Goal: Task Accomplishment & Management: Use online tool/utility

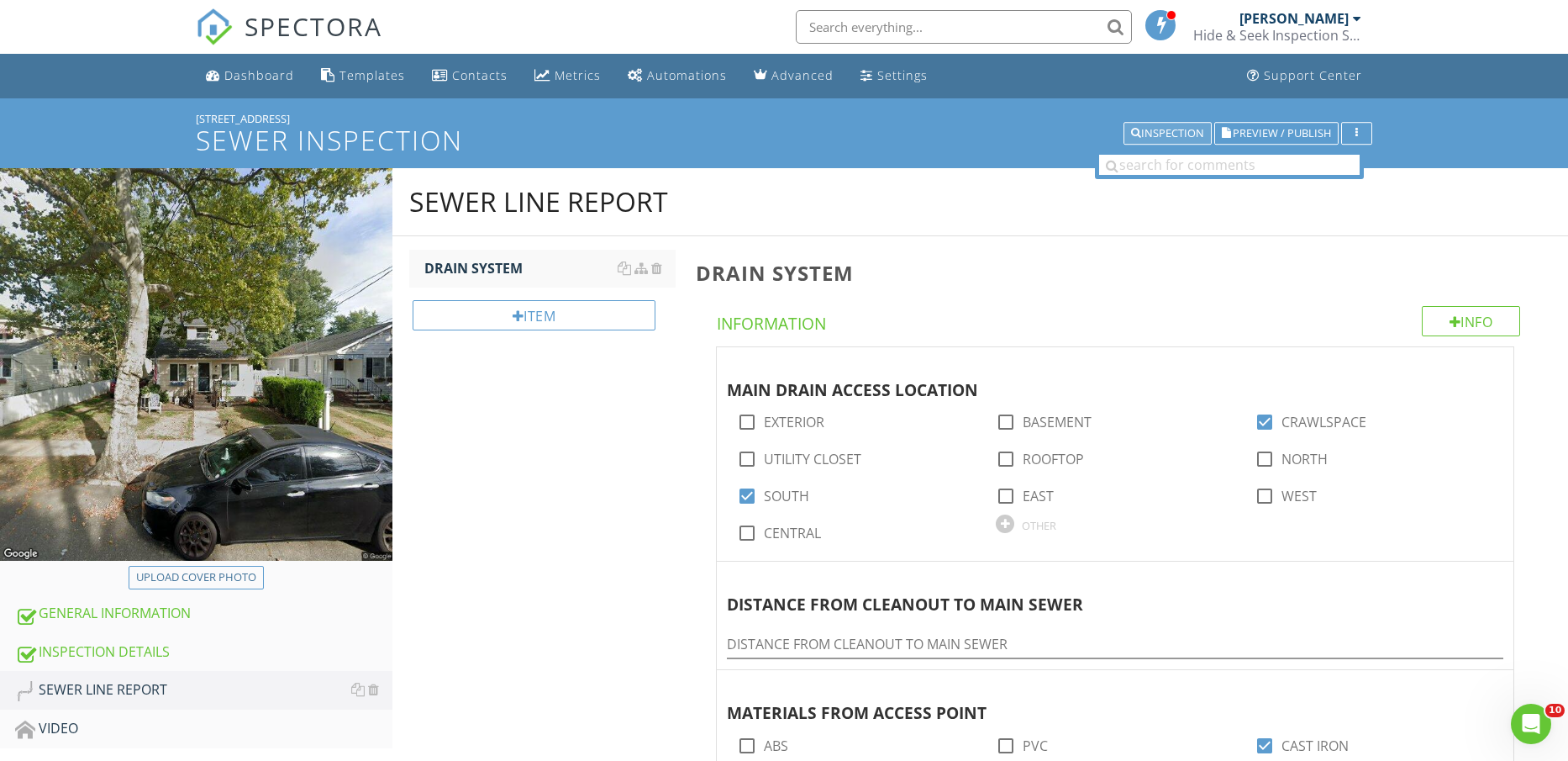
click at [1167, 122] on button "Inspection" at bounding box center [1167, 134] width 88 height 24
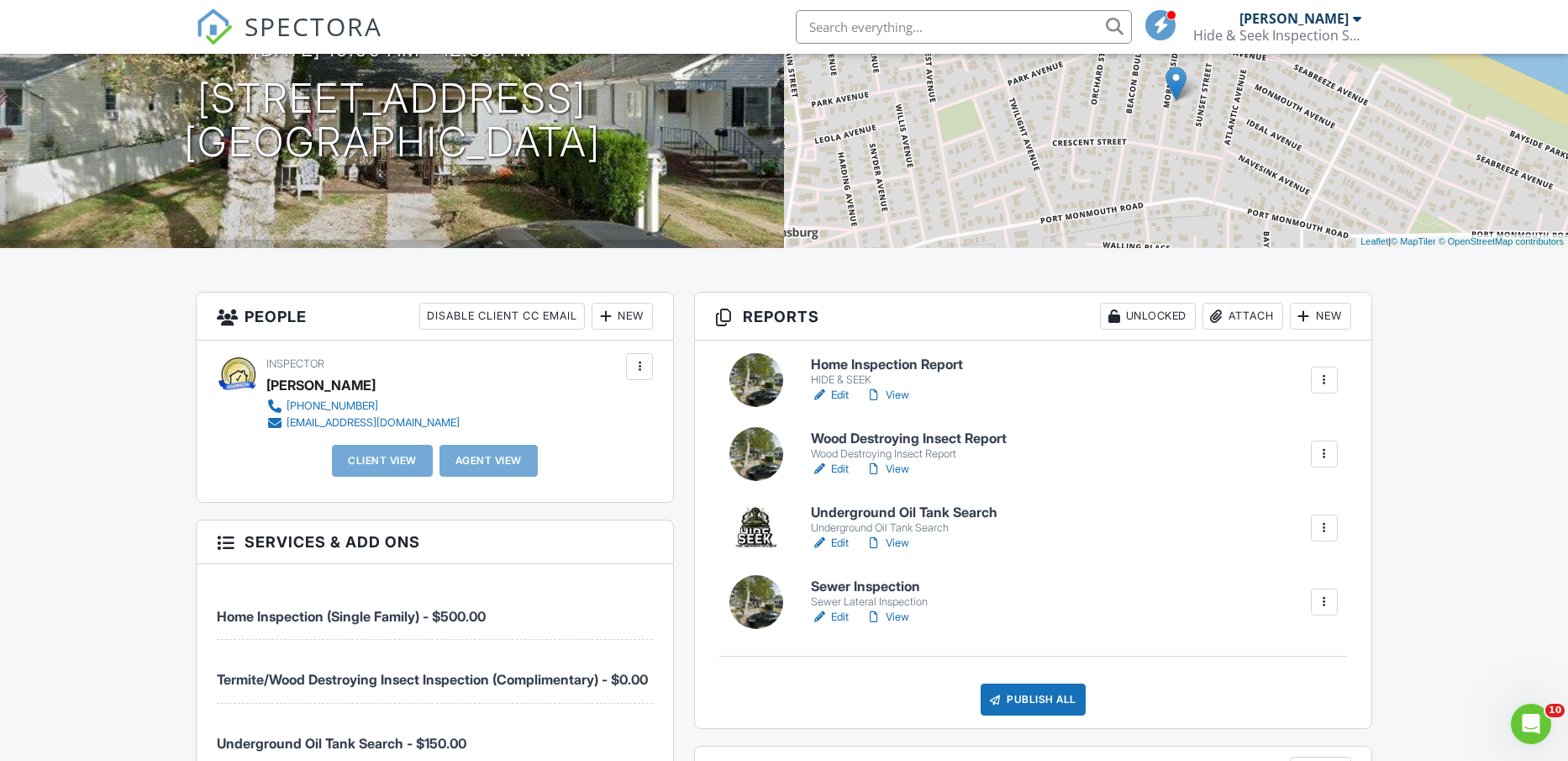
scroll to position [210, 0]
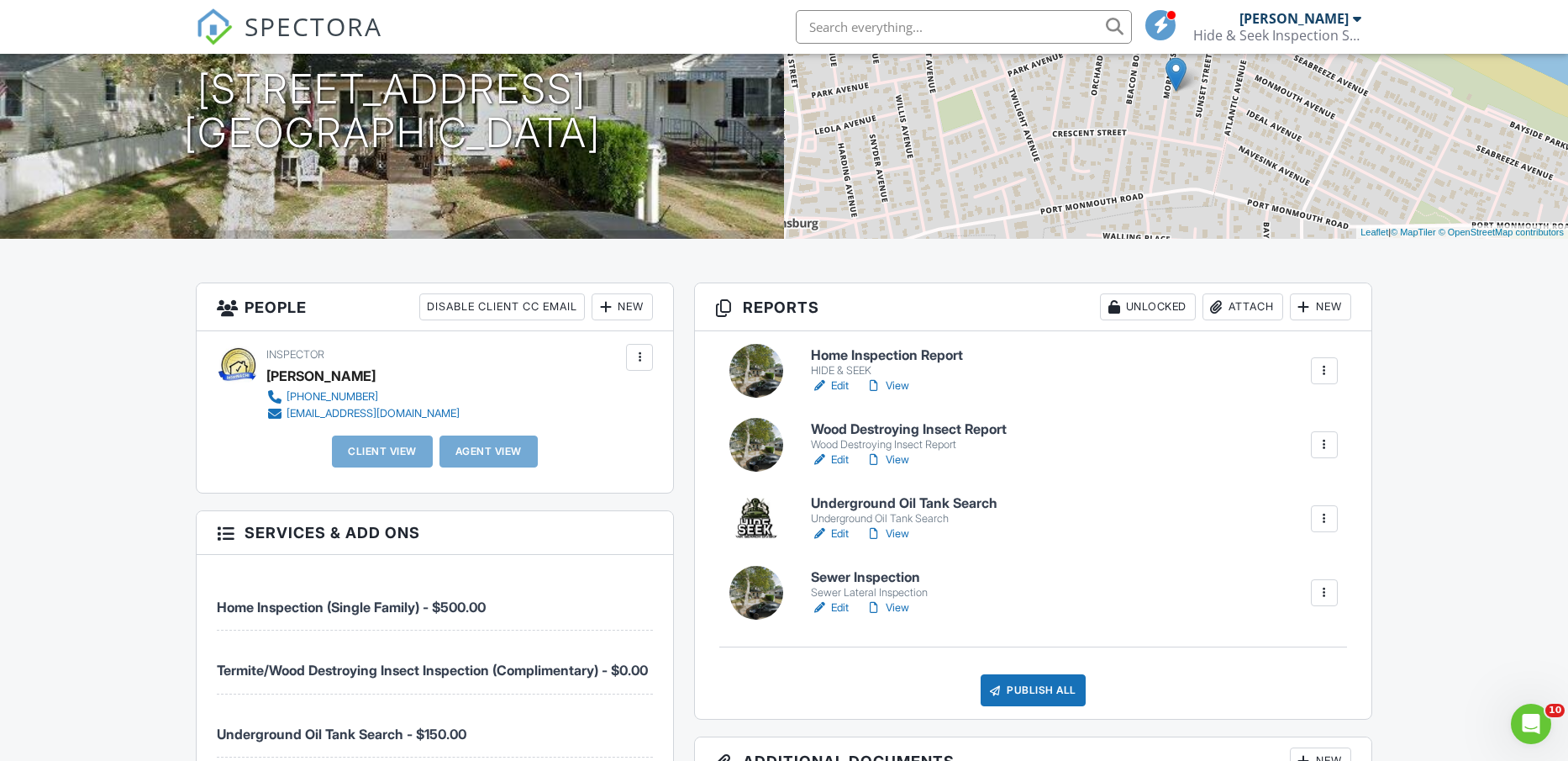
click at [839, 379] on link "Edit" at bounding box center [830, 386] width 38 height 17
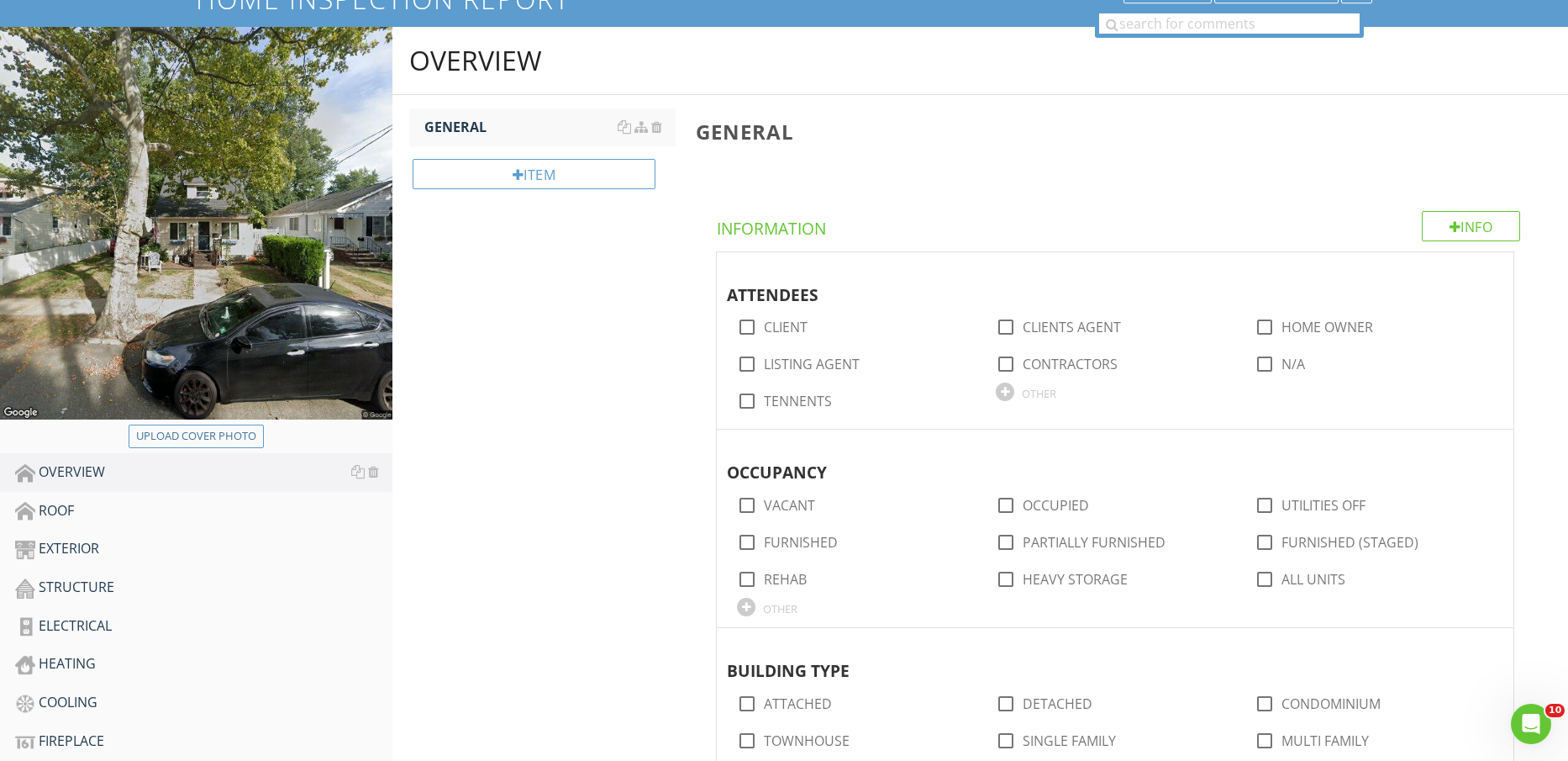
scroll to position [105, 0]
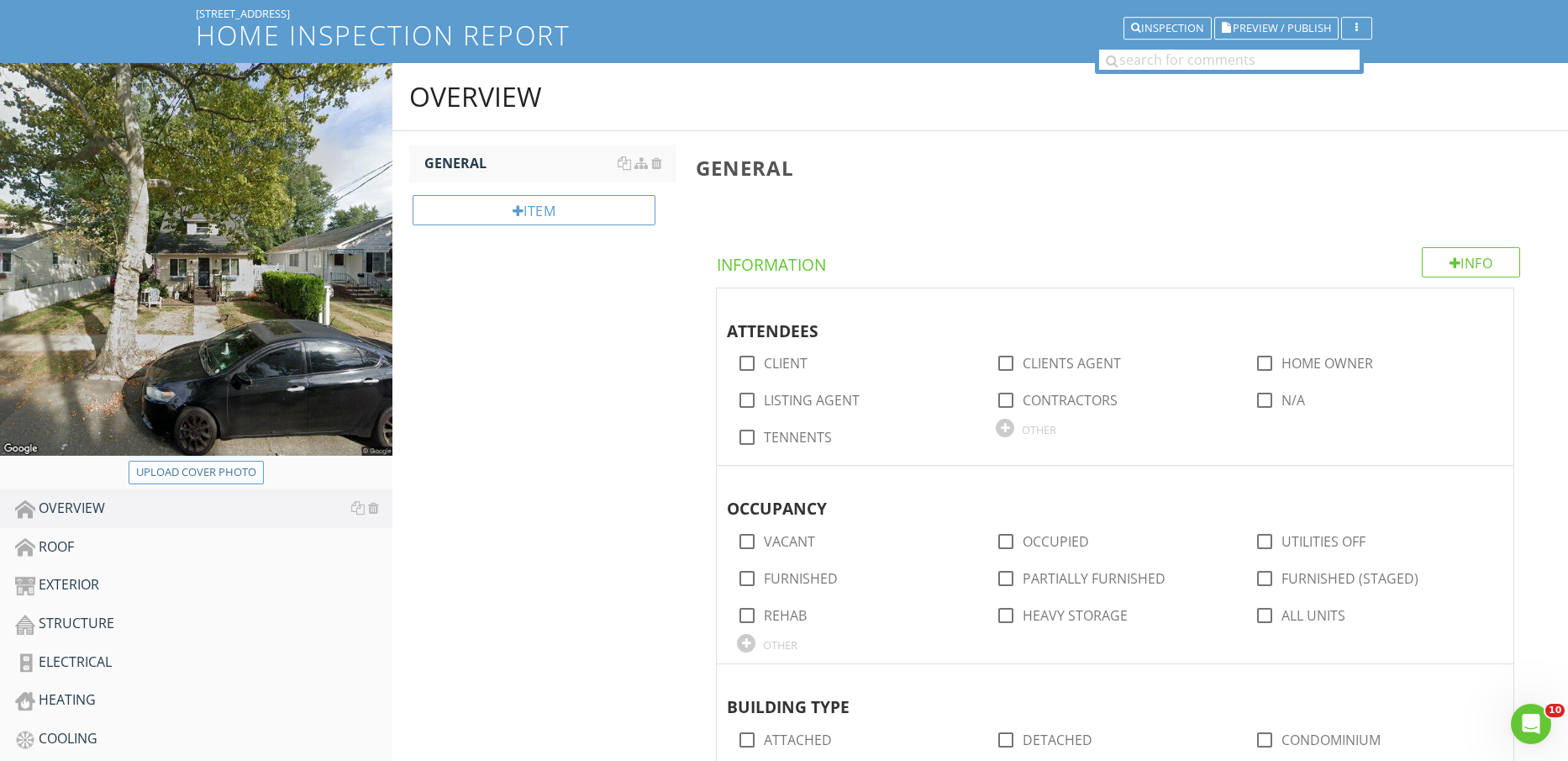
click at [242, 469] on div "Upload cover photo" at bounding box center [196, 473] width 120 height 17
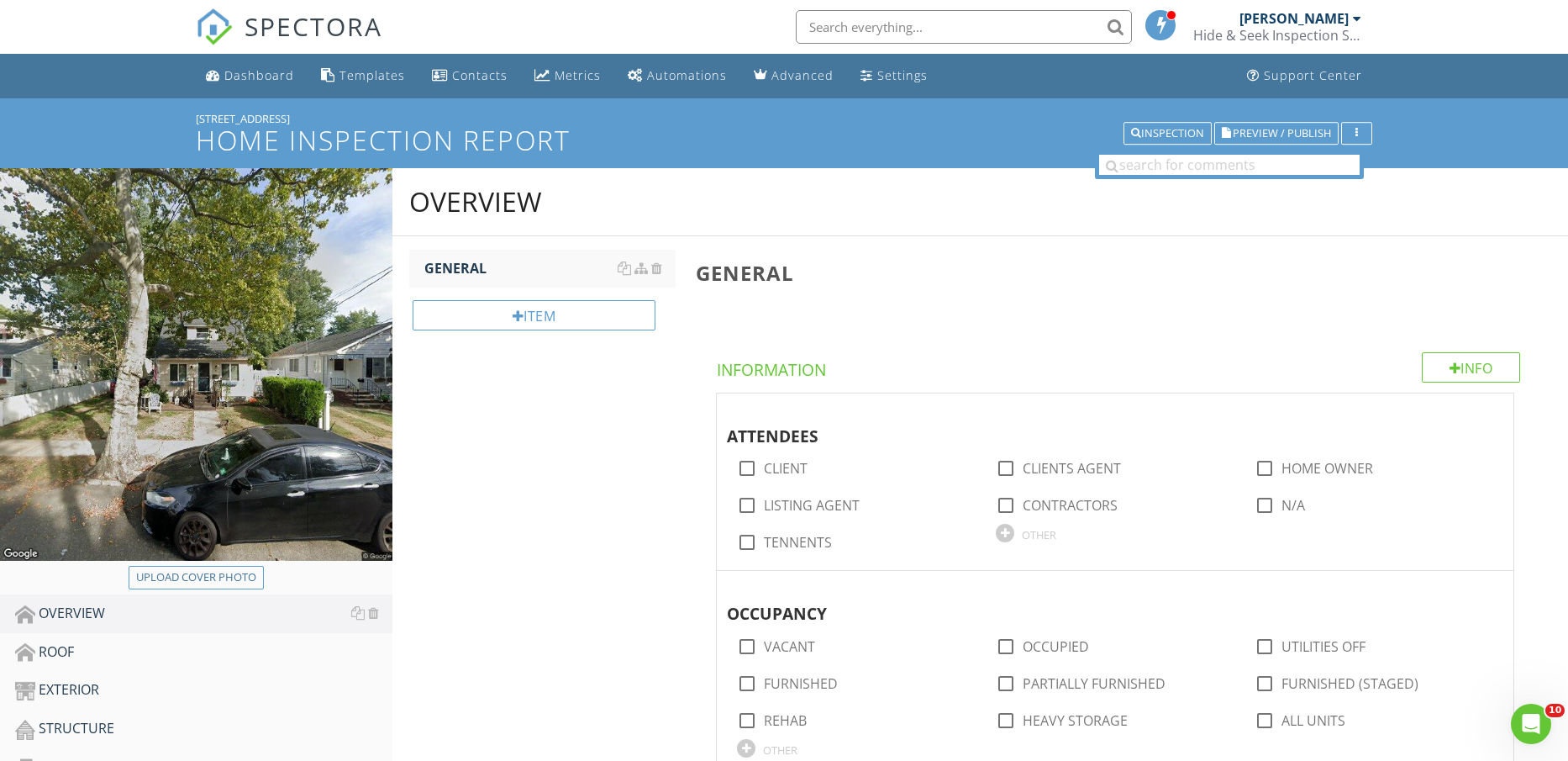
scroll to position [316, 0]
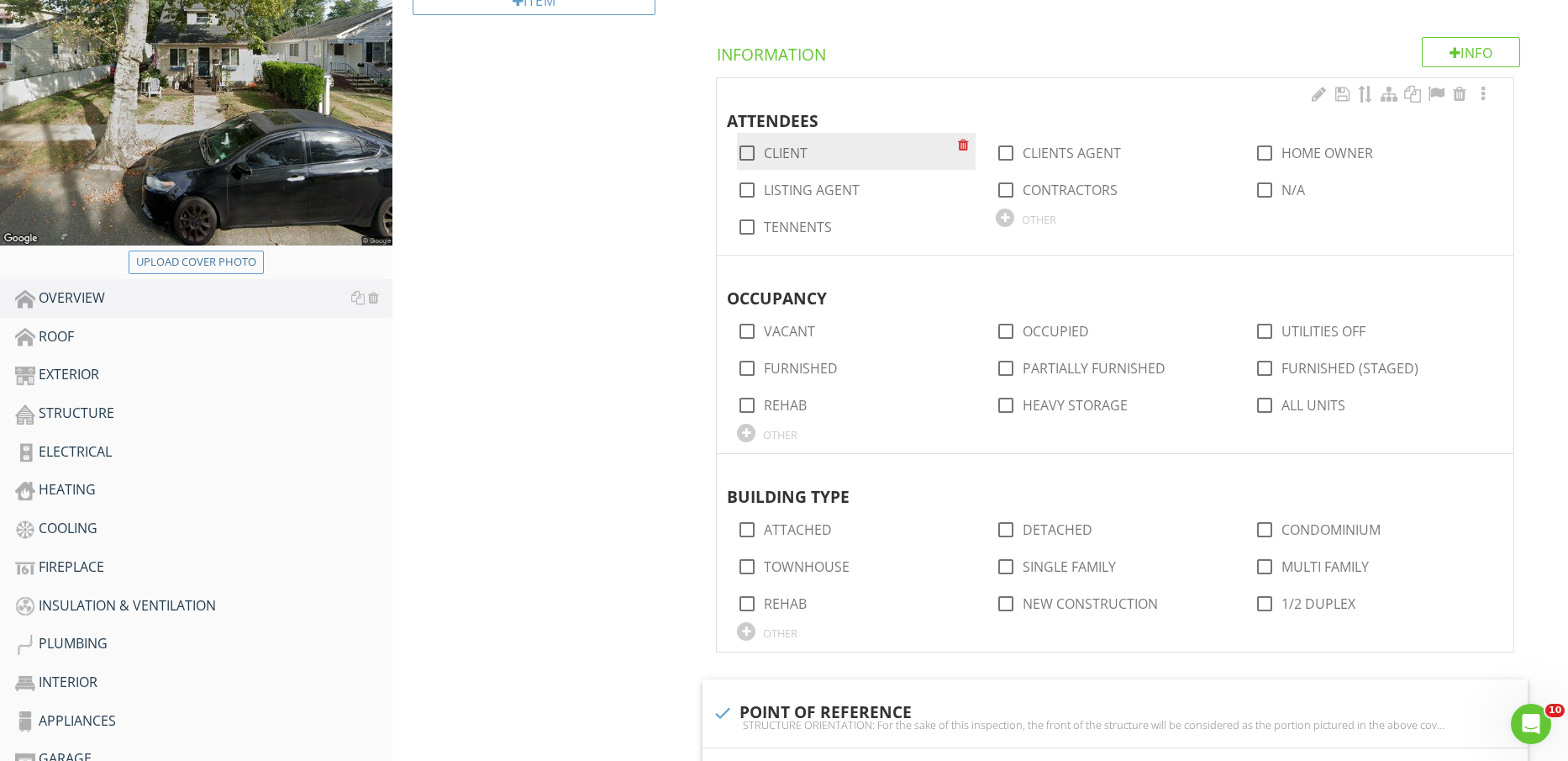
click at [785, 147] on label "CLIENT" at bounding box center [785, 153] width 44 height 17
checkbox input "true"
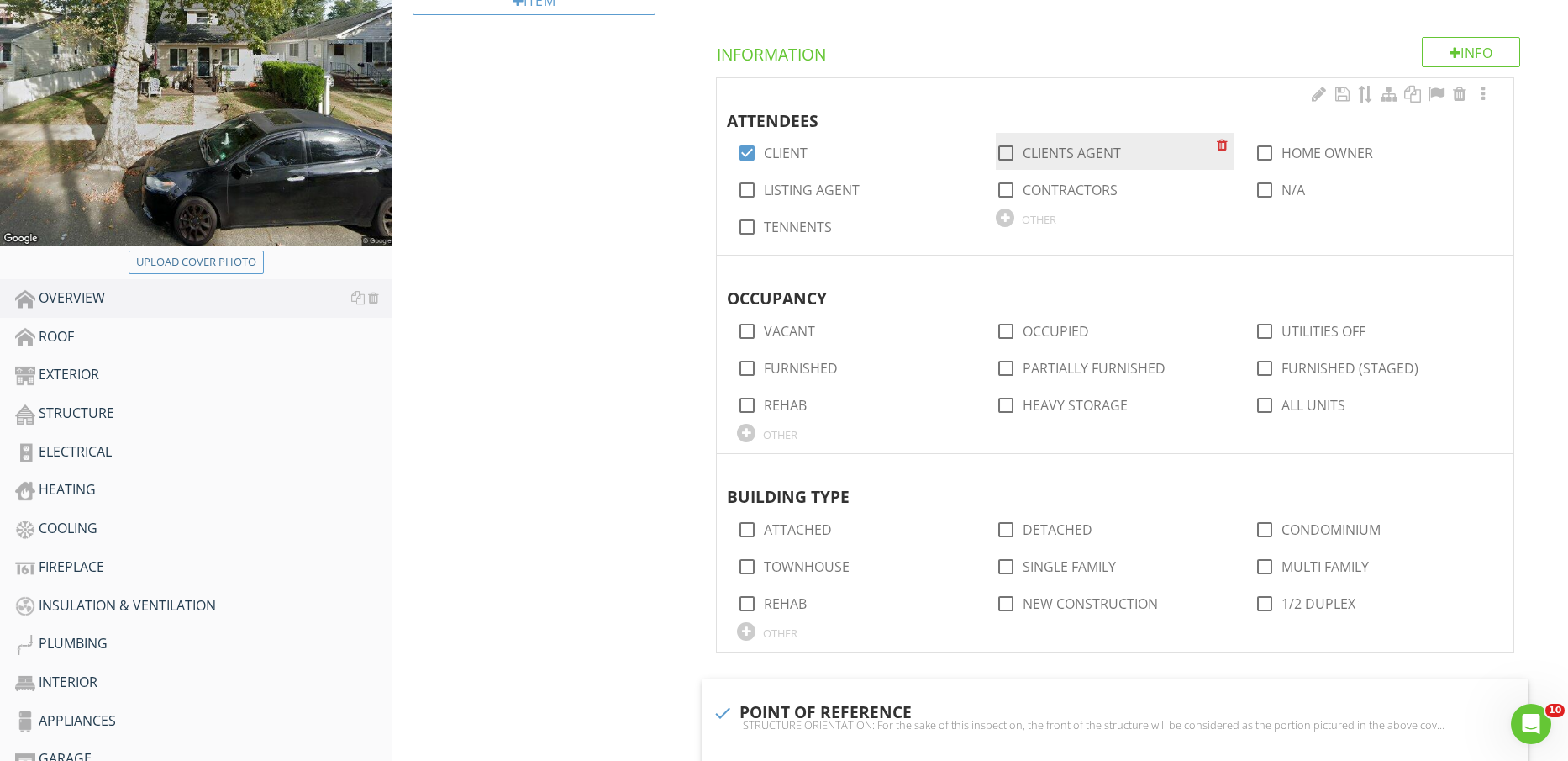
click at [1084, 145] on label "CLIENTS AGENT" at bounding box center [1072, 153] width 98 height 17
checkbox input "true"
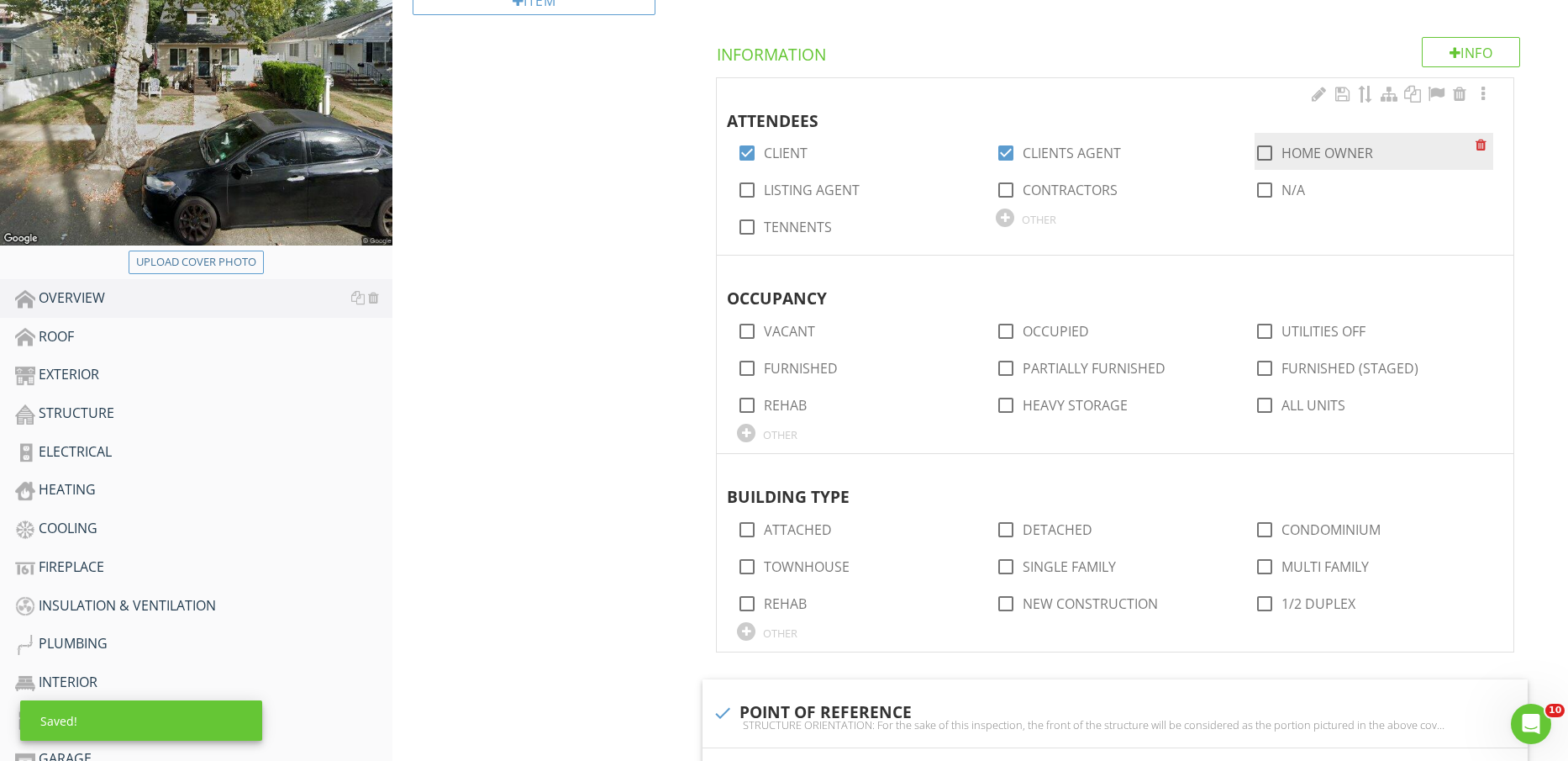
click at [1334, 150] on label "HOME OWNER" at bounding box center [1327, 153] width 91 height 17
checkbox input "true"
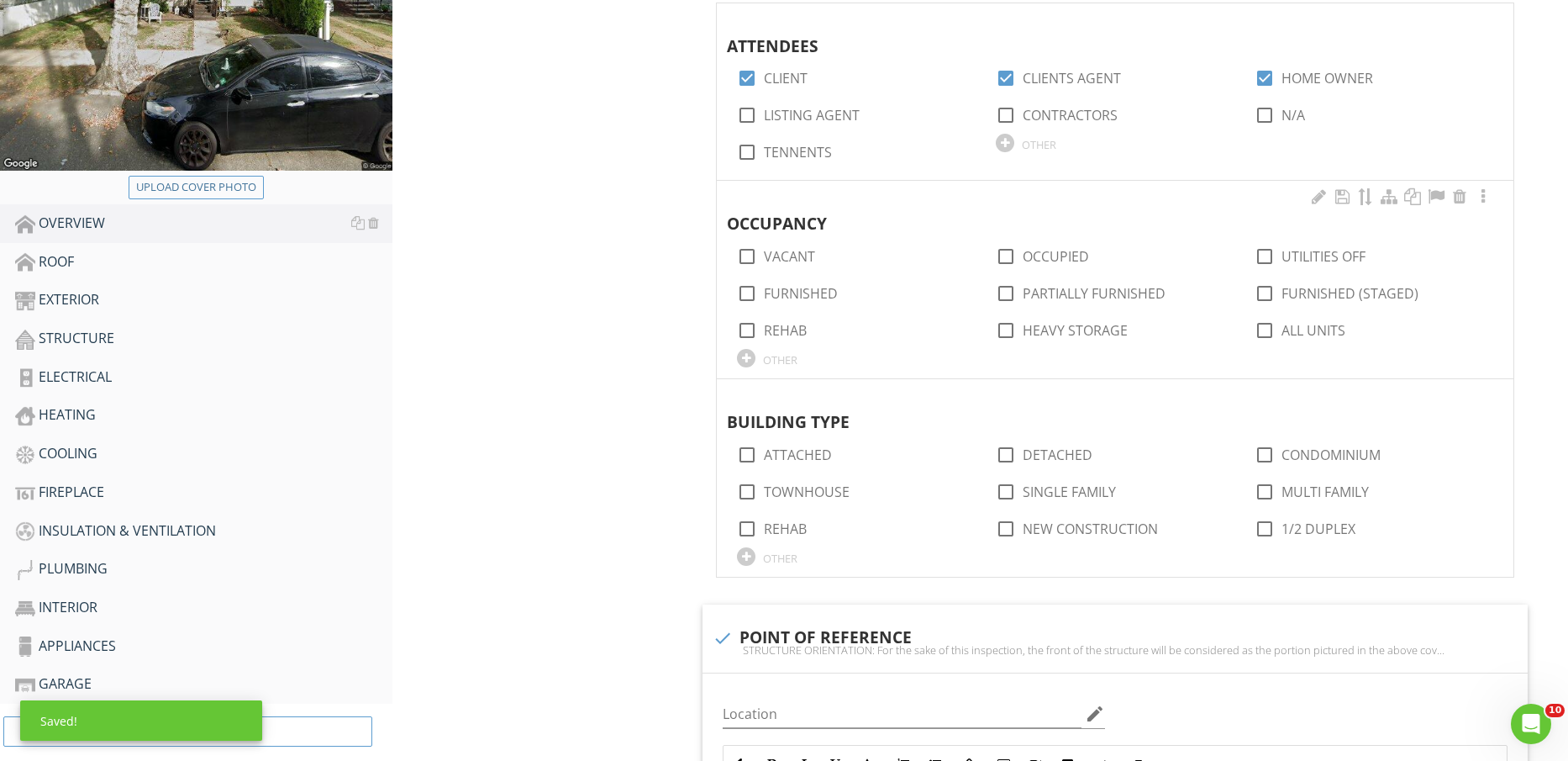
scroll to position [421, 0]
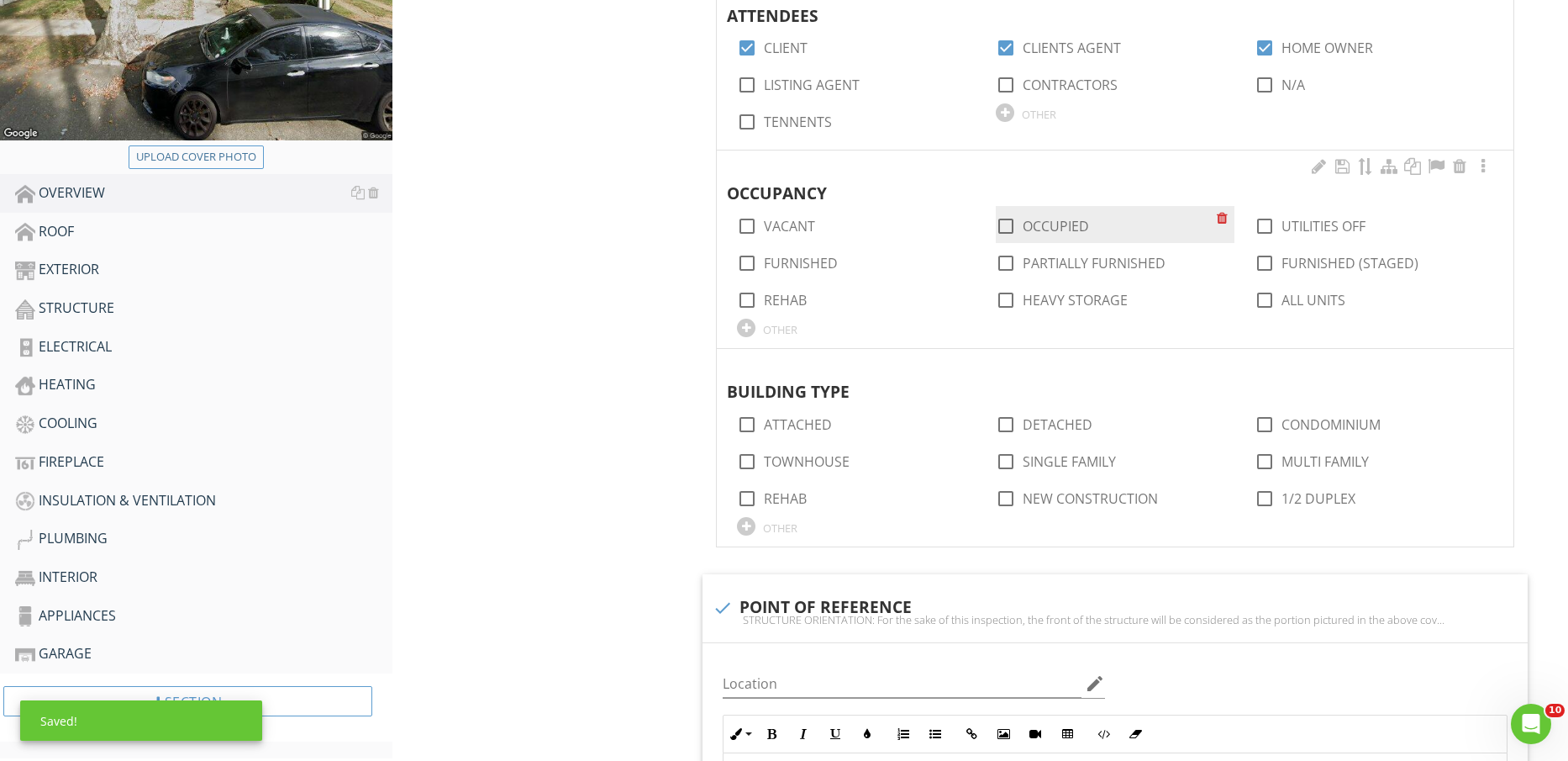
click at [1026, 216] on div "check_box_outline_blank OCCUPIED" at bounding box center [1042, 227] width 93 height 21
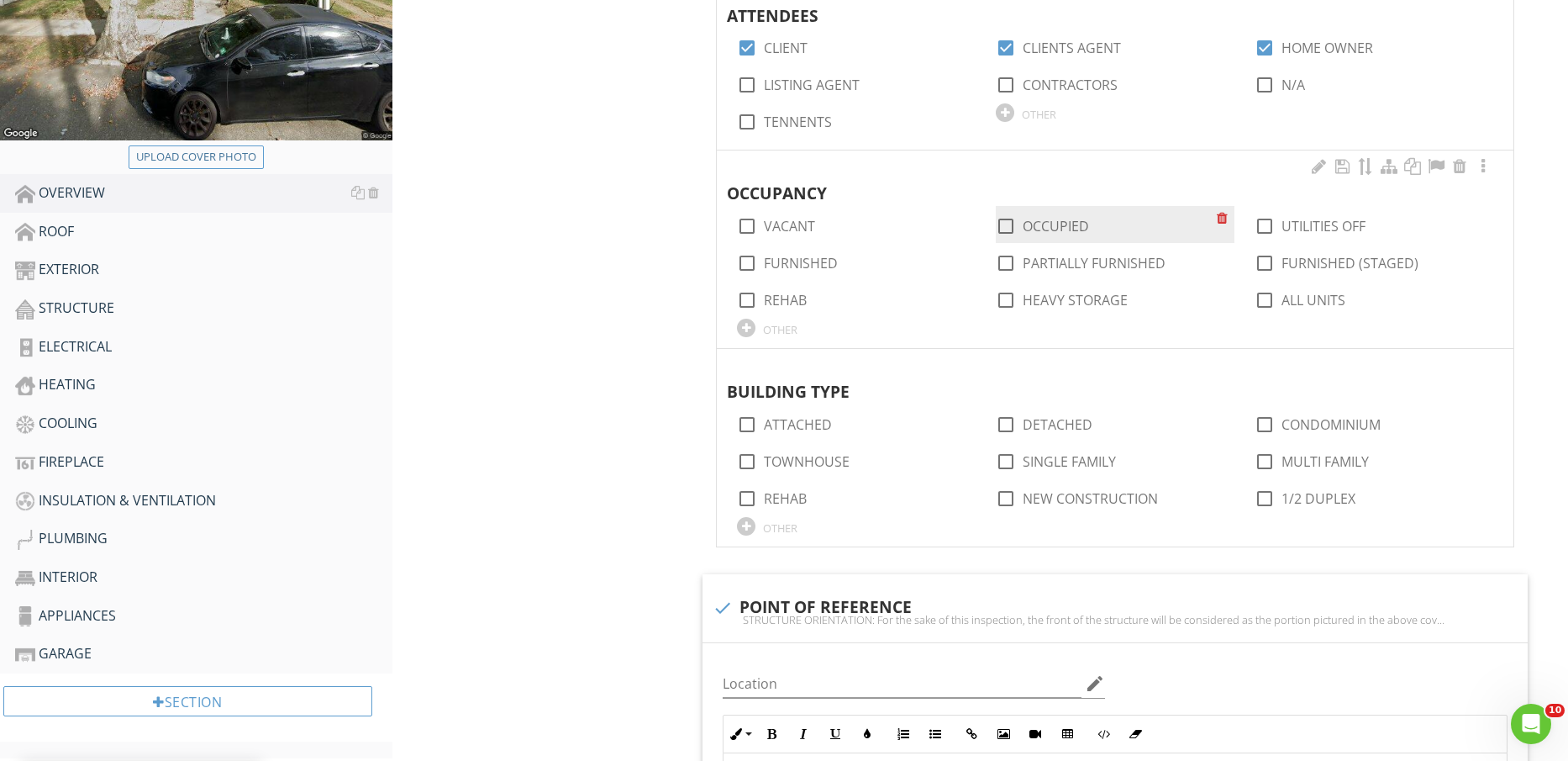
click at [1035, 222] on label "OCCUPIED" at bounding box center [1056, 227] width 67 height 17
checkbox input "true"
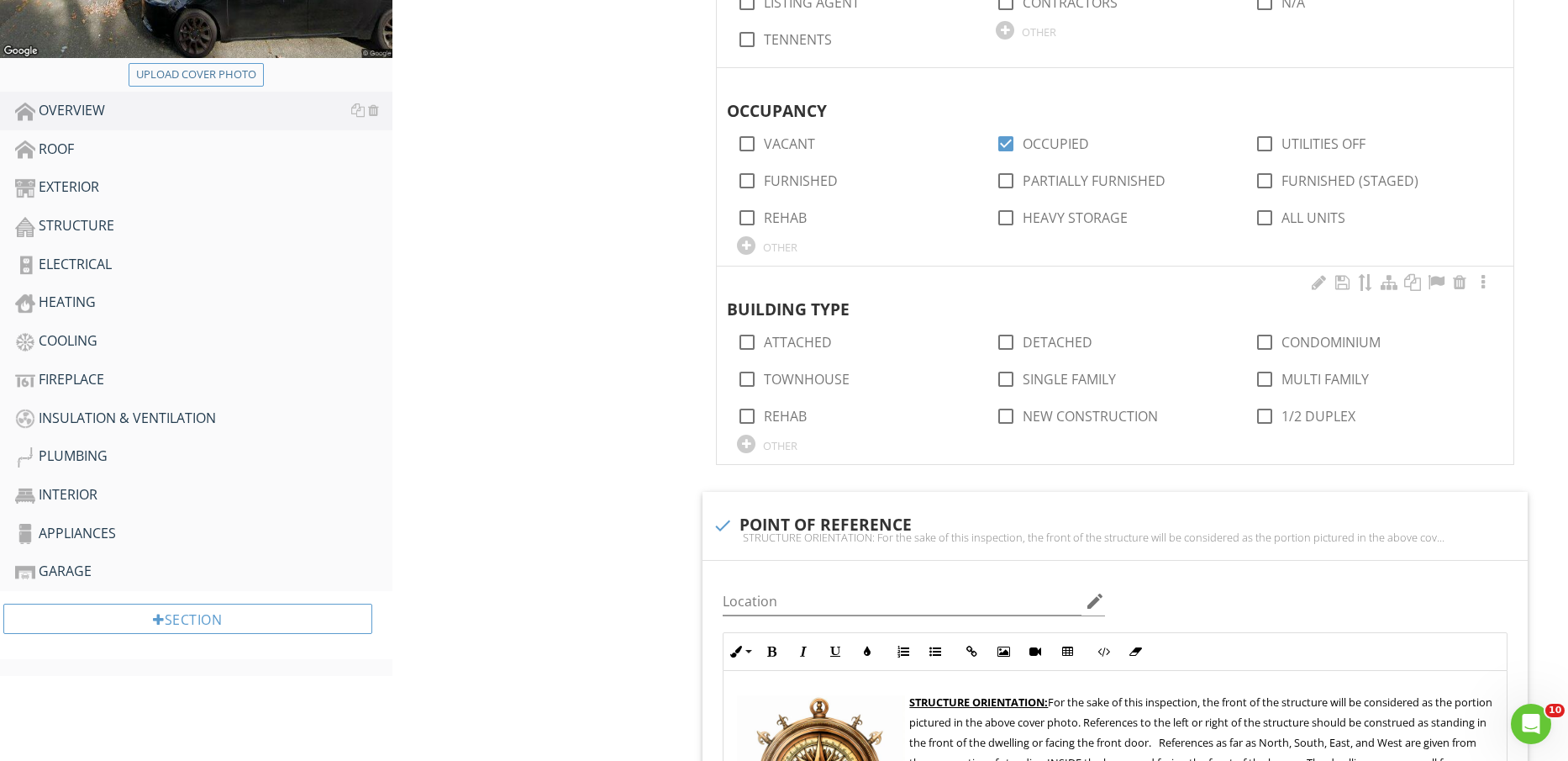
scroll to position [526, 0]
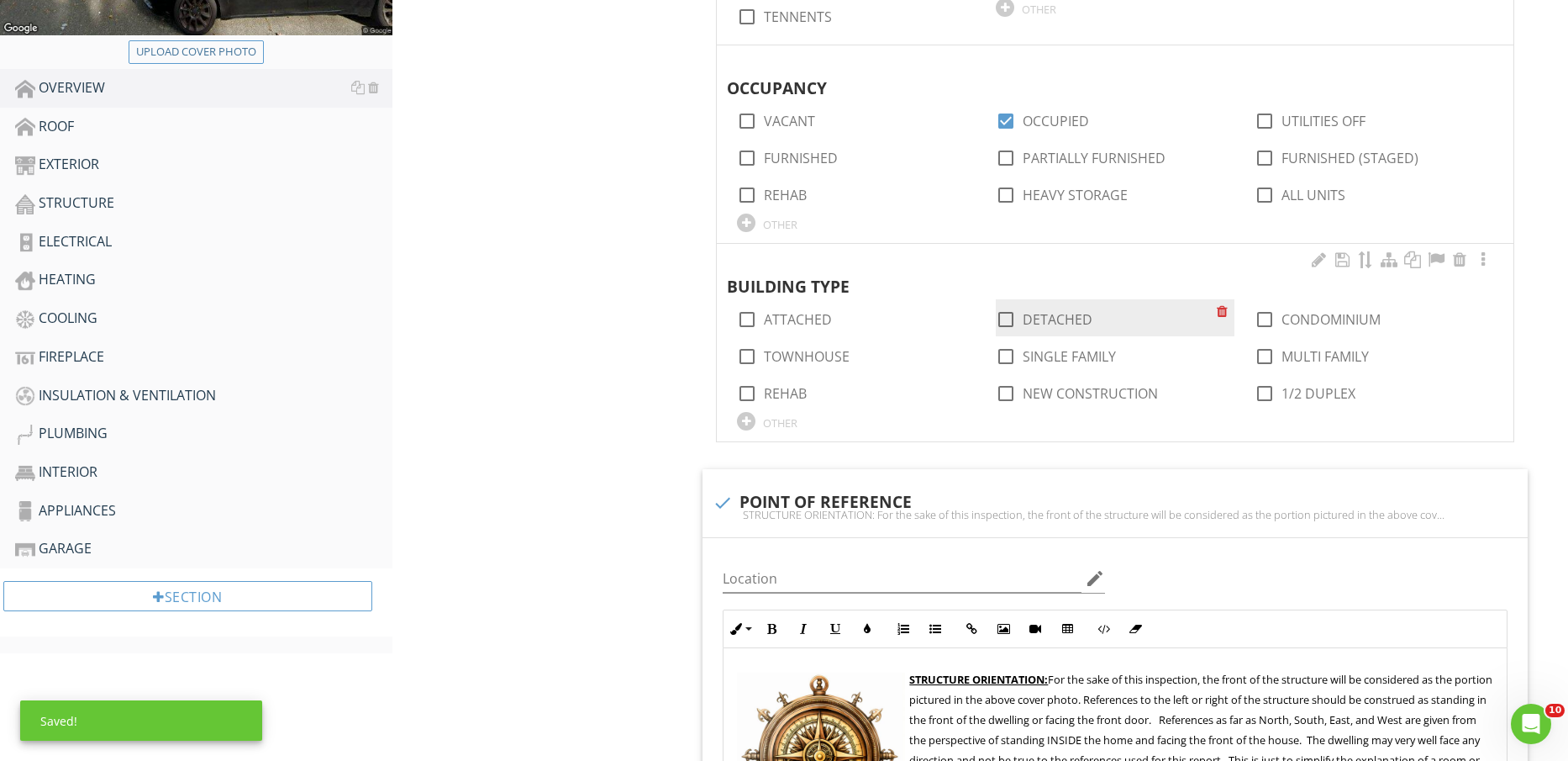
click at [1060, 321] on label "DETACHED" at bounding box center [1058, 320] width 70 height 17
checkbox input "true"
click at [1083, 346] on div "check_box_outline_blank SINGLE FAMILY" at bounding box center [1056, 357] width 120 height 21
click at [1078, 348] on label "SINGLE FAMILY" at bounding box center [1069, 357] width 93 height 17
checkbox input "true"
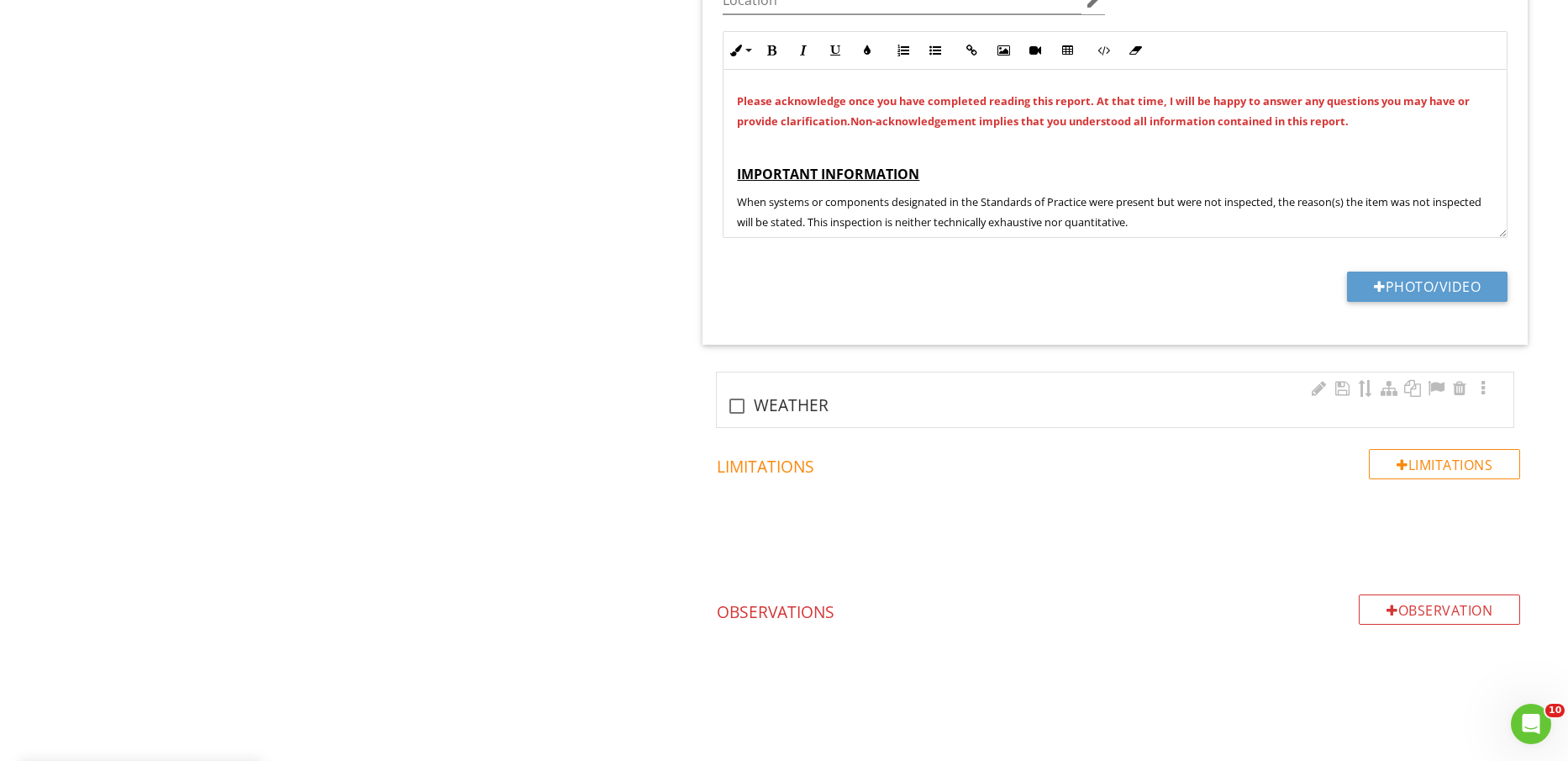
click at [806, 409] on div "check_box_outline_blank WEATHER" at bounding box center [1115, 406] width 777 height 21
checkbox input "true"
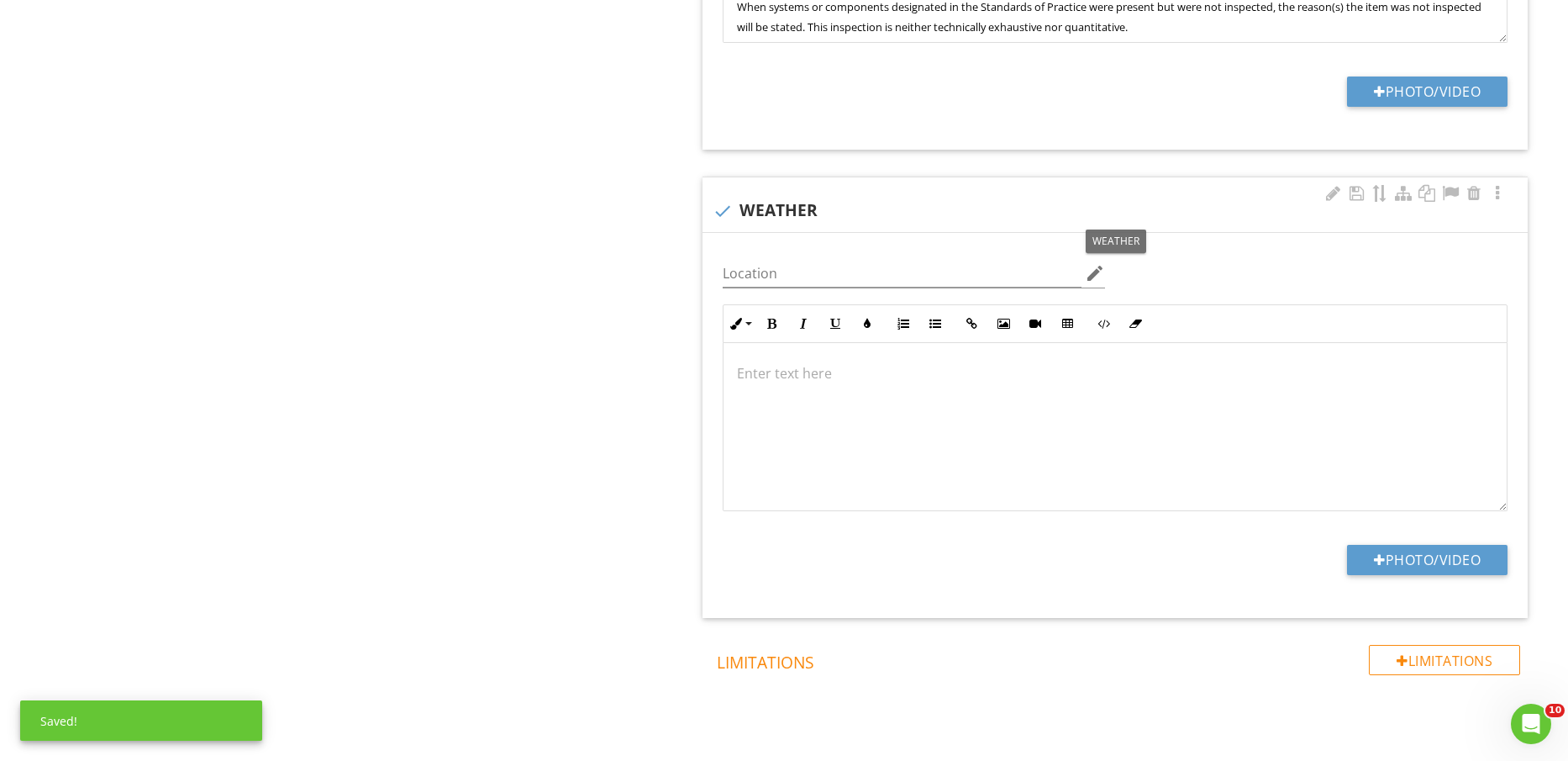
scroll to position [1902, 0]
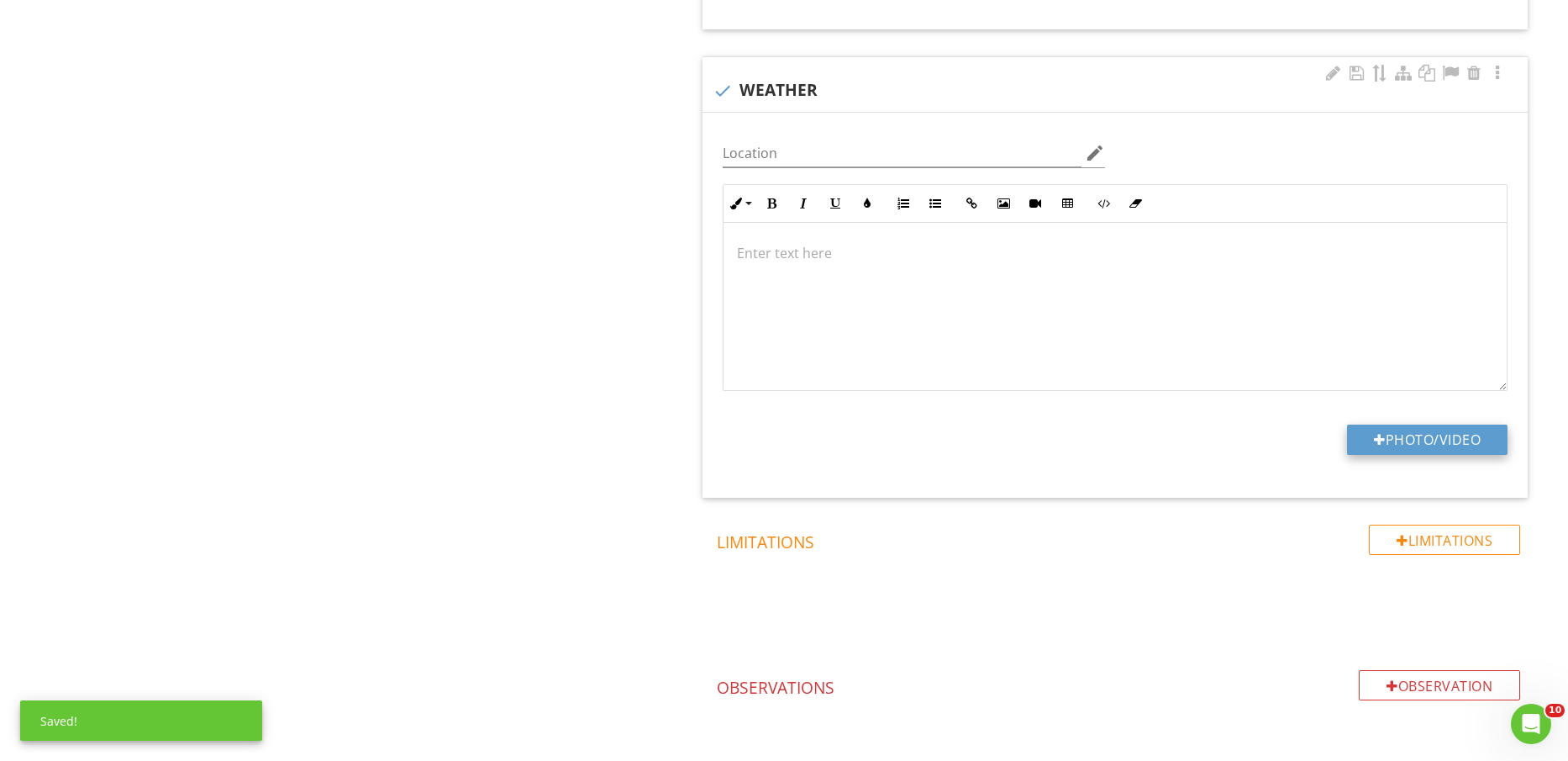
click at [1445, 438] on button "Photo/Video" at bounding box center [1428, 439] width 161 height 30
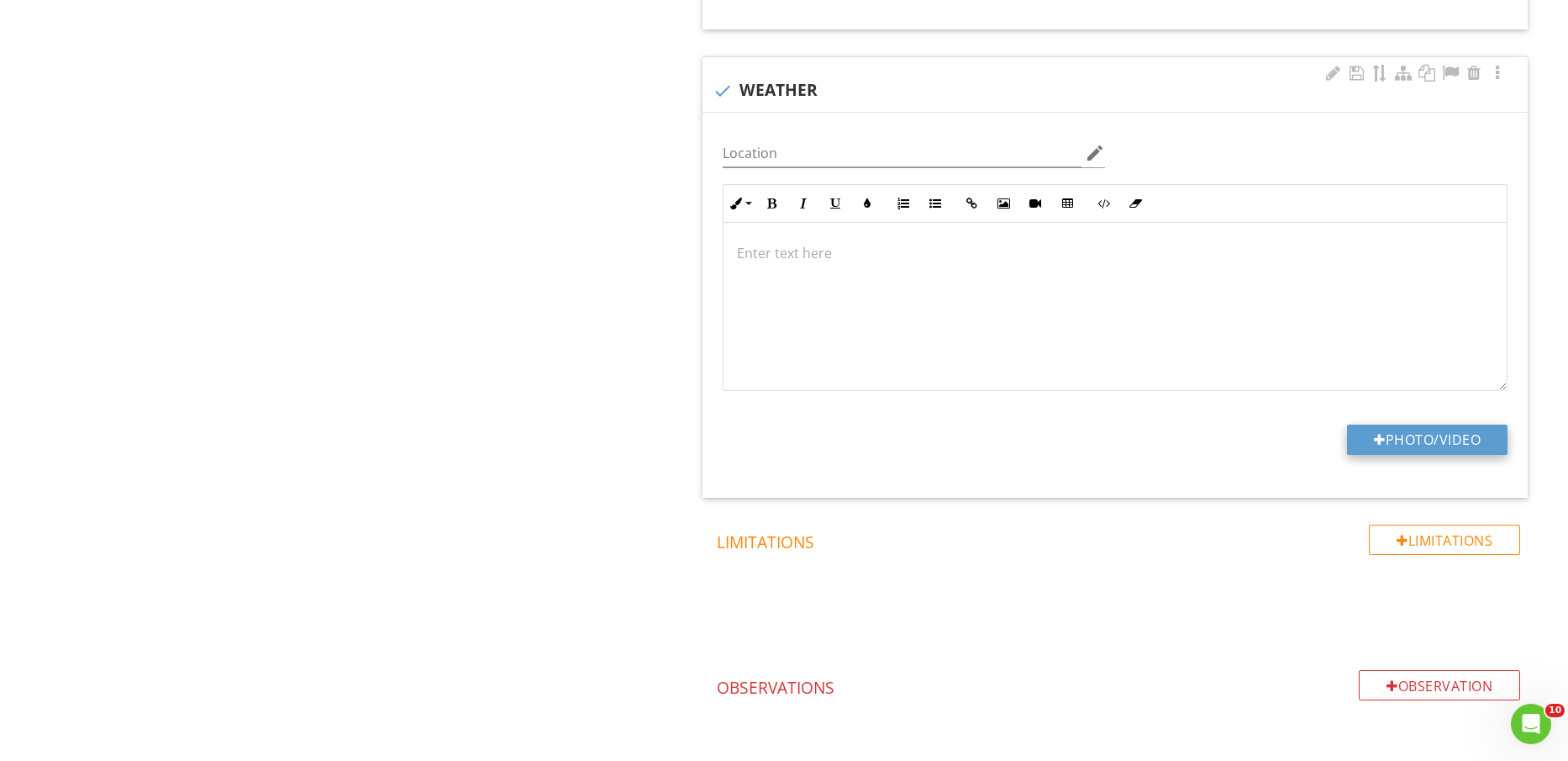
type input "C:\fakepath\IMG_2213.PNG"
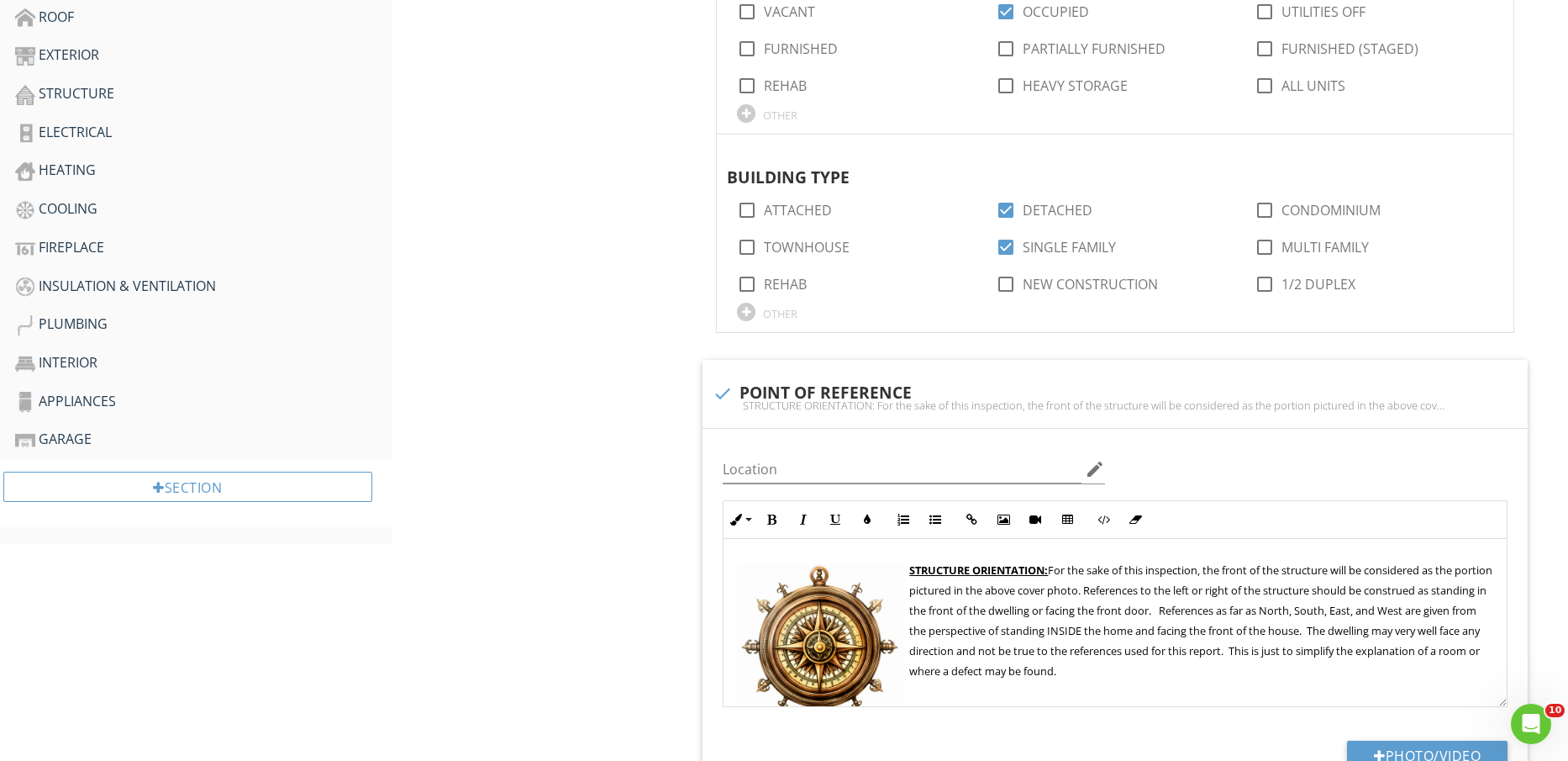
scroll to position [0, 0]
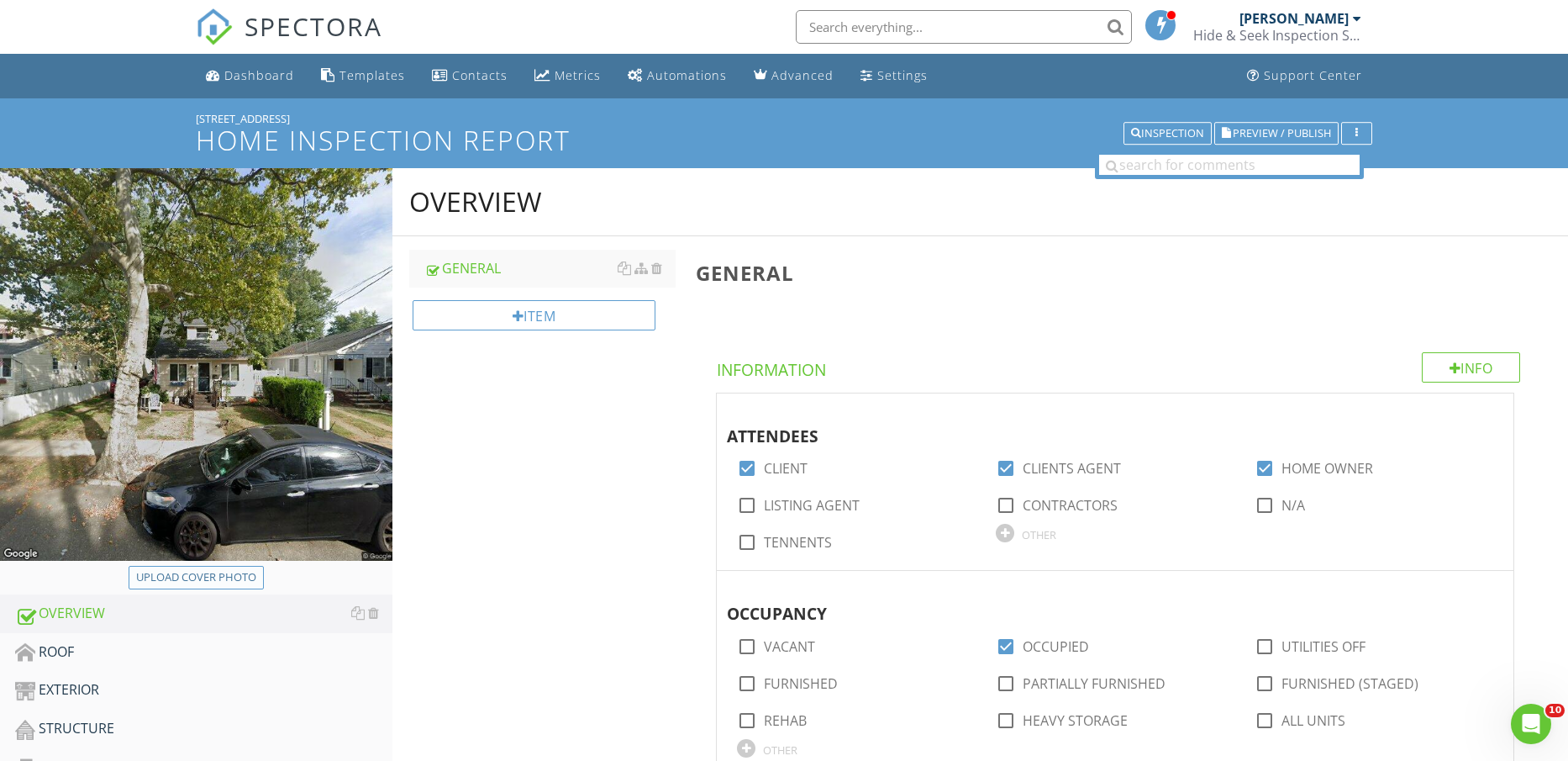
click at [182, 575] on div "Upload cover photo" at bounding box center [196, 578] width 120 height 17
type input "C:\fakepath\IMG_2216.jpg"
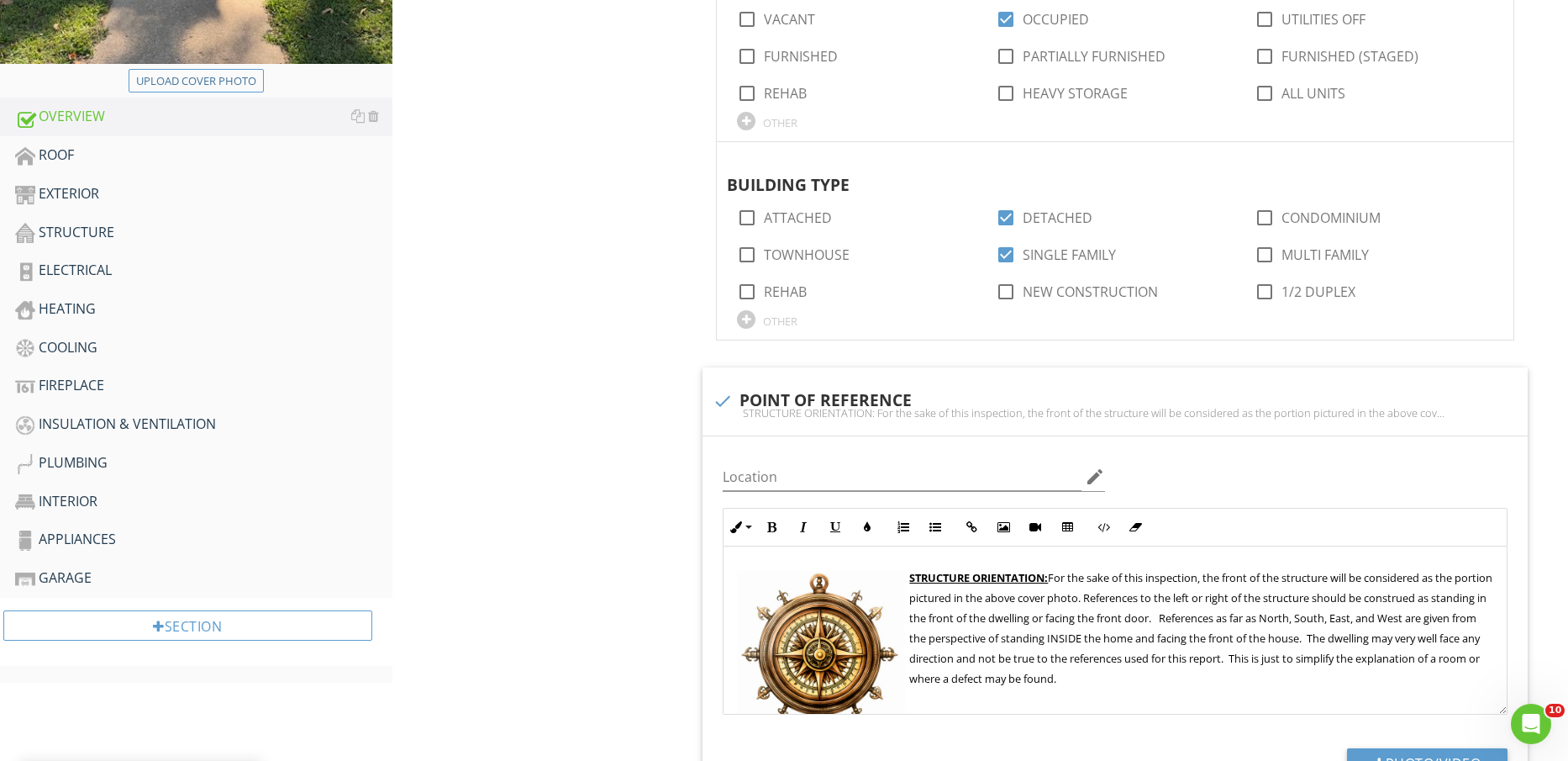
scroll to position [631, 0]
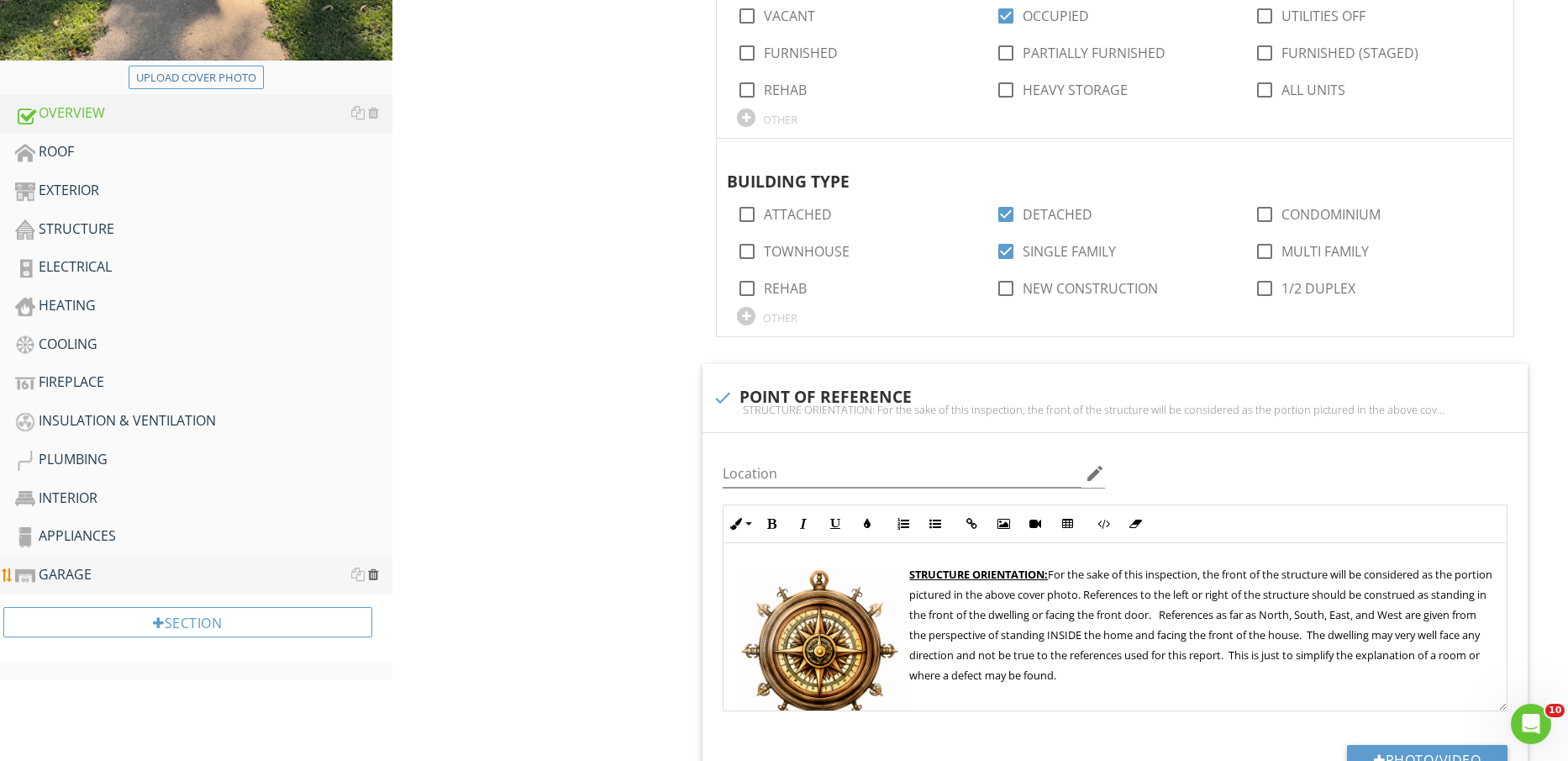
click at [374, 574] on div at bounding box center [373, 575] width 11 height 14
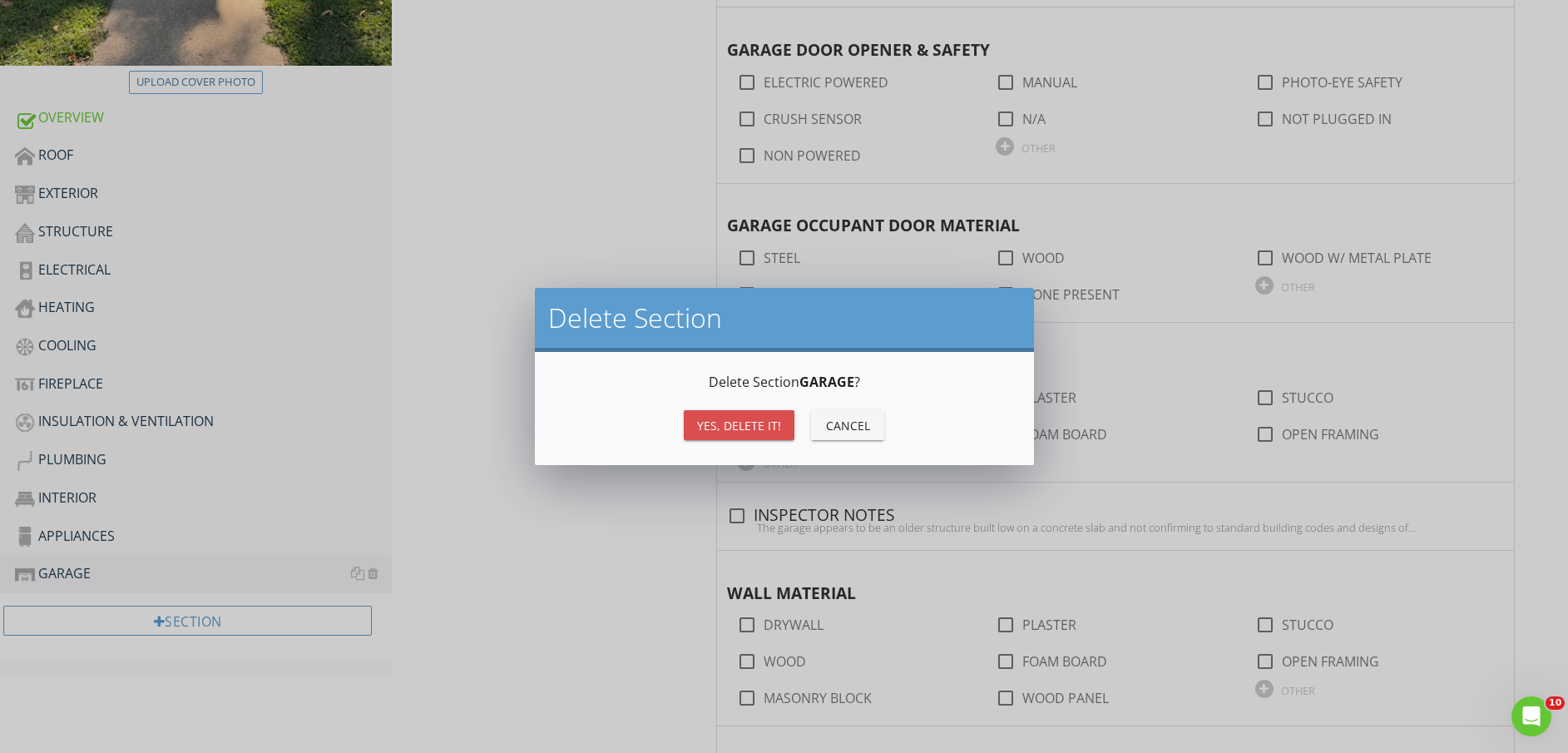
click at [770, 424] on div "Yes, Delete it!" at bounding box center [738, 426] width 84 height 18
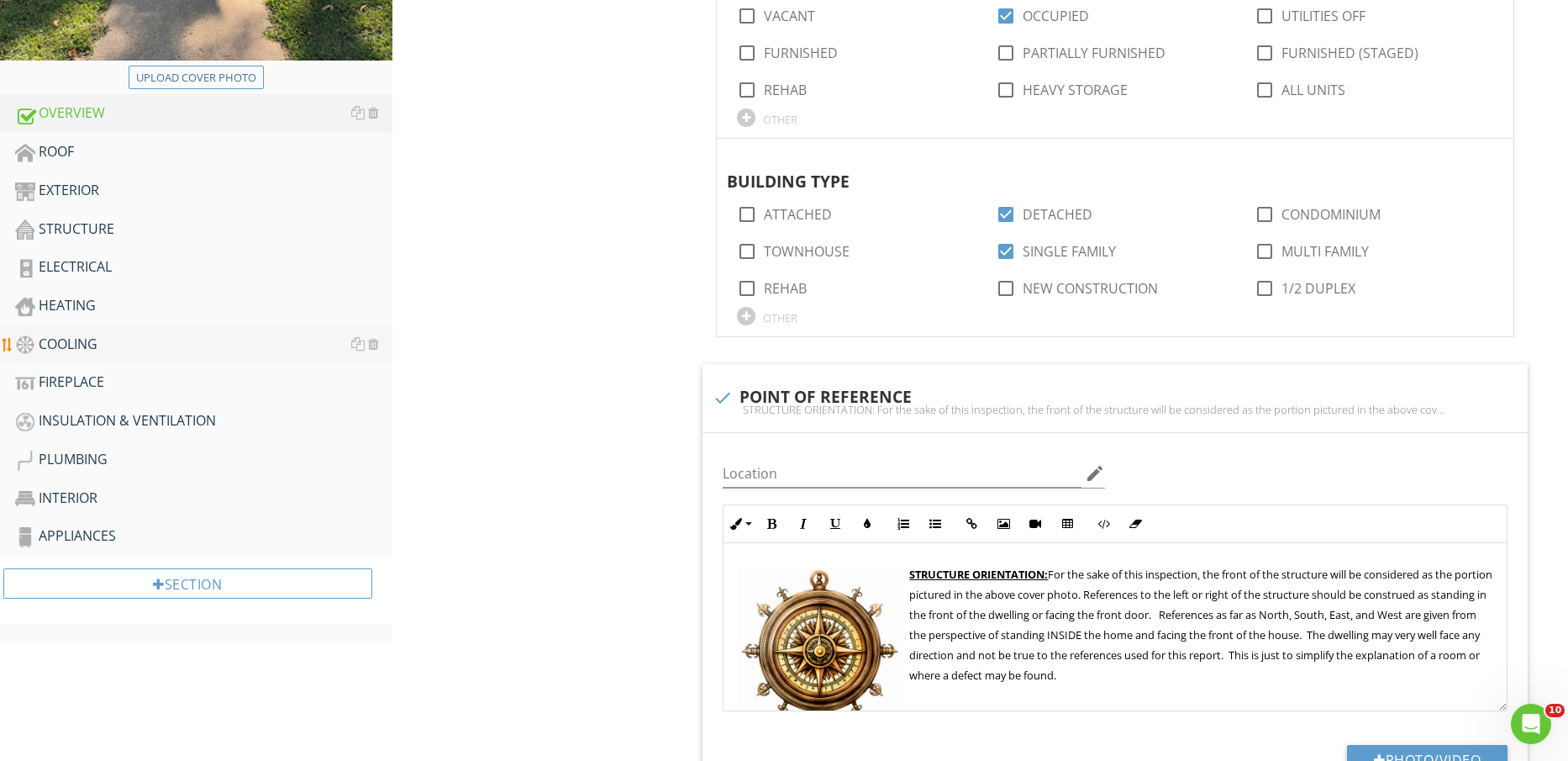
click at [111, 350] on div "COOLING" at bounding box center [204, 345] width 378 height 22
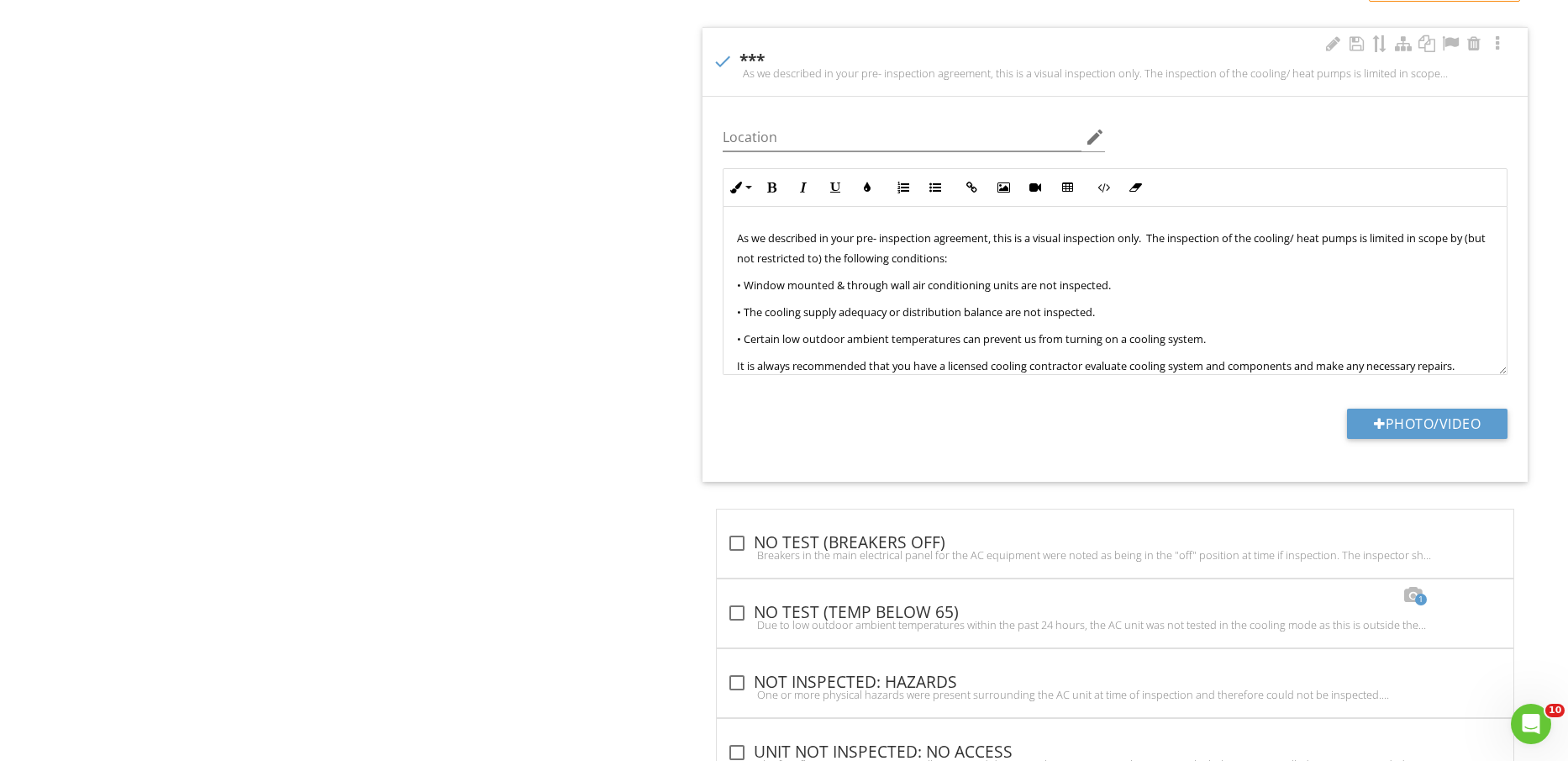
scroll to position [2523, 0]
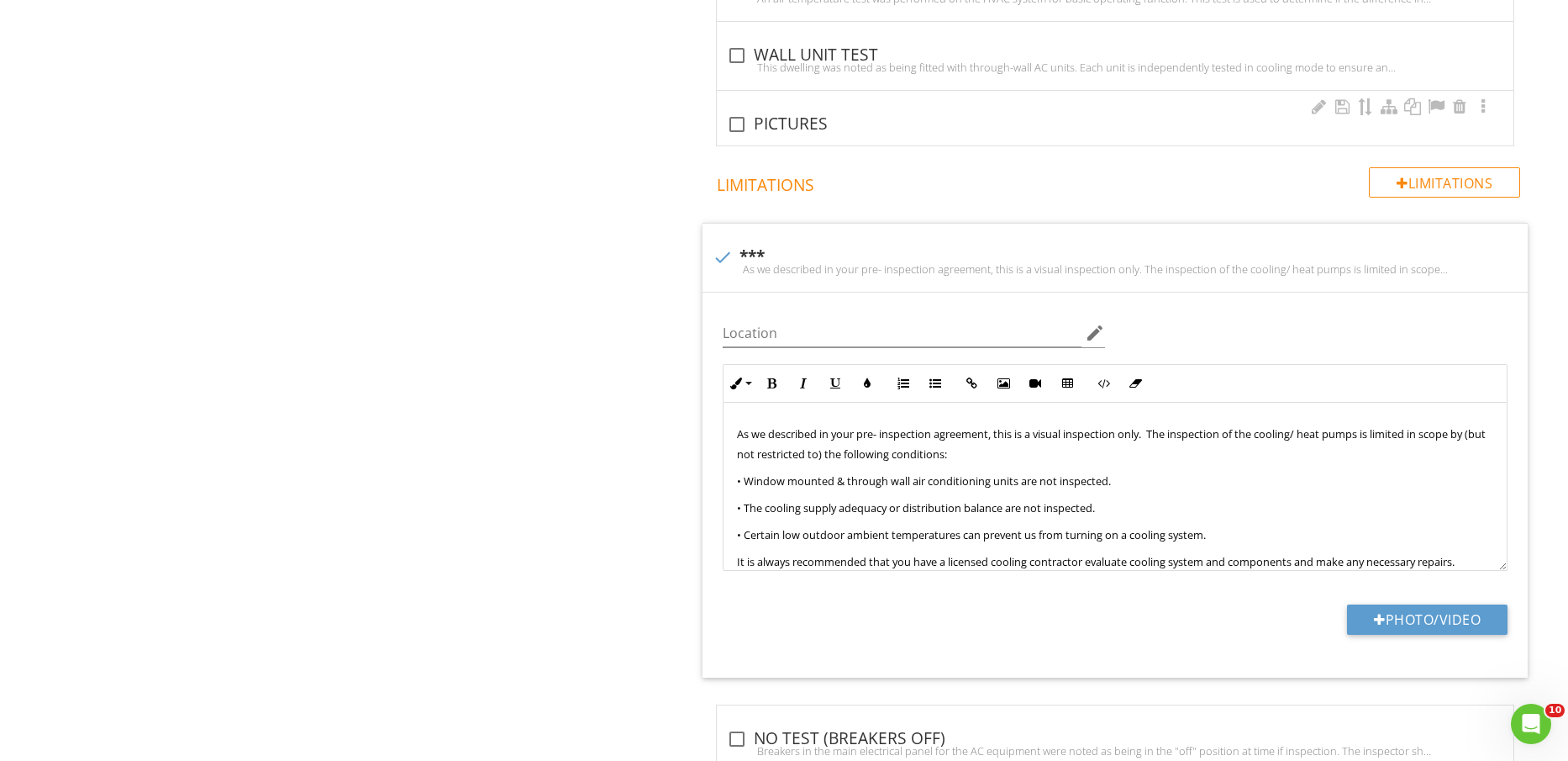
click at [767, 127] on div "check_box_outline_blank PICTURES" at bounding box center [1115, 125] width 777 height 21
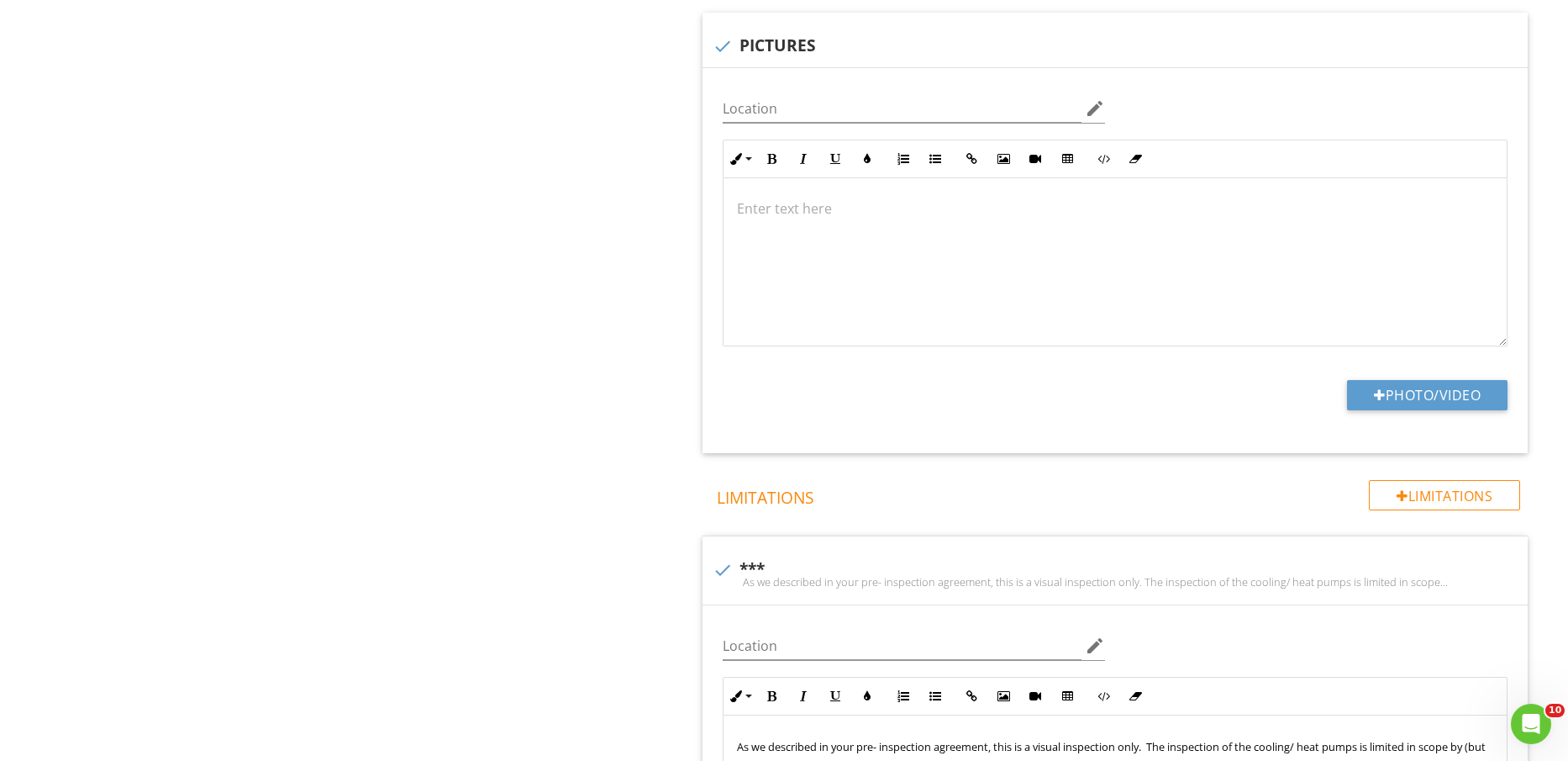
scroll to position [2418, 0]
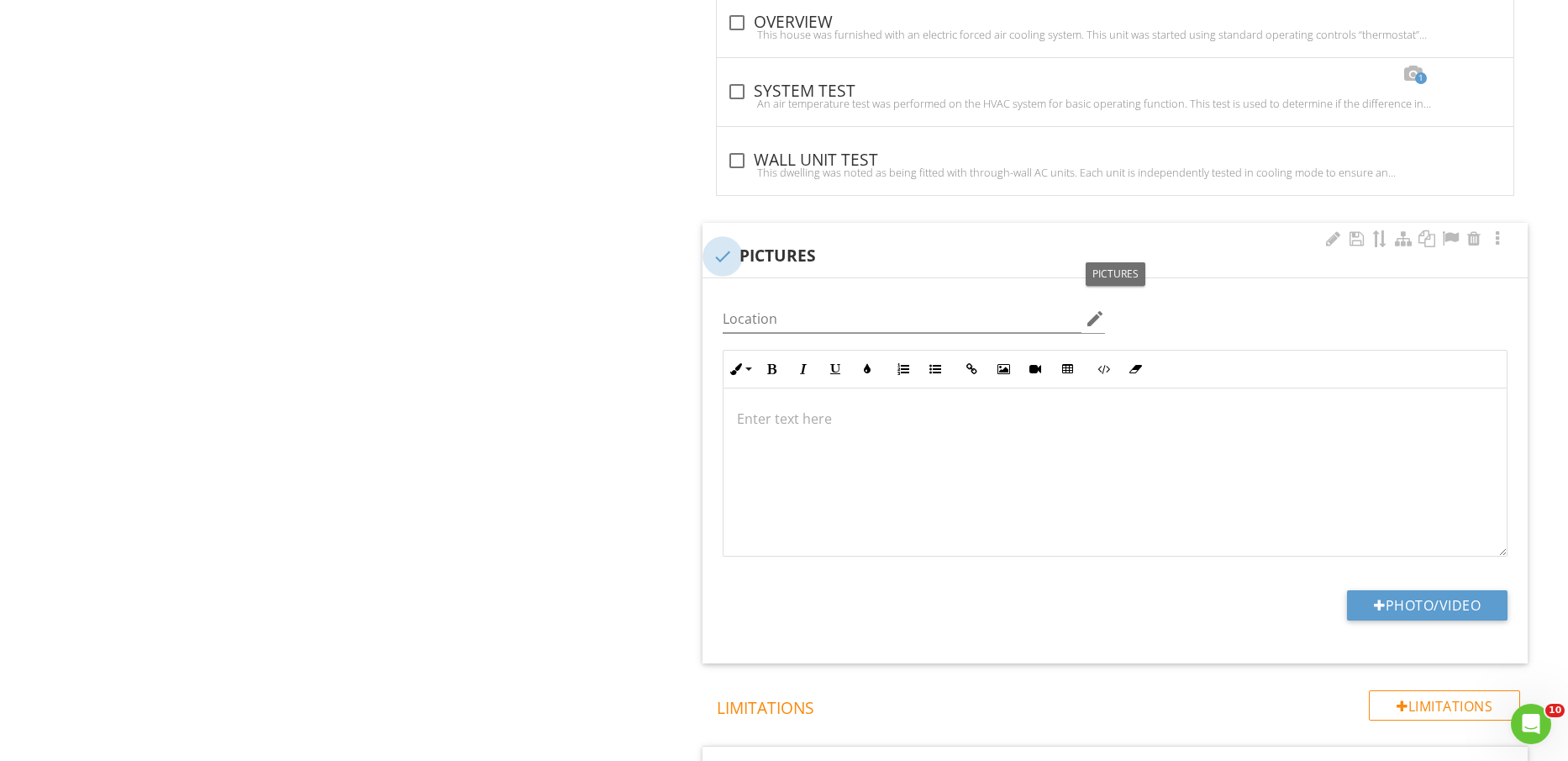
click at [730, 253] on div at bounding box center [722, 256] width 28 height 28
checkbox input "true"
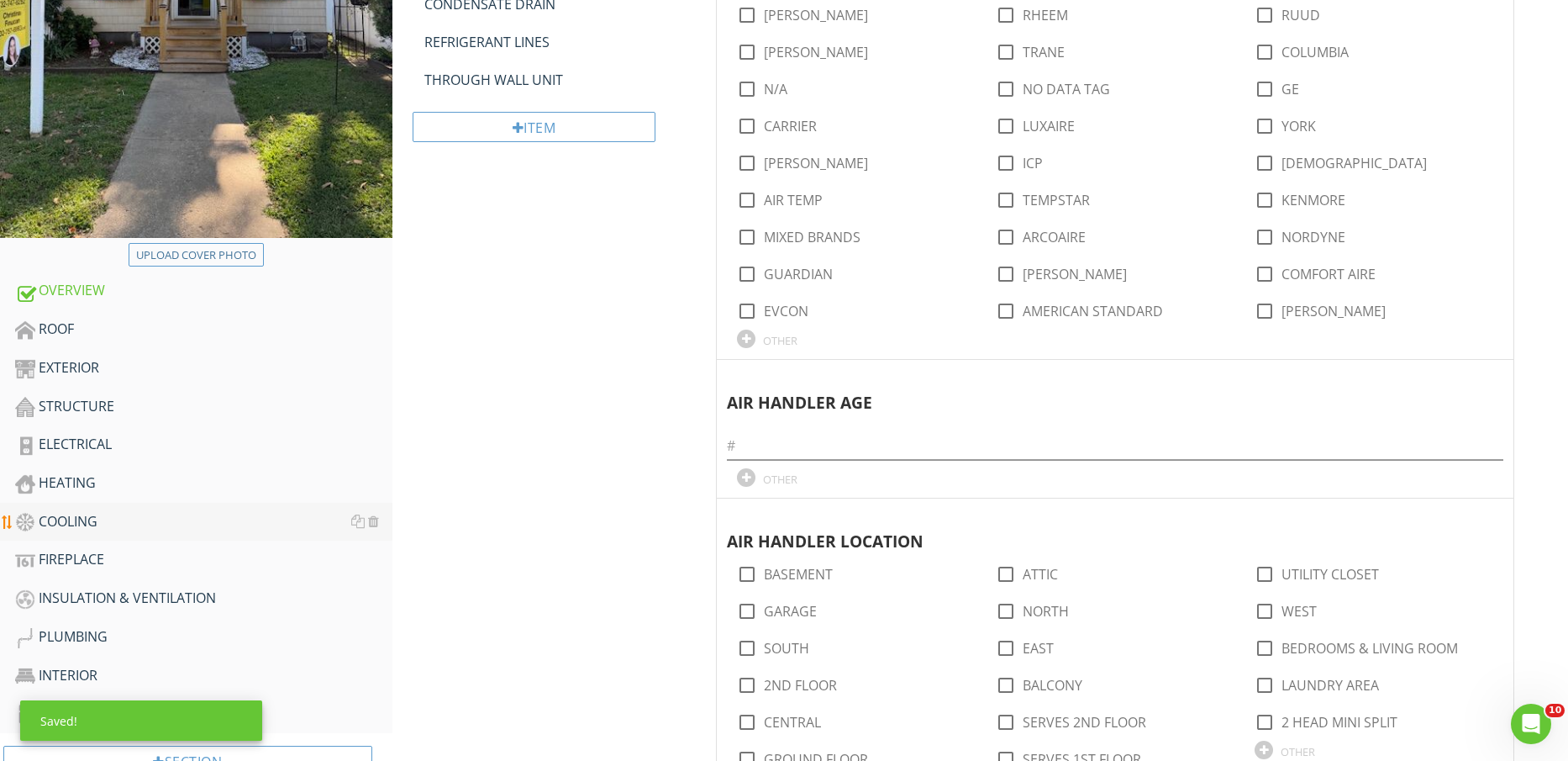
scroll to position [526, 0]
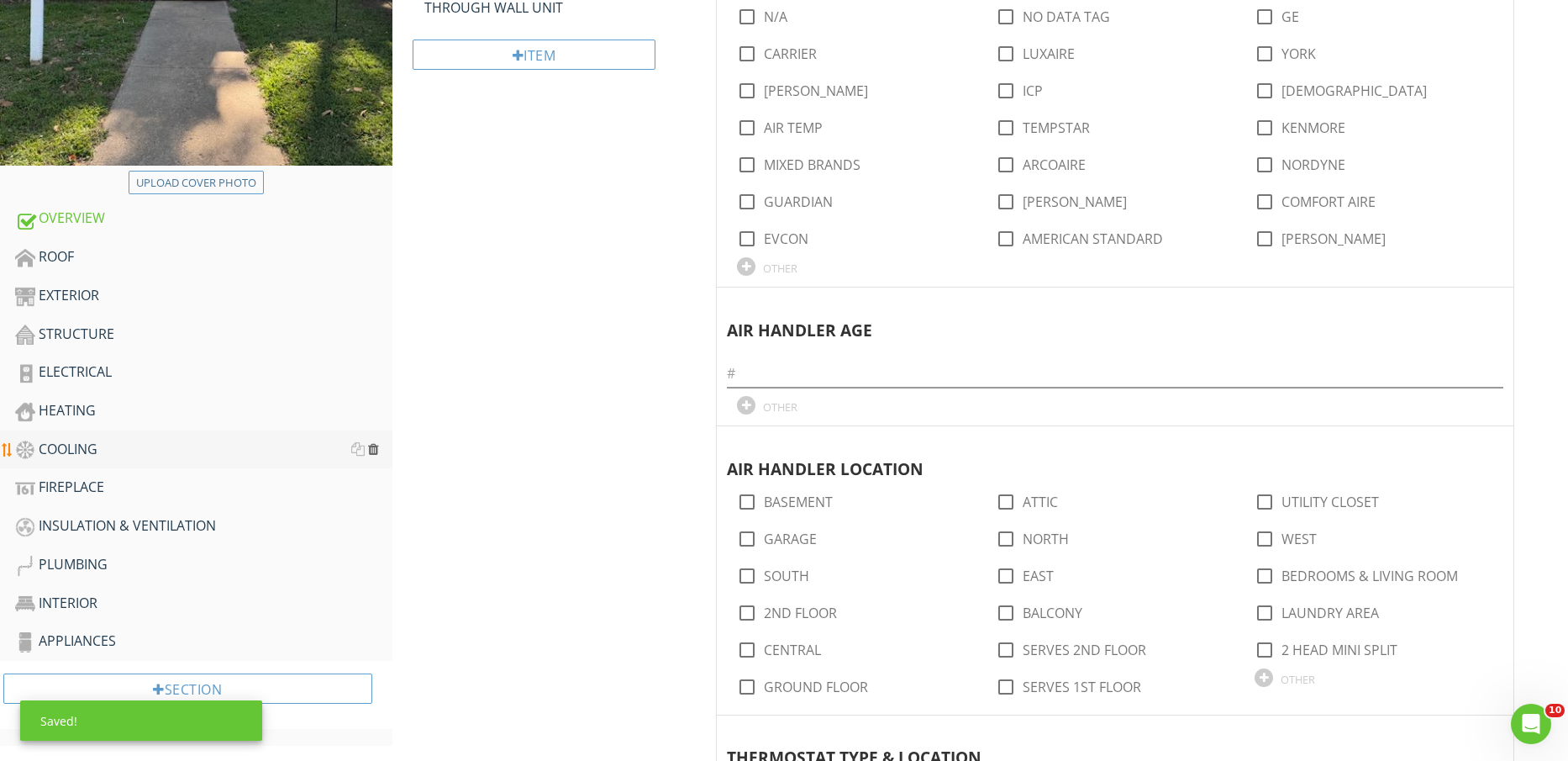
click at [373, 445] on div at bounding box center [373, 449] width 11 height 14
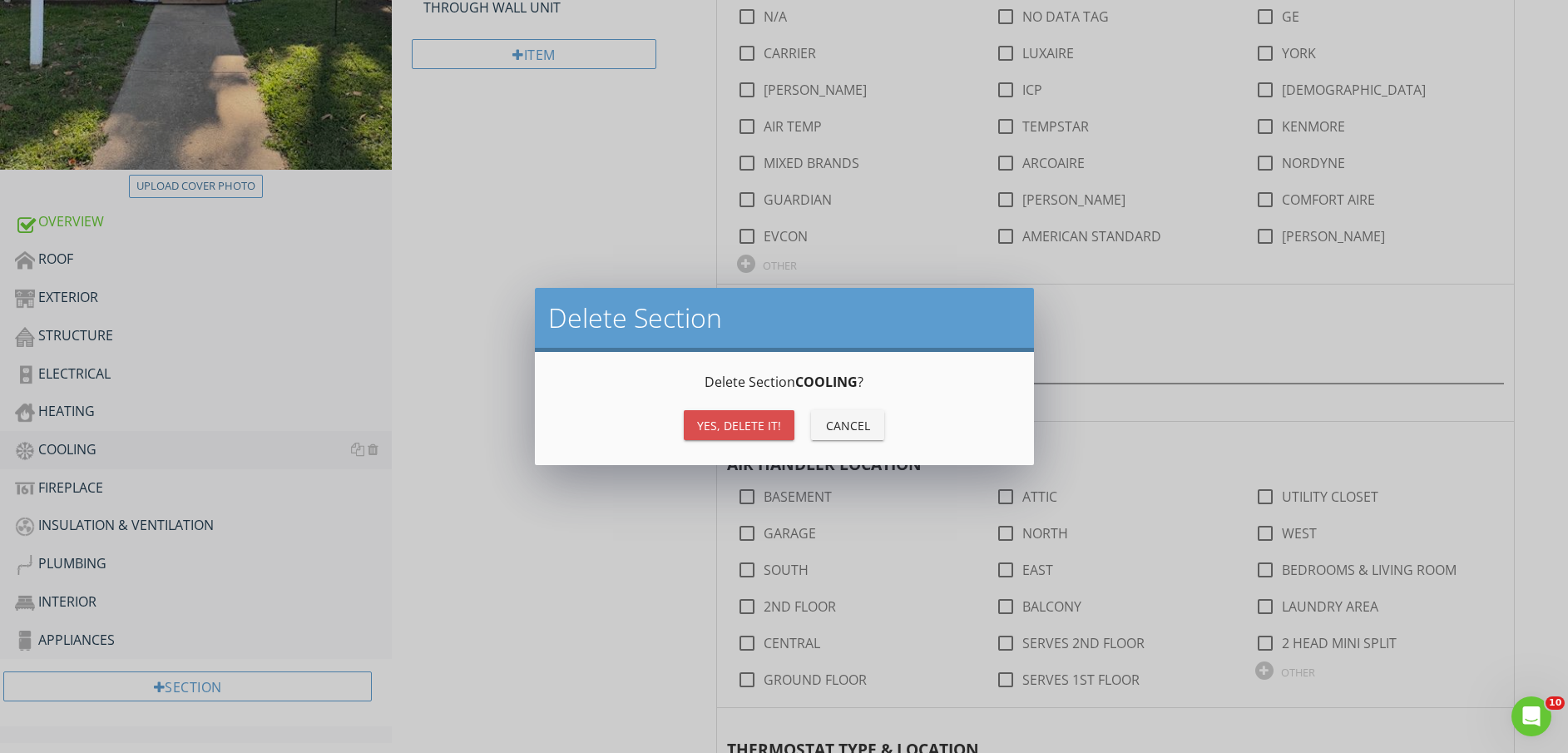
drag, startPoint x: 765, startPoint y: 426, endPoint x: 649, endPoint y: 472, distance: 124.8
click at [766, 426] on div "Yes, Delete it!" at bounding box center [738, 426] width 84 height 18
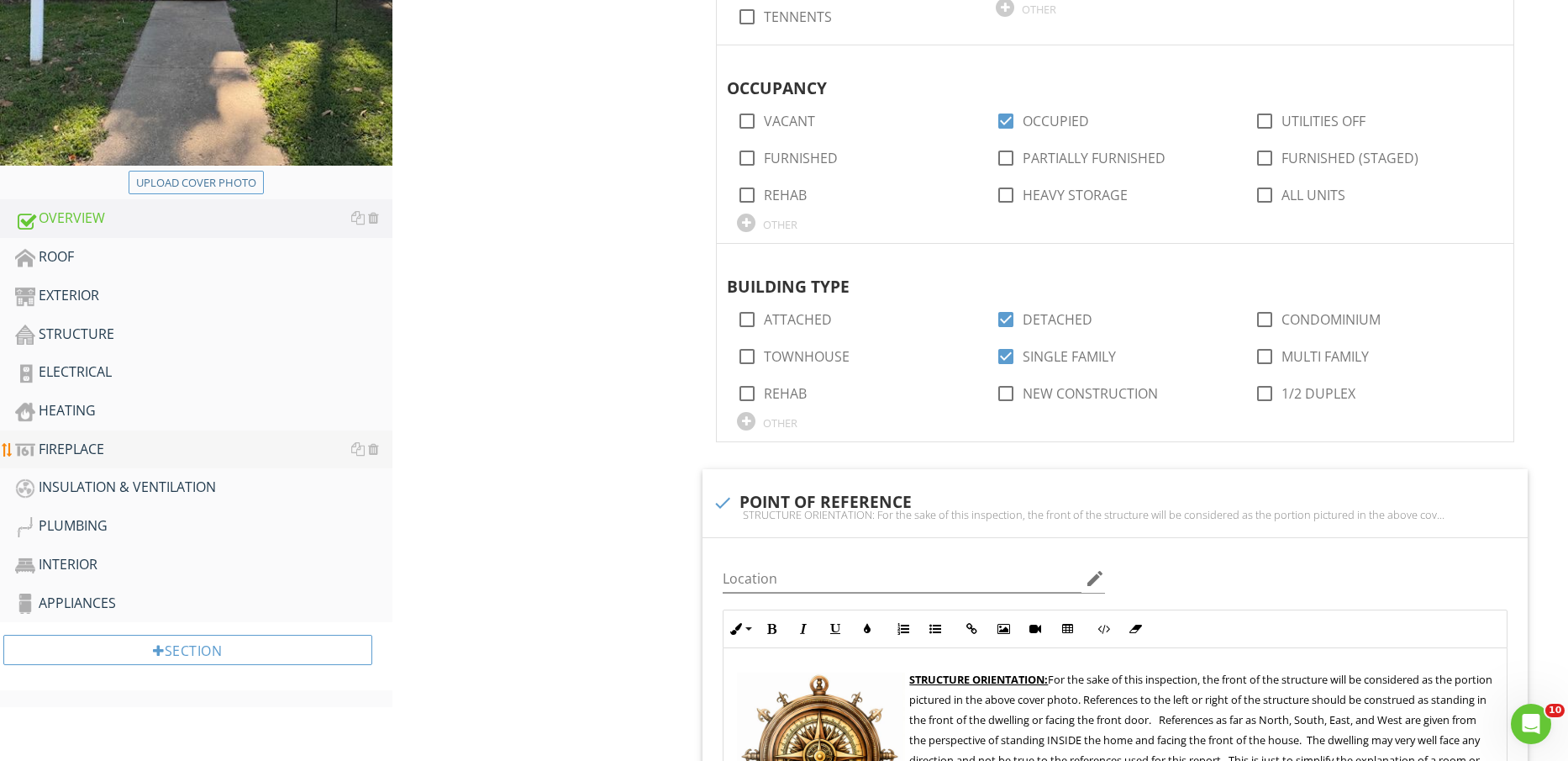
click at [197, 451] on div "FIREPLACE" at bounding box center [204, 450] width 378 height 22
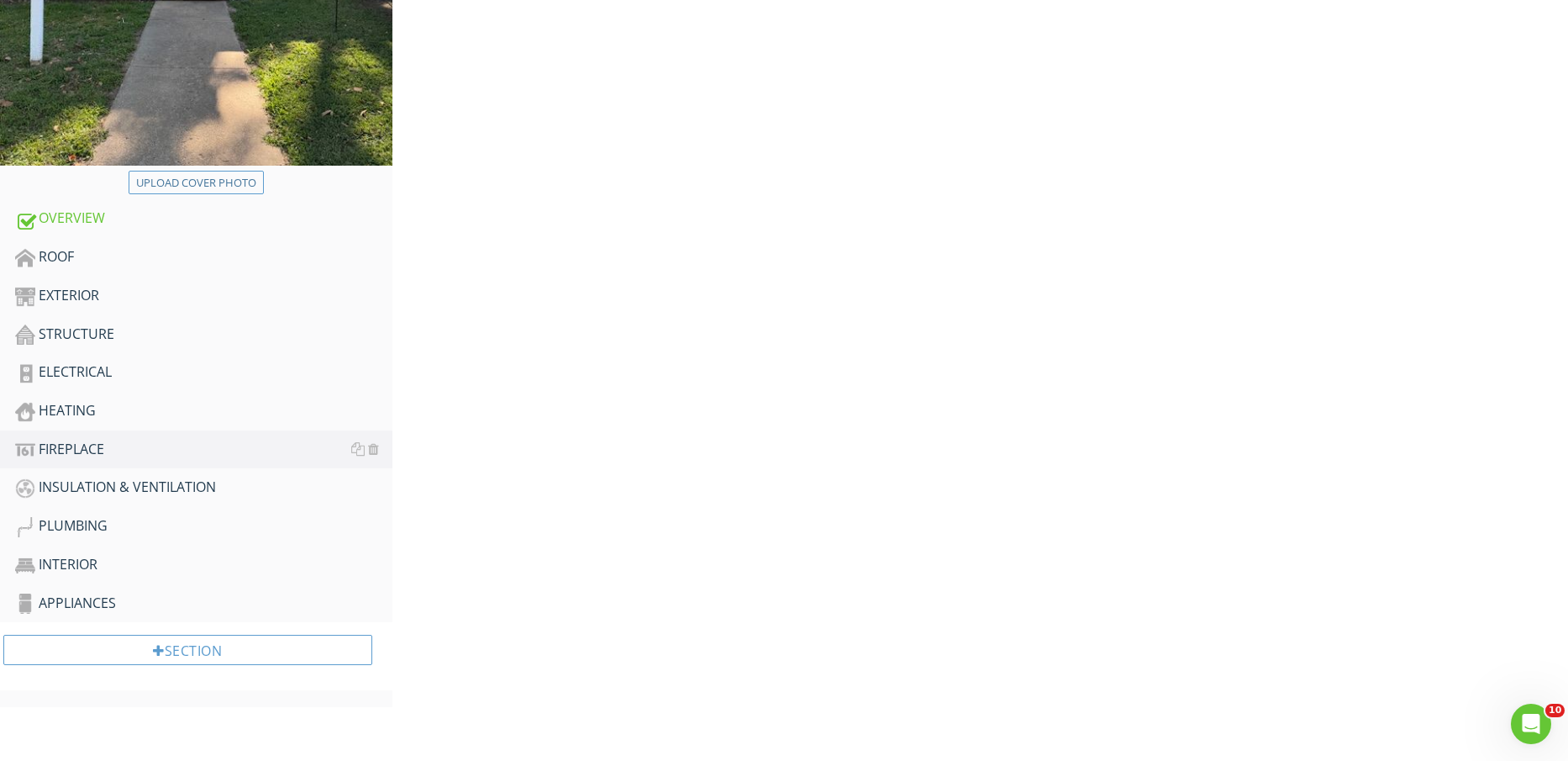
scroll to position [105, 0]
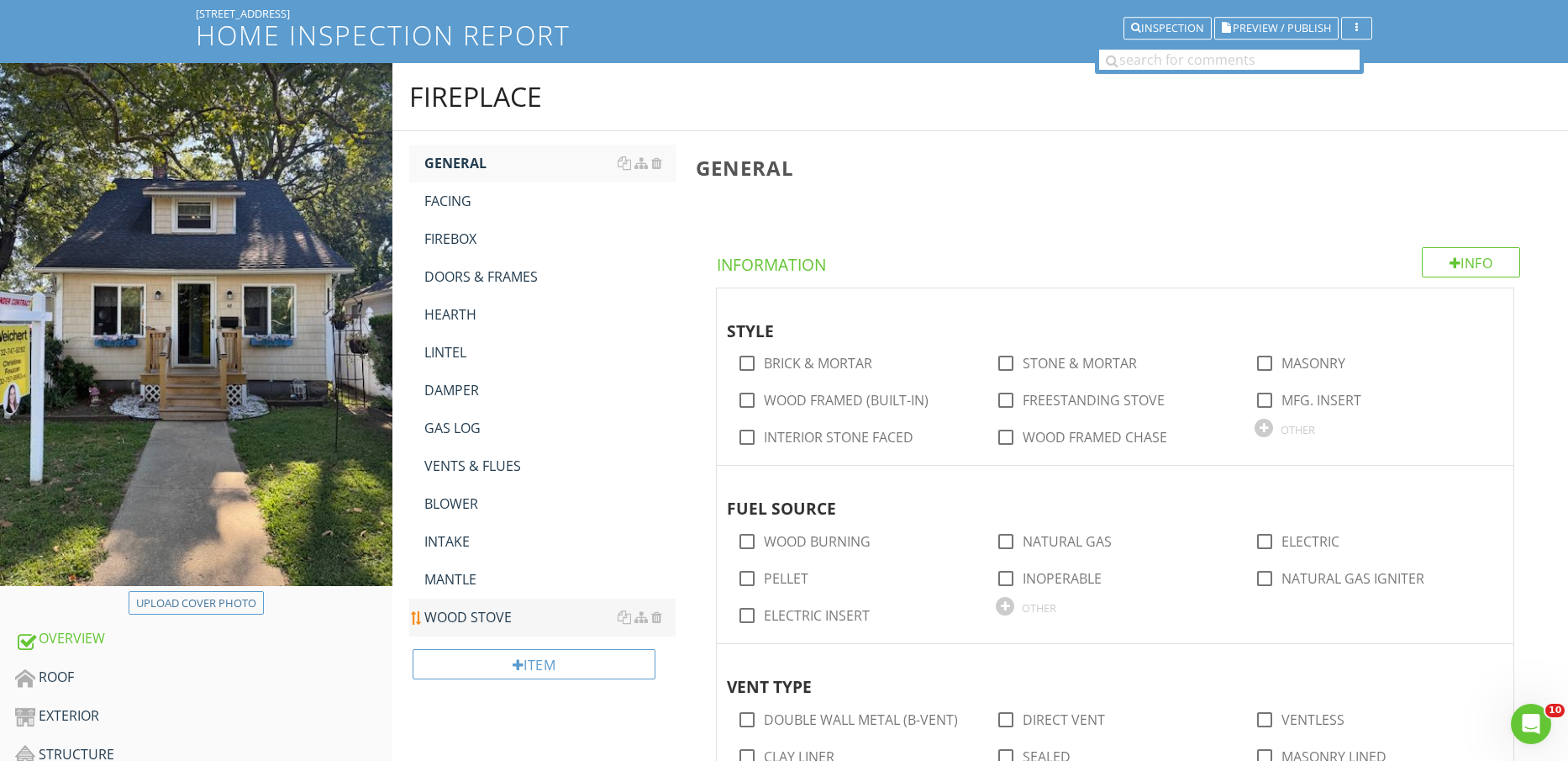
click at [486, 611] on div "WOOD STOVE" at bounding box center [550, 617] width 252 height 21
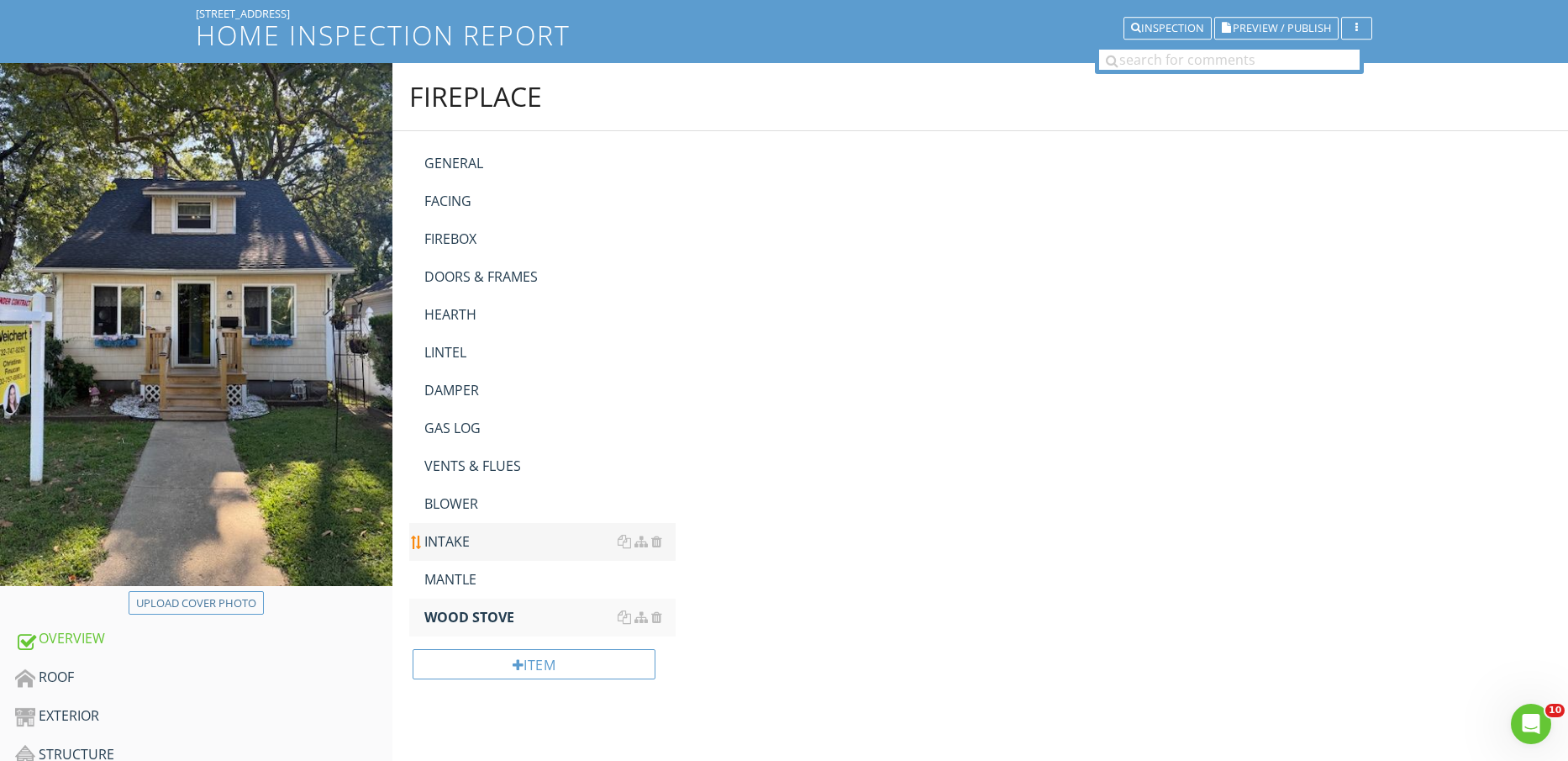
drag, startPoint x: 469, startPoint y: 580, endPoint x: 455, endPoint y: 540, distance: 42.4
click at [468, 580] on div "MANTLE" at bounding box center [550, 580] width 252 height 21
click at [455, 532] on div "INTAKE" at bounding box center [550, 542] width 252 height 21
click at [459, 501] on div "BLOWER" at bounding box center [550, 504] width 252 height 21
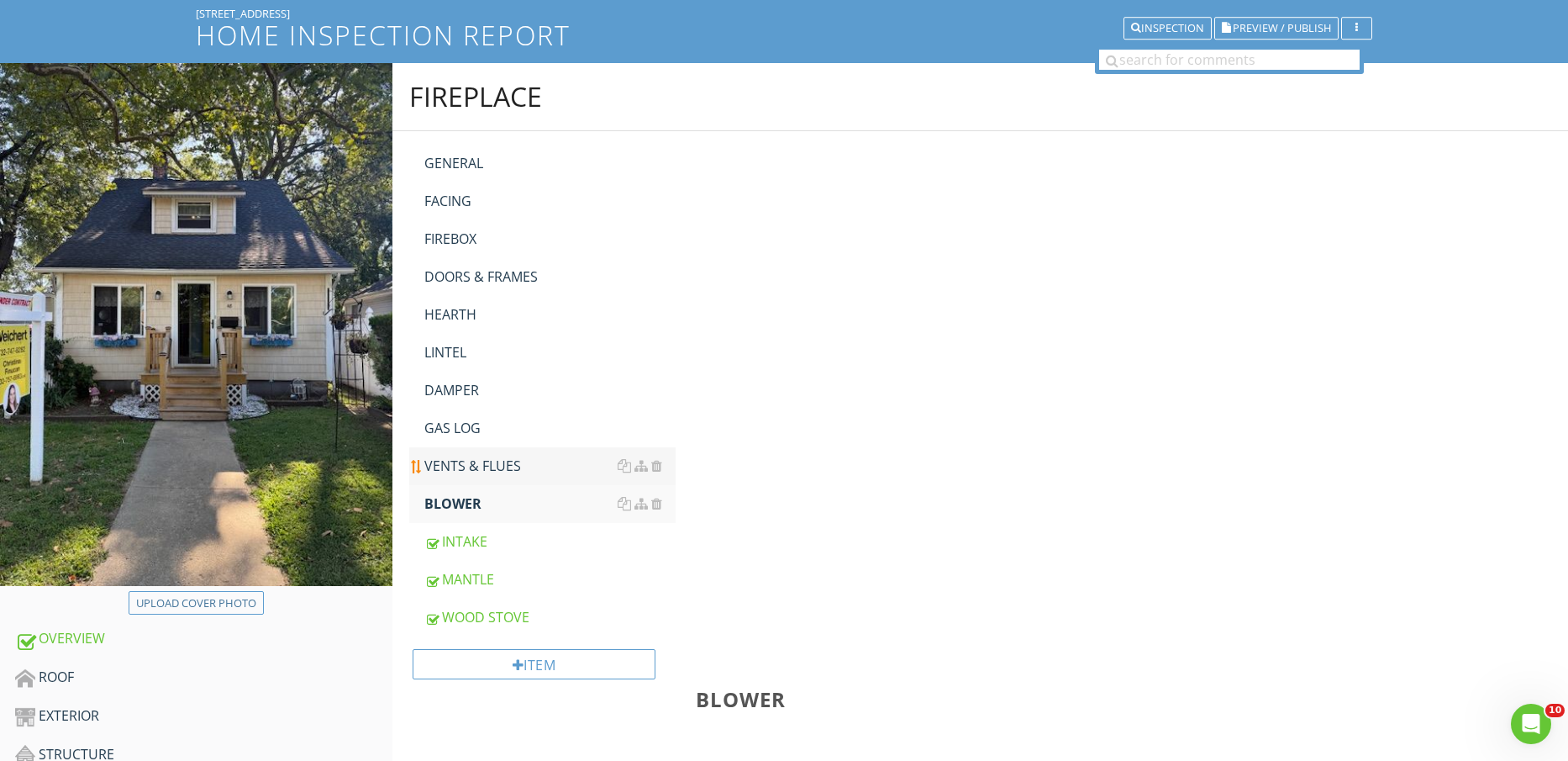
click at [473, 462] on div "VENTS & FLUES" at bounding box center [550, 466] width 252 height 21
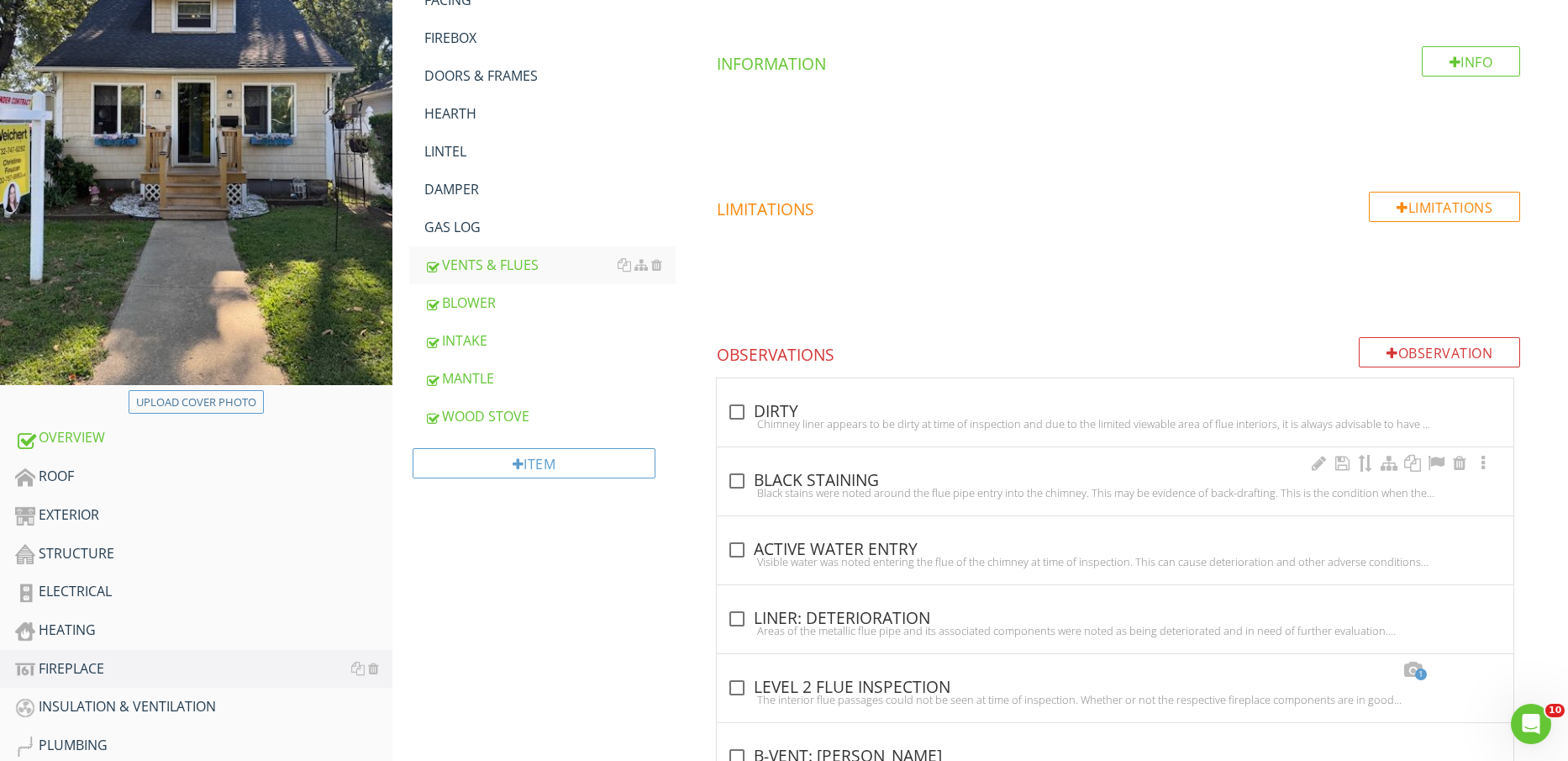
scroll to position [316, 0]
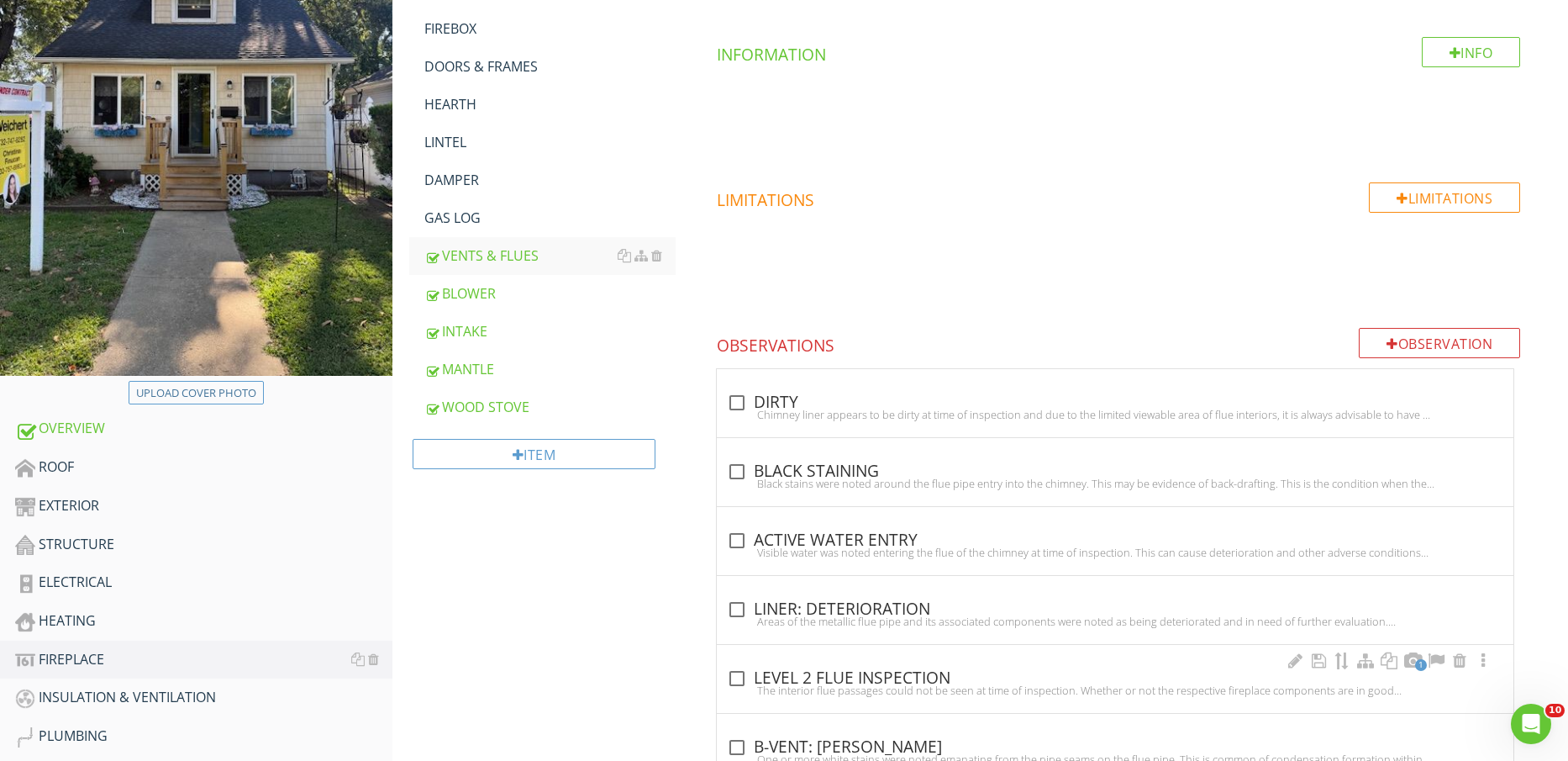
click at [818, 671] on div "check_box_outline_blank LEVEL 2 FLUE INSPECTION" at bounding box center [1115, 679] width 777 height 21
checkbox input "true"
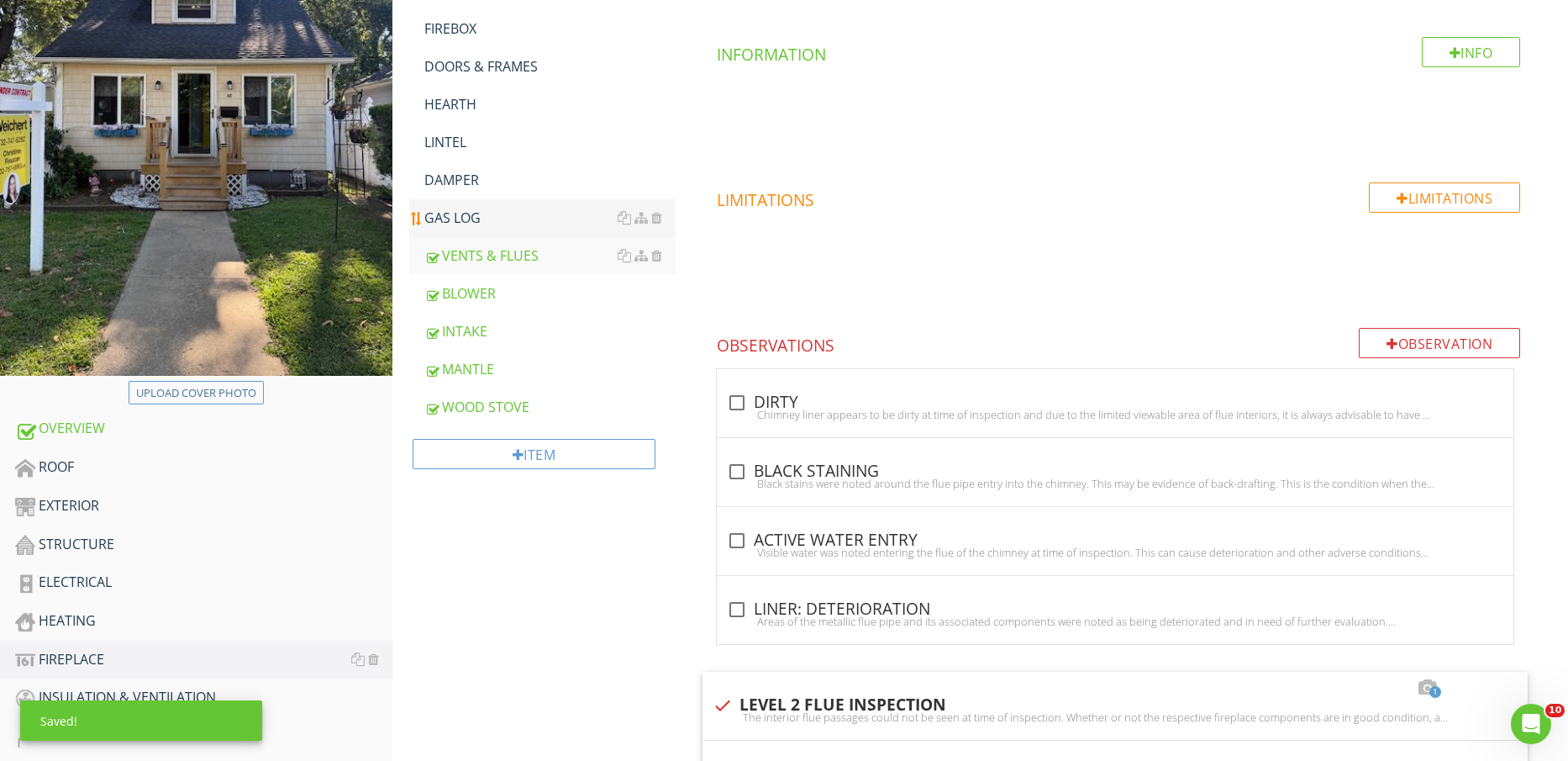
click at [476, 218] on div "GAS LOG" at bounding box center [550, 218] width 252 height 21
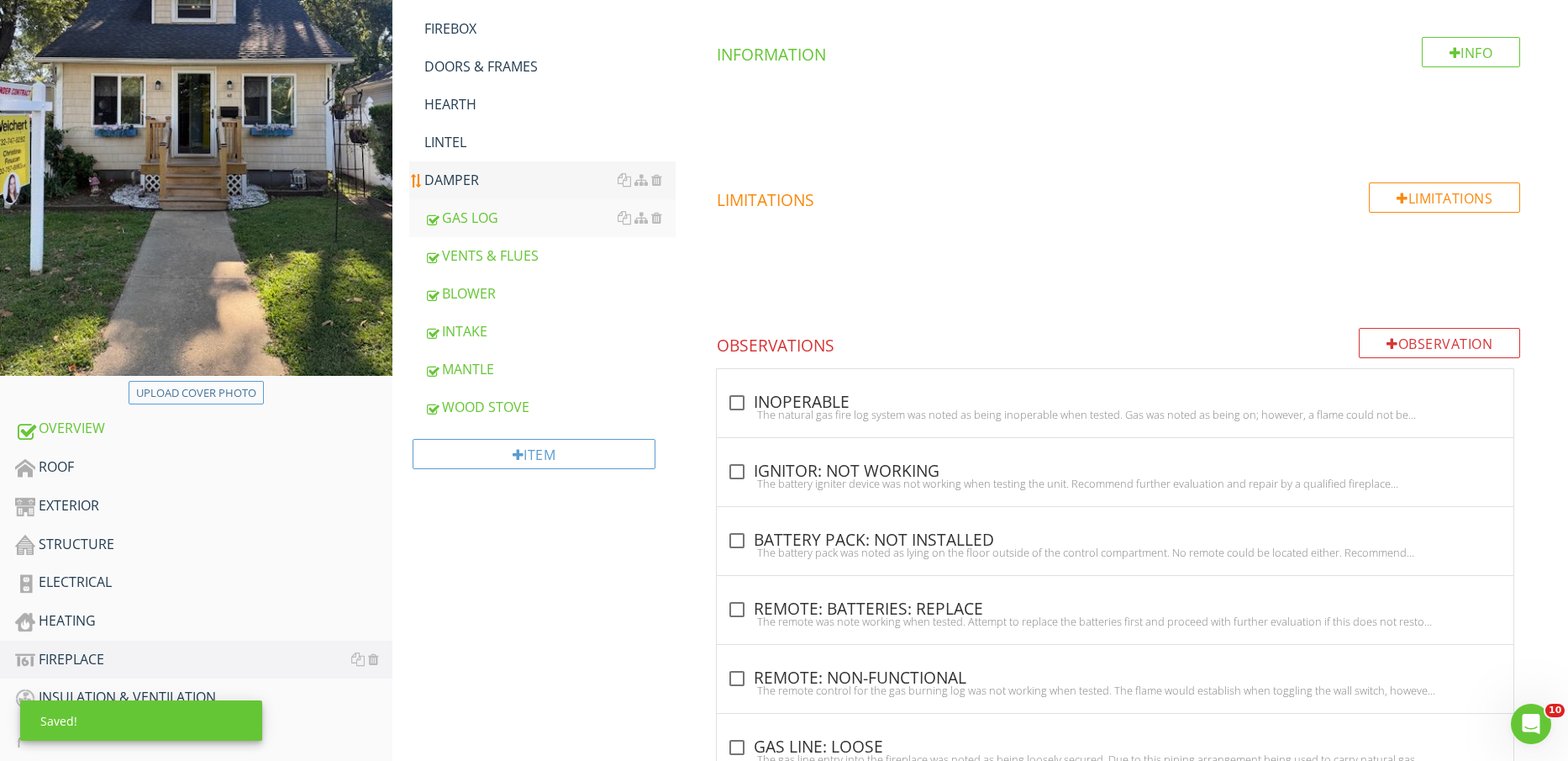
click at [465, 173] on div "DAMPER" at bounding box center [550, 180] width 252 height 21
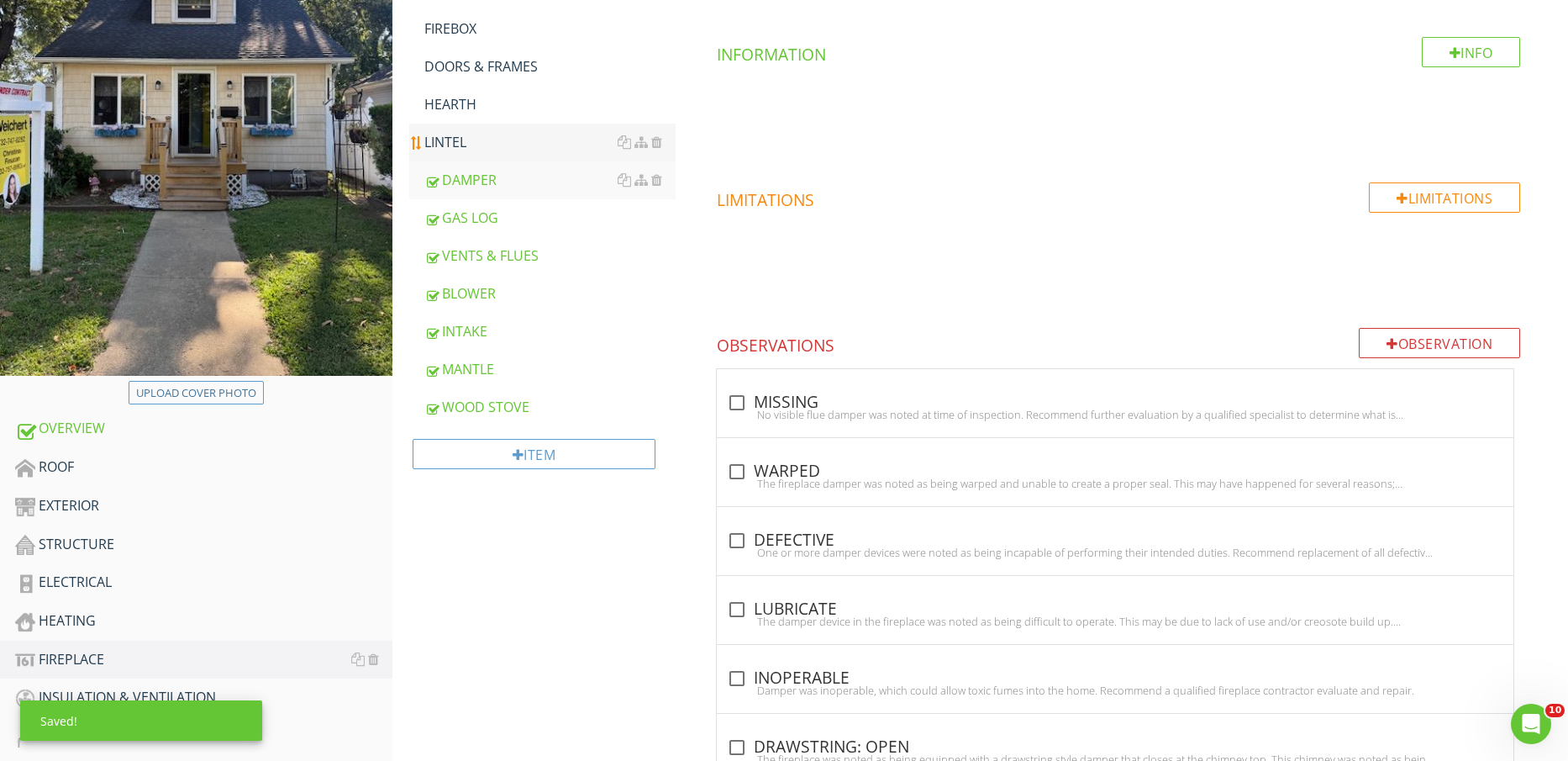
click at [461, 135] on div "LINTEL" at bounding box center [550, 142] width 252 height 21
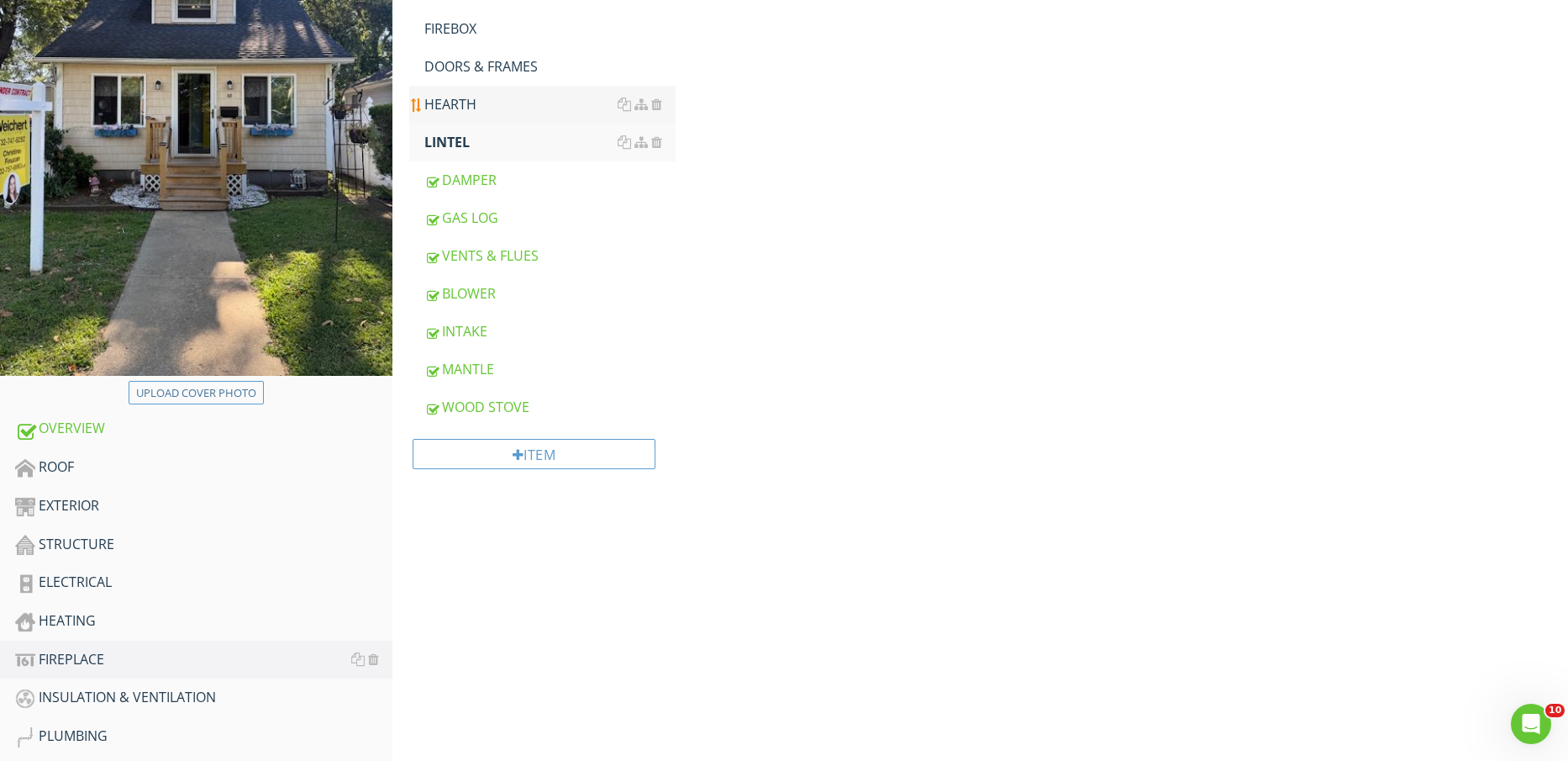
click at [460, 106] on div "HEARTH" at bounding box center [550, 104] width 252 height 21
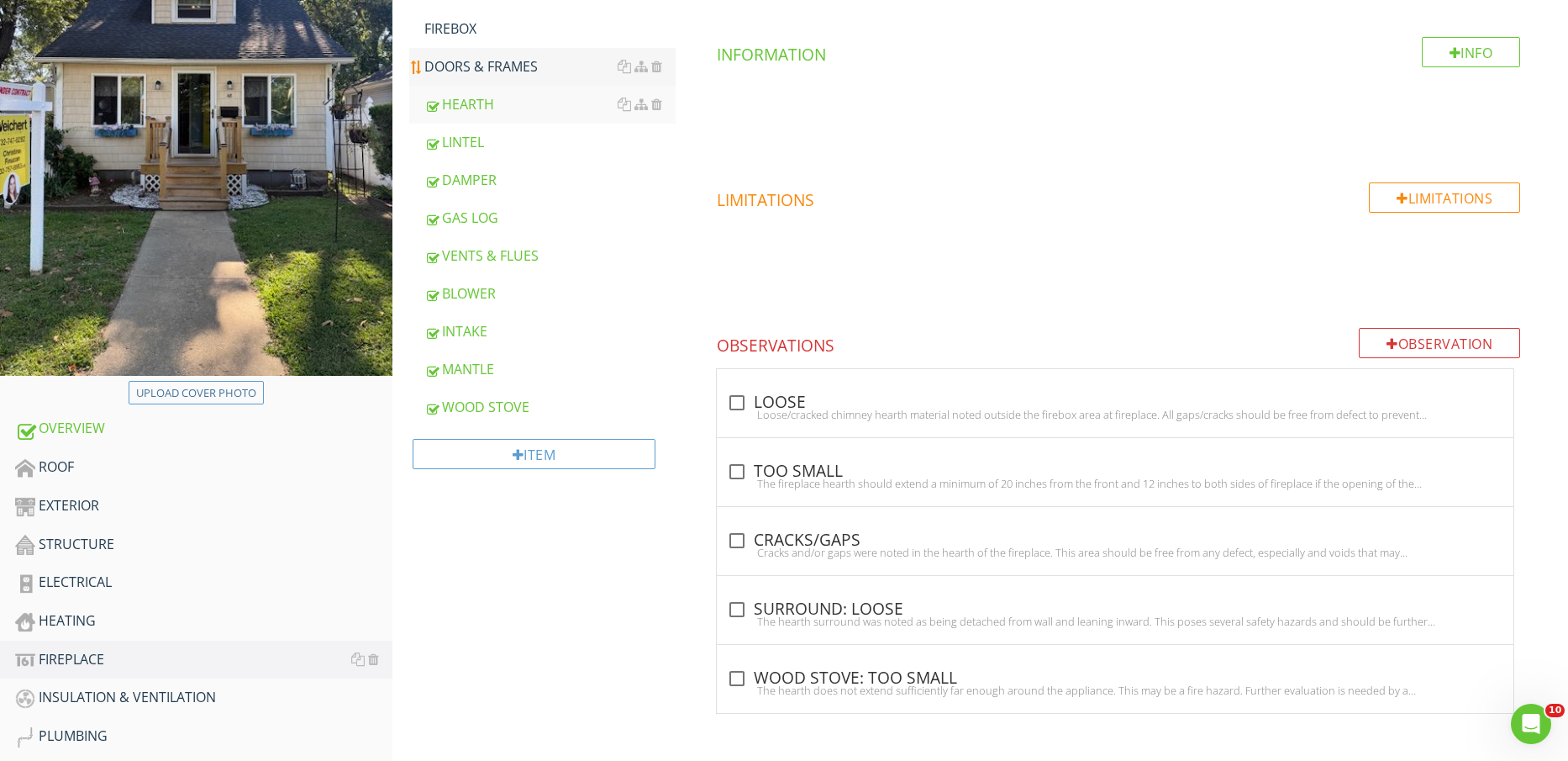
click at [466, 74] on div "DOORS & FRAMES" at bounding box center [550, 67] width 252 height 21
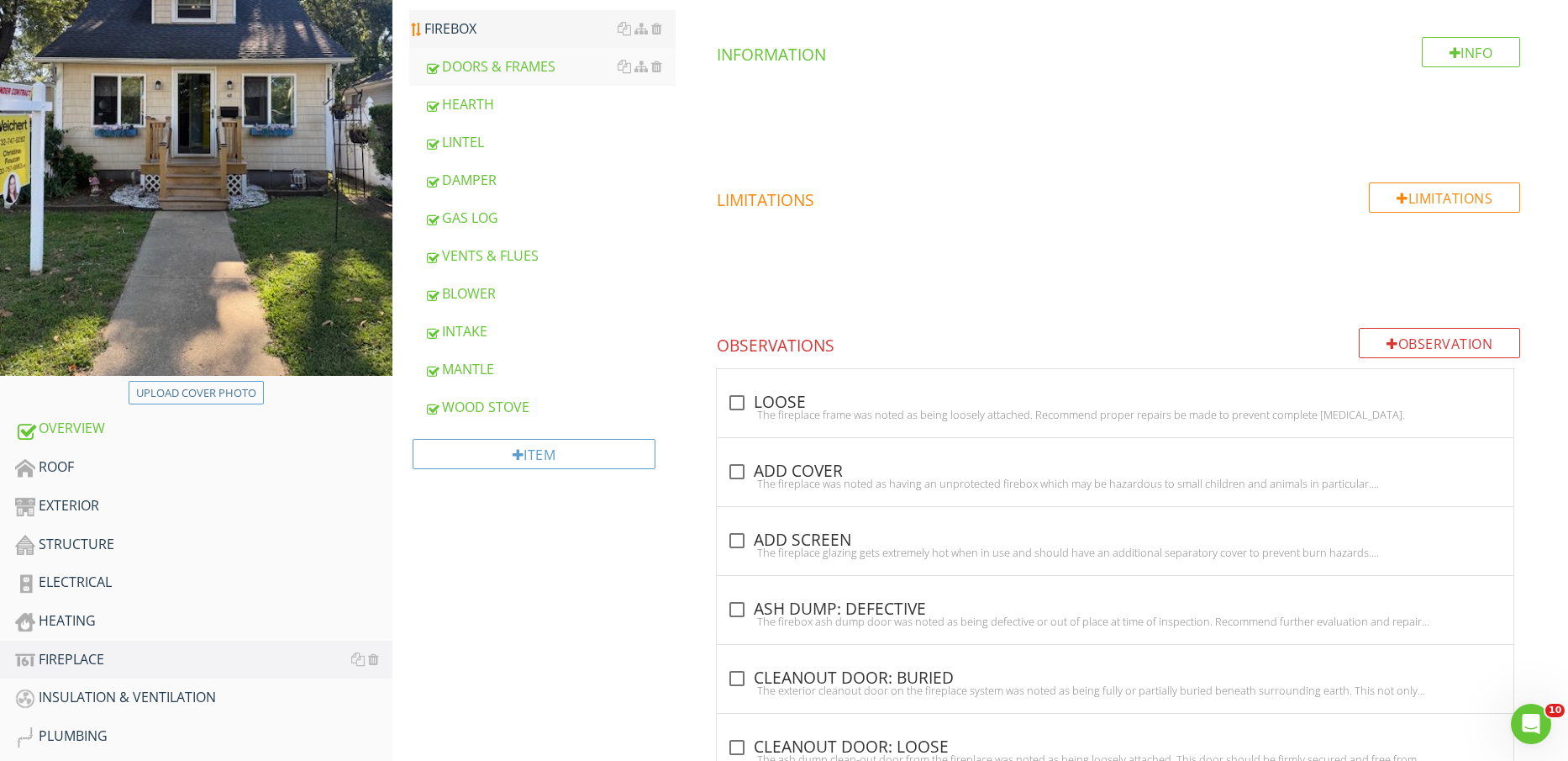
click at [460, 33] on div "FIREBOX" at bounding box center [550, 29] width 252 height 21
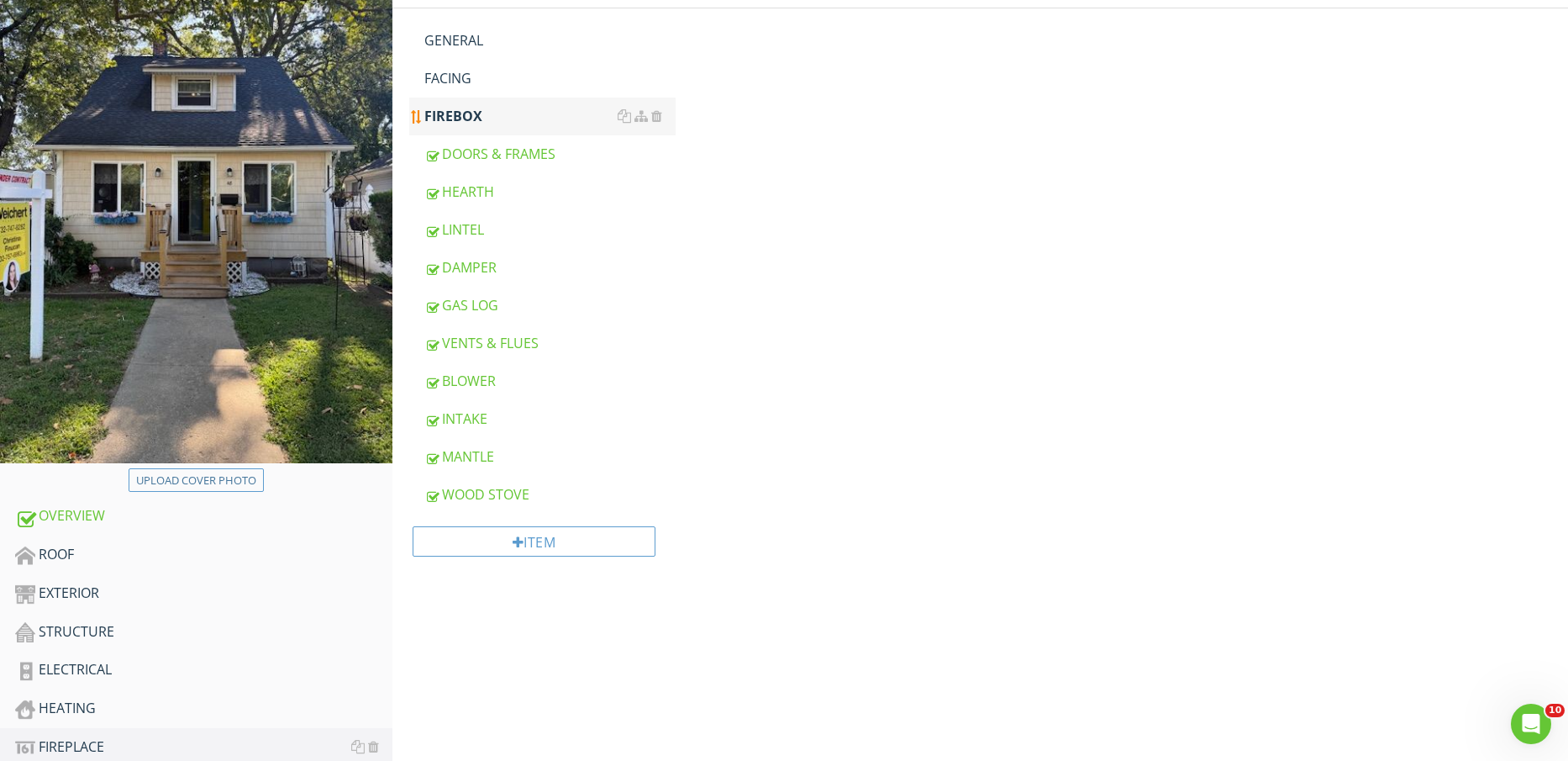
scroll to position [105, 0]
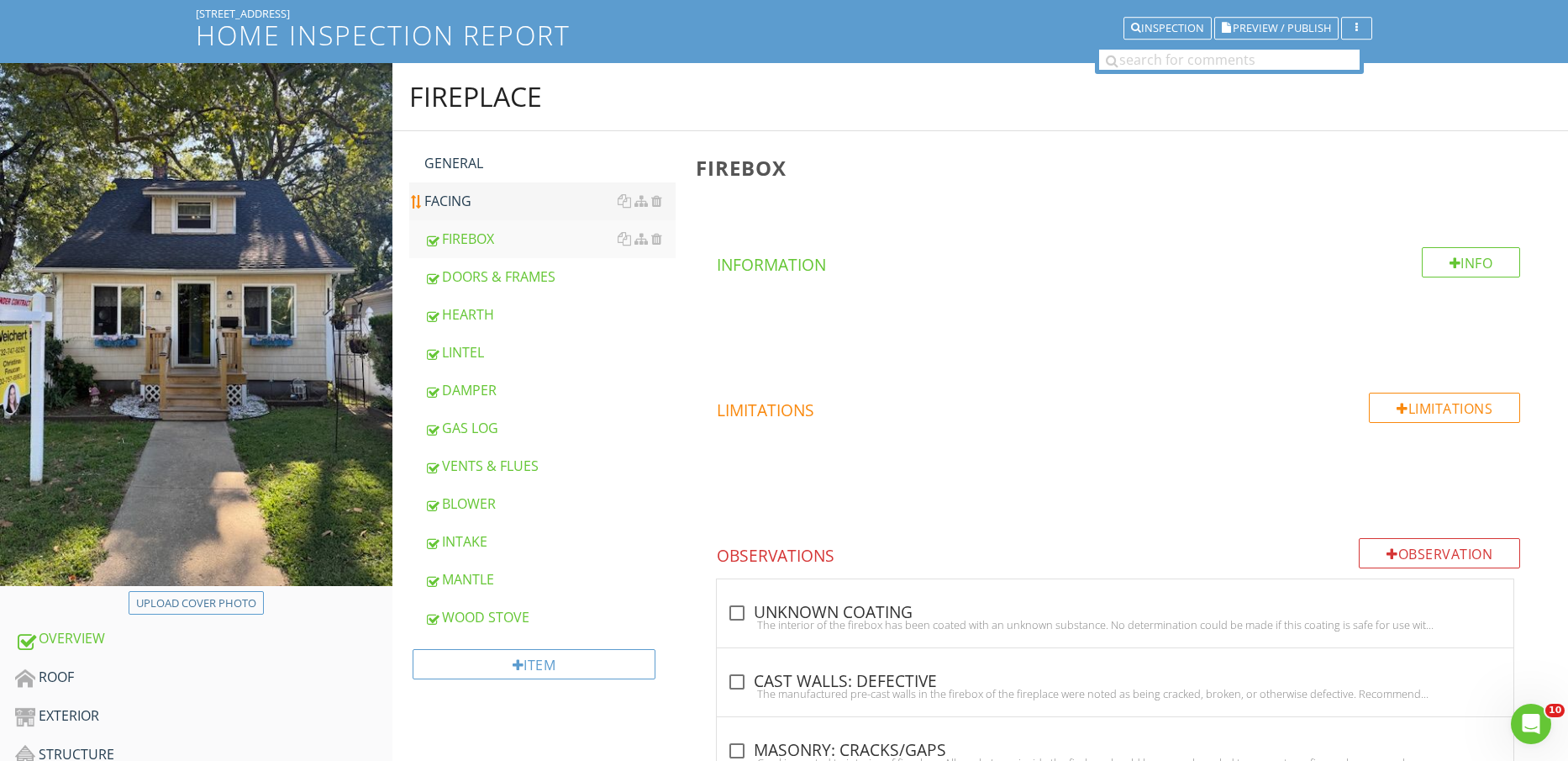
click at [503, 182] on link "FACING" at bounding box center [550, 200] width 252 height 37
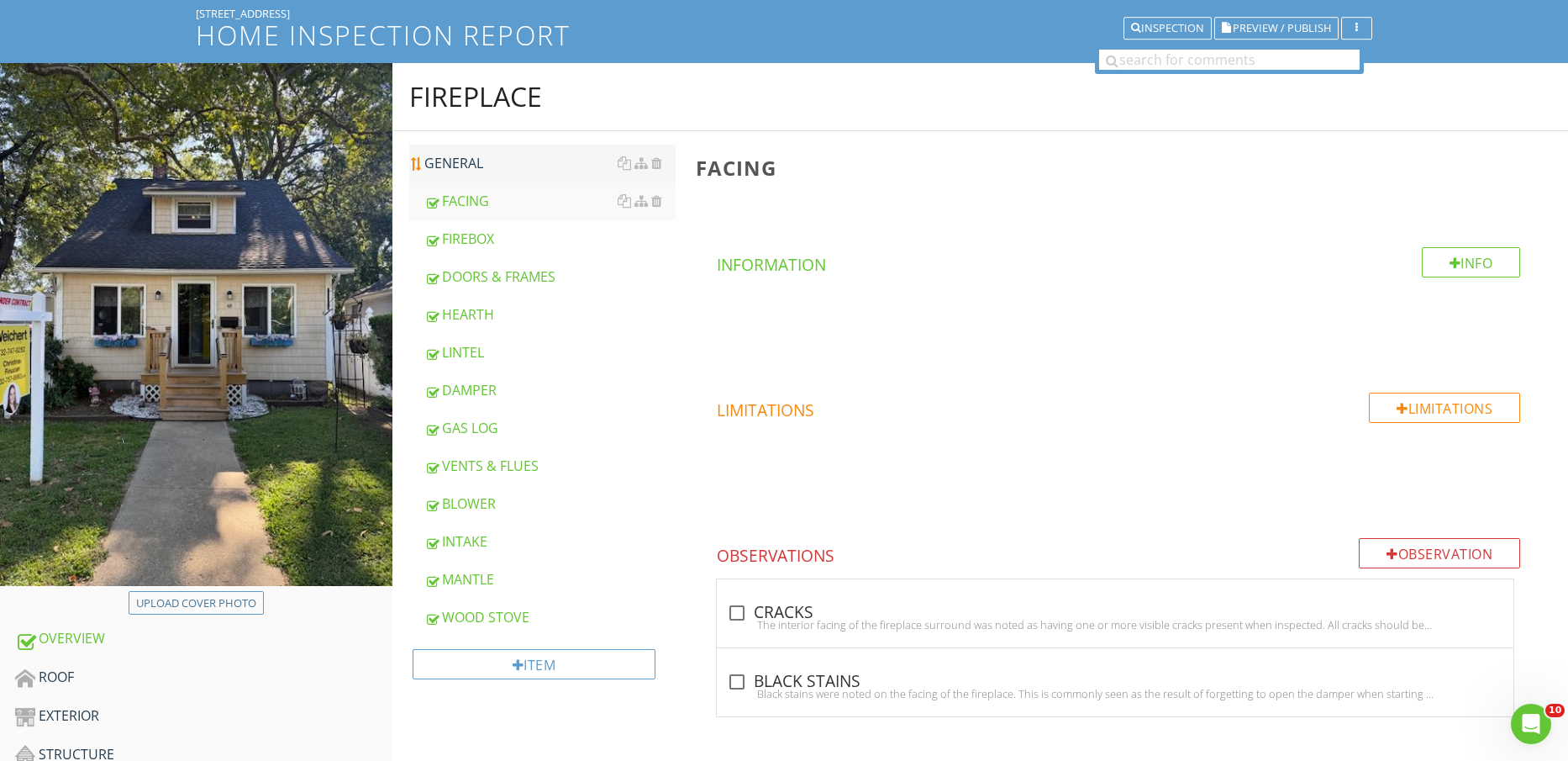
click at [503, 167] on div "GENERAL" at bounding box center [550, 163] width 252 height 21
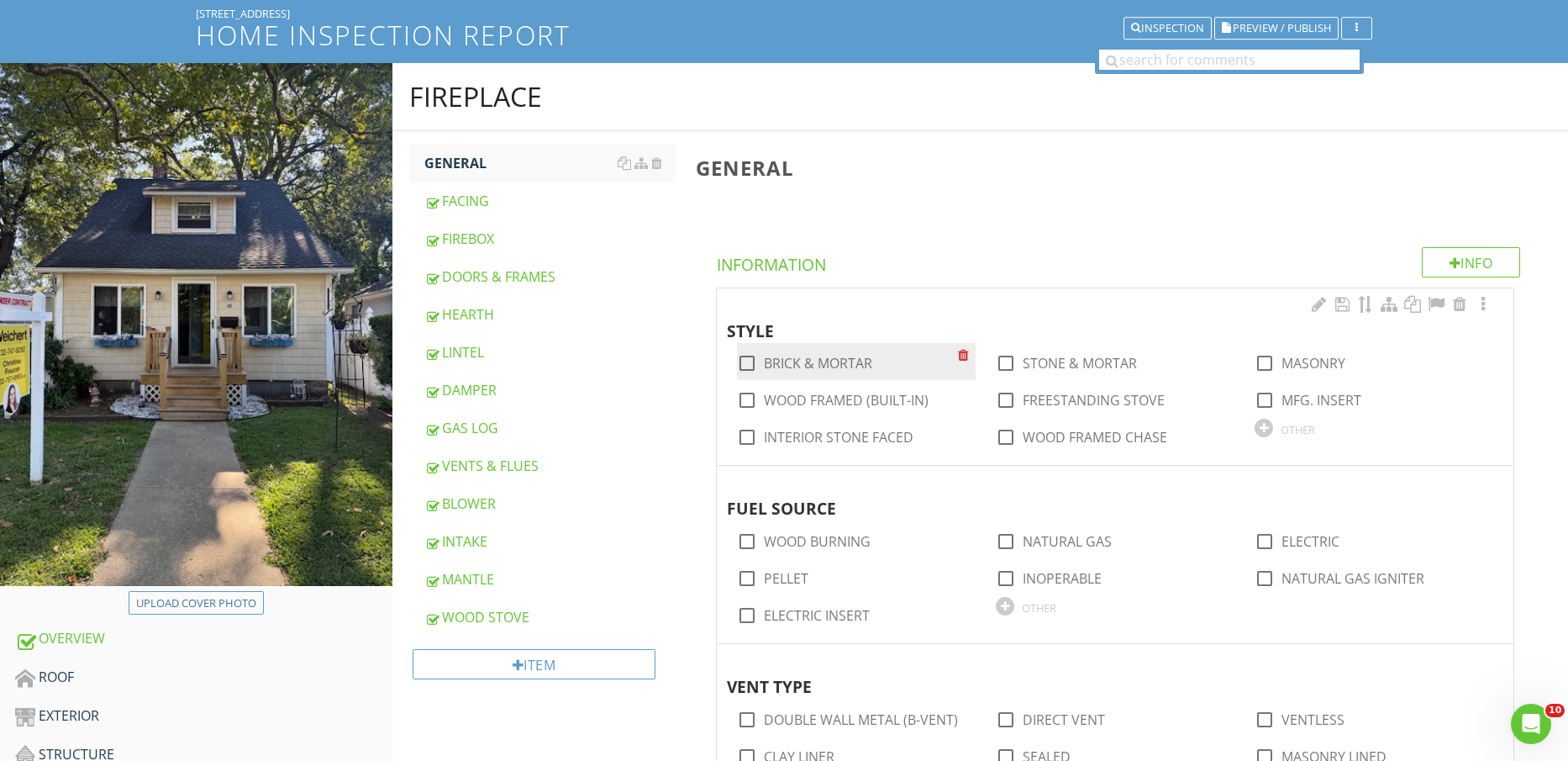
click at [841, 363] on label "BRICK & MORTAR" at bounding box center [818, 363] width 109 height 17
checkbox input "true"
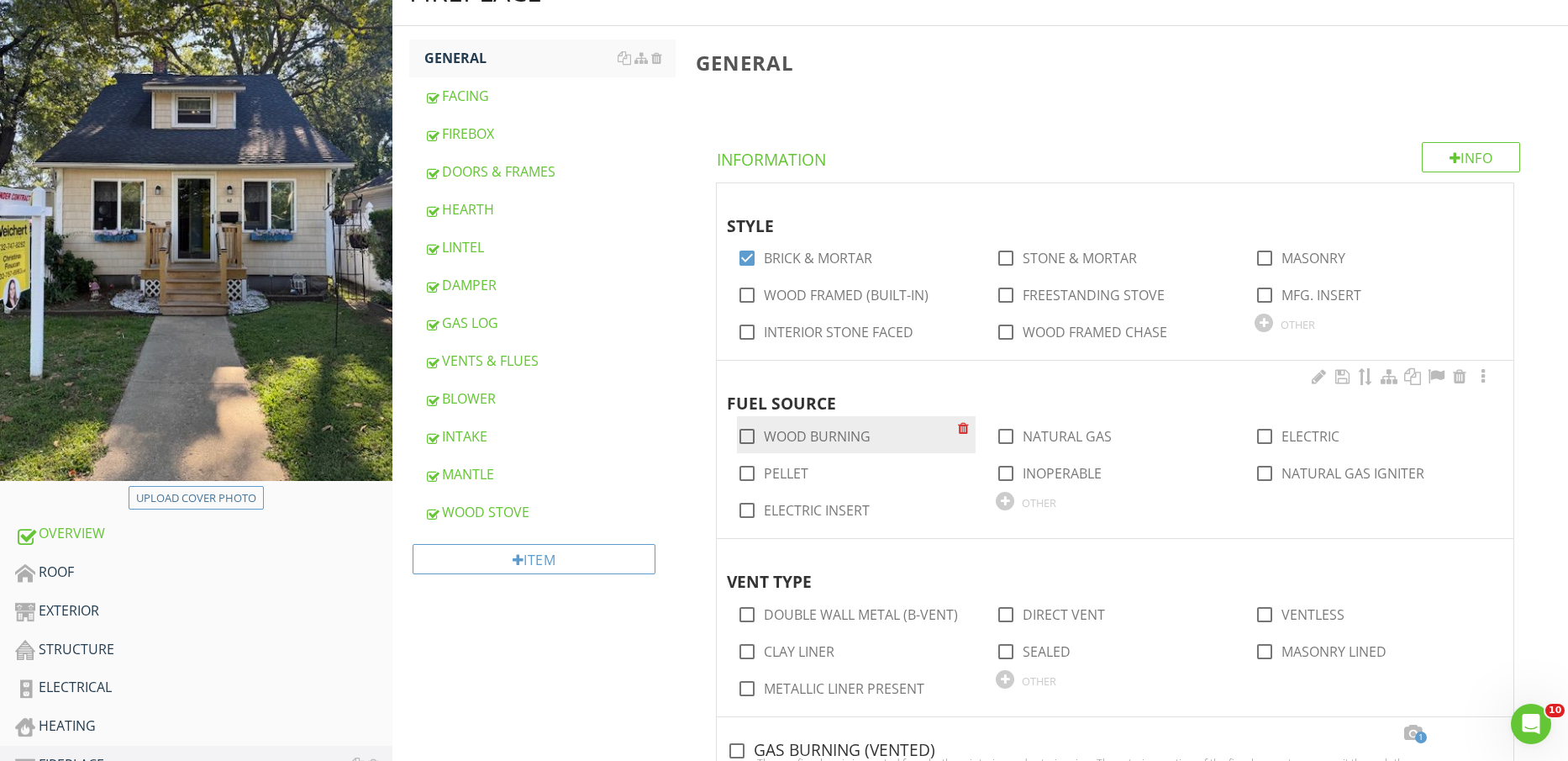
click at [807, 436] on label "WOOD BURNING" at bounding box center [817, 437] width 107 height 17
checkbox input "true"
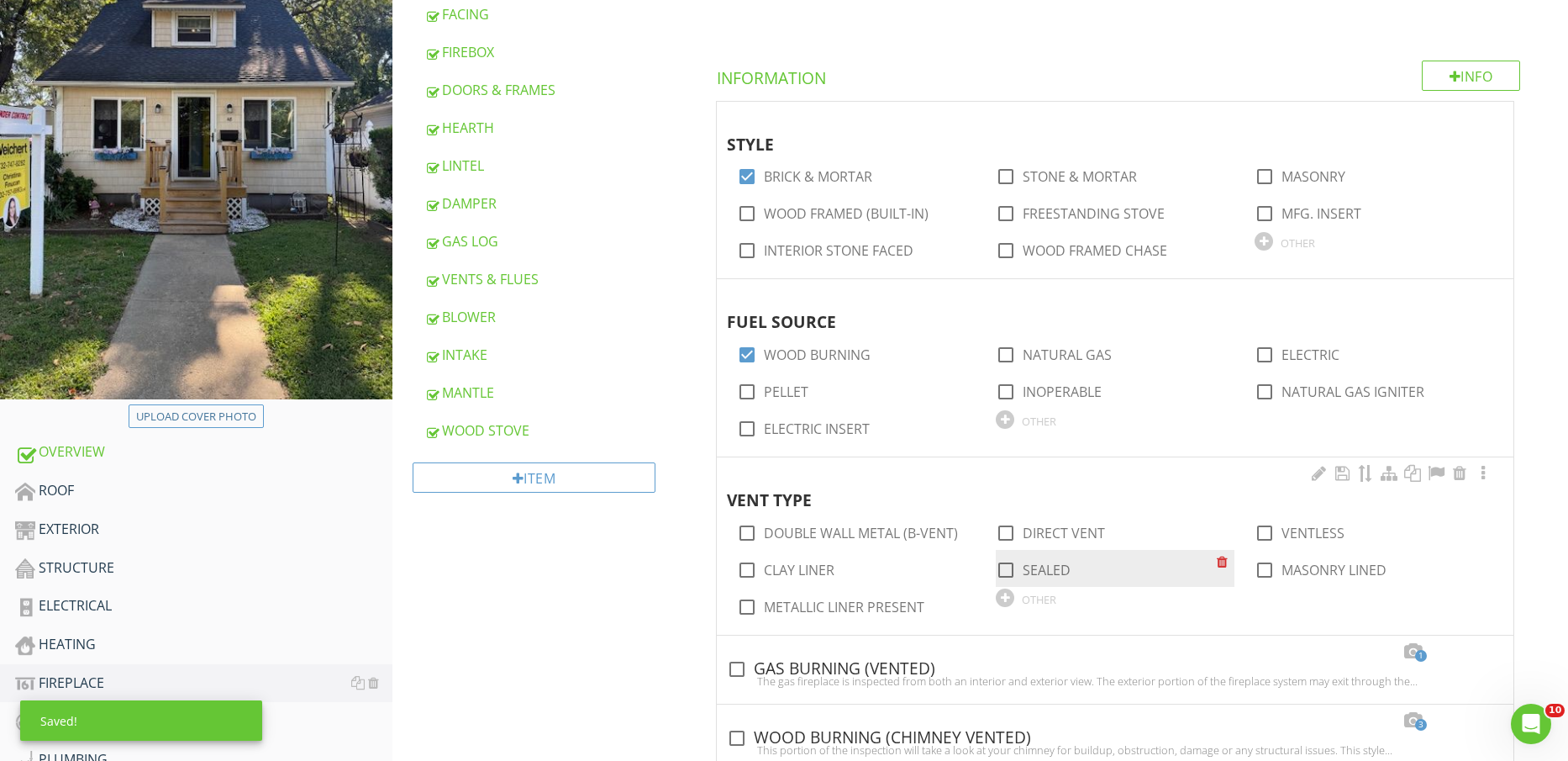
scroll to position [421, 0]
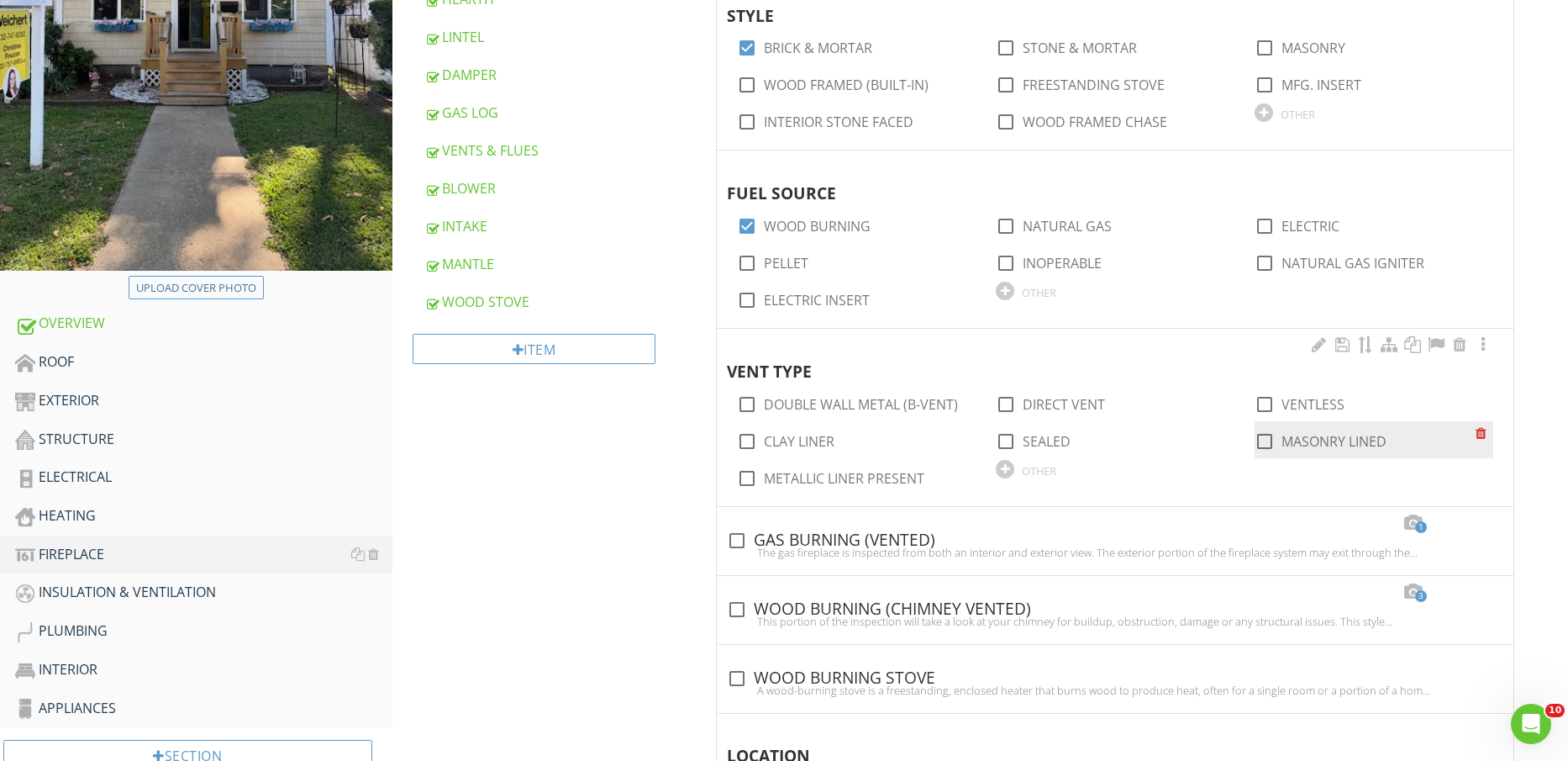
click at [1364, 445] on label "MASONRY LINED" at bounding box center [1334, 442] width 105 height 17
checkbox input "true"
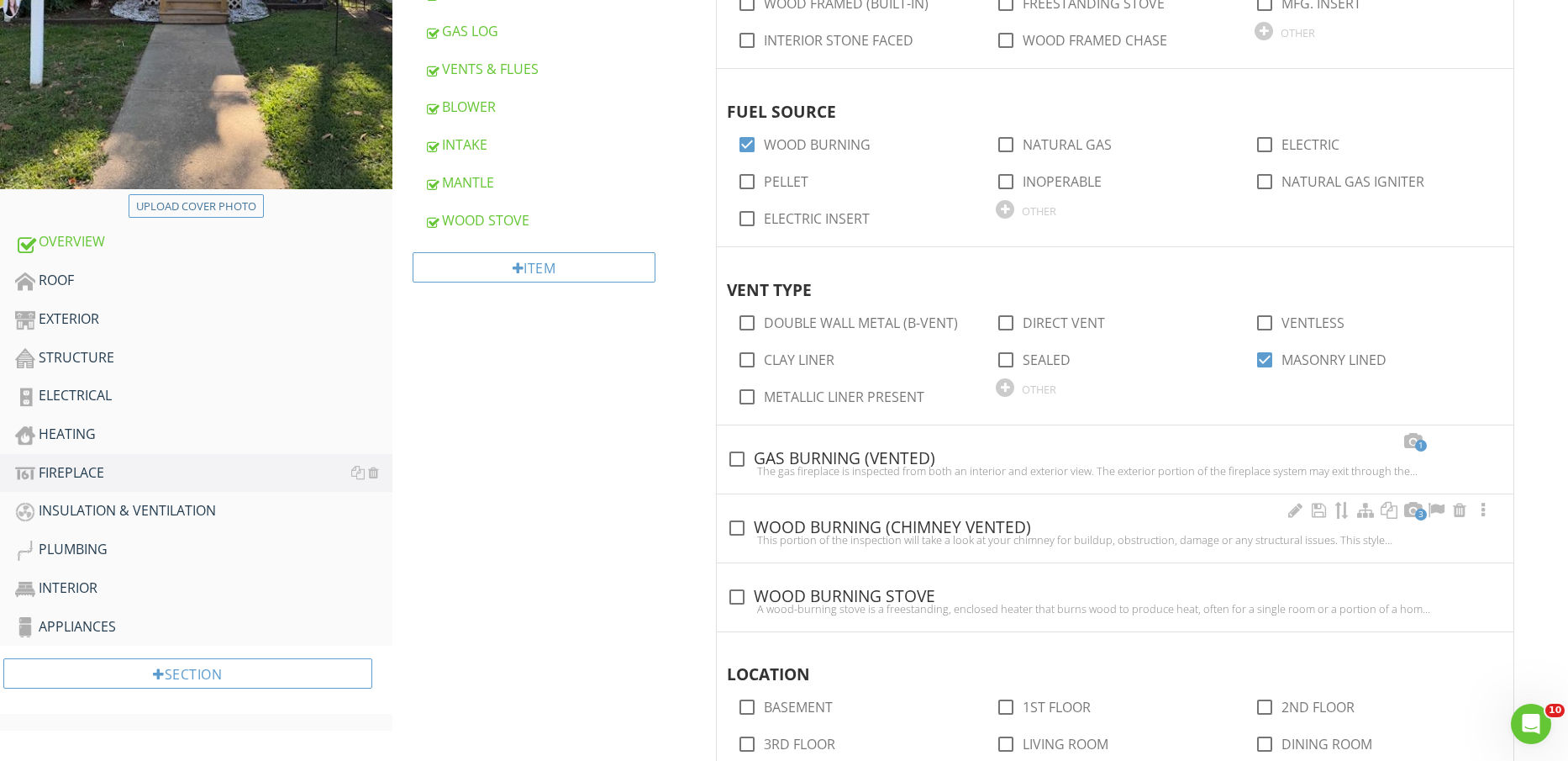
scroll to position [631, 0]
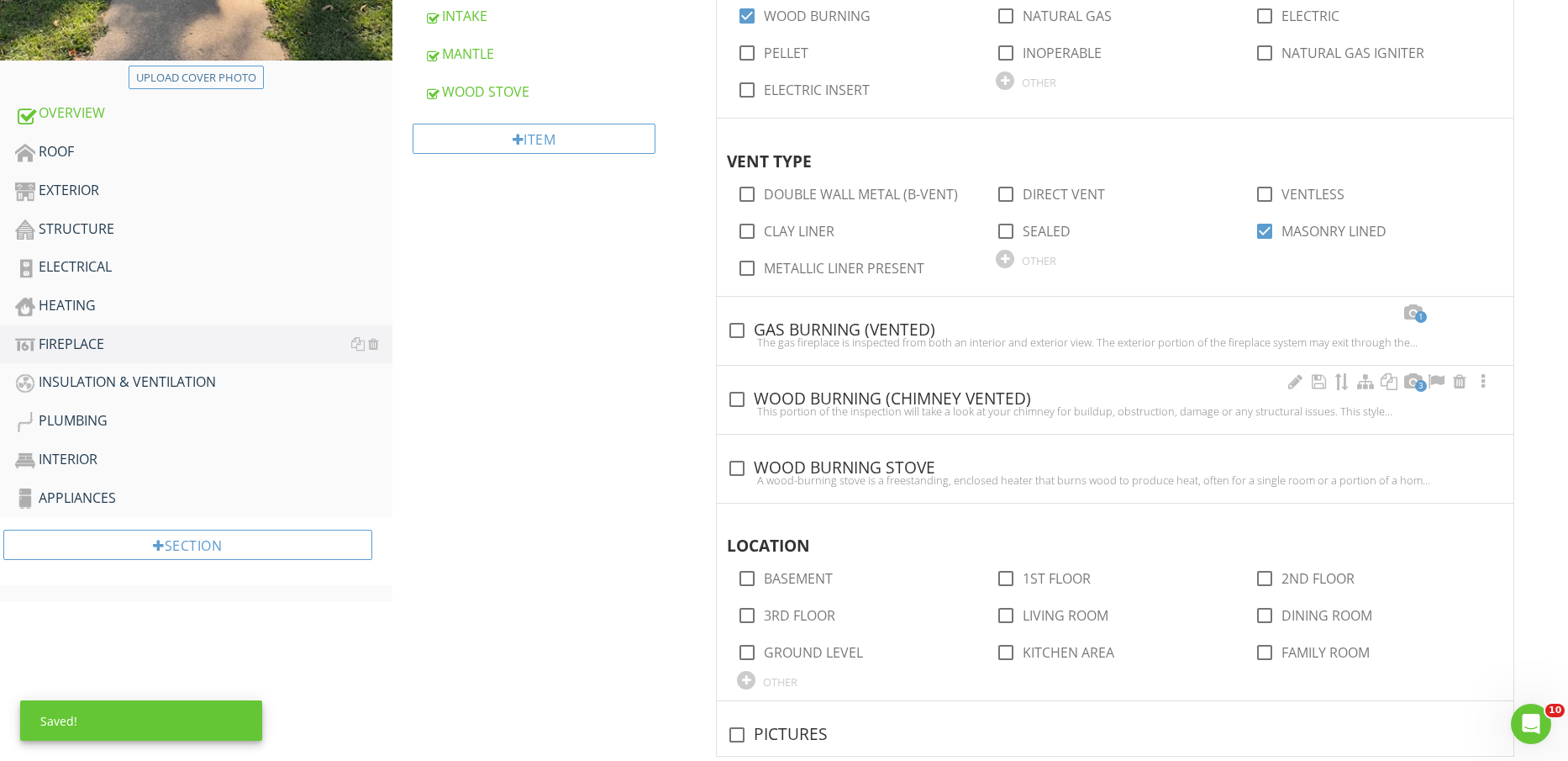
click at [873, 400] on div "check_box_outline_blank WOOD BURNING (CHIMNEY VENTED)" at bounding box center [1115, 399] width 777 height 21
checkbox input "true"
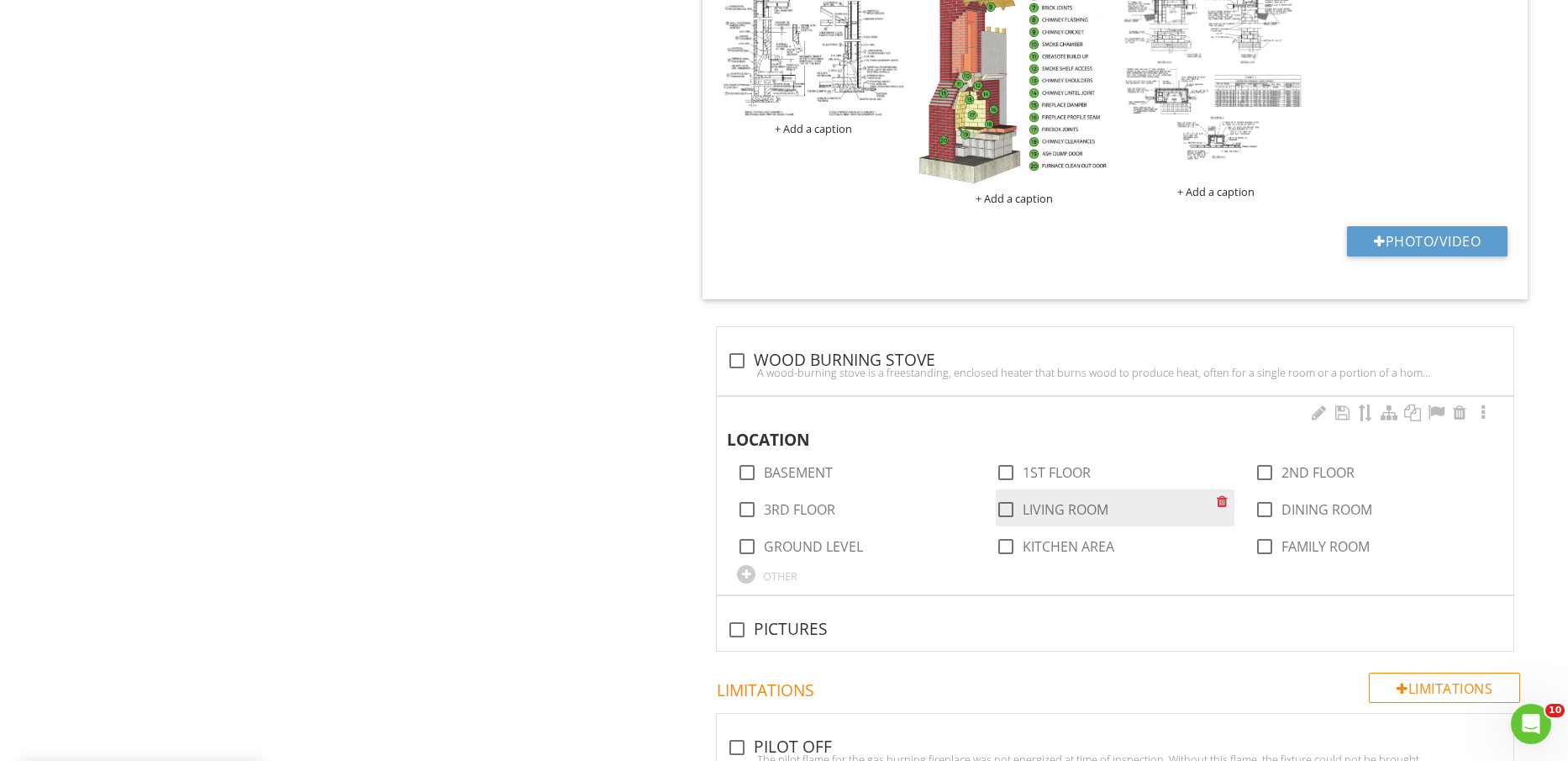
scroll to position [1472, 0]
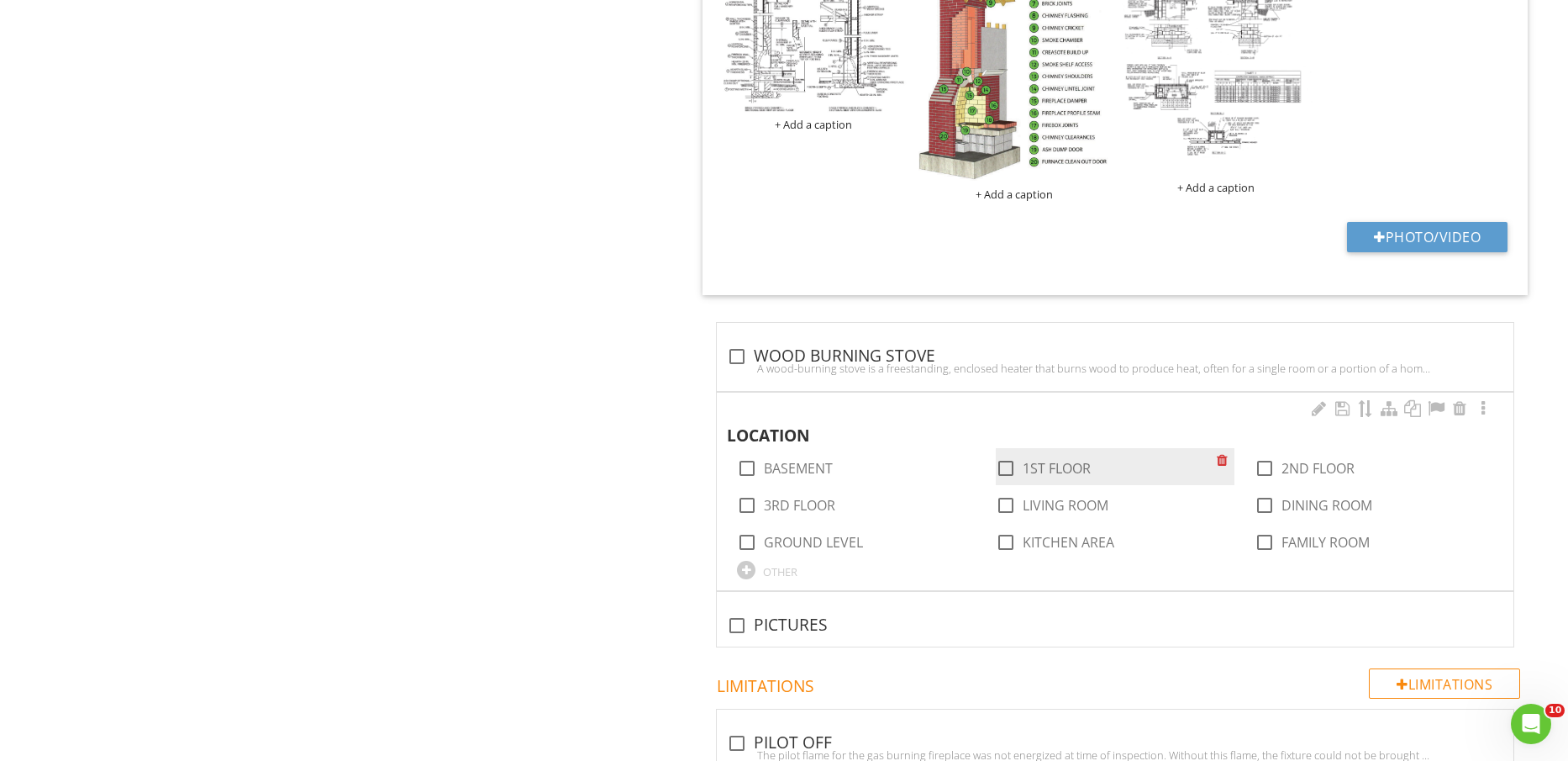
click at [1063, 463] on label "1ST FLOOR" at bounding box center [1057, 469] width 68 height 17
checkbox input "true"
click at [1072, 504] on label "LIVING ROOM" at bounding box center [1066, 505] width 85 height 17
checkbox input "true"
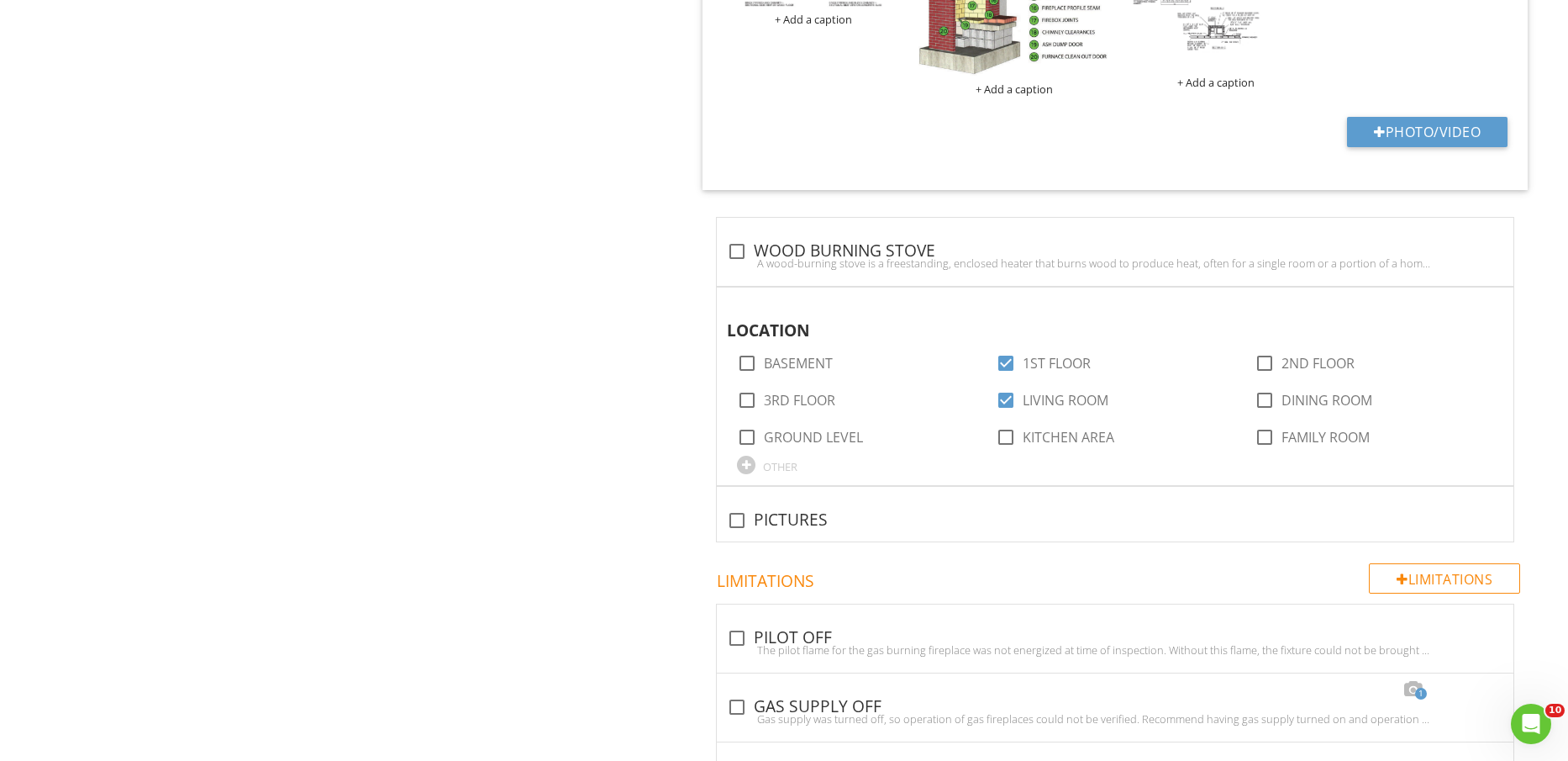
click at [807, 510] on div "check_box_outline_blank PICTURES" at bounding box center [1115, 521] width 777 height 21
checkbox input "true"
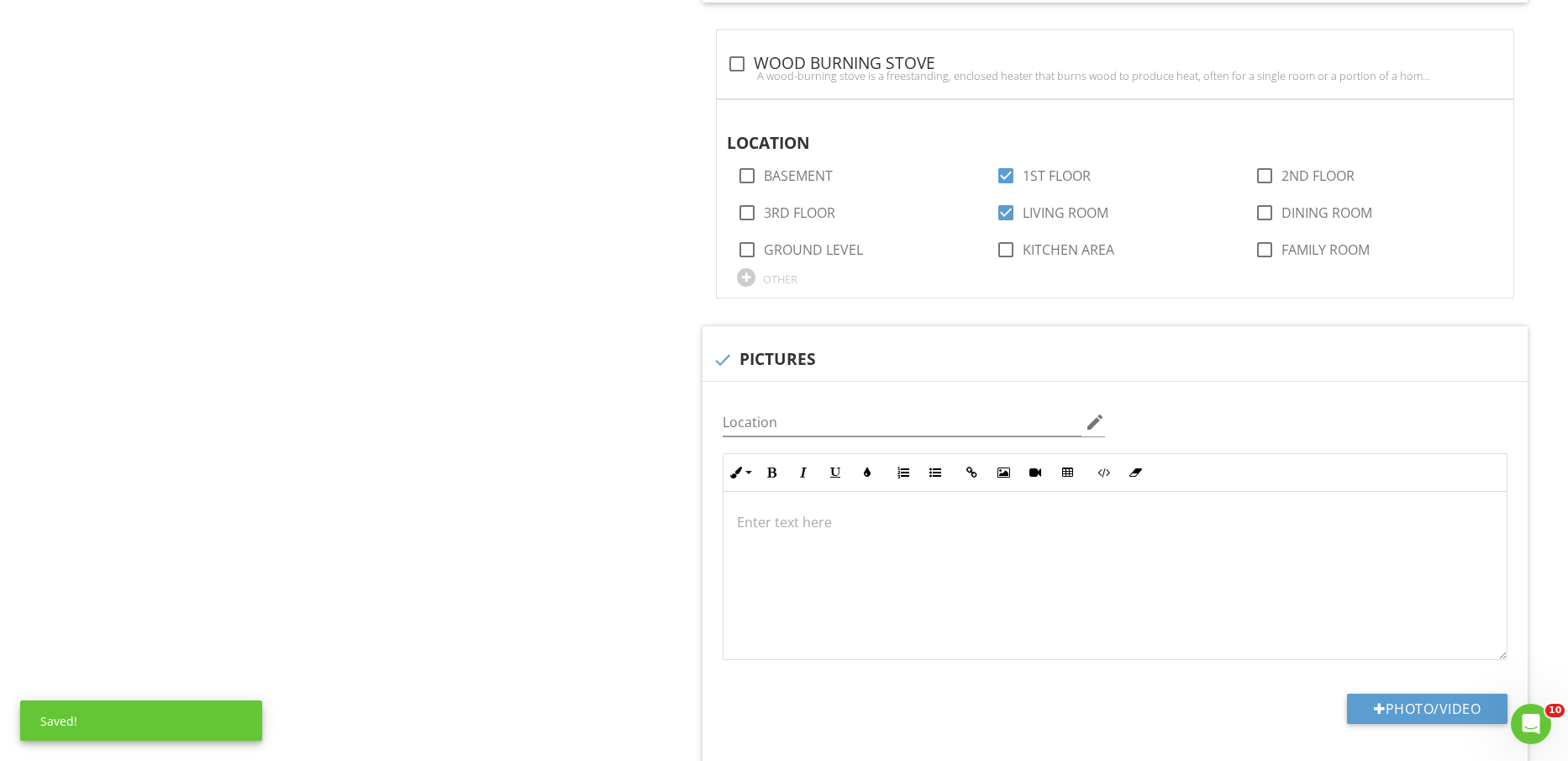
scroll to position [2103, 0]
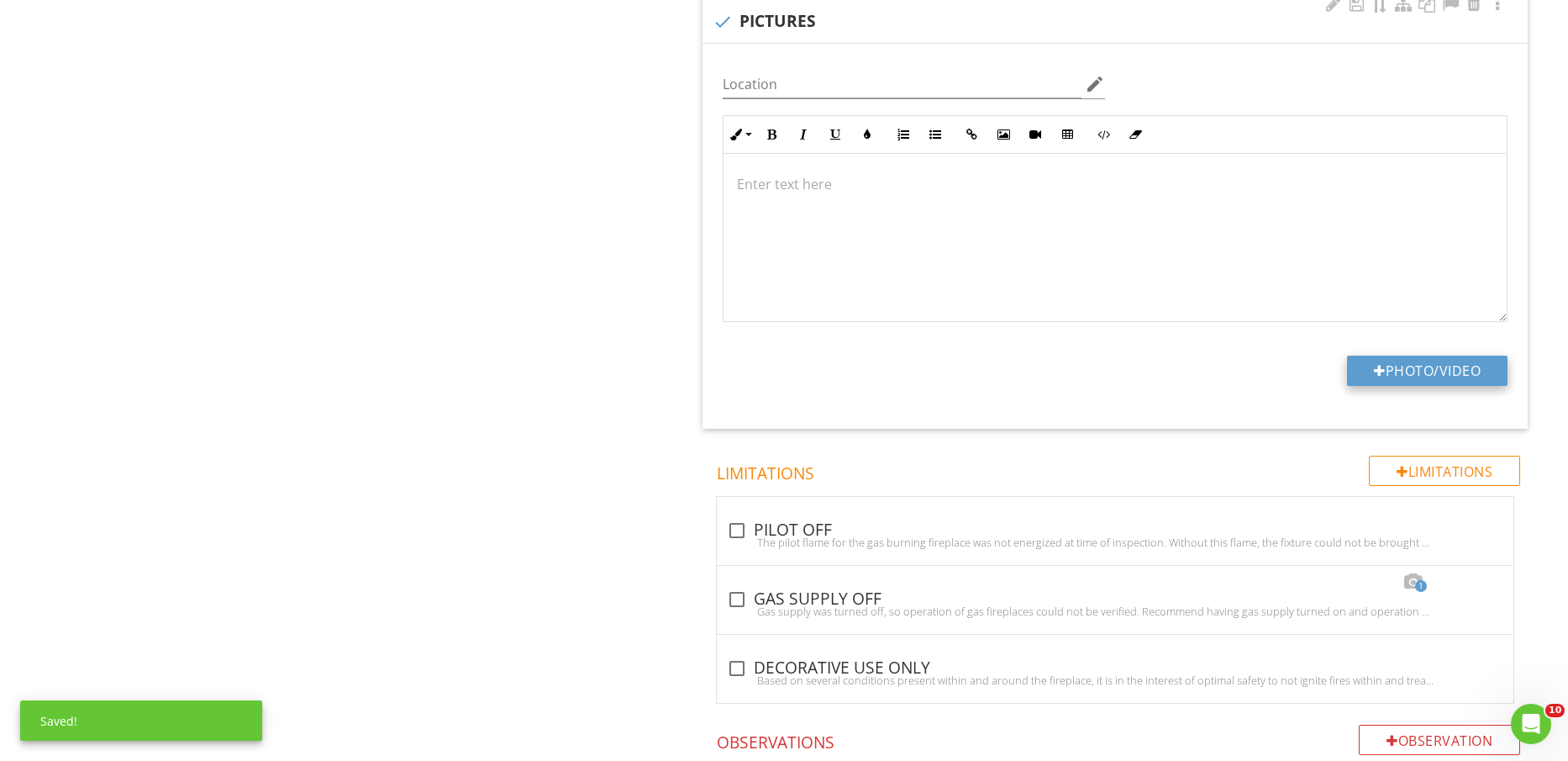
click at [1459, 371] on button "Photo/Video" at bounding box center [1428, 370] width 161 height 30
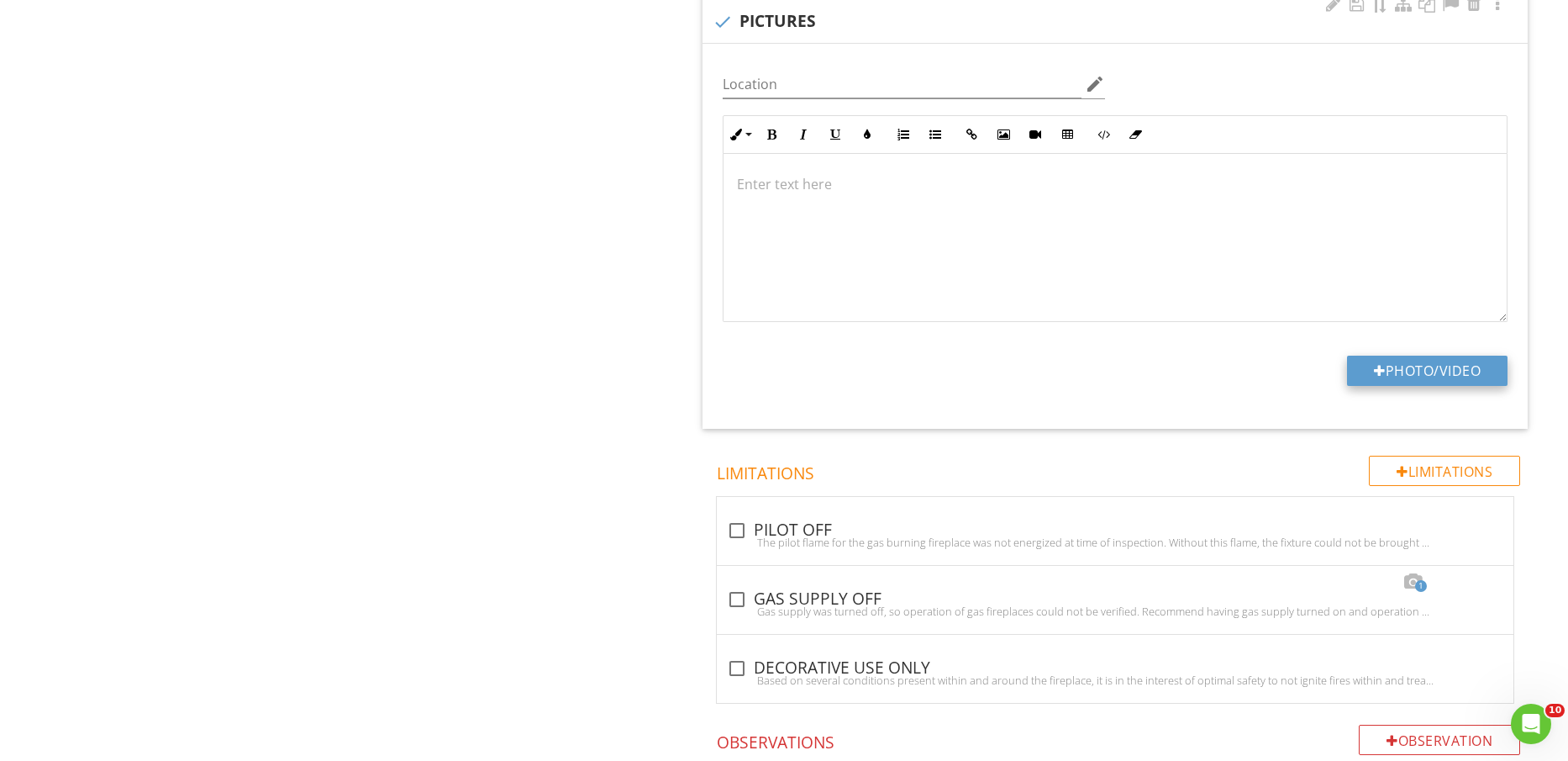
type input "C:\fakepath\IMG_2468.jpg"
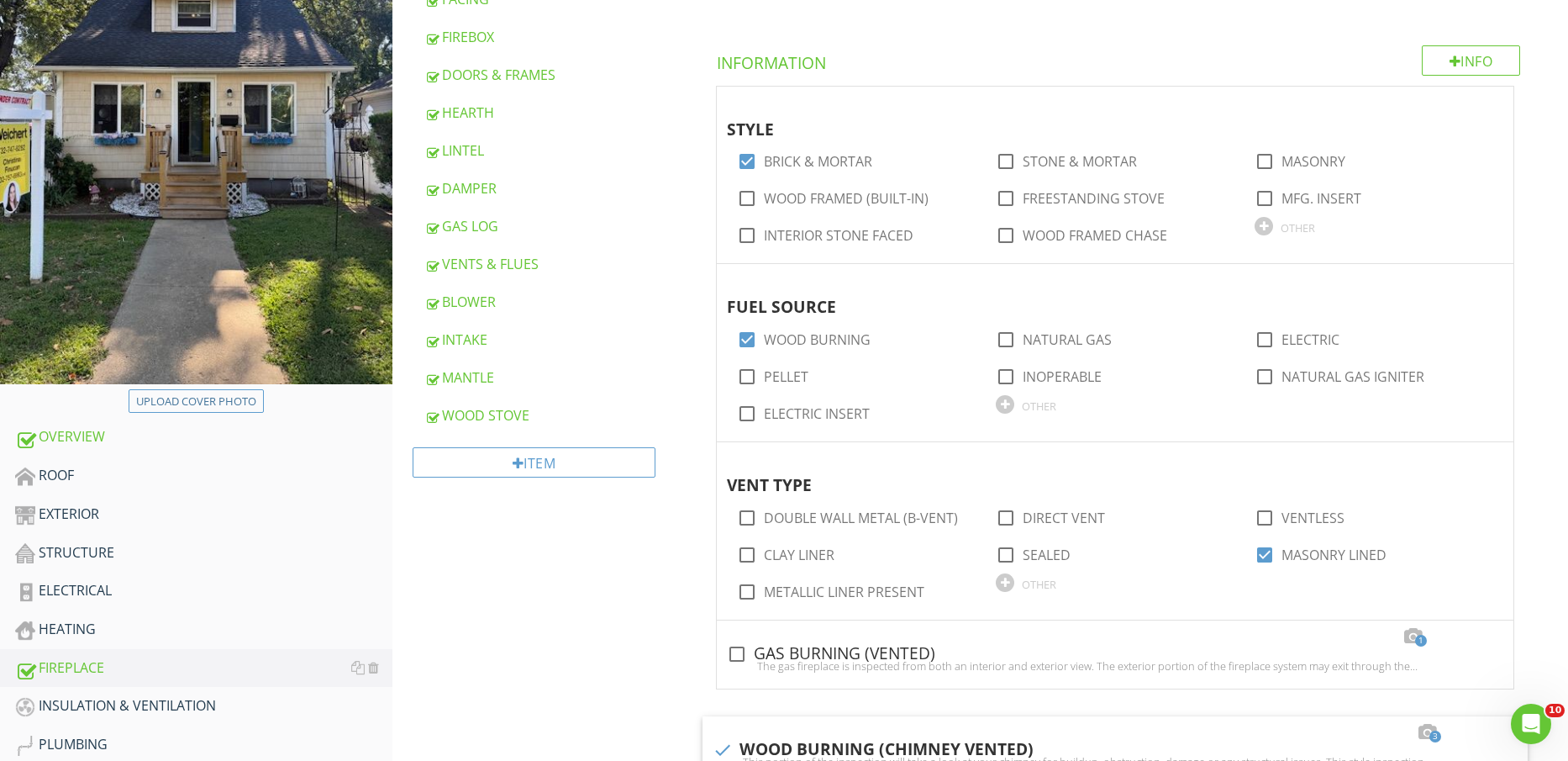
scroll to position [526, 0]
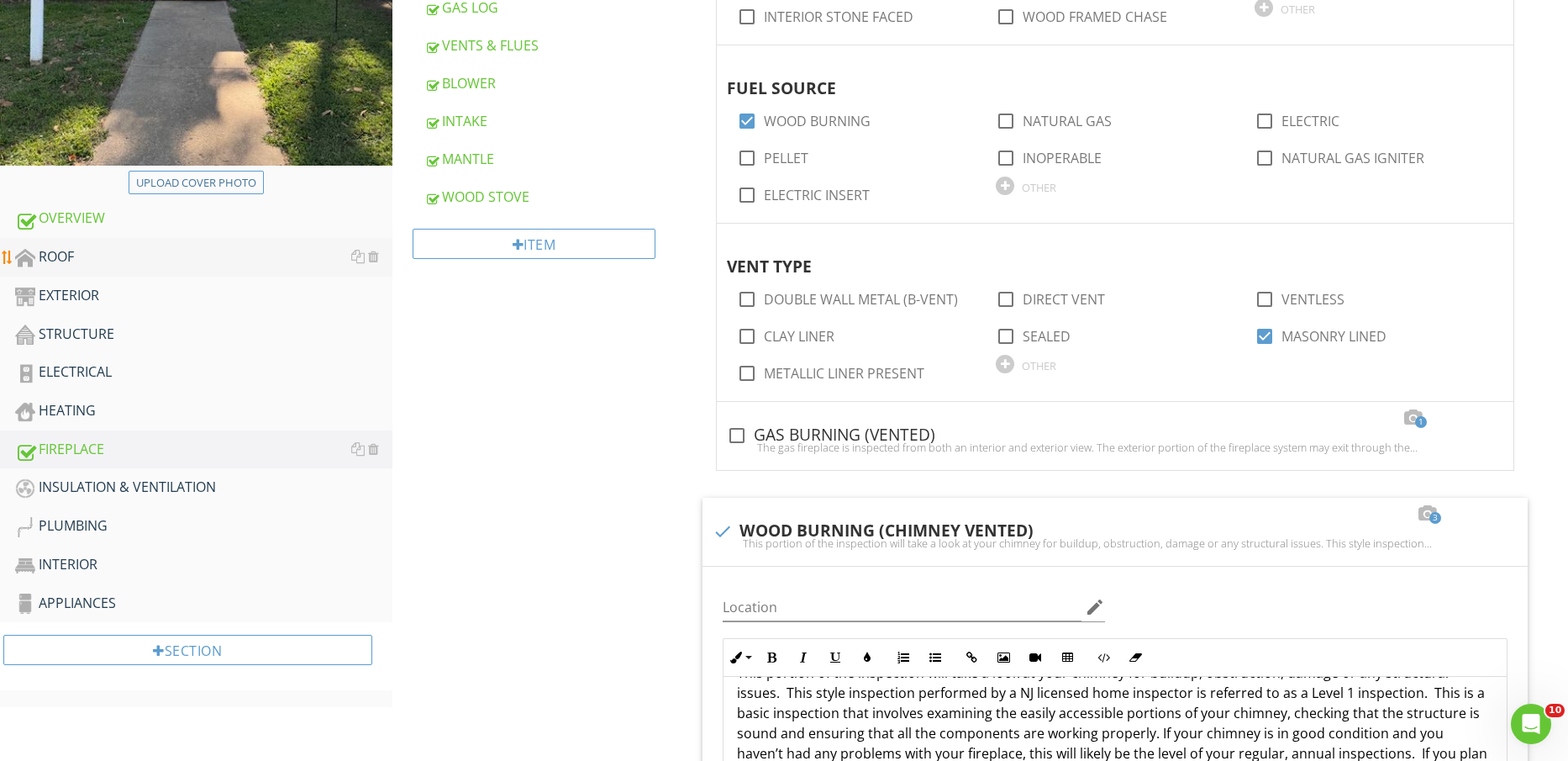
click at [138, 258] on div "ROOF" at bounding box center [204, 257] width 378 height 22
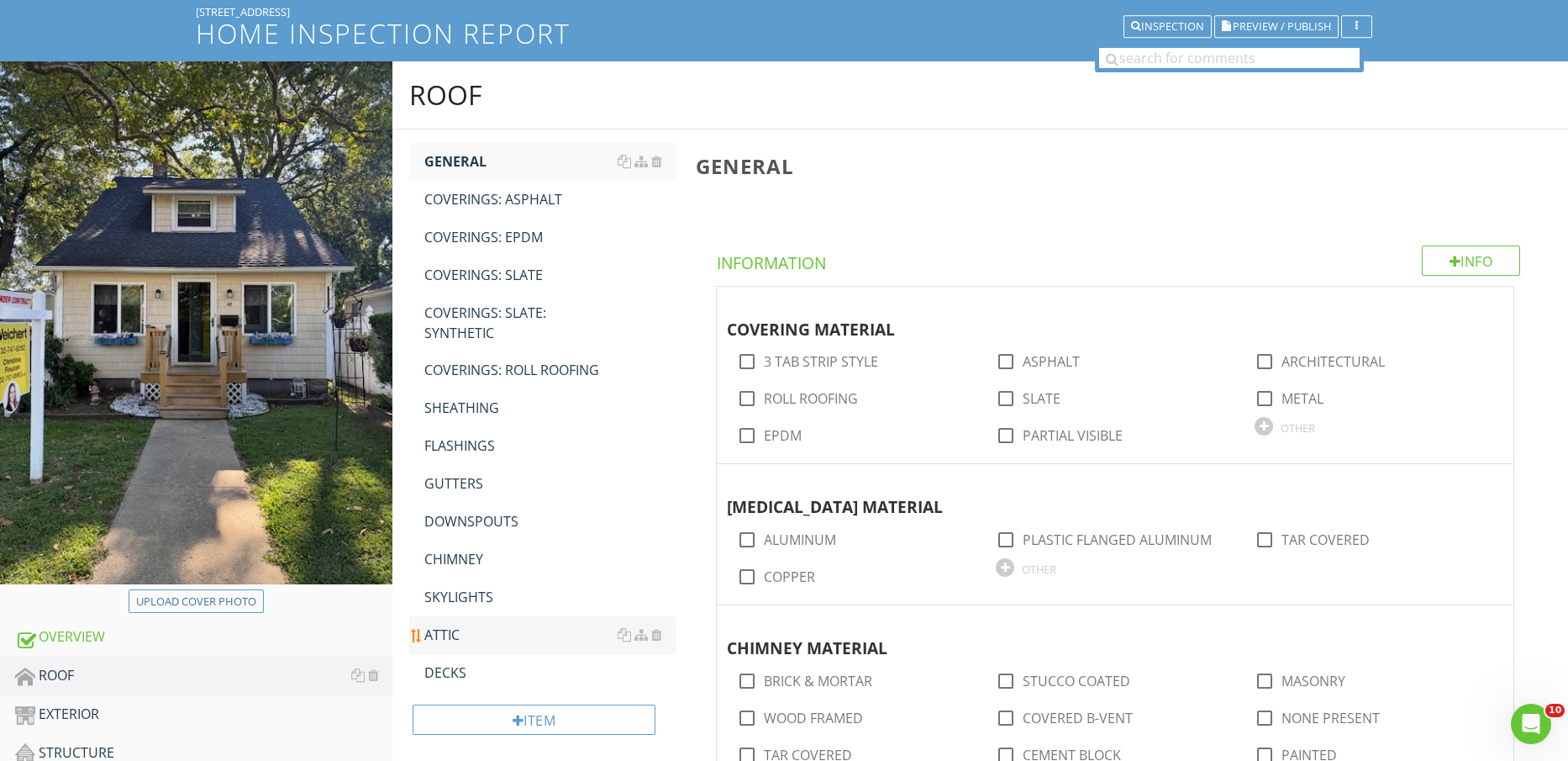
scroll to position [210, 0]
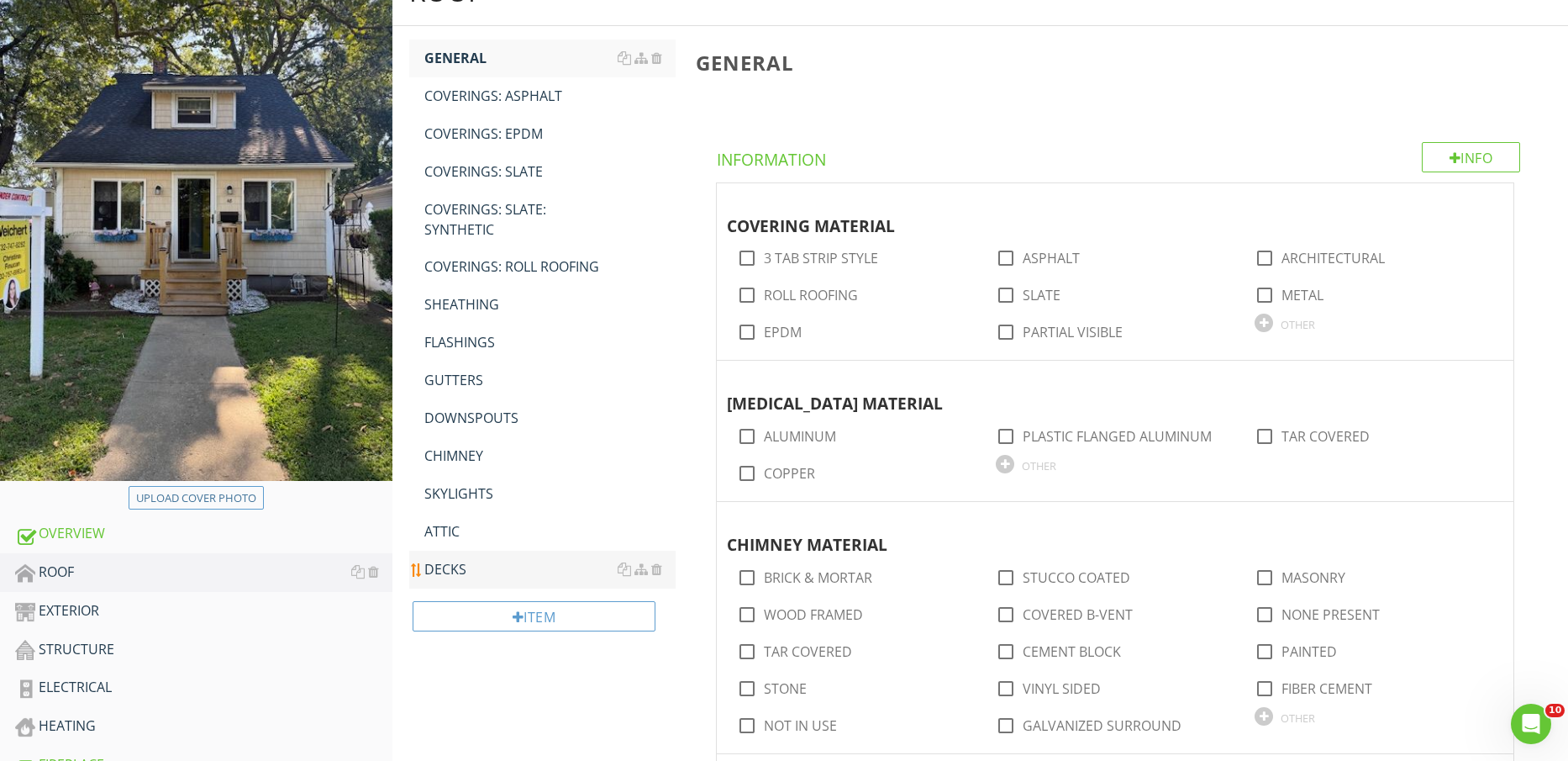
click at [456, 570] on div "DECKS" at bounding box center [550, 569] width 252 height 21
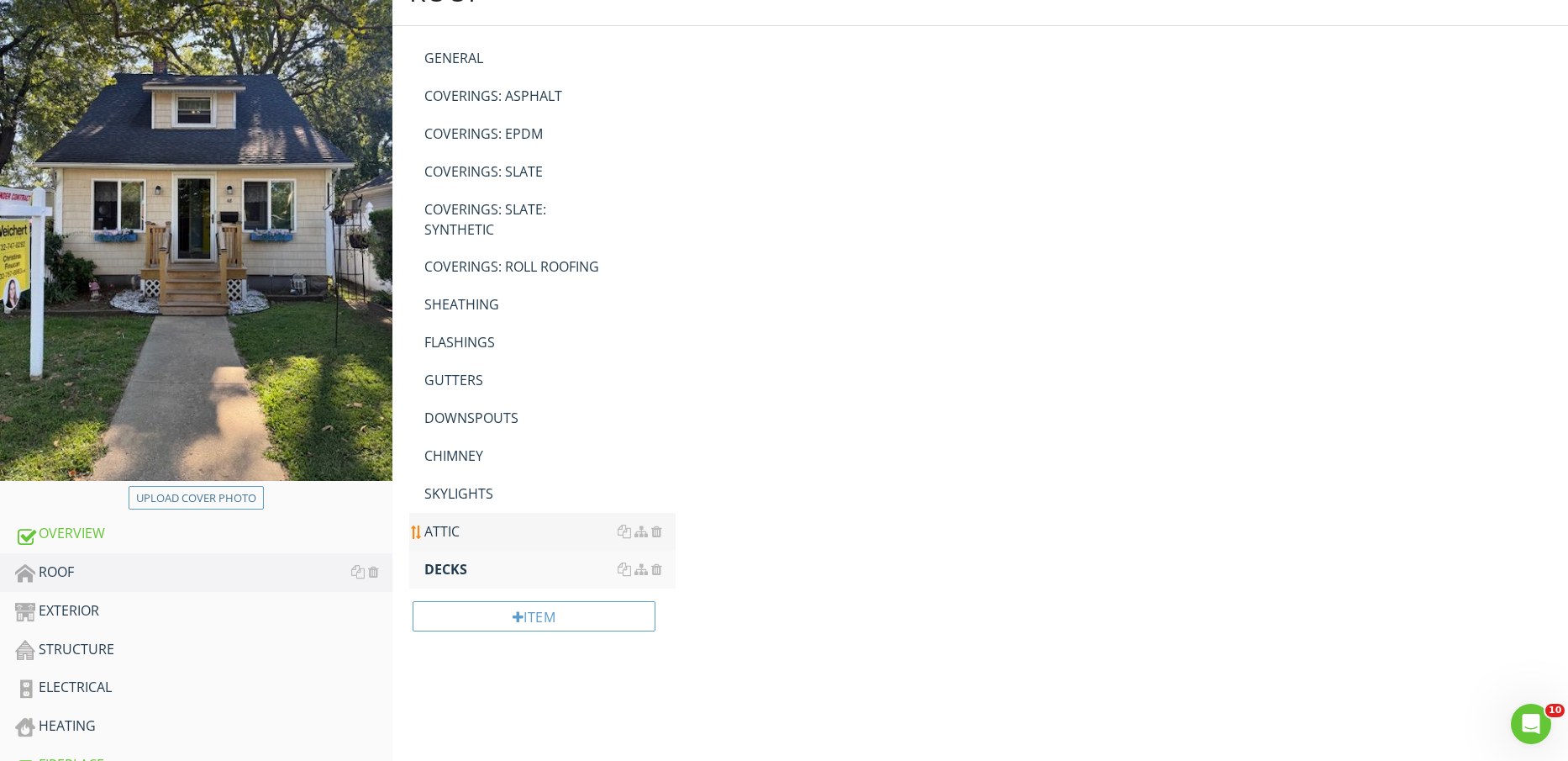
click at [457, 531] on div "ATTIC" at bounding box center [550, 532] width 252 height 21
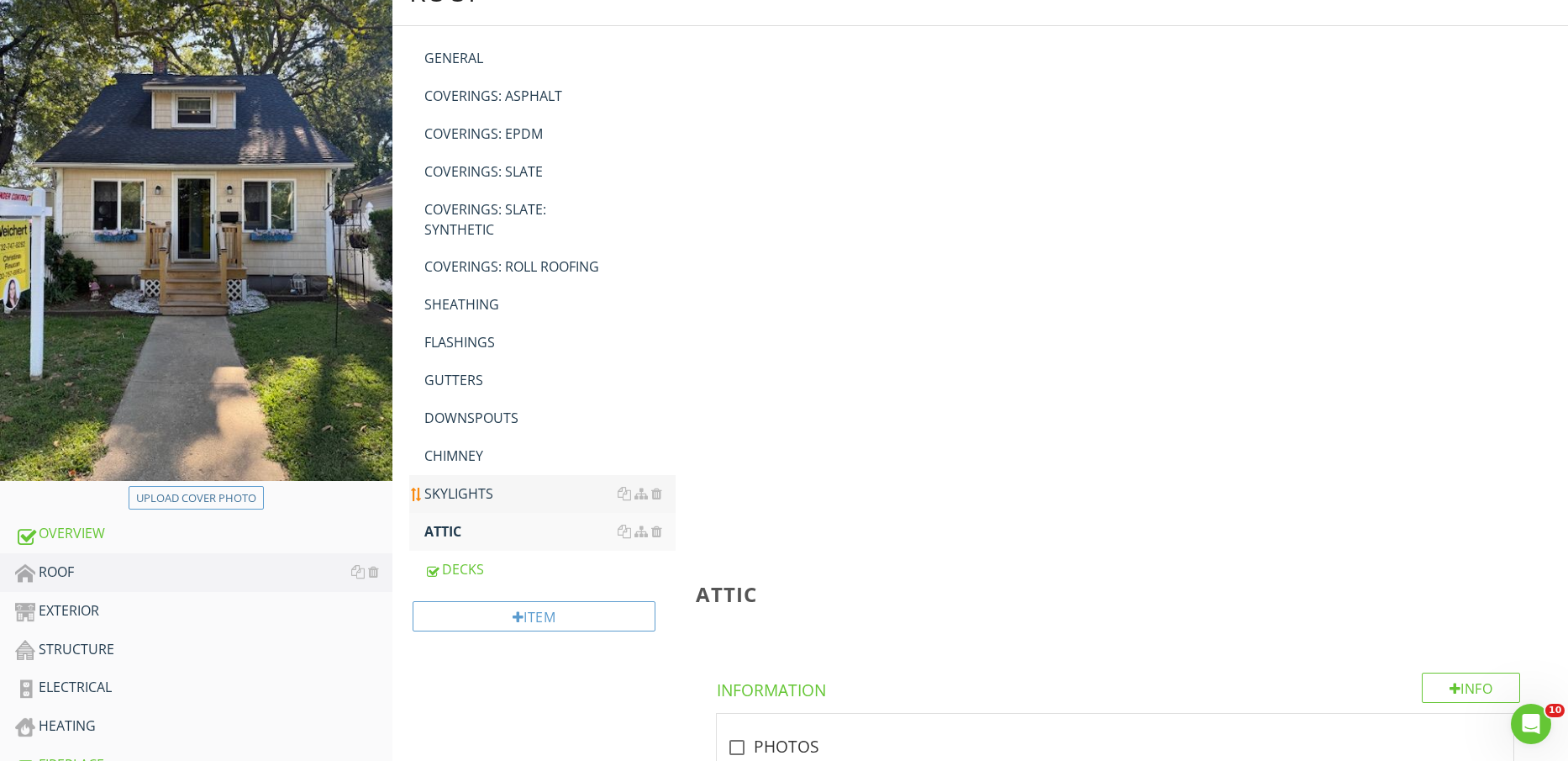
click at [467, 498] on div "SKYLIGHTS" at bounding box center [550, 494] width 252 height 21
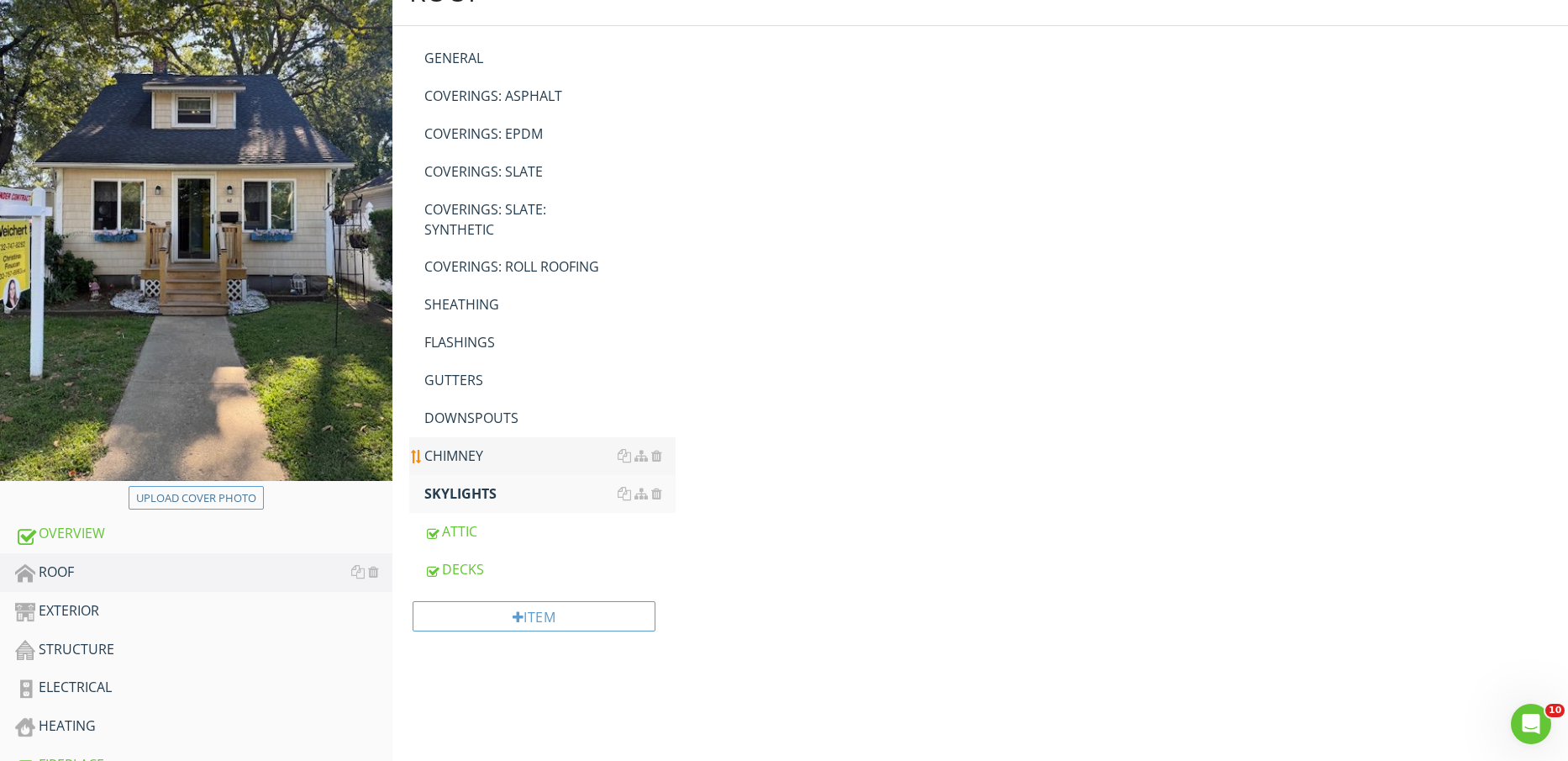
click at [469, 459] on div "CHIMNEY" at bounding box center [550, 456] width 252 height 21
click at [475, 420] on div "DOWNSPOUTS" at bounding box center [550, 418] width 252 height 21
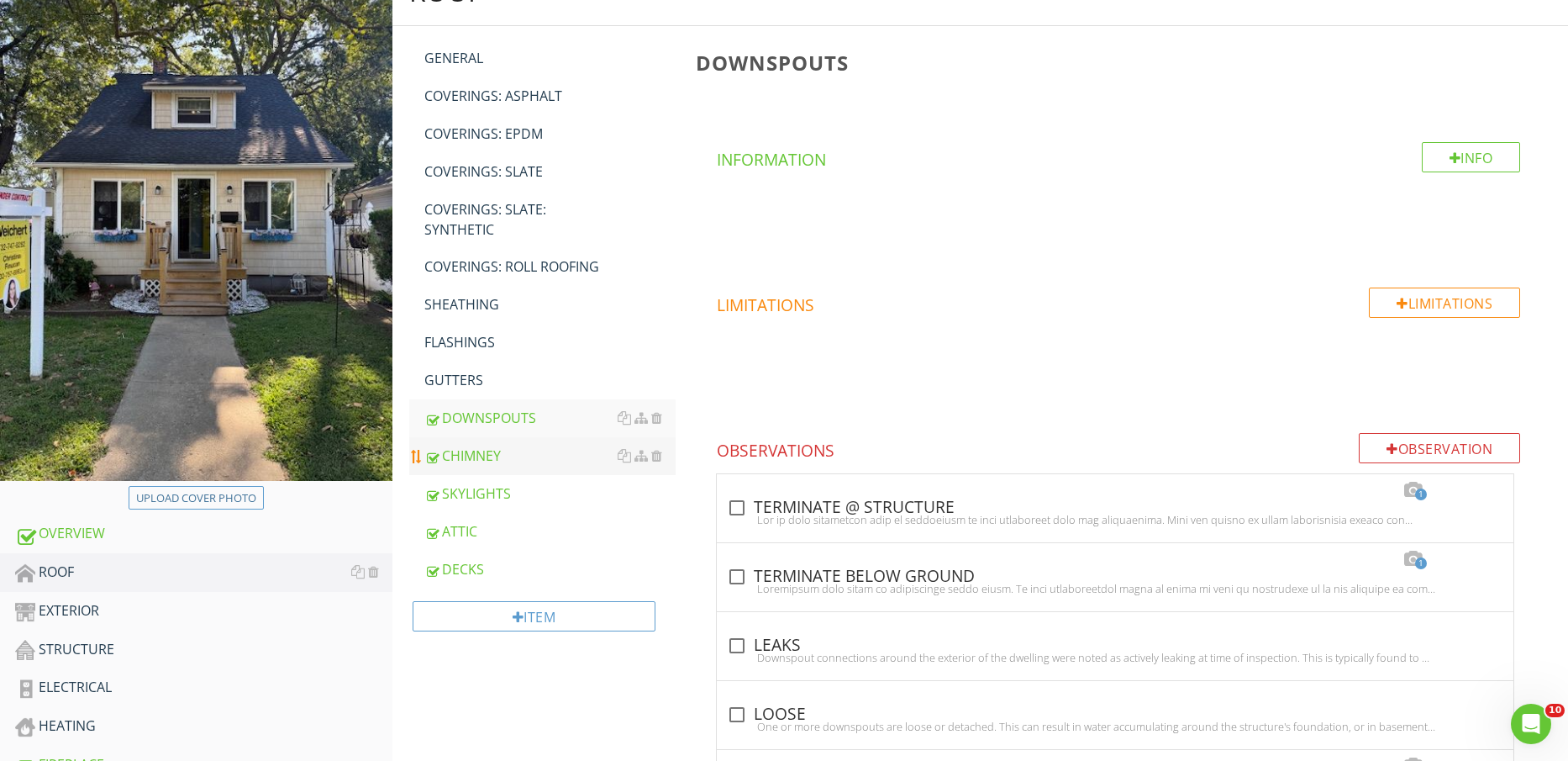
click at [474, 455] on div "CHIMNEY" at bounding box center [550, 456] width 252 height 21
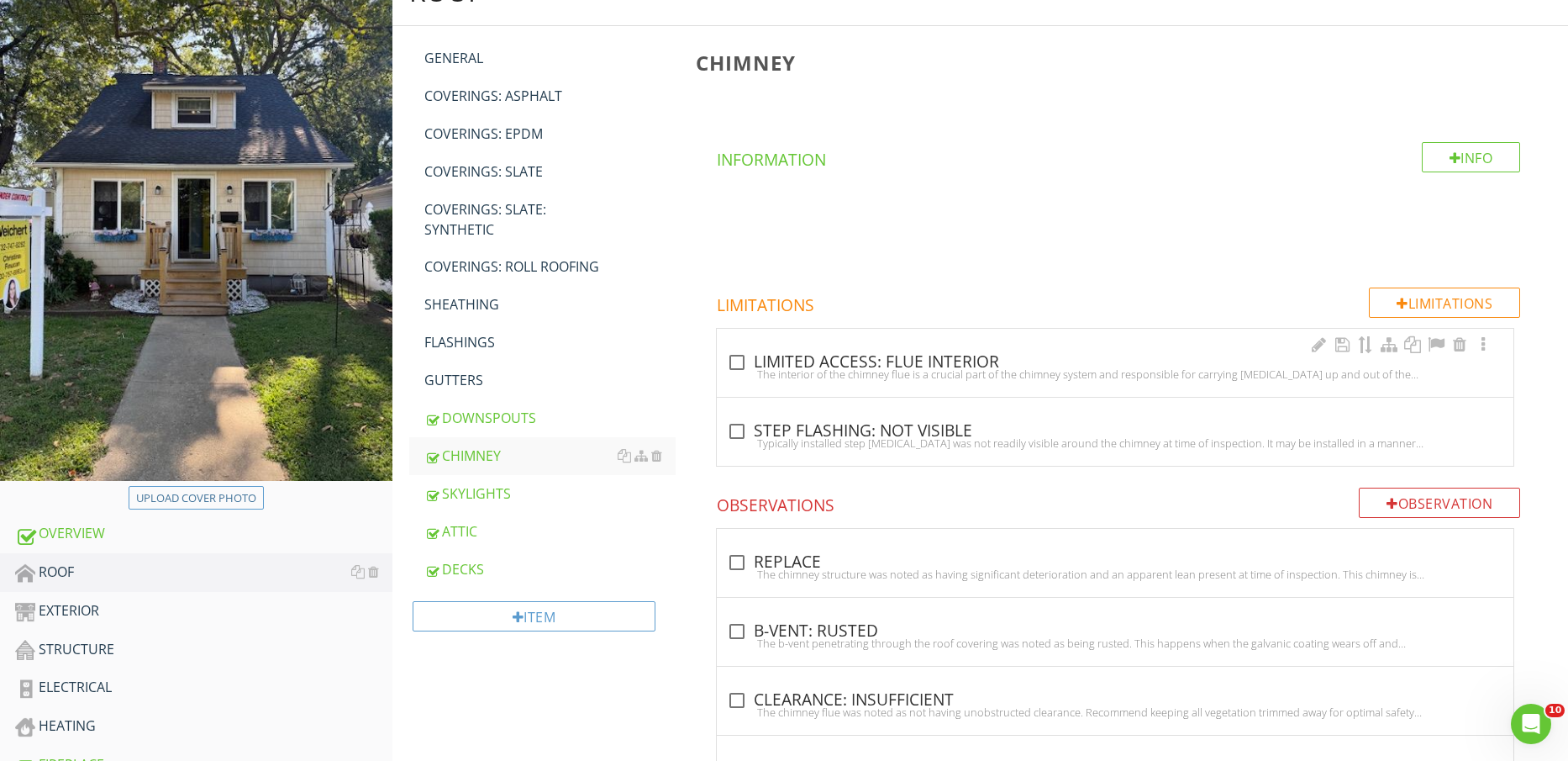
click at [818, 352] on div "check_box_outline_blank LIMITED ACCESS: FLUE INTERIOR" at bounding box center [1115, 363] width 777 height 21
checkbox input "true"
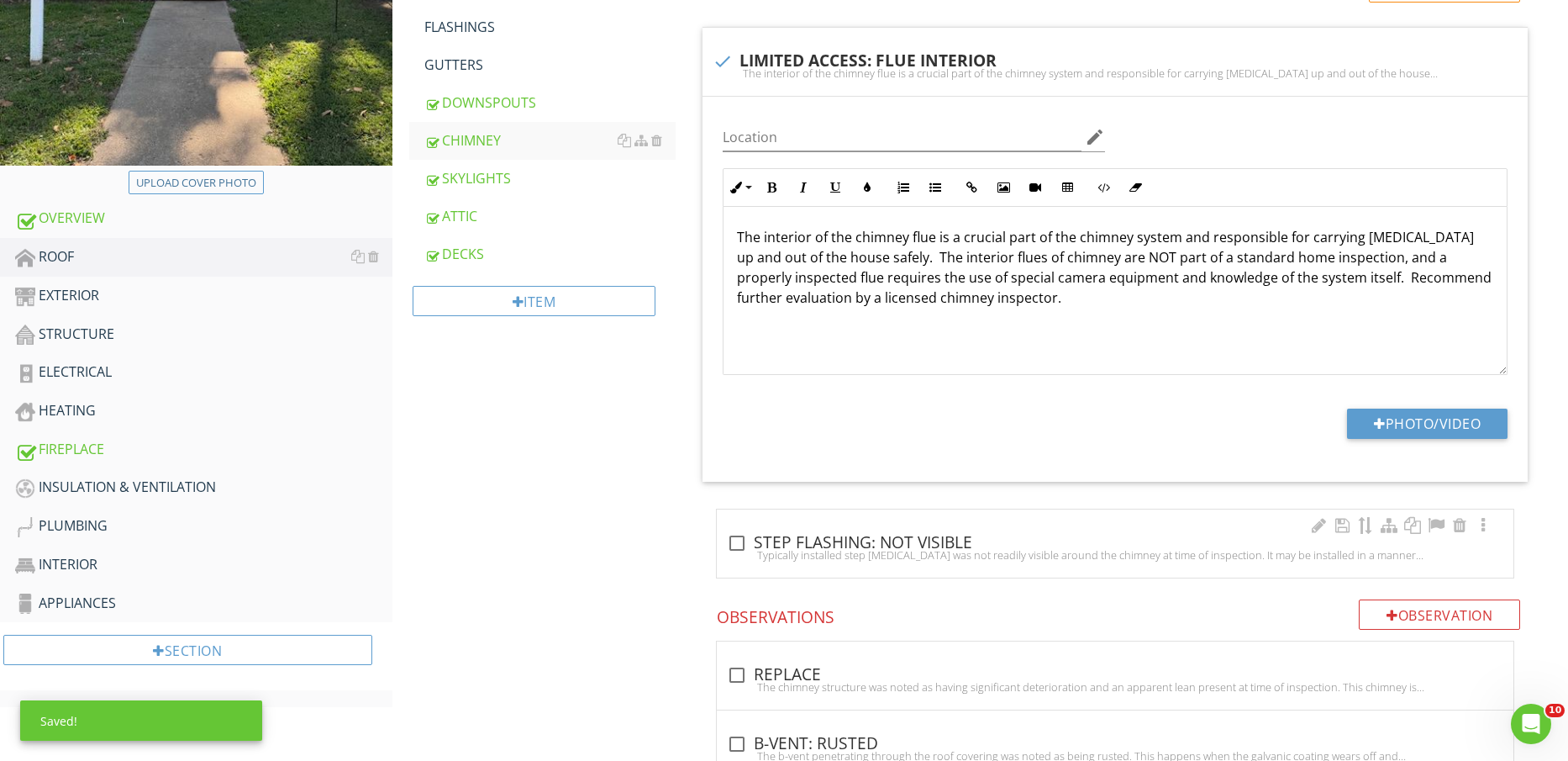
click at [829, 530] on div "check_box_outline_blank STEP FLASHING: NOT VISIBLE" at bounding box center [1115, 542] width 777 height 24
checkbox input "true"
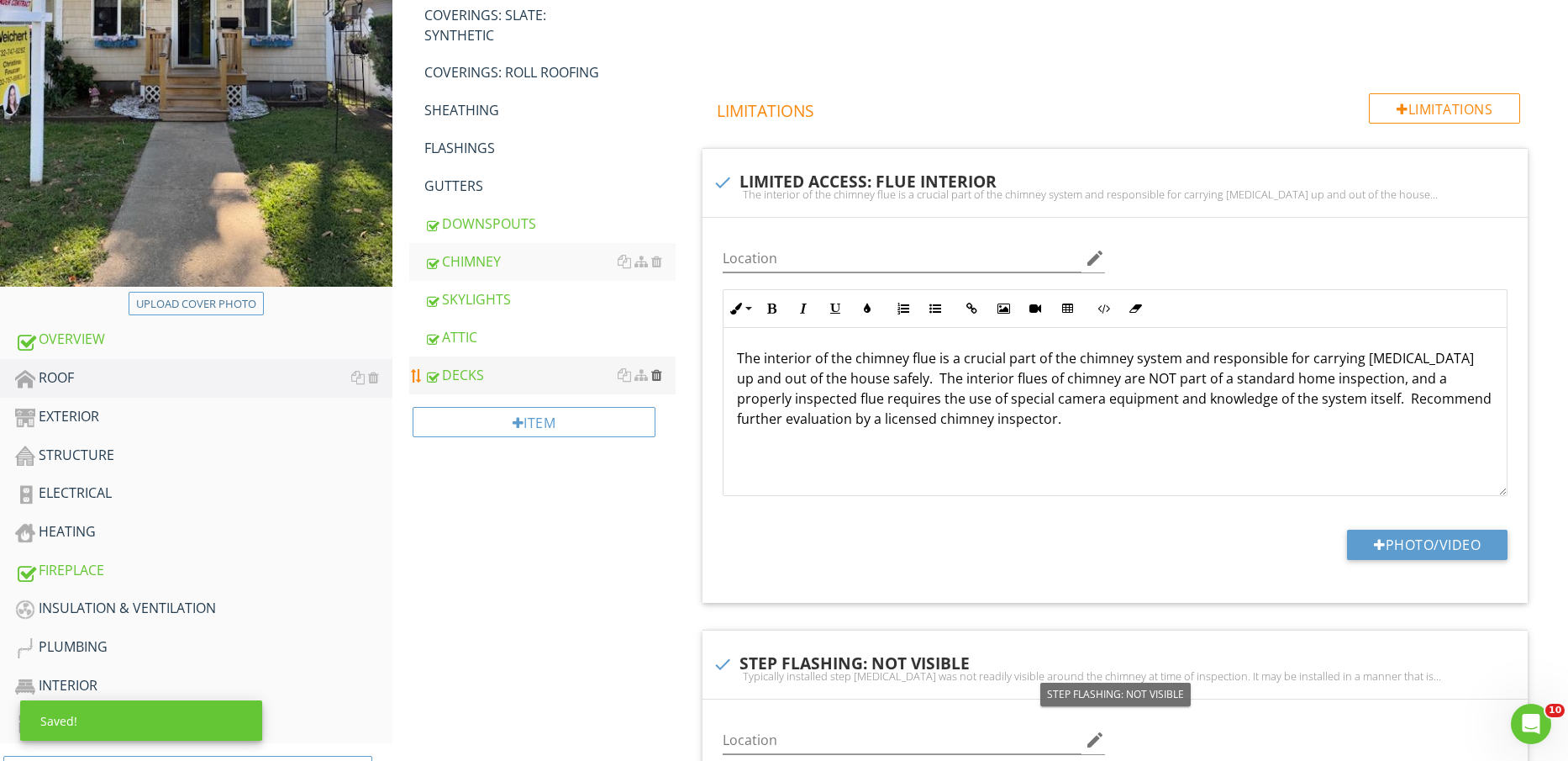
scroll to position [316, 0]
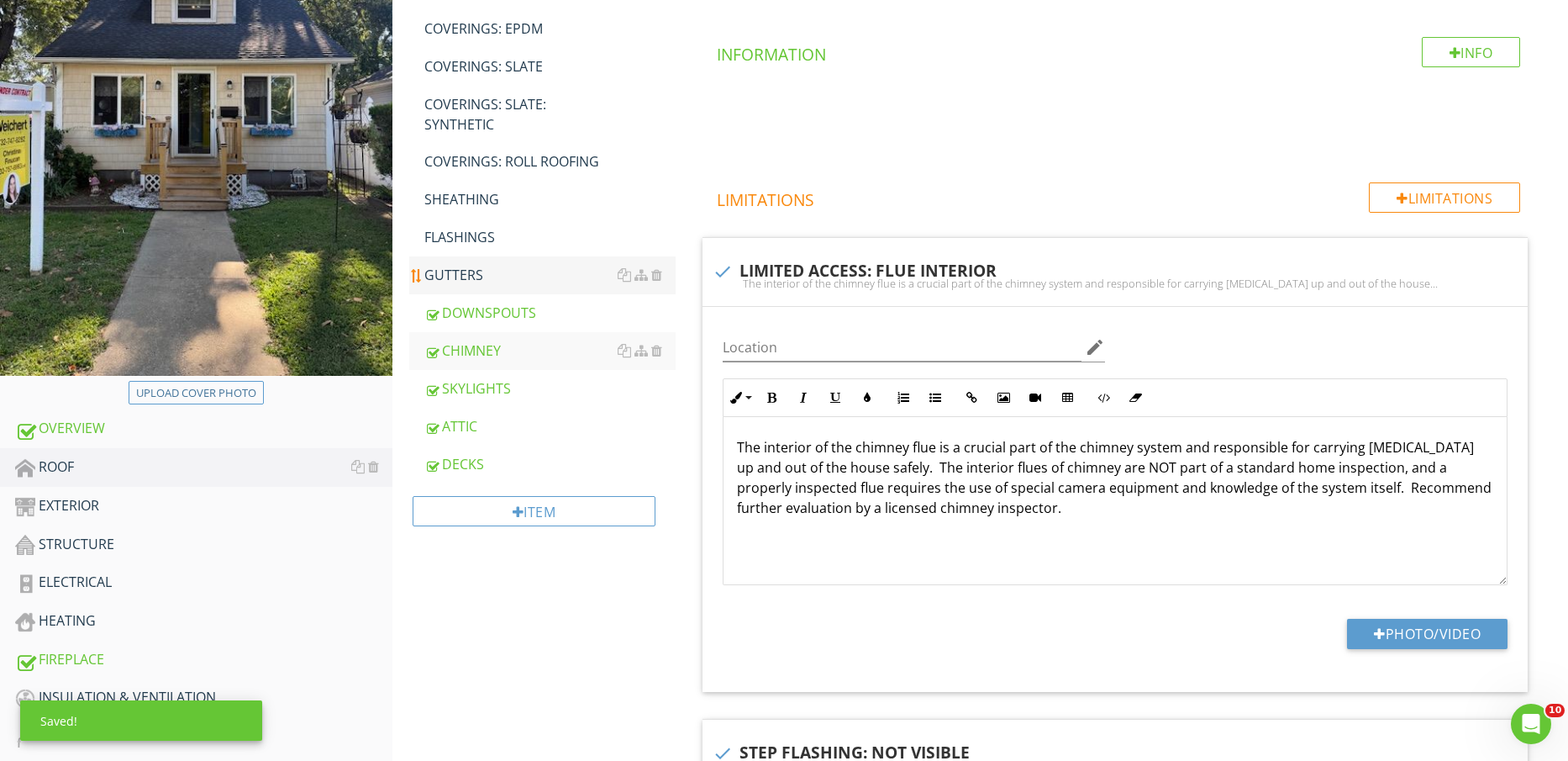
click at [482, 263] on link "GUTTERS" at bounding box center [550, 274] width 252 height 37
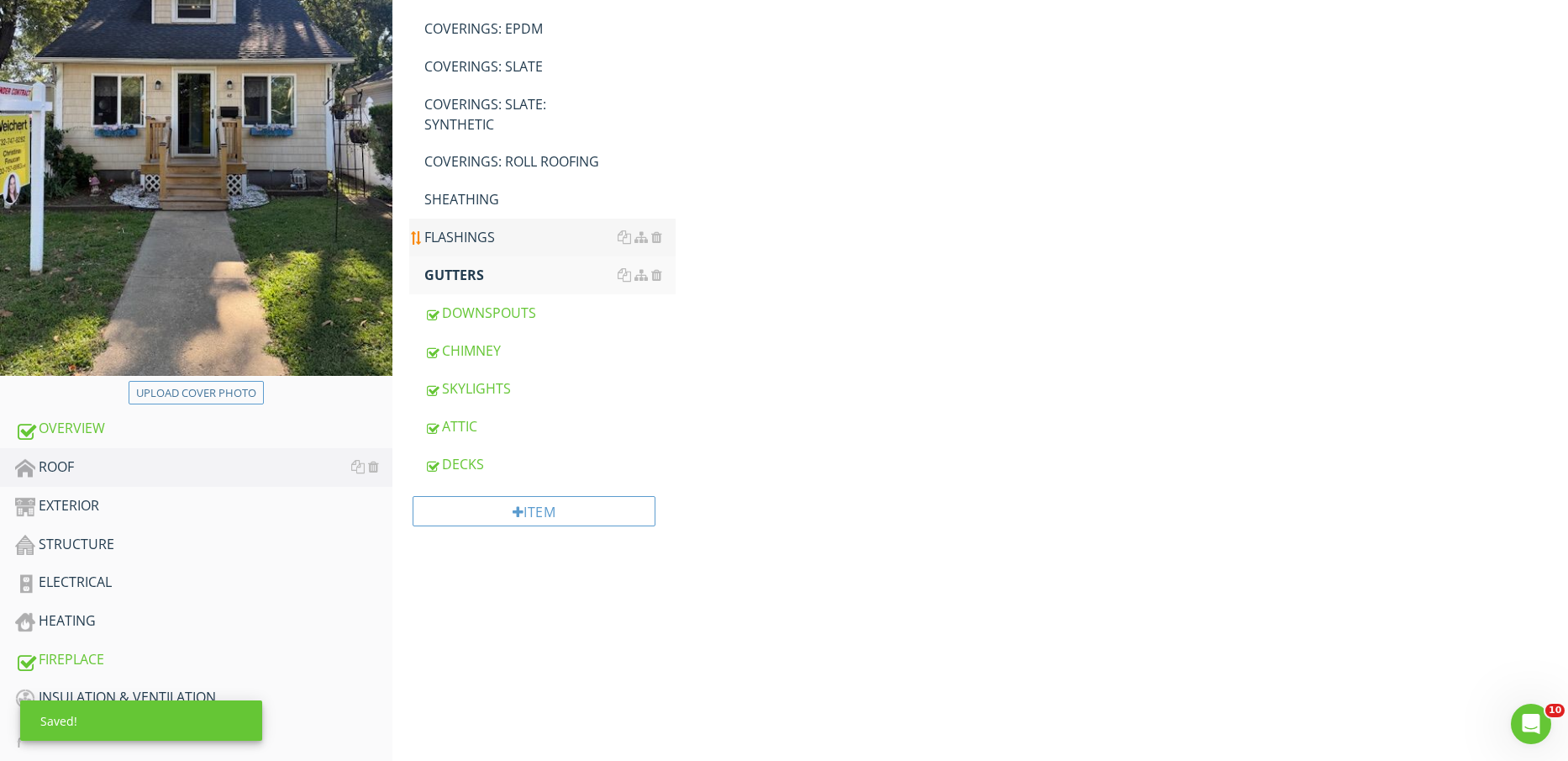
click at [479, 237] on div "FLASHINGS" at bounding box center [550, 238] width 252 height 21
click at [478, 204] on div "SHEATHING" at bounding box center [550, 199] width 252 height 21
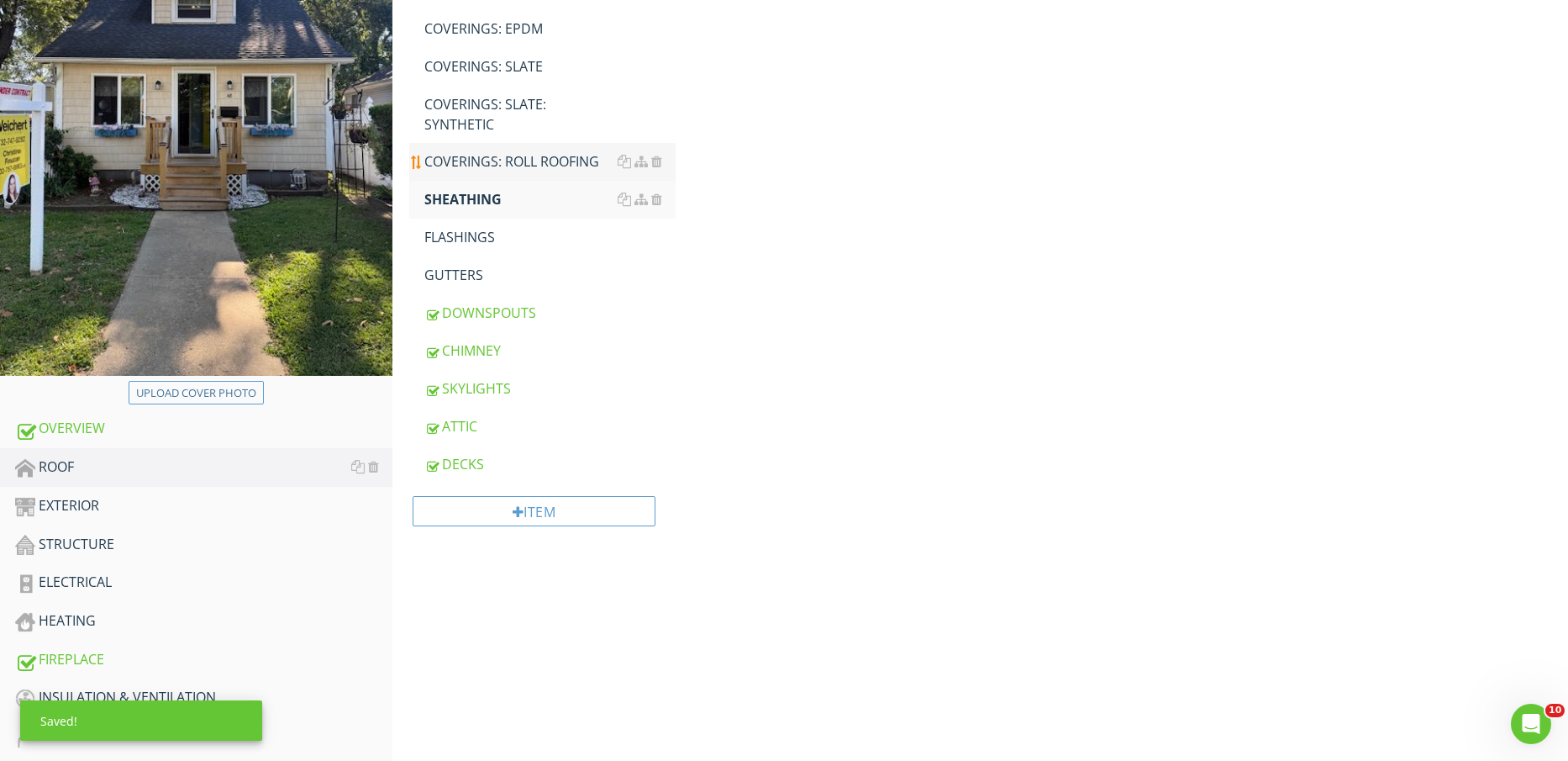
click at [484, 165] on div "COVERINGS: ROLL ROOFING" at bounding box center [550, 162] width 252 height 21
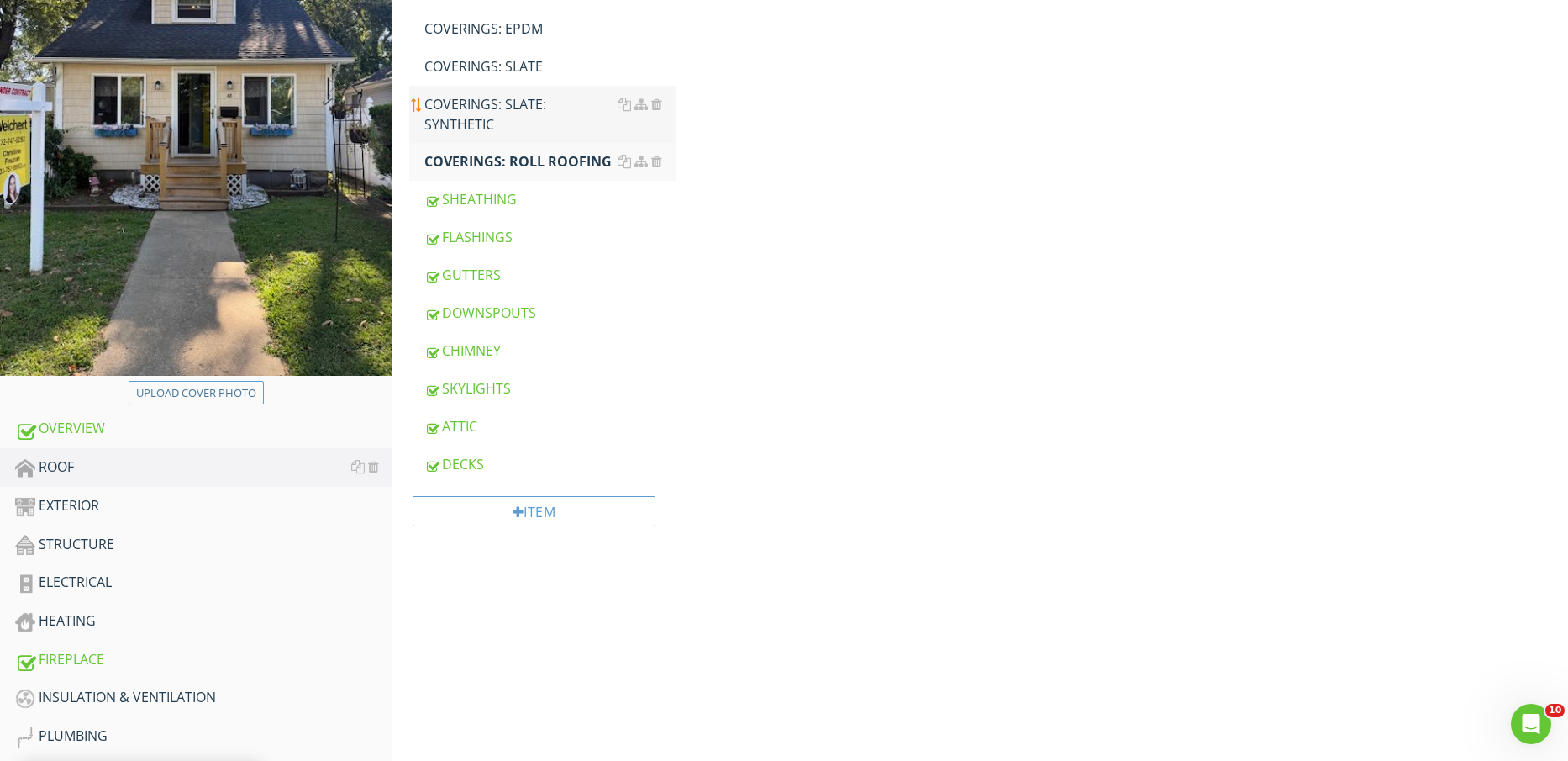
click at [488, 118] on div "COVERINGS: SLATE: SYNTHETIC" at bounding box center [550, 114] width 252 height 40
click at [498, 73] on div "COVERINGS: SLATE" at bounding box center [550, 67] width 252 height 21
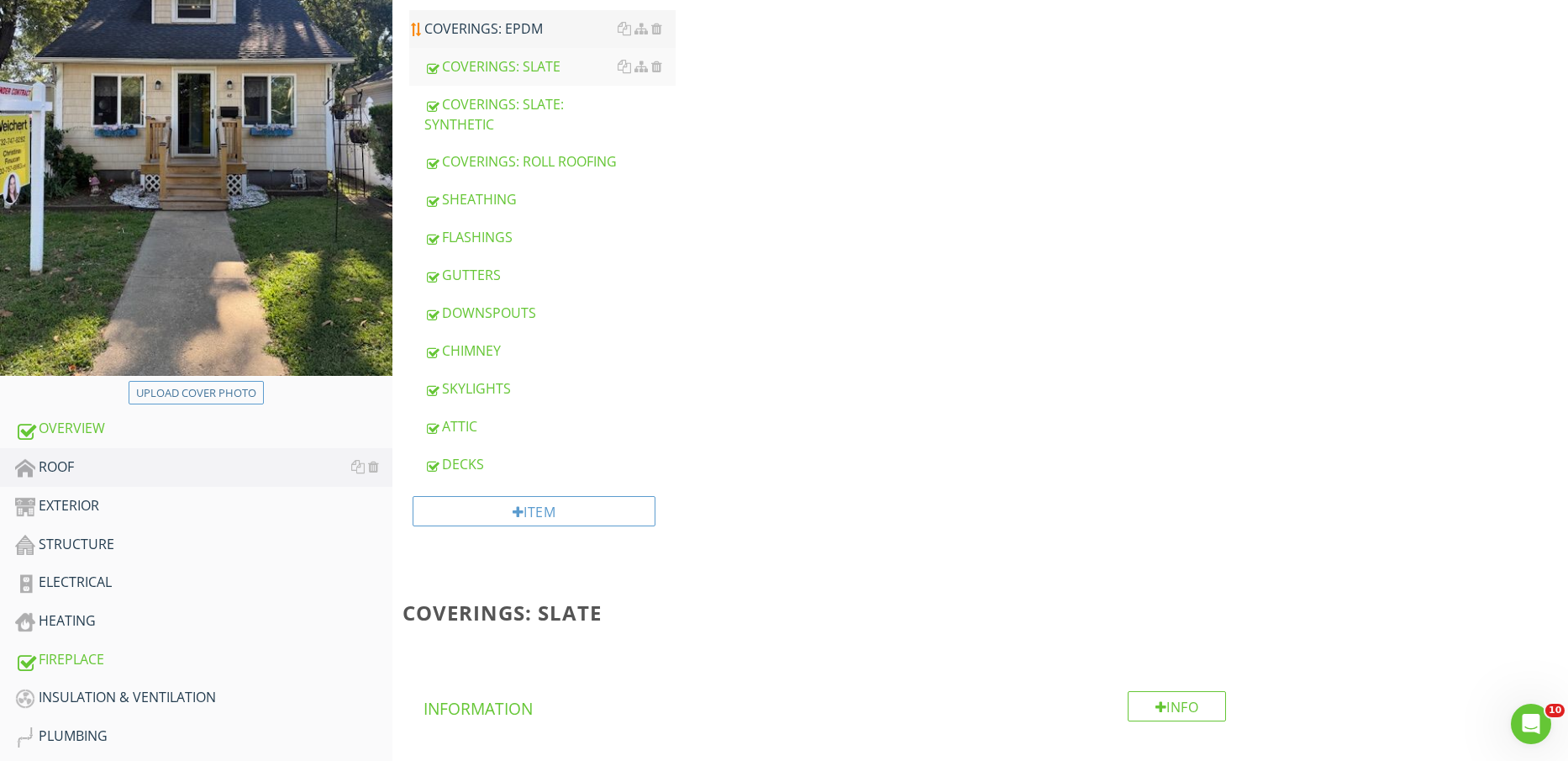
click at [510, 25] on div "COVERINGS: EPDM" at bounding box center [550, 29] width 252 height 21
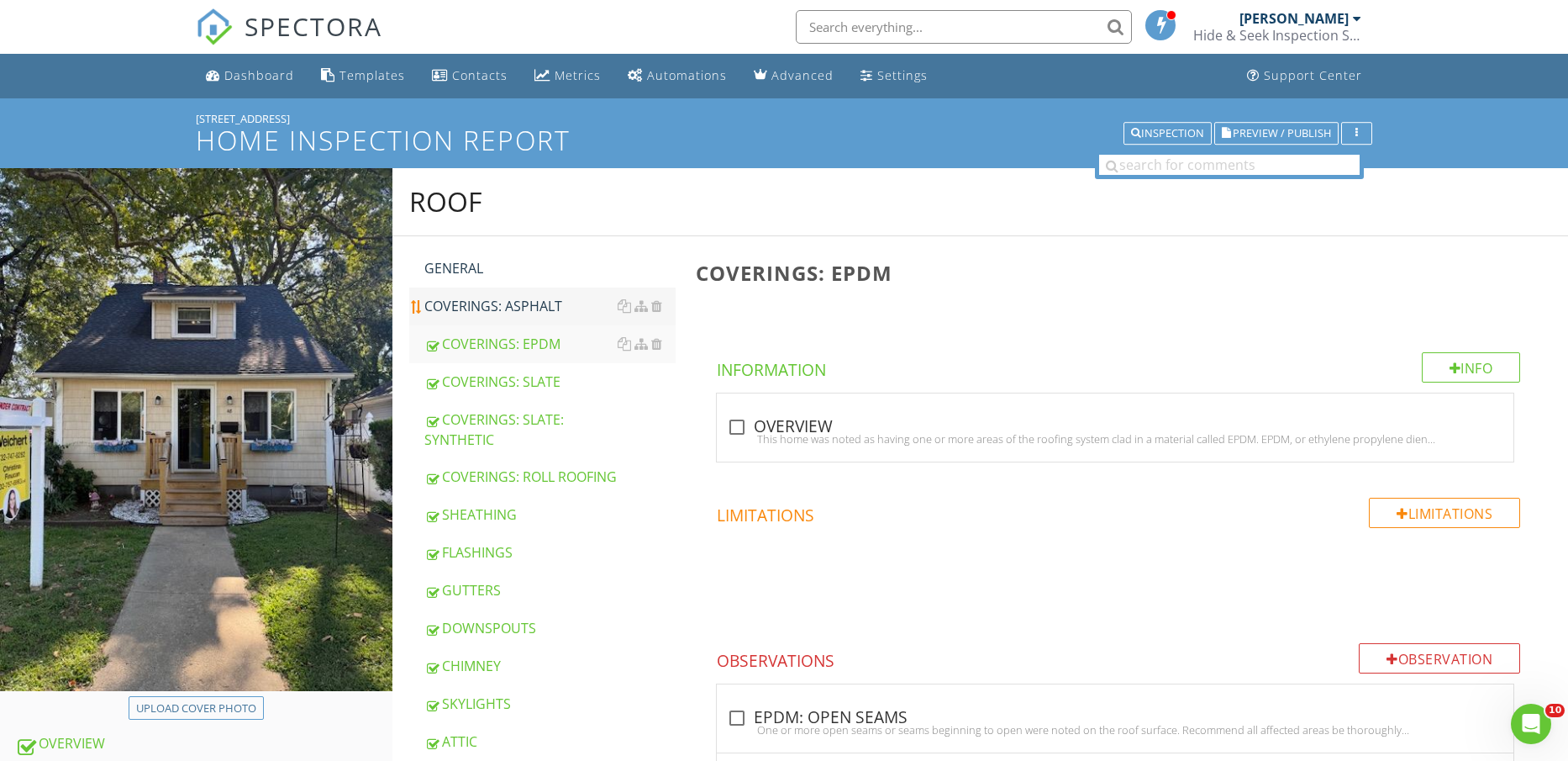
click at [509, 312] on div "COVERINGS: ASPHALT" at bounding box center [550, 306] width 252 height 21
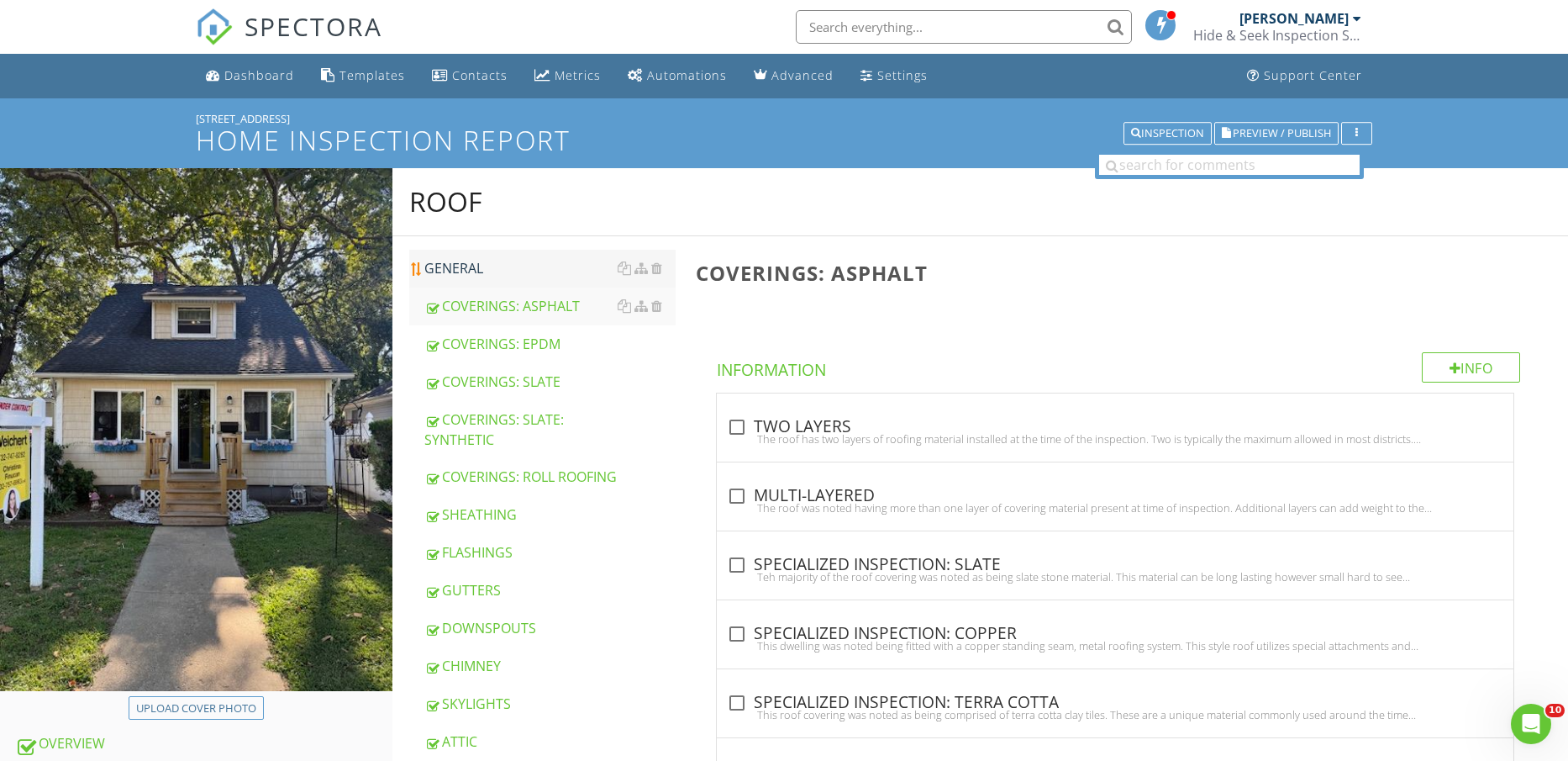
click at [481, 268] on div "GENERAL" at bounding box center [550, 268] width 252 height 21
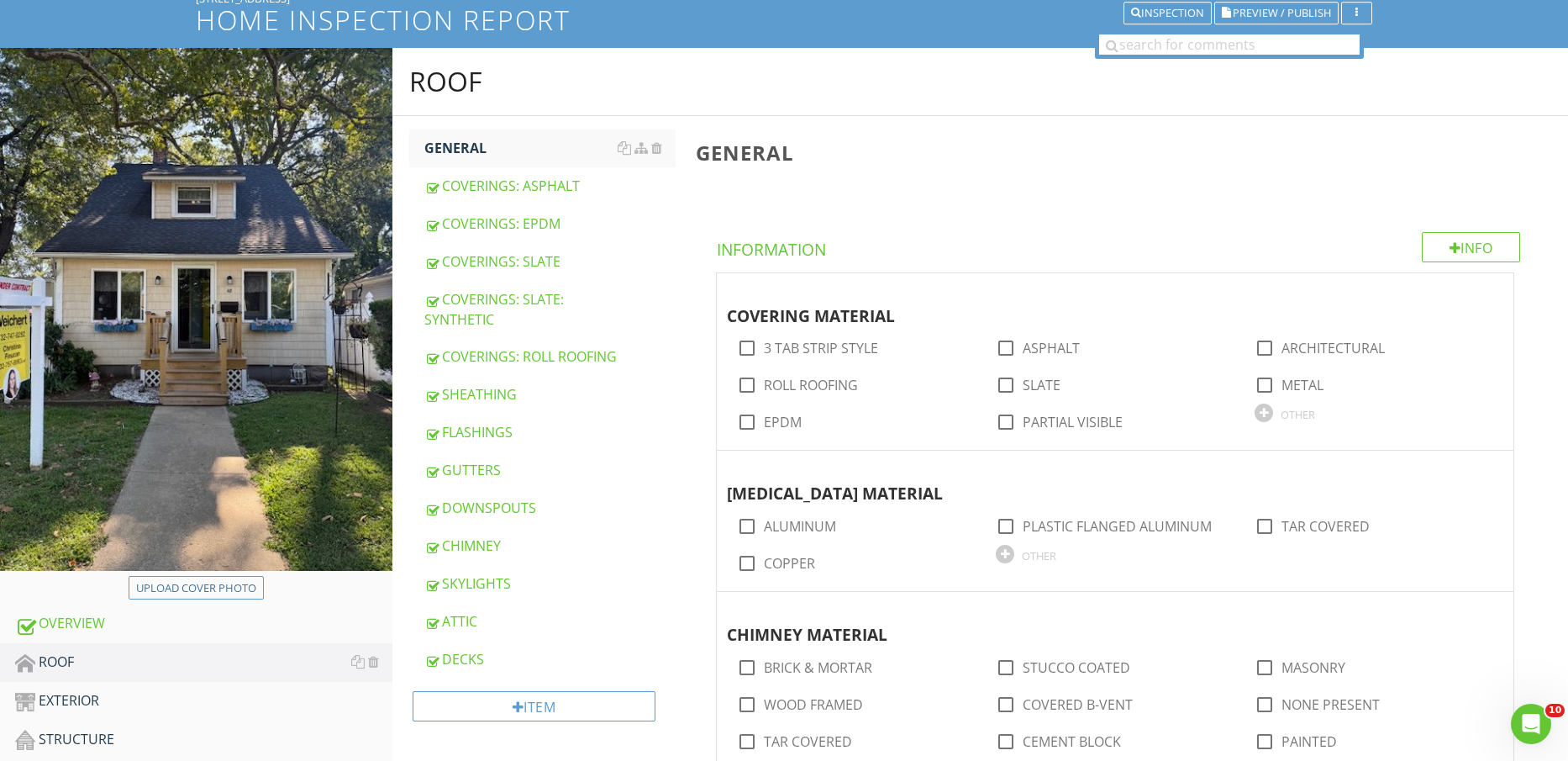
scroll to position [316, 0]
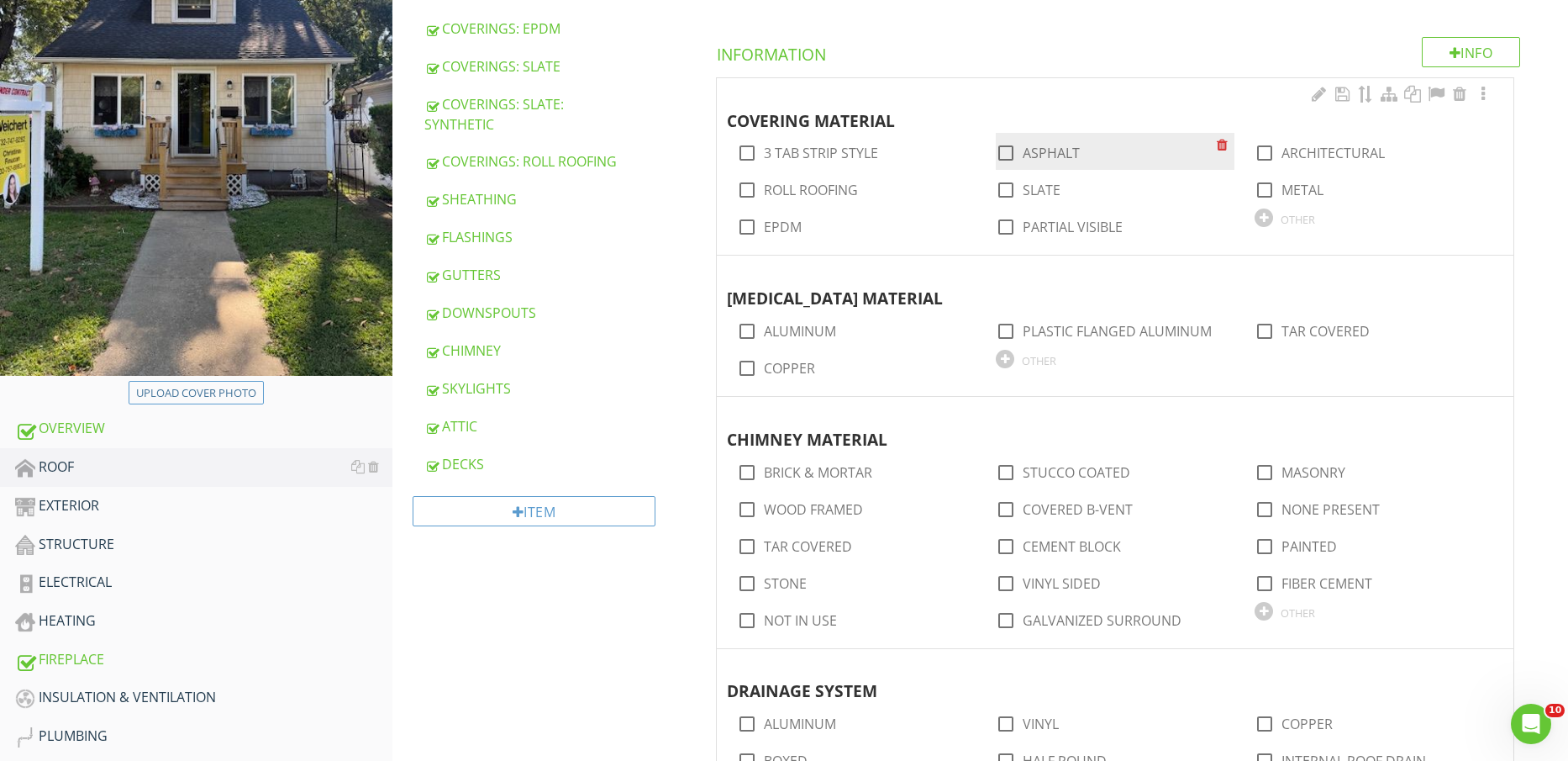
click at [1041, 146] on label "ASPHALT" at bounding box center [1051, 153] width 57 height 17
checkbox input "true"
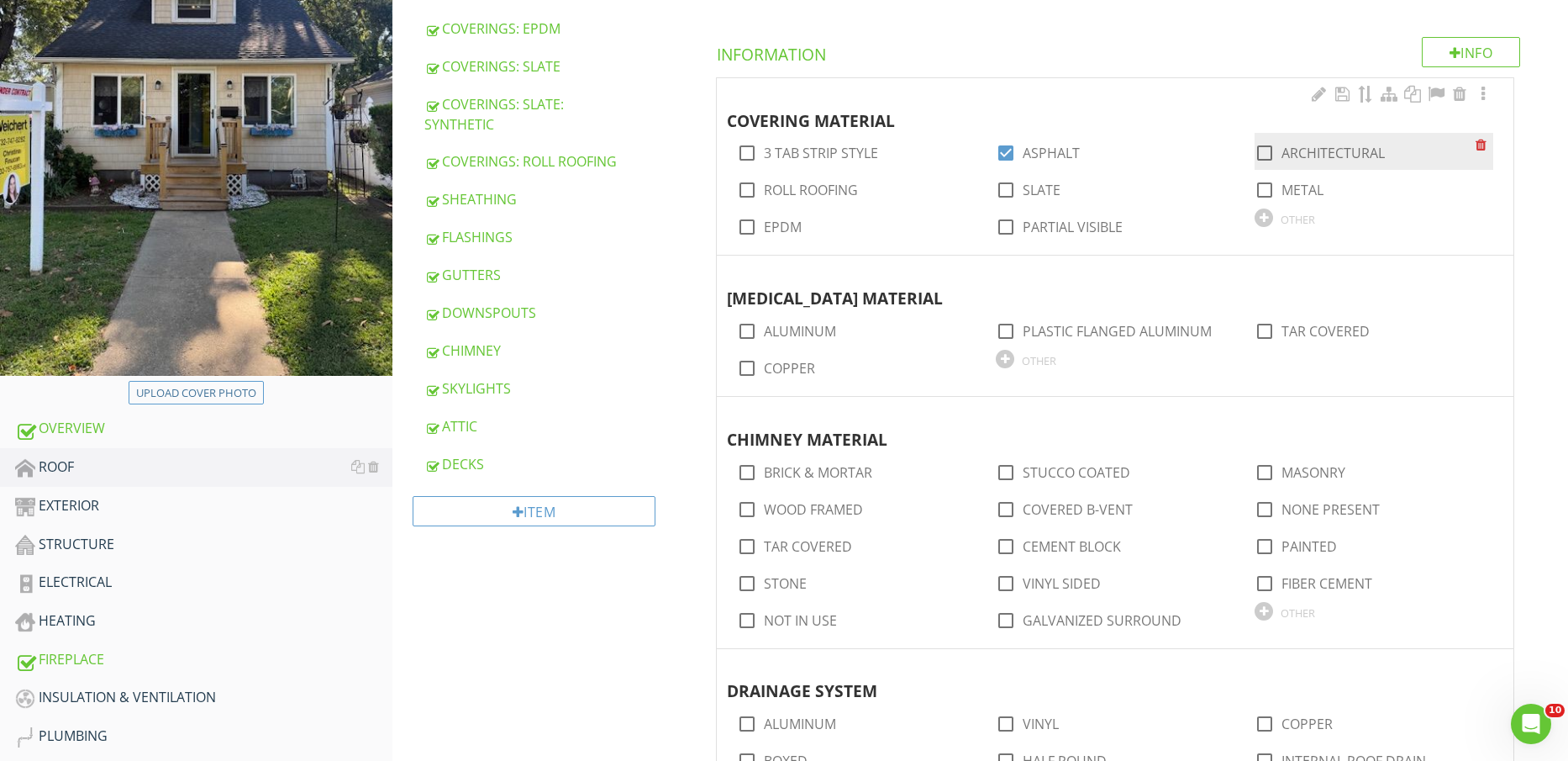
click at [1317, 145] on label "ARCHITECTURAL" at bounding box center [1333, 153] width 103 height 17
checkbox input "true"
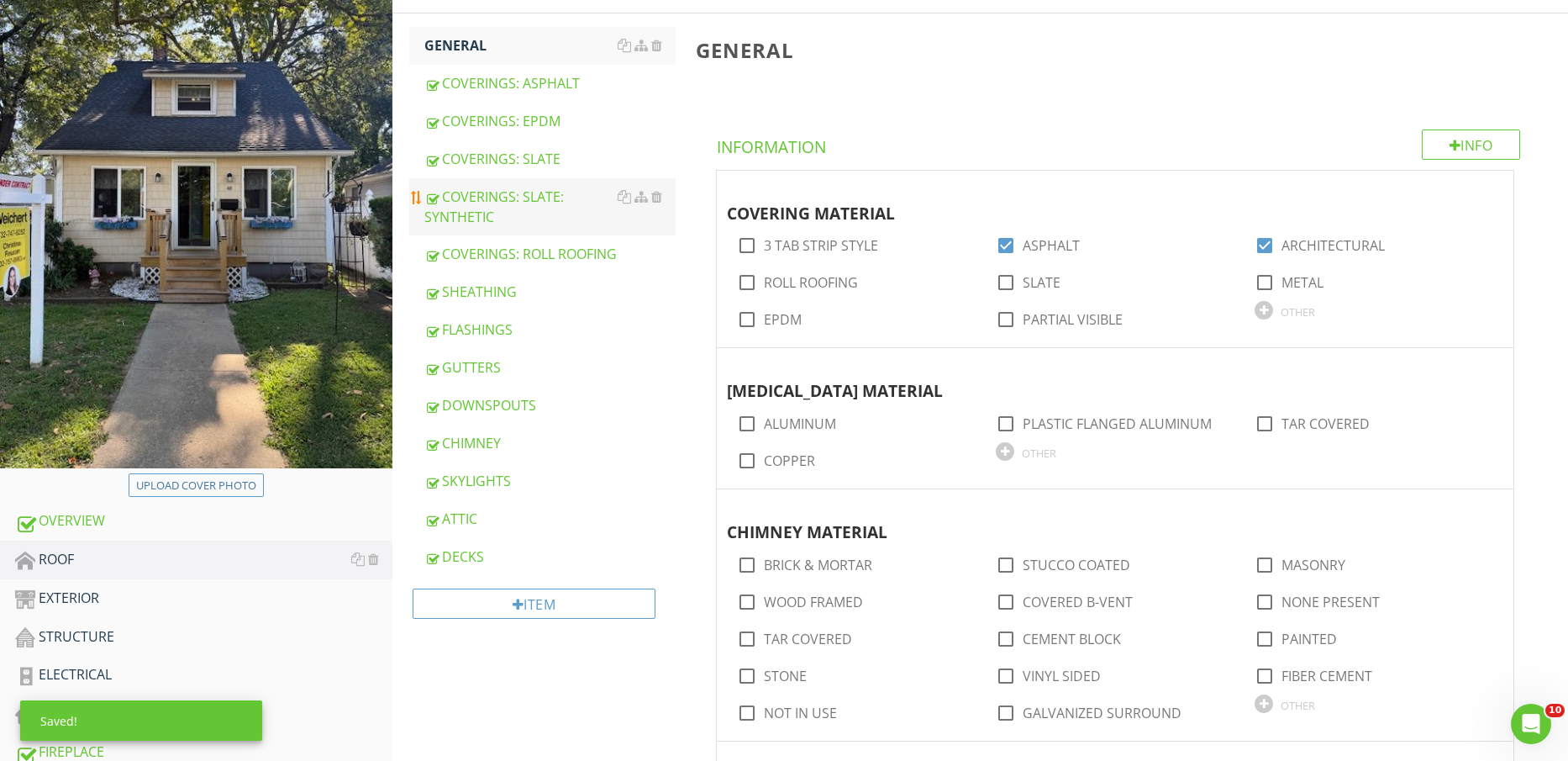
scroll to position [210, 0]
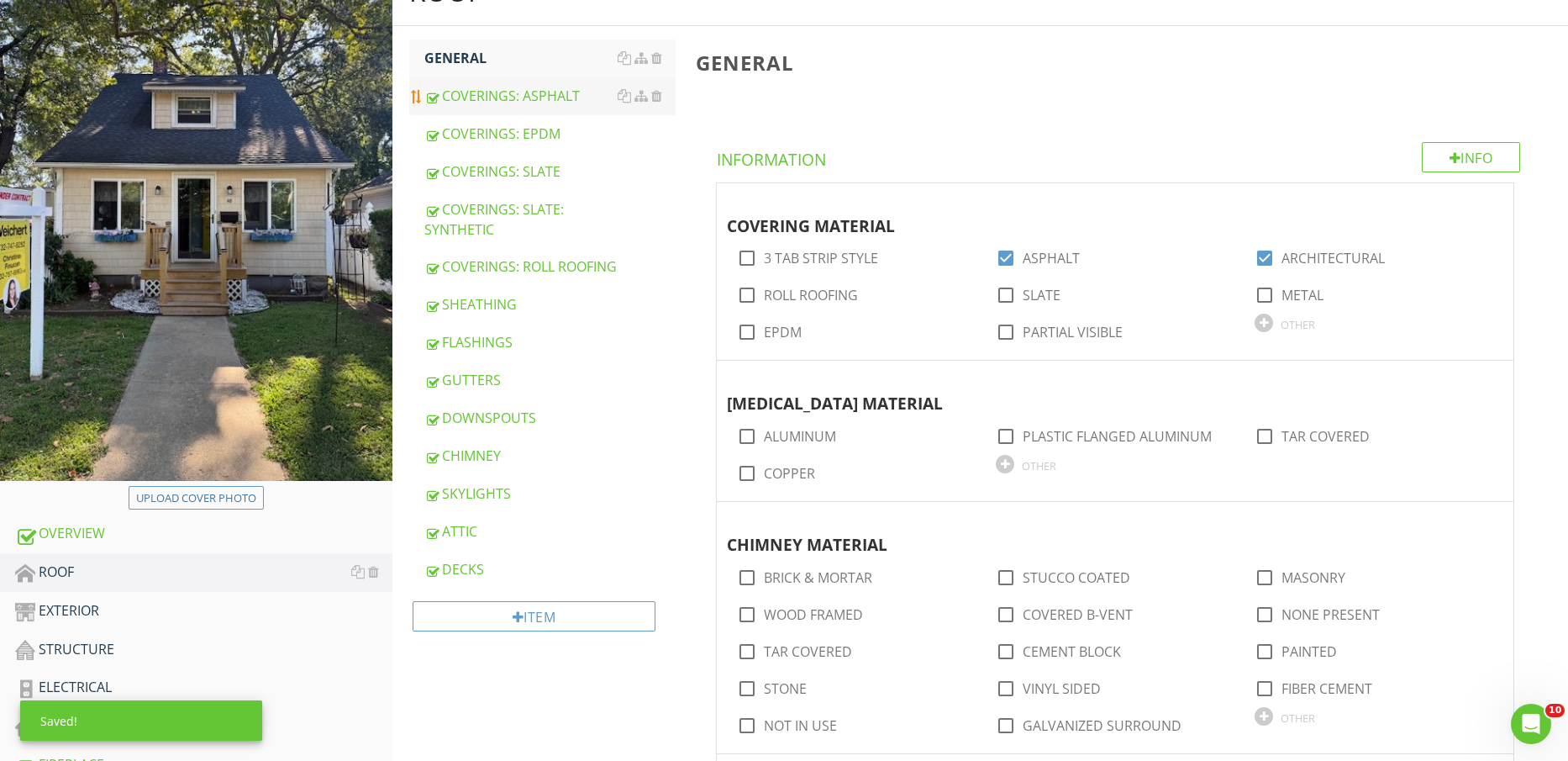
click at [514, 93] on div "COVERINGS: ASPHALT" at bounding box center [550, 96] width 252 height 21
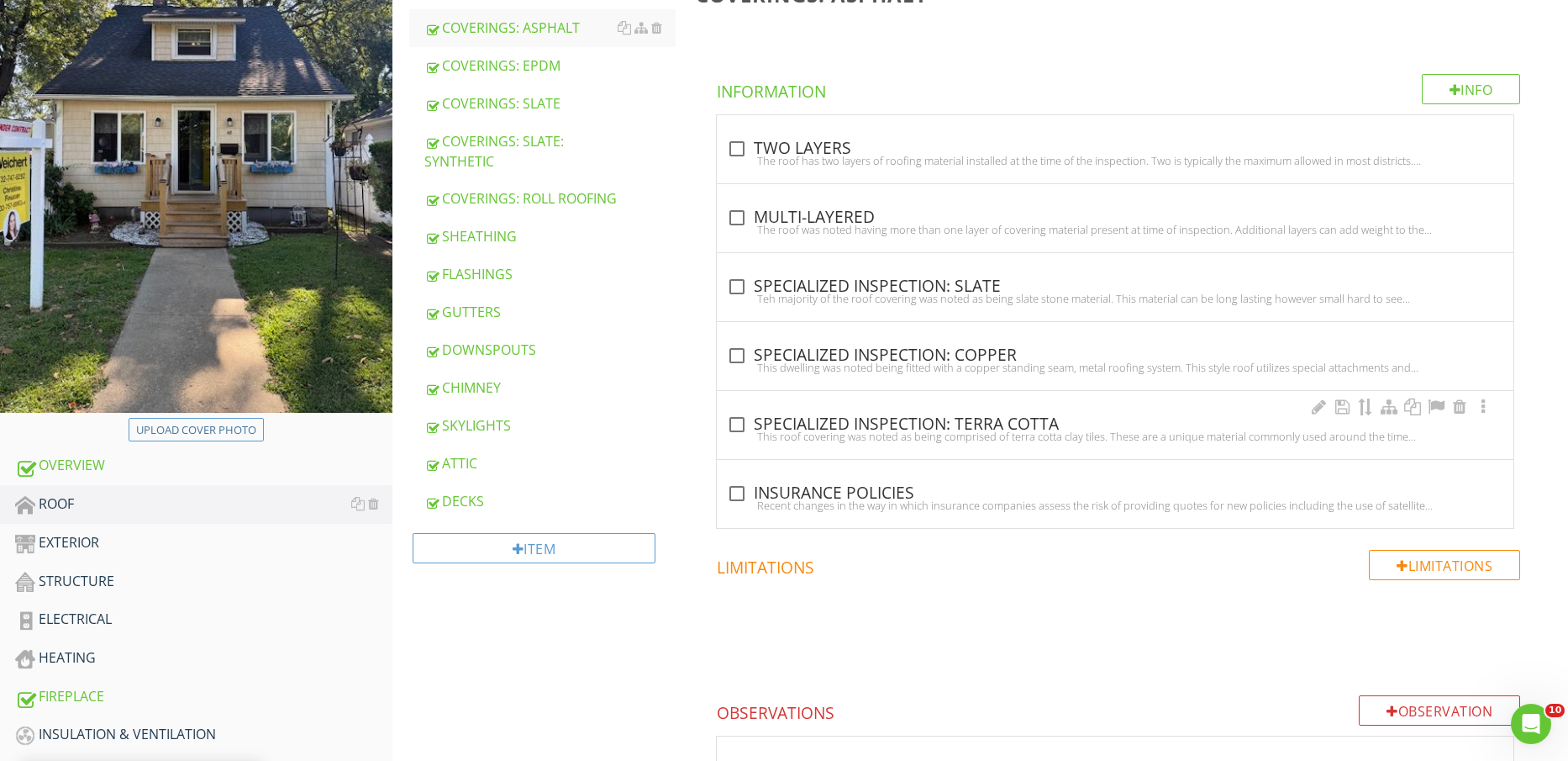
scroll to position [316, 0]
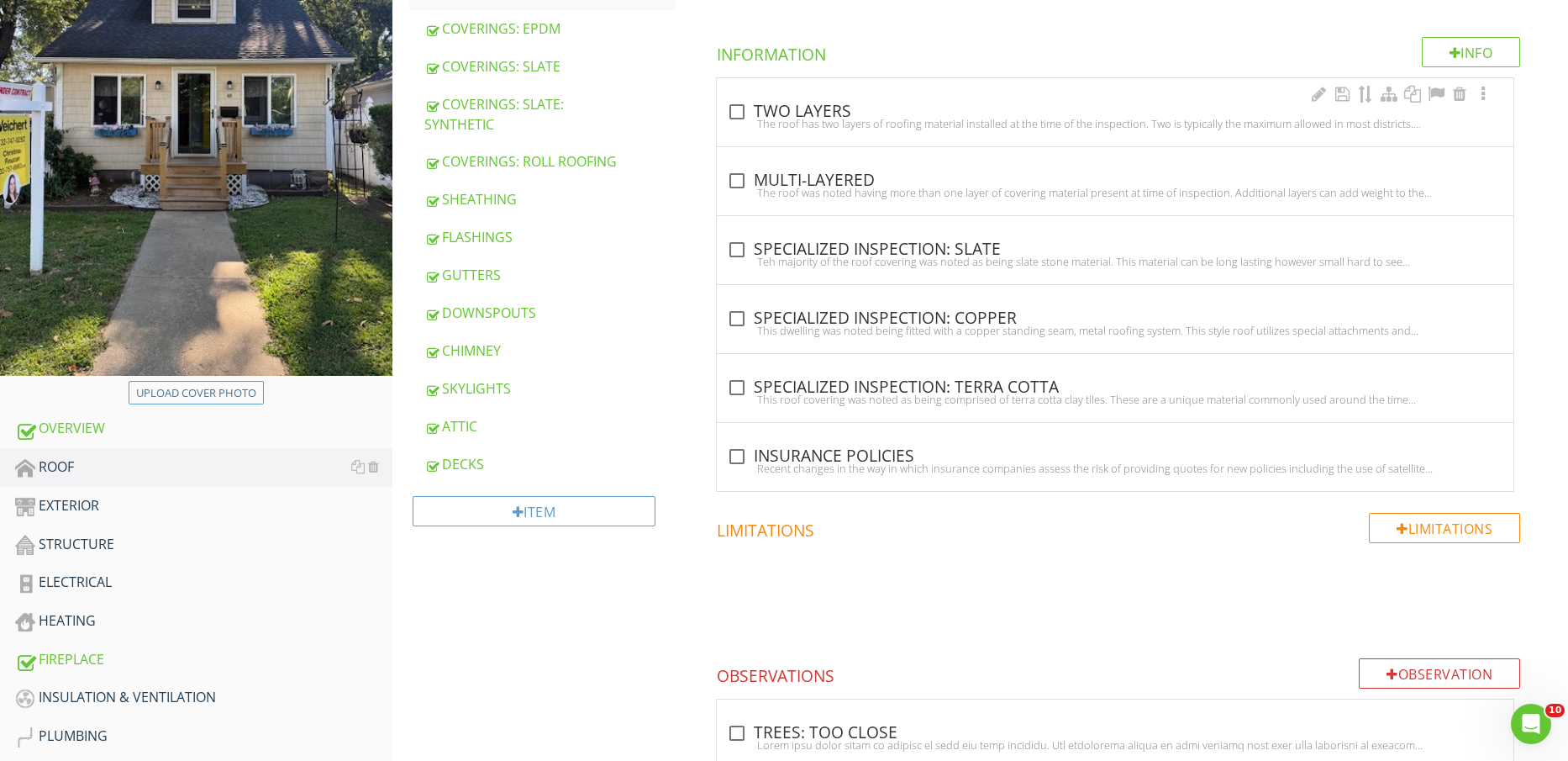
click at [800, 98] on div "check_box_outline_blank TWO LAYERS" at bounding box center [1115, 110] width 777 height 24
checkbox input "true"
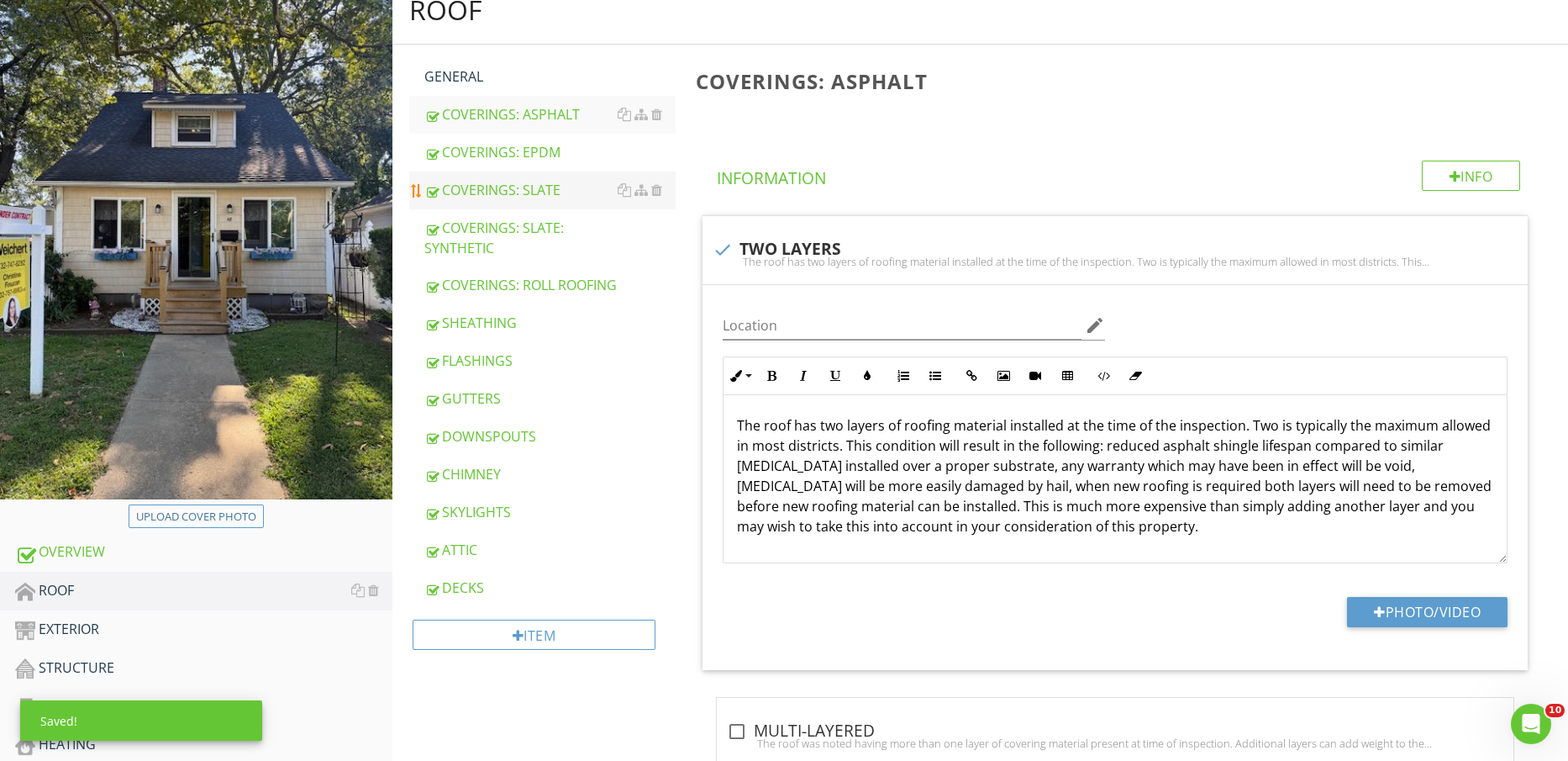
scroll to position [105, 0]
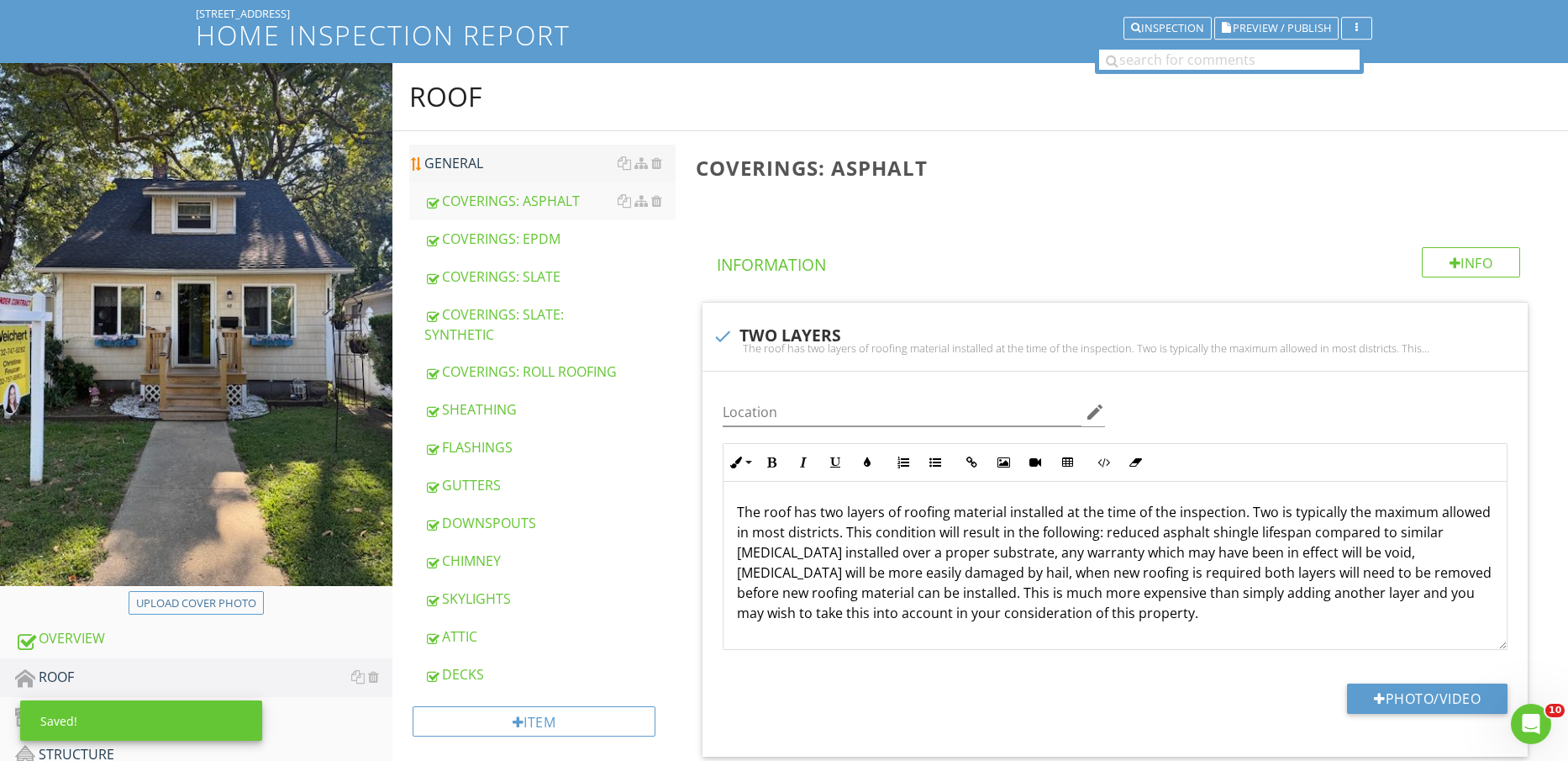
click at [476, 166] on div "GENERAL" at bounding box center [550, 163] width 252 height 21
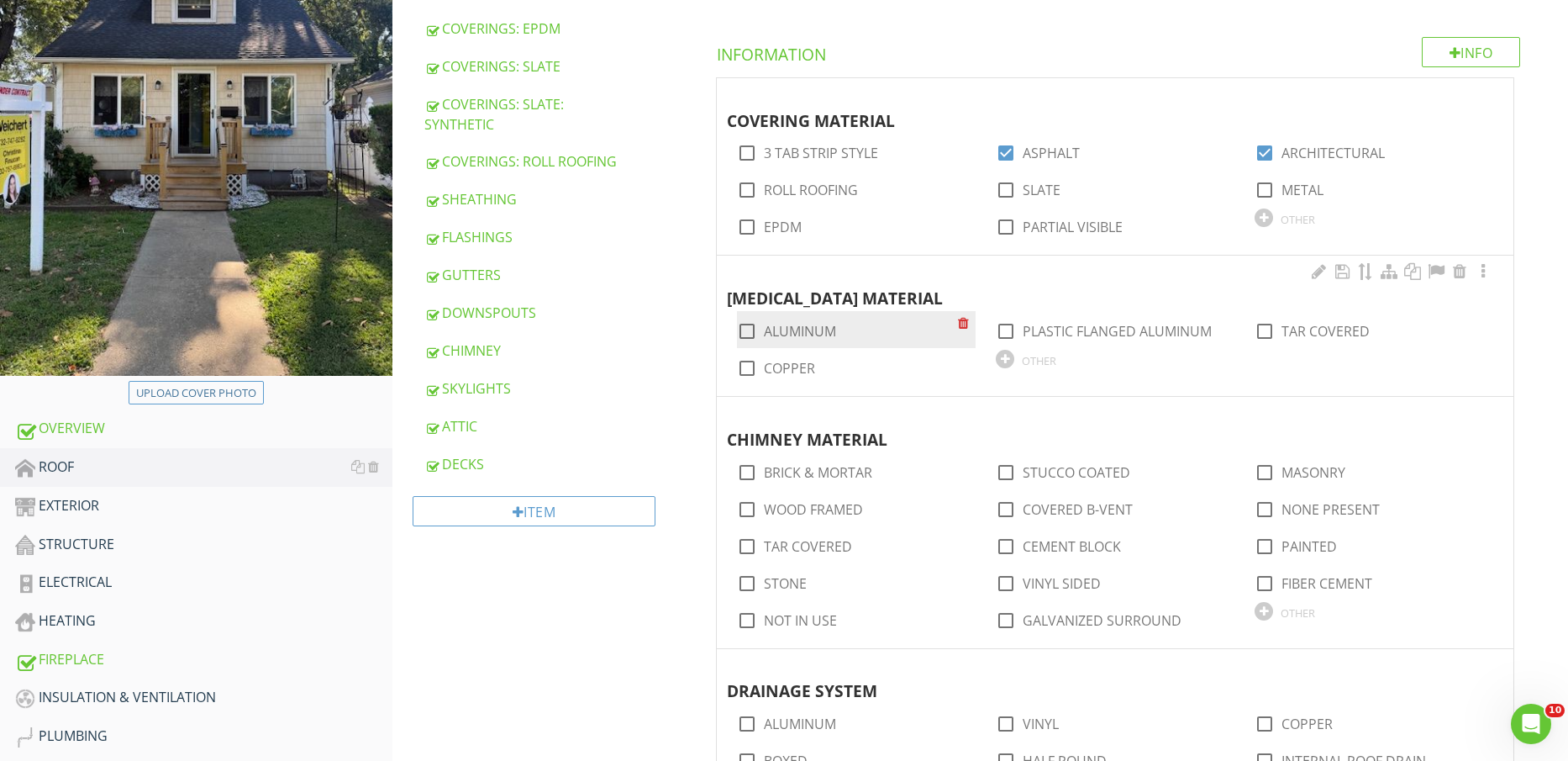
click at [795, 328] on label "ALUMINUM" at bounding box center [800, 332] width 73 height 17
checkbox input "true"
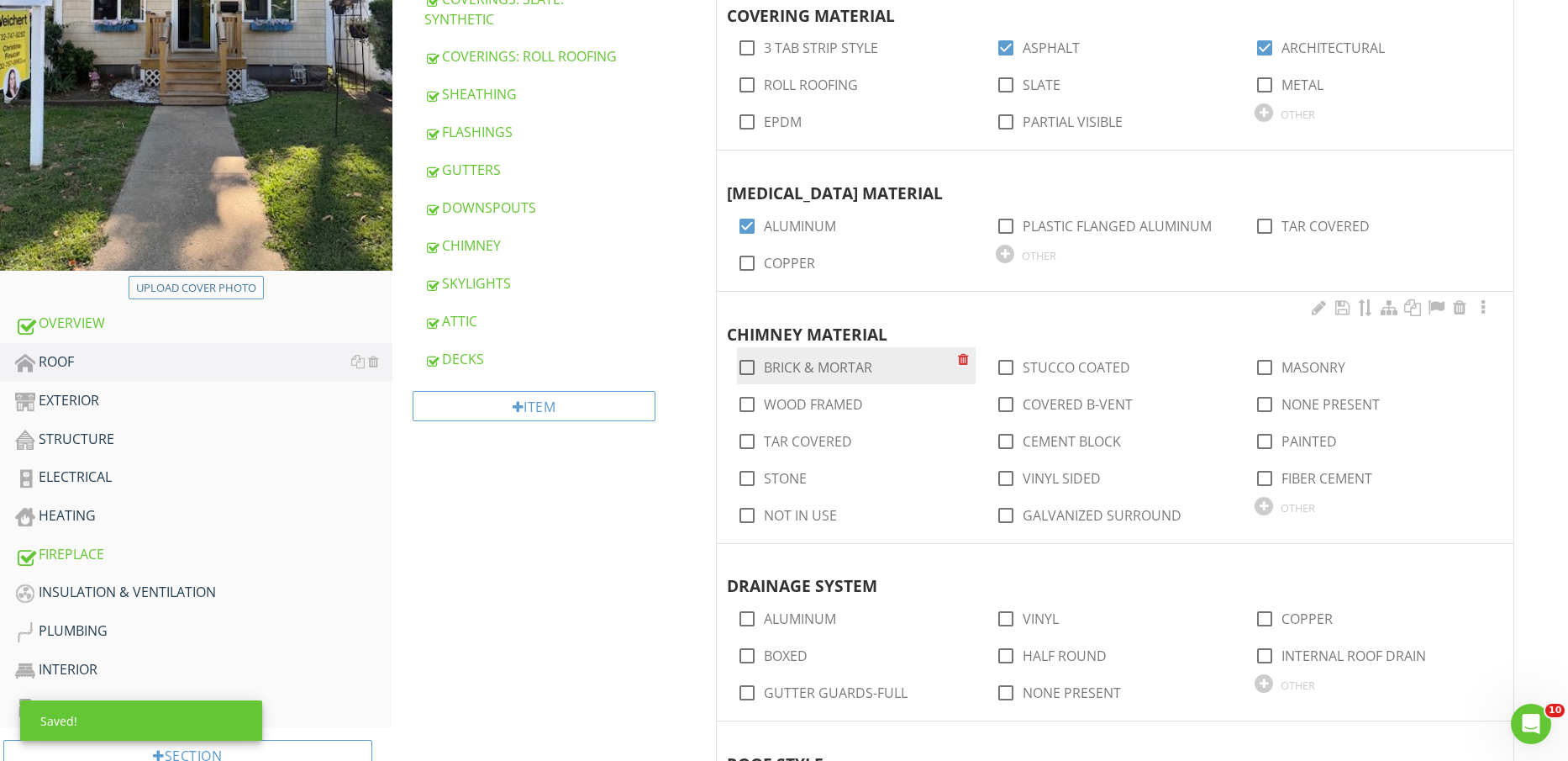
click at [830, 366] on label "BRICK & MORTAR" at bounding box center [818, 368] width 109 height 17
checkbox input "true"
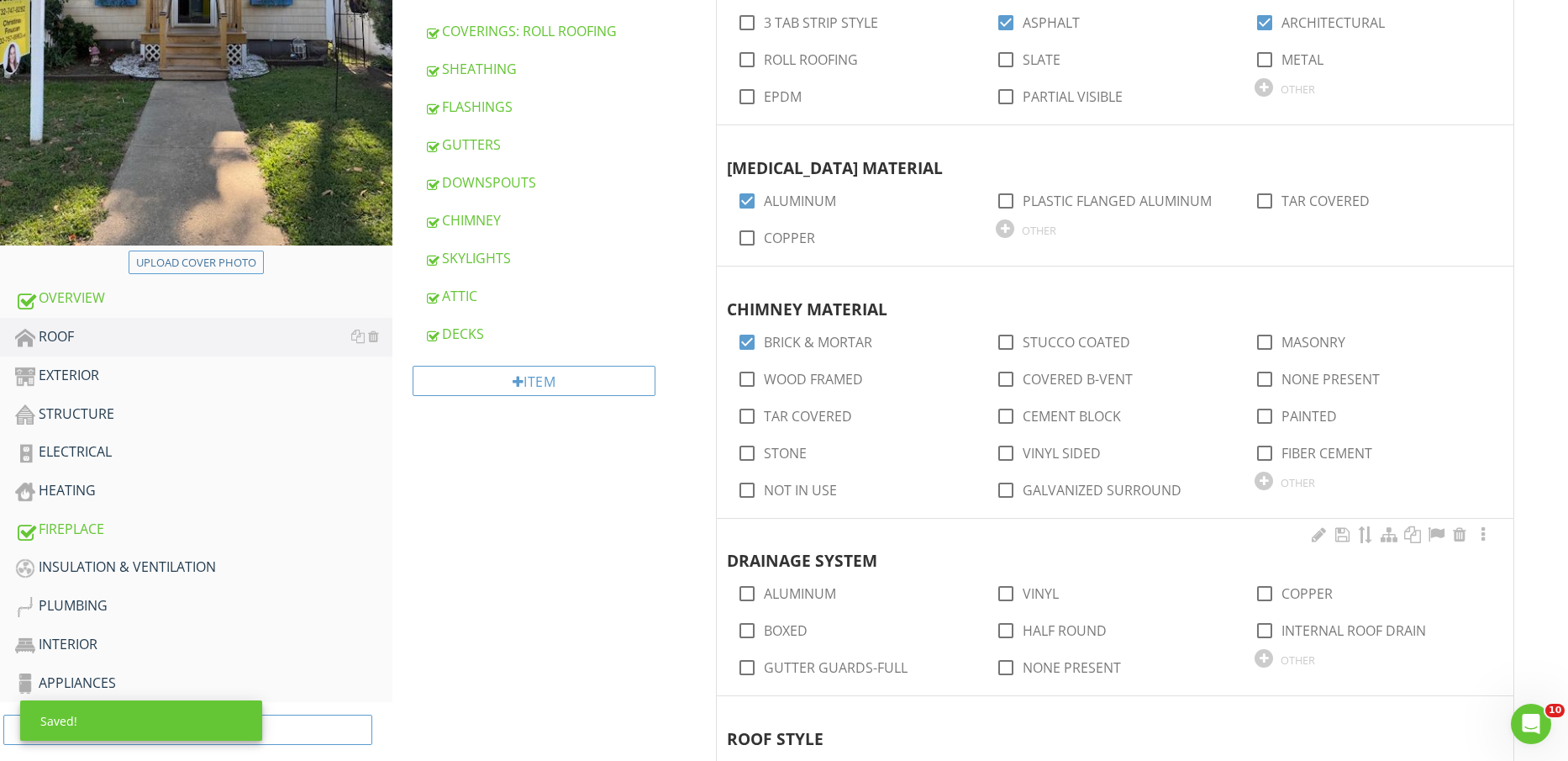
scroll to position [631, 0]
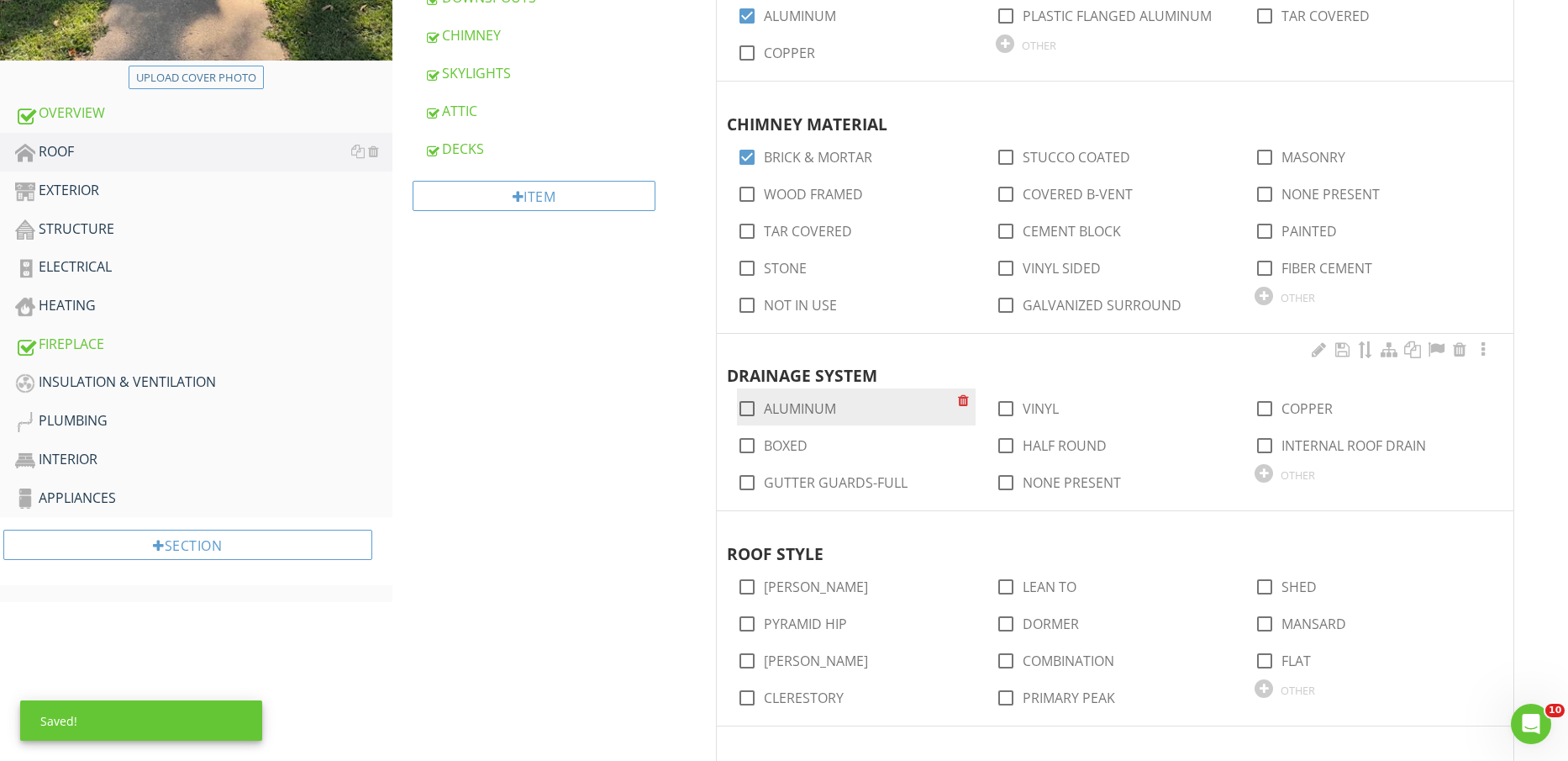
click at [818, 409] on label "ALUMINUM" at bounding box center [800, 409] width 73 height 17
checkbox input "true"
click at [792, 439] on label "BOXED" at bounding box center [785, 445] width 44 height 17
checkbox input "true"
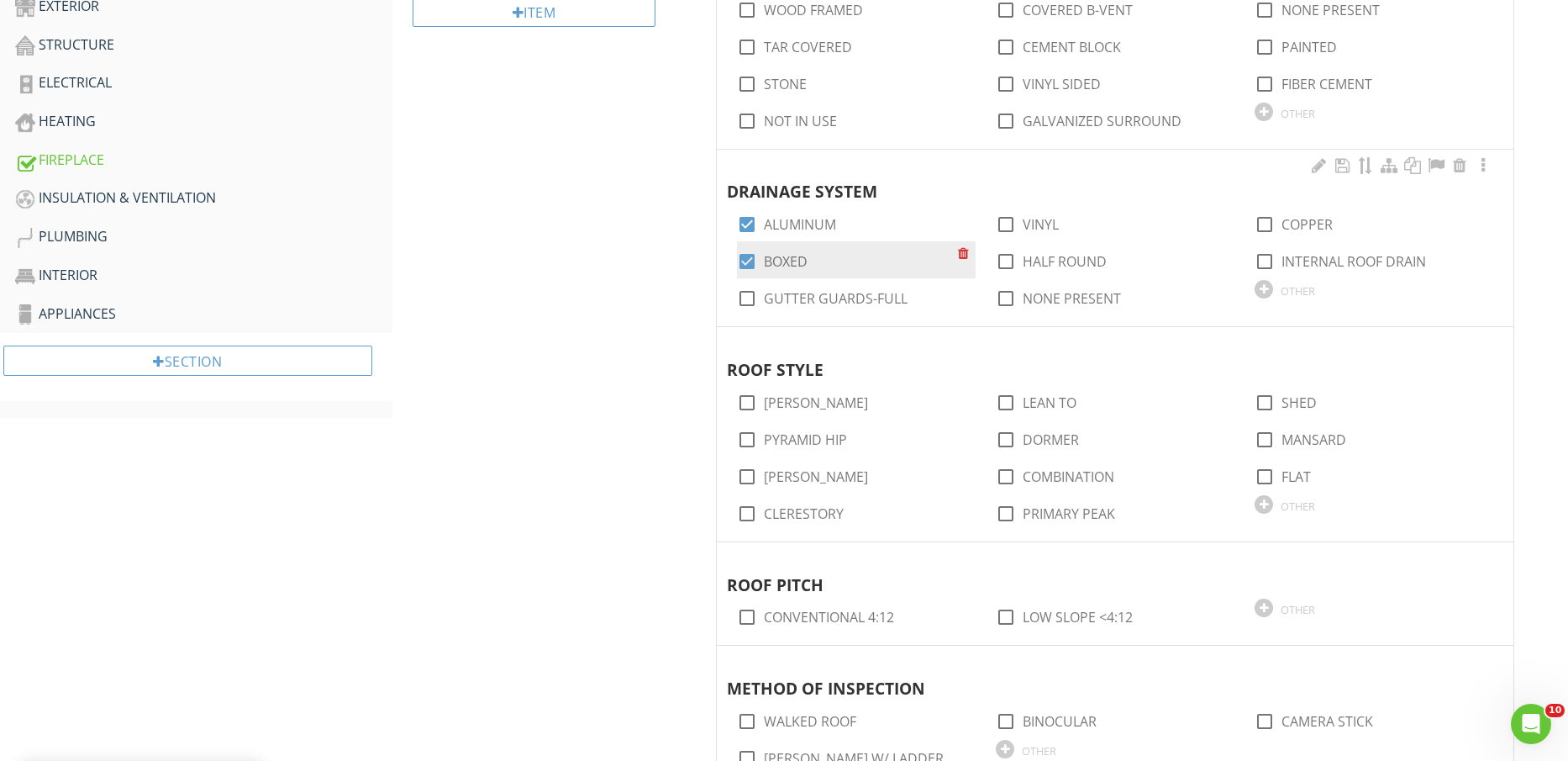
scroll to position [841, 0]
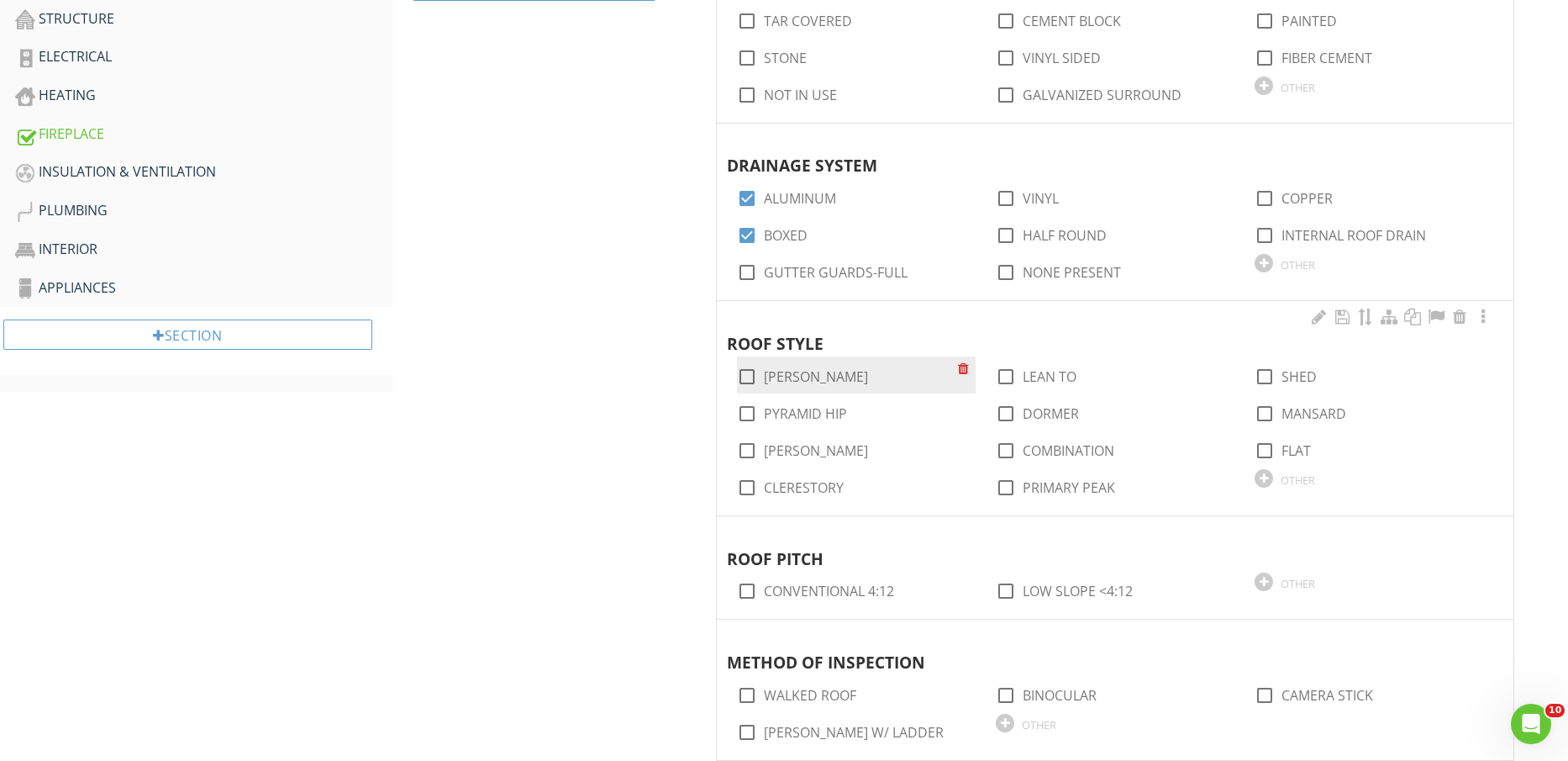
click at [786, 370] on label "GABLE" at bounding box center [816, 377] width 104 height 17
checkbox input "true"
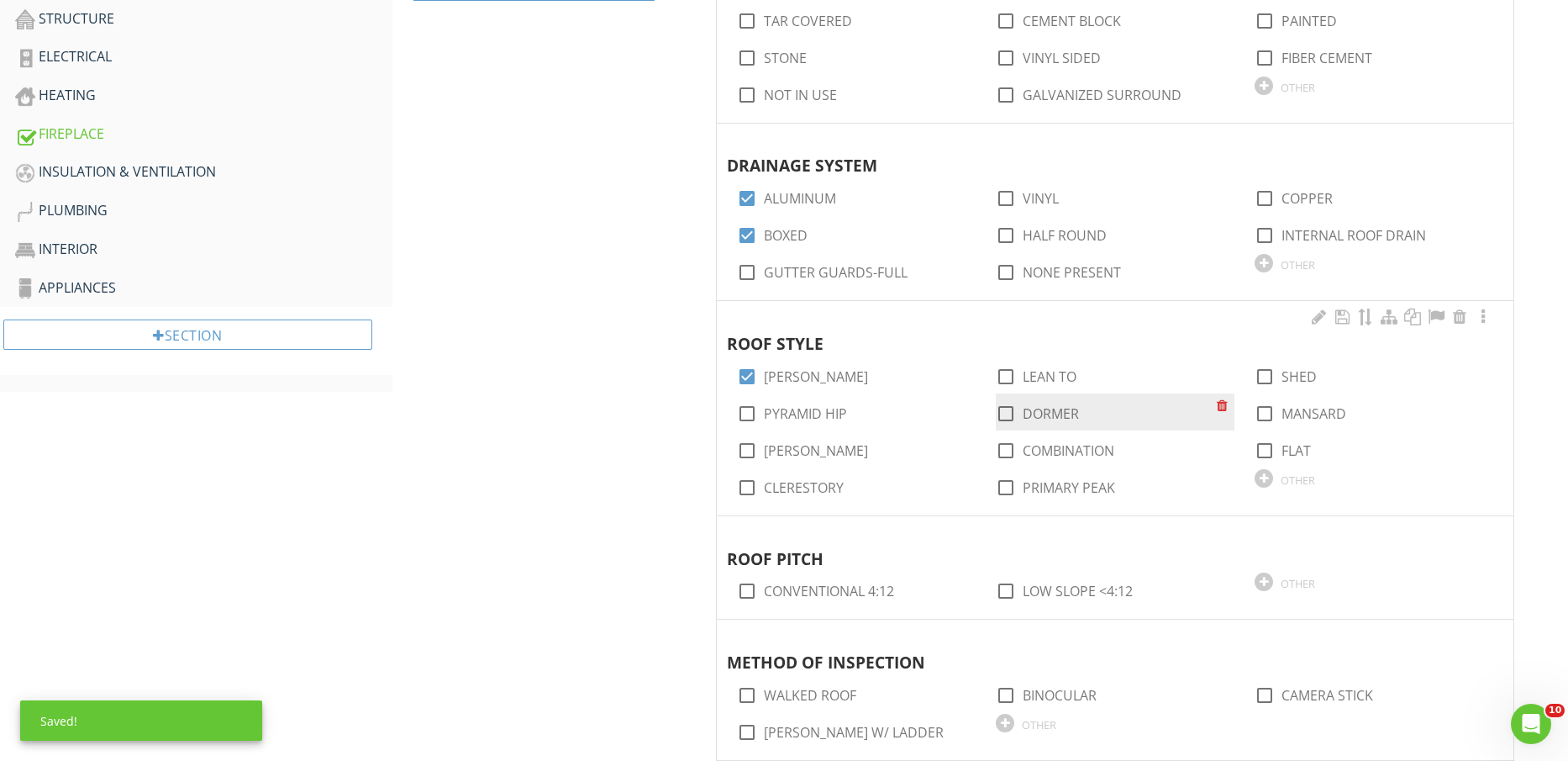
click at [1070, 413] on label "DORMER" at bounding box center [1051, 414] width 56 height 17
checkbox input "true"
click at [1065, 447] on label "COMBINATION" at bounding box center [1068, 451] width 91 height 17
checkbox input "true"
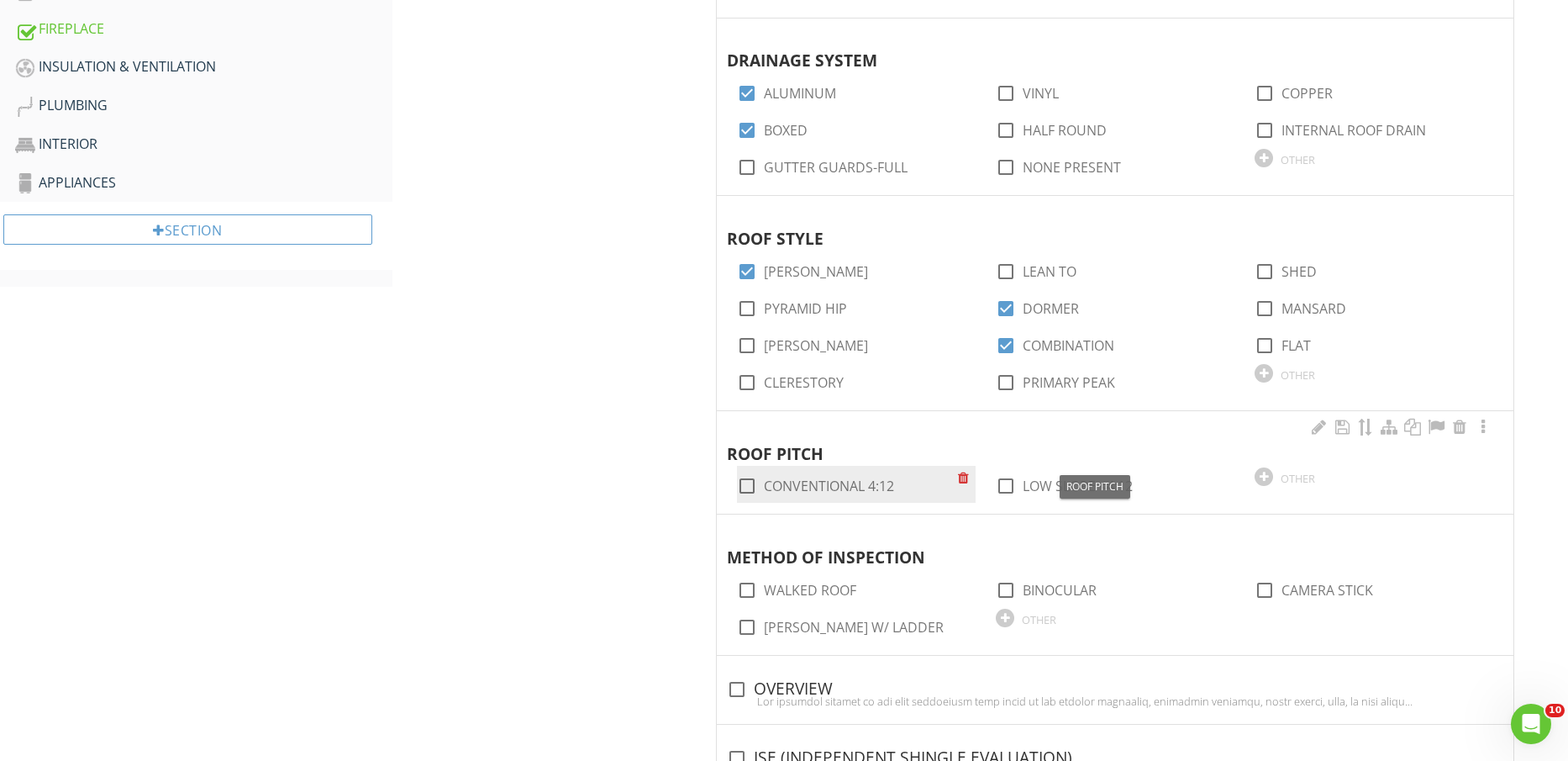
click at [840, 479] on label "CONVENTIONAL 4:12" at bounding box center [829, 487] width 130 height 17
checkbox input "true"
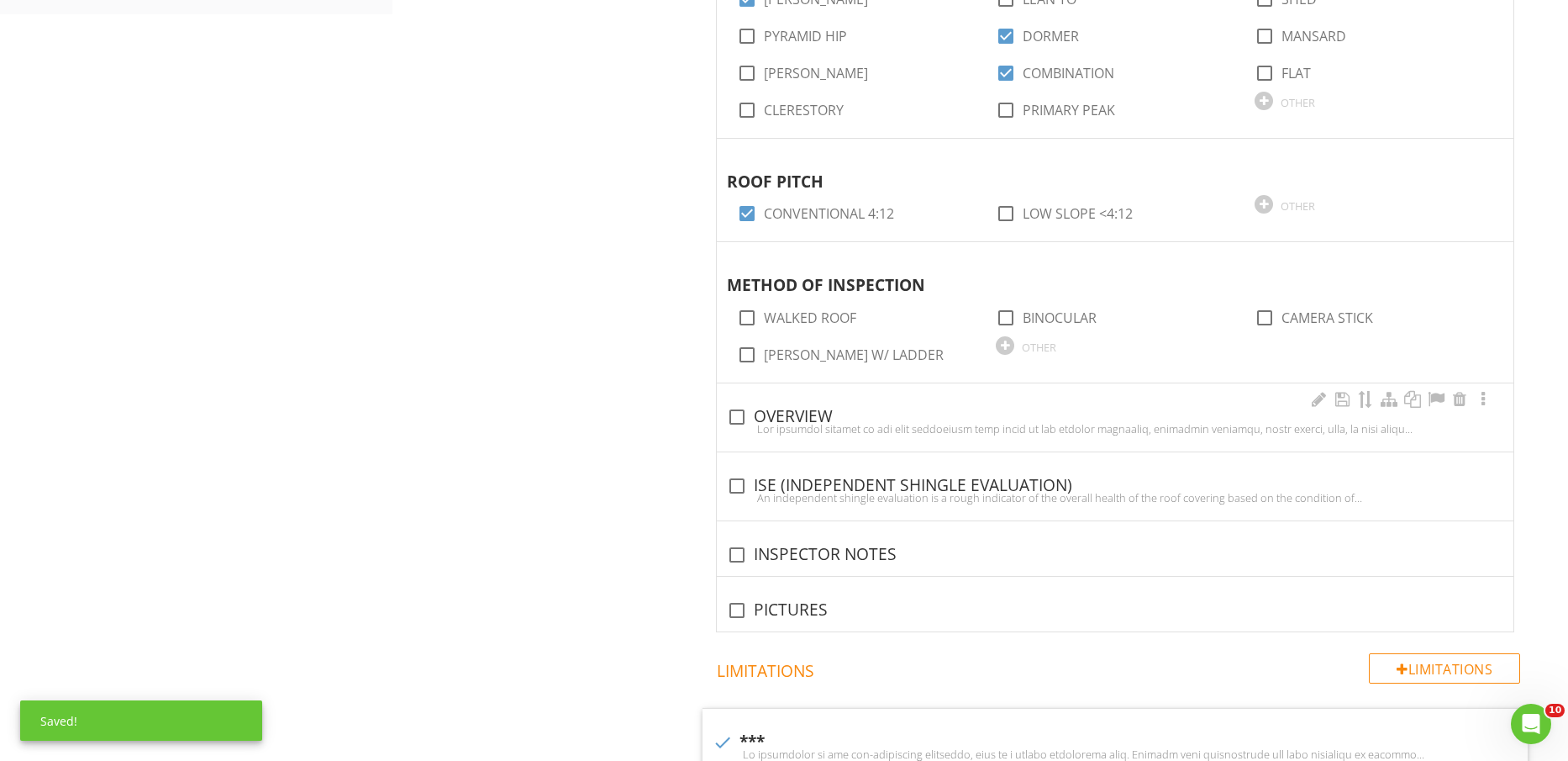
scroll to position [1261, 0]
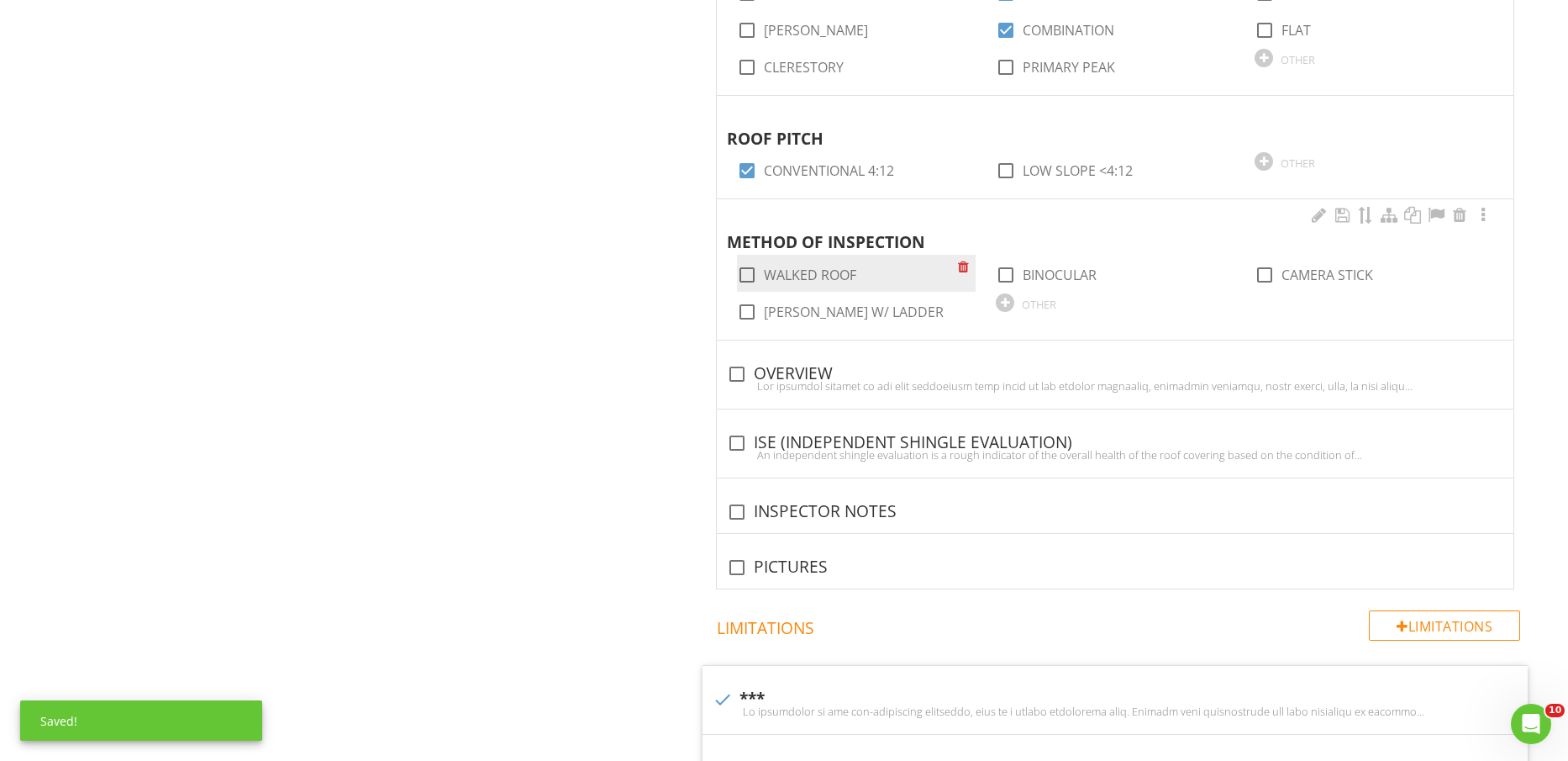
click at [831, 275] on label "WALKED ROOF" at bounding box center [810, 275] width 92 height 17
checkbox input "true"
click at [810, 364] on div "check_box_outline_blank OVERVIEW" at bounding box center [1115, 375] width 777 height 21
checkbox input "true"
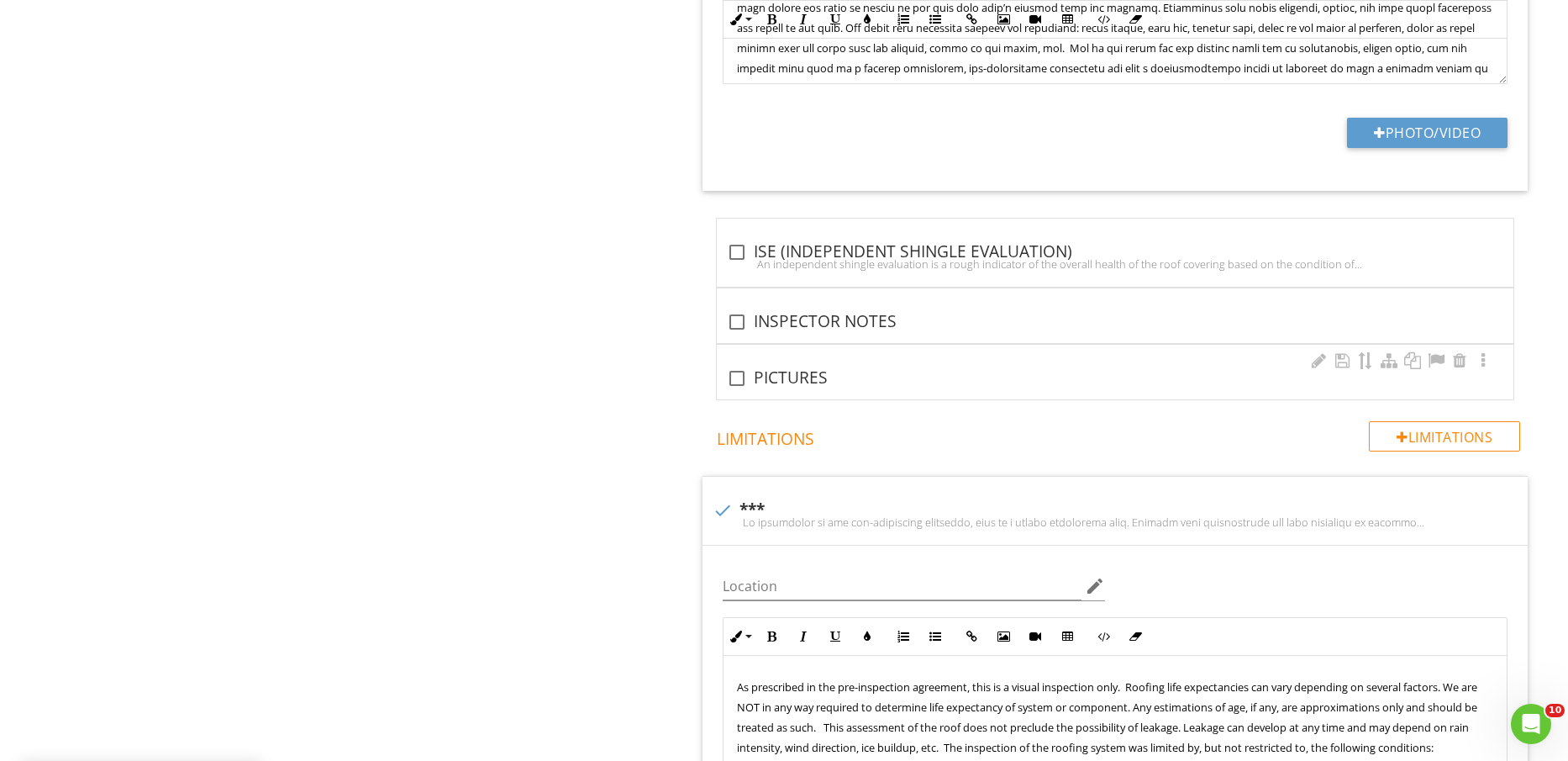
click at [772, 375] on div "check_box_outline_blank PICTURES" at bounding box center [1115, 379] width 777 height 21
checkbox input "true"
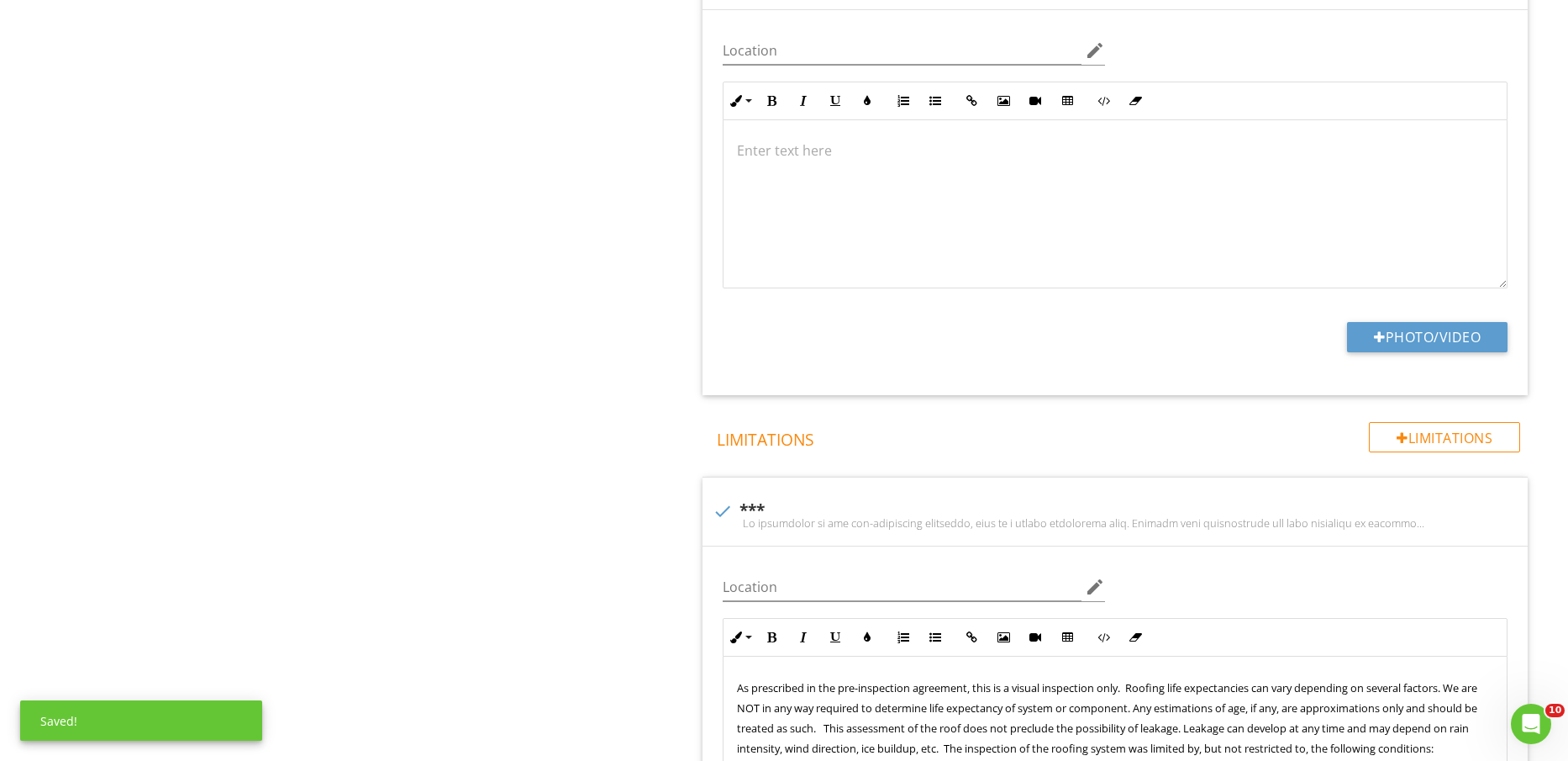
scroll to position [2313, 0]
click at [1448, 347] on button "Photo/Video" at bounding box center [1428, 333] width 161 height 30
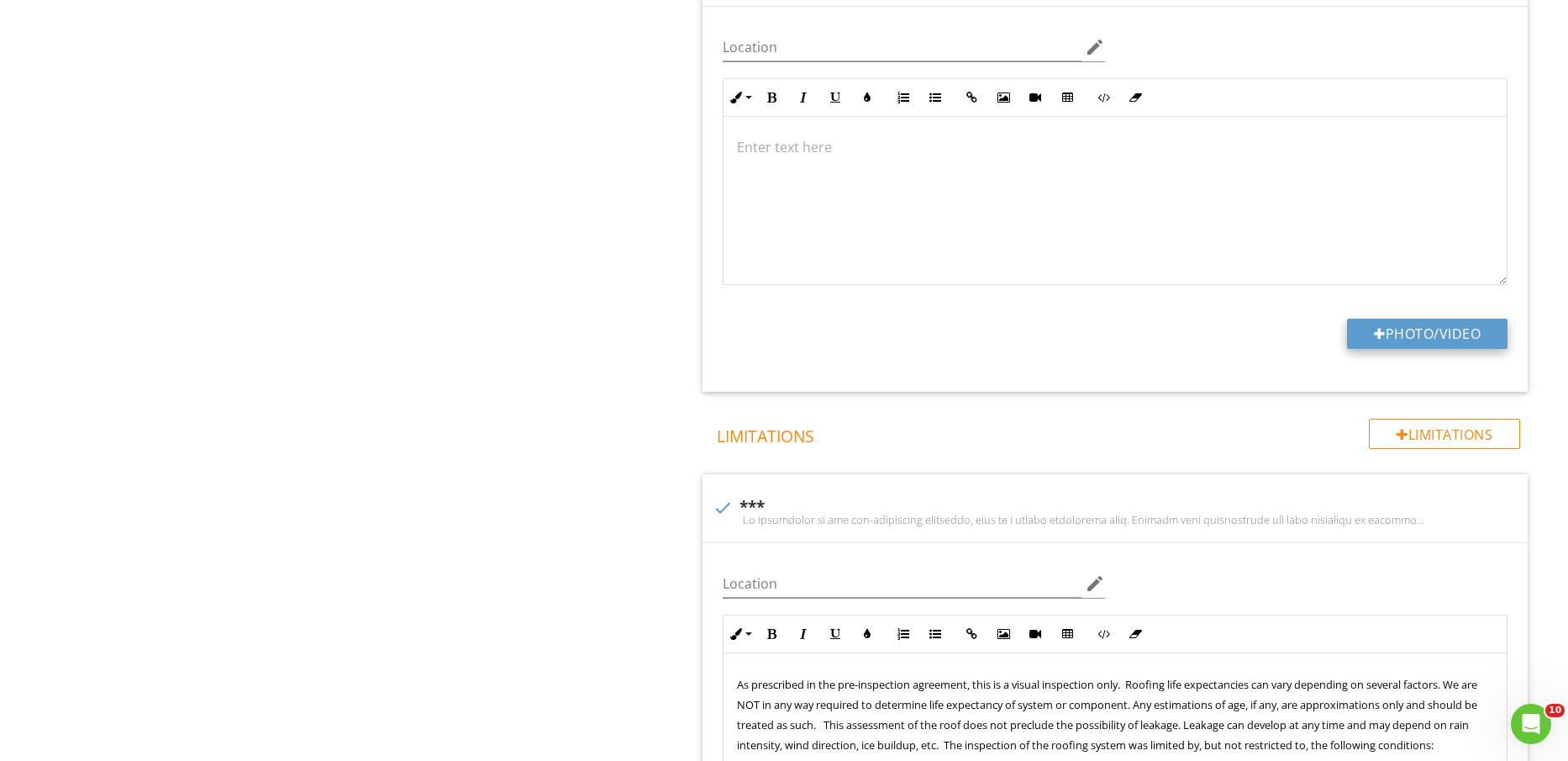
type input "C:\fakepath\IMG_2257.jpg"
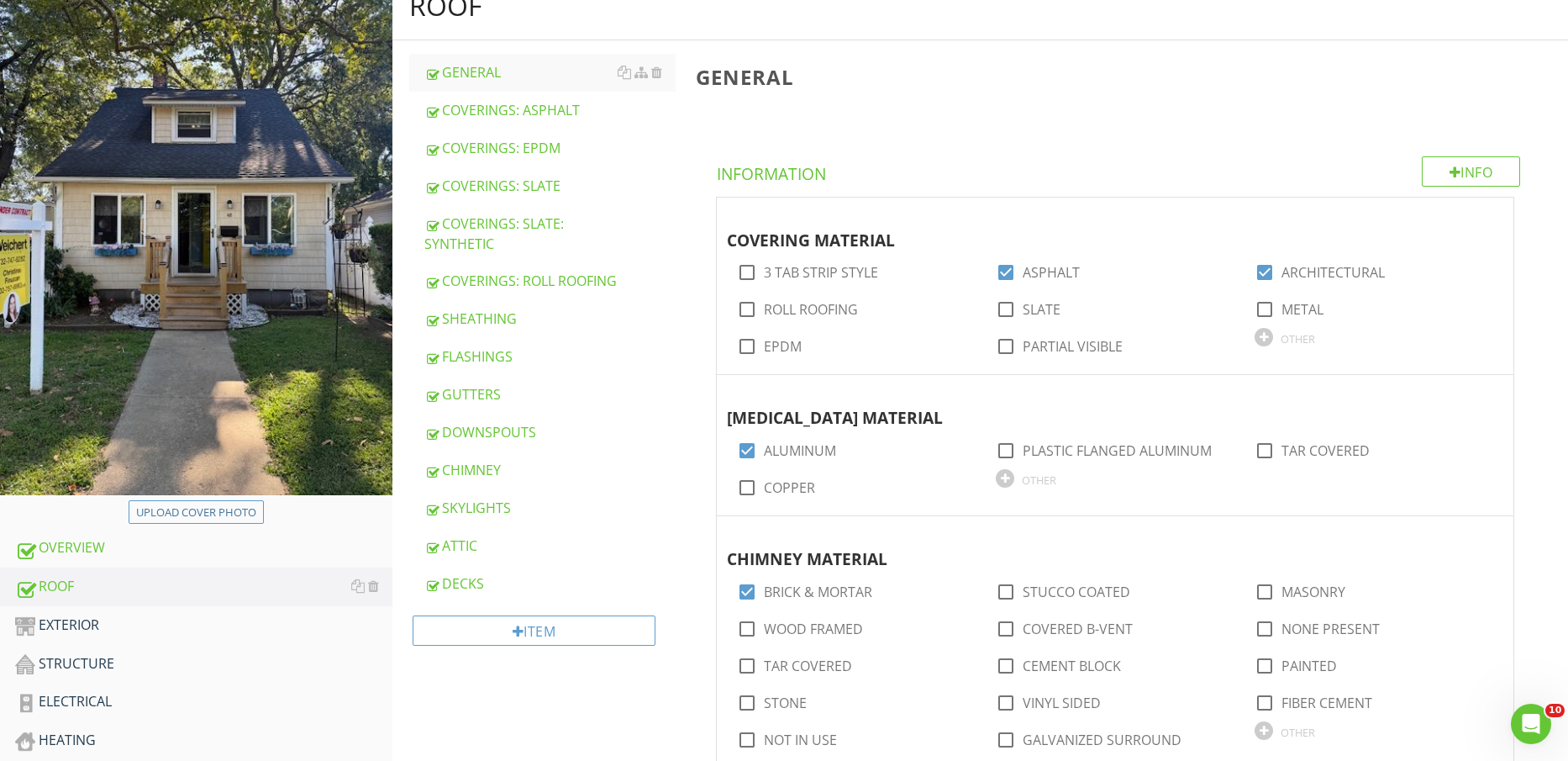
scroll to position [421, 0]
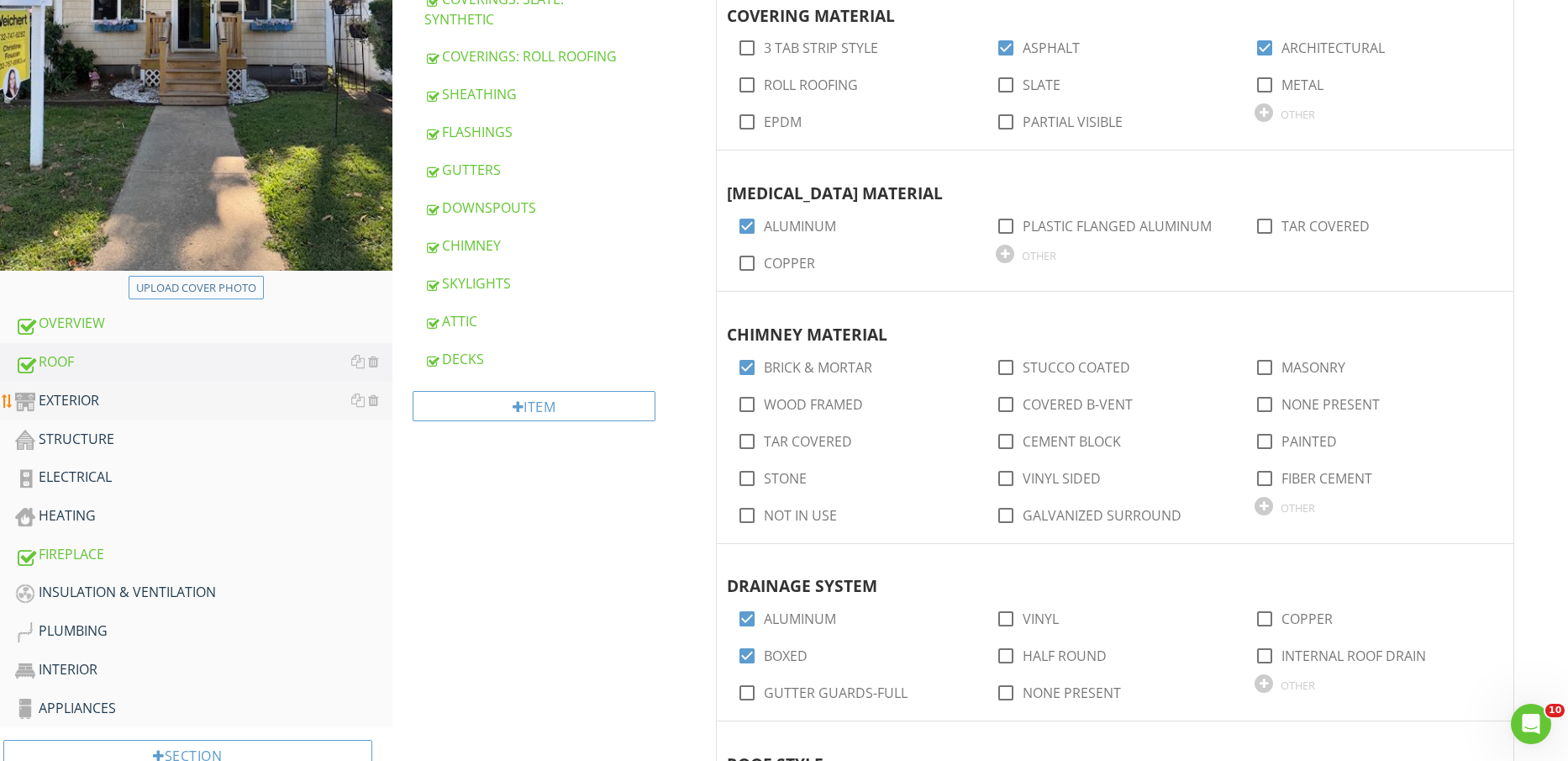
click at [123, 392] on div "EXTERIOR" at bounding box center [204, 401] width 378 height 22
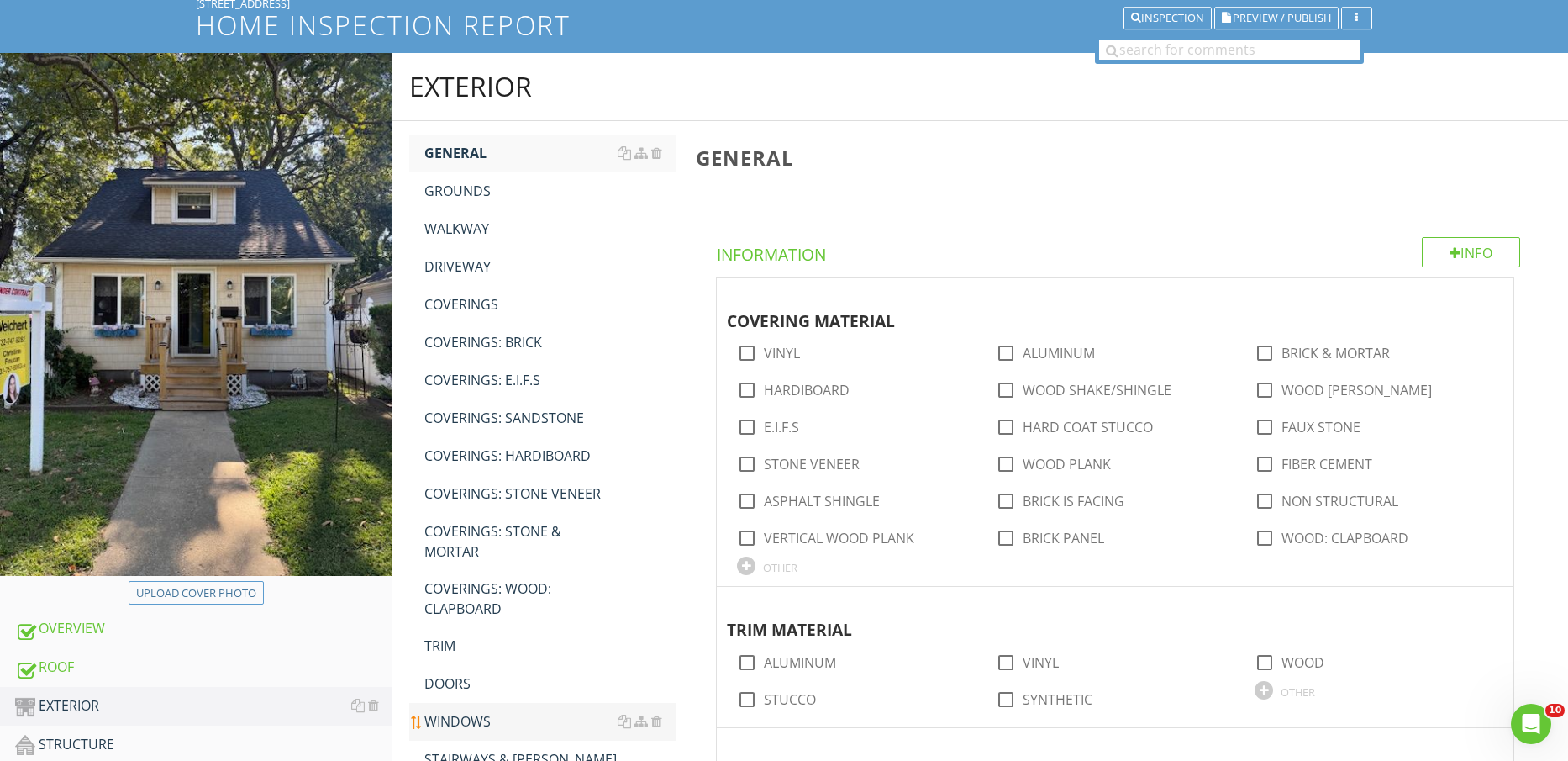
scroll to position [105, 0]
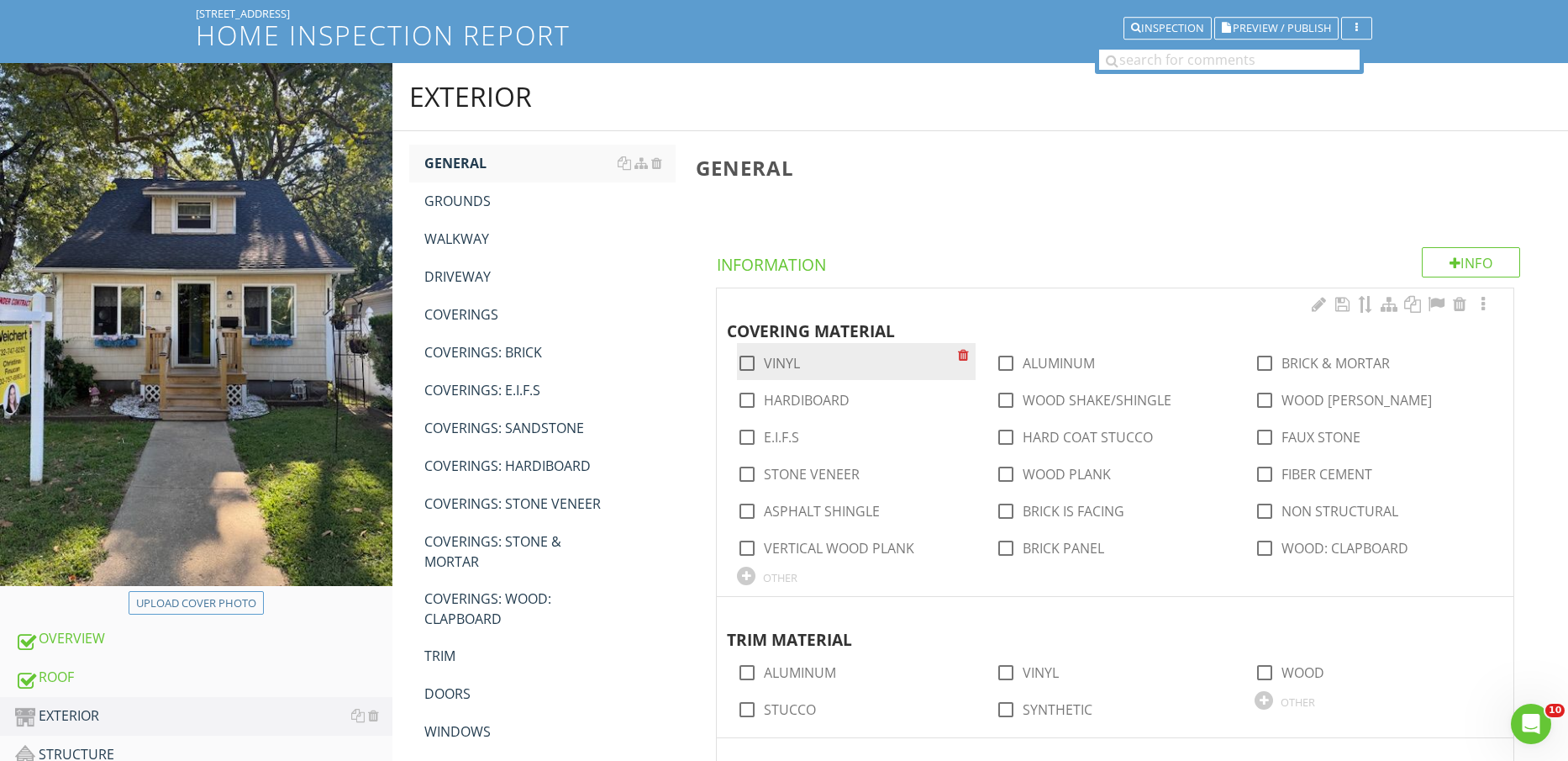
click at [777, 365] on label "VINYL" at bounding box center [782, 363] width 36 height 17
checkbox input "true"
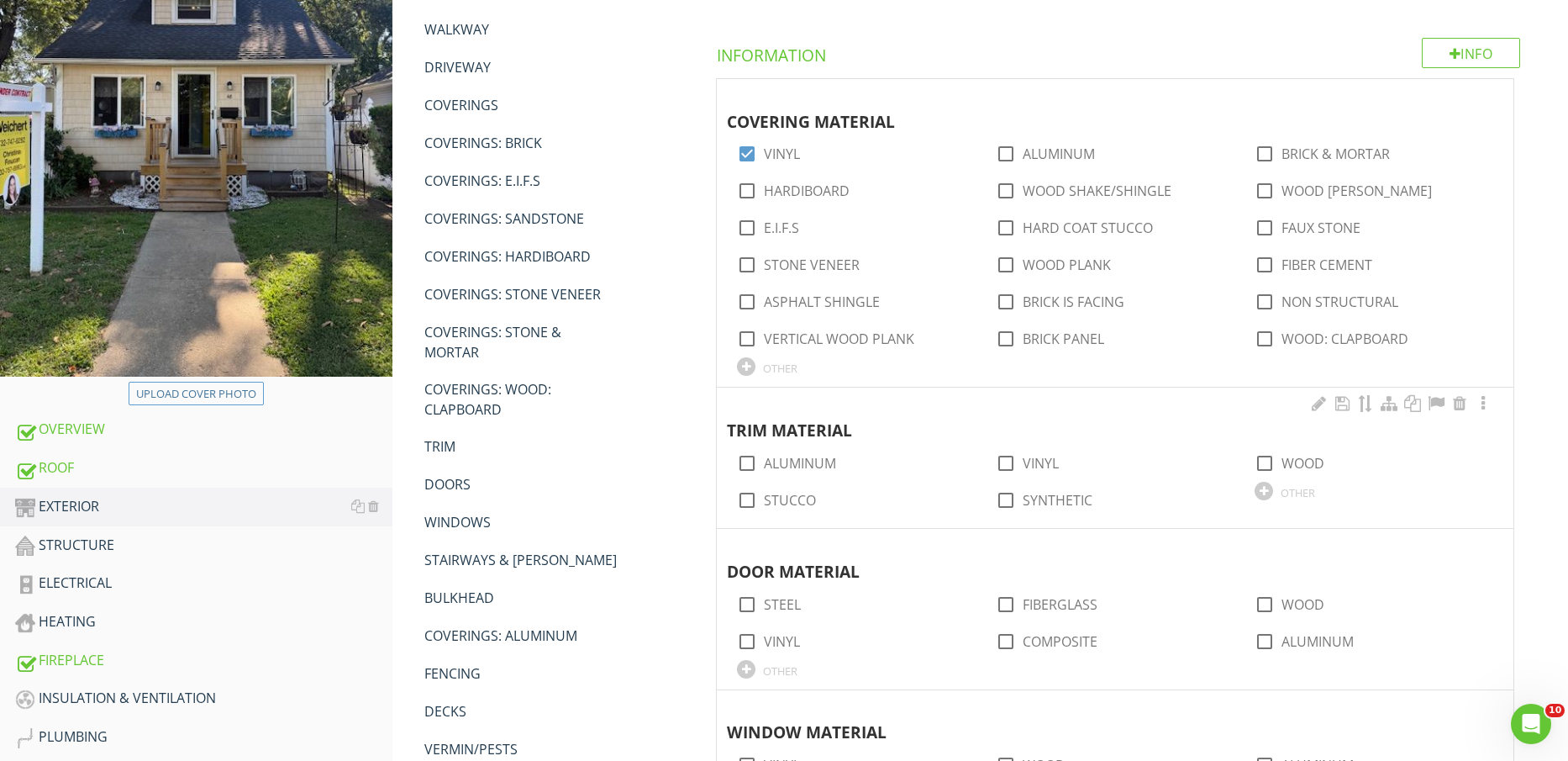
scroll to position [316, 0]
click at [808, 469] on label "ALUMINUM" at bounding box center [800, 463] width 73 height 17
checkbox input "true"
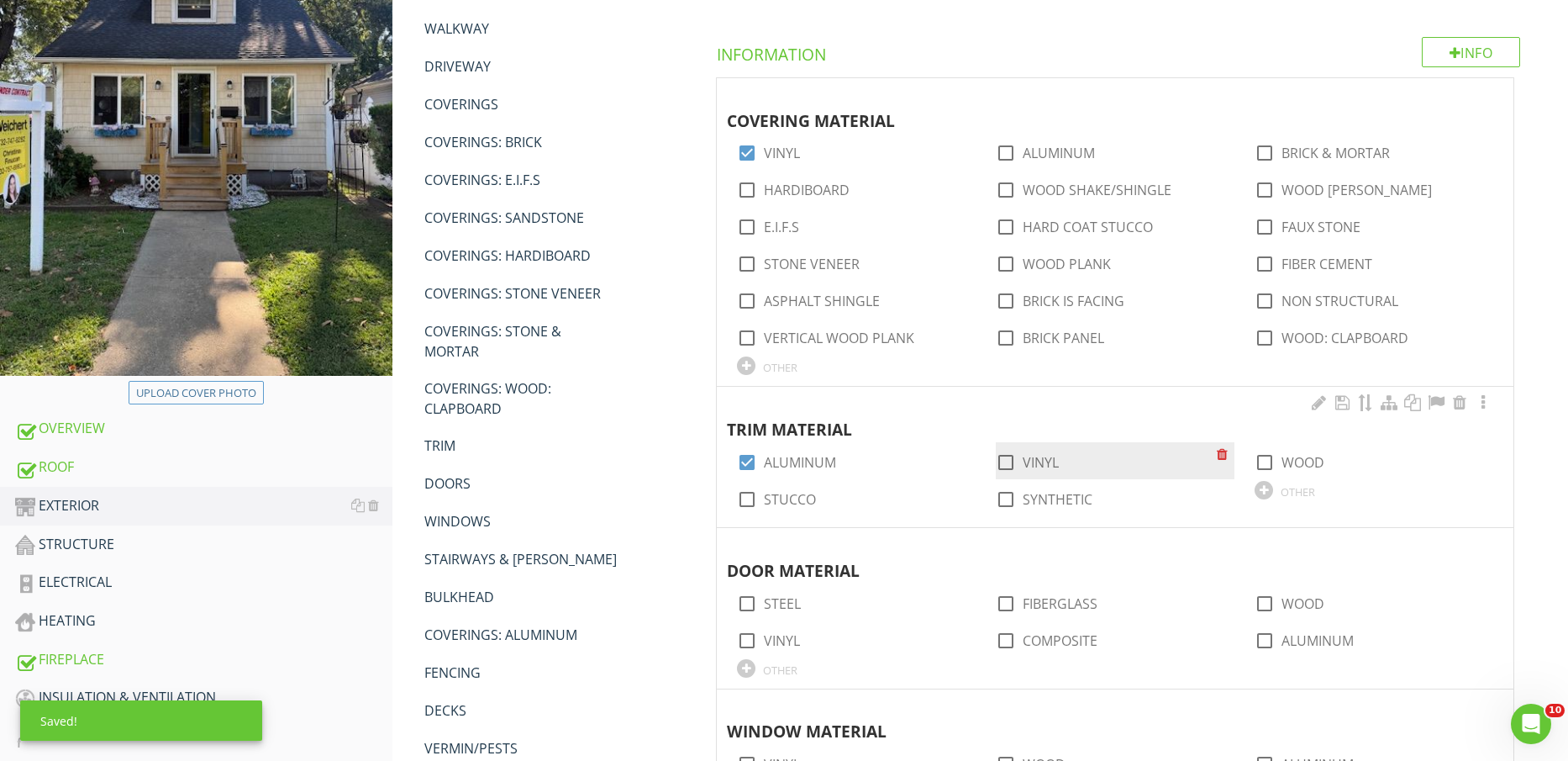
click at [1047, 457] on label "VINYL" at bounding box center [1041, 463] width 36 height 17
checkbox input "true"
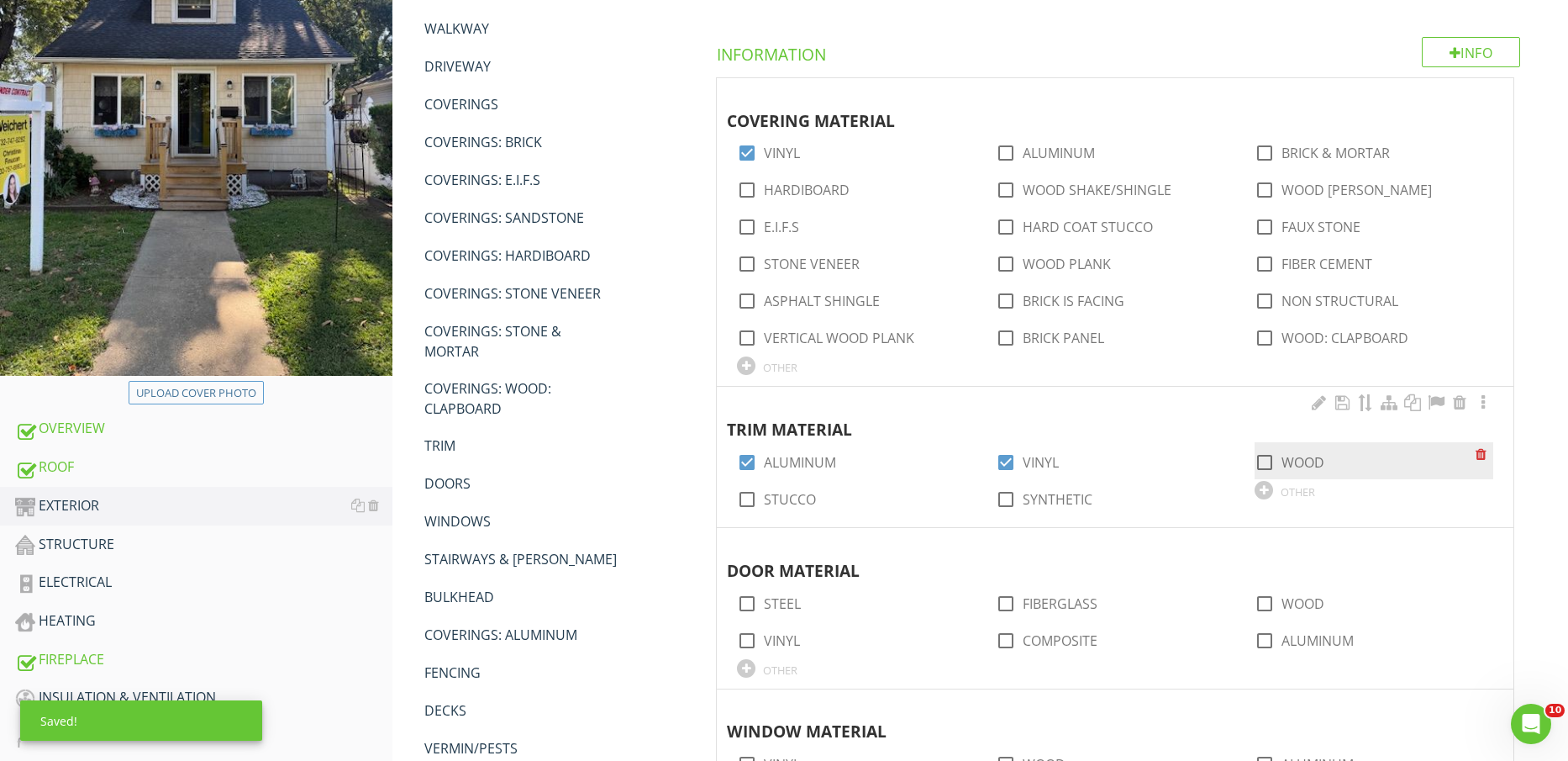
click at [1305, 468] on label "WOOD" at bounding box center [1303, 463] width 43 height 17
checkbox input "true"
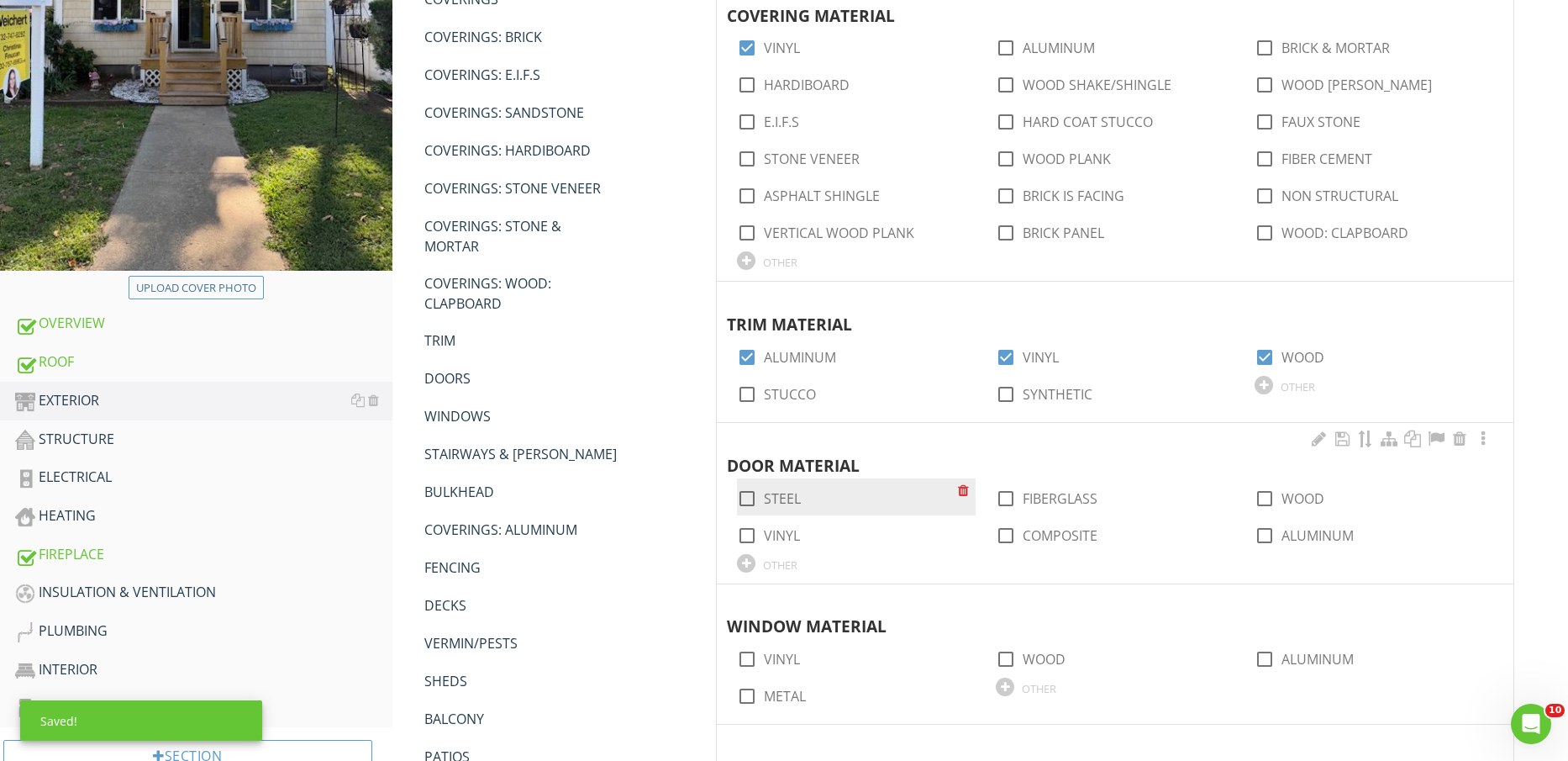
click at [765, 493] on label "STEEL" at bounding box center [782, 498] width 37 height 17
checkbox input "true"
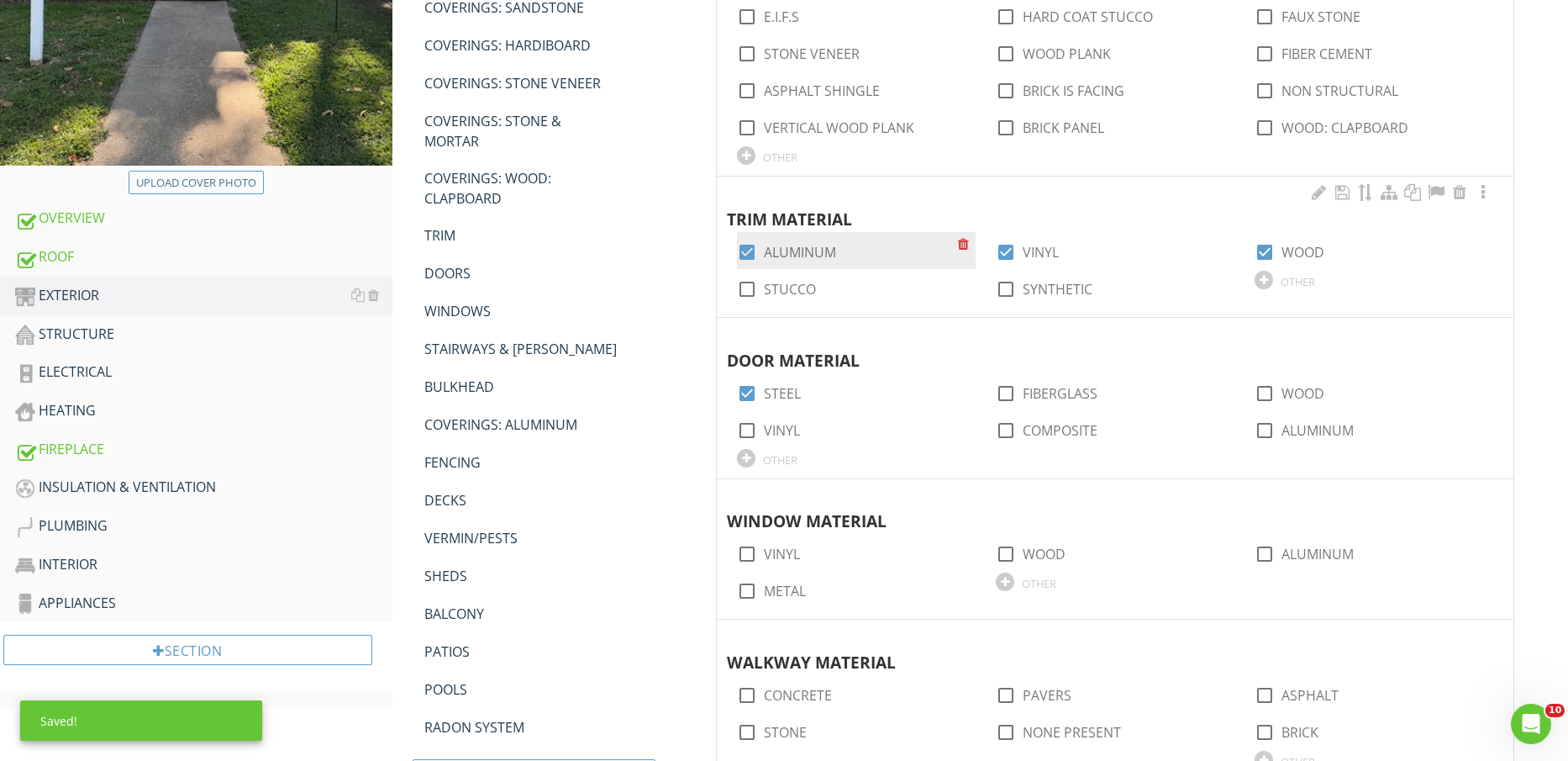
scroll to position [736, 0]
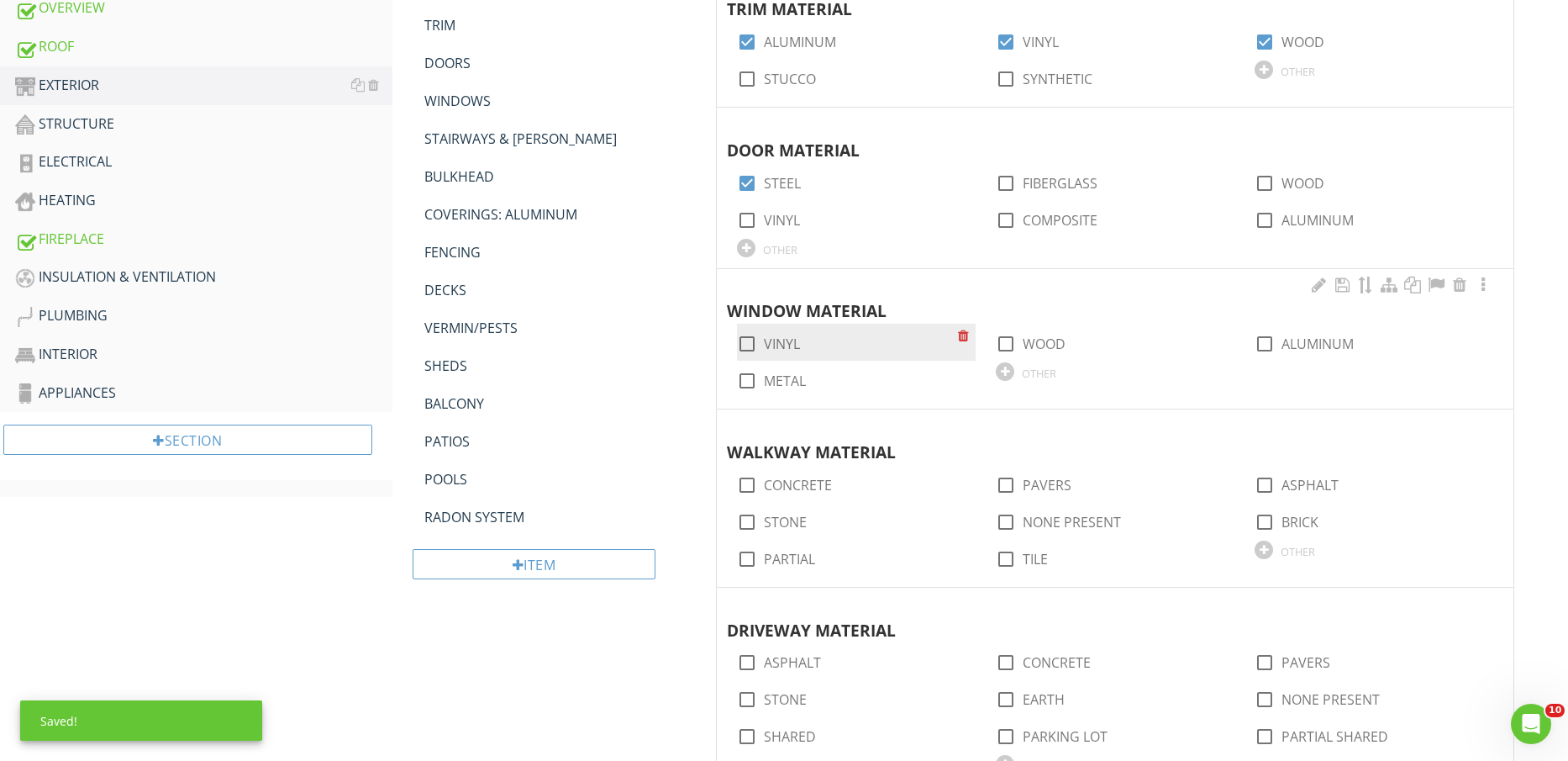
click at [778, 335] on label "VINYL" at bounding box center [782, 344] width 36 height 17
checkbox input "true"
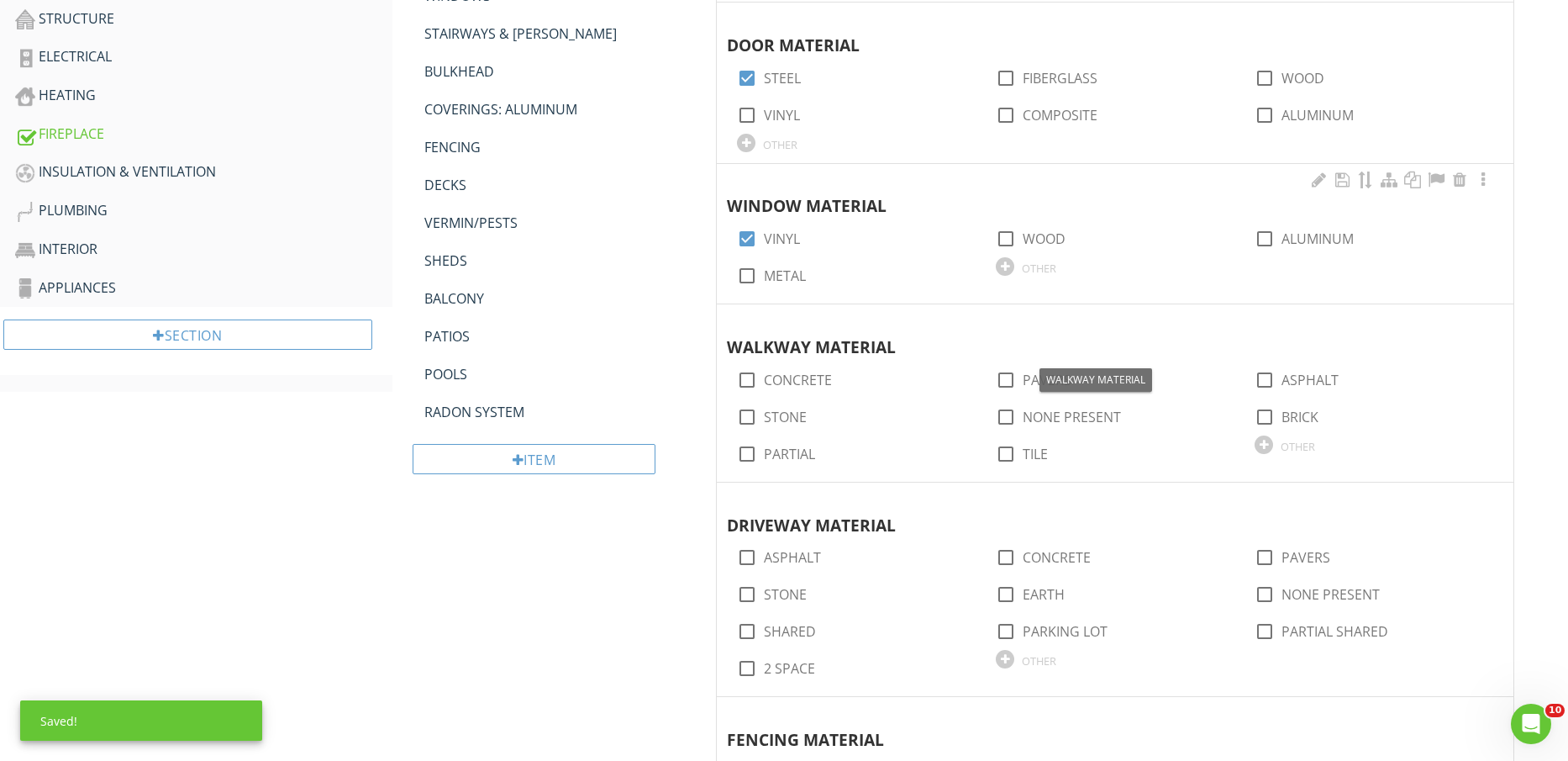
click at [1029, 216] on div "WINDOW MATERIAL" at bounding box center [1095, 195] width 737 height 49
click at [1040, 227] on div "check_box_outline_blank WOOD" at bounding box center [1107, 238] width 221 height 24
click at [1043, 234] on label "WOOD" at bounding box center [1044, 239] width 43 height 17
checkbox input "true"
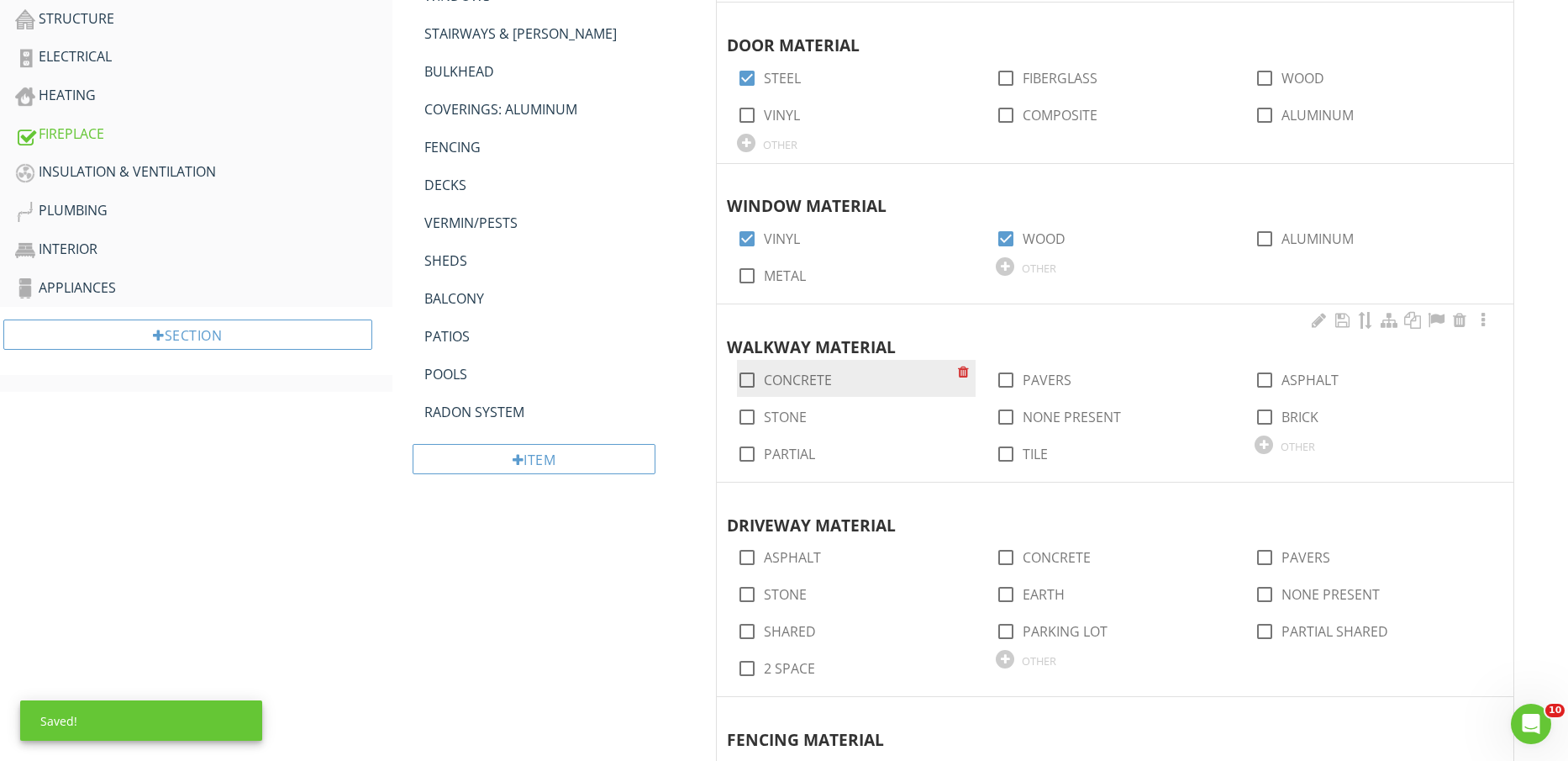
click at [807, 379] on label "CONCRETE" at bounding box center [798, 380] width 68 height 17
checkbox input "true"
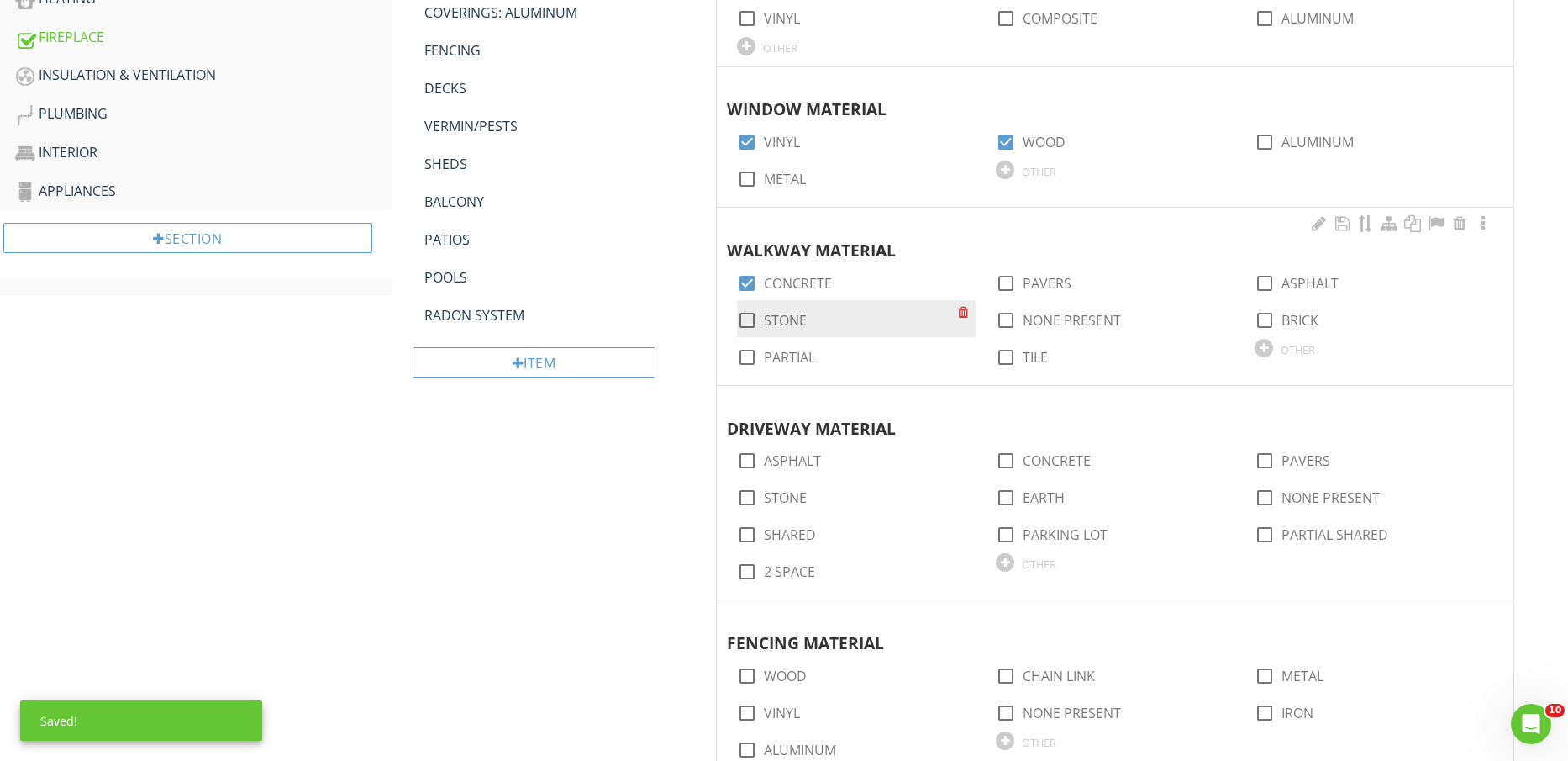
scroll to position [1052, 0]
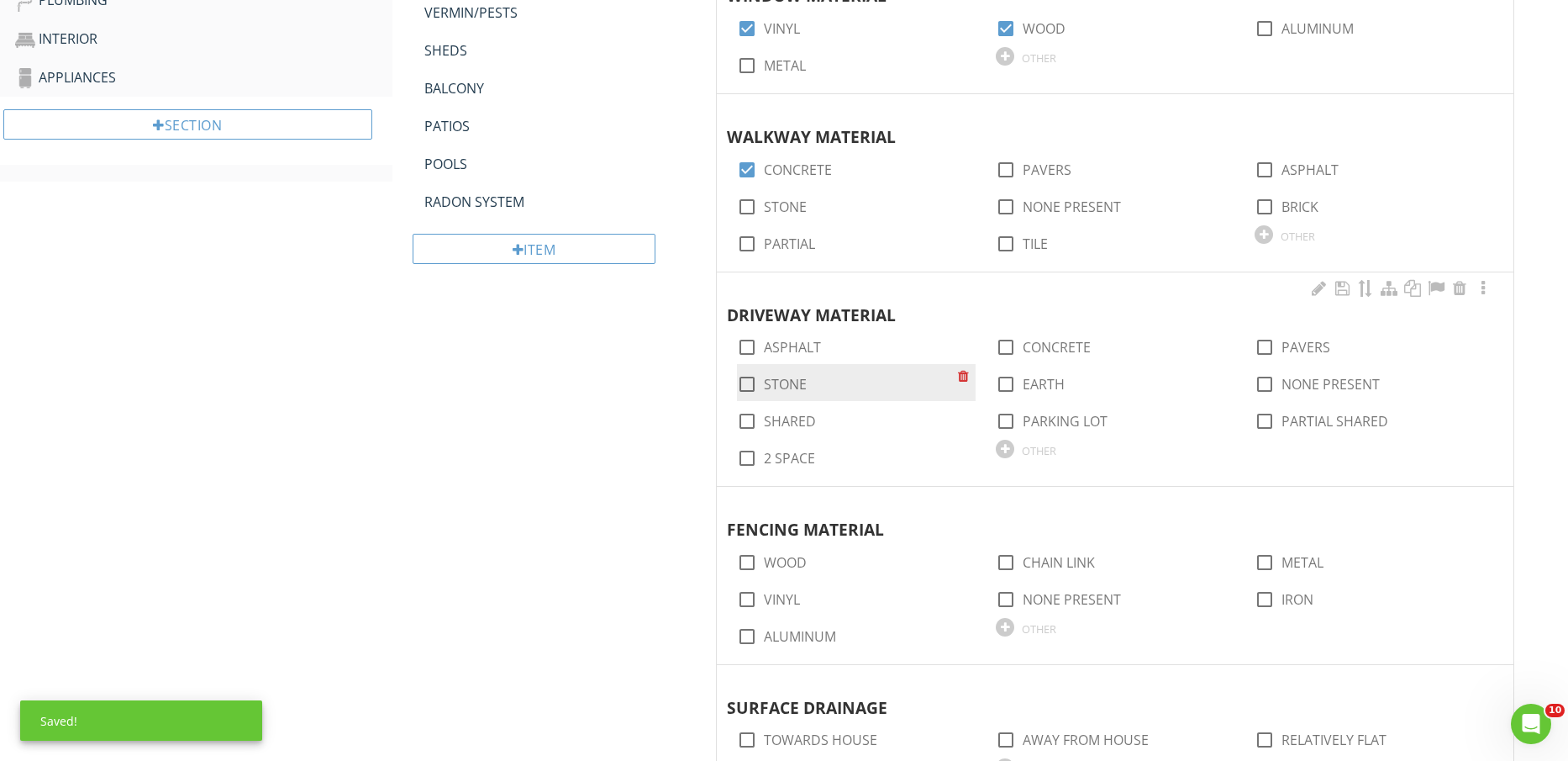
click at [796, 381] on label "STONE" at bounding box center [785, 385] width 43 height 17
checkbox input "true"
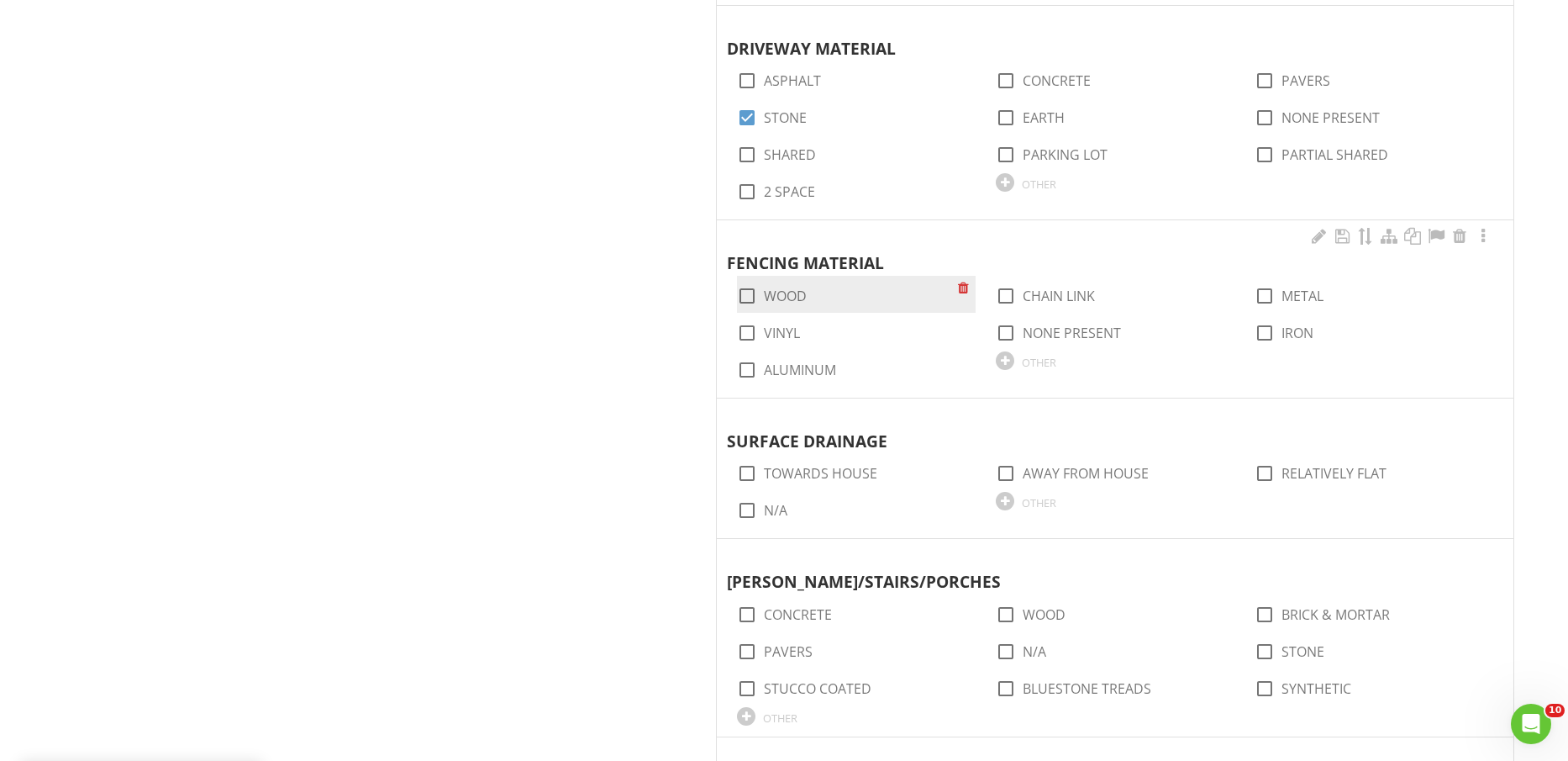
scroll to position [1366, 0]
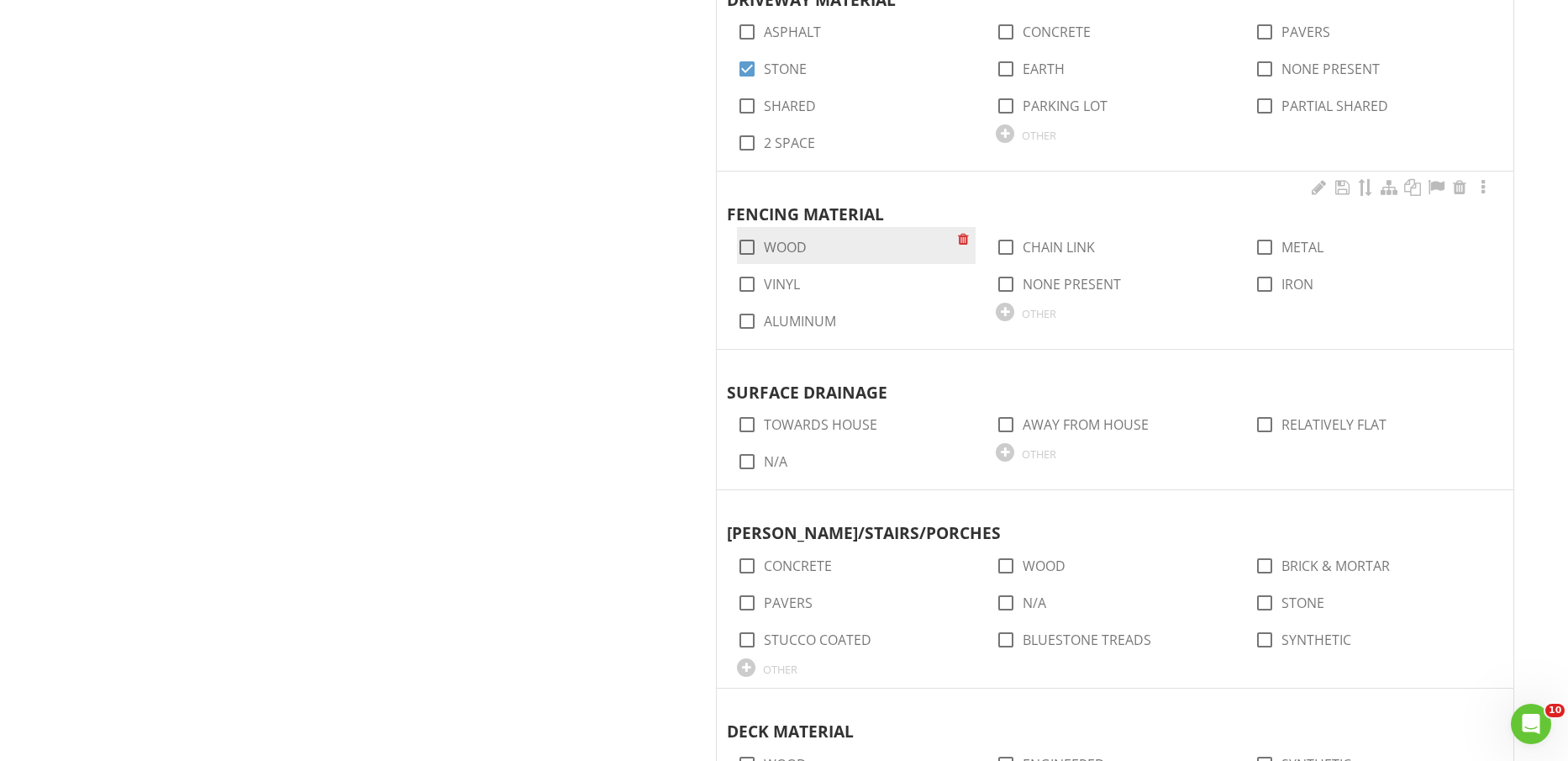
click at [775, 246] on label "WOOD" at bounding box center [785, 247] width 43 height 17
checkbox input "true"
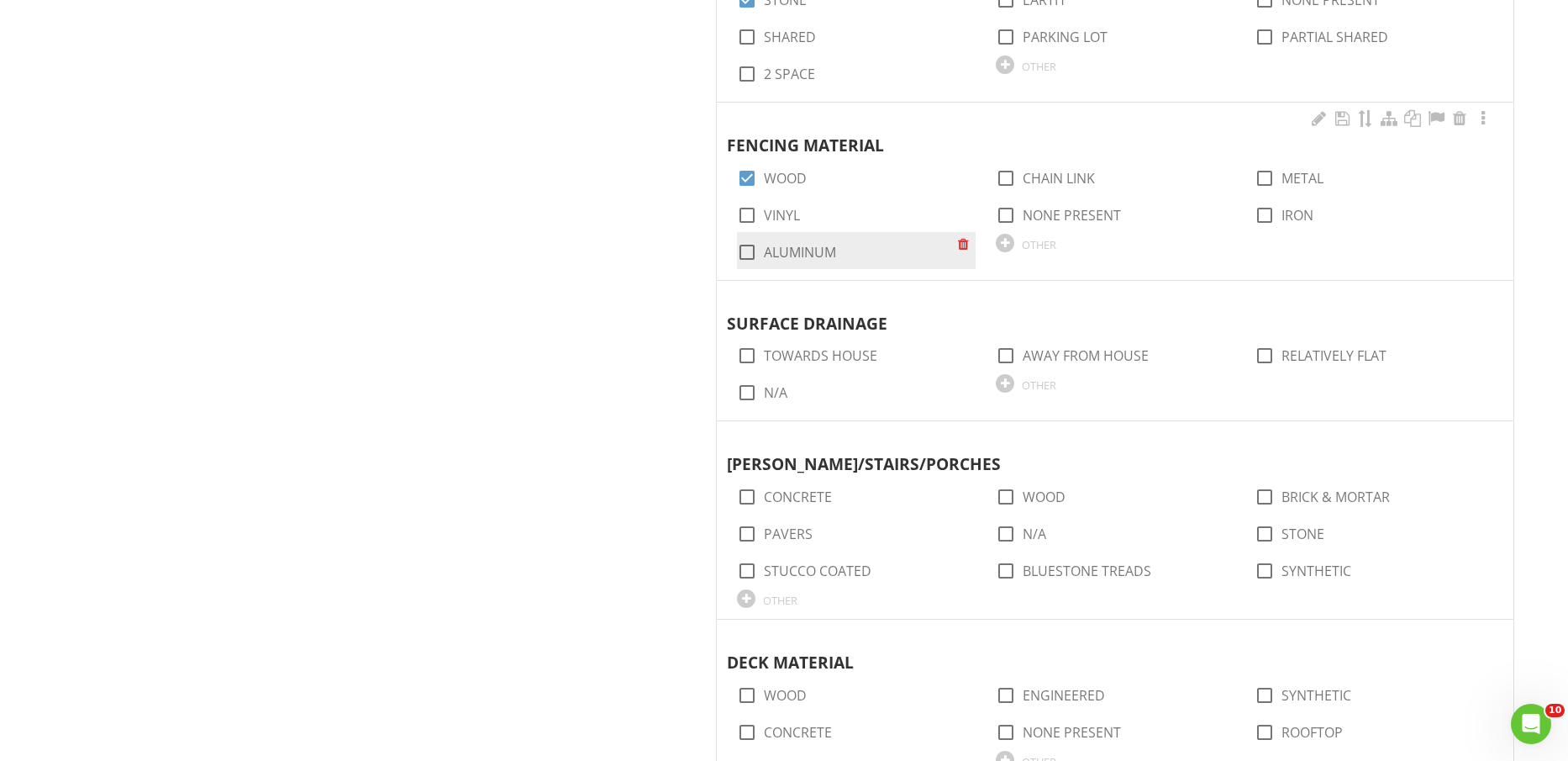
scroll to position [1472, 0]
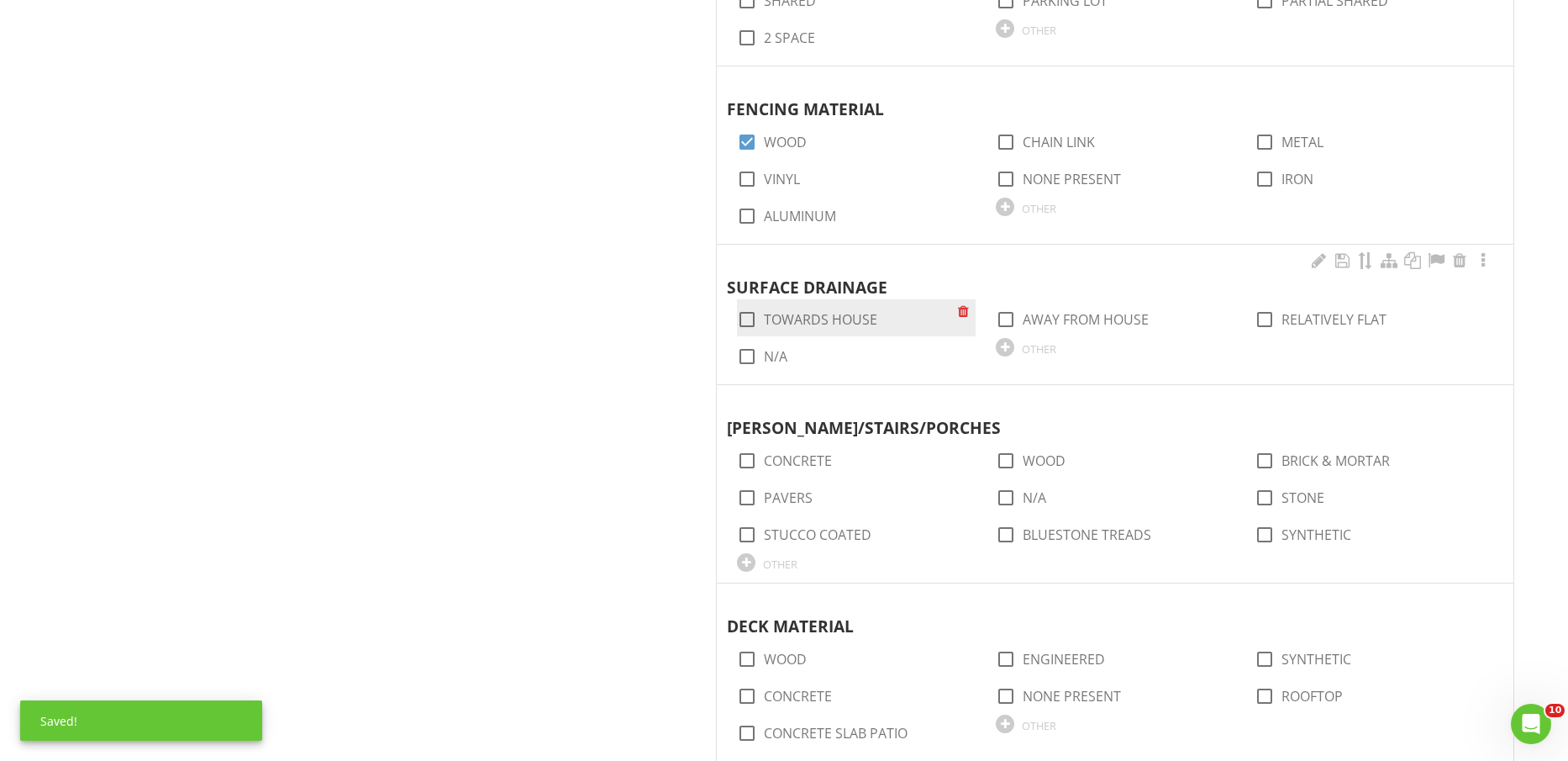
click at [815, 306] on div "check_box_outline_blank TOWARDS HOUSE" at bounding box center [848, 318] width 221 height 24
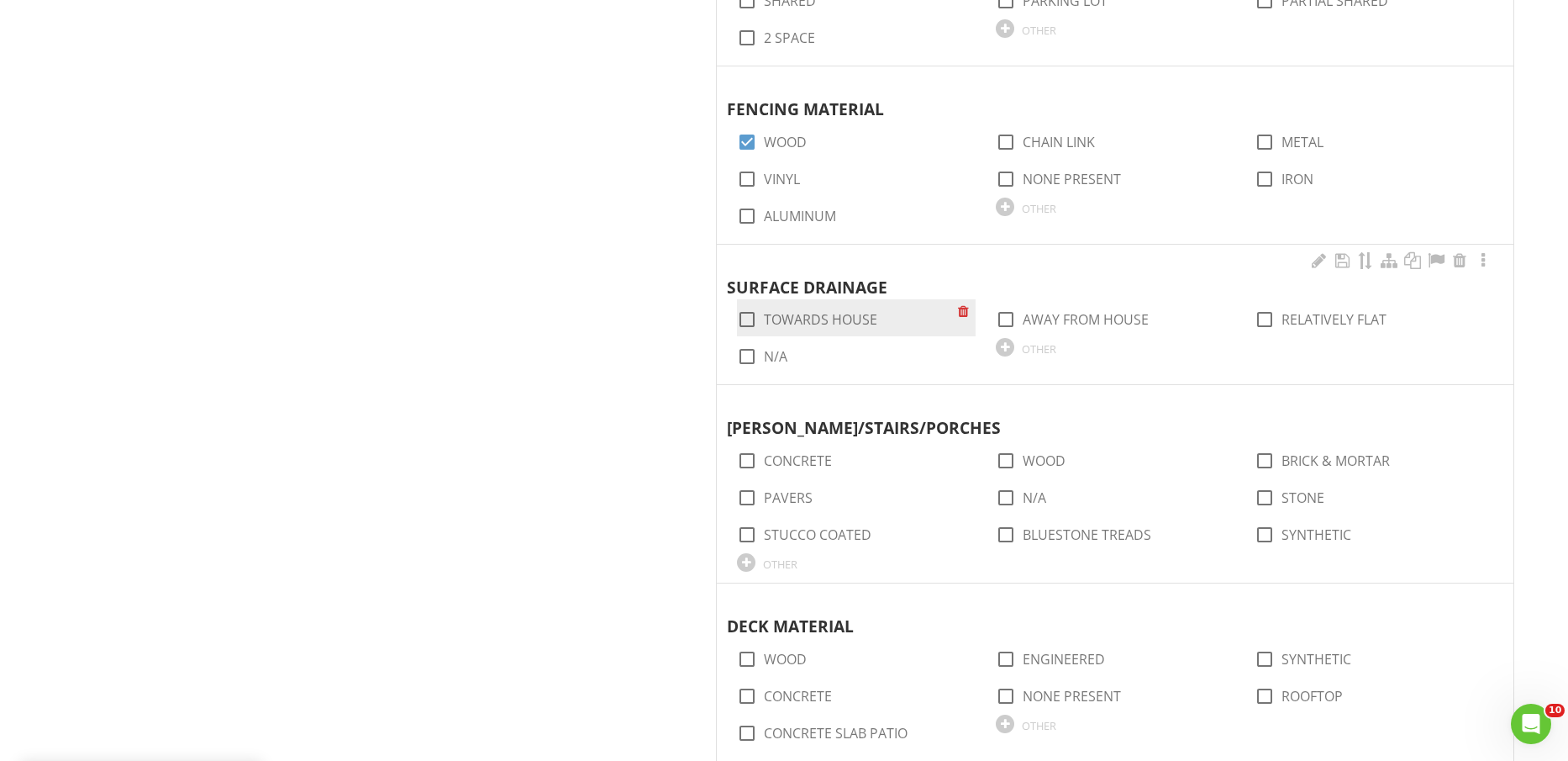
click at [816, 311] on label "TOWARDS HOUSE" at bounding box center [820, 320] width 114 height 17
checkbox input "true"
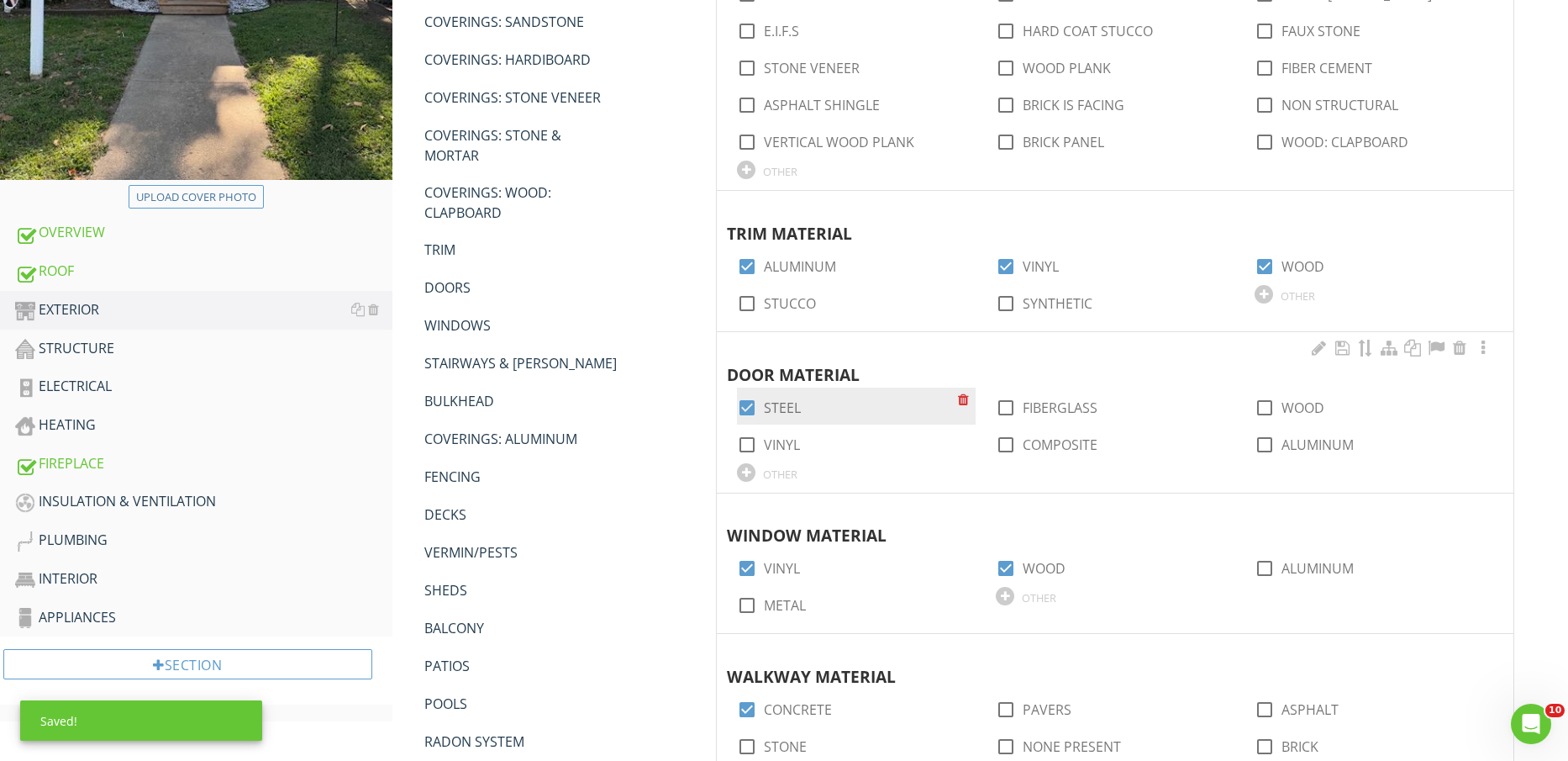
scroll to position [1682, 0]
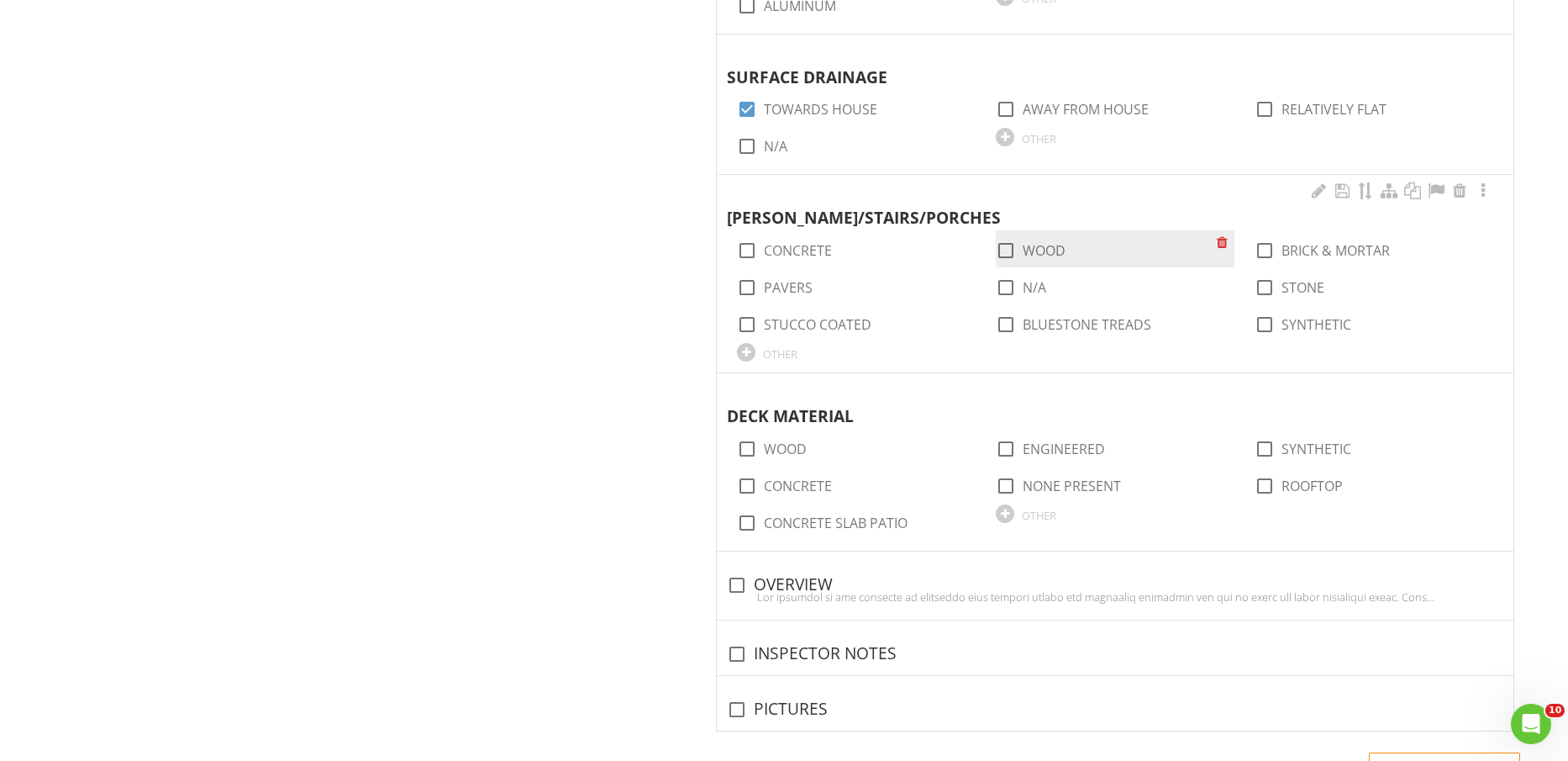
click at [1042, 256] on label "WOOD" at bounding box center [1044, 251] width 43 height 17
checkbox input "true"
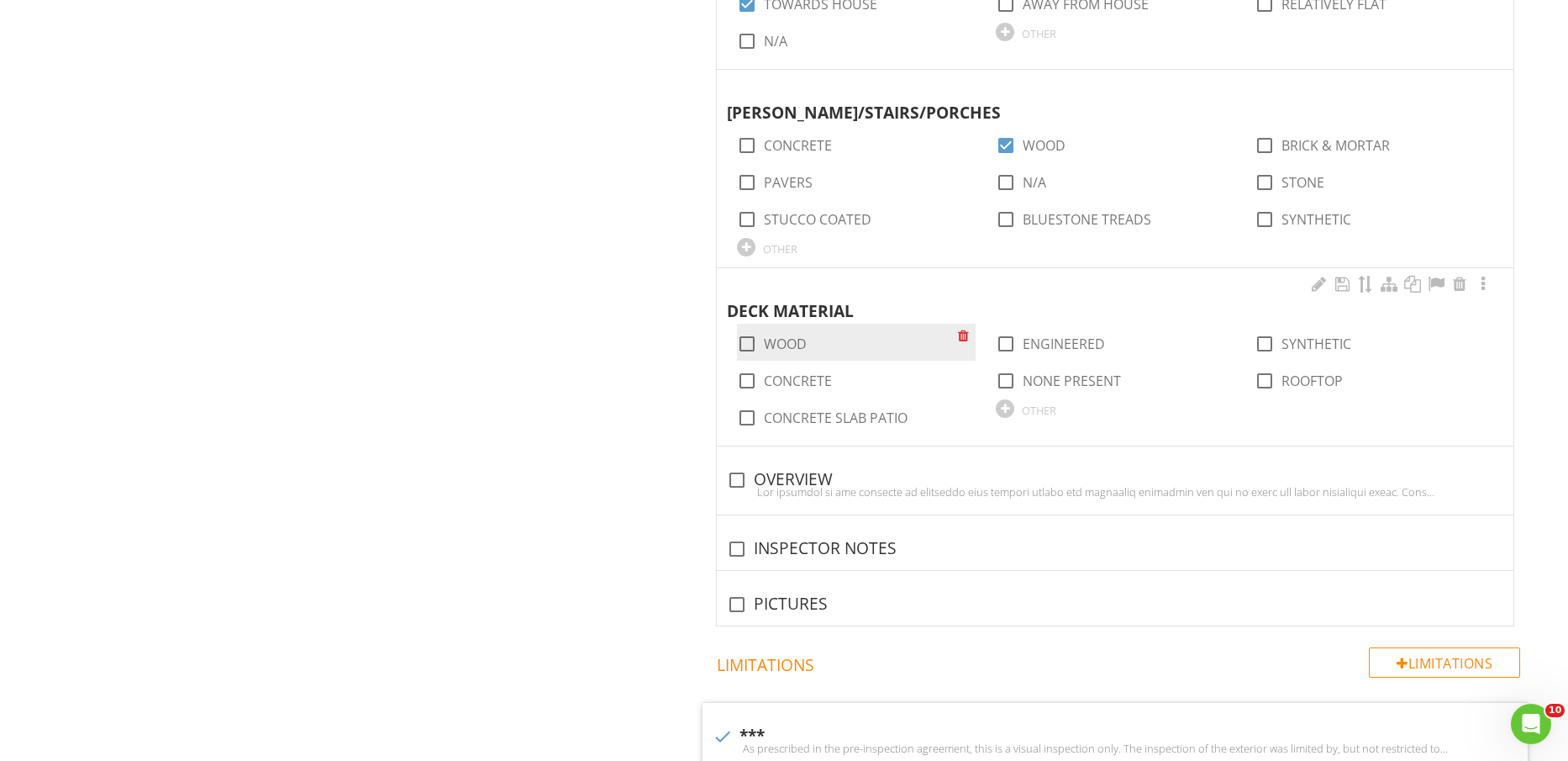
click at [776, 346] on label "WOOD" at bounding box center [785, 344] width 43 height 17
checkbox input "true"
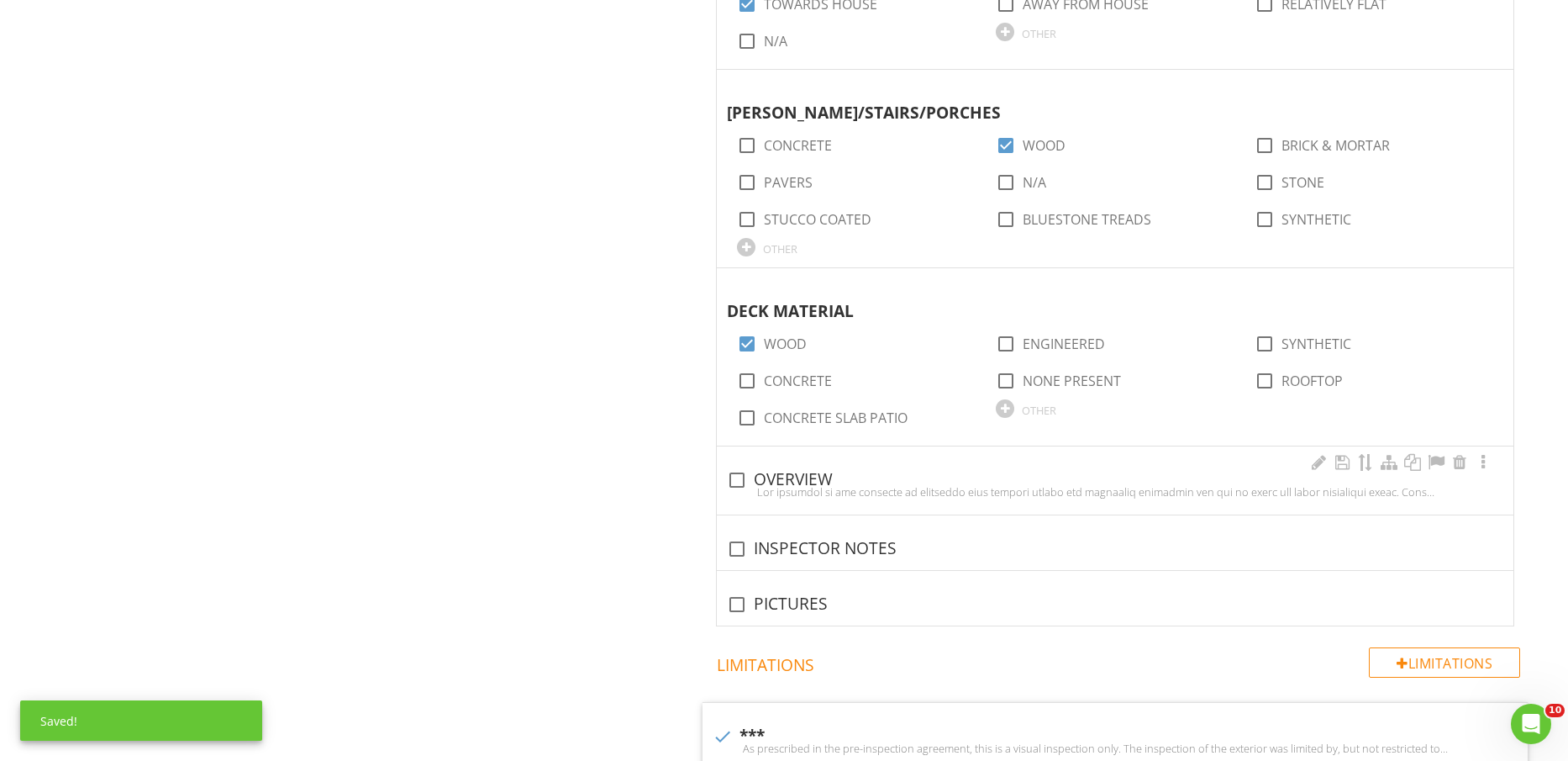
click at [807, 486] on div at bounding box center [1115, 493] width 777 height 14
checkbox input "true"
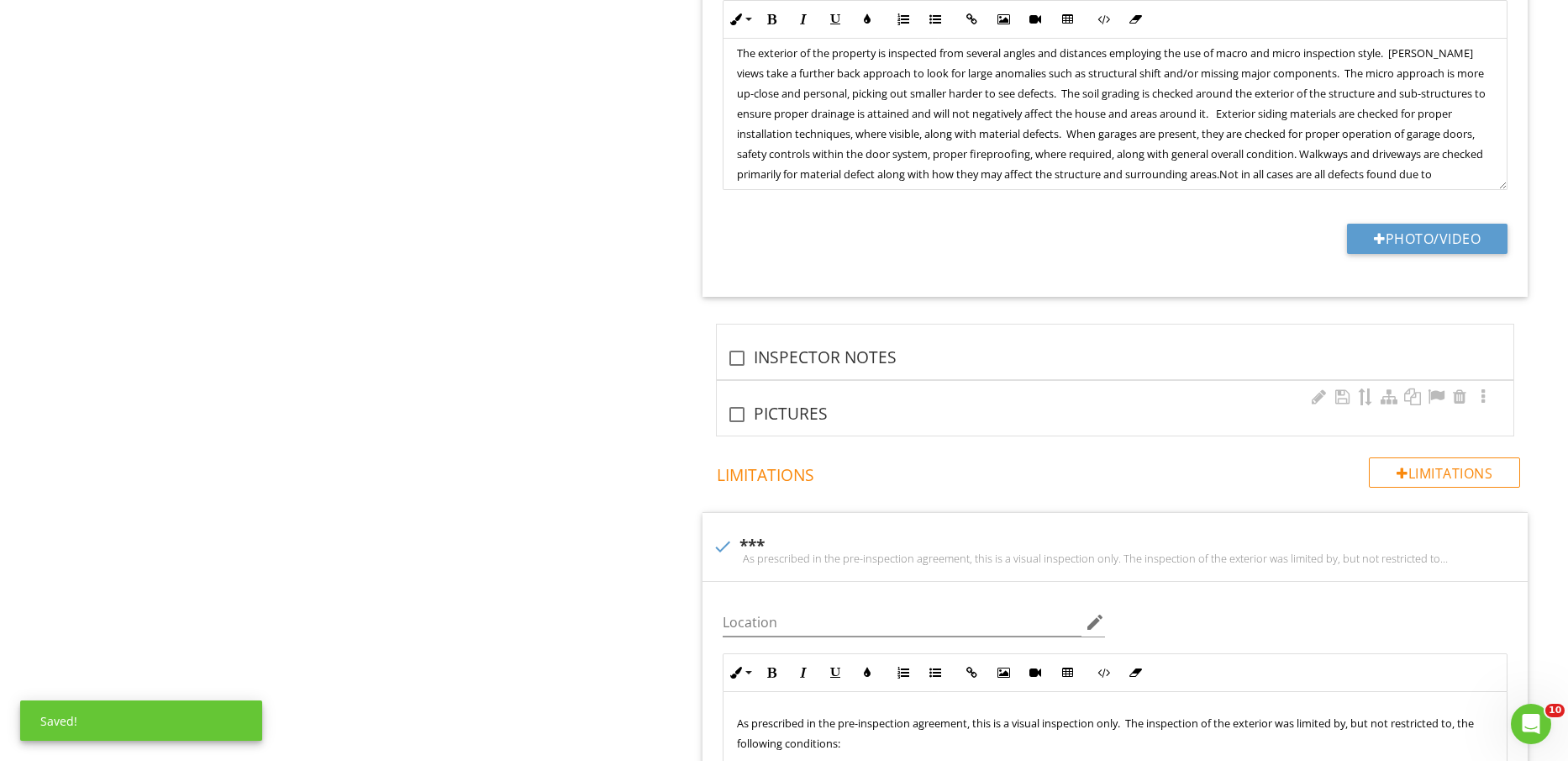
click at [792, 397] on div "check_box_outline_blank PICTURES" at bounding box center [1115, 409] width 796 height 55
checkbox input "true"
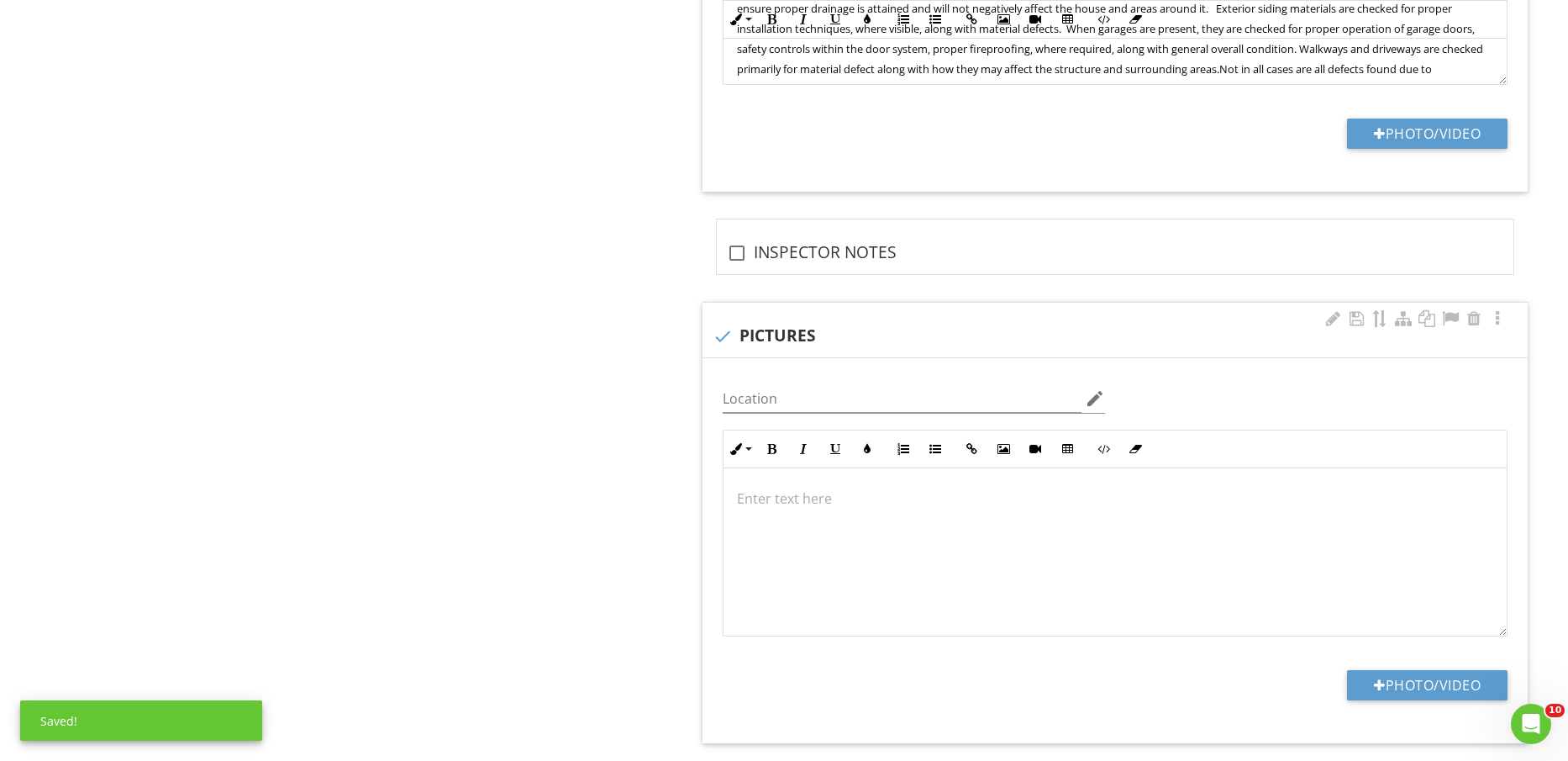
scroll to position [2734, 0]
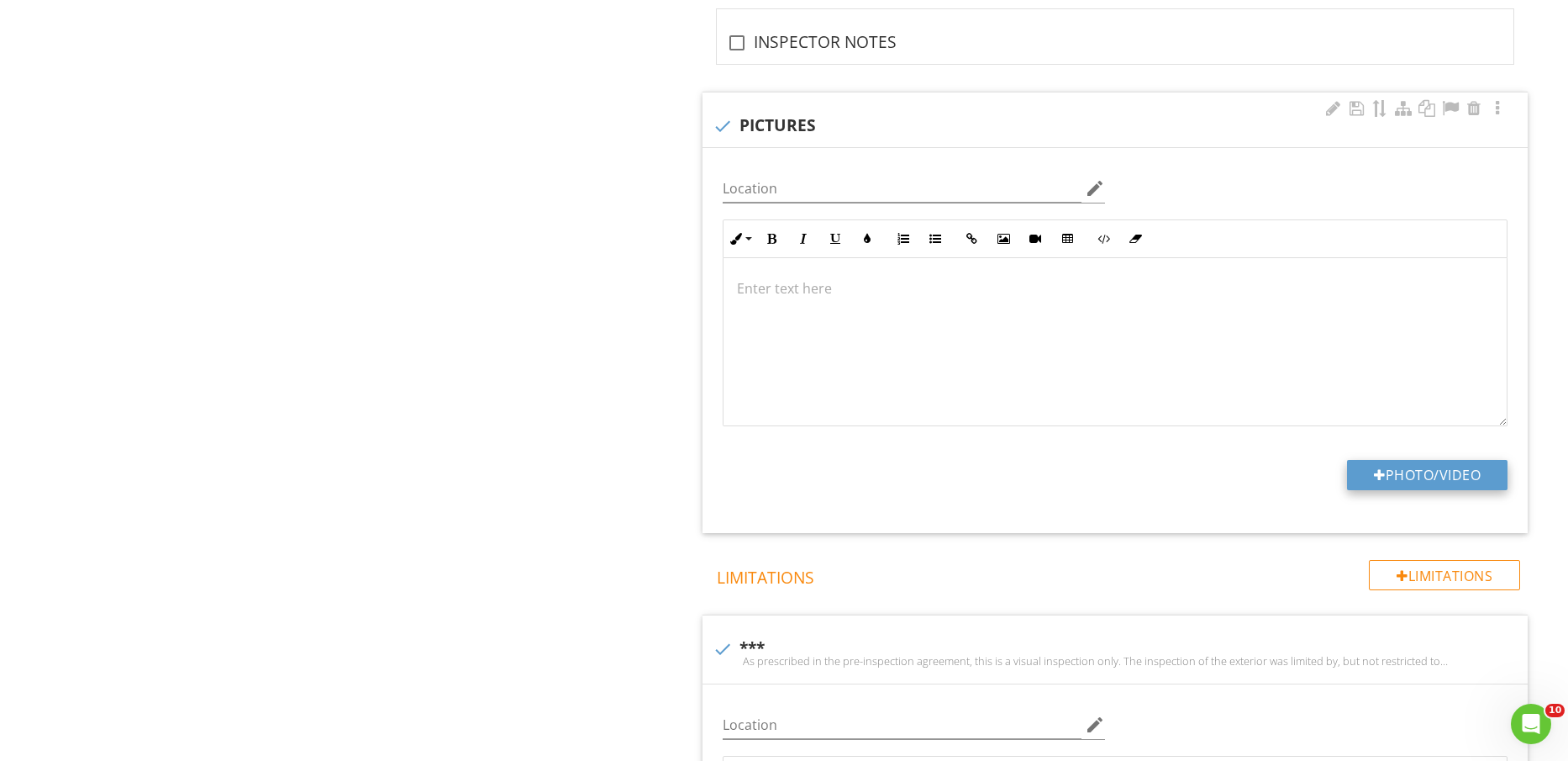
click at [1437, 475] on button "Photo/Video" at bounding box center [1428, 475] width 161 height 30
type input "C:\fakepath\IMG_2216.jpg"
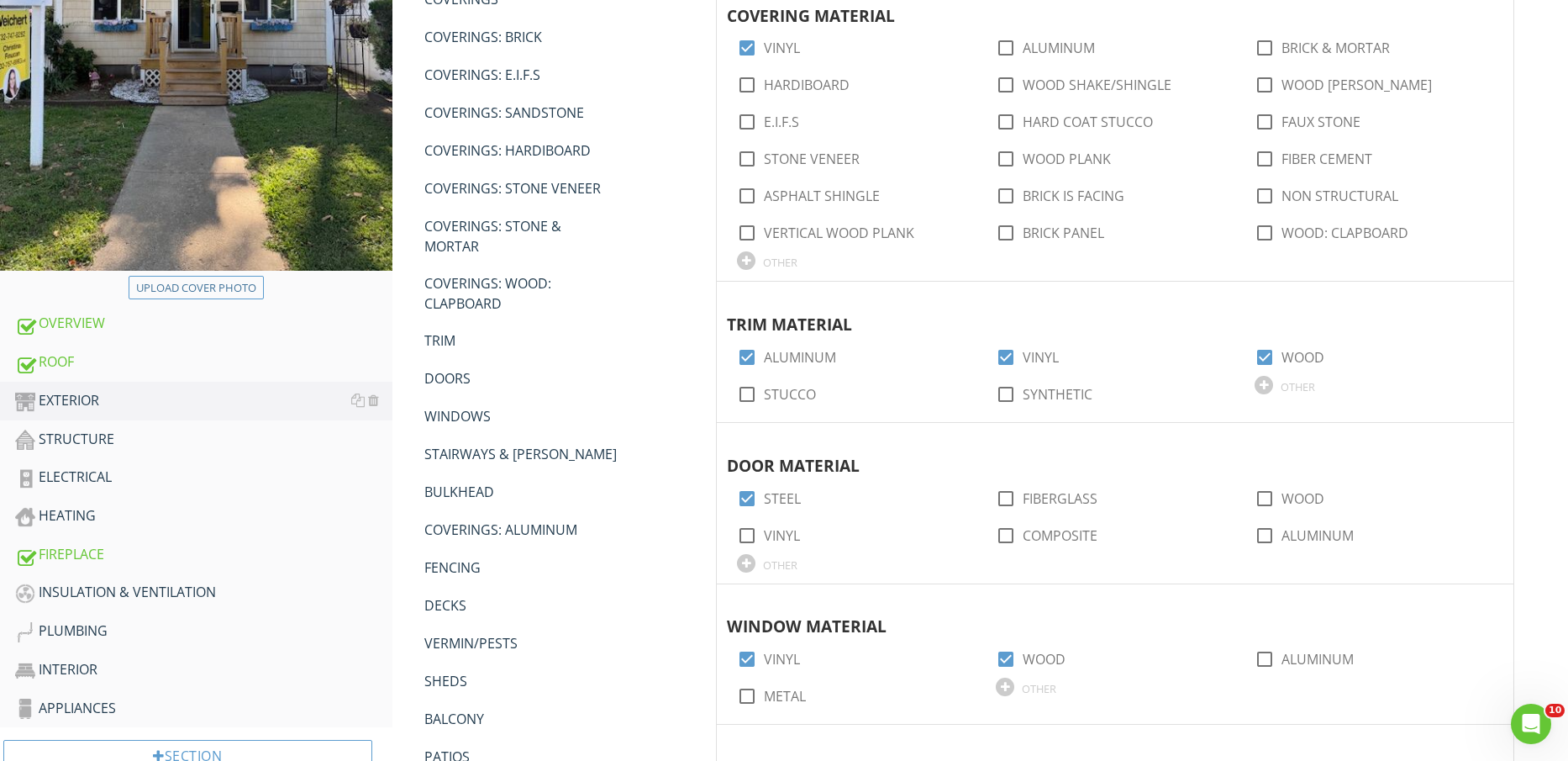
scroll to position [631, 0]
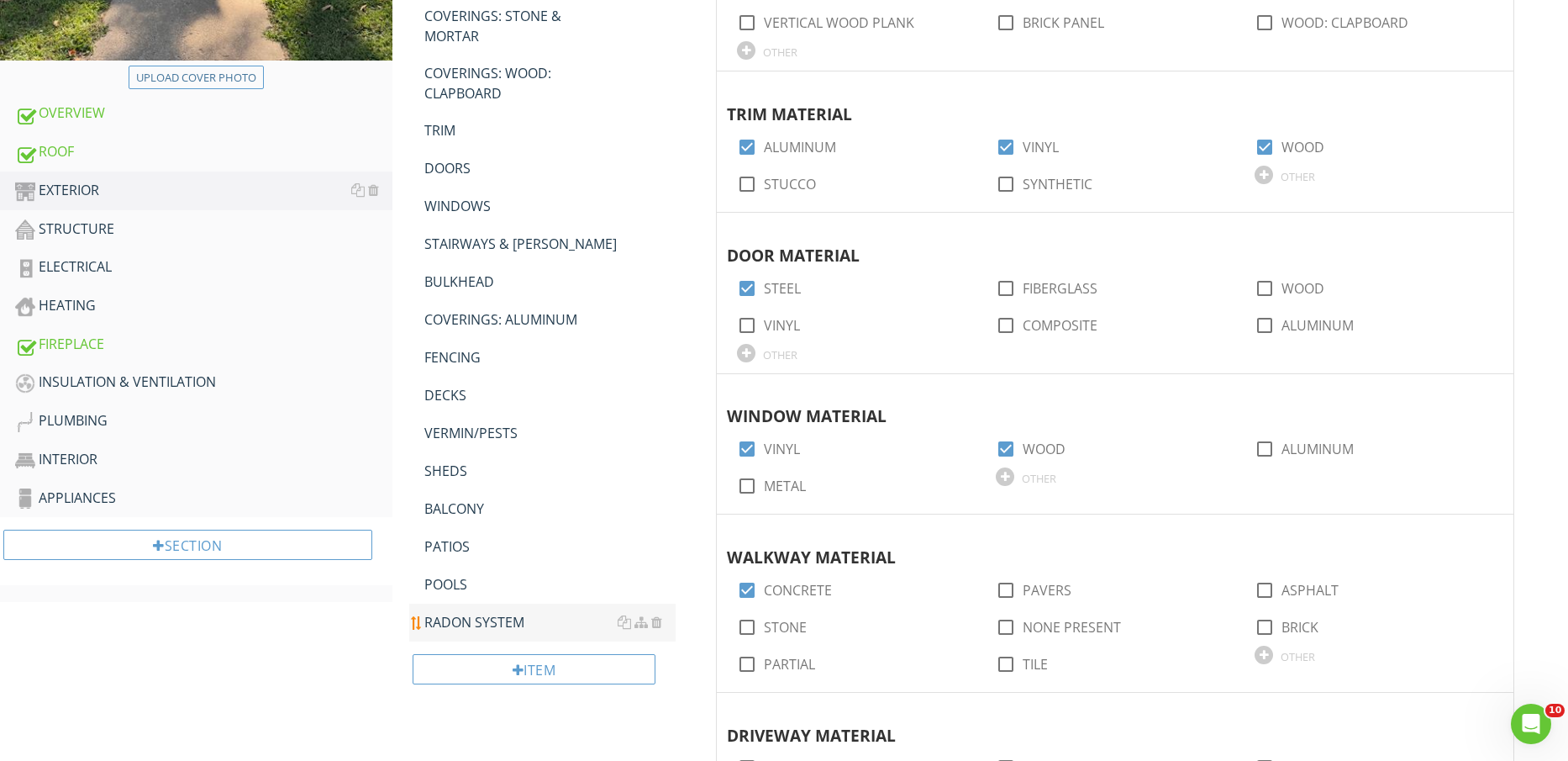
click at [469, 621] on div "RADON SYSTEM" at bounding box center [550, 622] width 252 height 21
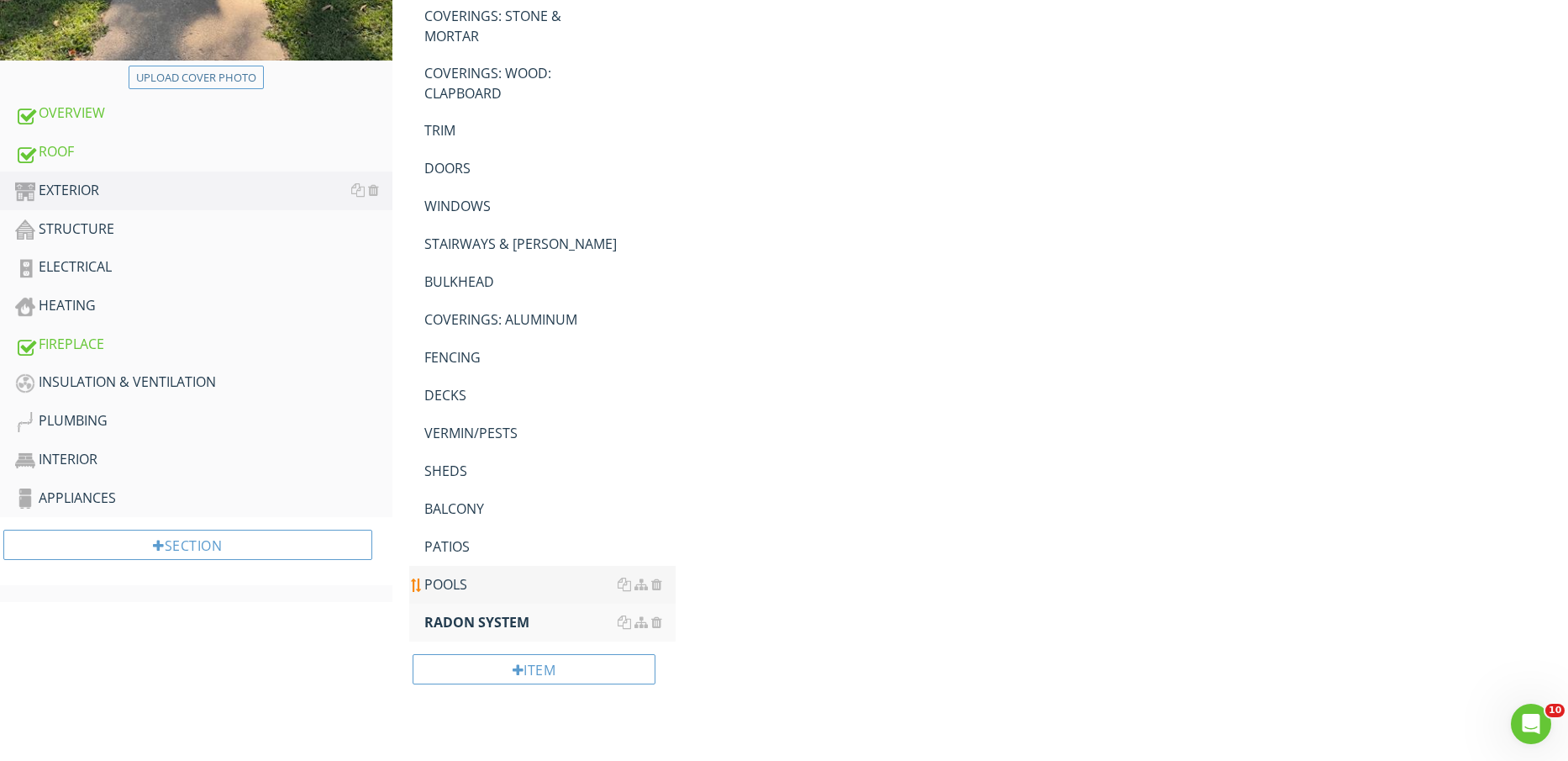
click at [452, 585] on div "POOLS" at bounding box center [550, 585] width 252 height 21
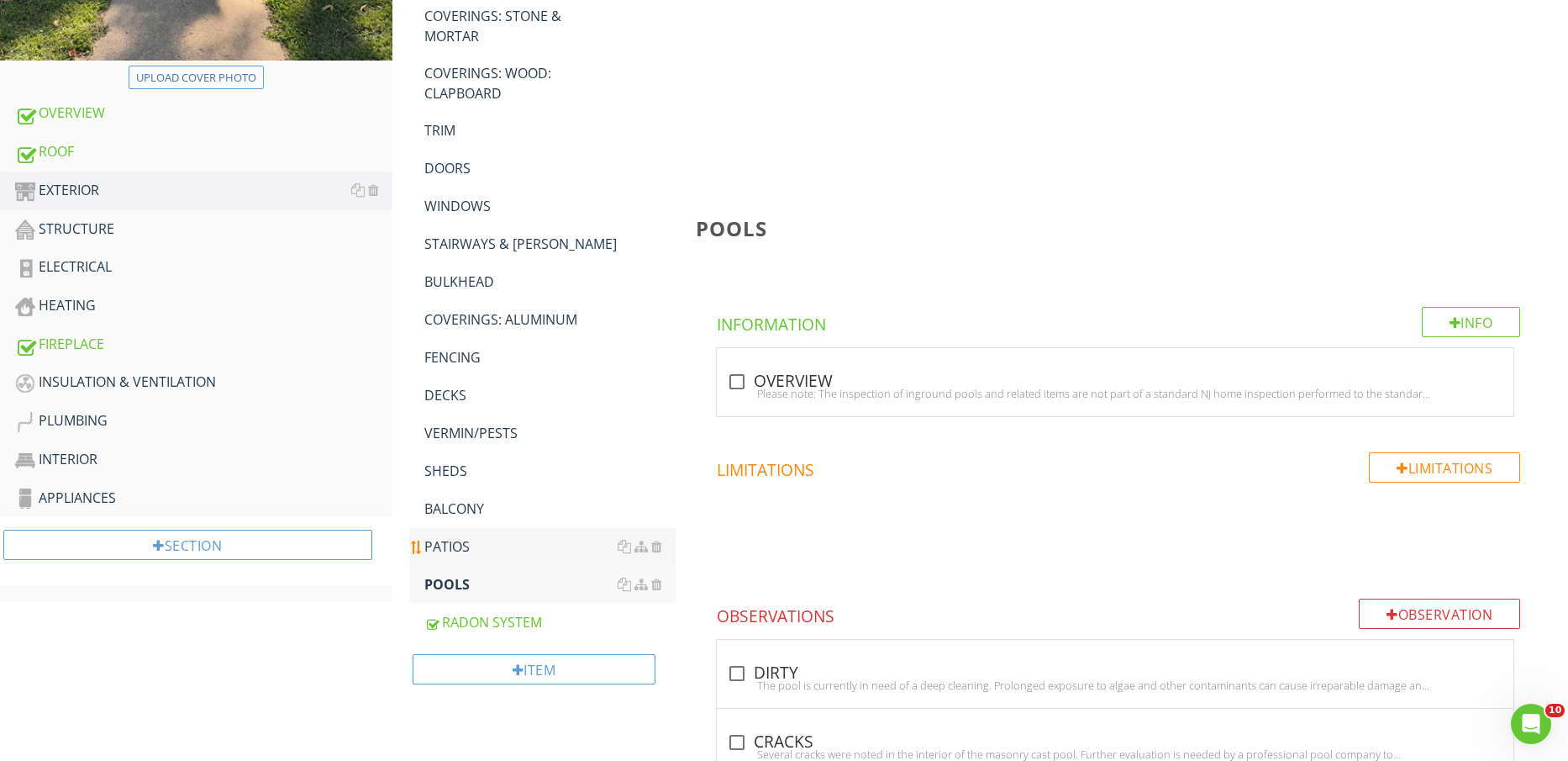
click at [453, 548] on div "PATIOS" at bounding box center [550, 547] width 252 height 21
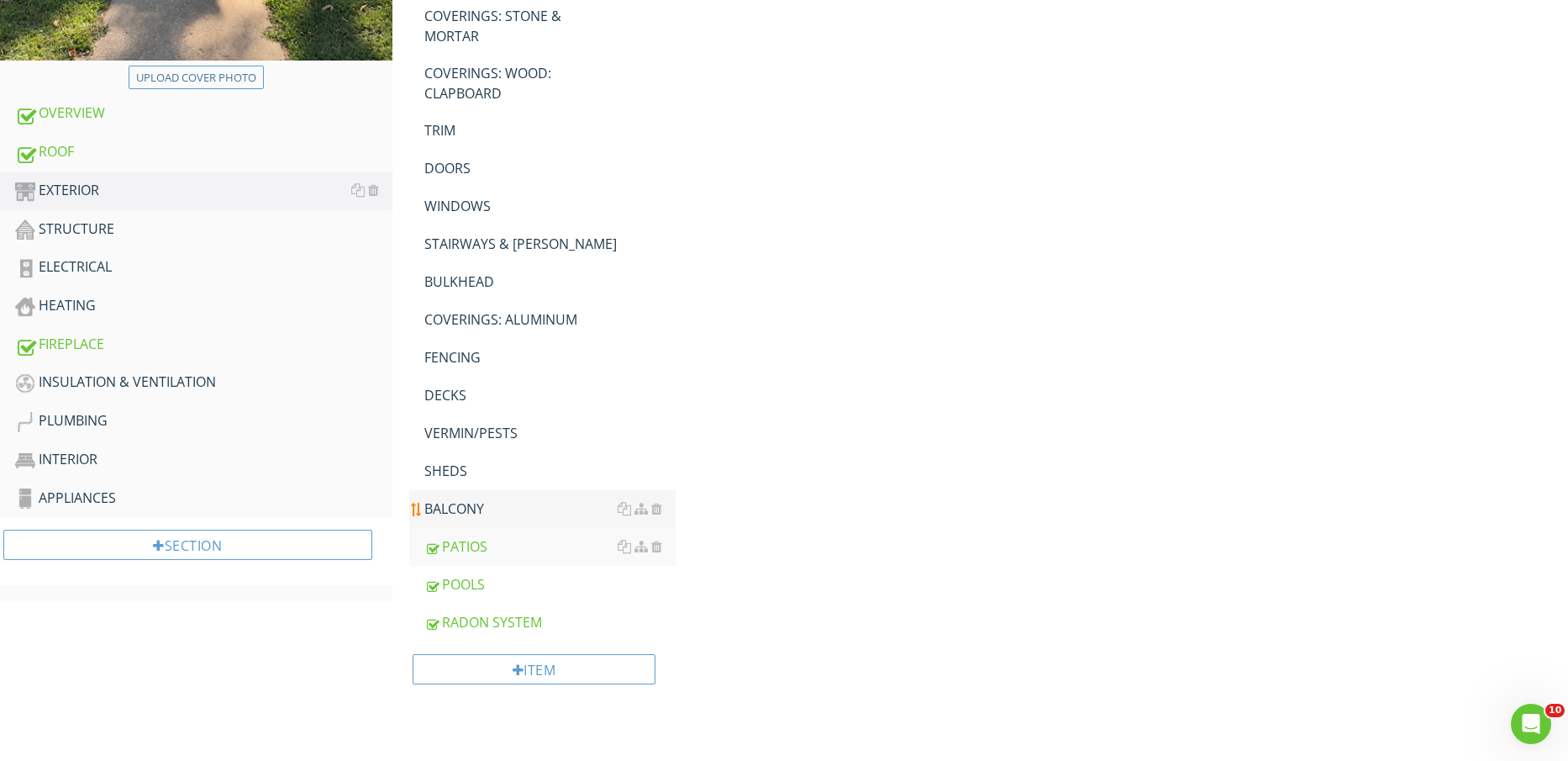
click at [458, 515] on div "BALCONY" at bounding box center [550, 509] width 252 height 21
click at [458, 472] on div "SHEDS" at bounding box center [550, 471] width 252 height 21
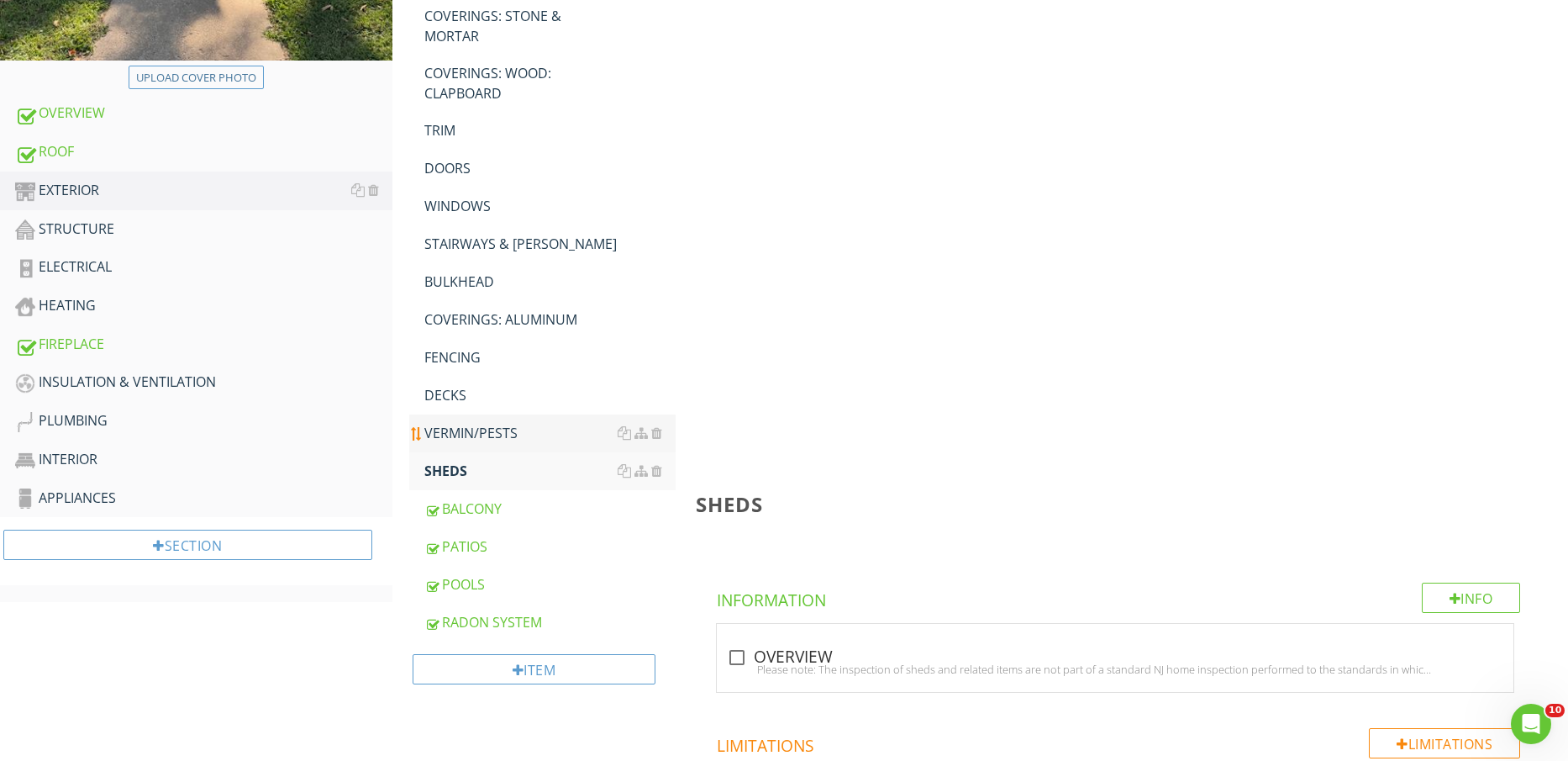
click at [467, 433] on div "VERMIN/PESTS" at bounding box center [550, 434] width 252 height 21
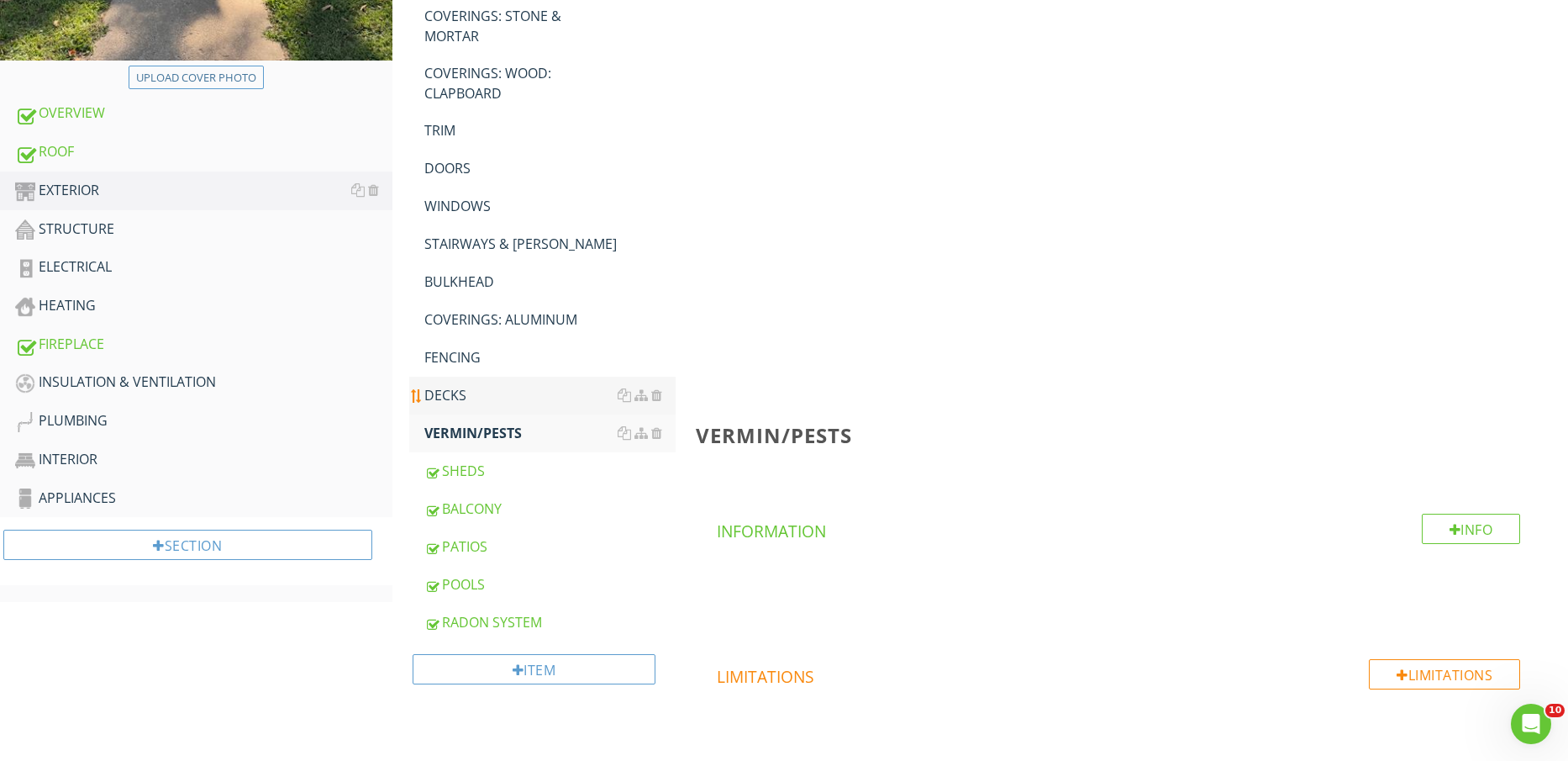
click at [456, 386] on div "DECKS" at bounding box center [550, 396] width 252 height 21
click at [460, 359] on div "FENCING" at bounding box center [550, 357] width 252 height 21
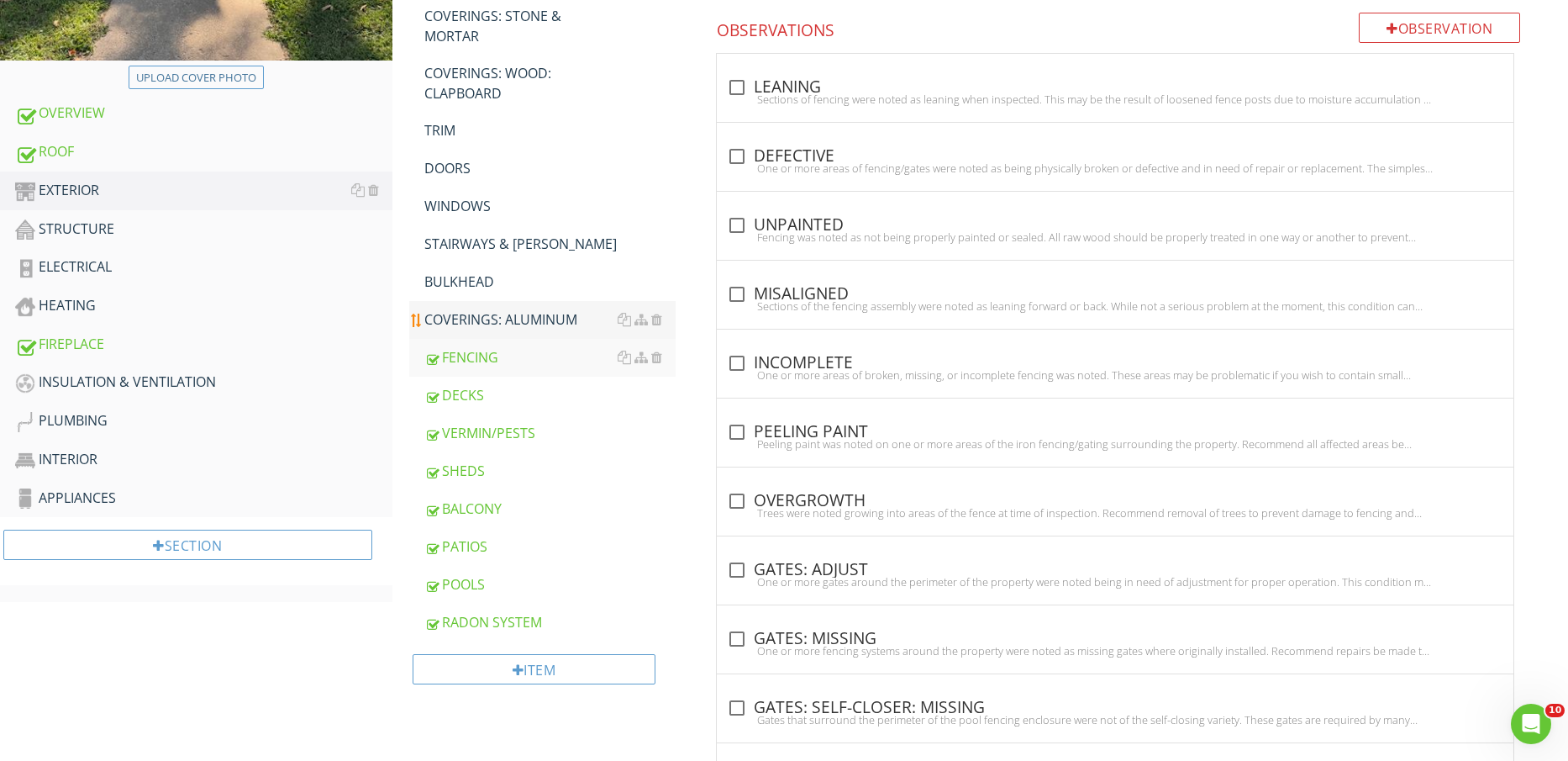
click at [473, 326] on div "COVERINGS: ALUMINUM" at bounding box center [550, 320] width 252 height 21
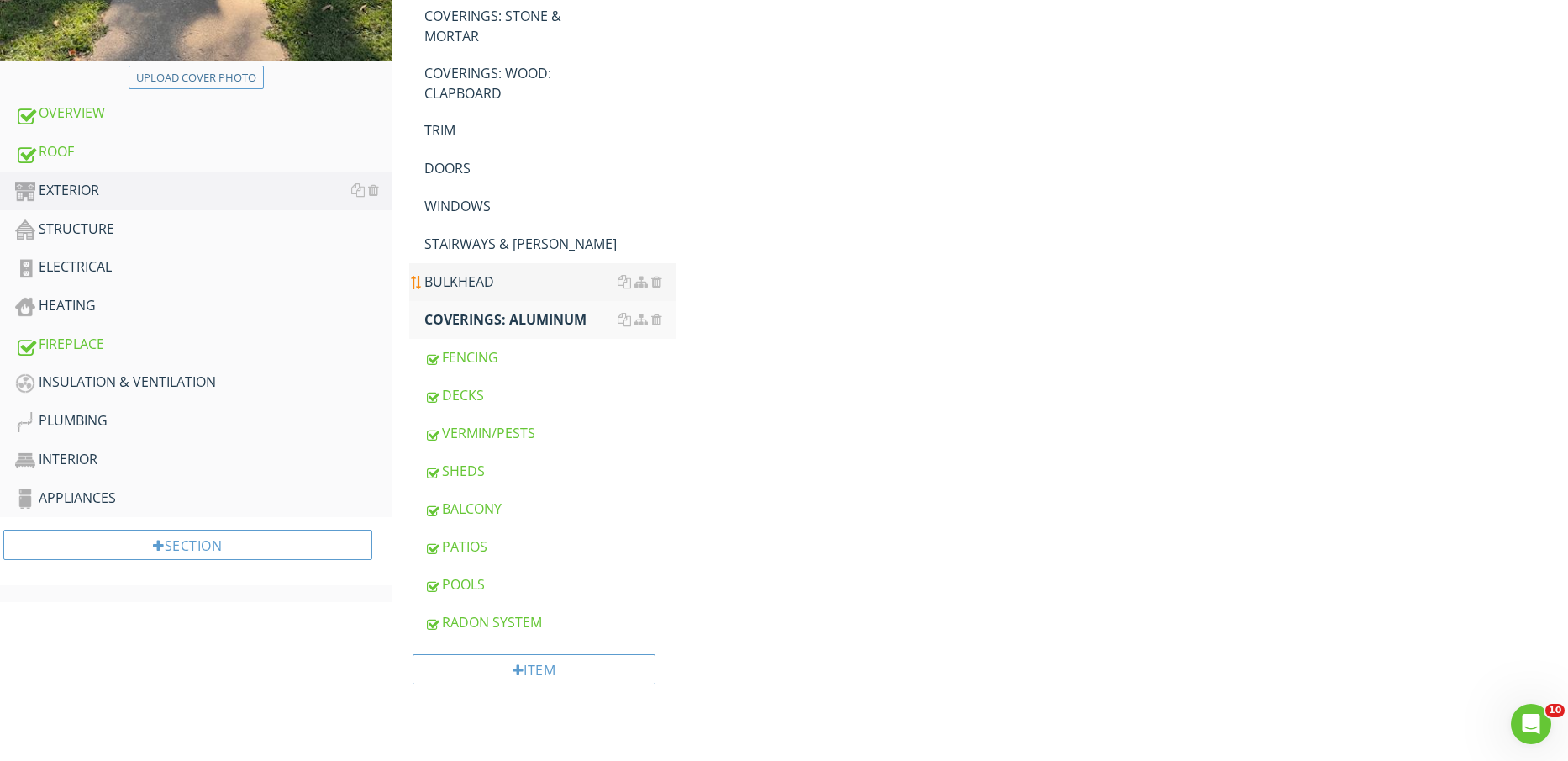
click at [469, 281] on div "BULKHEAD" at bounding box center [550, 282] width 252 height 21
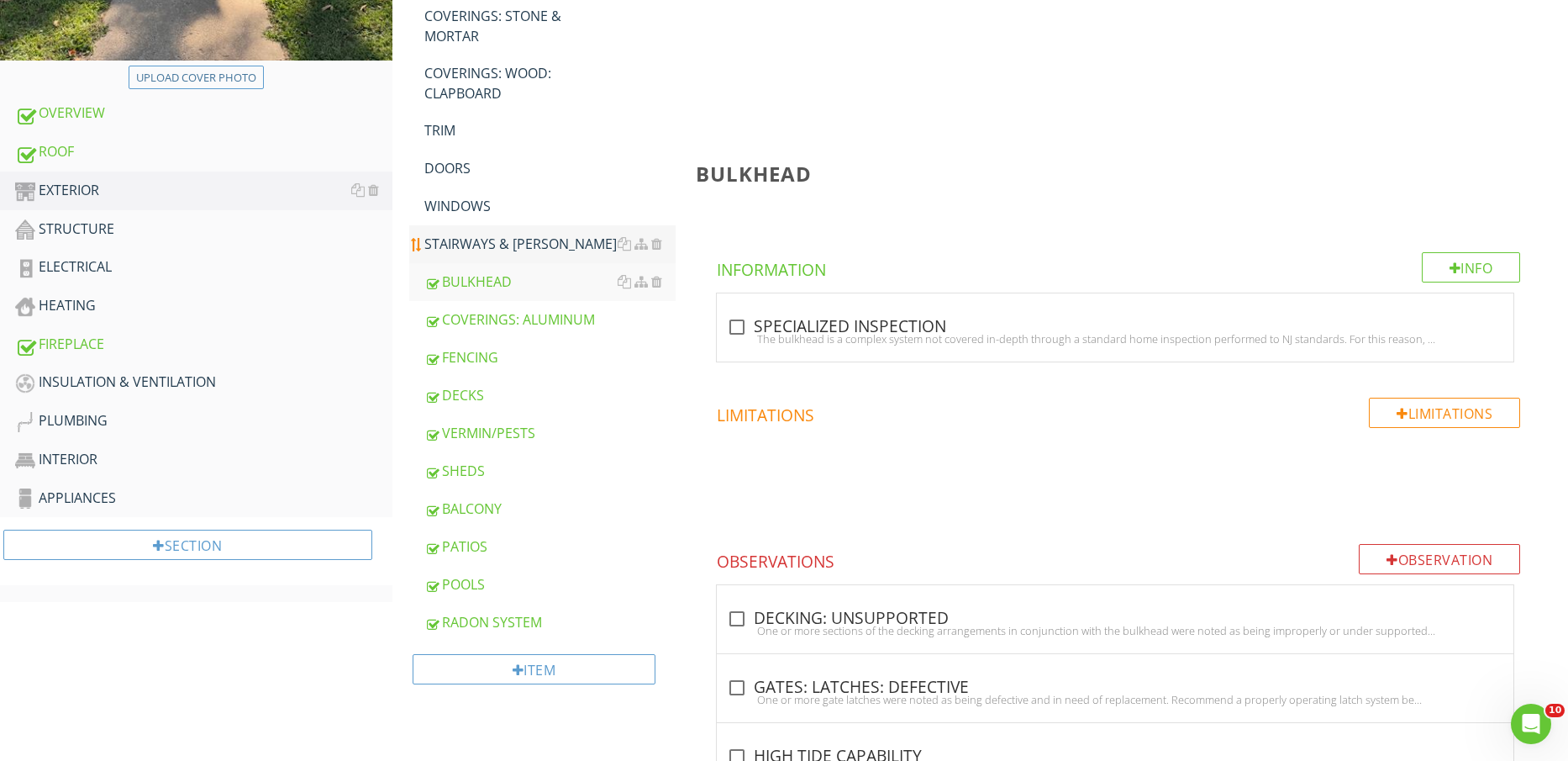
click at [475, 239] on div "STAIRWAYS & [PERSON_NAME]" at bounding box center [550, 244] width 252 height 21
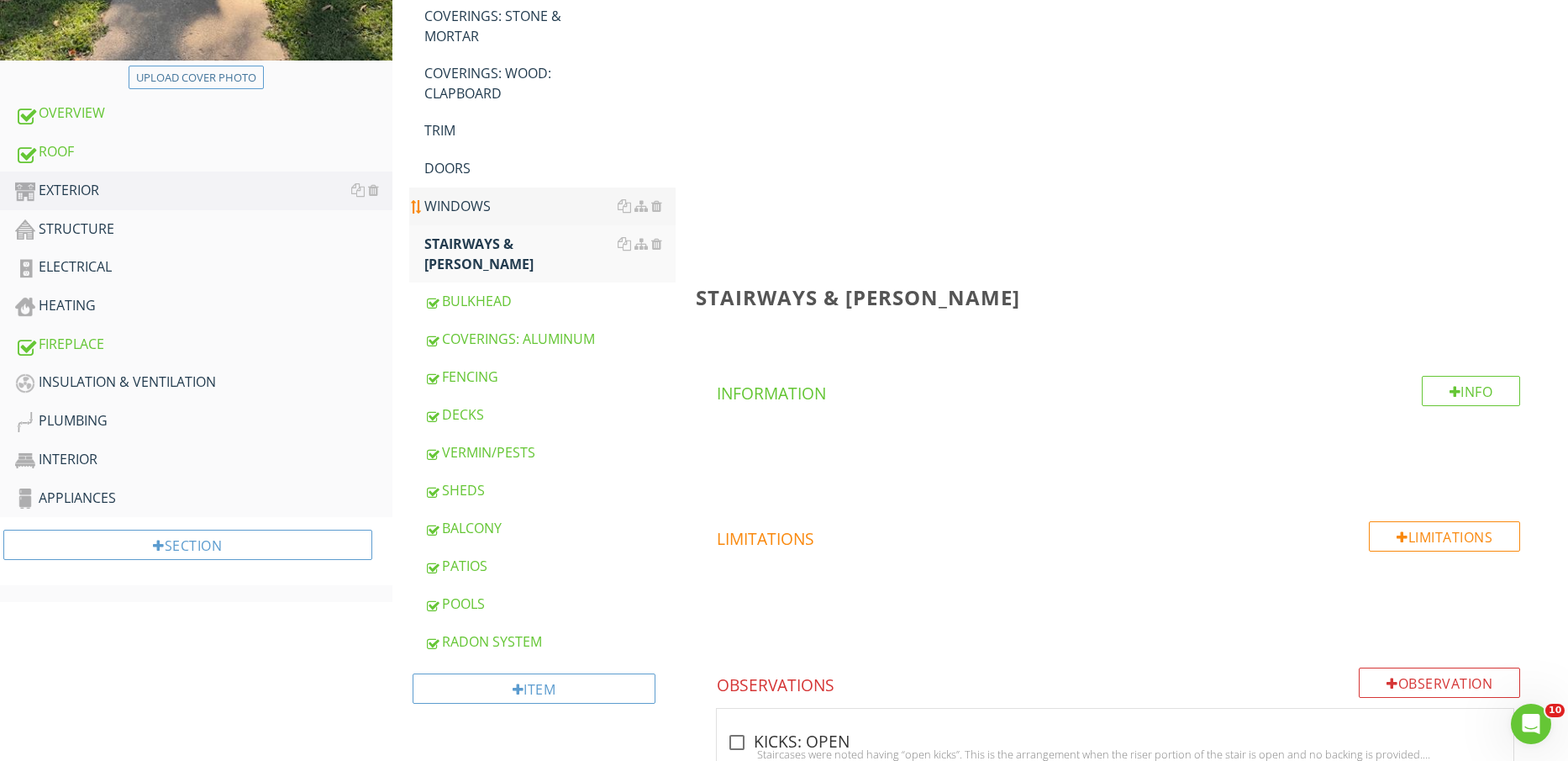
click at [475, 216] on link "WINDOWS" at bounding box center [550, 205] width 252 height 37
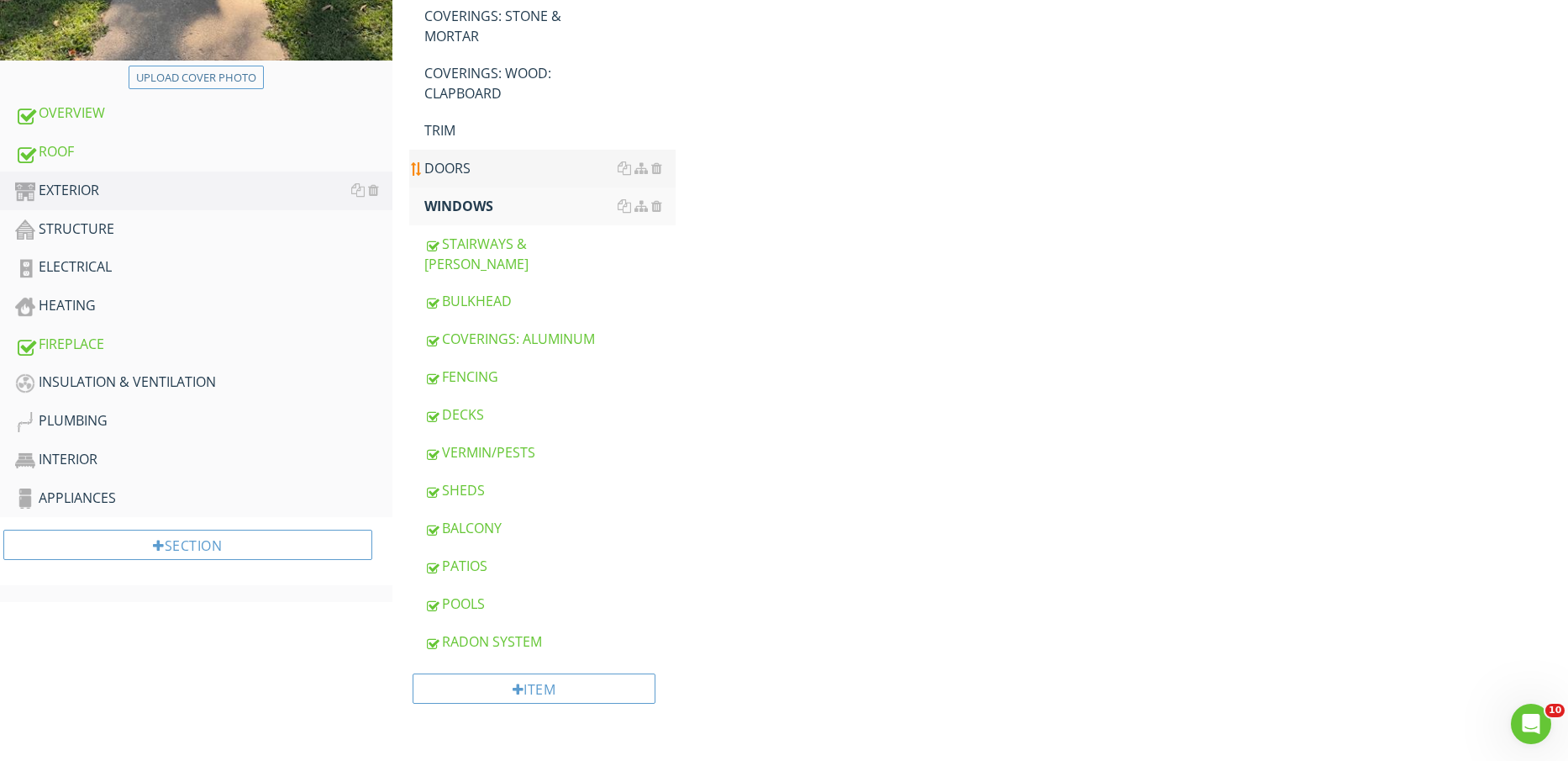
click at [475, 170] on div "DOORS" at bounding box center [550, 168] width 252 height 21
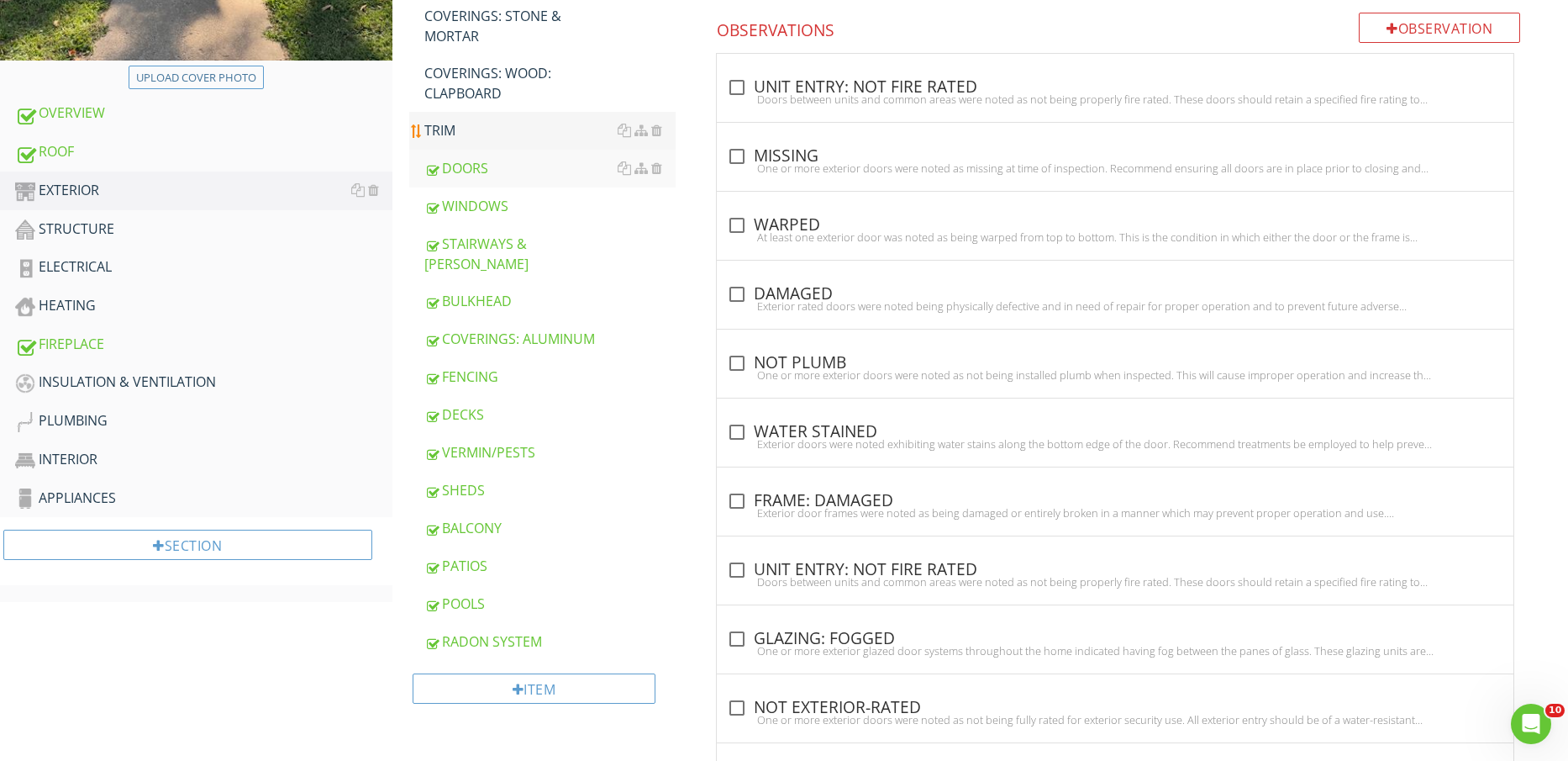
click at [479, 125] on div "TRIM" at bounding box center [550, 131] width 252 height 21
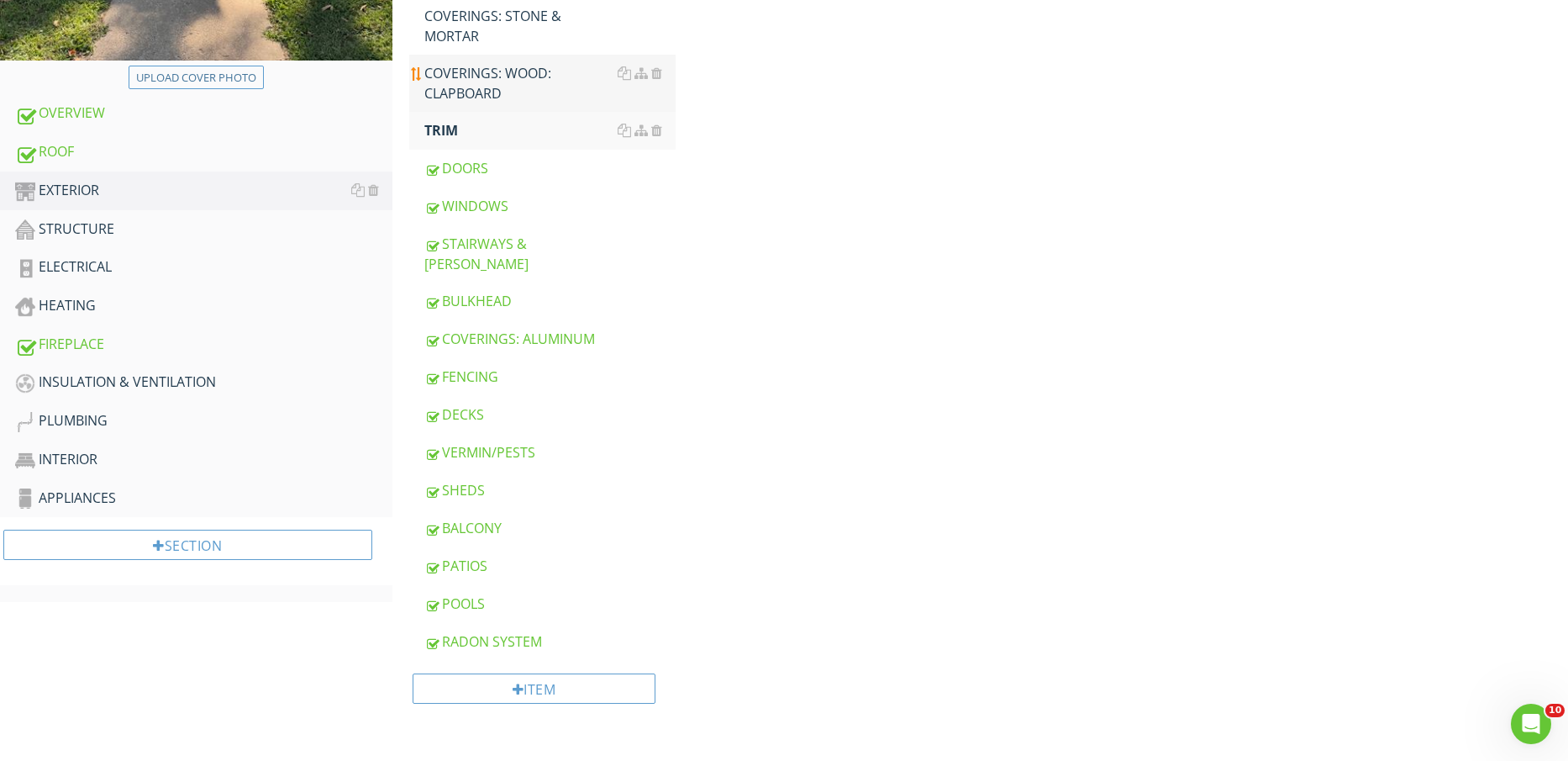
click at [484, 80] on div "COVERINGS: WOOD: CLAPBOARD" at bounding box center [550, 83] width 252 height 40
click at [495, 26] on div "COVERINGS: STONE & MORTAR" at bounding box center [550, 26] width 252 height 40
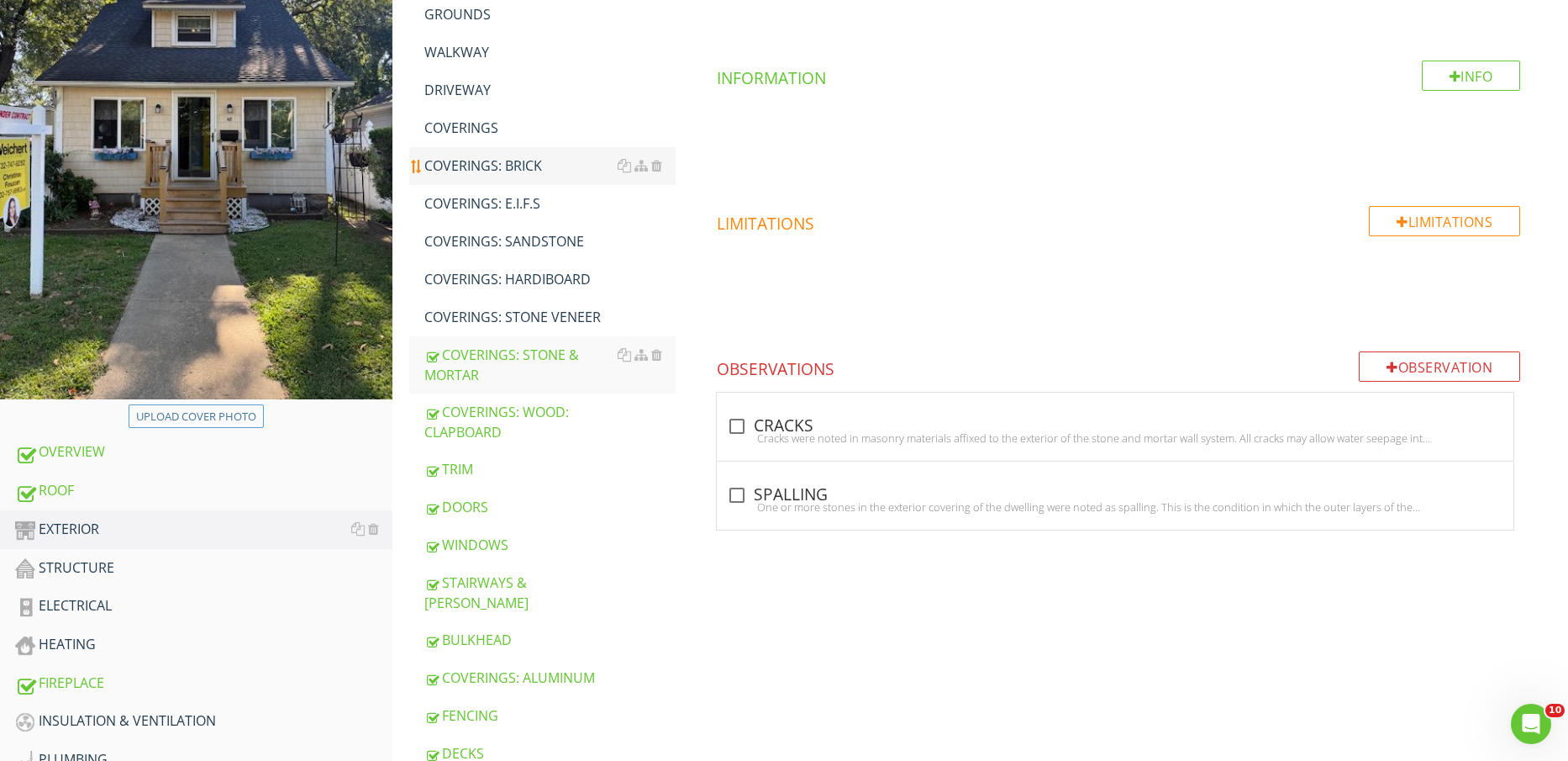
scroll to position [203, 0]
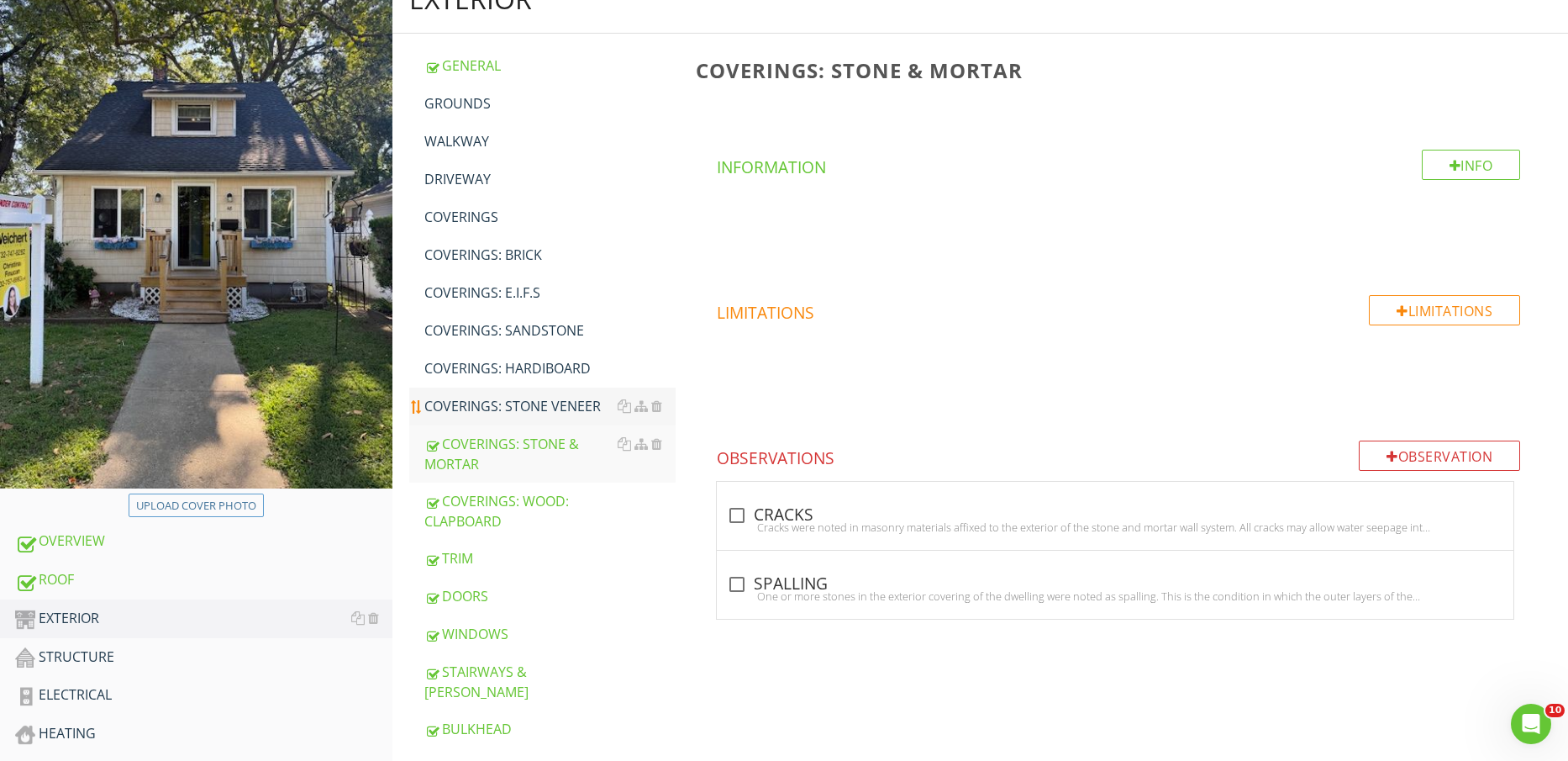
click at [474, 400] on div "COVERINGS: STONE VENEER" at bounding box center [550, 406] width 252 height 21
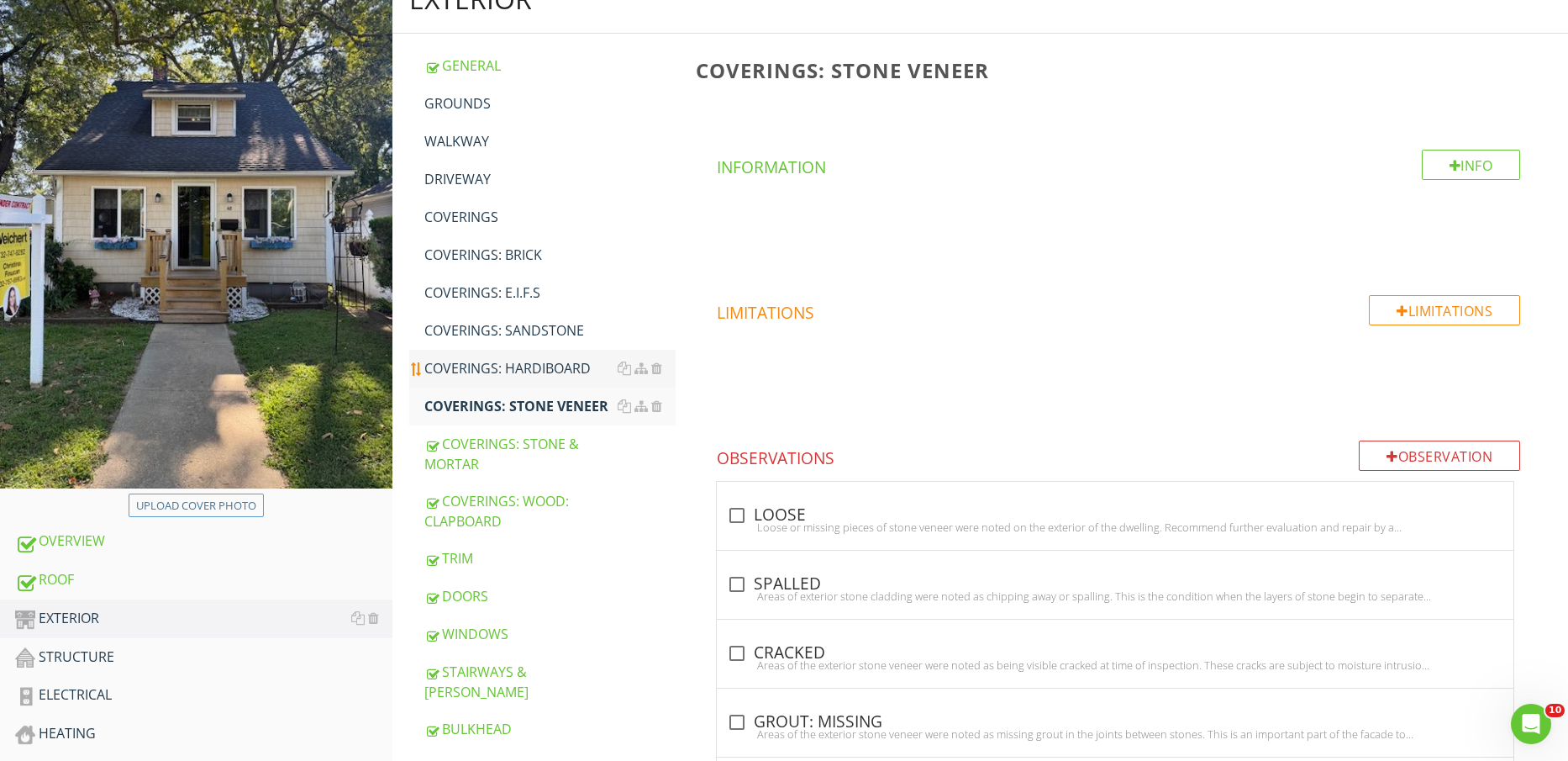
click at [479, 372] on div "COVERINGS: HARDIBOARD" at bounding box center [550, 369] width 252 height 21
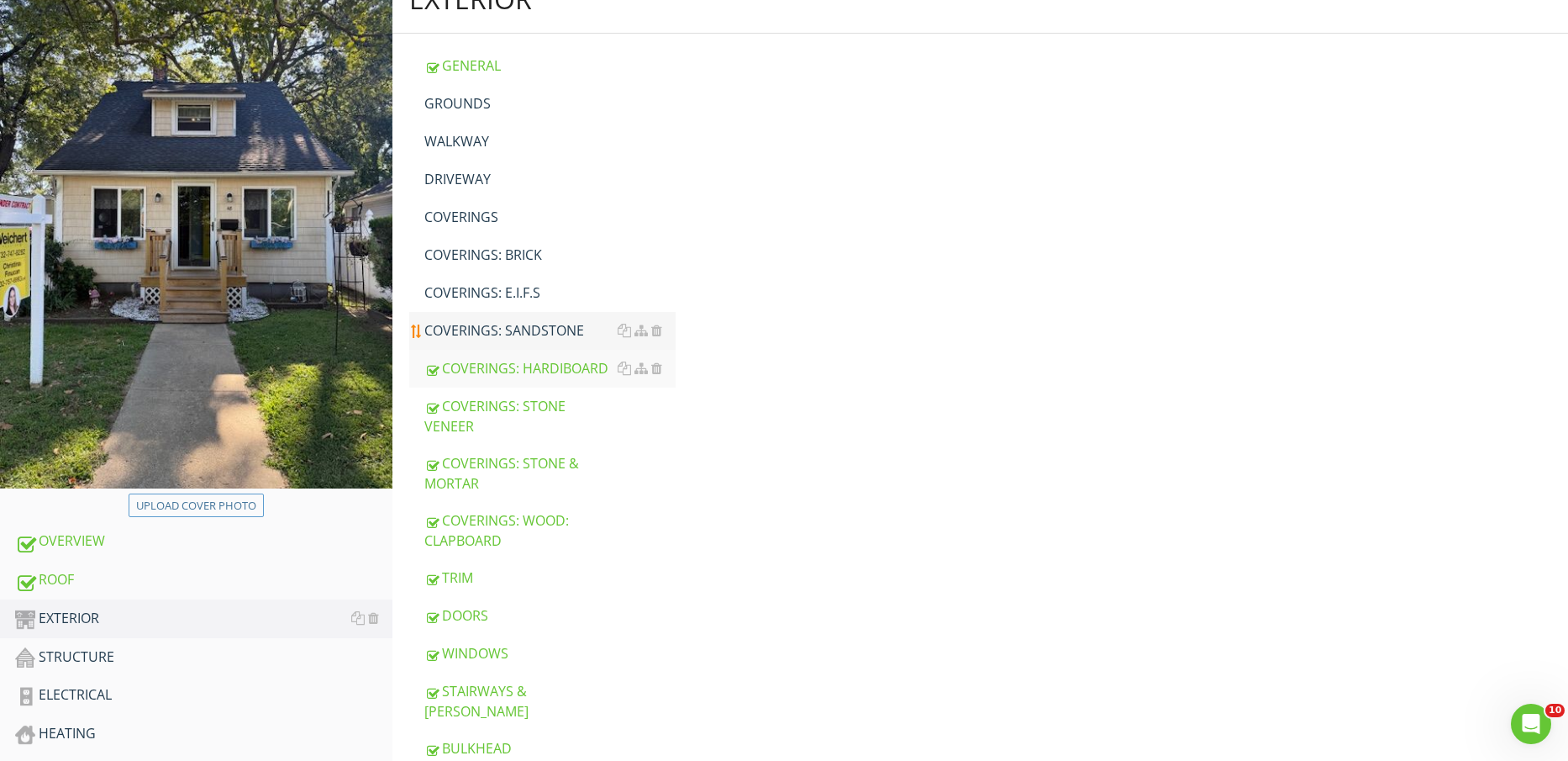
click at [479, 324] on div "COVERINGS: SANDSTONE" at bounding box center [550, 331] width 252 height 21
click at [482, 286] on div "COVERINGS: E.I.F.S" at bounding box center [550, 293] width 252 height 21
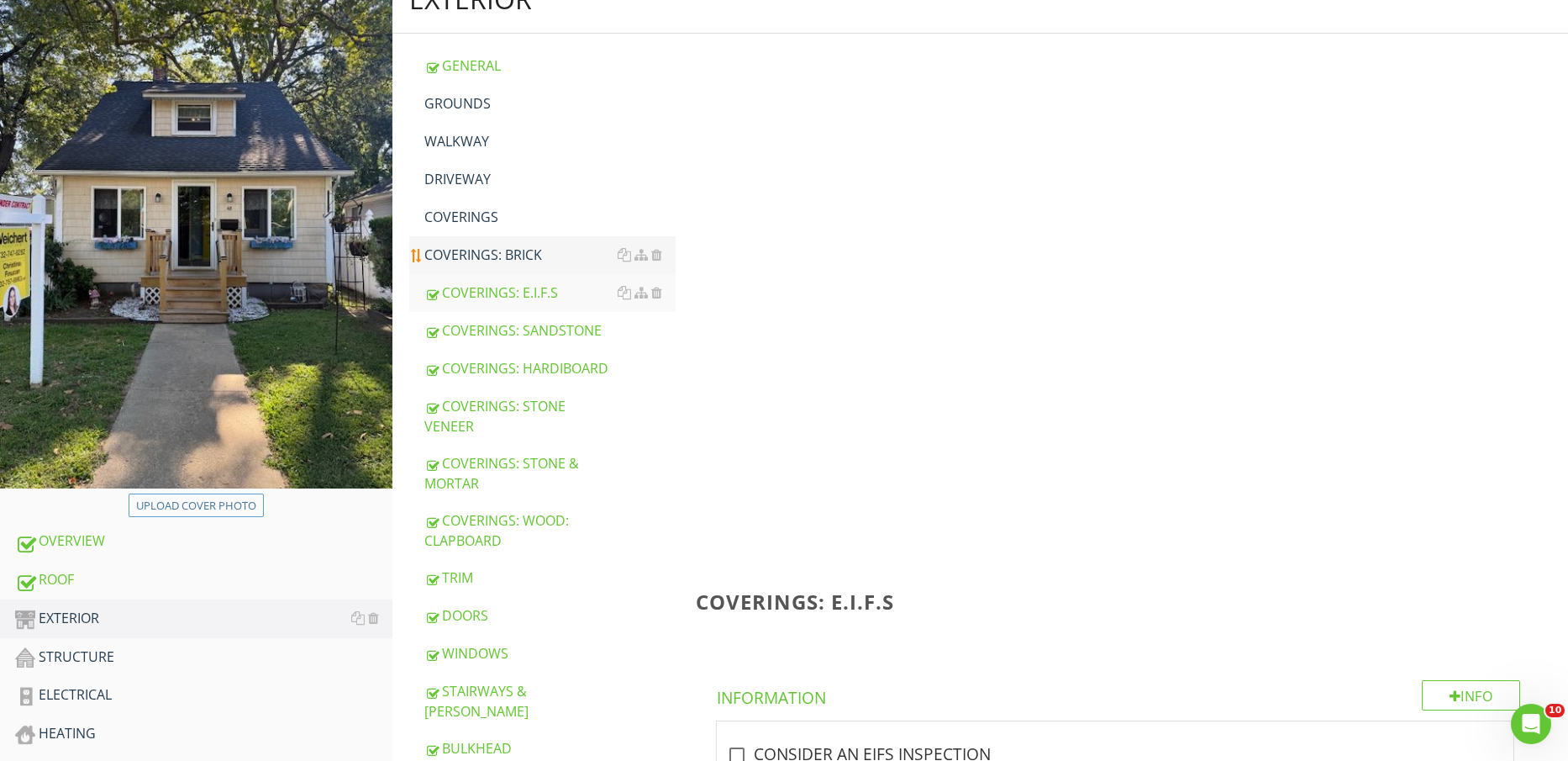
click at [480, 254] on div "COVERINGS: BRICK" at bounding box center [550, 255] width 252 height 21
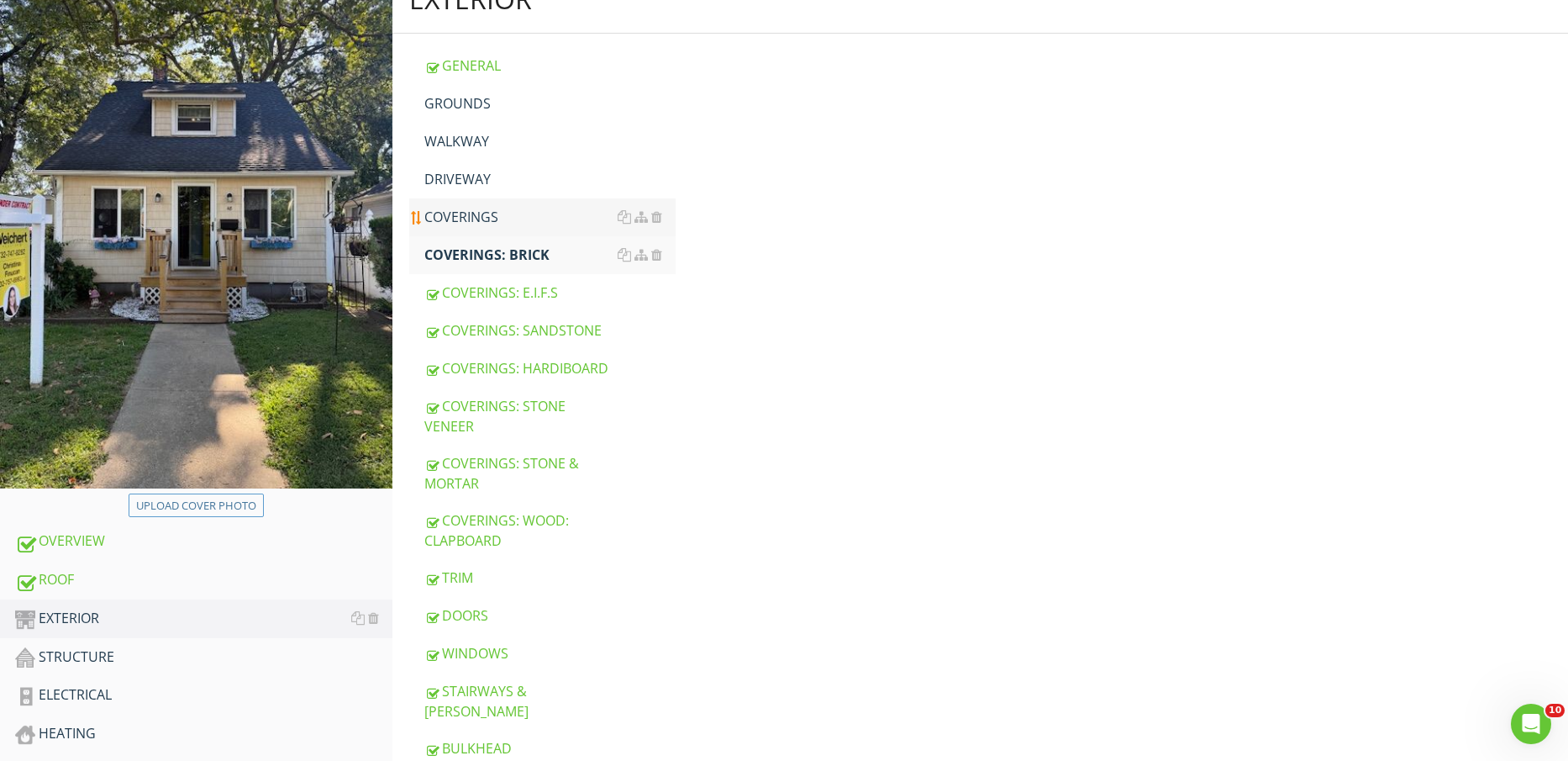
click at [476, 207] on div "COVERINGS" at bounding box center [550, 217] width 252 height 21
click at [473, 175] on div "DRIVEWAY" at bounding box center [550, 180] width 252 height 21
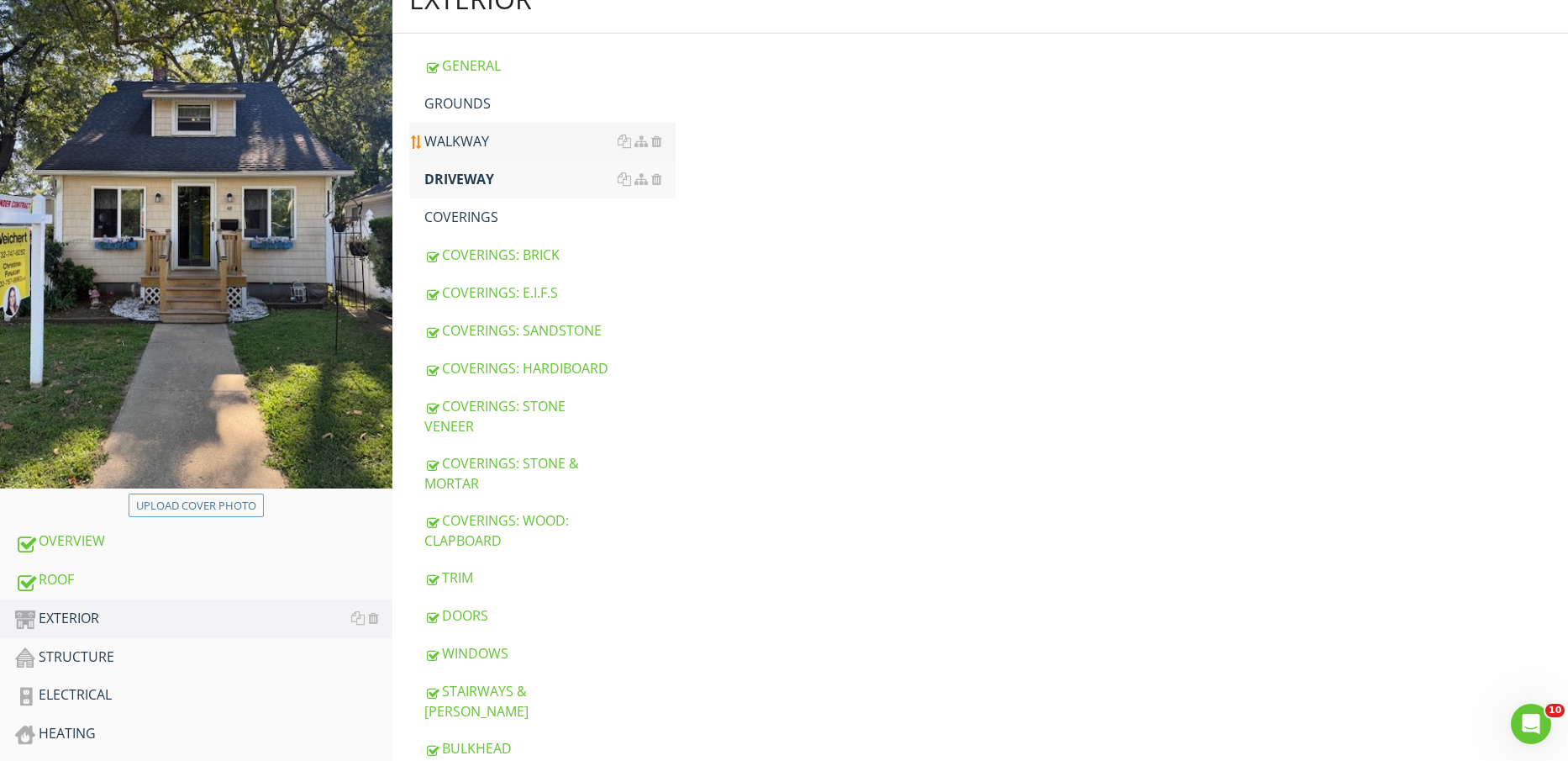
click at [476, 145] on div "WALKWAY" at bounding box center [550, 141] width 252 height 21
click at [482, 103] on div "GROUNDS" at bounding box center [550, 103] width 252 height 21
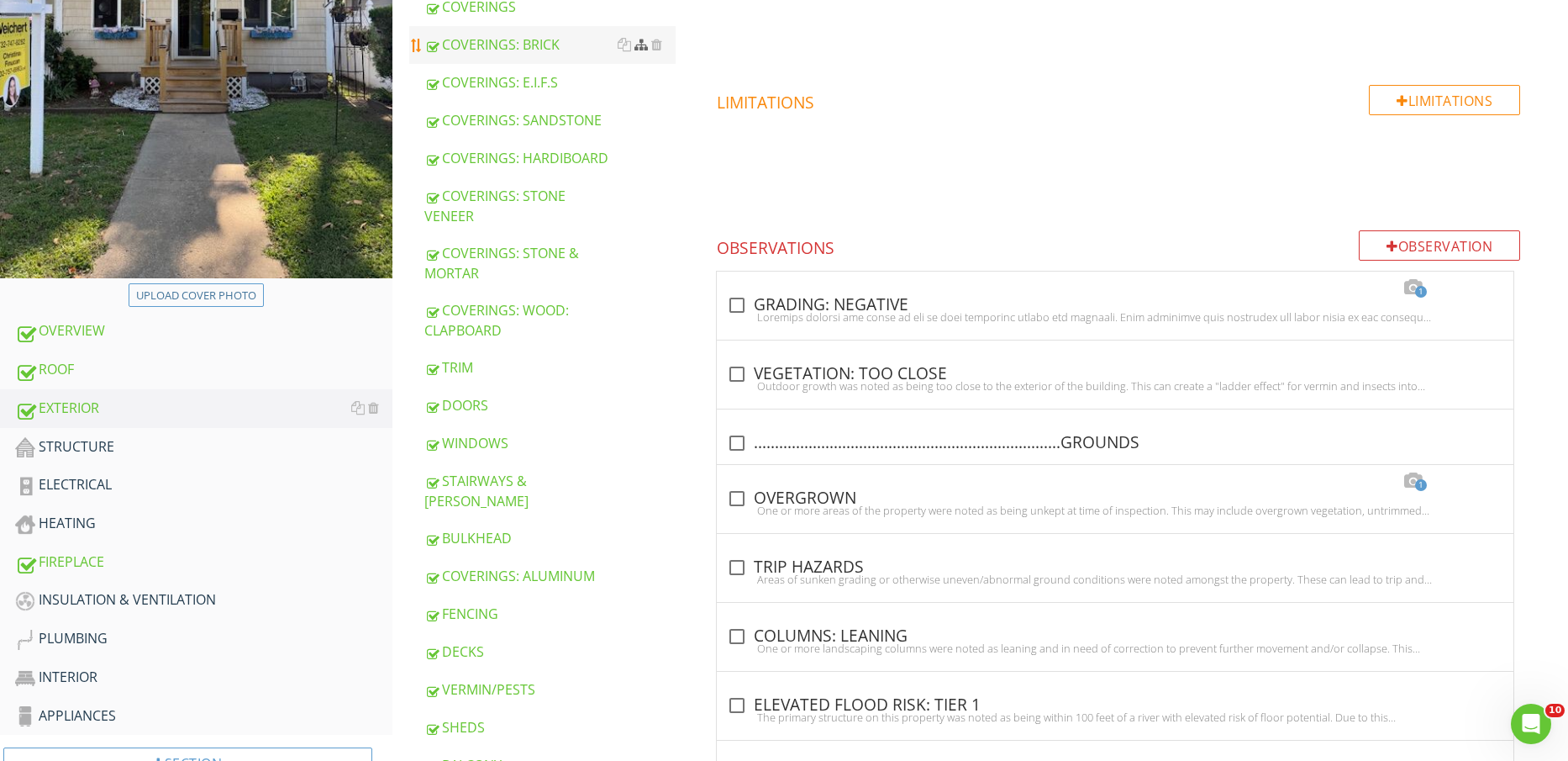
scroll to position [623, 0]
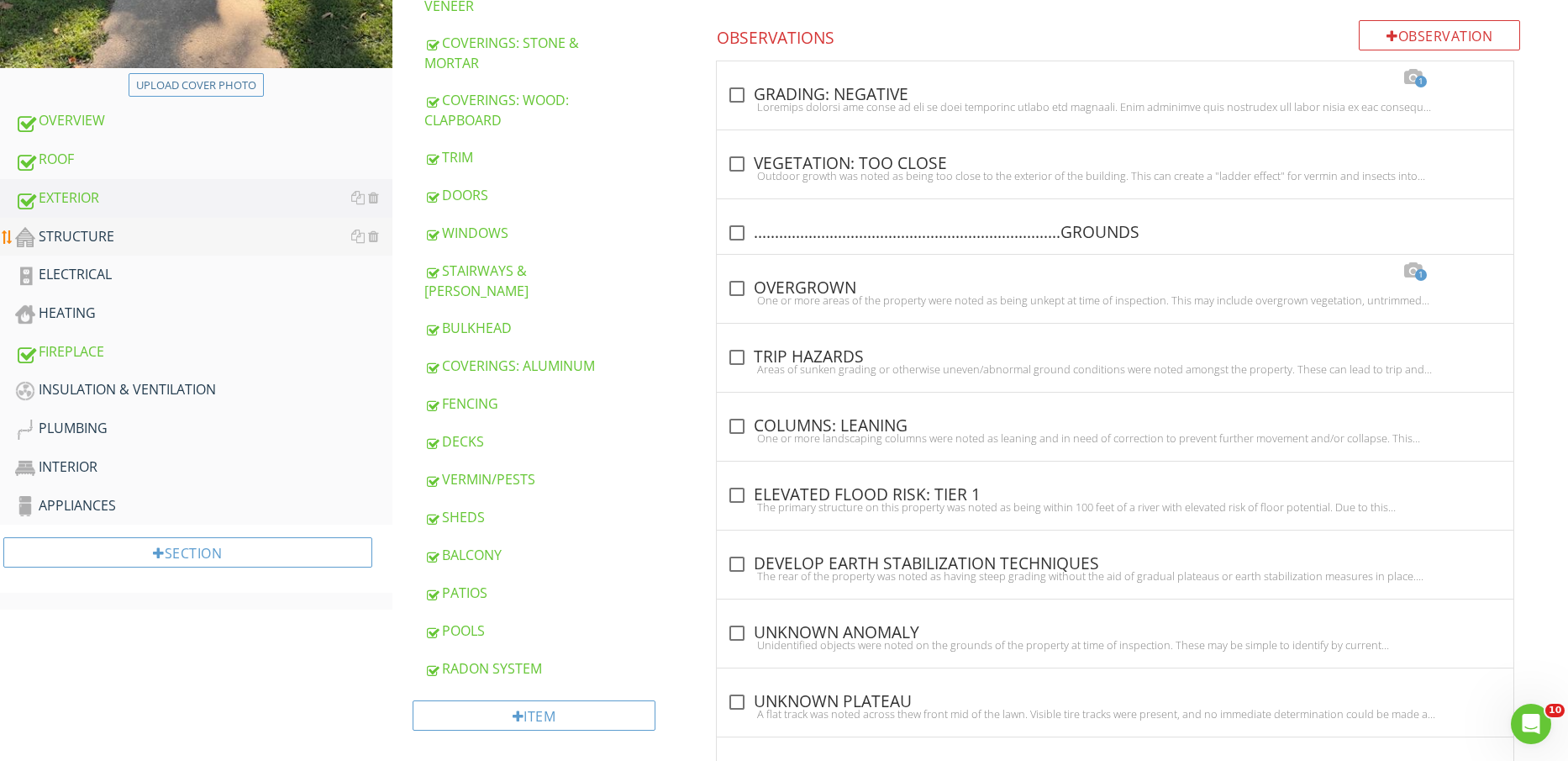
click at [173, 232] on div "STRUCTURE" at bounding box center [204, 238] width 378 height 22
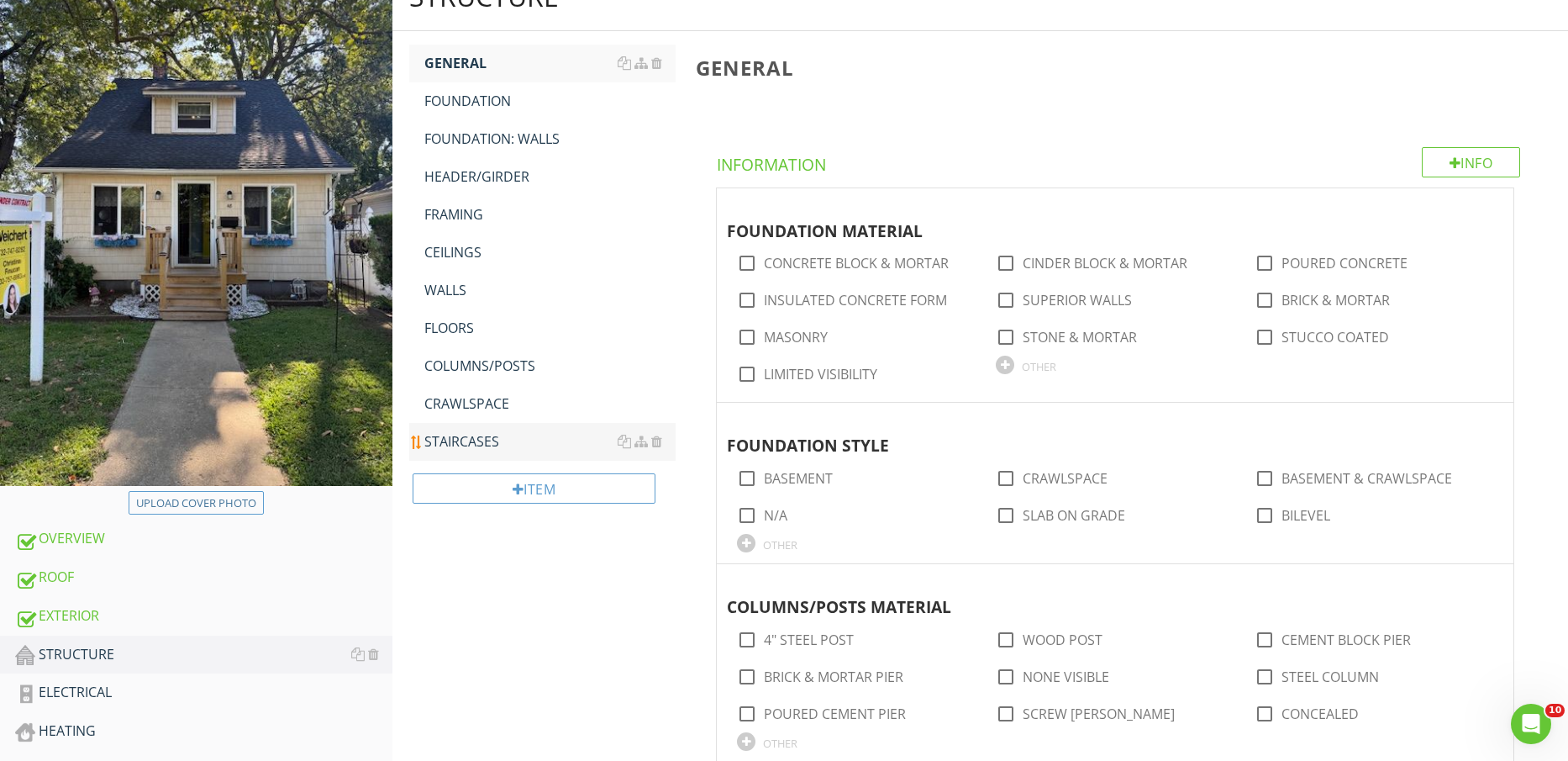
scroll to position [203, 0]
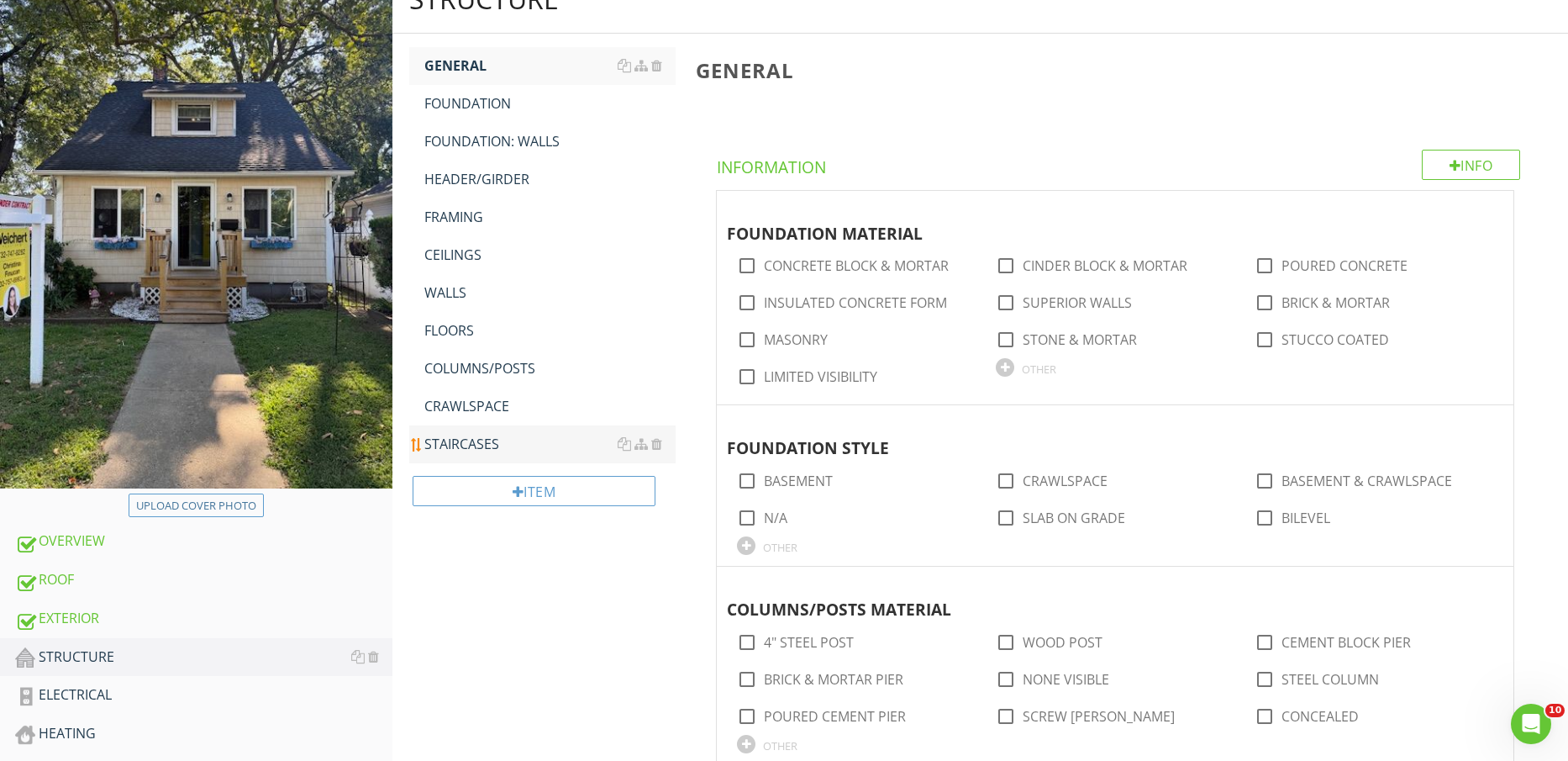
click at [449, 434] on div "STAIRCASES" at bounding box center [550, 445] width 252 height 21
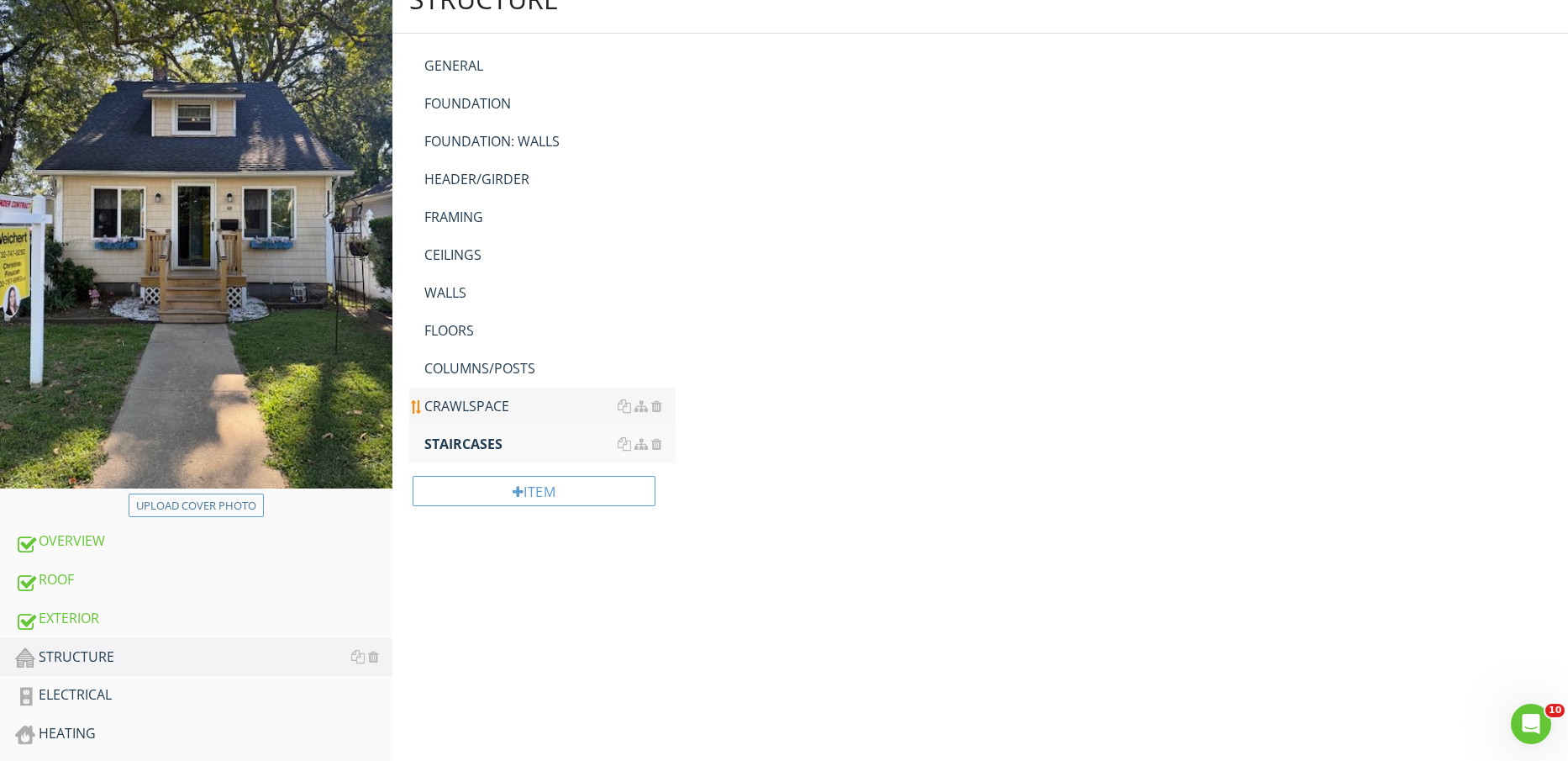
click at [448, 407] on div "CRAWLSPACE" at bounding box center [550, 406] width 252 height 21
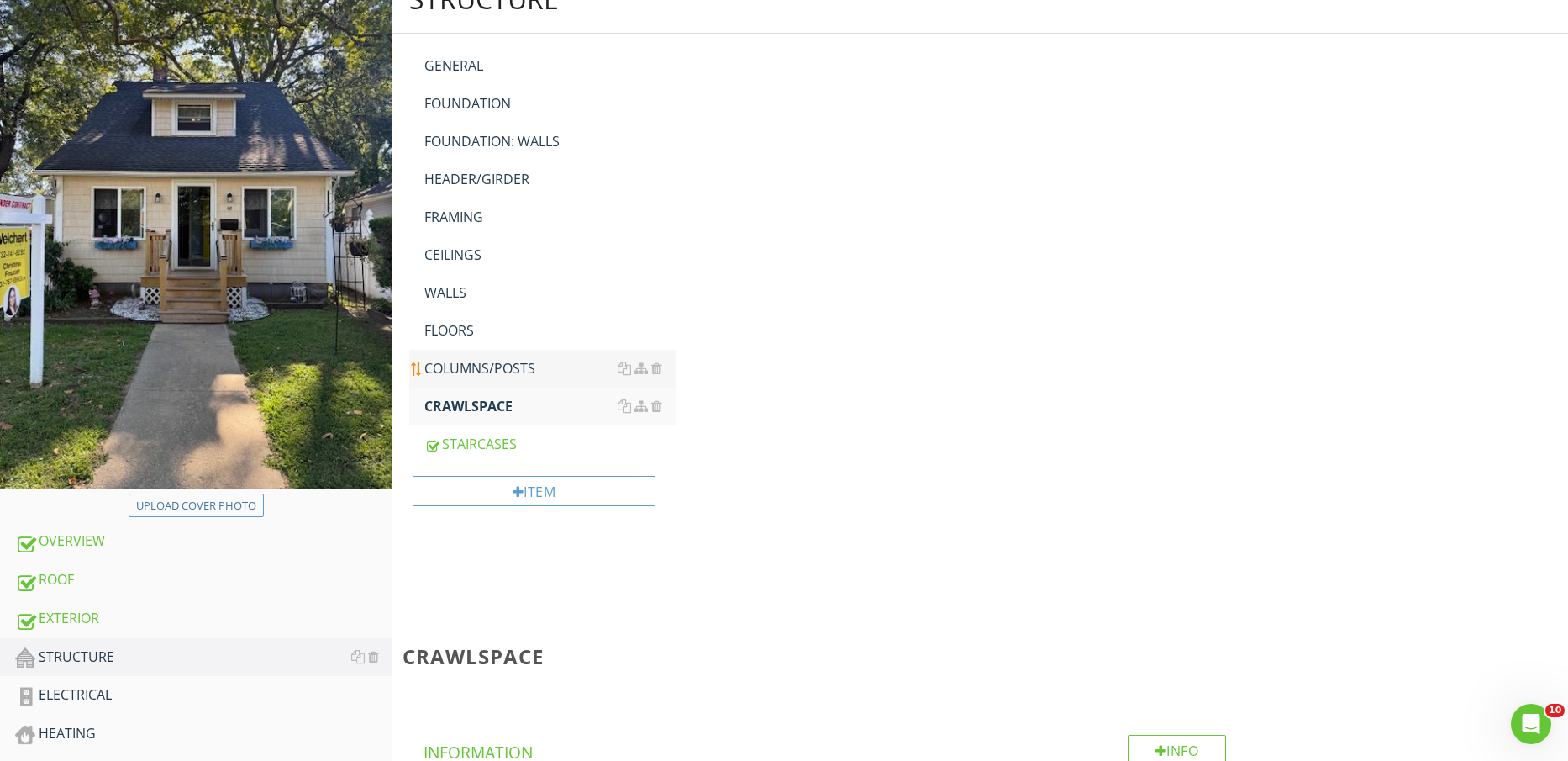
click at [450, 368] on div "COLUMNS/POSTS" at bounding box center [550, 369] width 252 height 21
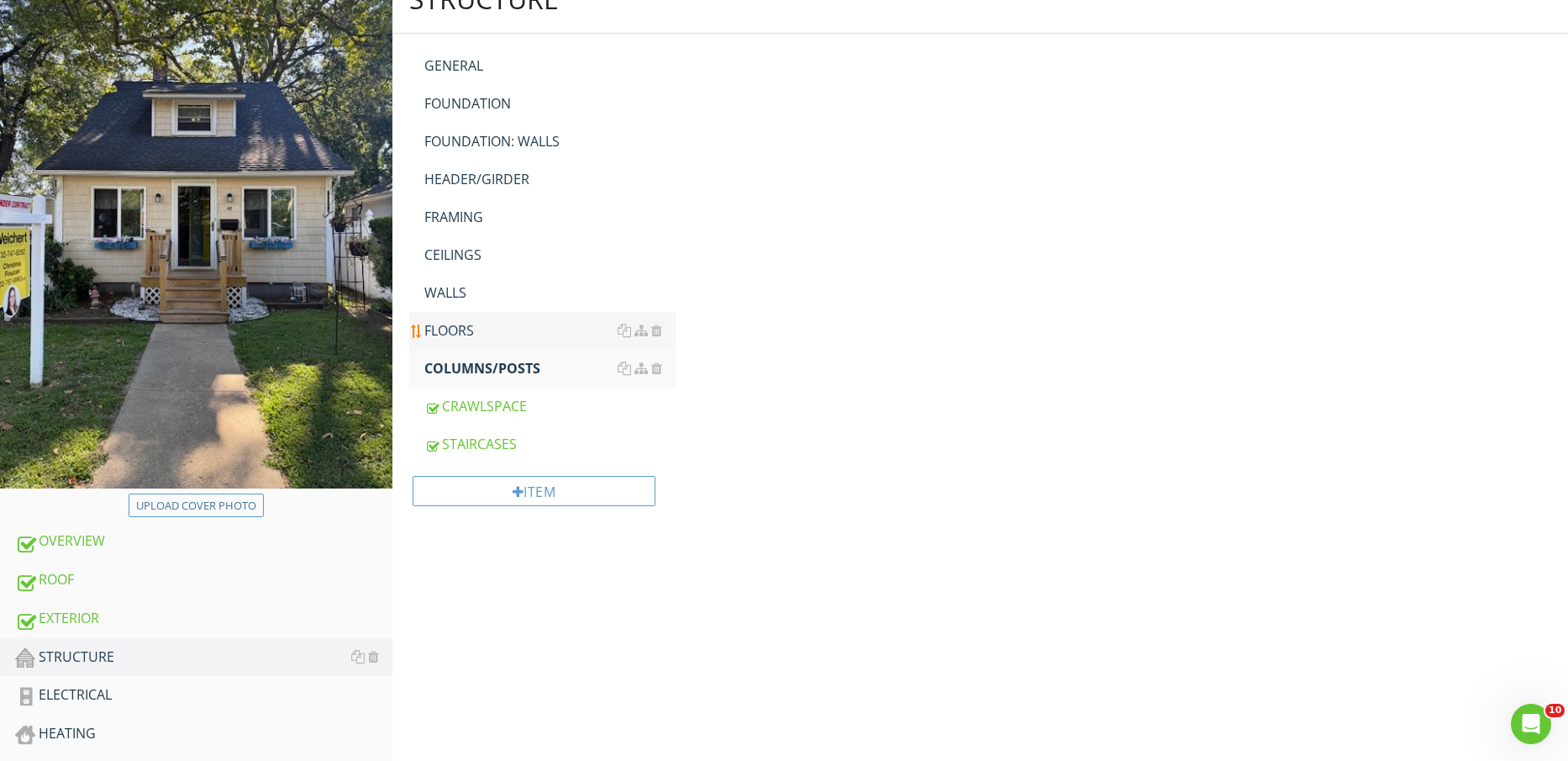
click at [451, 325] on div "FLOORS" at bounding box center [550, 331] width 252 height 21
click at [450, 280] on link "WALLS" at bounding box center [550, 292] width 252 height 37
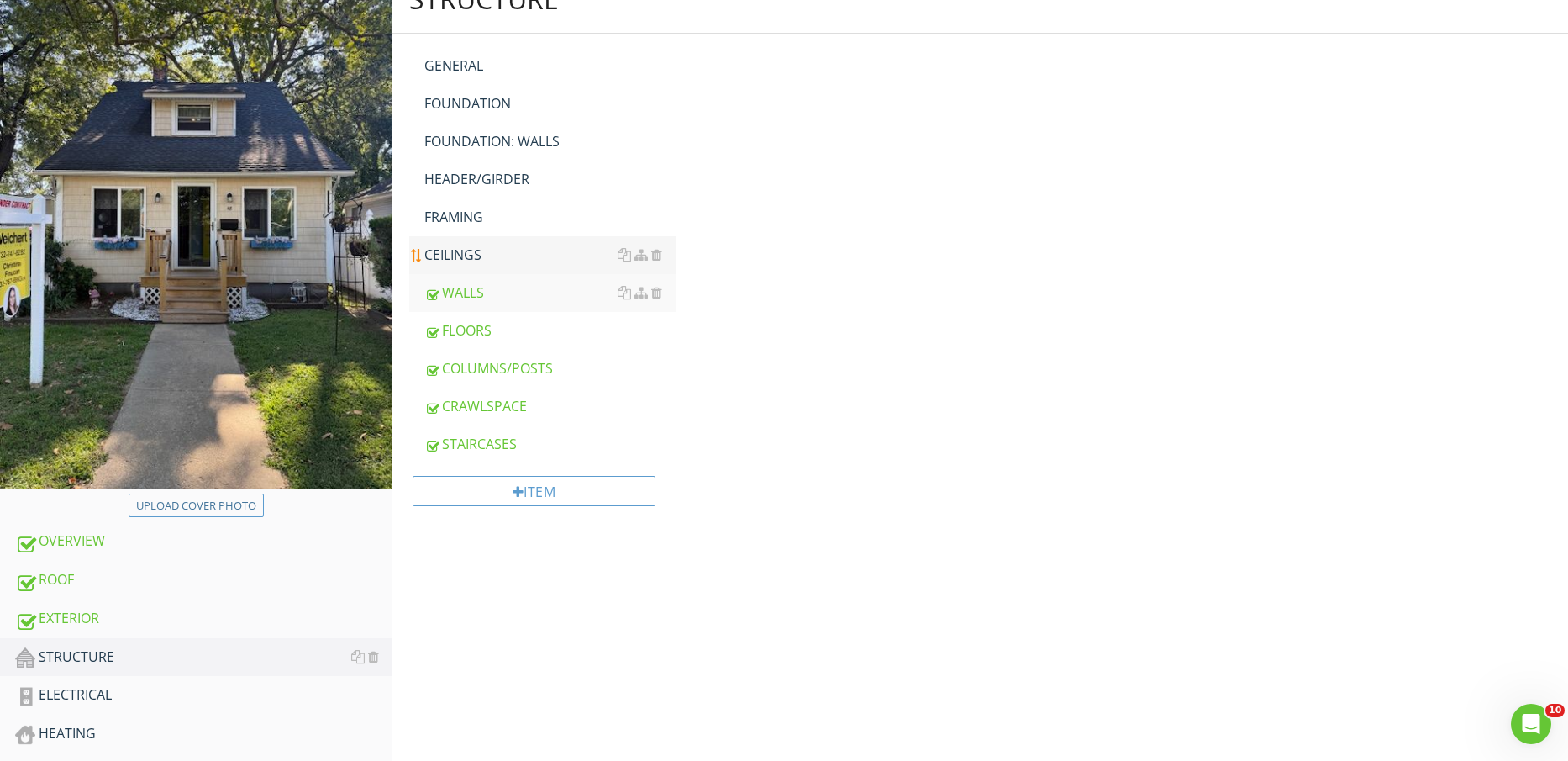
click at [454, 252] on div "CEILINGS" at bounding box center [550, 255] width 252 height 21
click at [461, 225] on div "FRAMING" at bounding box center [550, 217] width 252 height 21
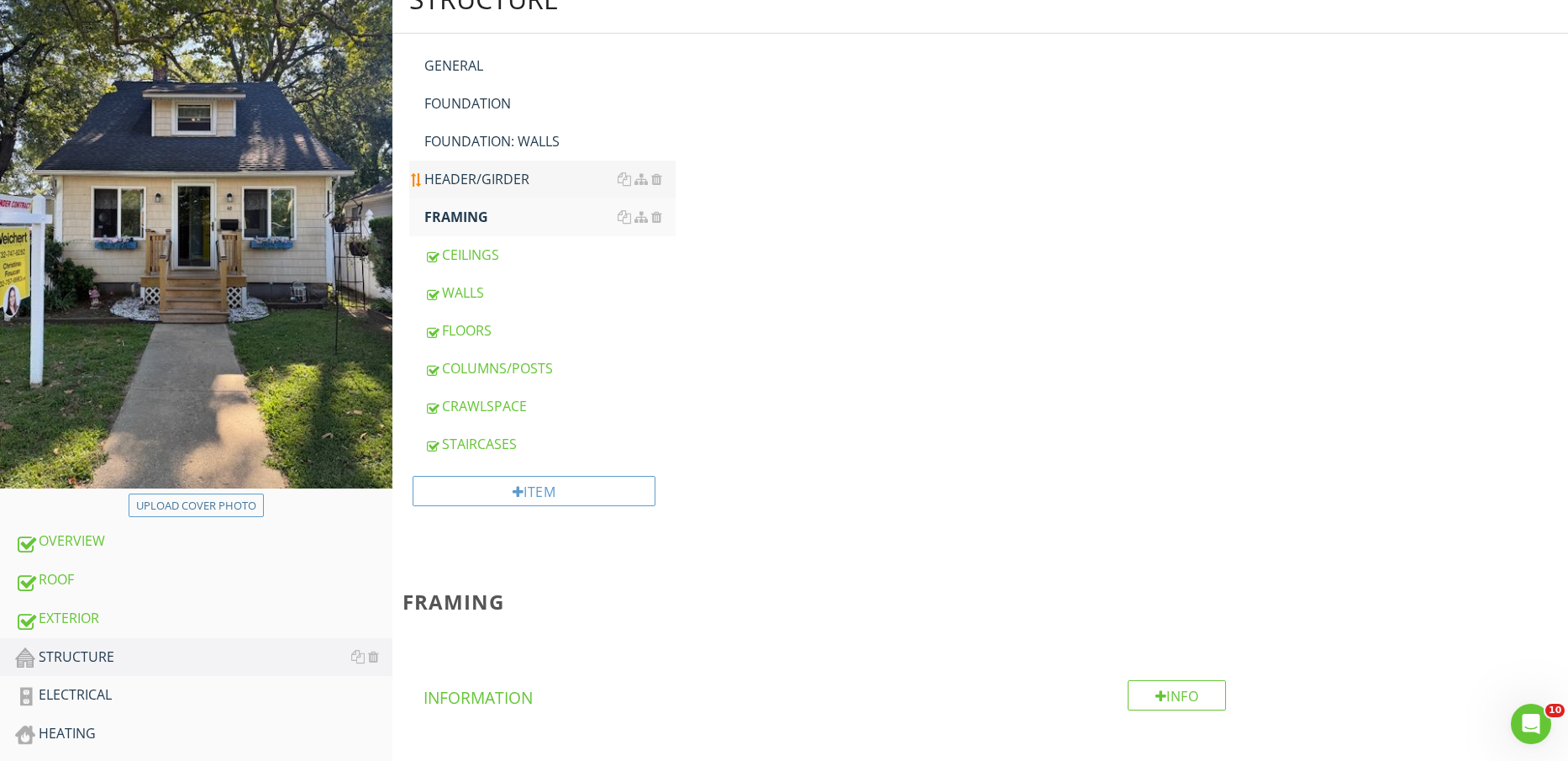
click at [473, 189] on link "HEADER/GIRDER" at bounding box center [550, 179] width 252 height 37
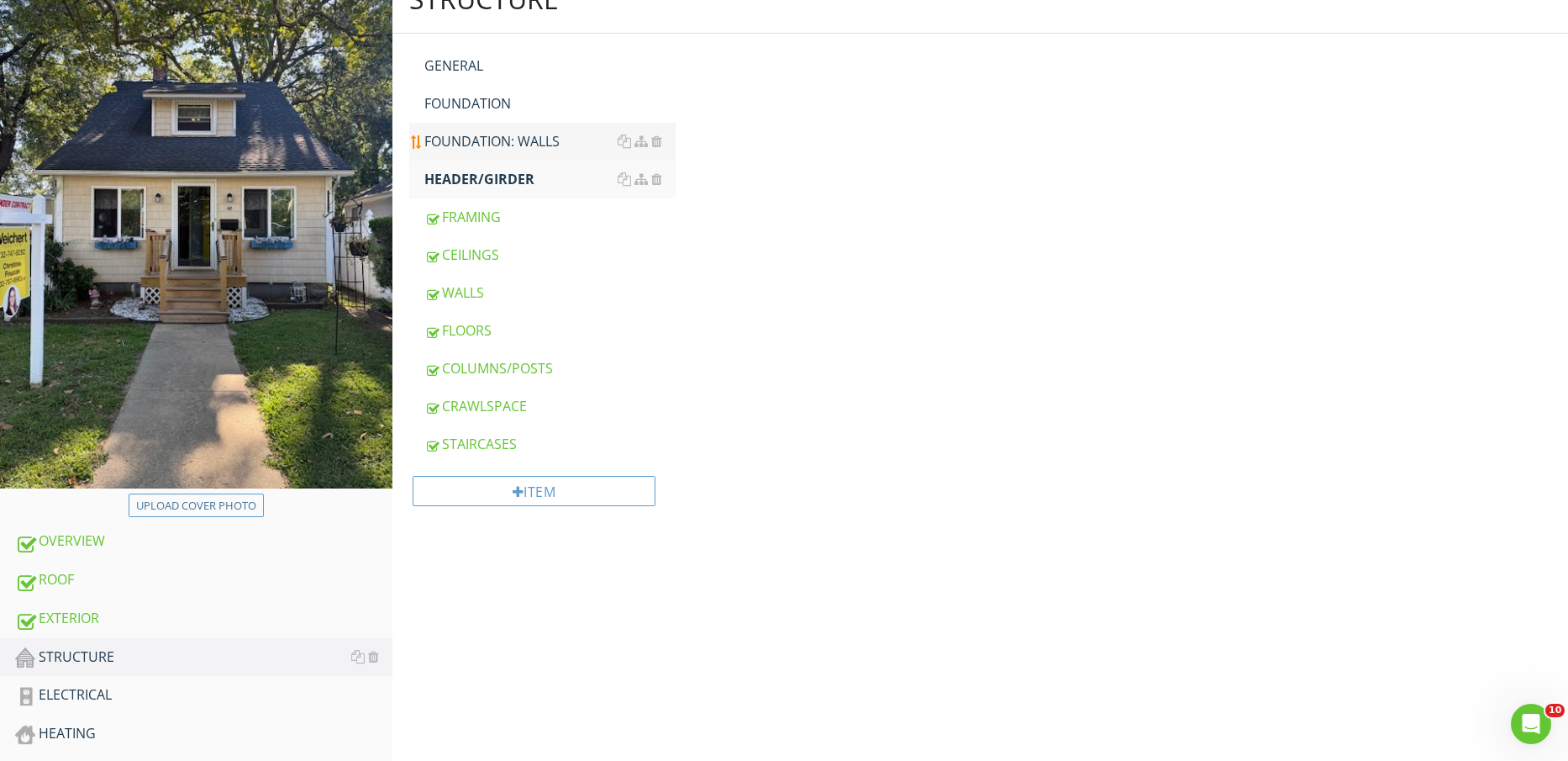
click at [488, 152] on link "FOUNDATION: WALLS" at bounding box center [550, 141] width 252 height 37
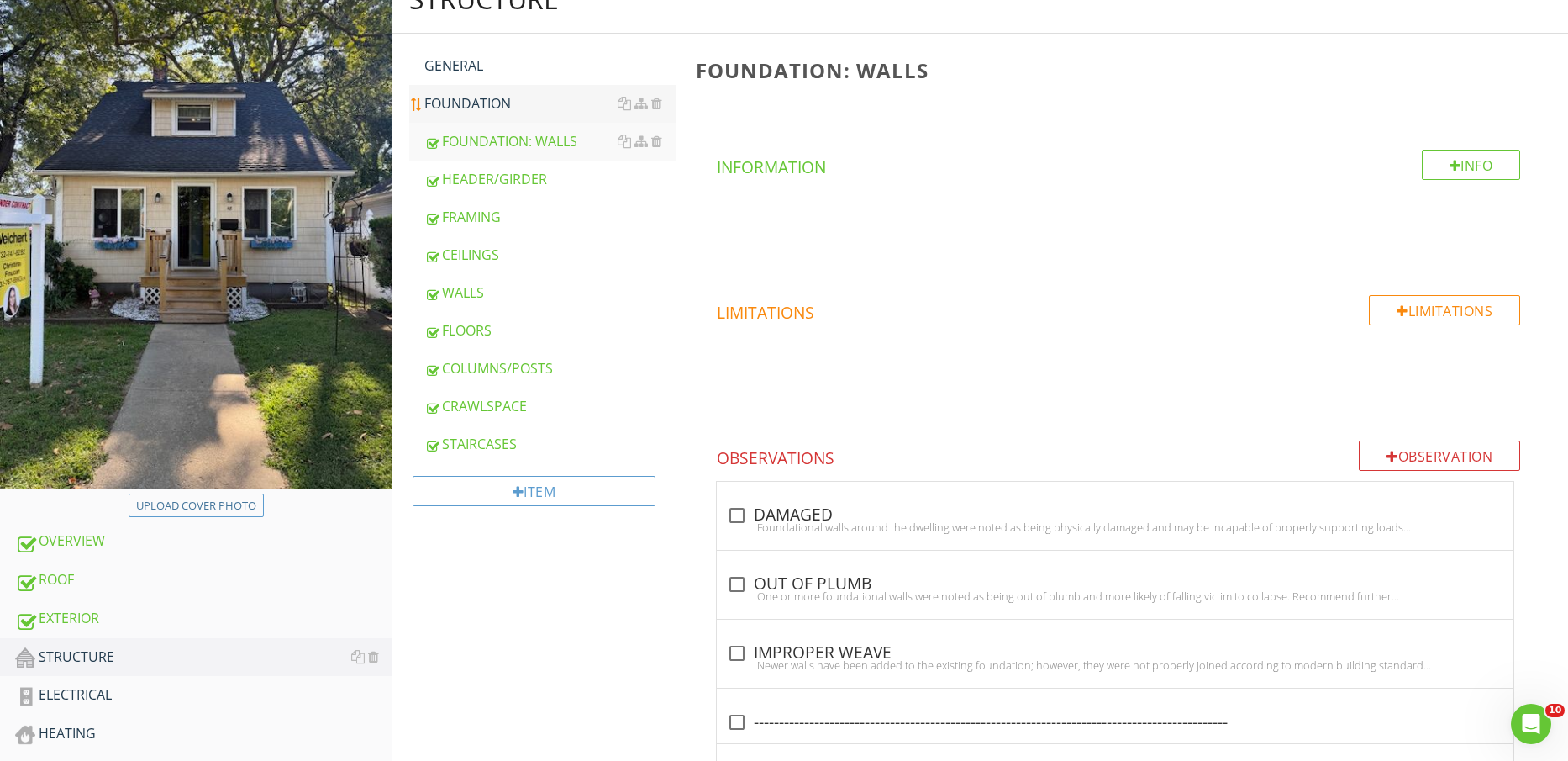
click at [479, 111] on div "FOUNDATION" at bounding box center [550, 103] width 252 height 21
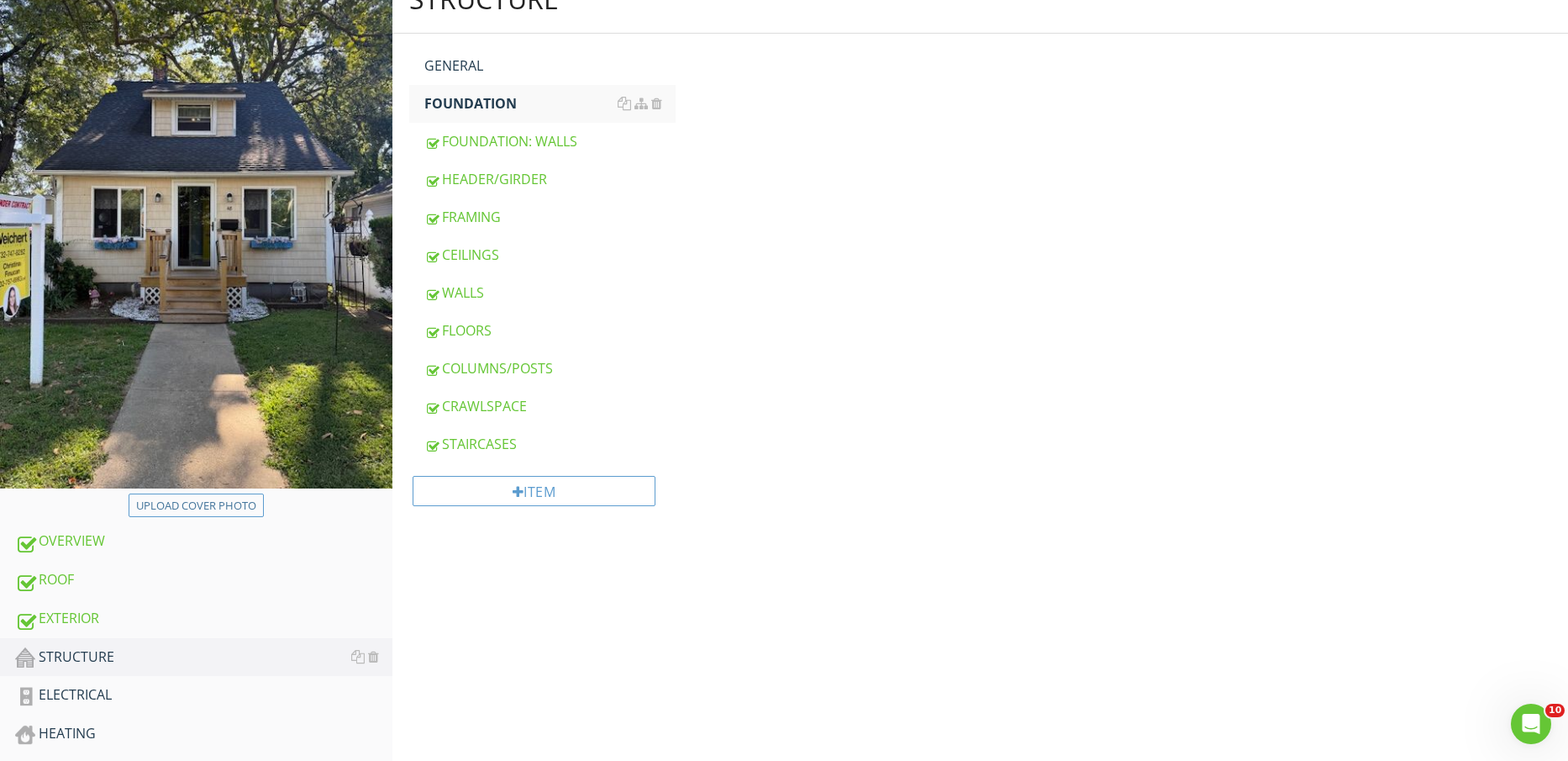
click at [478, 37] on div "GENERAL FOUNDATION FOUNDATION: WALLS HEADER/GIRDER FRAMING CEILINGS WALLS FLOOR…" at bounding box center [539, 282] width 294 height 498
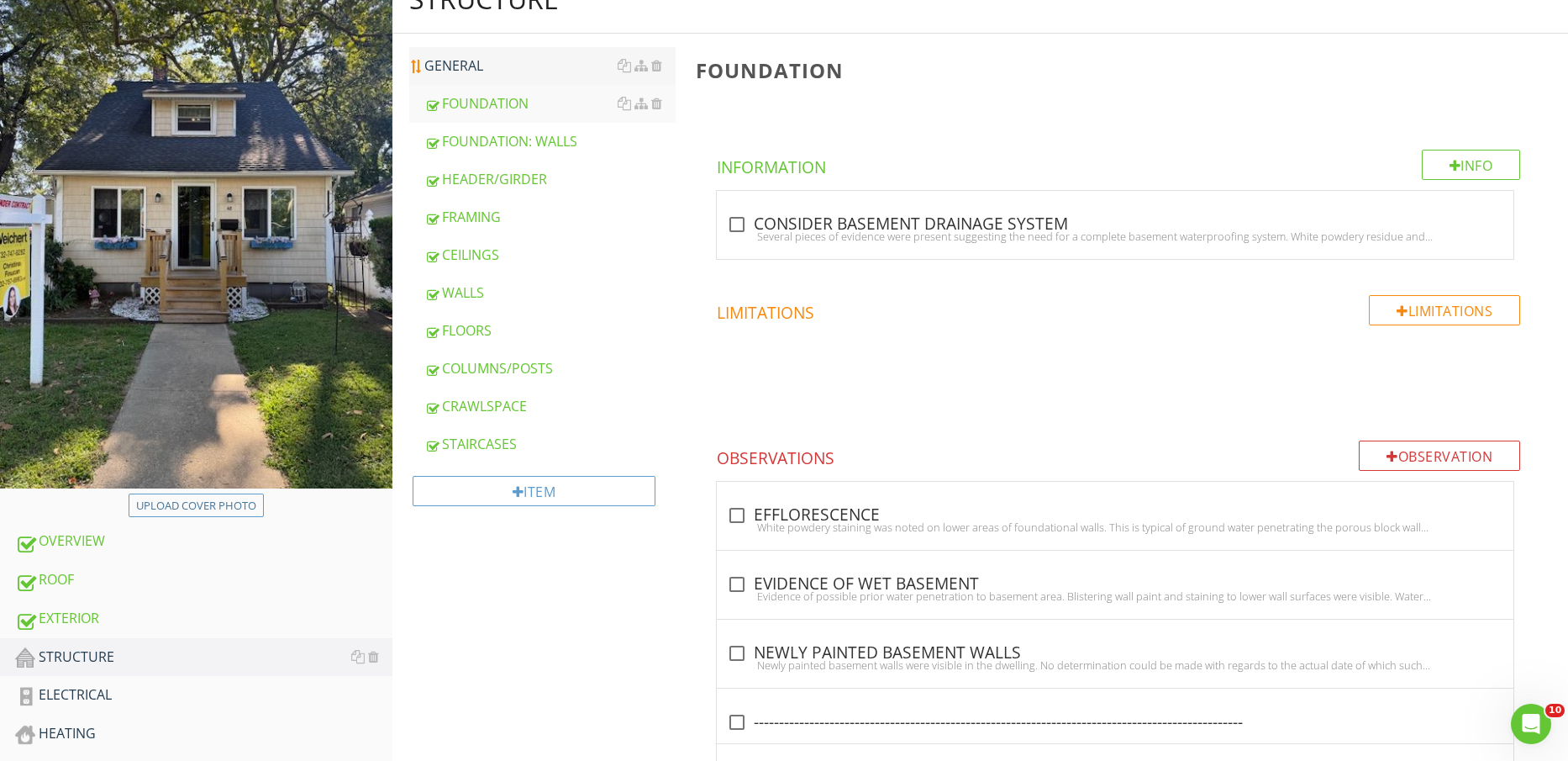
click at [484, 60] on div "GENERAL" at bounding box center [550, 66] width 252 height 21
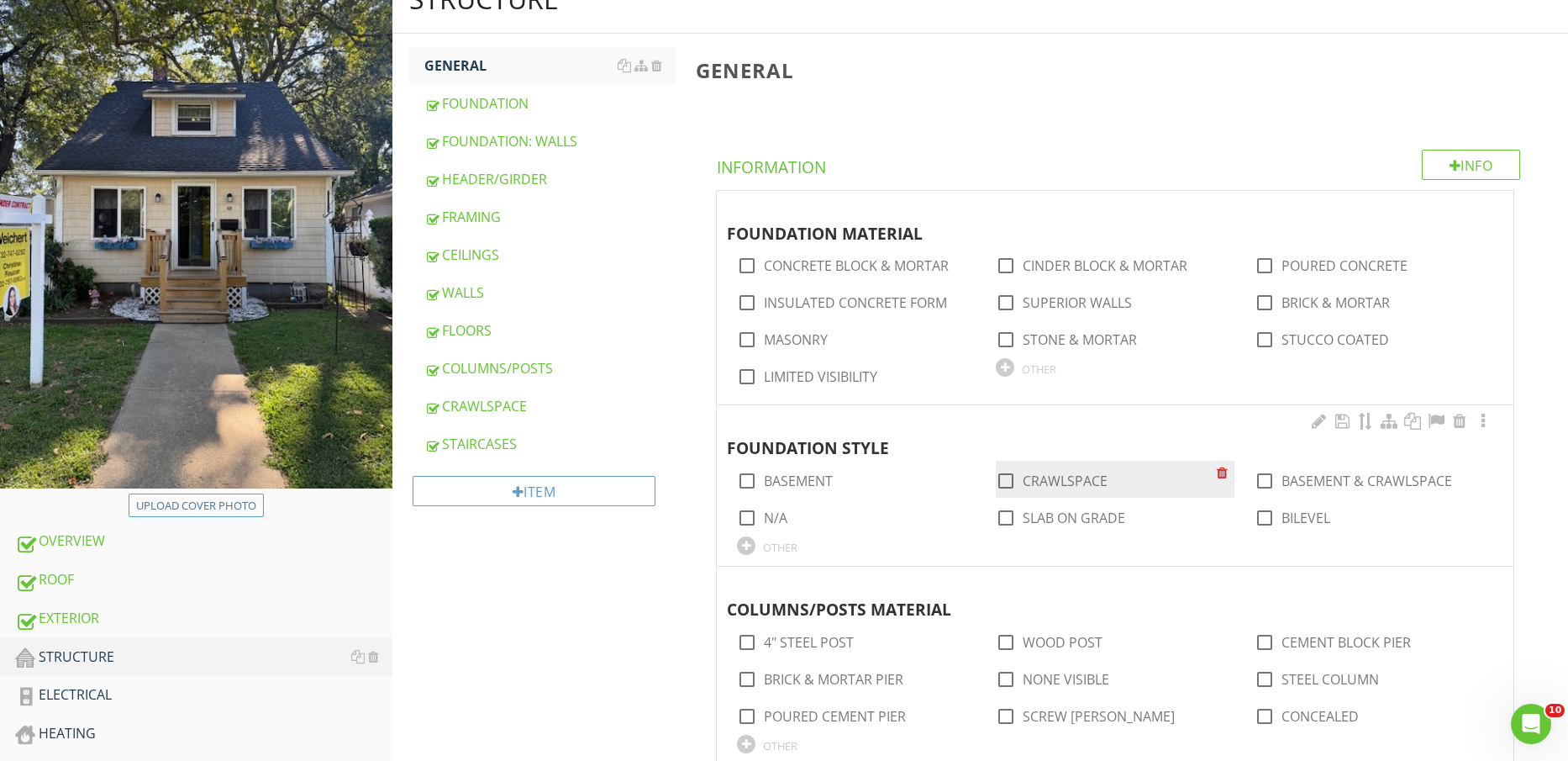
click at [1066, 487] on label "CRAWLSPACE" at bounding box center [1065, 481] width 85 height 17
checkbox input "true"
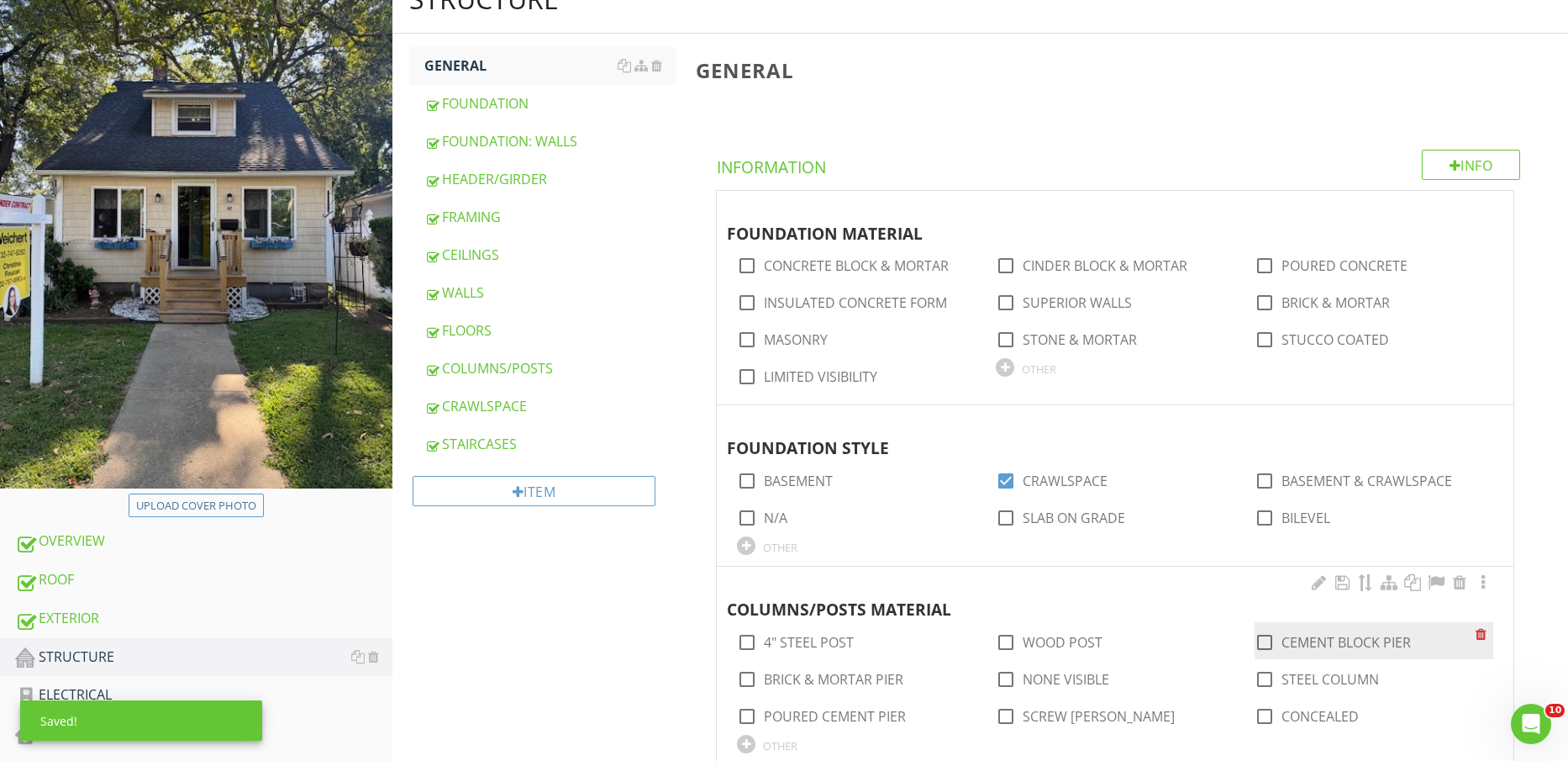
click at [1393, 644] on label "CEMENT BLOCK PIER" at bounding box center [1346, 643] width 129 height 17
checkbox input "true"
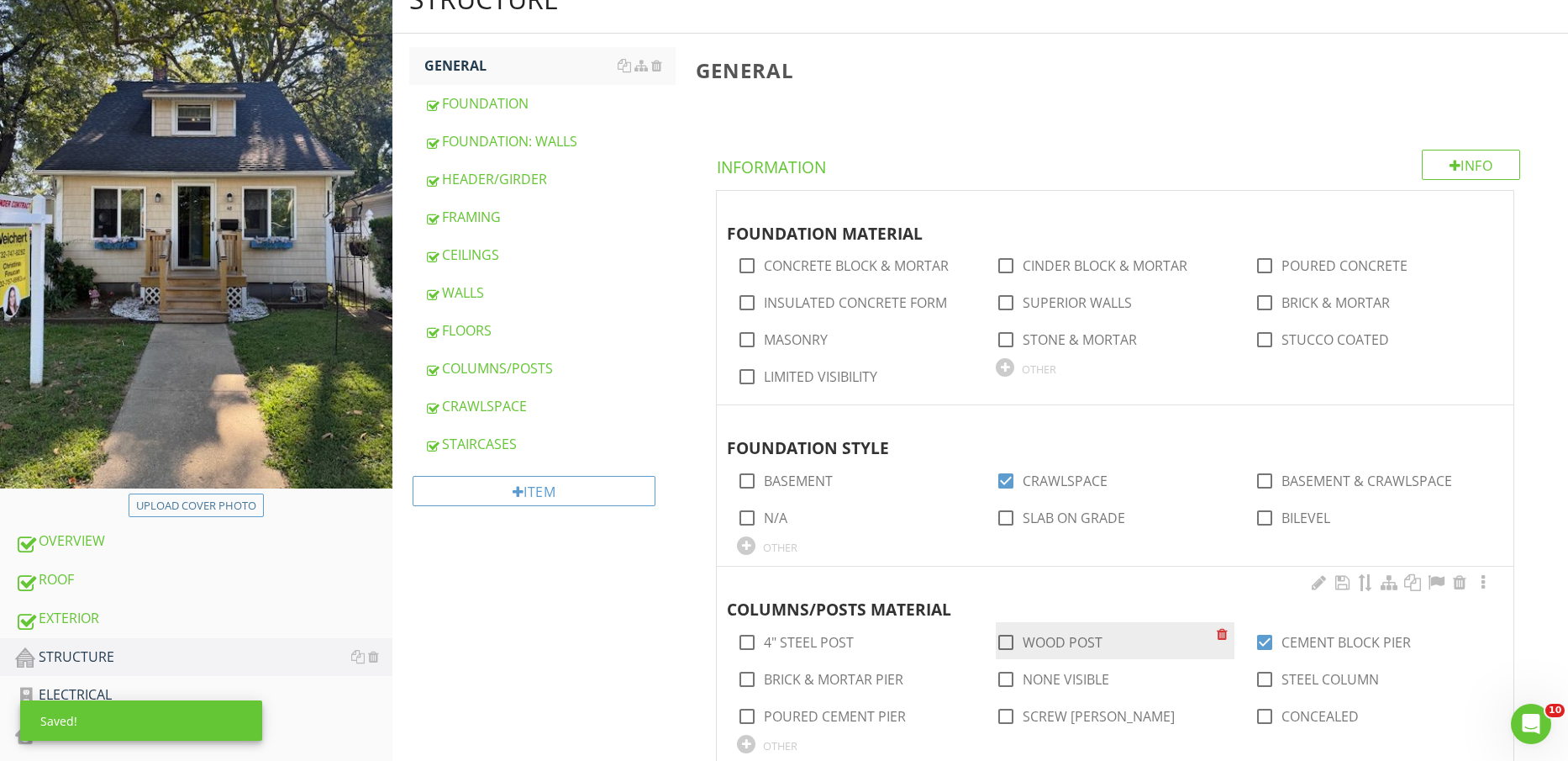
click at [1079, 651] on div "check_box_outline_blank WOOD POST" at bounding box center [1049, 643] width 107 height 21
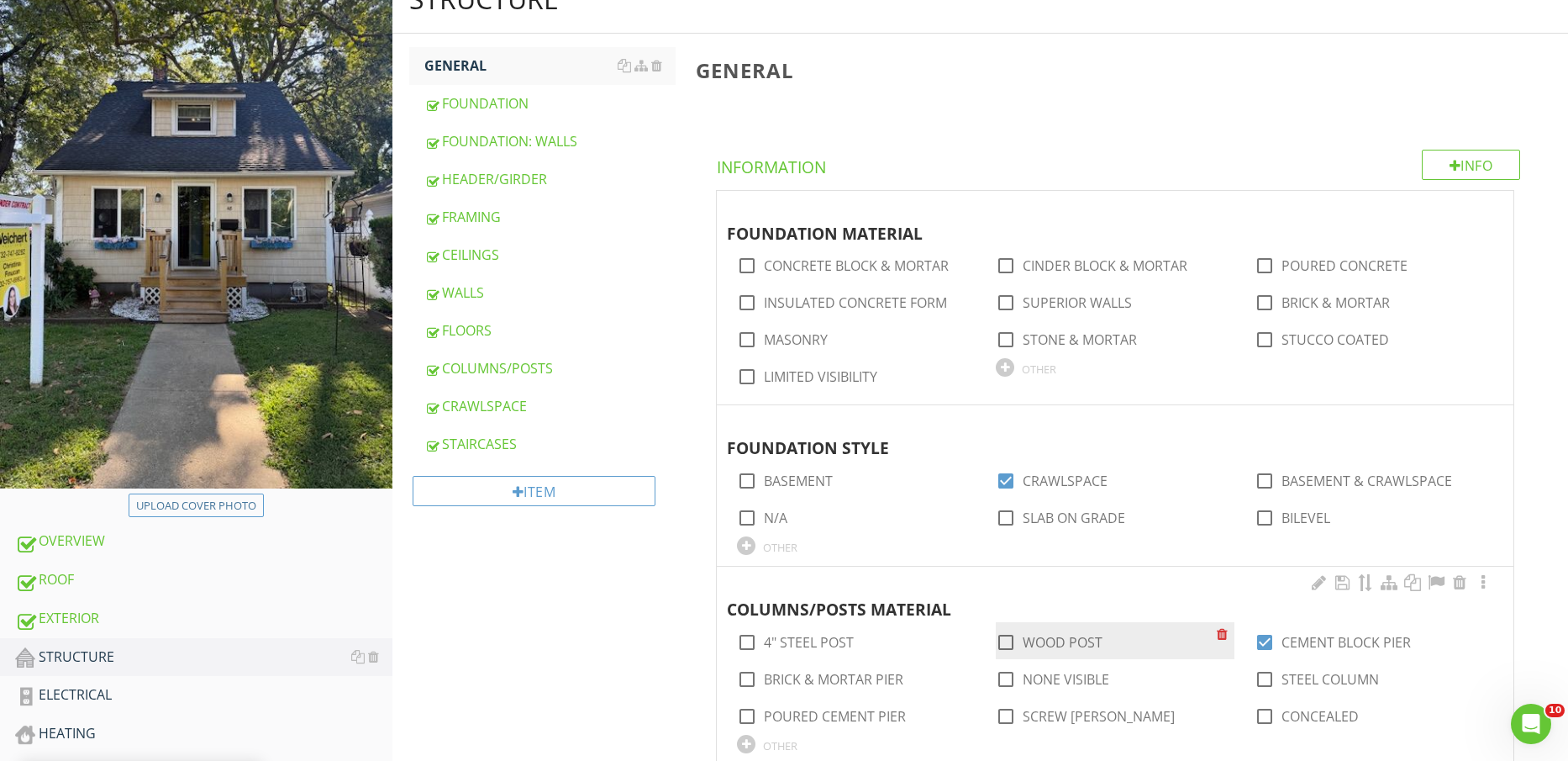
click at [1077, 644] on label "WOOD POST" at bounding box center [1062, 643] width 79 height 17
checkbox input "true"
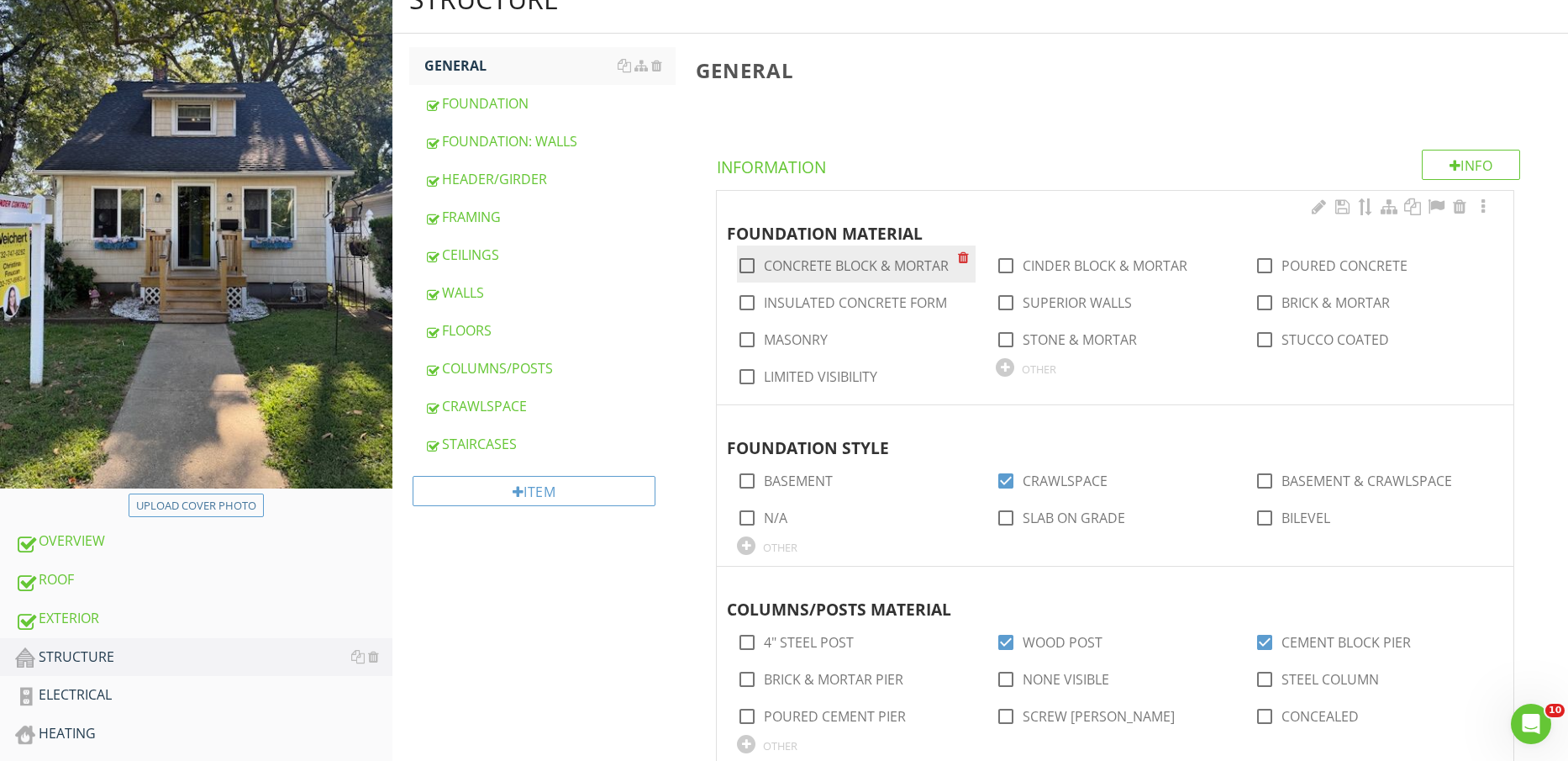
click at [885, 262] on label "CONCRETE BLOCK & MORTAR" at bounding box center [856, 266] width 185 height 17
checkbox input "true"
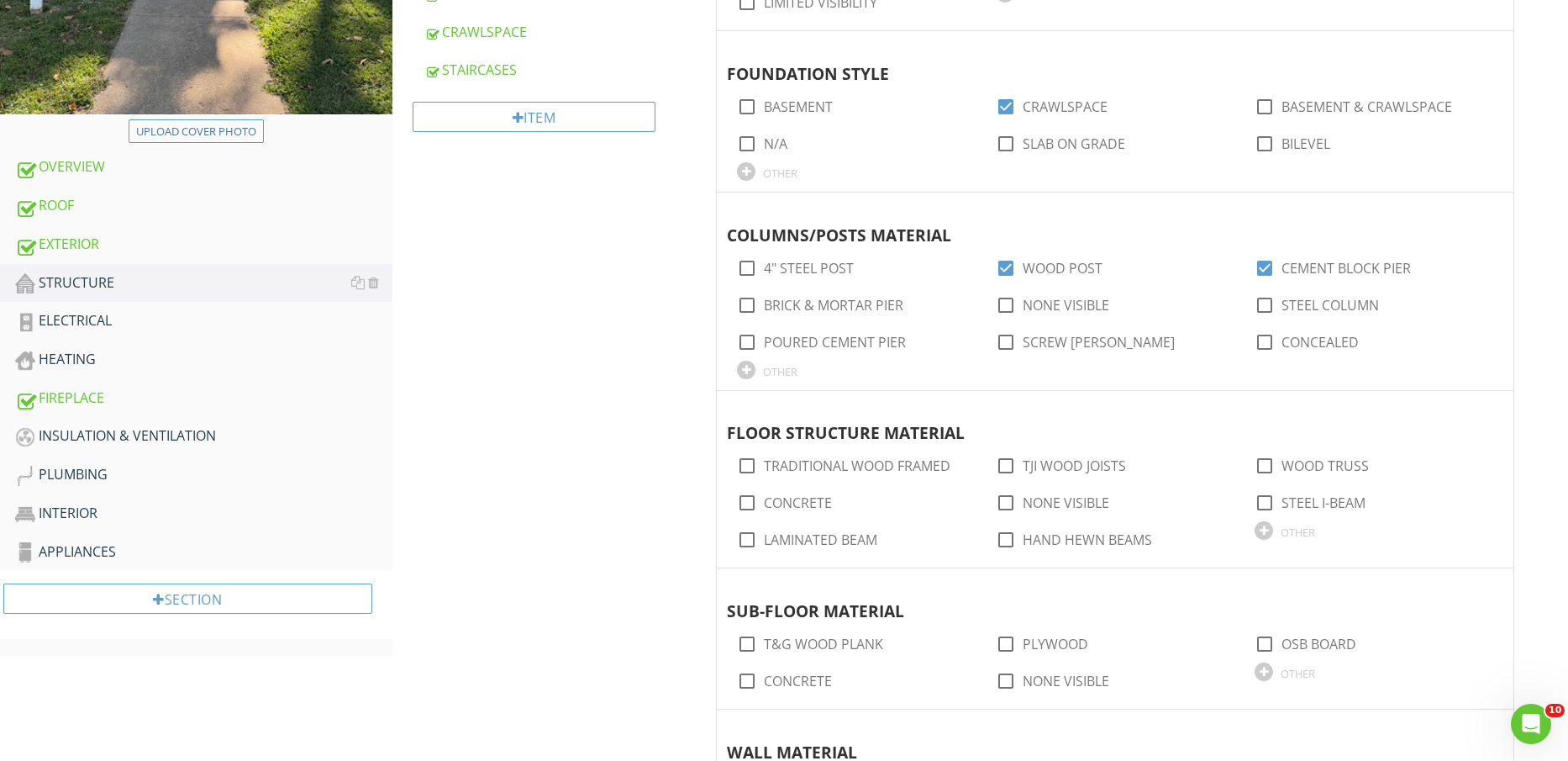
scroll to position [623, 0]
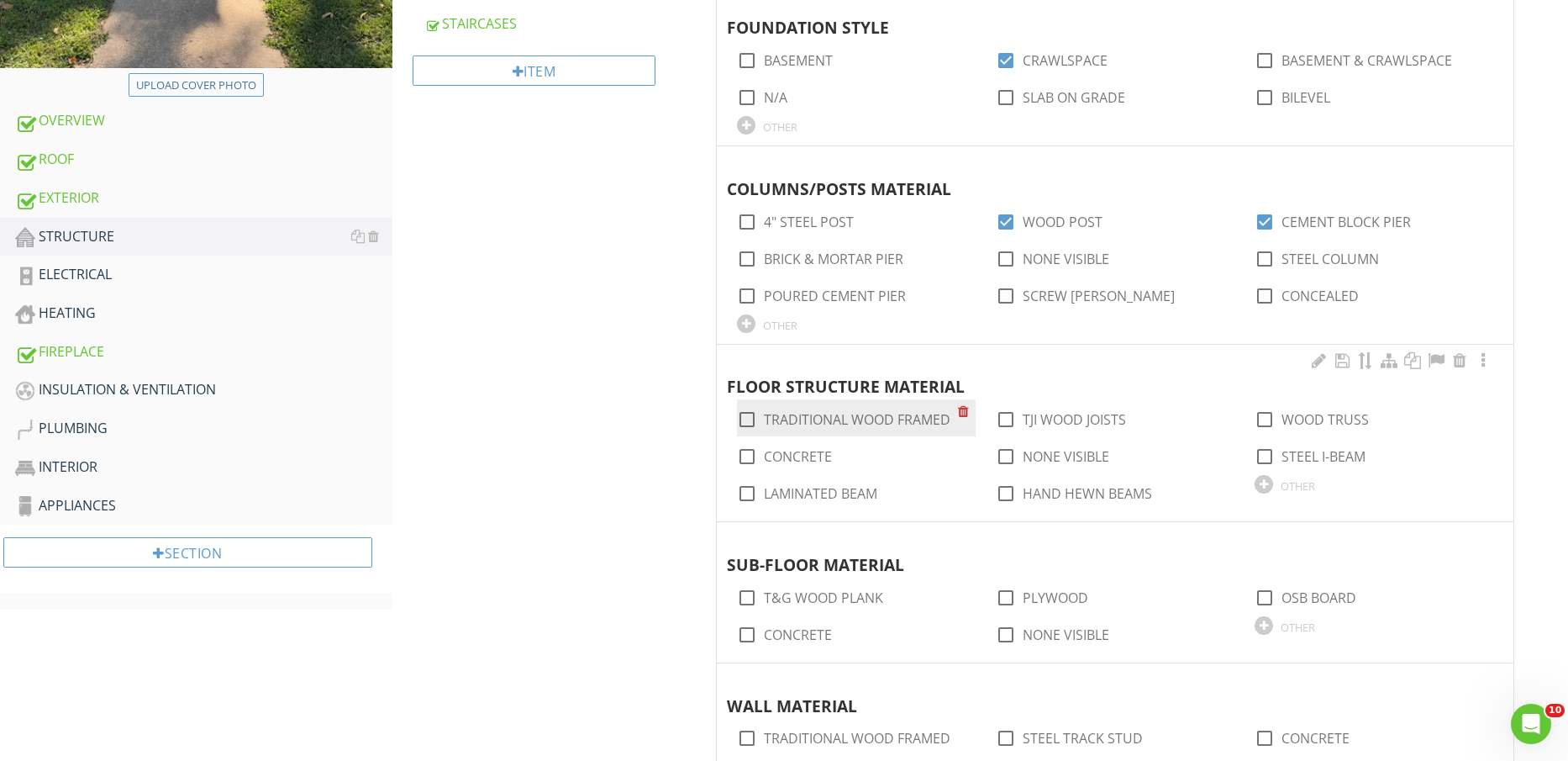
click at [906, 427] on label "TRADITIONAL WOOD FRAMED" at bounding box center [857, 420] width 186 height 17
checkbox input "true"
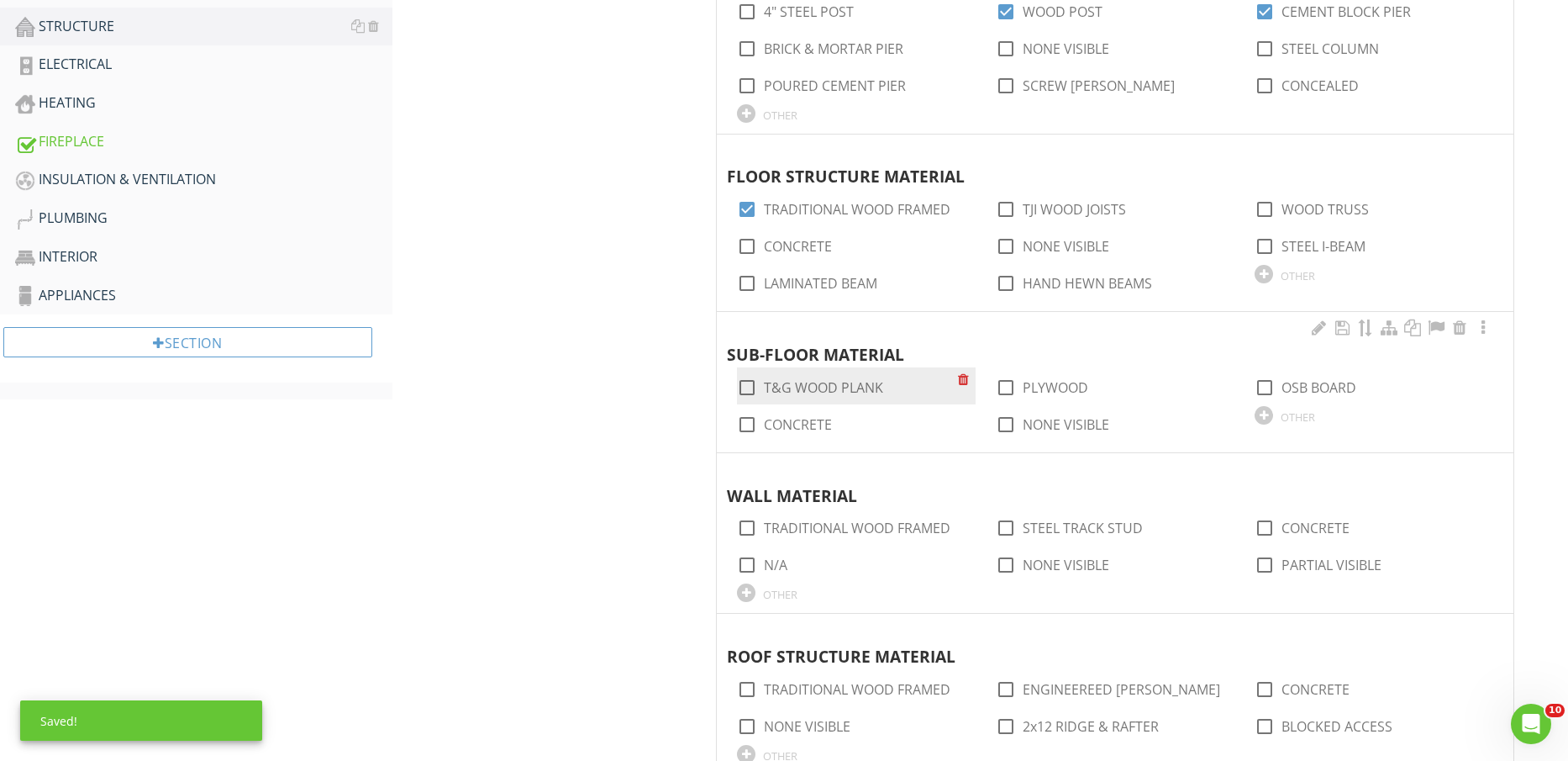
click at [835, 382] on label "T&G WOOD PLANK" at bounding box center [824, 388] width 120 height 17
checkbox input "true"
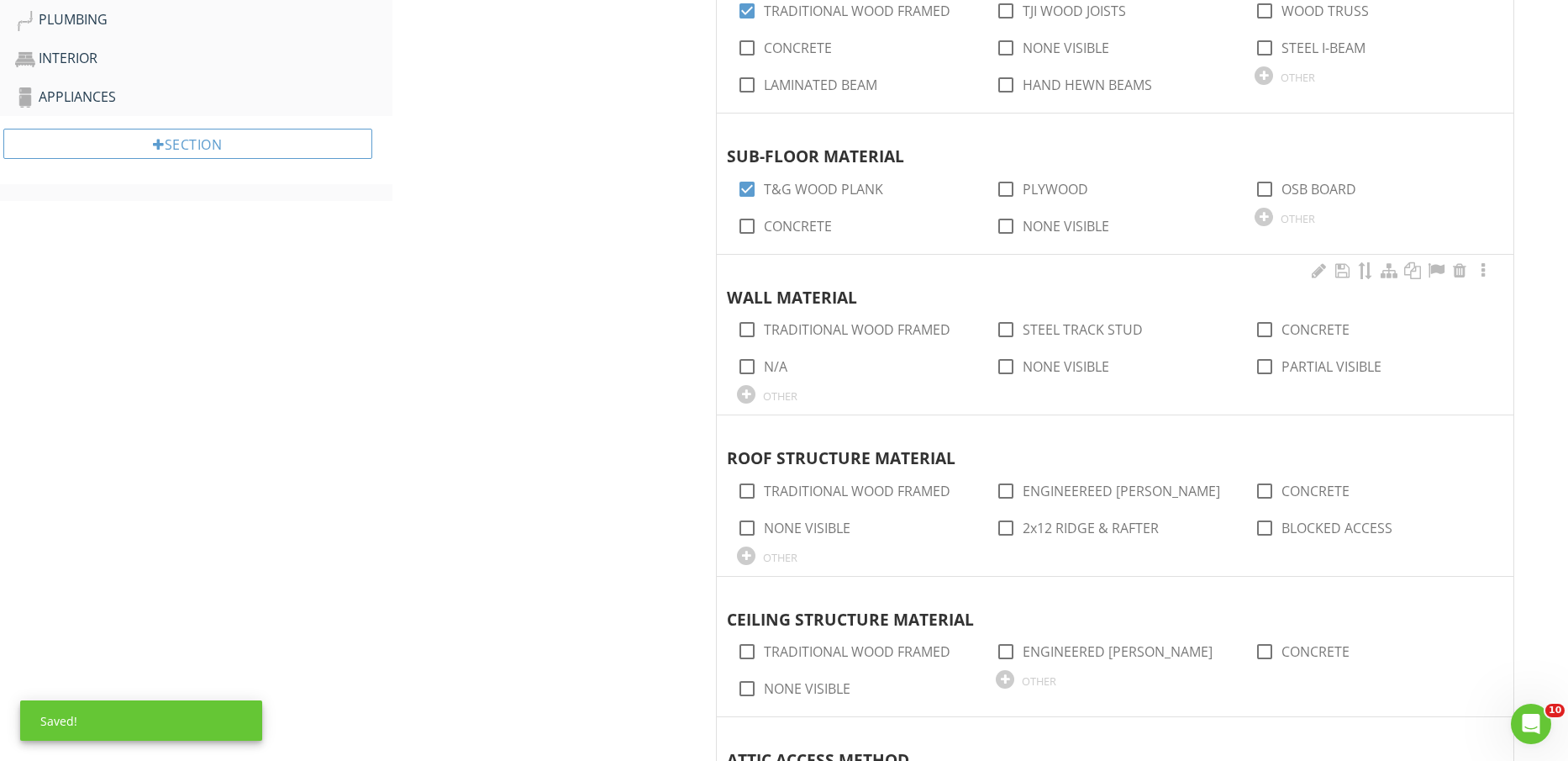
scroll to position [1044, 0]
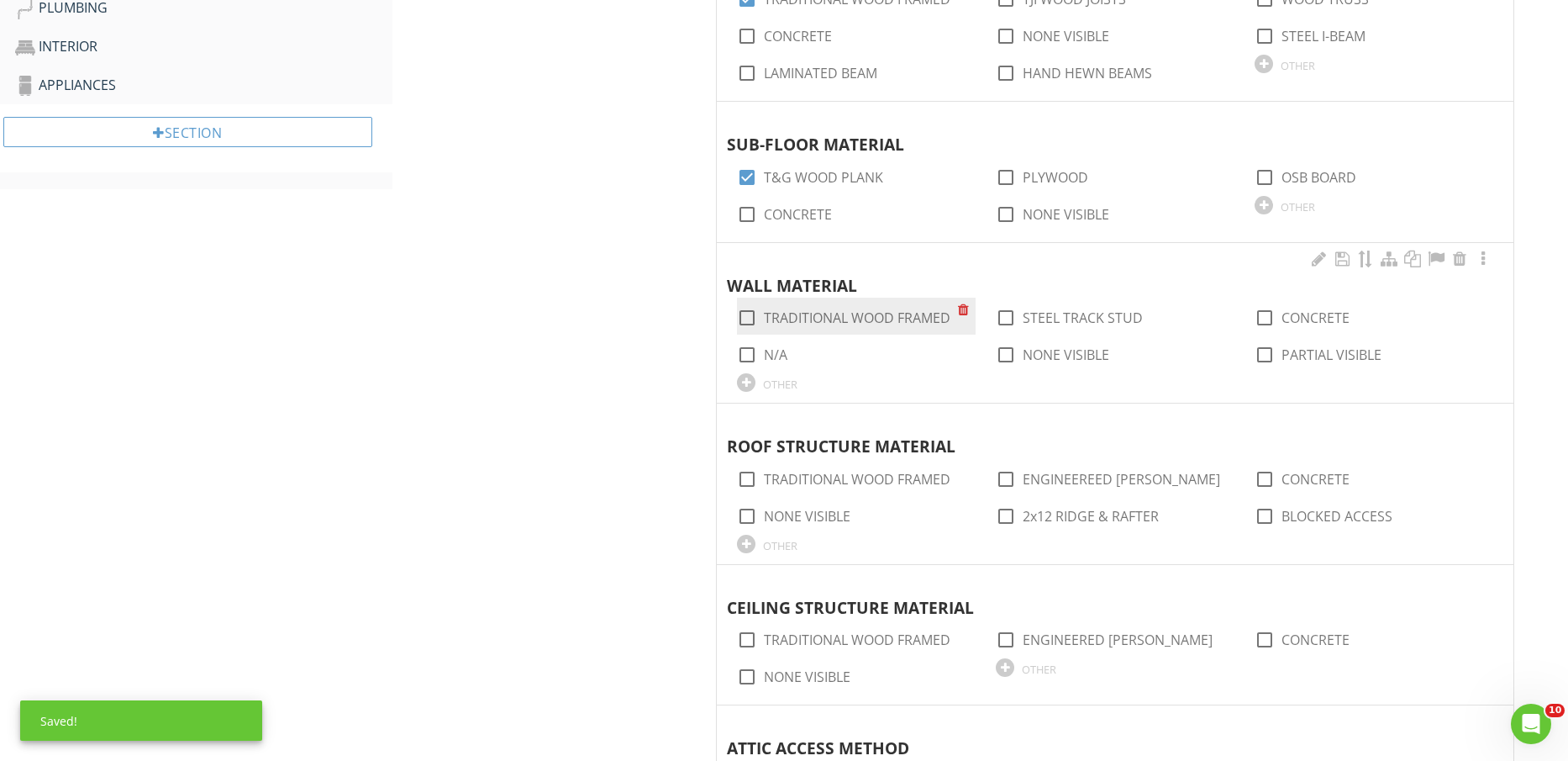
click at [902, 314] on label "TRADITIONAL WOOD FRAMED" at bounding box center [857, 318] width 186 height 17
checkbox input "true"
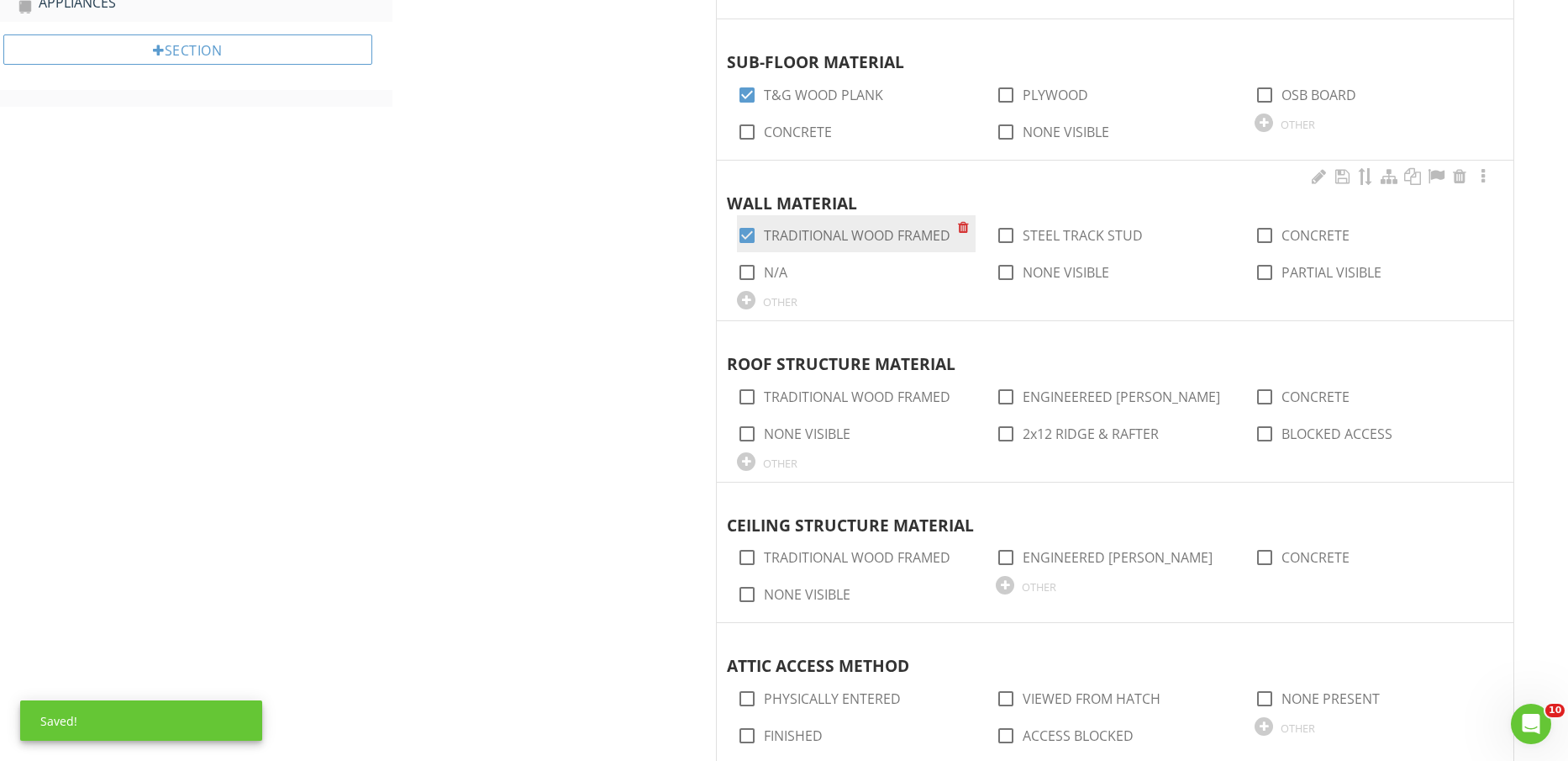
scroll to position [1149, 0]
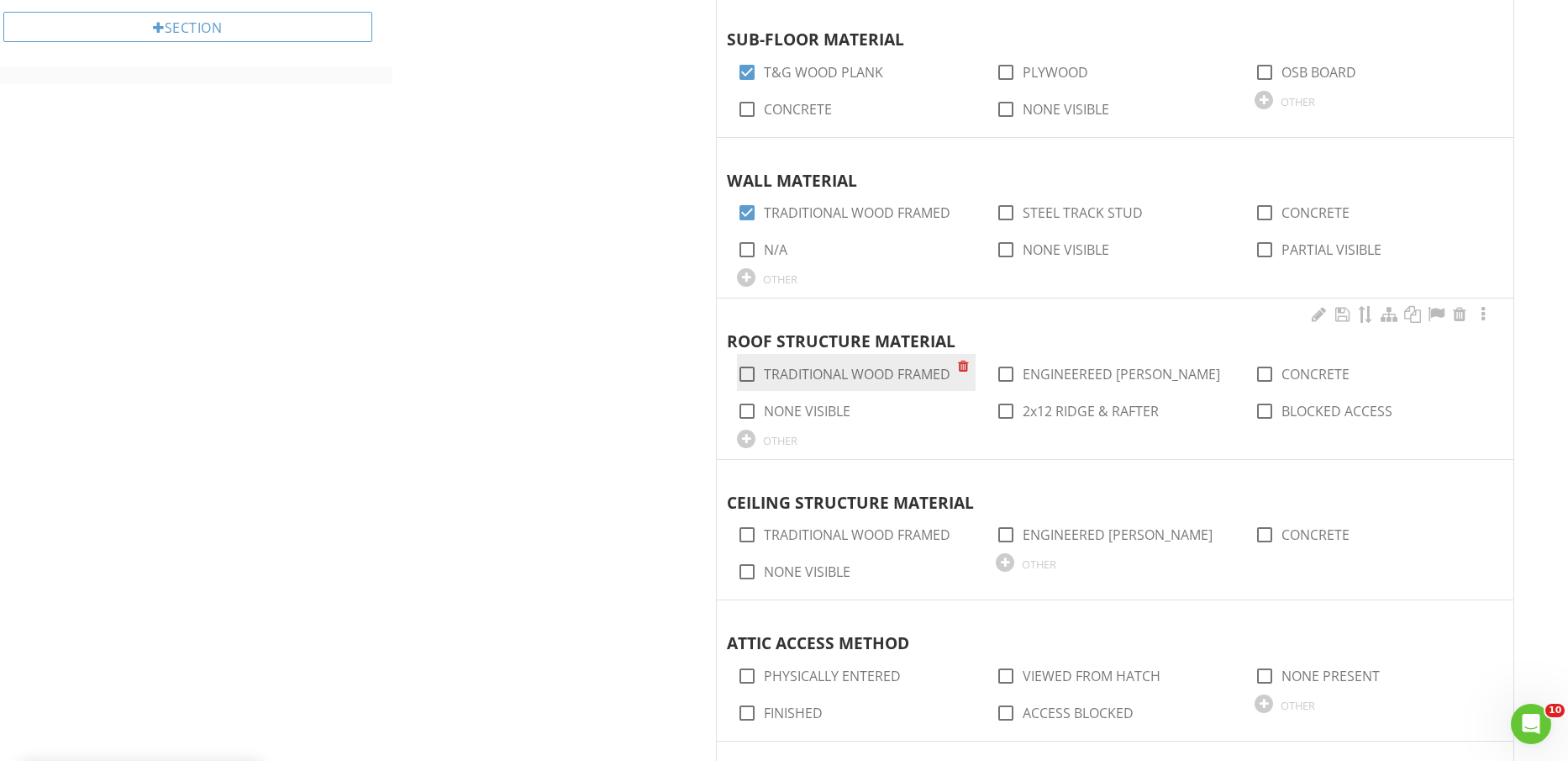
click at [884, 382] on label "TRADITIONAL WOOD FRAMED" at bounding box center [857, 375] width 186 height 17
checkbox input "true"
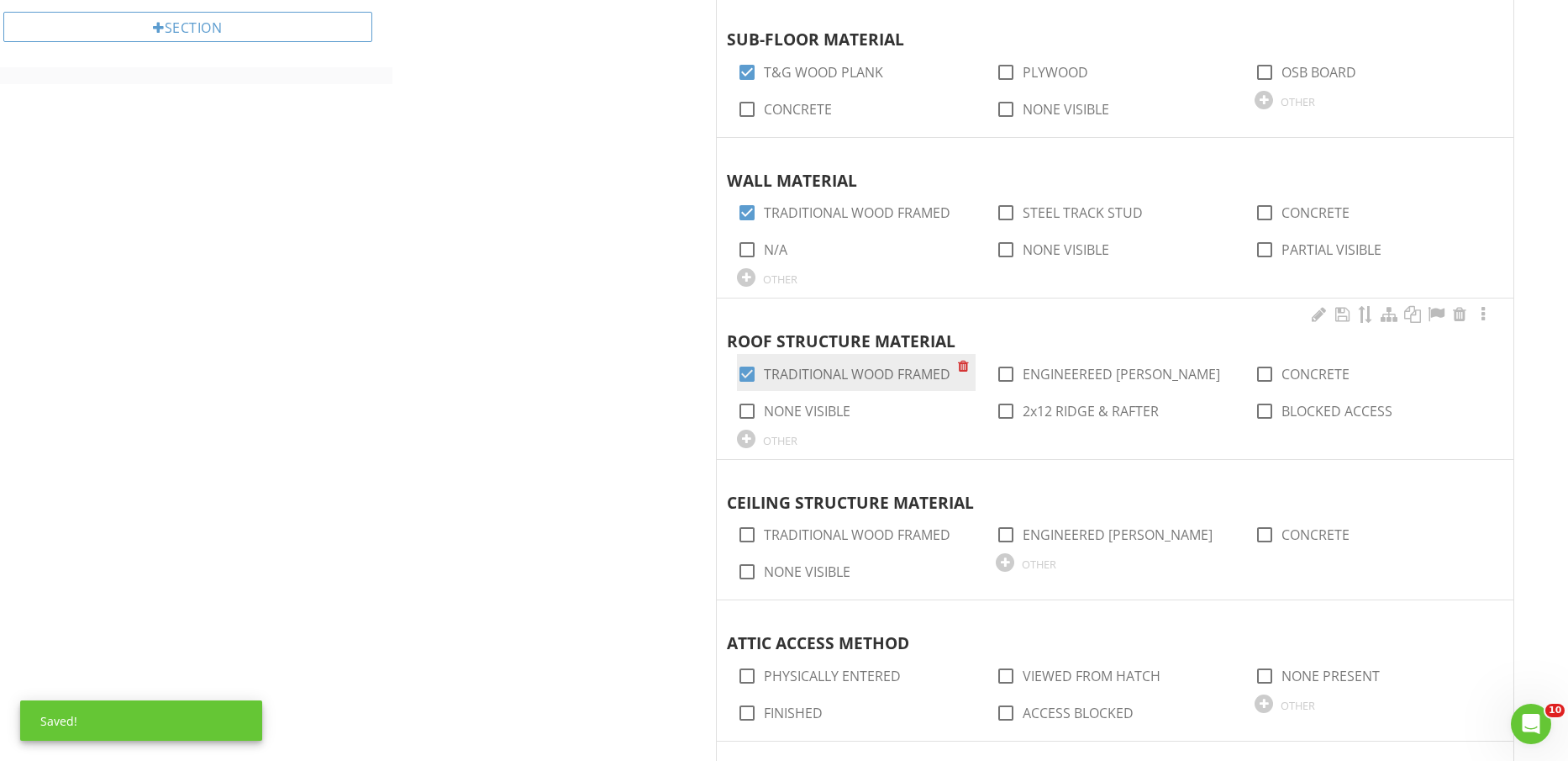
scroll to position [1254, 0]
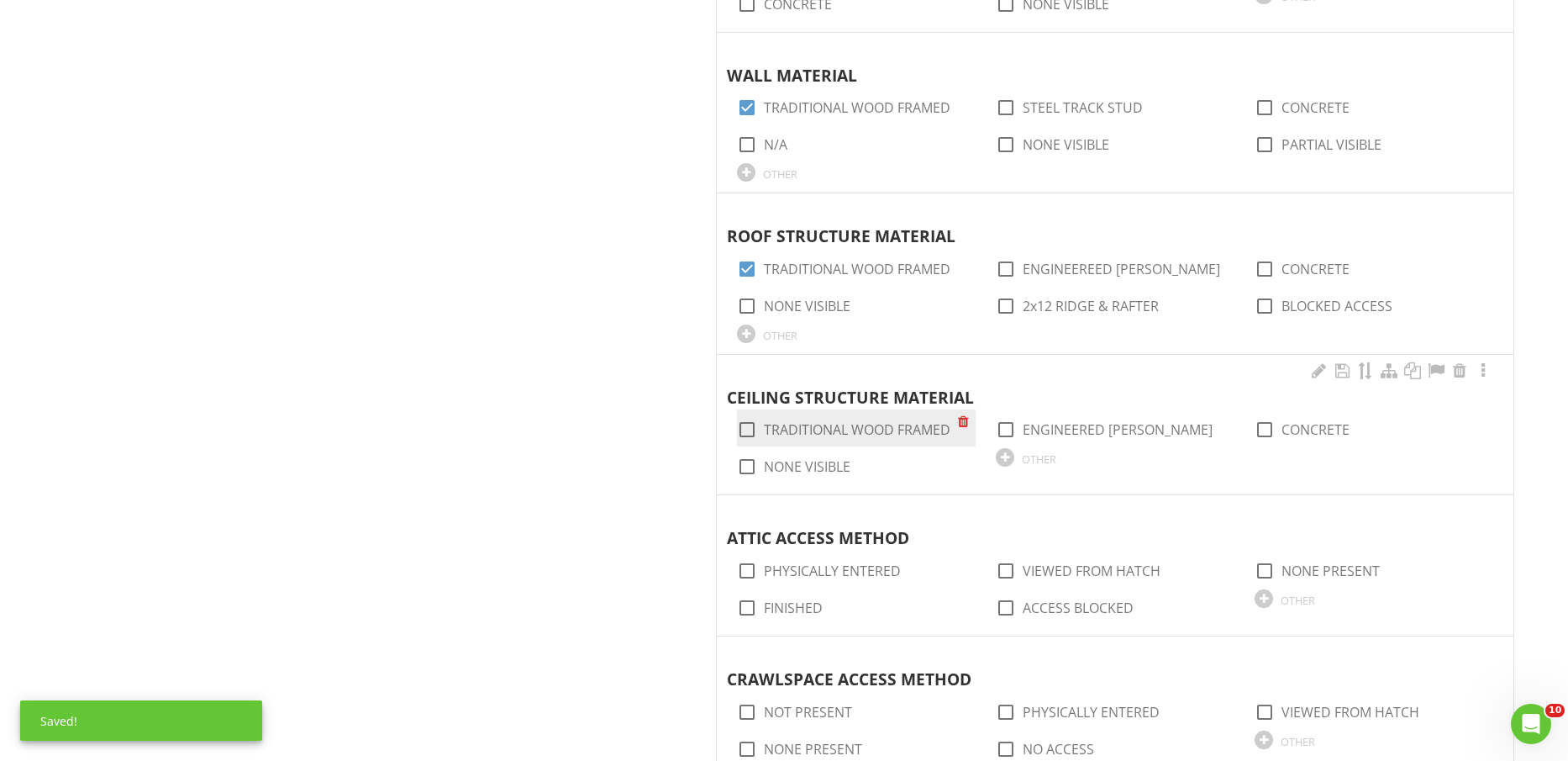
click at [889, 427] on label "TRADITIONAL WOOD FRAMED" at bounding box center [857, 430] width 186 height 17
checkbox input "true"
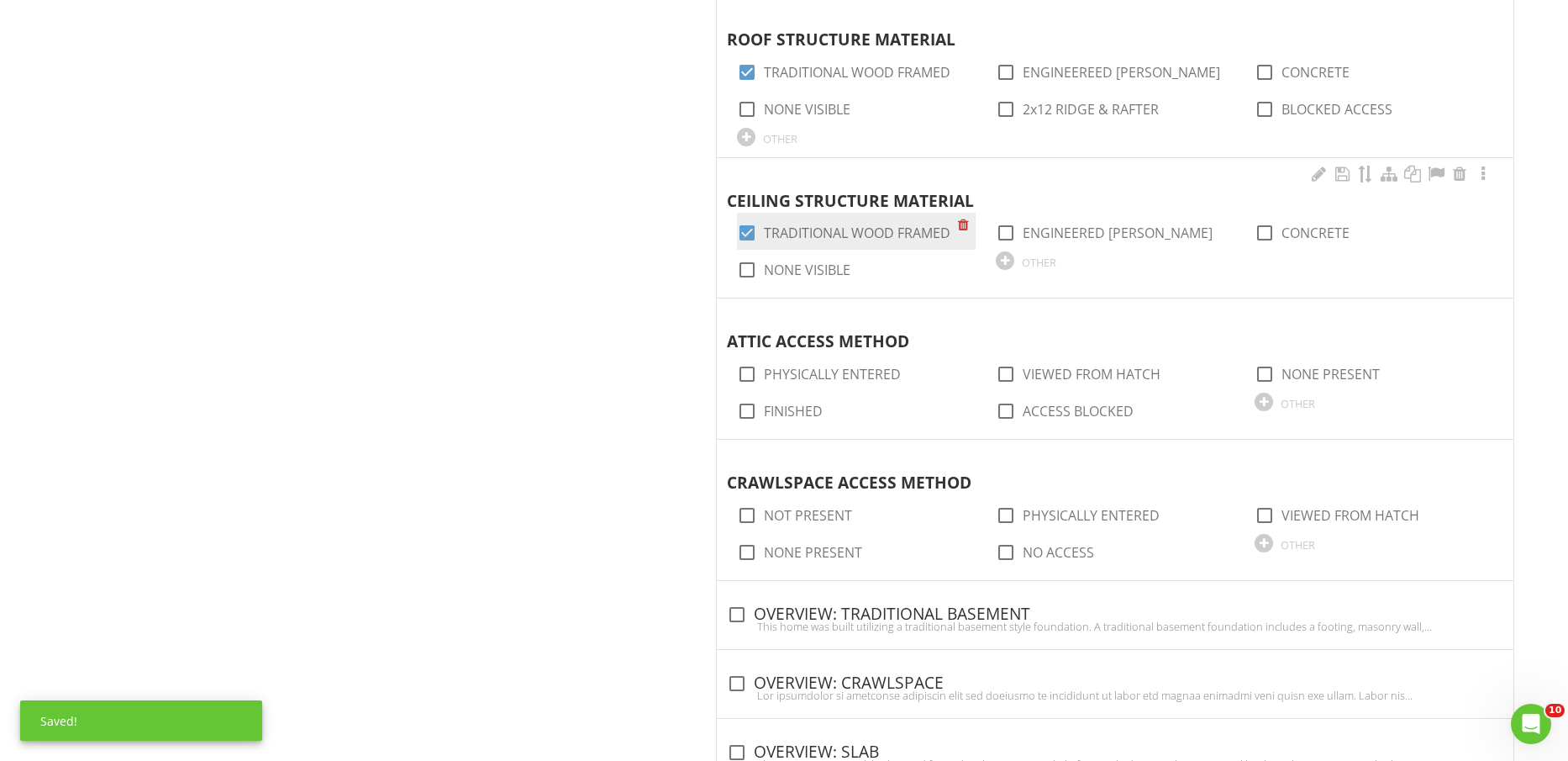
scroll to position [1465, 0]
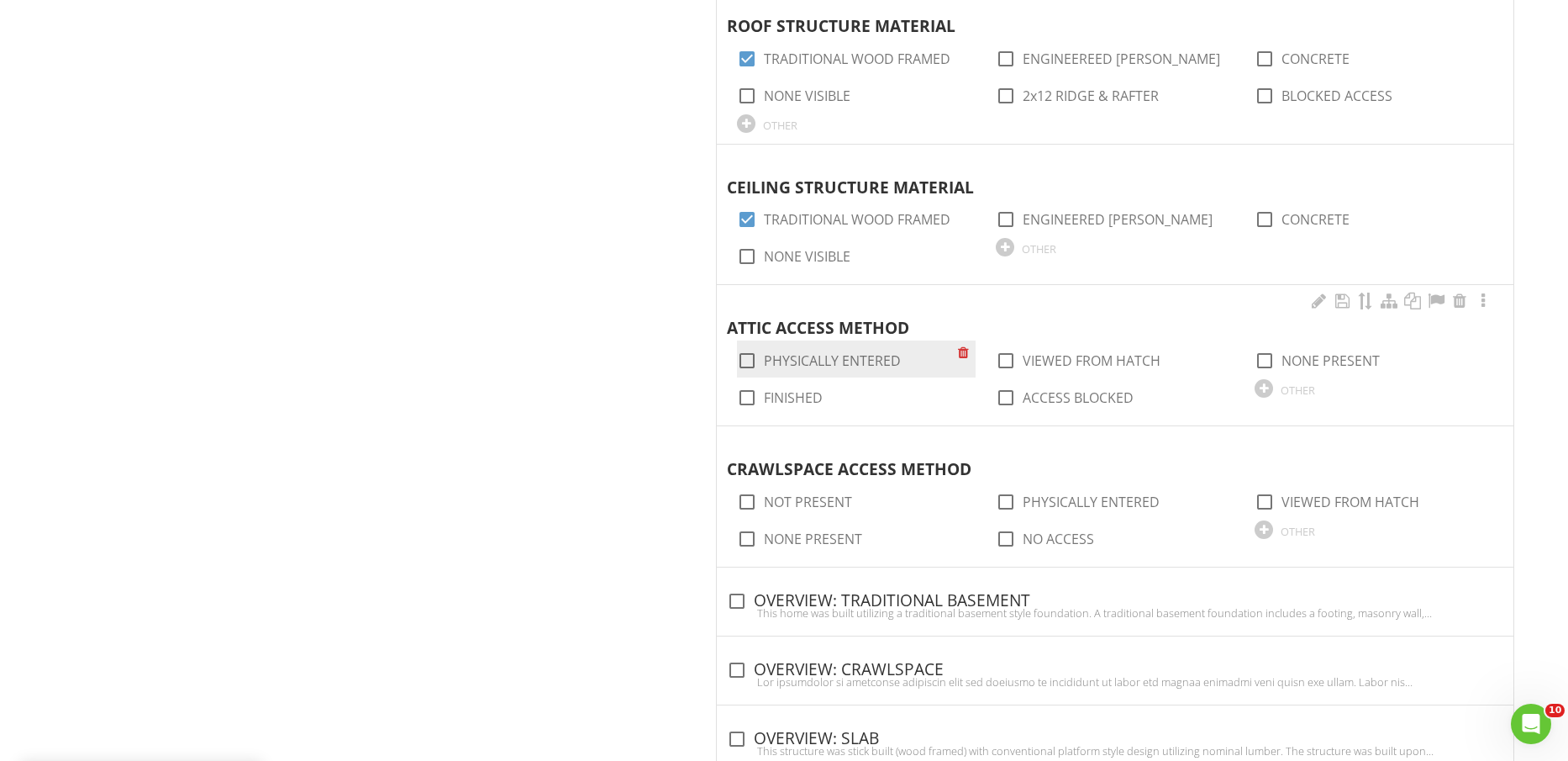
click at [836, 357] on label "PHYSICALLY ENTERED" at bounding box center [832, 361] width 137 height 17
checkbox input "true"
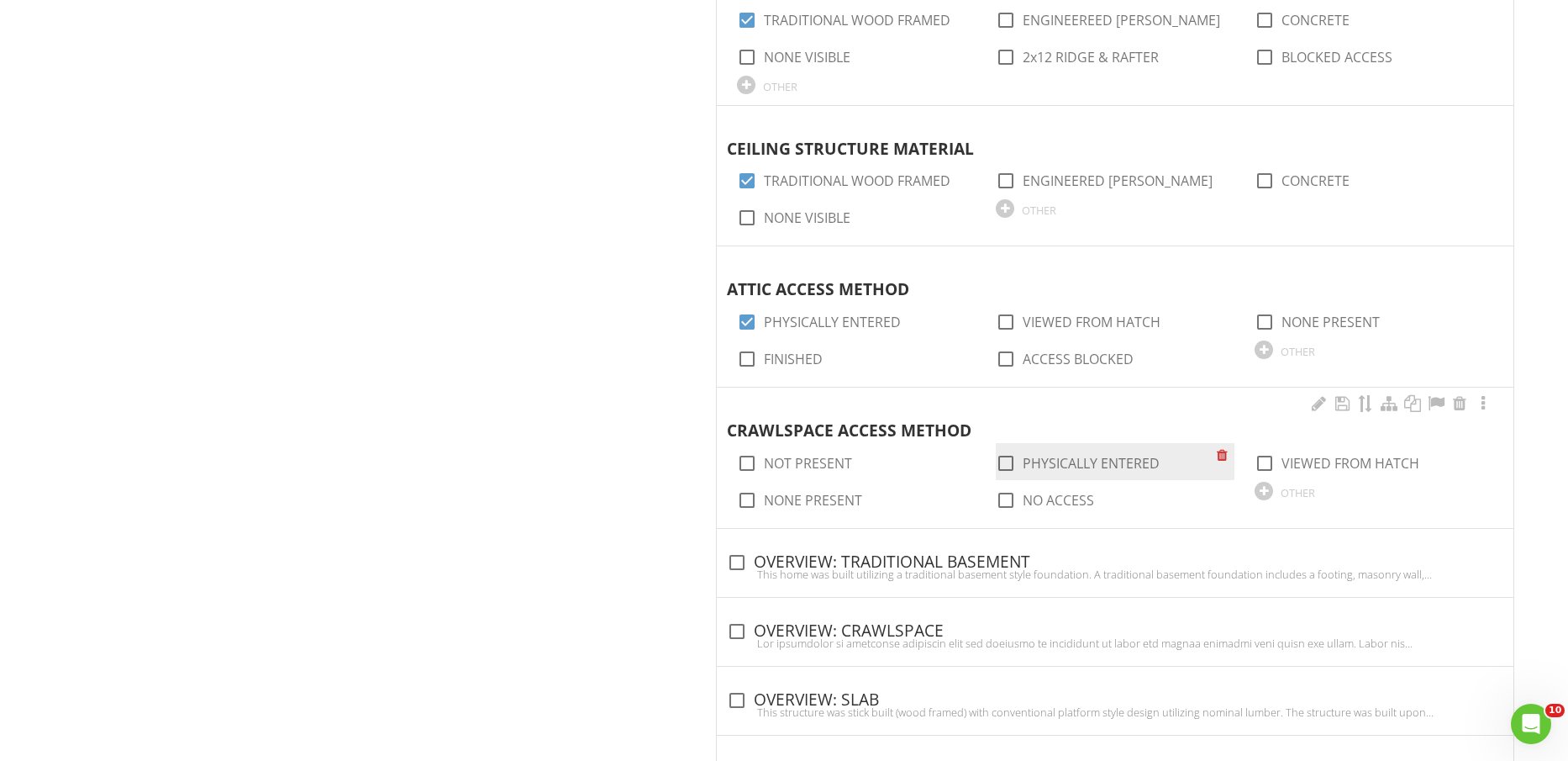
scroll to position [1569, 0]
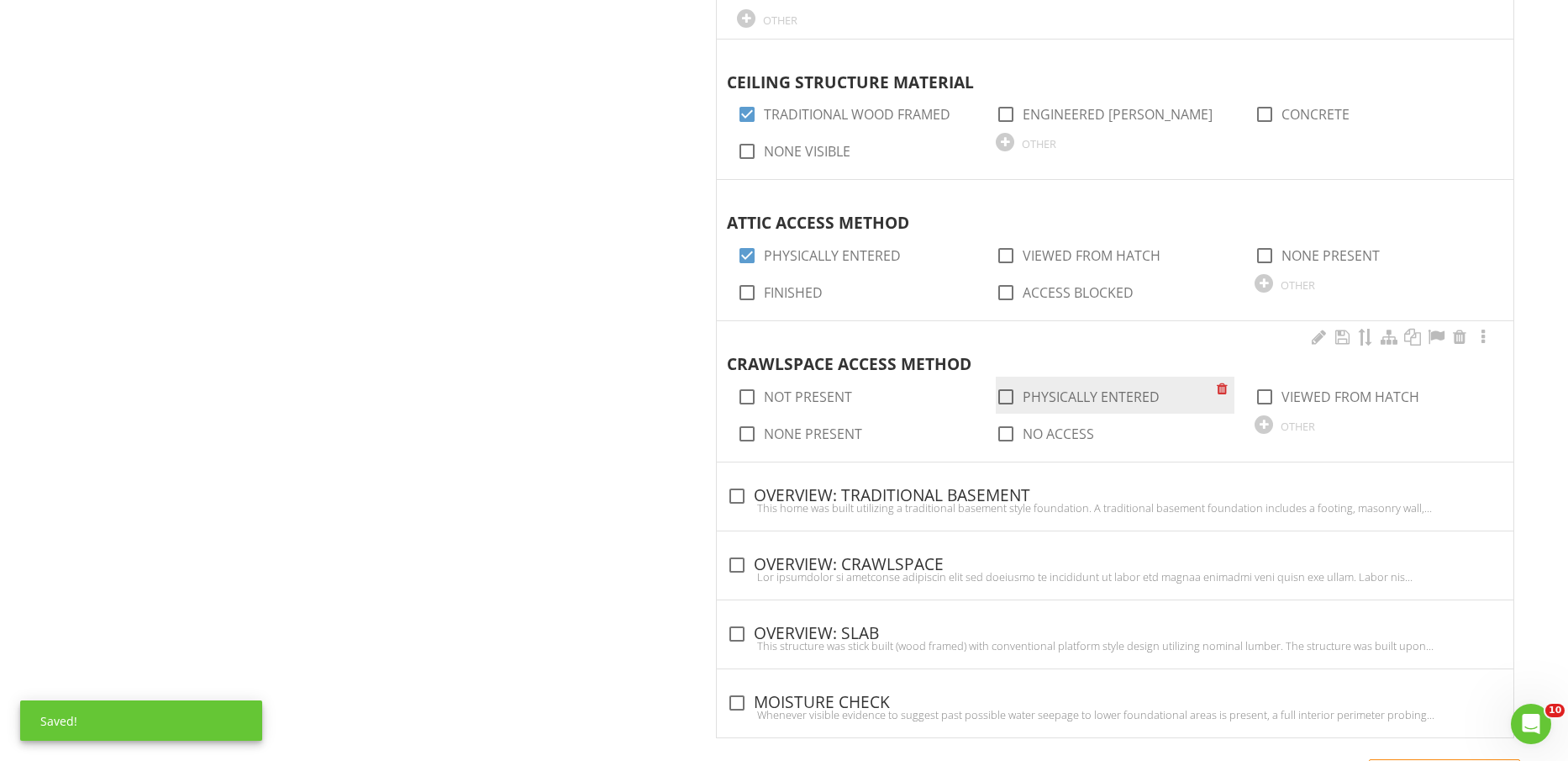
click at [1067, 394] on label "PHYSICALLY ENTERED" at bounding box center [1091, 397] width 137 height 17
checkbox input "true"
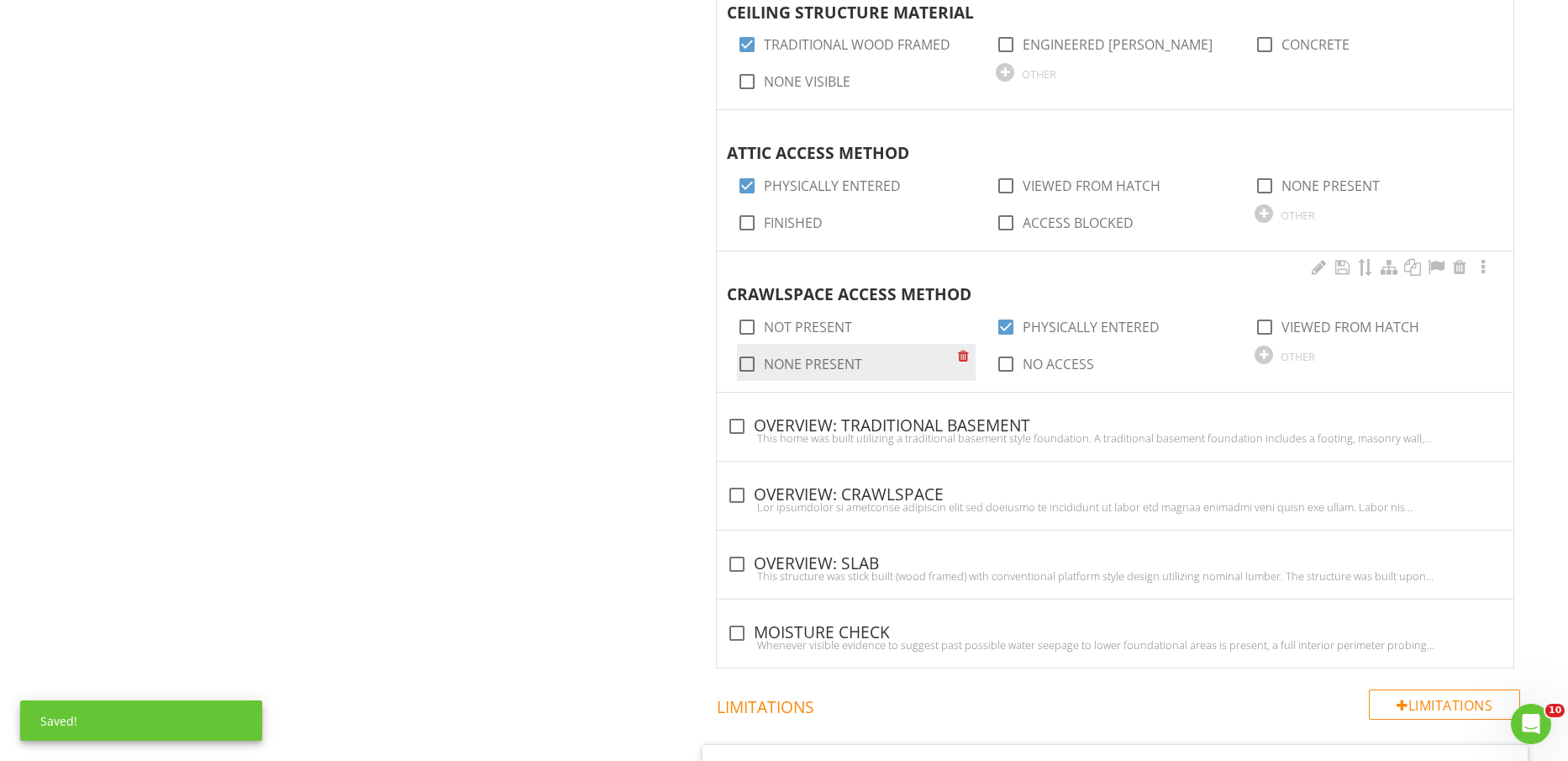
scroll to position [1674, 0]
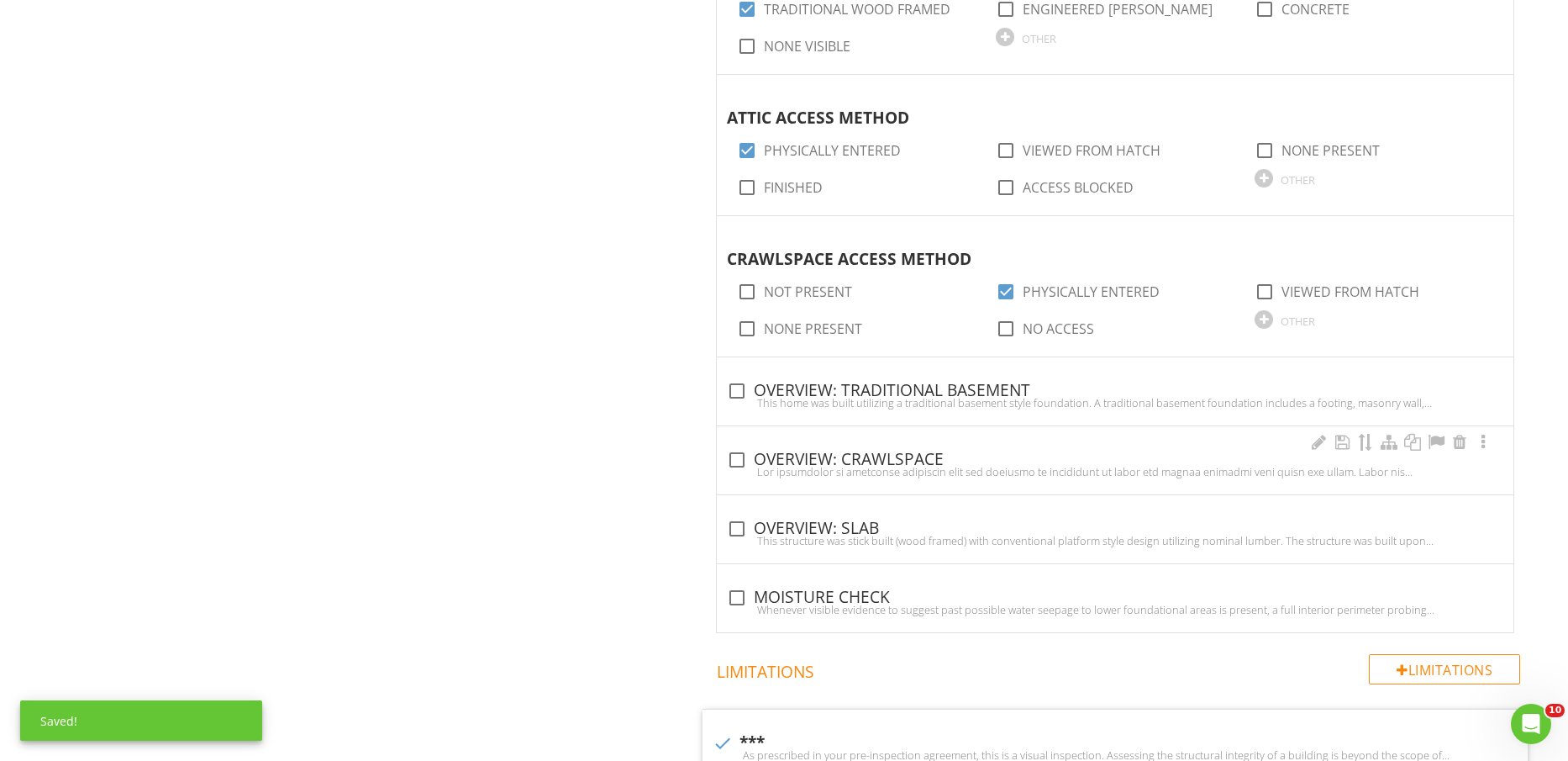
click at [890, 465] on div at bounding box center [1115, 472] width 777 height 14
checkbox input "true"
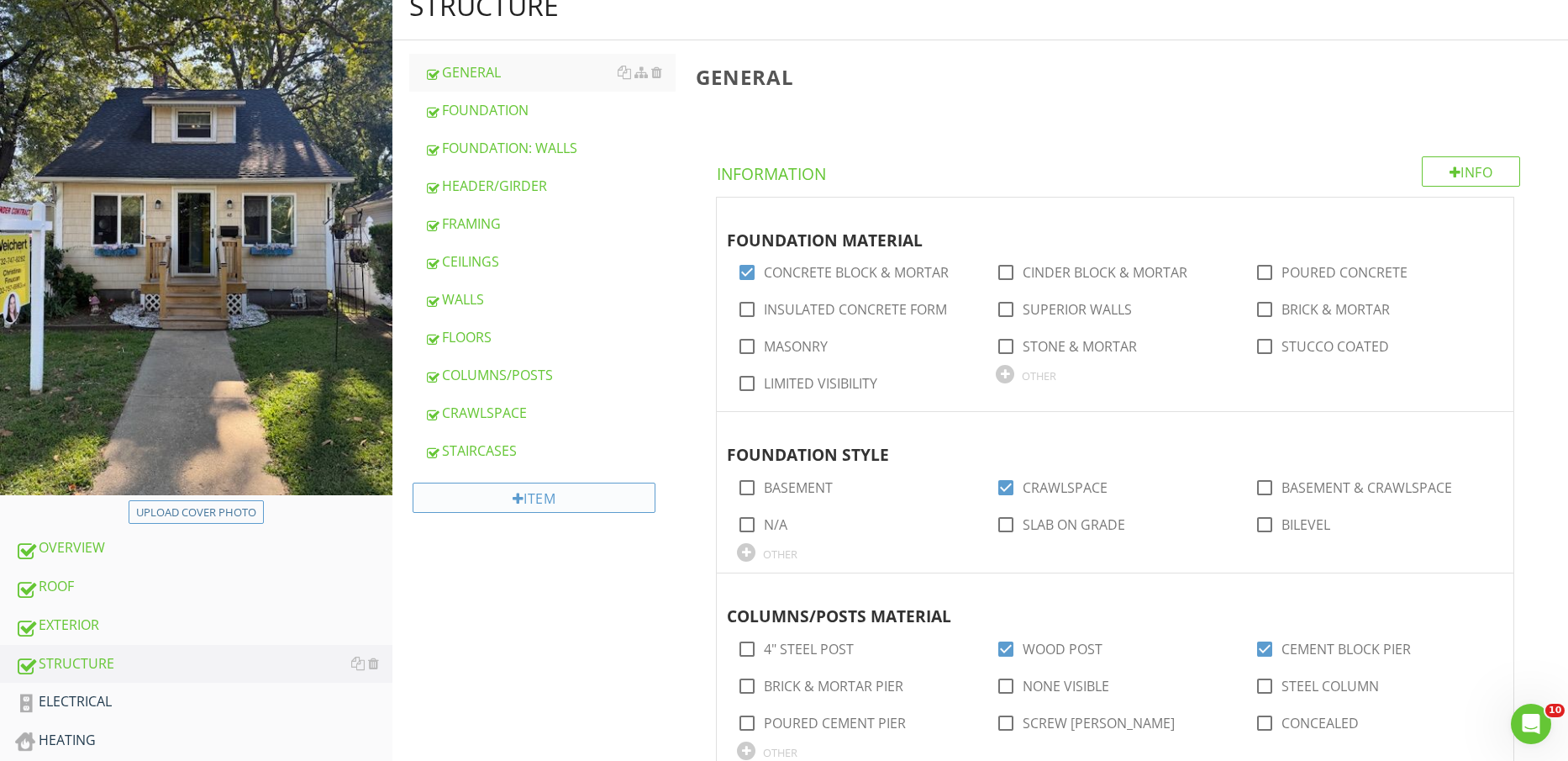
scroll to position [316, 0]
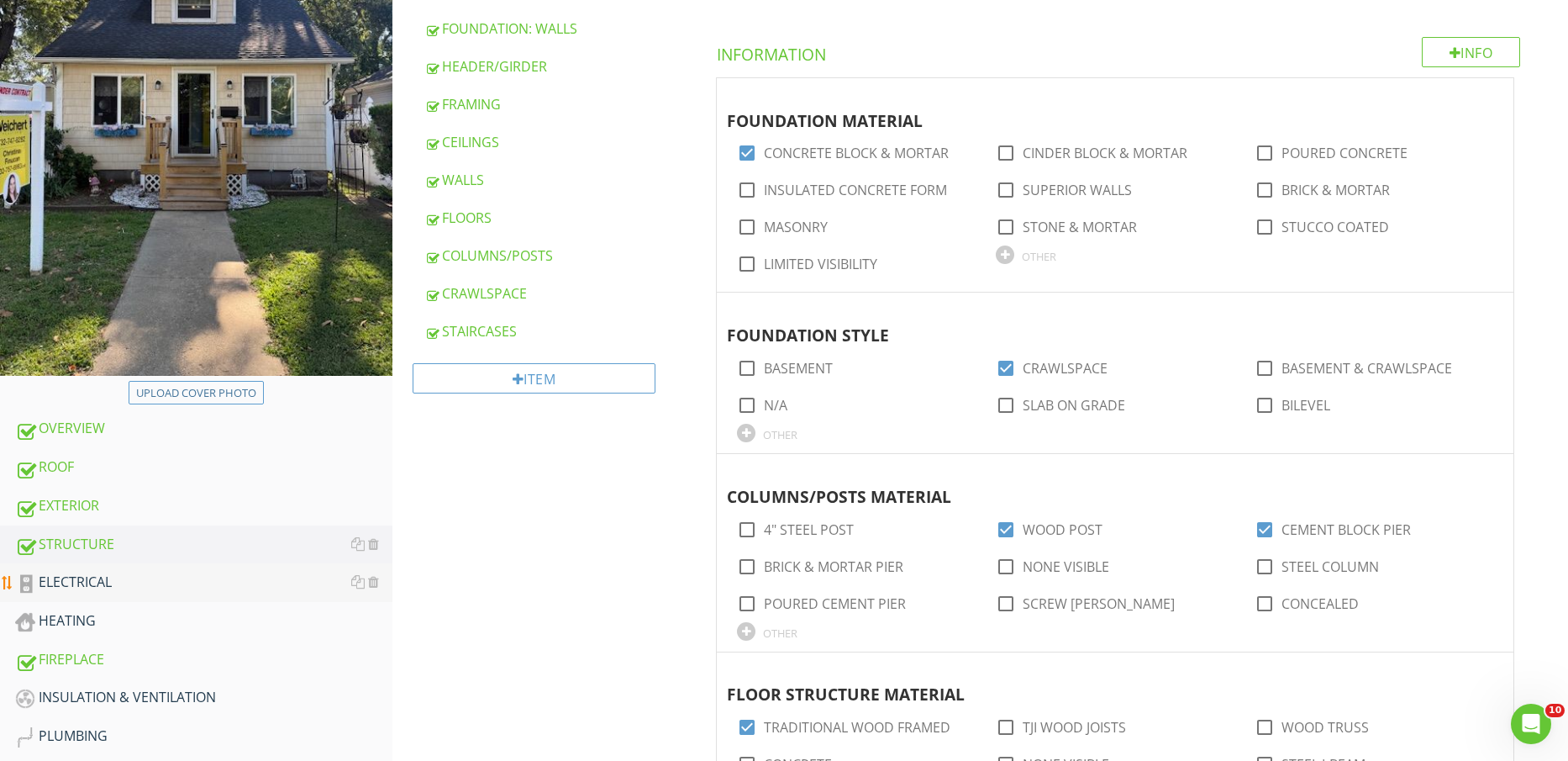
click at [137, 584] on div "ELECTRICAL" at bounding box center [204, 583] width 378 height 22
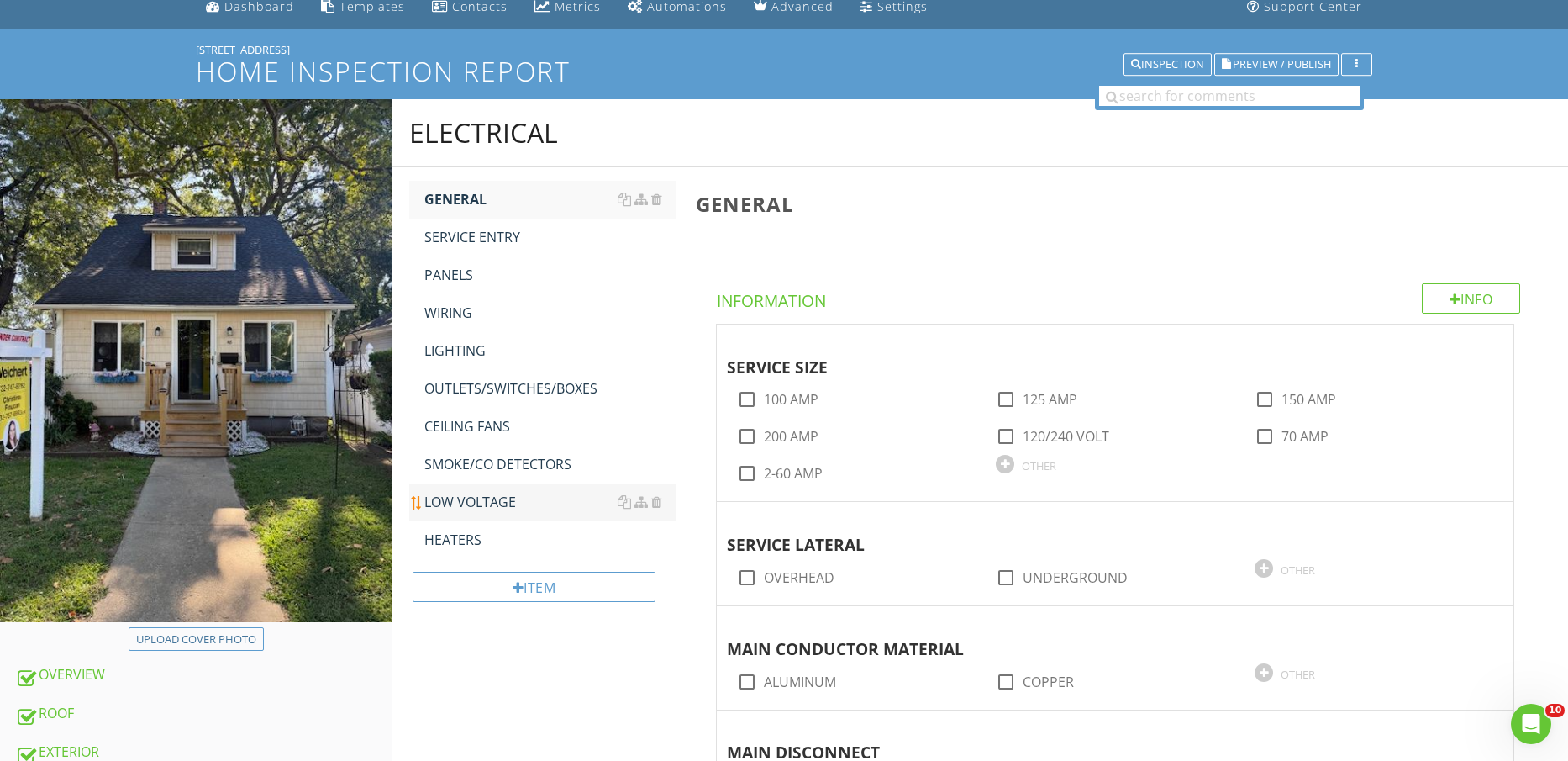
scroll to position [105, 0]
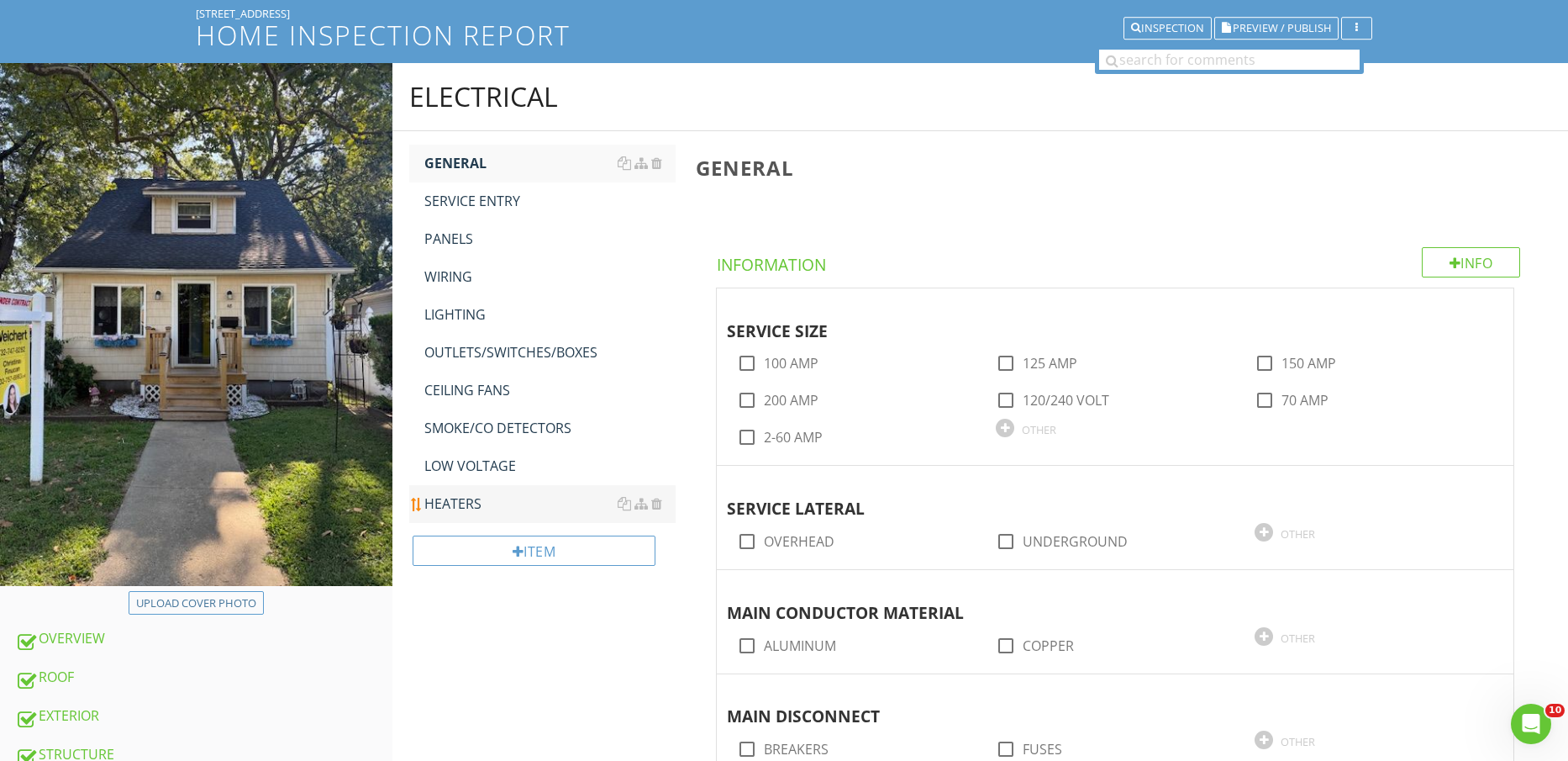
click at [486, 498] on div "HEATERS" at bounding box center [550, 504] width 252 height 21
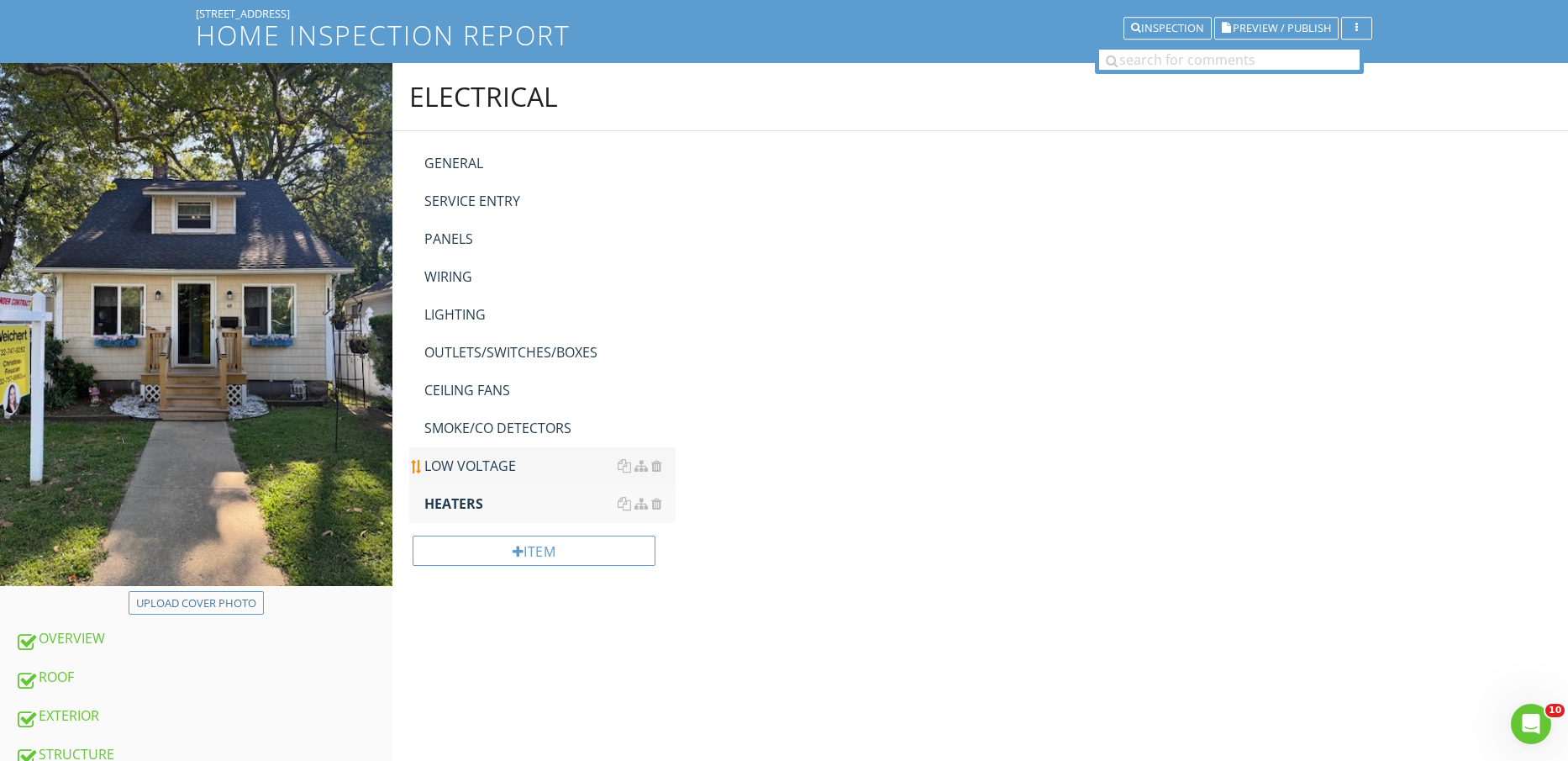
click at [482, 459] on div "LOW VOLTAGE" at bounding box center [550, 466] width 252 height 21
click at [480, 425] on div "SMOKE/CO DETECTORS" at bounding box center [550, 428] width 252 height 21
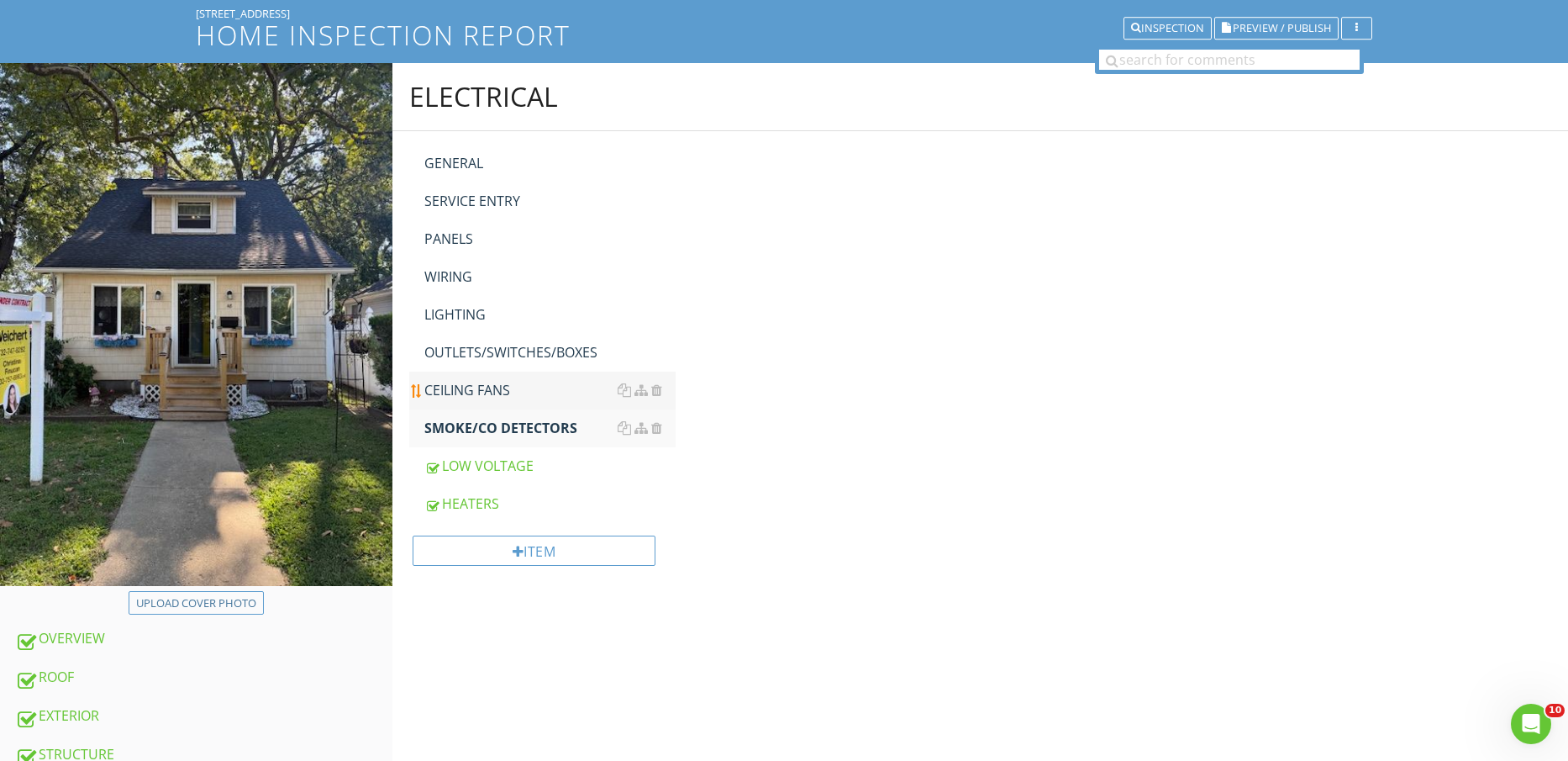
click at [474, 386] on div "CEILING FANS" at bounding box center [550, 391] width 252 height 21
click at [479, 346] on div "OUTLETS/SWITCHES/BOXES" at bounding box center [550, 352] width 252 height 21
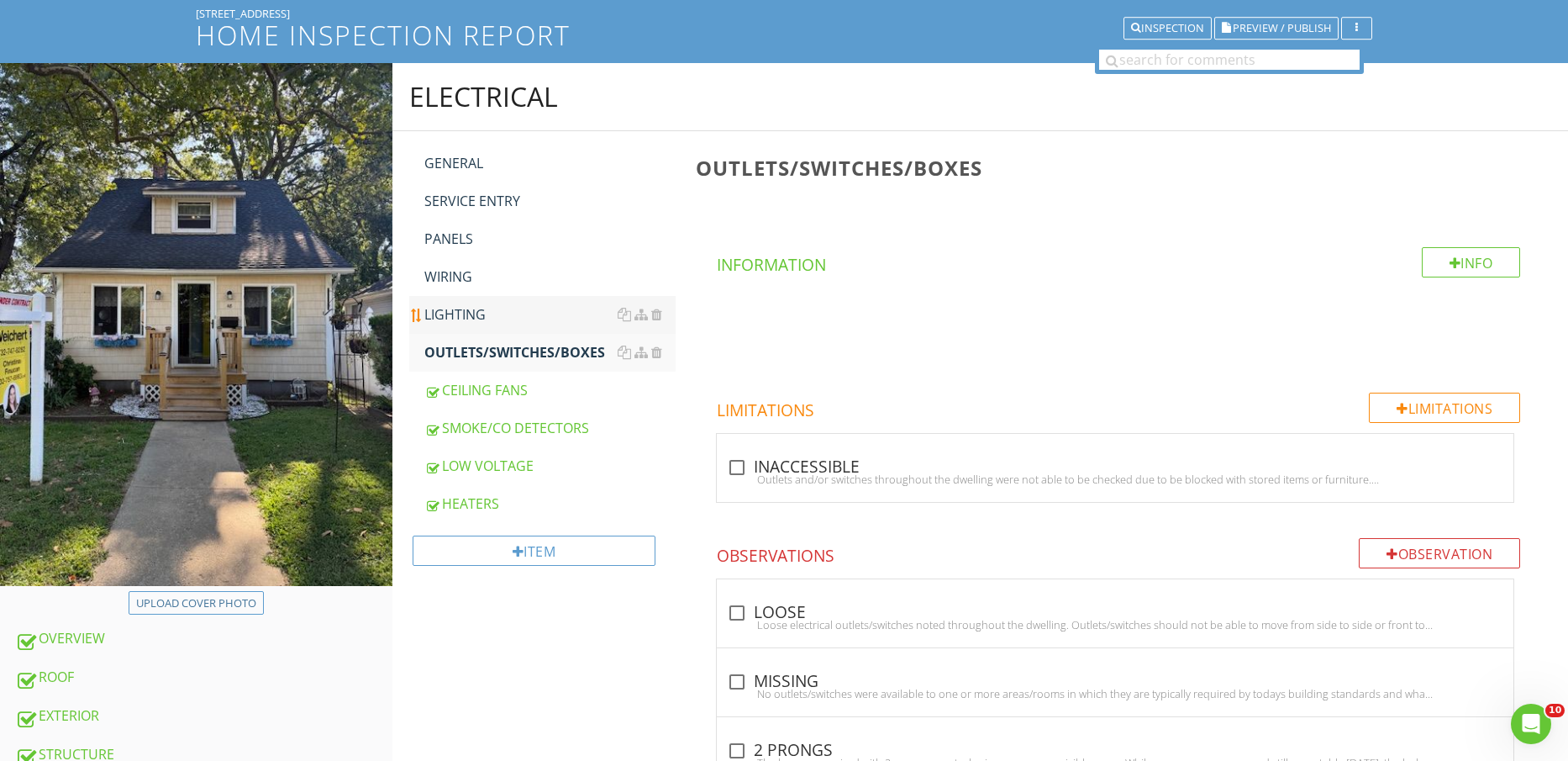
click at [484, 301] on link "LIGHTING" at bounding box center [550, 314] width 252 height 37
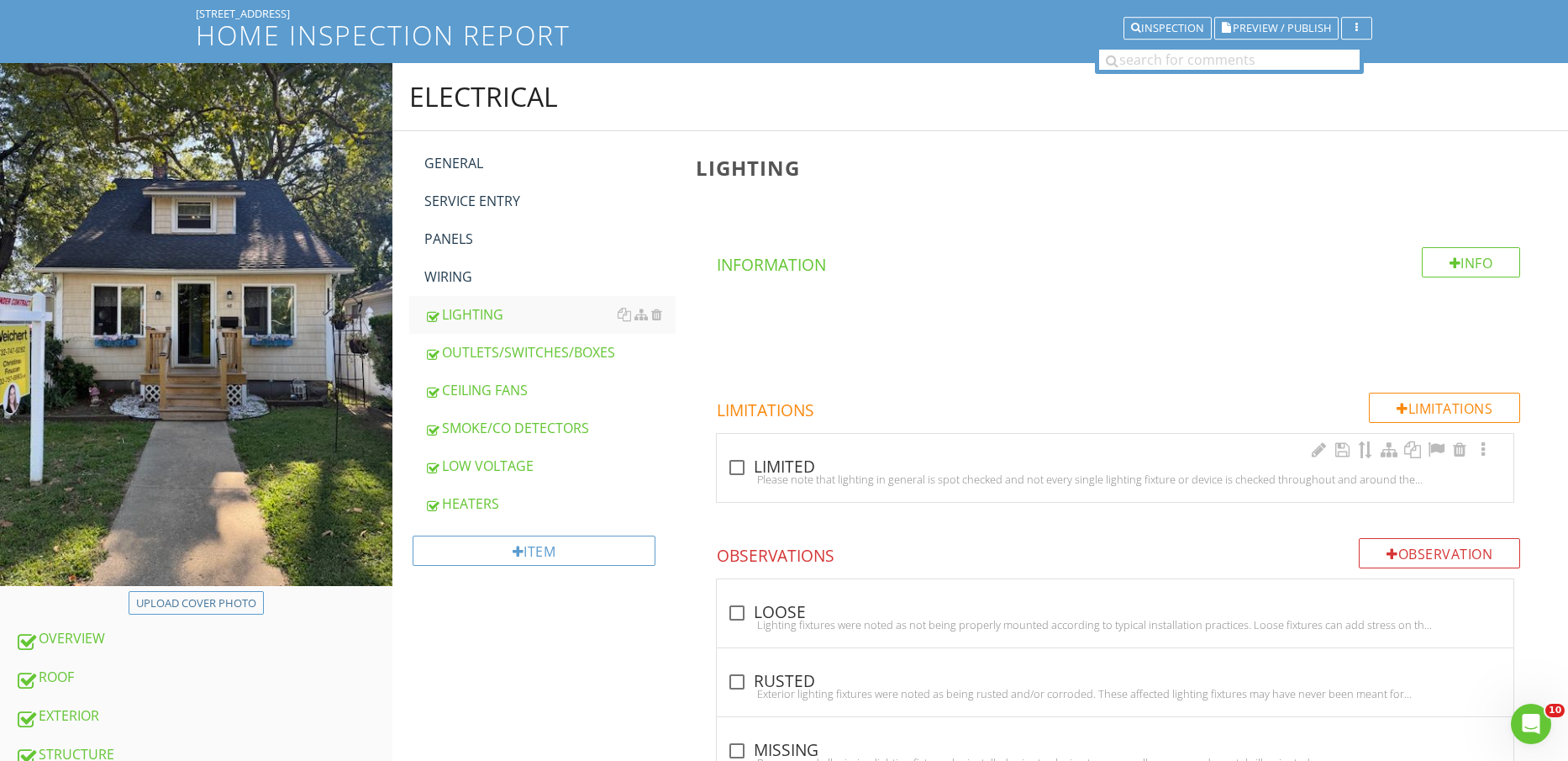
click at [770, 473] on div "Please note that lighting in general is spot checked and not every single light…" at bounding box center [1115, 480] width 777 height 14
checkbox input "true"
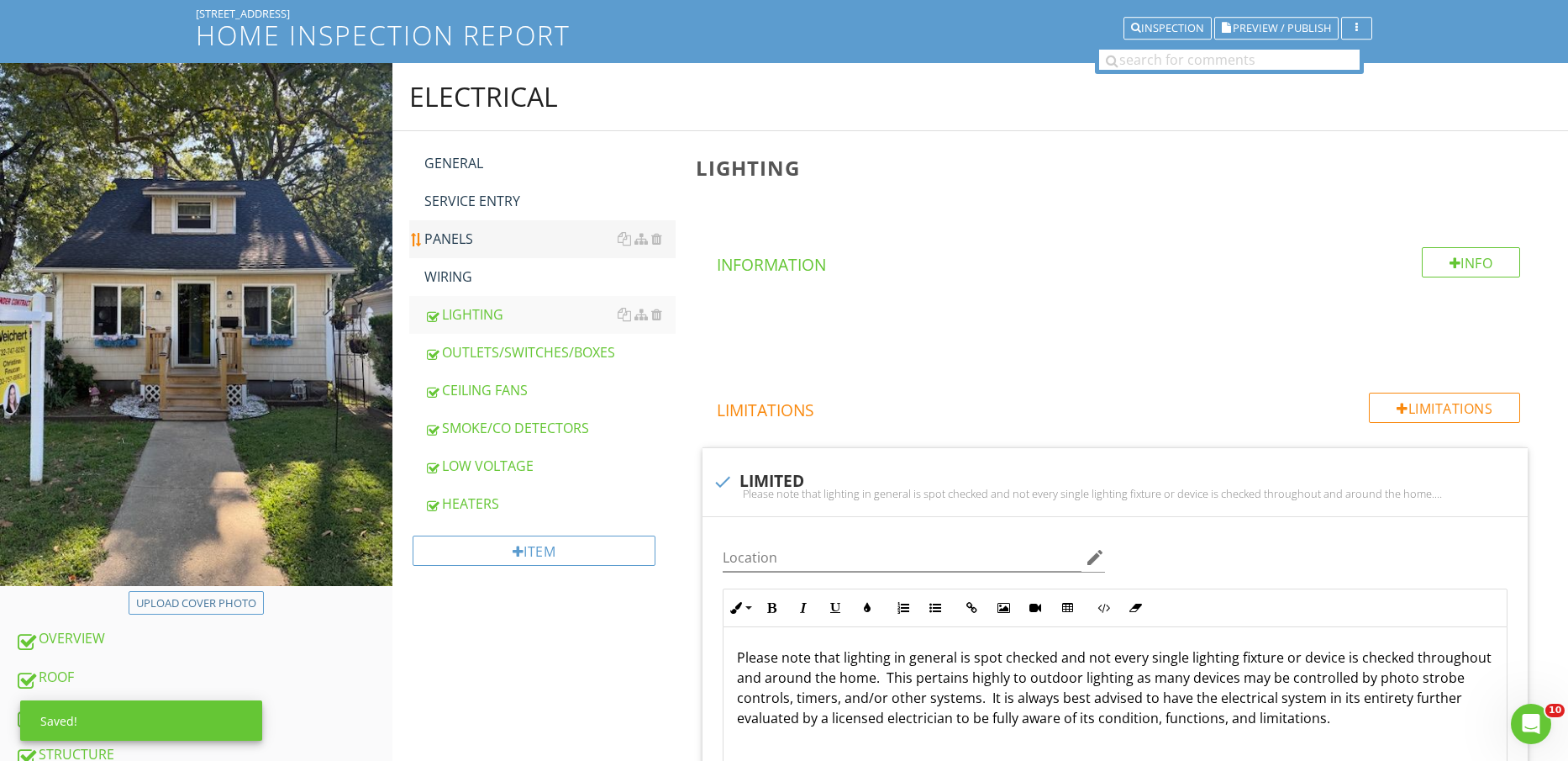
click at [484, 284] on div "WIRING" at bounding box center [550, 277] width 252 height 21
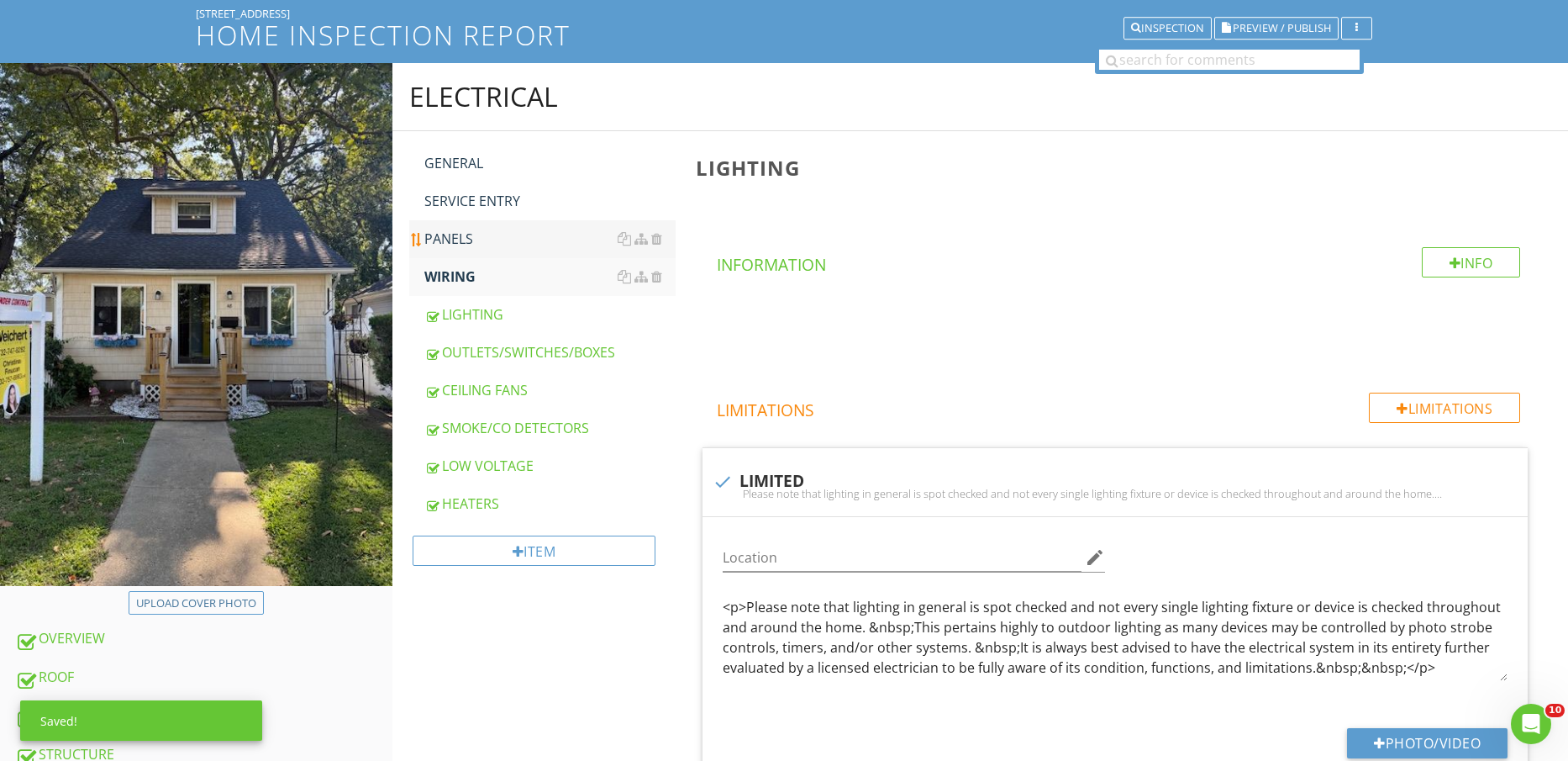
click at [463, 233] on div "PANELS" at bounding box center [550, 239] width 252 height 21
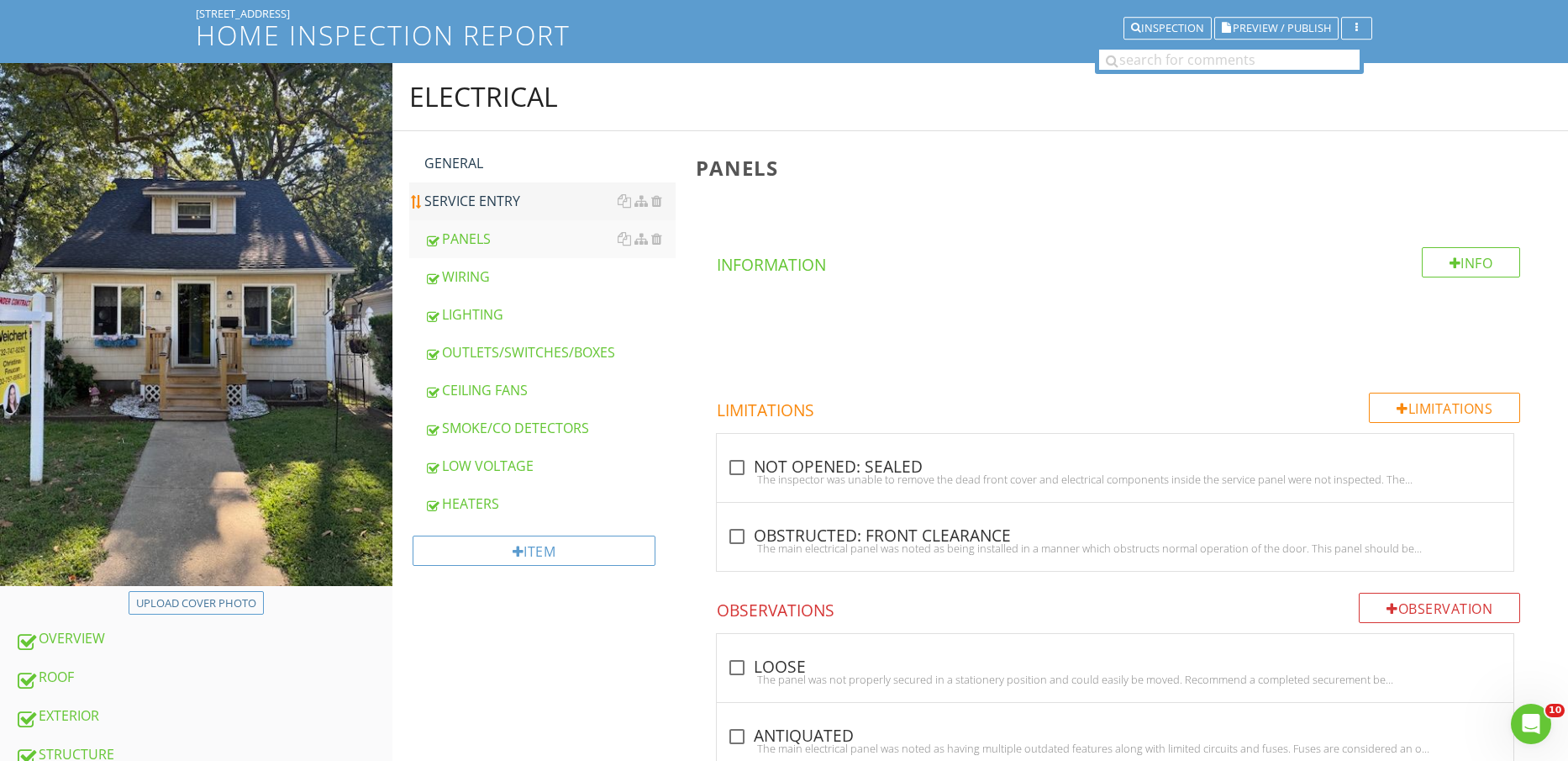
click at [479, 199] on div "SERVICE ENTRY" at bounding box center [550, 201] width 252 height 21
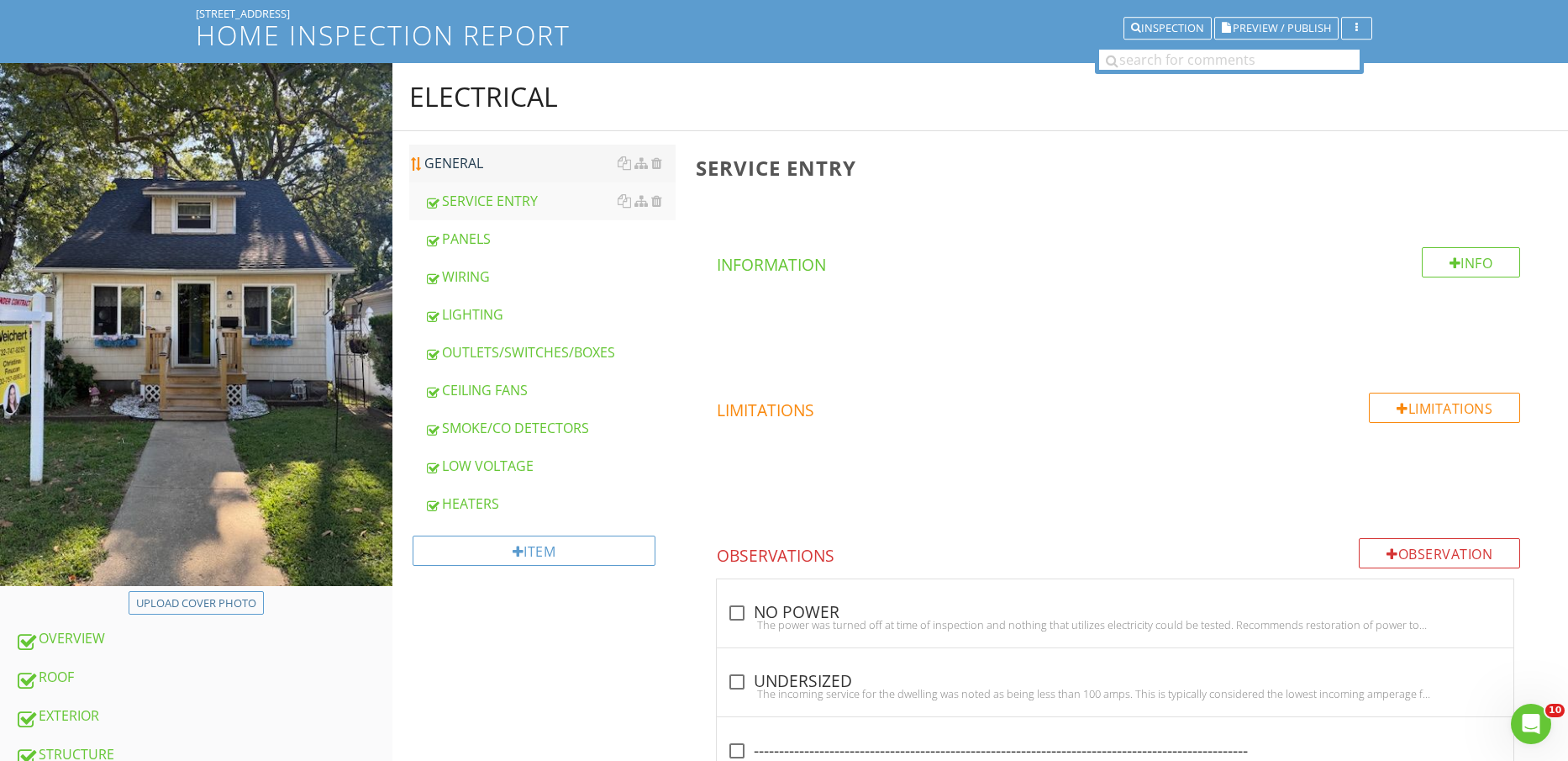
click at [493, 162] on div "GENERAL" at bounding box center [550, 163] width 252 height 21
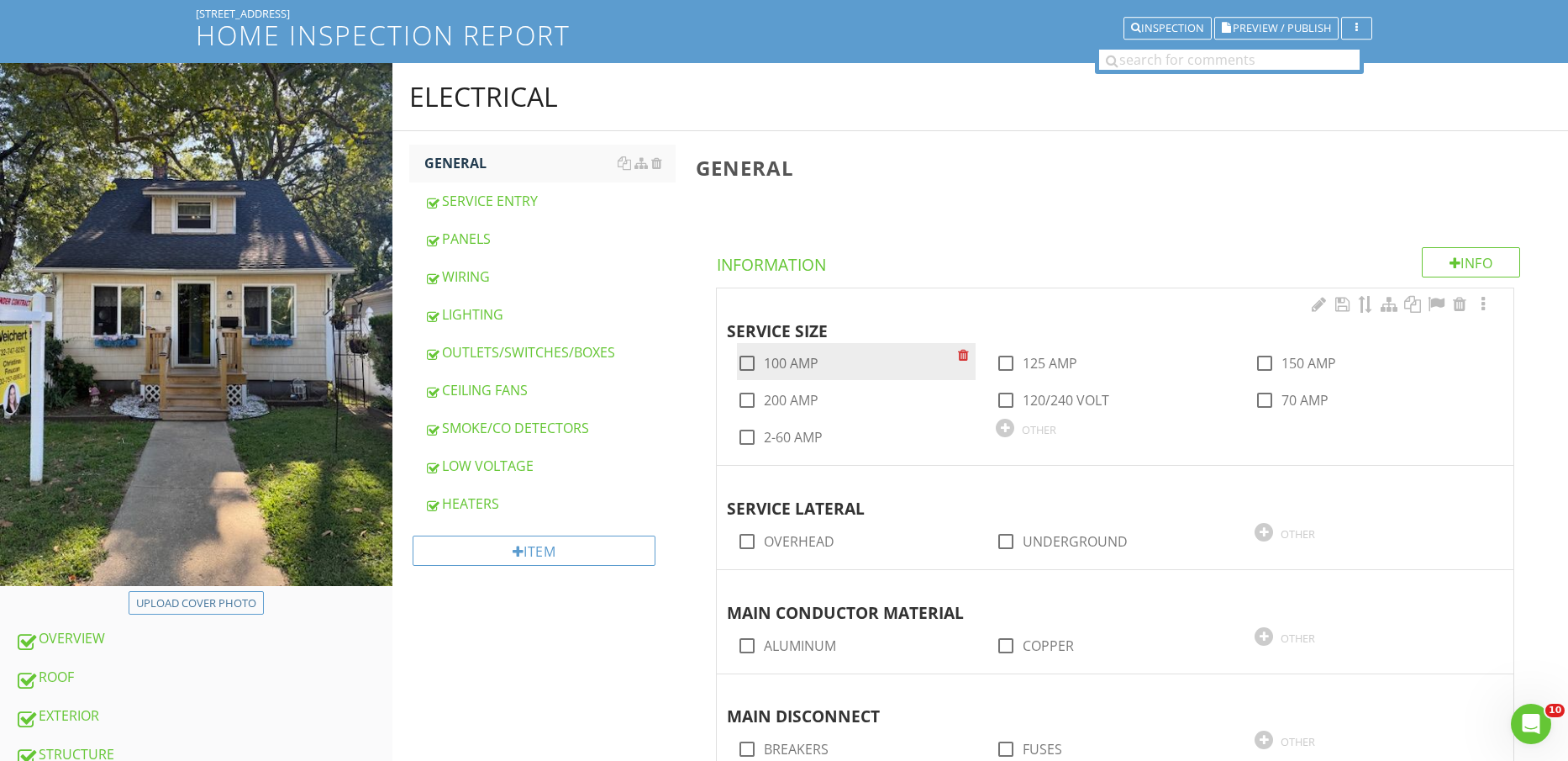
click at [797, 364] on label "100 AMP" at bounding box center [791, 363] width 55 height 17
checkbox input "true"
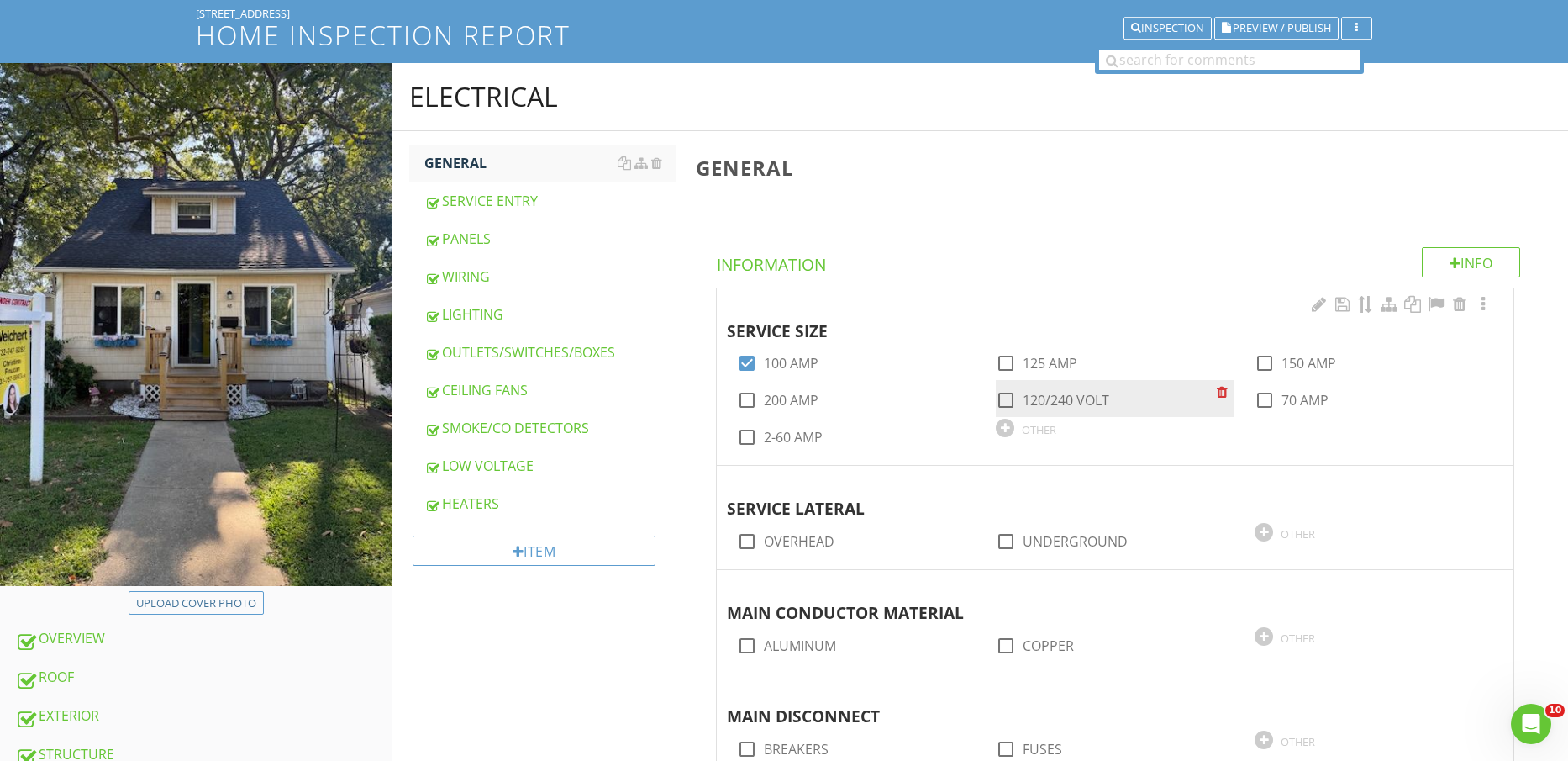
click at [1066, 400] on label "120/240 VOLT" at bounding box center [1066, 400] width 86 height 17
checkbox input "true"
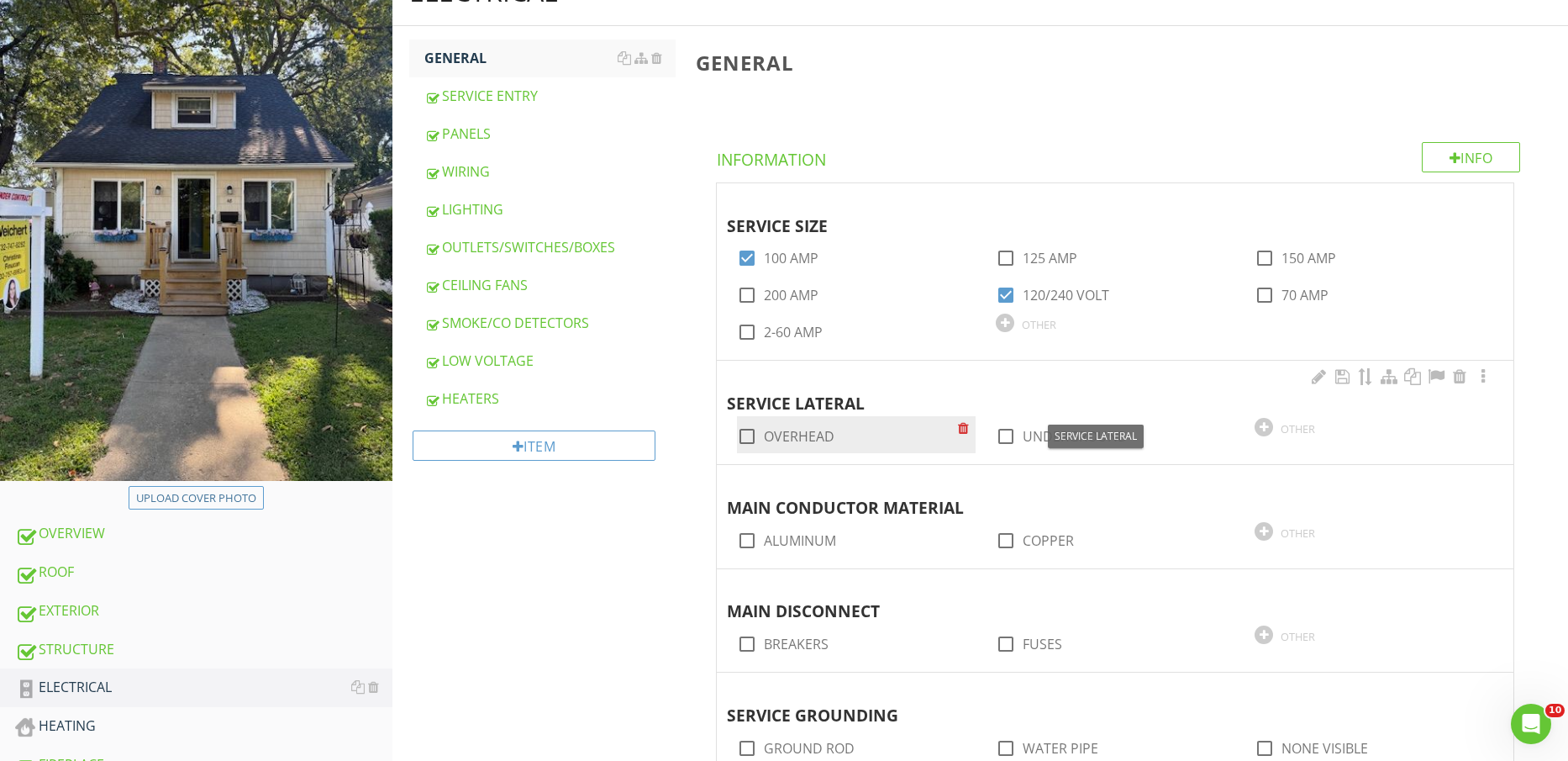
click at [819, 441] on label "OVERHEAD" at bounding box center [799, 437] width 71 height 17
checkbox input "true"
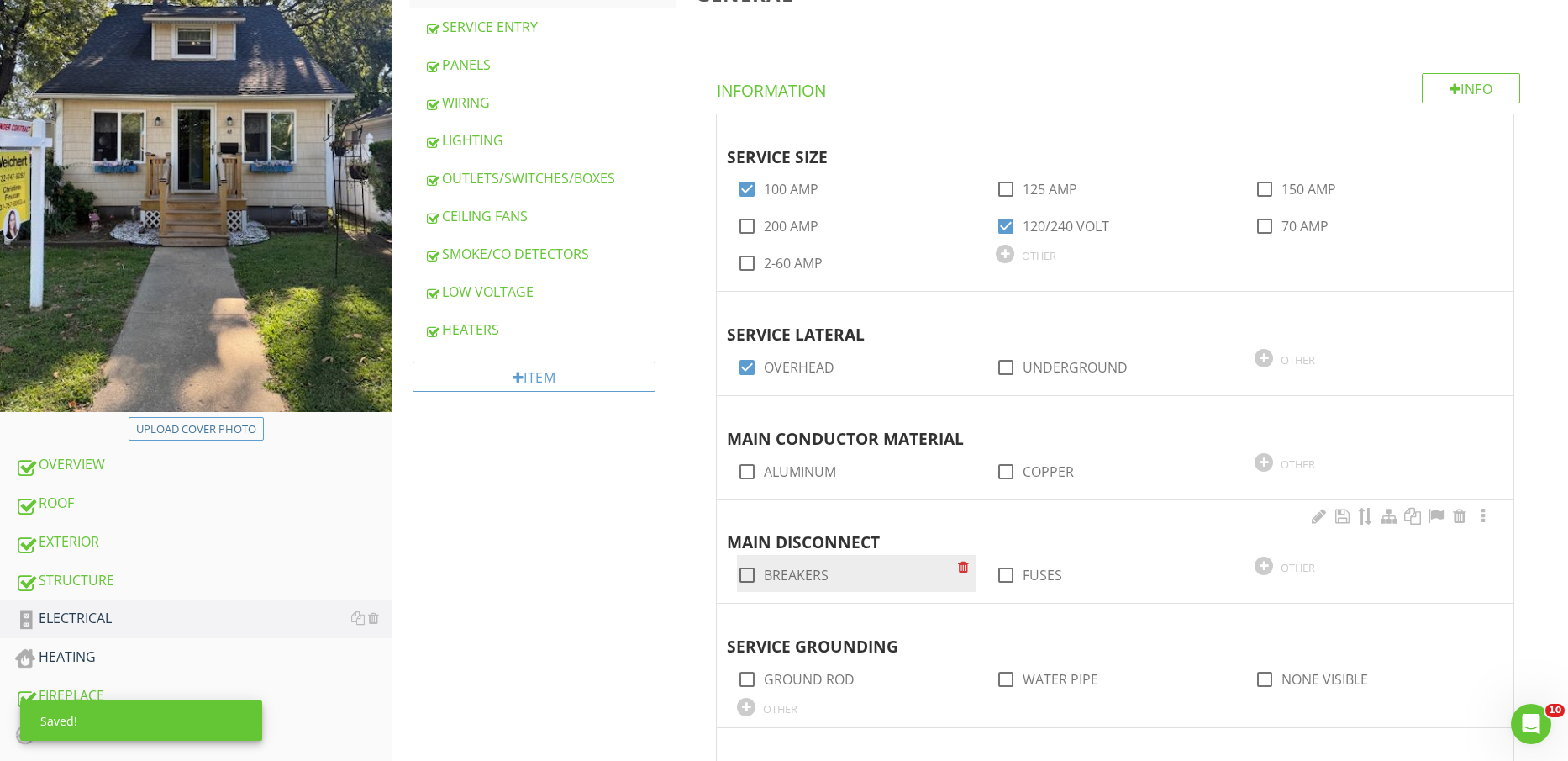
scroll to position [316, 0]
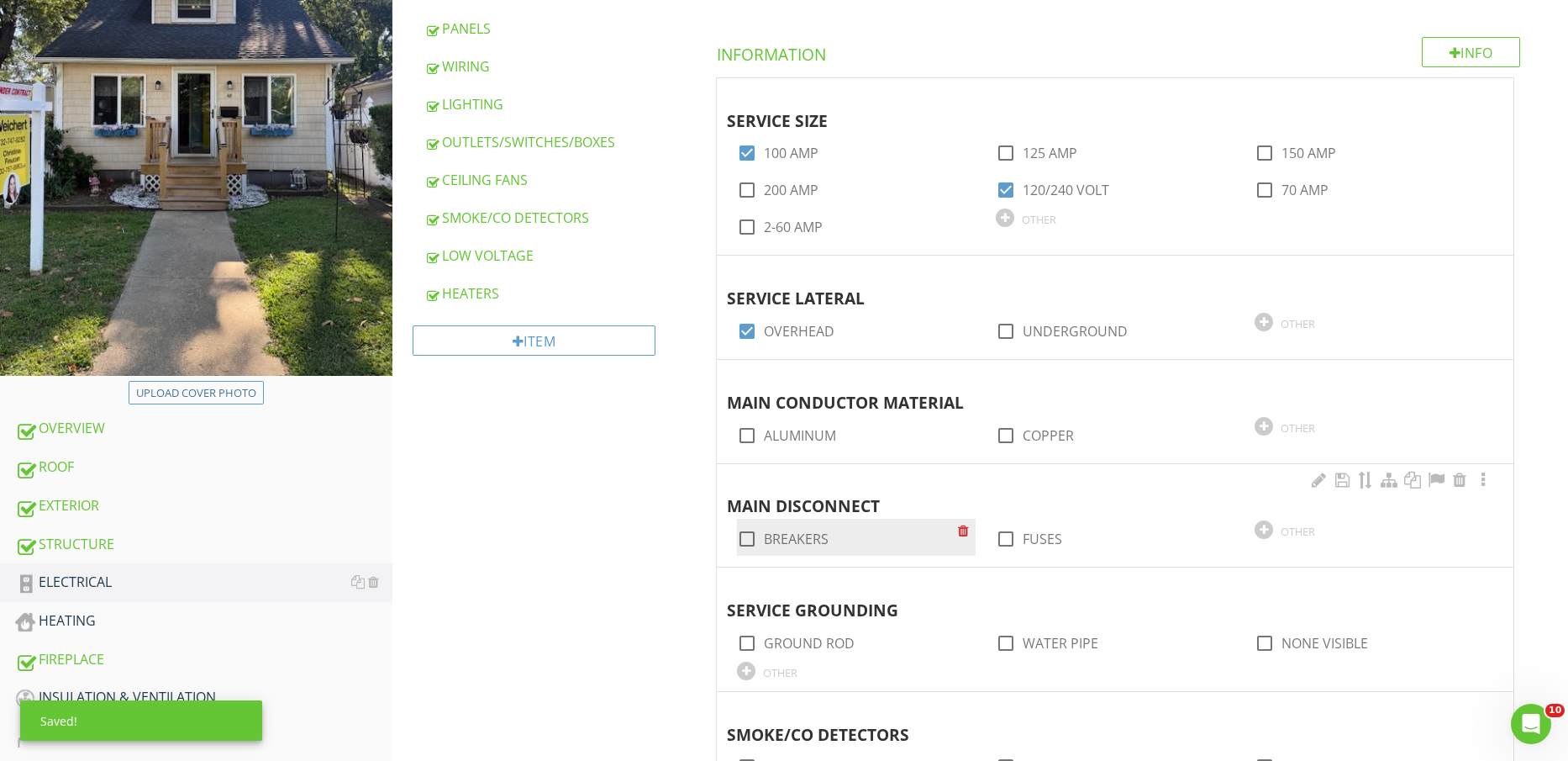
click at [813, 524] on div "check_box_outline_blank BREAKERS" at bounding box center [856, 537] width 238 height 37
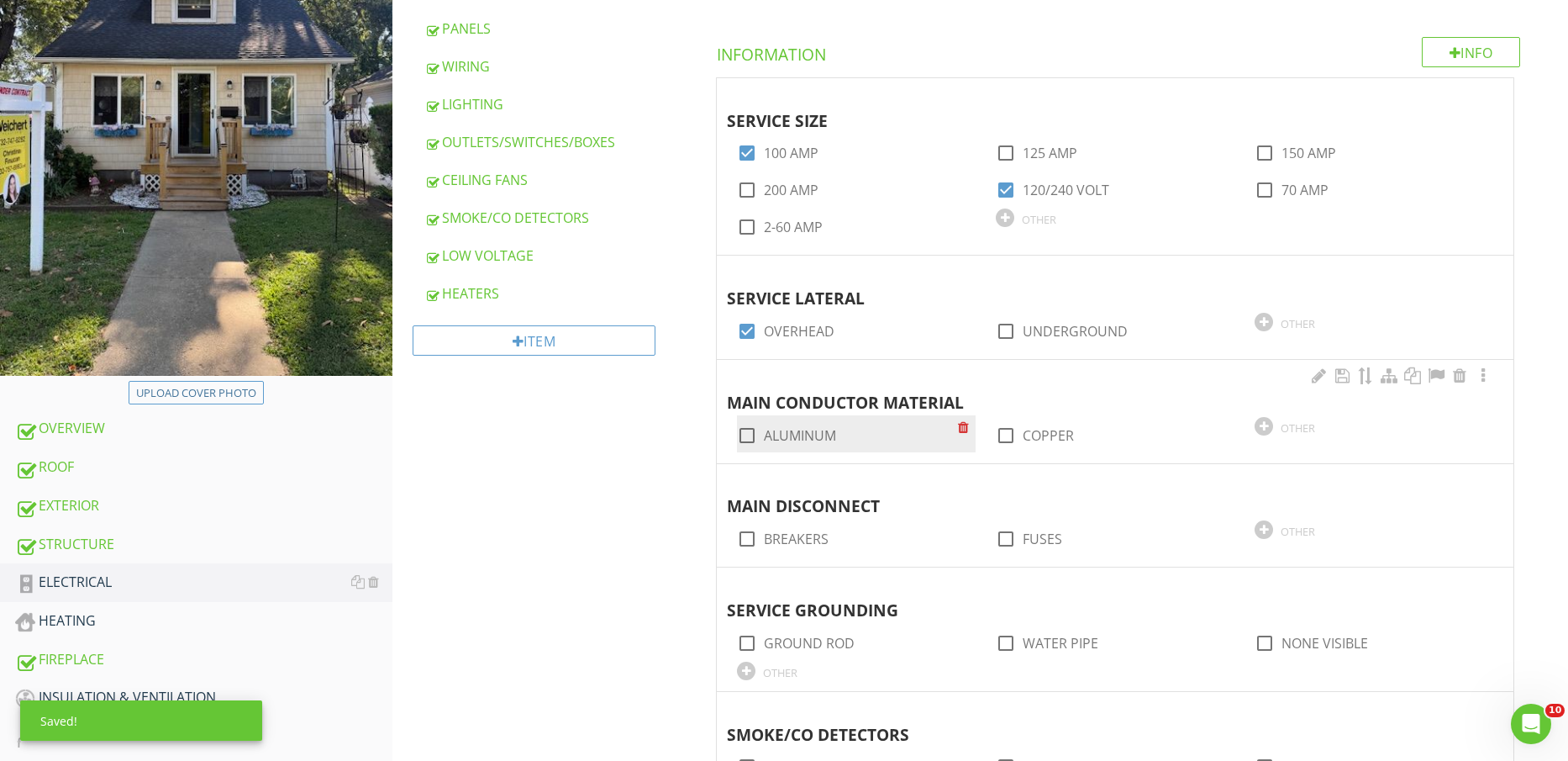
click at [803, 434] on label "ALUMINUM" at bounding box center [800, 436] width 73 height 17
checkbox input "true"
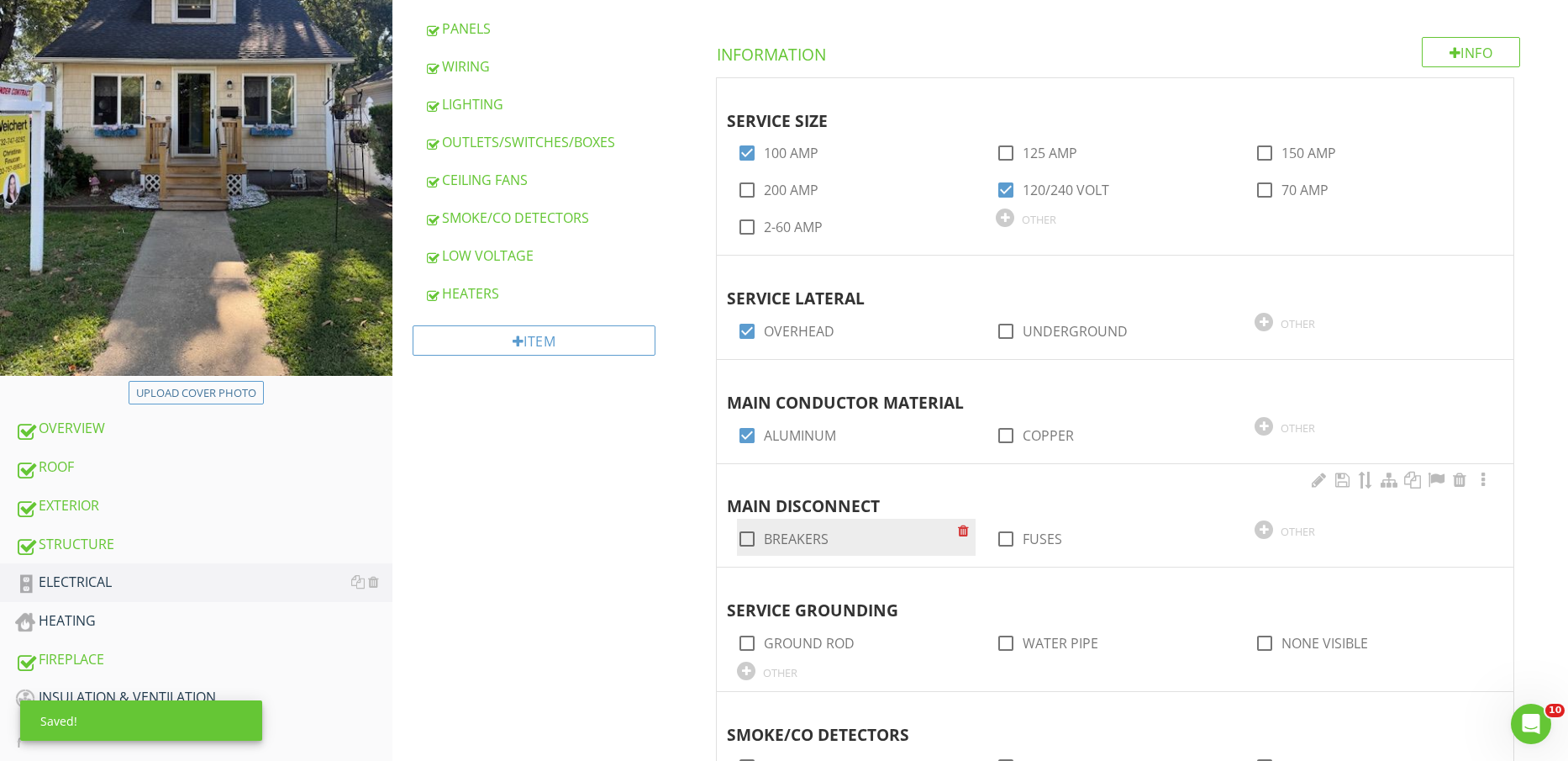
click at [802, 544] on label "BREAKERS" at bounding box center [796, 540] width 65 height 17
checkbox input "true"
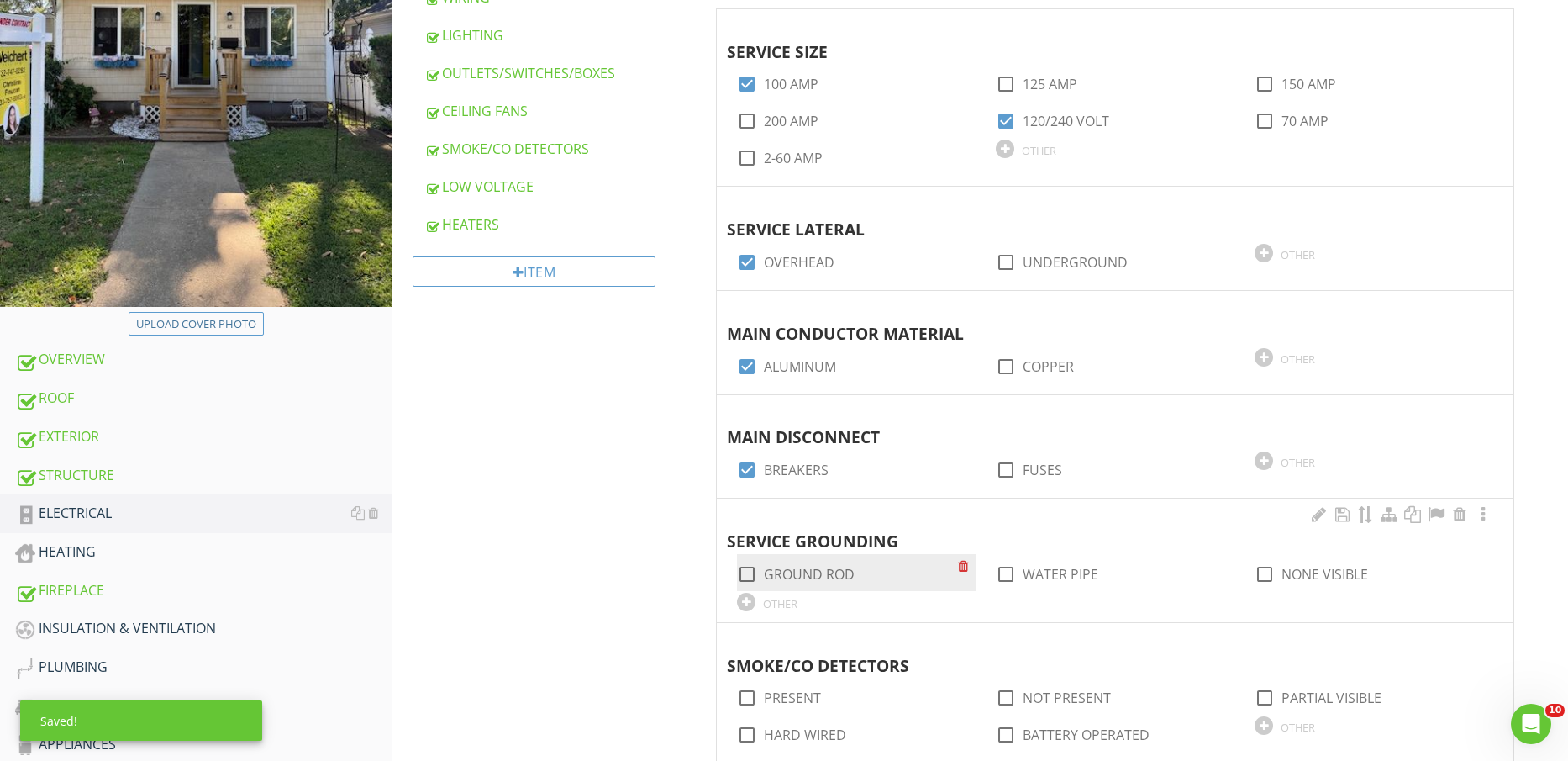
scroll to position [421, 0]
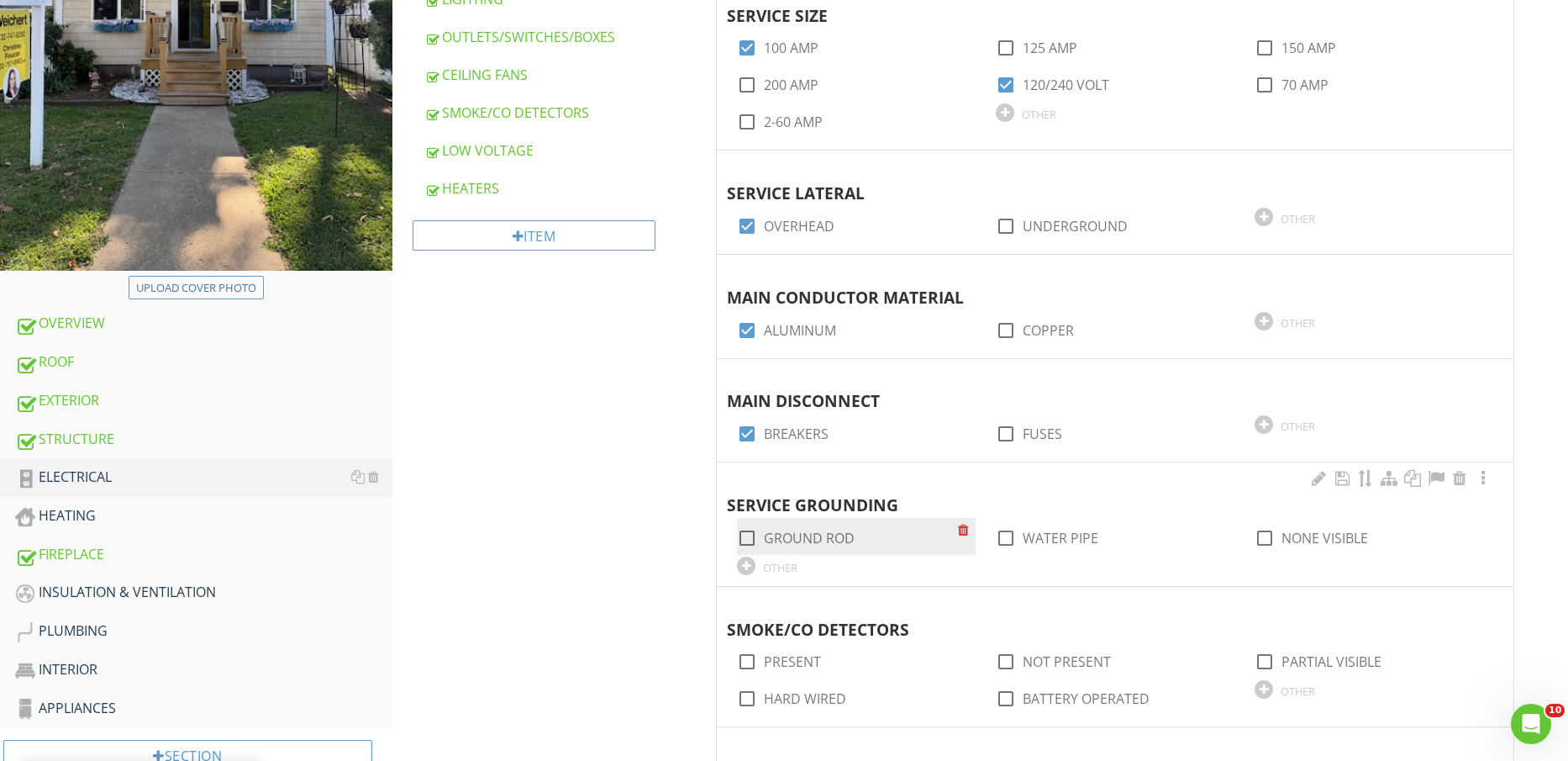
click at [805, 528] on div "check_box_outline_blank GROUND ROD" at bounding box center [796, 539] width 118 height 21
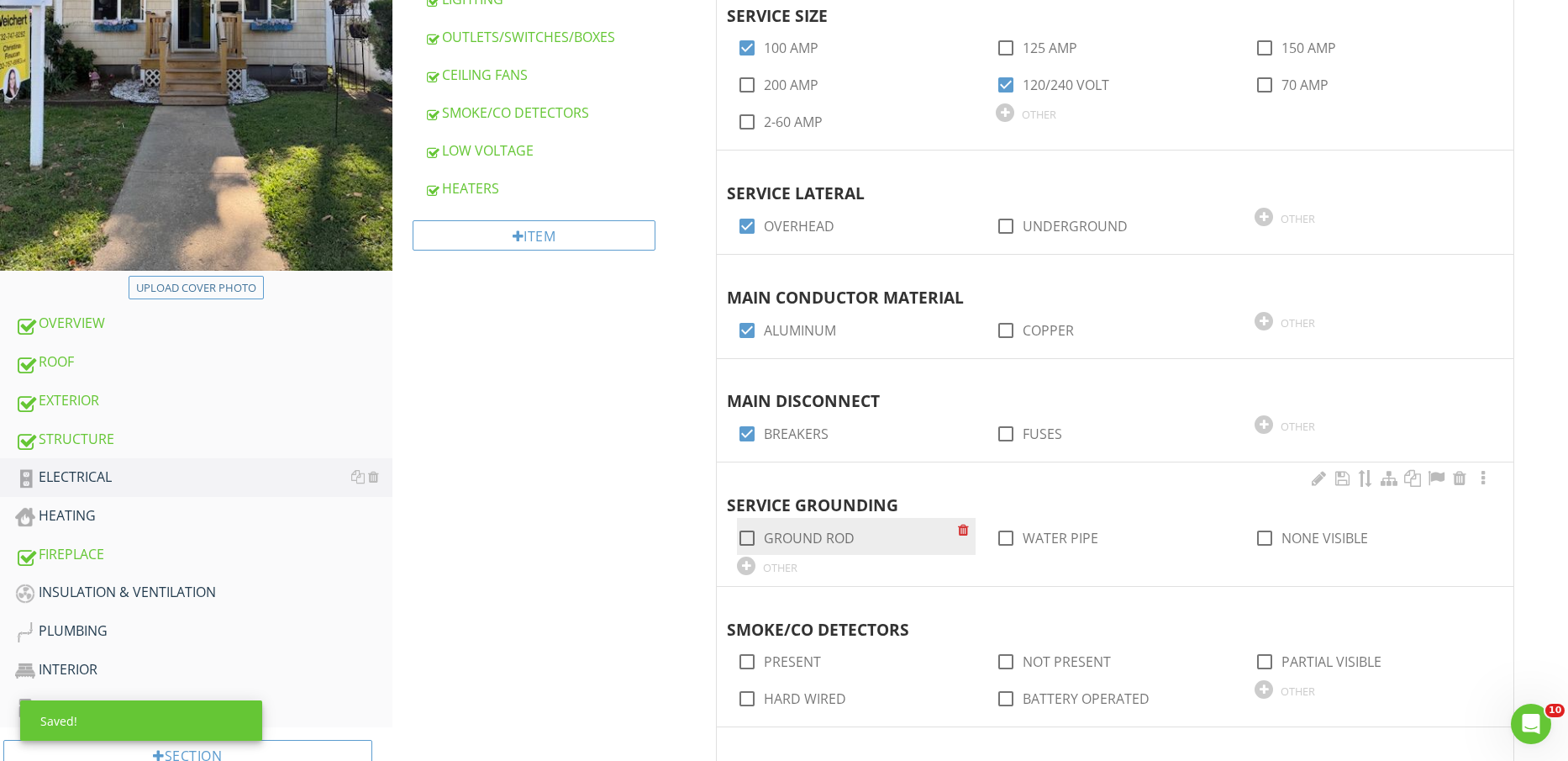
click at [814, 534] on label "GROUND ROD" at bounding box center [809, 539] width 91 height 17
checkbox input "true"
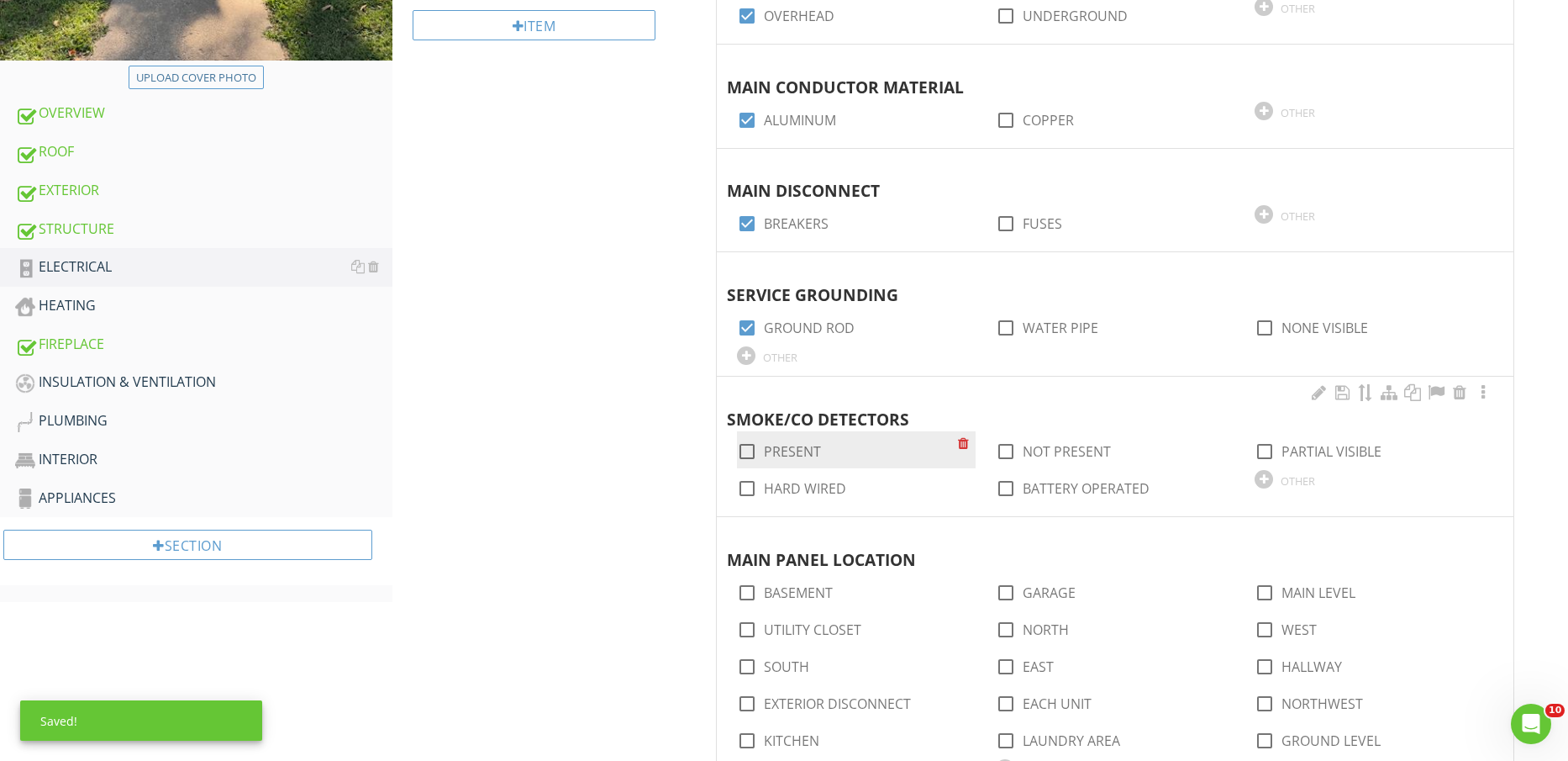
click at [785, 447] on label "PRESENT" at bounding box center [792, 451] width 57 height 17
checkbox input "true"
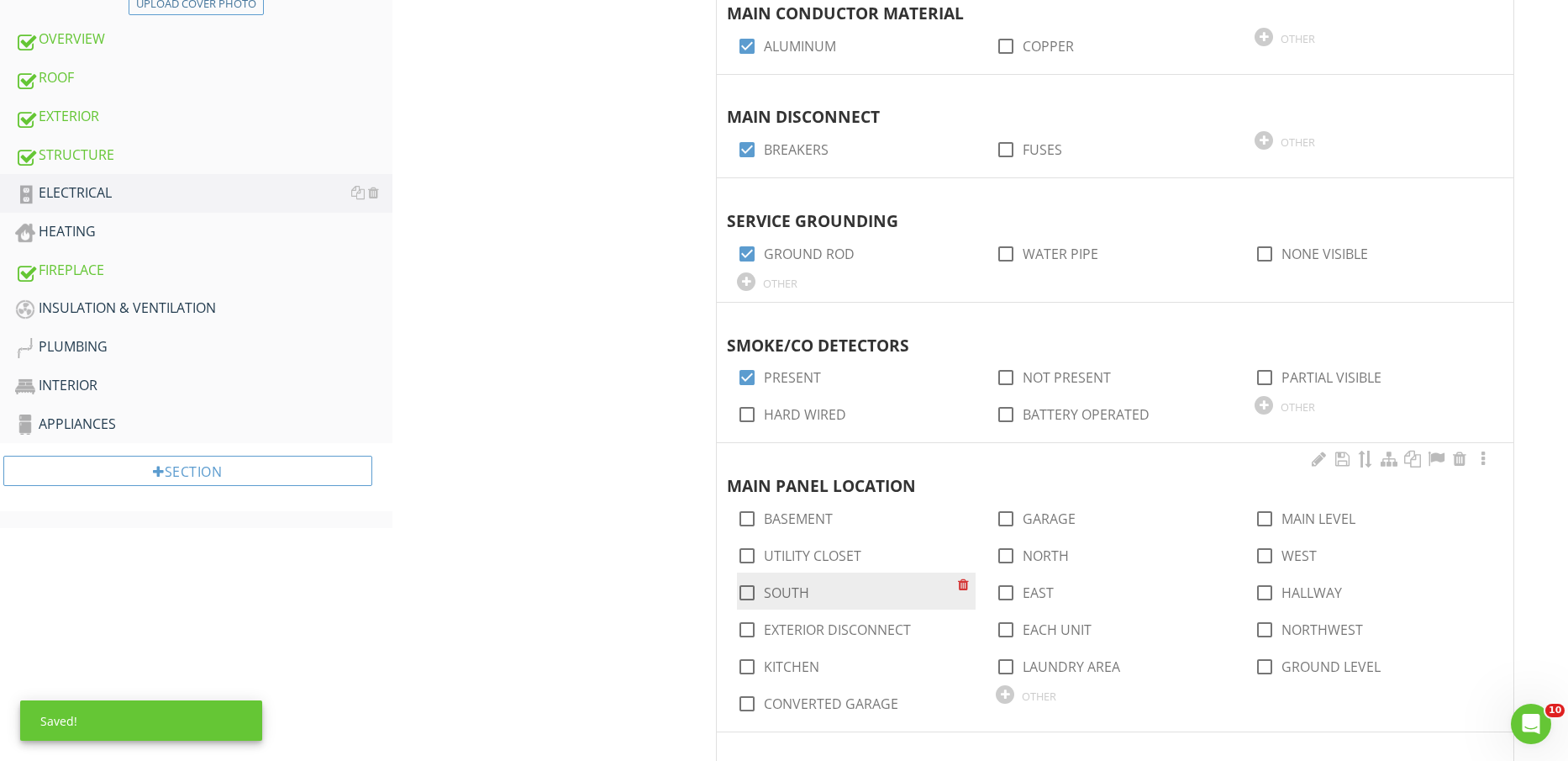
scroll to position [841, 0]
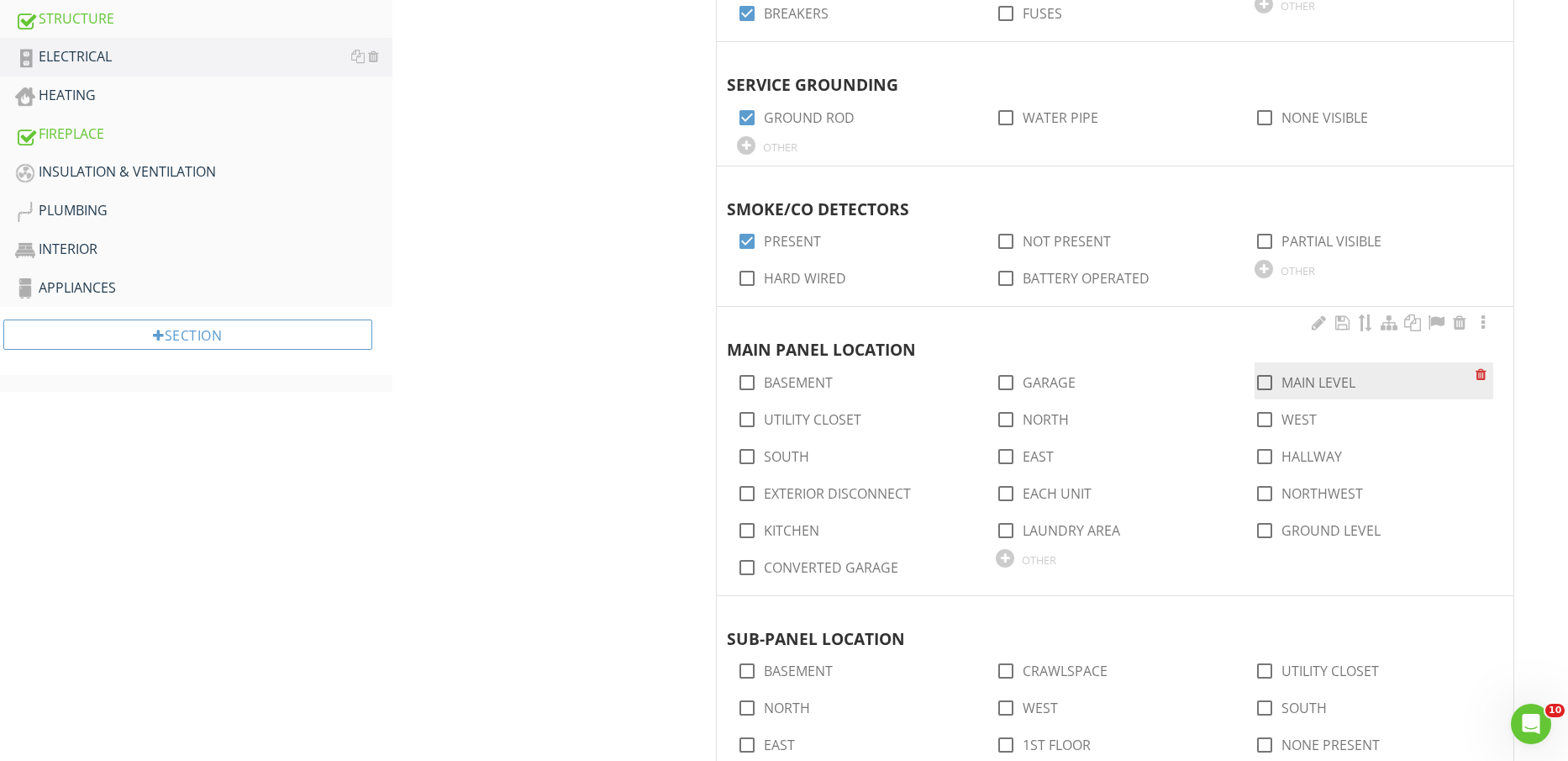
click at [1338, 382] on label "MAIN LEVEL" at bounding box center [1318, 383] width 74 height 17
checkbox input "true"
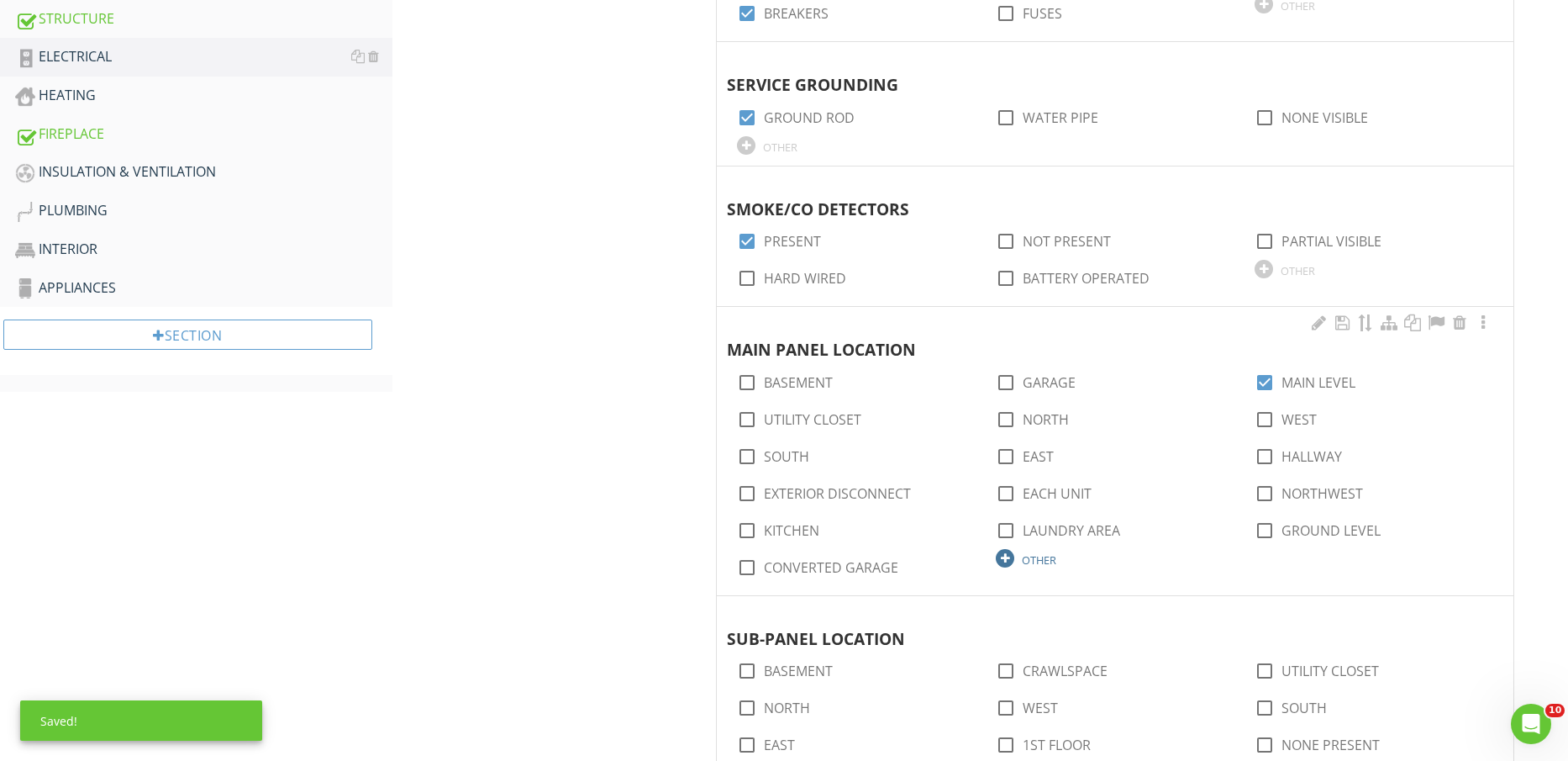
click at [1033, 557] on div "OTHER" at bounding box center [1039, 560] width 34 height 14
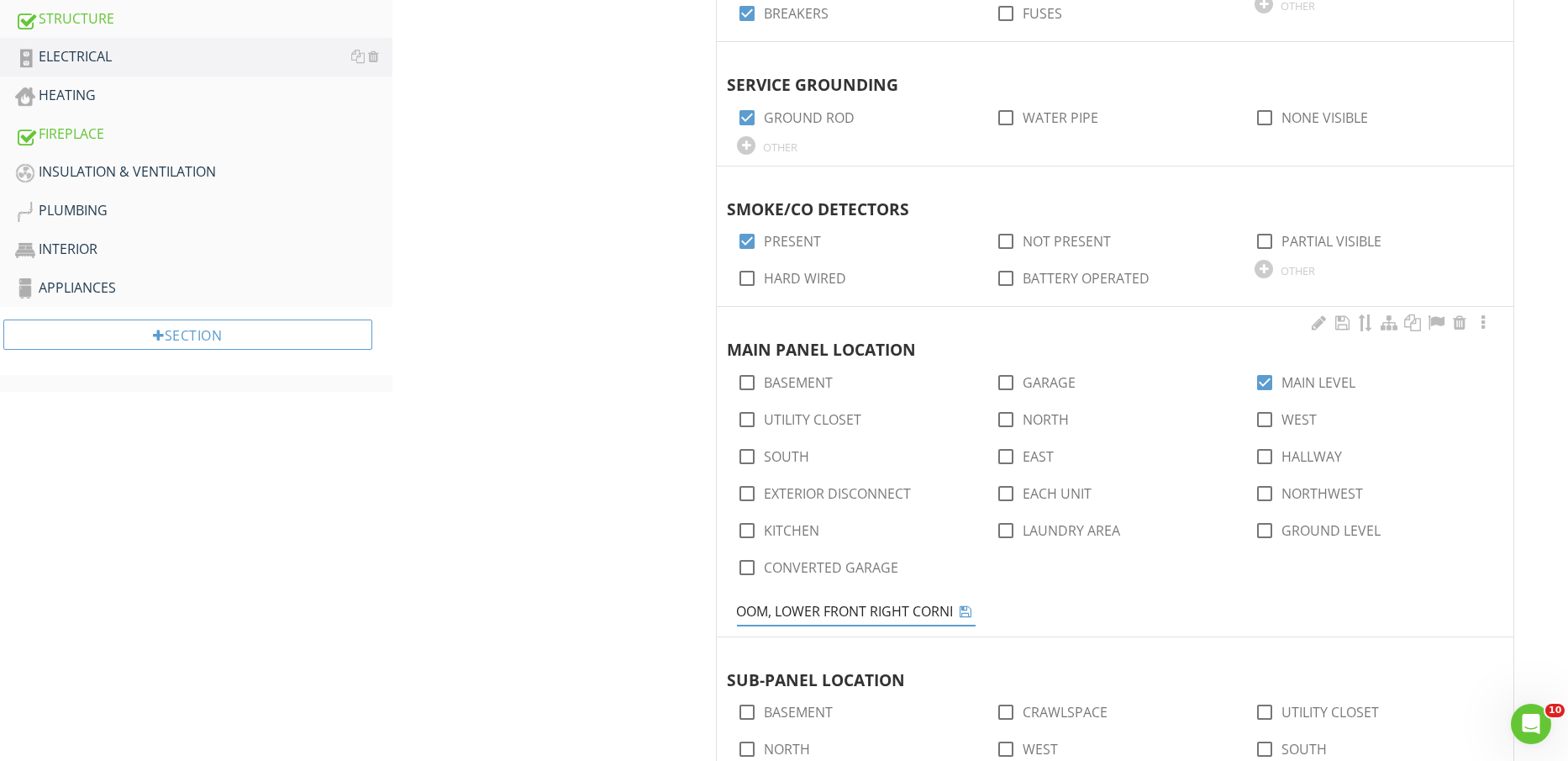
scroll to position [0, 71]
type input "LIVING ROOM, LOWER FRONT RIGHT CORNER"
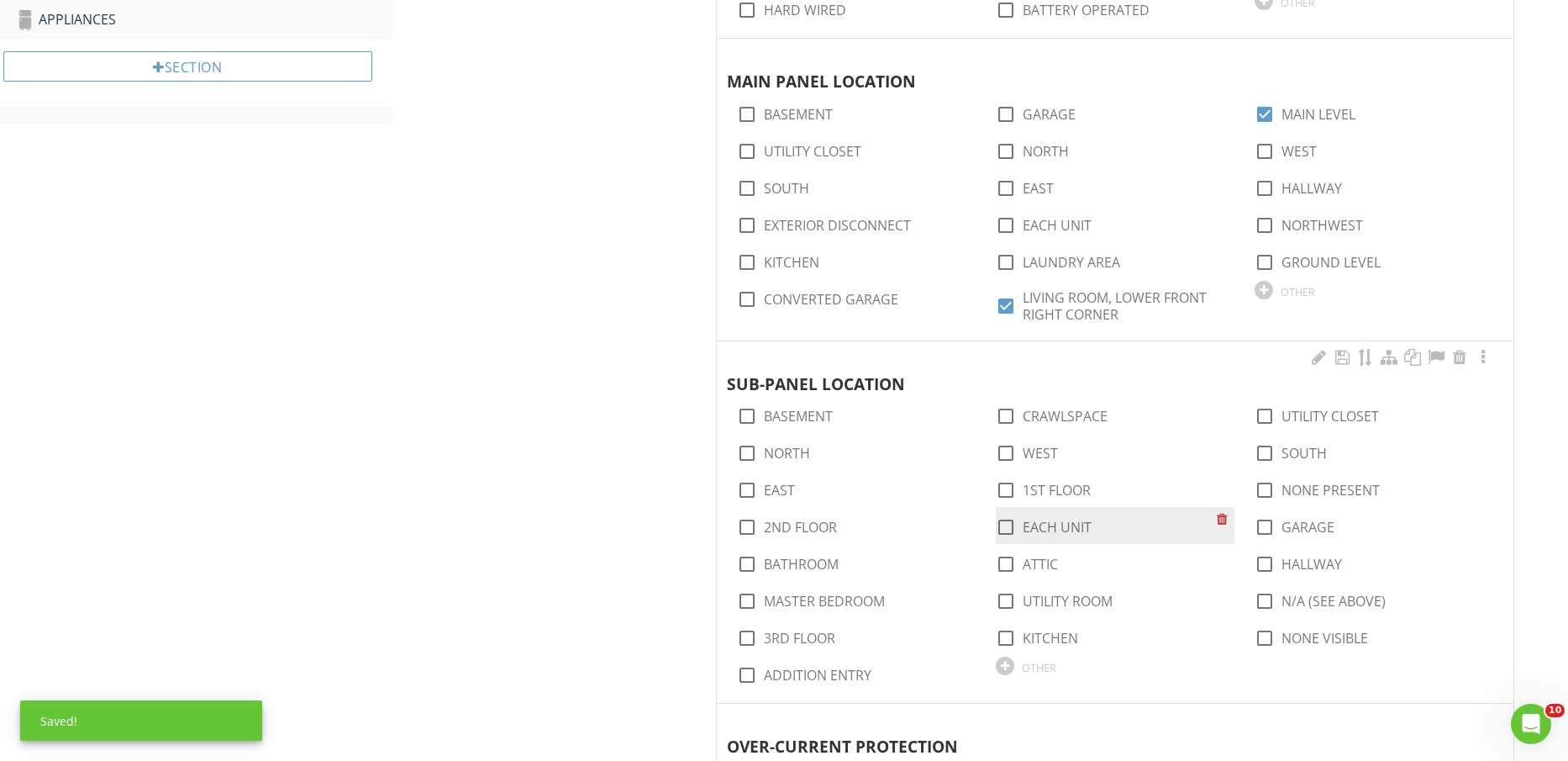
scroll to position [1157, 0]
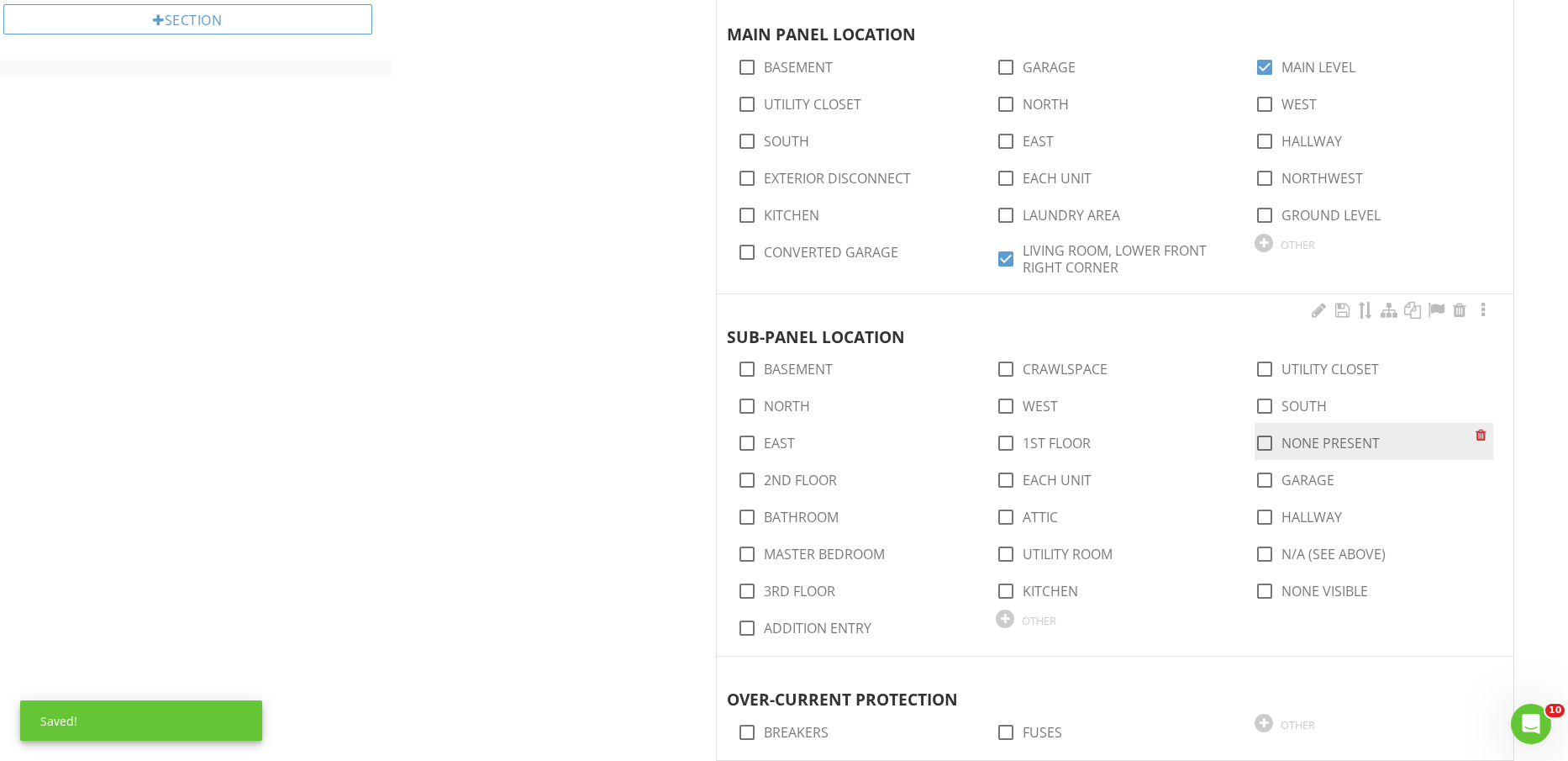
click at [1296, 438] on label "NONE PRESENT" at bounding box center [1330, 444] width 98 height 17
checkbox input "true"
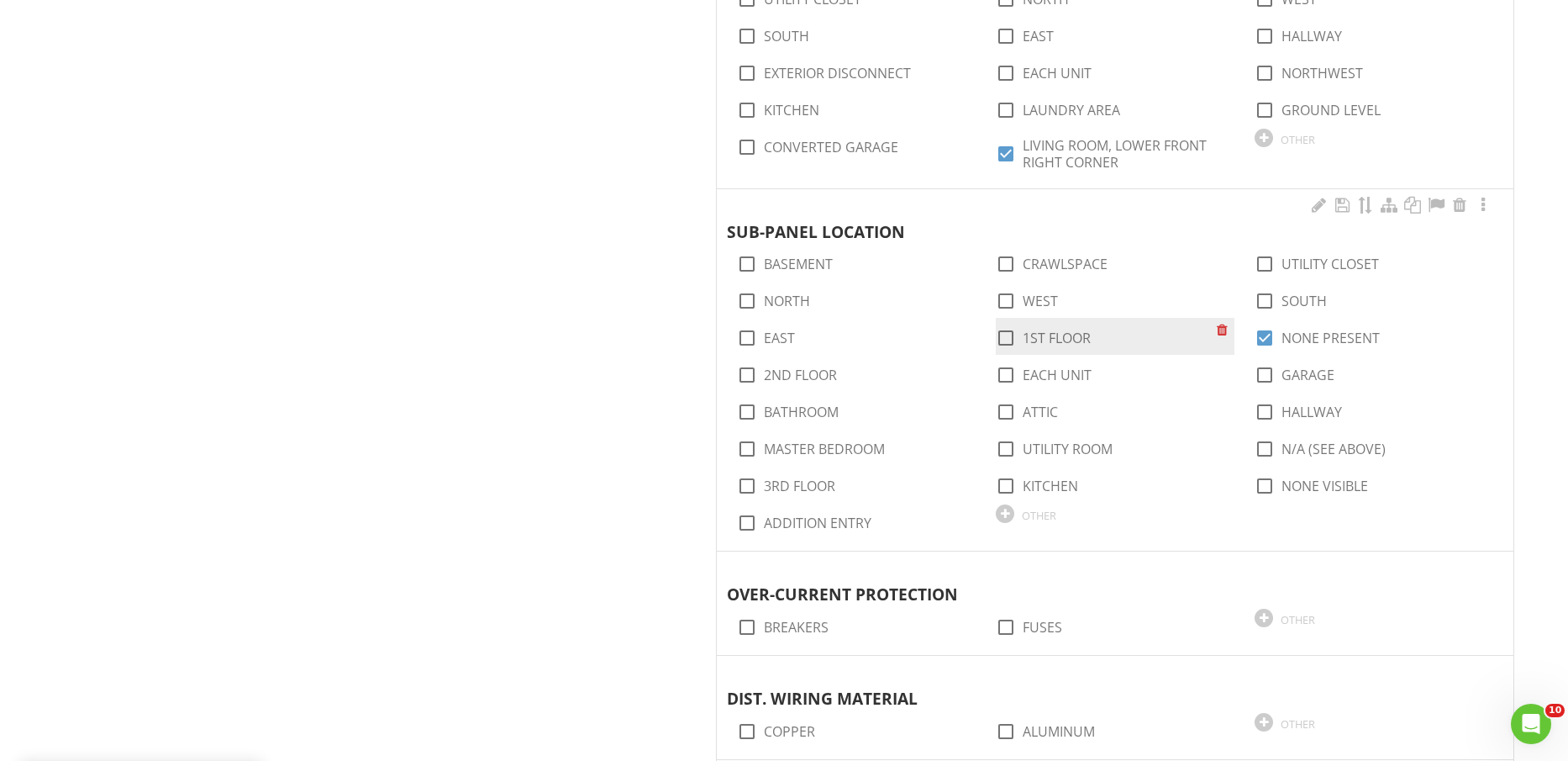
scroll to position [1472, 0]
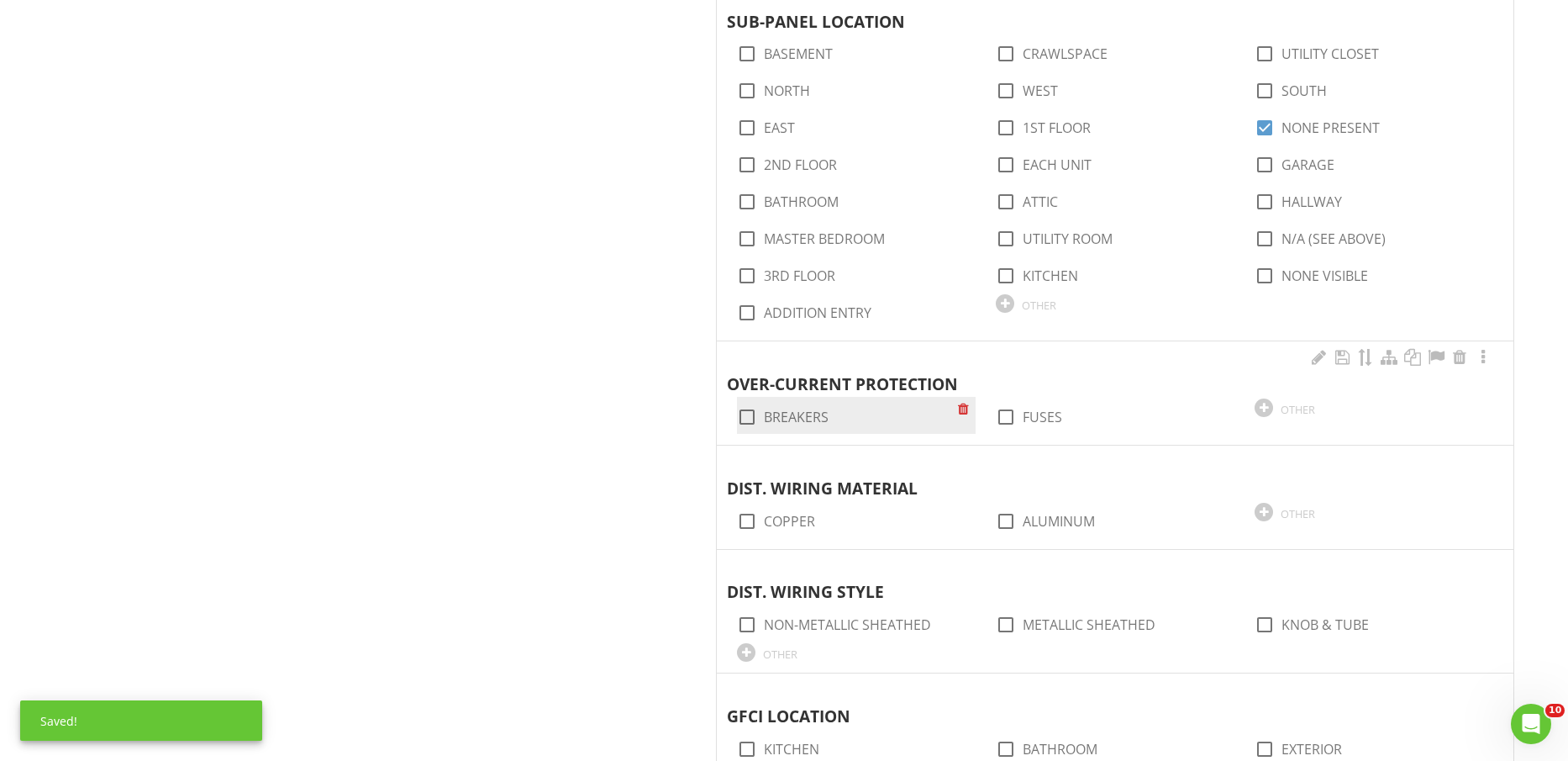
click at [802, 417] on label "BREAKERS" at bounding box center [796, 417] width 65 height 17
checkbox input "true"
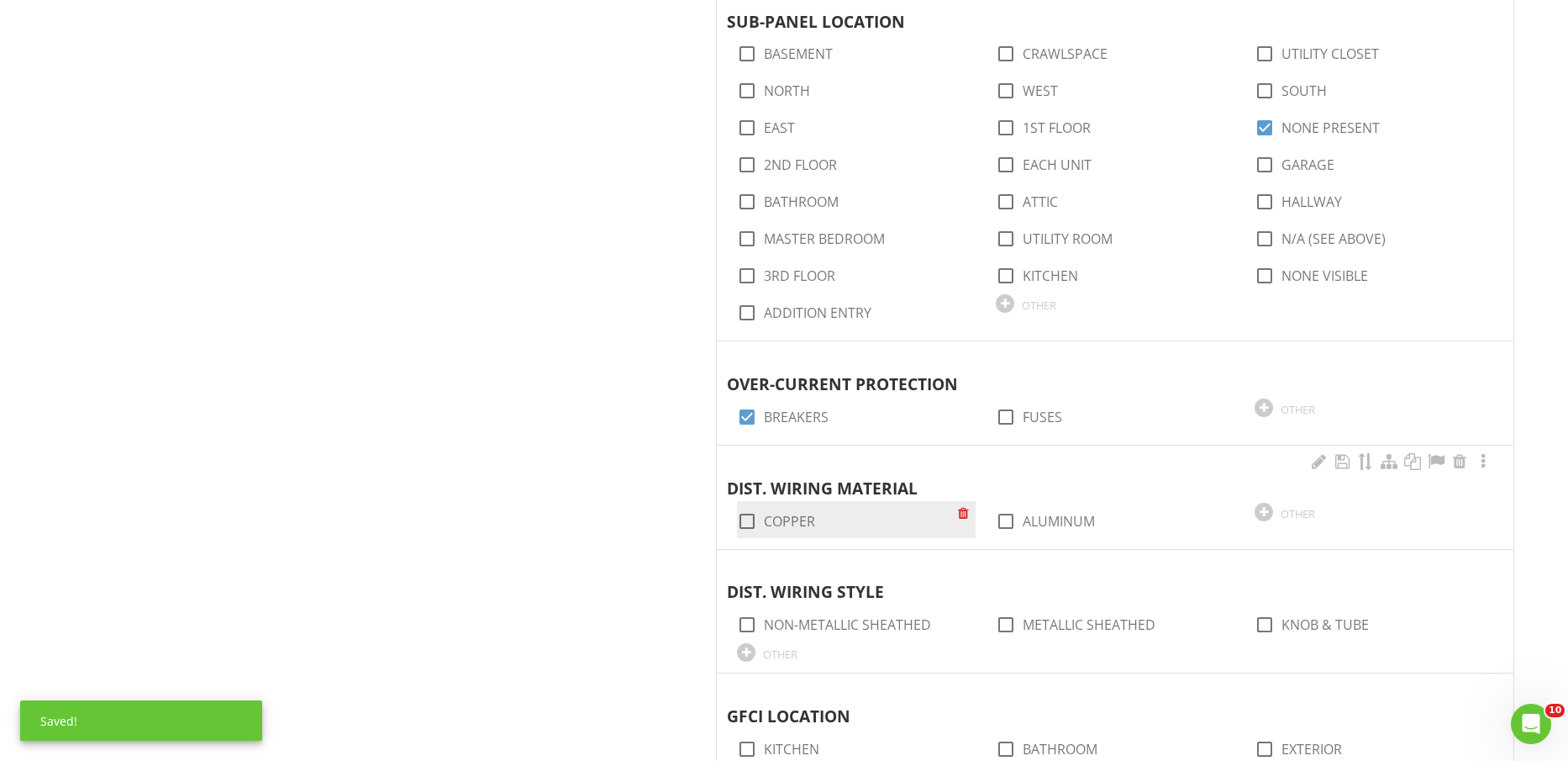
click at [797, 504] on div "check_box_outline_blank COPPER" at bounding box center [856, 519] width 238 height 37
click at [797, 518] on label "COPPER" at bounding box center [790, 522] width 51 height 17
checkbox input "true"
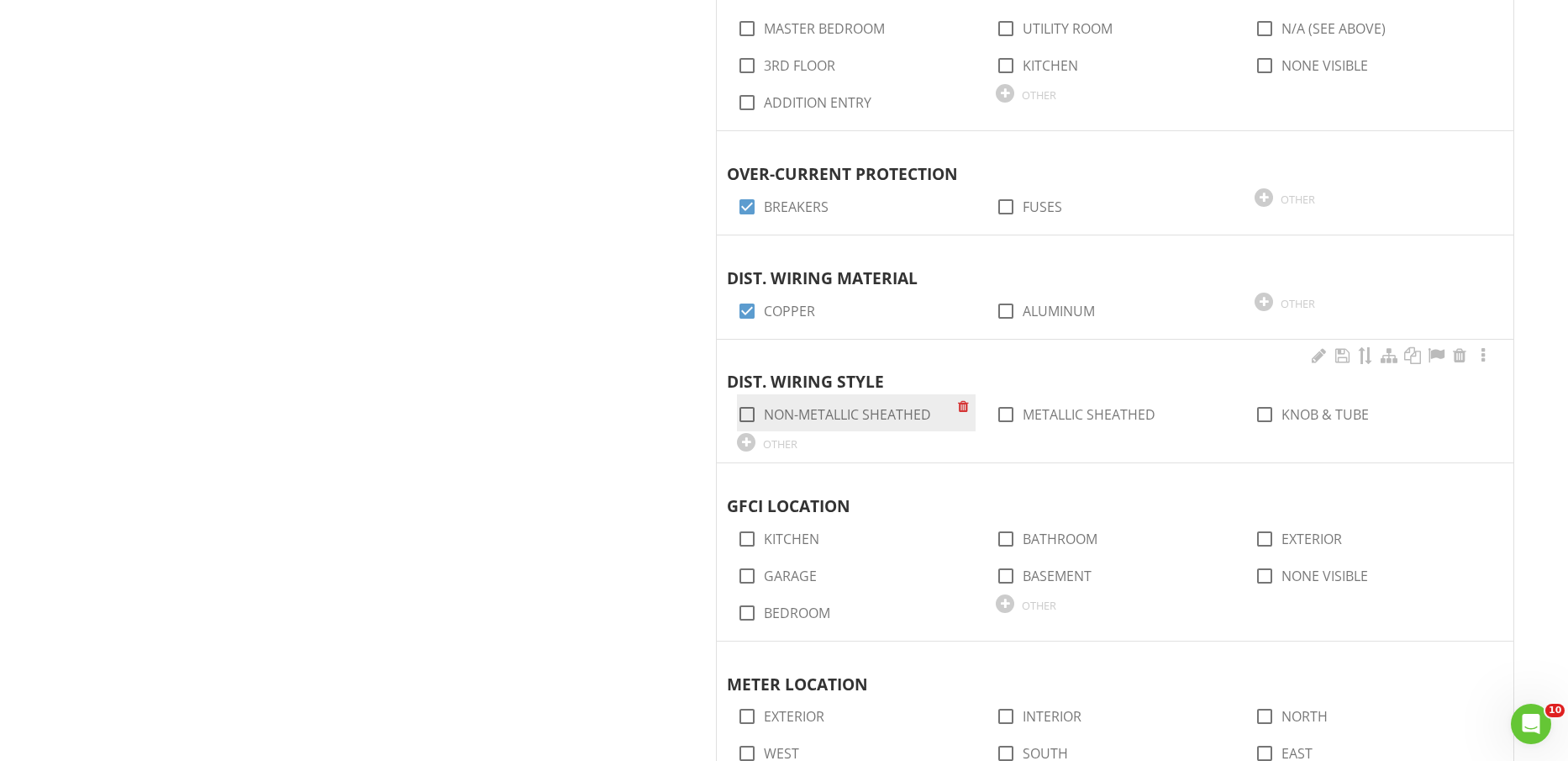
click at [891, 419] on label "NON-METALLIC SHEATHED" at bounding box center [848, 415] width 167 height 17
checkbox input "true"
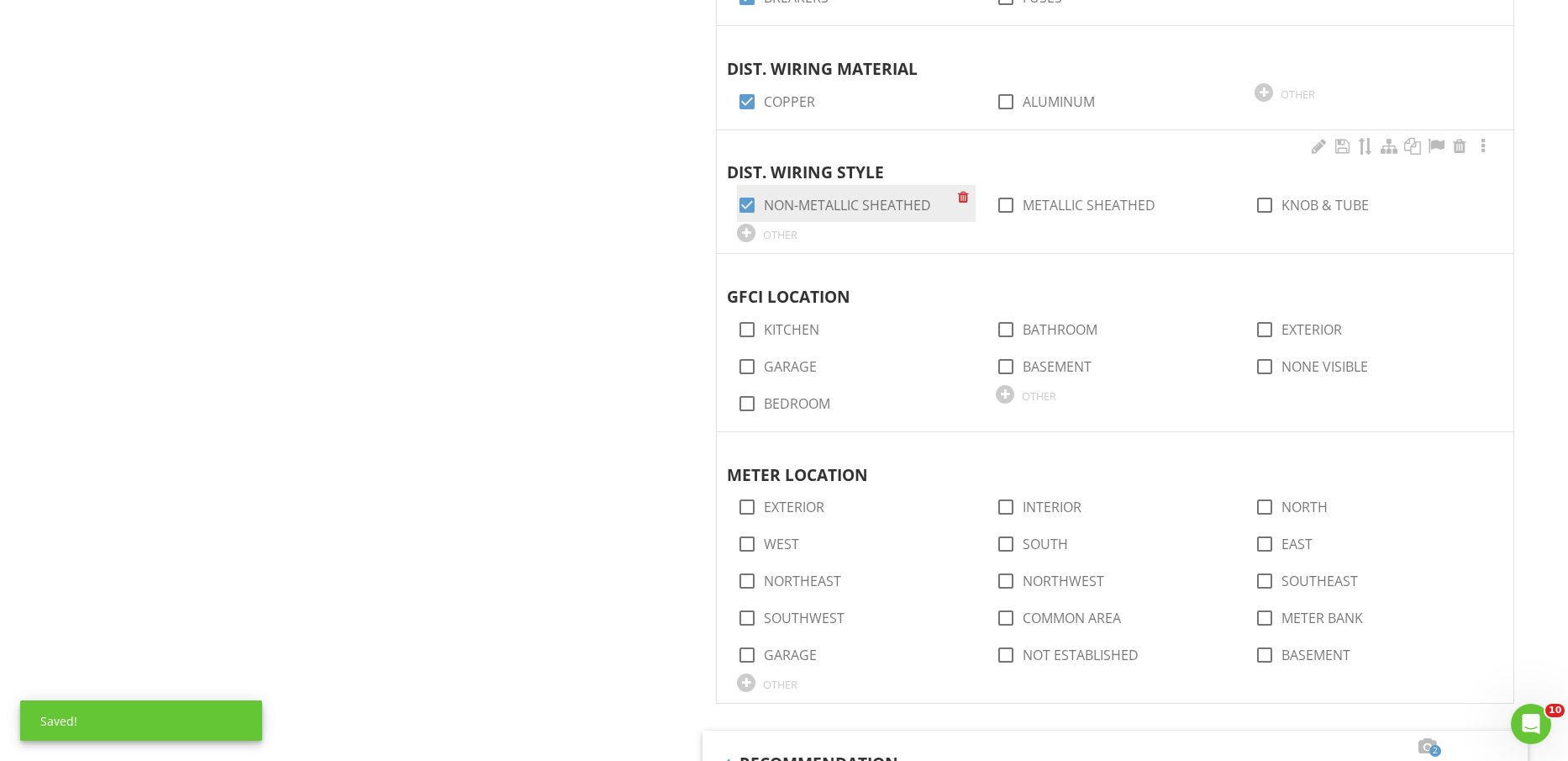
scroll to position [1892, 0]
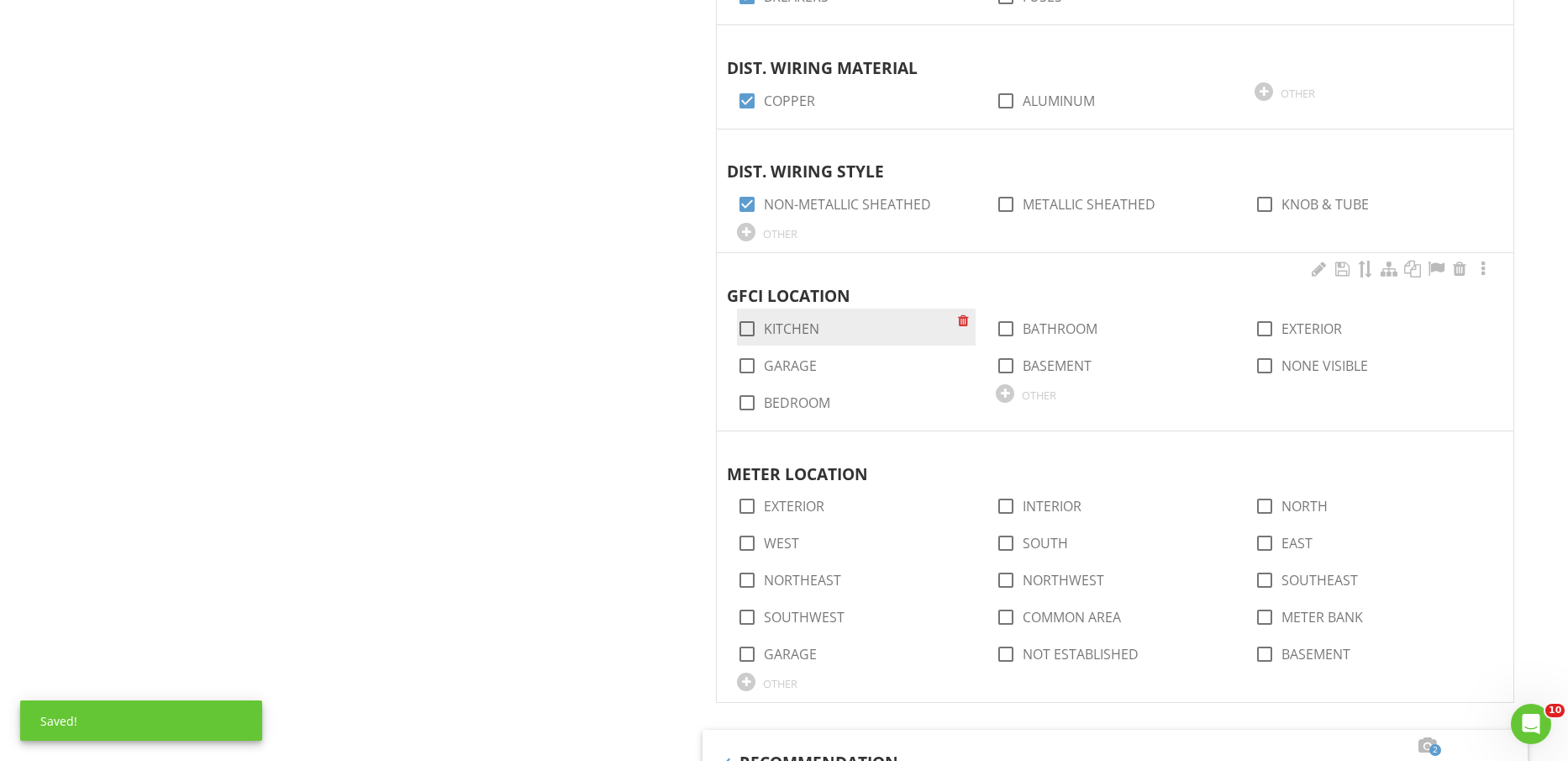
click at [816, 329] on label "KITCHEN" at bounding box center [791, 329] width 56 height 17
checkbox input "true"
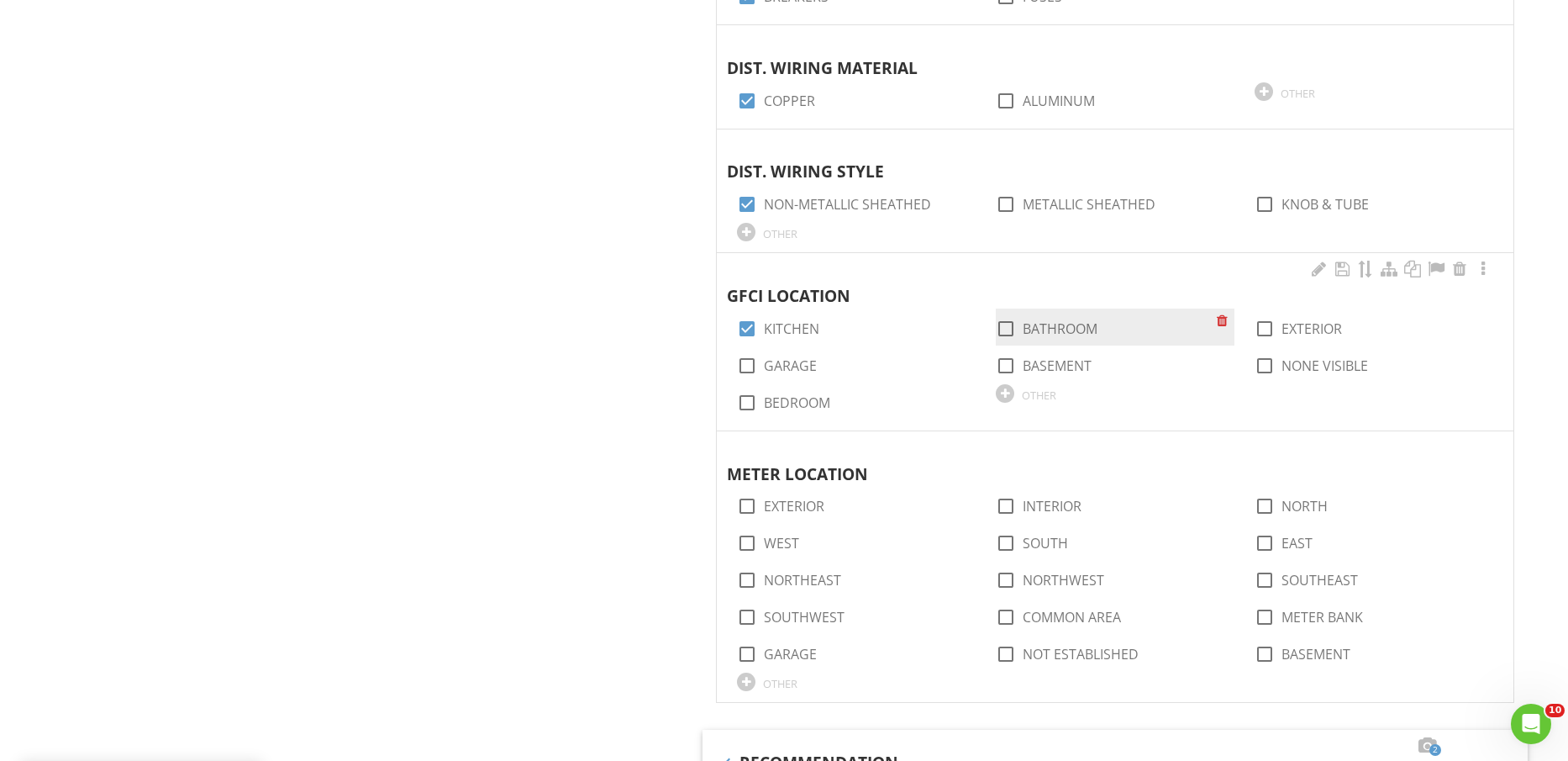
click at [1084, 331] on label "BATHROOM" at bounding box center [1060, 329] width 75 height 17
checkbox input "true"
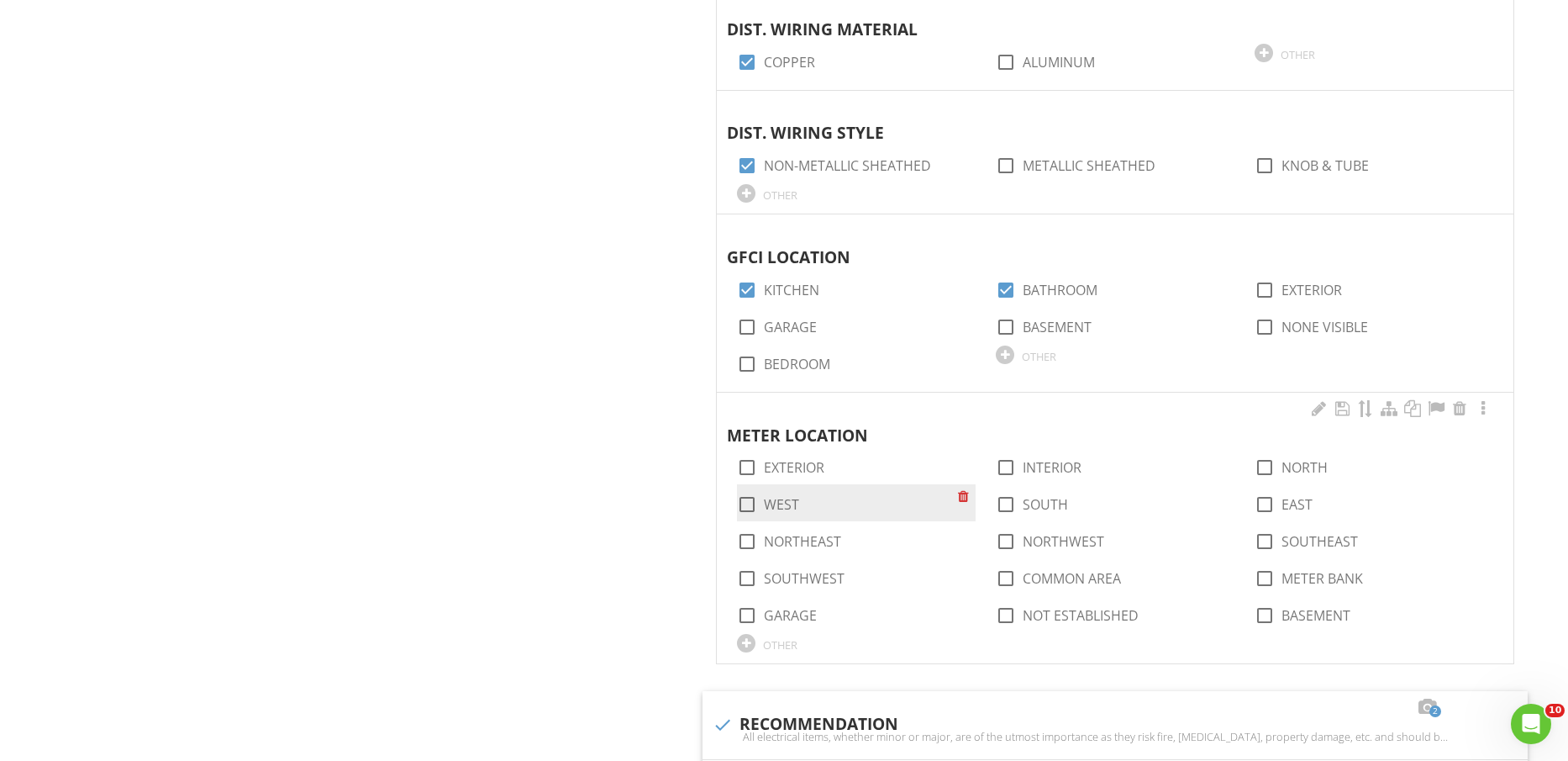
scroll to position [1997, 0]
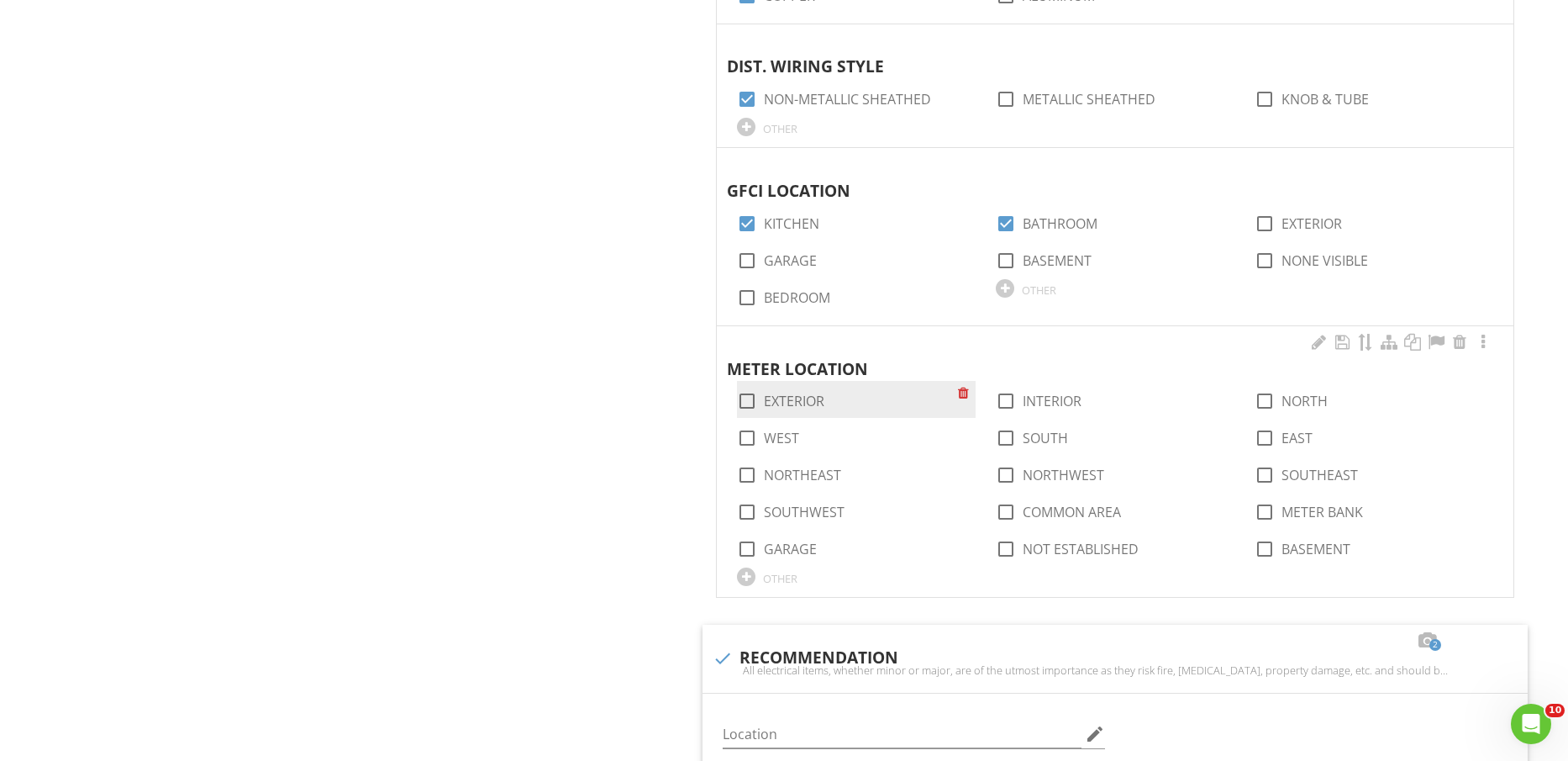
click at [805, 395] on label "EXTERIOR" at bounding box center [794, 401] width 61 height 17
checkbox input "true"
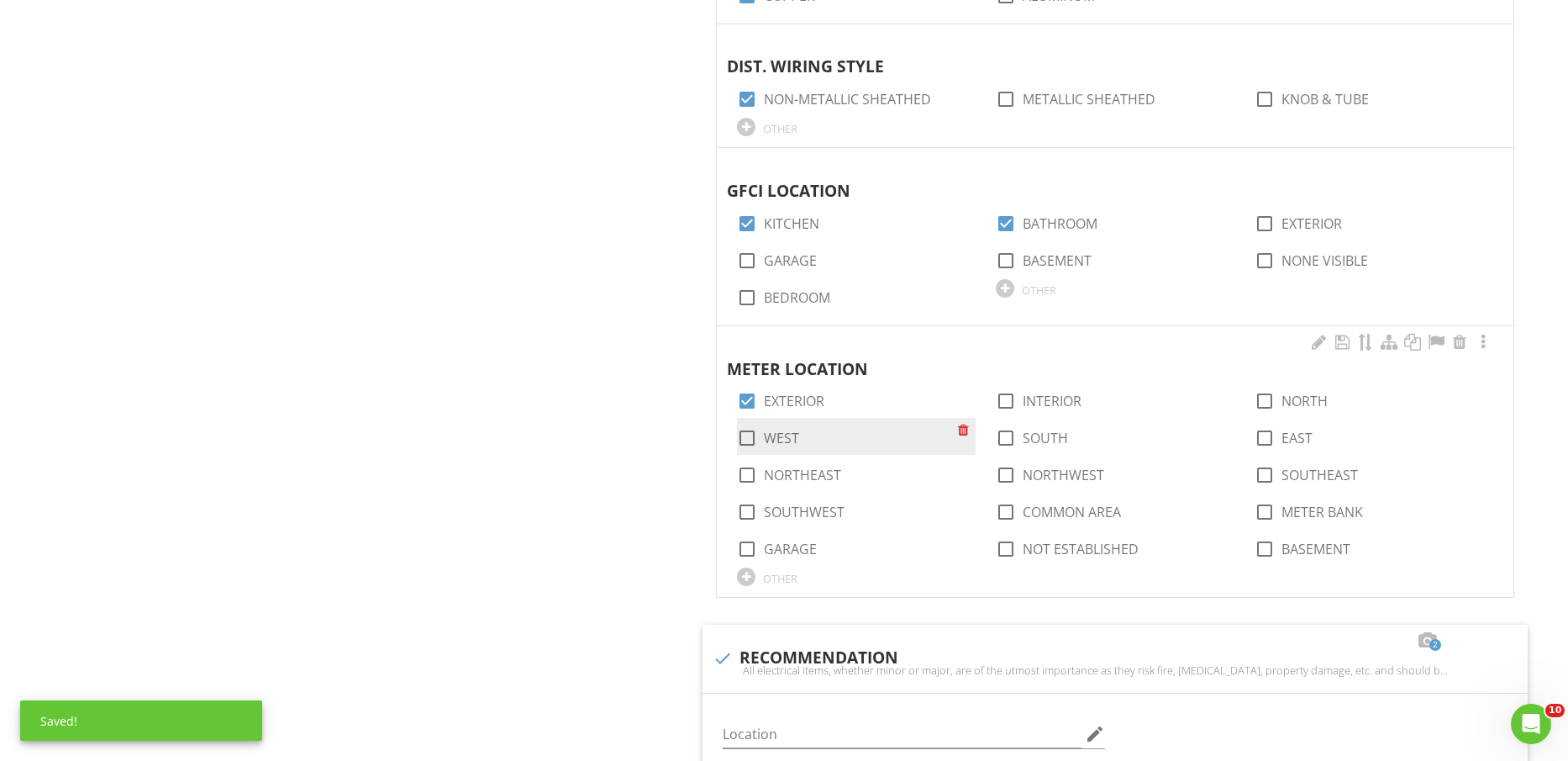
click at [789, 437] on label "WEST" at bounding box center [781, 439] width 35 height 17
checkbox input "true"
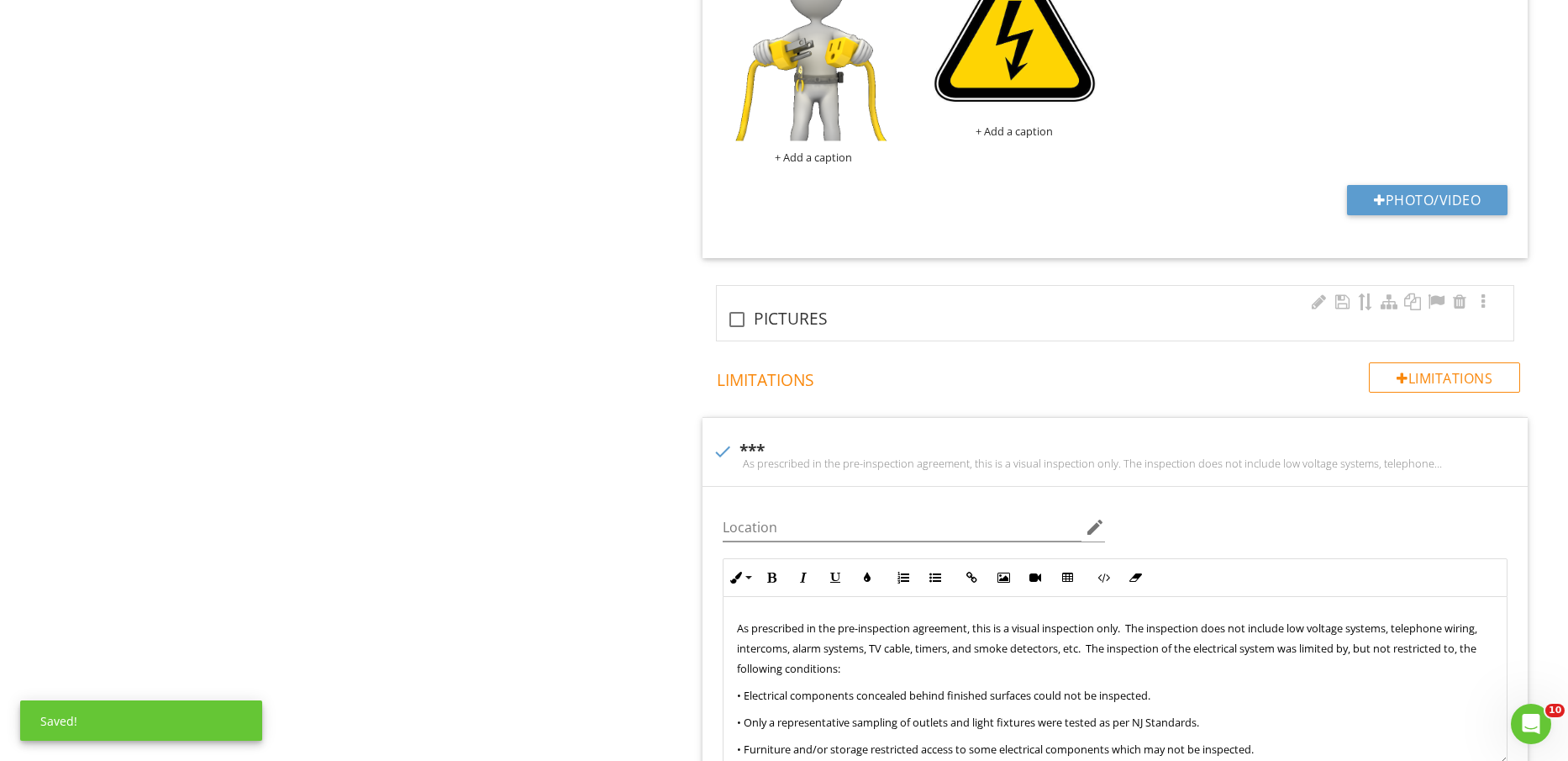
click at [807, 306] on div "check_box_outline_blank PICTURES" at bounding box center [1115, 318] width 777 height 24
checkbox input "true"
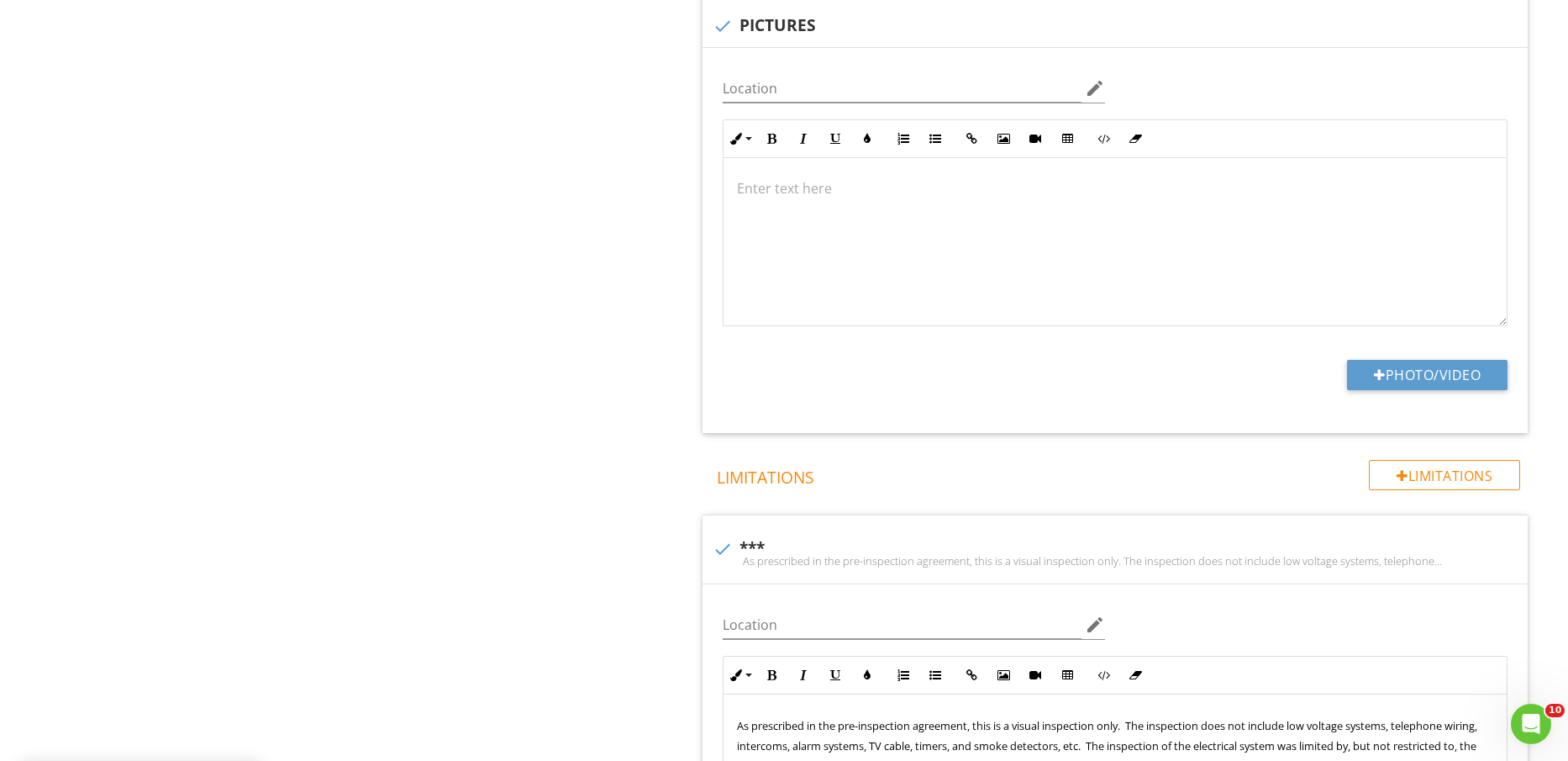
scroll to position [3365, 0]
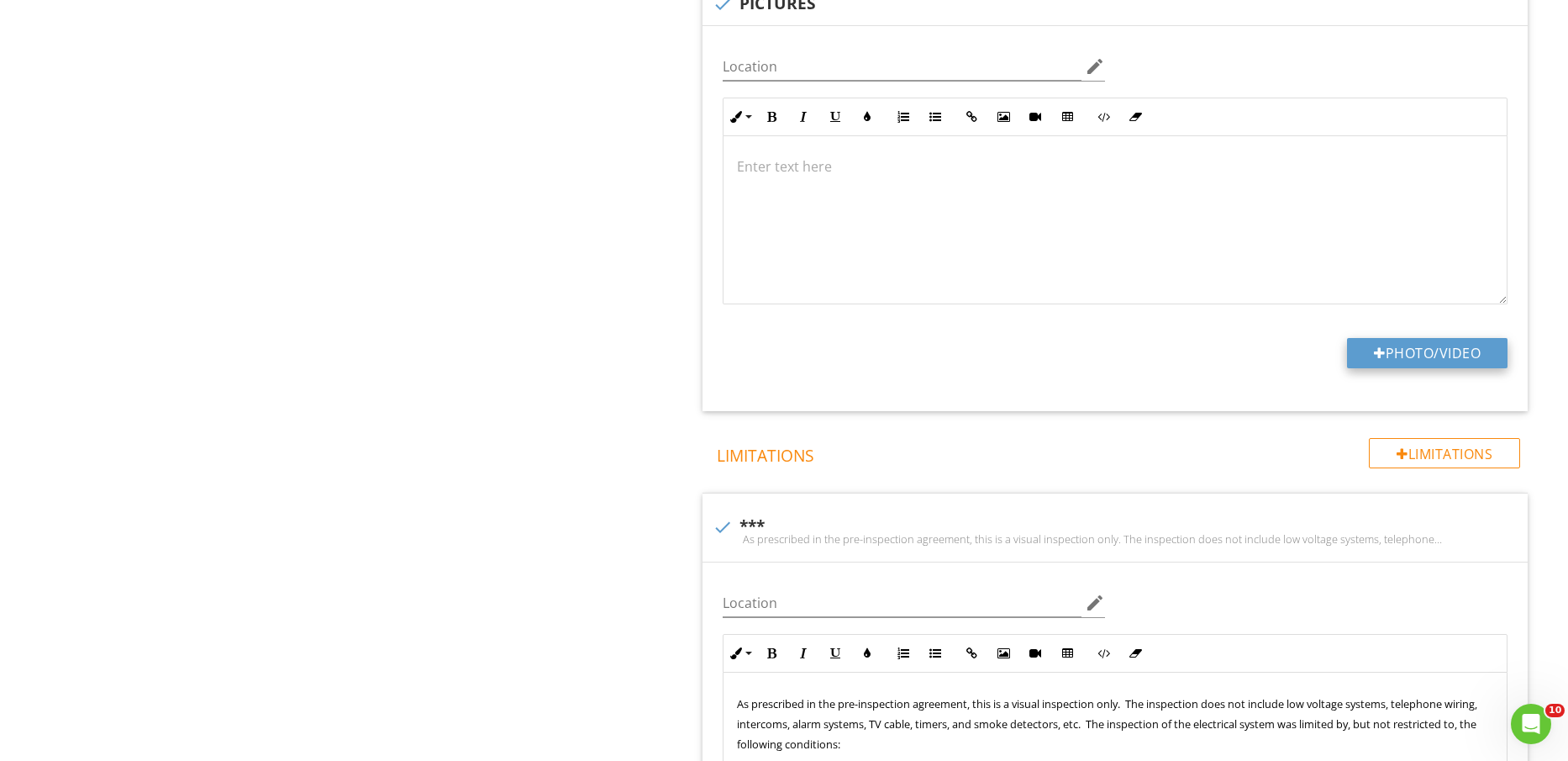
click at [1436, 363] on button "Photo/Video" at bounding box center [1428, 352] width 161 height 30
type input "C:\fakepath\IMG_2227.jpg"
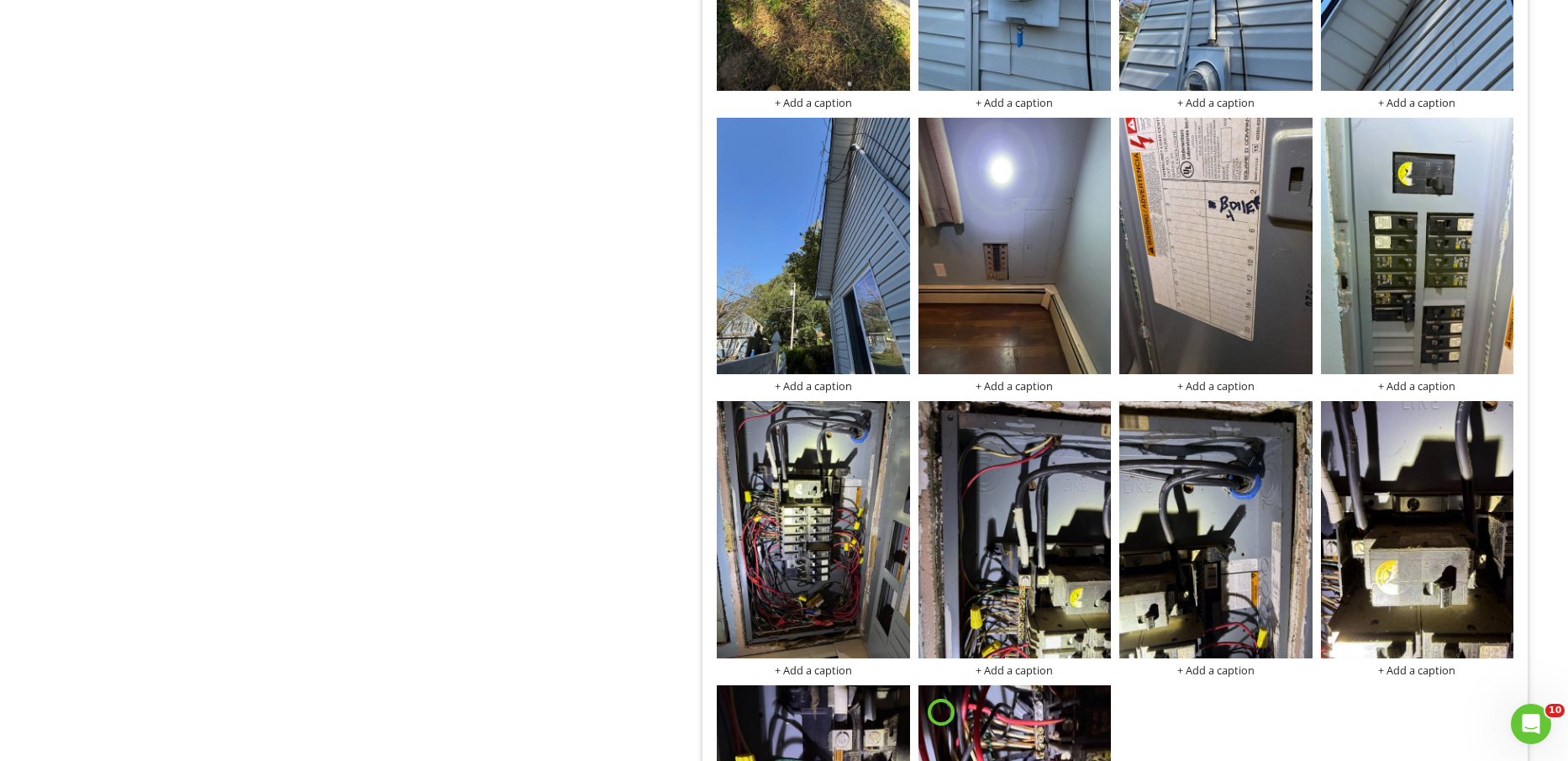
scroll to position [3890, 0]
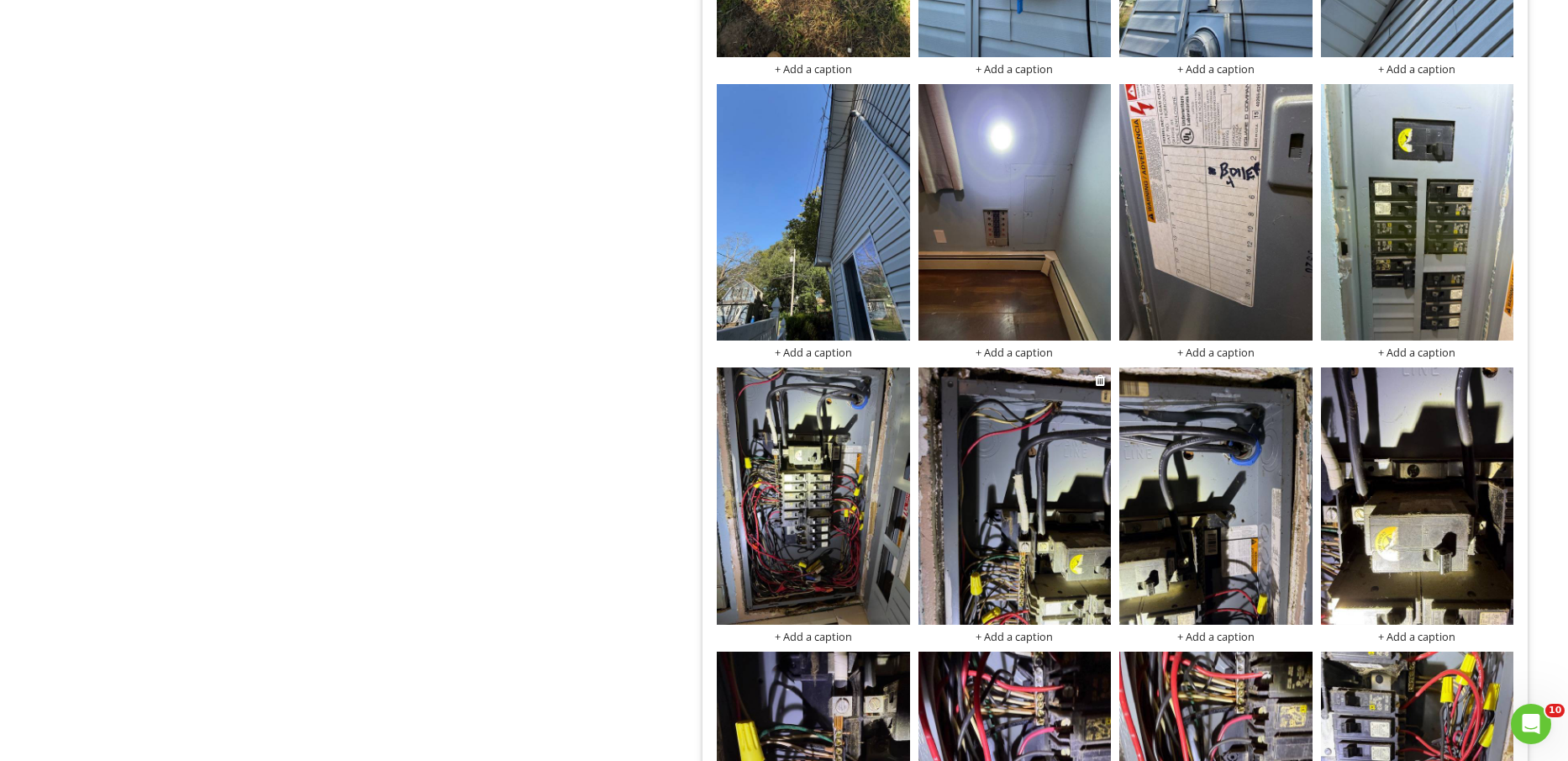
click at [1033, 532] on img at bounding box center [1014, 496] width 192 height 257
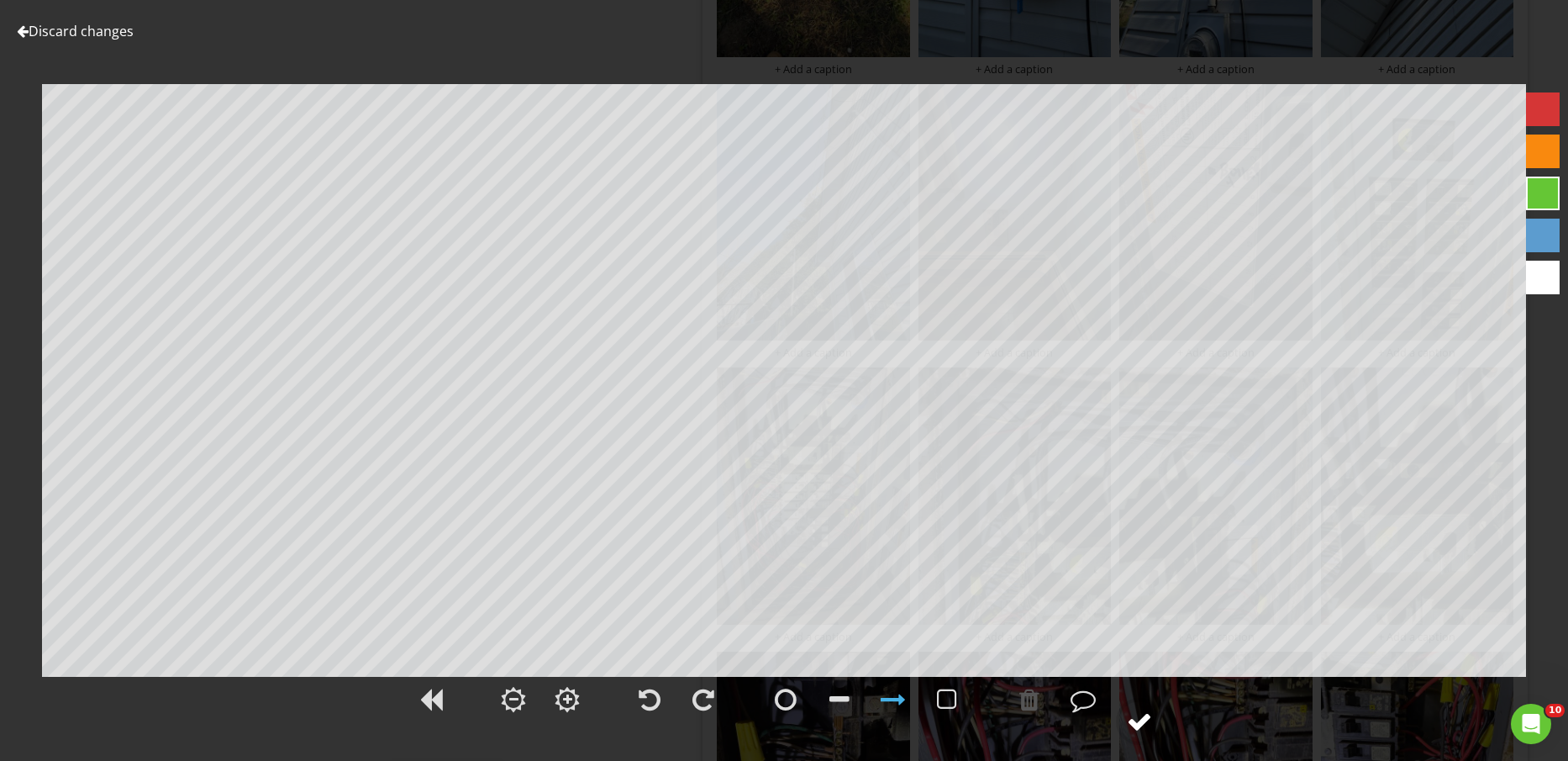
click at [1151, 724] on div at bounding box center [1140, 722] width 26 height 26
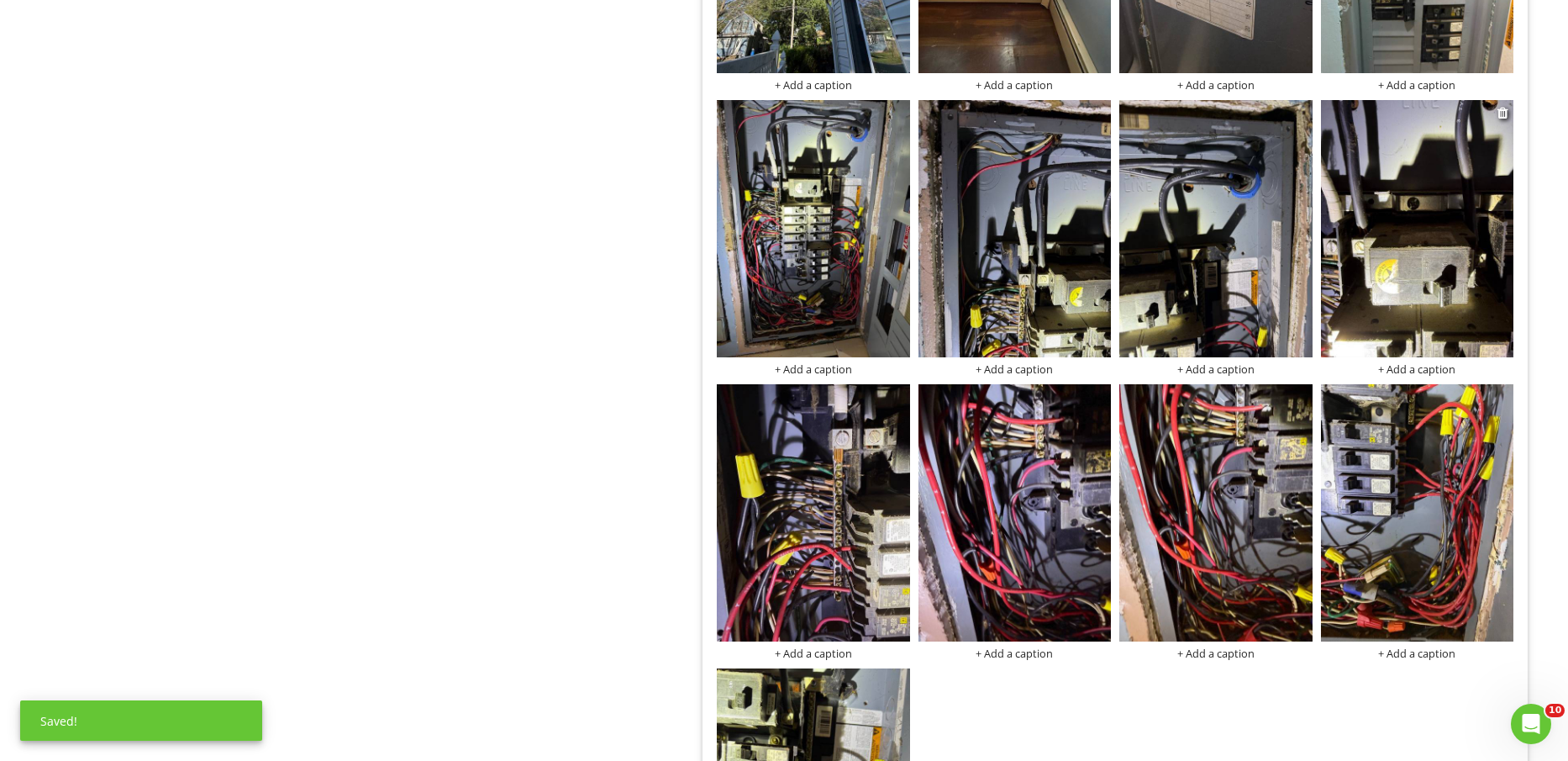
scroll to position [4205, 0]
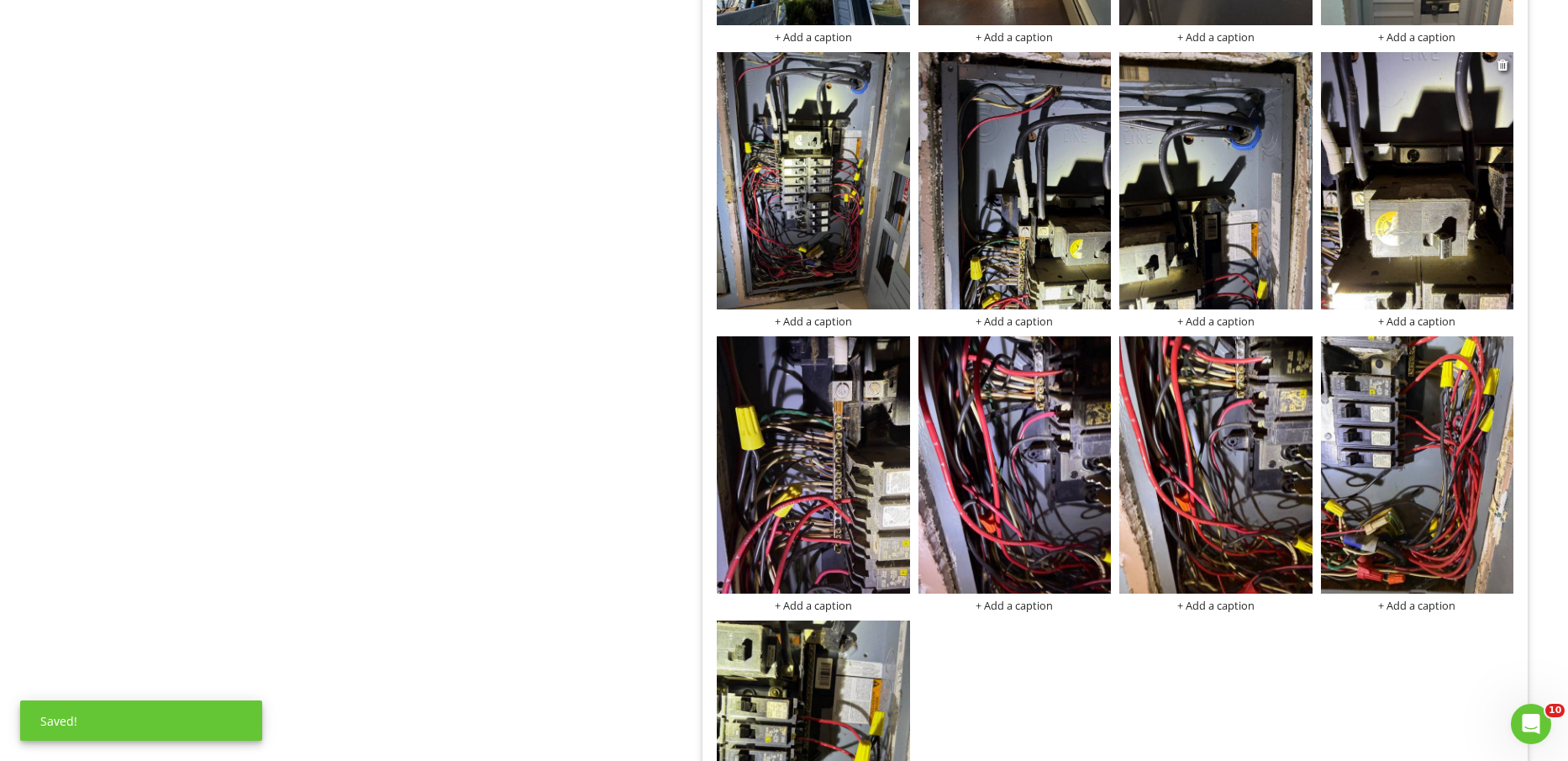
click at [1465, 248] on img at bounding box center [1417, 180] width 192 height 257
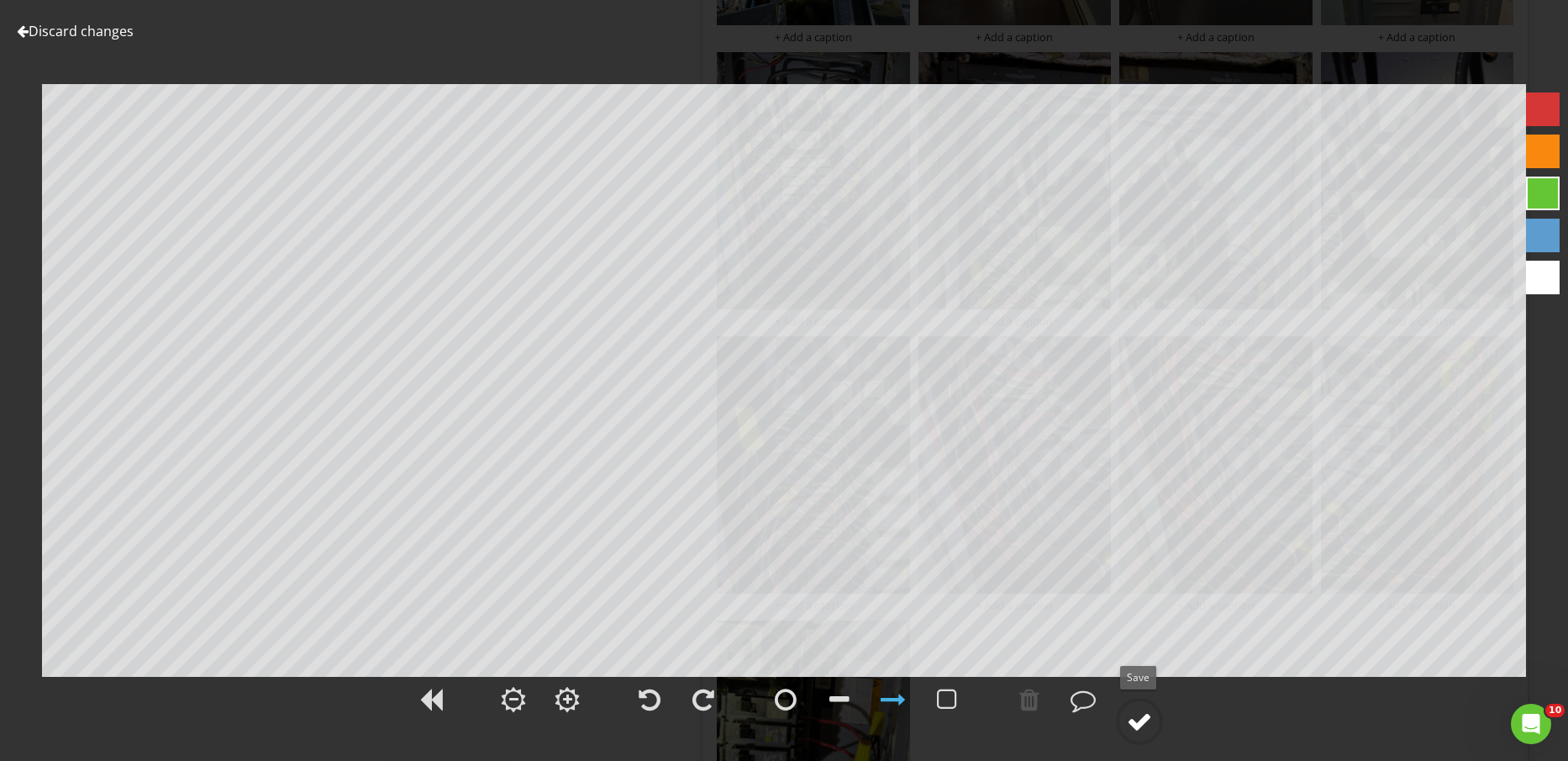
click at [1131, 719] on div at bounding box center [1140, 722] width 26 height 26
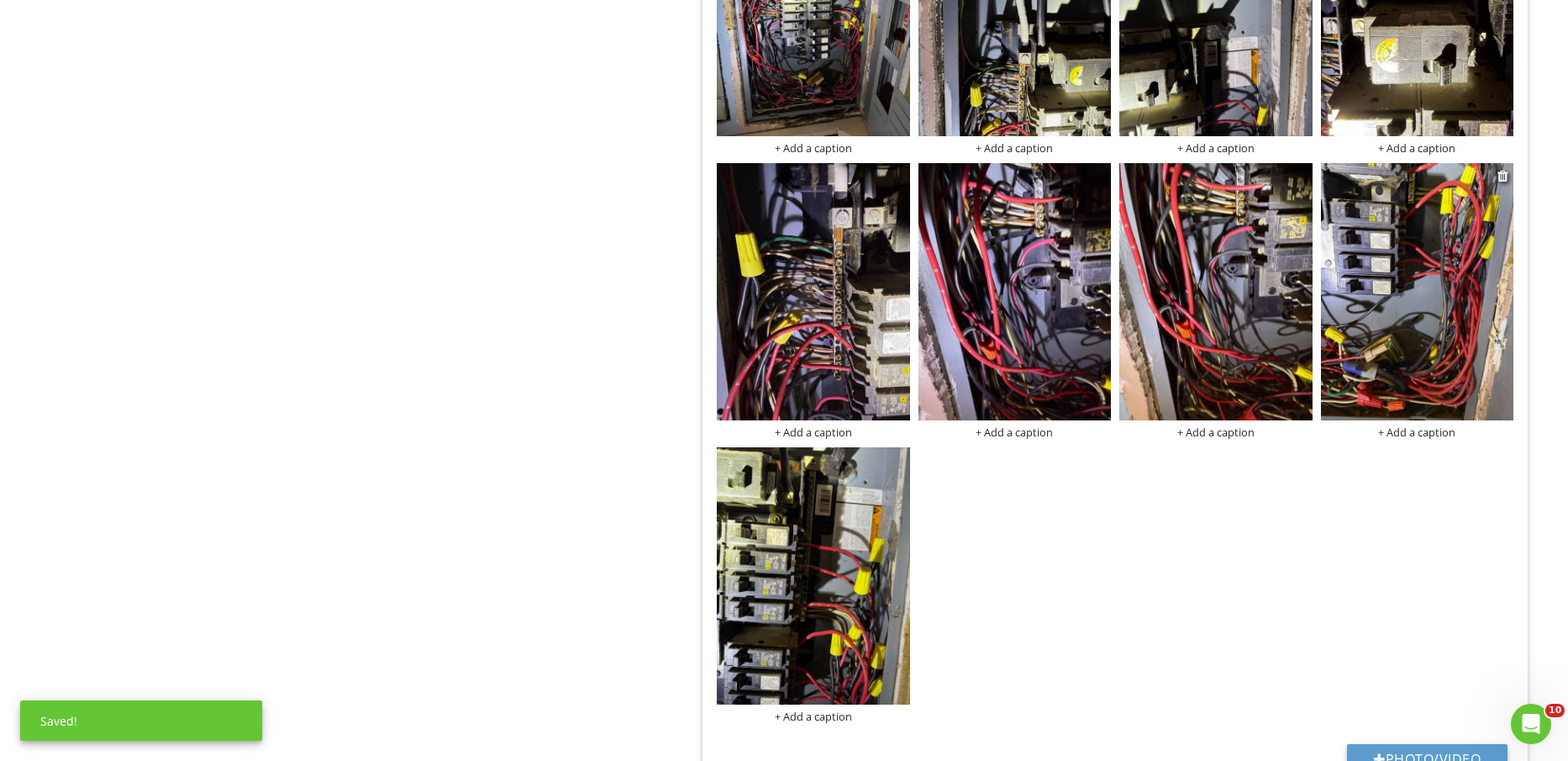
scroll to position [4416, 0]
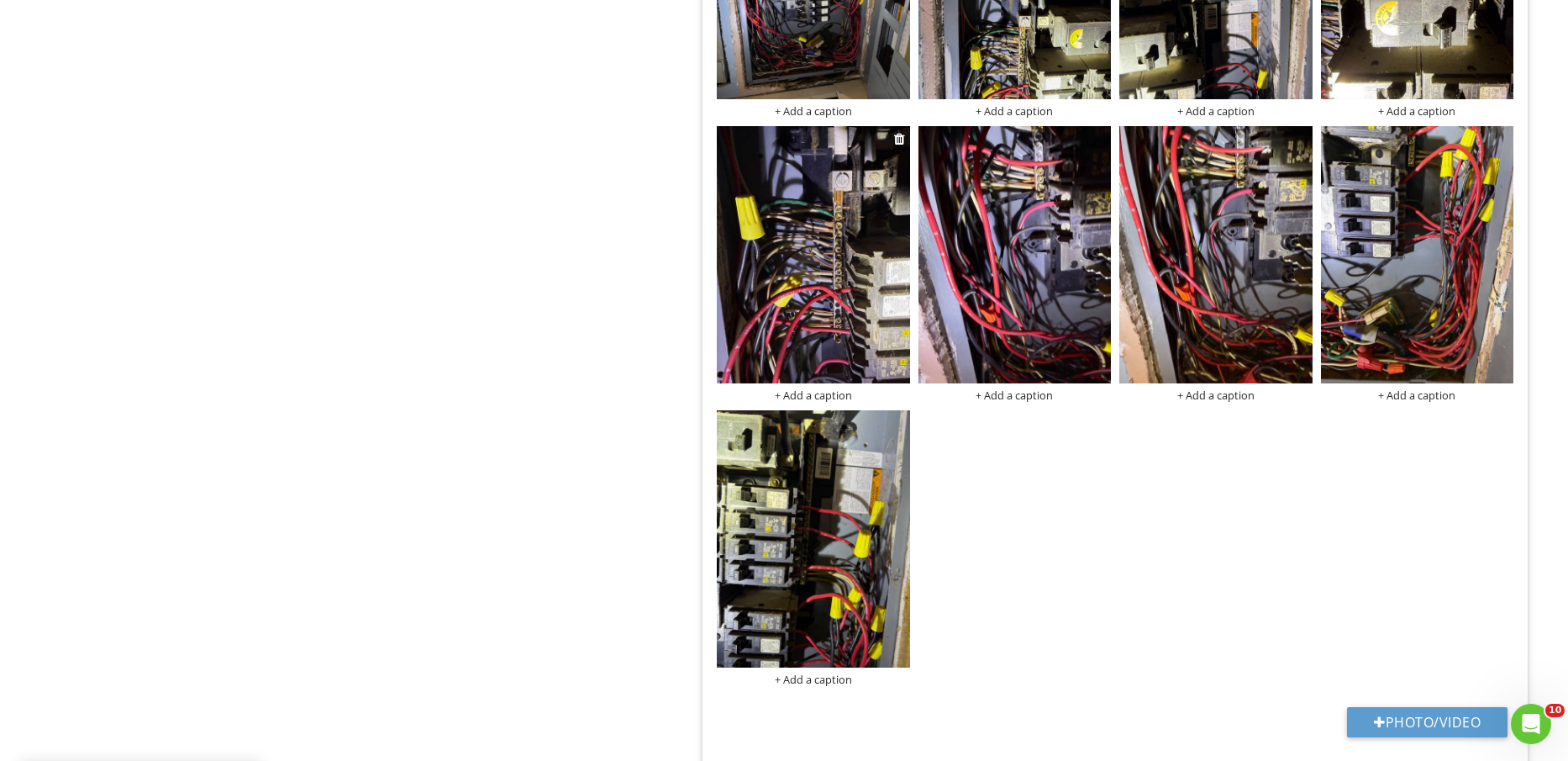
click at [872, 276] on img at bounding box center [813, 255] width 192 height 257
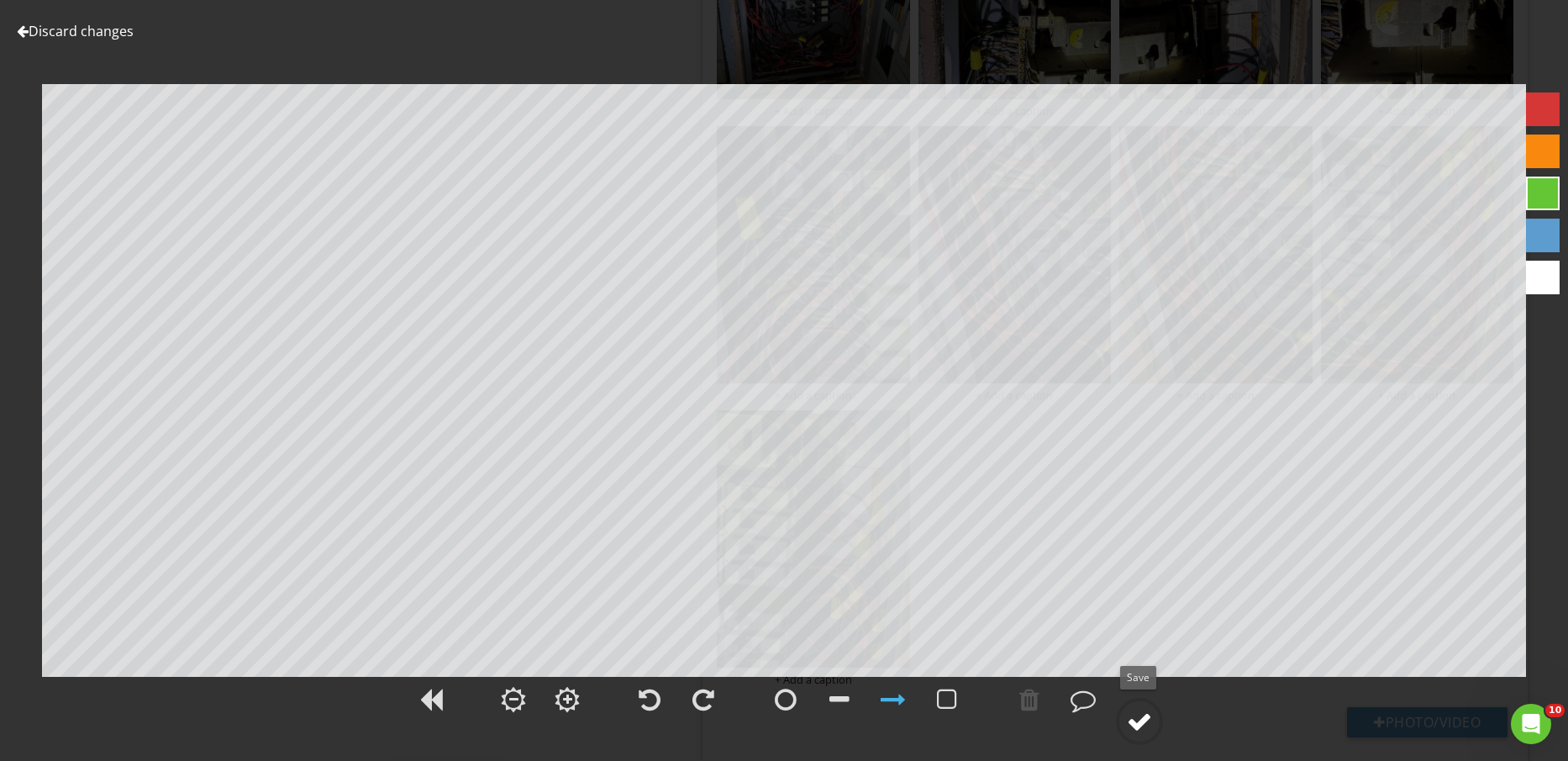
click at [1137, 729] on div at bounding box center [1140, 722] width 26 height 26
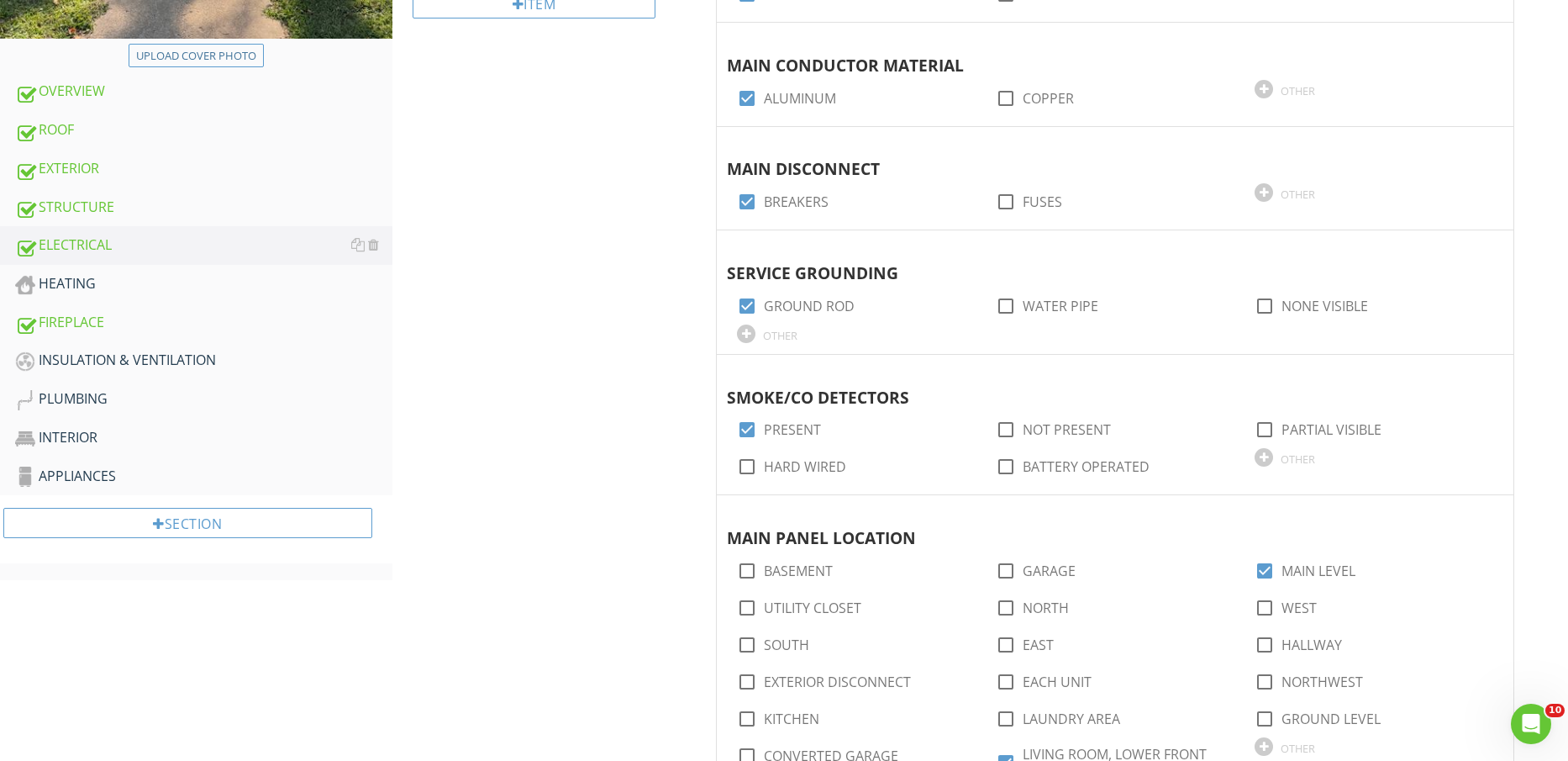
scroll to position [526, 0]
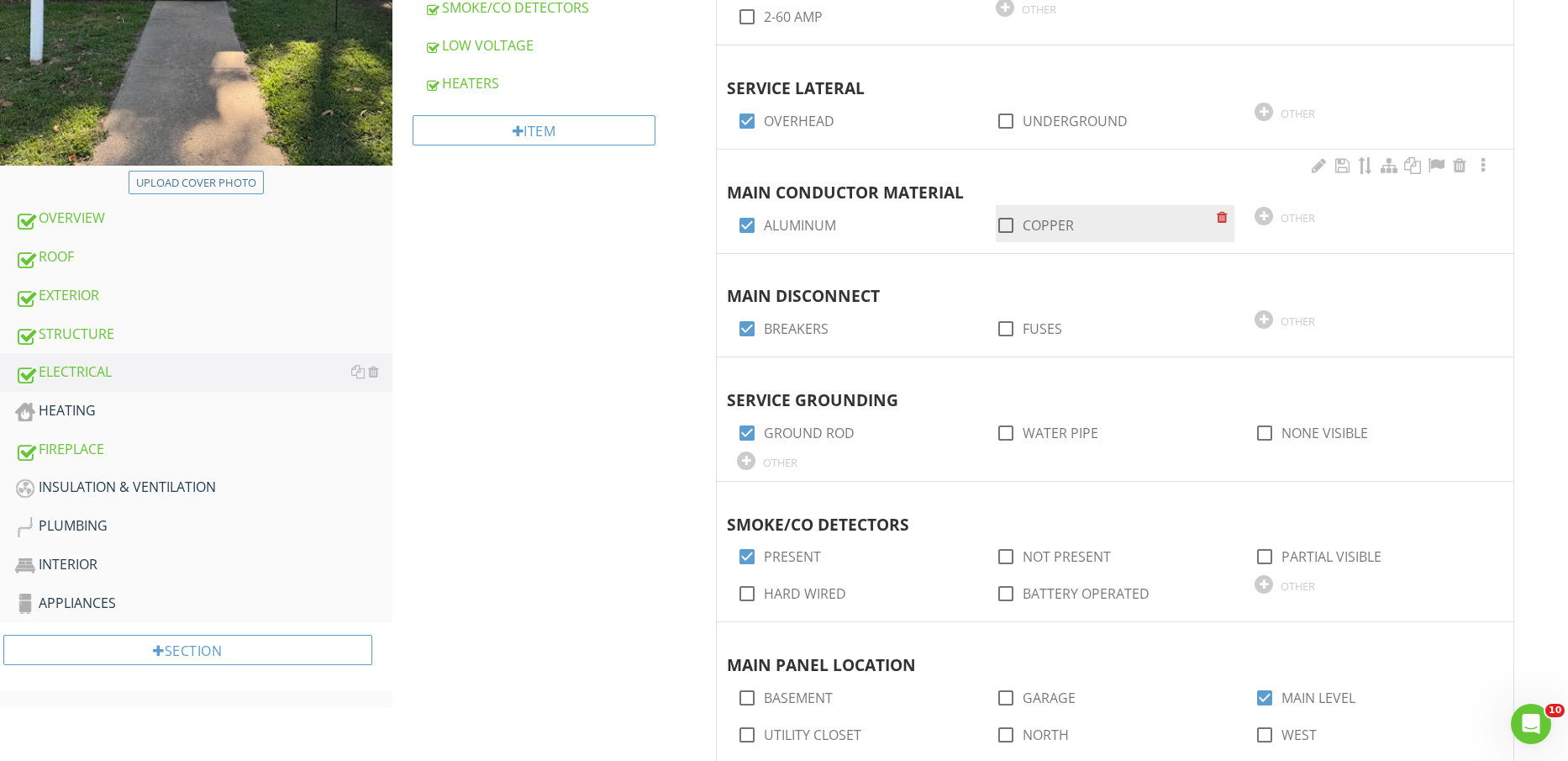
click at [1043, 225] on label "COPPER" at bounding box center [1048, 226] width 51 height 17
checkbox input "true"
click at [757, 215] on div at bounding box center [747, 225] width 28 height 28
checkbox input "false"
click at [182, 488] on div "INSULATION & VENTILATION" at bounding box center [204, 488] width 378 height 22
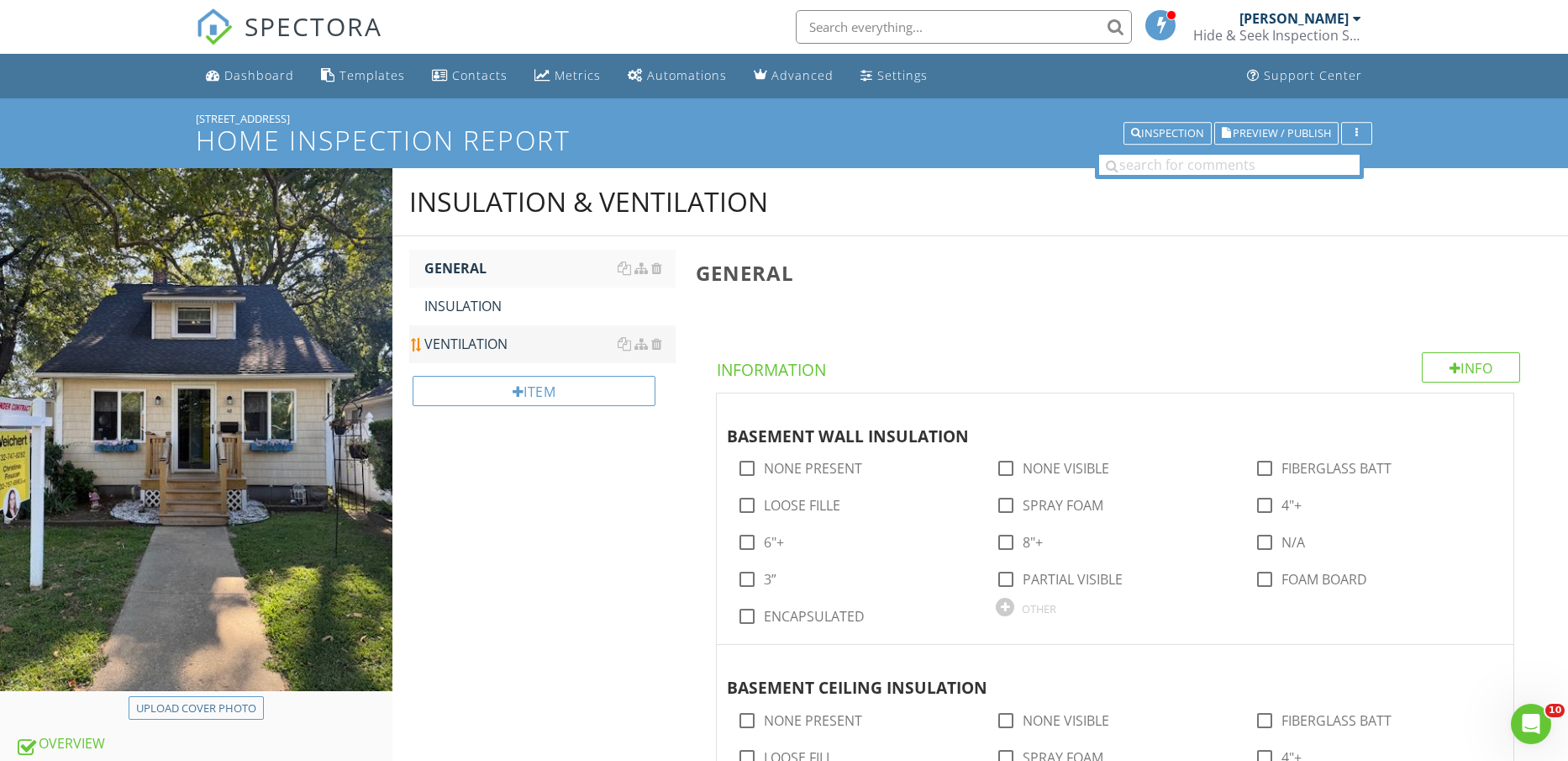
click at [461, 341] on div "VENTILATION" at bounding box center [550, 345] width 252 height 21
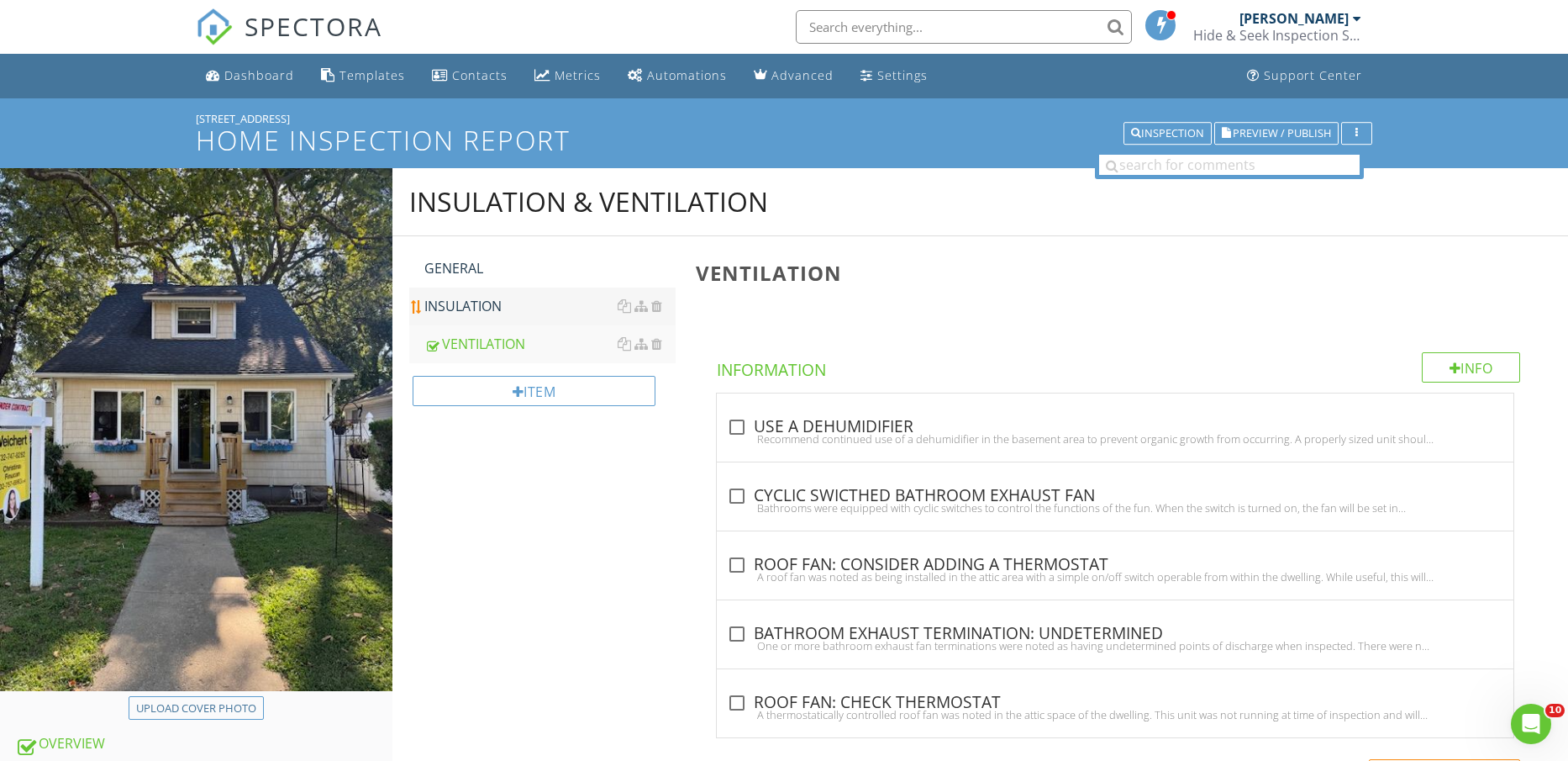
click at [485, 316] on link "INSULATION" at bounding box center [550, 305] width 252 height 37
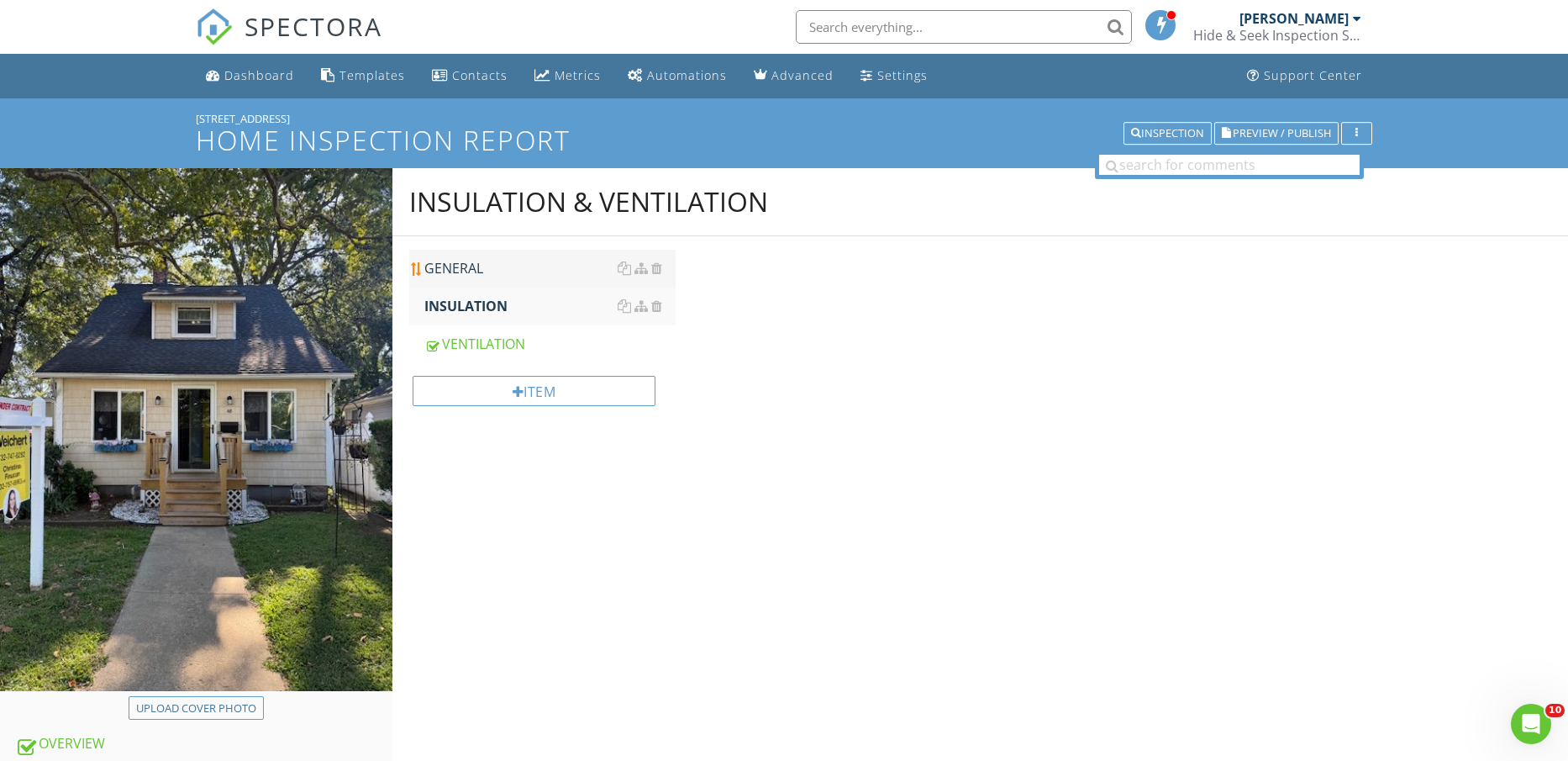
click at [478, 263] on div "GENERAL" at bounding box center [550, 268] width 252 height 21
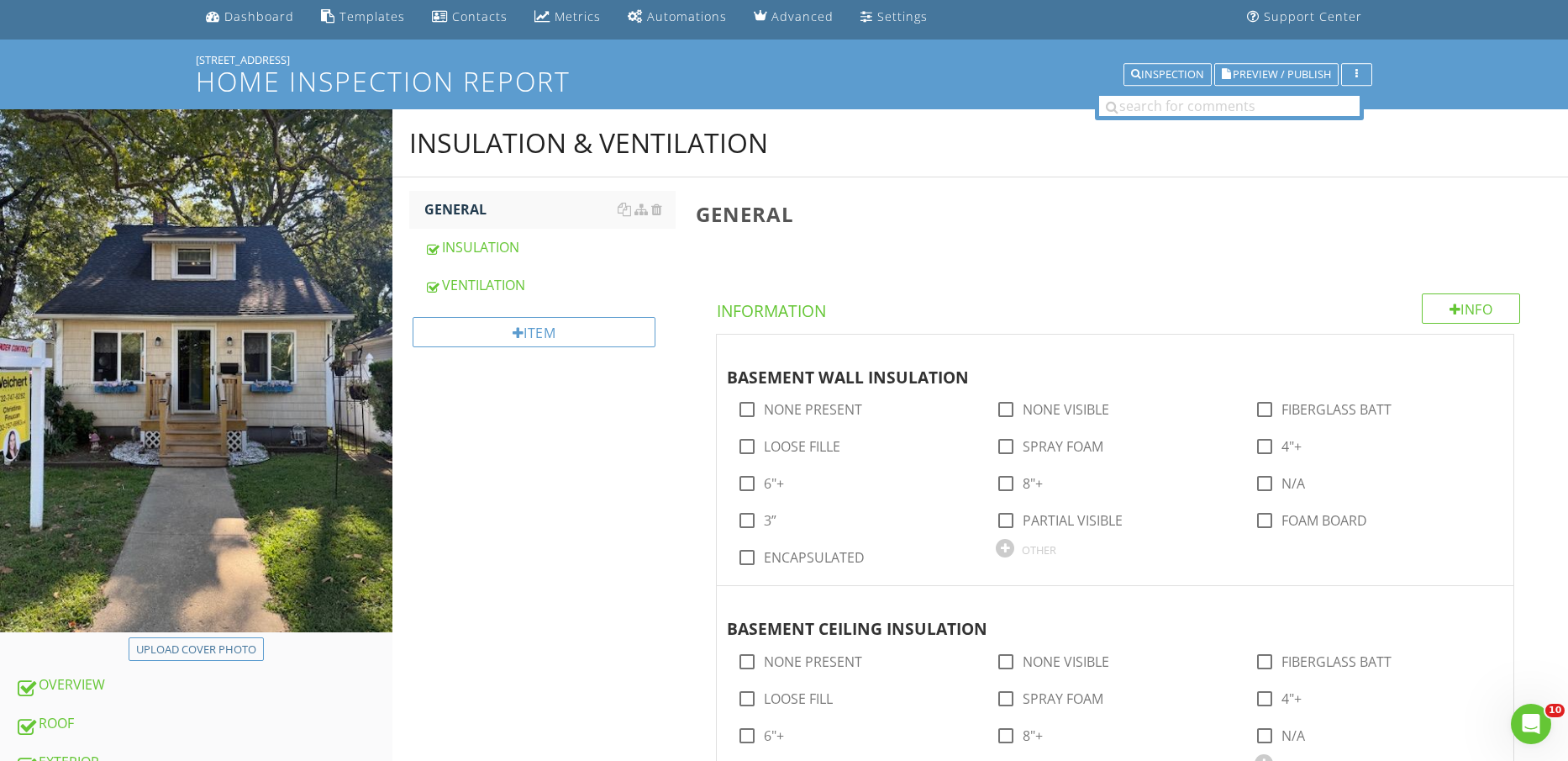
scroll to position [105, 0]
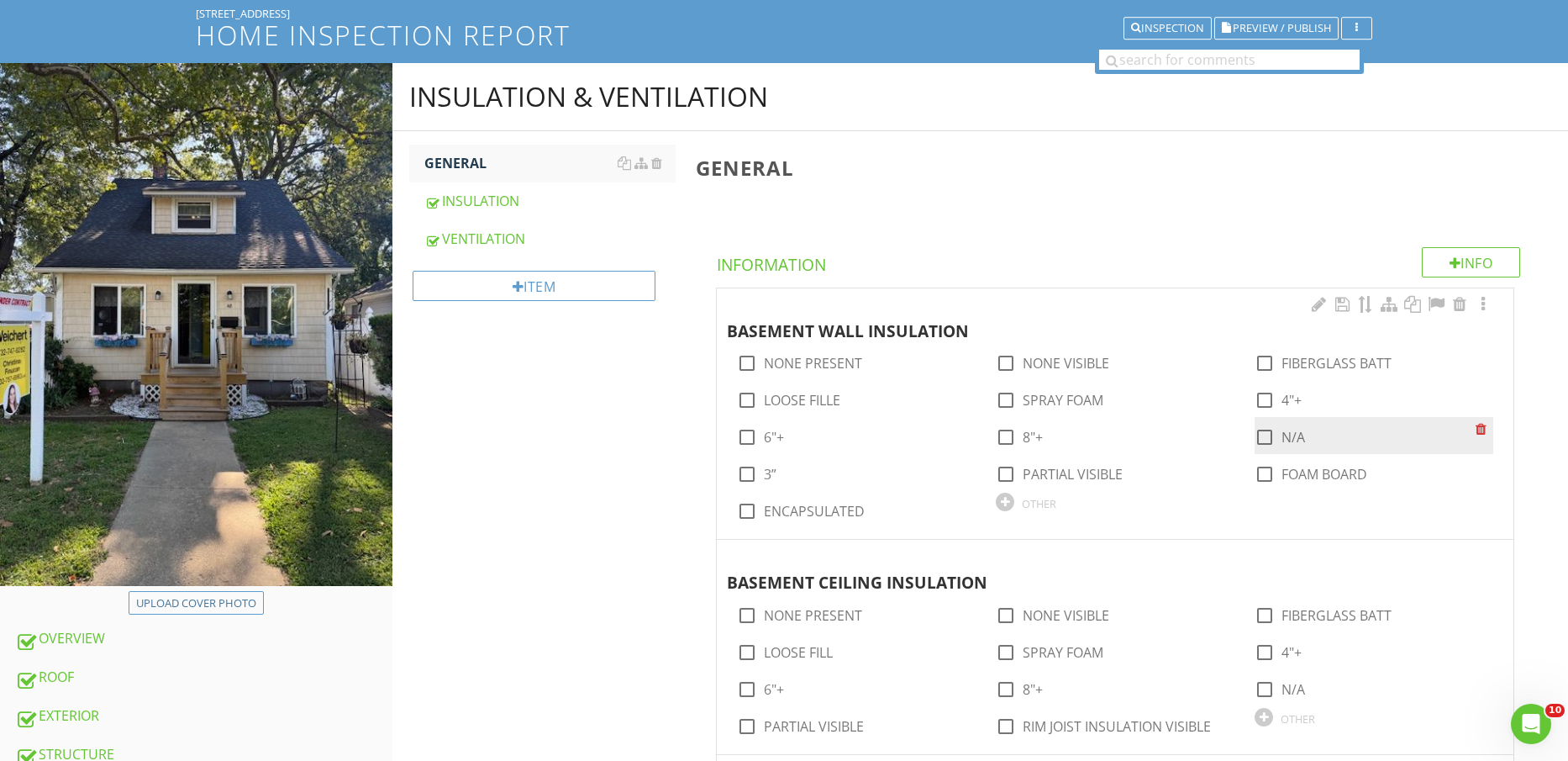
click at [1297, 436] on label "N/A" at bounding box center [1294, 438] width 24 height 17
checkbox input "true"
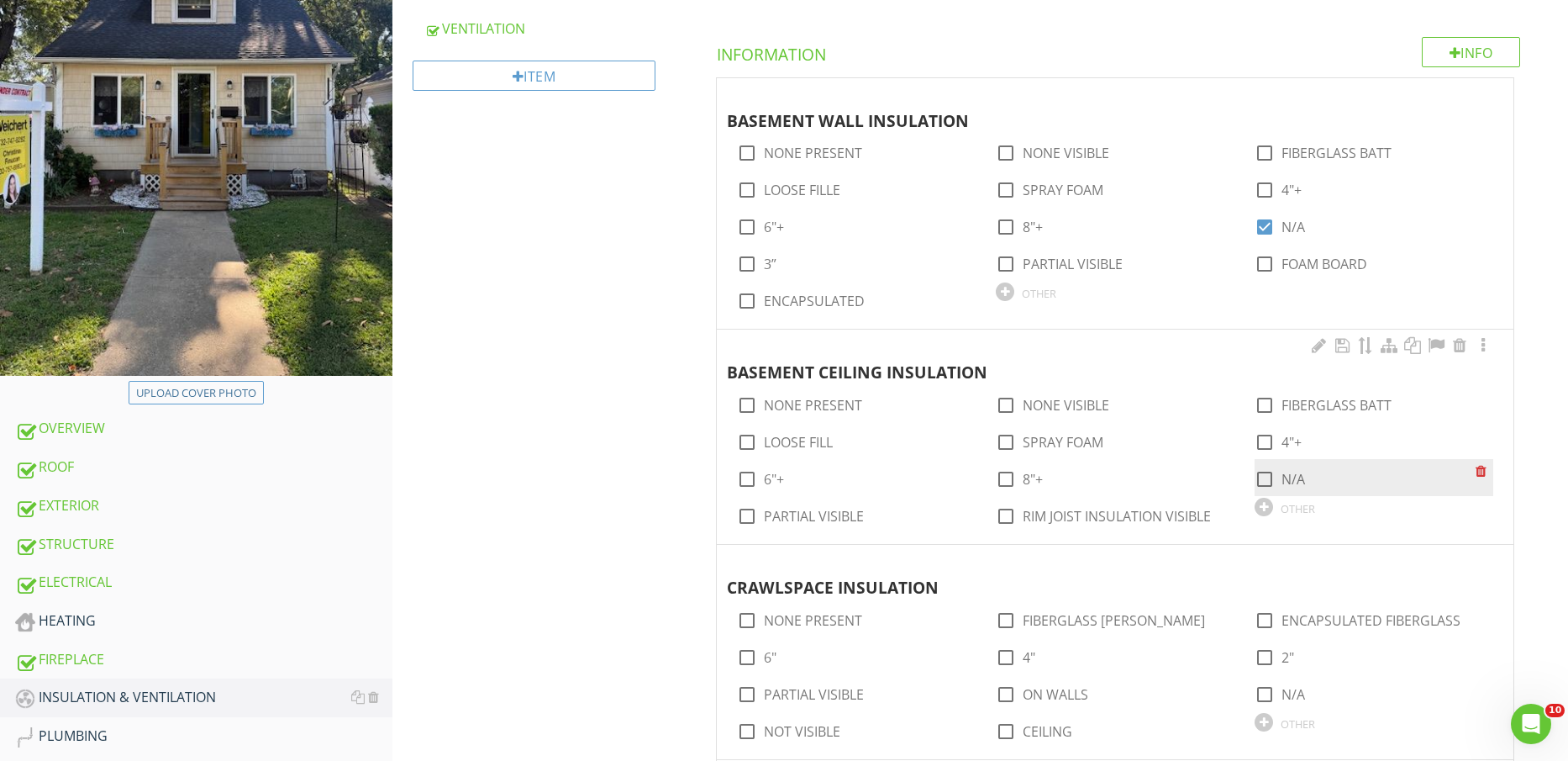
click at [1289, 484] on label "N/A" at bounding box center [1294, 480] width 24 height 17
checkbox input "true"
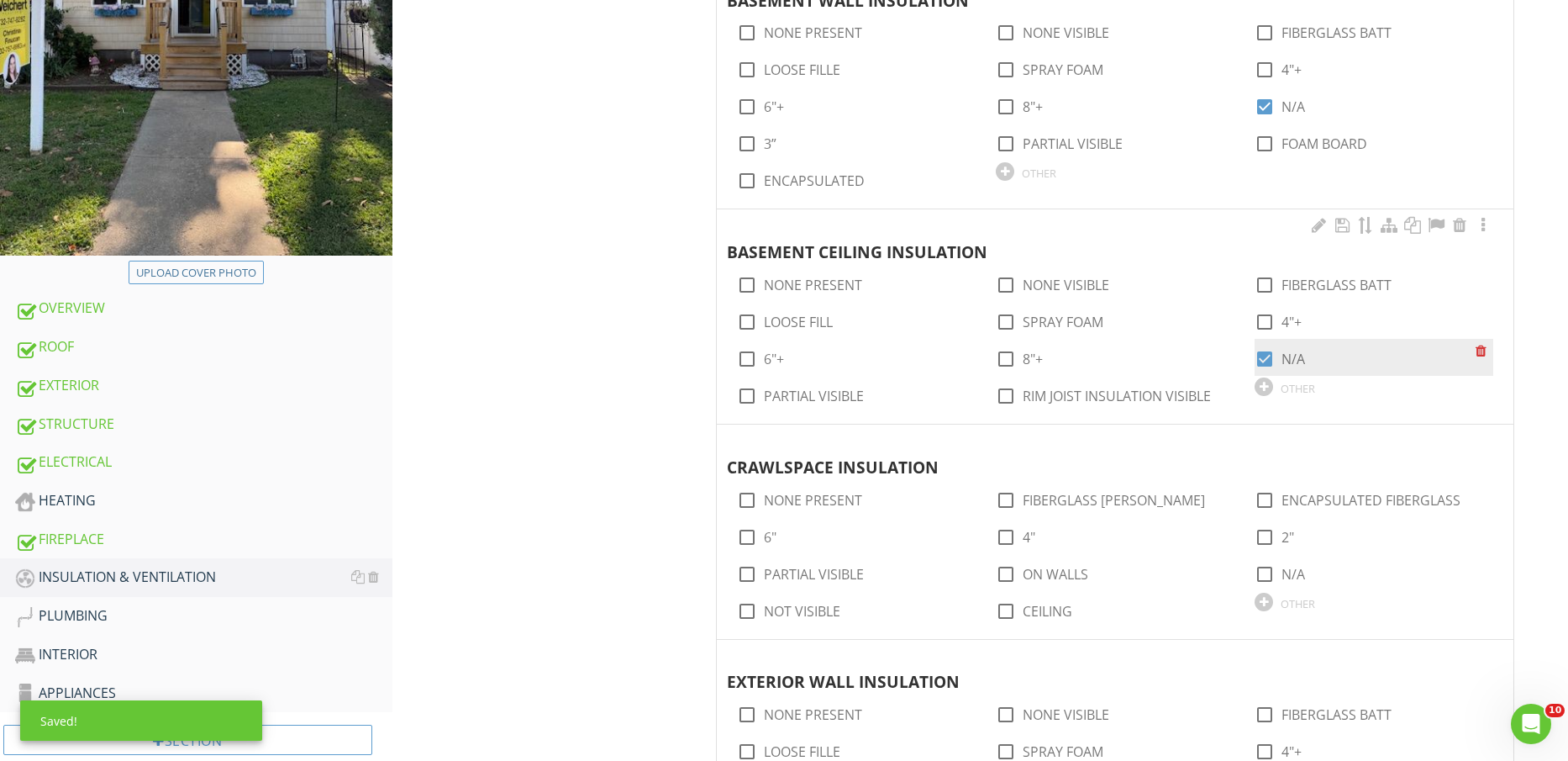
scroll to position [526, 0]
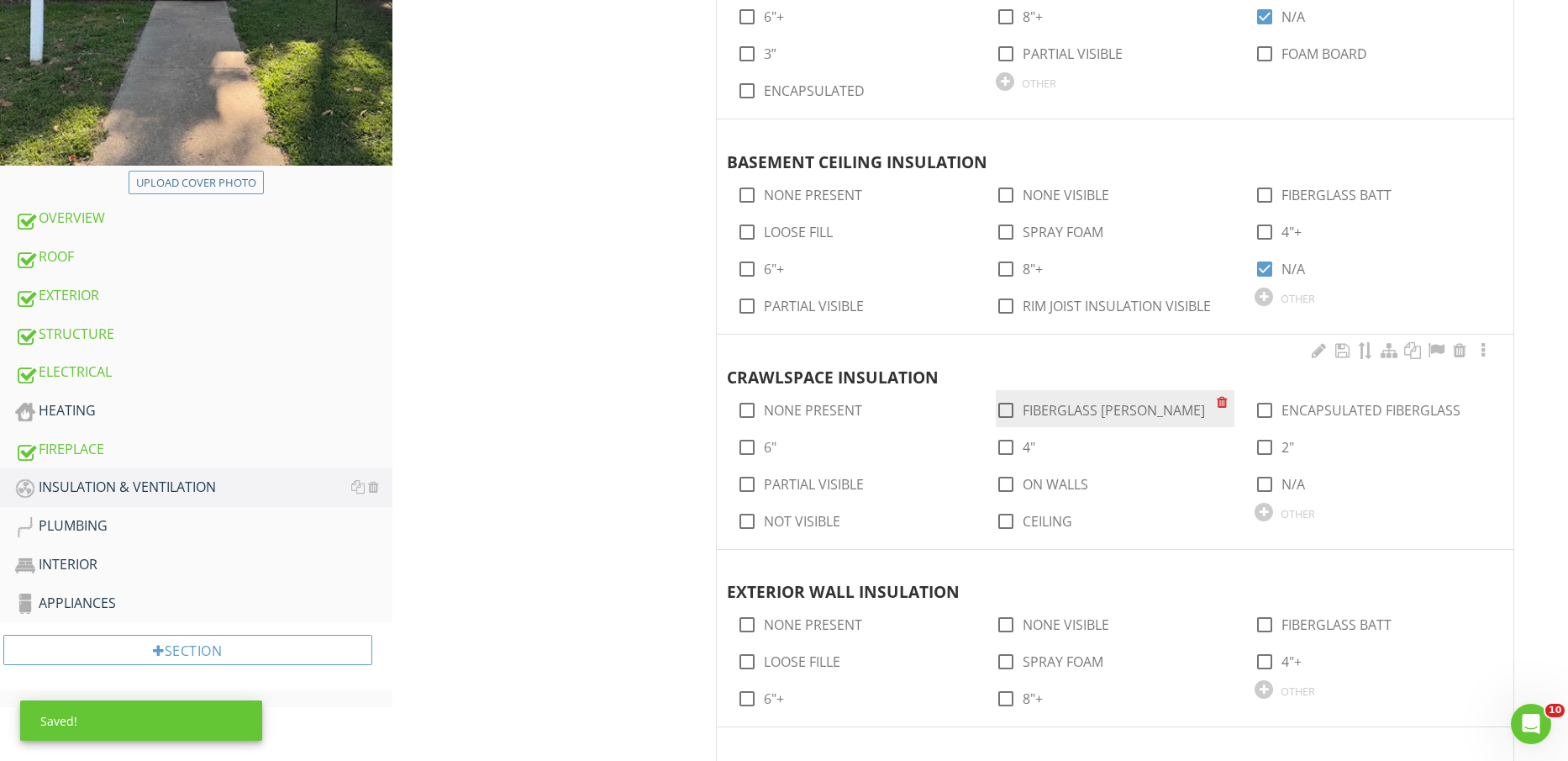
click at [1093, 410] on label "FIBERGLASS [PERSON_NAME]" at bounding box center [1113, 410] width 182 height 17
checkbox input "true"
click at [790, 484] on label "PARTIAL VISIBLE" at bounding box center [813, 485] width 100 height 17
checkbox input "true"
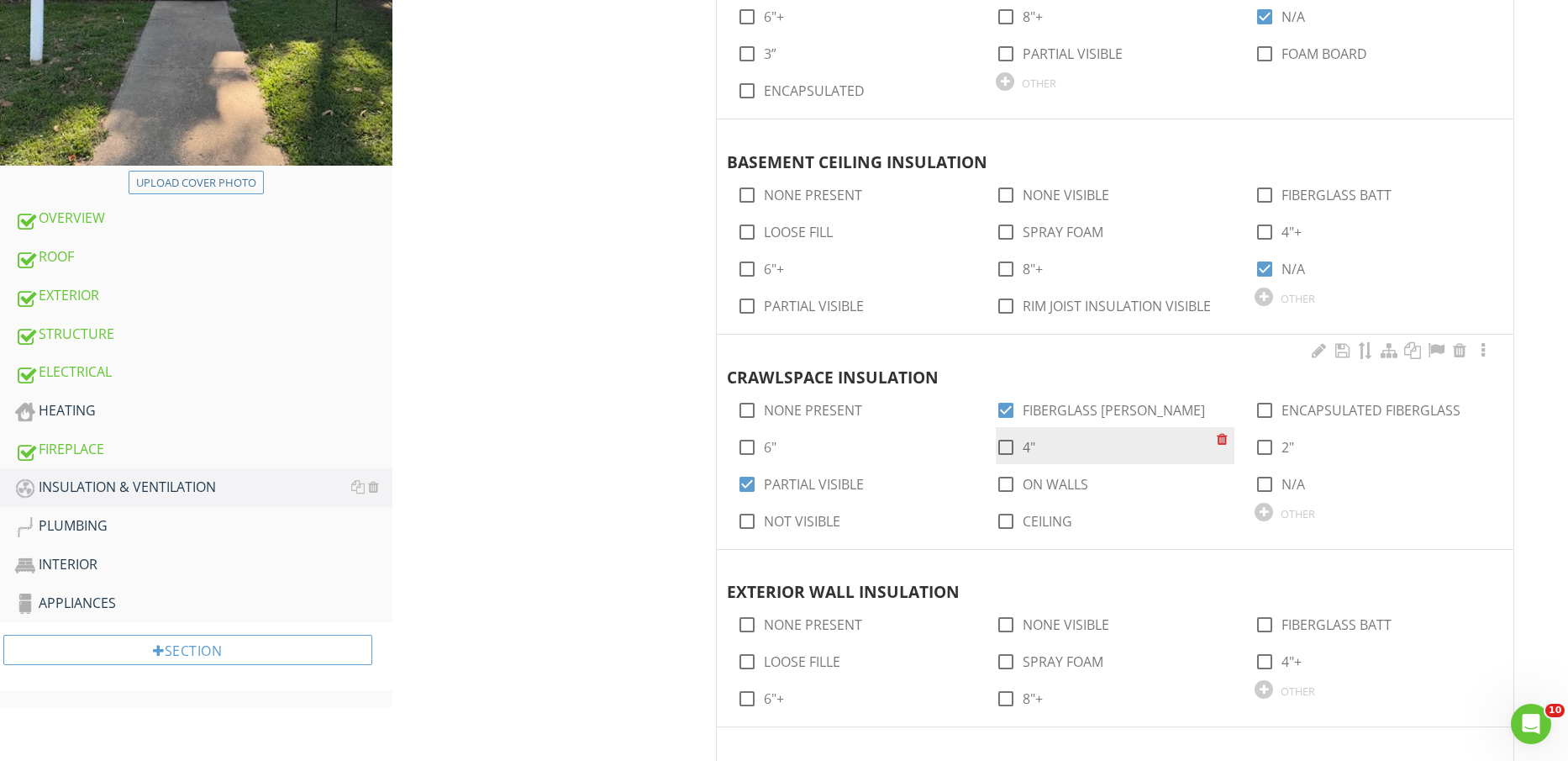
click at [1018, 452] on div at bounding box center [1006, 447] width 28 height 28
checkbox input "true"
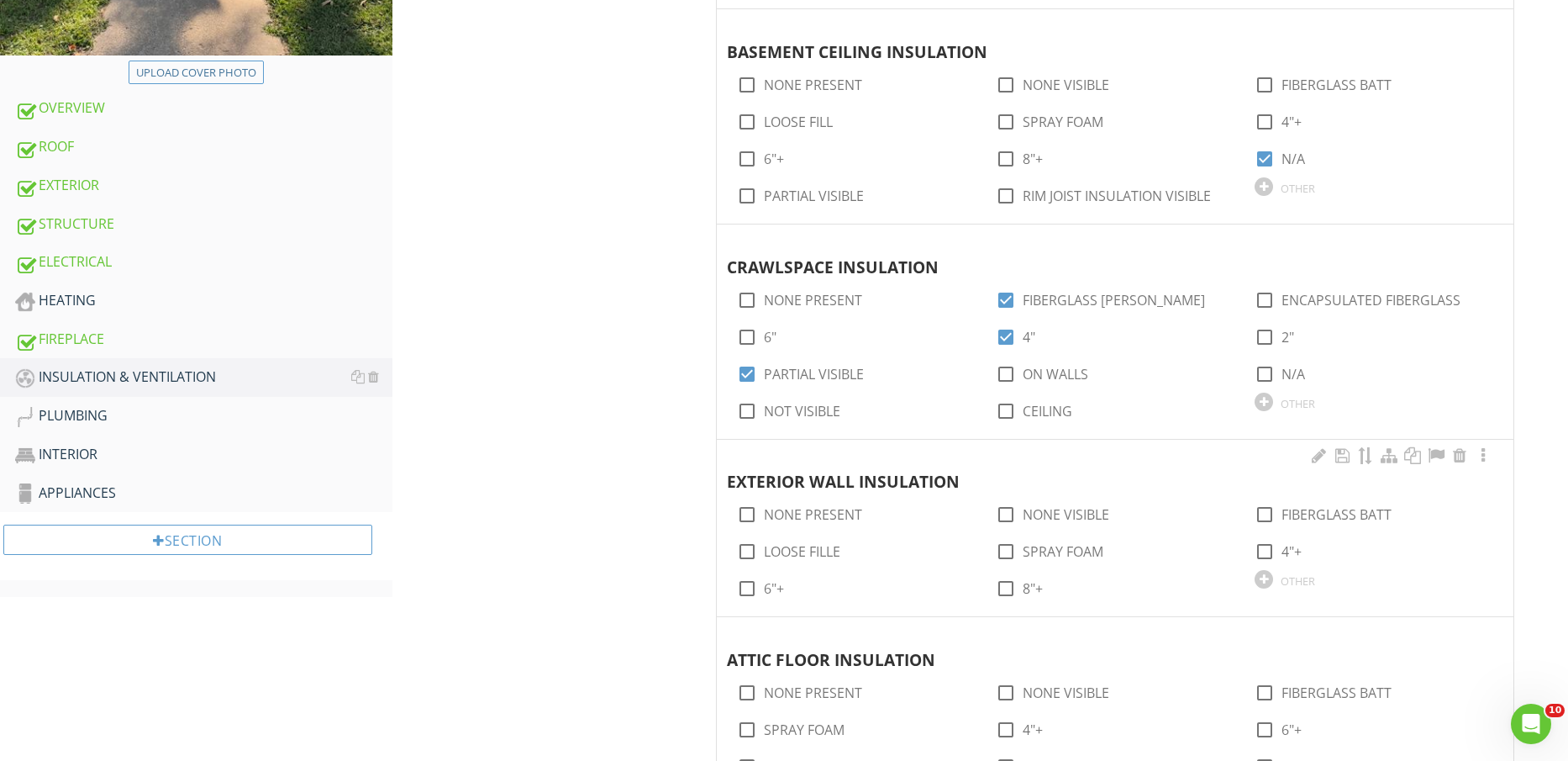
scroll to position [736, 0]
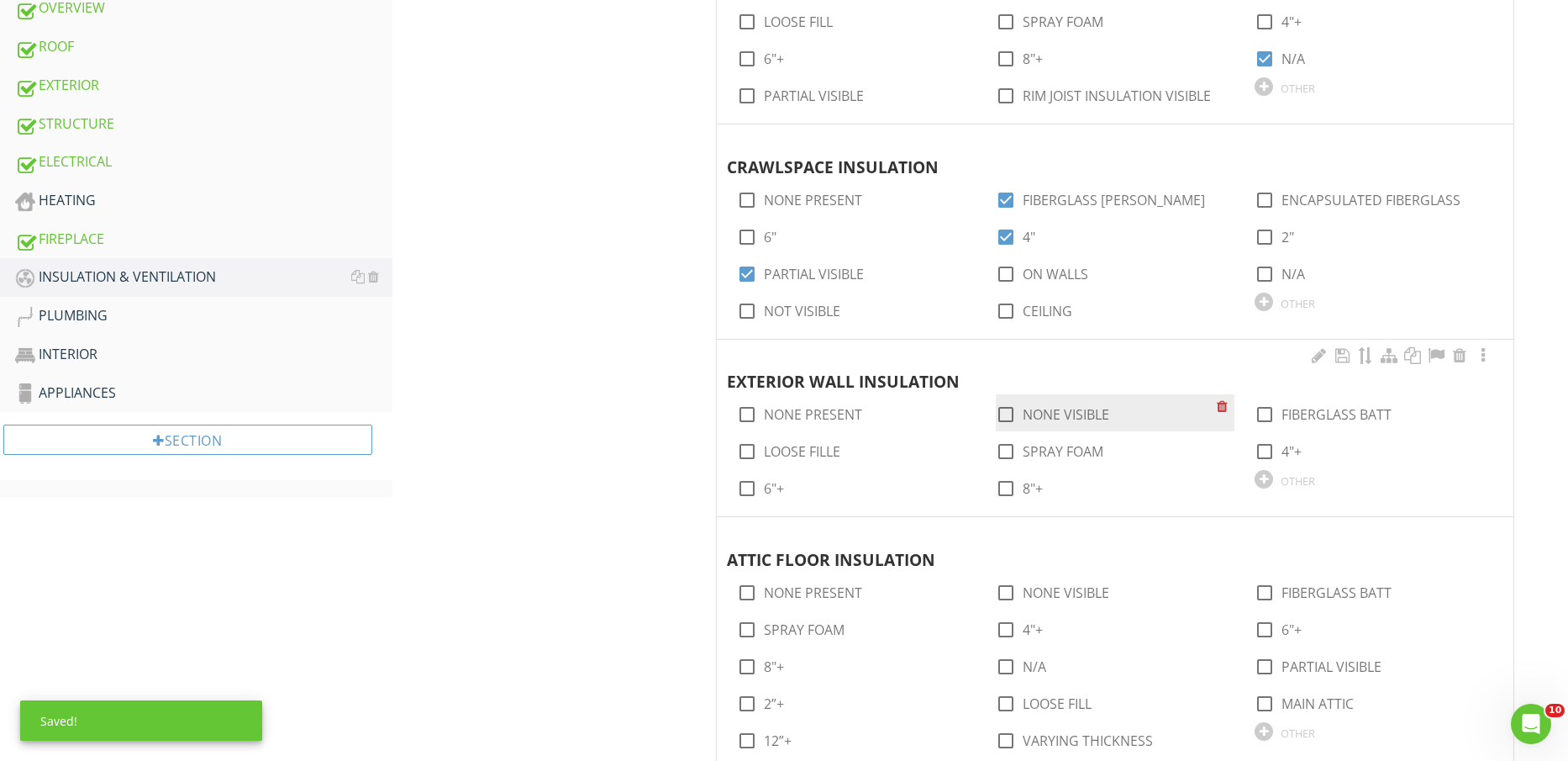
click at [1074, 414] on label "NONE VISIBLE" at bounding box center [1066, 415] width 86 height 17
checkbox input "true"
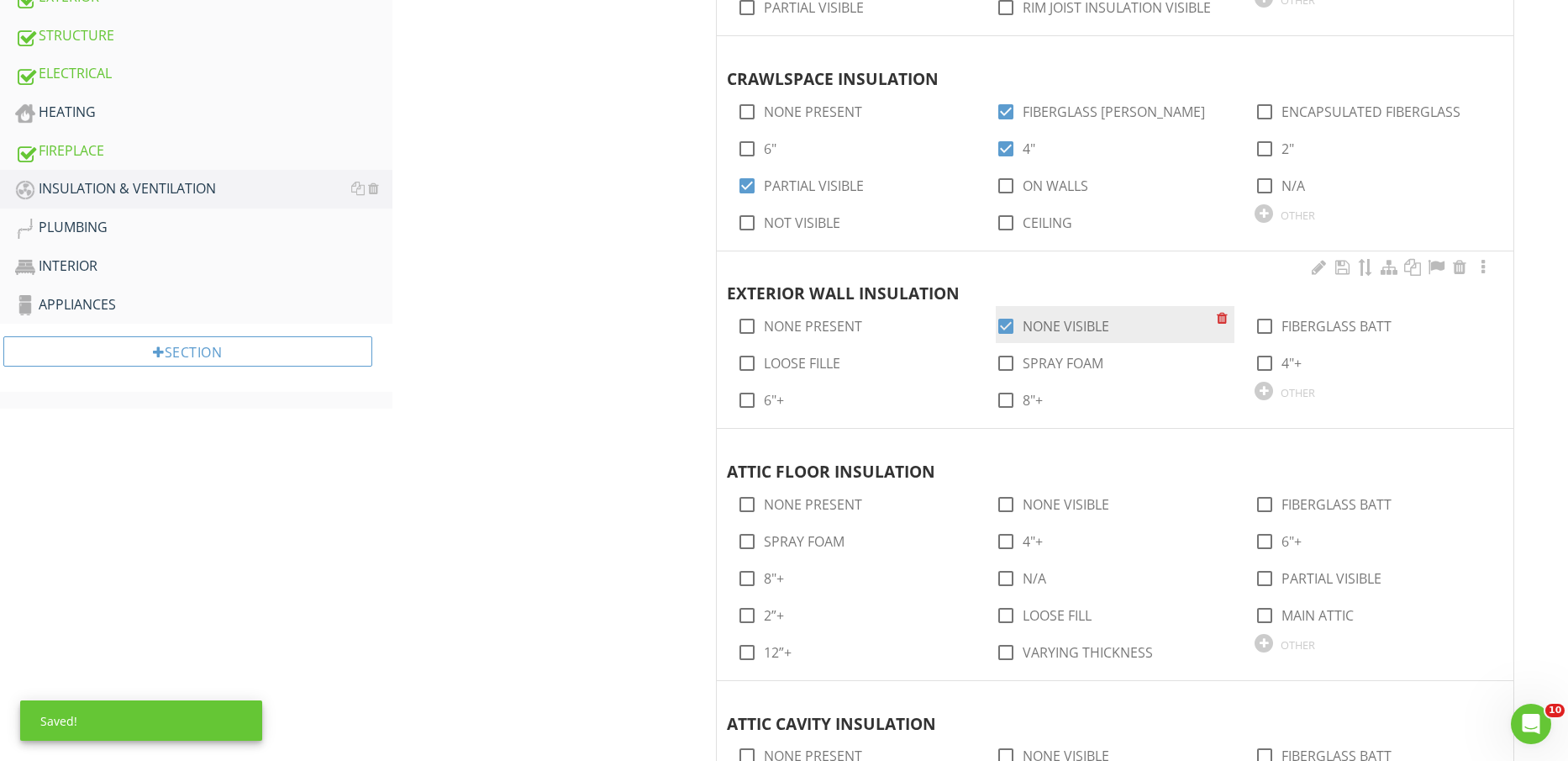
scroll to position [947, 0]
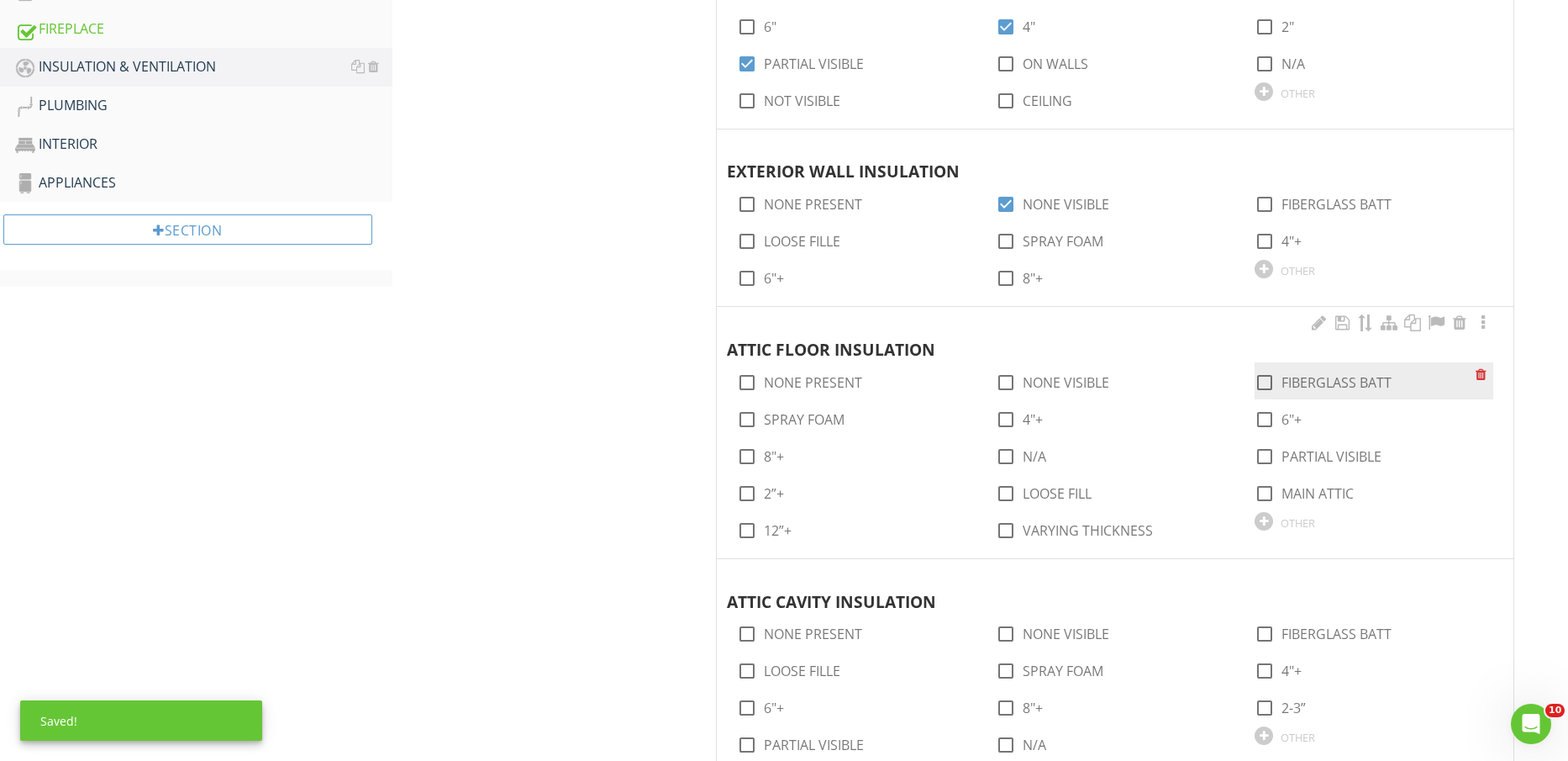
click at [1342, 379] on label "FIBERGLASS BATT" at bounding box center [1336, 383] width 110 height 17
checkbox input "true"
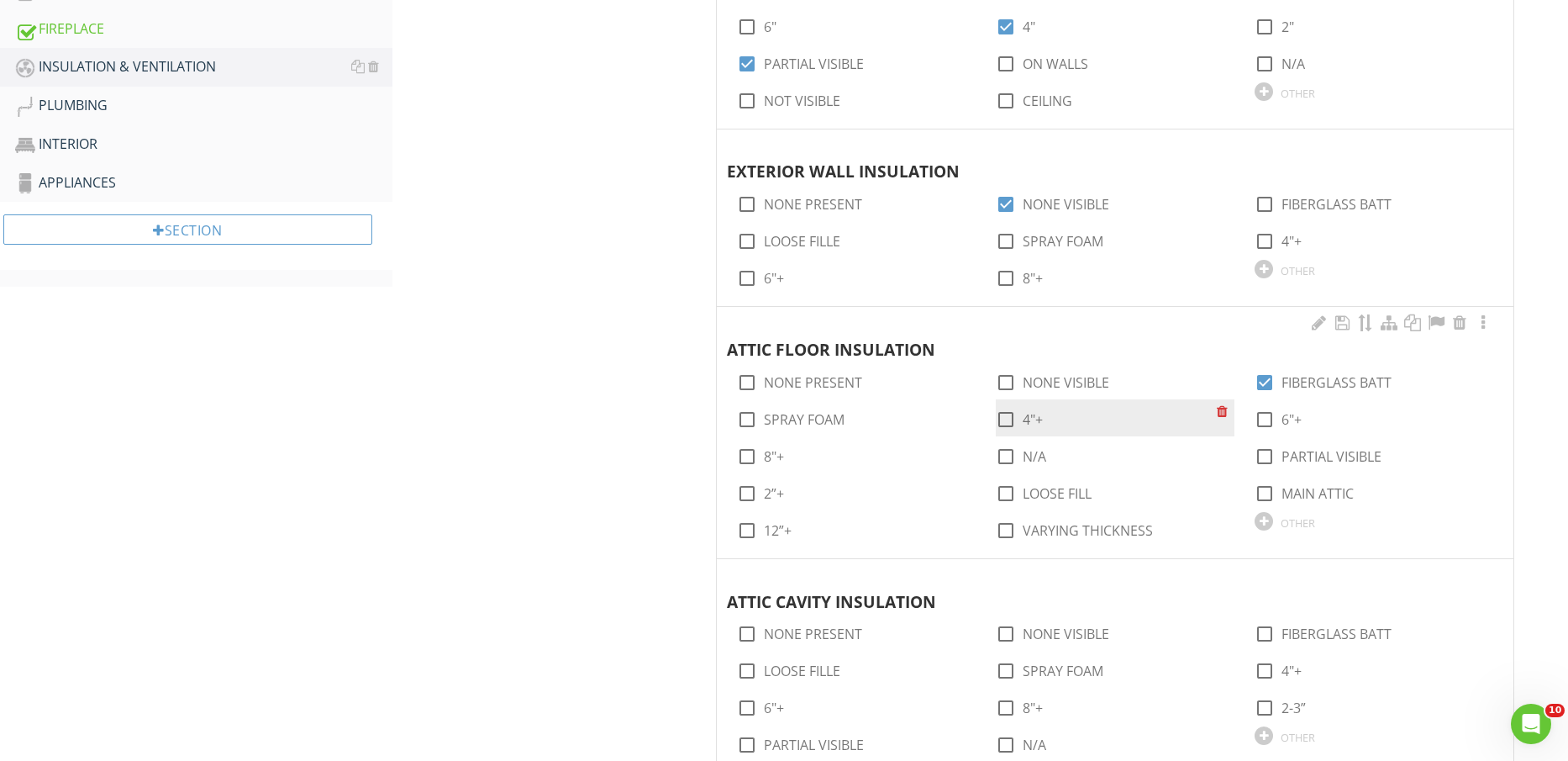
click at [1025, 410] on div "check_box_outline_blank 4"+" at bounding box center [1019, 420] width 47 height 21
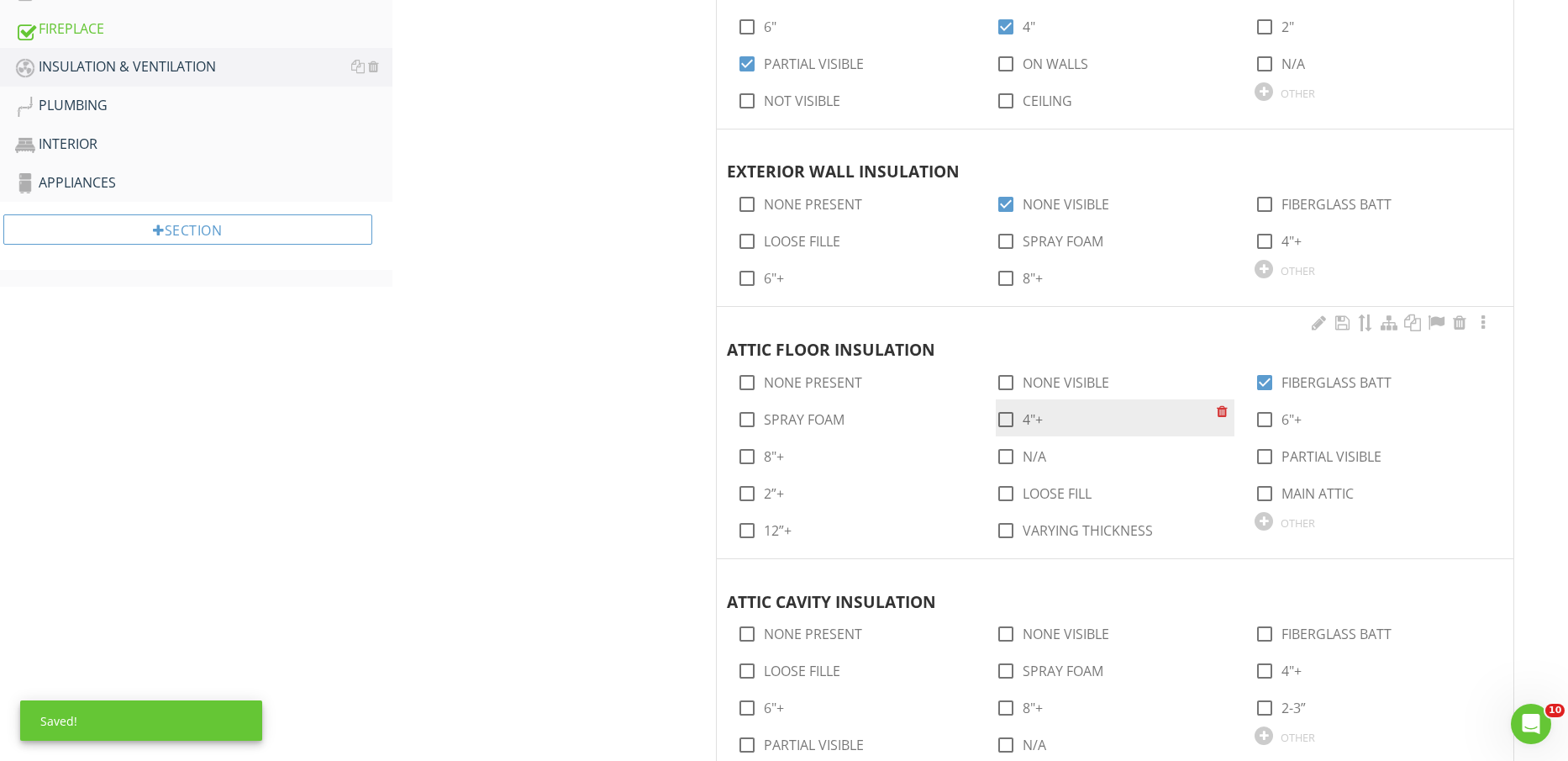
click at [1027, 410] on div "check_box_outline_blank 4"+" at bounding box center [1019, 420] width 47 height 21
click at [1028, 417] on label "4"+" at bounding box center [1033, 420] width 21 height 17
checkbox input "true"
click at [1277, 455] on div at bounding box center [1265, 456] width 28 height 28
checkbox input "true"
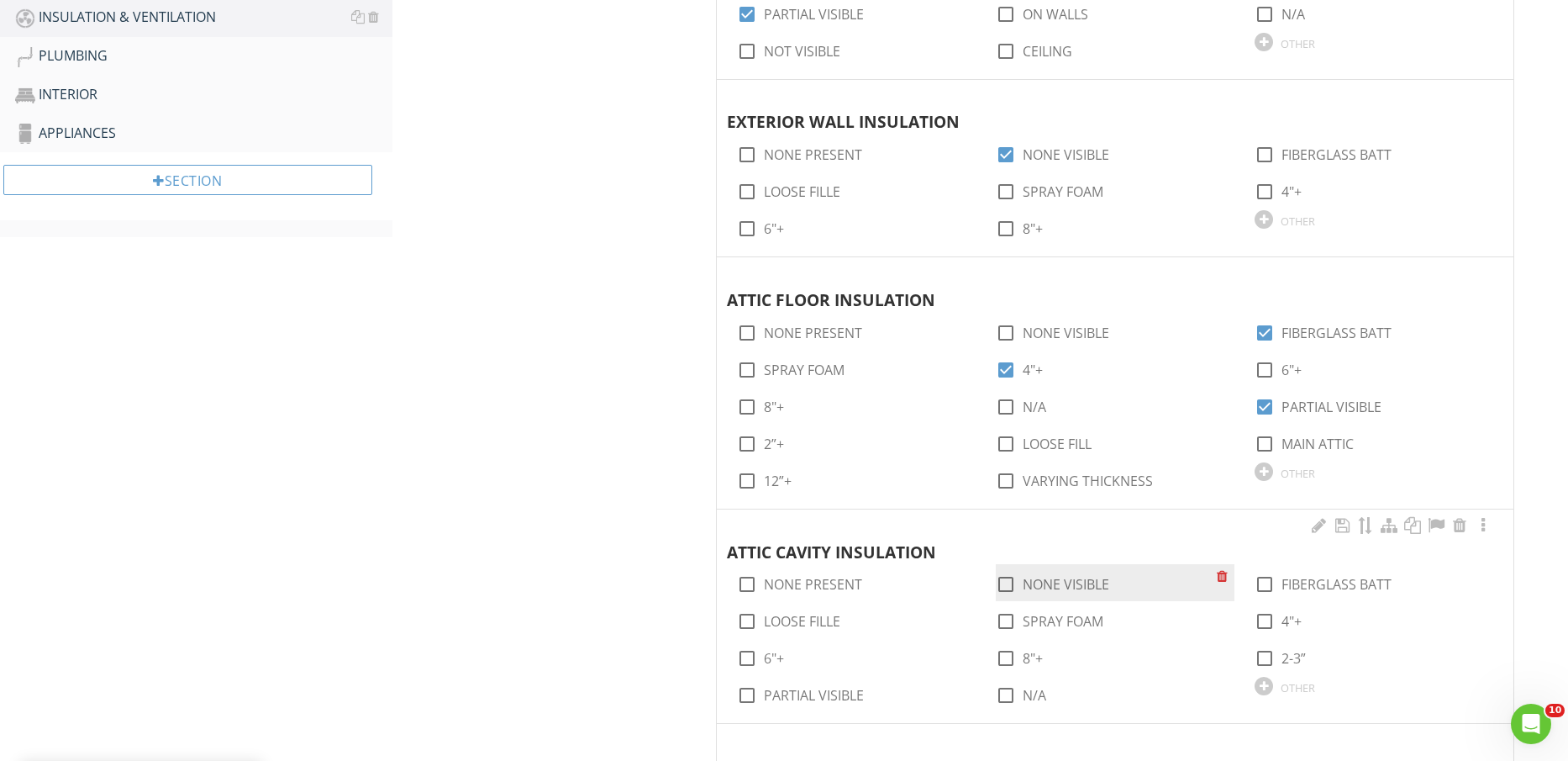
scroll to position [1157, 0]
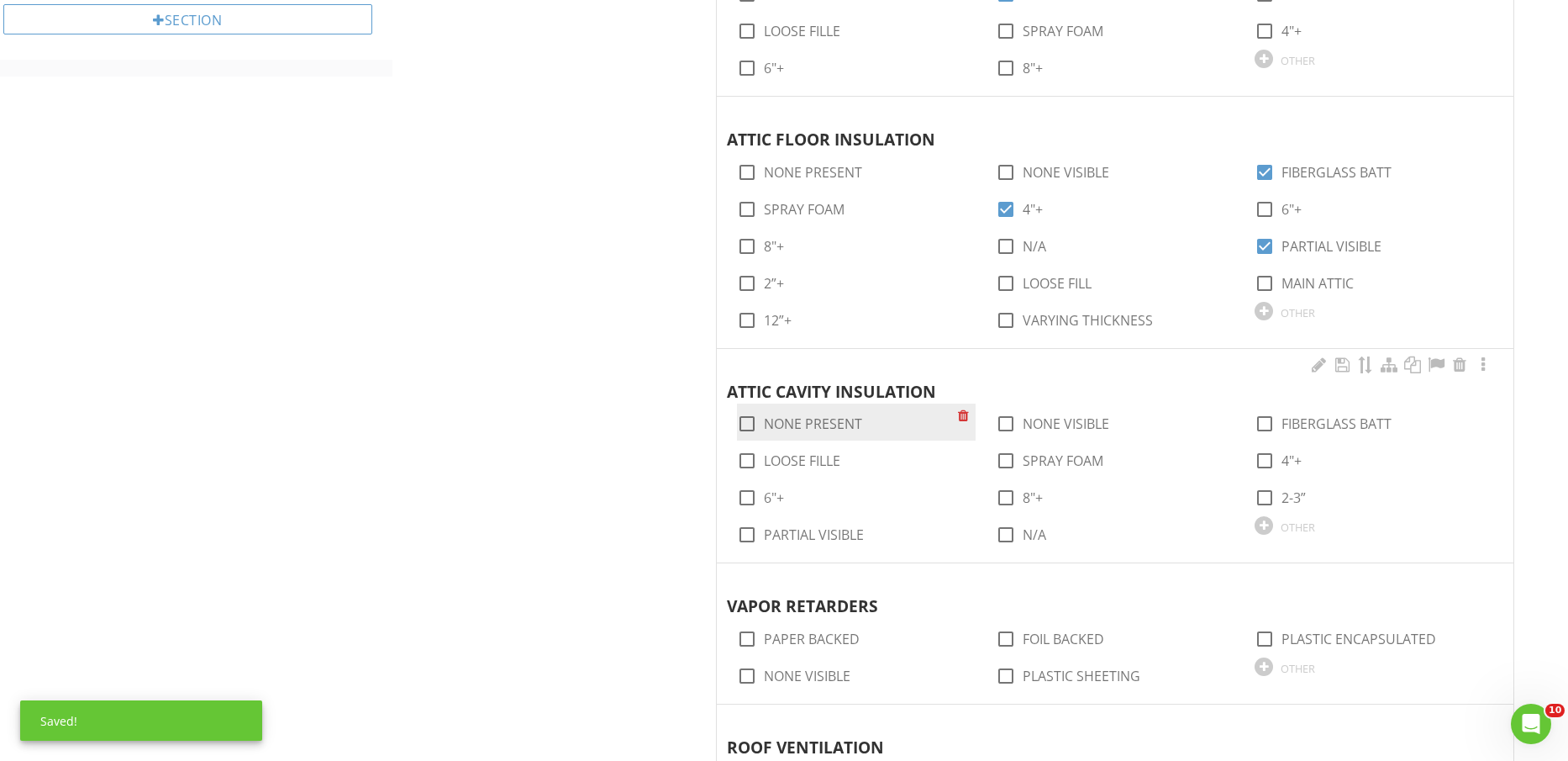
click at [819, 425] on label "NONE PRESENT" at bounding box center [813, 424] width 98 height 17
checkbox input "true"
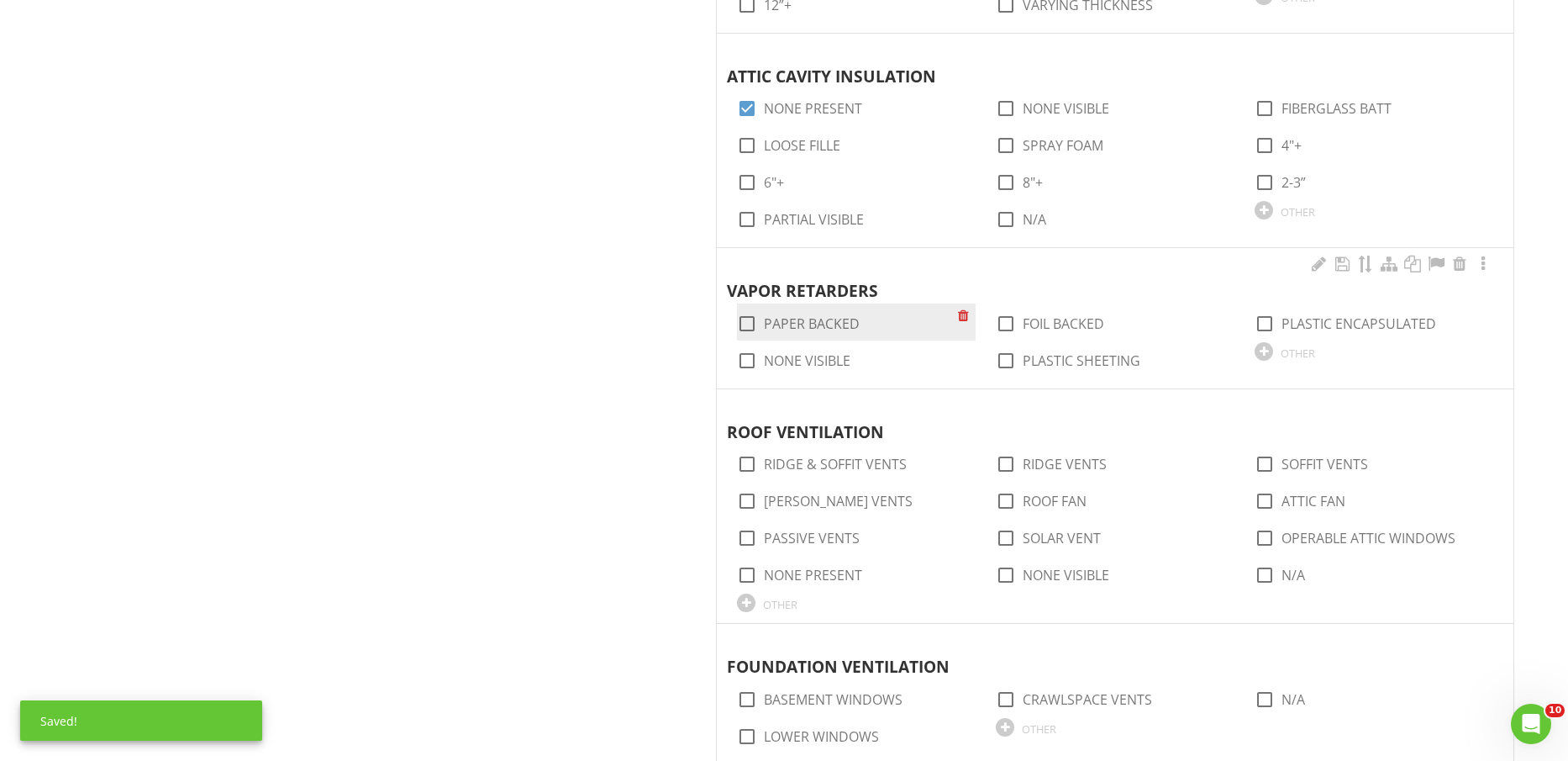
click at [801, 322] on label "PAPER BACKED" at bounding box center [812, 324] width 96 height 17
checkbox input "true"
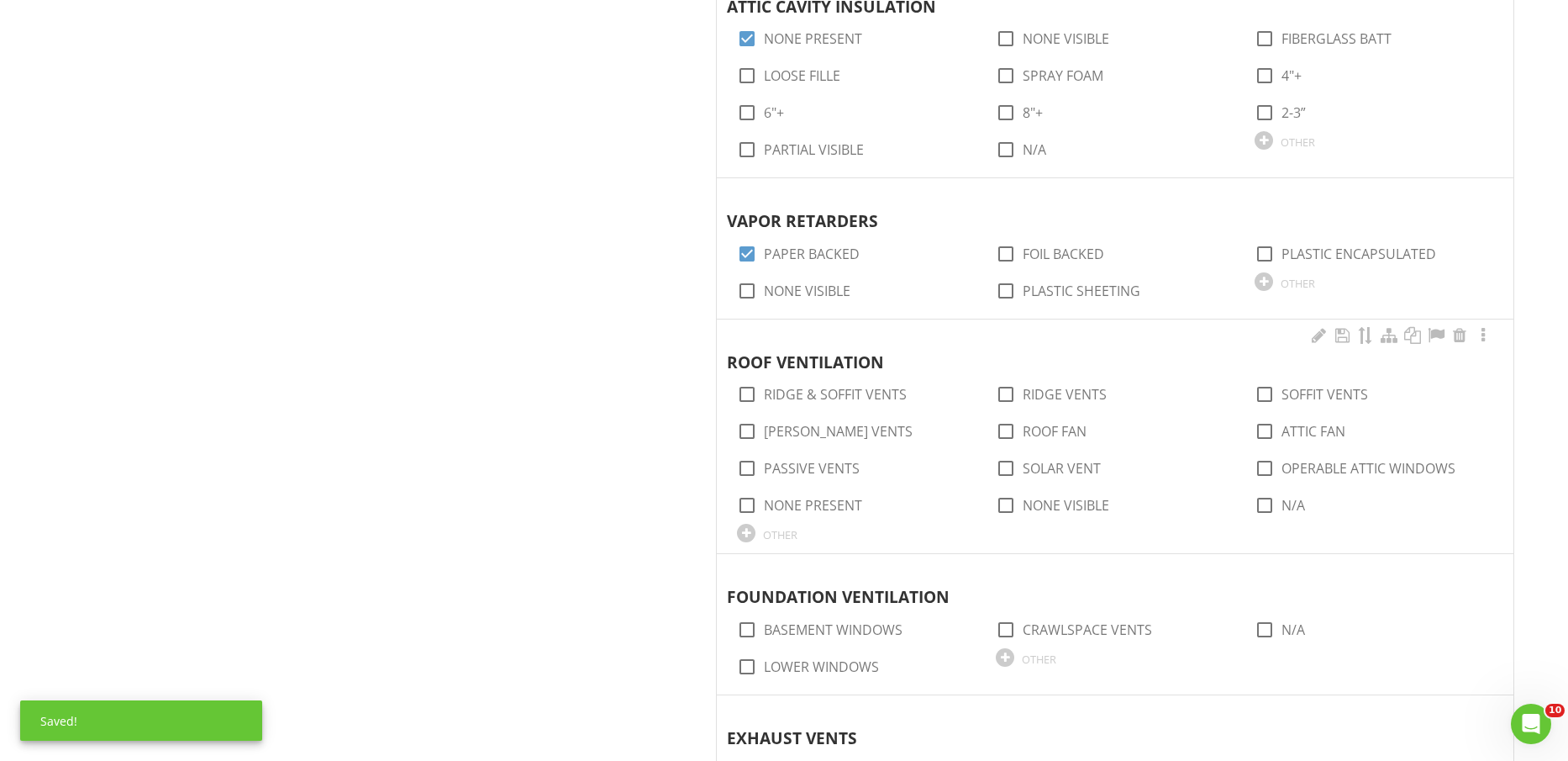
scroll to position [1577, 0]
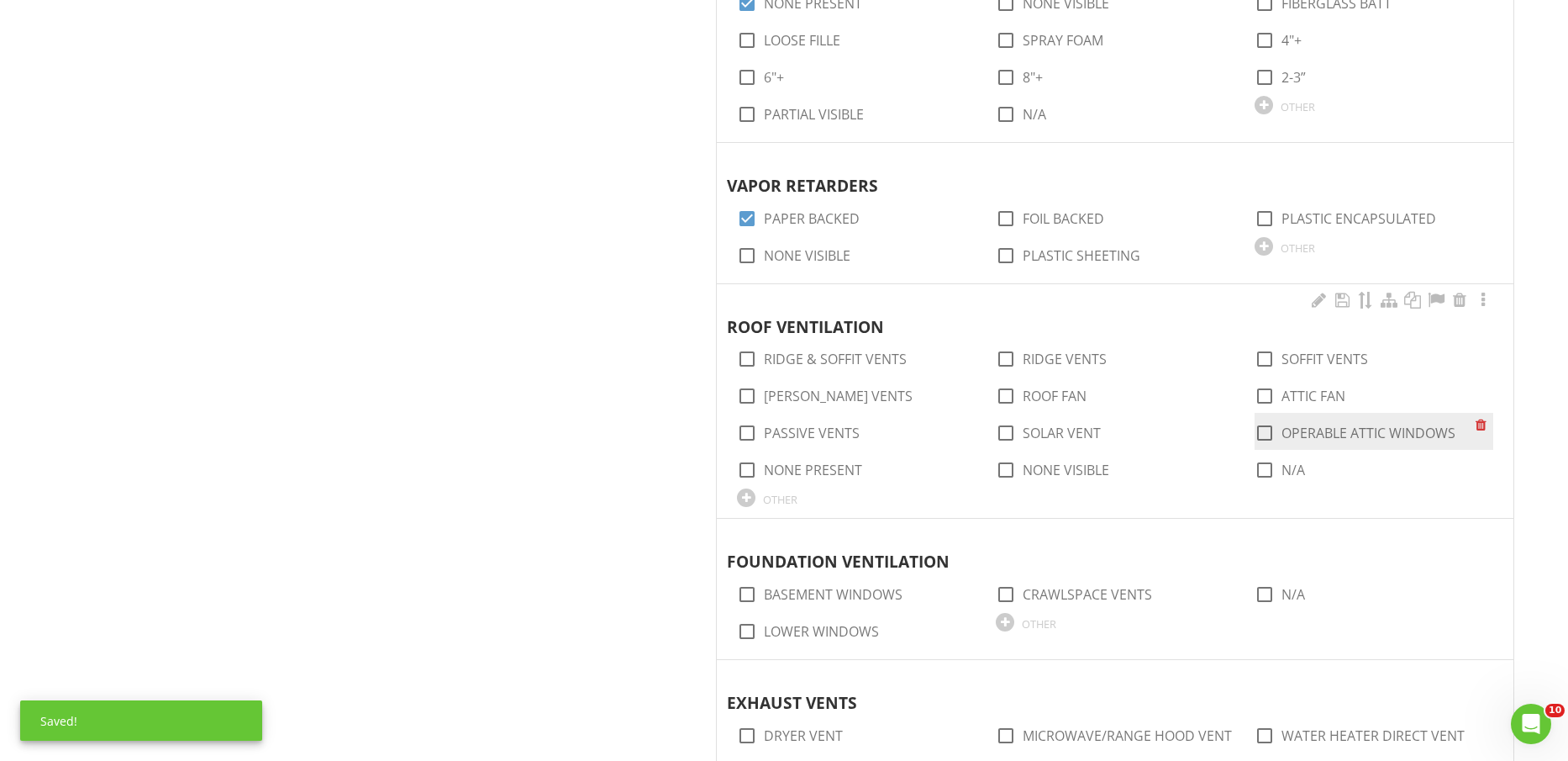
click at [1353, 423] on div "check_box_outline_blank OPERABLE ATTIC WINDOWS" at bounding box center [1355, 434] width 201 height 21
click at [1357, 435] on label "OPERABLE ATTIC WINDOWS" at bounding box center [1369, 434] width 174 height 17
checkbox input "true"
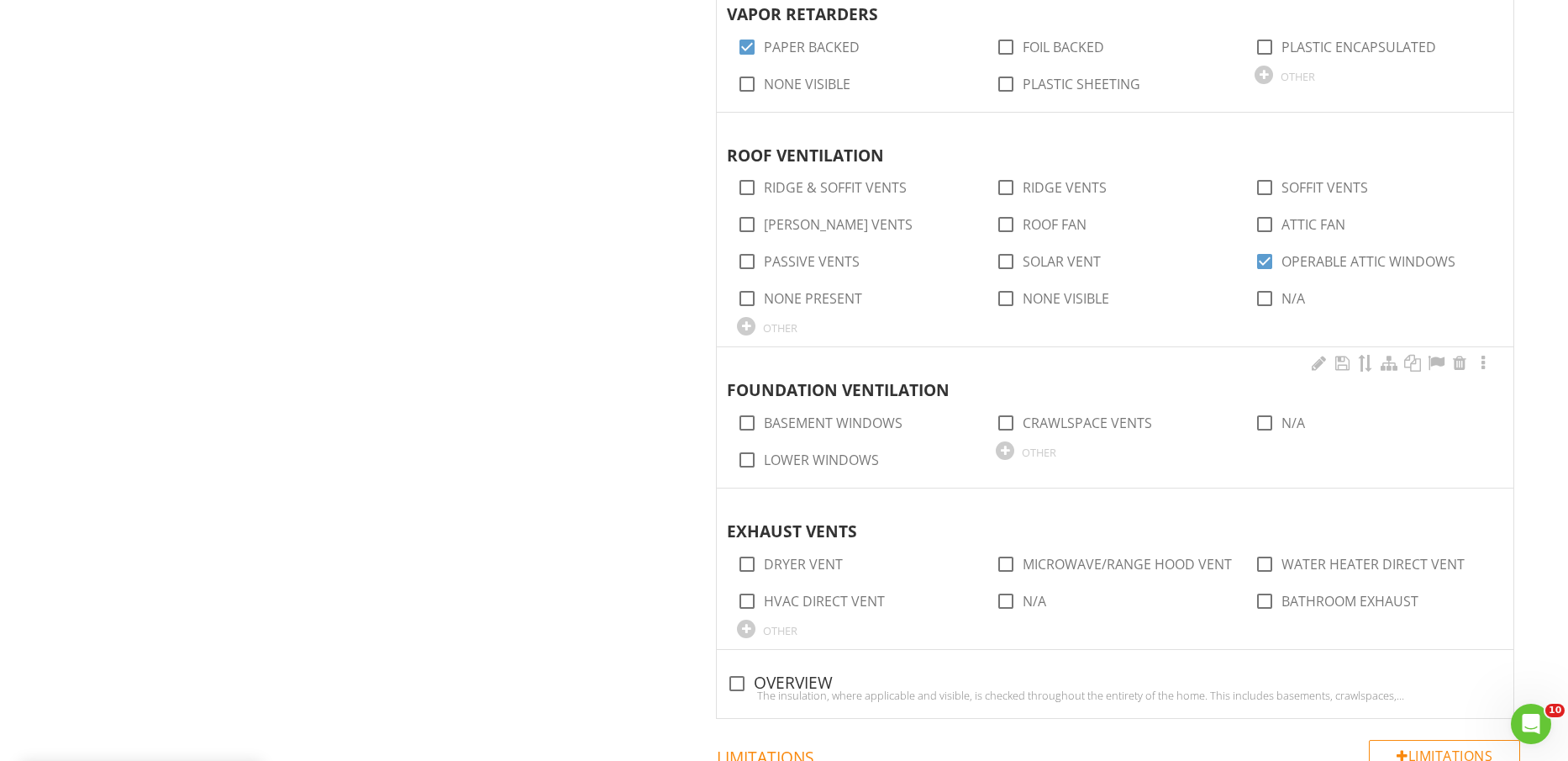
scroll to position [1787, 0]
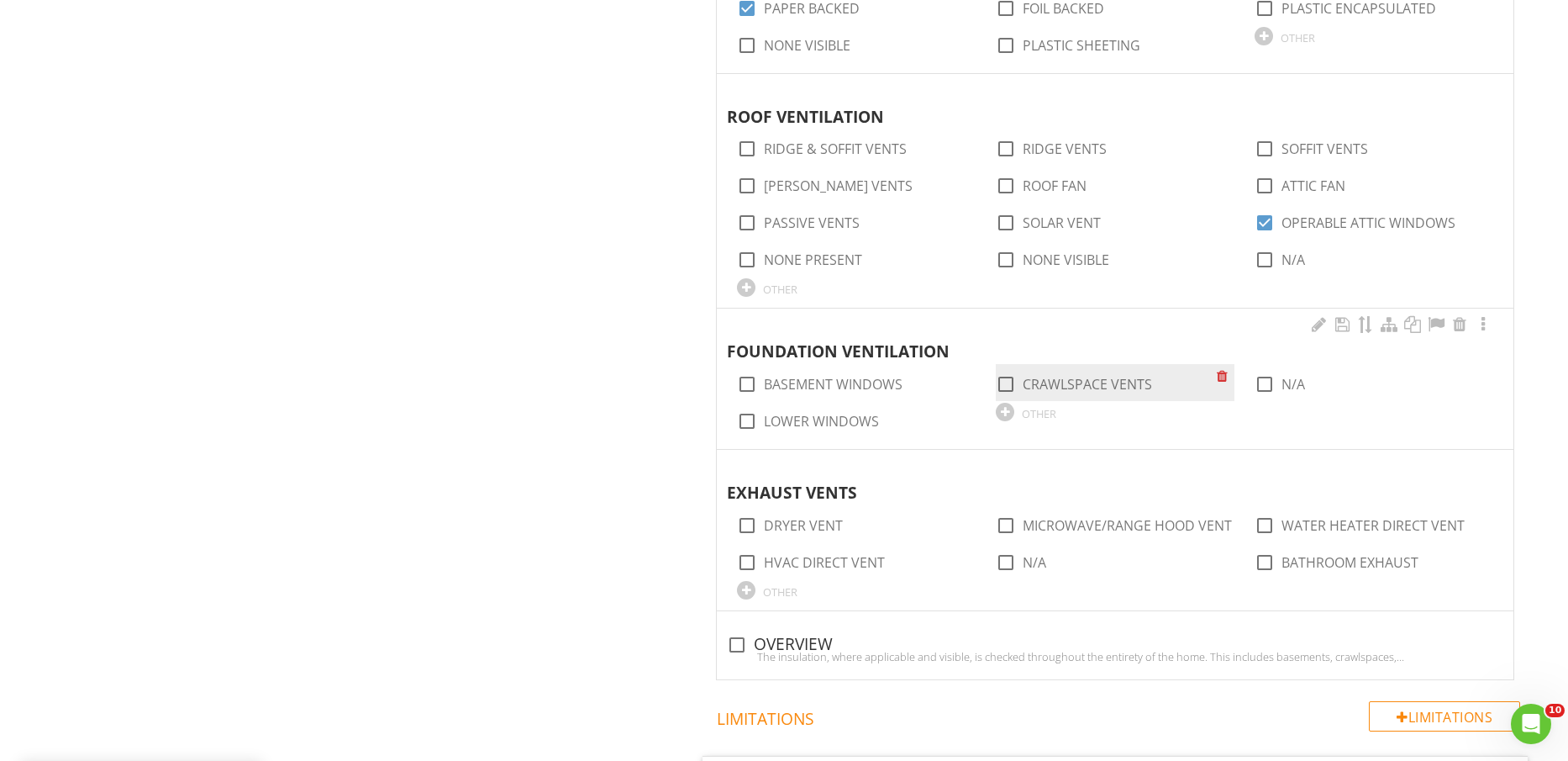
click at [1042, 380] on label "CRAWLSPACE VENTS" at bounding box center [1087, 385] width 129 height 17
checkbox input "true"
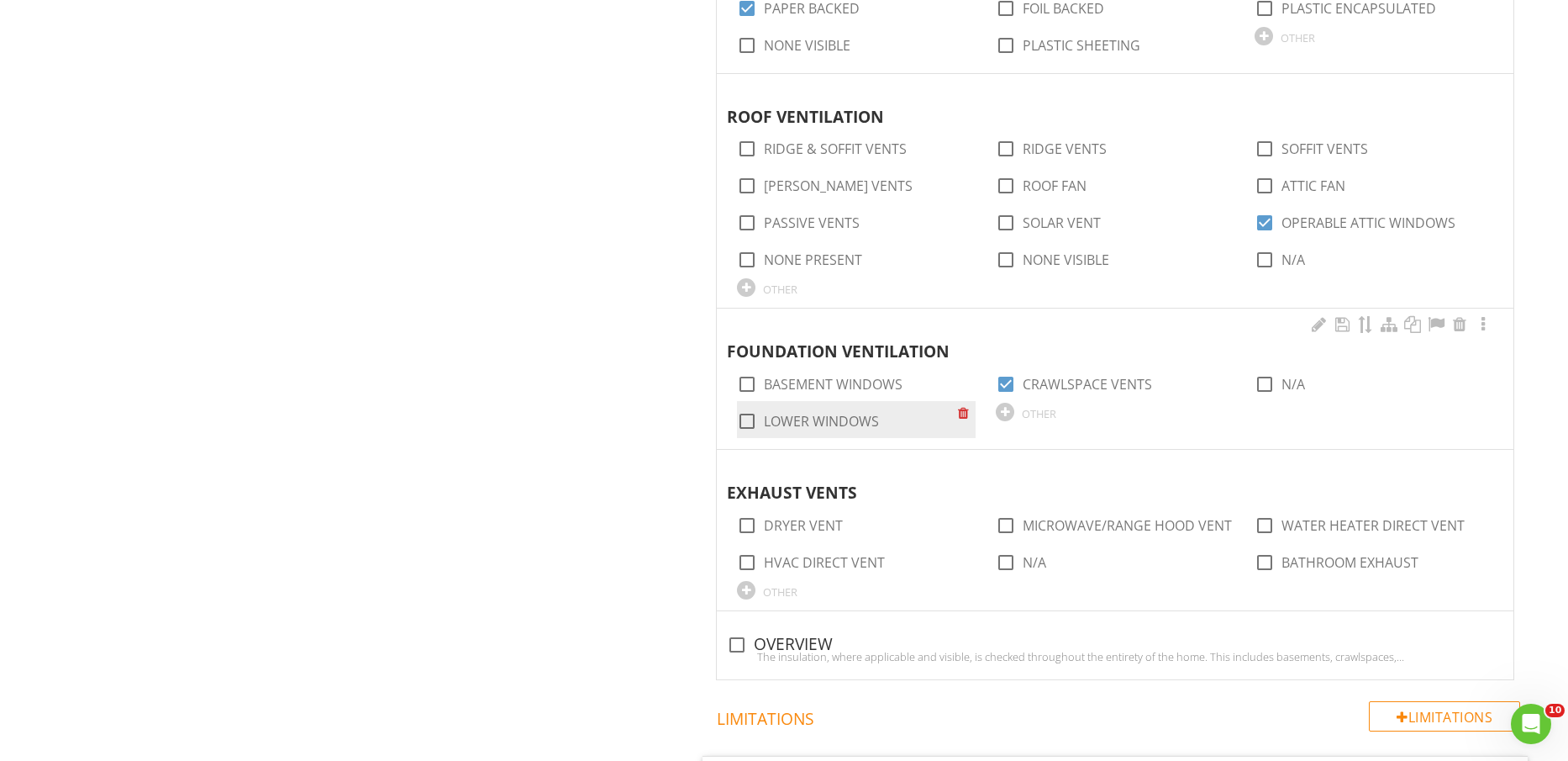
click at [834, 426] on label "LOWER WINDOWS" at bounding box center [821, 422] width 115 height 17
checkbox input "true"
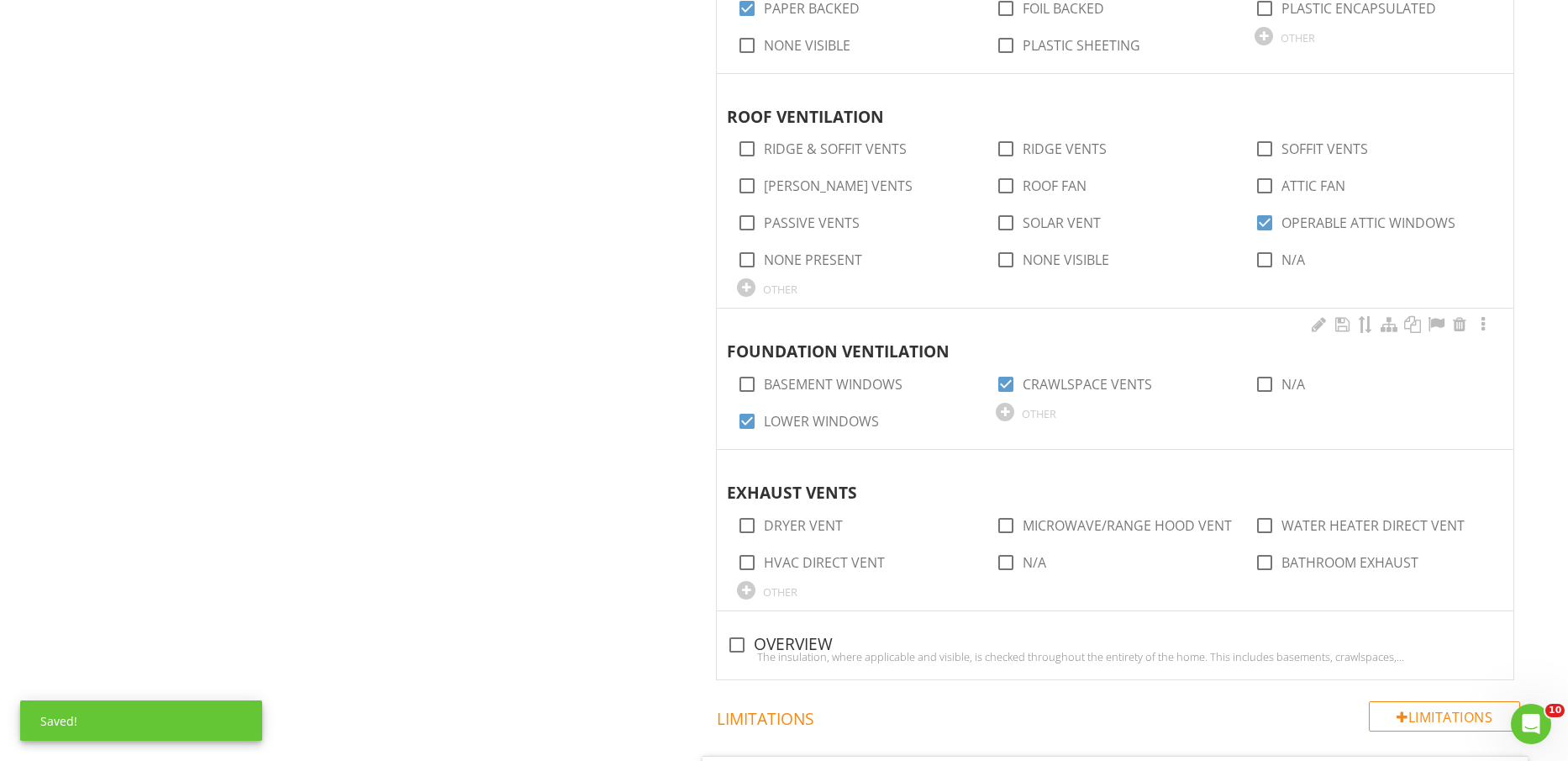
scroll to position [1997, 0]
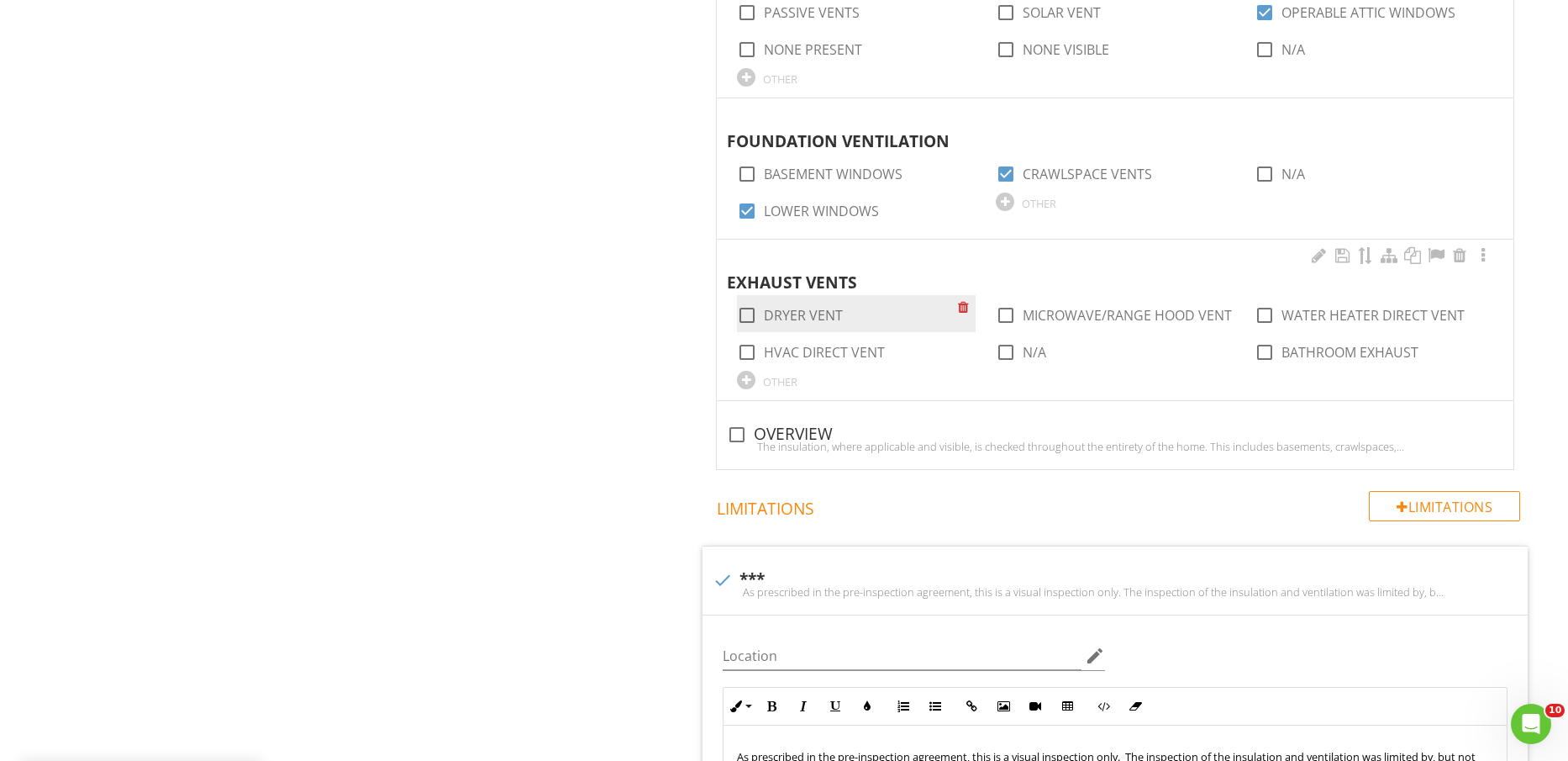
click at [802, 309] on label "DRYER VENT" at bounding box center [803, 316] width 79 height 17
checkbox input "true"
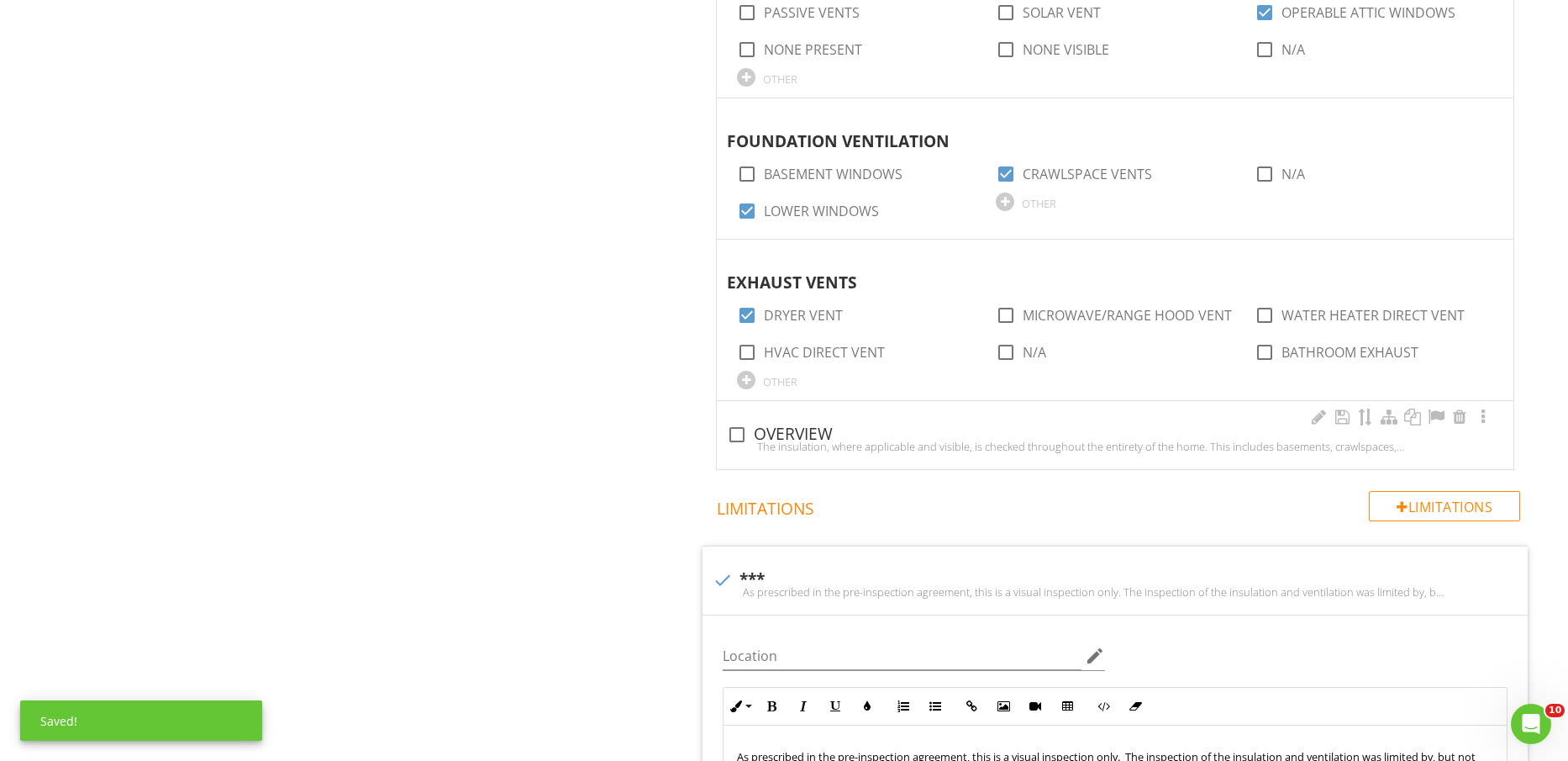
click at [790, 437] on div "check_box_outline_blank OVERVIEW" at bounding box center [1115, 435] width 777 height 21
checkbox input "true"
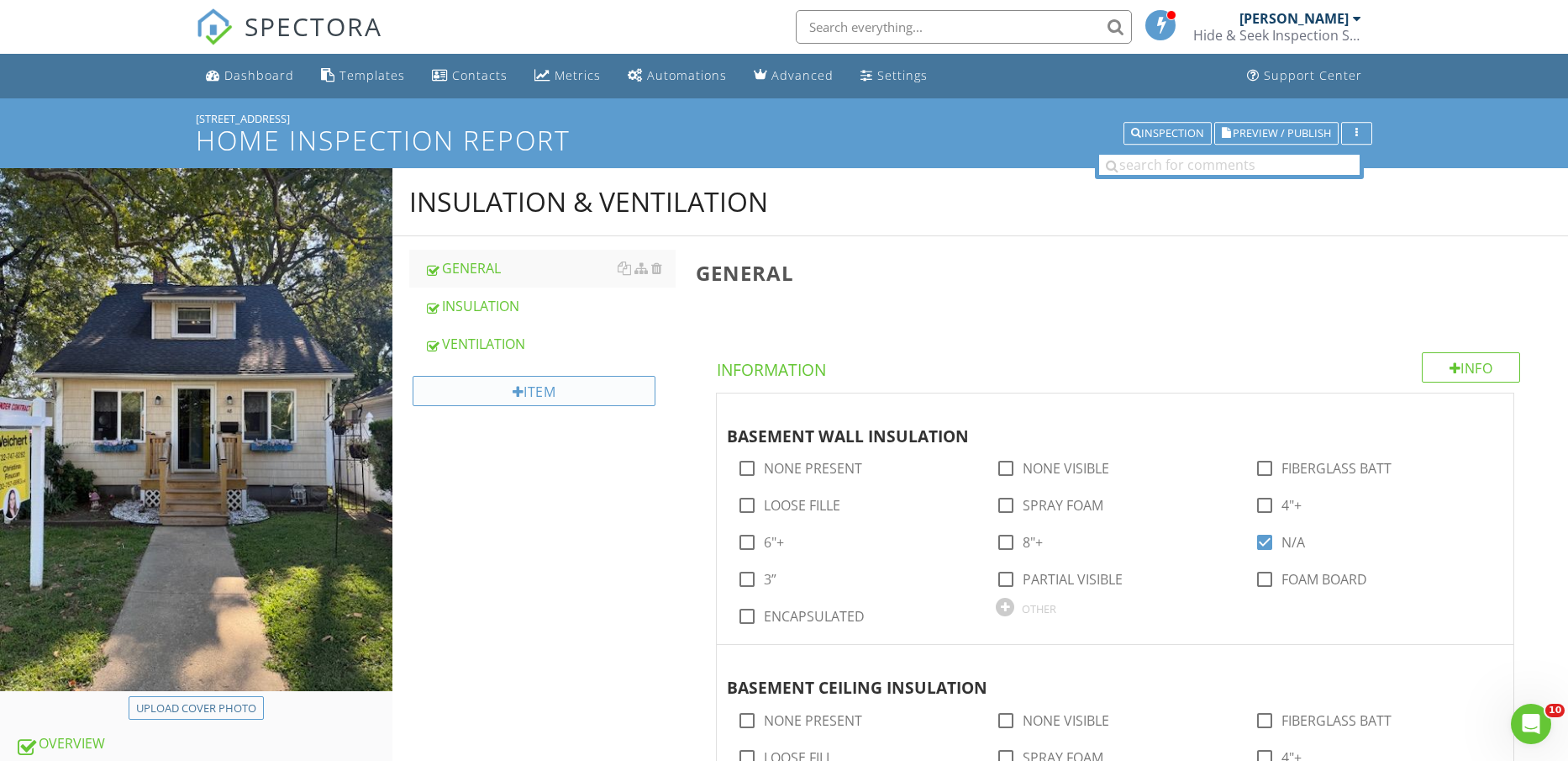
scroll to position [526, 0]
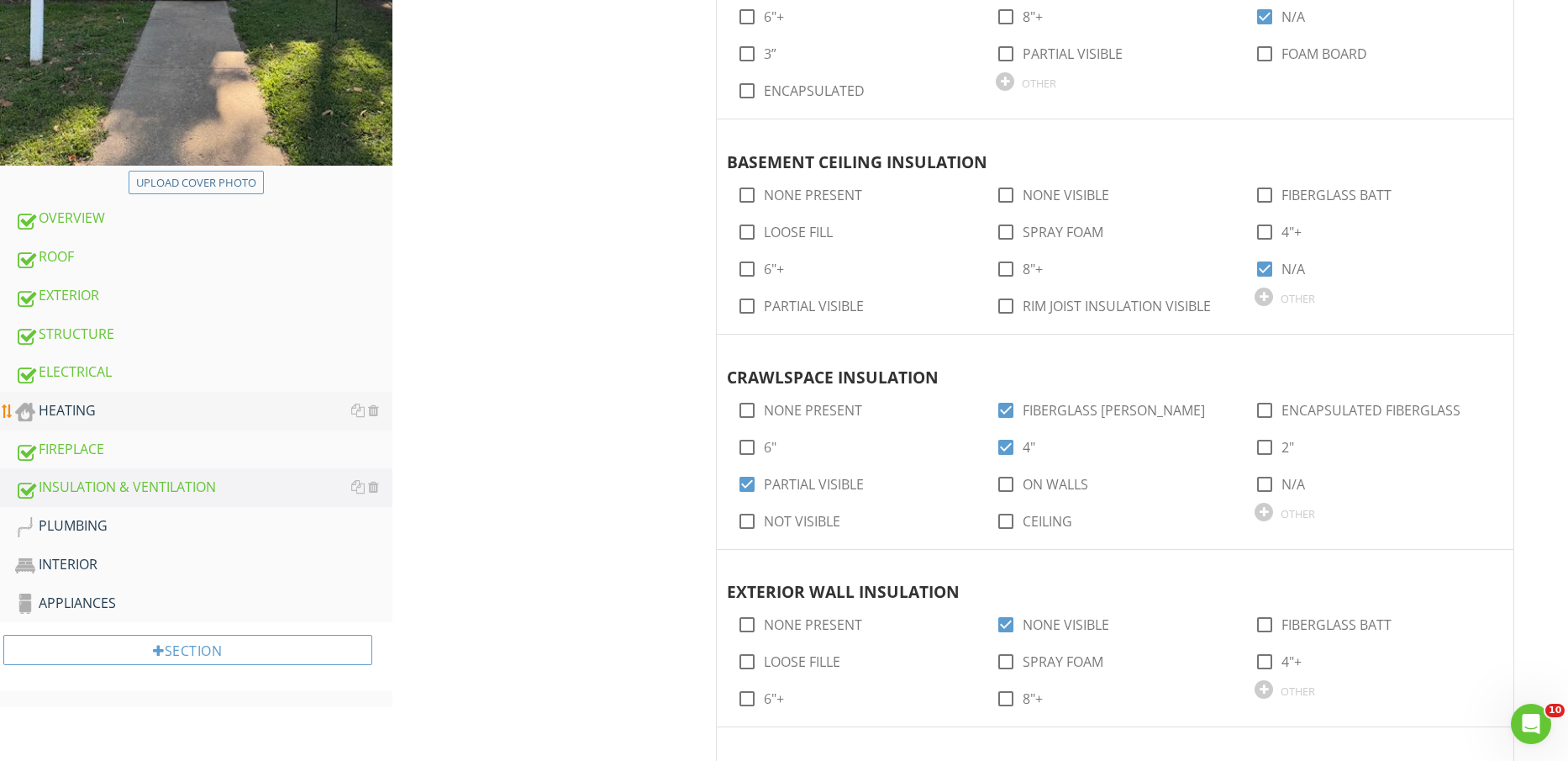
click at [125, 411] on div "HEATING" at bounding box center [204, 411] width 378 height 22
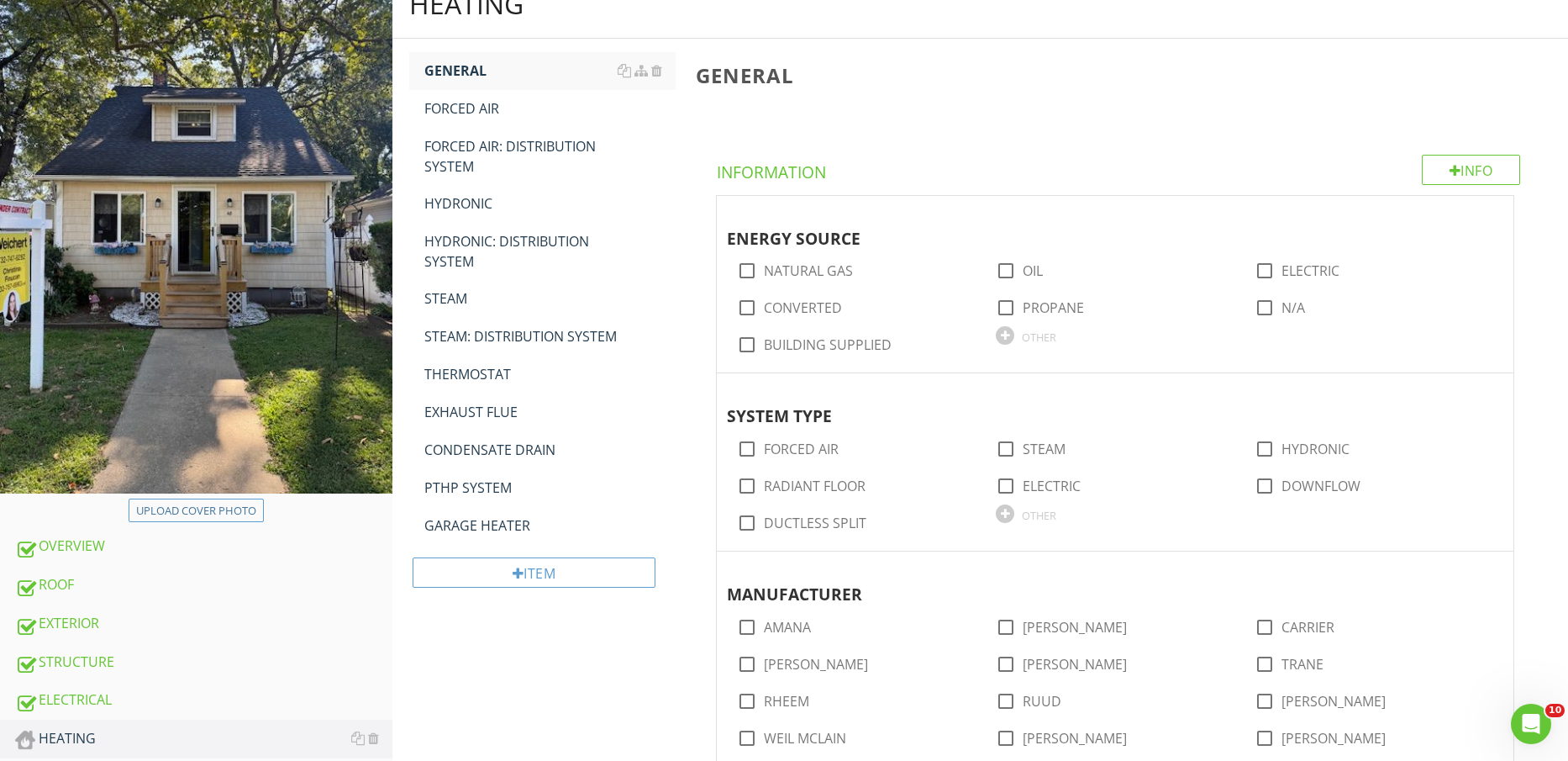
scroll to position [210, 0]
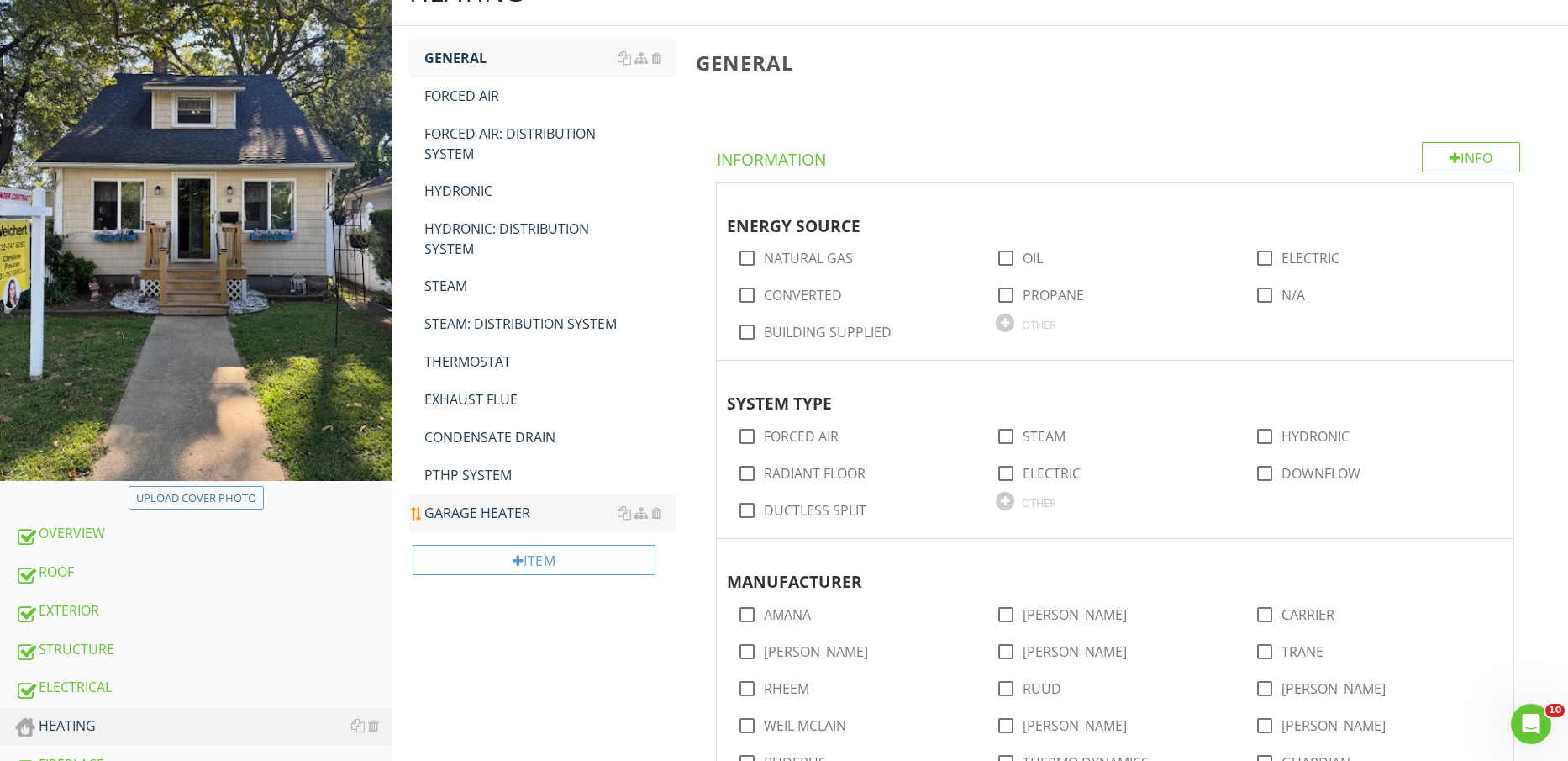
click at [449, 509] on div "GARAGE HEATER" at bounding box center [550, 513] width 252 height 21
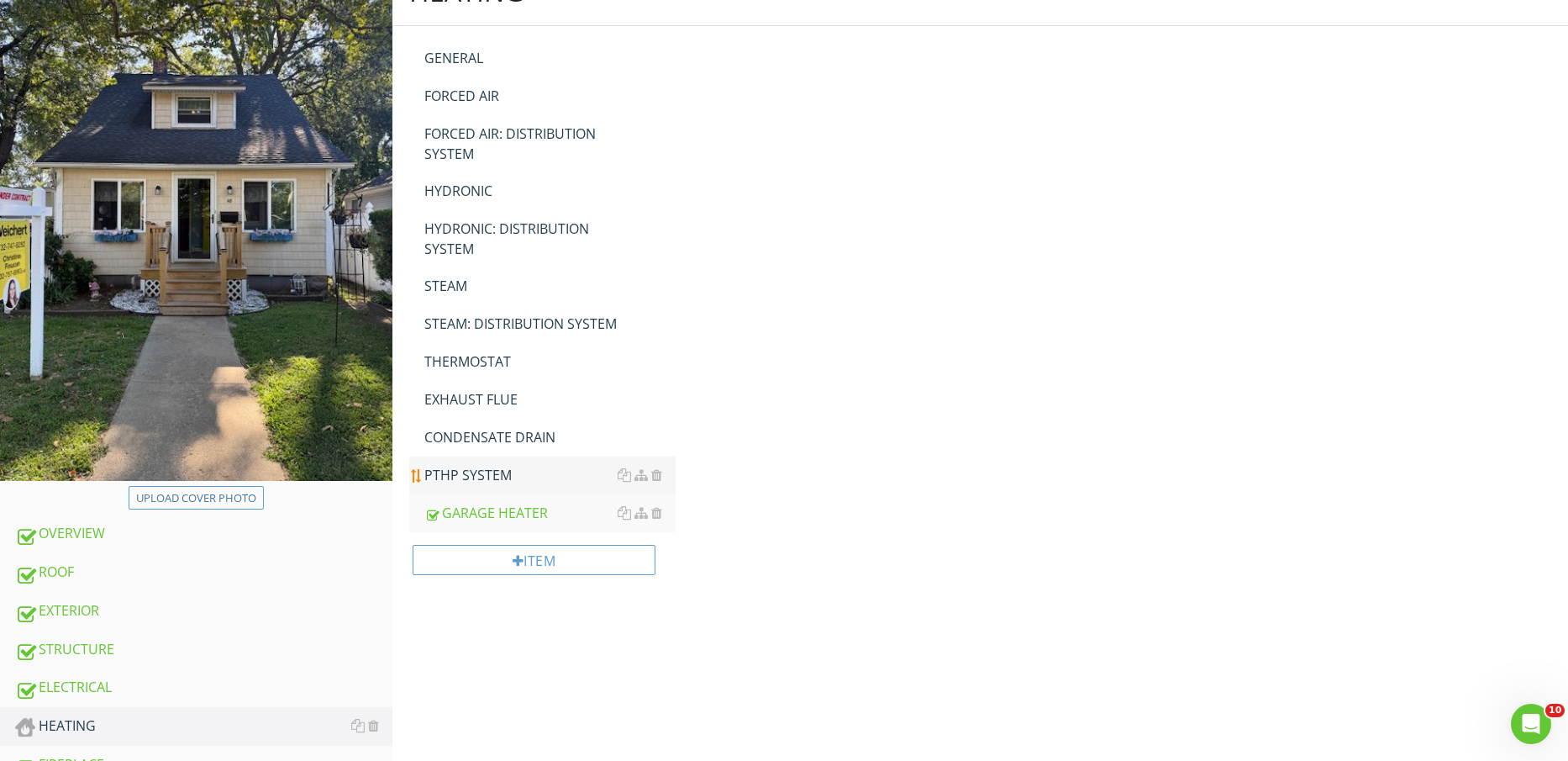
click at [455, 463] on link "PTHP SYSTEM" at bounding box center [550, 475] width 252 height 37
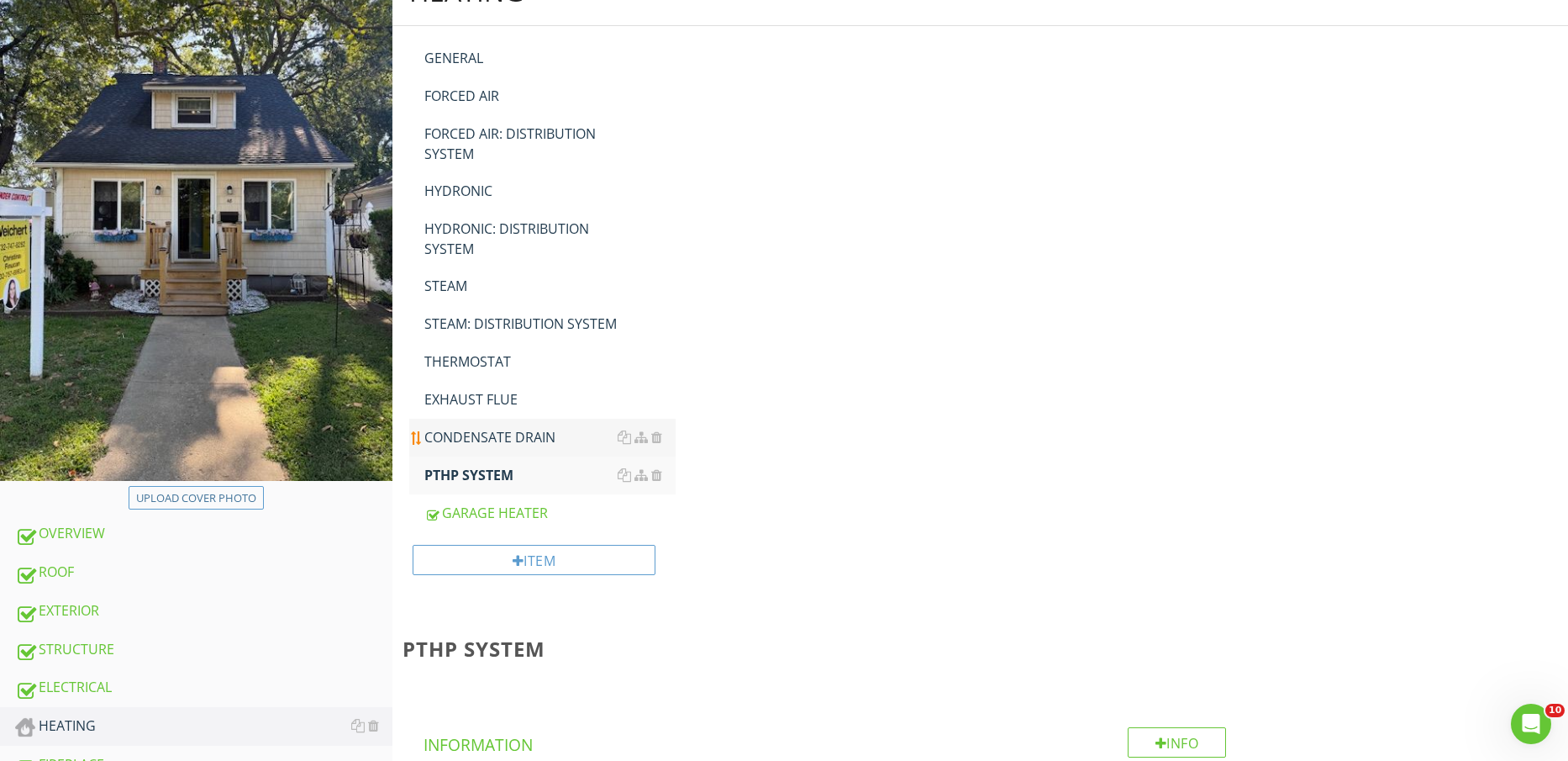
click at [467, 434] on div "CONDENSATE DRAIN" at bounding box center [550, 438] width 252 height 21
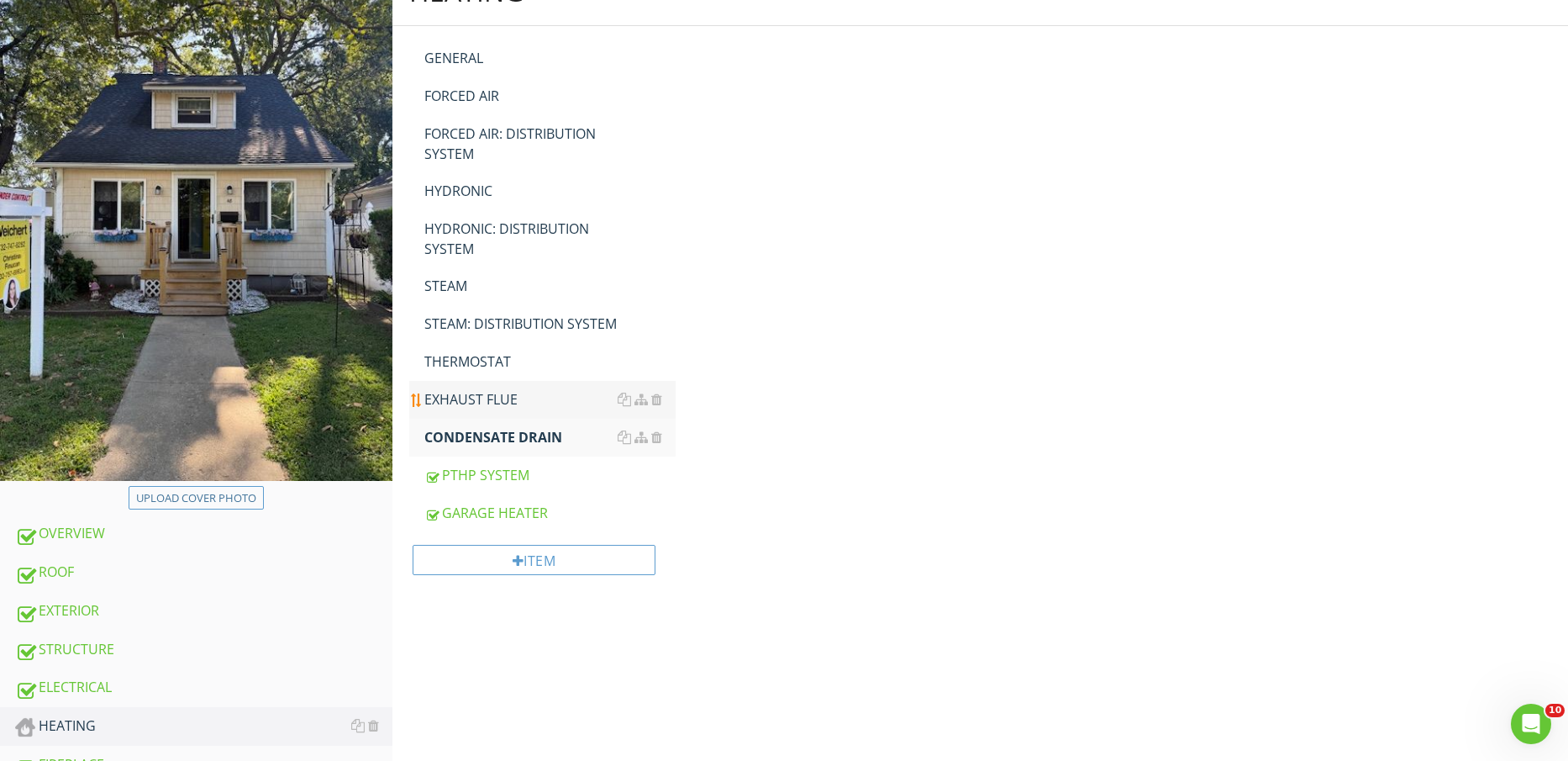
click at [475, 395] on div "EXHAUST FLUE" at bounding box center [550, 399] width 252 height 21
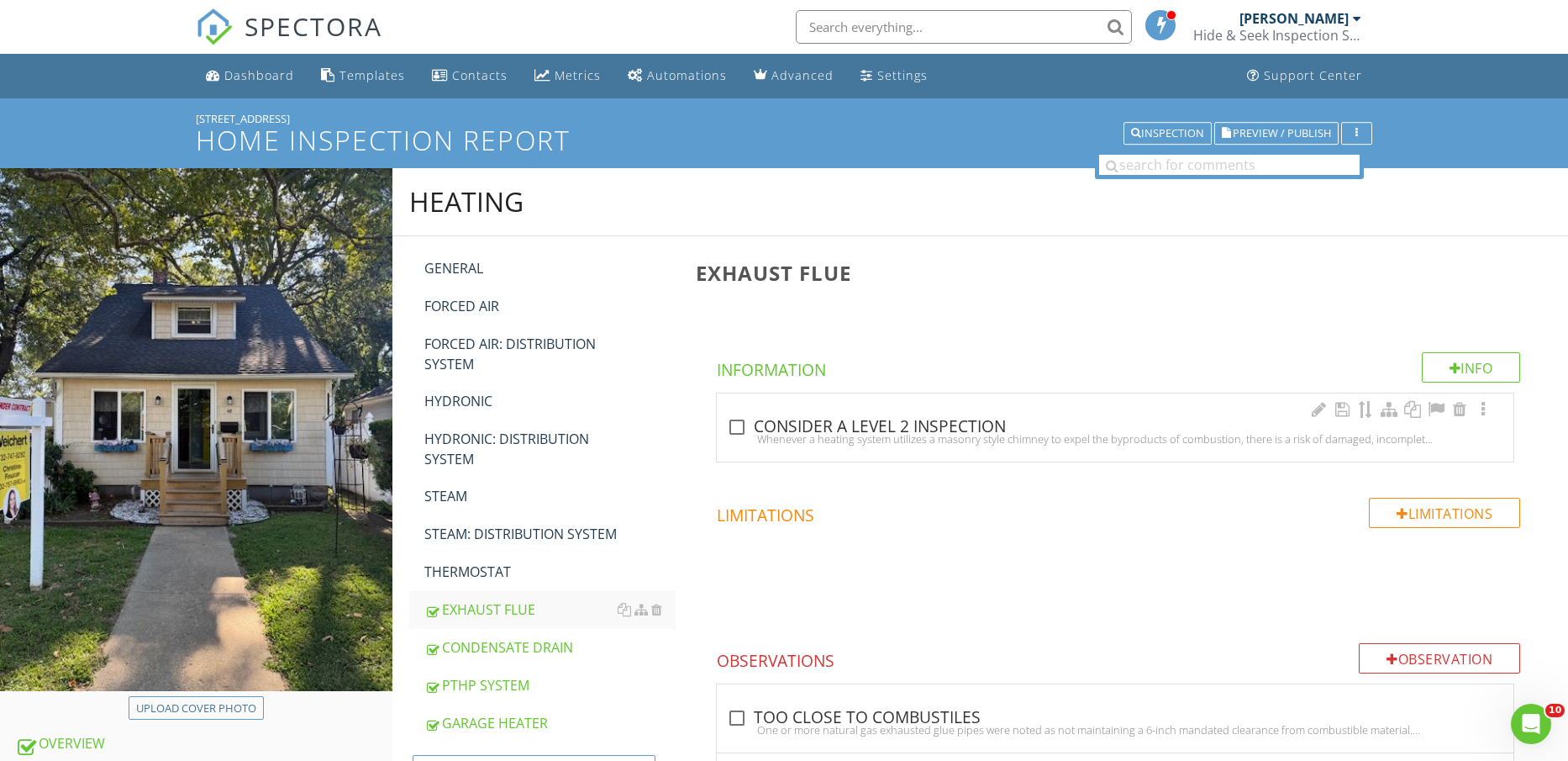
click at [726, 427] on div at bounding box center [737, 427] width 28 height 28
checkbox input "true"
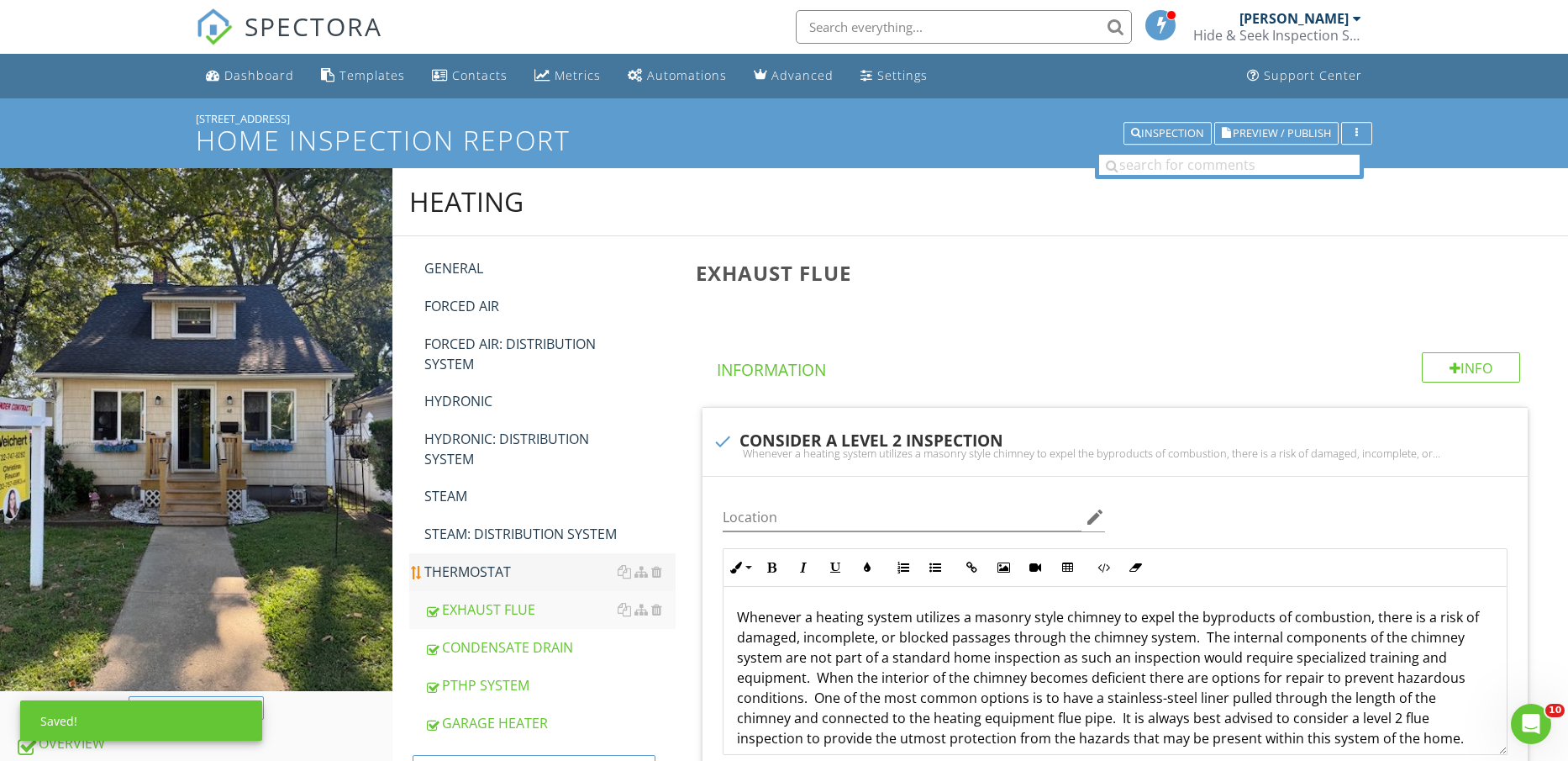
click at [496, 560] on link "THERMOSTAT" at bounding box center [550, 571] width 252 height 37
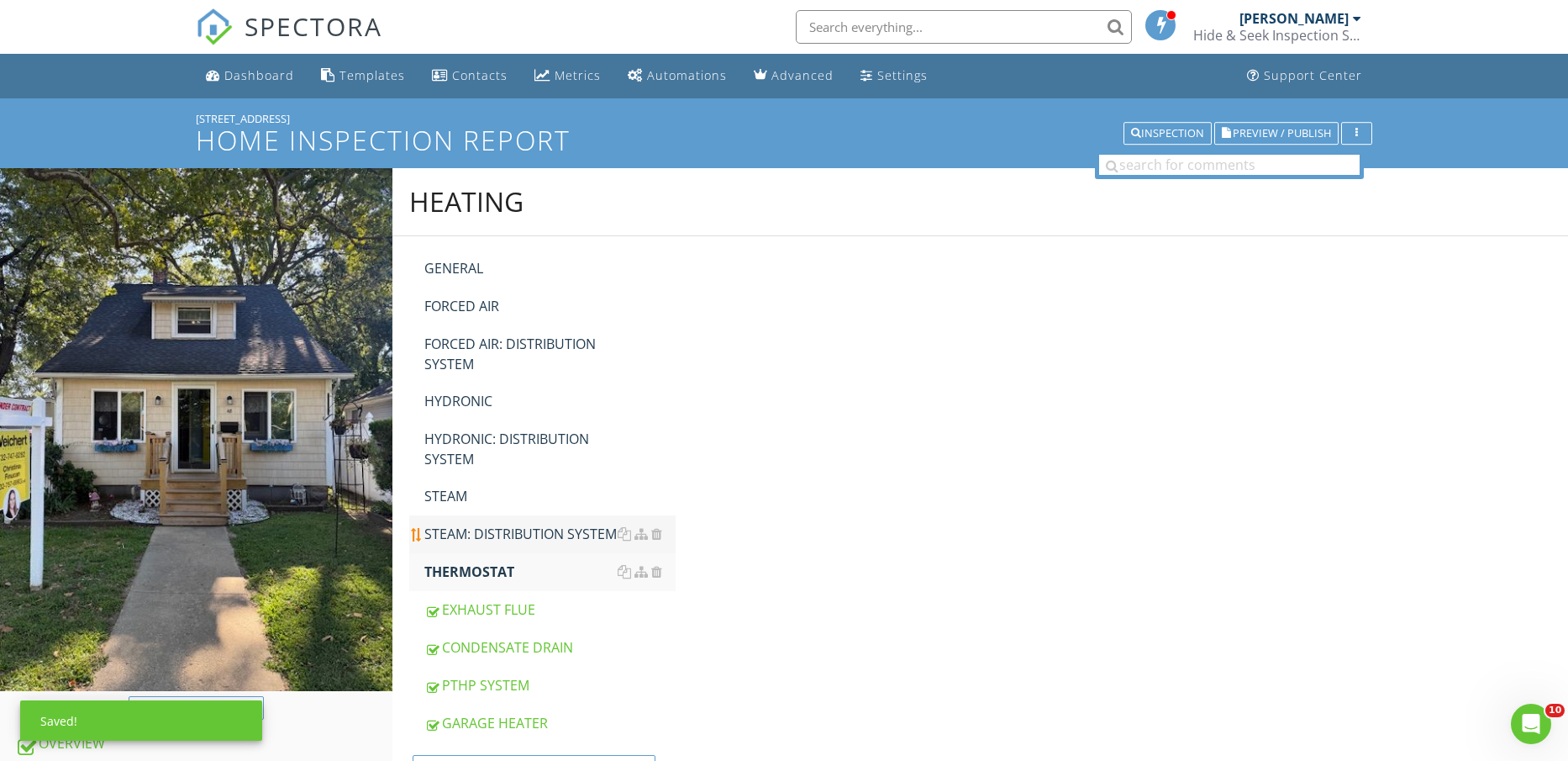
click at [496, 536] on div "STEAM: DISTRIBUTION SYSTEM" at bounding box center [550, 534] width 252 height 21
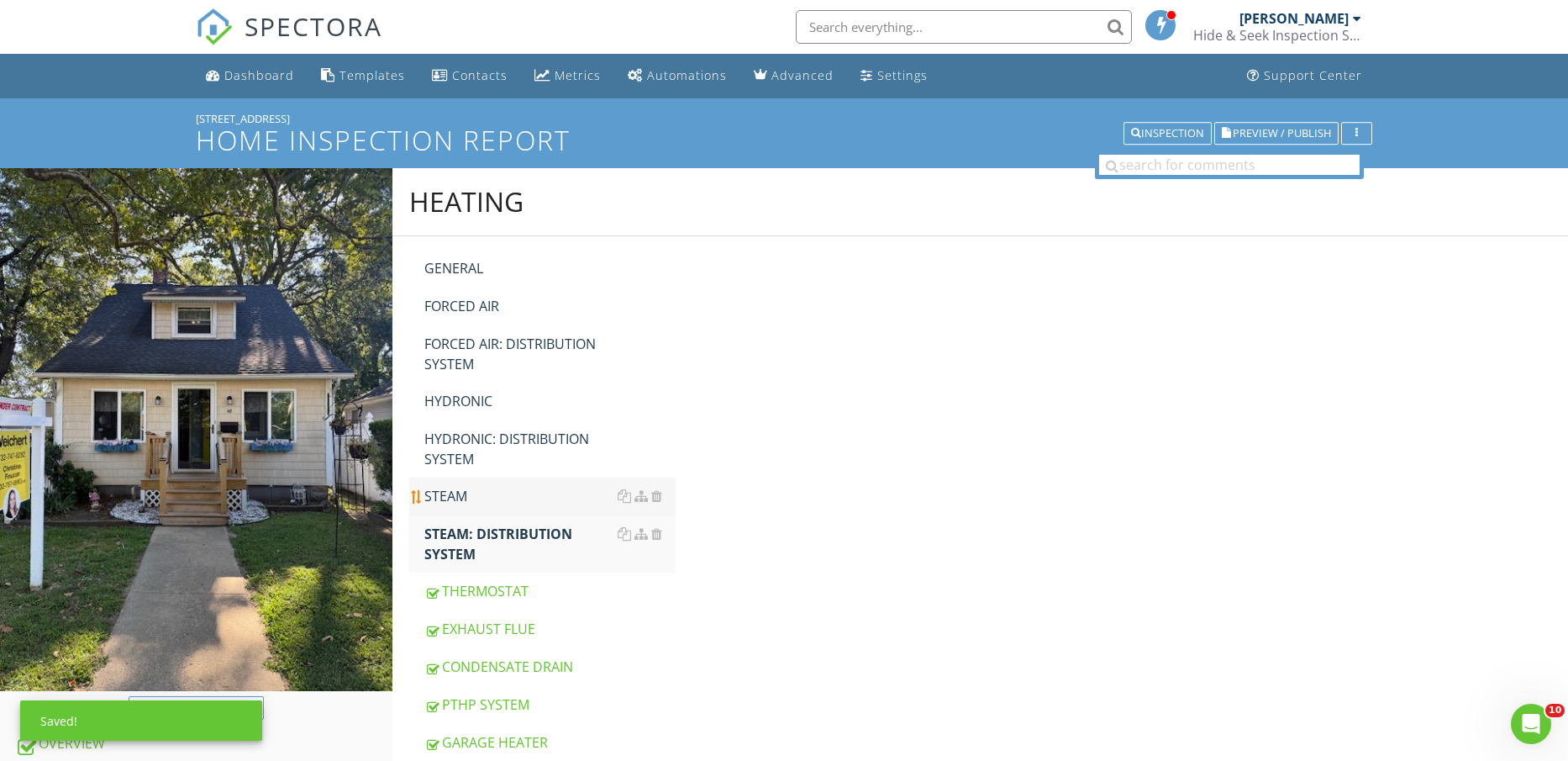
click at [472, 490] on div "STEAM" at bounding box center [550, 497] width 252 height 21
click at [479, 460] on div "HYDRONIC: DISTRIBUTION SYSTEM" at bounding box center [550, 449] width 252 height 40
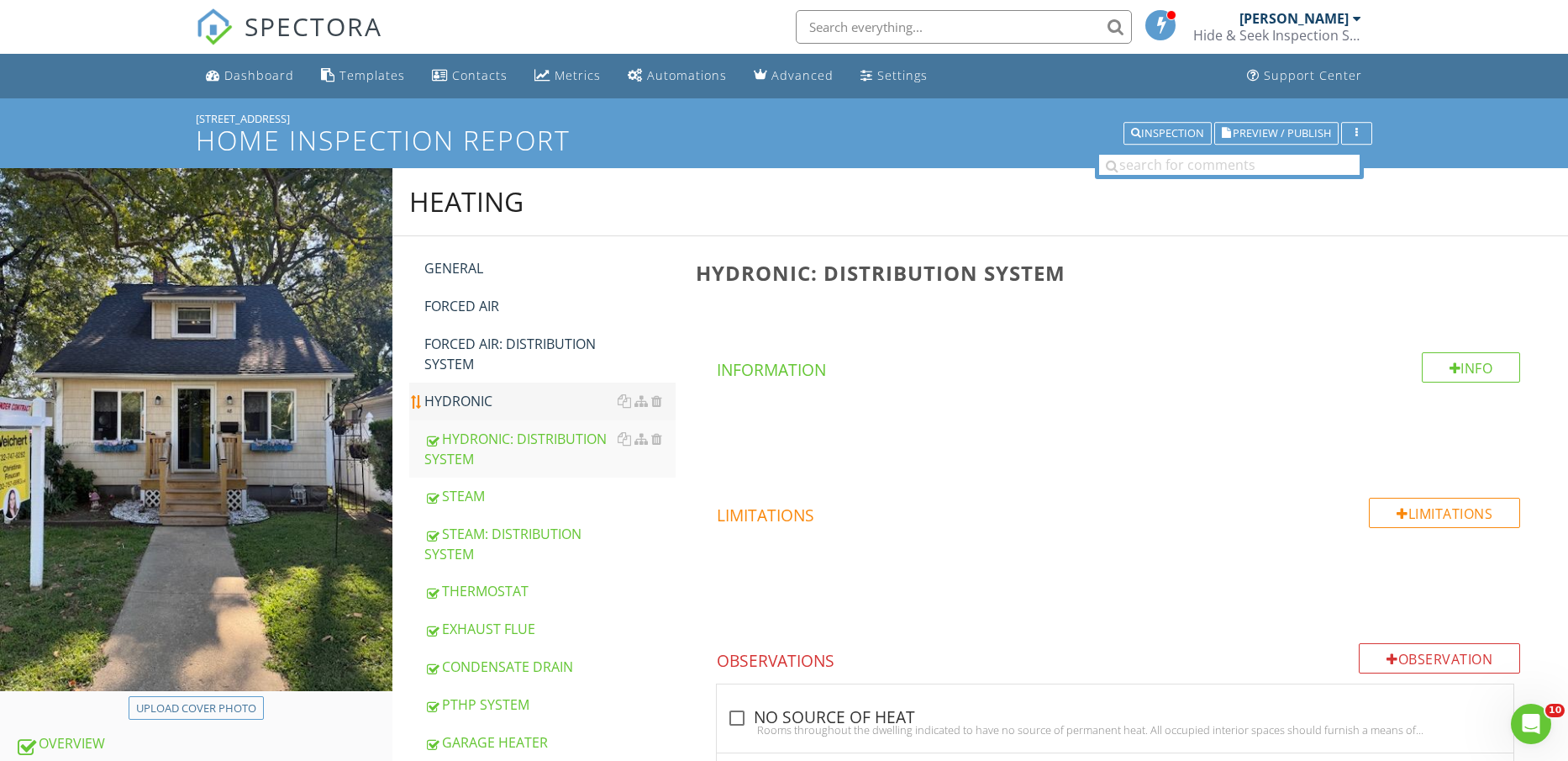
click at [485, 386] on link "HYDRONIC" at bounding box center [550, 401] width 252 height 37
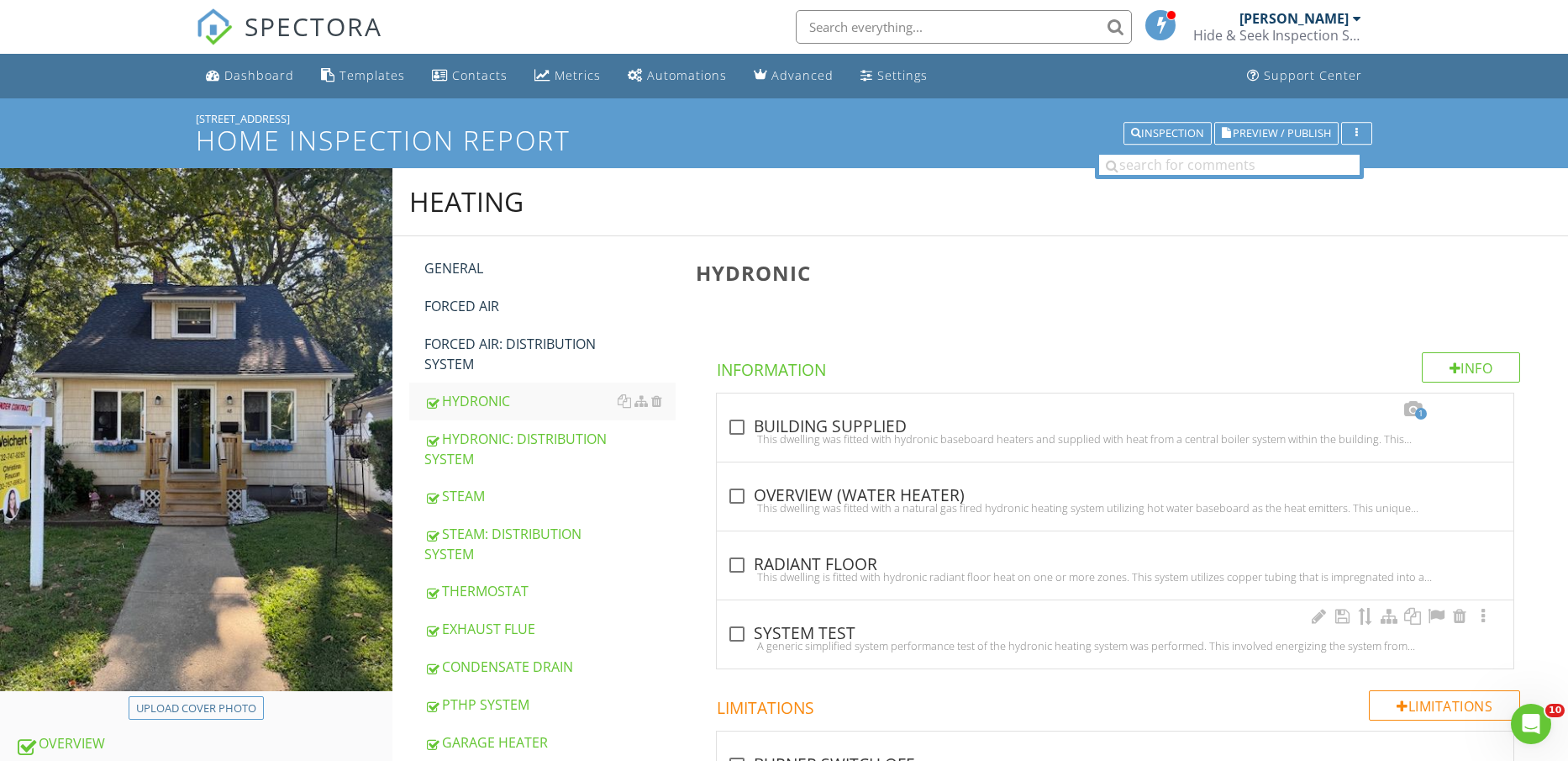
click at [753, 633] on div "check_box_outline_blank SYSTEM TEST" at bounding box center [1115, 634] width 777 height 21
checkbox input "true"
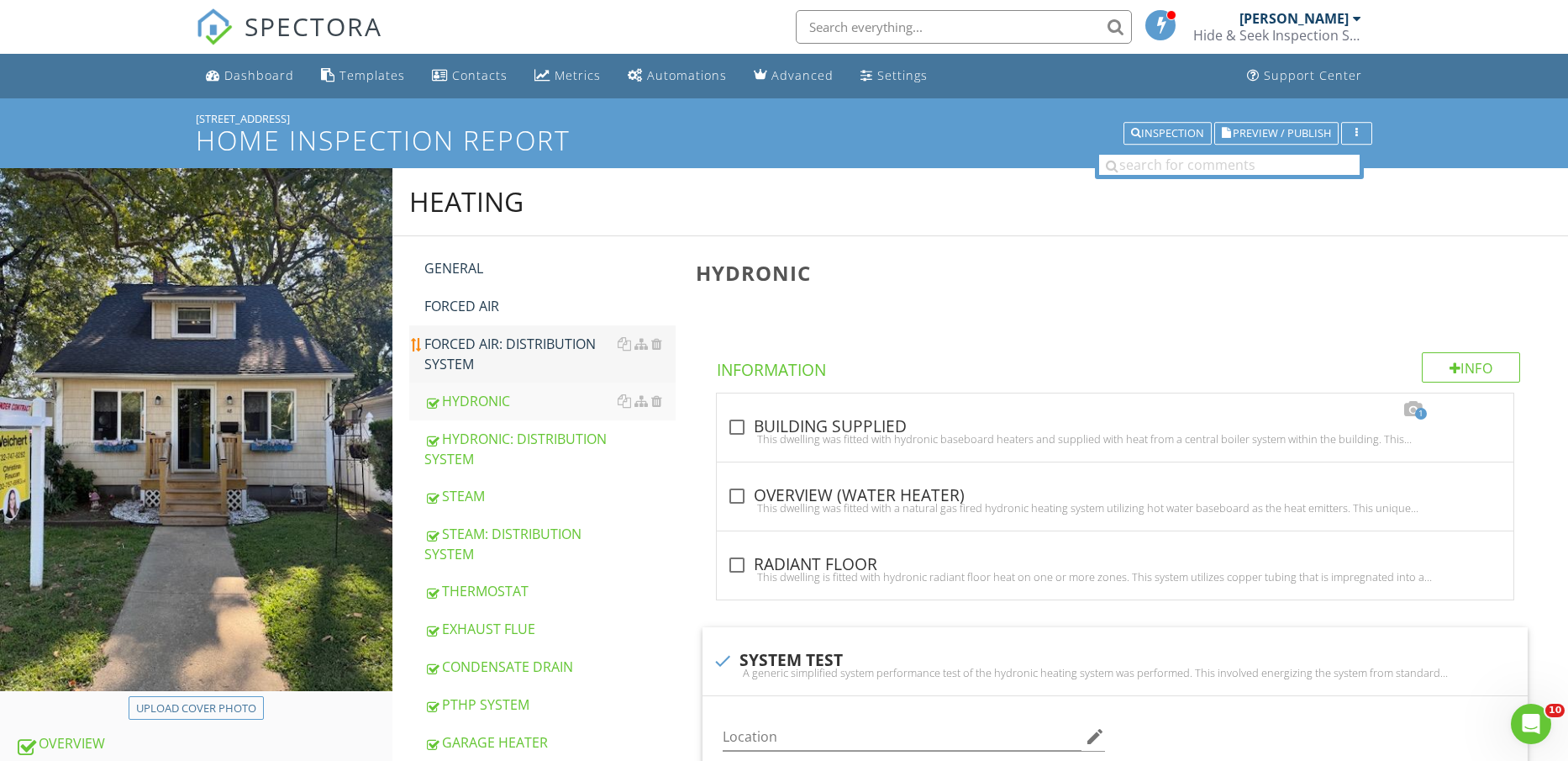
click at [495, 355] on div "FORCED AIR: DISTRIBUTION SYSTEM" at bounding box center [550, 354] width 252 height 40
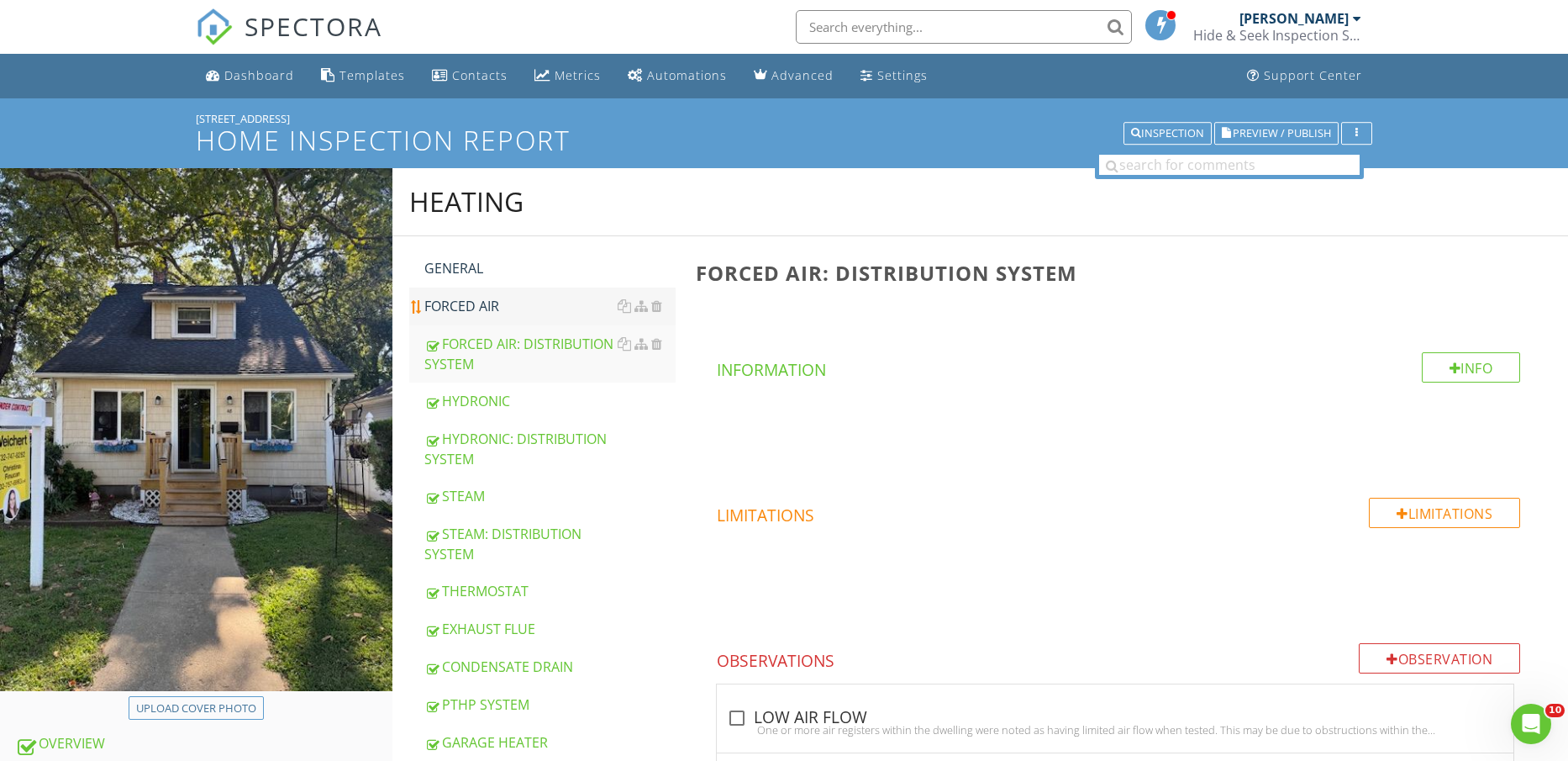
click at [494, 299] on div "FORCED AIR" at bounding box center [550, 306] width 252 height 21
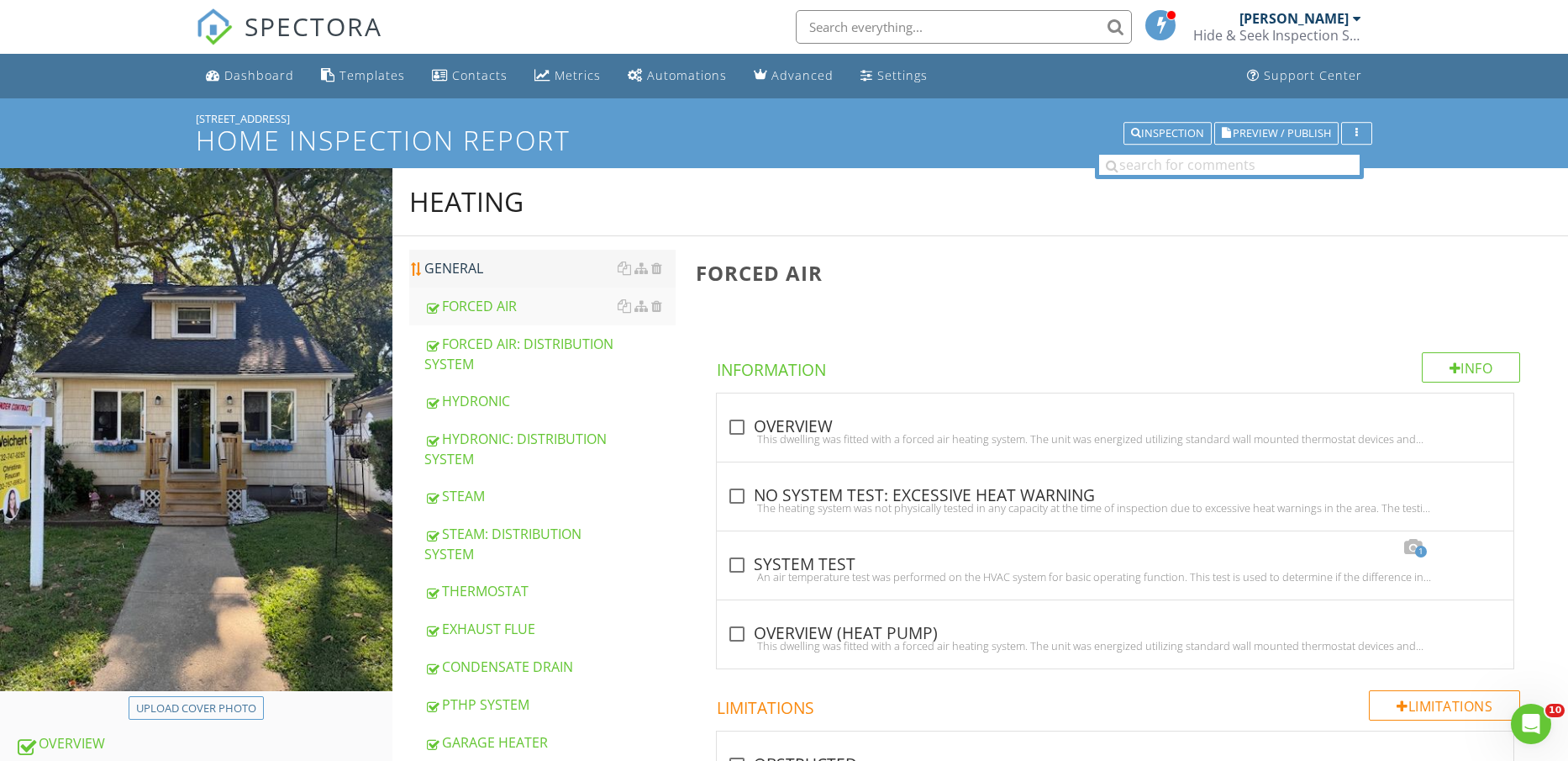
click at [496, 273] on div "GENERAL" at bounding box center [550, 268] width 252 height 21
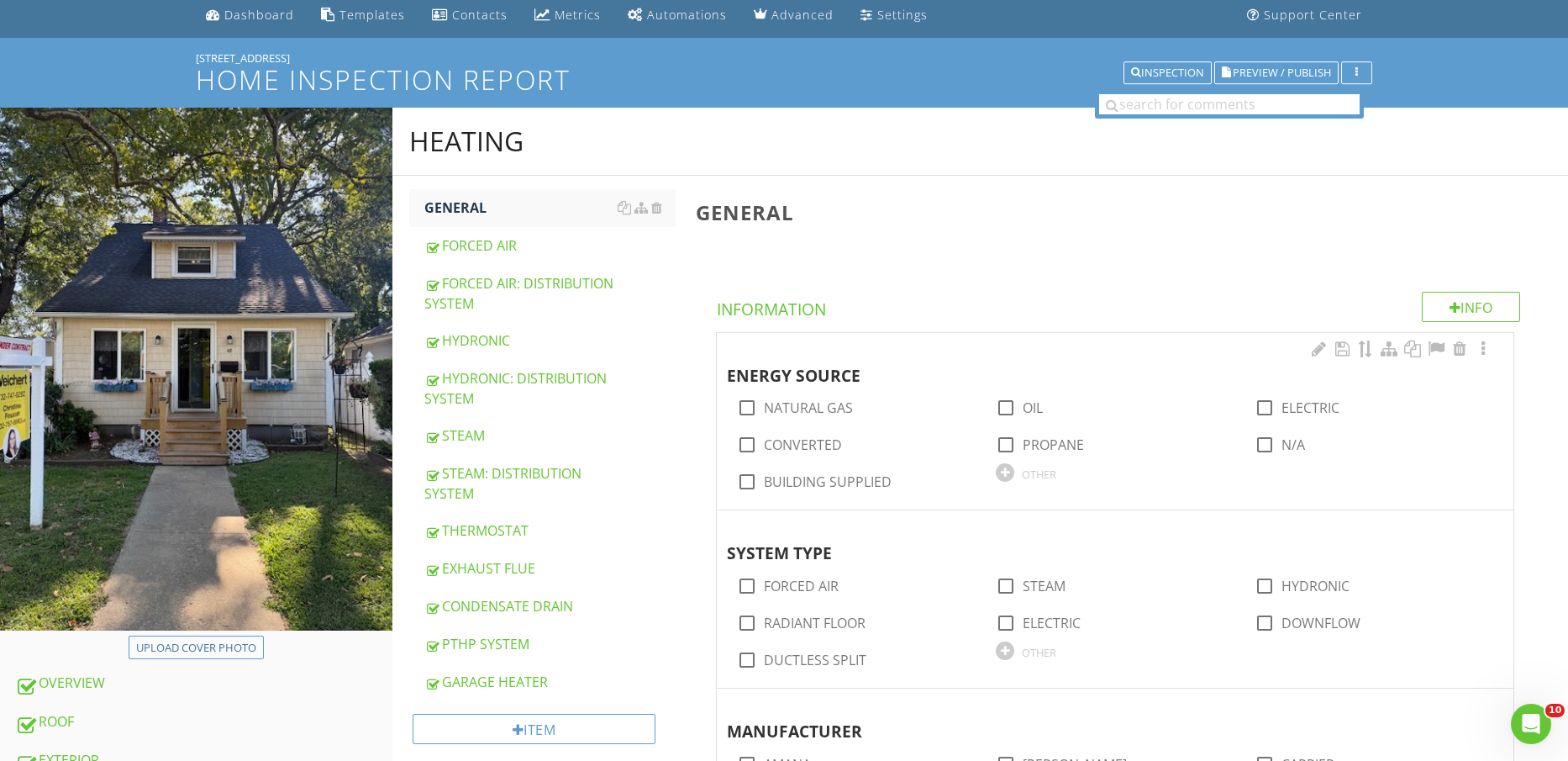
scroll to position [105, 0]
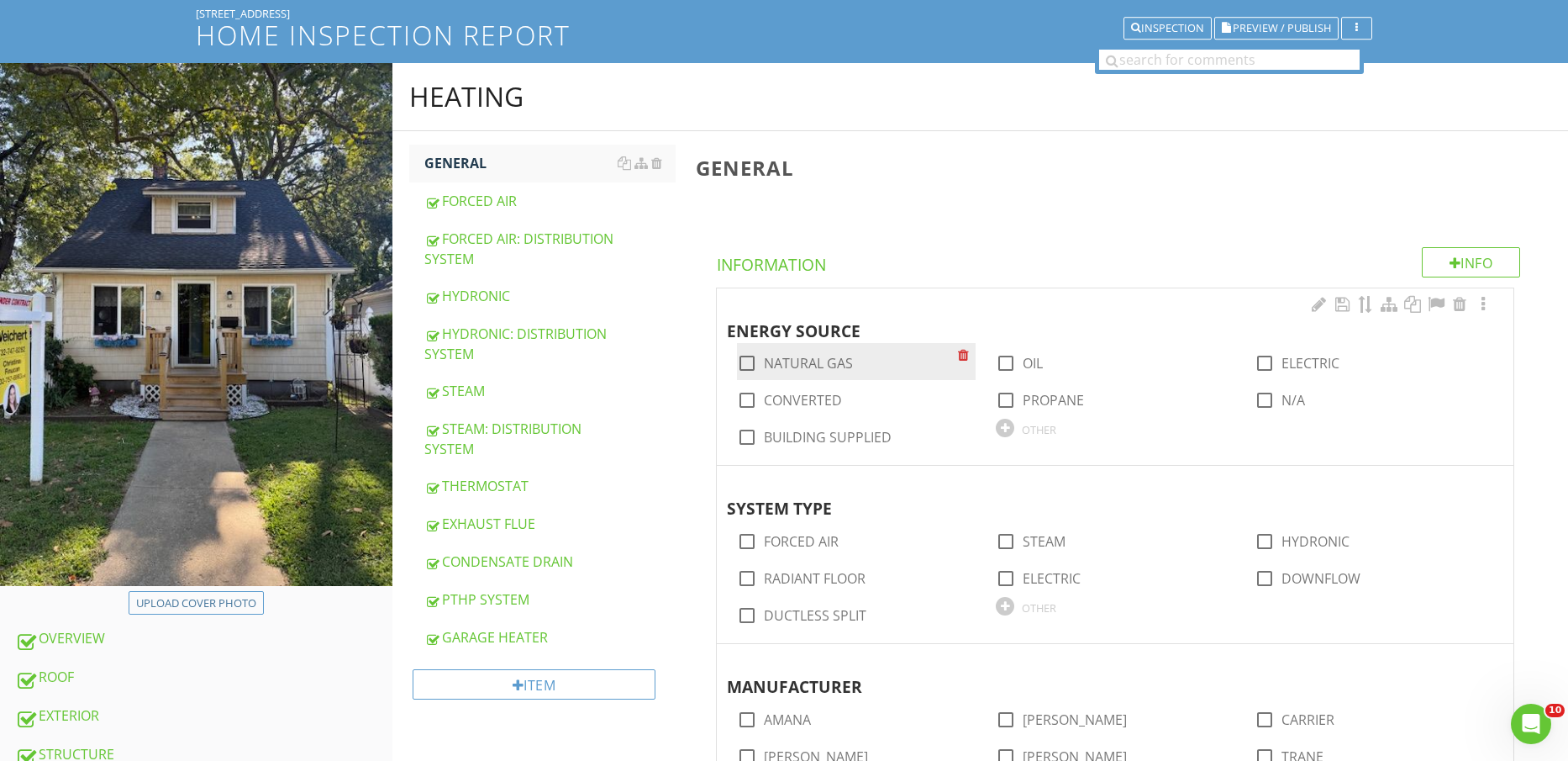
click at [817, 362] on label "NATURAL GAS" at bounding box center [808, 363] width 89 height 17
checkbox input "true"
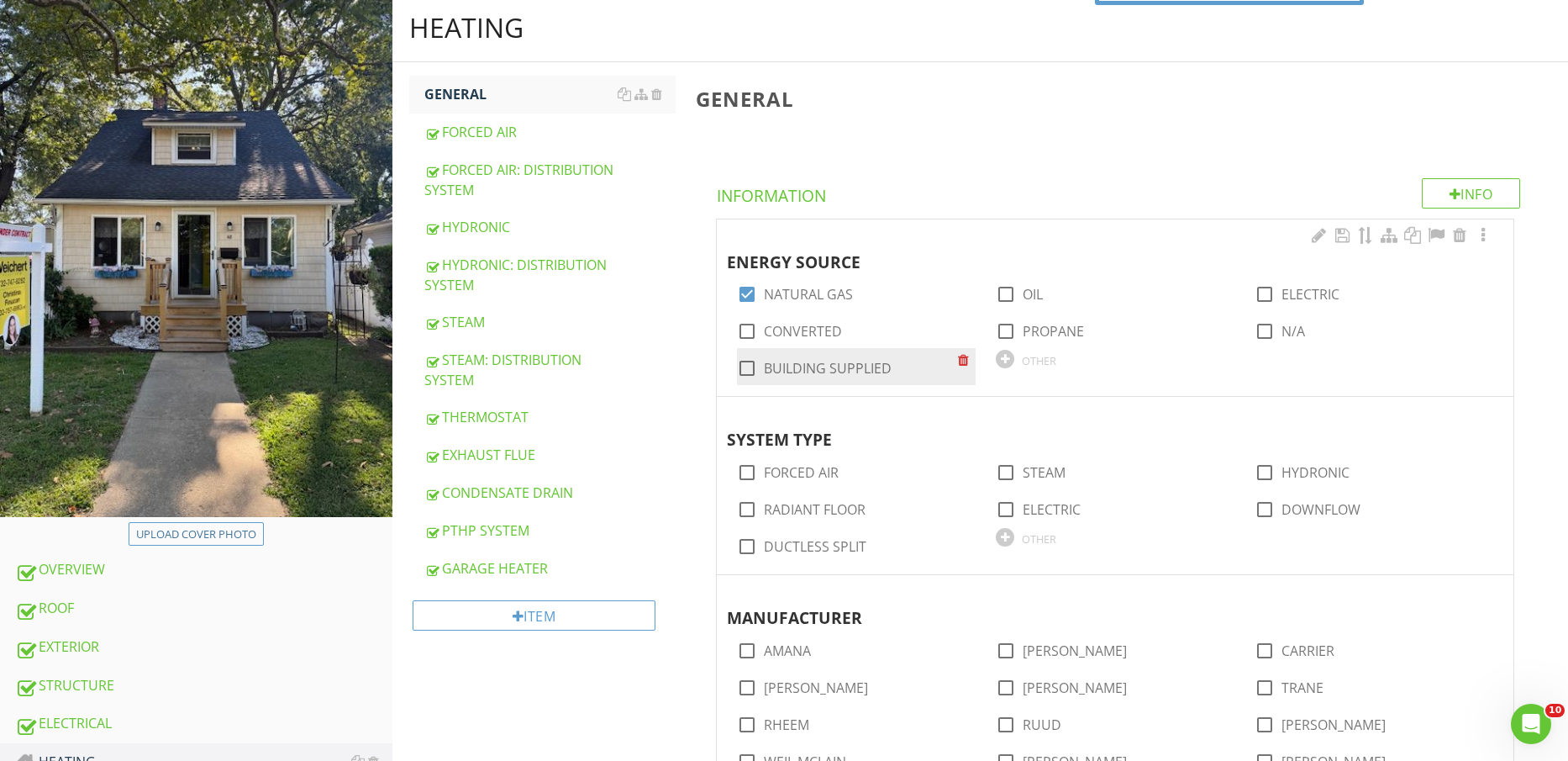
scroll to position [210, 0]
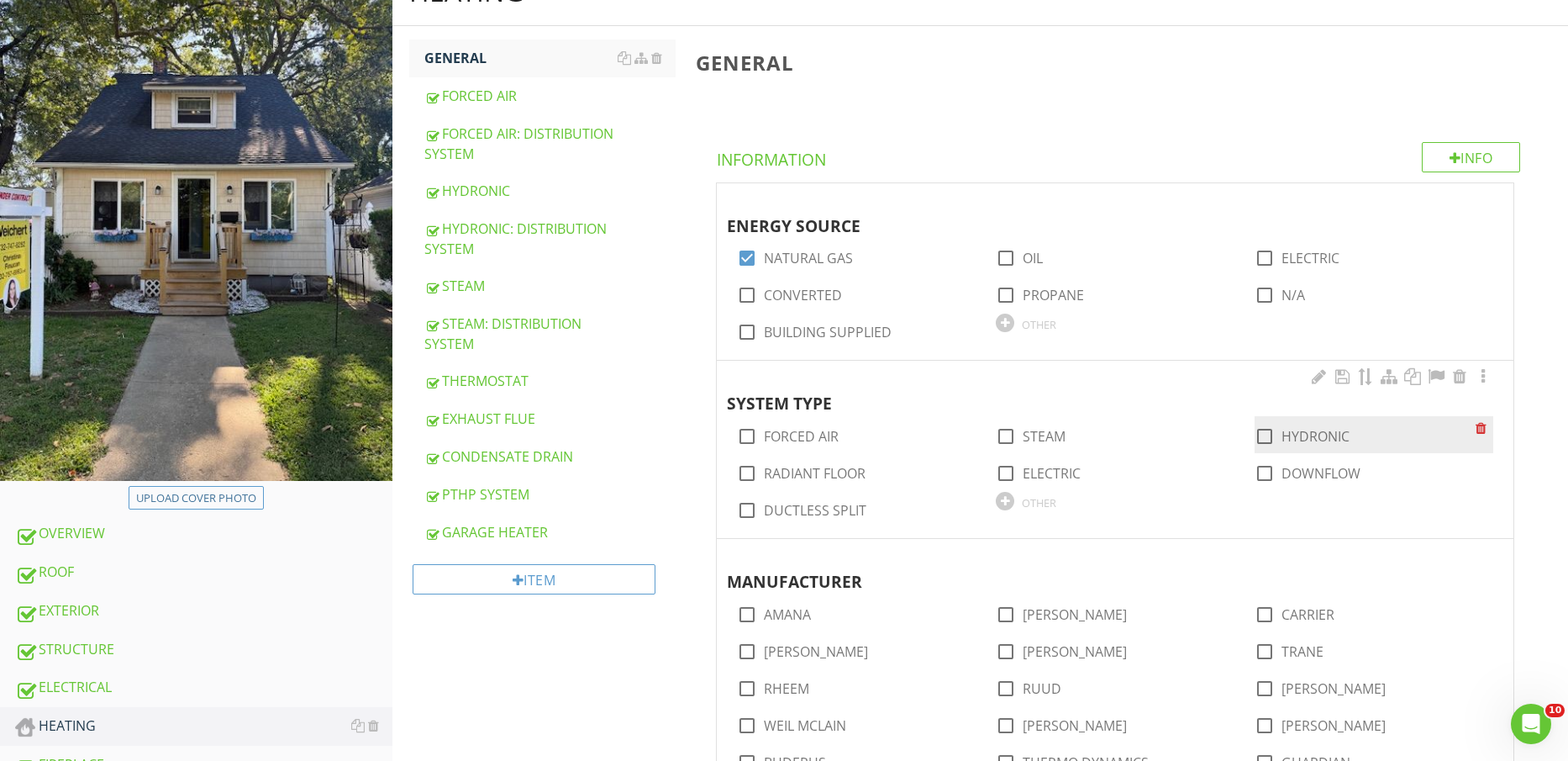
click at [1303, 438] on label "HYDRONIC" at bounding box center [1316, 437] width 68 height 17
checkbox input "true"
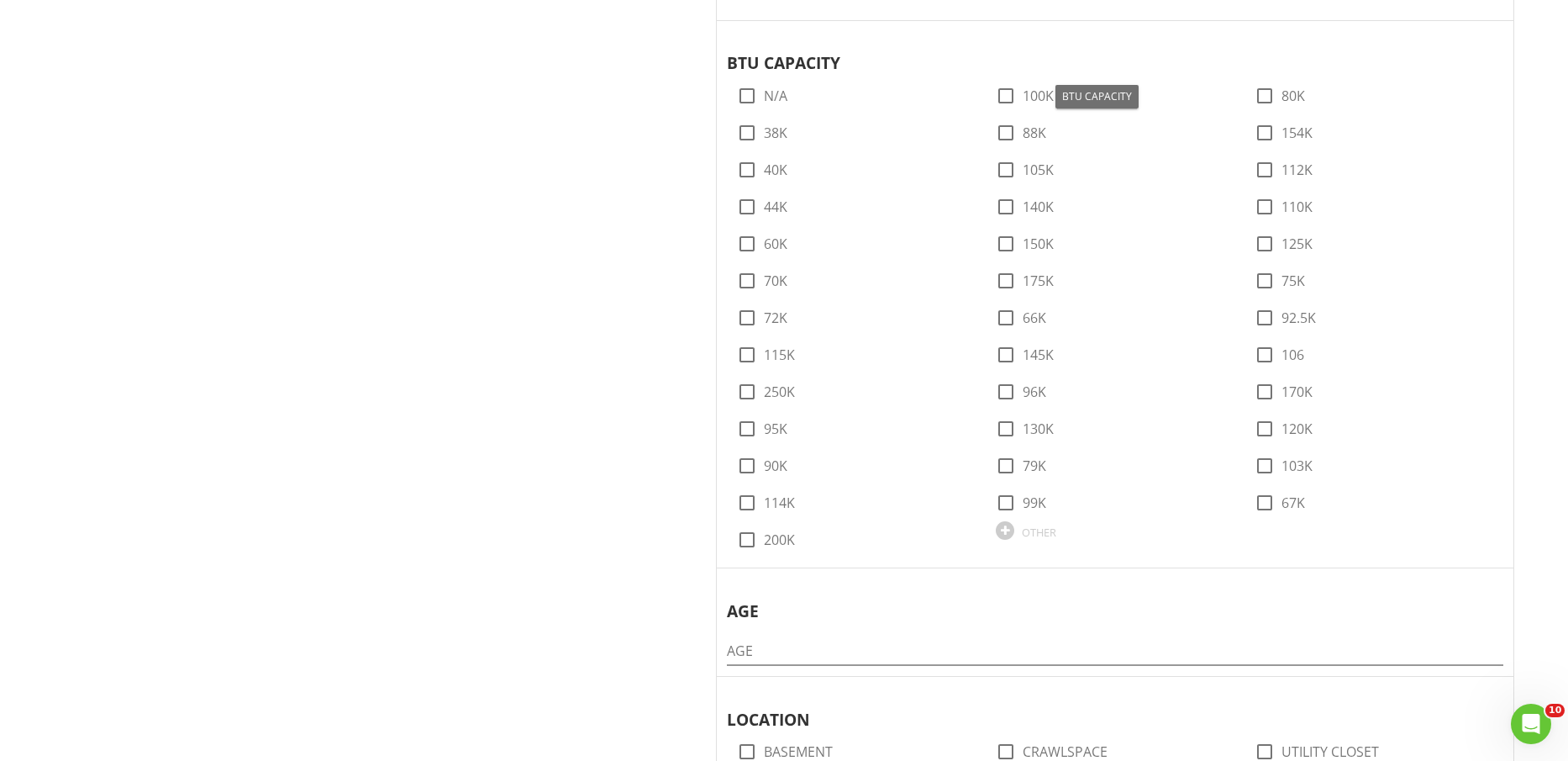
scroll to position [1787, 0]
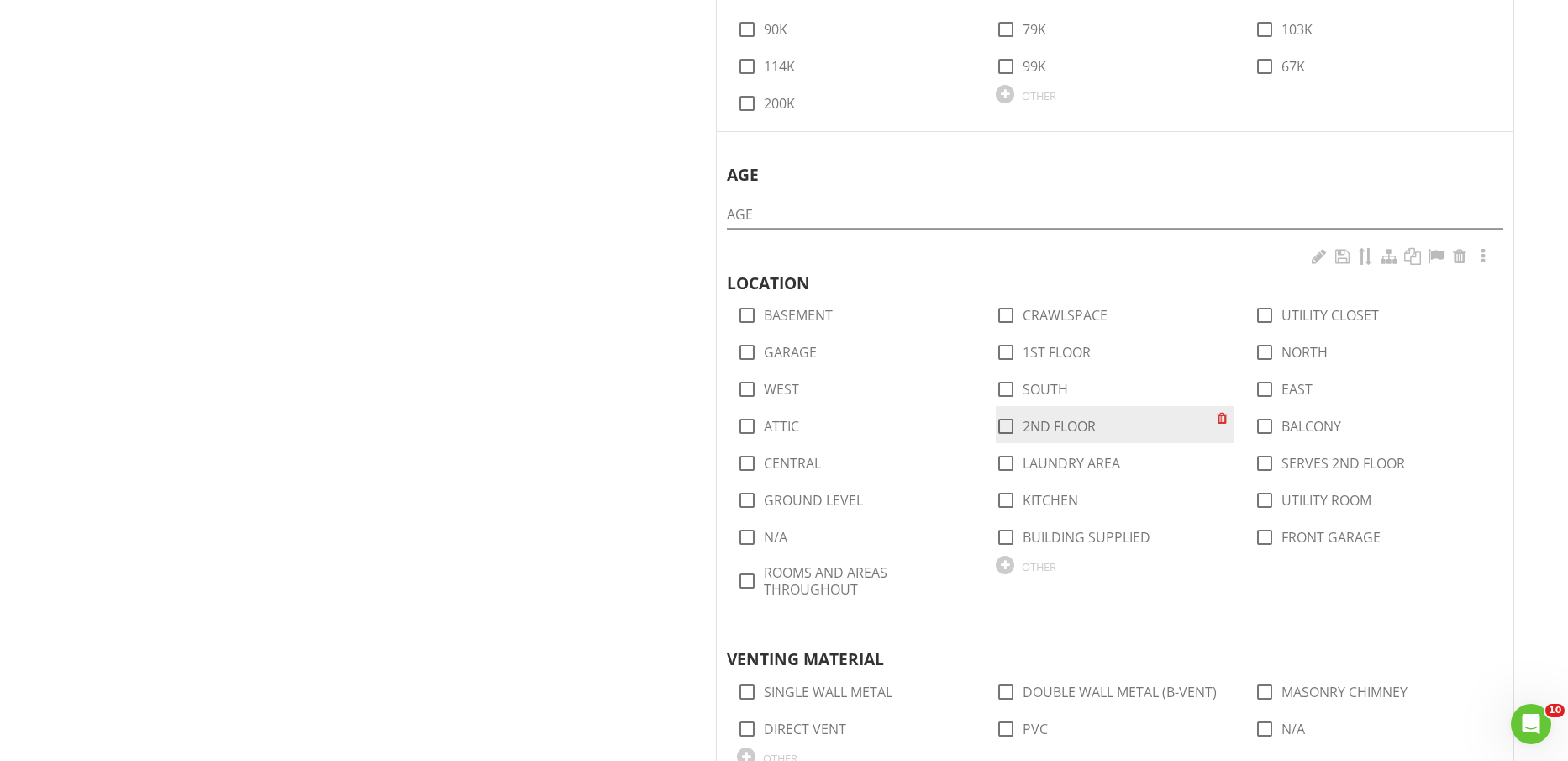
click at [1064, 426] on label "2ND FLOOR" at bounding box center [1060, 427] width 73 height 17
checkbox input "true"
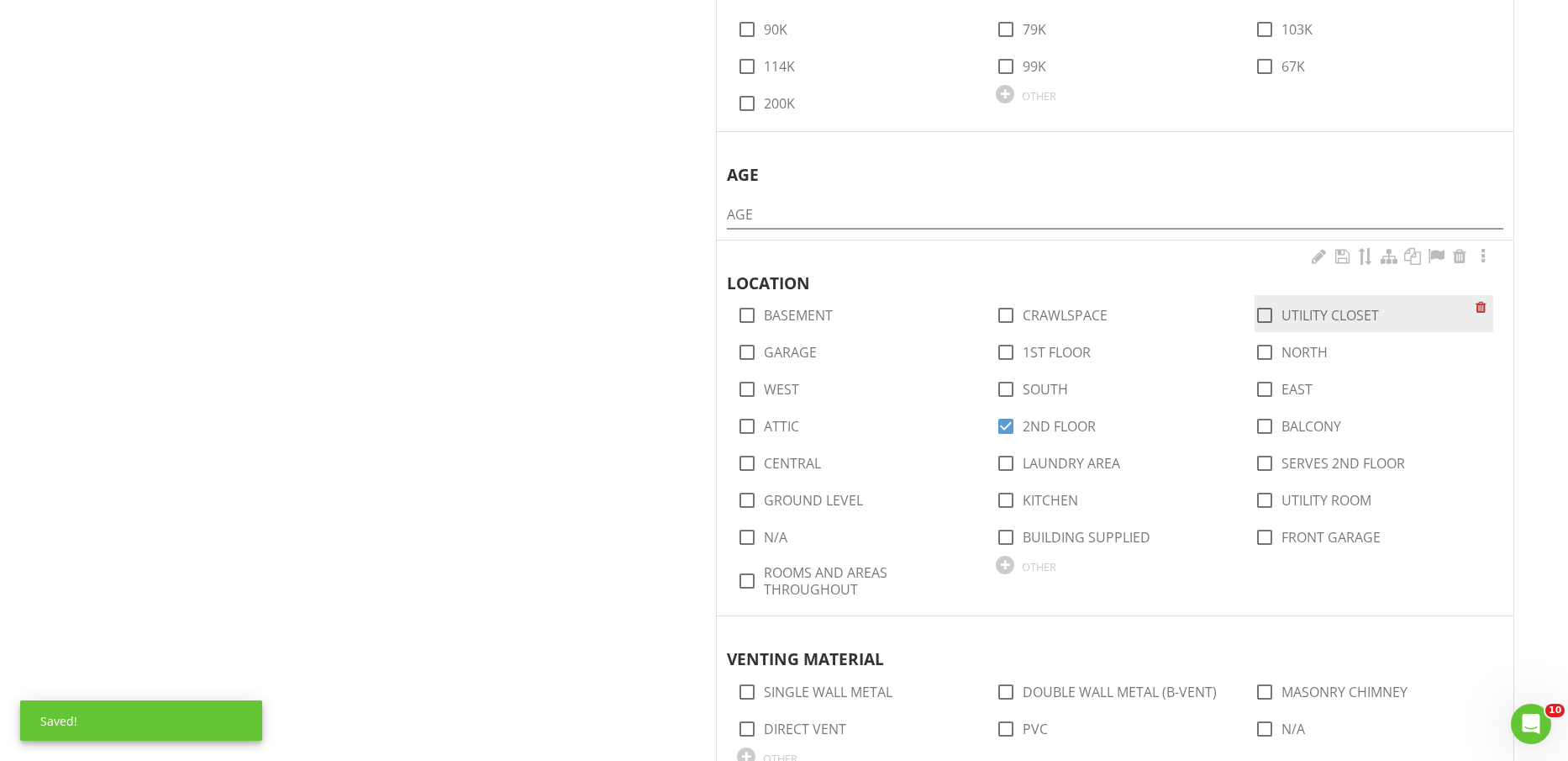
click at [1330, 314] on label "UTILITY CLOSET" at bounding box center [1330, 316] width 97 height 17
checkbox input "true"
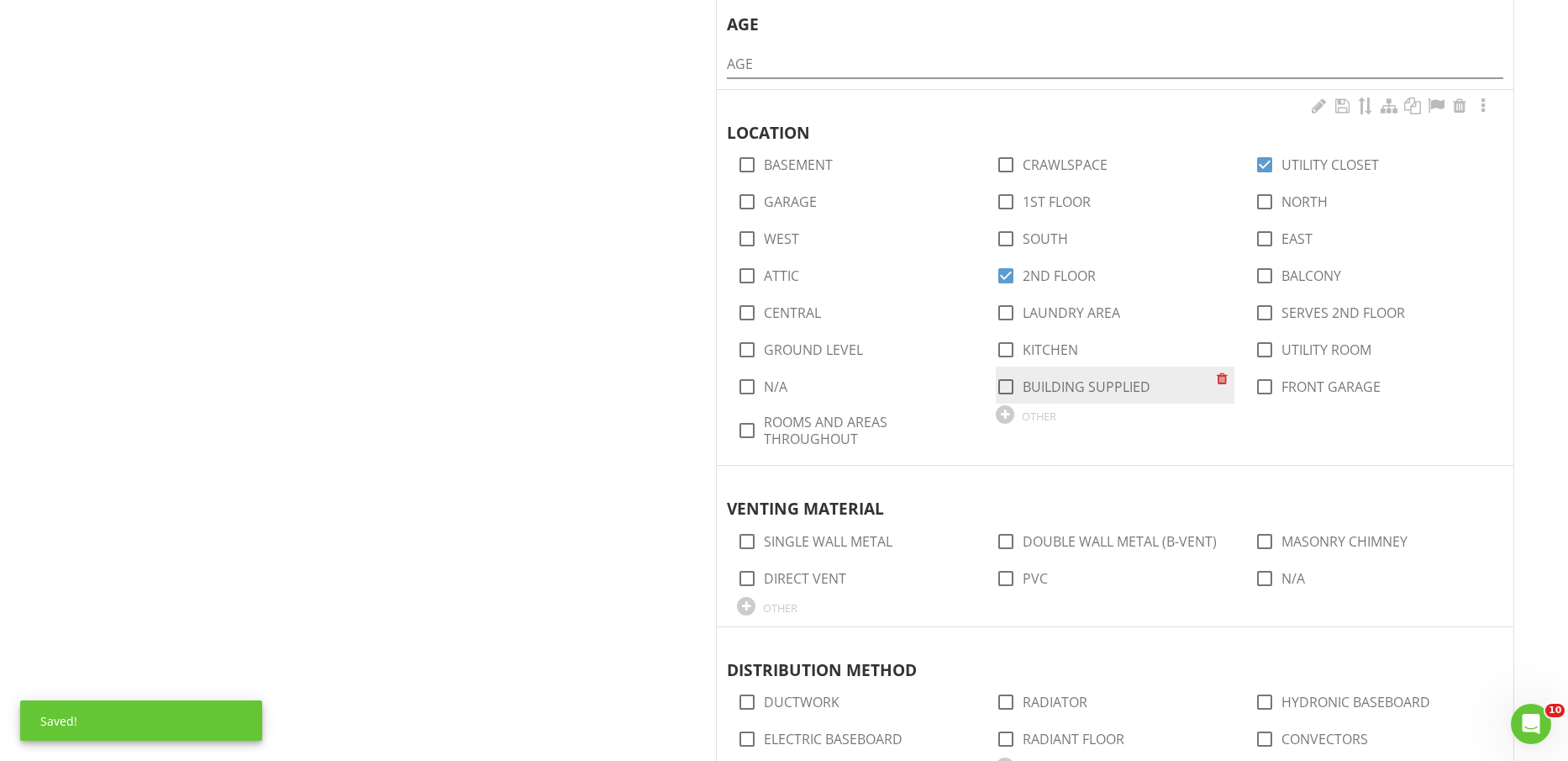
scroll to position [1997, 0]
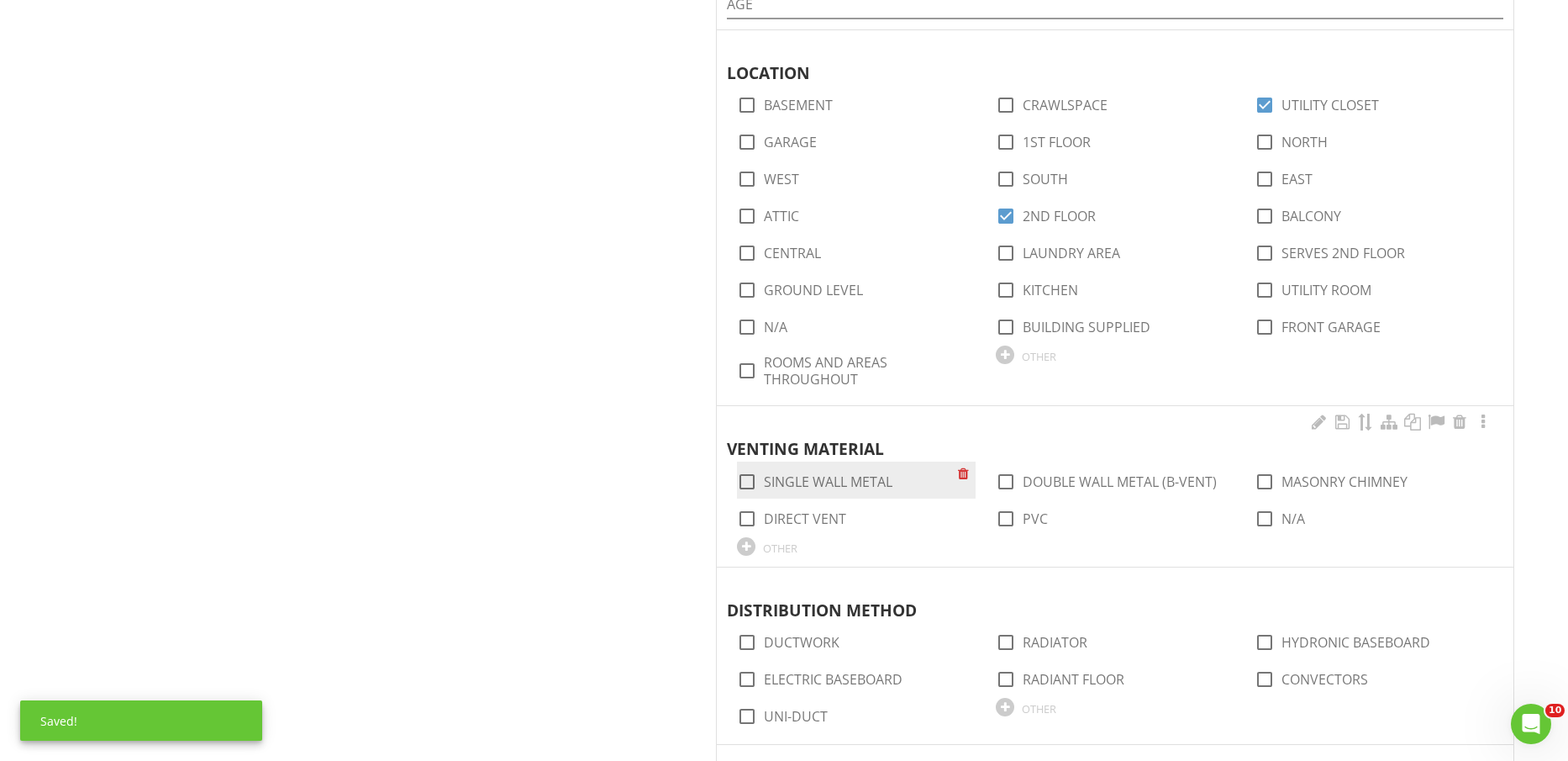
click at [864, 485] on label "SINGLE WALL METAL" at bounding box center [828, 482] width 128 height 17
checkbox input "true"
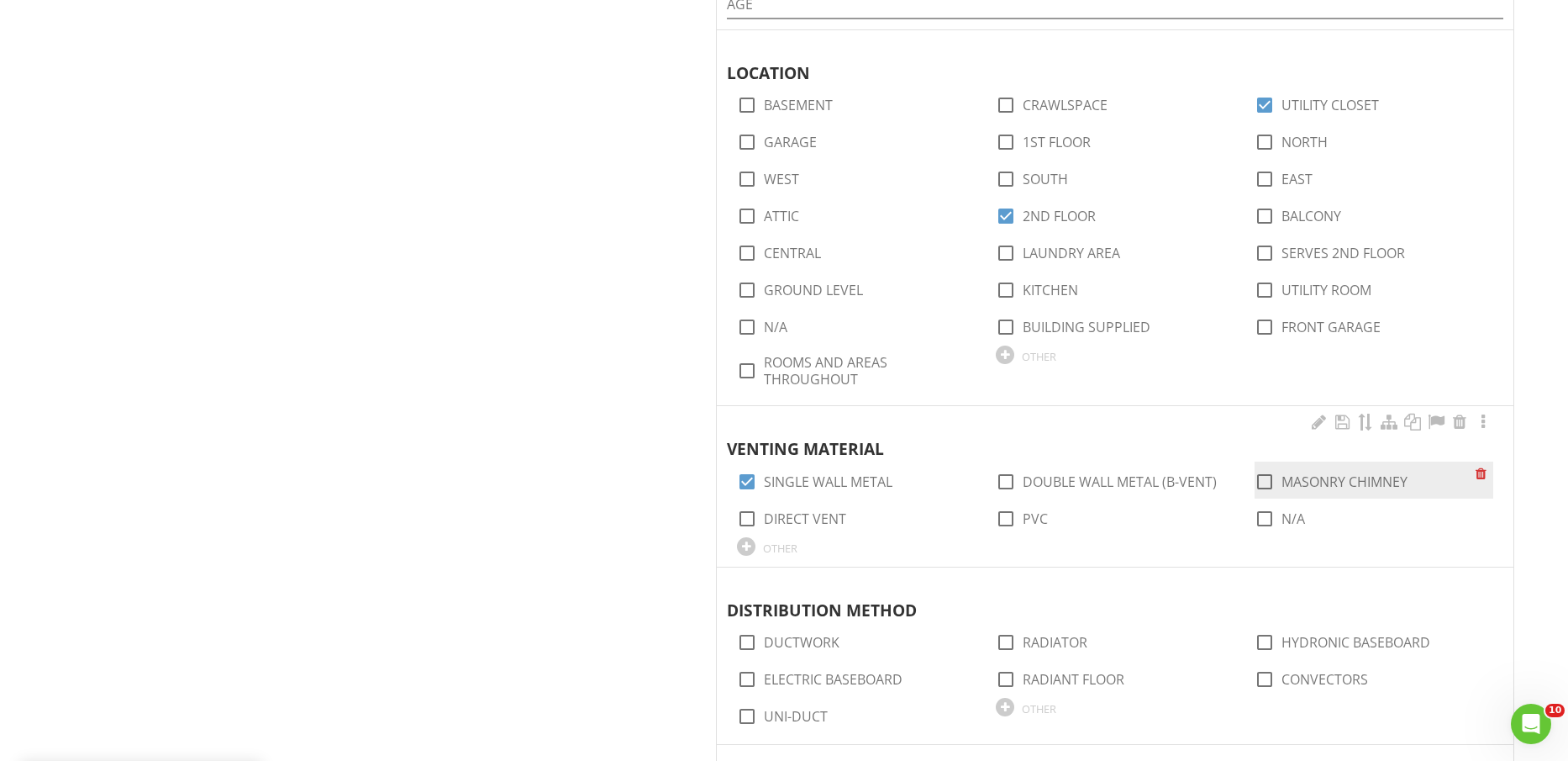
click at [1347, 482] on label "MASONRY CHIMNEY" at bounding box center [1345, 482] width 126 height 17
checkbox input "true"
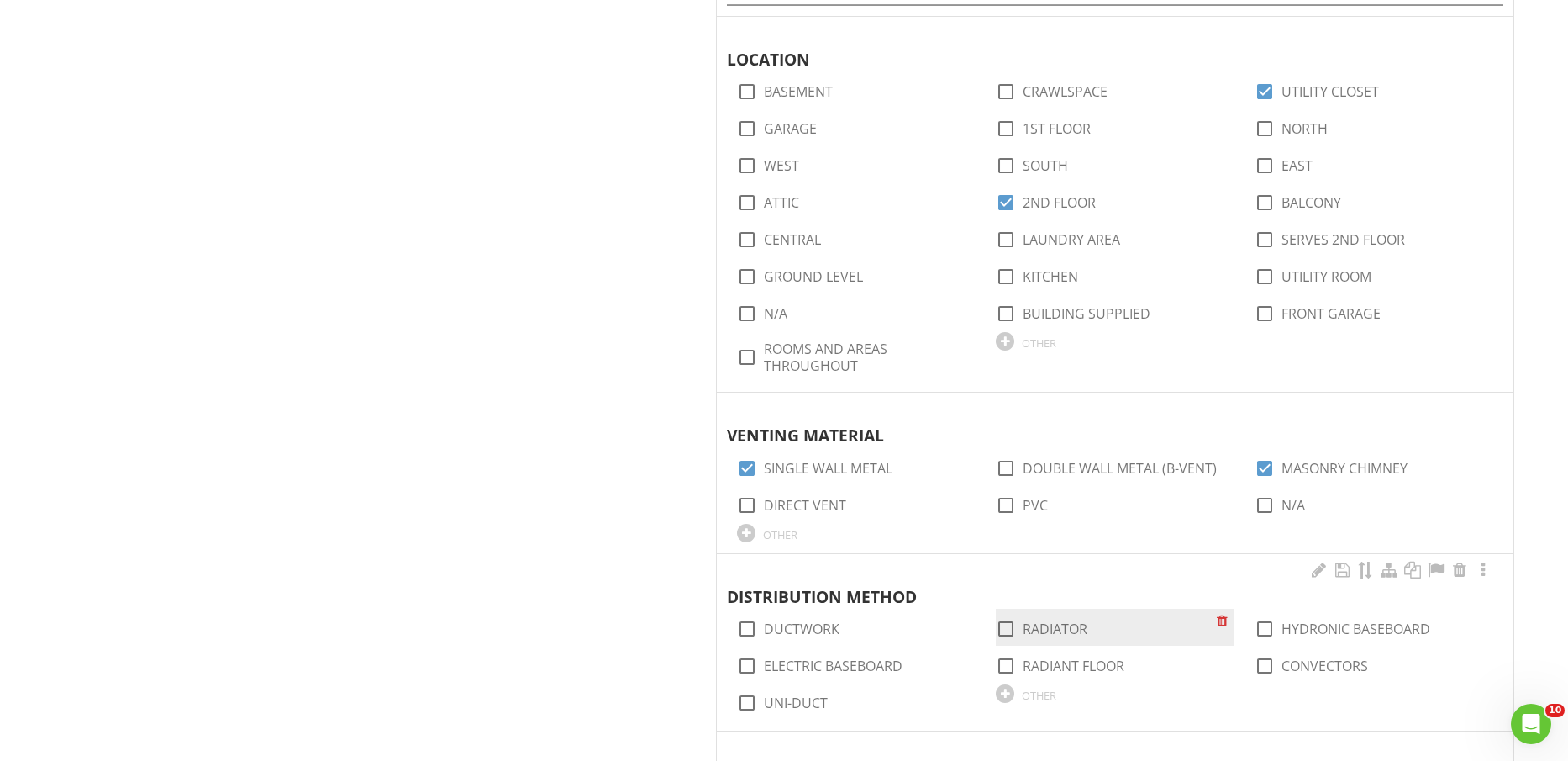
scroll to position [2208, 0]
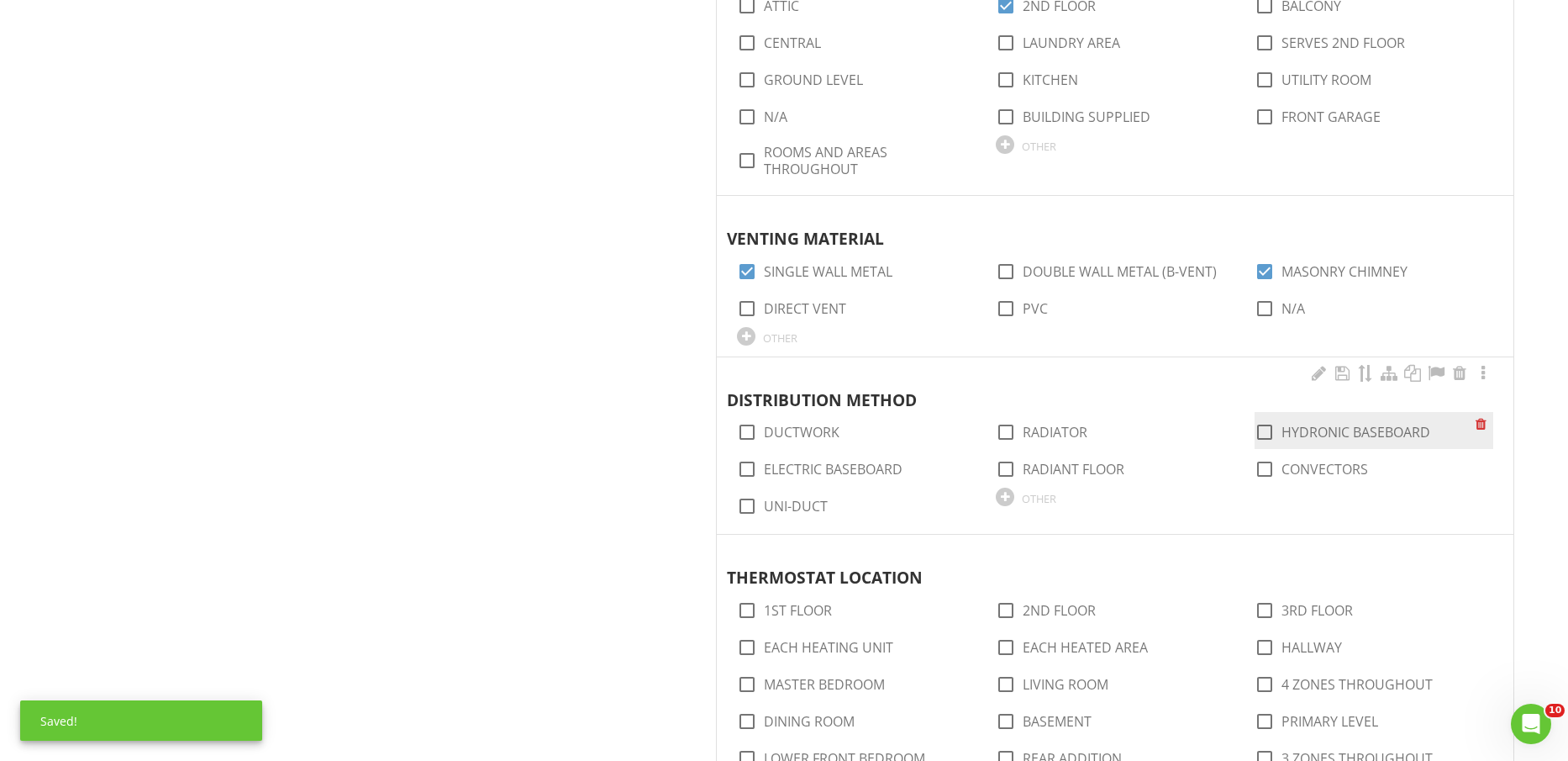
click at [1336, 428] on label "HYDRONIC BASEBOARD" at bounding box center [1356, 433] width 149 height 17
checkbox input "true"
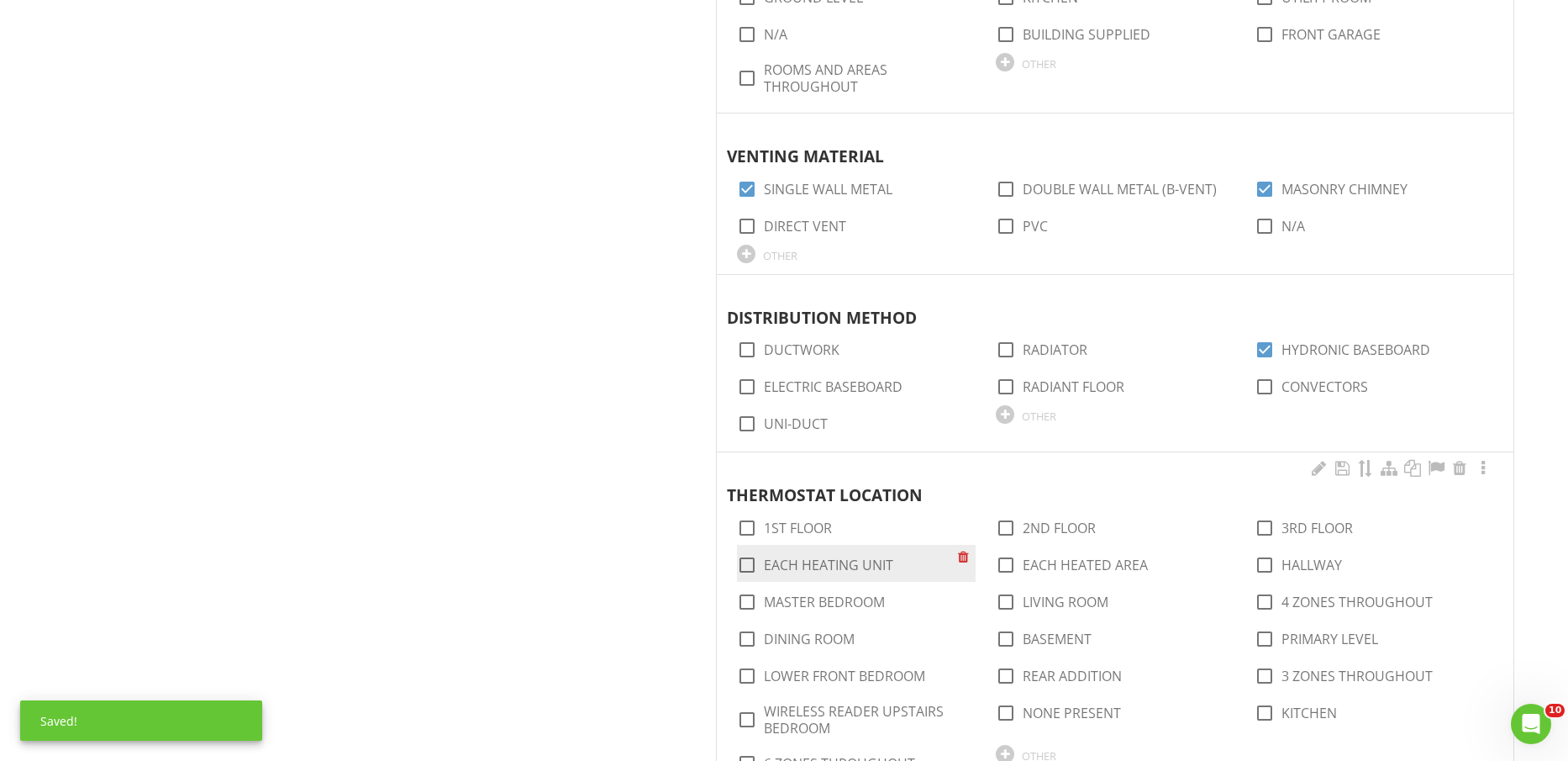
scroll to position [2418, 0]
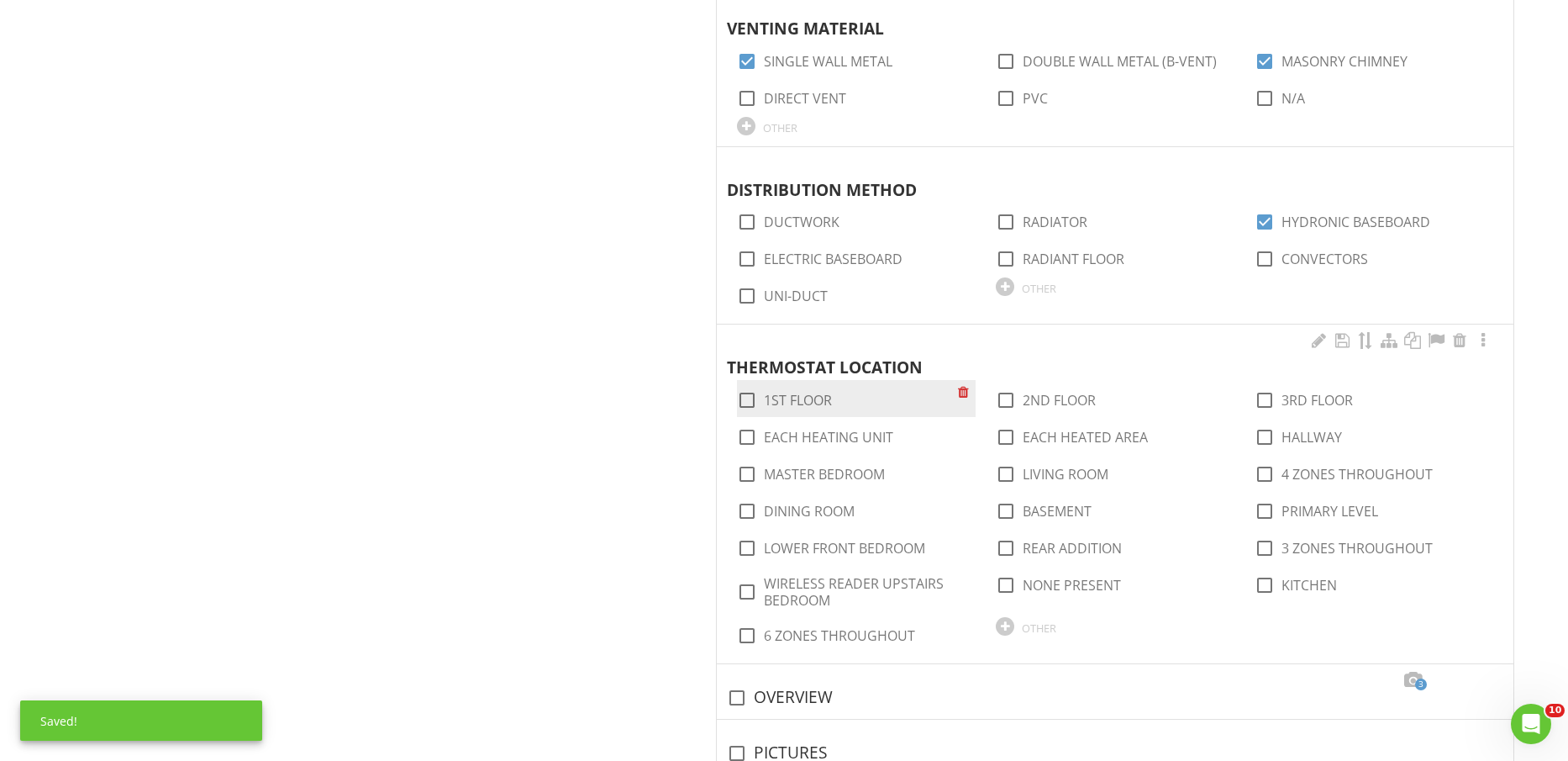
click at [820, 396] on label "1ST FLOOR" at bounding box center [798, 400] width 68 height 17
checkbox input "true"
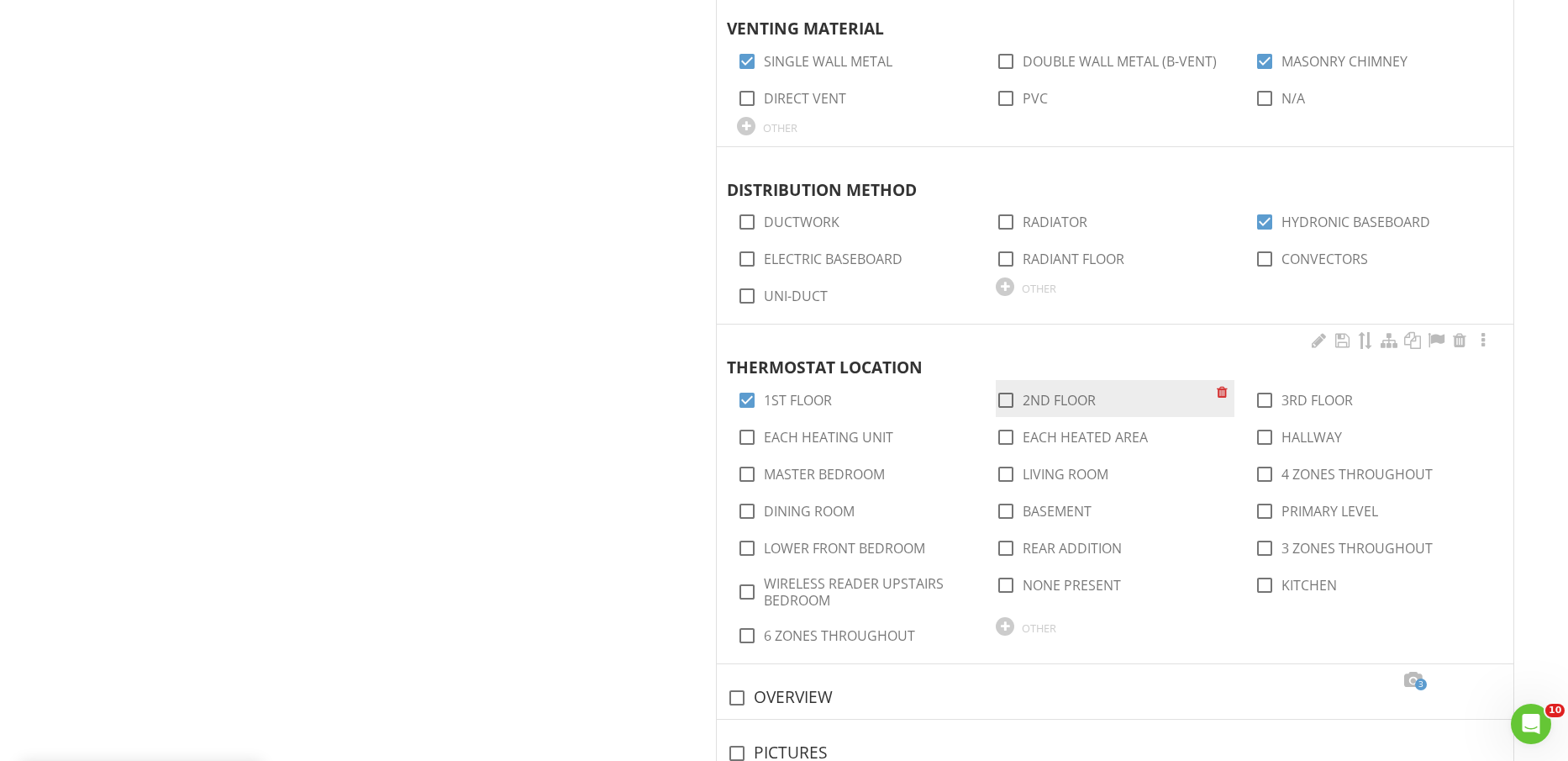
click at [1047, 394] on label "2ND FLOOR" at bounding box center [1060, 400] width 73 height 17
checkbox input "true"
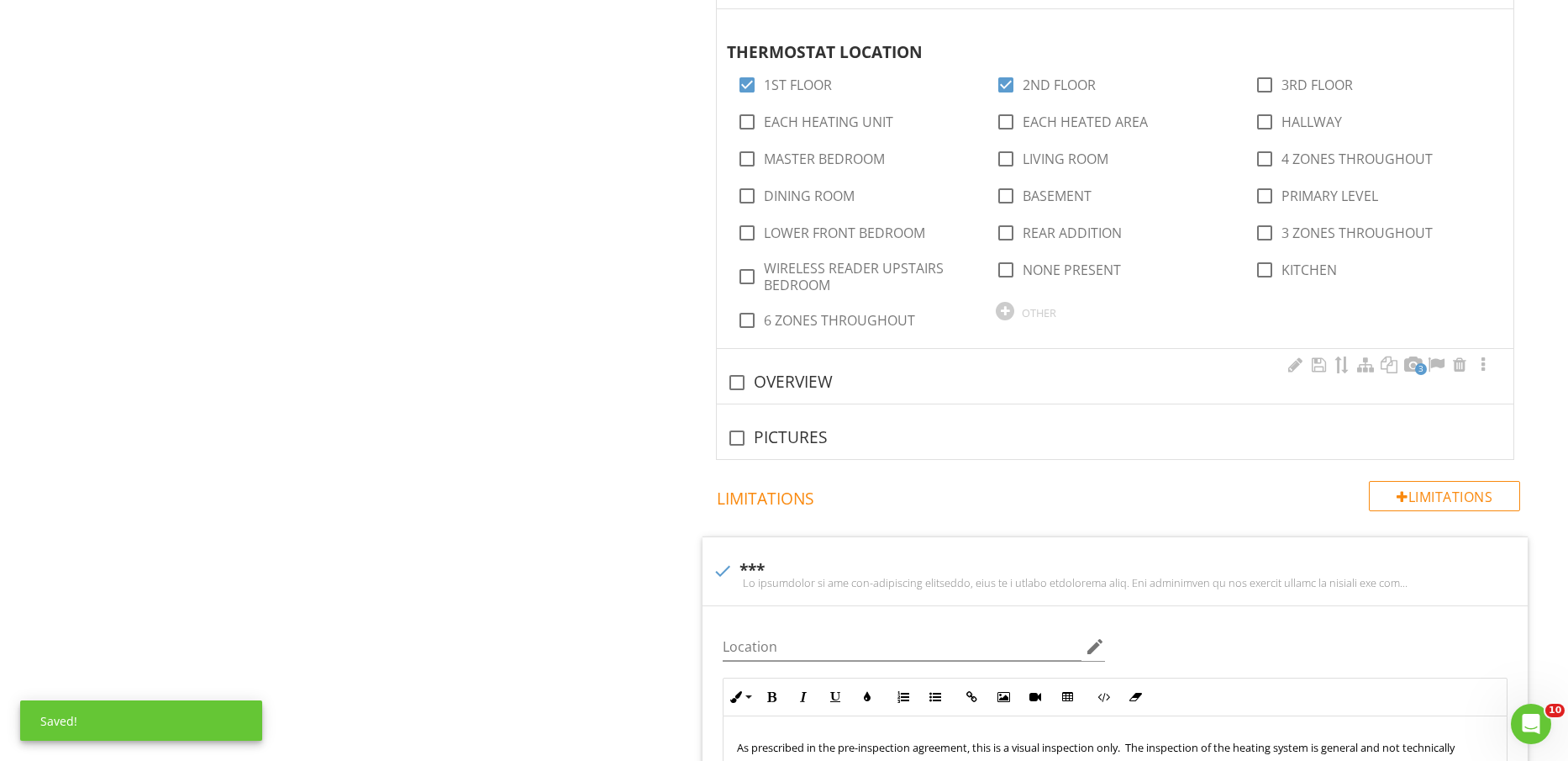
click at [794, 382] on div "check_box_outline_blank OVERVIEW" at bounding box center [1115, 383] width 777 height 21
checkbox input "true"
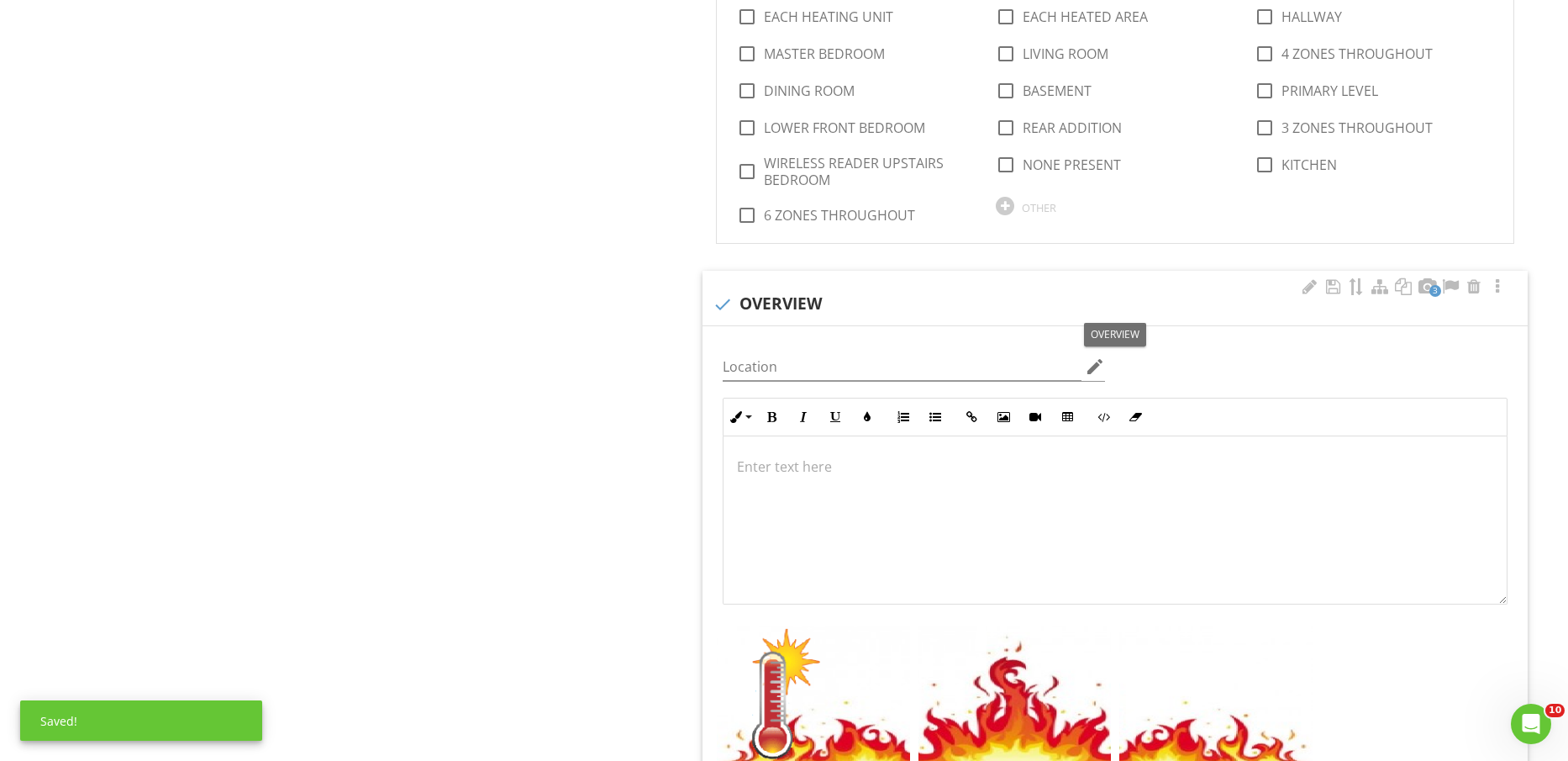
scroll to position [1, 0]
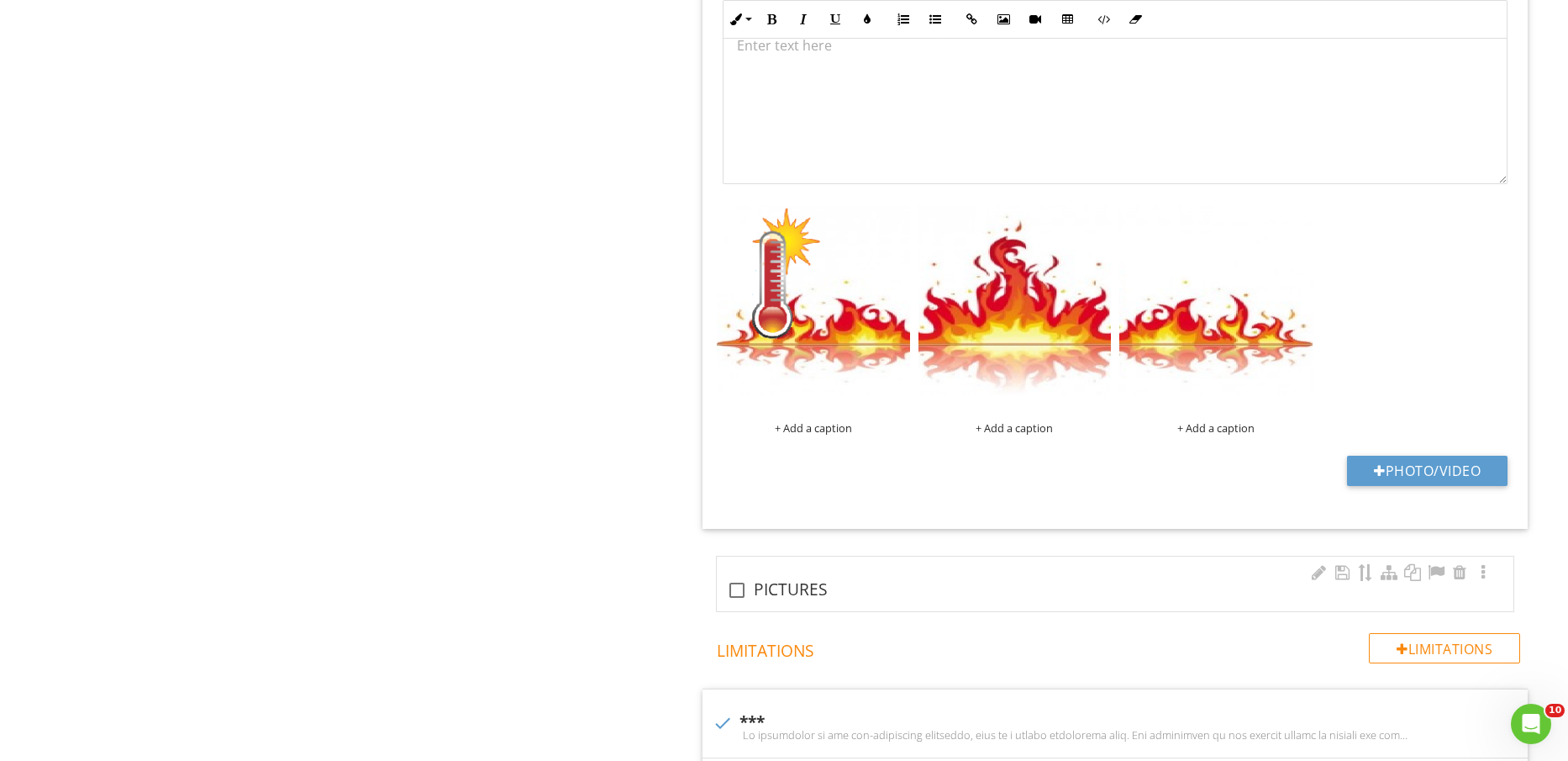
click at [787, 601] on div "check_box_outline_blank PICTURES" at bounding box center [1115, 584] width 796 height 55
checkbox input "true"
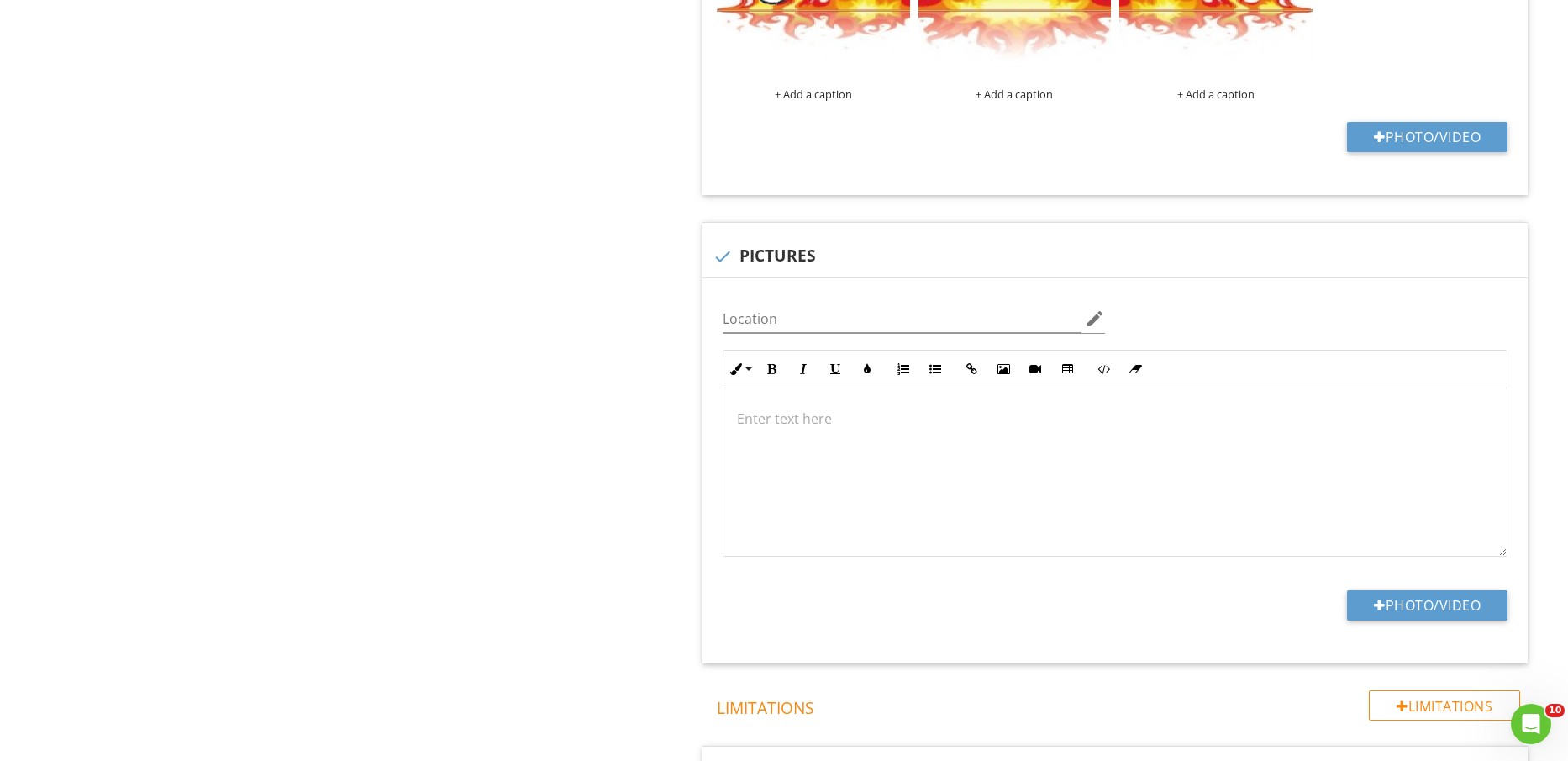
scroll to position [3784, 0]
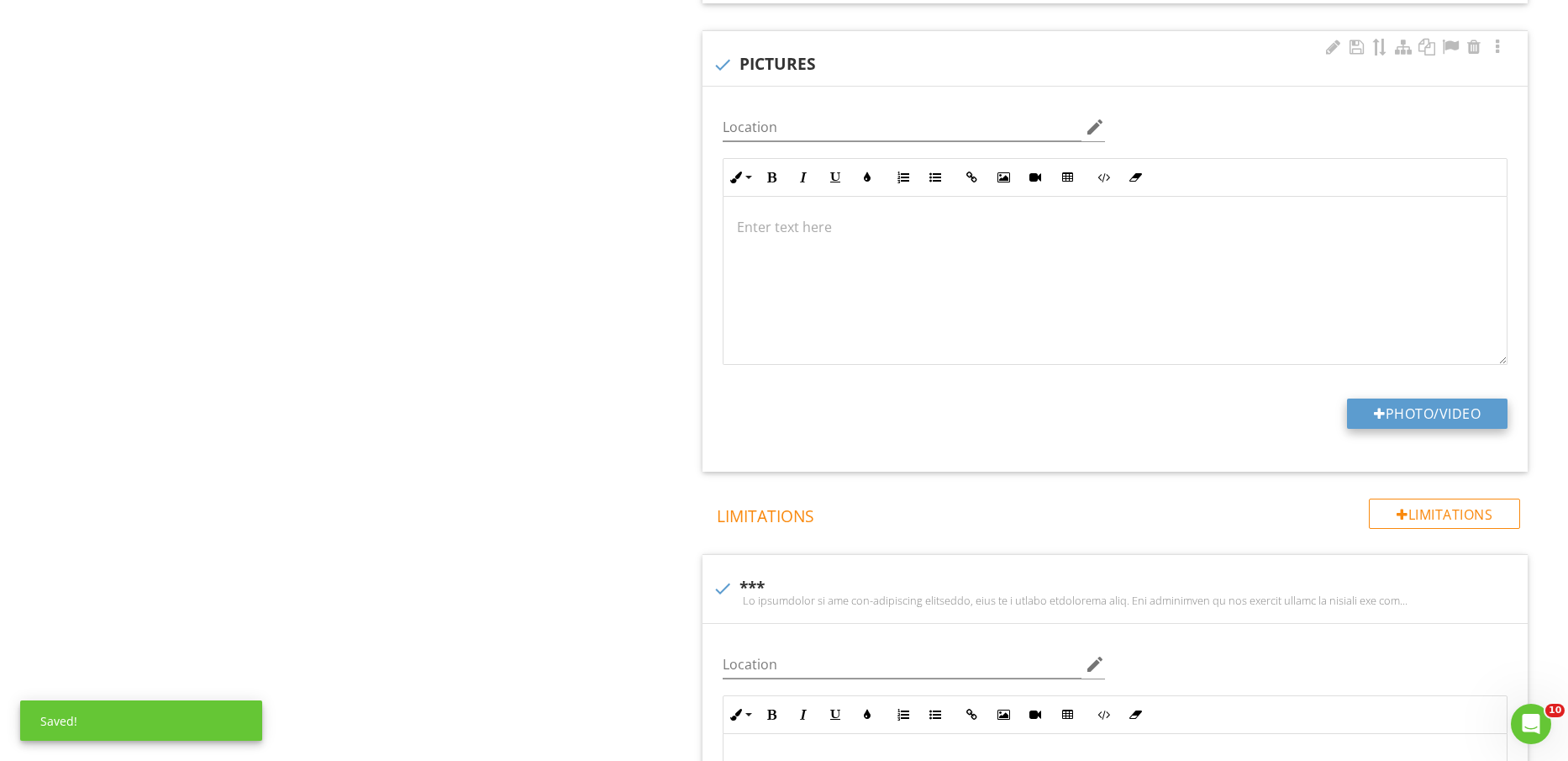
click at [1426, 426] on button "Photo/Video" at bounding box center [1428, 413] width 161 height 30
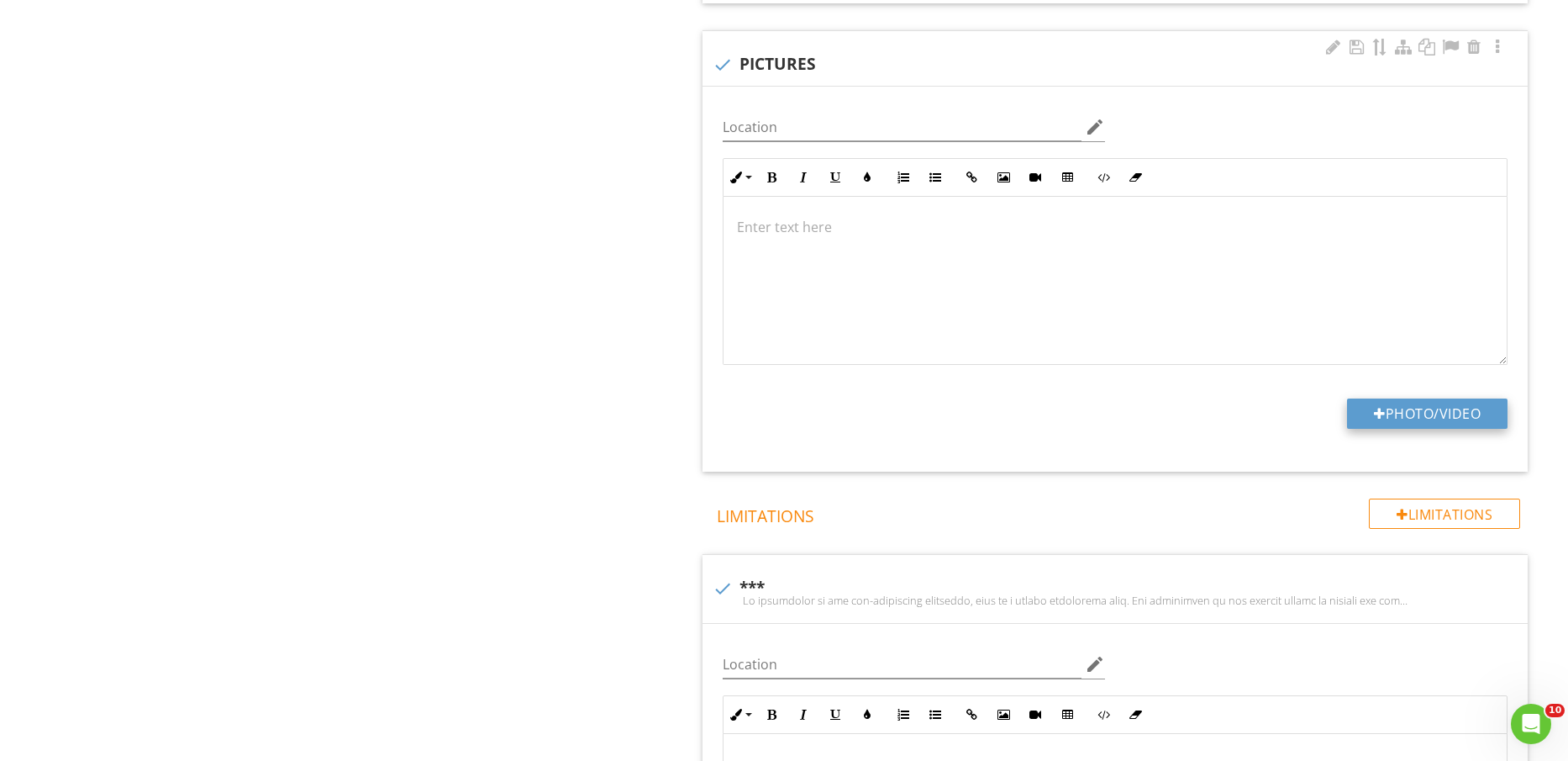
type input "C:\fakepath\IMG_2388.jpg"
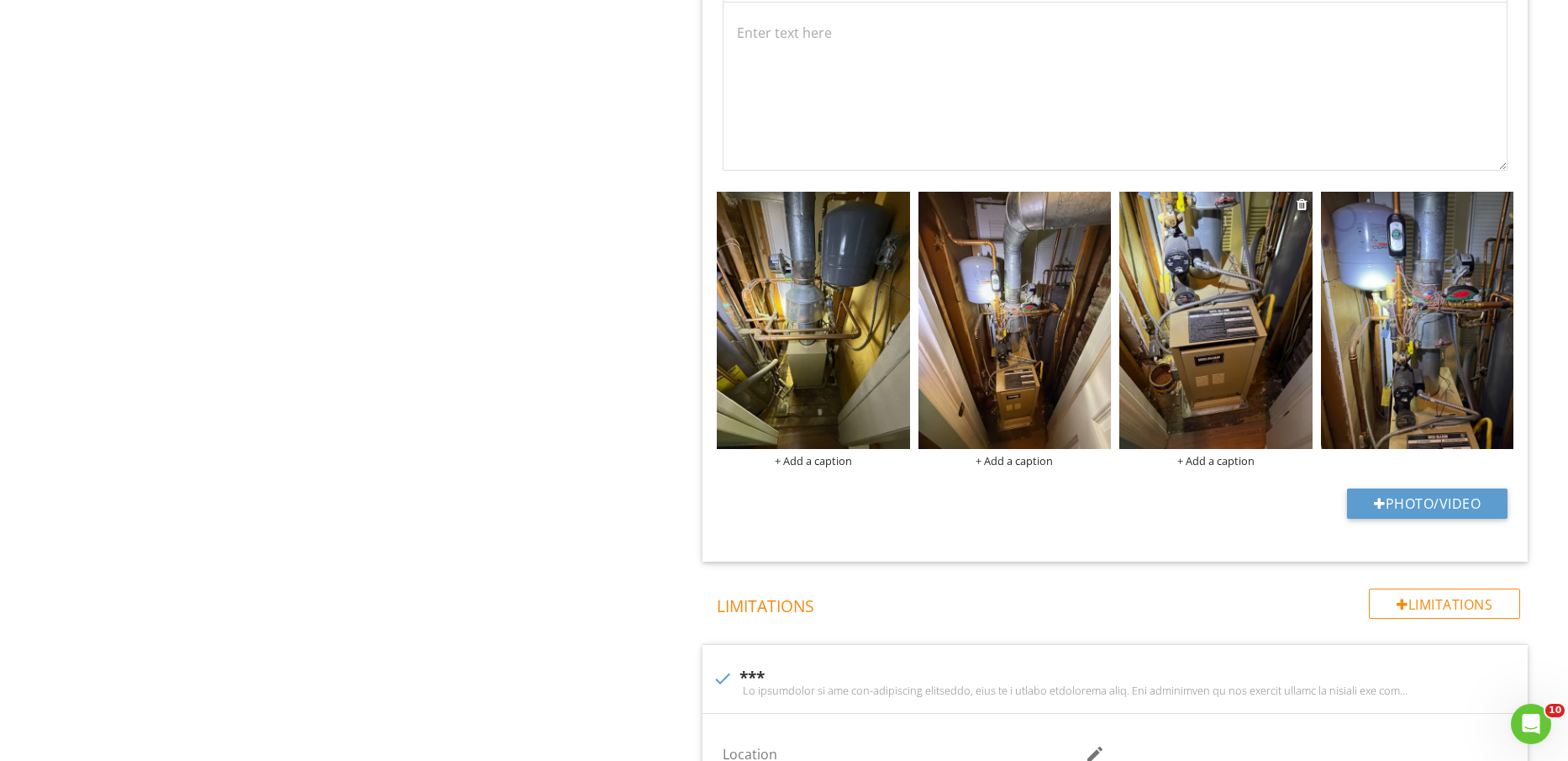
scroll to position [4100, 0]
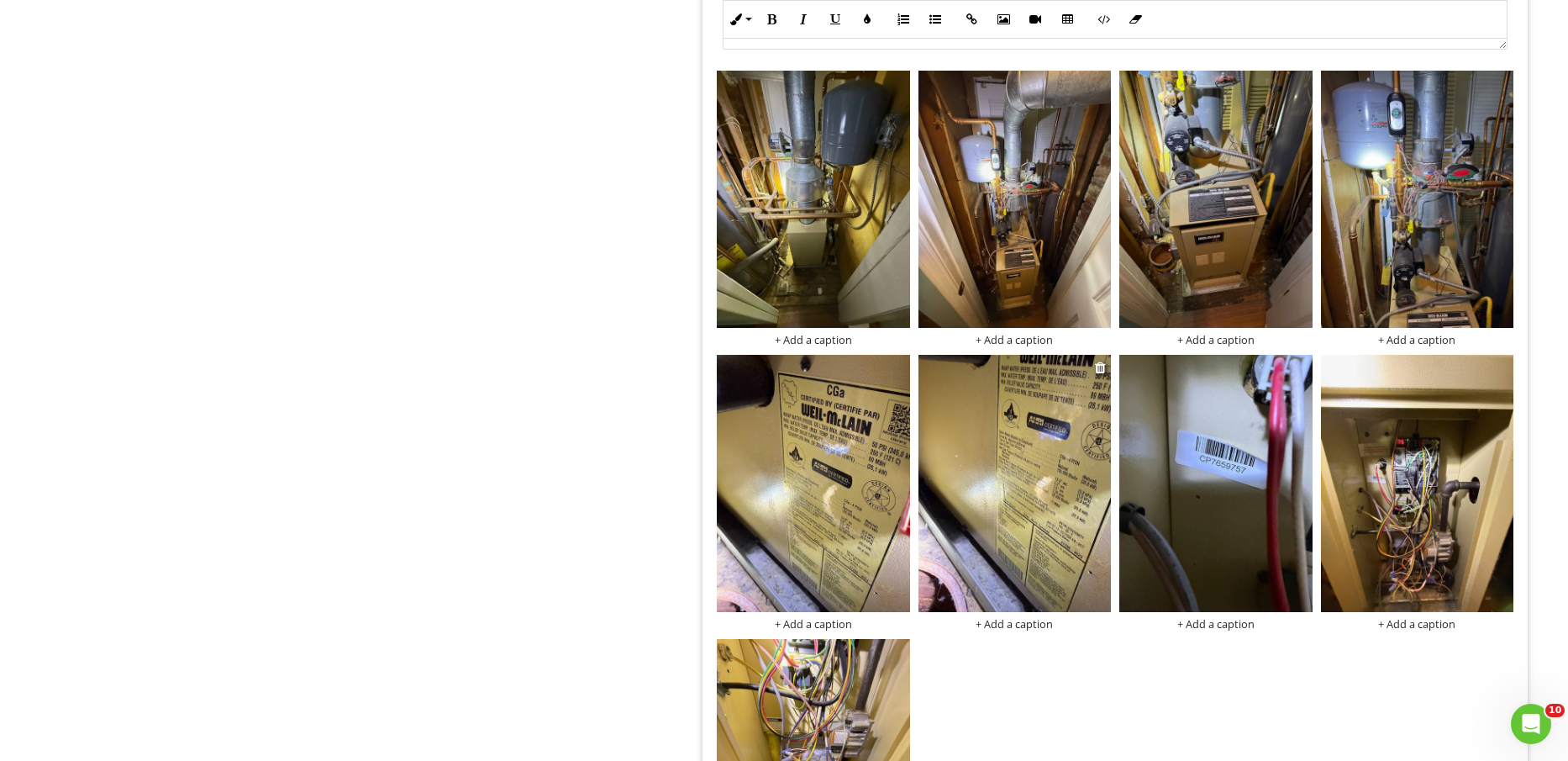
click at [1031, 528] on img at bounding box center [1014, 483] width 192 height 257
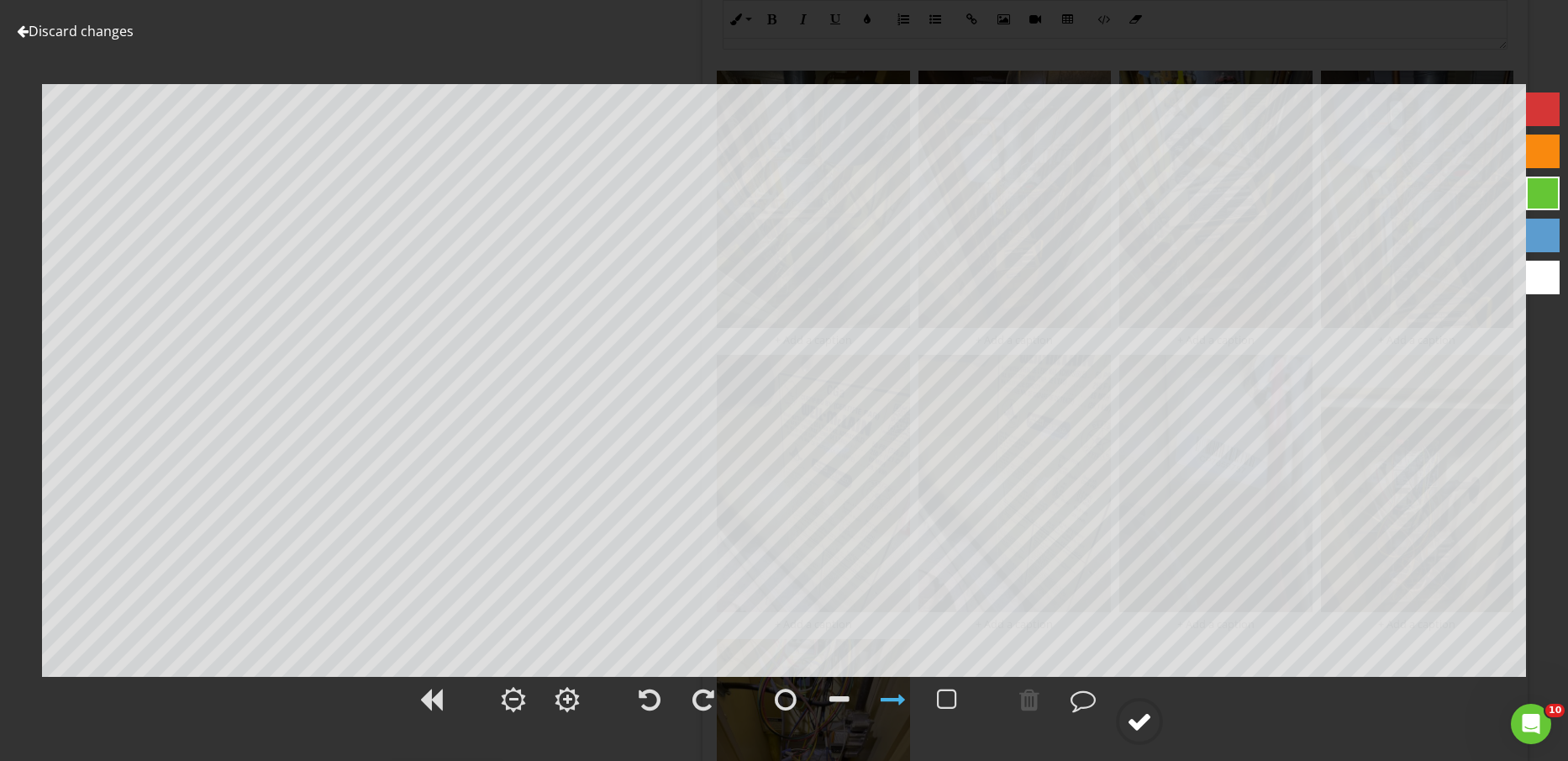
click at [1139, 713] on div at bounding box center [1140, 722] width 26 height 26
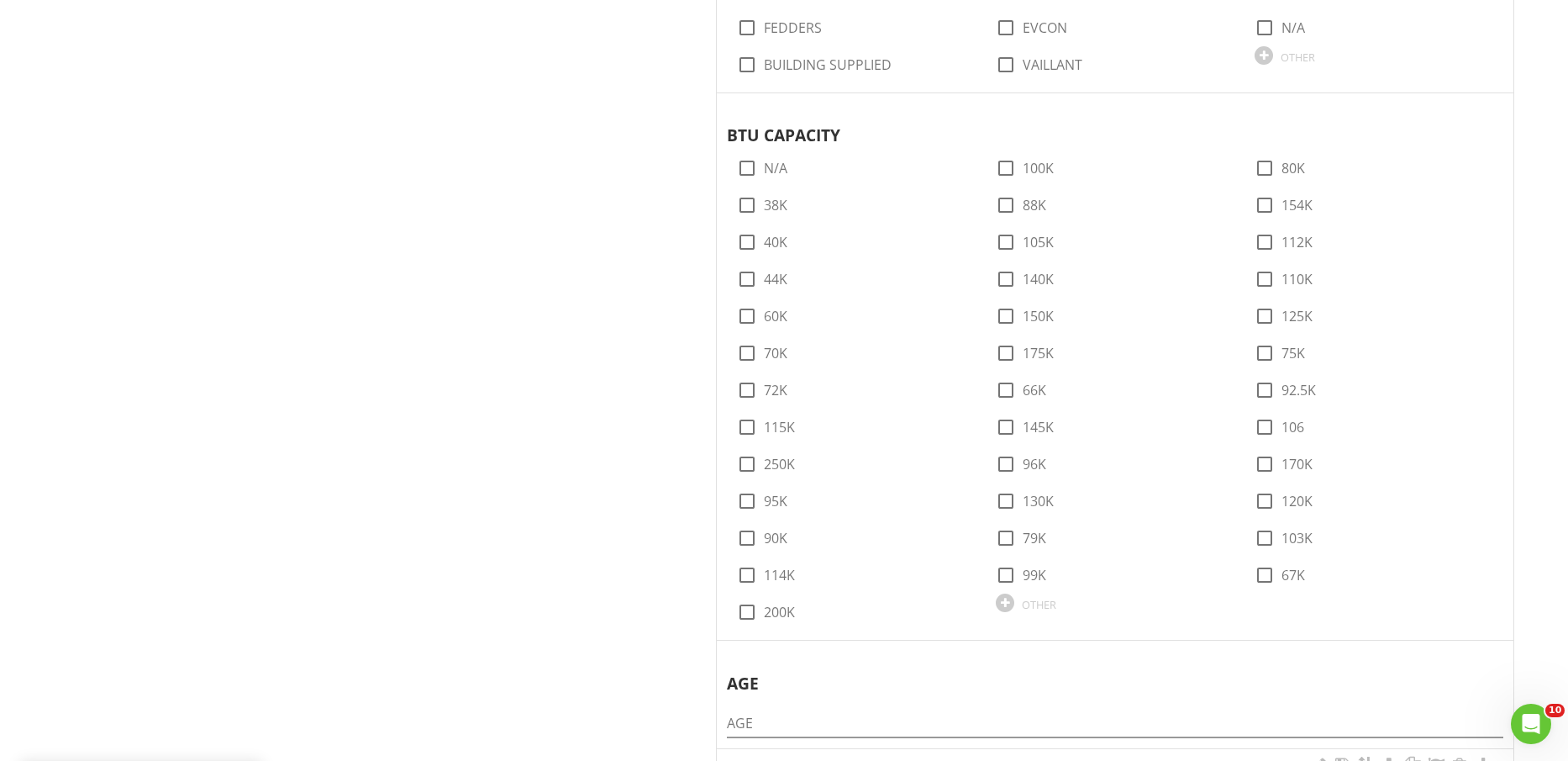
scroll to position [1261, 0]
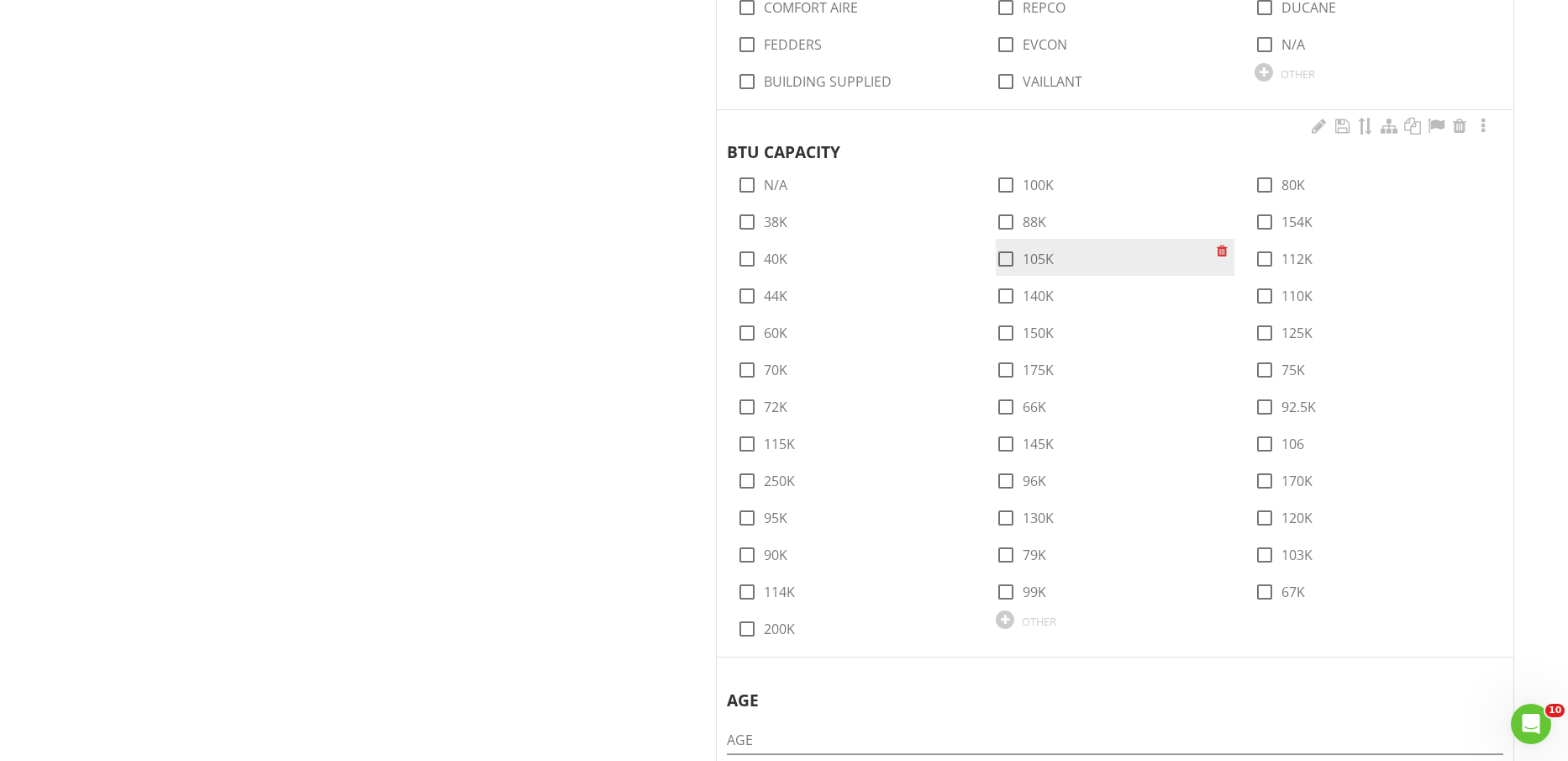
click at [1041, 251] on label "105K" at bounding box center [1038, 259] width 31 height 17
checkbox input "true"
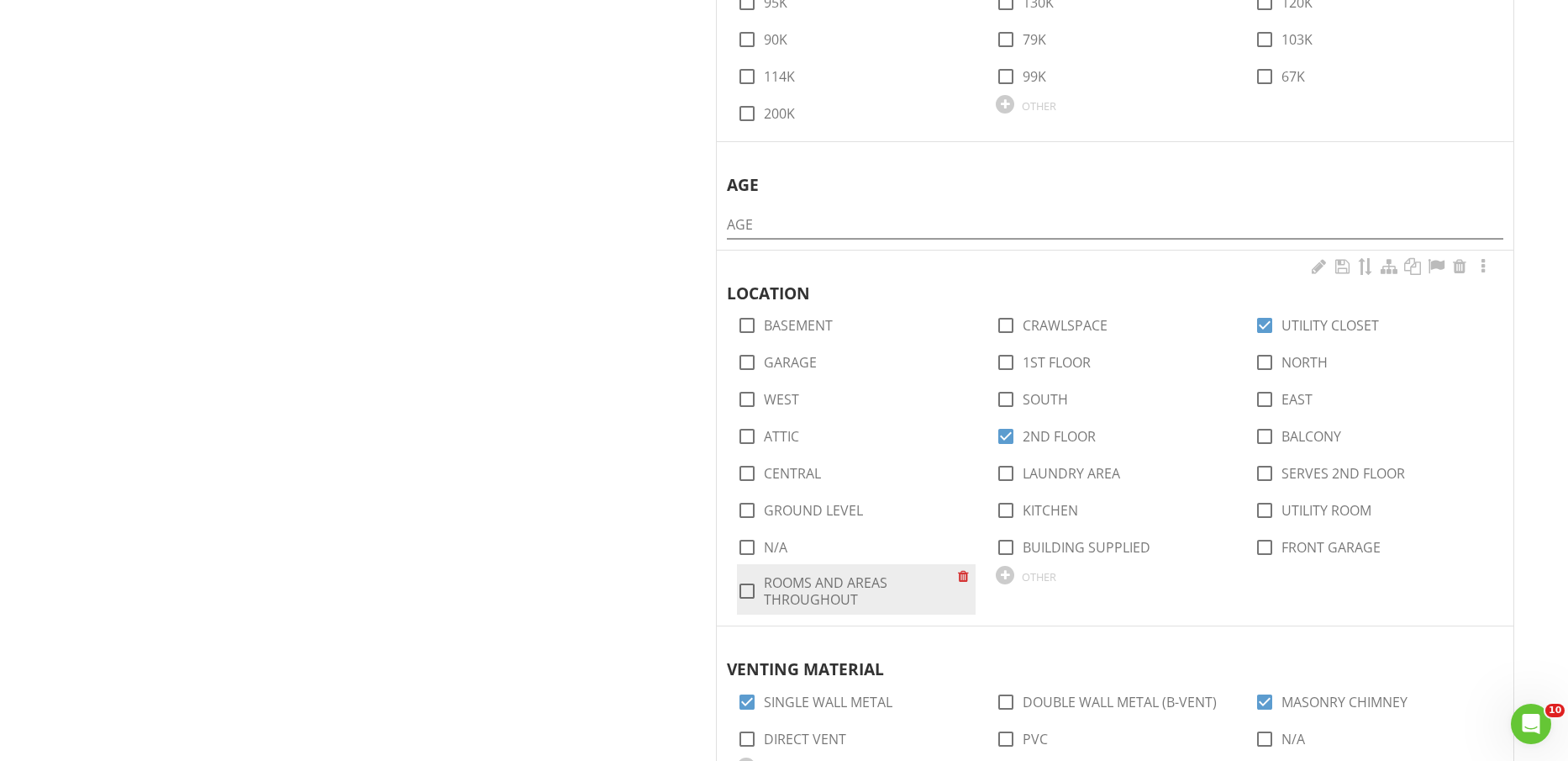
scroll to position [1787, 0]
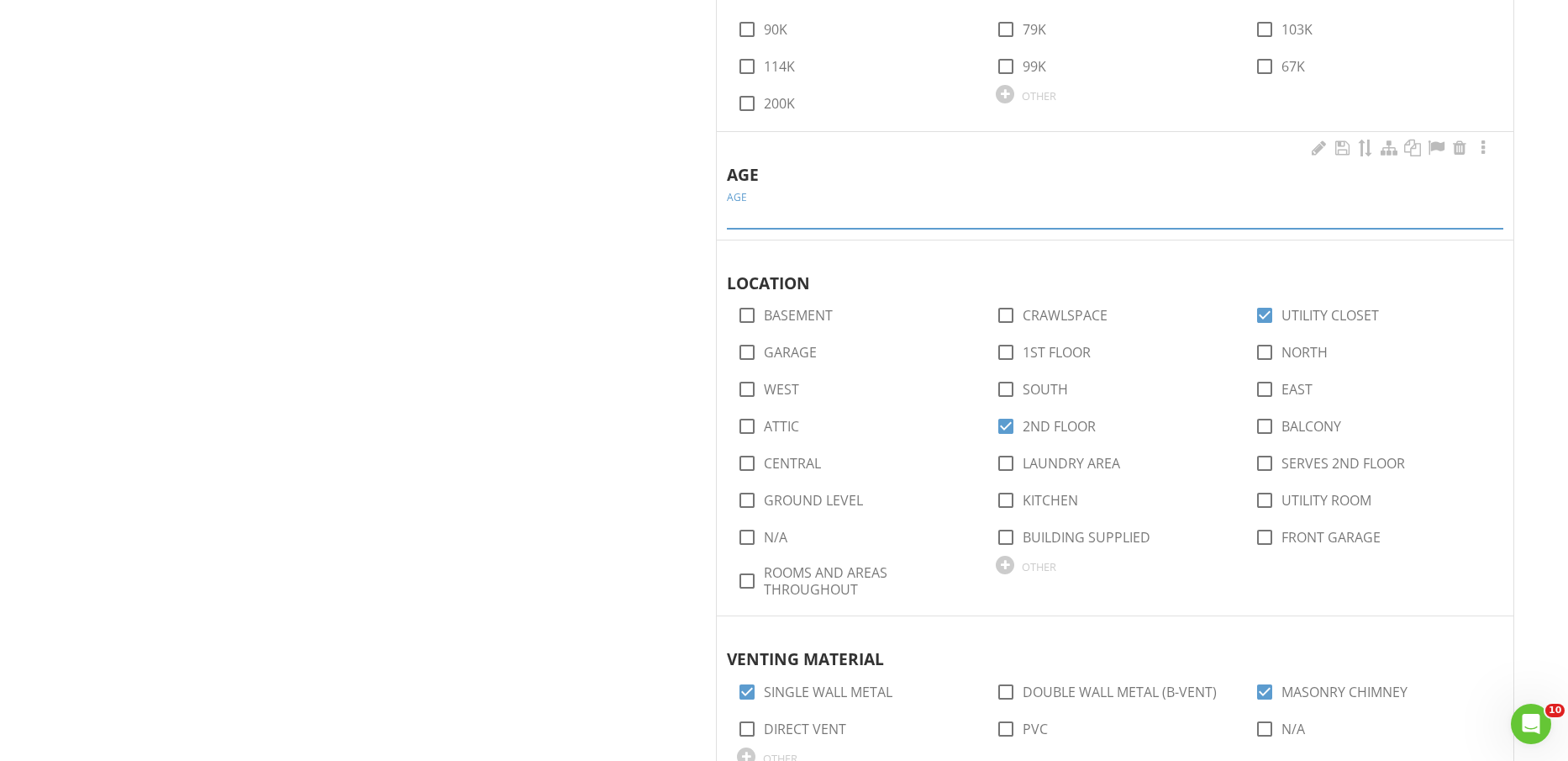
click at [834, 213] on input "AGE" at bounding box center [1115, 215] width 777 height 27
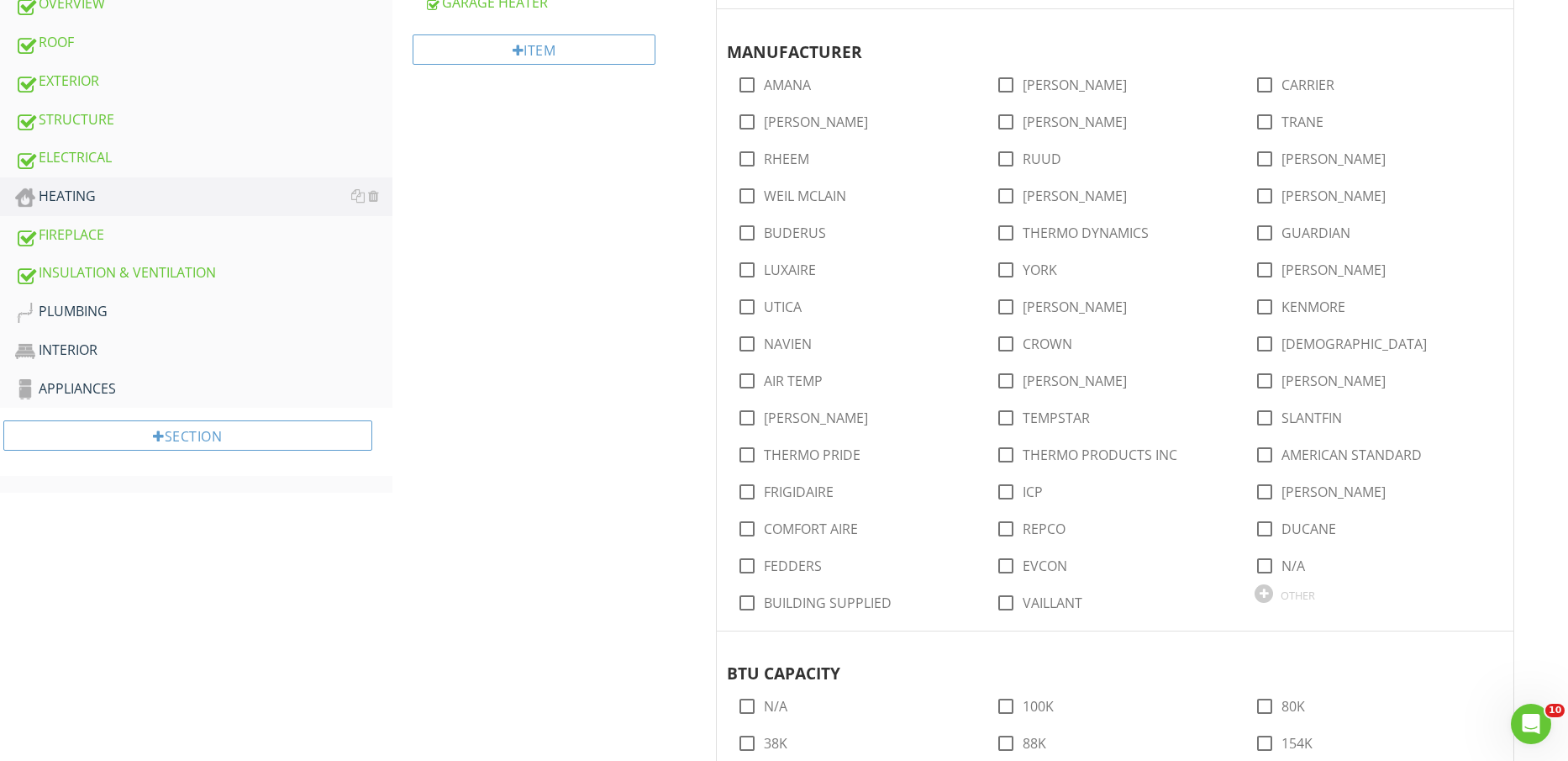
scroll to position [776, 0]
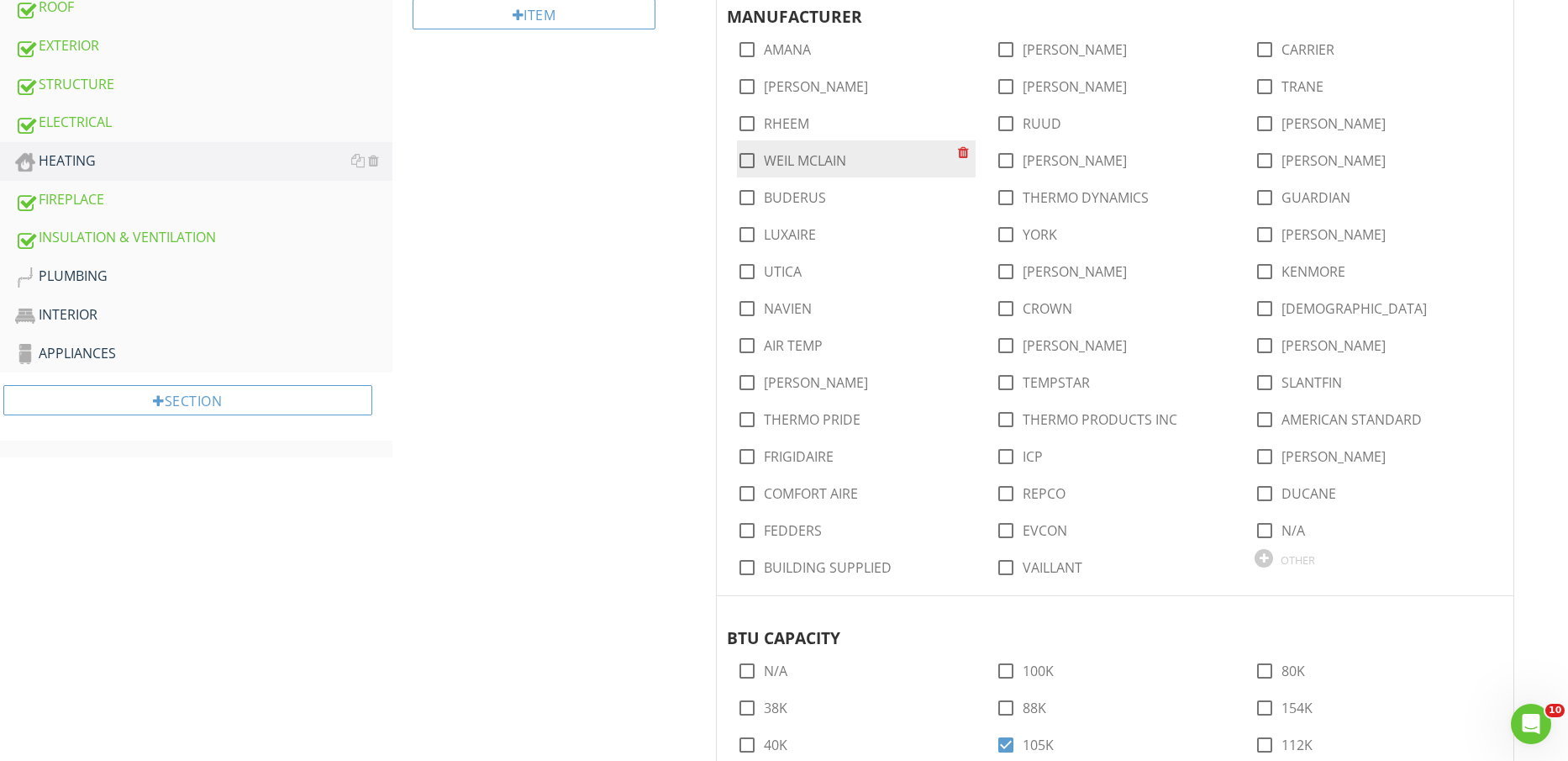
type input "2018"
click at [802, 162] on label "WEIL MCLAIN" at bounding box center [805, 161] width 82 height 17
checkbox input "true"
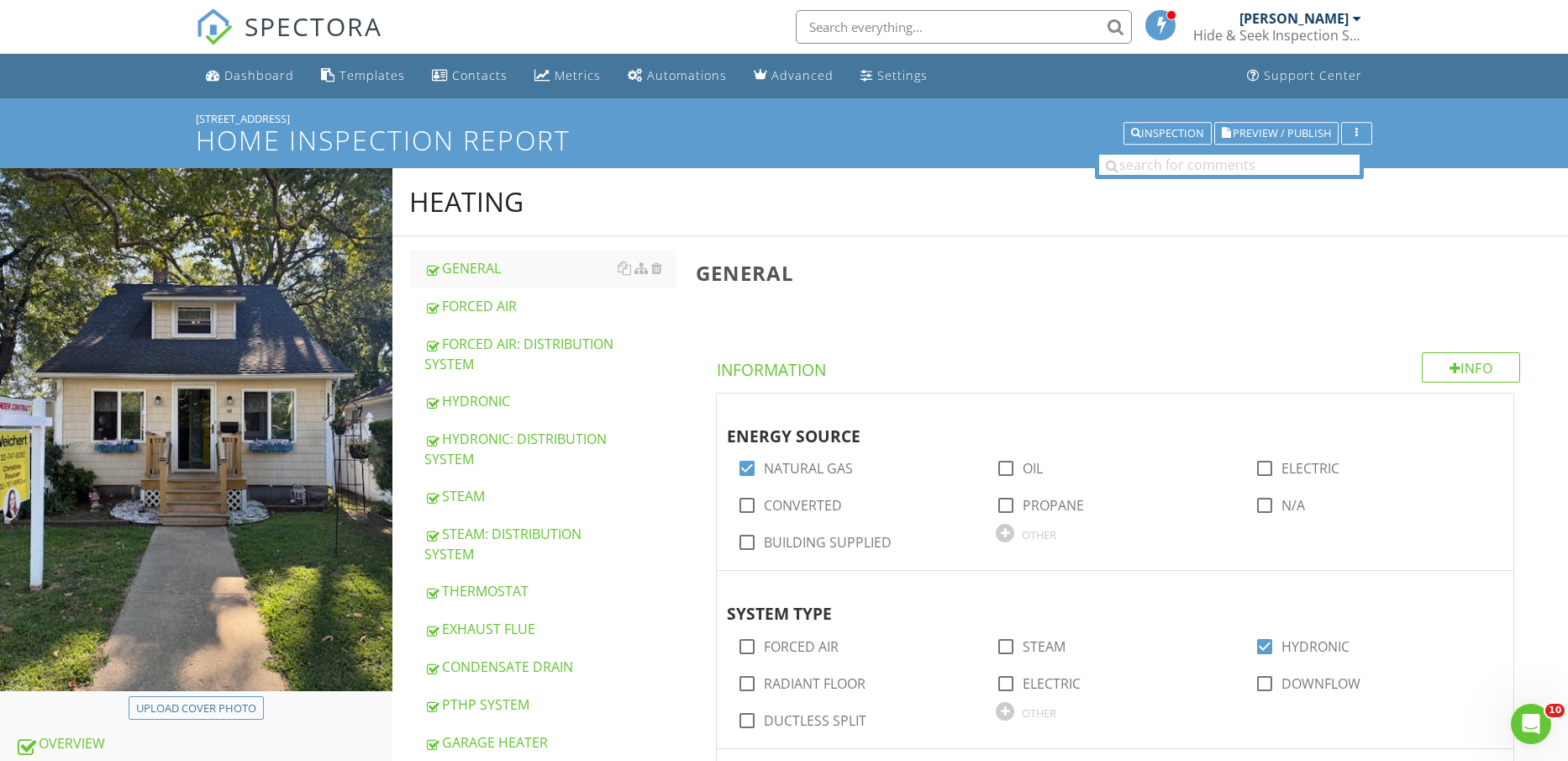
scroll to position [526, 0]
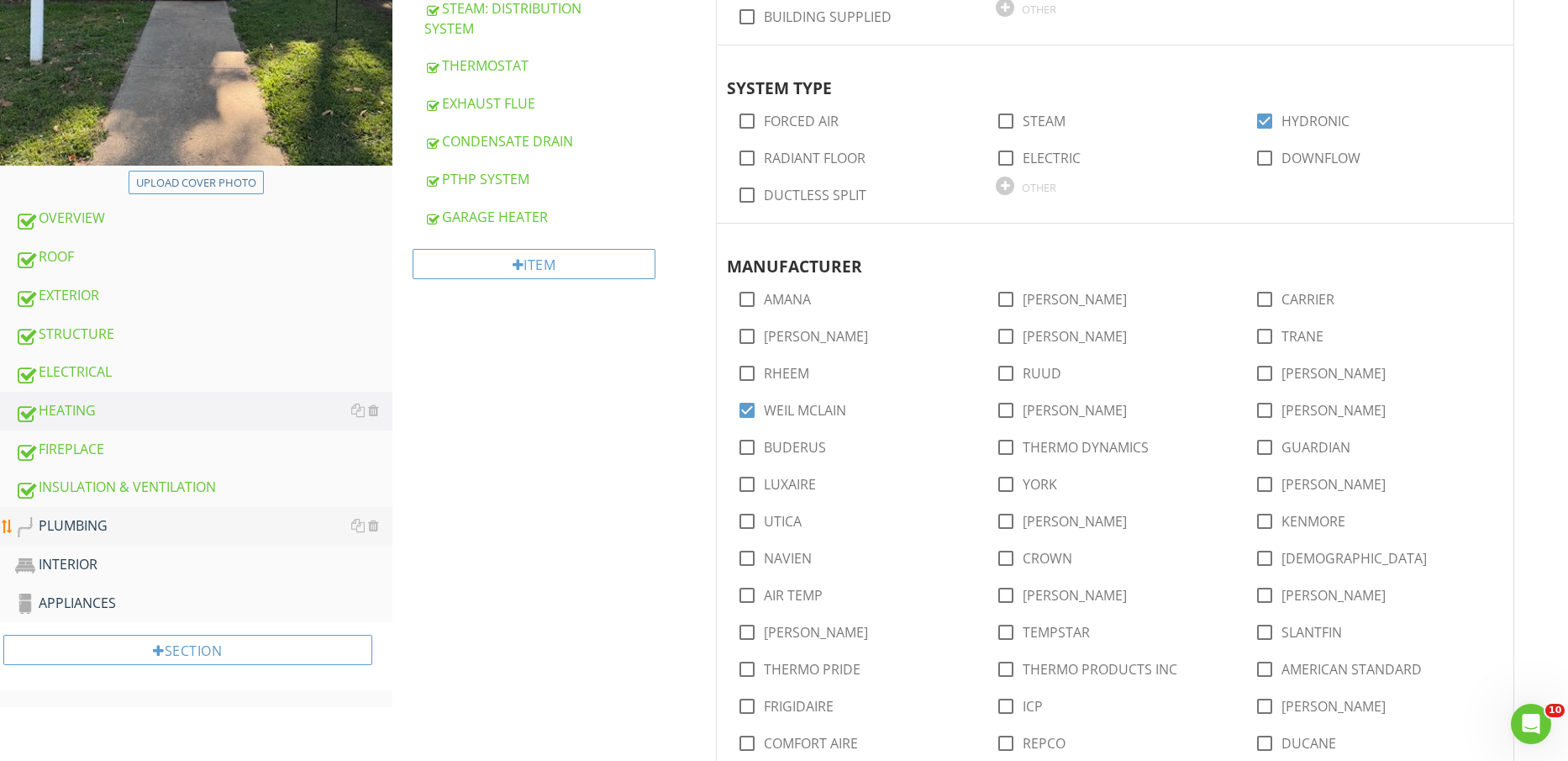
click at [184, 516] on div "PLUMBING" at bounding box center [204, 527] width 378 height 22
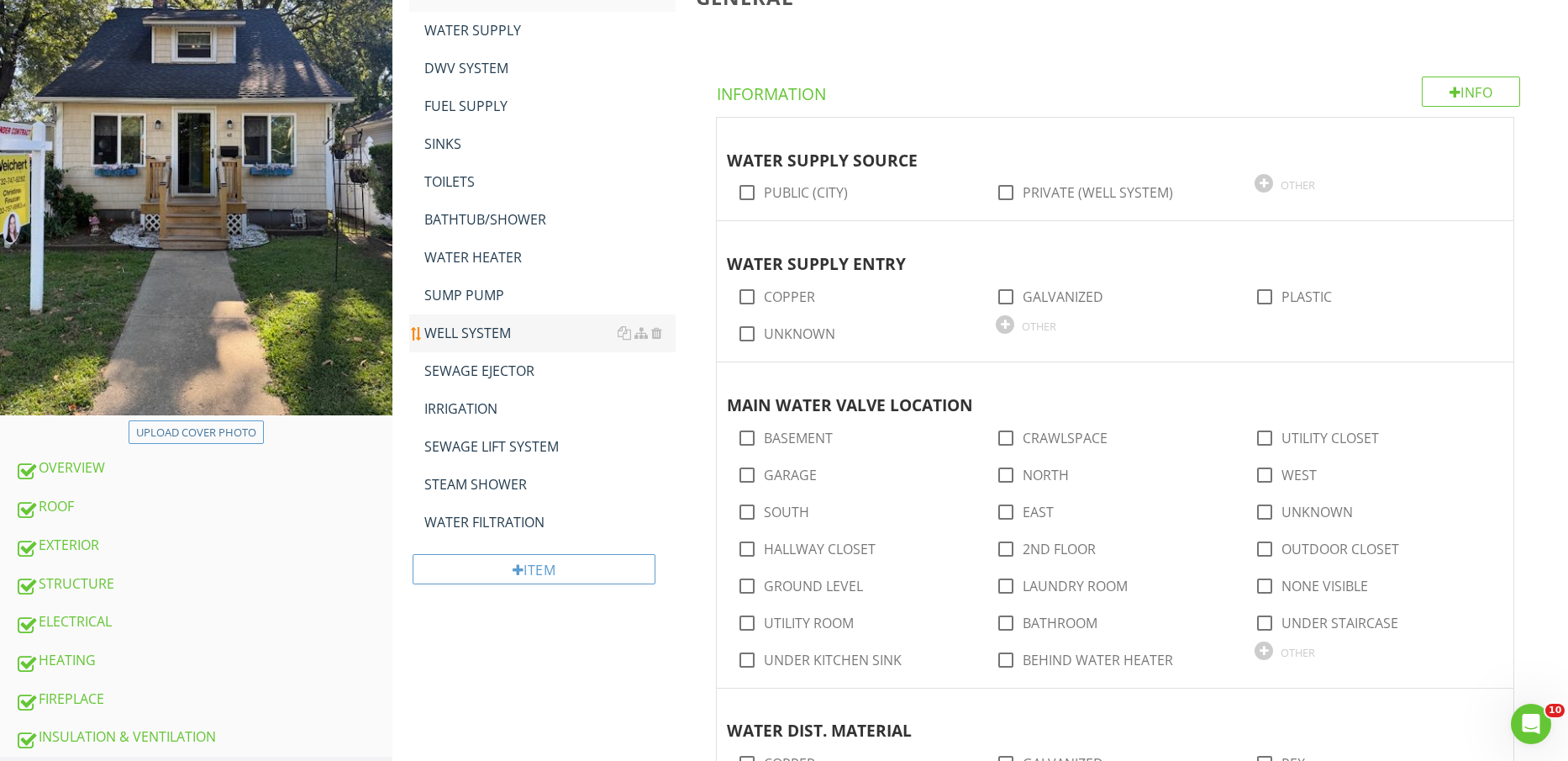
scroll to position [105, 0]
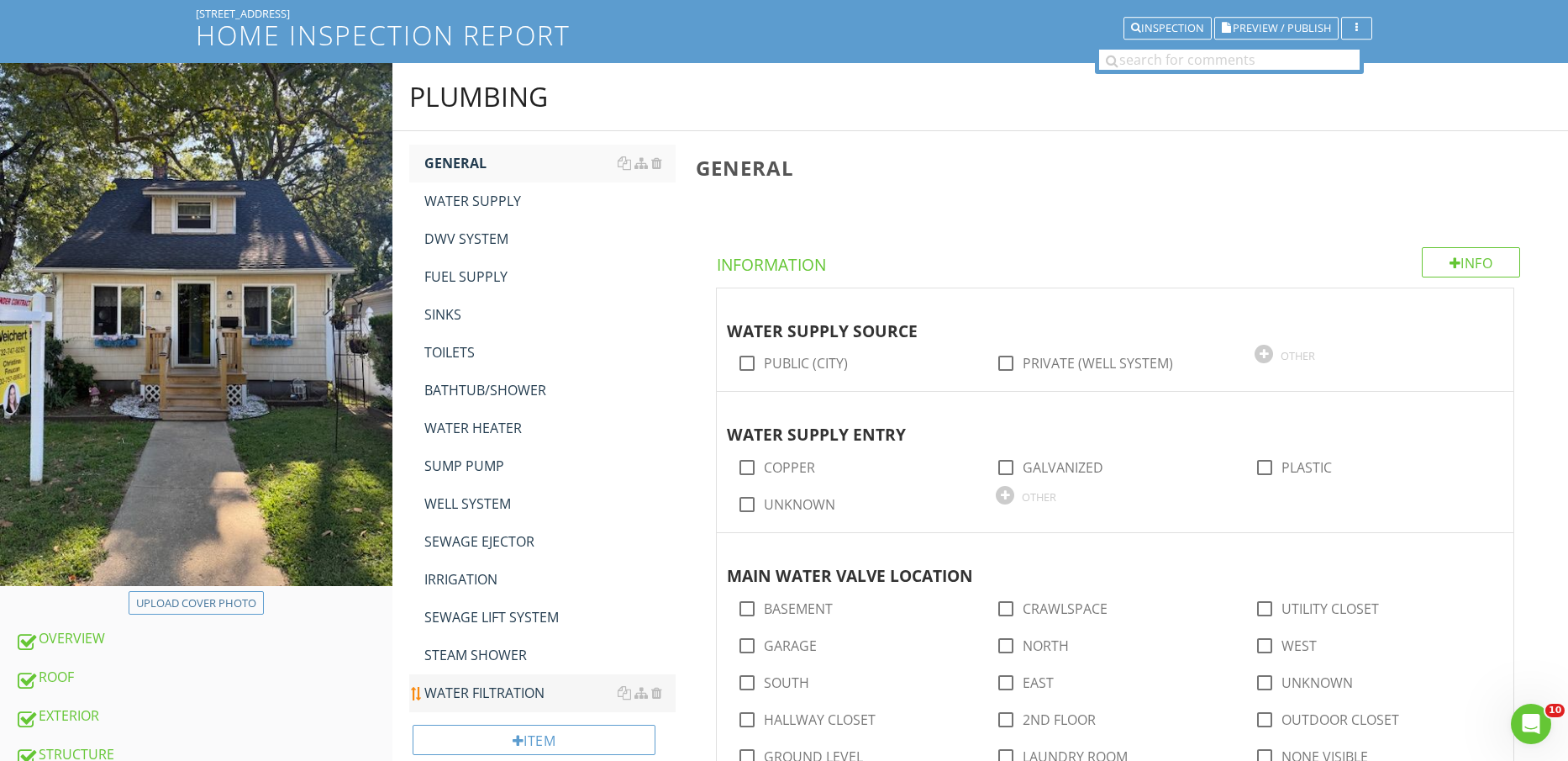
click at [511, 675] on link "WATER FILTRATION" at bounding box center [550, 693] width 252 height 37
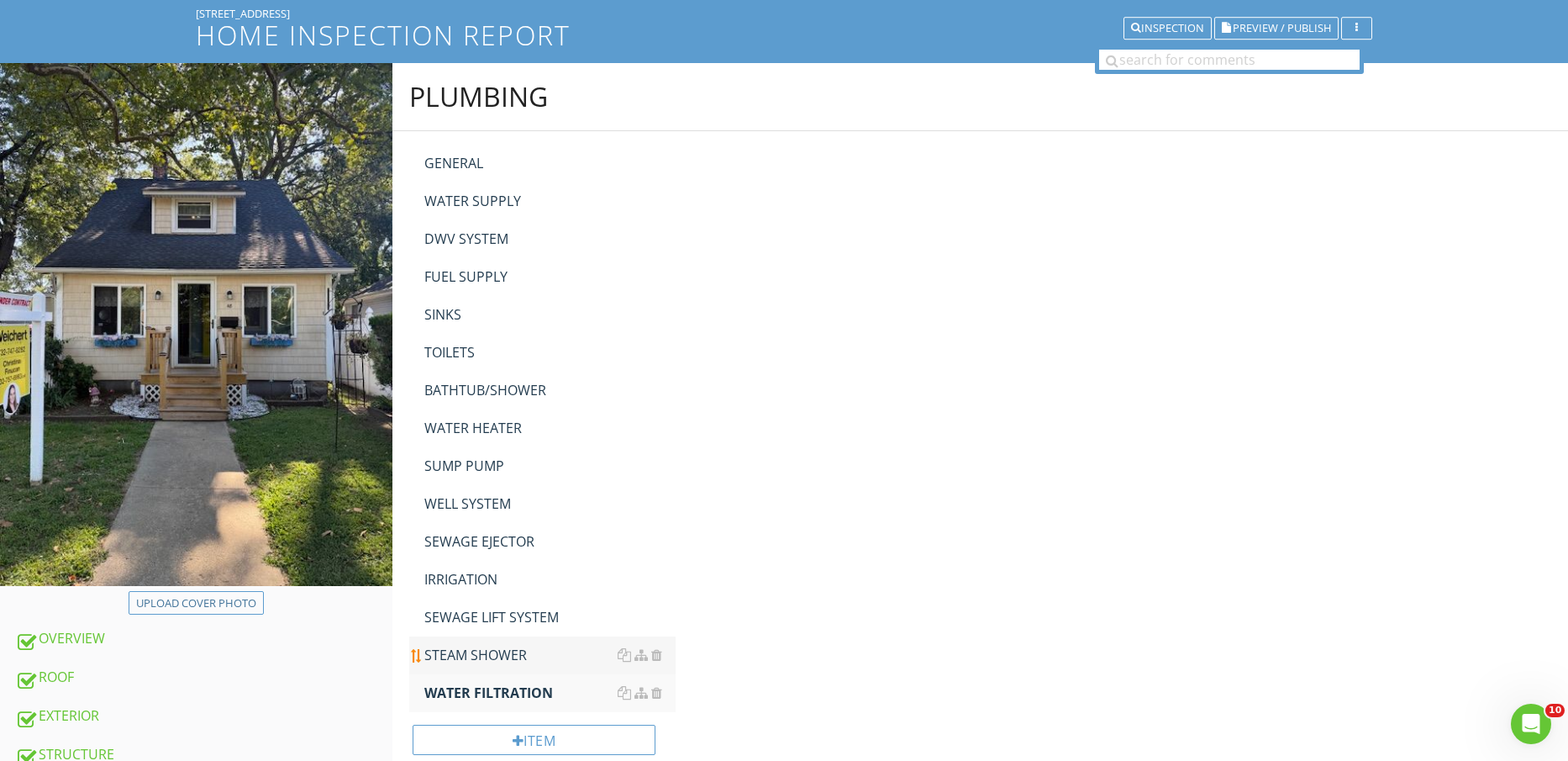
click at [508, 650] on div "STEAM SHOWER" at bounding box center [550, 655] width 252 height 21
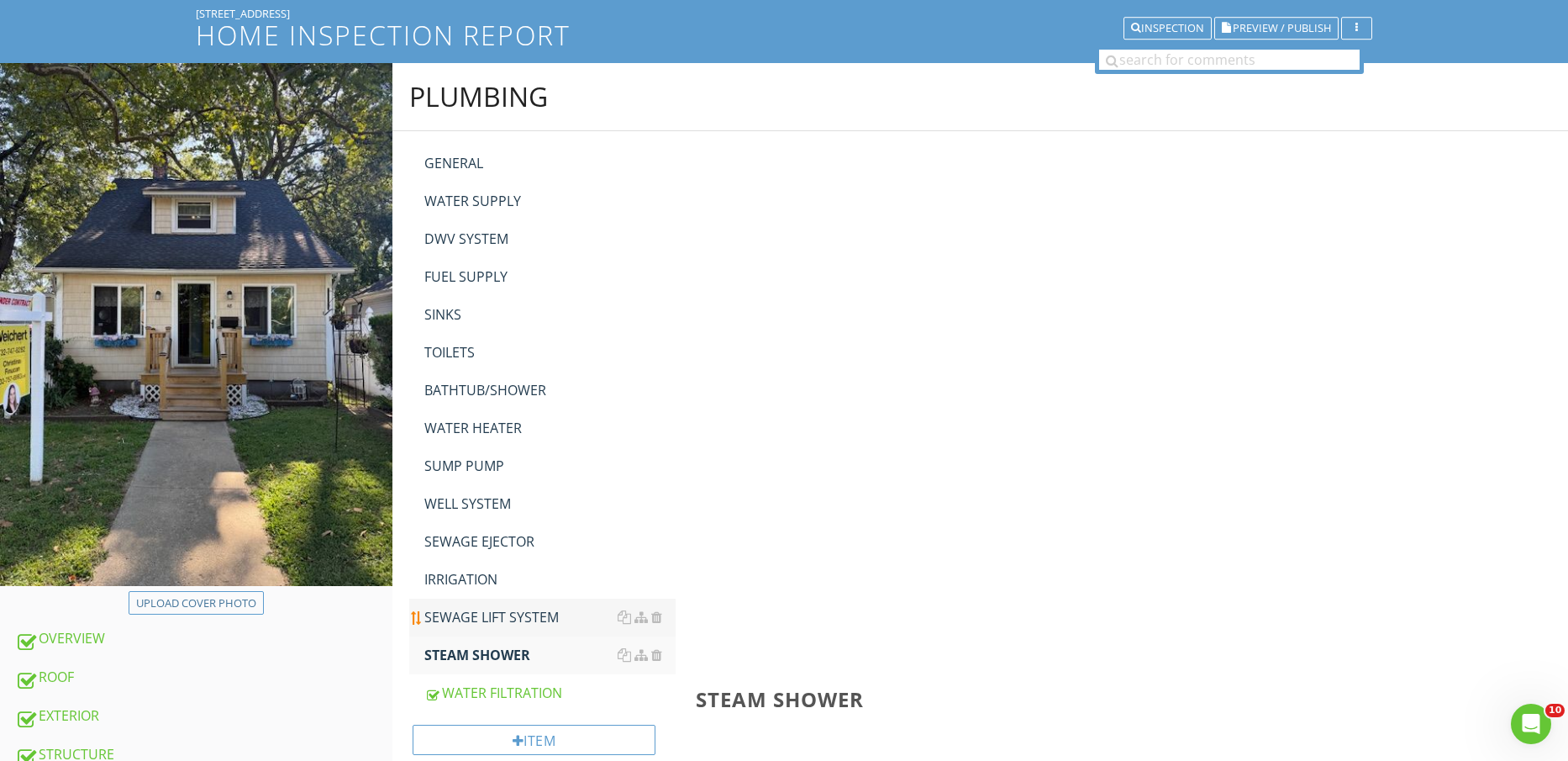
click at [502, 611] on div "SEWAGE LIFT SYSTEM" at bounding box center [550, 617] width 252 height 21
click at [482, 574] on div "IRRIGATION" at bounding box center [550, 580] width 252 height 21
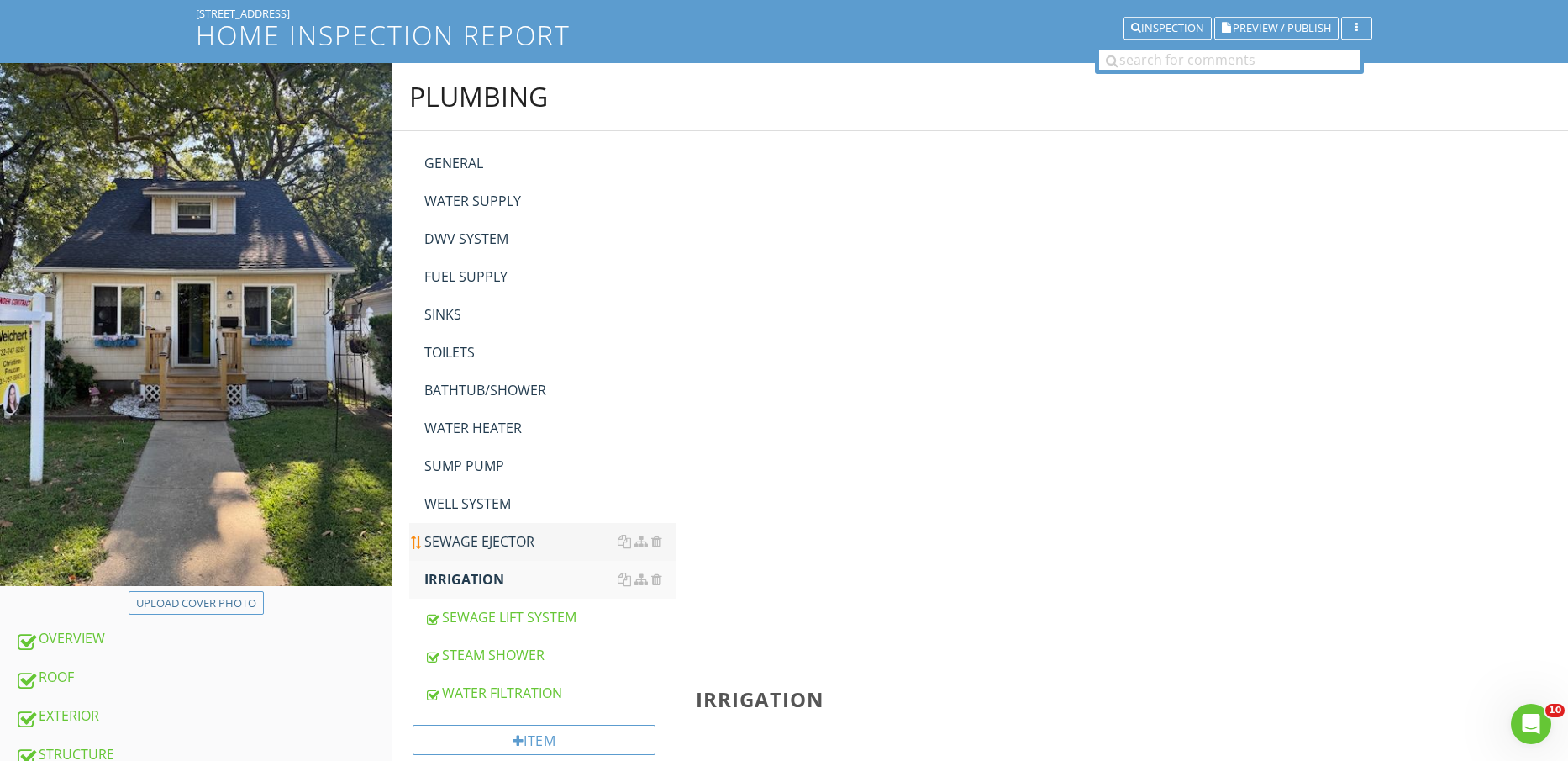
click at [479, 539] on div "SEWAGE EJECTOR" at bounding box center [550, 542] width 252 height 21
click at [478, 503] on div "WELL SYSTEM" at bounding box center [550, 504] width 252 height 21
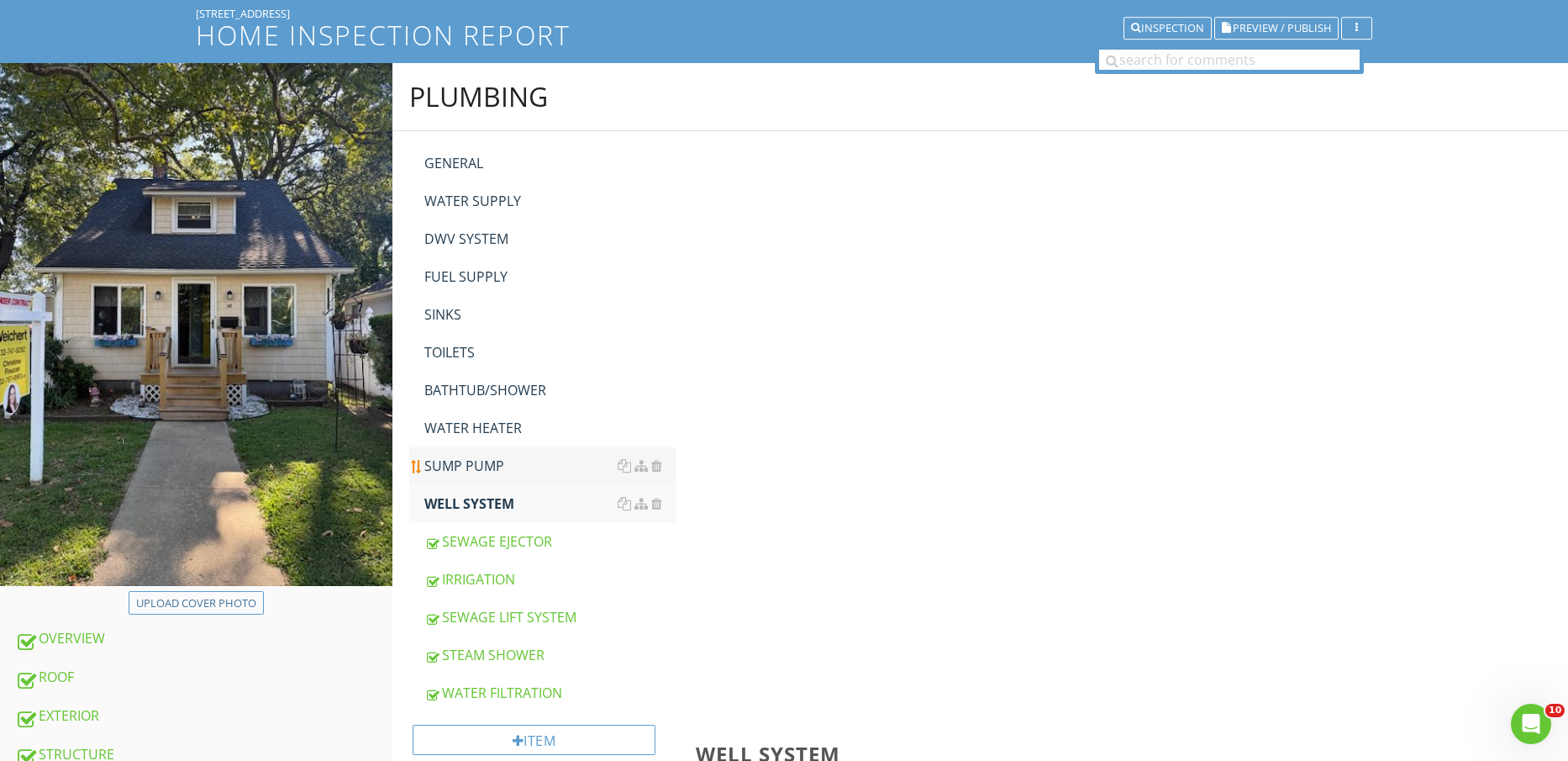
click at [476, 453] on link "SUMP PUMP" at bounding box center [550, 465] width 252 height 37
click at [478, 425] on div "WATER HEATER" at bounding box center [550, 428] width 252 height 21
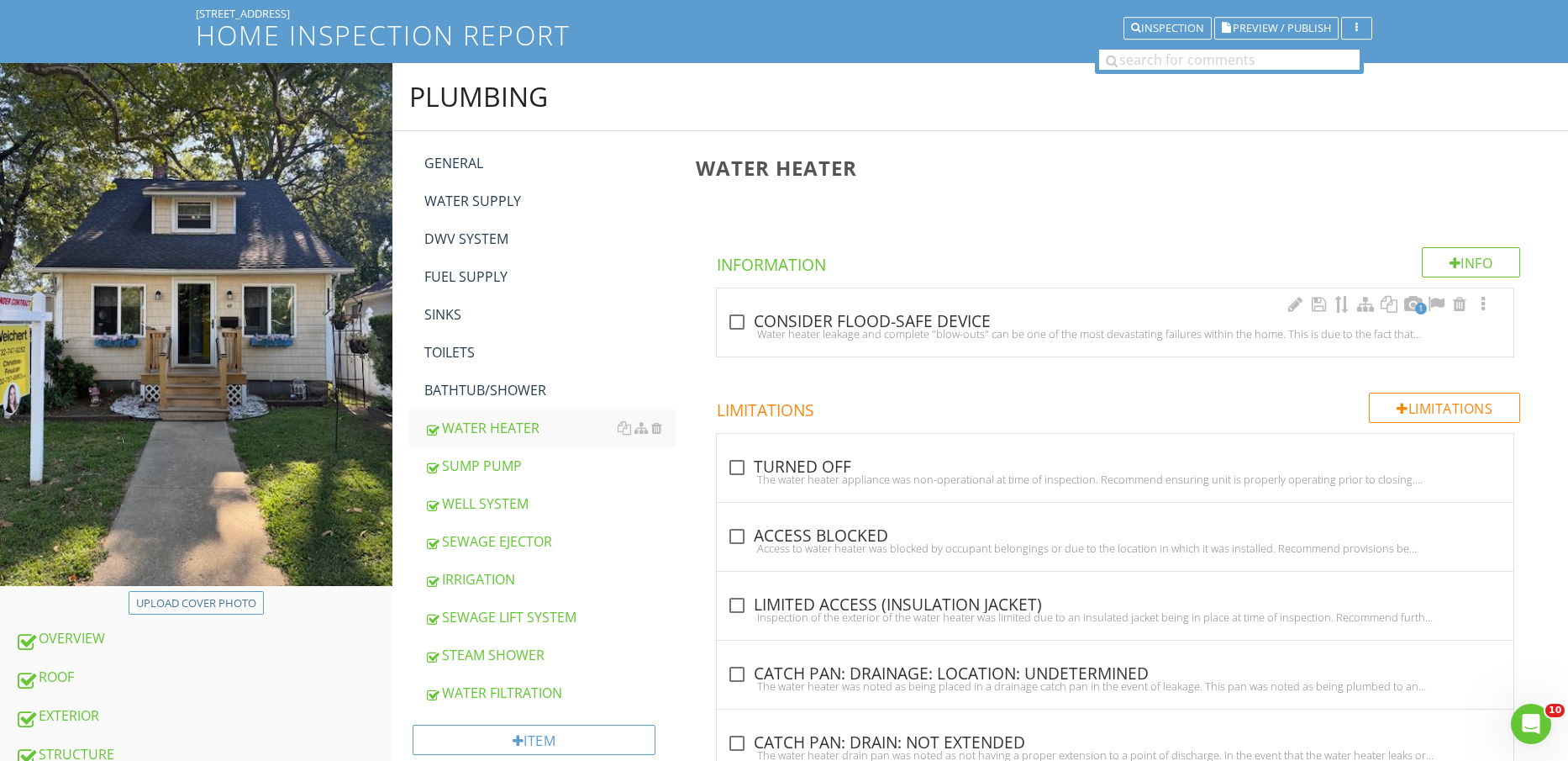
click at [796, 335] on div "Water heater leakage and complete "blow-outs" can be one of the most devastatin…" at bounding box center [1115, 334] width 777 height 14
checkbox input "true"
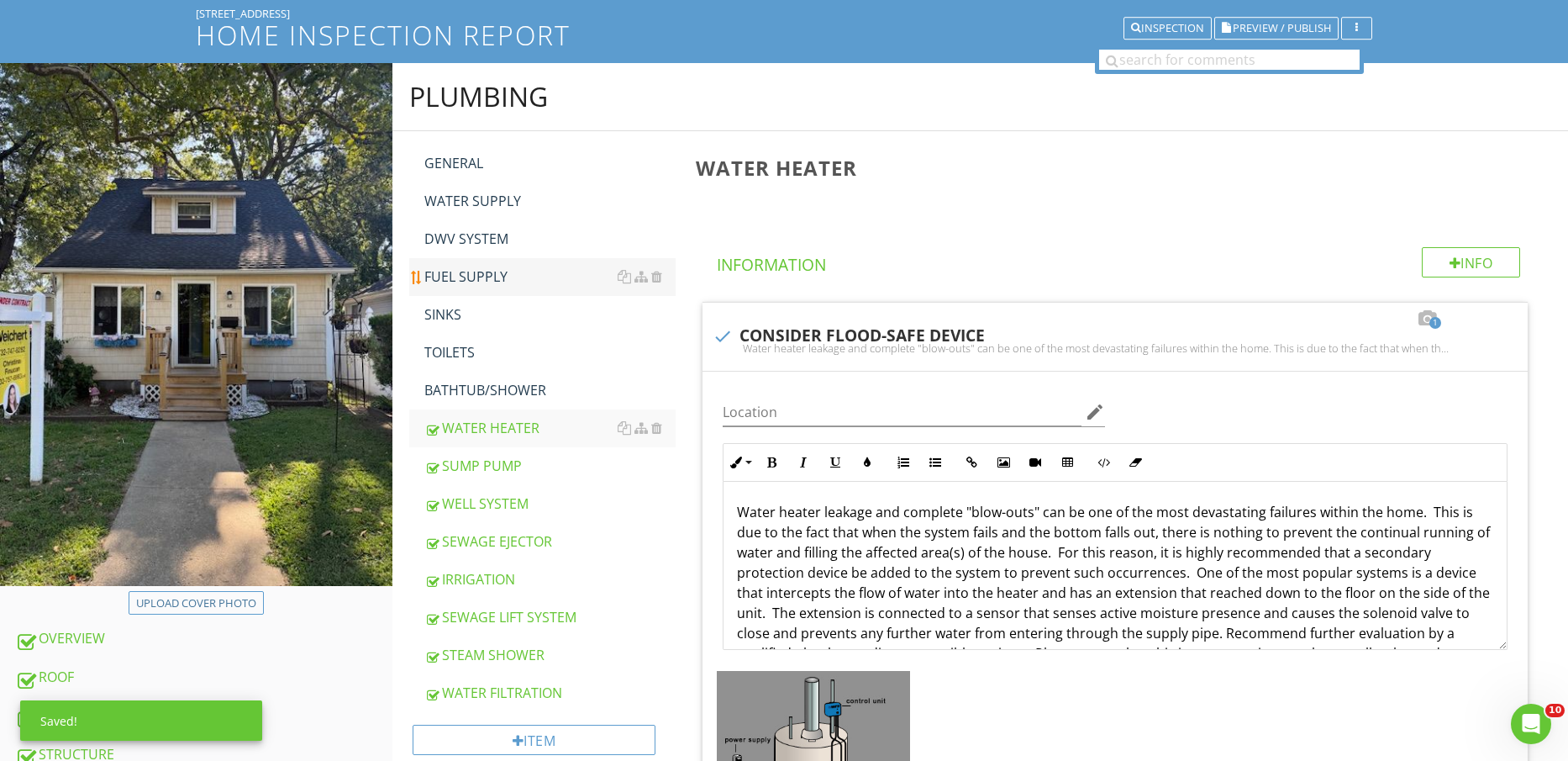
click at [489, 392] on div "BATHTUB/SHOWER" at bounding box center [550, 391] width 252 height 21
click at [455, 356] on div "TOILETS" at bounding box center [550, 352] width 252 height 21
click at [455, 314] on div "SINKS" at bounding box center [550, 315] width 252 height 21
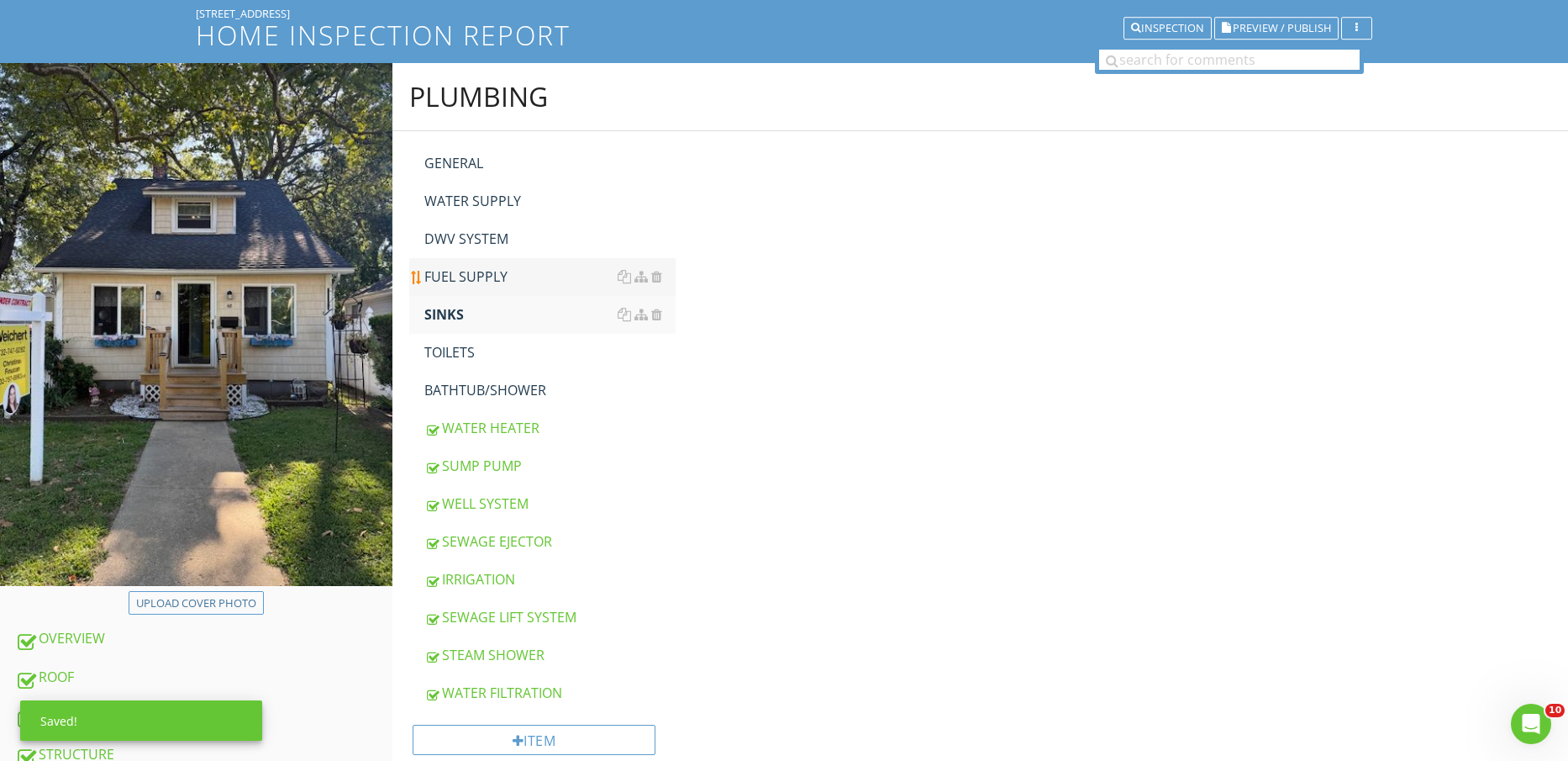
click at [463, 274] on div "FUEL SUPPLY" at bounding box center [550, 277] width 252 height 21
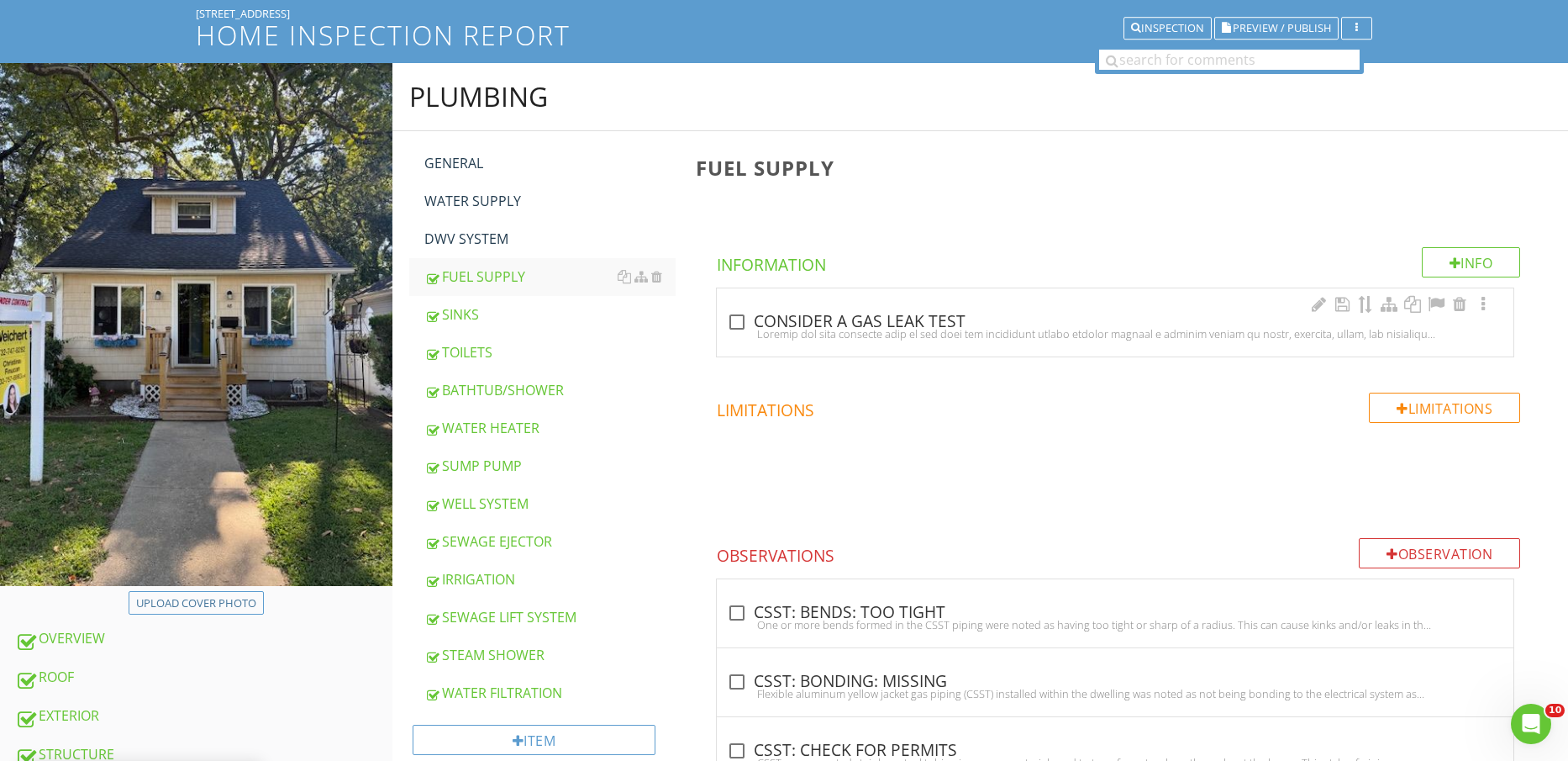
click at [832, 327] on div at bounding box center [1115, 334] width 777 height 14
checkbox input "true"
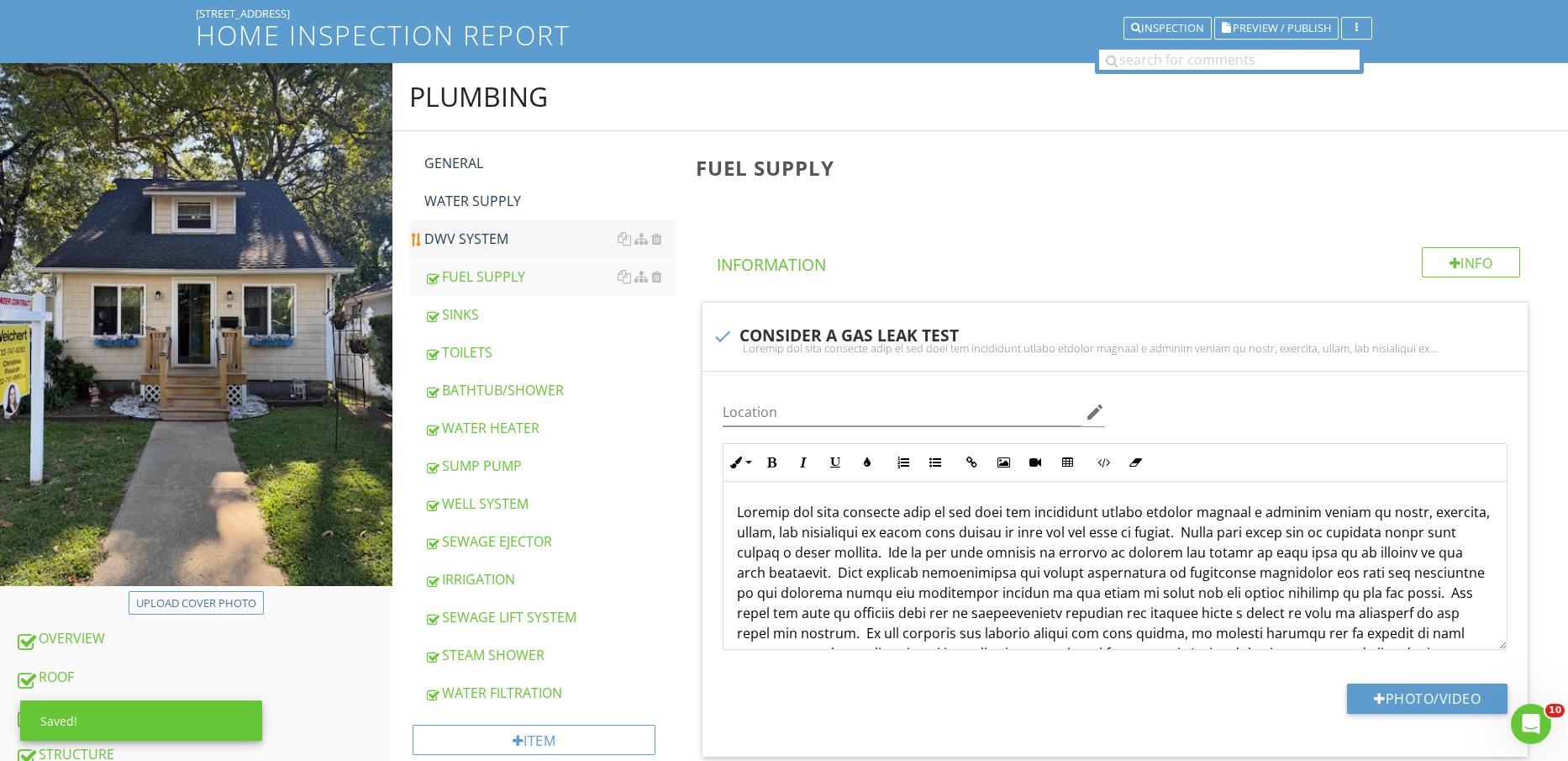
click at [467, 221] on link "DWV SYSTEM" at bounding box center [550, 239] width 252 height 37
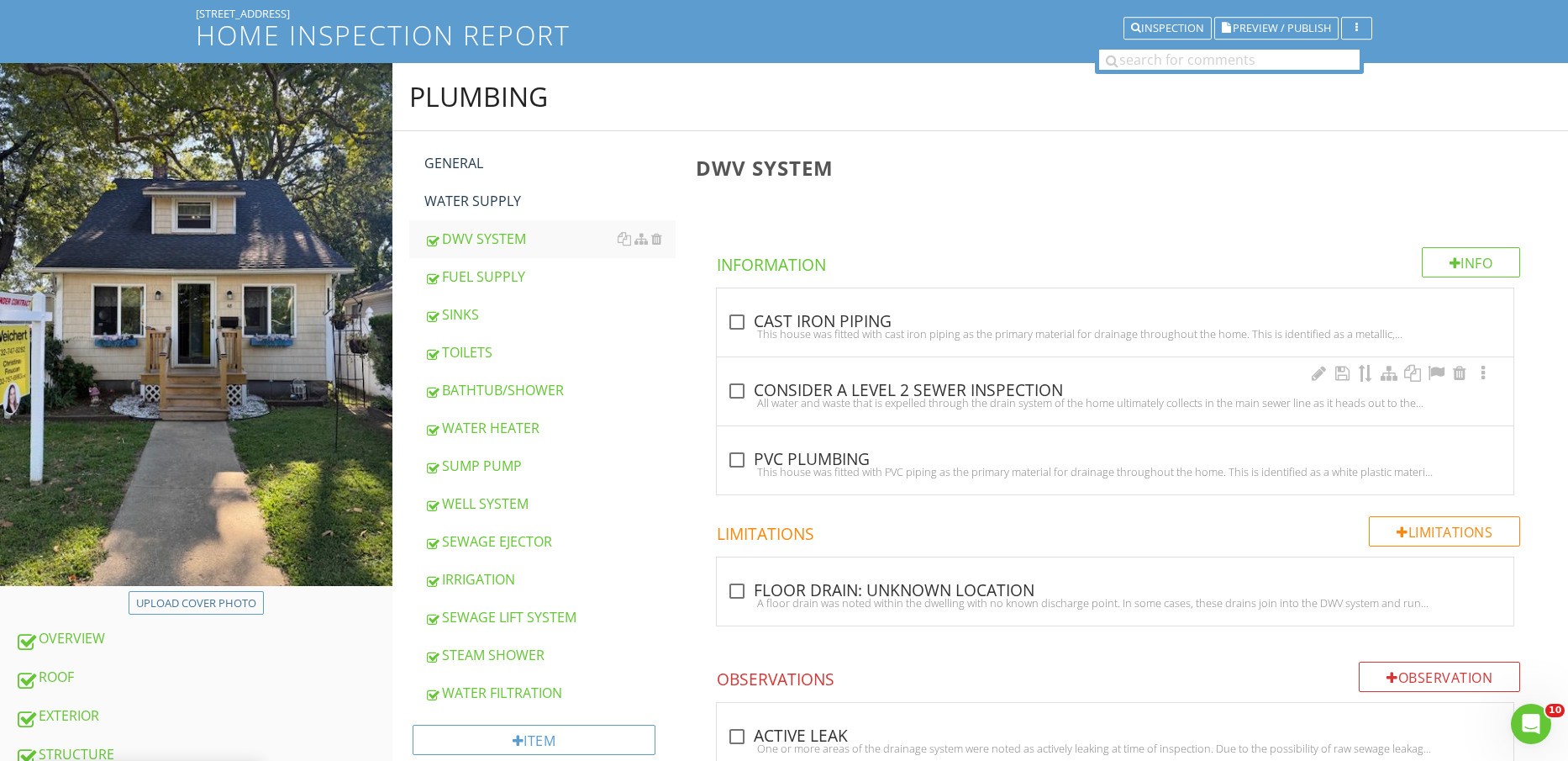
click at [780, 390] on div "check_box_outline_blank CONSIDER A LEVEL 2 SEWER INSPECTION" at bounding box center [1115, 392] width 777 height 21
checkbox input "true"
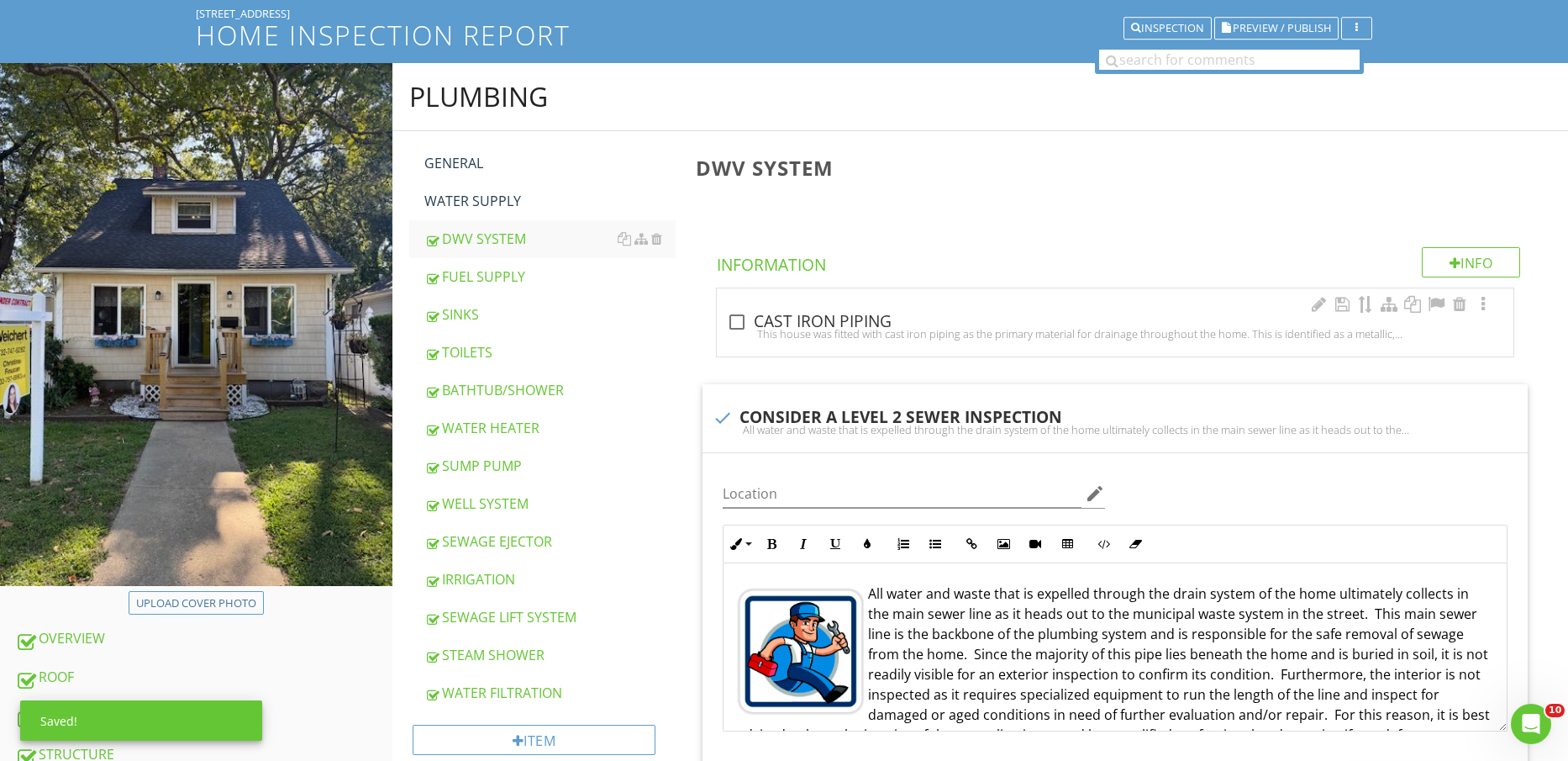
click at [771, 334] on div "This house was fitted with cast iron piping as the primary material for drainag…" at bounding box center [1115, 334] width 777 height 14
checkbox input "true"
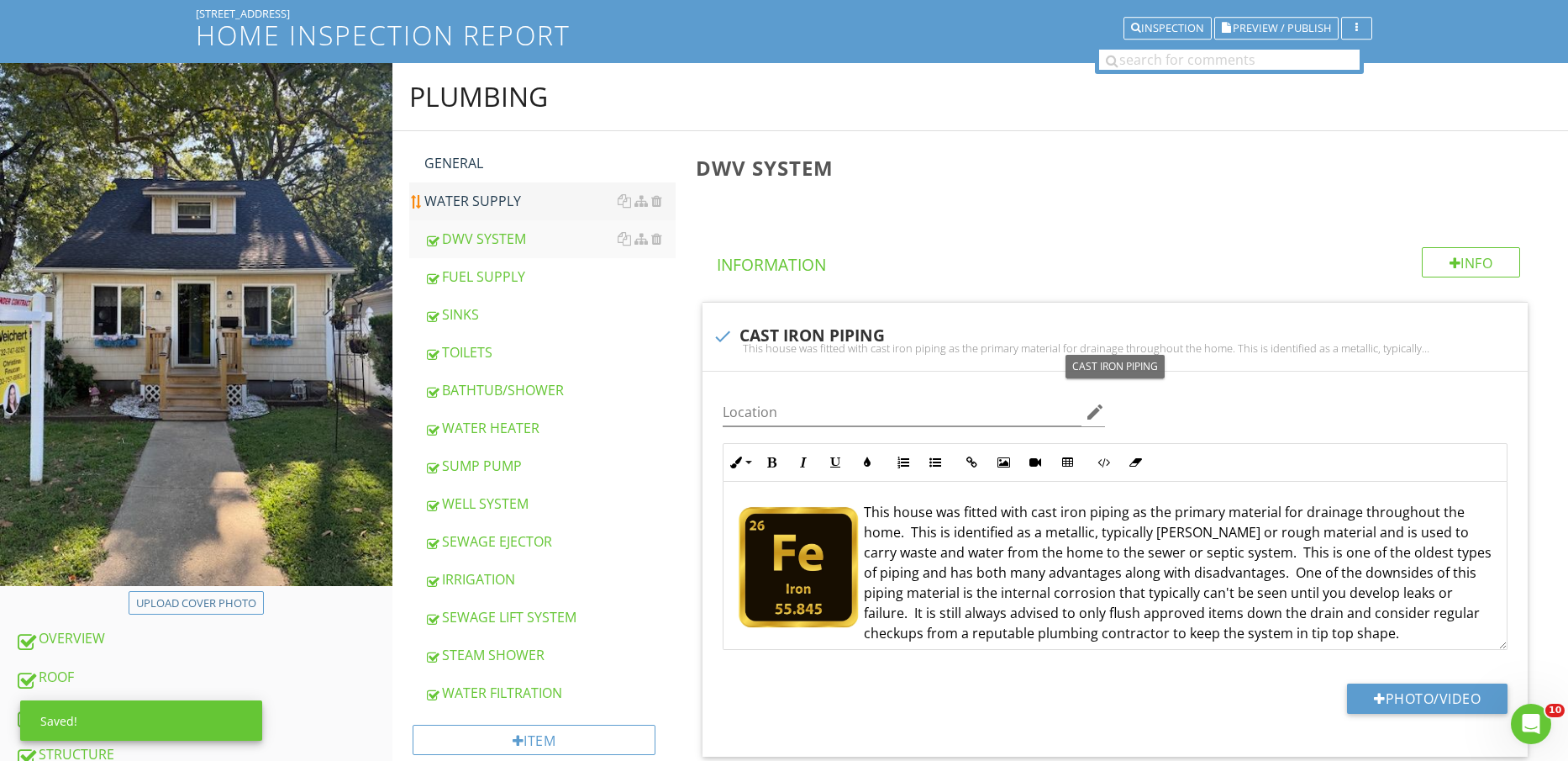
click at [480, 200] on div "WATER SUPPLY" at bounding box center [550, 201] width 252 height 21
type textarea "<p><img src="[URL][DOMAIN_NAME]" style="width: 146px; display: inline-block; ve…"
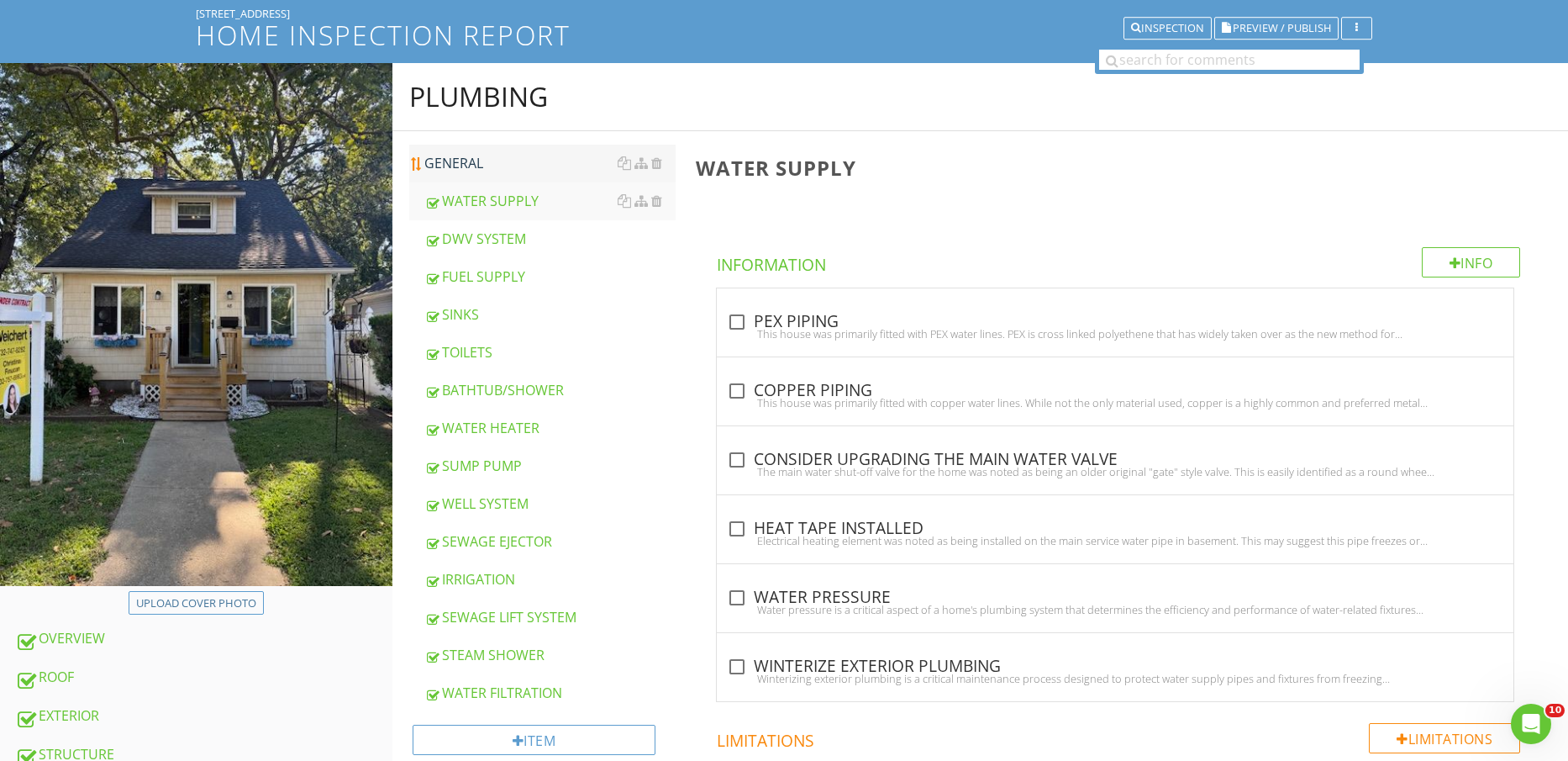
click at [481, 159] on div "GENERAL" at bounding box center [550, 163] width 252 height 21
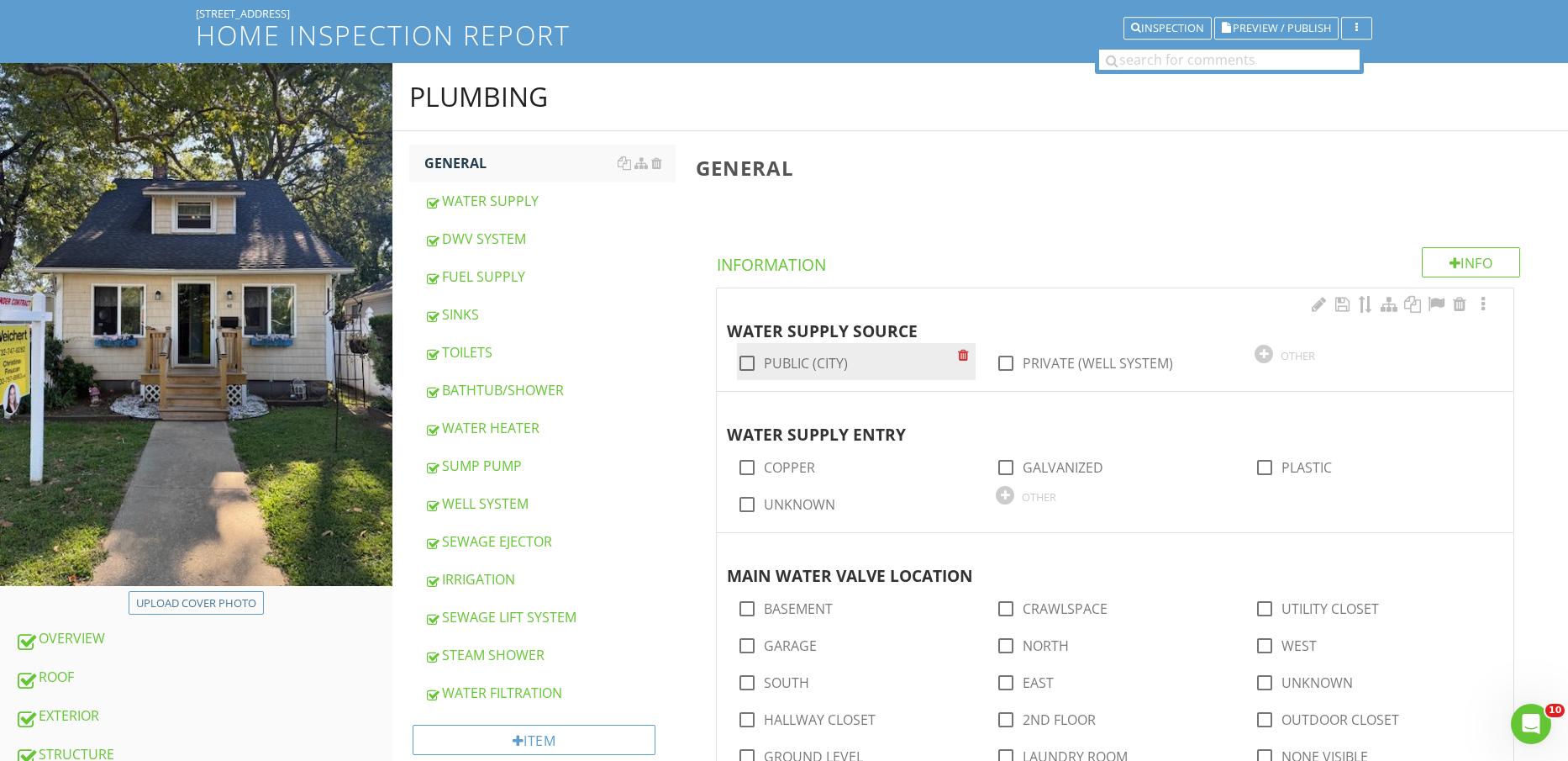
click at [808, 362] on label "PUBLIC (CITY)" at bounding box center [806, 363] width 84 height 17
checkbox input "true"
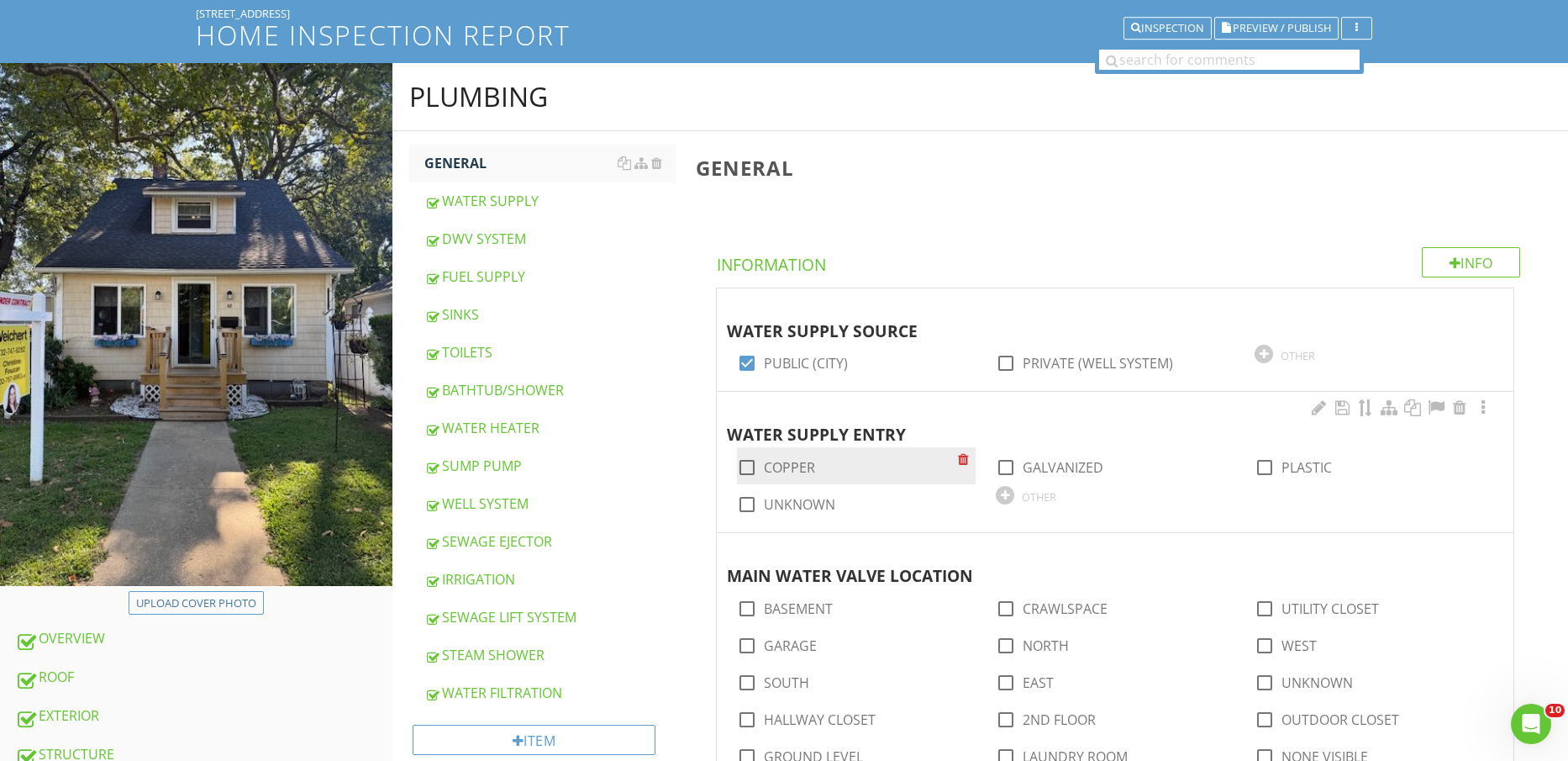
click at [797, 465] on label "COPPER" at bounding box center [790, 468] width 51 height 17
checkbox input "true"
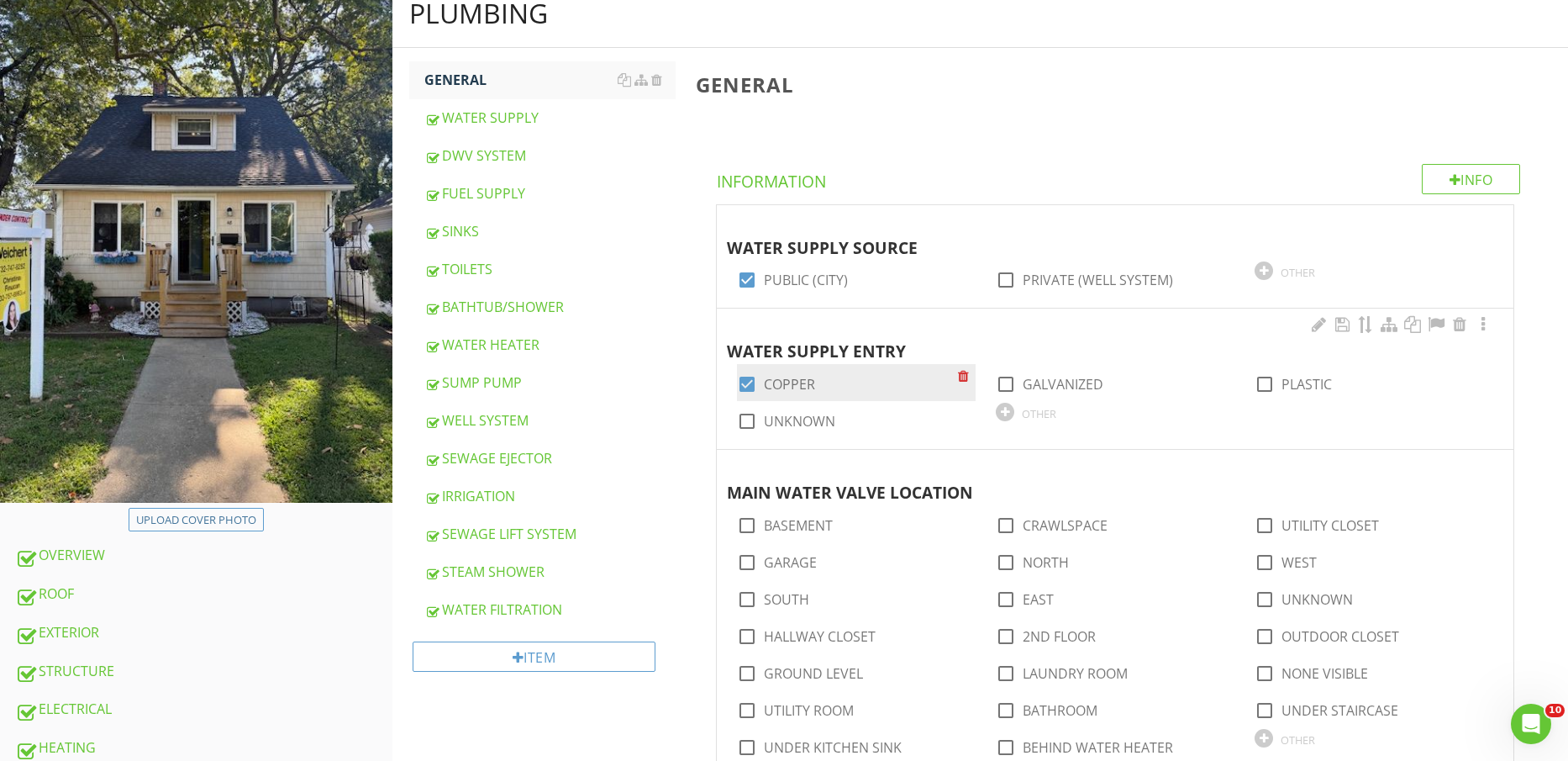
scroll to position [316, 0]
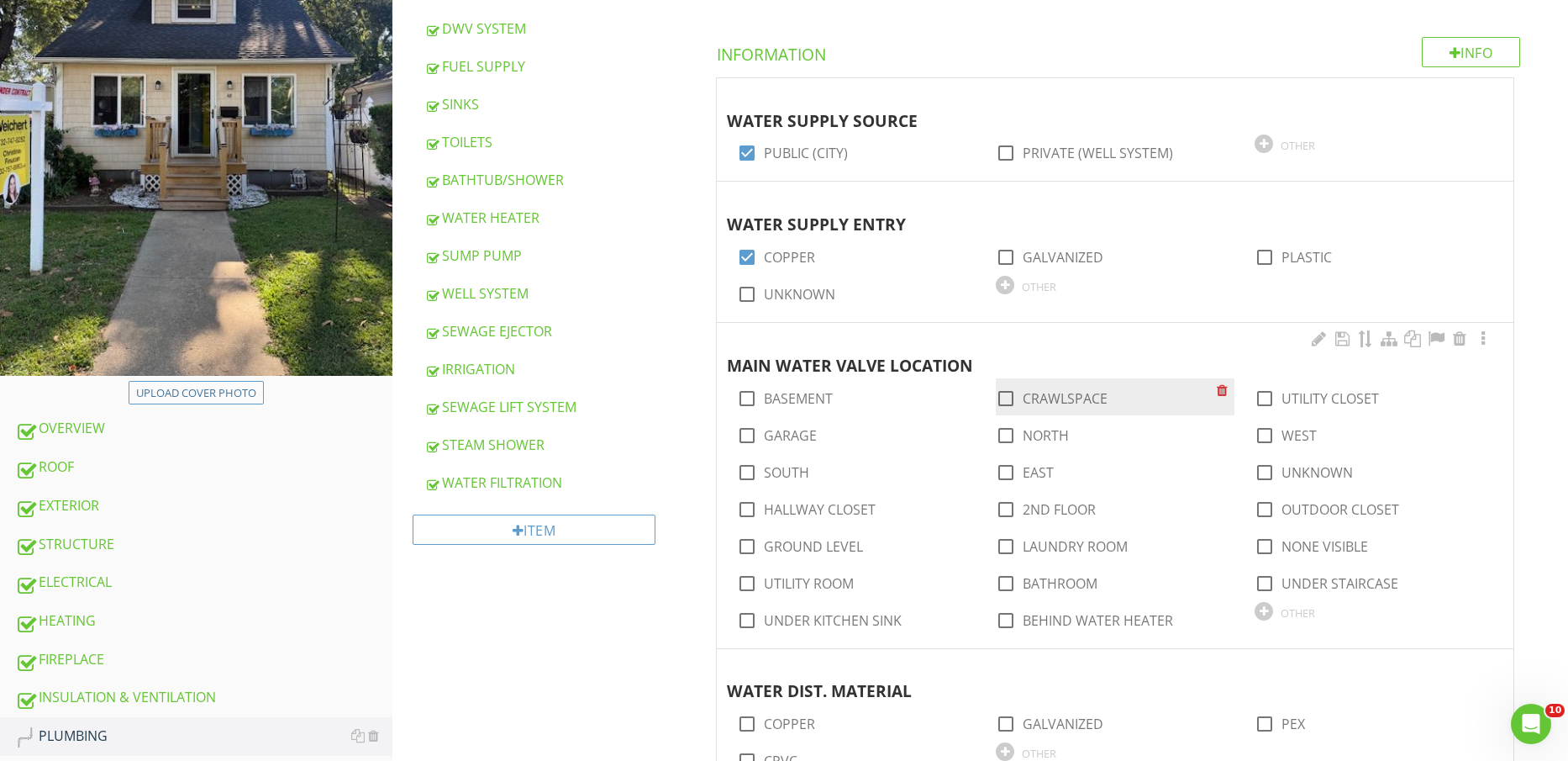
click at [1073, 401] on label "CRAWLSPACE" at bounding box center [1065, 398] width 85 height 17
checkbox input "true"
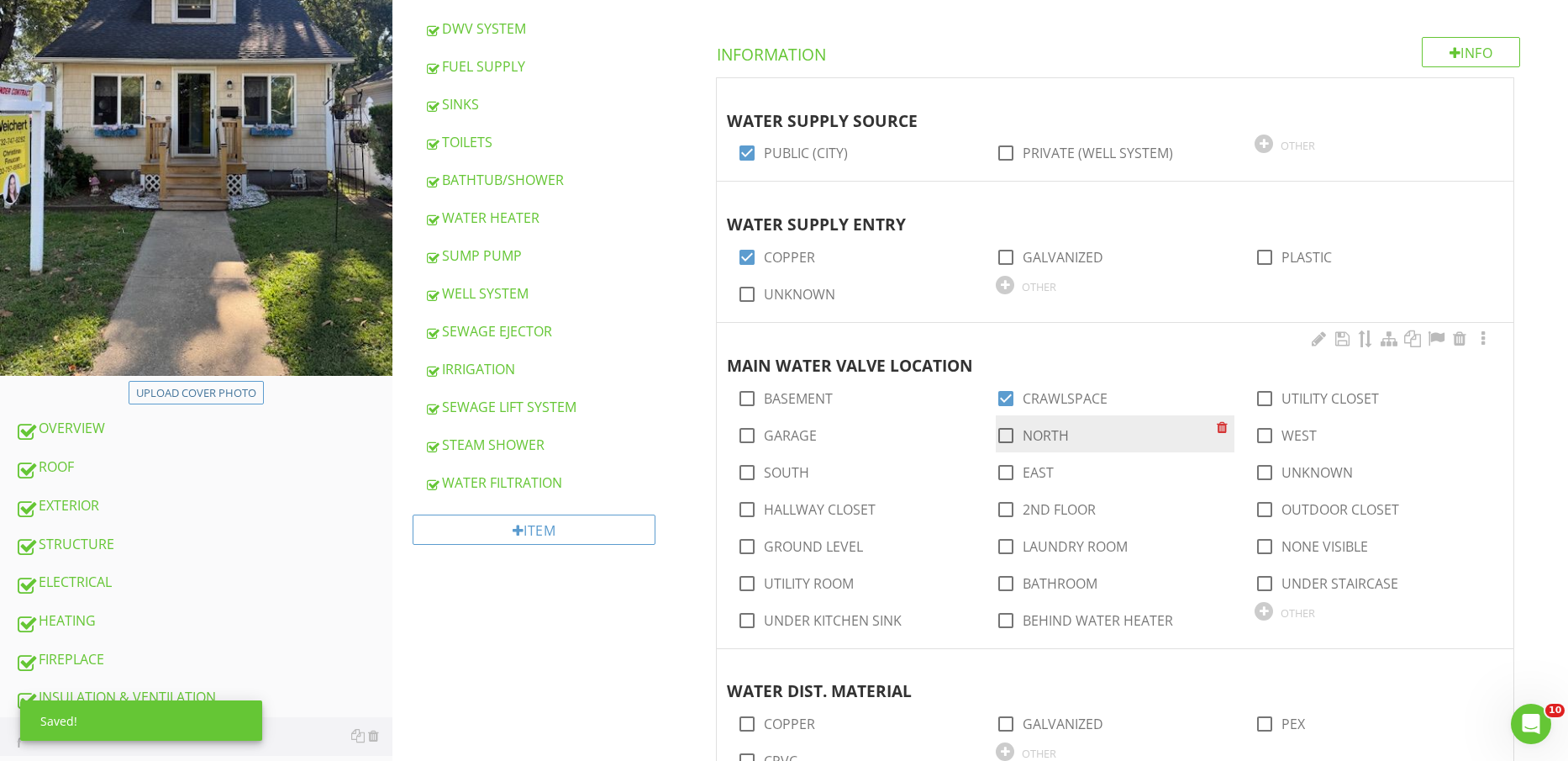
click at [1043, 435] on label "NORTH" at bounding box center [1046, 436] width 46 height 17
checkbox input "true"
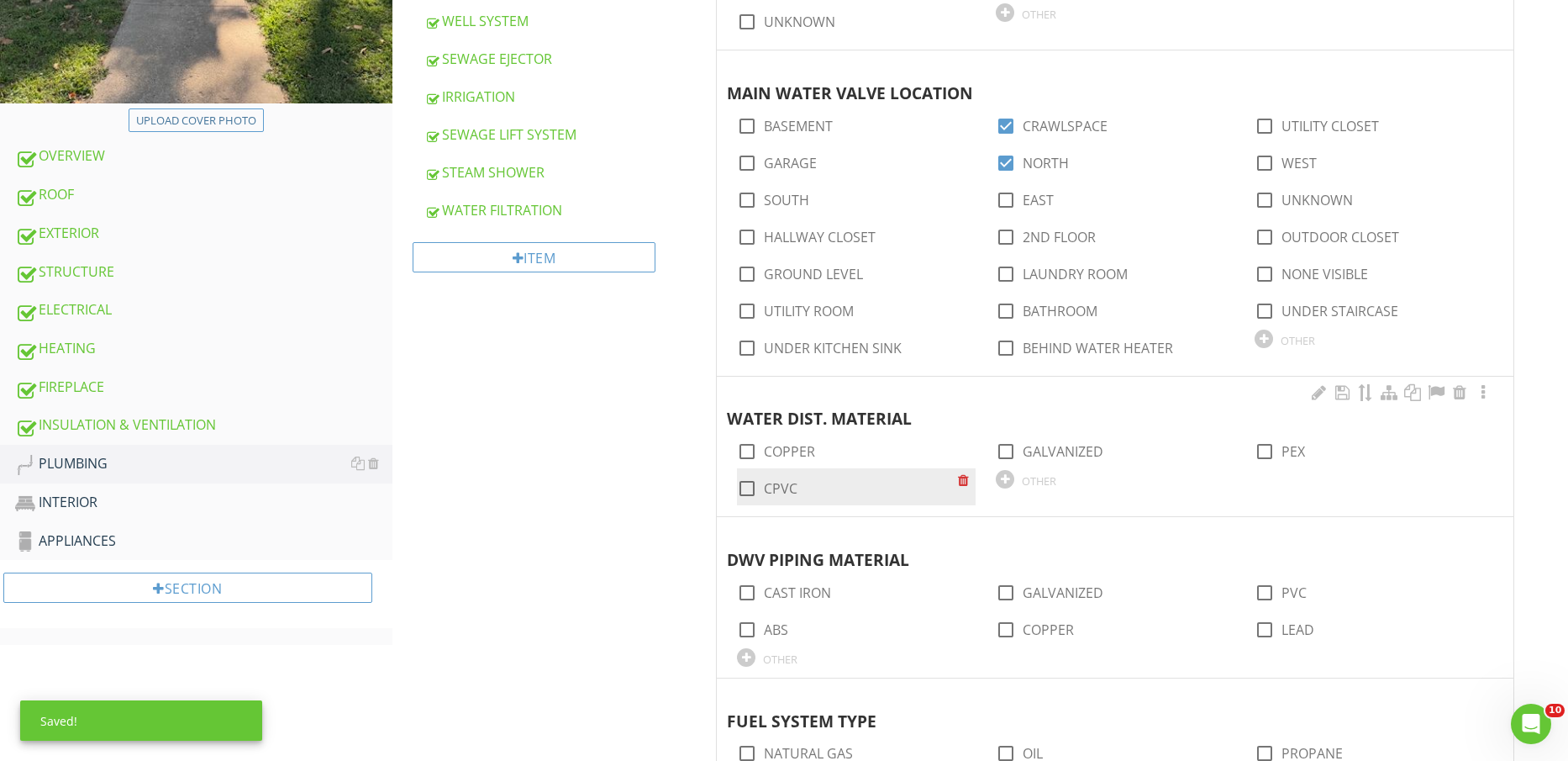
scroll to position [631, 0]
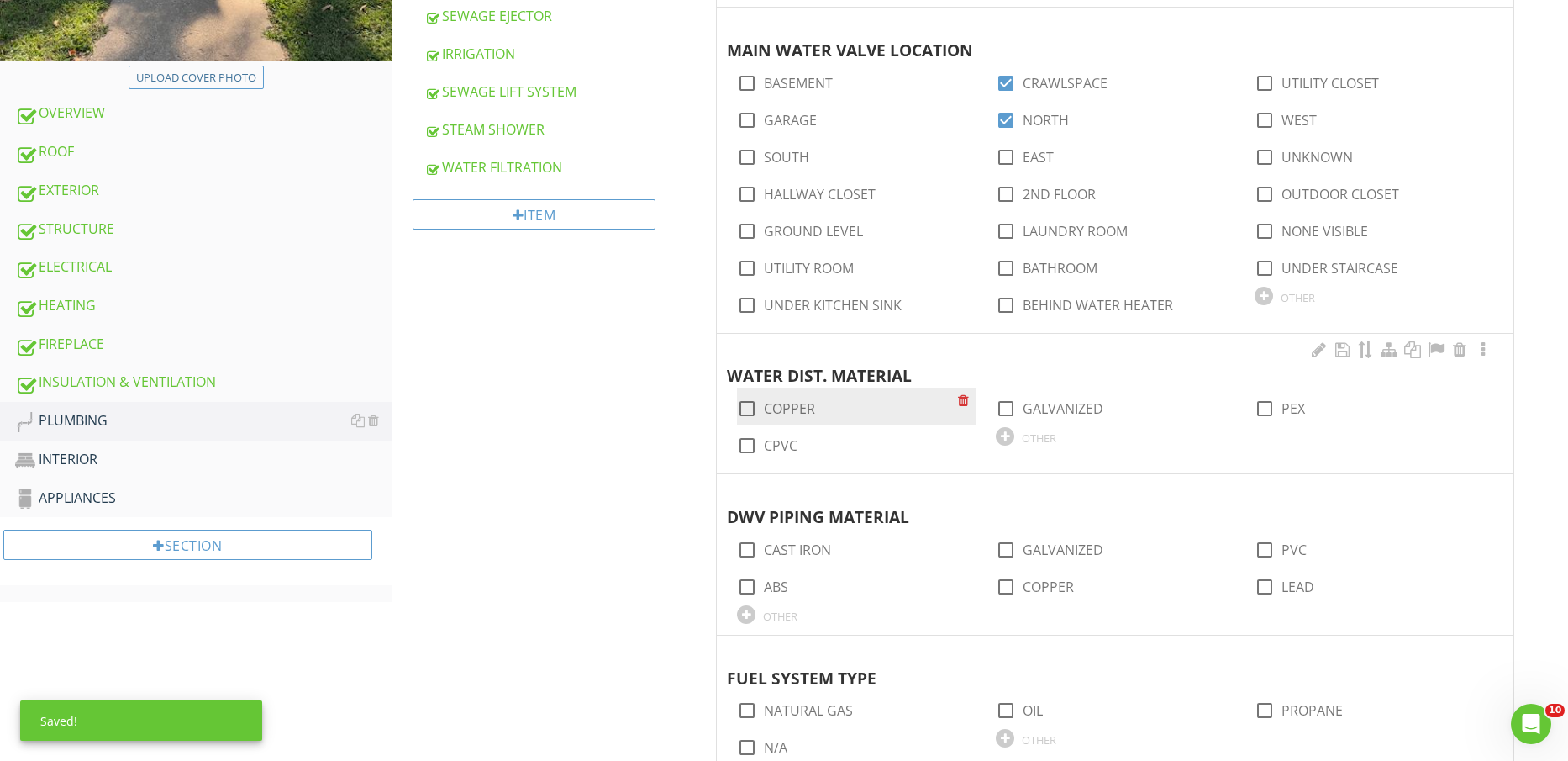
click at [798, 406] on label "COPPER" at bounding box center [790, 409] width 51 height 17
checkbox input "true"
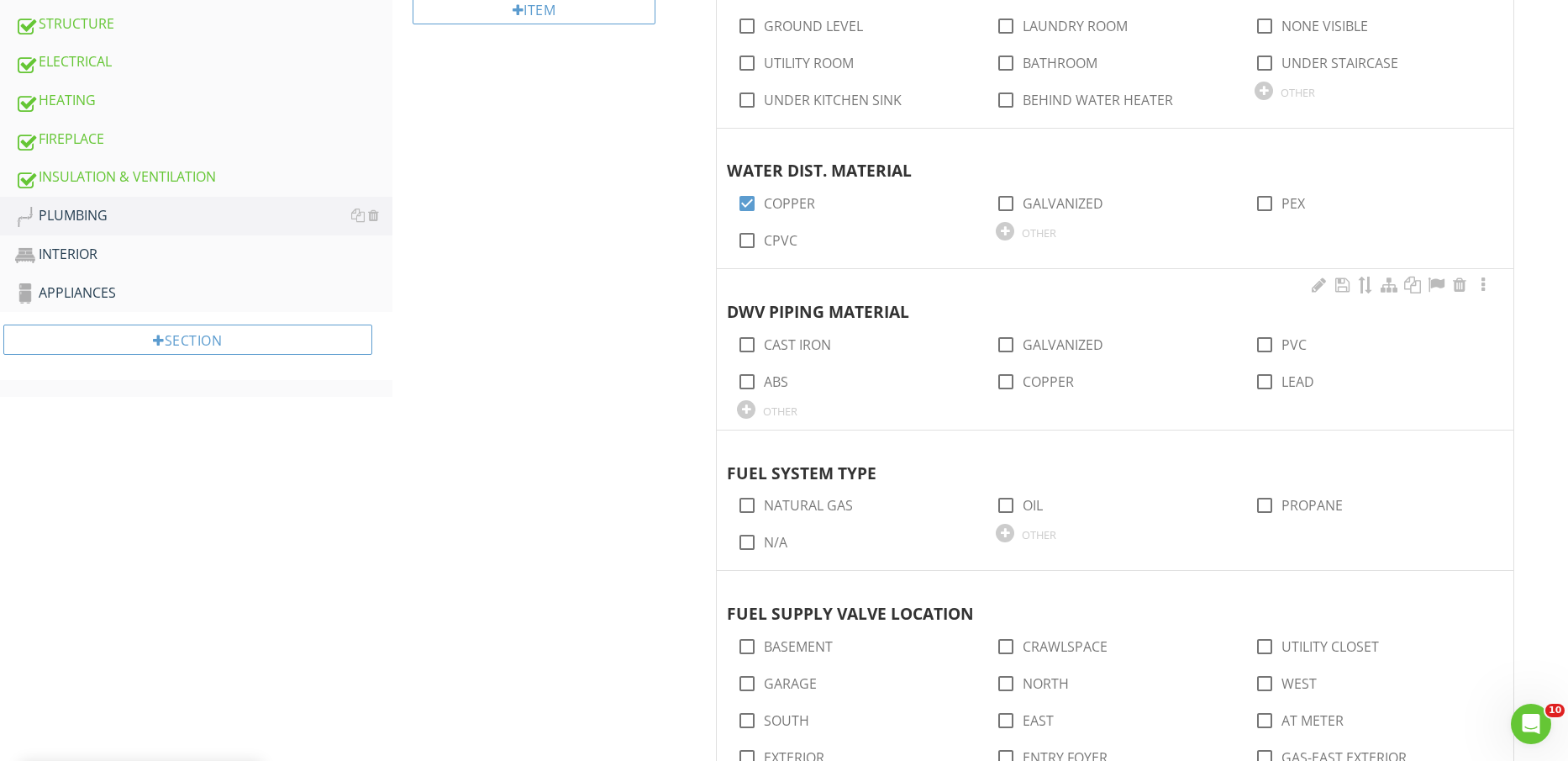
scroll to position [841, 0]
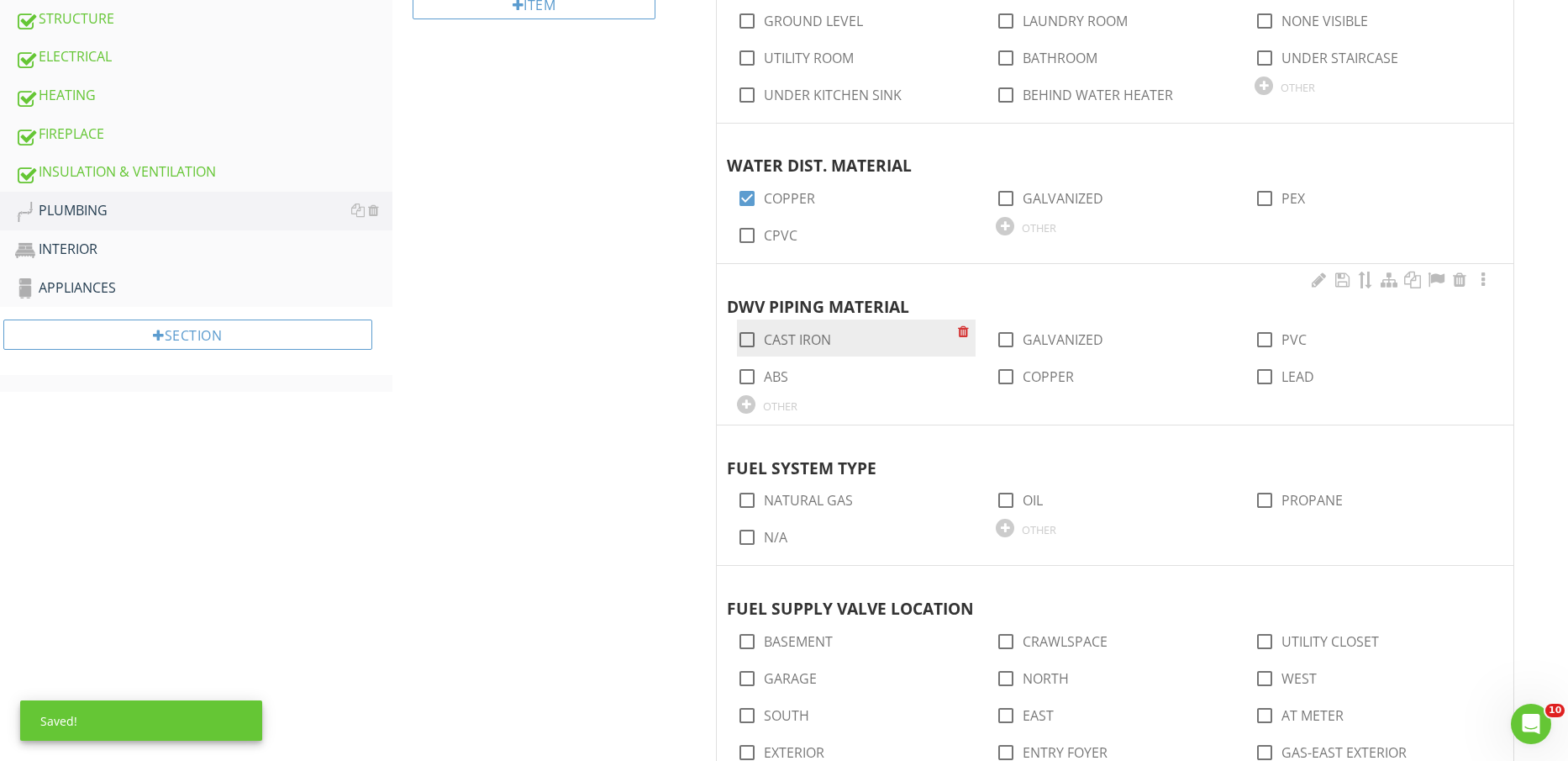
click at [816, 342] on label "CAST IRON" at bounding box center [797, 340] width 68 height 17
checkbox input "true"
click at [1298, 341] on label "PVC" at bounding box center [1295, 340] width 26 height 17
checkbox input "true"
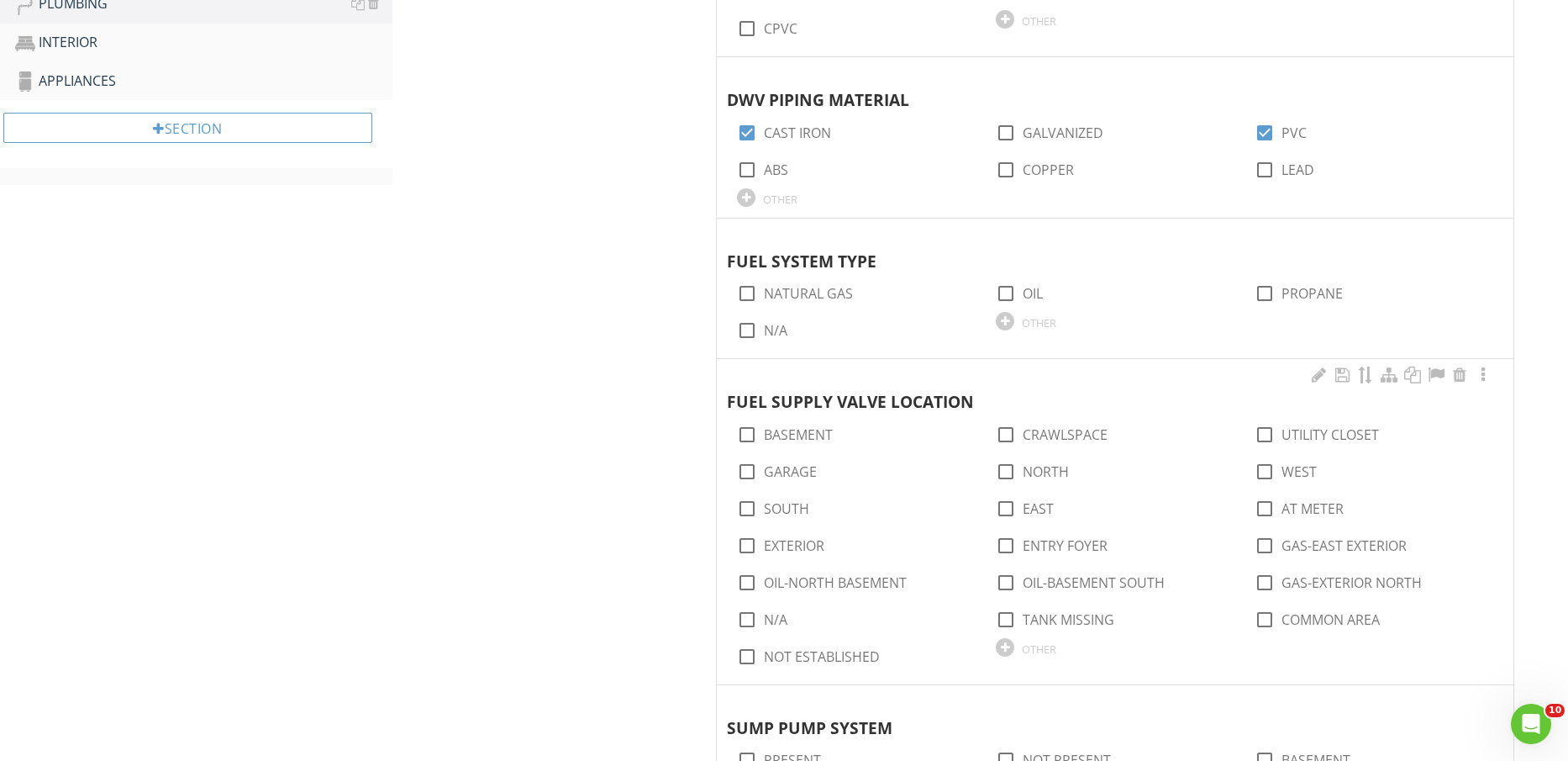
scroll to position [1052, 0]
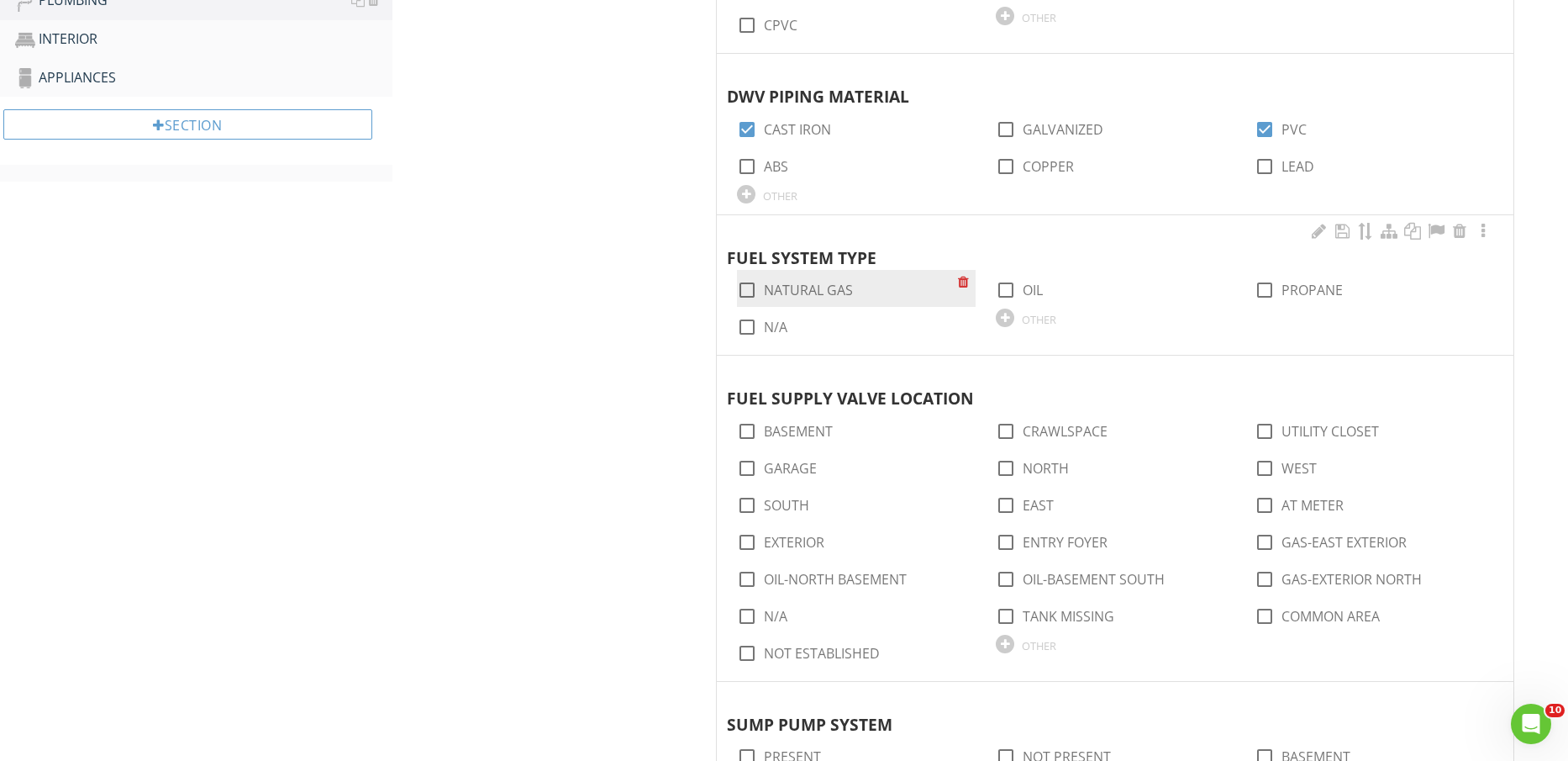
click at [835, 282] on label "NATURAL GAS" at bounding box center [808, 291] width 89 height 17
checkbox input "true"
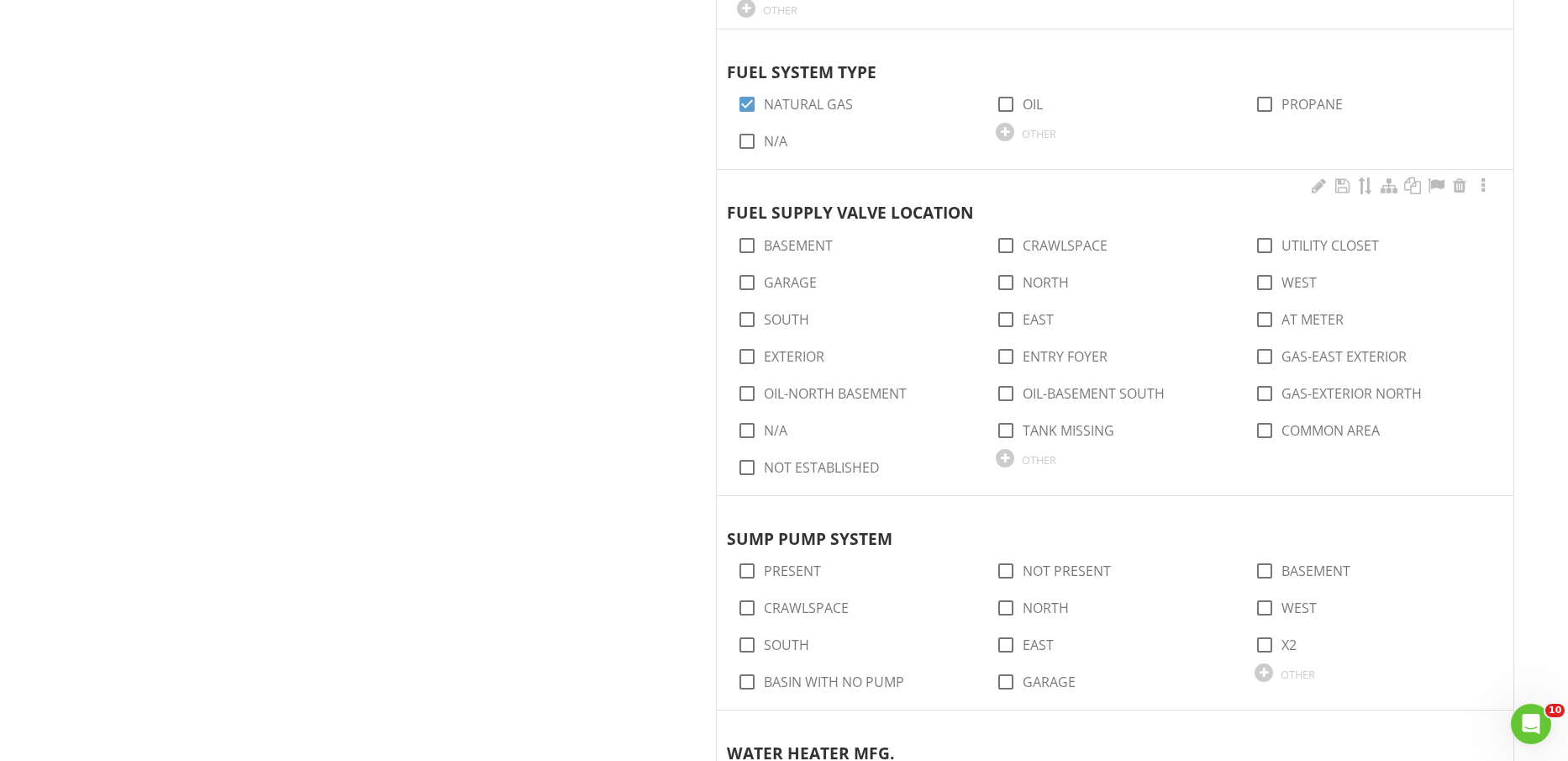
scroll to position [1261, 0]
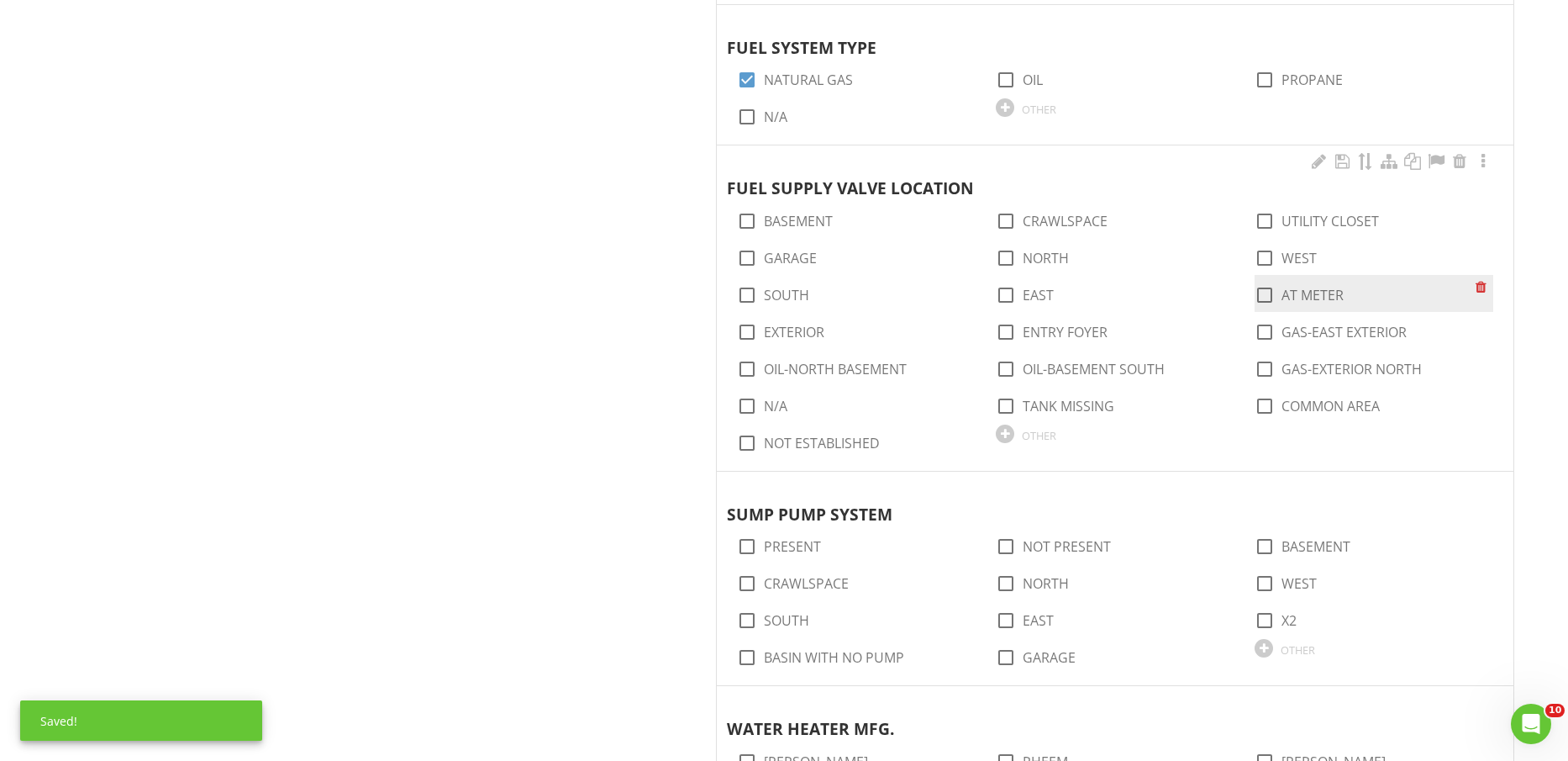
click at [1330, 293] on label "AT METER" at bounding box center [1313, 295] width 62 height 17
checkbox input "true"
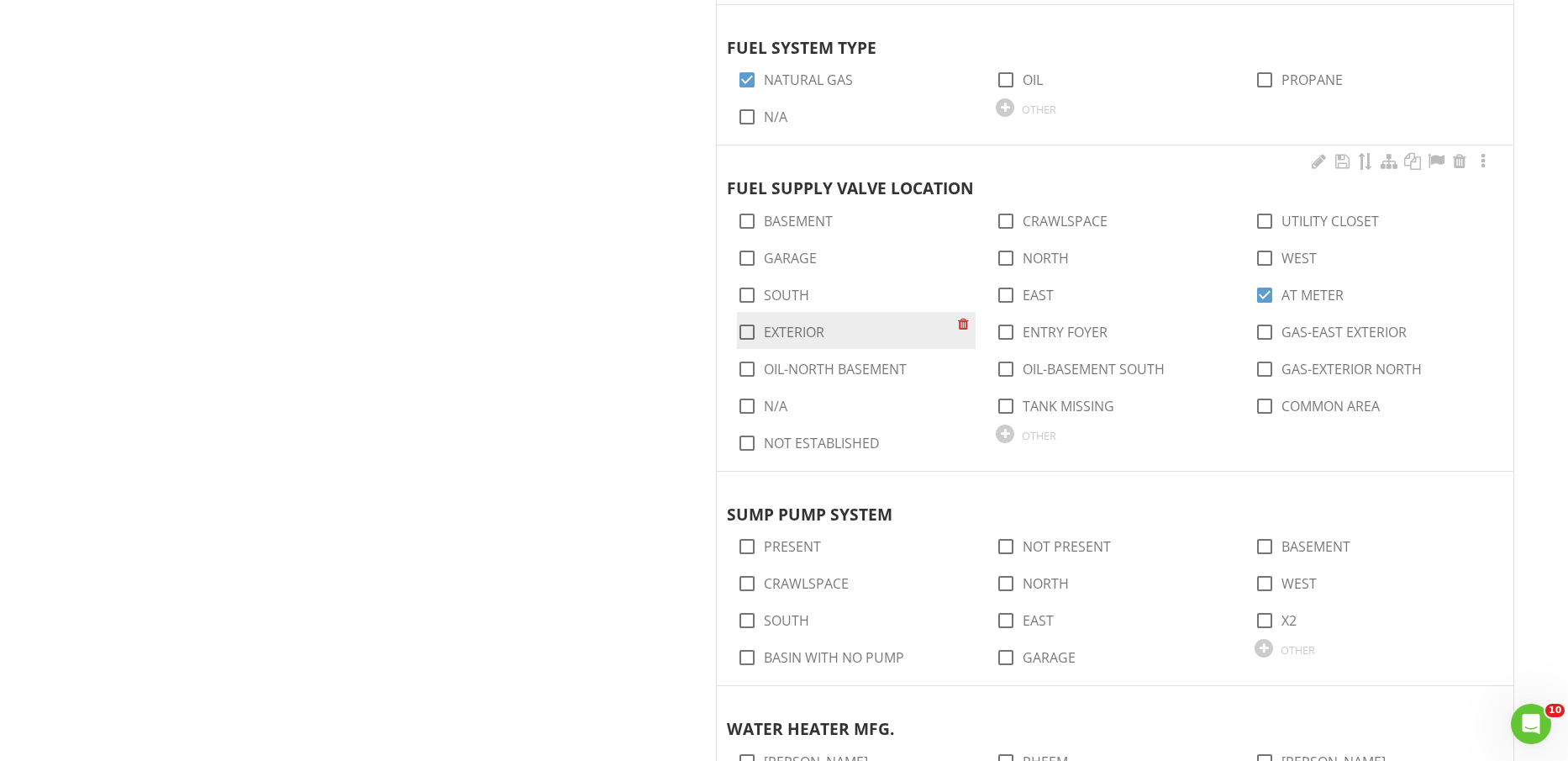
click at [806, 333] on label "EXTERIOR" at bounding box center [794, 333] width 61 height 17
checkbox input "true"
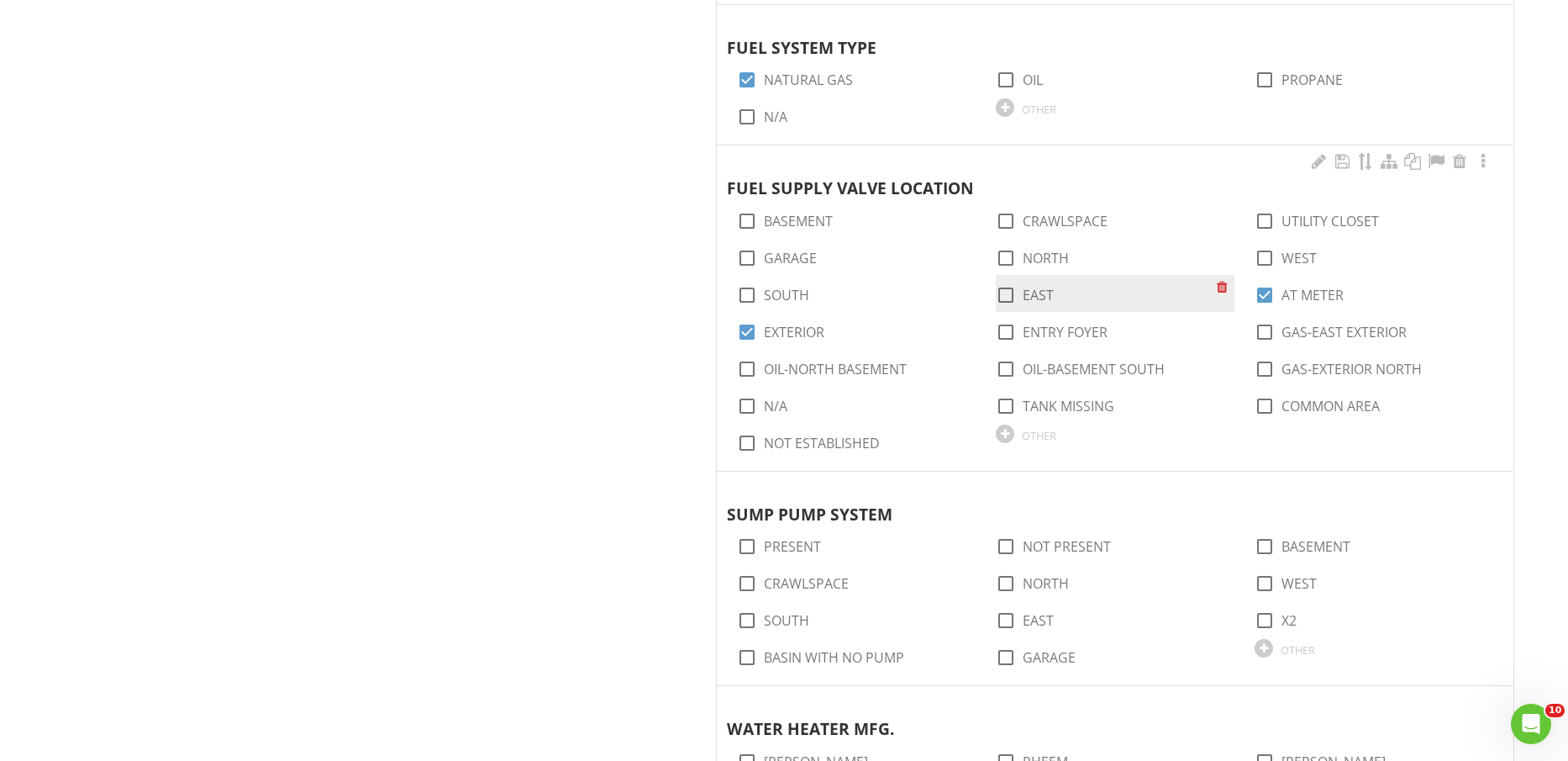
click at [1042, 294] on label "EAST" at bounding box center [1038, 295] width 31 height 17
checkbox input "true"
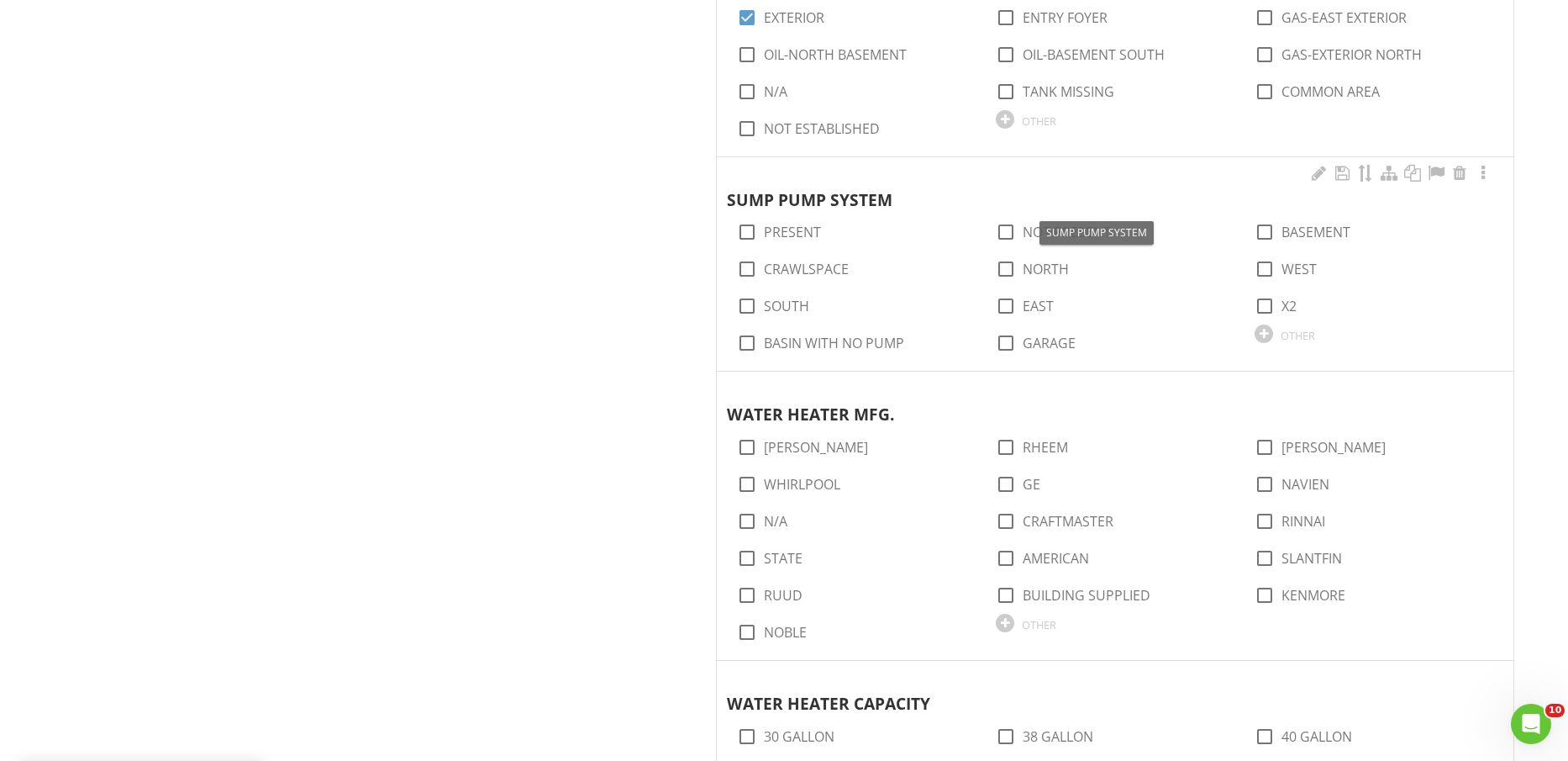
scroll to position [1577, 0]
click at [1035, 224] on label "NOT PRESENT" at bounding box center [1066, 232] width 88 height 17
checkbox input "true"
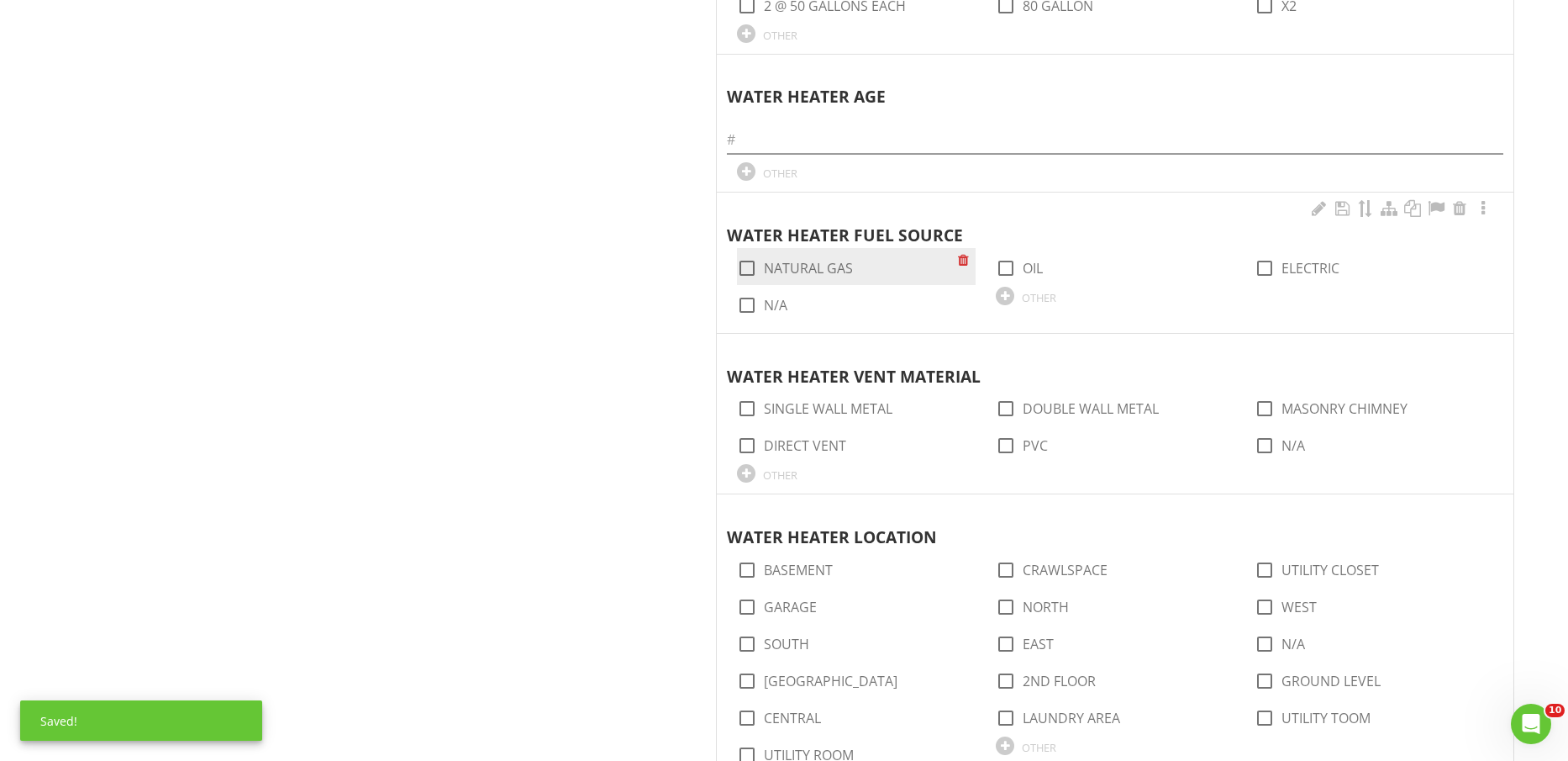
click at [827, 272] on label "NATURAL GAS" at bounding box center [808, 268] width 89 height 17
checkbox input "true"
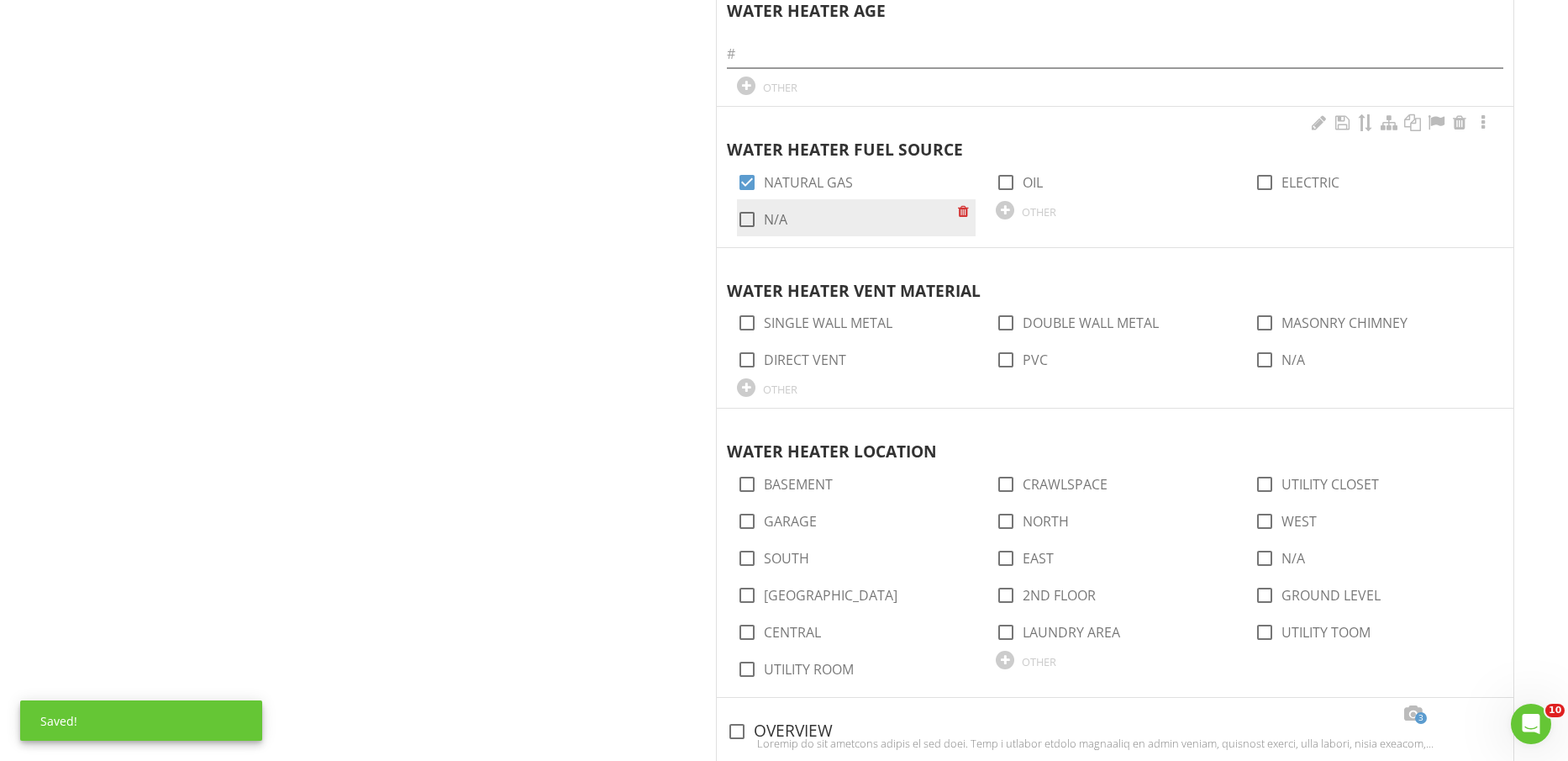
scroll to position [2628, 0]
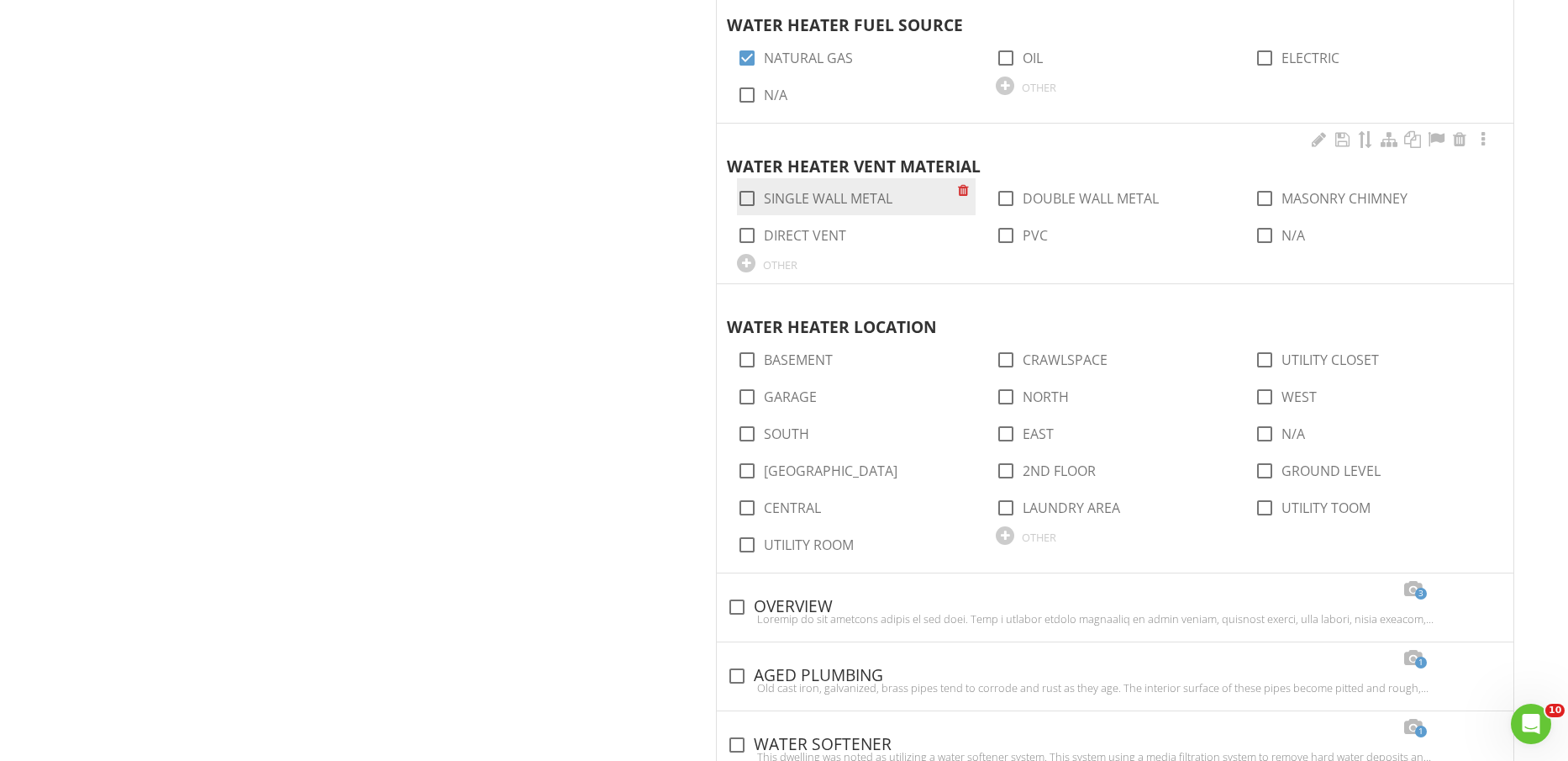
click at [854, 201] on label "SINGLE WALL METAL" at bounding box center [828, 198] width 128 height 17
checkbox input "true"
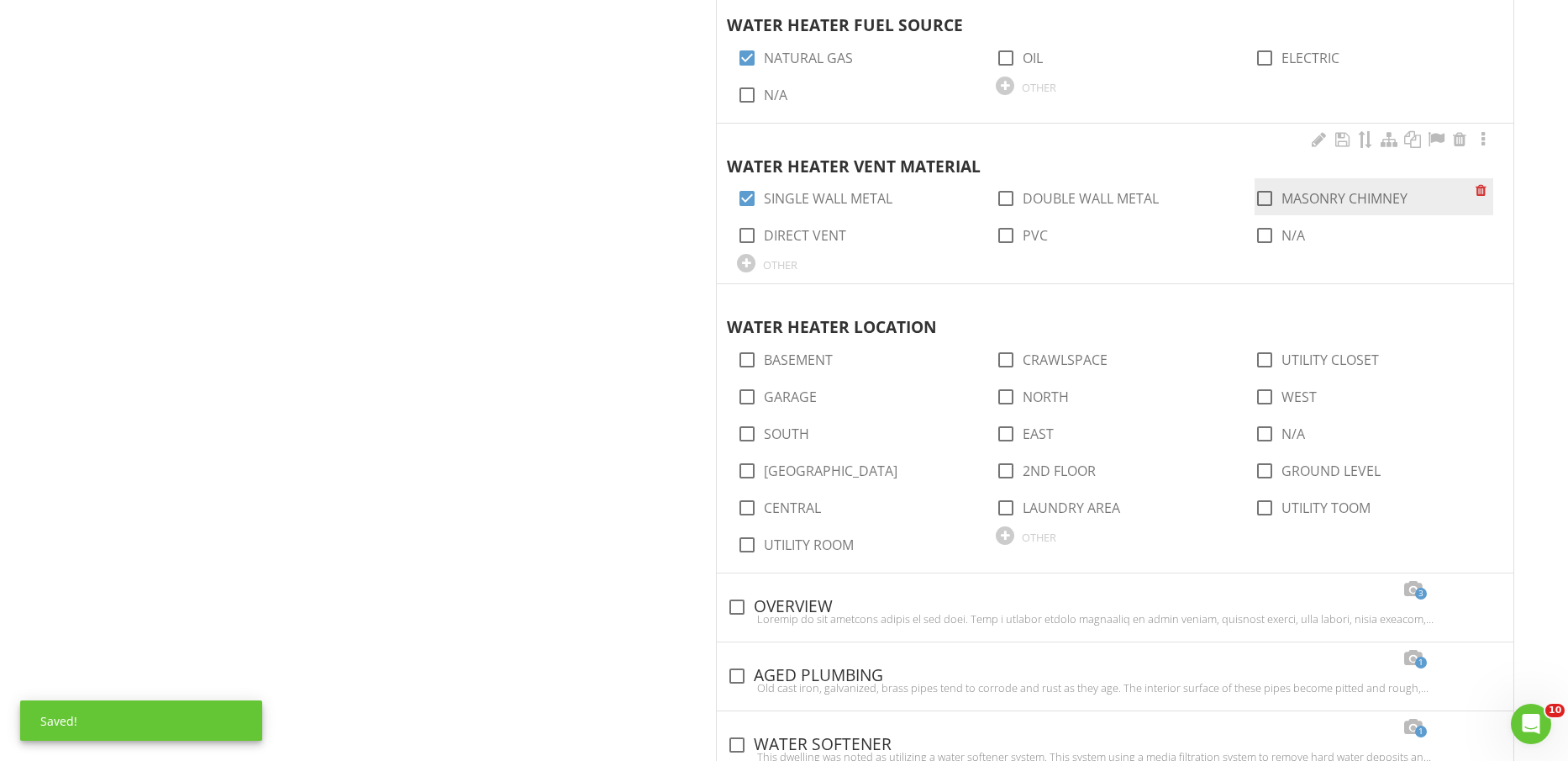
click at [1284, 194] on label "MASONRY CHIMNEY" at bounding box center [1345, 198] width 126 height 17
checkbox input "true"
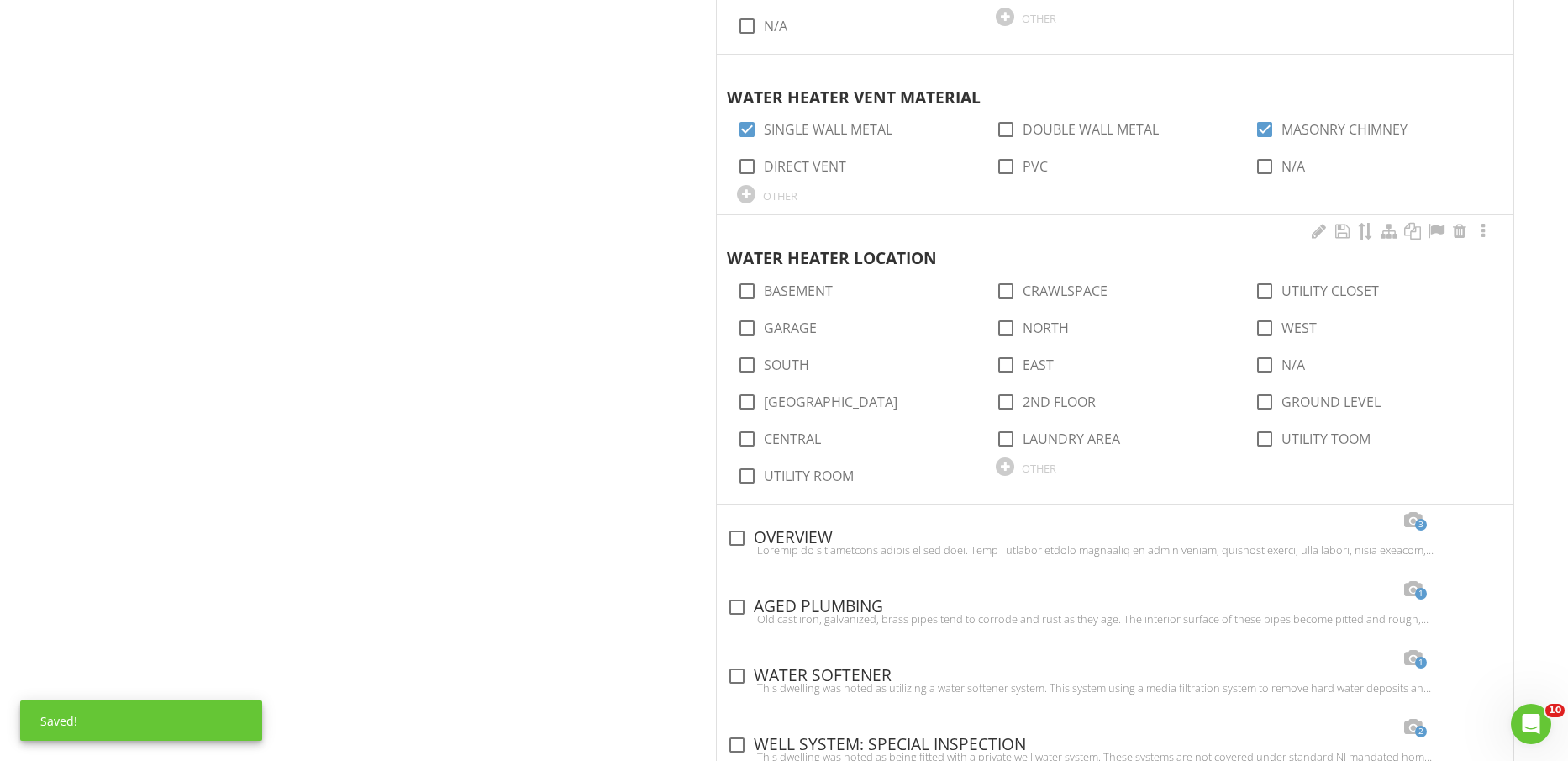
scroll to position [2734, 0]
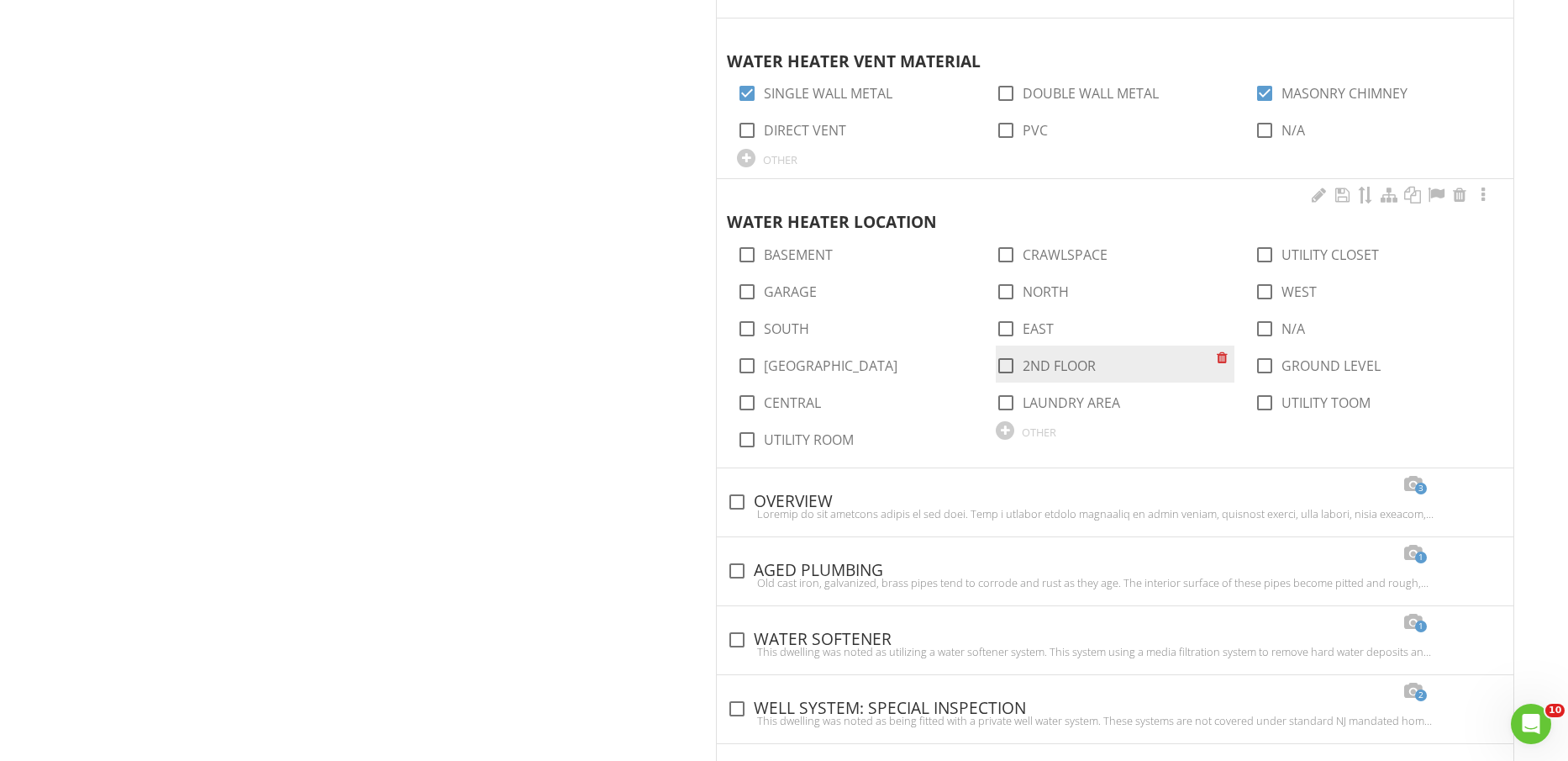
click at [1034, 375] on label "2ND FLOOR" at bounding box center [1060, 366] width 73 height 17
checkbox input "true"
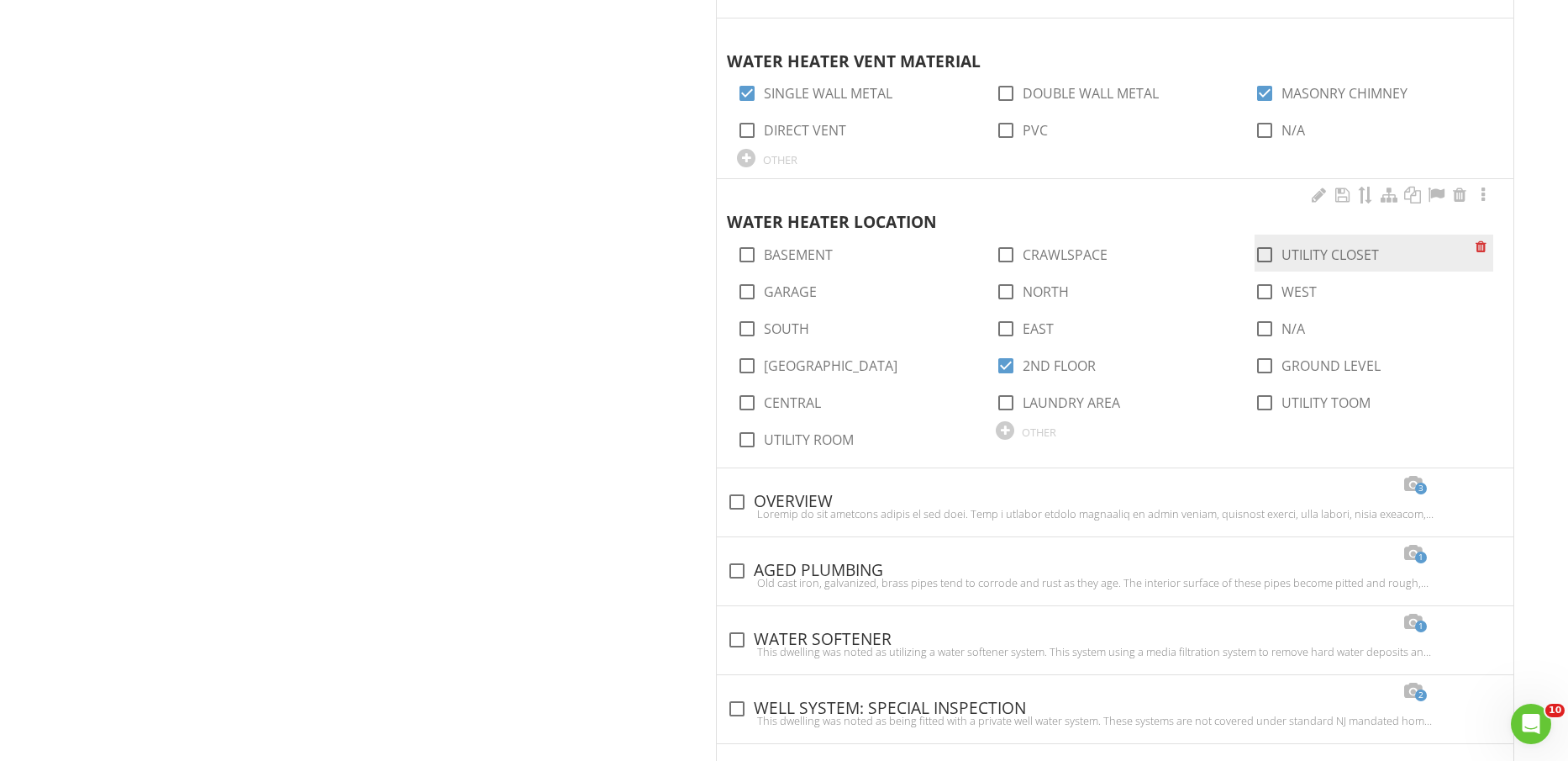
click at [1310, 247] on label "UTILITY CLOSET" at bounding box center [1330, 255] width 97 height 17
checkbox input "true"
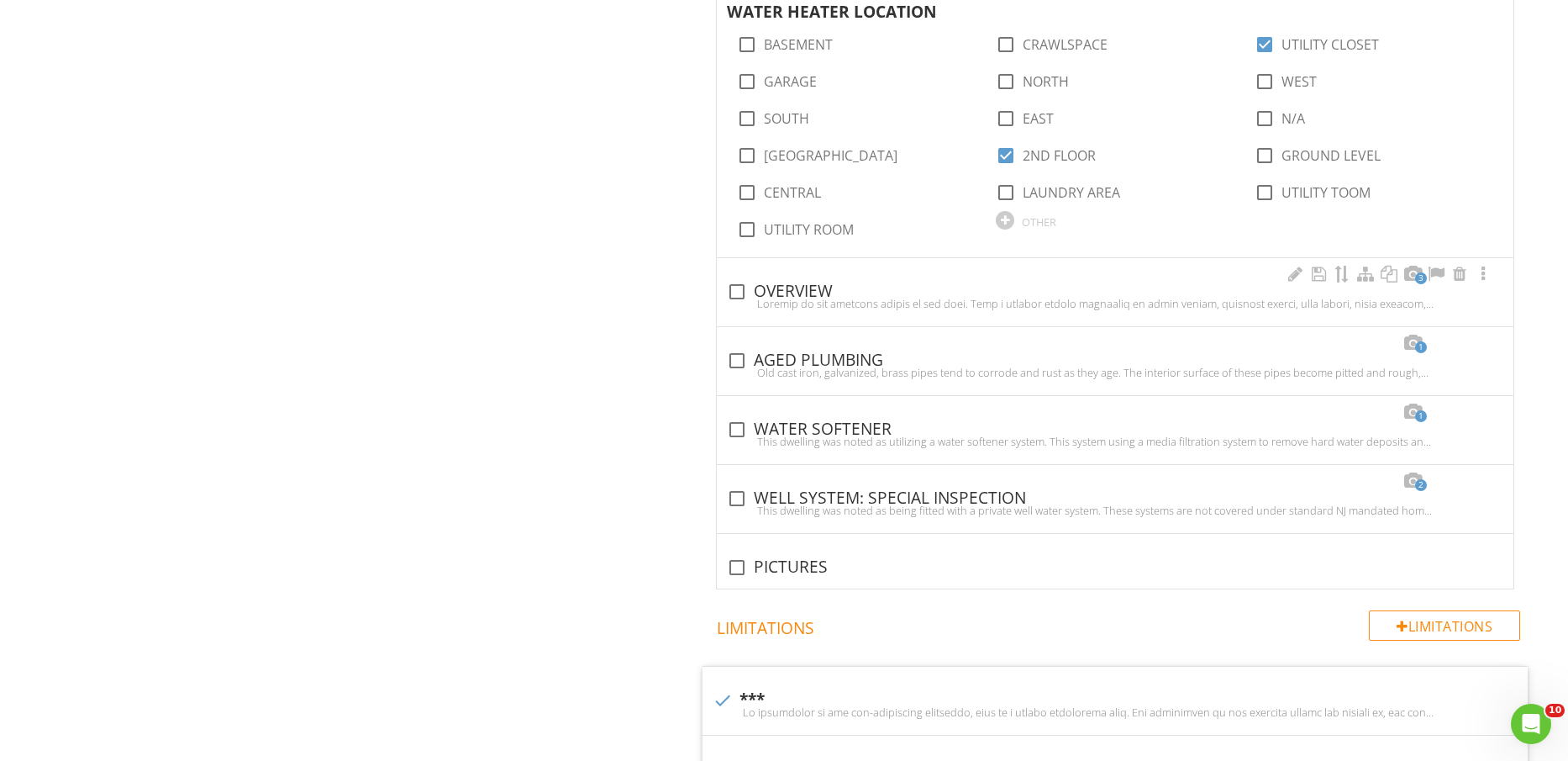
click at [774, 285] on div "check_box_outline_blank OVERVIEW" at bounding box center [1115, 292] width 777 height 21
checkbox input "true"
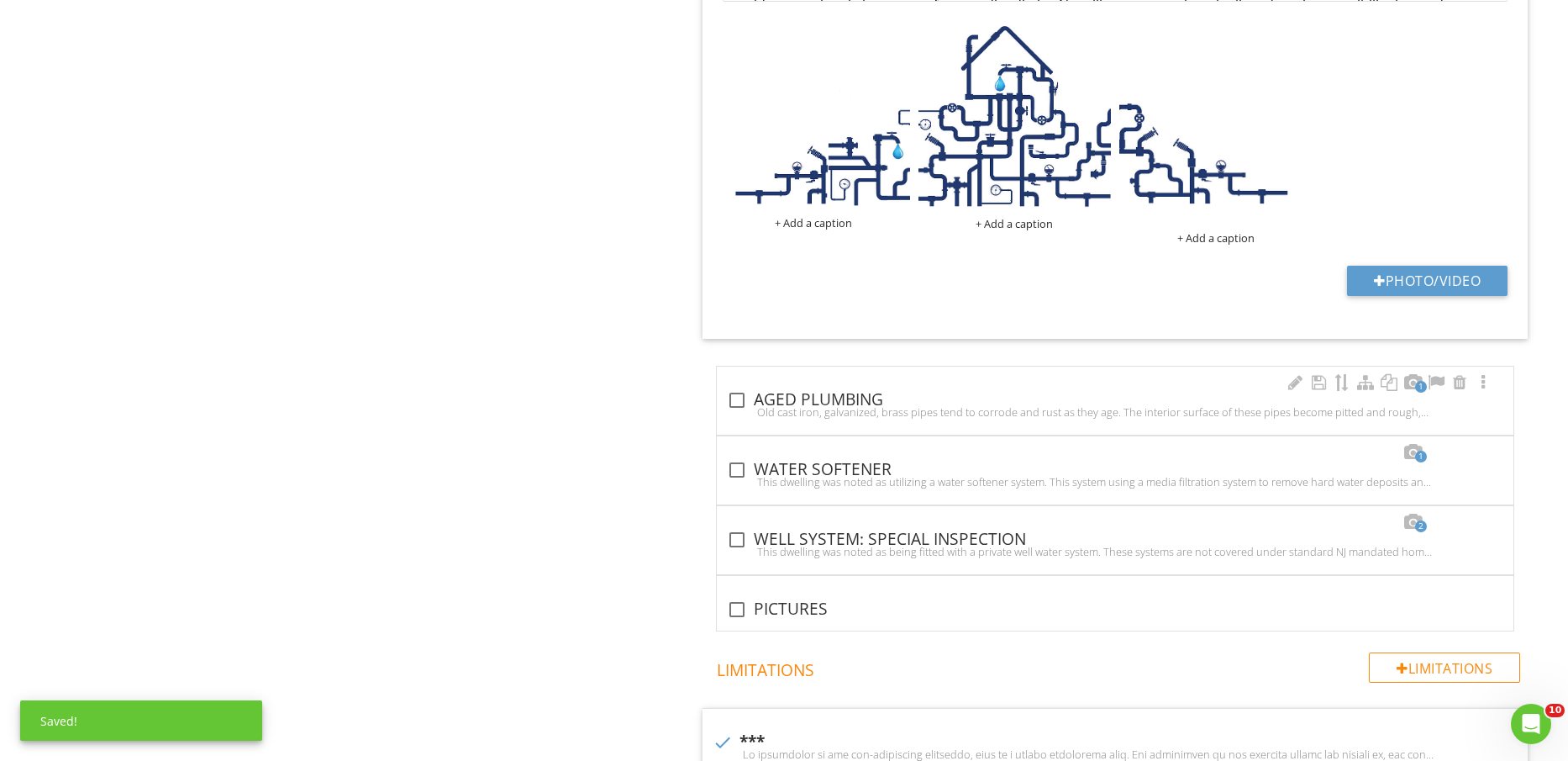
click at [837, 409] on div "Old cast iron, galvanized, brass pipes tend to corrode and rust as they age. Th…" at bounding box center [1115, 412] width 777 height 14
checkbox input "true"
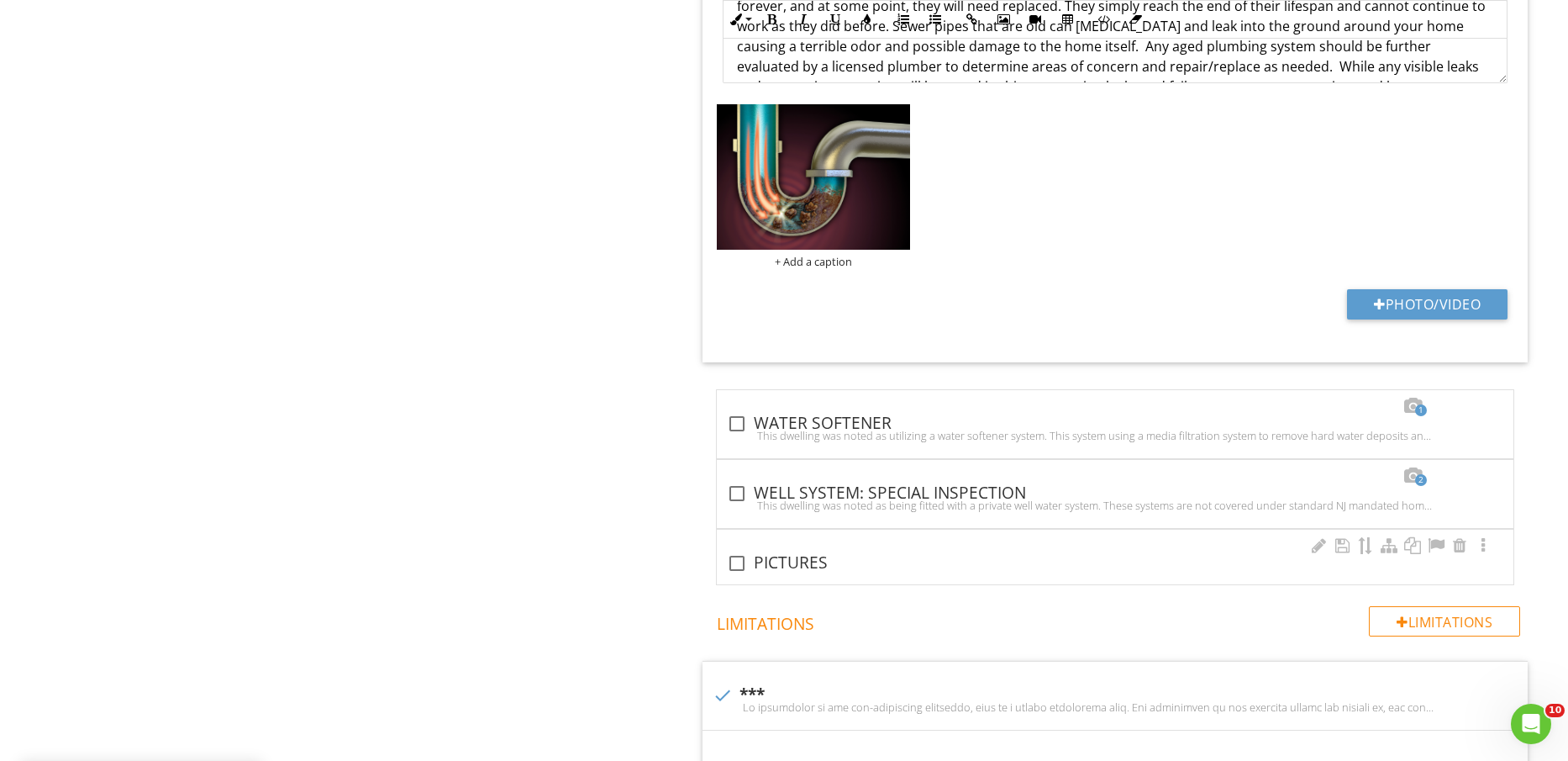
click at [780, 561] on div "check_box_outline_blank PICTURES" at bounding box center [1115, 563] width 777 height 21
checkbox input "true"
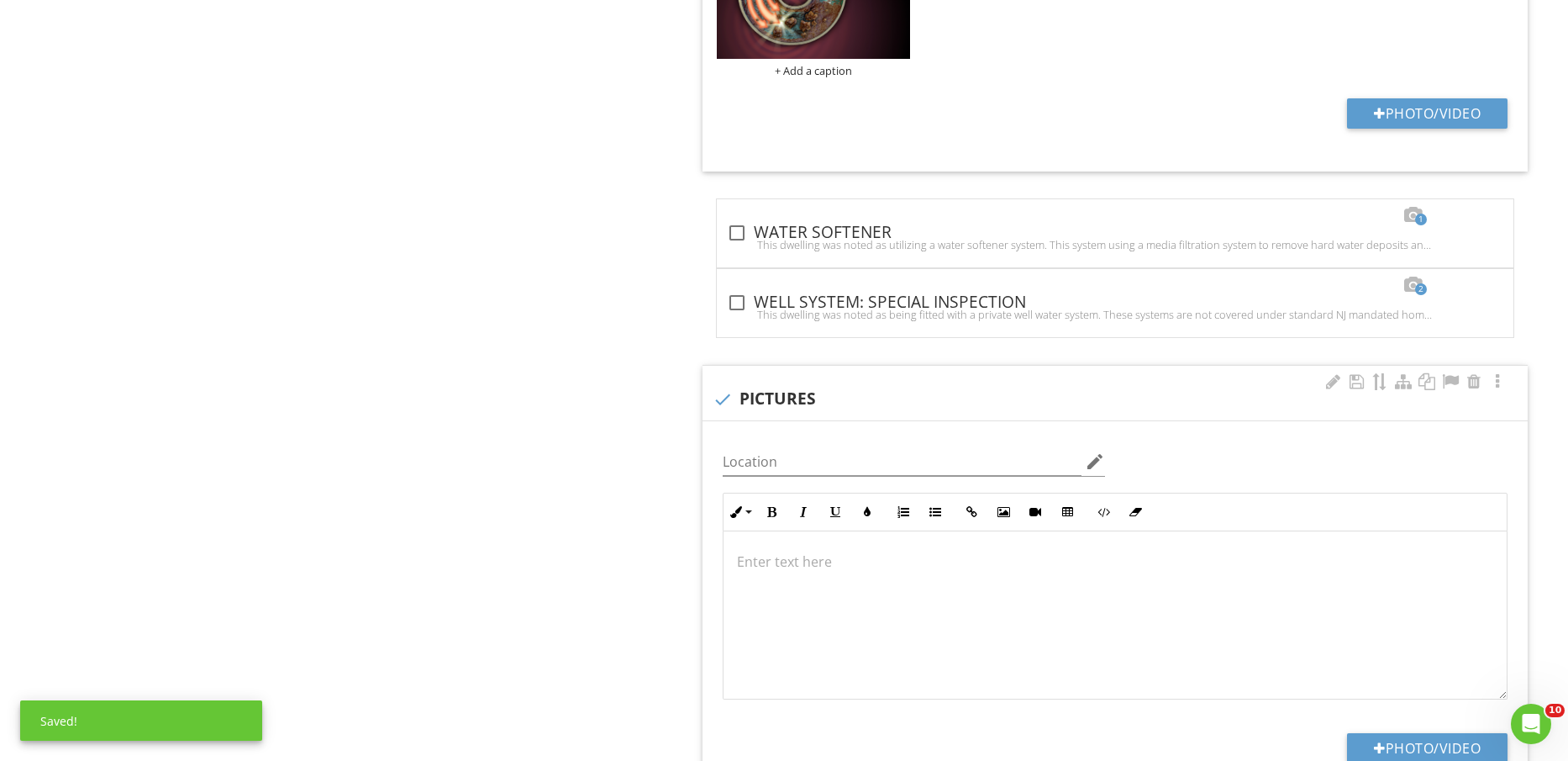
scroll to position [4731, 0]
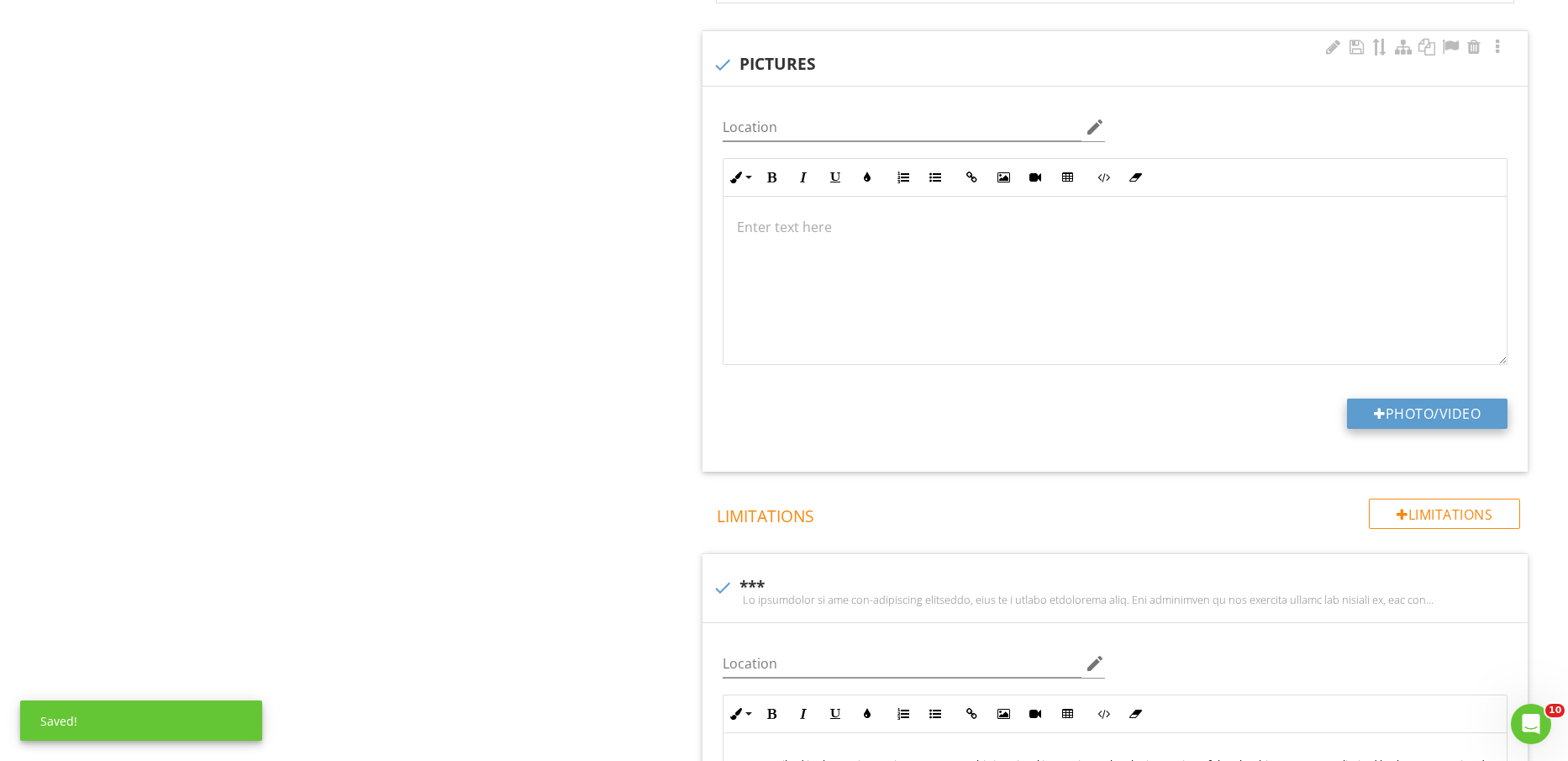
click at [1400, 409] on button "Photo/Video" at bounding box center [1428, 413] width 161 height 30
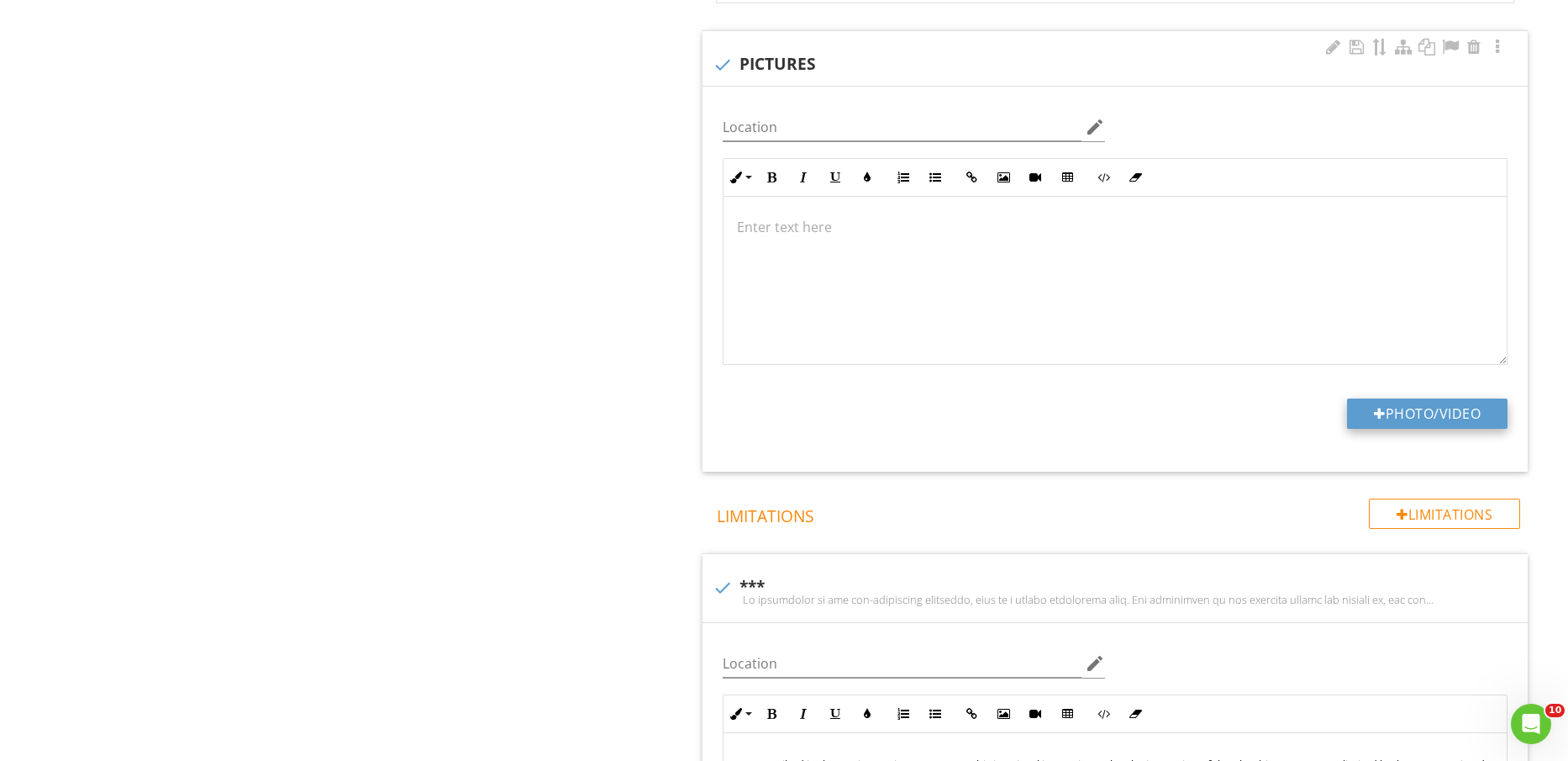
type input "C:\fakepath\IMG_2254.jpg"
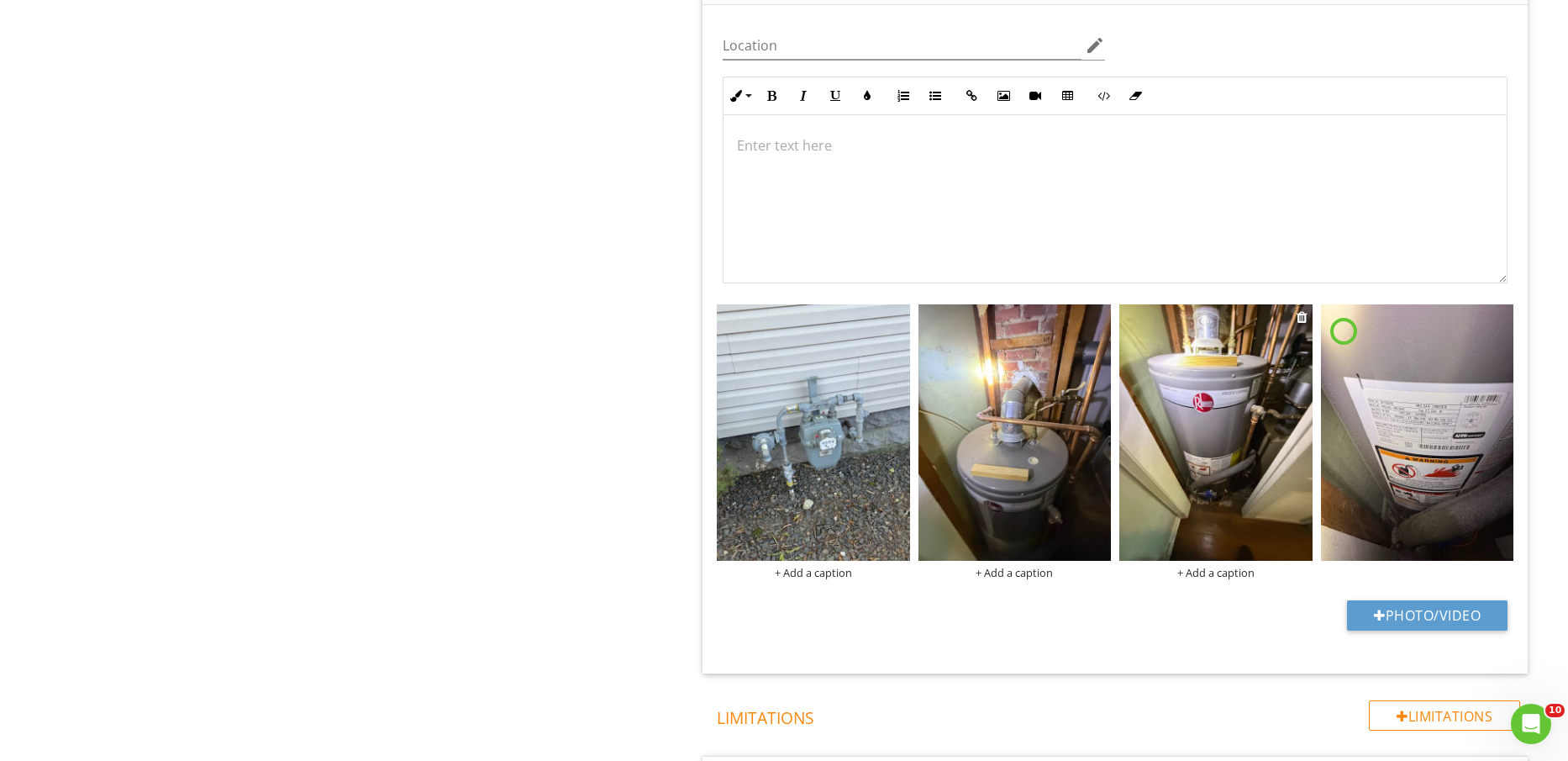
scroll to position [4941, 0]
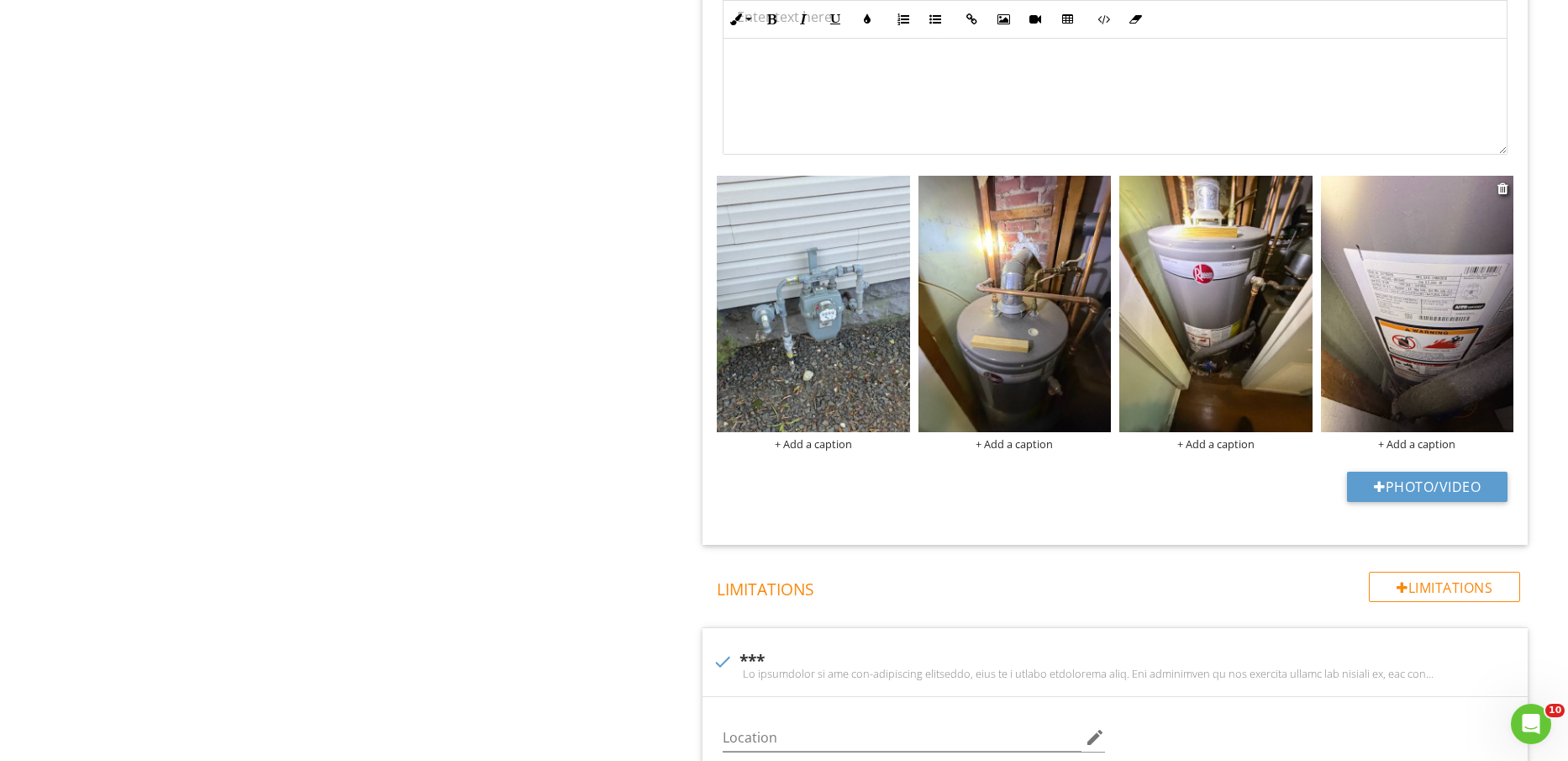
click at [1417, 352] on img at bounding box center [1417, 304] width 192 height 257
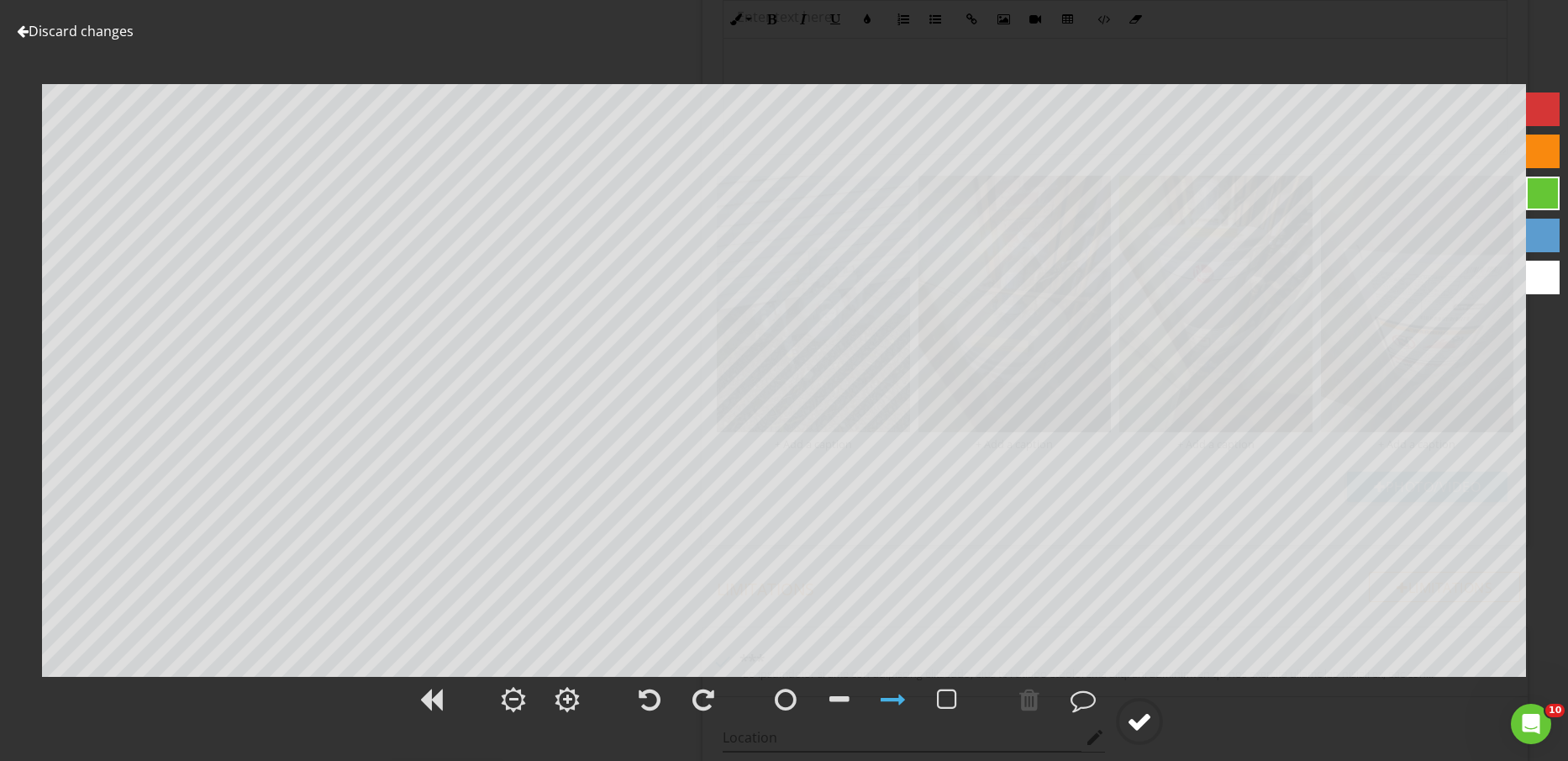
click at [1151, 720] on div at bounding box center [1140, 722] width 26 height 26
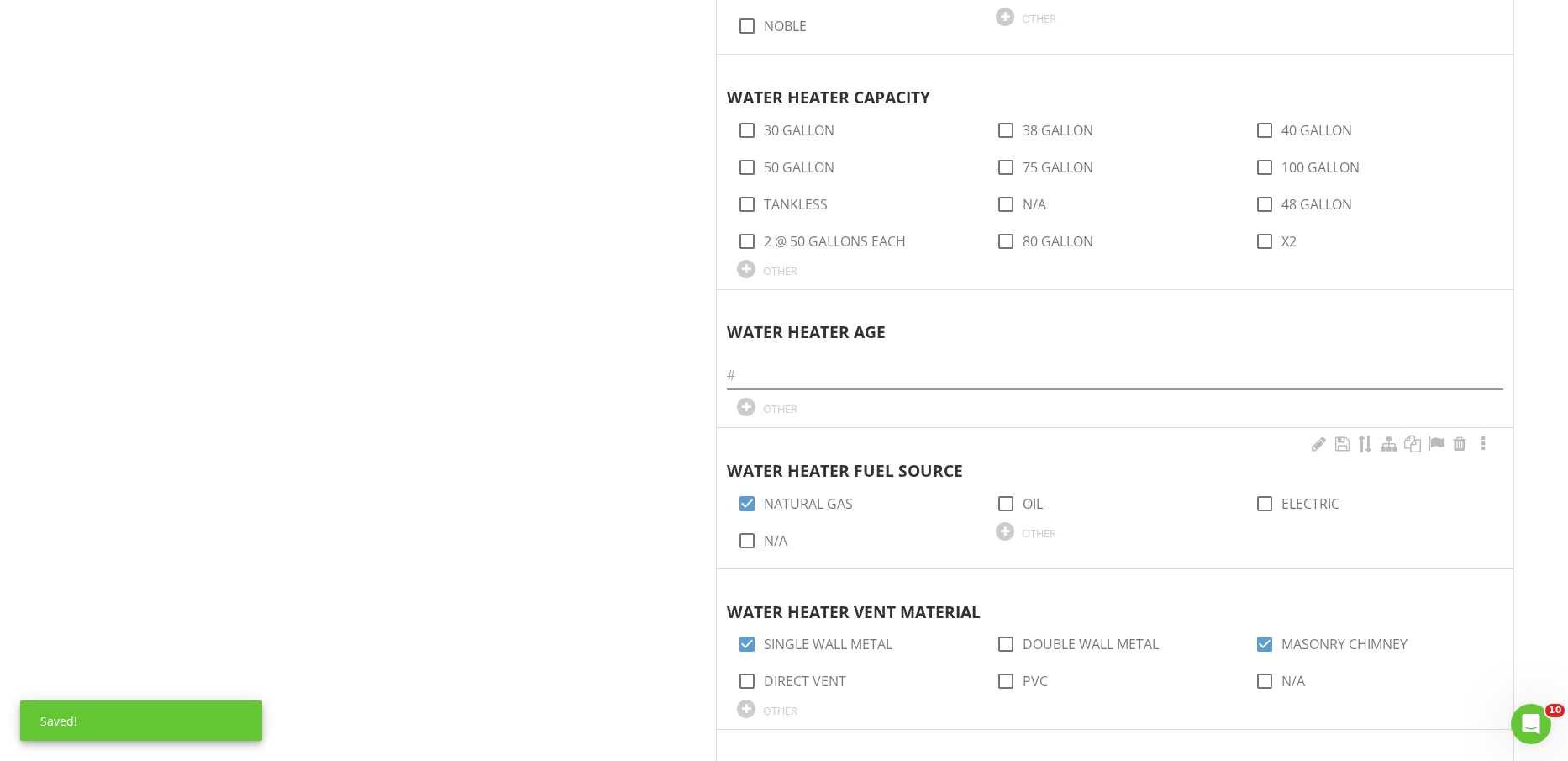
scroll to position [2103, 0]
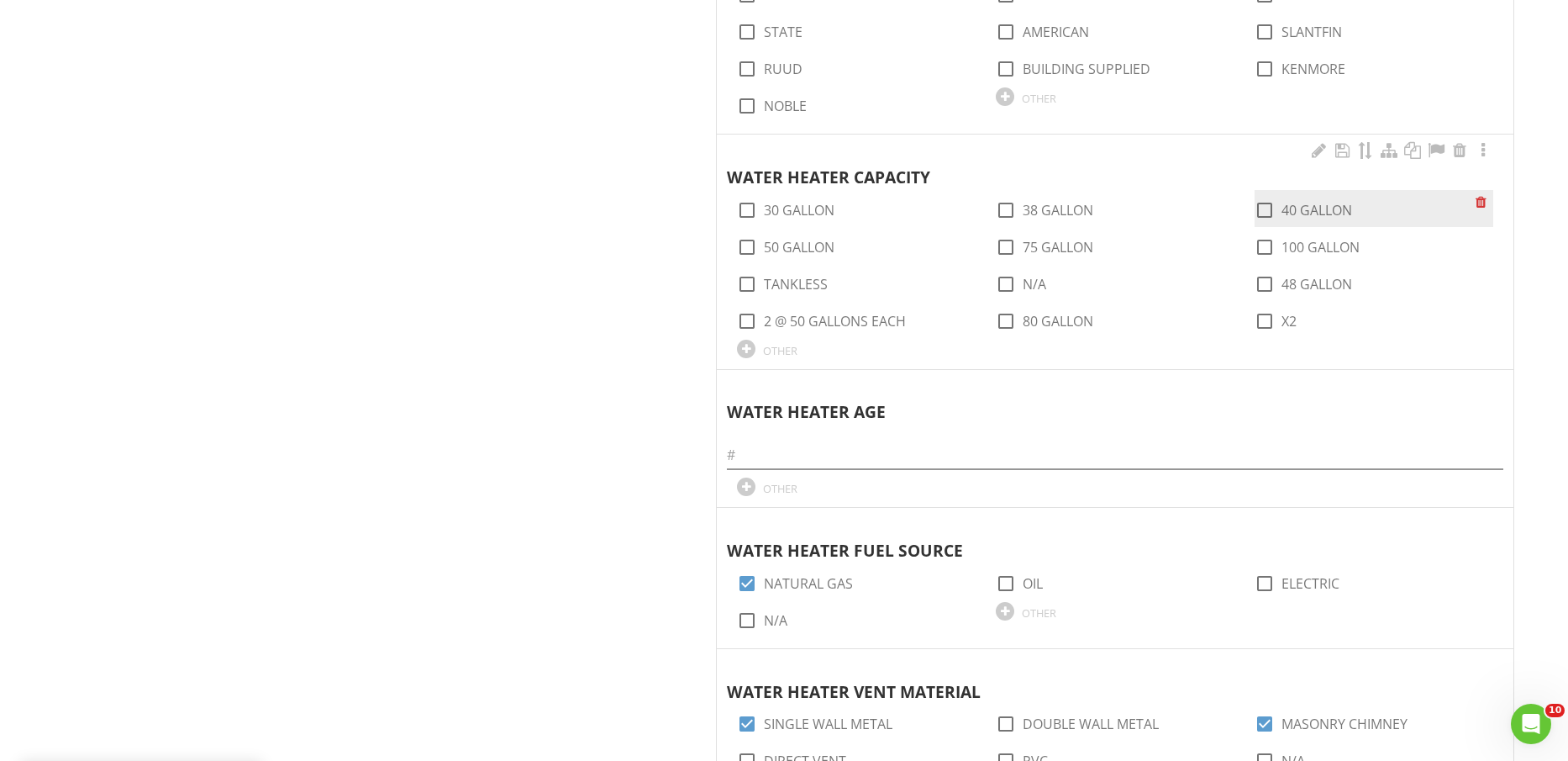
click at [1324, 212] on label "40 GALLON" at bounding box center [1317, 210] width 71 height 17
checkbox input "true"
click at [1149, 455] on input "text" at bounding box center [1115, 455] width 777 height 27
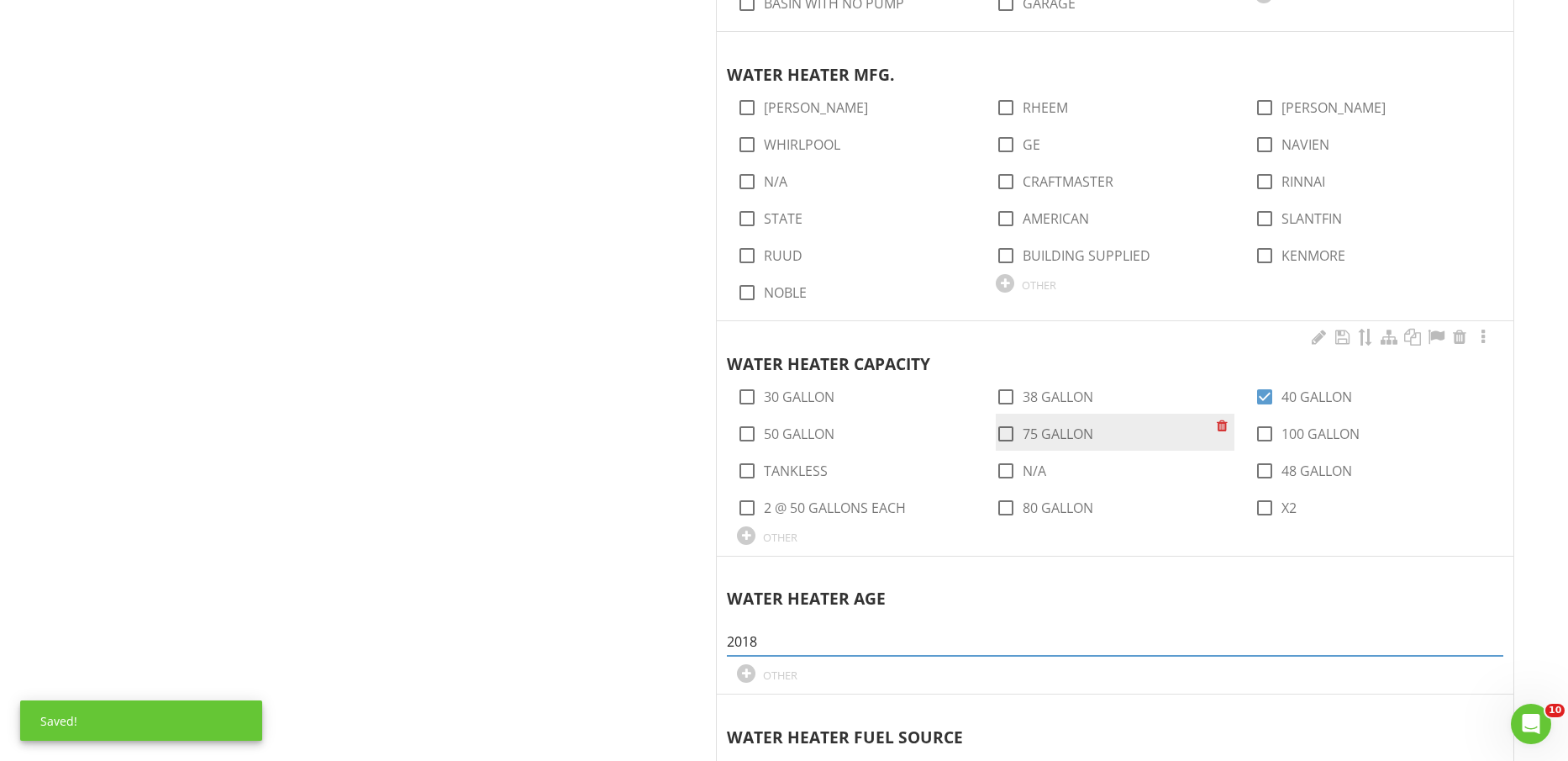
scroll to position [1892, 0]
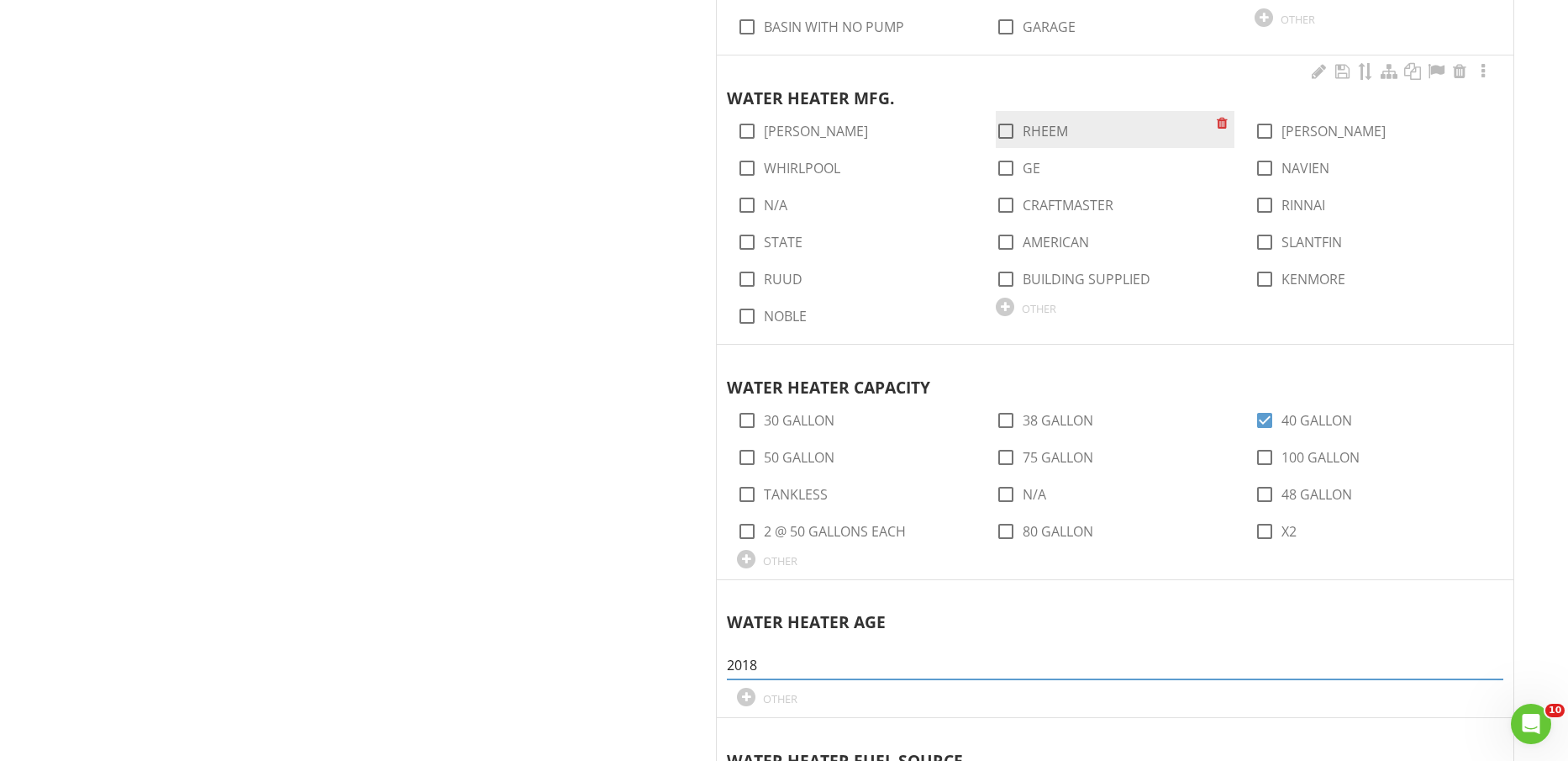
type input "2018"
click at [1060, 134] on label "RHEEM" at bounding box center [1045, 132] width 45 height 17
checkbox input "true"
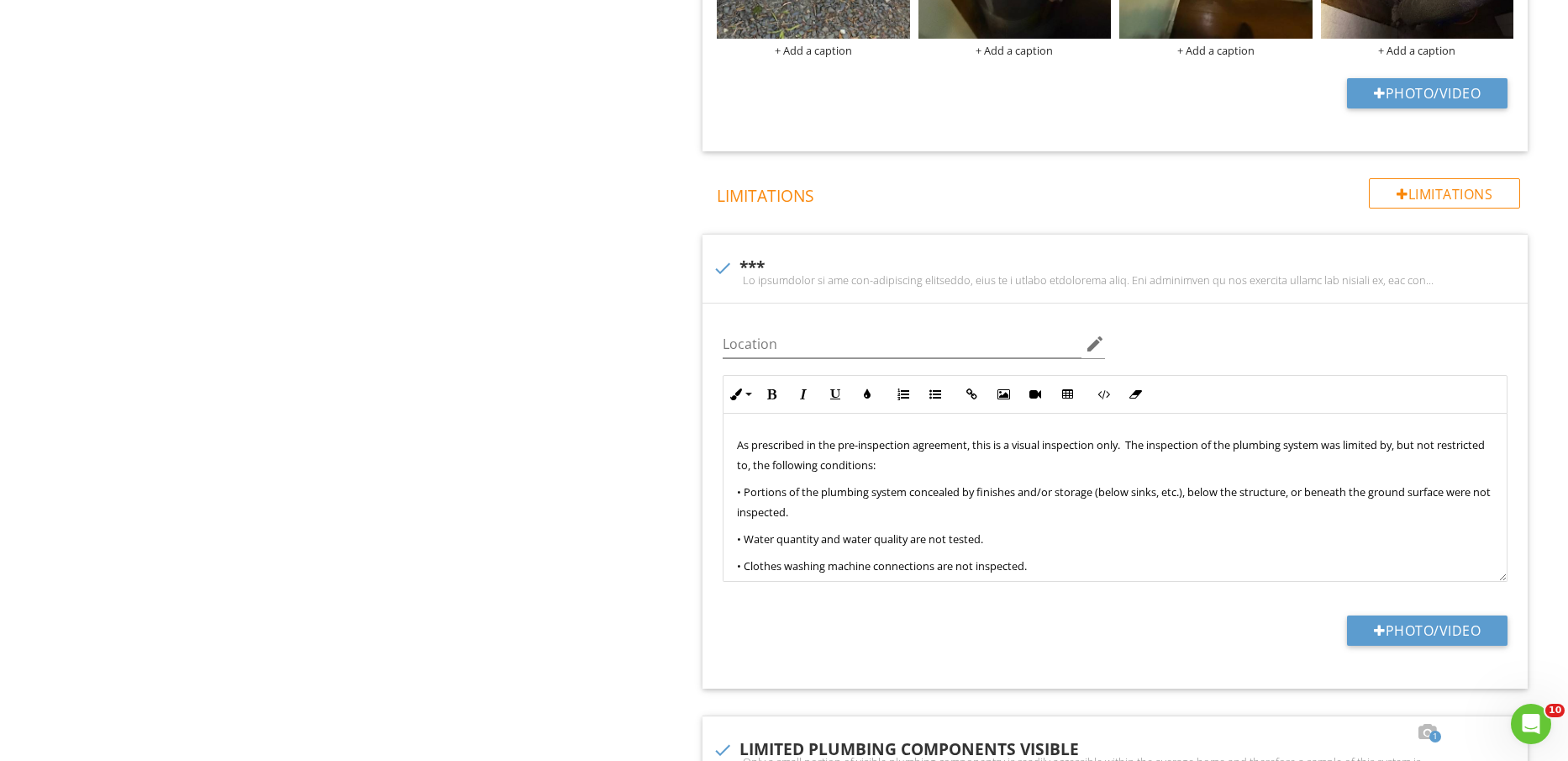
scroll to position [5362, 0]
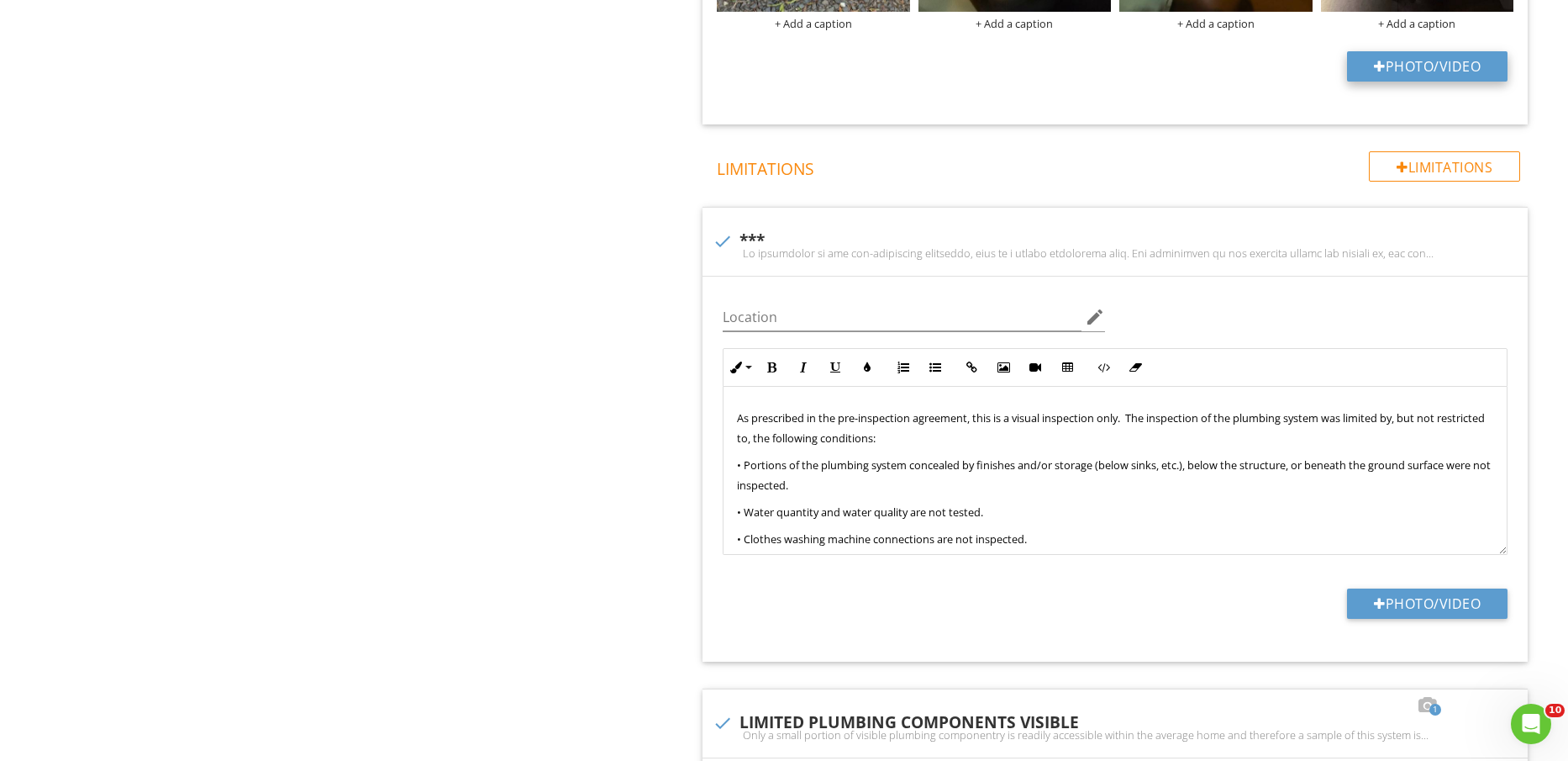
click at [1445, 64] on button "Photo/Video" at bounding box center [1428, 66] width 161 height 30
type input "C:\fakepath\IMG_2439.jpg"
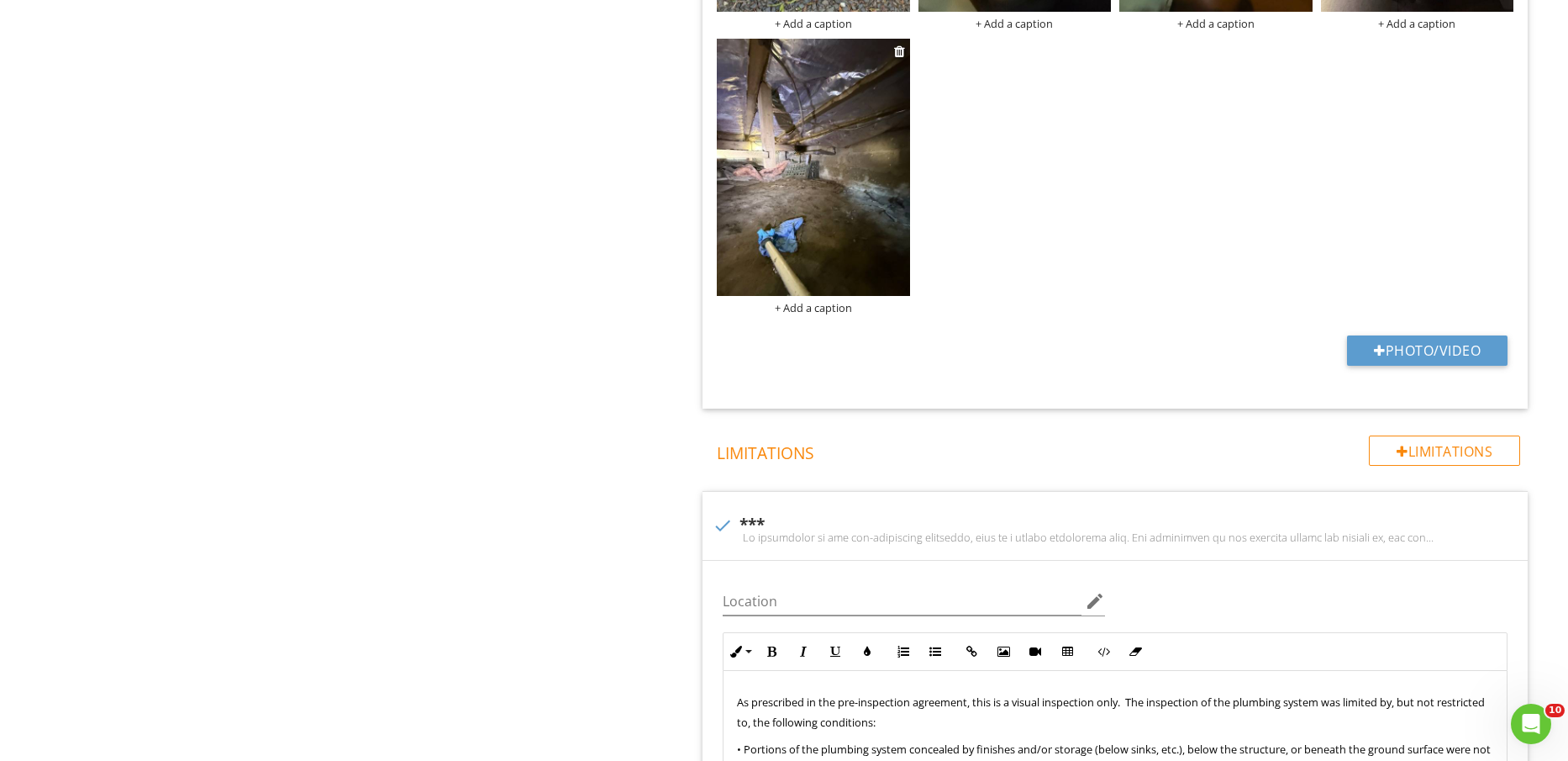
click at [825, 191] on img at bounding box center [813, 167] width 192 height 257
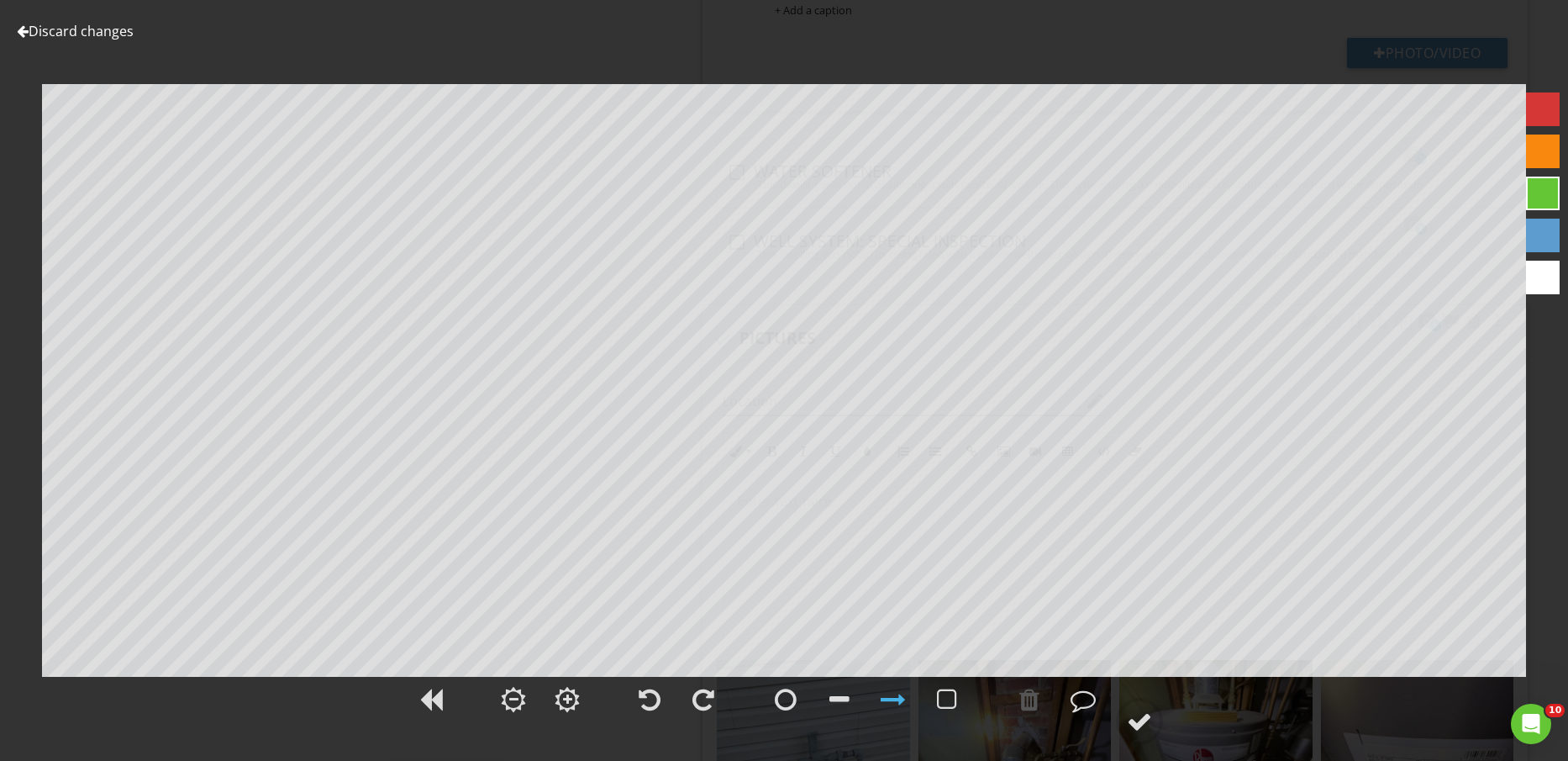
scroll to position [4521, 0]
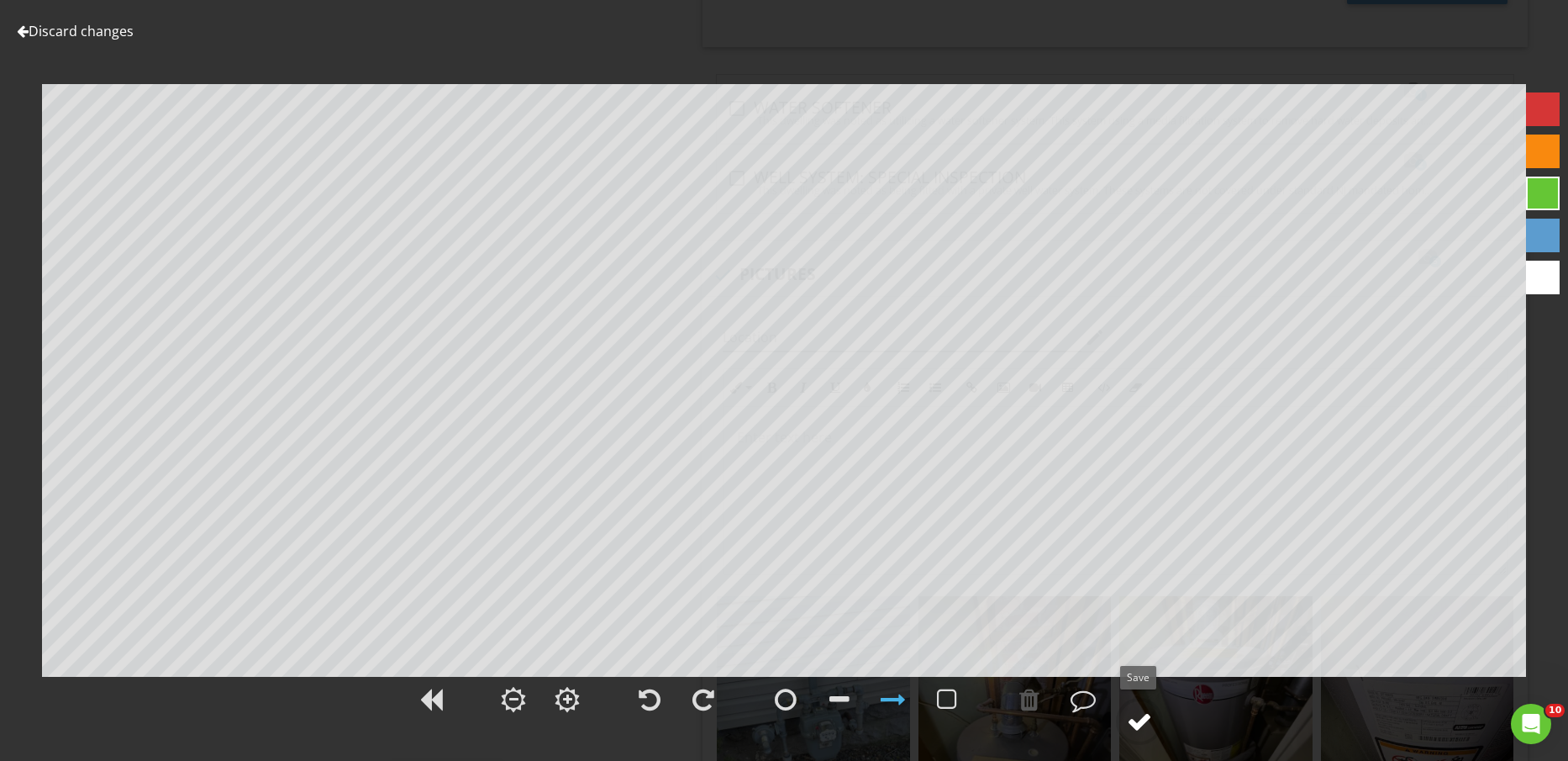
click at [1145, 717] on div at bounding box center [1140, 722] width 26 height 26
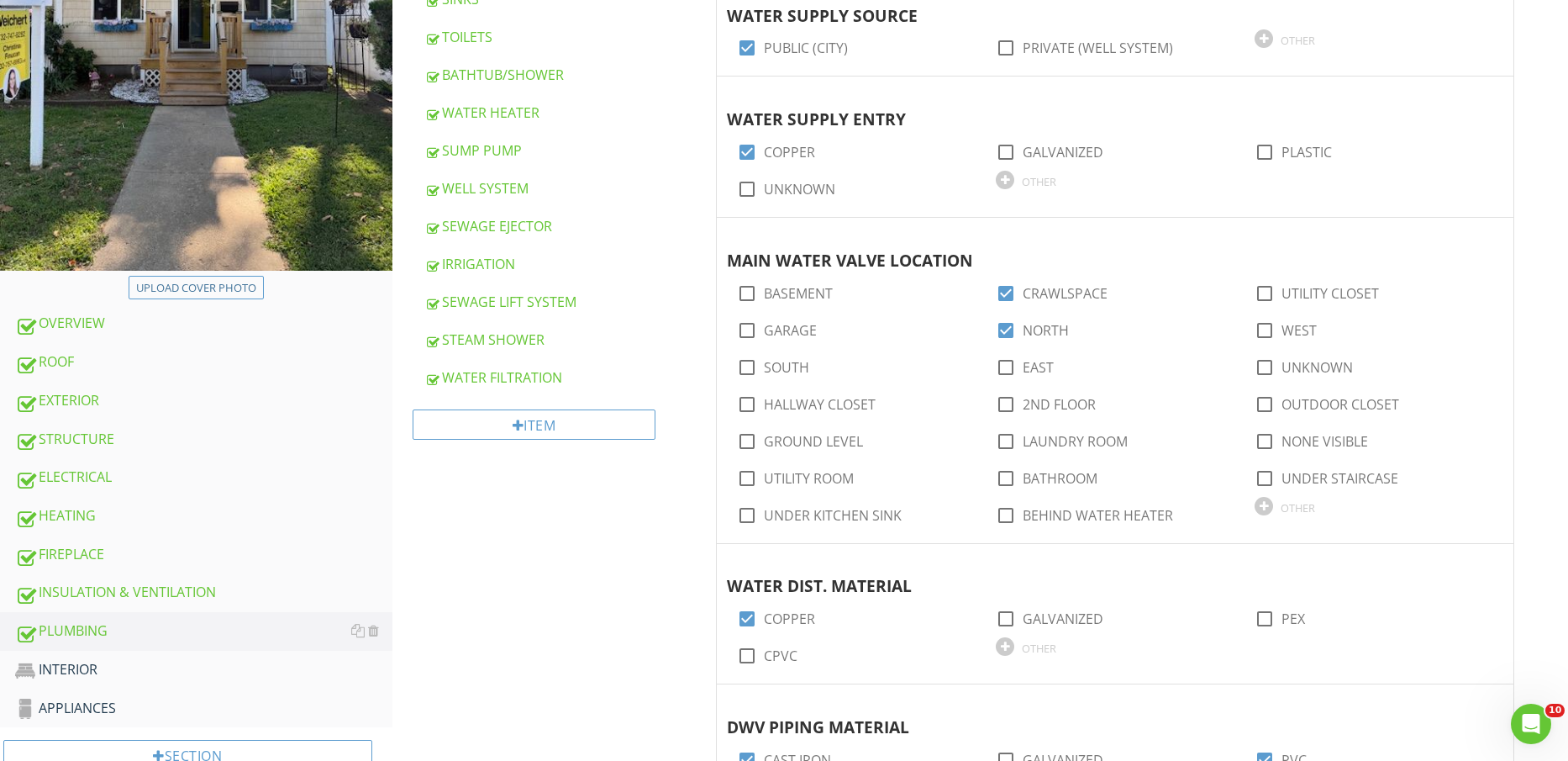
scroll to position [736, 0]
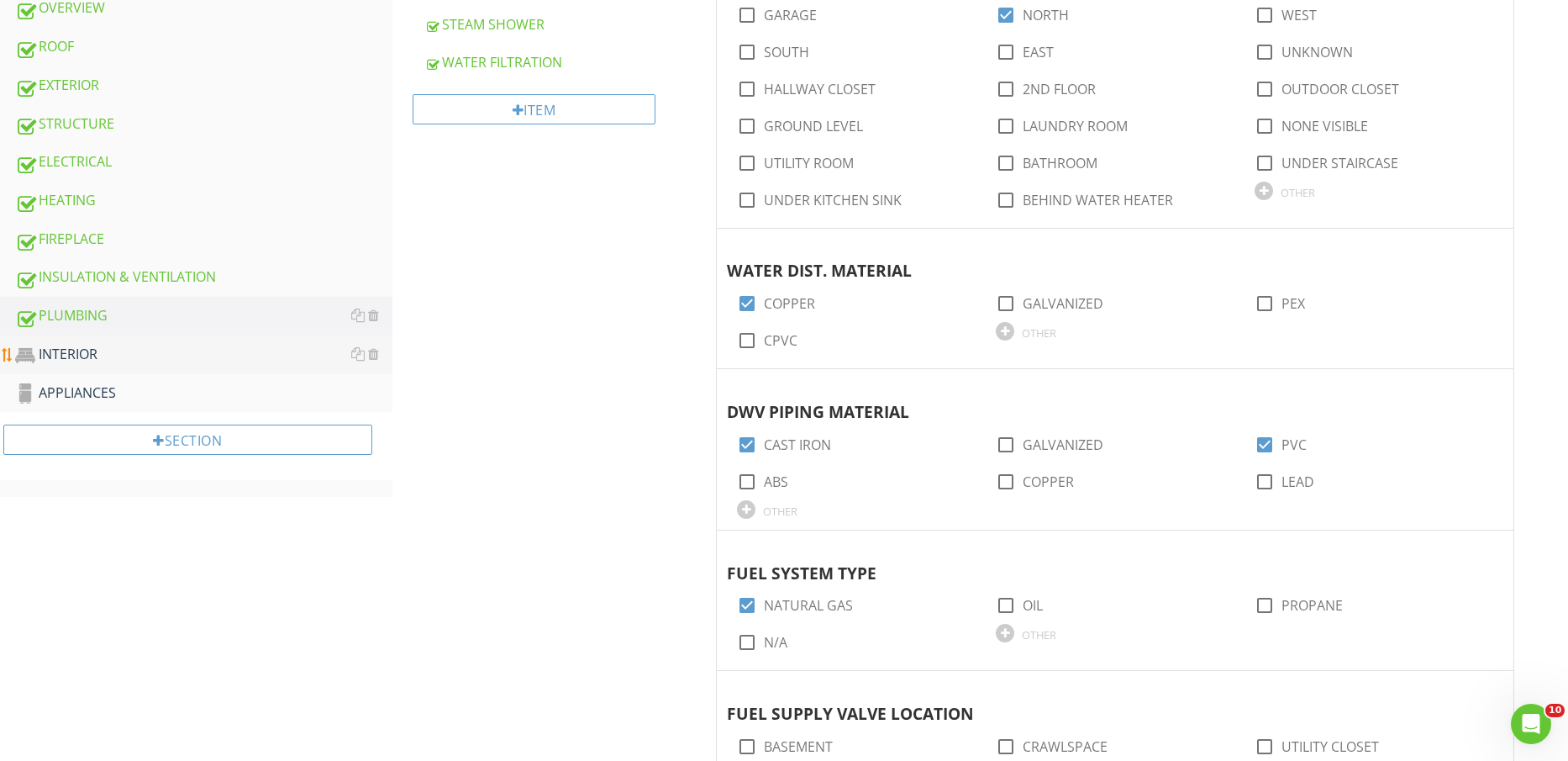
click at [145, 346] on div "INTERIOR" at bounding box center [204, 355] width 378 height 22
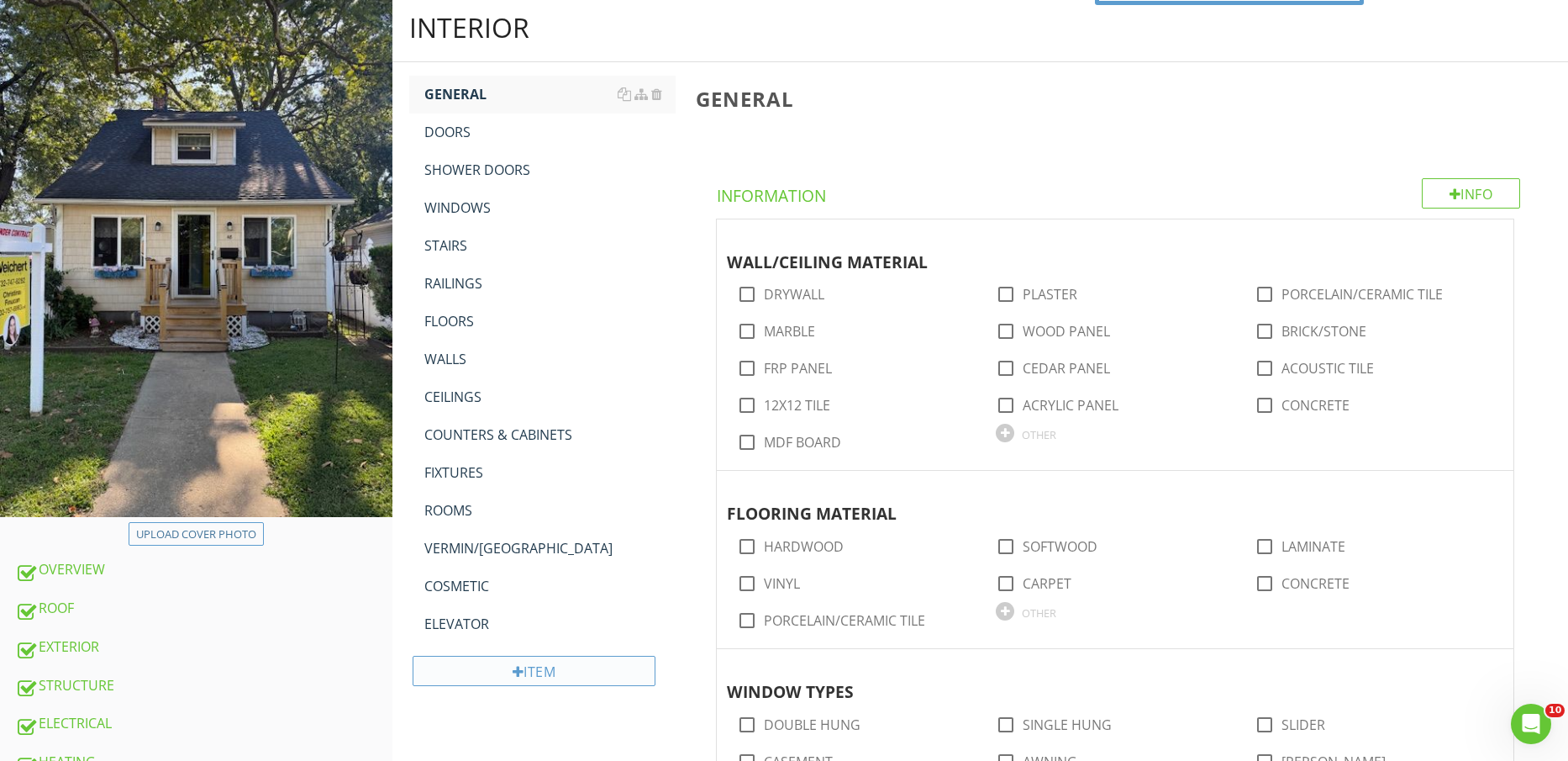
scroll to position [210, 0]
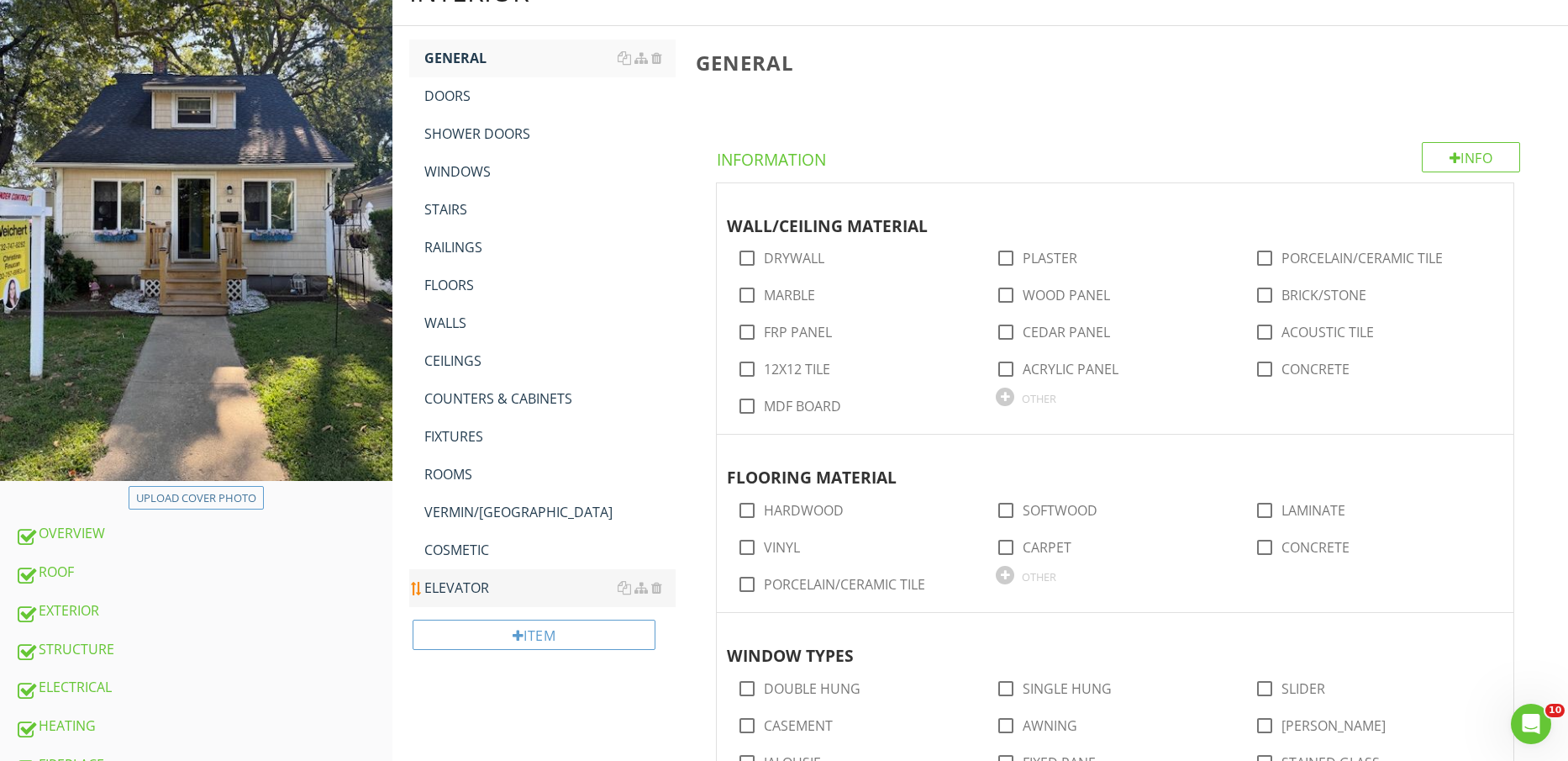
click at [456, 587] on div "ELEVATOR" at bounding box center [550, 588] width 252 height 21
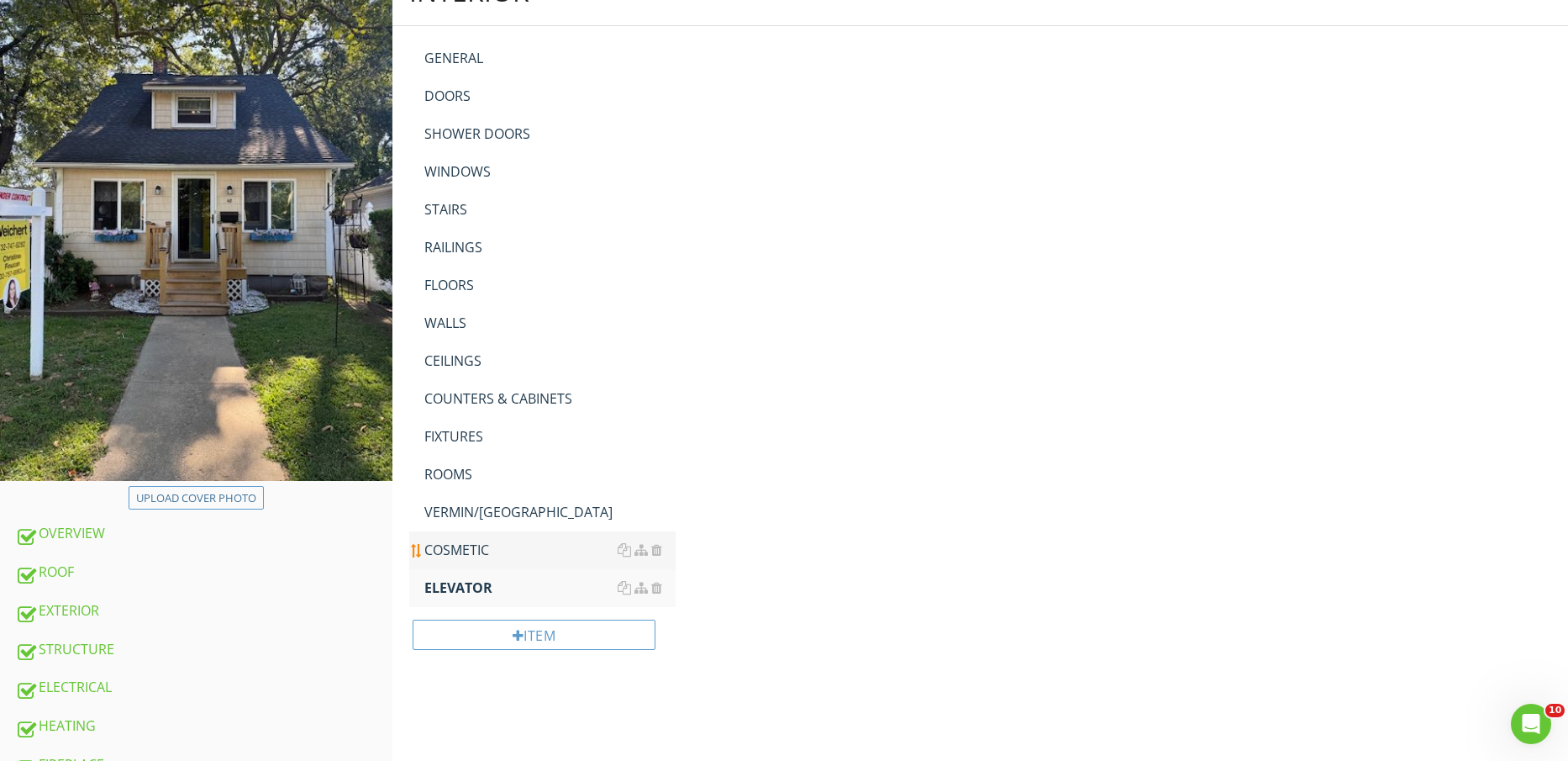
click at [463, 546] on div "COSMETIC" at bounding box center [550, 550] width 252 height 21
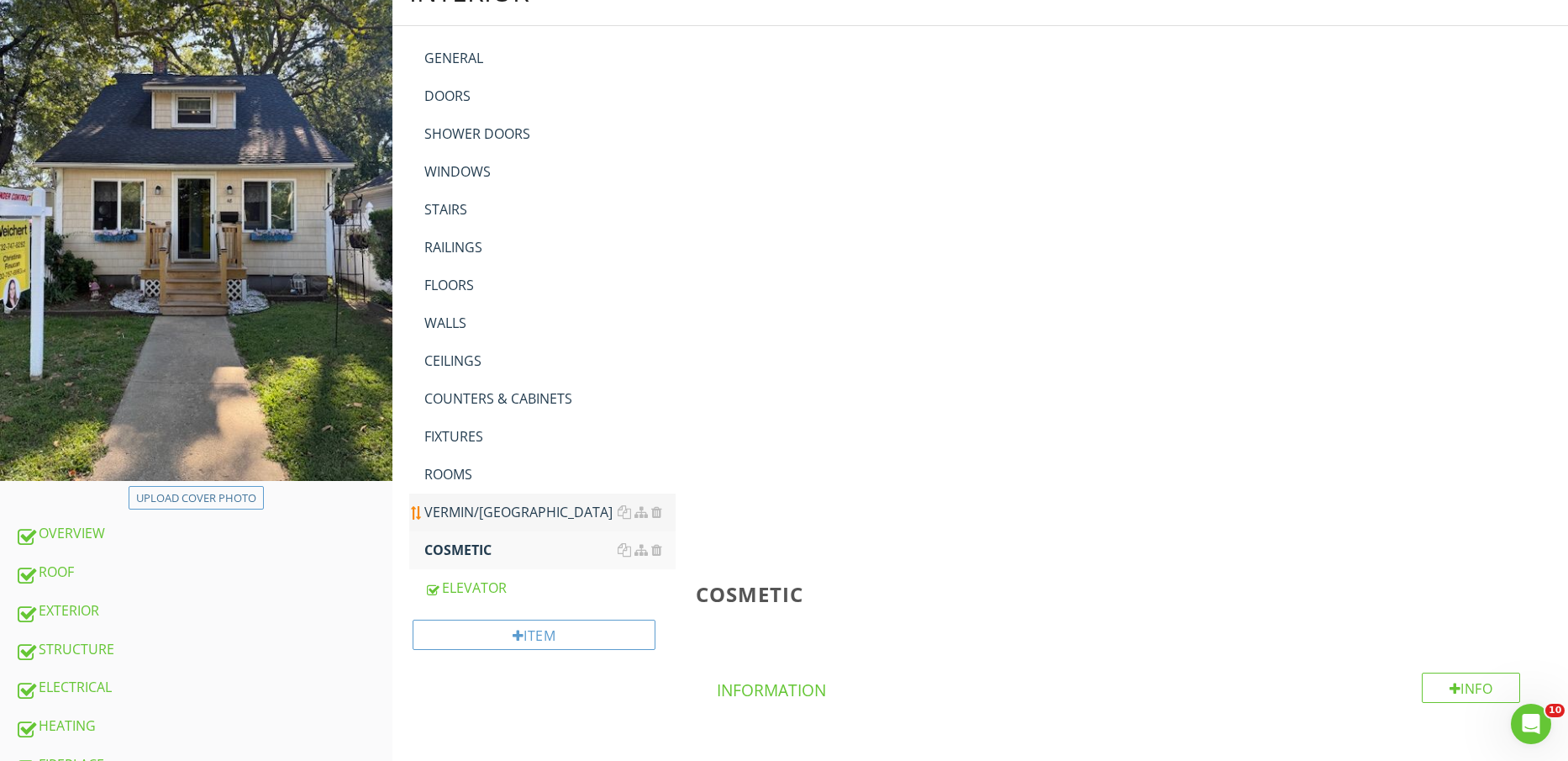
click at [465, 512] on div "VERMIN/[GEOGRAPHIC_DATA]" at bounding box center [550, 512] width 252 height 21
click at [459, 466] on div "ROOMS" at bounding box center [550, 475] width 252 height 21
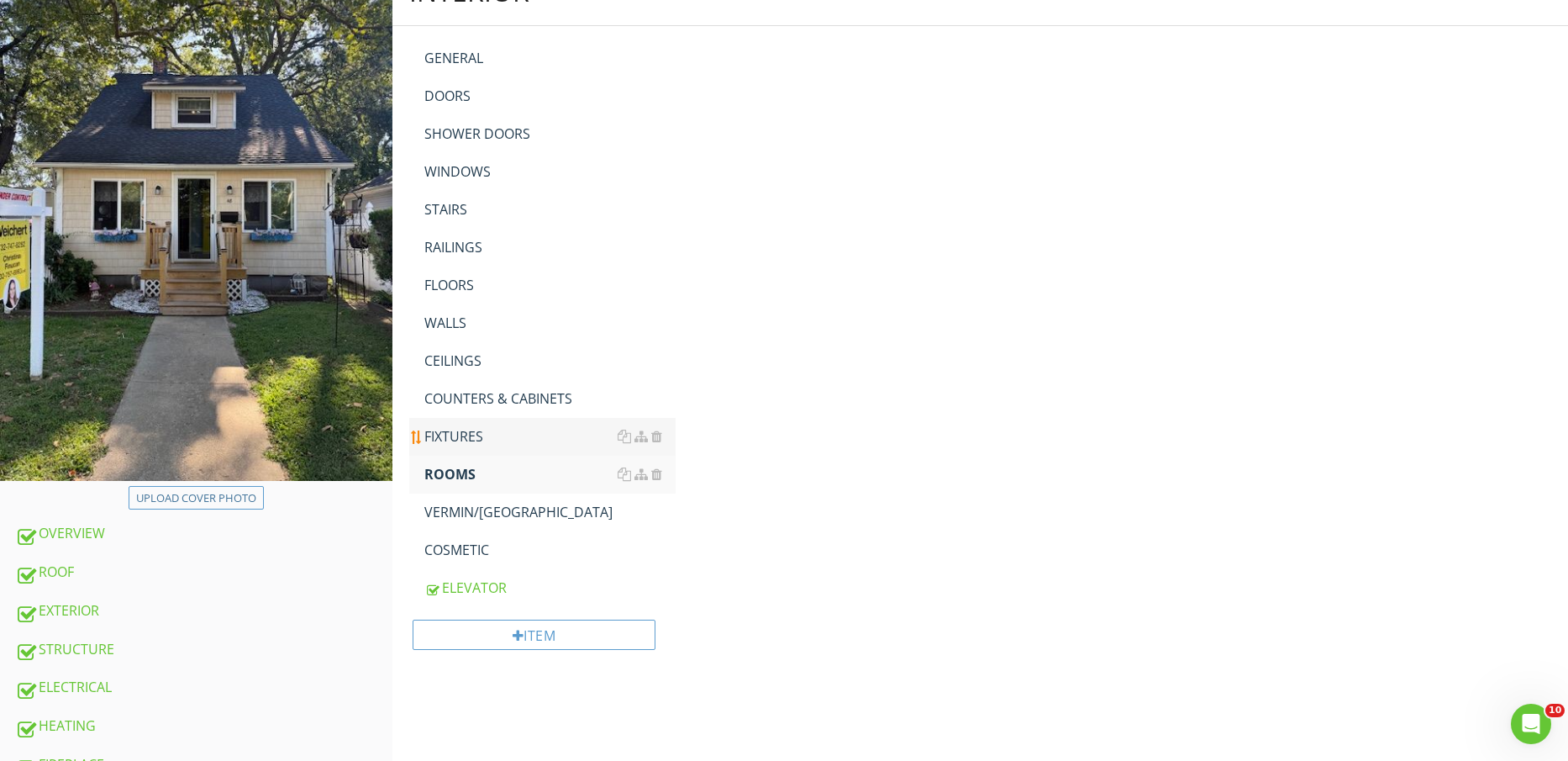
click at [457, 431] on div "FIXTURES" at bounding box center [550, 437] width 252 height 21
click at [456, 394] on div "COUNTERS & CABINETS" at bounding box center [550, 398] width 252 height 21
click at [456, 360] on div "CEILINGS" at bounding box center [550, 361] width 252 height 21
click at [458, 324] on div "WALLS" at bounding box center [550, 323] width 252 height 21
click at [462, 286] on div "FLOORS" at bounding box center [550, 286] width 252 height 21
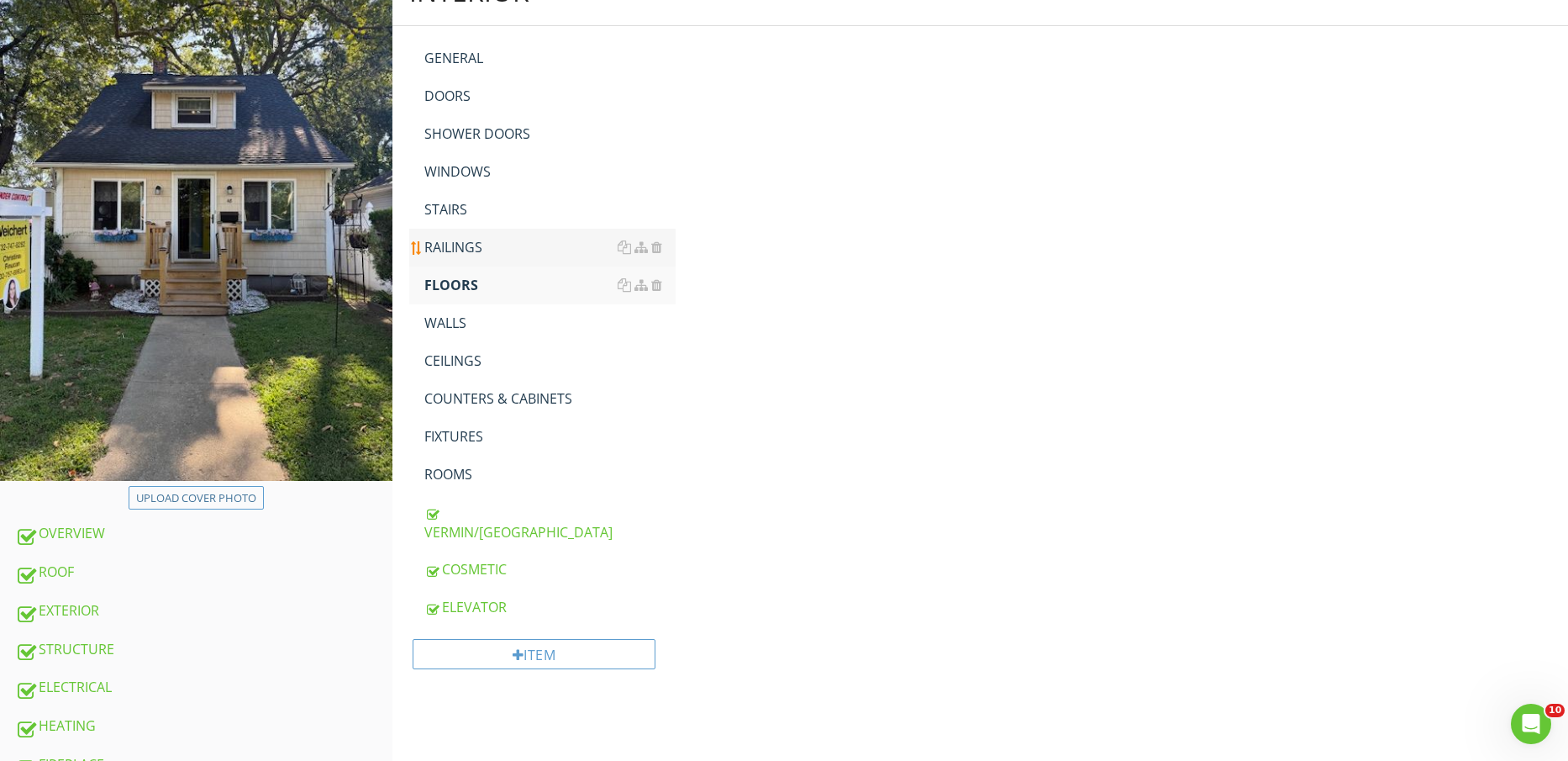
click at [473, 249] on div "RAILINGS" at bounding box center [550, 247] width 252 height 21
click at [473, 205] on div "STAIRS" at bounding box center [550, 209] width 252 height 21
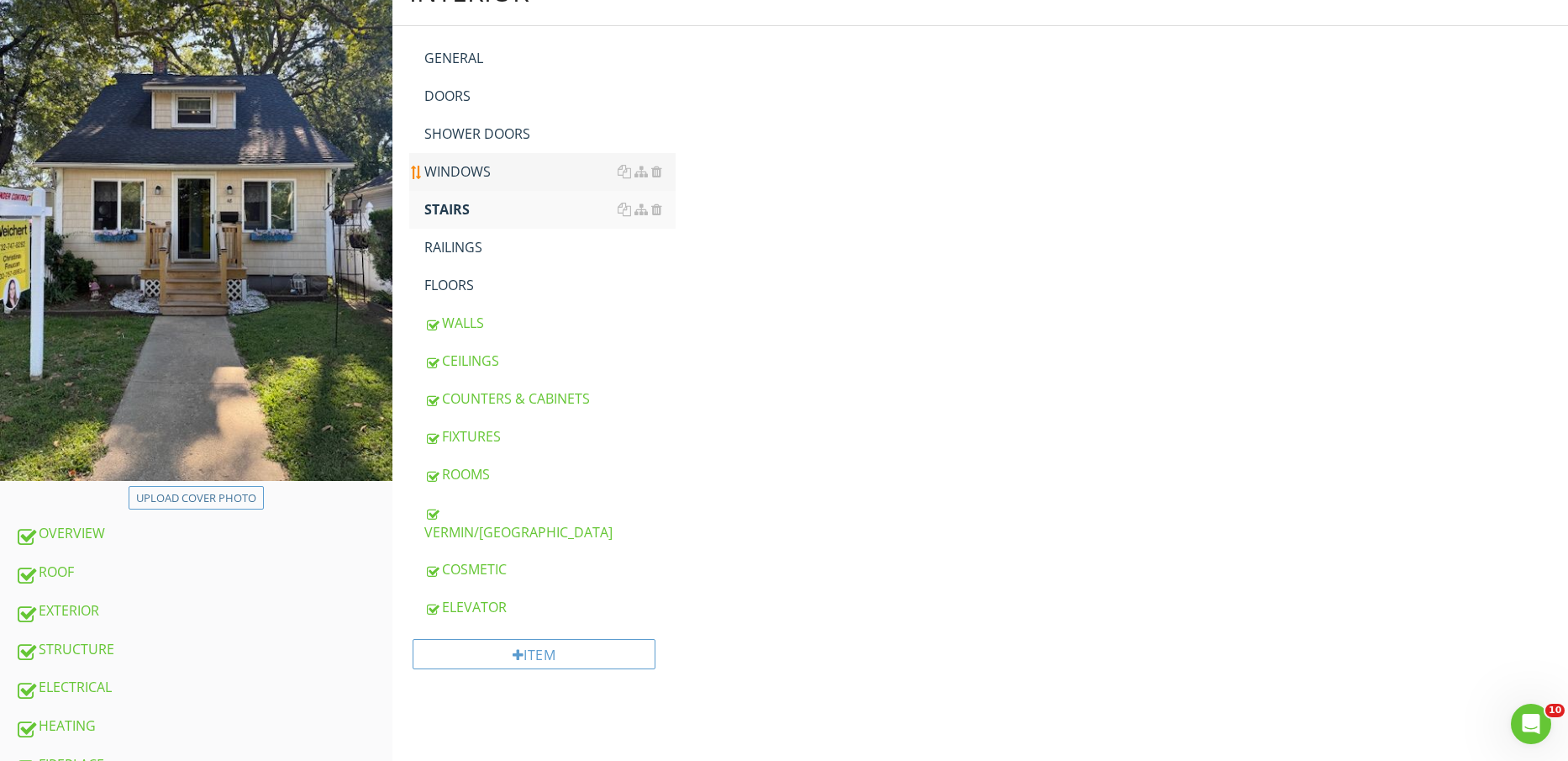
click at [481, 162] on div "WINDOWS" at bounding box center [550, 172] width 252 height 21
click at [488, 131] on div "SHOWER DOORS" at bounding box center [550, 134] width 252 height 21
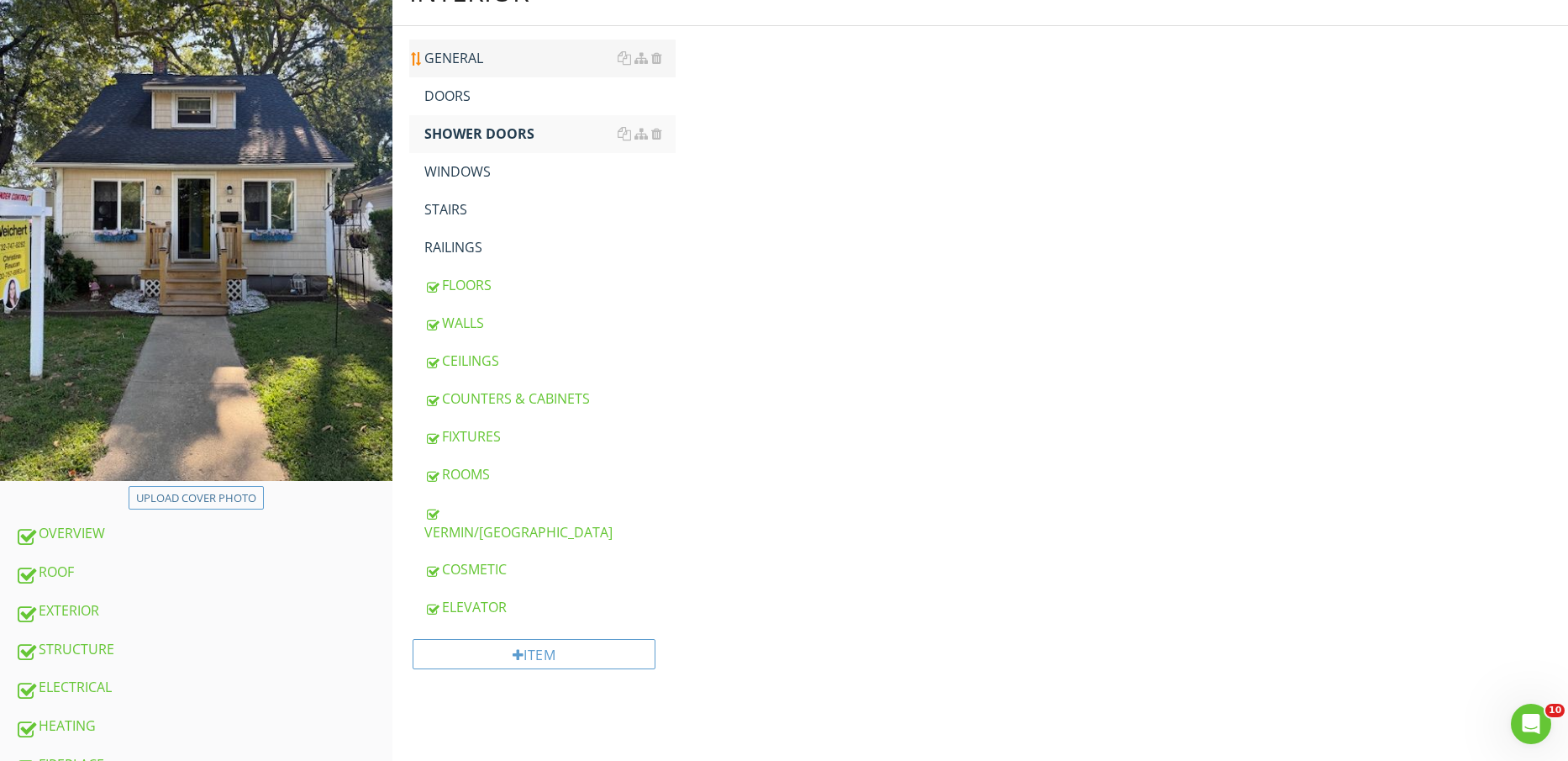
click at [483, 75] on link "GENERAL" at bounding box center [550, 57] width 252 height 37
click at [474, 101] on div "DOORS" at bounding box center [550, 96] width 252 height 21
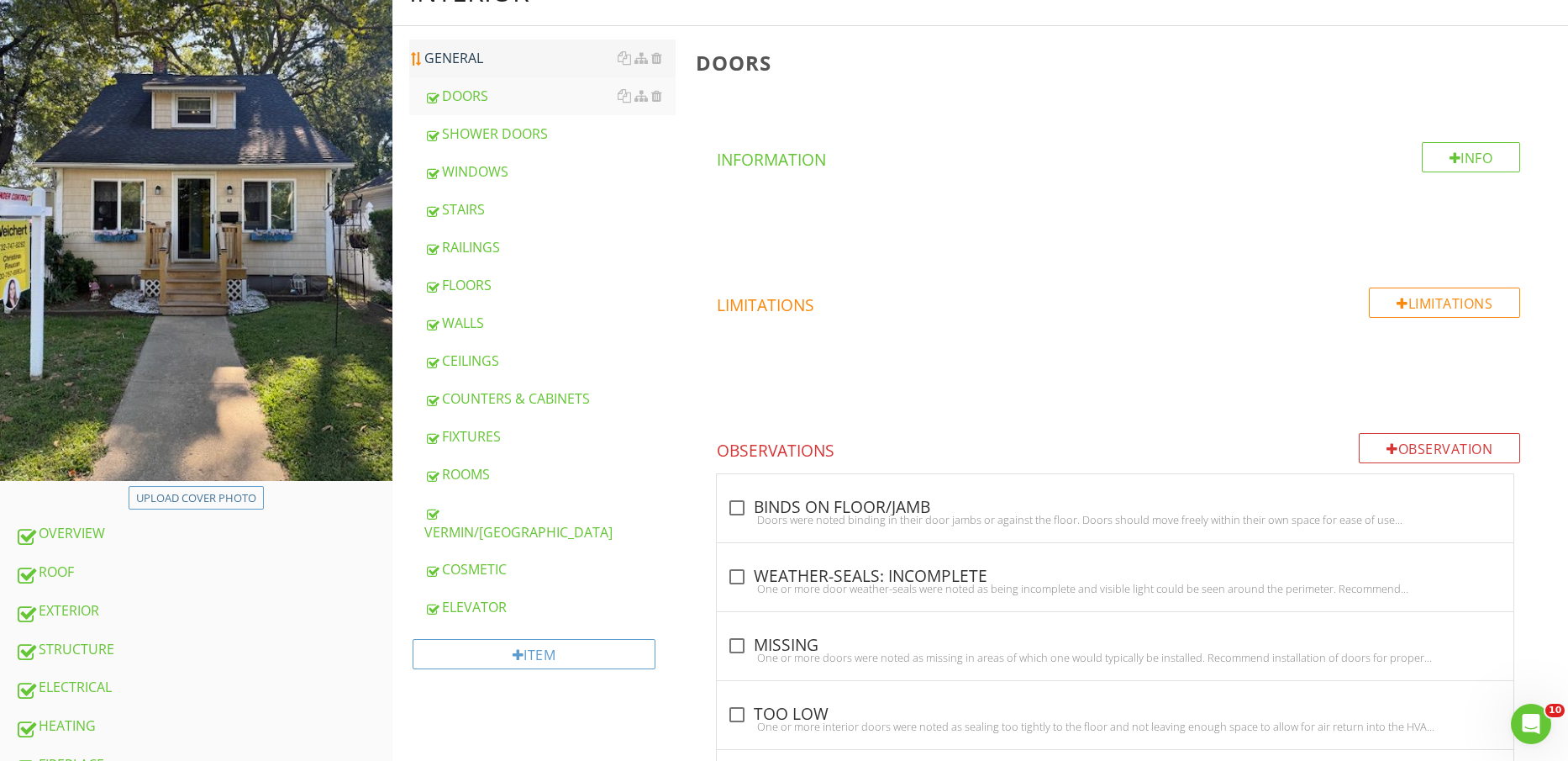
click at [481, 67] on div "GENERAL" at bounding box center [550, 58] width 252 height 21
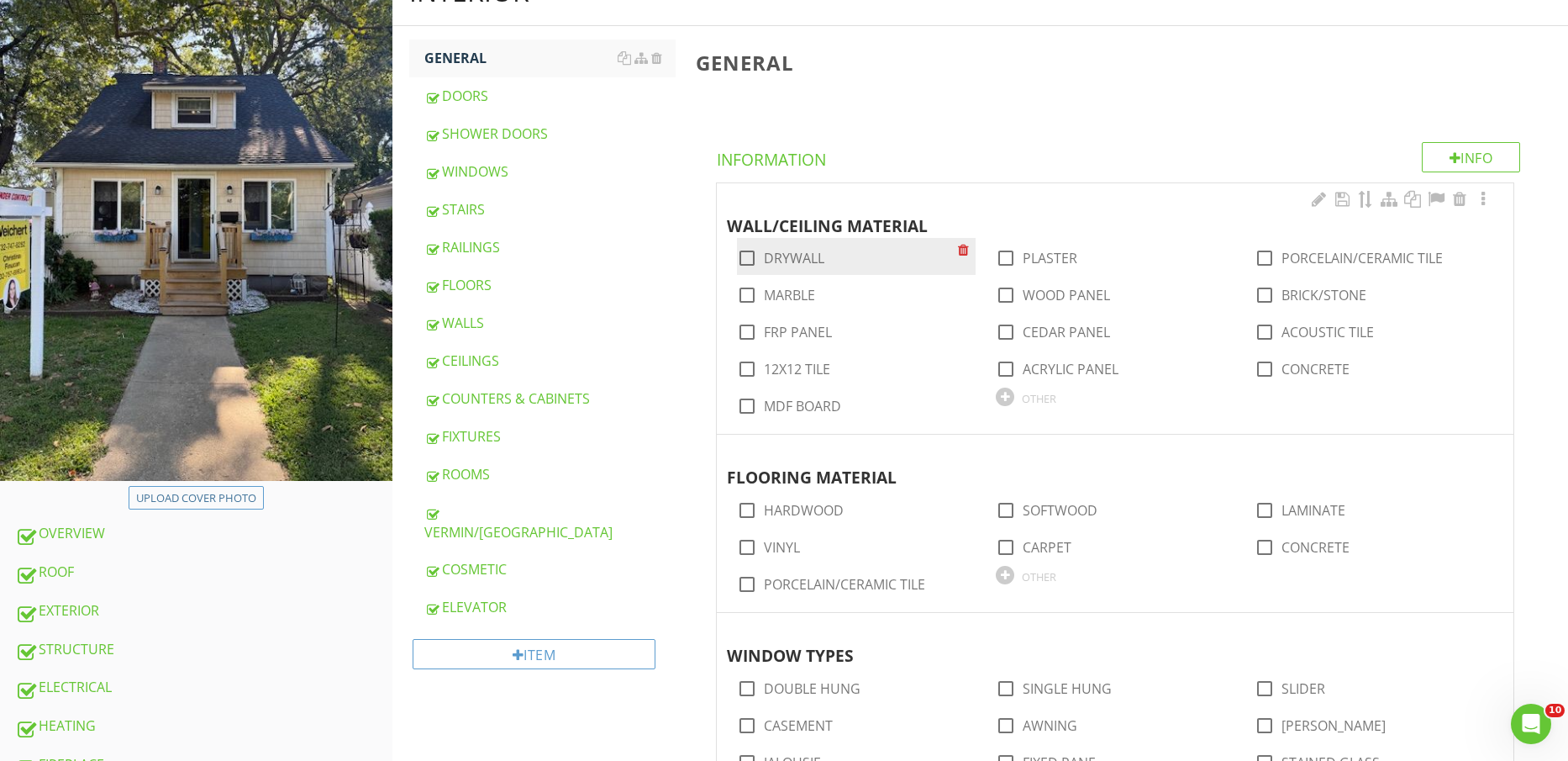
click at [802, 256] on label "DRYWALL" at bounding box center [794, 258] width 61 height 17
checkbox input "true"
click at [1347, 263] on label "PORCELAIN/CERAMIC TILE" at bounding box center [1362, 258] width 161 height 17
checkbox input "true"
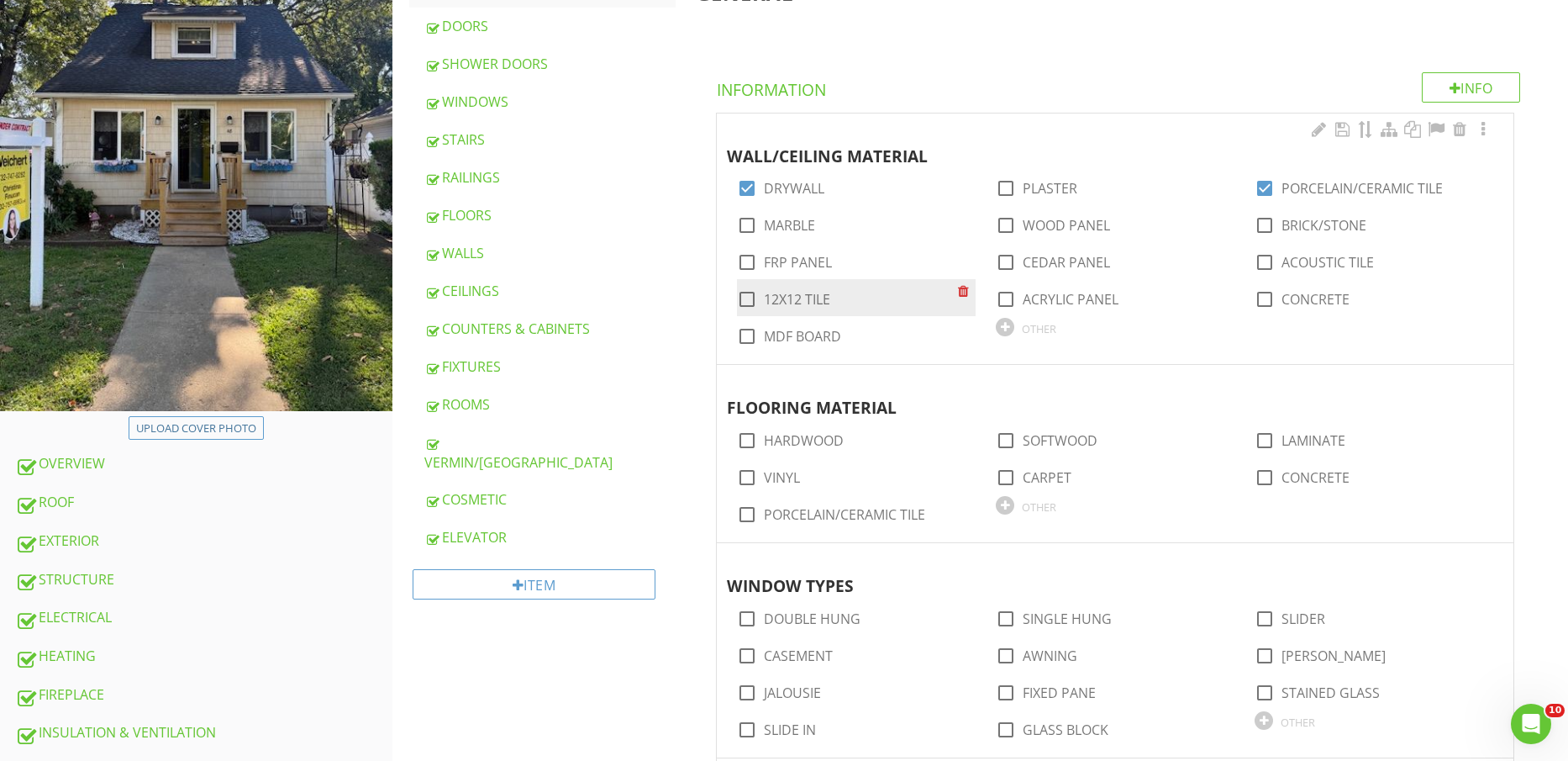
scroll to position [316, 0]
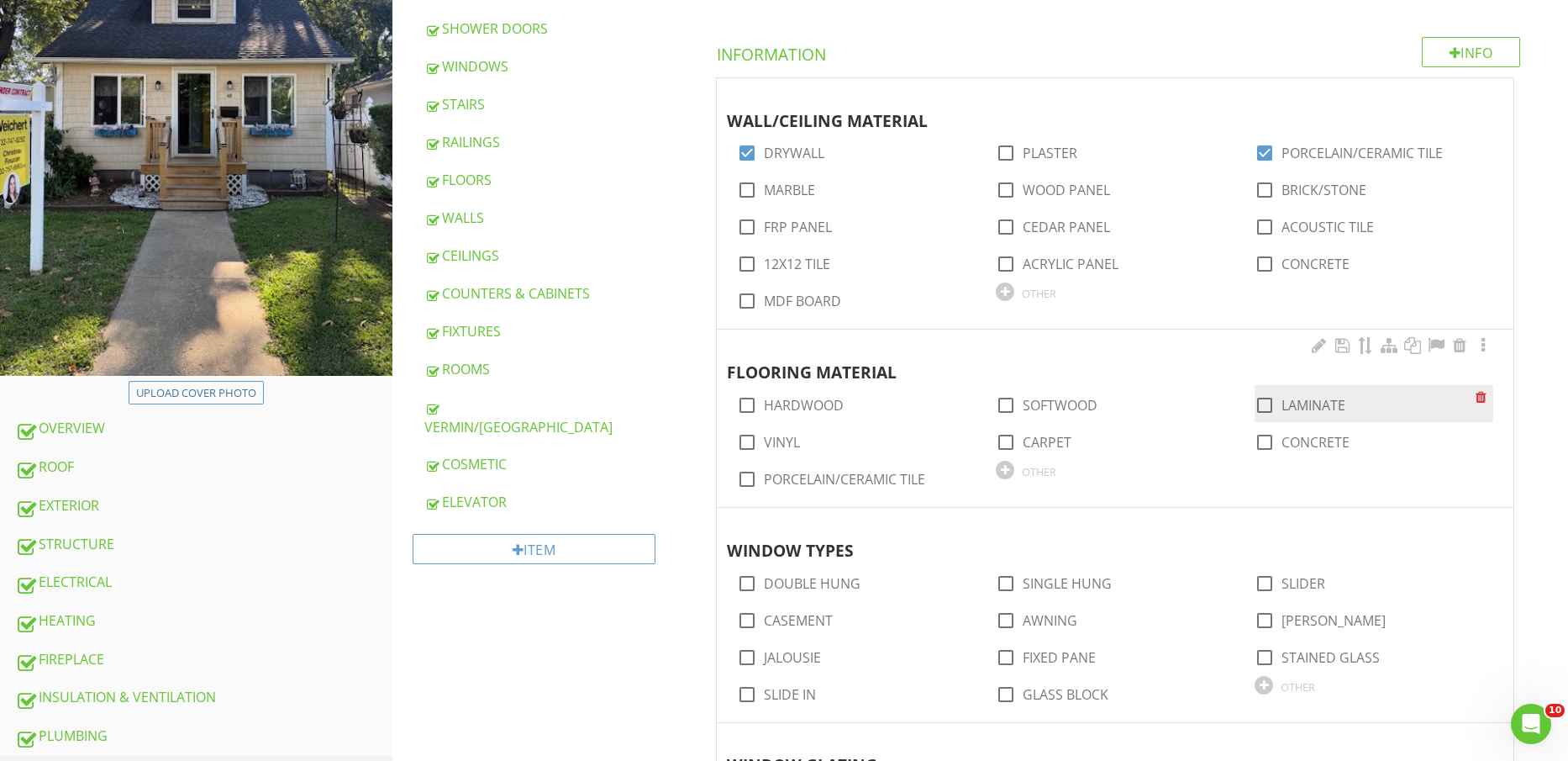
click at [1313, 407] on label "LAMINATE" at bounding box center [1313, 405] width 64 height 17
checkbox input "true"
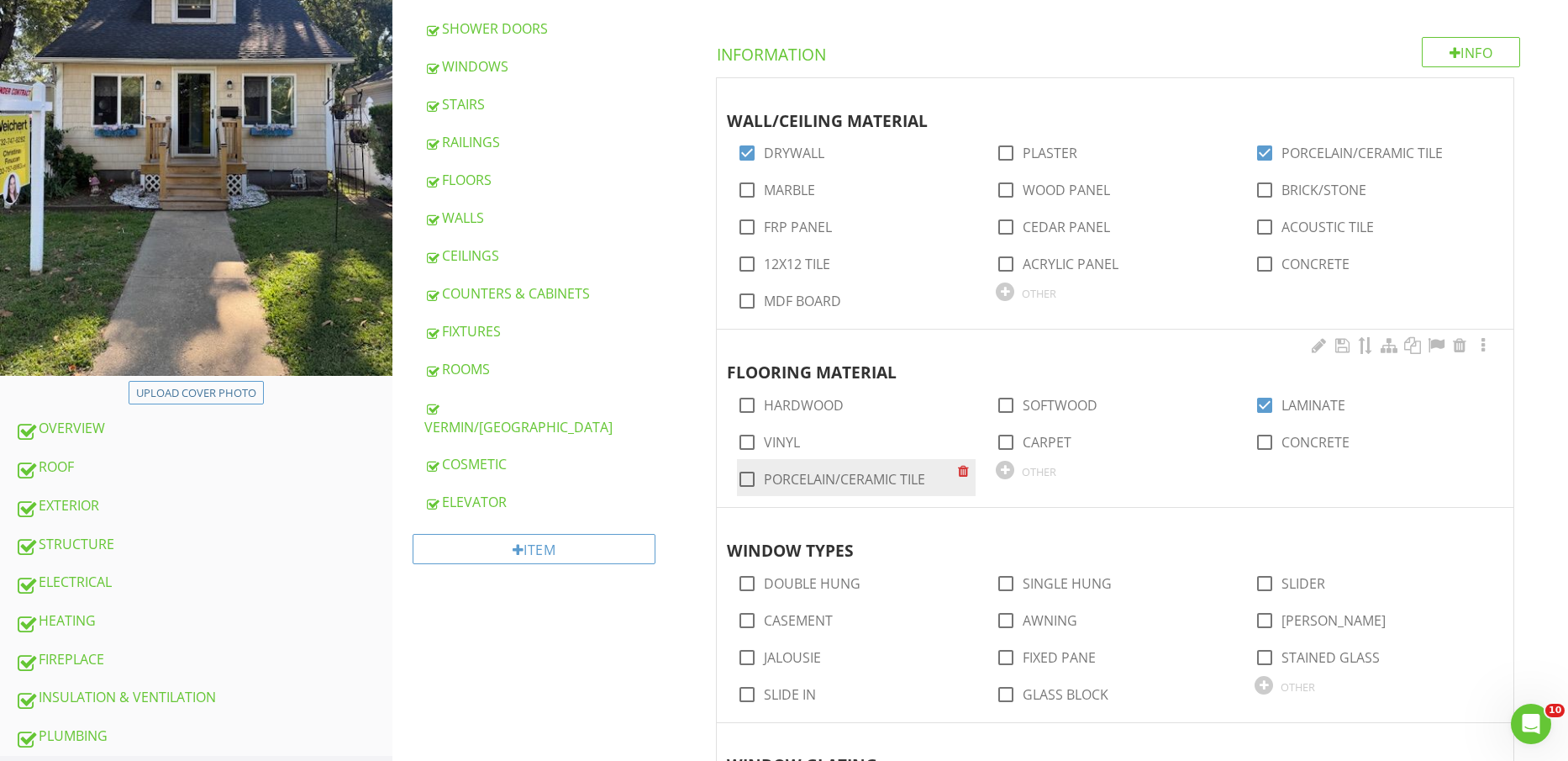
click at [839, 473] on label "PORCELAIN/CERAMIC TILE" at bounding box center [844, 480] width 161 height 17
checkbox input "true"
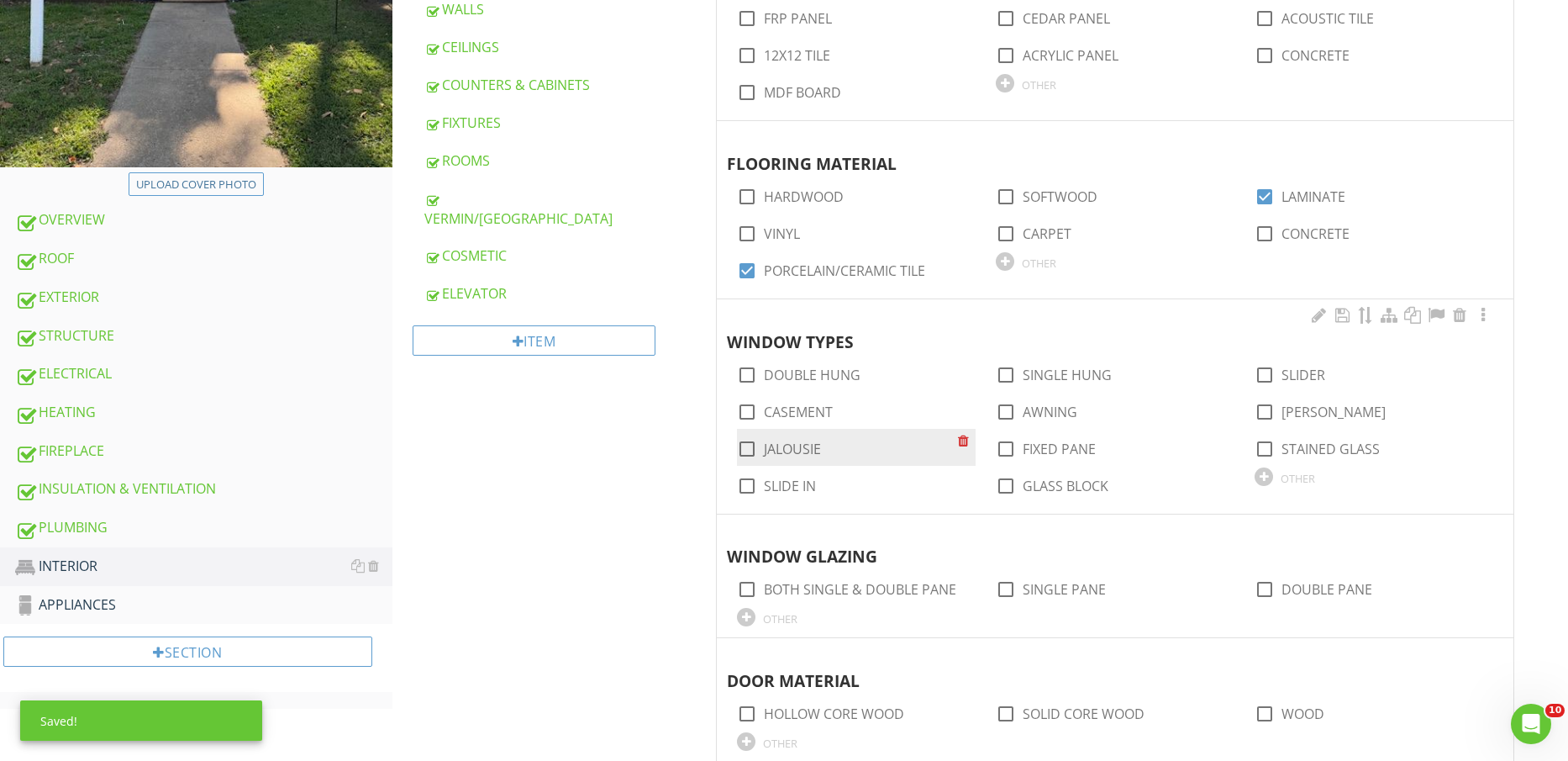
scroll to position [526, 0]
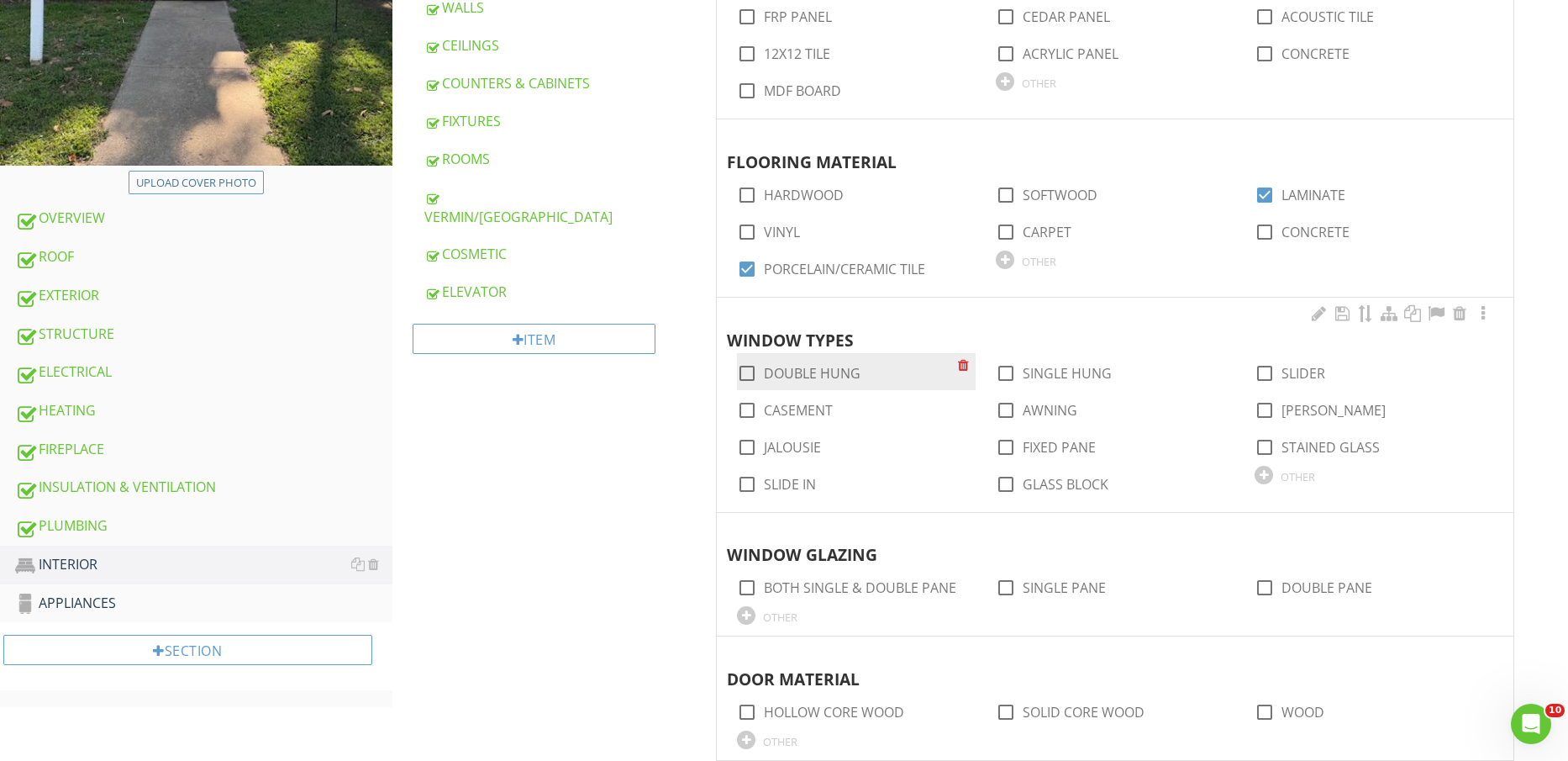
click at [825, 369] on label "DOUBLE HUNG" at bounding box center [812, 374] width 97 height 17
checkbox input "true"
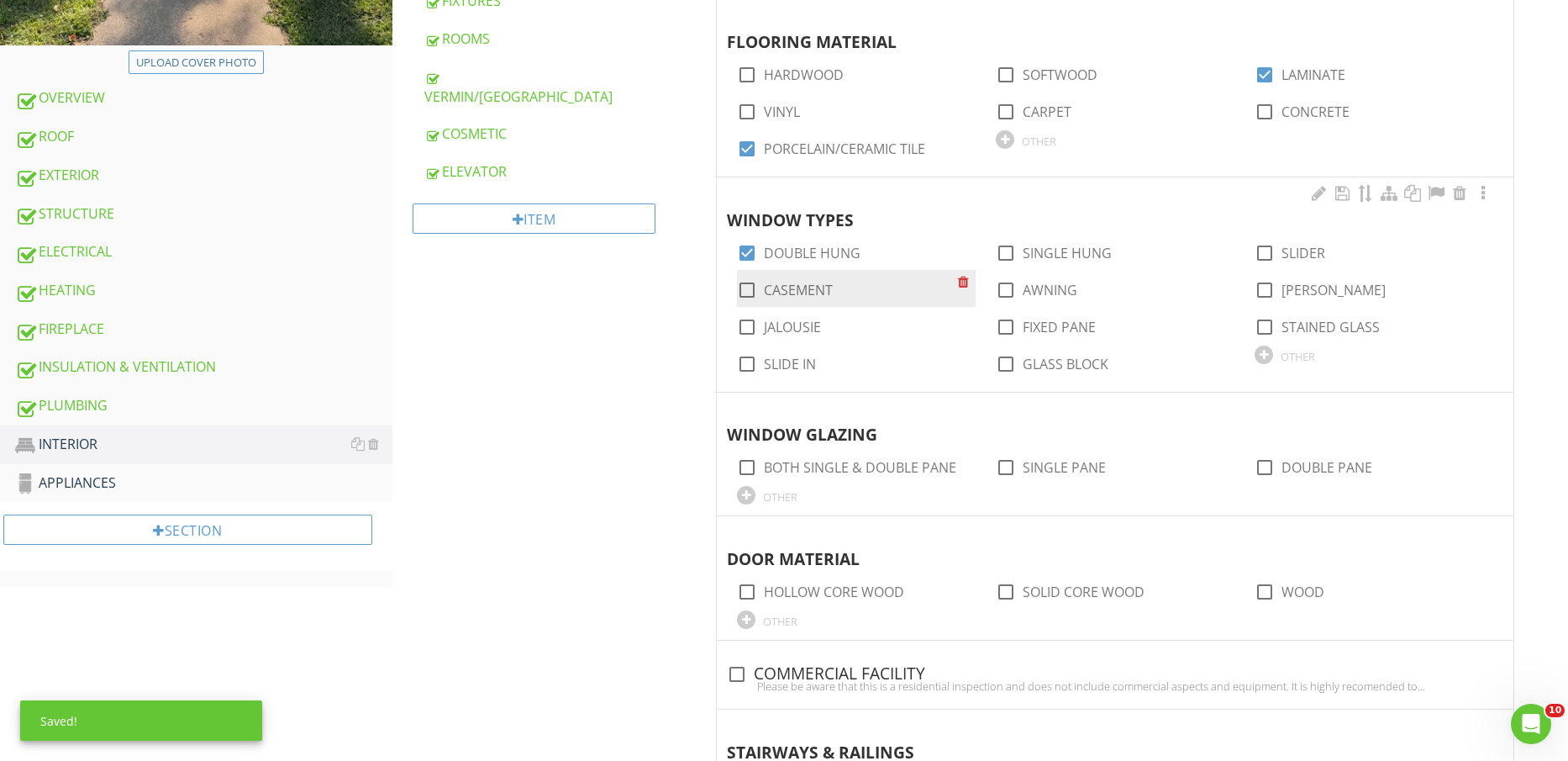
scroll to position [736, 0]
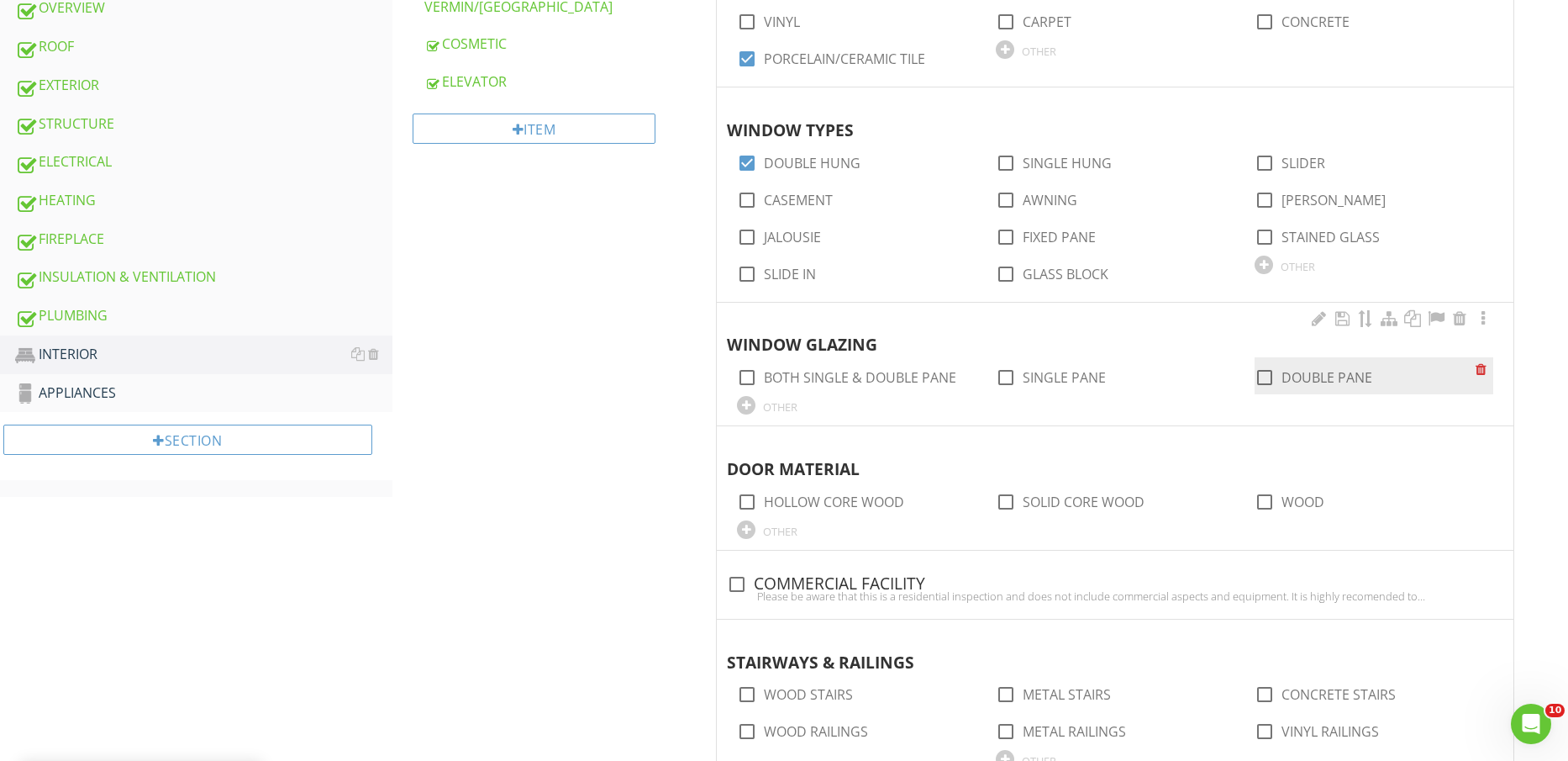
click at [1307, 385] on label "DOUBLE PANE" at bounding box center [1327, 378] width 91 height 17
checkbox input "true"
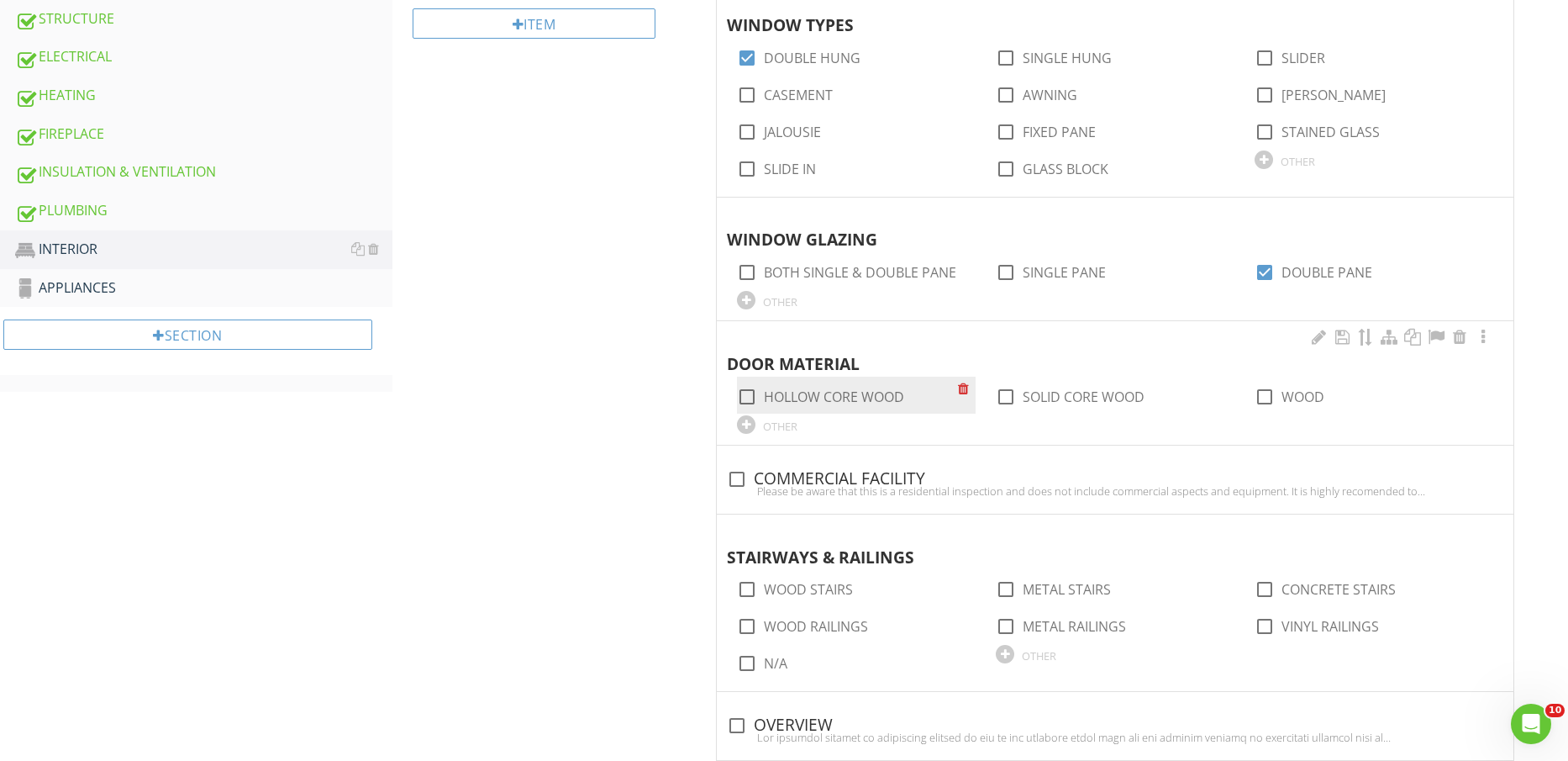
click at [886, 398] on label "HOLLOW CORE WOOD" at bounding box center [834, 397] width 140 height 17
checkbox input "true"
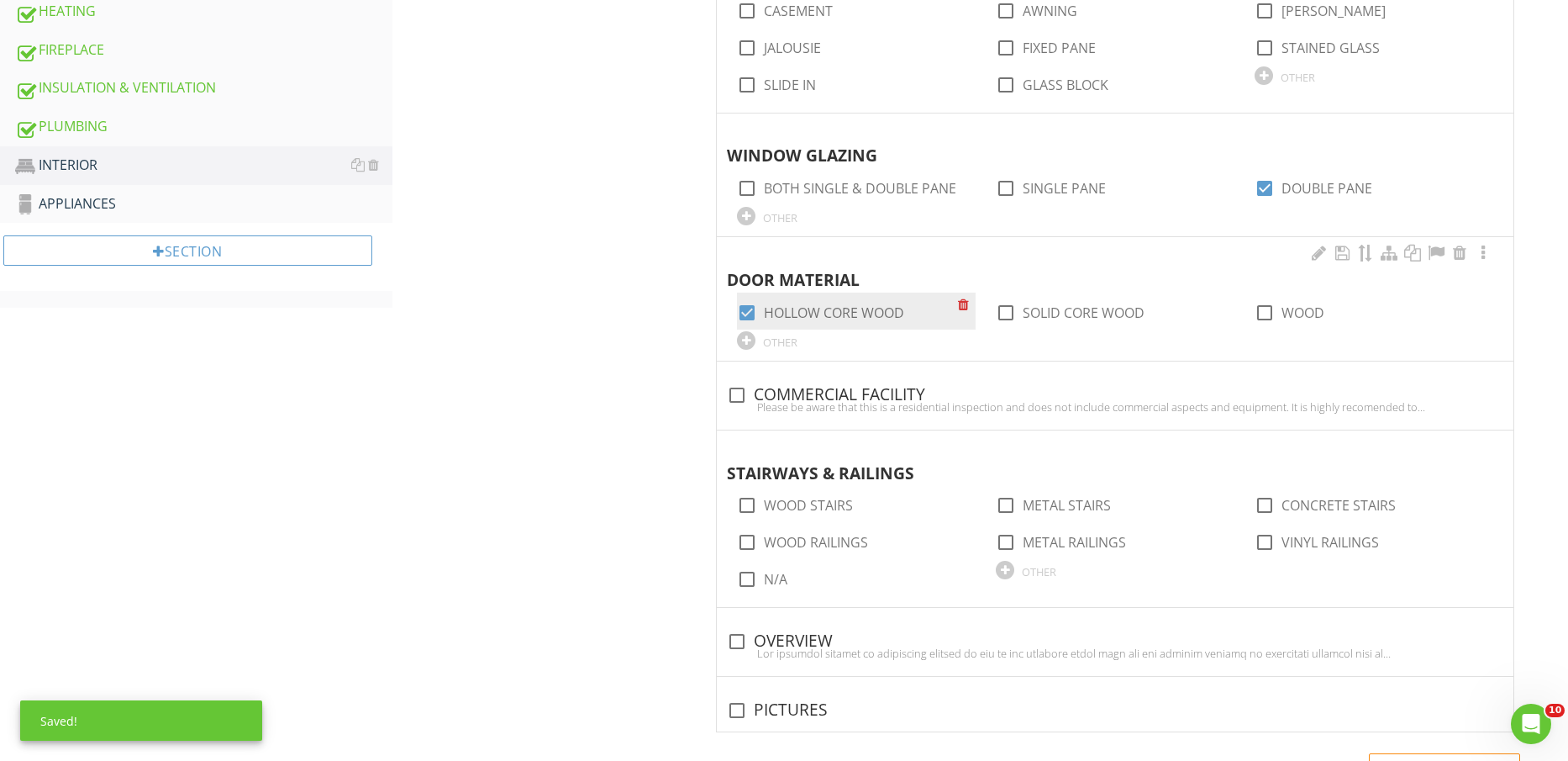
scroll to position [1052, 0]
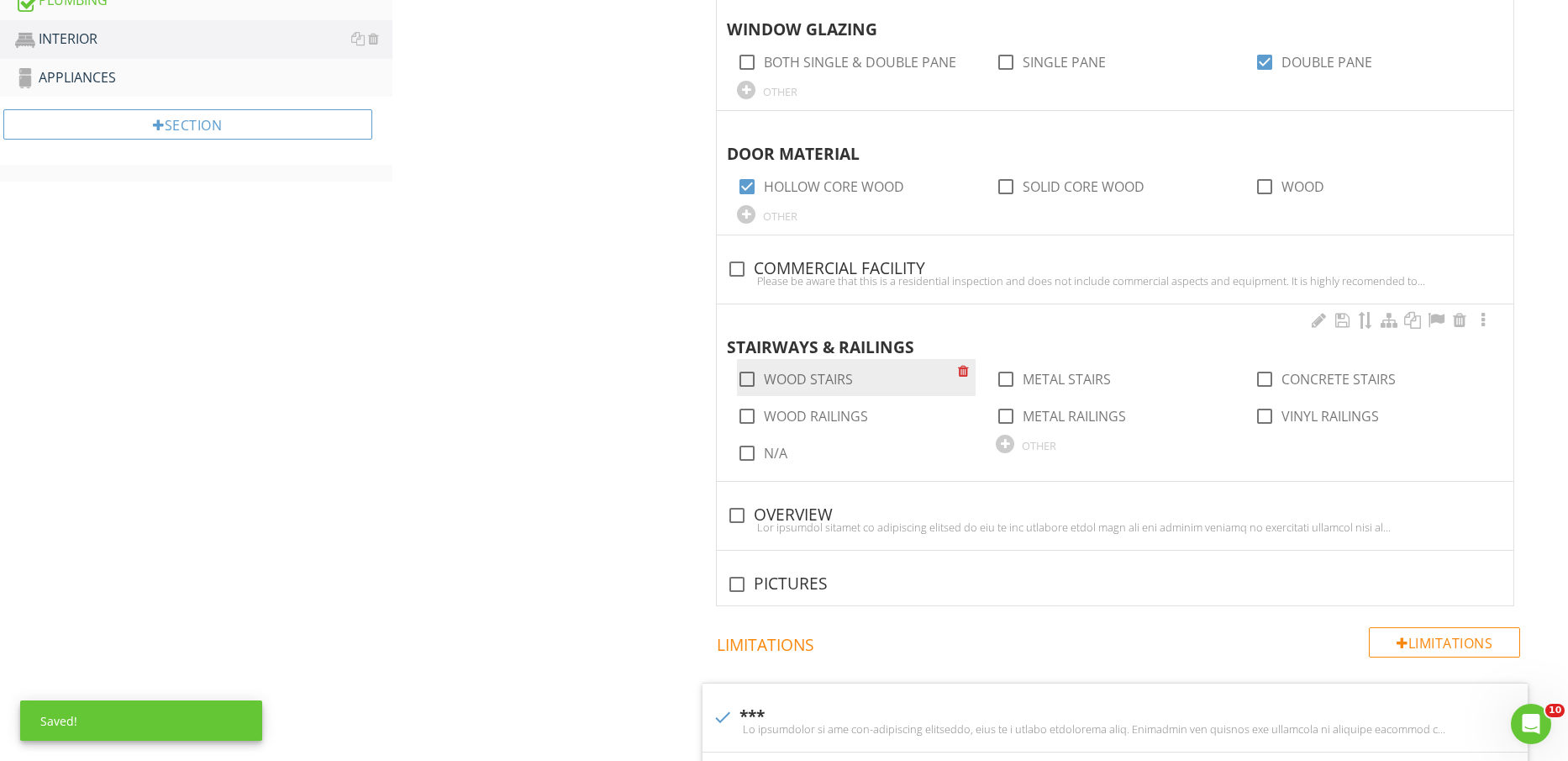
click at [845, 381] on label "WOOD STAIRS" at bounding box center [808, 380] width 89 height 17
checkbox input "true"
click at [837, 415] on label "WOOD RAILINGS" at bounding box center [816, 416] width 104 height 17
checkbox input "true"
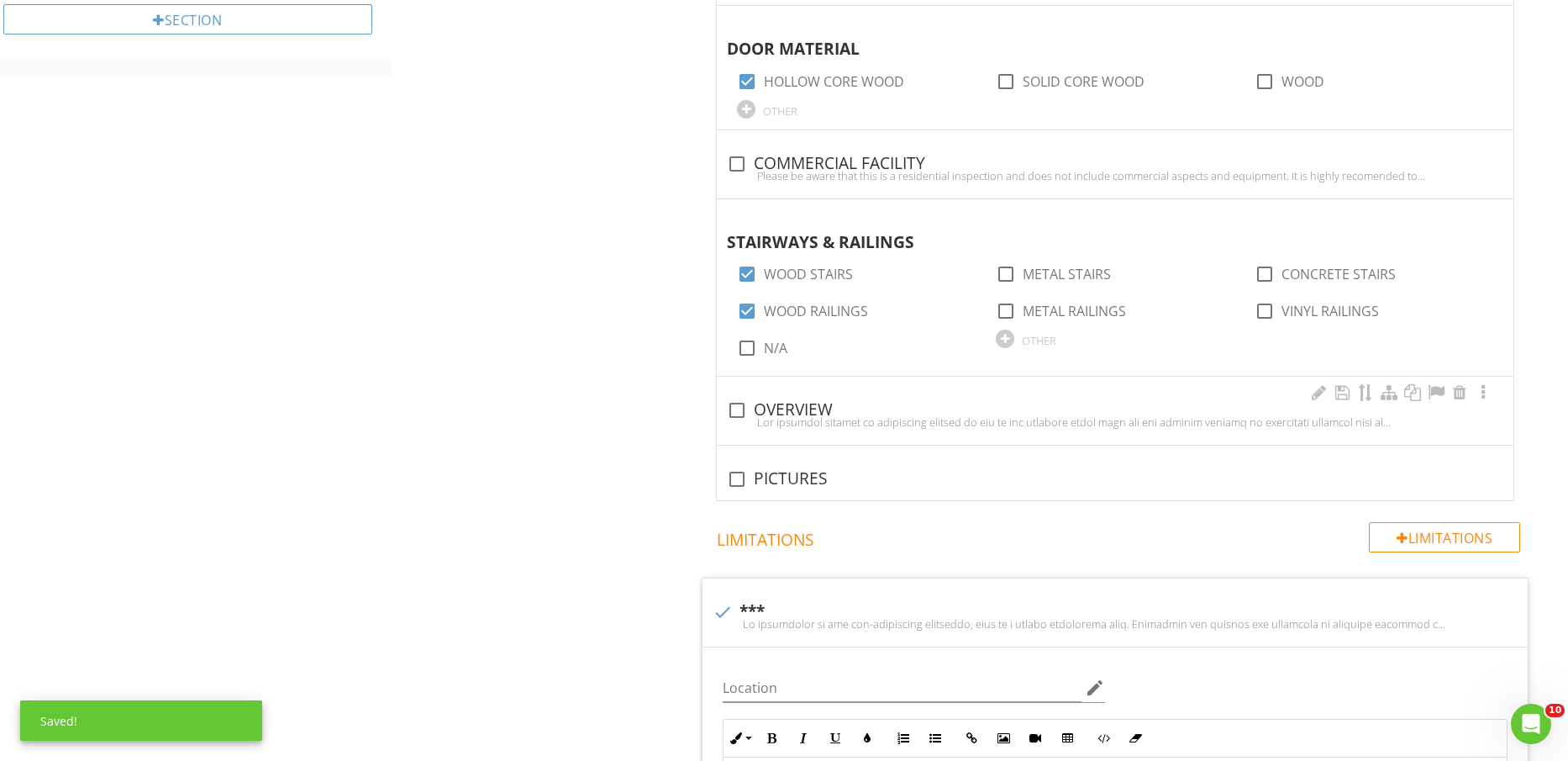
click at [816, 422] on div at bounding box center [1115, 422] width 777 height 14
checkbox input "true"
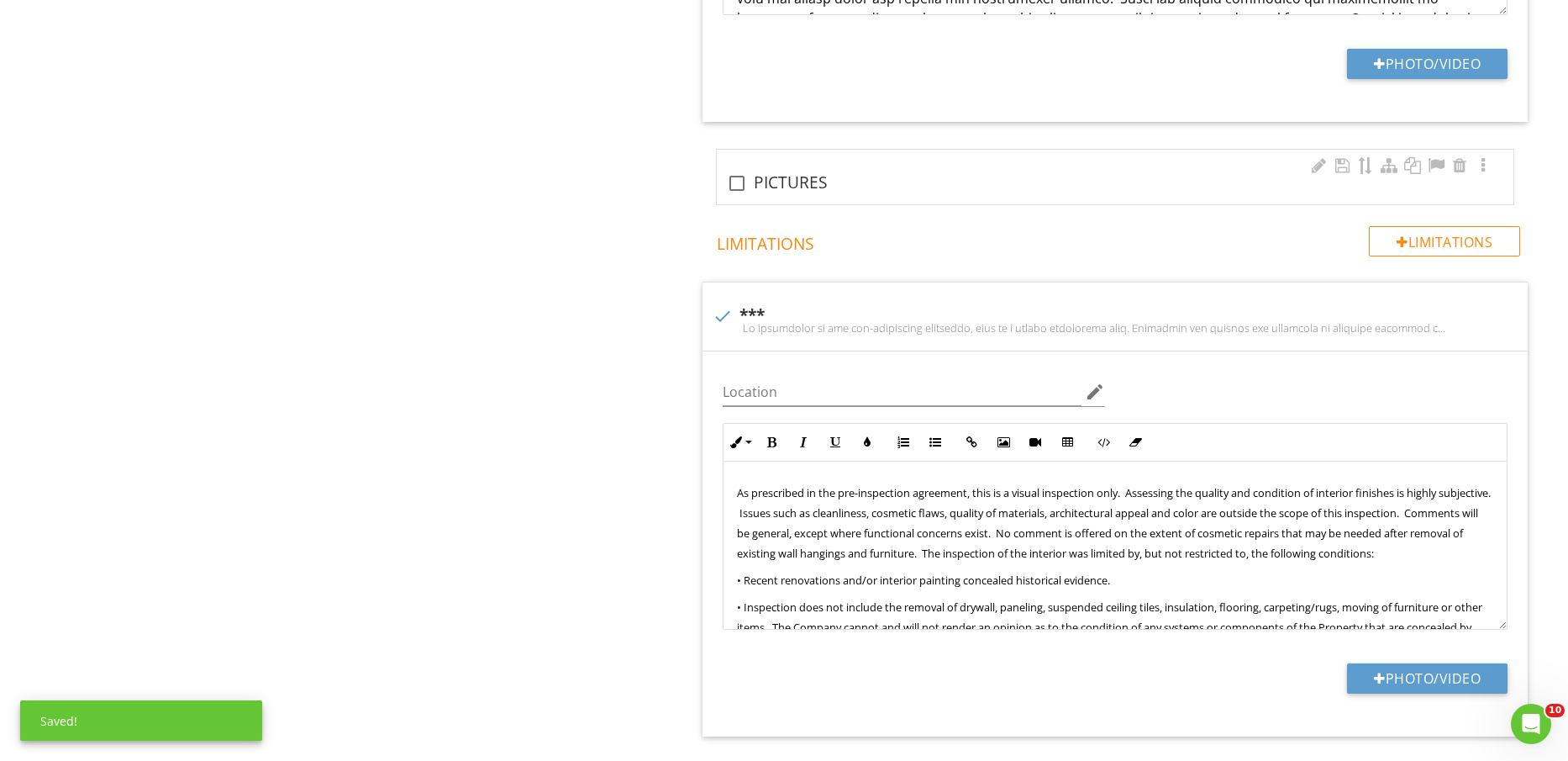
click at [802, 185] on div "check_box_outline_blank PICTURES" at bounding box center [1115, 184] width 777 height 21
checkbox input "true"
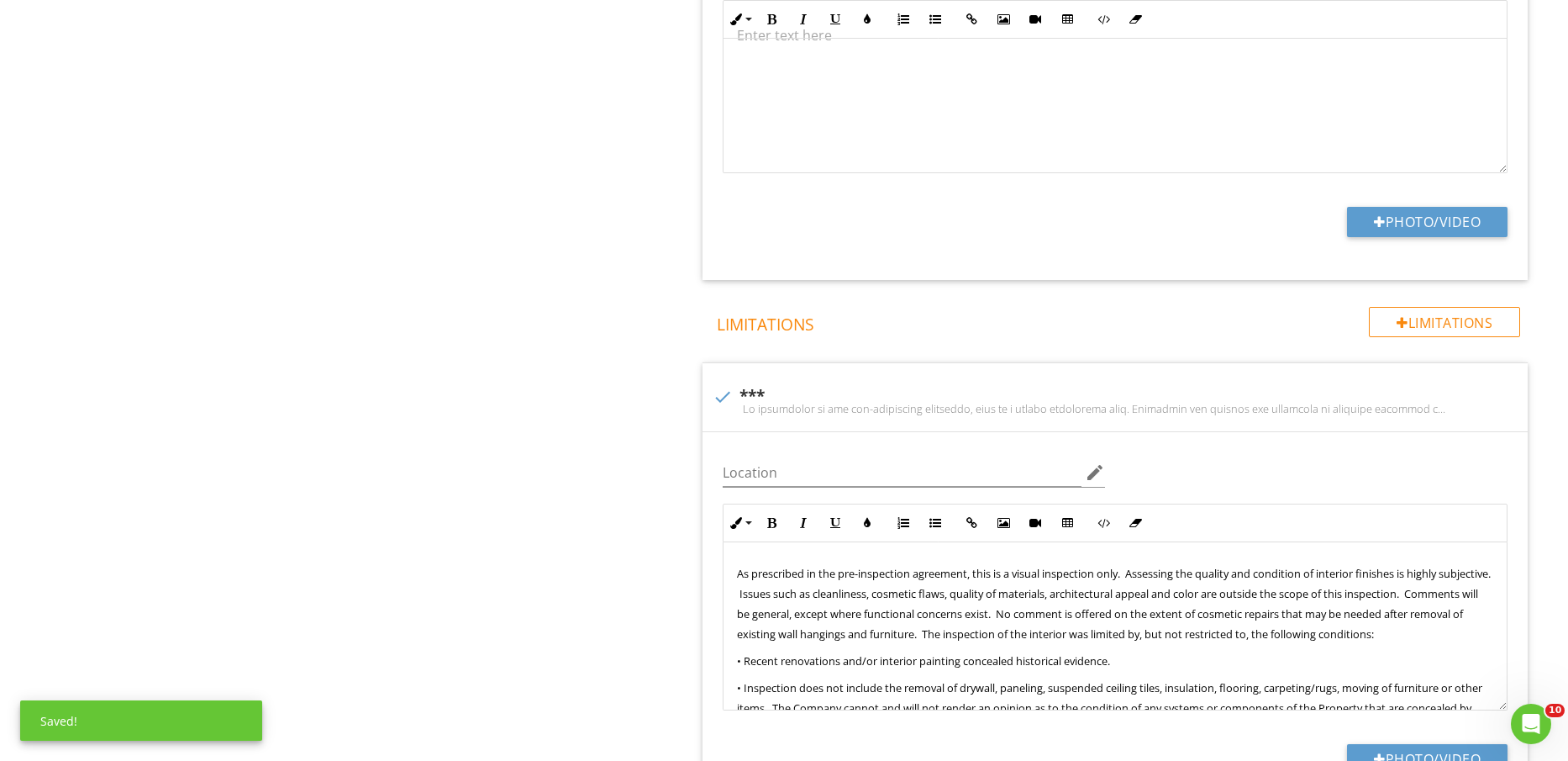
scroll to position [2208, 0]
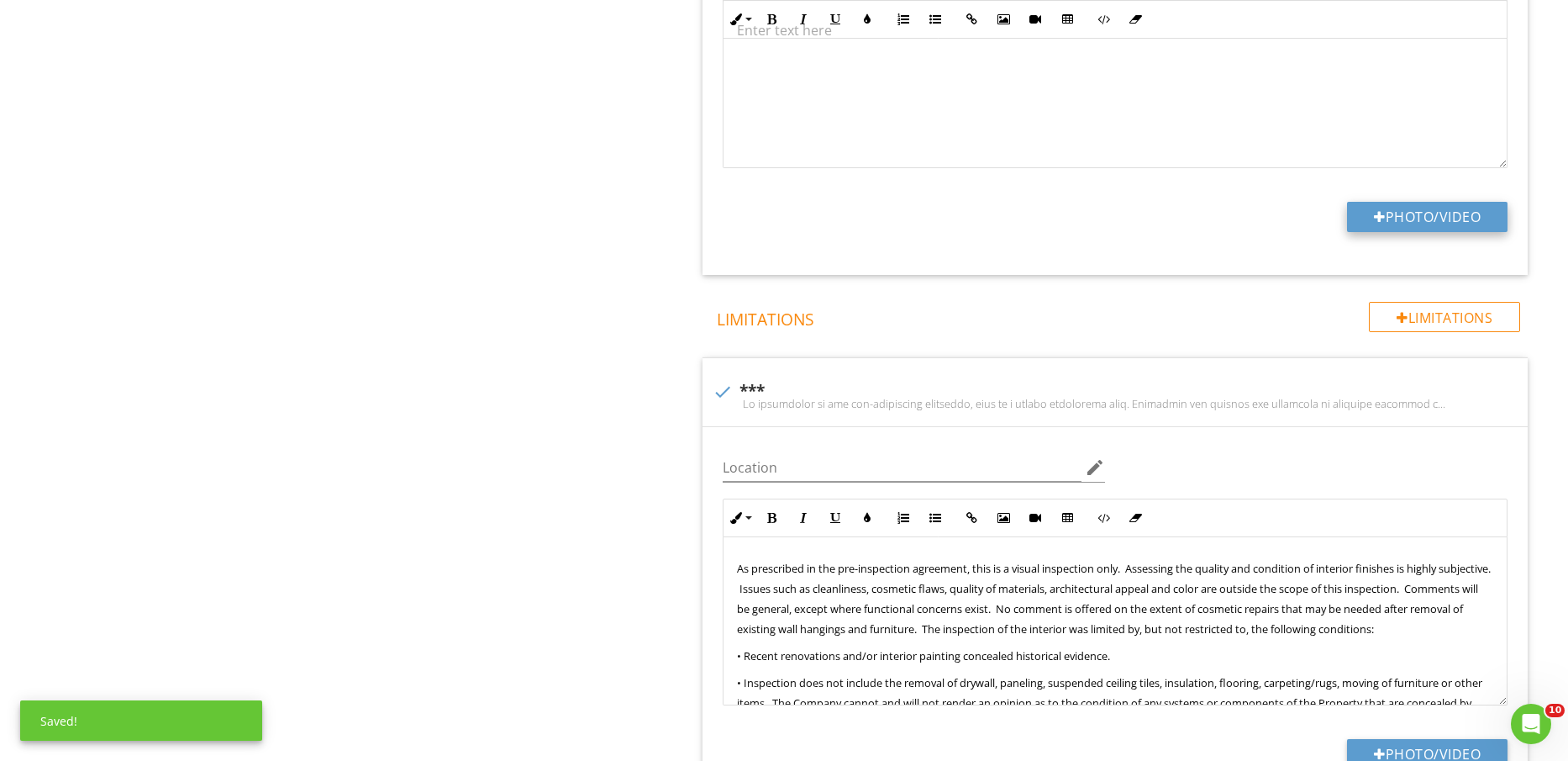
click at [1399, 227] on button "Photo/Video" at bounding box center [1428, 216] width 161 height 30
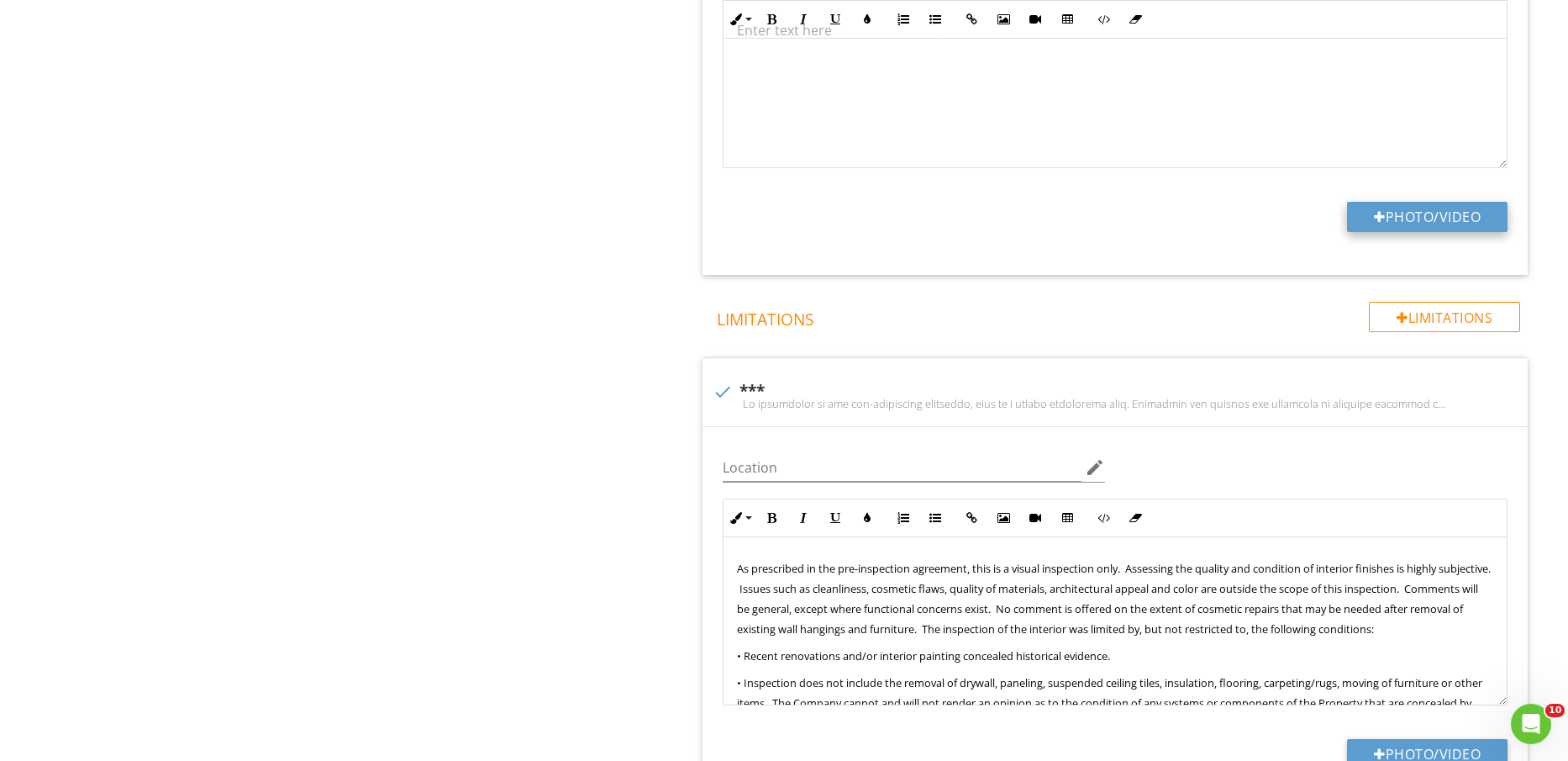
type input "C:\fakepath\IMG_2282.jpg"
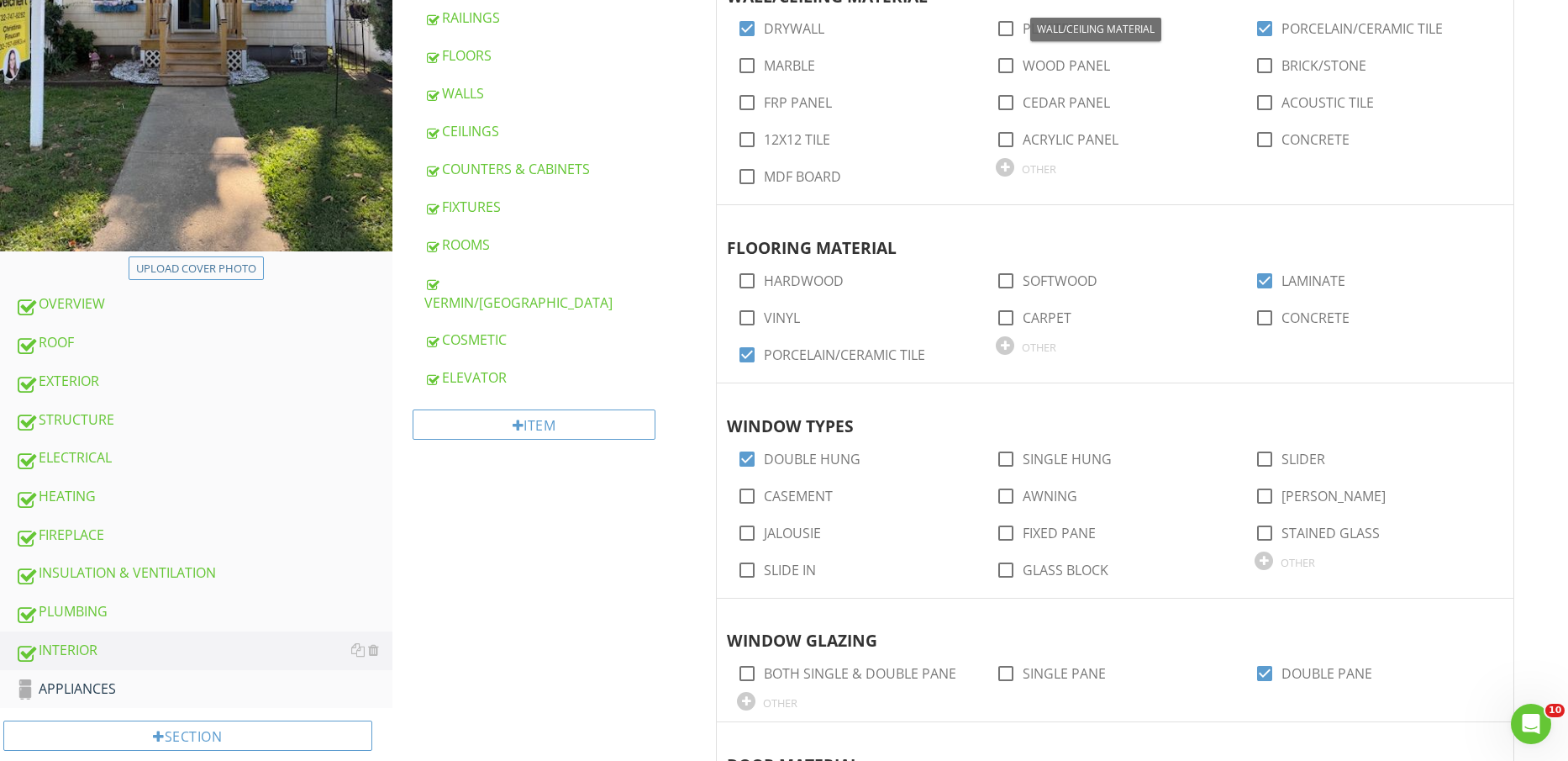
scroll to position [631, 0]
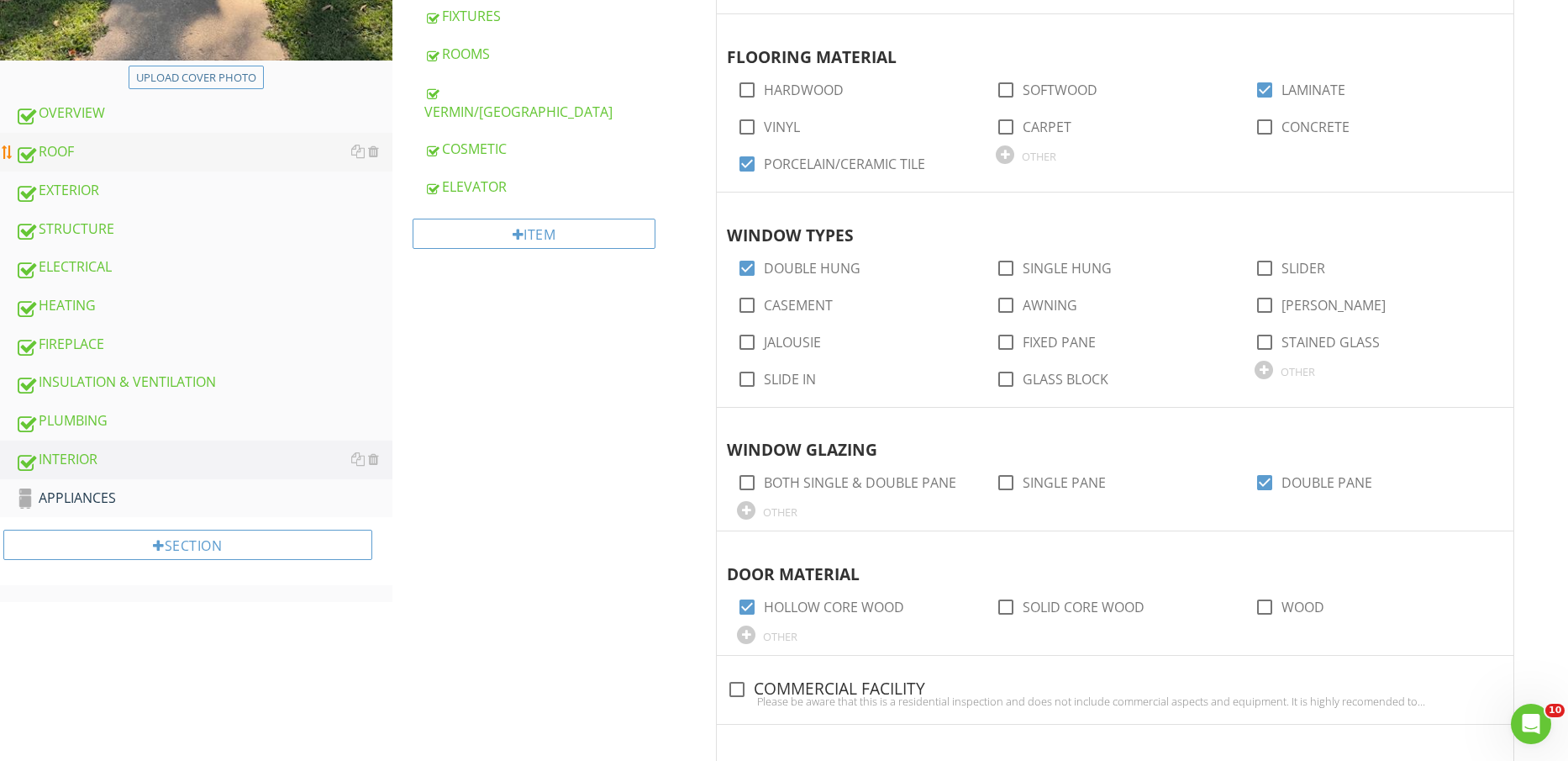
click at [131, 156] on div "ROOF" at bounding box center [204, 152] width 378 height 22
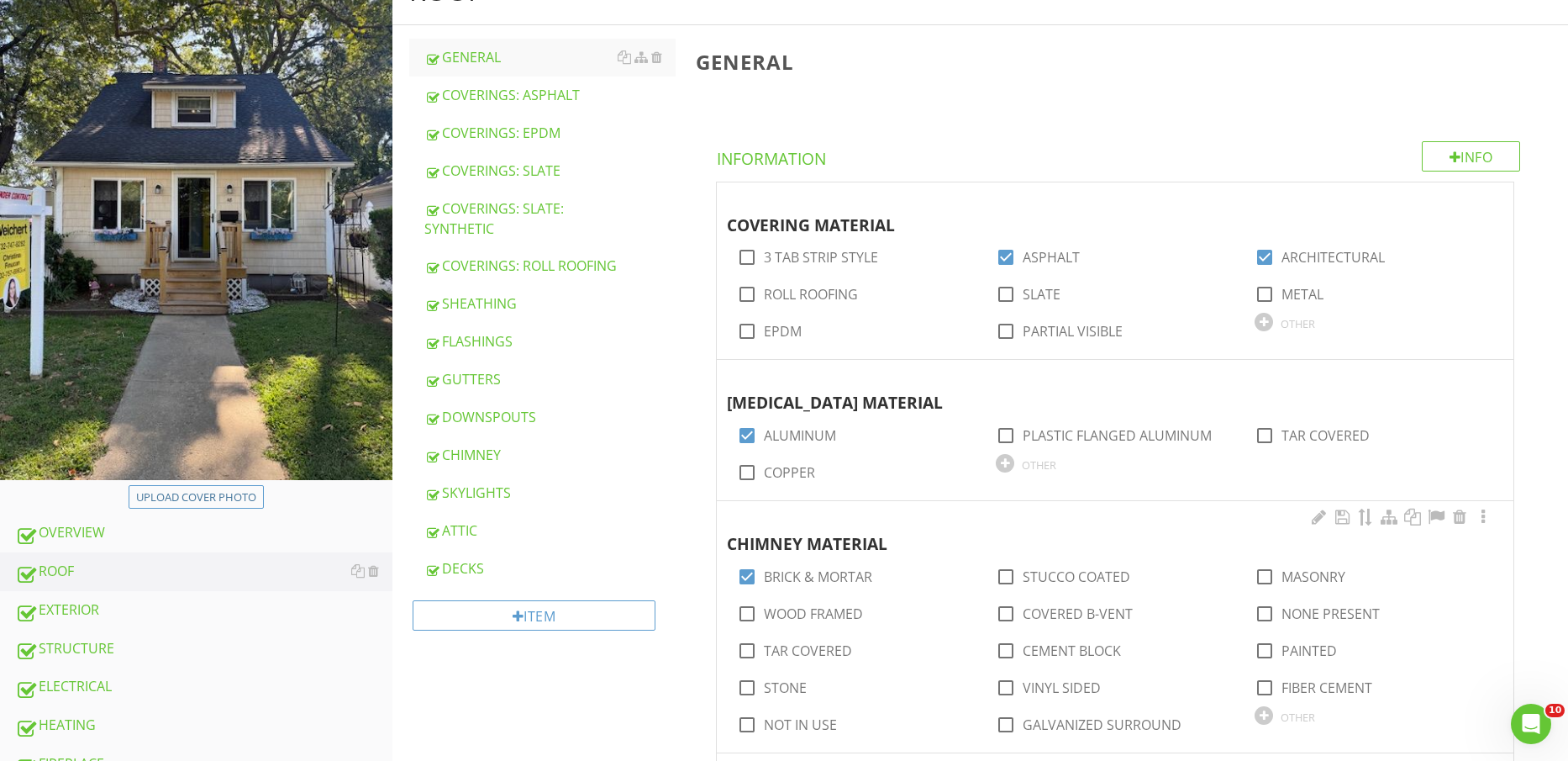
scroll to position [210, 0]
click at [484, 541] on div "ATTIC" at bounding box center [550, 532] width 252 height 21
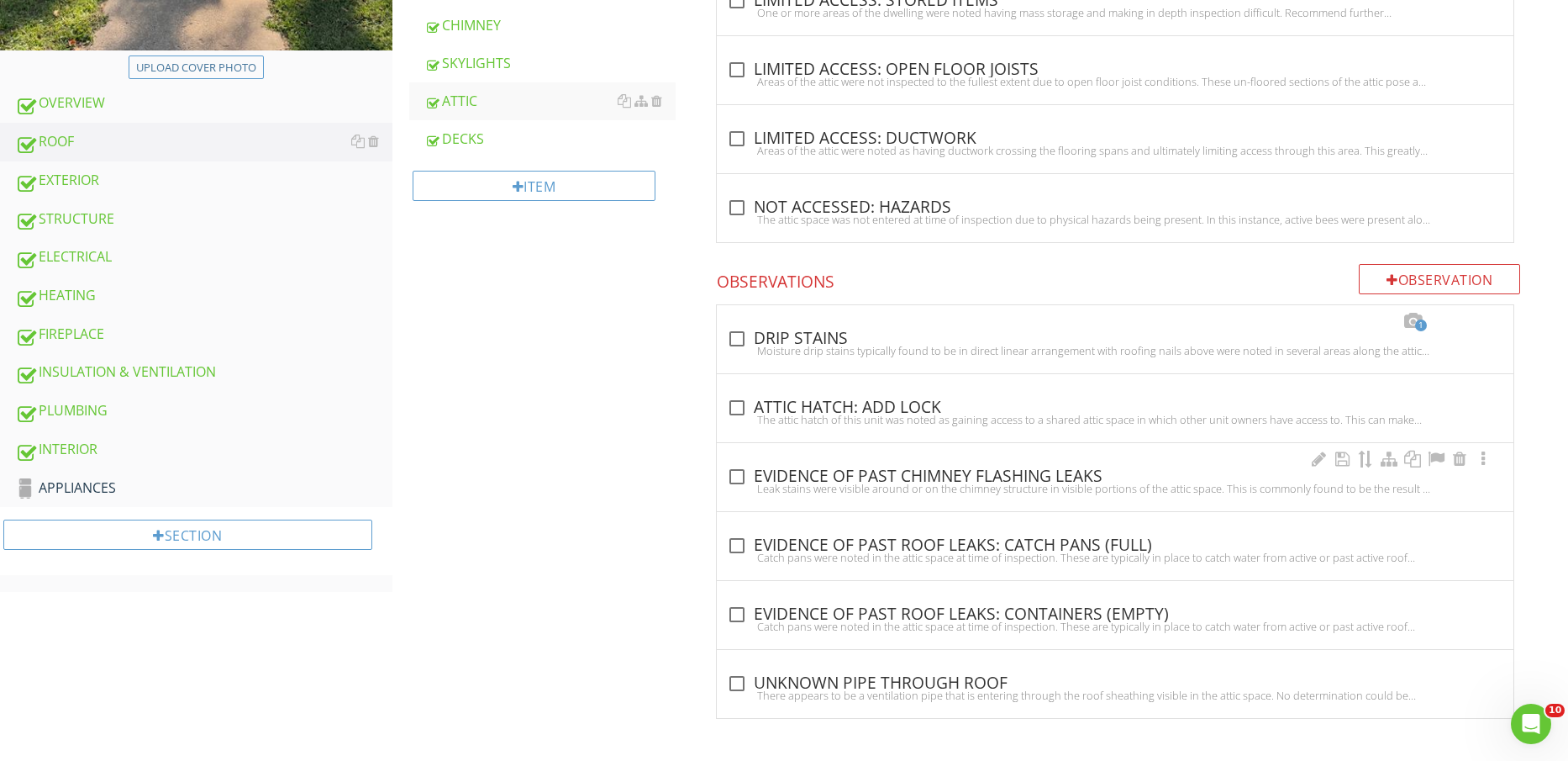
scroll to position [465, 0]
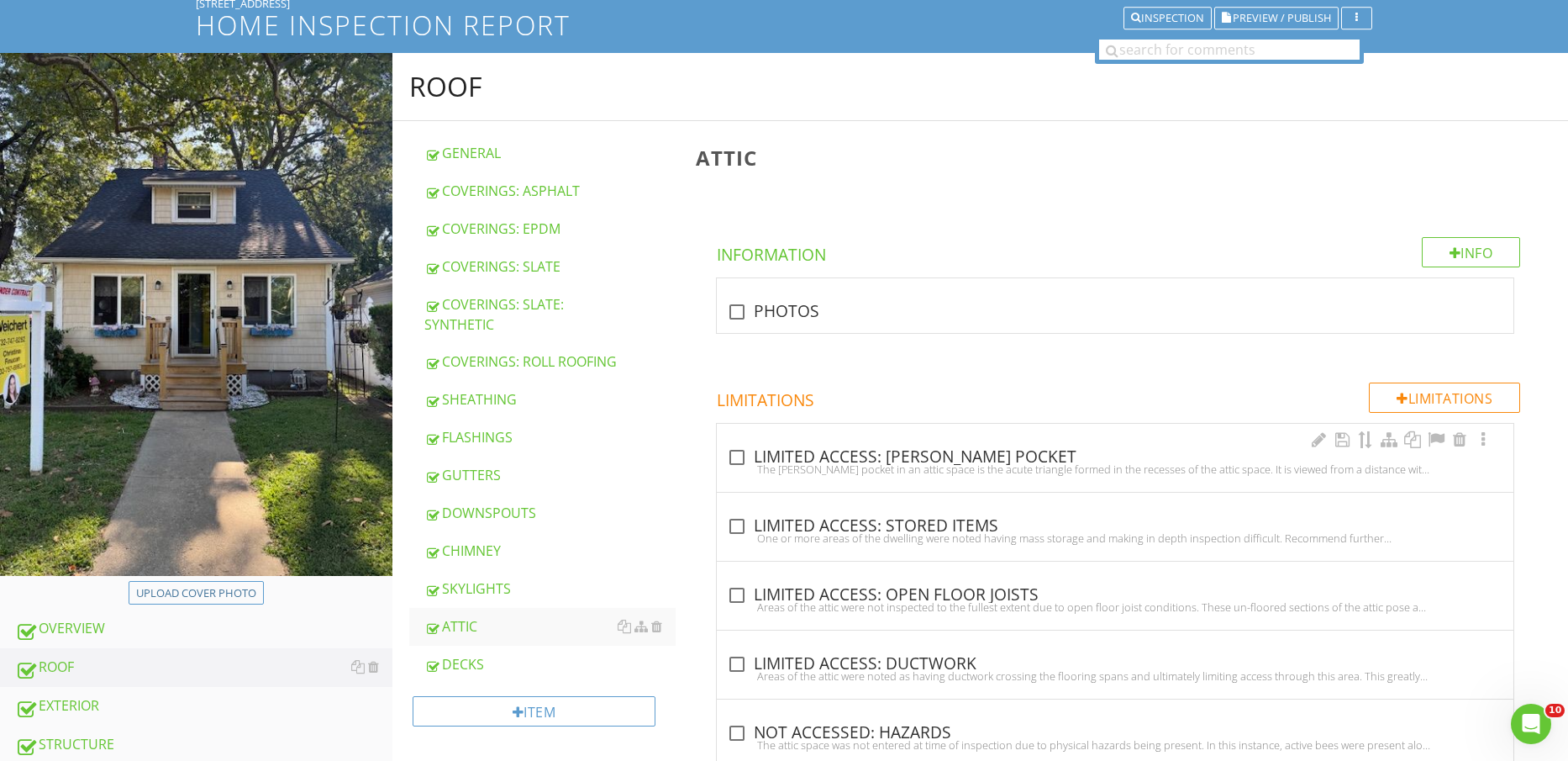
click at [957, 450] on div "check_box_outline_blank LIMITED ACCESS: EAVES POCKET" at bounding box center [1115, 457] width 777 height 21
checkbox input "true"
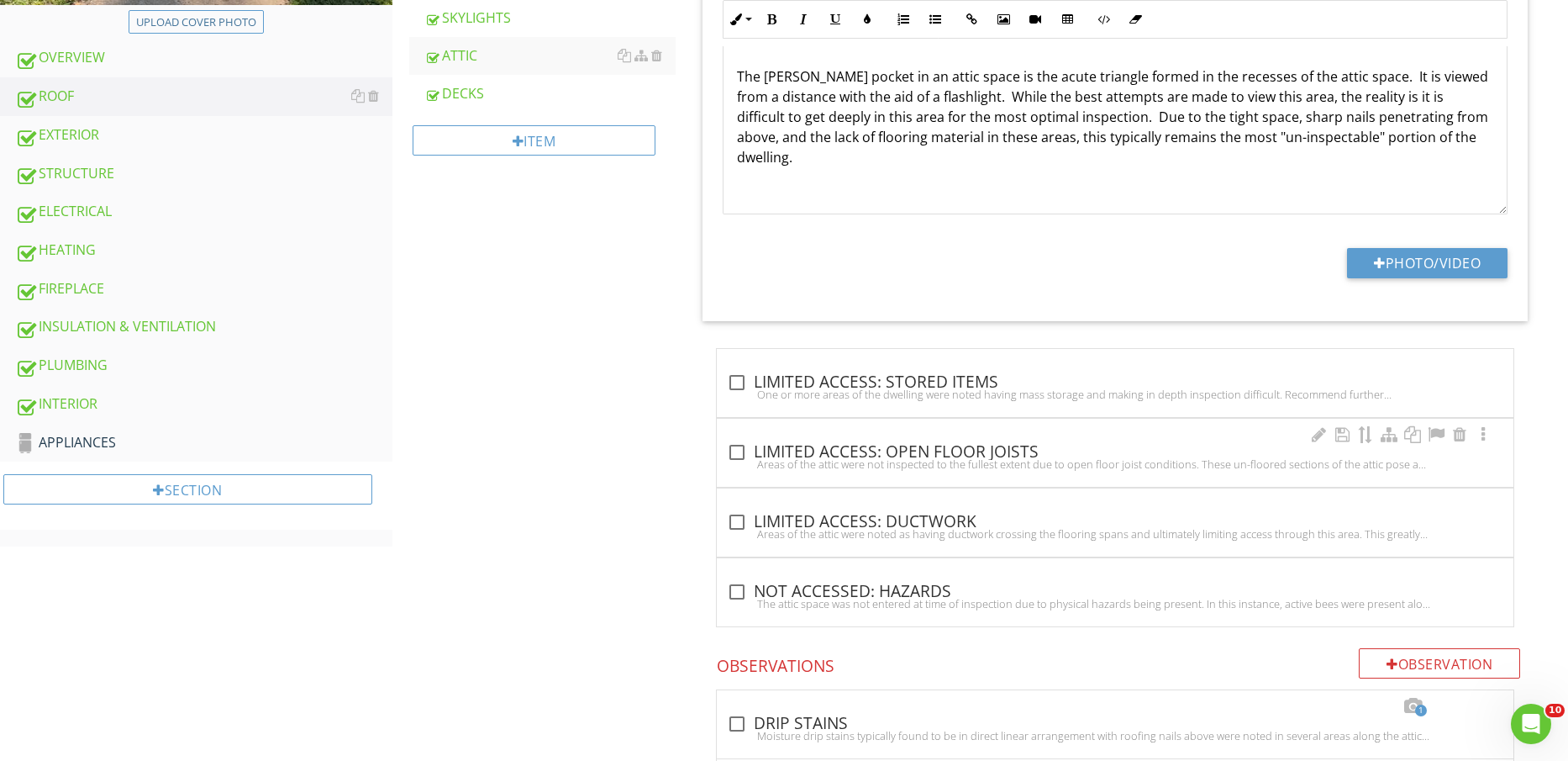
scroll to position [746, 0]
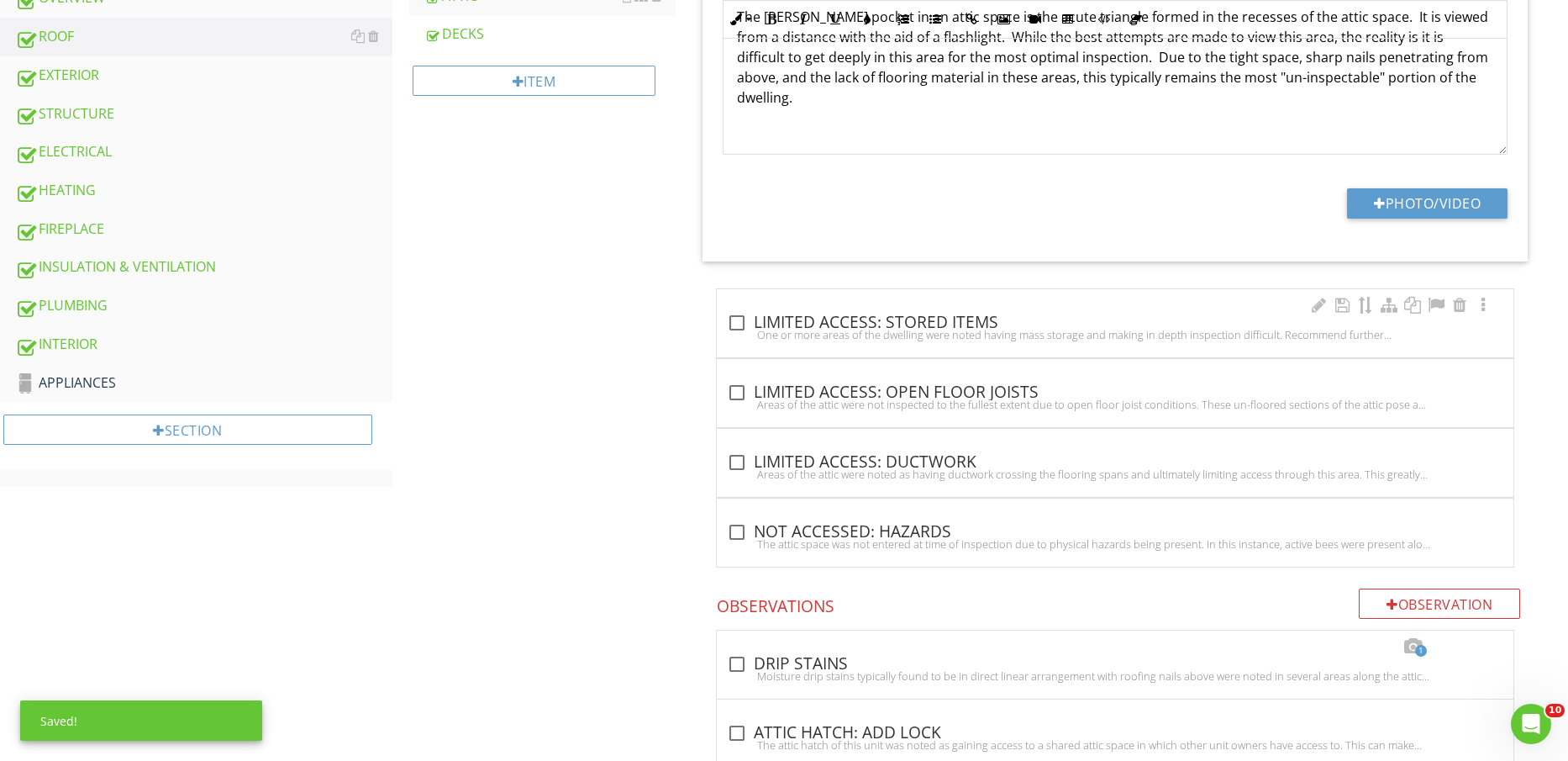
click at [961, 332] on div "One or more areas of the dwelling were noted having mass storage and making in …" at bounding box center [1115, 335] width 777 height 14
checkbox input "true"
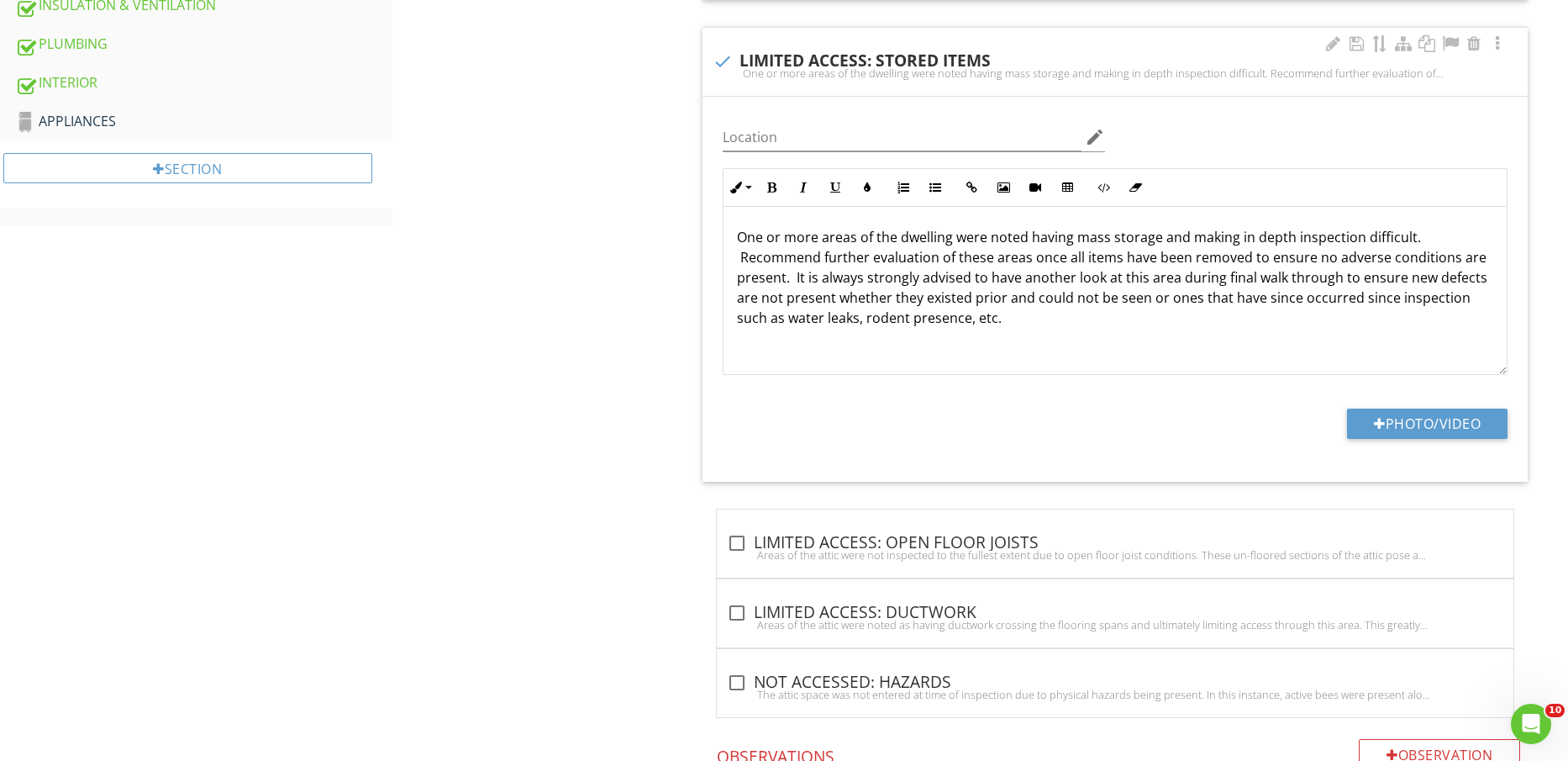
scroll to position [1061, 0]
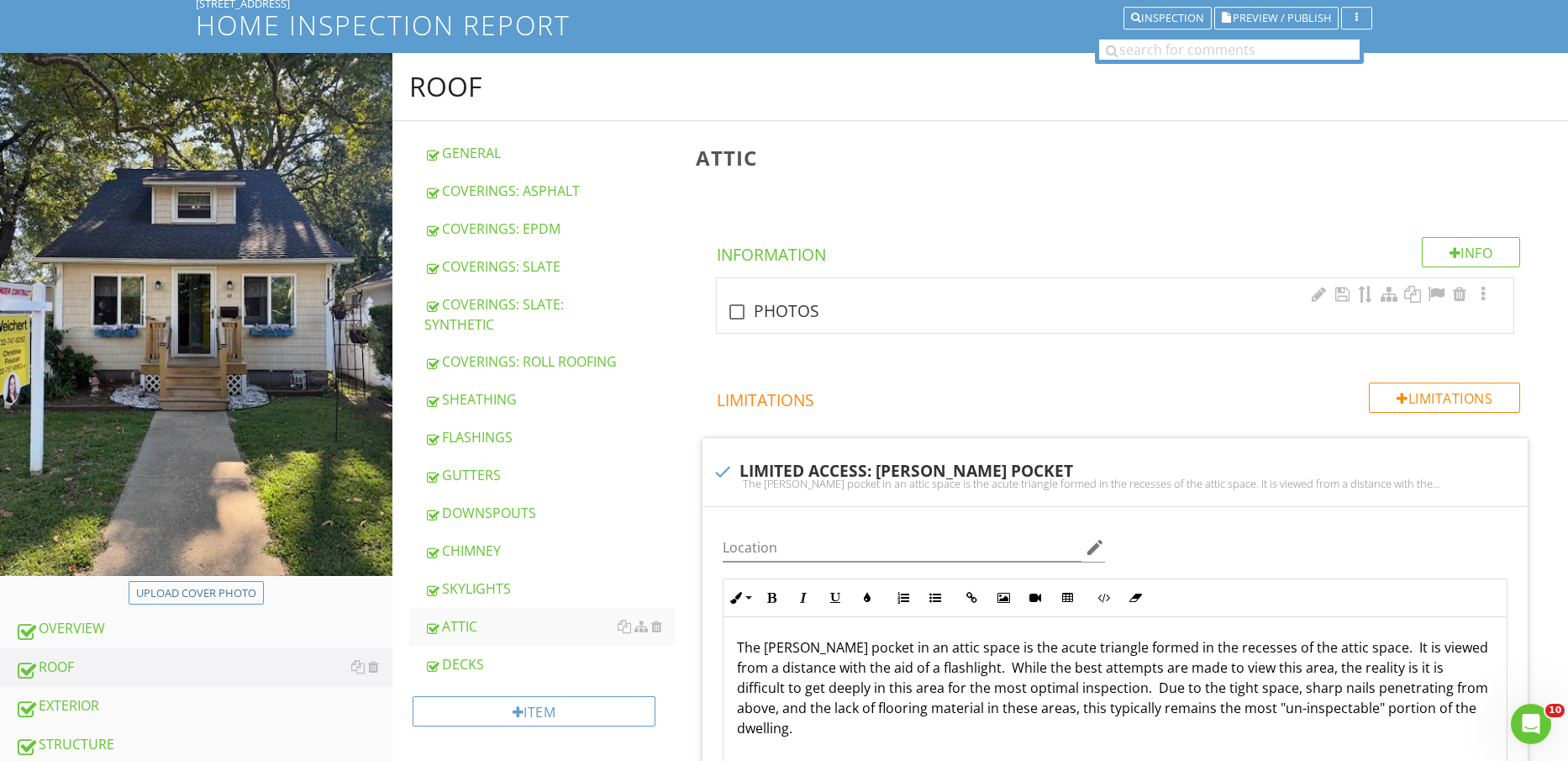
drag, startPoint x: 789, startPoint y: 324, endPoint x: 802, endPoint y: 323, distance: 13.0
click at [788, 324] on div "check_box_outline_blank PHOTOS" at bounding box center [1115, 306] width 796 height 55
checkbox input "true"
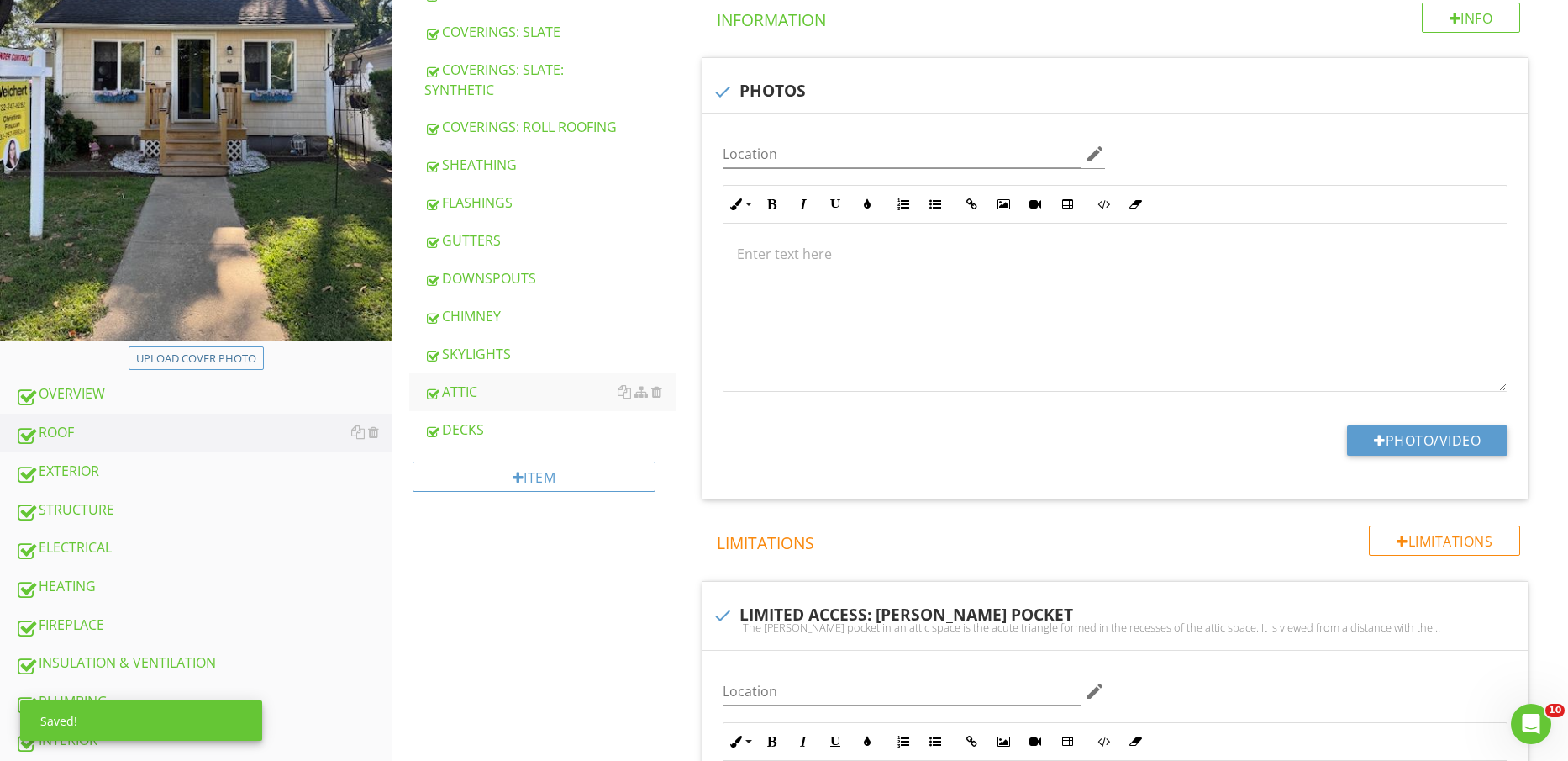
scroll to position [431, 0]
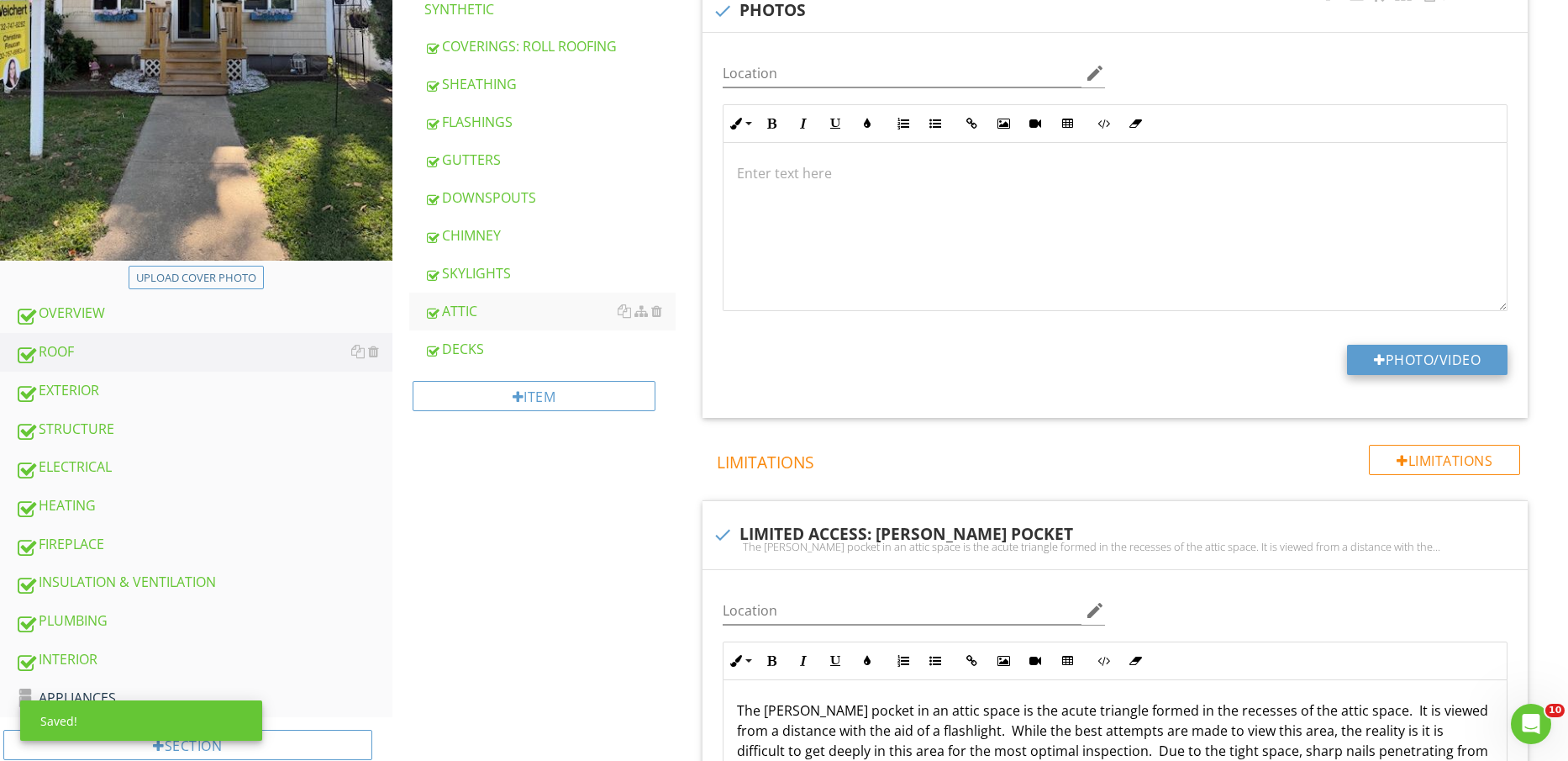
click at [1461, 362] on button "Photo/Video" at bounding box center [1428, 359] width 161 height 30
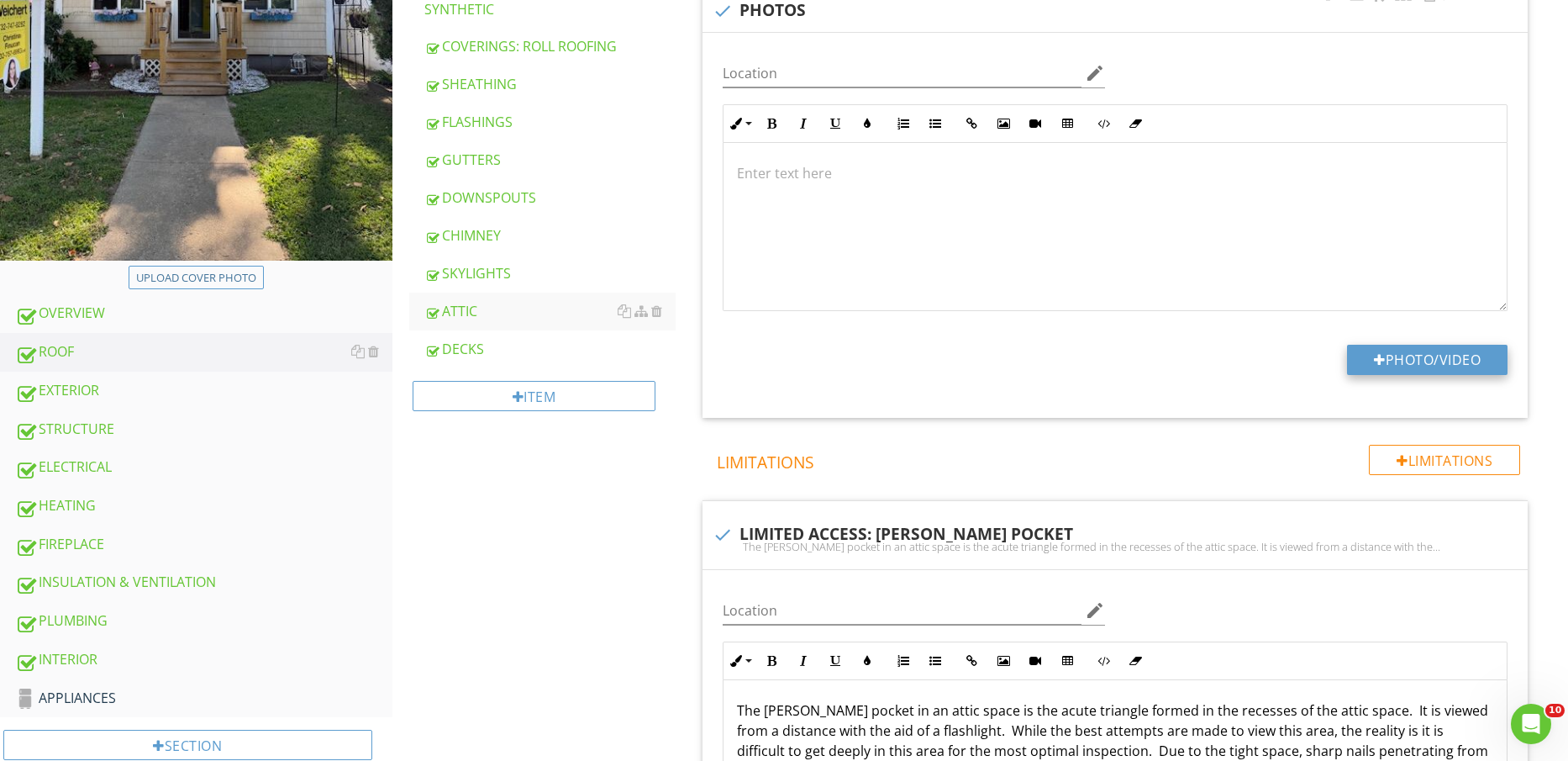
type input "C:\fakepath\IMG_2423.jpg"
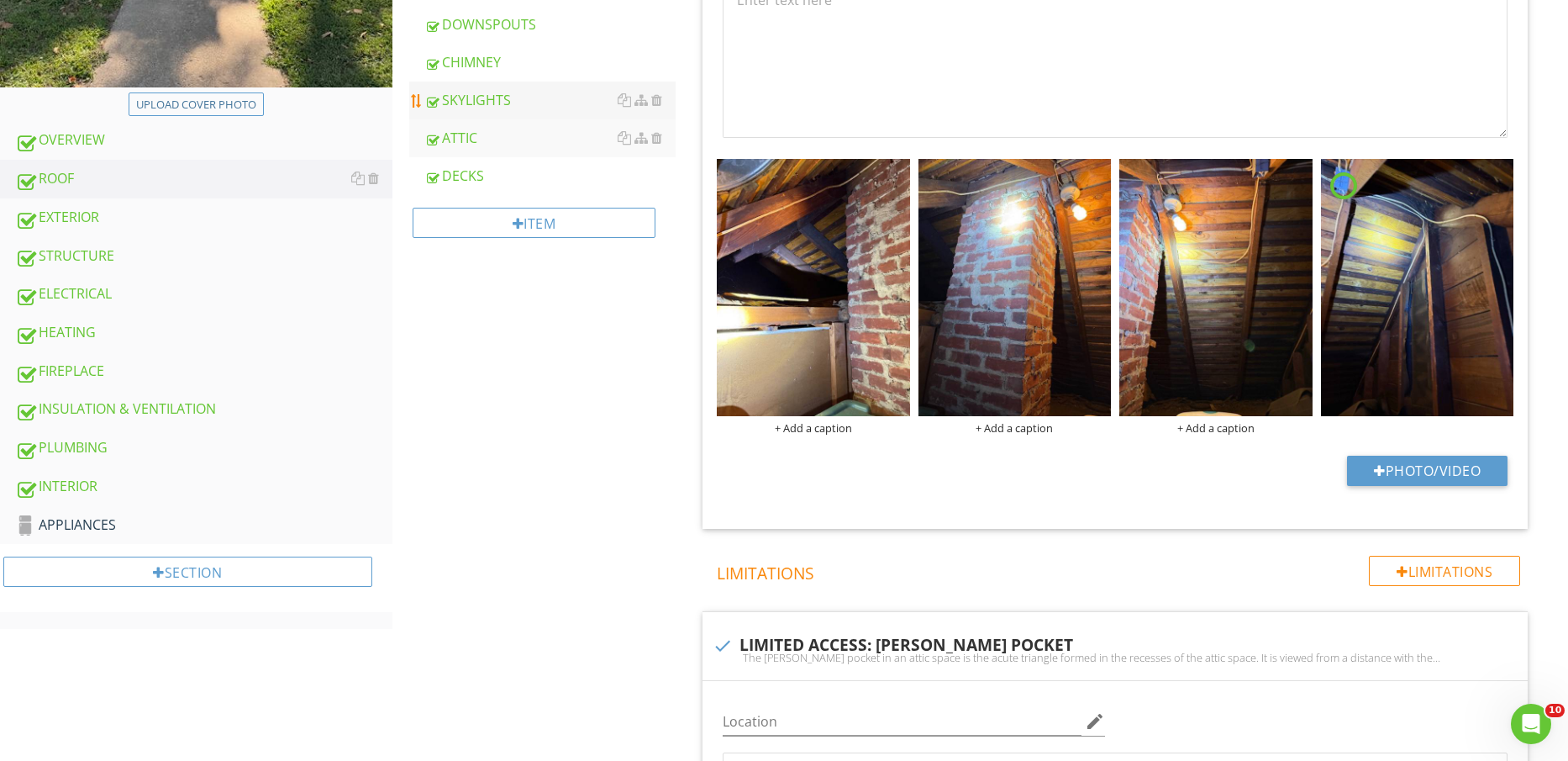
scroll to position [631, 0]
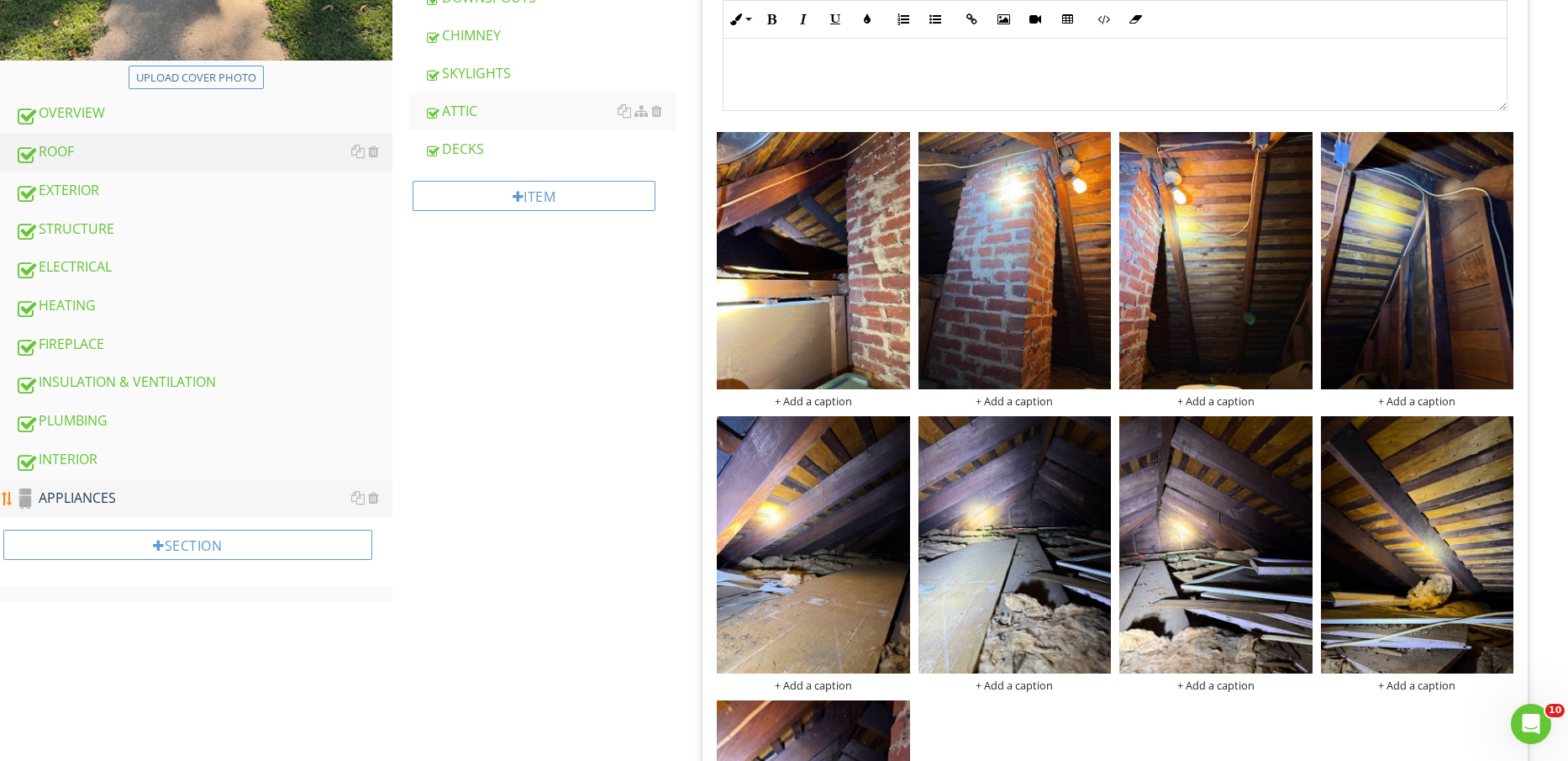
click at [122, 498] on div "APPLIANCES" at bounding box center [204, 499] width 378 height 22
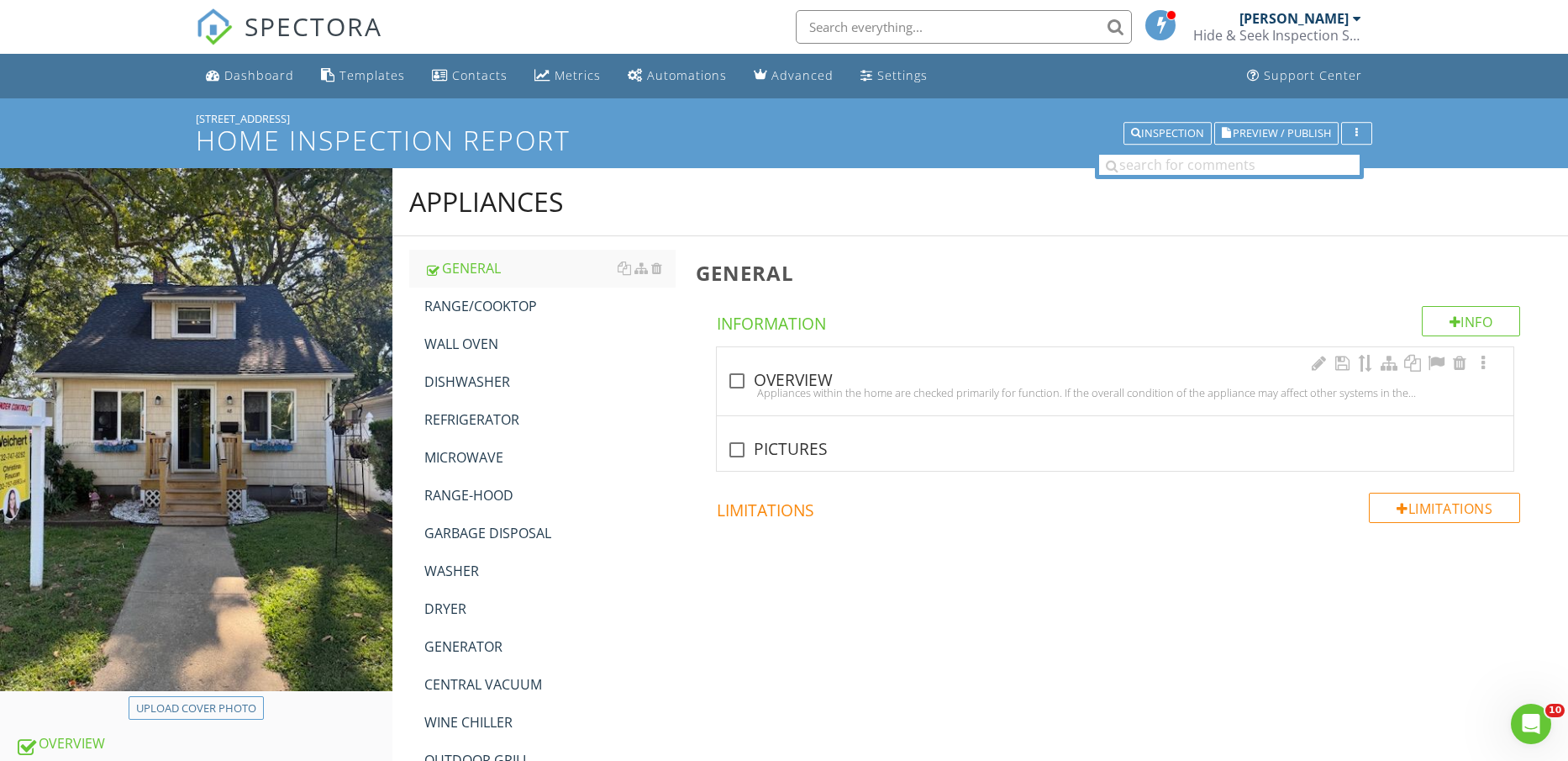
click at [785, 360] on div "check_box_outline_blank OVERVIEW Appliances within the home are checked primari…" at bounding box center [1115, 381] width 796 height 68
checkbox input "true"
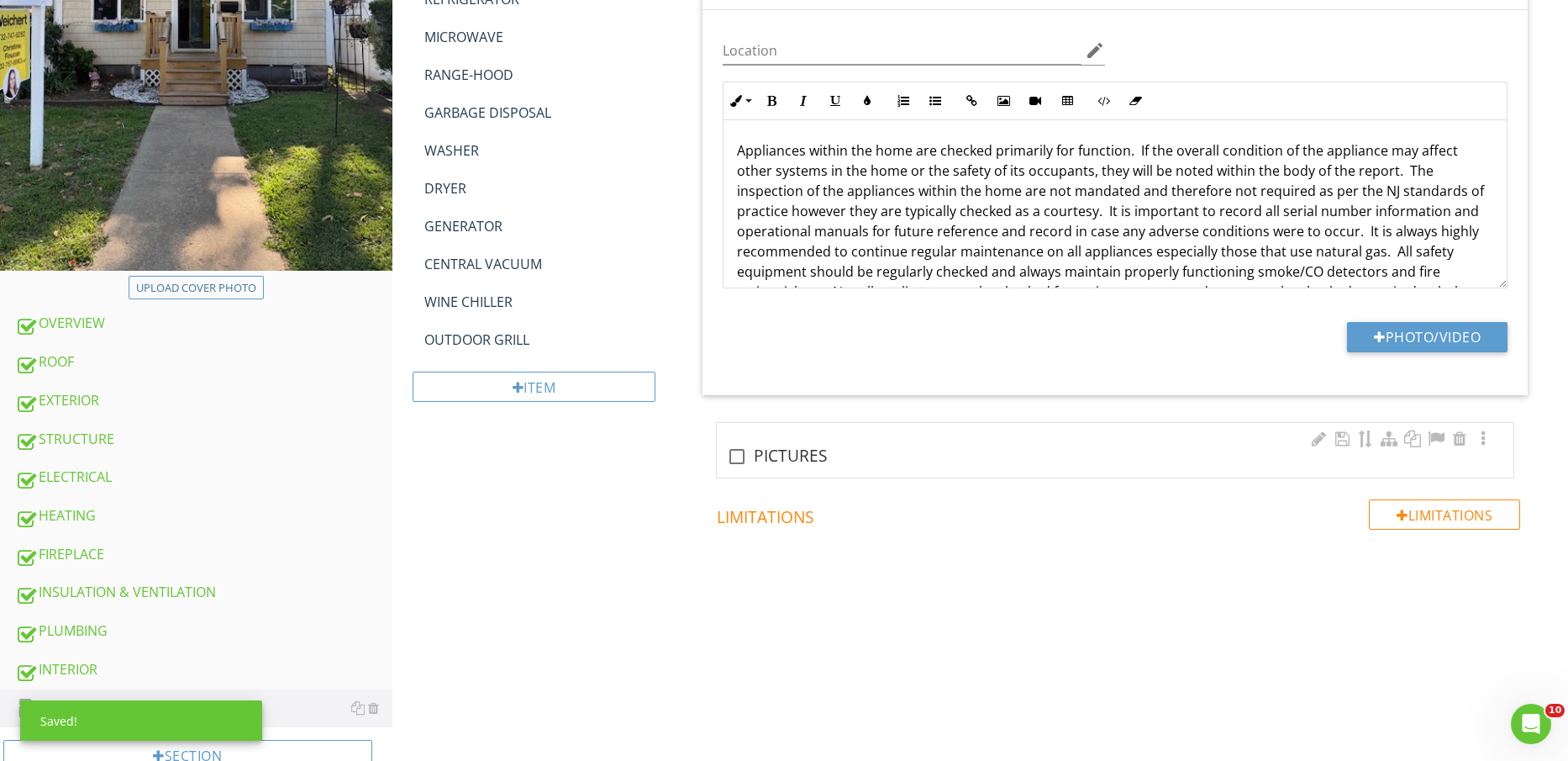
click at [796, 431] on div "check_box_outline_blank PICTURES" at bounding box center [1115, 451] width 796 height 55
checkbox input "true"
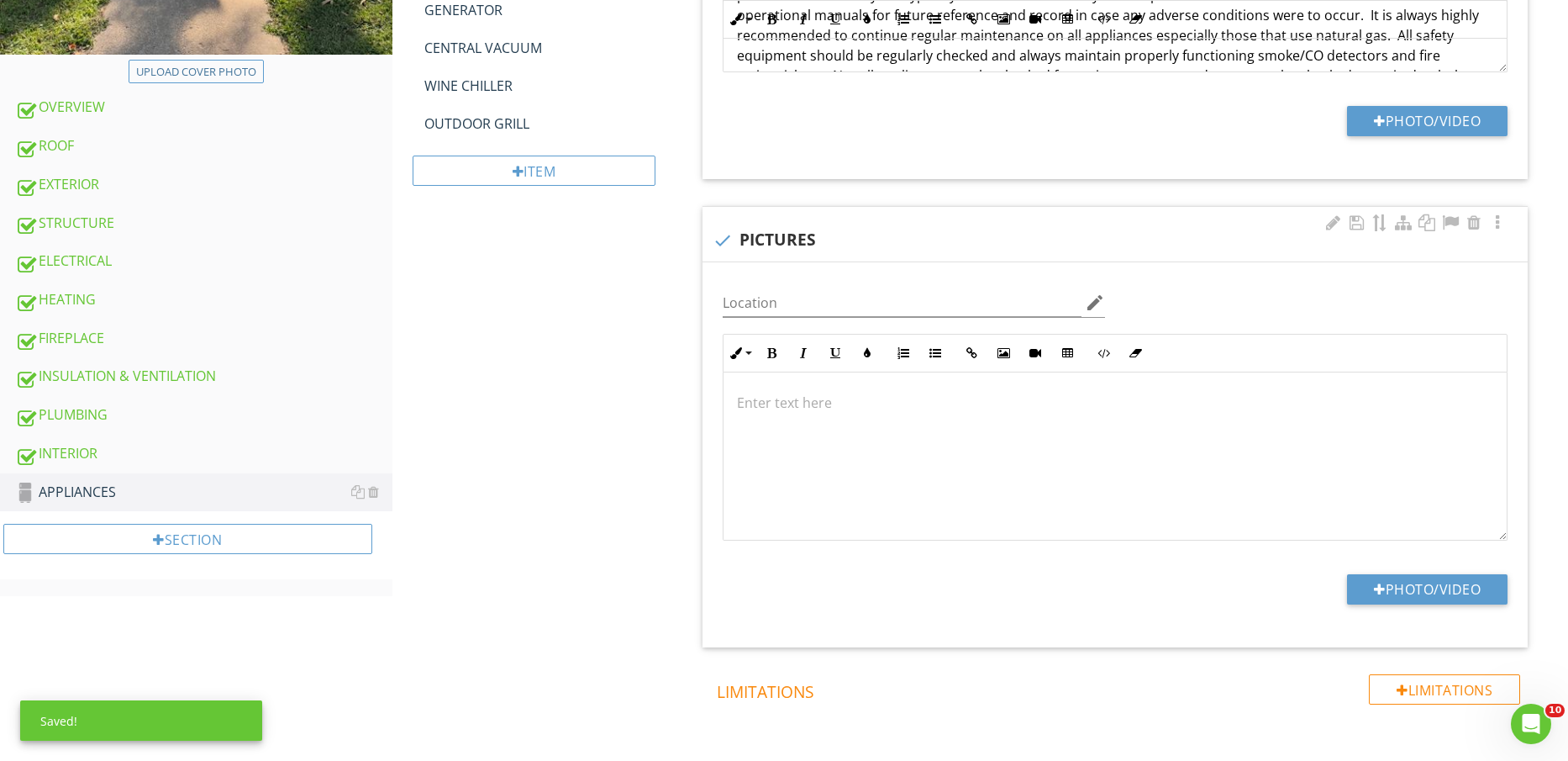
scroll to position [717, 0]
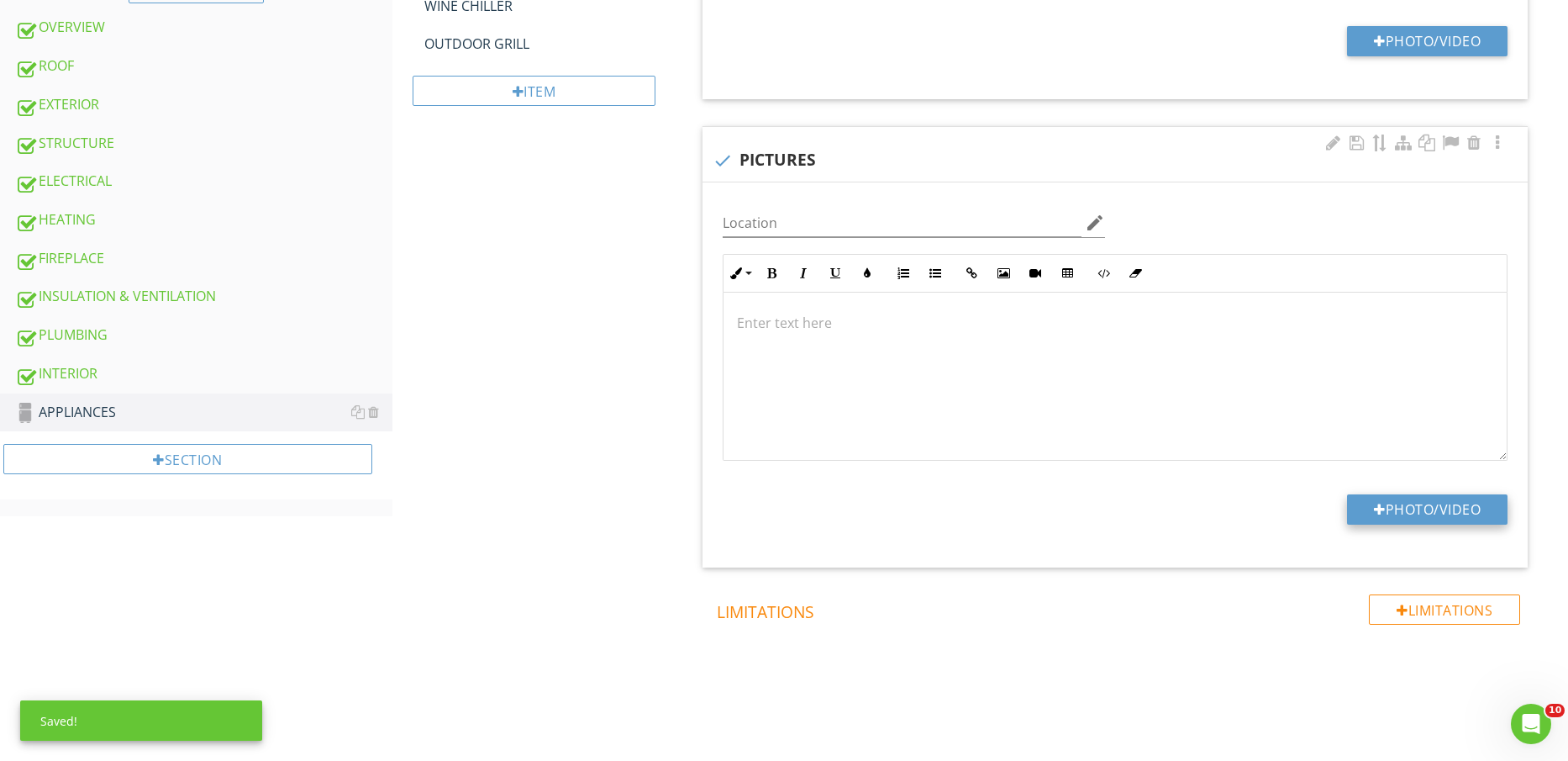
click at [1438, 505] on button "Photo/Video" at bounding box center [1428, 509] width 161 height 30
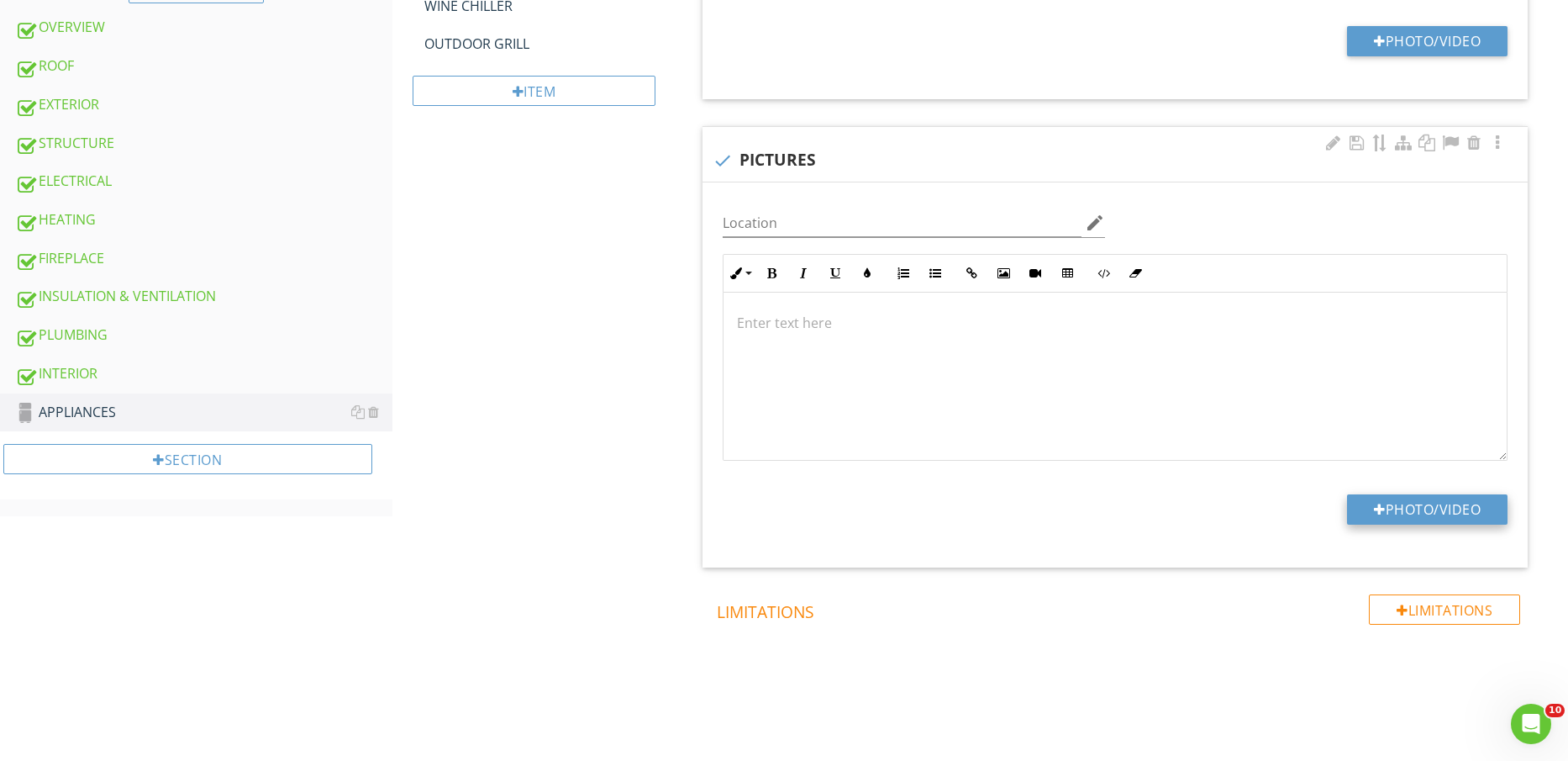
type input "C:\fakepath\IMG_2313.jpg"
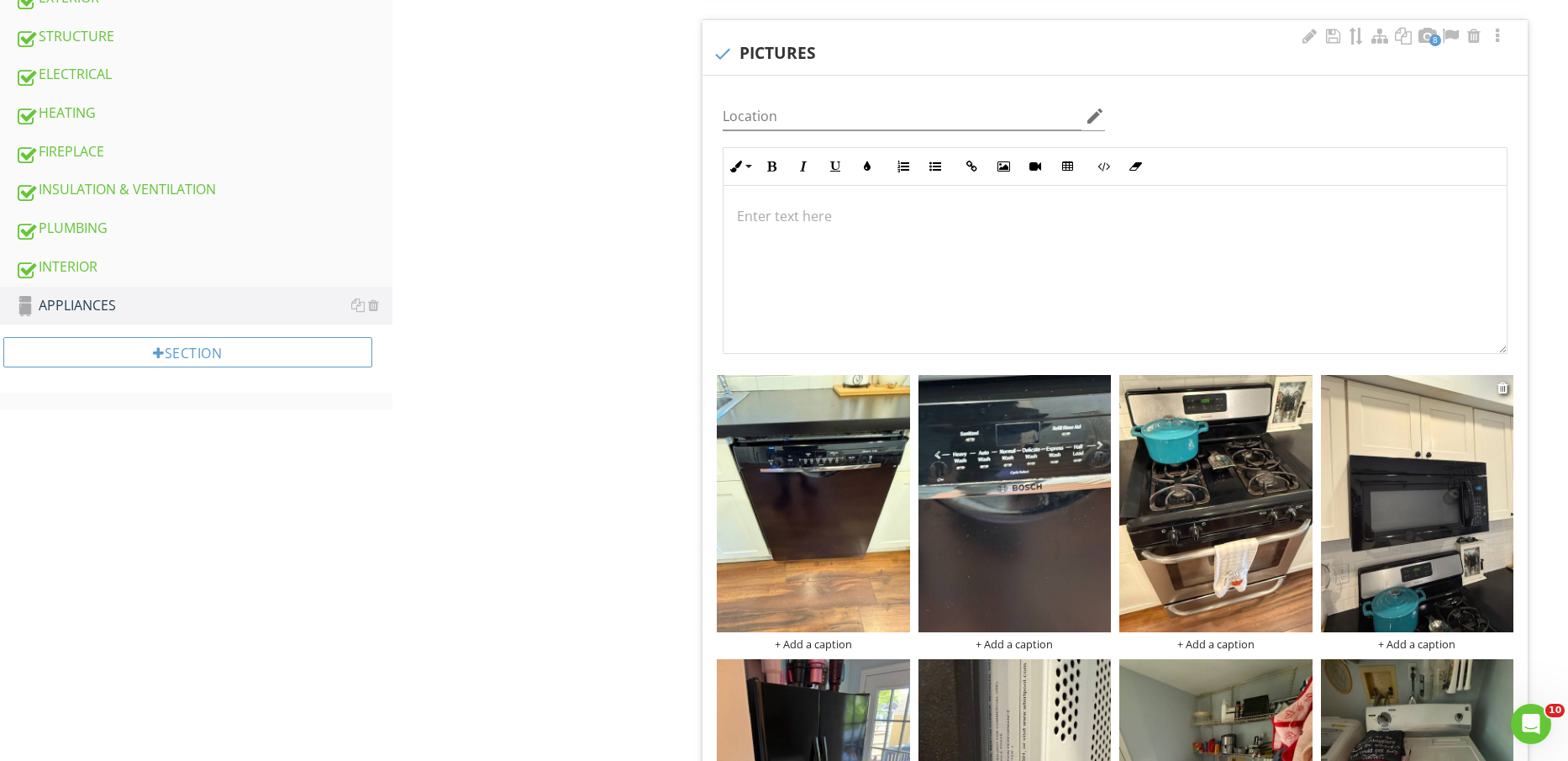
scroll to position [927, 0]
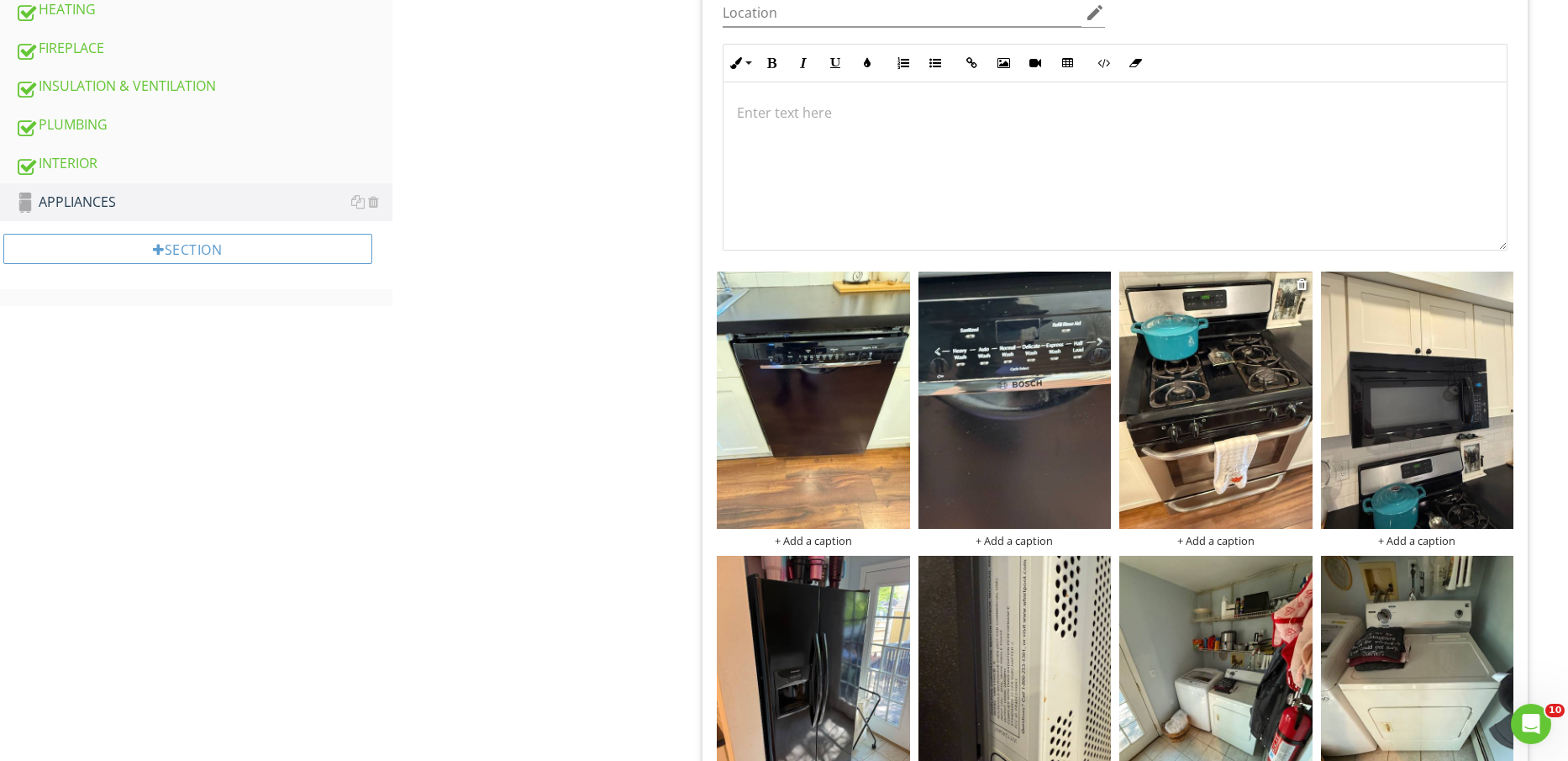
click at [1281, 468] on img at bounding box center [1215, 400] width 192 height 257
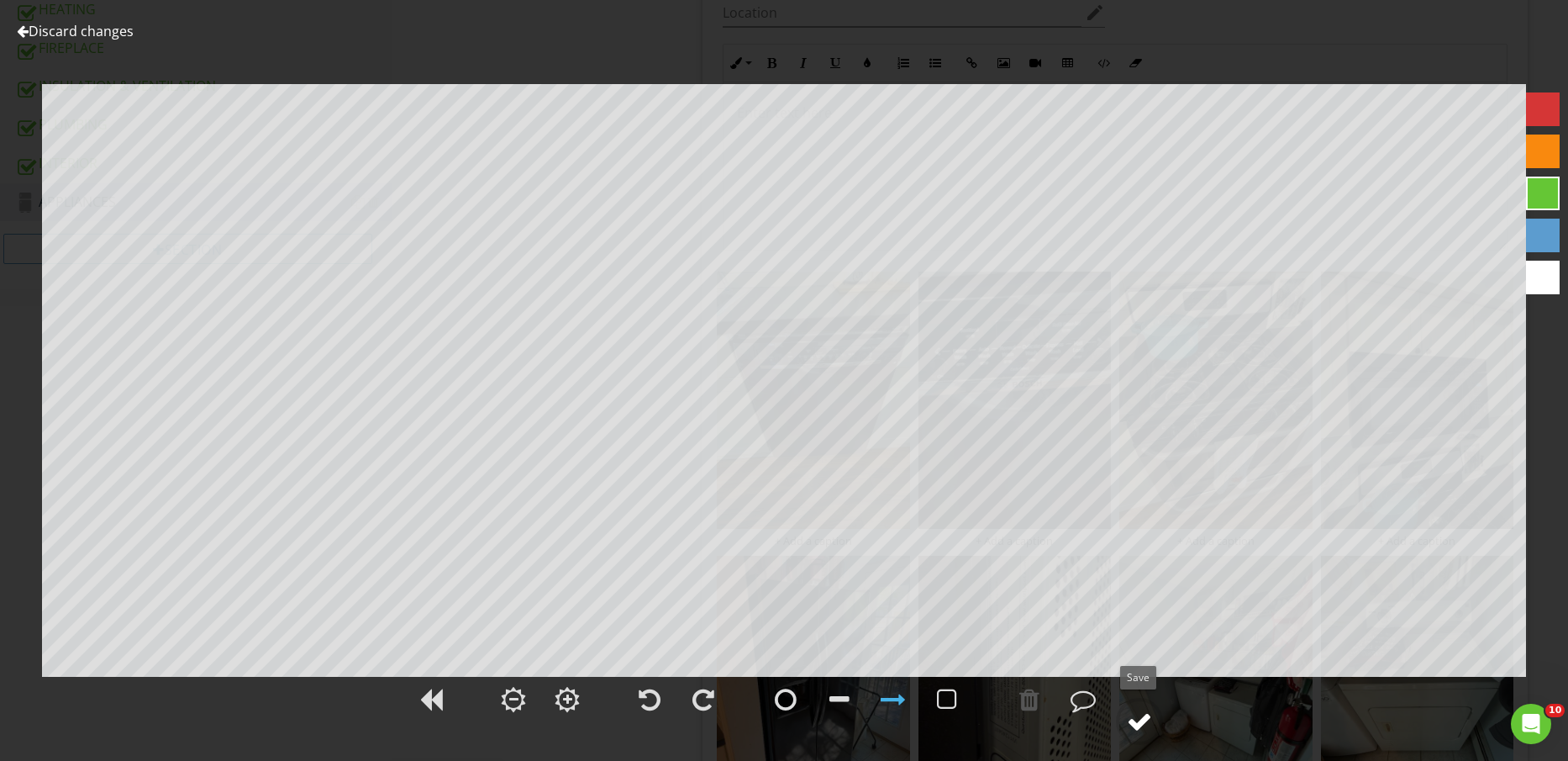
click at [1151, 723] on div at bounding box center [1140, 722] width 26 height 26
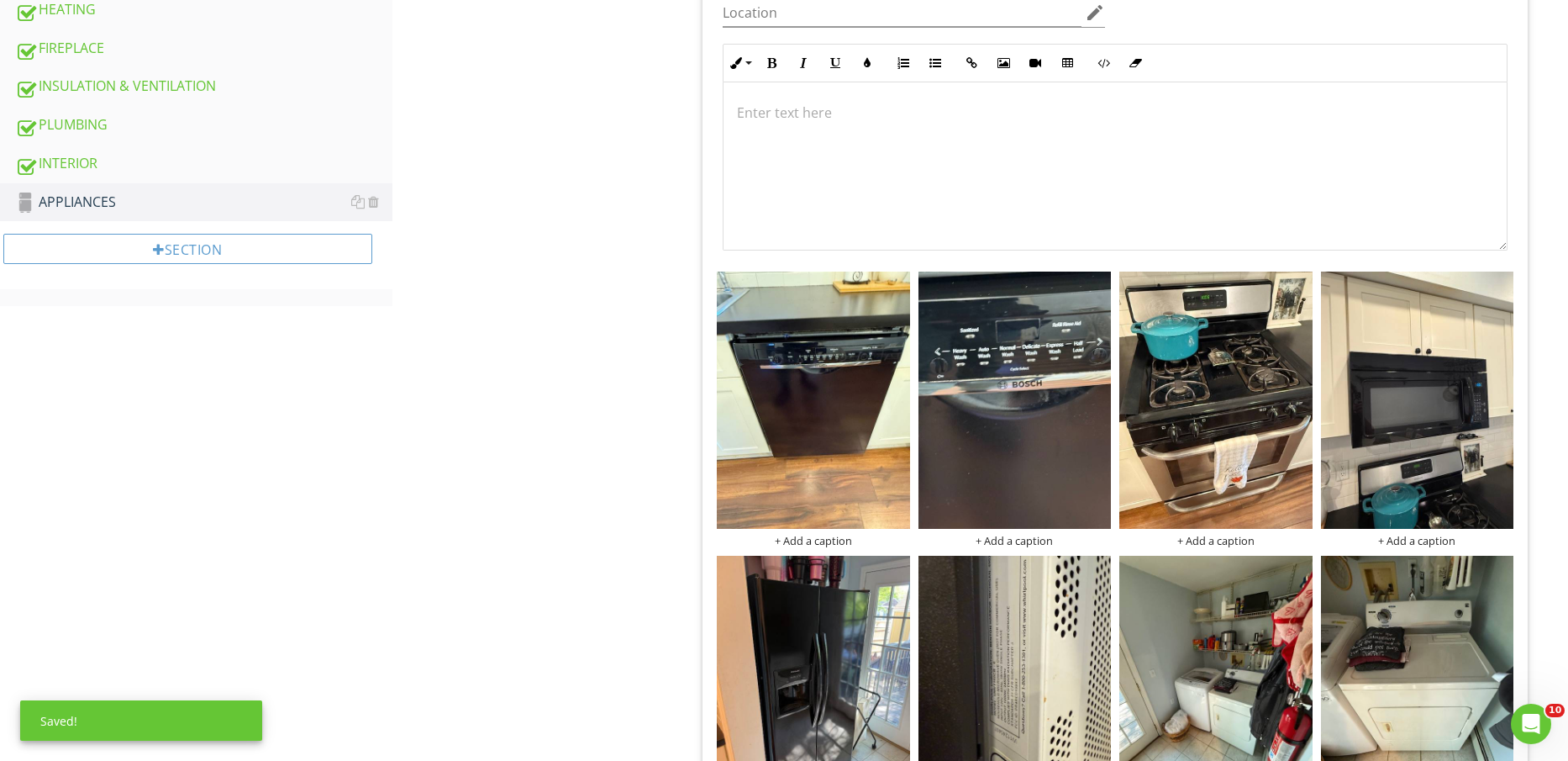
scroll to position [0, 0]
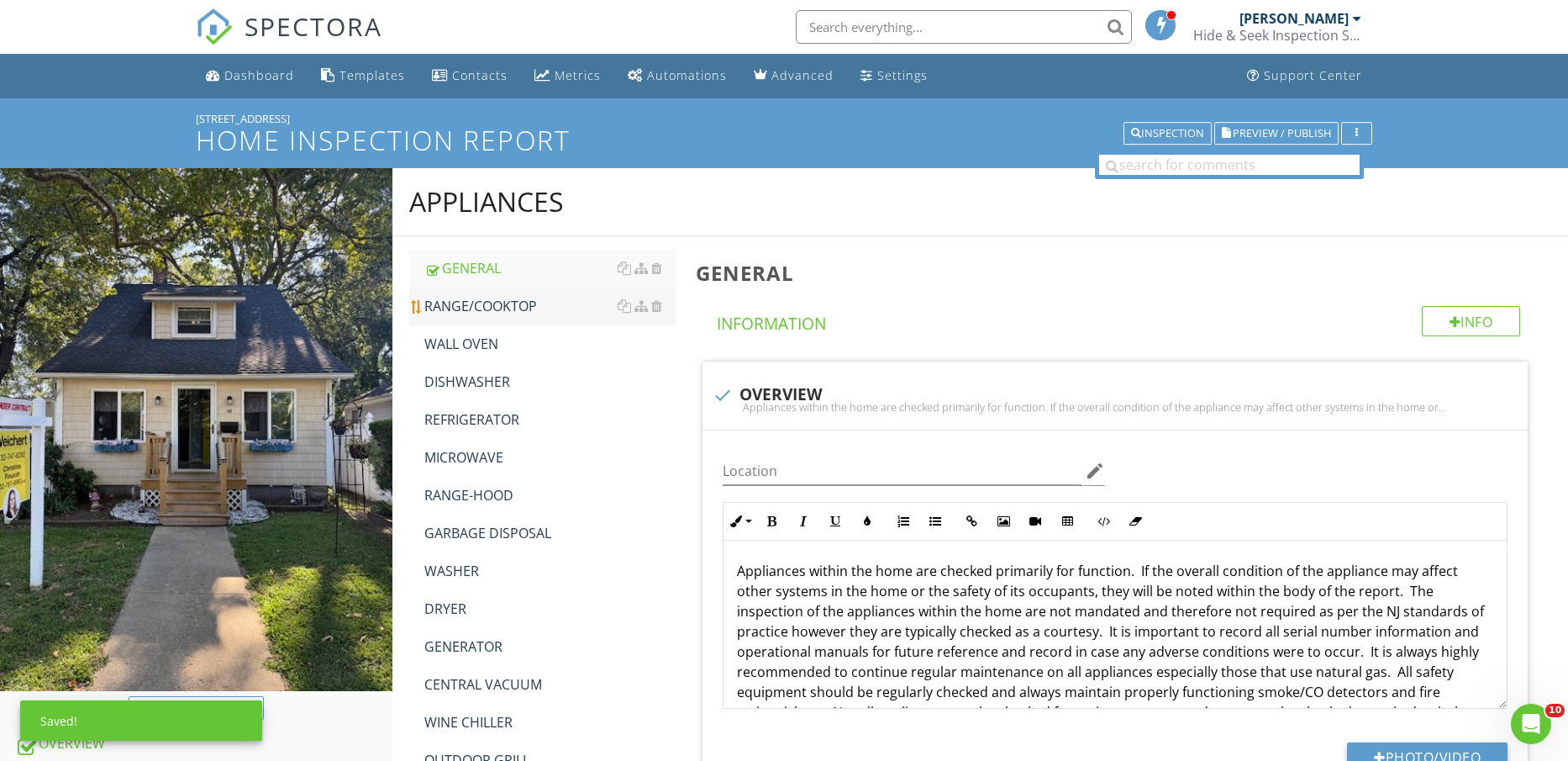
click at [521, 310] on div "RANGE/COOKTOP" at bounding box center [550, 306] width 252 height 21
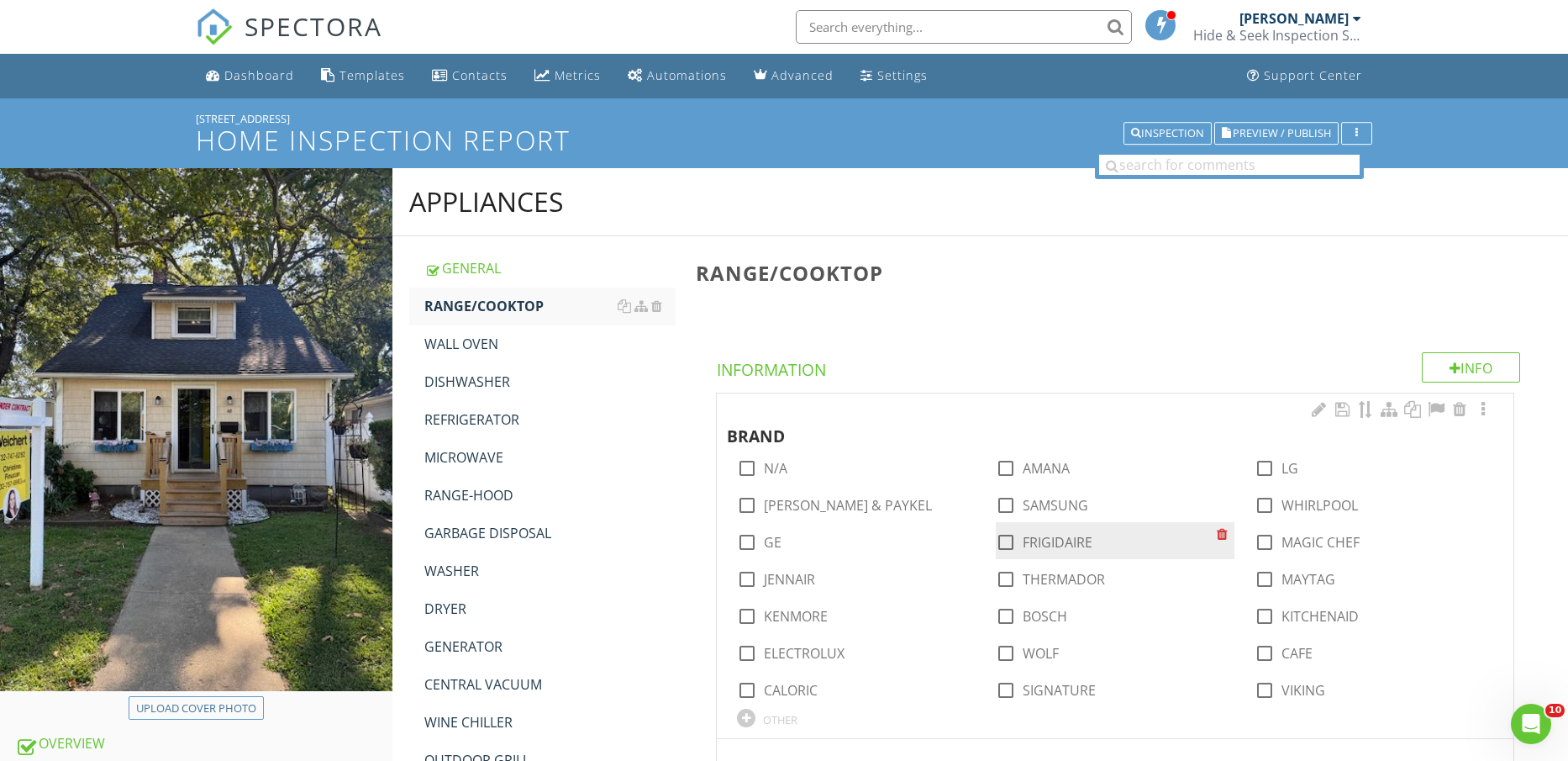
click at [1064, 535] on label "FRIGIDAIRE" at bounding box center [1058, 543] width 70 height 17
checkbox input "true"
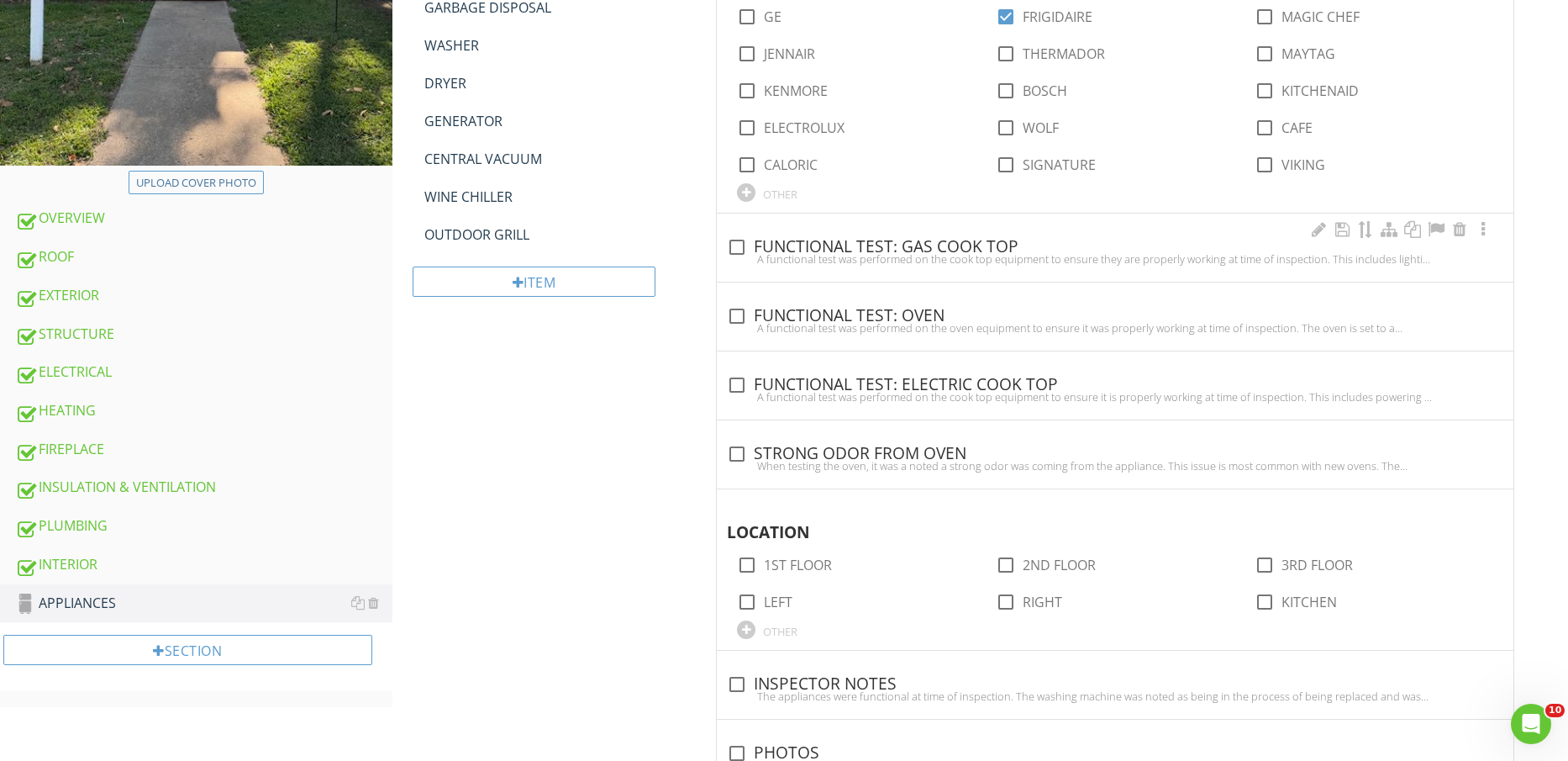
click at [878, 245] on div "check_box_outline_blank FUNCTIONAL TEST: GAS COOK TOP" at bounding box center [1115, 247] width 777 height 21
checkbox input "true"
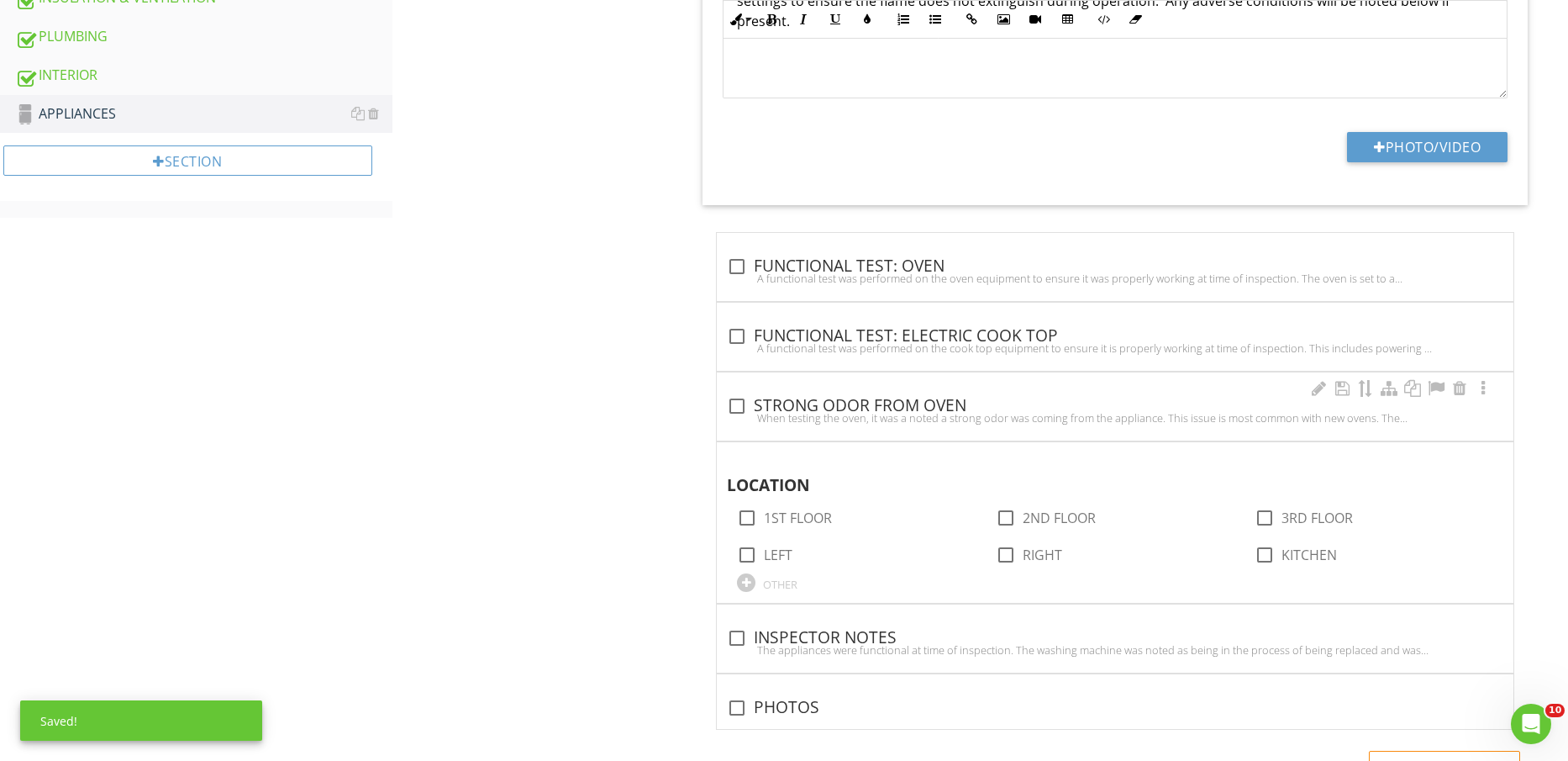
scroll to position [1052, 0]
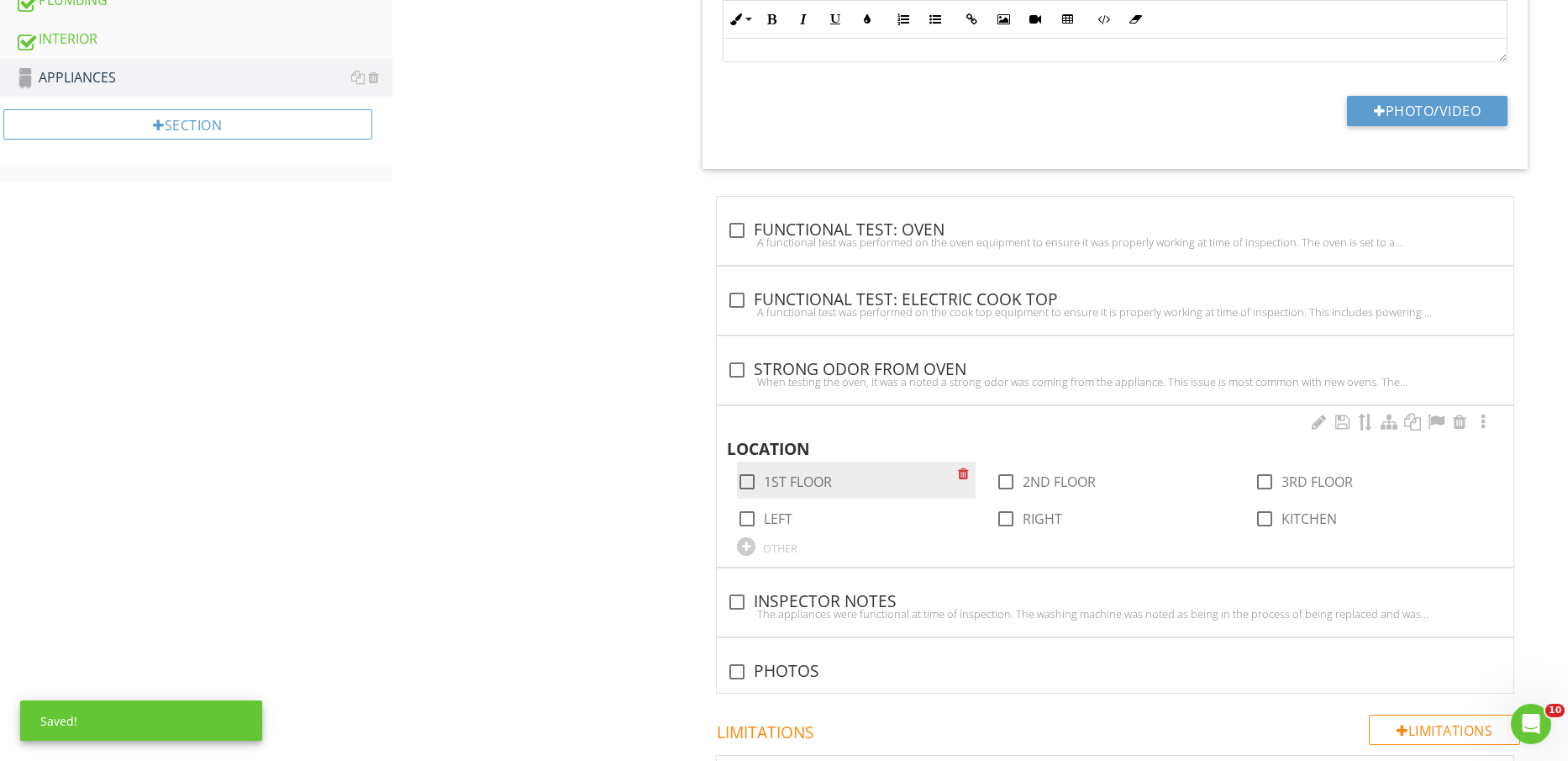
click at [796, 484] on label "1ST FLOOR" at bounding box center [798, 482] width 68 height 17
checkbox input "true"
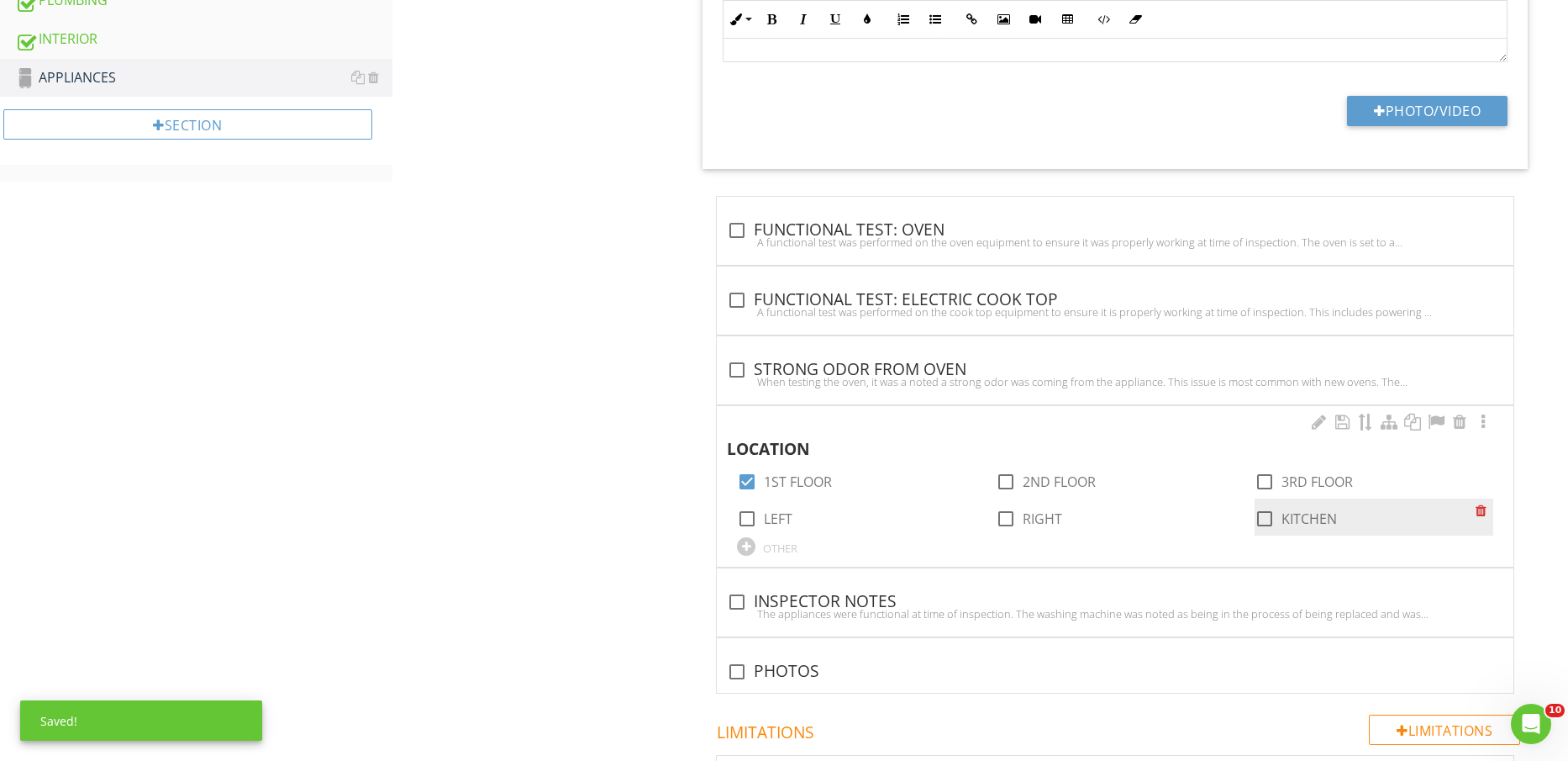
click at [1308, 518] on label "KITCHEN" at bounding box center [1309, 519] width 56 height 17
checkbox input "true"
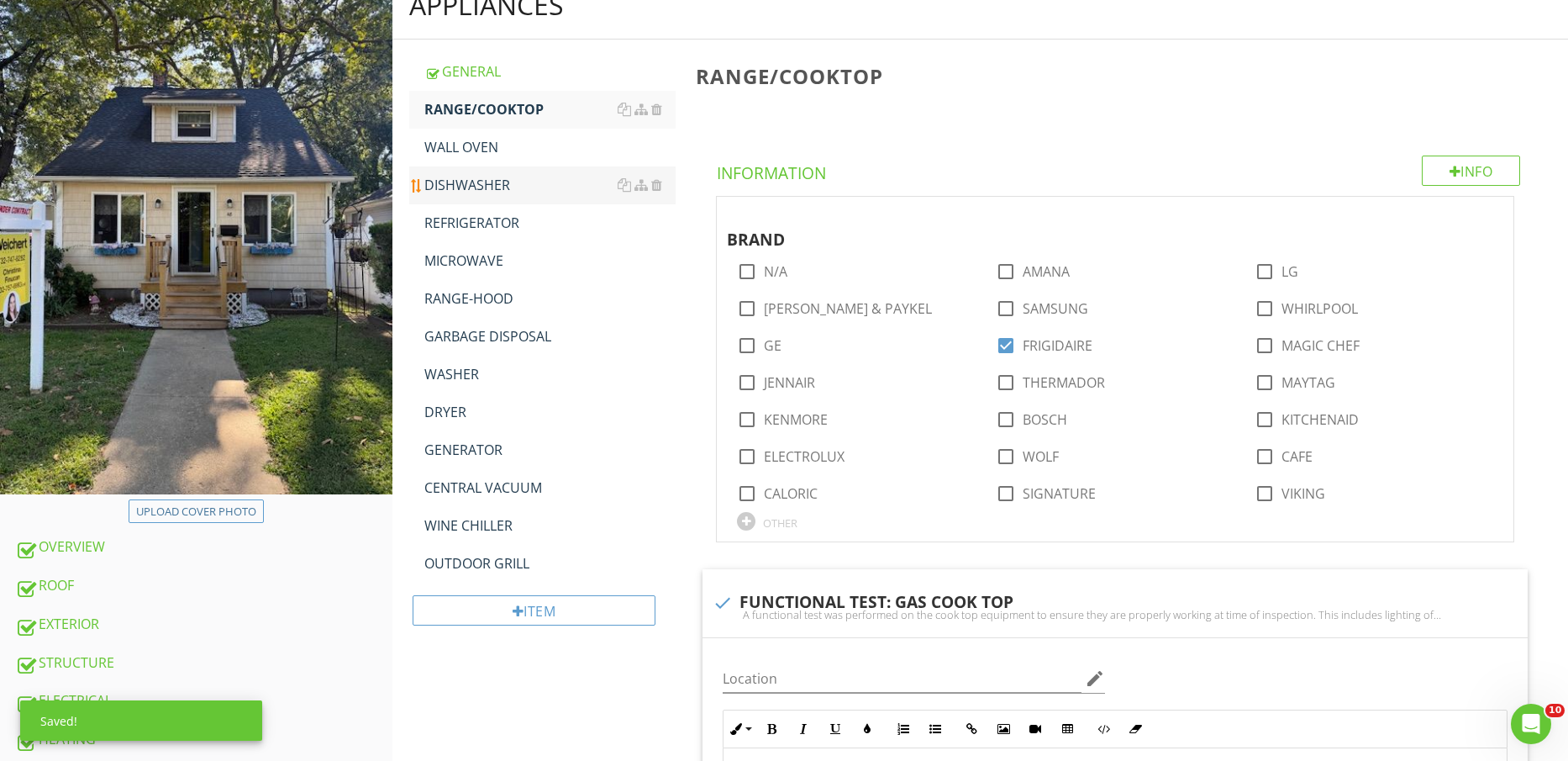
scroll to position [0, 0]
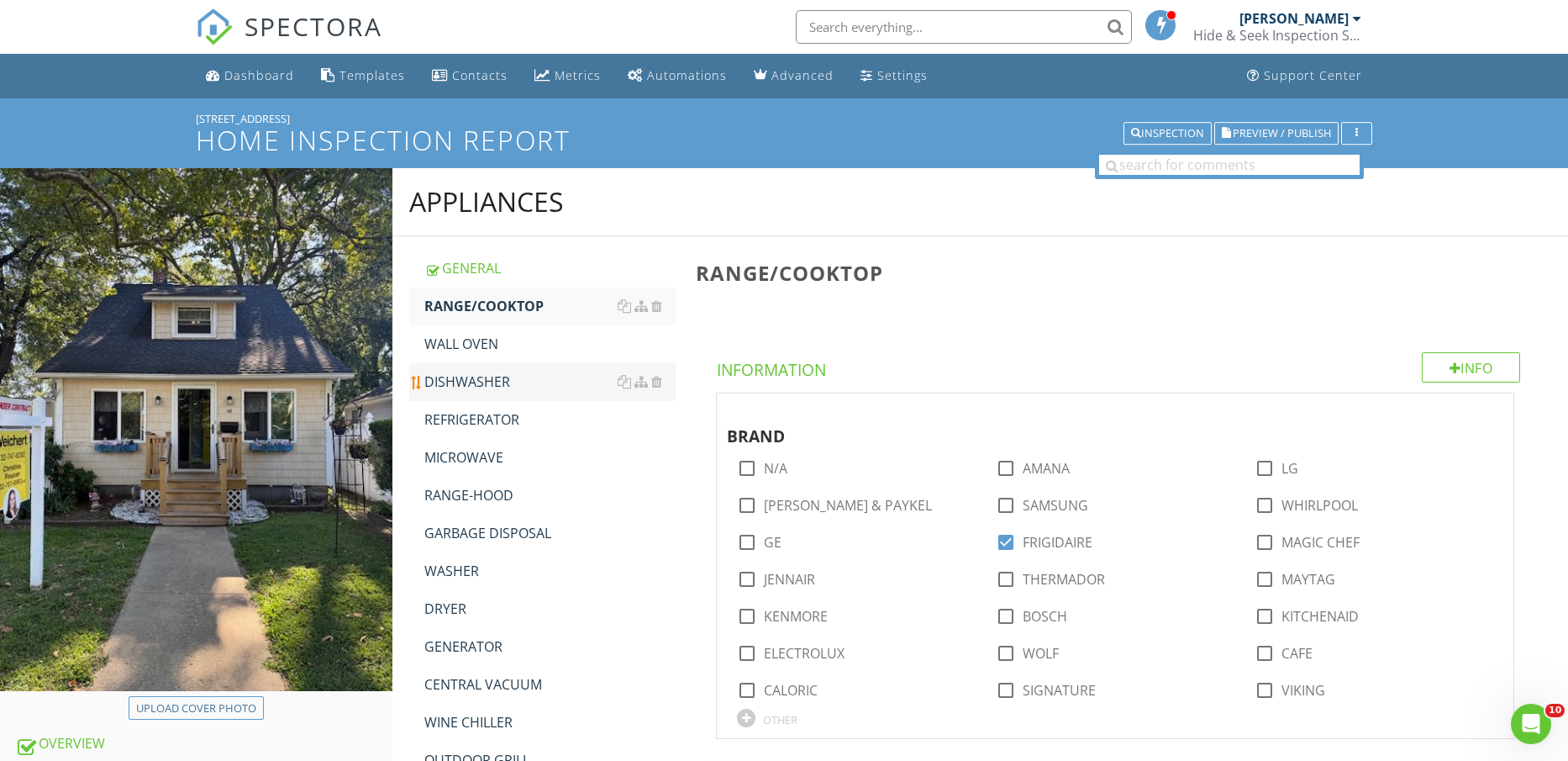
click at [513, 381] on div "DISHWASHER" at bounding box center [550, 382] width 252 height 21
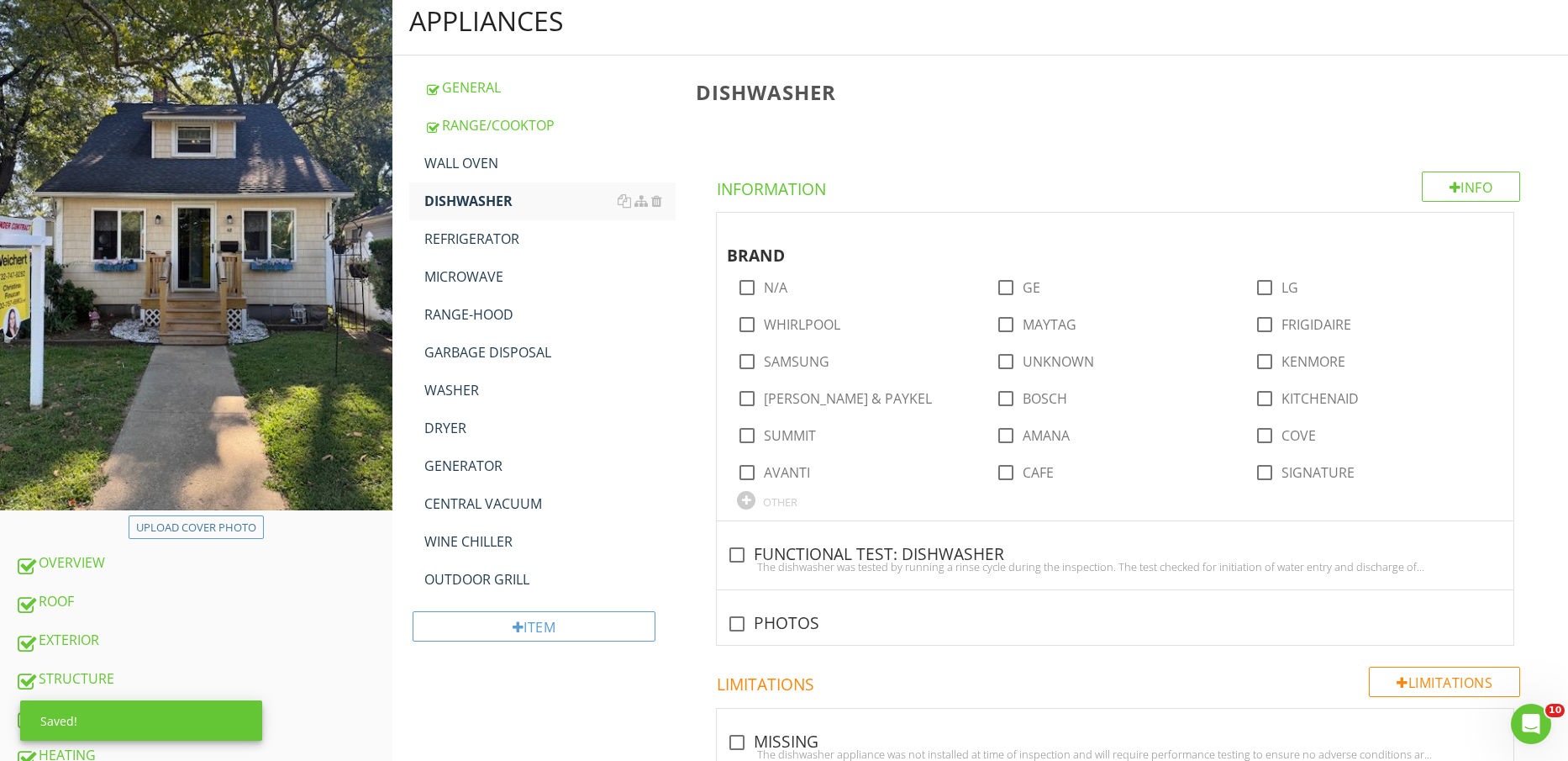
scroll to position [210, 0]
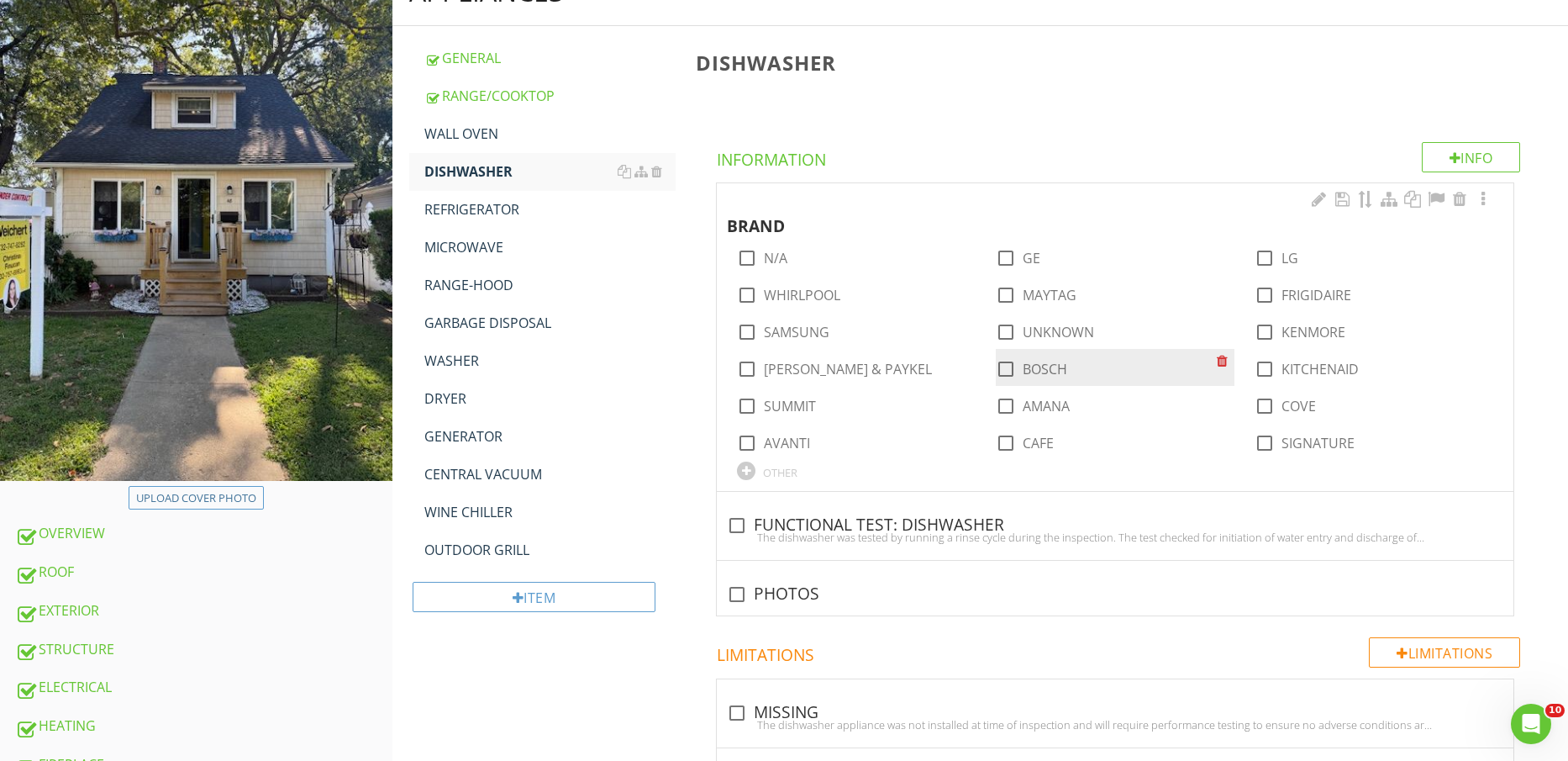
click at [1027, 368] on label "BOSCH" at bounding box center [1045, 369] width 44 height 17
checkbox input "true"
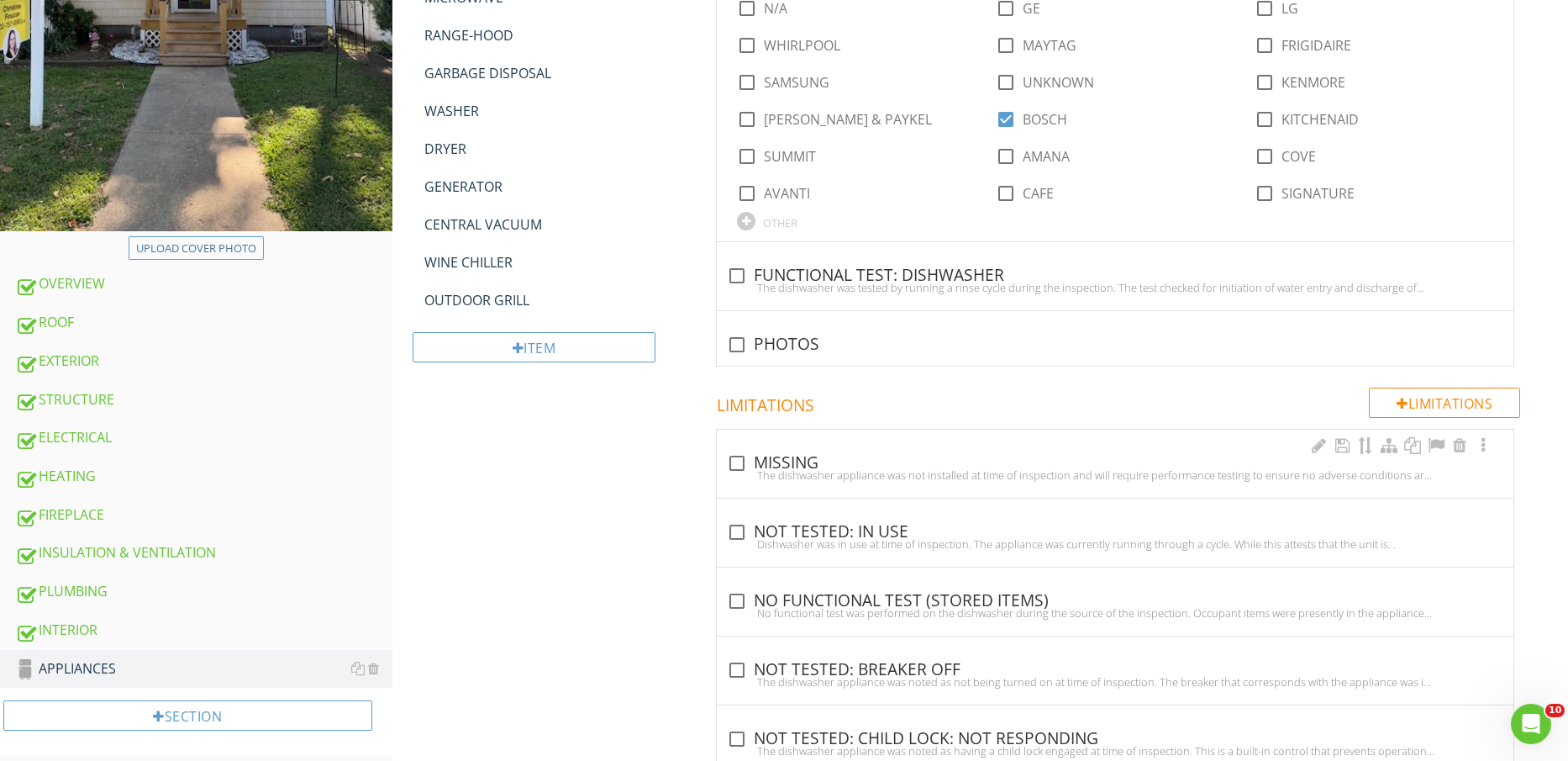
scroll to position [526, 0]
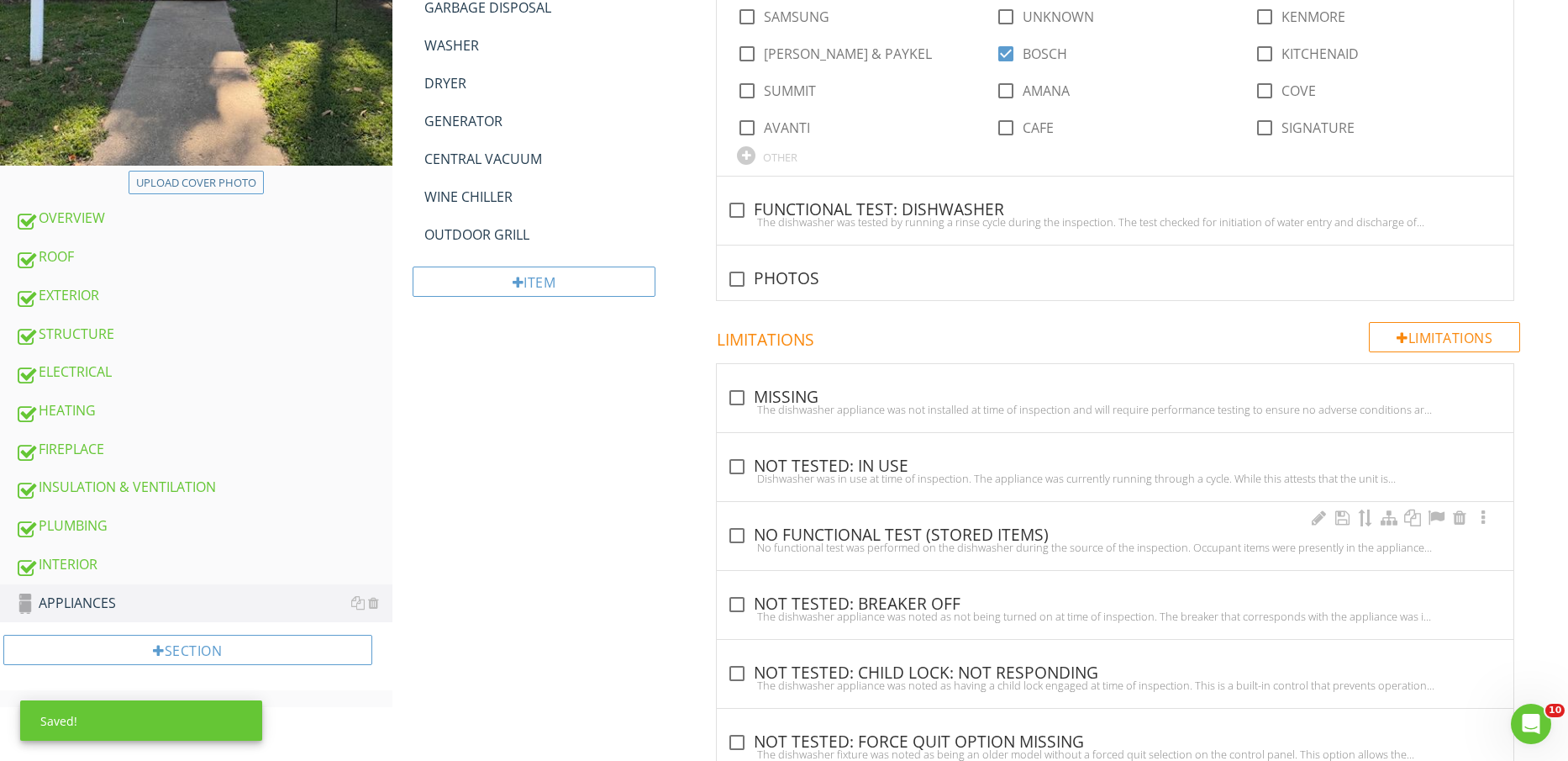
click at [890, 532] on div "check_box_outline_blank NO FUNCTIONAL TEST (STORED ITEMS)" at bounding box center [1115, 536] width 777 height 21
checkbox input "true"
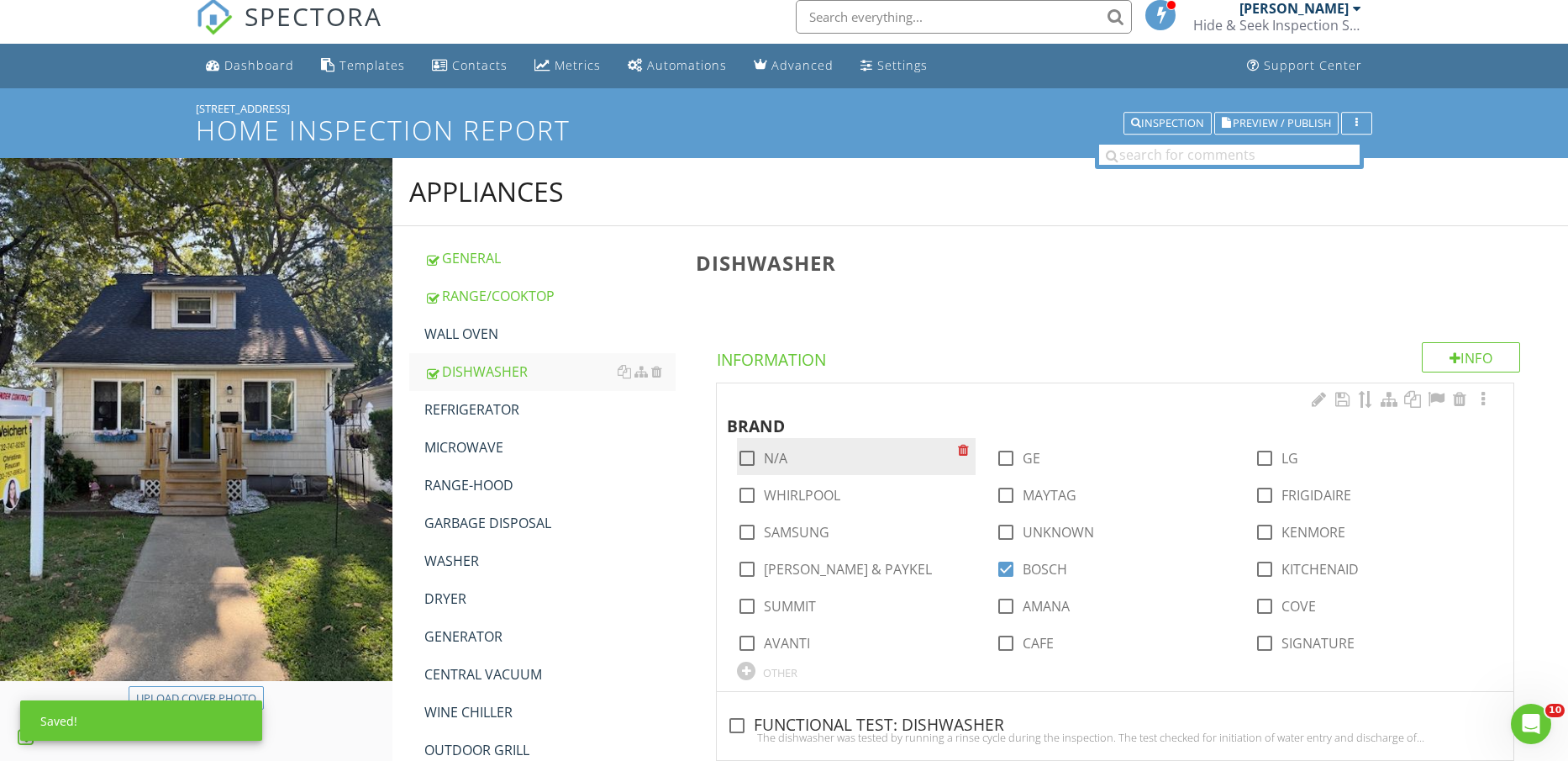
scroll to position [105, 0]
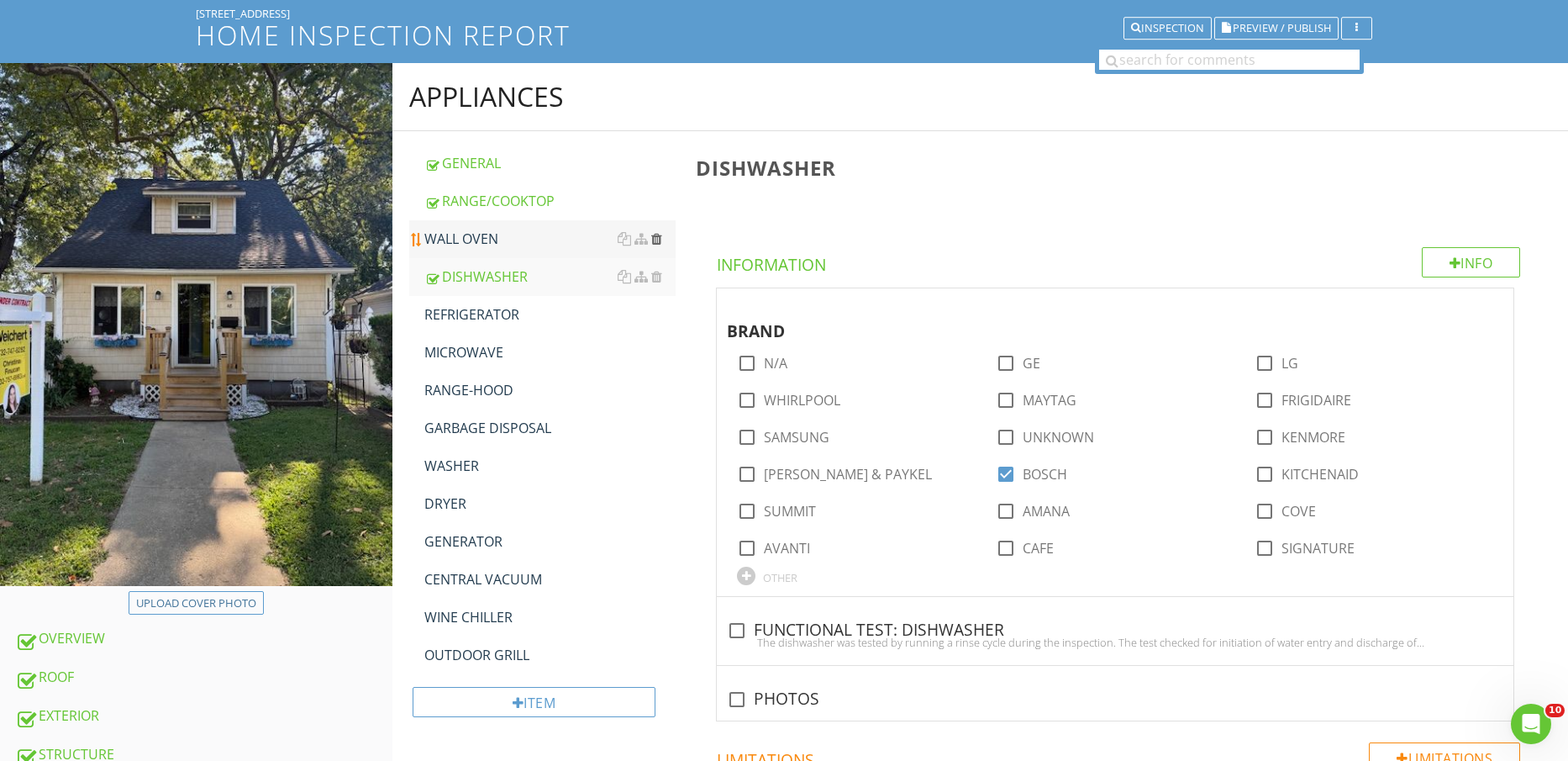
click at [661, 240] on div at bounding box center [656, 239] width 11 height 14
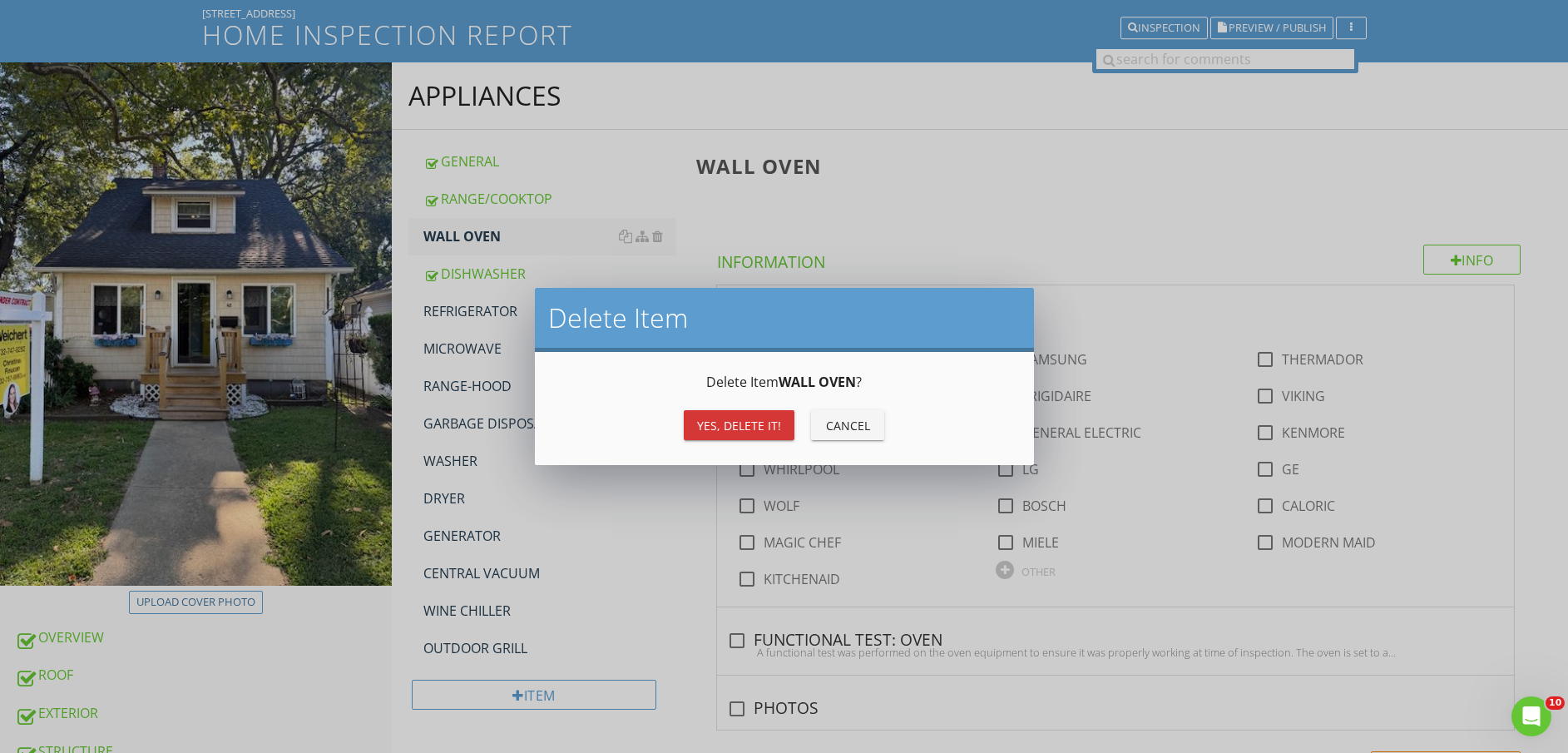
click at [752, 431] on div "Yes, Delete it!" at bounding box center [738, 426] width 84 height 18
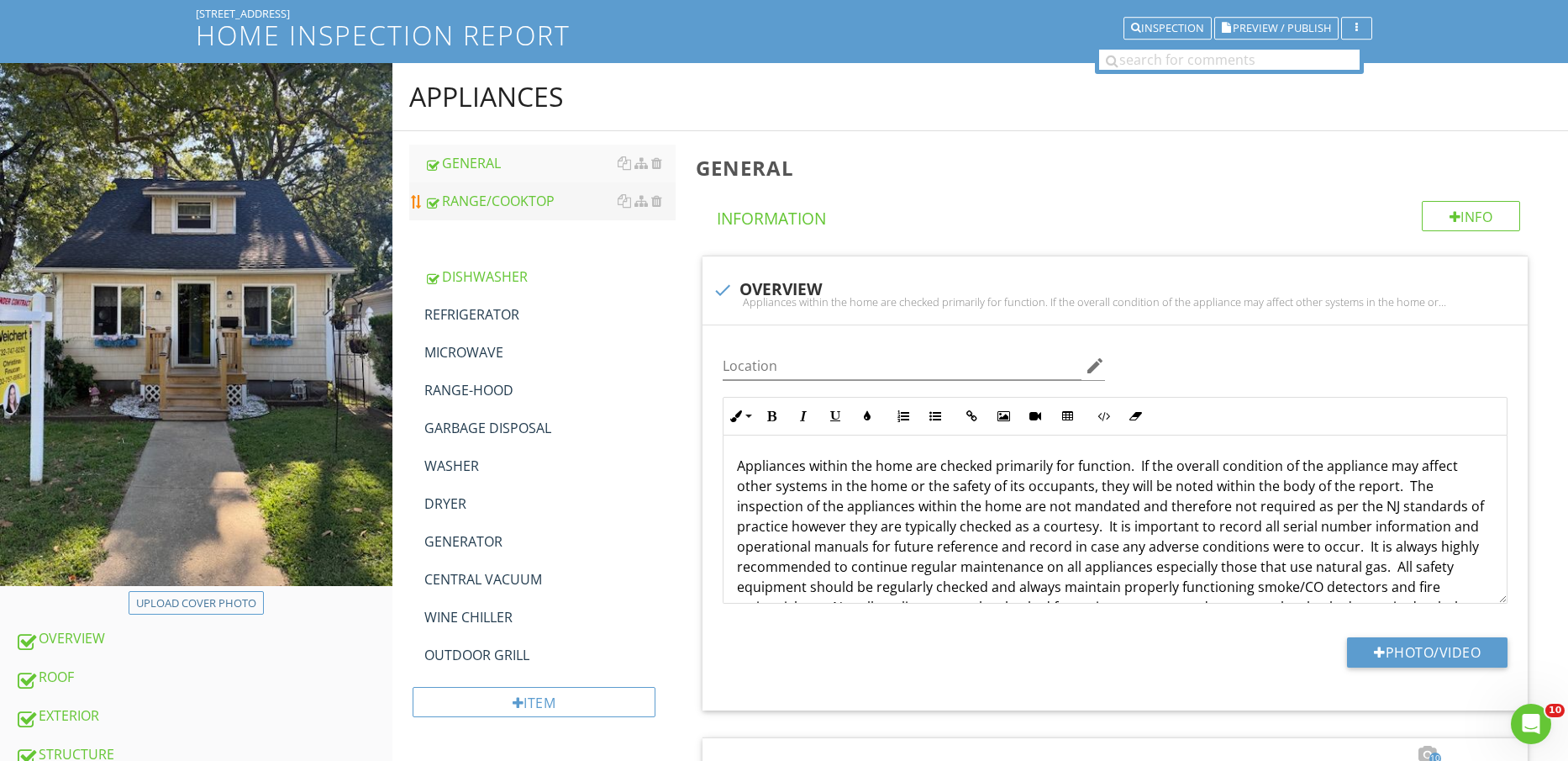
click at [513, 185] on link "RANGE/COOKTOP" at bounding box center [550, 200] width 252 height 37
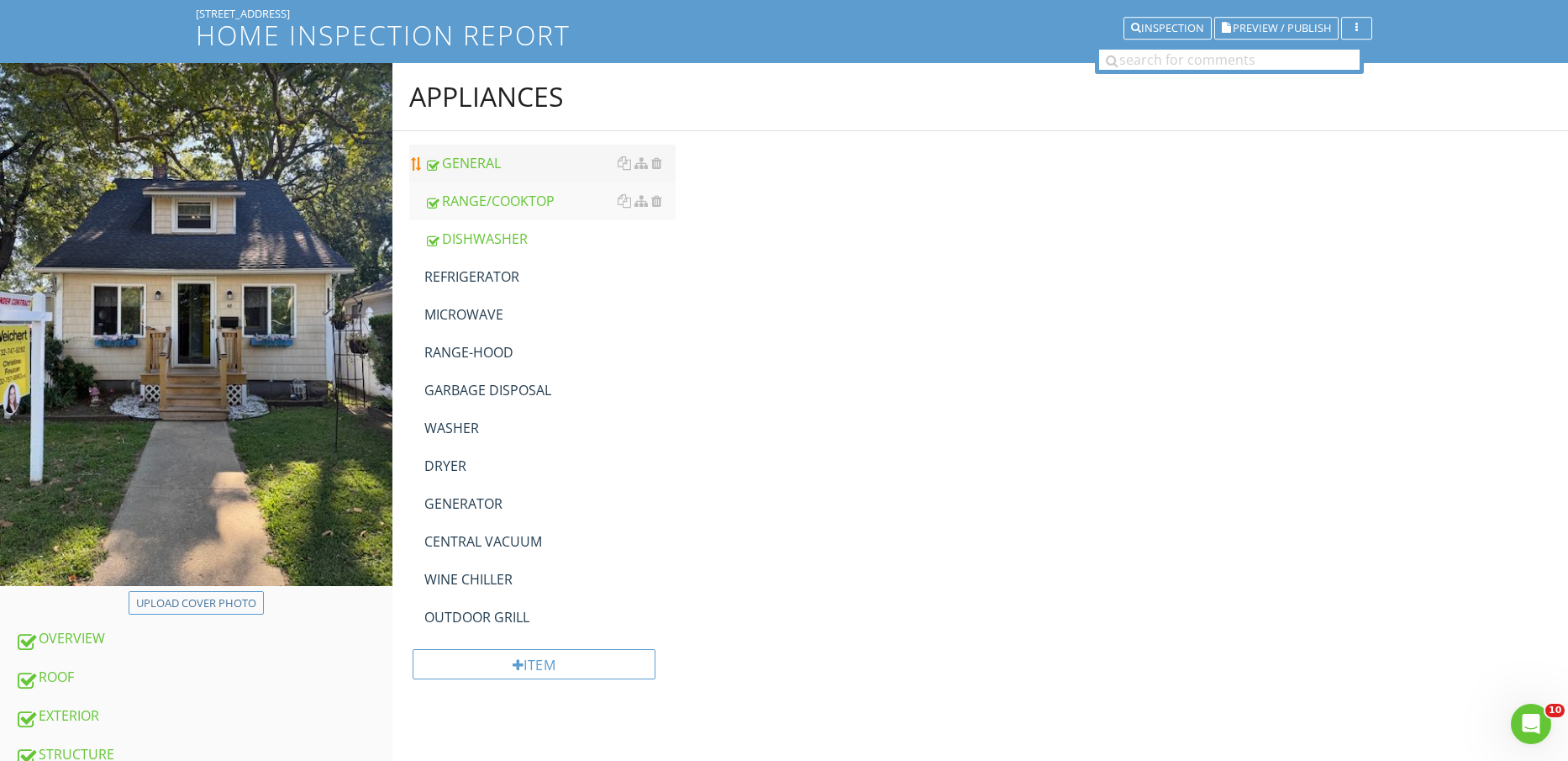
click at [513, 168] on div "GENERAL" at bounding box center [550, 163] width 252 height 21
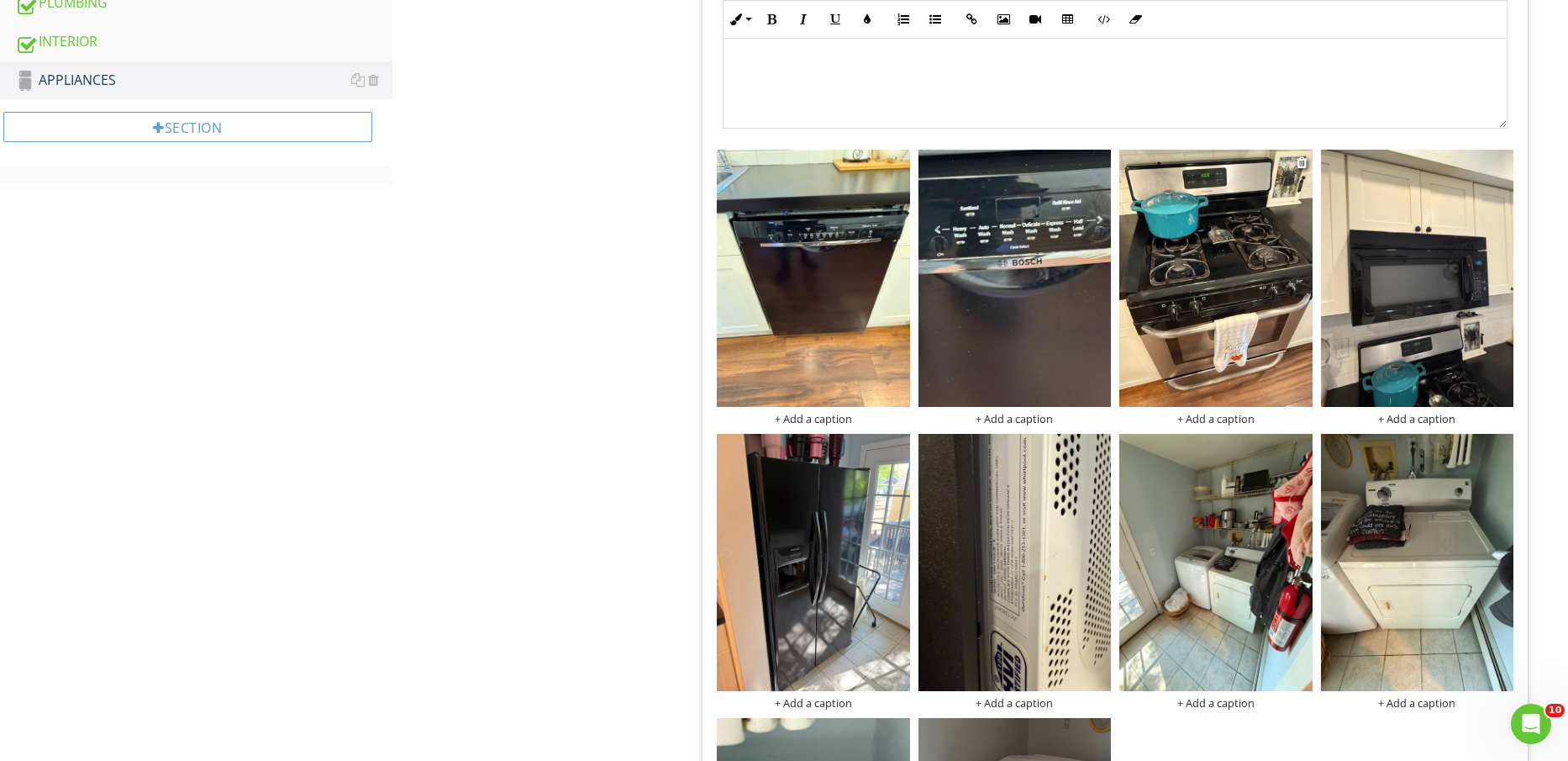
scroll to position [1052, 0]
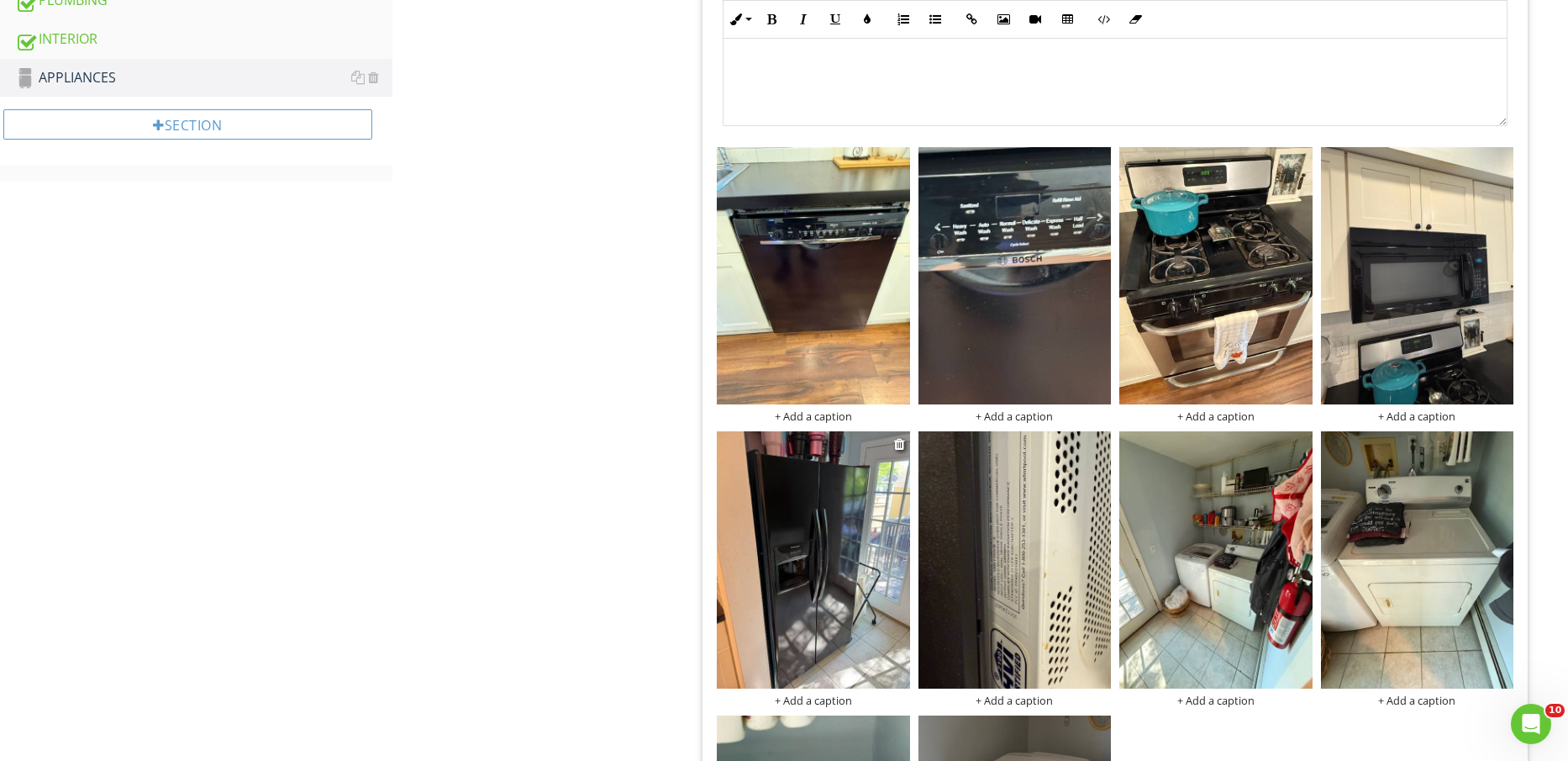
click at [849, 592] on img at bounding box center [813, 560] width 192 height 257
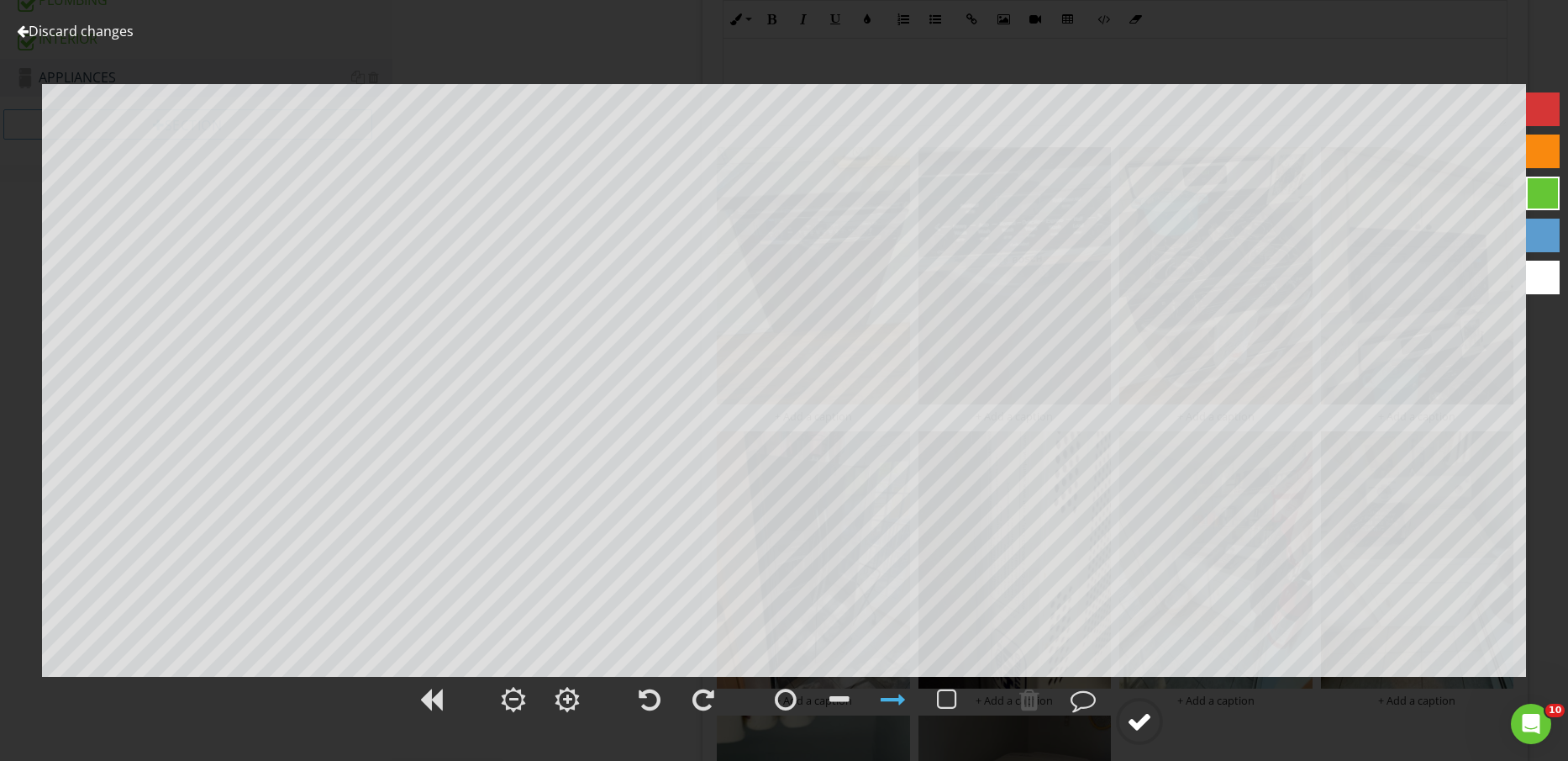
click at [1142, 725] on div at bounding box center [1140, 722] width 26 height 26
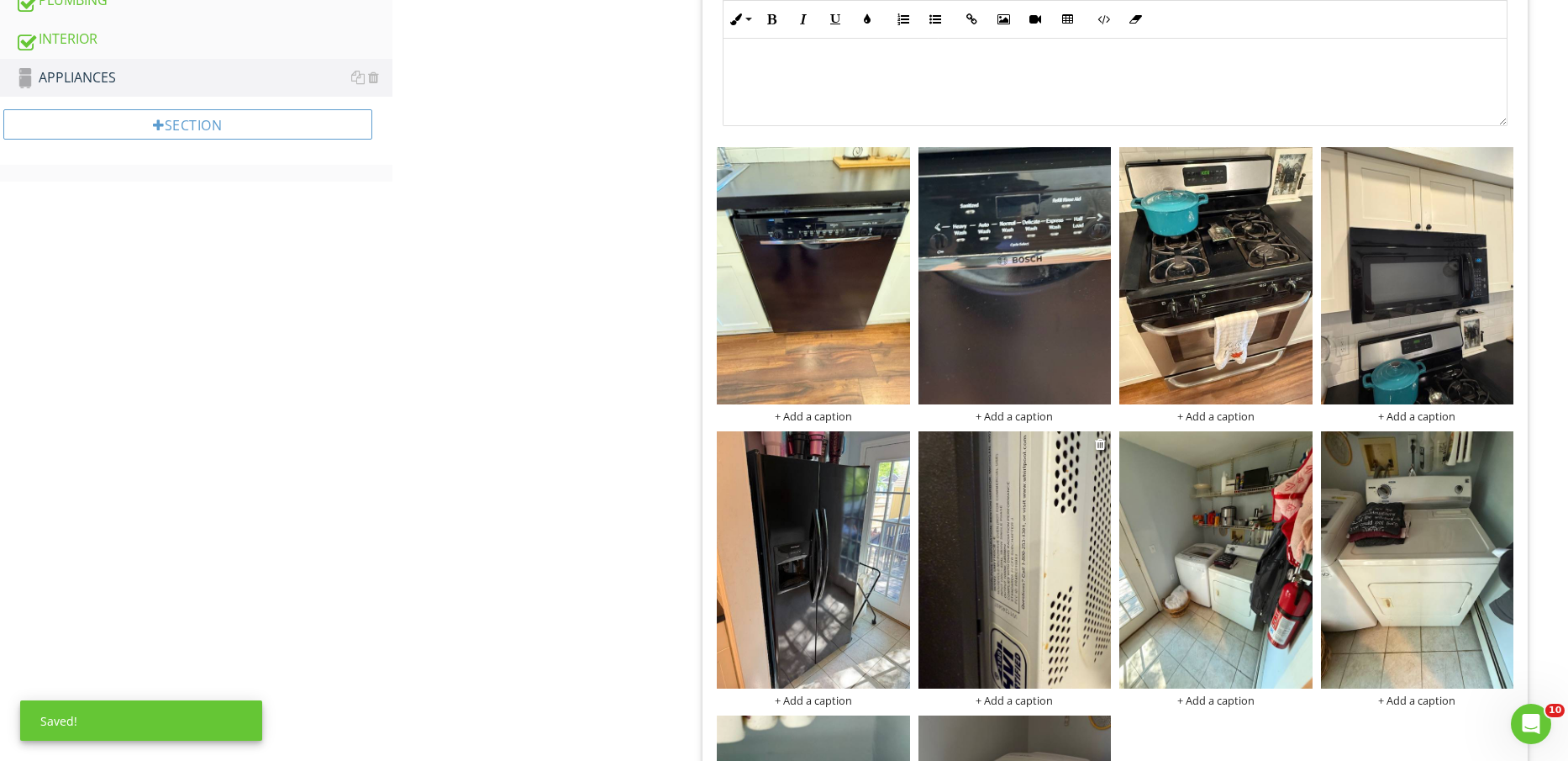
click at [1062, 592] on img at bounding box center [1014, 560] width 192 height 257
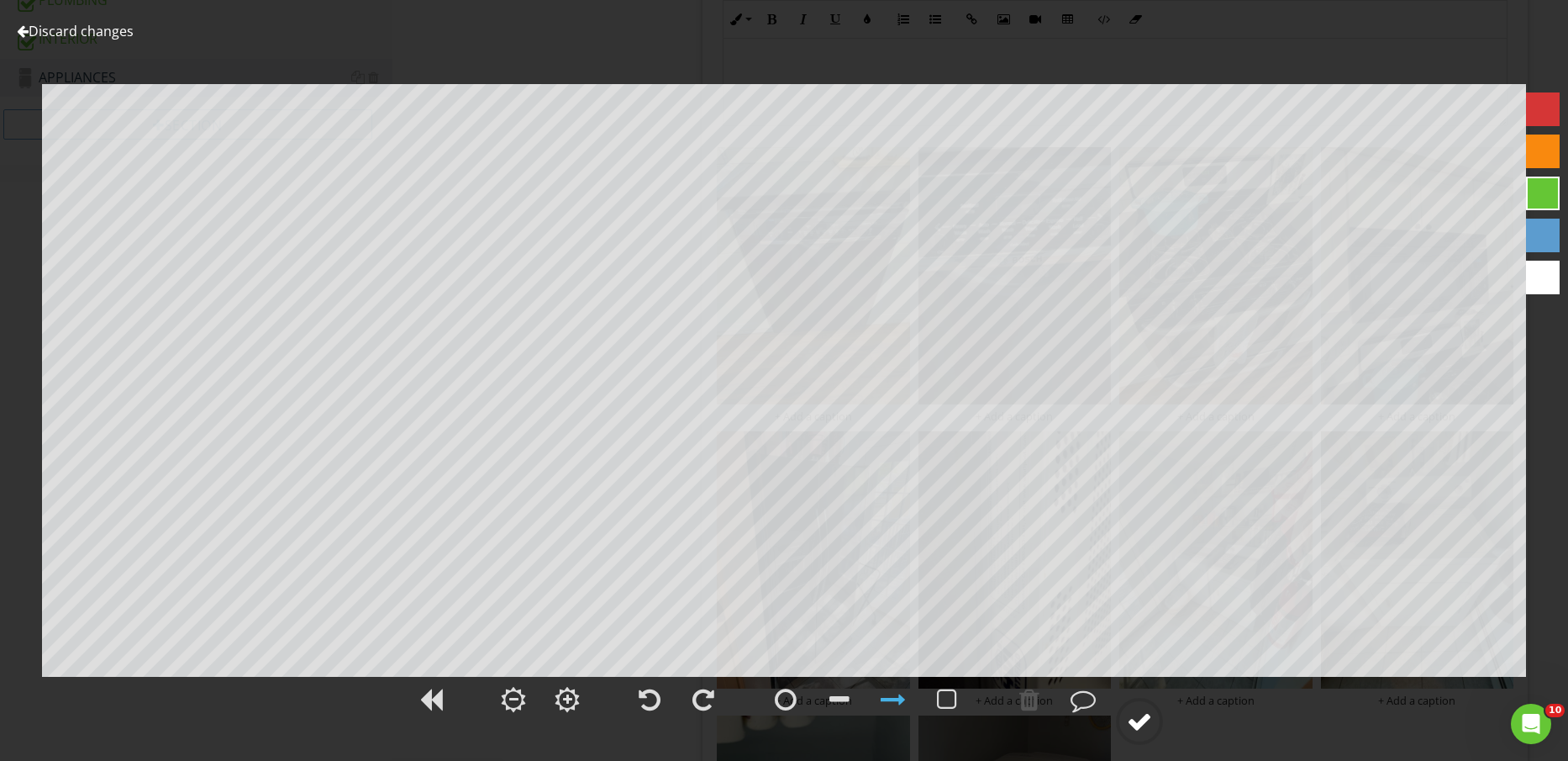
click at [1160, 732] on circle at bounding box center [1139, 721] width 44 height 44
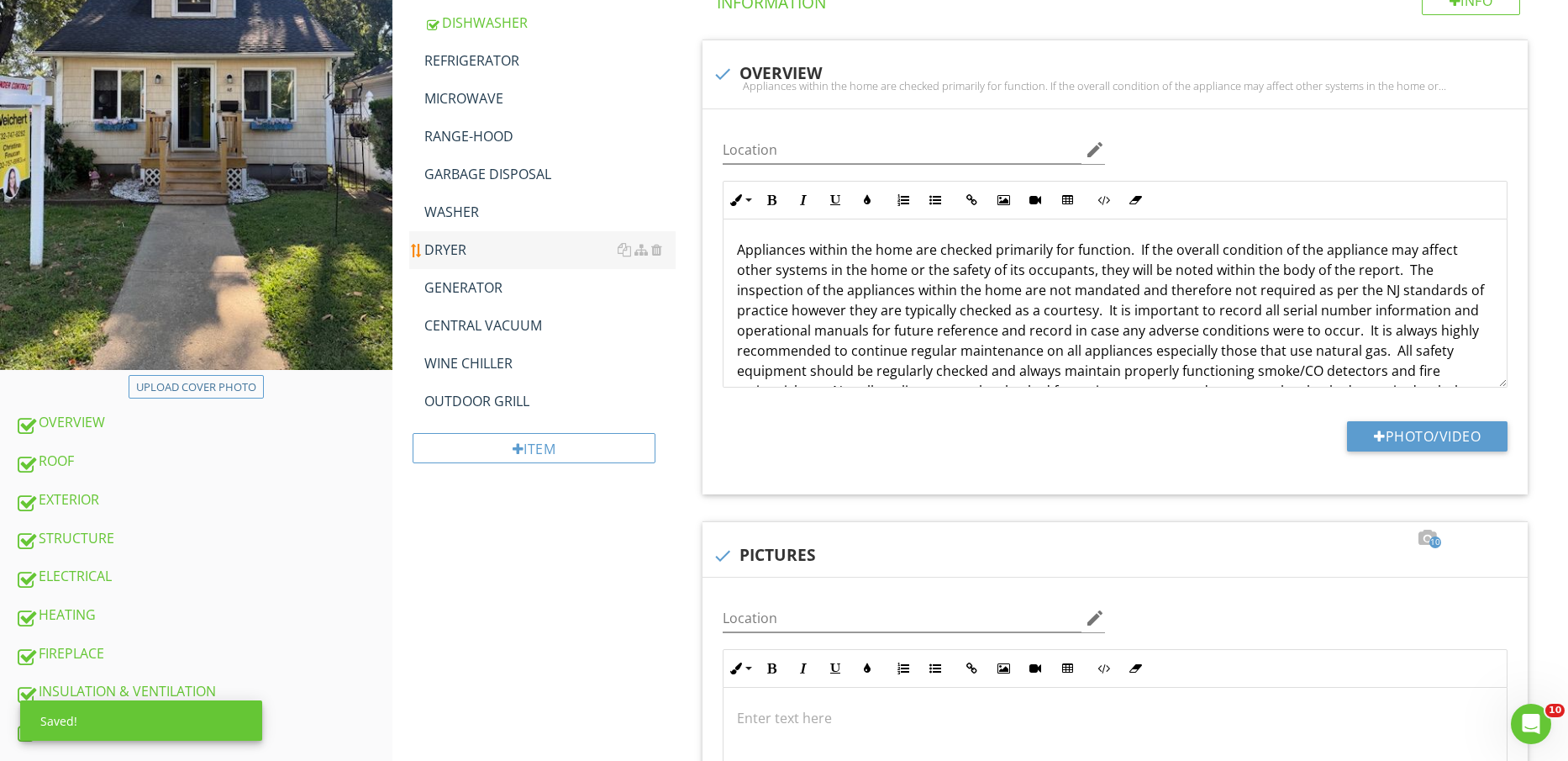
scroll to position [210, 0]
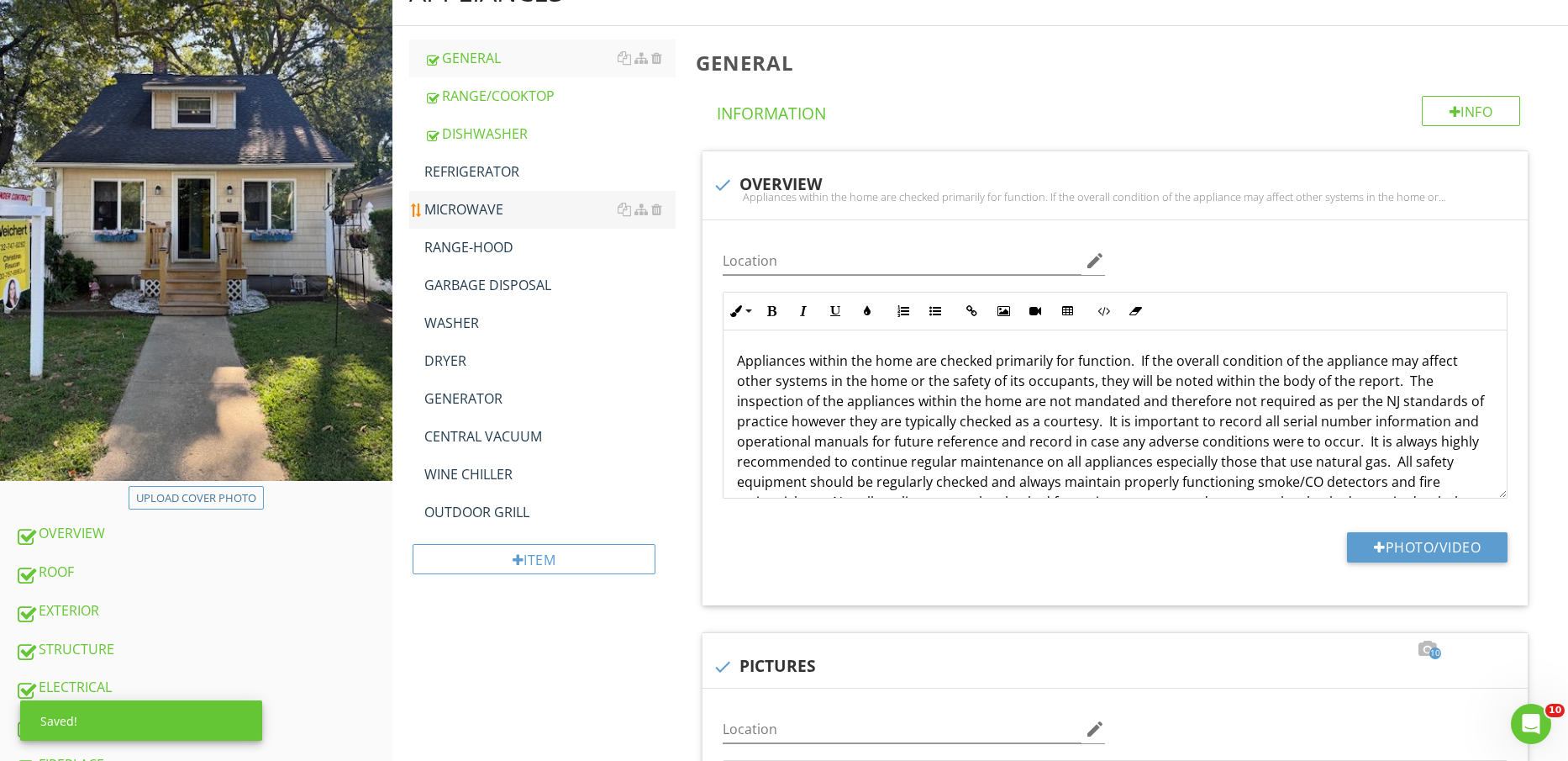
click at [478, 207] on div "MICROWAVE" at bounding box center [550, 209] width 252 height 21
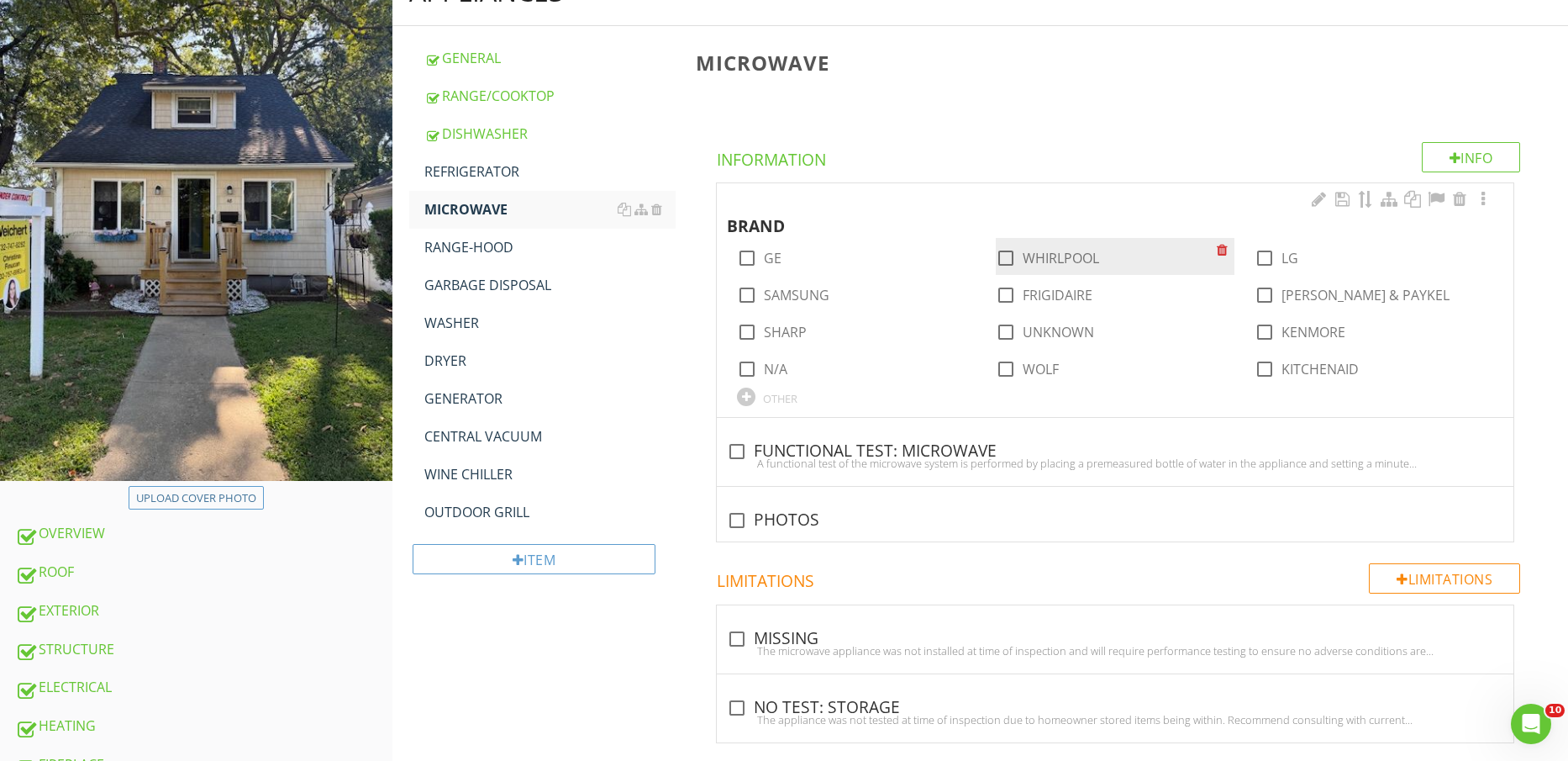
click at [1088, 253] on label "WHIRLPOOL" at bounding box center [1061, 258] width 77 height 17
checkbox input "true"
click at [846, 439] on div "check_box_outline_blank FUNCTIONAL TEST: MICROWAVE" at bounding box center [1115, 450] width 777 height 24
checkbox input "true"
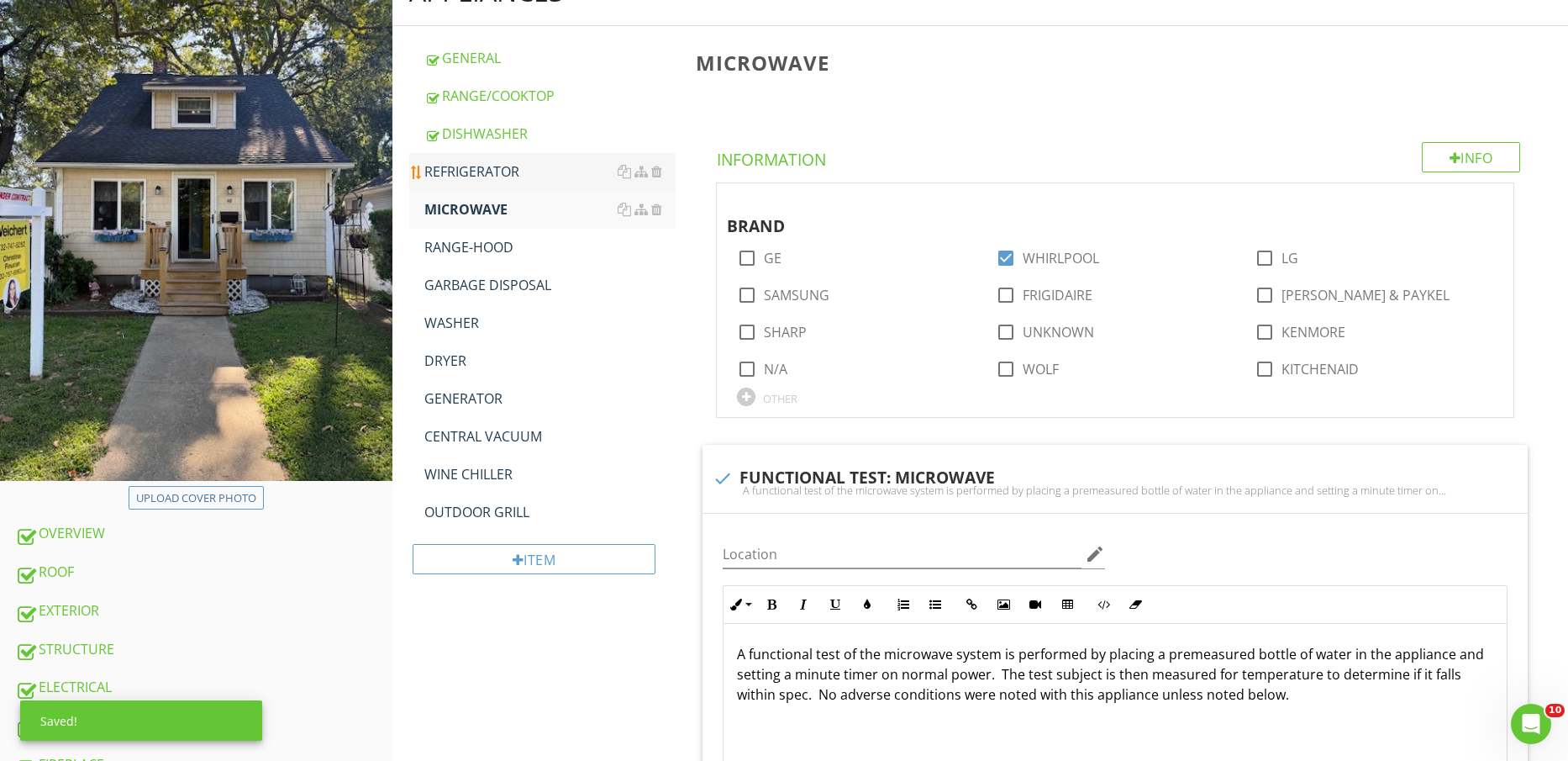
click at [486, 170] on div "REFRIGERATOR" at bounding box center [550, 172] width 252 height 21
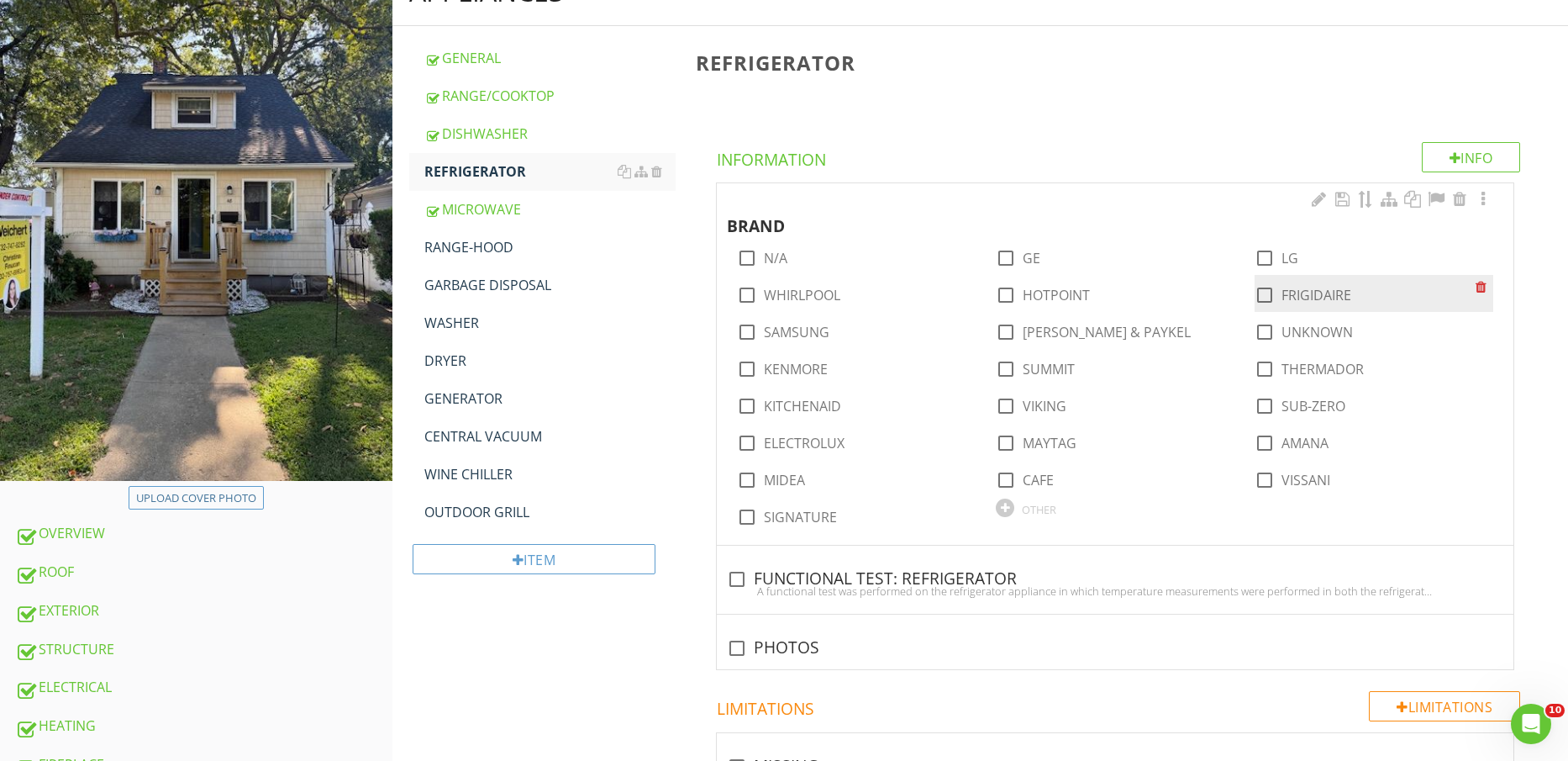
click at [1304, 305] on div "check_box_outline_blank FRIGIDAIRE" at bounding box center [1374, 293] width 238 height 37
click at [1306, 300] on label "FRIGIDAIRE" at bounding box center [1317, 295] width 70 height 17
checkbox input "true"
click at [856, 581] on div "check_box_outline_blank FUNCTIONAL TEST: REFRIGERATOR" at bounding box center [1115, 580] width 777 height 21
checkbox input "true"
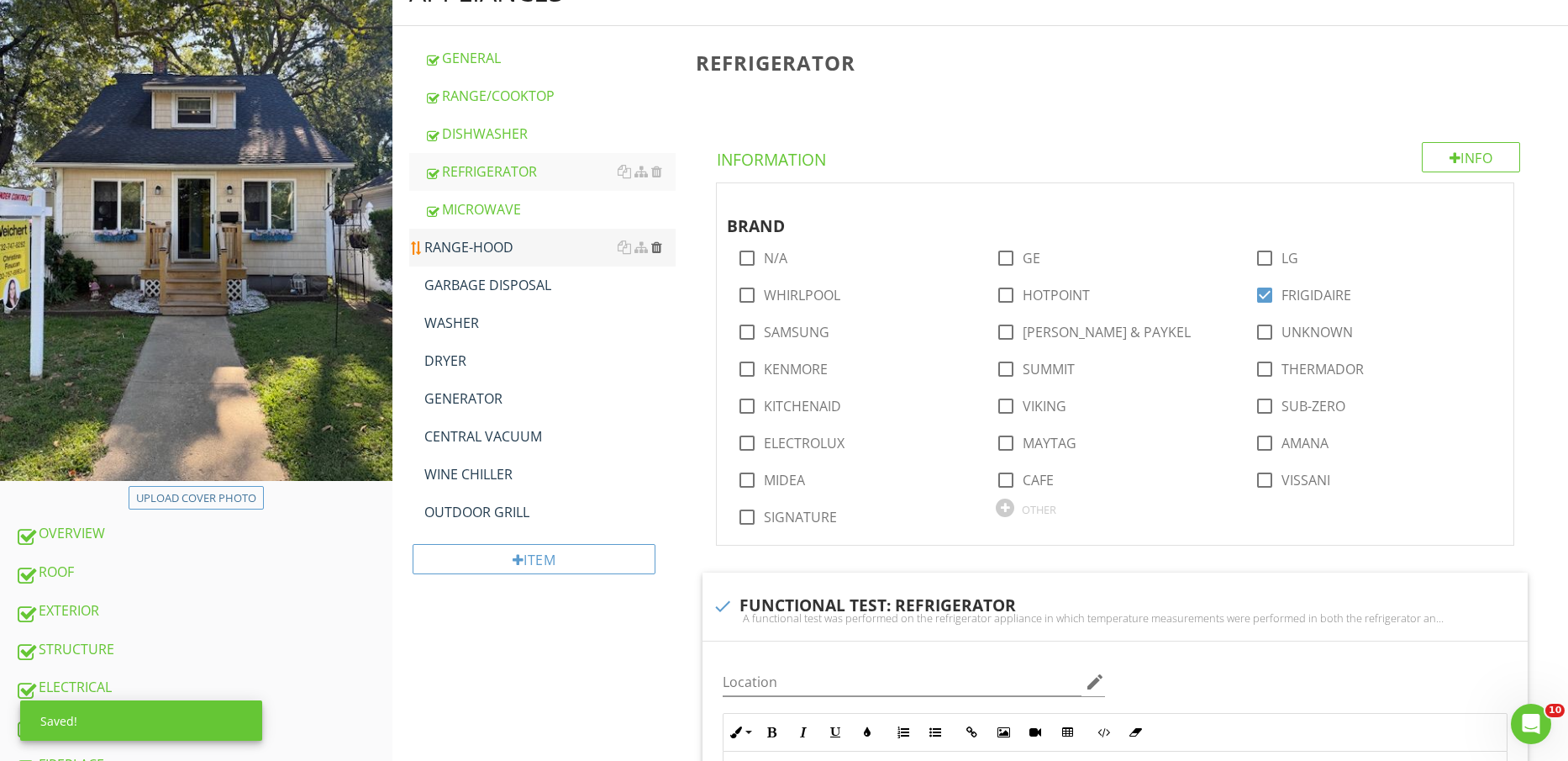
click at [661, 245] on div at bounding box center [656, 247] width 11 height 14
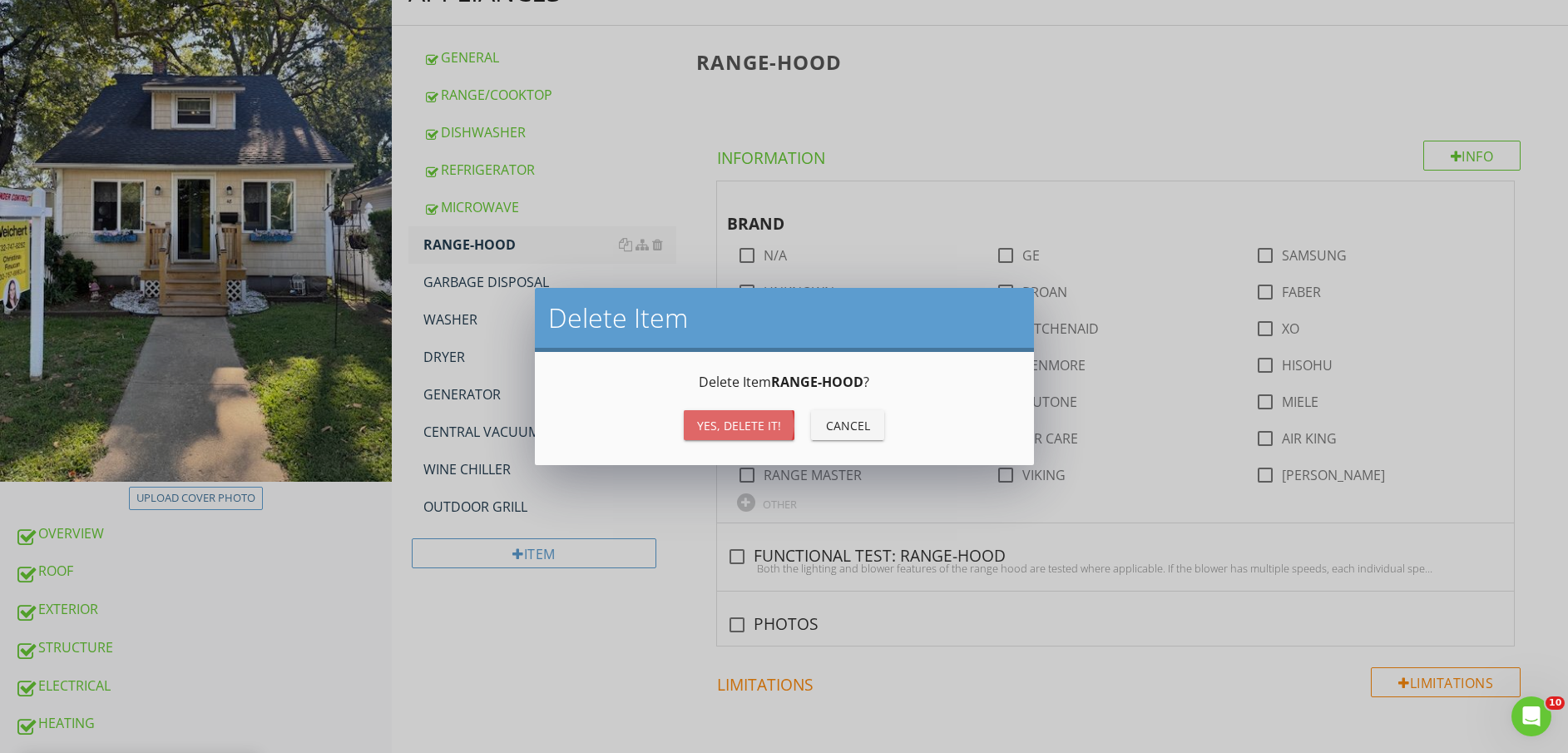
click at [758, 420] on div "Yes, Delete it!" at bounding box center [738, 426] width 84 height 18
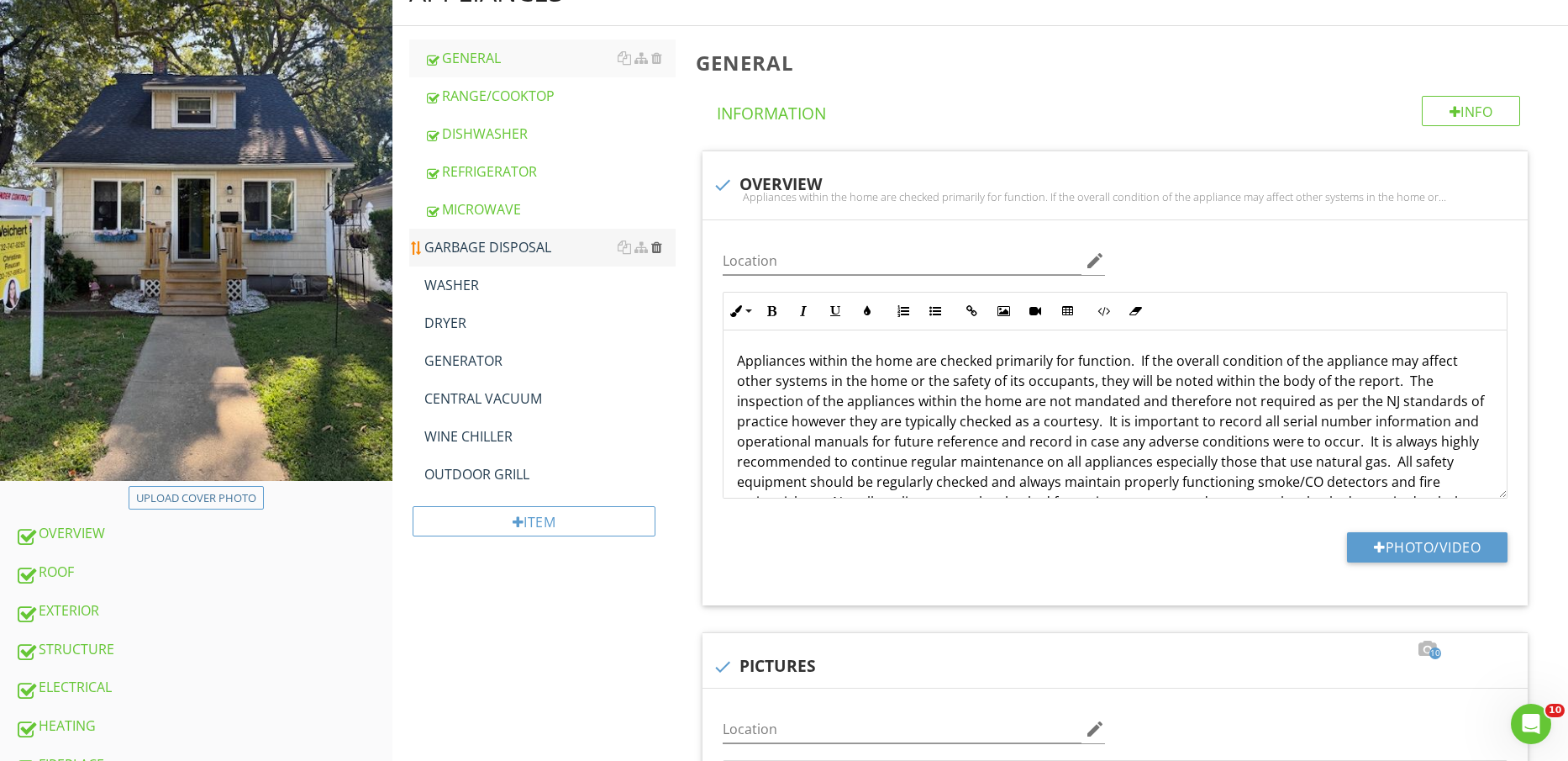
click at [660, 249] on div at bounding box center [656, 247] width 11 height 14
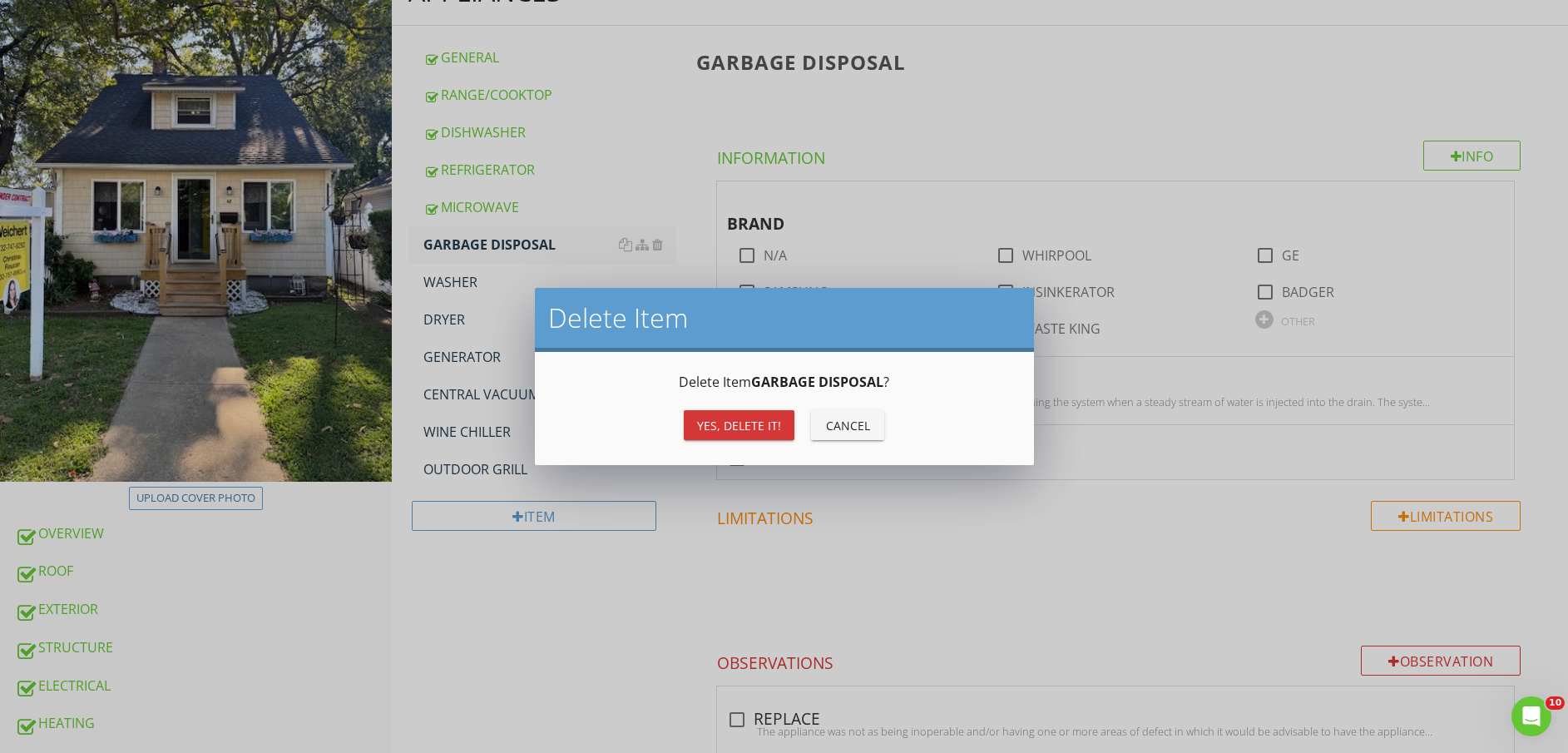
click at [771, 419] on div "Yes, Delete it!" at bounding box center [738, 426] width 84 height 18
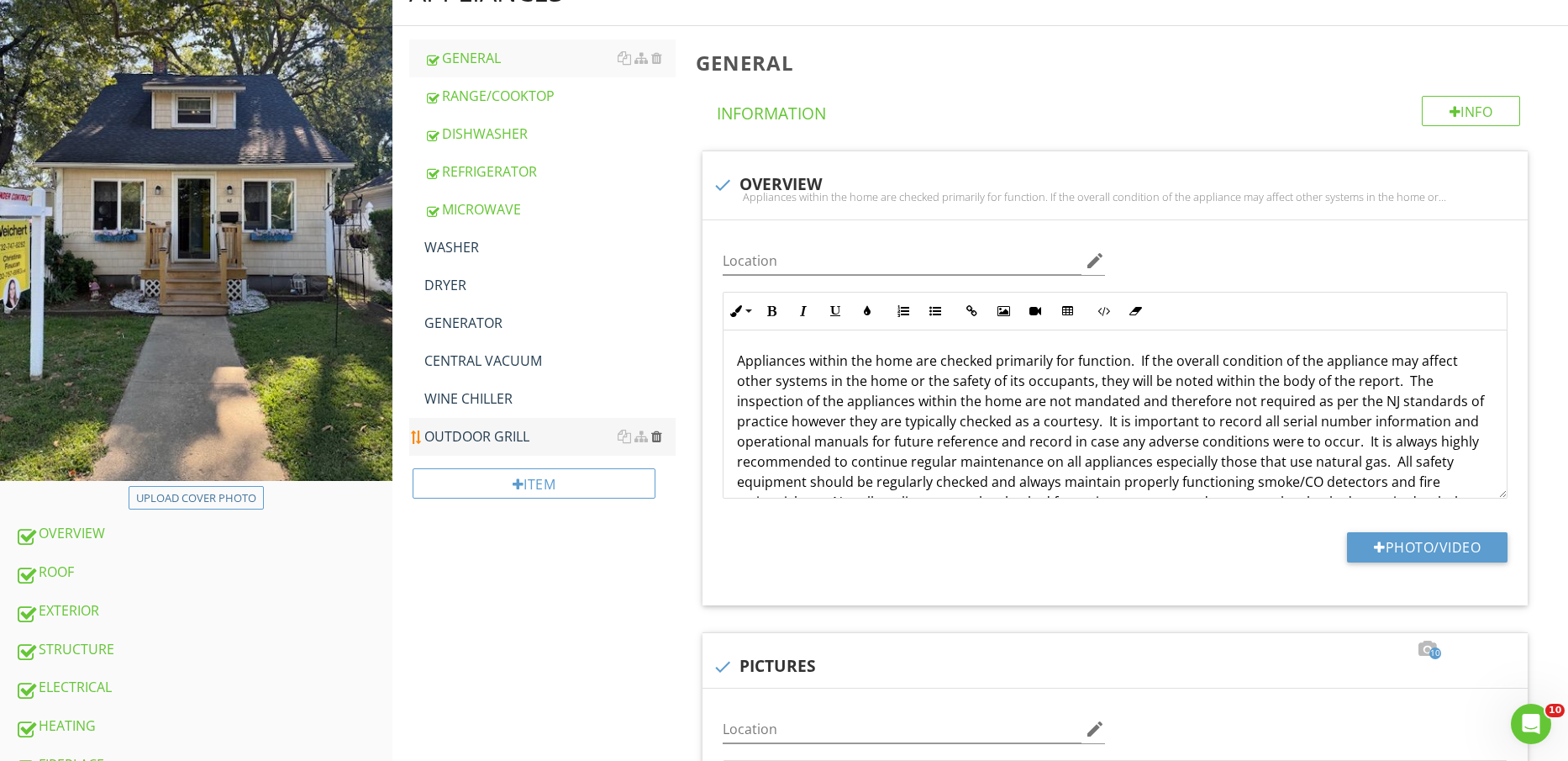
click at [661, 434] on div at bounding box center [656, 437] width 11 height 14
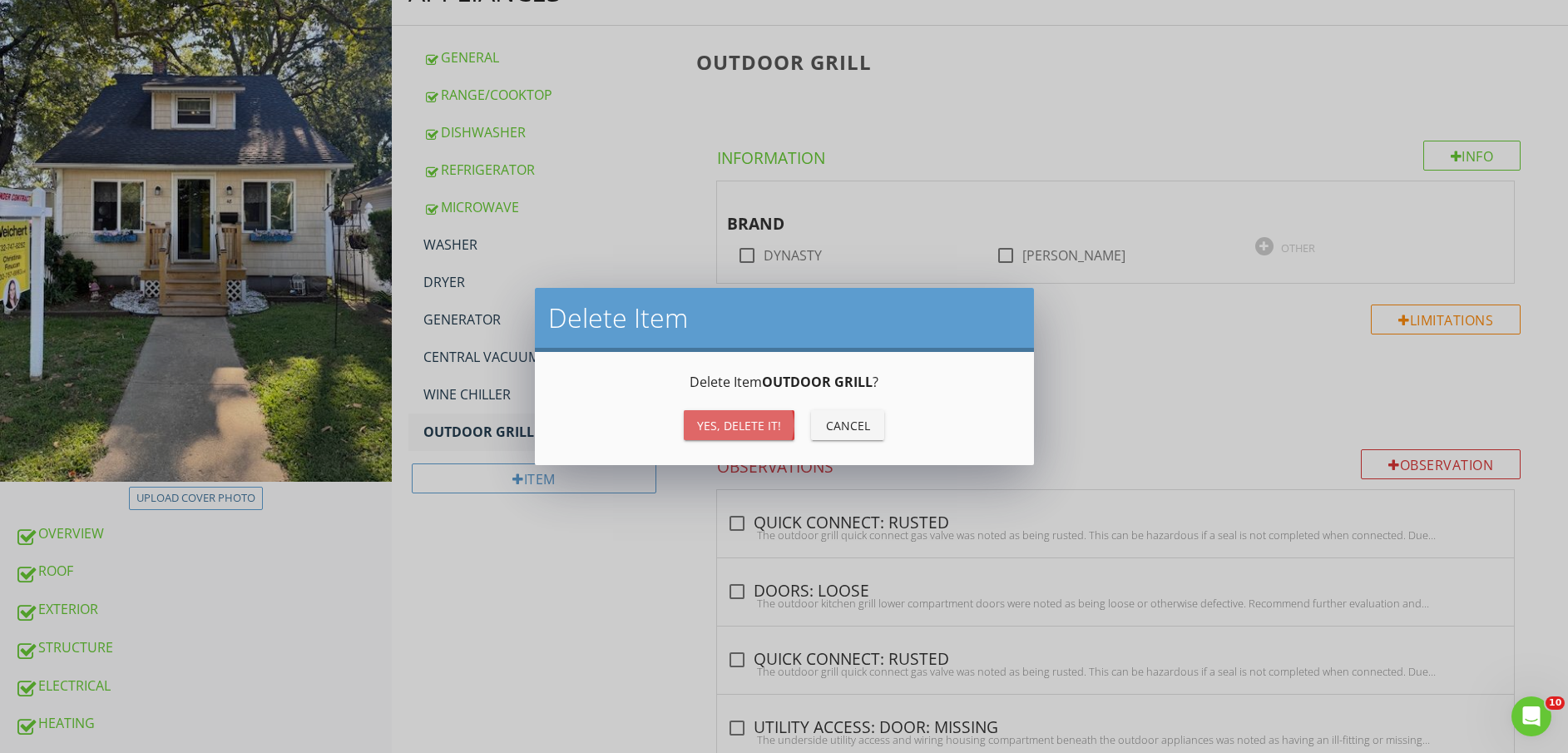
click at [770, 428] on div "Yes, Delete it!" at bounding box center [738, 426] width 84 height 18
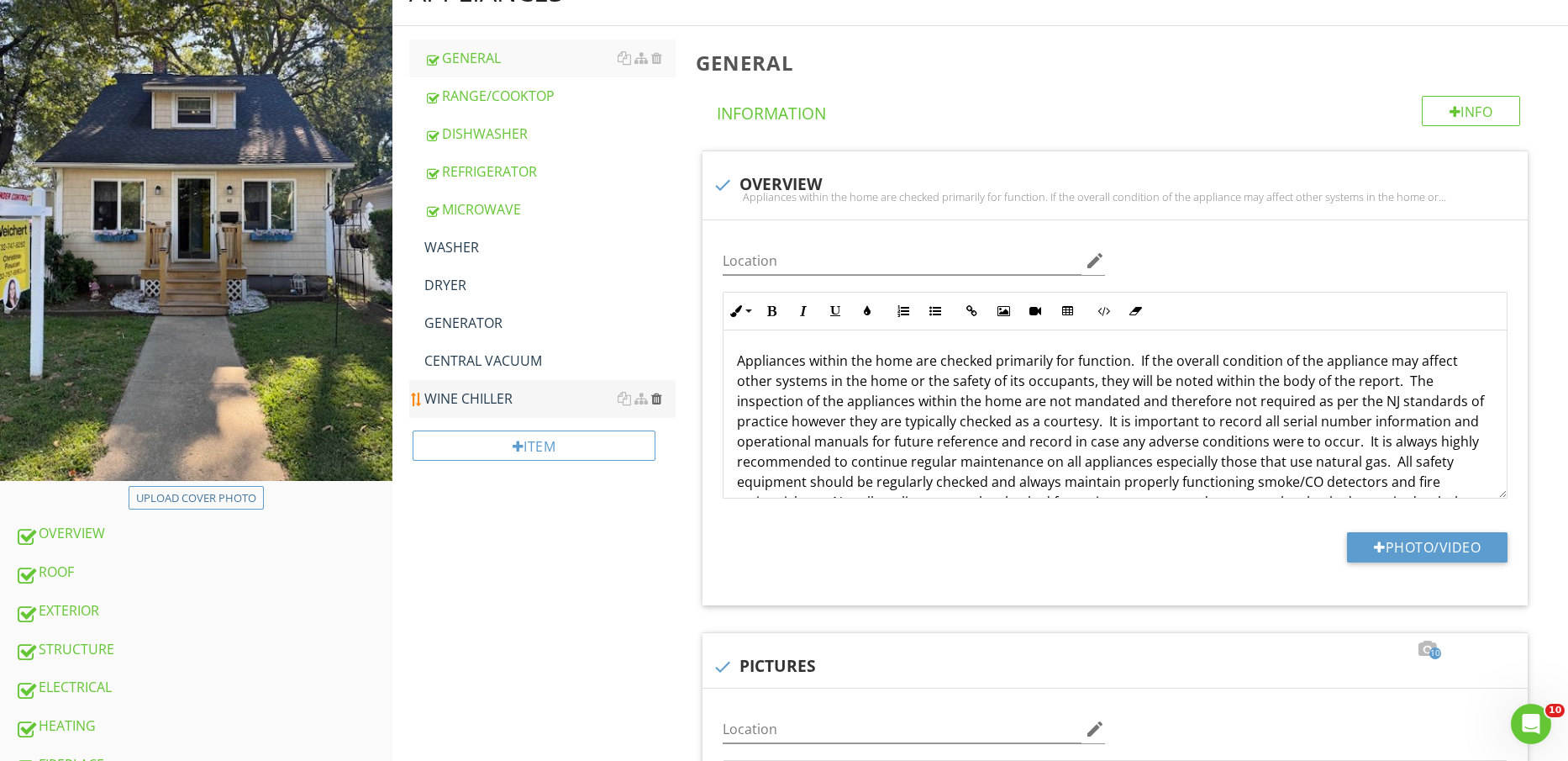
click at [655, 399] on div at bounding box center [656, 398] width 11 height 14
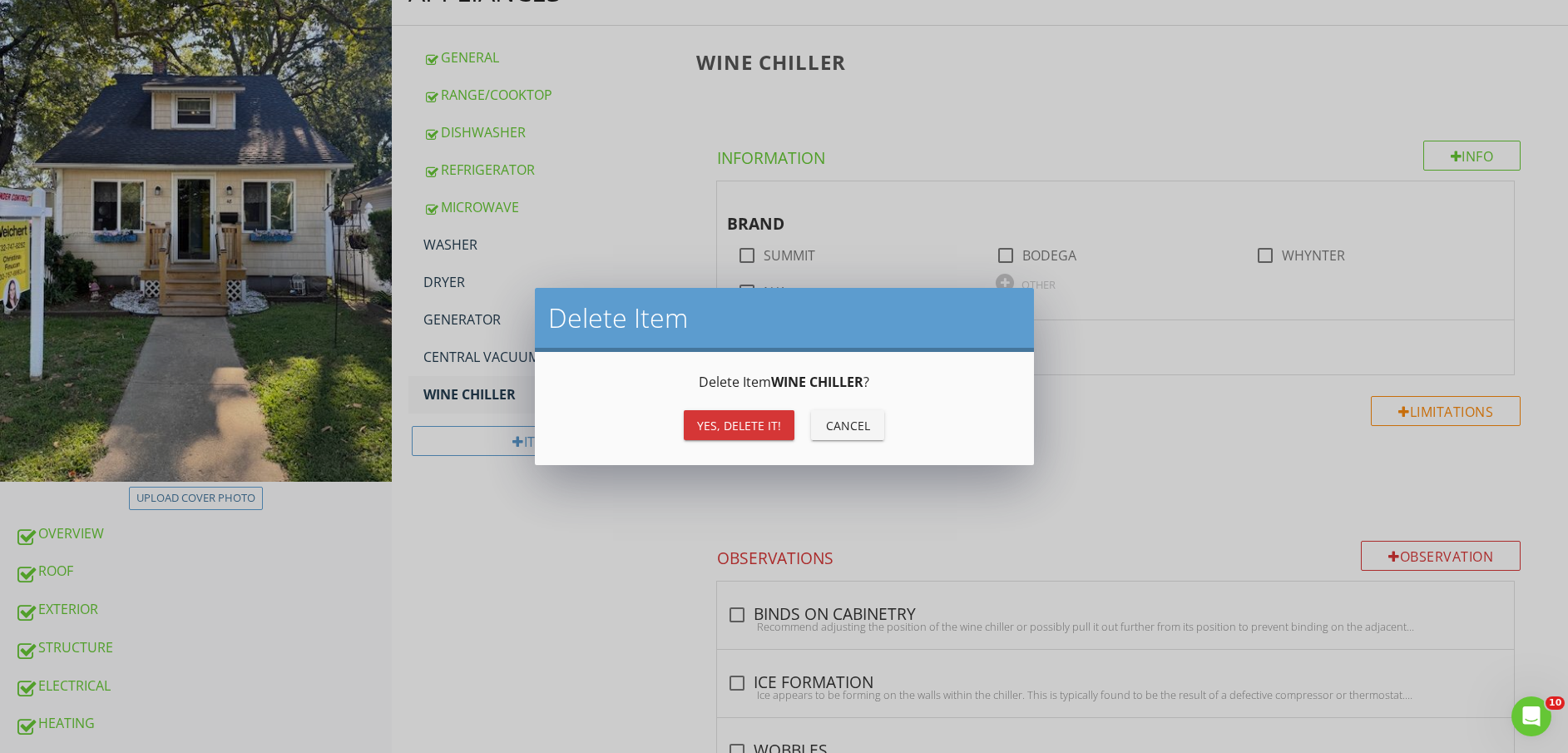
click at [721, 424] on div "Yes, Delete it!" at bounding box center [738, 426] width 84 height 18
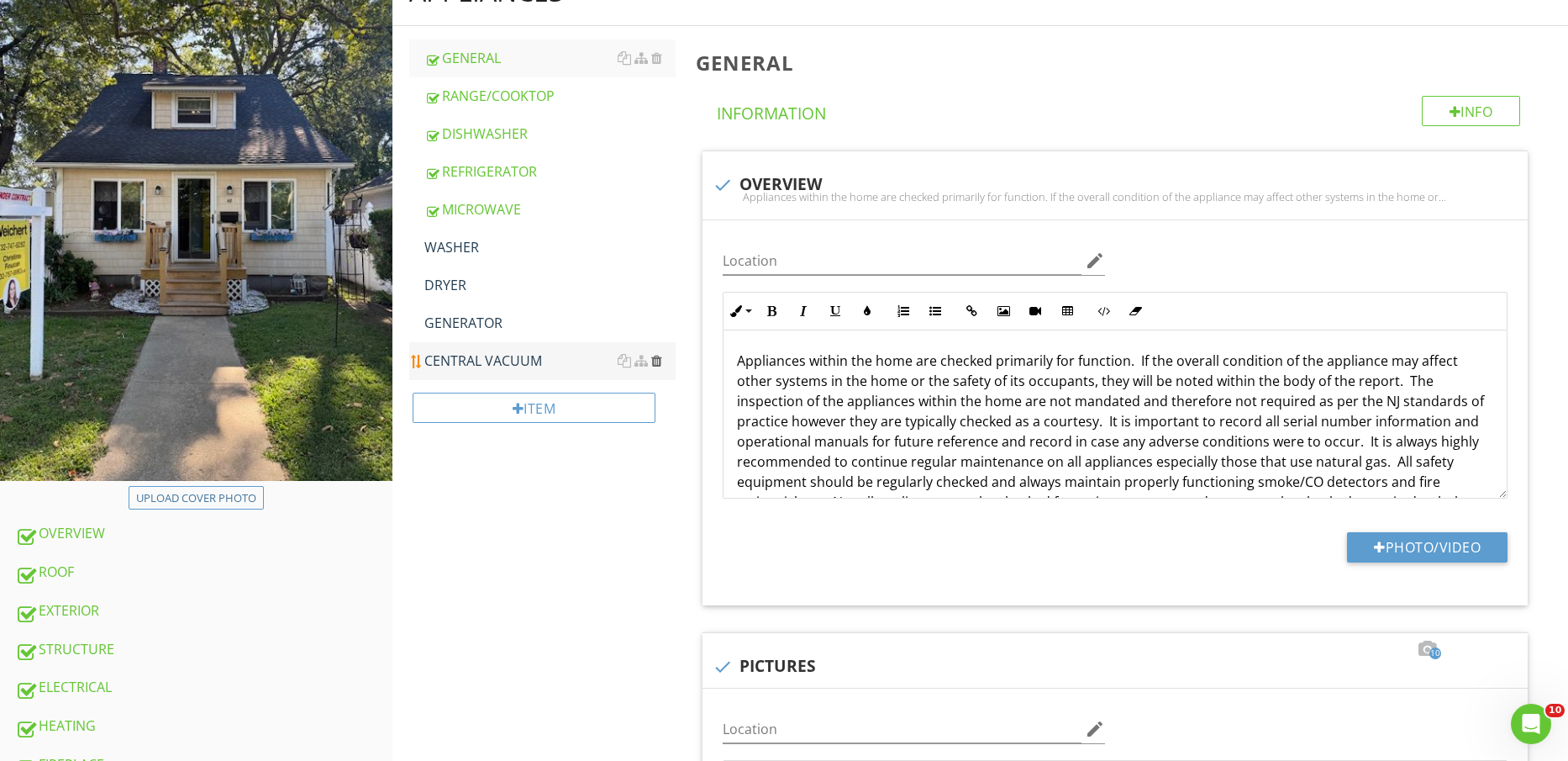
click at [660, 359] on div at bounding box center [656, 361] width 11 height 14
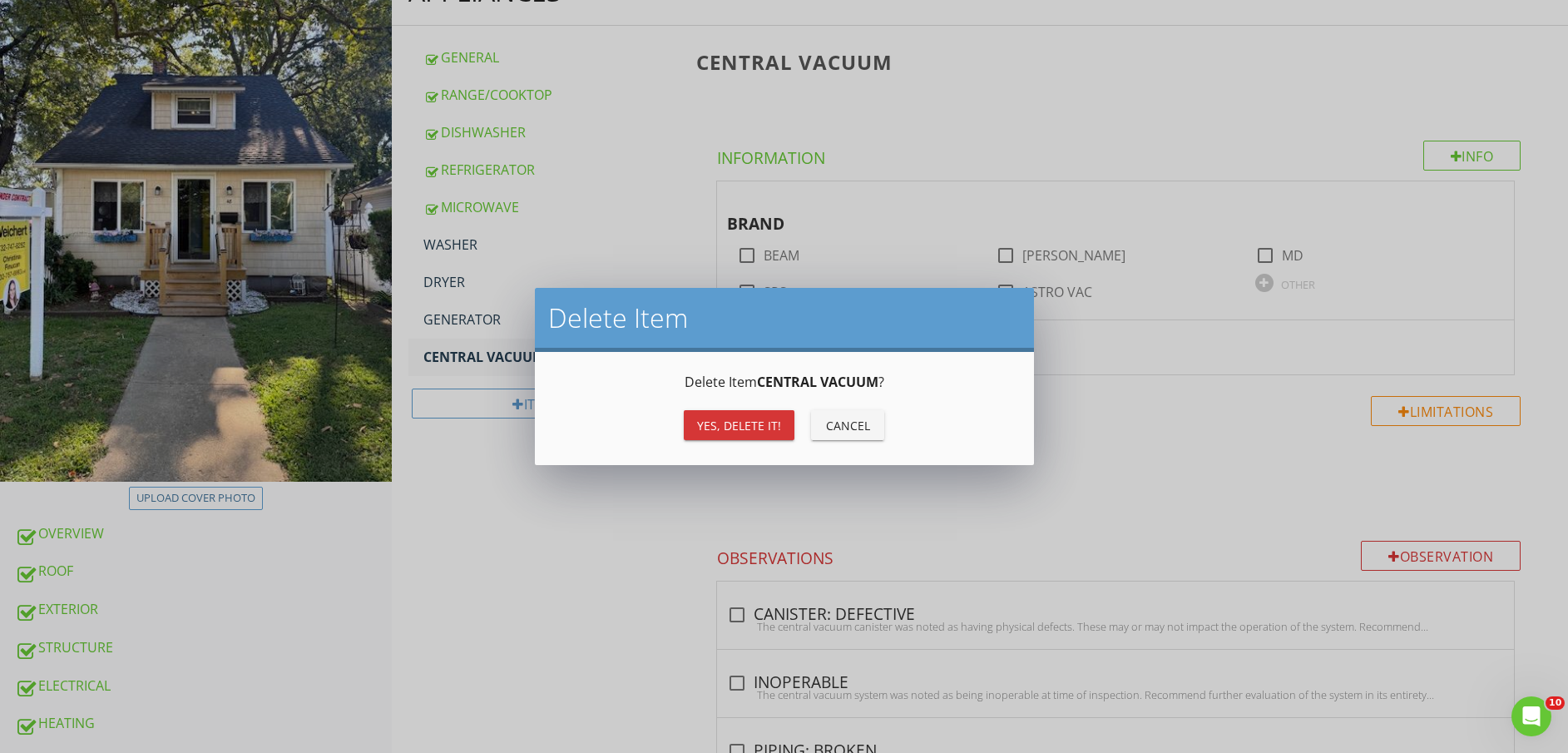
click at [742, 430] on div "Yes, Delete it!" at bounding box center [738, 426] width 84 height 18
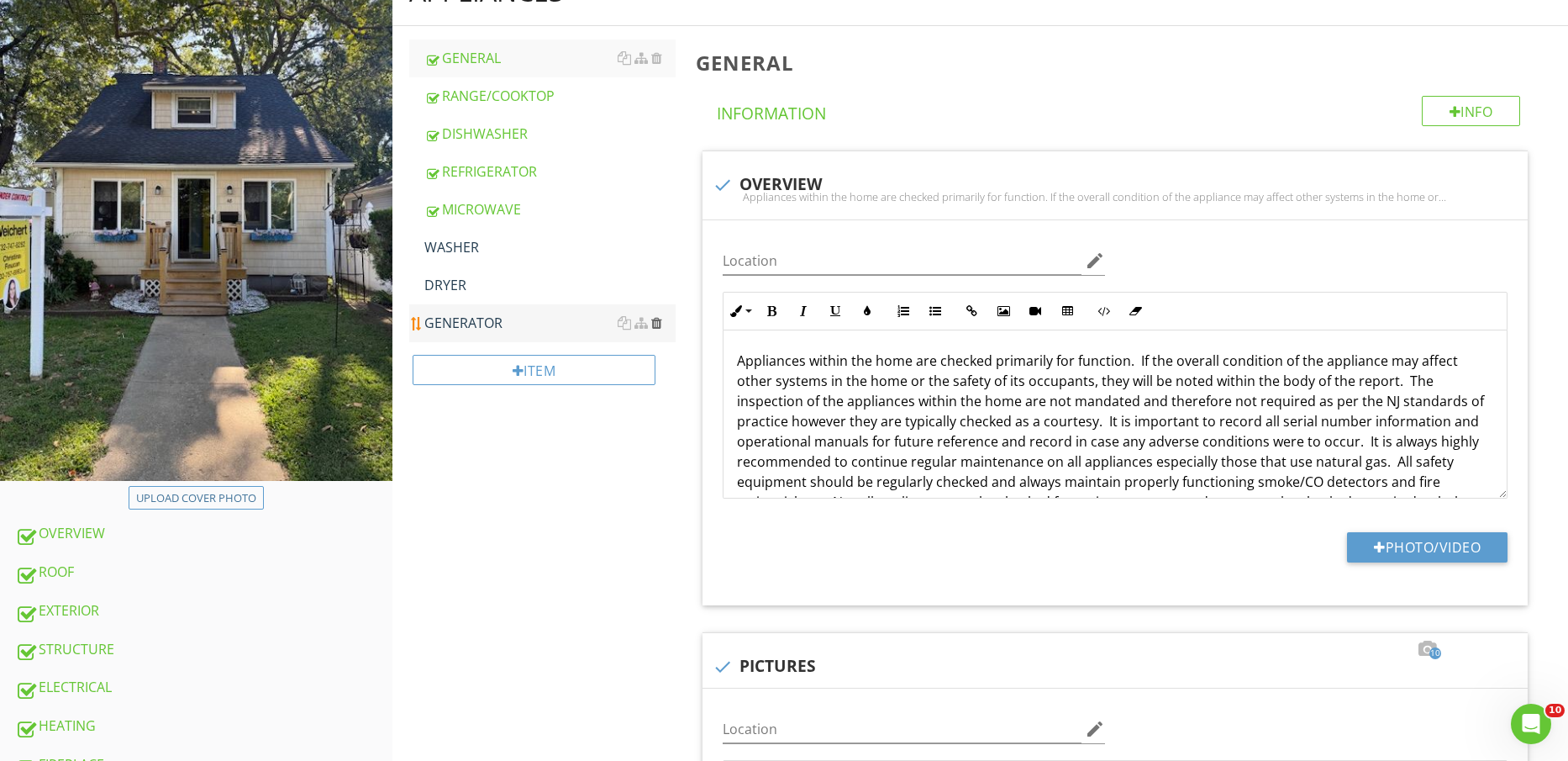
click at [661, 322] on div at bounding box center [656, 323] width 11 height 14
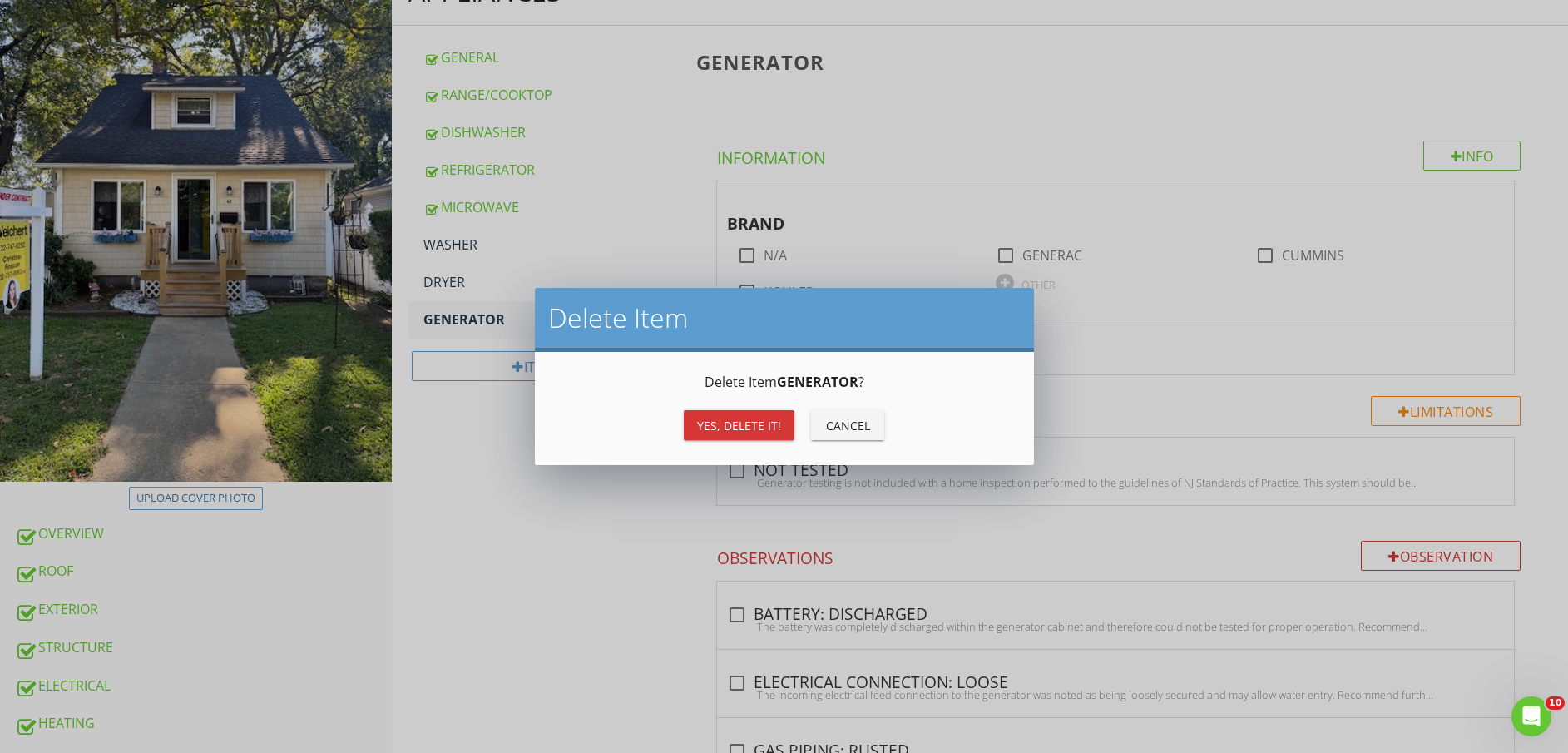
click at [721, 415] on div "Yes, Delete it! Cancel" at bounding box center [784, 425] width 459 height 40
click at [722, 421] on div "Yes, Delete it!" at bounding box center [738, 426] width 84 height 18
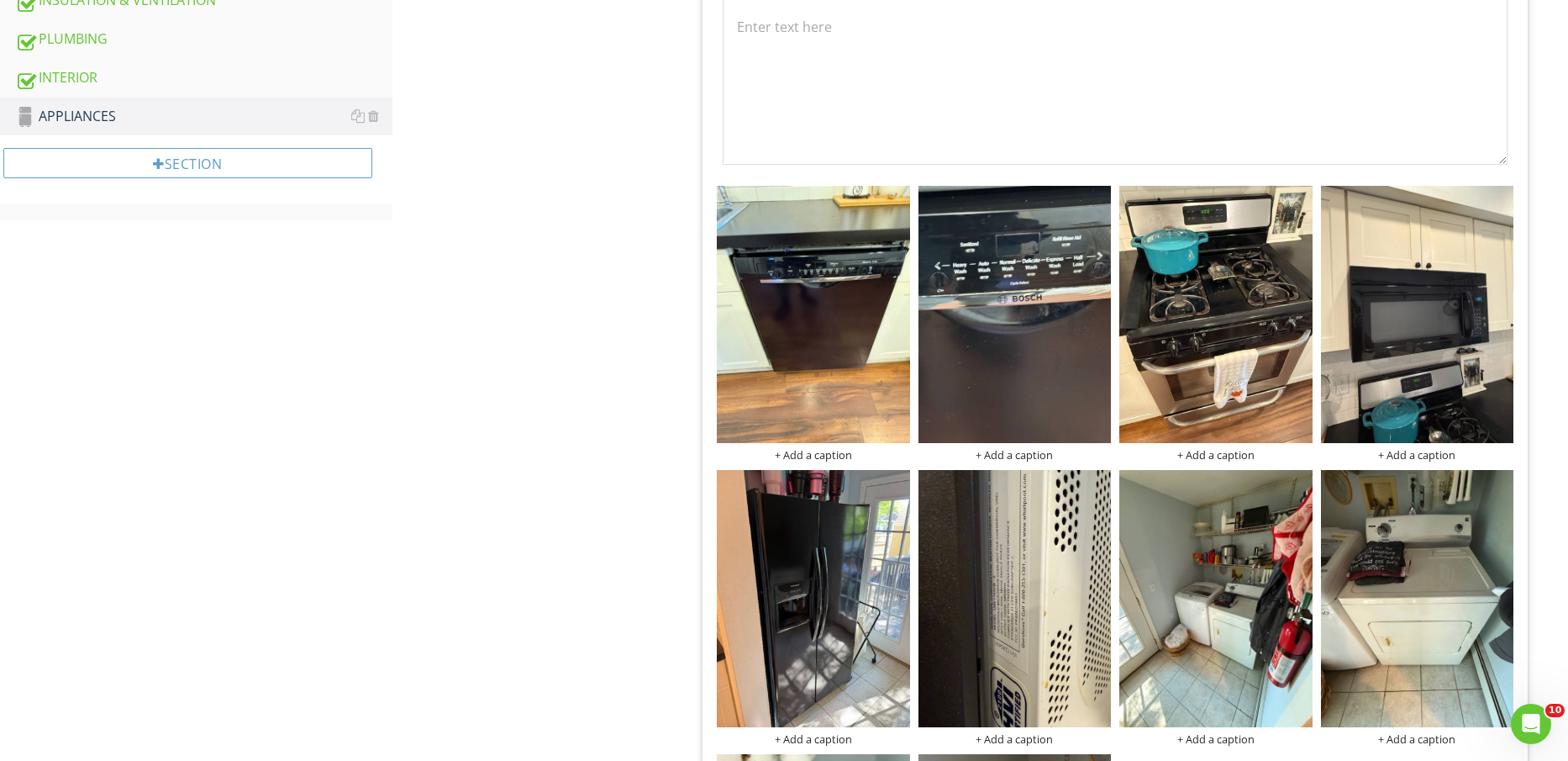
scroll to position [210, 0]
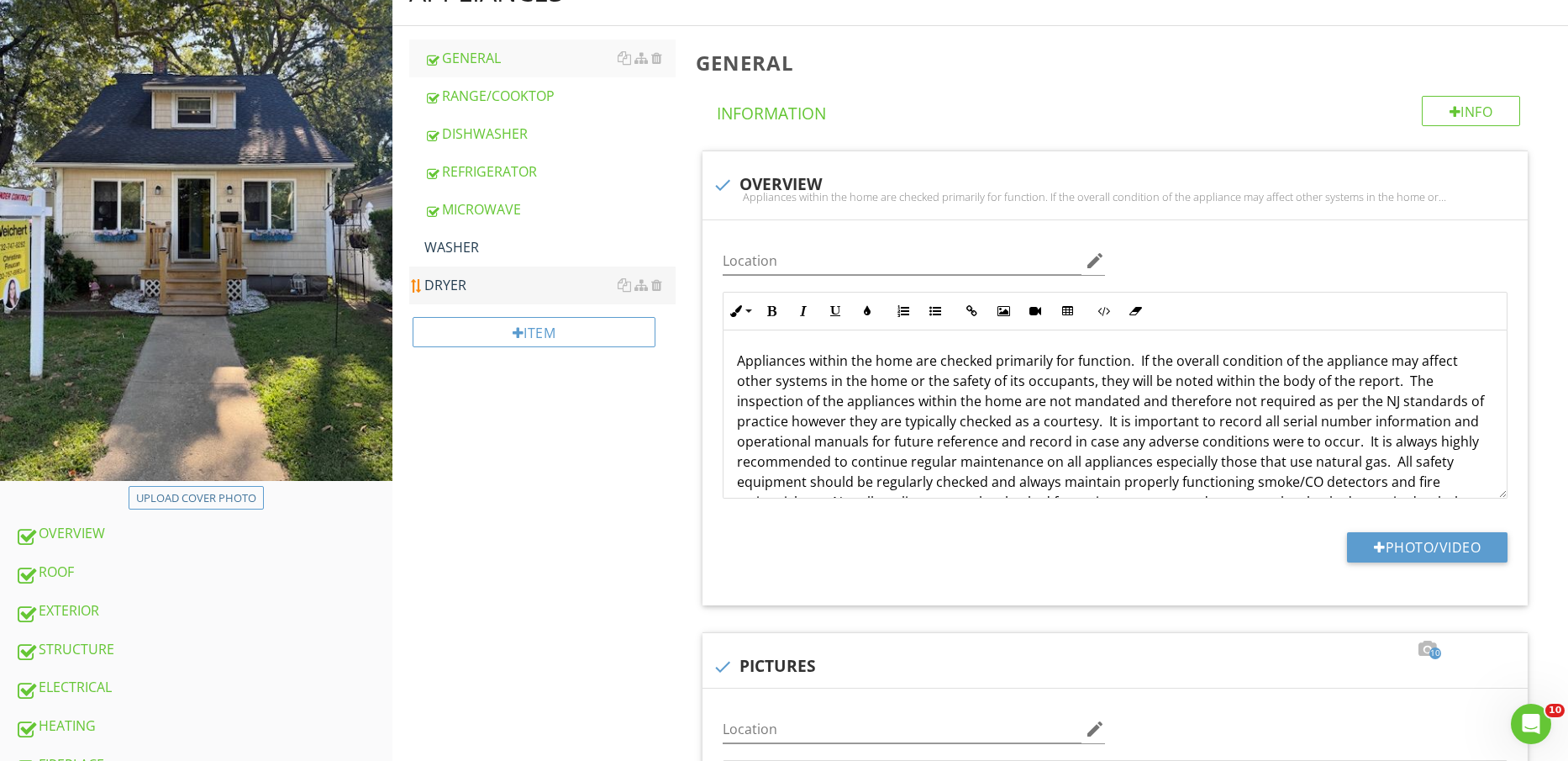
click at [482, 284] on div "DRYER" at bounding box center [550, 286] width 252 height 21
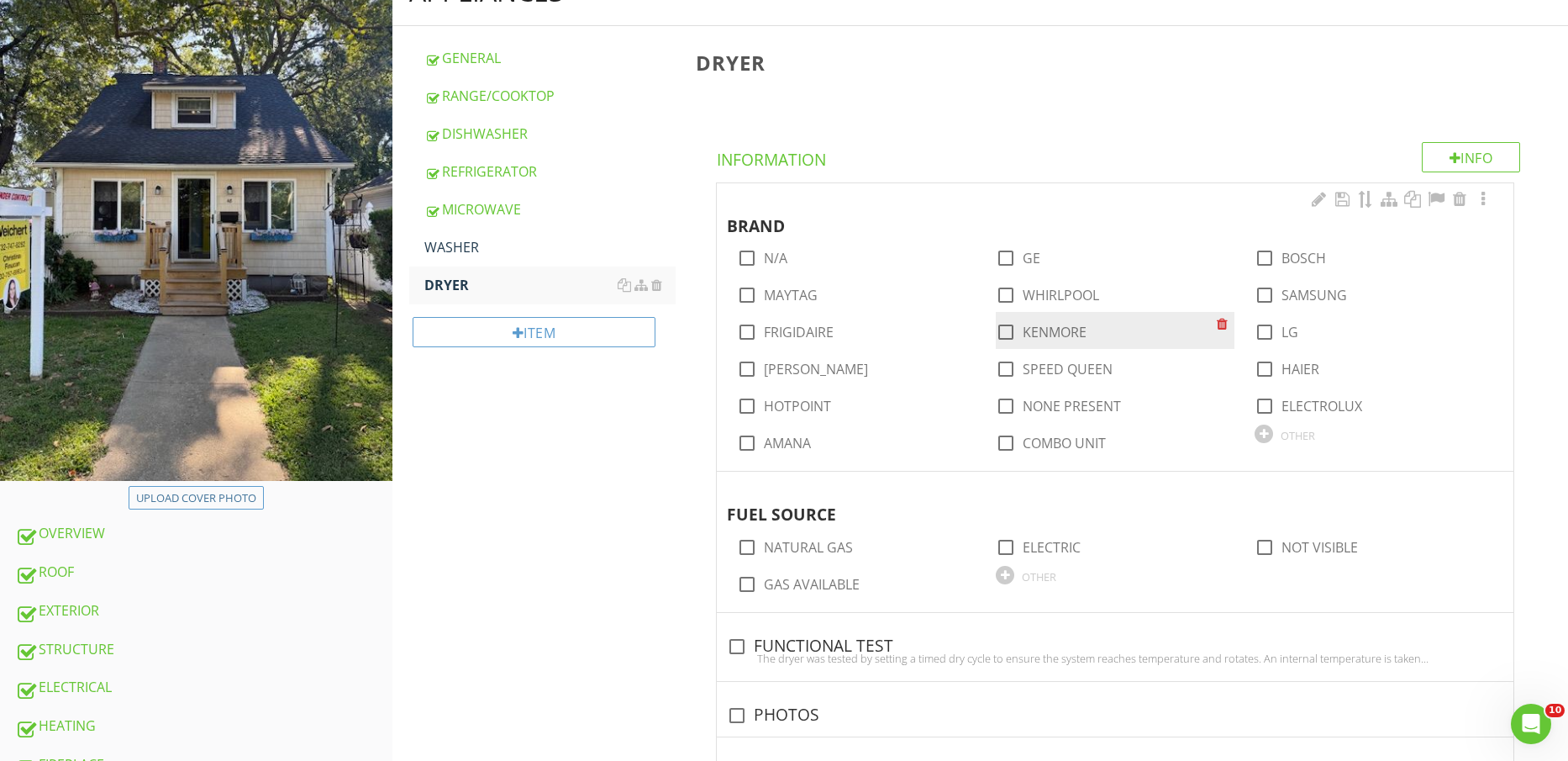
click at [1060, 330] on label "KENMORE" at bounding box center [1054, 333] width 64 height 17
checkbox input "true"
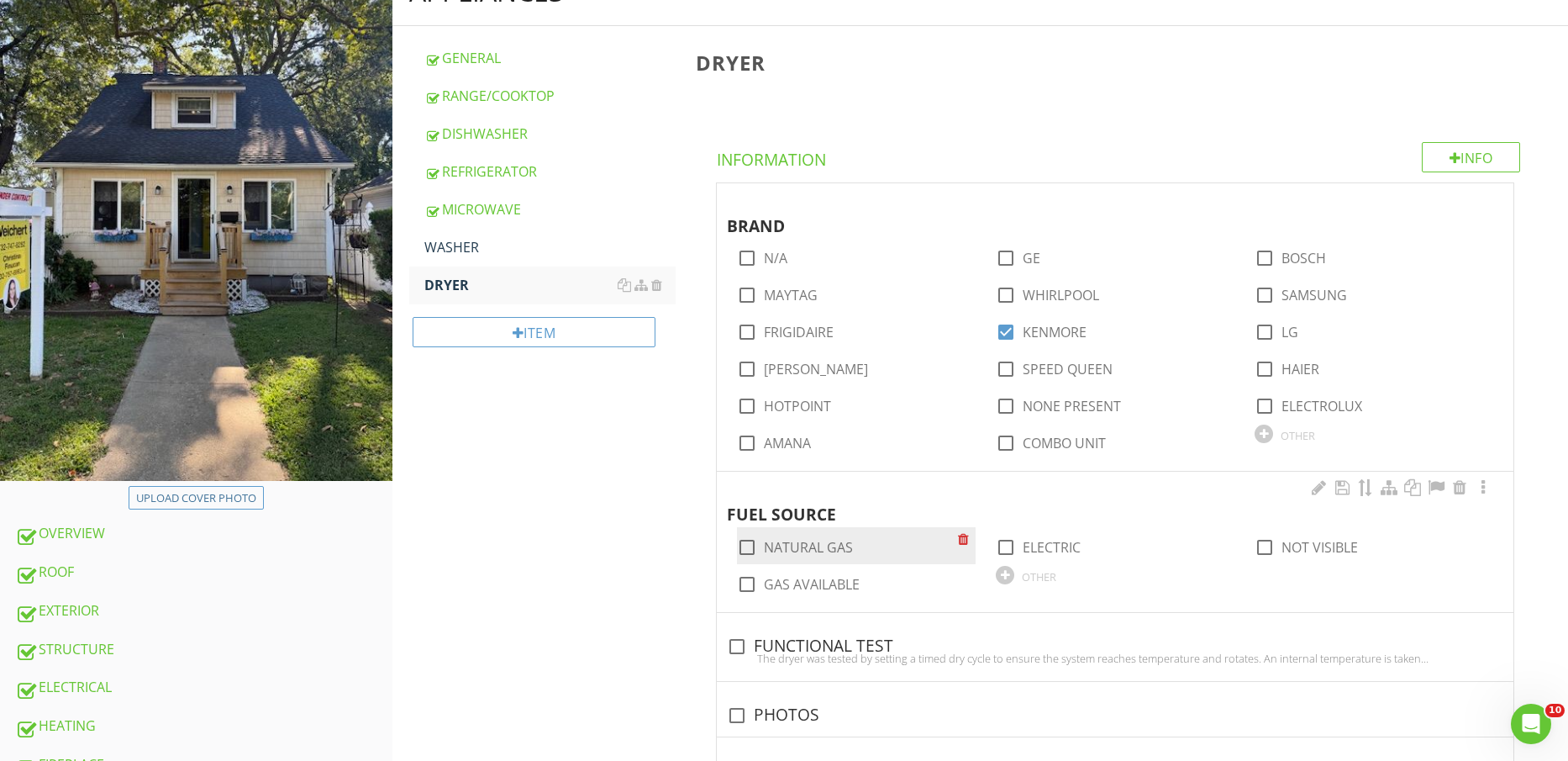
click at [813, 547] on label "NATURAL GAS" at bounding box center [808, 548] width 89 height 17
checkbox input "true"
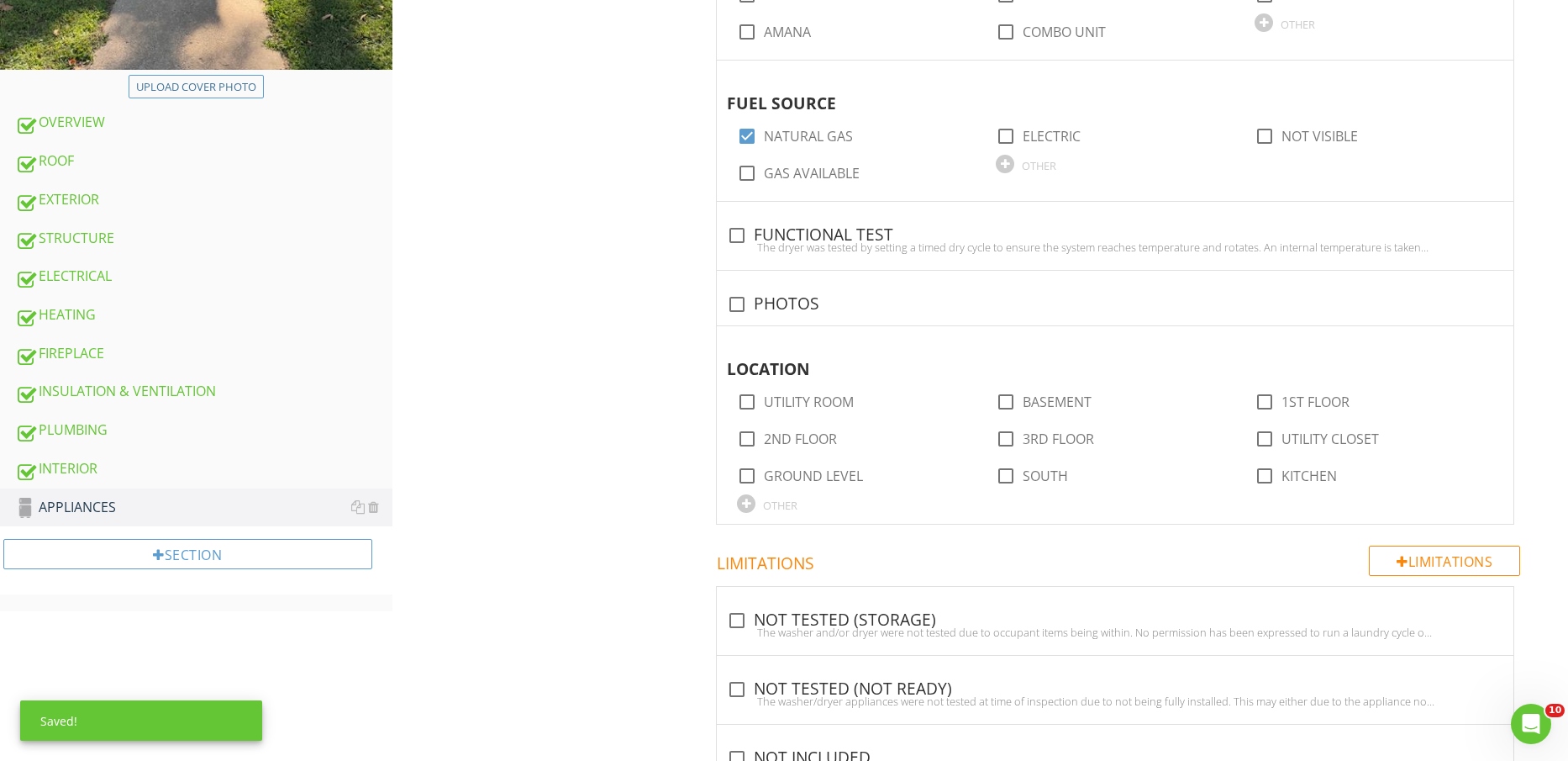
scroll to position [631, 0]
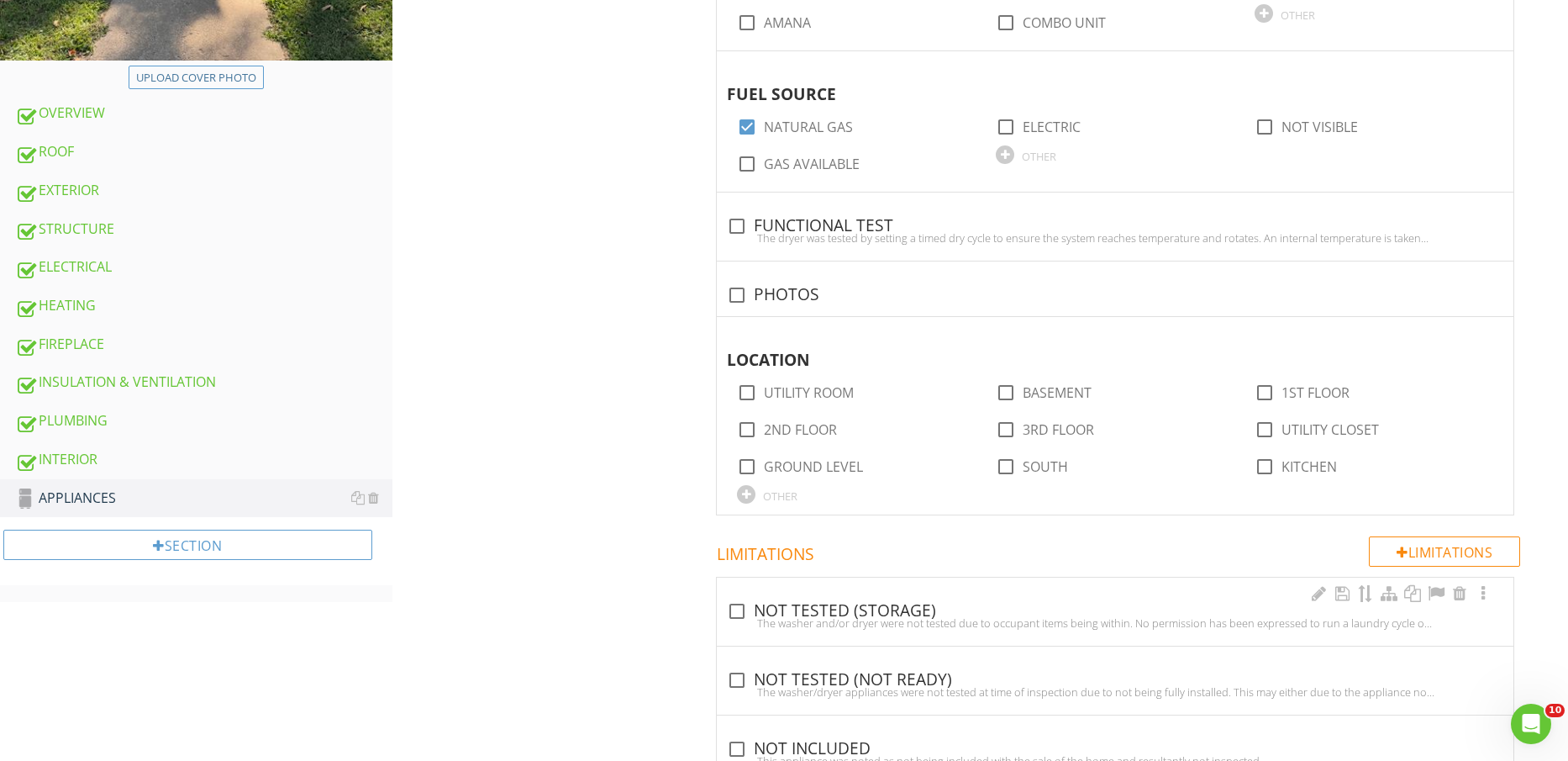
click at [900, 617] on div "The washer and/or dryer were not tested due to occupant items being within. No …" at bounding box center [1115, 623] width 777 height 14
checkbox input "true"
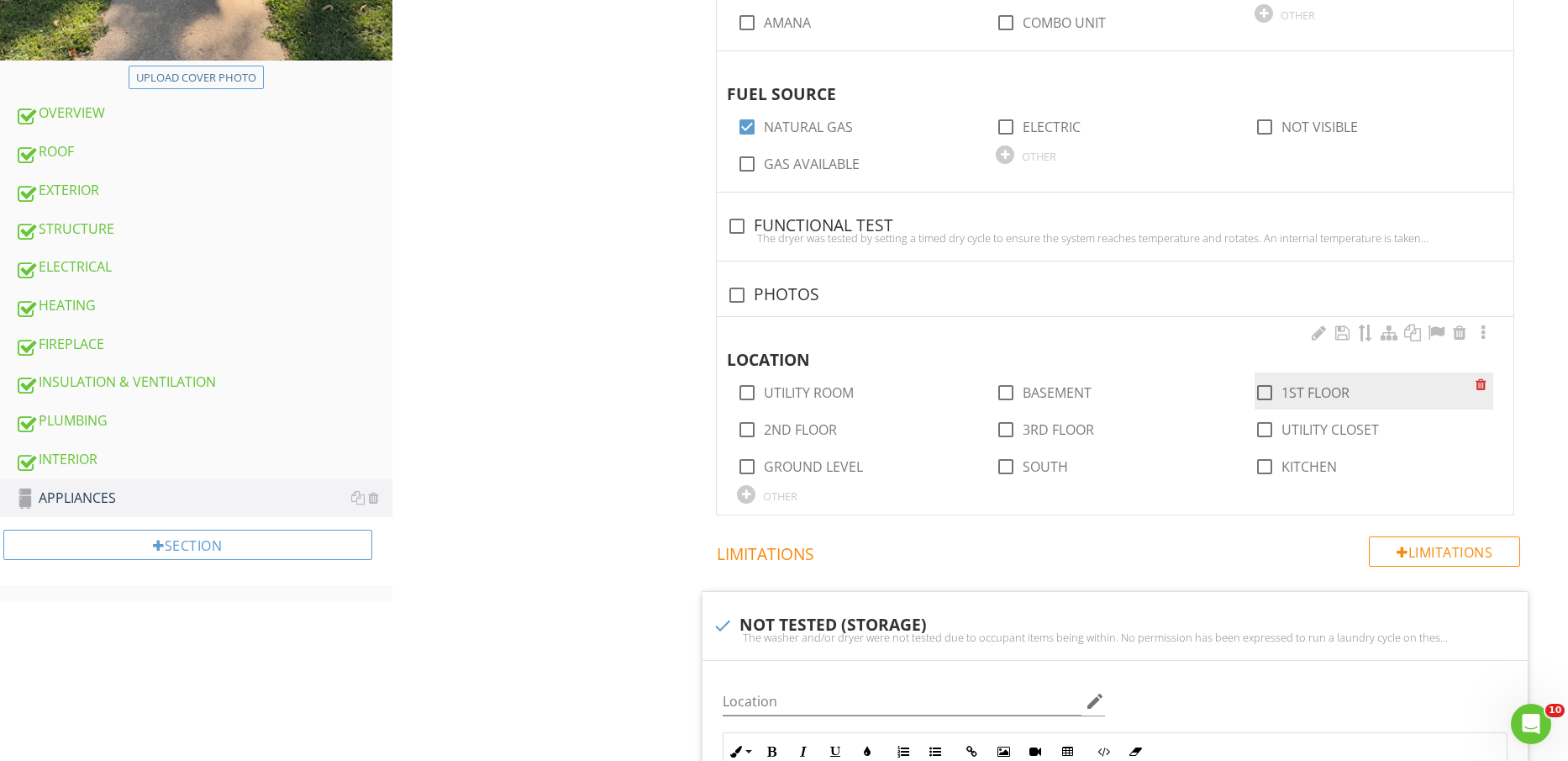
click at [1285, 391] on label "1ST FLOOR" at bounding box center [1316, 393] width 68 height 17
checkbox input "true"
click at [1302, 435] on label "UTILITY CLOSET" at bounding box center [1330, 430] width 97 height 17
checkbox input "true"
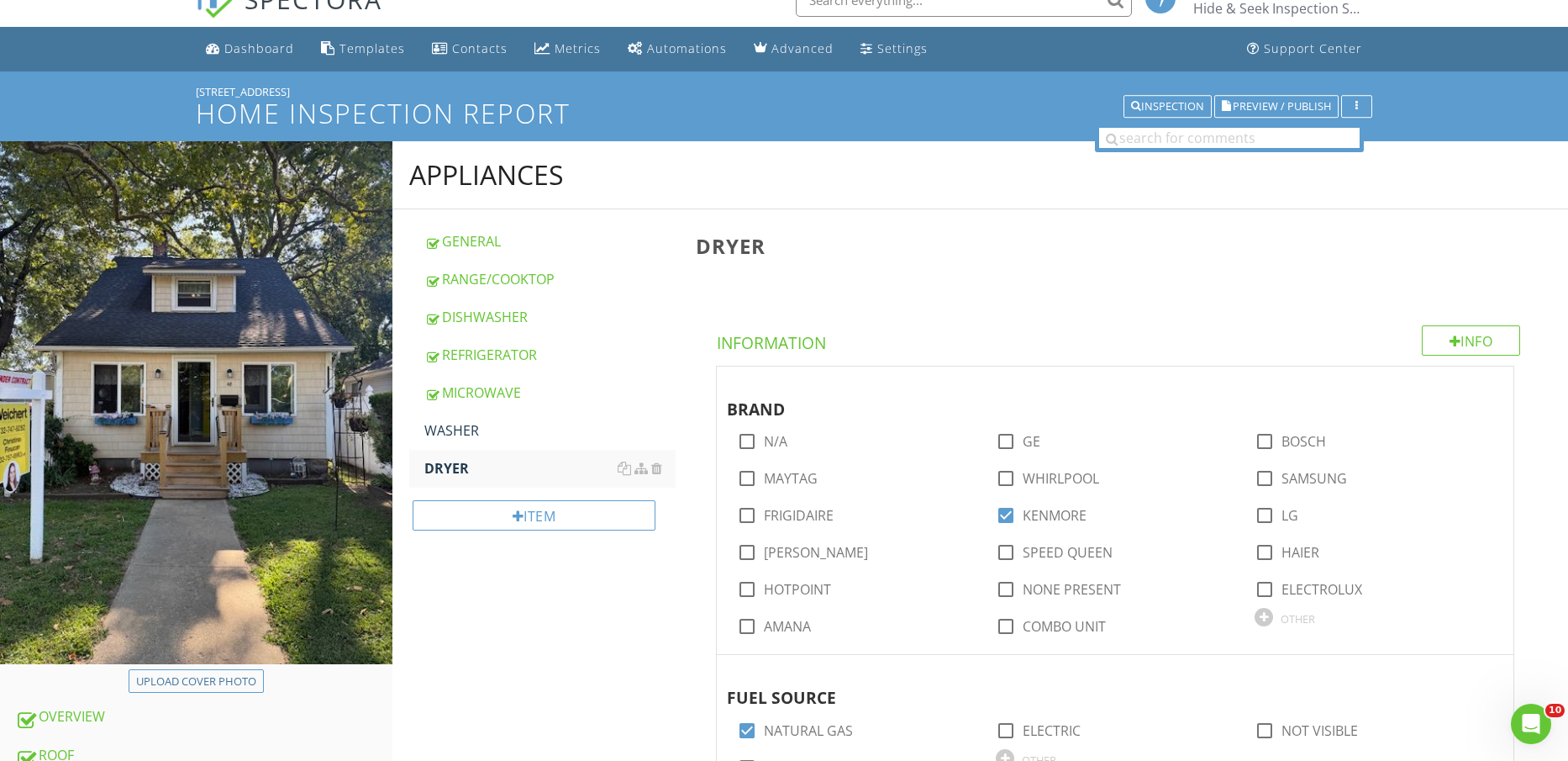
scroll to position [105, 0]
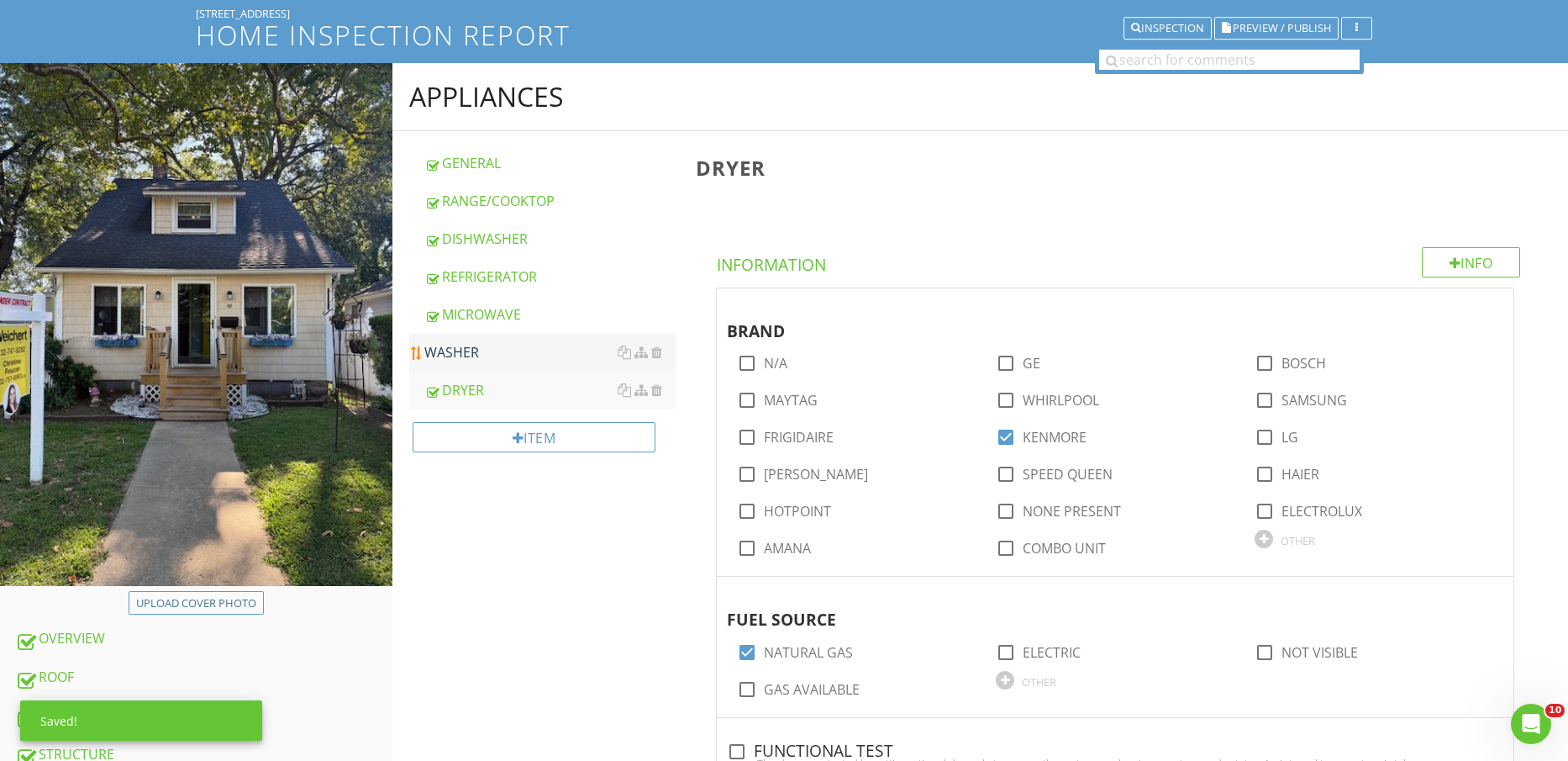
click at [529, 354] on div "WASHER" at bounding box center [550, 352] width 252 height 21
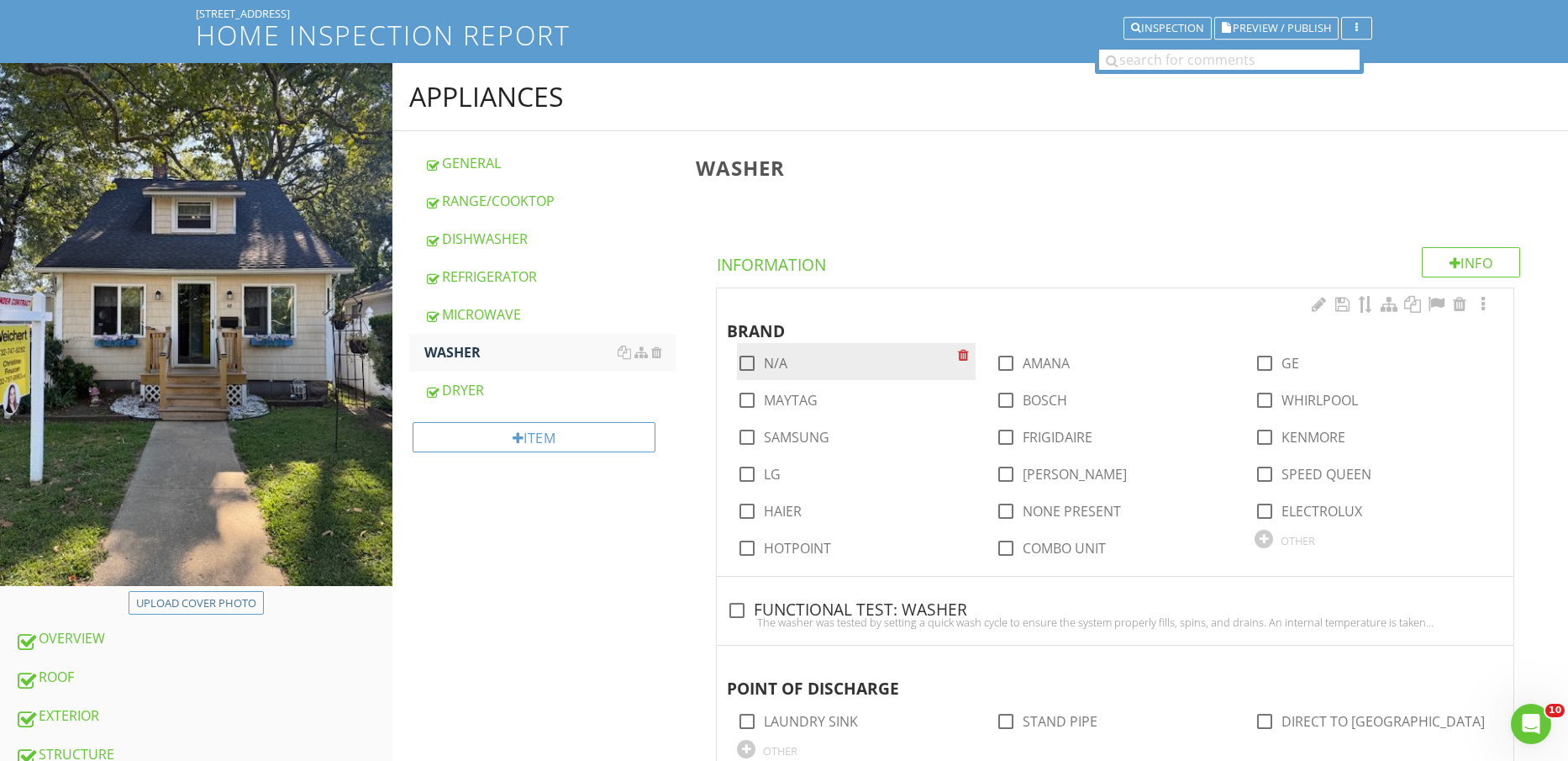
click at [772, 362] on label "N/A" at bounding box center [776, 363] width 24 height 17
checkbox input "true"
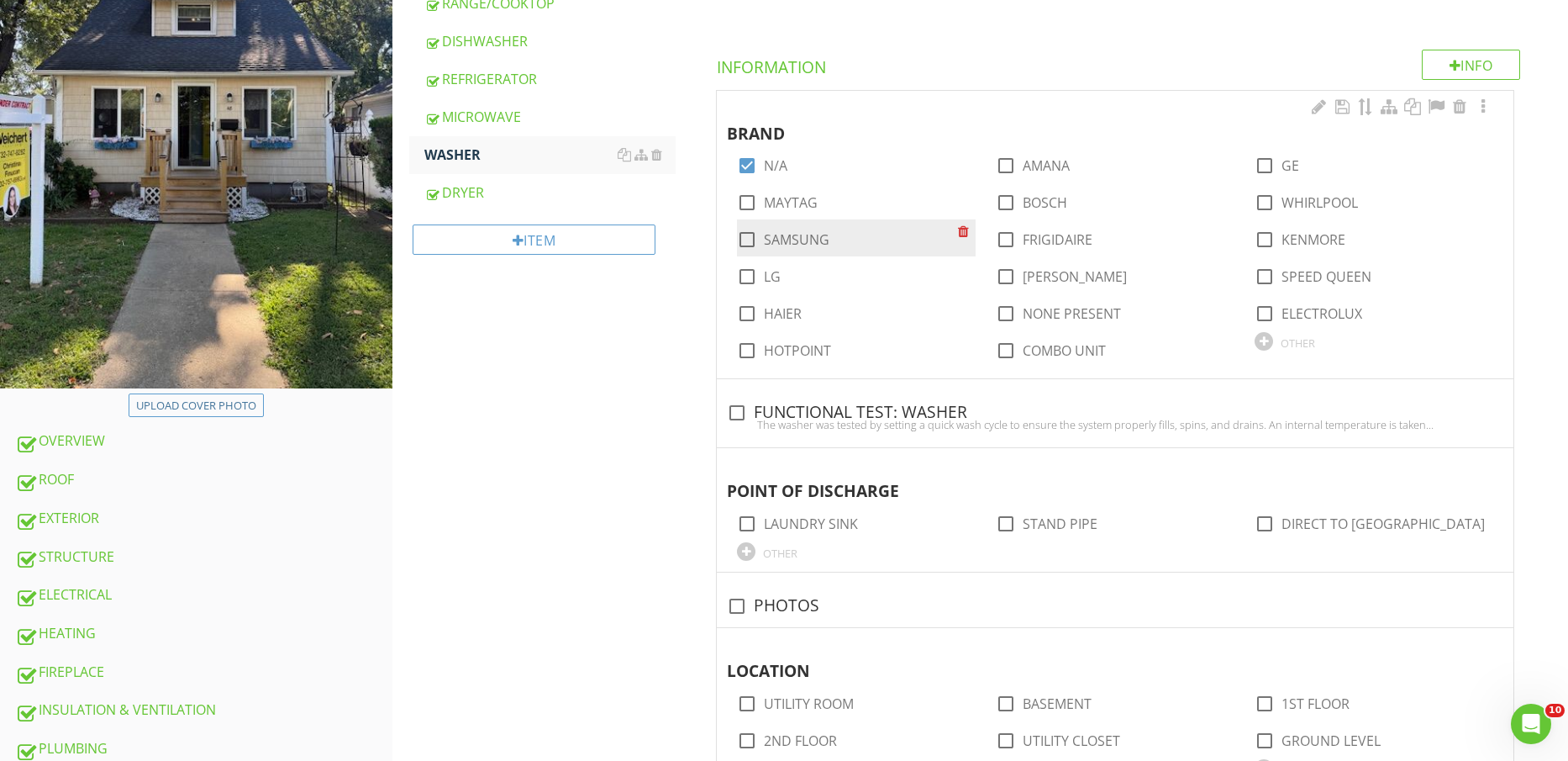
scroll to position [316, 0]
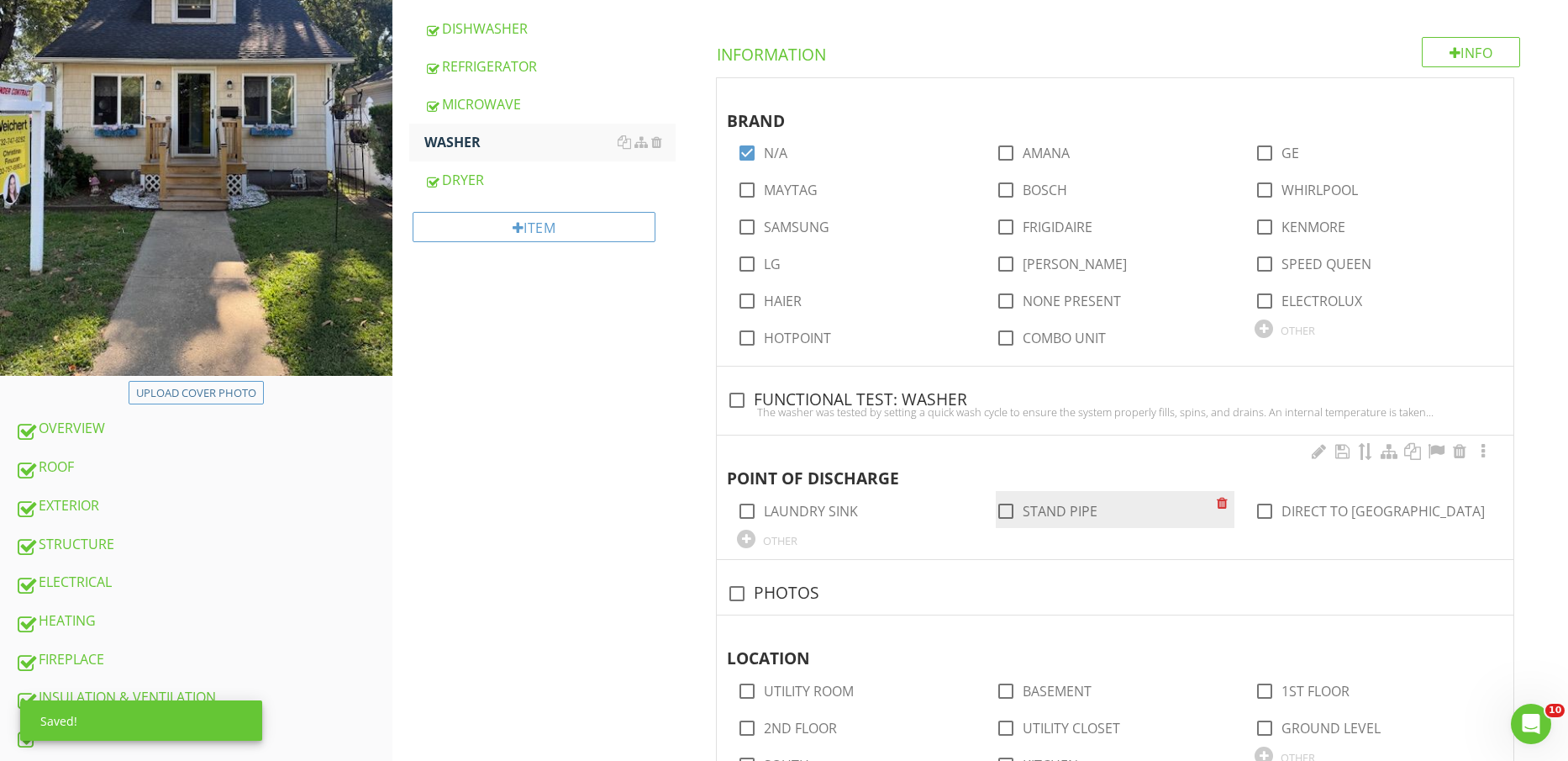
click at [1078, 515] on label "STAND PIPE" at bounding box center [1060, 511] width 75 height 17
checkbox input "true"
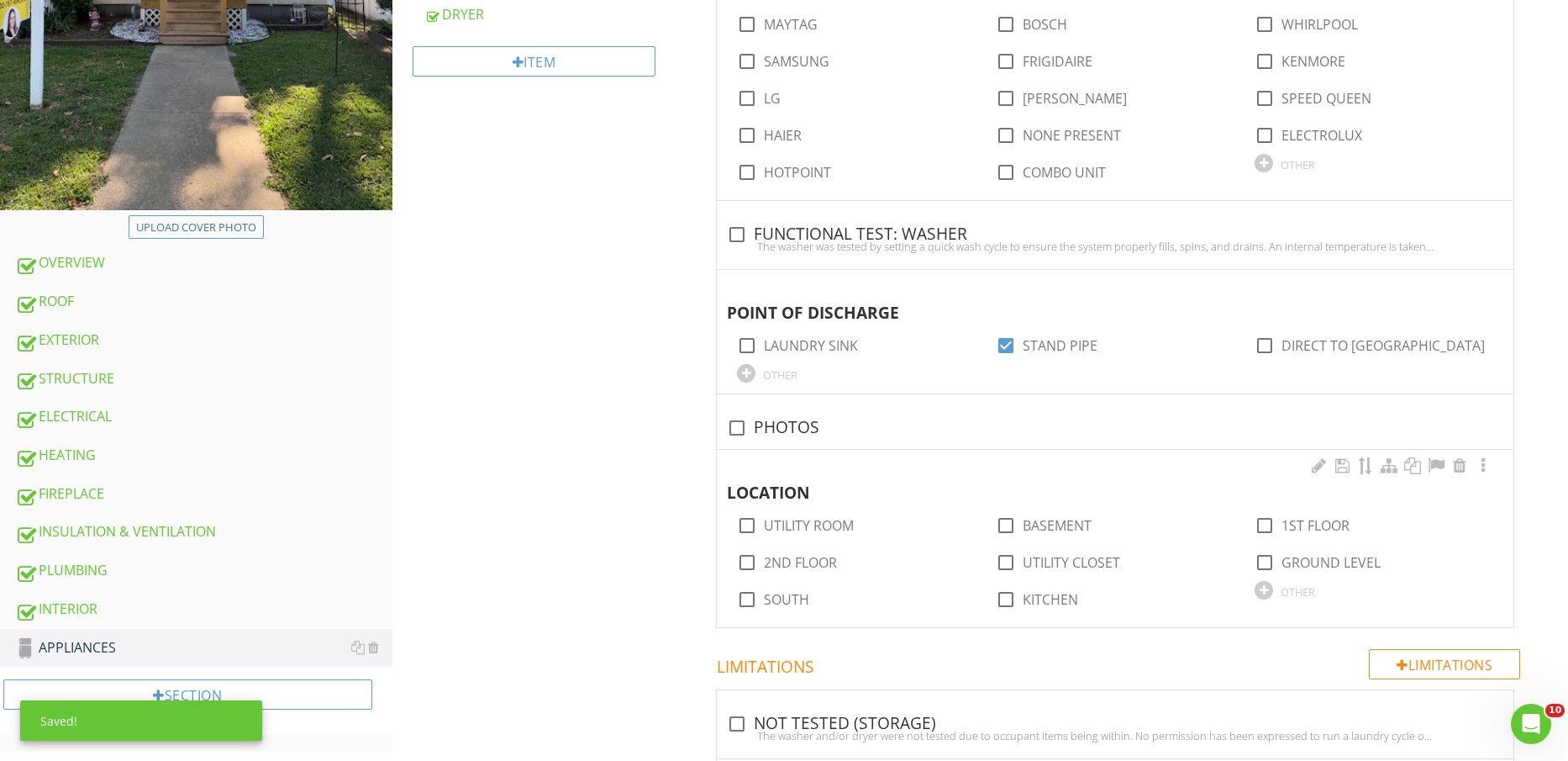
scroll to position [526, 0]
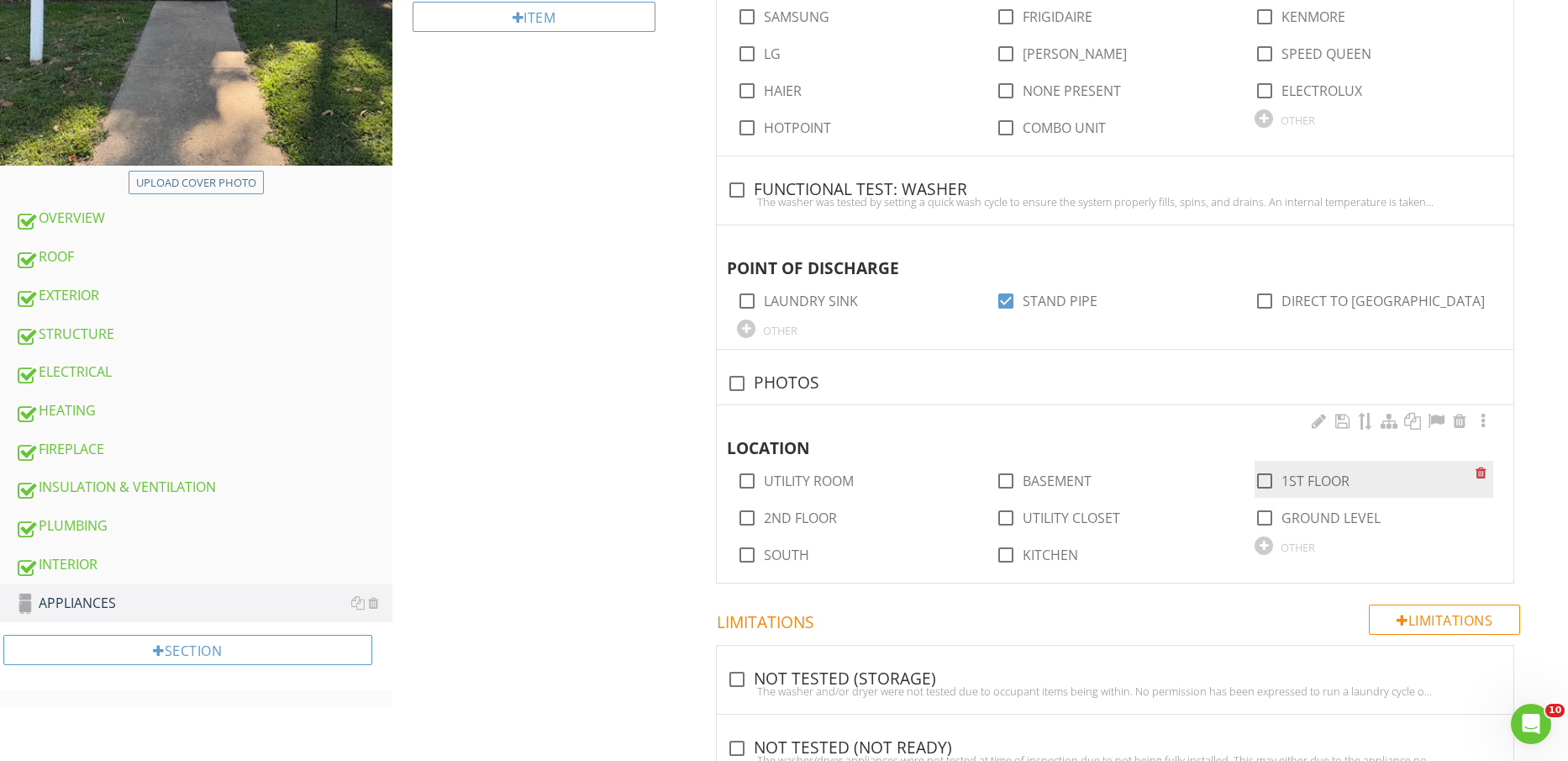
click at [1318, 477] on label "1ST FLOOR" at bounding box center [1316, 481] width 68 height 17
checkbox input "true"
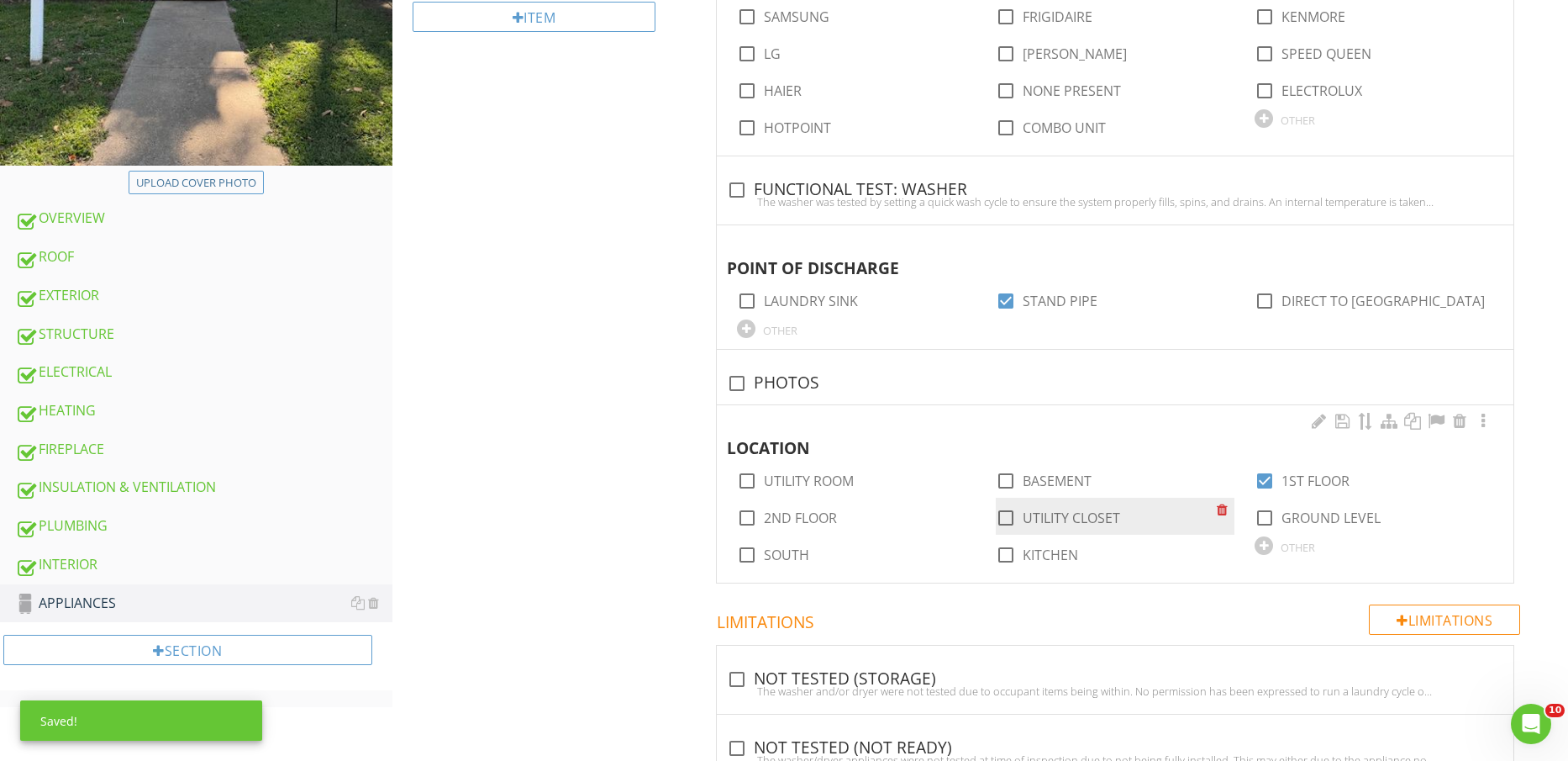
click at [1094, 514] on label "UTILITY CLOSET" at bounding box center [1072, 518] width 97 height 17
checkbox input "true"
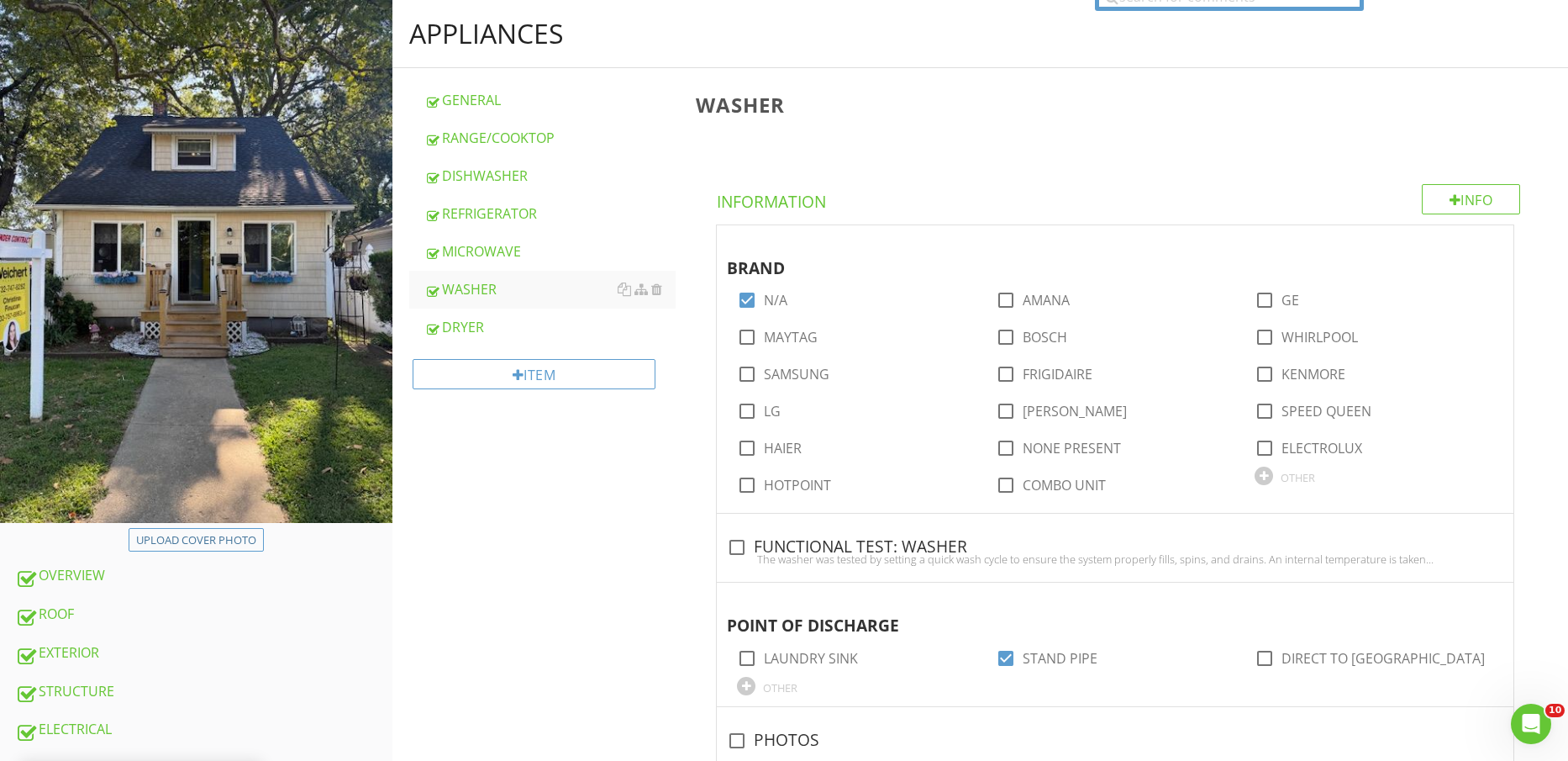
scroll to position [0, 0]
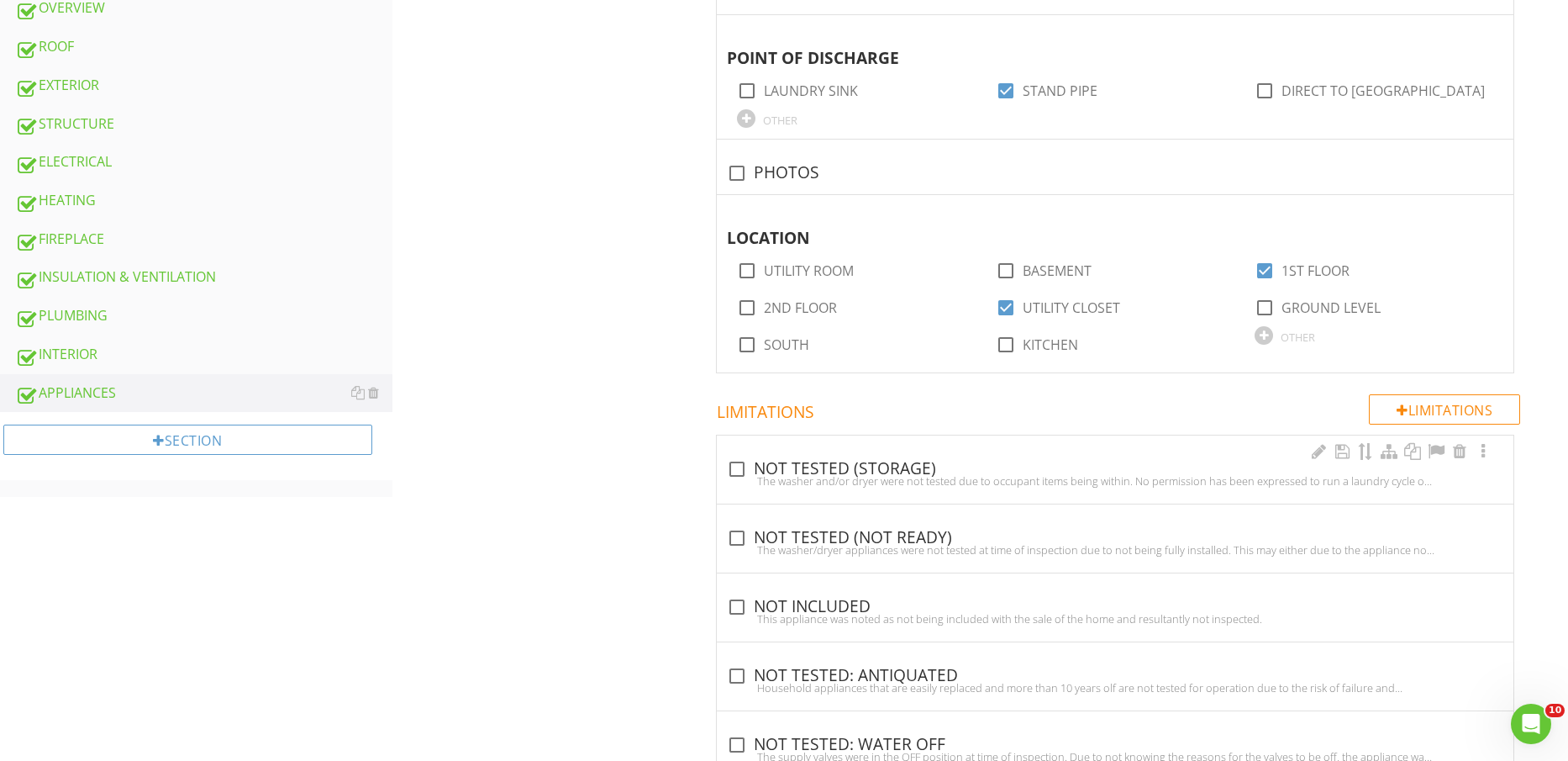
click at [827, 478] on div "The washer and/or dryer were not tested due to occupant items being within. No …" at bounding box center [1115, 481] width 777 height 14
checkbox input "true"
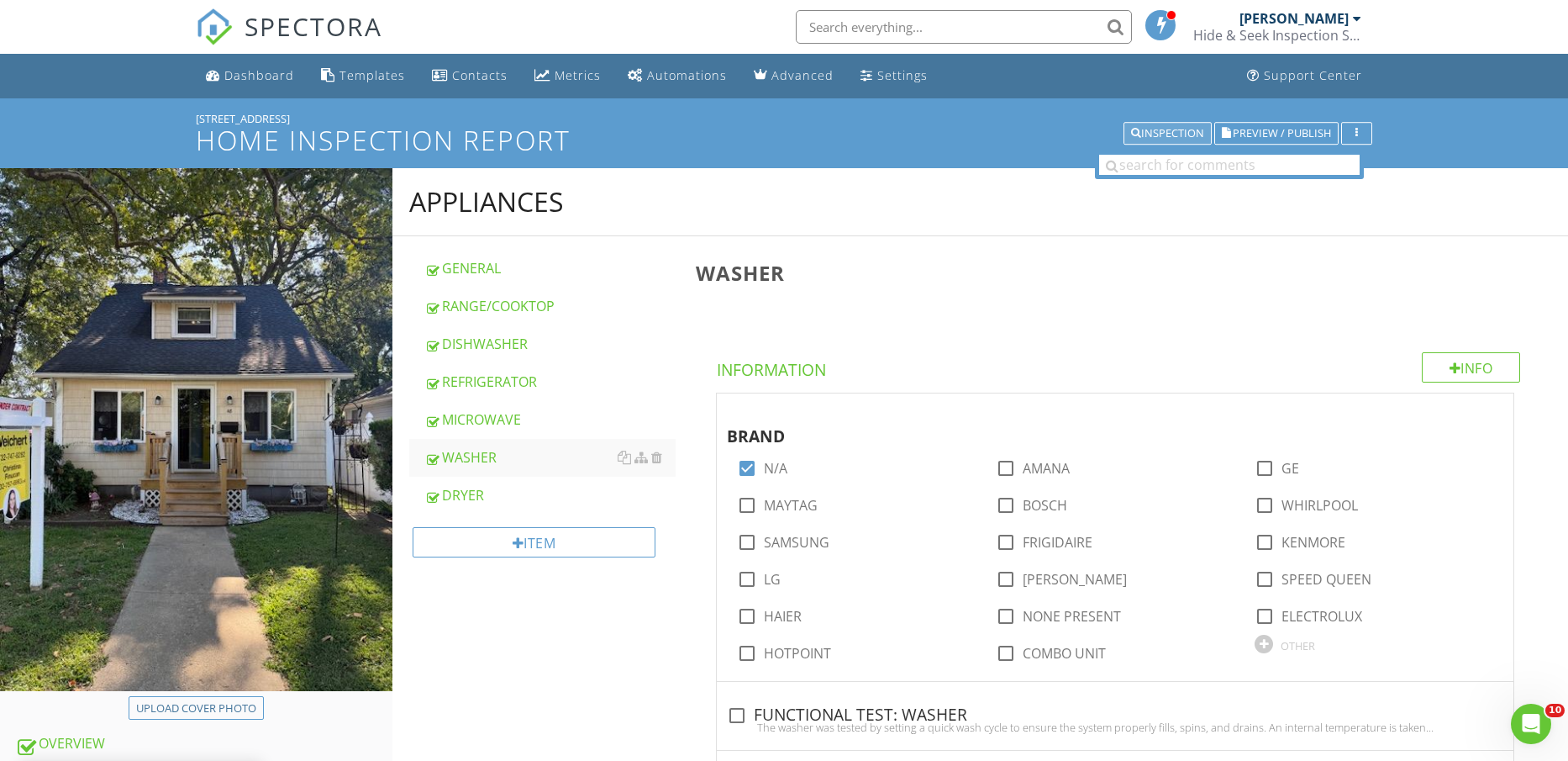
click at [1207, 128] on button "Inspection" at bounding box center [1167, 134] width 88 height 24
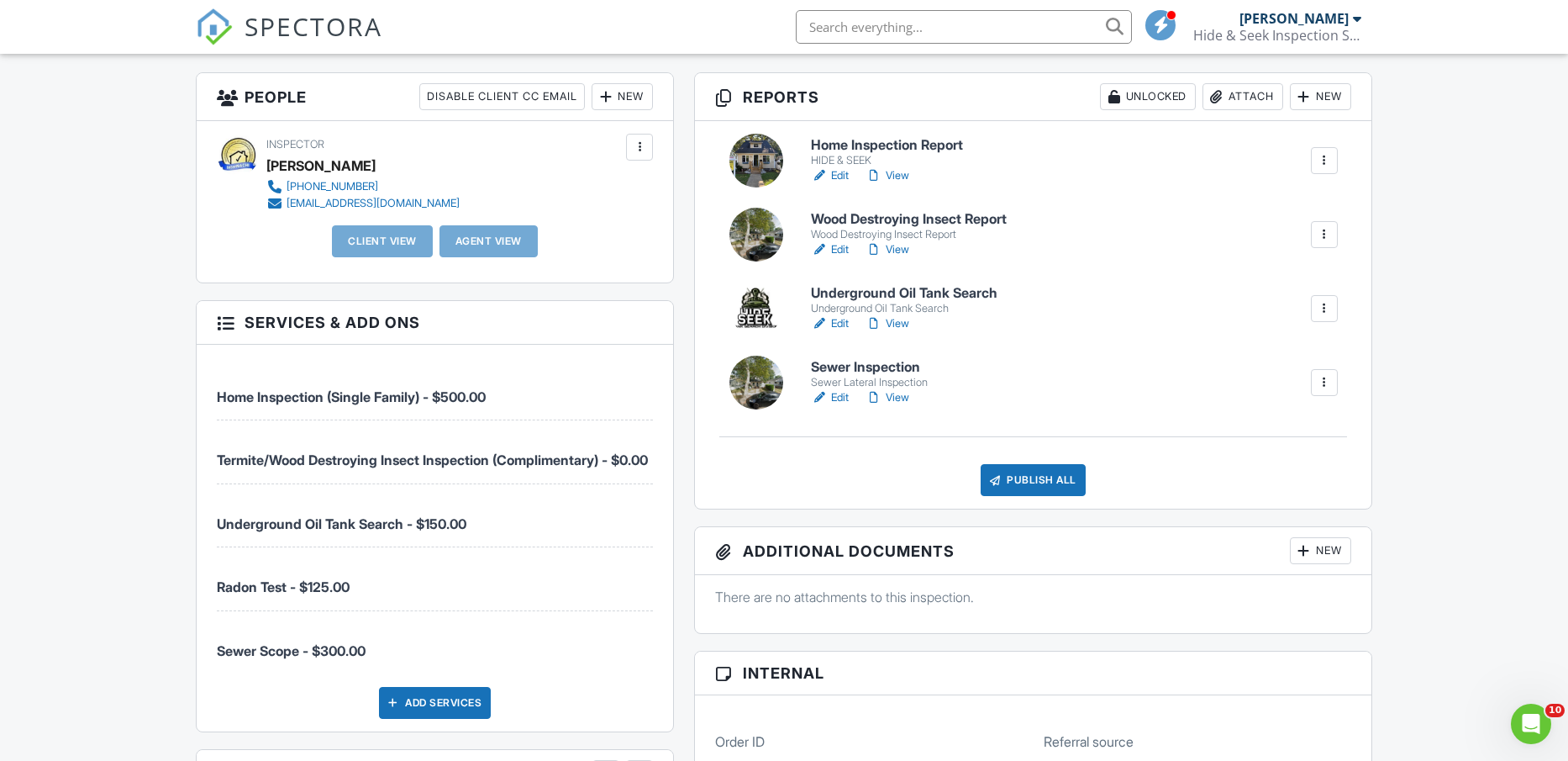
click at [837, 249] on link "Edit" at bounding box center [830, 250] width 38 height 17
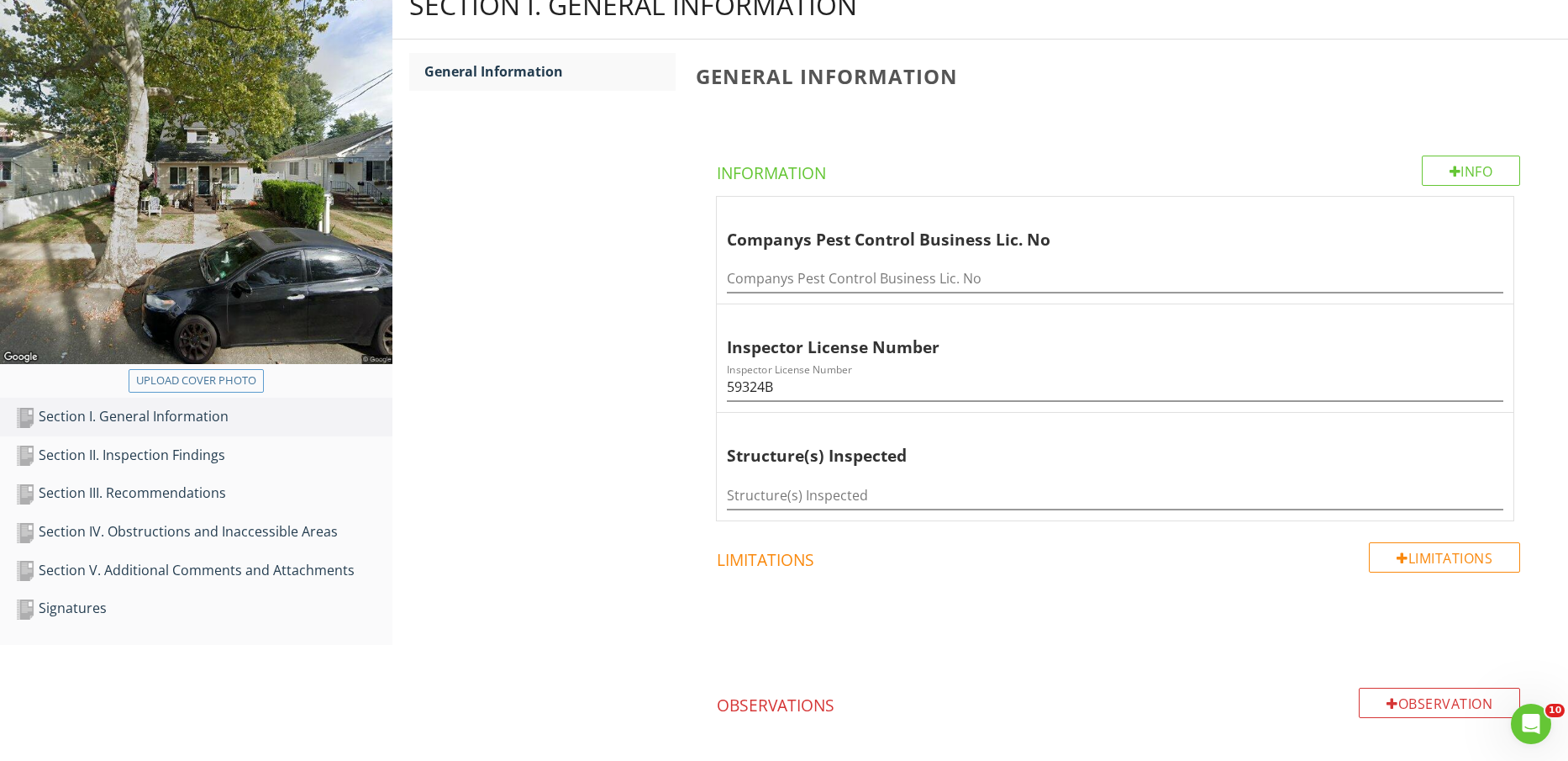
scroll to position [210, 0]
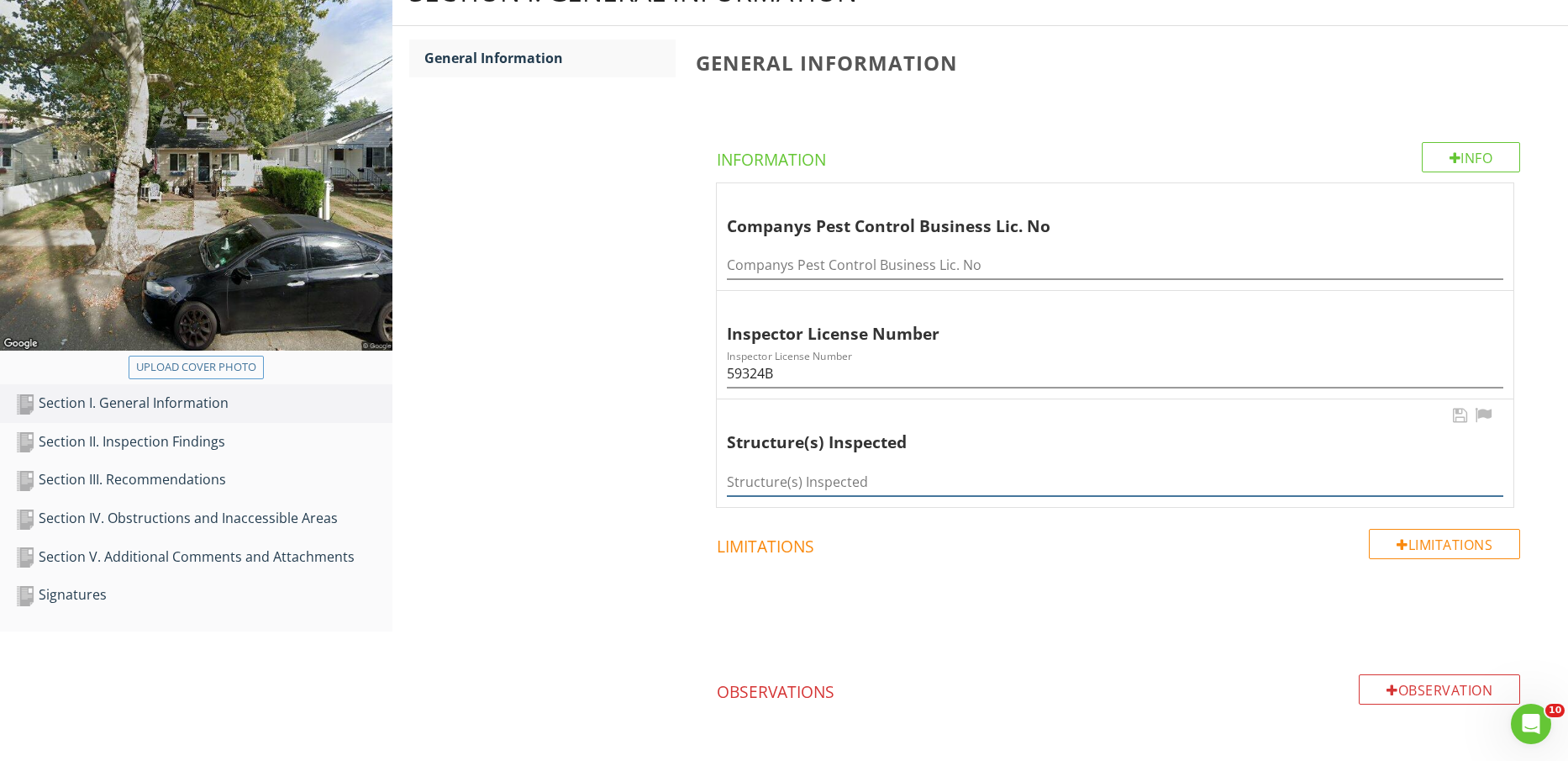
click at [930, 472] on input "Structure(s) Inspected" at bounding box center [1115, 482] width 777 height 27
click at [967, 476] on input "Structure(s) Inspected" at bounding box center [1115, 482] width 777 height 27
click at [873, 499] on div "Structure(s) Inspected Structure(s) Inspected" at bounding box center [1115, 453] width 796 height 108
click at [882, 487] on input "Structure(s) Inspected" at bounding box center [1115, 482] width 777 height 27
type input "House"
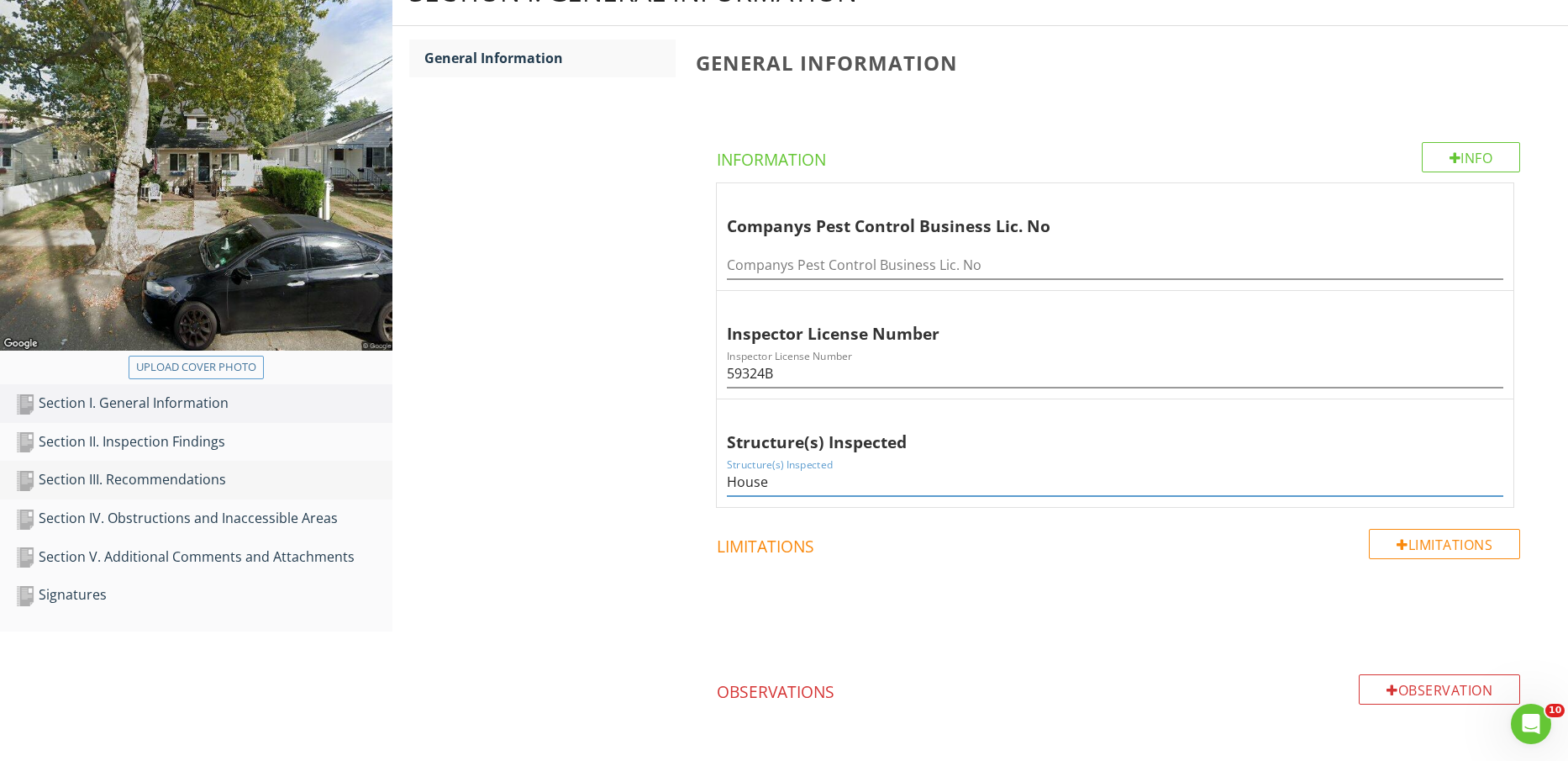
click at [229, 480] on div "Section III. Recommendations" at bounding box center [204, 481] width 378 height 22
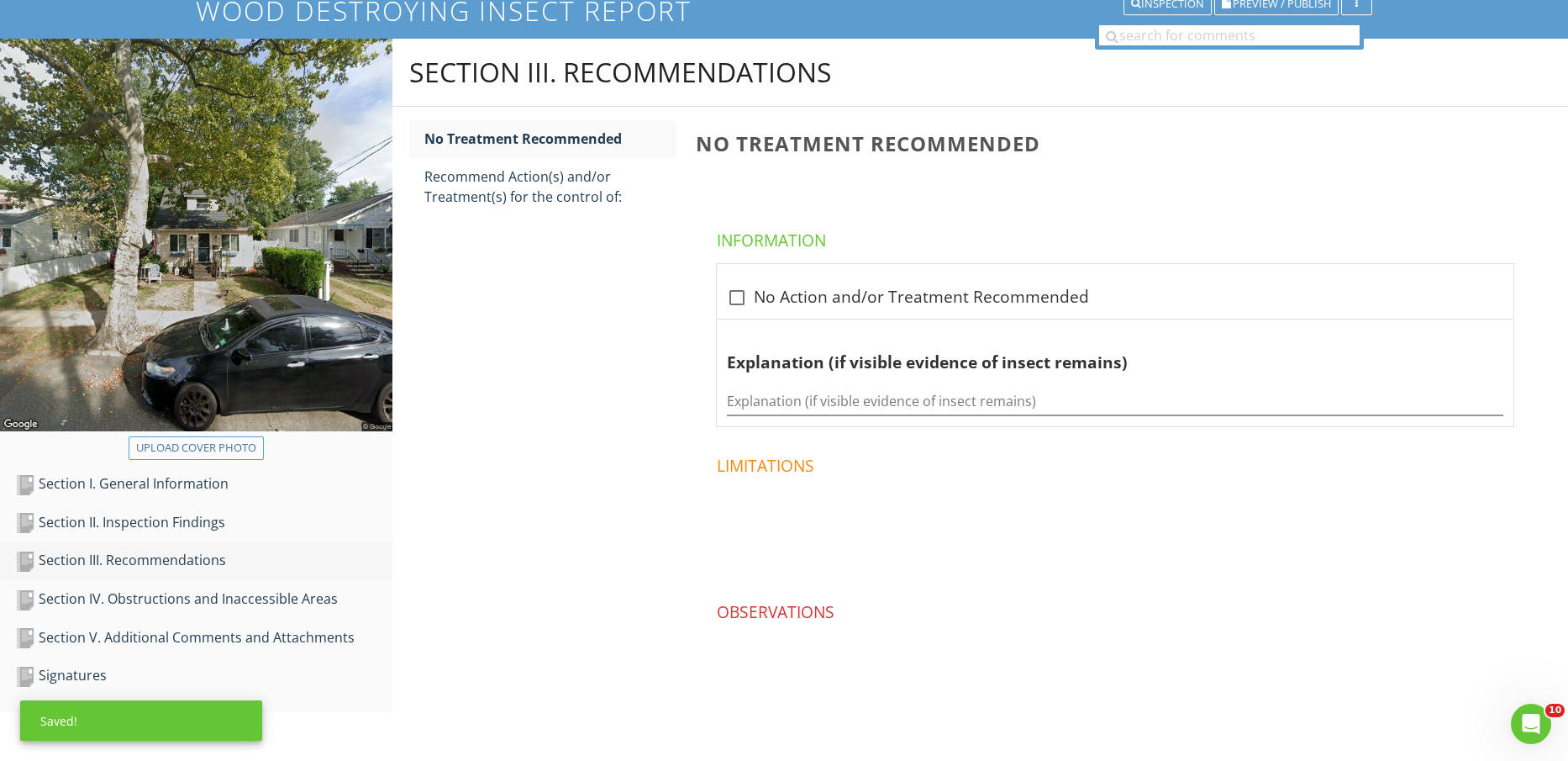
scroll to position [129, 0]
click at [215, 445] on div "Upload cover photo" at bounding box center [196, 448] width 120 height 17
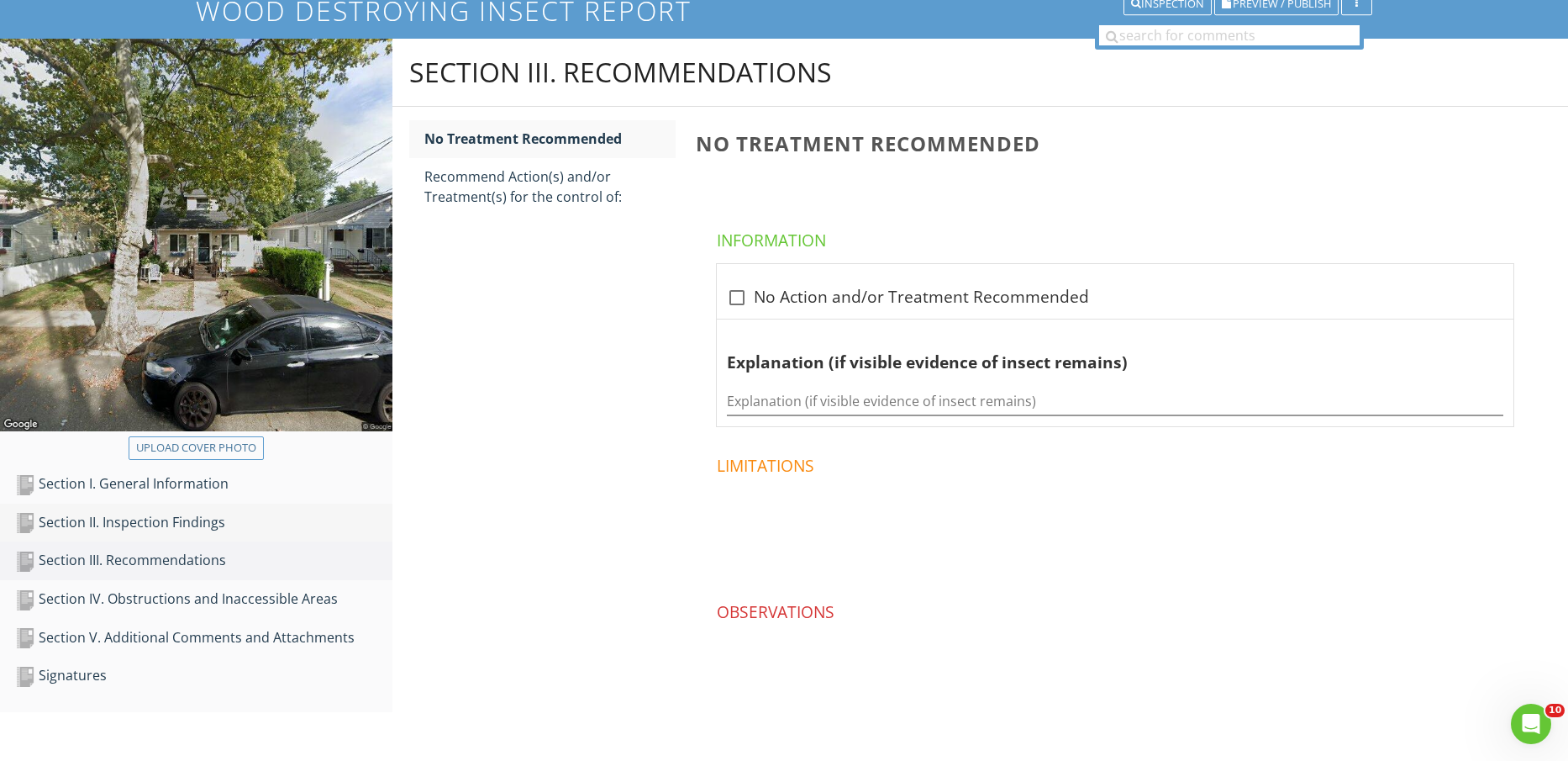
click at [155, 524] on div "Section II. Inspection Findings" at bounding box center [204, 523] width 378 height 22
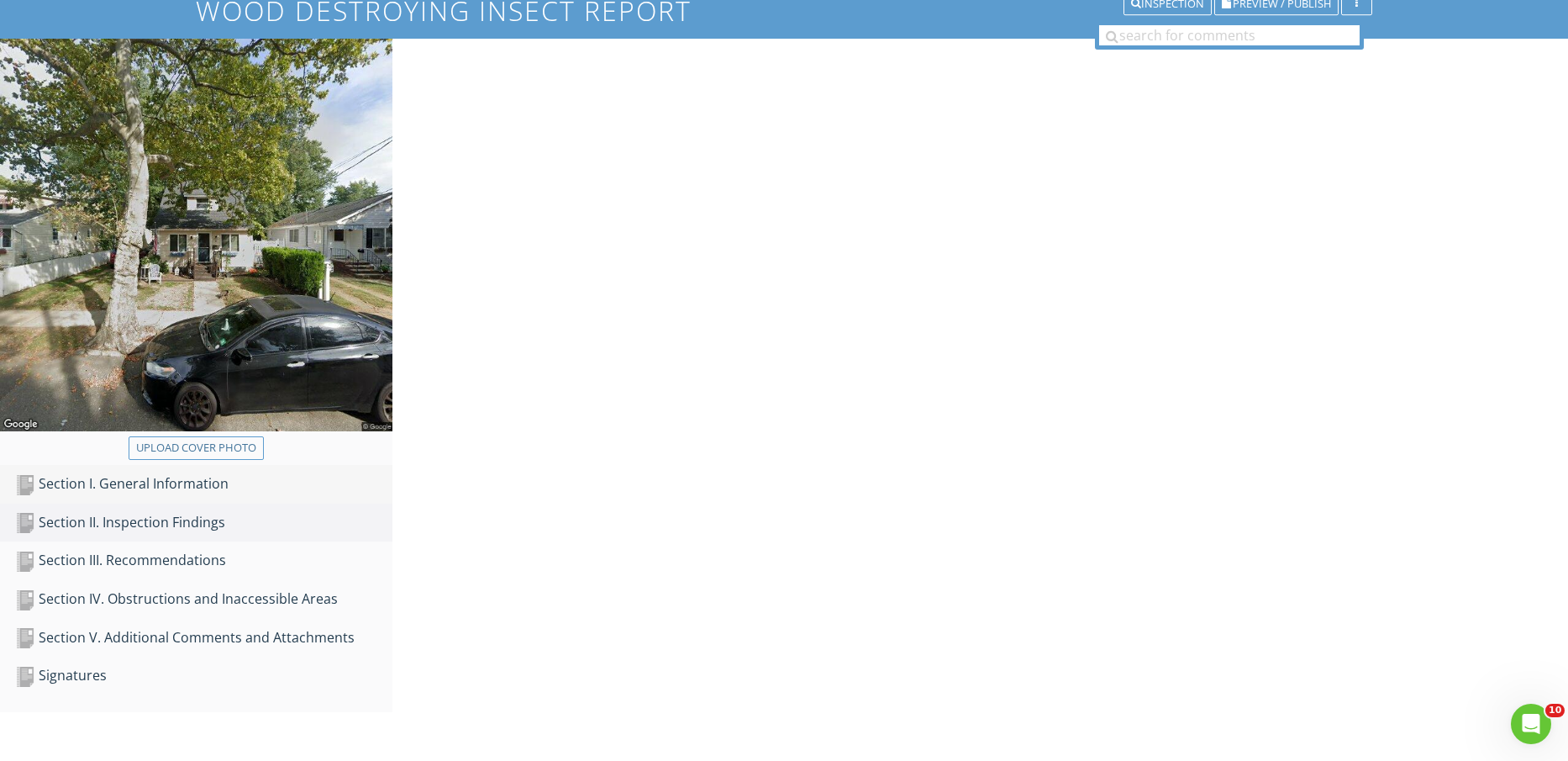
scroll to position [98, 0]
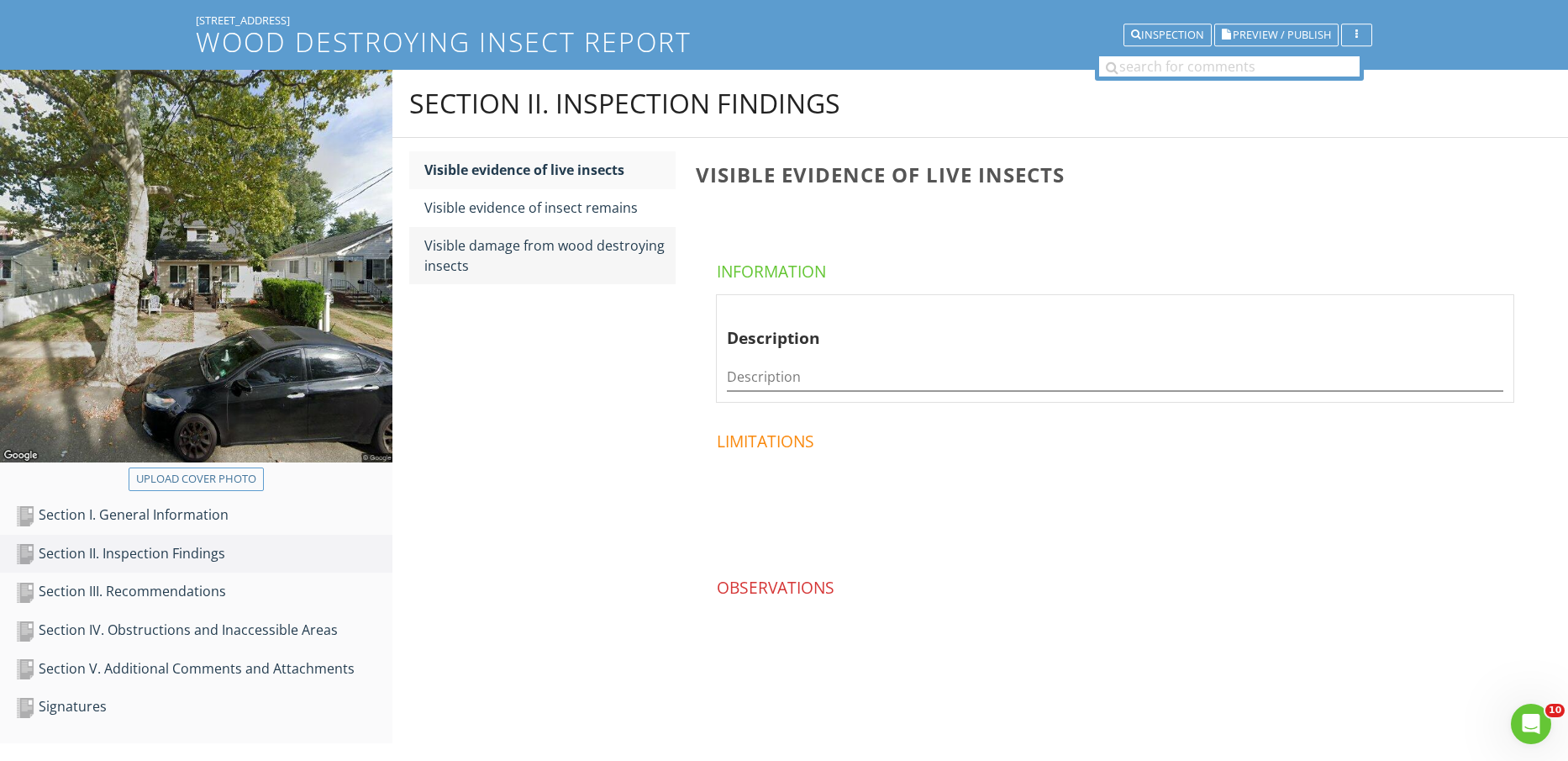
click at [545, 245] on div "Visible damage from wood destroying insects" at bounding box center [550, 255] width 252 height 40
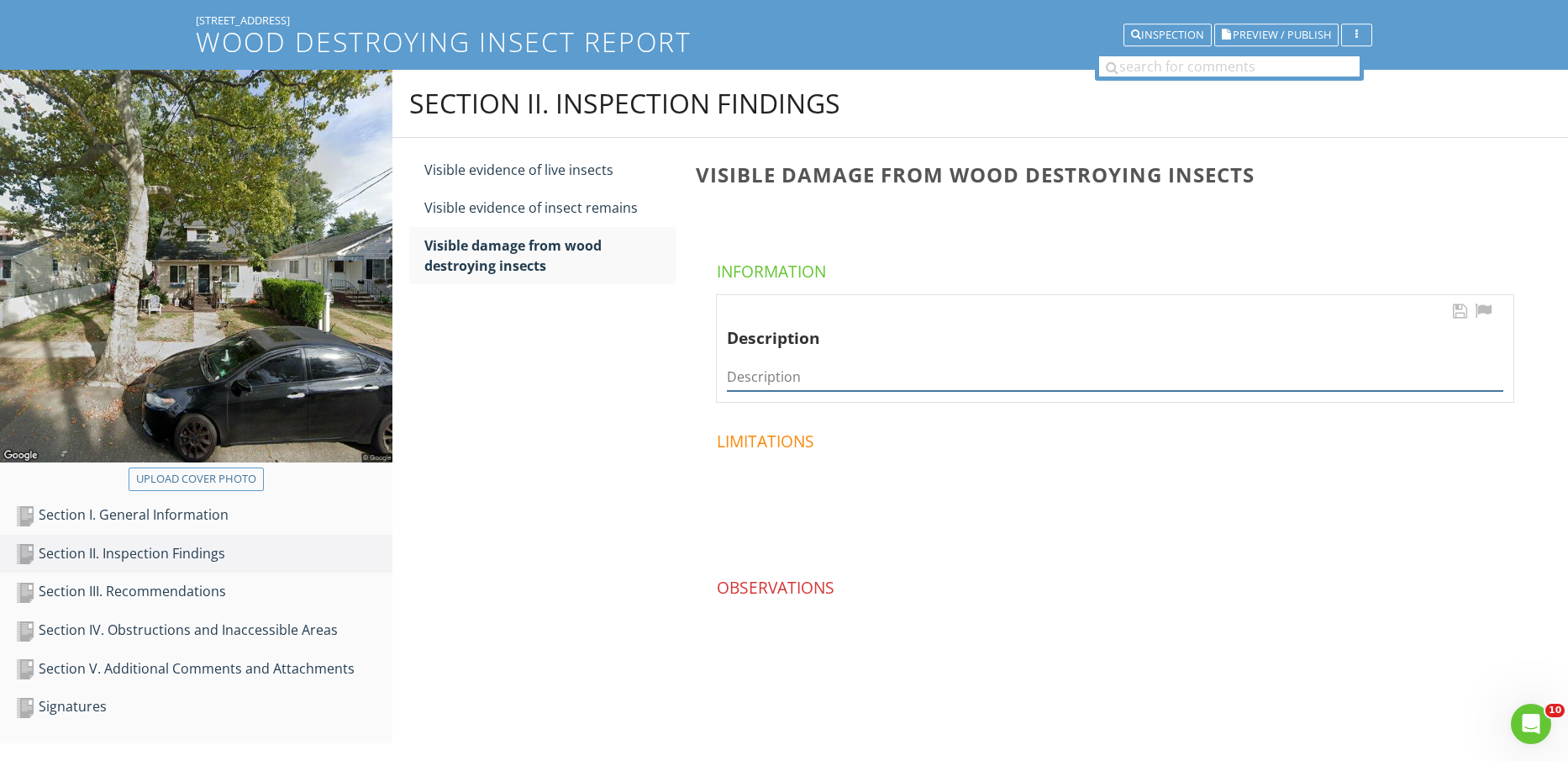
click at [883, 381] on input "Description" at bounding box center [1115, 377] width 777 height 27
click at [1203, 379] on input "Termite damage noted to spot areas of sill plate in crawlspace area." at bounding box center [1115, 377] width 777 height 27
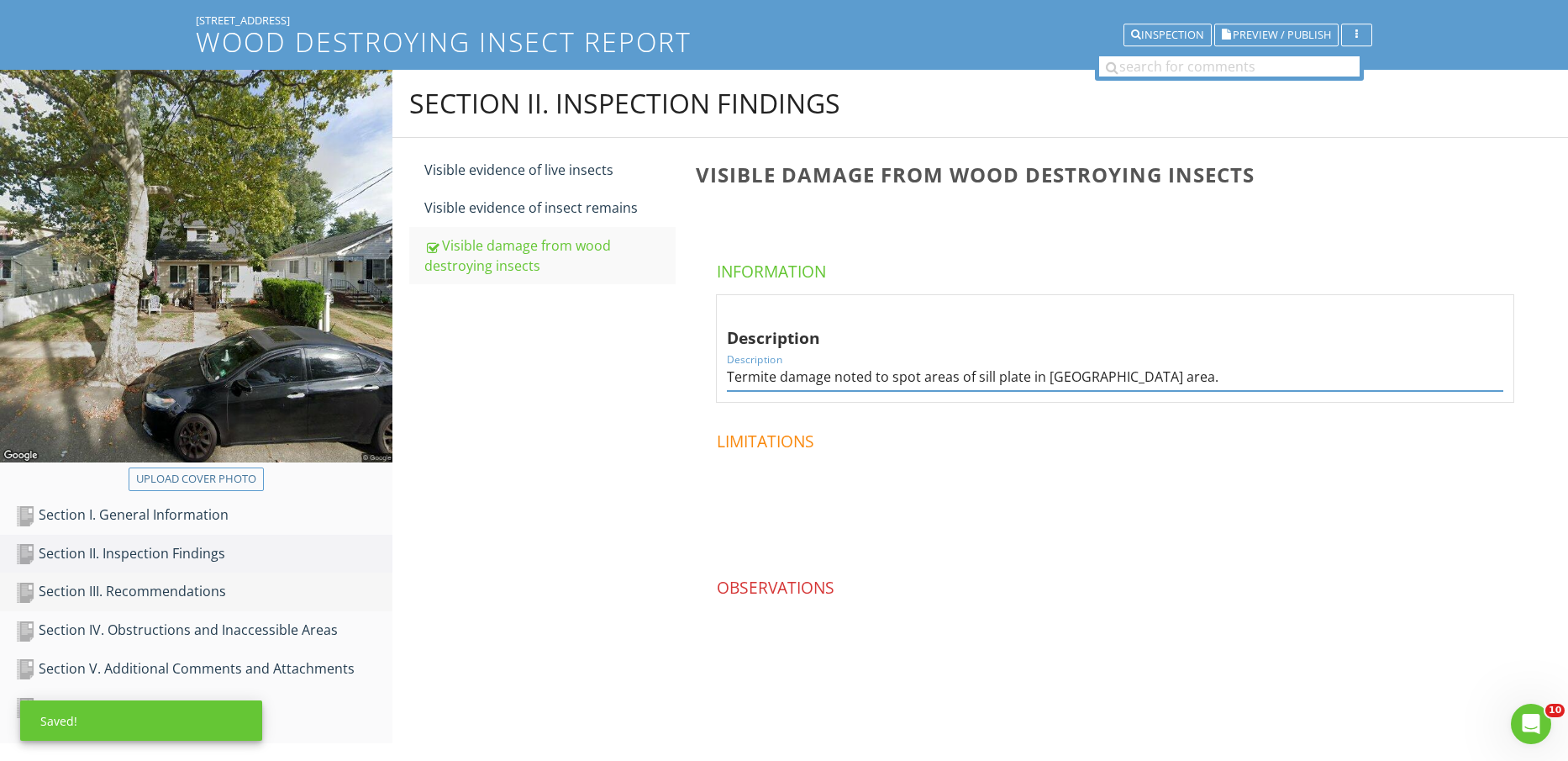
type input "Termite damage noted to spot areas of sill plate in crawlspace area."
click at [244, 599] on div "Section III. Recommendations" at bounding box center [204, 593] width 378 height 22
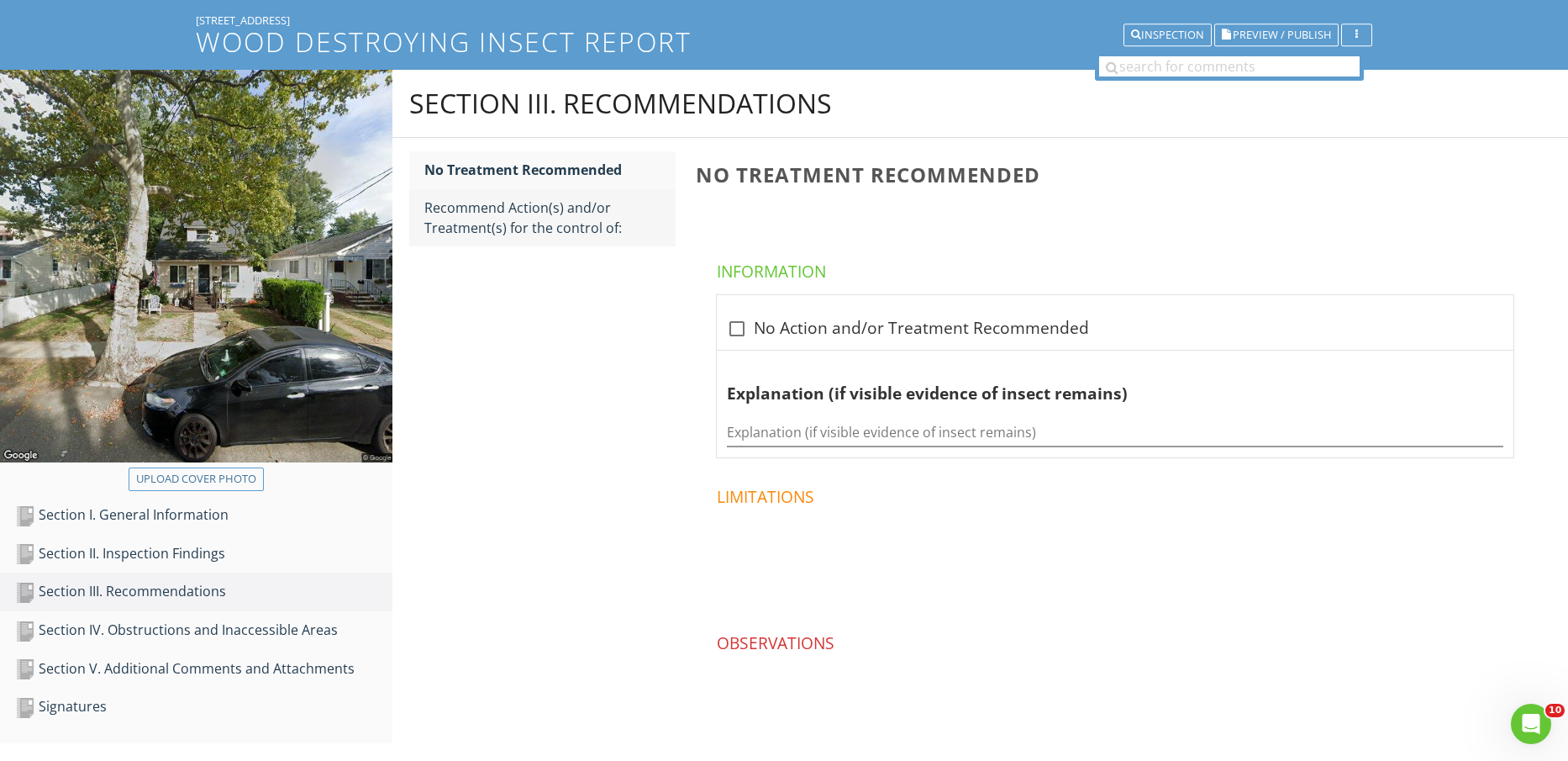
click at [544, 221] on div "Recommend Action(s) and/or Treatment(s) for the control of:" at bounding box center [550, 217] width 252 height 40
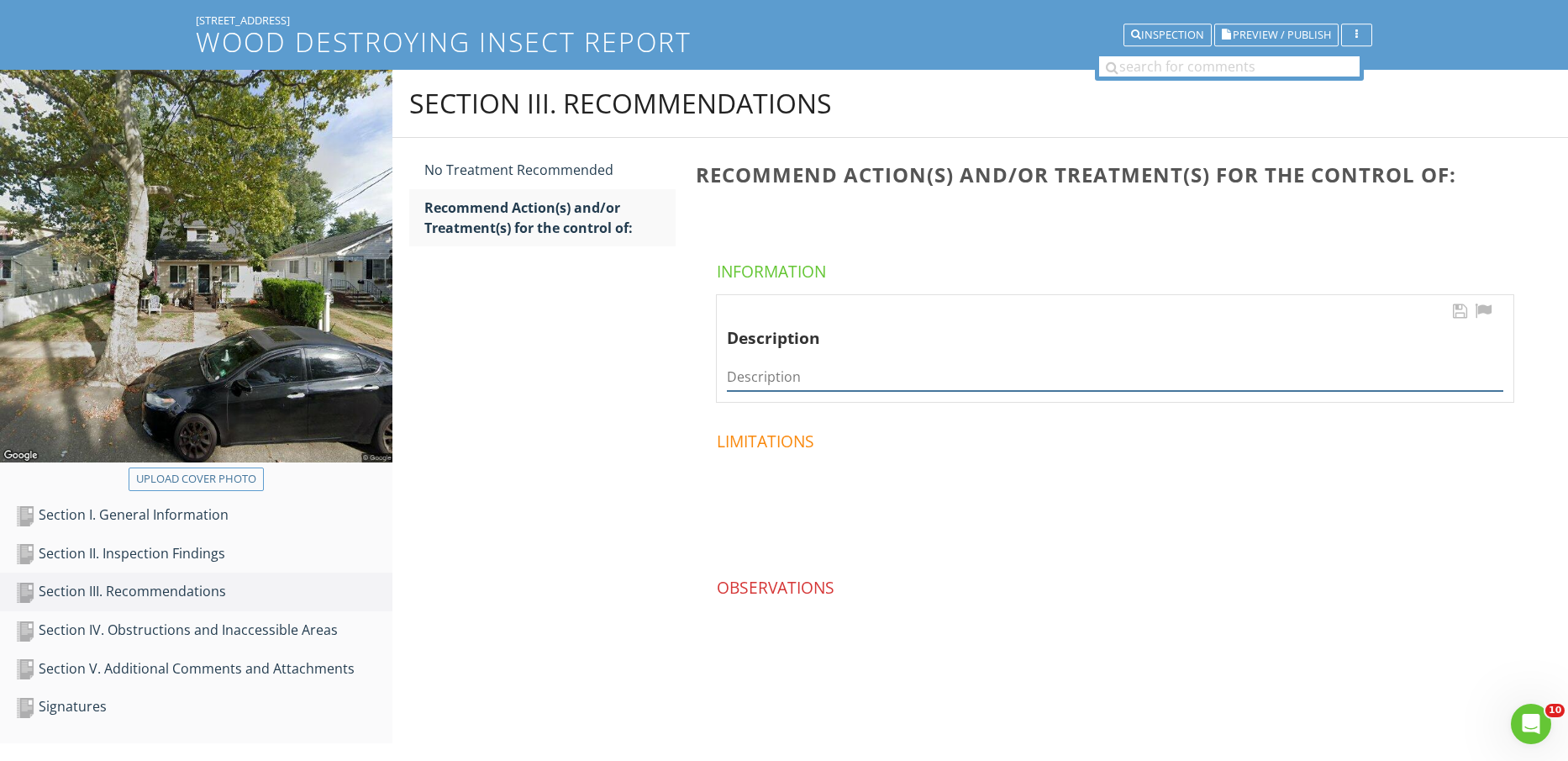
click at [937, 388] on input "Description" at bounding box center [1115, 377] width 777 height 27
type input "Termites"
click at [316, 636] on div "Section IV. Obstructions and Inaccessible Areas" at bounding box center [204, 631] width 378 height 22
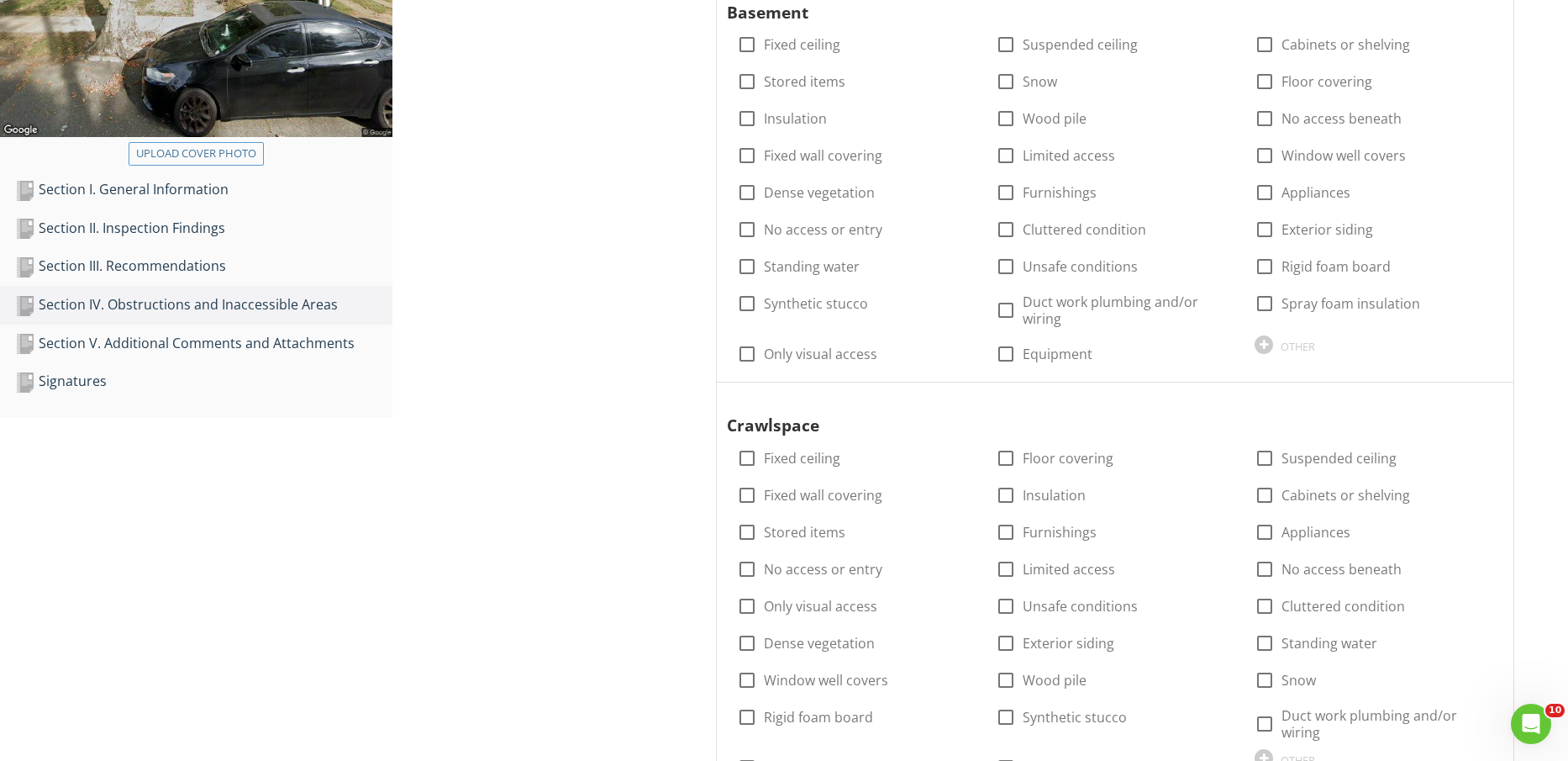
scroll to position [519, 0]
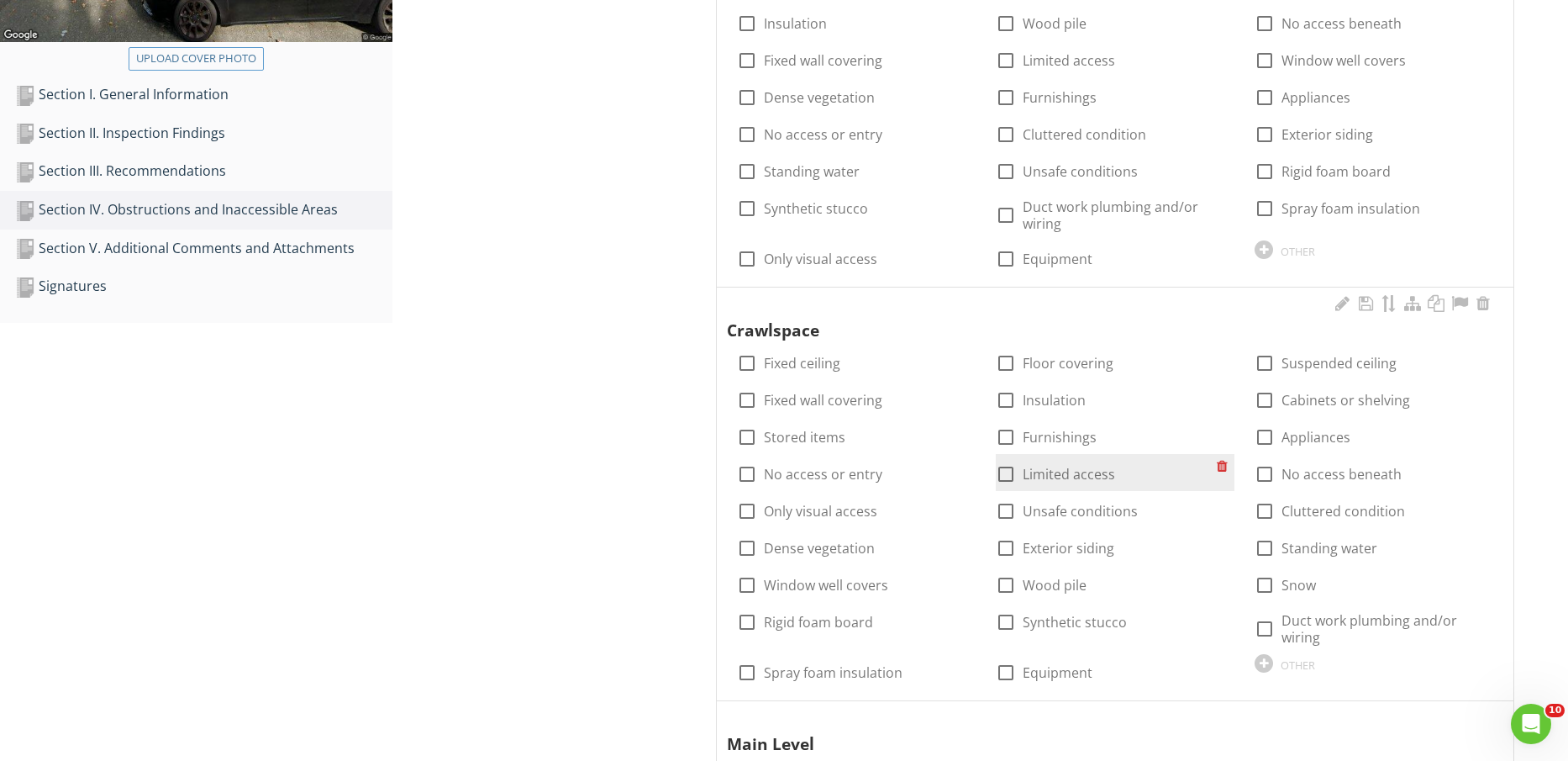
click at [1052, 471] on label "Limited access" at bounding box center [1069, 475] width 92 height 17
checkbox input "true"
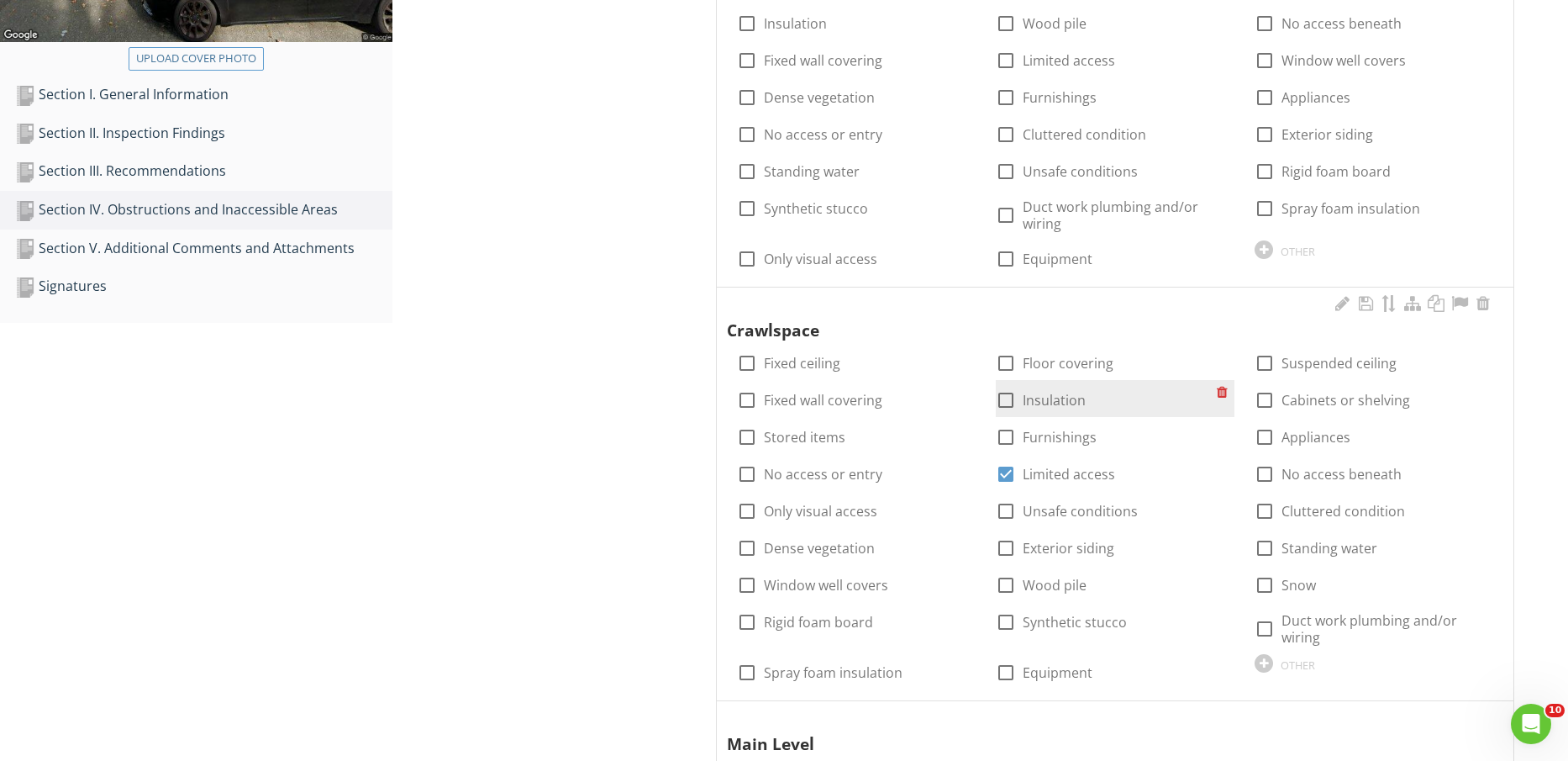
click at [1048, 392] on label "Insulation" at bounding box center [1054, 400] width 63 height 17
checkbox input "true"
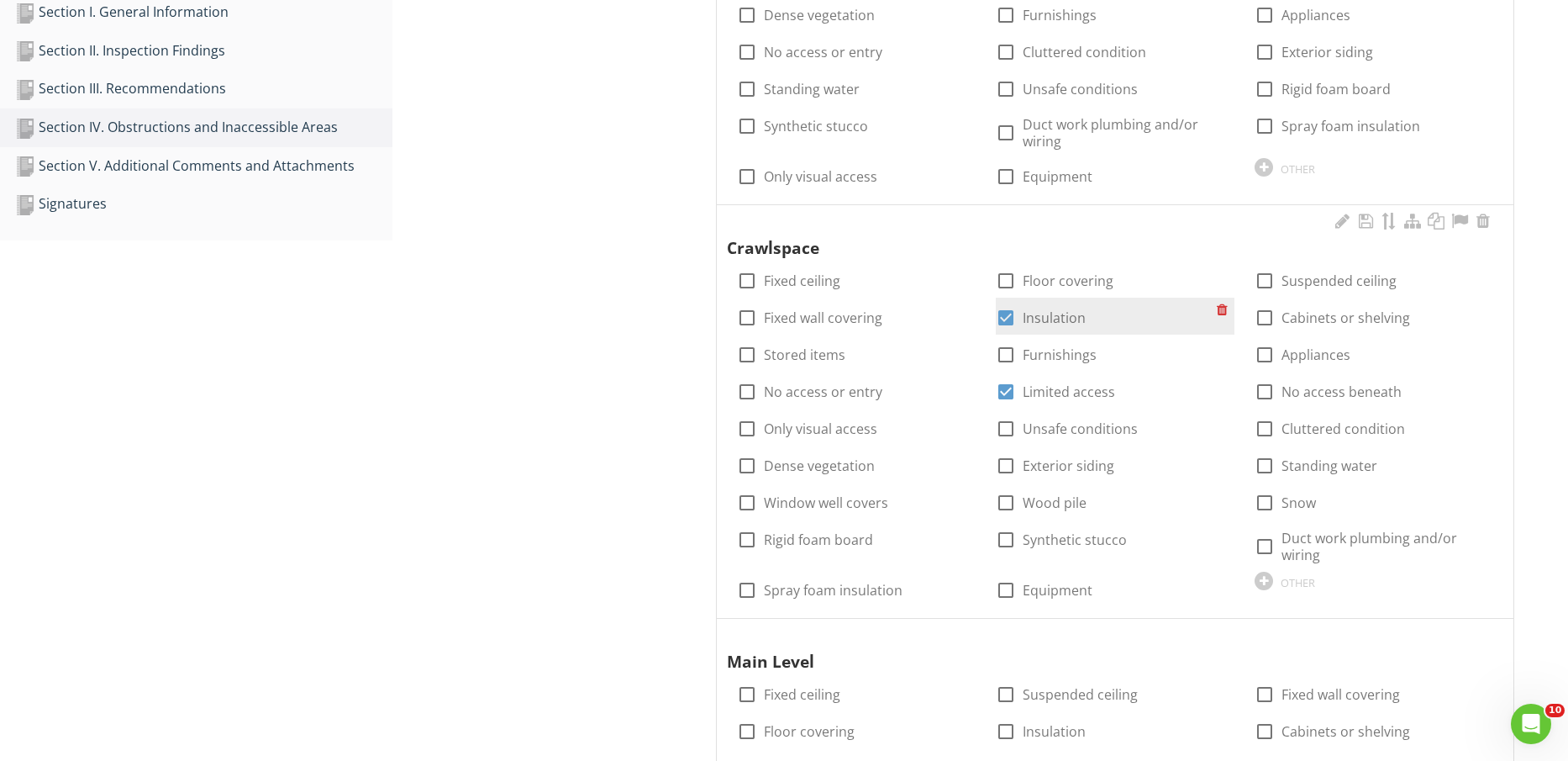
scroll to position [624, 0]
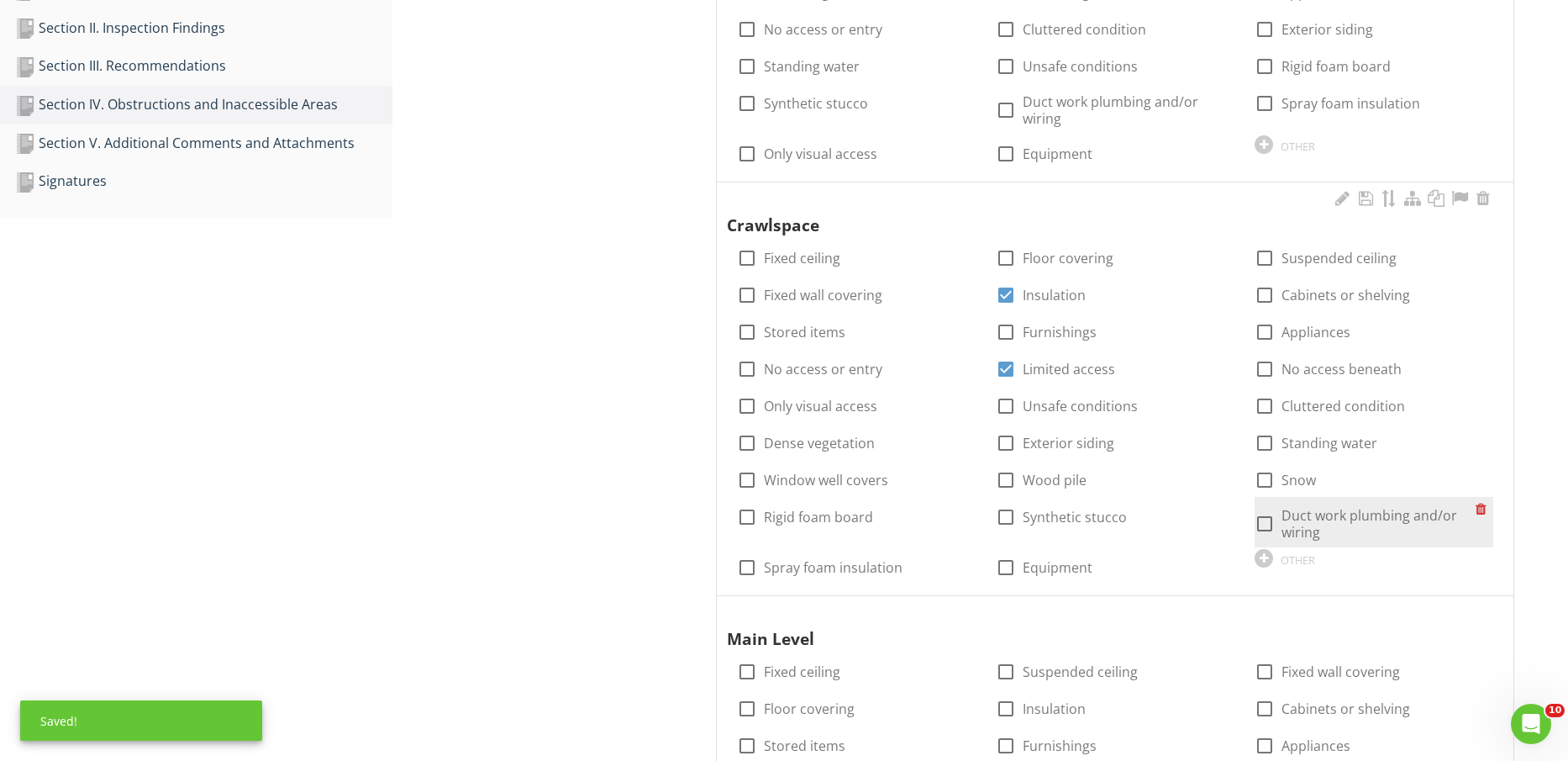
click at [1389, 528] on label "Duct work plumbing and/or wiring" at bounding box center [1378, 523] width 194 height 33
checkbox input "true"
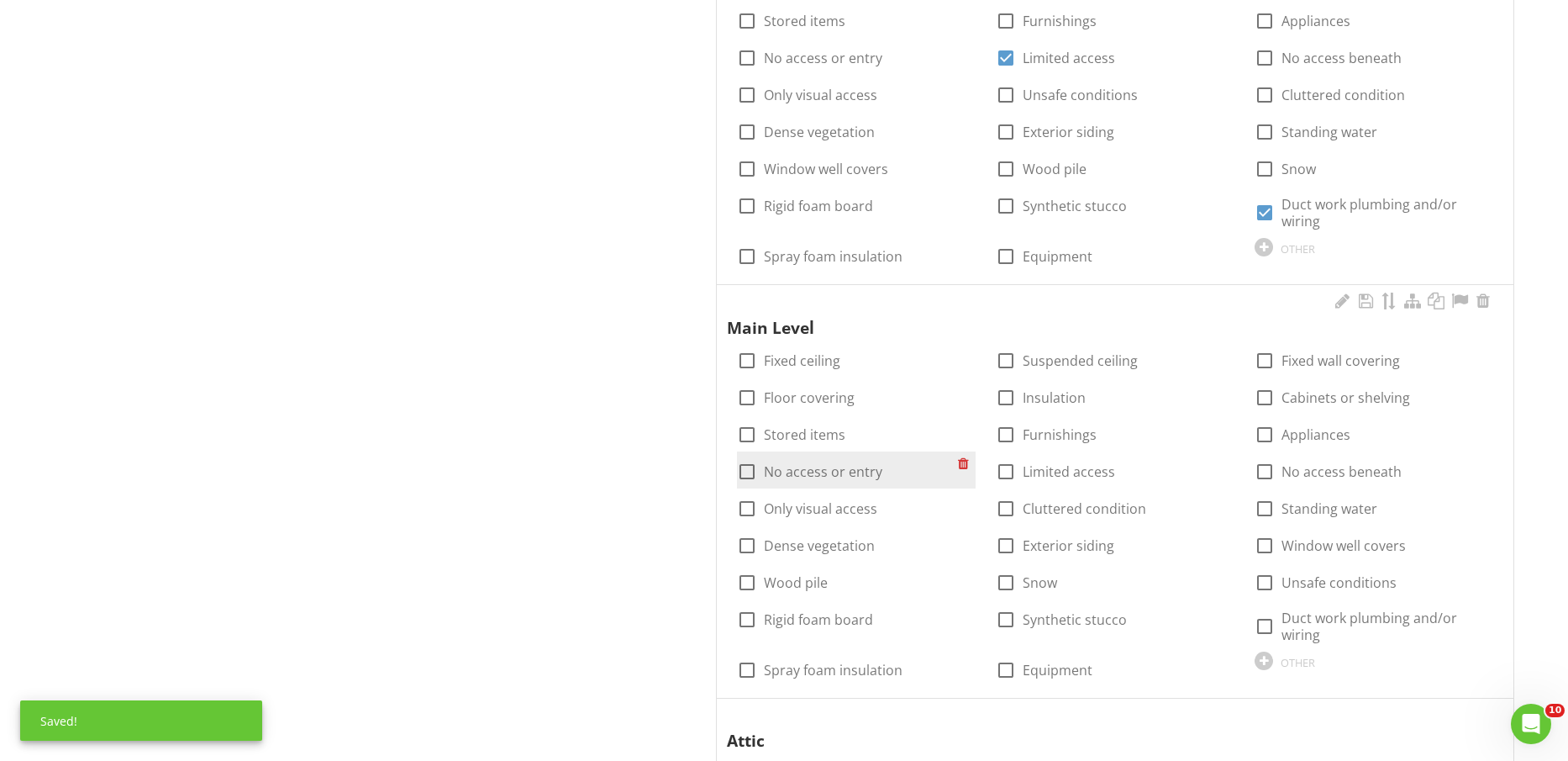
scroll to position [940, 0]
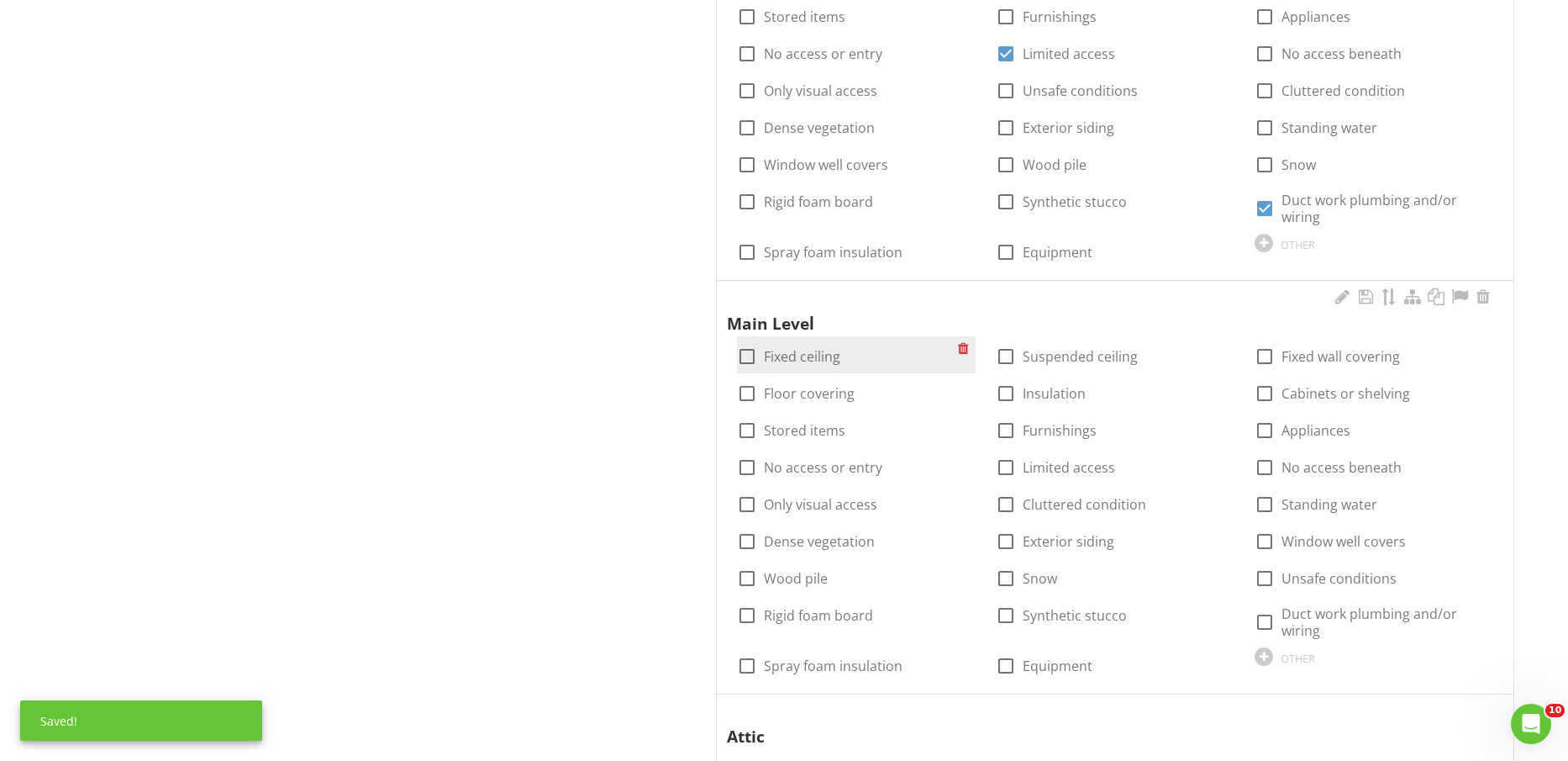
click at [808, 359] on label "Fixed ceiling" at bounding box center [802, 357] width 77 height 17
checkbox input "true"
click at [816, 398] on label "Floor covering" at bounding box center [809, 394] width 91 height 17
checkbox input "true"
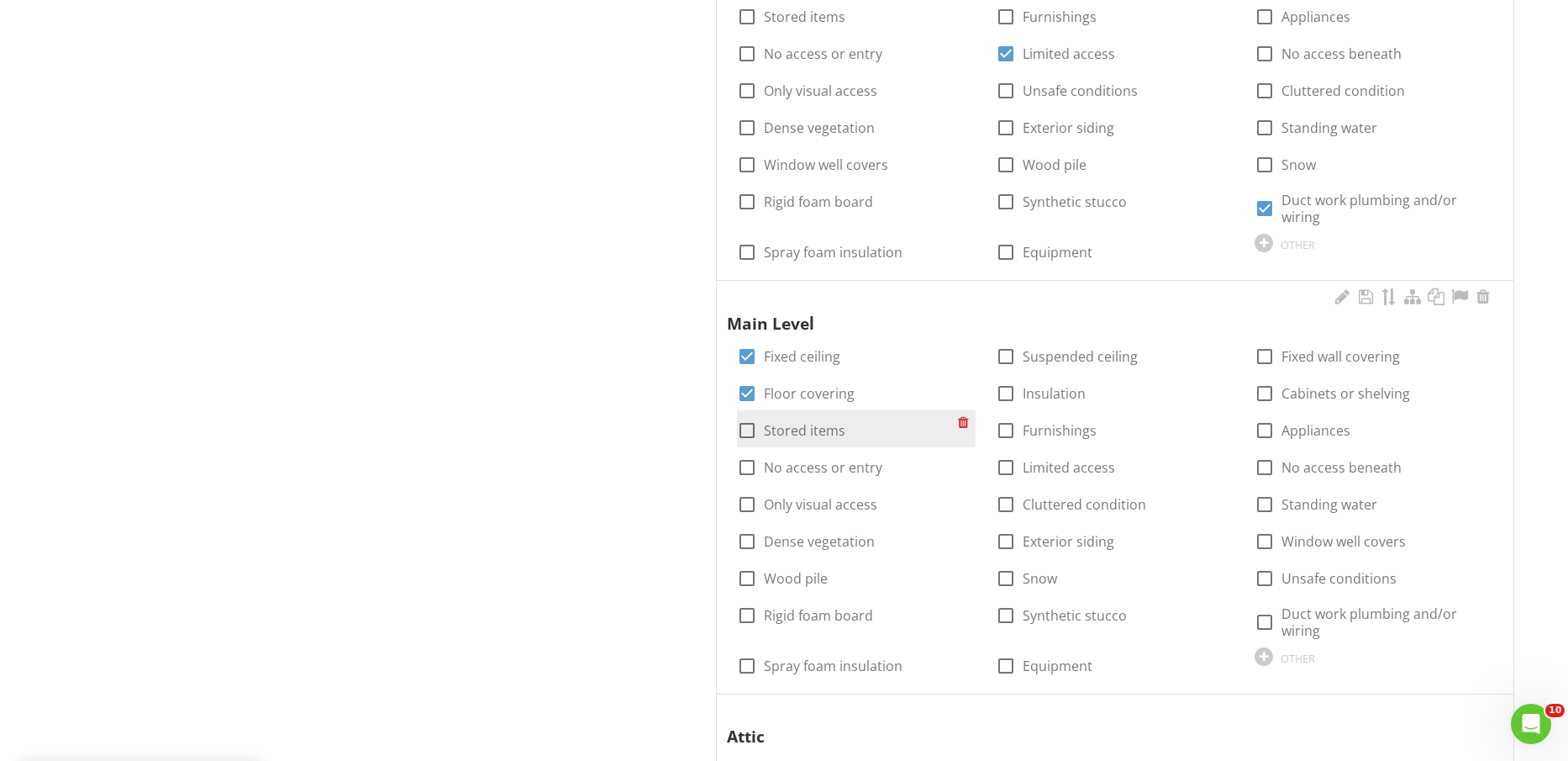
click at [806, 427] on label "Stored items" at bounding box center [804, 431] width 81 height 17
checkbox input "true"
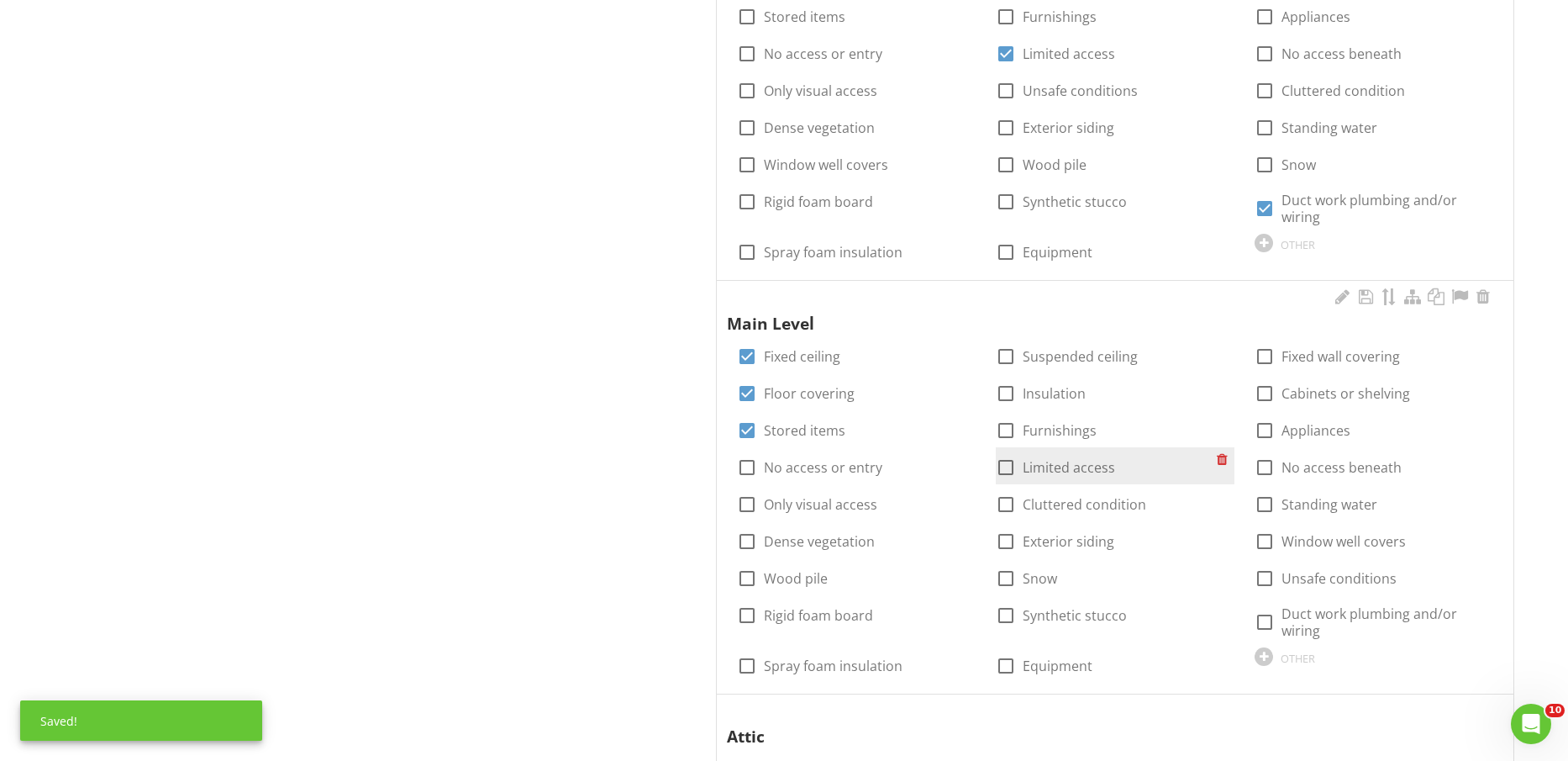
click at [1056, 462] on label "Limited access" at bounding box center [1069, 468] width 92 height 17
checkbox input "true"
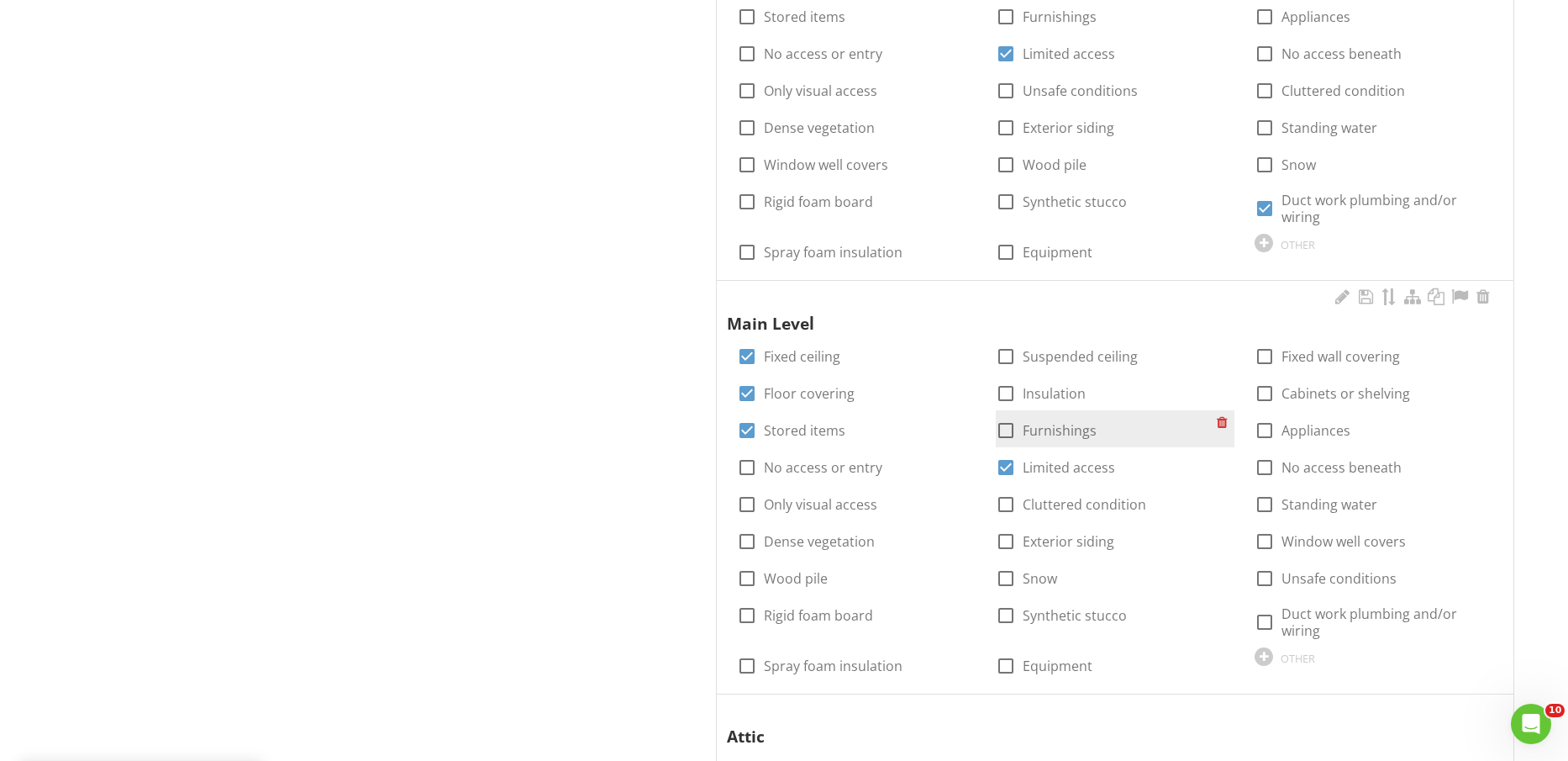
click at [1057, 431] on label "Furnishings" at bounding box center [1060, 431] width 74 height 17
checkbox input "true"
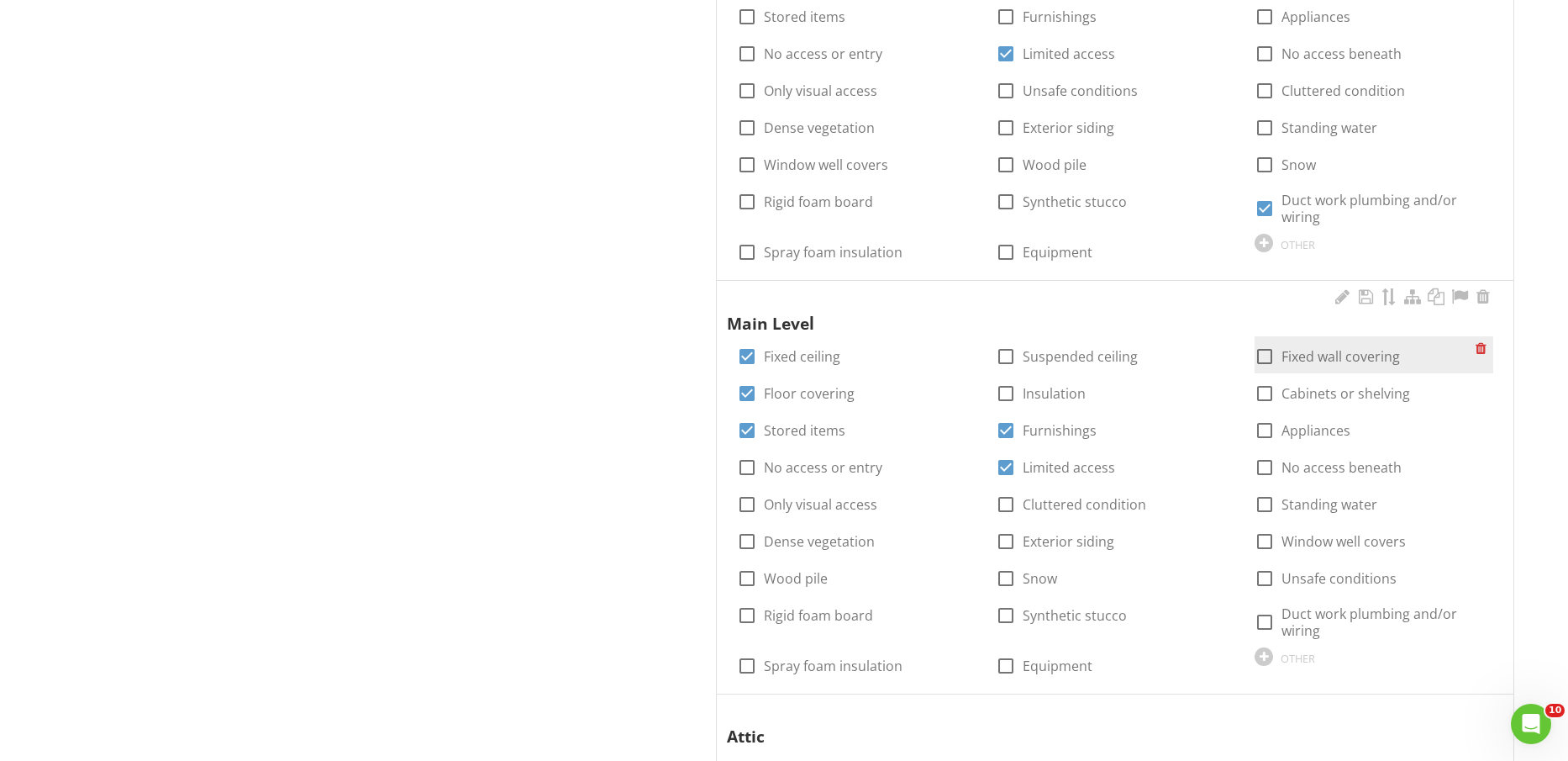
click at [1365, 351] on label "Fixed wall covering" at bounding box center [1341, 357] width 119 height 17
checkbox input "true"
click at [1354, 392] on label "Cabinets or shelving" at bounding box center [1346, 394] width 128 height 17
checkbox input "true"
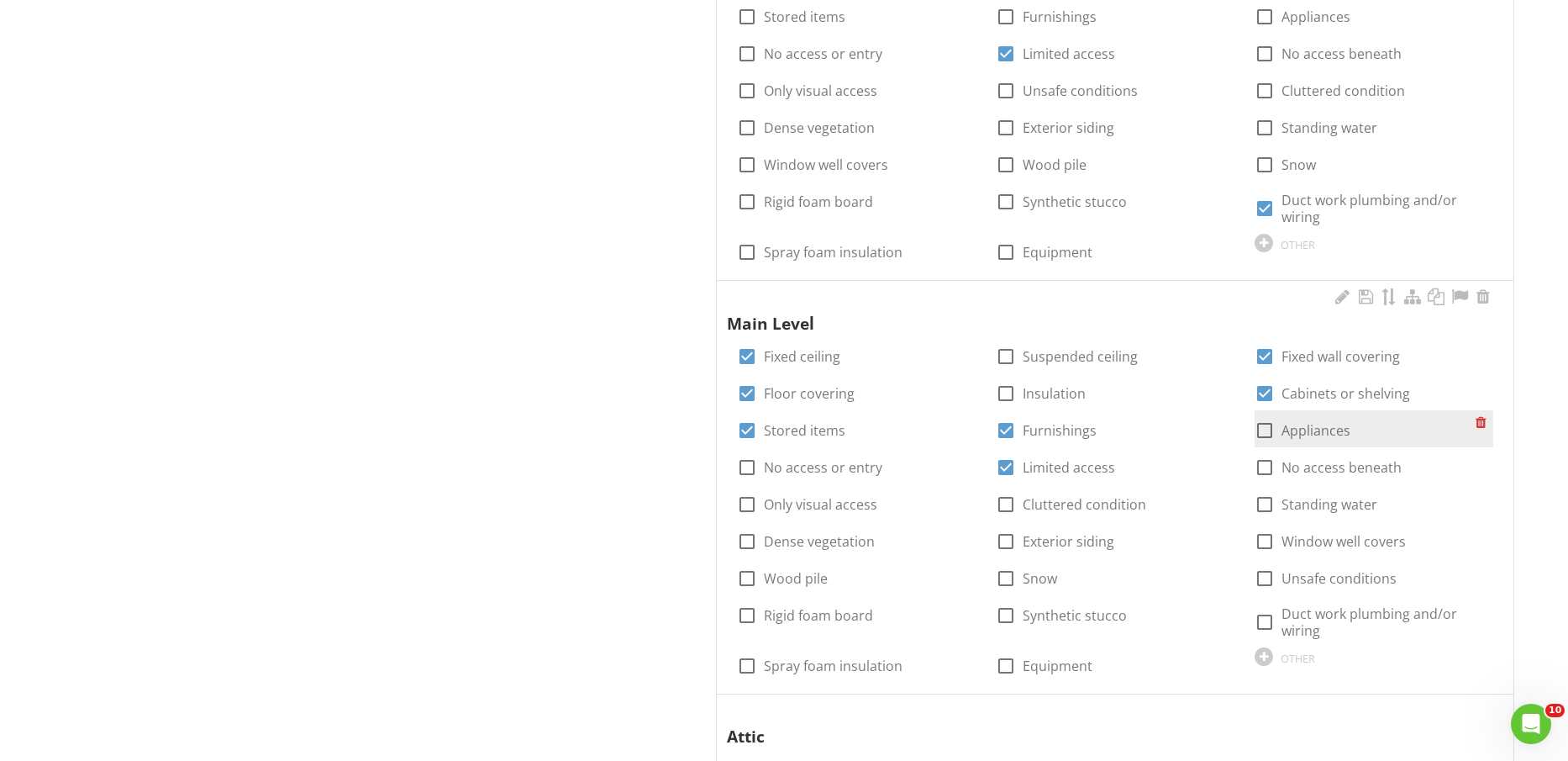
click at [1313, 433] on label "Appliances" at bounding box center [1316, 431] width 69 height 17
checkbox input "true"
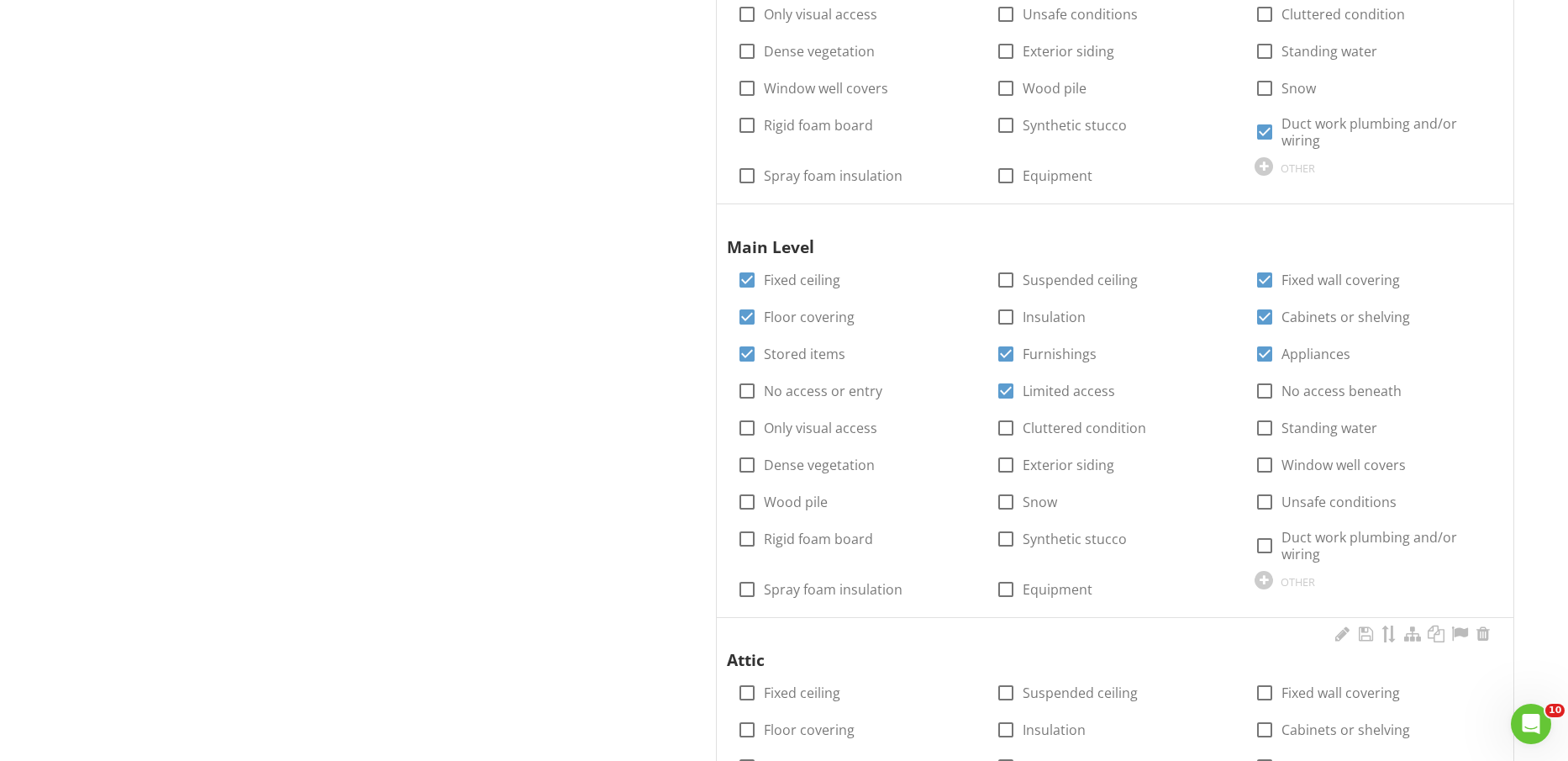
scroll to position [1466, 0]
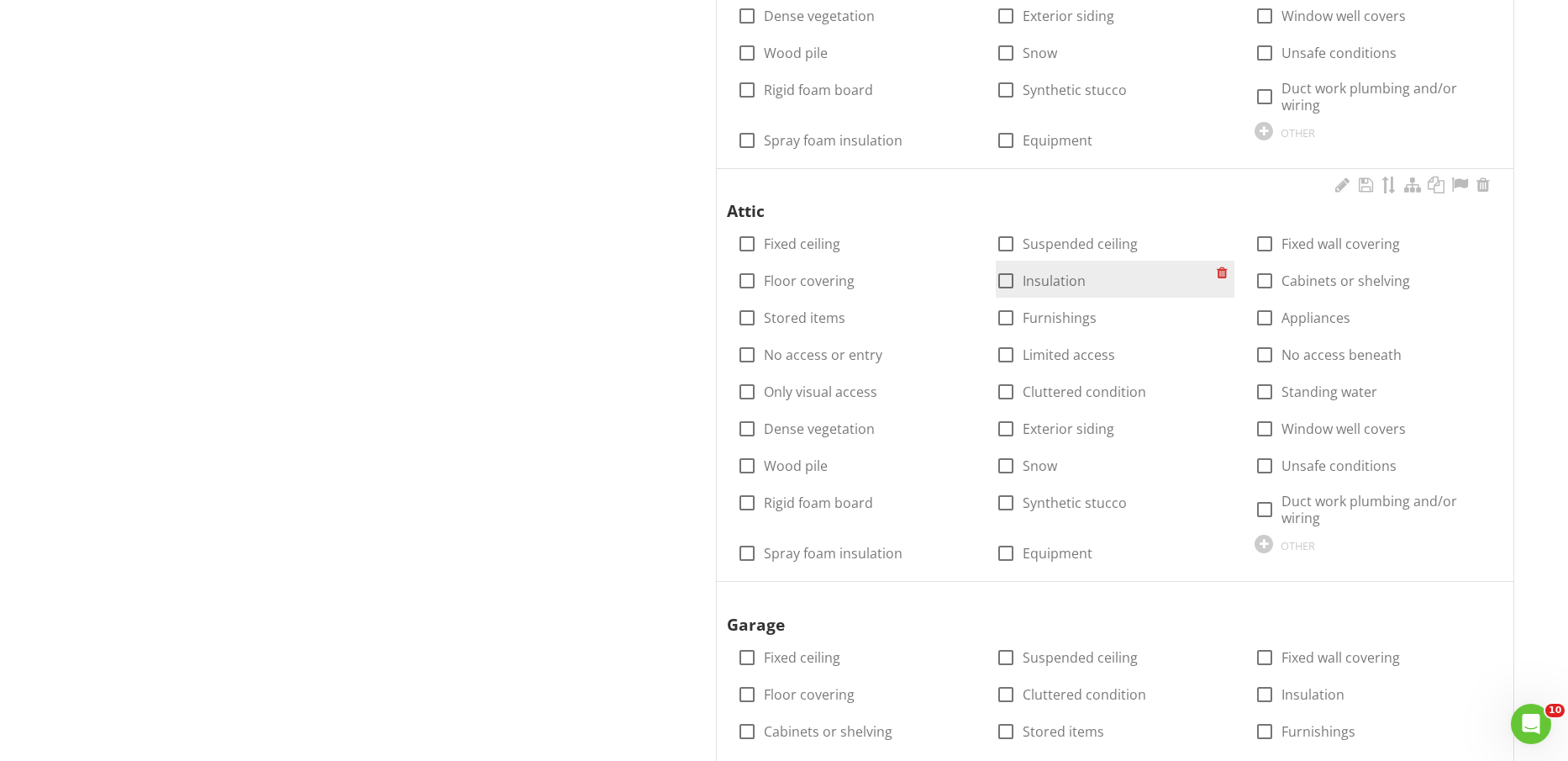
click at [1031, 273] on label "Insulation" at bounding box center [1054, 281] width 63 height 17
checkbox input "true"
click at [1049, 346] on label "Limited access" at bounding box center [1069, 355] width 92 height 17
checkbox input "true"
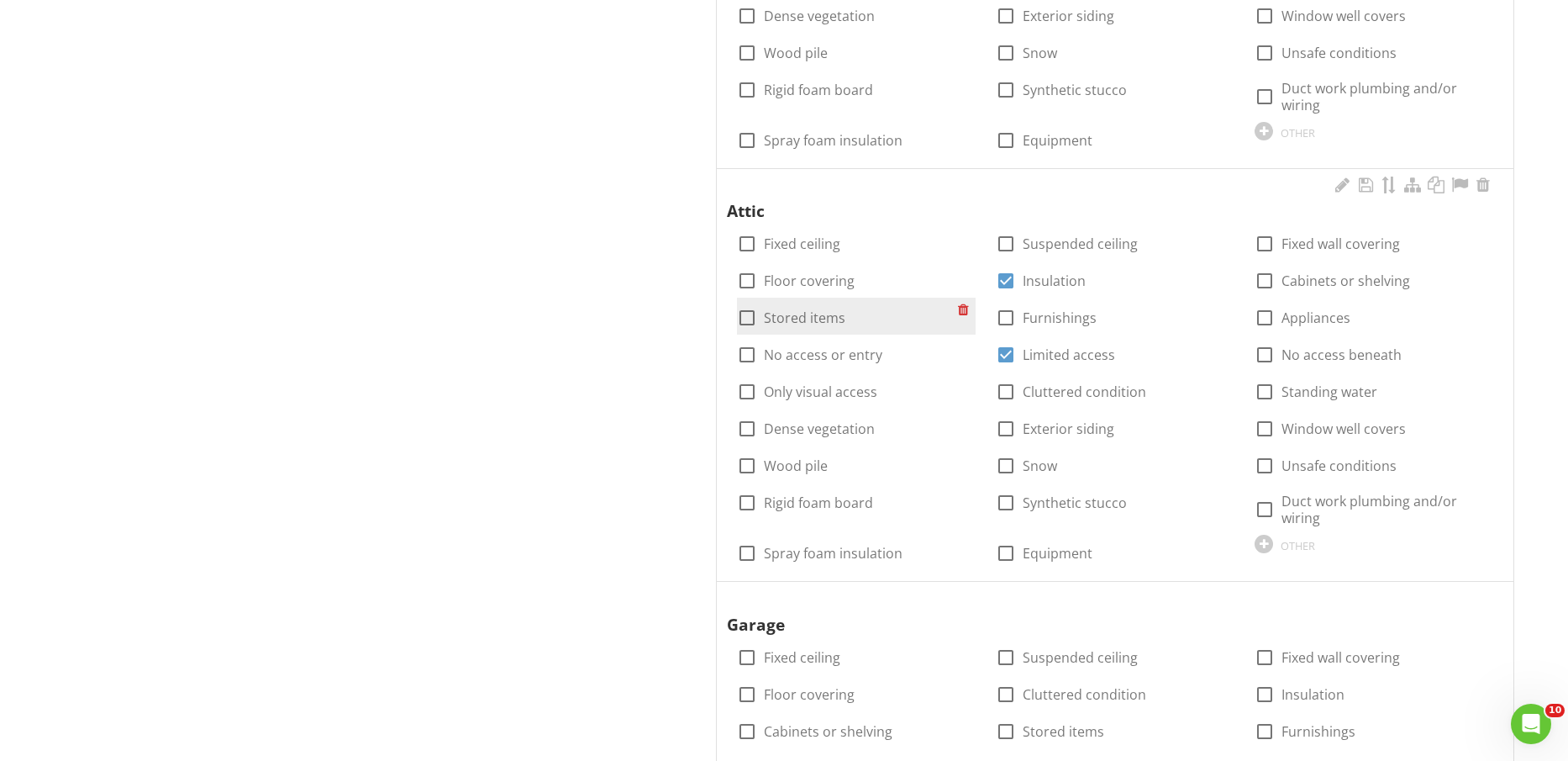
click at [829, 318] on label "Stored items" at bounding box center [804, 318] width 81 height 17
checkbox input "true"
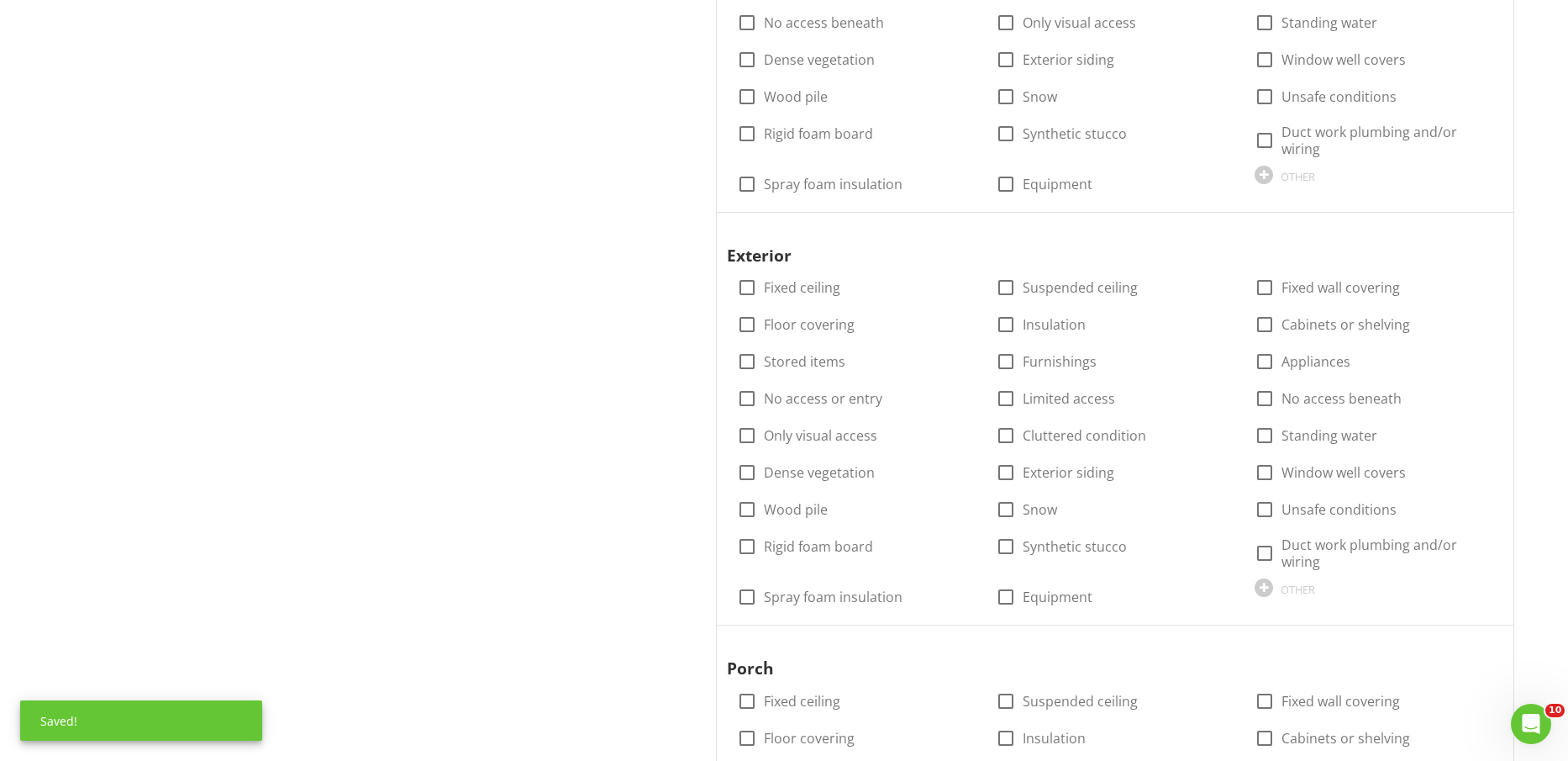
scroll to position [2306, 0]
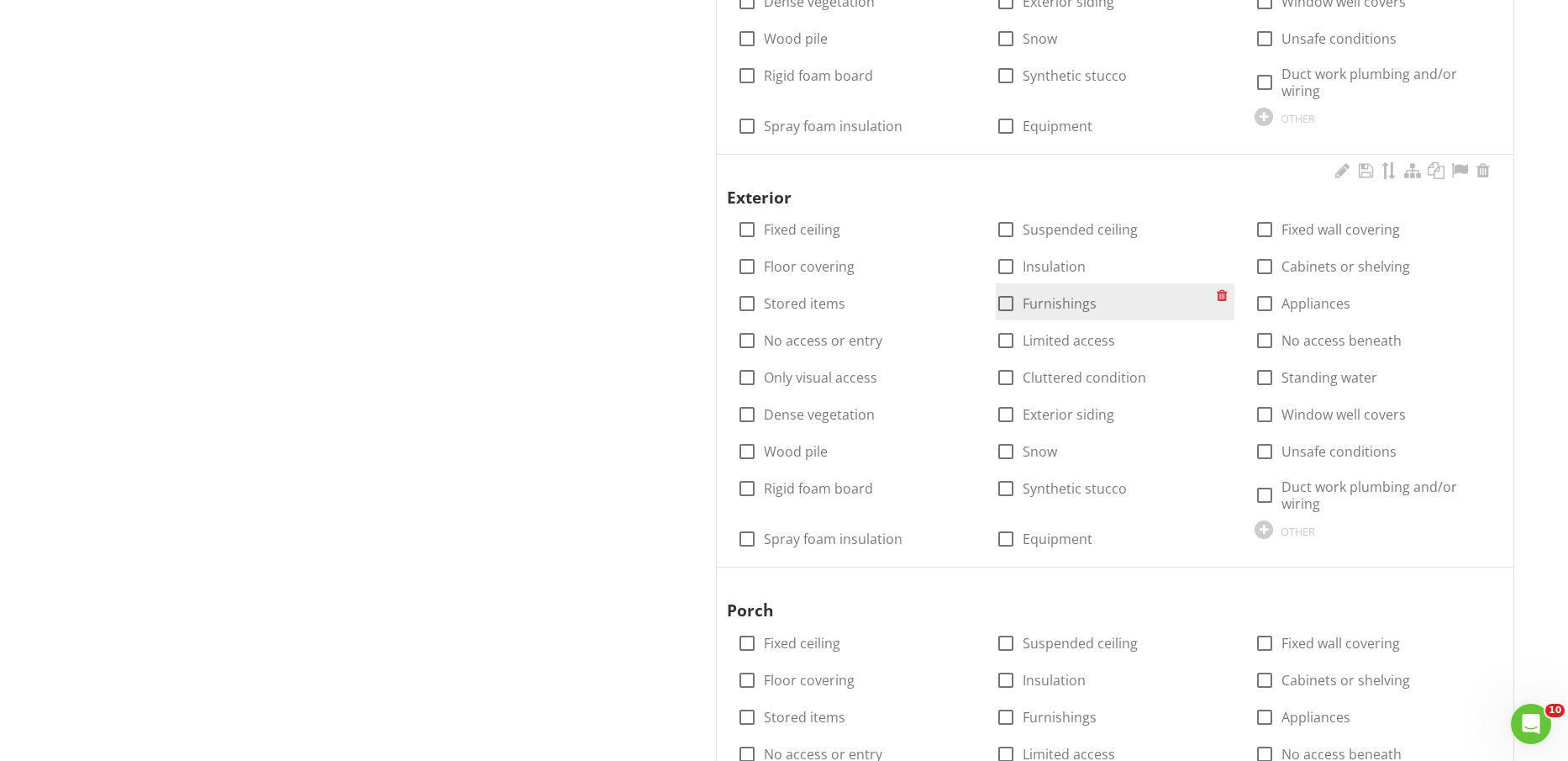
click at [1069, 306] on label "Furnishings" at bounding box center [1060, 304] width 74 height 17
checkbox input "false"
click at [1056, 333] on label "Limited access" at bounding box center [1069, 341] width 92 height 17
checkbox input "true"
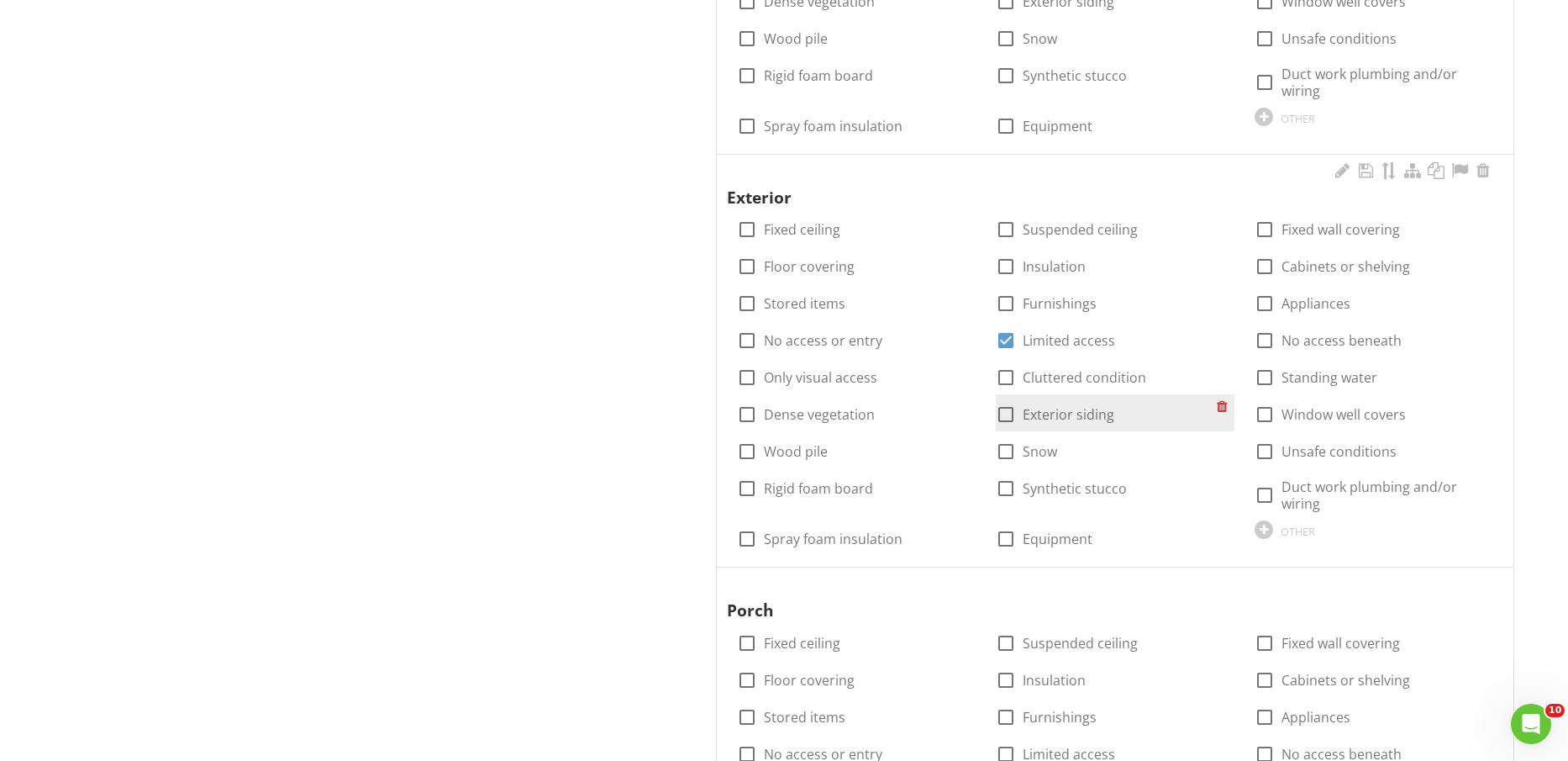
click at [1054, 418] on label "Exterior siding" at bounding box center [1068, 415] width 91 height 17
checkbox input "true"
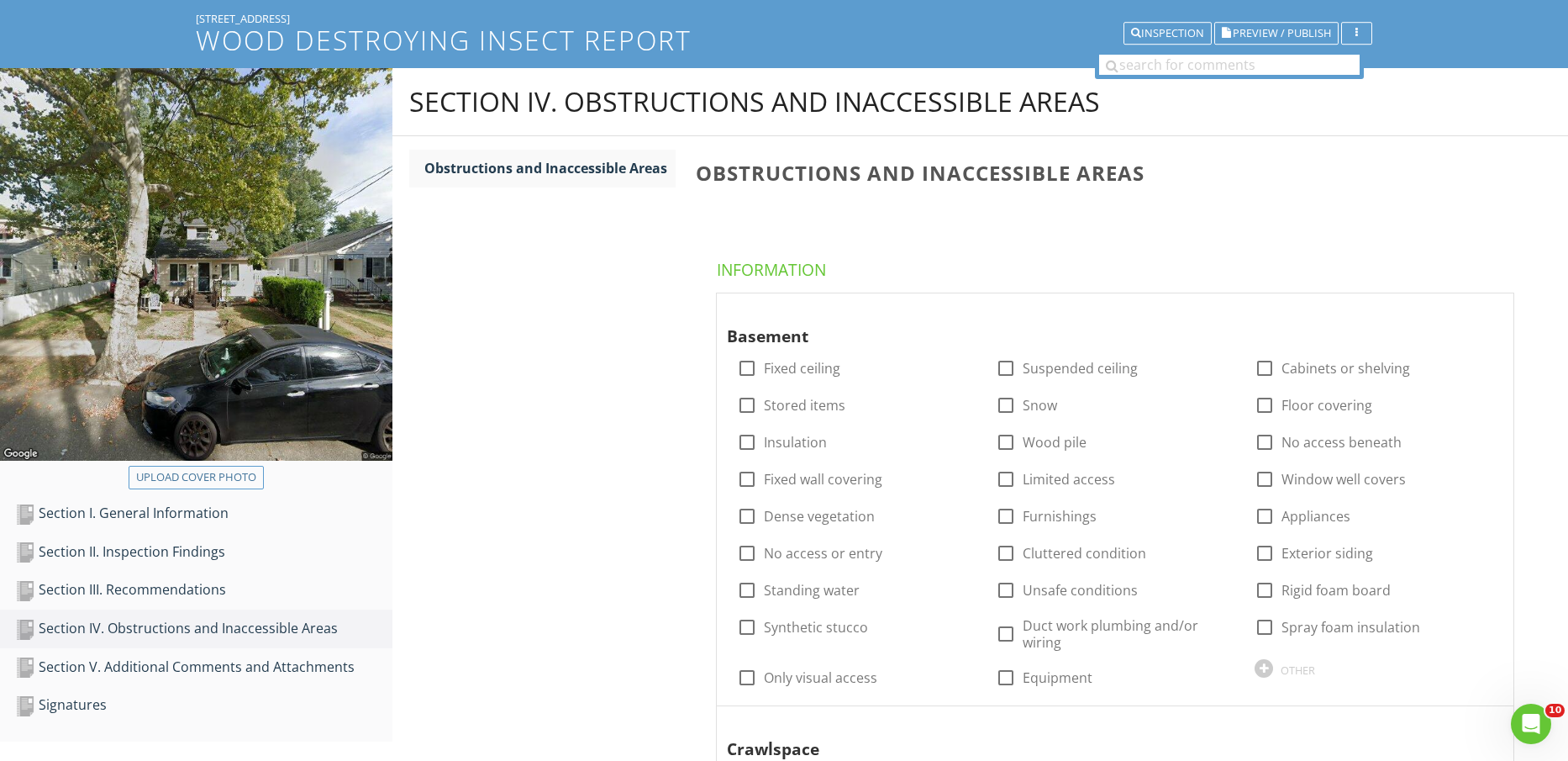
scroll to position [210, 0]
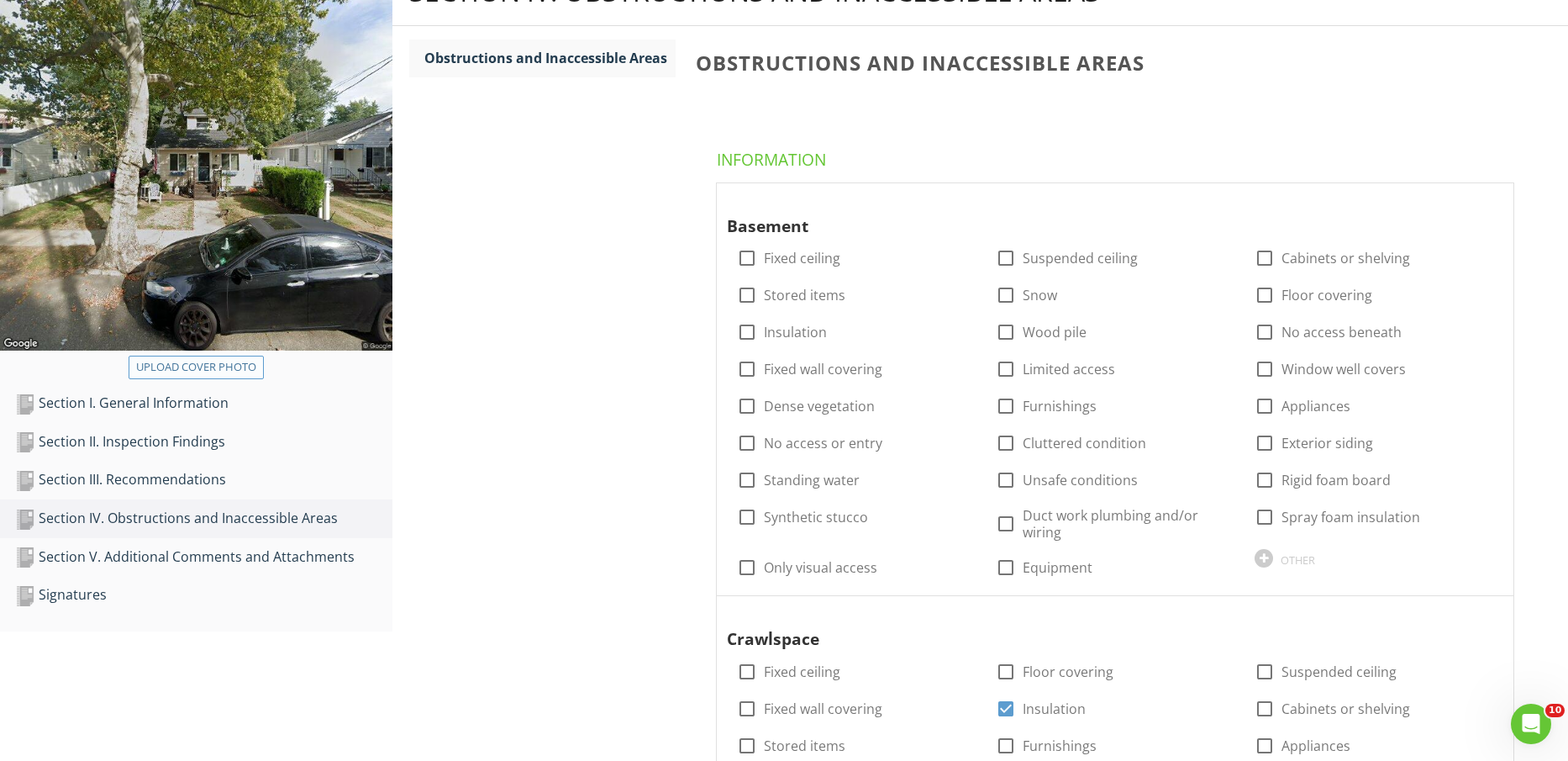
click at [173, 372] on div "Upload cover photo" at bounding box center [196, 368] width 120 height 17
type input "C:\fakepath\TERMITE LOGO.jfif"
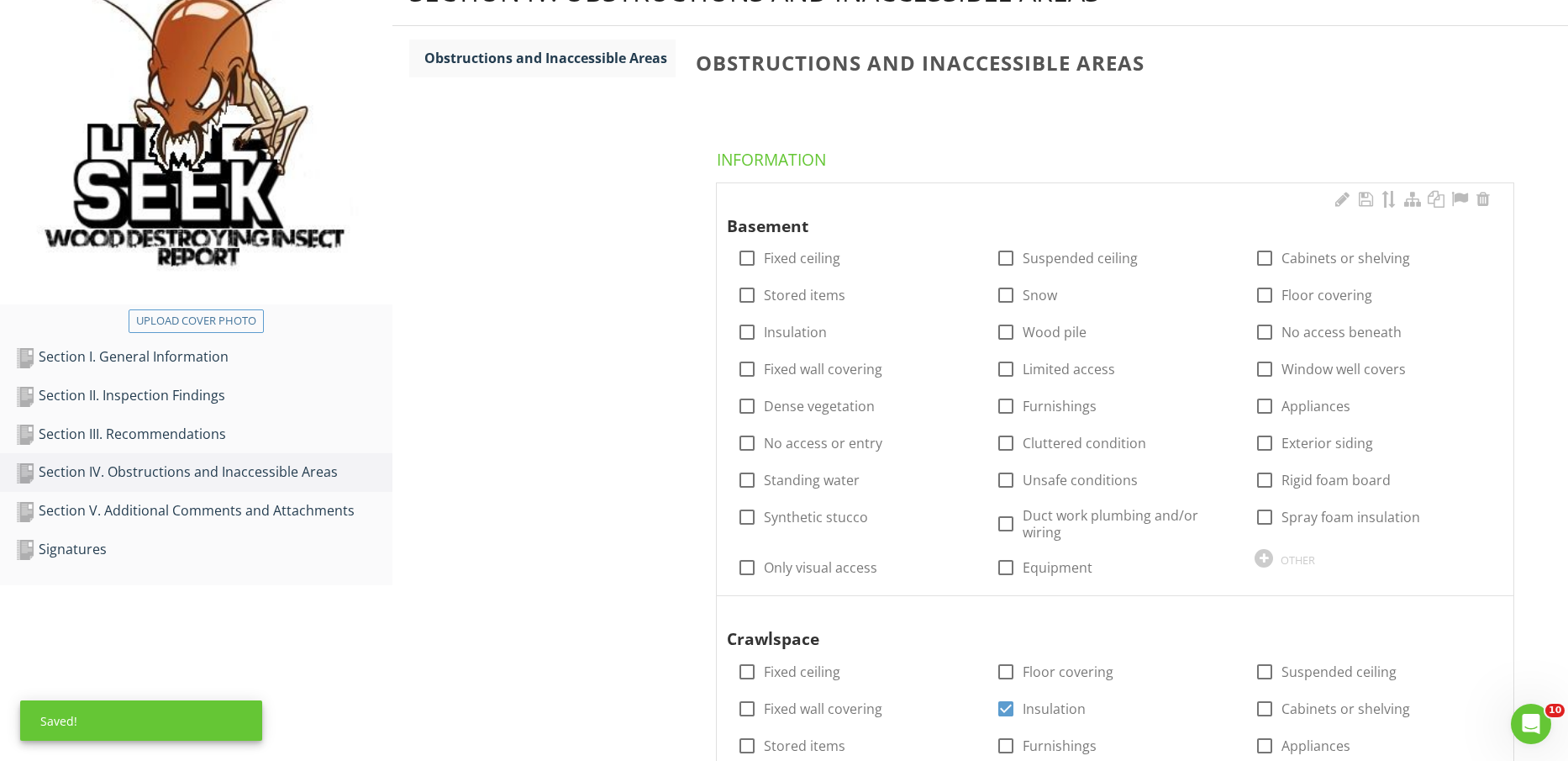
scroll to position [0, 0]
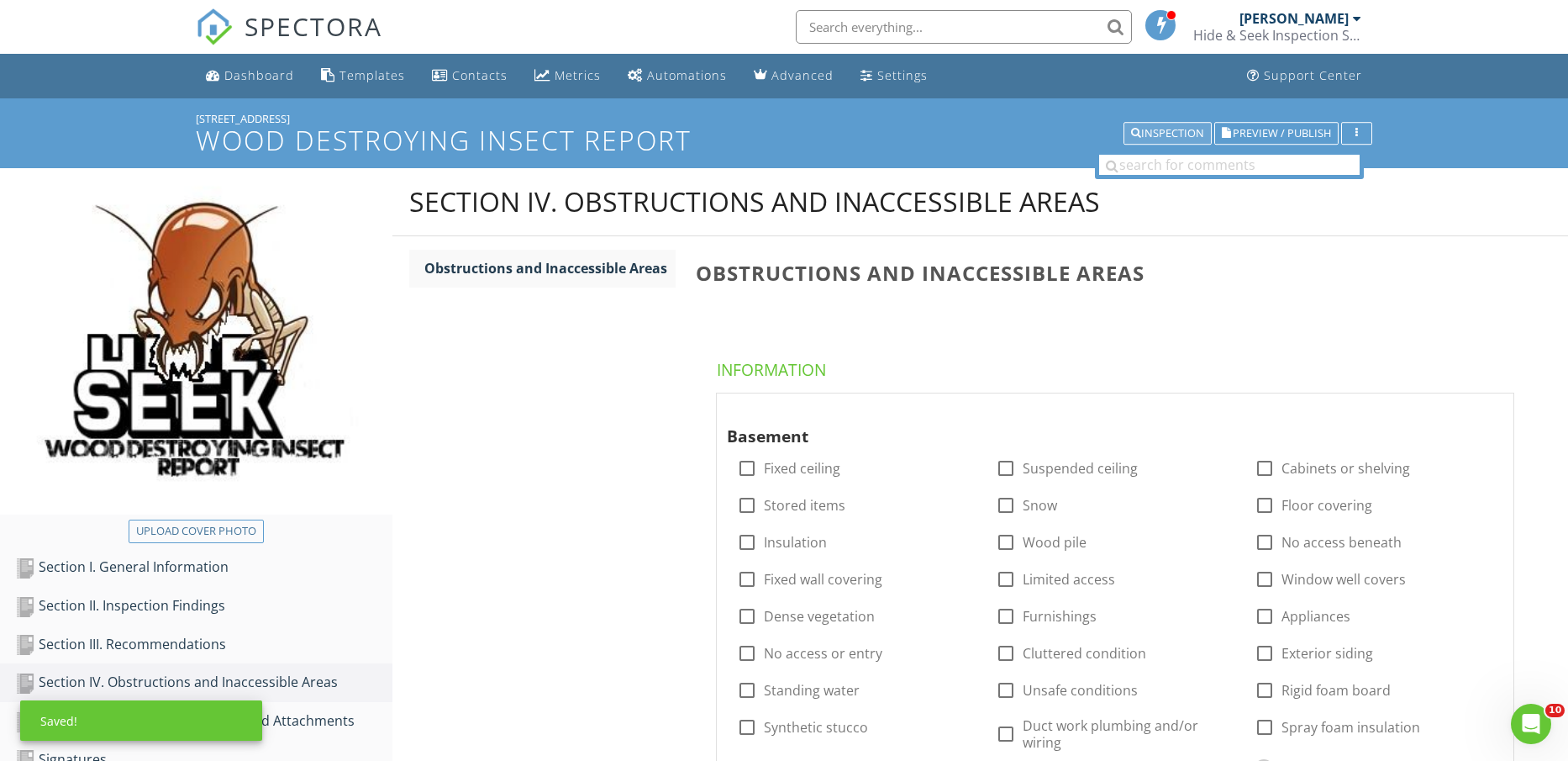
click at [1180, 143] on button "Inspection" at bounding box center [1167, 134] width 88 height 24
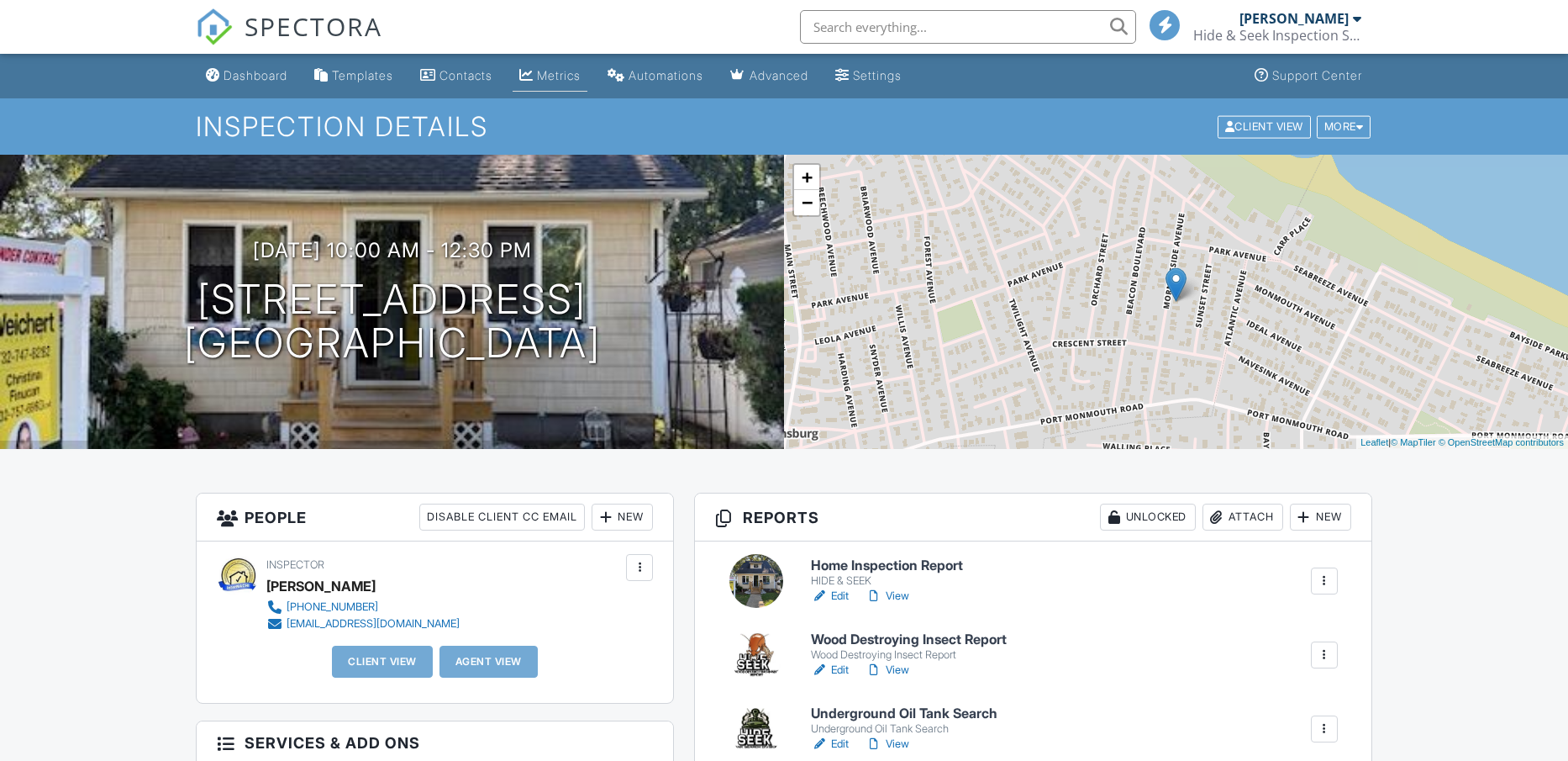
click at [578, 82] on link "Metrics" at bounding box center [550, 76] width 75 height 31
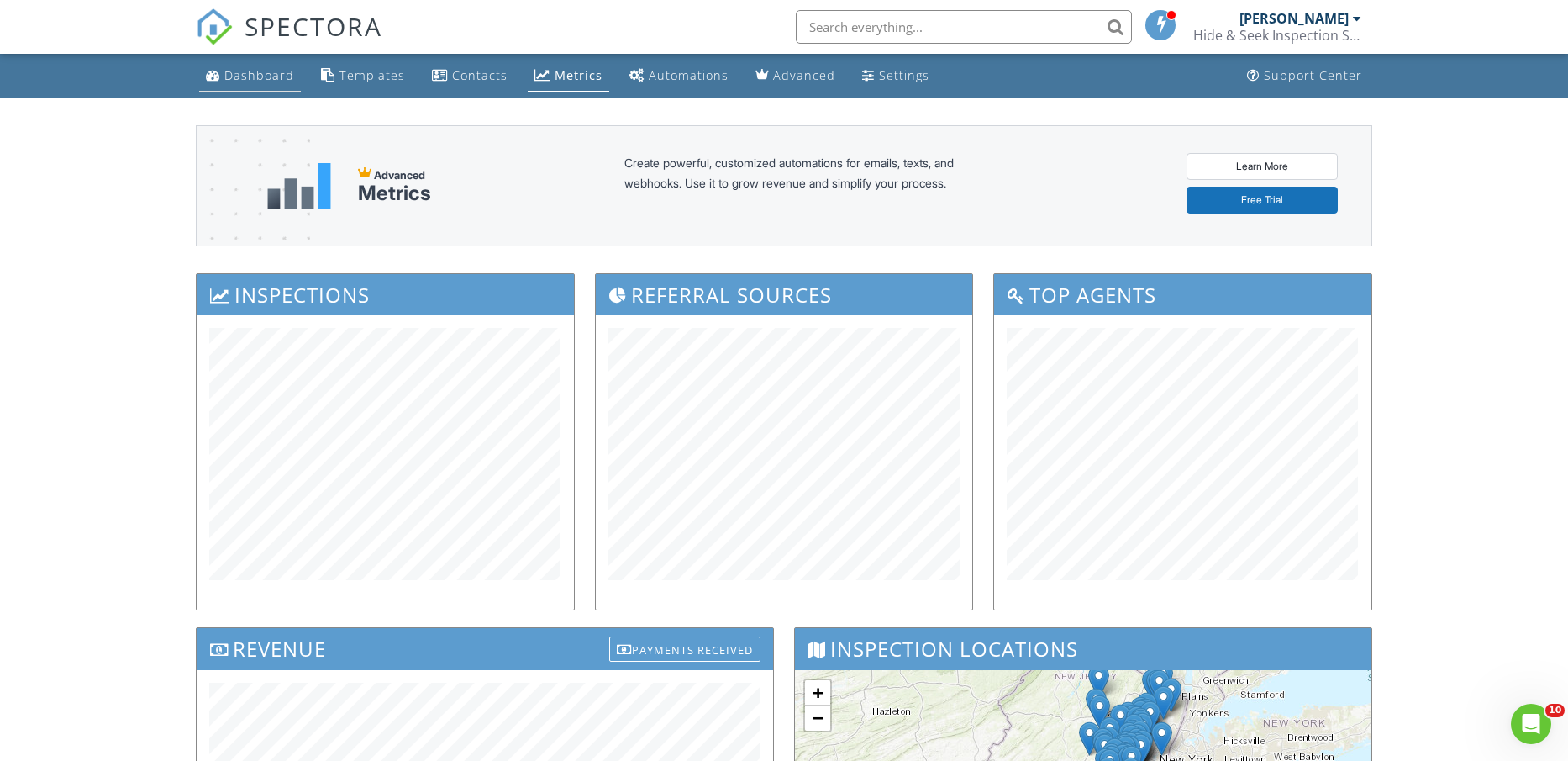
click at [234, 73] on div "Dashboard" at bounding box center [260, 75] width 70 height 16
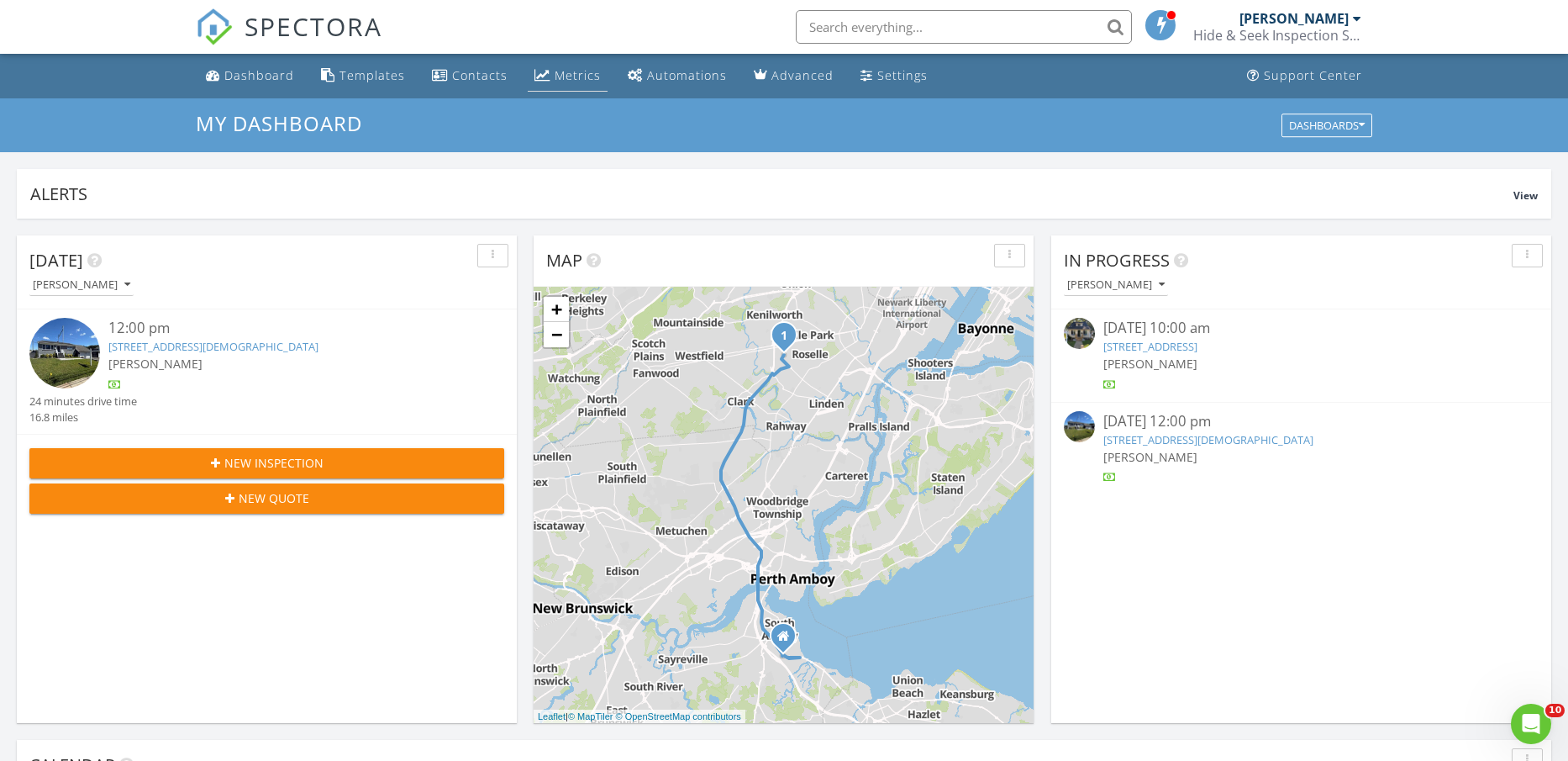
click at [578, 75] on div "Metrics" at bounding box center [578, 75] width 46 height 16
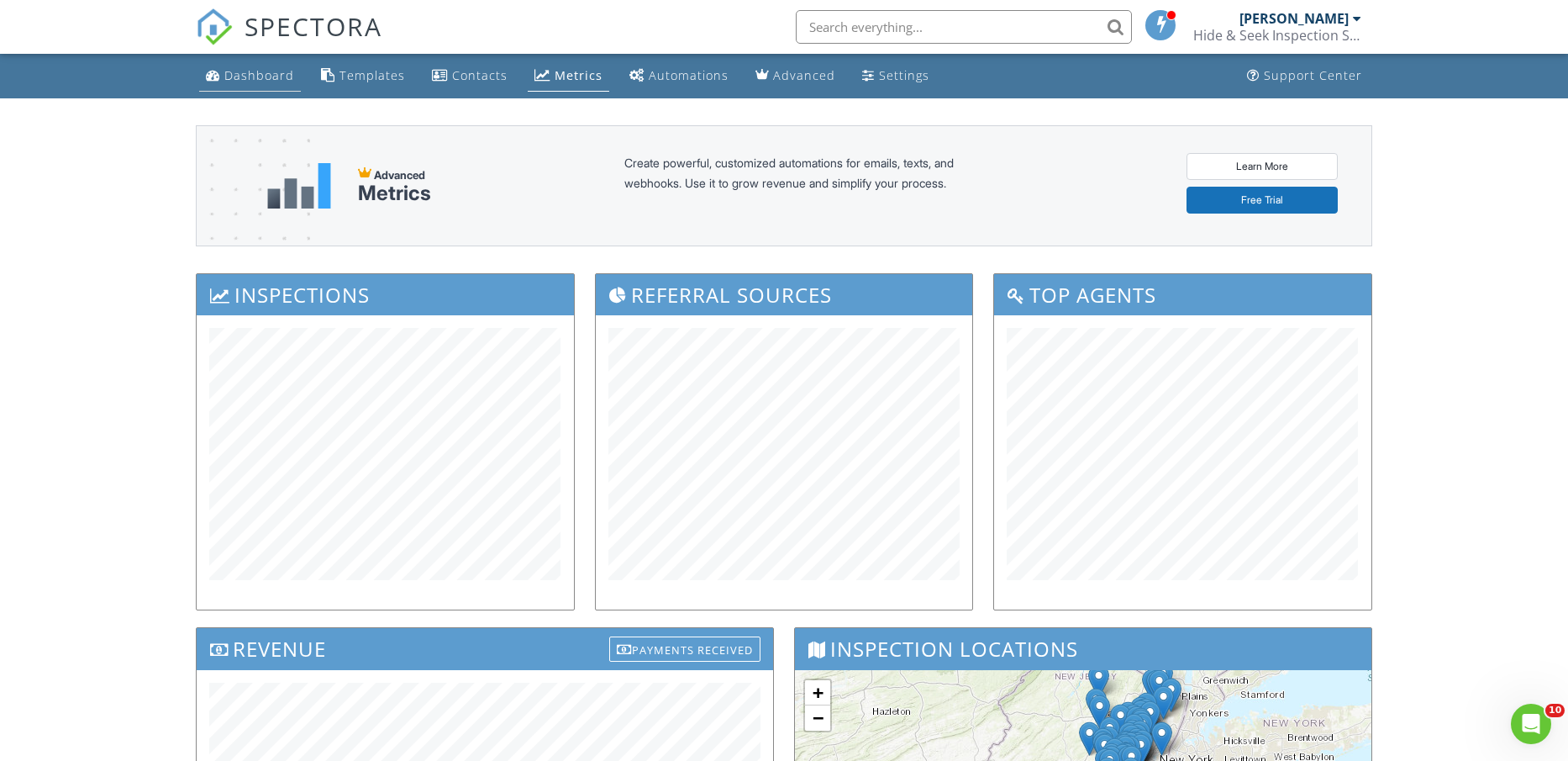
click at [255, 69] on div "Dashboard" at bounding box center [260, 75] width 70 height 16
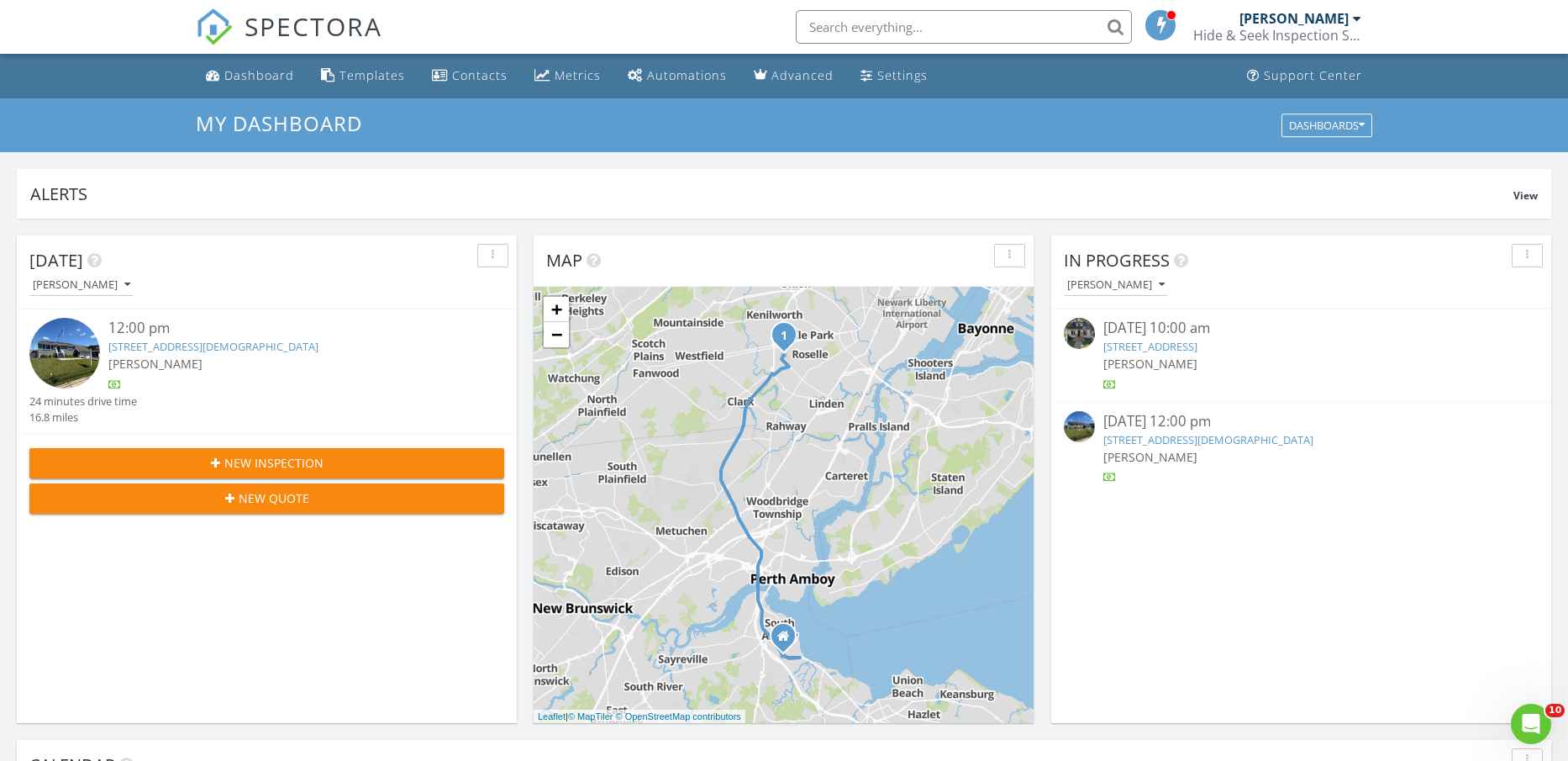
click at [1196, 345] on link "[STREET_ADDRESS]" at bounding box center [1151, 346] width 94 height 15
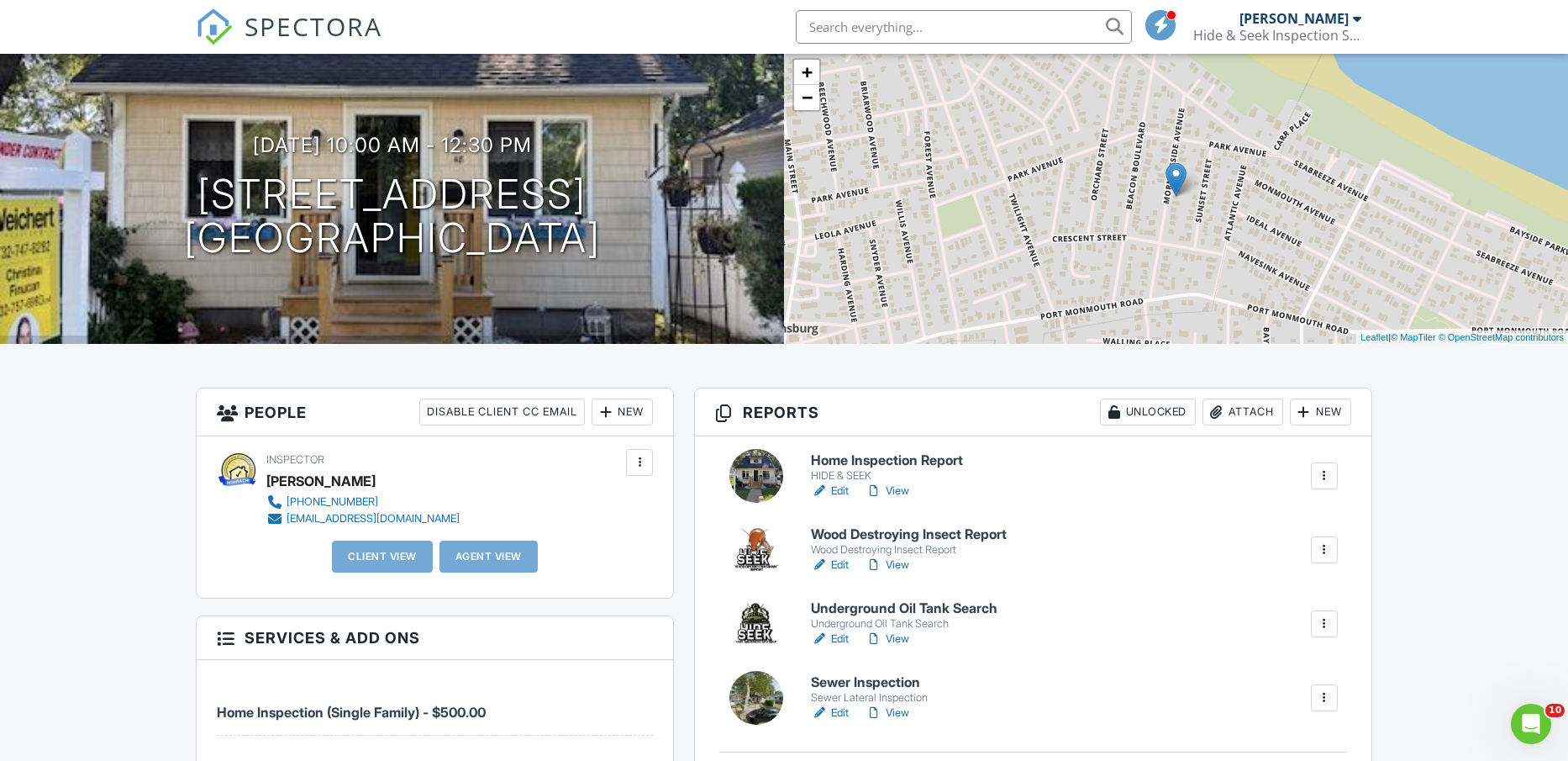
scroll to position [210, 0]
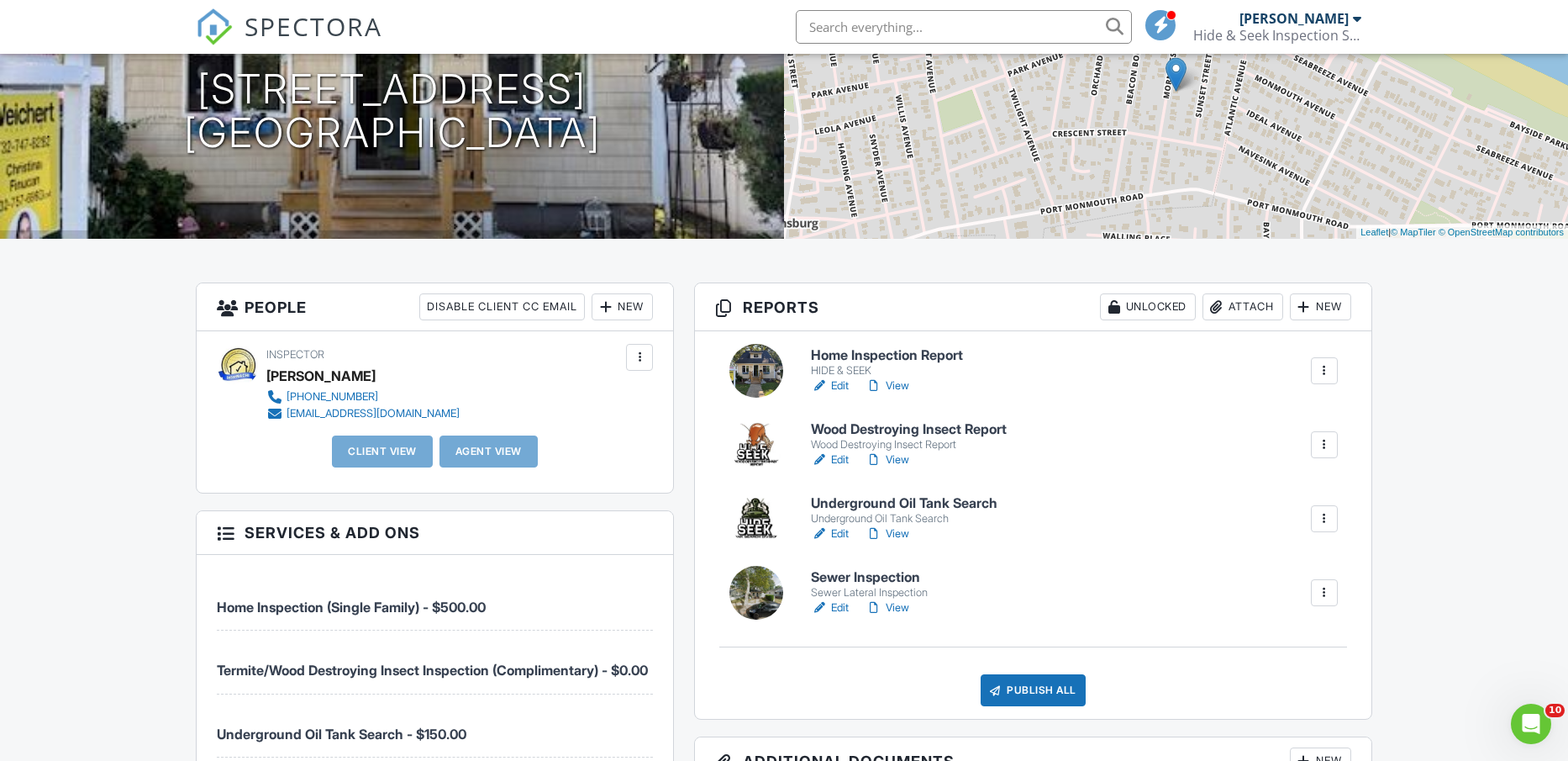
click at [840, 608] on link "Edit" at bounding box center [830, 608] width 38 height 17
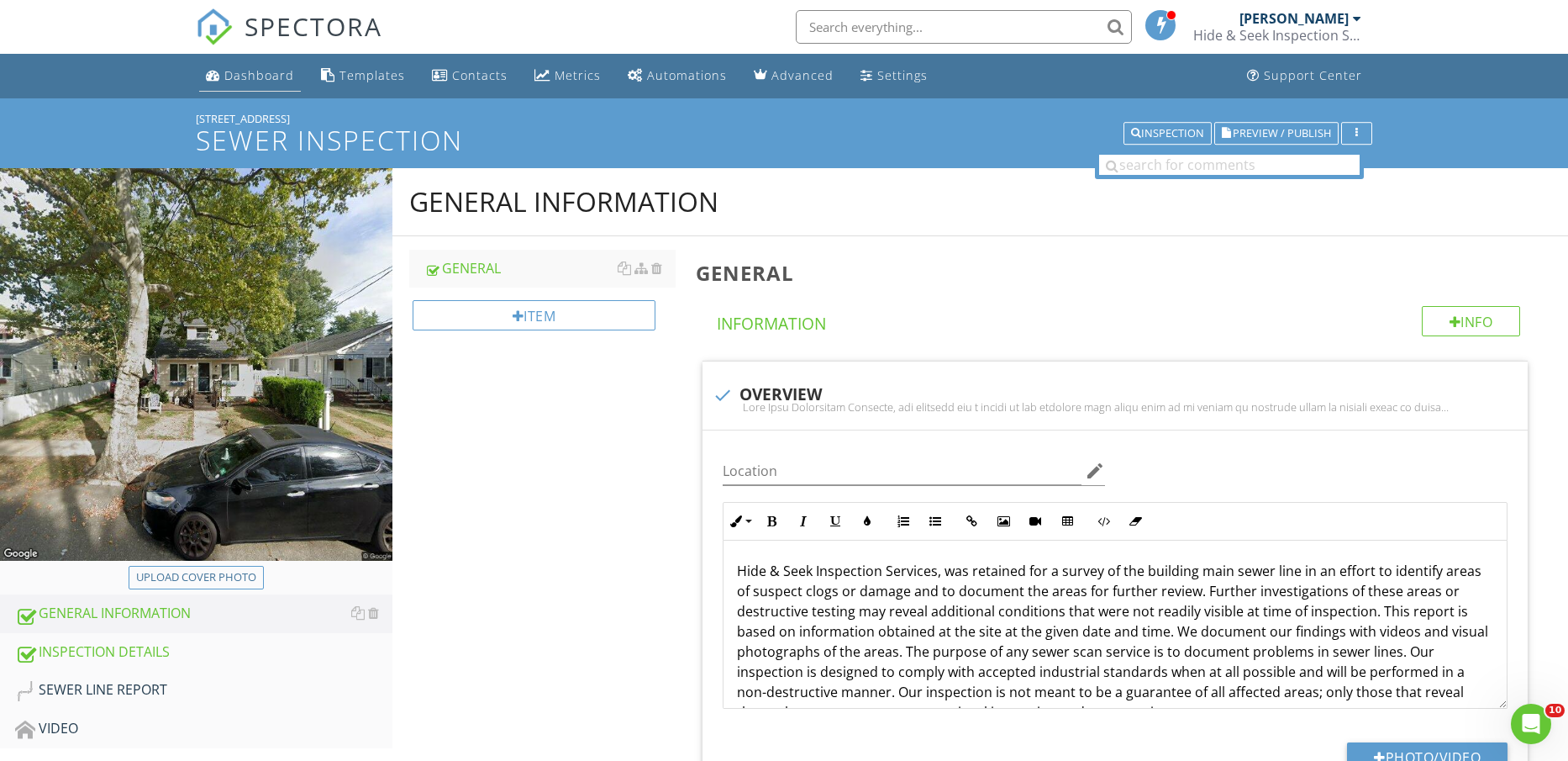
click at [255, 77] on div "Dashboard" at bounding box center [260, 75] width 70 height 16
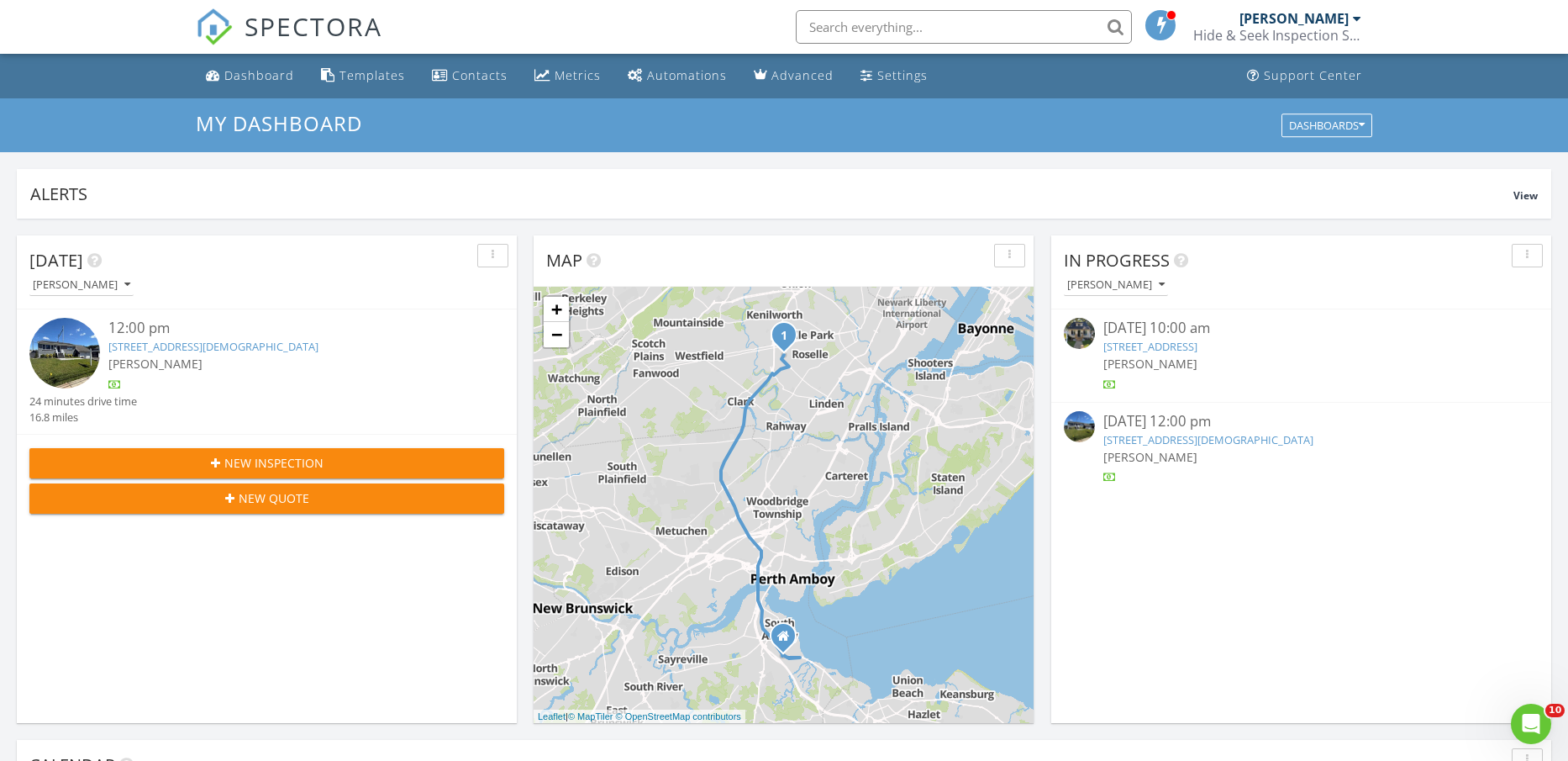
click at [1060, 519] on div "In Progress Jonathan Poffenberger 08/26/25 10:00 am 48 Morningside Ave, Keansbu…" at bounding box center [1301, 479] width 500 height 488
click at [1187, 339] on link "48 Morningside Ave, Keansburg, NJ 07734" at bounding box center [1151, 346] width 94 height 15
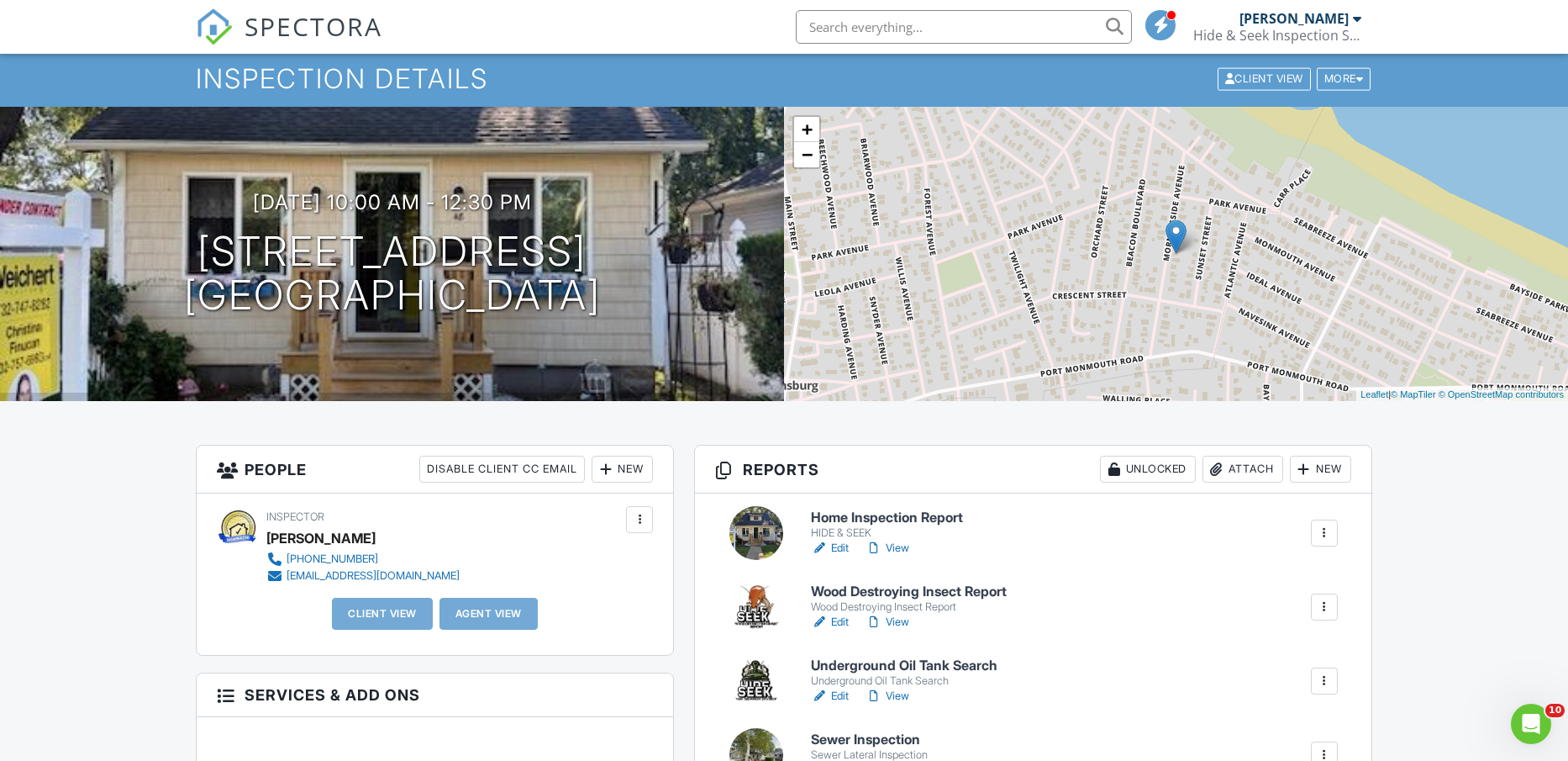
scroll to position [105, 0]
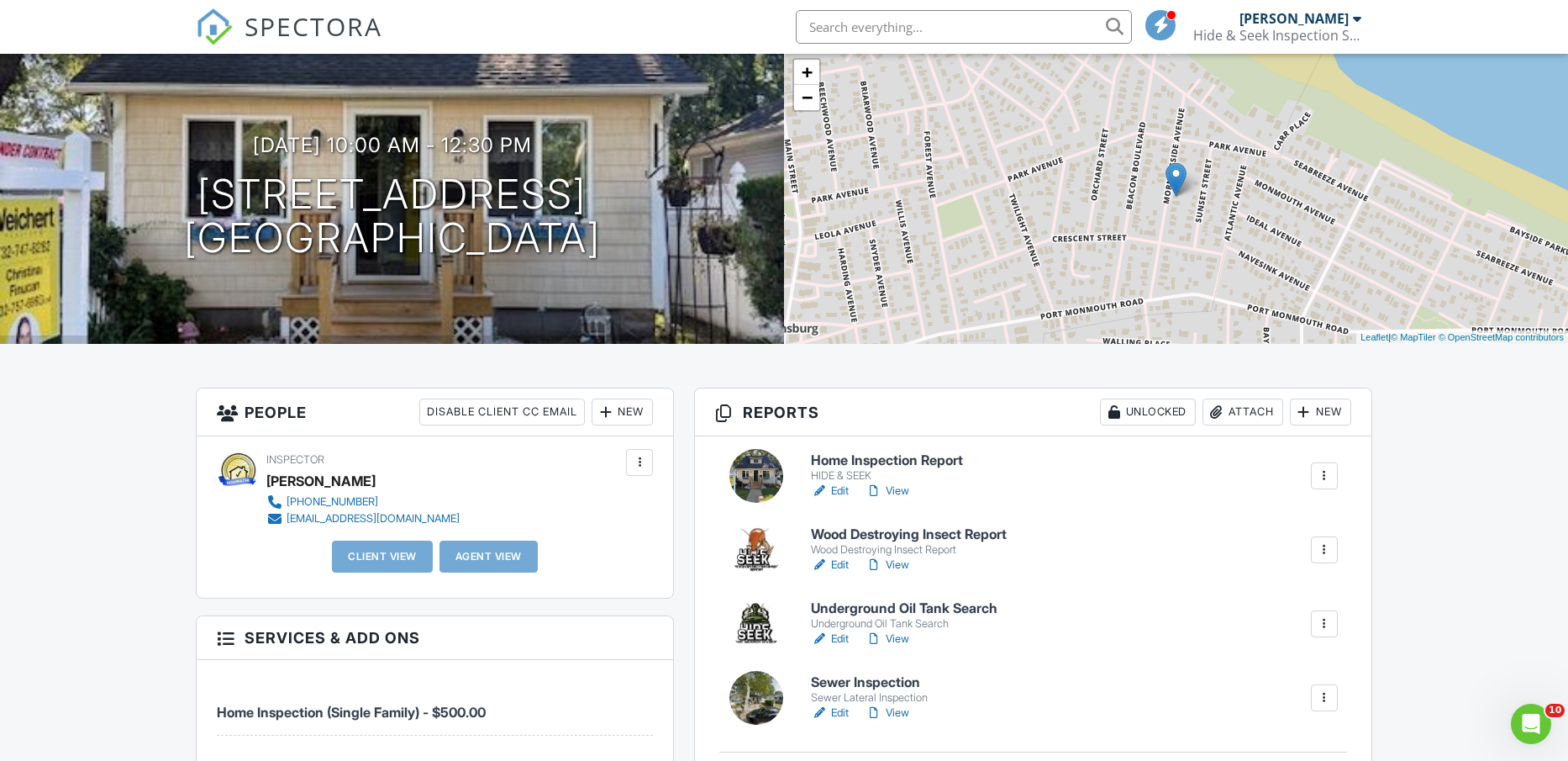
click at [838, 490] on link "Edit" at bounding box center [830, 492] width 38 height 17
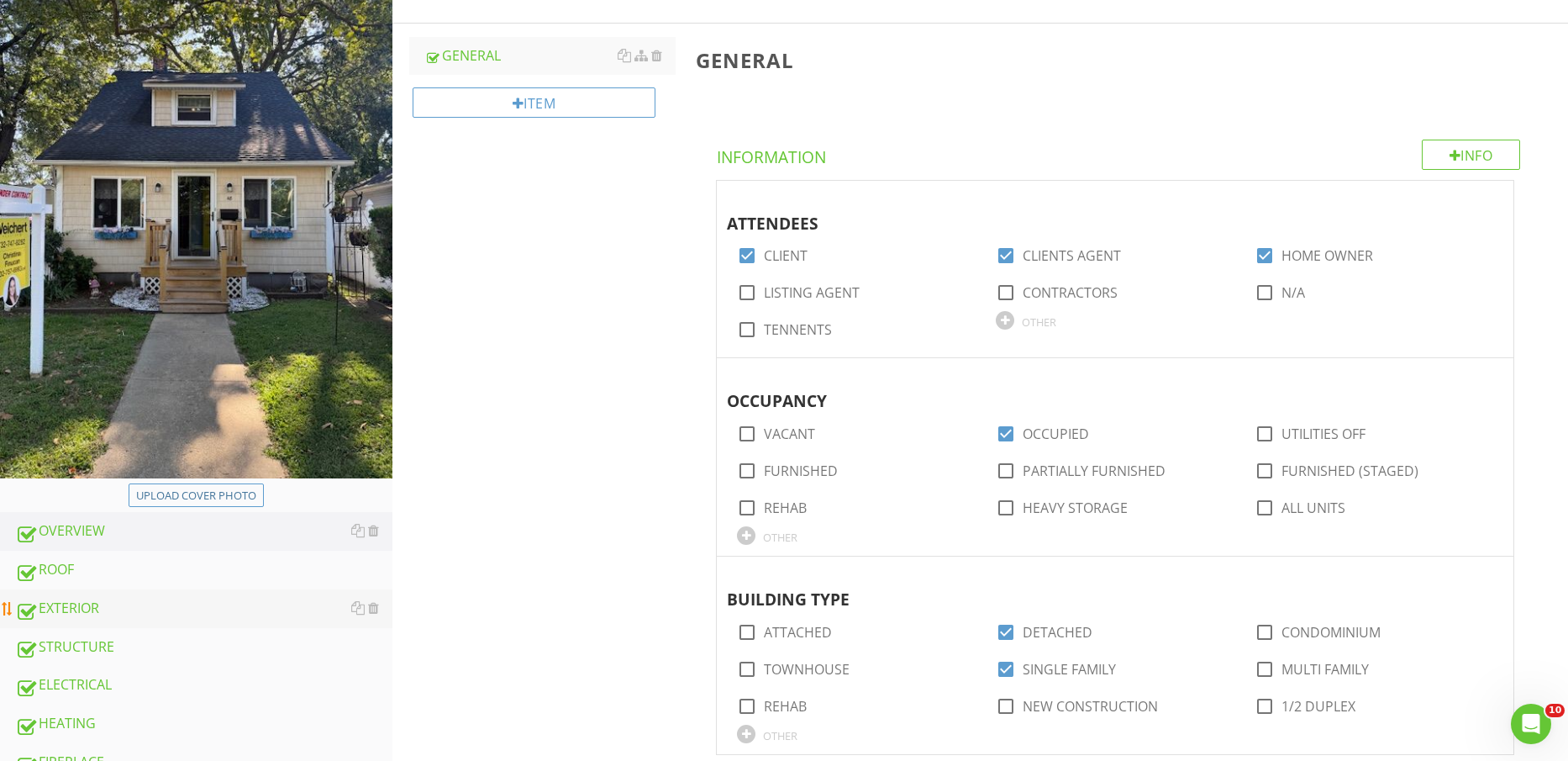
scroll to position [384, 0]
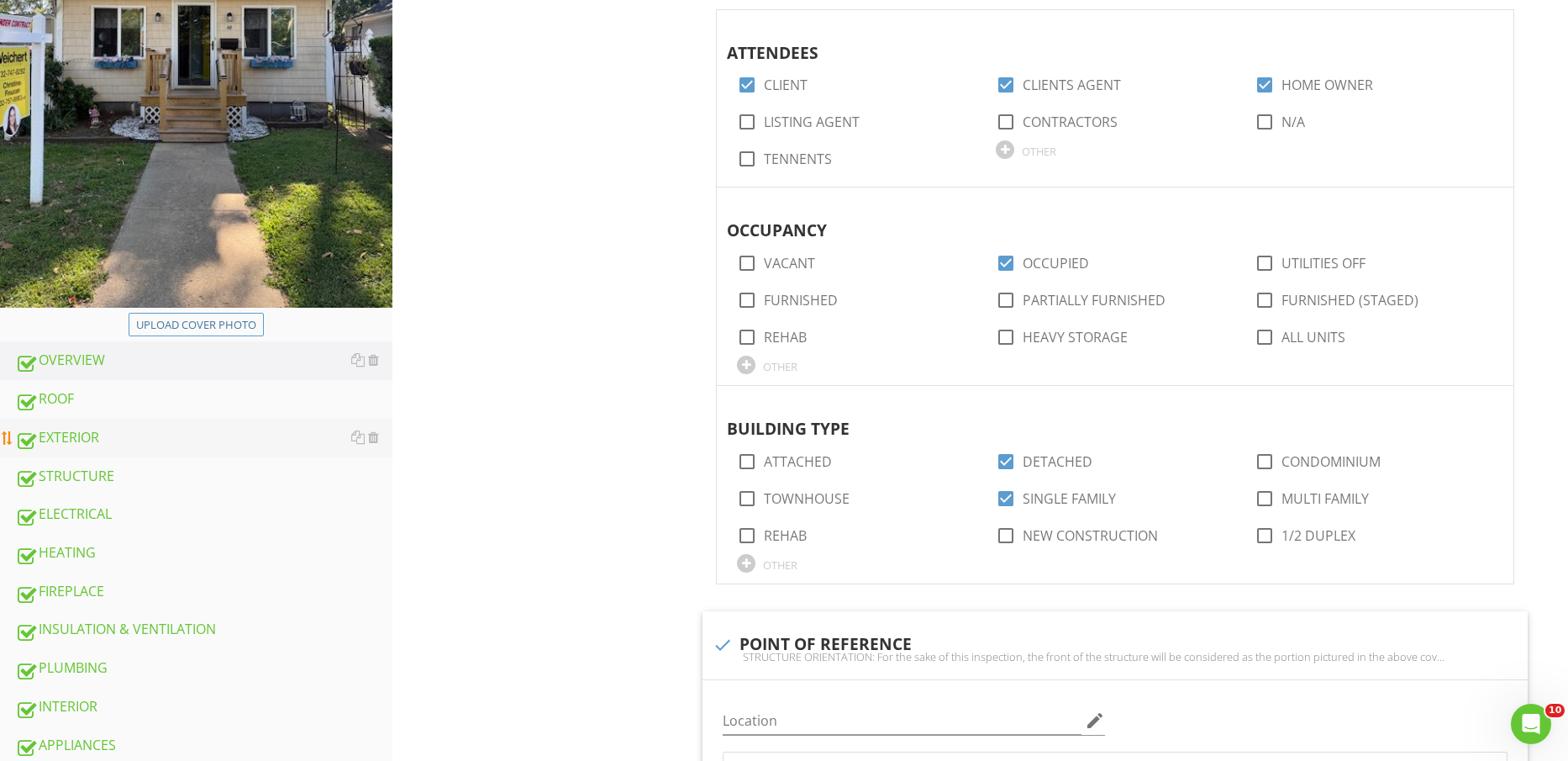
click at [112, 438] on div "EXTERIOR" at bounding box center [204, 439] width 378 height 22
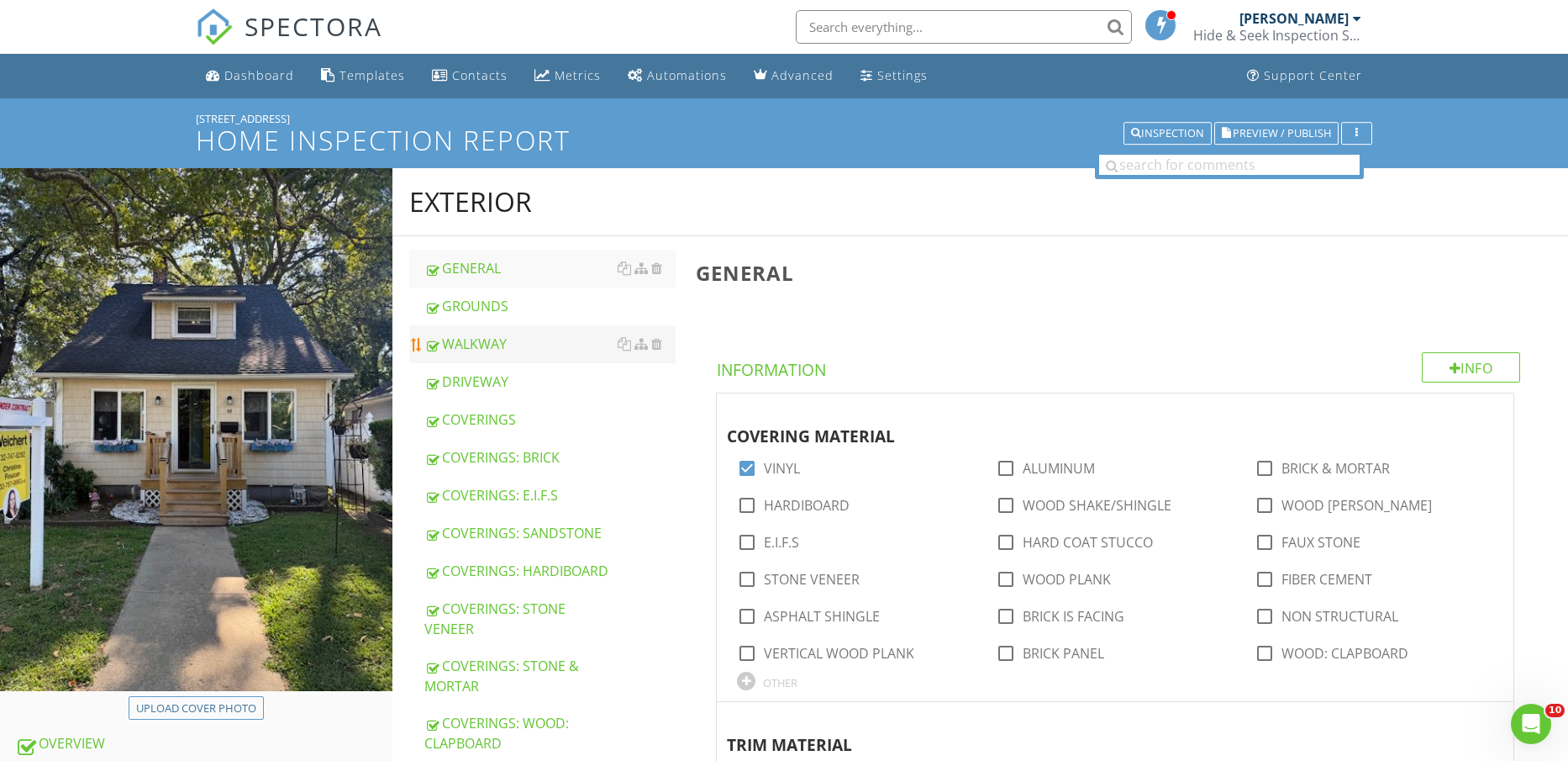
click at [525, 341] on div "WALKWAY" at bounding box center [550, 345] width 252 height 21
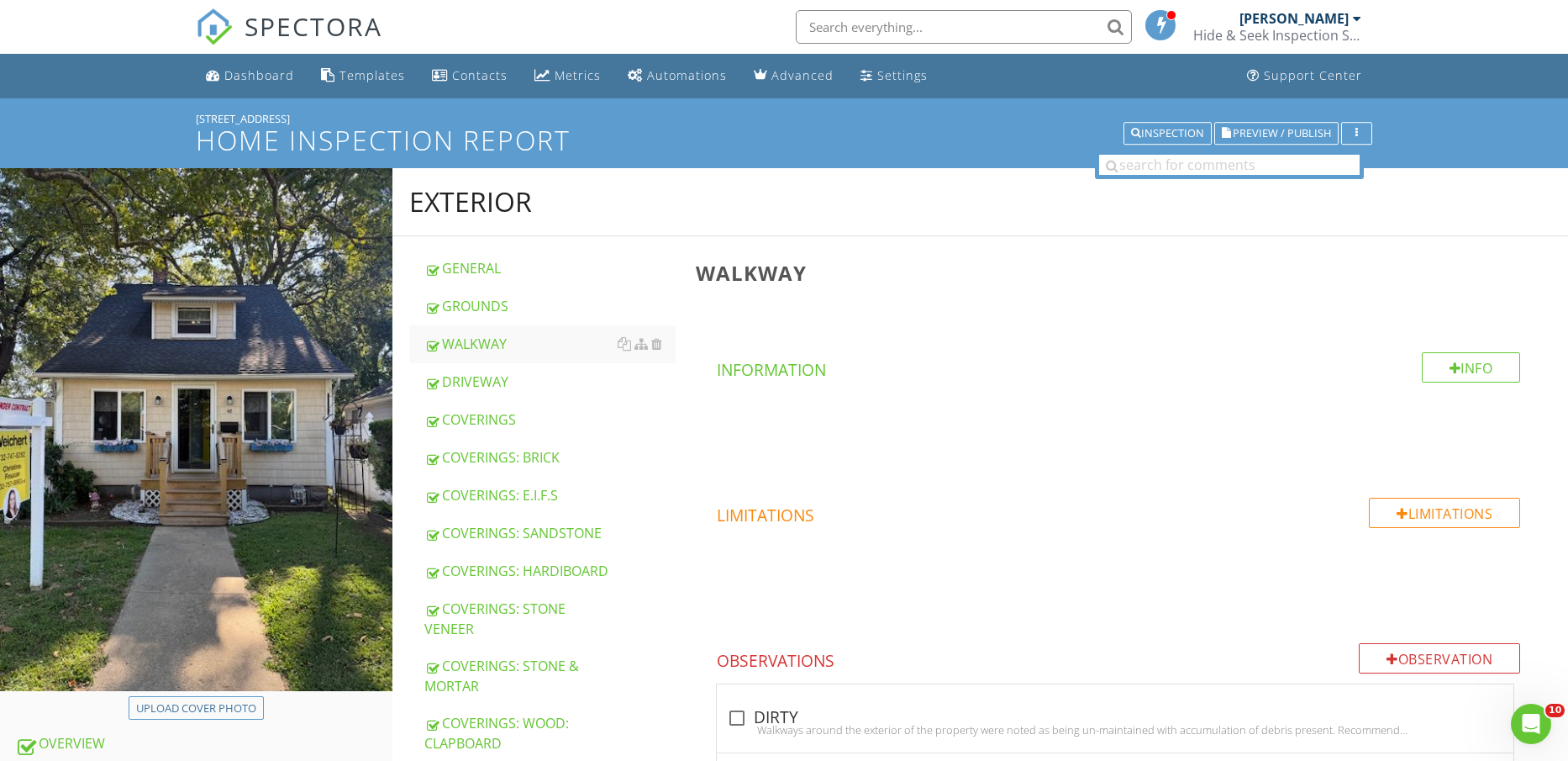
scroll to position [316, 0]
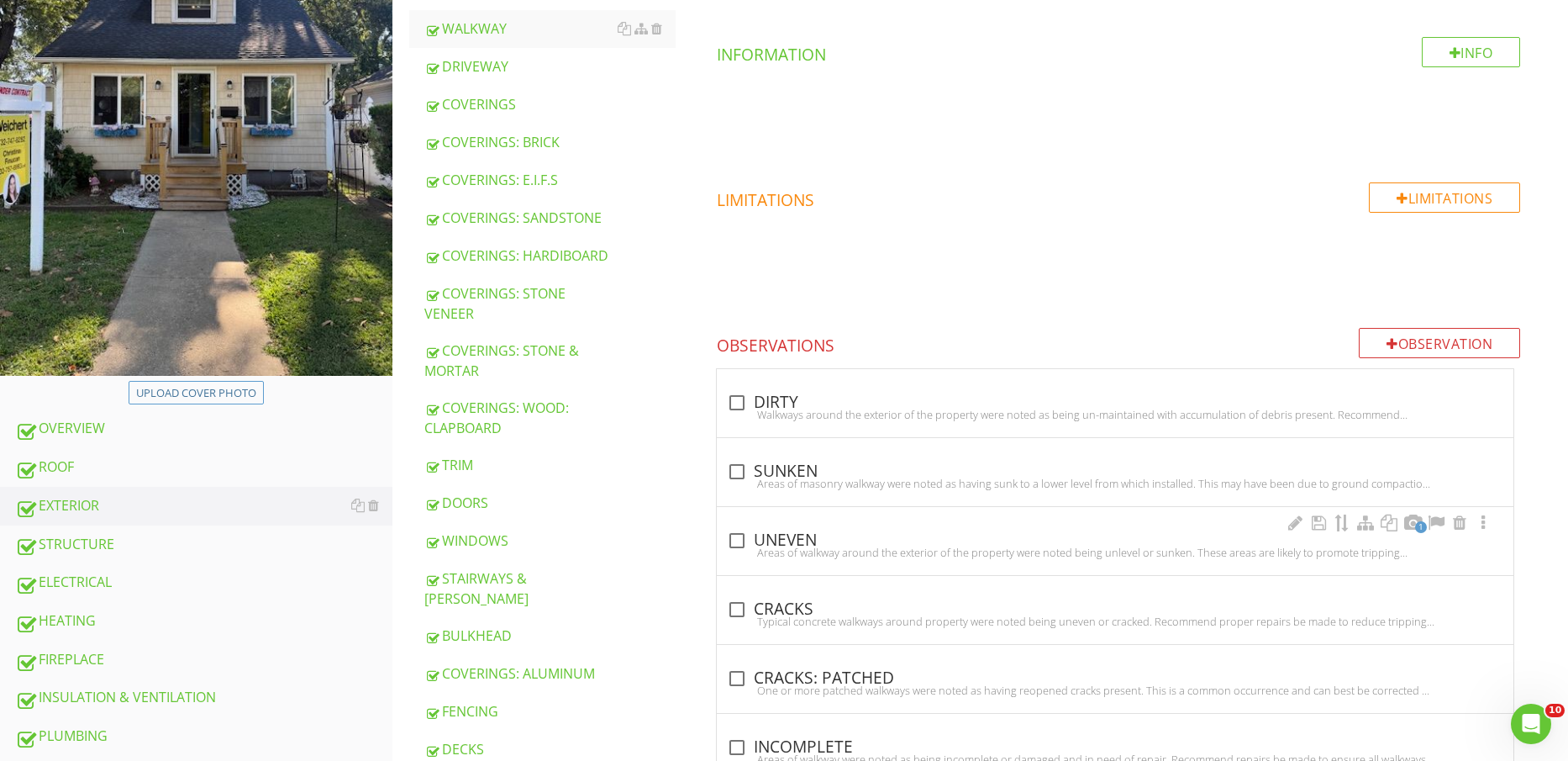
click at [791, 546] on div "Areas of walkway around the exterior of the property were noted being unlevel o…" at bounding box center [1115, 552] width 777 height 14
checkbox input "true"
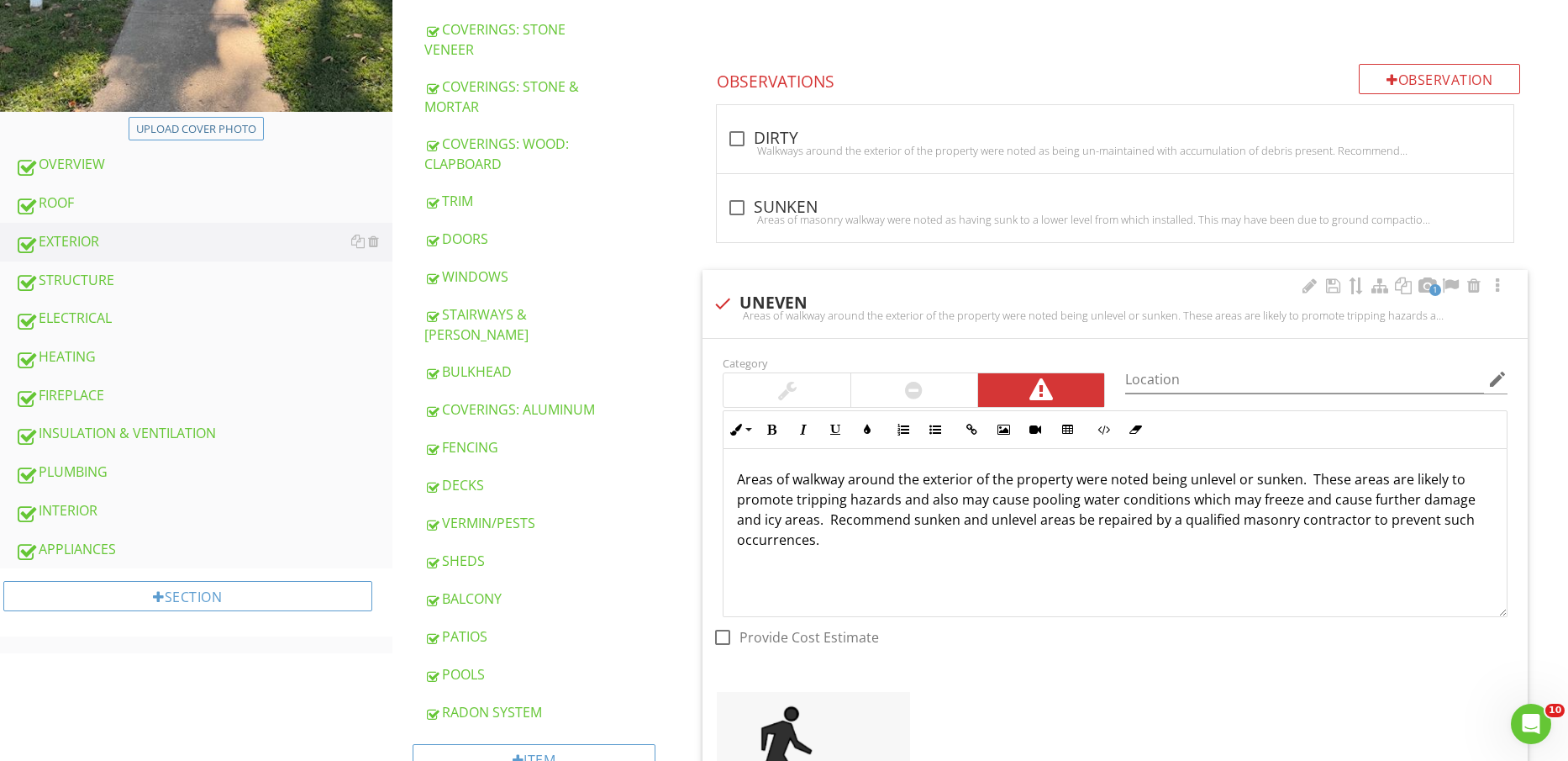
scroll to position [841, 0]
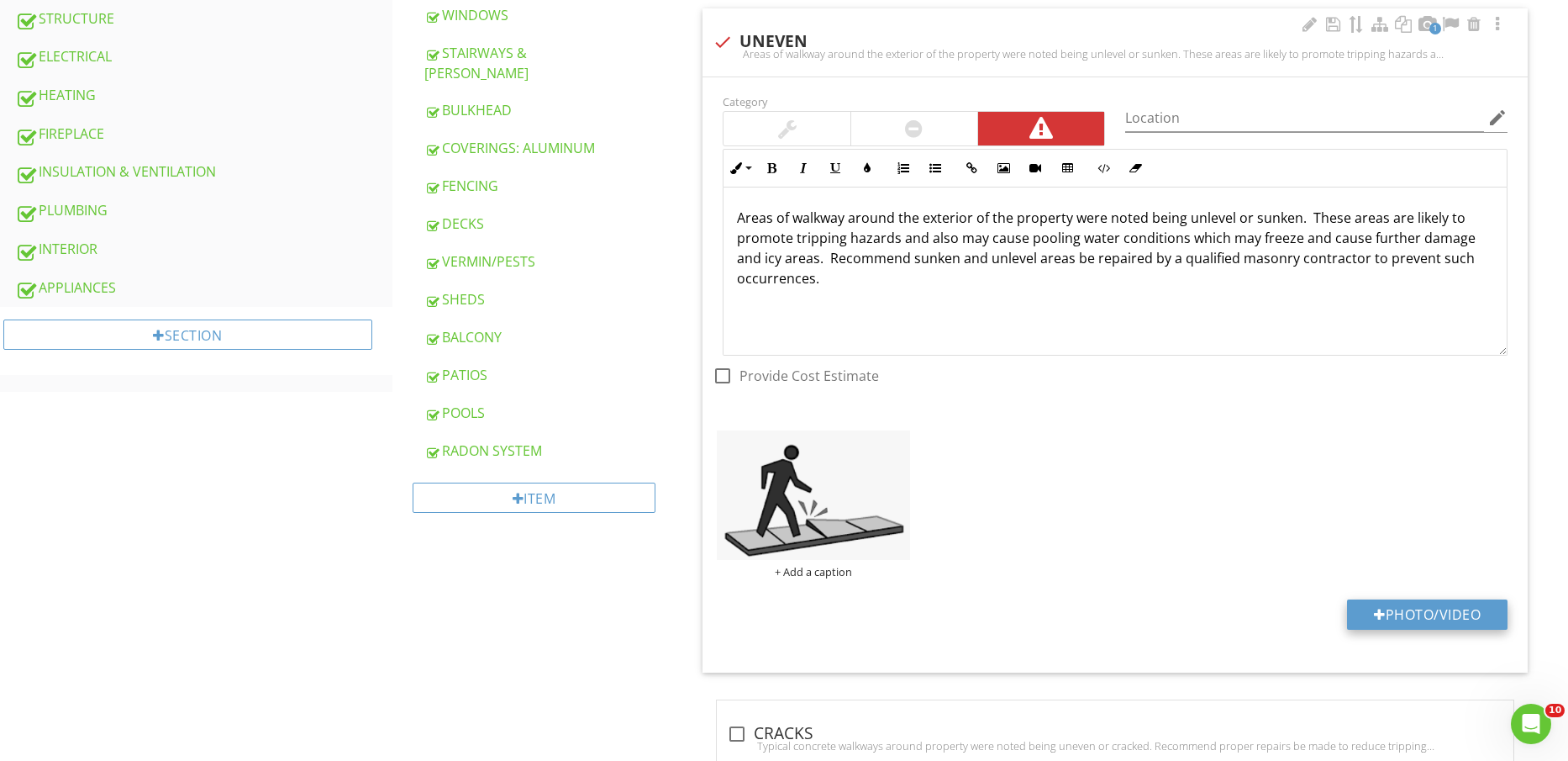
click at [1409, 605] on button "Photo/Video" at bounding box center [1428, 614] width 161 height 30
type input "C:\fakepath\IMG_2218.jpg"
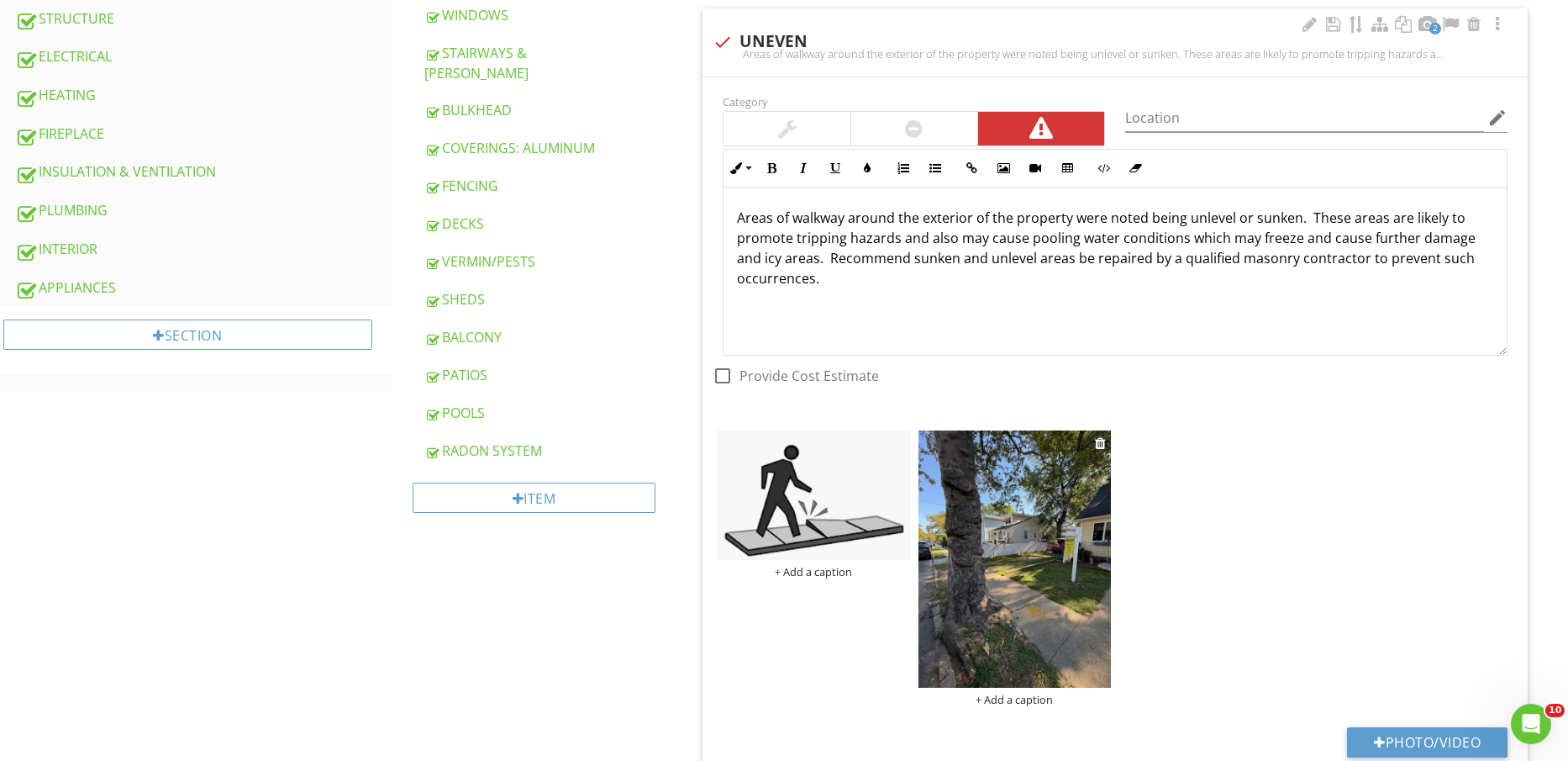
click at [1048, 627] on img at bounding box center [1014, 559] width 192 height 257
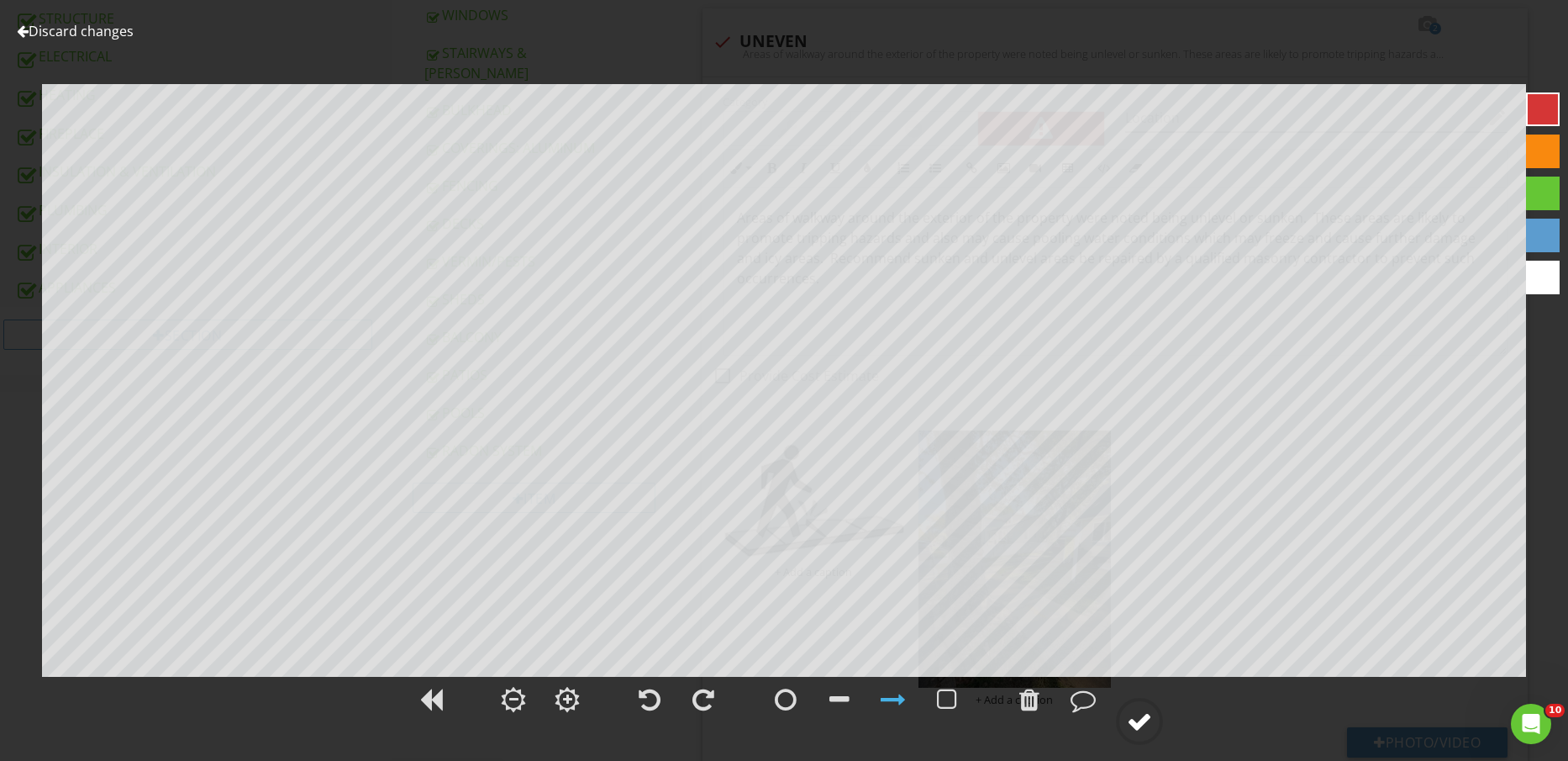
click at [1147, 717] on div at bounding box center [1140, 722] width 26 height 26
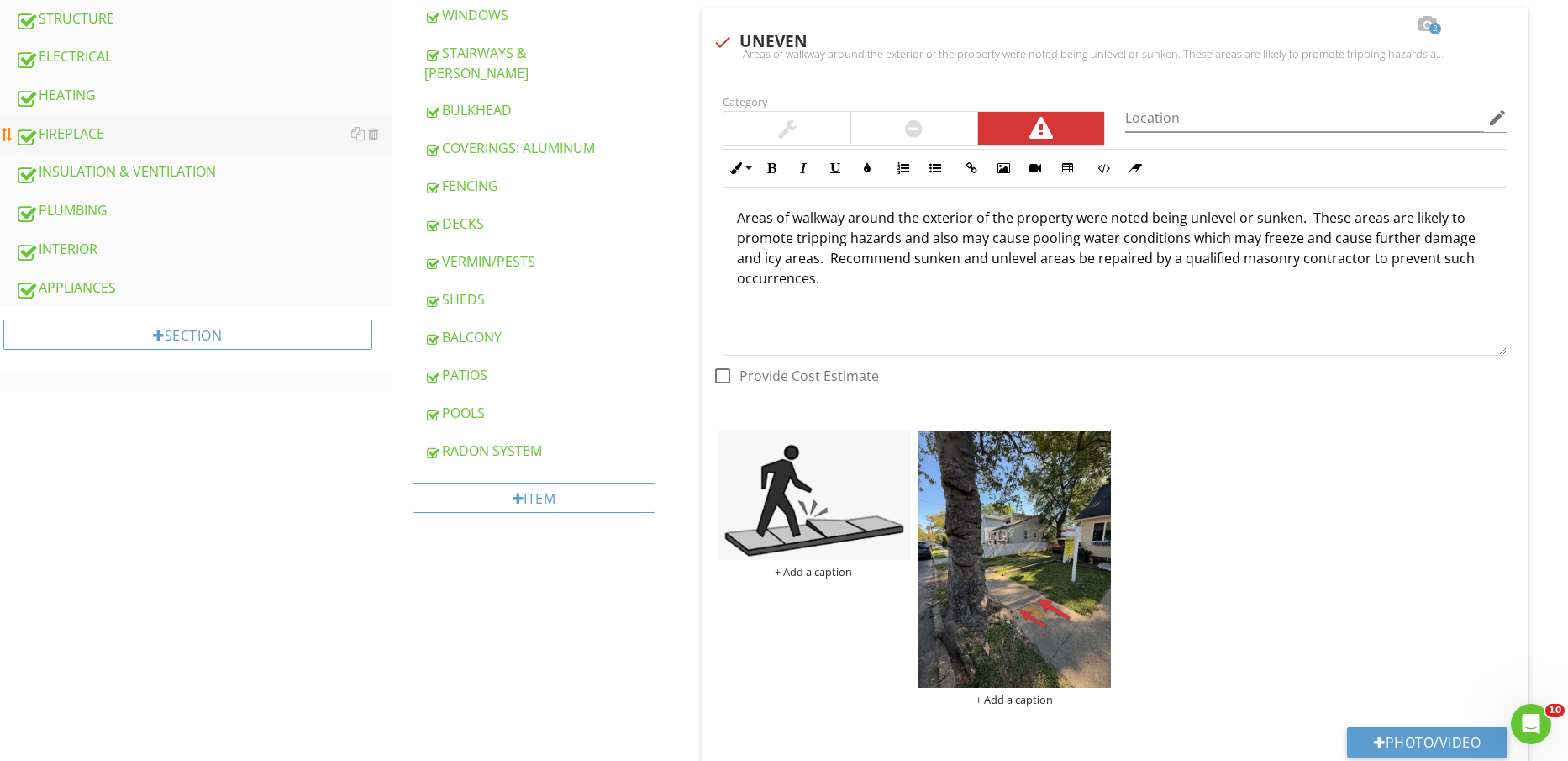
scroll to position [736, 0]
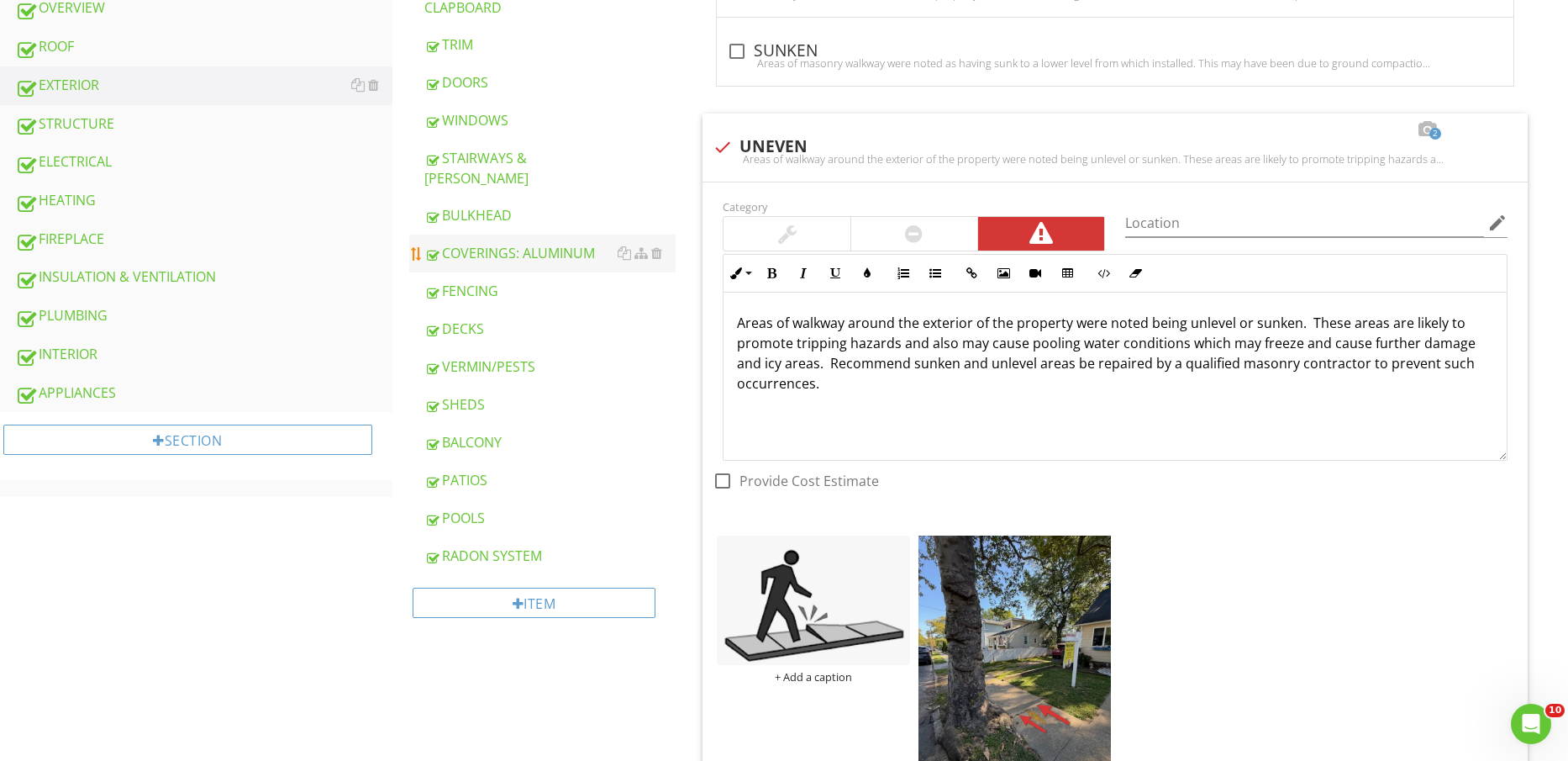
click at [128, 156] on div "ELECTRICAL" at bounding box center [204, 162] width 378 height 22
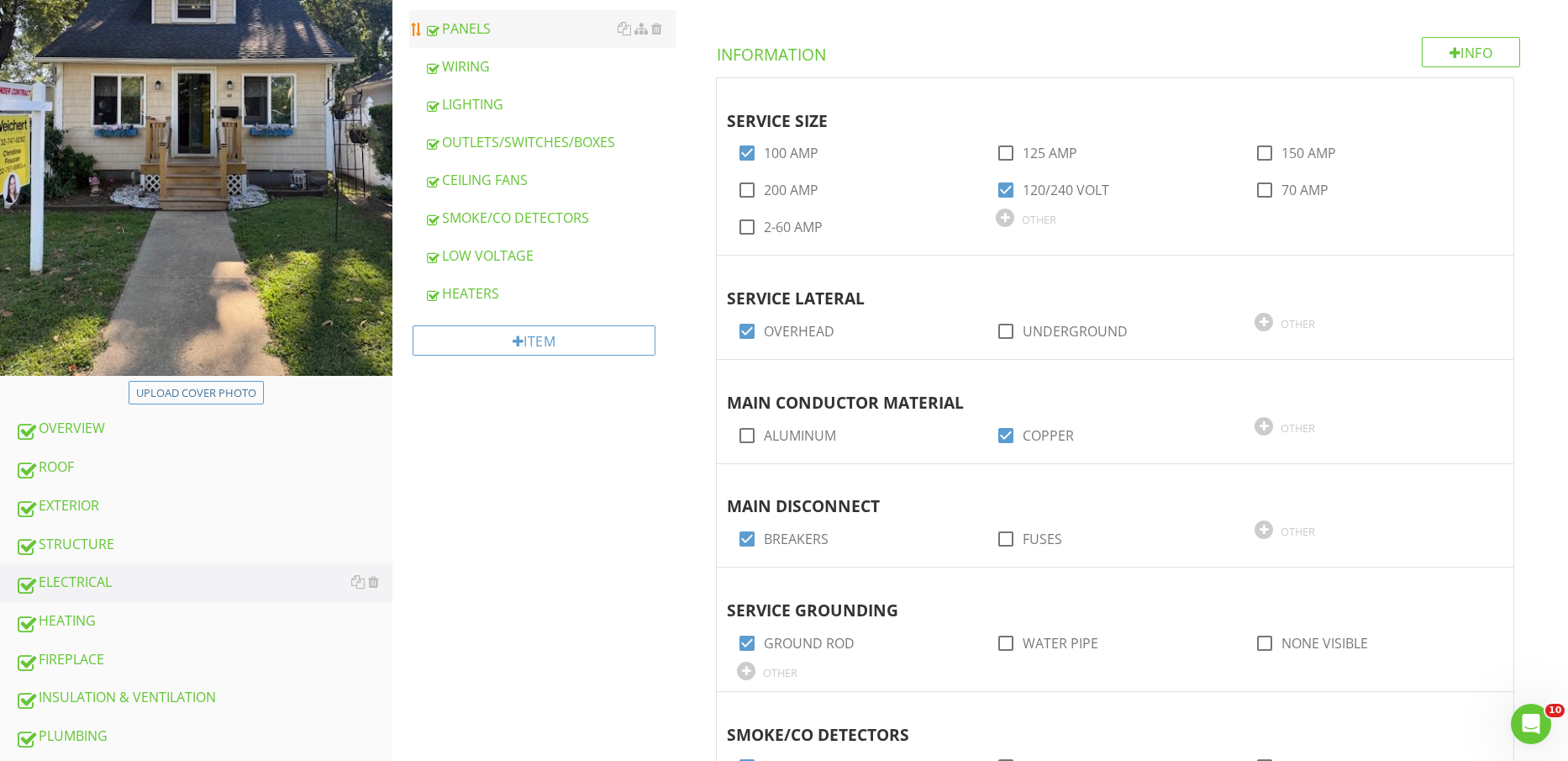
scroll to position [210, 0]
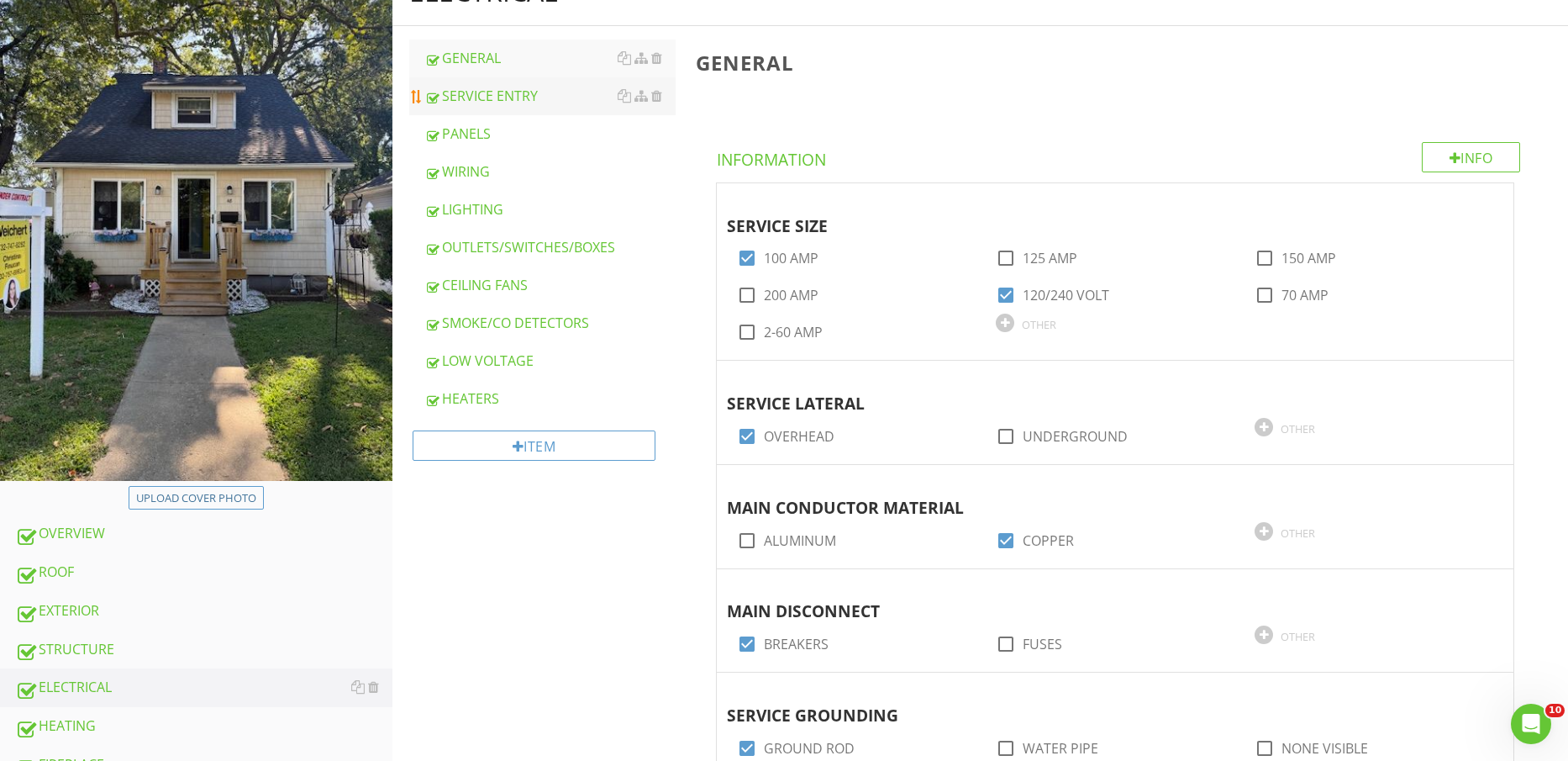
click at [515, 99] on div "SERVICE ENTRY" at bounding box center [550, 96] width 252 height 21
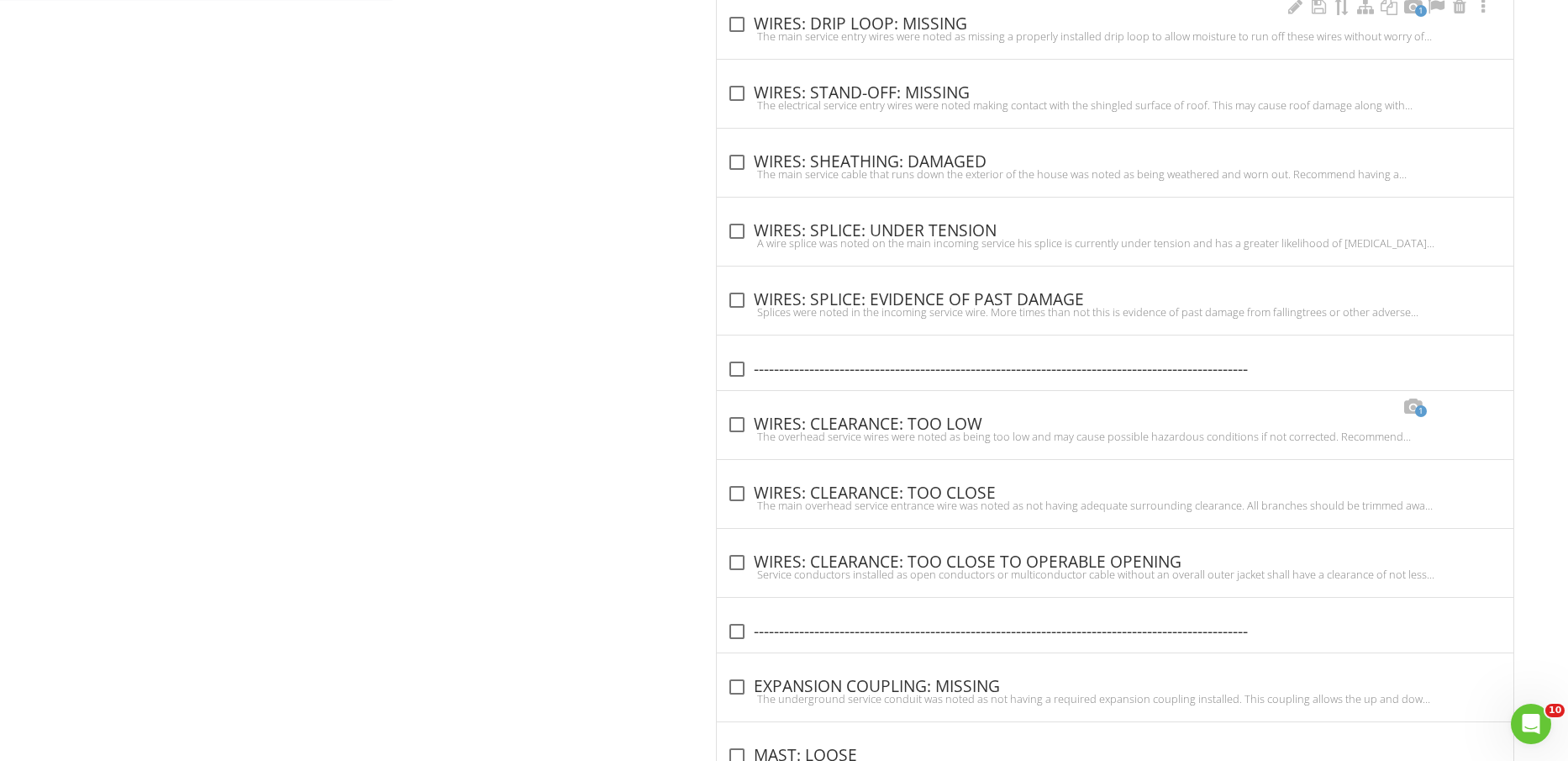
scroll to position [1261, 0]
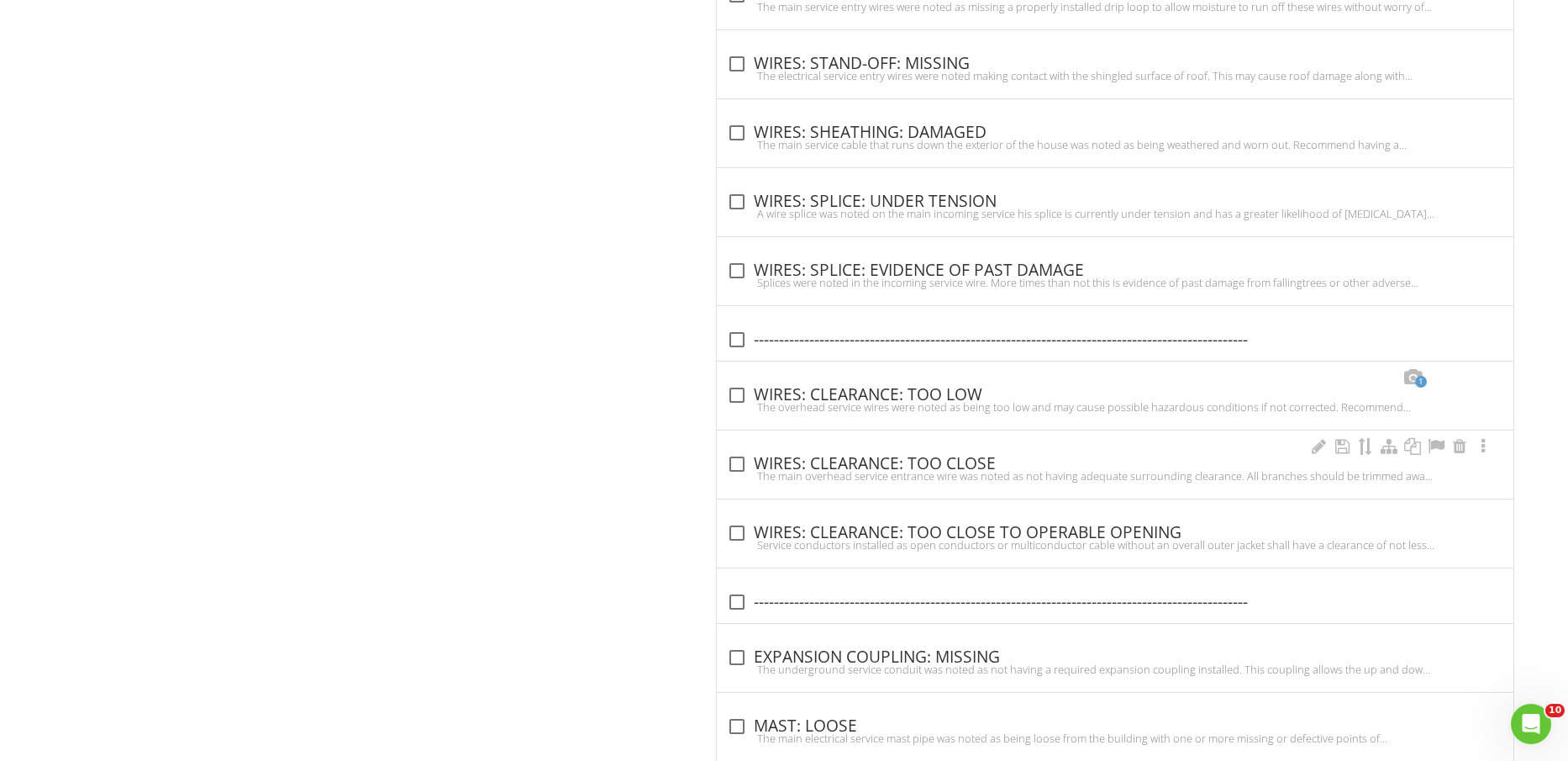
click at [930, 472] on div "The main overhead service entrance wire was noted as not having adequate surrou…" at bounding box center [1115, 476] width 777 height 14
checkbox input "true"
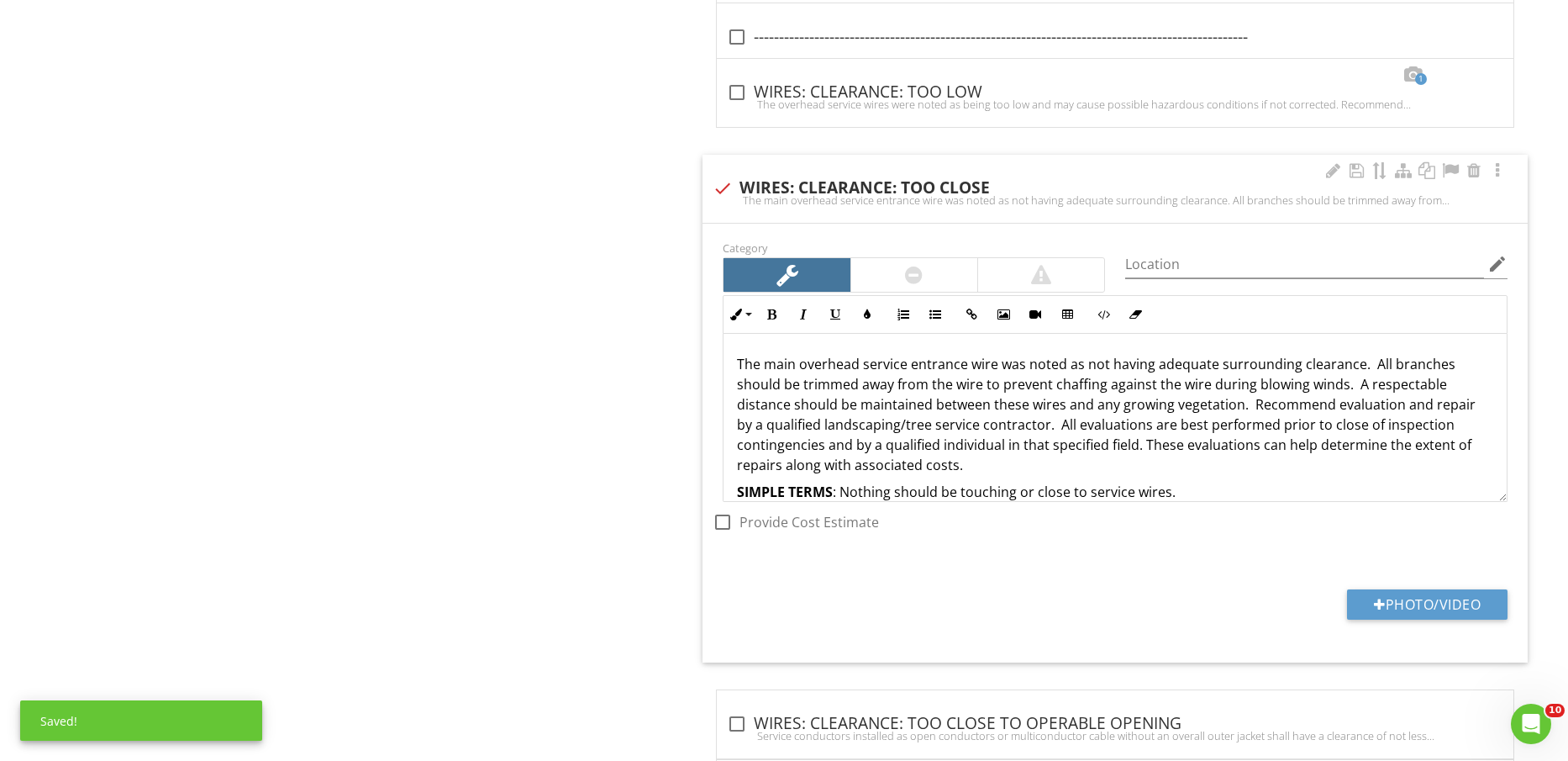
scroll to position [1577, 0]
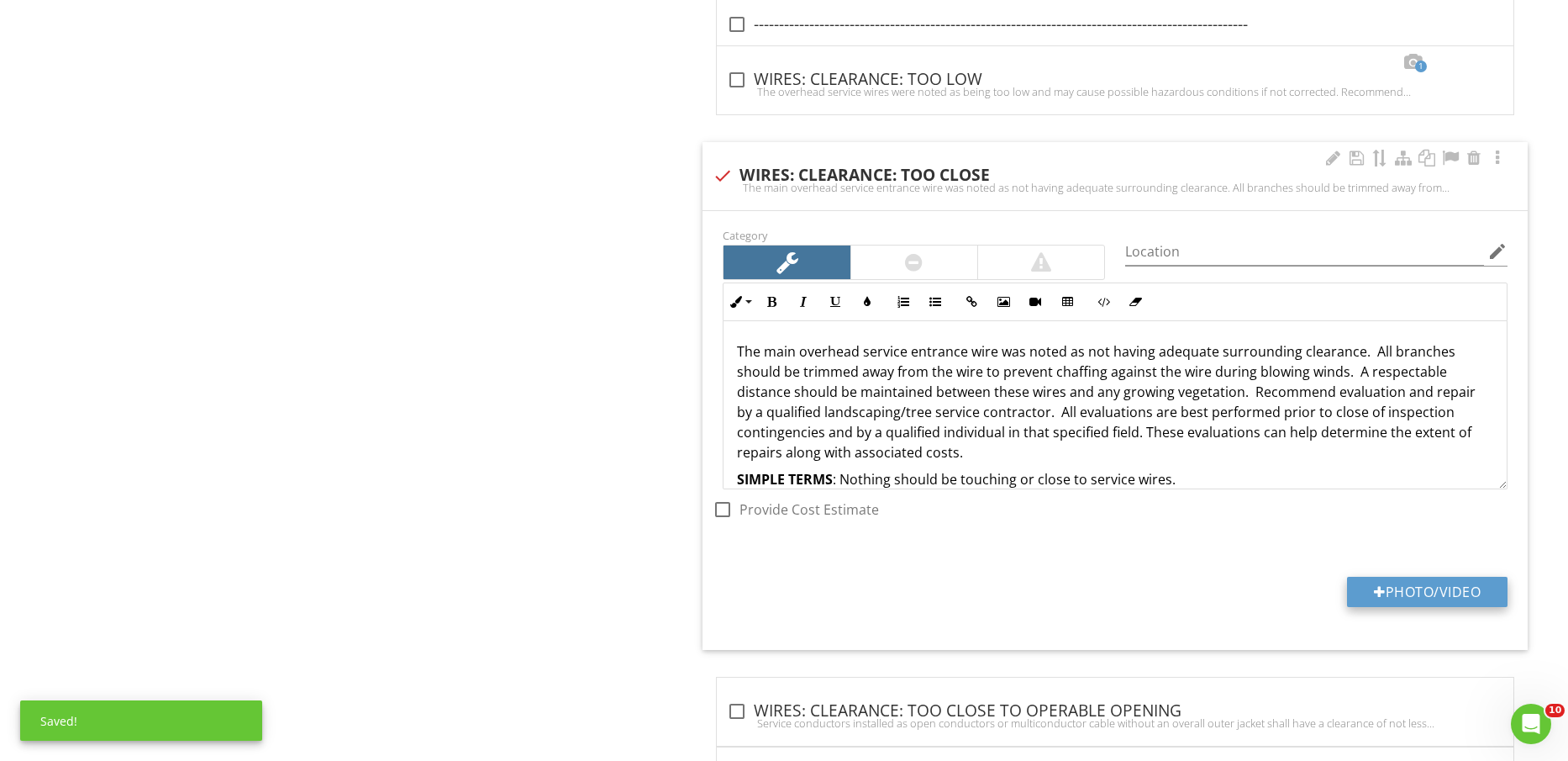
click at [1454, 599] on button "Photo/Video" at bounding box center [1428, 592] width 161 height 30
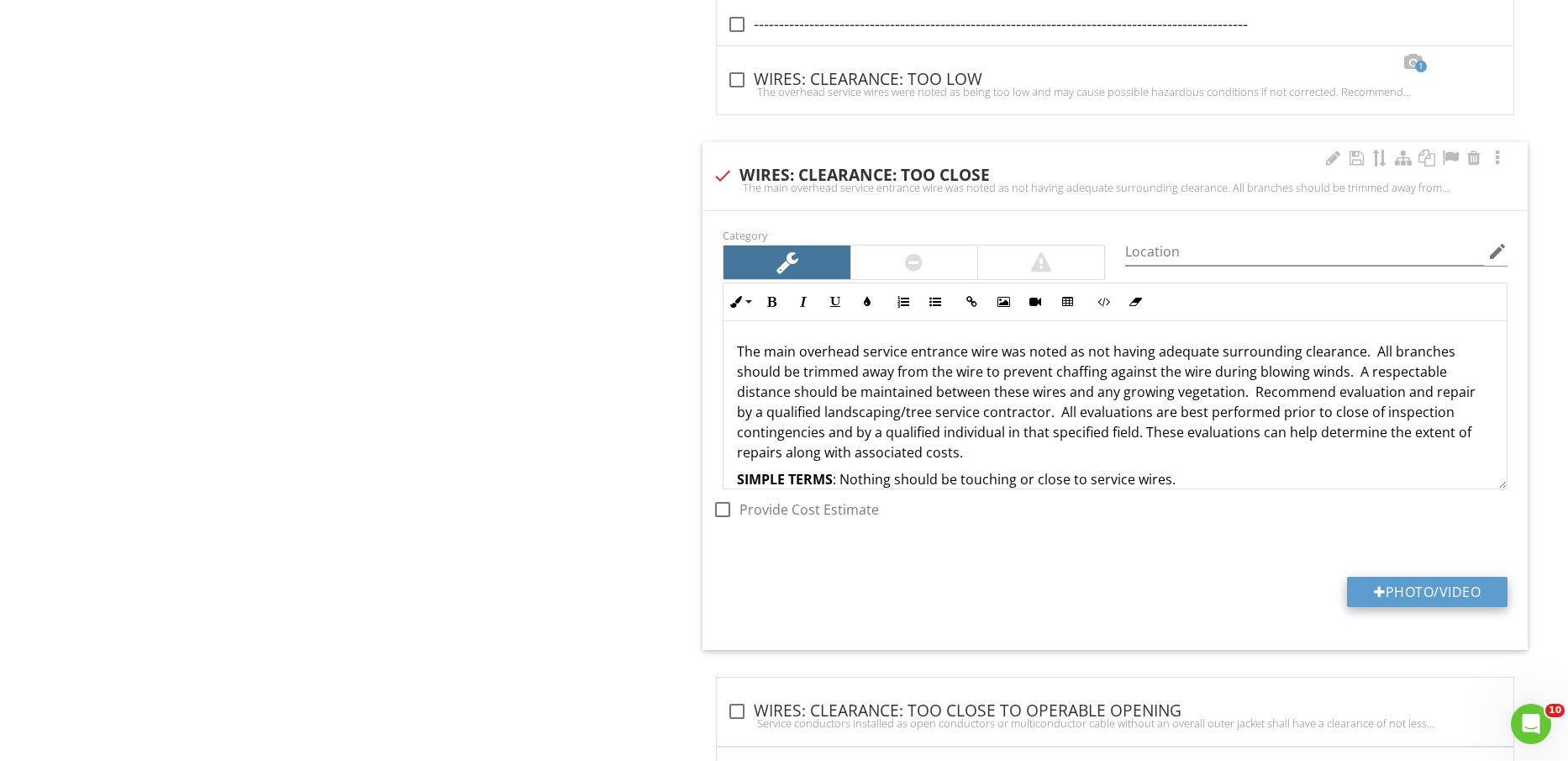
type input "C:\fakepath\IMG_2220.jpg"
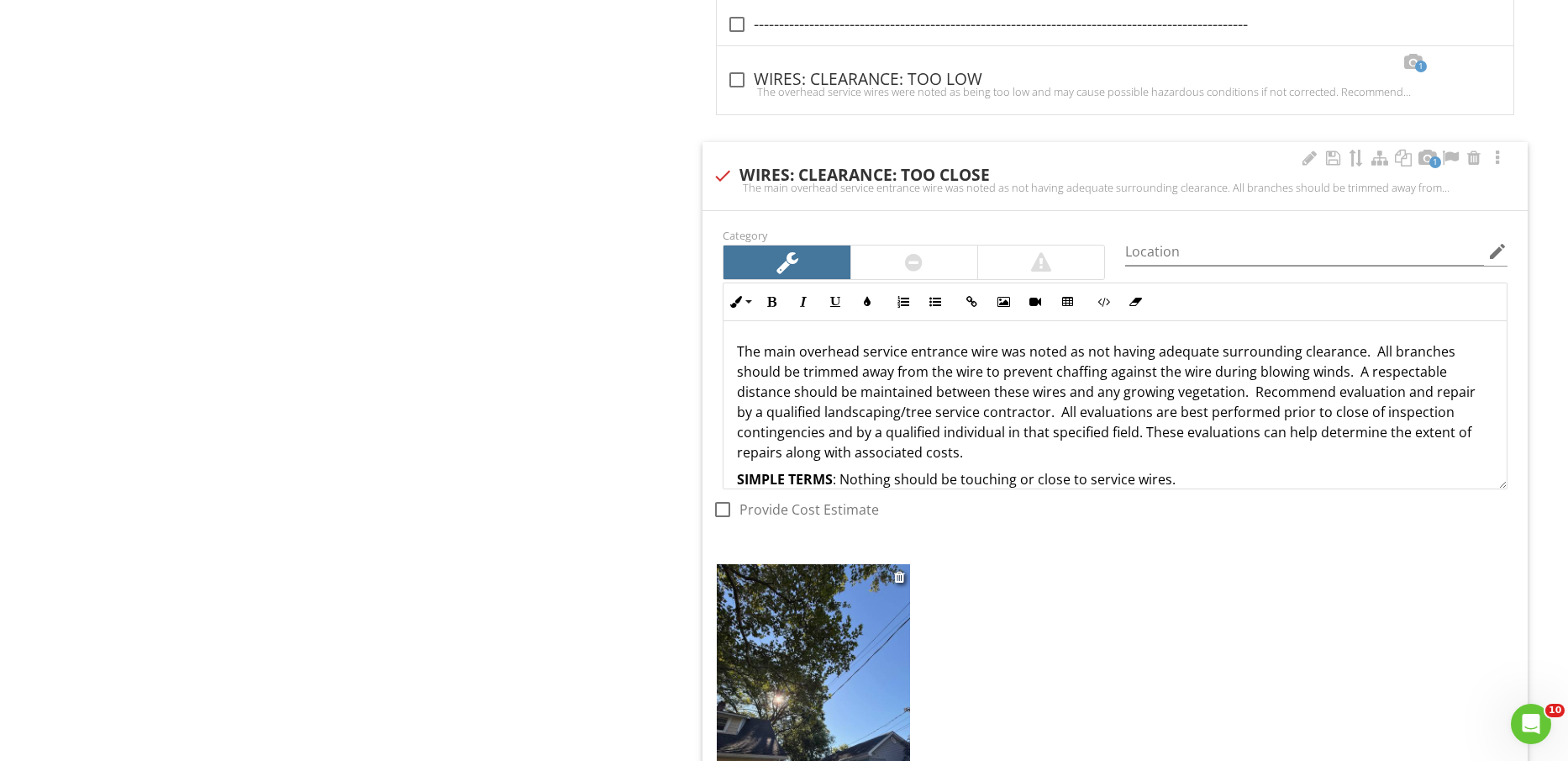
click at [853, 635] on img at bounding box center [813, 693] width 192 height 257
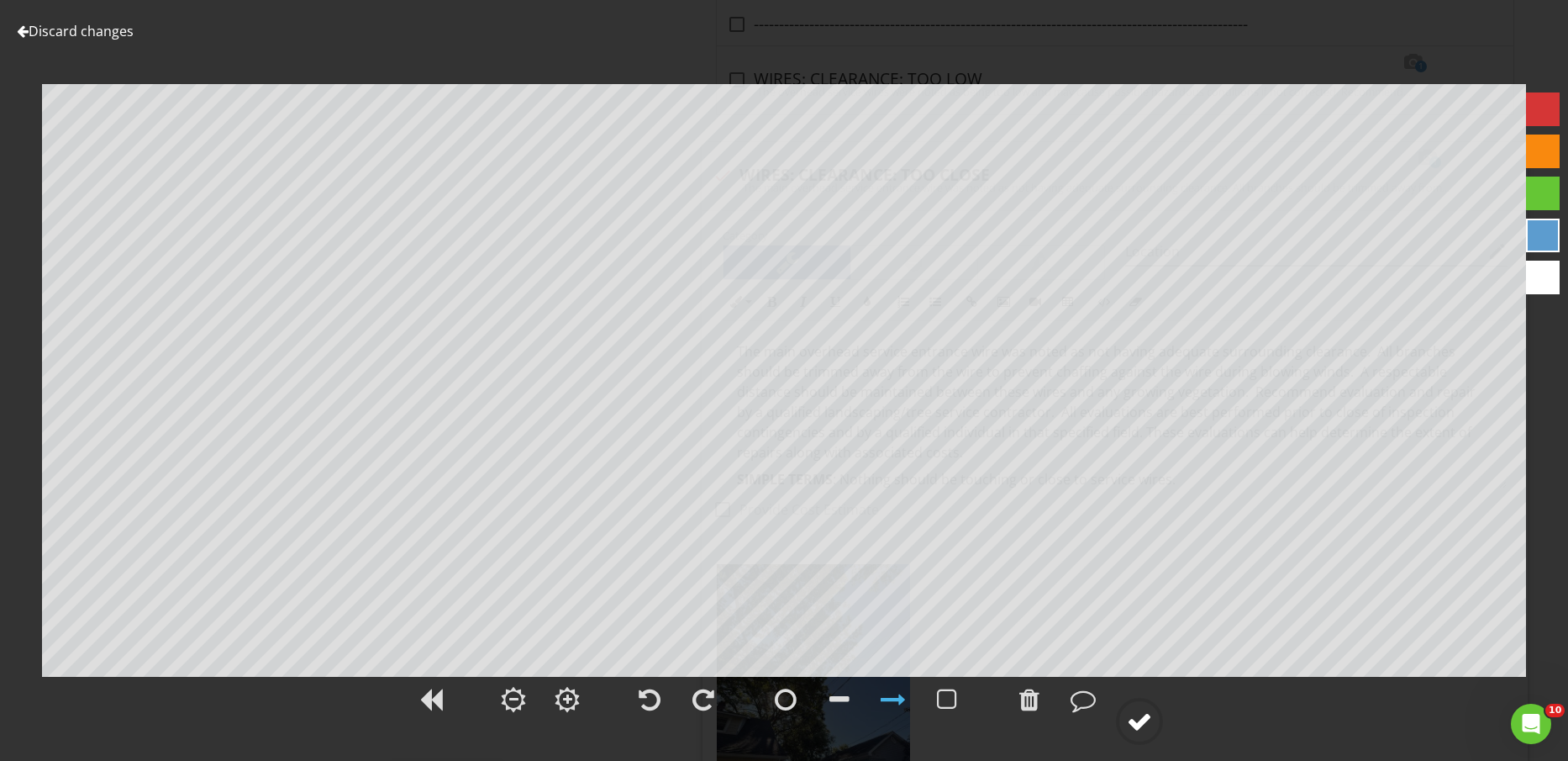
click at [1146, 725] on div at bounding box center [1140, 722] width 26 height 26
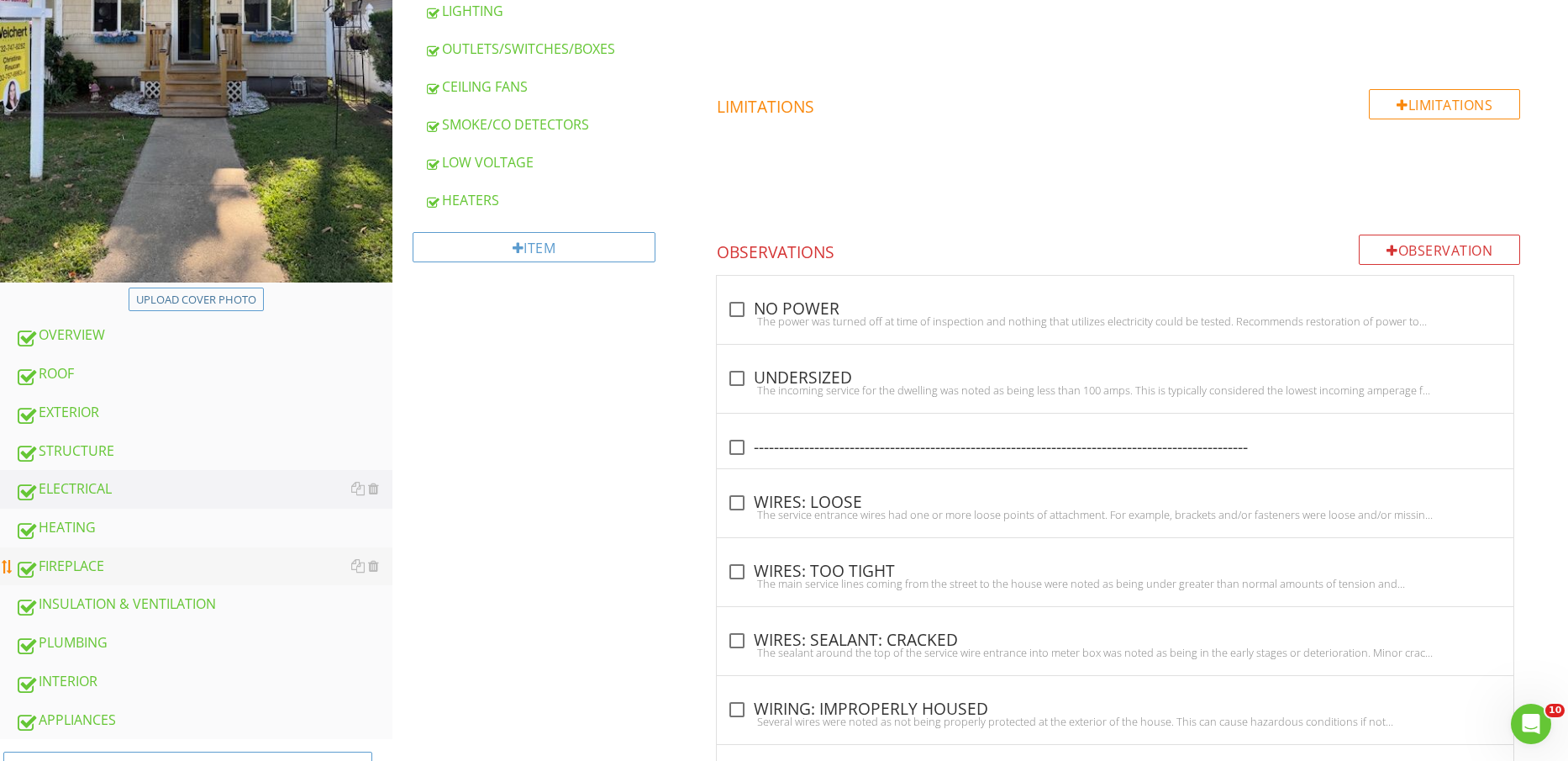
scroll to position [526, 0]
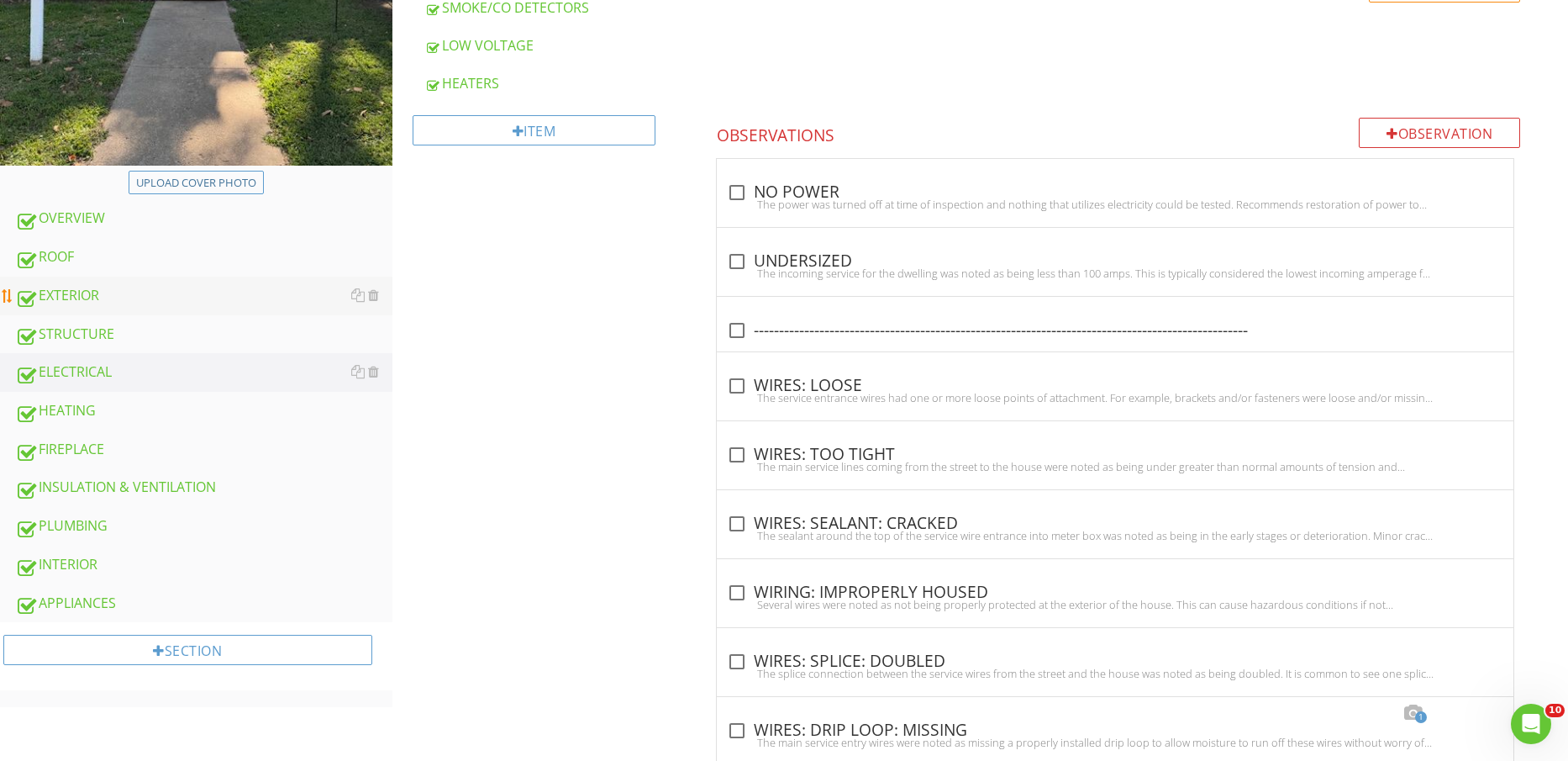
click at [98, 292] on div "EXTERIOR" at bounding box center [204, 296] width 378 height 22
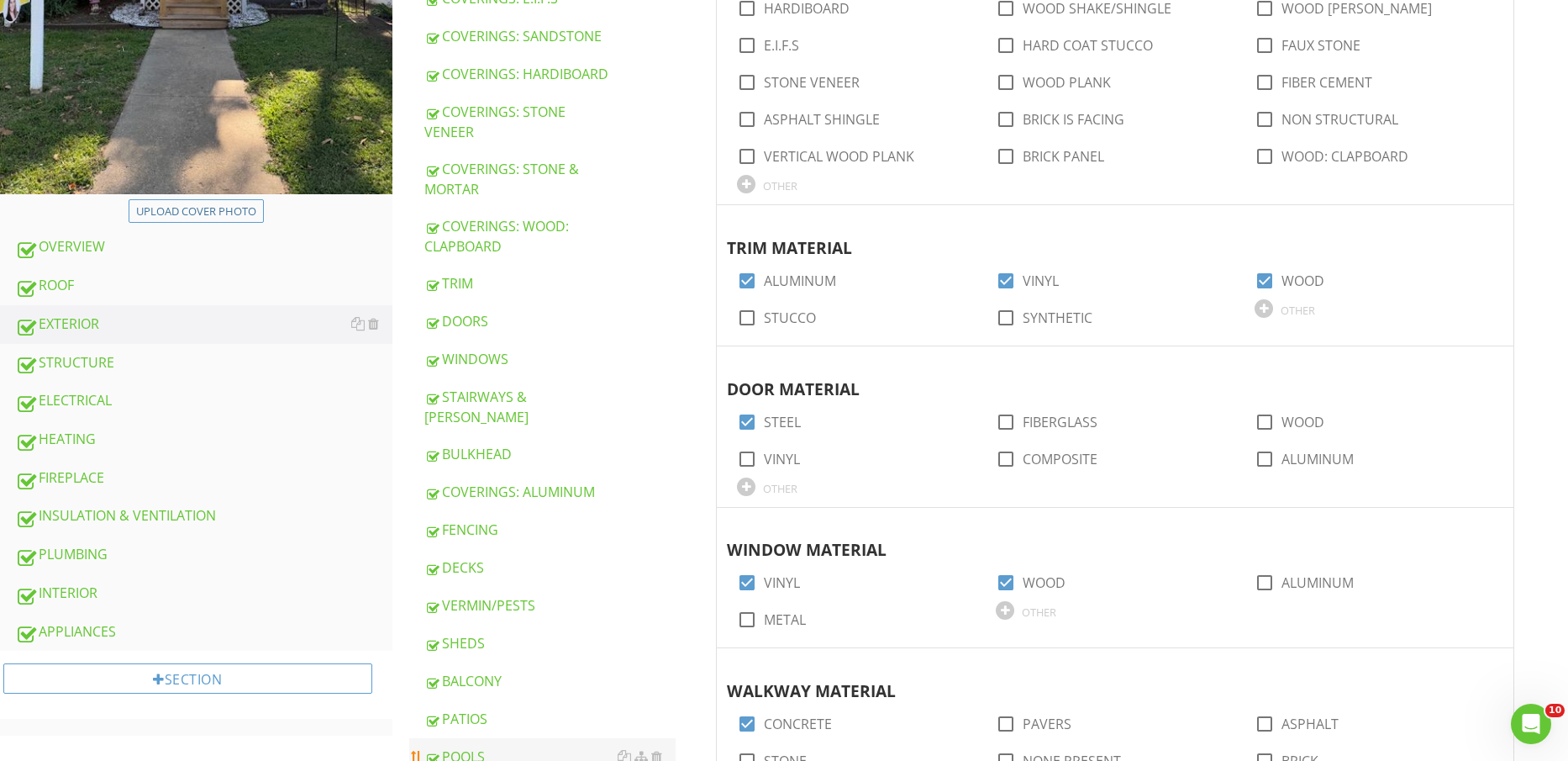
scroll to position [526, 0]
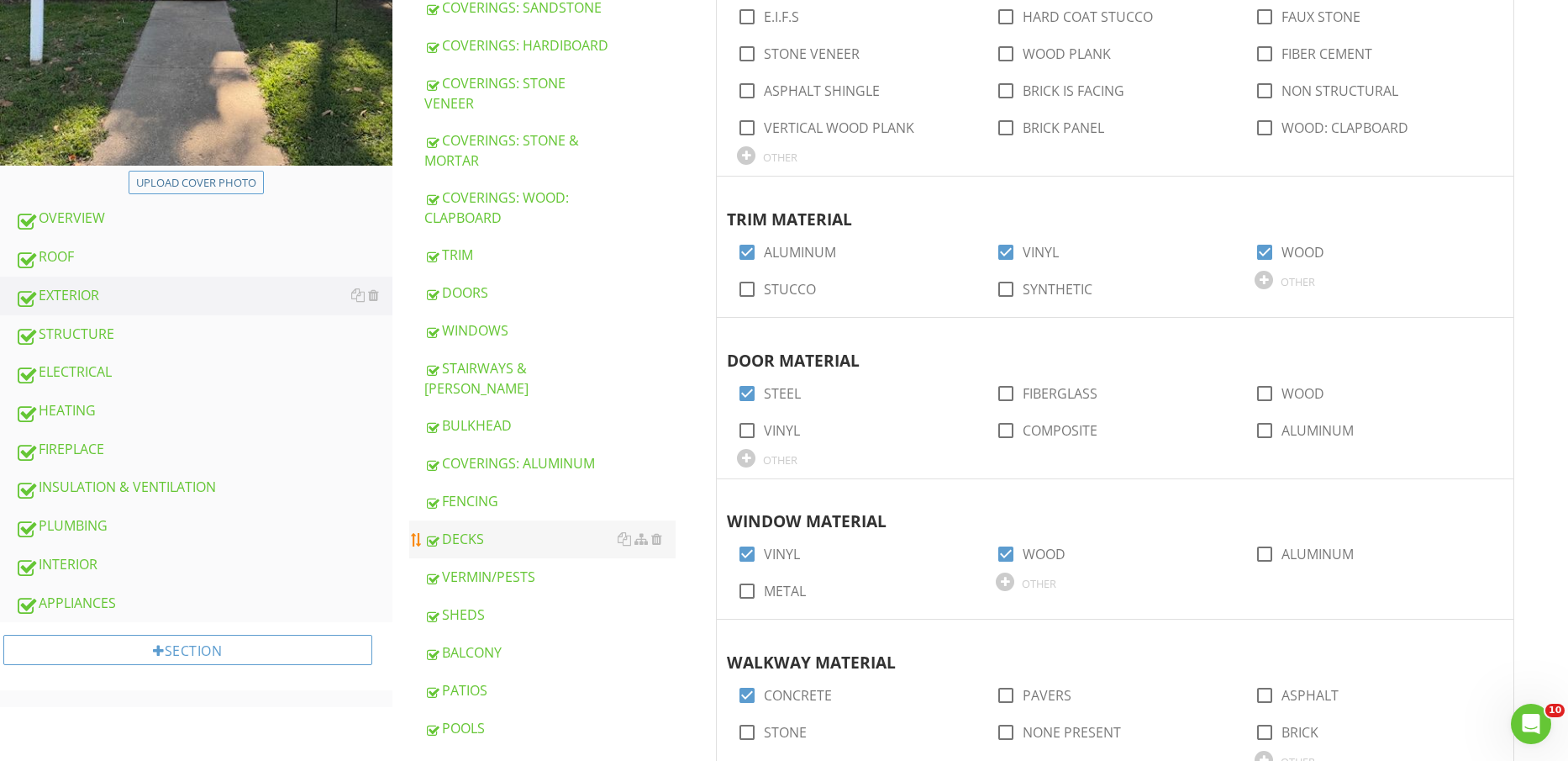
click at [490, 521] on link "DECKS" at bounding box center [550, 539] width 252 height 37
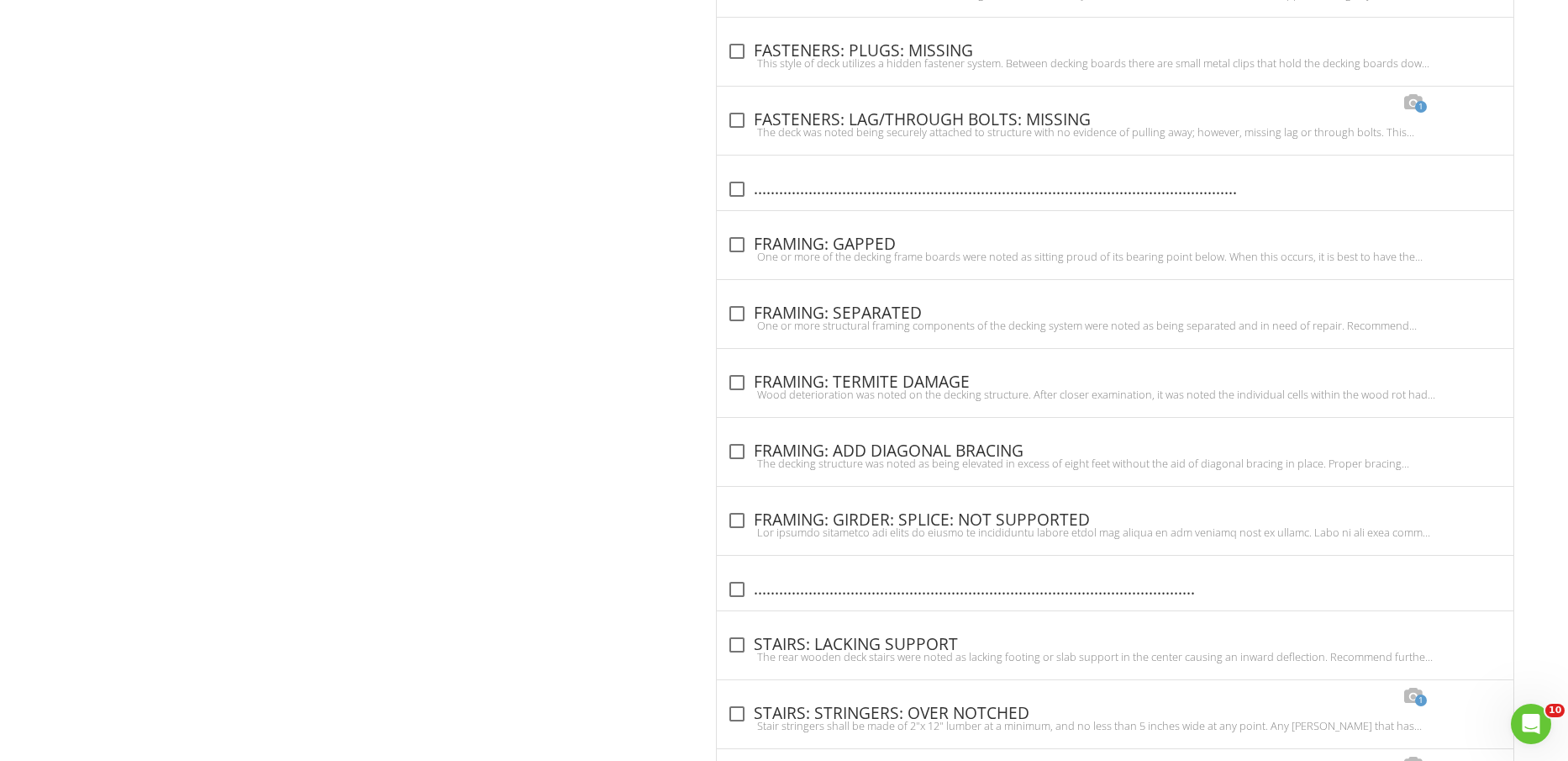
scroll to position [4836, 0]
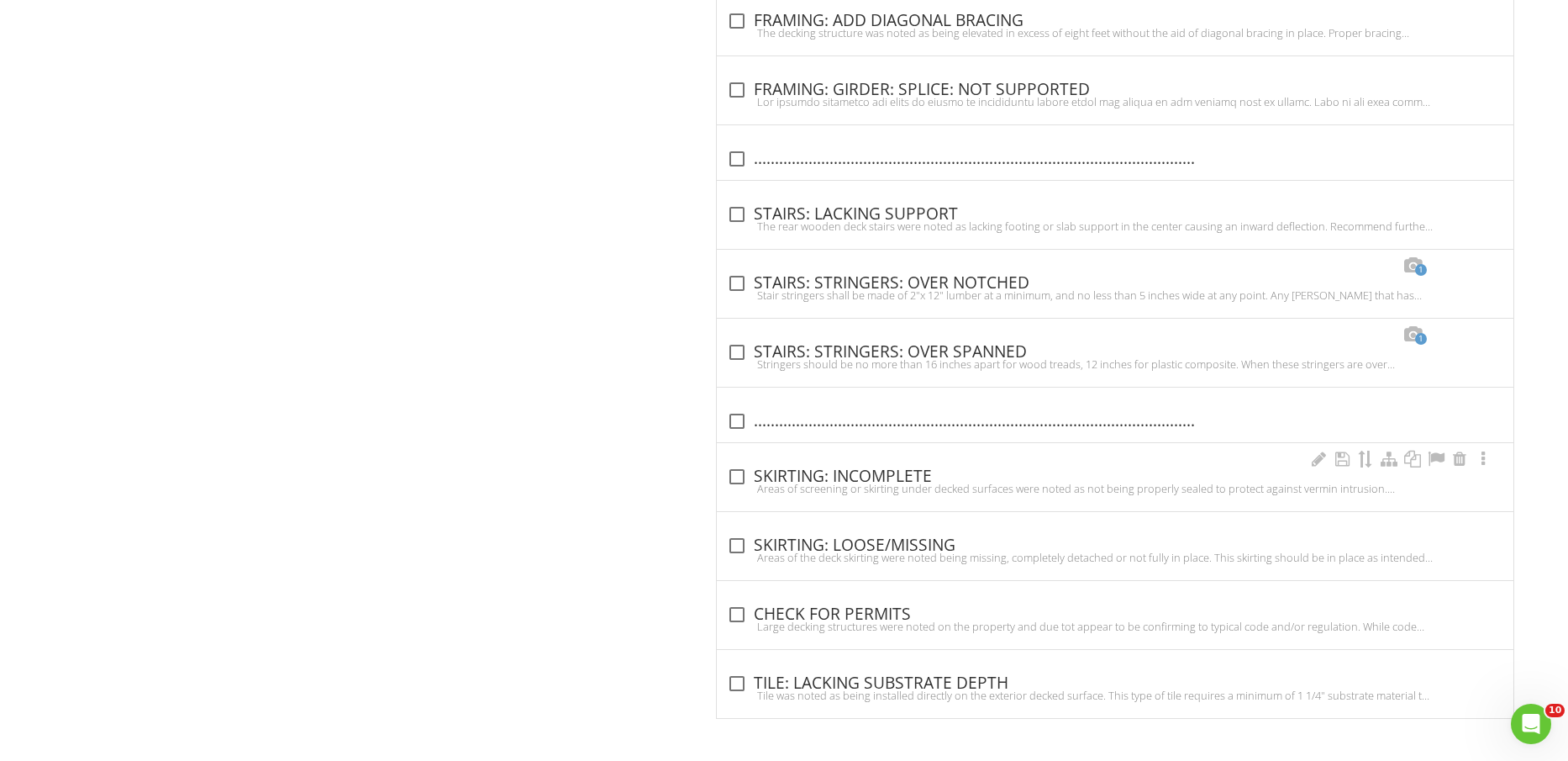
drag, startPoint x: 909, startPoint y: 475, endPoint x: 1258, endPoint y: 506, distance: 350.4
click at [908, 474] on div "check_box_outline_blank SKIRTING: INCOMPLETE" at bounding box center [1115, 477] width 777 height 21
checkbox input "true"
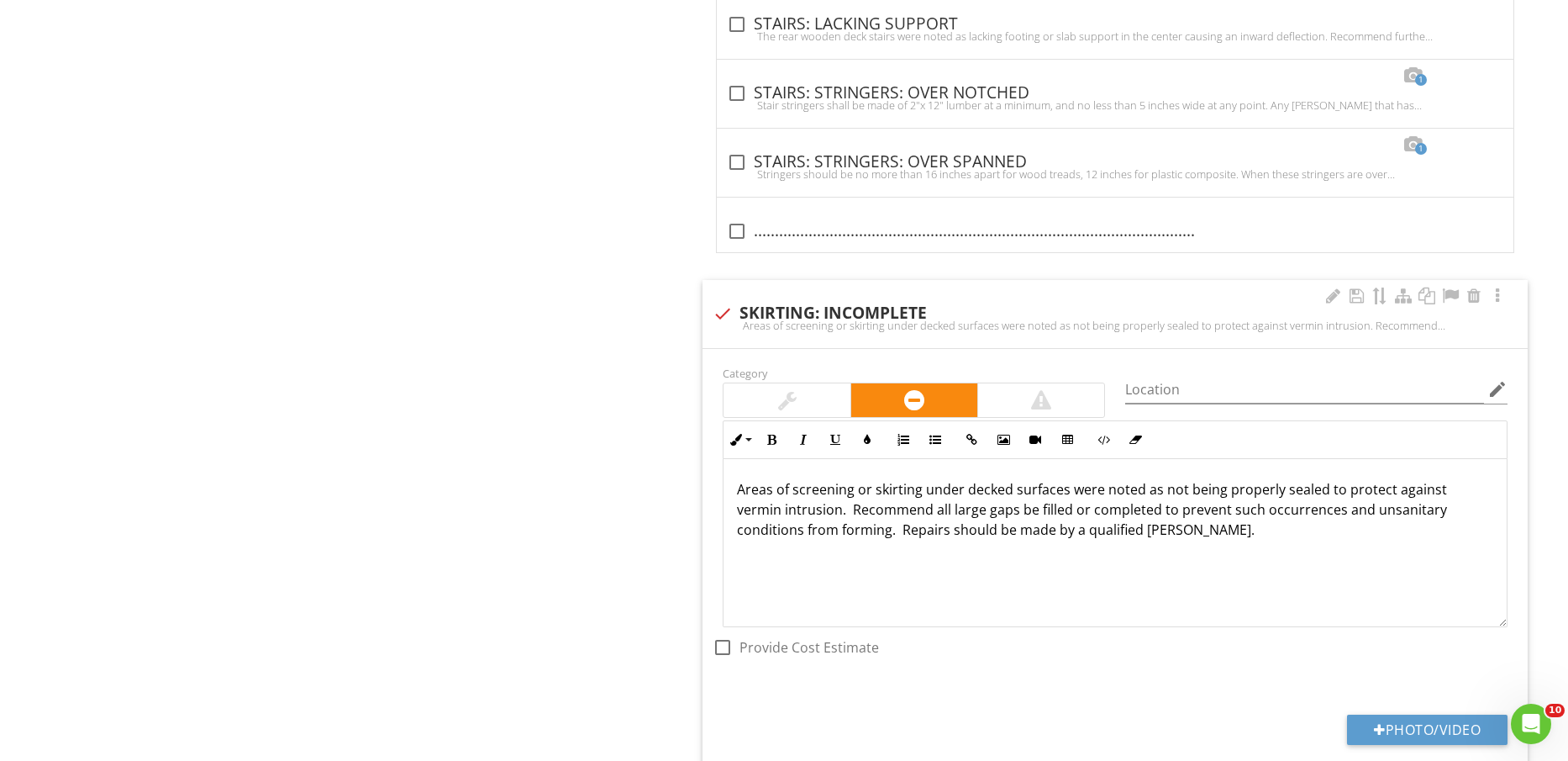
scroll to position [5257, 0]
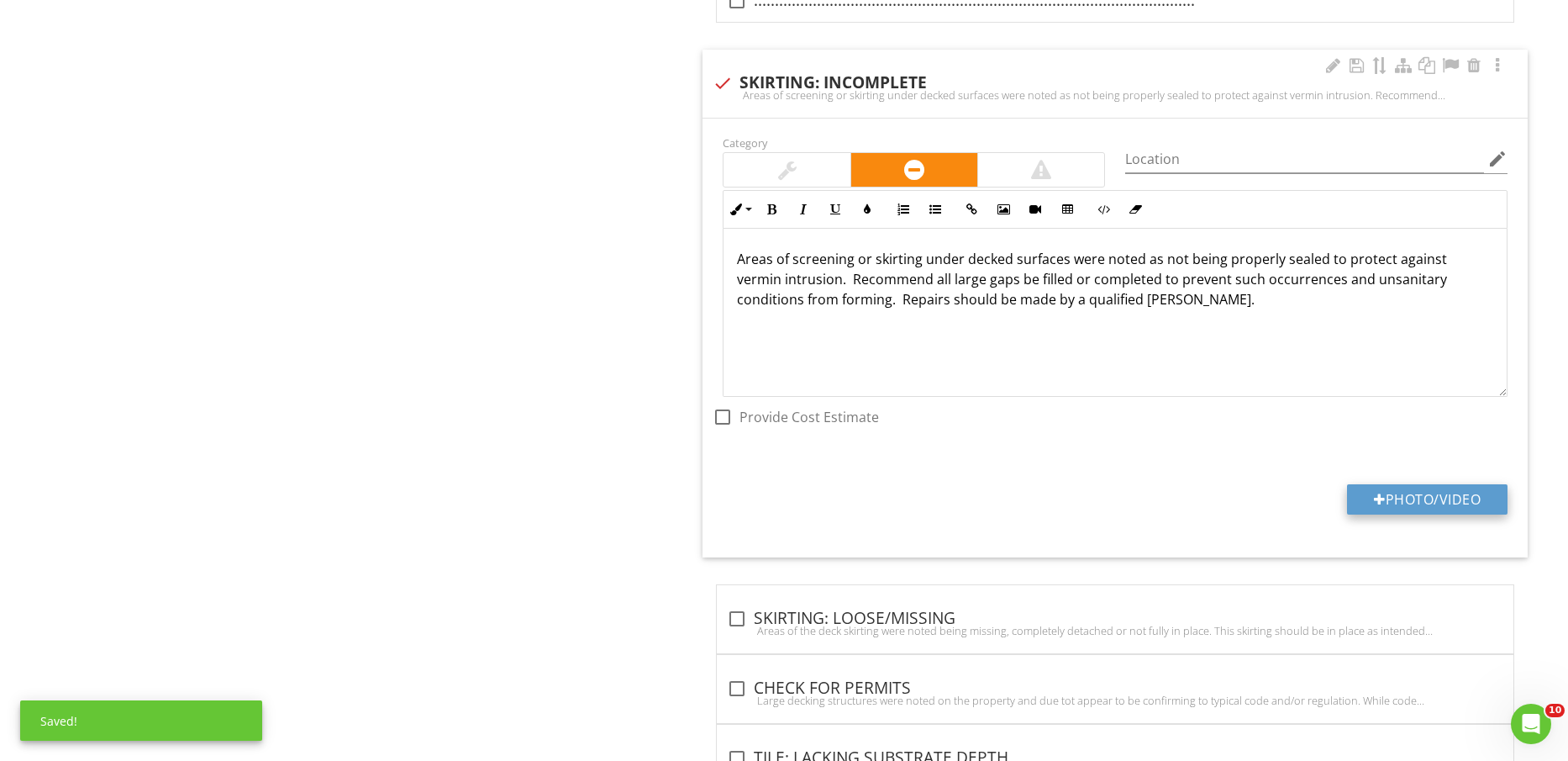
click at [1424, 494] on button "Photo/Video" at bounding box center [1428, 499] width 161 height 30
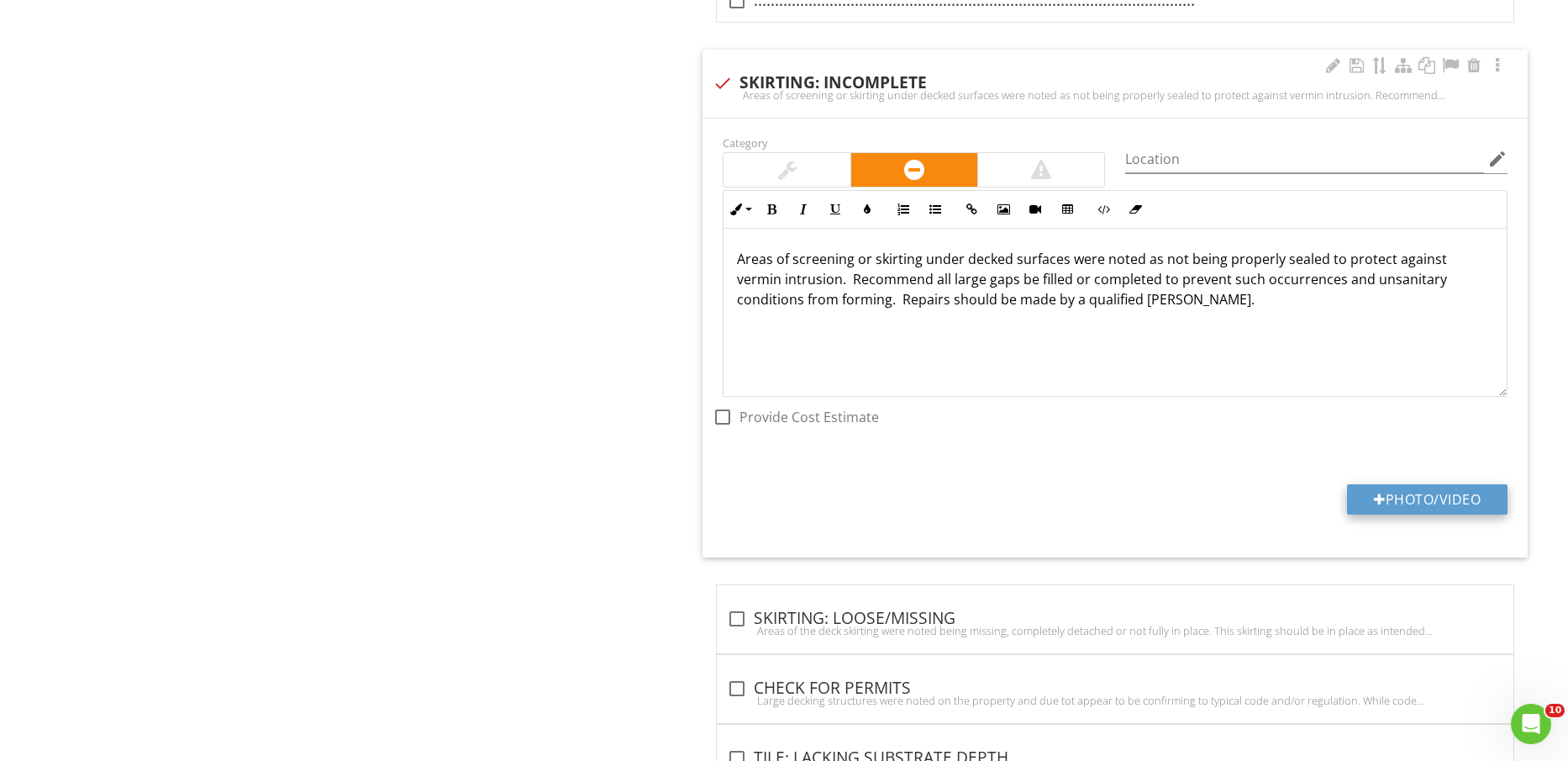
type input "C:\fakepath\IMG_2221.jpg"
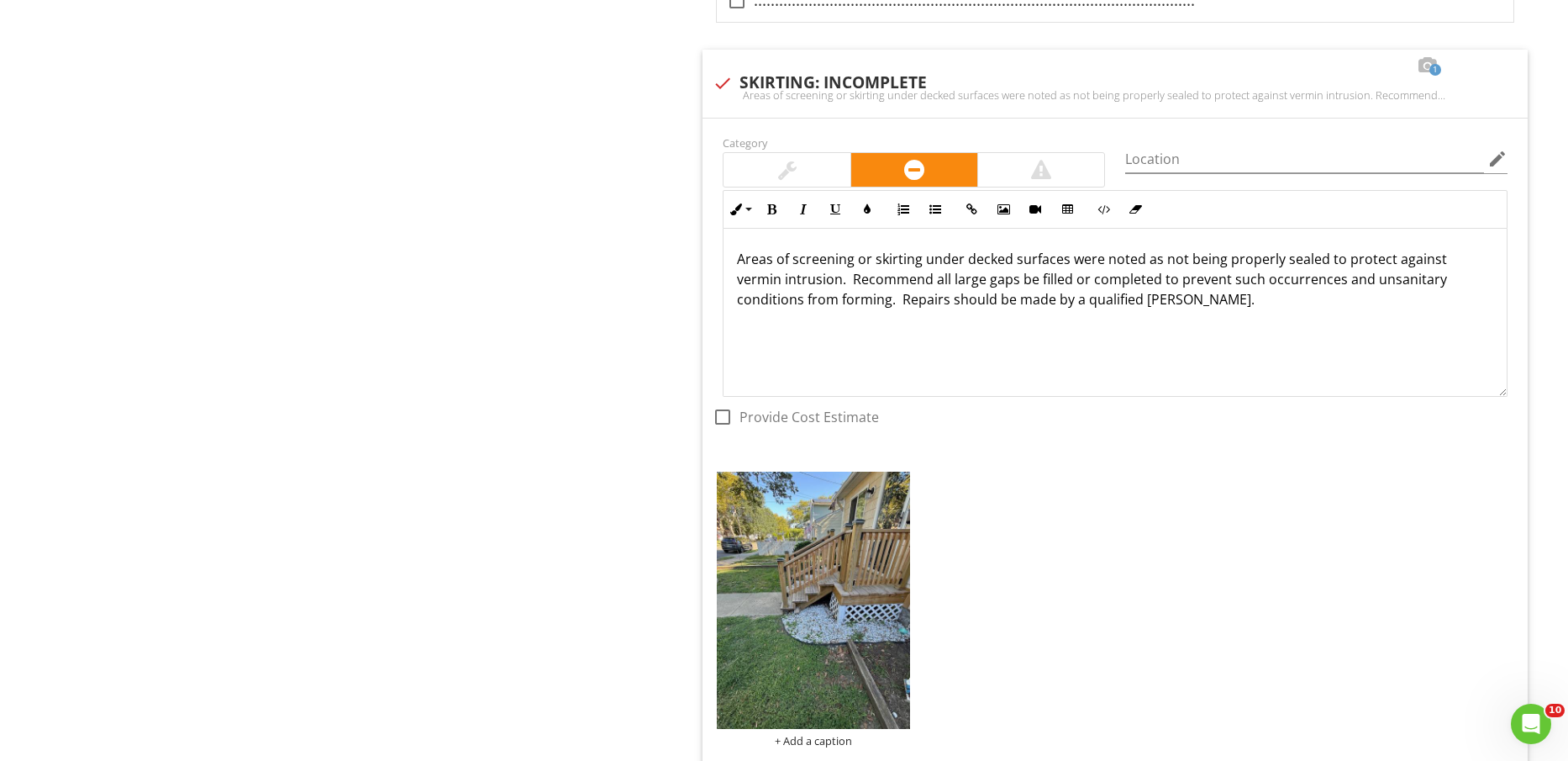
click at [828, 610] on img at bounding box center [813, 600] width 192 height 257
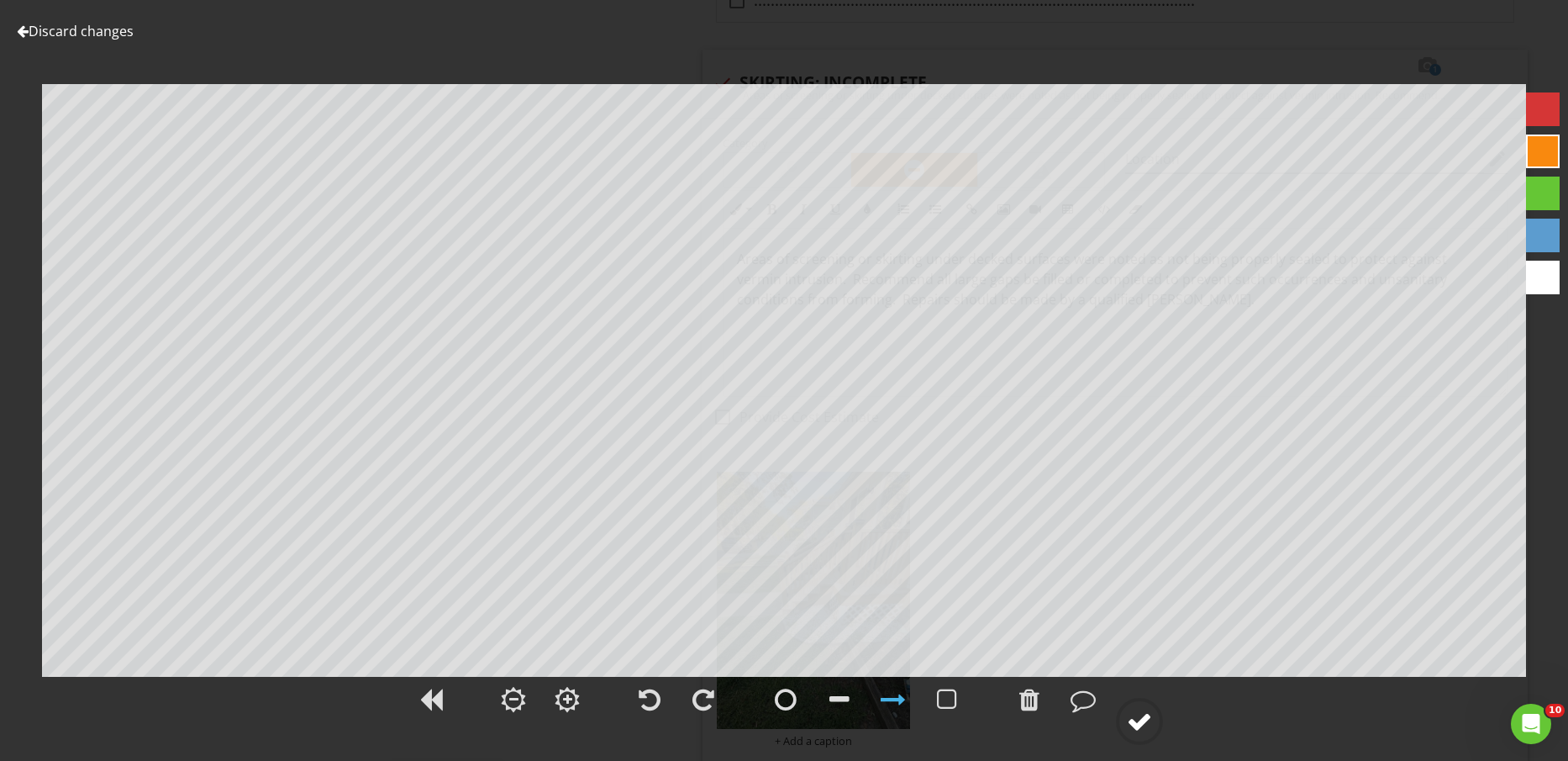
click at [1147, 728] on div at bounding box center [1140, 722] width 26 height 26
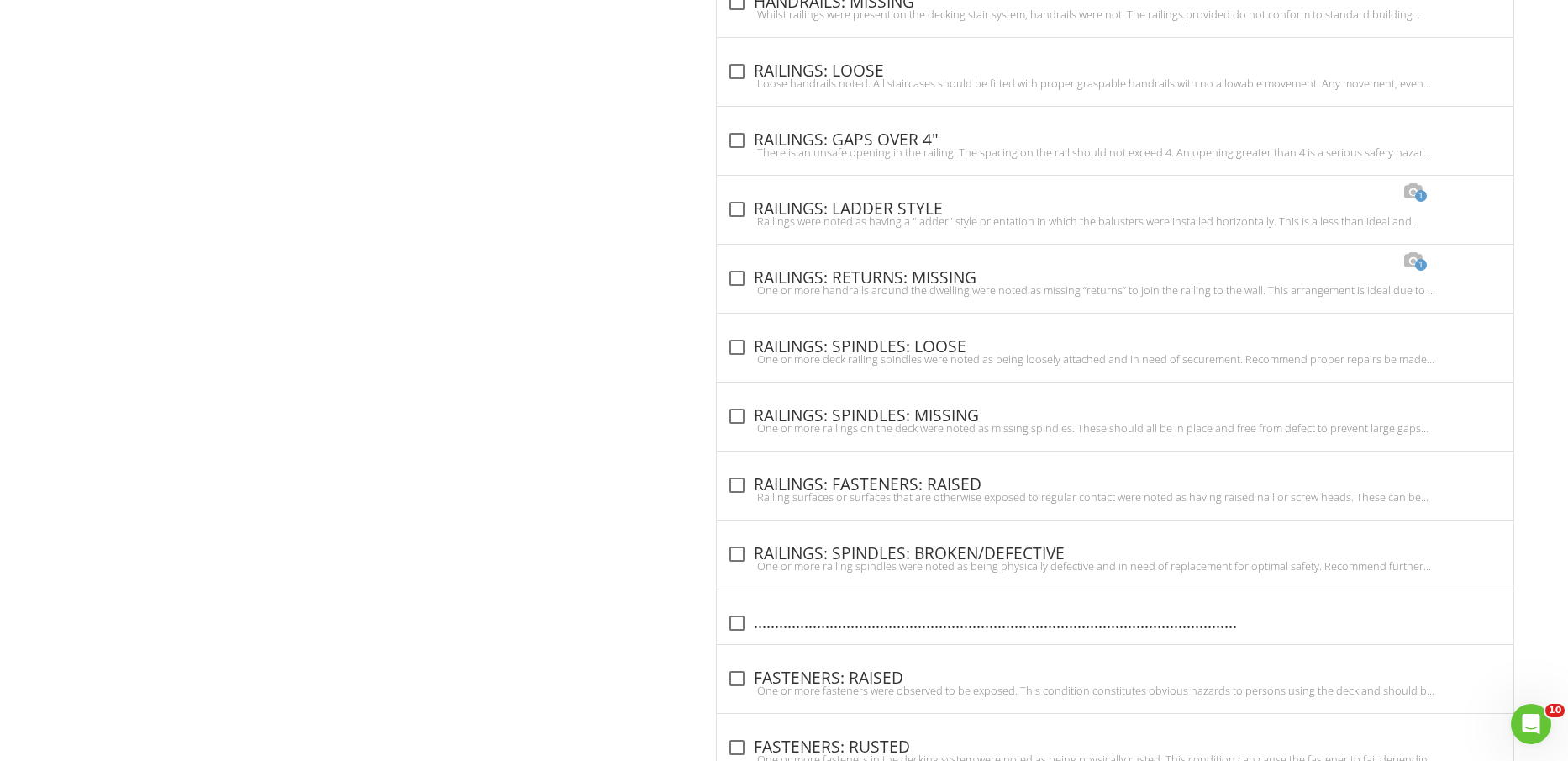
scroll to position [3574, 0]
click at [901, 126] on div "check_box_outline_blank RAILINGS: GAPS OVER 4"" at bounding box center [1115, 136] width 777 height 24
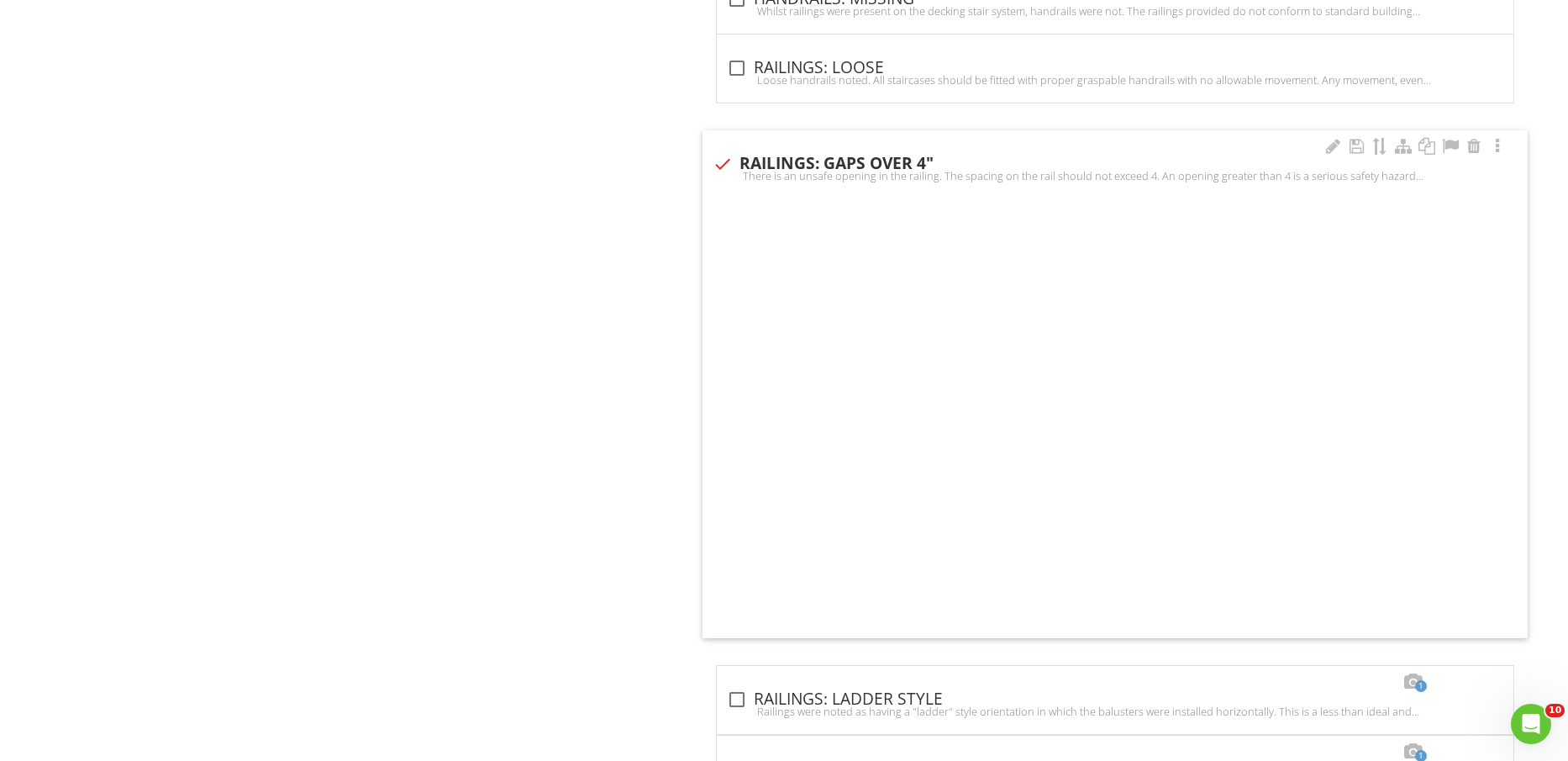
checkbox input "true"
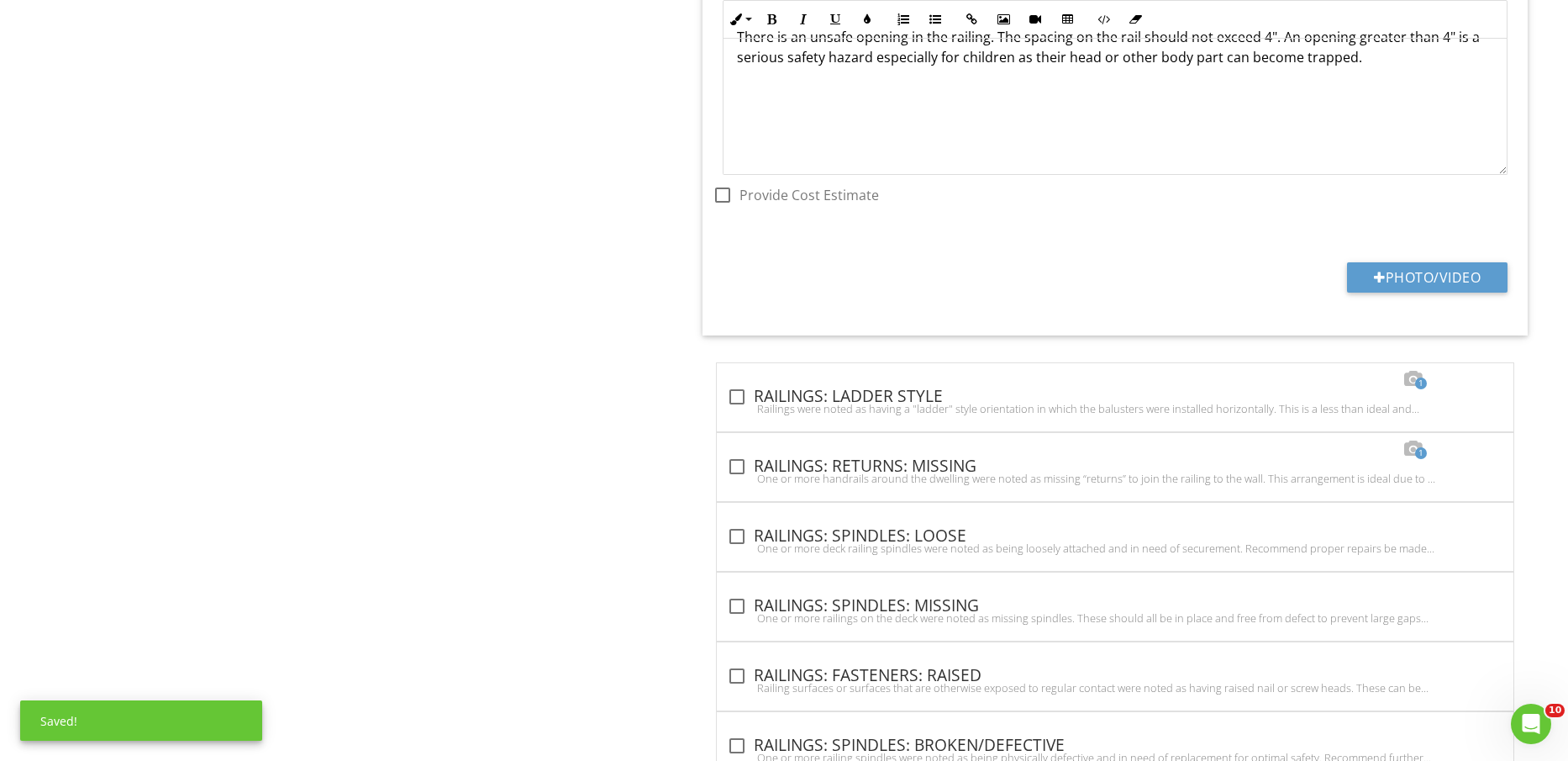
scroll to position [3890, 0]
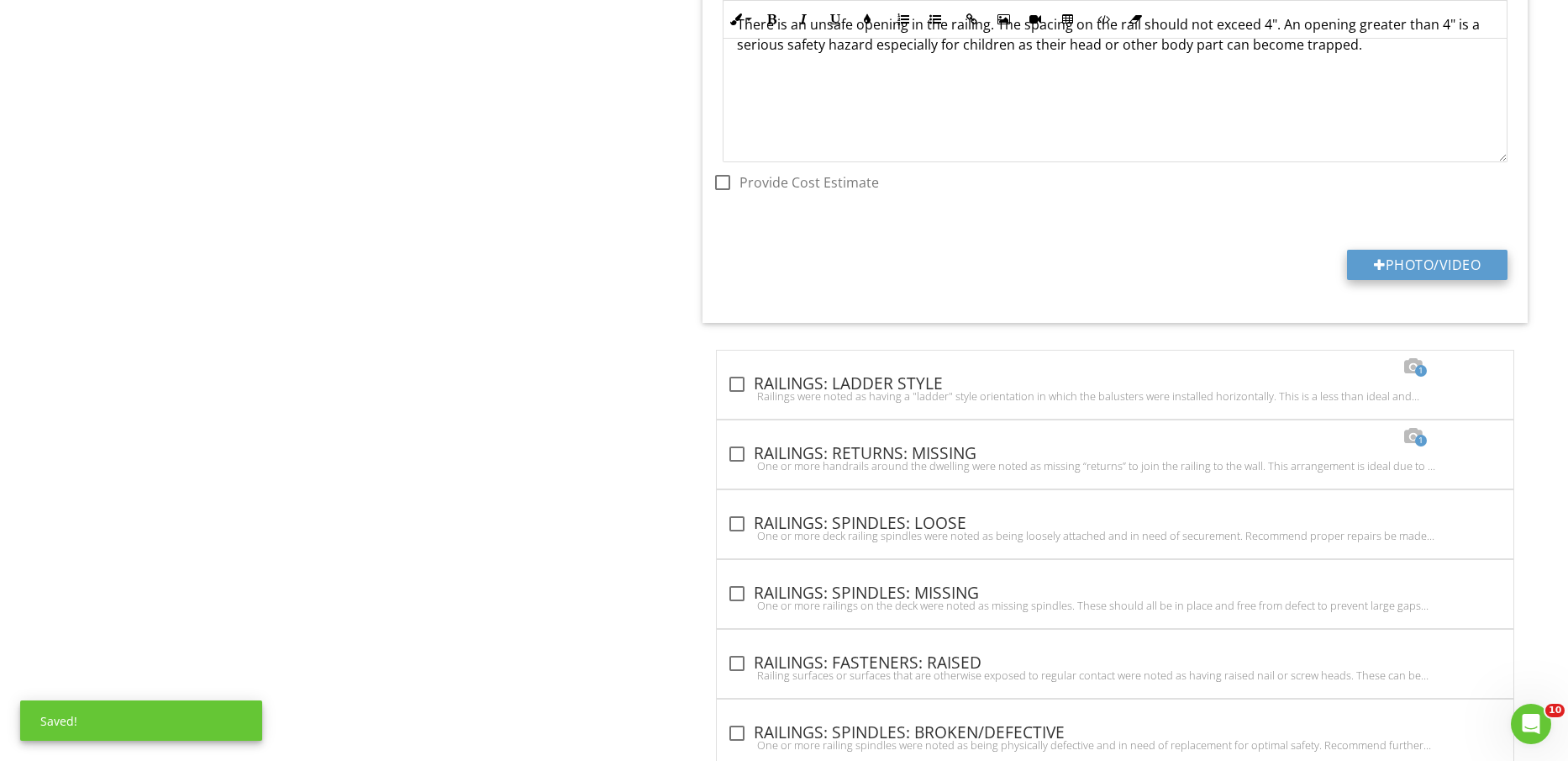
click at [1432, 263] on button "Photo/Video" at bounding box center [1428, 264] width 161 height 30
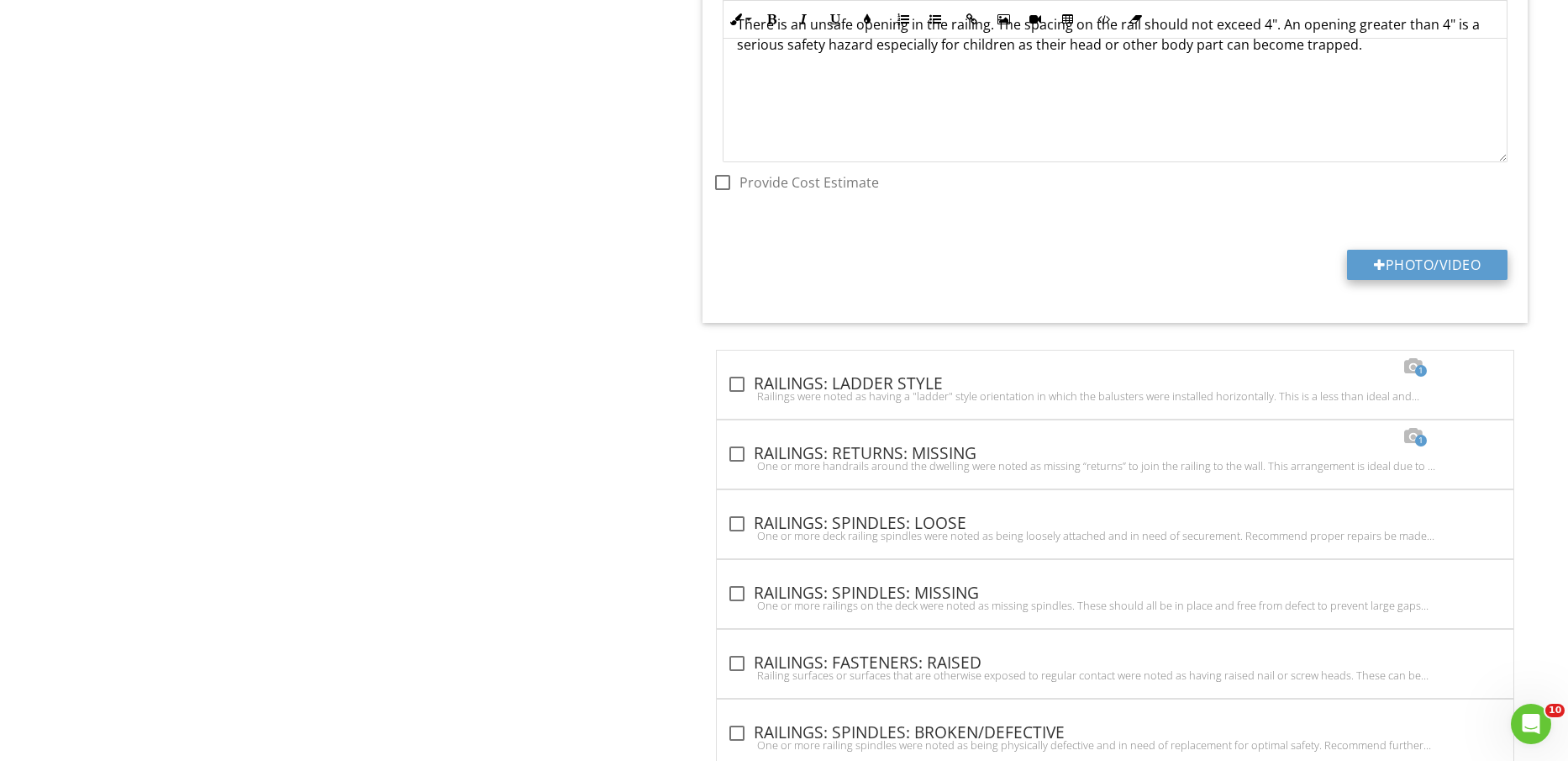
type input "C:\fakepath\IMG_2222.jpg"
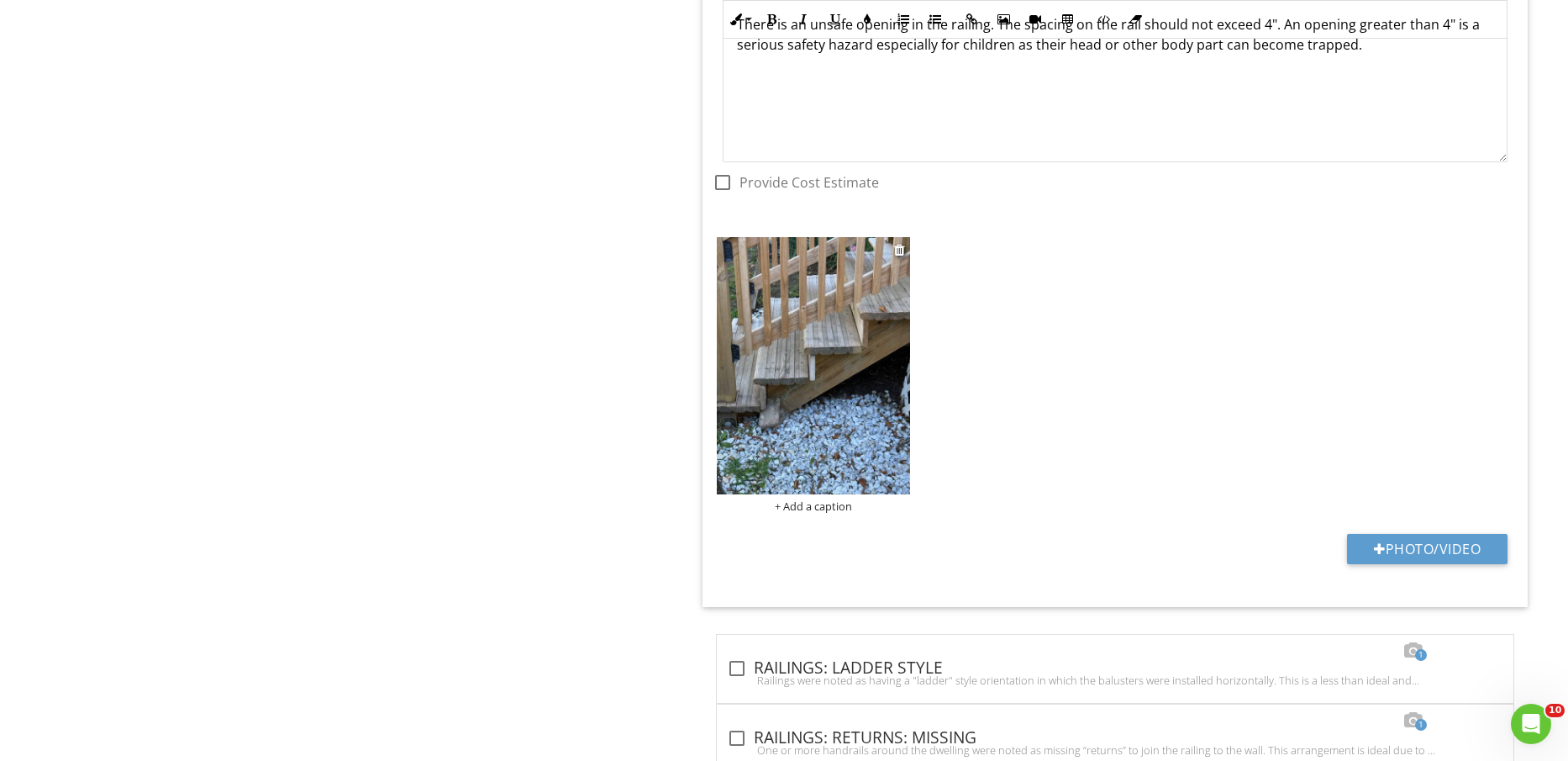
click at [810, 433] on img at bounding box center [813, 365] width 192 height 257
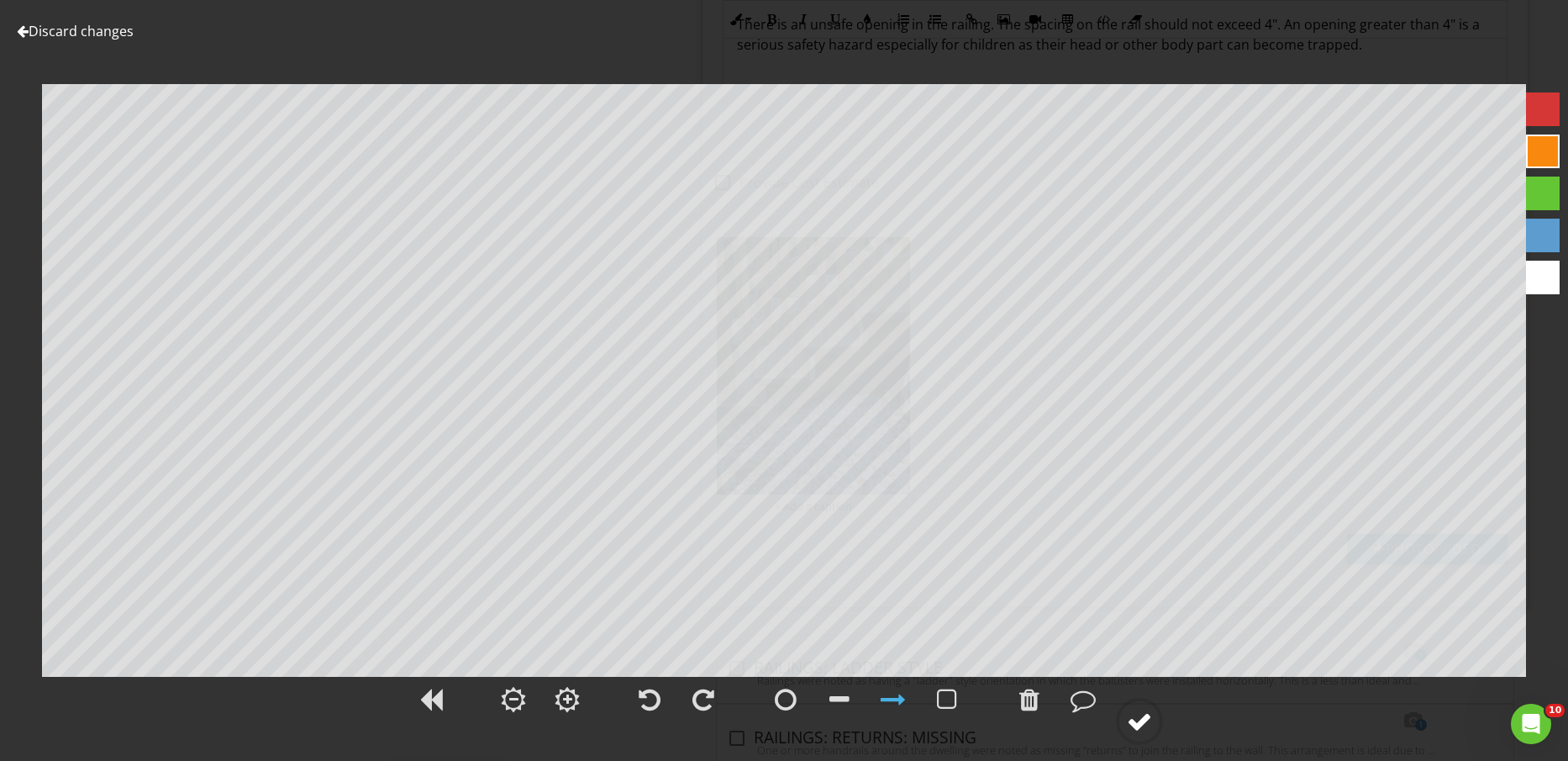
click at [1134, 722] on div at bounding box center [1140, 722] width 26 height 26
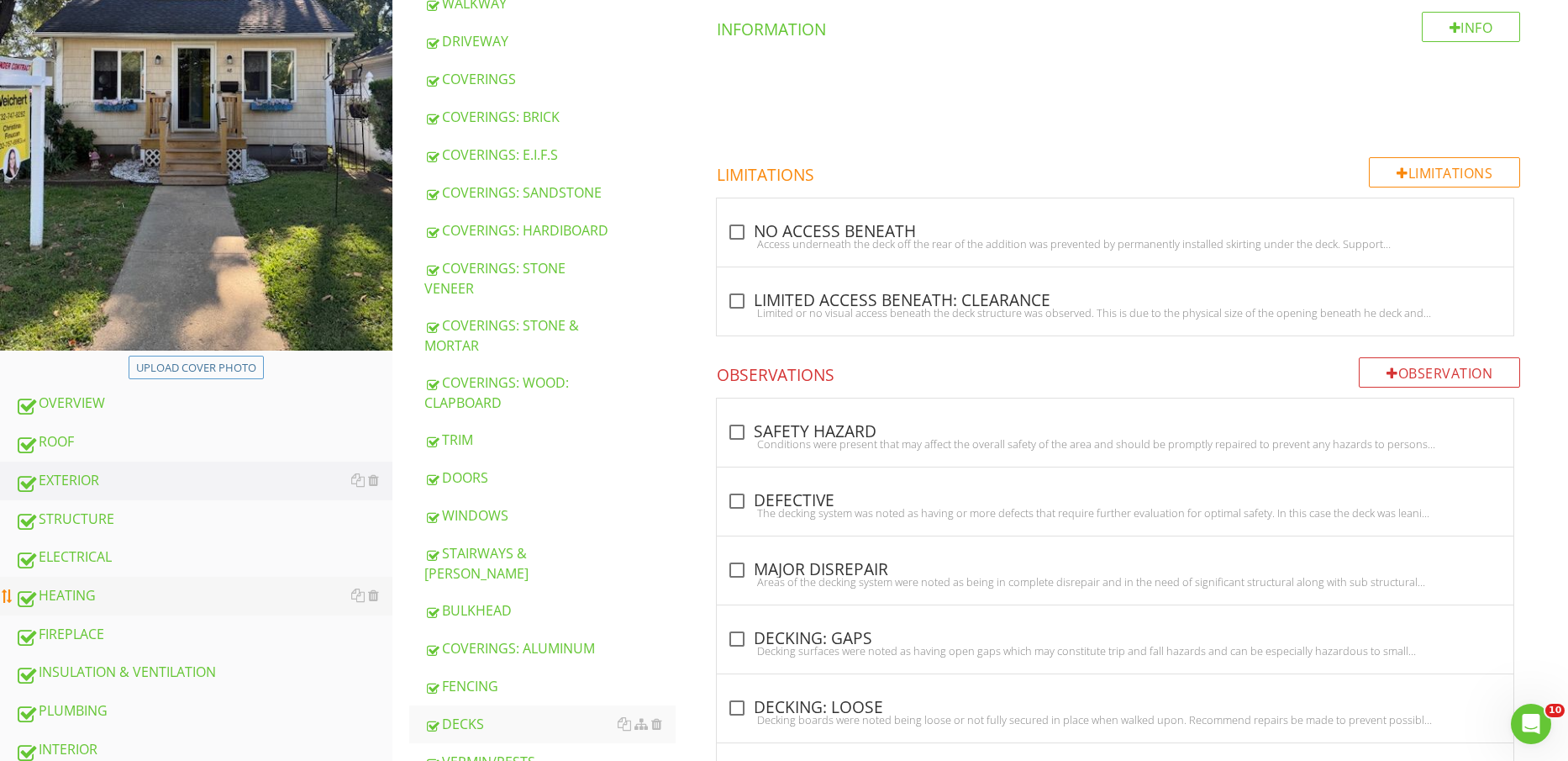
scroll to position [421, 0]
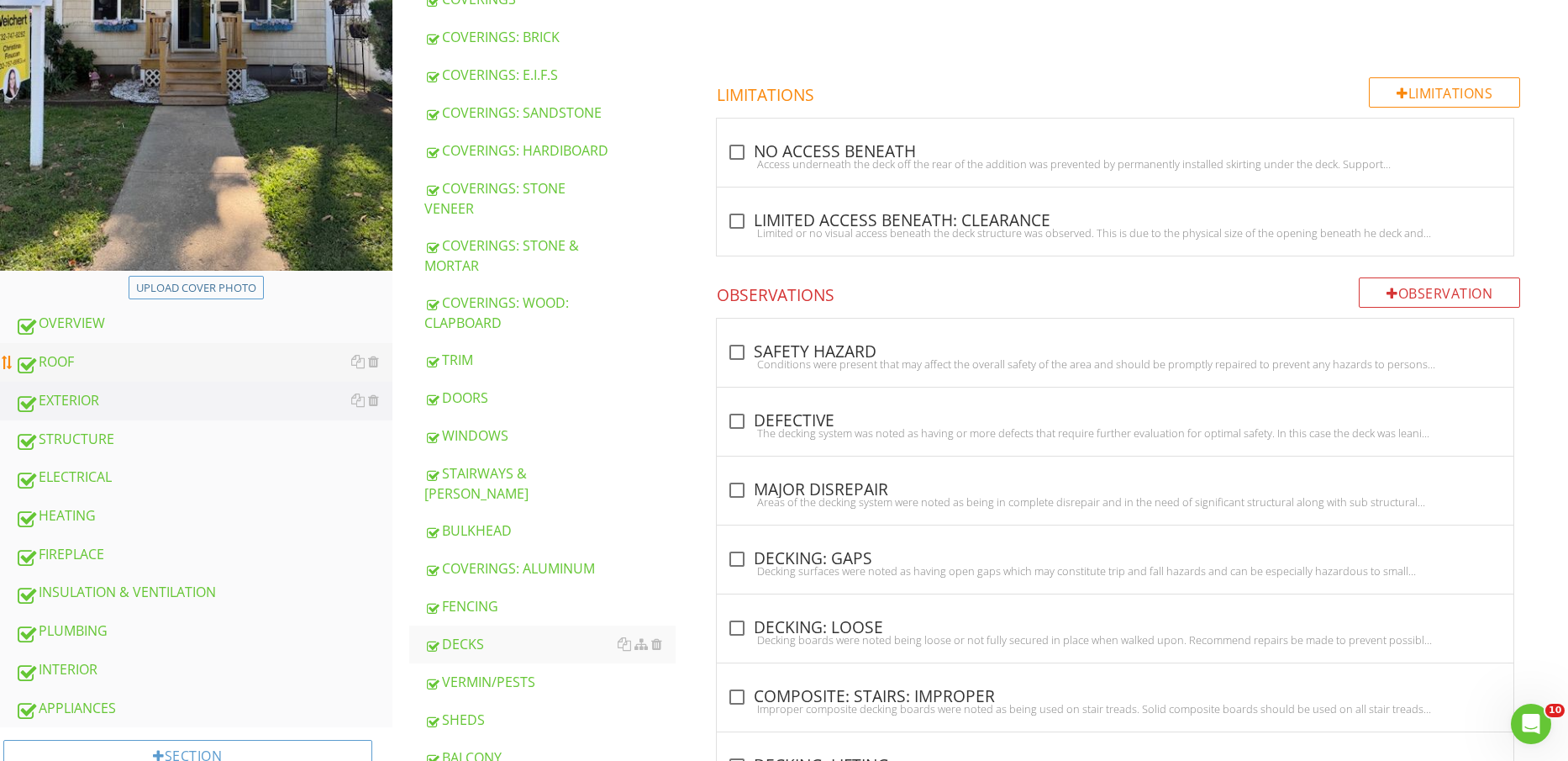
click at [114, 364] on div "ROOF" at bounding box center [204, 363] width 378 height 22
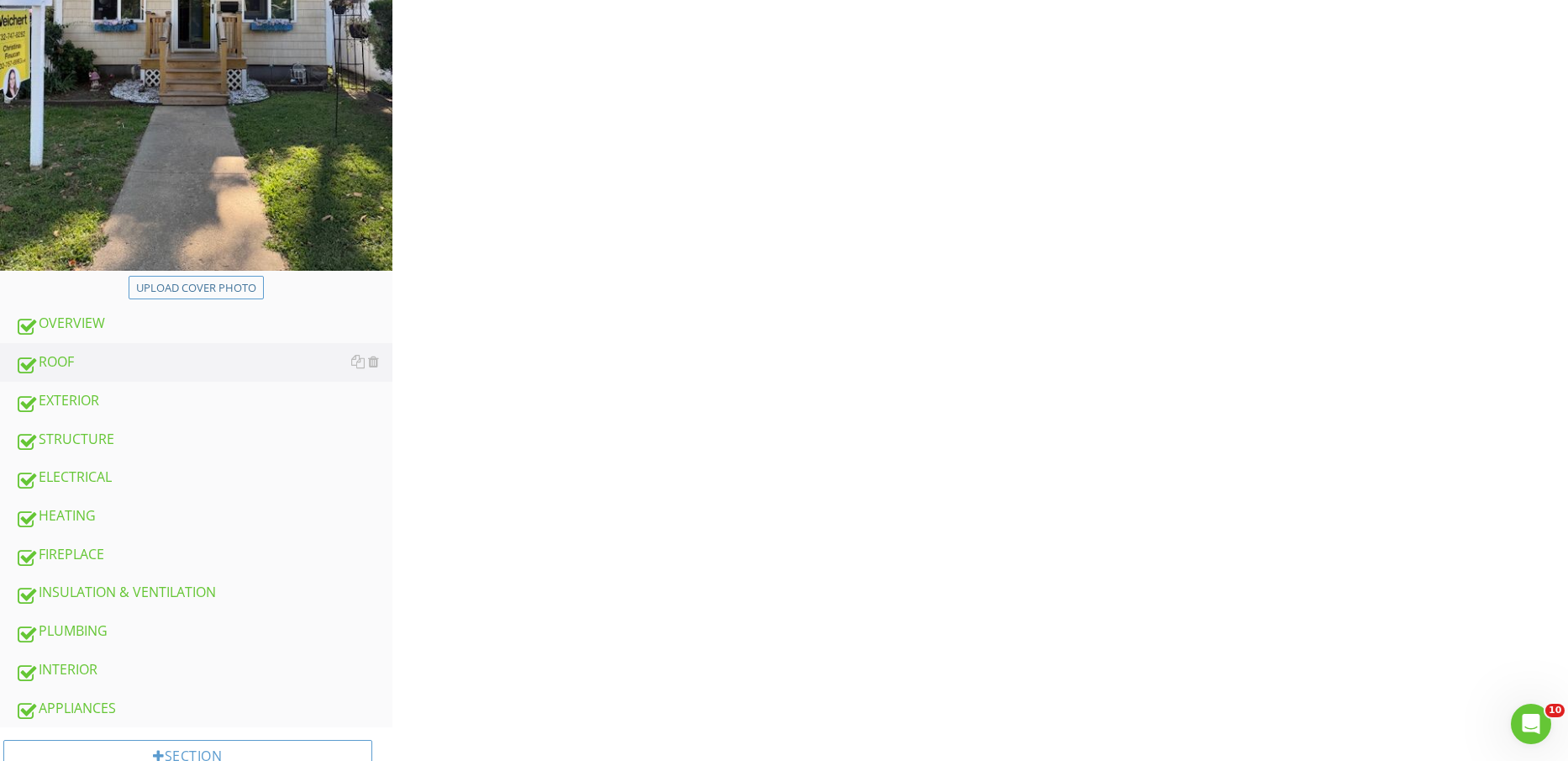
scroll to position [210, 0]
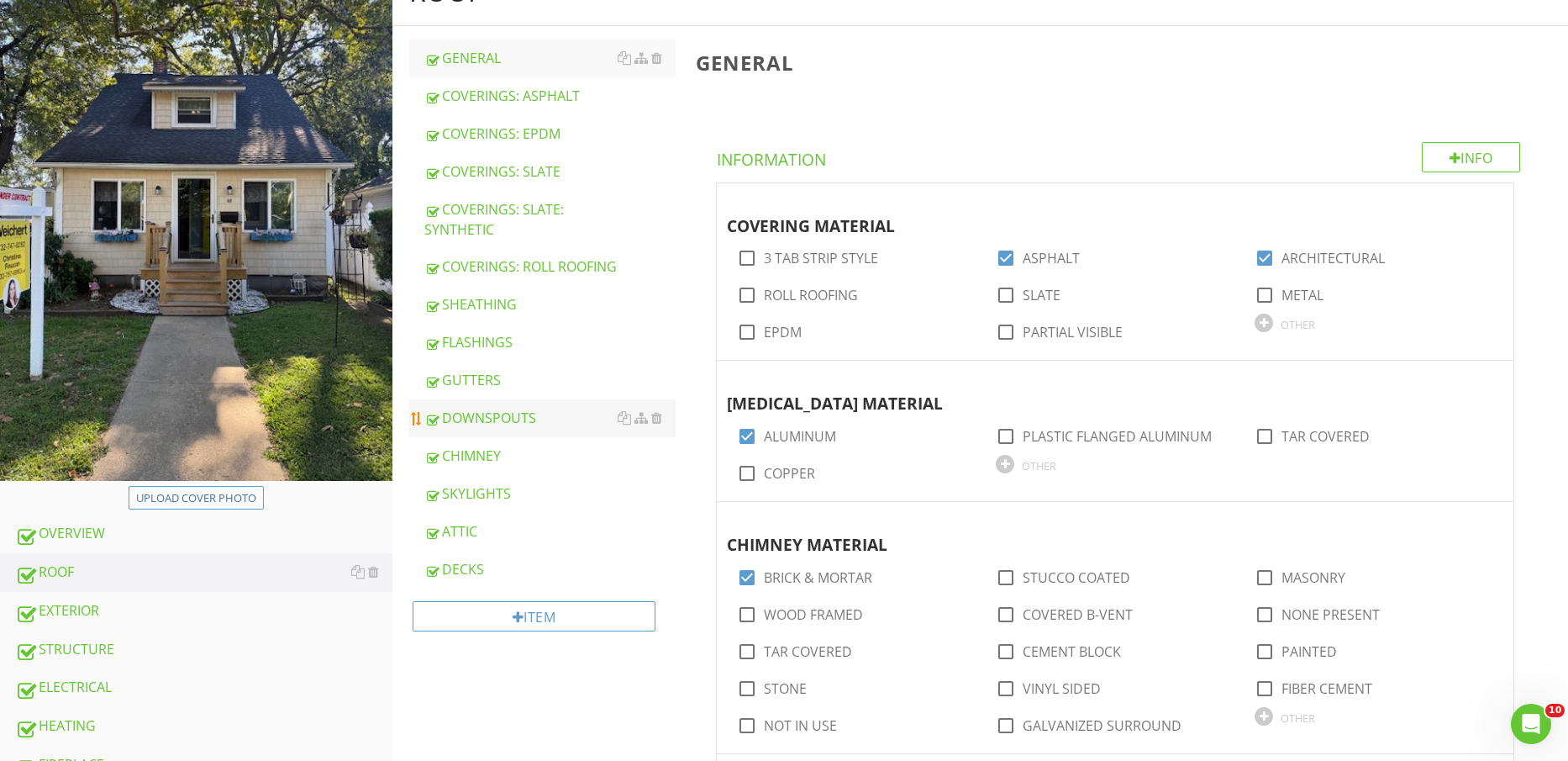
click at [507, 428] on div "DOWNSPOUTS" at bounding box center [550, 418] width 252 height 21
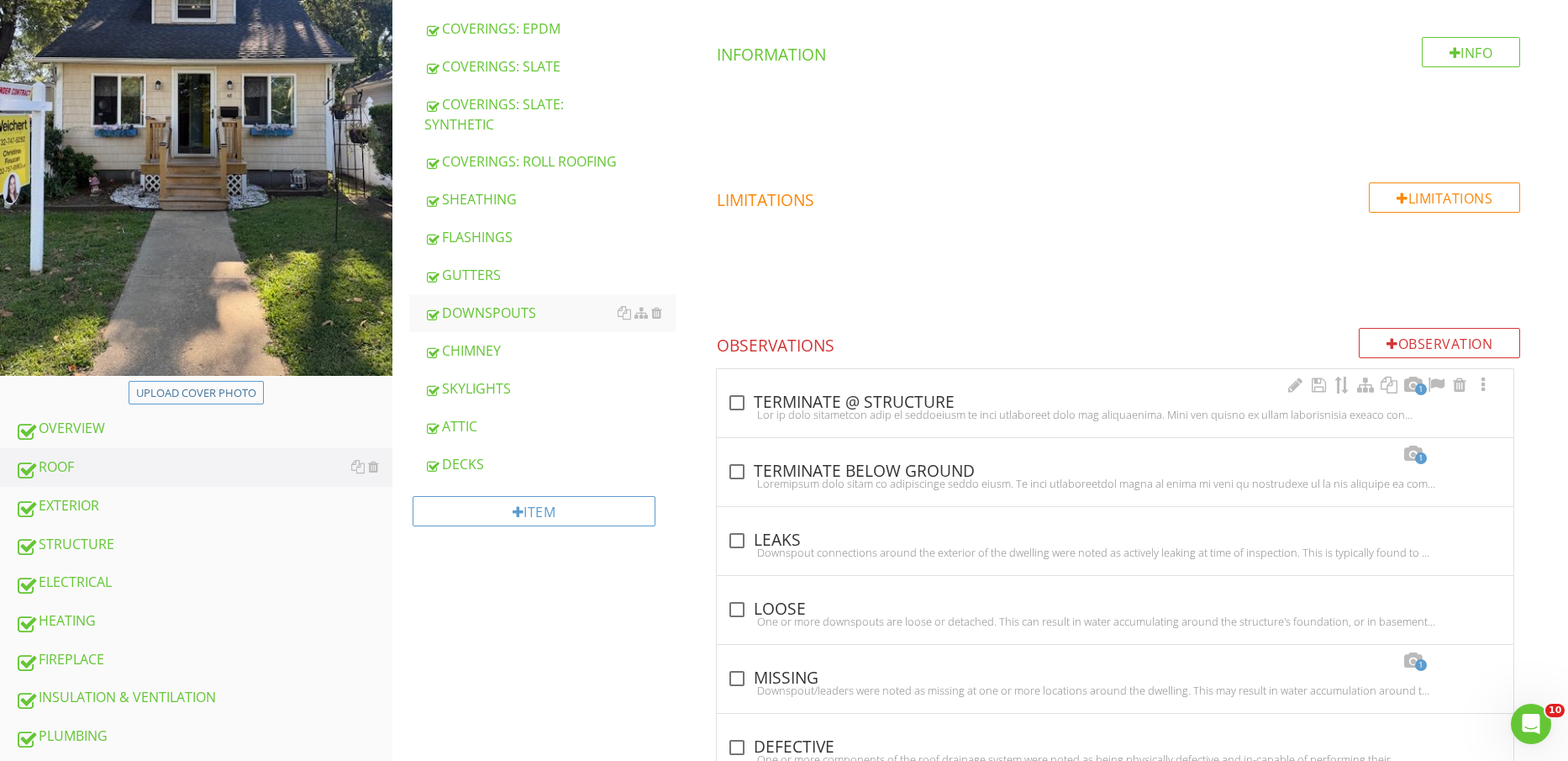
click at [900, 415] on div at bounding box center [1115, 415] width 777 height 14
checkbox input "true"
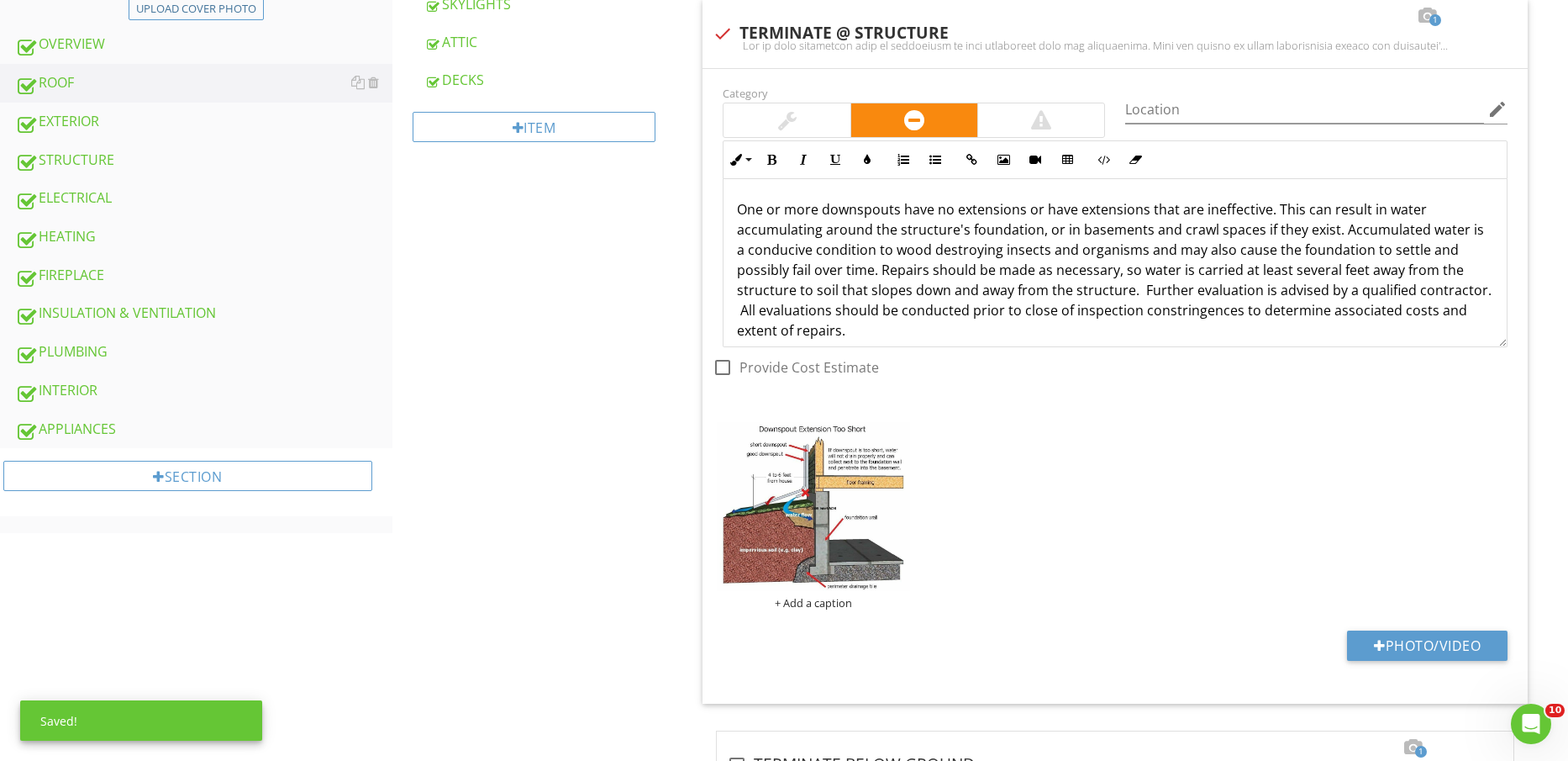
scroll to position [736, 0]
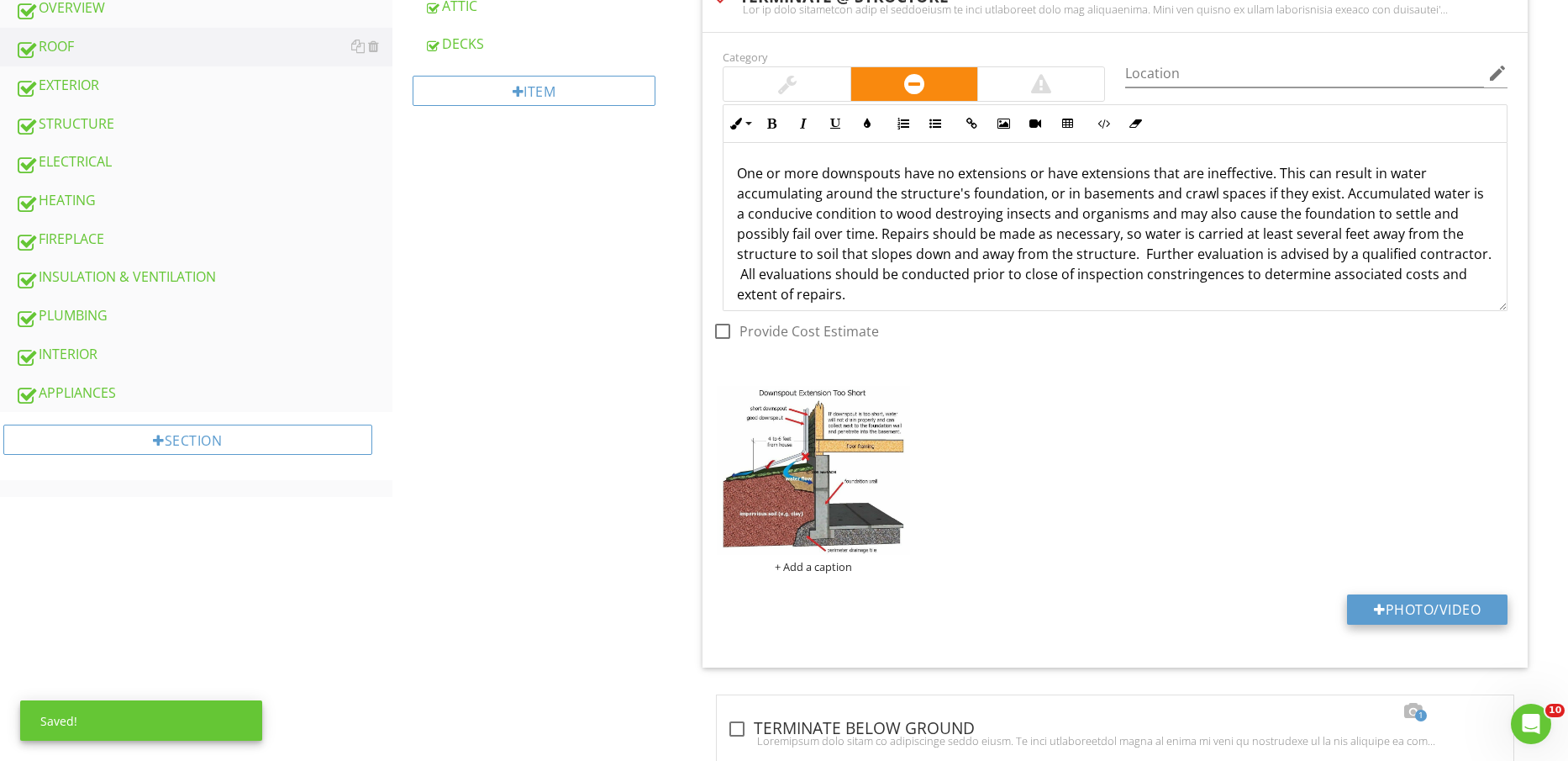
click at [1412, 606] on button "Photo/Video" at bounding box center [1428, 609] width 161 height 30
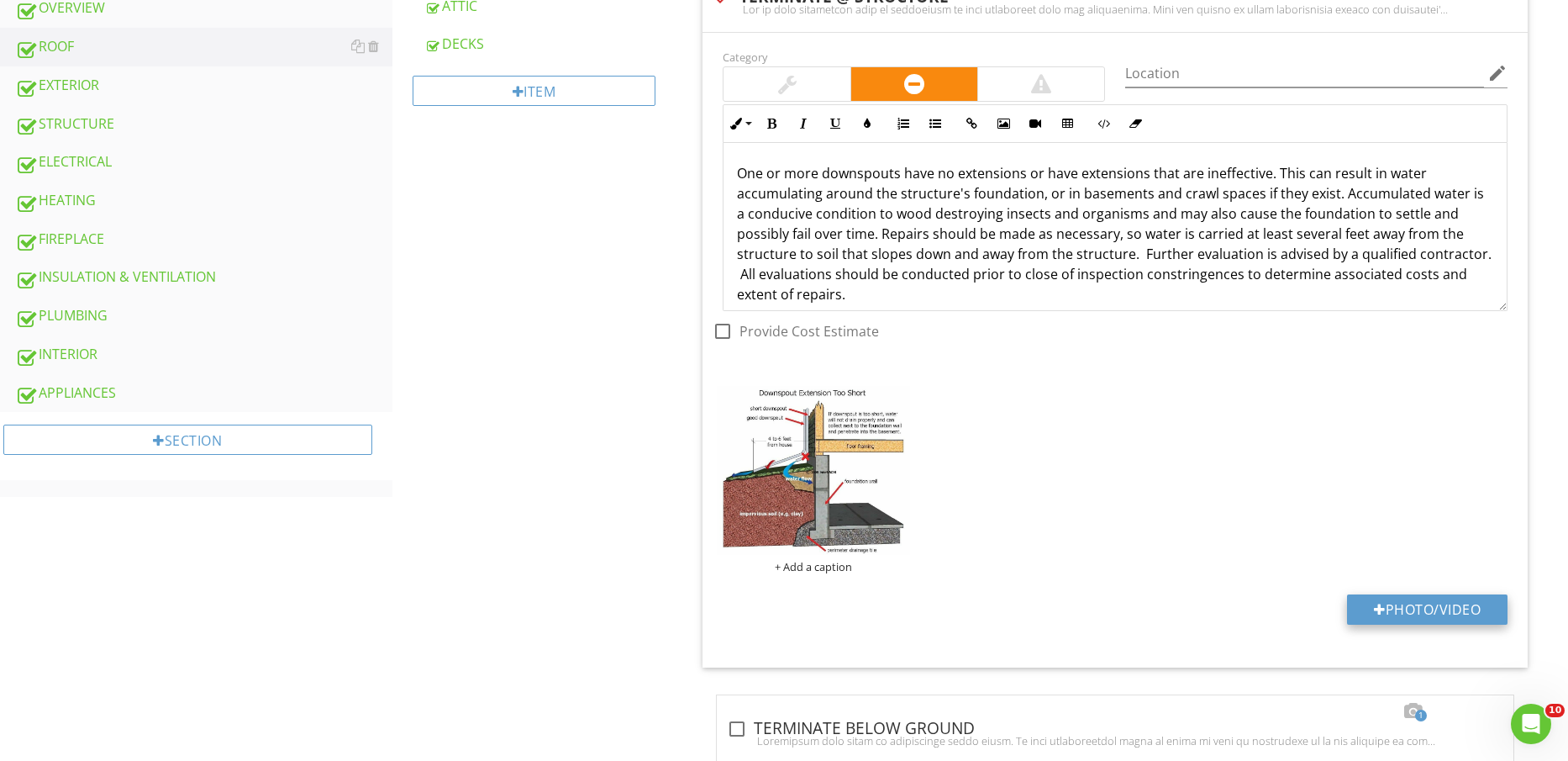
type input "C:\fakepath\IMG_2226.jpg"
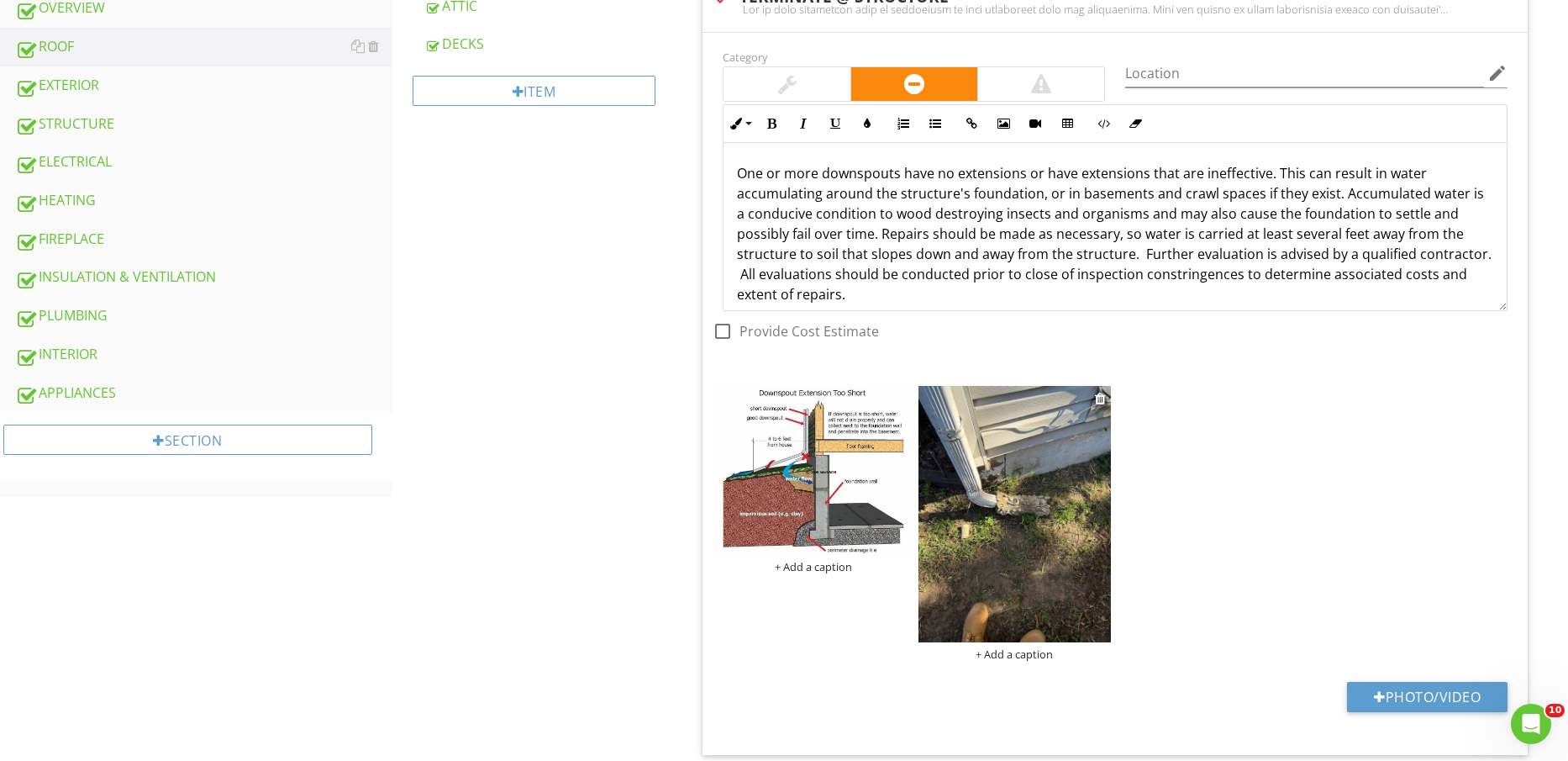
click at [1007, 510] on img at bounding box center [1014, 514] width 192 height 257
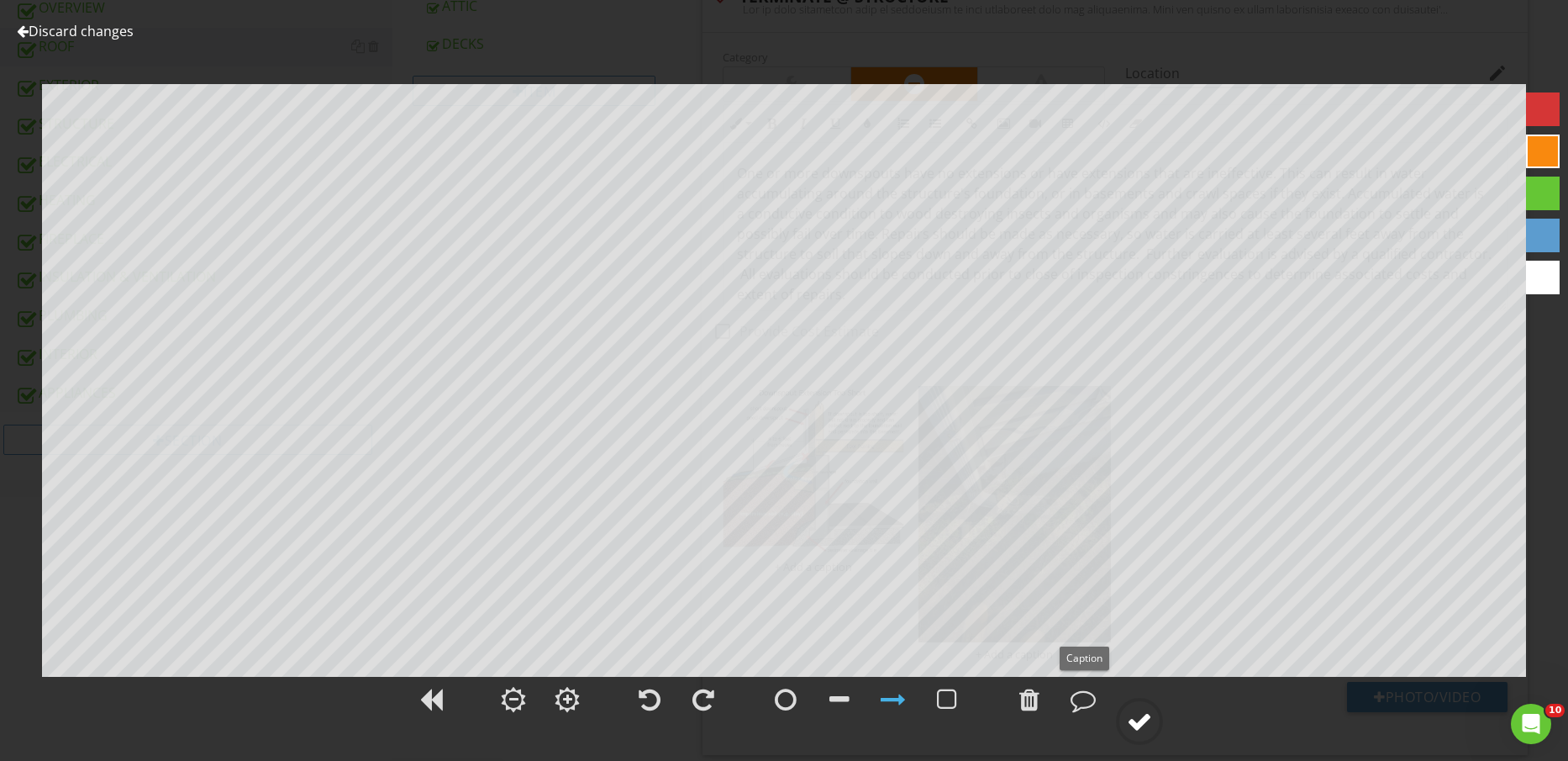
click at [1141, 711] on div at bounding box center [1140, 722] width 26 height 26
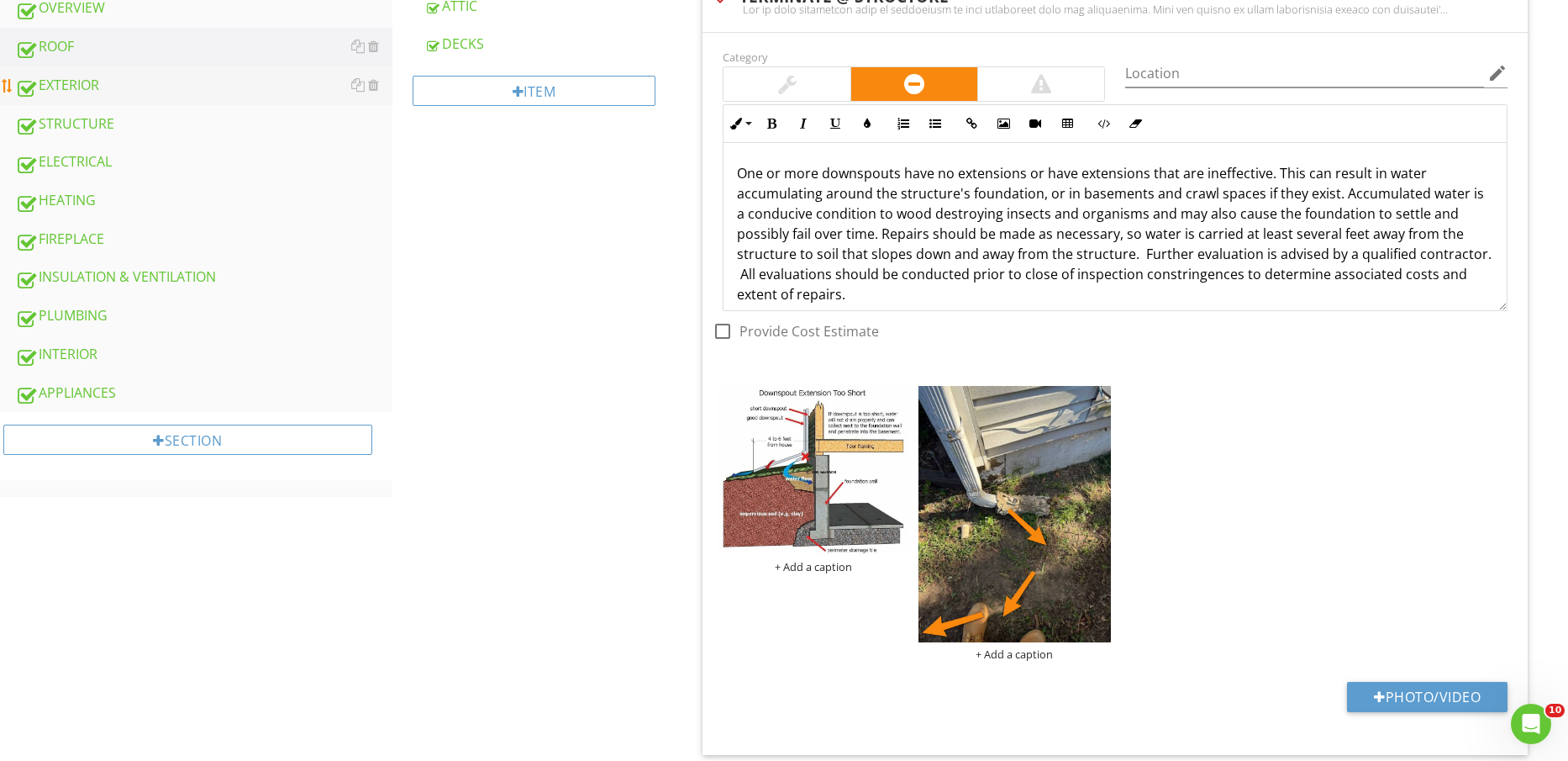
click at [109, 85] on div "EXTERIOR" at bounding box center [204, 86] width 378 height 22
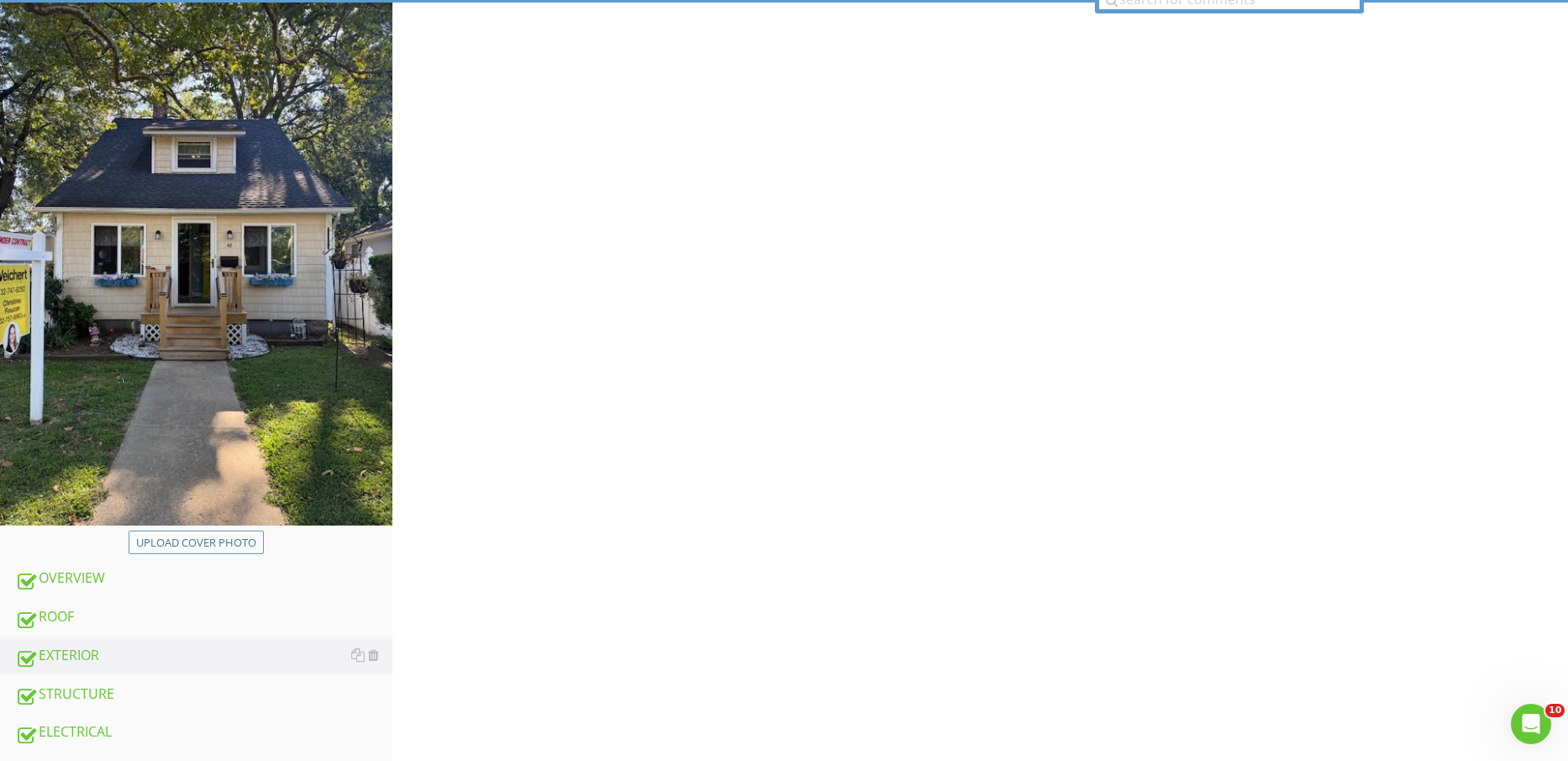
scroll to position [105, 0]
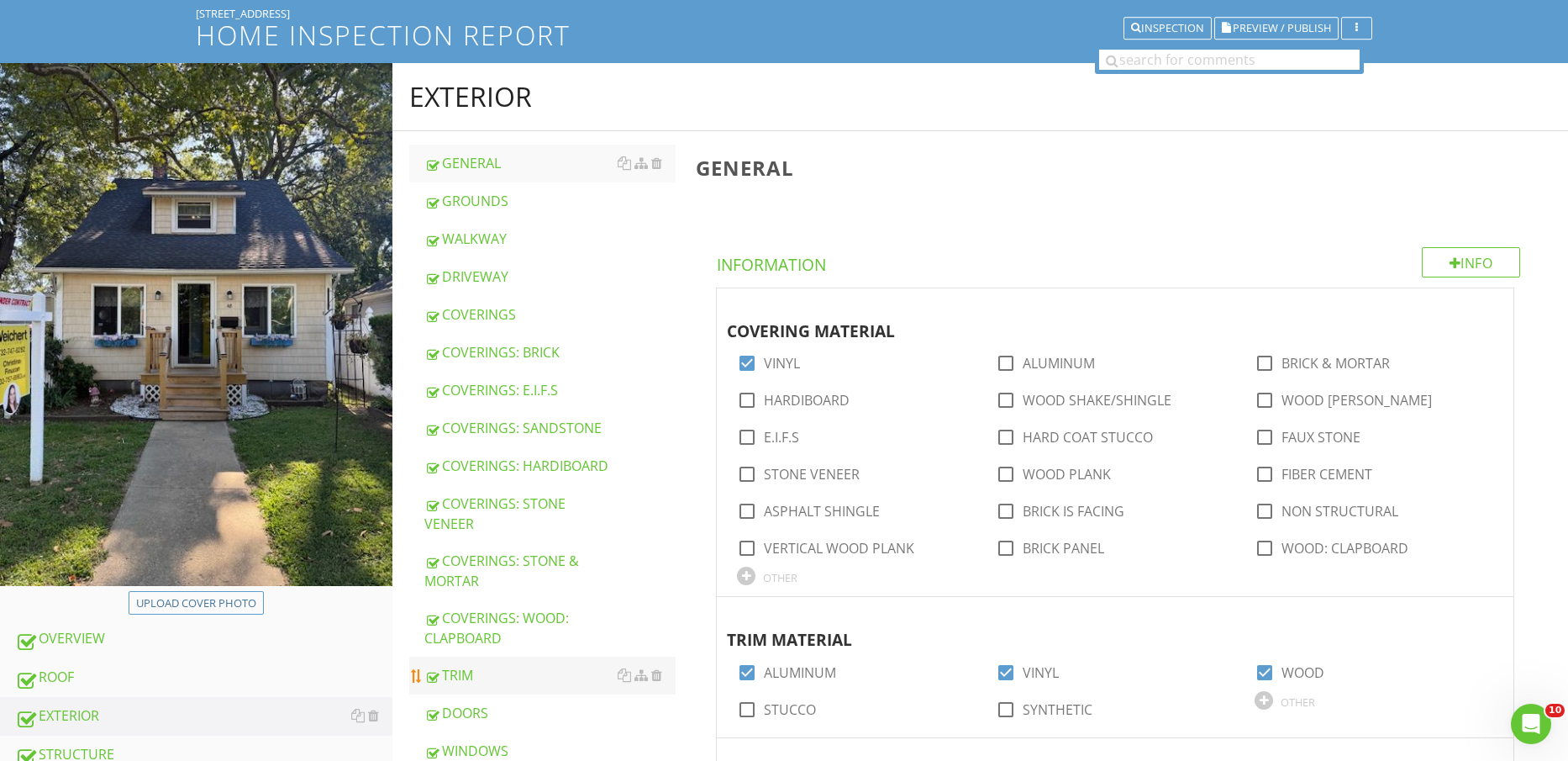
click at [494, 665] on div "TRIM" at bounding box center [550, 675] width 252 height 21
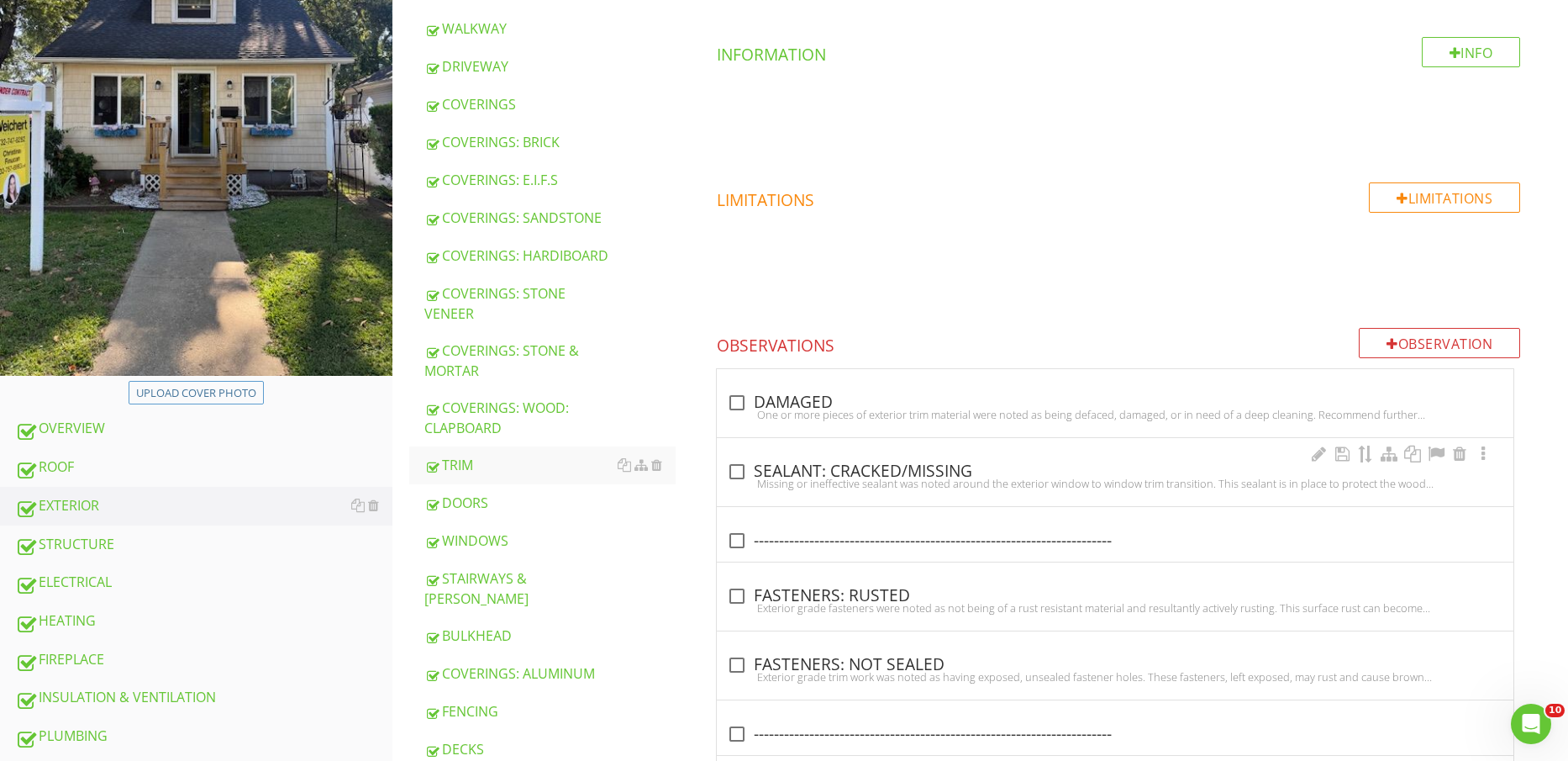
click at [912, 479] on div at bounding box center [1115, 484] width 777 height 14
checkbox input "true"
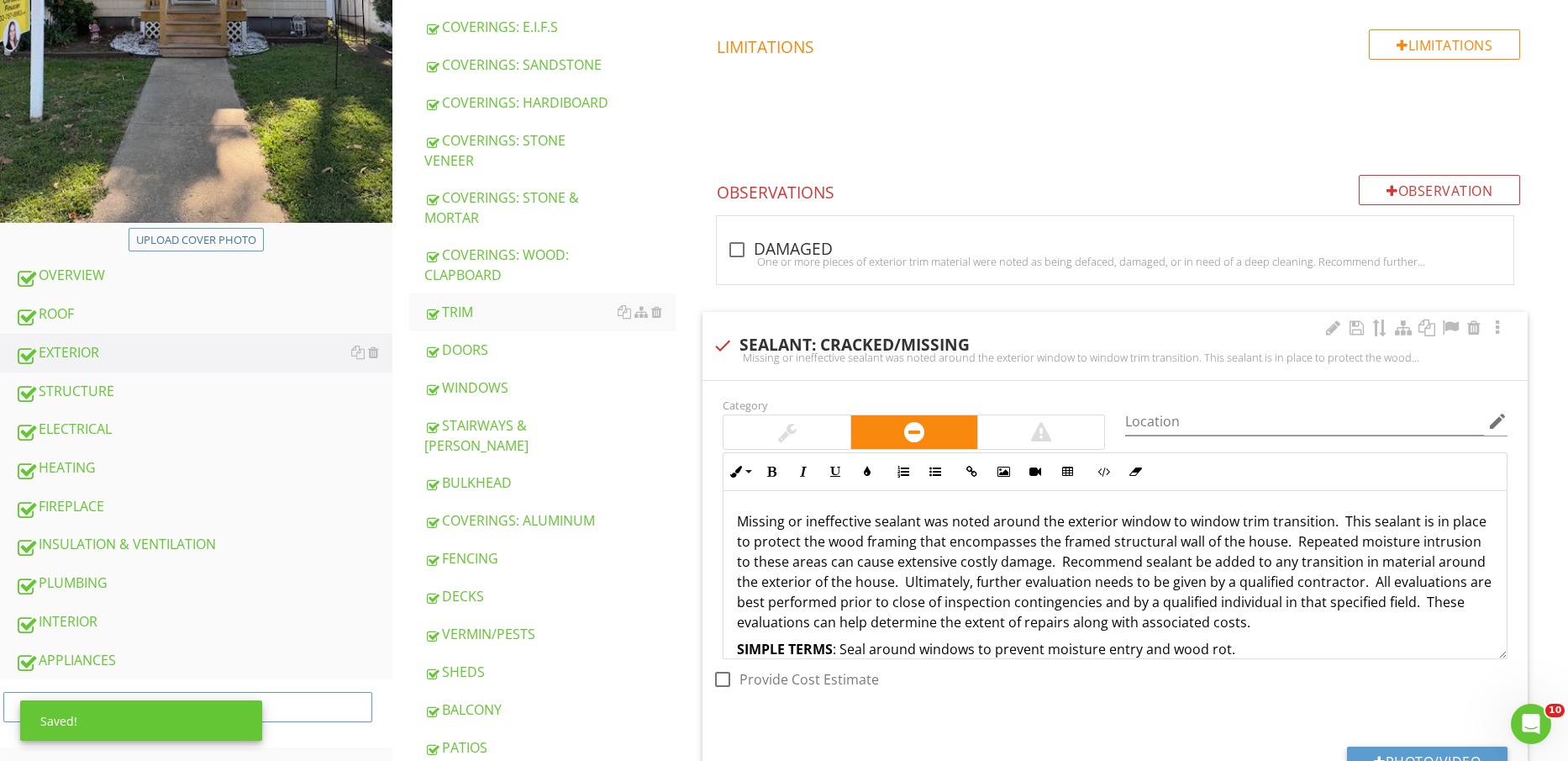
scroll to position [841, 0]
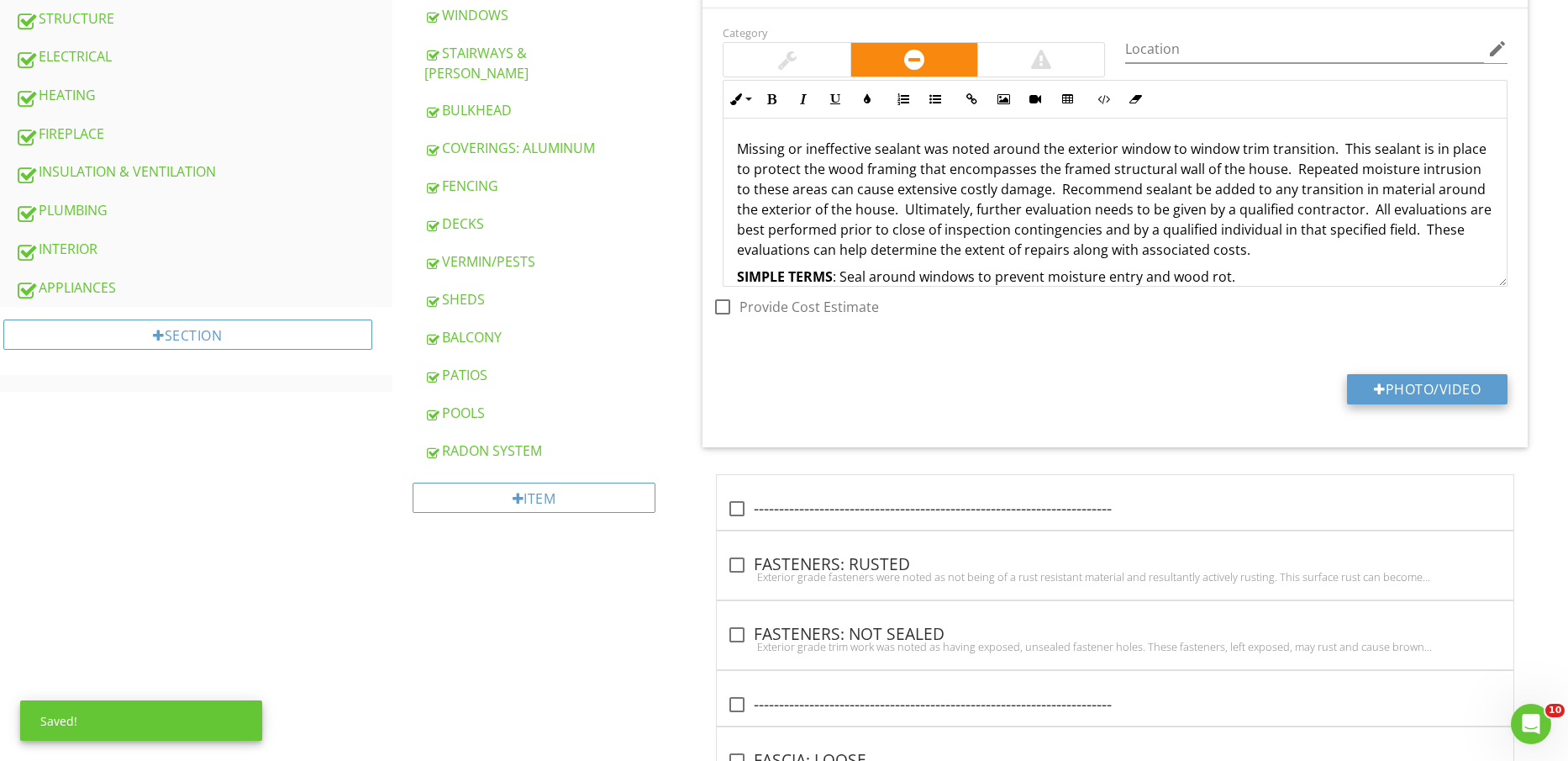
click at [1433, 386] on button "Photo/Video" at bounding box center [1428, 389] width 161 height 30
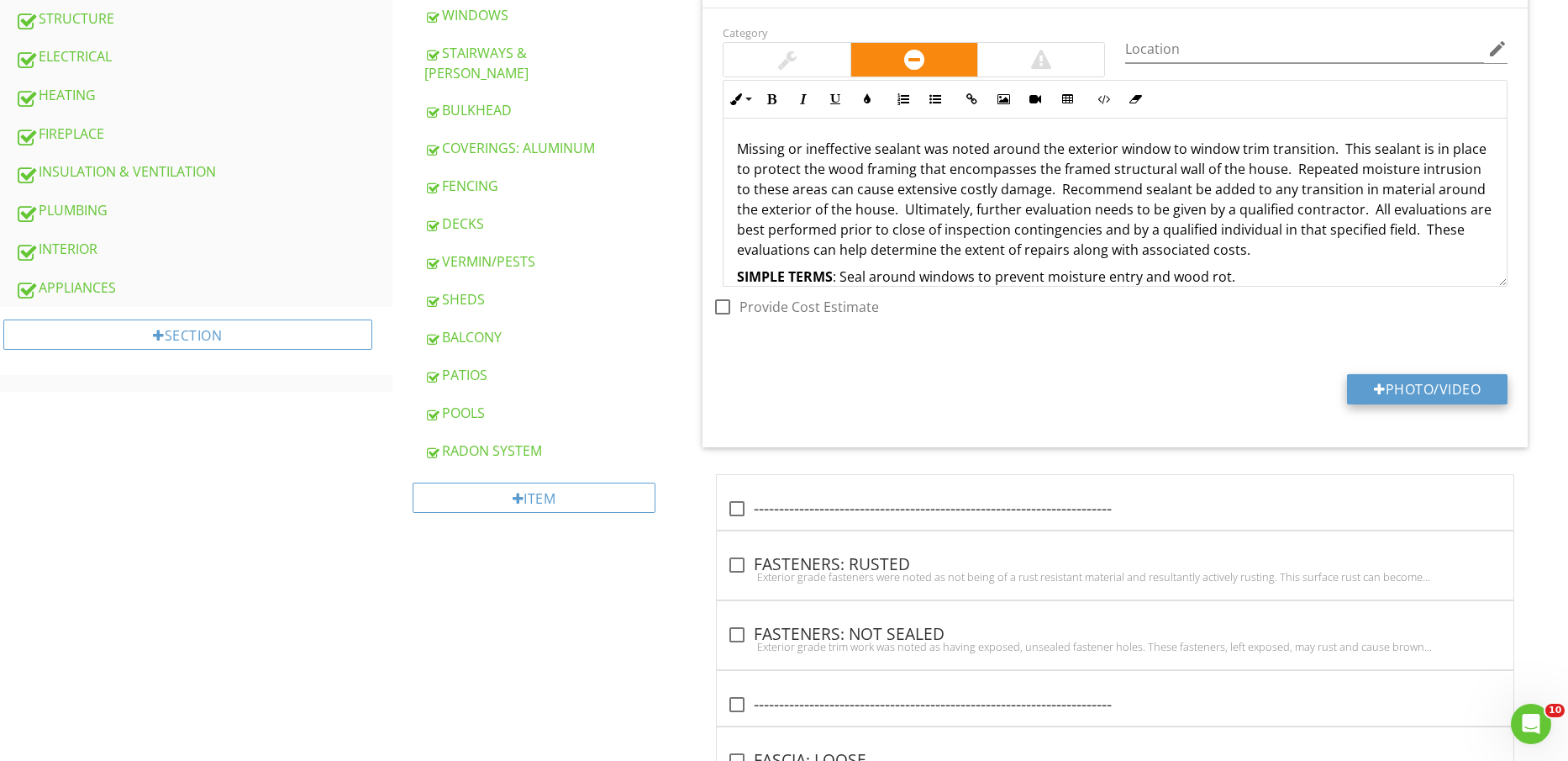
type input "C:\fakepath\IMG_2232.jpg"
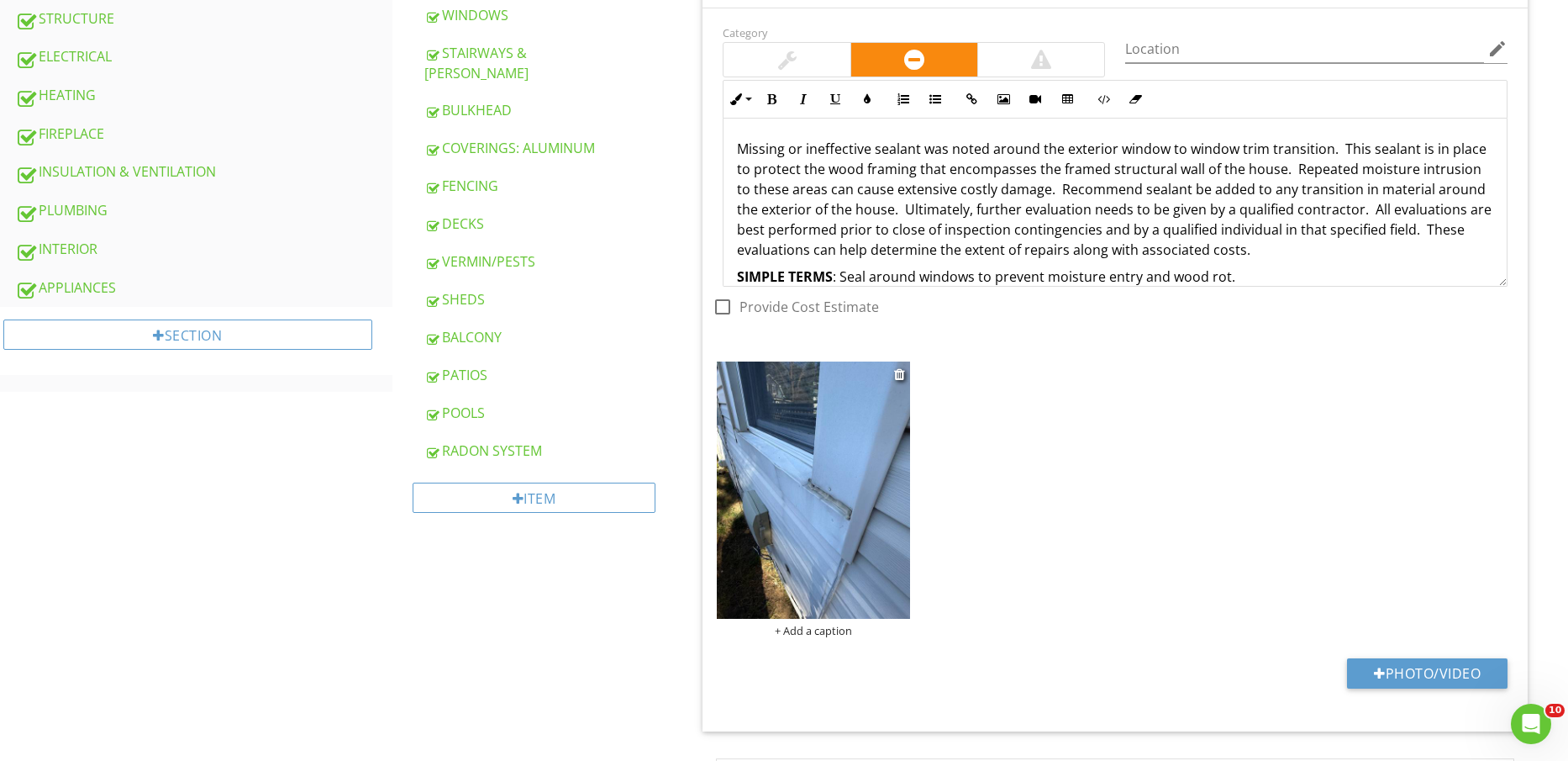
click at [804, 511] on img at bounding box center [813, 490] width 192 height 257
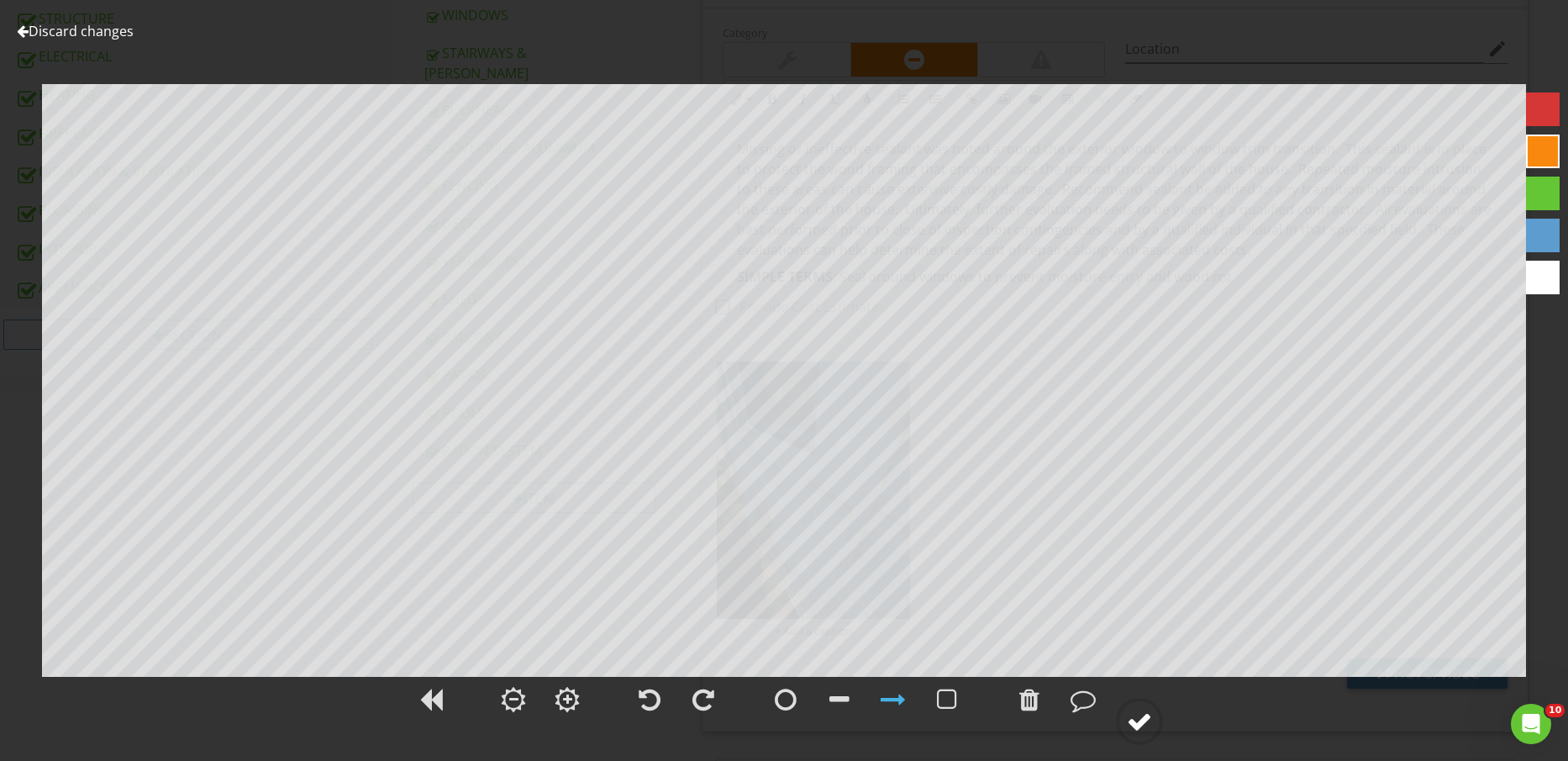
click at [1142, 722] on div at bounding box center [1140, 722] width 26 height 26
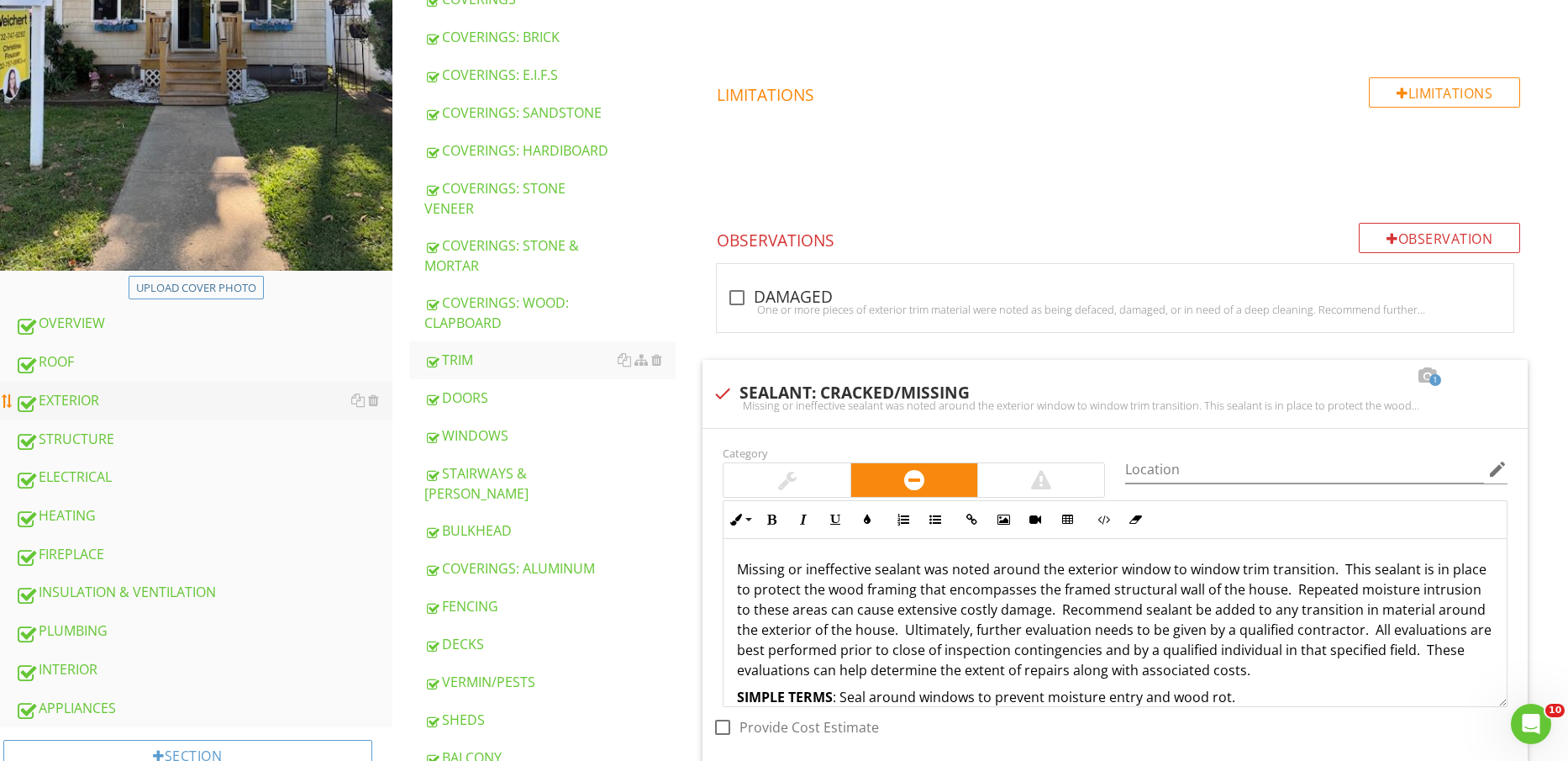
click at [65, 390] on div "EXTERIOR" at bounding box center [204, 401] width 378 height 22
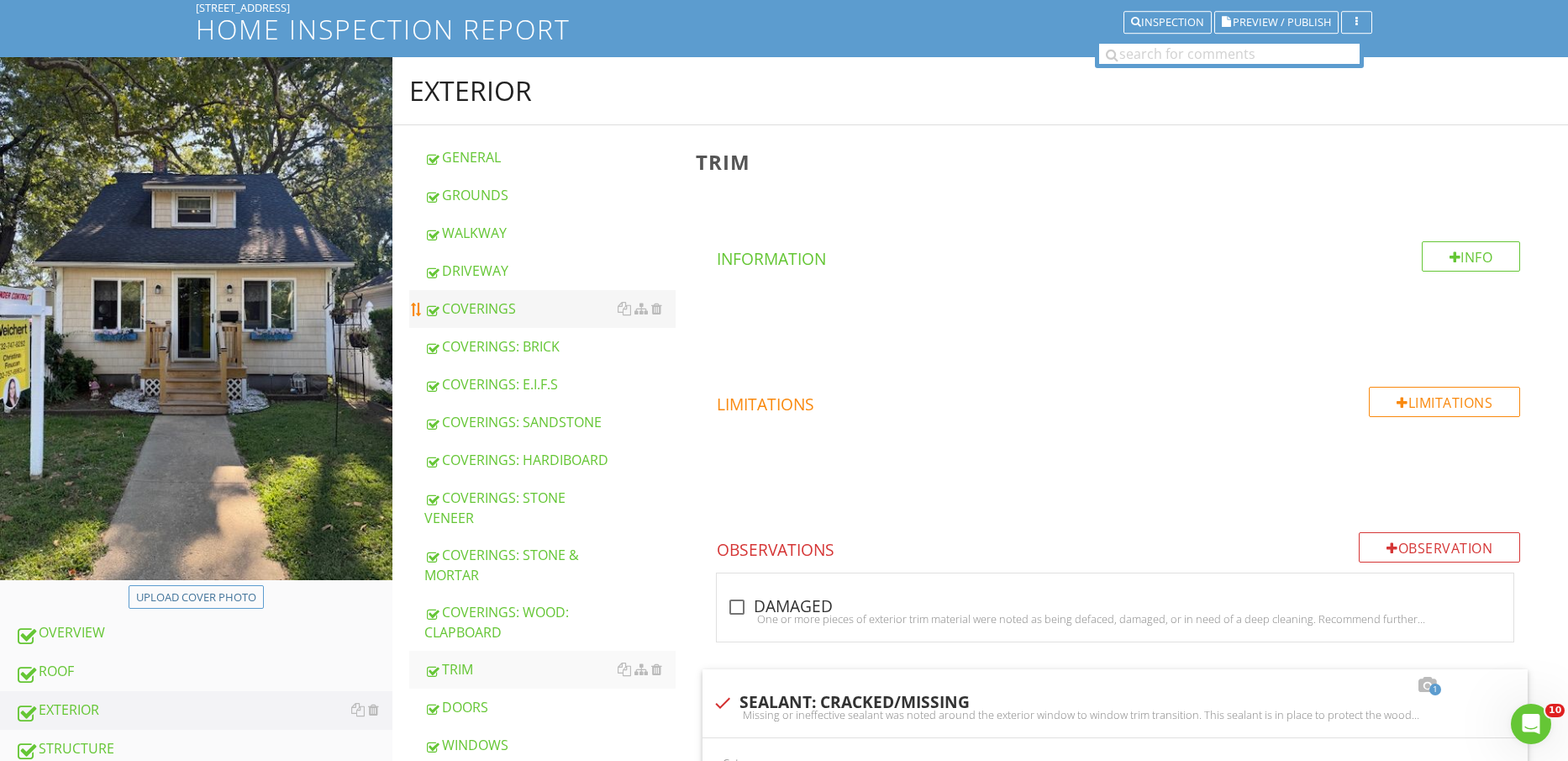
scroll to position [105, 0]
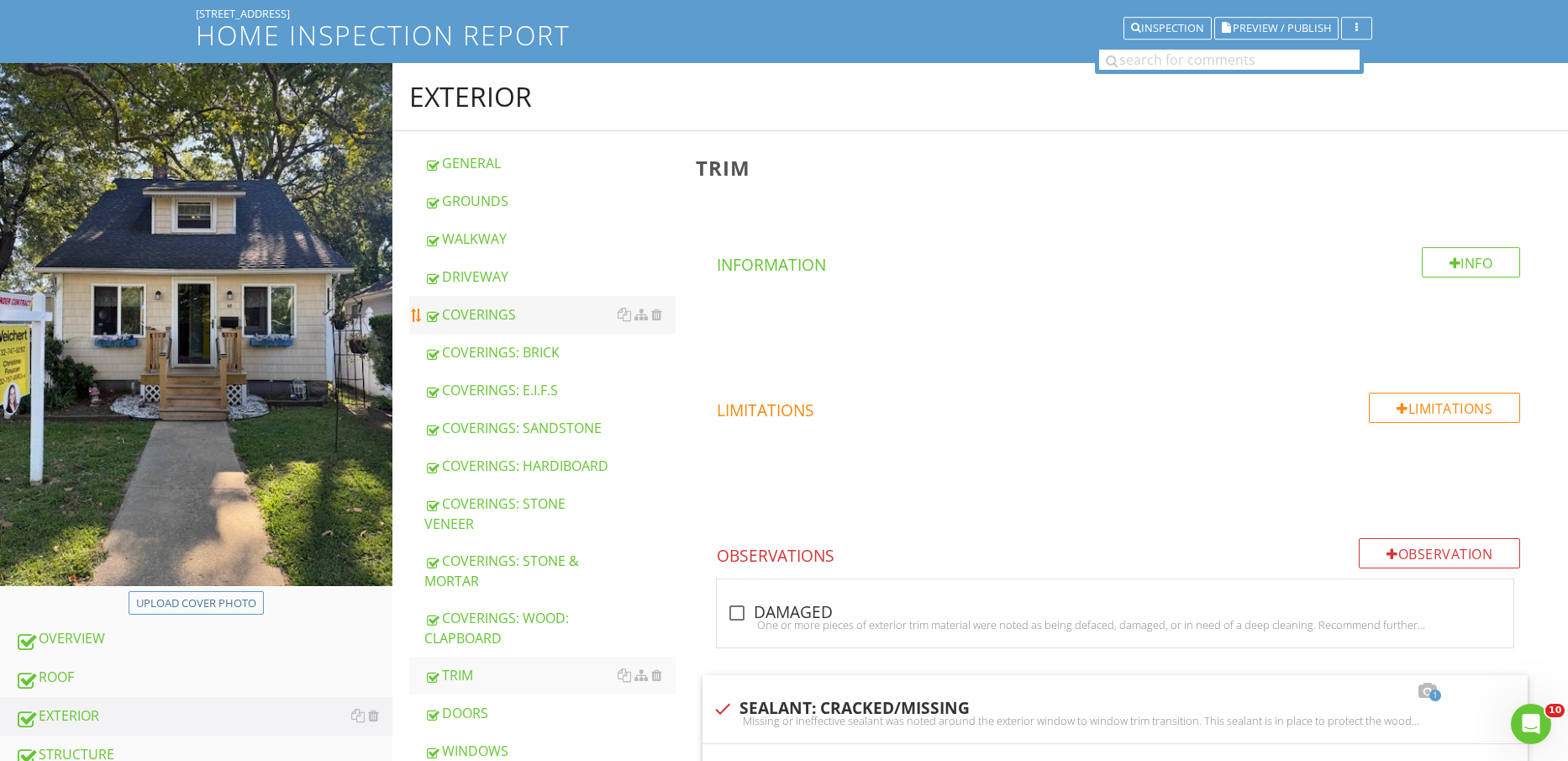
click at [521, 309] on div "COVERINGS" at bounding box center [550, 315] width 252 height 21
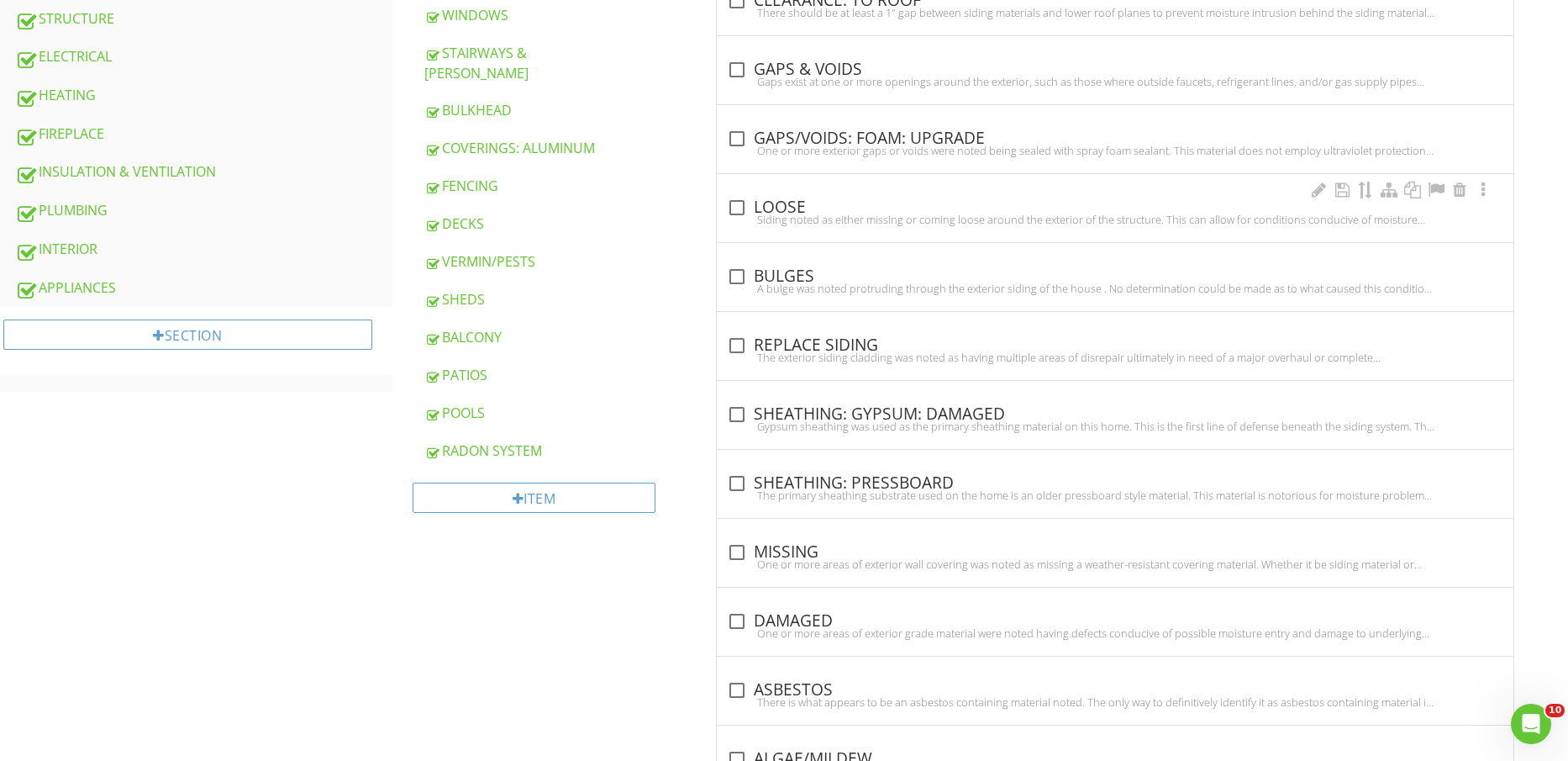
click at [786, 217] on div "Siding noted as either missing or coming loose around the exterior of the struc…" at bounding box center [1115, 220] width 777 height 14
checkbox input "true"
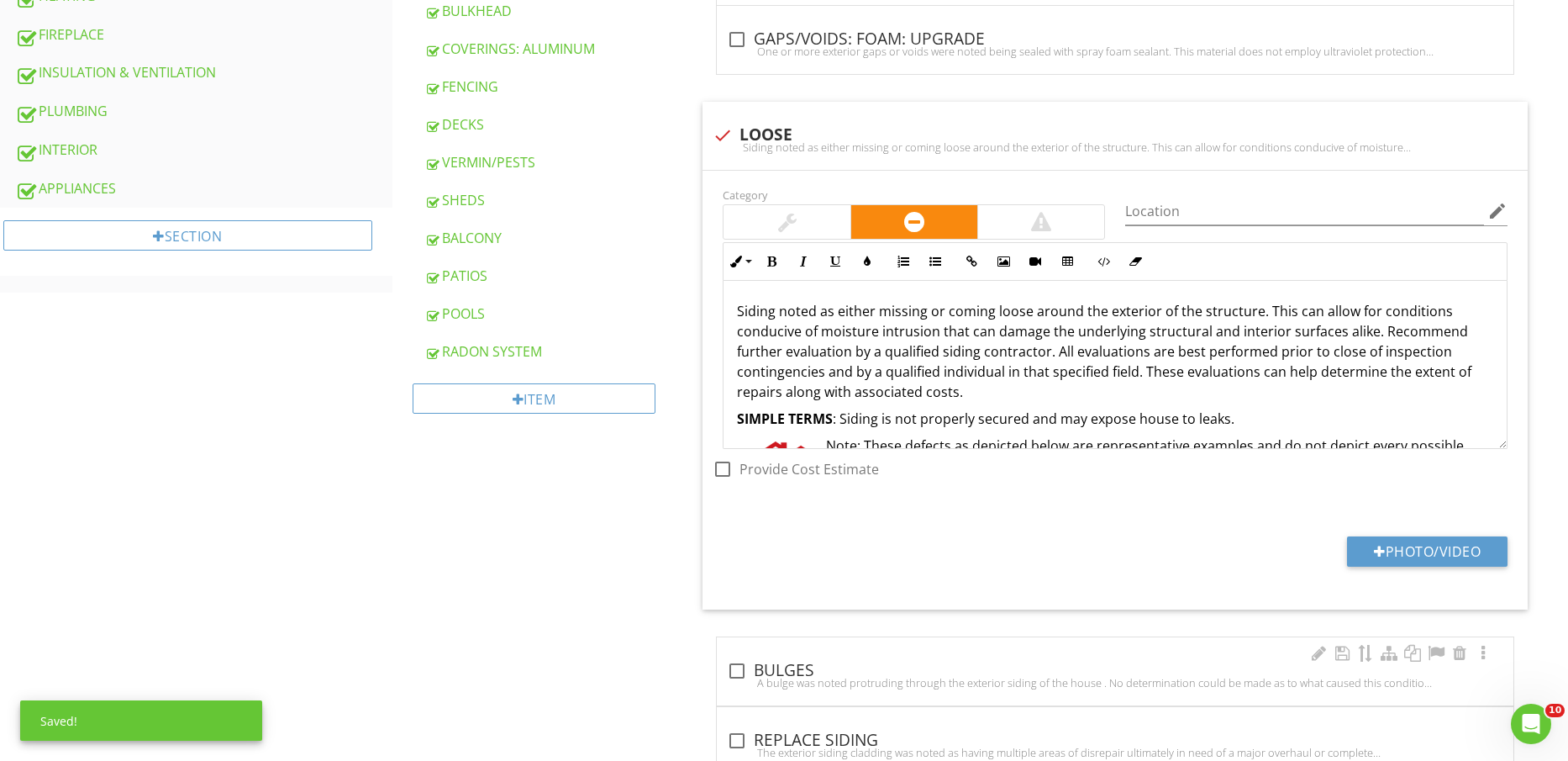
scroll to position [1261, 0]
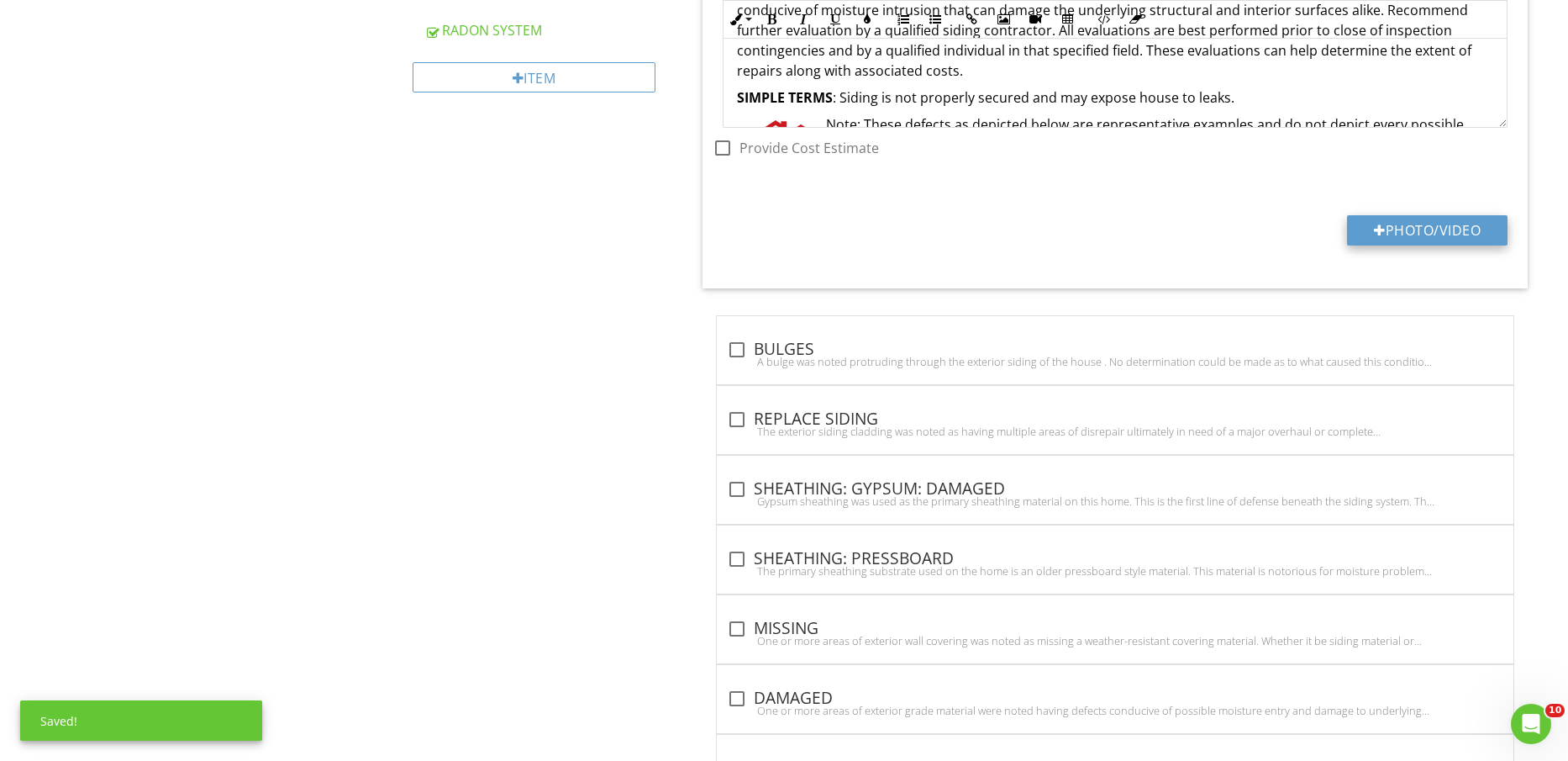
click at [1432, 221] on button "Photo/Video" at bounding box center [1428, 230] width 161 height 30
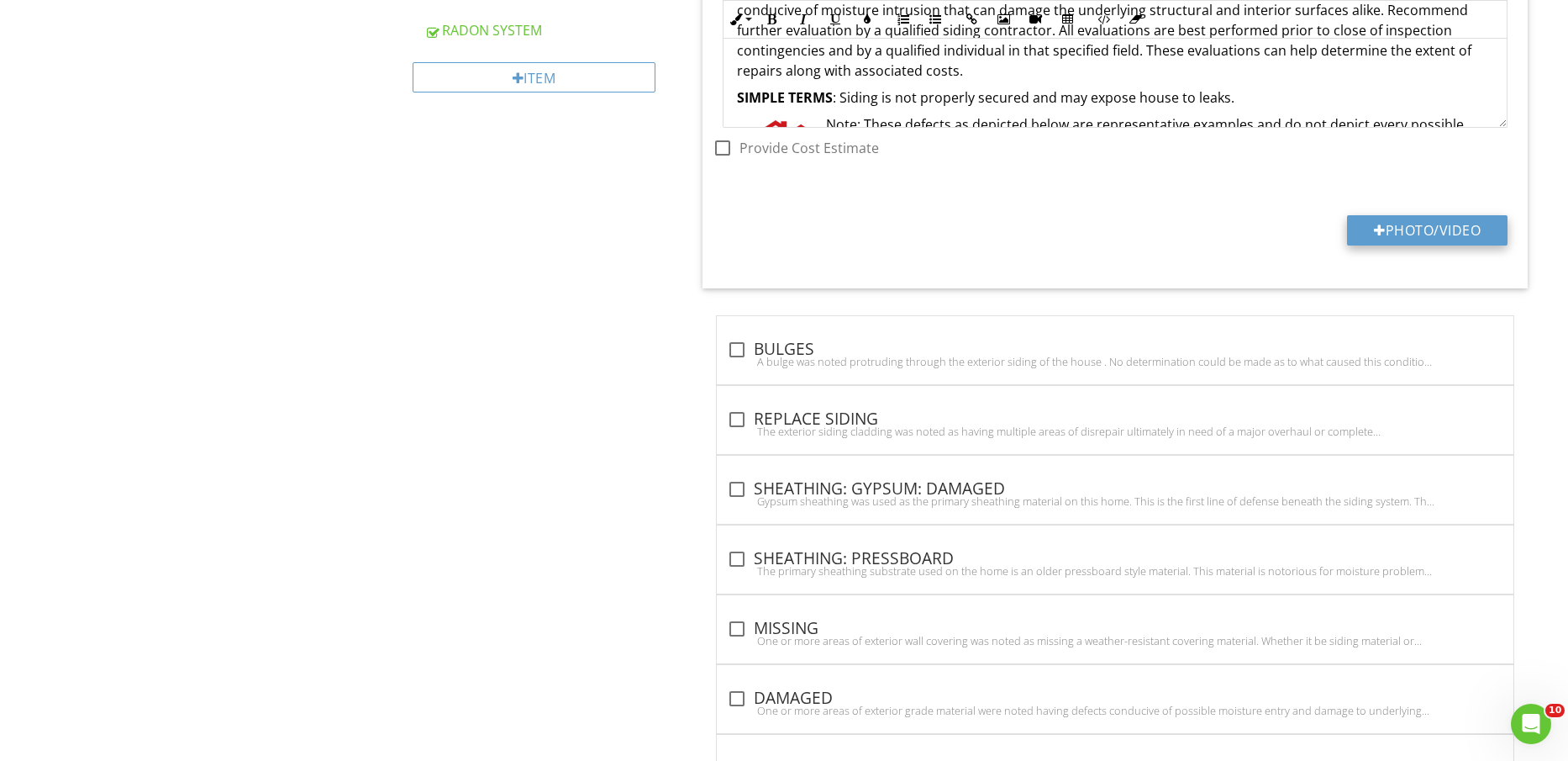
type input "C:\fakepath\IMG_2233.jpg"
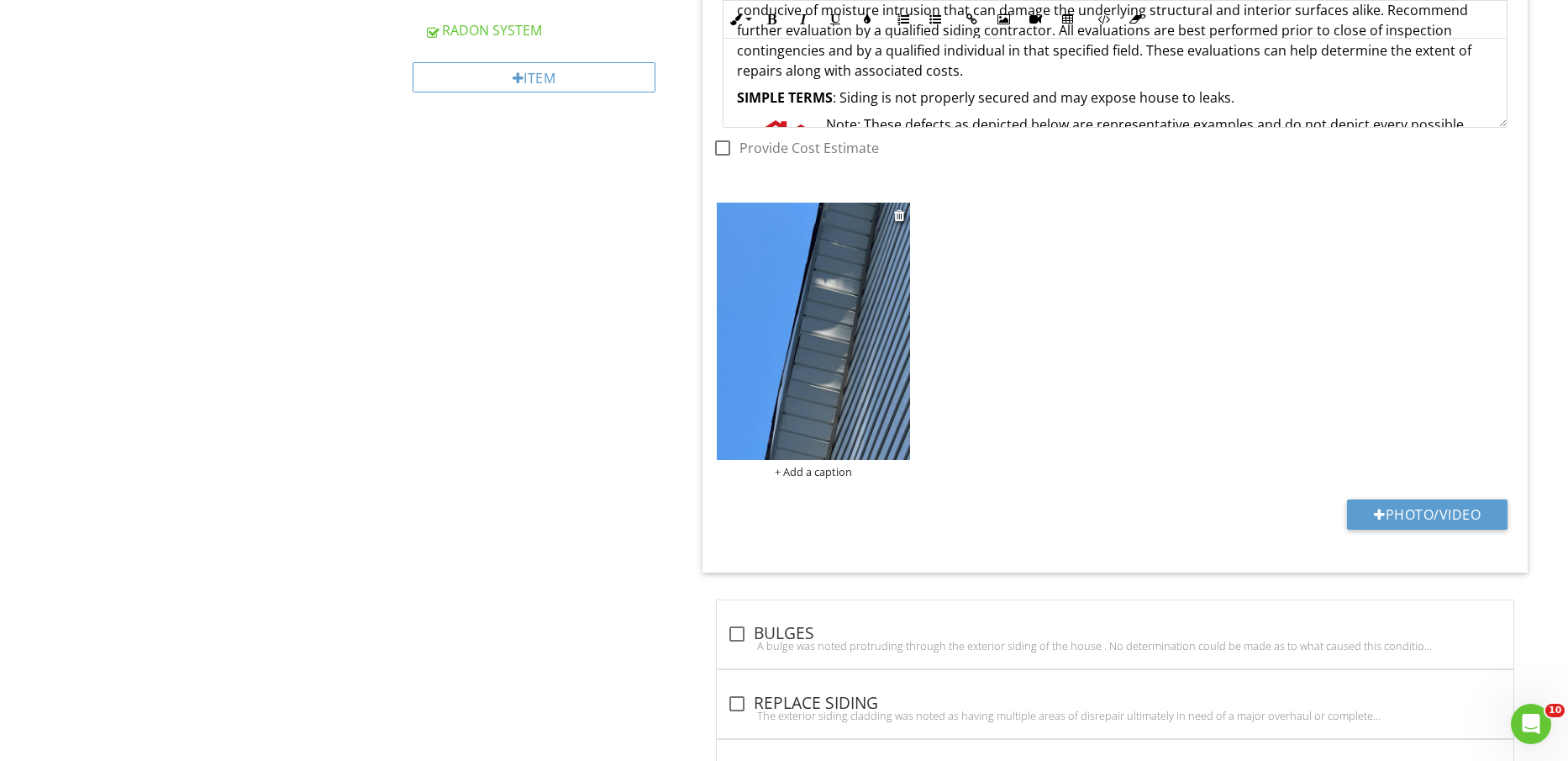
click at [848, 380] on img at bounding box center [813, 331] width 192 height 257
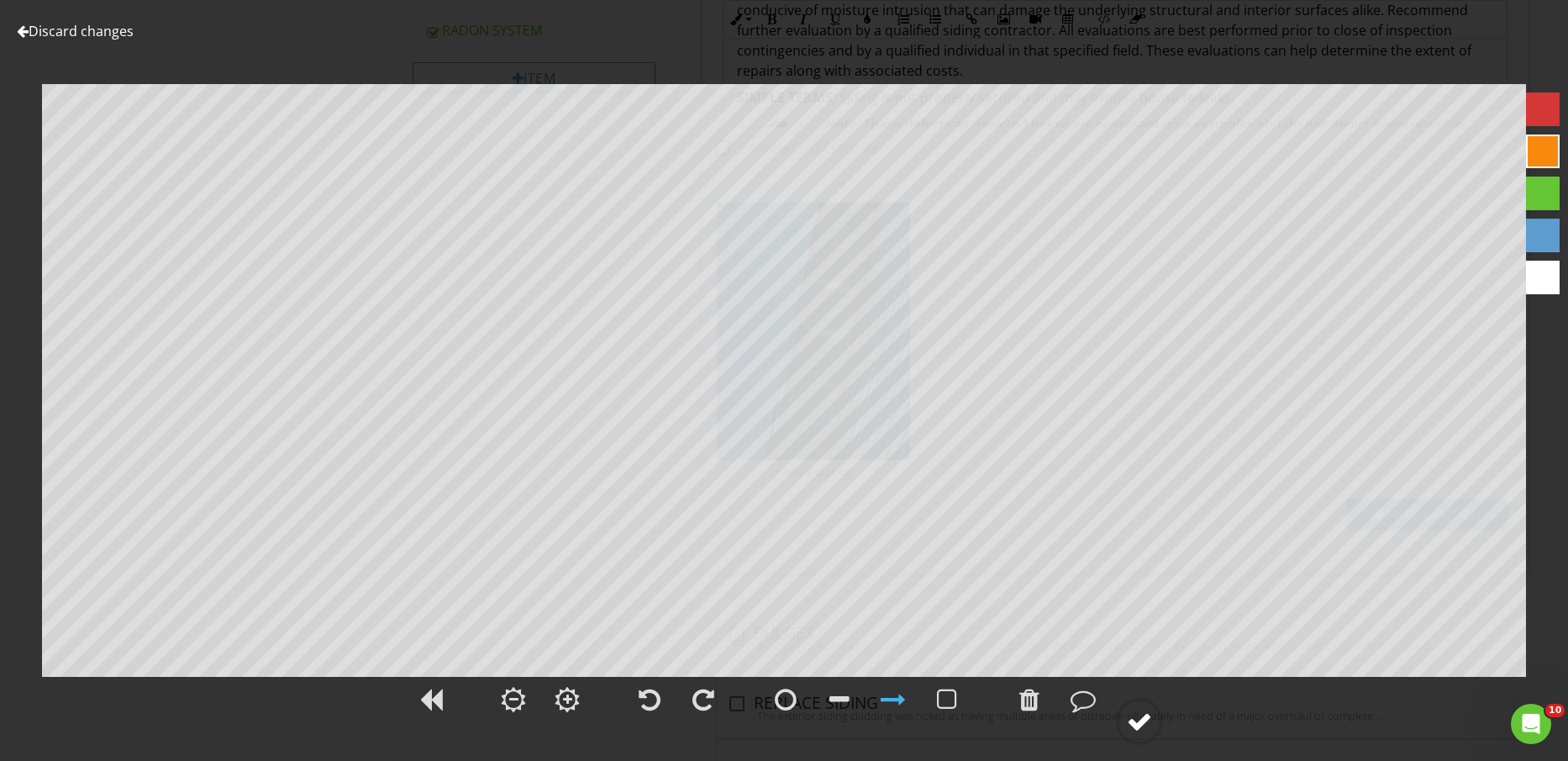
click at [1150, 728] on div at bounding box center [1140, 722] width 26 height 26
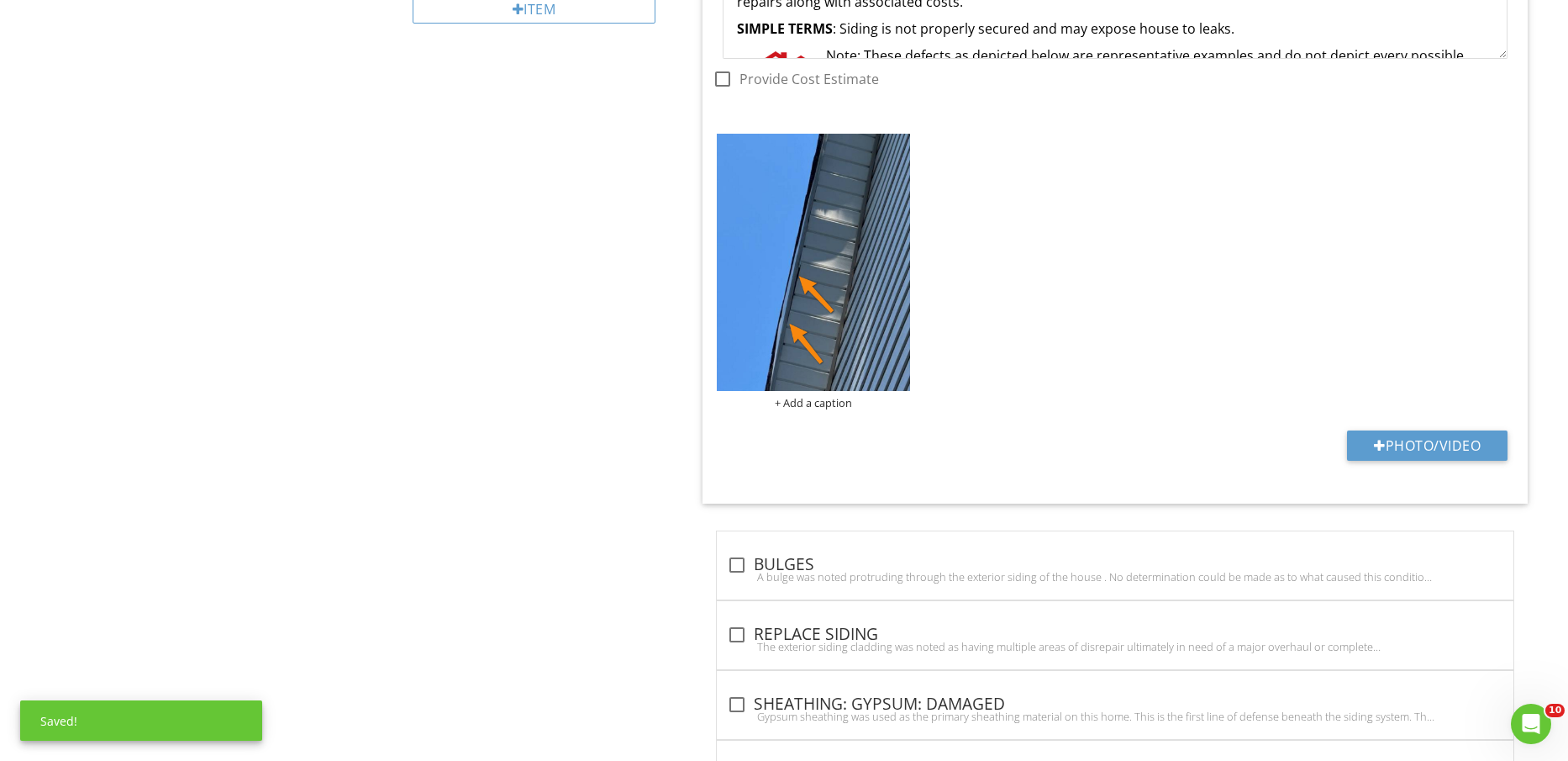
scroll to position [1366, 0]
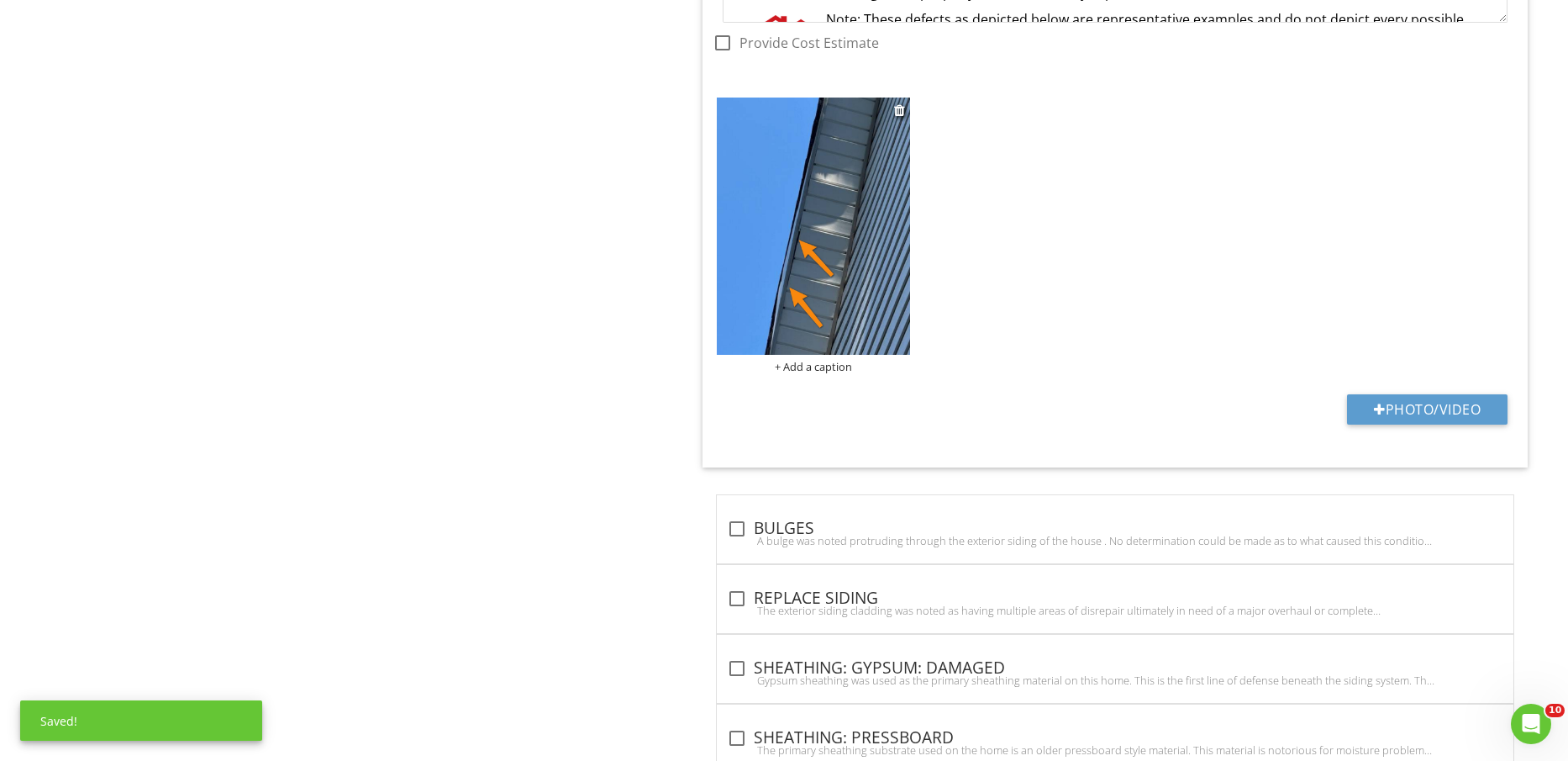
click at [832, 367] on div "+ Add a caption" at bounding box center [813, 367] width 192 height 14
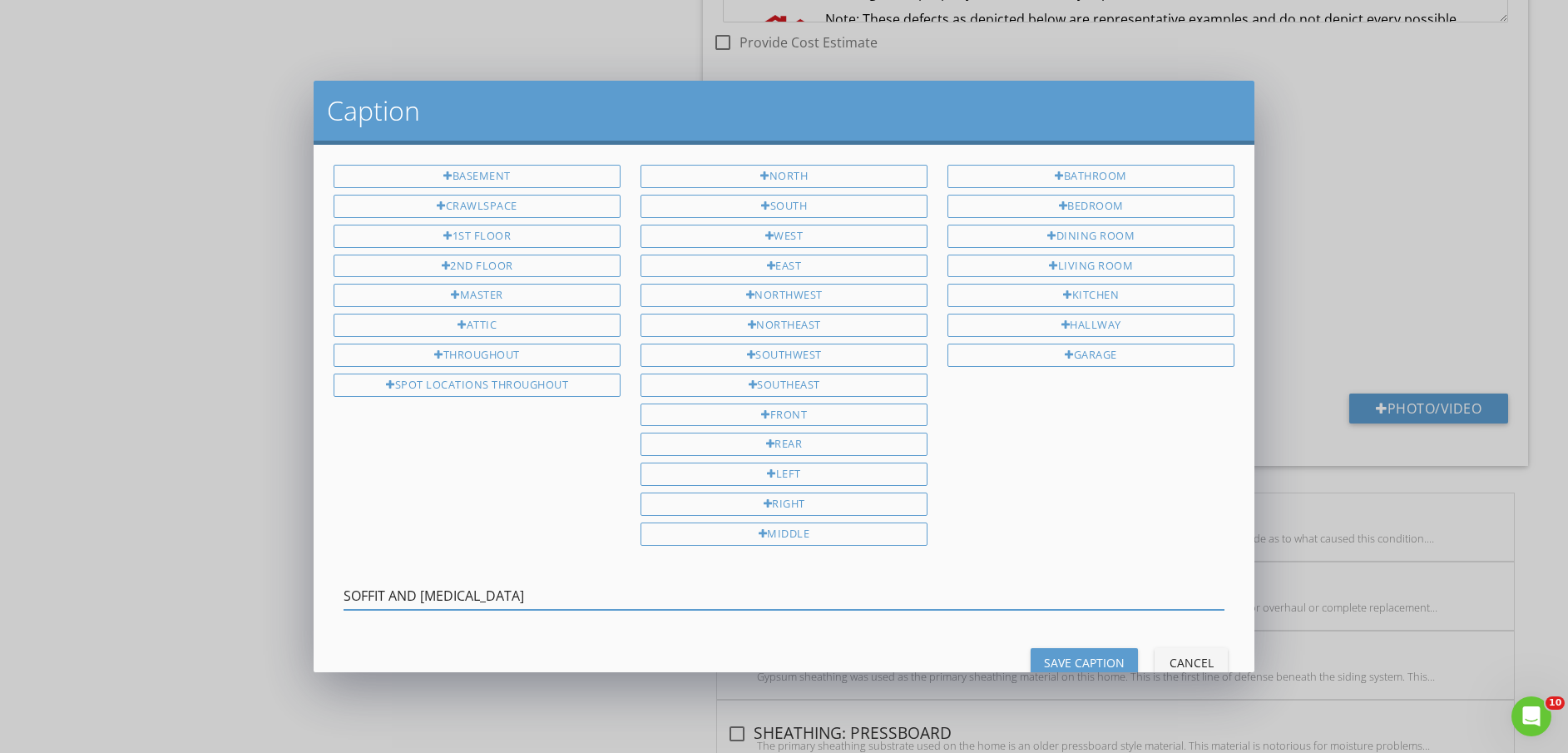
type input "SOFFIT AND [MEDICAL_DATA]"
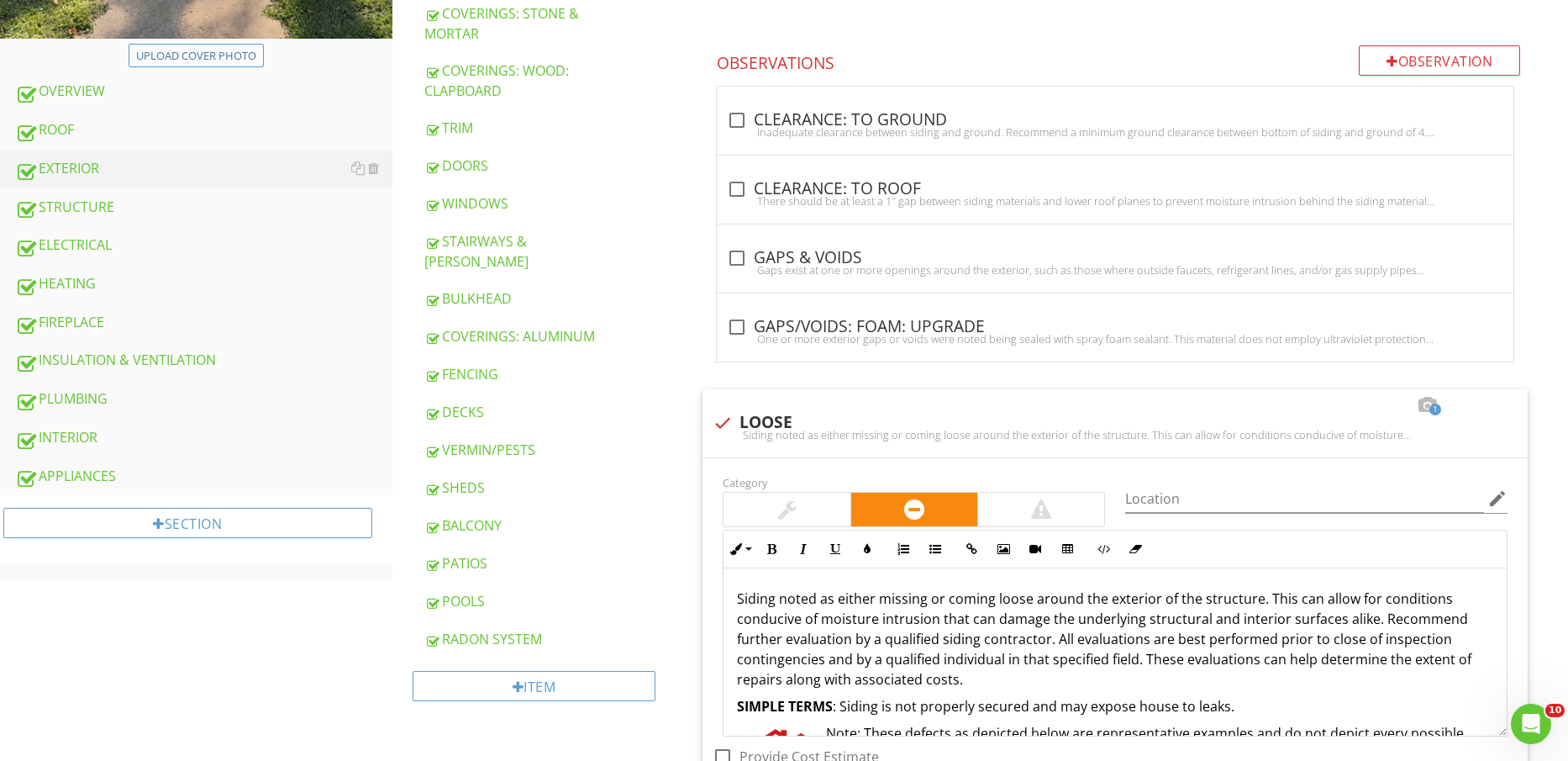
scroll to position [0, 0]
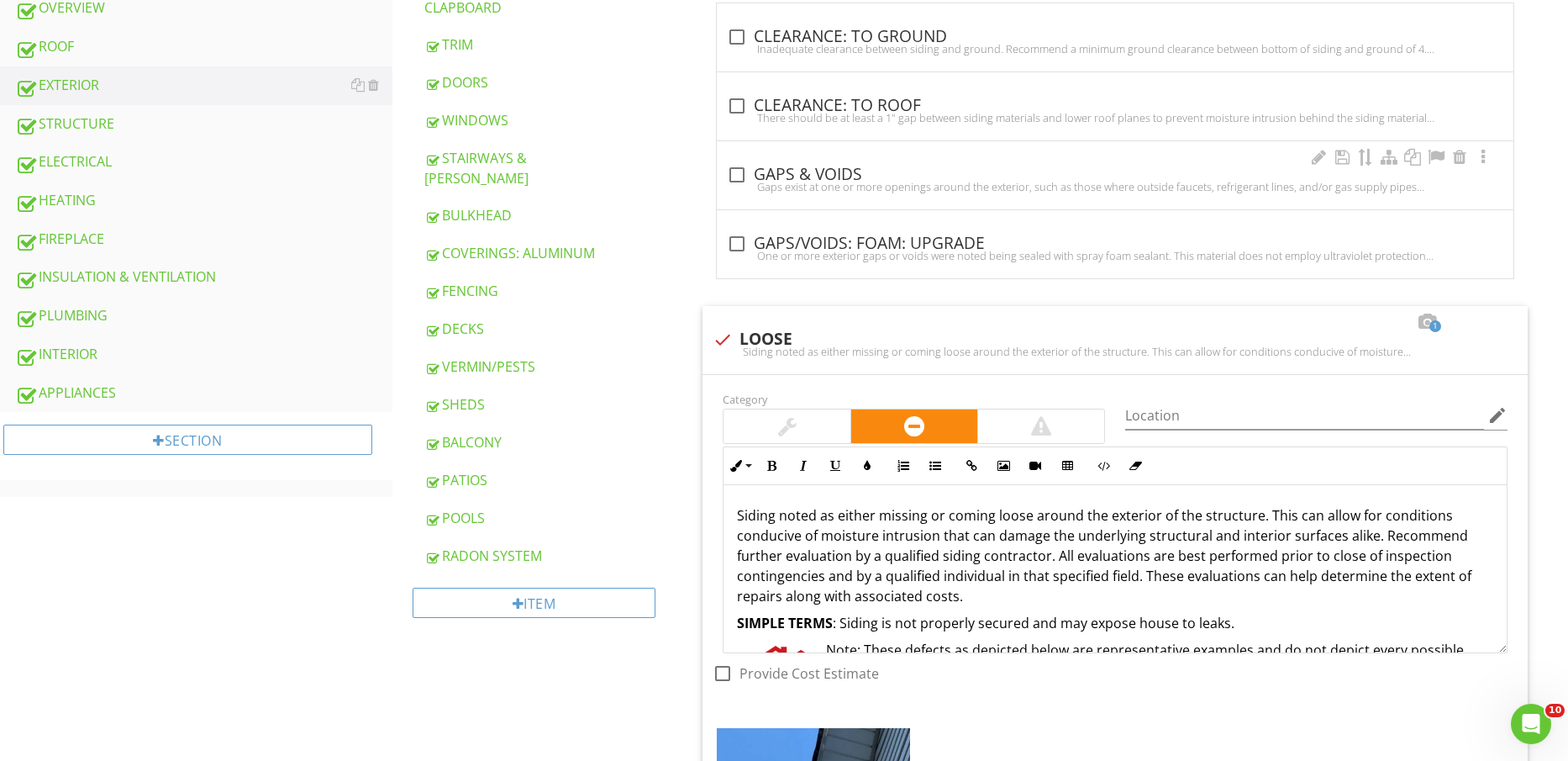
click at [827, 177] on div "check_box_outline_blank GAPS & VOIDS" at bounding box center [1115, 175] width 777 height 21
checkbox input "true"
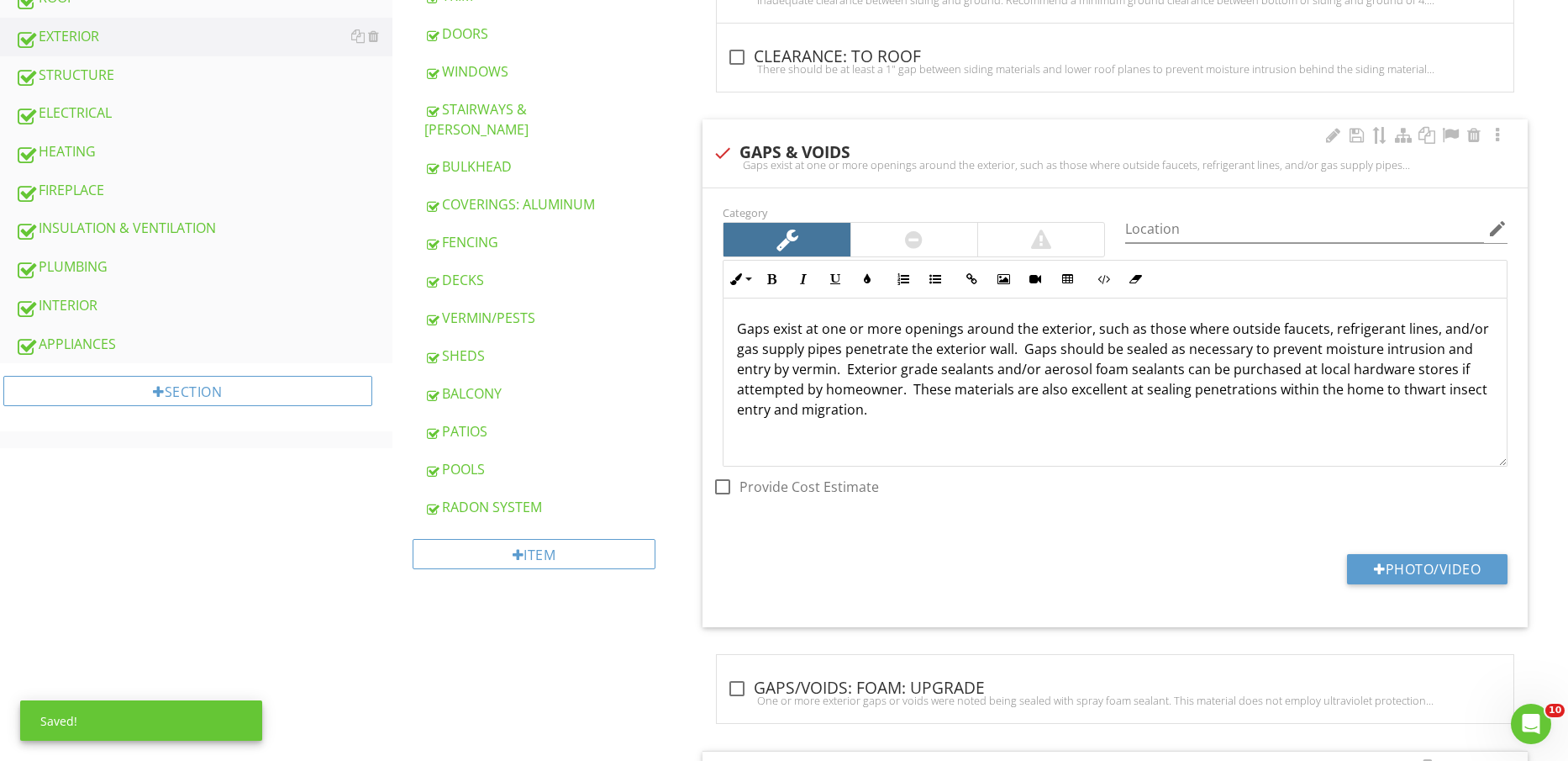
scroll to position [947, 0]
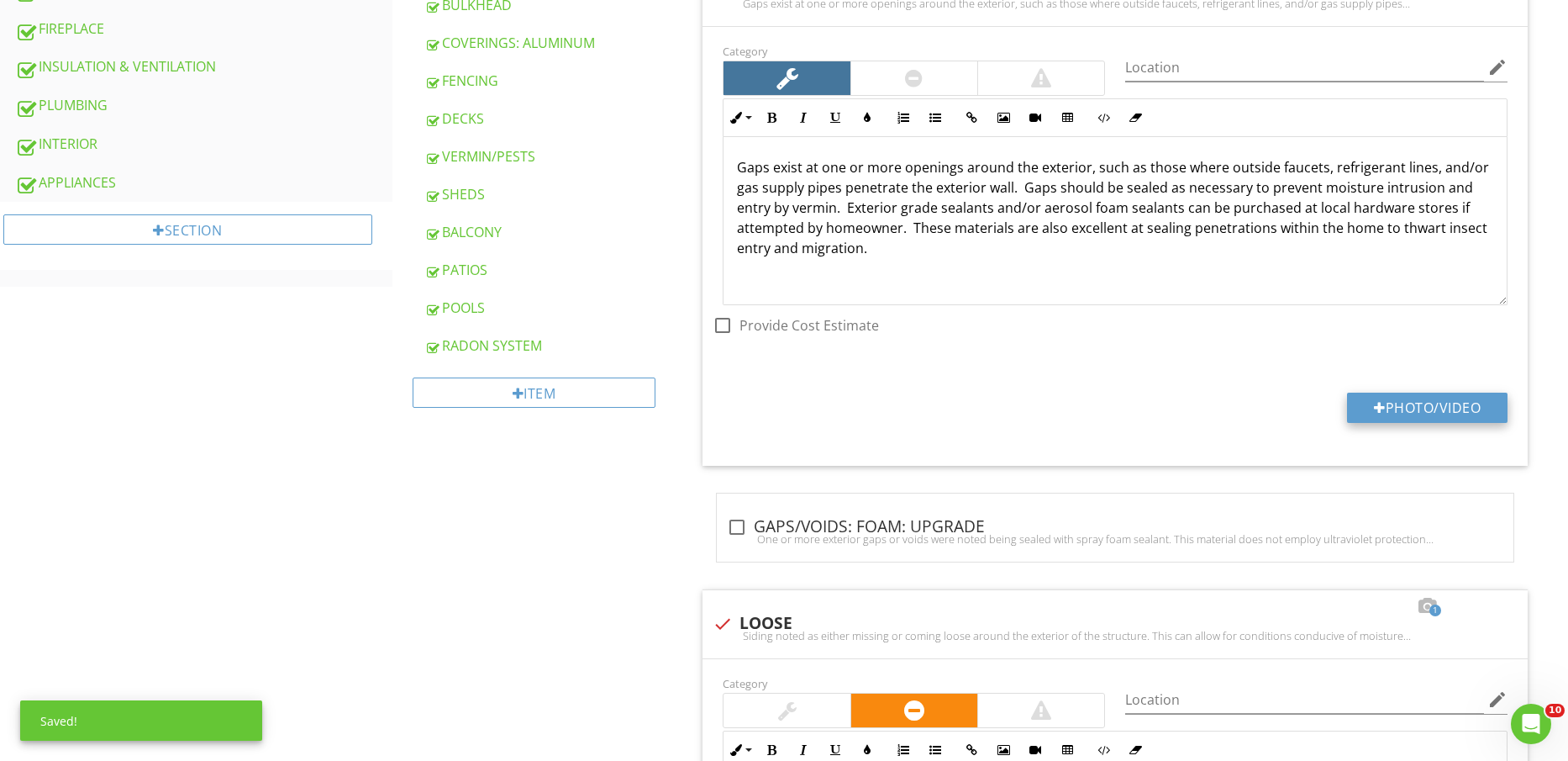
click at [1417, 401] on button "Photo/Video" at bounding box center [1428, 407] width 161 height 30
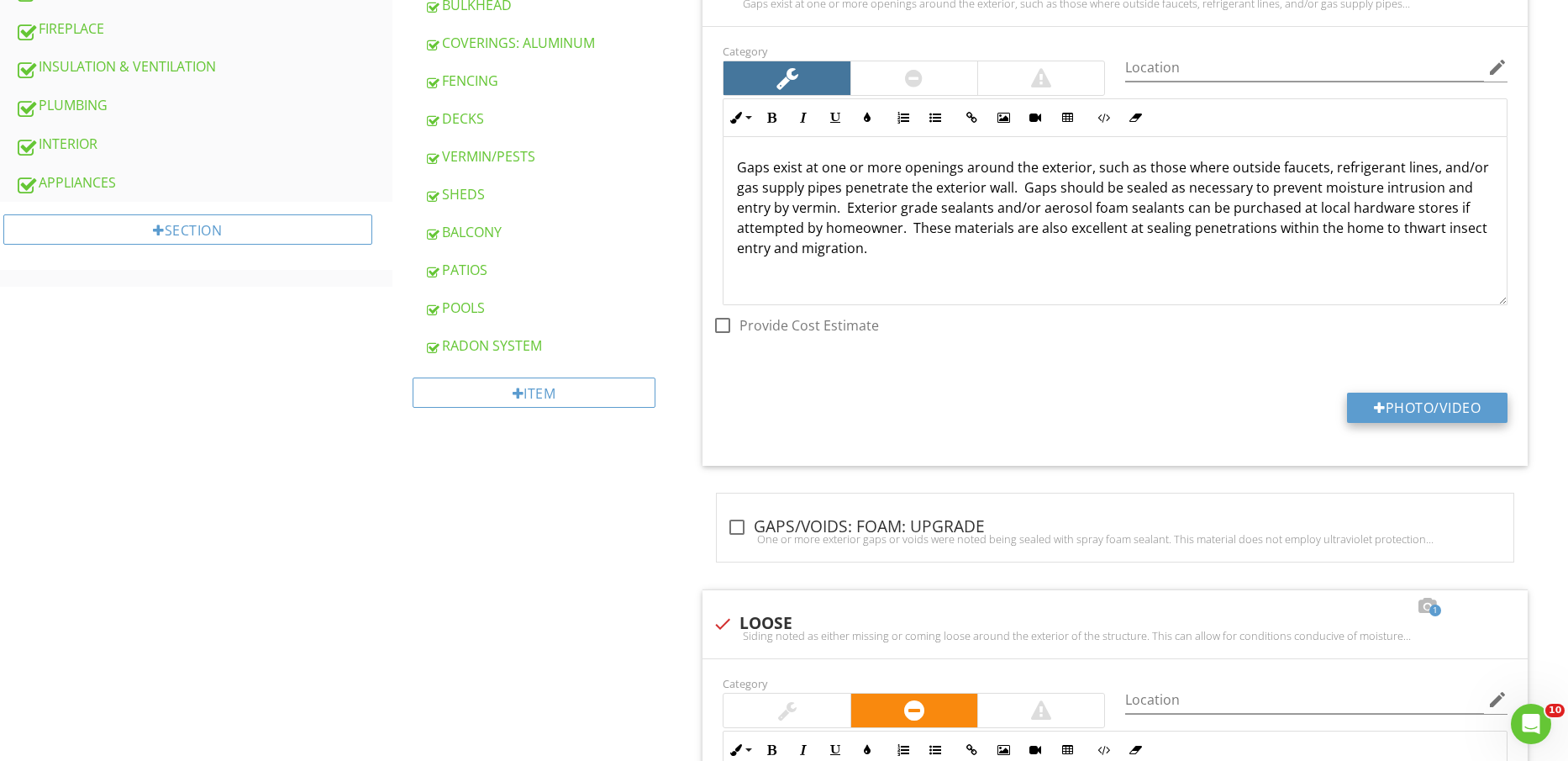
type input "C:\fakepath\IMG_2234.jpg"
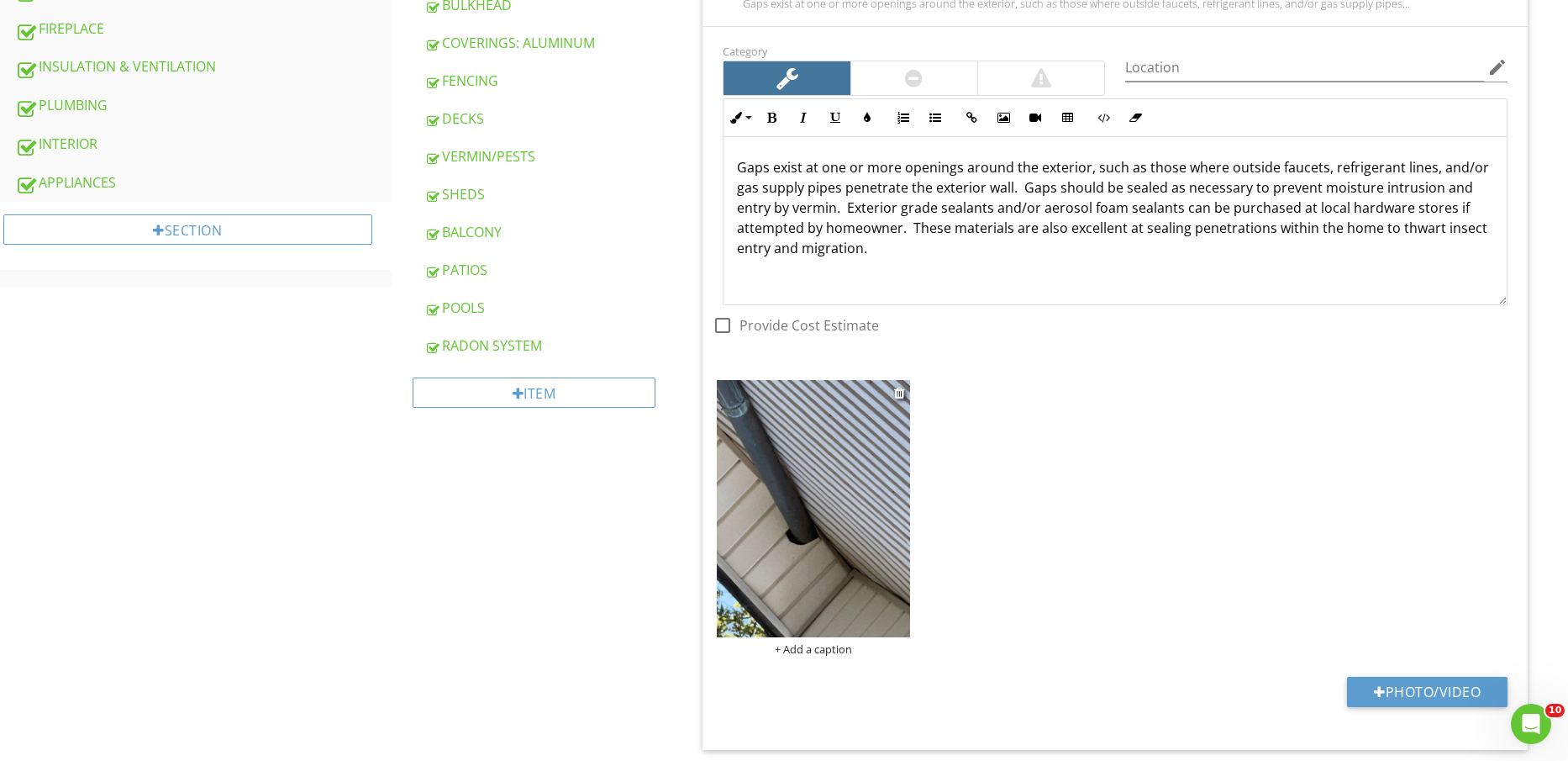
click at [824, 564] on img at bounding box center [813, 509] width 192 height 257
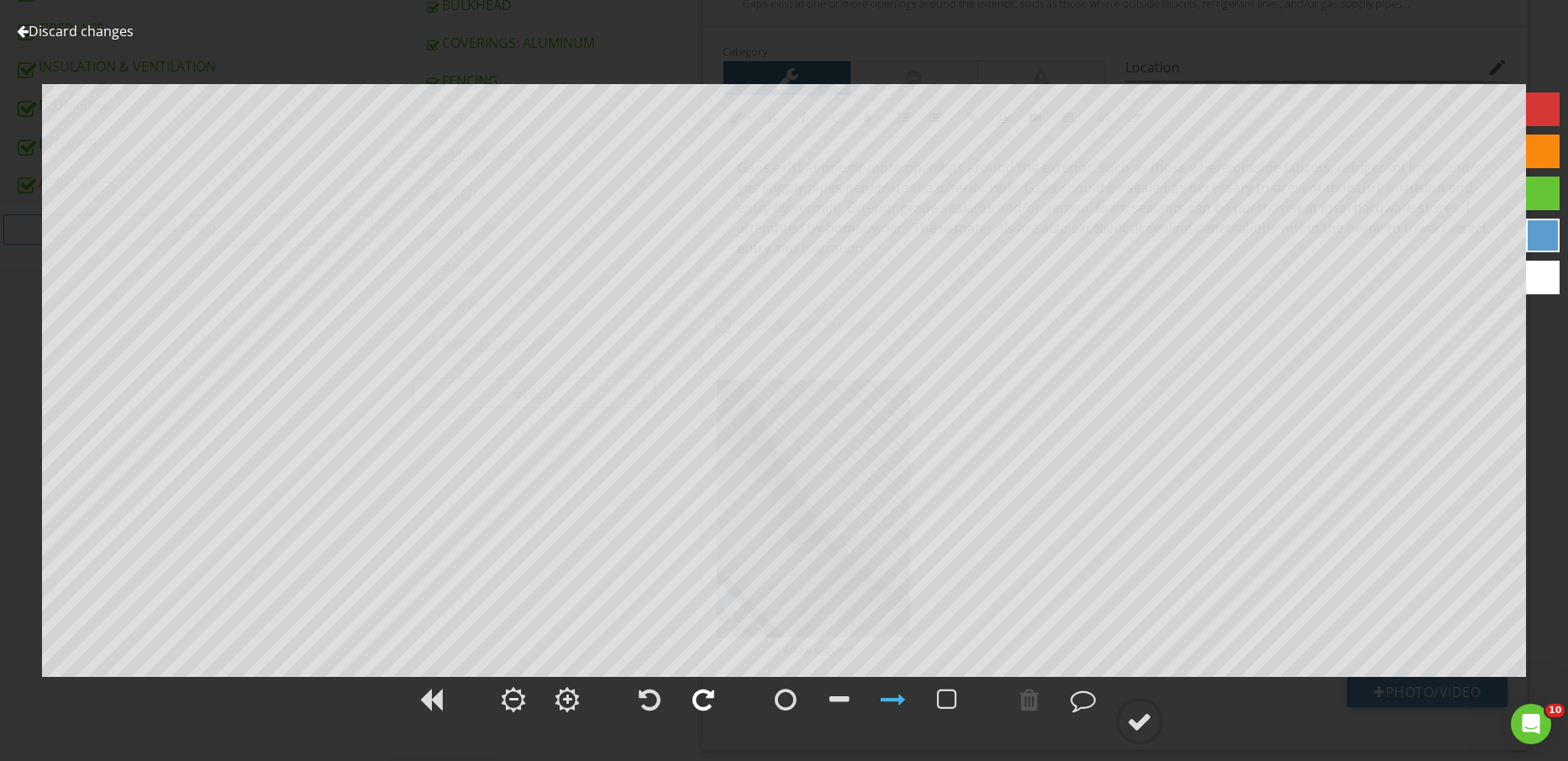
click at [693, 715] on div at bounding box center [703, 699] width 42 height 42
click at [698, 708] on div at bounding box center [704, 700] width 22 height 26
click at [1140, 723] on div at bounding box center [1140, 722] width 26 height 26
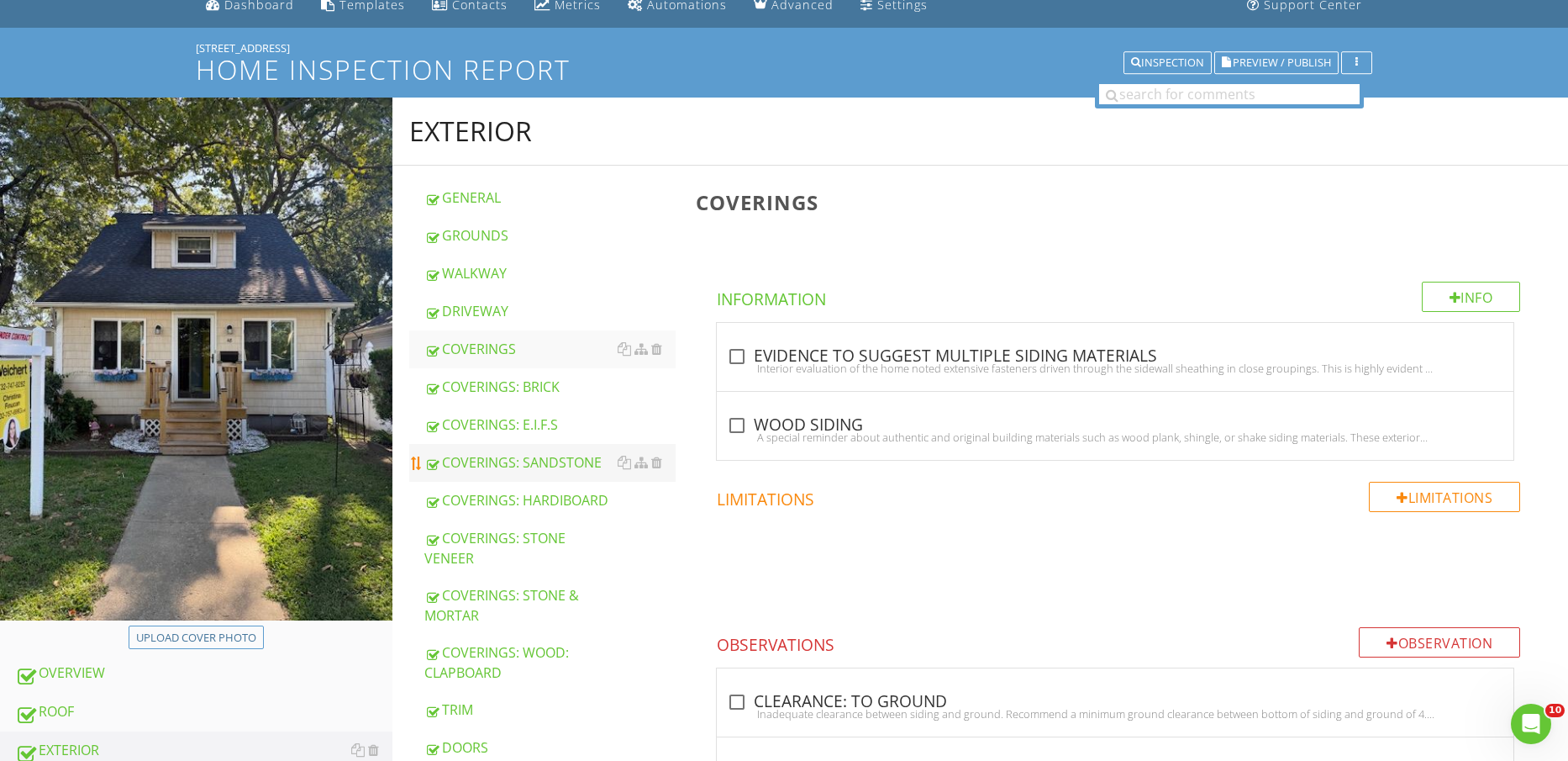
scroll to position [105, 0]
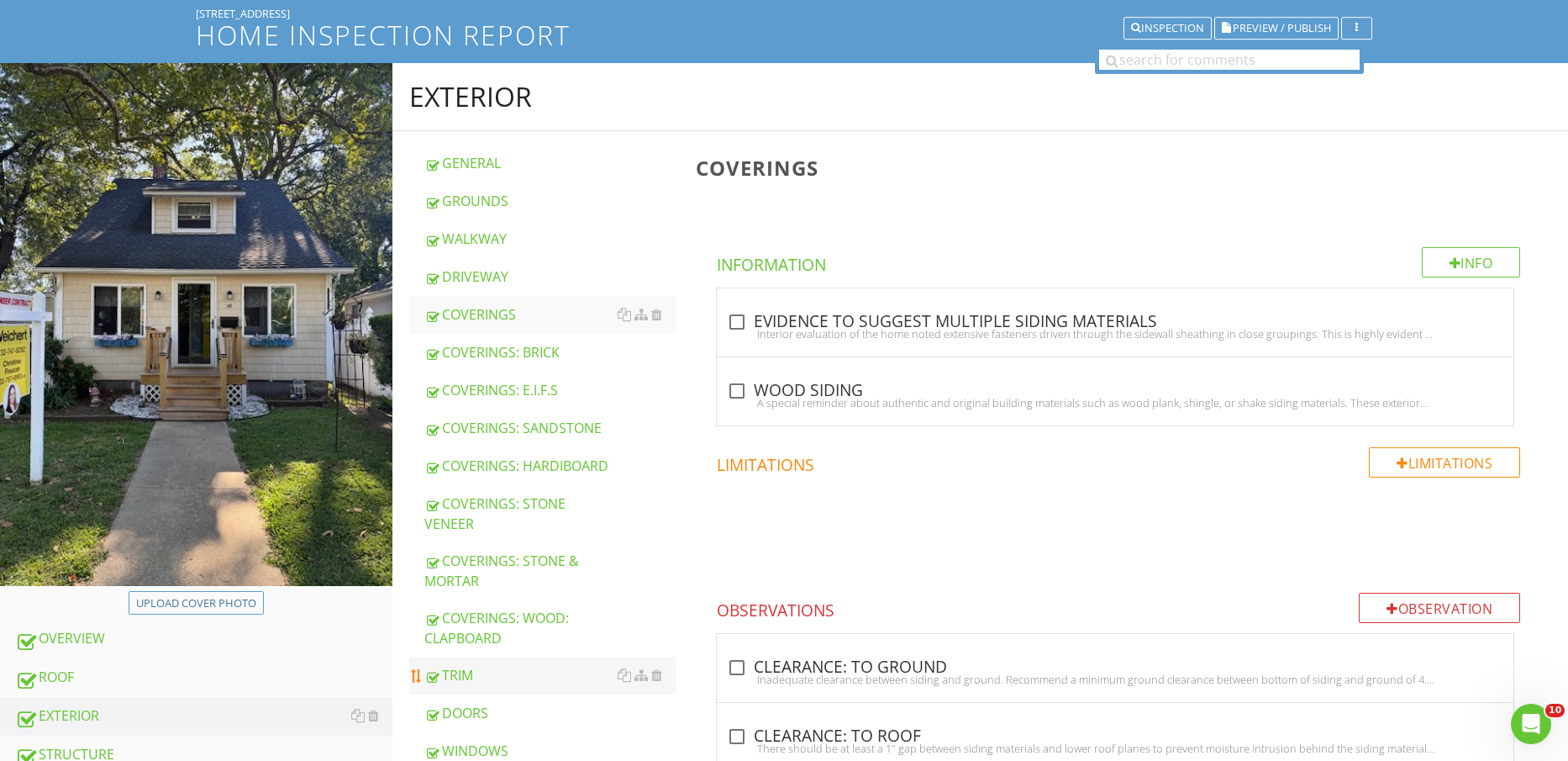
click at [518, 665] on div "TRIM" at bounding box center [550, 675] width 252 height 21
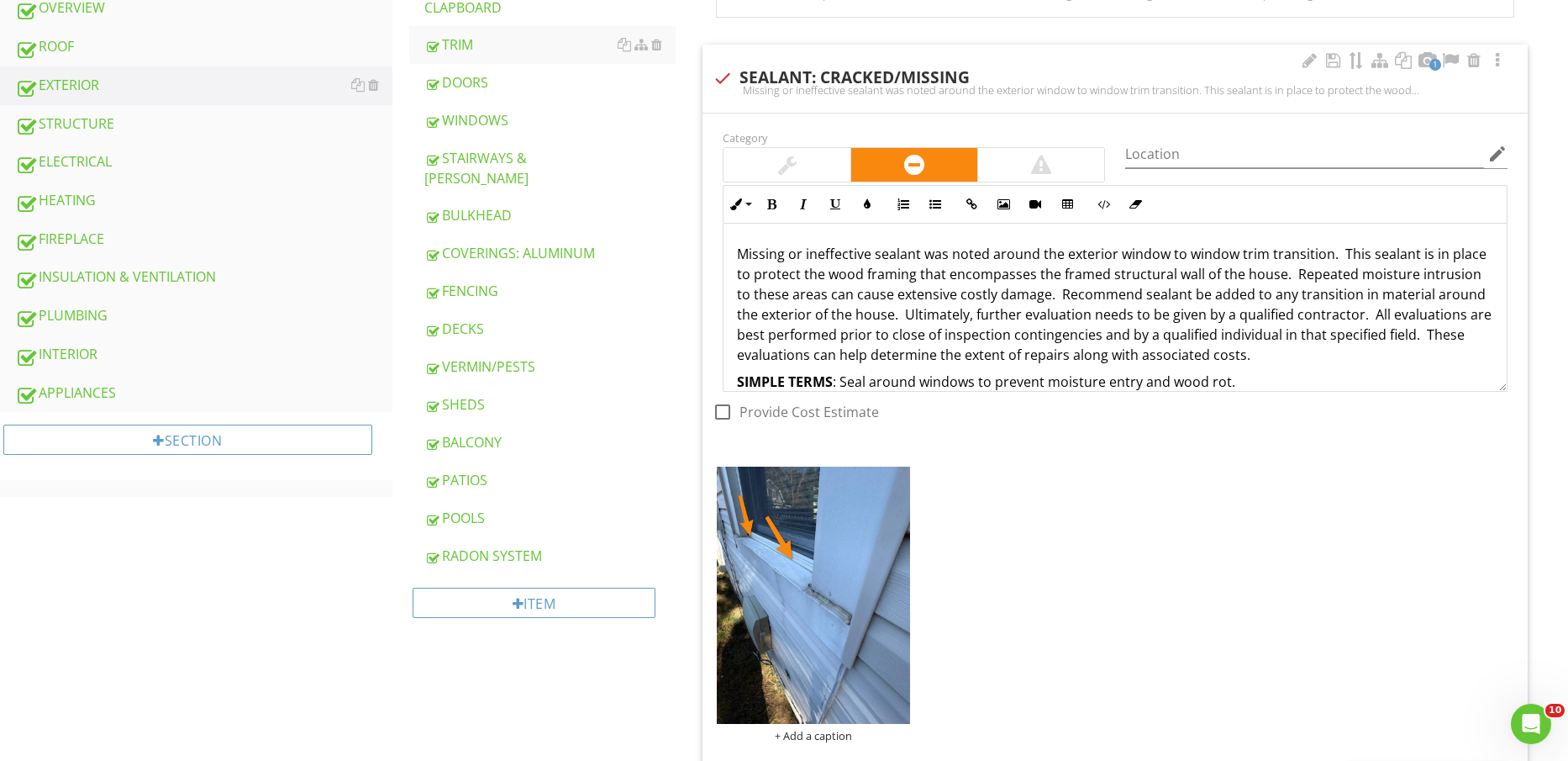
scroll to position [947, 0]
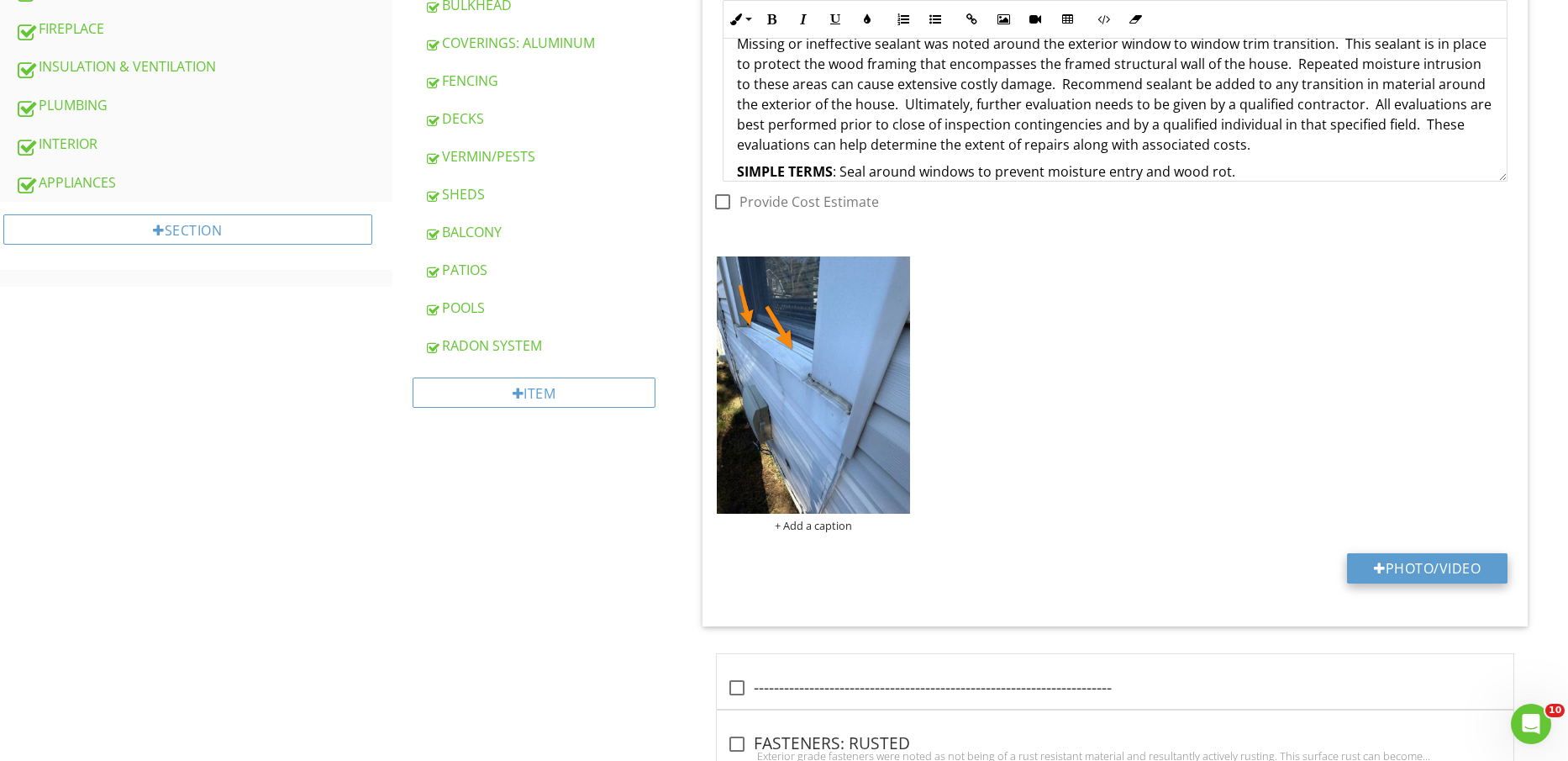
click at [1443, 580] on button "Photo/Video" at bounding box center [1428, 568] width 161 height 30
type input "C:\fakepath\IMG_2235.jpg"
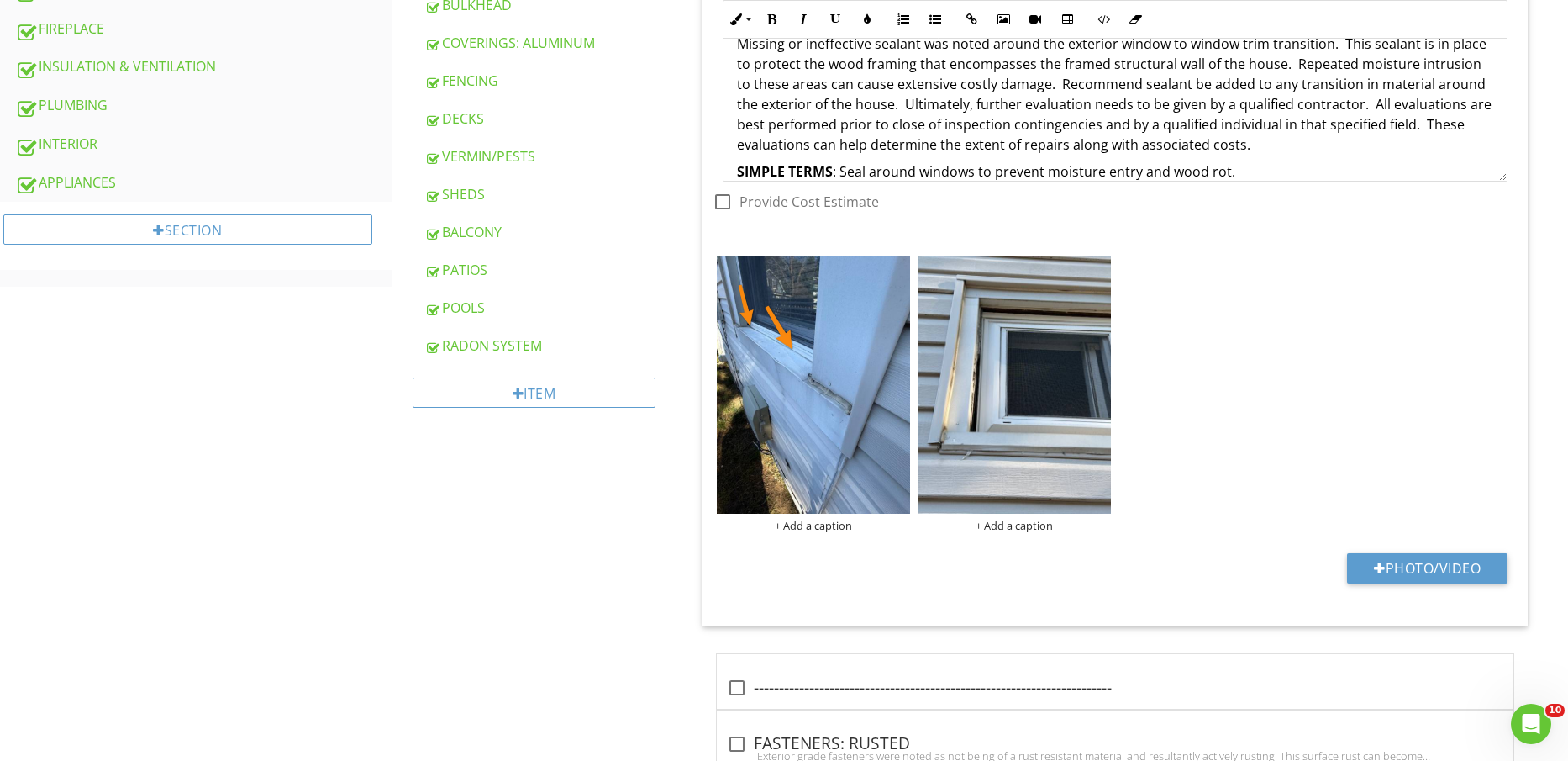
click at [986, 366] on div "+ Add a caption + Add a caption" at bounding box center [1115, 394] width 805 height 284
click at [1040, 461] on img at bounding box center [1014, 385] width 192 height 257
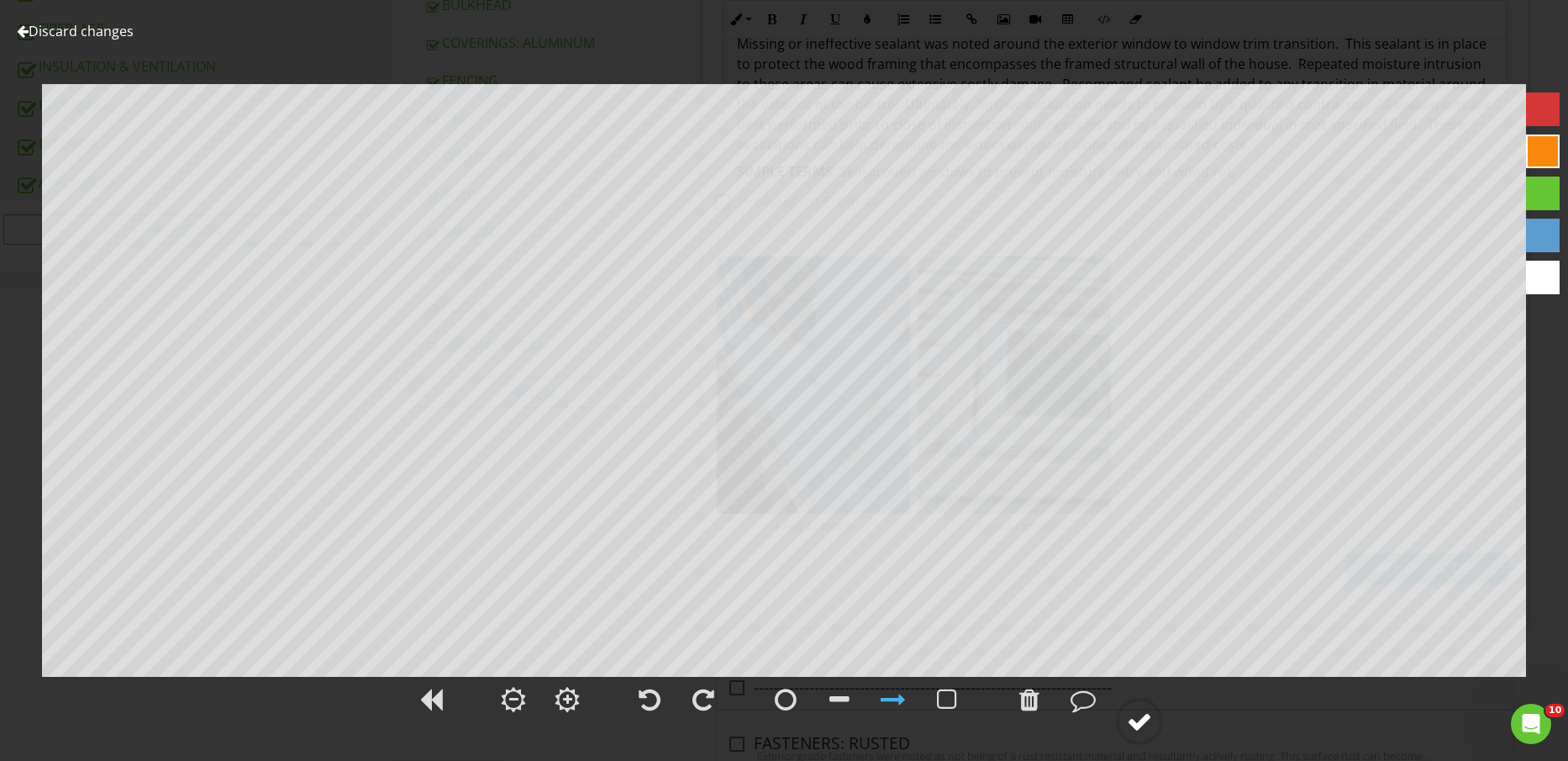
click at [1131, 729] on div at bounding box center [1140, 722] width 26 height 26
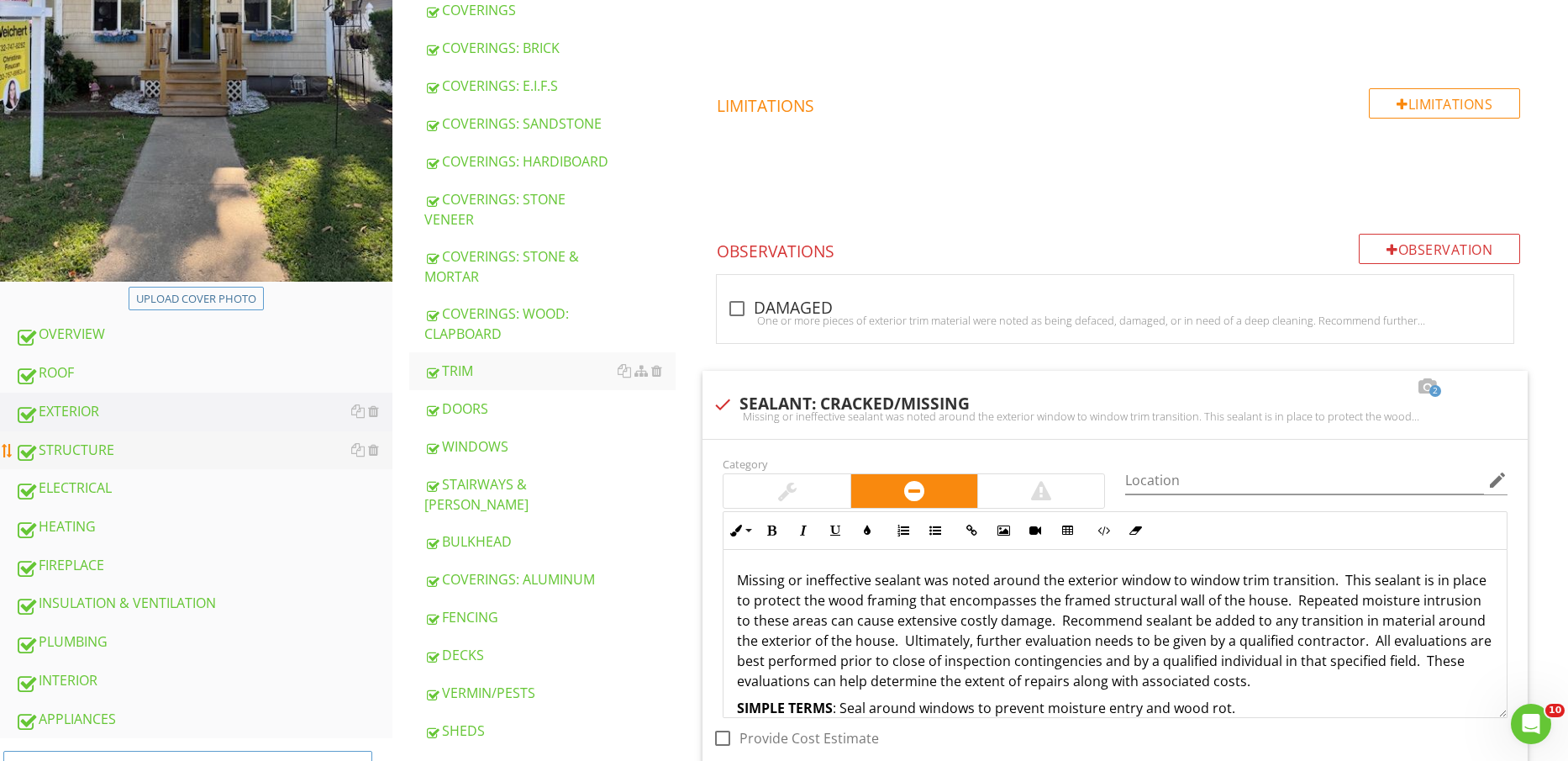
scroll to position [0, 0]
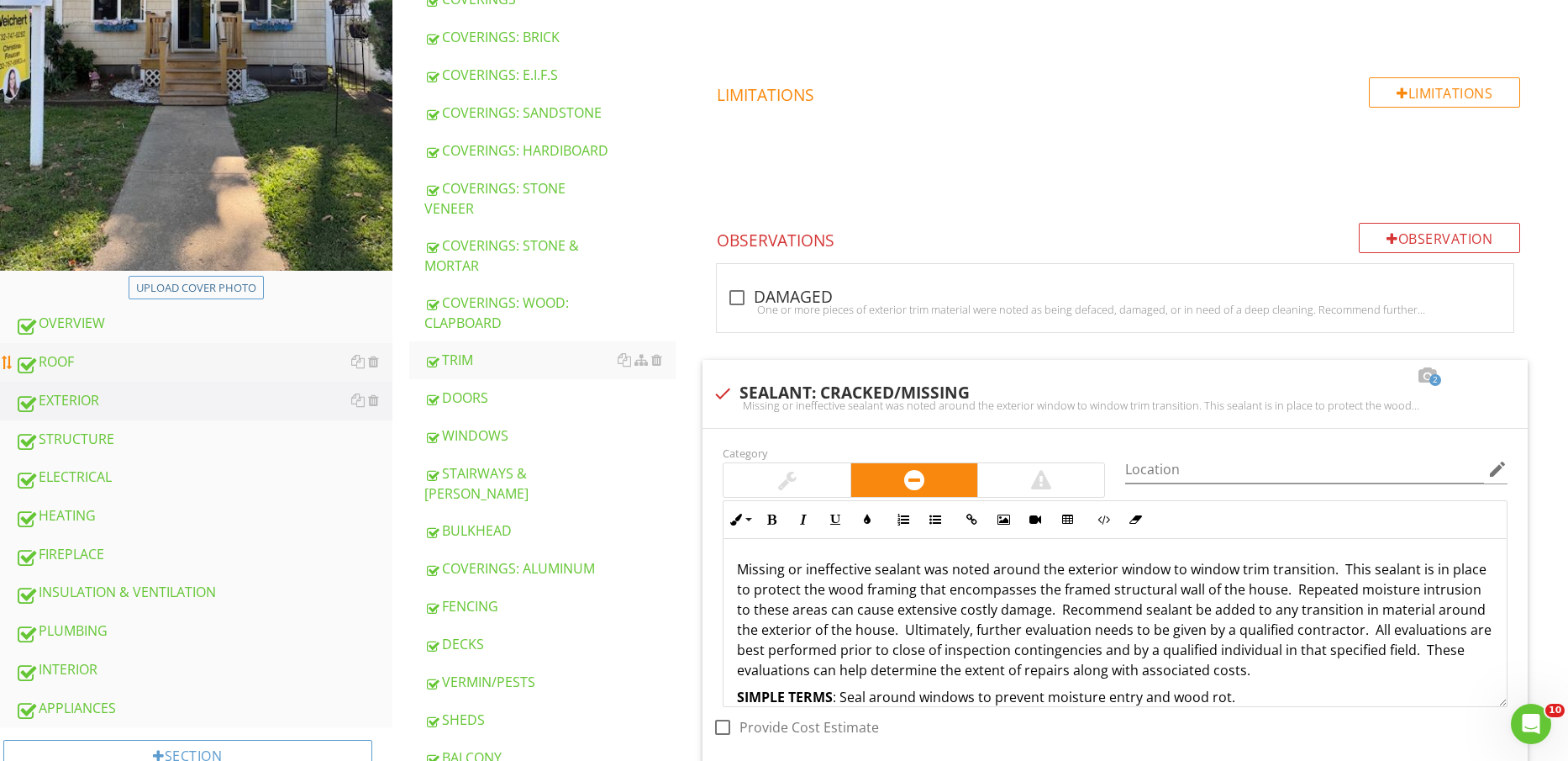
click at [132, 354] on div "ROOF" at bounding box center [204, 363] width 378 height 22
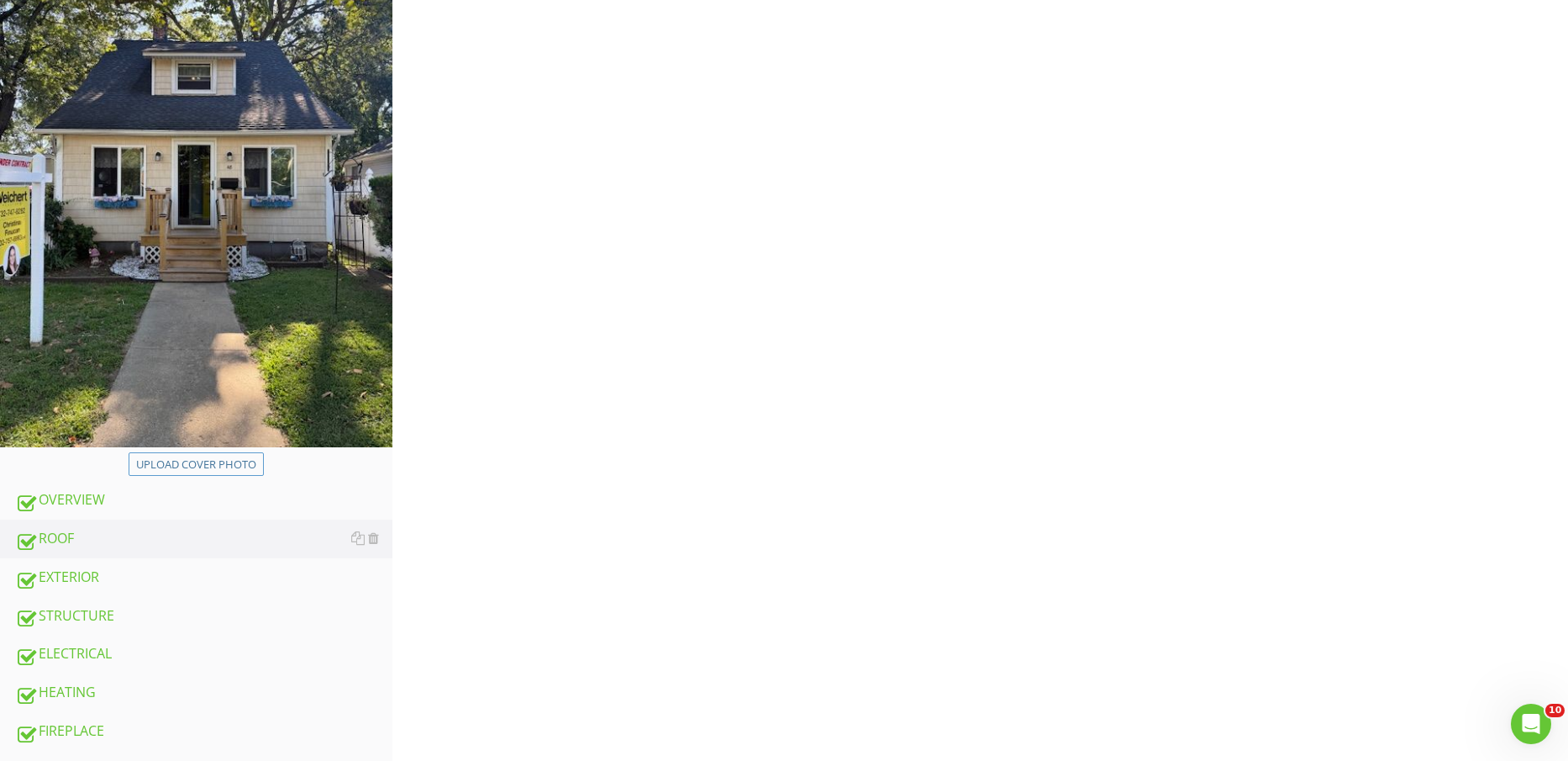
scroll to position [105, 0]
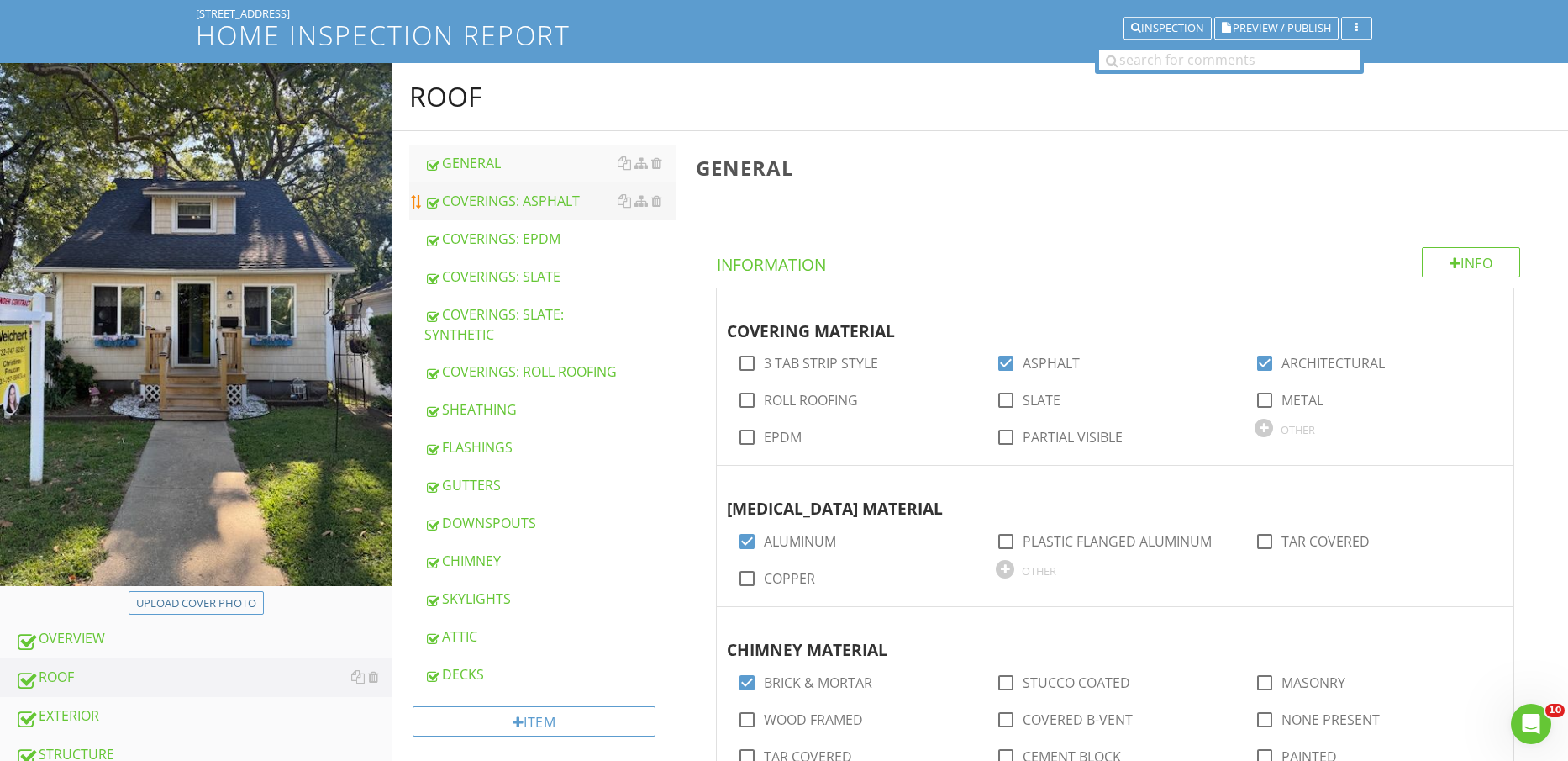
click at [537, 197] on div "COVERINGS: ASPHALT" at bounding box center [550, 201] width 252 height 21
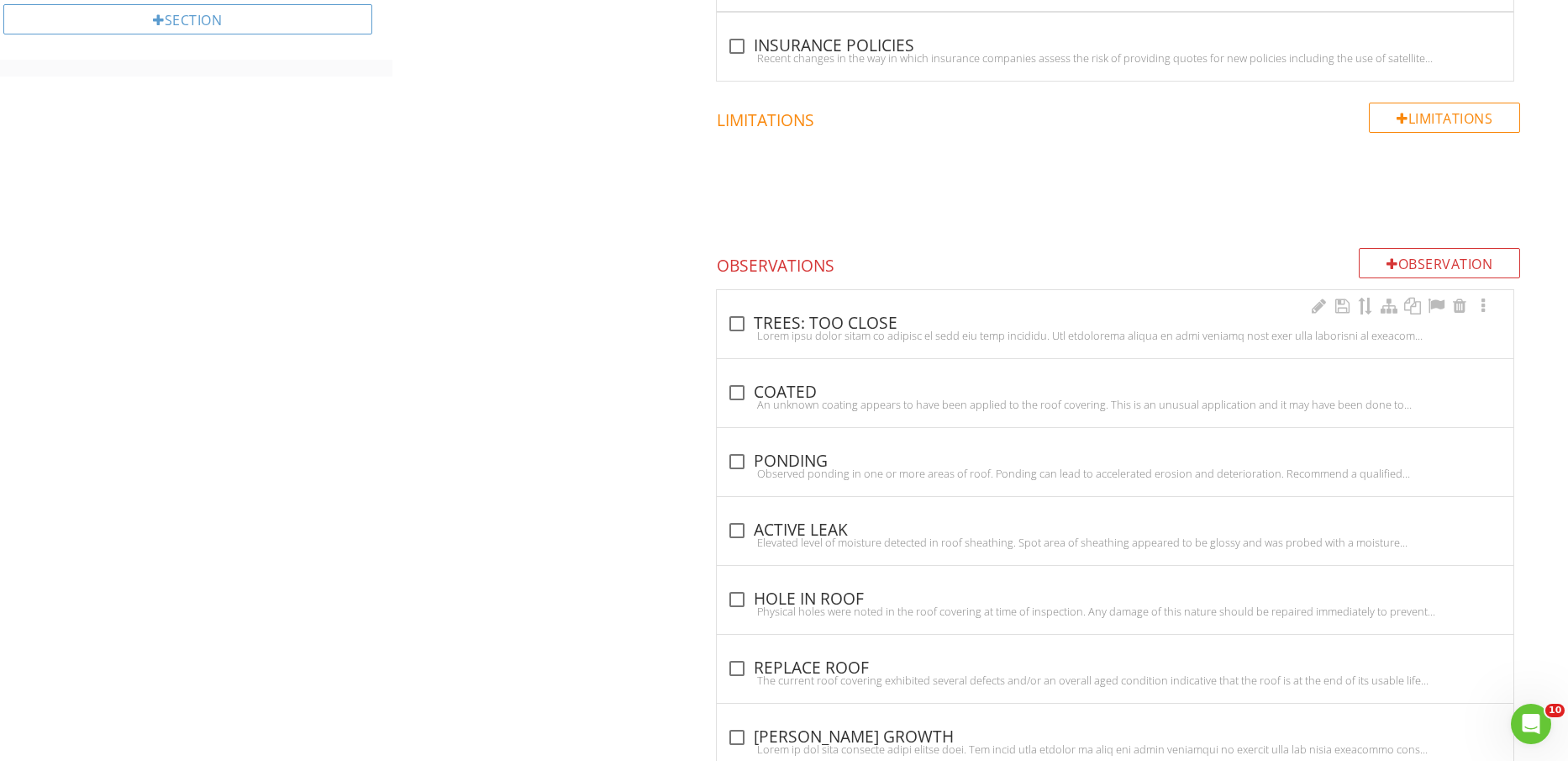
click at [820, 333] on div at bounding box center [1115, 336] width 777 height 14
checkbox input "true"
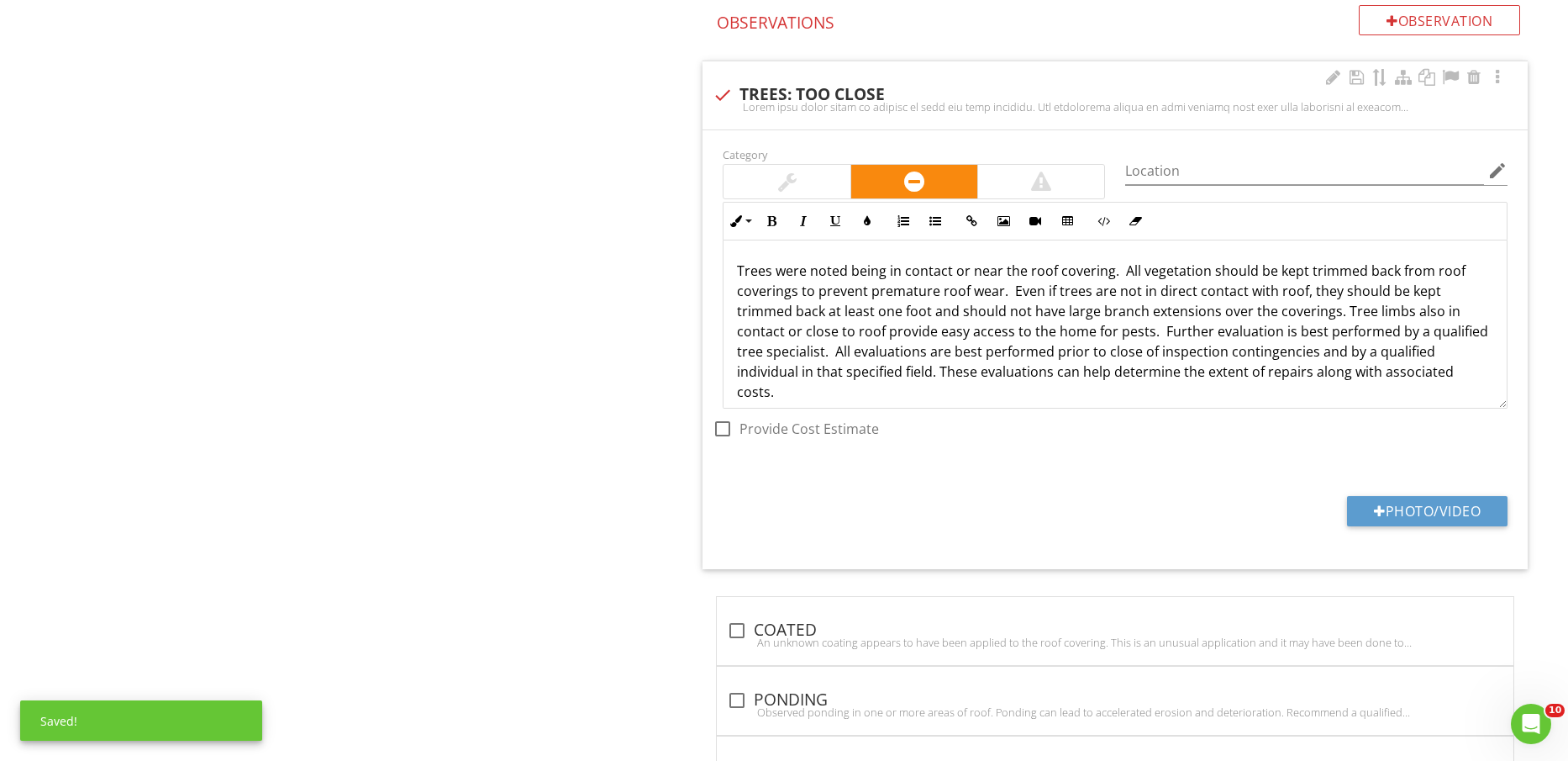
scroll to position [1472, 0]
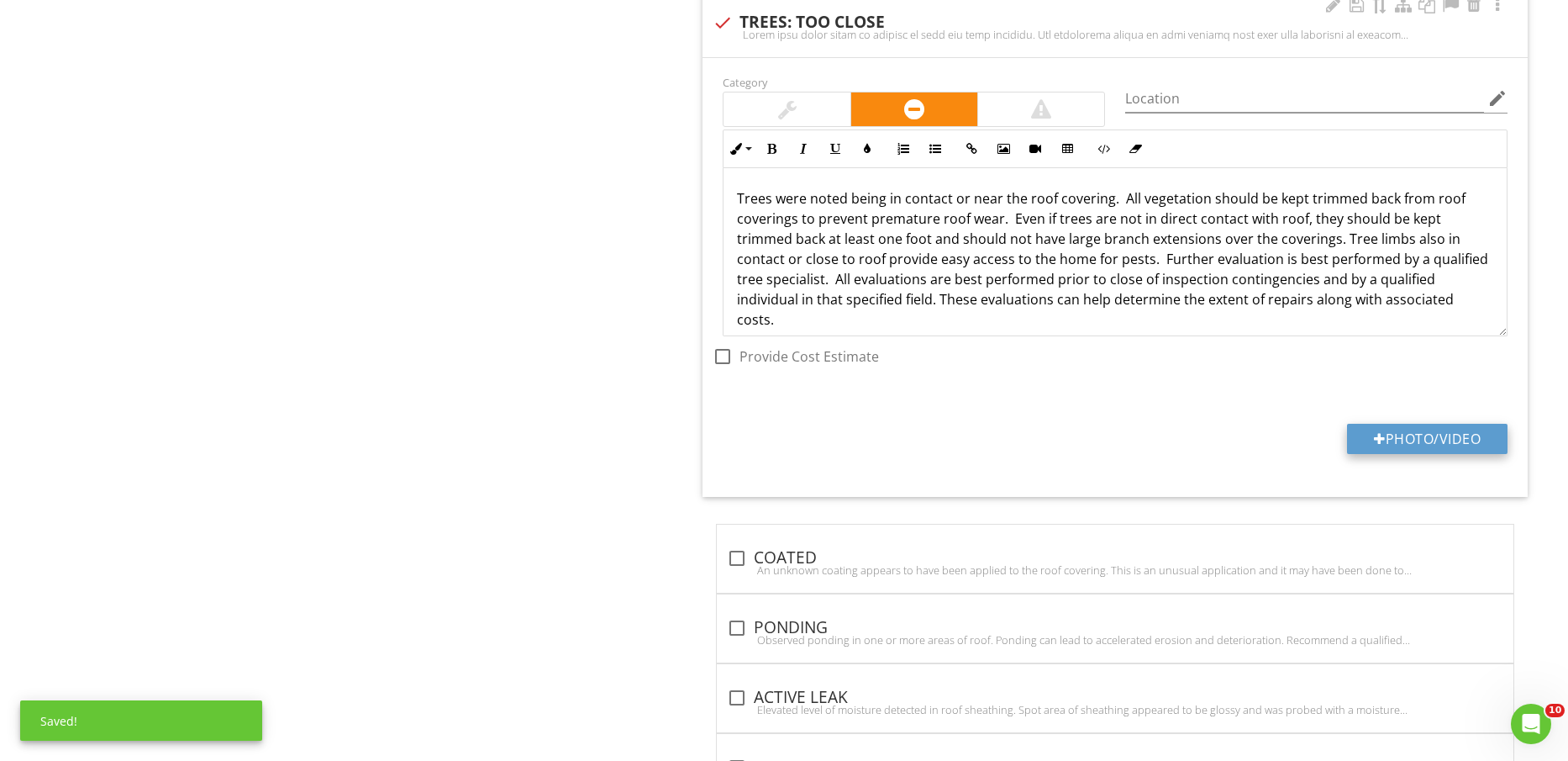
click at [1428, 434] on button "Photo/Video" at bounding box center [1428, 439] width 161 height 30
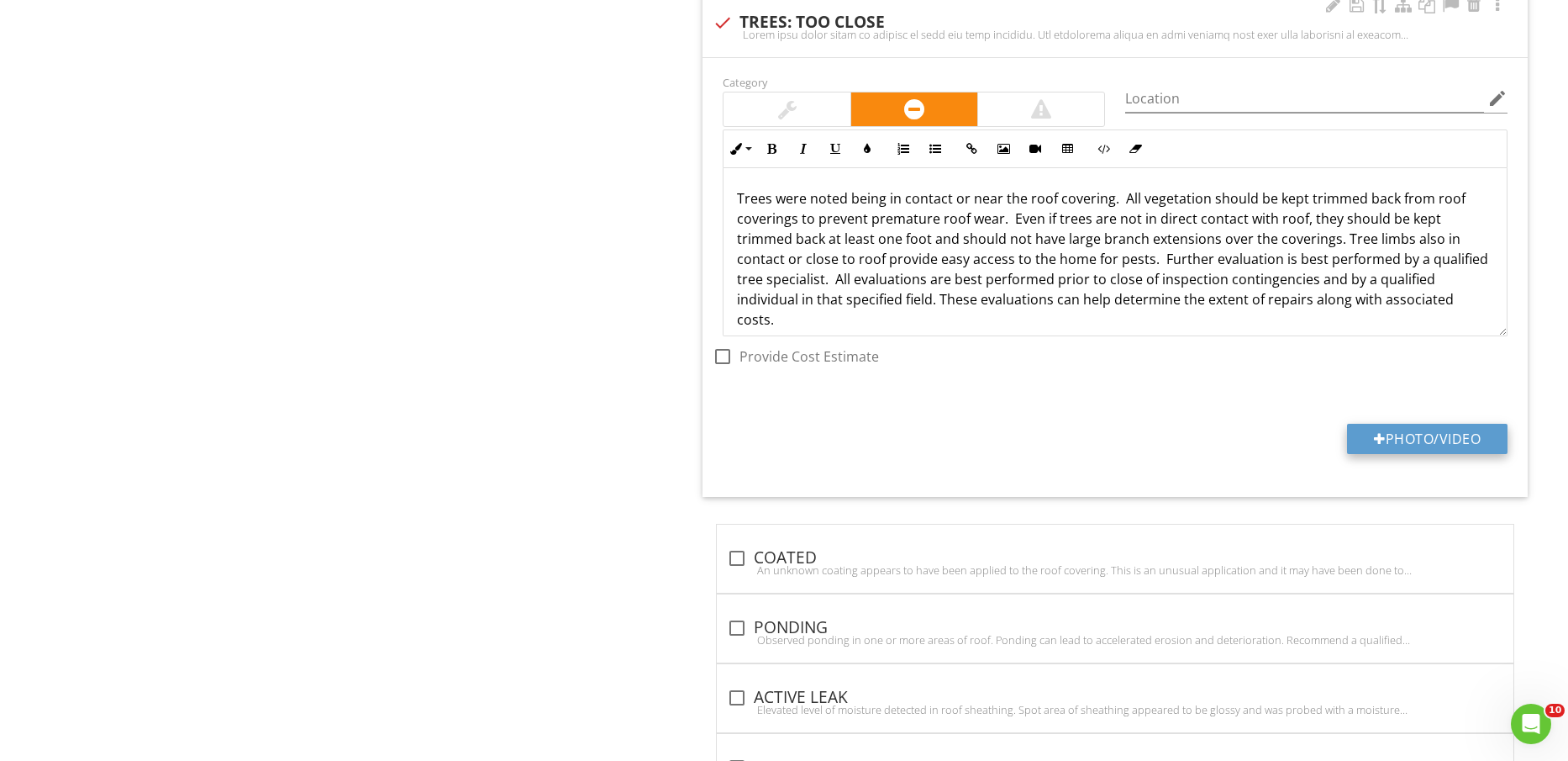
type input "C:\fakepath\IMG_2236.jpg"
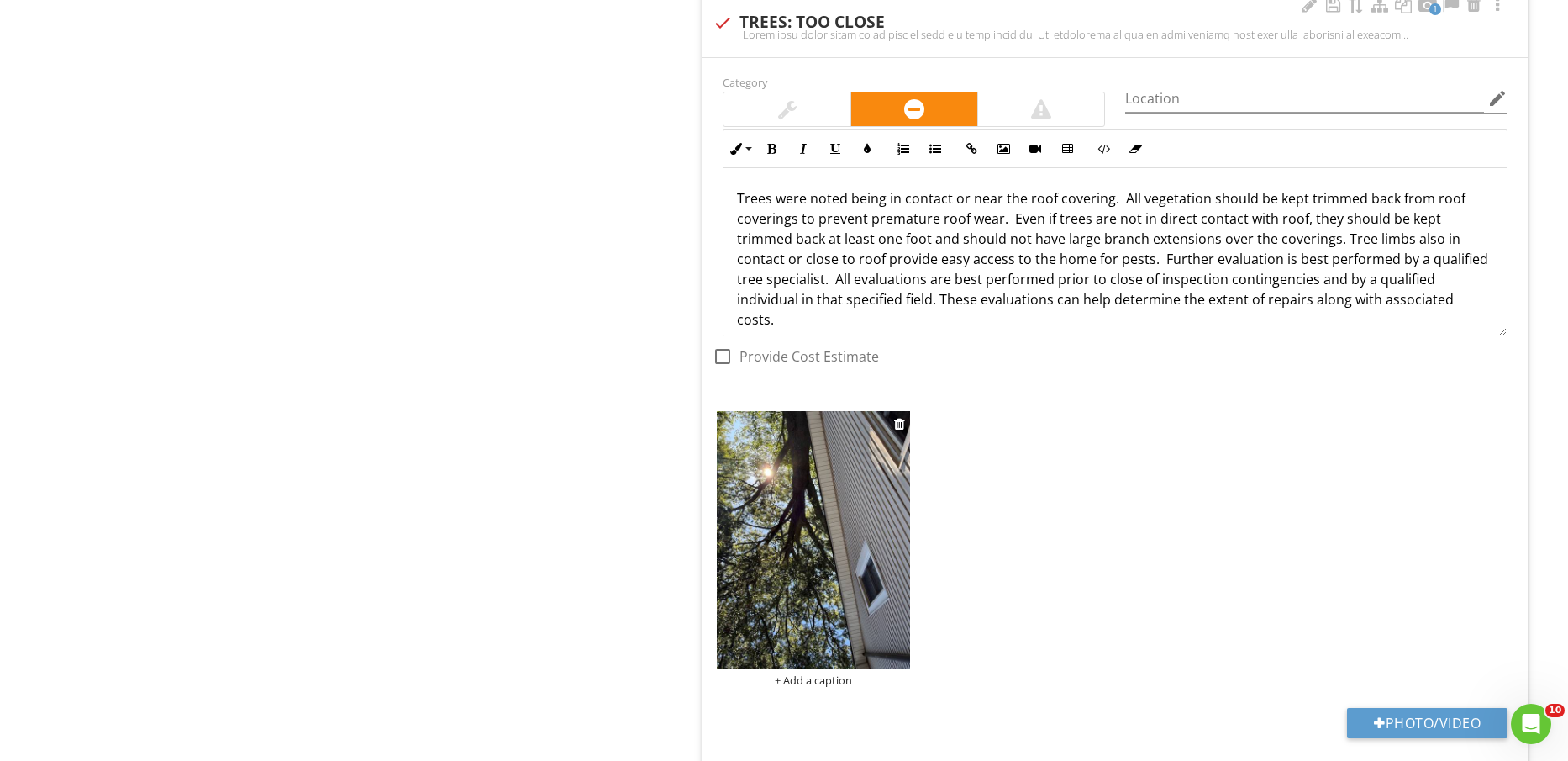
click at [822, 572] on img at bounding box center [813, 540] width 192 height 257
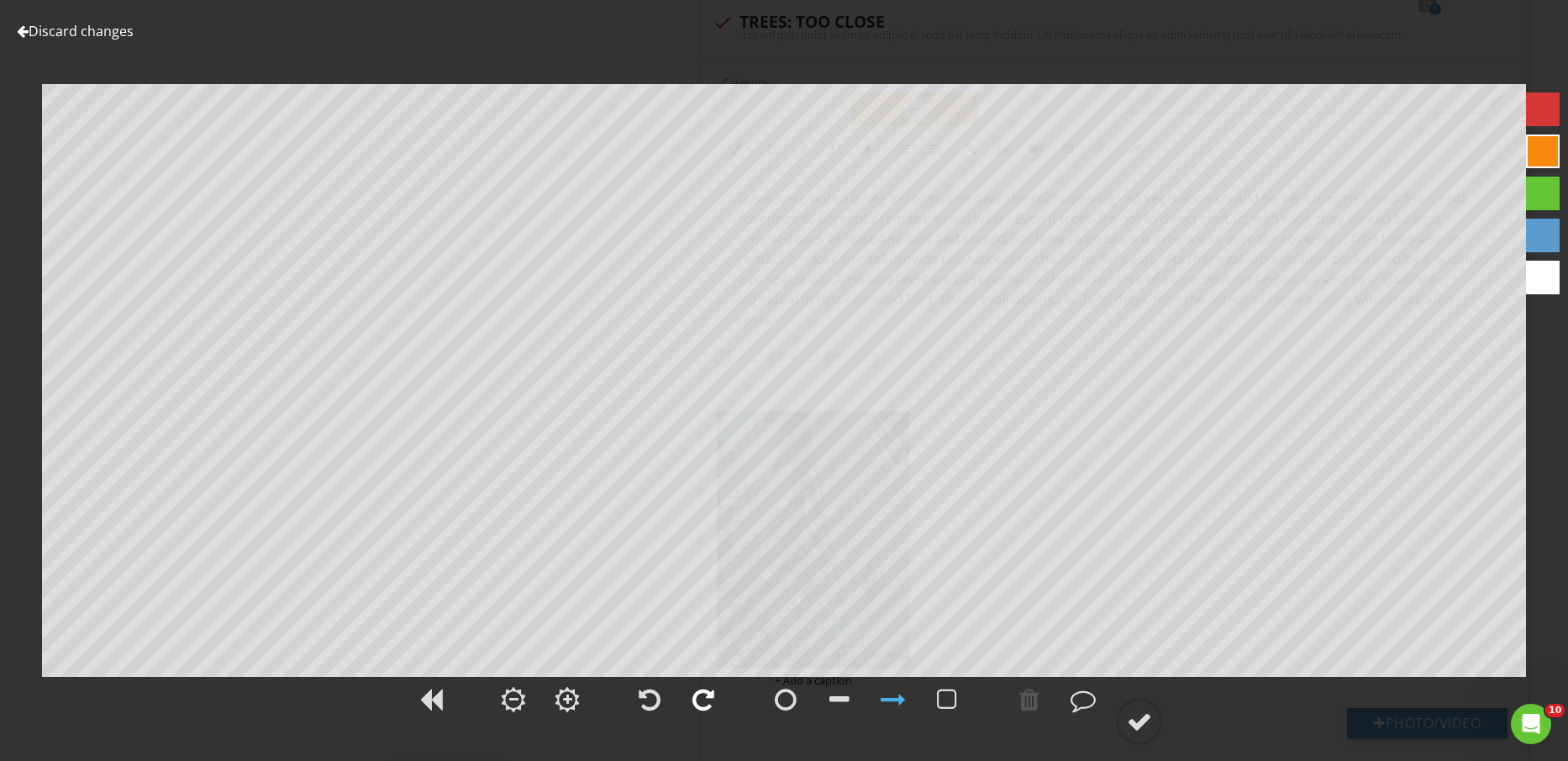
click at [708, 694] on div at bounding box center [704, 700] width 22 height 26
click at [1159, 728] on circle at bounding box center [1139, 721] width 44 height 44
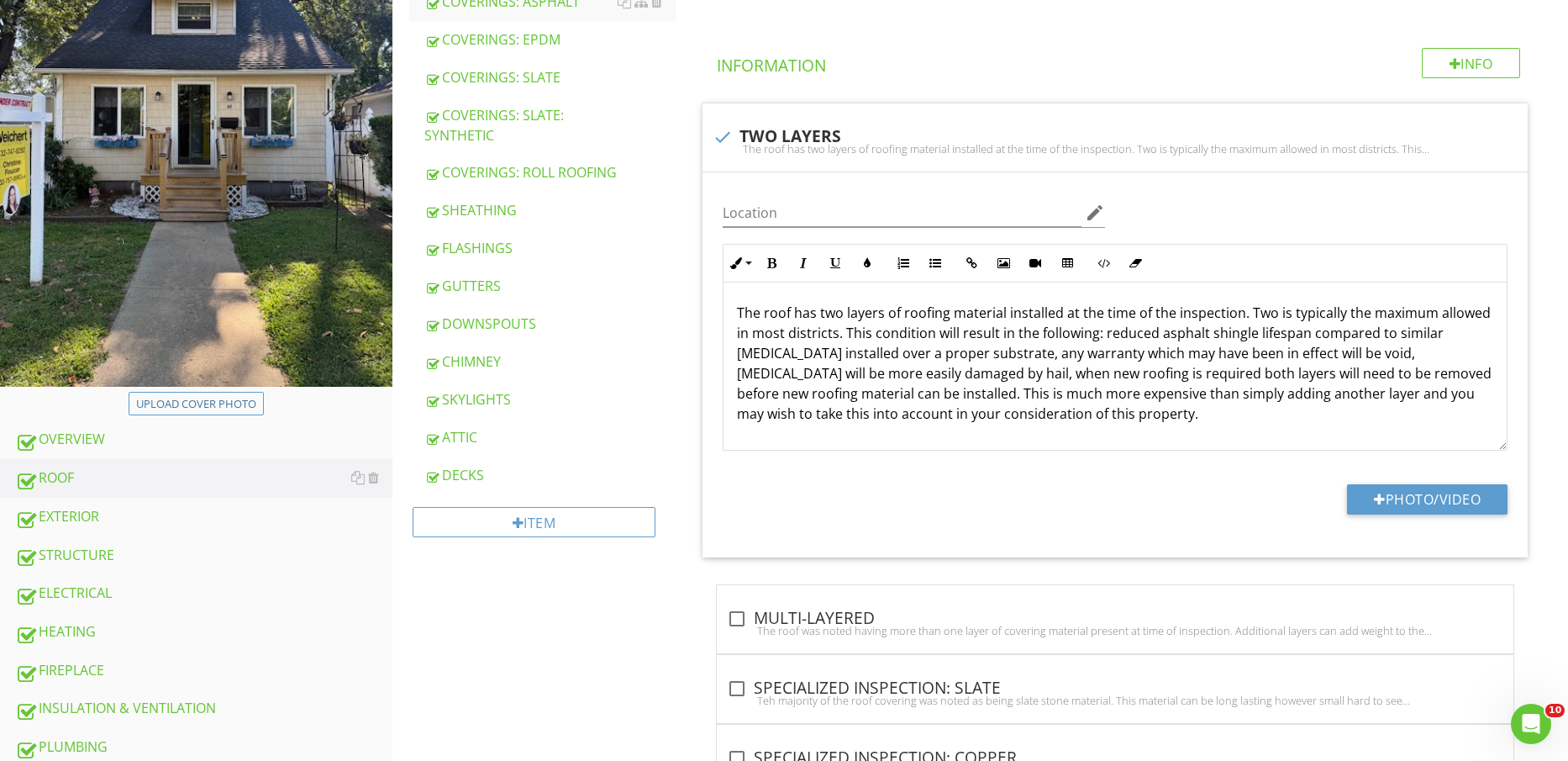
scroll to position [421, 0]
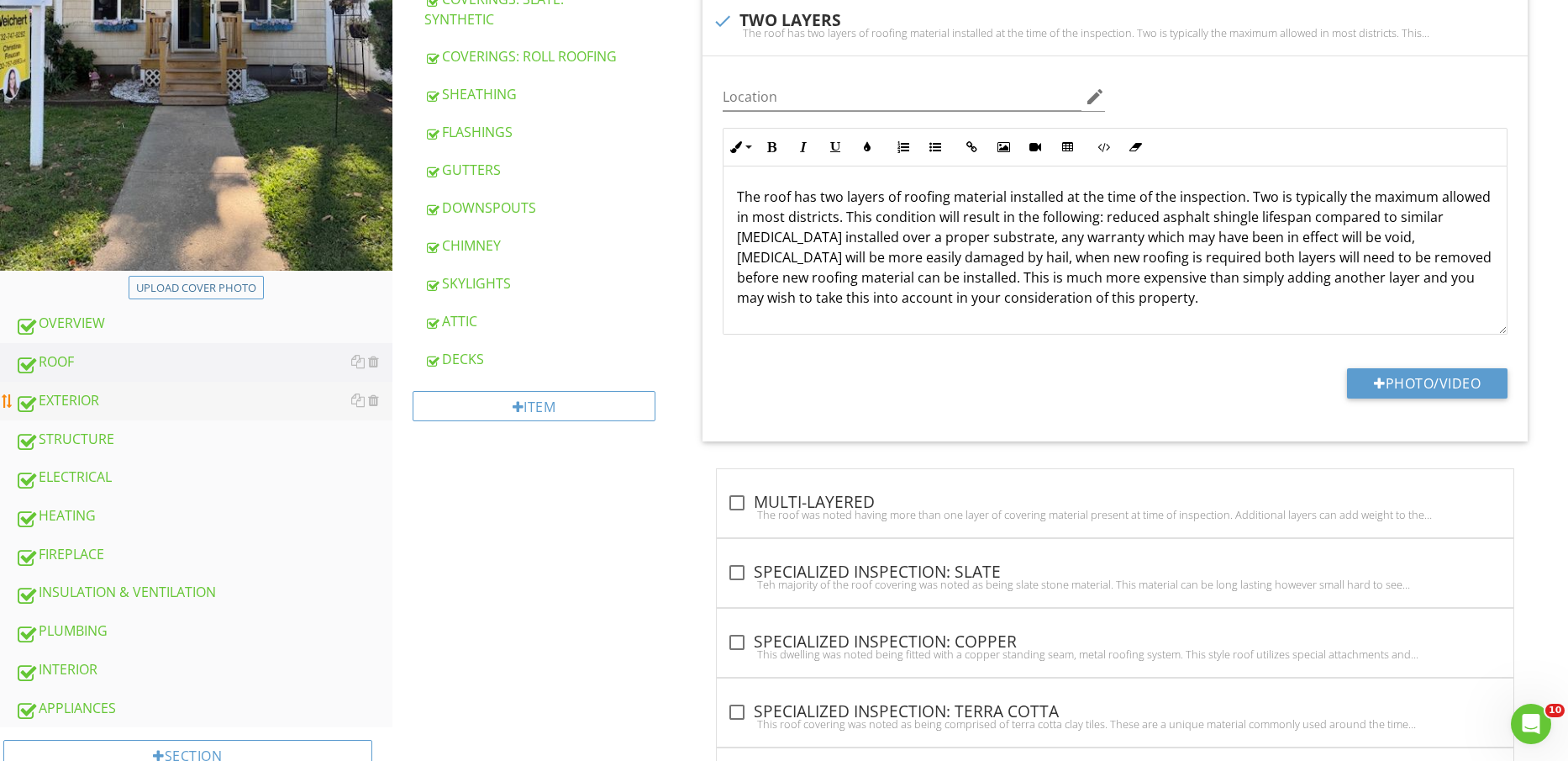
click at [139, 396] on div "EXTERIOR" at bounding box center [204, 401] width 378 height 22
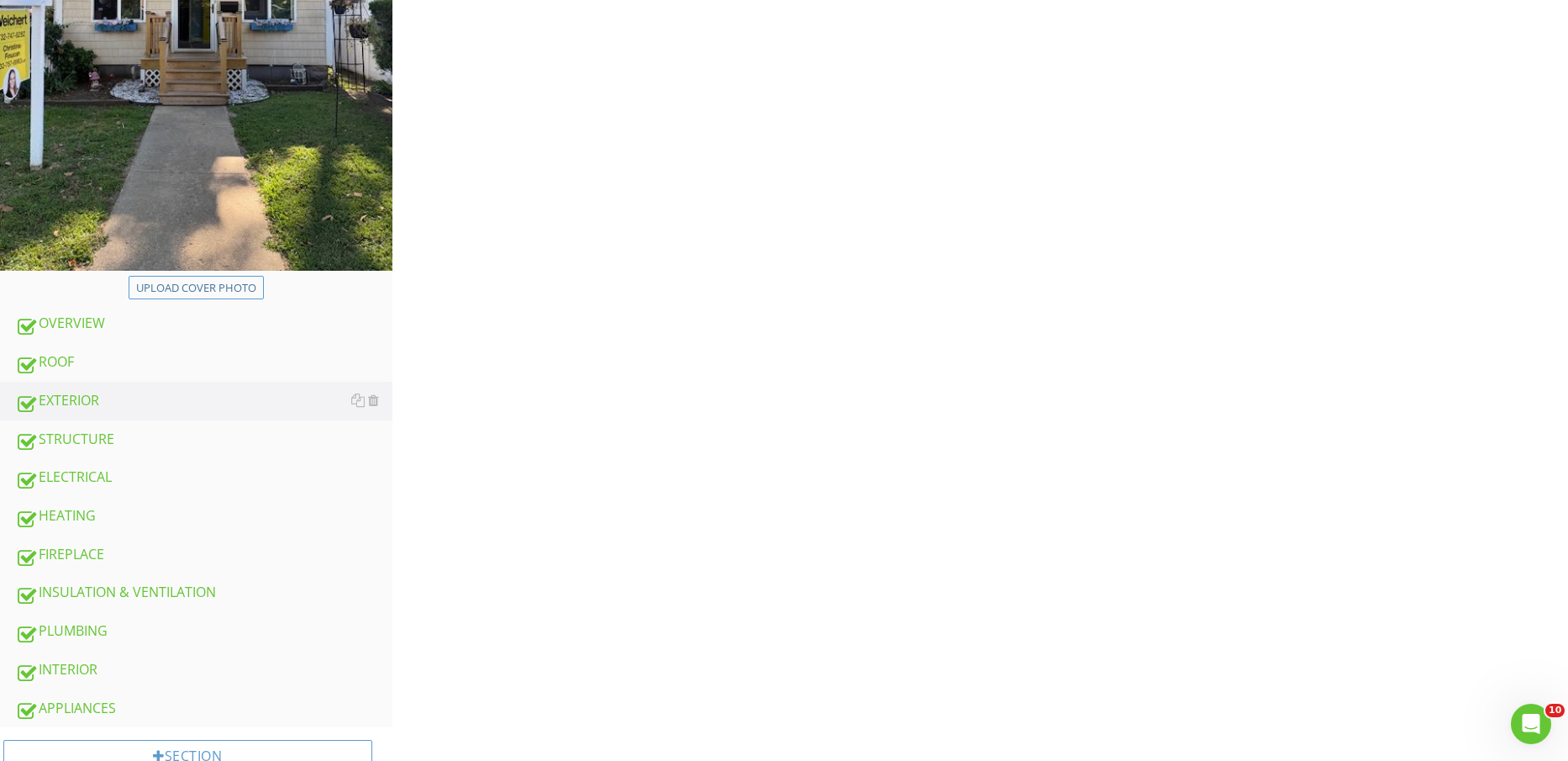
scroll to position [105, 0]
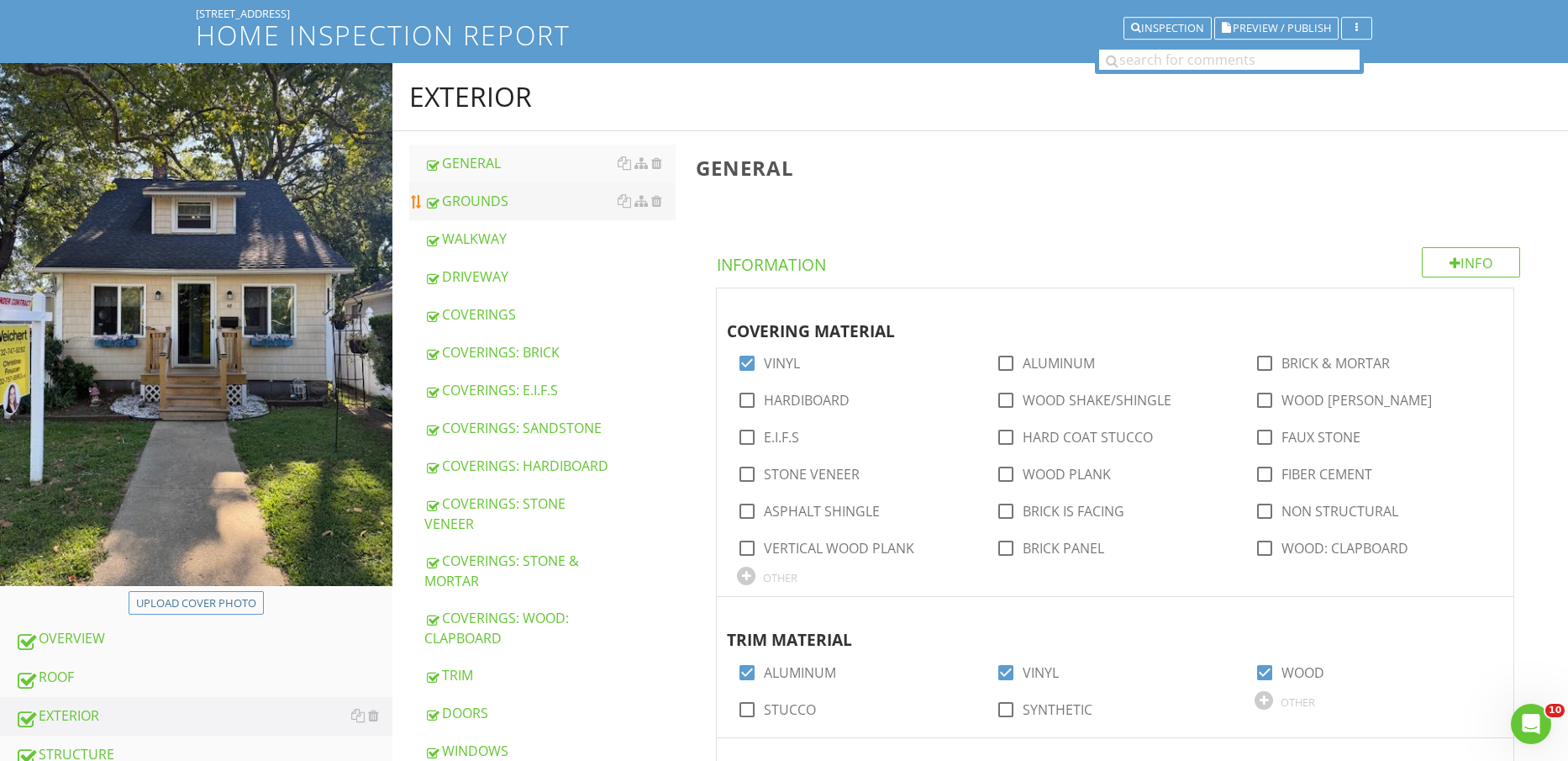
click at [514, 199] on div "GROUNDS" at bounding box center [550, 201] width 252 height 21
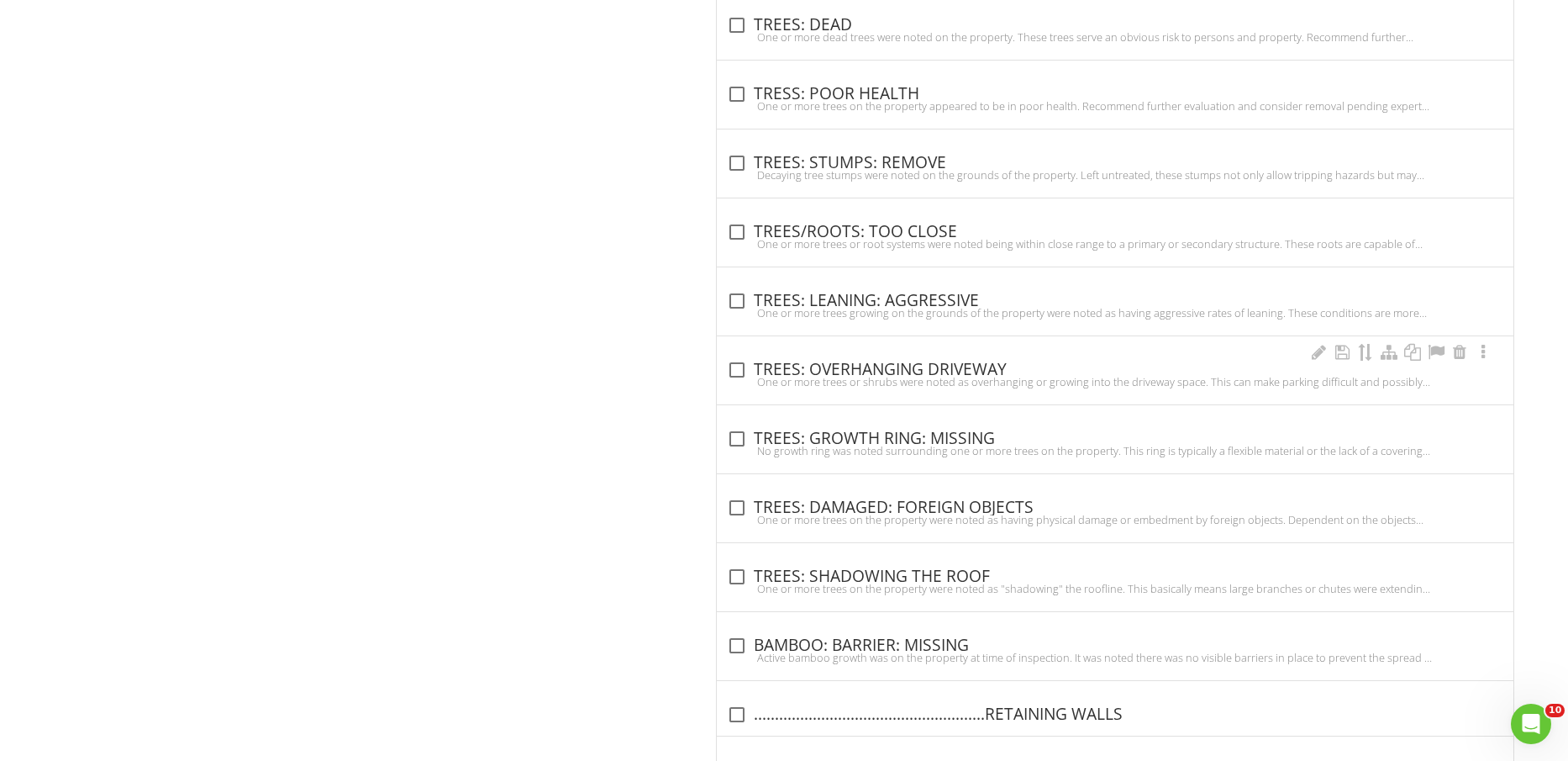
scroll to position [2068, 0]
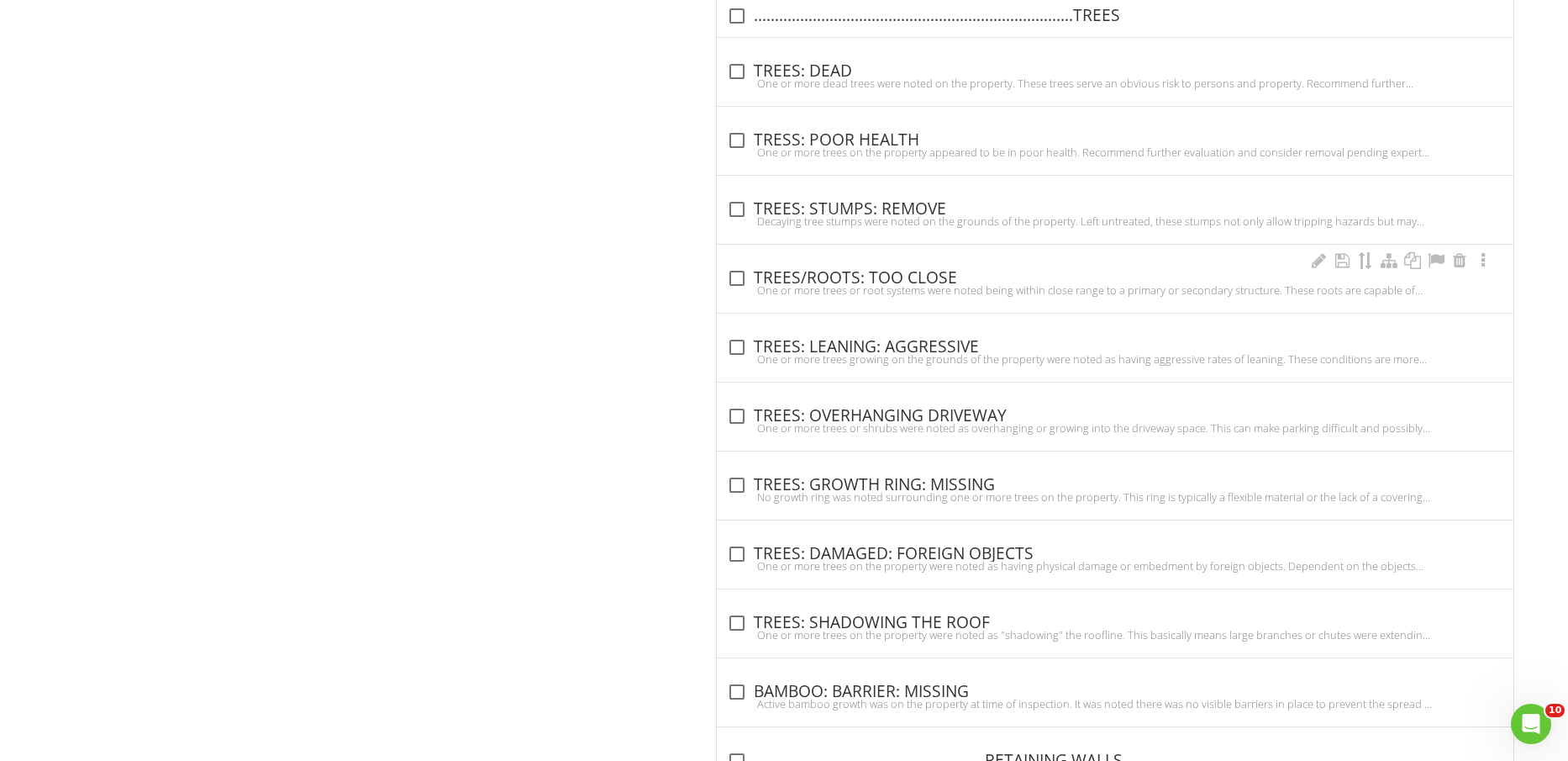
click at [887, 283] on div "One or more trees or root systems were noted being within close range to a prim…" at bounding box center [1115, 290] width 777 height 14
checkbox input "true"
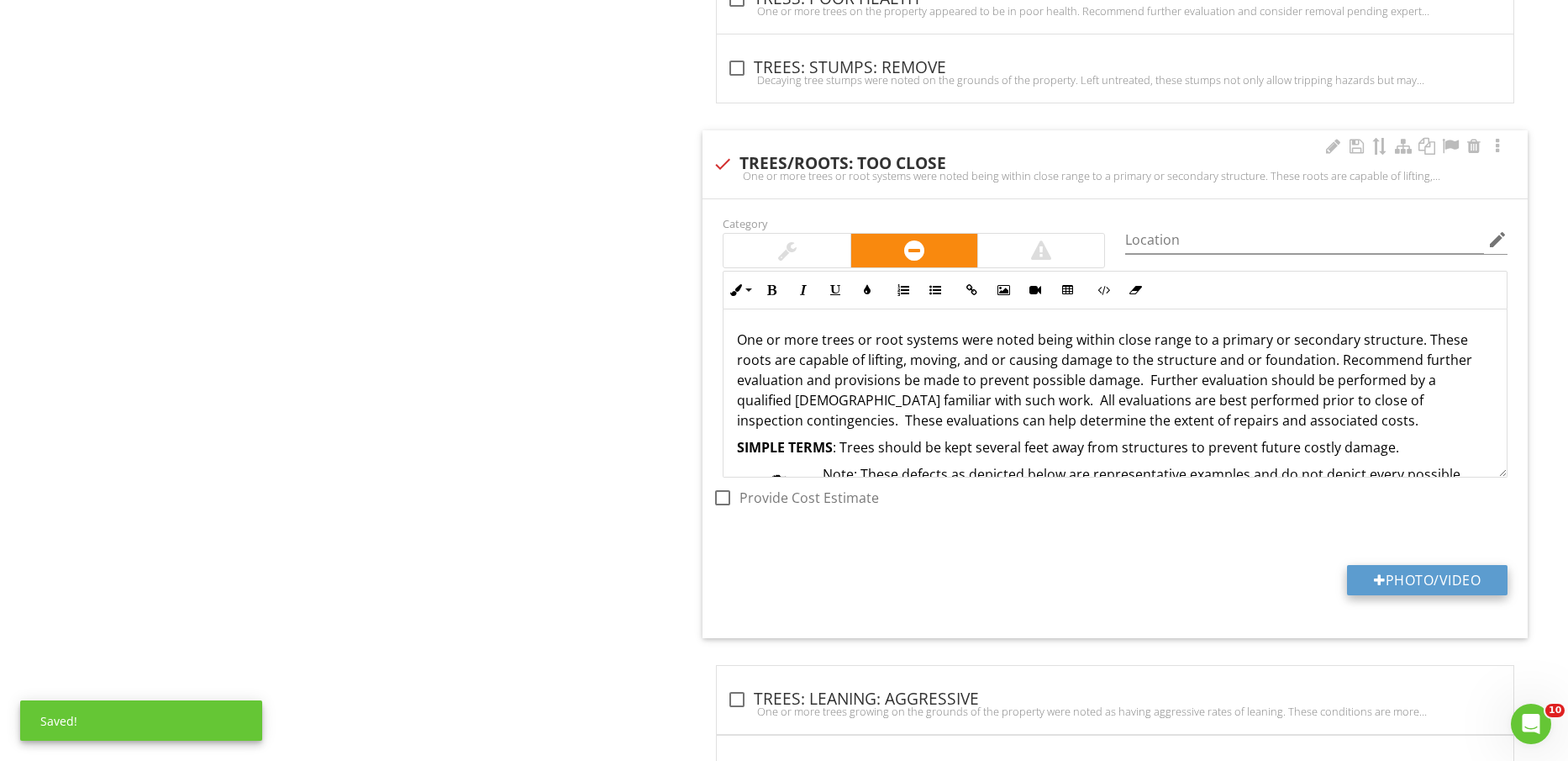
scroll to position [2384, 0]
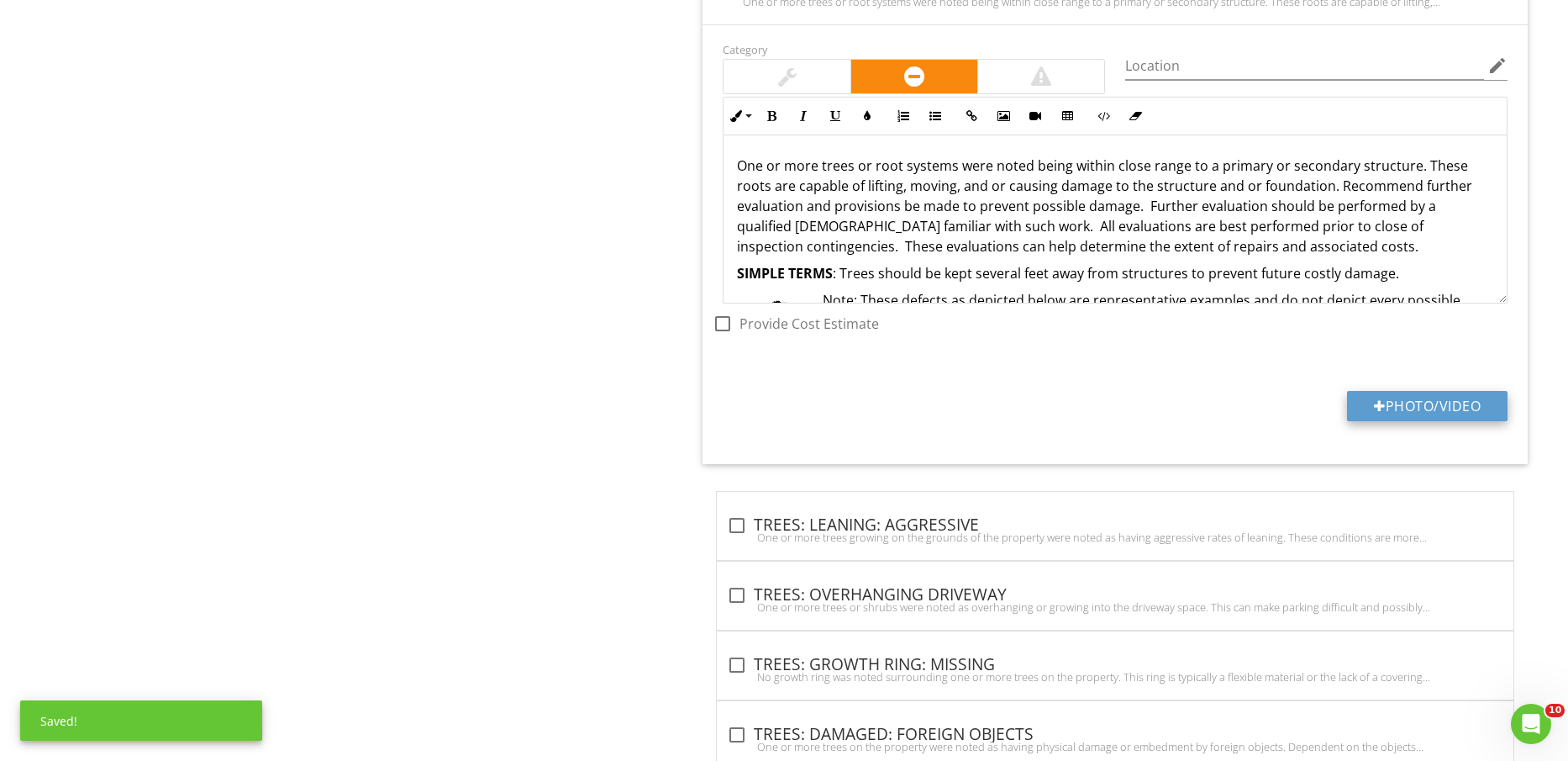
click at [1438, 398] on button "Photo/Video" at bounding box center [1428, 405] width 161 height 30
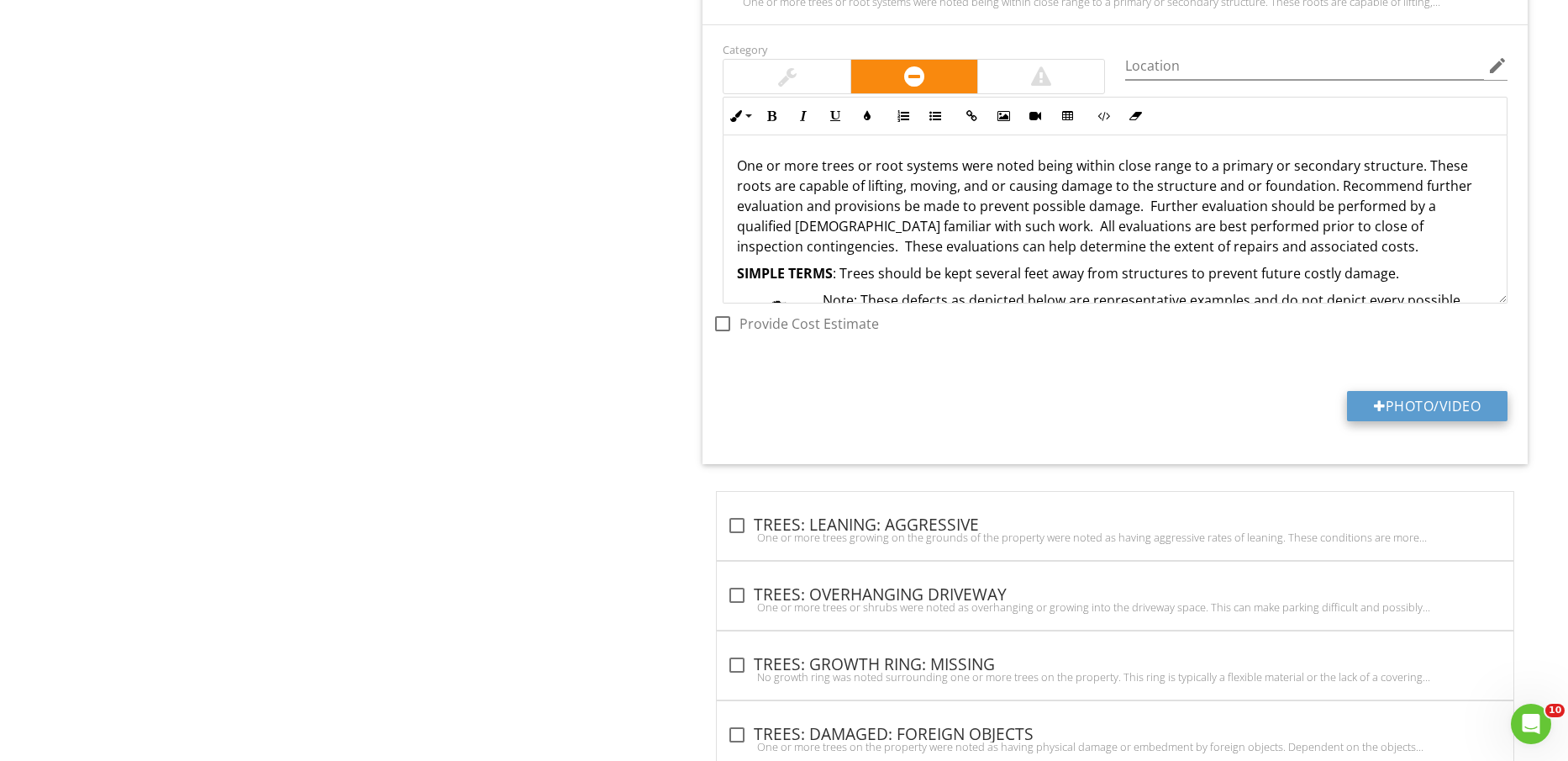
type input "C:\fakepath\IMG_2237.jpg"
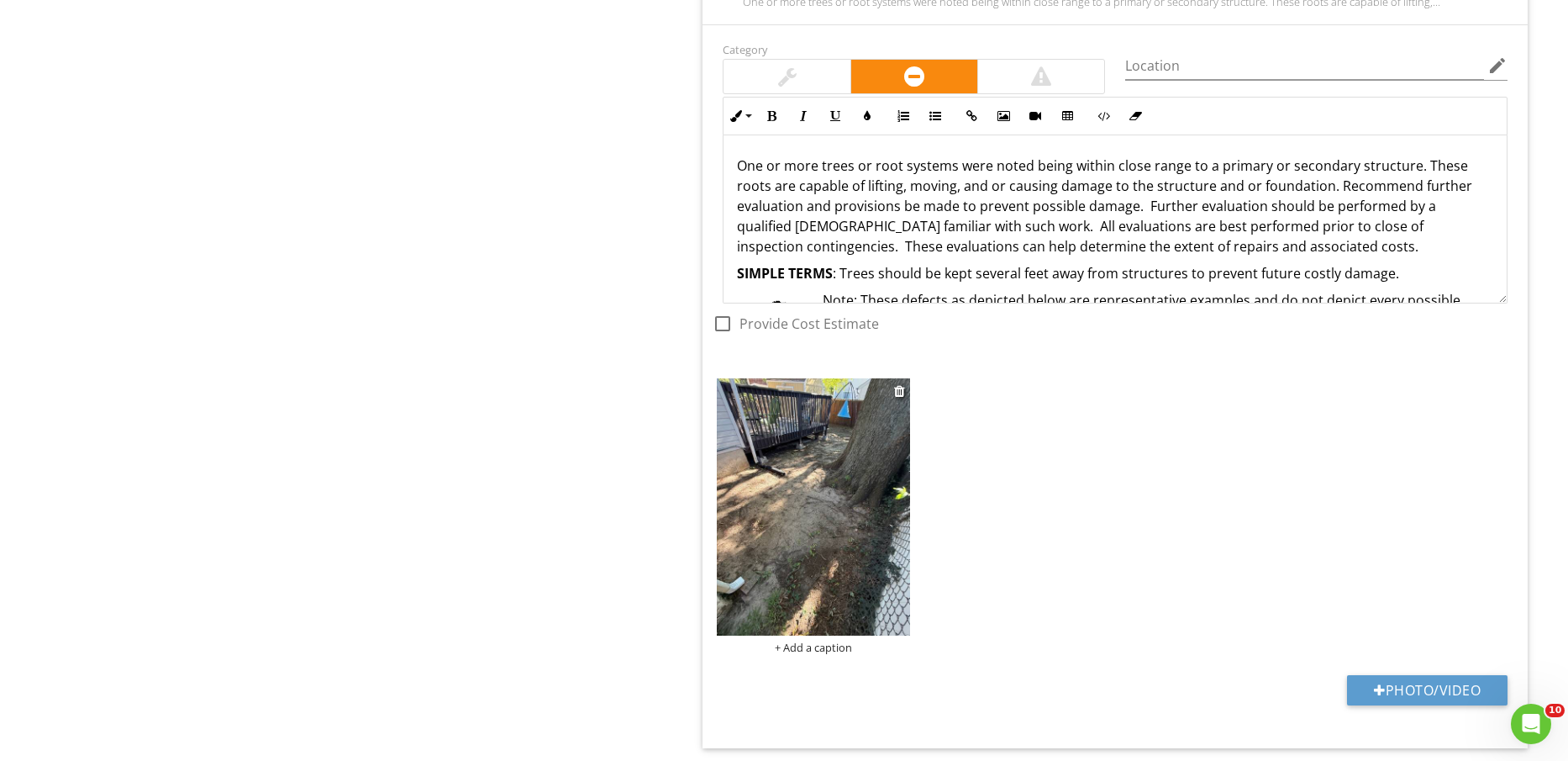
click at [831, 496] on img at bounding box center [813, 507] width 192 height 257
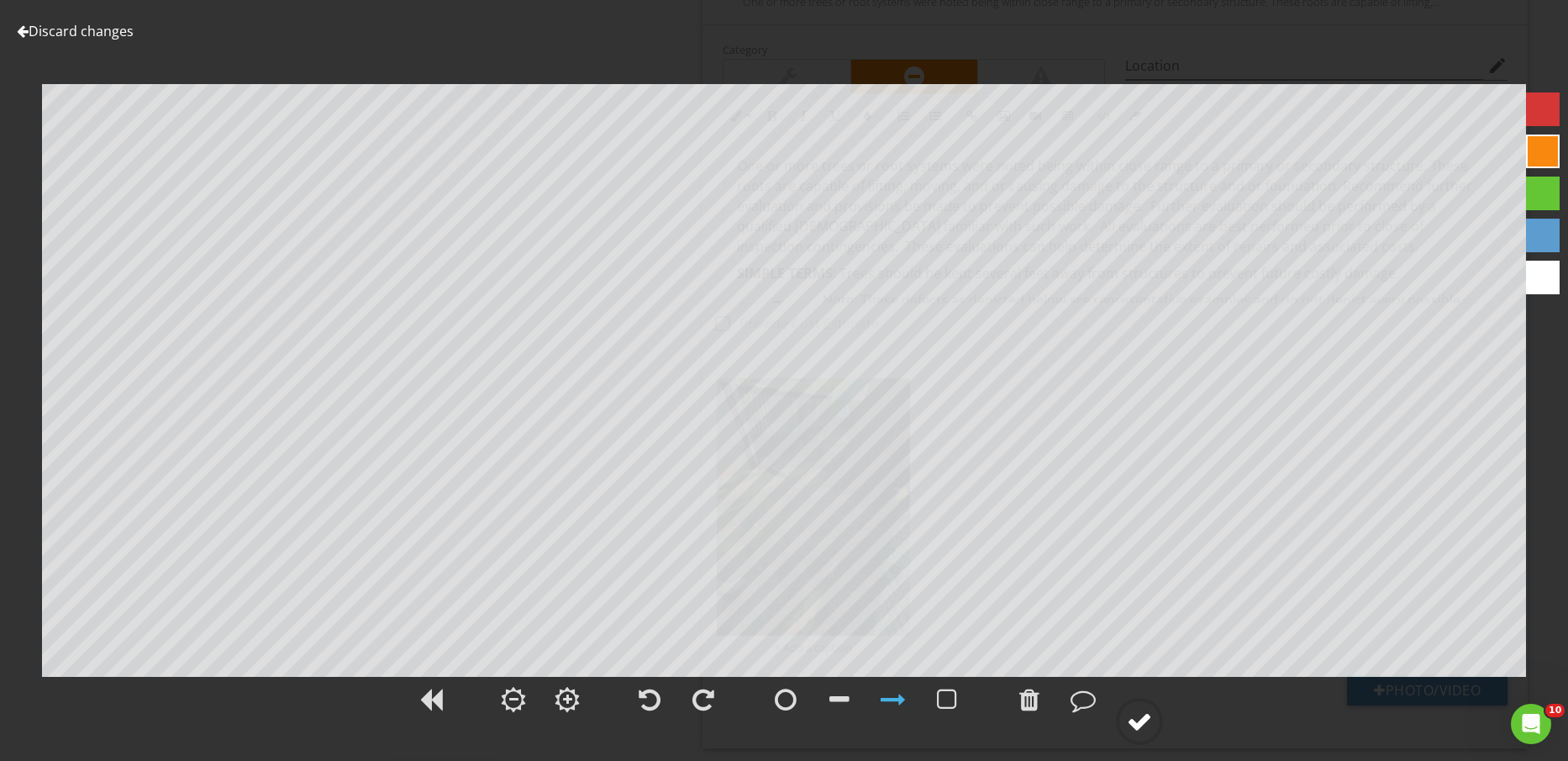
click at [1164, 721] on div at bounding box center [784, 710] width 1568 height 70
click at [1148, 717] on div at bounding box center [1140, 722] width 26 height 26
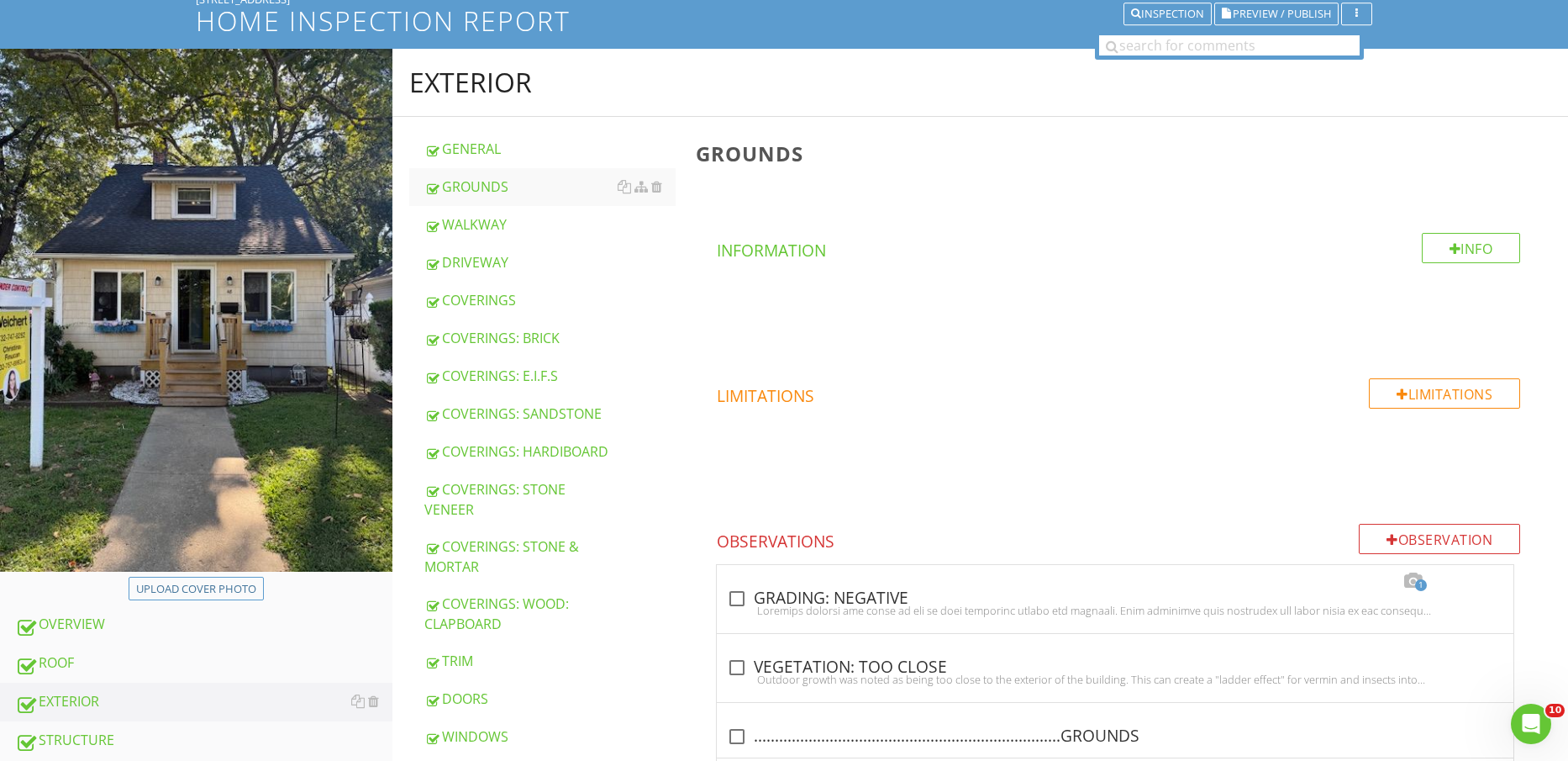
scroll to position [0, 0]
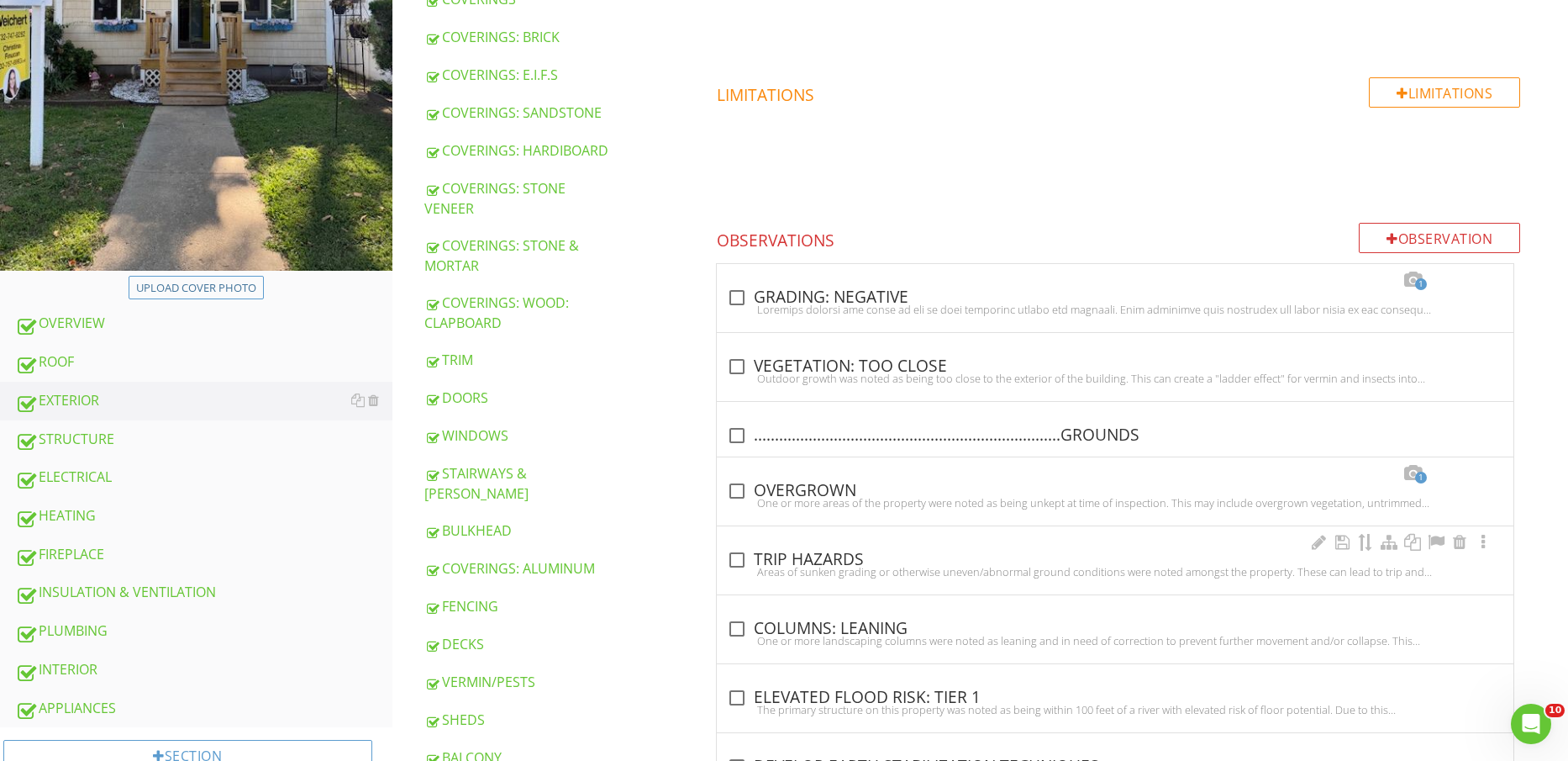
click at [140, 367] on div "ROOF" at bounding box center [204, 363] width 378 height 22
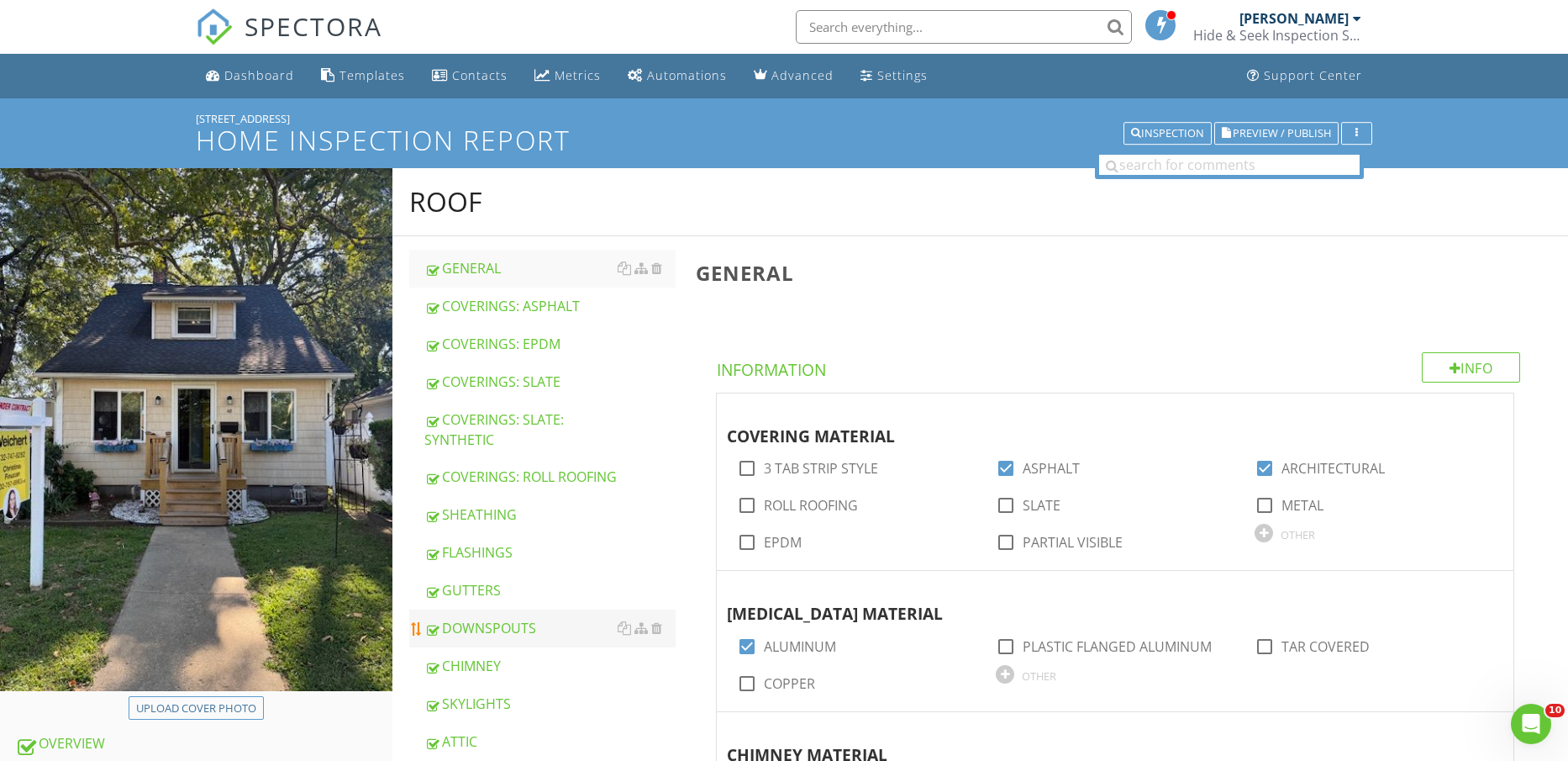
click at [519, 639] on div "DOWNSPOUTS" at bounding box center [550, 628] width 252 height 21
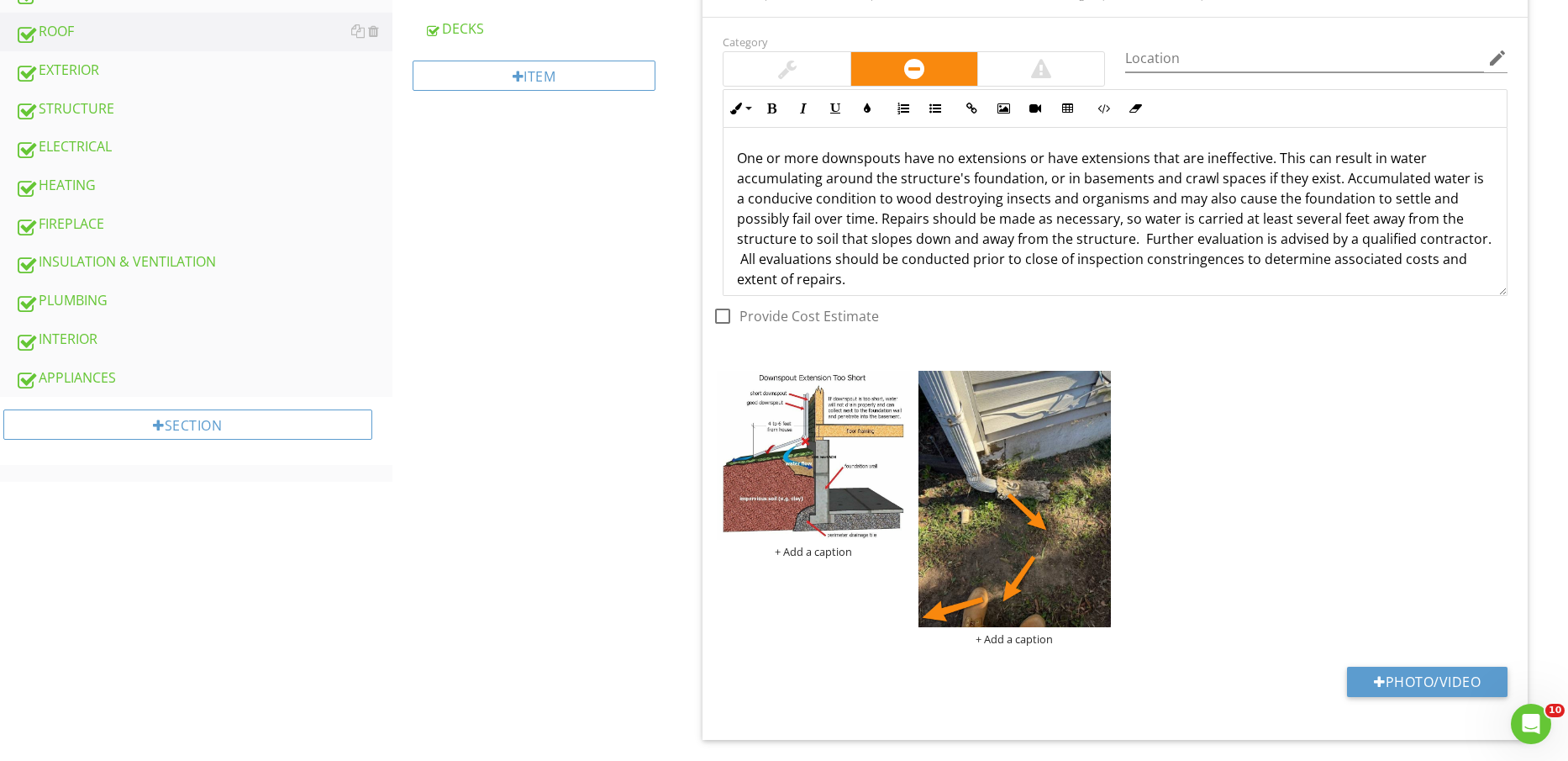
scroll to position [768, 0]
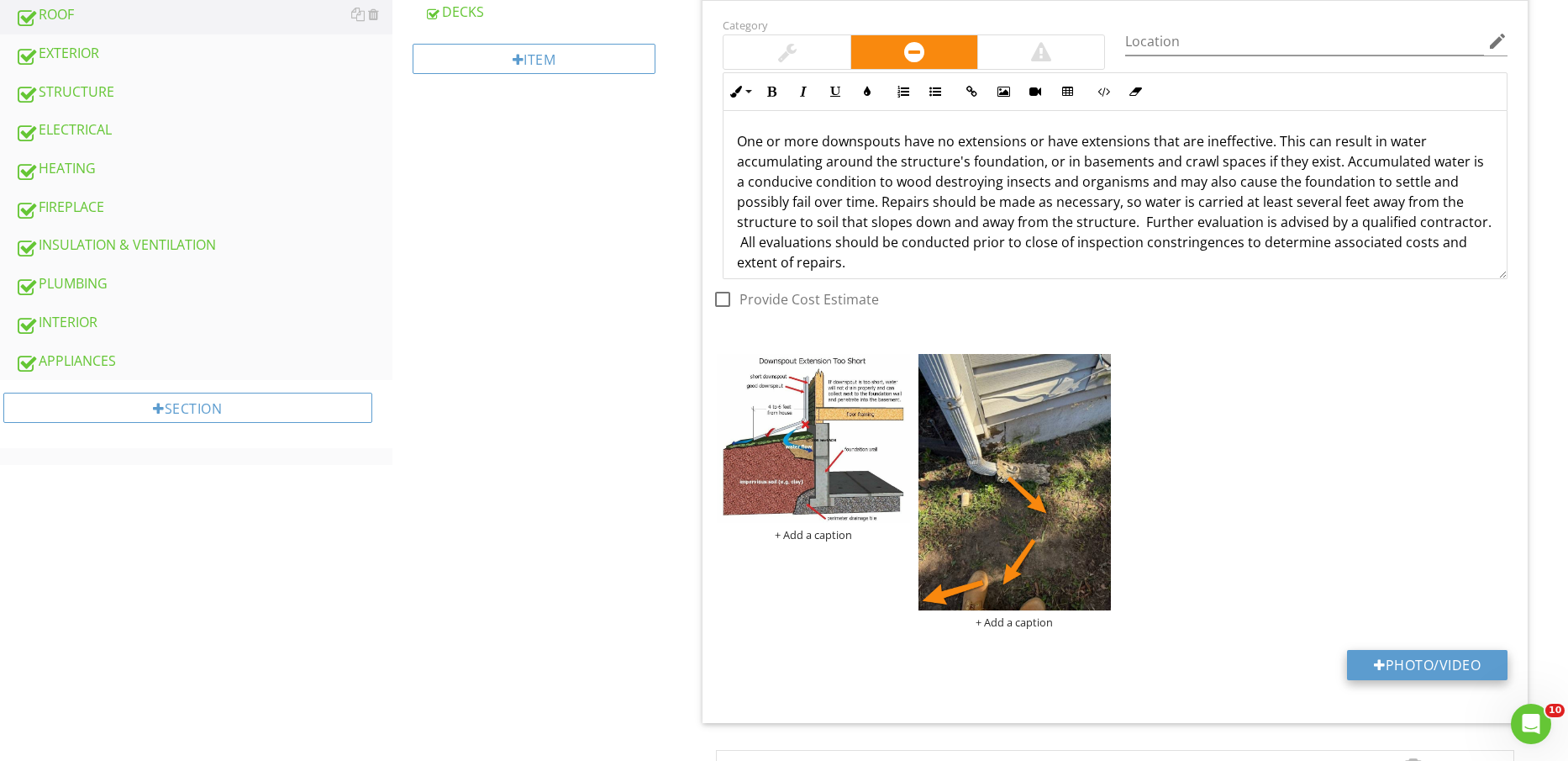
click at [1451, 656] on button "Photo/Video" at bounding box center [1428, 664] width 161 height 30
type input "C:\fakepath\IMG_2242.jpg"
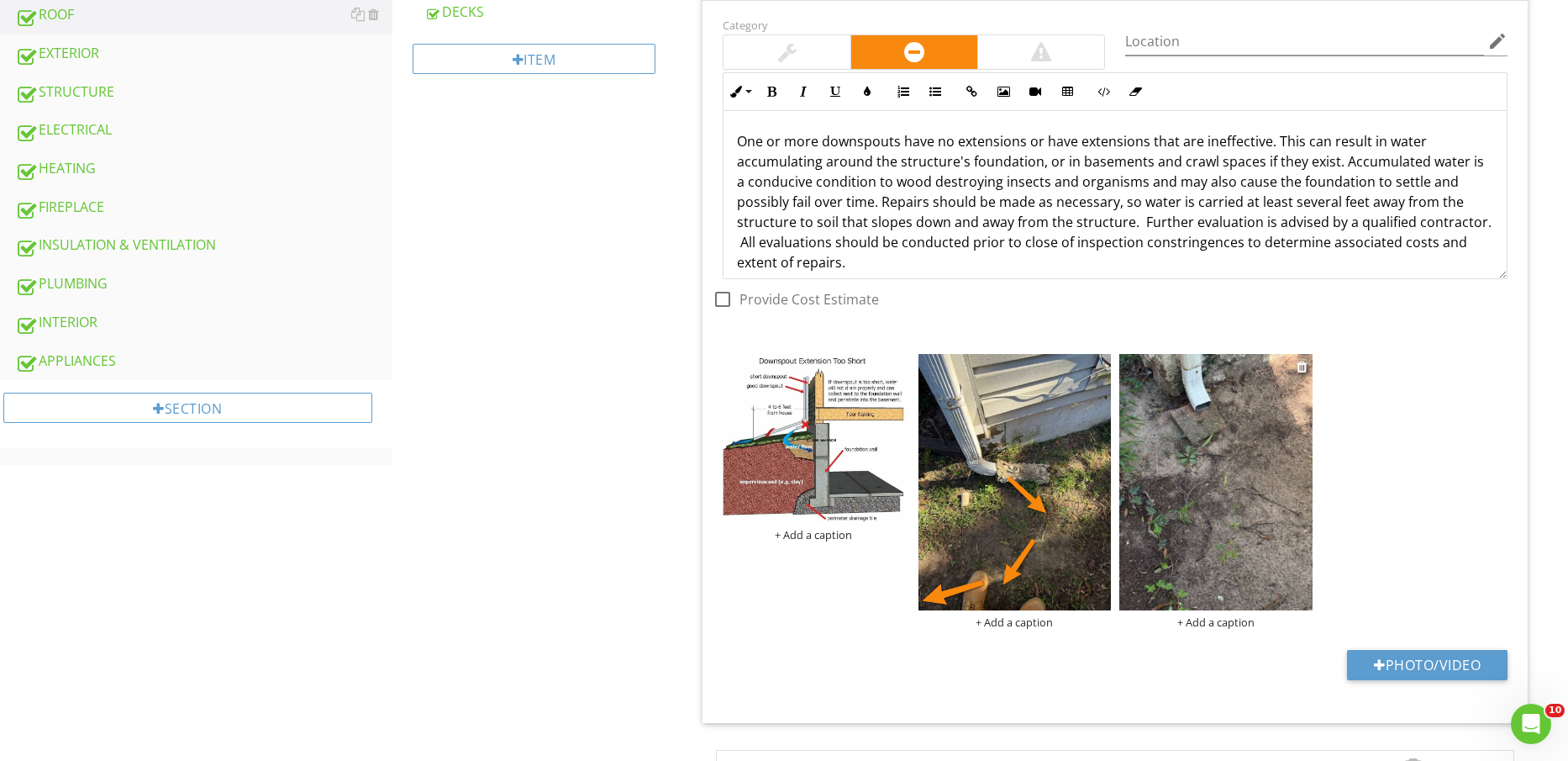
click at [1202, 460] on img at bounding box center [1215, 482] width 192 height 257
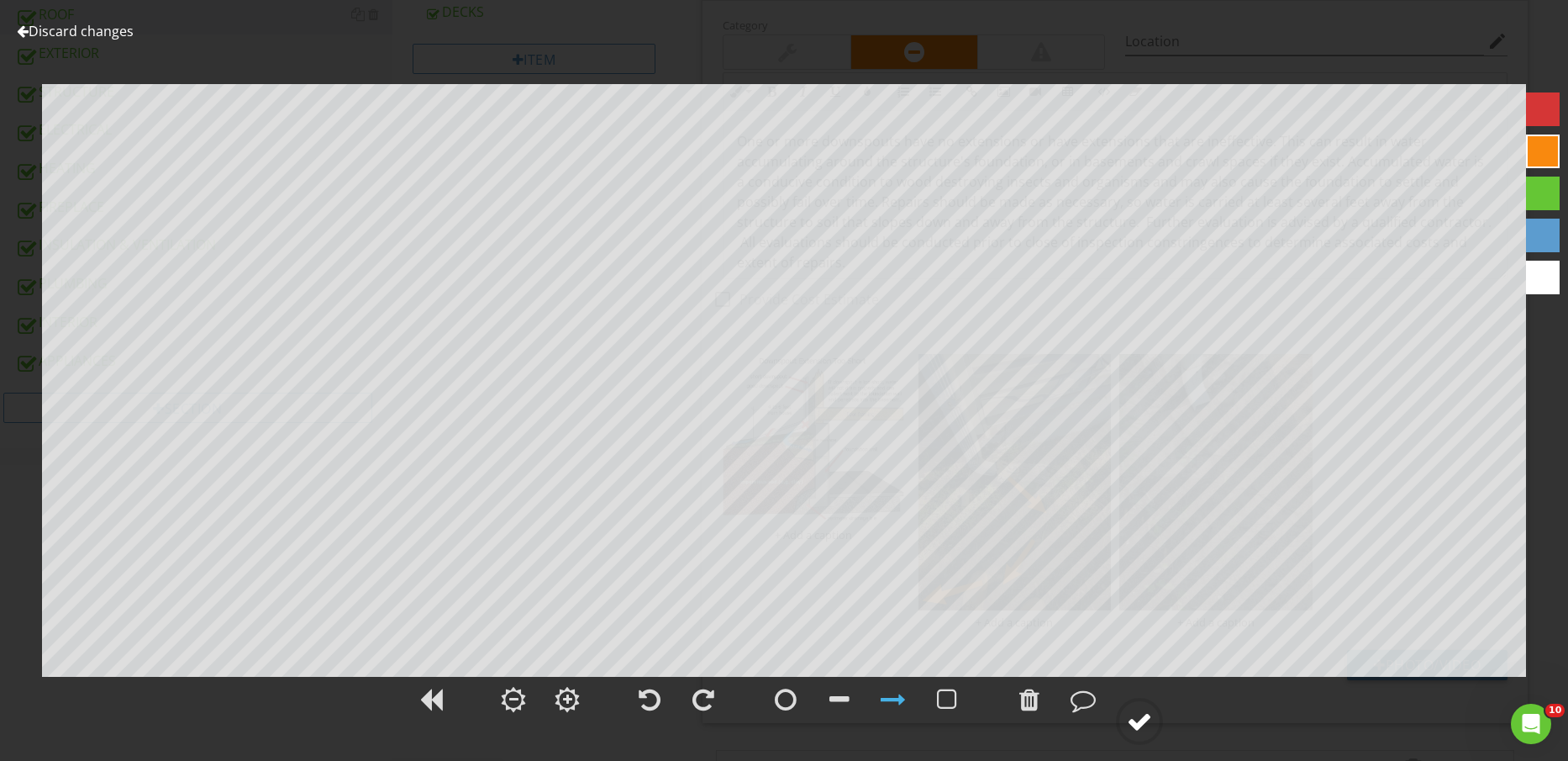
click at [1146, 726] on div at bounding box center [1140, 722] width 26 height 26
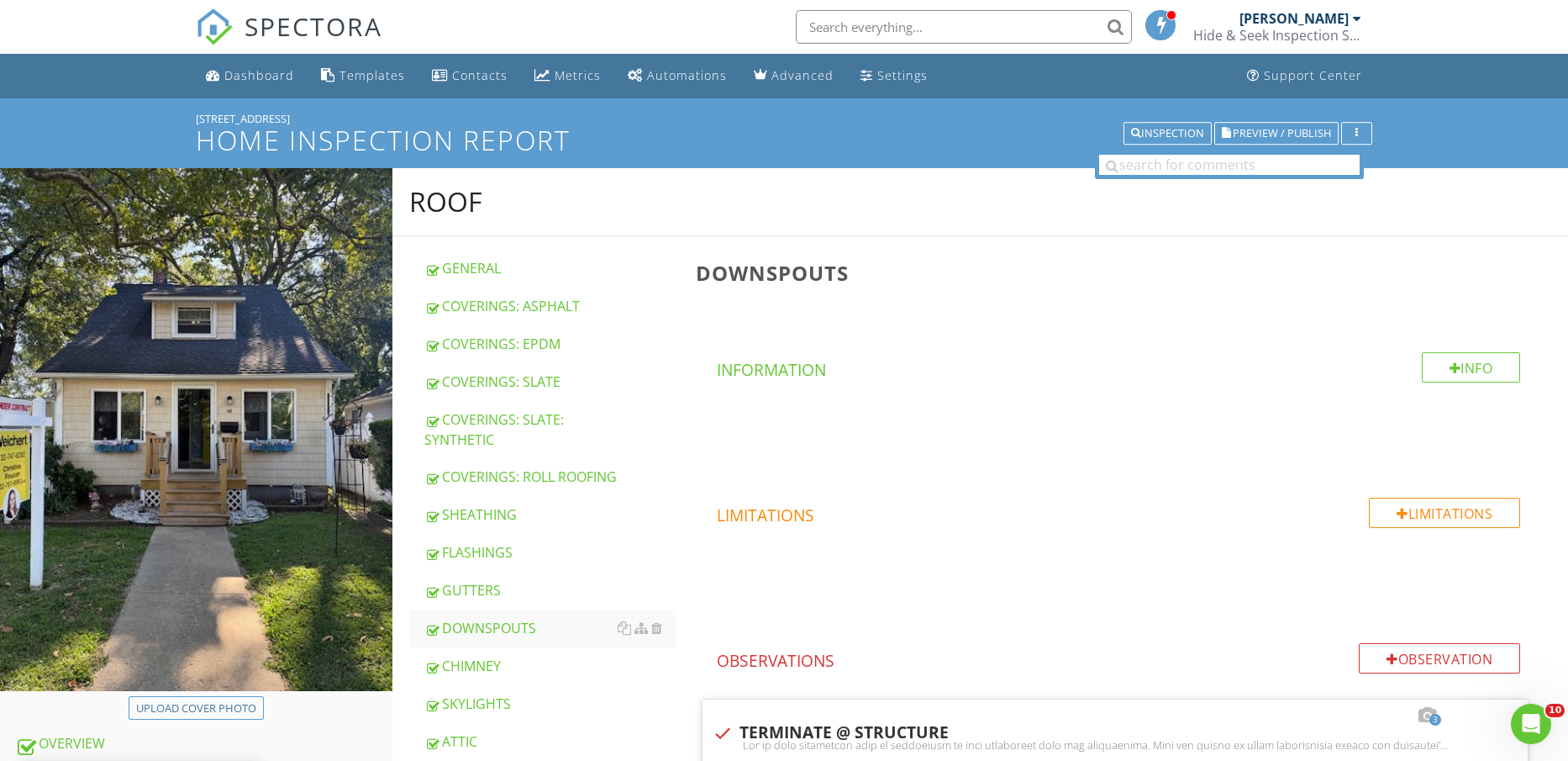
scroll to position [421, 0]
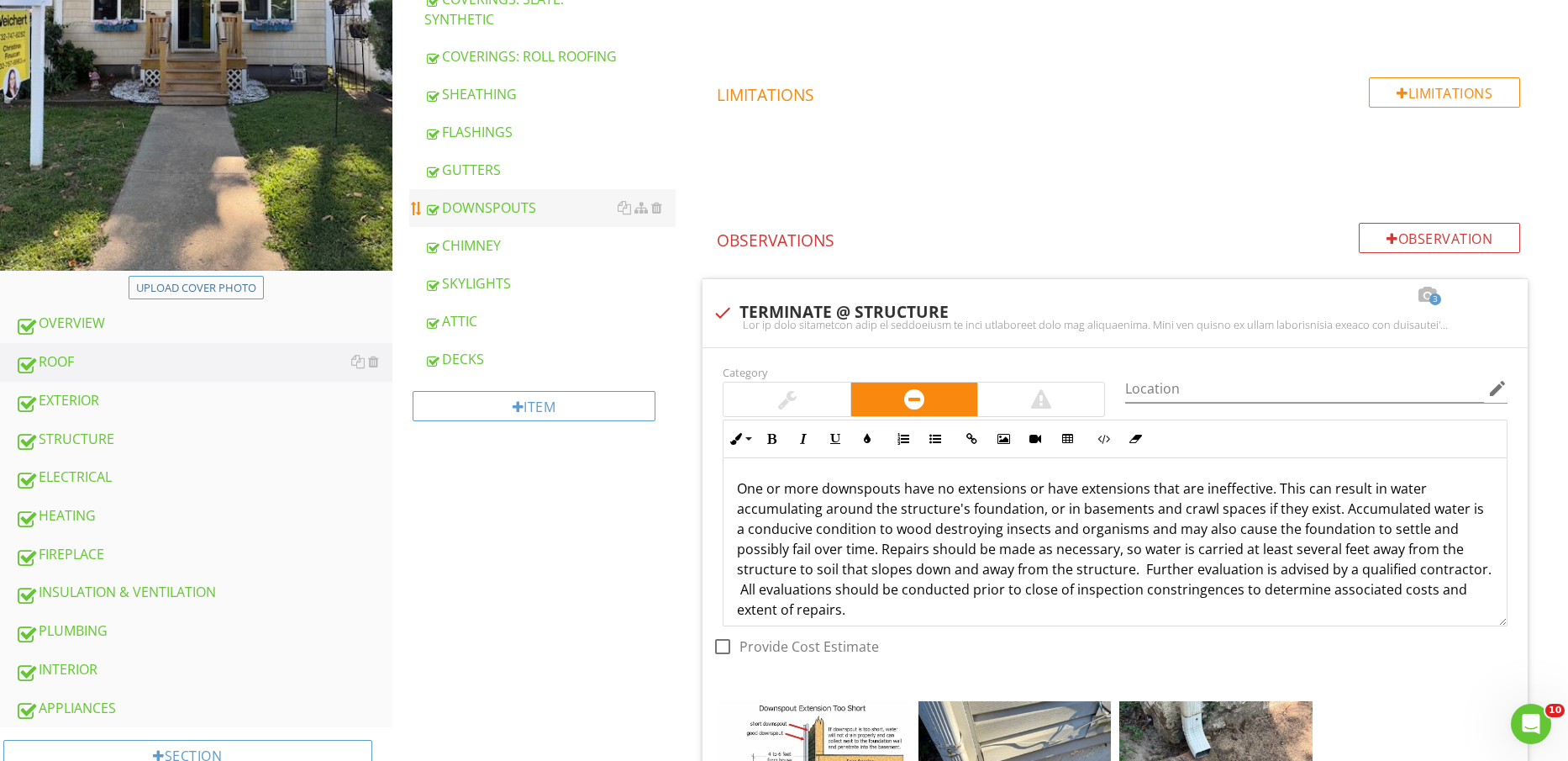
drag, startPoint x: 94, startPoint y: 393, endPoint x: 504, endPoint y: 415, distance: 410.6
click at [94, 394] on div "EXTERIOR" at bounding box center [204, 401] width 378 height 22
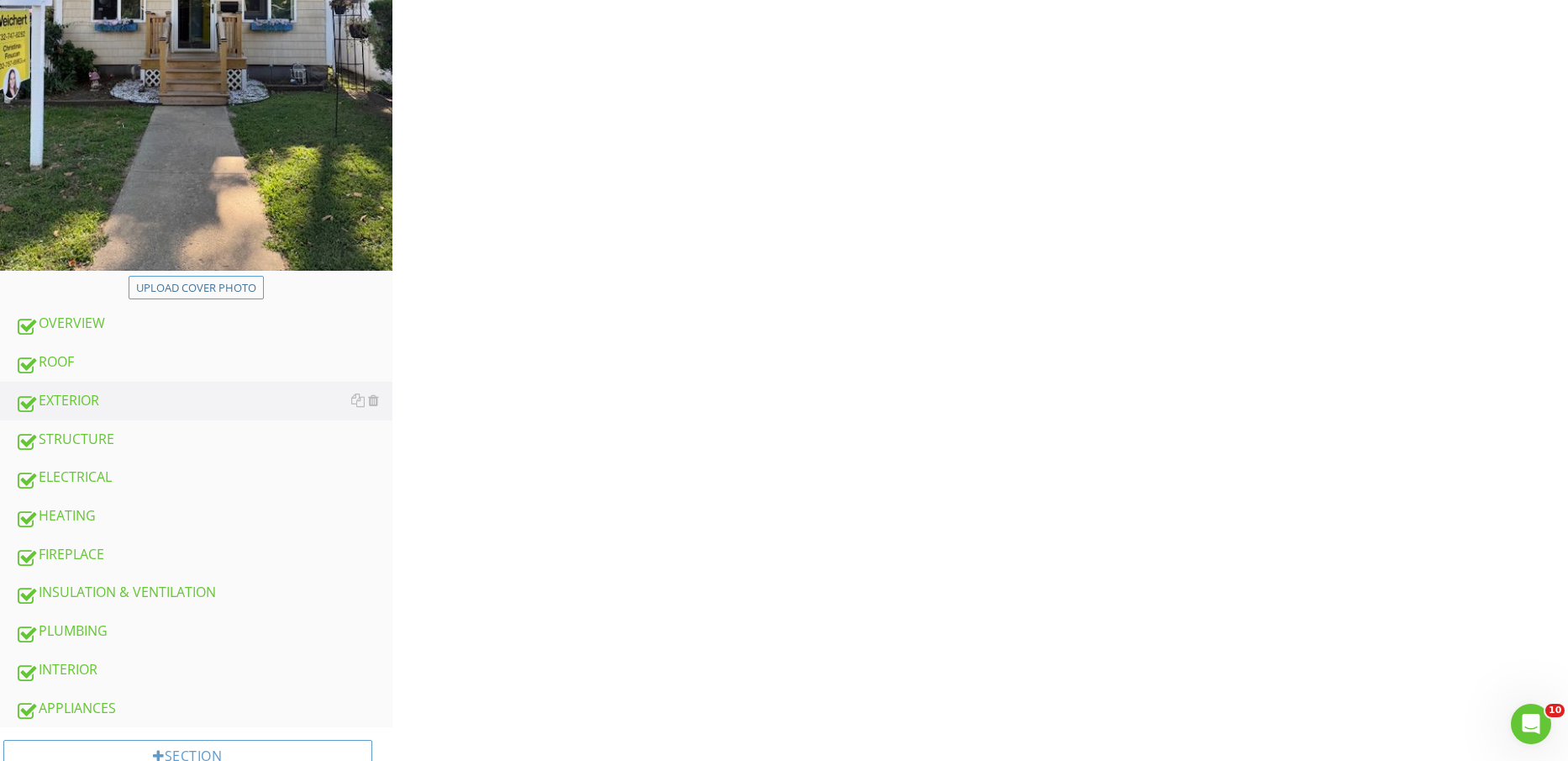
scroll to position [105, 0]
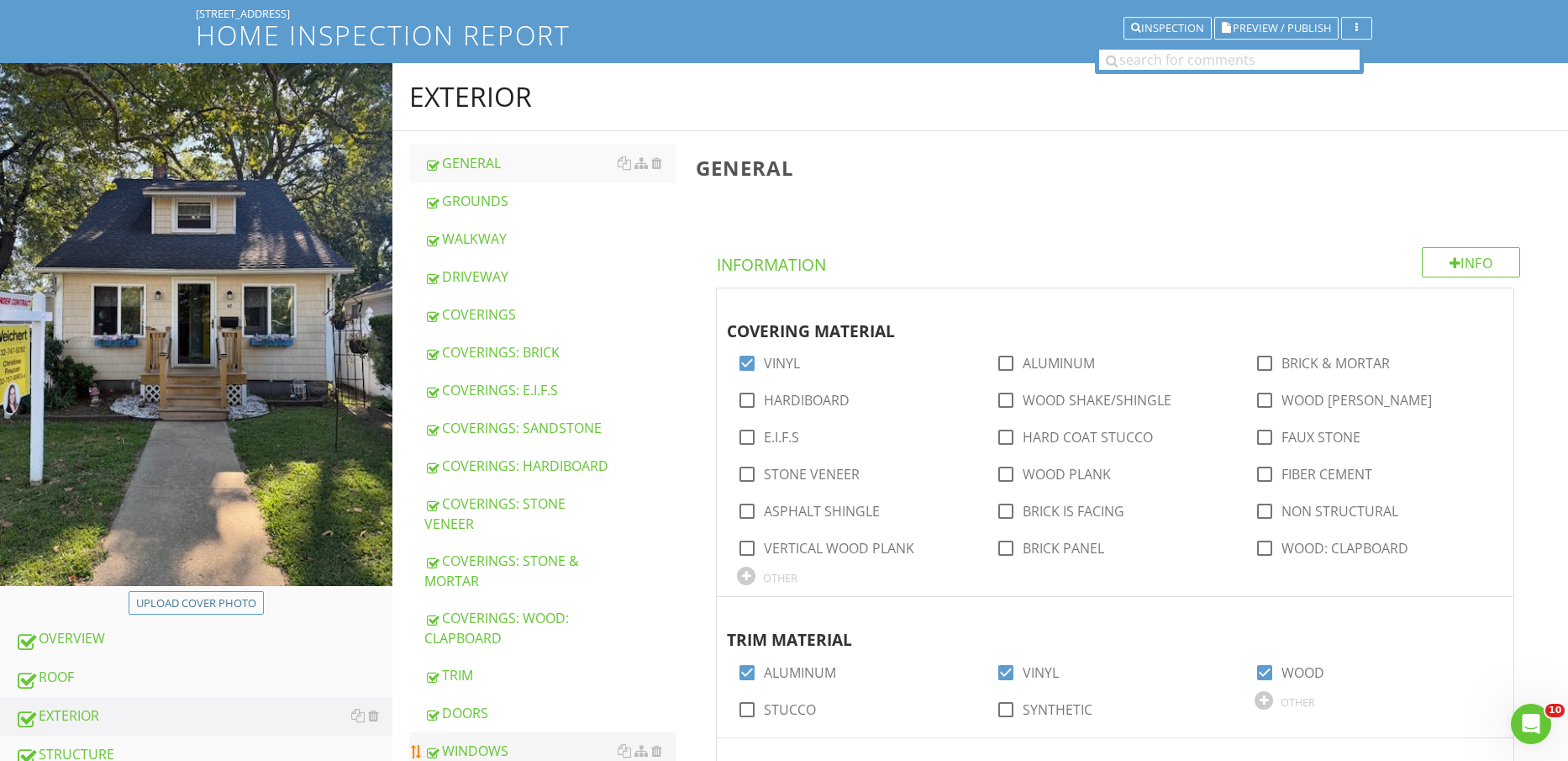
click at [488, 744] on link "WINDOWS" at bounding box center [550, 751] width 252 height 37
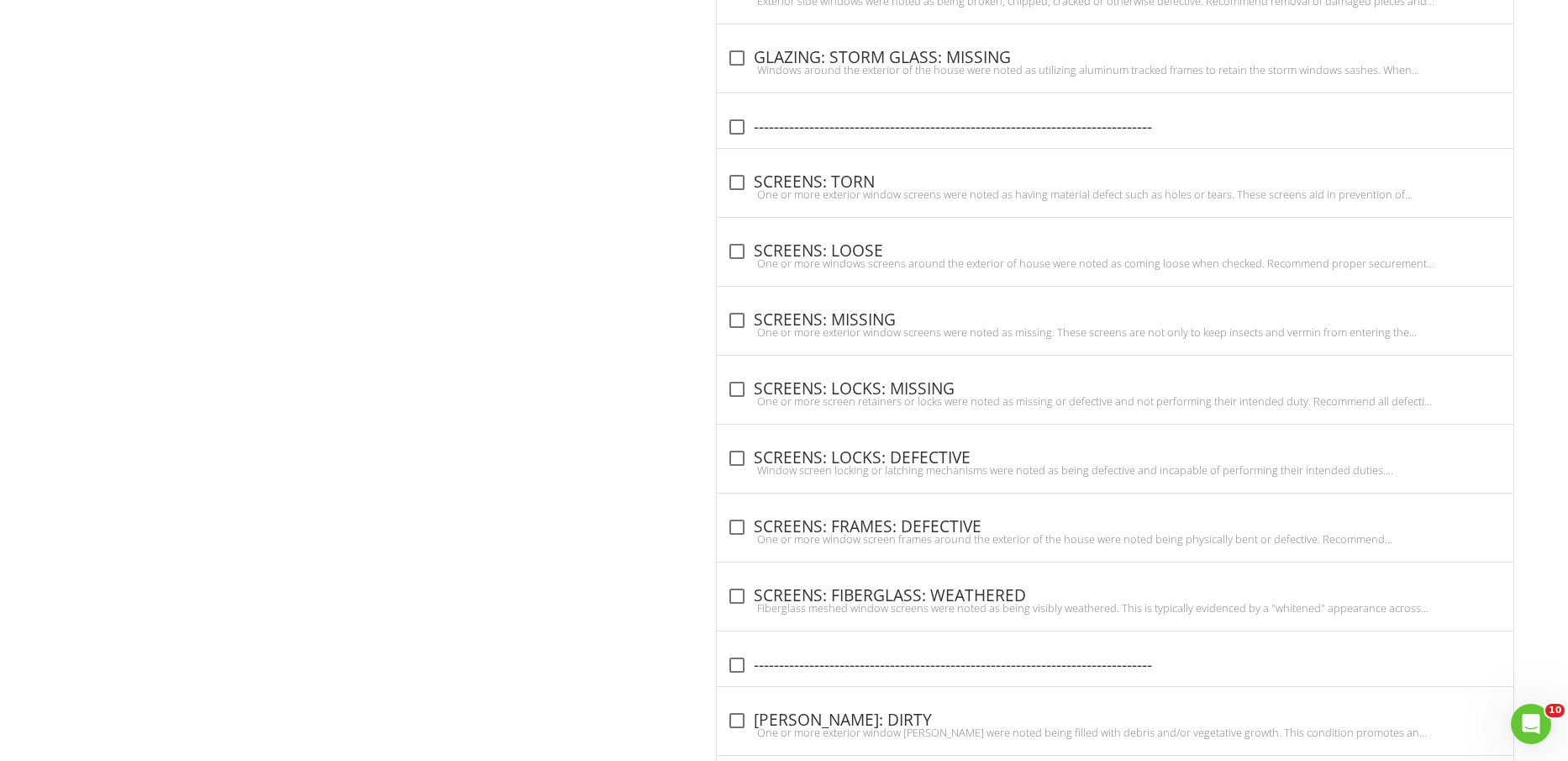
click at [842, 310] on div "check_box_outline_blank SCREENS: MISSING" at bounding box center [1115, 321] width 777 height 21
checkbox input "true"
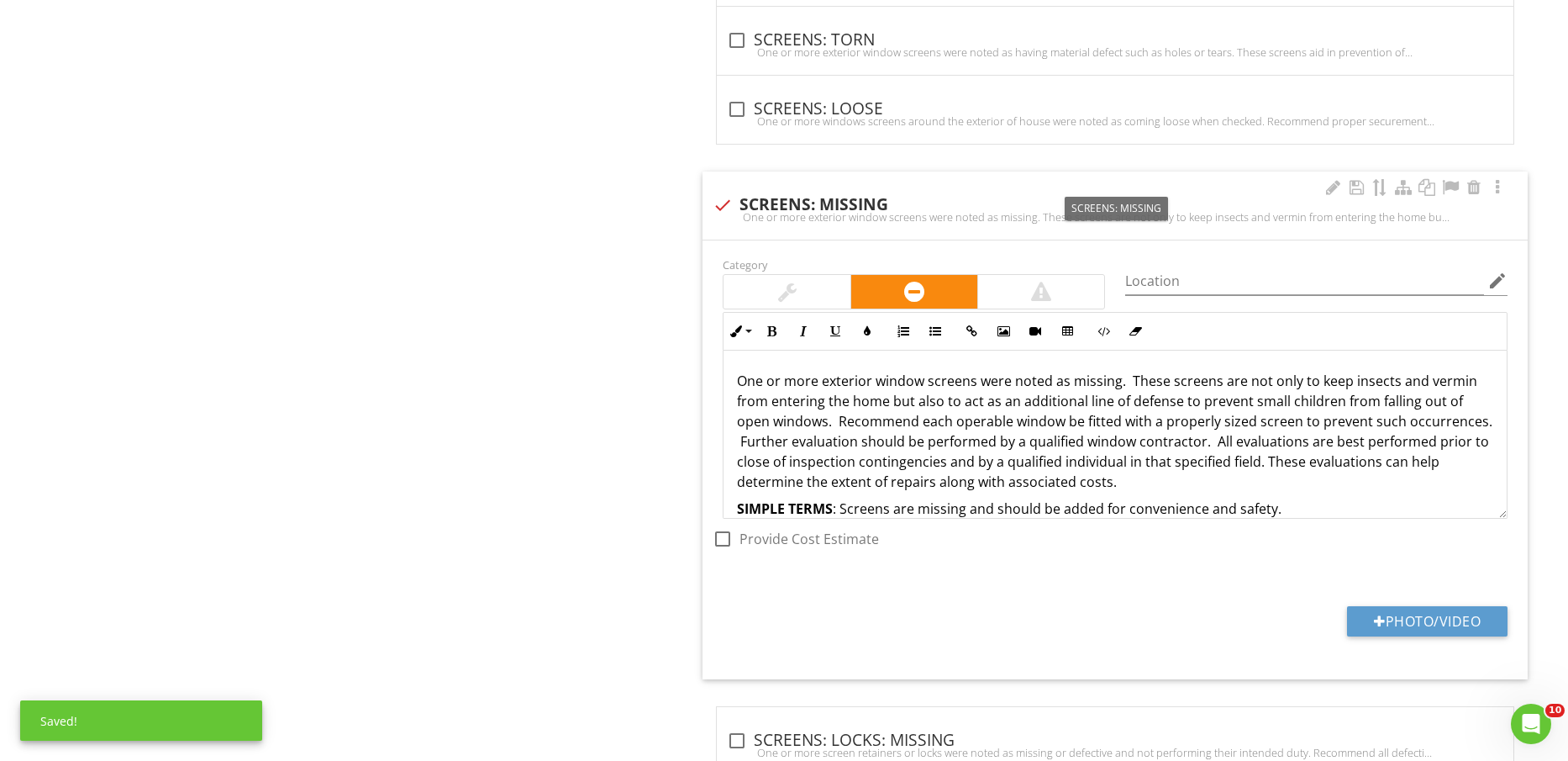
scroll to position [1721, 0]
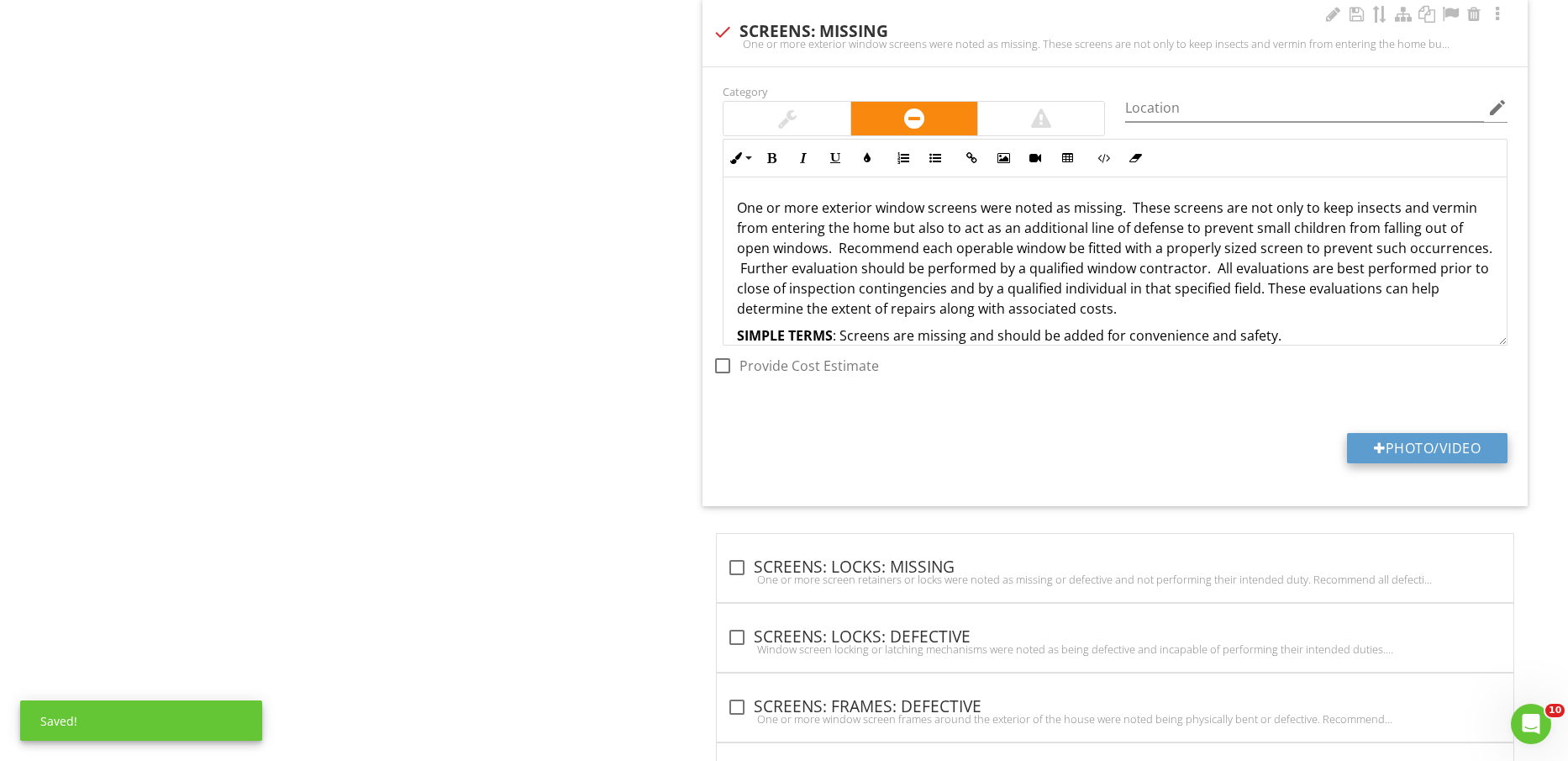
click at [1414, 448] on button "Photo/Video" at bounding box center [1428, 448] width 161 height 30
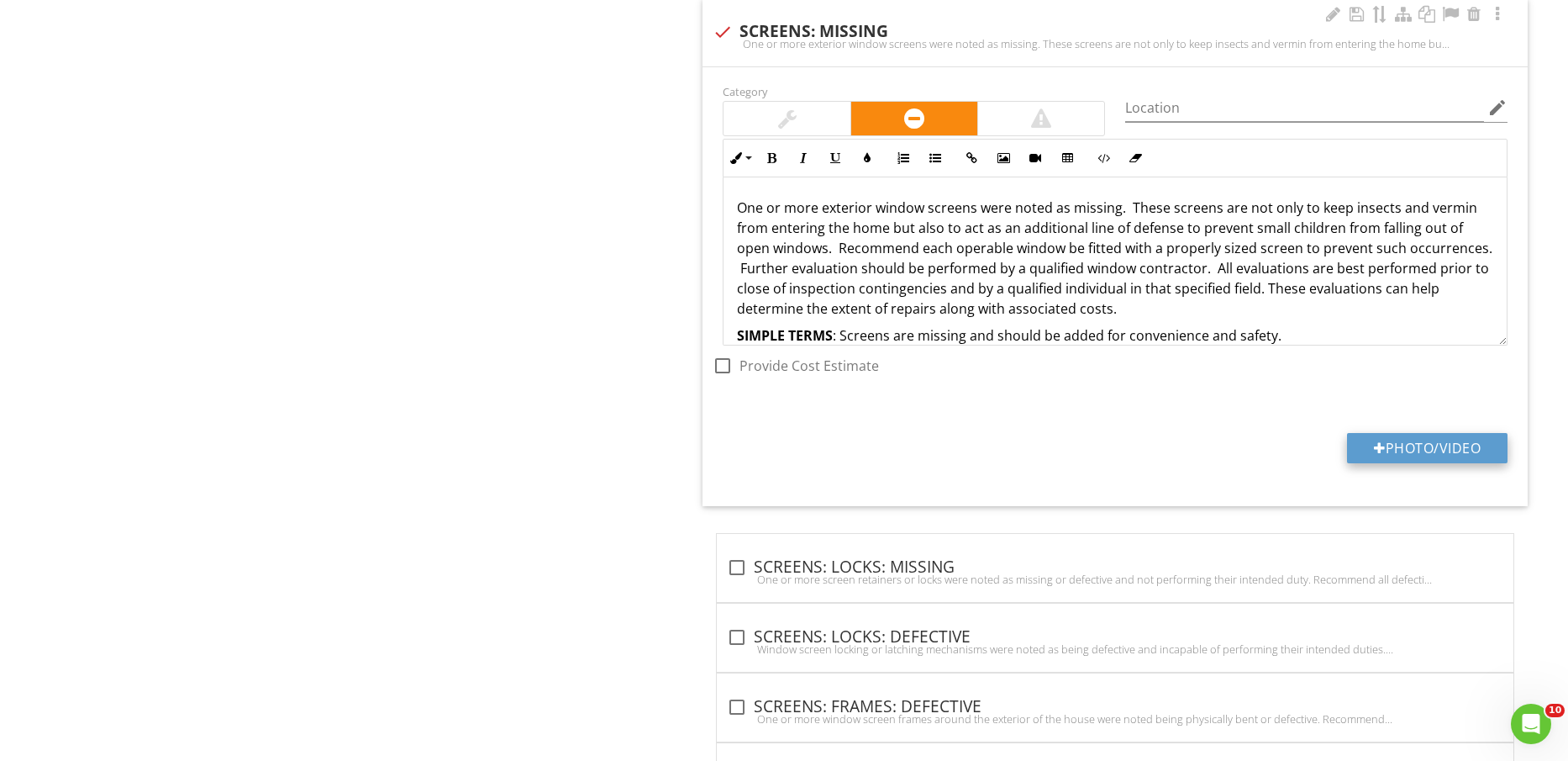
type input "C:\fakepath\IMG_2244.jpg"
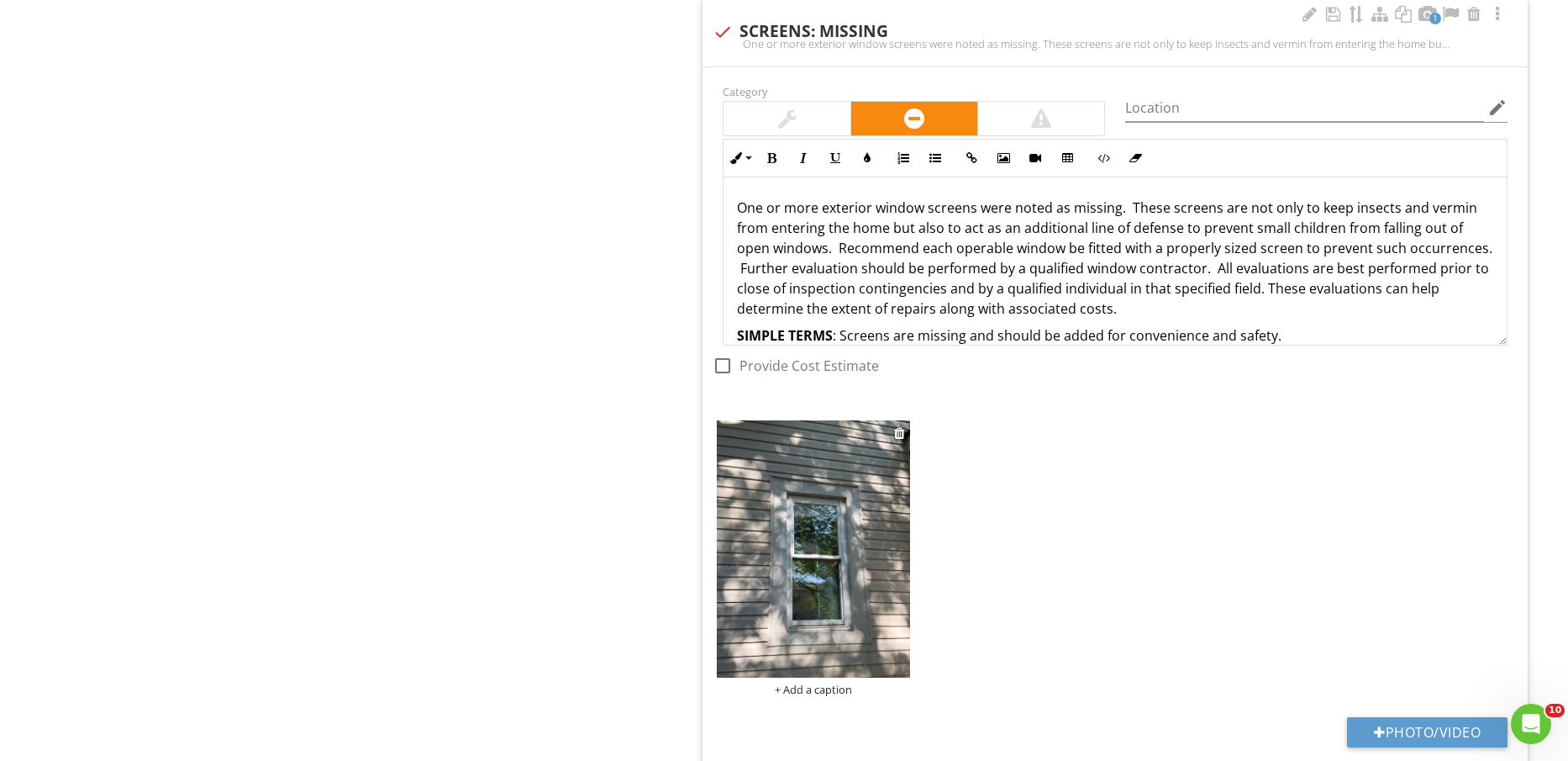
click at [862, 552] on img at bounding box center [813, 549] width 192 height 257
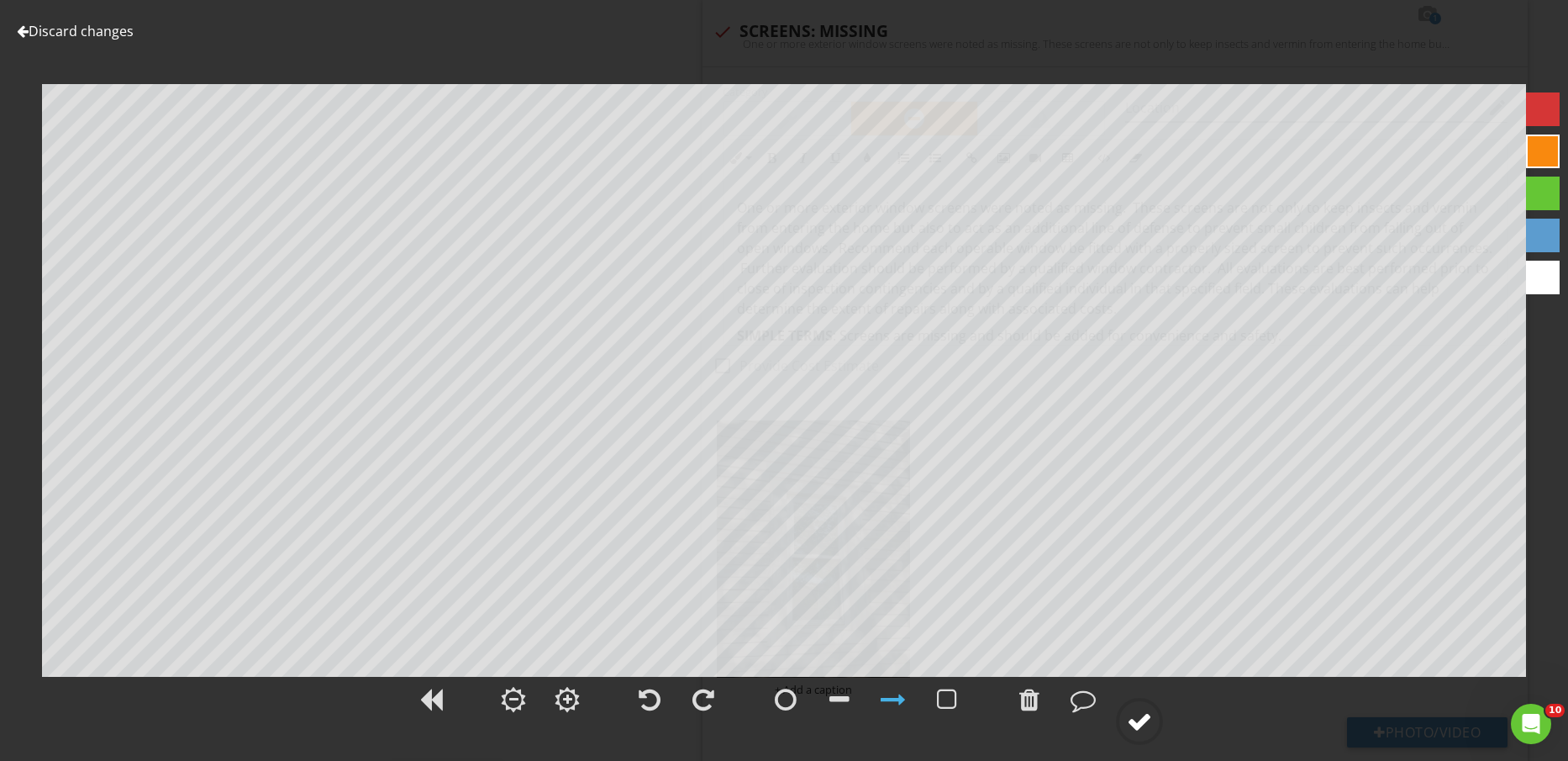
click at [1158, 724] on circle at bounding box center [1139, 721] width 44 height 44
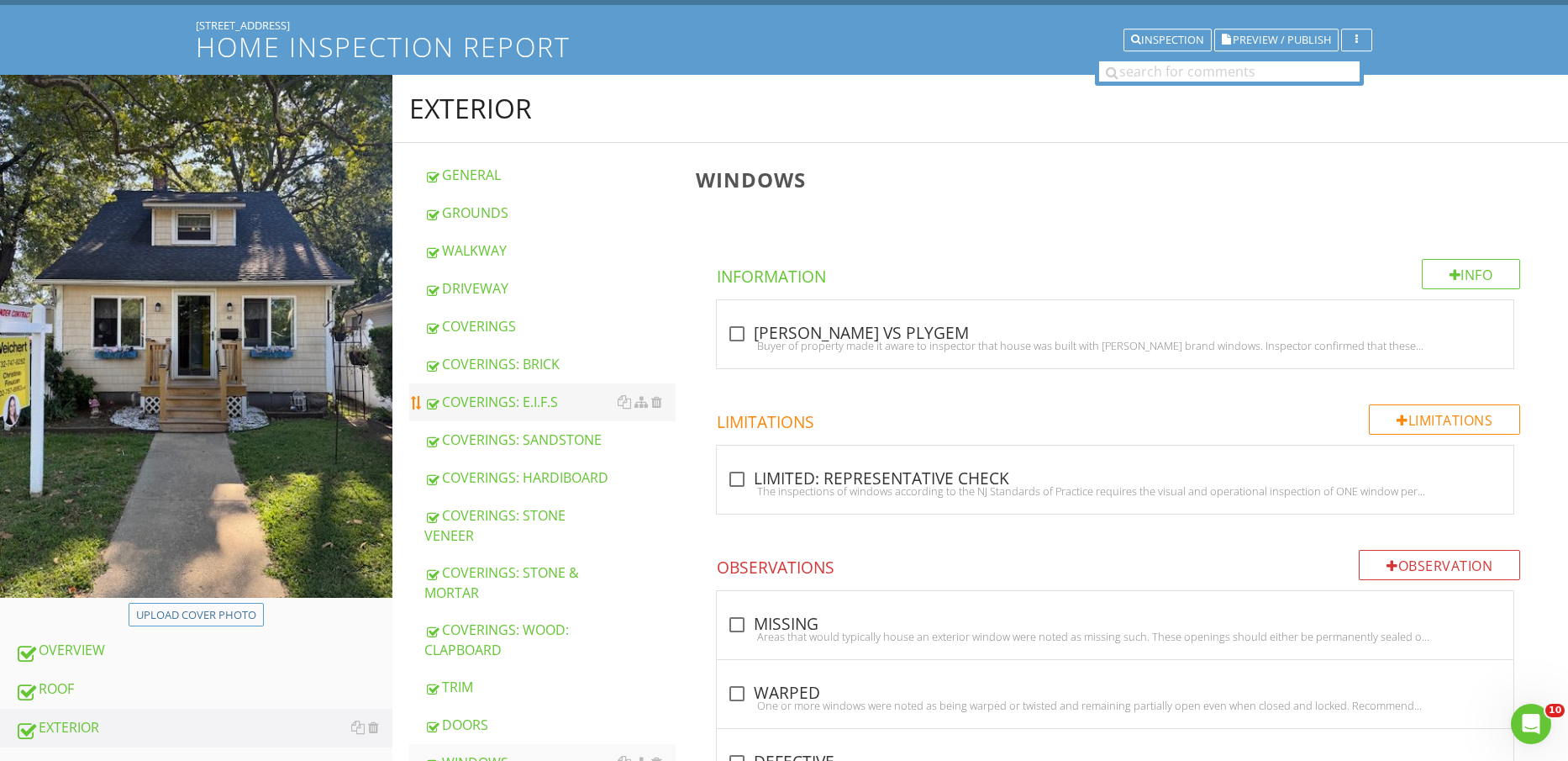
scroll to position [0, 0]
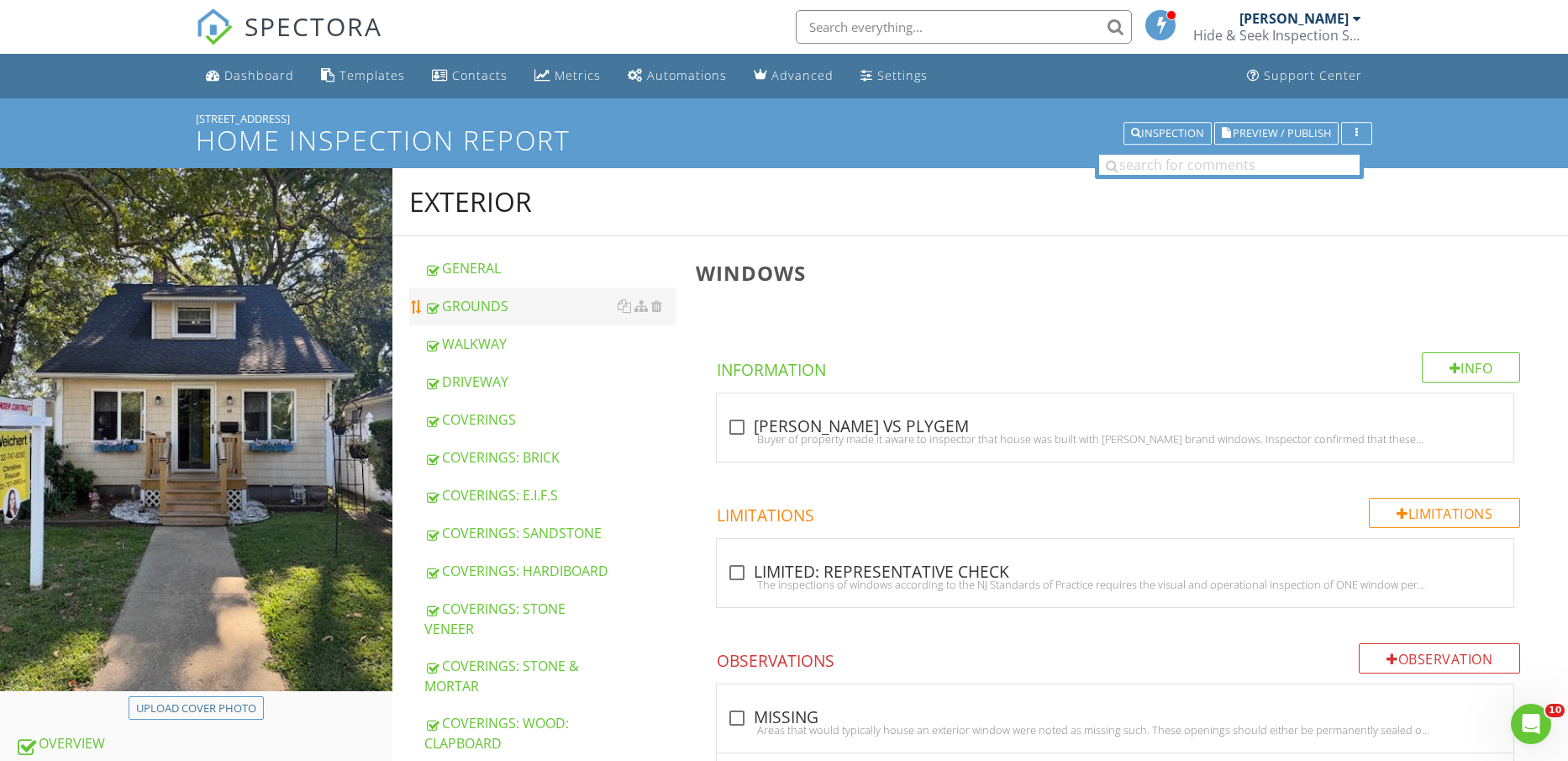
click at [491, 299] on div "GROUNDS" at bounding box center [550, 306] width 252 height 21
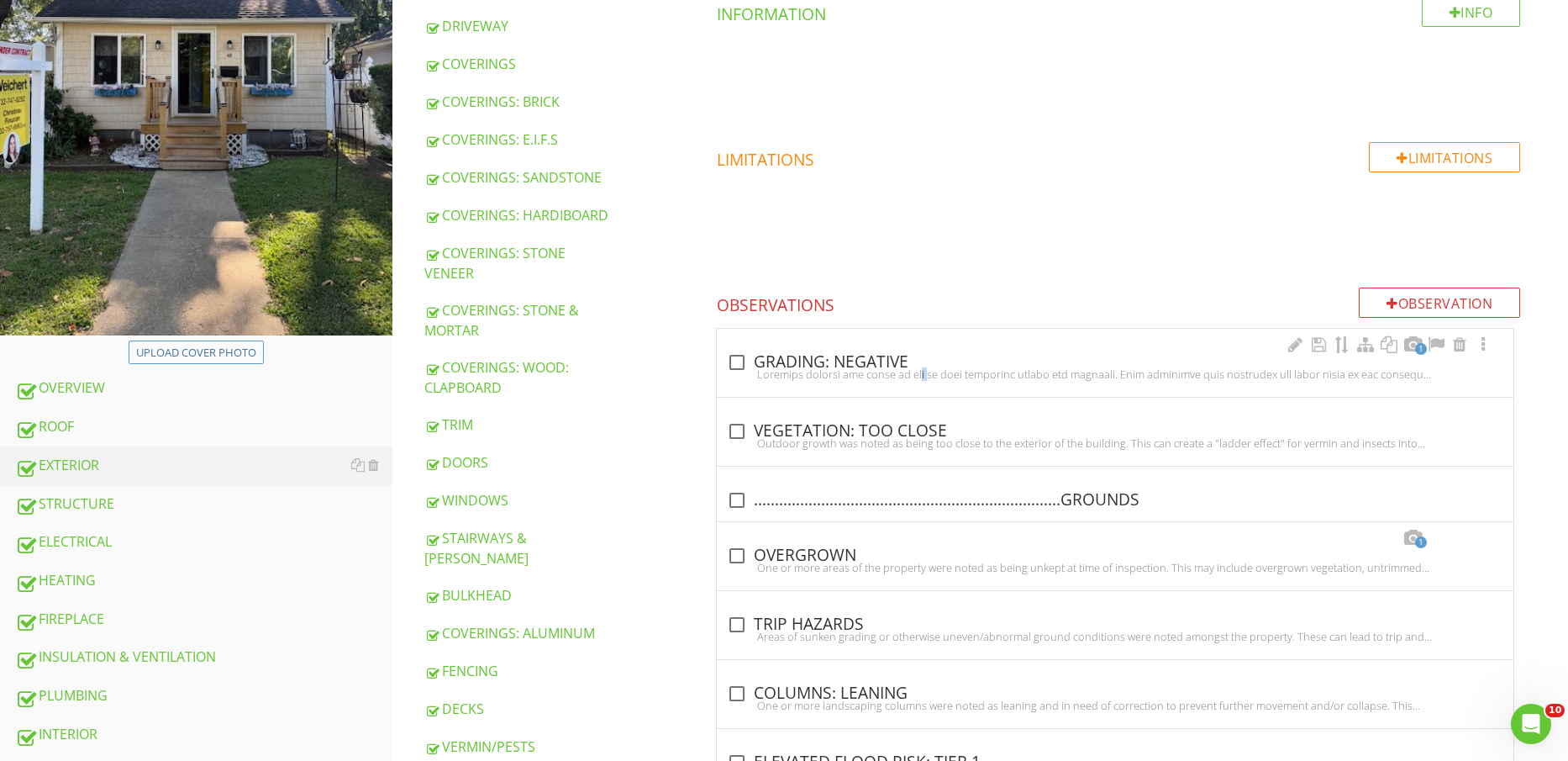
click at [863, 368] on div at bounding box center [1115, 375] width 777 height 14
checkbox input "true"
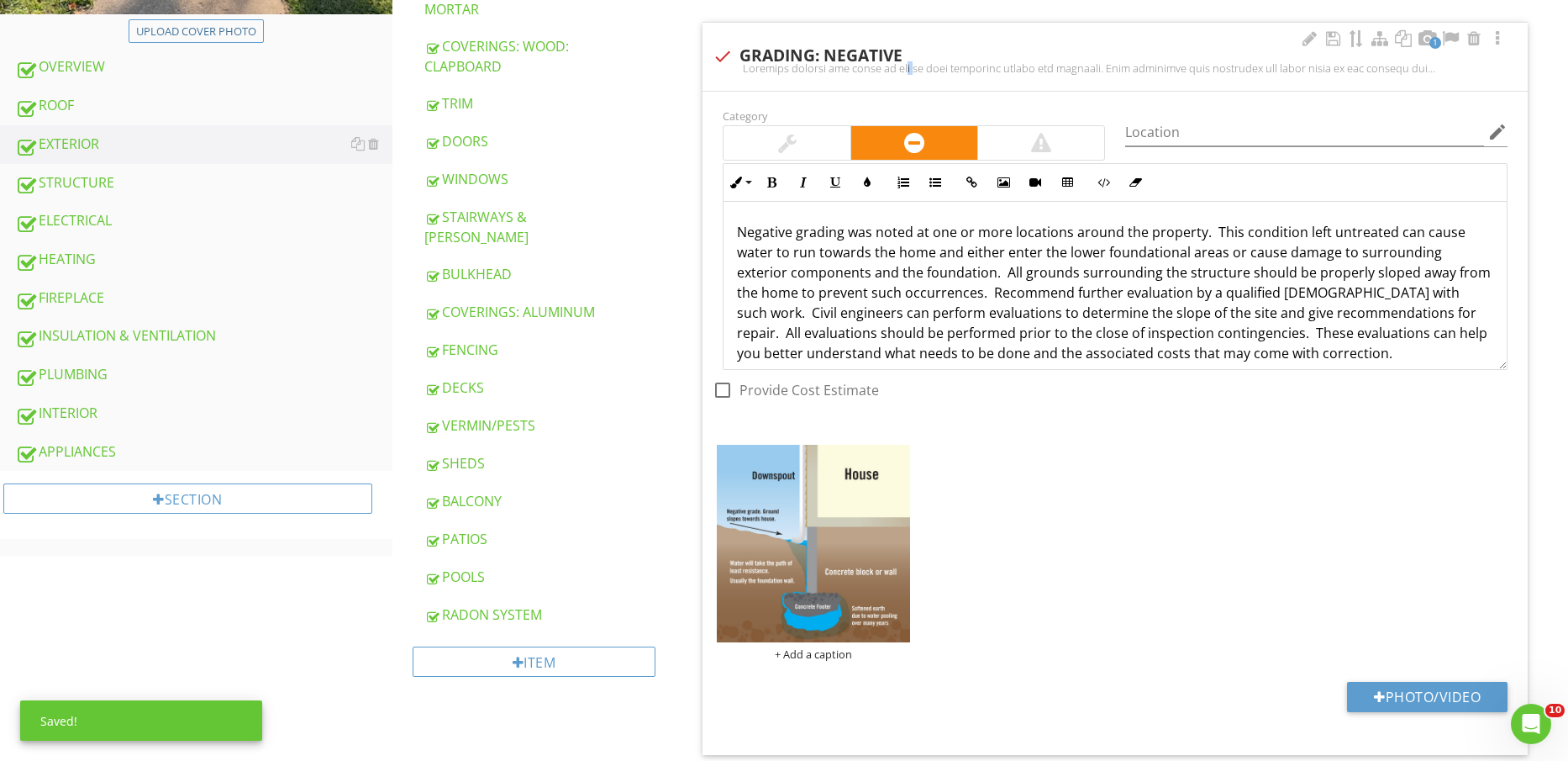
scroll to position [776, 0]
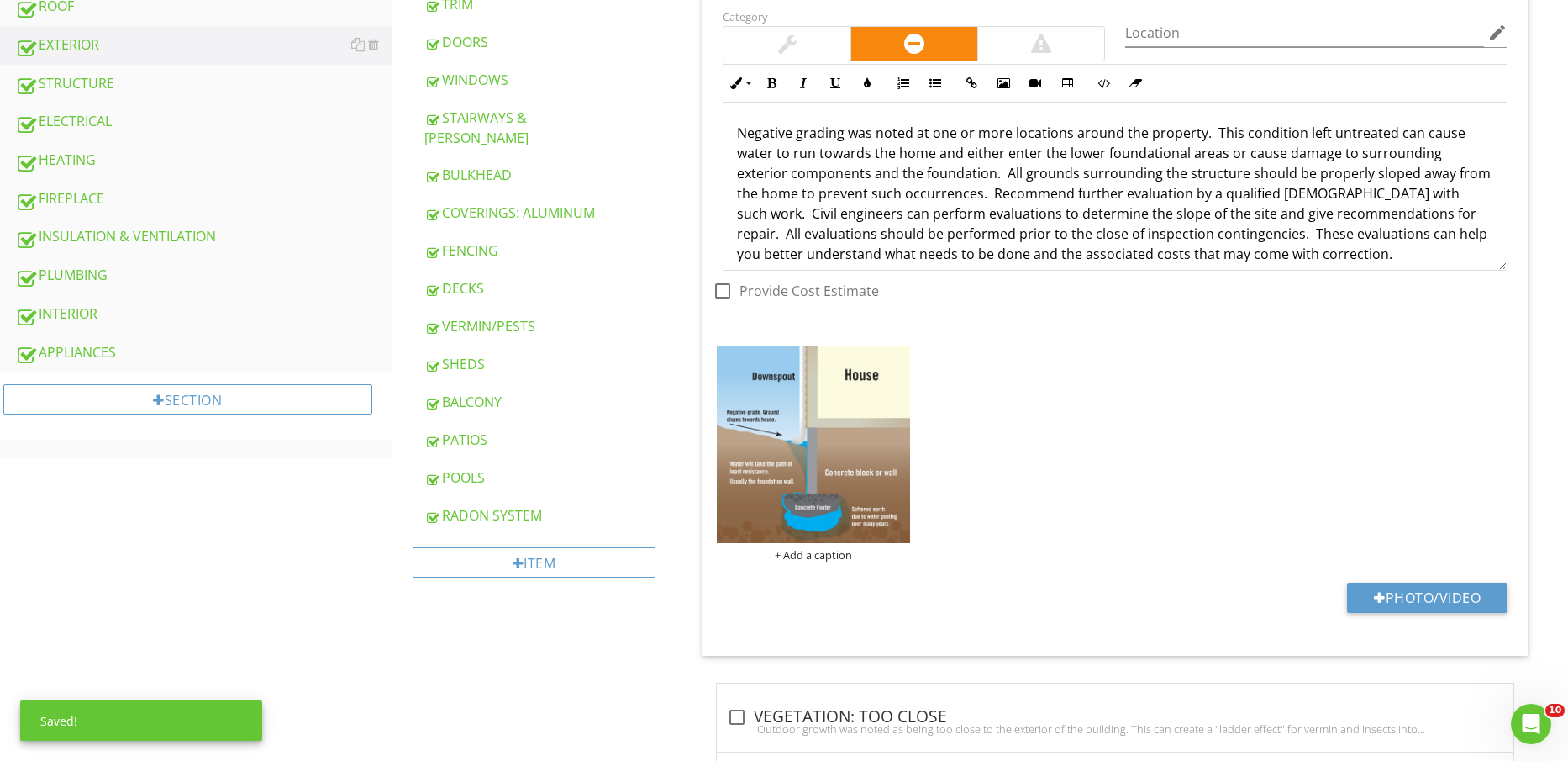
click at [1453, 617] on div "Photo/Video" at bounding box center [1115, 605] width 805 height 43
click at [1451, 599] on button "Photo/Video" at bounding box center [1428, 598] width 161 height 30
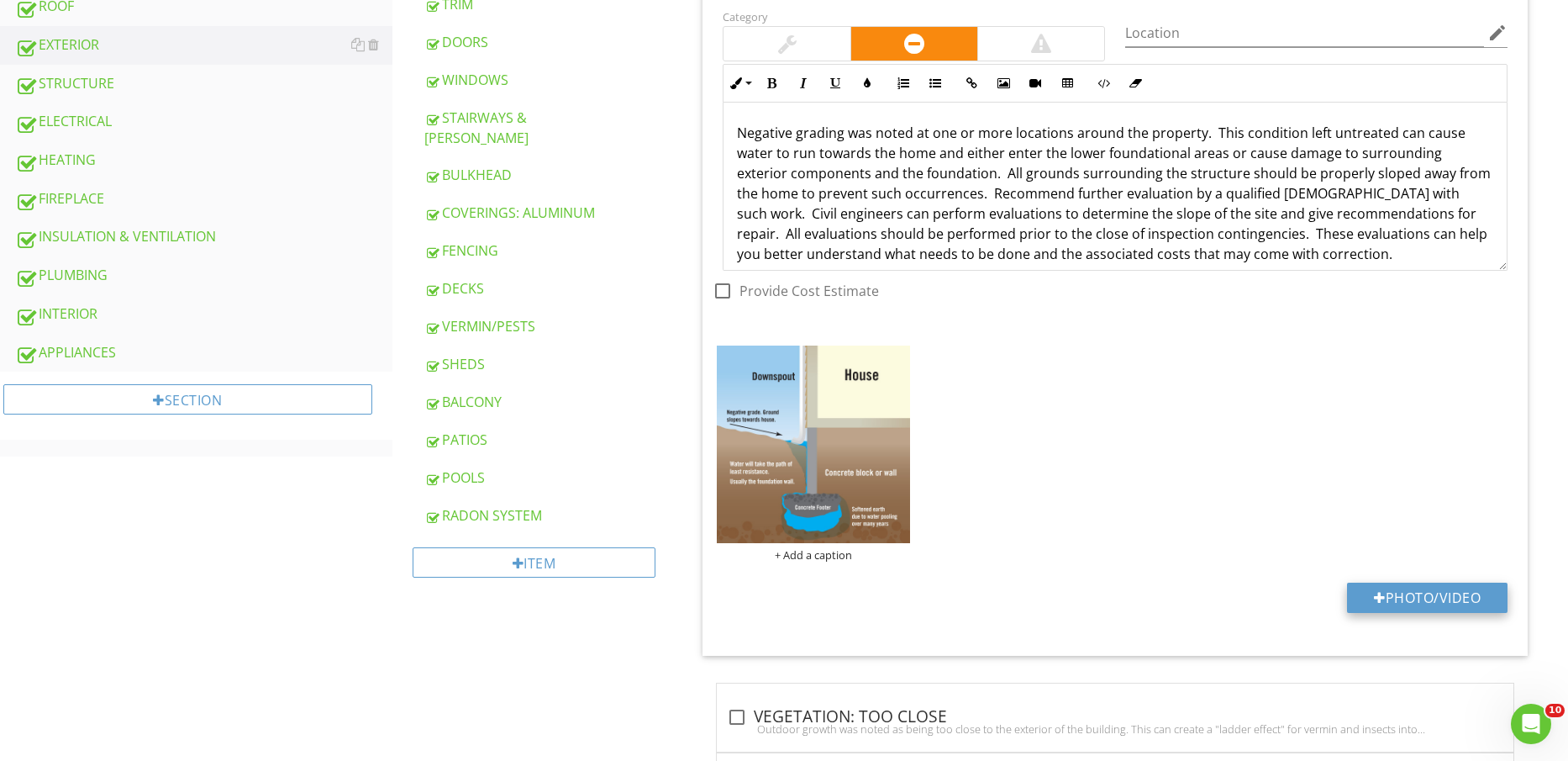
type input "C:\fakepath\IMG_2247.jpg"
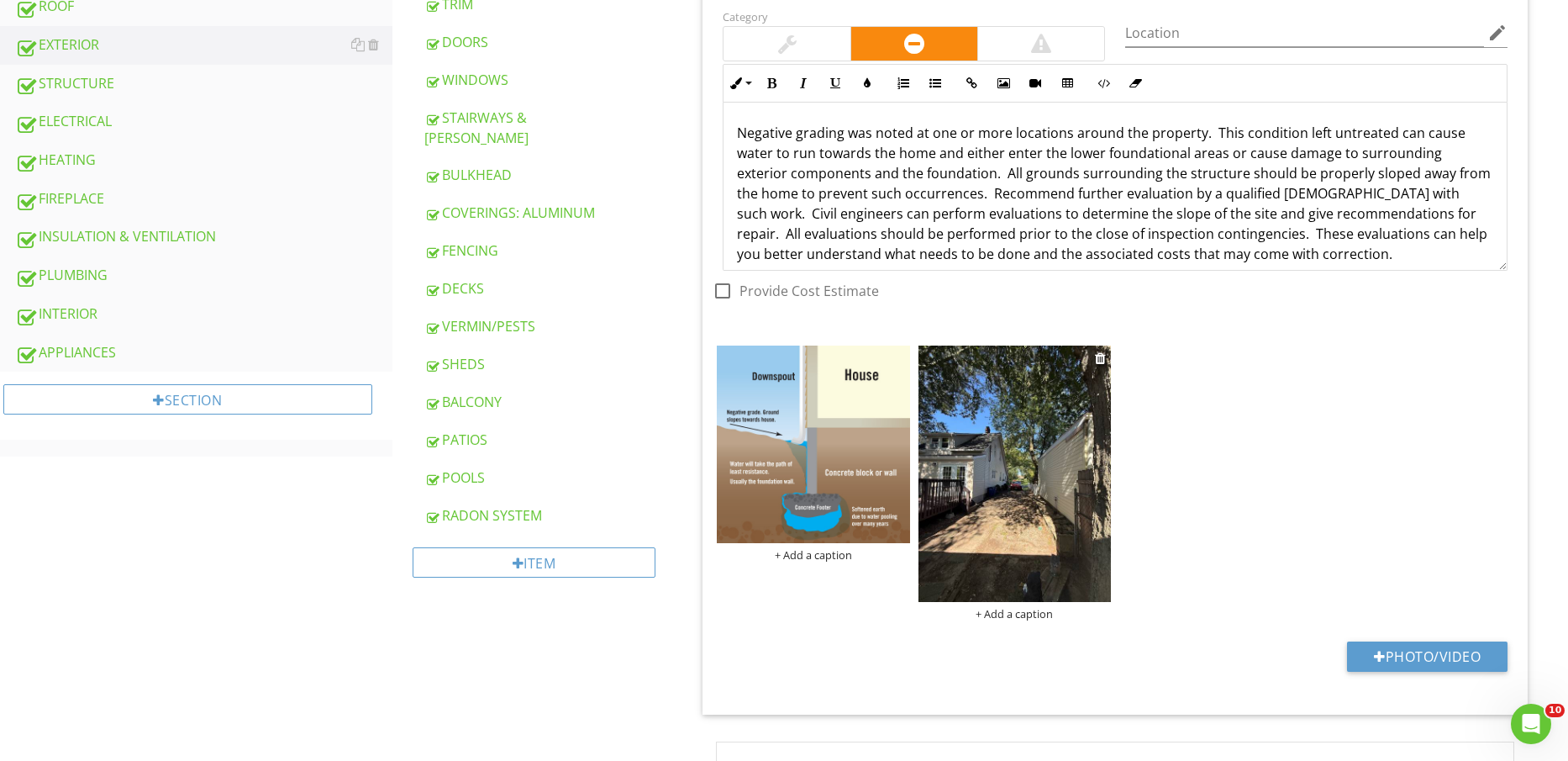
click at [1036, 536] on img at bounding box center [1014, 474] width 192 height 257
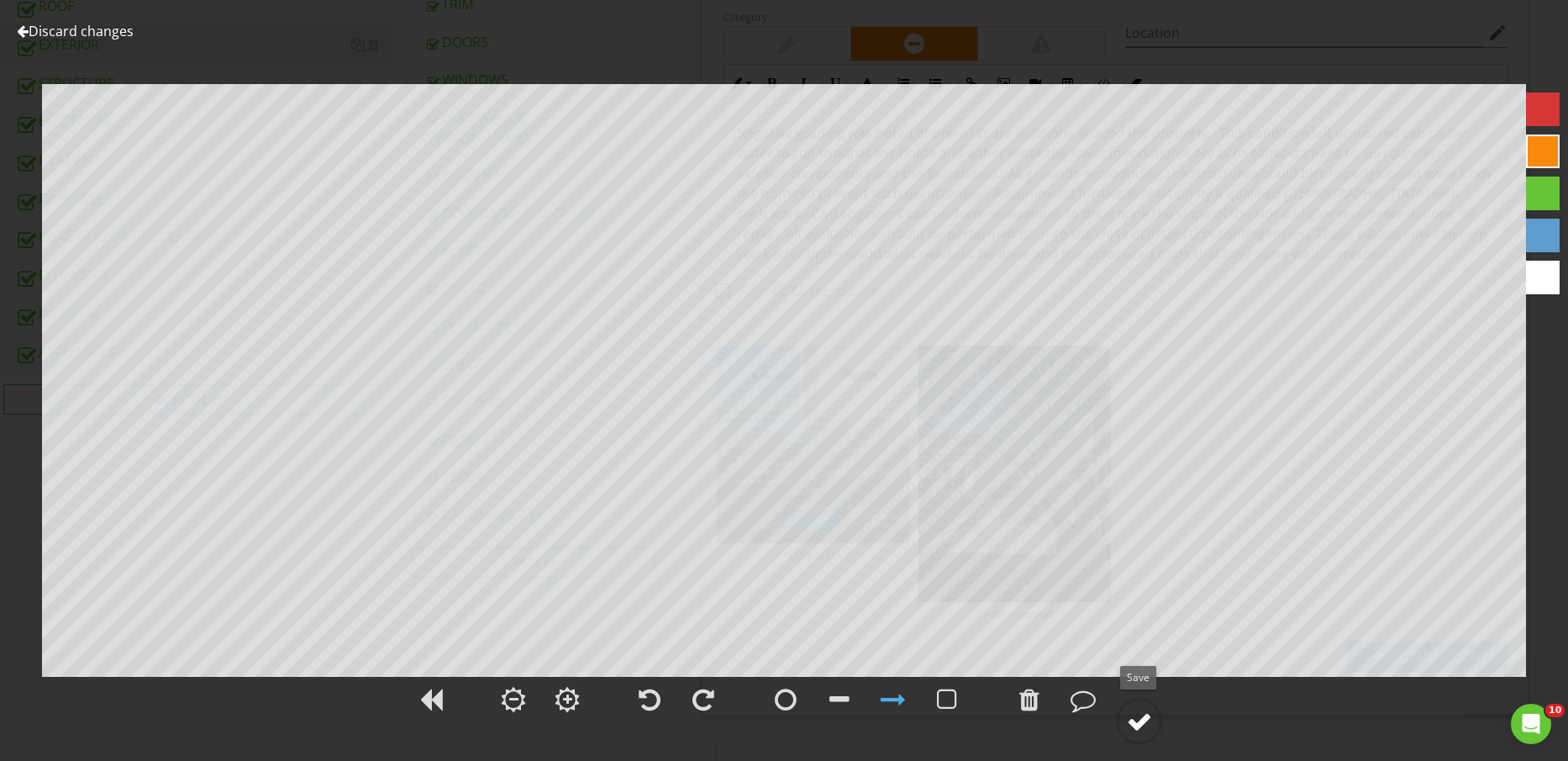
click at [1153, 716] on div at bounding box center [1140, 722] width 26 height 26
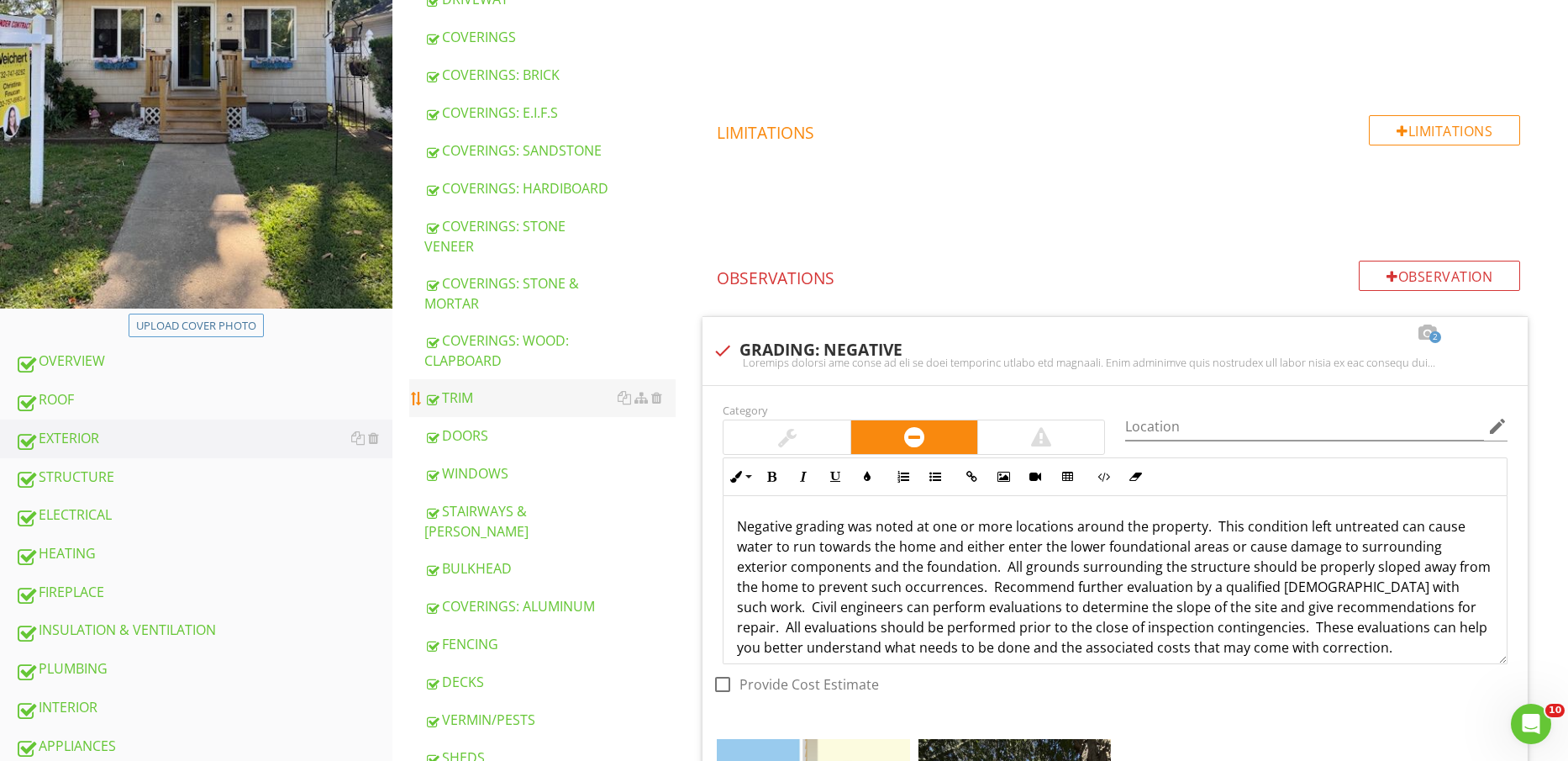
scroll to position [526, 0]
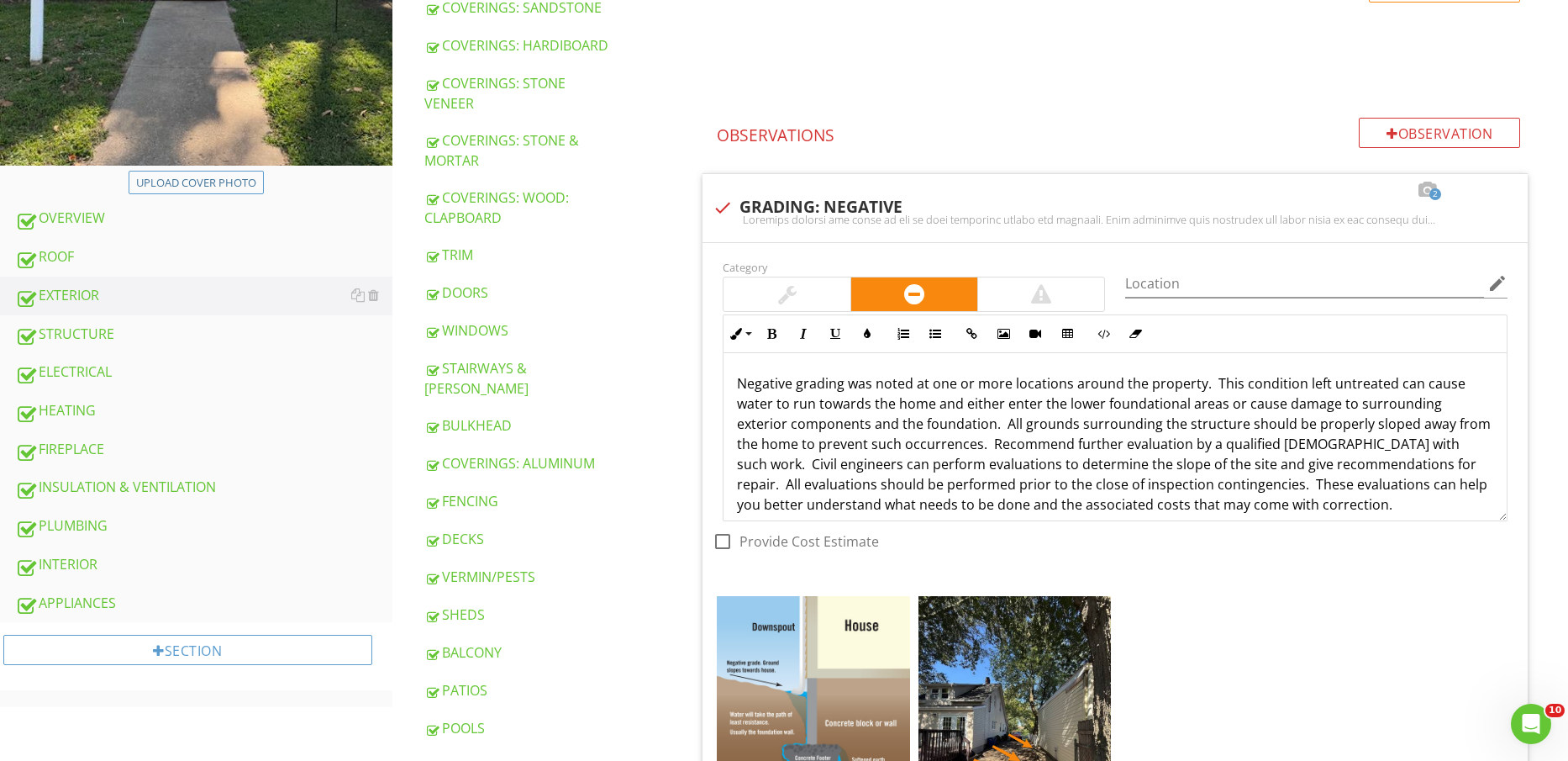
click at [540, 358] on div "STAIRWAYS & [PERSON_NAME]" at bounding box center [550, 378] width 252 height 40
type textarea "<p>Negative grading was noted at one or more locations around the property. &nb…"
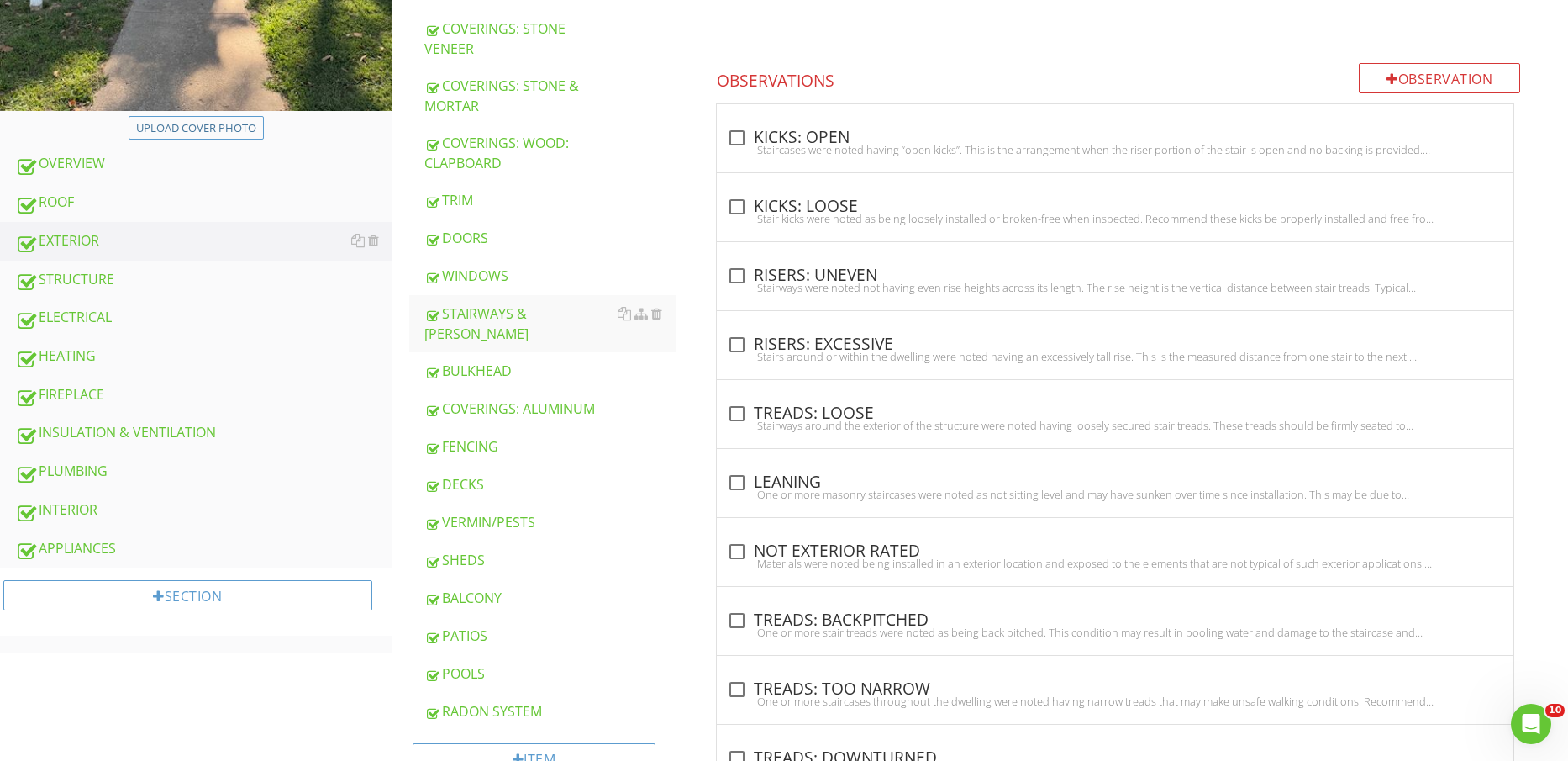
scroll to position [605, 0]
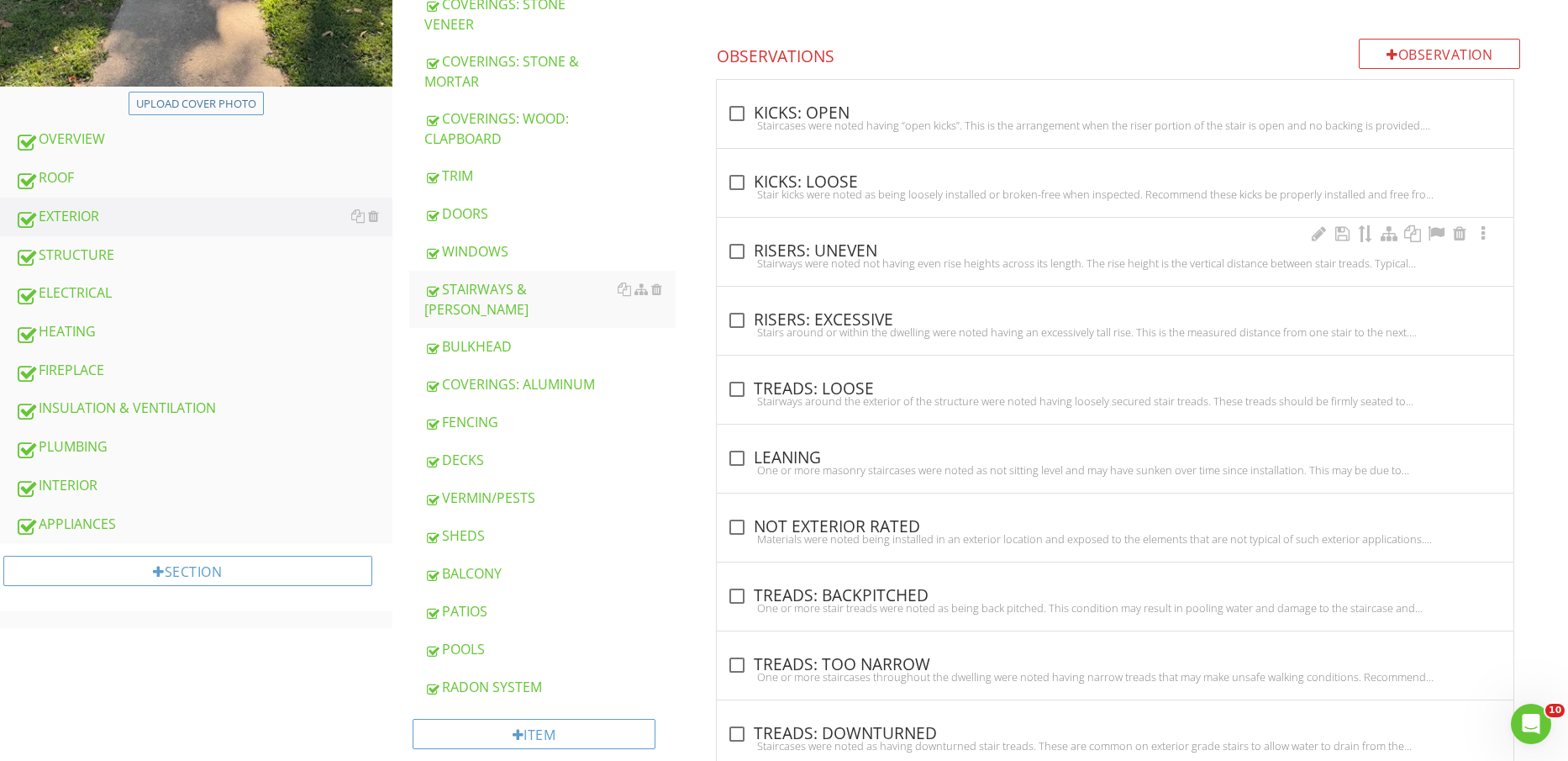
click at [800, 252] on div "check_box_outline_blank RISERS: UNEVEN" at bounding box center [1115, 251] width 777 height 21
checkbox input "true"
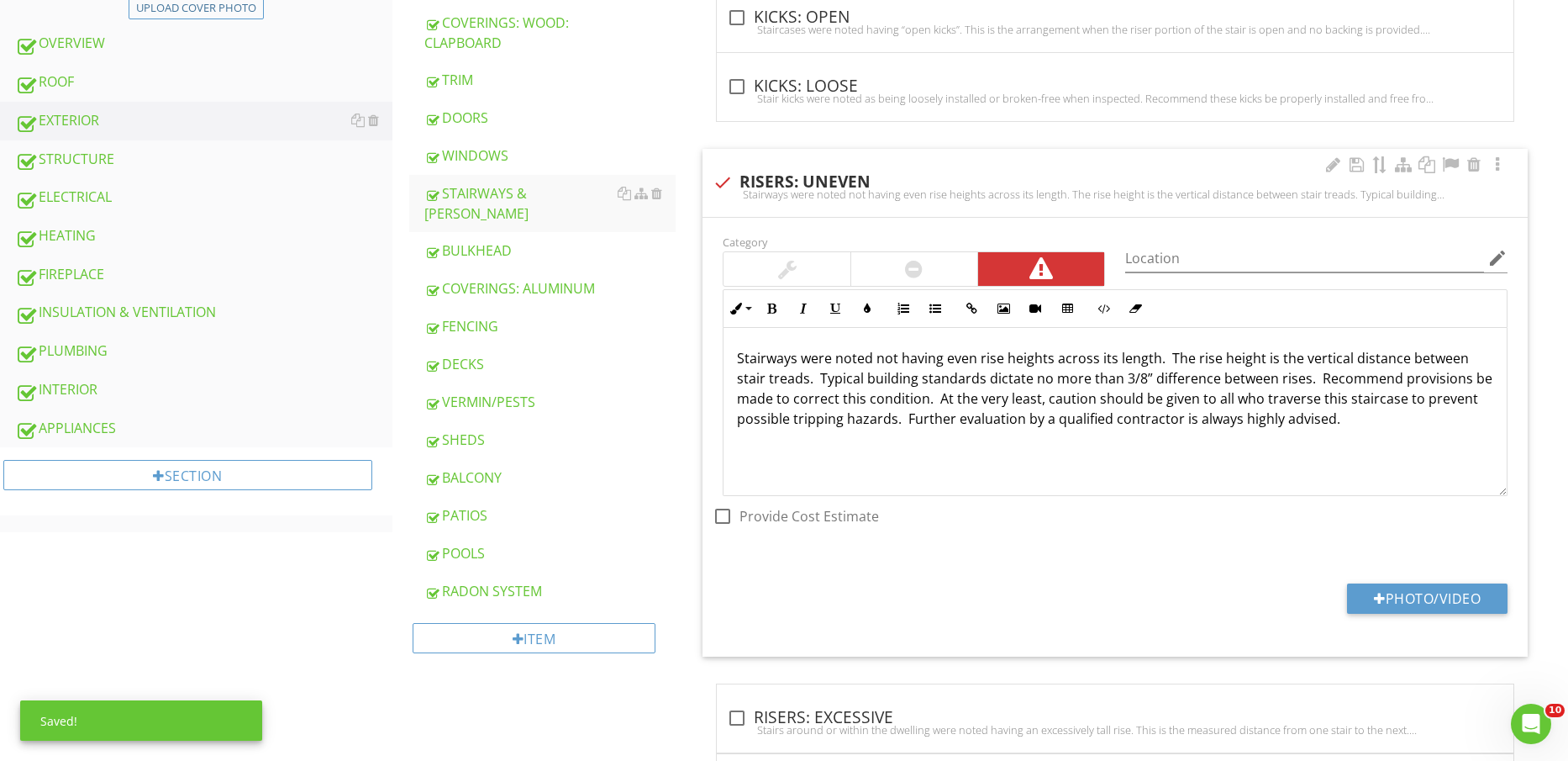
scroll to position [815, 0]
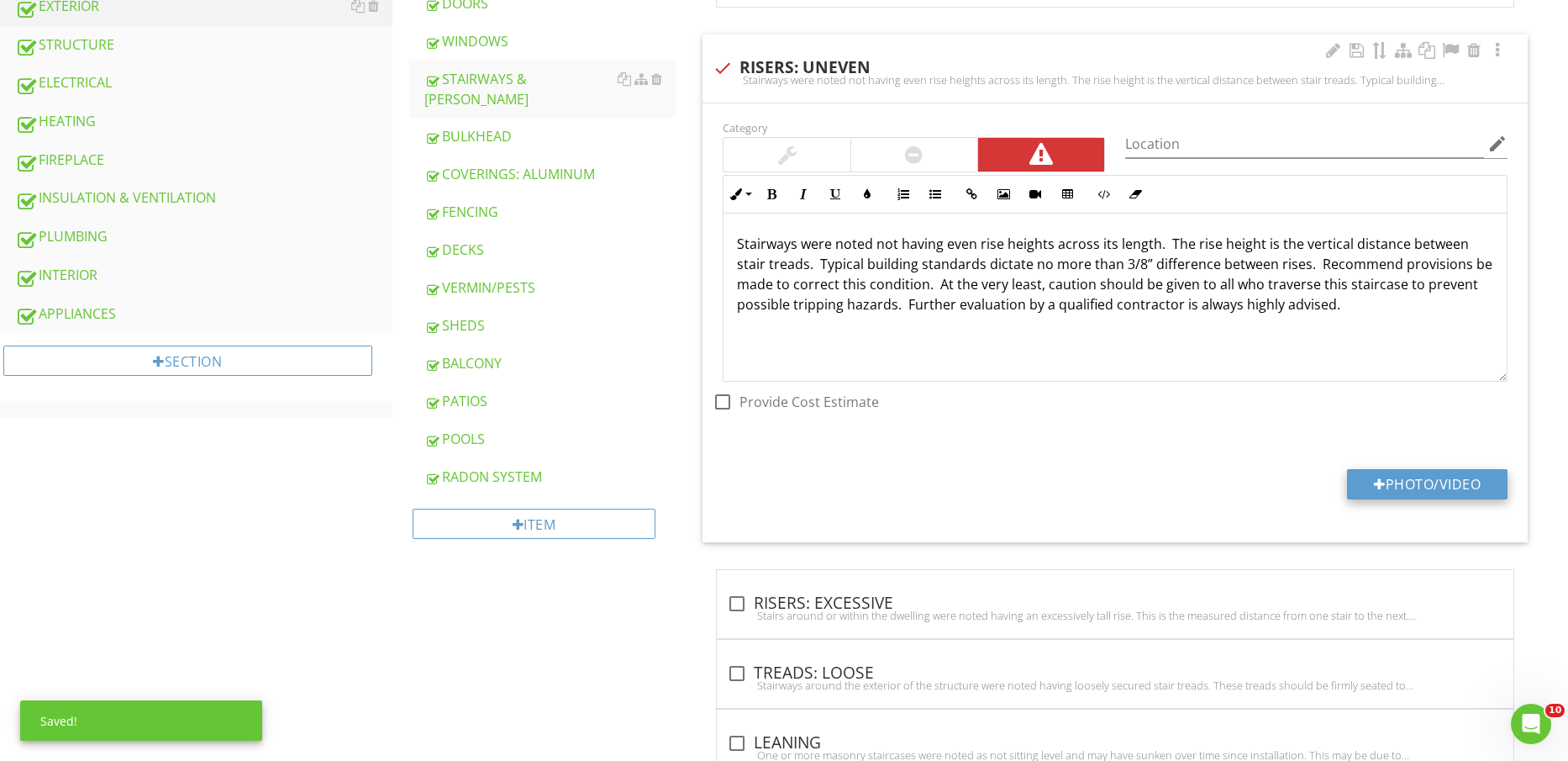
click at [1430, 474] on button "Photo/Video" at bounding box center [1428, 484] width 161 height 30
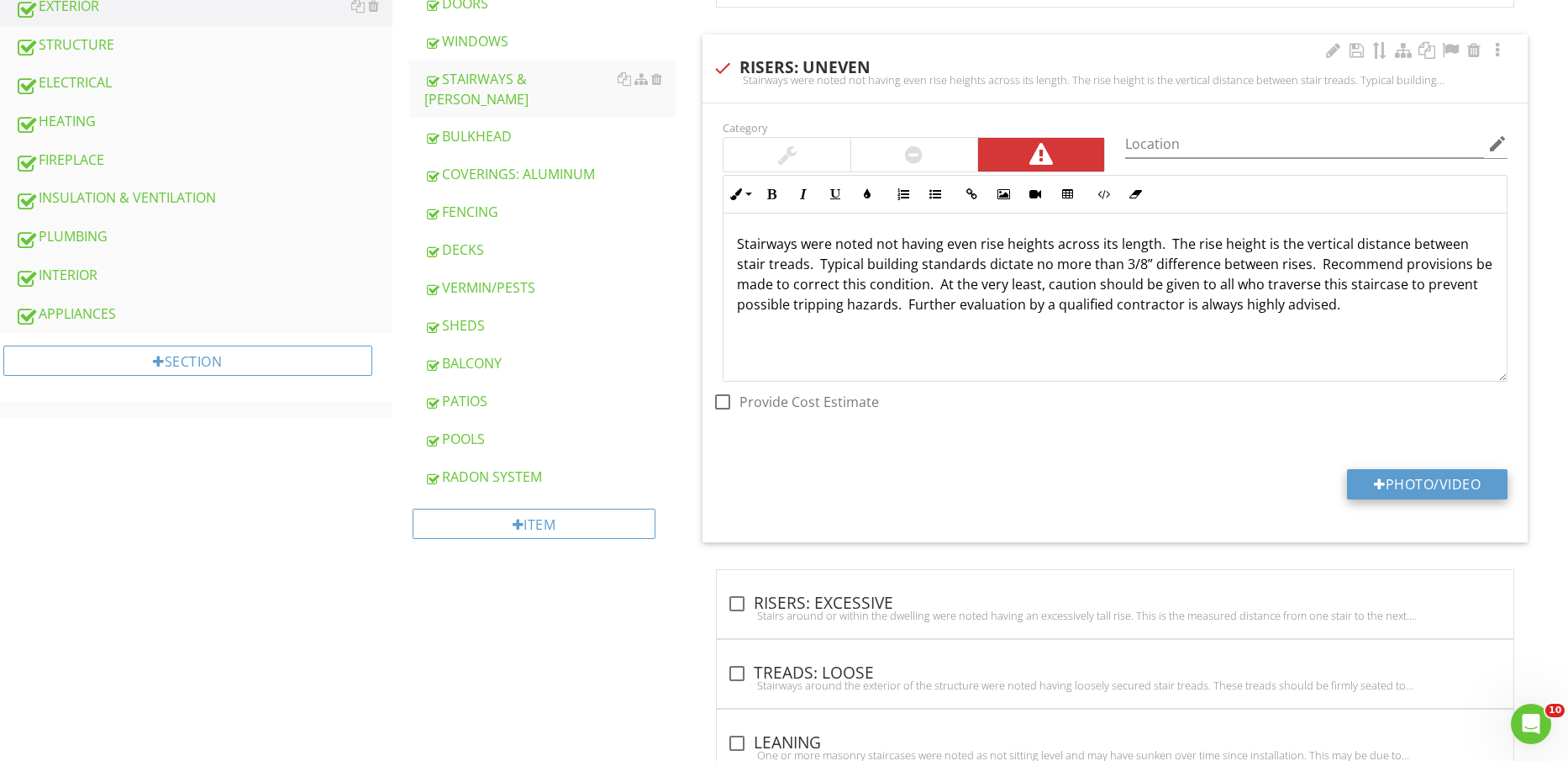
type input "C:\fakepath\IMG_2249.jpg"
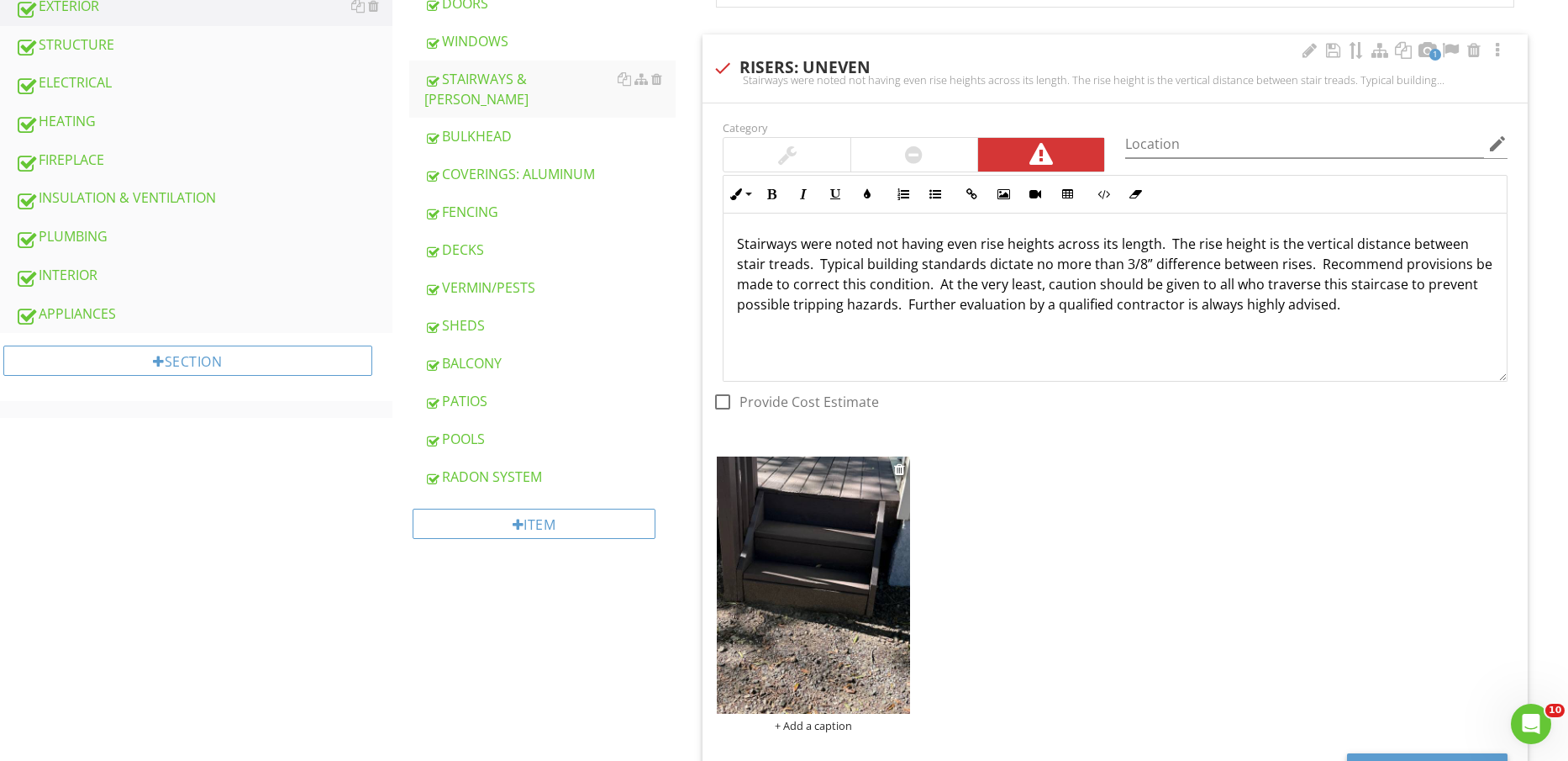
click at [839, 592] on img at bounding box center [813, 585] width 192 height 257
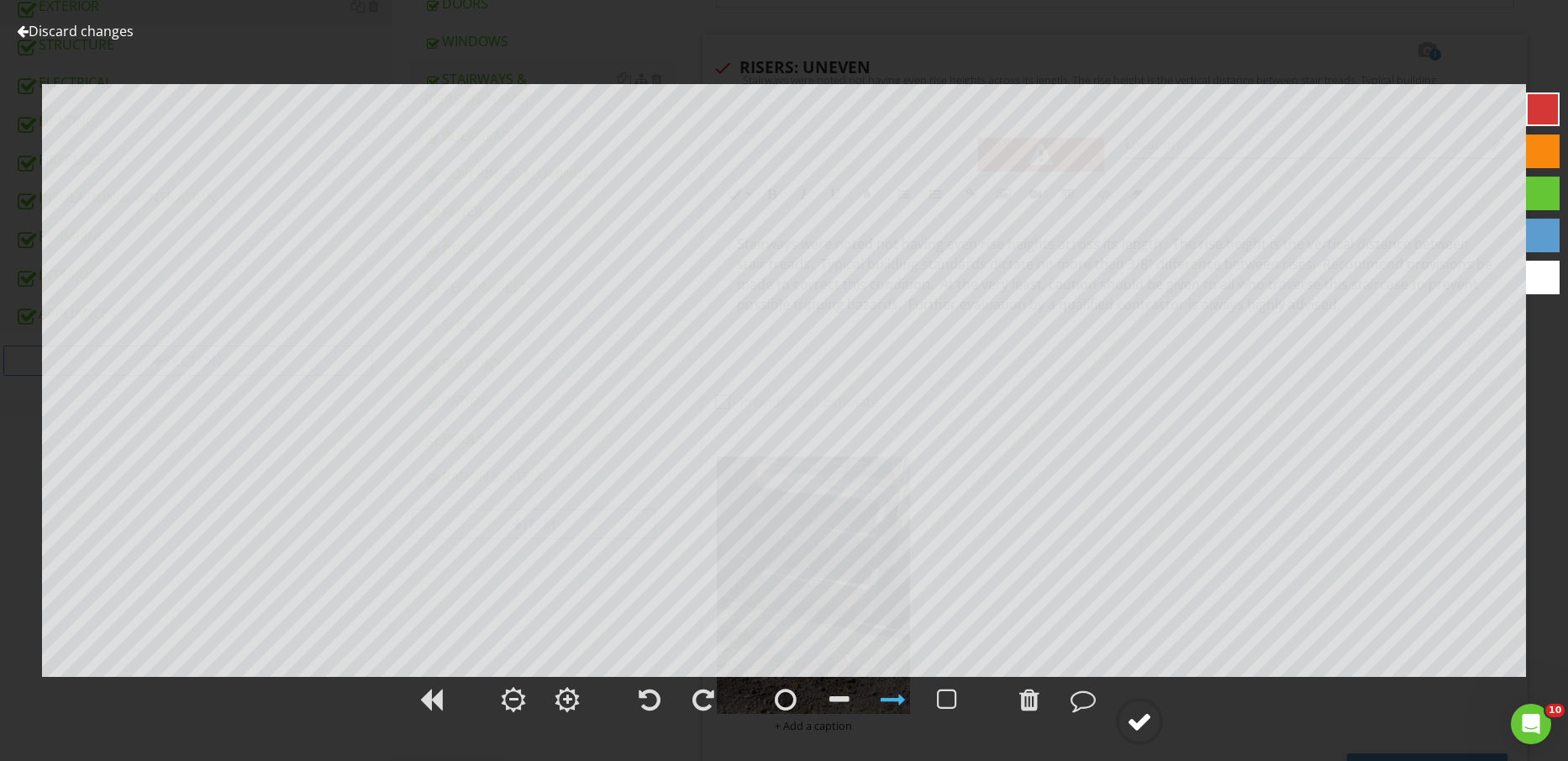
click at [1154, 716] on circle at bounding box center [1139, 721] width 44 height 44
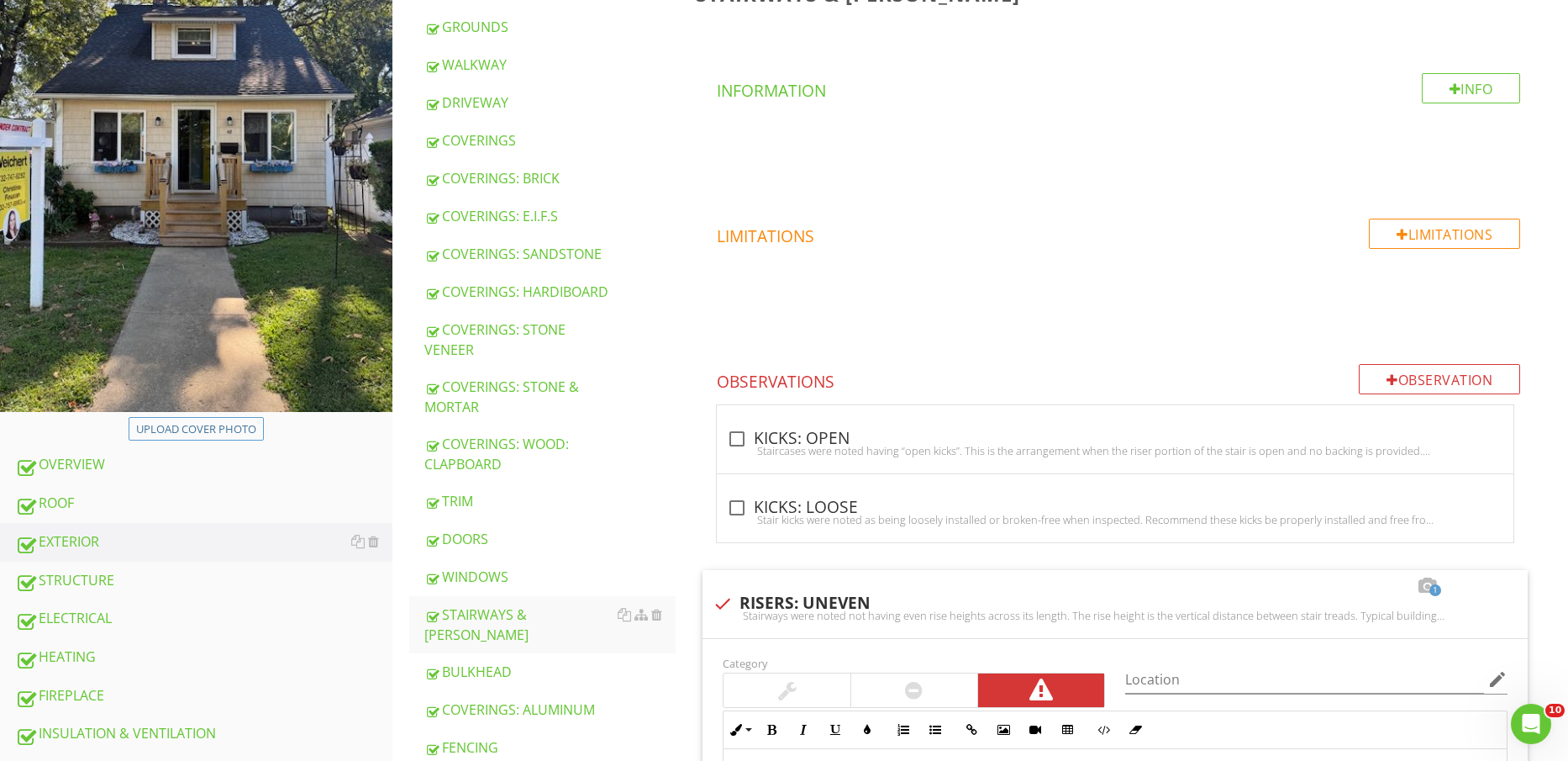
scroll to position [631, 0]
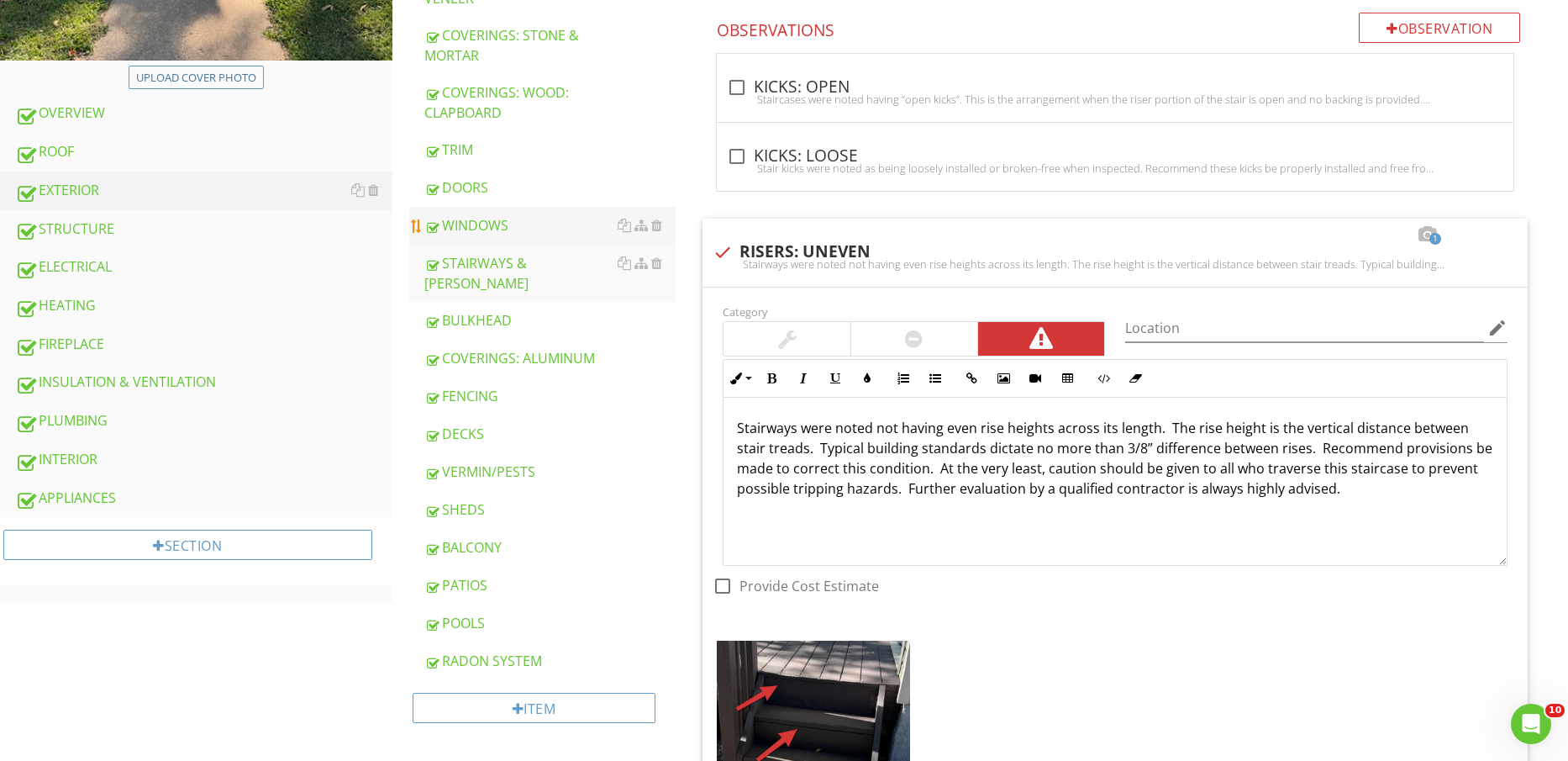
click at [514, 215] on div "WINDOWS" at bounding box center [550, 226] width 252 height 21
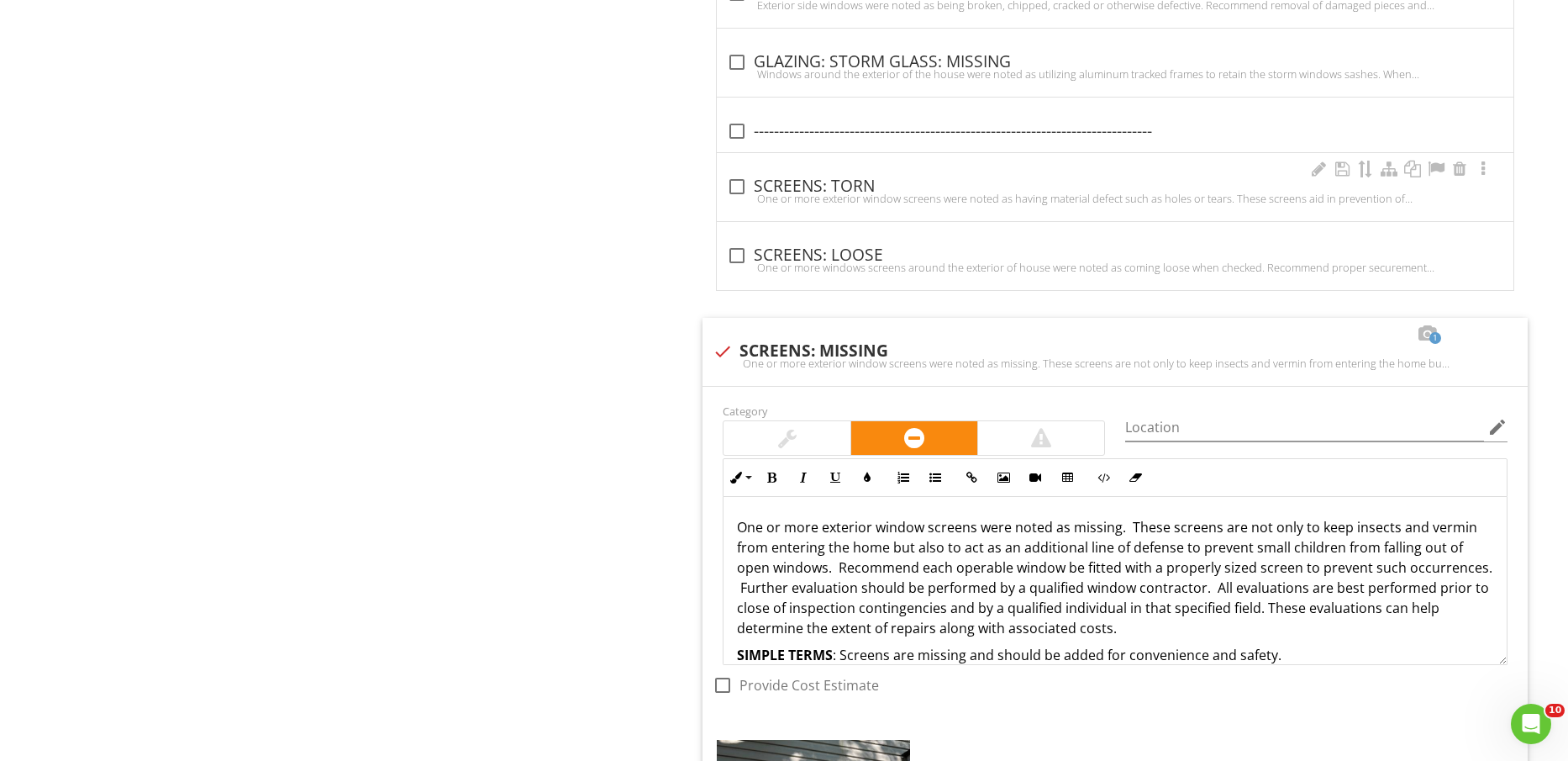
click at [853, 170] on div "check_box_outline_blank SCREENS: TORN One or more exterior window screens were …" at bounding box center [1115, 187] width 796 height 68
checkbox input "true"
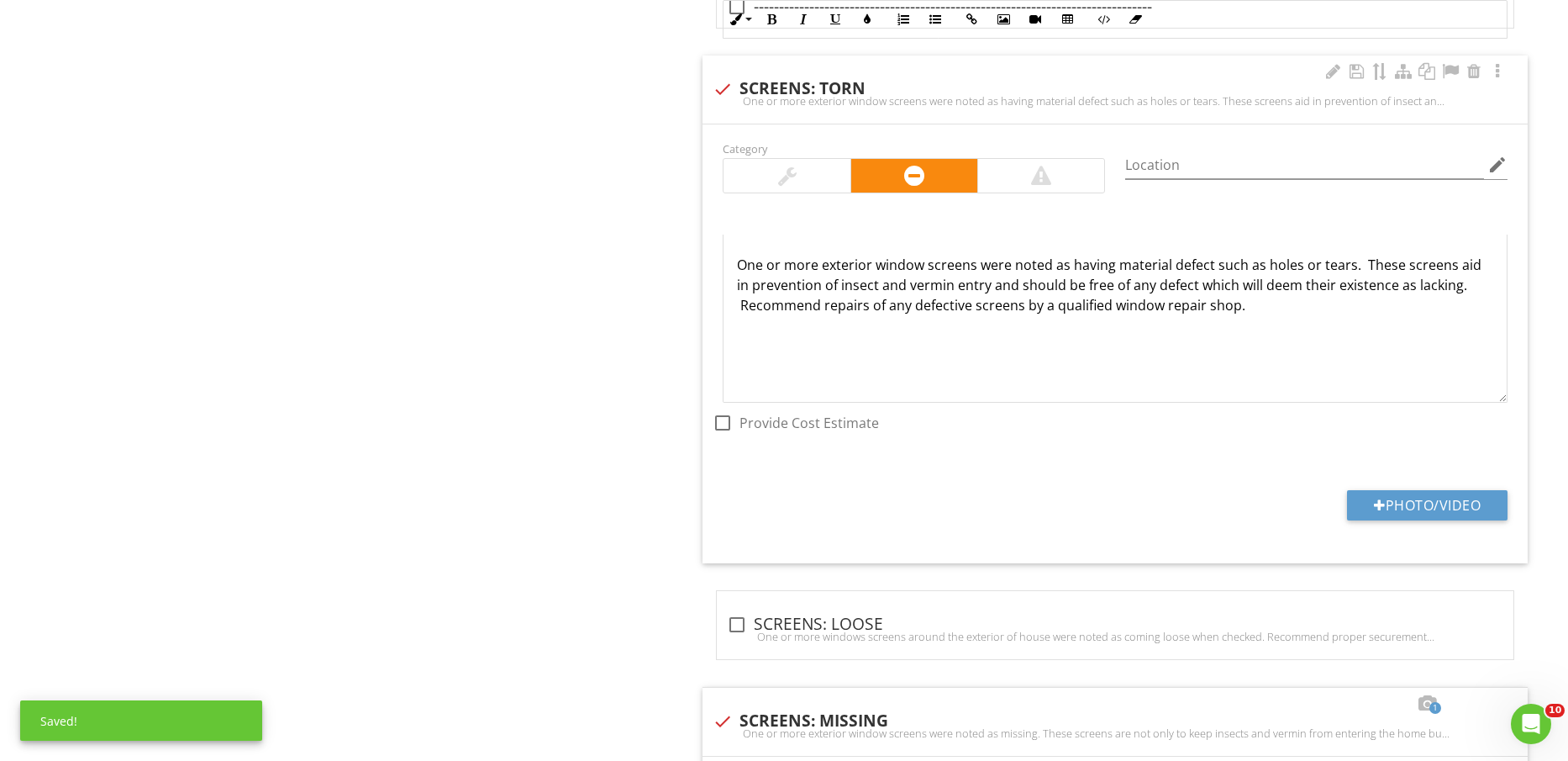
scroll to position [1717, 0]
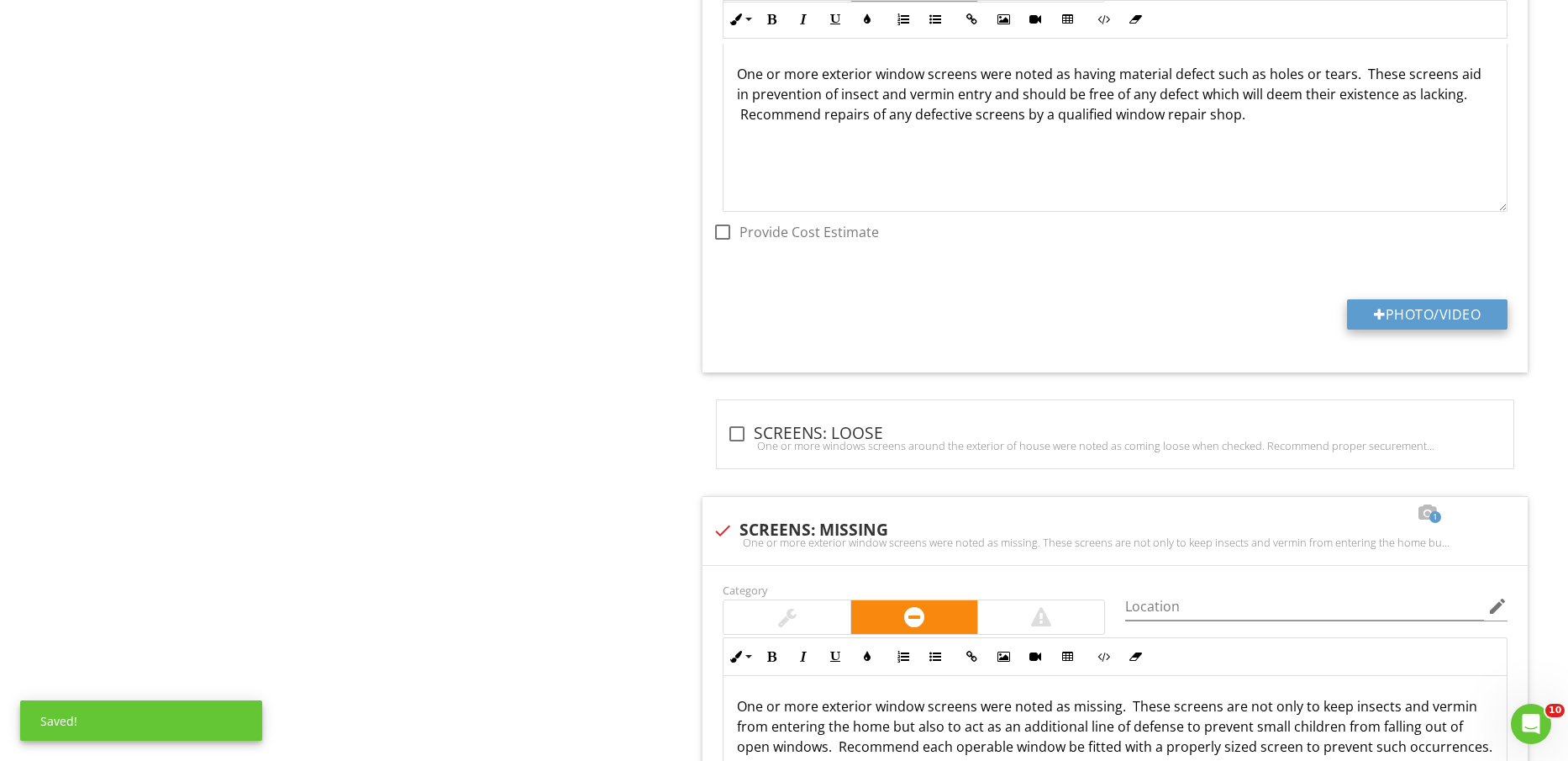
click at [1439, 313] on button "Photo/Video" at bounding box center [1428, 314] width 161 height 30
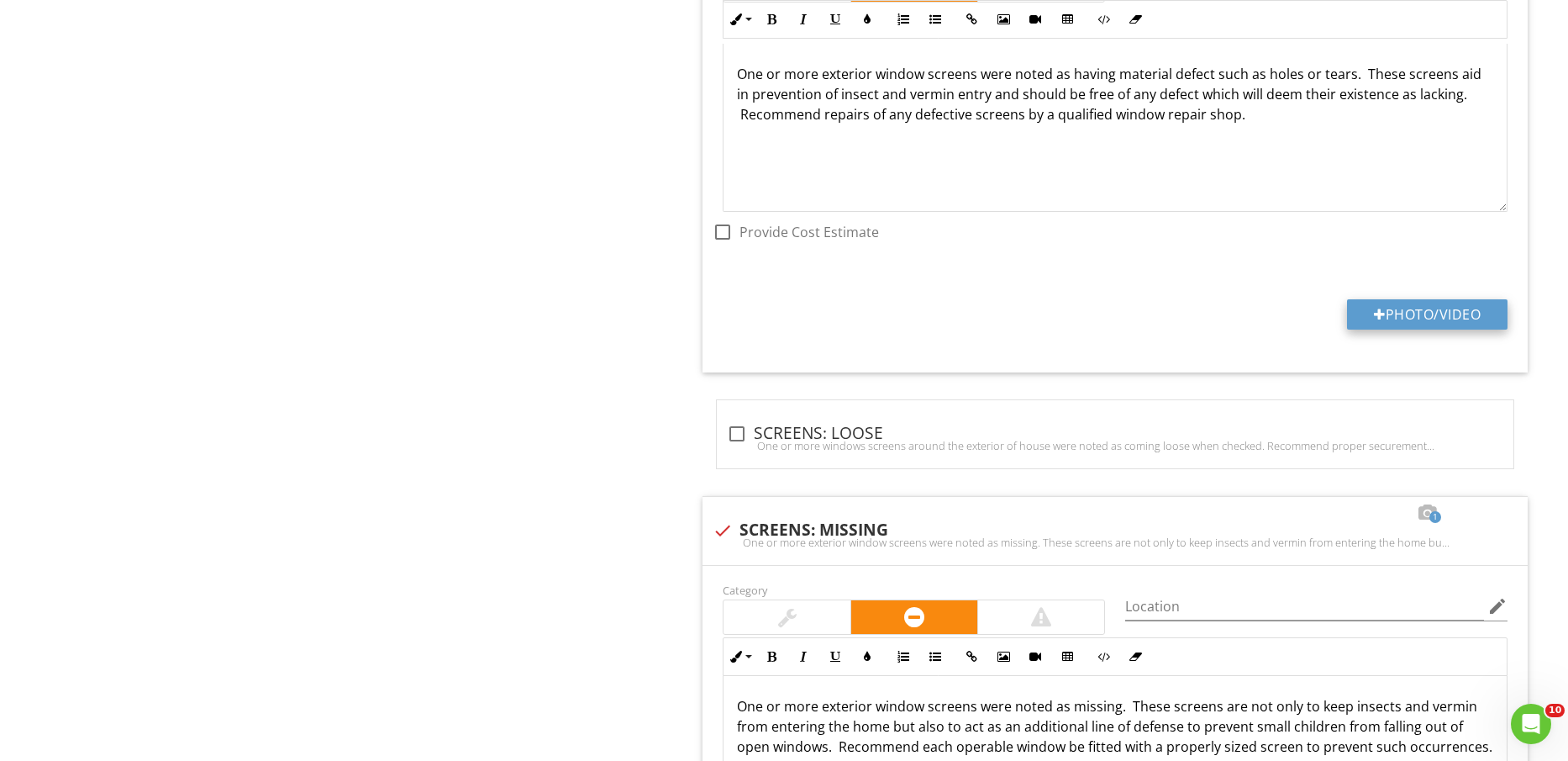
type input "C:\fakepath\IMG_2253.jpg"
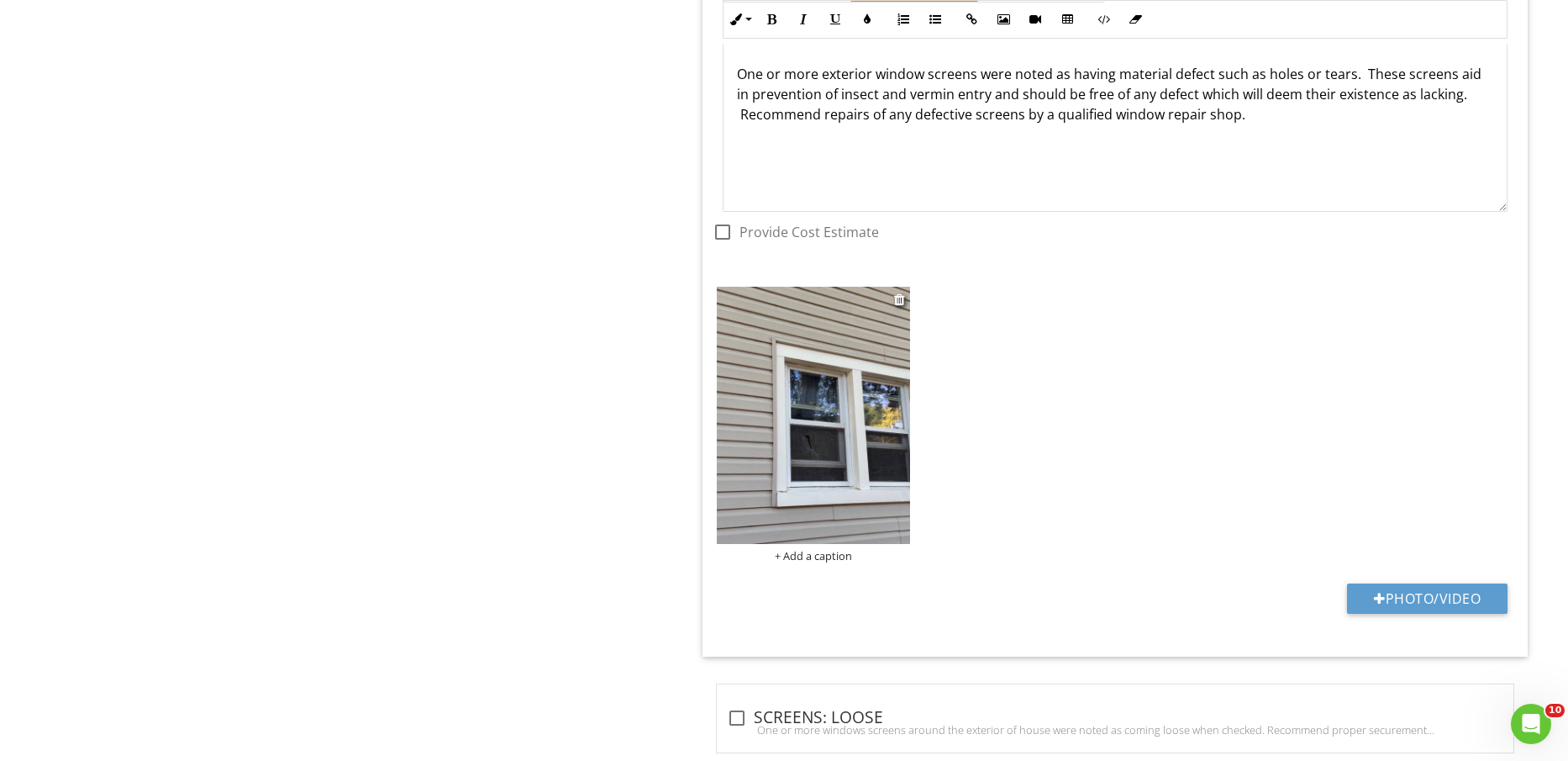
click at [806, 462] on img at bounding box center [813, 415] width 192 height 257
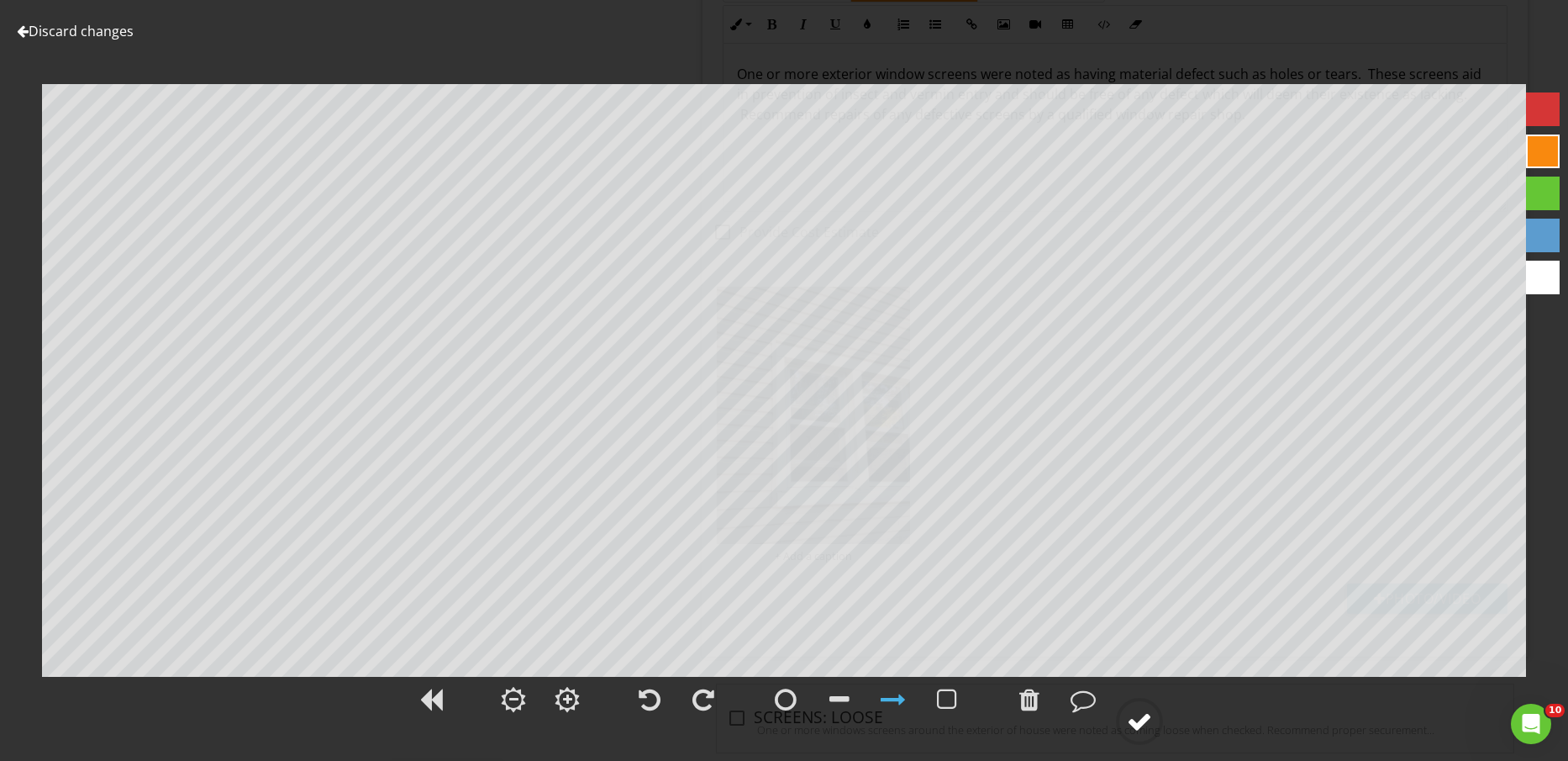
click at [1144, 740] on circle at bounding box center [1139, 721] width 44 height 44
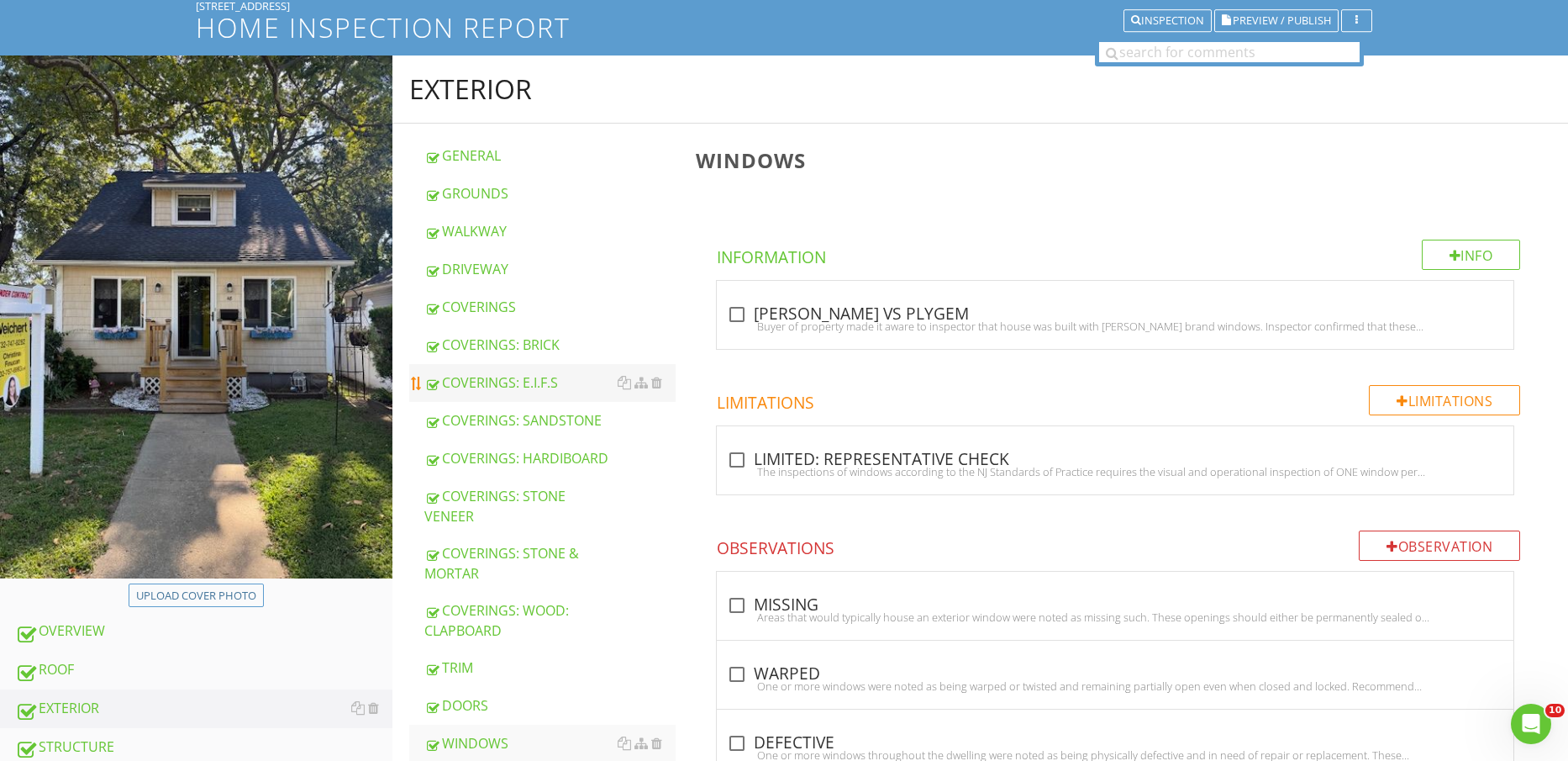
scroll to position [210, 0]
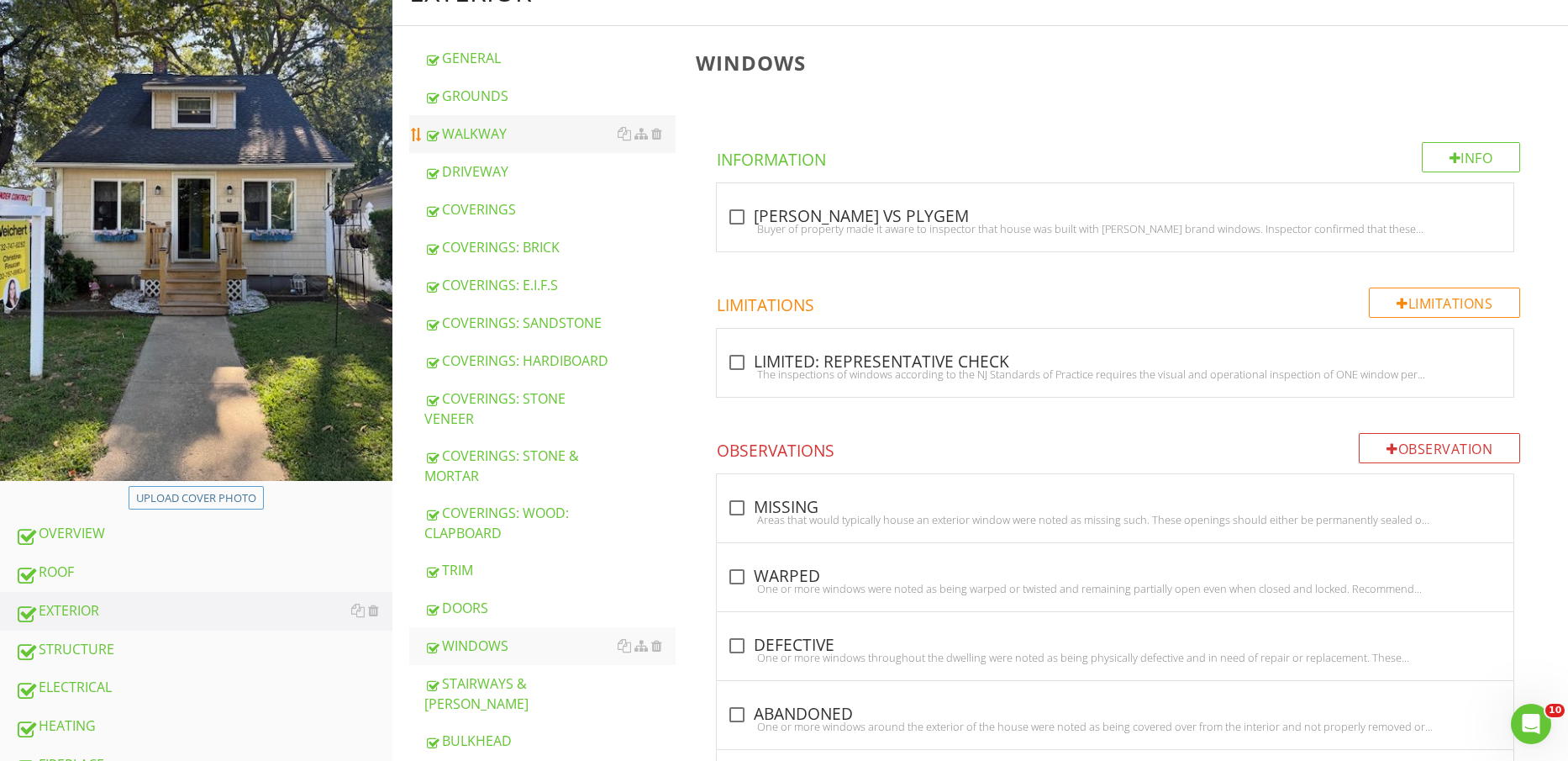
click at [523, 137] on div "WALKWAY" at bounding box center [550, 134] width 252 height 21
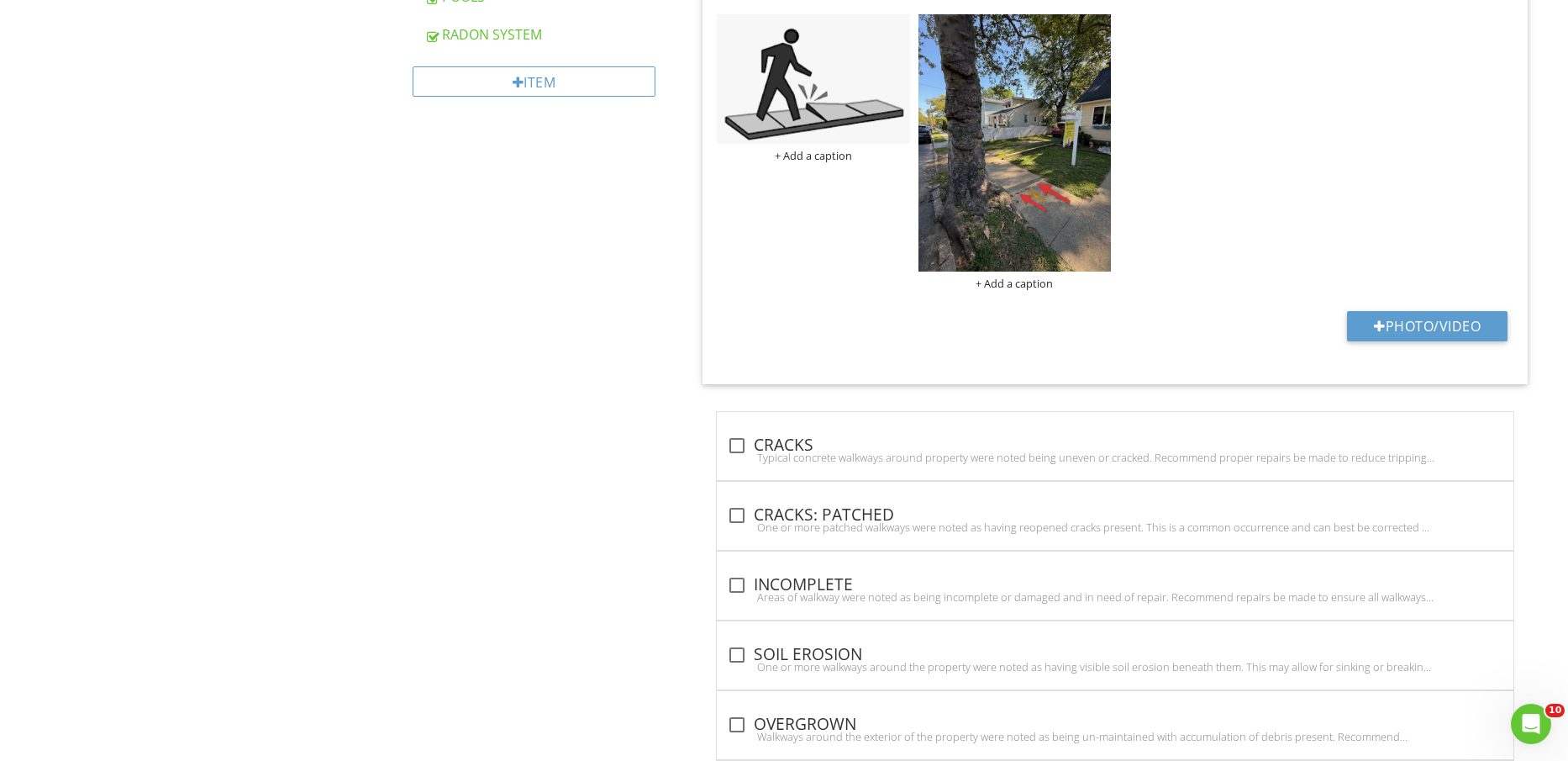
scroll to position [1261, 0]
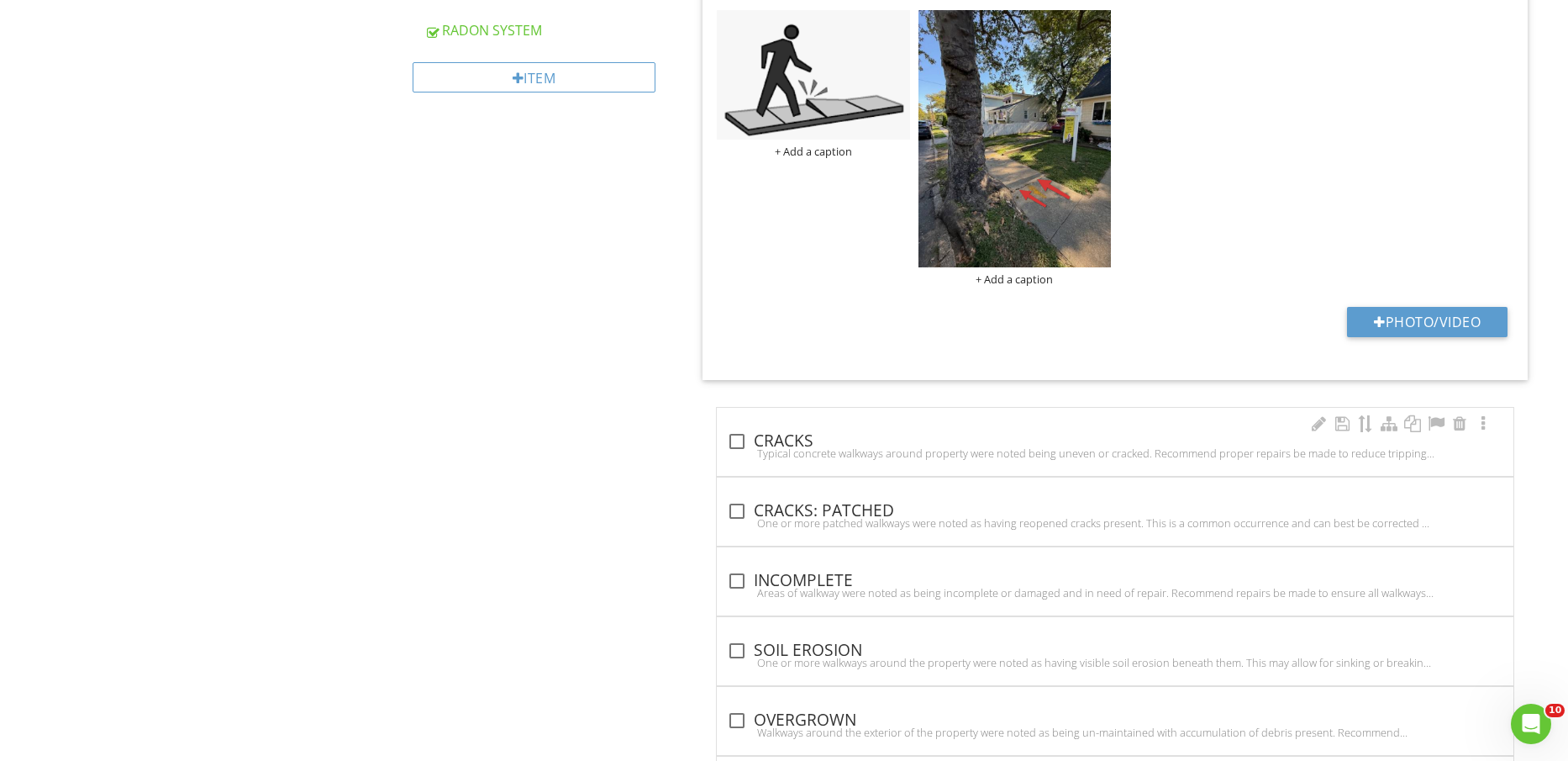
click at [805, 455] on div "Typical concrete walkways around property were noted being uneven or cracked. R…" at bounding box center [1115, 453] width 777 height 14
checkbox input "true"
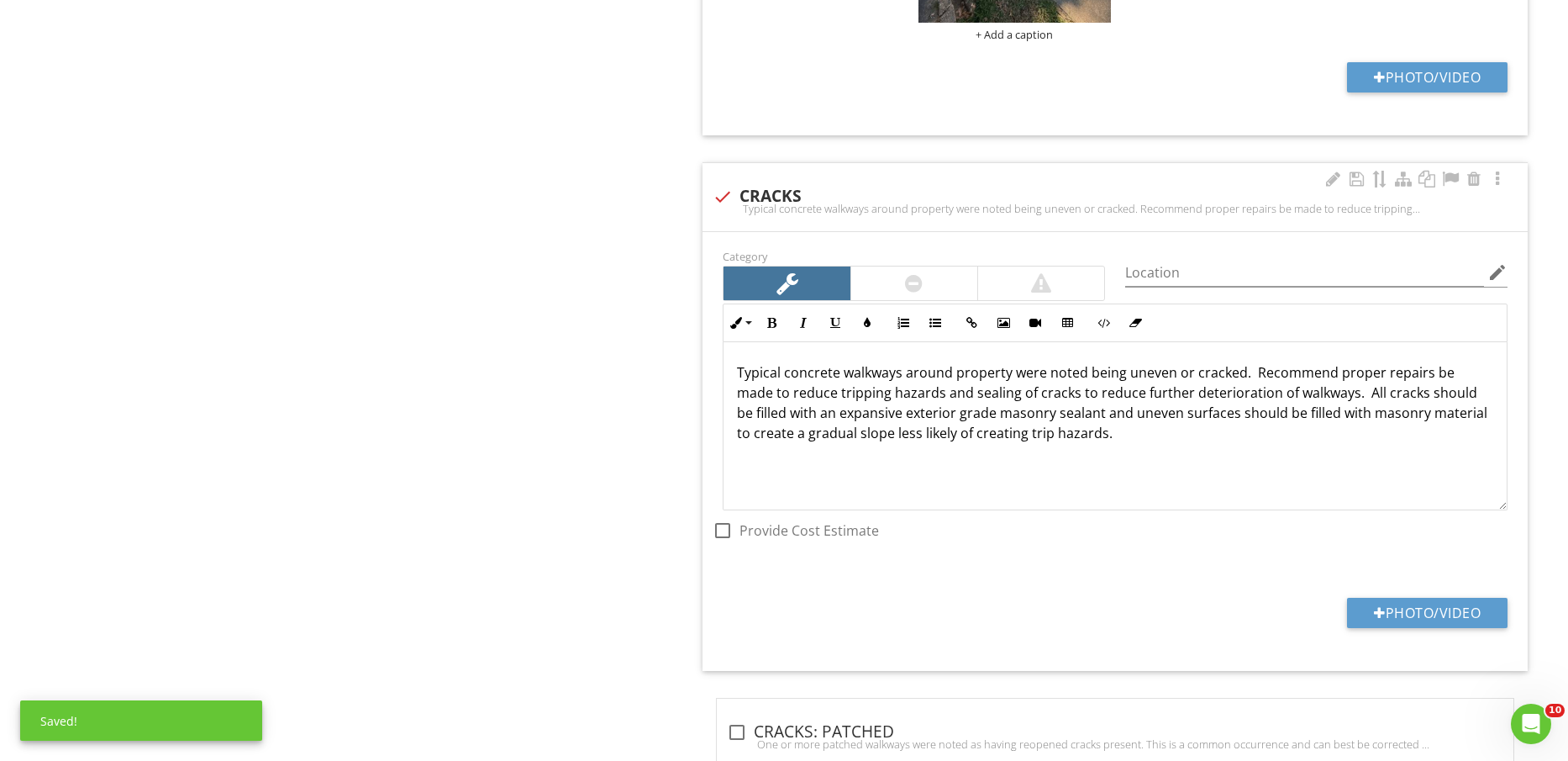
scroll to position [1682, 0]
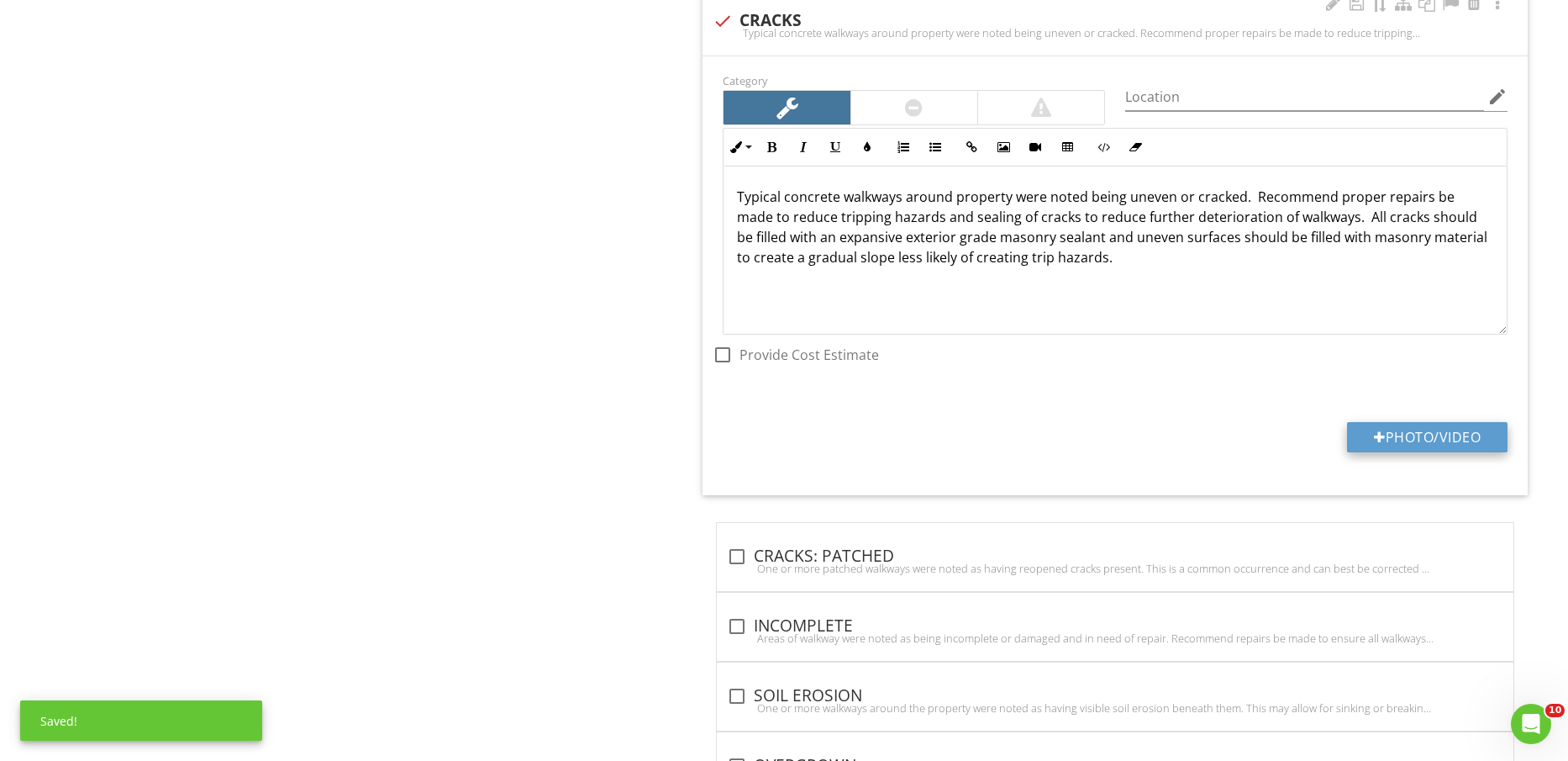
click at [1434, 441] on button "Photo/Video" at bounding box center [1428, 437] width 161 height 30
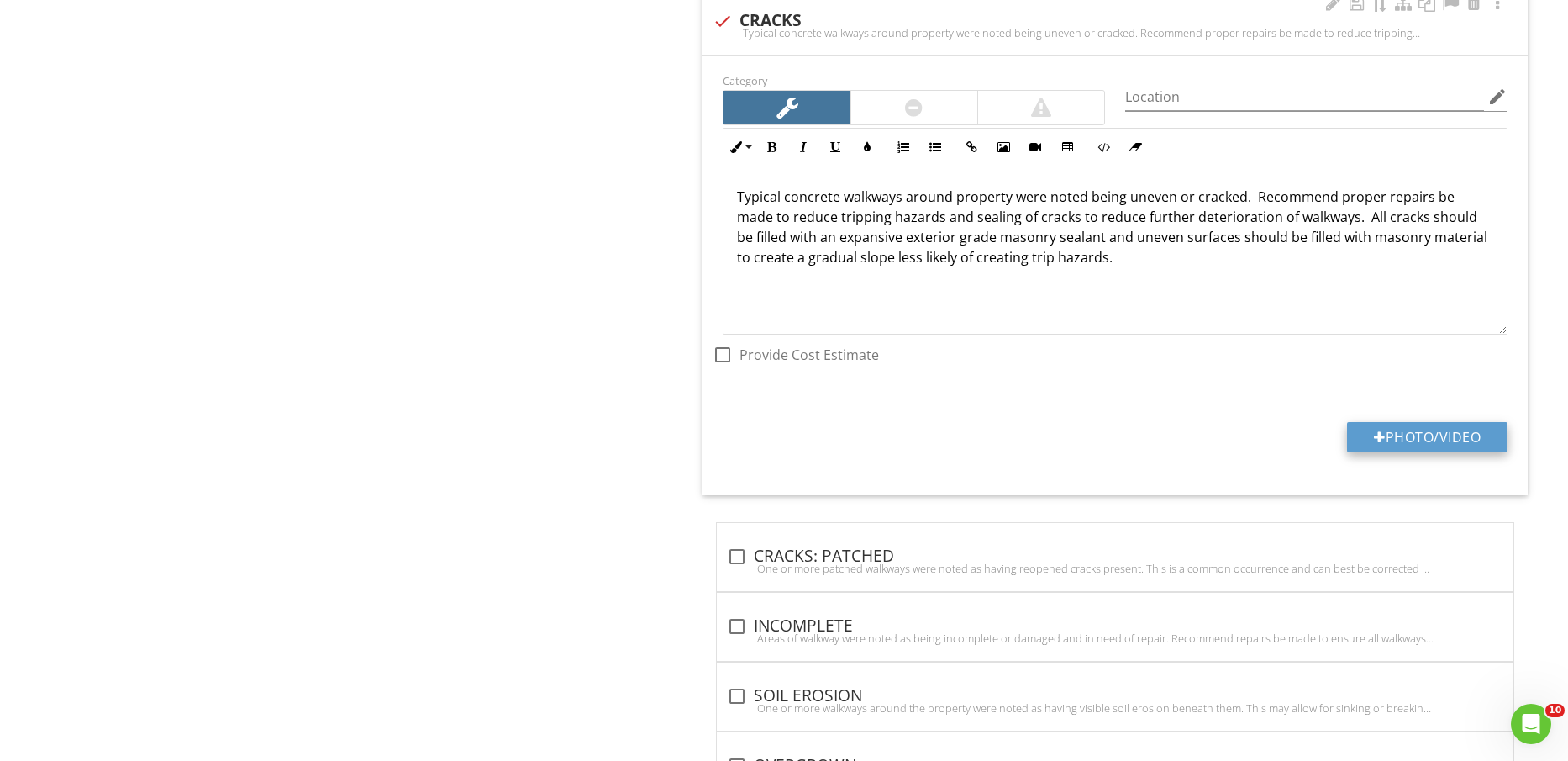
type input "C:\fakepath\IMG_2256.jpg"
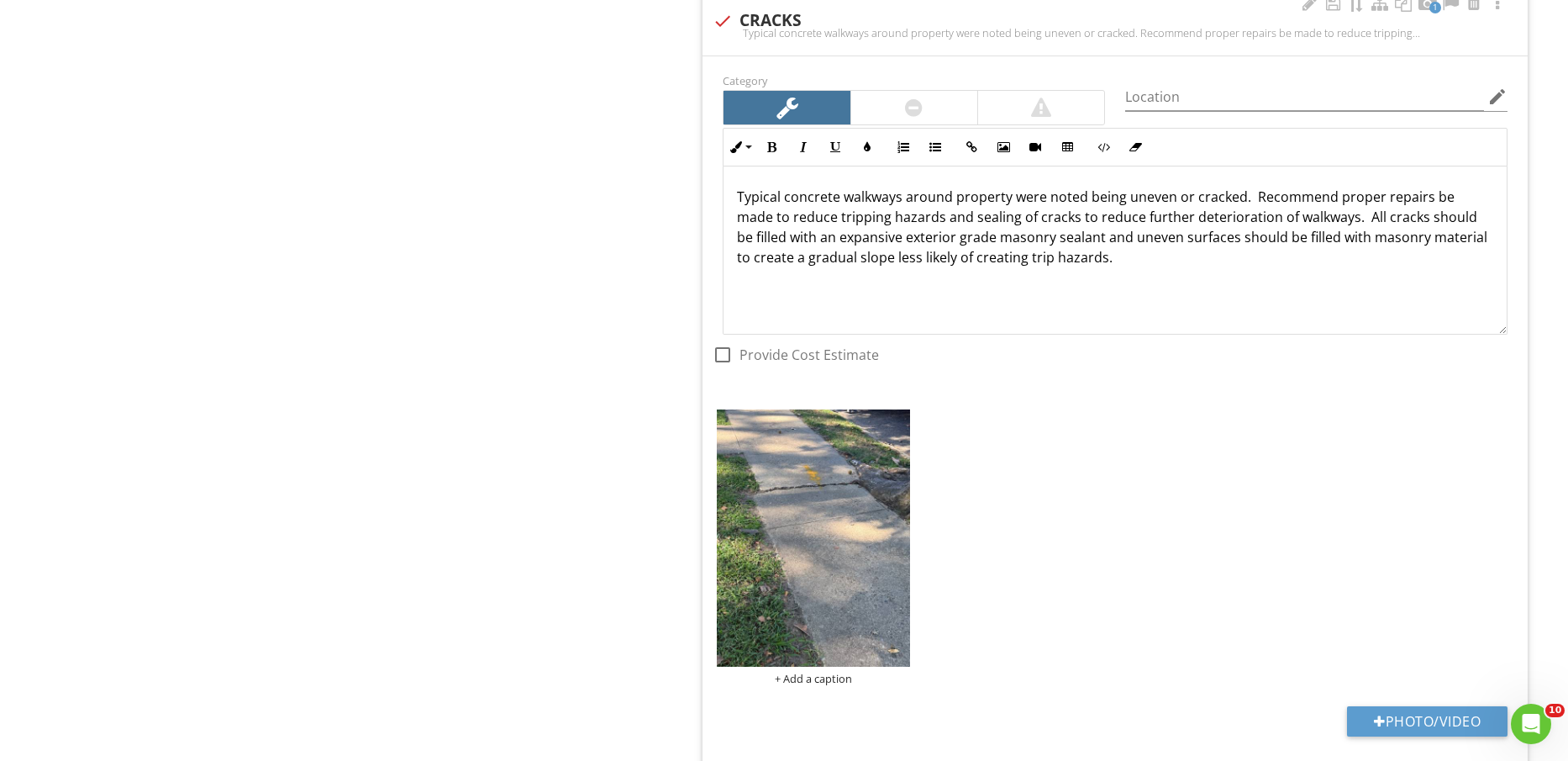
click at [944, 96] on div at bounding box center [914, 107] width 126 height 33
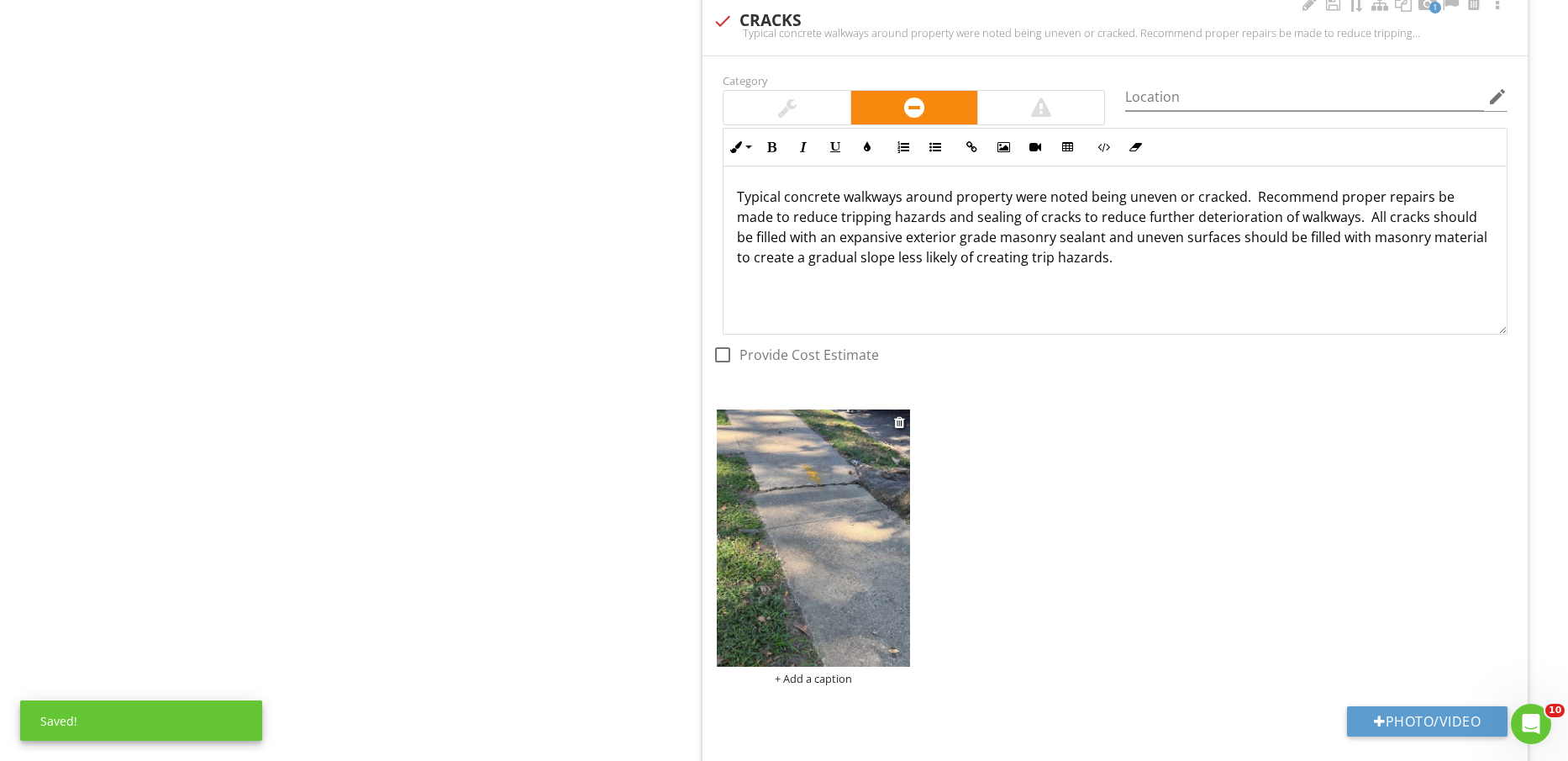
click at [838, 475] on img at bounding box center [813, 538] width 192 height 257
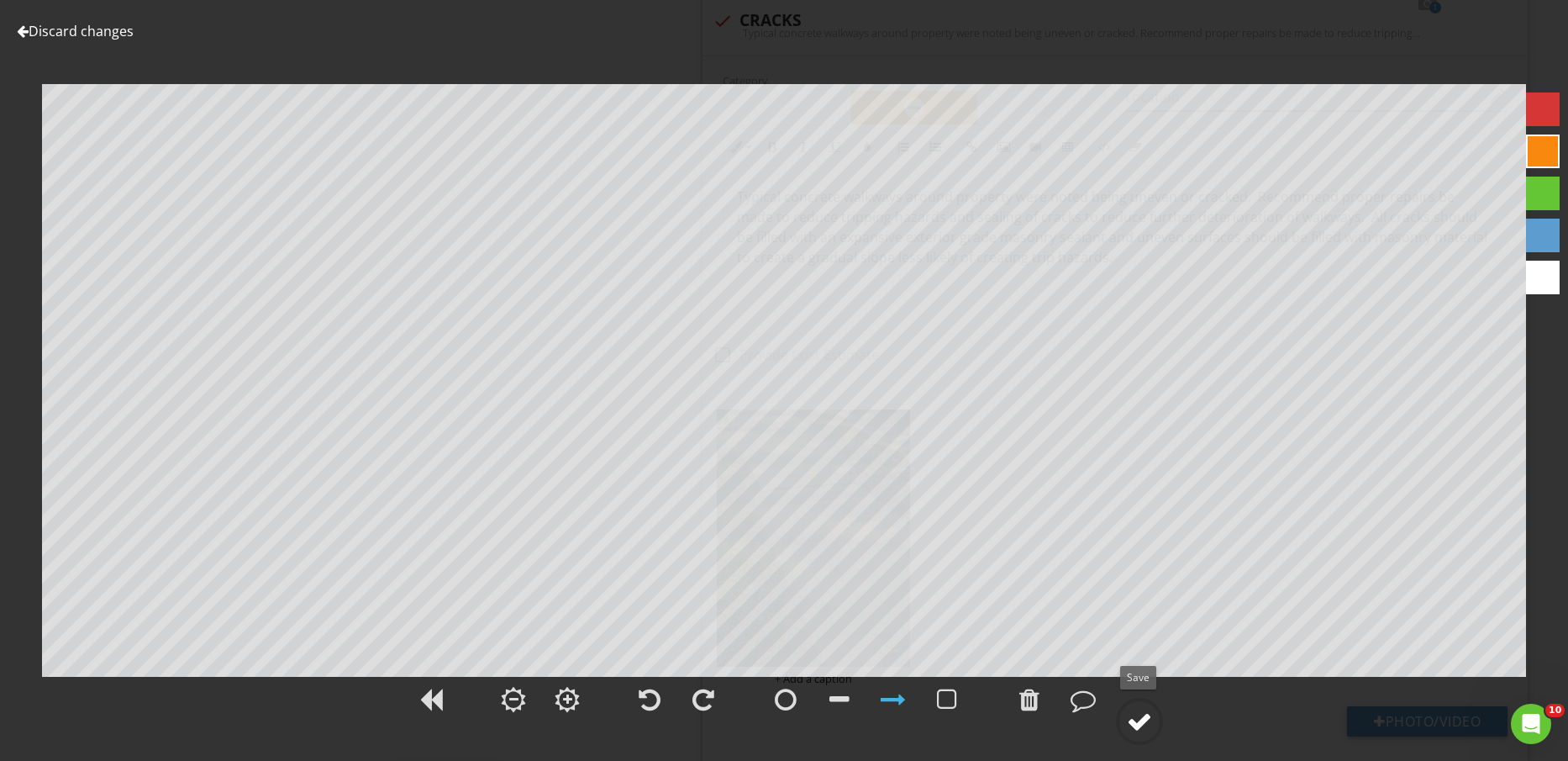
click at [1152, 729] on div at bounding box center [1140, 722] width 26 height 26
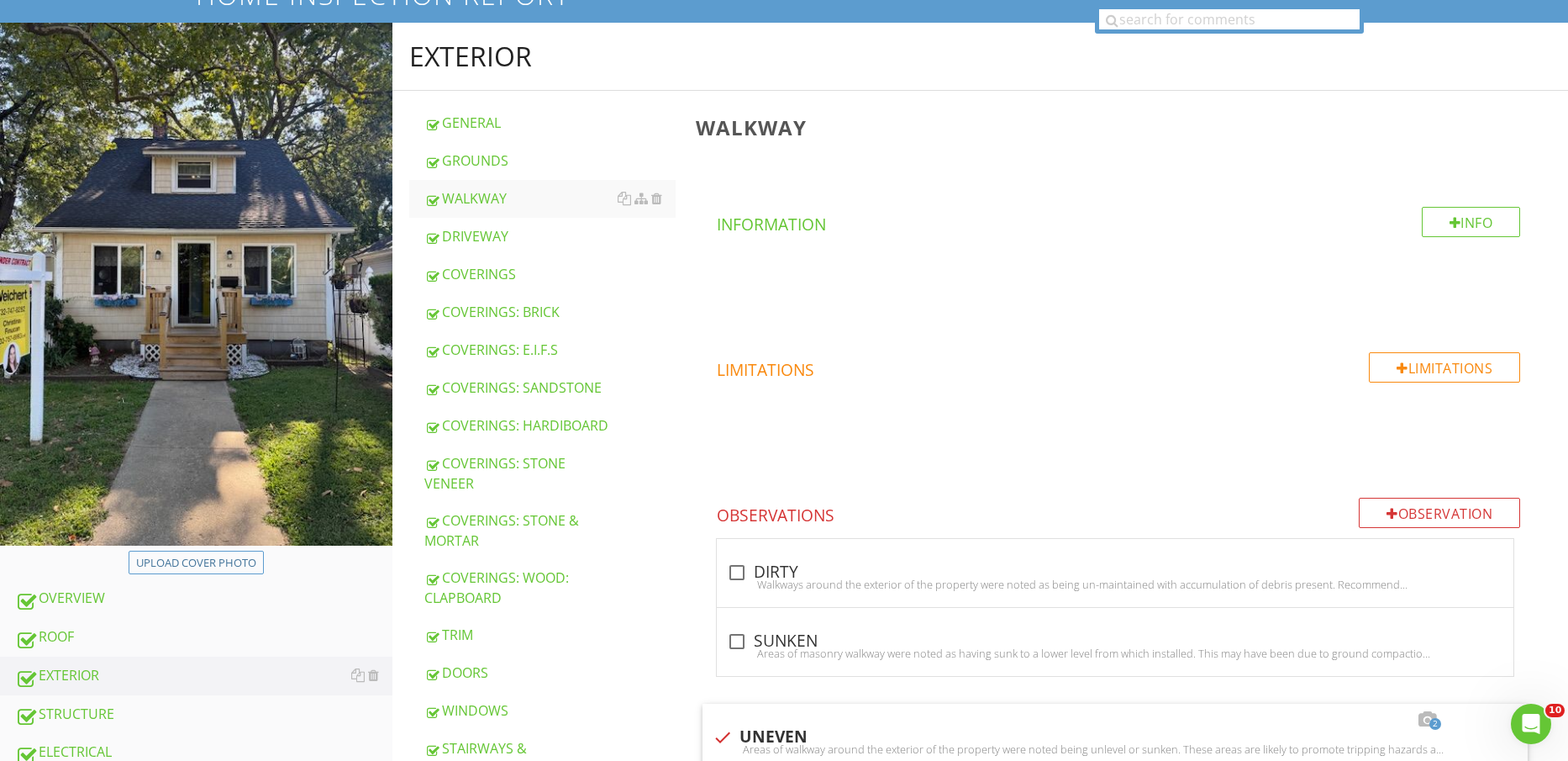
scroll to position [0, 0]
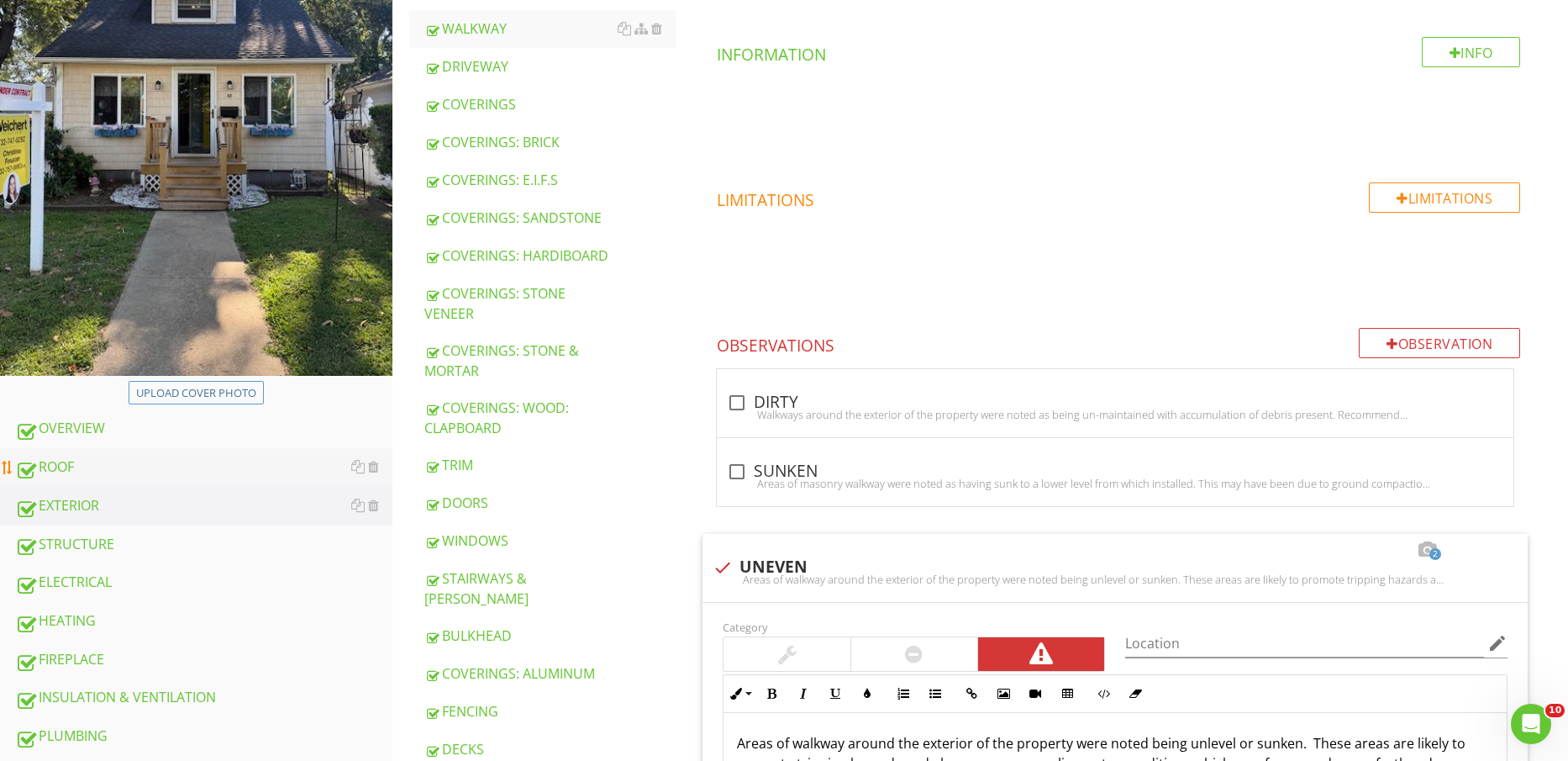
click at [111, 464] on div "ROOF" at bounding box center [204, 468] width 378 height 22
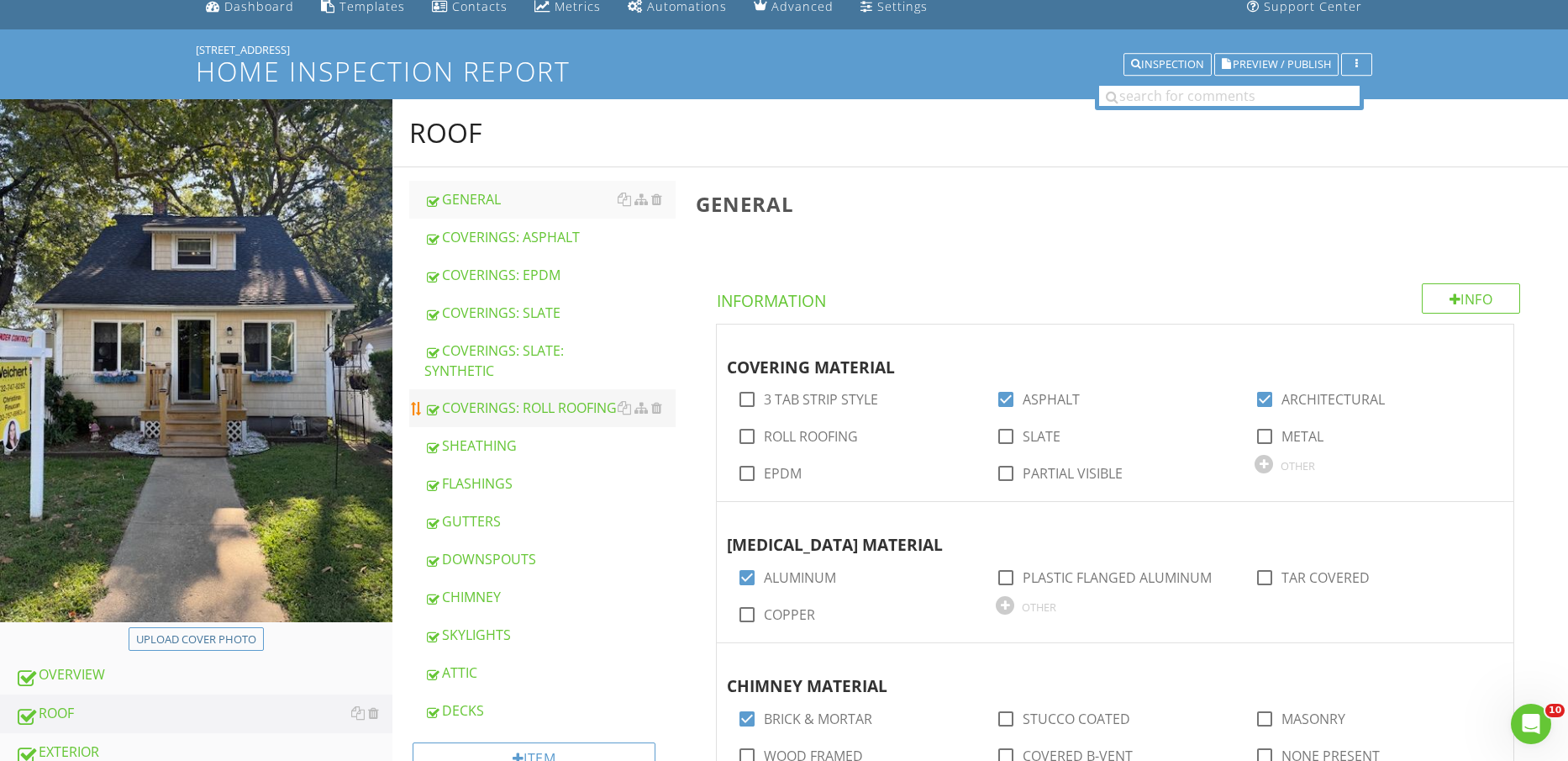
scroll to position [105, 0]
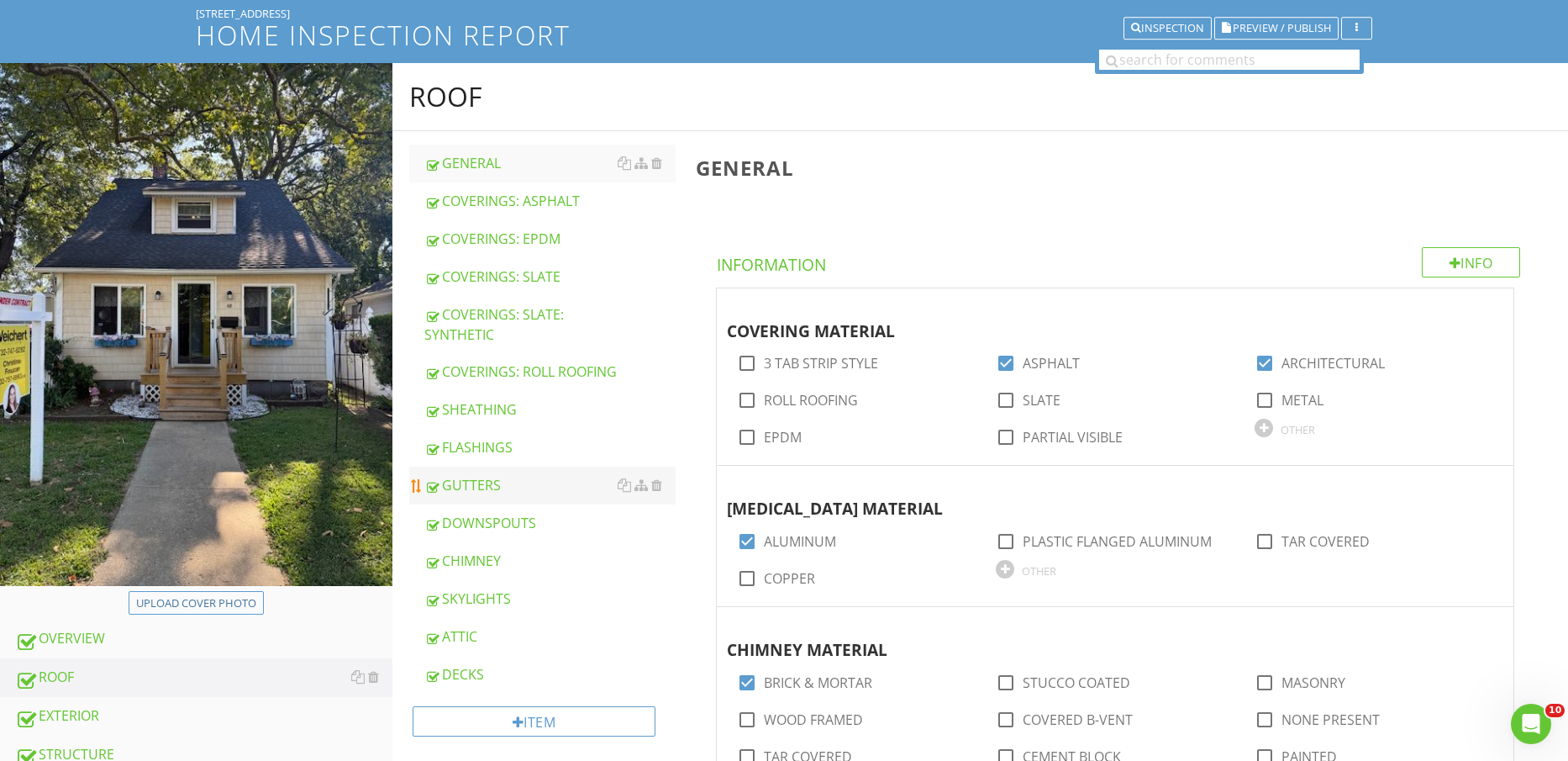
click at [506, 495] on div "GUTTERS" at bounding box center [550, 486] width 252 height 21
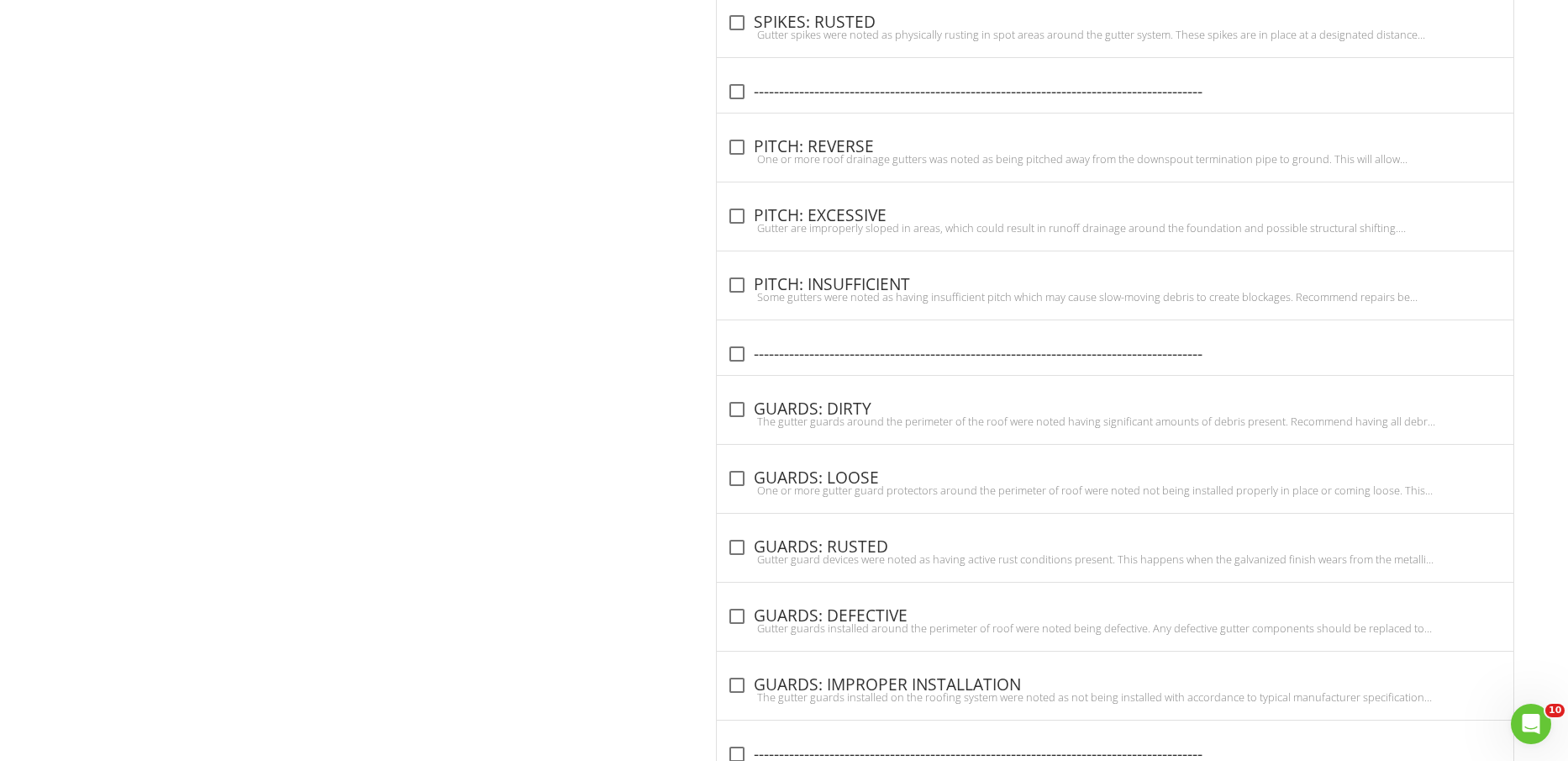
scroll to position [2418, 0]
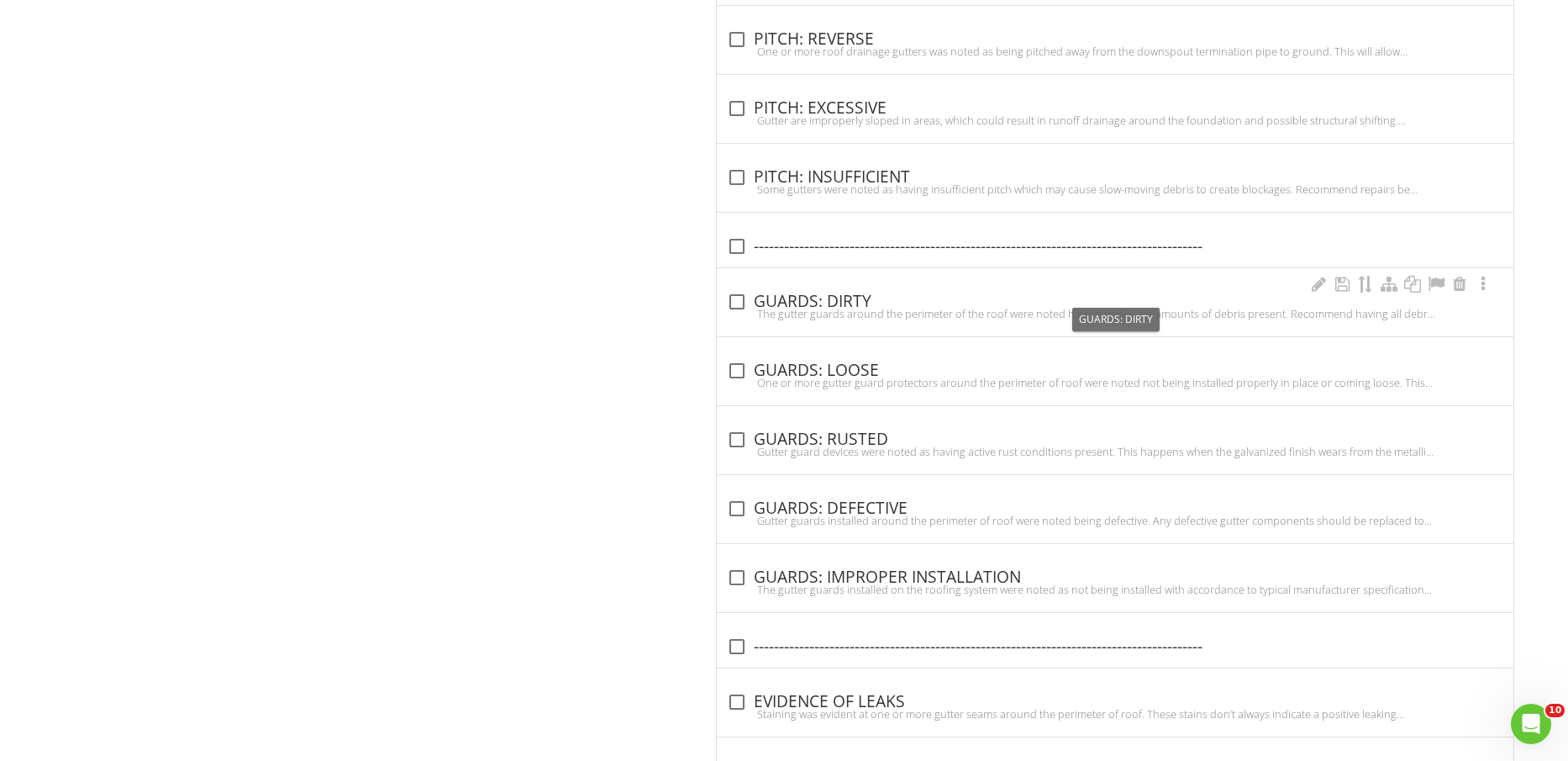
click at [859, 292] on div "check_box_outline_blank GUARDS: DIRTY" at bounding box center [1115, 302] width 777 height 21
checkbox input "true"
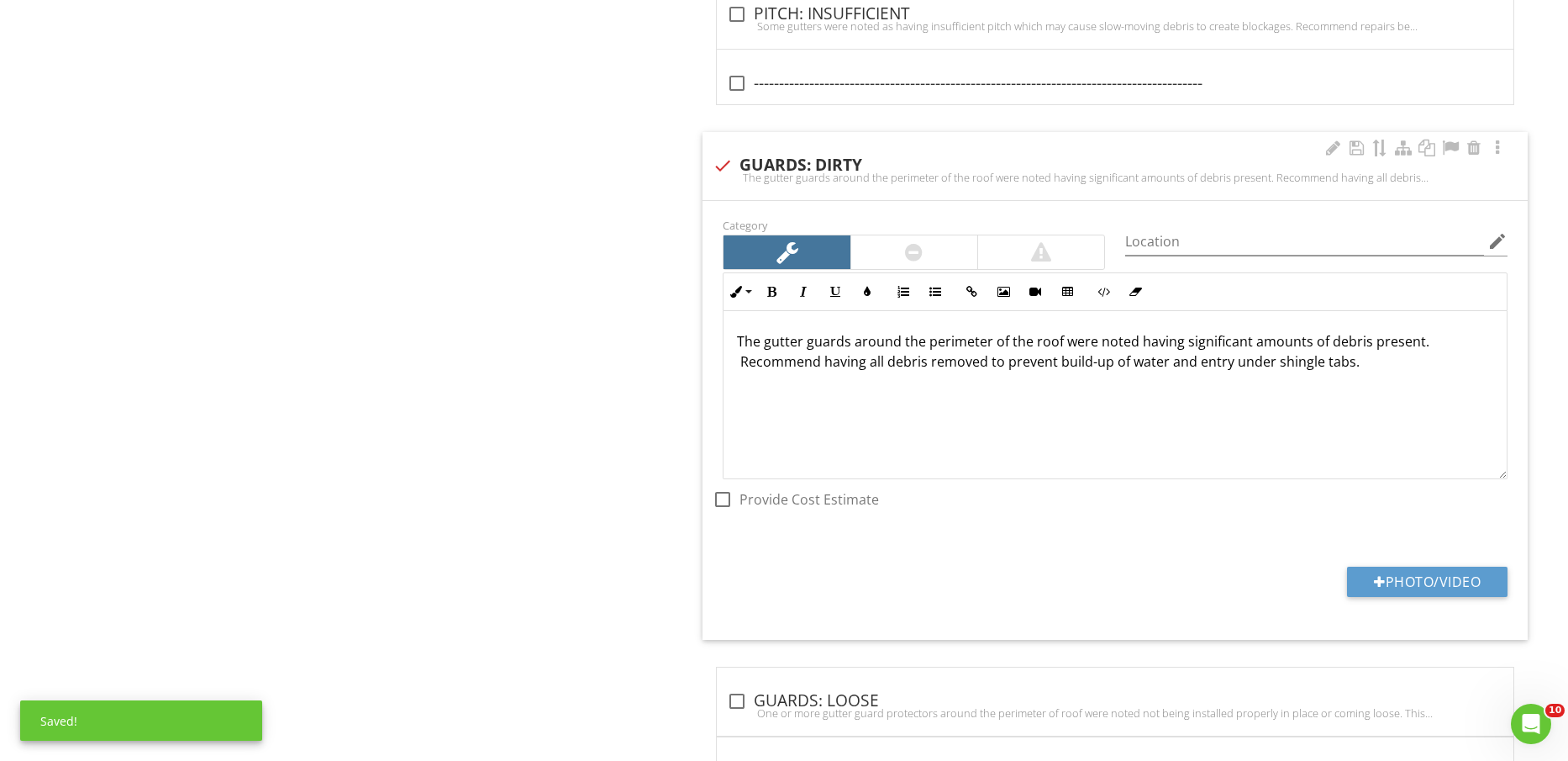
scroll to position [2734, 0]
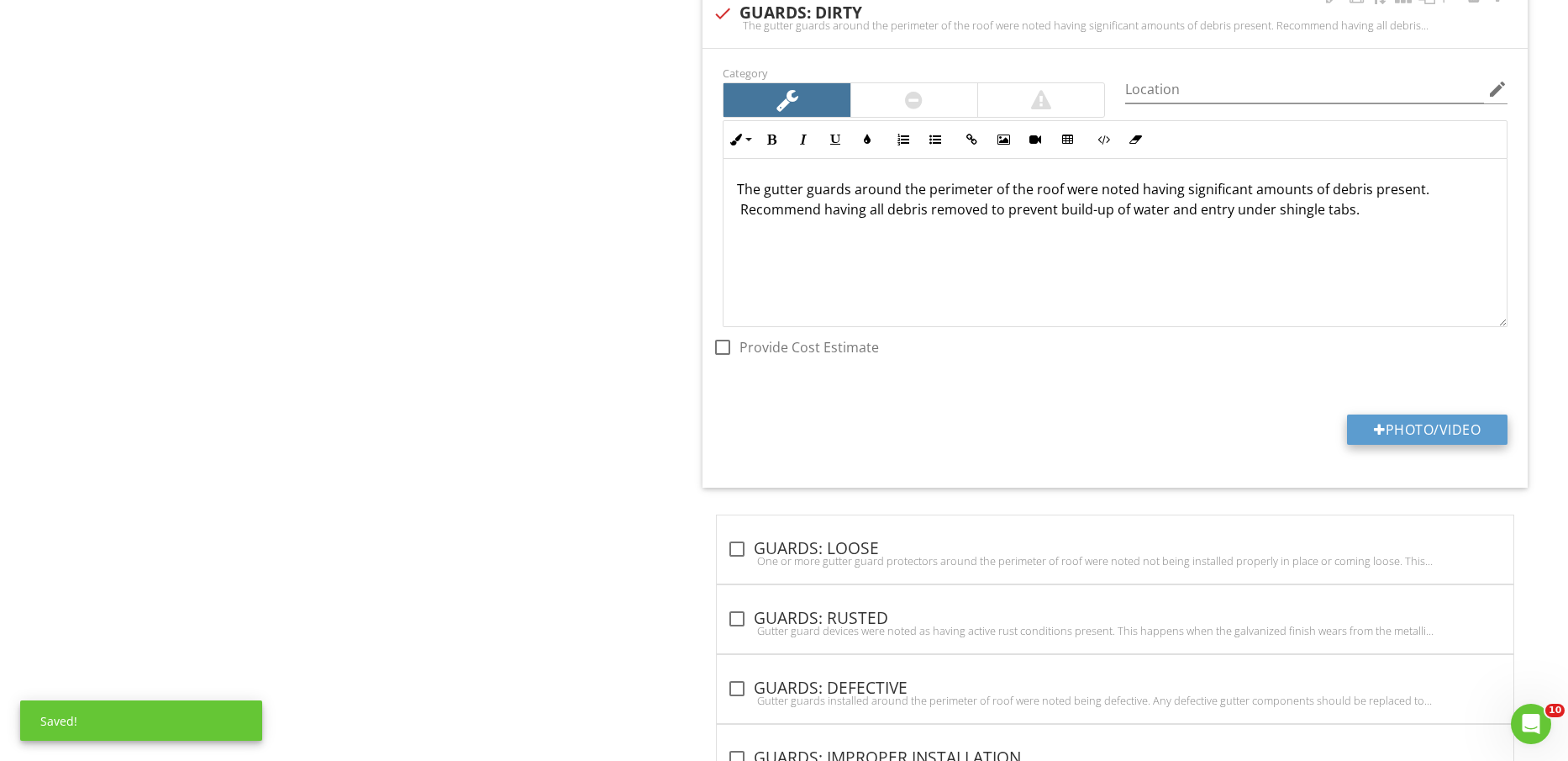
click at [1455, 424] on button "Photo/Video" at bounding box center [1428, 429] width 161 height 30
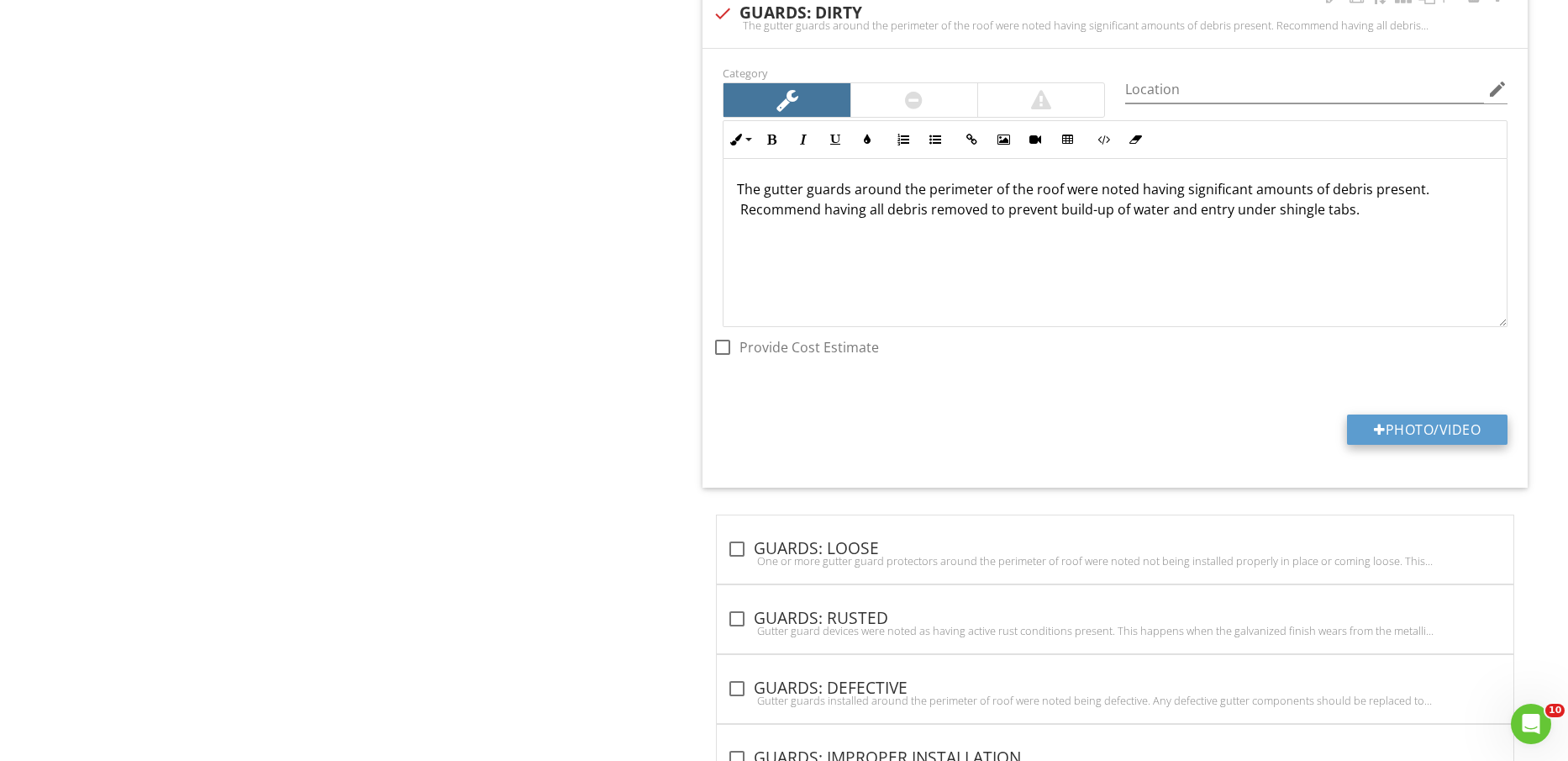
type input "C:\fakepath\IMG_2260.jpg"
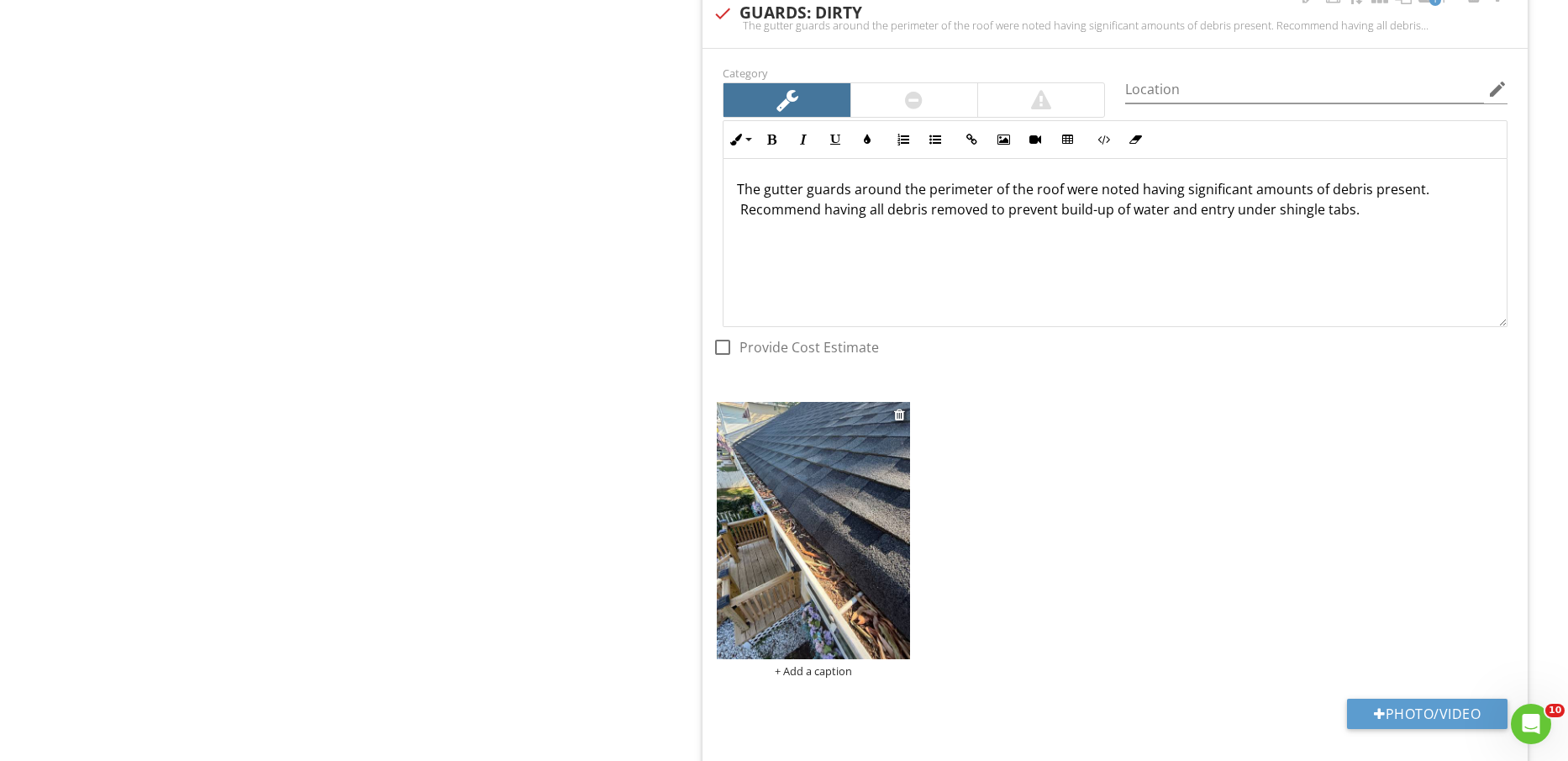
click at [856, 556] on img at bounding box center [813, 530] width 192 height 257
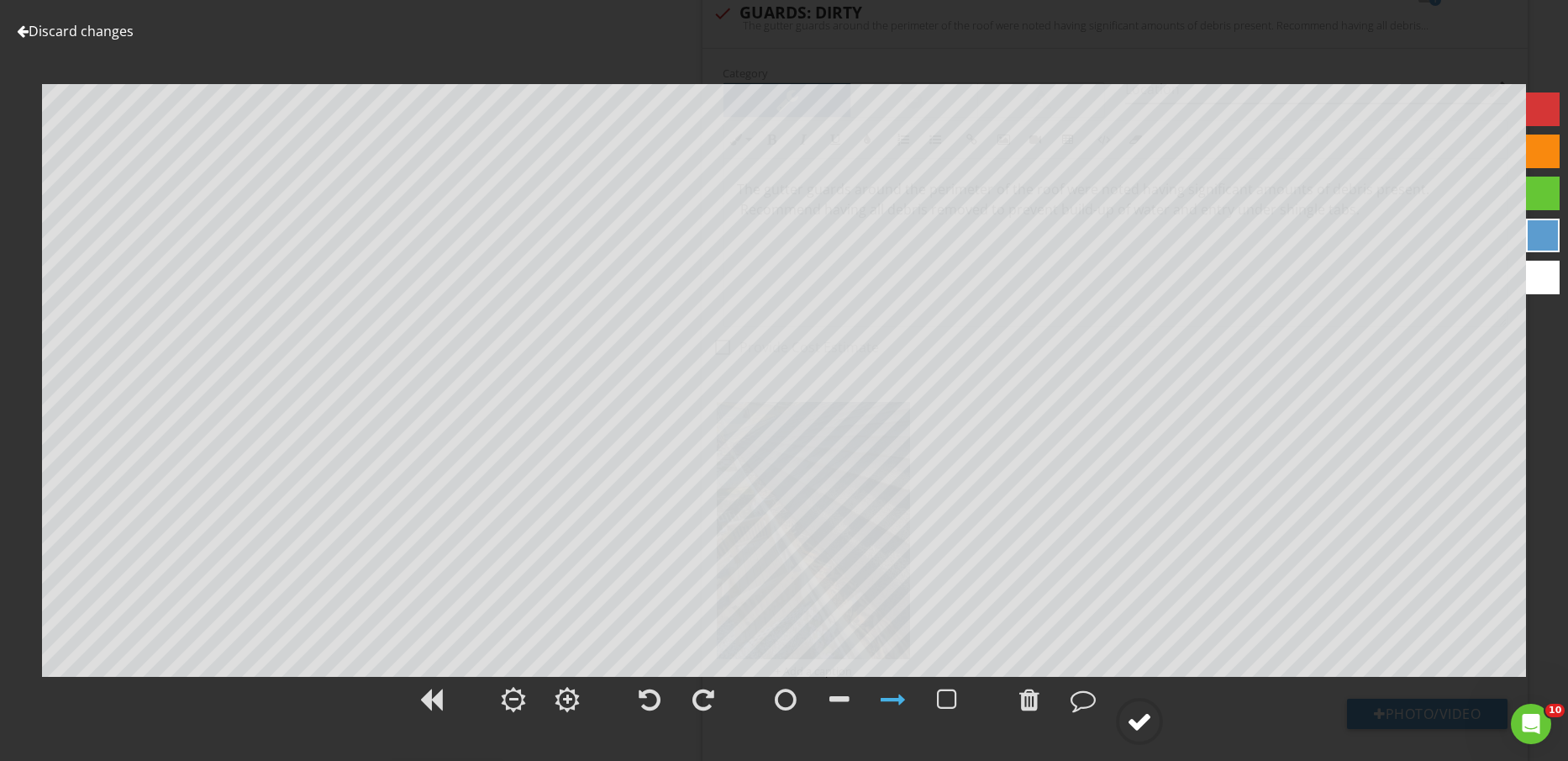
drag, startPoint x: 1137, startPoint y: 731, endPoint x: 1130, endPoint y: 718, distance: 14.8
click at [1136, 729] on div at bounding box center [1140, 722] width 26 height 26
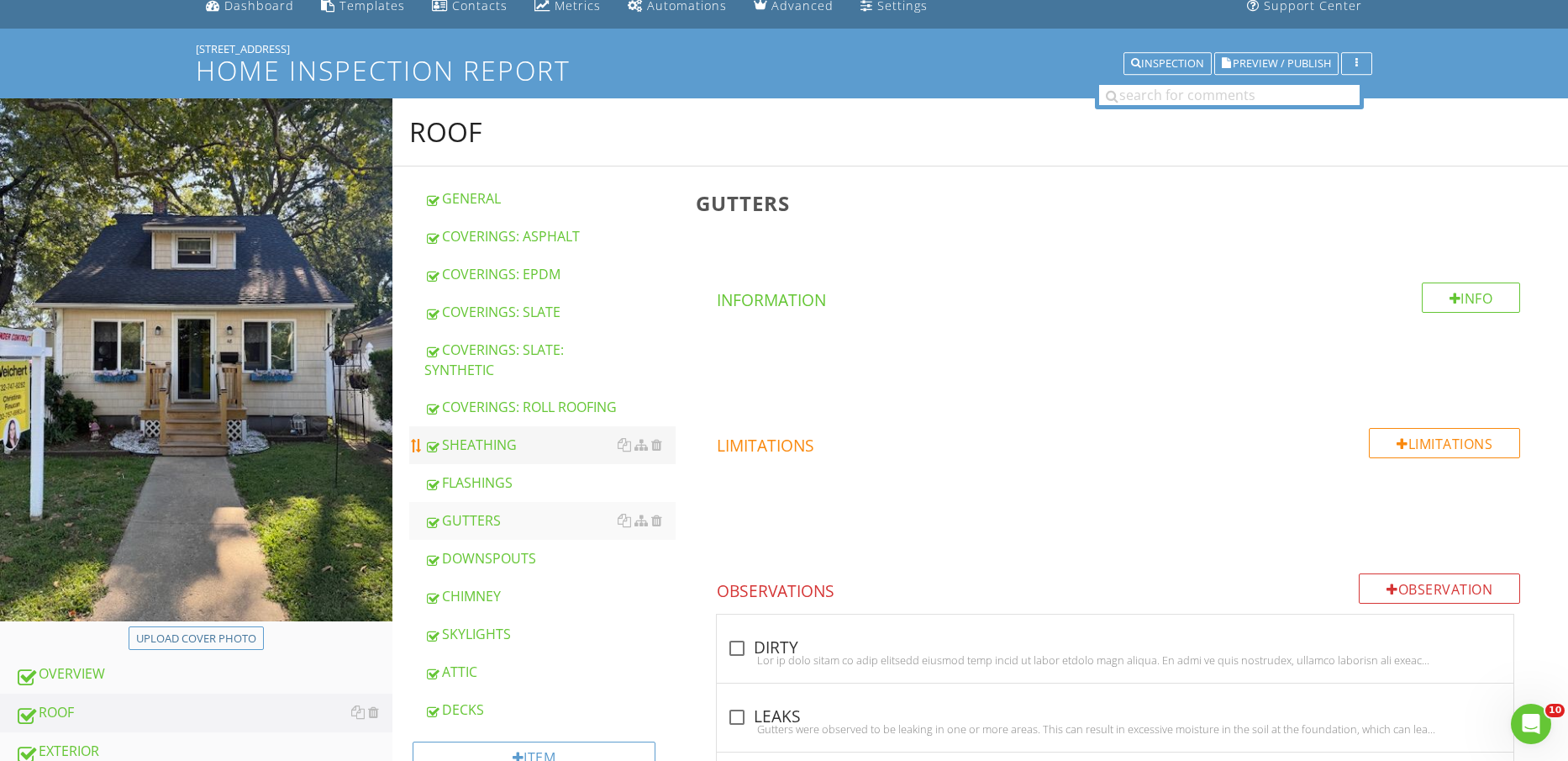
scroll to position [105, 0]
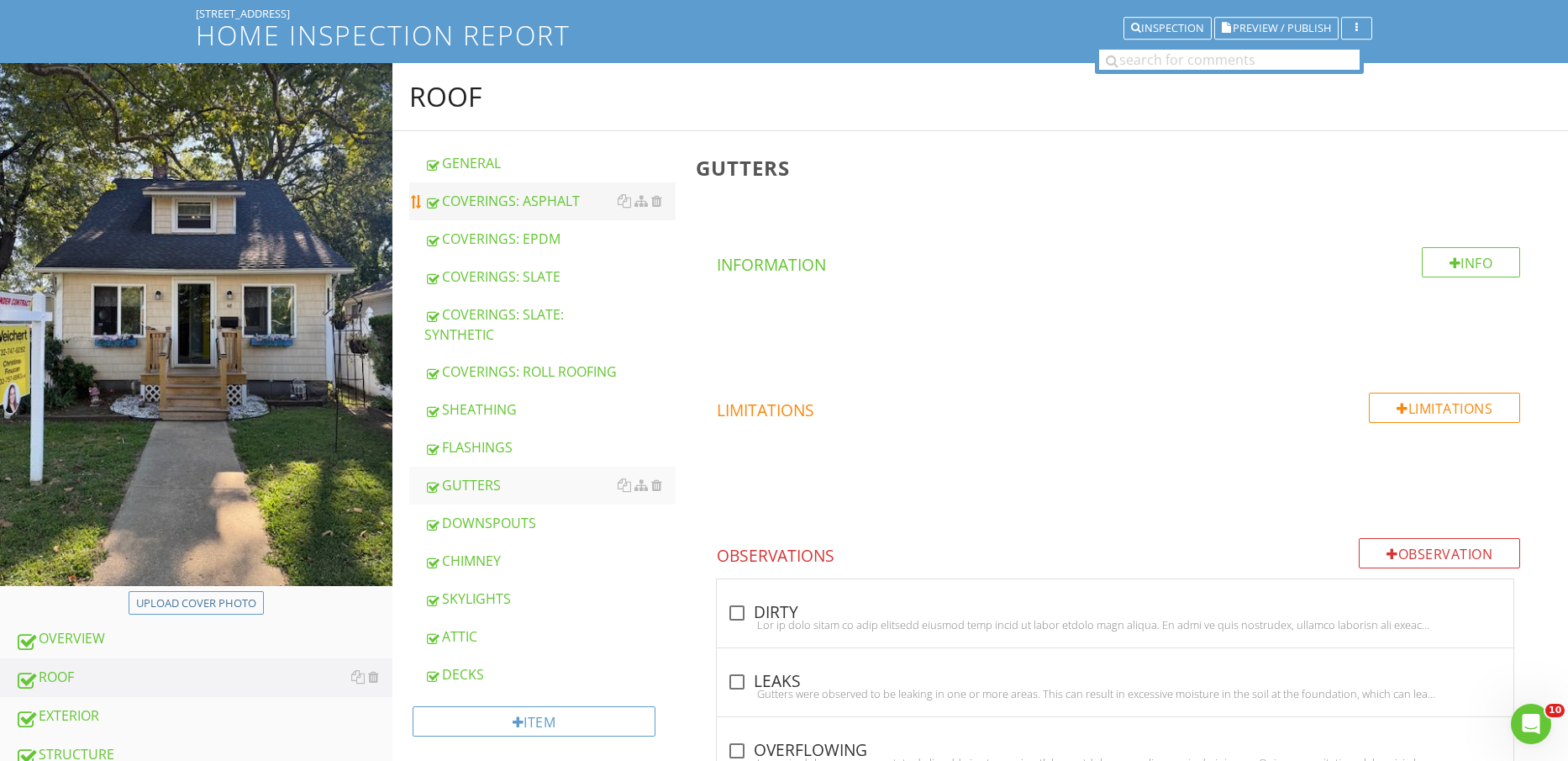
click at [537, 199] on div "COVERINGS: ASPHALT" at bounding box center [550, 201] width 252 height 21
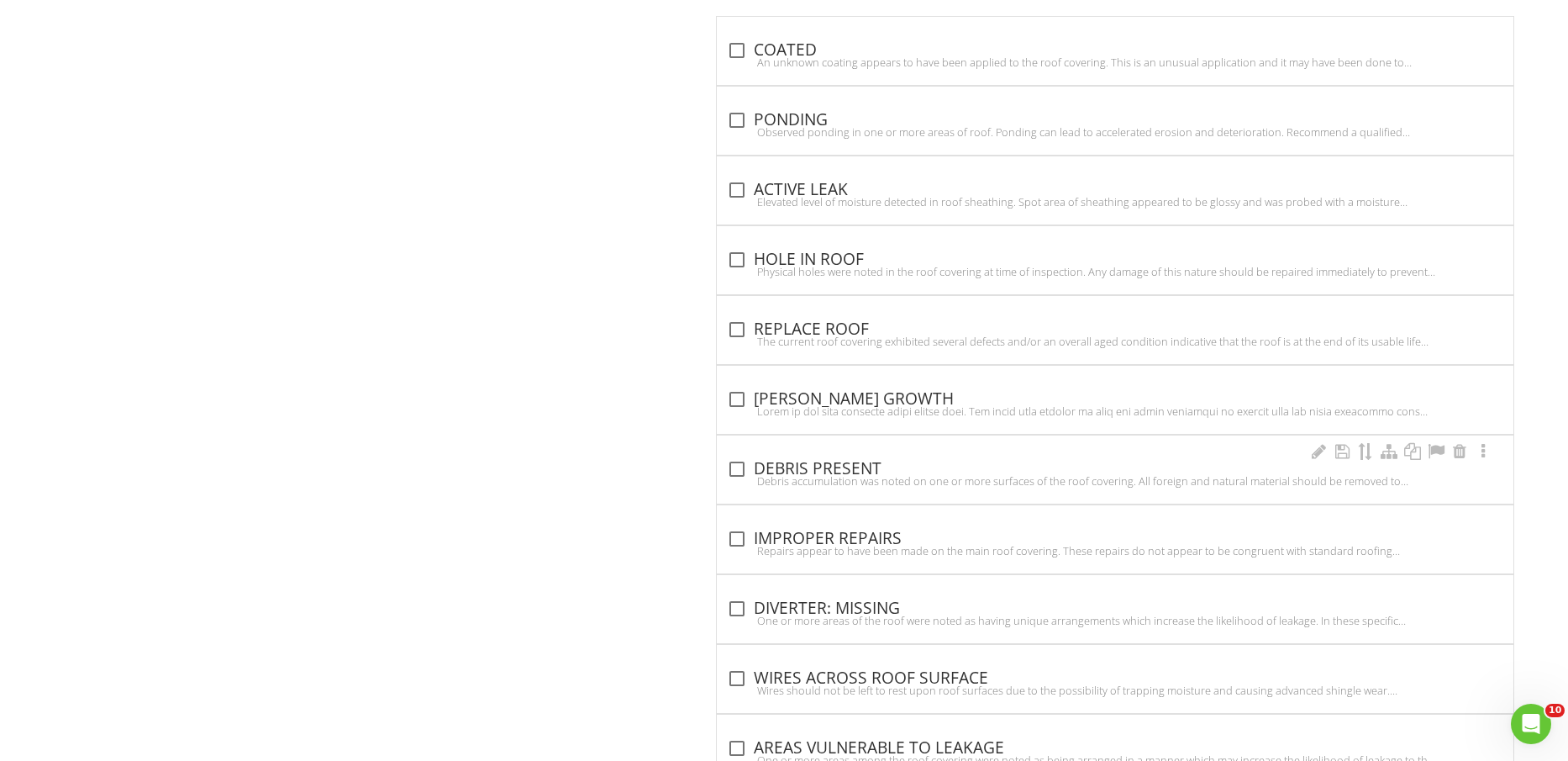
click at [862, 473] on div "check_box_outline_blank DEBRIS PRESENT" at bounding box center [1115, 469] width 777 height 21
checkbox input "true"
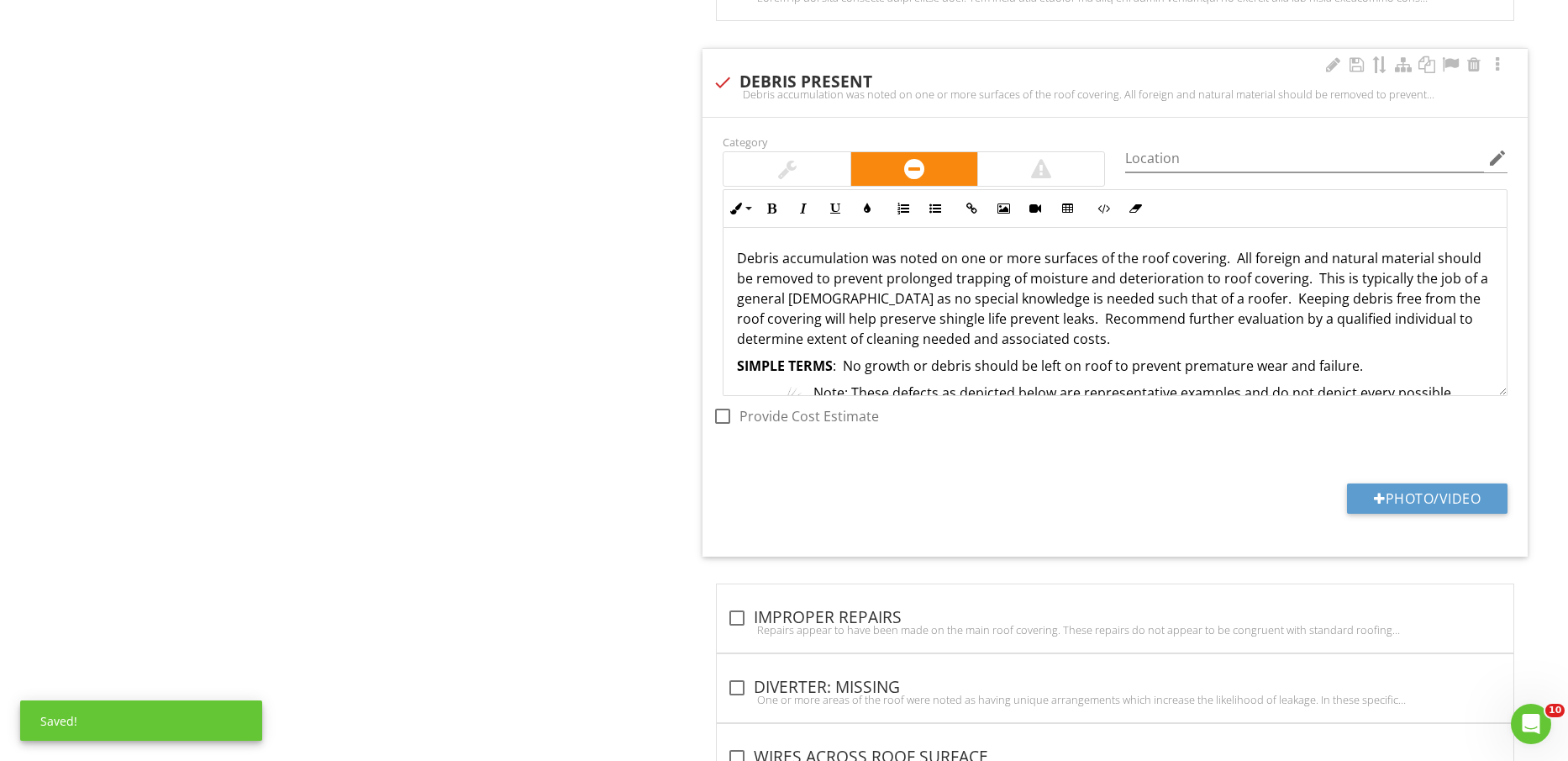
scroll to position [2790, 0]
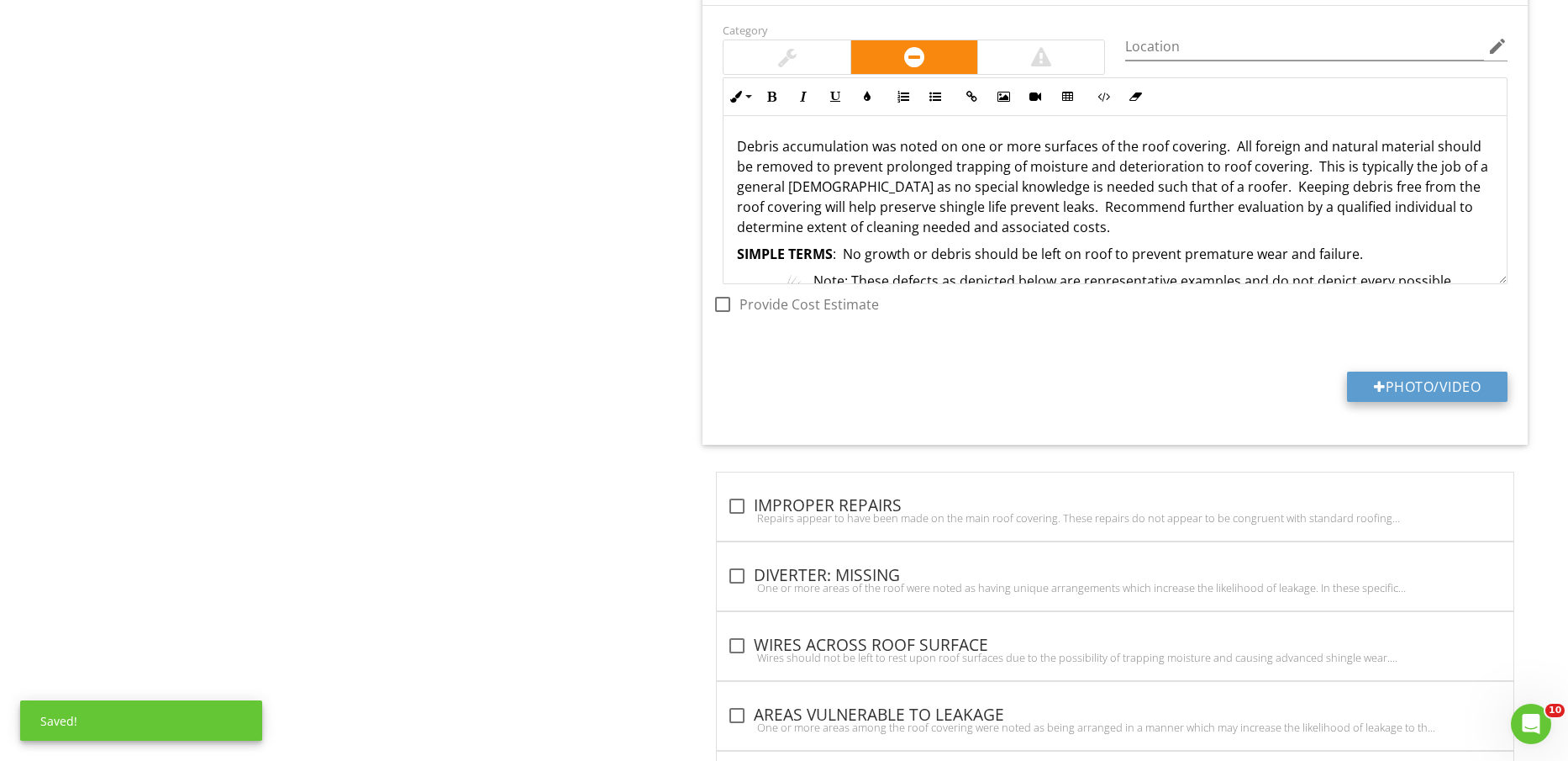
click at [1413, 384] on button "Photo/Video" at bounding box center [1428, 386] width 161 height 30
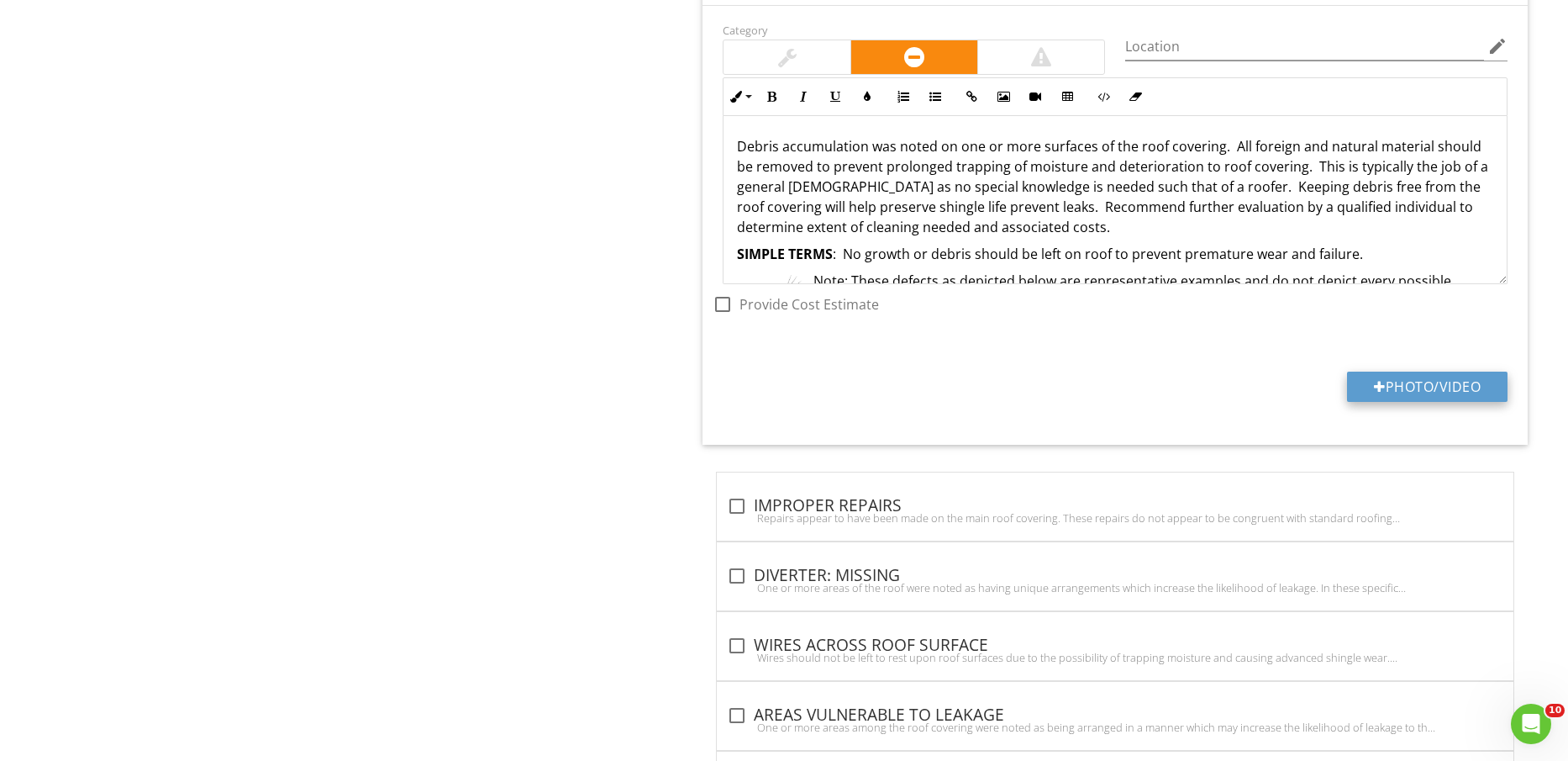
type input "C:\fakepath\IMG_2262.jpg"
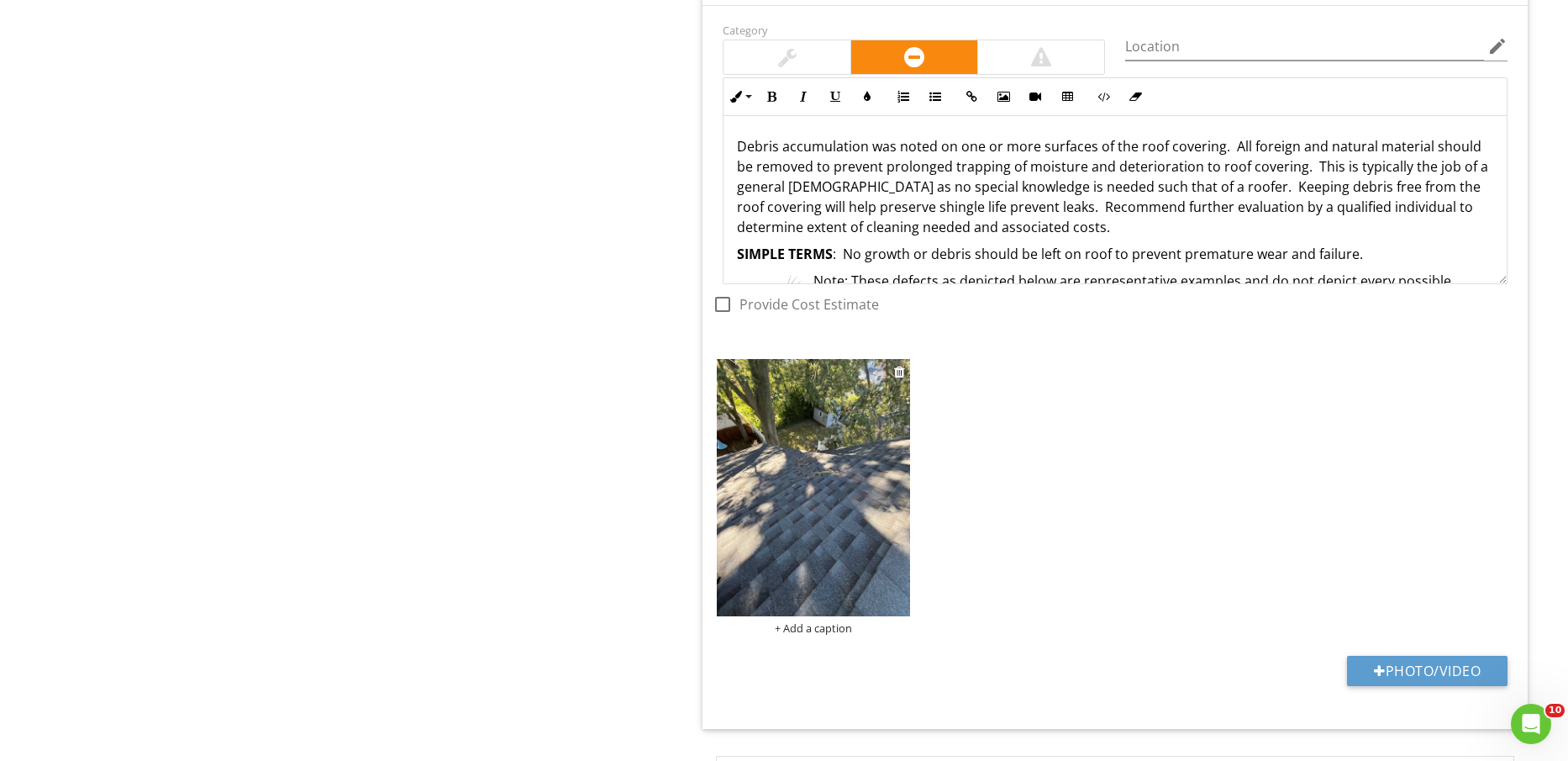
click at [831, 493] on img at bounding box center [813, 487] width 192 height 257
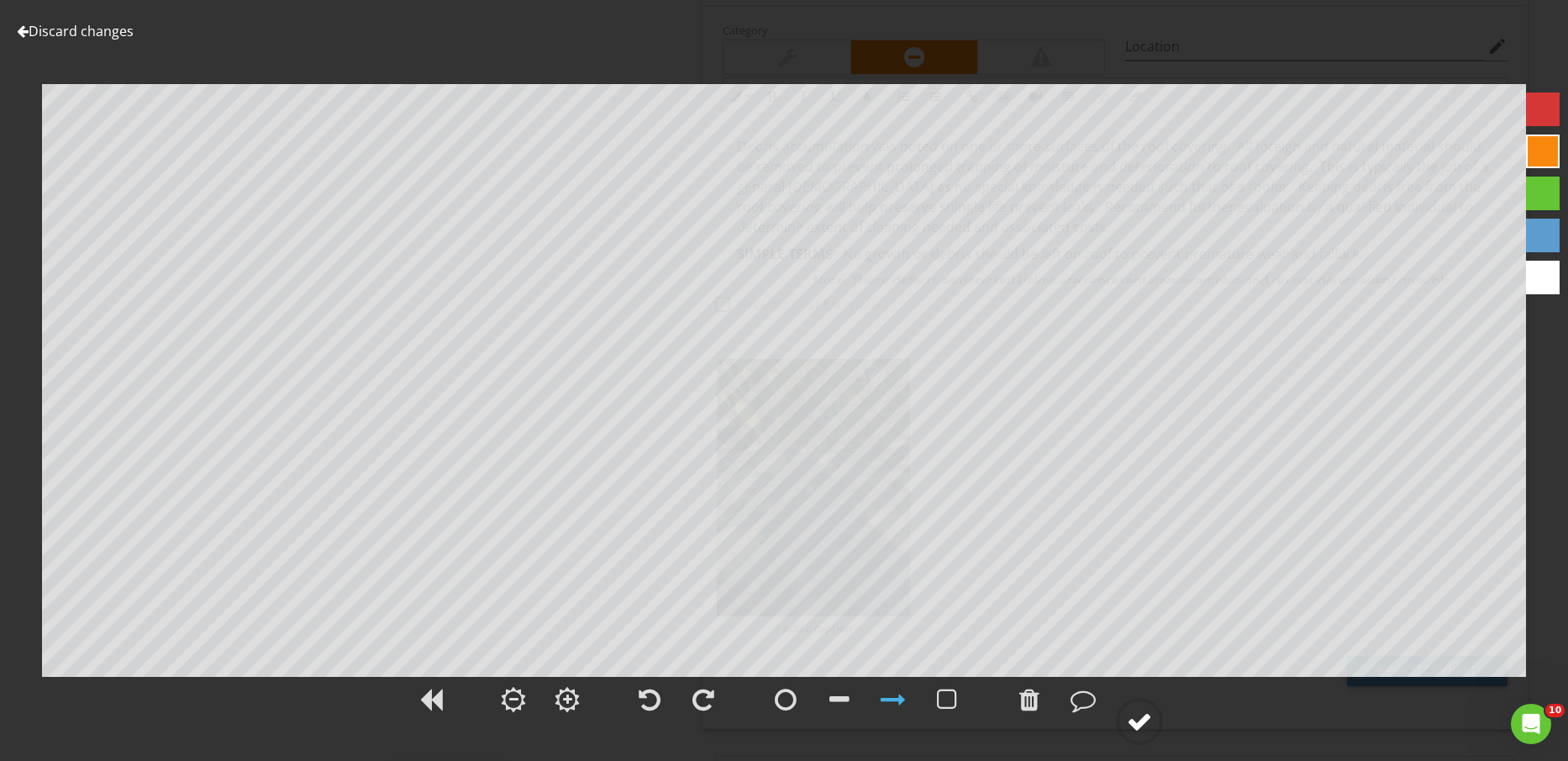
click at [1142, 711] on div at bounding box center [1140, 722] width 26 height 26
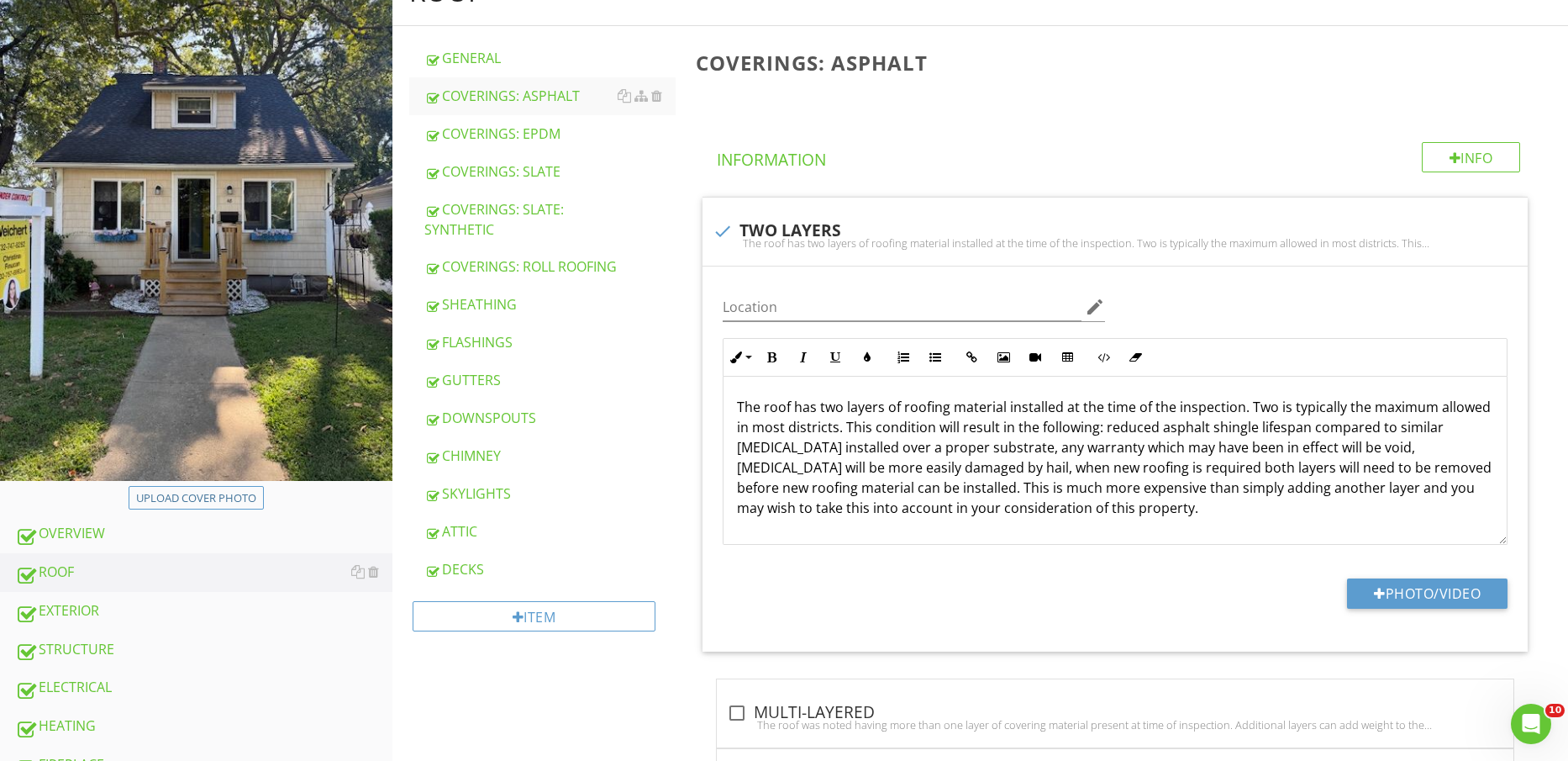
scroll to position [316, 0]
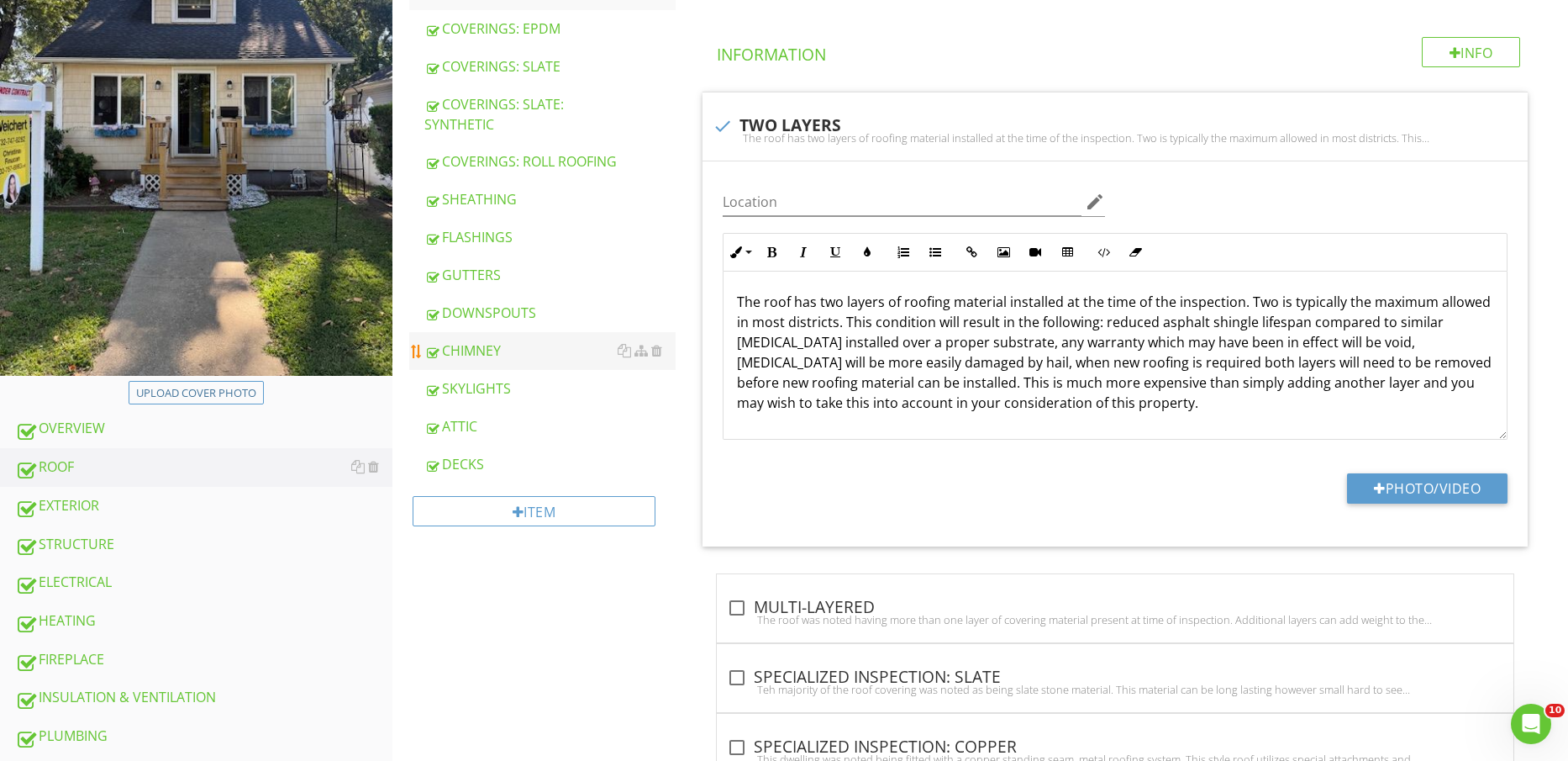
click at [515, 361] on div "CHIMNEY" at bounding box center [550, 351] width 252 height 21
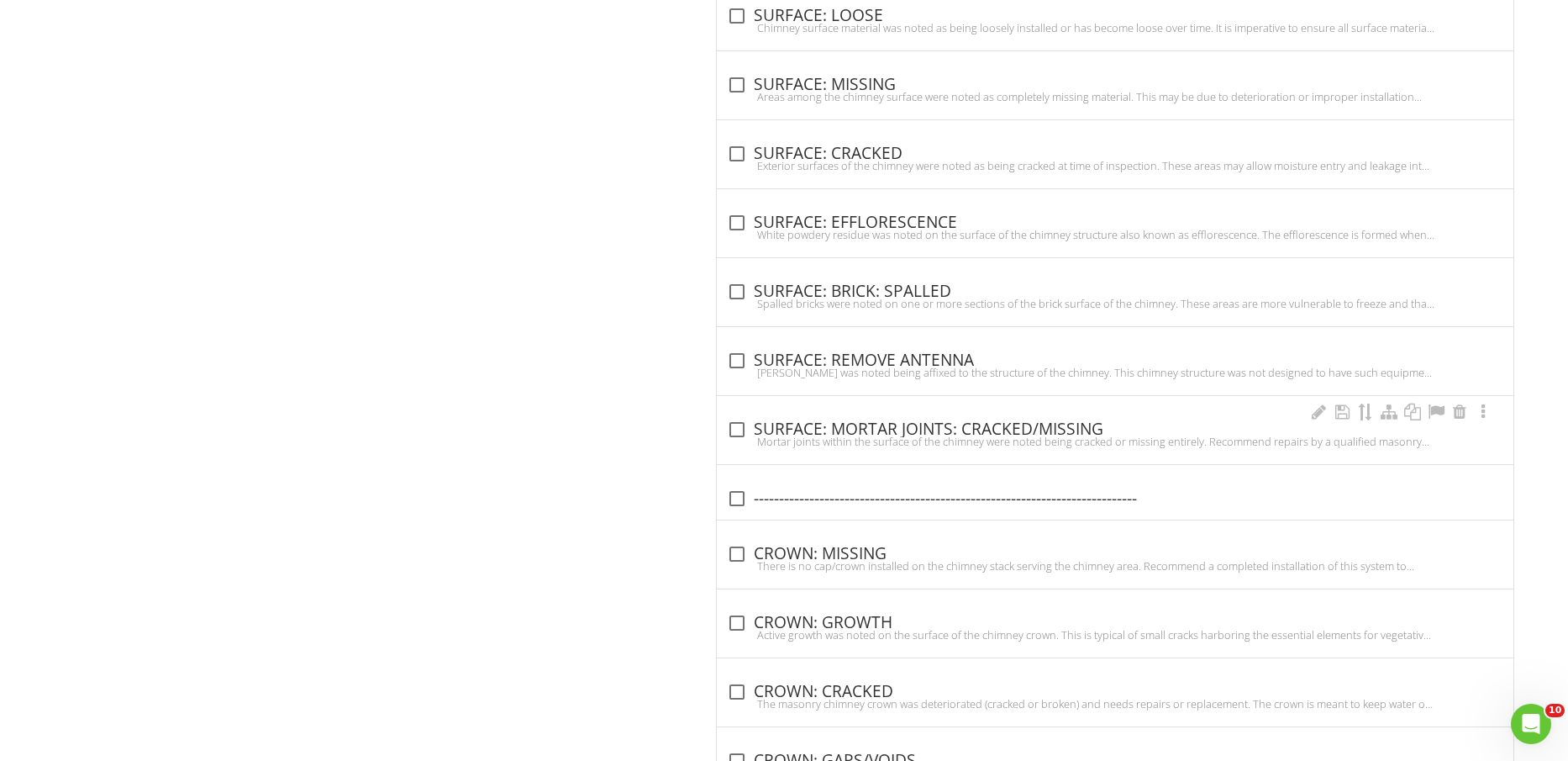
click at [1053, 422] on div "check_box_outline_blank SURFACE: MORTAR JOINTS: CRACKED/MISSING" at bounding box center [1115, 430] width 777 height 21
checkbox input "true"
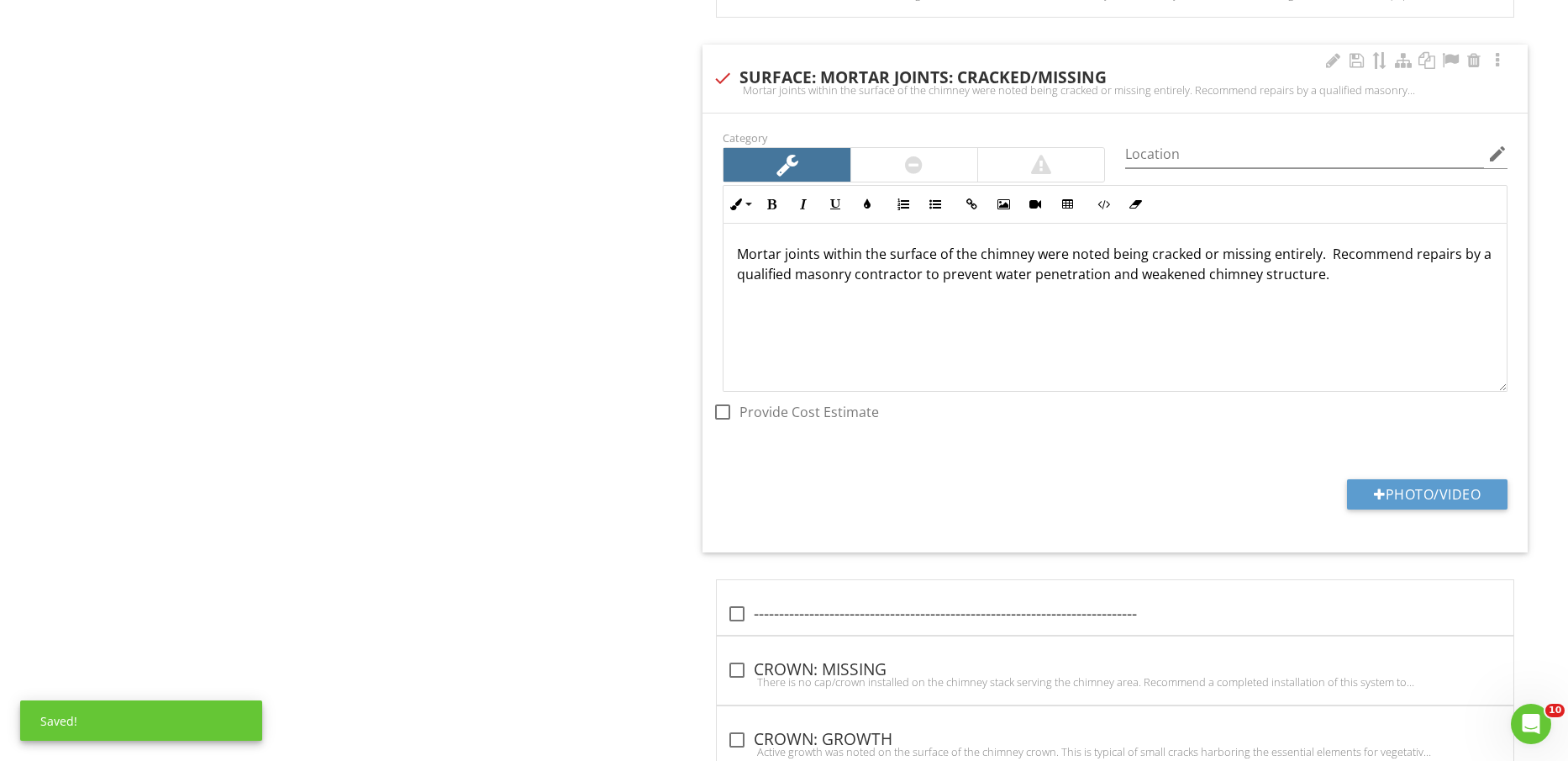
scroll to position [3266, 0]
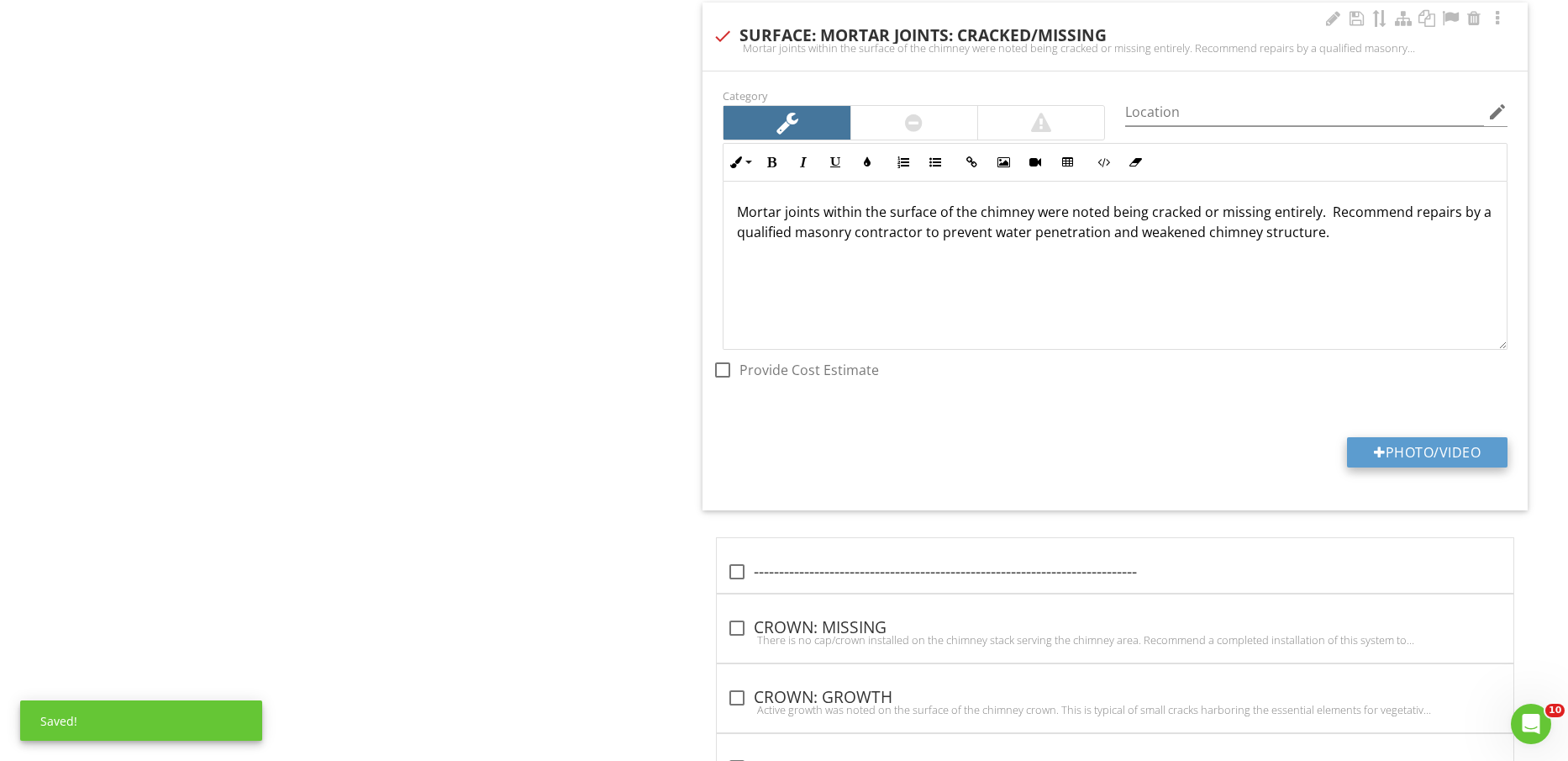
click at [1418, 450] on button "Photo/Video" at bounding box center [1428, 451] width 161 height 30
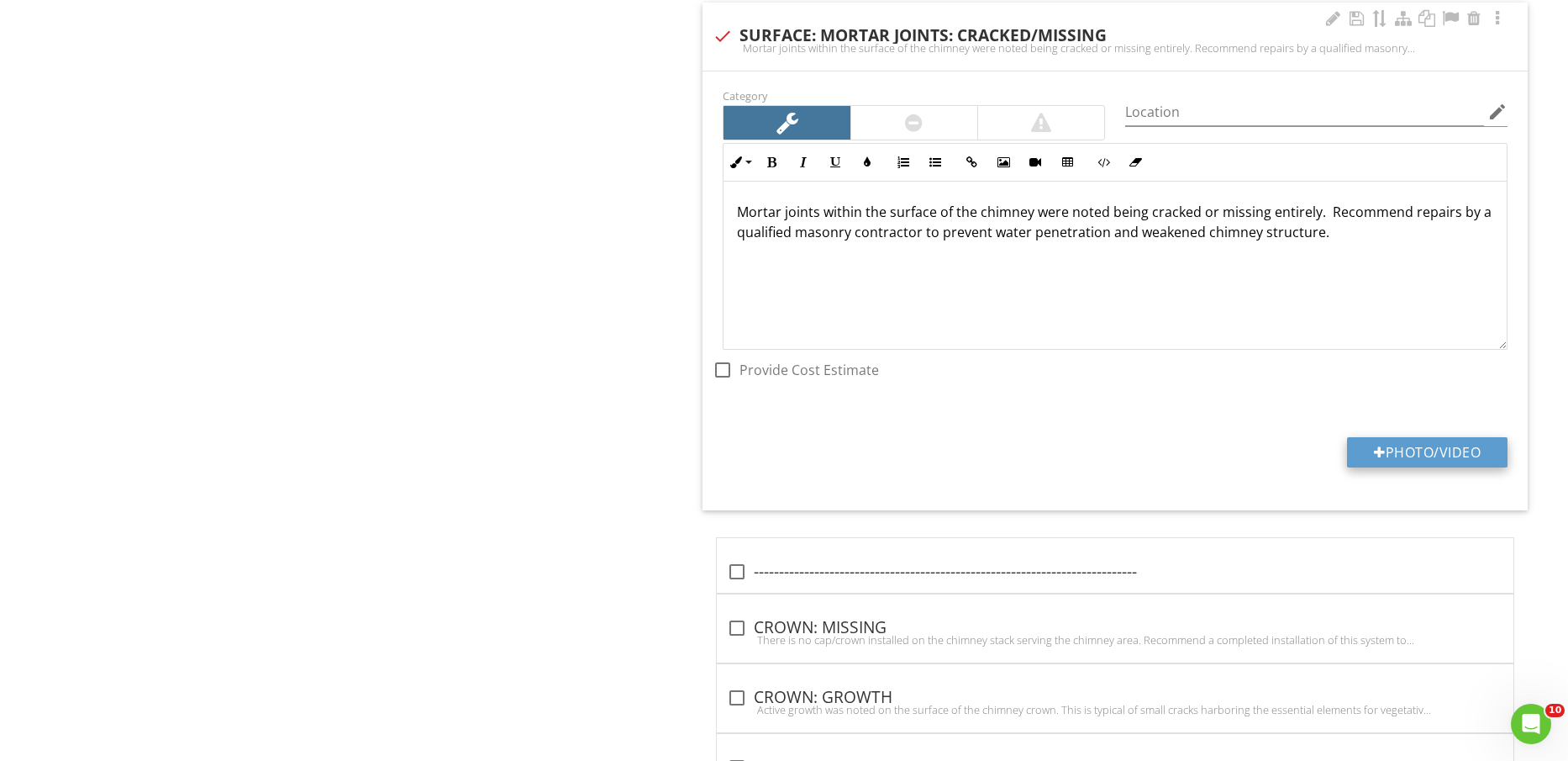
type input "C:\fakepath\IMG_2267.jpg"
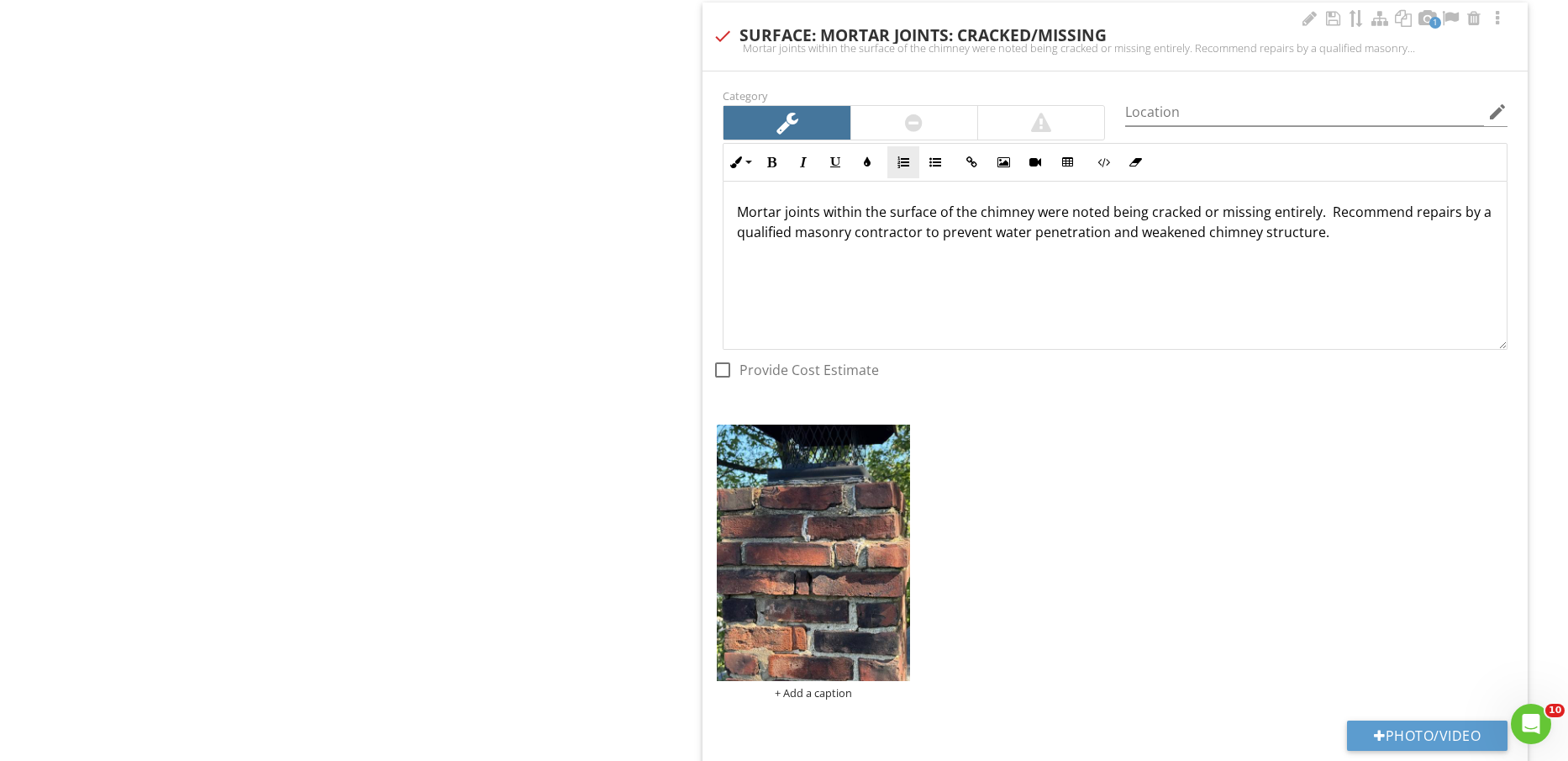
drag, startPoint x: 931, startPoint y: 127, endPoint x: 915, endPoint y: 171, distance: 46.8
click at [931, 127] on div at bounding box center [914, 122] width 126 height 33
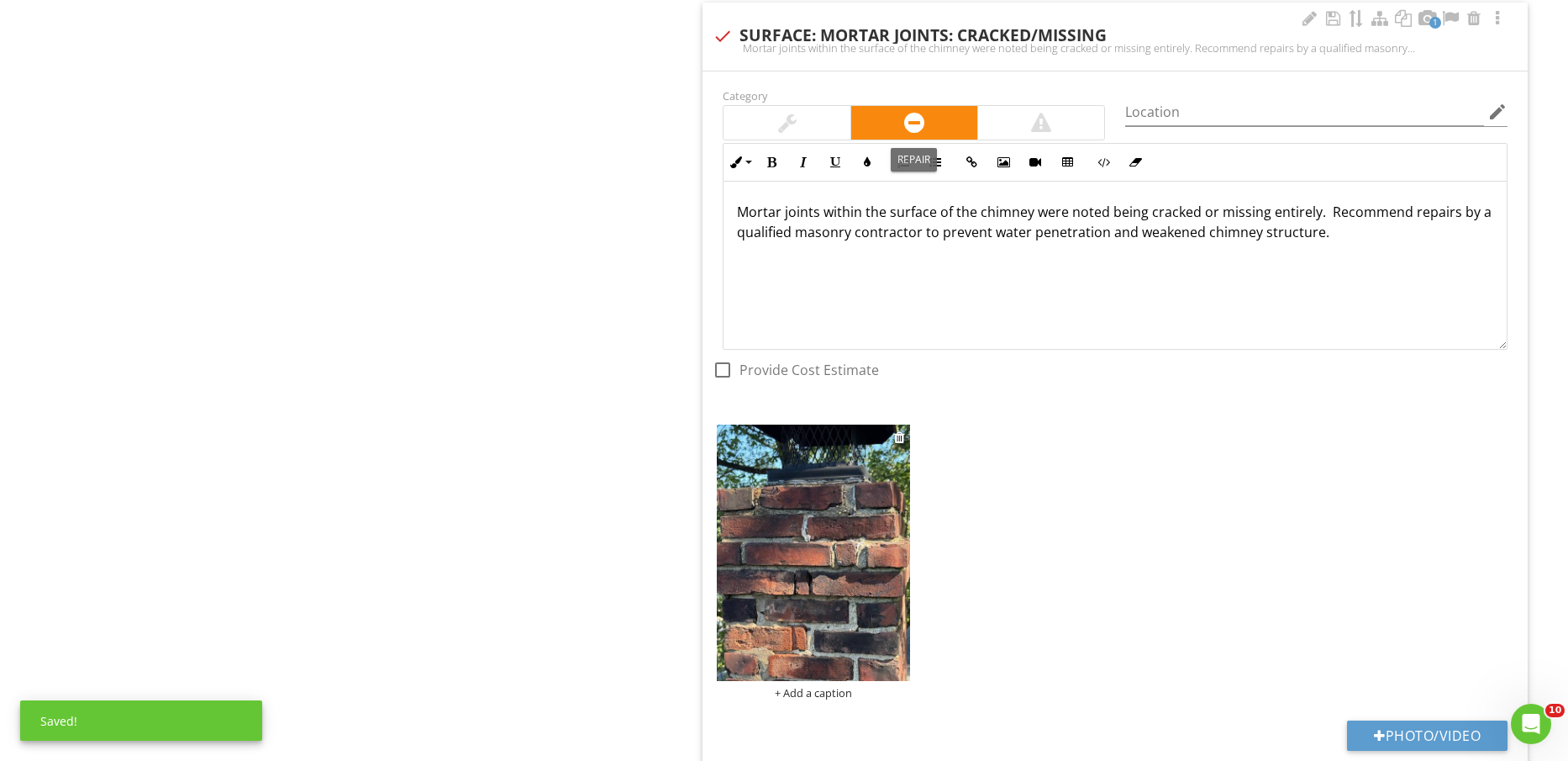
click at [819, 562] on img at bounding box center [813, 553] width 192 height 257
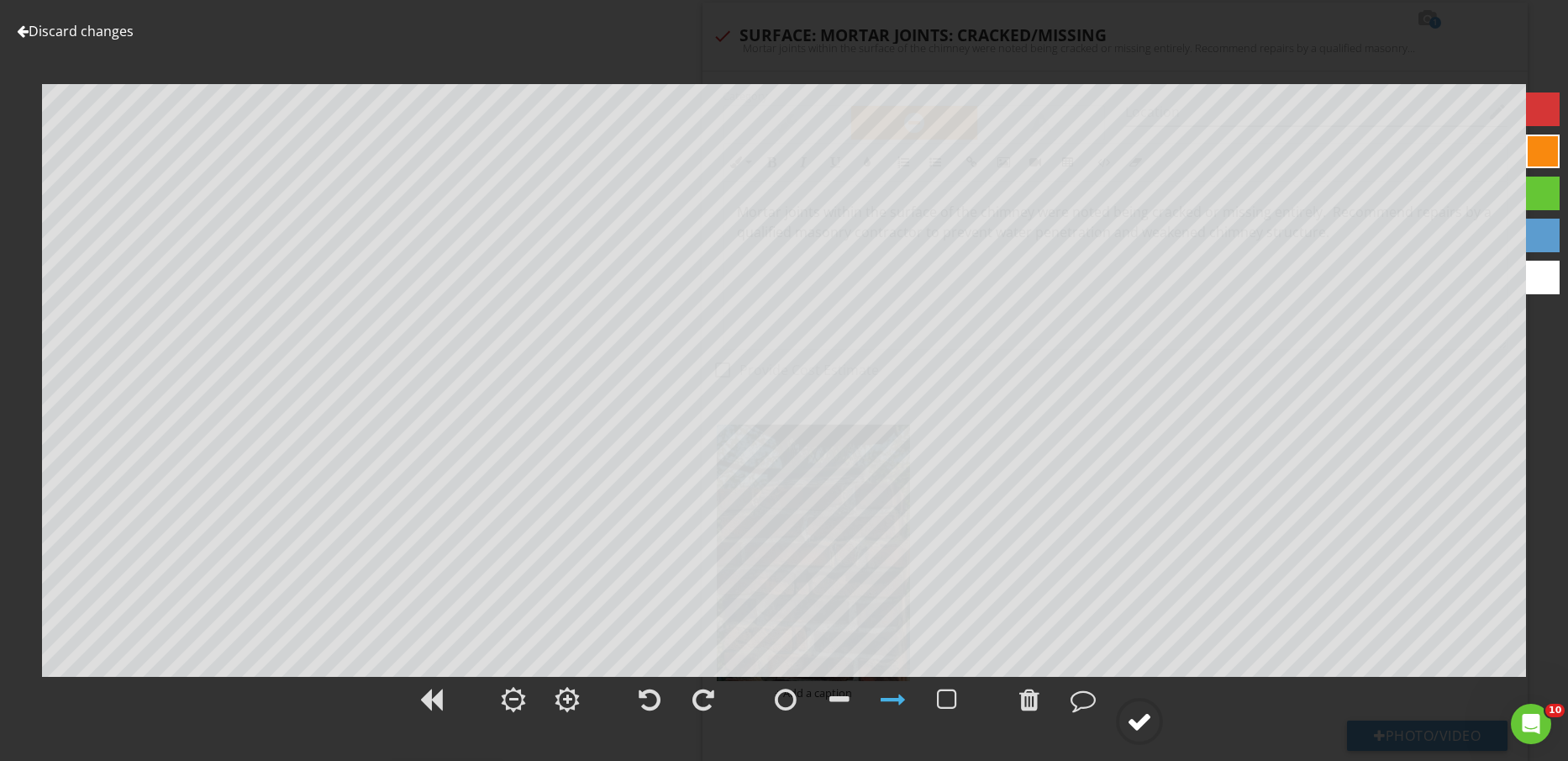
drag, startPoint x: 1141, startPoint y: 717, endPoint x: 1141, endPoint y: 741, distance: 24.0
click at [1141, 717] on div at bounding box center [1140, 722] width 26 height 26
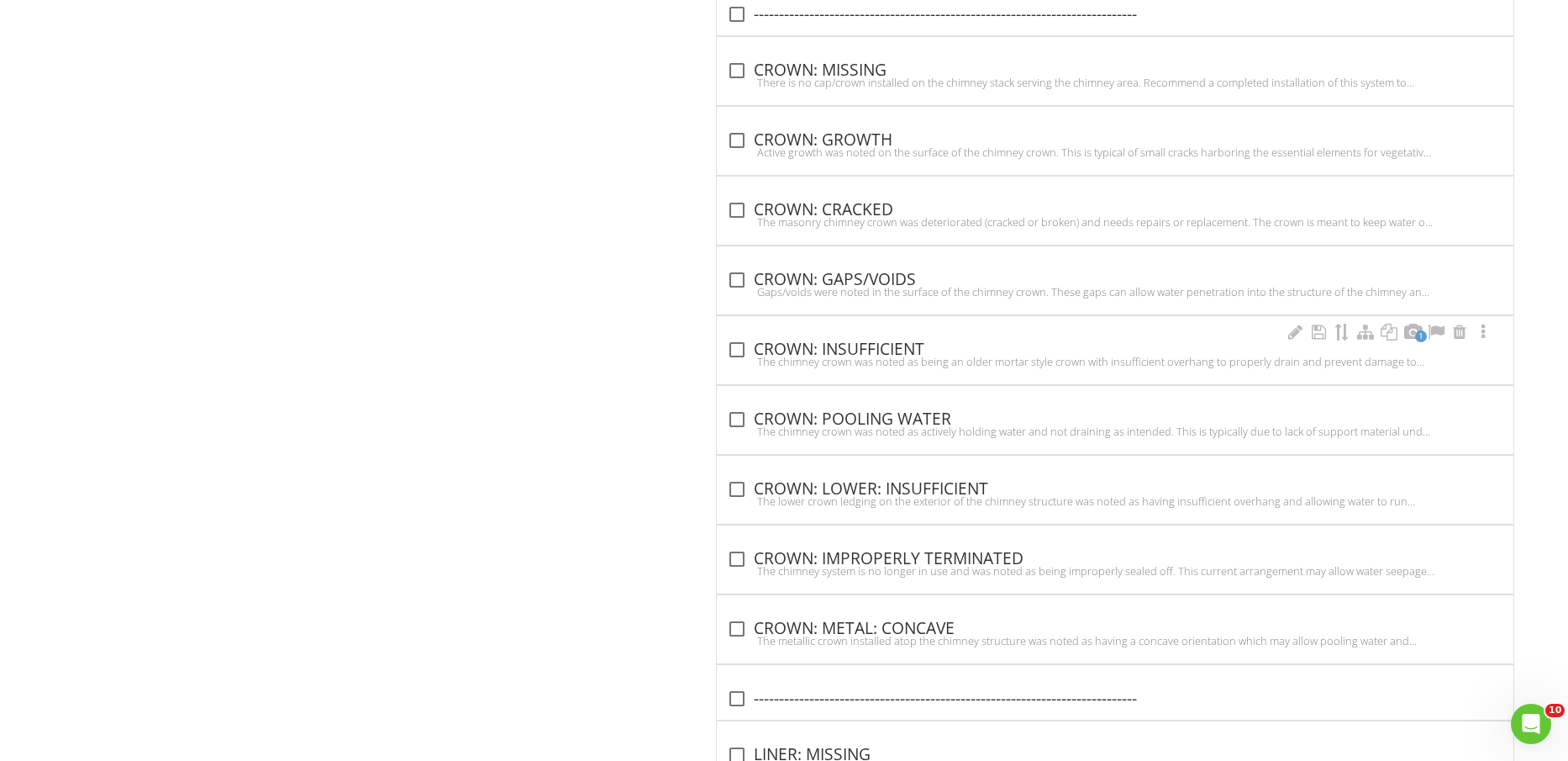
click at [890, 348] on div "check_box_outline_blank CROWN: INSUFFICIENT" at bounding box center [1115, 350] width 777 height 21
checkbox input "true"
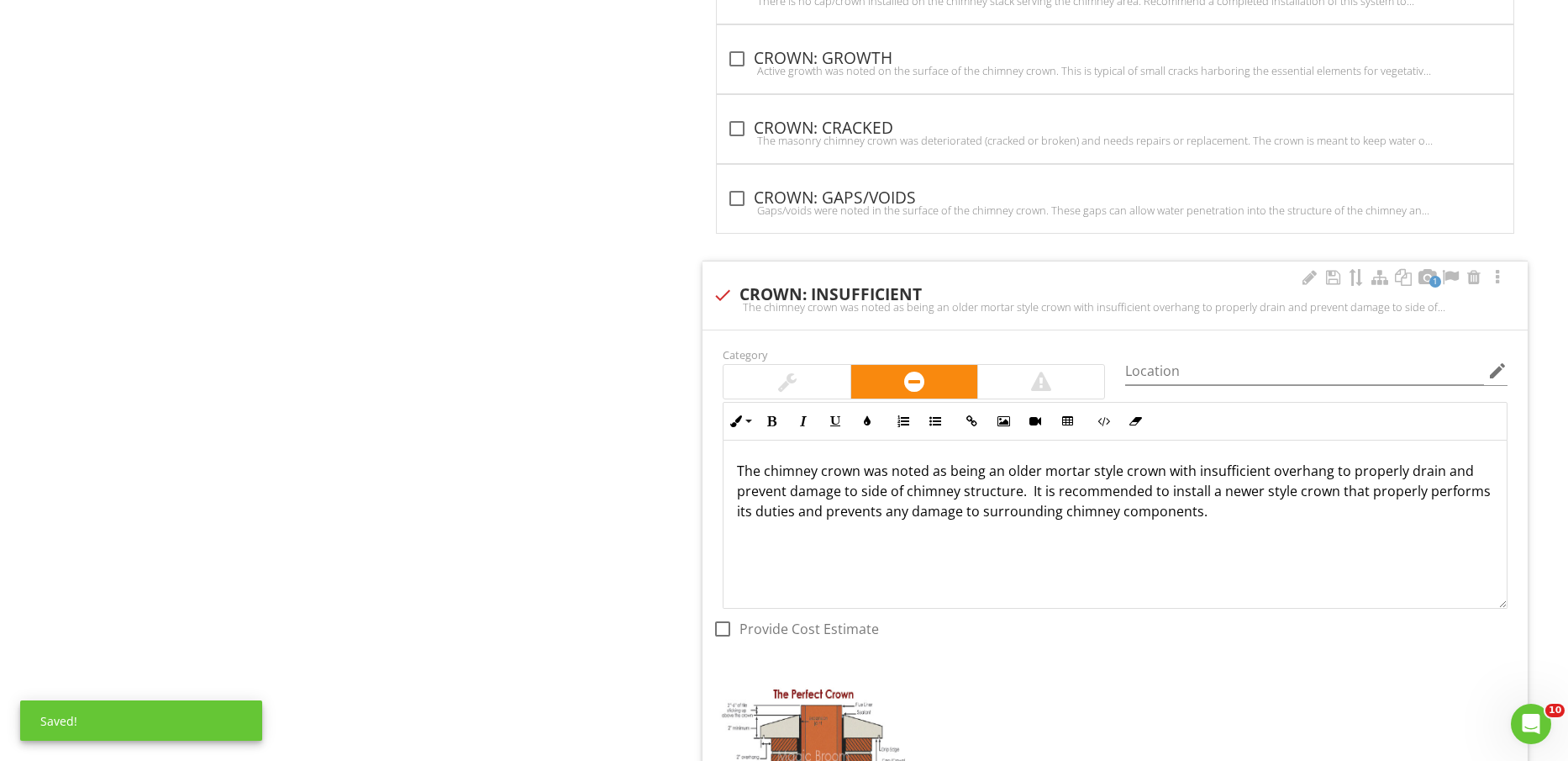
scroll to position [4318, 0]
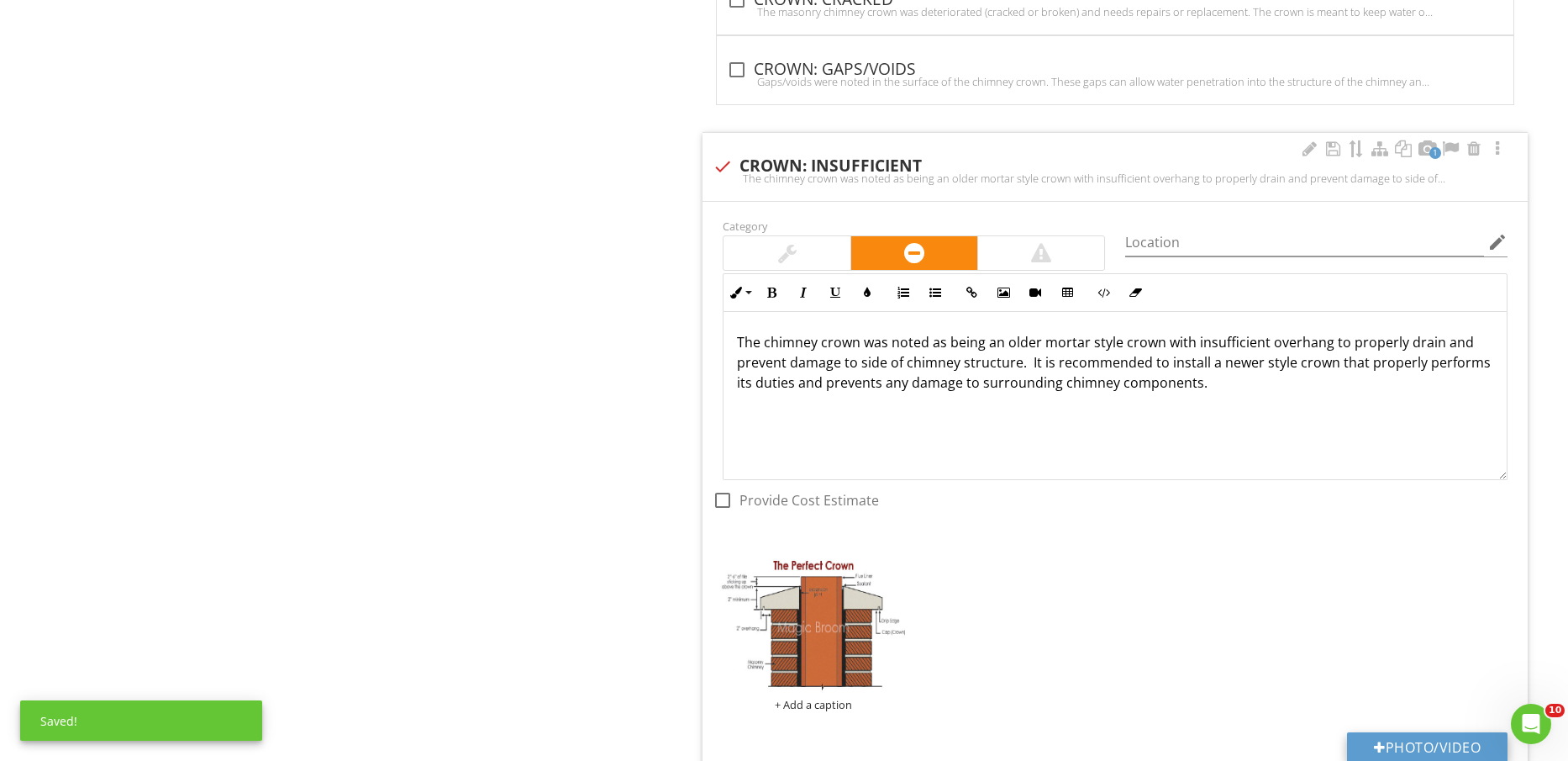
click at [1436, 748] on button "Photo/Video" at bounding box center [1428, 747] width 161 height 30
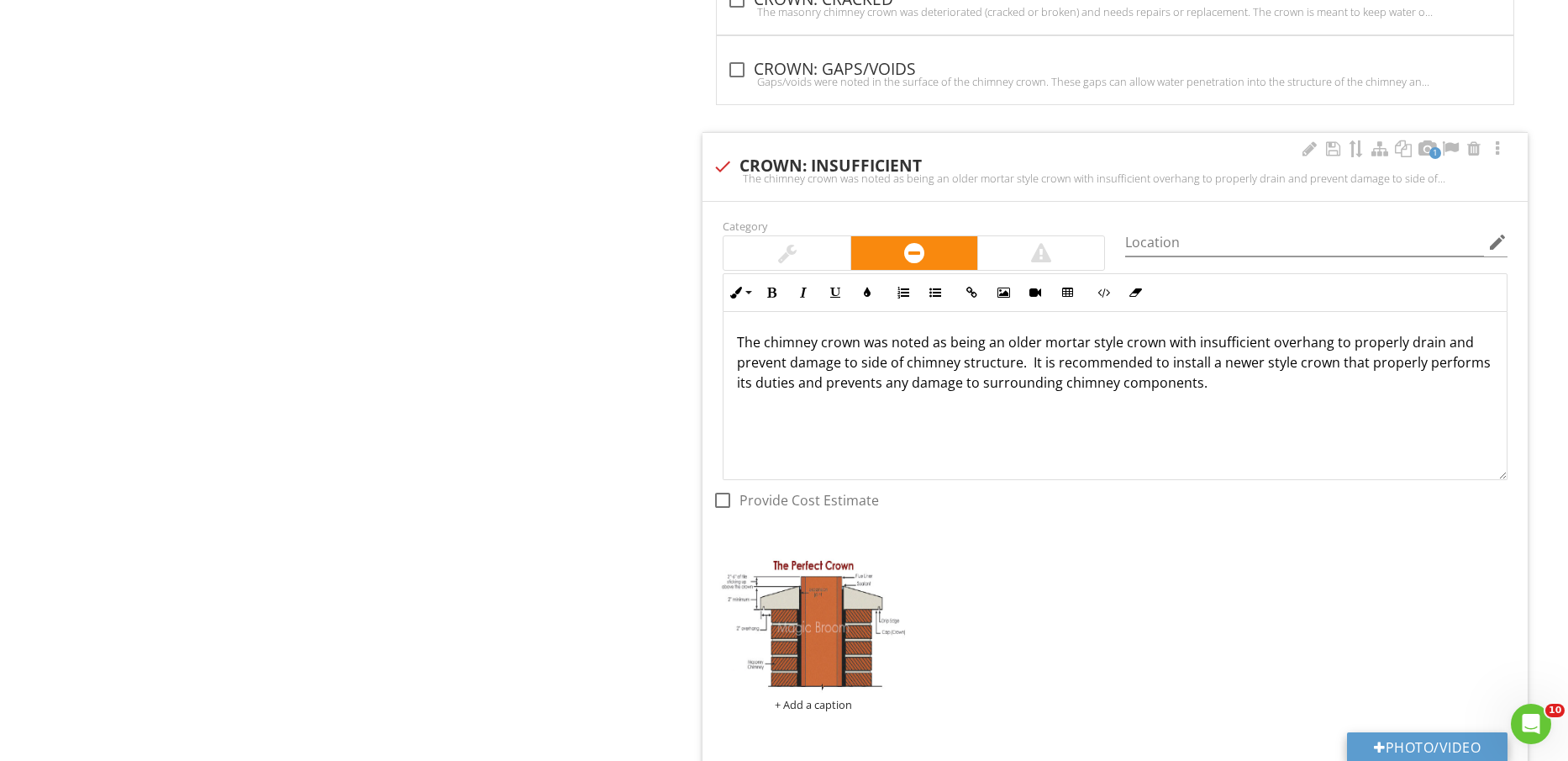
type input "C:\fakepath\IMG_2266.jpg"
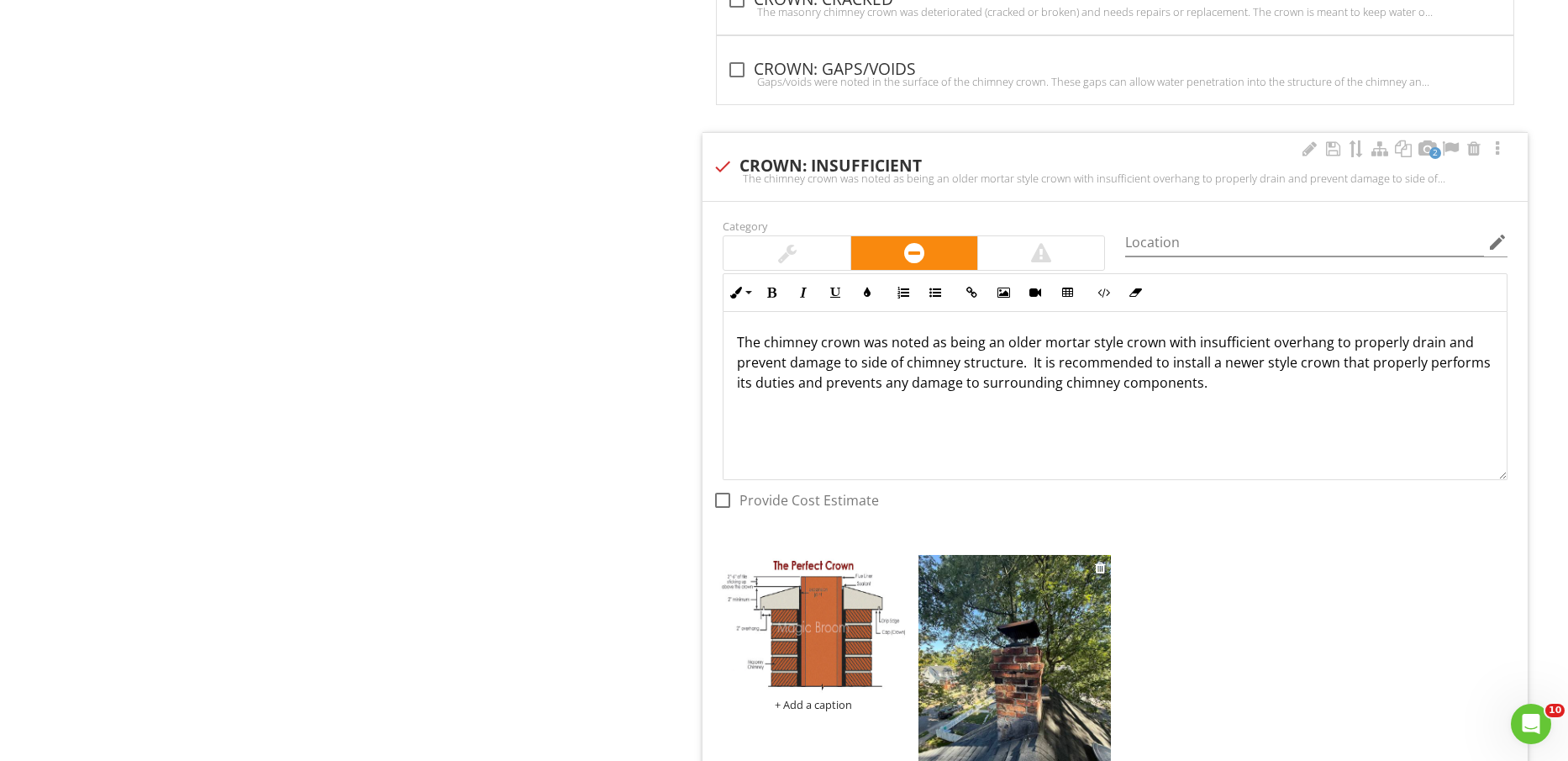
click at [1024, 657] on img at bounding box center [1014, 683] width 192 height 257
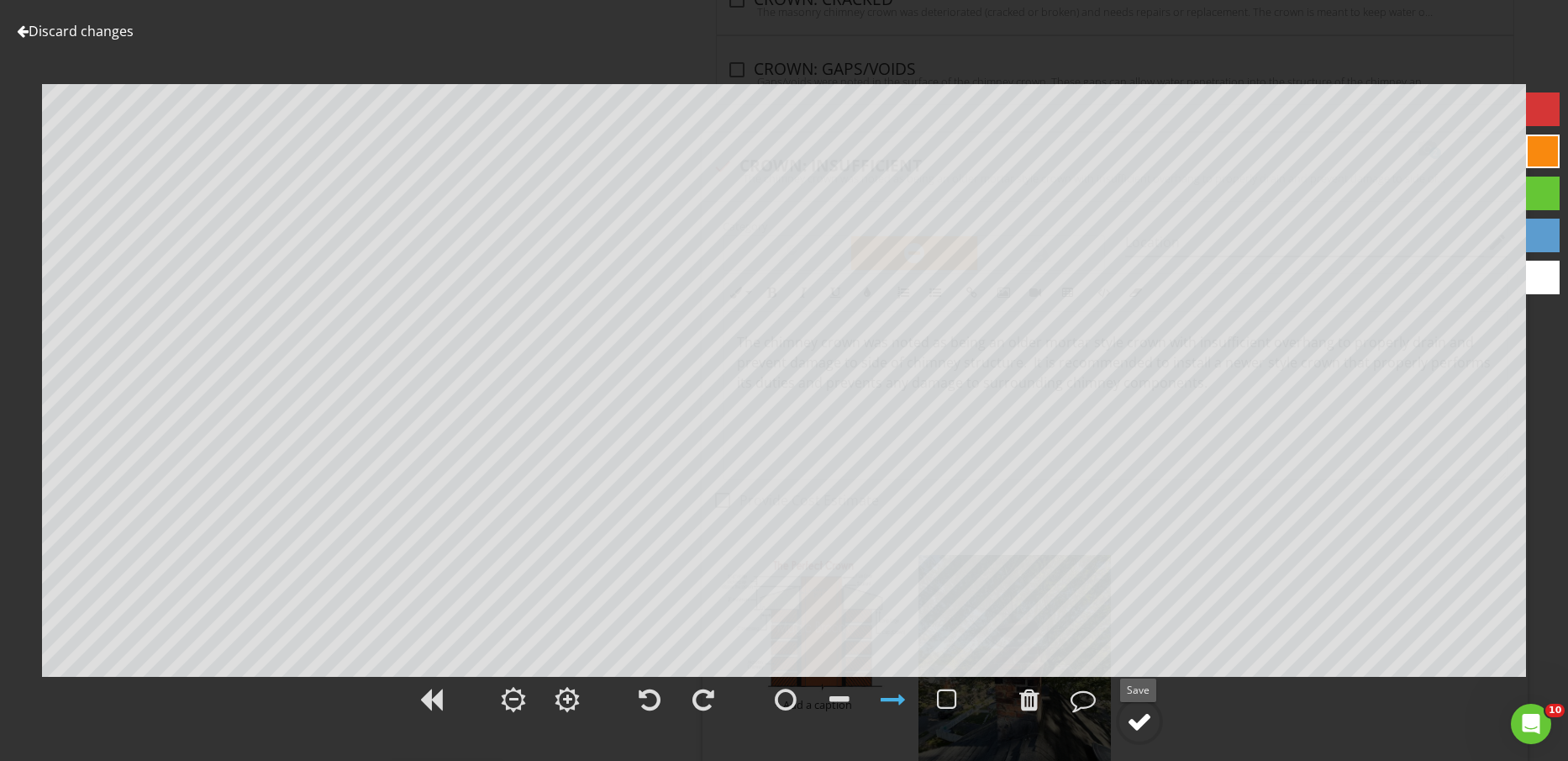
click at [1141, 712] on div at bounding box center [1140, 722] width 26 height 26
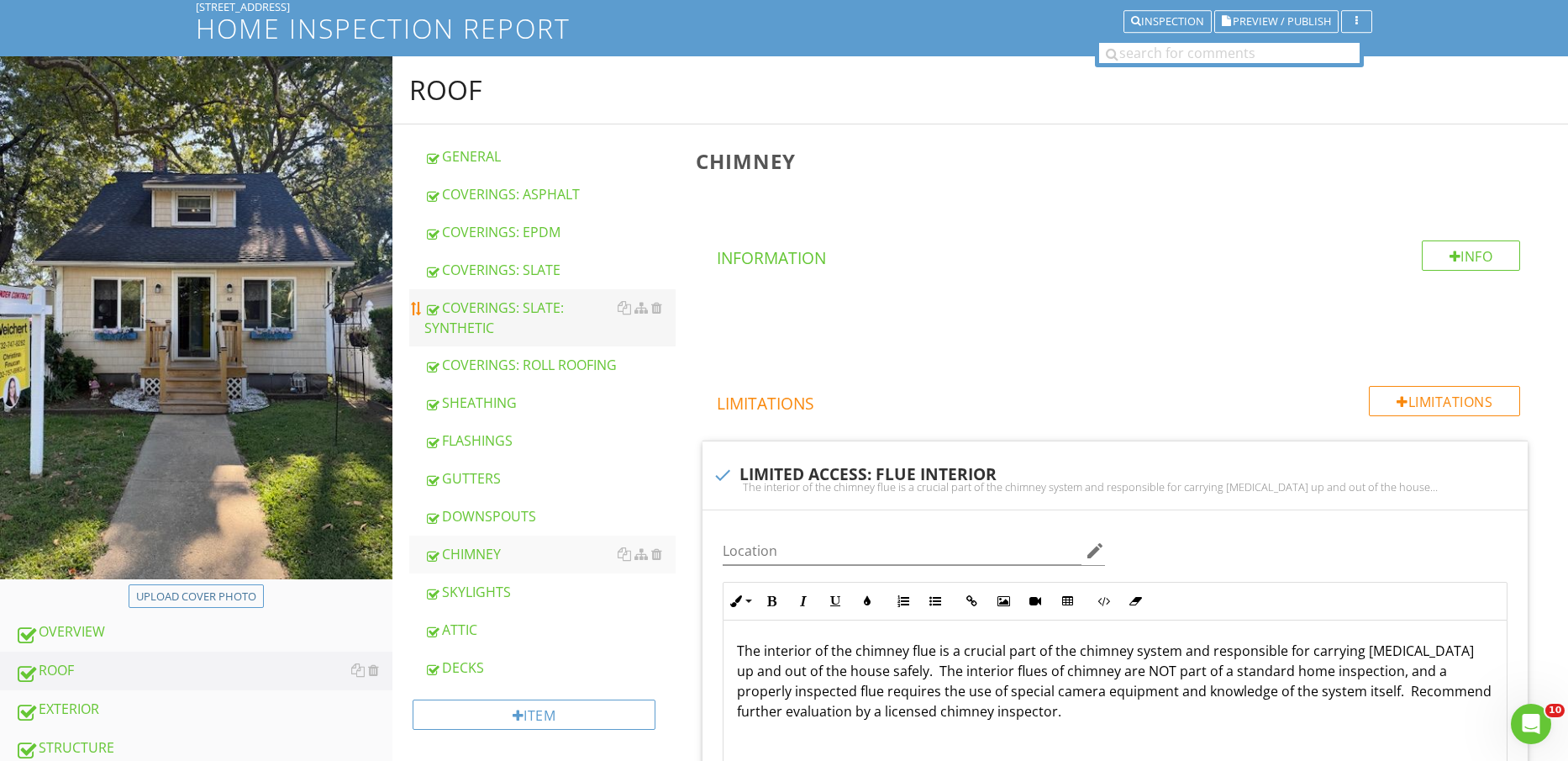
scroll to position [210, 0]
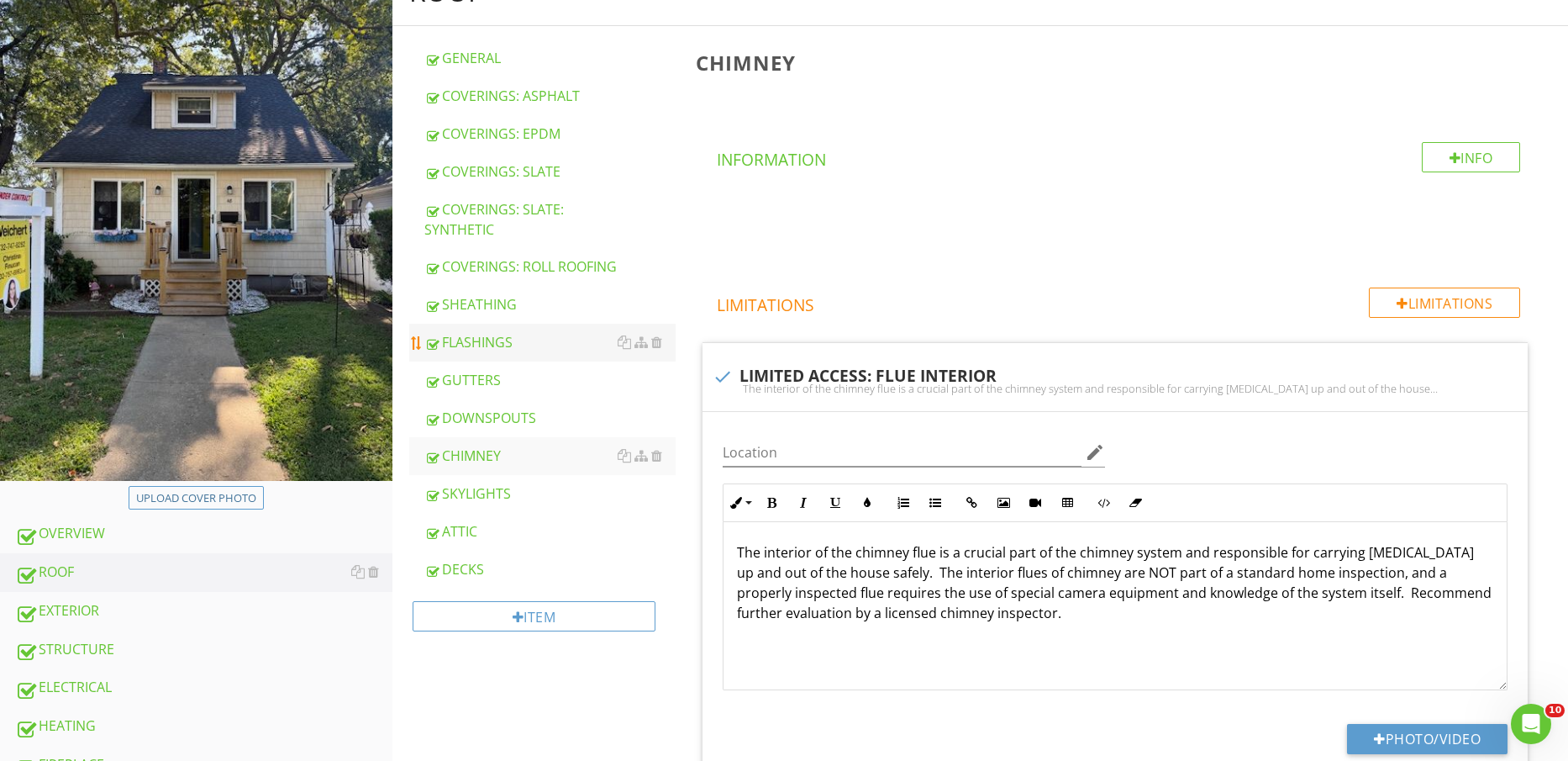
click at [499, 352] on div "FLASHINGS" at bounding box center [550, 343] width 252 height 21
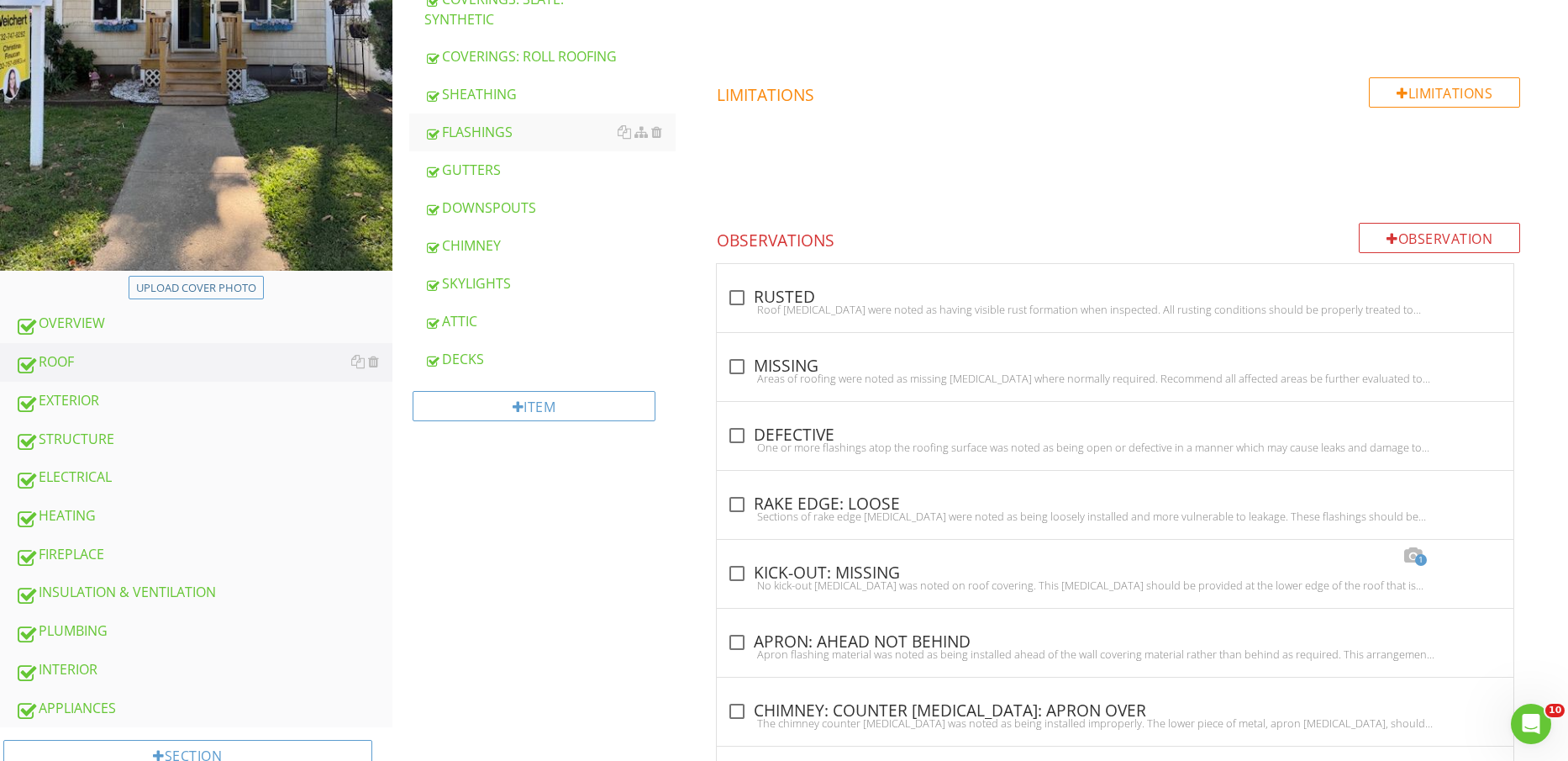
click at [797, 415] on div "check_box_outline_blank DEFECTIVE One or more flashings atop the roofing surfac…" at bounding box center [1115, 436] width 796 height 68
checkbox input "true"
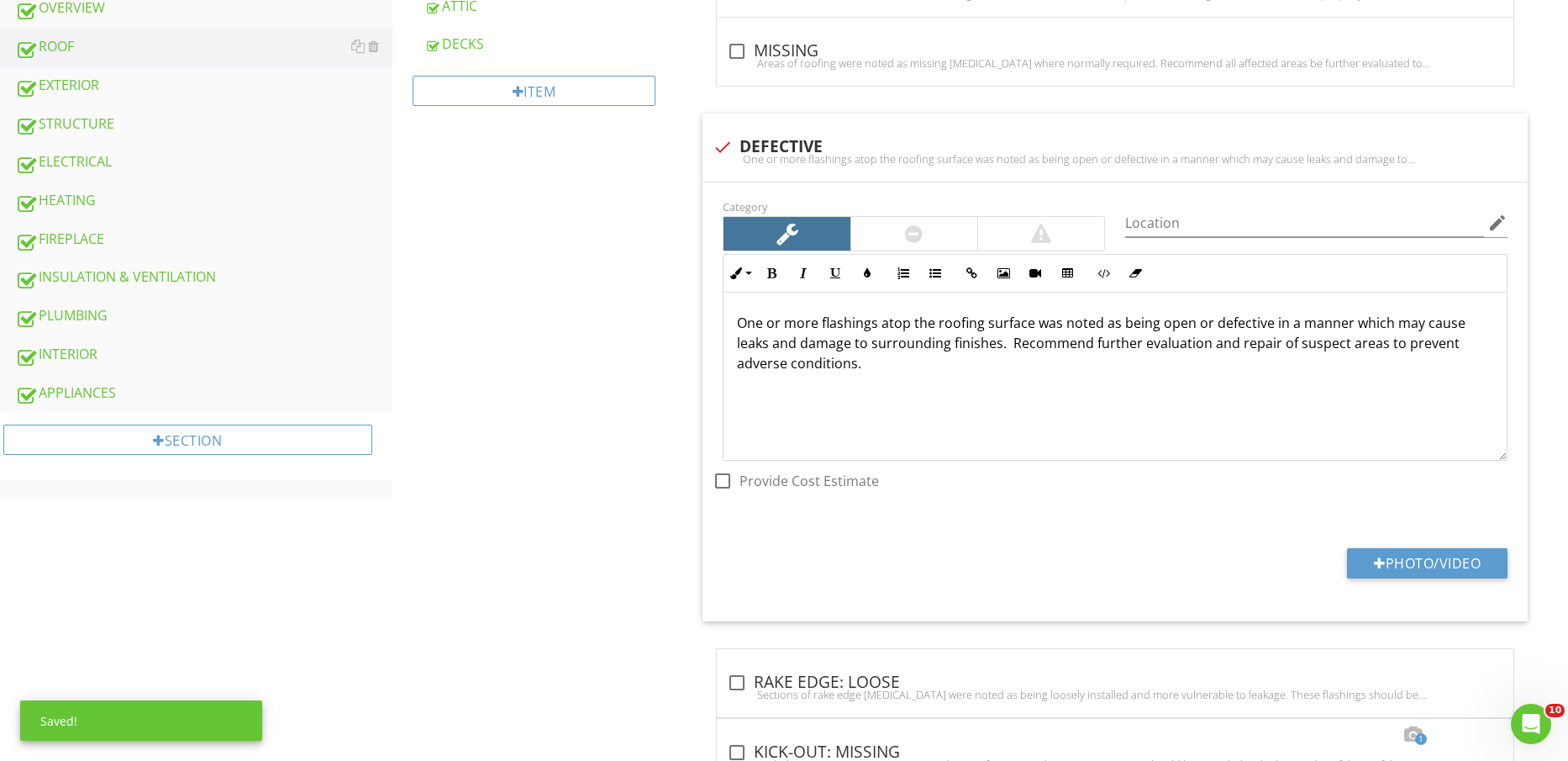
scroll to position [841, 0]
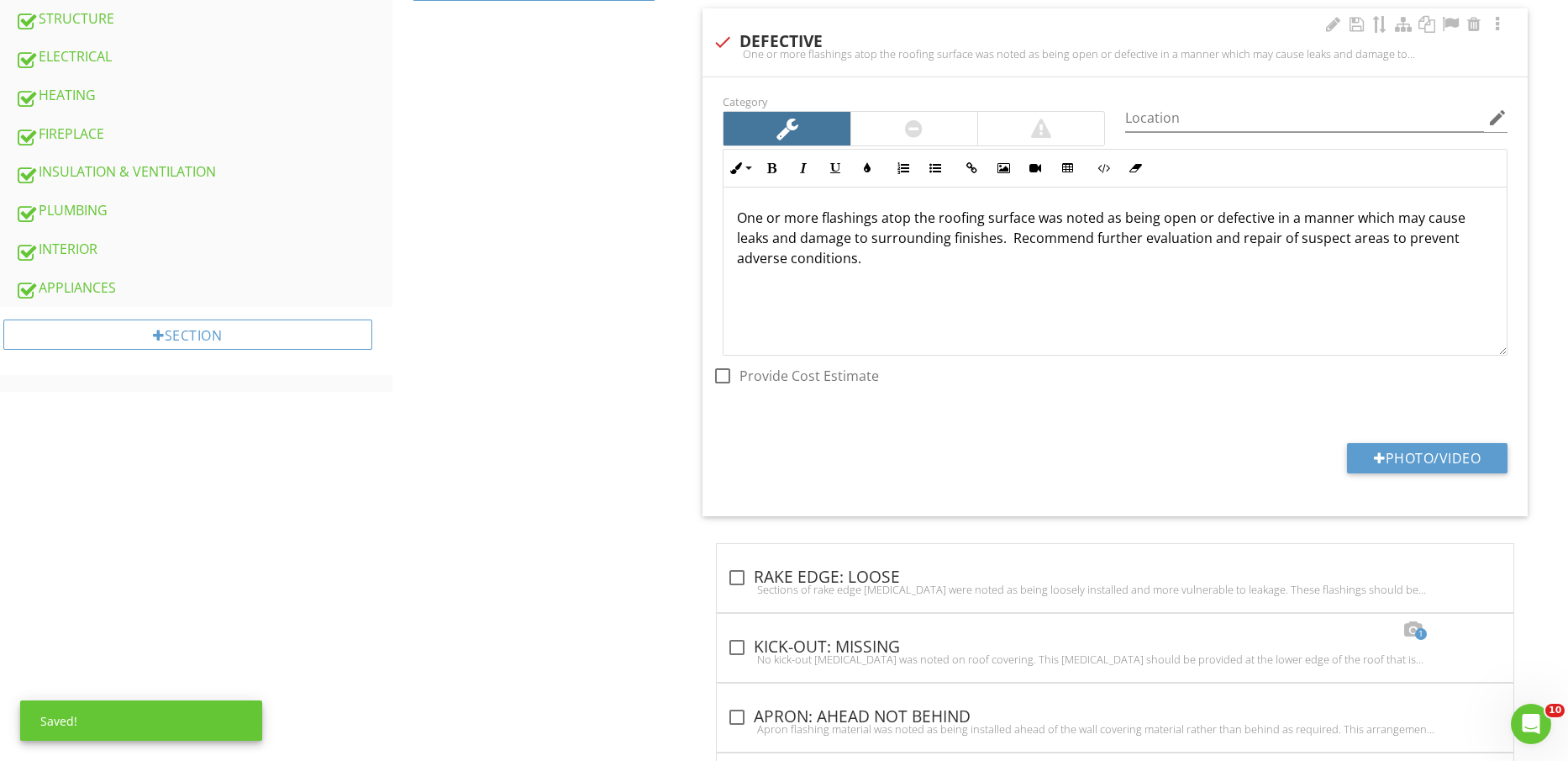
click at [892, 121] on div at bounding box center [914, 128] width 126 height 33
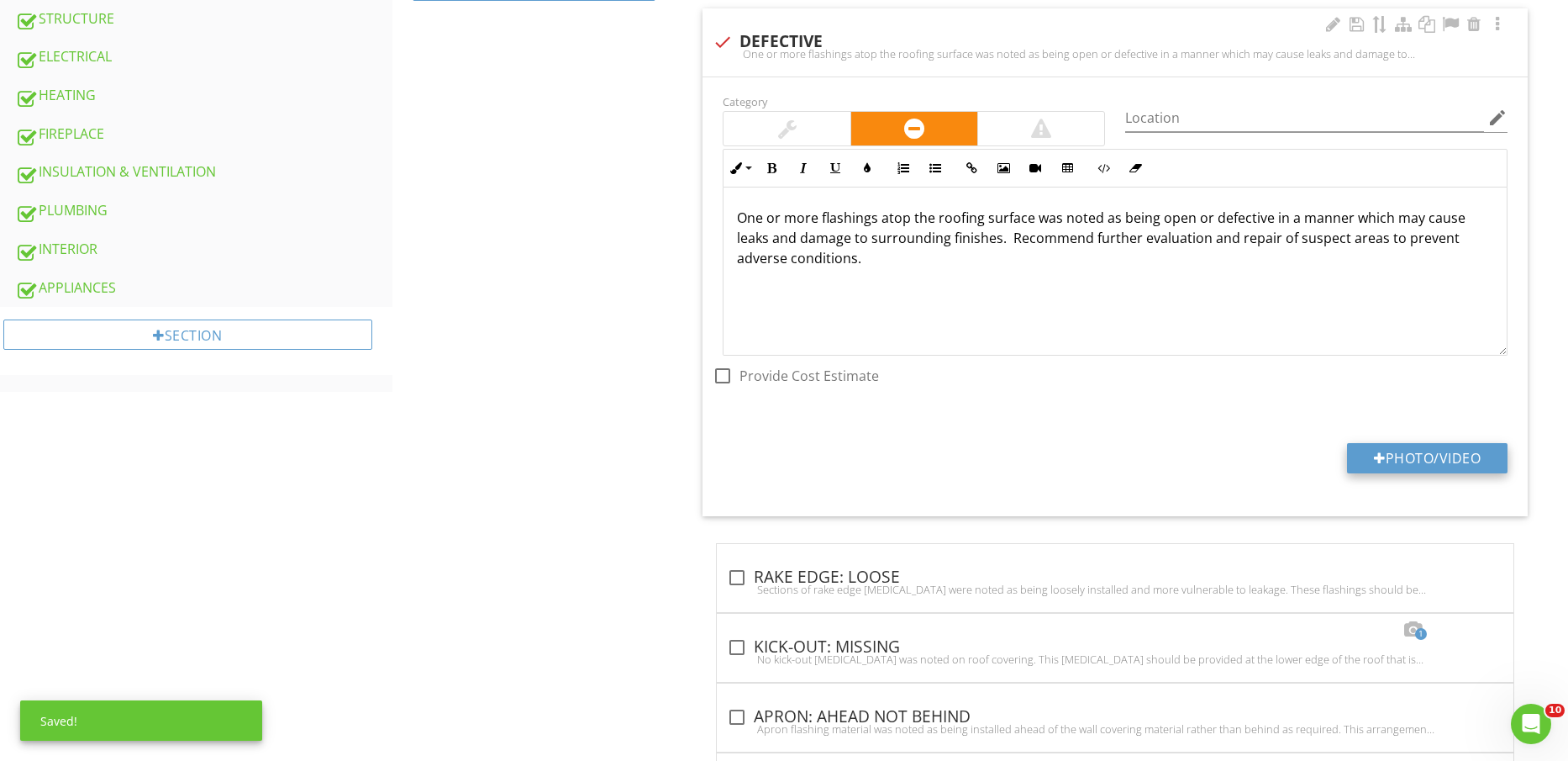
click at [1407, 451] on button "Photo/Video" at bounding box center [1428, 457] width 161 height 30
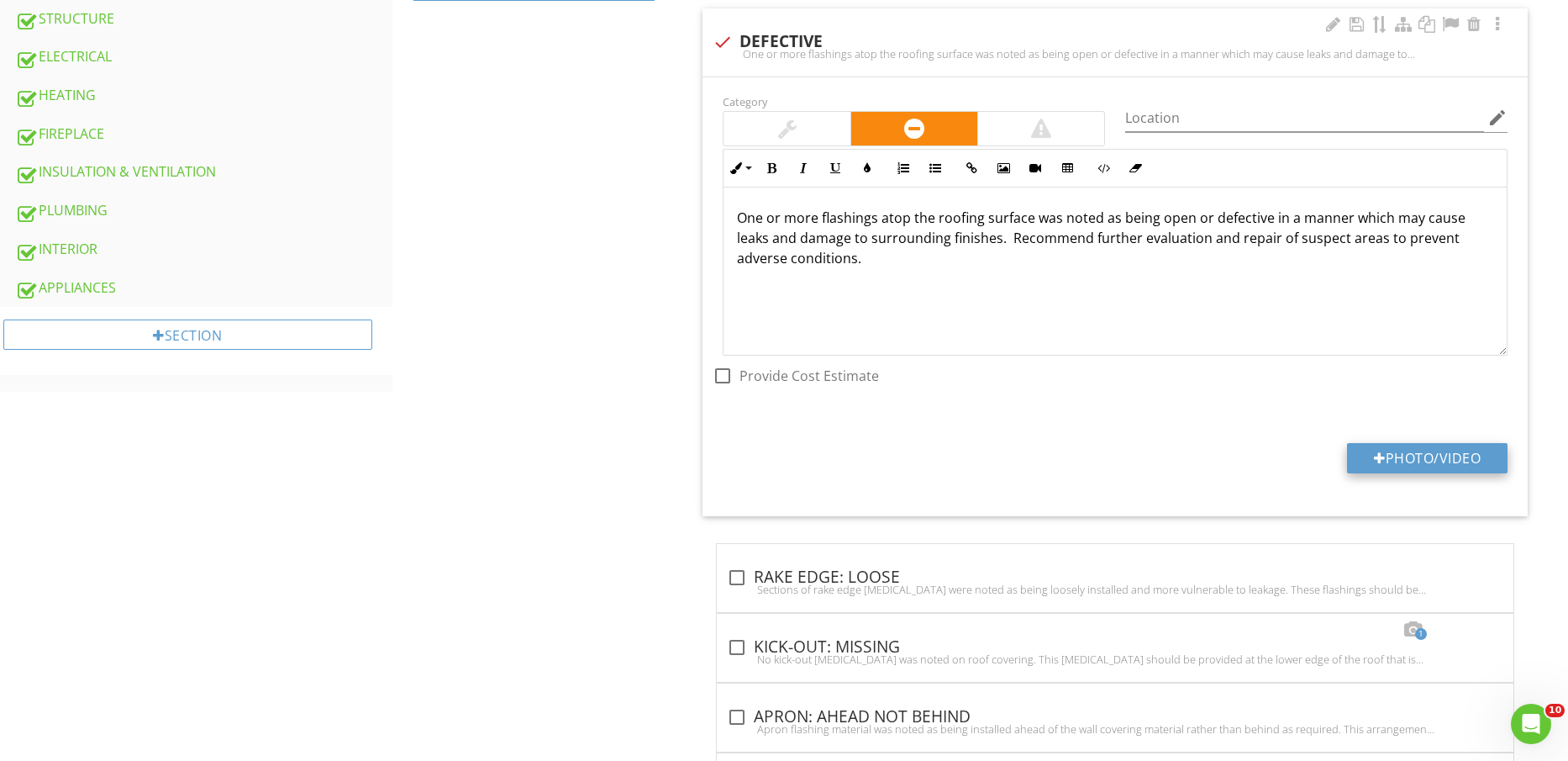
type input "C:\fakepath\IMG_2268.jpg"
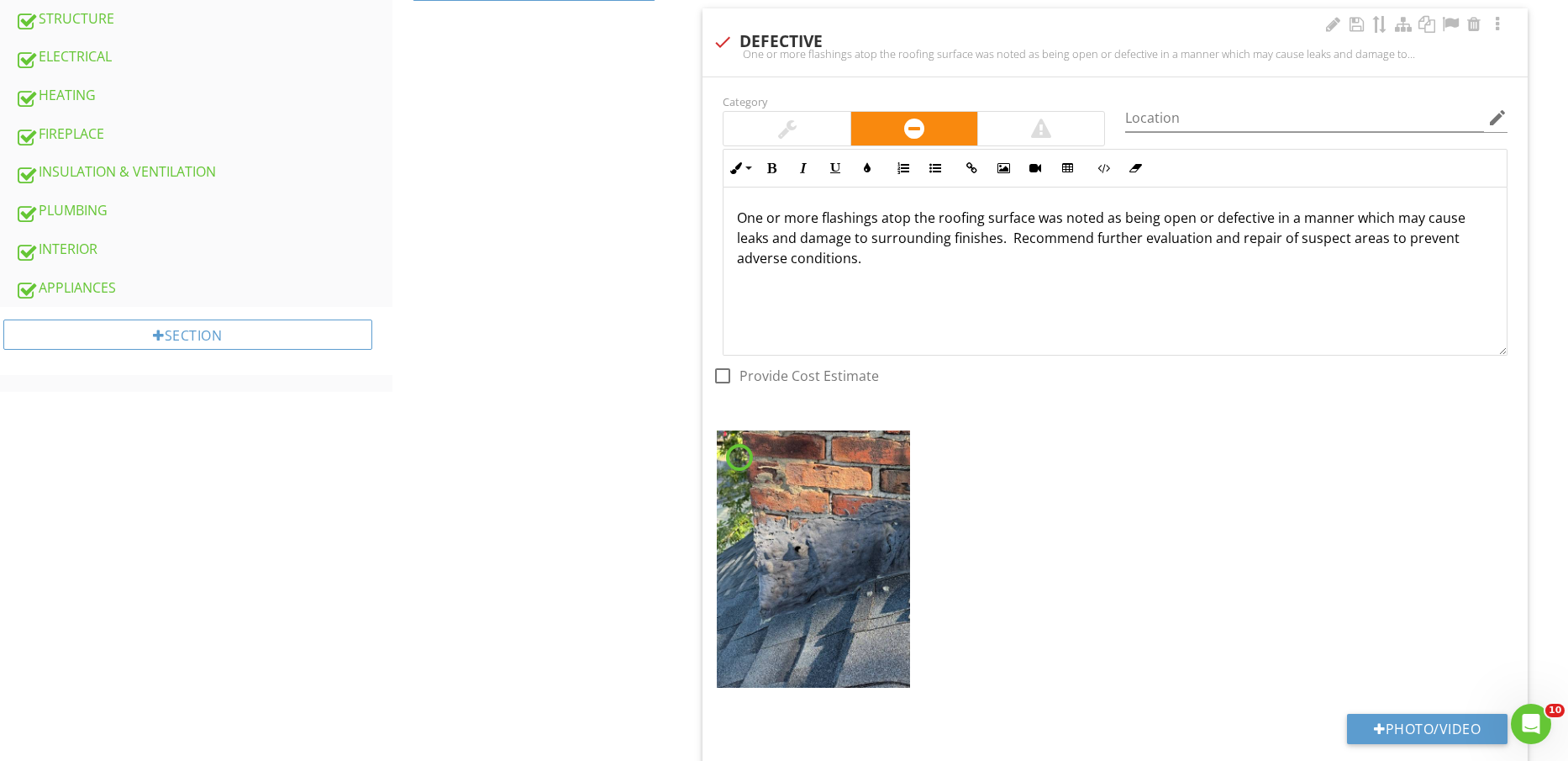
click at [846, 557] on img at bounding box center [813, 559] width 192 height 257
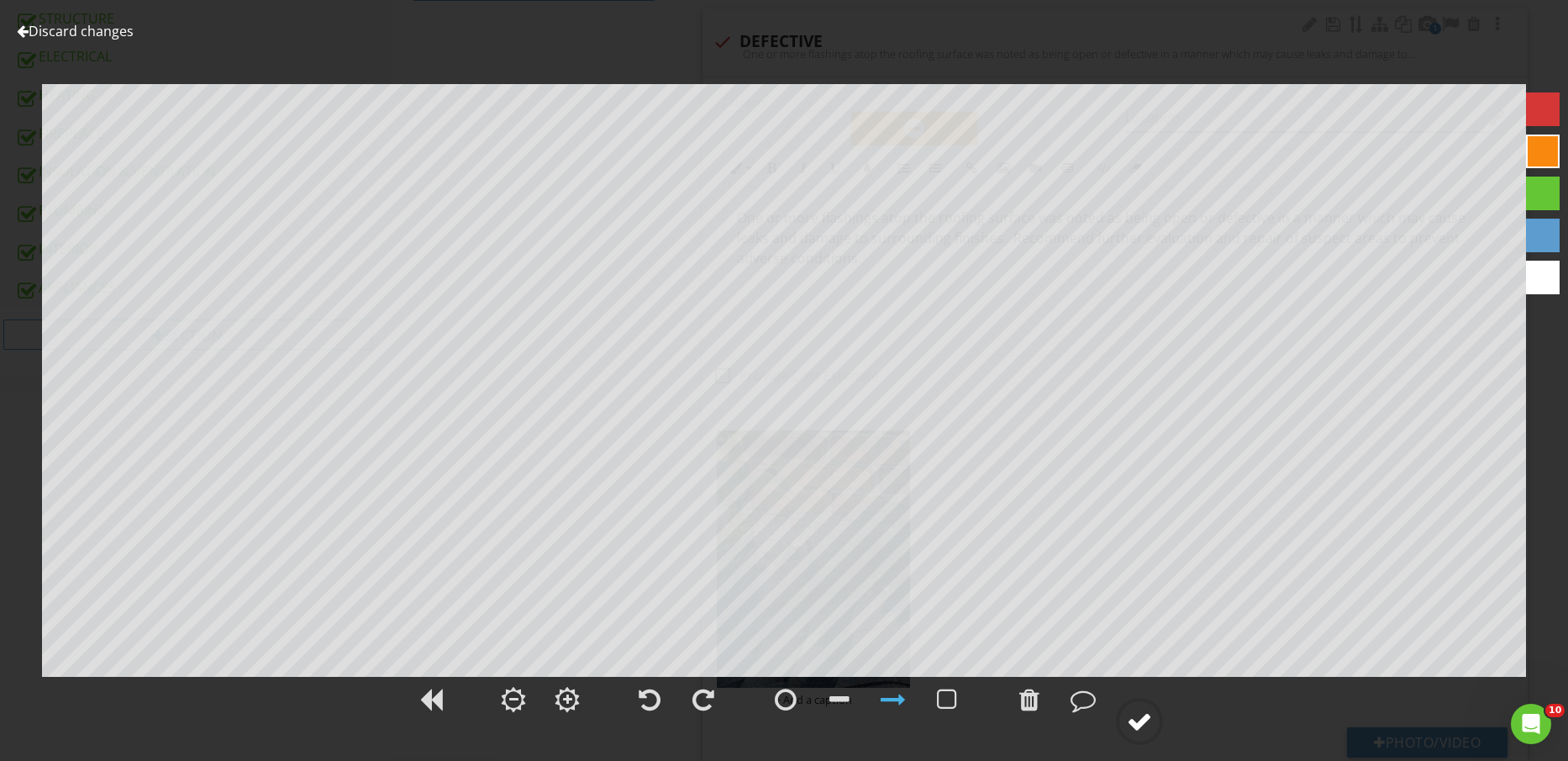
click at [1151, 721] on div at bounding box center [1140, 722] width 26 height 26
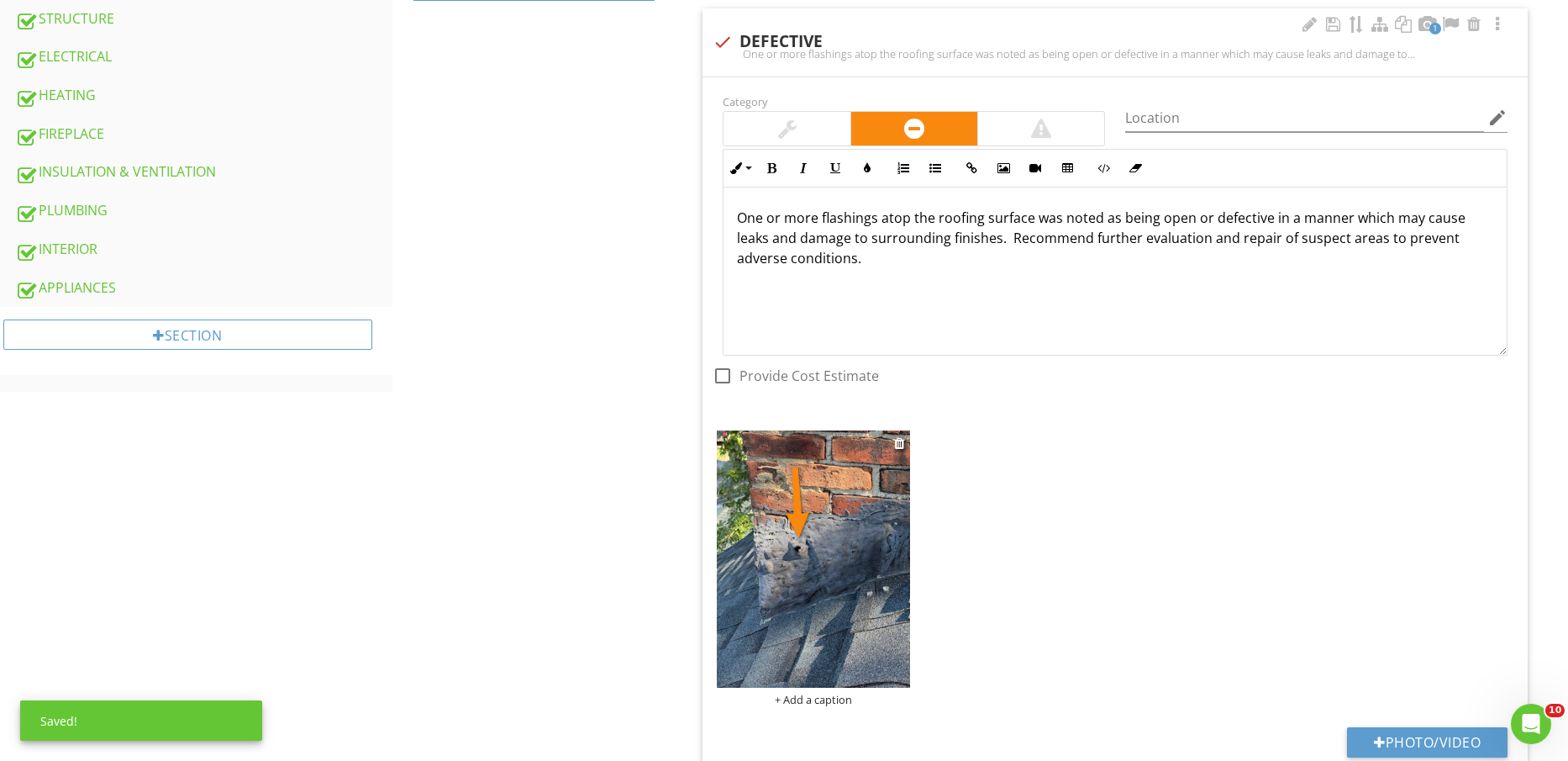
click at [838, 703] on div "+ Add a caption" at bounding box center [813, 700] width 192 height 14
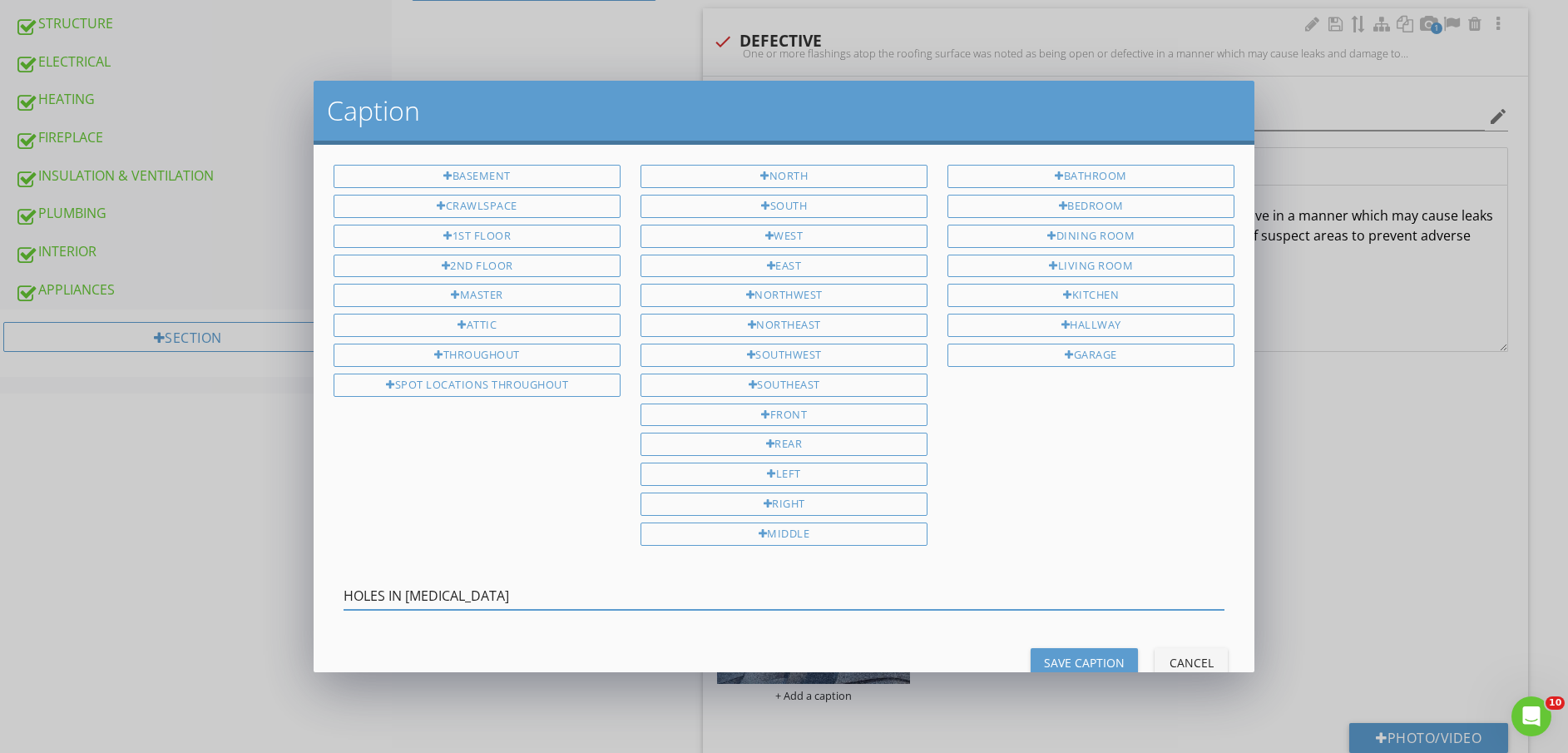
type input "HOLES IN FLASHING"
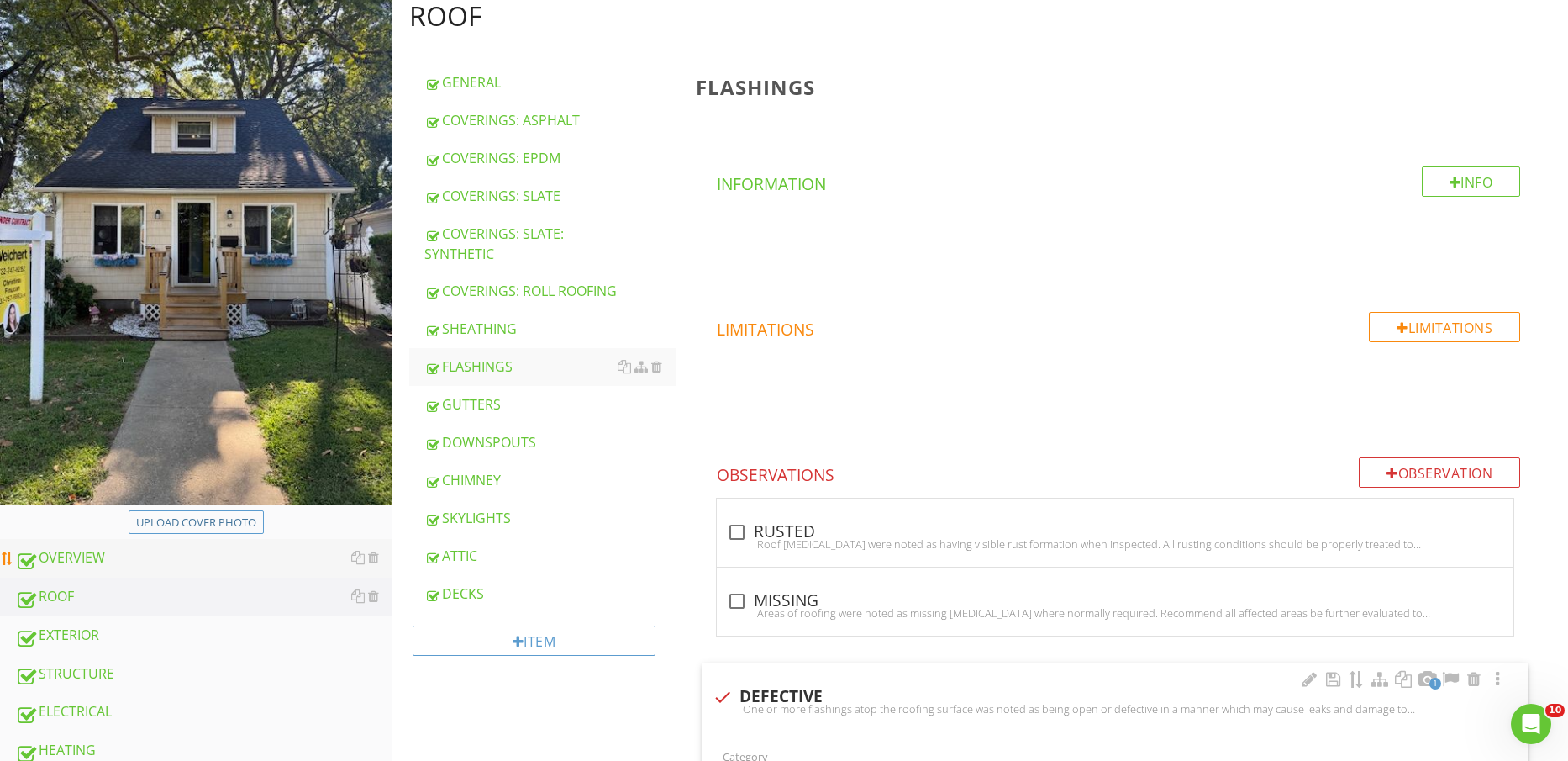
scroll to position [316, 0]
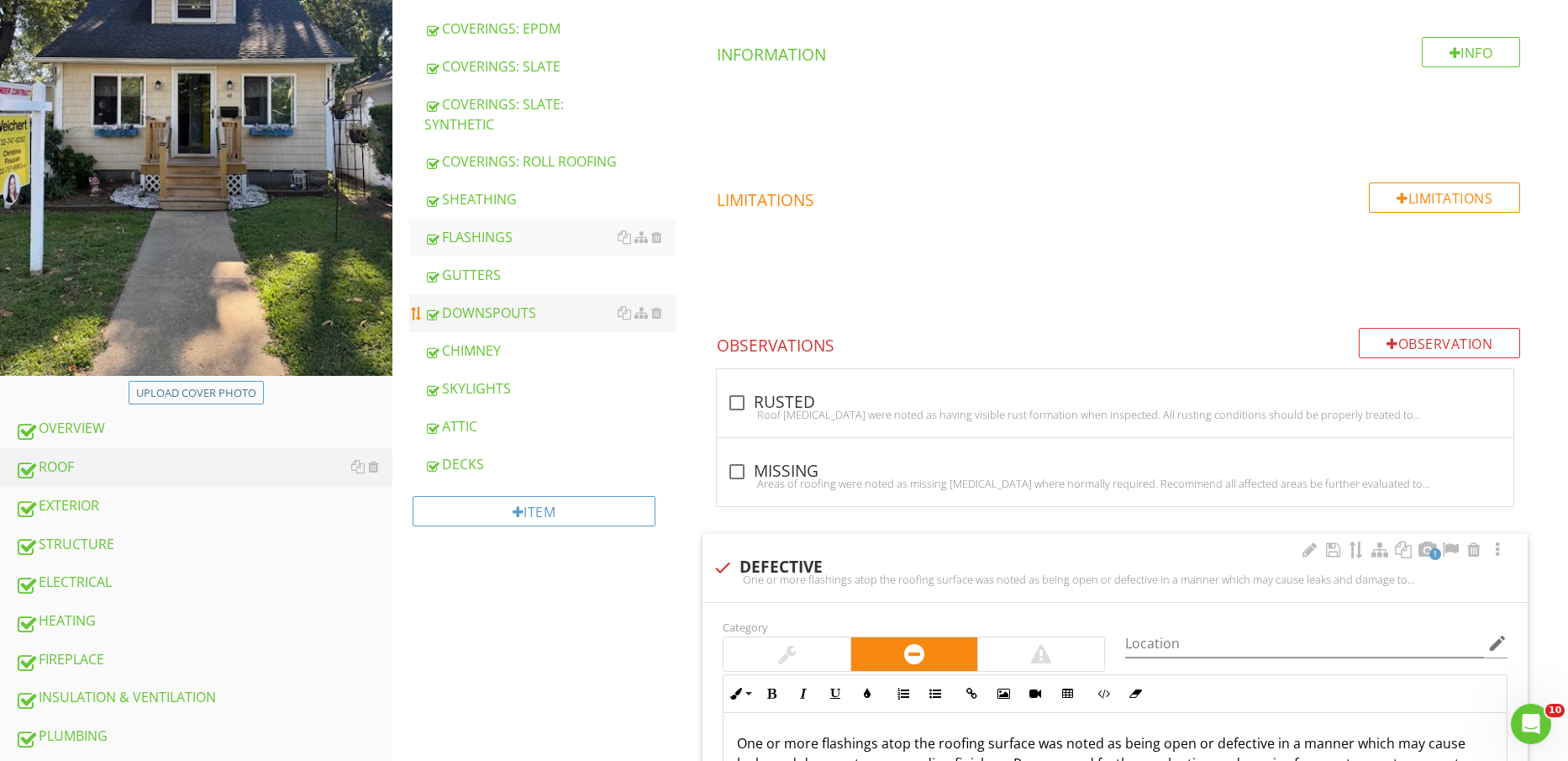
click at [511, 323] on div "DOWNSPOUTS" at bounding box center [550, 313] width 252 height 21
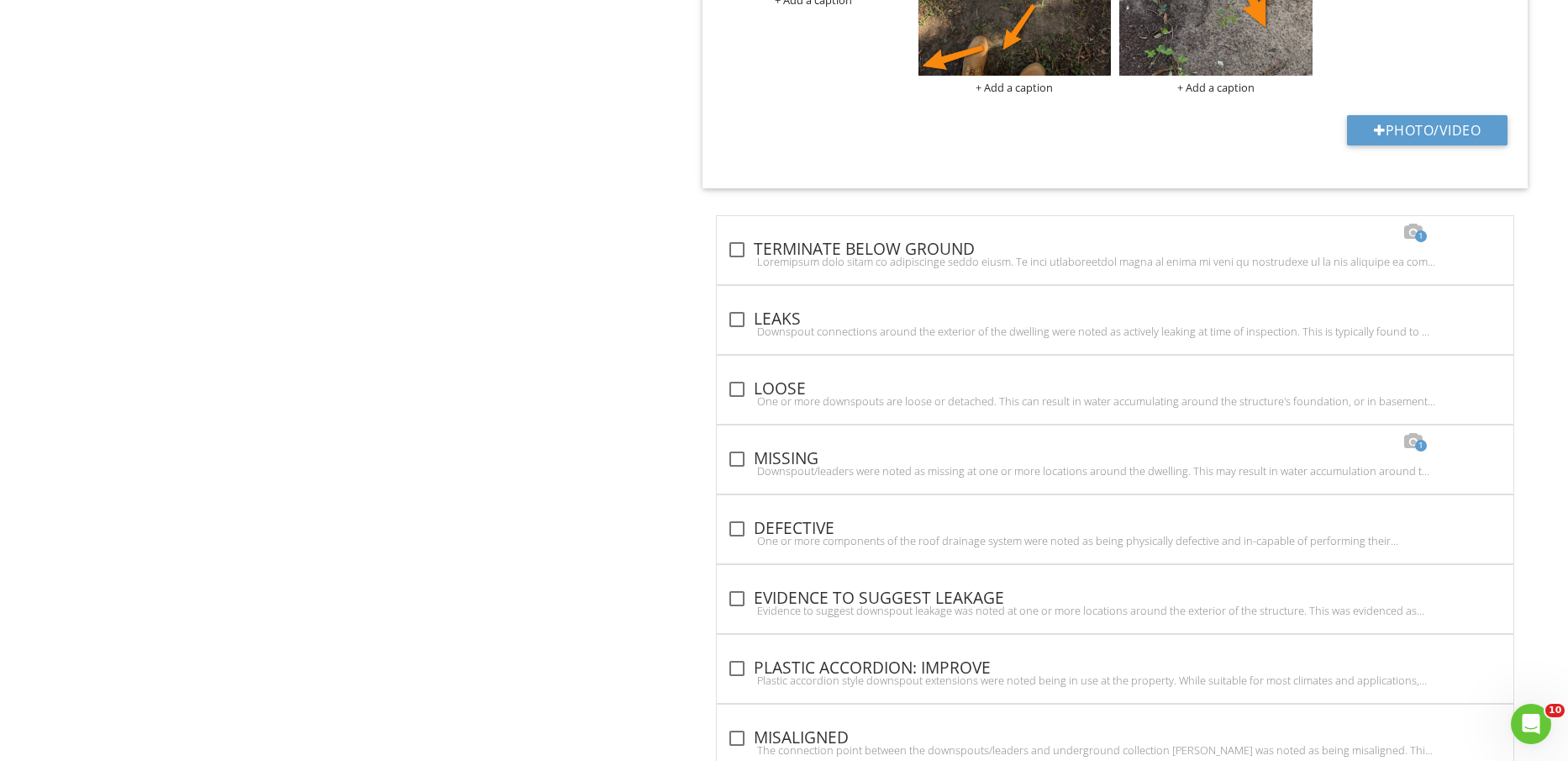
scroll to position [2042, 0]
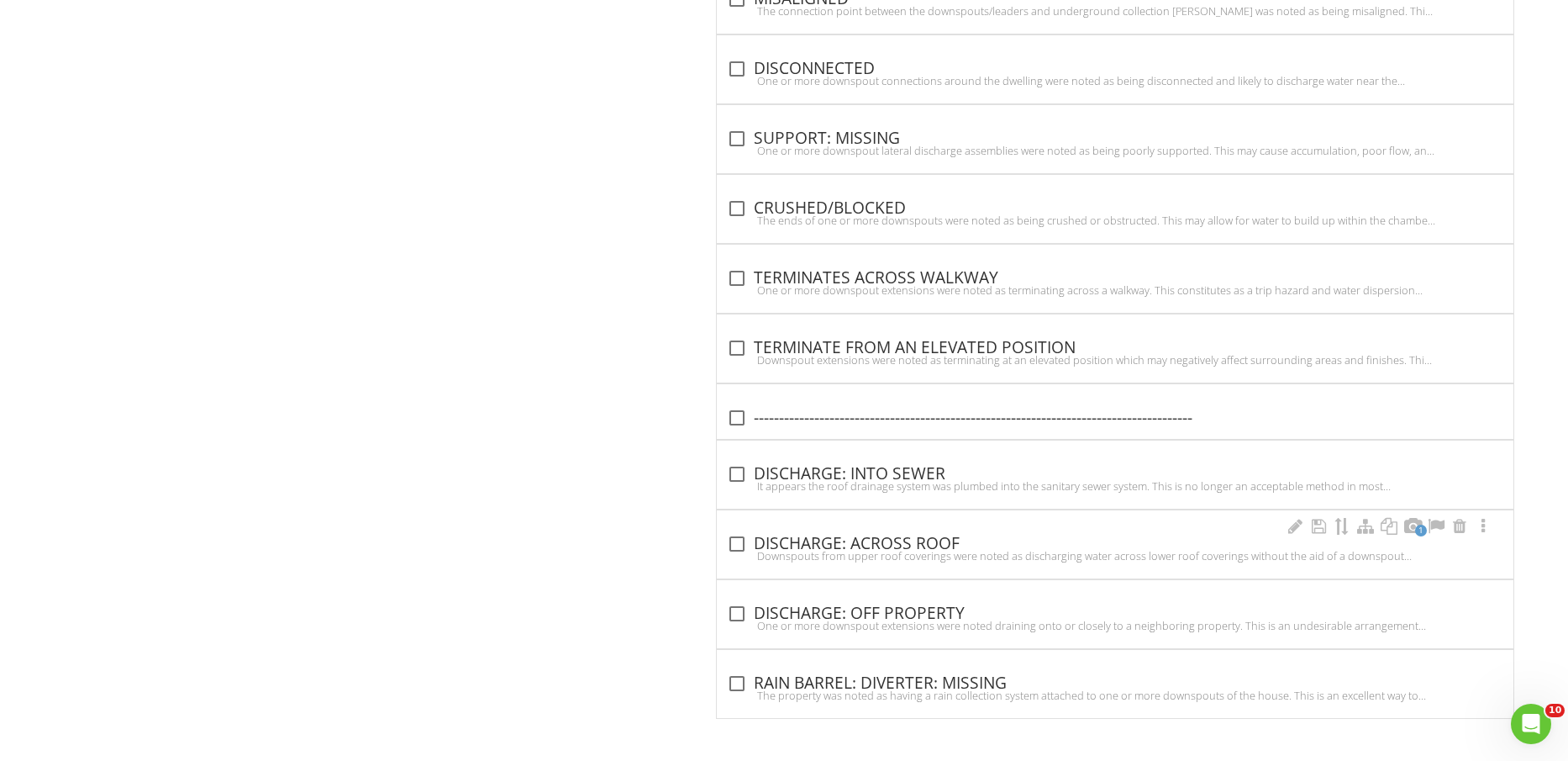
click at [872, 550] on div "Downspouts from upper roof coverings were noted as discharging water across low…" at bounding box center [1115, 556] width 777 height 14
checkbox input "true"
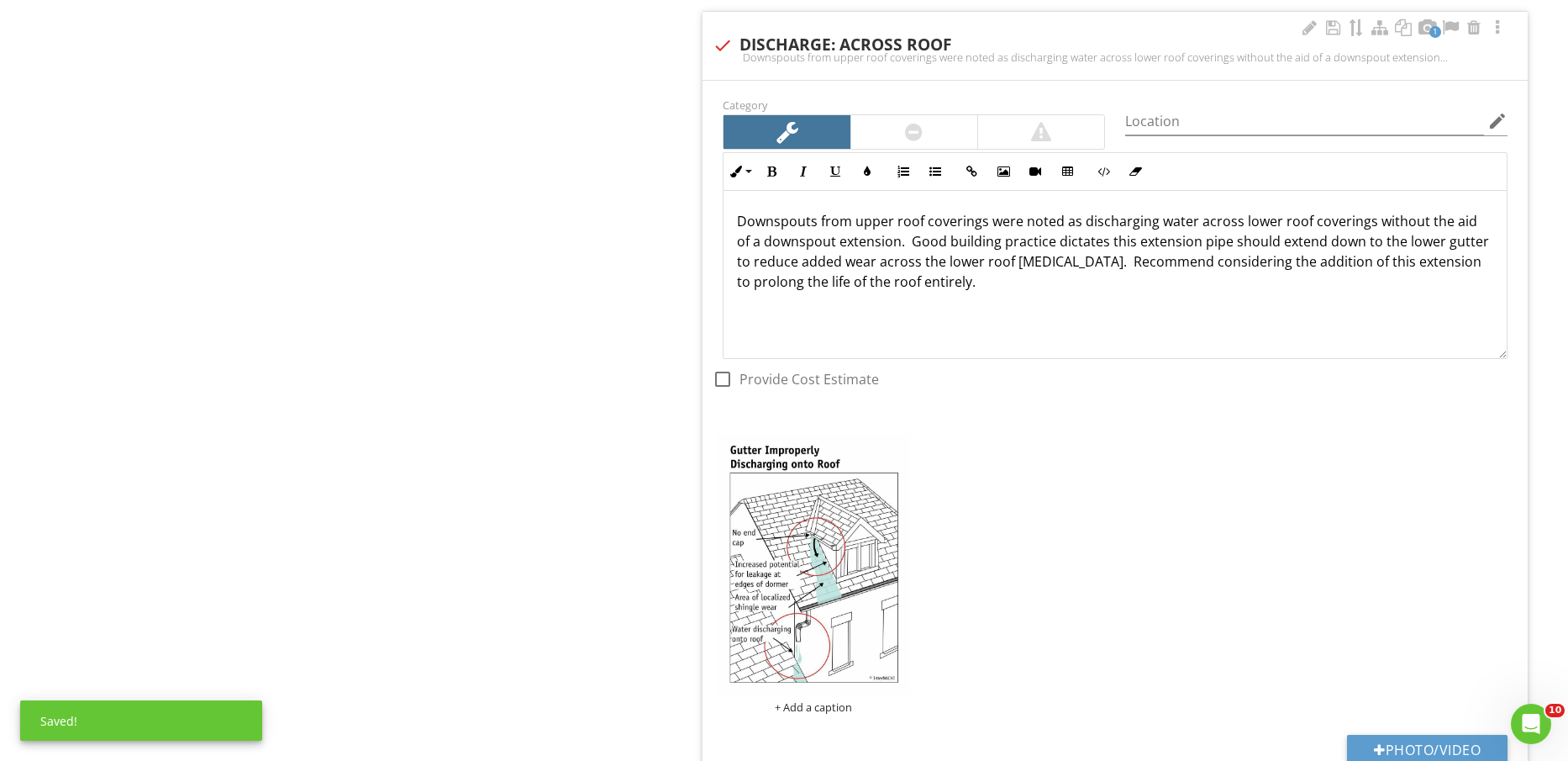
click at [1424, 497] on div "+ Add a caption" at bounding box center [1115, 574] width 805 height 288
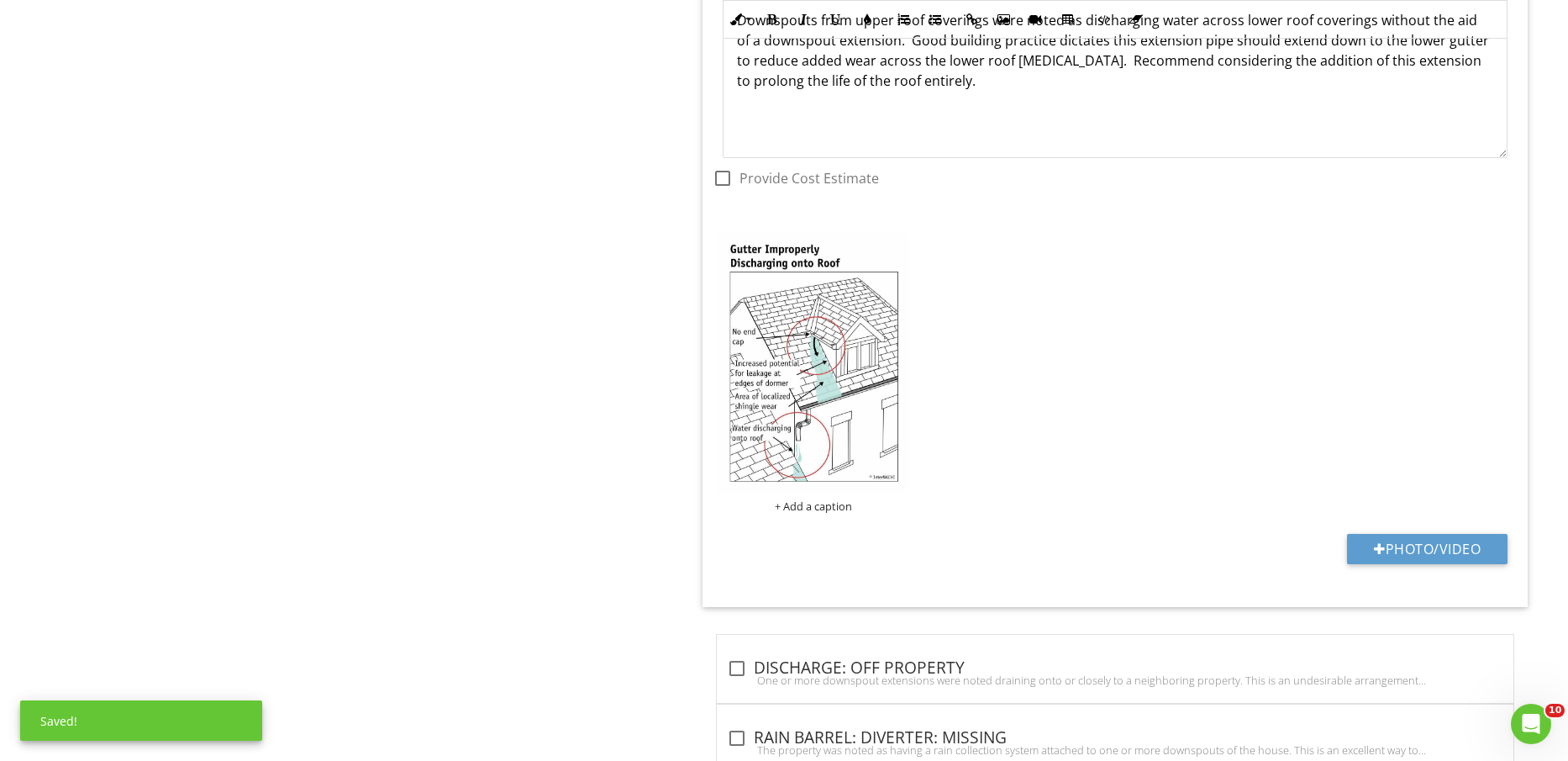
scroll to position [2778, 0]
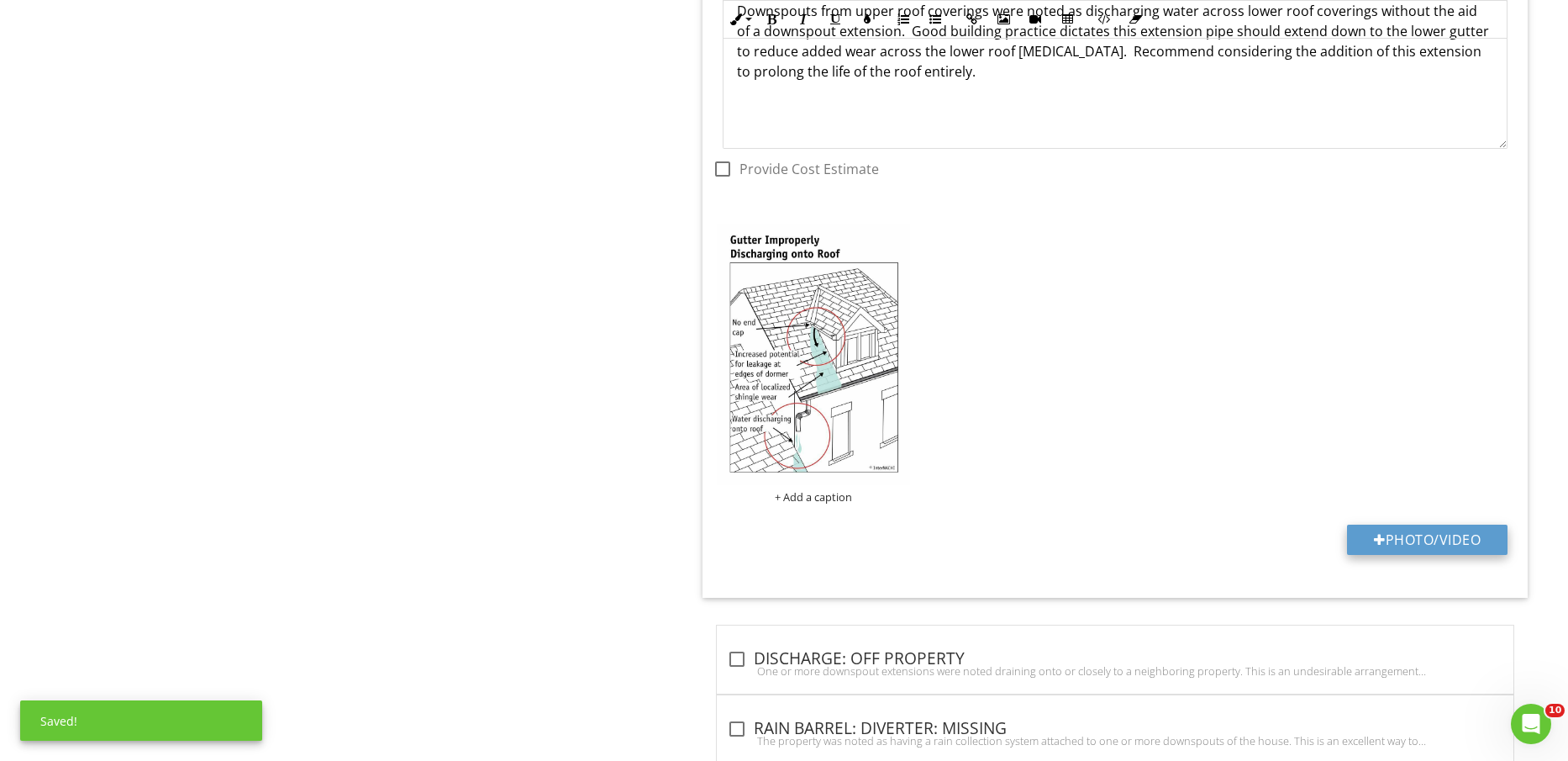
click at [1433, 535] on button "Photo/Video" at bounding box center [1428, 540] width 161 height 30
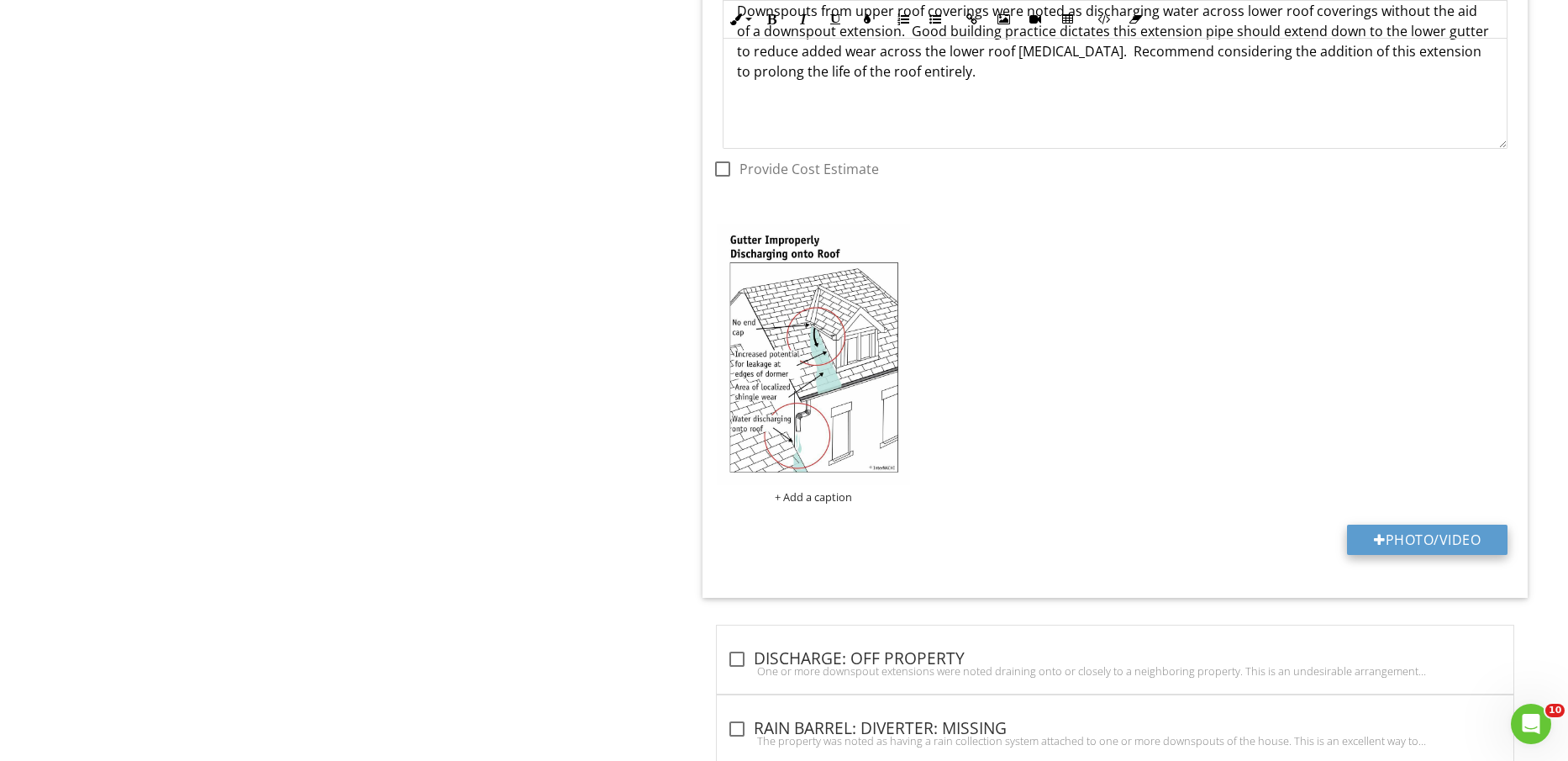
type input "C:\fakepath\IMG_2272.jpg"
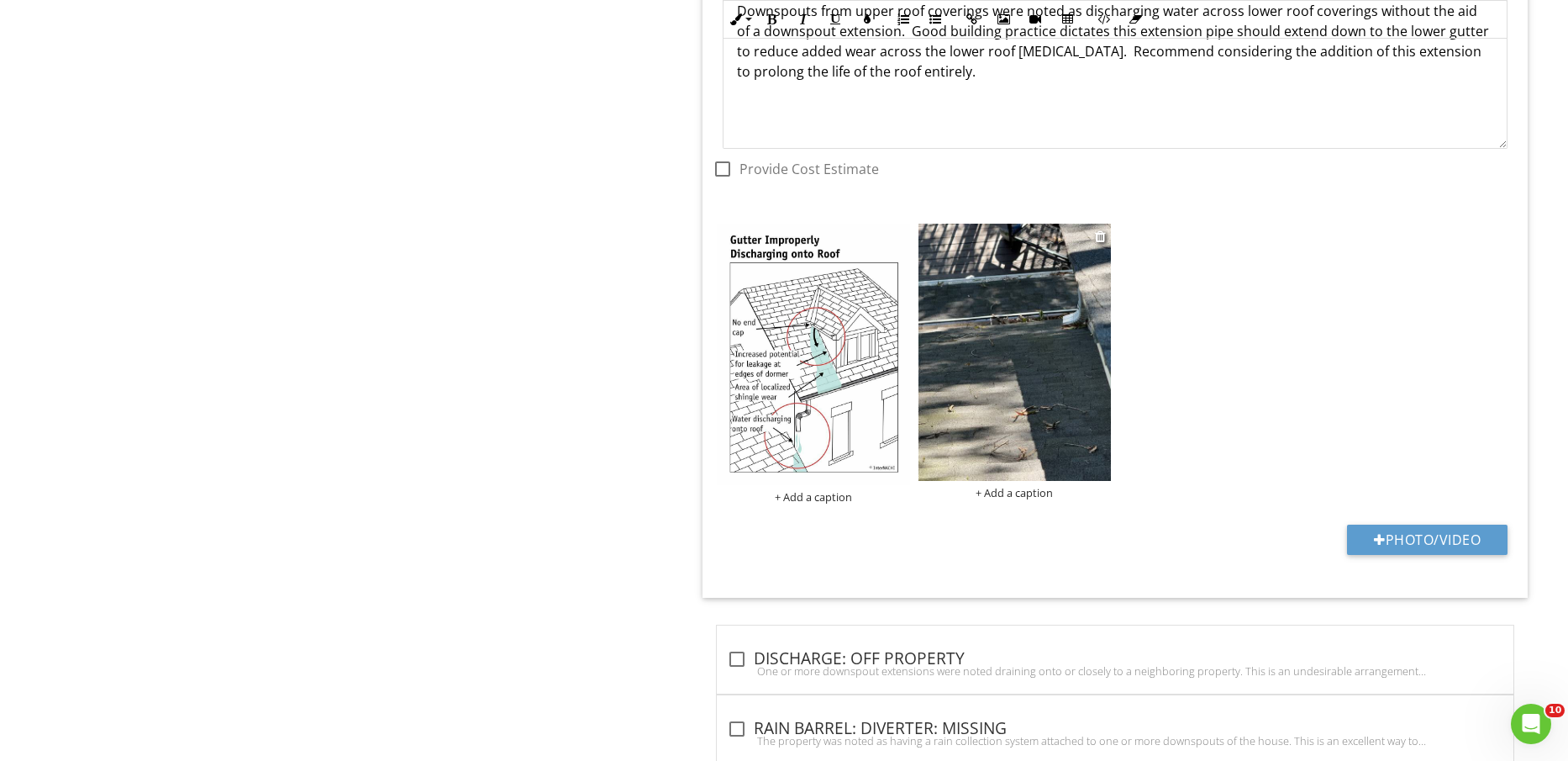
click at [1031, 404] on img at bounding box center [1014, 352] width 192 height 257
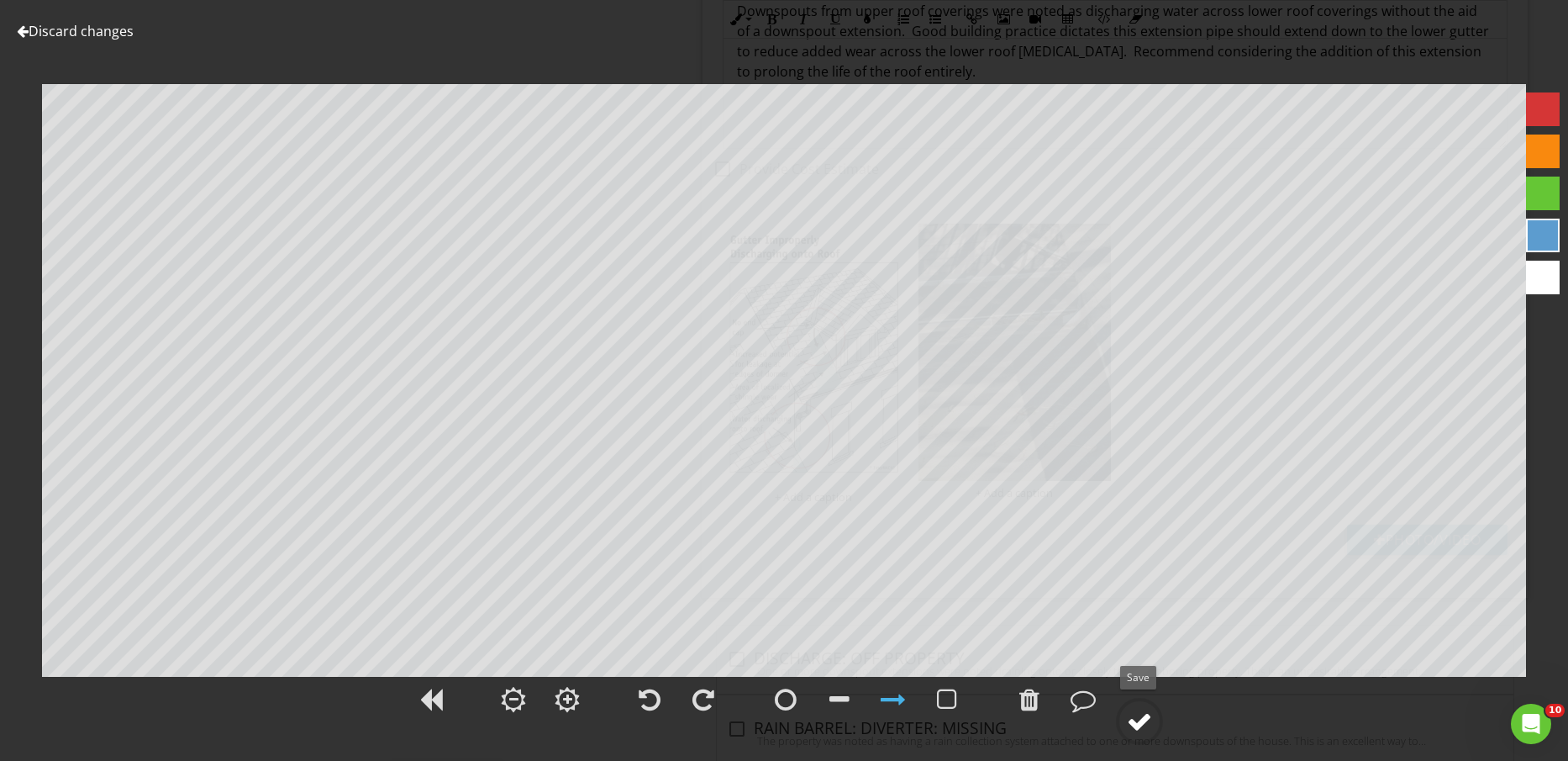
drag, startPoint x: 1150, startPoint y: 732, endPoint x: 1136, endPoint y: 741, distance: 16.6
click at [1148, 731] on div at bounding box center [1140, 722] width 26 height 26
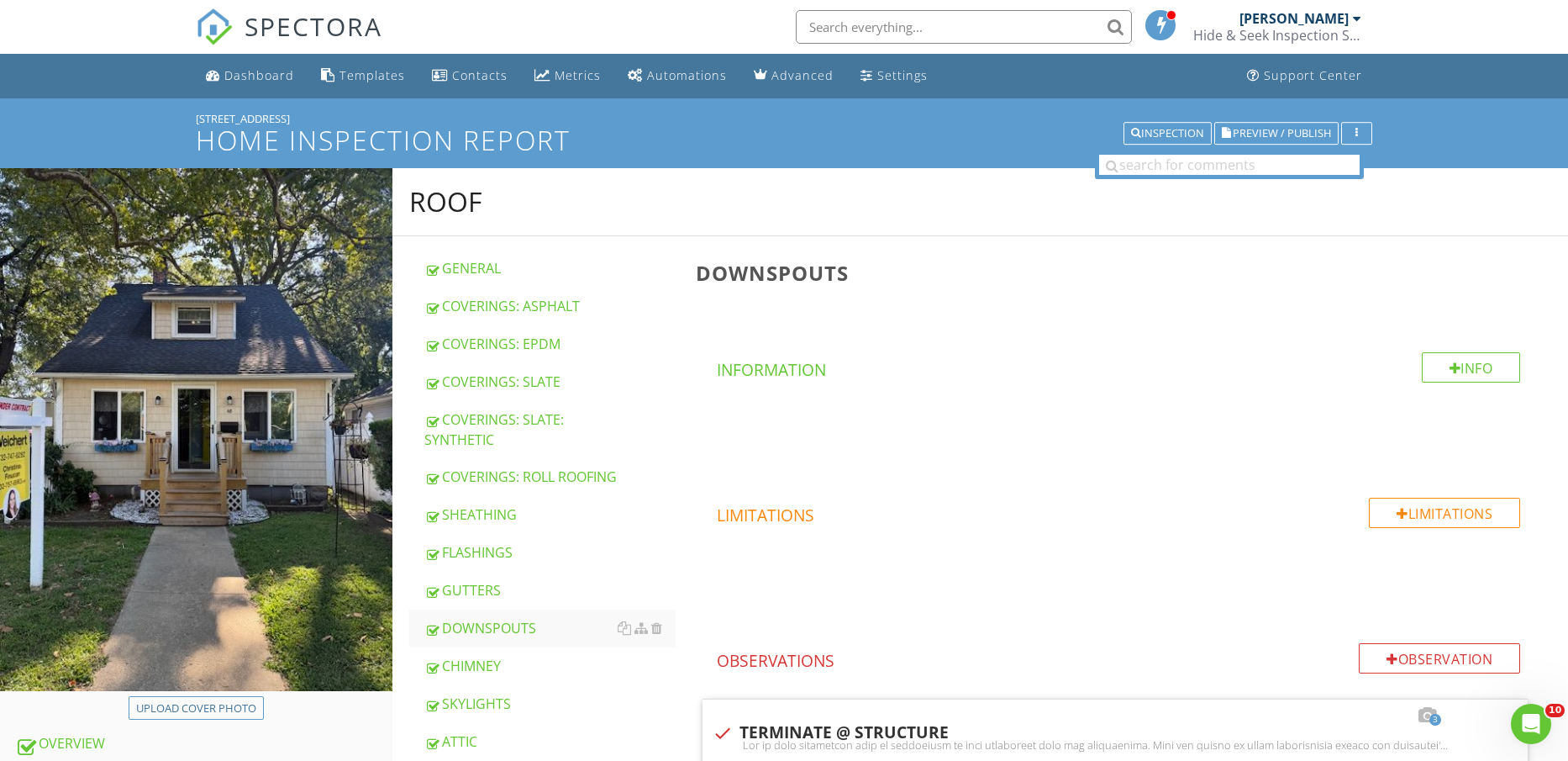
scroll to position [210, 0]
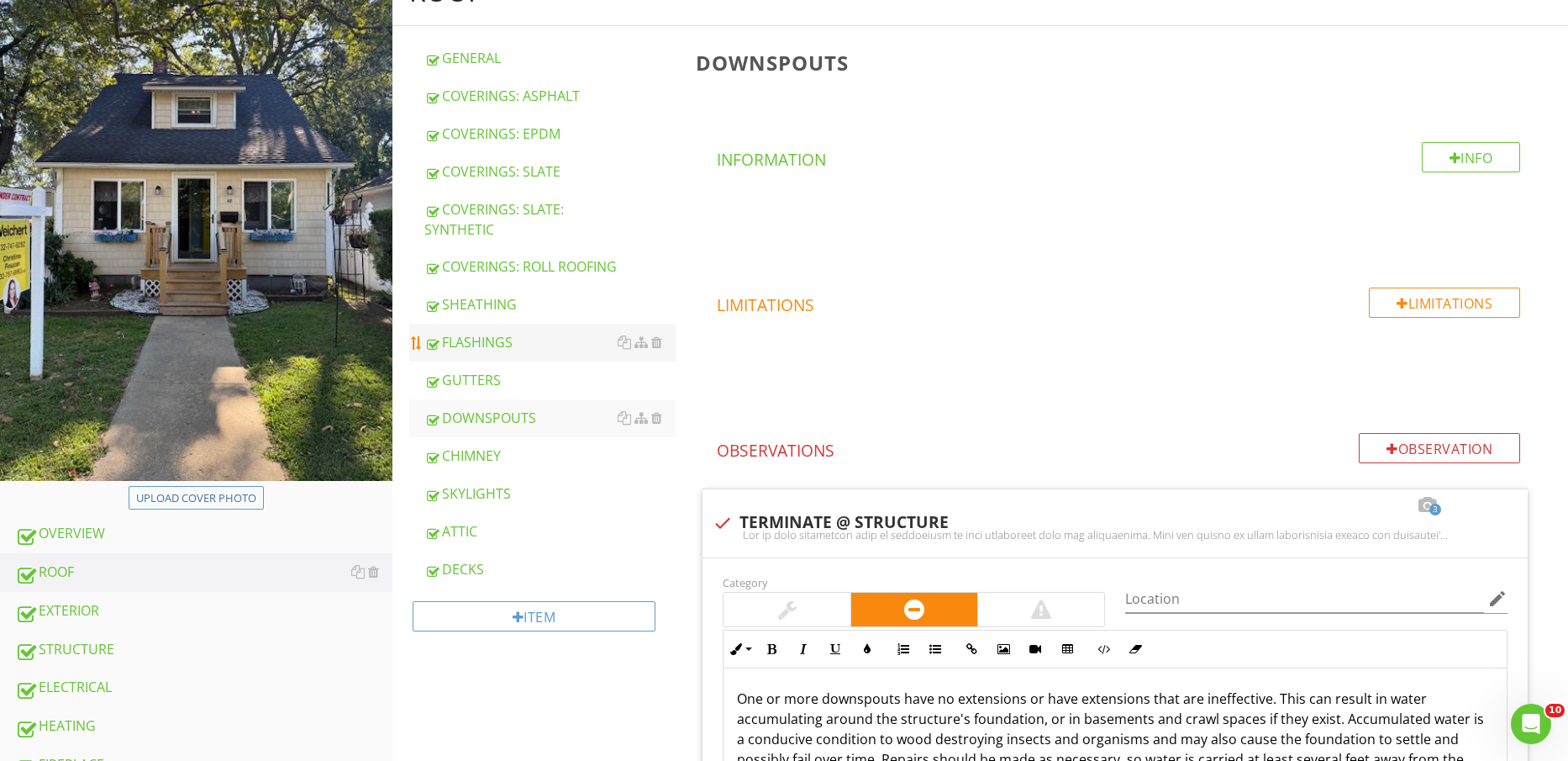
click at [495, 352] on div "FLASHINGS" at bounding box center [550, 343] width 252 height 21
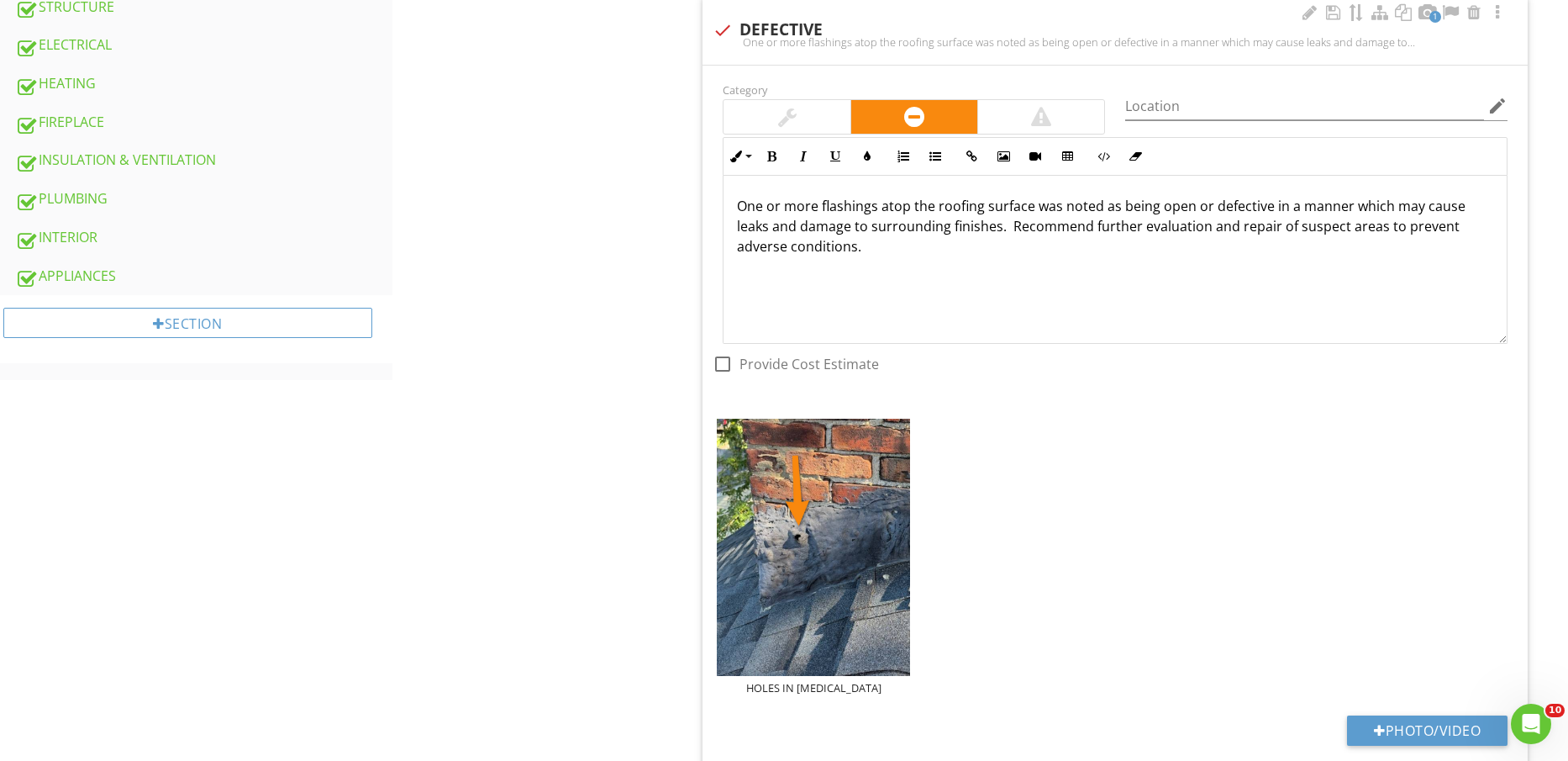
scroll to position [918, 0]
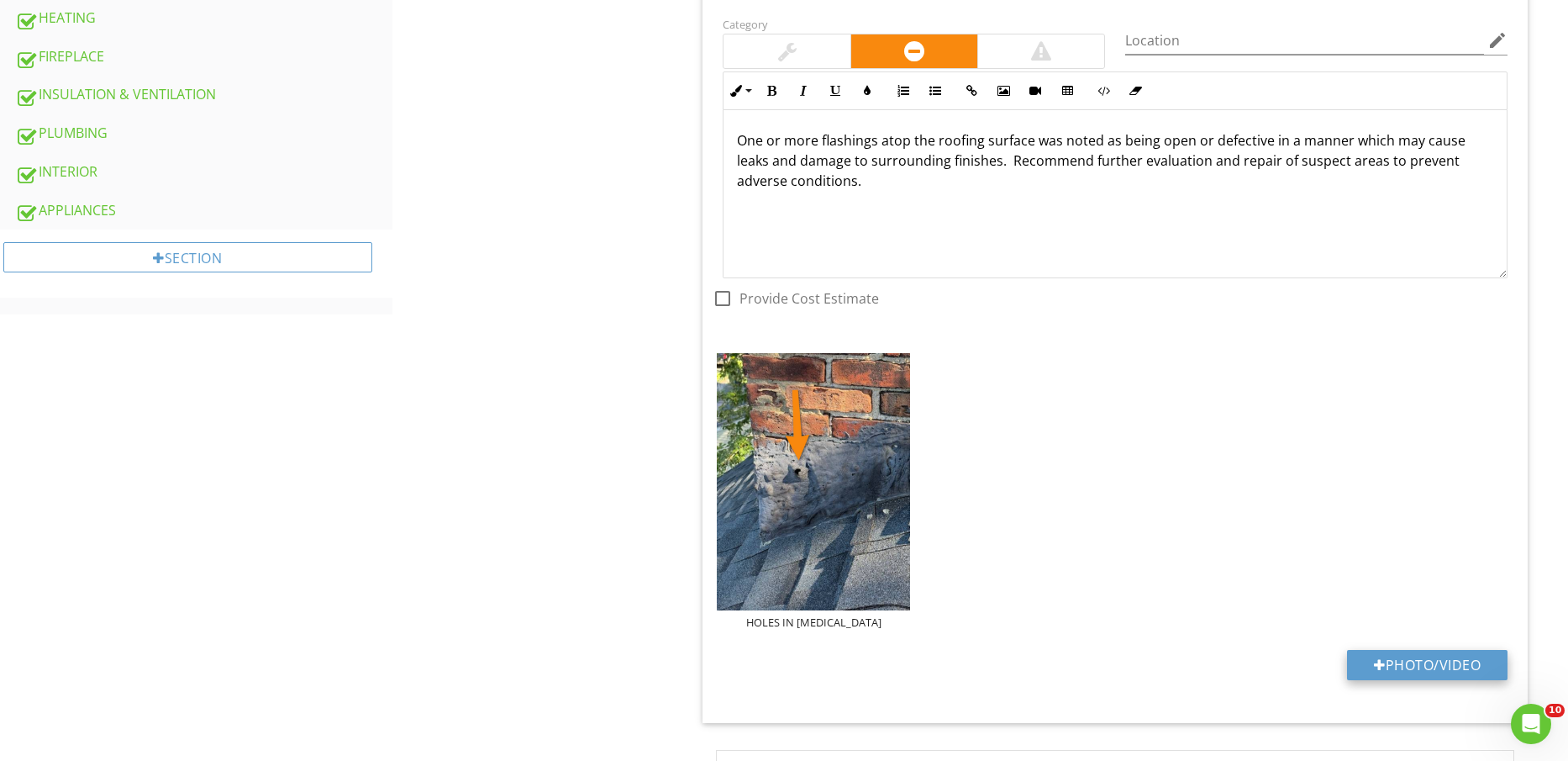
click at [1437, 667] on button "Photo/Video" at bounding box center [1428, 664] width 161 height 30
type input "C:\fakepath\IMG_2273.jpg"
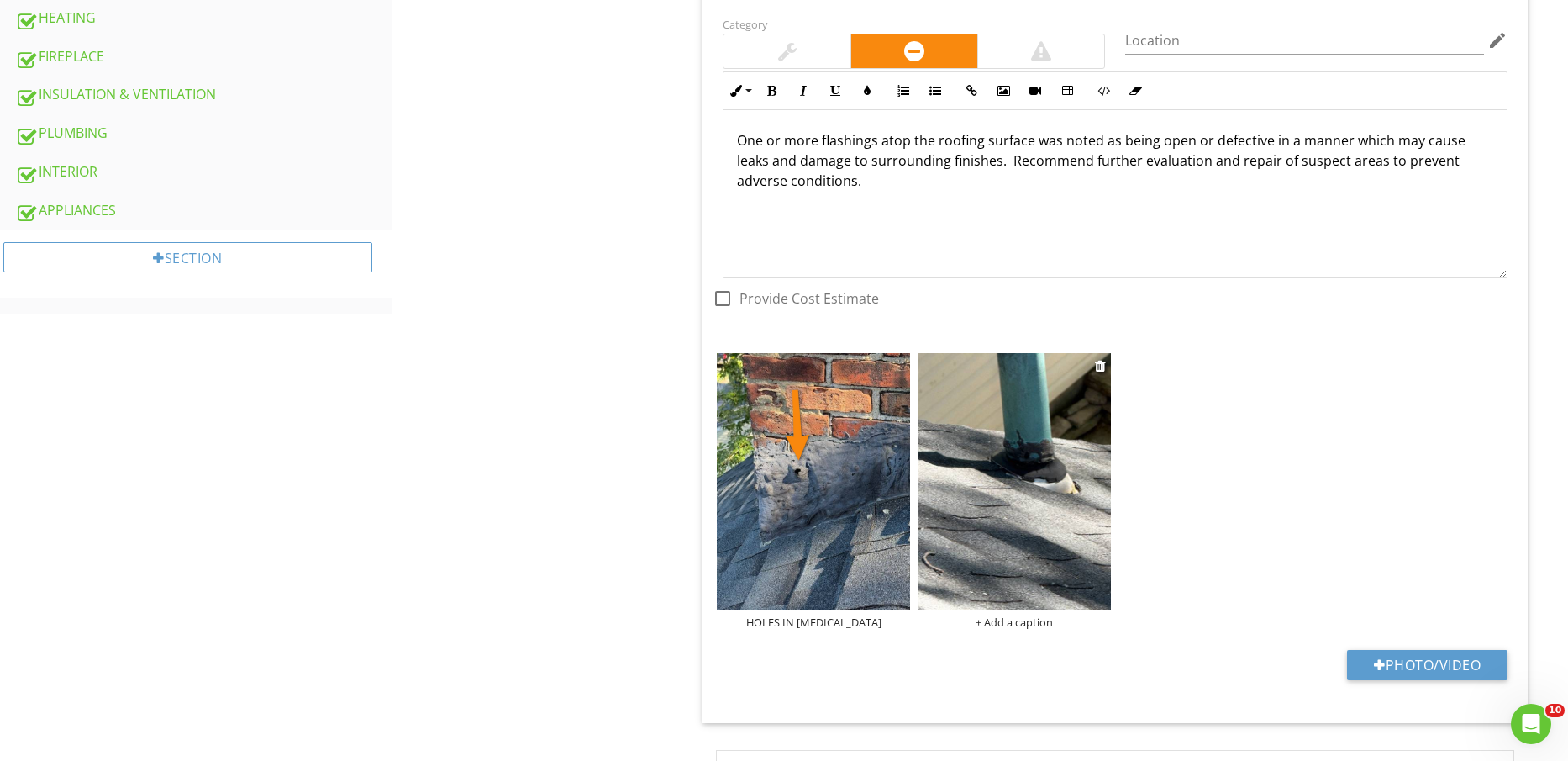
click at [1072, 484] on img at bounding box center [1014, 481] width 192 height 257
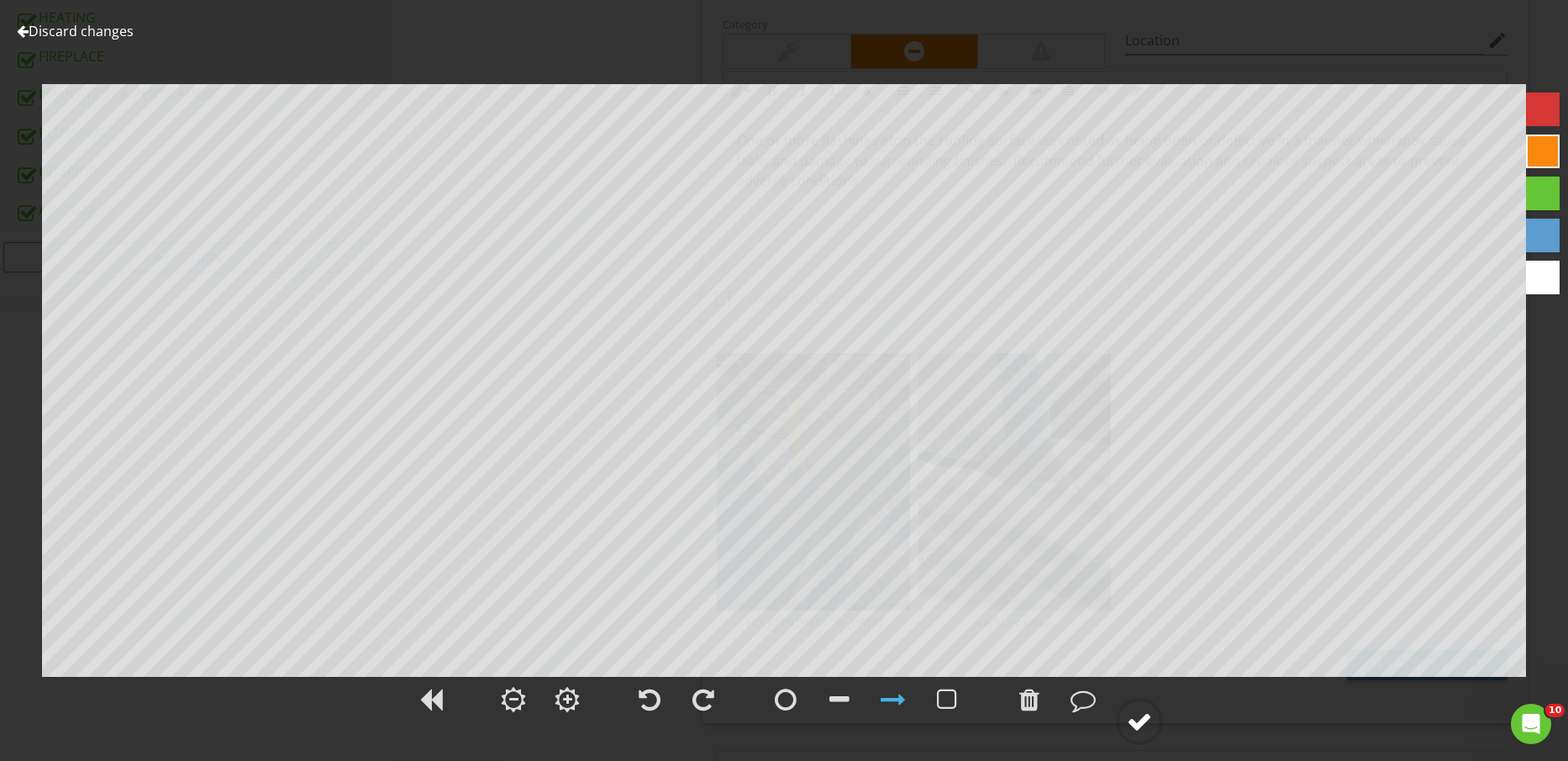
drag, startPoint x: 1152, startPoint y: 692, endPoint x: 1146, endPoint y: 702, distance: 11.7
click at [1147, 702] on div at bounding box center [784, 710] width 1568 height 70
click at [1141, 731] on div at bounding box center [1140, 722] width 26 height 26
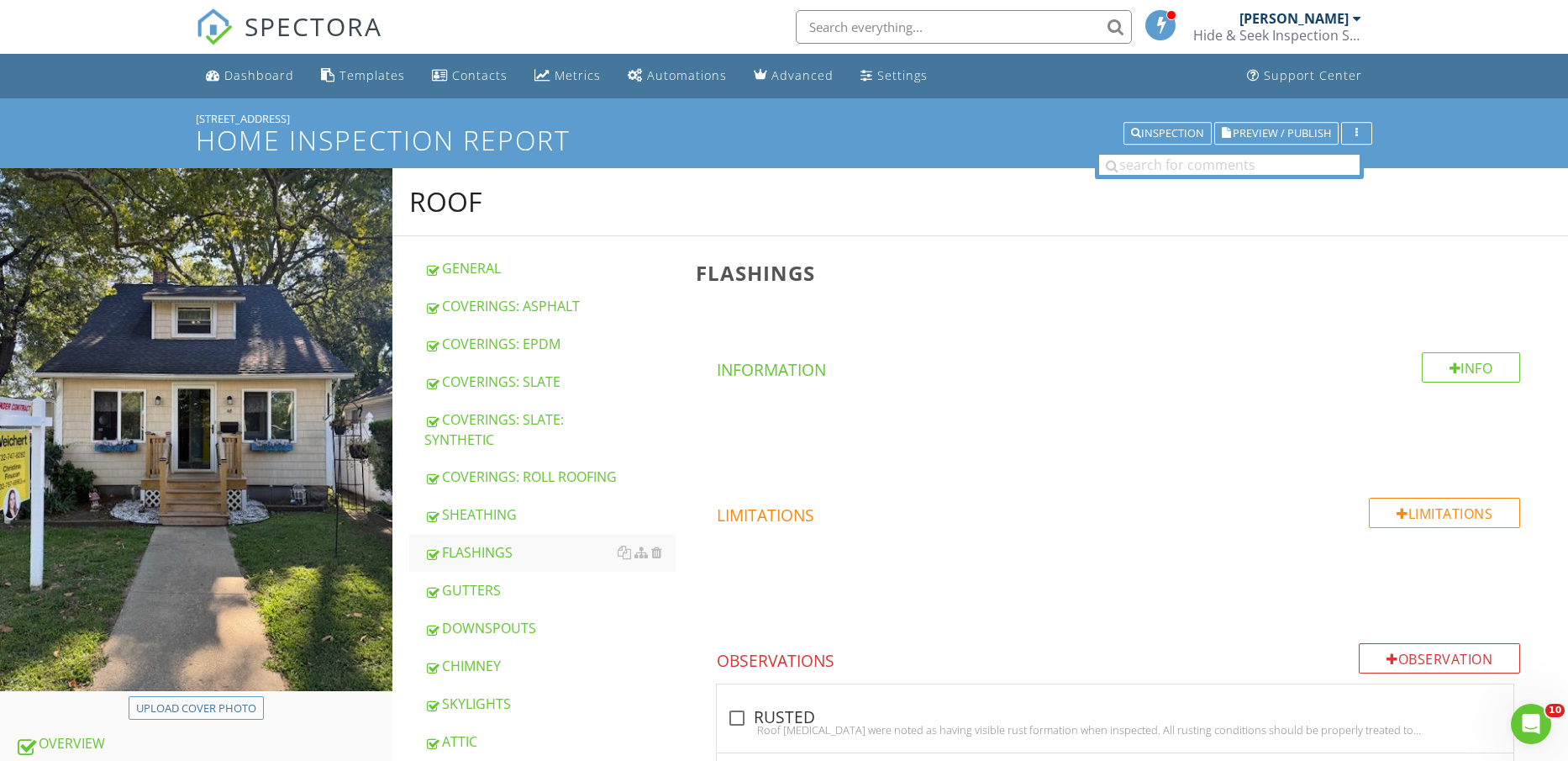
scroll to position [316, 0]
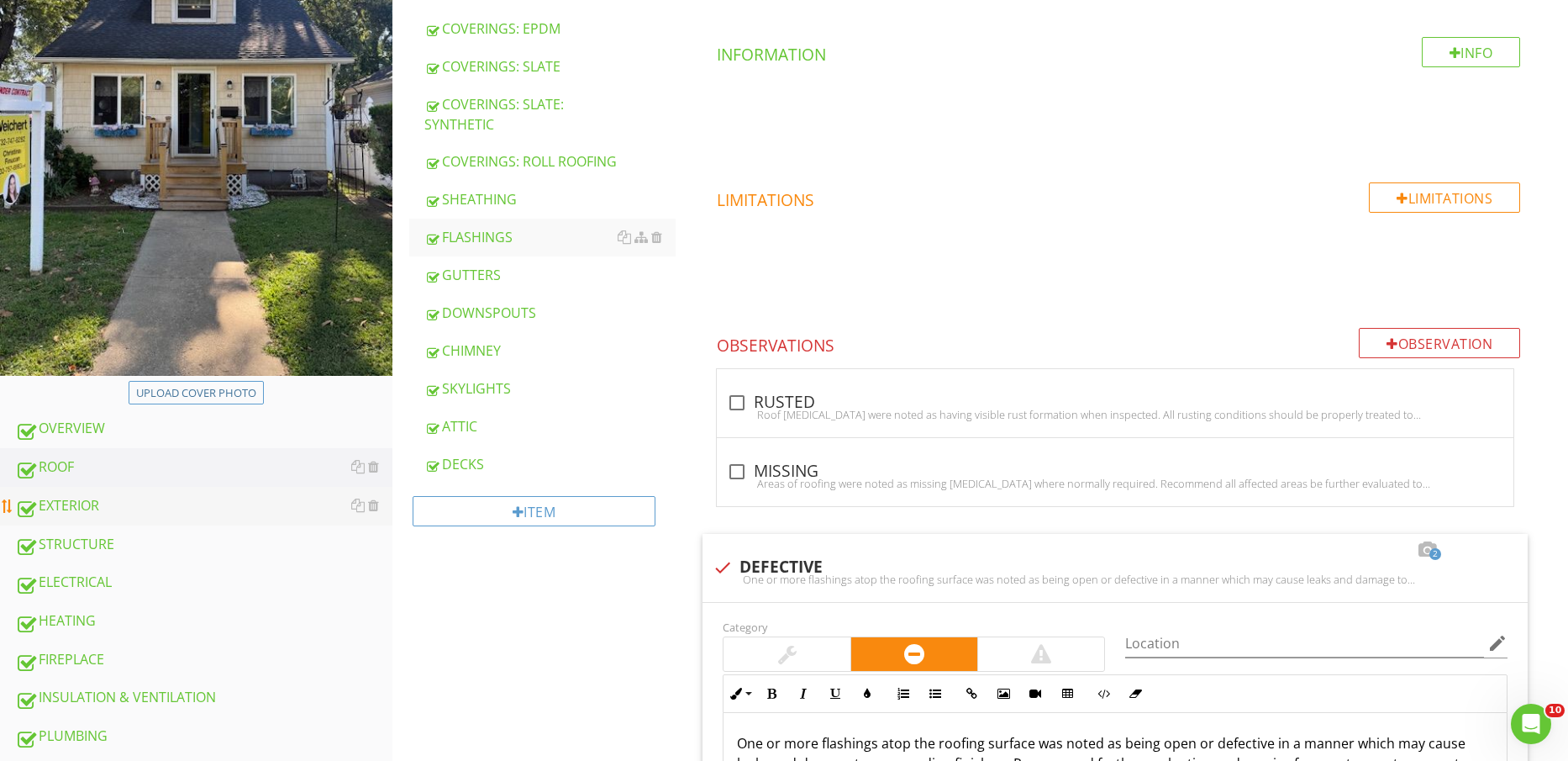
click at [94, 498] on div "EXTERIOR" at bounding box center [204, 506] width 378 height 22
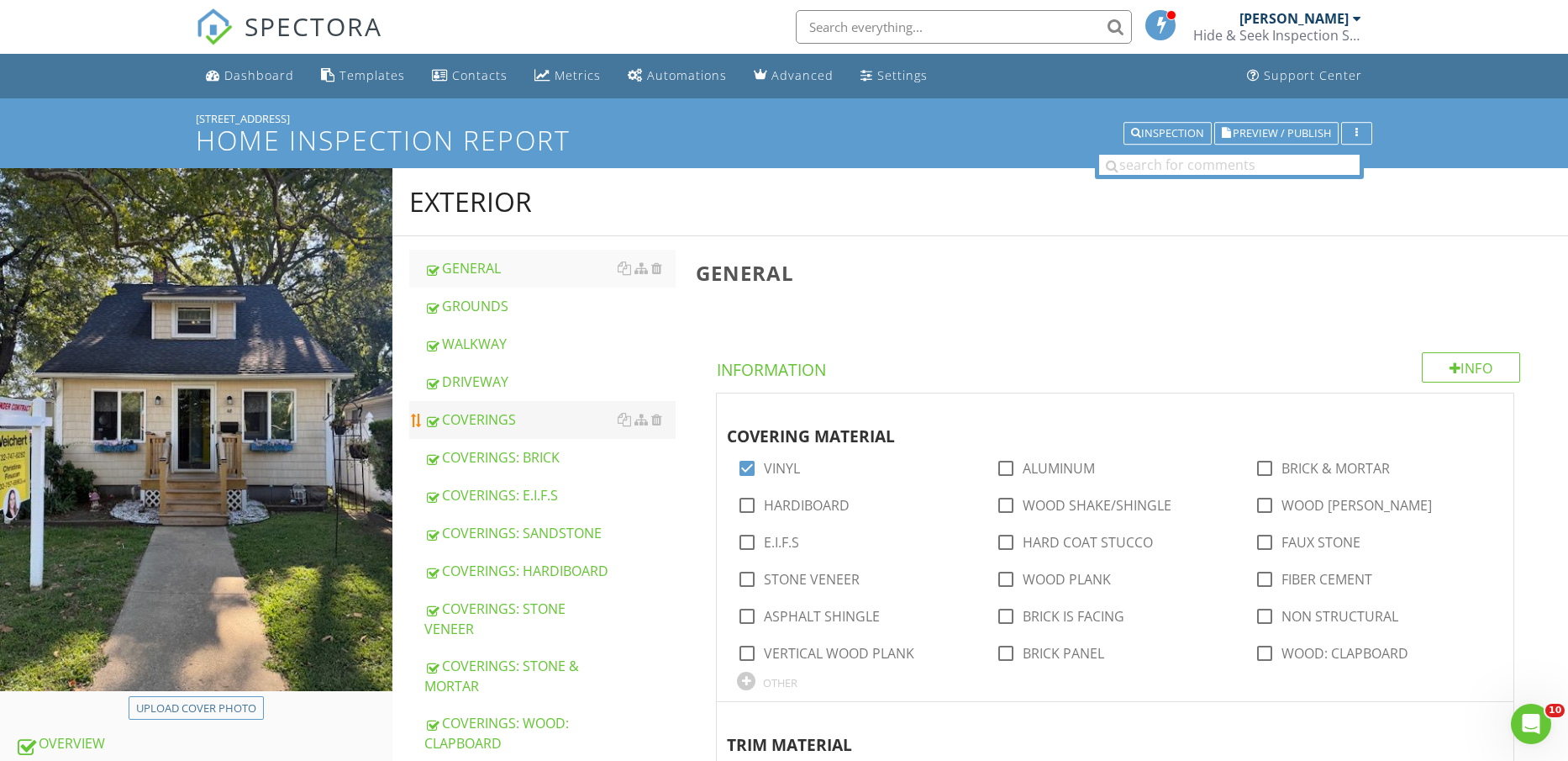
click at [515, 427] on div "COVERINGS" at bounding box center [550, 420] width 252 height 21
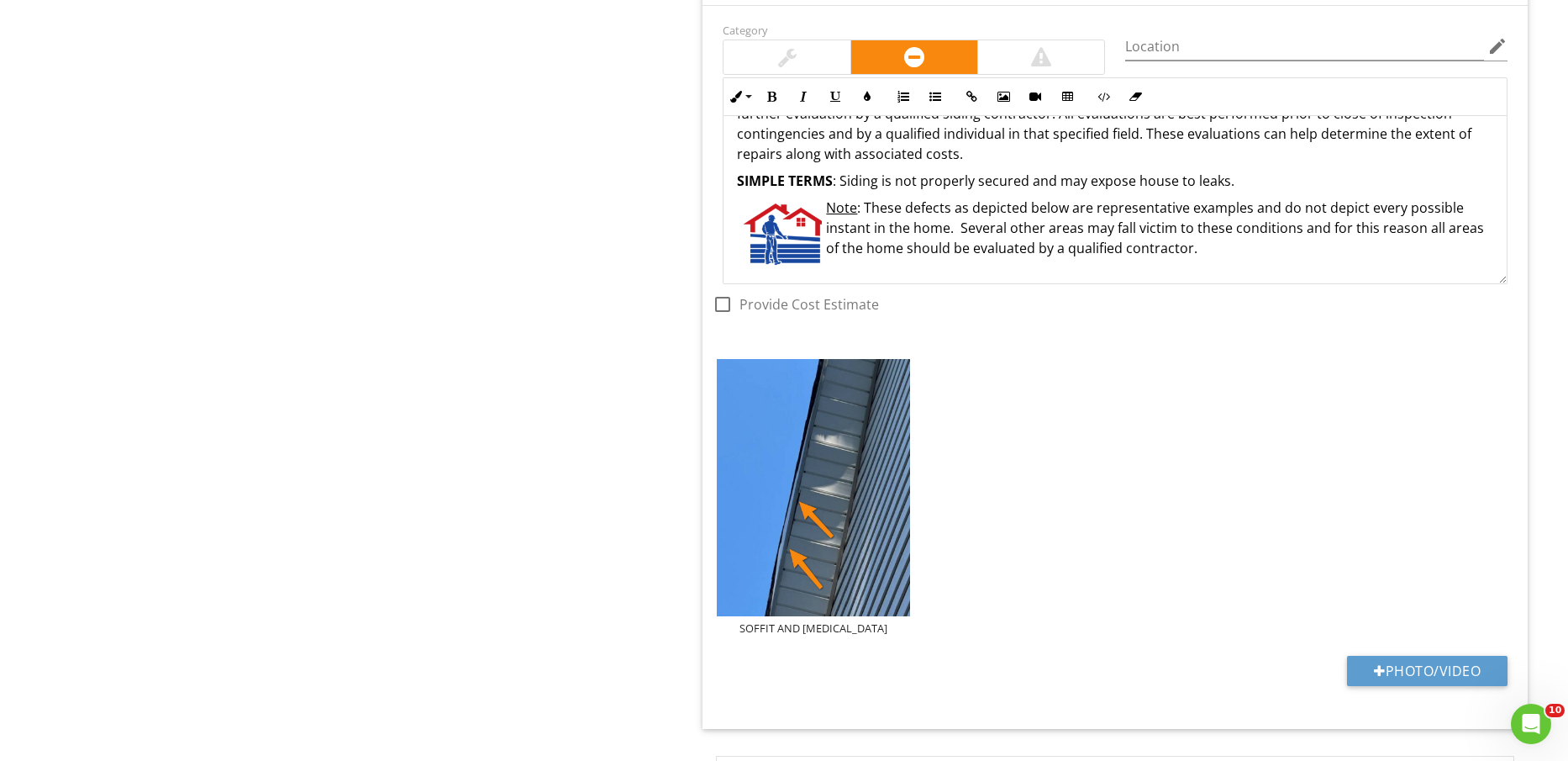
scroll to position [1892, 0]
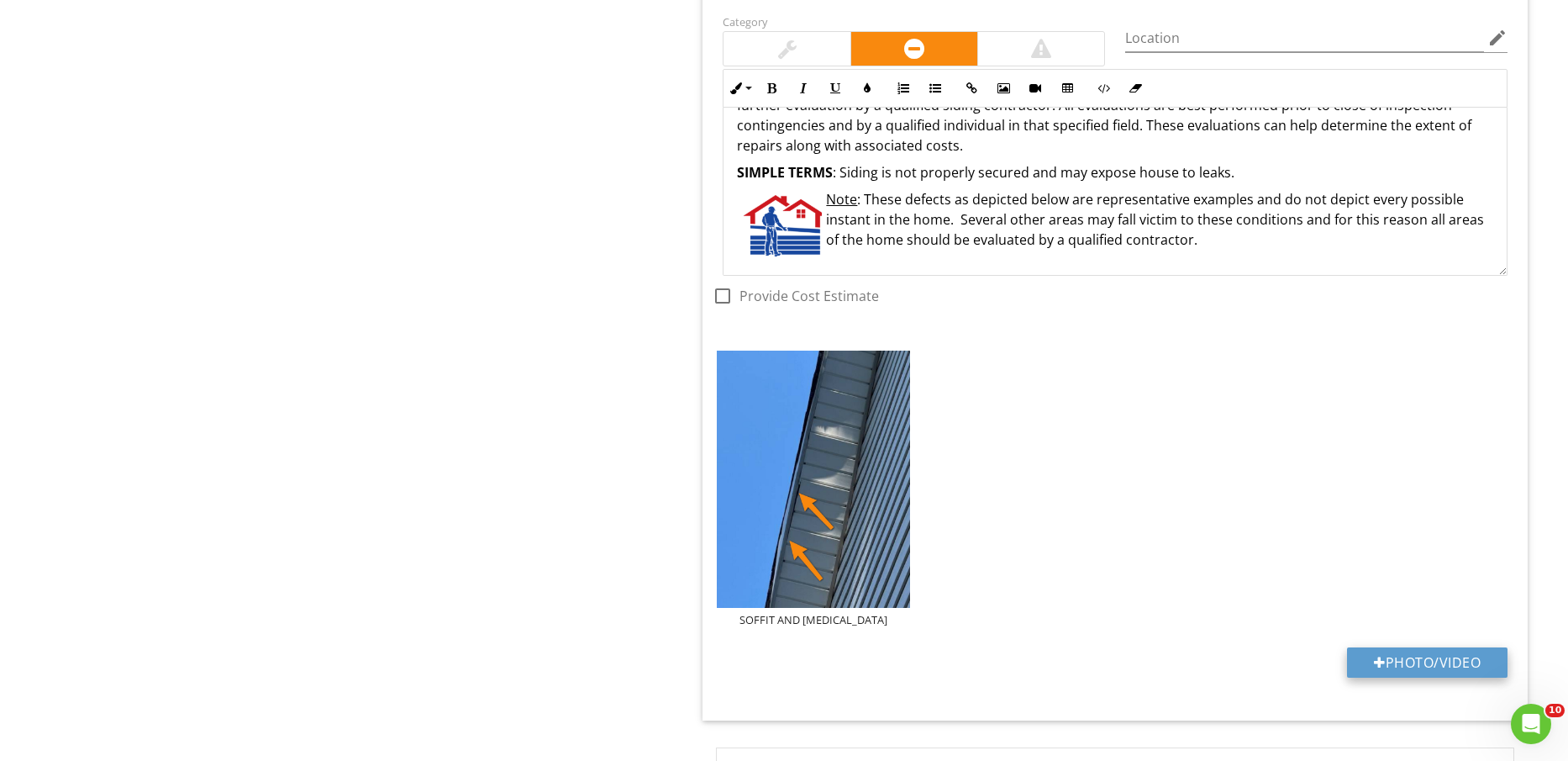
click at [1401, 660] on button "Photo/Video" at bounding box center [1428, 662] width 161 height 30
type input "C:\fakepath\IMG_2275.jpg"
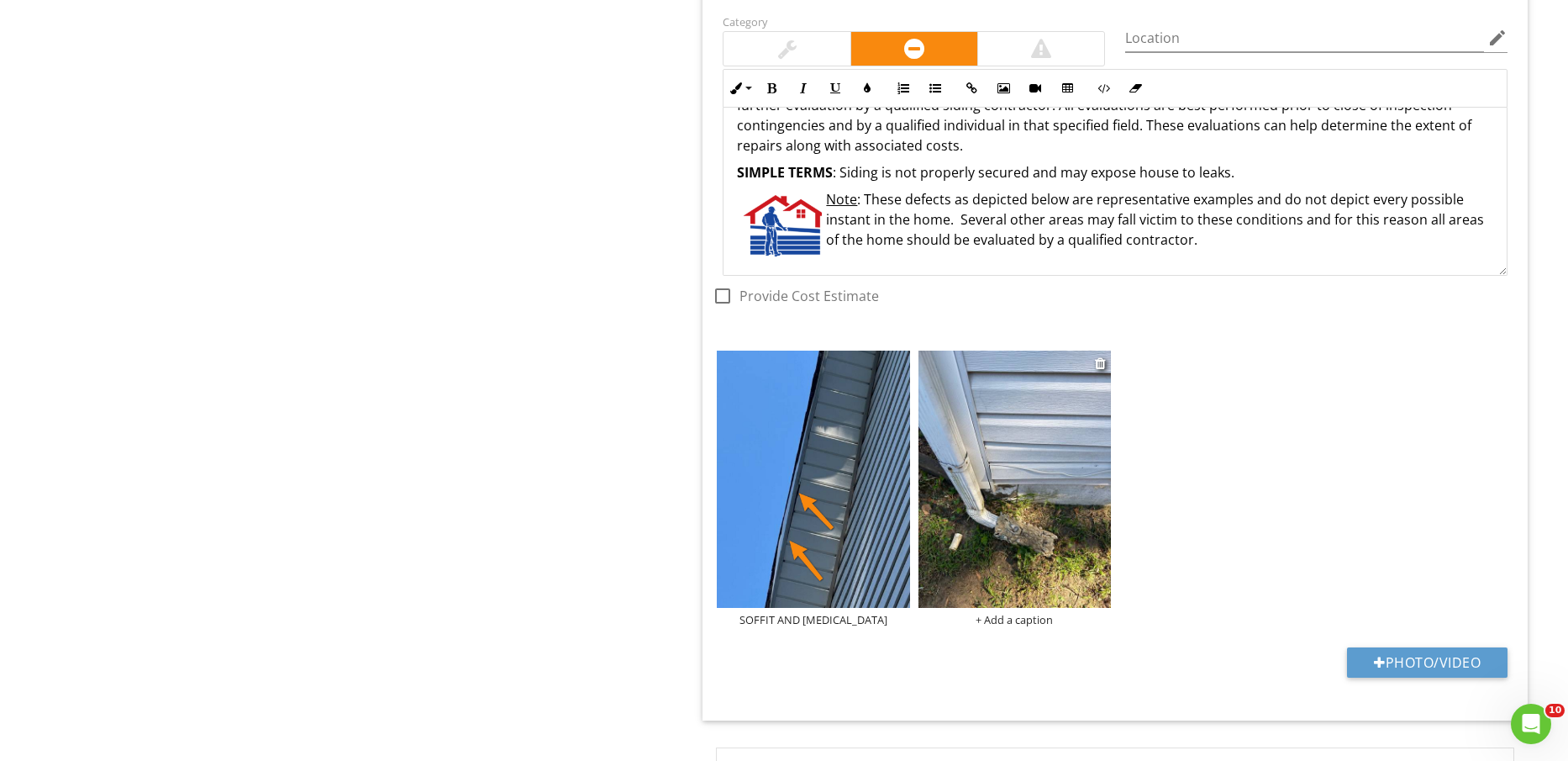
click at [1011, 510] on img at bounding box center [1014, 479] width 192 height 257
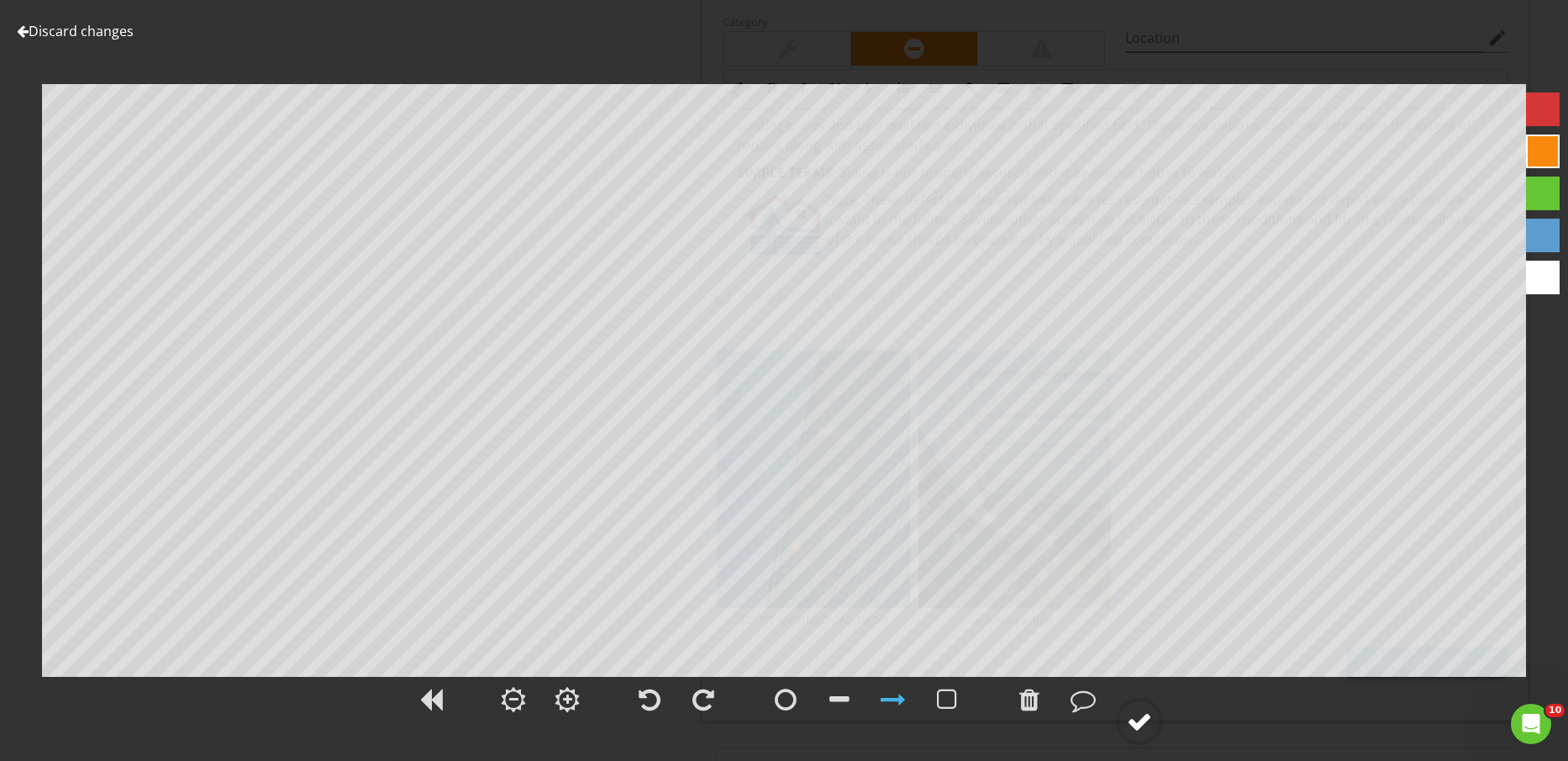
click at [1142, 727] on div at bounding box center [1140, 722] width 26 height 26
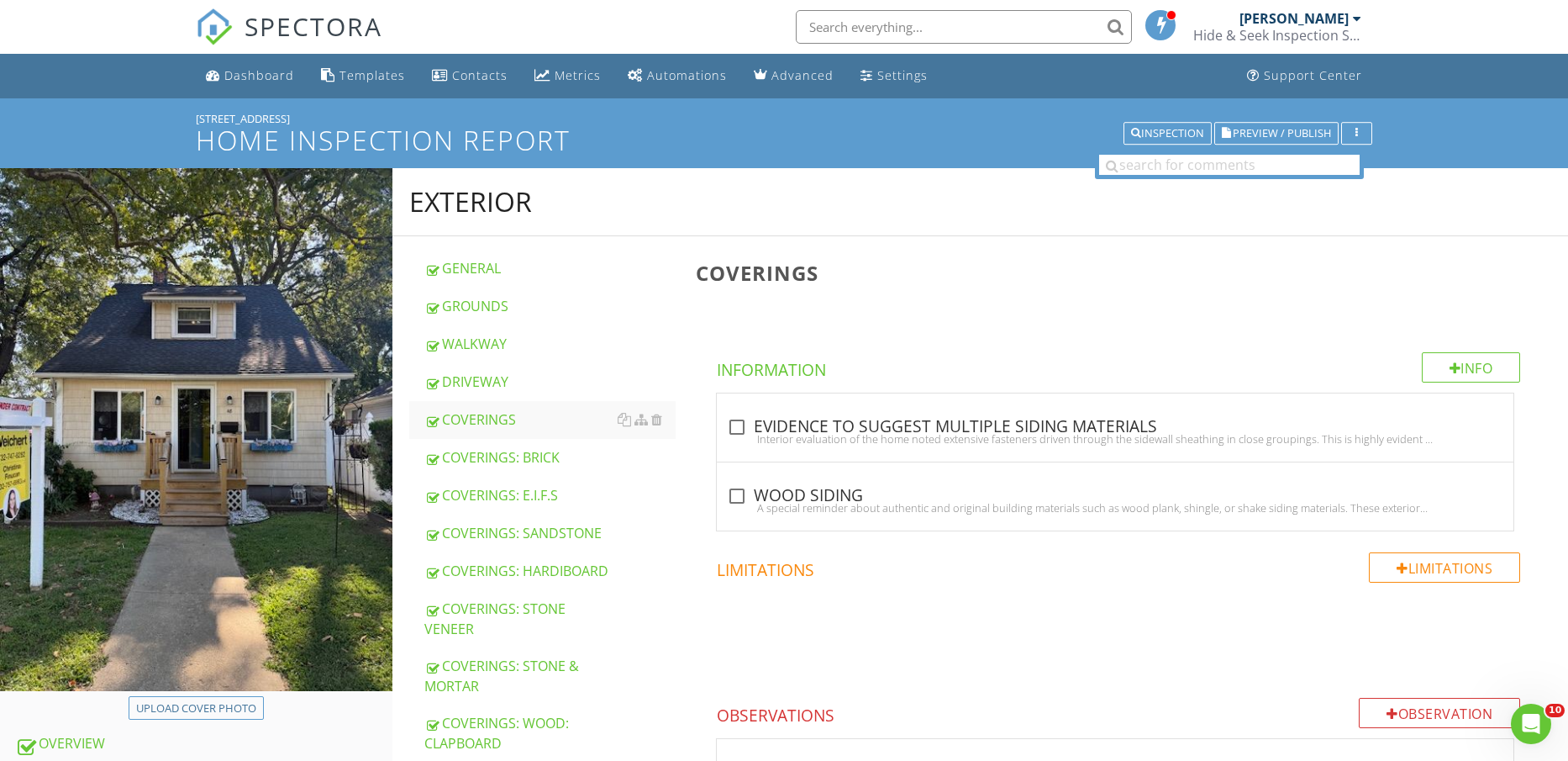
scroll to position [316, 0]
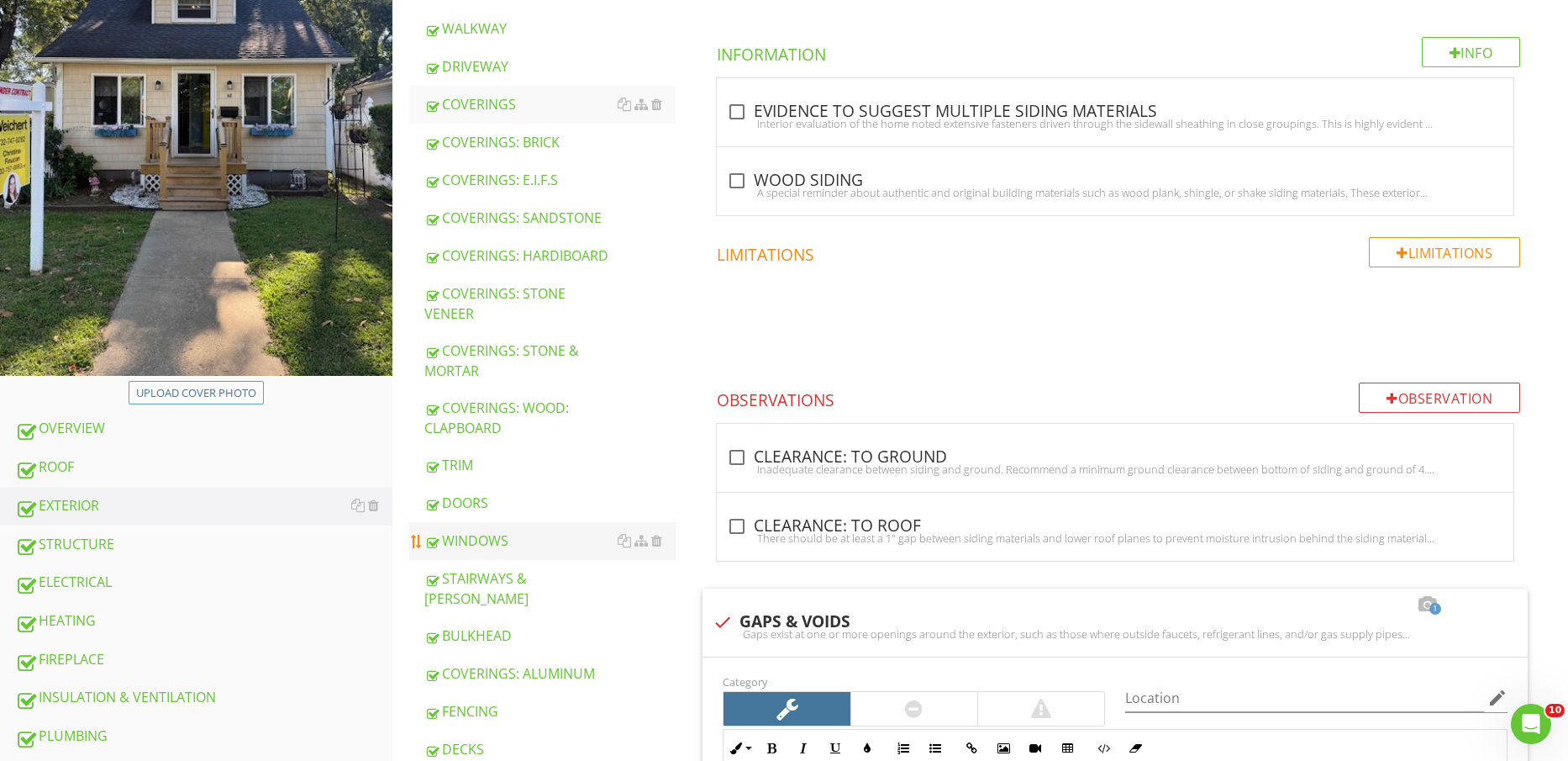
click at [508, 531] on div "WINDOWS" at bounding box center [550, 541] width 252 height 21
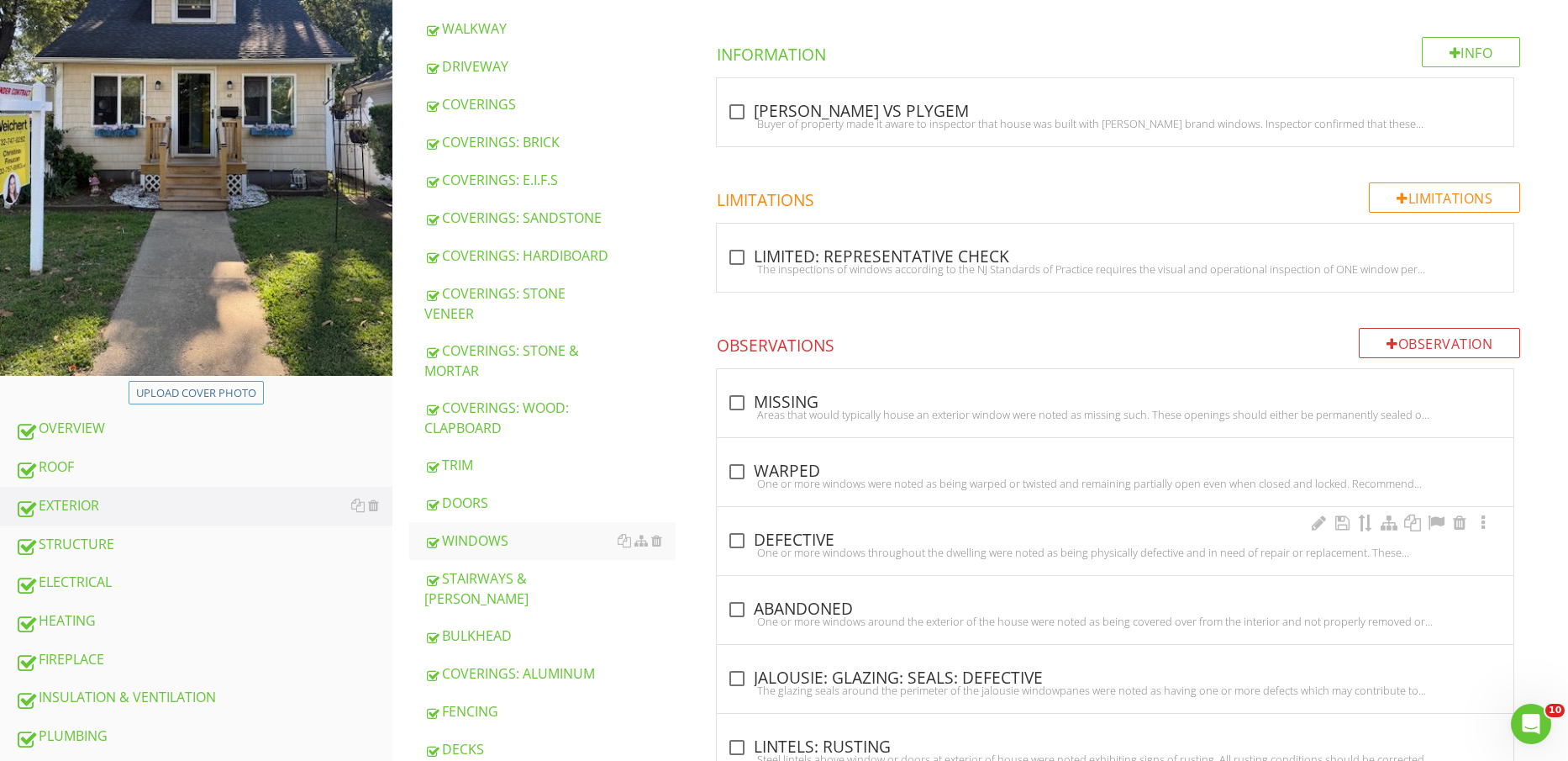
click at [793, 544] on div "check_box_outline_blank DEFECTIVE" at bounding box center [1115, 541] width 777 height 21
checkbox input "true"
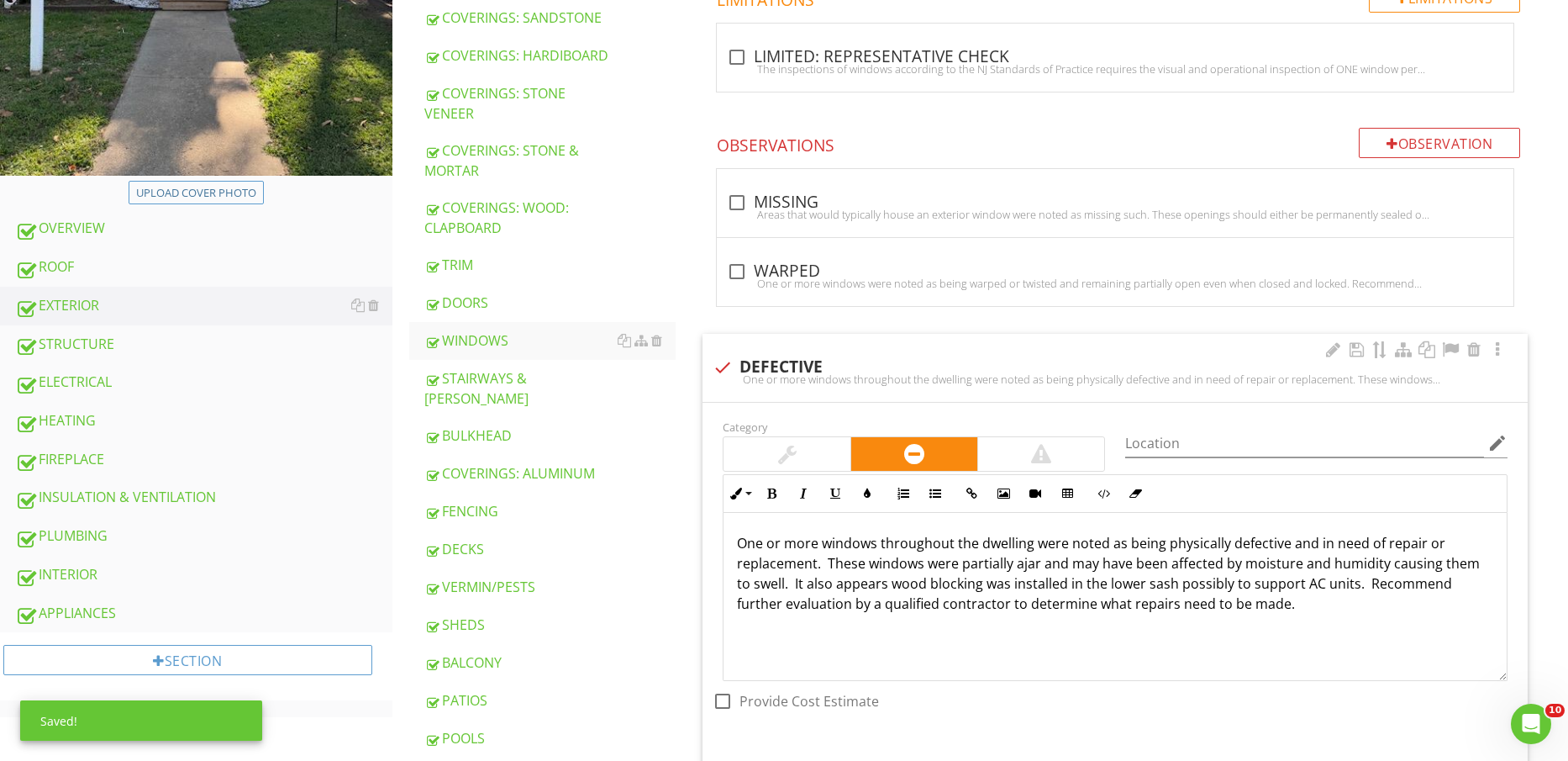
scroll to position [736, 0]
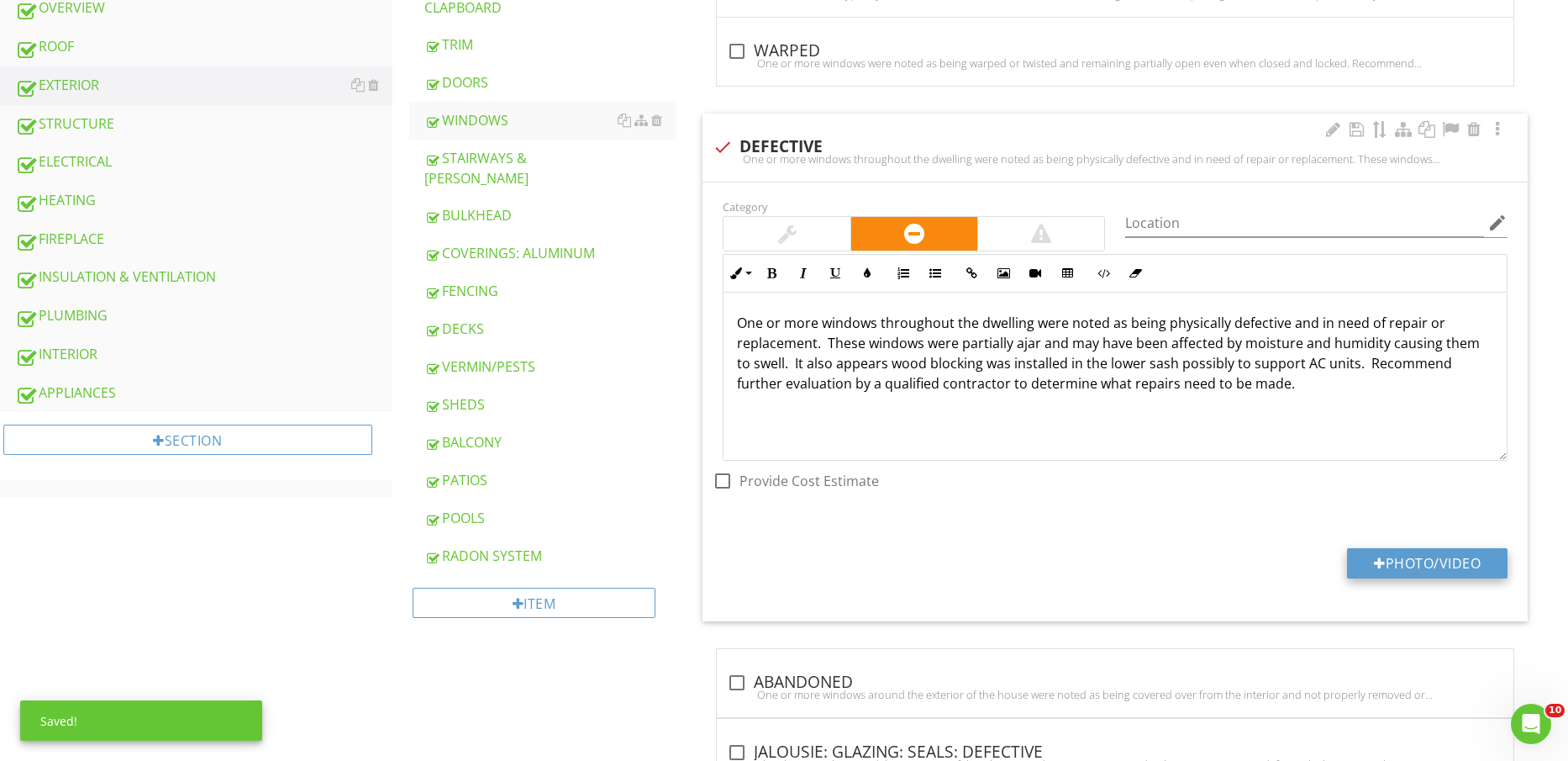
click at [1416, 561] on button "Photo/Video" at bounding box center [1428, 563] width 161 height 30
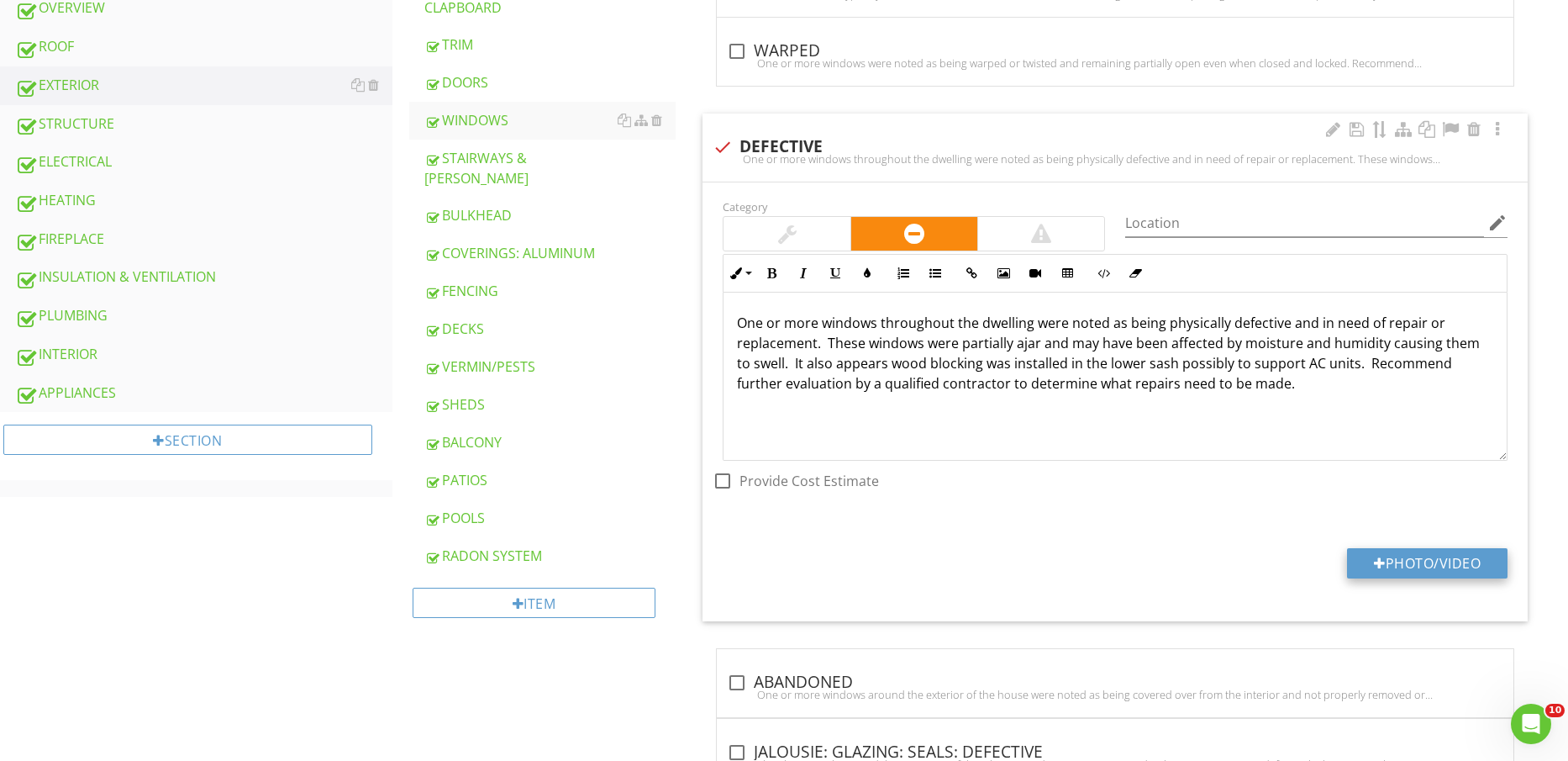
type input "C:\fakepath\IMG_2276.jpg"
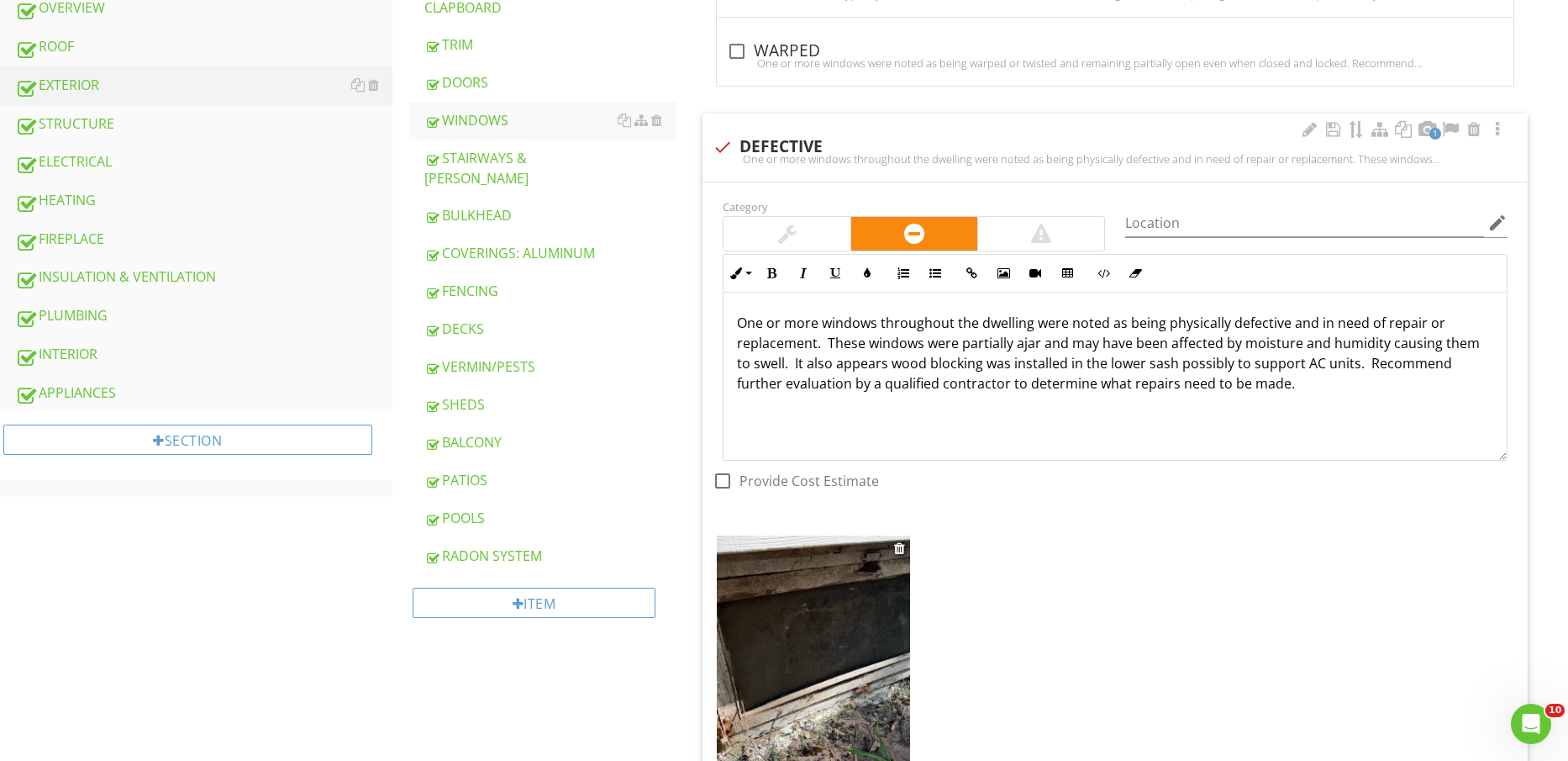
click at [827, 661] on img at bounding box center [813, 664] width 192 height 257
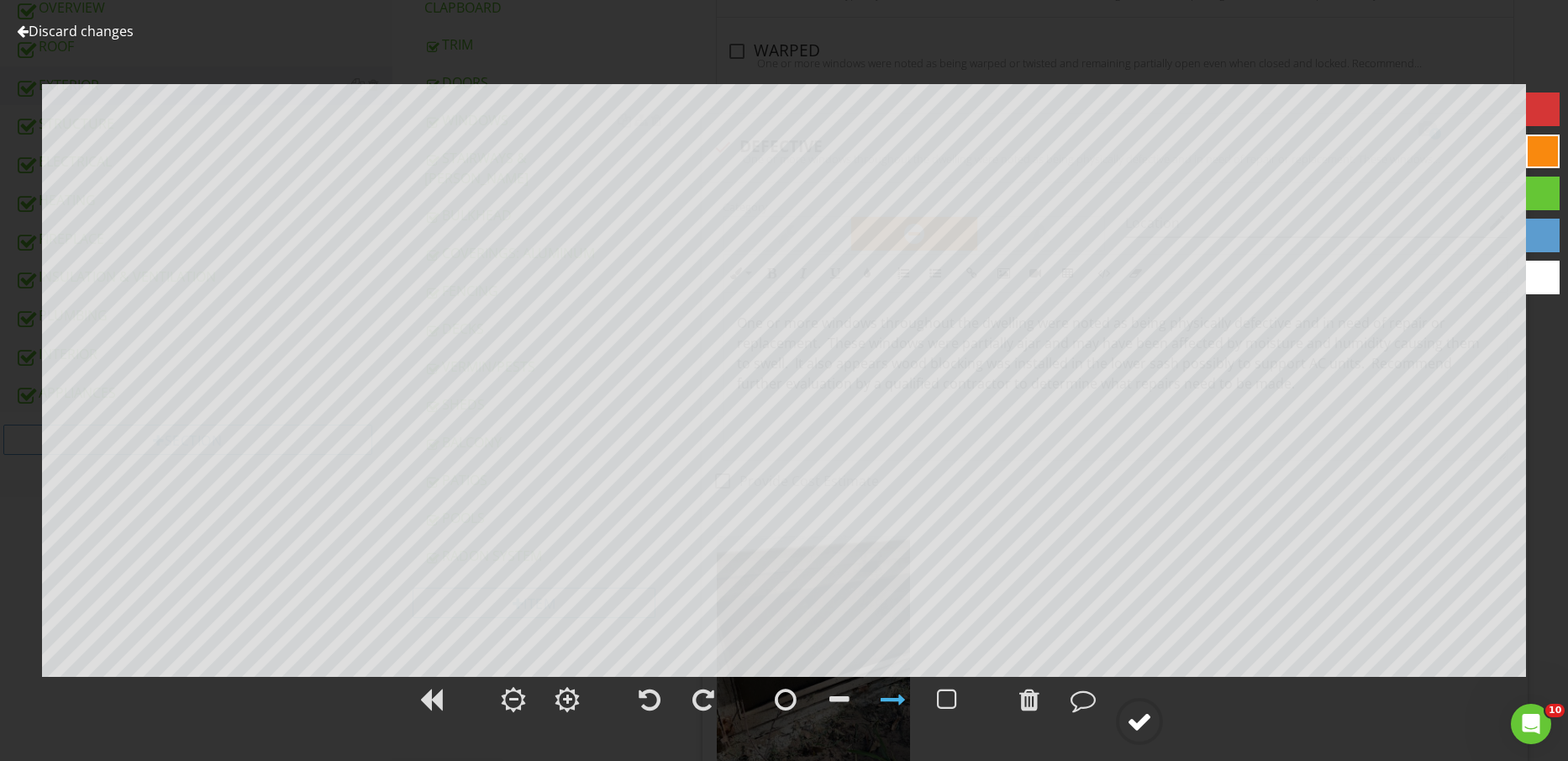
click at [1134, 715] on div at bounding box center [1139, 721] width 47 height 47
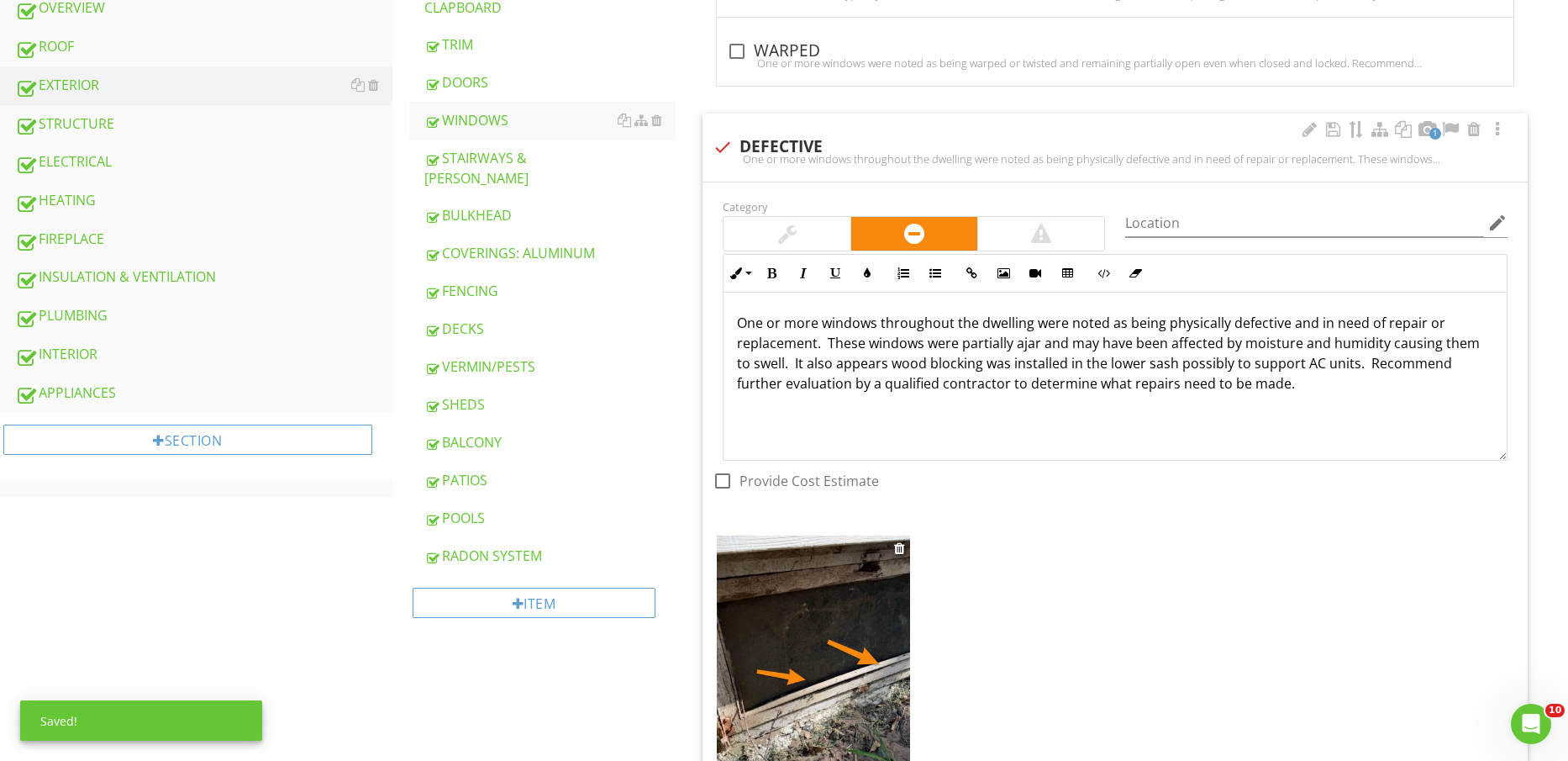
scroll to position [947, 0]
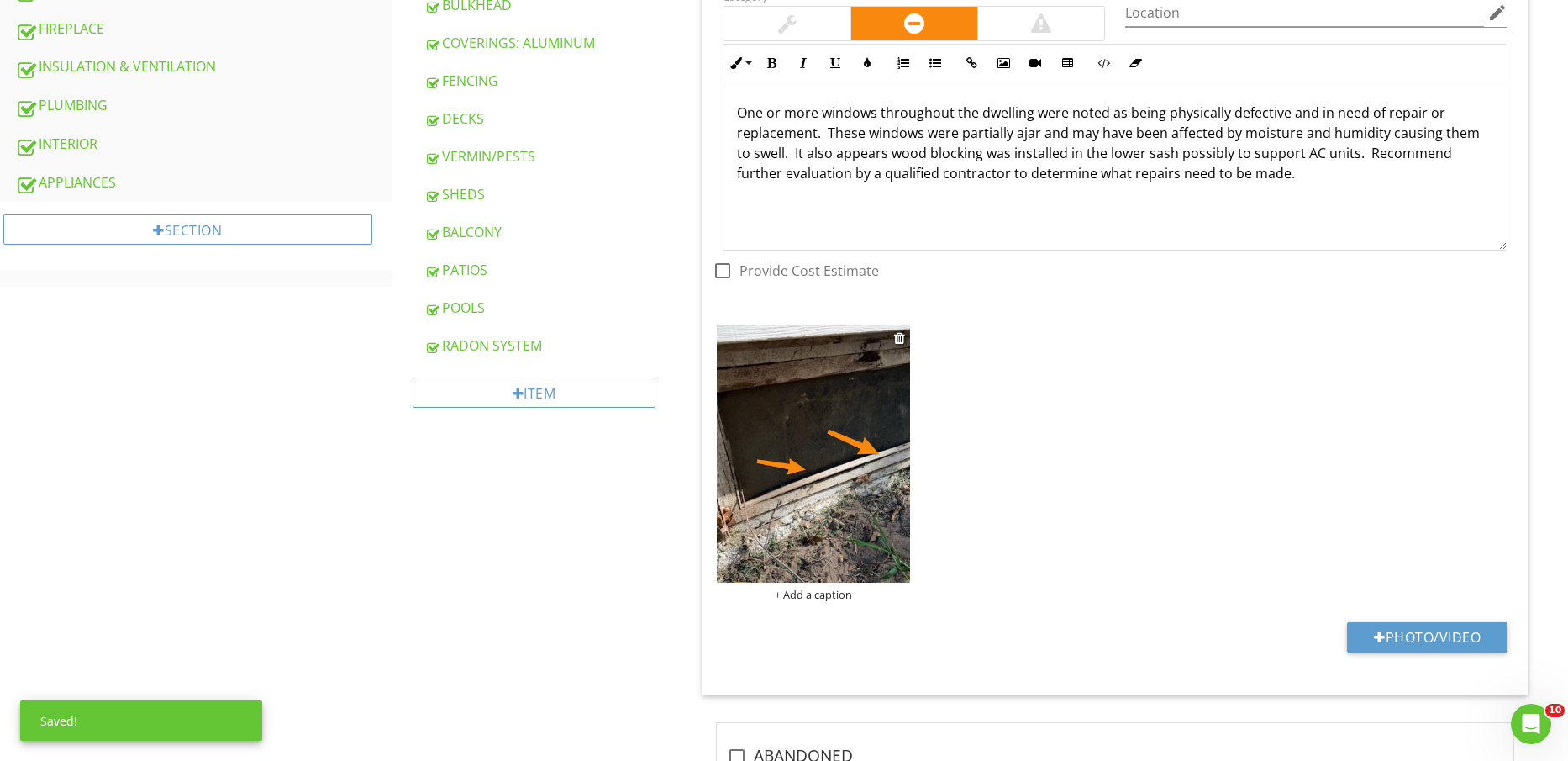
click at [812, 595] on div "+ Add a caption" at bounding box center [813, 595] width 192 height 14
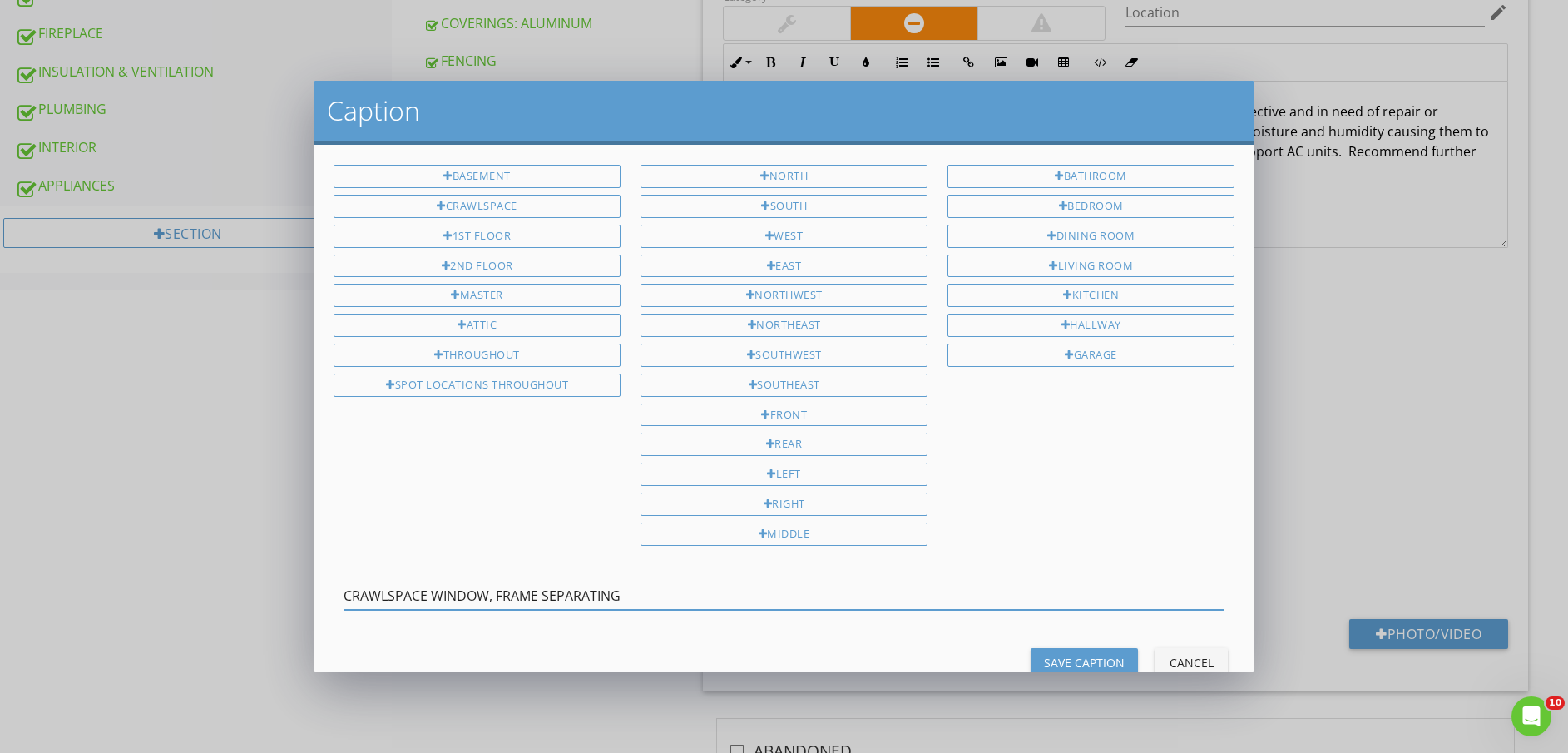
type input "CRAWLSPACE WINDOW, FRAME SEPARATING"
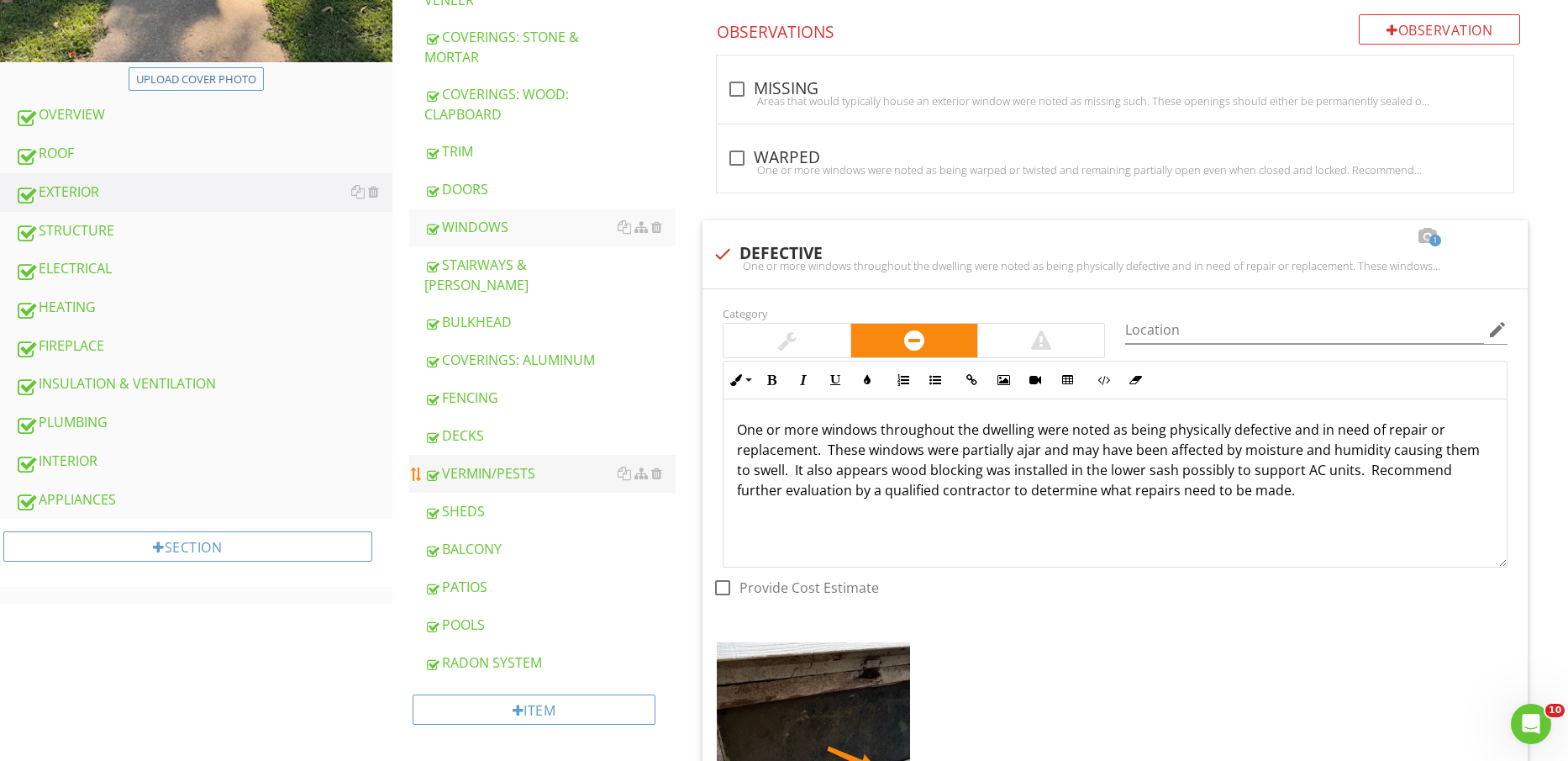
scroll to position [631, 0]
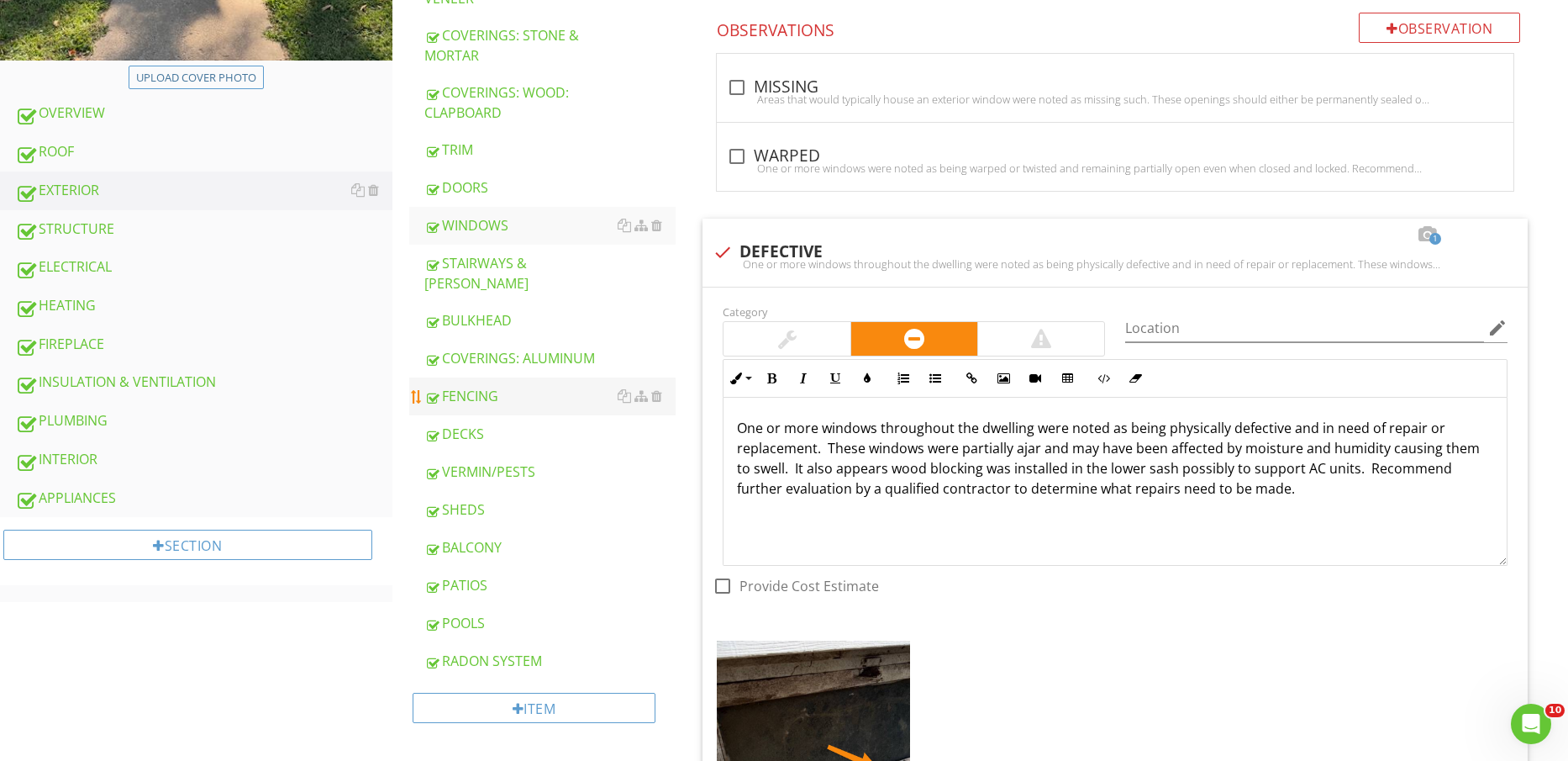
click at [486, 386] on div "FENCING" at bounding box center [550, 396] width 252 height 21
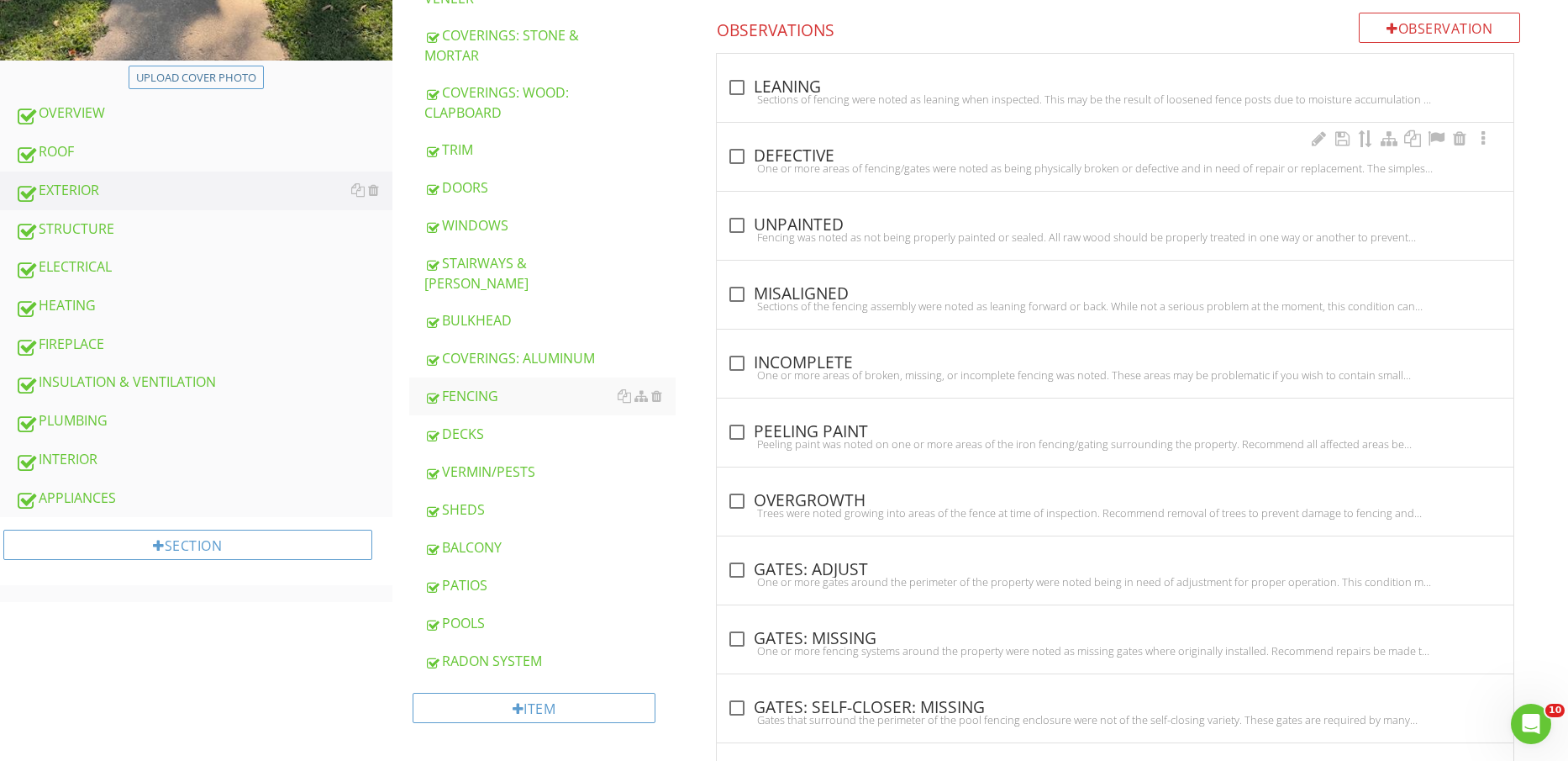
click at [807, 163] on div "One or more areas of fencing/gates were noted as being physically broken or def…" at bounding box center [1115, 168] width 777 height 14
checkbox input "true"
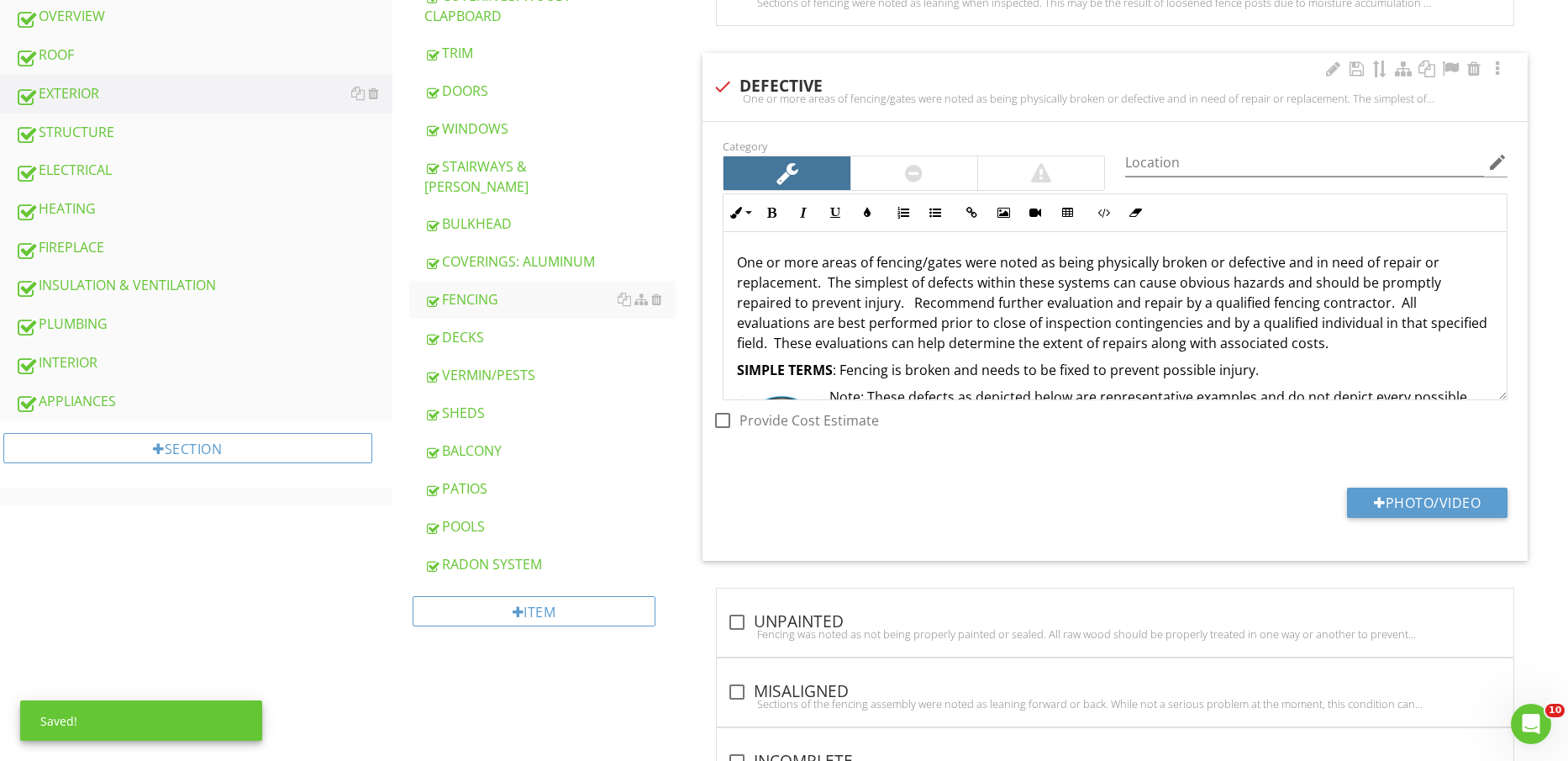
scroll to position [841, 0]
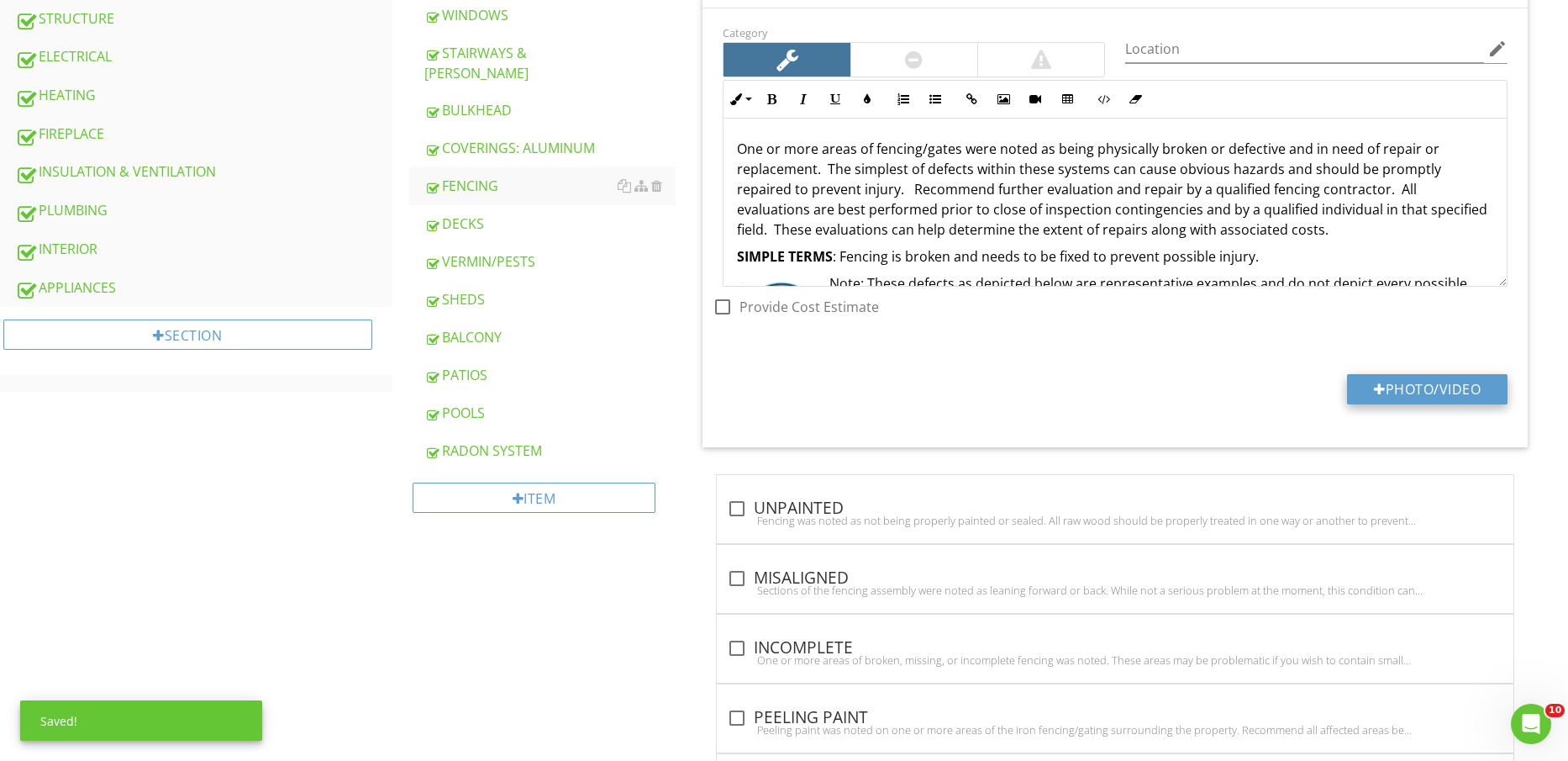
click at [1407, 375] on button "Photo/Video" at bounding box center [1428, 389] width 161 height 30
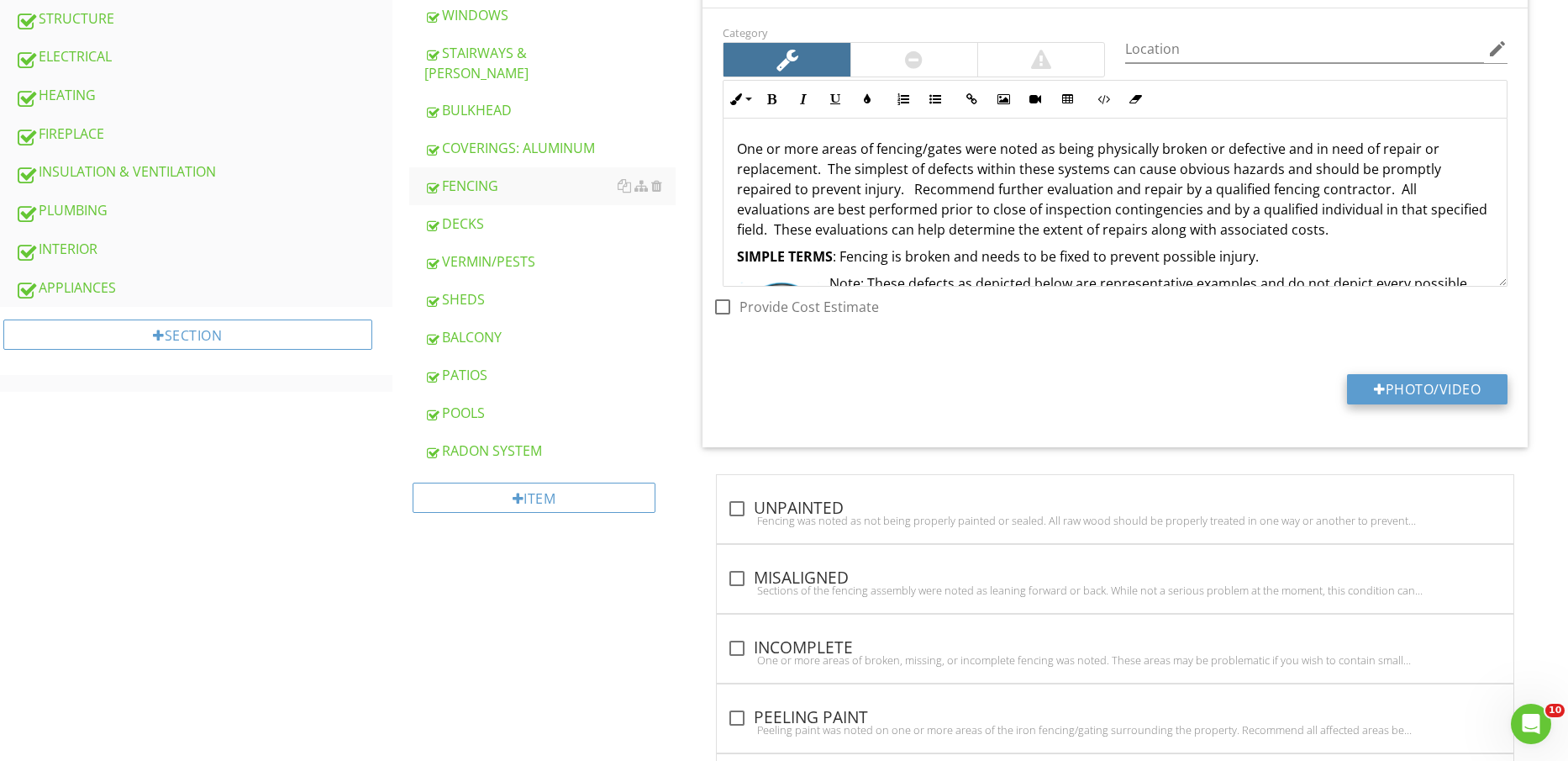
type input "C:\fakepath\IMG_2278.jpg"
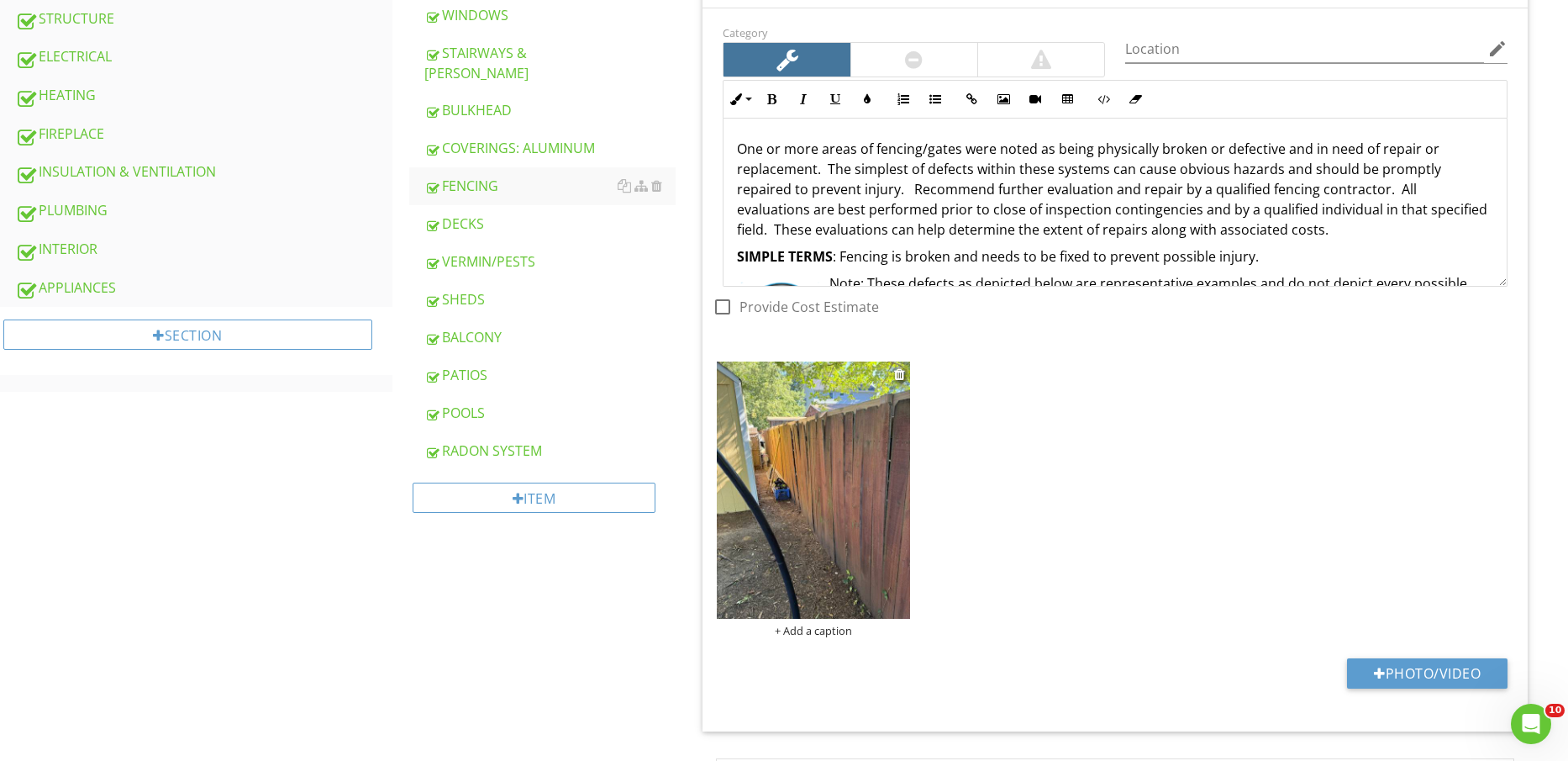
click at [820, 488] on img at bounding box center [813, 490] width 192 height 257
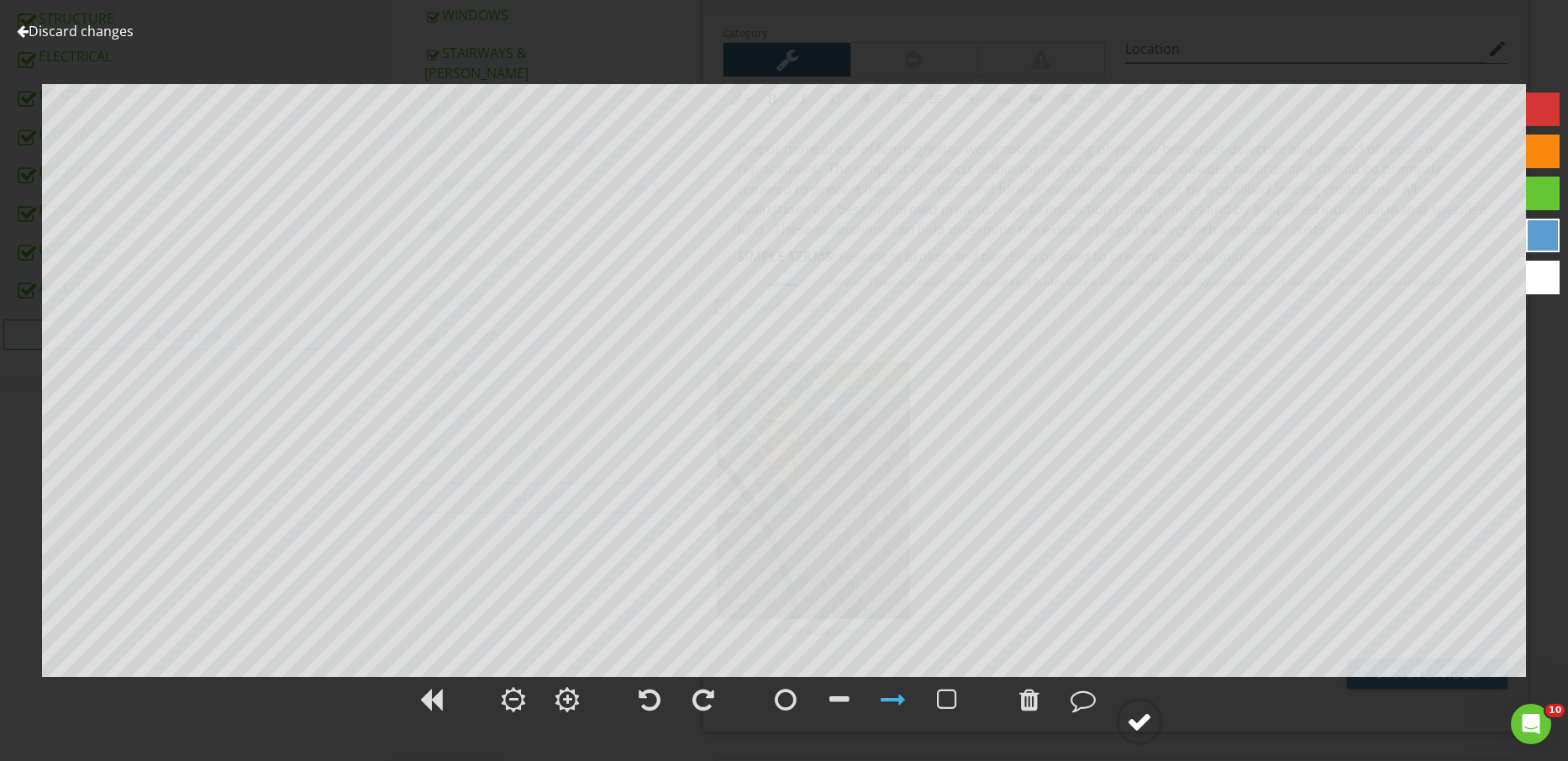
click at [1135, 741] on circle at bounding box center [1139, 721] width 44 height 44
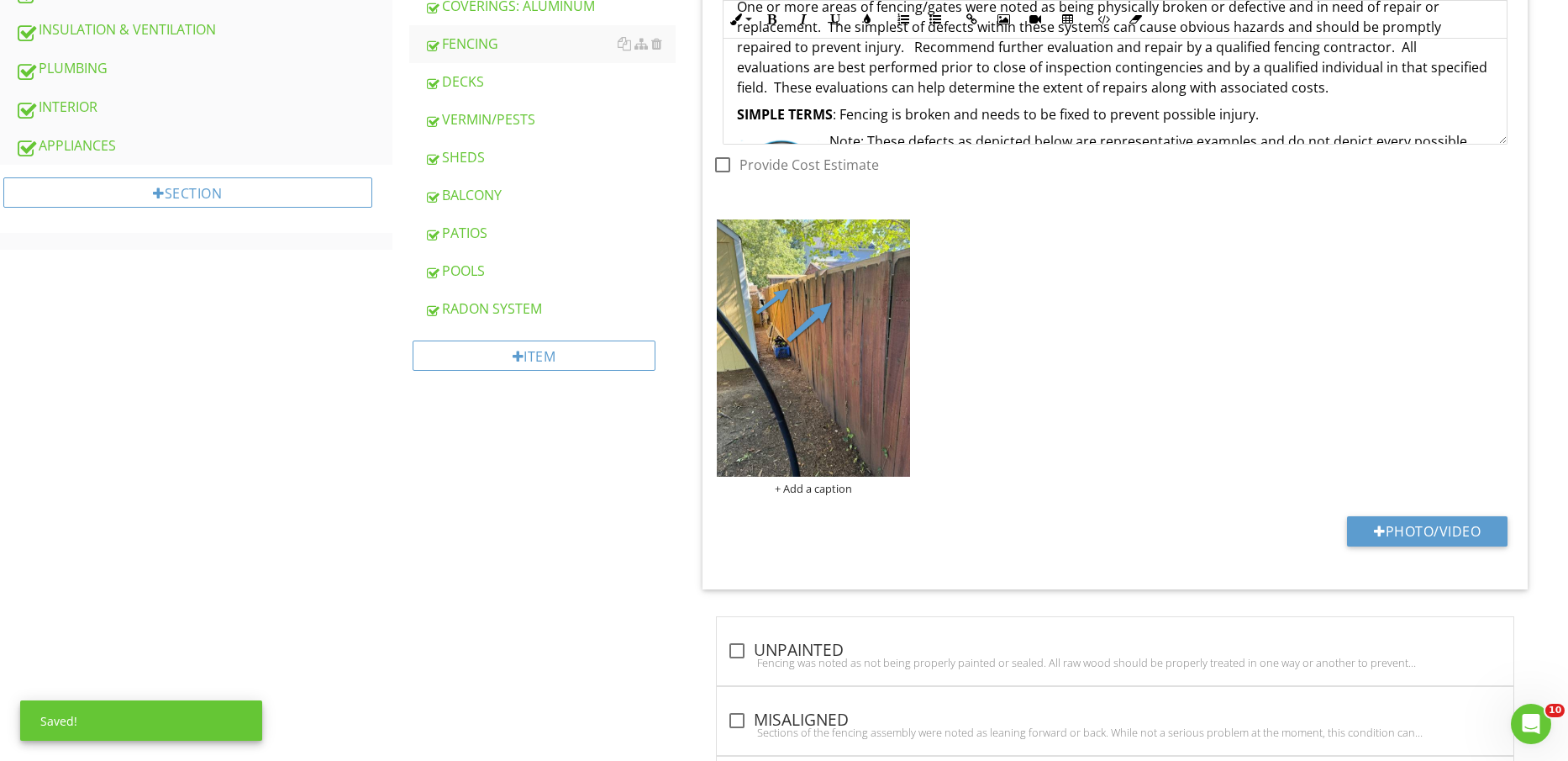
scroll to position [1052, 0]
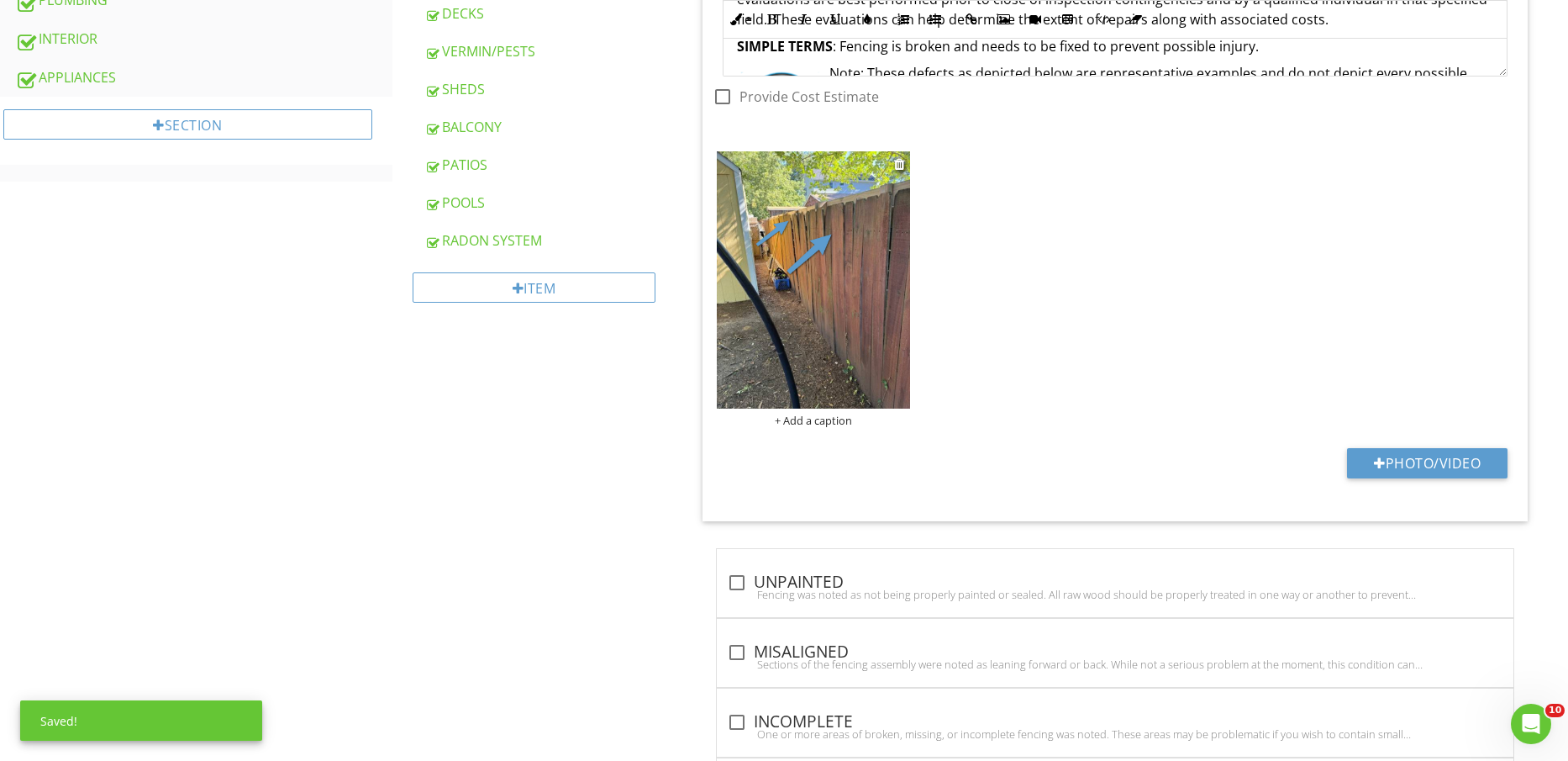
click at [838, 416] on div "+ Add a caption" at bounding box center [813, 421] width 192 height 14
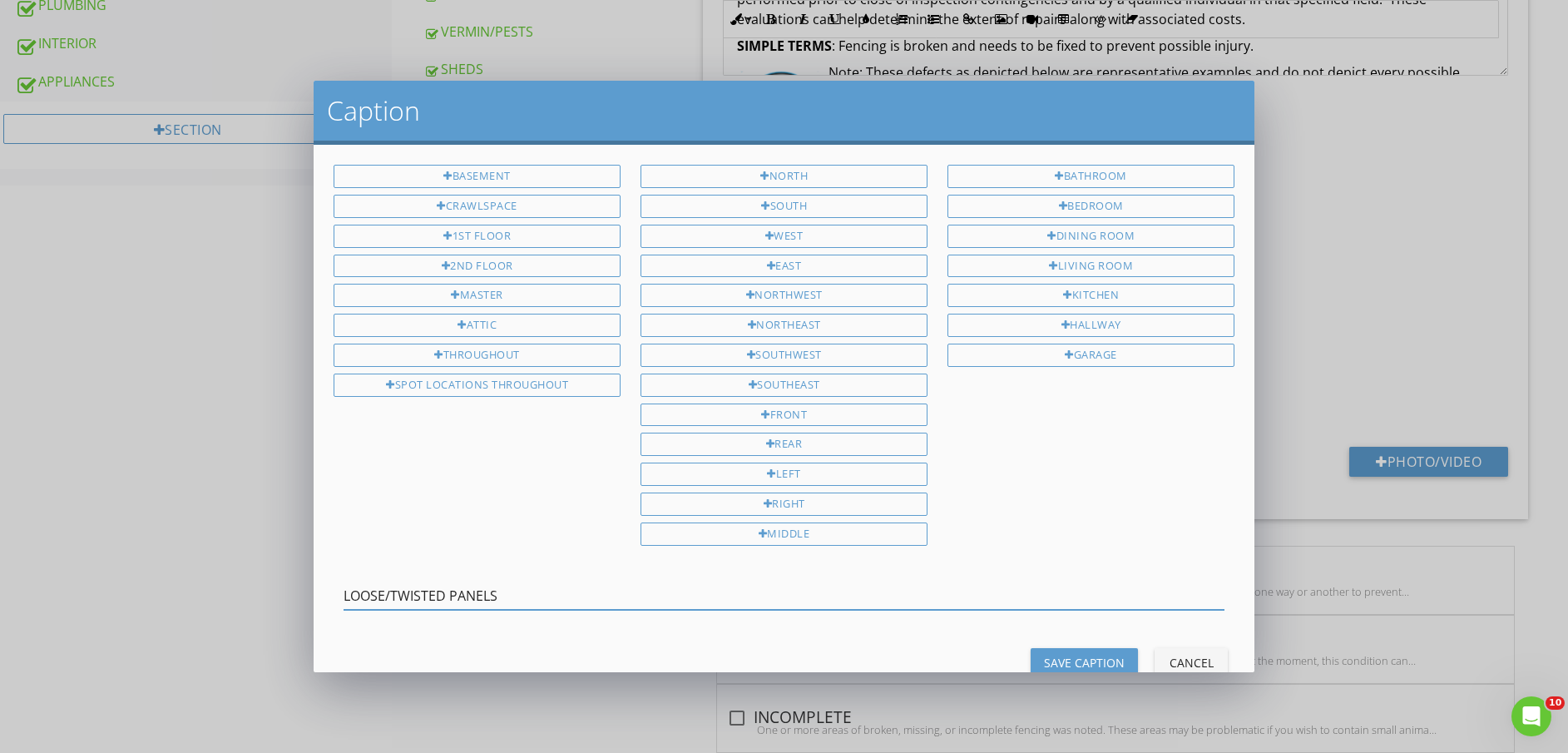
type input "LOOSE/TWISTED PANELS"
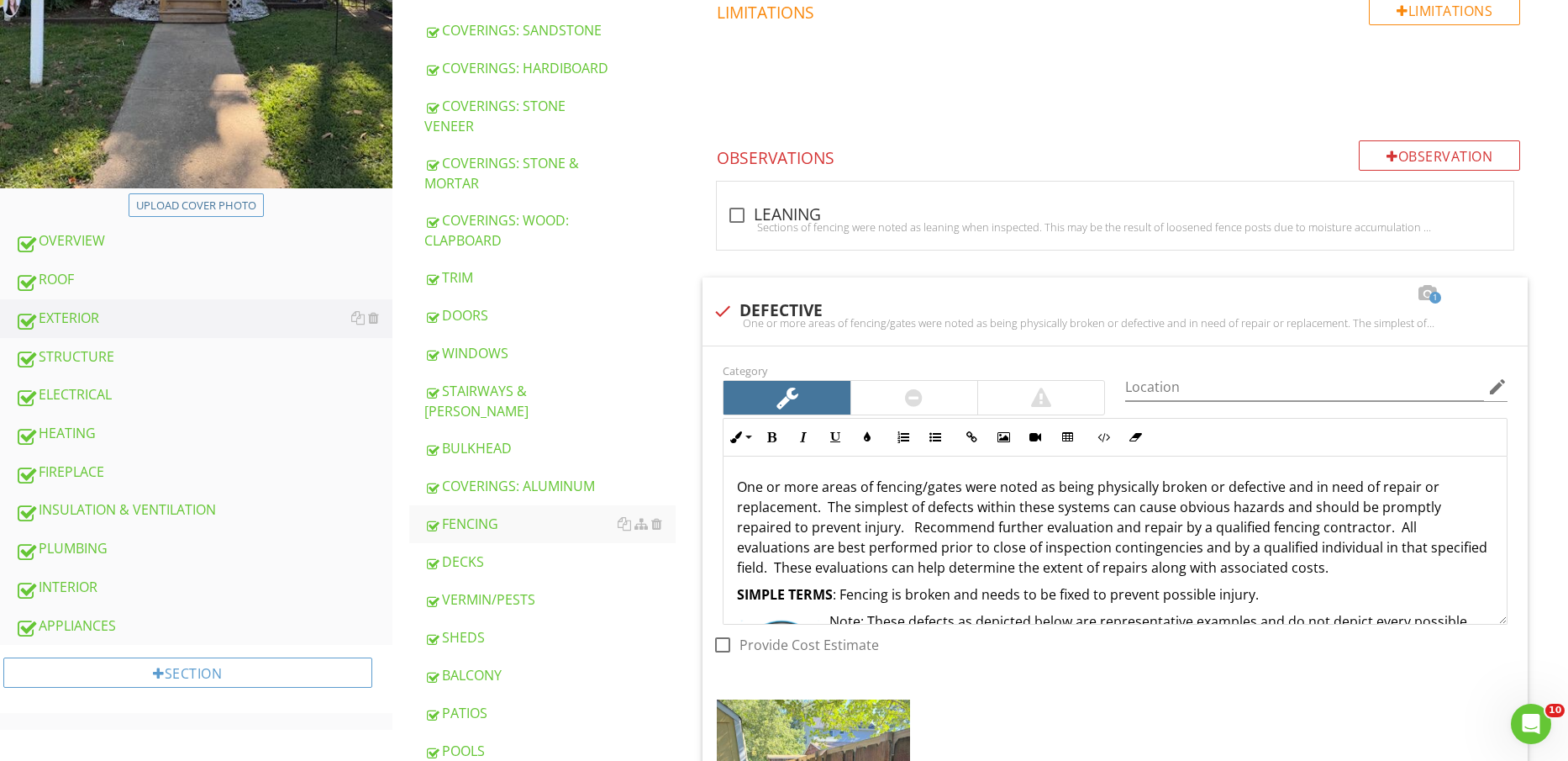
scroll to position [631, 0]
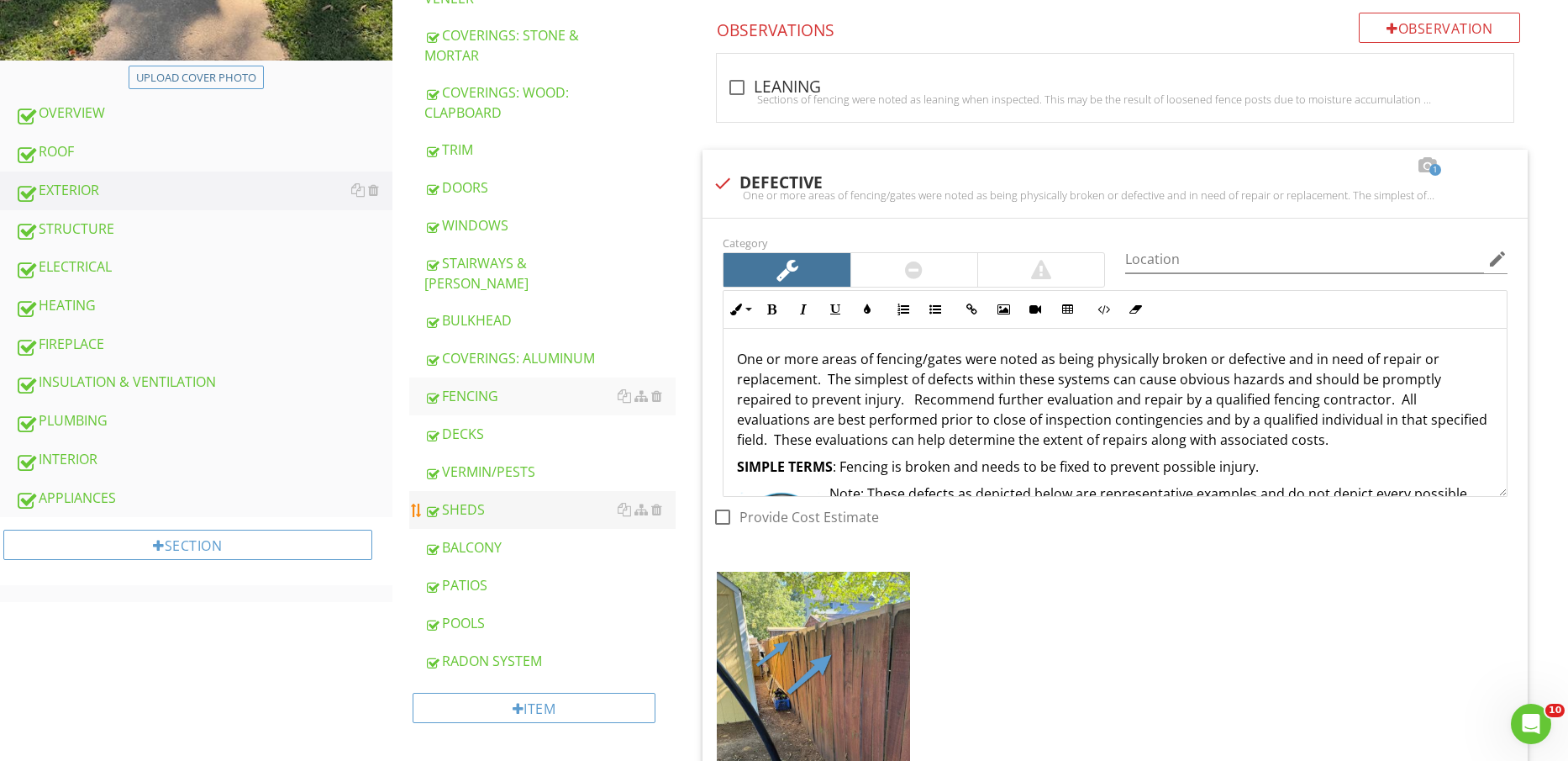
click at [487, 491] on link "SHEDS" at bounding box center [550, 509] width 252 height 37
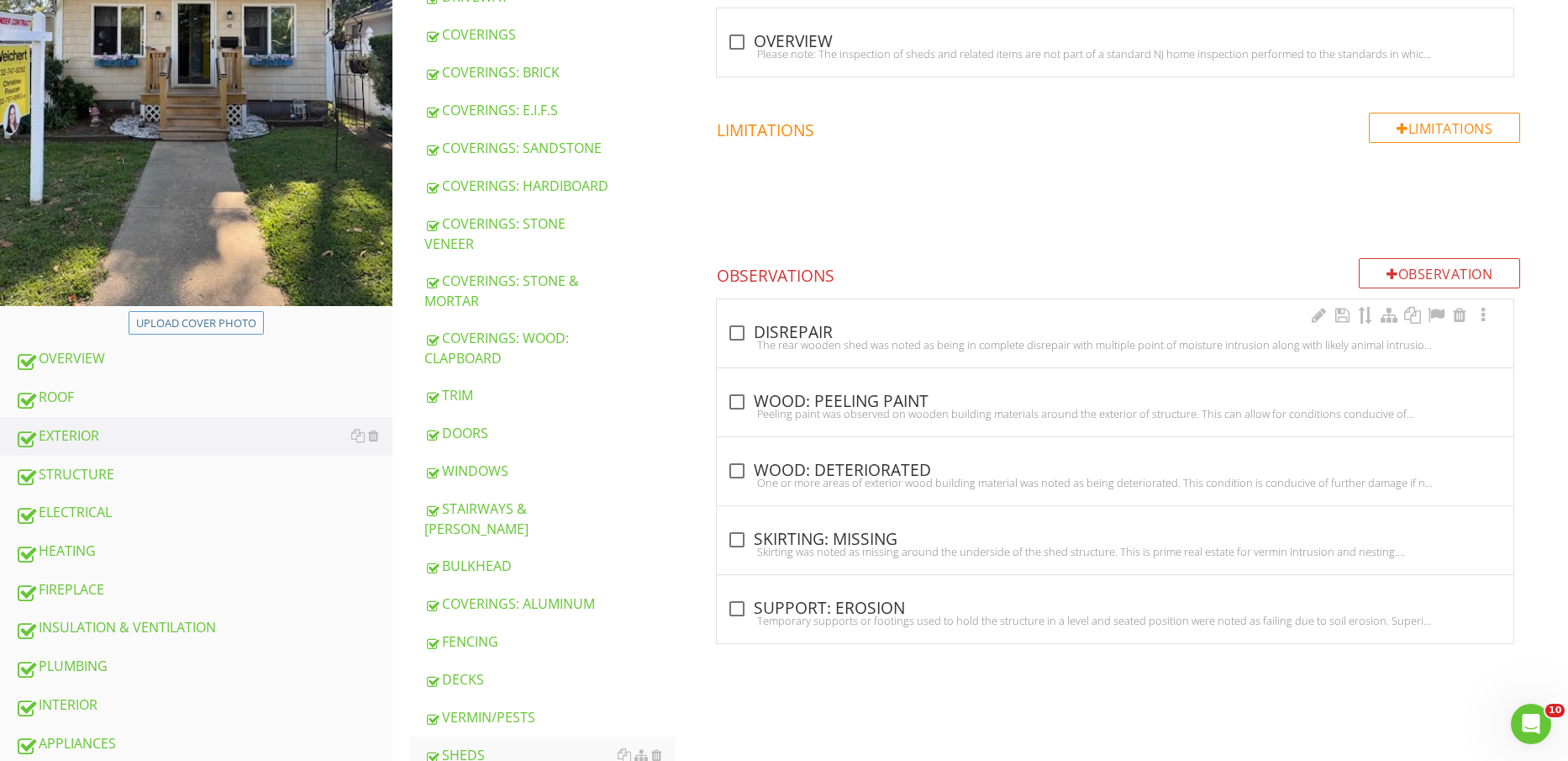
scroll to position [316, 0]
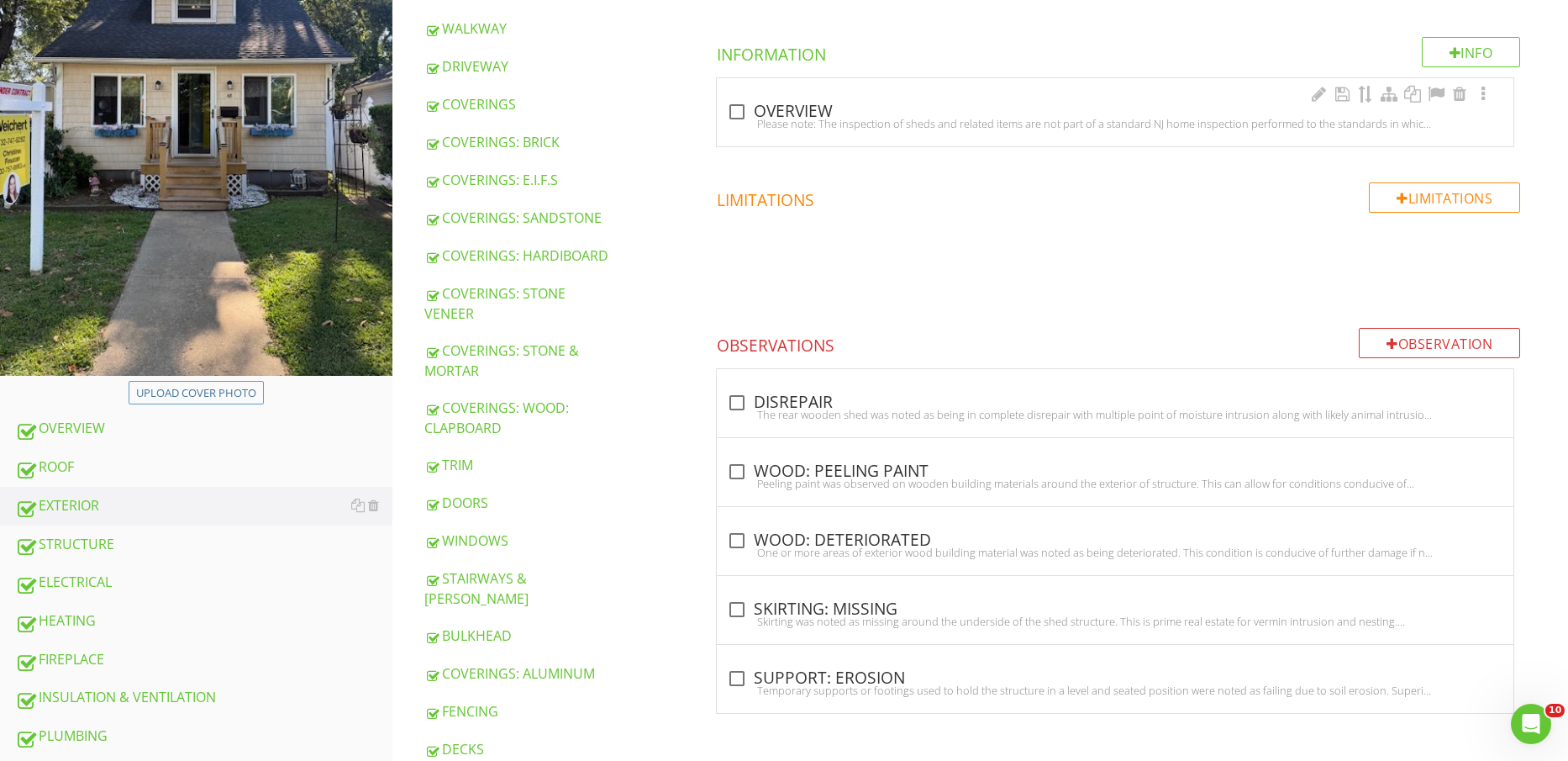
click at [778, 123] on div "Please note: The inspection of sheds and related items are not part of a standa…" at bounding box center [1115, 124] width 777 height 14
checkbox input "true"
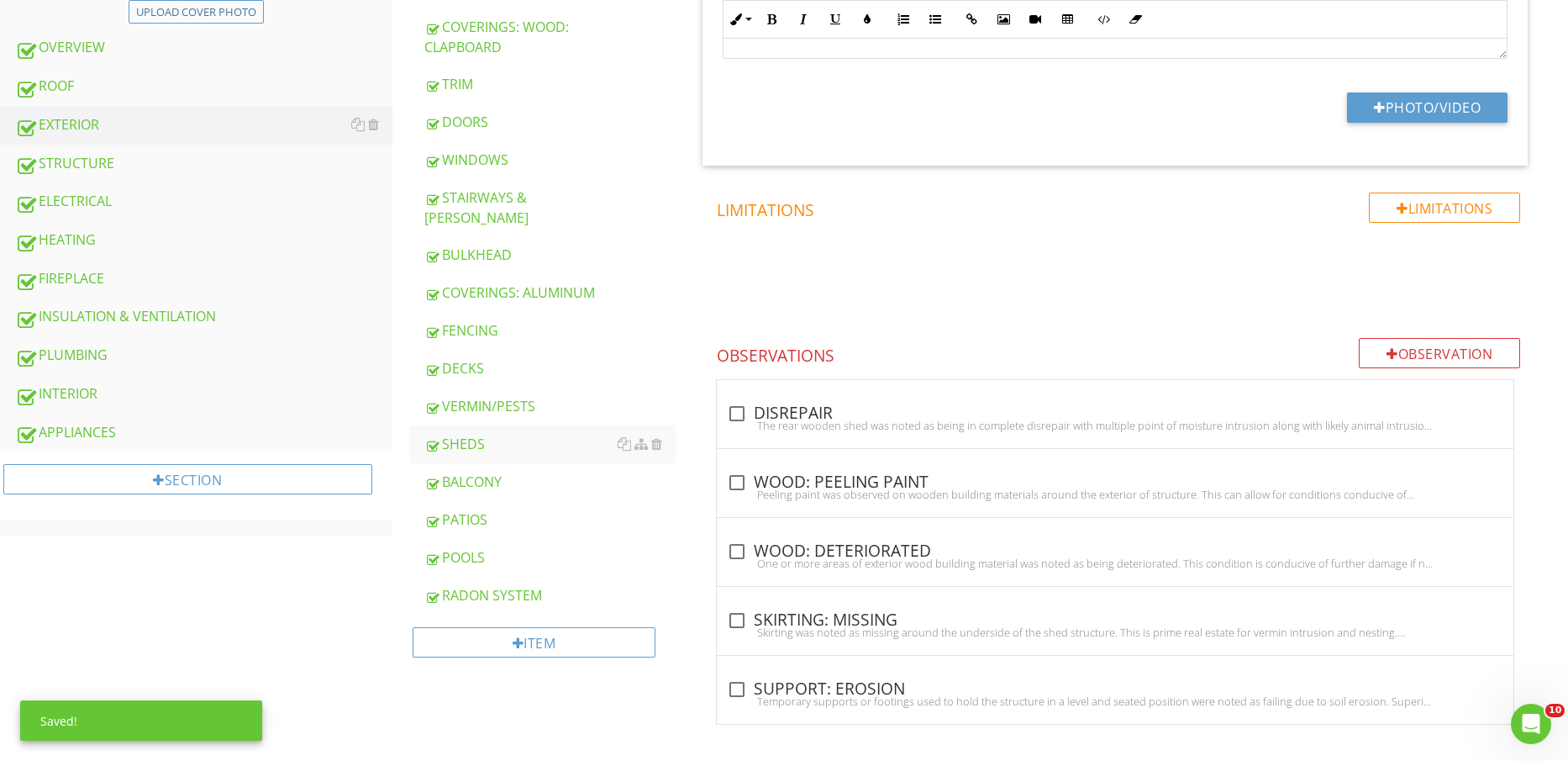
scroll to position [702, 0]
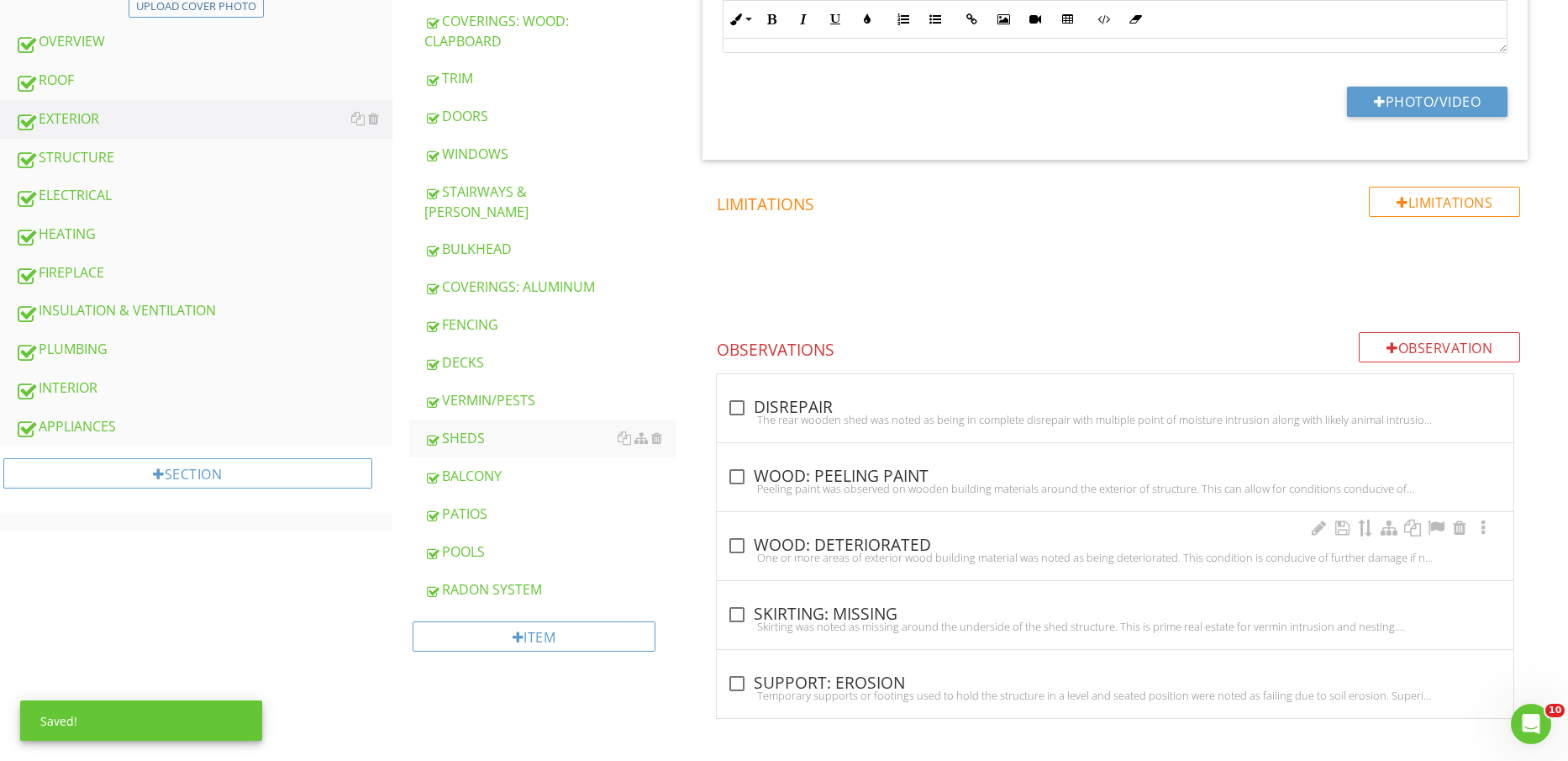
click at [830, 551] on div "One or more areas of exterior wood building material was noted as being deterio…" at bounding box center [1115, 557] width 777 height 14
checkbox input "true"
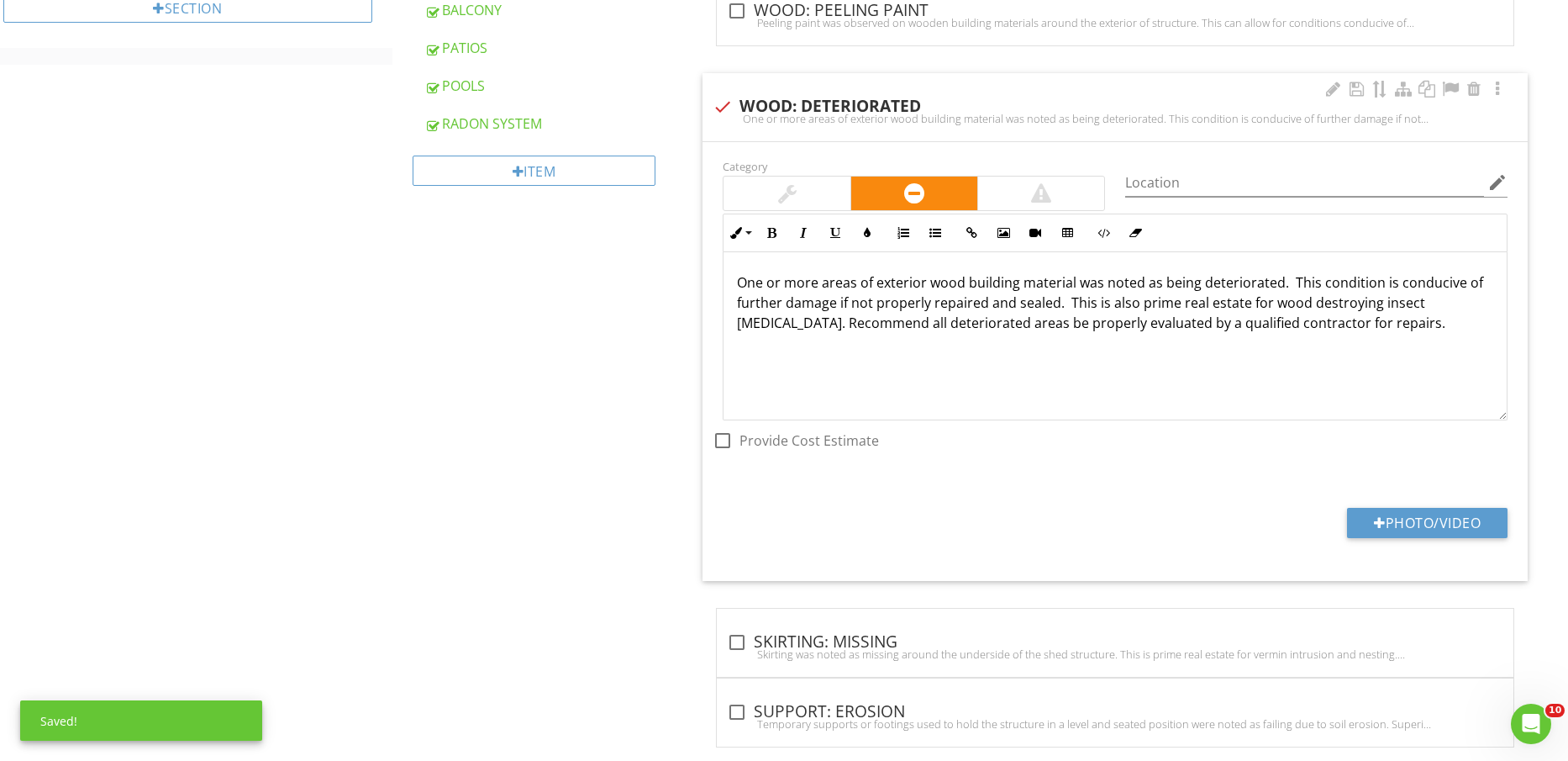
scroll to position [1197, 0]
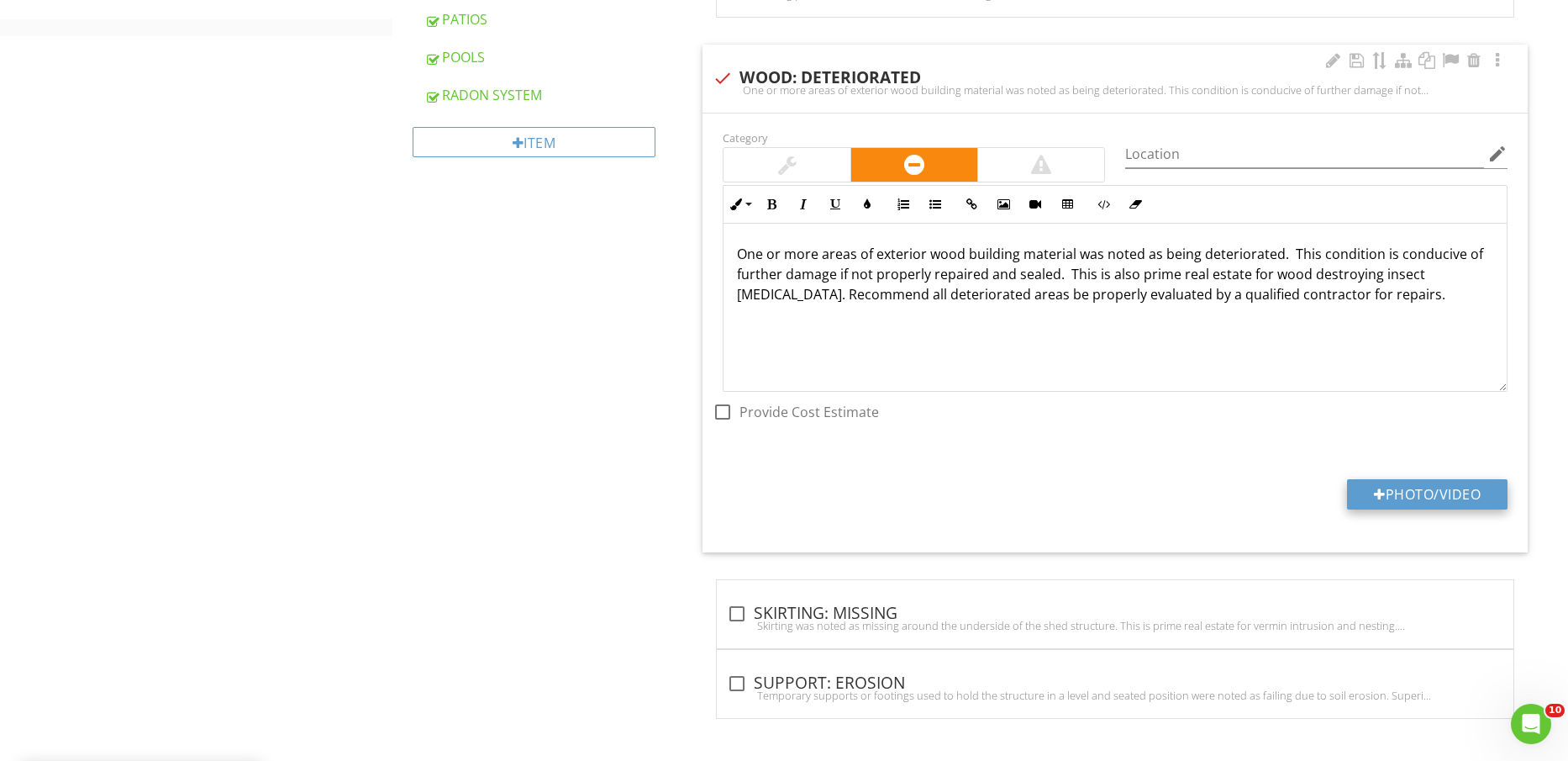
click at [1404, 490] on button "Photo/Video" at bounding box center [1428, 494] width 161 height 30
type input "C:\fakepath\IMG_2279.jpg"
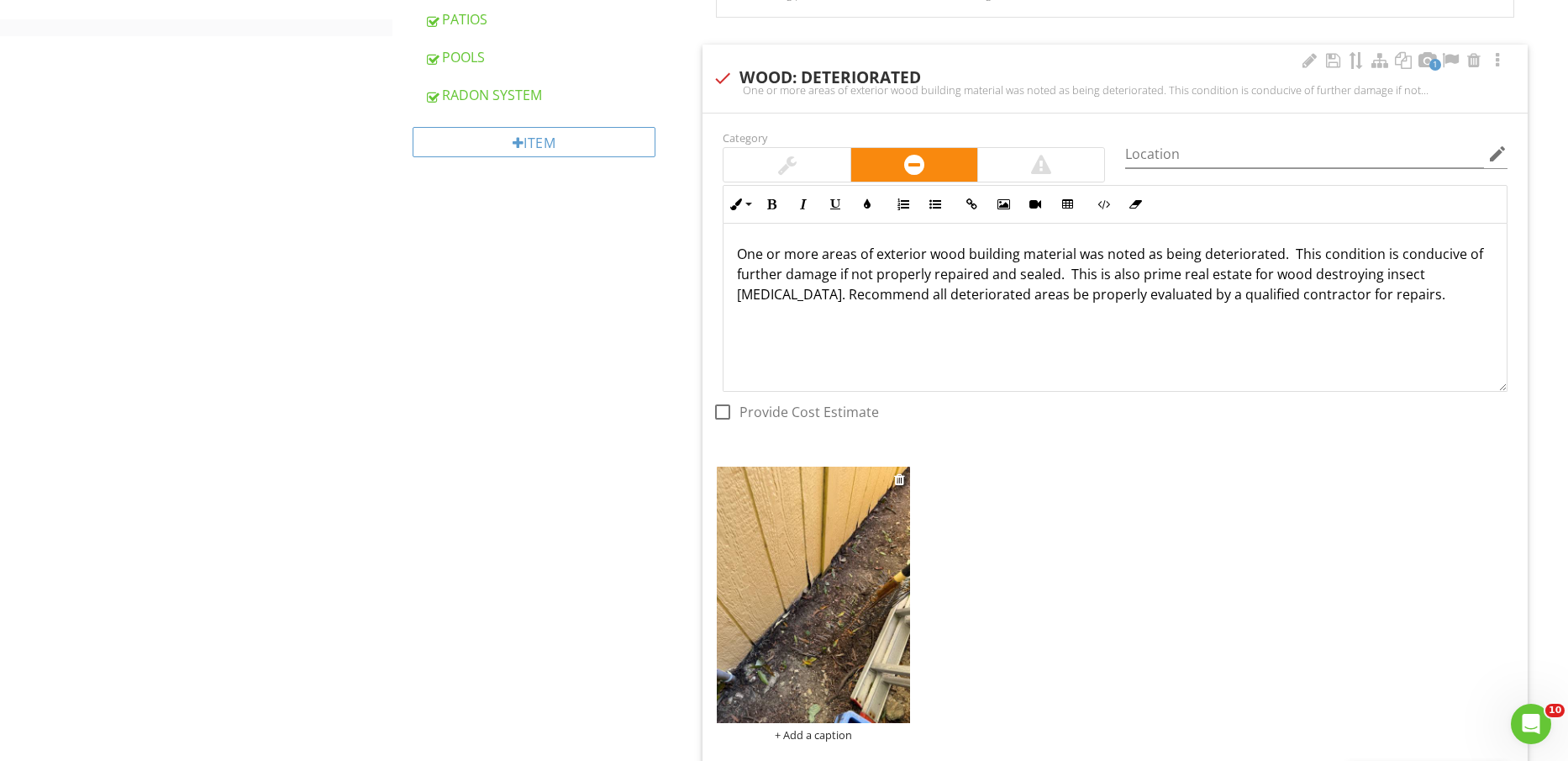
click at [825, 611] on img at bounding box center [813, 595] width 192 height 257
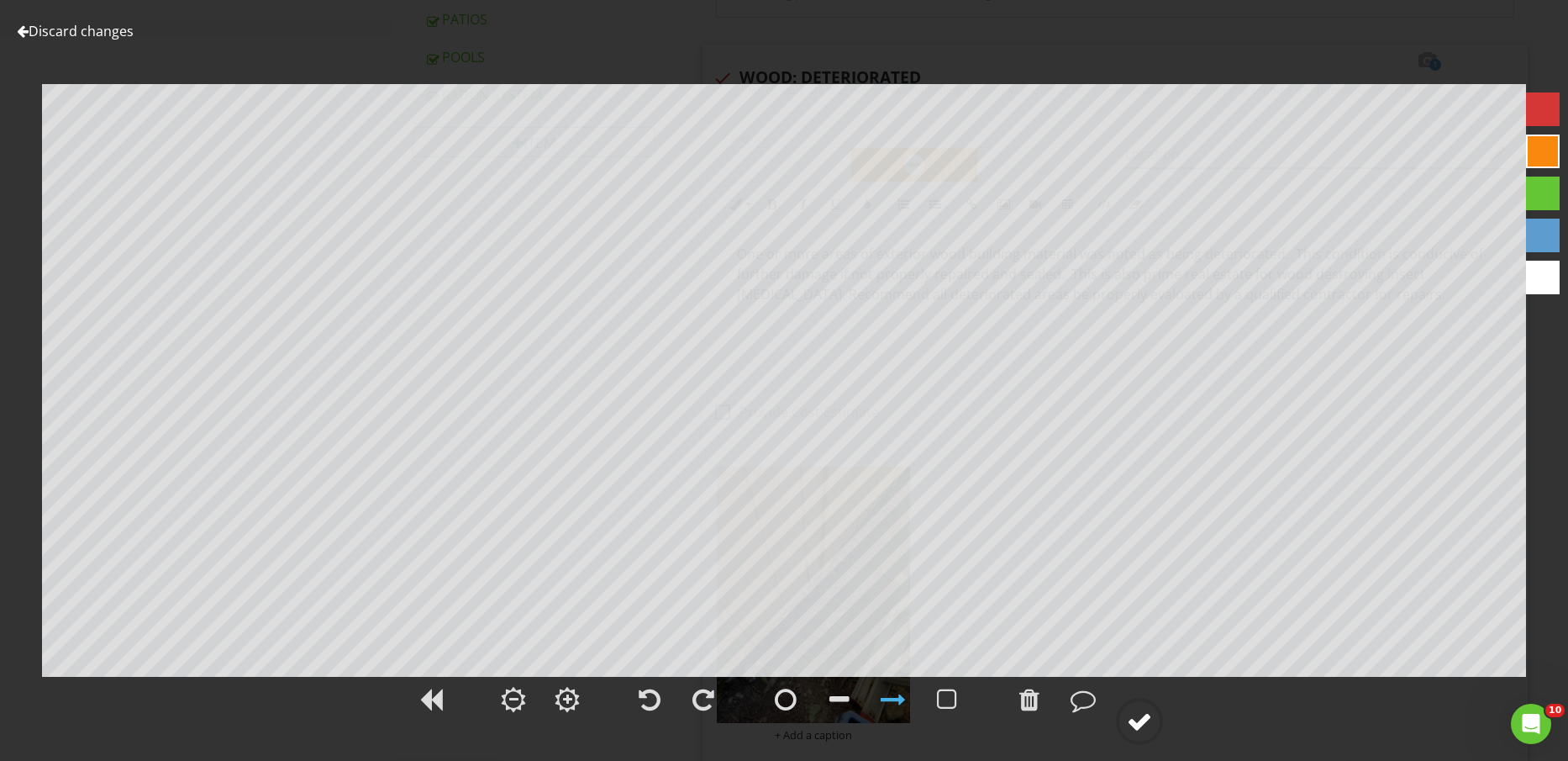
click at [1145, 723] on div at bounding box center [1140, 722] width 26 height 26
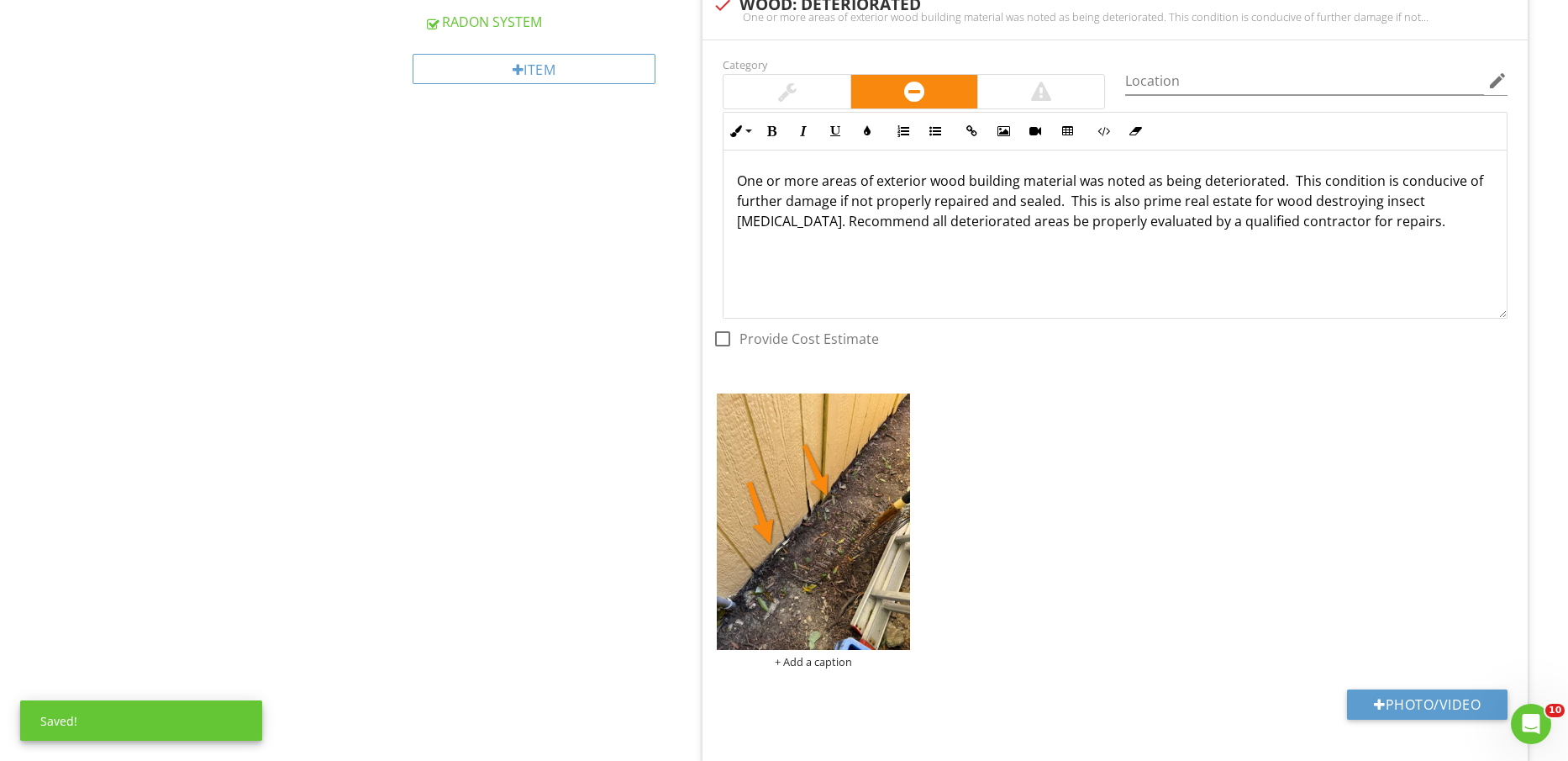
scroll to position [1302, 0]
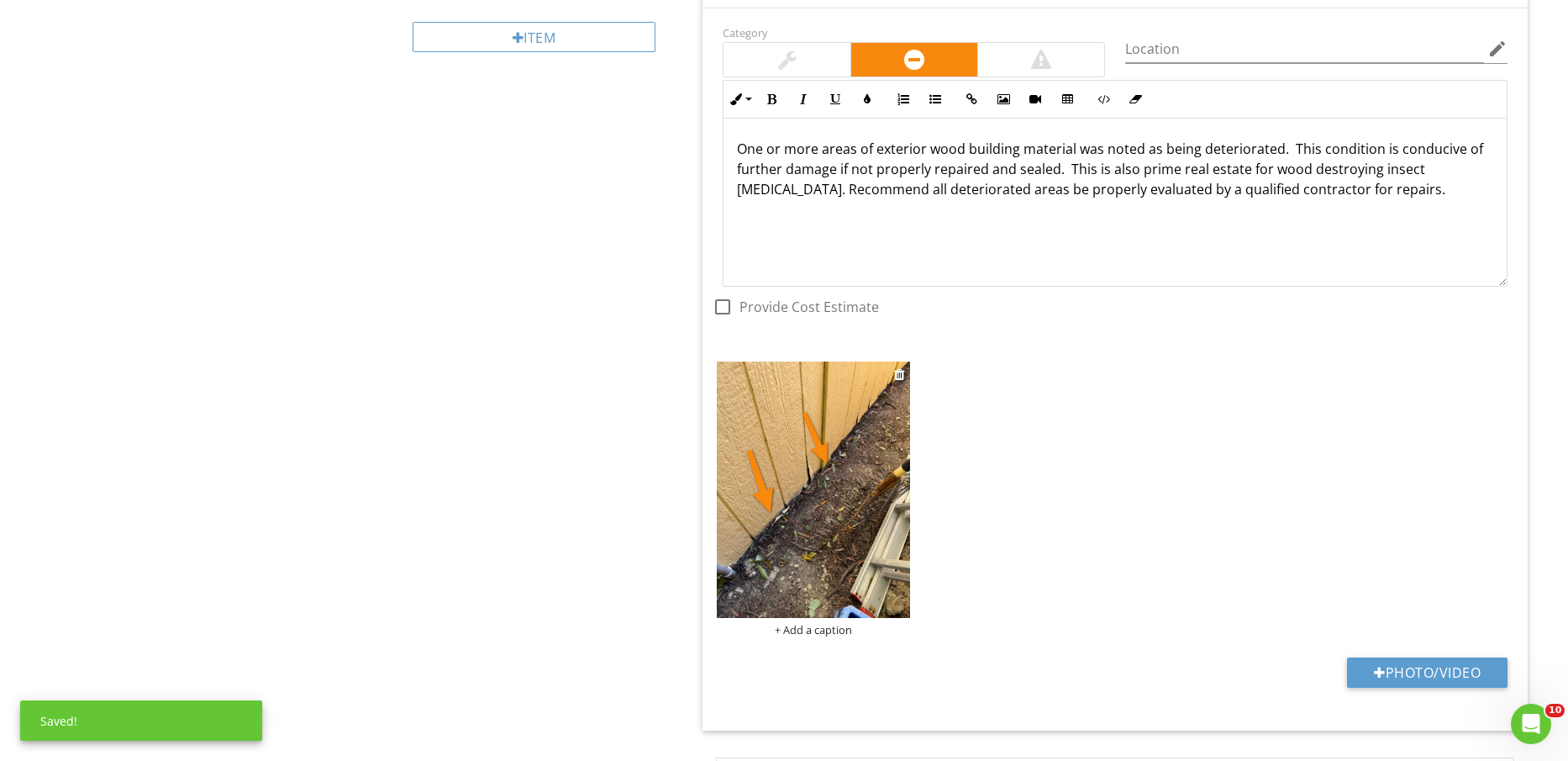
click at [822, 632] on div "+ Add a caption" at bounding box center [813, 630] width 192 height 14
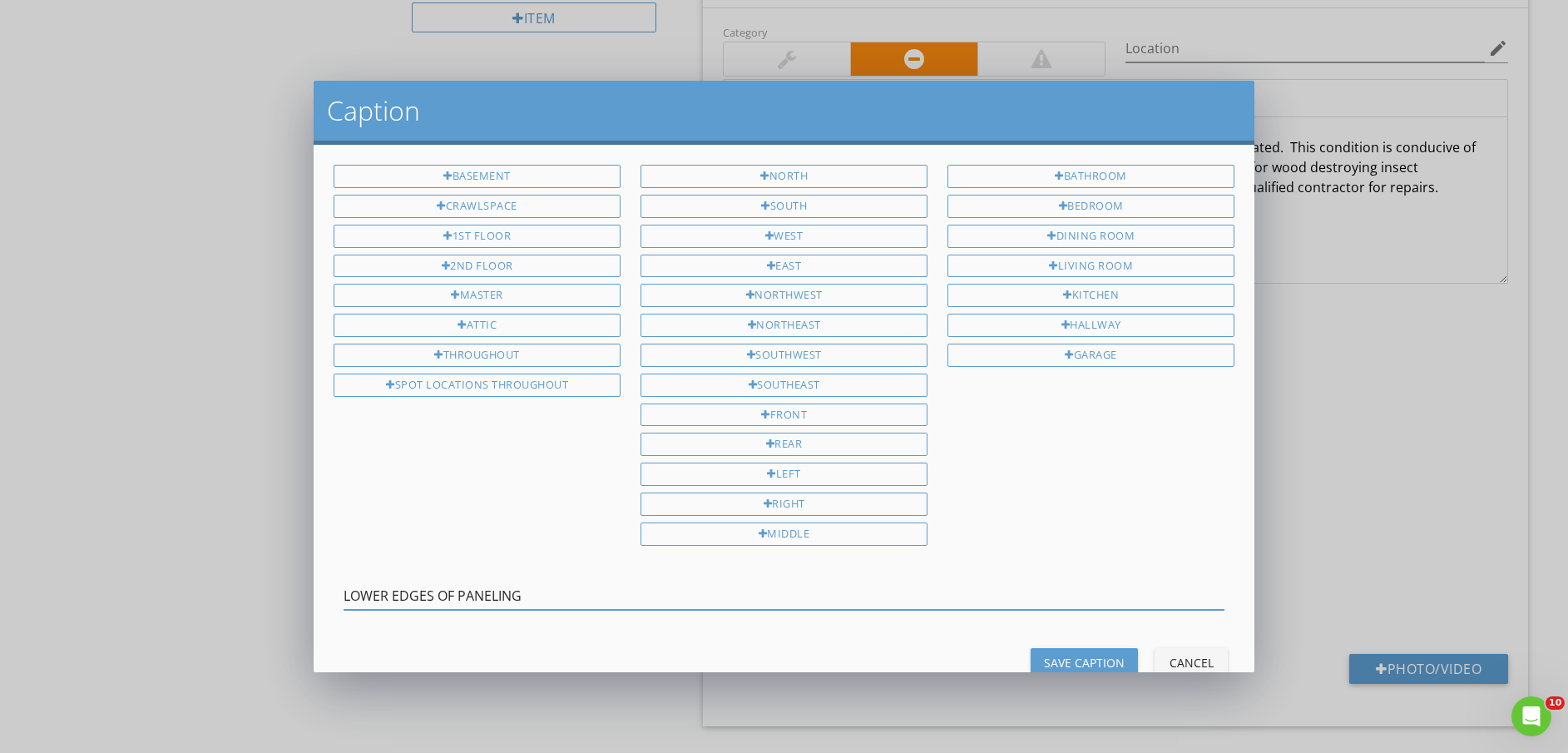
type input "LOWER EDGES OF PANELING"
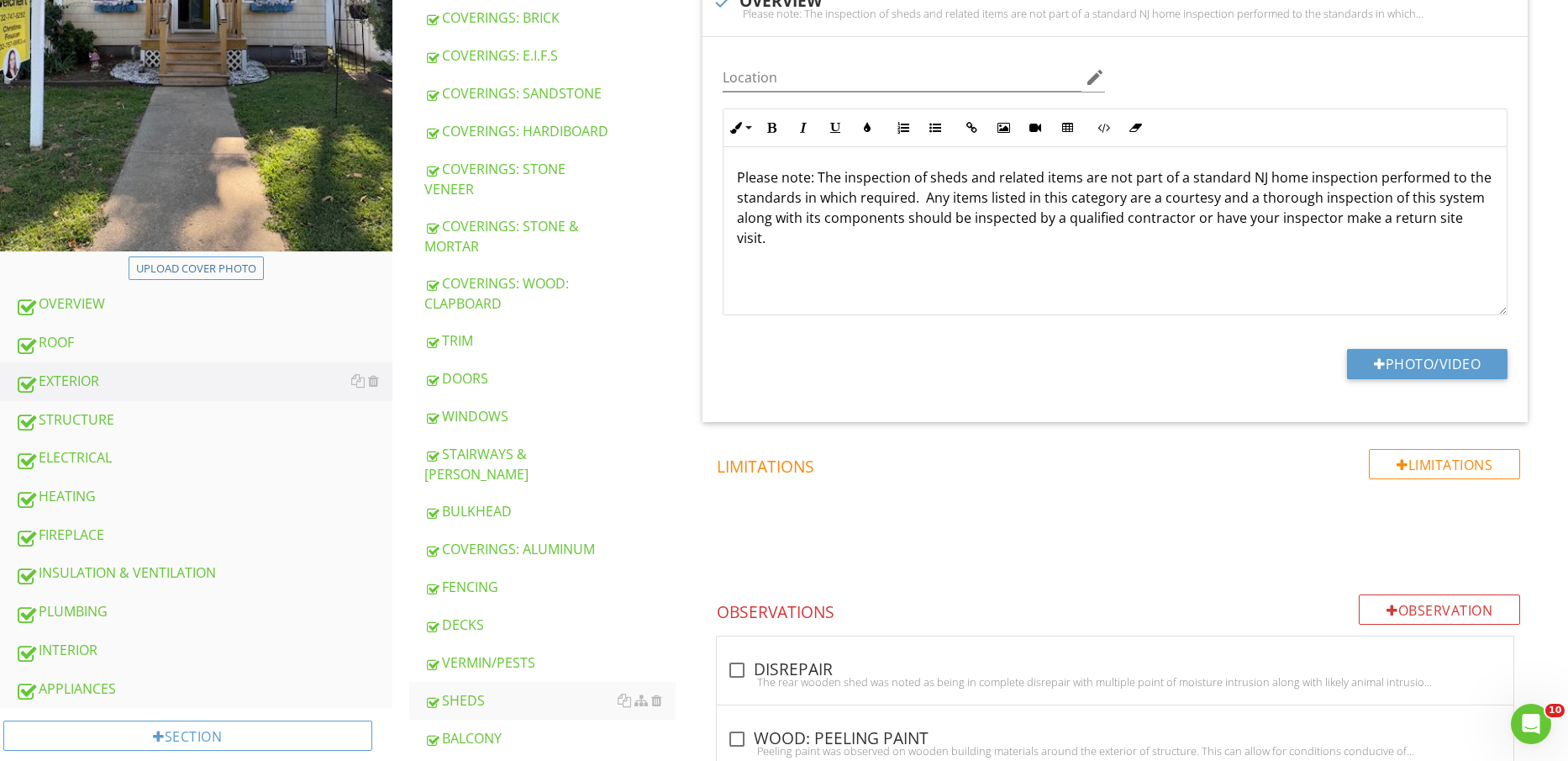
scroll to position [0, 0]
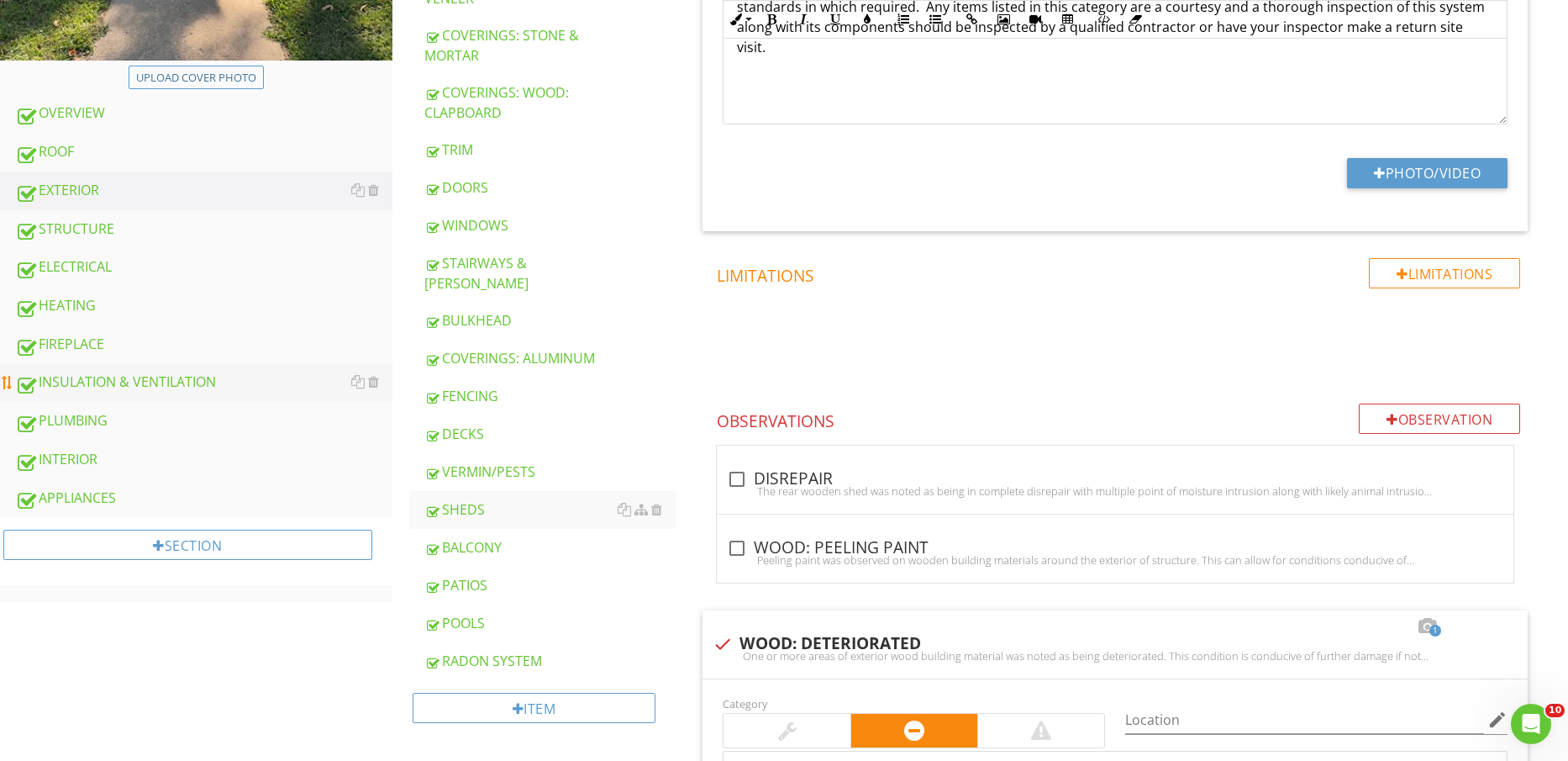
click at [183, 381] on div "INSULATION & VENTILATION" at bounding box center [204, 383] width 378 height 22
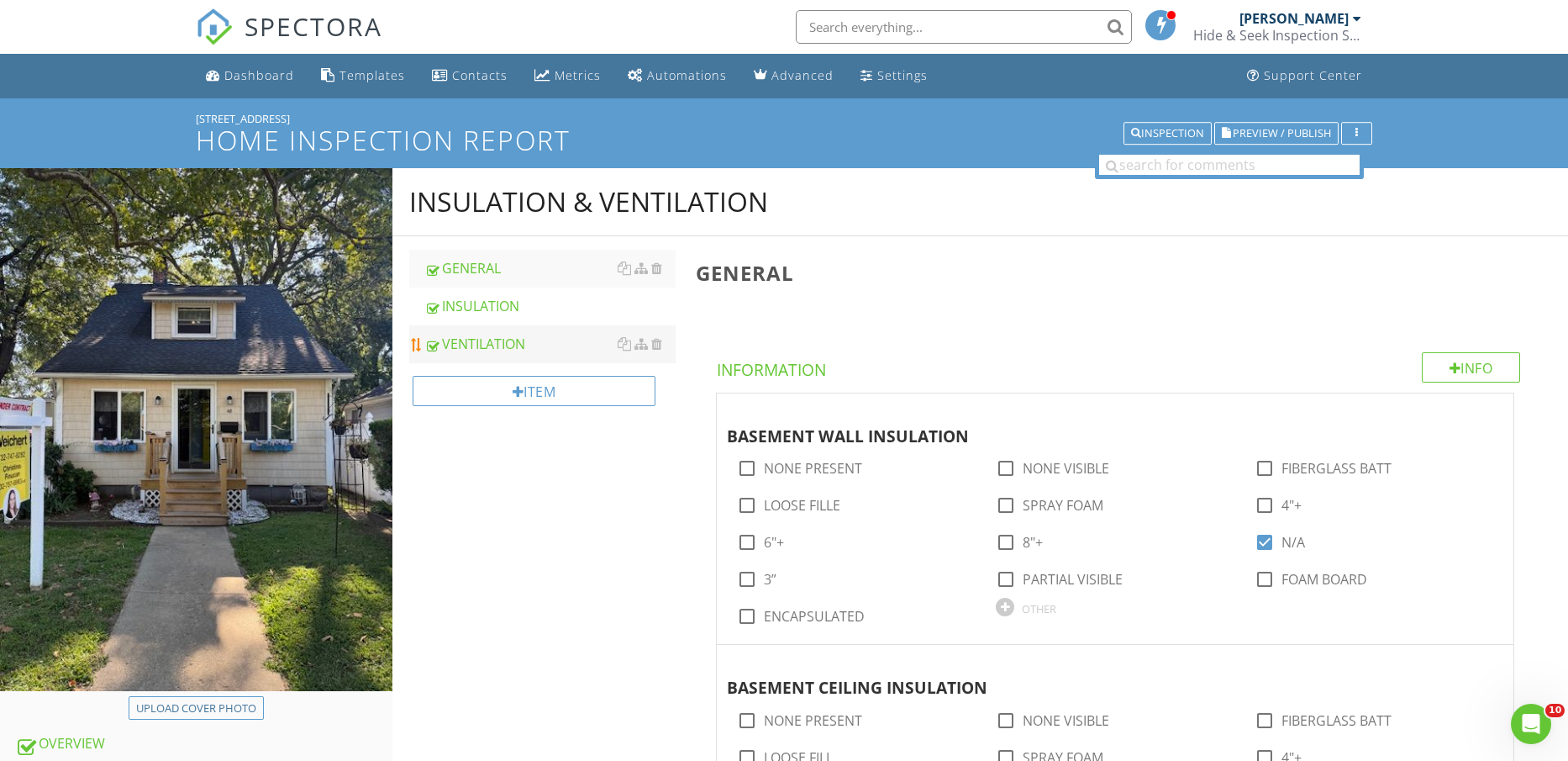
click at [535, 339] on div "VENTILATION" at bounding box center [550, 345] width 252 height 21
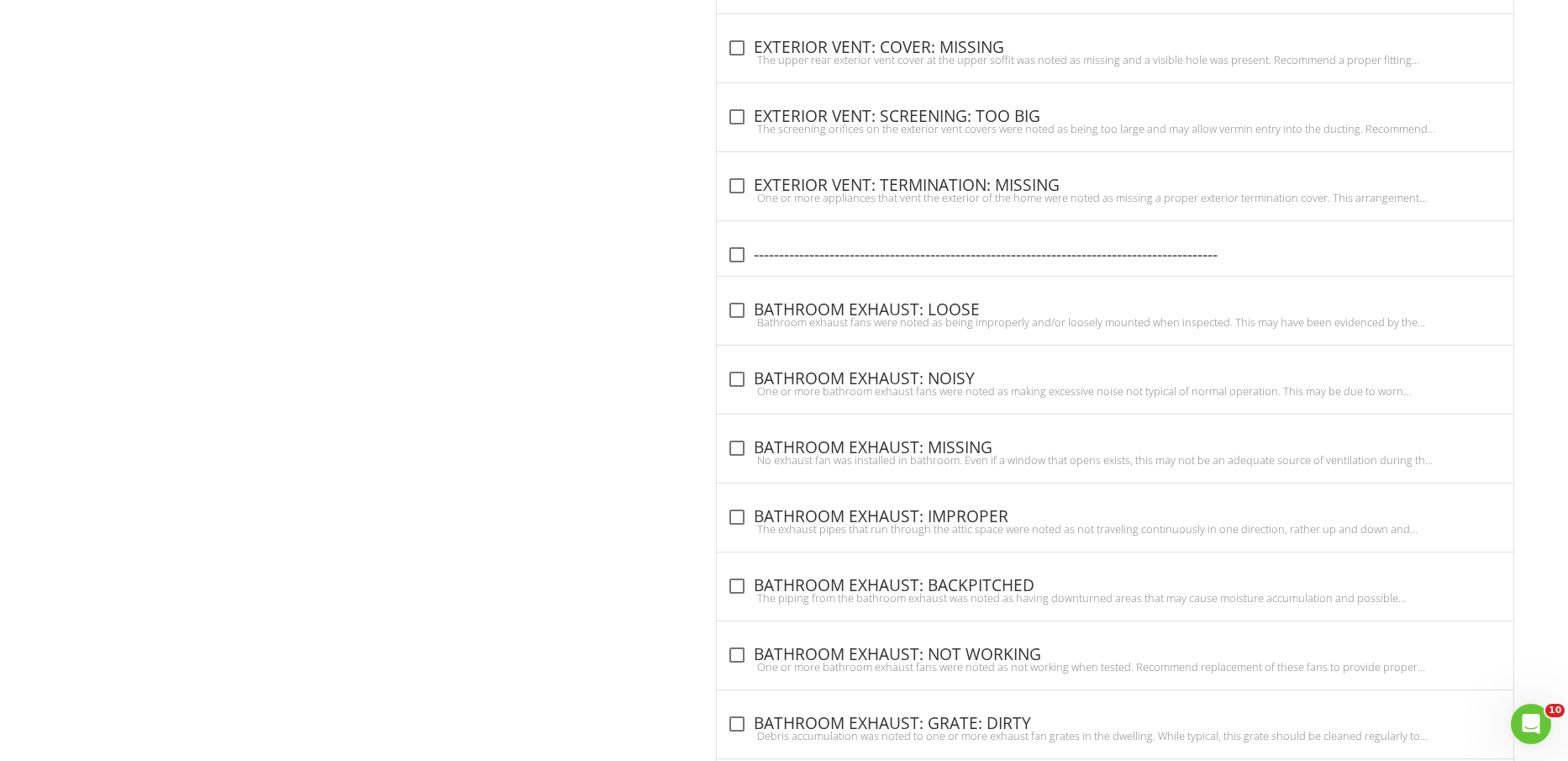
scroll to position [3332, 0]
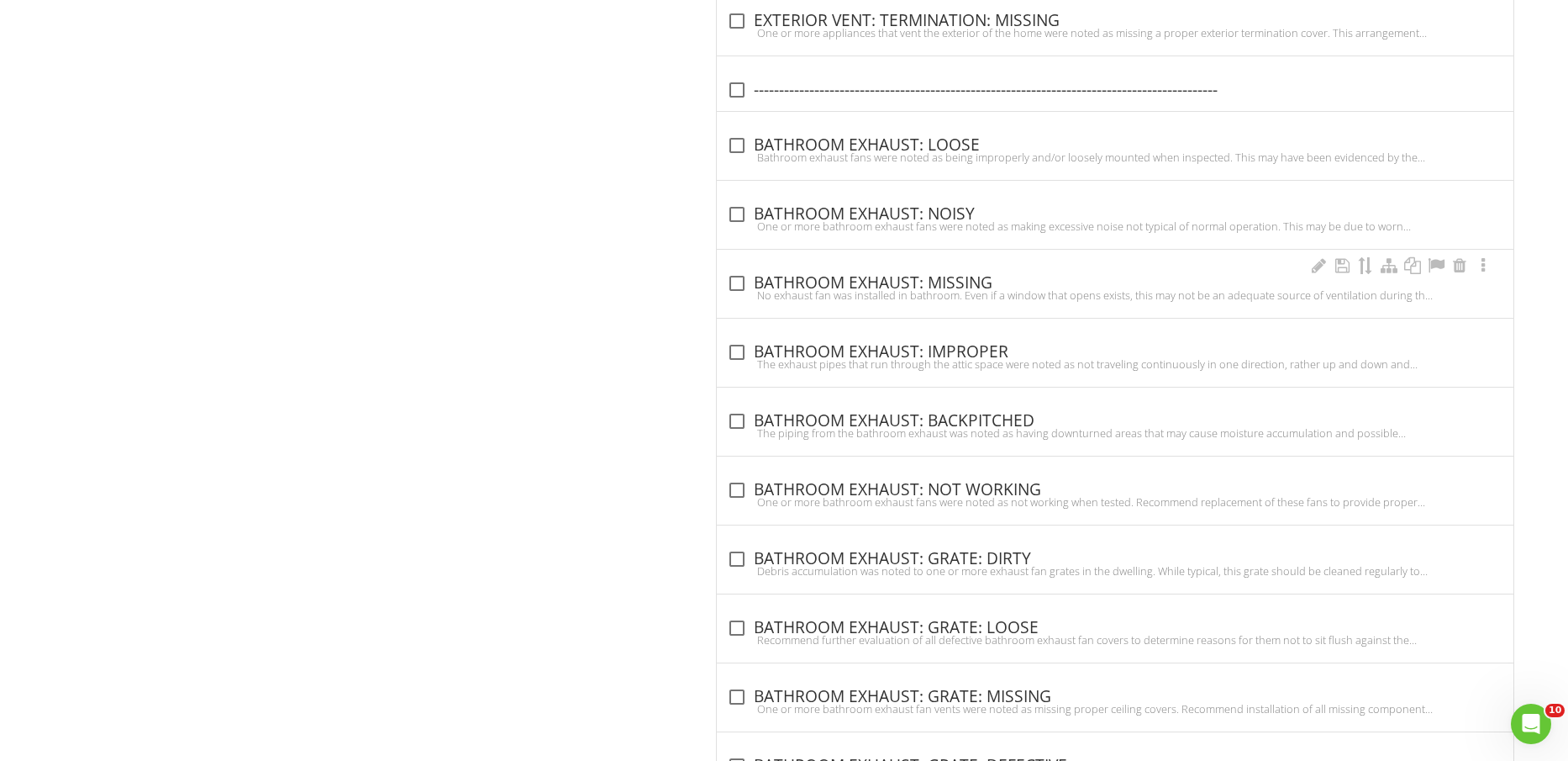
click at [925, 284] on div "check_box_outline_blank BATHROOM EXHAUST: MISSING" at bounding box center [1115, 284] width 777 height 21
checkbox input "true"
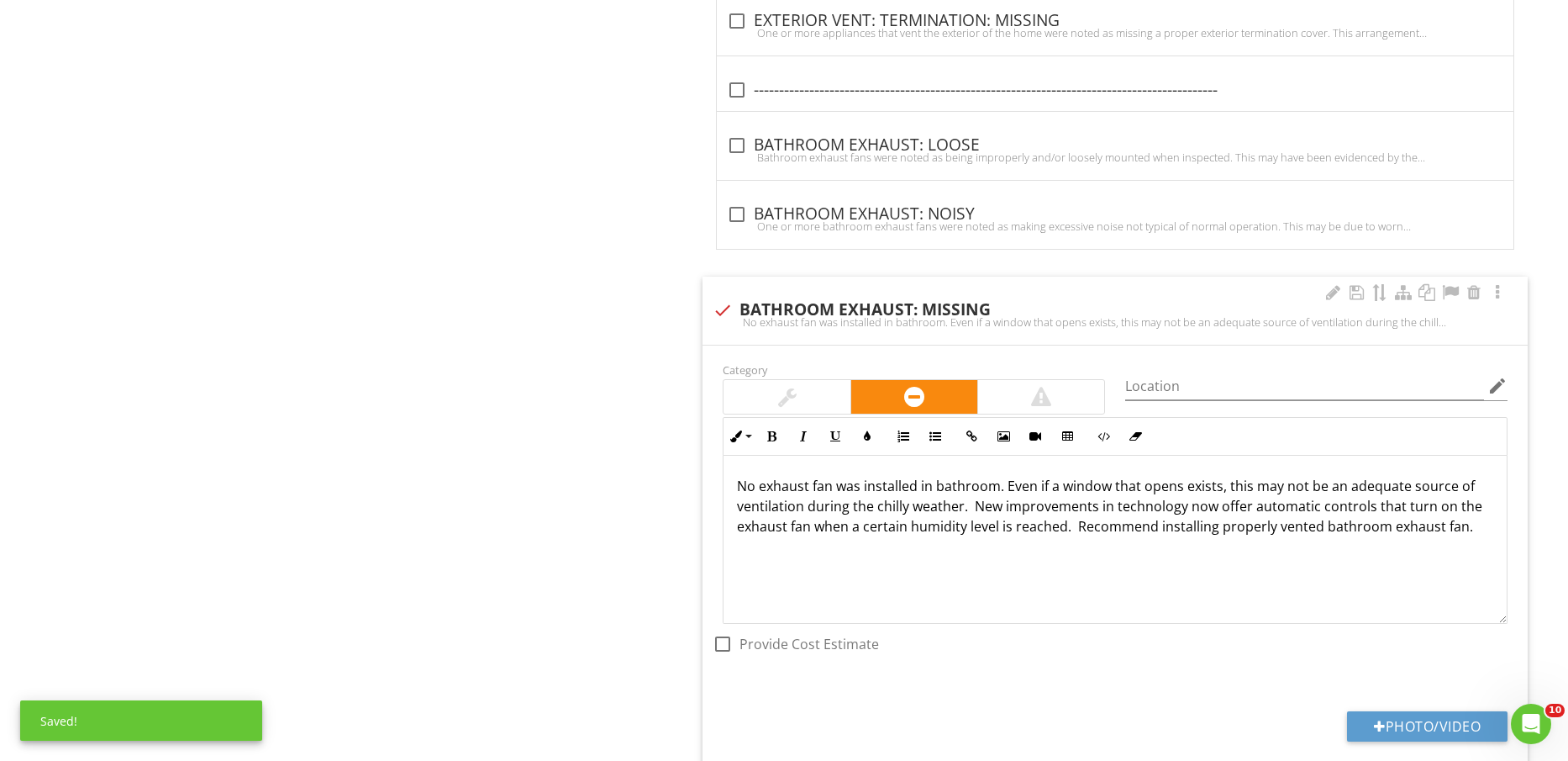
scroll to position [3753, 0]
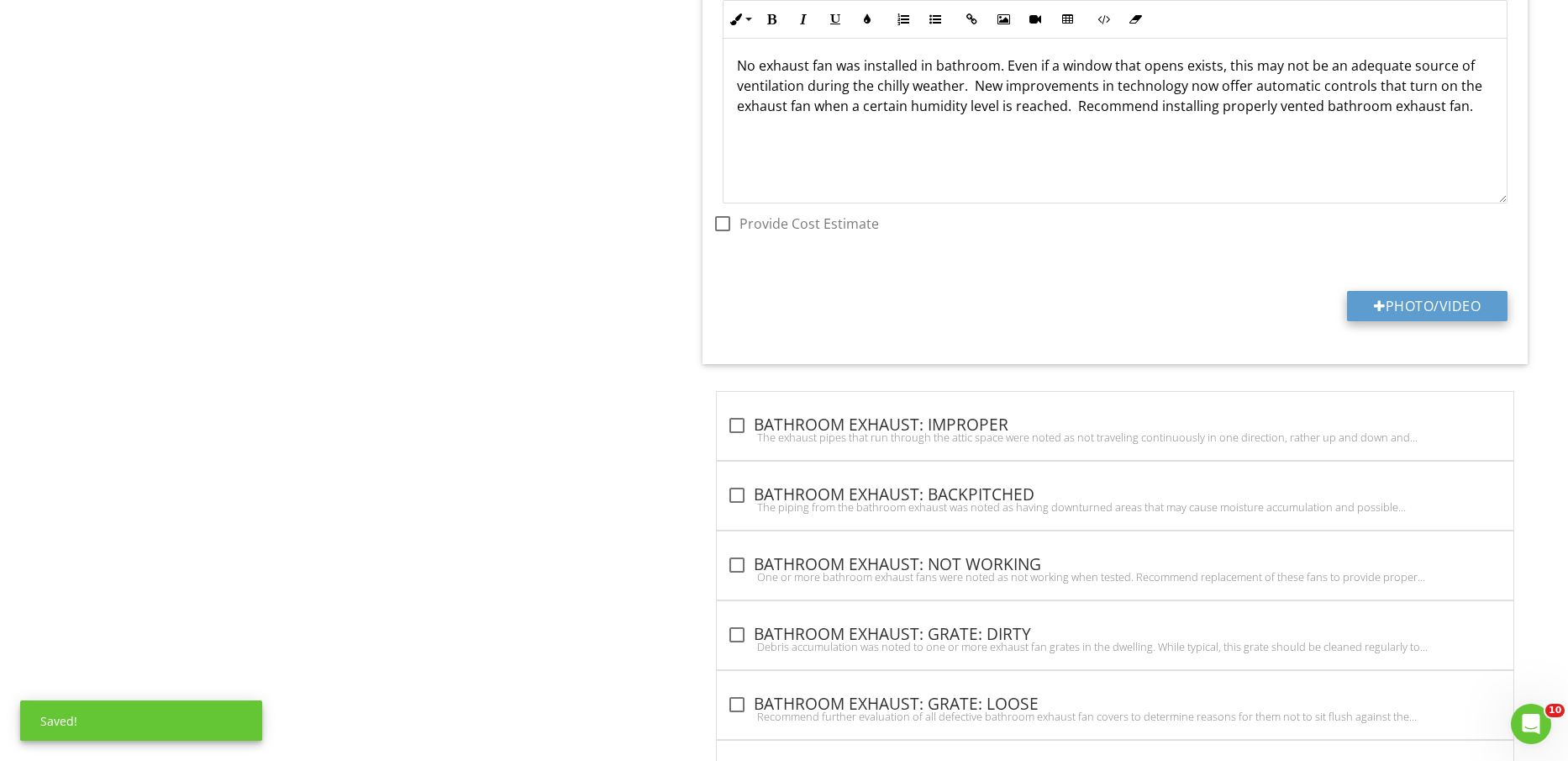
click at [1451, 301] on button "Photo/Video" at bounding box center [1428, 305] width 161 height 30
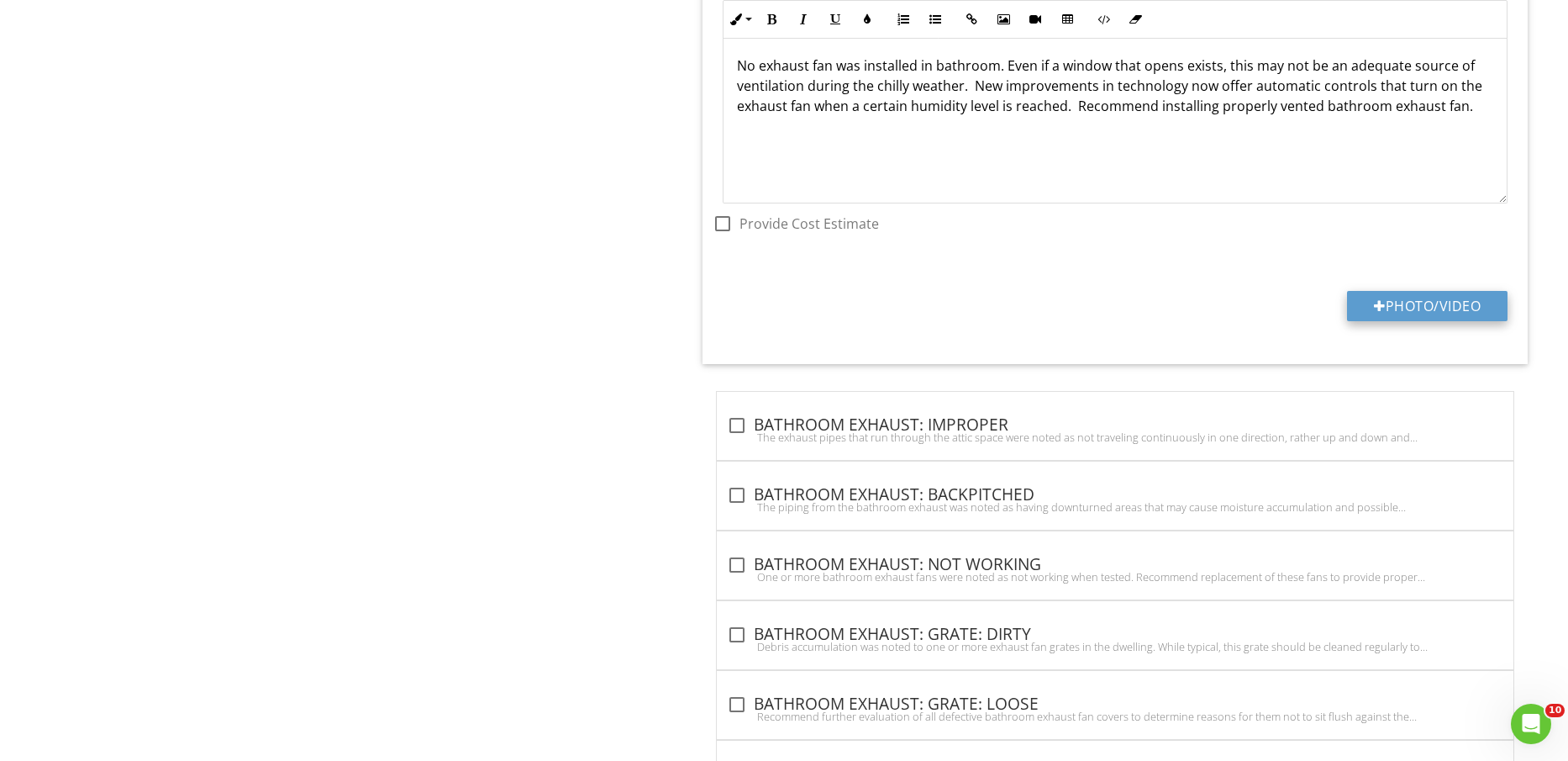
type input "C:\fakepath\IMG_2288.jpg"
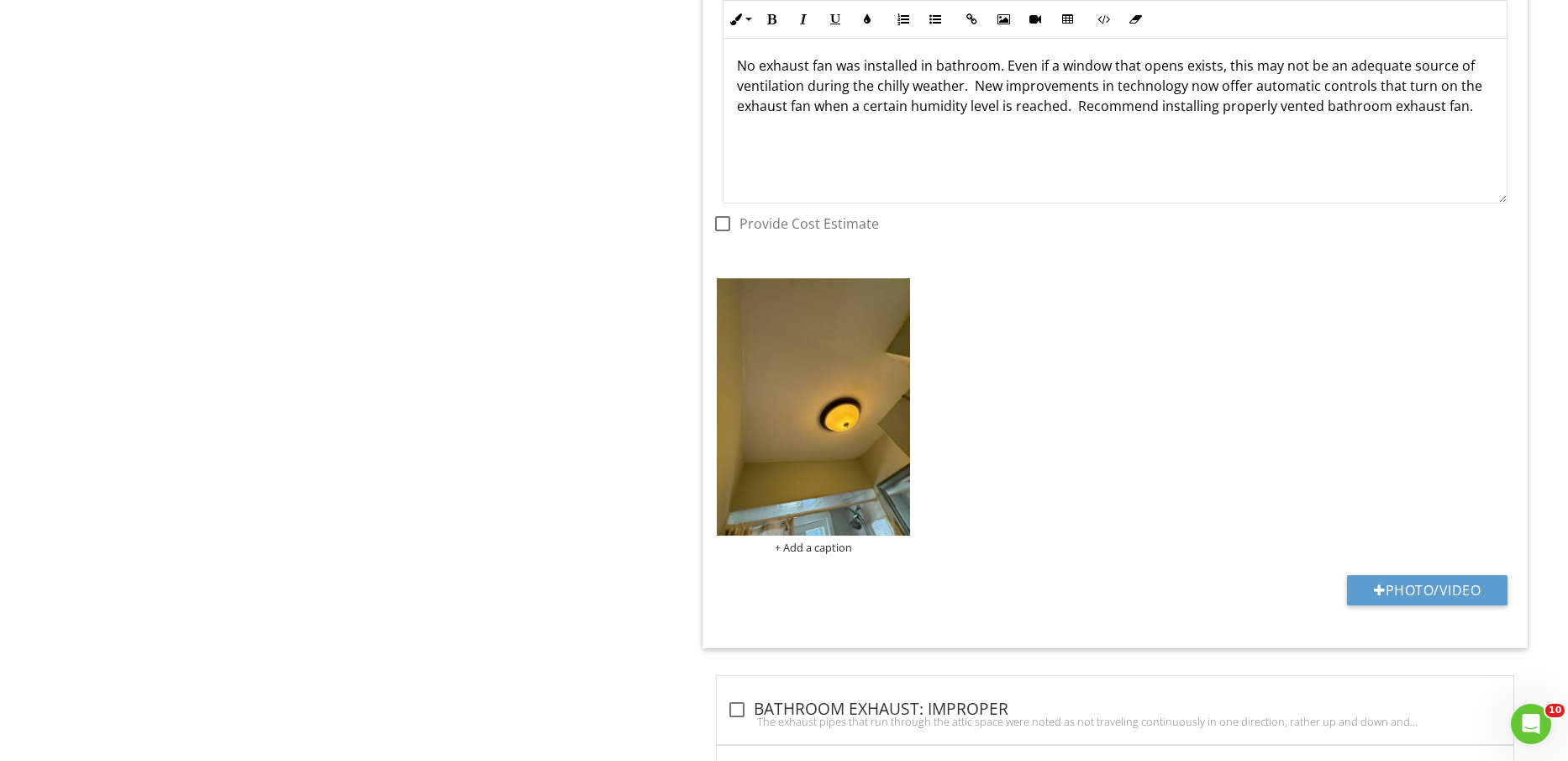
click at [815, 422] on img at bounding box center [813, 407] width 192 height 257
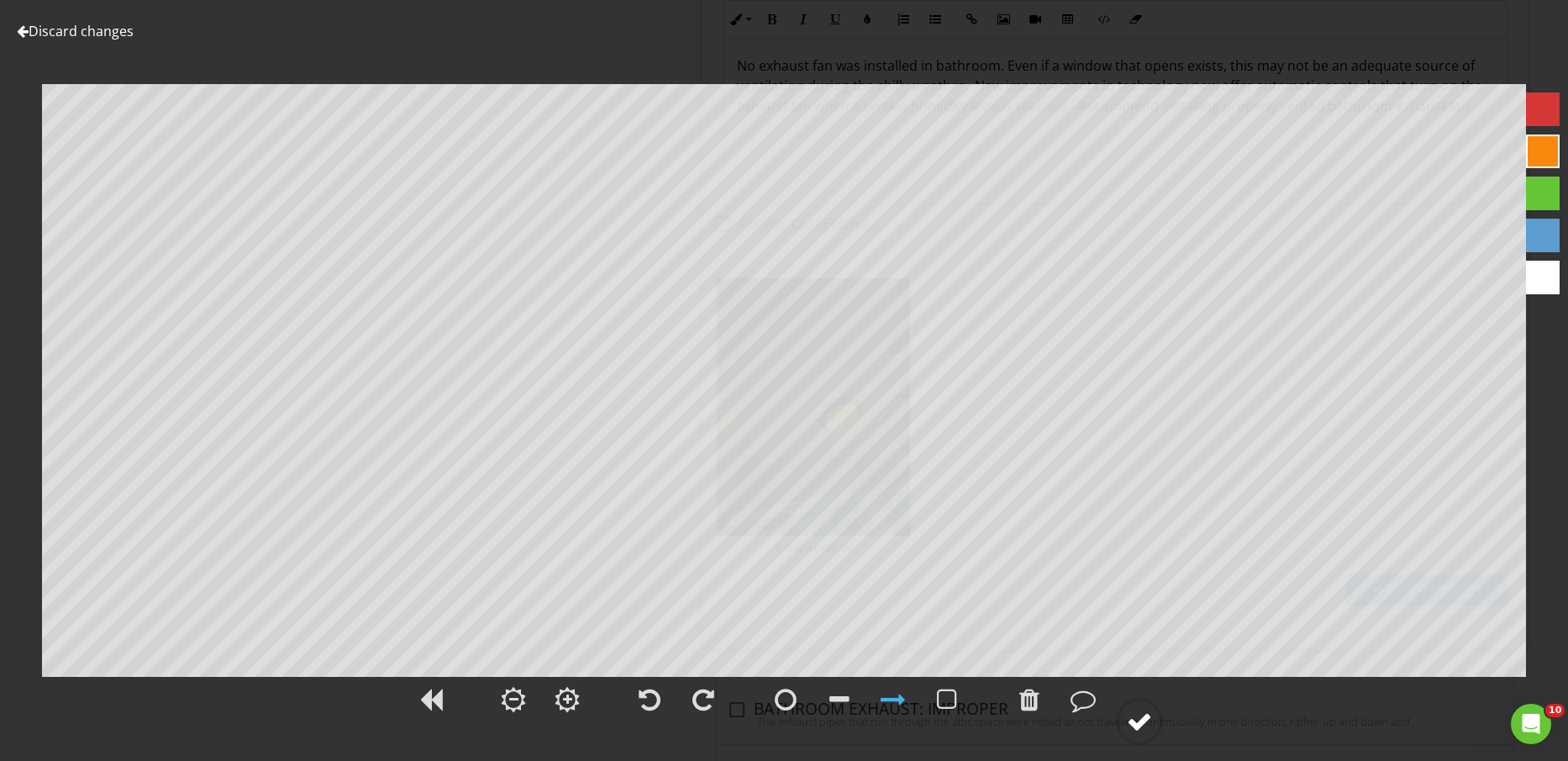
click at [1146, 725] on div at bounding box center [1140, 722] width 26 height 26
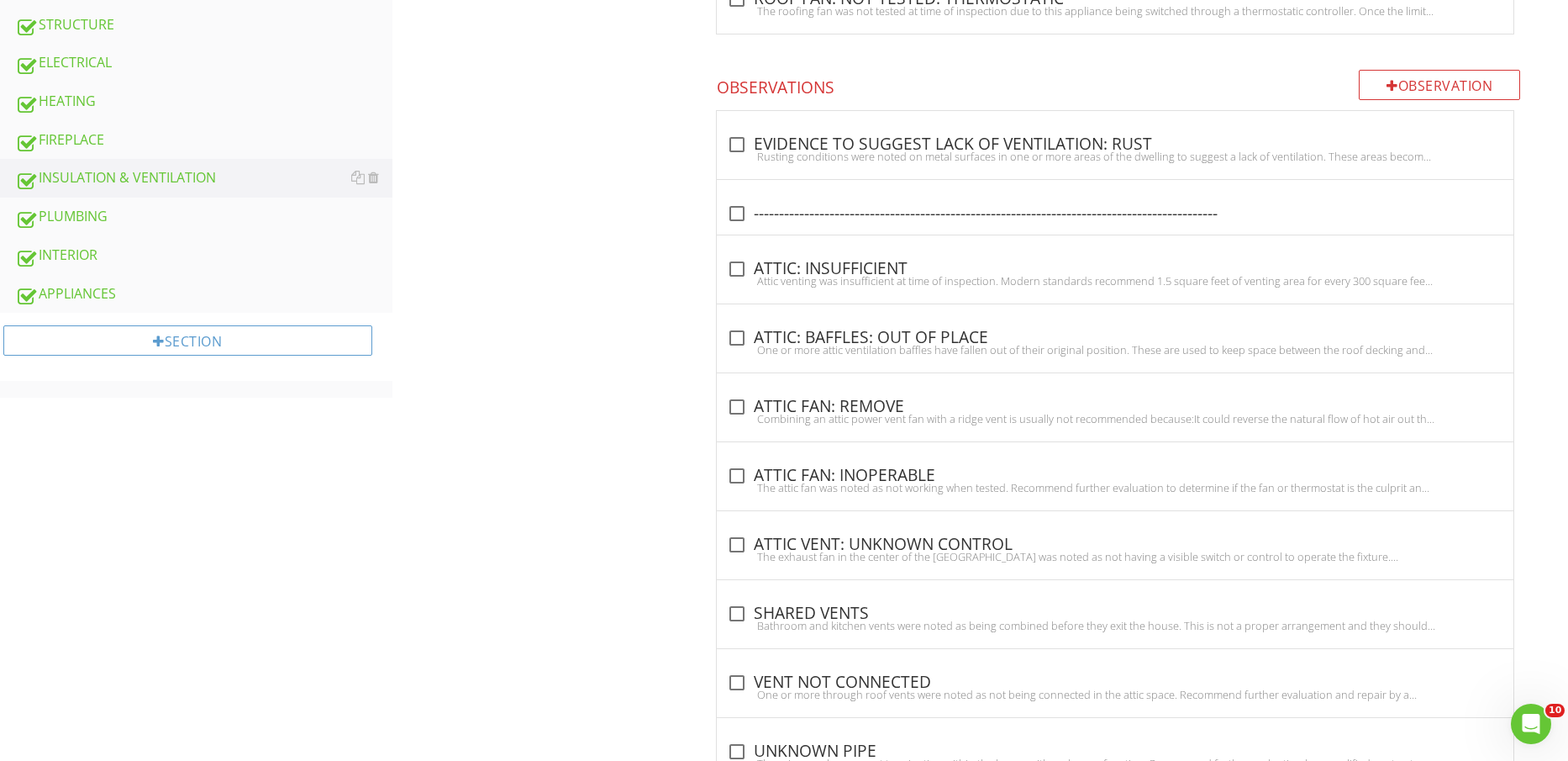
scroll to position [841, 0]
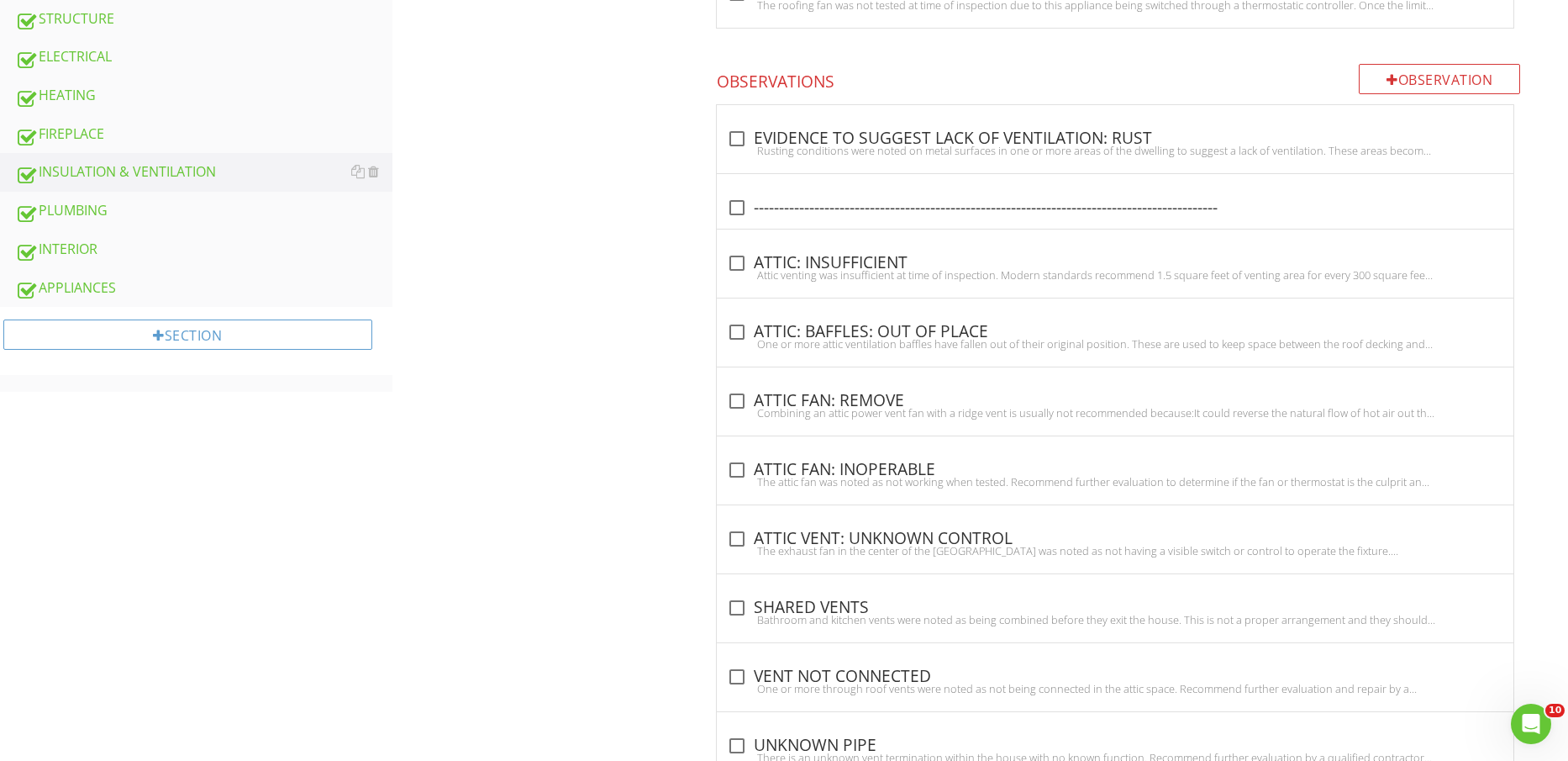
click at [128, 248] on div "INTERIOR" at bounding box center [204, 250] width 378 height 22
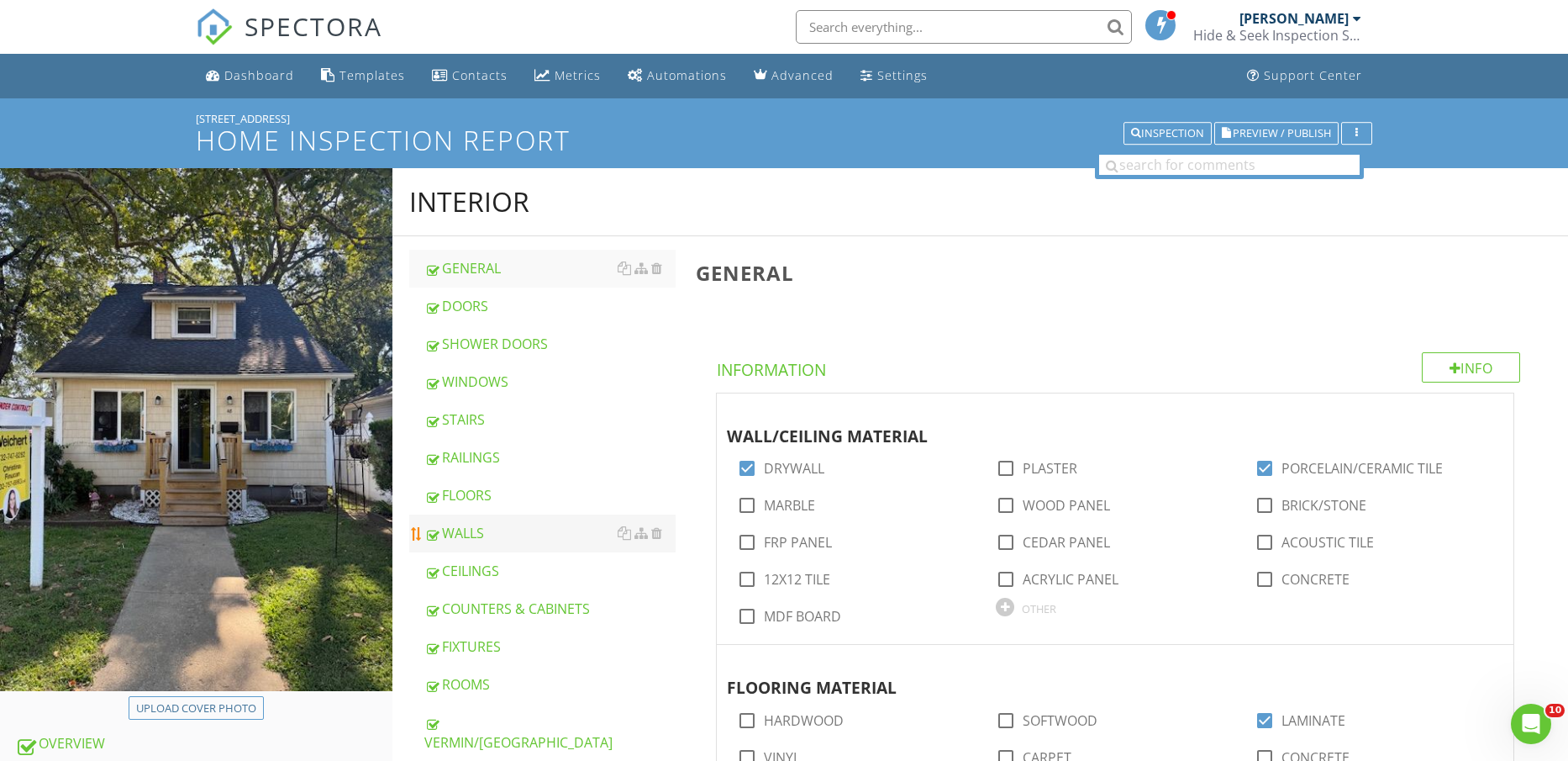
click at [502, 540] on div "WALLS" at bounding box center [550, 534] width 252 height 21
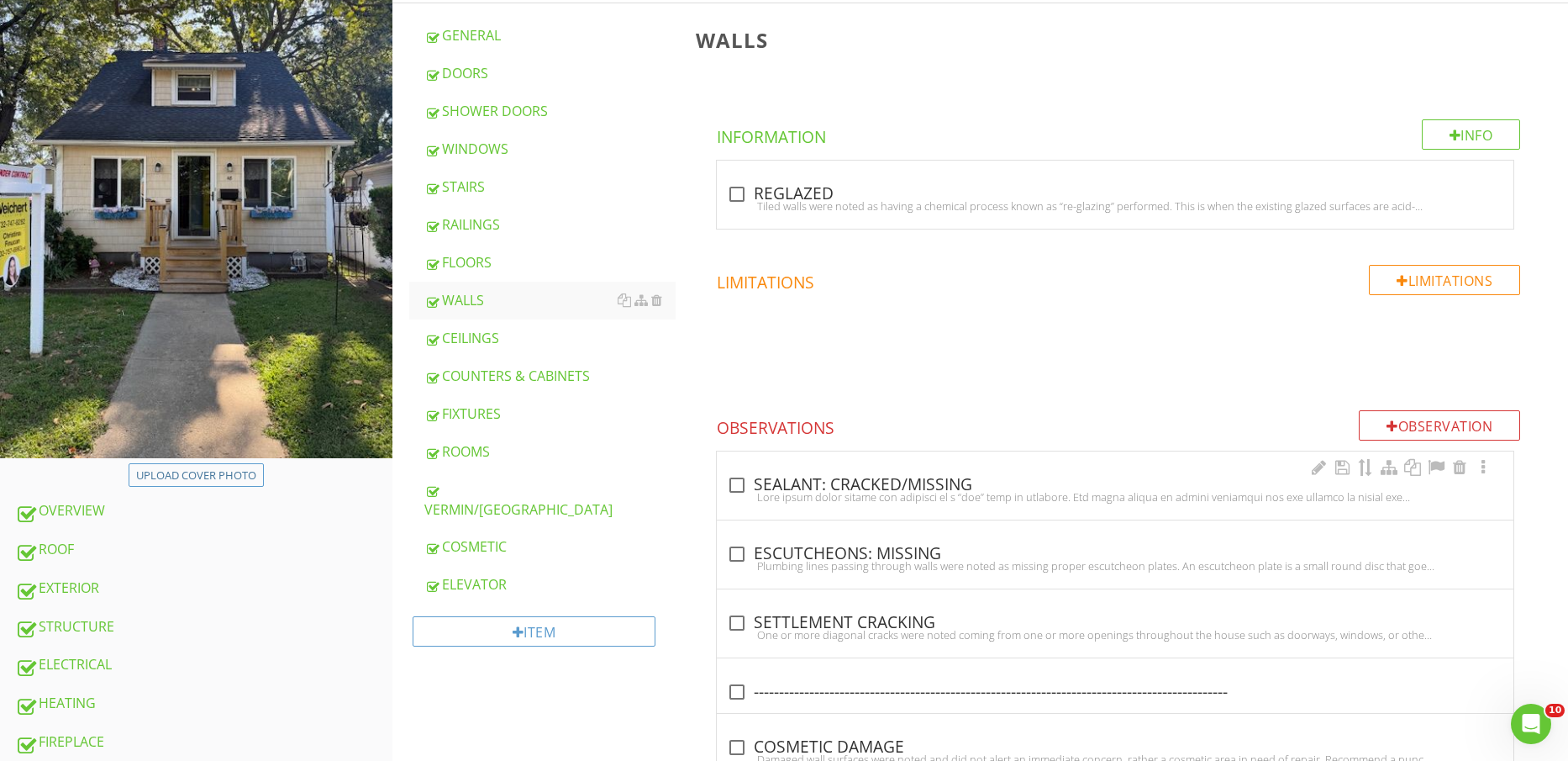
click at [938, 483] on div "check_box_outline_blank SEALANT: CRACKED/MISSING" at bounding box center [1115, 486] width 777 height 21
checkbox input "true"
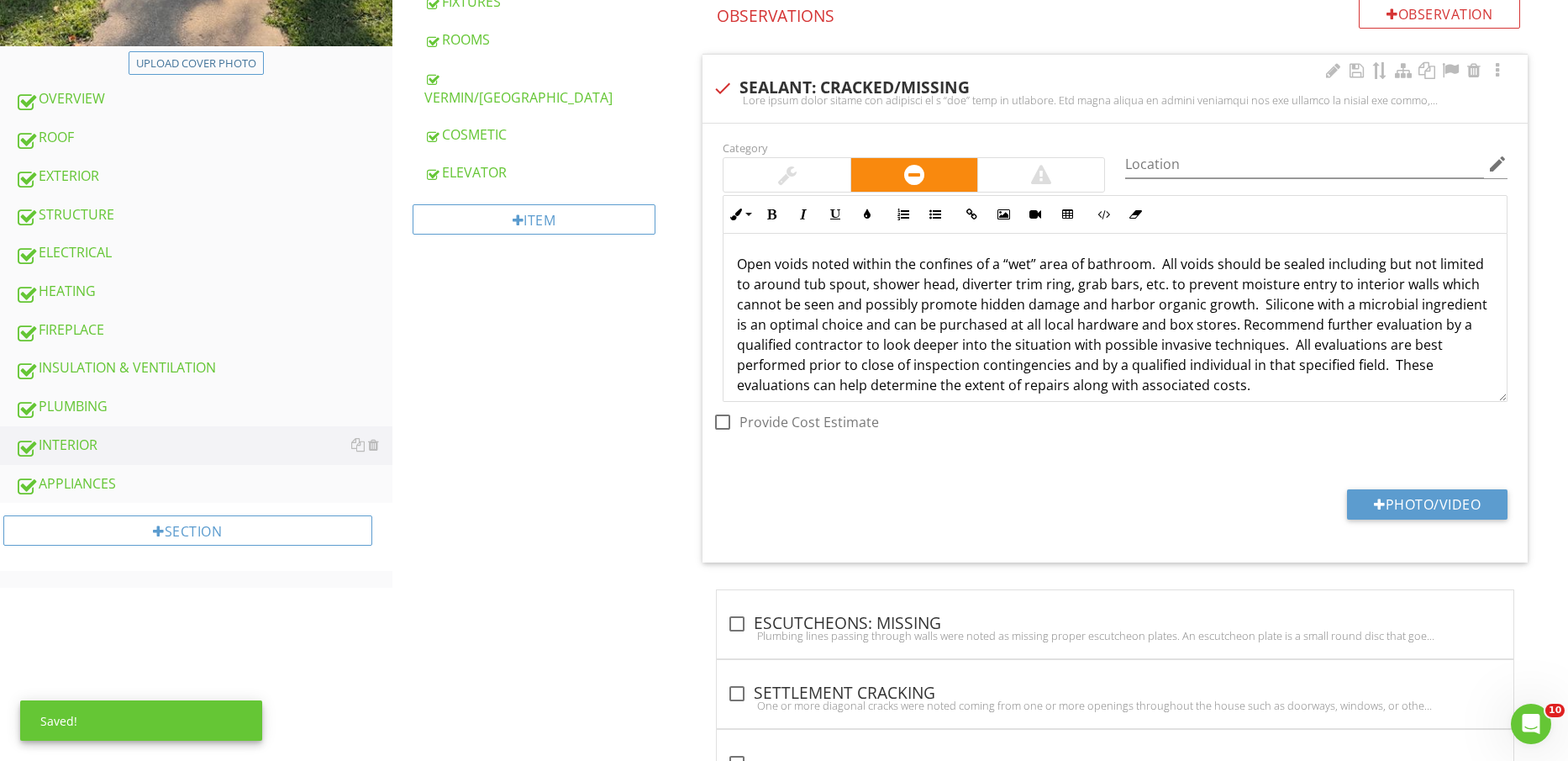
scroll to position [653, 0]
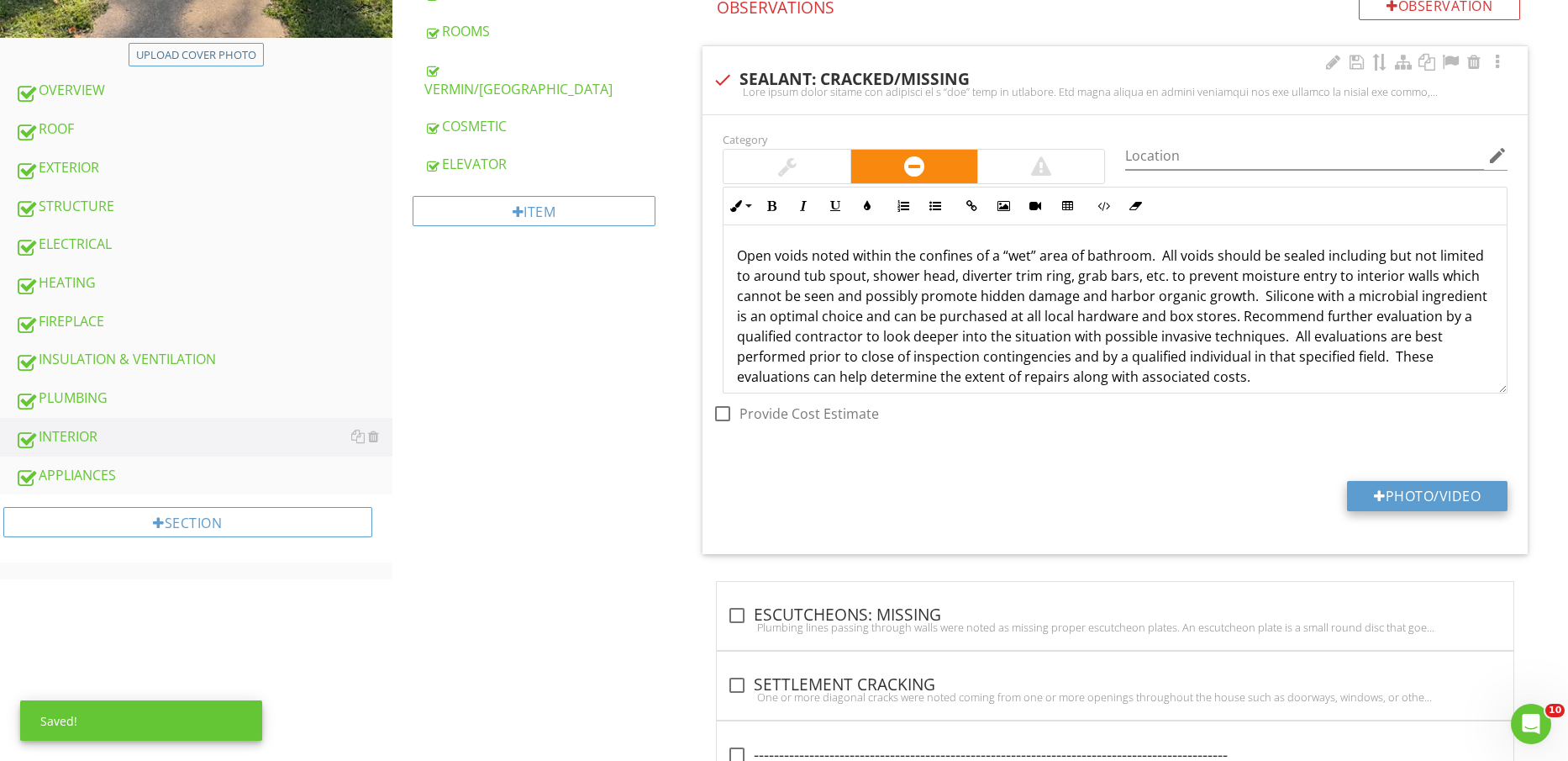
click at [1413, 493] on button "Photo/Video" at bounding box center [1428, 496] width 161 height 30
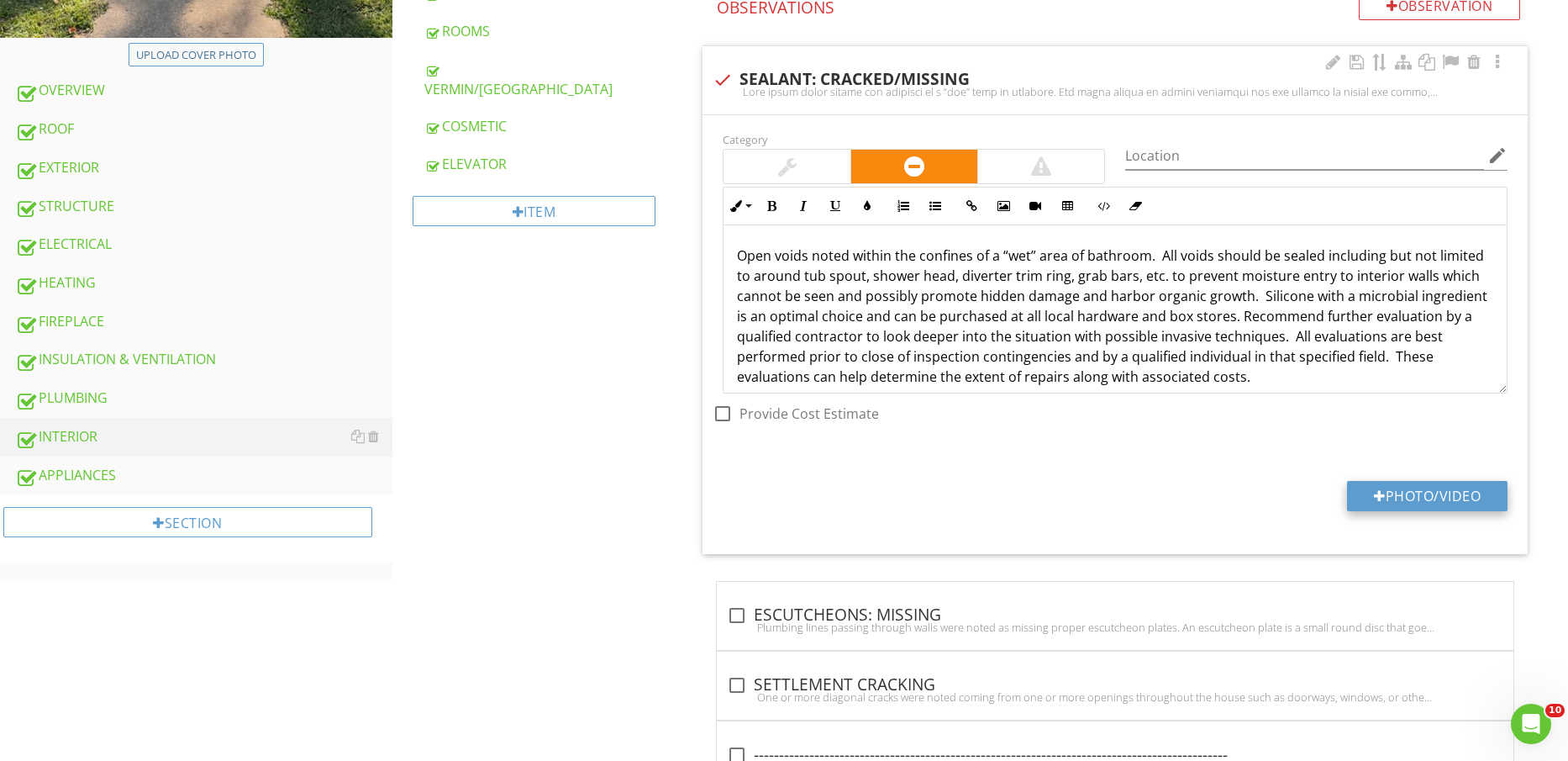
type input "C:\fakepath\IMG_2289.jpg"
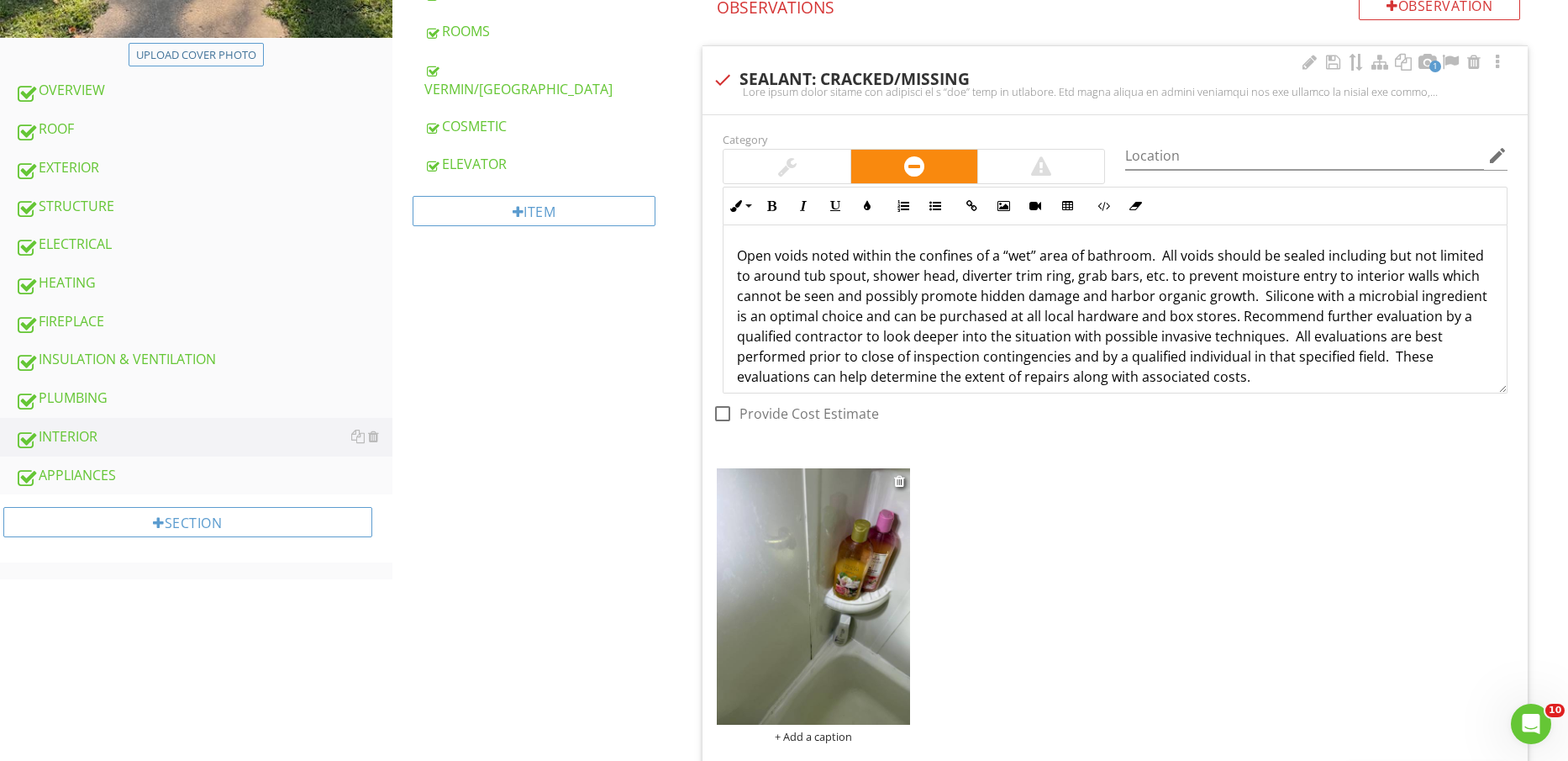
click at [821, 603] on img at bounding box center [813, 597] width 192 height 257
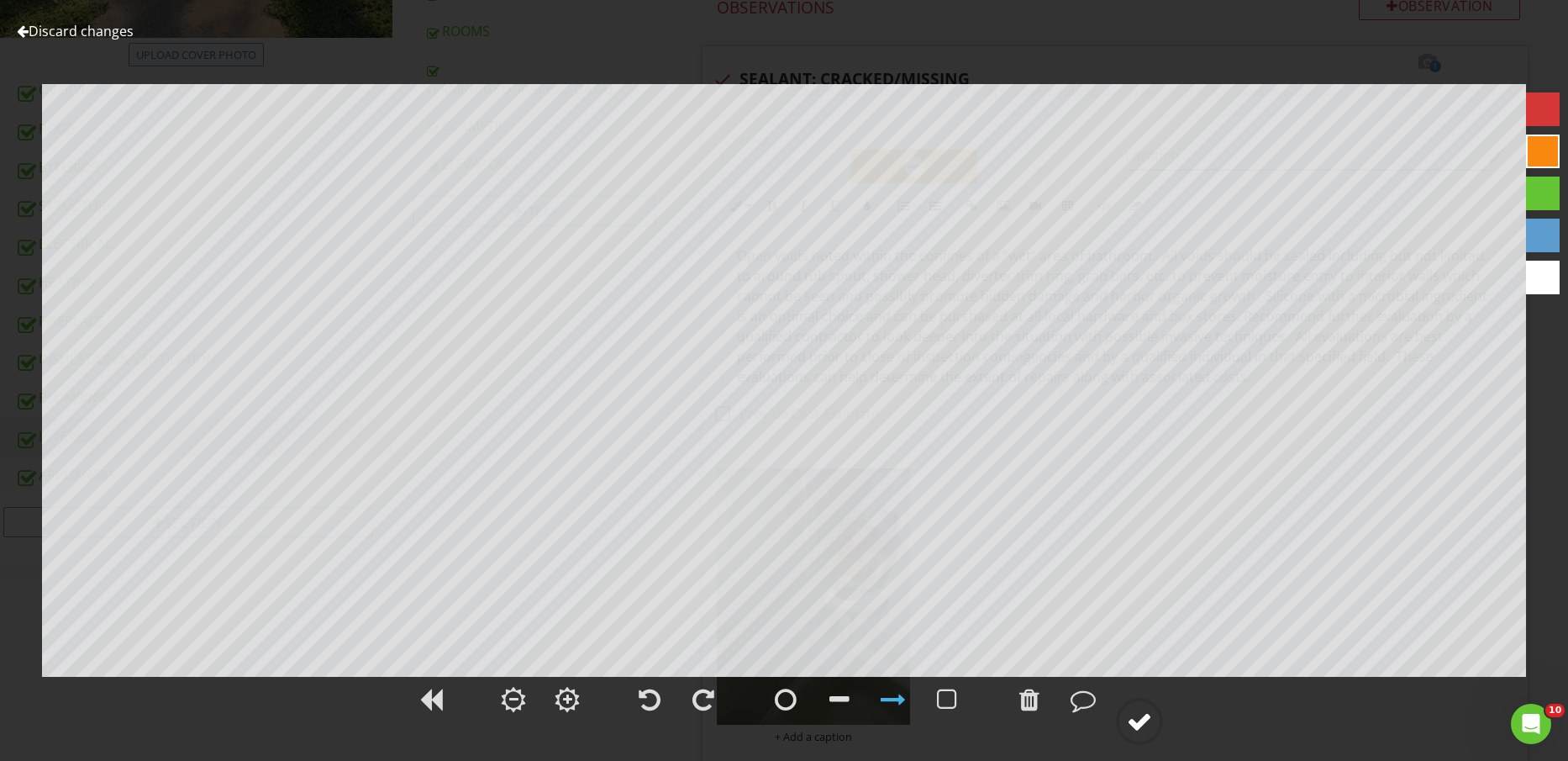
click at [1153, 729] on div at bounding box center [1140, 722] width 26 height 26
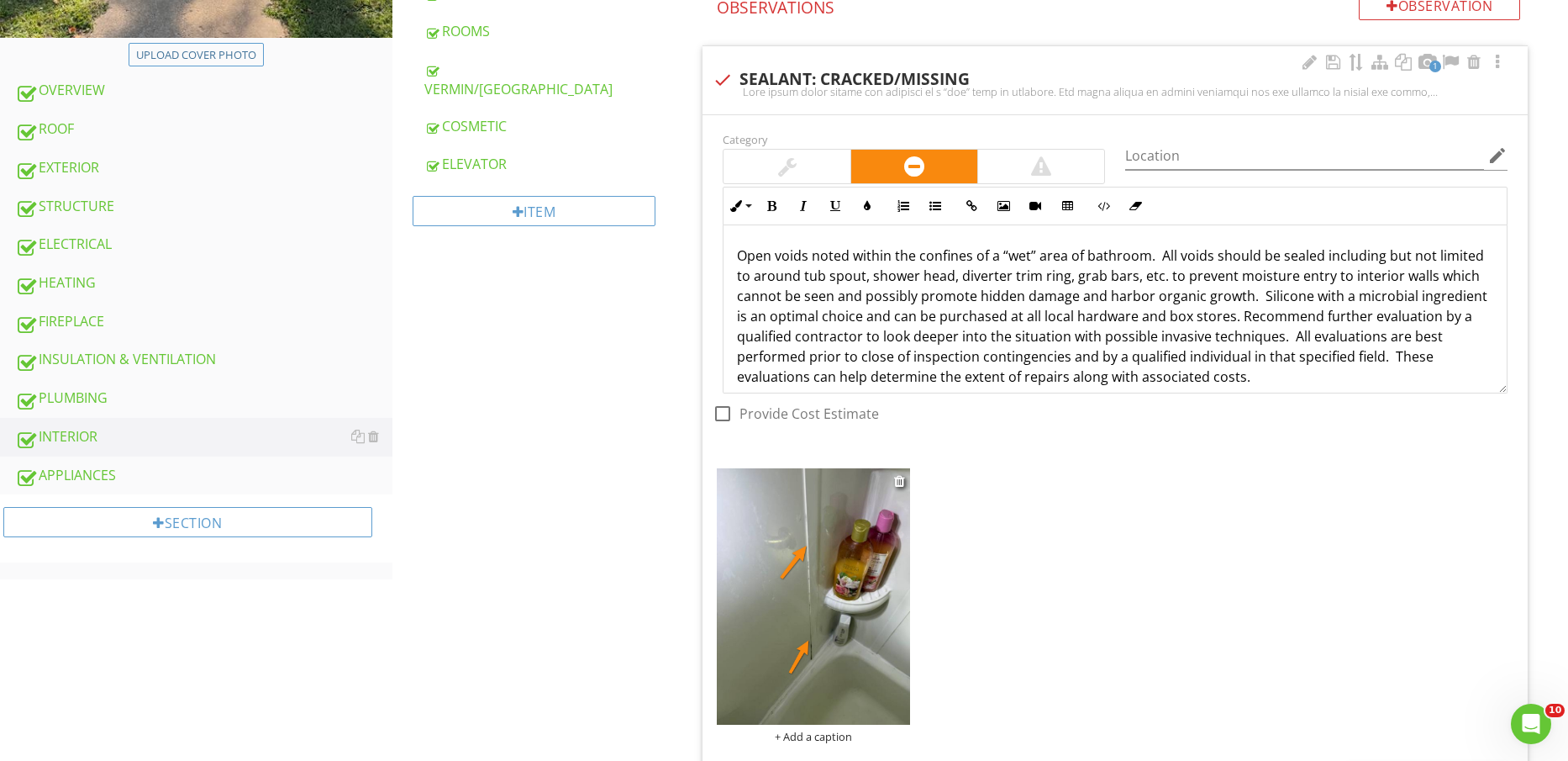
click at [819, 738] on div "+ Add a caption" at bounding box center [813, 737] width 192 height 14
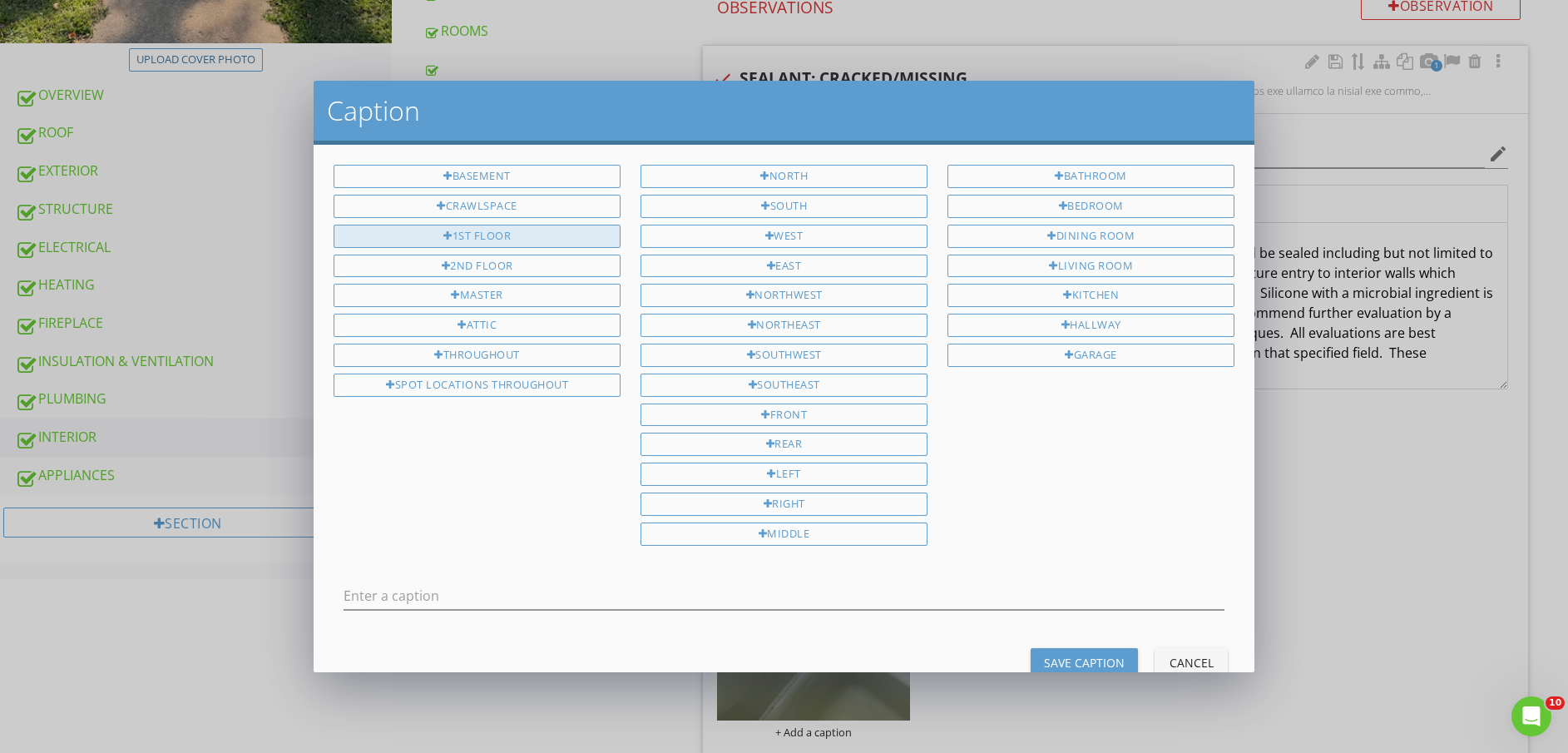
click at [497, 232] on div "1ST FLOOR" at bounding box center [476, 237] width 287 height 24
click at [1093, 173] on div "BATHROOM" at bounding box center [1090, 177] width 287 height 24
type input "1ST FLOOR BATHROOM"
click at [1078, 661] on div "Save Caption" at bounding box center [1083, 662] width 80 height 18
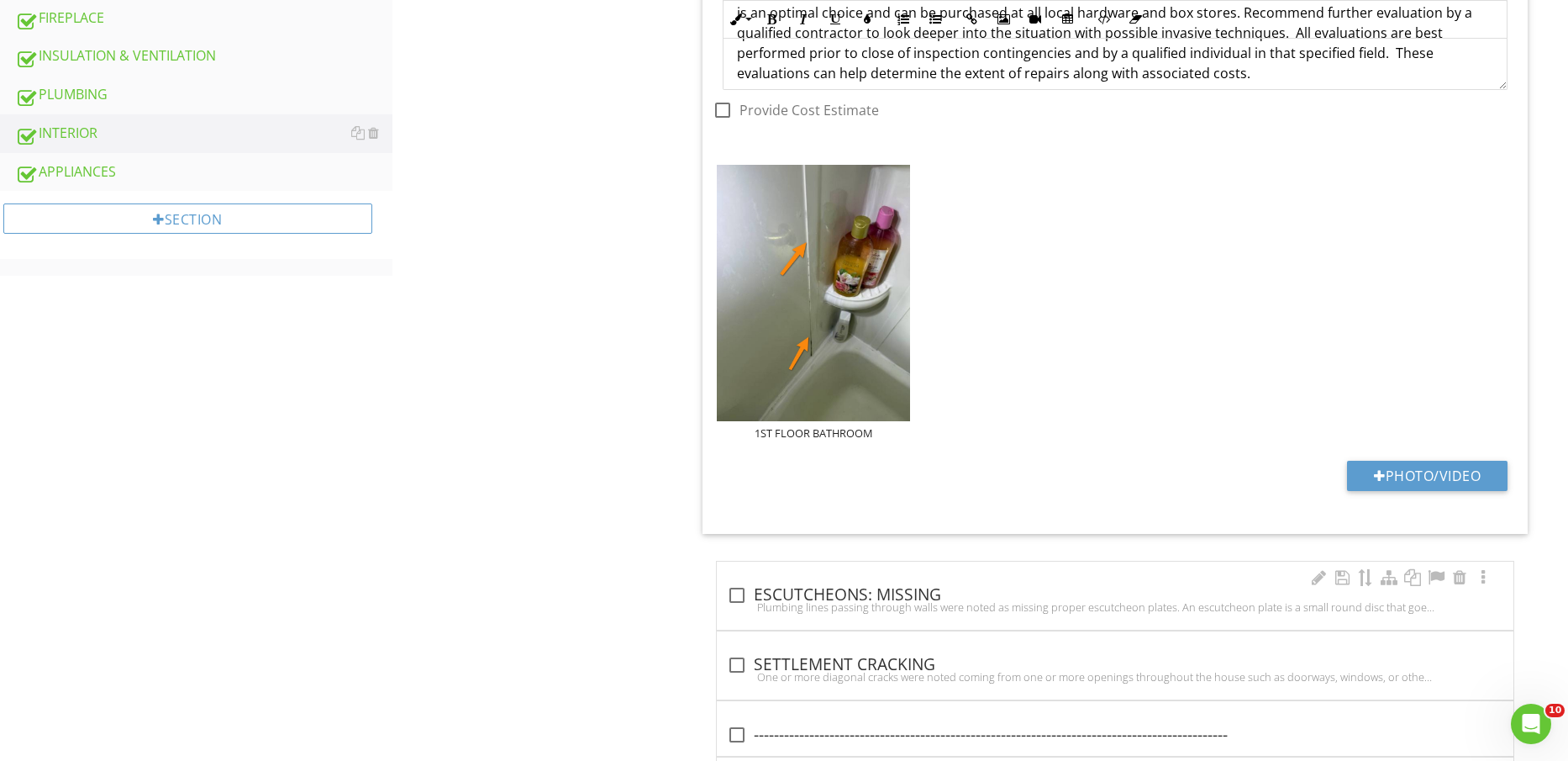
scroll to position [969, 0]
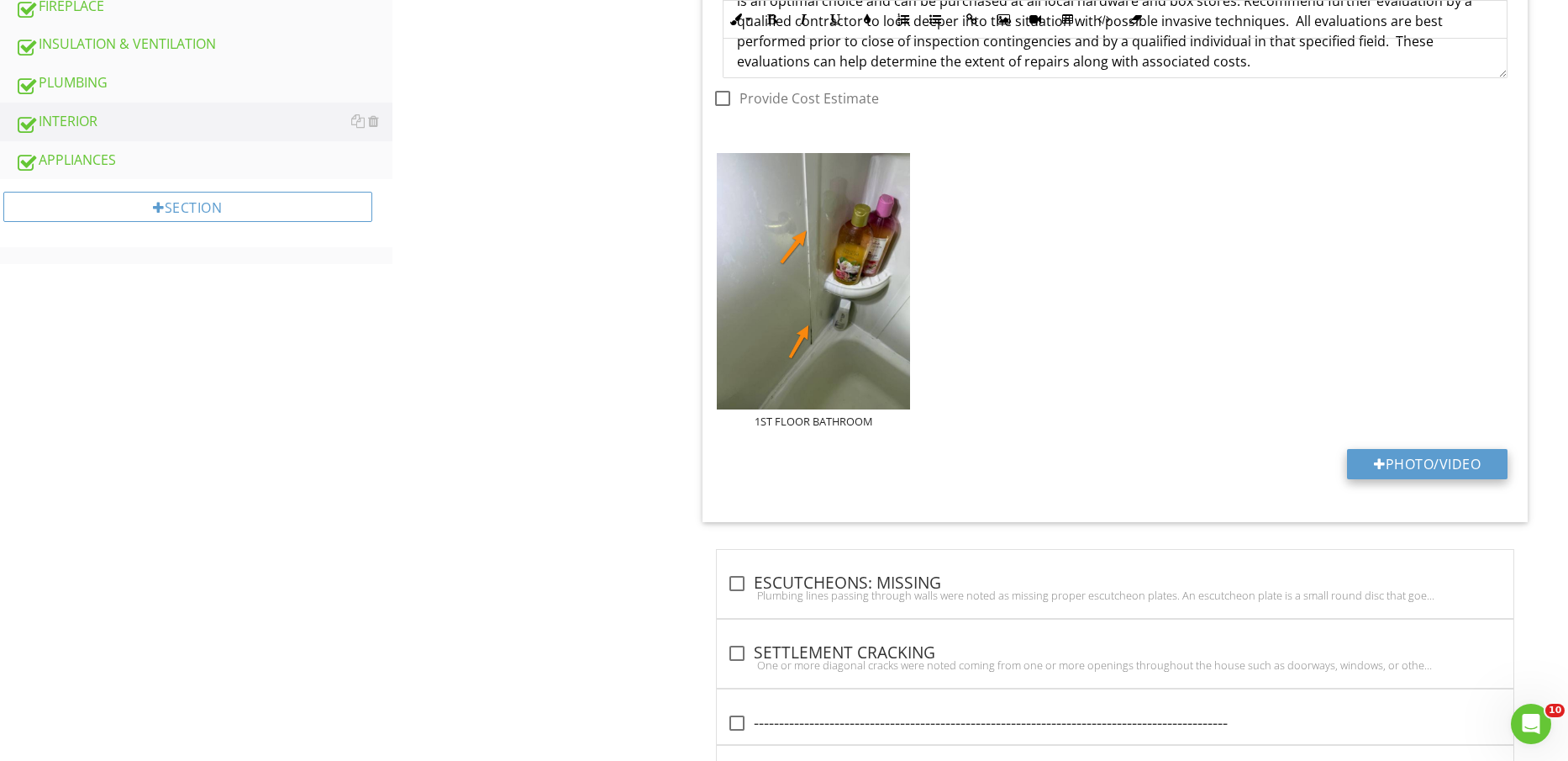
click at [1456, 457] on button "Photo/Video" at bounding box center [1428, 463] width 161 height 30
type input "C:\fakepath\IMG_2290.jpg"
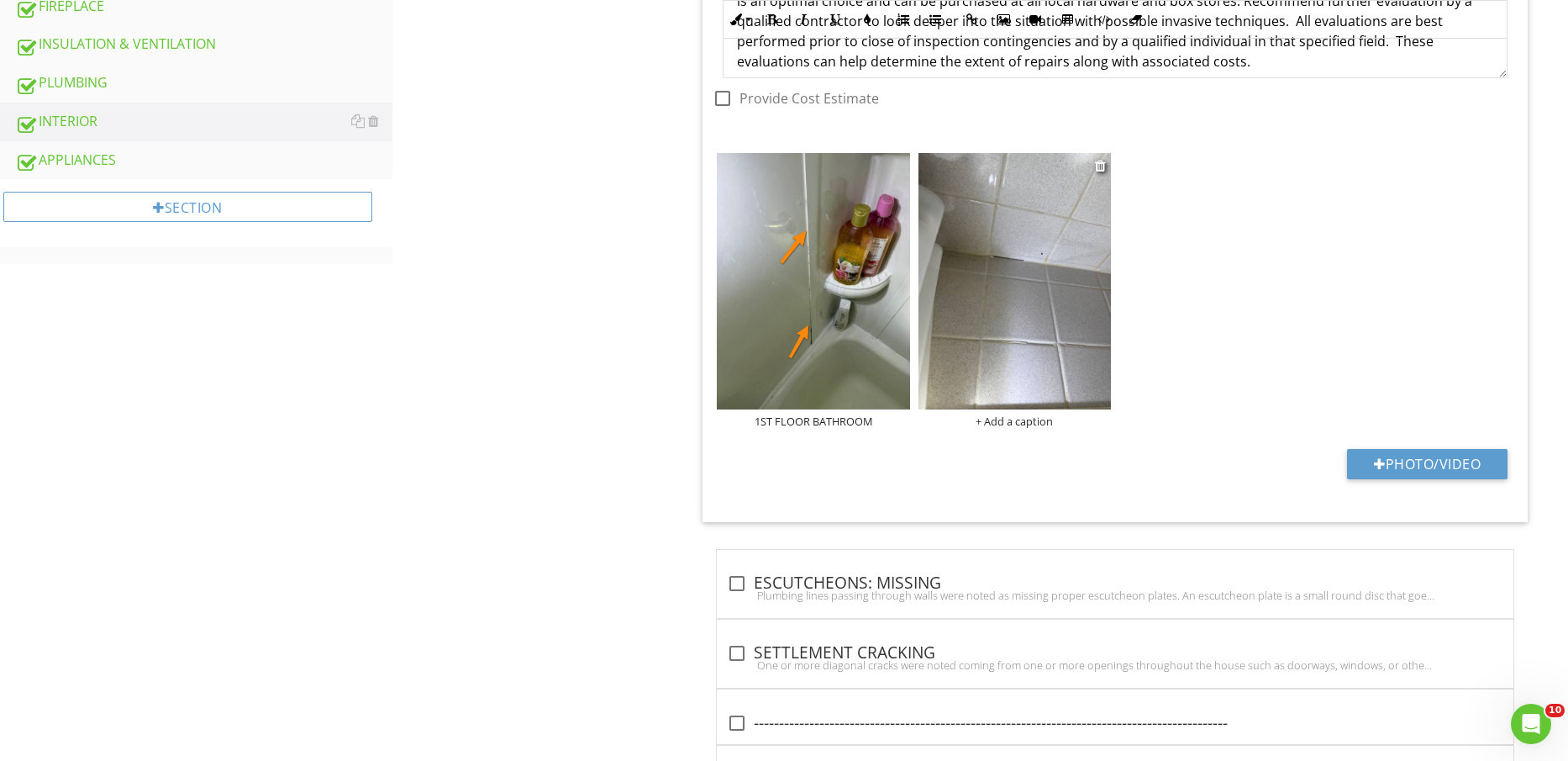
click at [1050, 312] on img at bounding box center [1014, 281] width 192 height 257
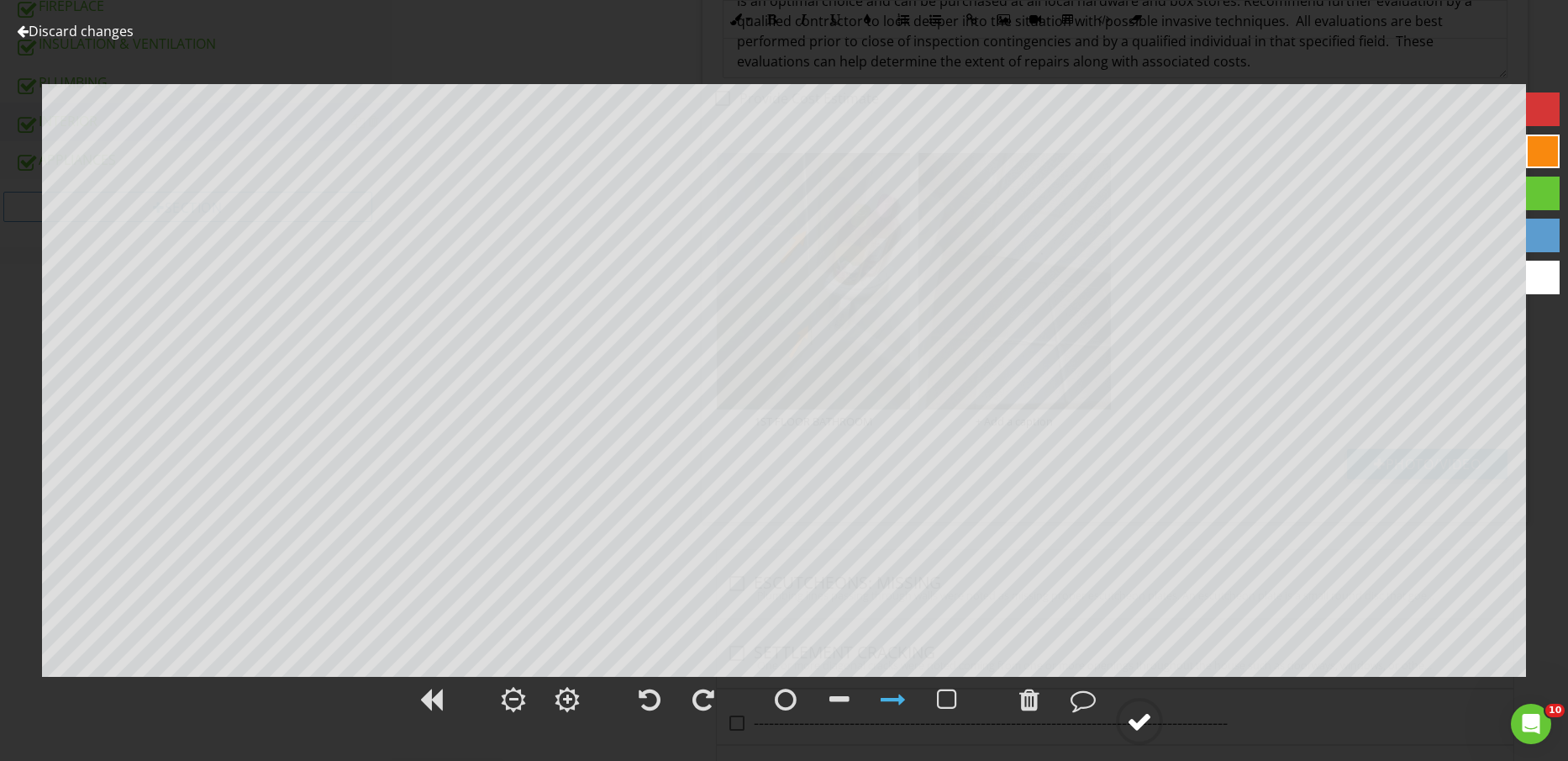
click at [1148, 720] on div at bounding box center [1140, 722] width 26 height 26
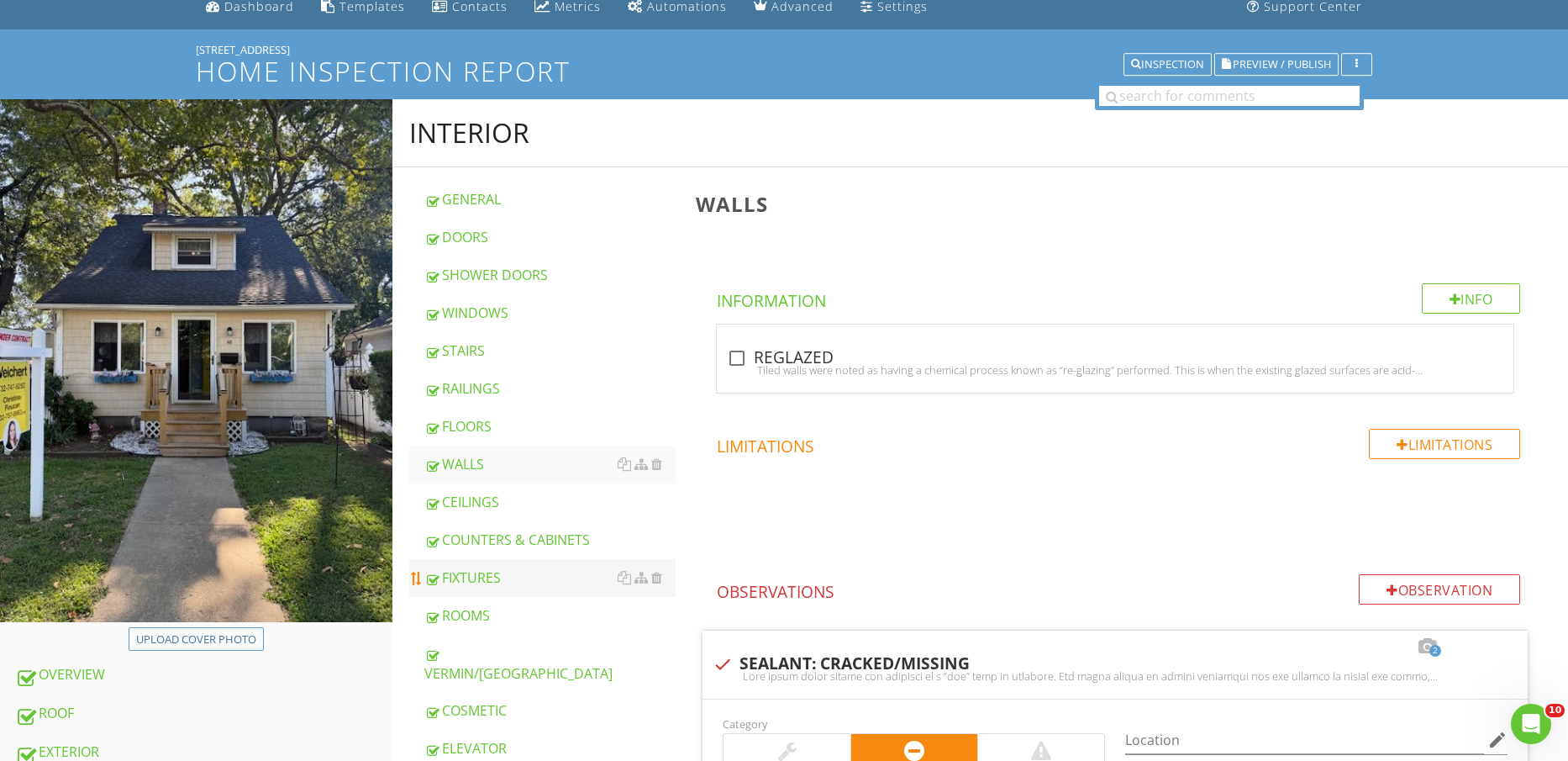
scroll to position [105, 0]
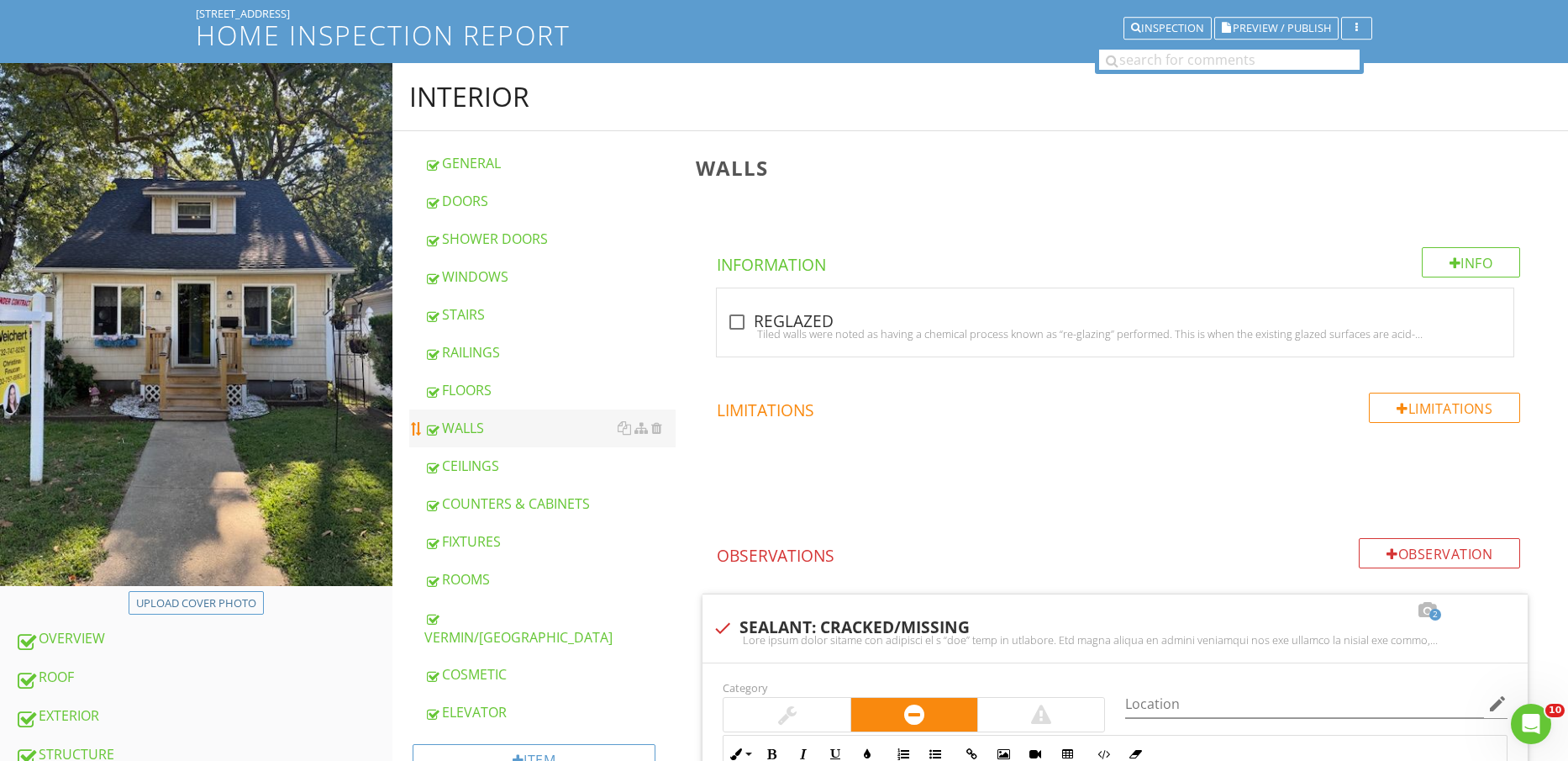
click at [515, 426] on div "WALLS" at bounding box center [550, 428] width 252 height 21
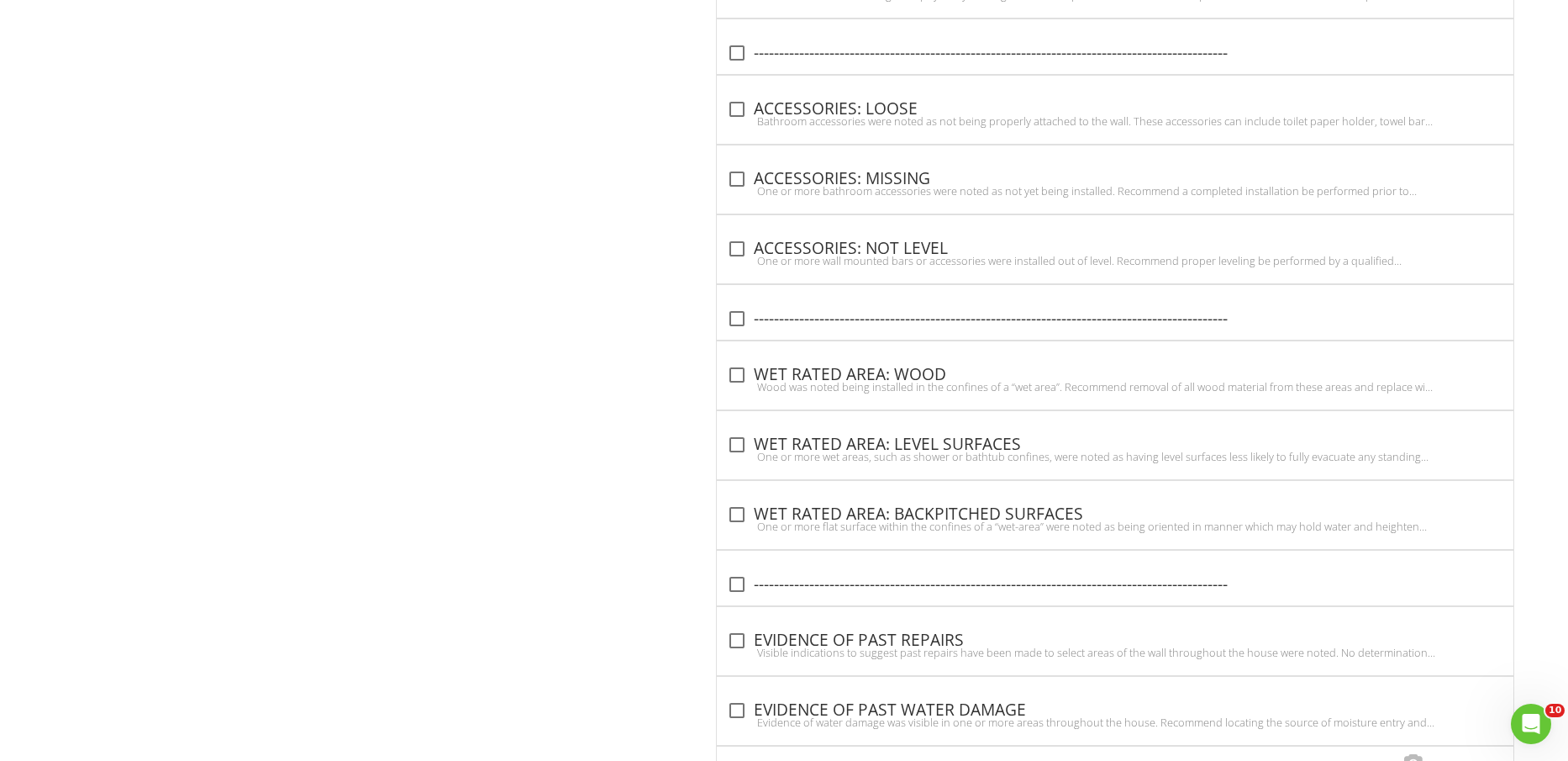
scroll to position [4395, 0]
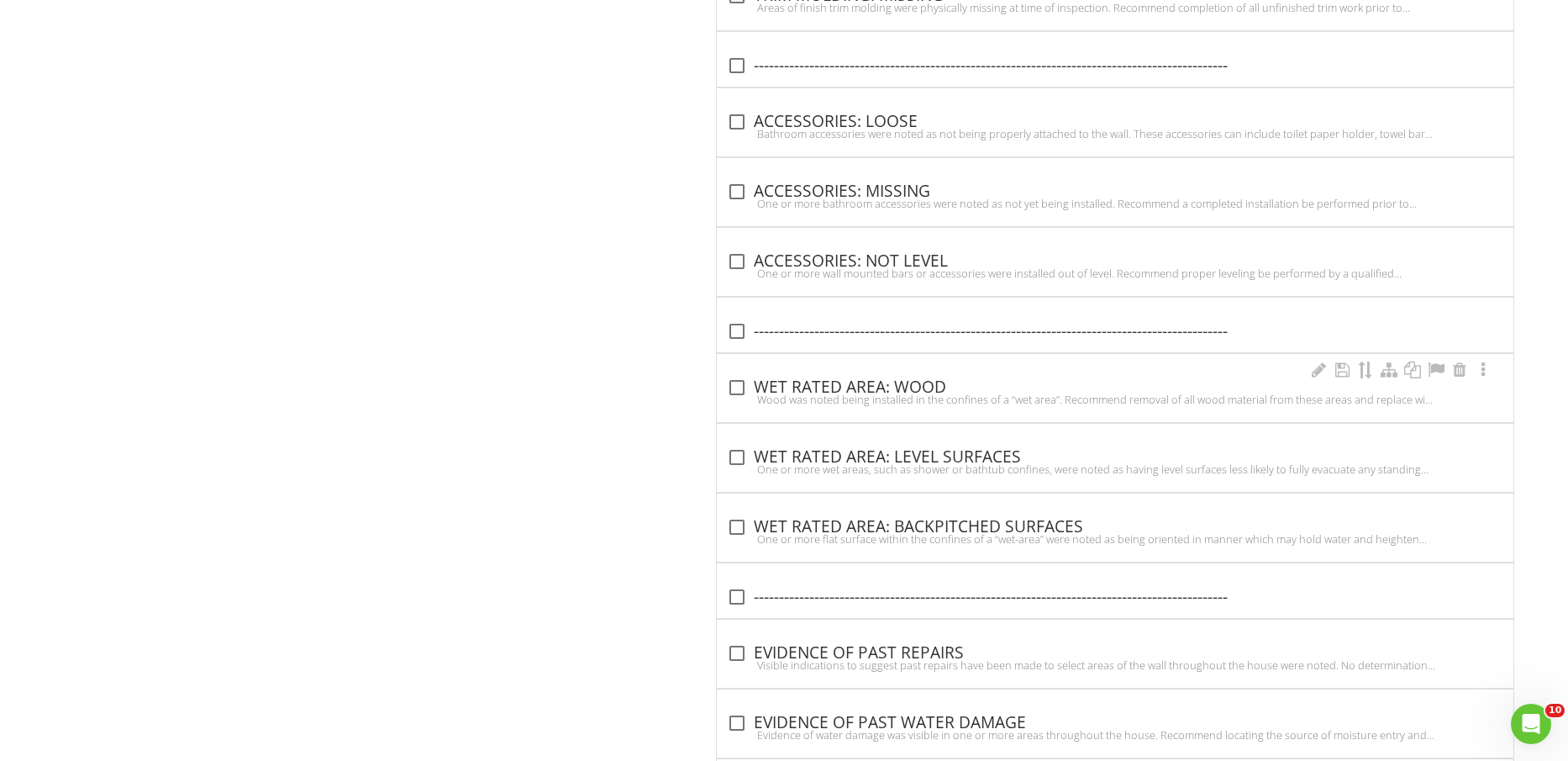
click at [935, 376] on div "check_box_outline_blank WET RATED AREA: WOOD" at bounding box center [1115, 386] width 777 height 24
checkbox input "true"
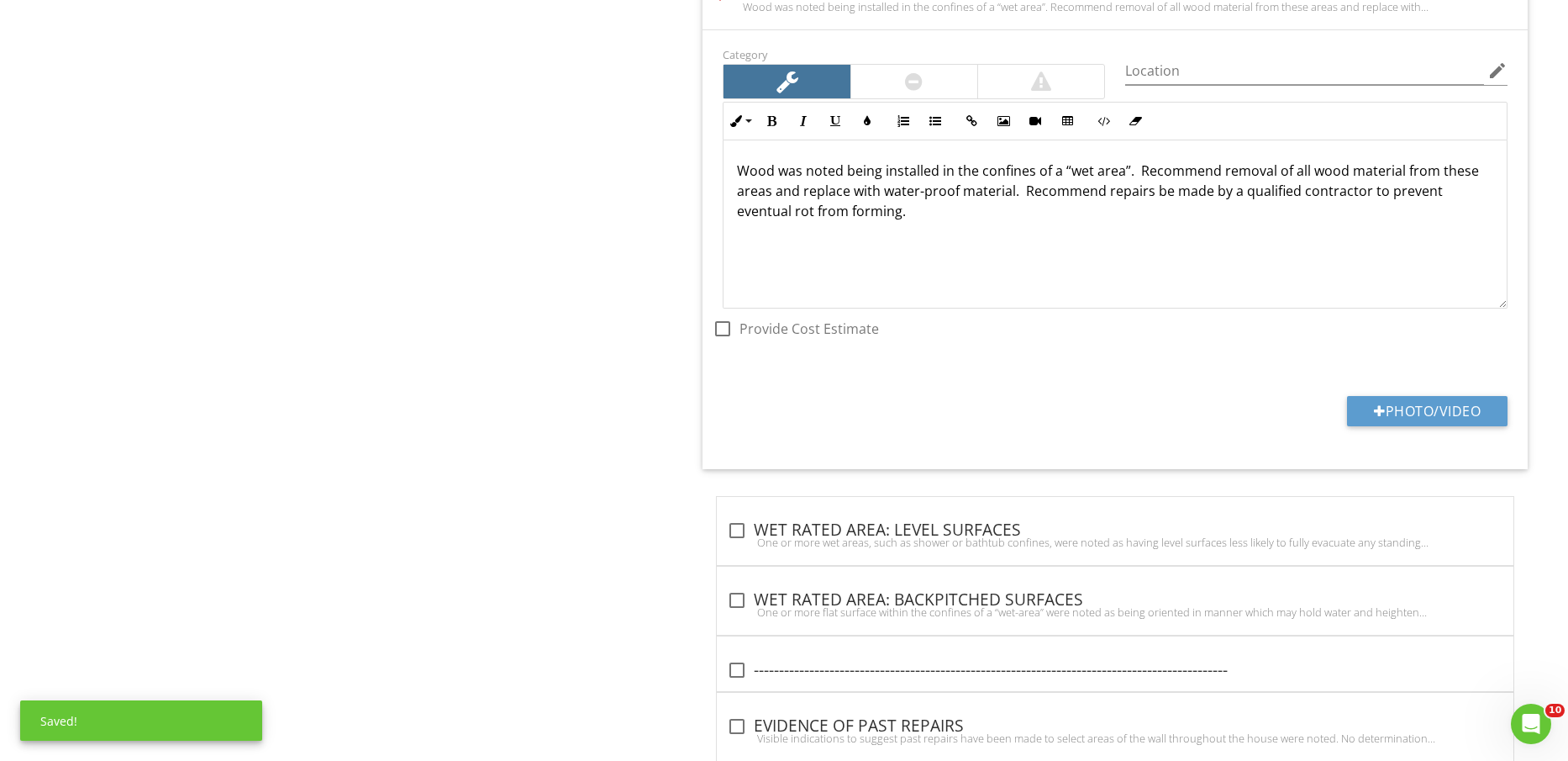
scroll to position [4815, 0]
click at [1442, 406] on button "Photo/Video" at bounding box center [1428, 410] width 161 height 30
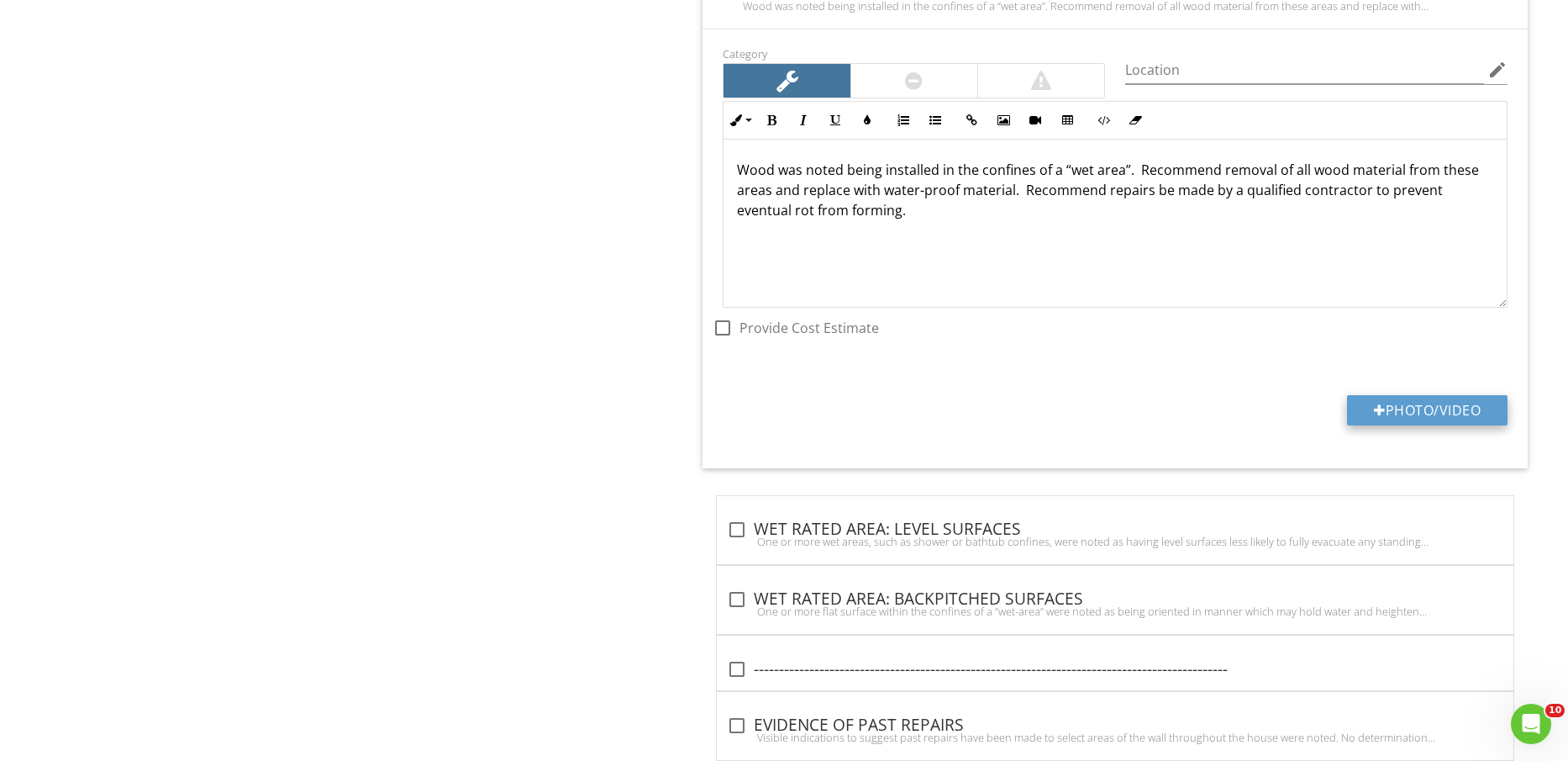
type input "C:\fakepath\IMG_2291.jpg"
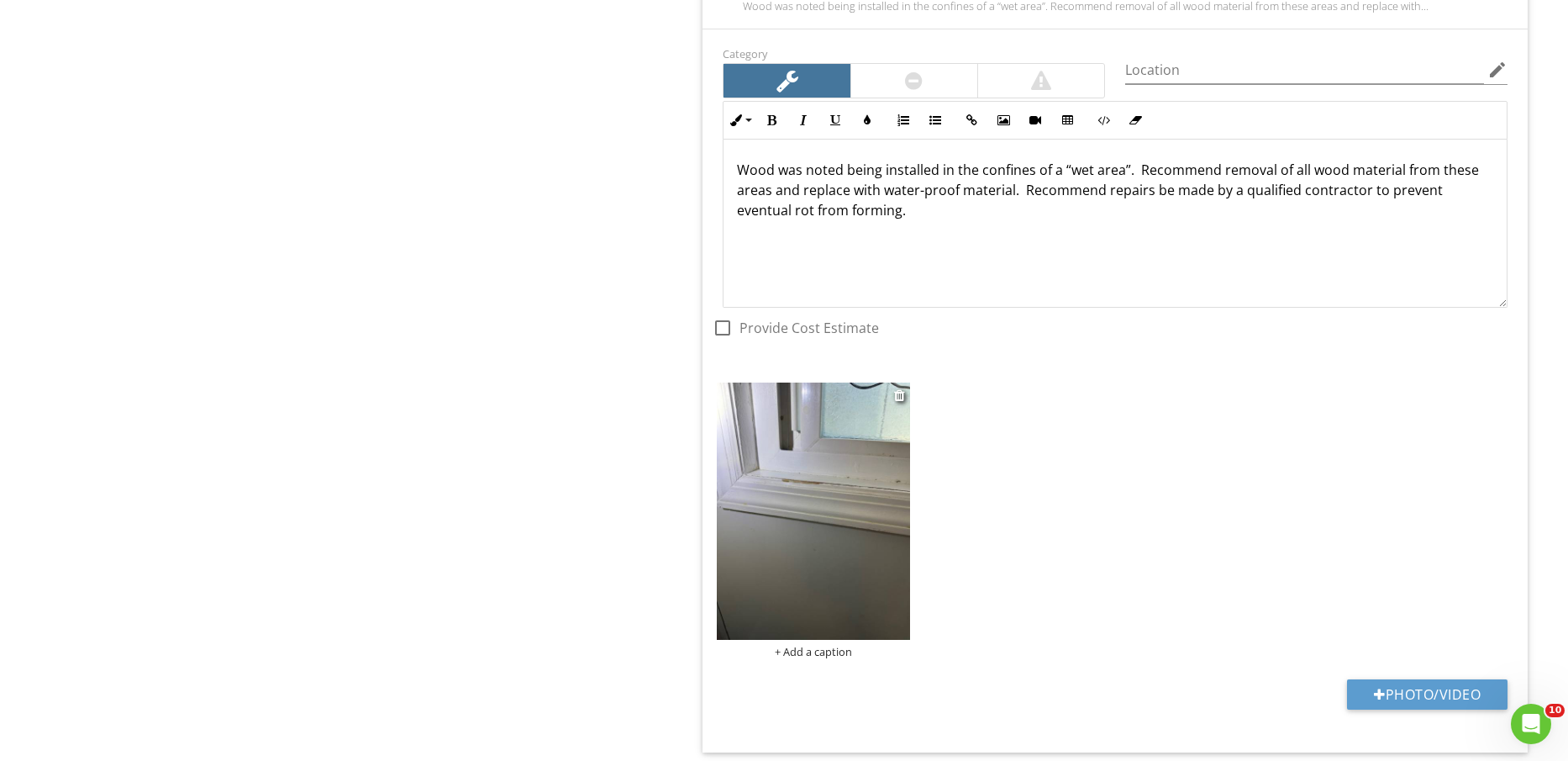
click at [825, 546] on img at bounding box center [813, 511] width 192 height 257
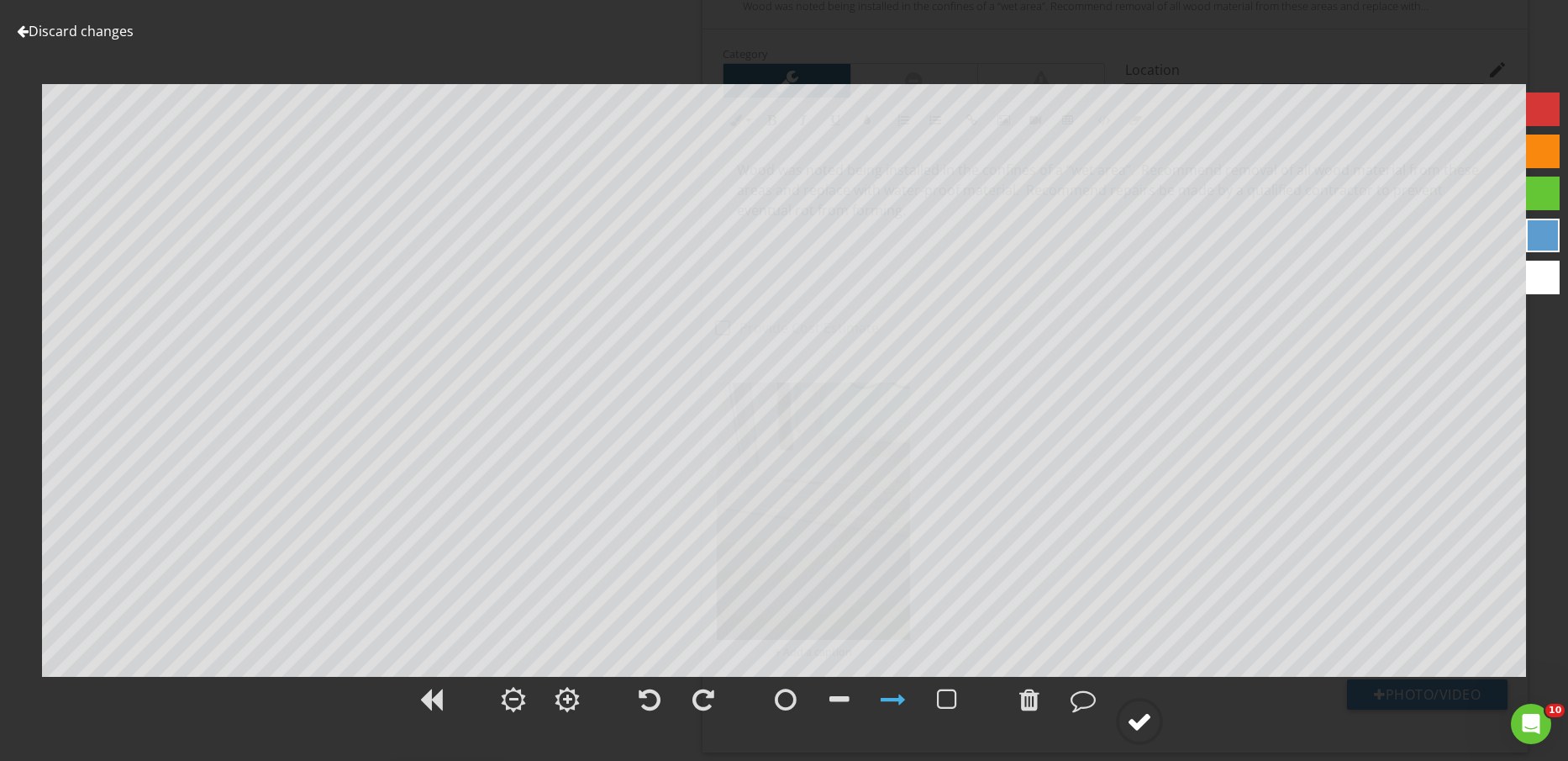
click at [1148, 719] on div at bounding box center [1140, 722] width 26 height 26
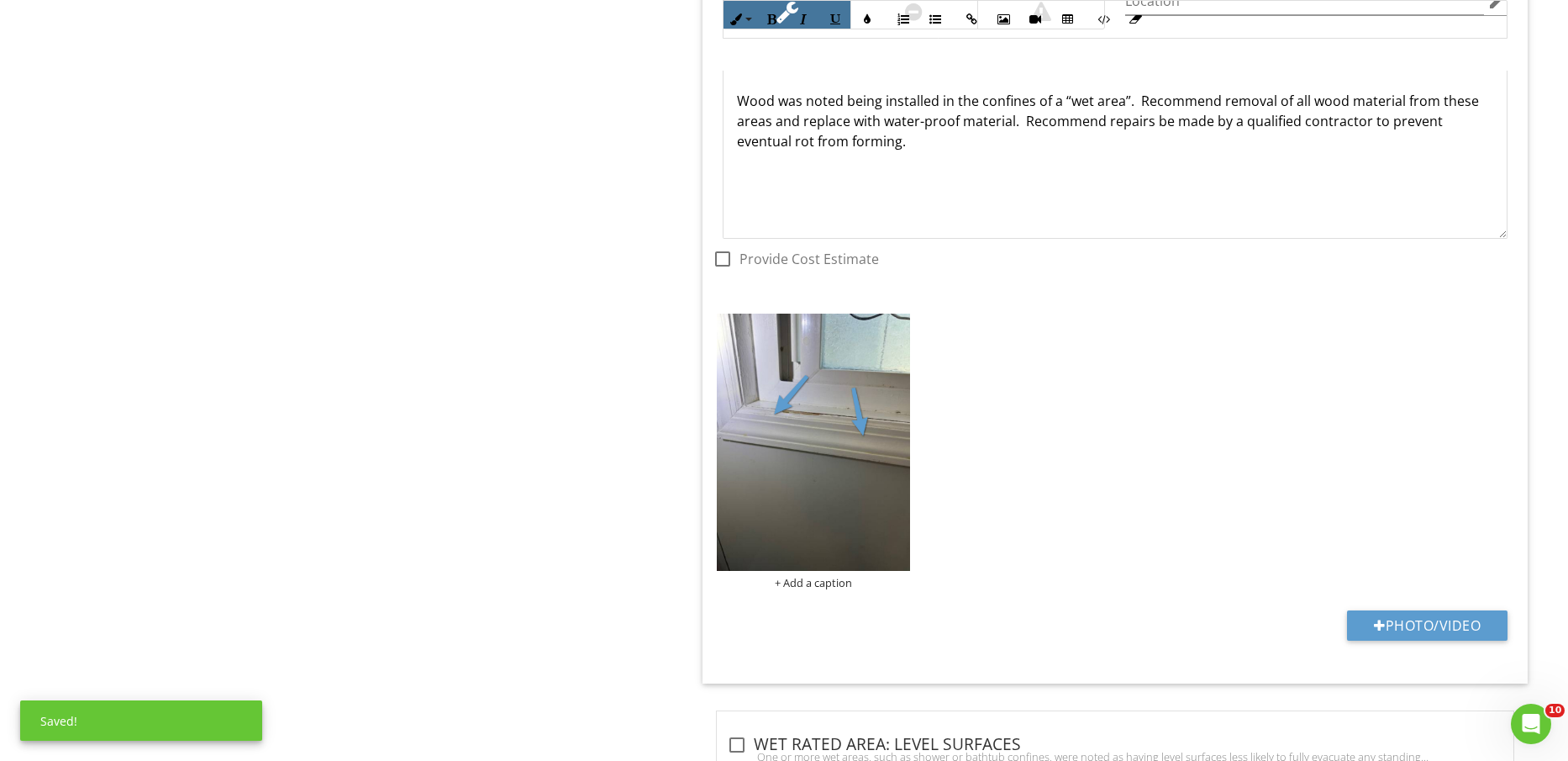
scroll to position [4920, 0]
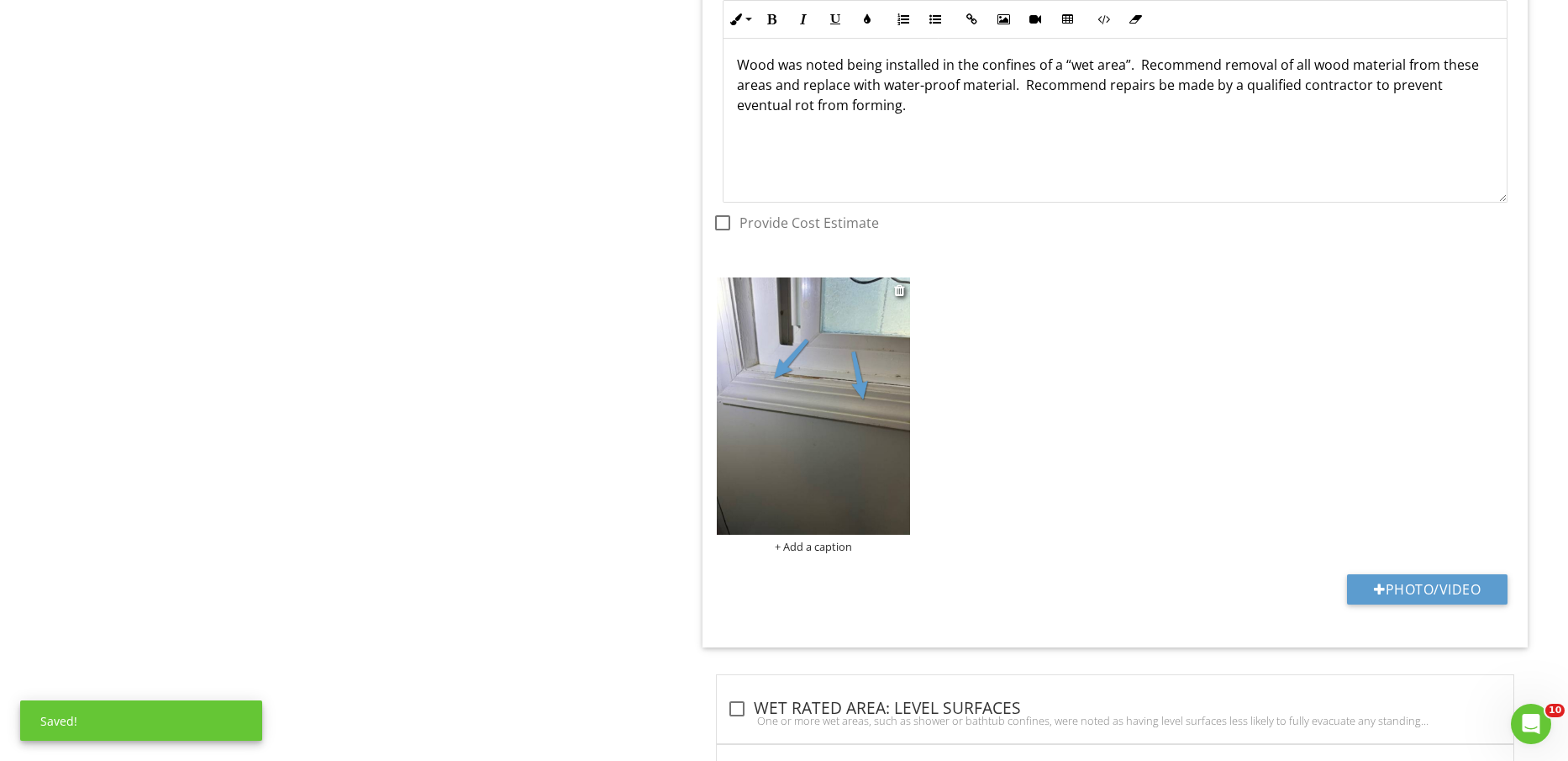
click at [829, 552] on div "+ Add a caption" at bounding box center [813, 546] width 192 height 14
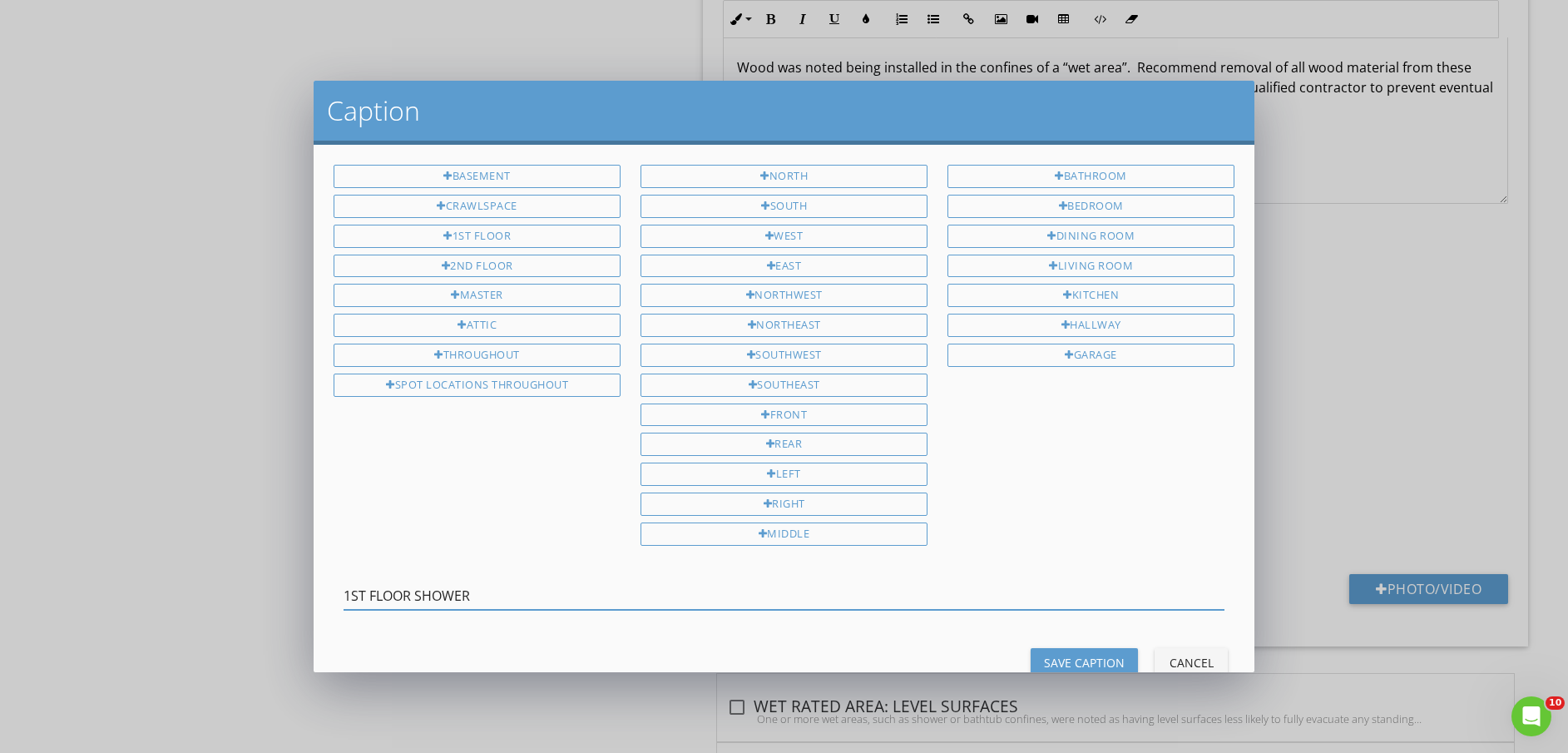
type input "1ST FLOOR SHOWER"
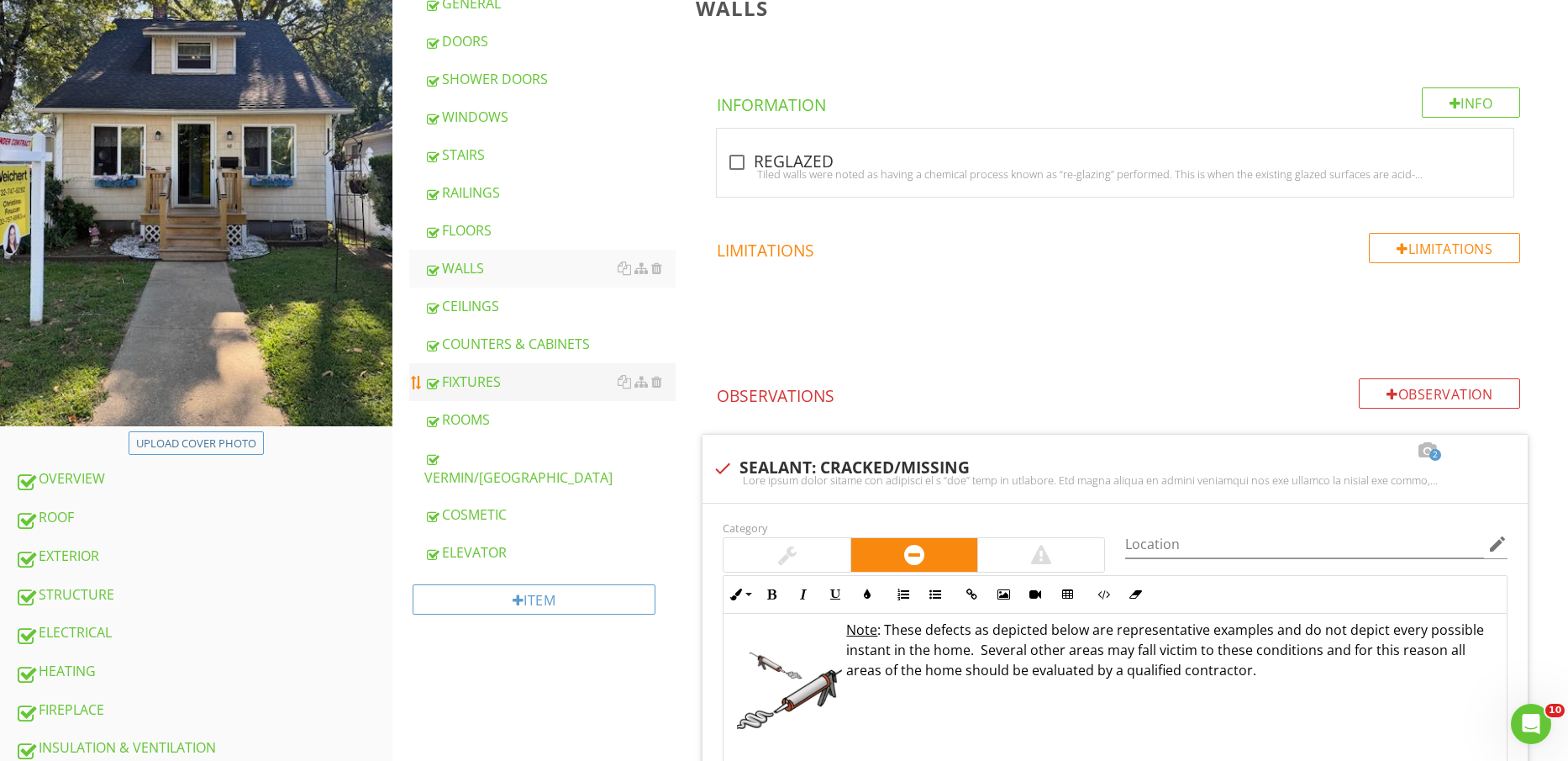
scroll to position [105, 0]
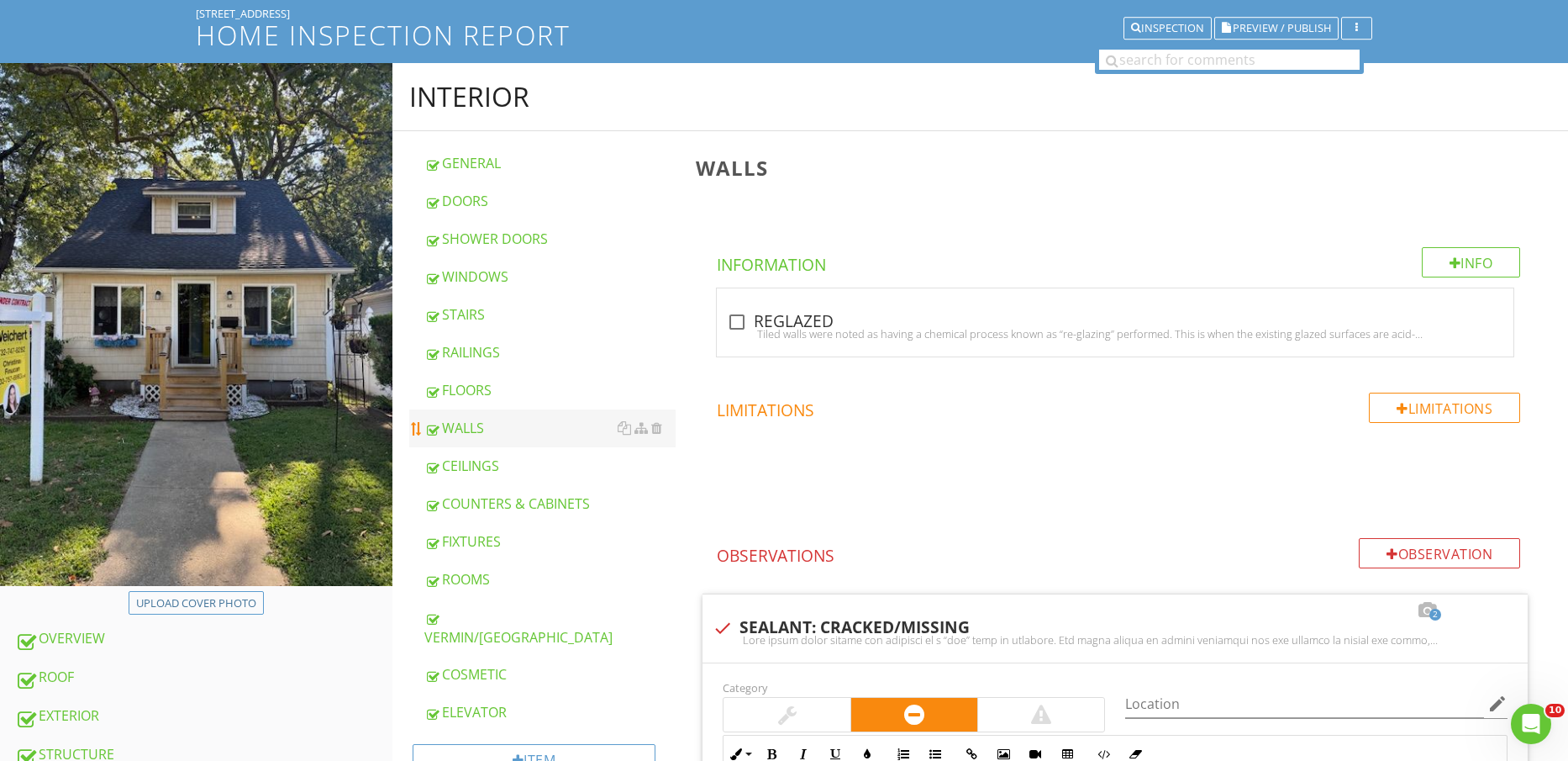
click at [490, 423] on div "WALLS" at bounding box center [550, 428] width 252 height 21
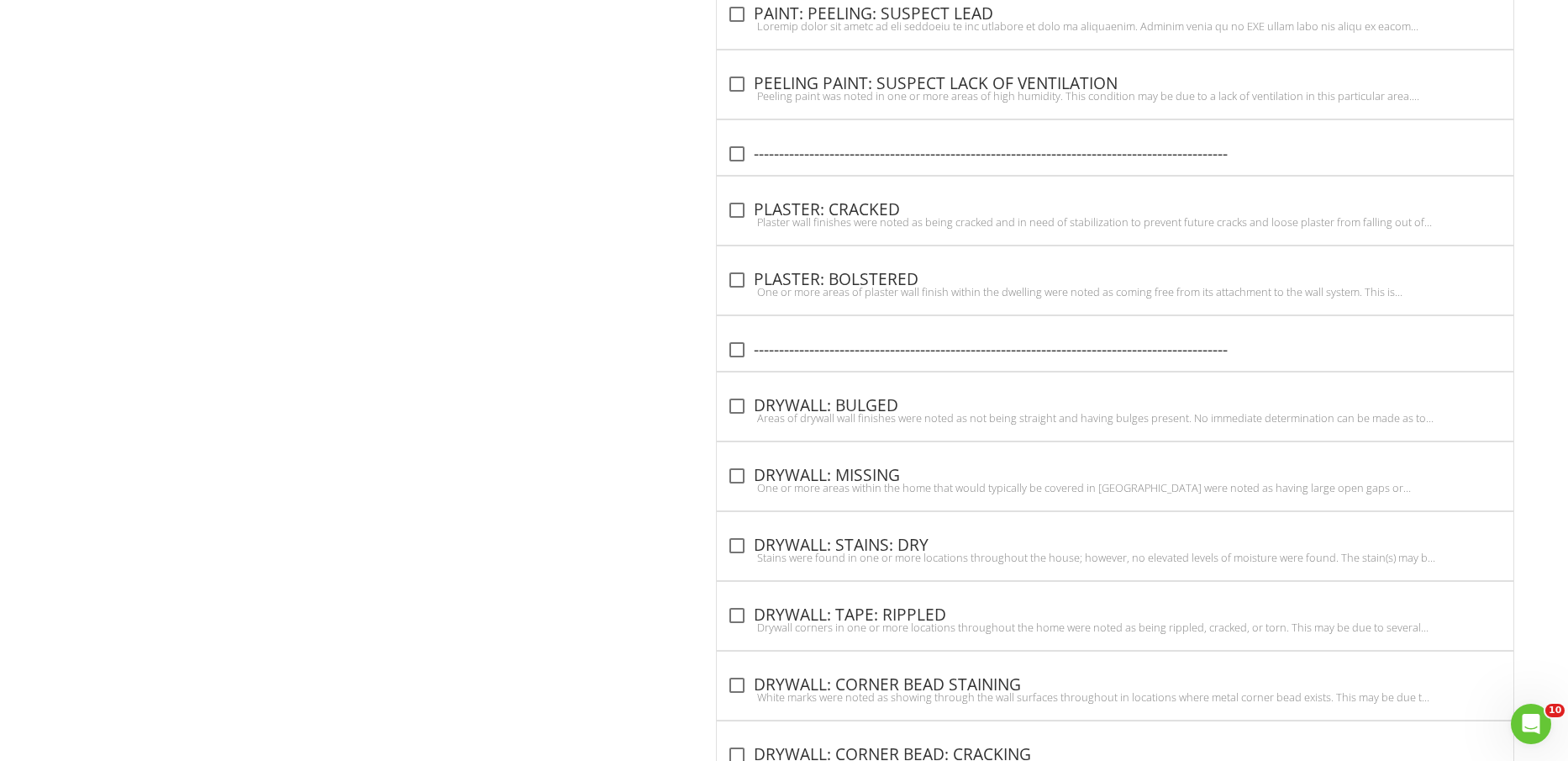
scroll to position [147, 0]
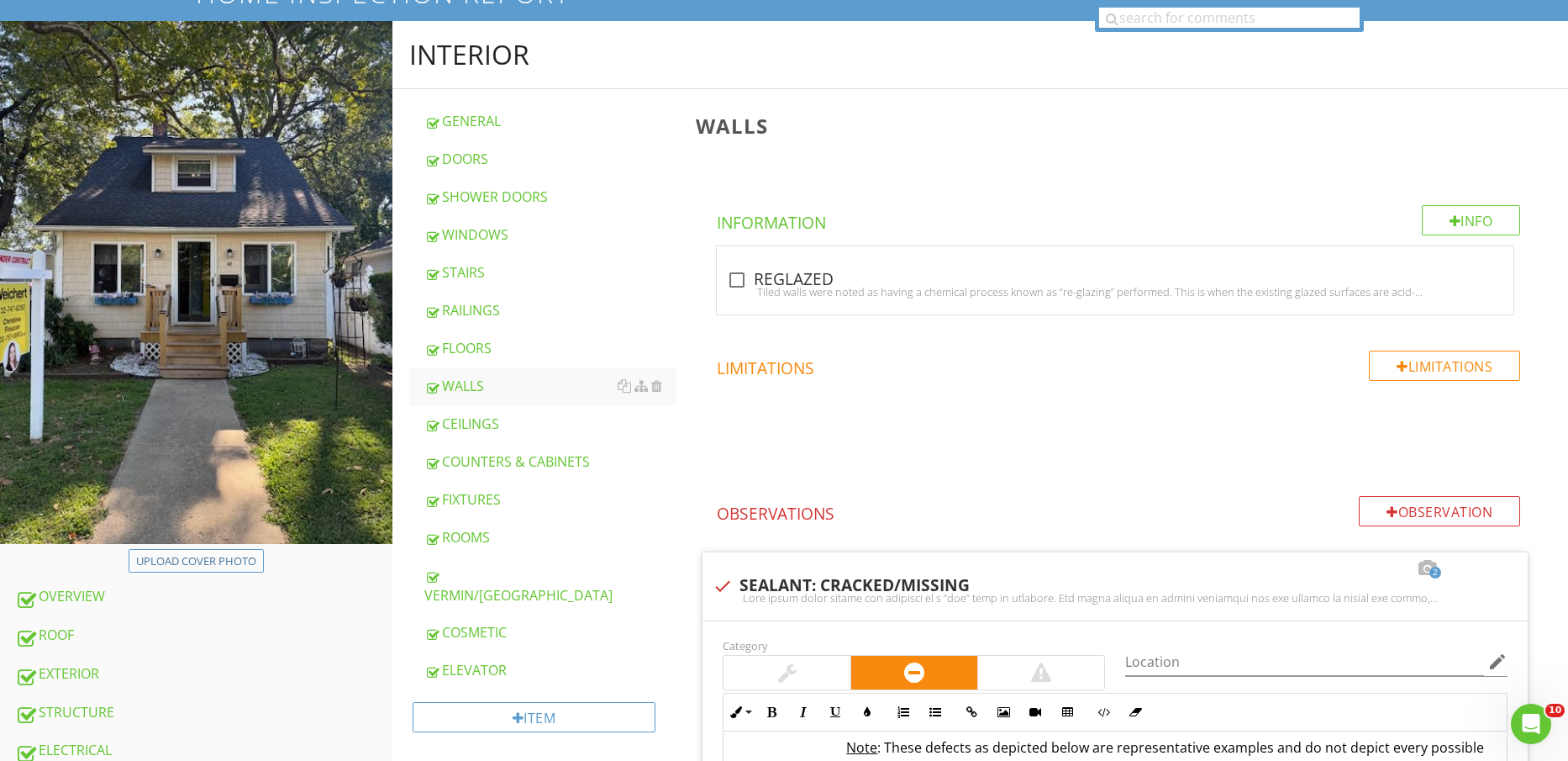
click at [508, 500] on div "FIXTURES" at bounding box center [550, 499] width 252 height 21
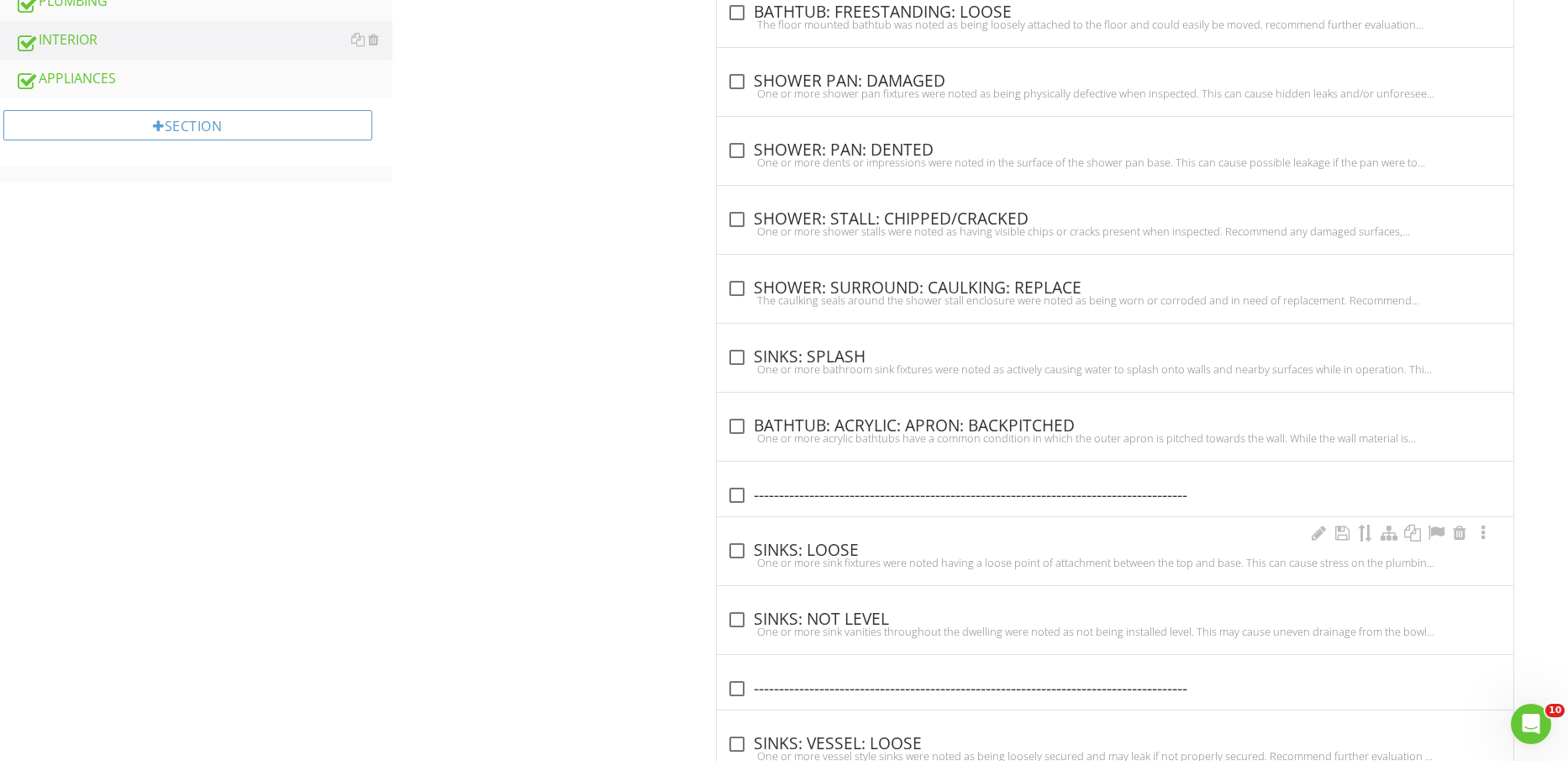
click at [819, 556] on div "One or more sink fixtures were noted having a loose point of attachment between…" at bounding box center [1115, 563] width 777 height 14
checkbox input "true"
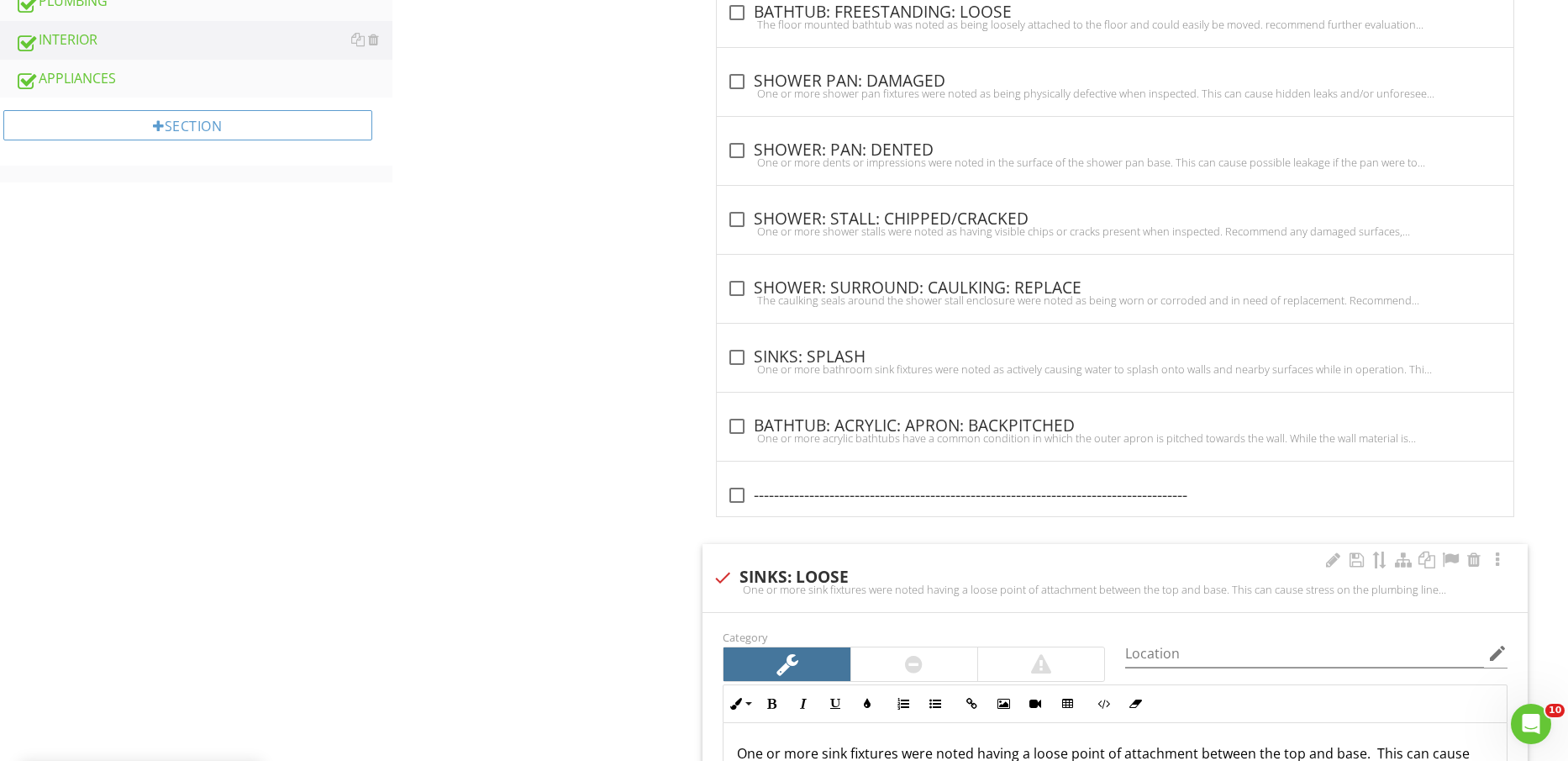
scroll to position [1366, 0]
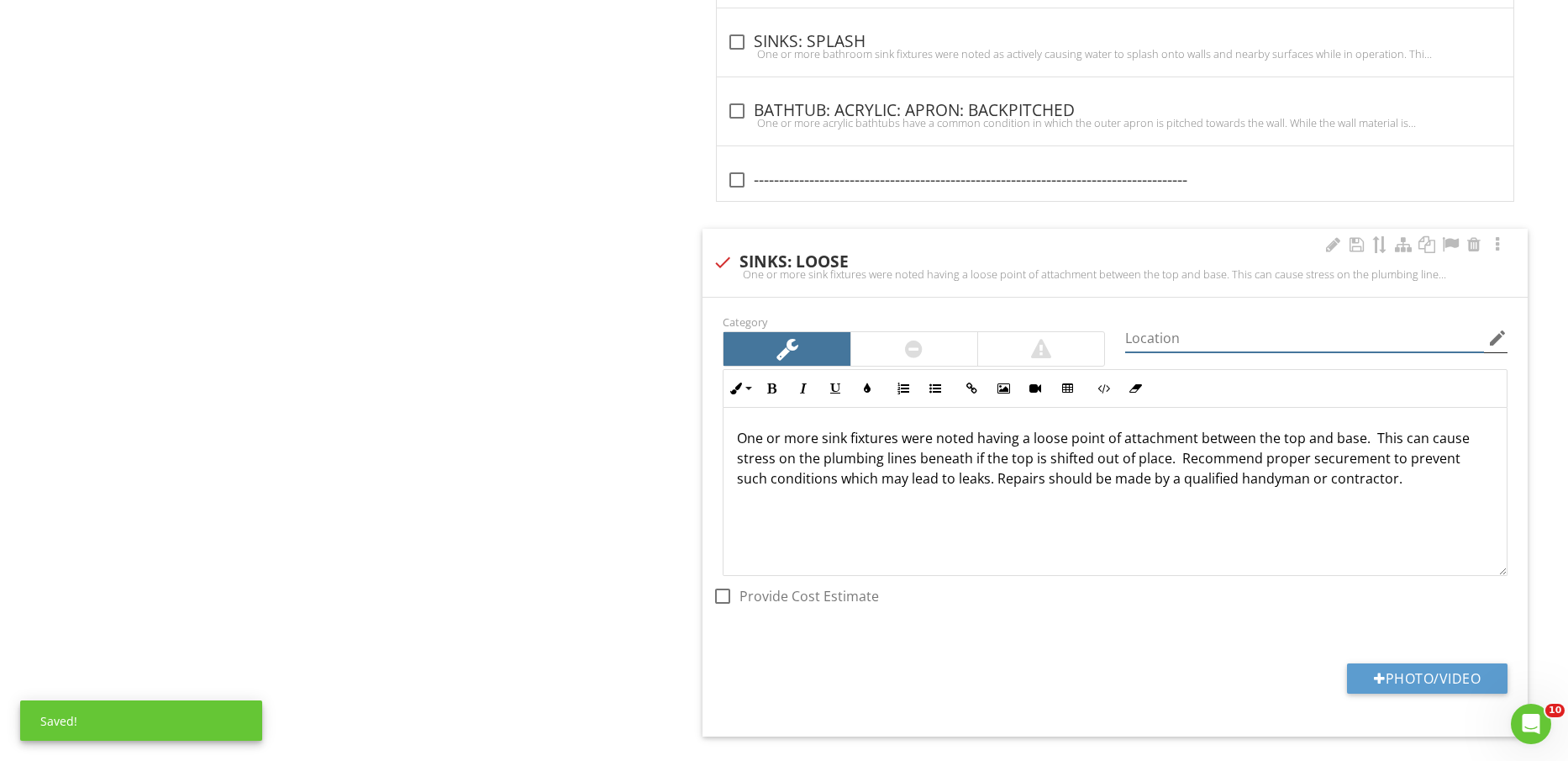
click at [1315, 338] on input "Location" at bounding box center [1305, 339] width 359 height 27
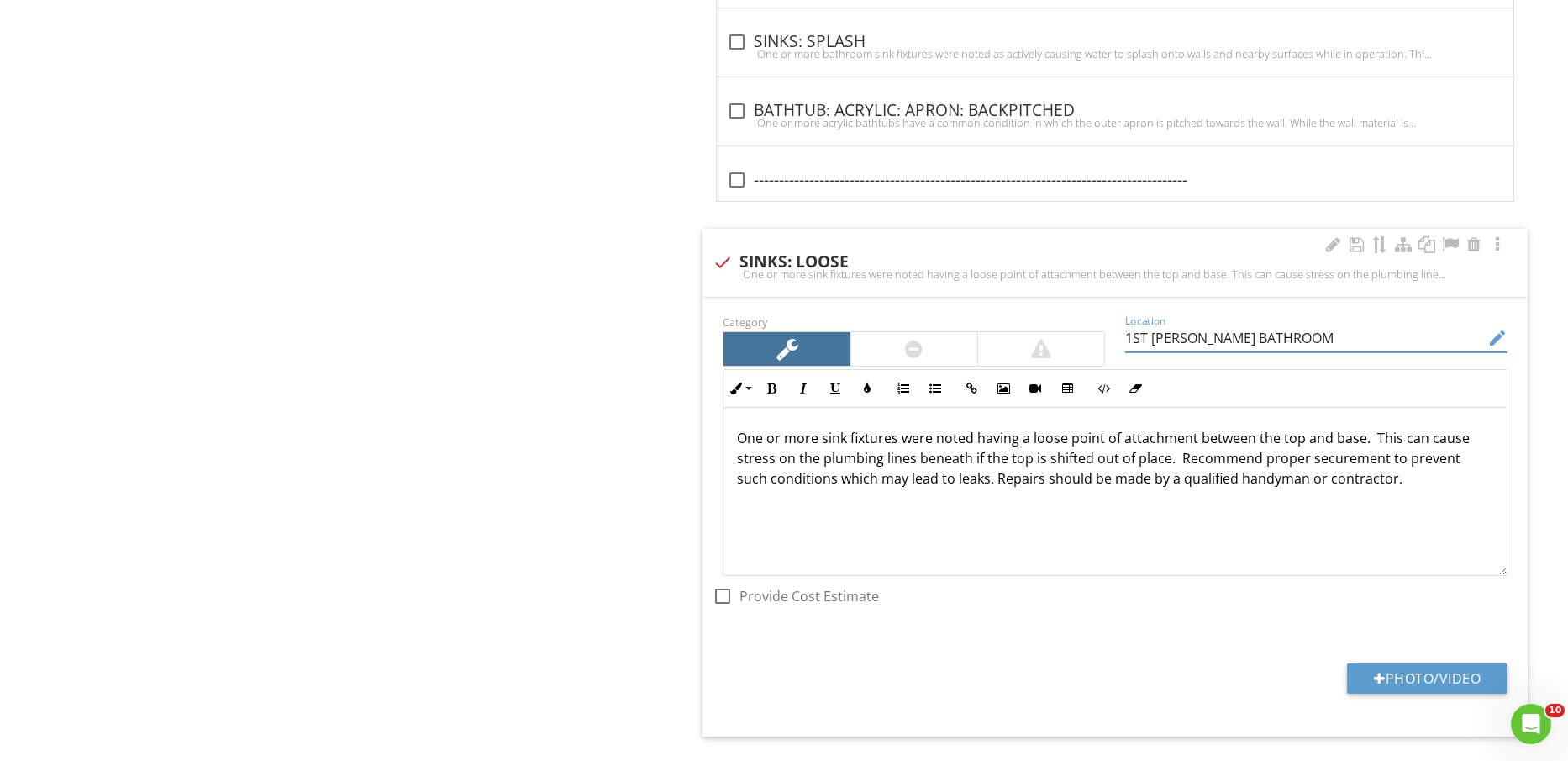
click at [1197, 333] on input "1ST FLORO BATHROOM" at bounding box center [1305, 339] width 359 height 27
type input "1ST FLOOR BATHROOM"
click at [1421, 686] on button "Photo/Video" at bounding box center [1428, 678] width 161 height 30
type input "C:\fakepath\IMG_2293.jpg"
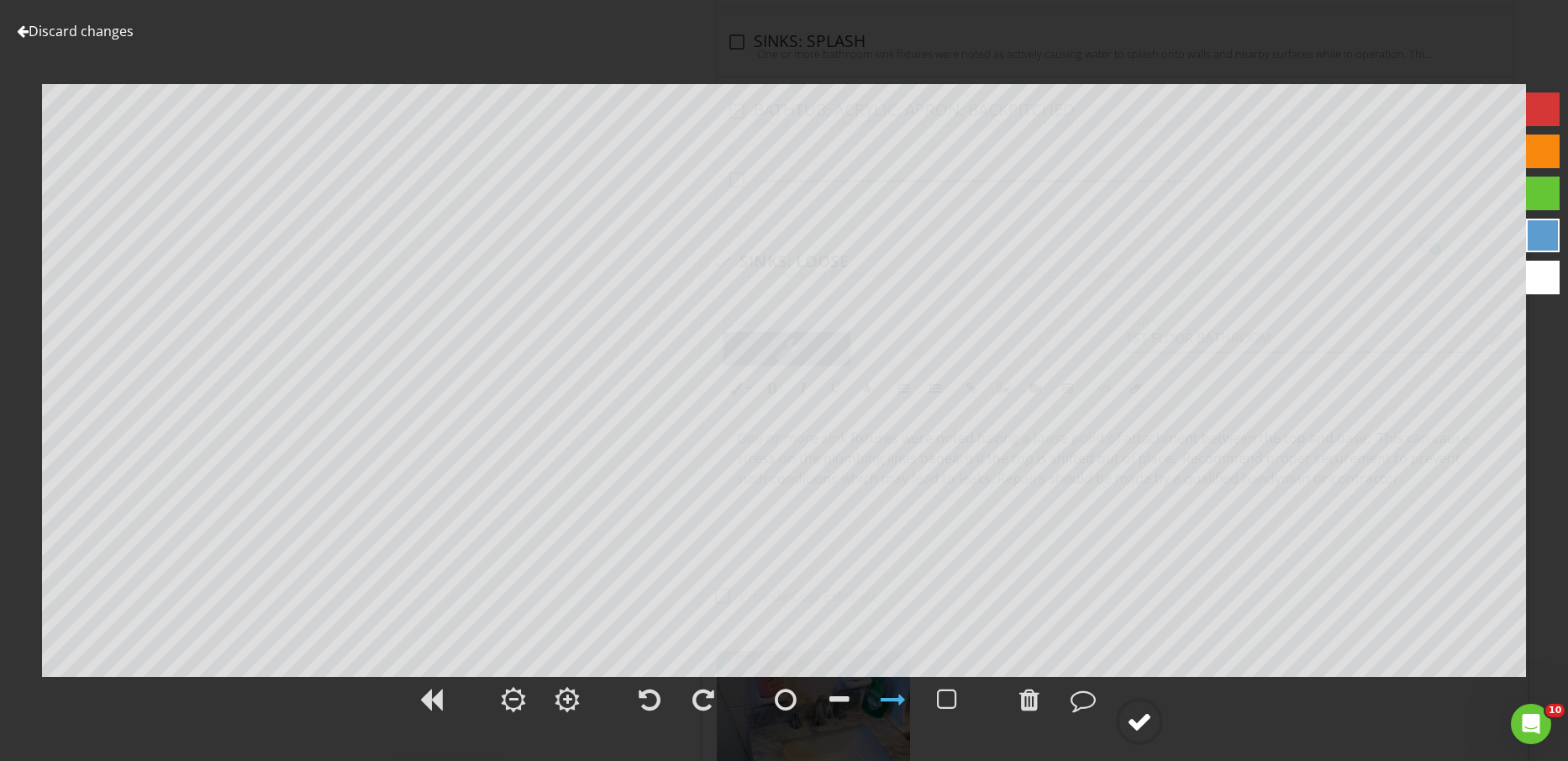
click at [1141, 721] on div at bounding box center [1140, 722] width 26 height 26
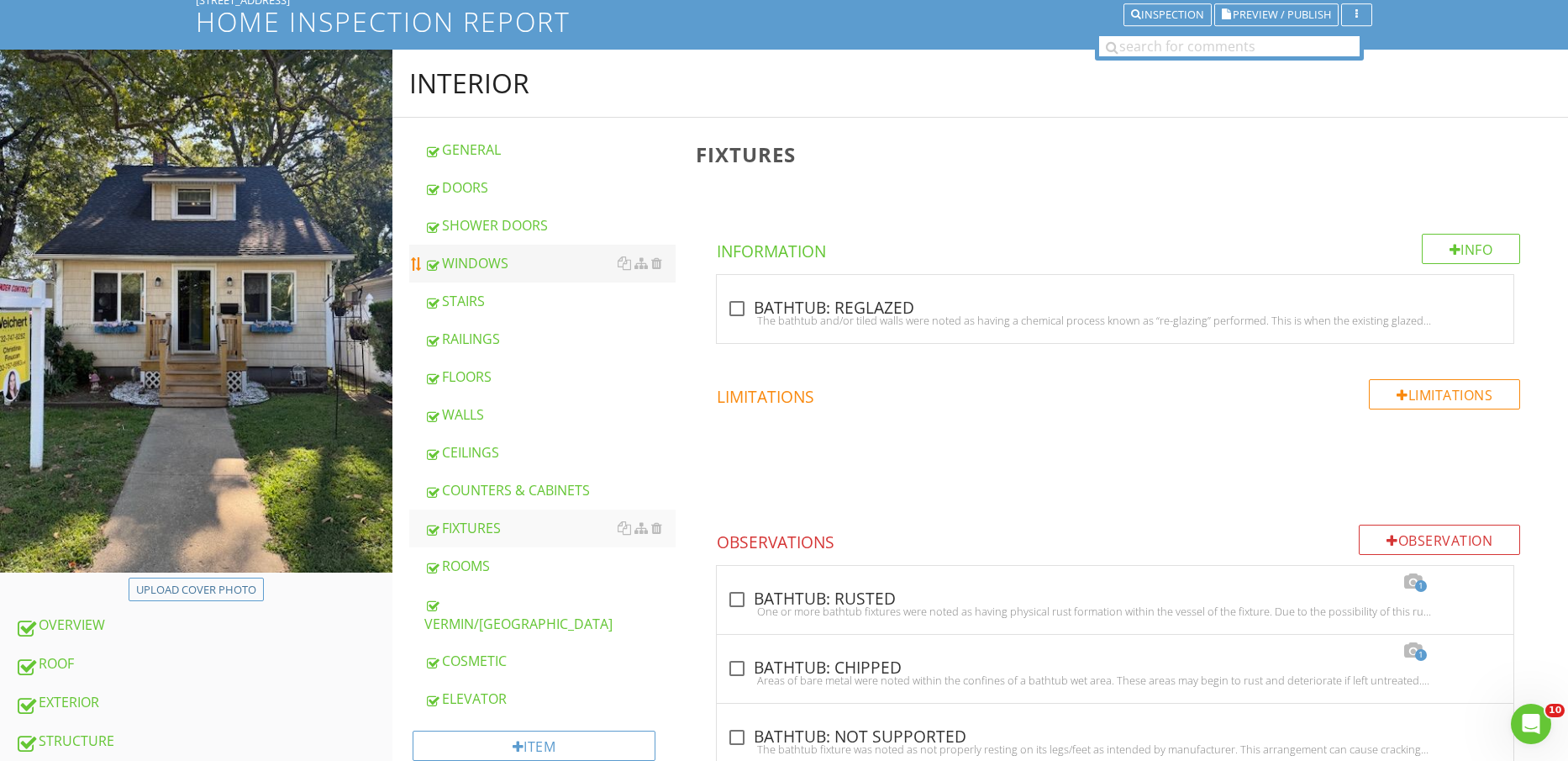
scroll to position [0, 0]
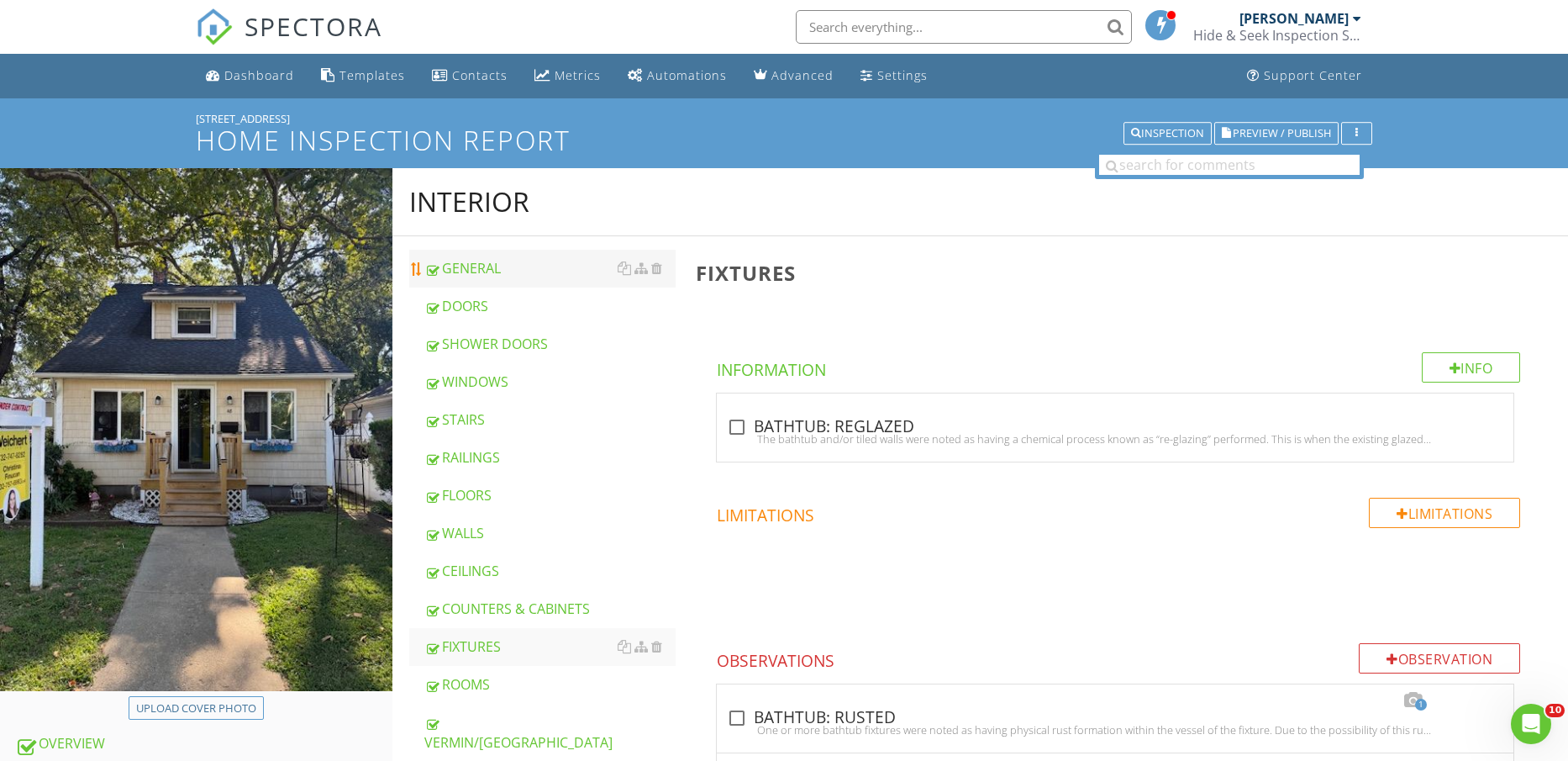
click at [525, 274] on div "GENERAL" at bounding box center [550, 268] width 252 height 21
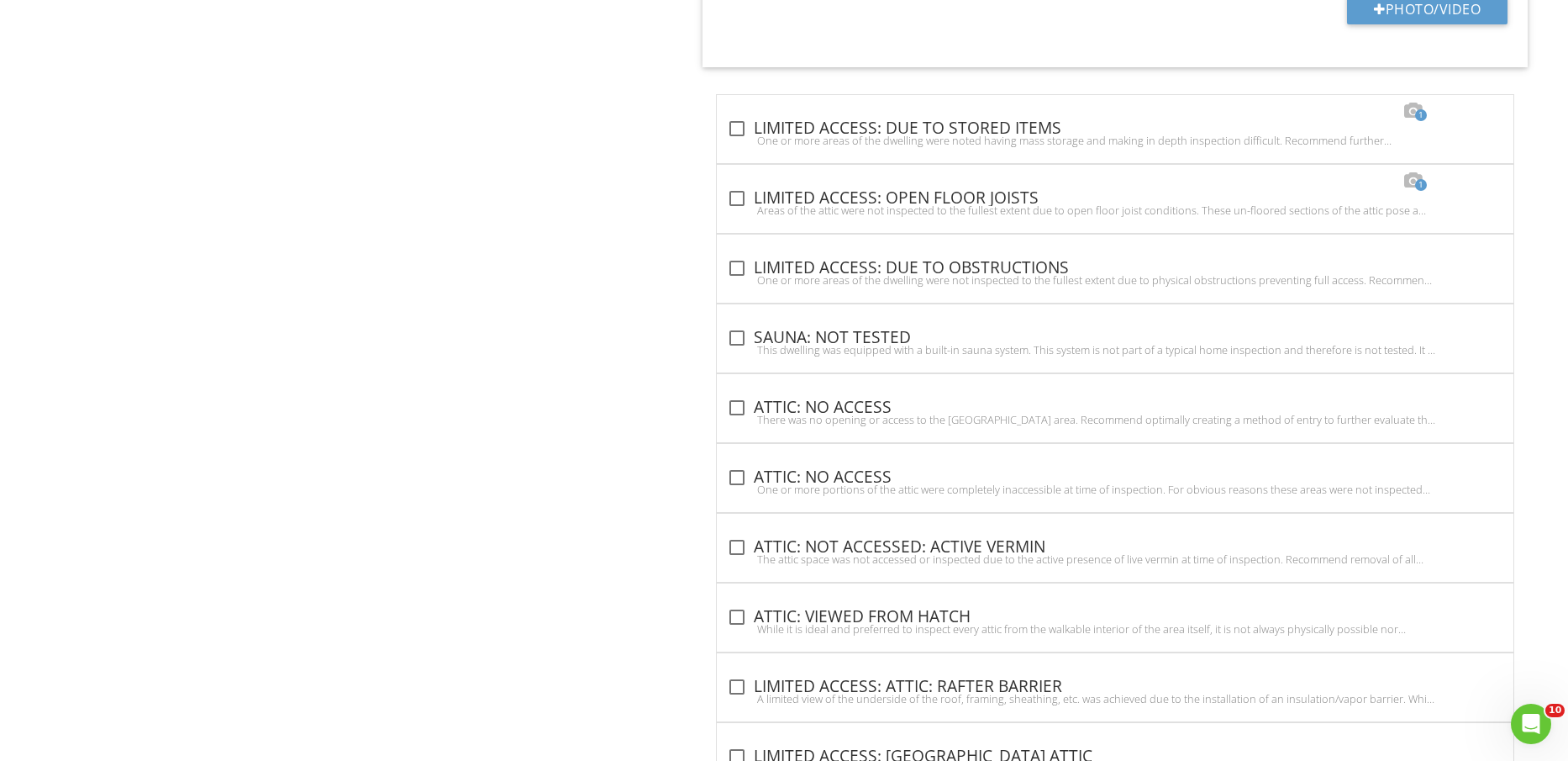
scroll to position [7468, 0]
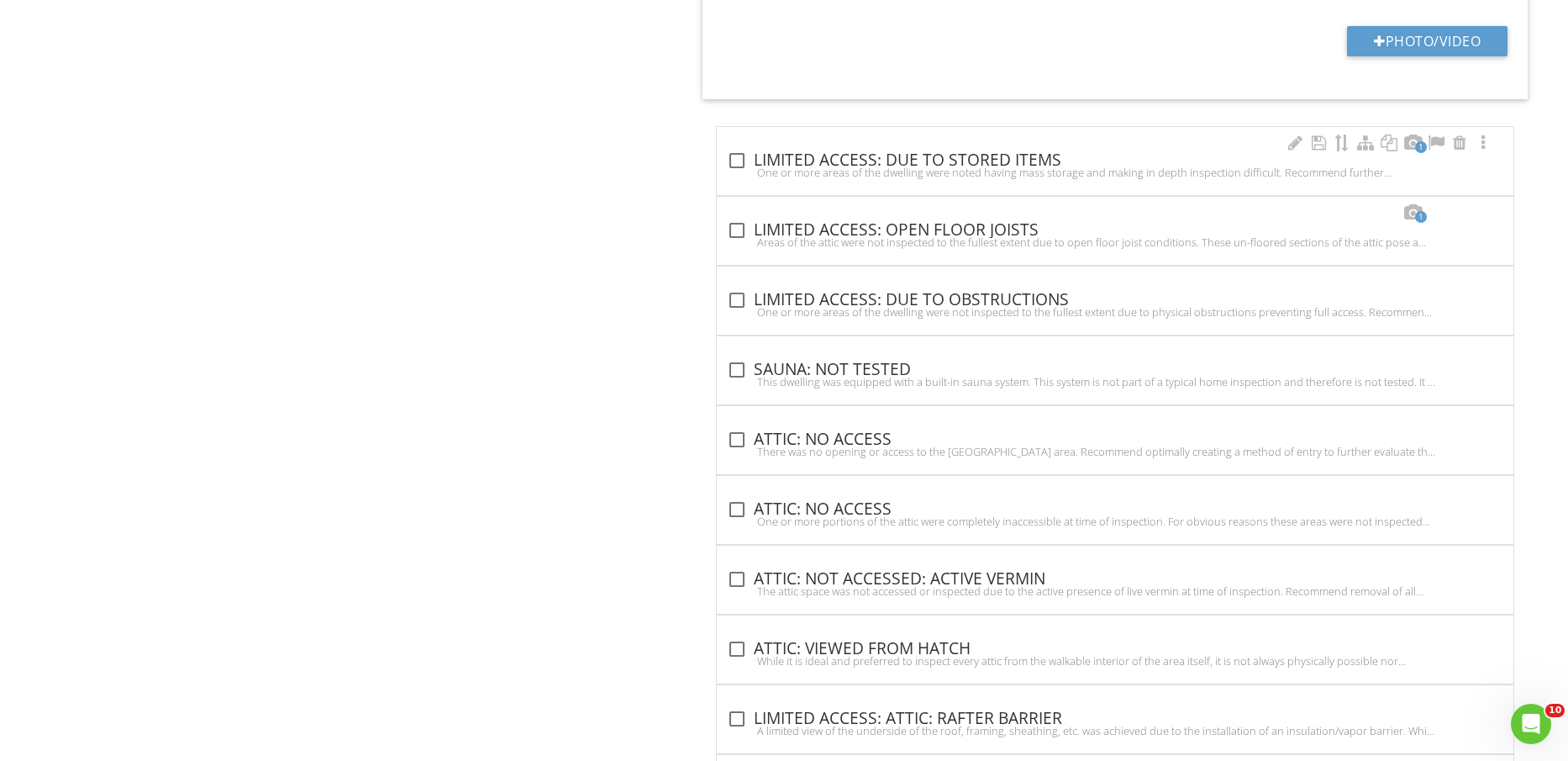
click at [954, 173] on div "One or more areas of the dwelling were noted having mass storage and making in …" at bounding box center [1115, 173] width 777 height 14
checkbox input "true"
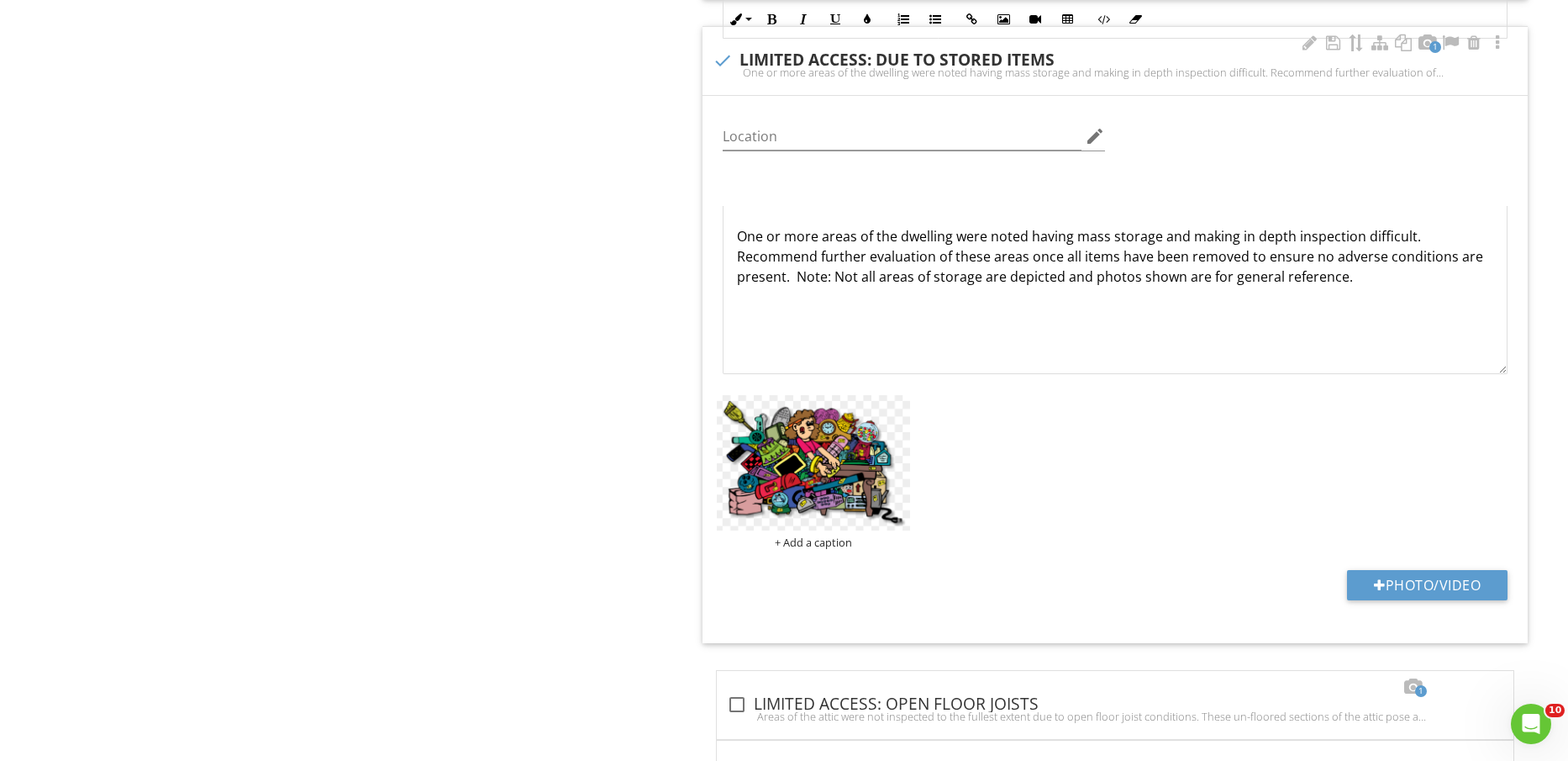
scroll to position [7784, 0]
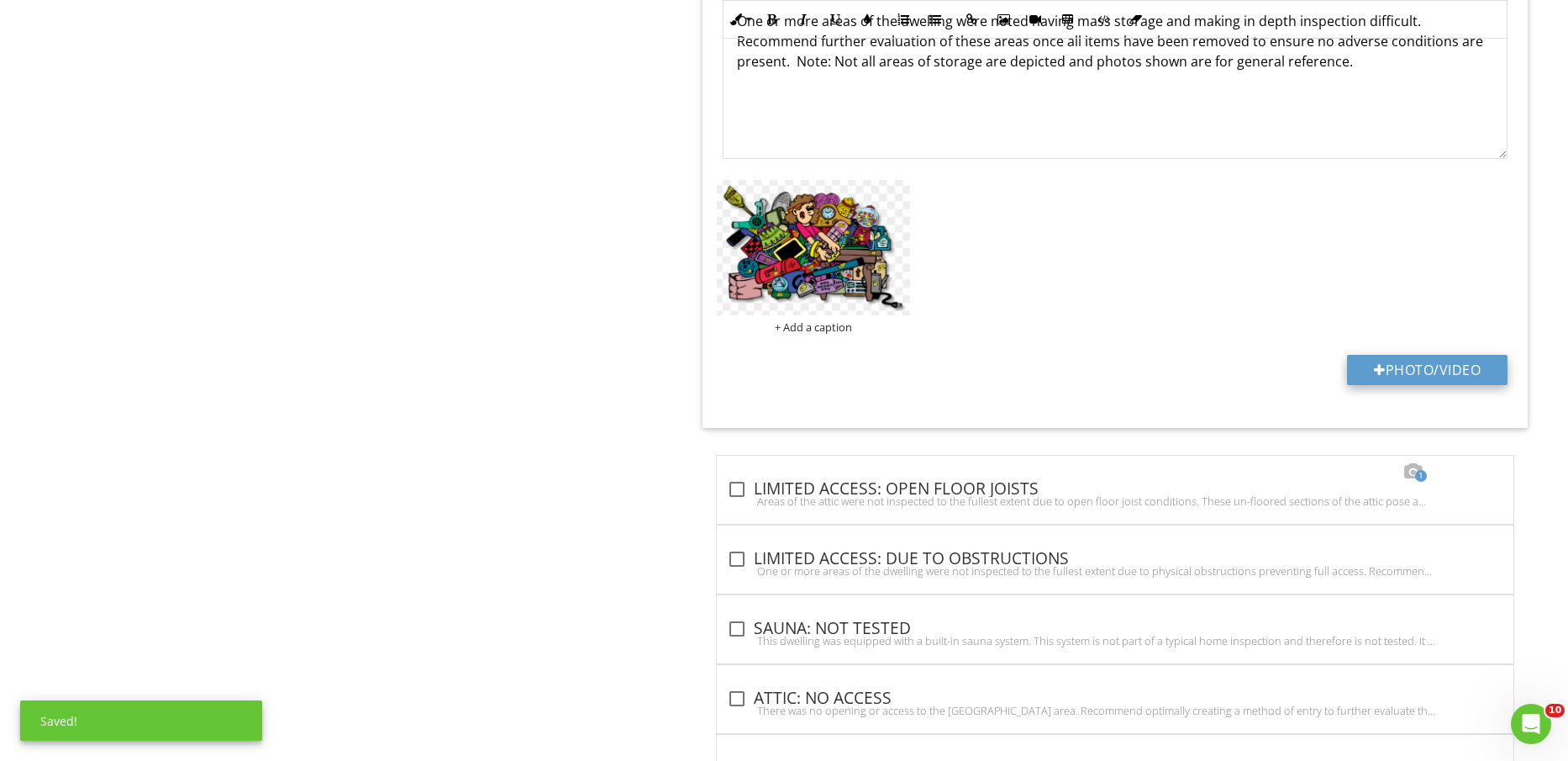
click at [1436, 373] on button "Photo/Video" at bounding box center [1428, 369] width 161 height 30
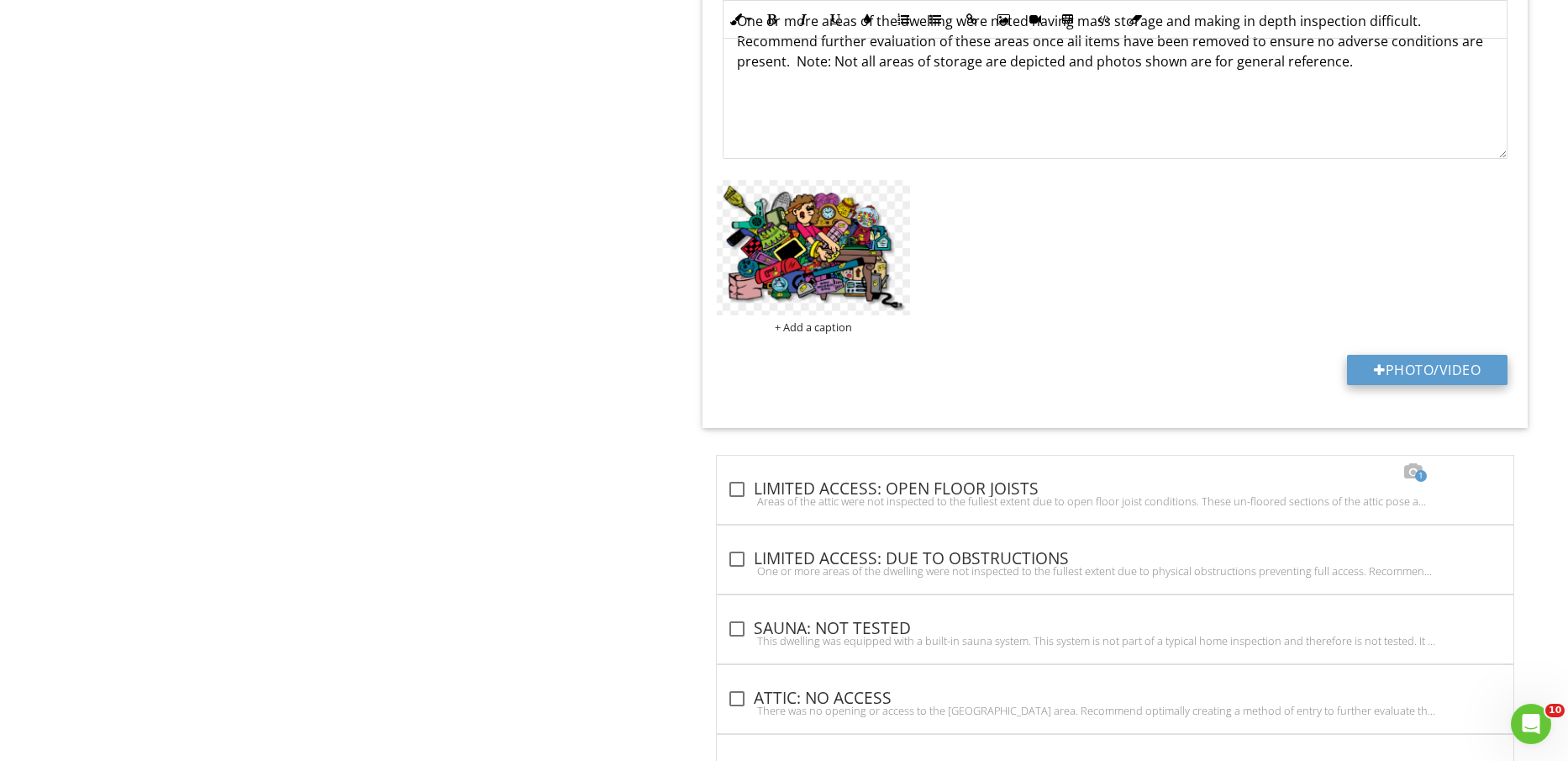
type input "C:\fakepath\IMG_2296.jpg"
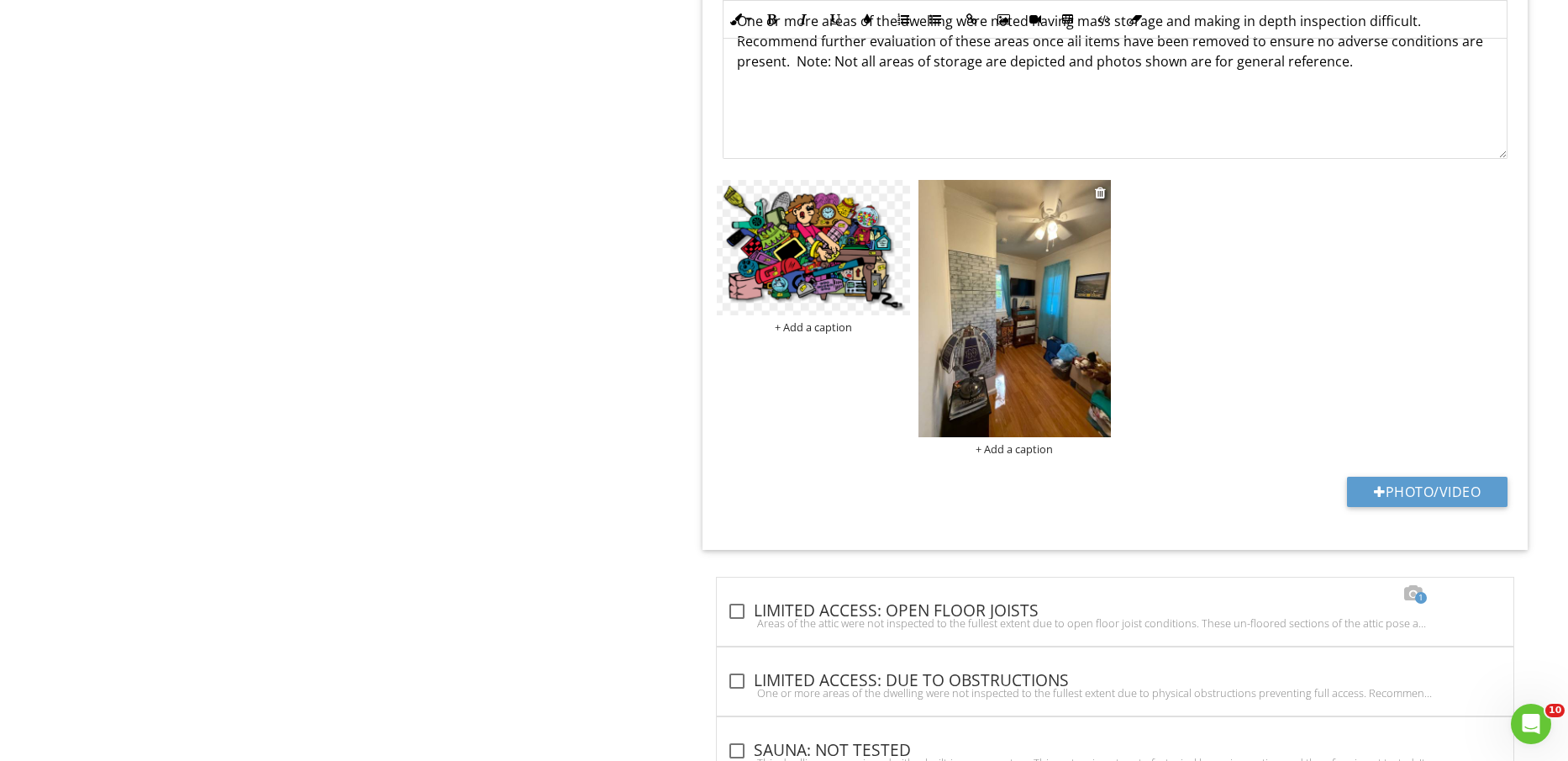
click at [1031, 382] on img at bounding box center [1014, 308] width 192 height 257
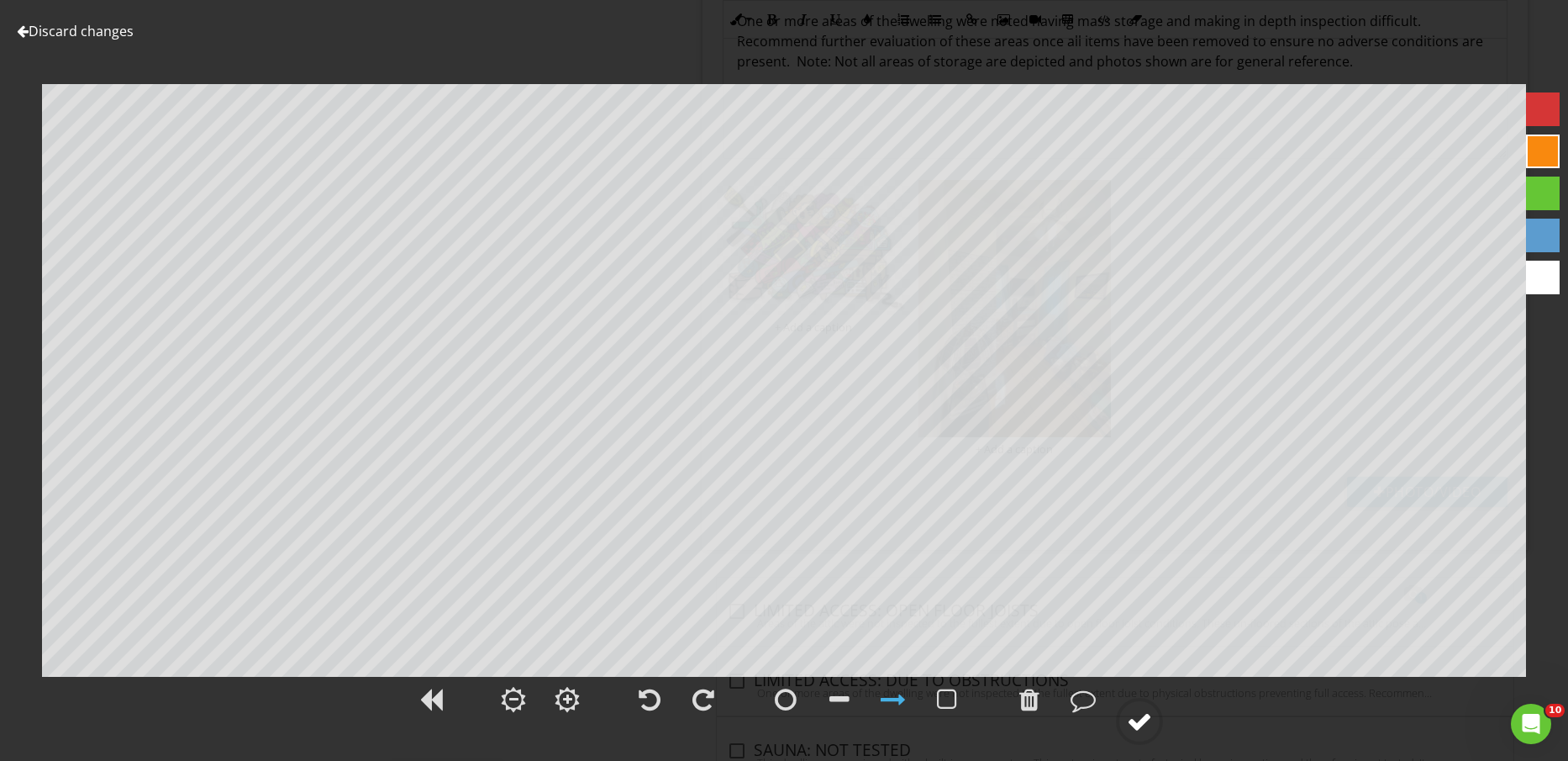
drag, startPoint x: 1142, startPoint y: 720, endPoint x: 1138, endPoint y: 712, distance: 8.9
click at [1142, 720] on div at bounding box center [1140, 722] width 26 height 26
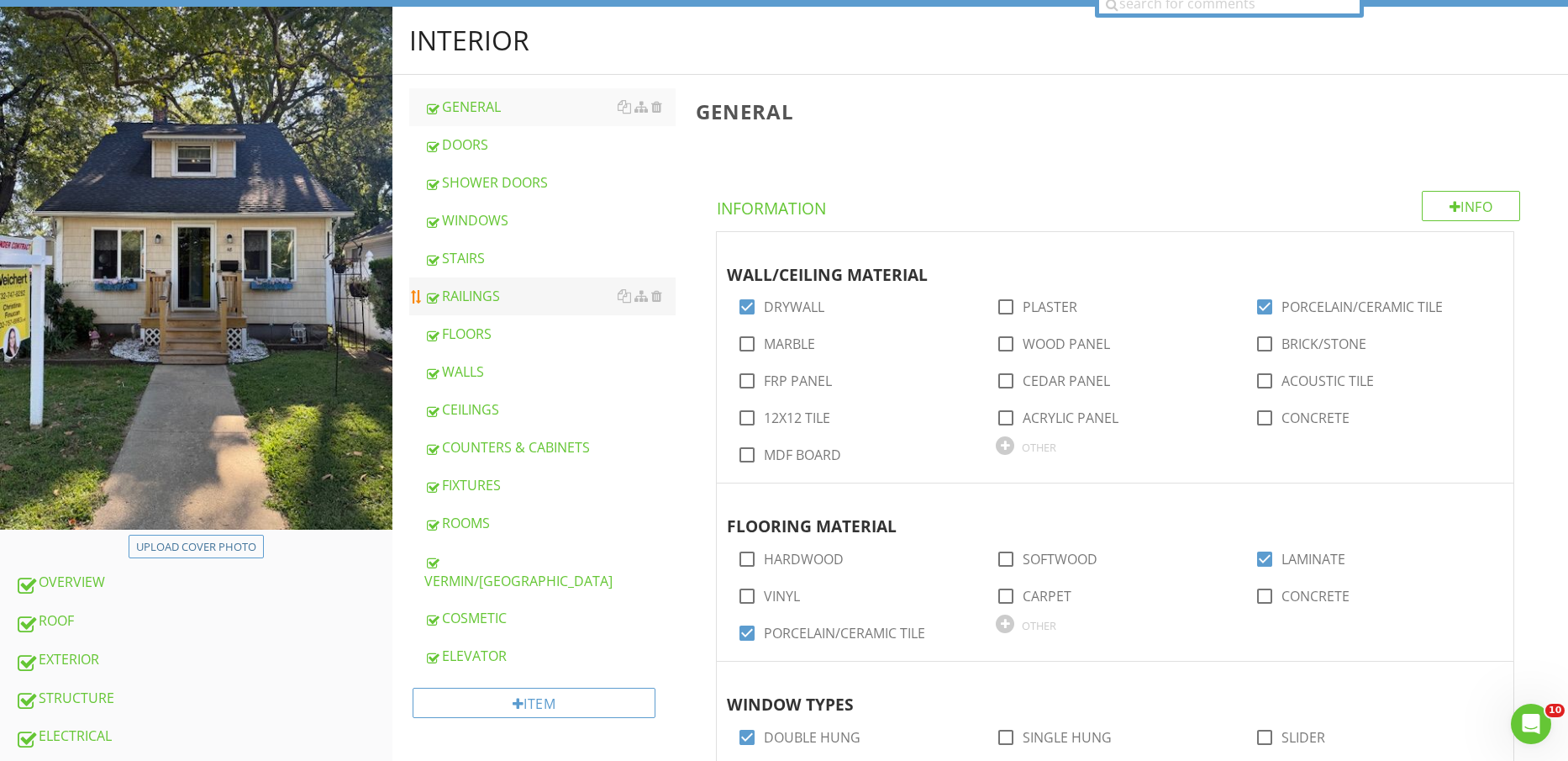
scroll to position [210, 0]
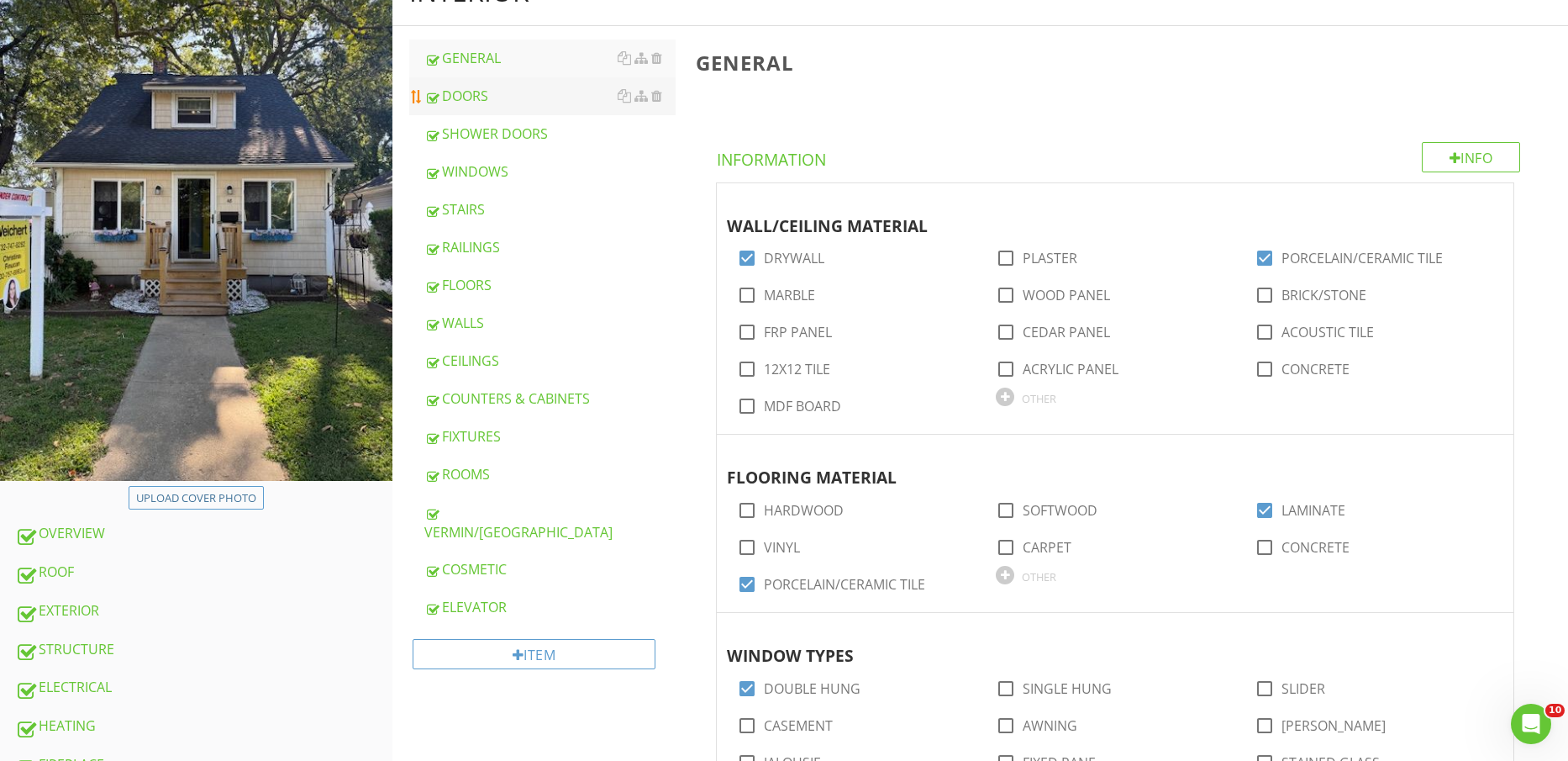
click at [508, 100] on div "DOORS" at bounding box center [550, 96] width 252 height 21
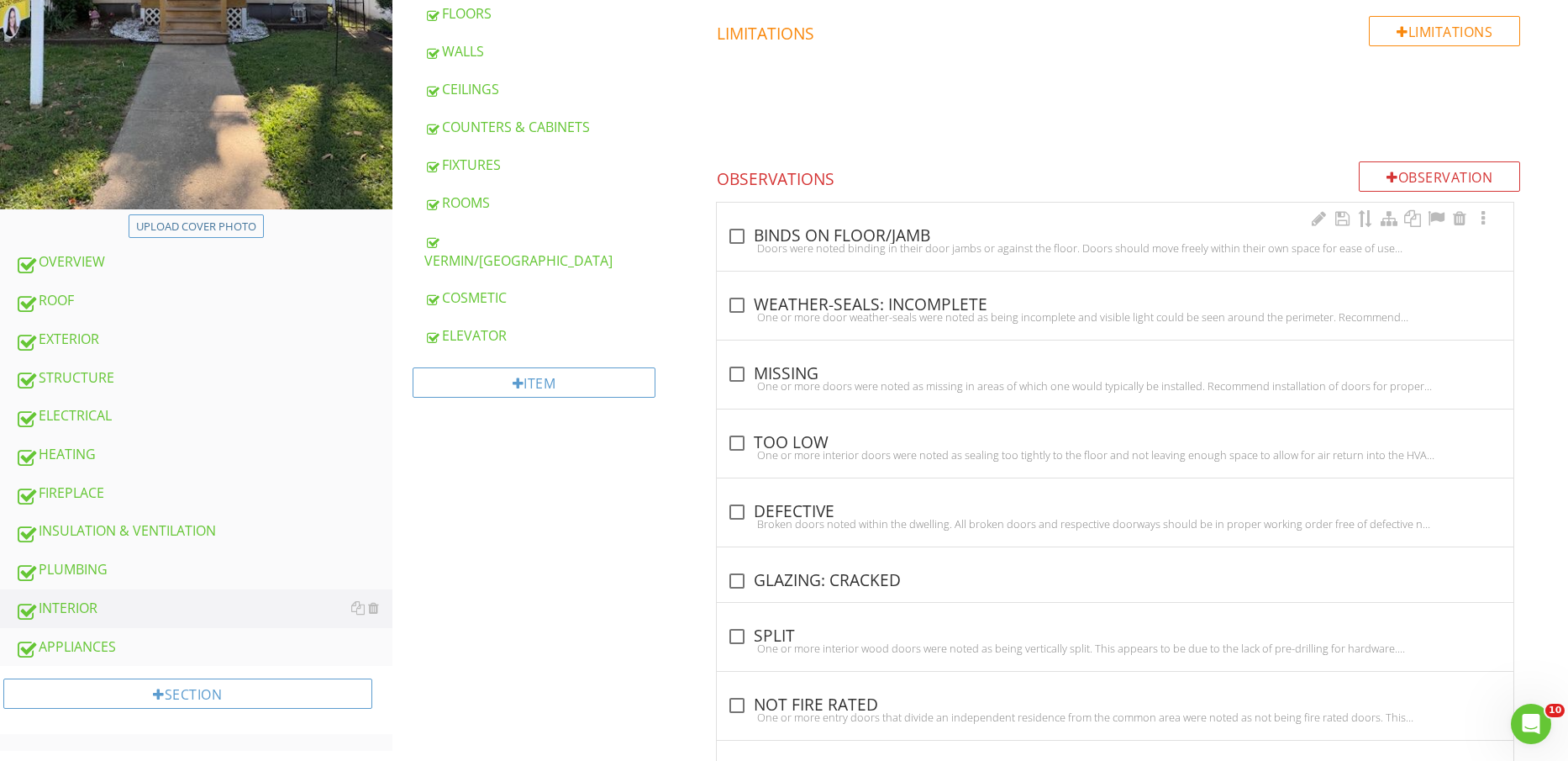
click at [860, 227] on div "check_box_outline_blank BINDS ON FLOOR/JAMB" at bounding box center [1115, 237] width 777 height 21
checkbox input "true"
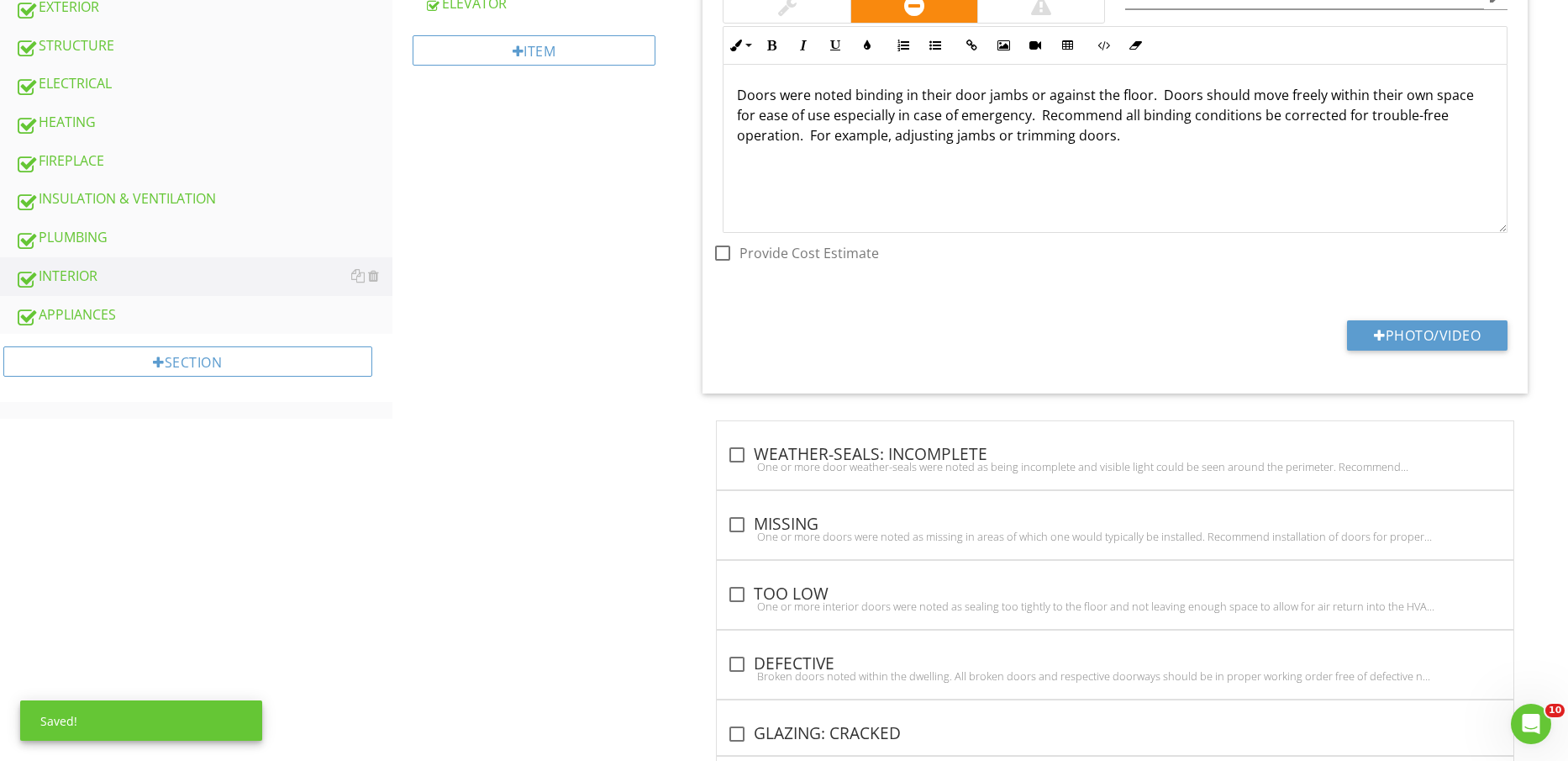
scroll to position [902, 0]
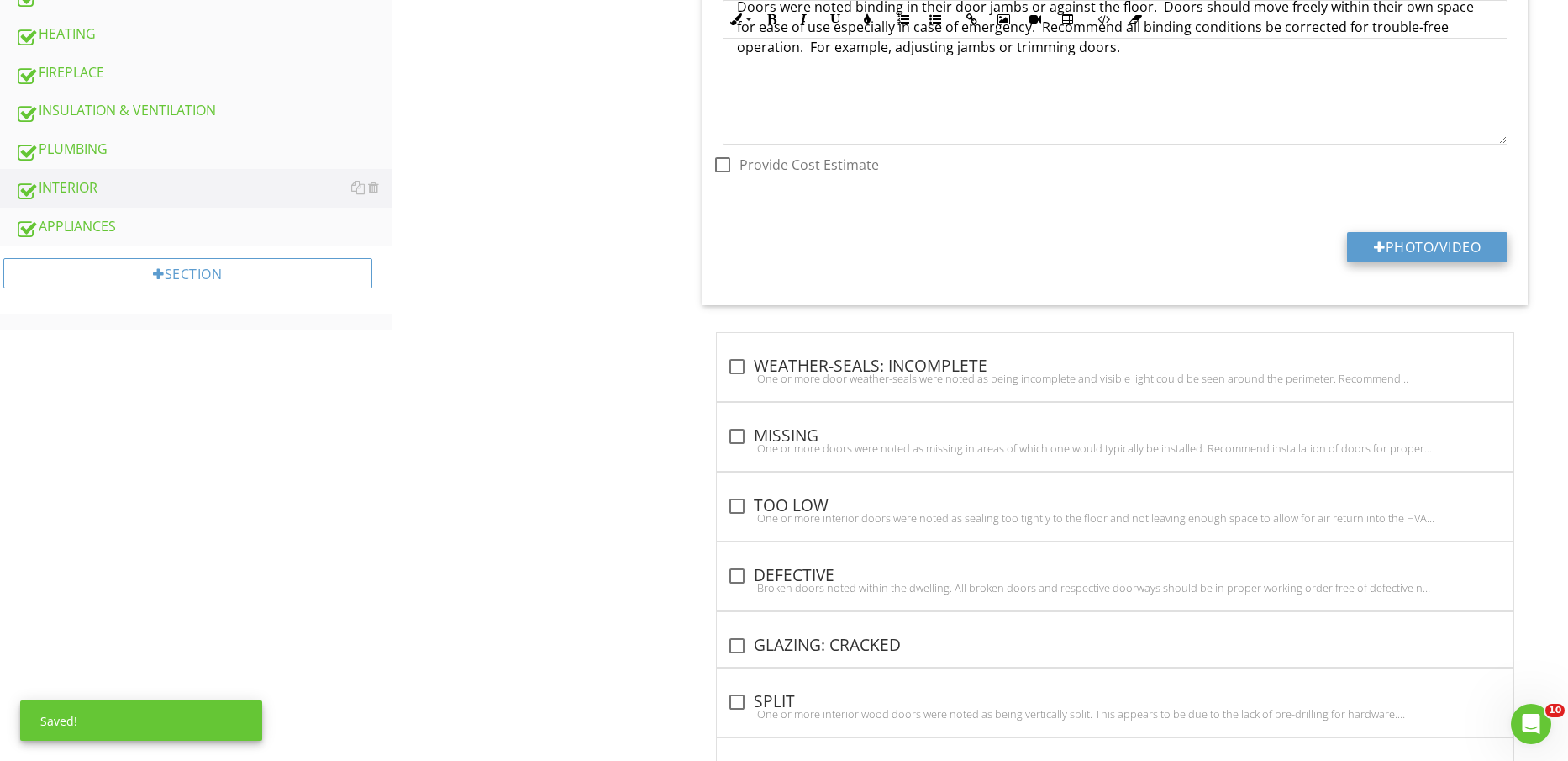
click at [1424, 240] on button "Photo/Video" at bounding box center [1428, 246] width 161 height 30
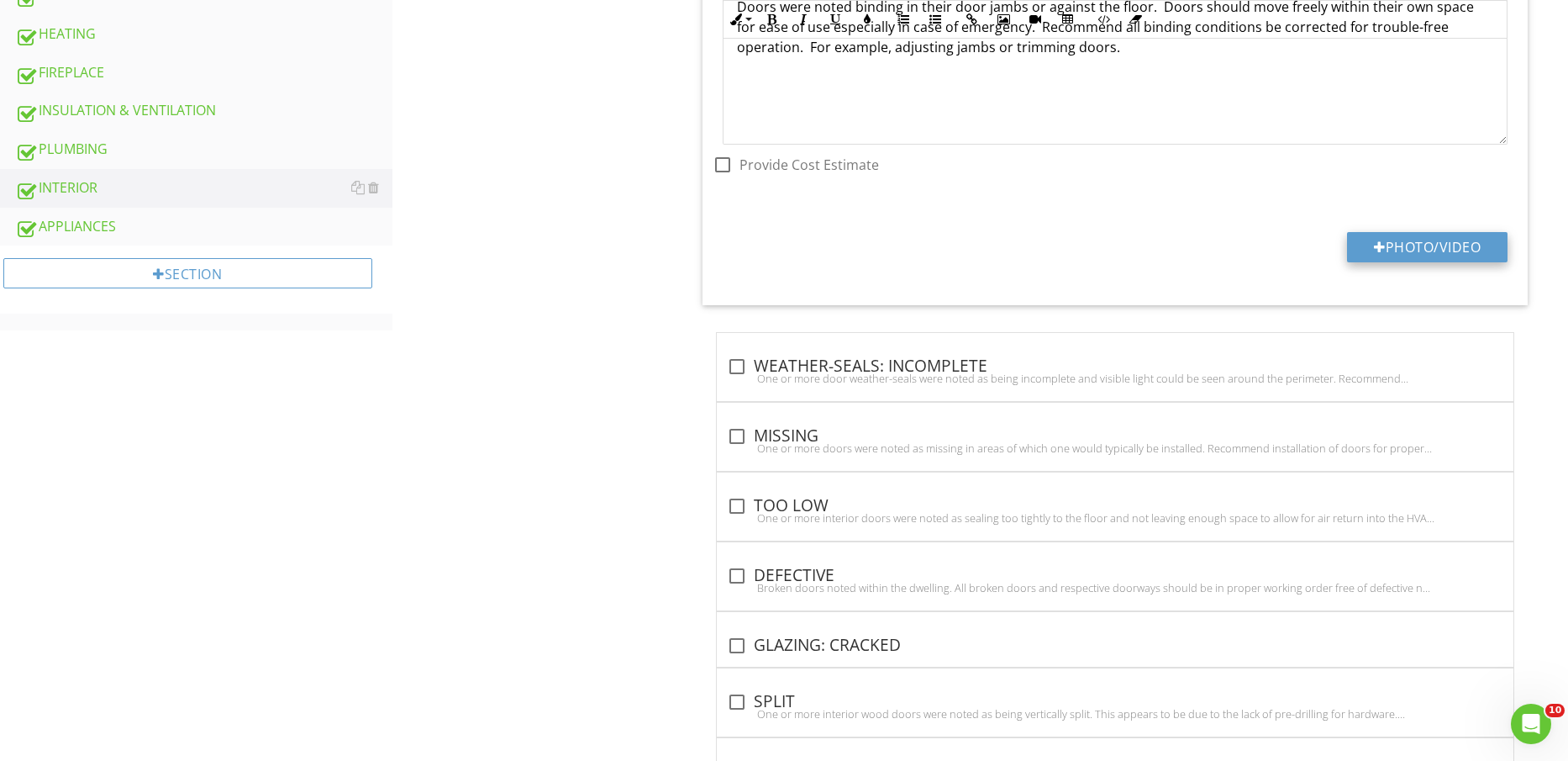
type input "C:\fakepath\IMG_2301.jpg"
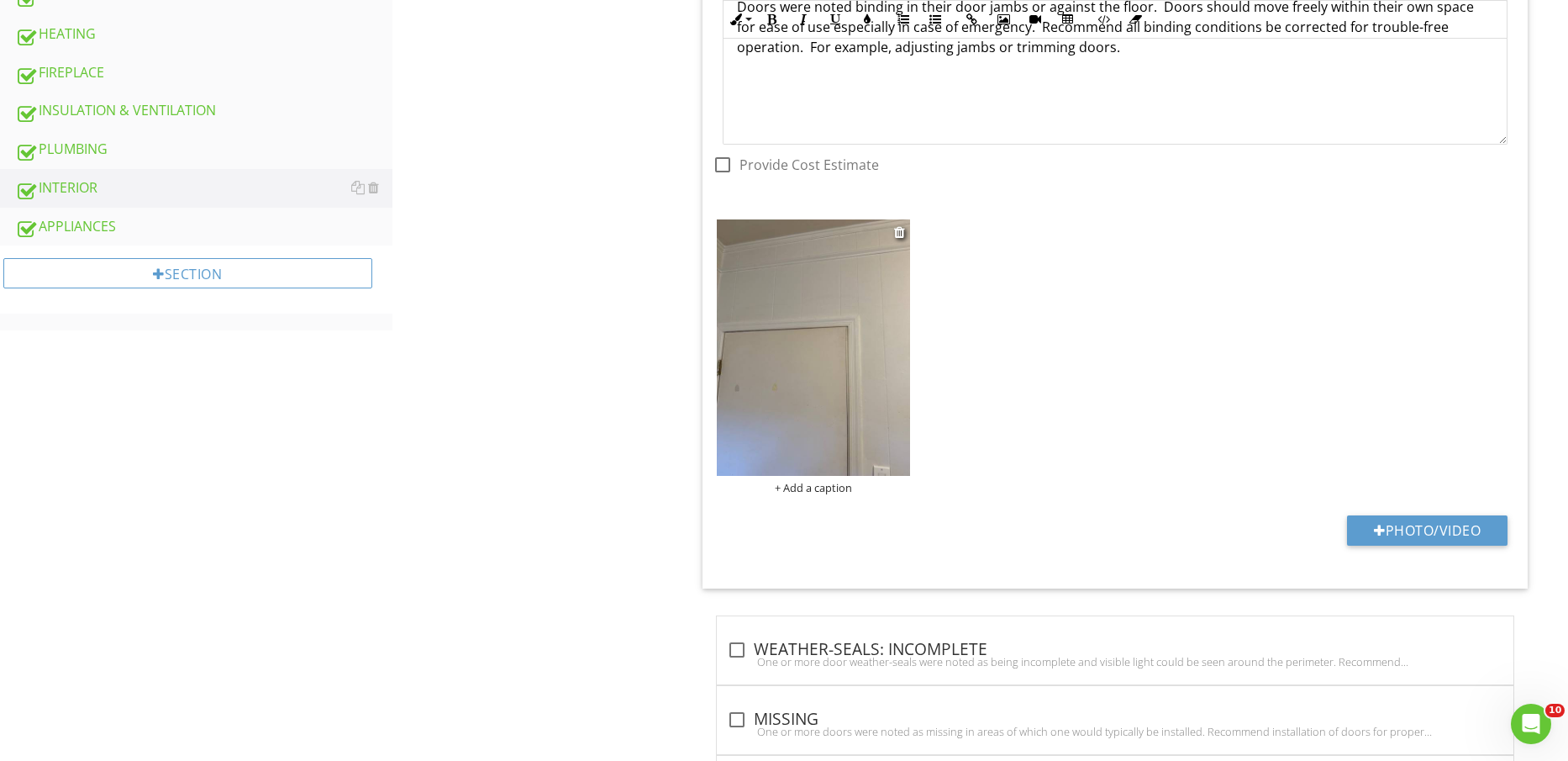
click at [796, 354] on img at bounding box center [813, 348] width 192 height 257
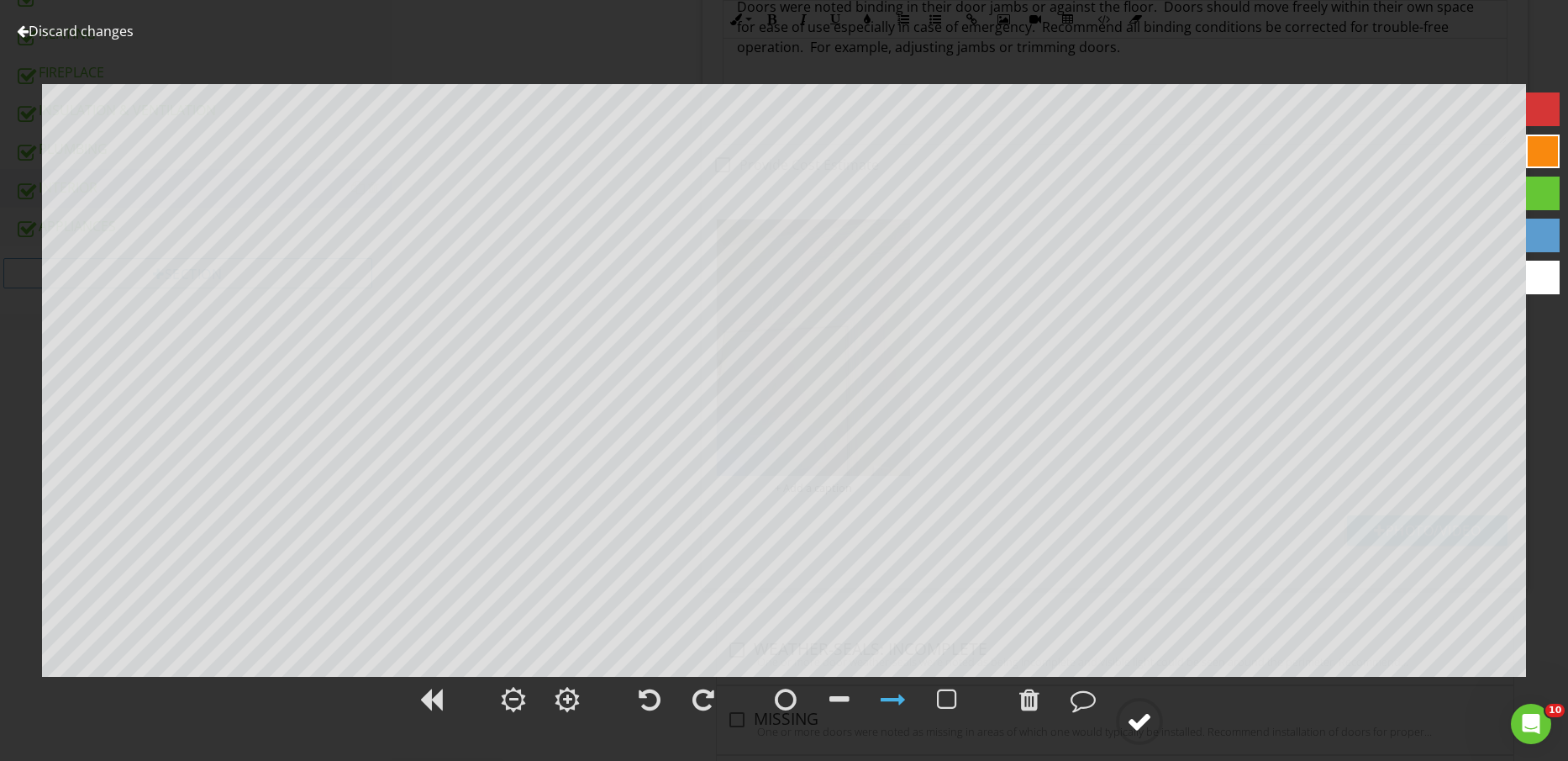
click at [1135, 726] on div at bounding box center [1140, 722] width 26 height 26
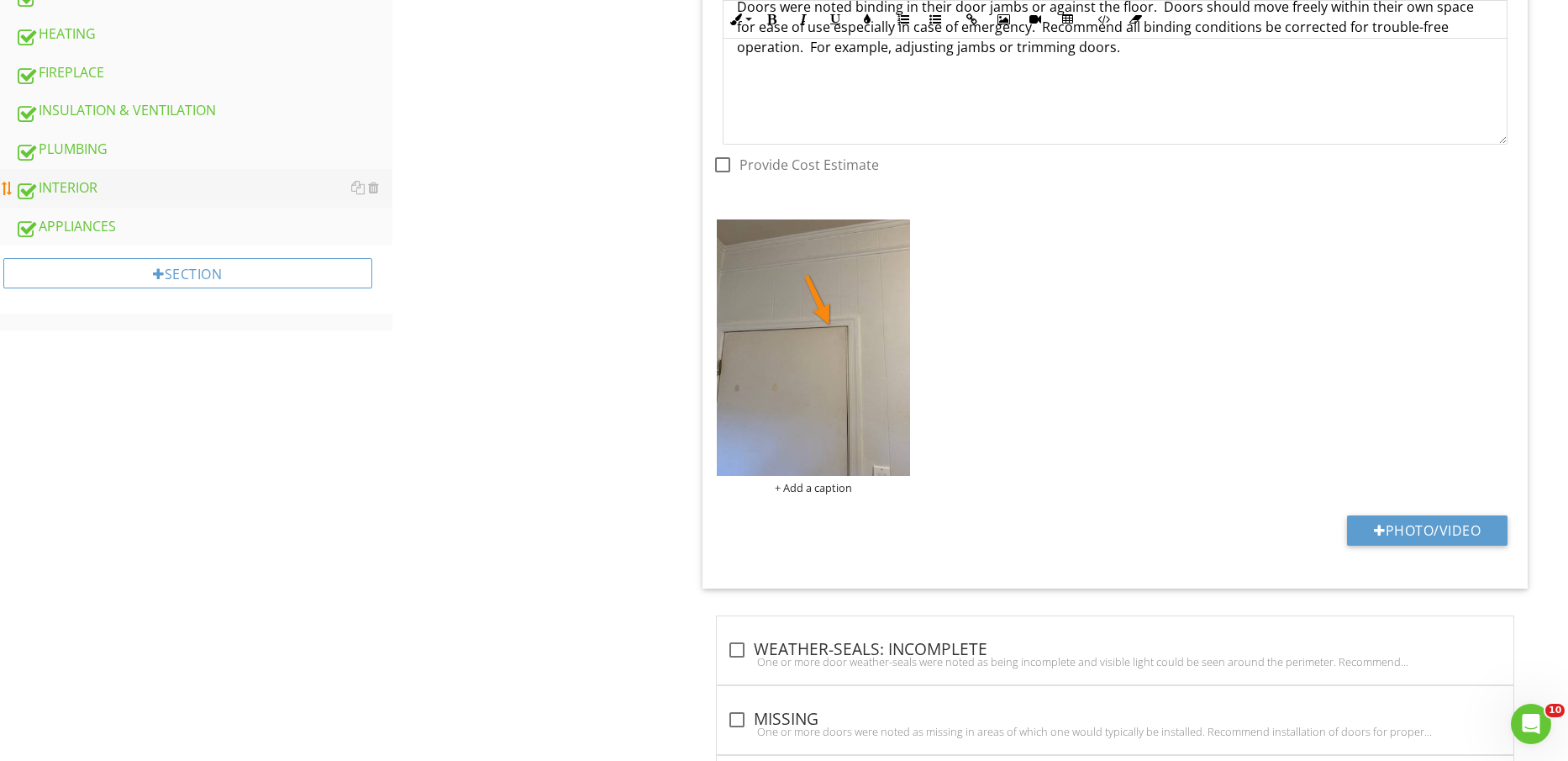
click at [91, 198] on div "INTERIOR" at bounding box center [204, 189] width 378 height 22
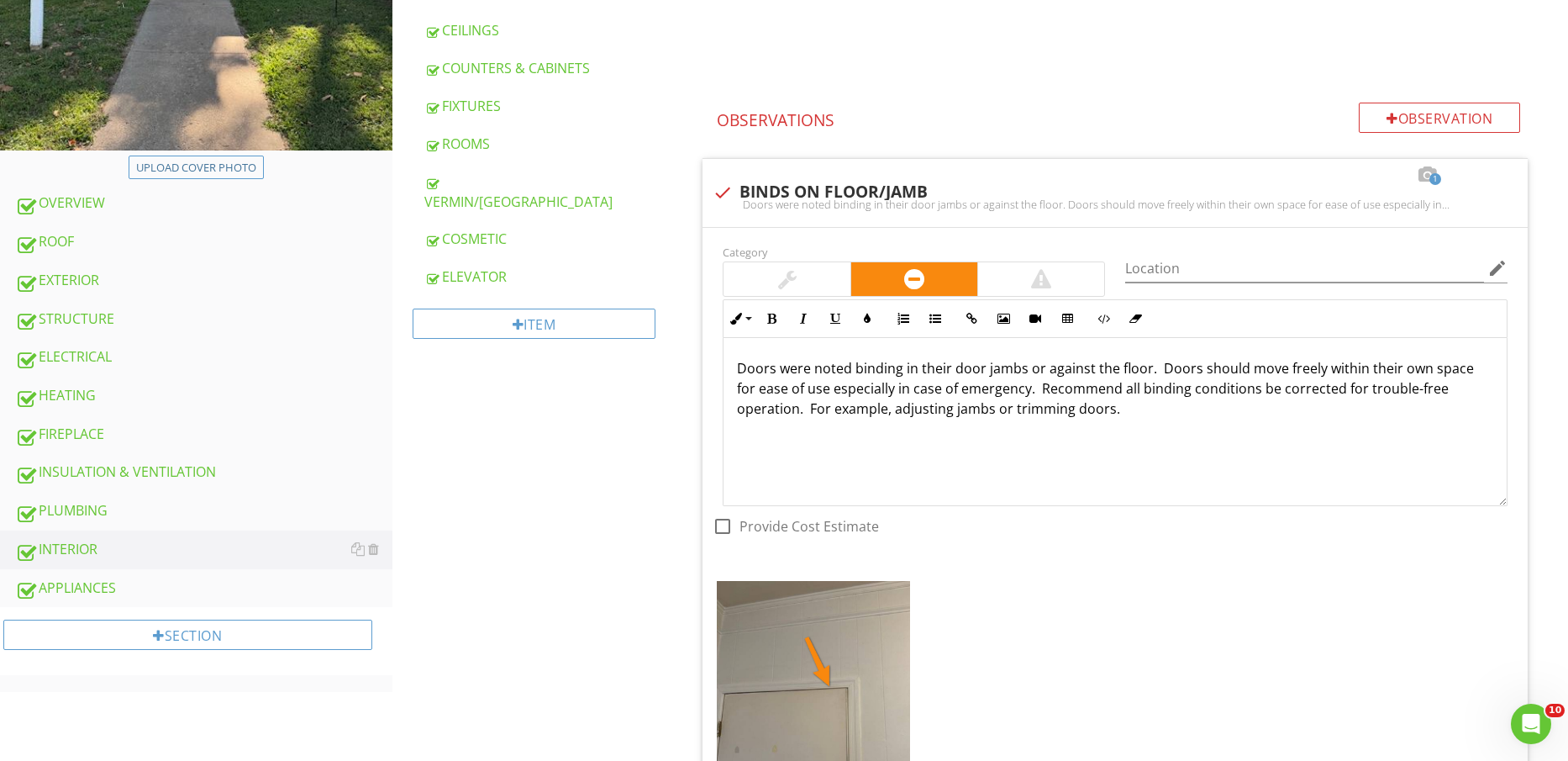
scroll to position [62, 0]
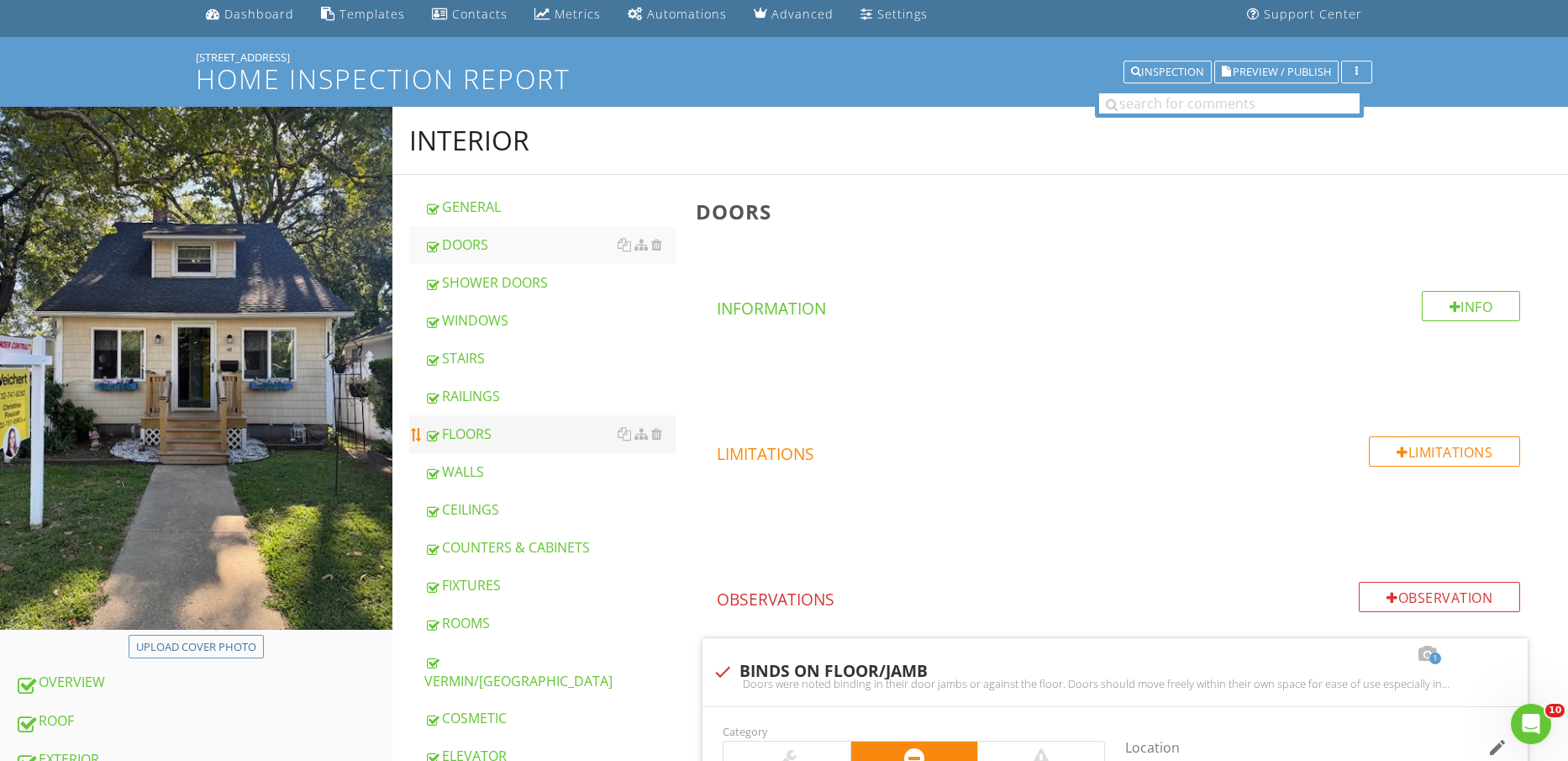
click at [502, 431] on div "FLOORS" at bounding box center [550, 434] width 252 height 21
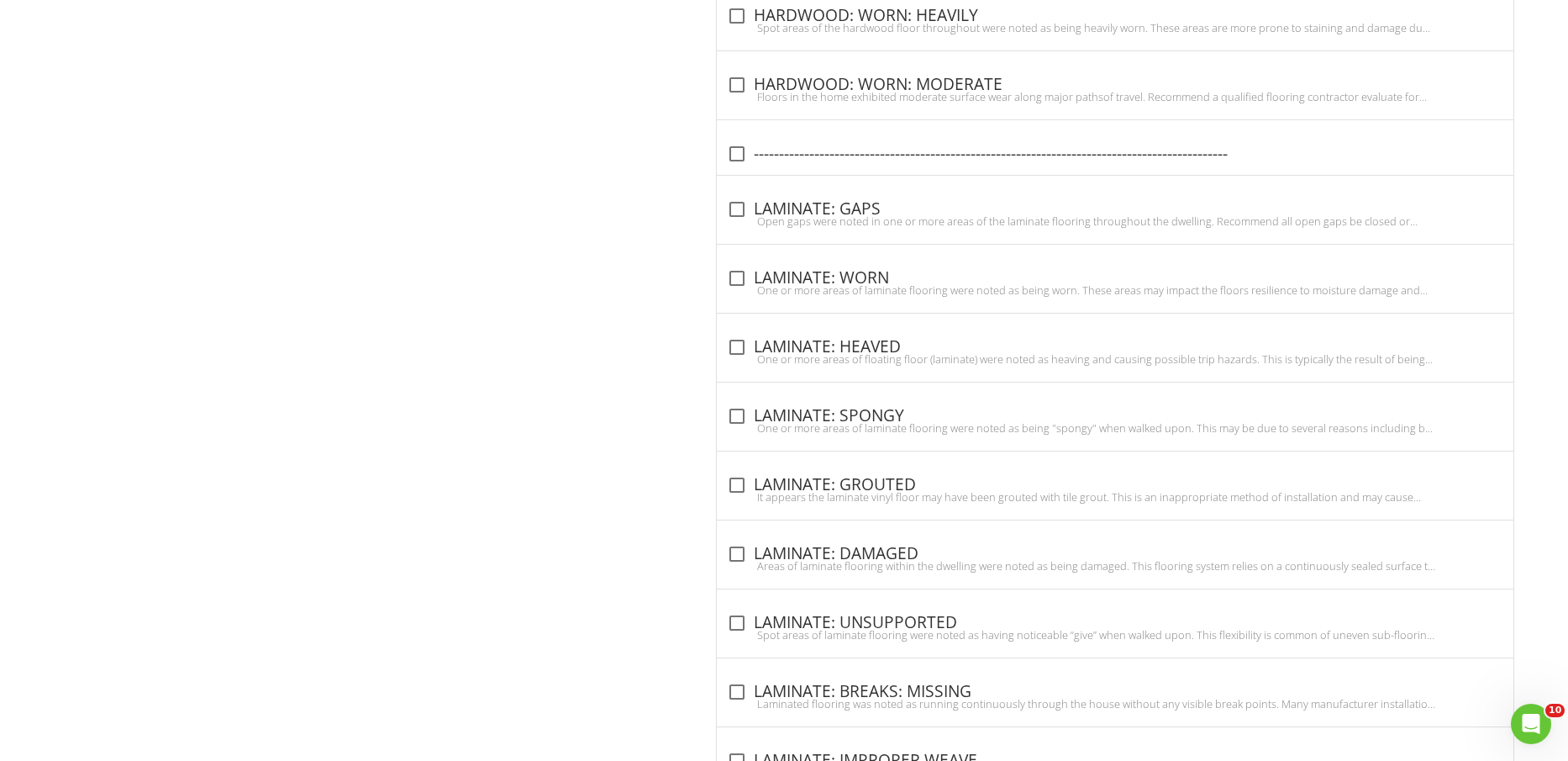
scroll to position [5396, 0]
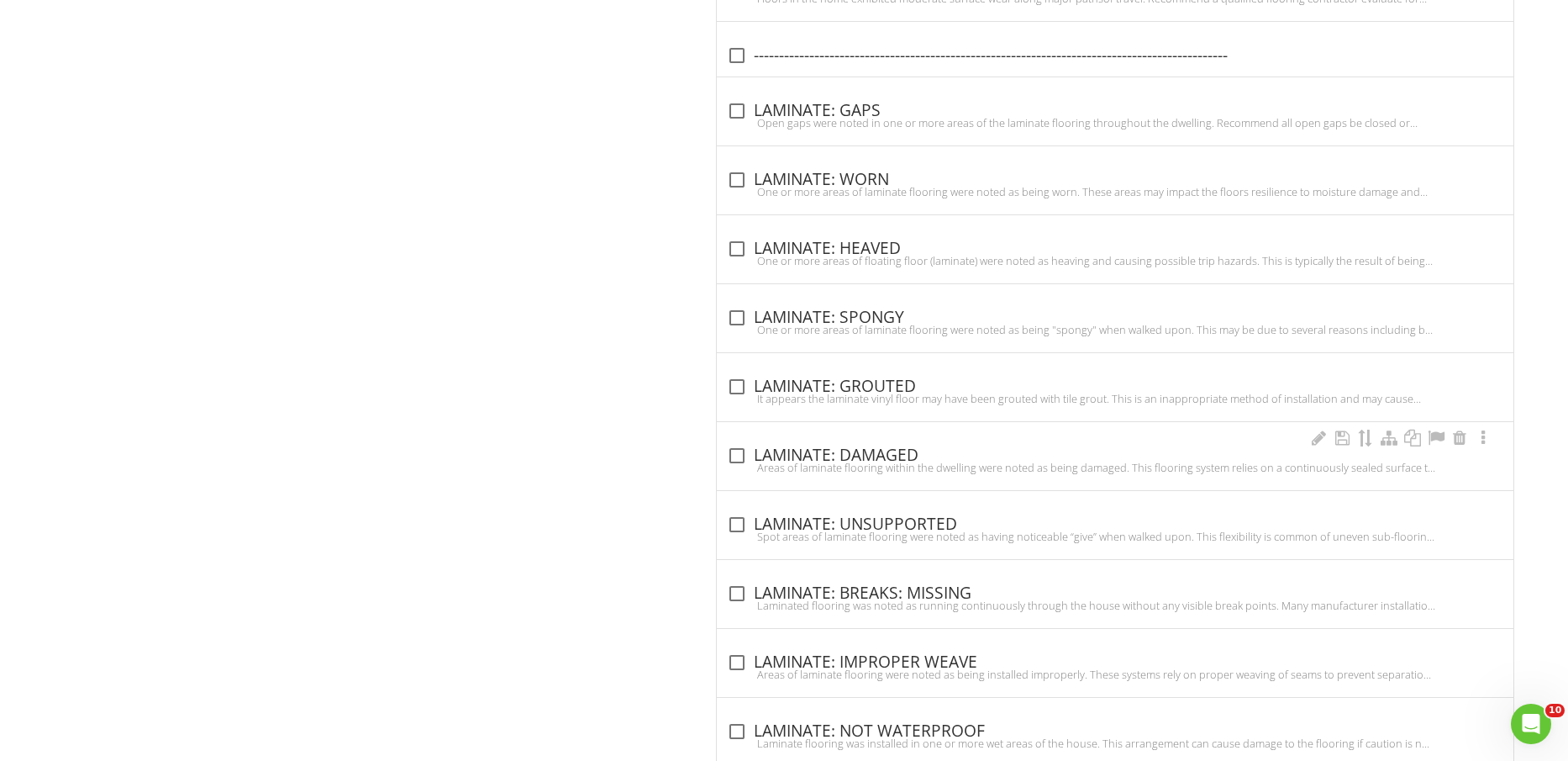
click at [881, 463] on div "Areas of laminate flooring within the dwelling were noted as being damaged. Thi…" at bounding box center [1115, 468] width 777 height 14
checkbox input "true"
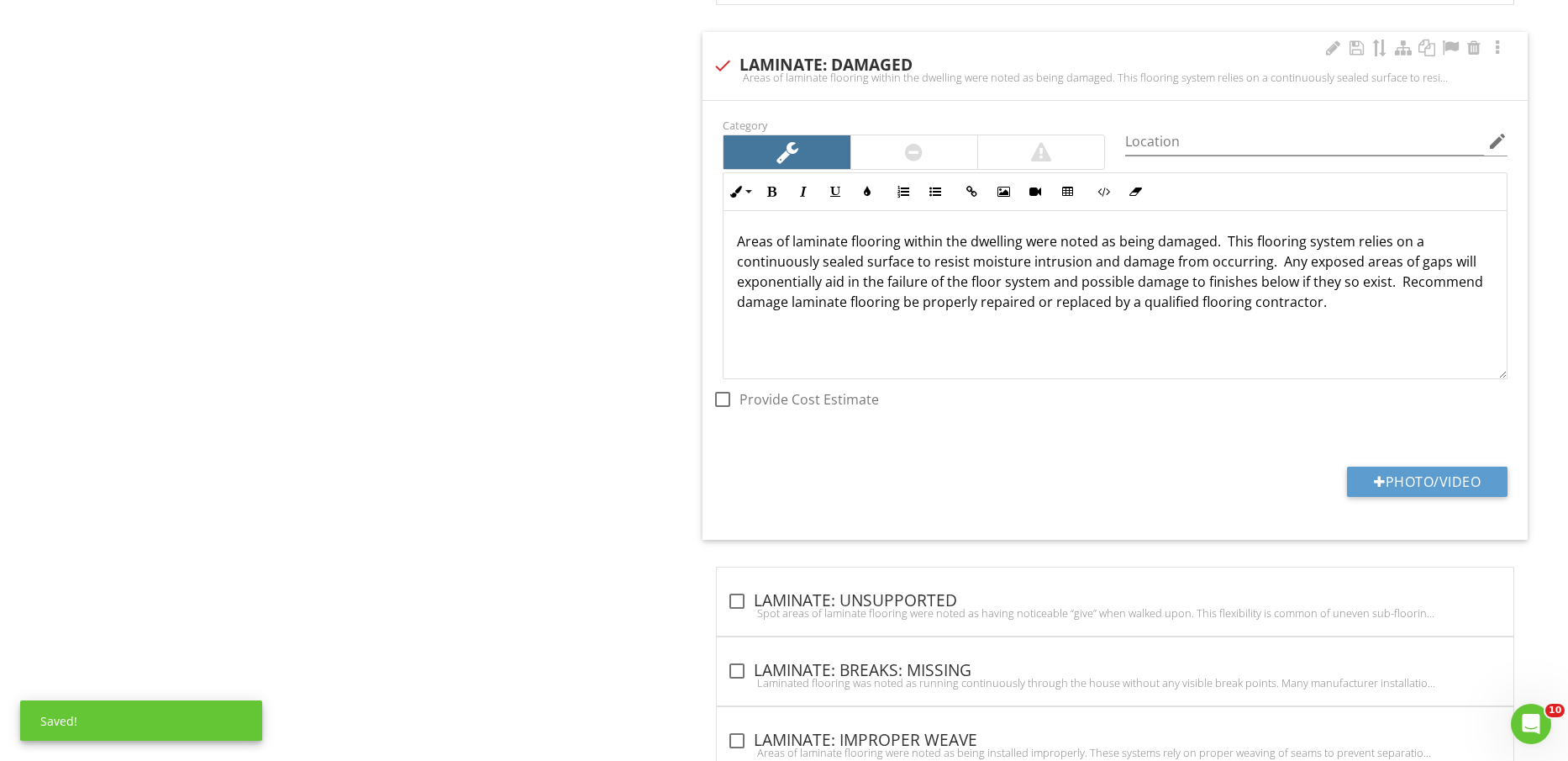
scroll to position [5817, 0]
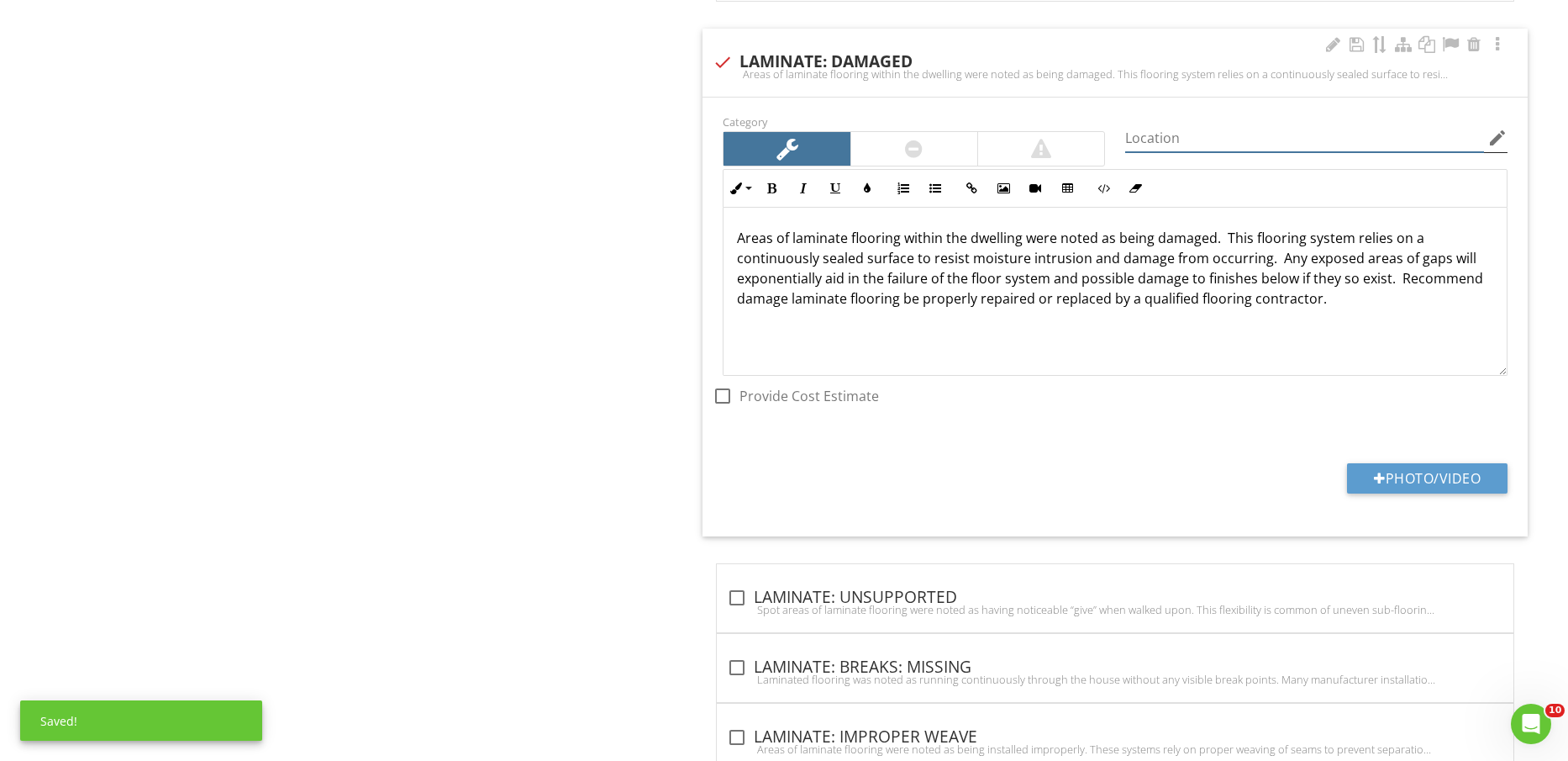
drag, startPoint x: 1302, startPoint y: 141, endPoint x: 1301, endPoint y: 152, distance: 11.0
click at [1301, 152] on div "Location edit" at bounding box center [1317, 139] width 383 height 27
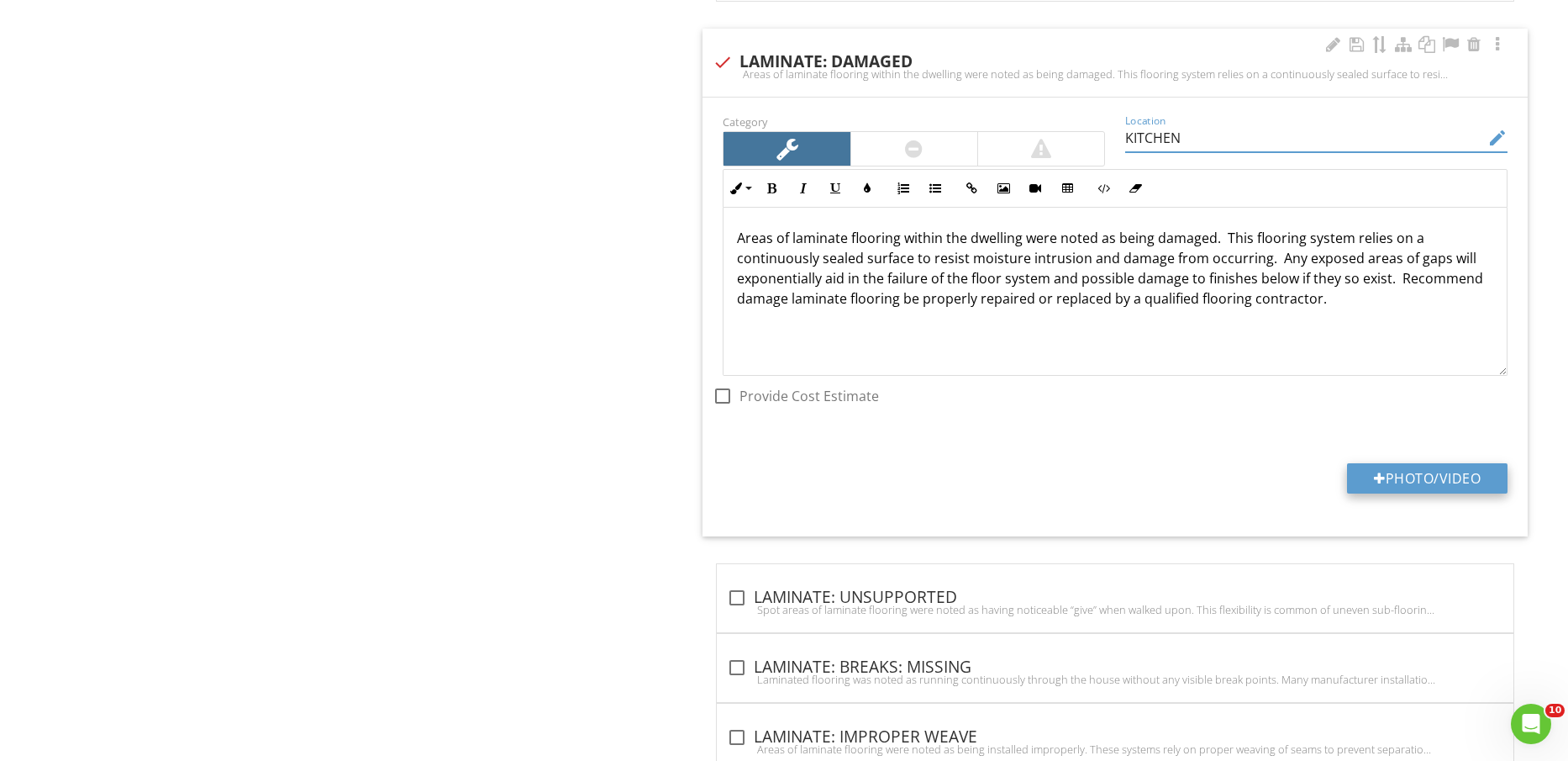
type input "KITCHEN"
click at [1415, 481] on button "Photo/Video" at bounding box center [1428, 478] width 161 height 30
type input "C:\fakepath\IMG_2310.jpg"
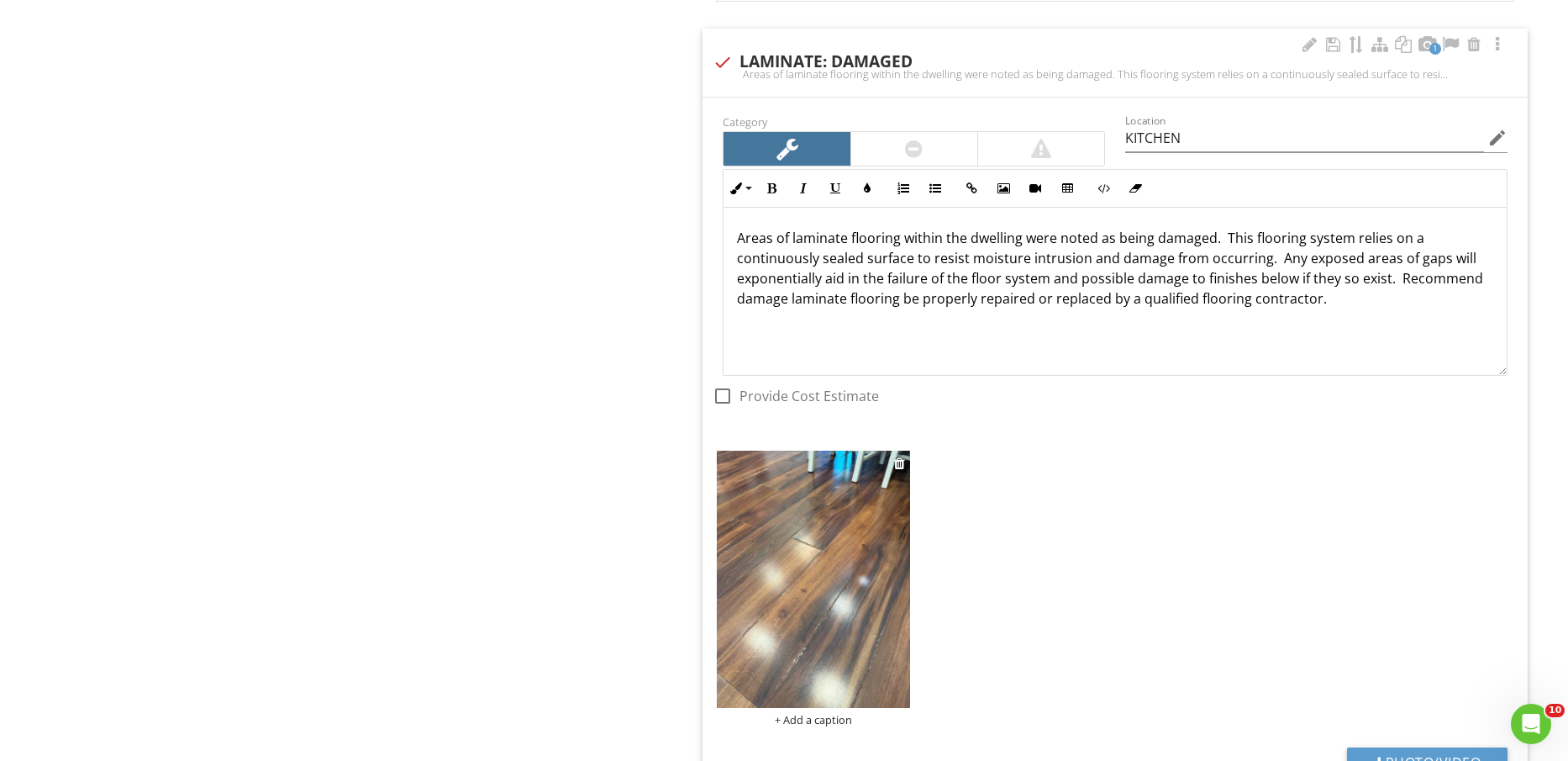
click at [848, 591] on img at bounding box center [813, 579] width 192 height 257
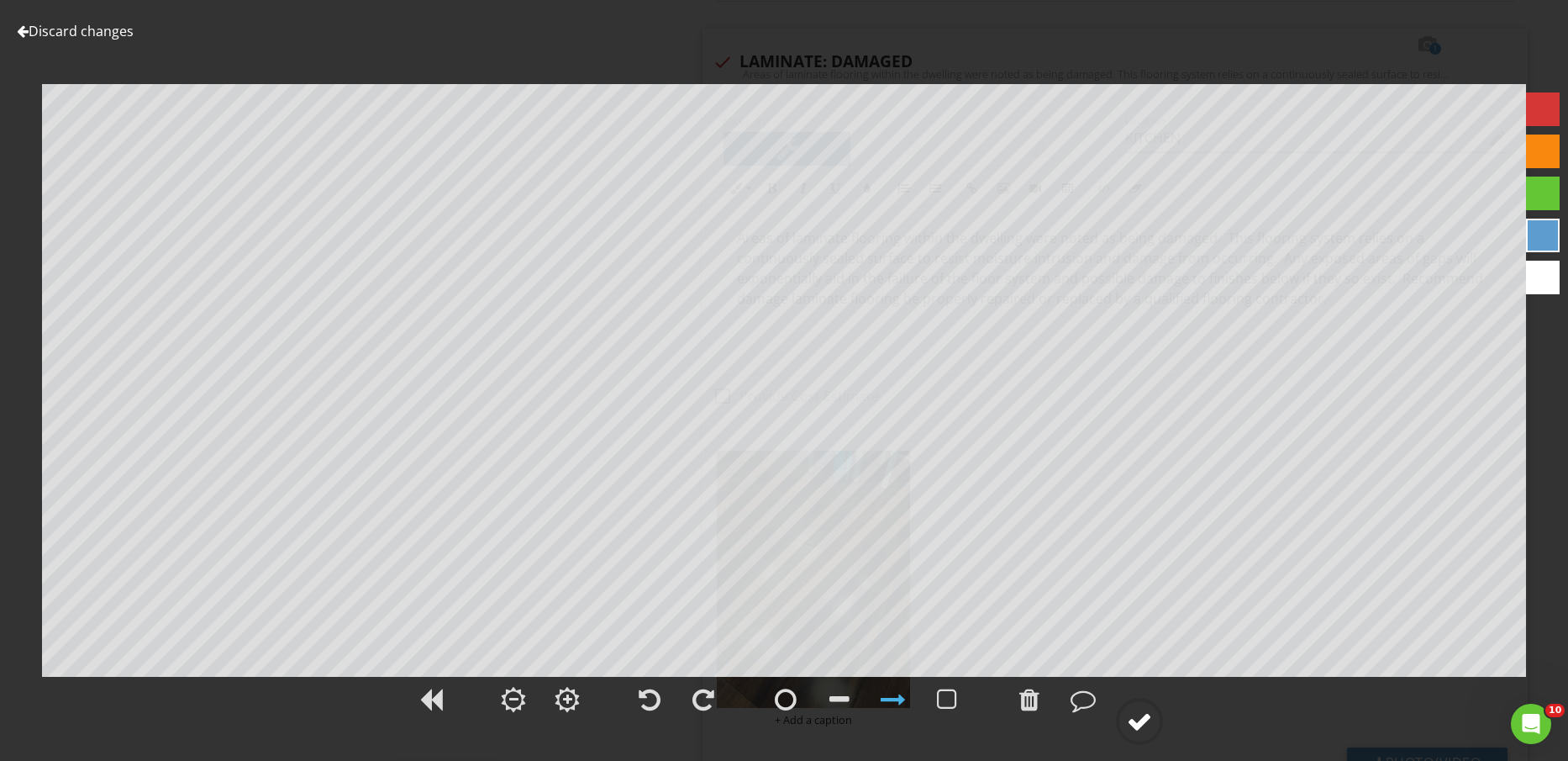
click at [1137, 724] on div at bounding box center [1140, 722] width 26 height 26
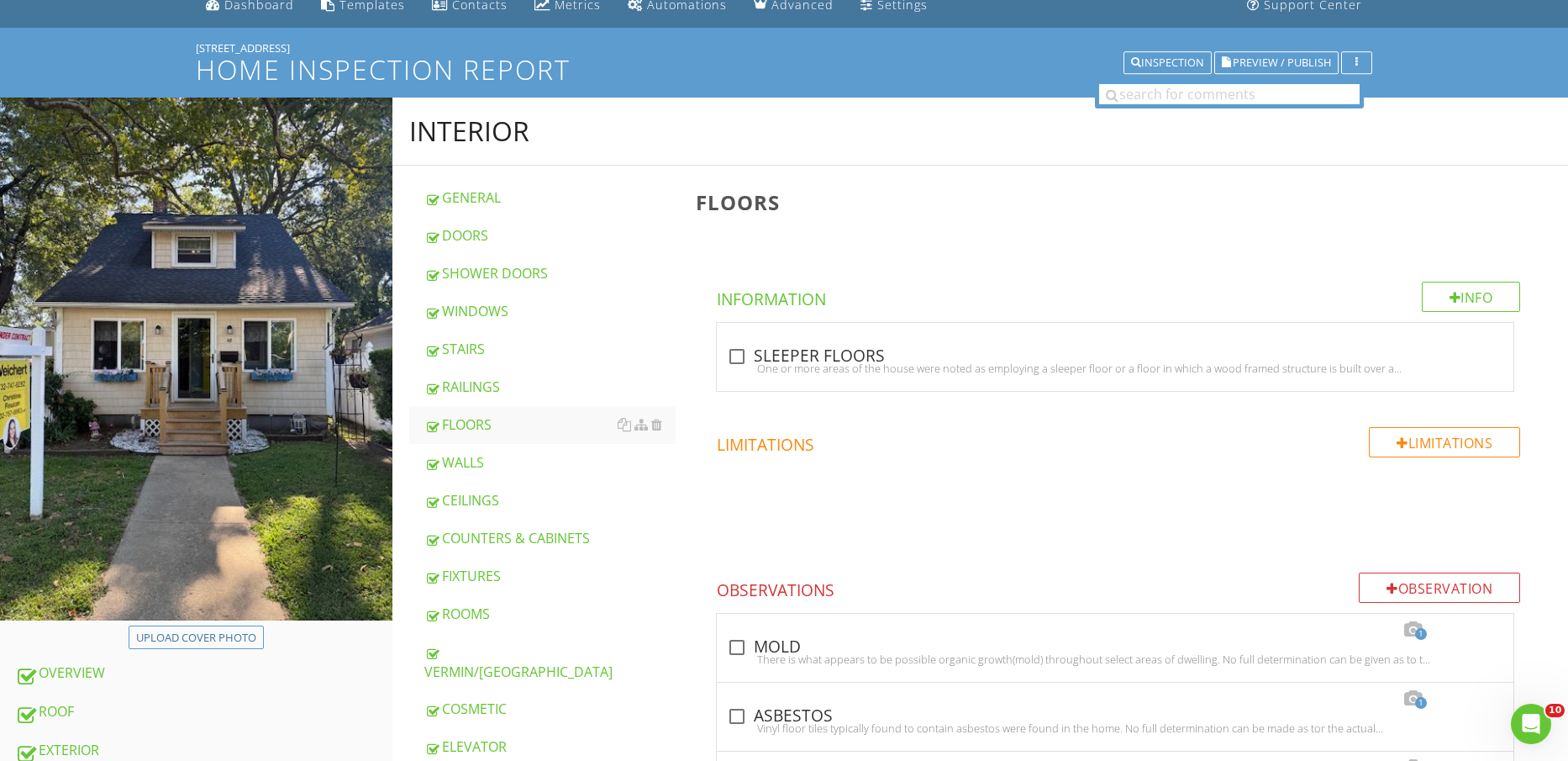
scroll to position [210, 0]
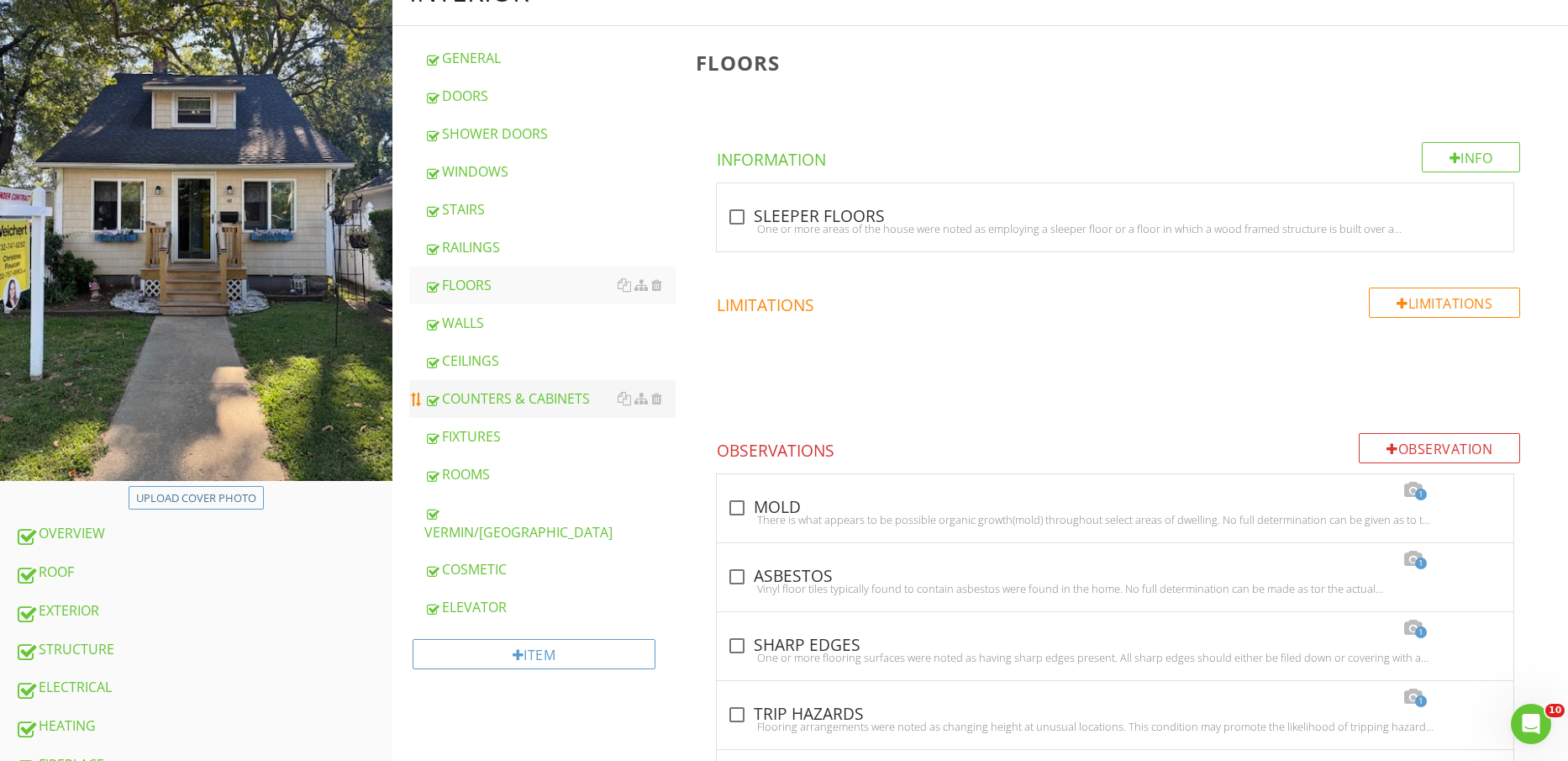
click at [508, 403] on div "COUNTERS & CABINETS" at bounding box center [550, 398] width 252 height 21
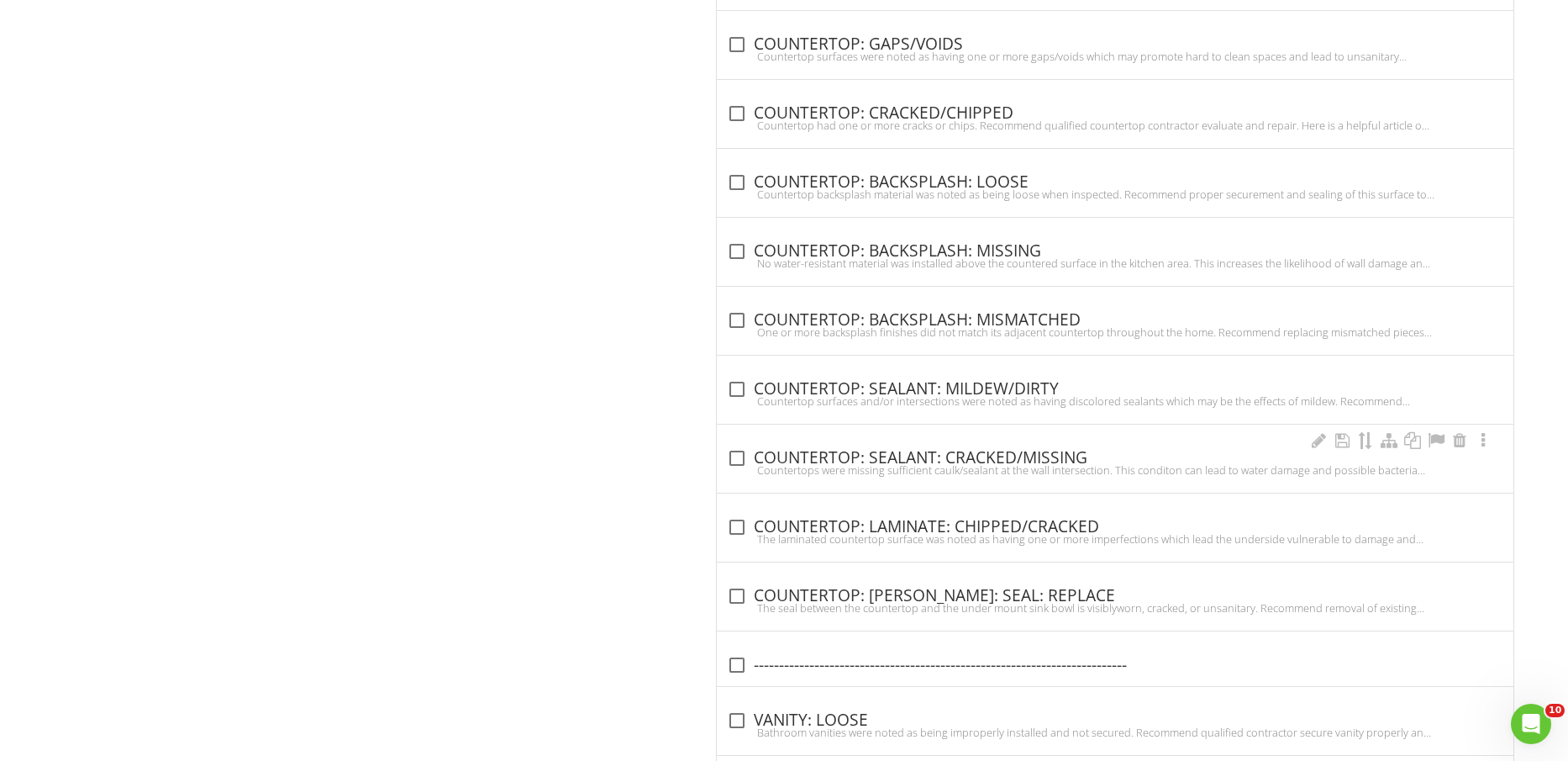
click at [1005, 457] on div "check_box_outline_blank COUNTERTOP: SEALANT: CRACKED/MISSING" at bounding box center [1115, 458] width 777 height 21
checkbox input "true"
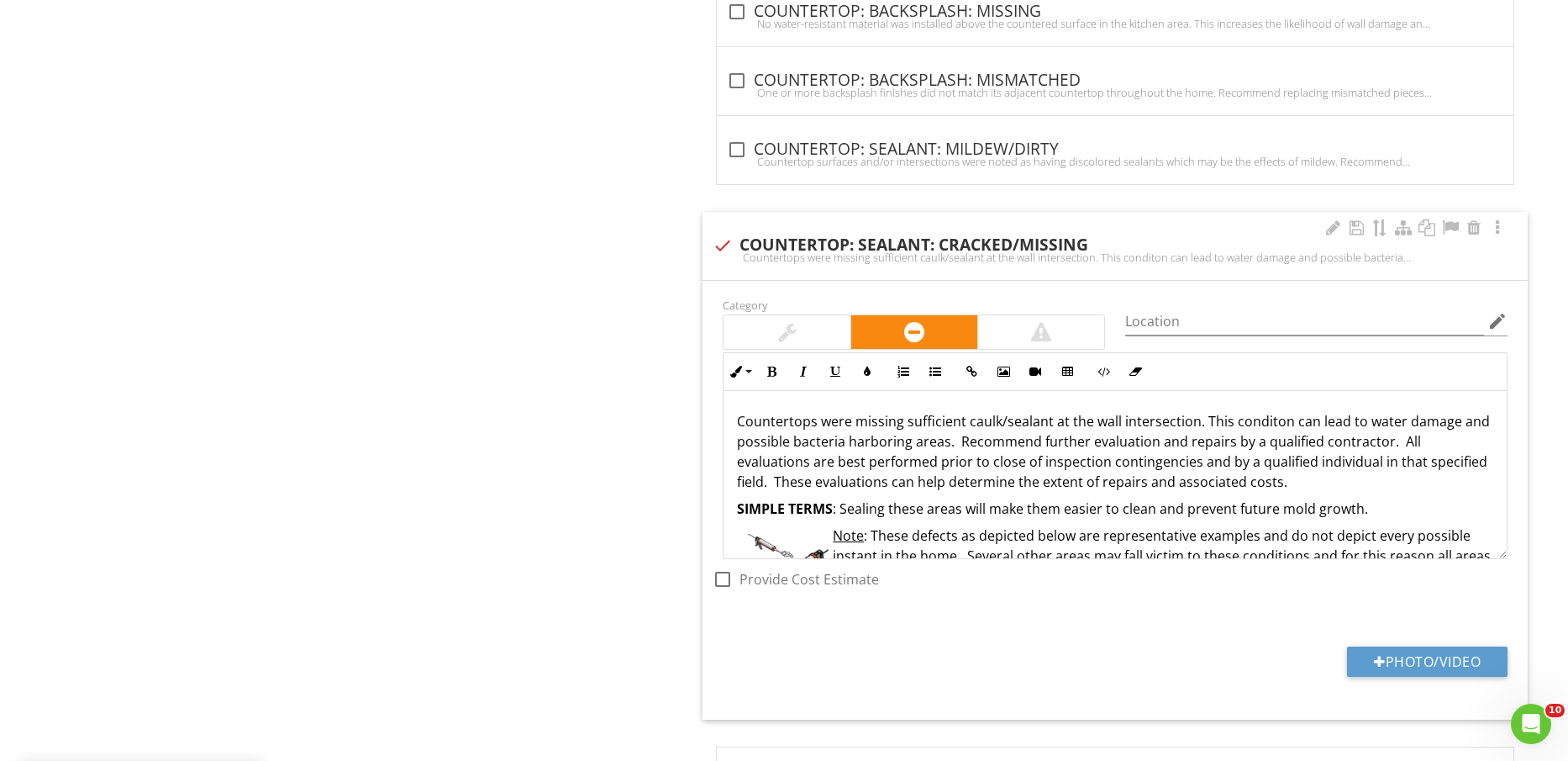
scroll to position [3666, 0]
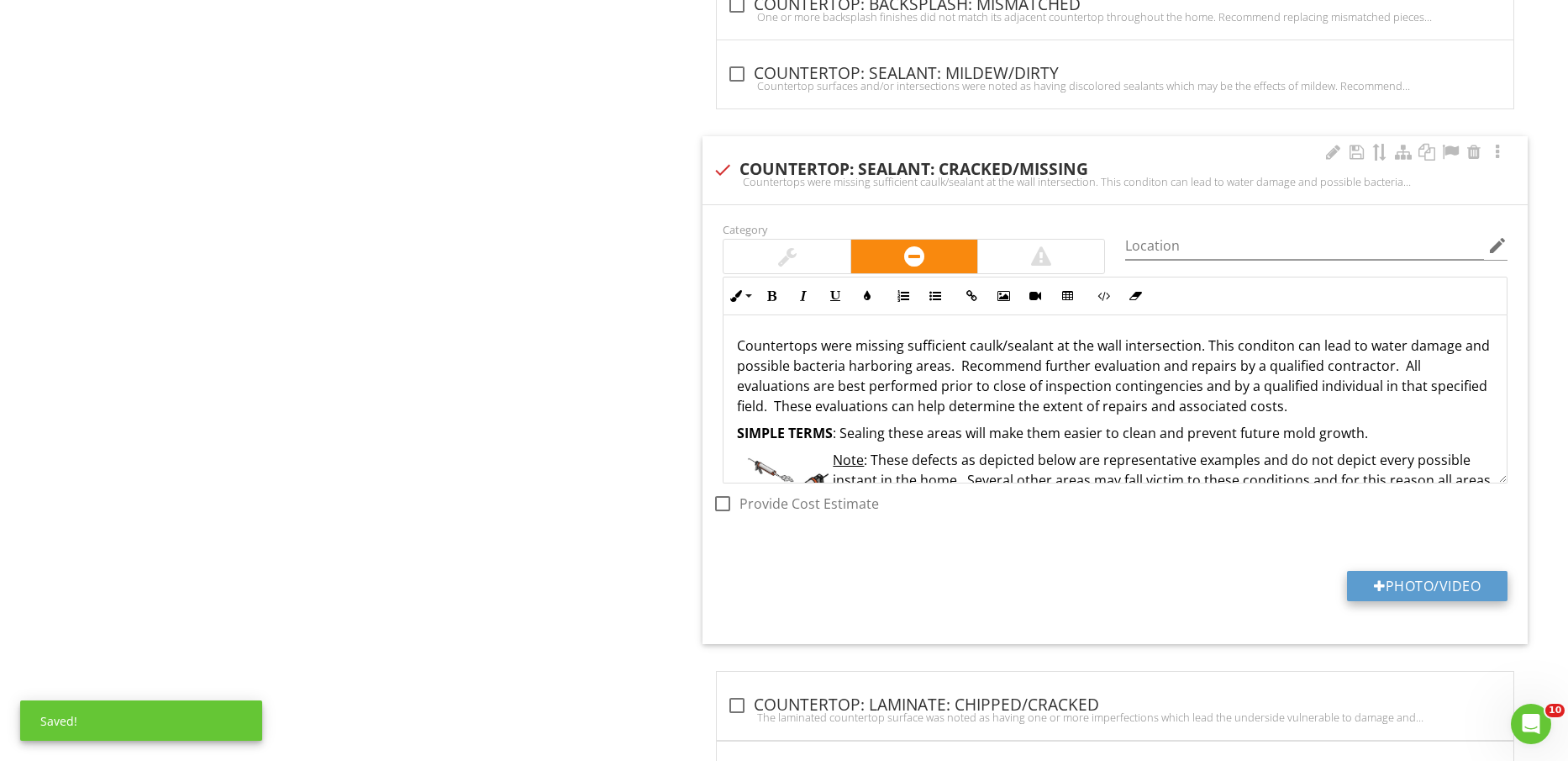
click at [1413, 577] on button "Photo/Video" at bounding box center [1428, 586] width 161 height 30
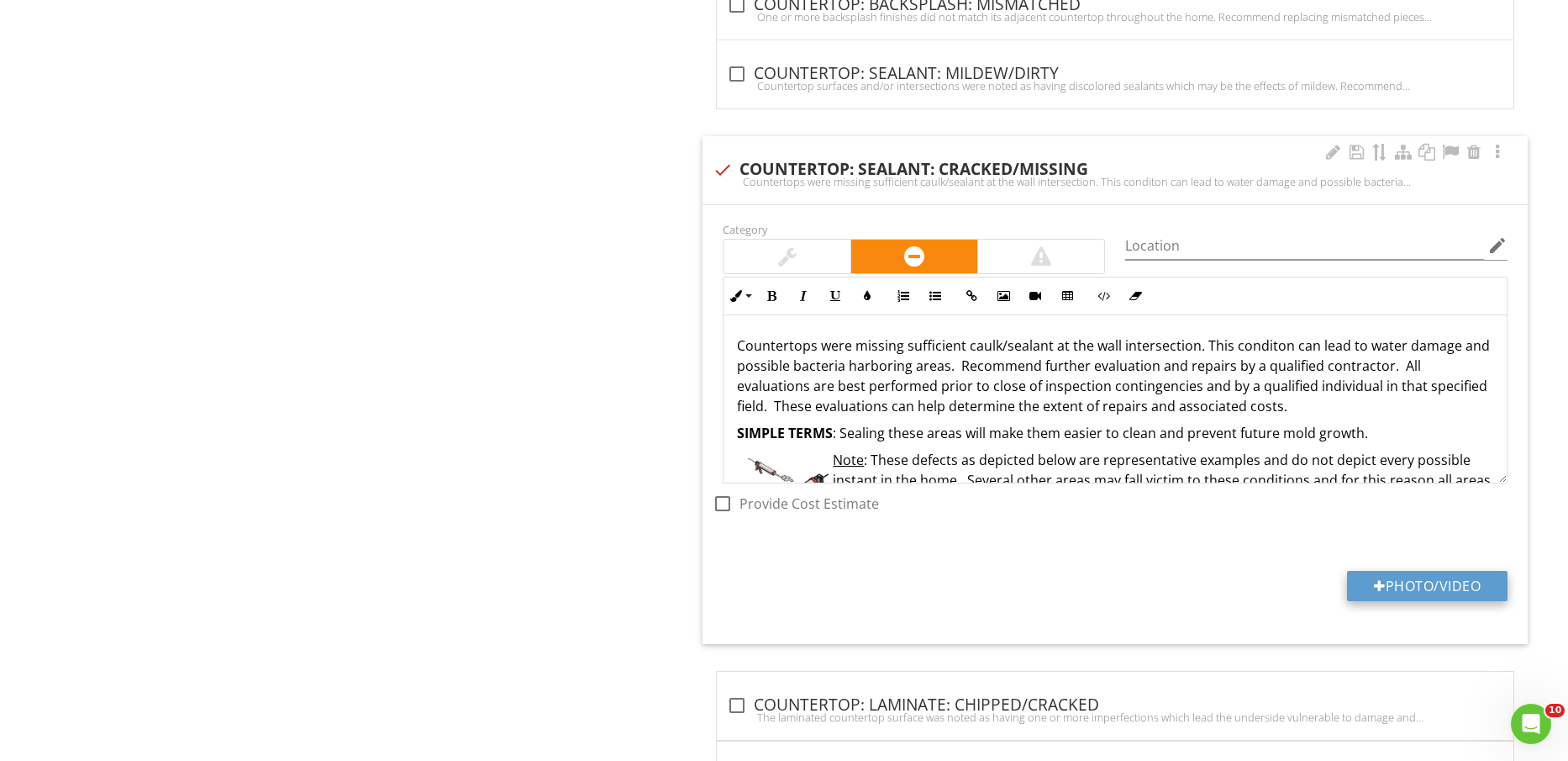
type input "C:\fakepath\IMG_2312.jpg"
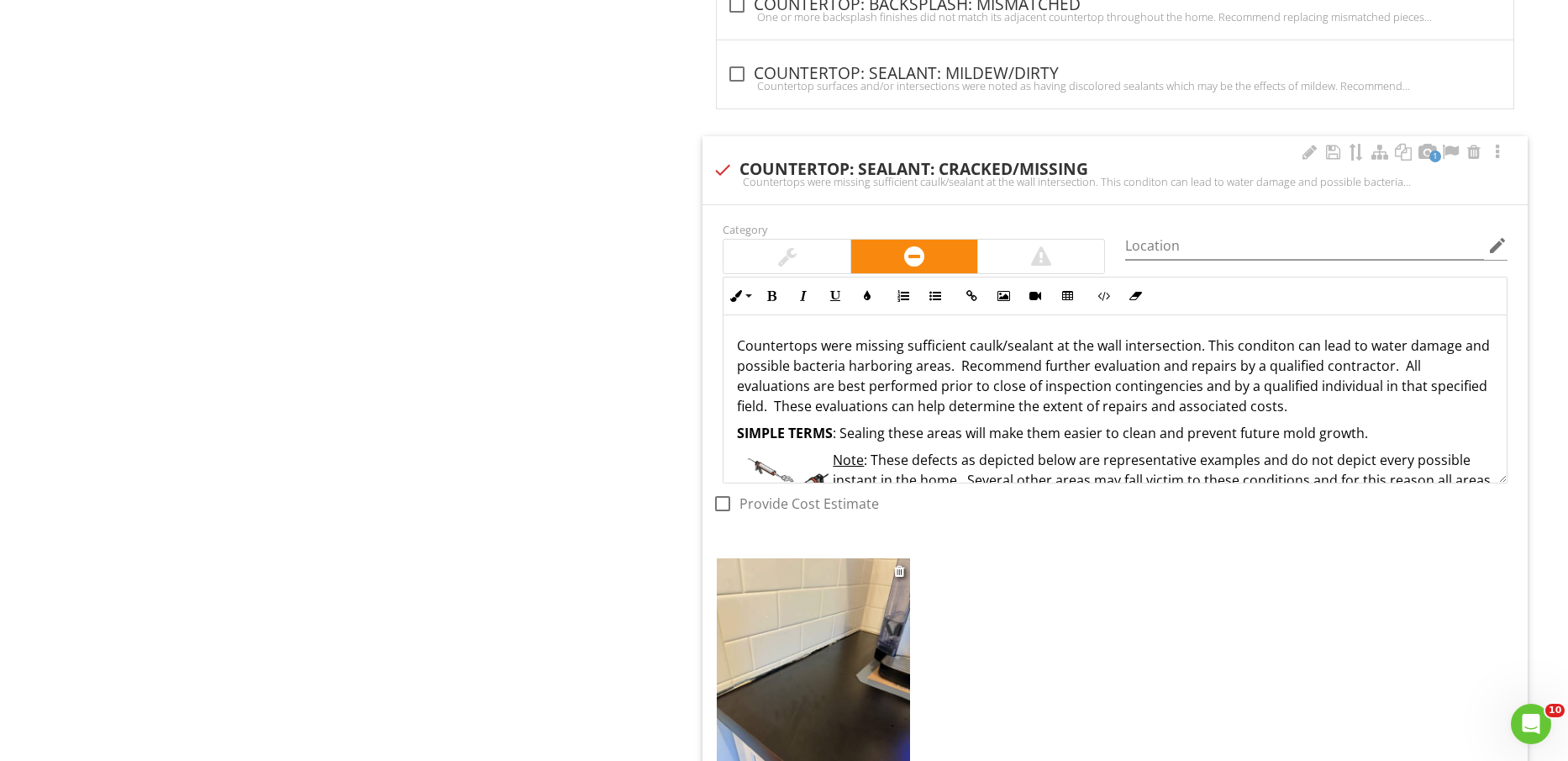
click at [784, 675] on img at bounding box center [813, 687] width 192 height 257
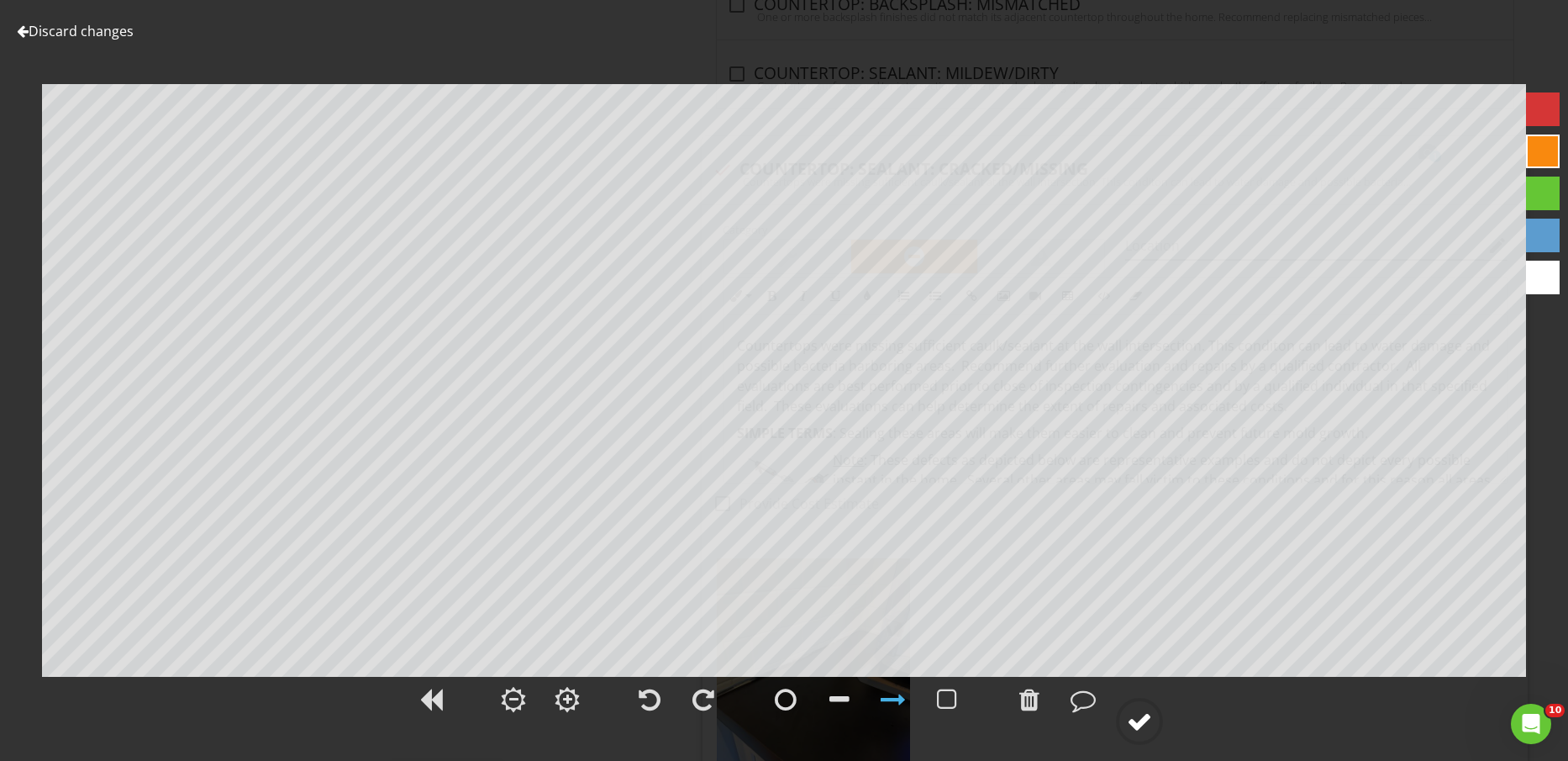
drag, startPoint x: 1139, startPoint y: 736, endPoint x: 1156, endPoint y: 732, distance: 17.5
click at [1140, 736] on circle at bounding box center [1139, 721] width 44 height 44
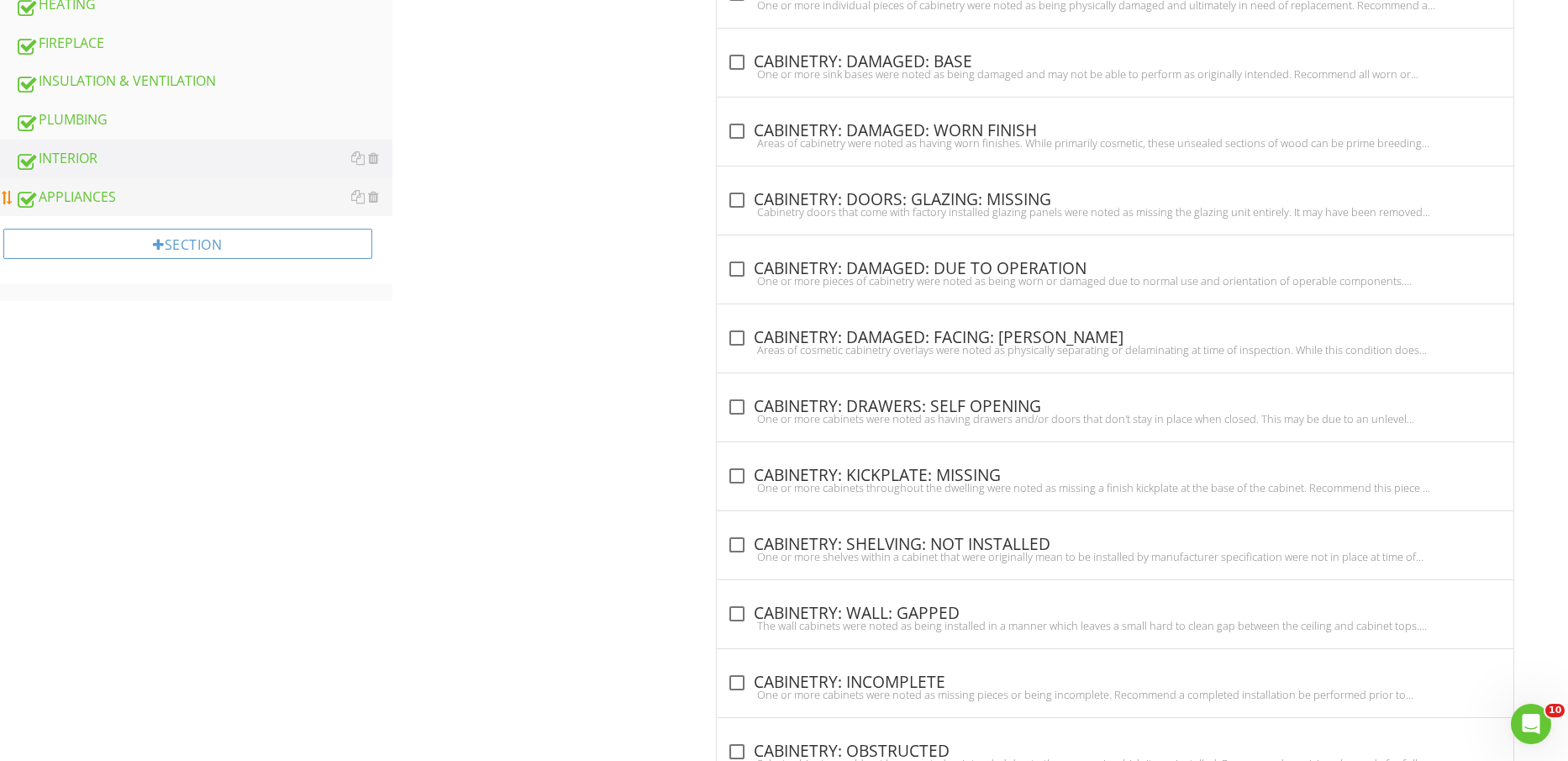
click at [94, 189] on div "APPLIANCES" at bounding box center [204, 198] width 378 height 22
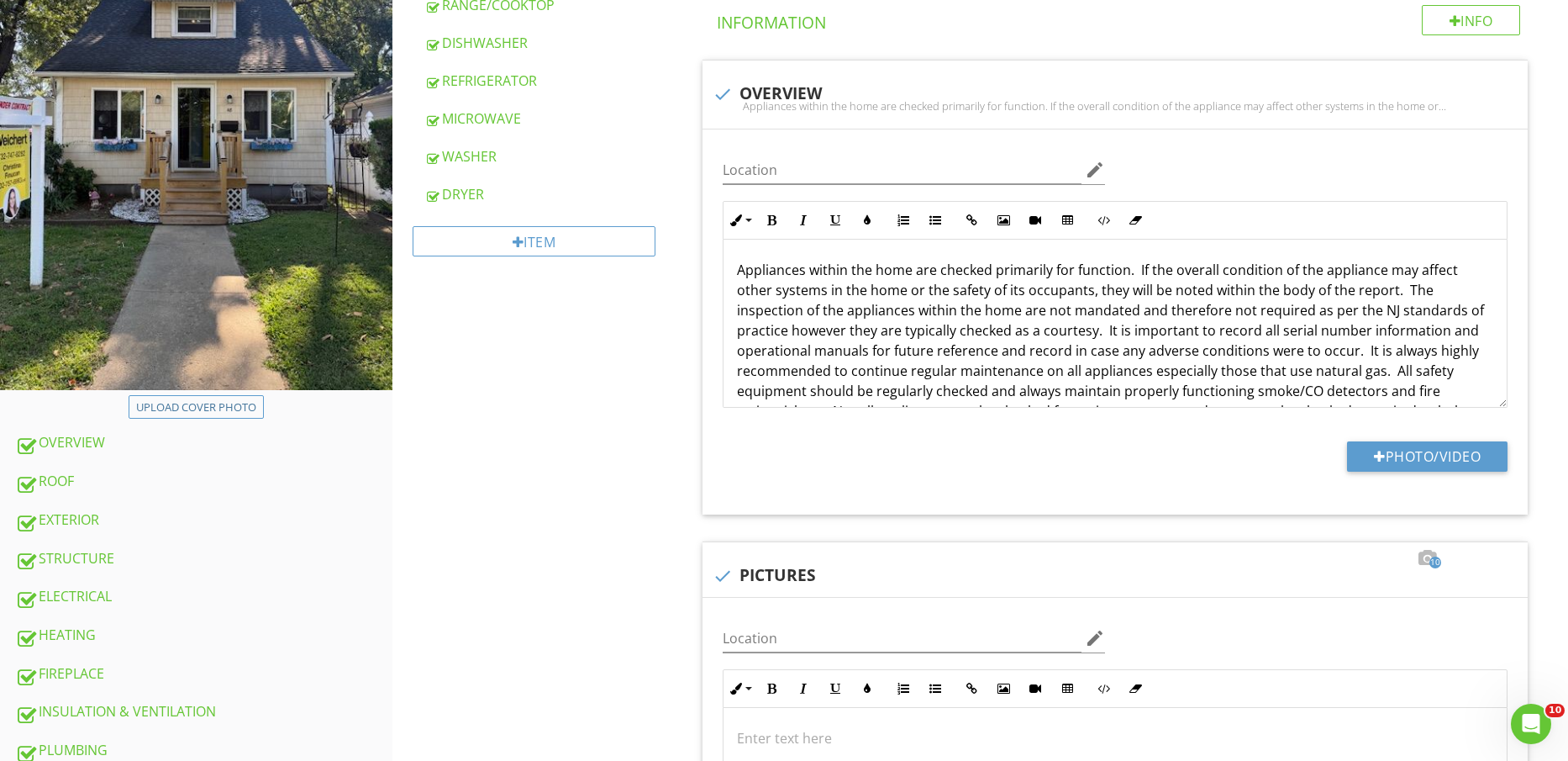
scroll to position [91, 0]
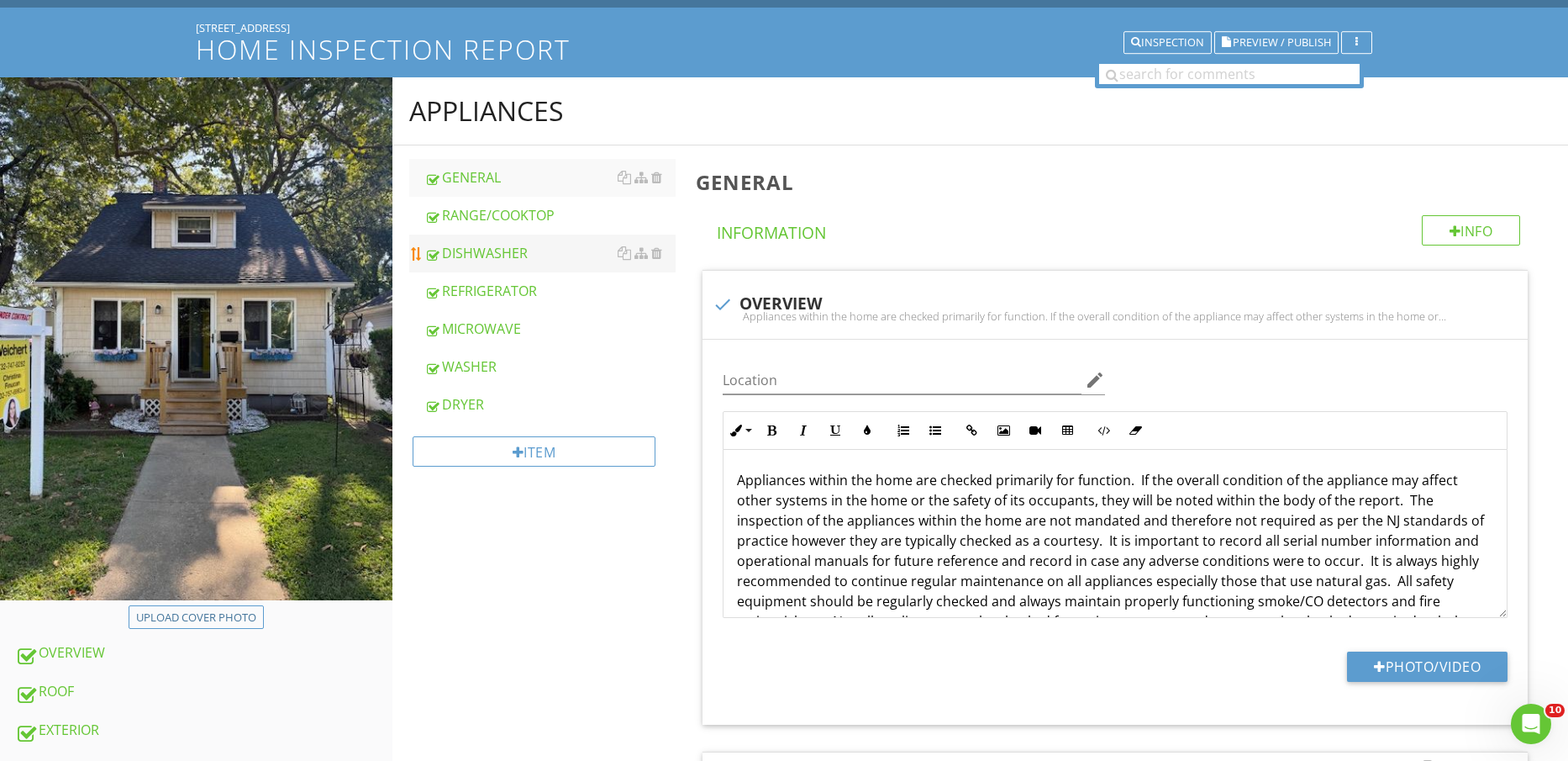
click at [514, 265] on link "DISHWASHER" at bounding box center [550, 252] width 252 height 37
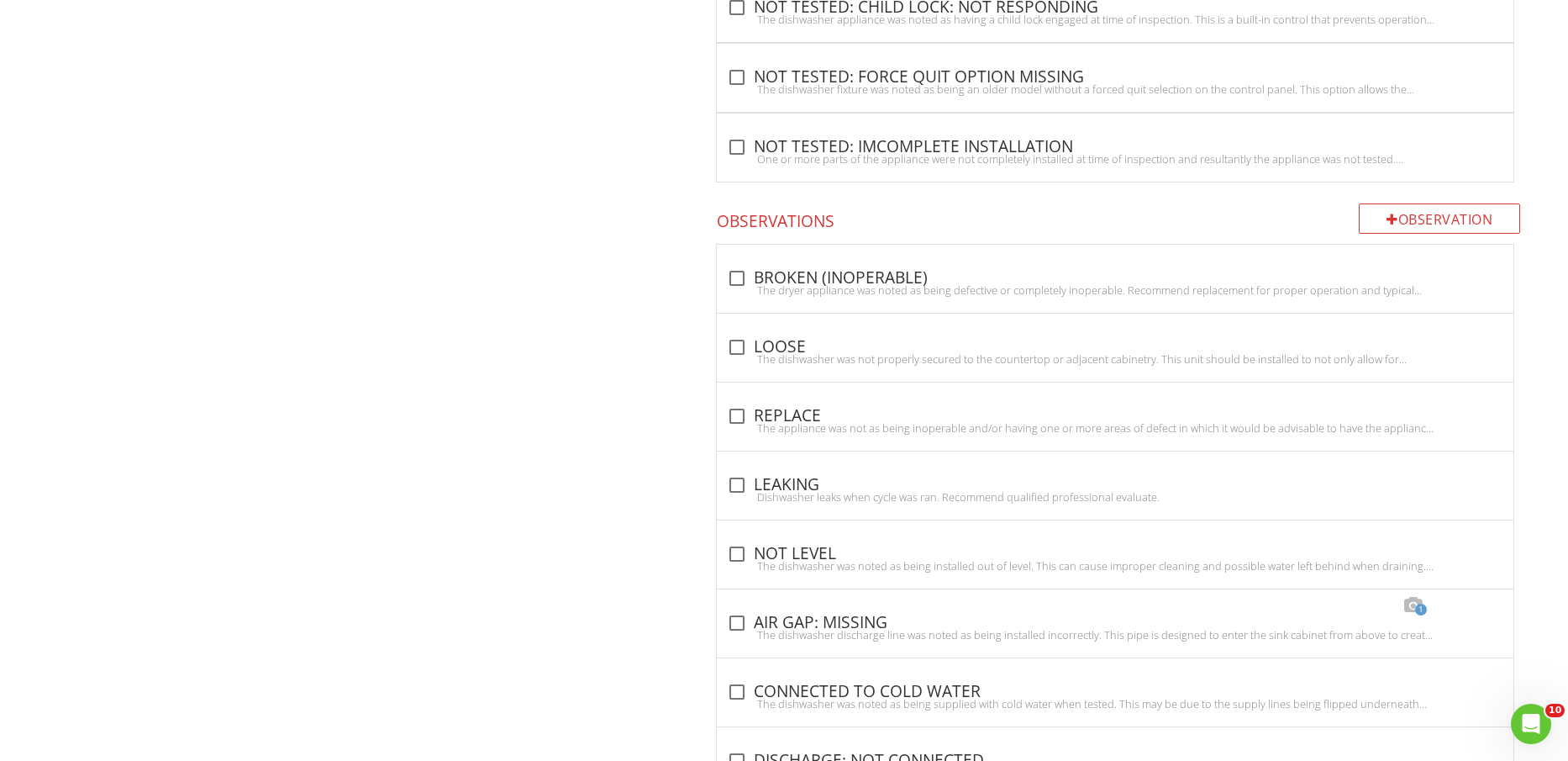
scroll to position [1672, 0]
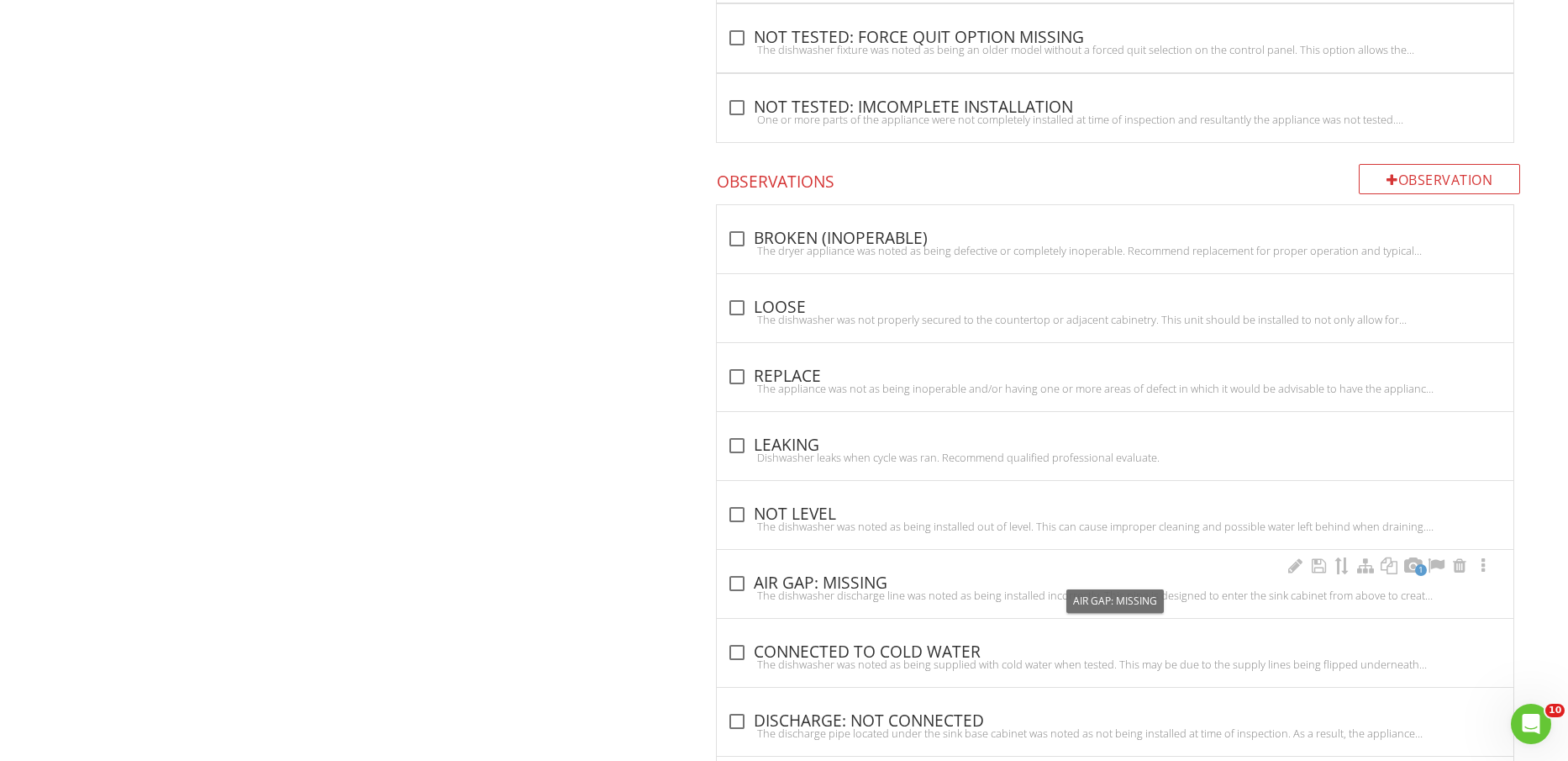
click at [833, 579] on div "check_box_outline_blank AIR GAP: MISSING" at bounding box center [1115, 584] width 777 height 21
checkbox input "true"
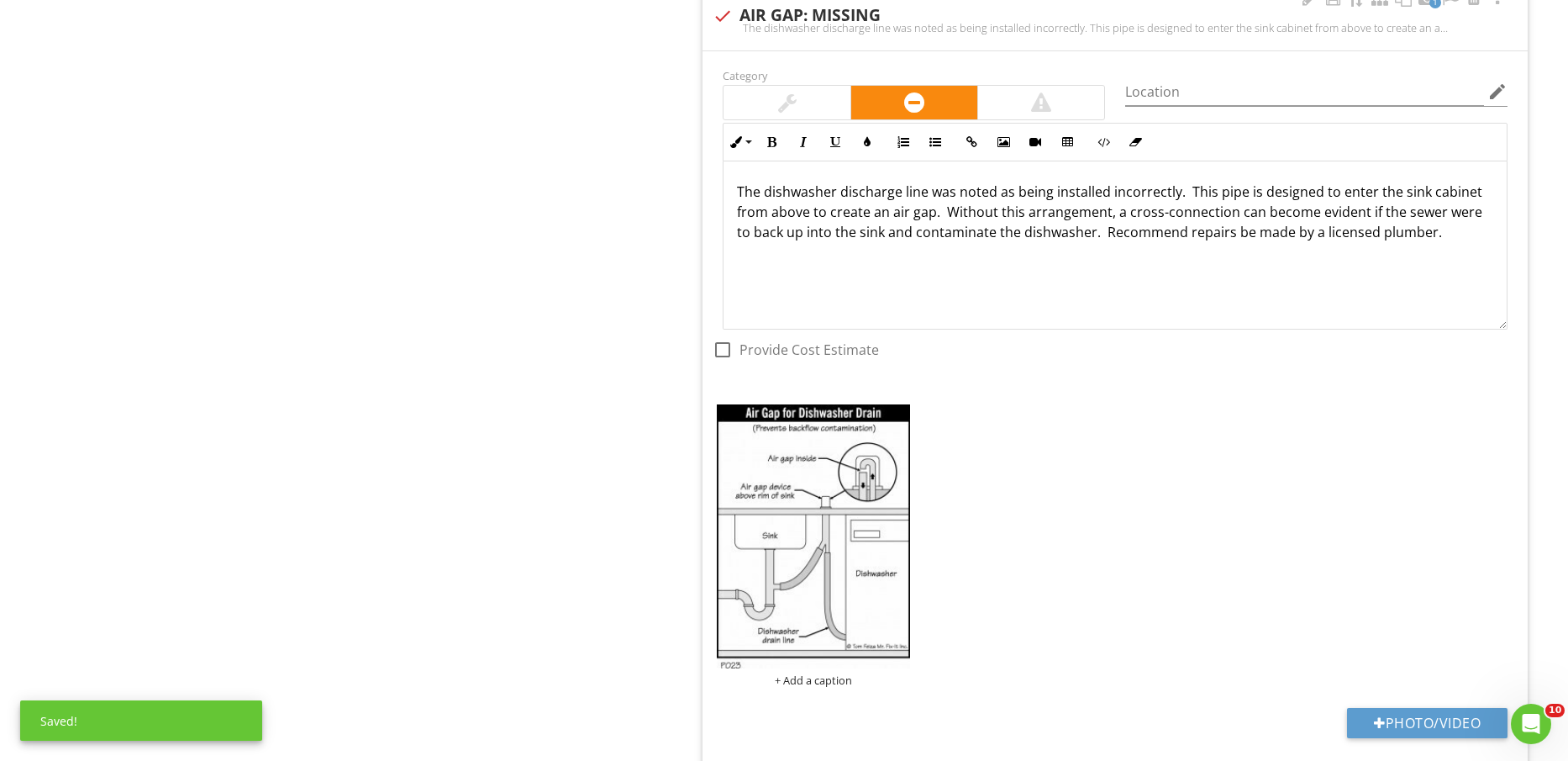
scroll to position [2303, 0]
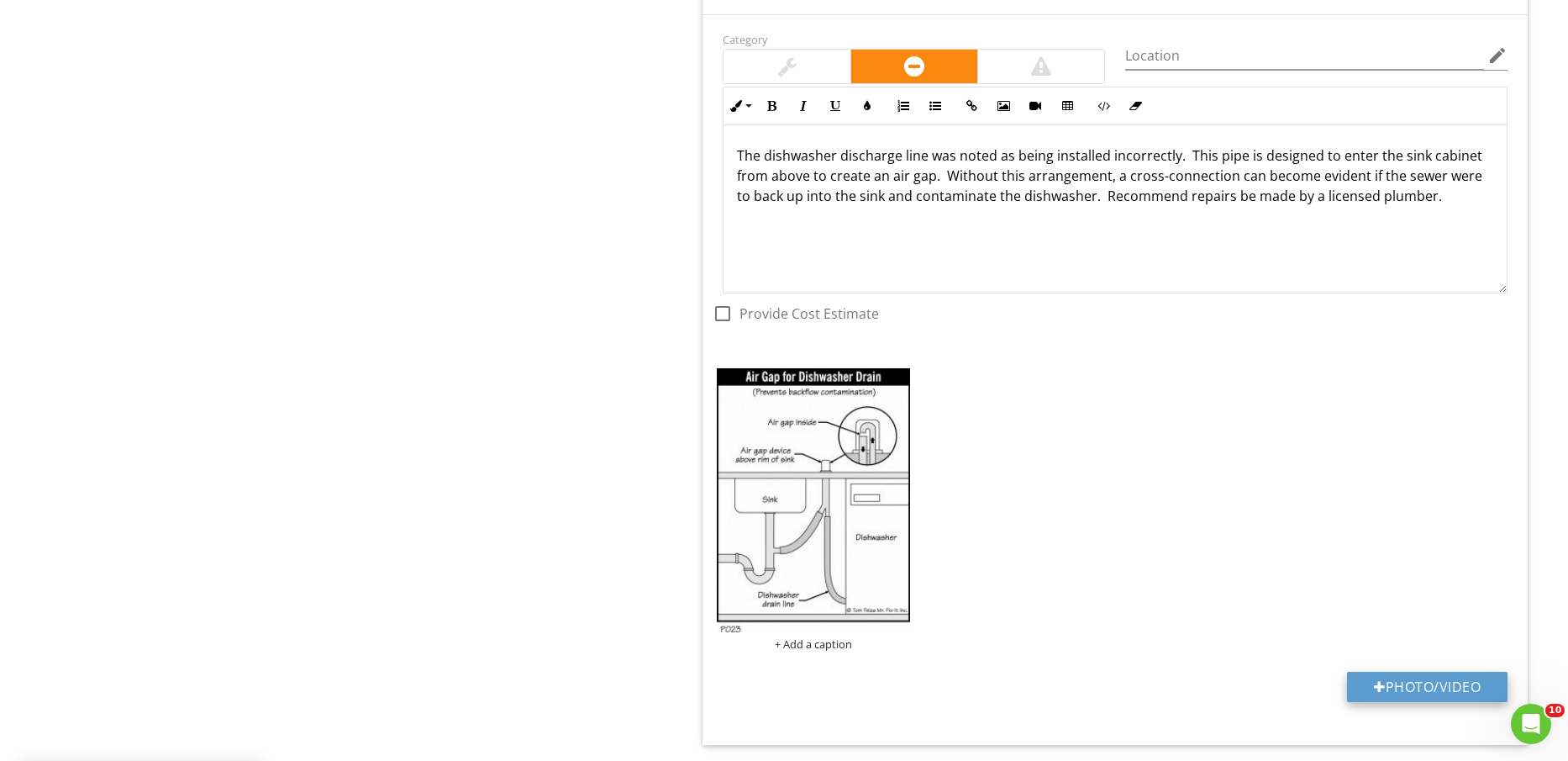
click at [1417, 691] on button "Photo/Video" at bounding box center [1428, 687] width 161 height 30
type input "C:\fakepath\IMG_2317.jpg"
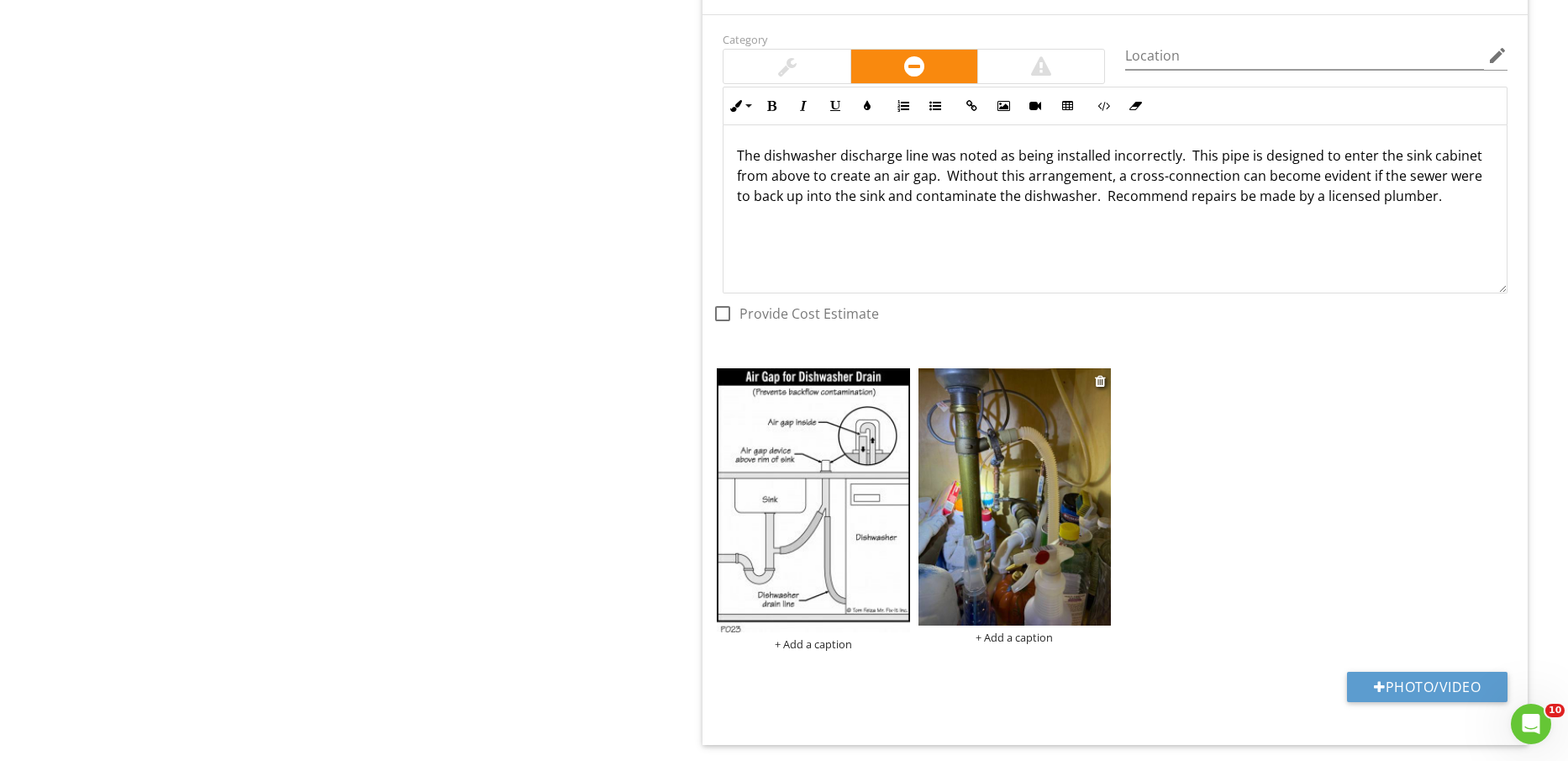
click at [1016, 488] on img at bounding box center [1014, 497] width 192 height 257
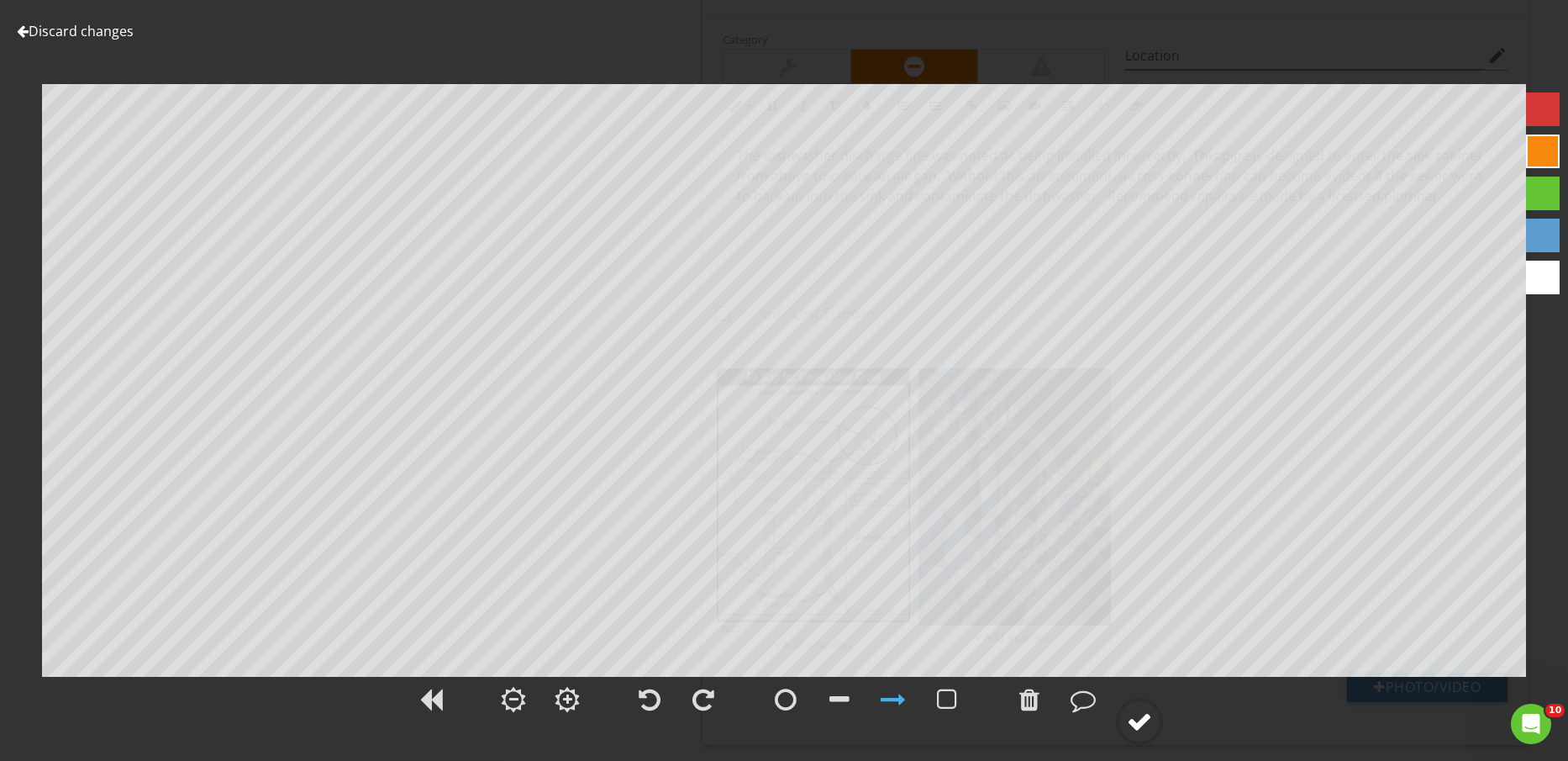
click at [1150, 726] on div at bounding box center [1140, 722] width 26 height 26
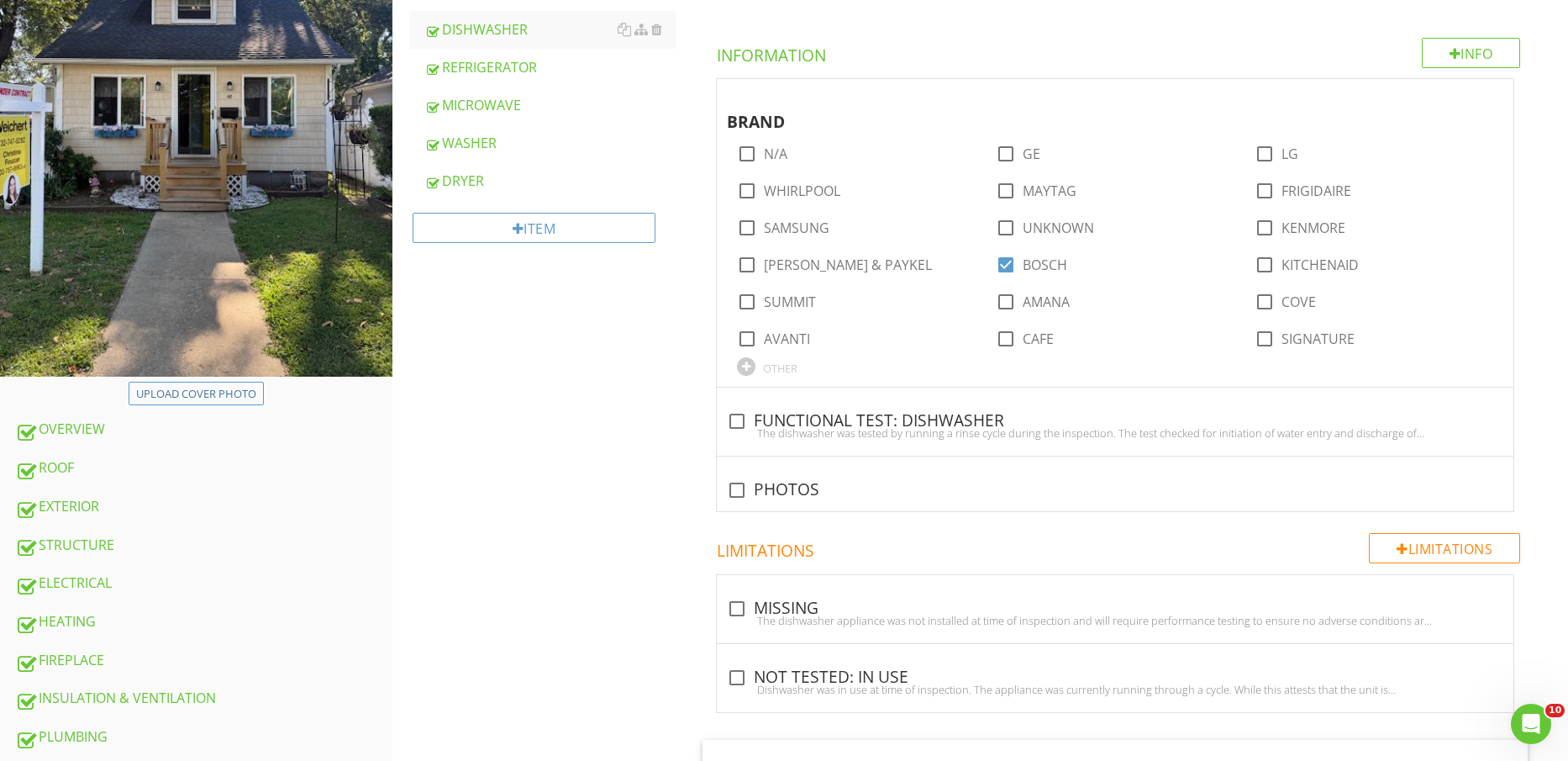
scroll to position [421, 0]
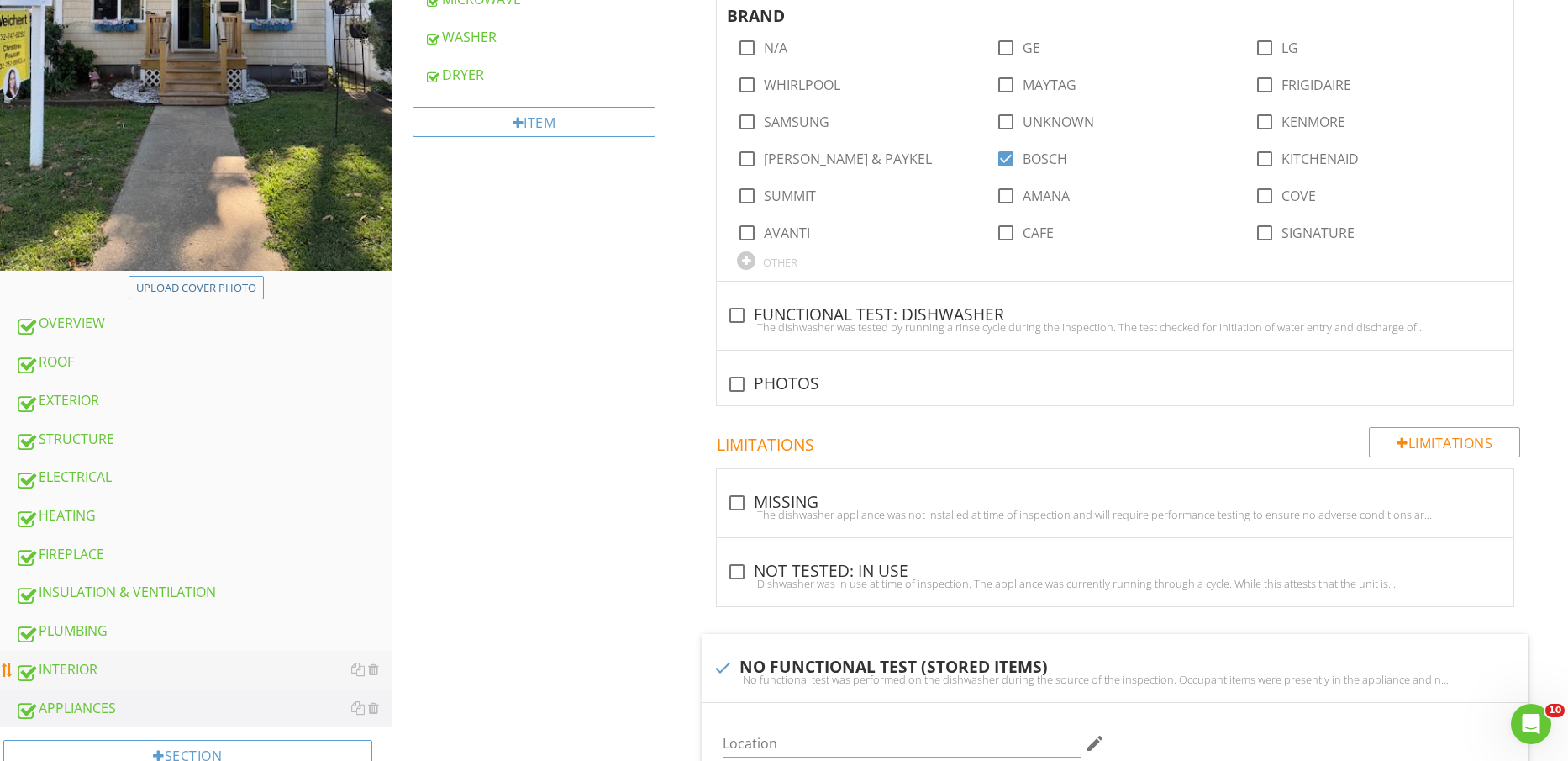
click at [89, 660] on div "INTERIOR" at bounding box center [204, 670] width 378 height 22
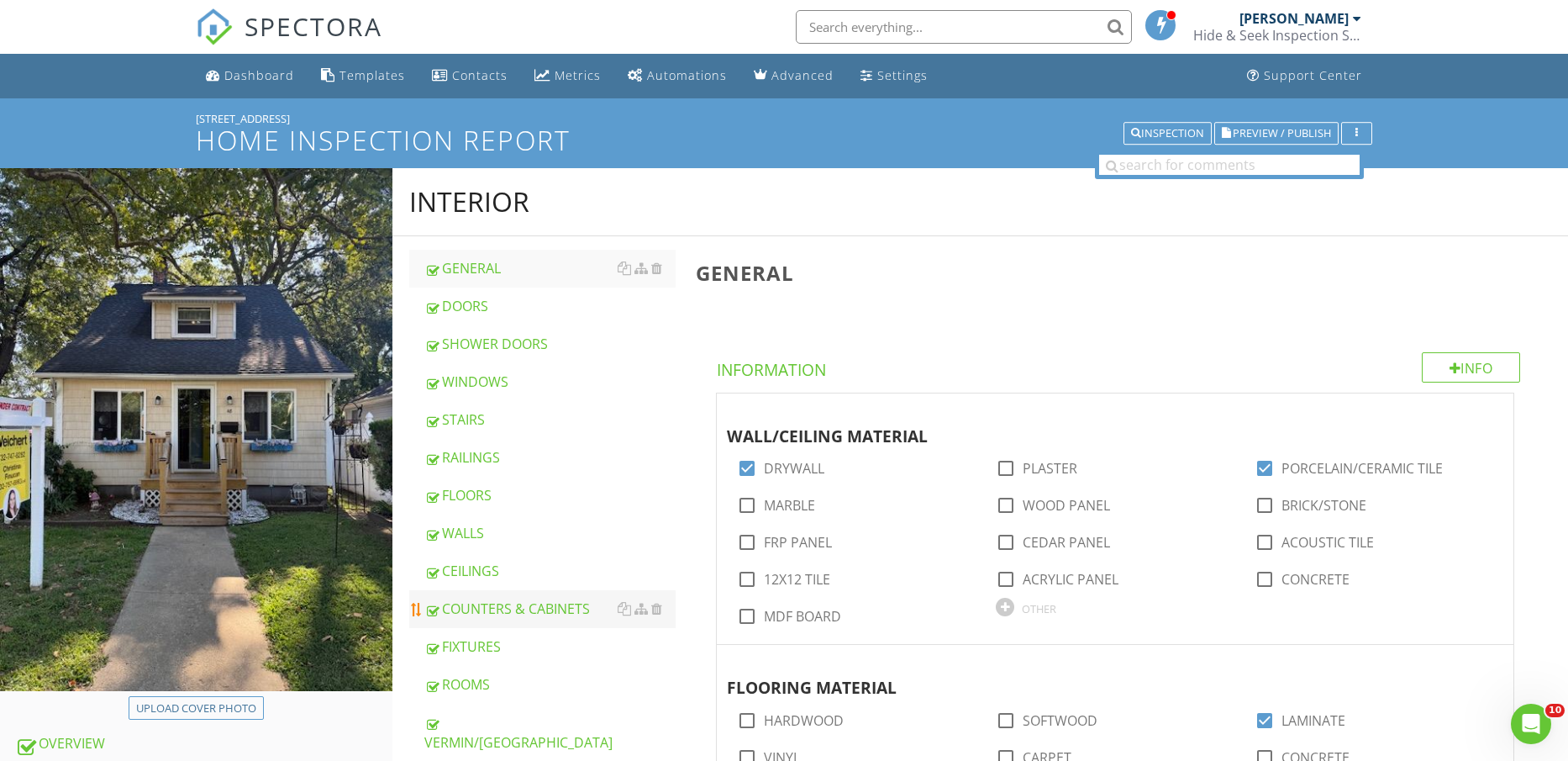
click at [550, 606] on div "COUNTERS & CABINETS" at bounding box center [550, 609] width 252 height 21
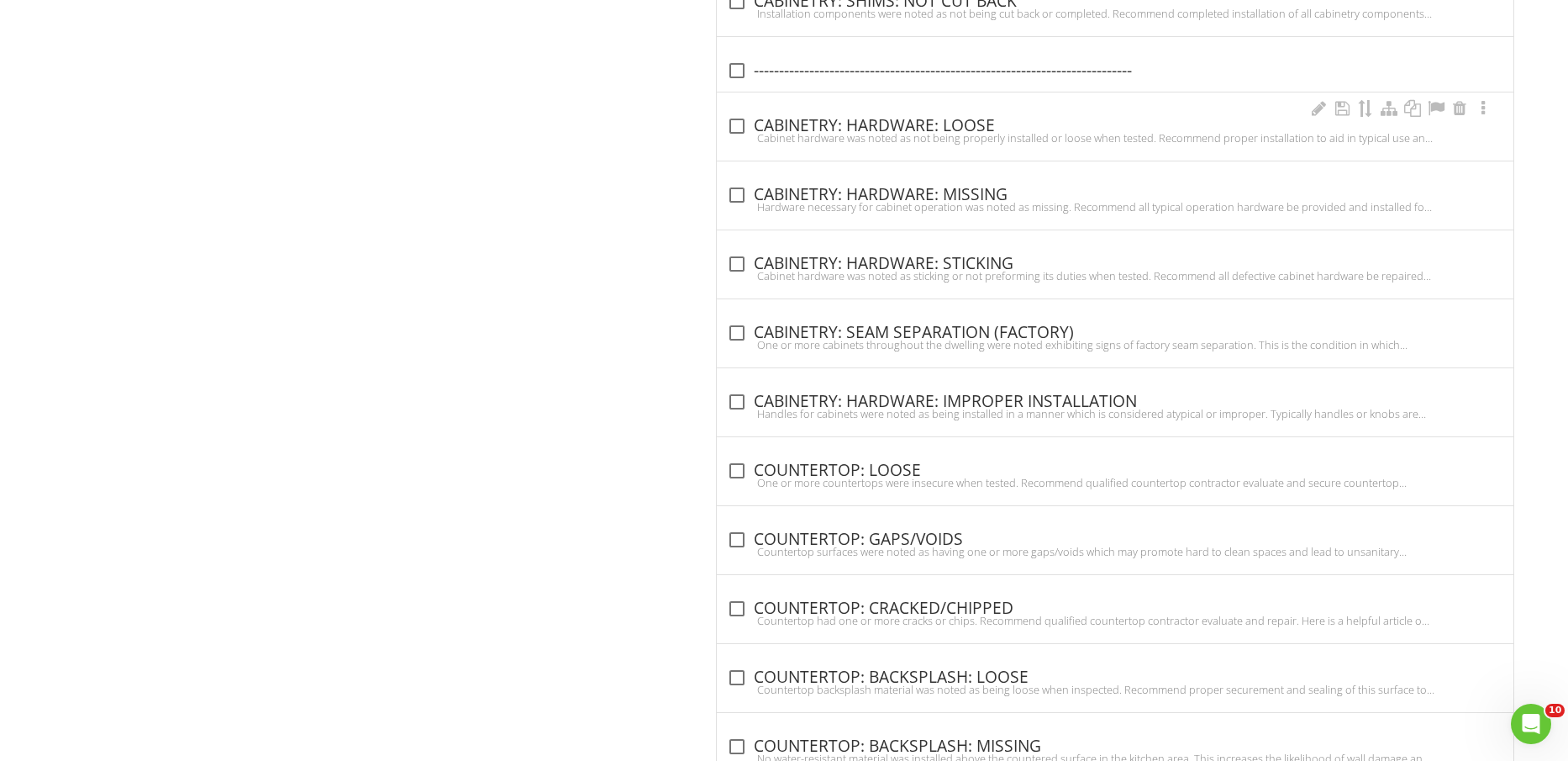
click at [977, 146] on div "check_box_outline_blank CABINETRY: HARDWARE: LOOSE Cabinet hardware was noted a…" at bounding box center [1115, 131] width 777 height 37
checkbox input "true"
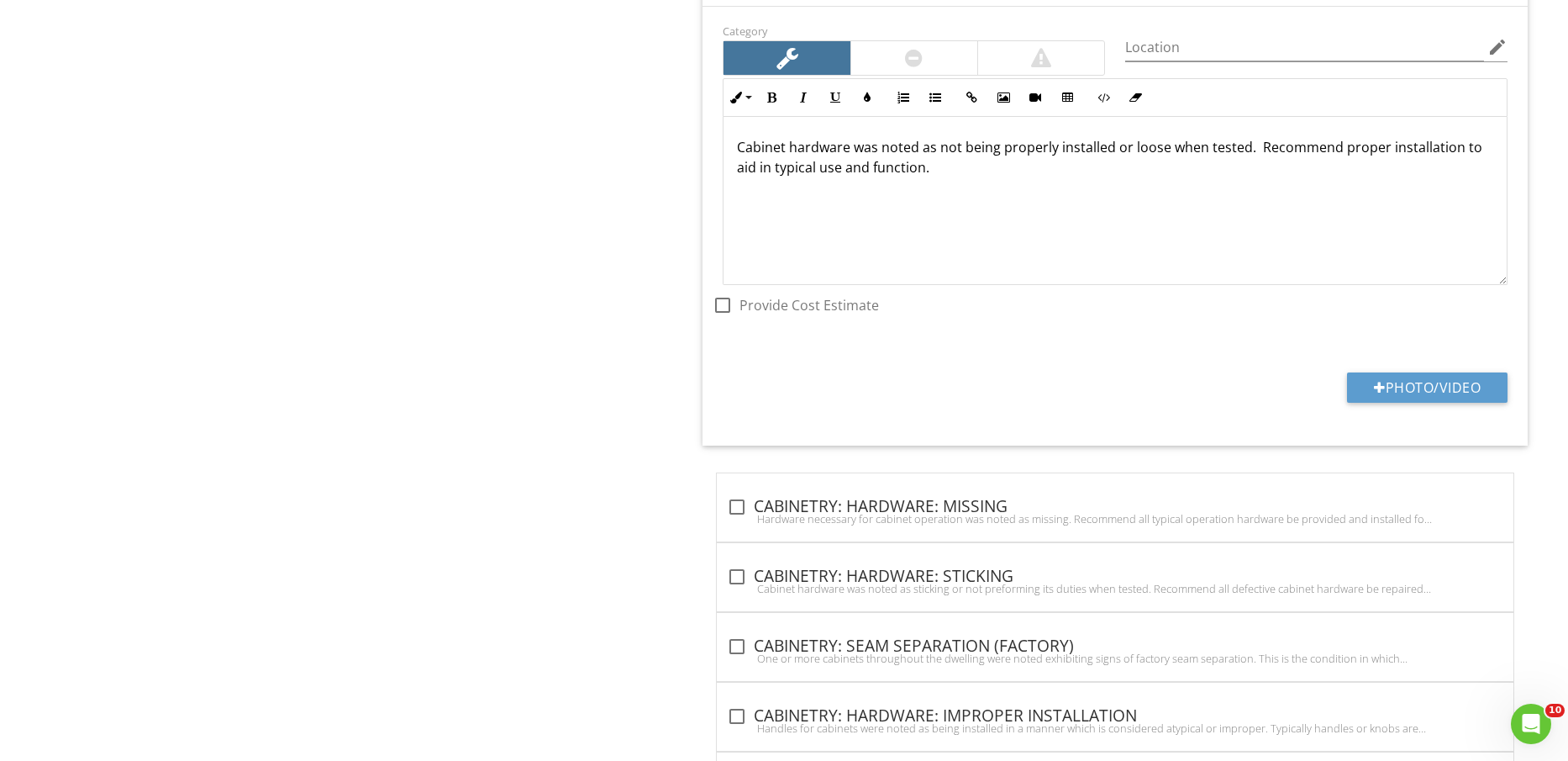
scroll to position [3170, 0]
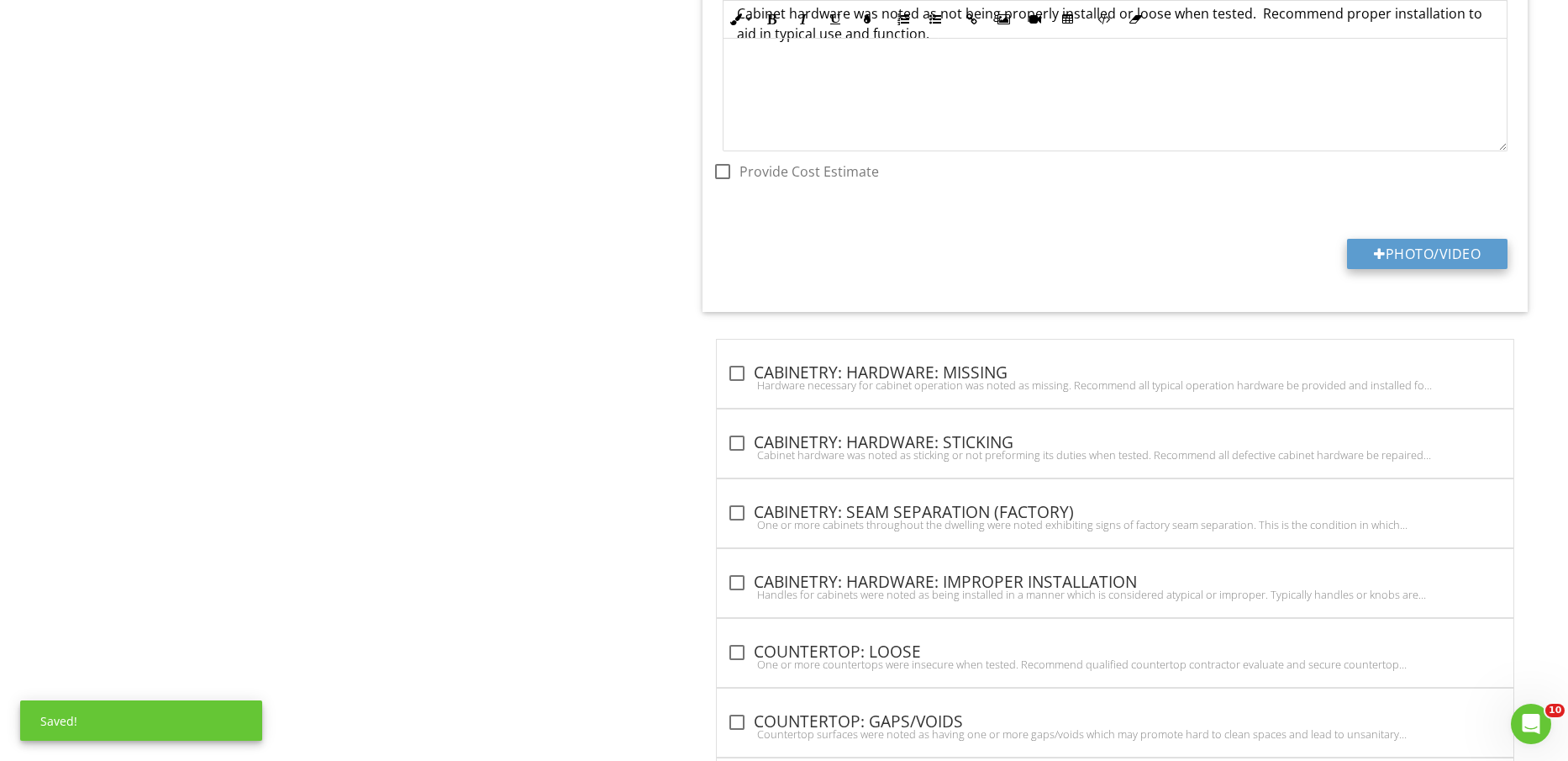
click at [1417, 255] on button "Photo/Video" at bounding box center [1428, 253] width 161 height 30
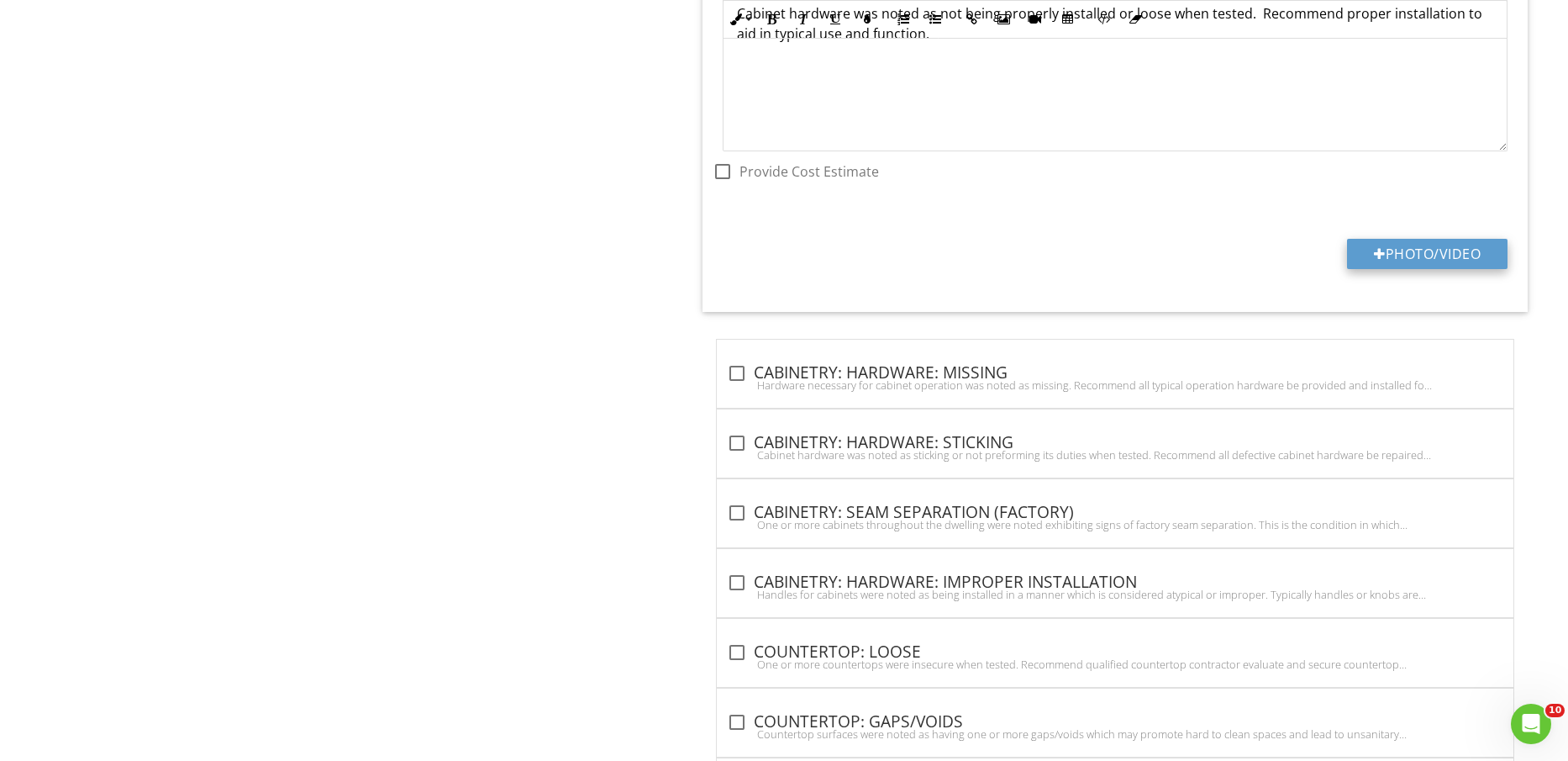
type input "C:\fakepath\IMG_2322.jpg"
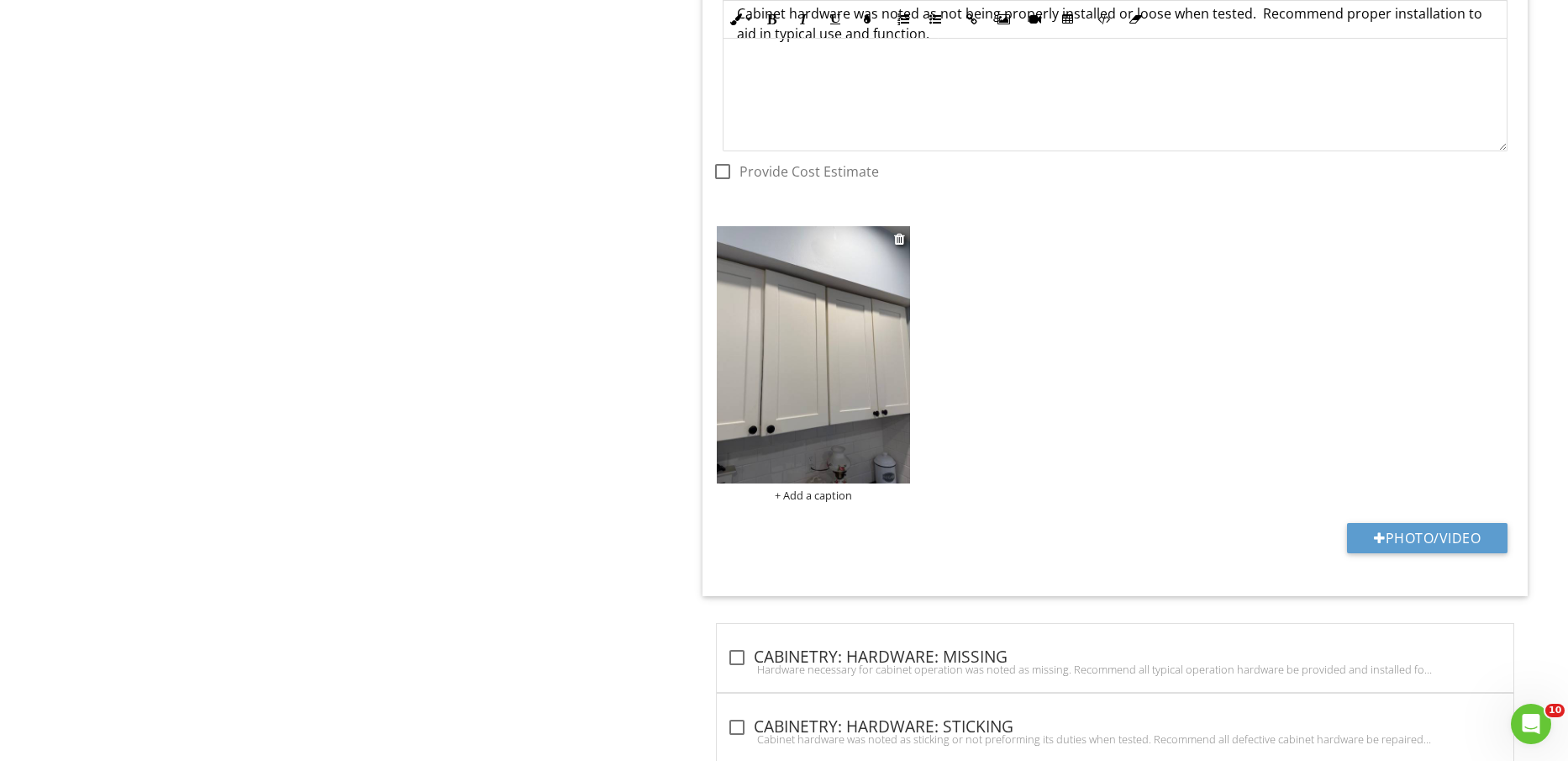
click at [782, 378] on img at bounding box center [813, 355] width 192 height 257
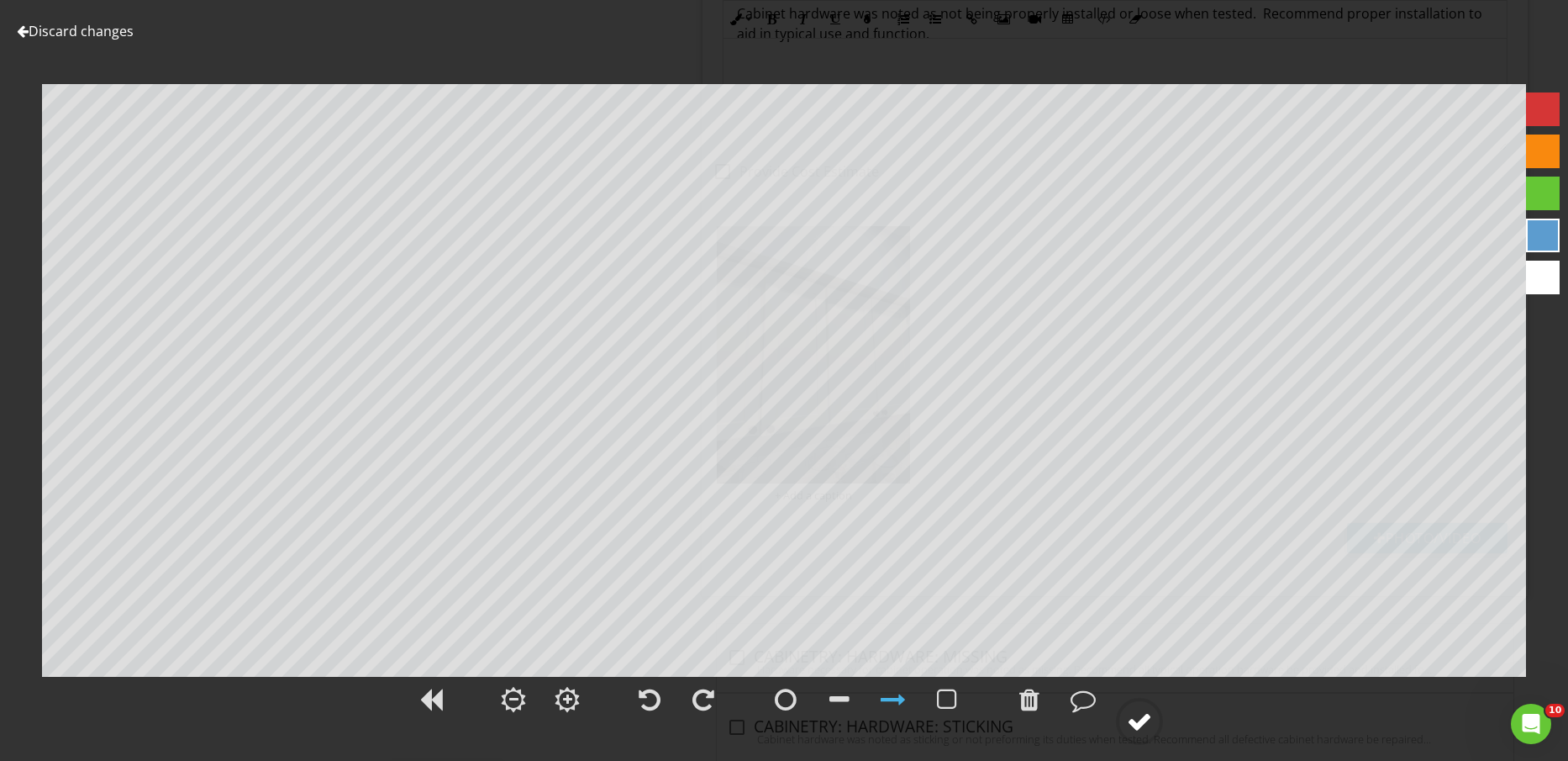
click at [1141, 735] on circle at bounding box center [1139, 721] width 44 height 44
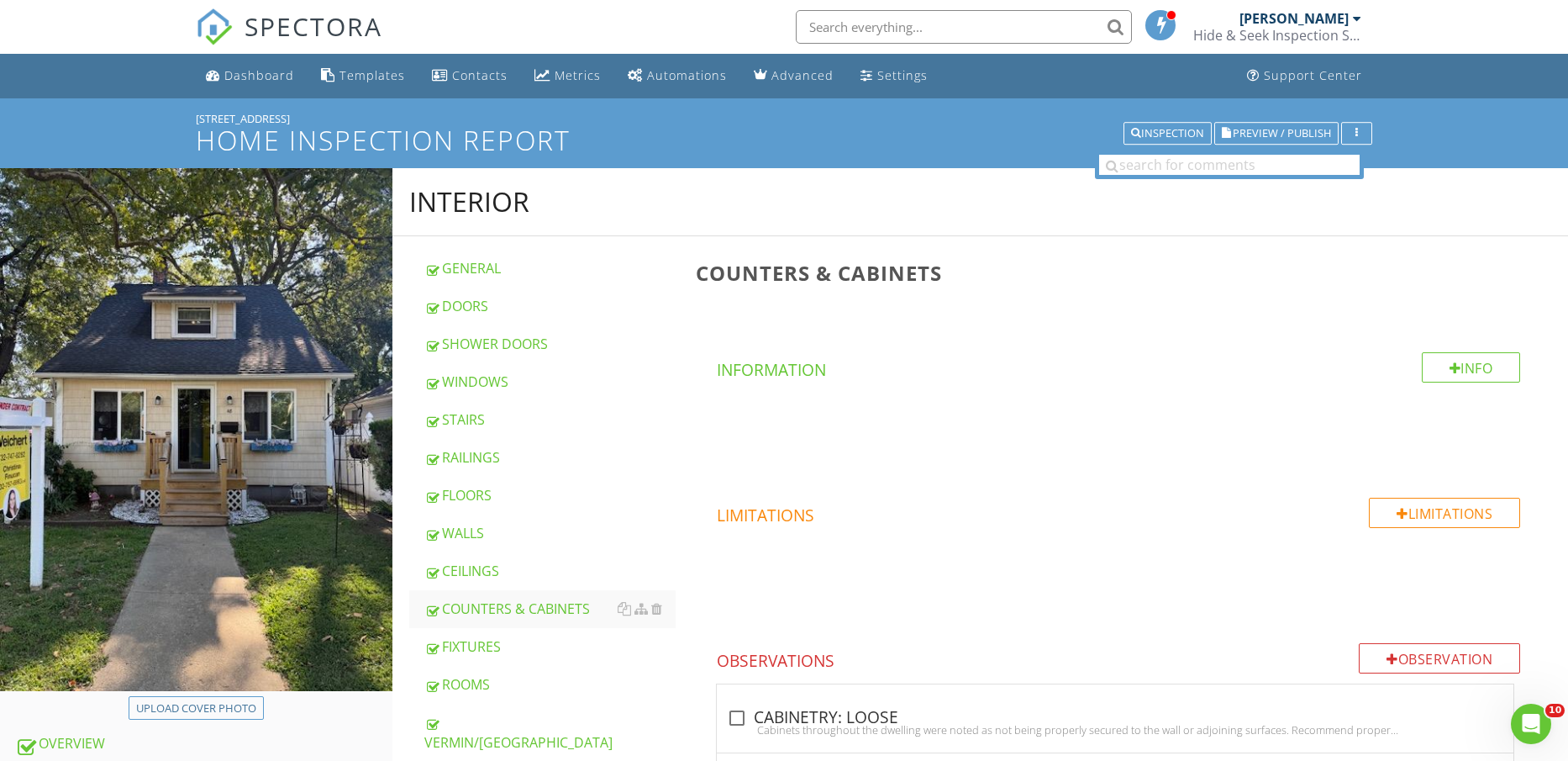
scroll to position [316, 0]
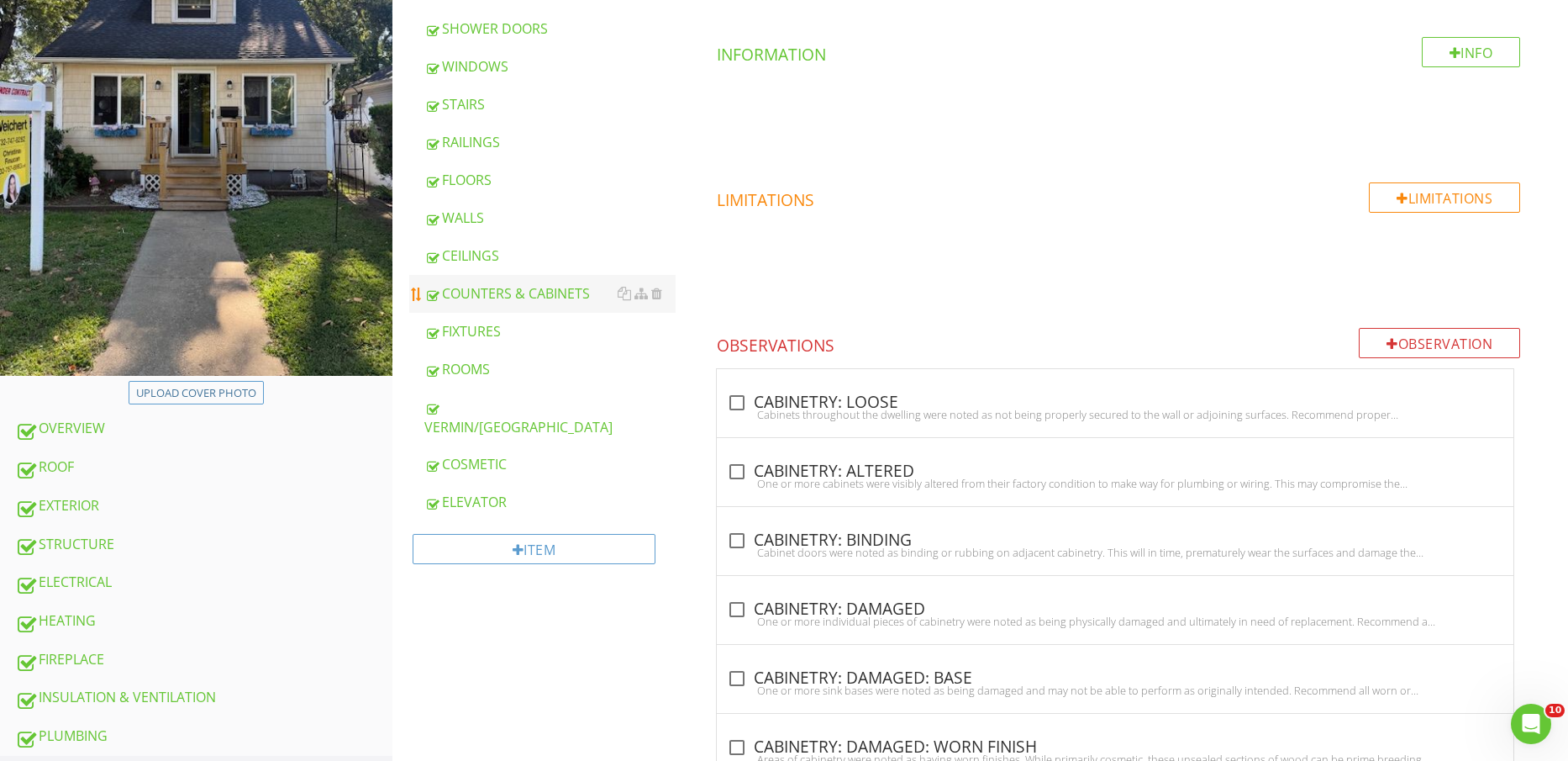
click at [514, 293] on div "COUNTERS & CABINETS" at bounding box center [550, 293] width 252 height 21
click at [495, 204] on link "WALLS" at bounding box center [550, 217] width 252 height 37
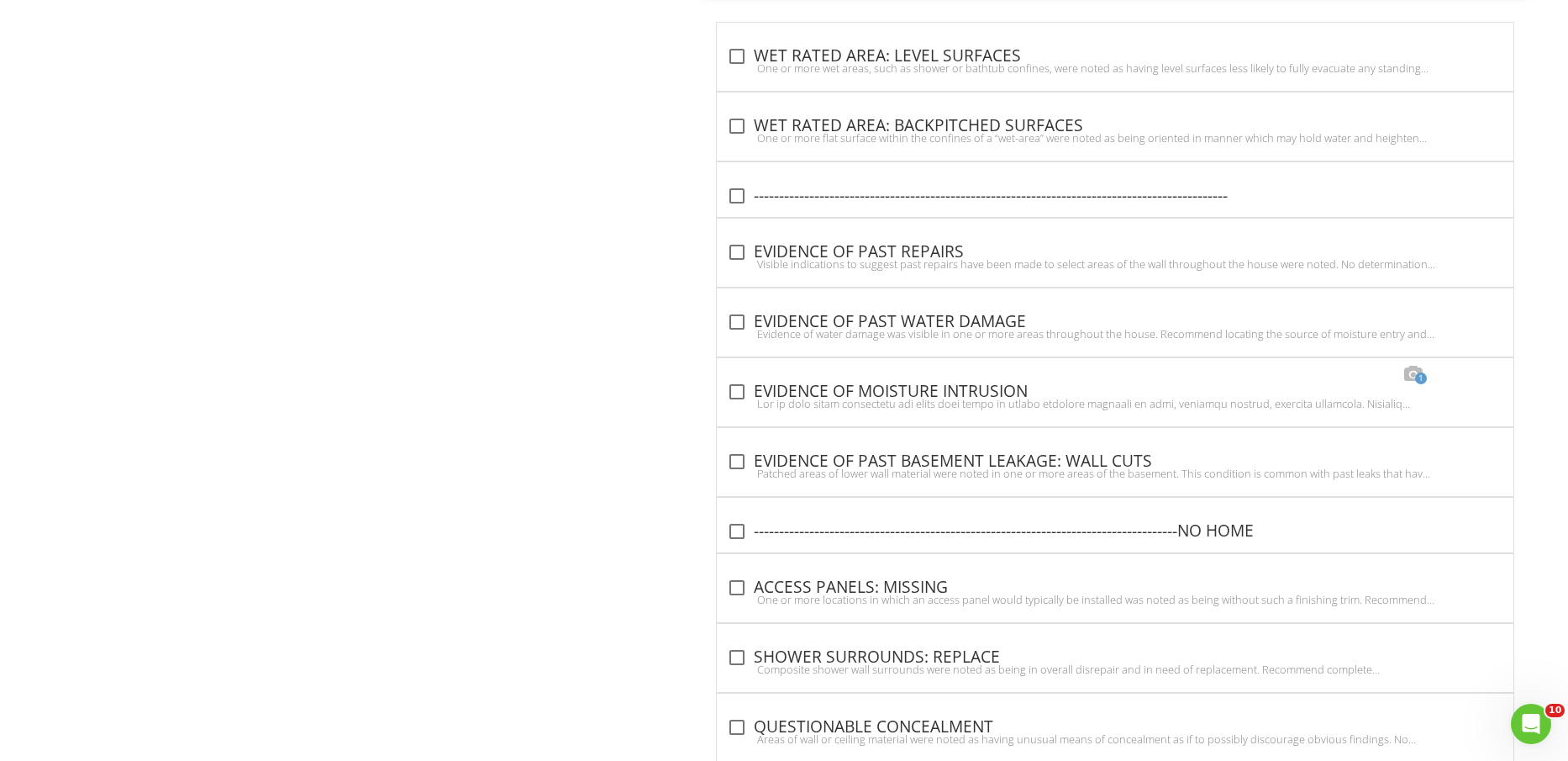
scroll to position [5595, 0]
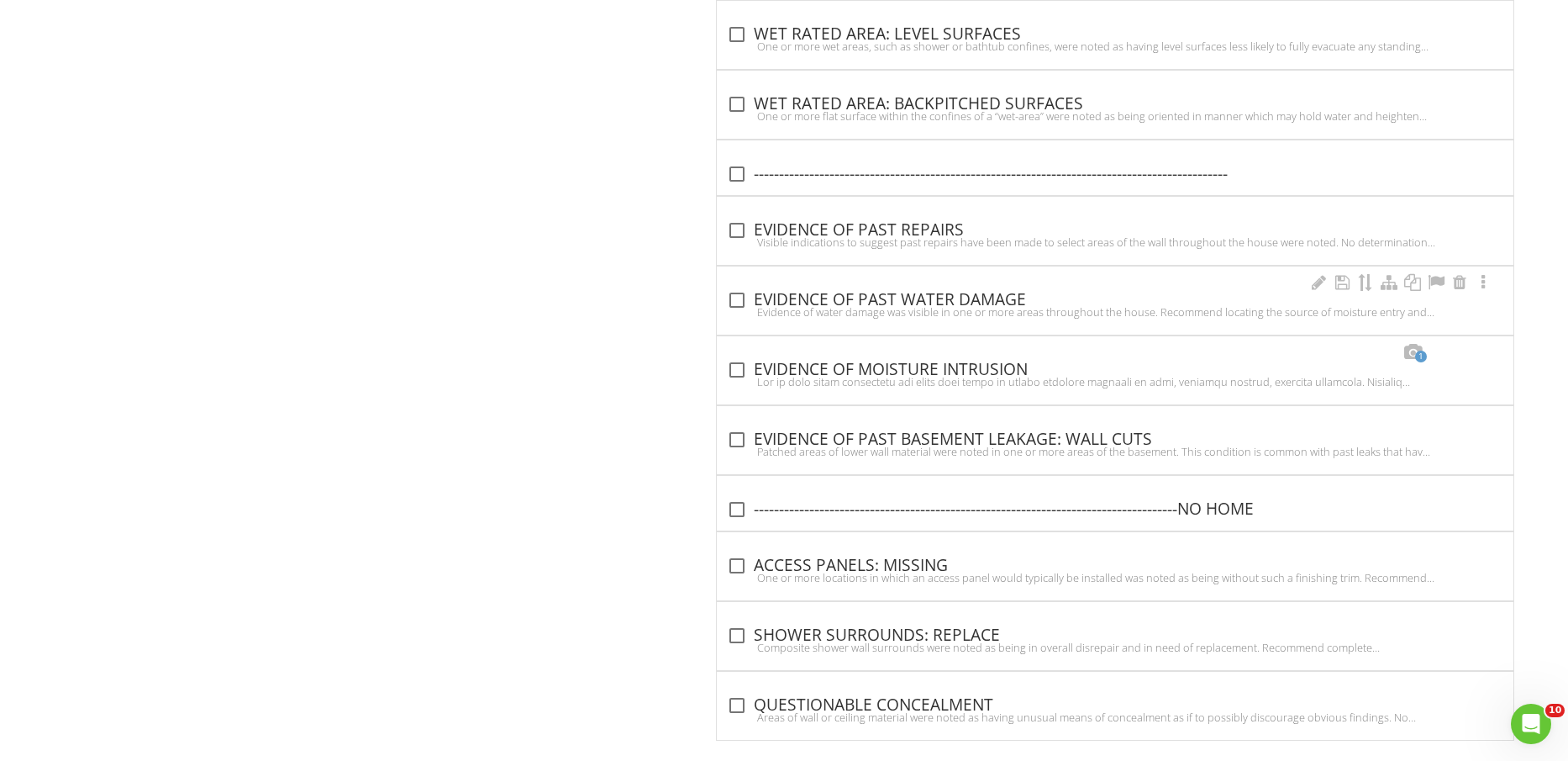
click at [886, 298] on div "check_box_outline_blank EVIDENCE OF PAST WATER DAMAGE" at bounding box center [1115, 300] width 777 height 21
checkbox input "true"
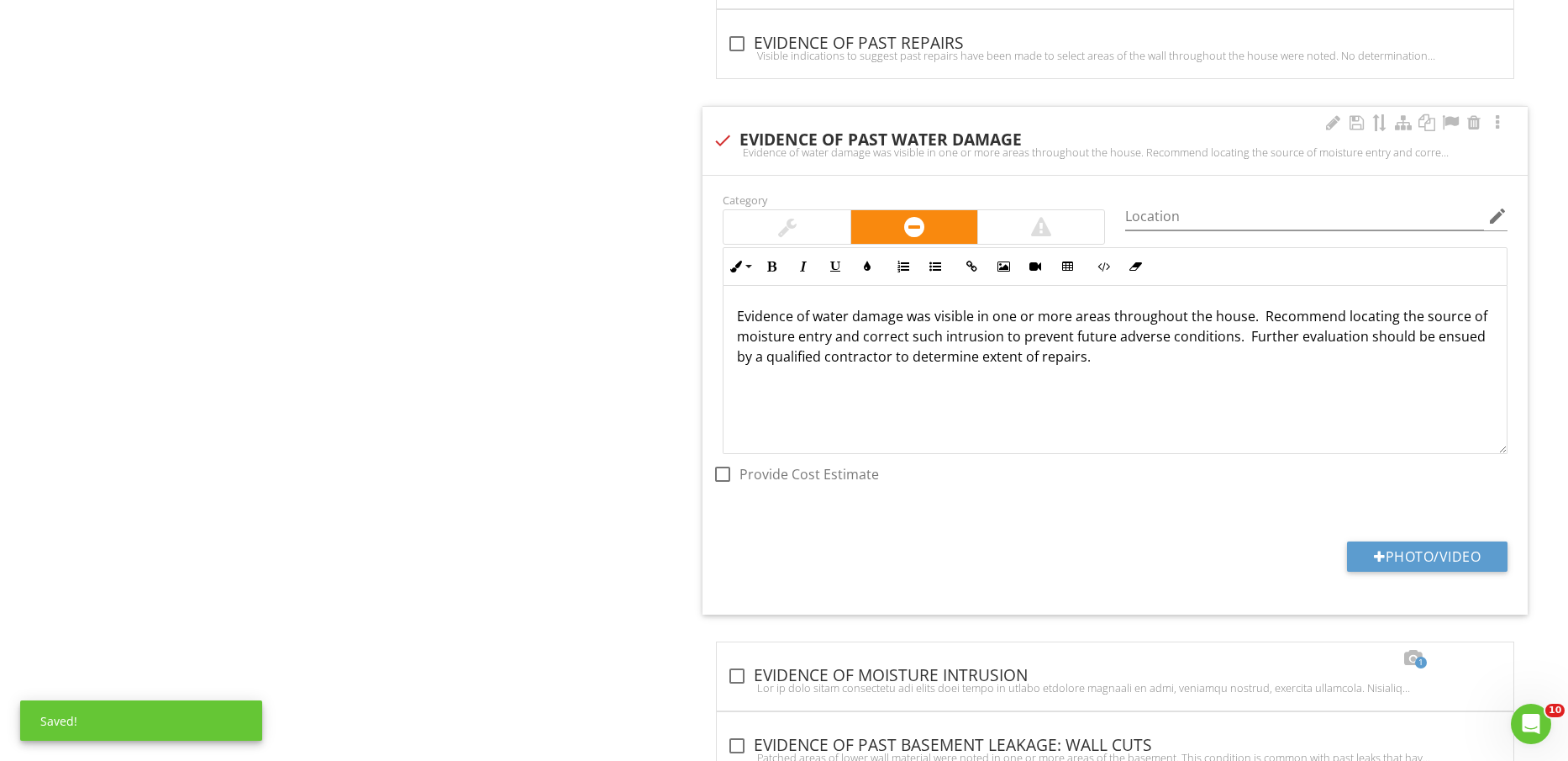
scroll to position [5910, 0]
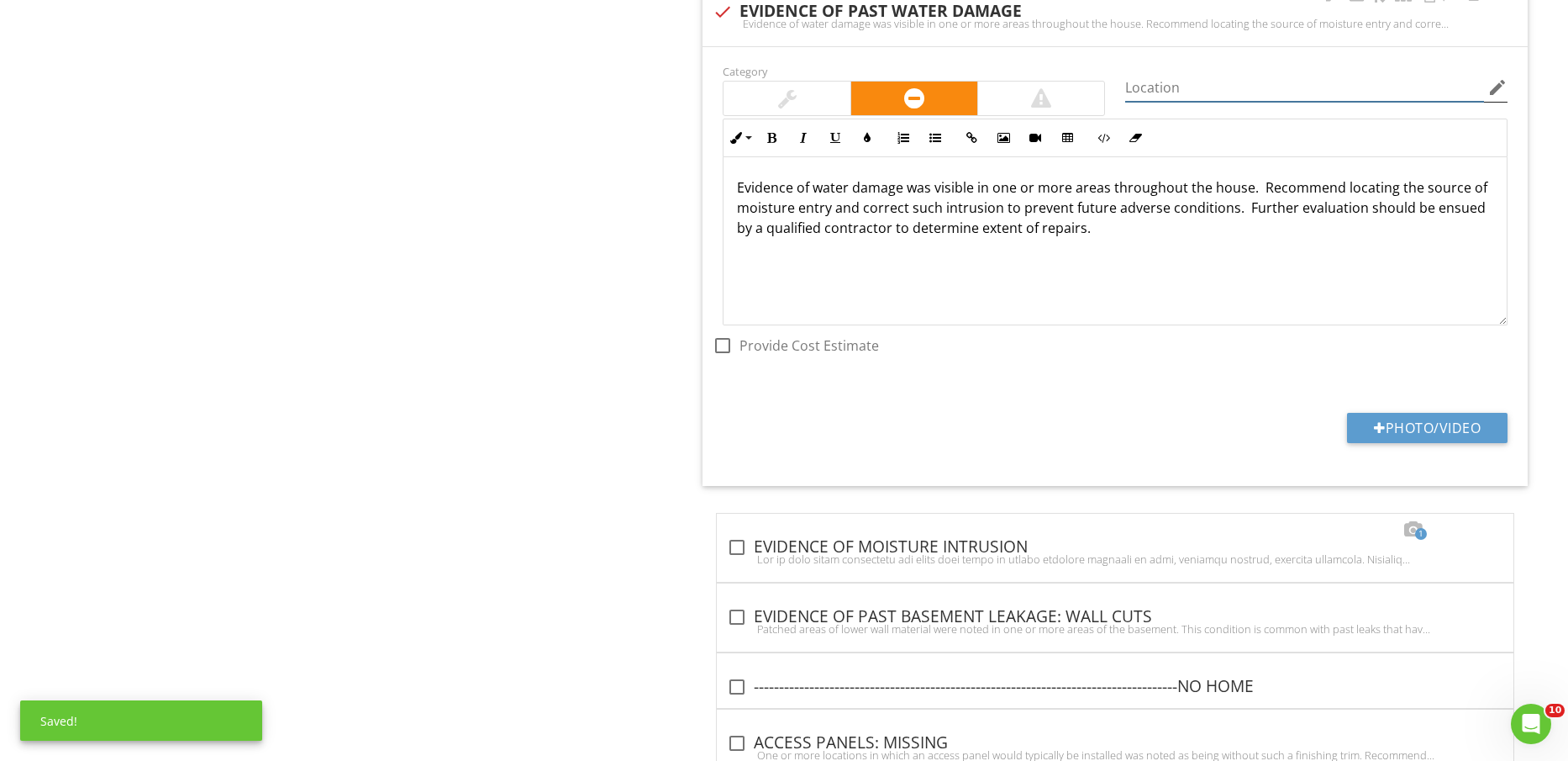
click at [1224, 74] on input "Location" at bounding box center [1305, 88] width 359 height 27
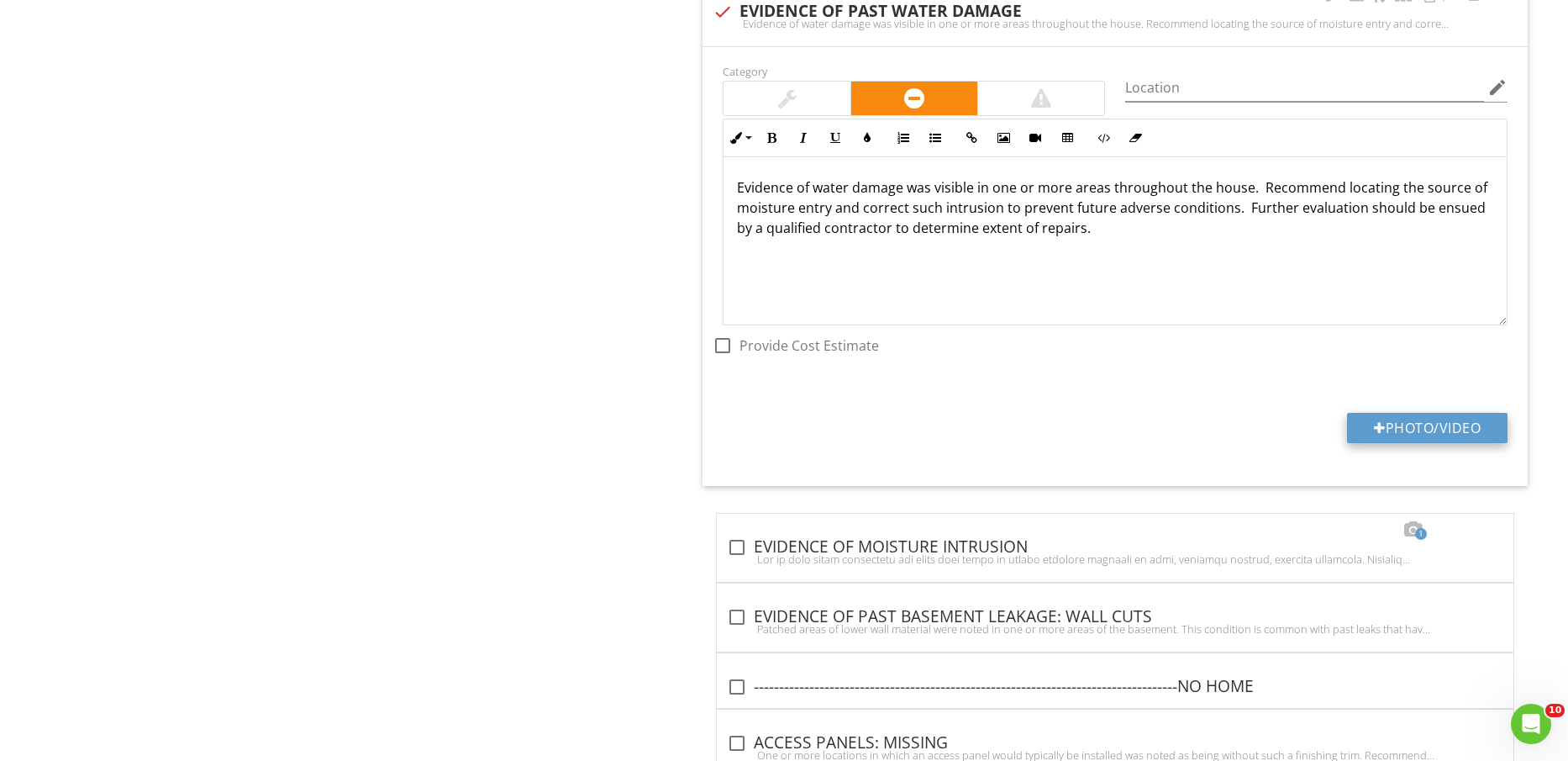
click at [1450, 424] on button "Photo/Video" at bounding box center [1428, 428] width 161 height 30
type input "C:\fakepath\IMG_2341.jpg"
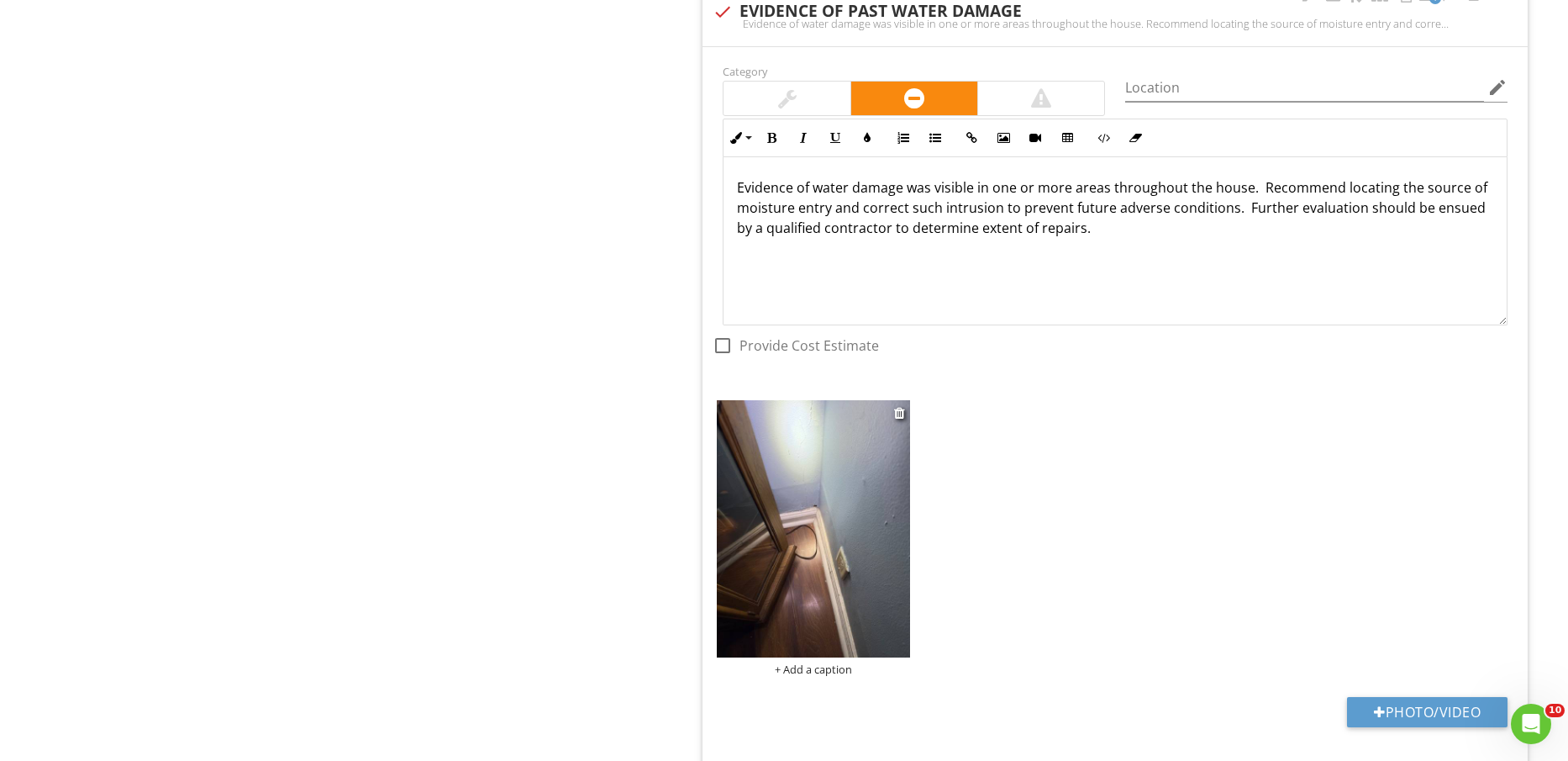
click at [816, 508] on img at bounding box center [813, 528] width 192 height 257
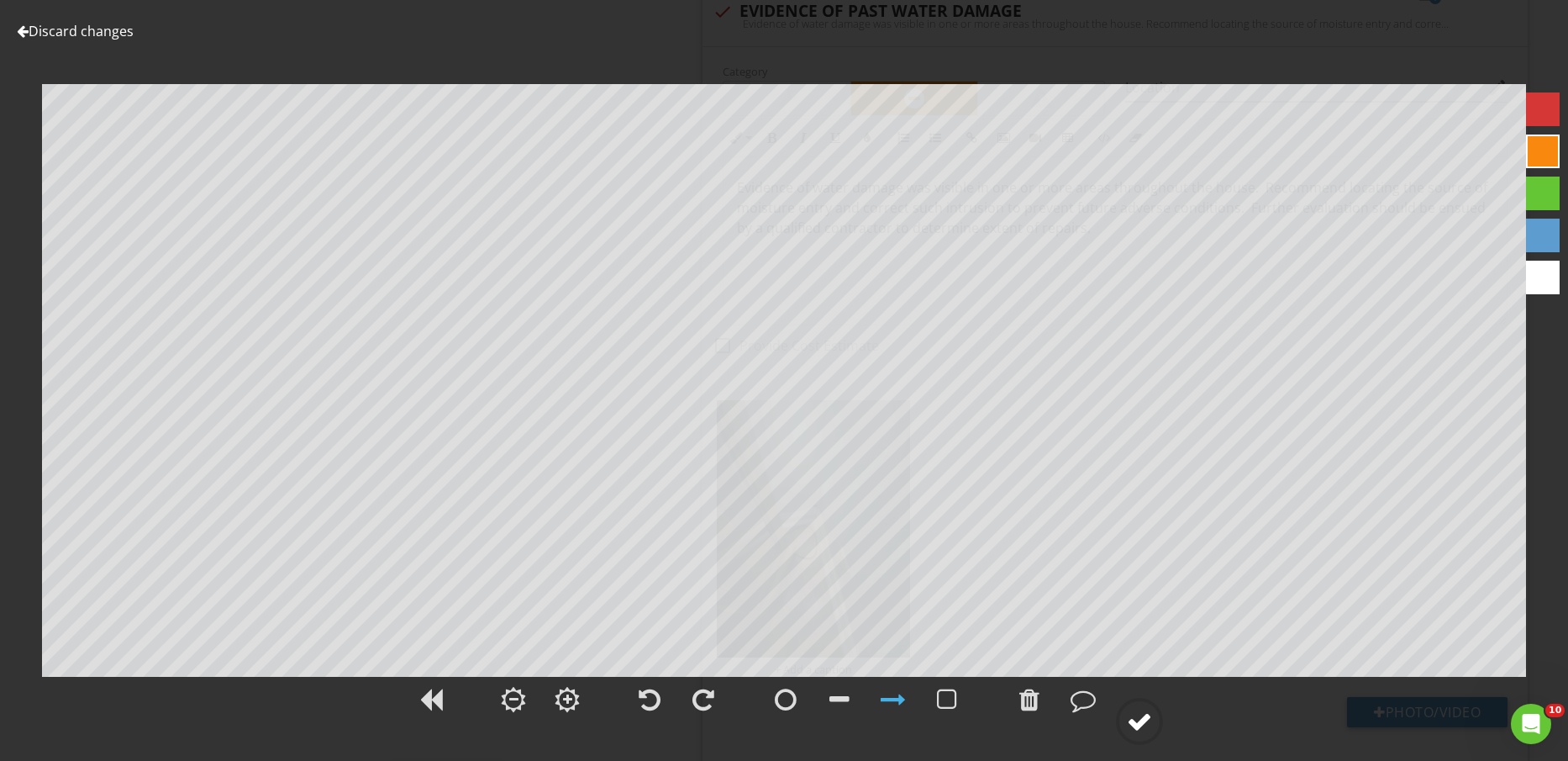
click at [1148, 711] on div at bounding box center [1140, 722] width 26 height 26
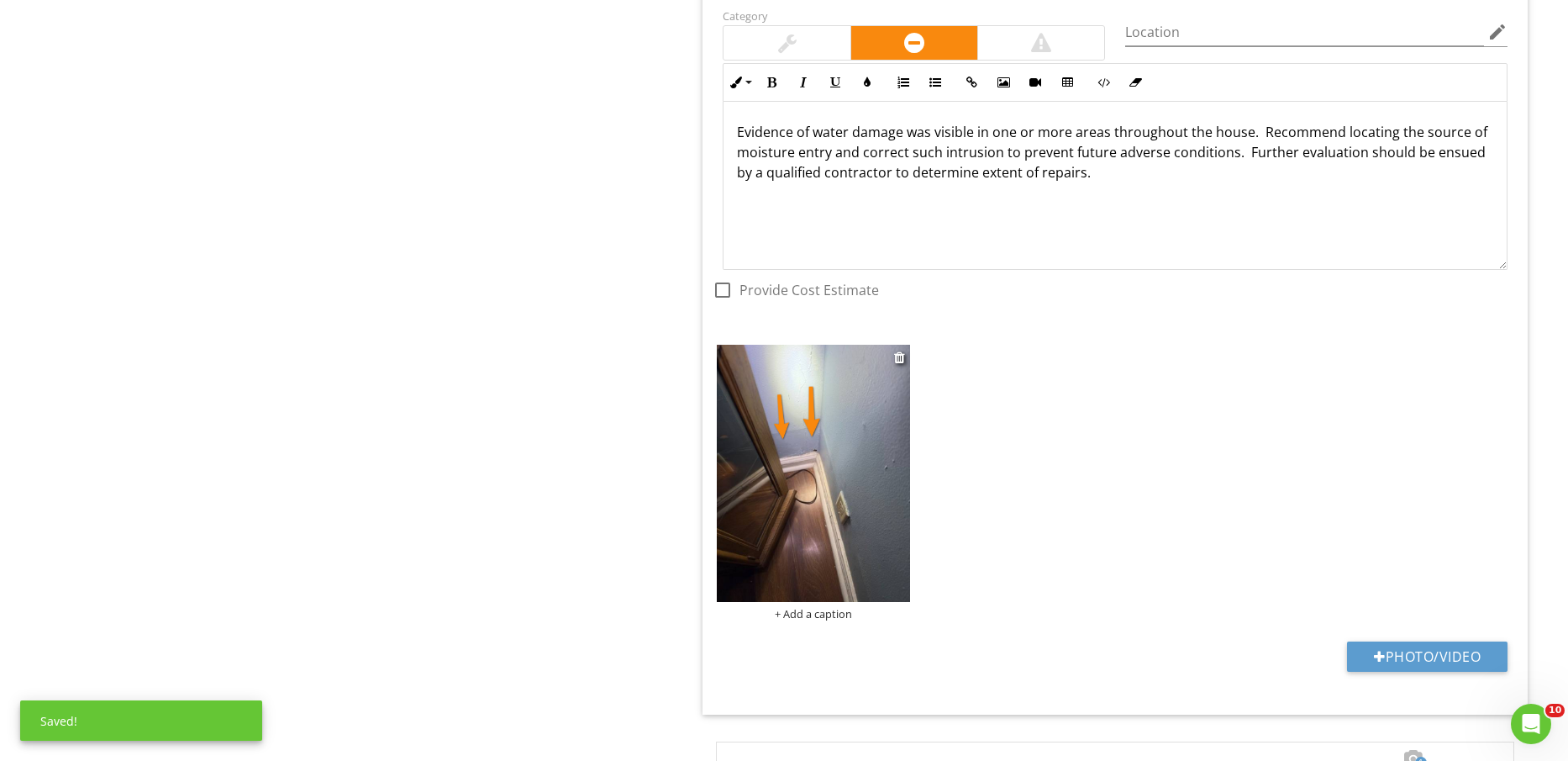
scroll to position [6015, 0]
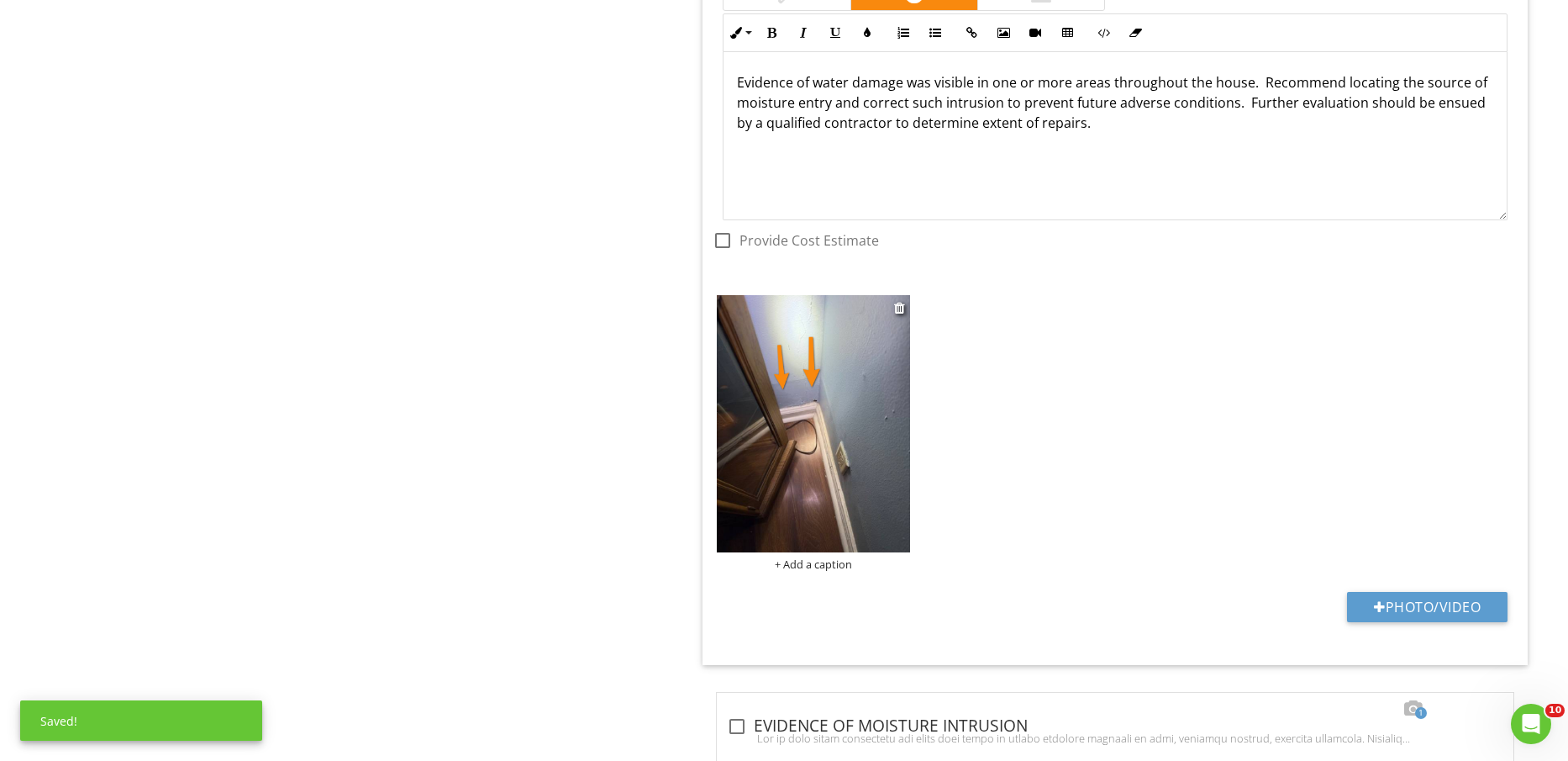
click at [804, 566] on div "+ Add a caption" at bounding box center [813, 564] width 192 height 14
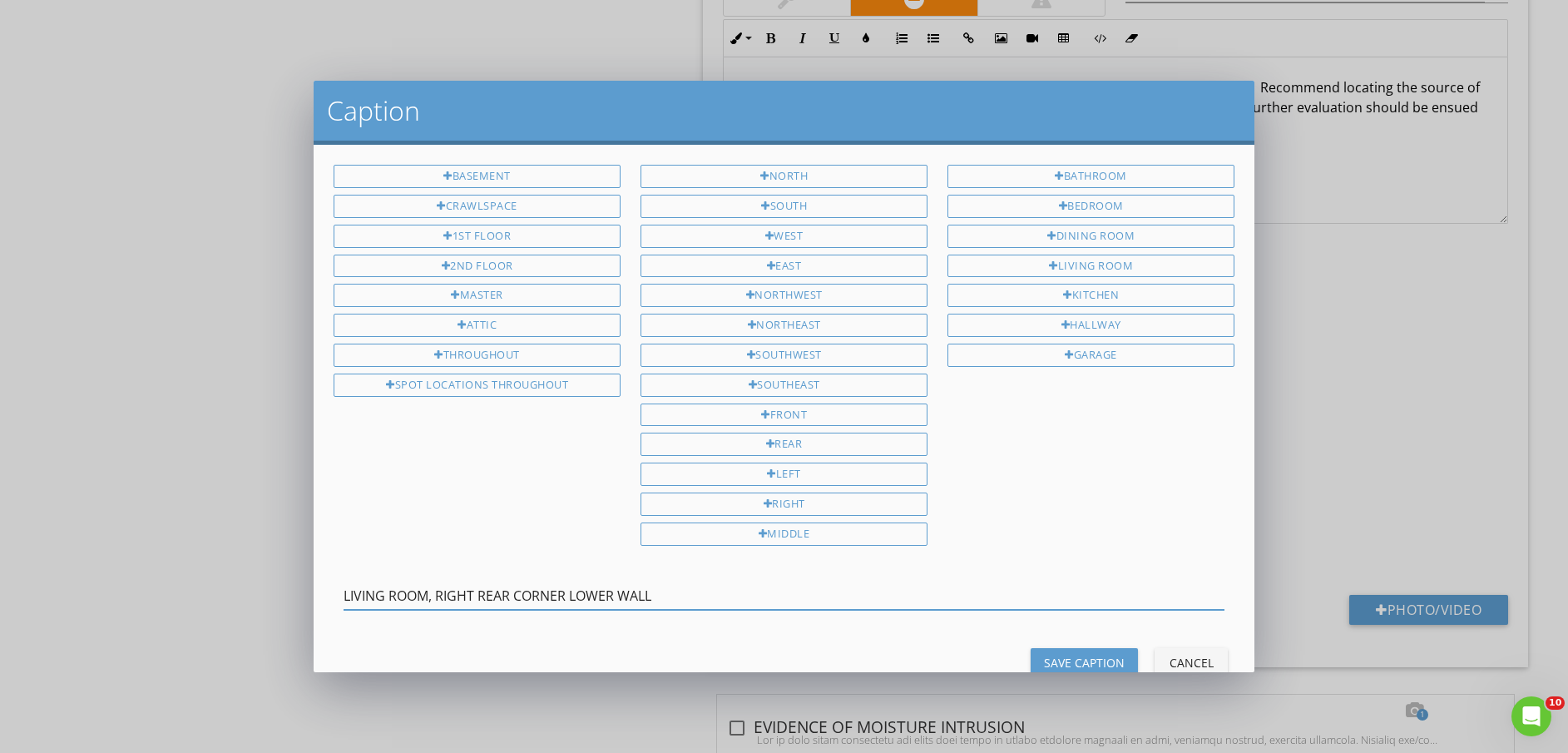
type input "LIVING ROOM, RIGHT REAR CORNER LOWER WALL"
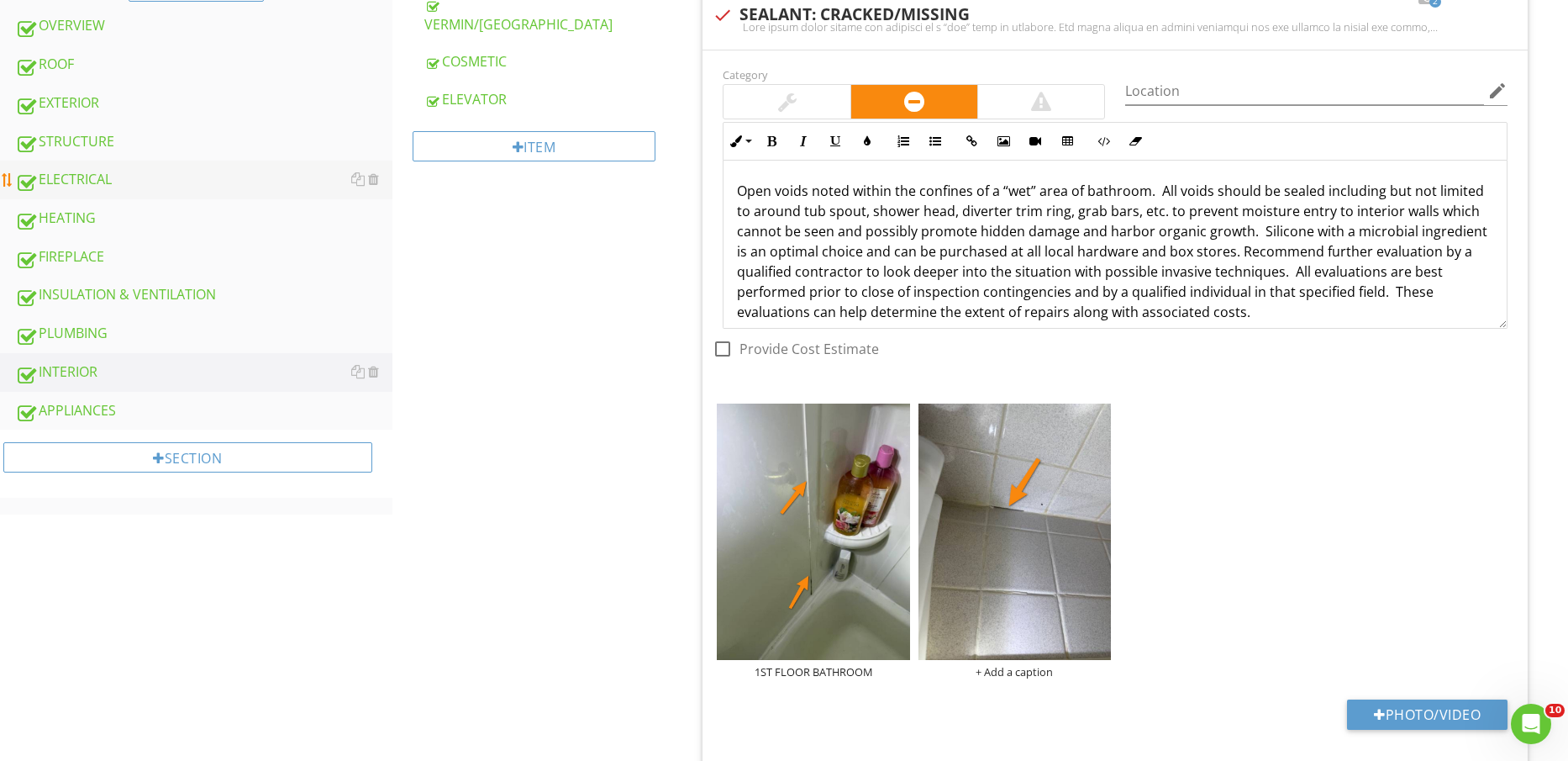
scroll to position [653, 0]
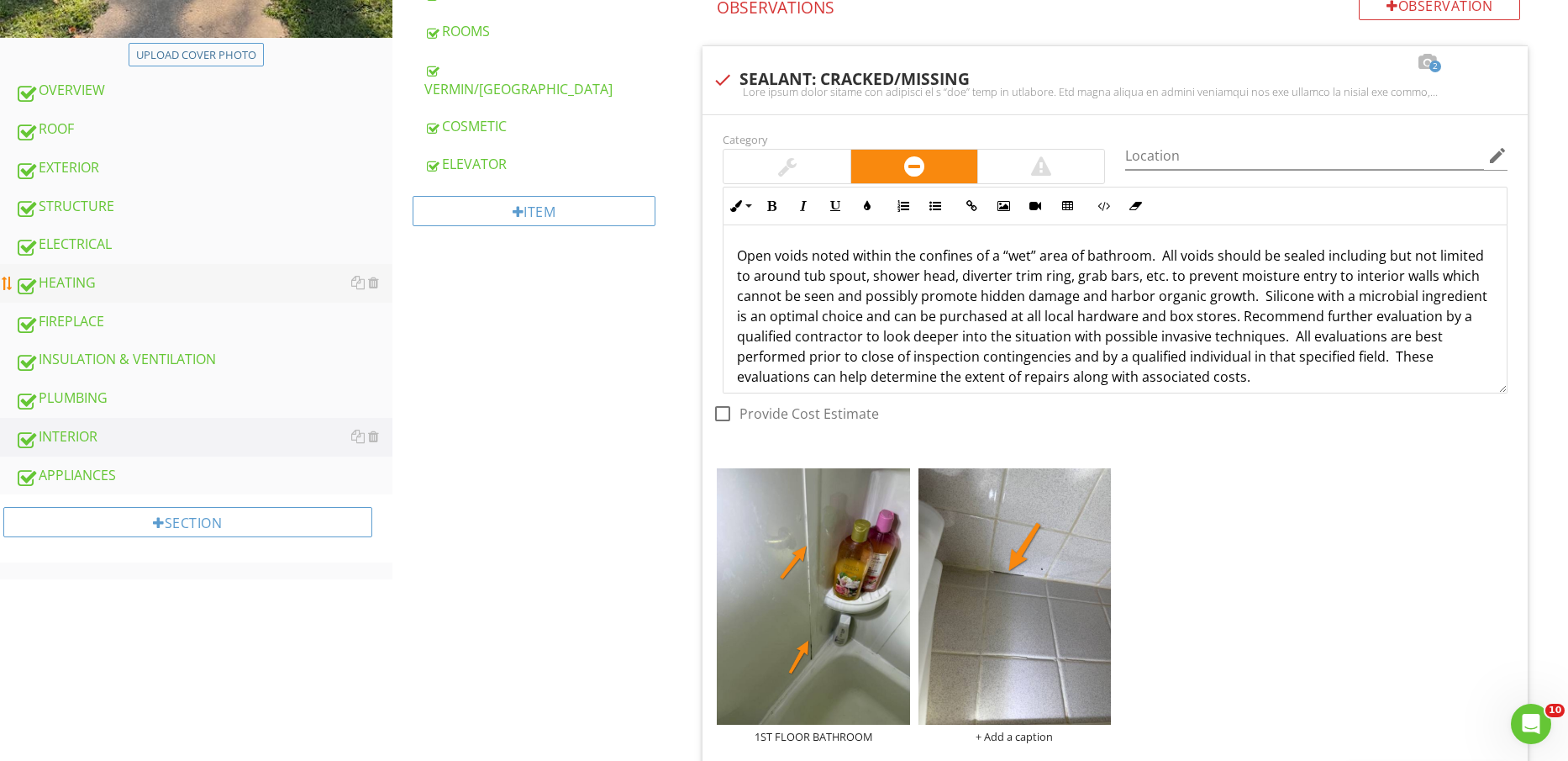
click at [121, 290] on div "HEATING" at bounding box center [204, 284] width 378 height 22
click at [124, 311] on div "FIREPLACE" at bounding box center [204, 322] width 378 height 22
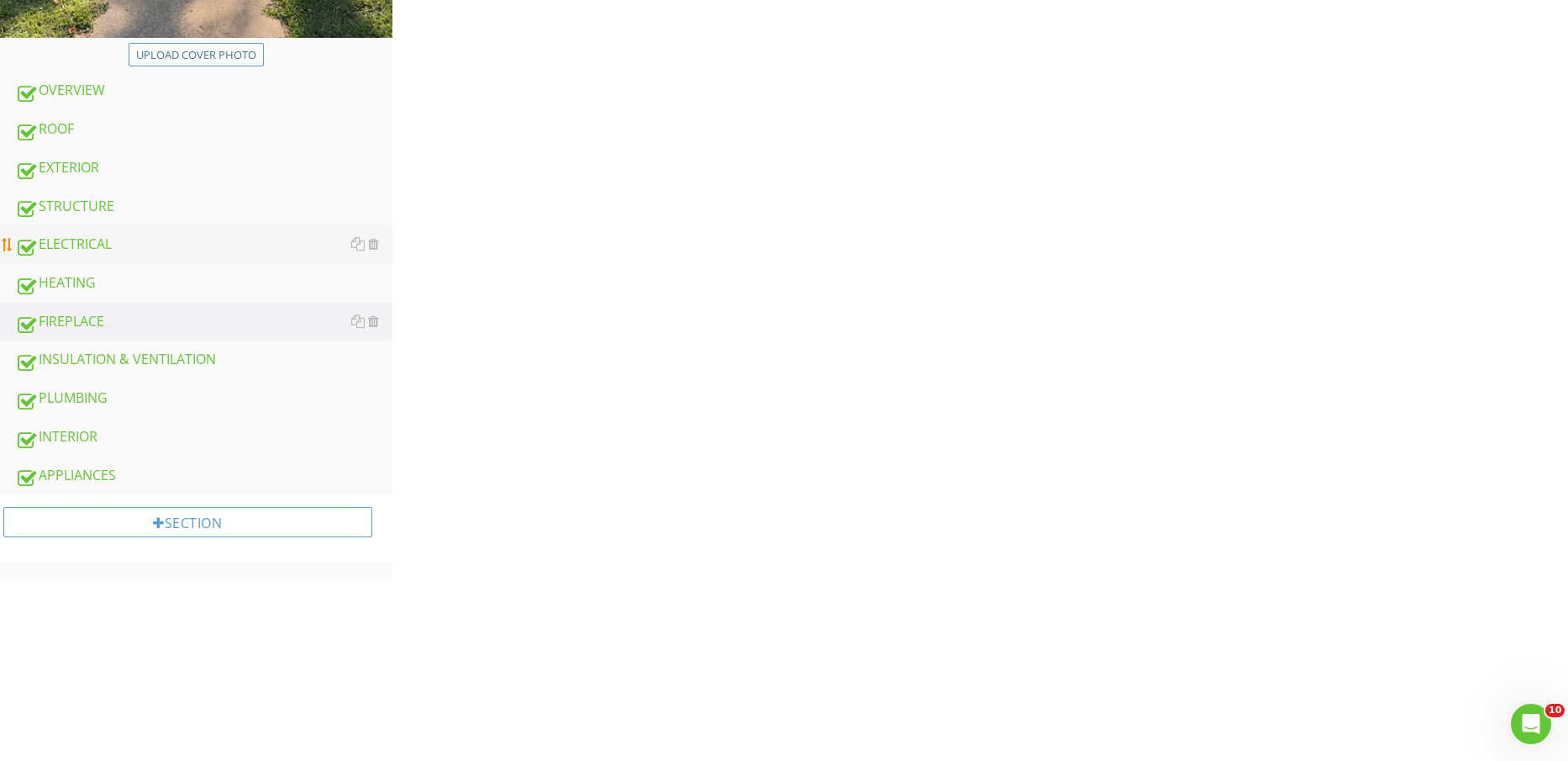
click at [124, 245] on div "ELECTRICAL" at bounding box center [204, 245] width 378 height 22
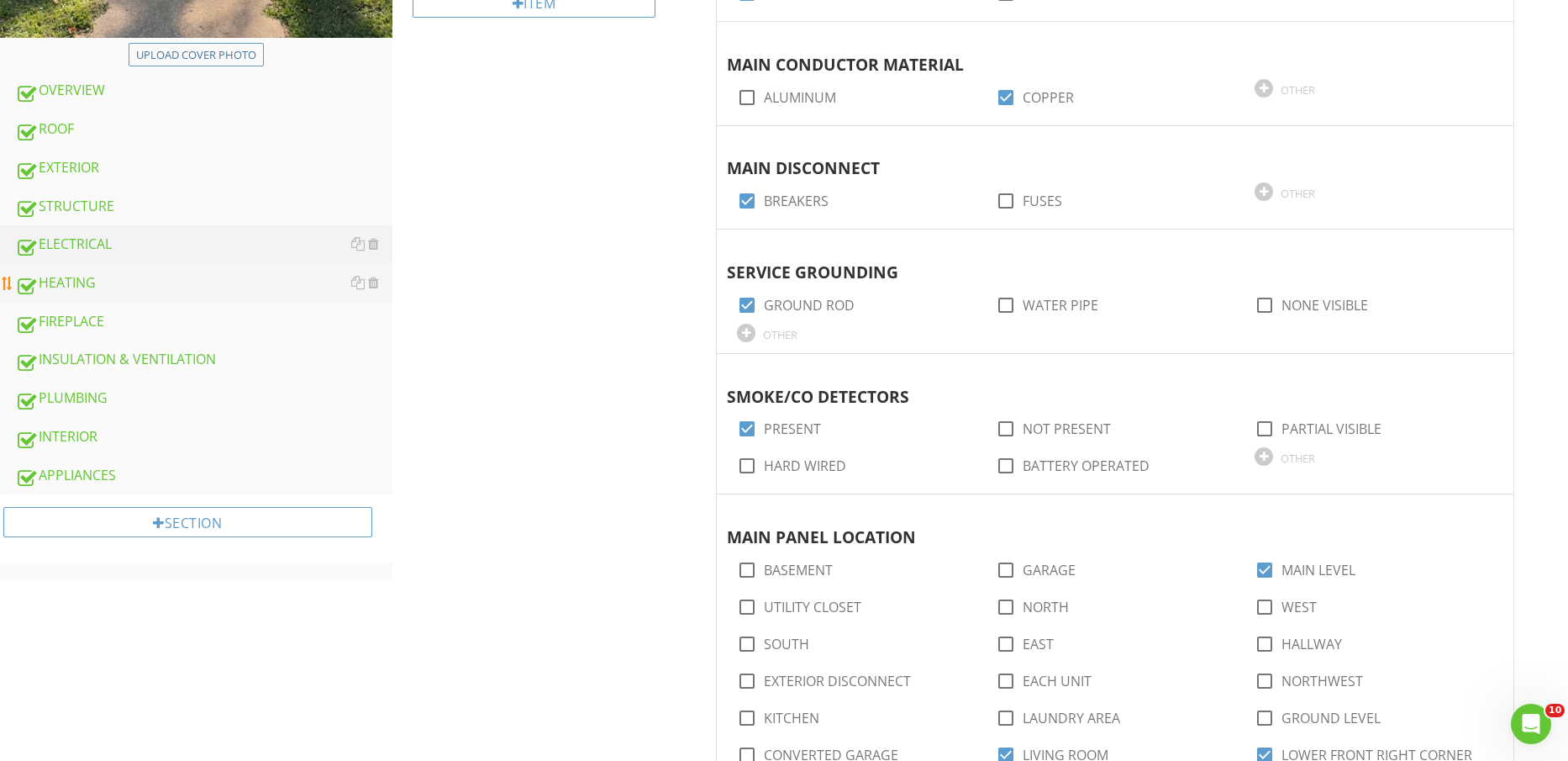
click at [129, 281] on div "HEATING" at bounding box center [204, 284] width 378 height 22
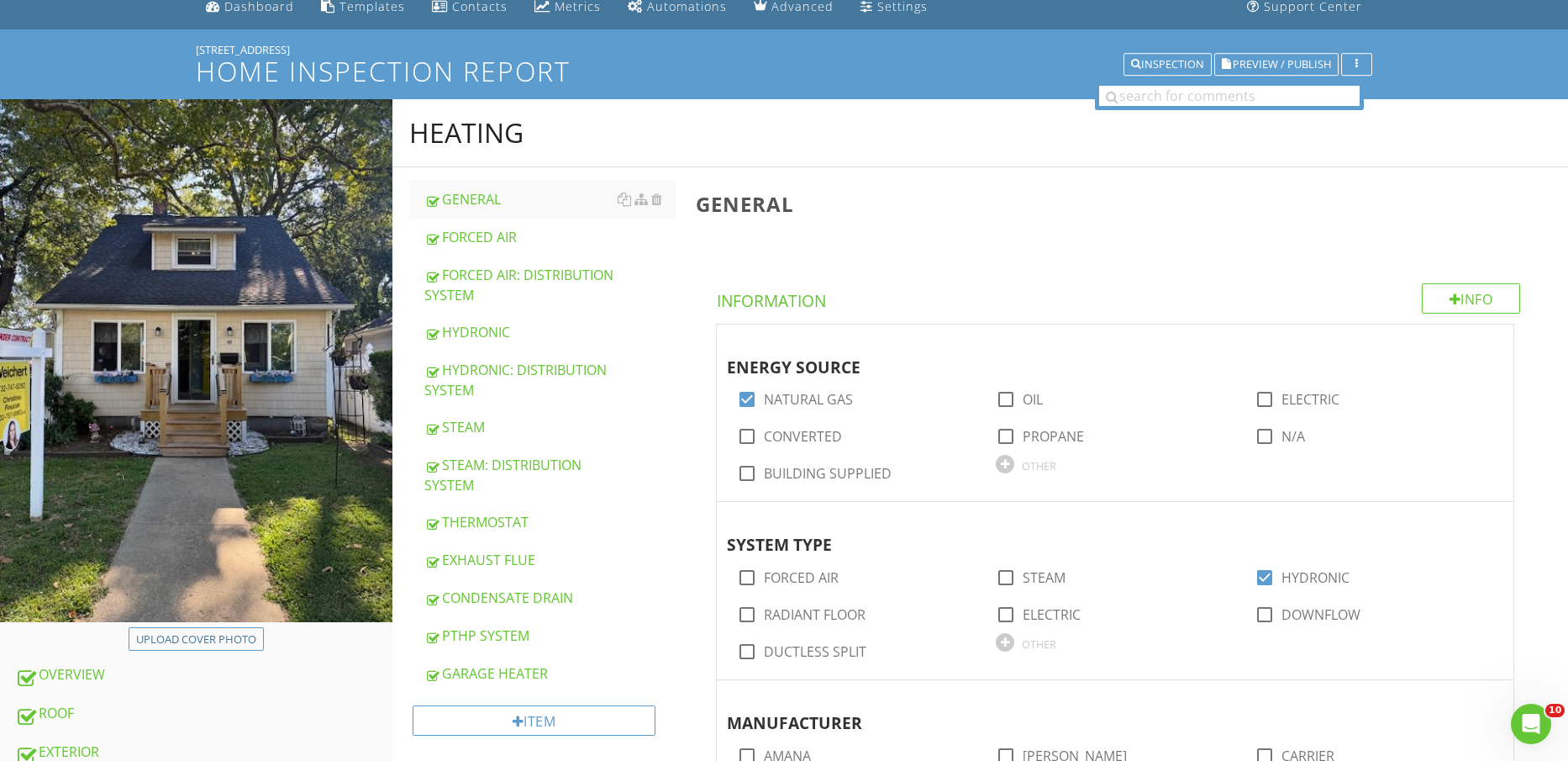
scroll to position [105, 0]
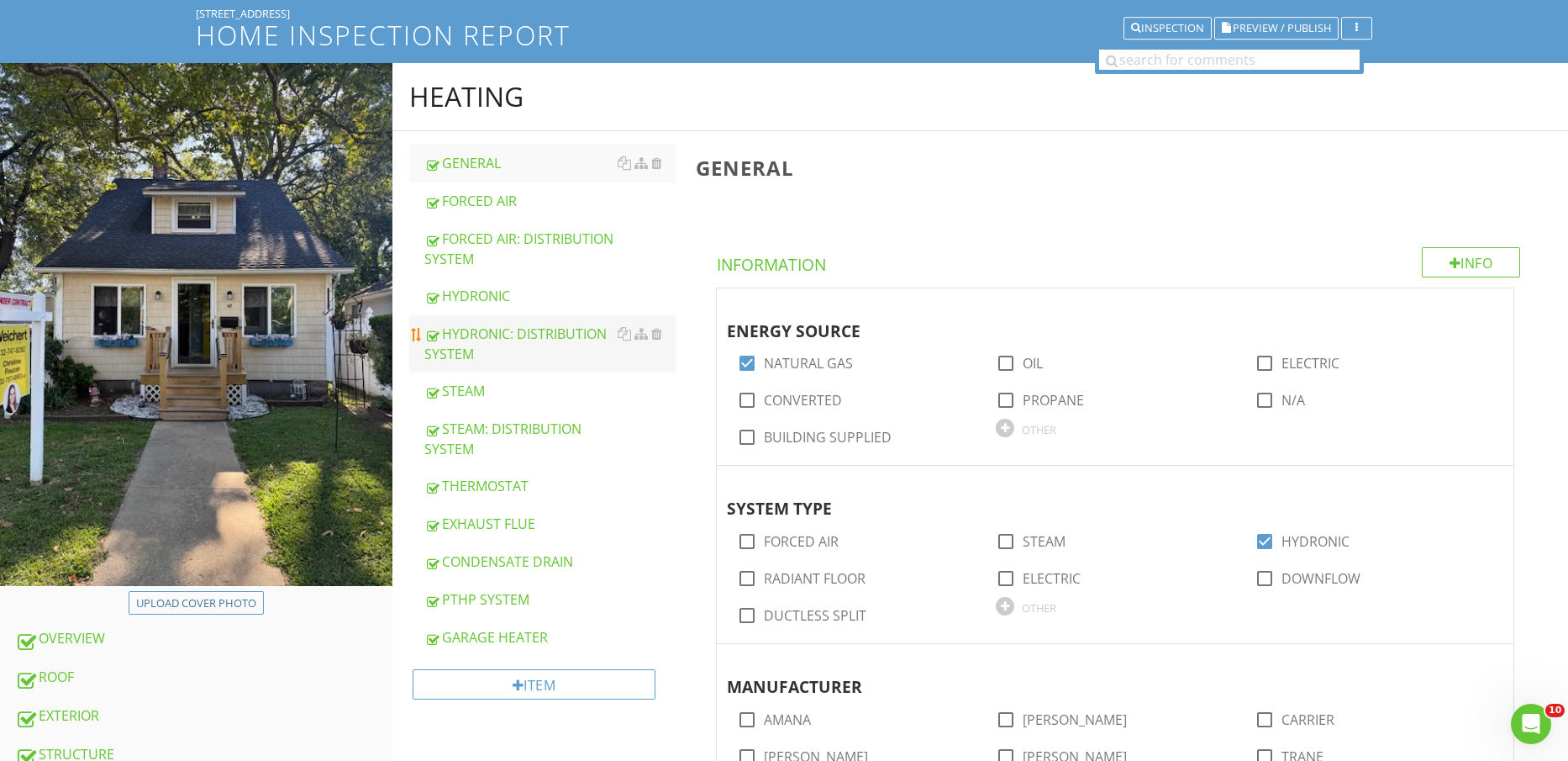
click at [538, 330] on div "HYDRONIC: DISTRIBUTION SYSTEM" at bounding box center [550, 344] width 252 height 40
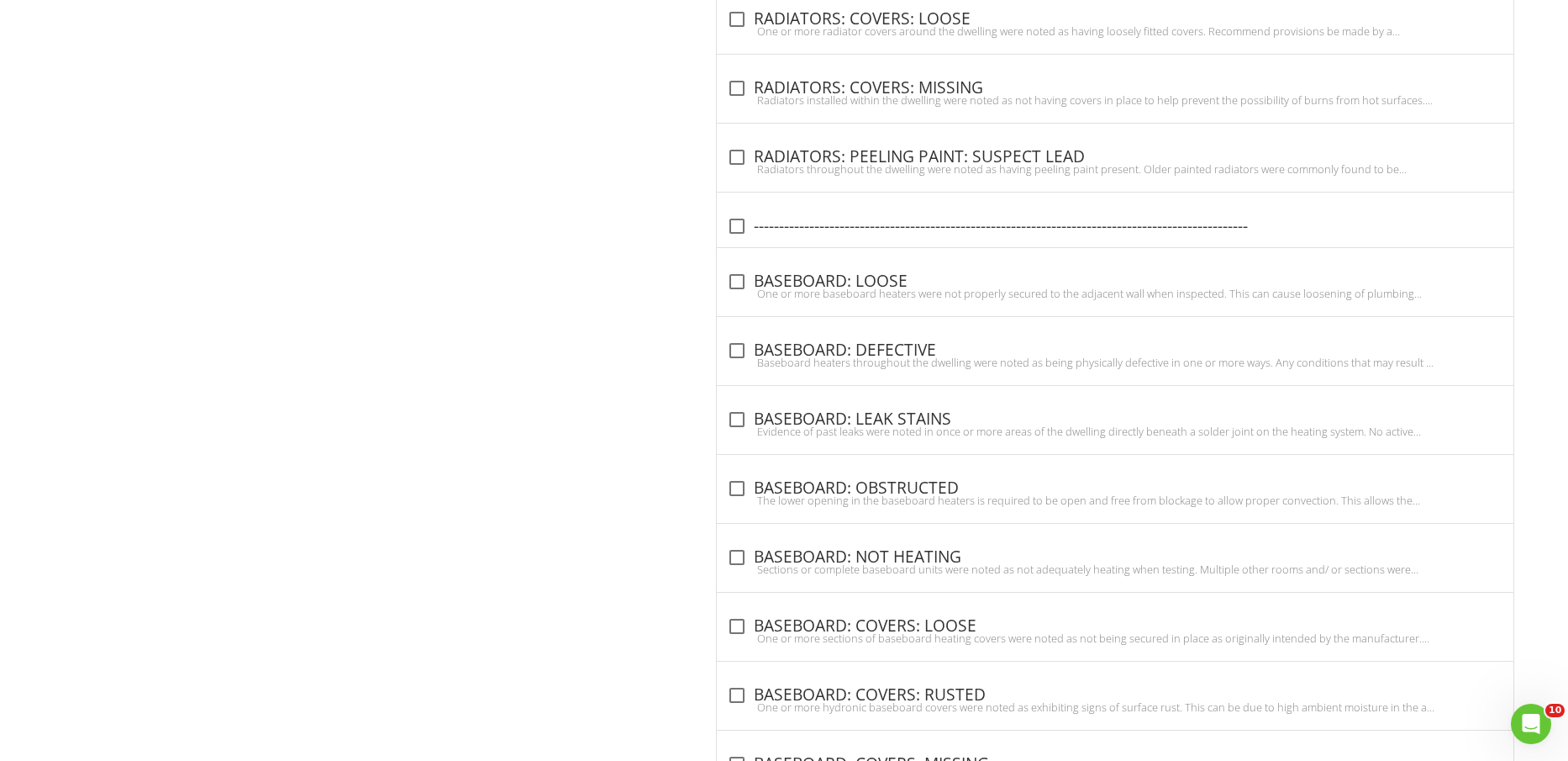
scroll to position [1922, 0]
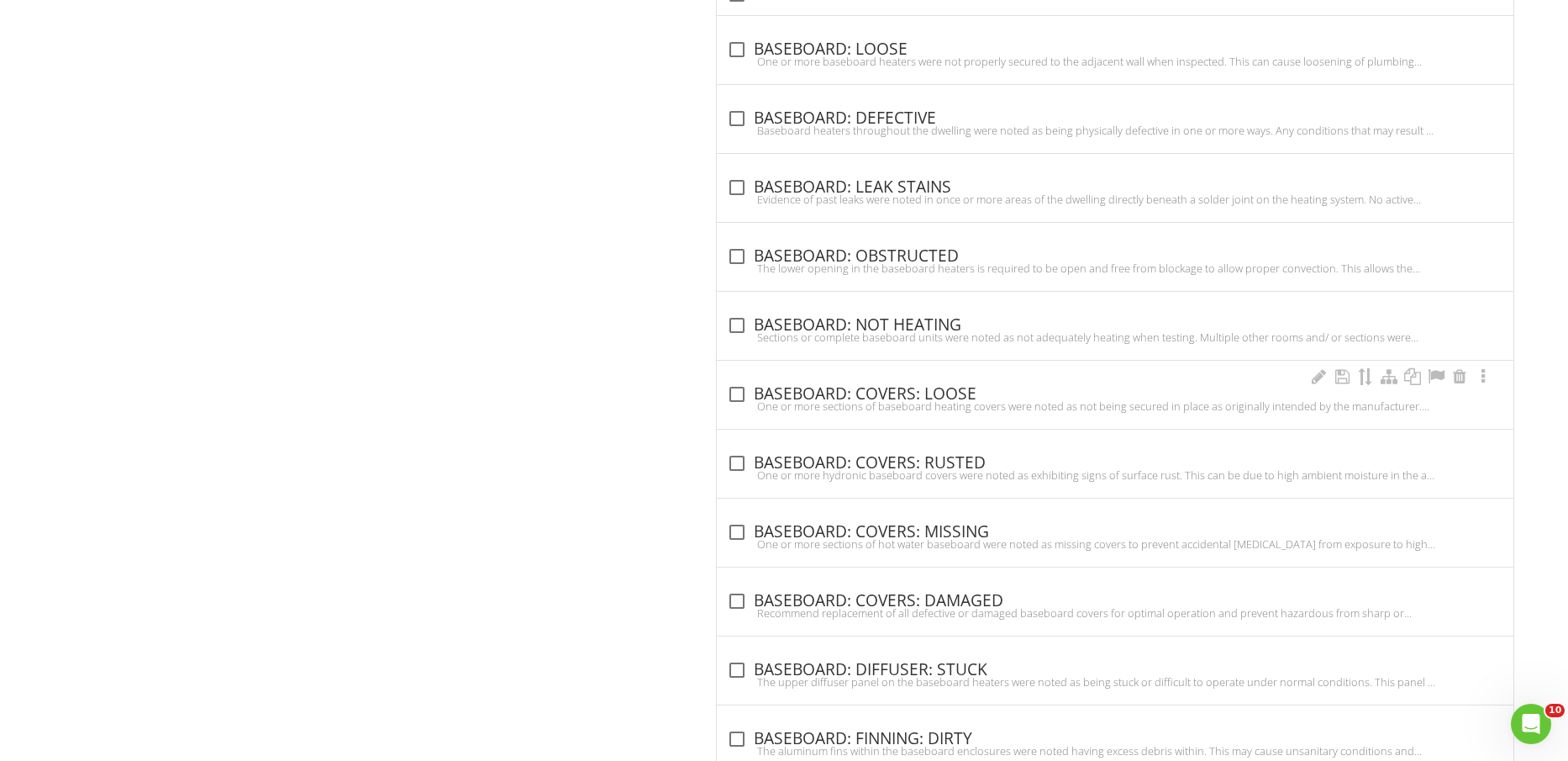
click at [931, 381] on div "check_box_outline_blank BASEBOARD: COVERS: LOOSE" at bounding box center [1115, 393] width 777 height 24
checkbox input "true"
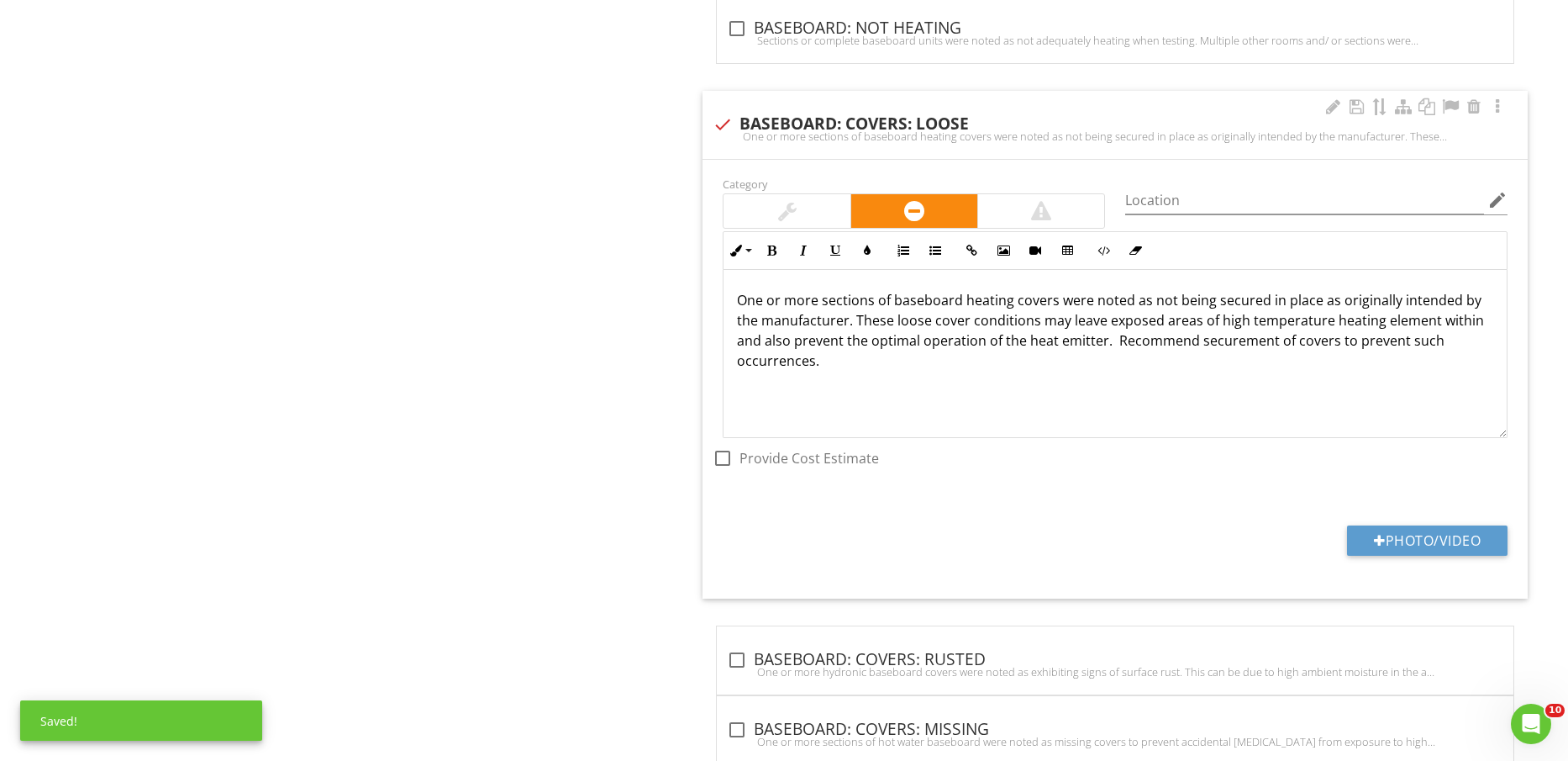
scroll to position [2552, 0]
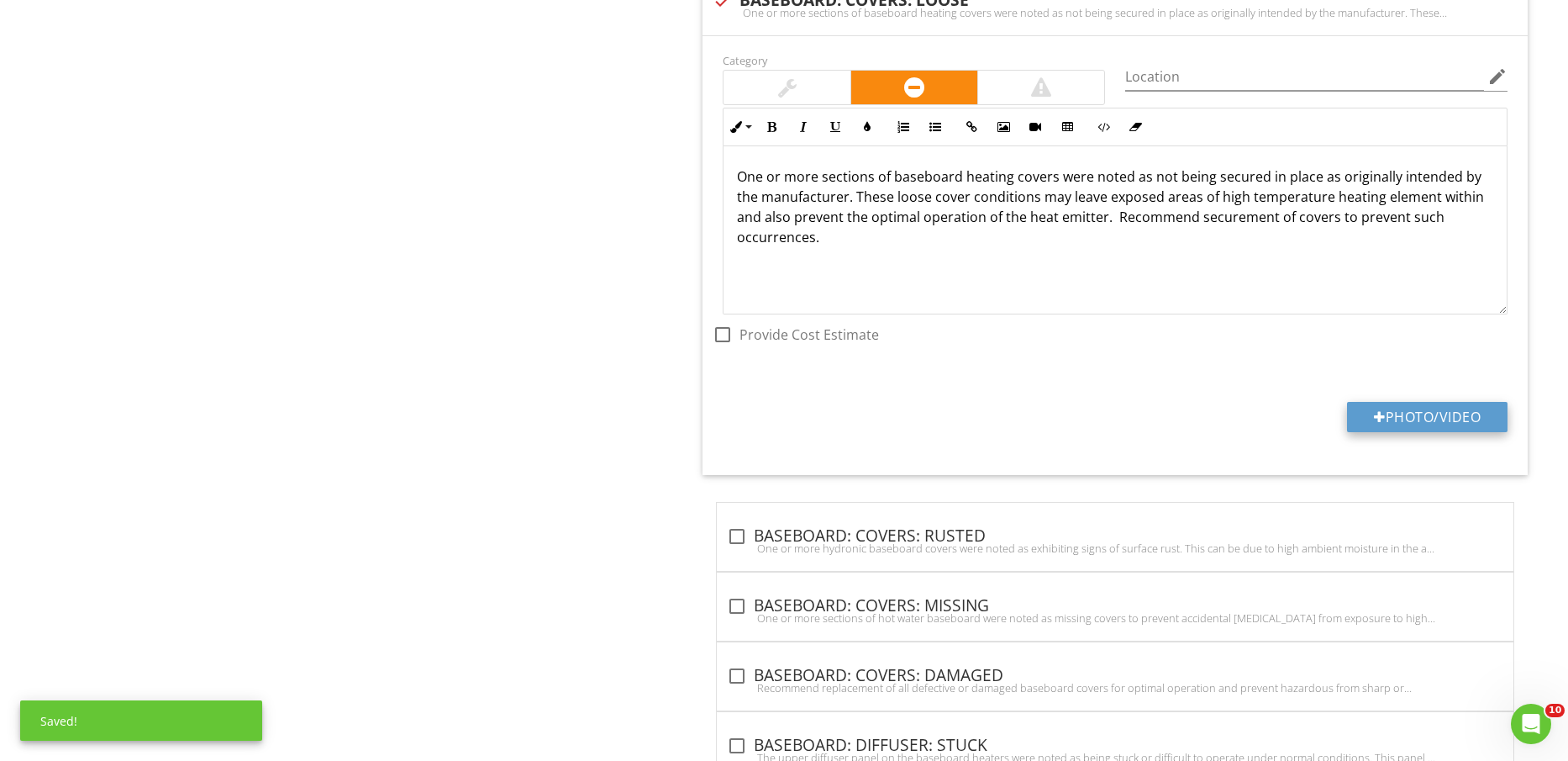
click at [1431, 411] on button "Photo/Video" at bounding box center [1428, 416] width 161 height 30
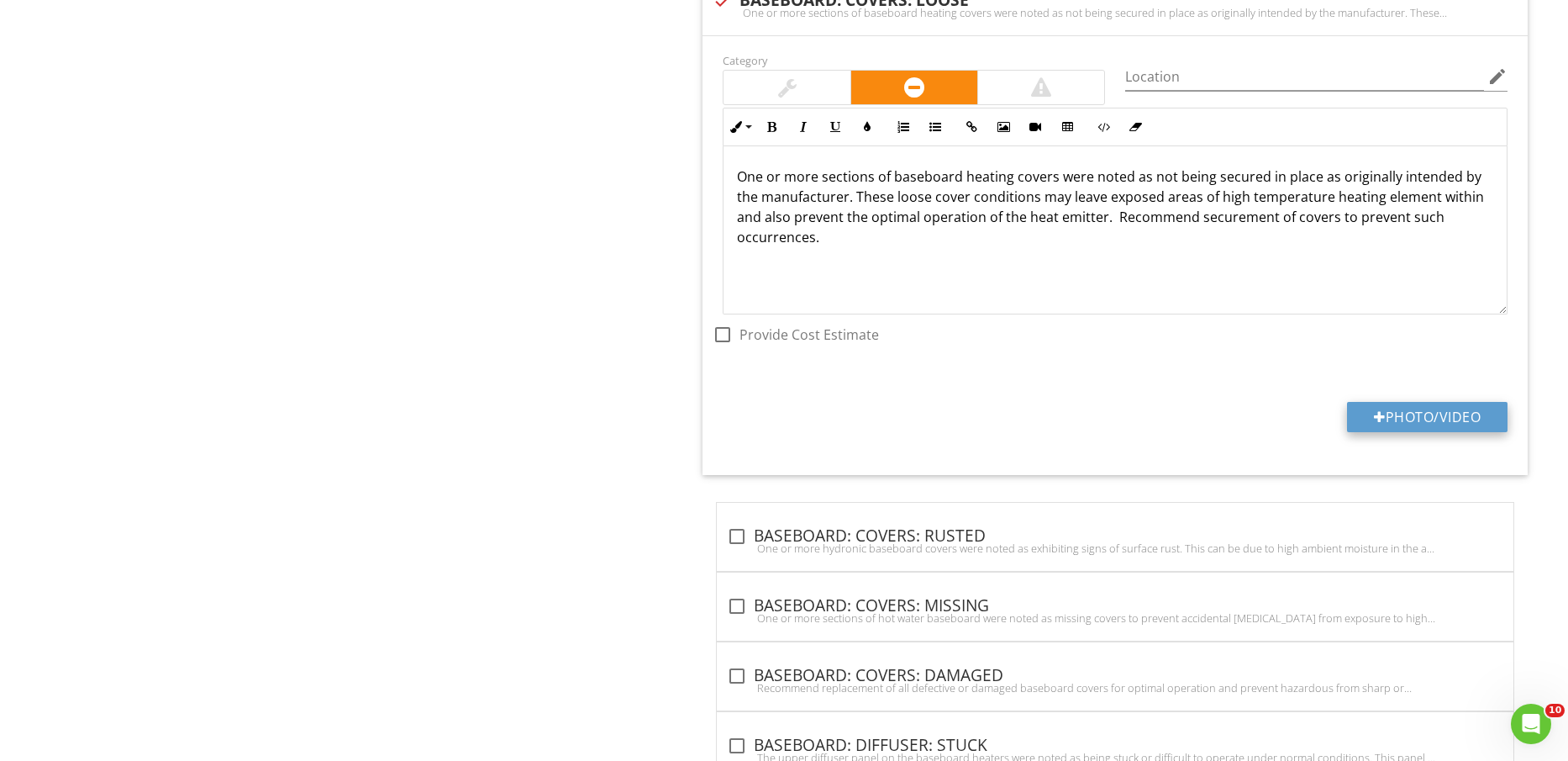
type input "C:\fakepath\IMG_2342.jpg"
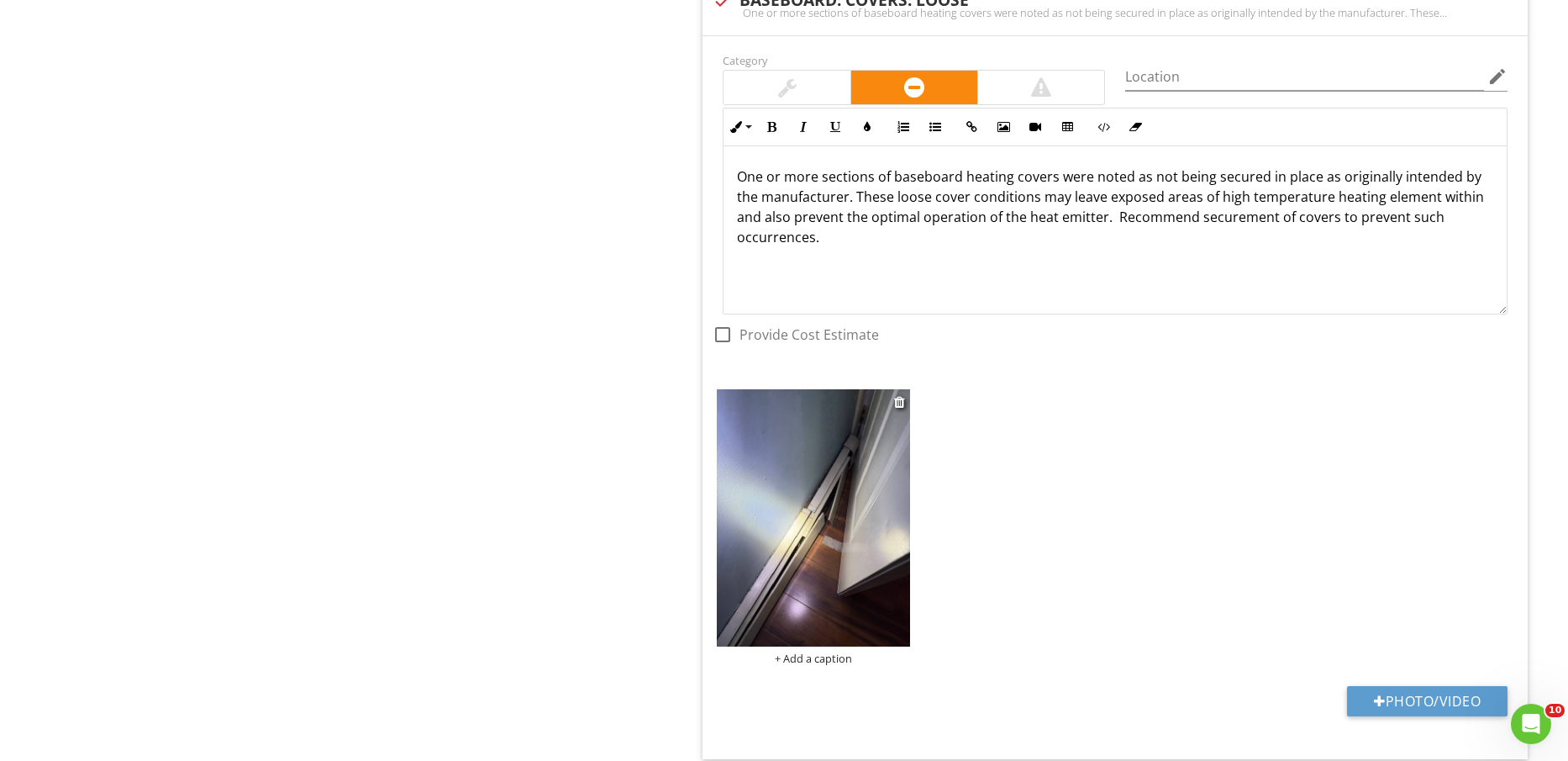
click at [877, 549] on img at bounding box center [813, 517] width 192 height 257
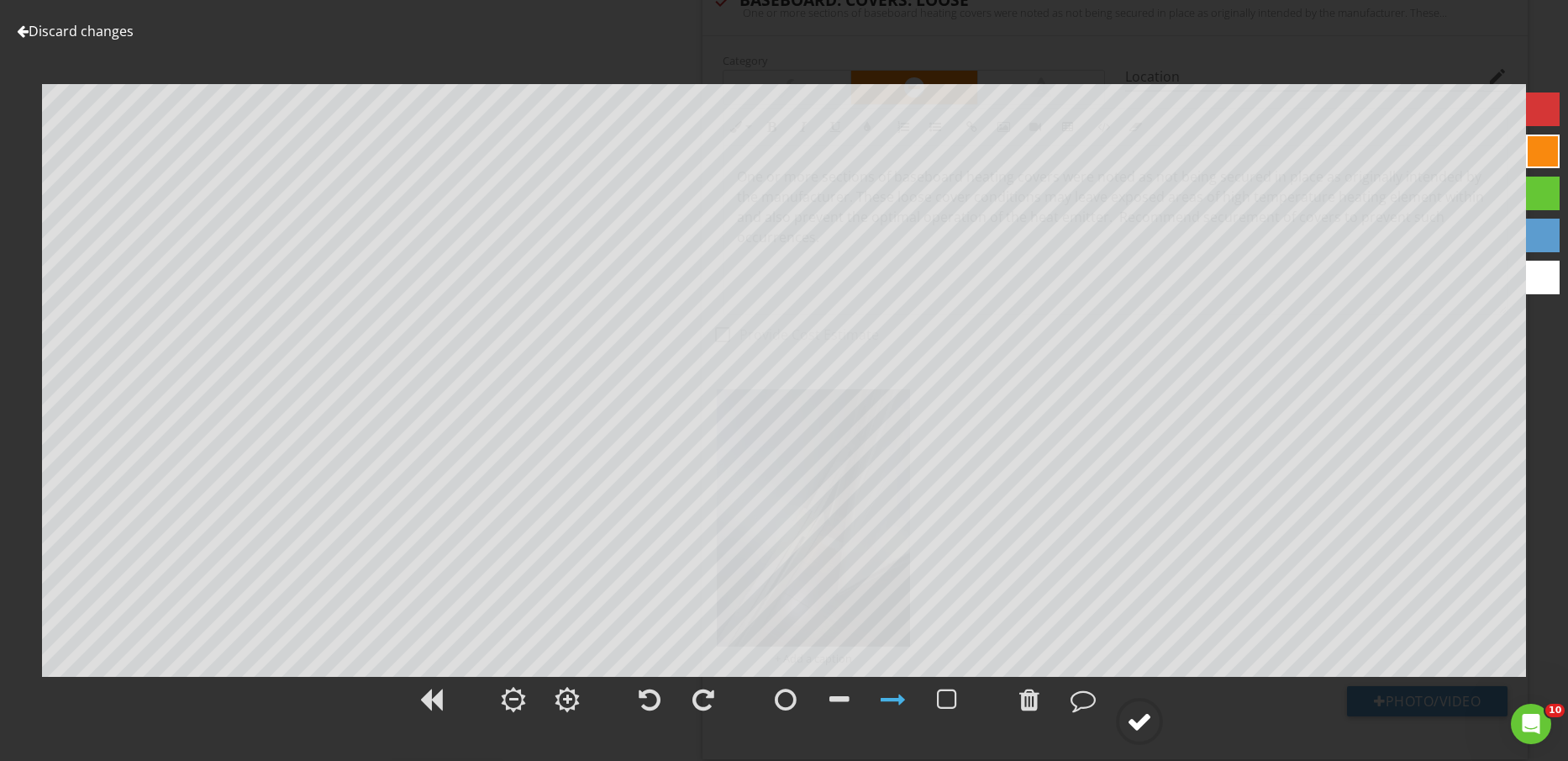
click at [1139, 732] on div at bounding box center [1140, 722] width 26 height 26
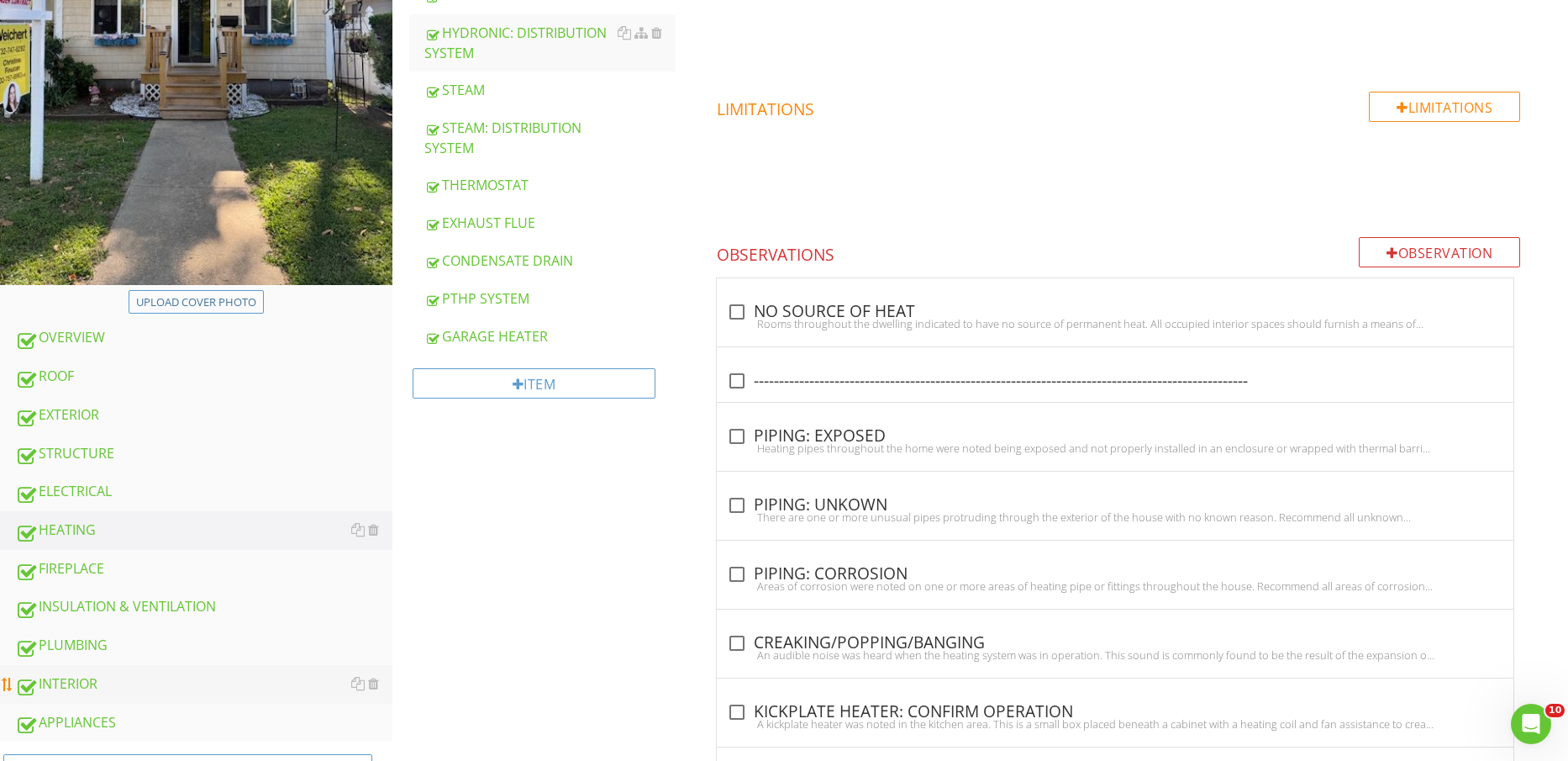
scroll to position [631, 0]
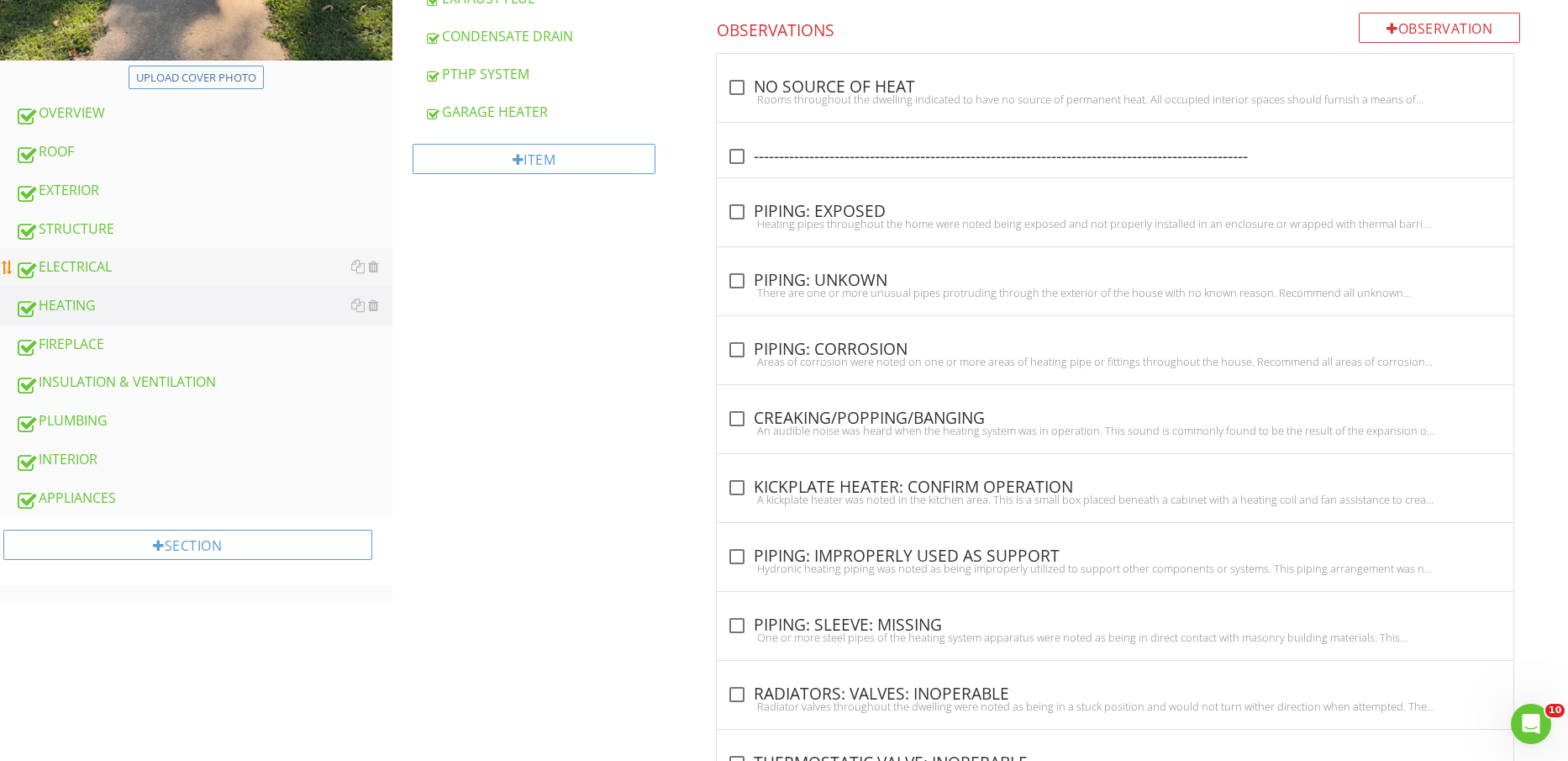
click at [135, 260] on div "ELECTRICAL" at bounding box center [204, 268] width 378 height 22
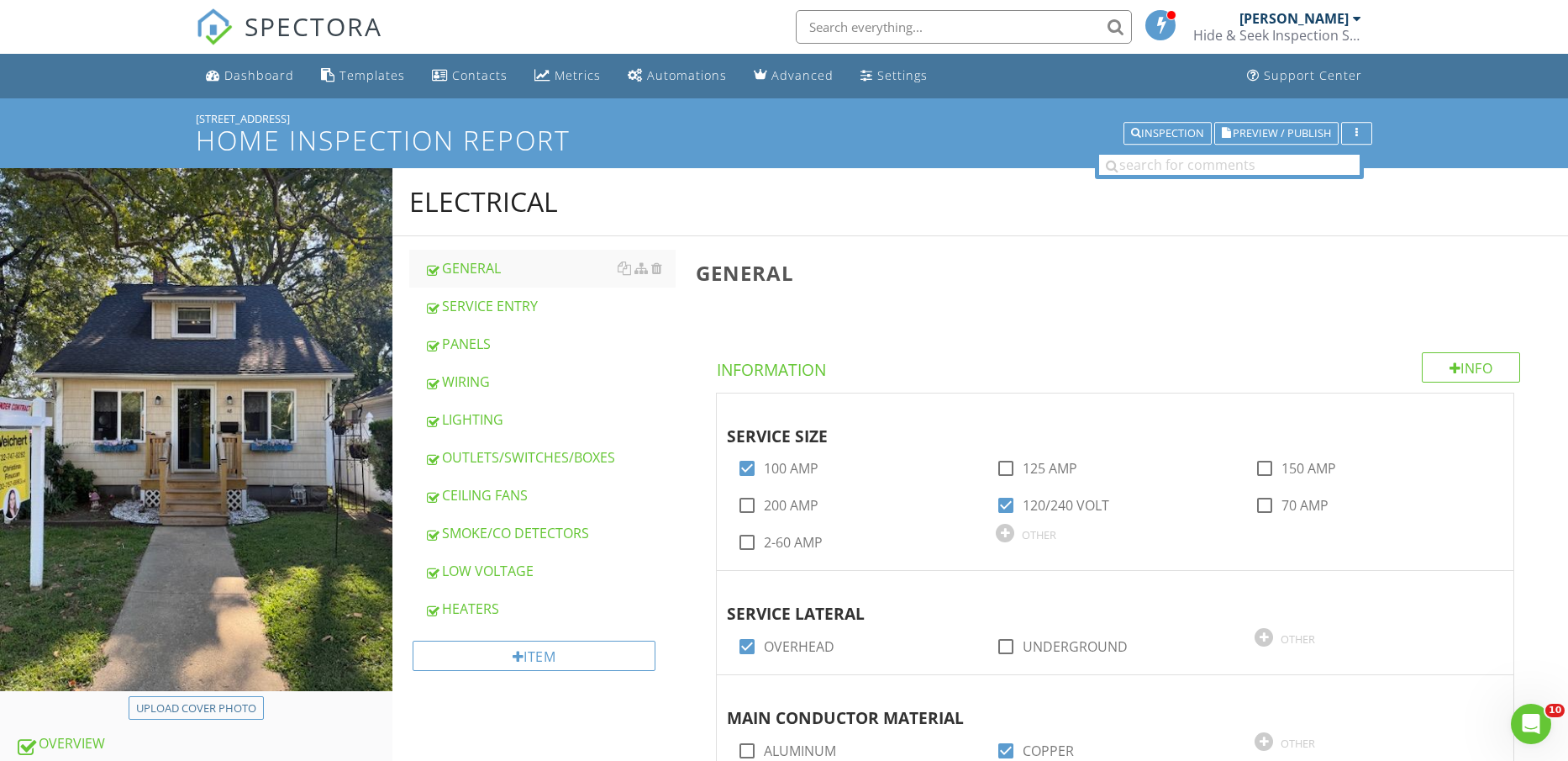
drag, startPoint x: 508, startPoint y: 334, endPoint x: 1583, endPoint y: 182, distance: 1085.7
click at [509, 334] on div "PANELS" at bounding box center [550, 345] width 252 height 21
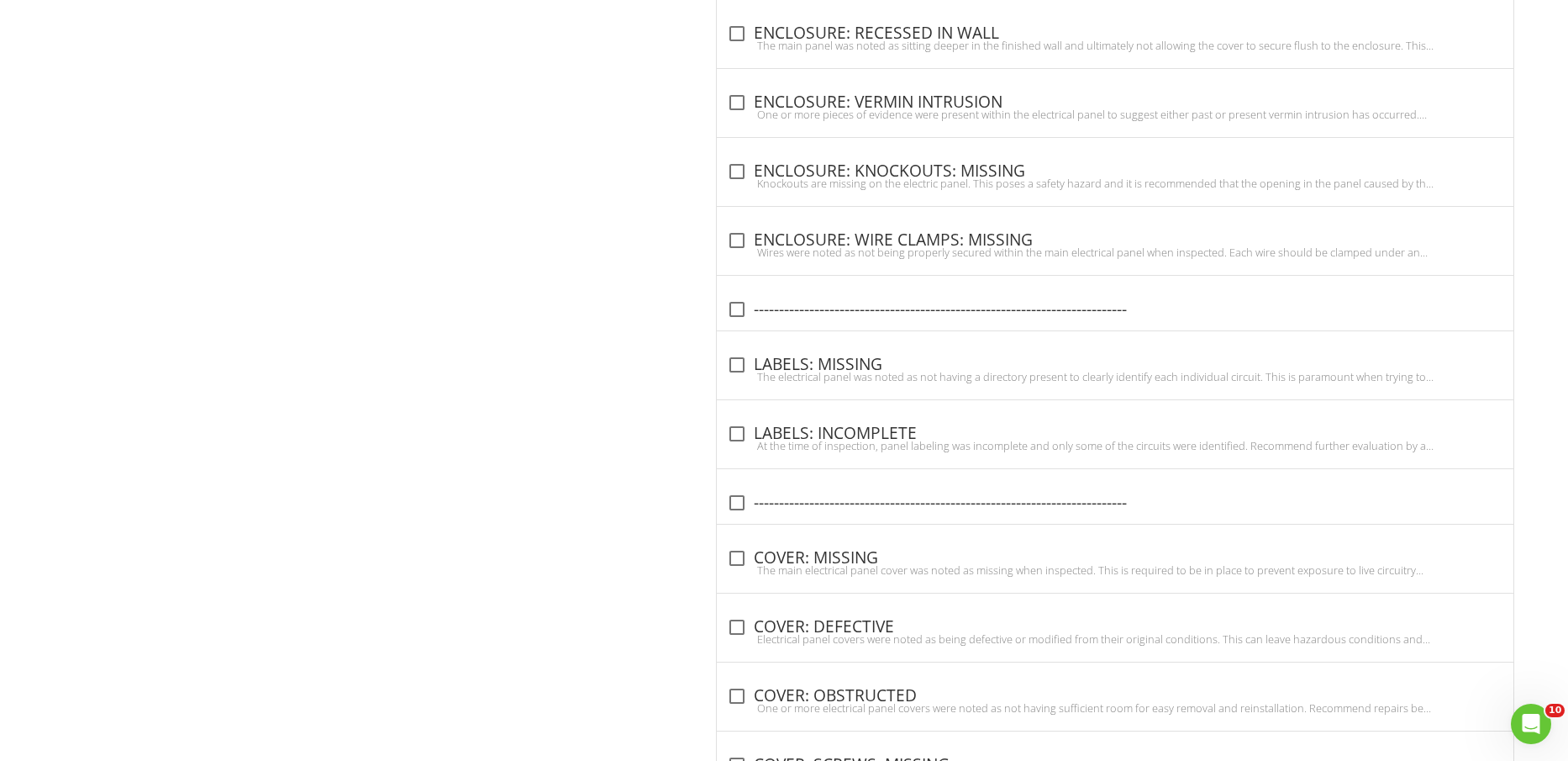
scroll to position [2681, 0]
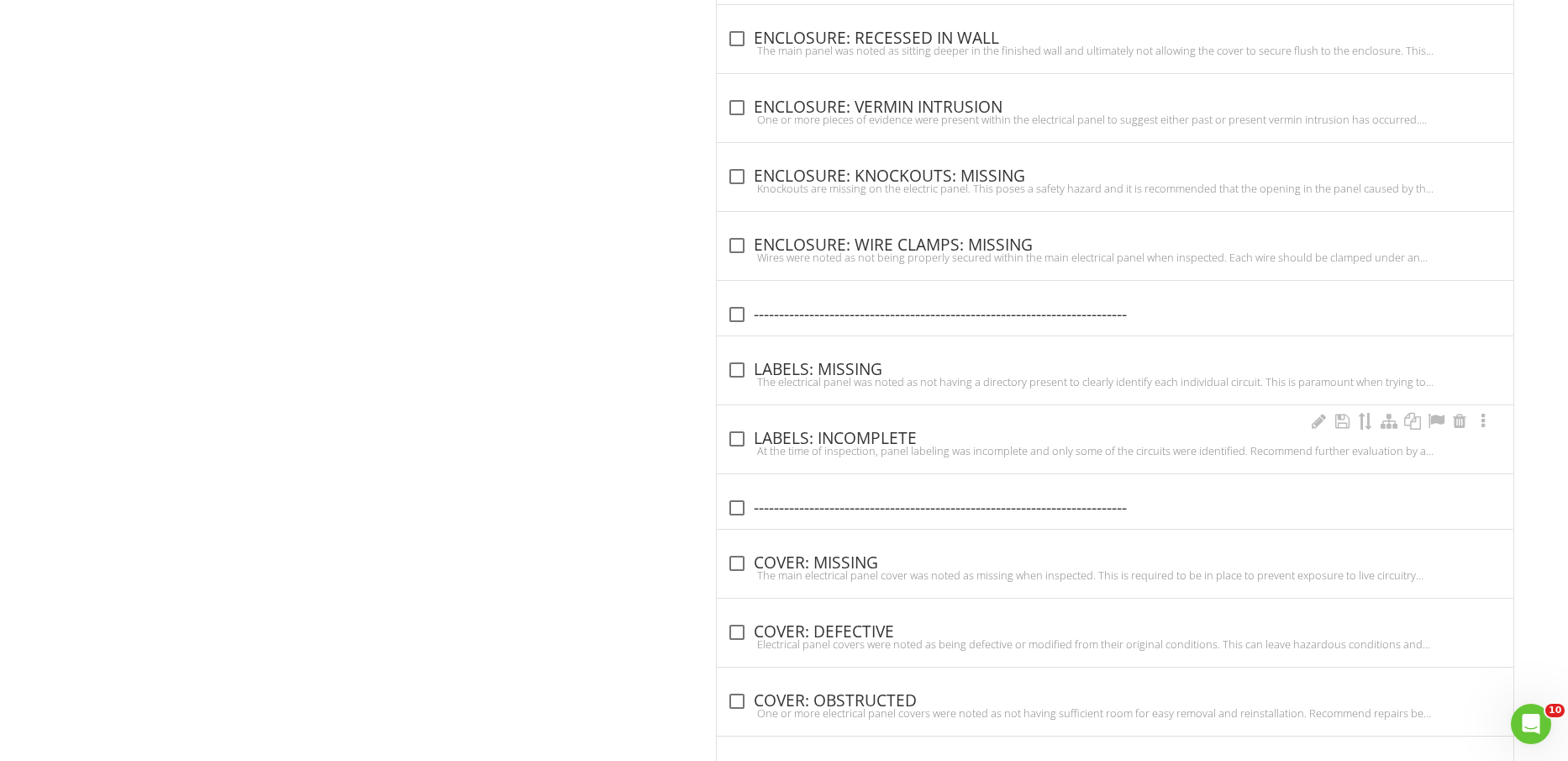
click at [846, 430] on div "check_box_outline_blank LABELS: INCOMPLETE" at bounding box center [1115, 439] width 777 height 21
checkbox input "true"
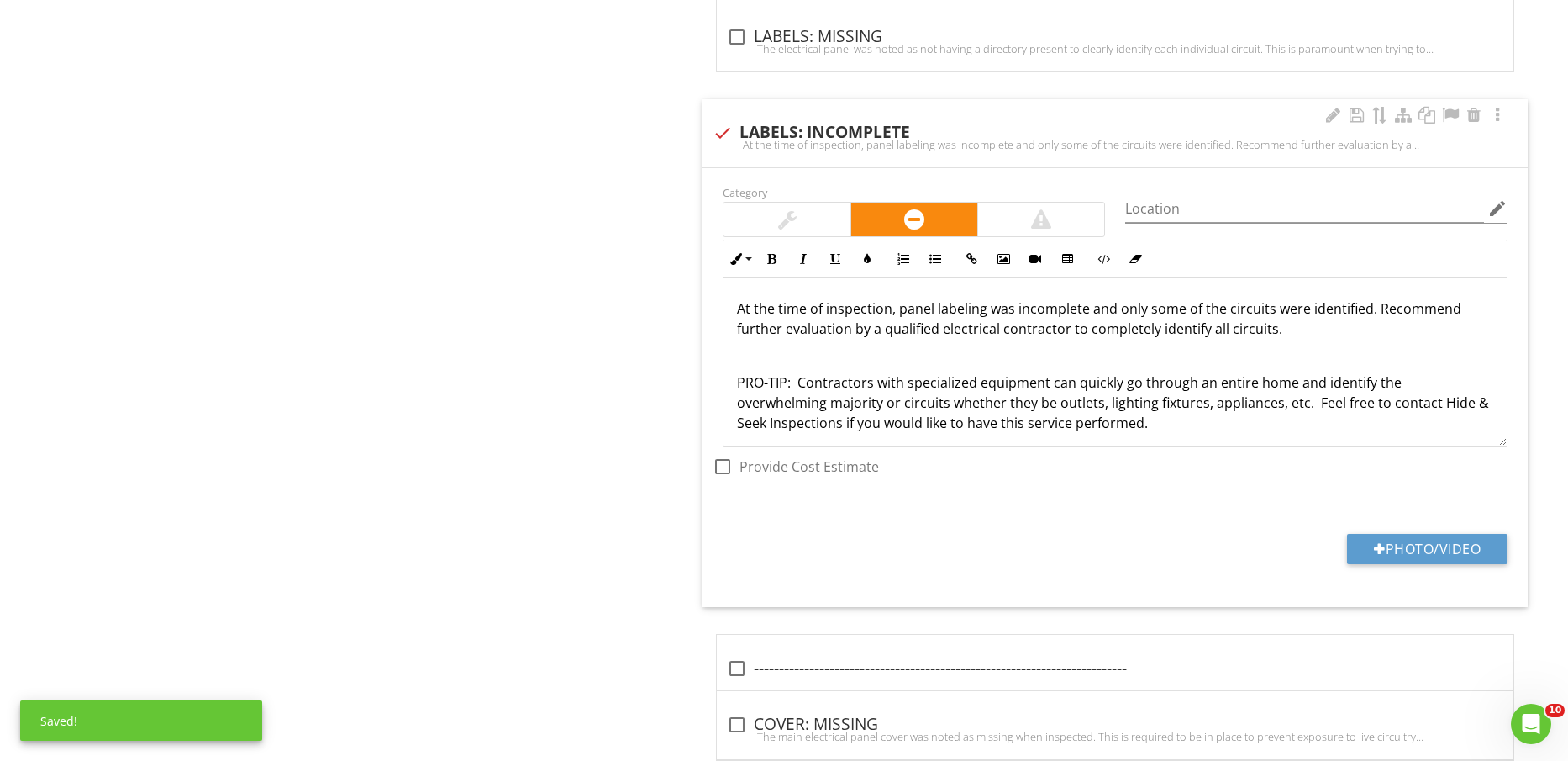
scroll to position [3101, 0]
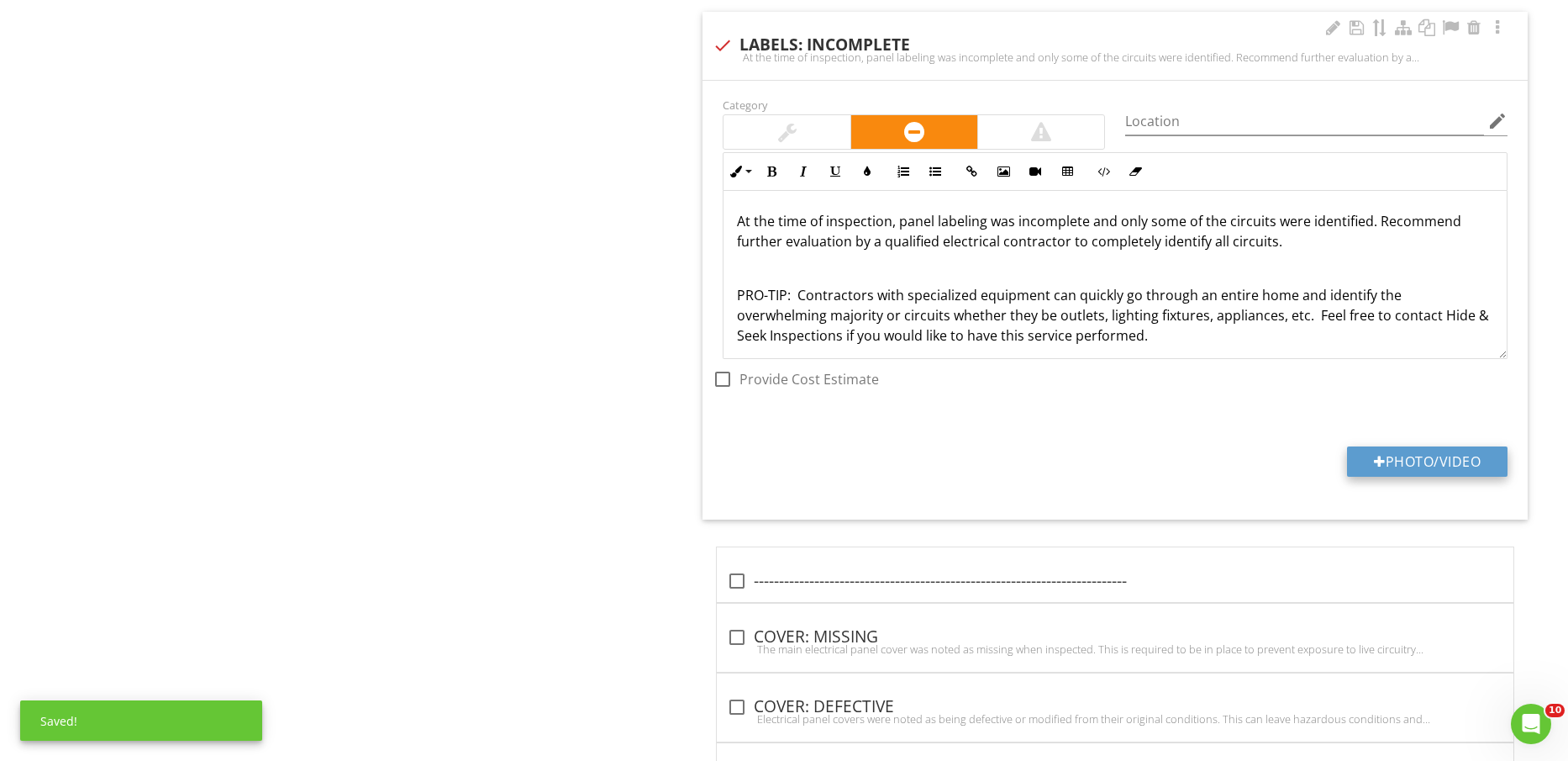
click at [1427, 455] on button "Photo/Video" at bounding box center [1428, 461] width 161 height 30
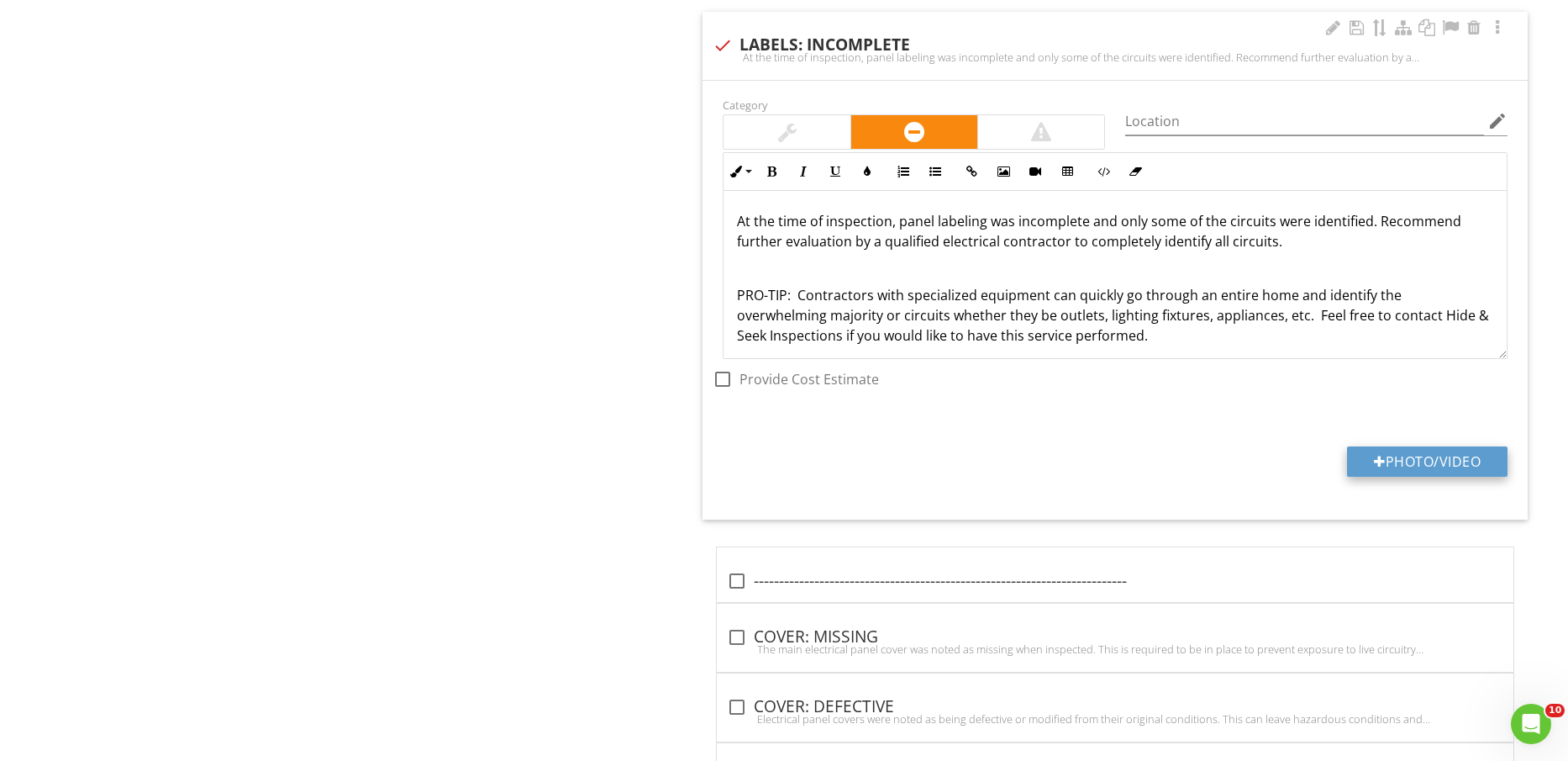
type input "C:\fakepath\IMG_2344.jpg"
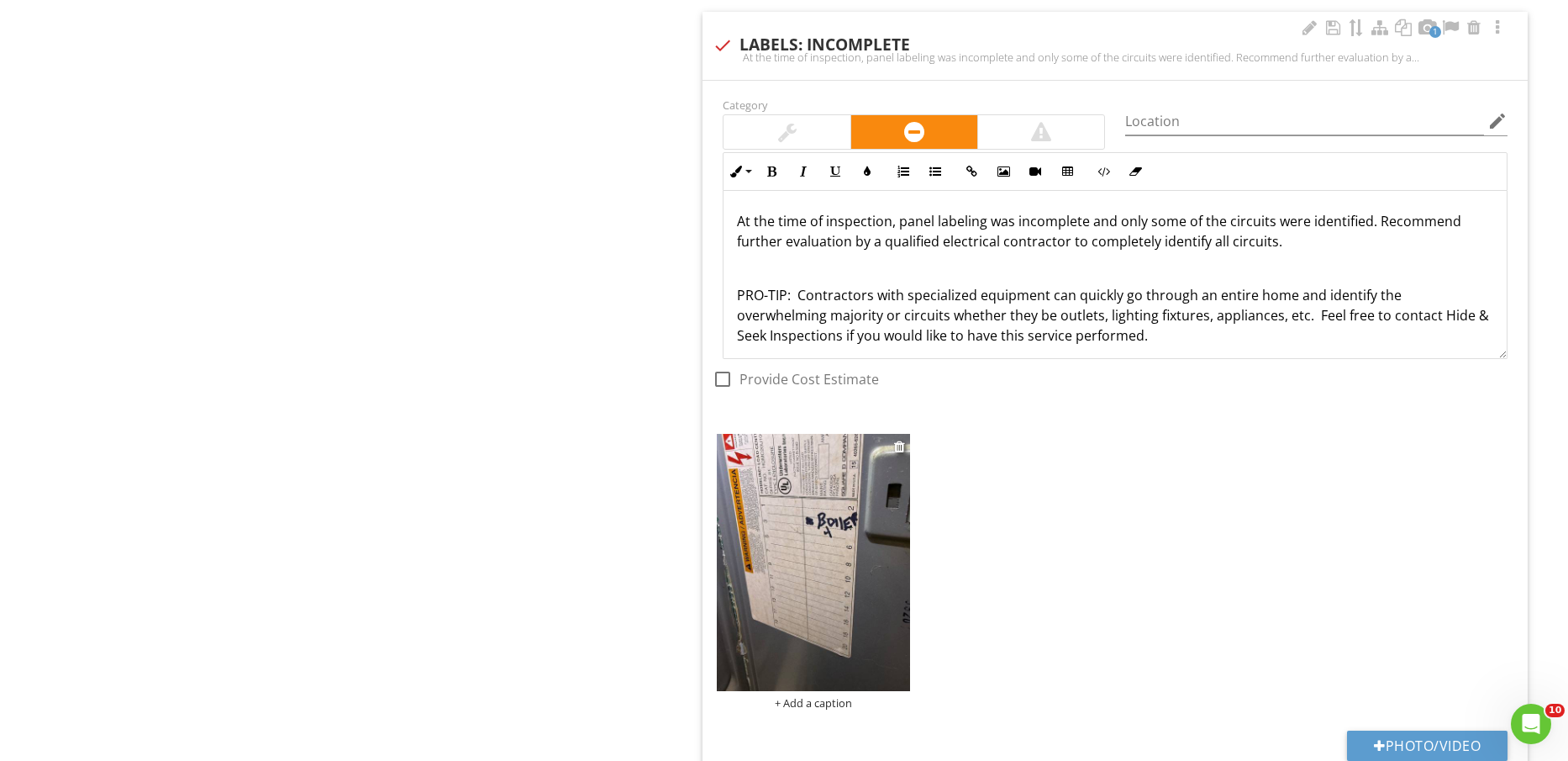
click at [838, 568] on img at bounding box center [813, 563] width 192 height 257
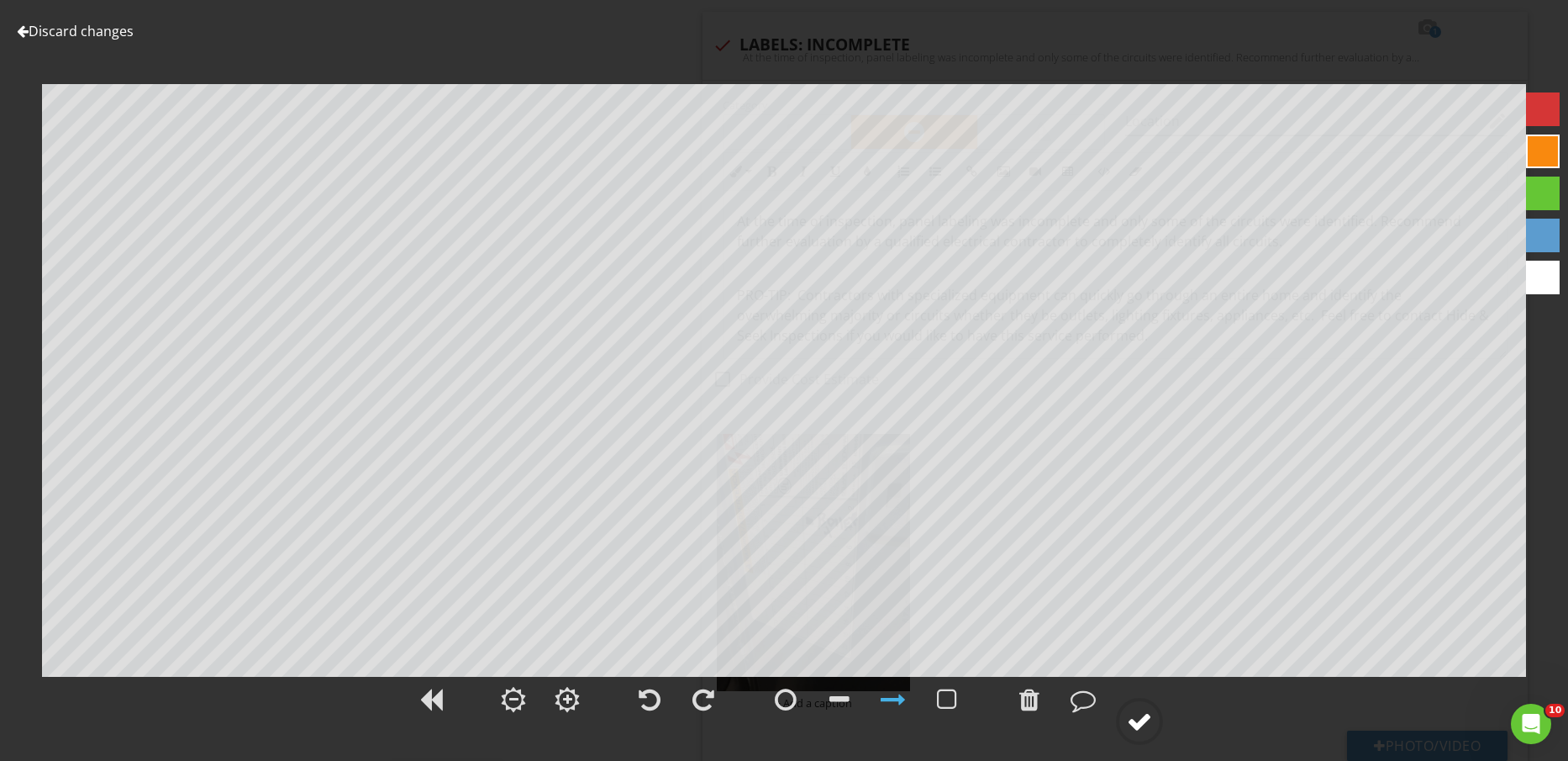
click at [1145, 729] on div at bounding box center [1140, 722] width 26 height 26
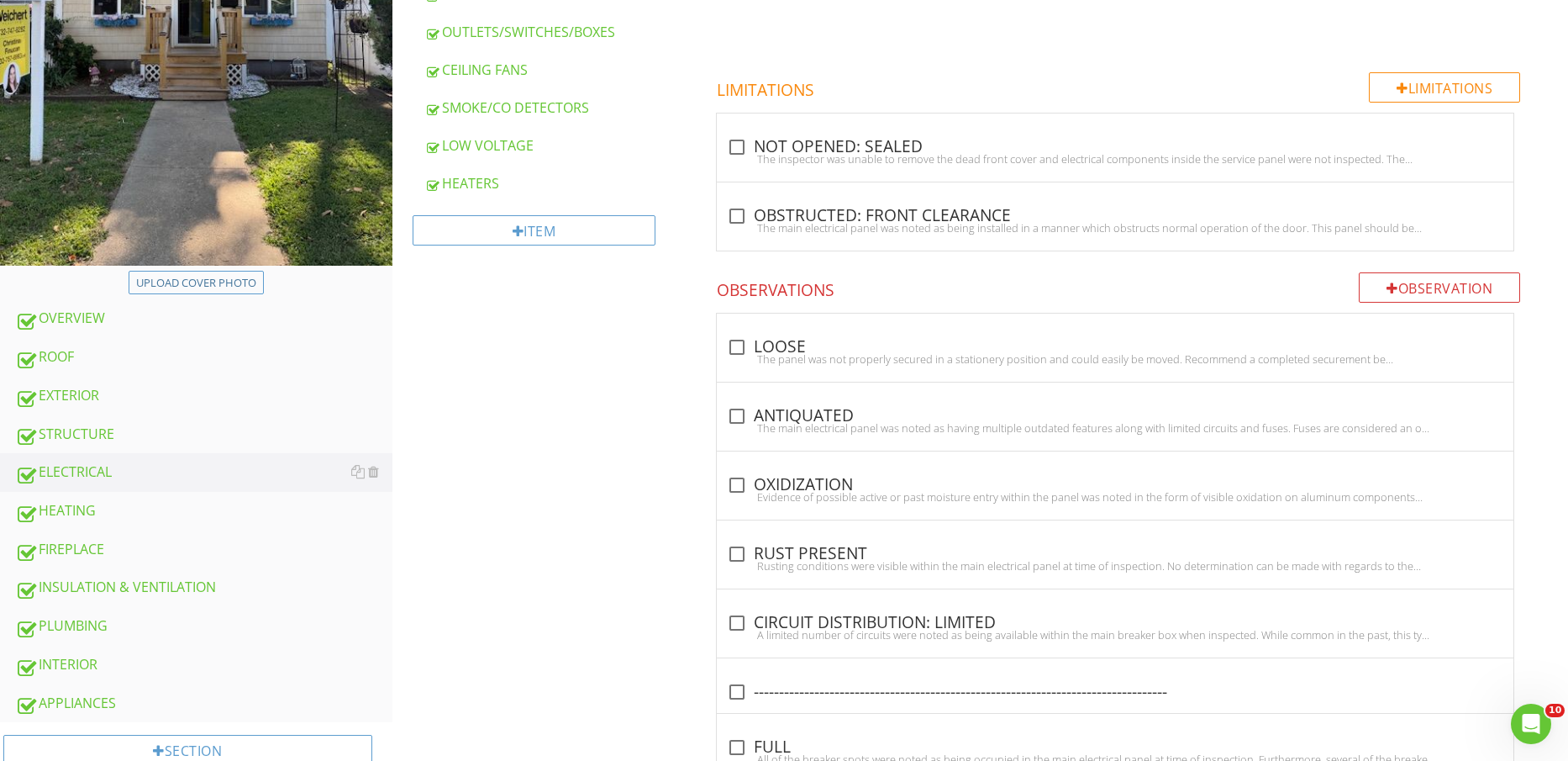
scroll to position [210, 0]
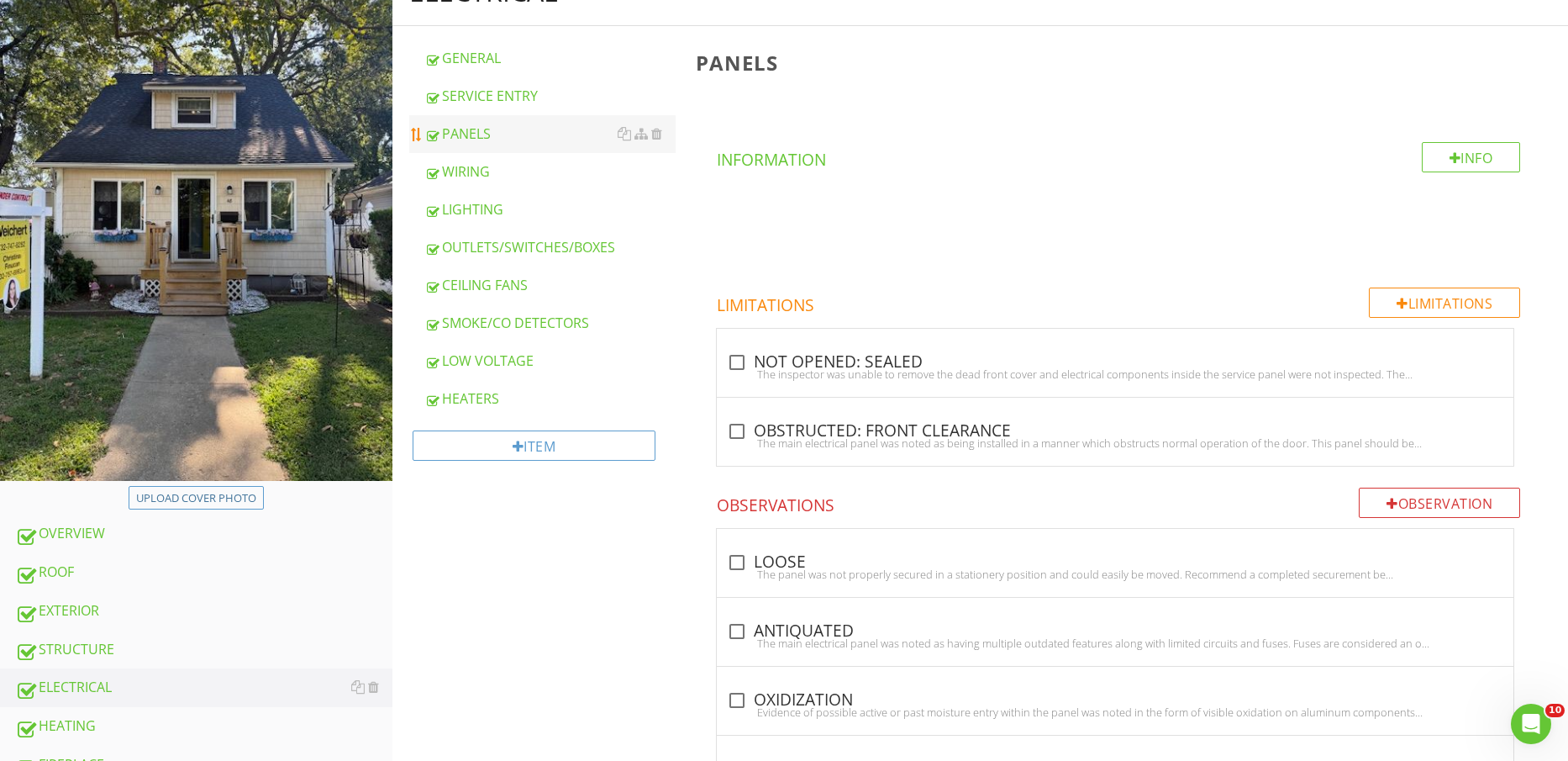
click at [496, 134] on div "PANELS" at bounding box center [550, 134] width 252 height 21
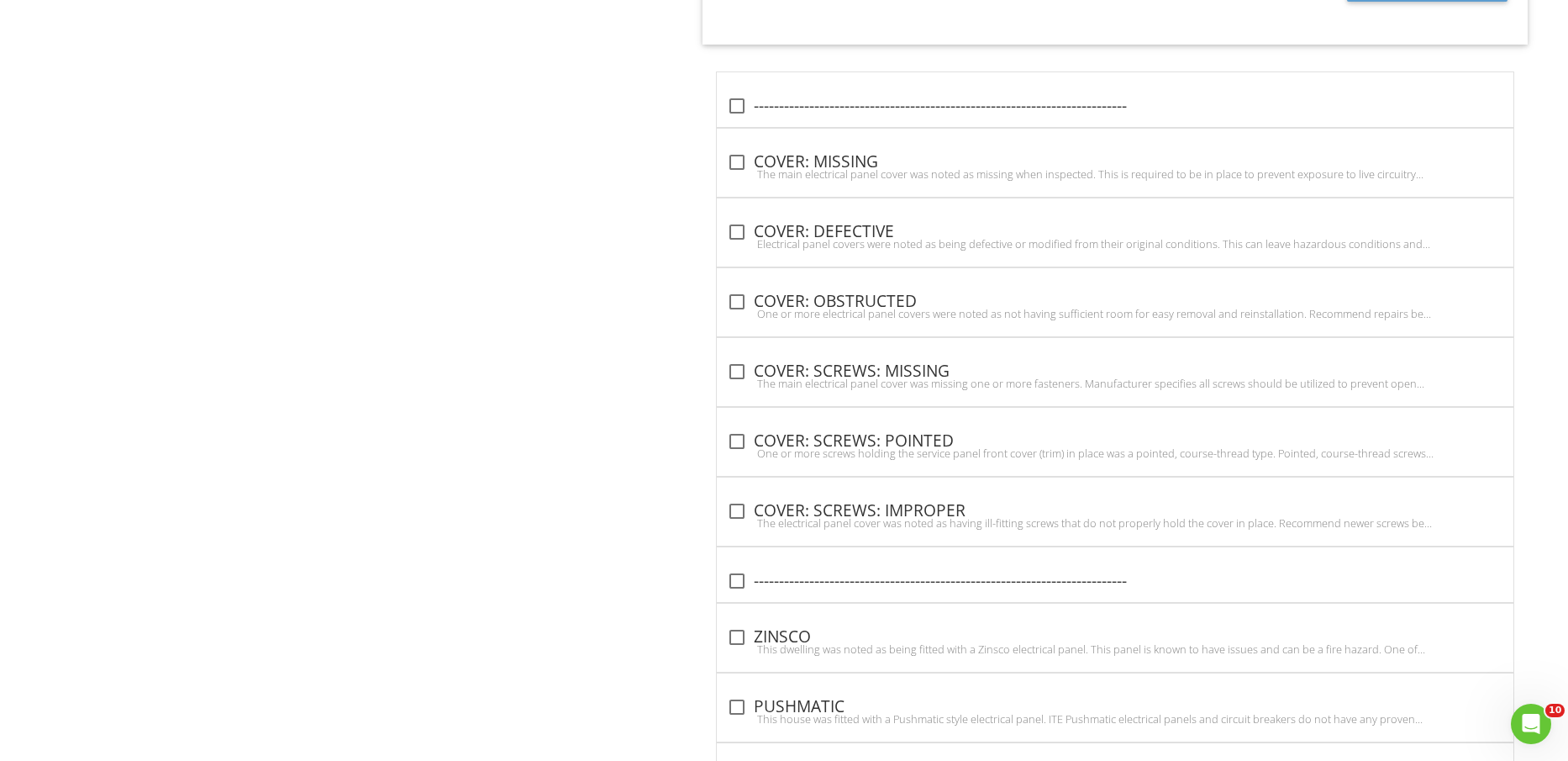
scroll to position [3880, 0]
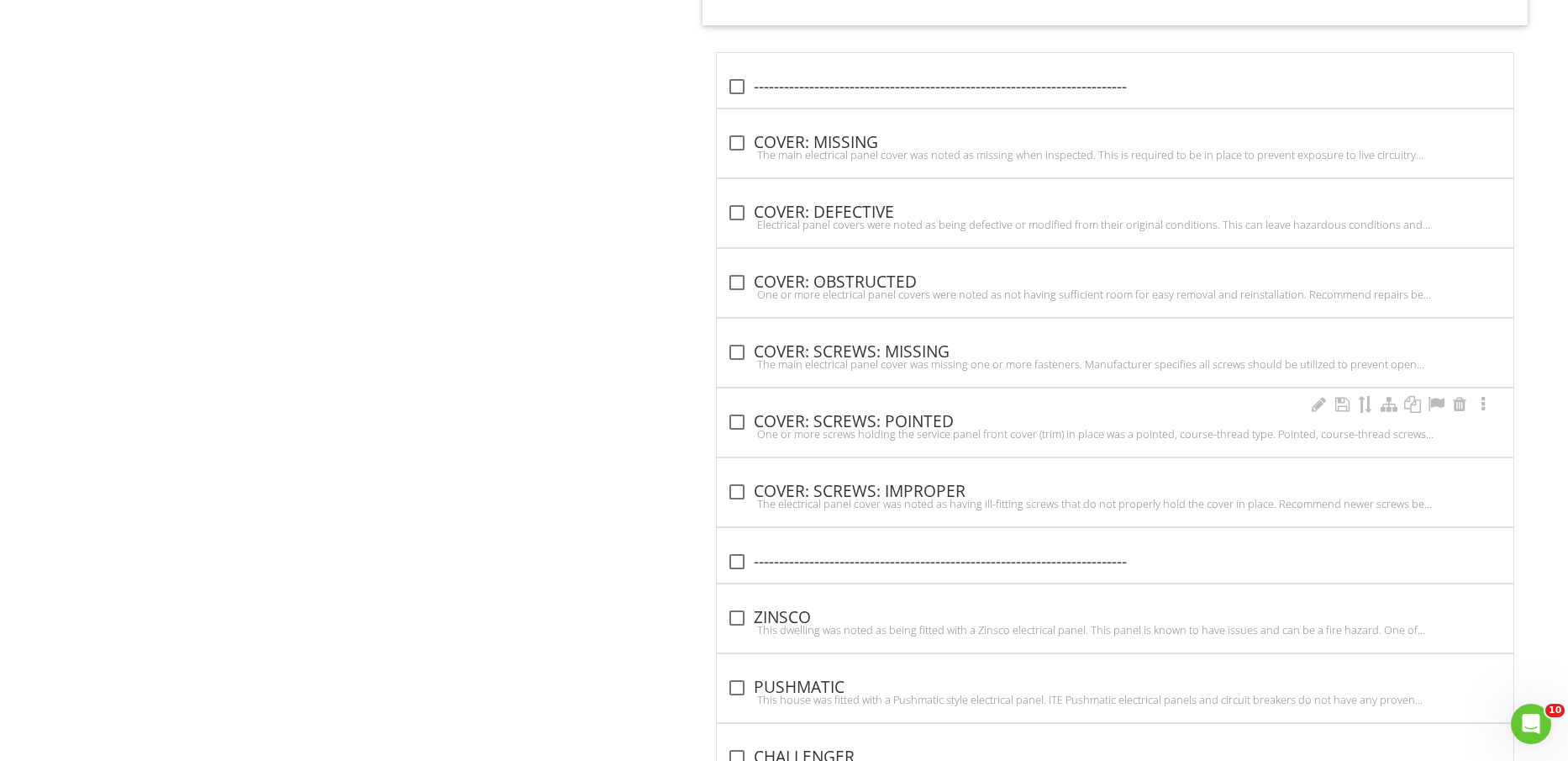
click at [908, 418] on div "check_box_outline_blank COVER: SCREWS: POINTED" at bounding box center [1115, 422] width 777 height 21
checkbox input "true"
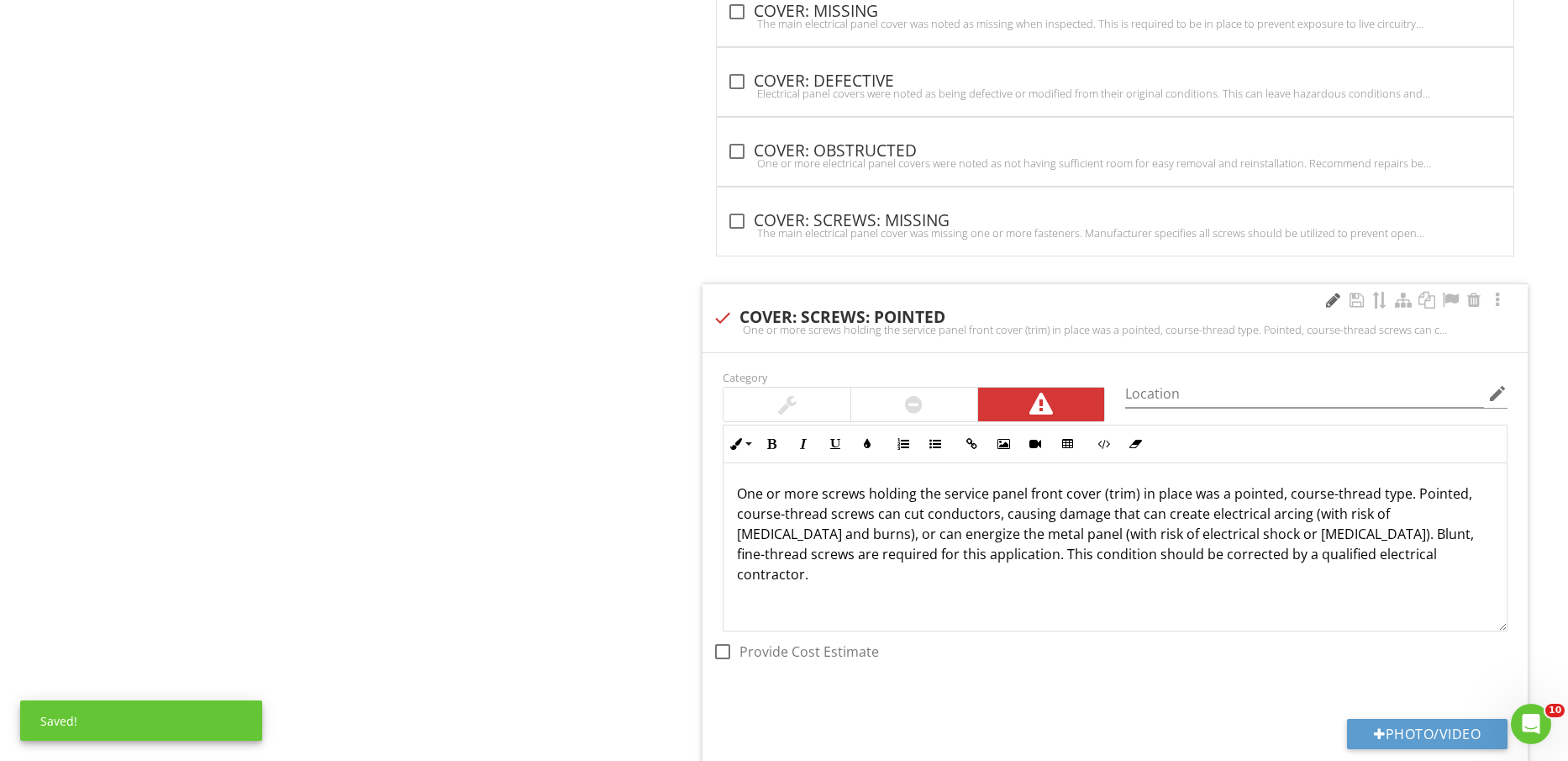
scroll to position [4300, 0]
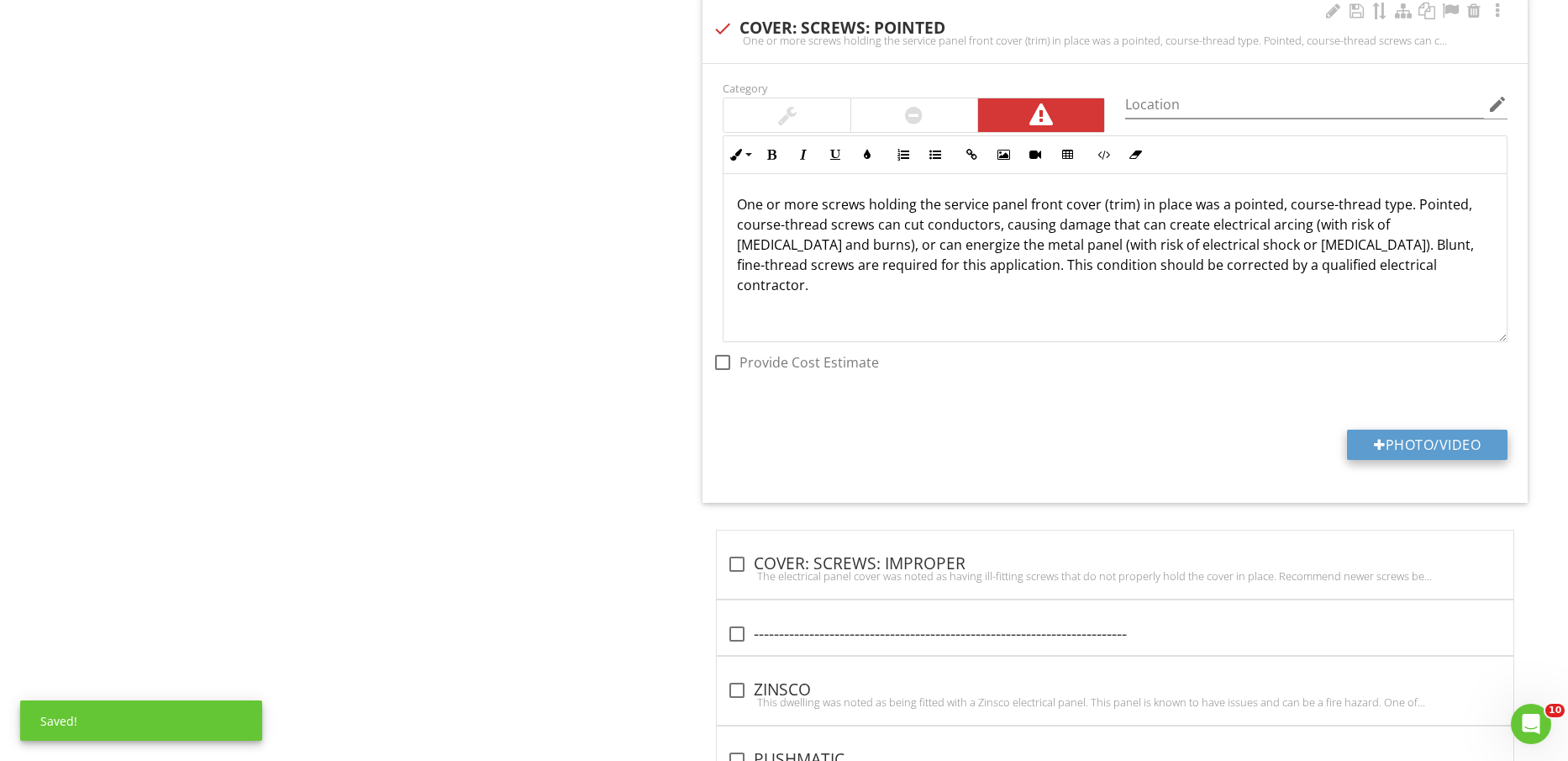
click at [1447, 442] on button "Photo/Video" at bounding box center [1428, 445] width 161 height 30
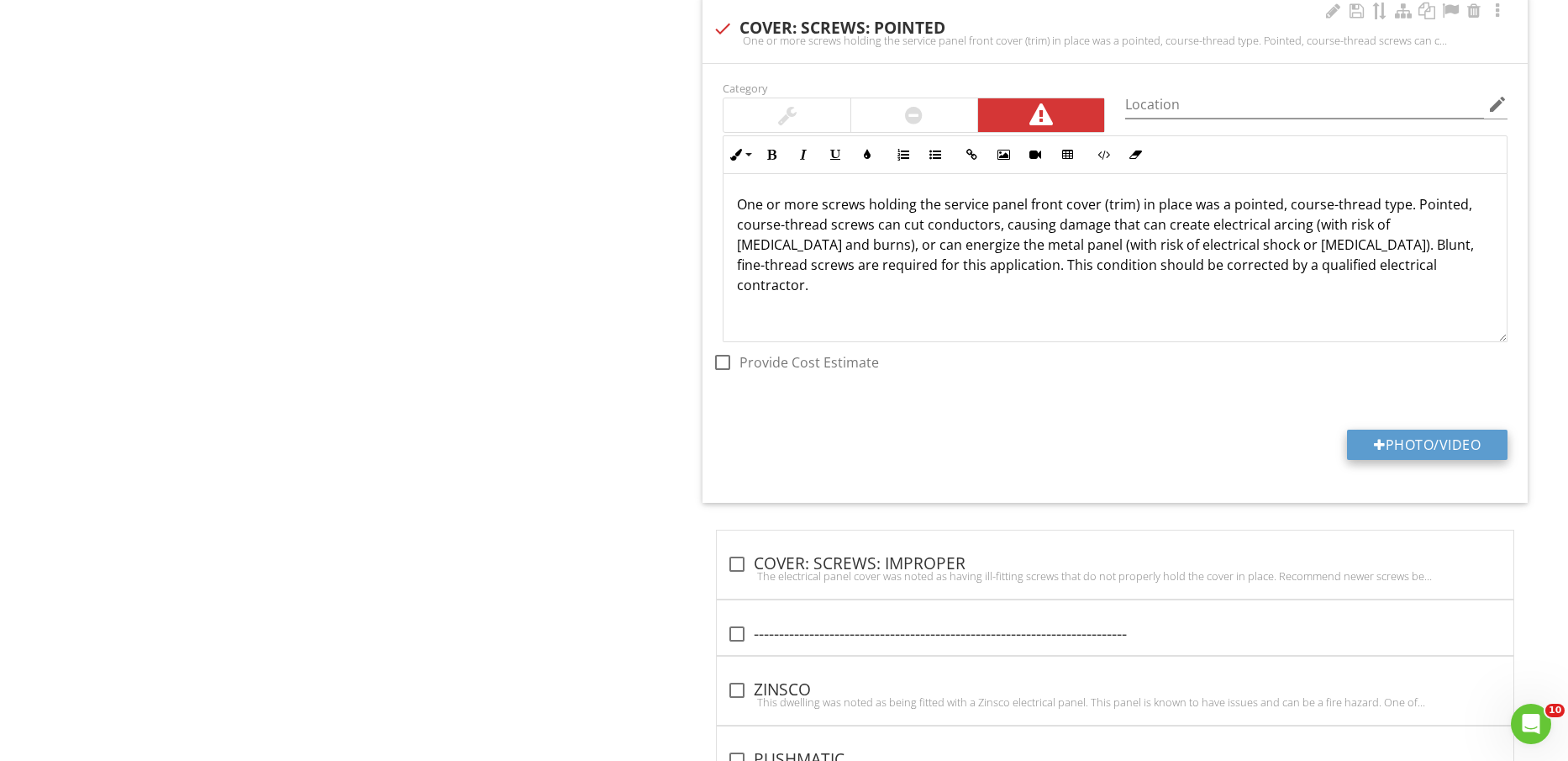
type input "C:\fakepath\IMG_2355.jpg"
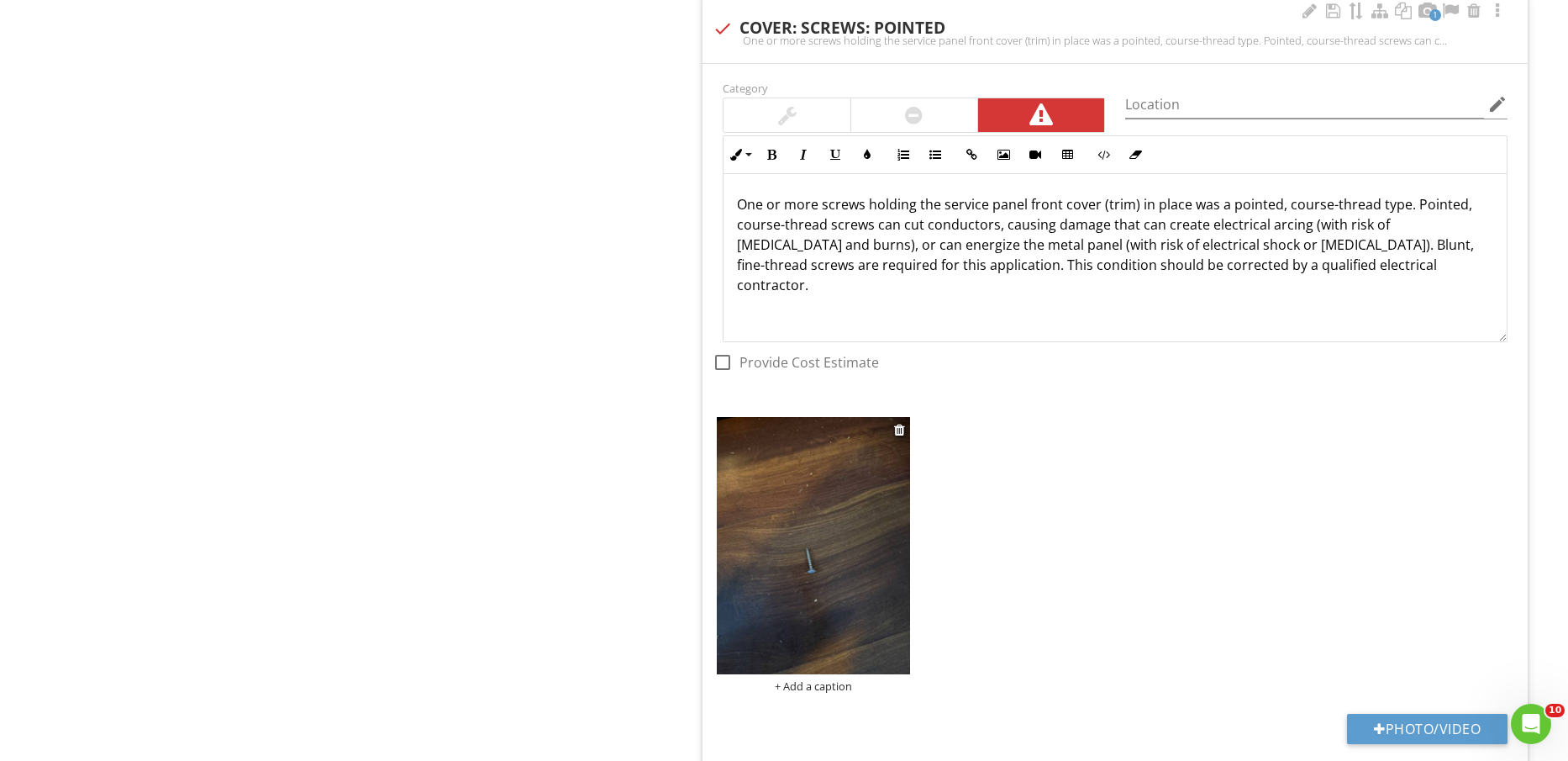
click at [867, 605] on img at bounding box center [813, 546] width 192 height 257
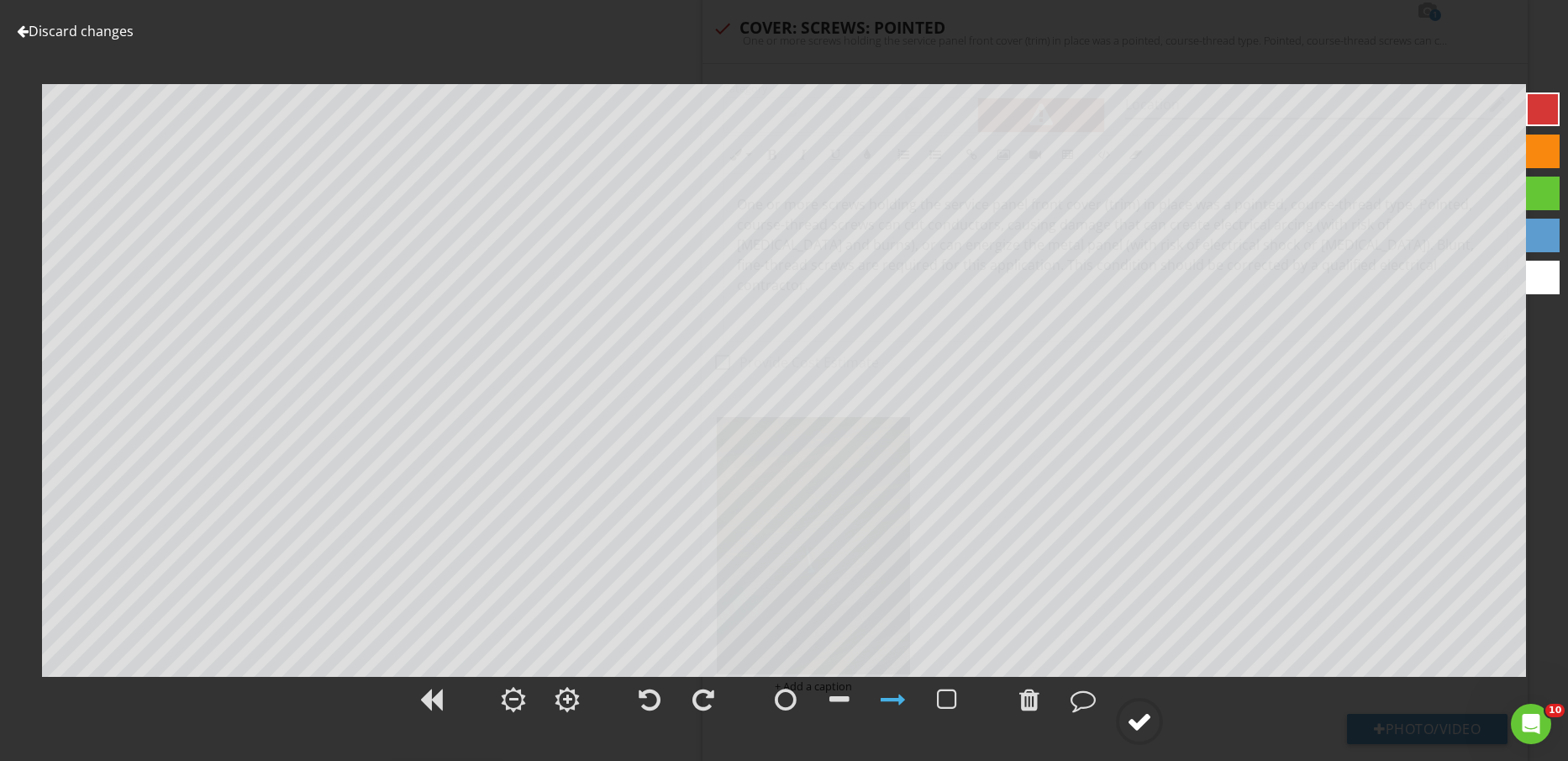
click at [1139, 723] on div at bounding box center [1140, 722] width 26 height 26
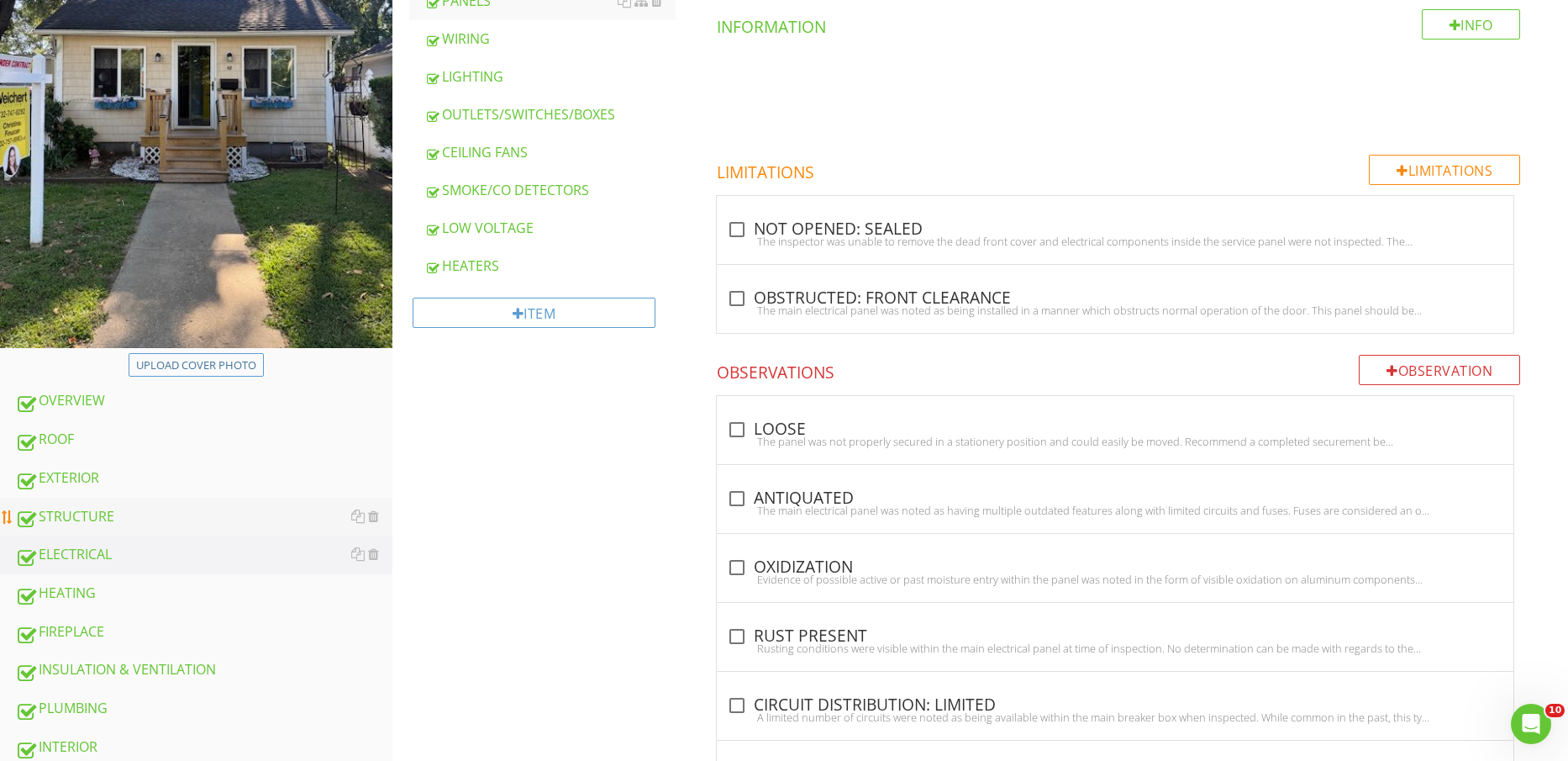
scroll to position [526, 0]
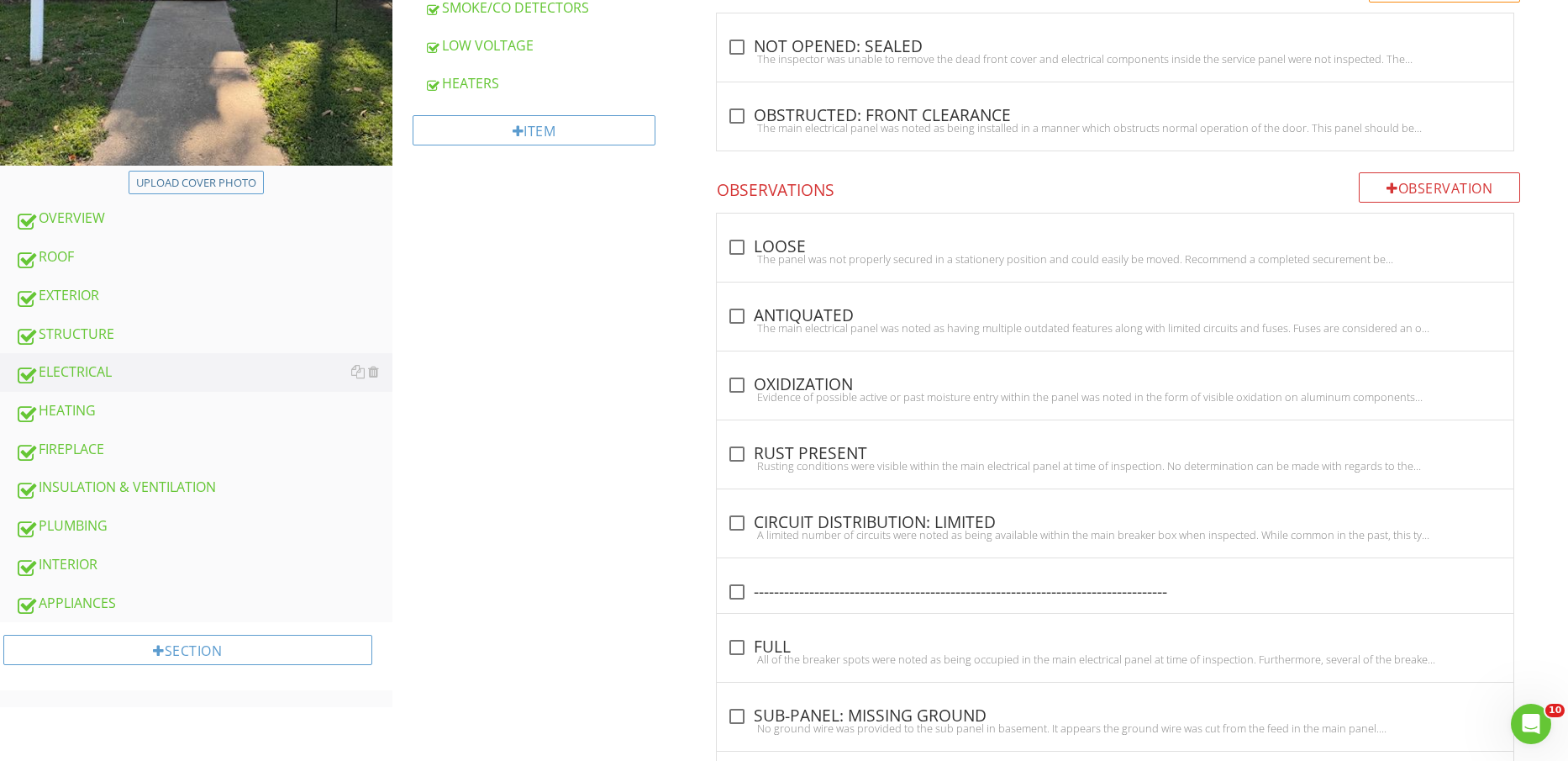
click at [133, 555] on div "INTERIOR" at bounding box center [204, 565] width 378 height 22
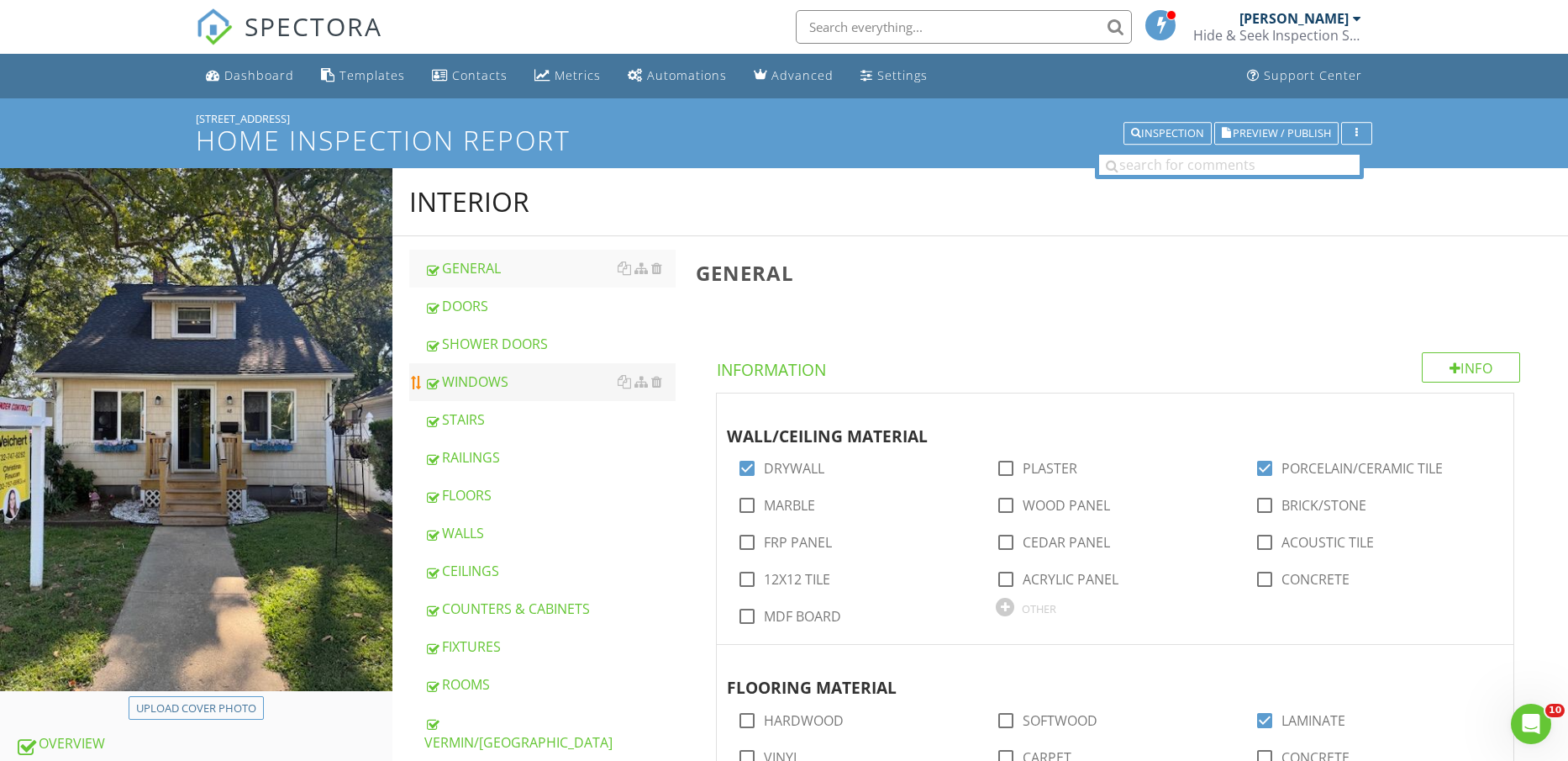
click at [520, 375] on div "WINDOWS" at bounding box center [550, 382] width 252 height 21
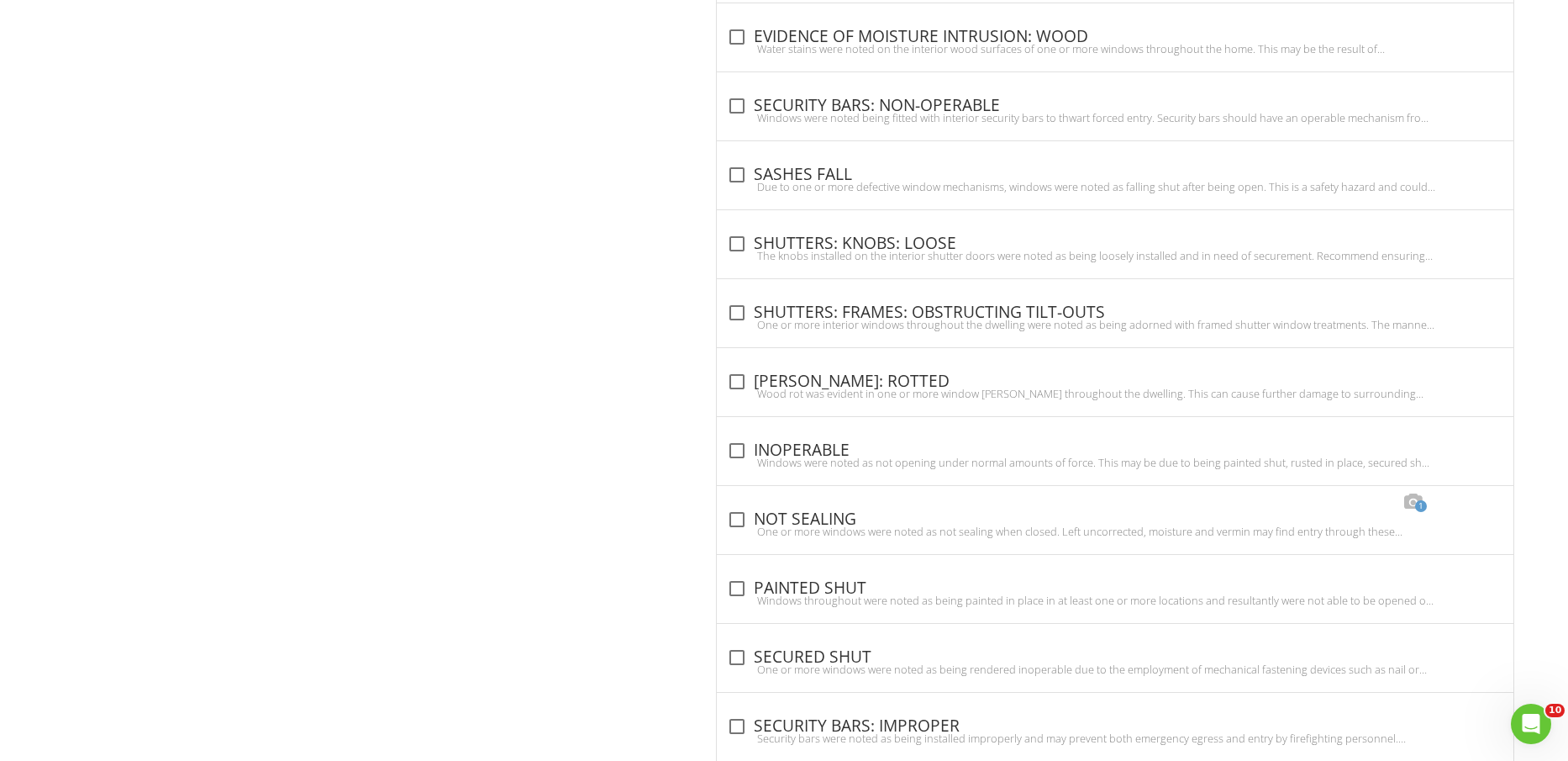
scroll to position [1820, 0]
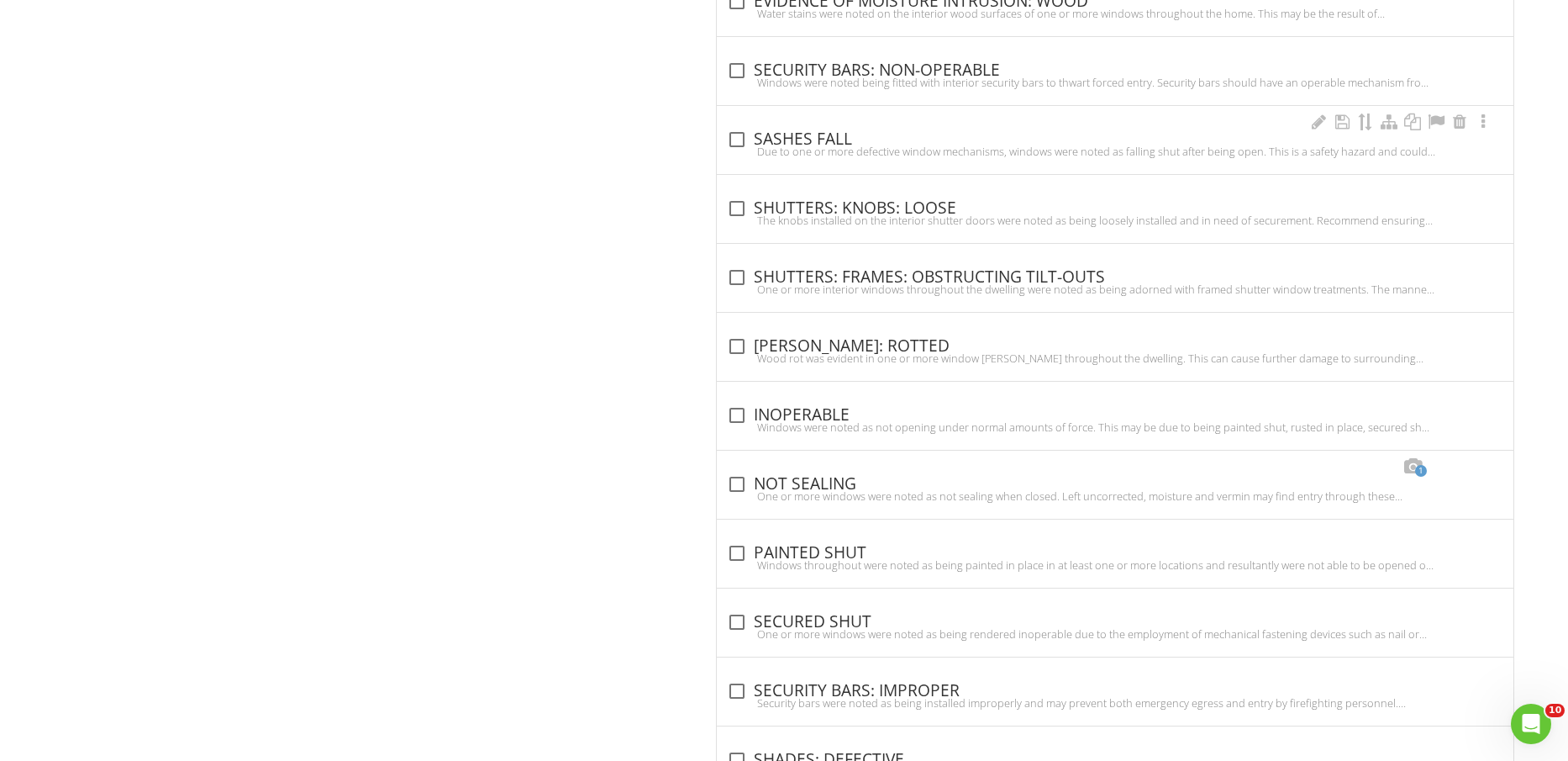
click at [742, 119] on div "check_box_outline_blank SASHES FALL Due to one or more defective window mechani…" at bounding box center [1115, 140] width 796 height 68
checkbox input "true"
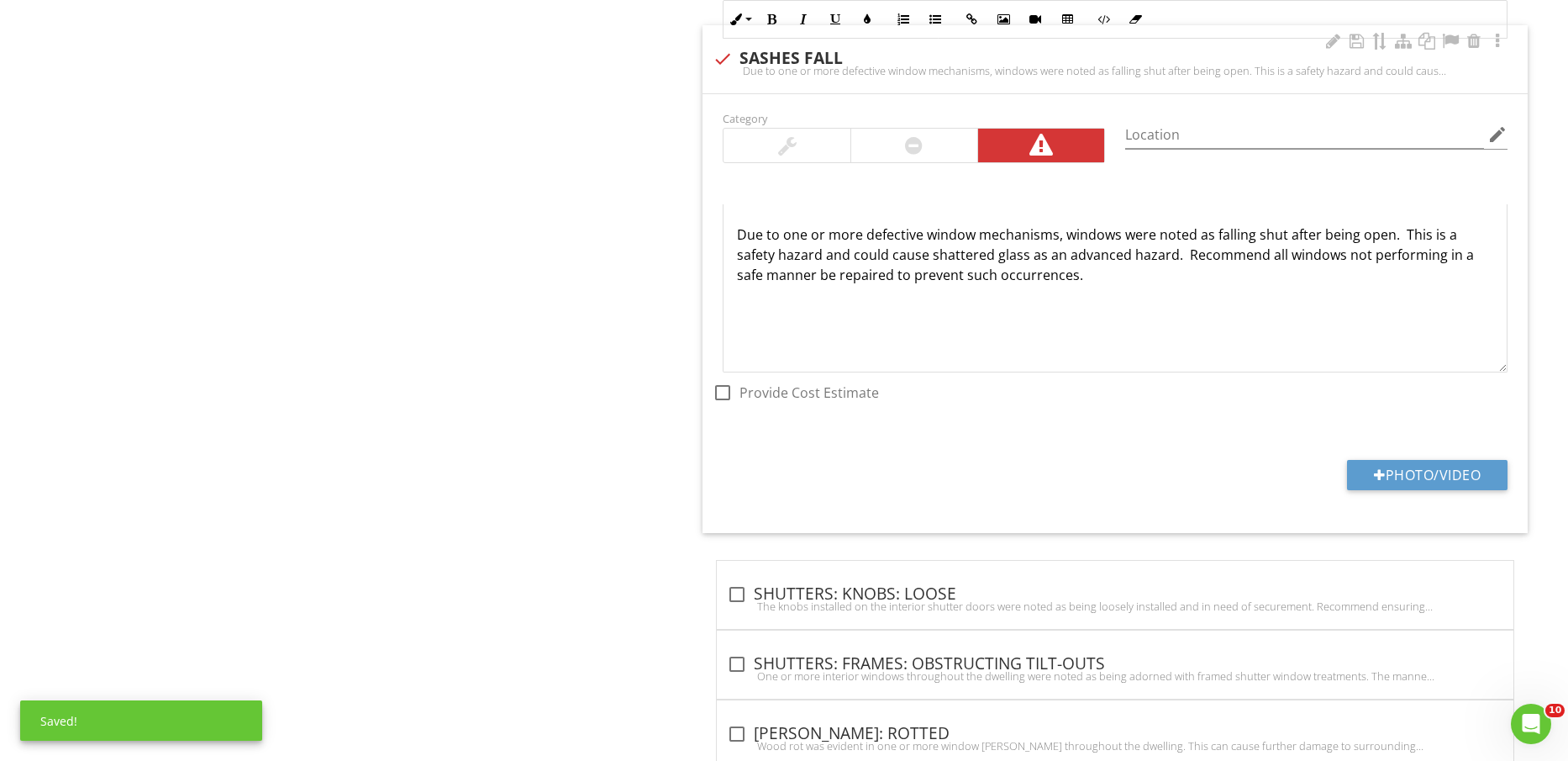
scroll to position [2135, 0]
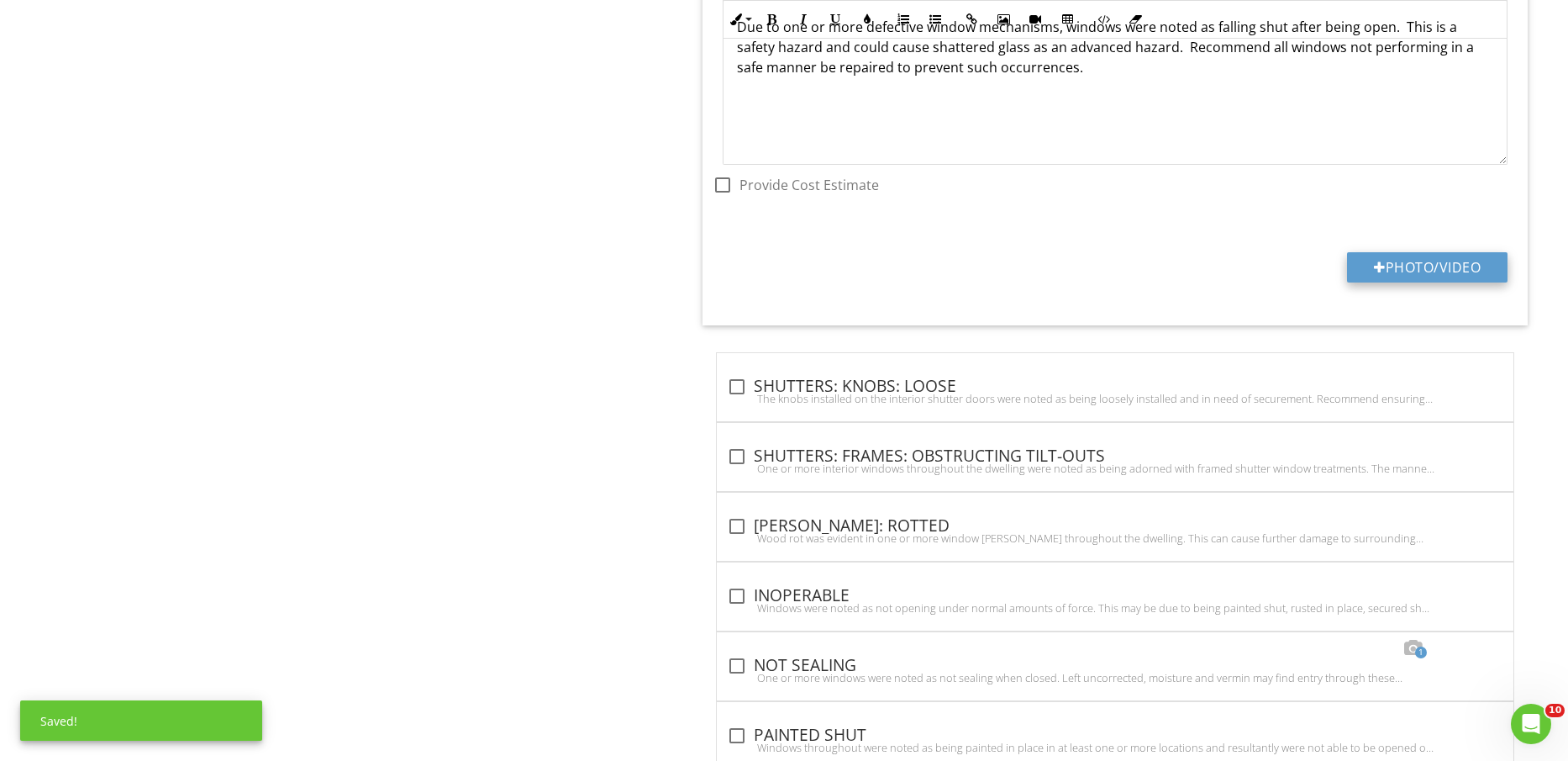
click at [1439, 271] on button "Photo/Video" at bounding box center [1428, 267] width 161 height 30
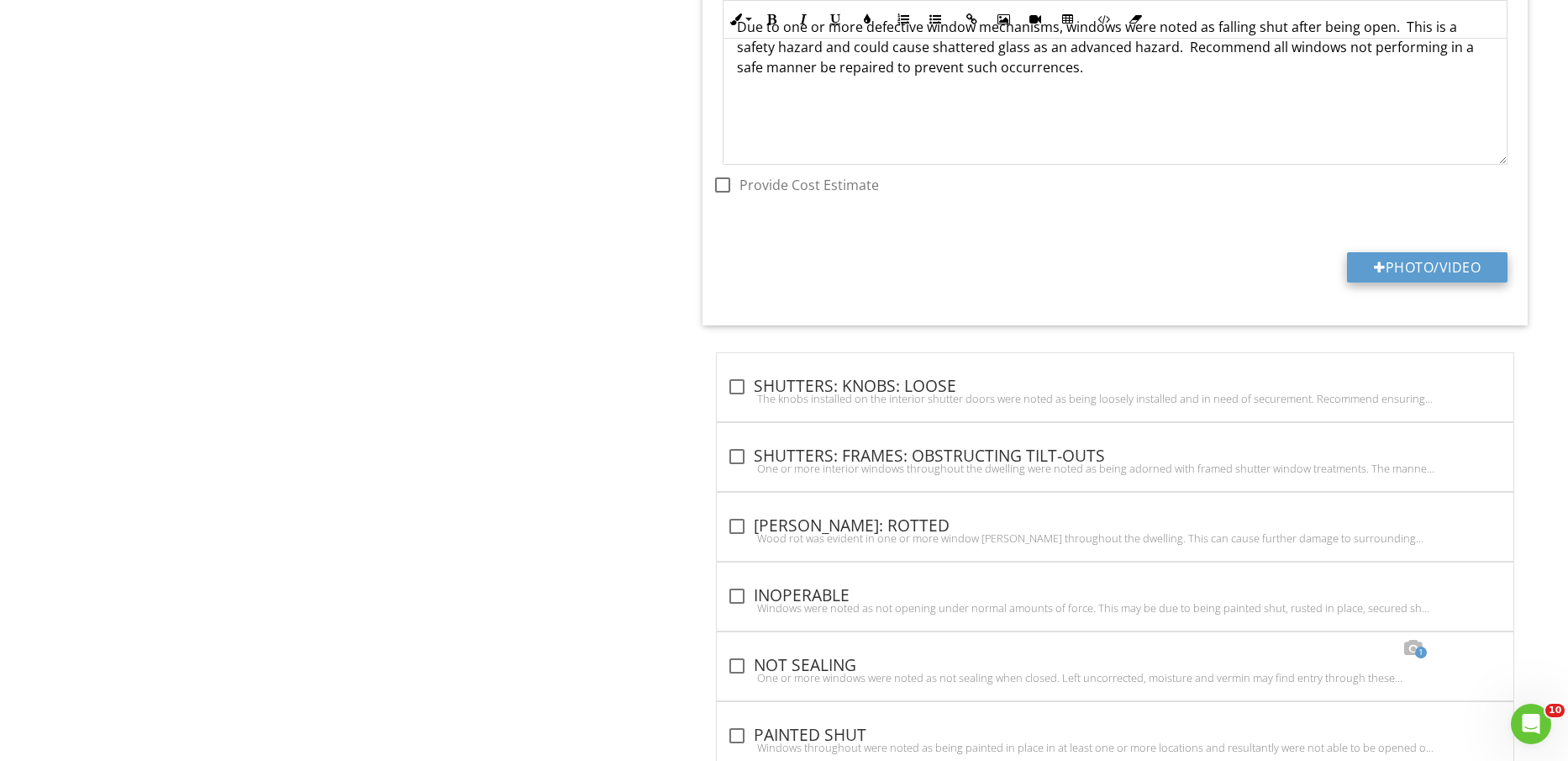
type input "C:\fakepath\IMG_2357.jpg"
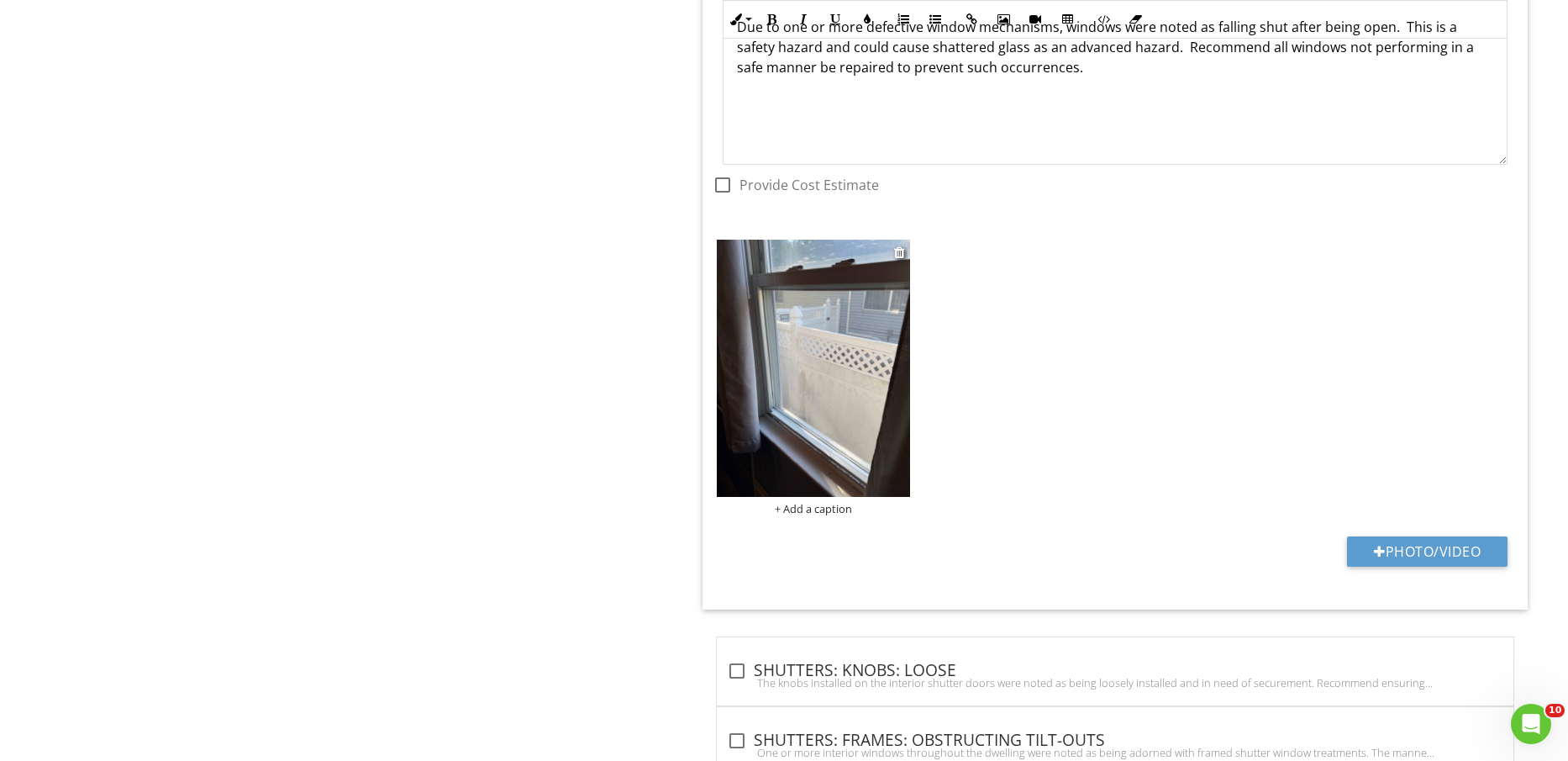
click at [861, 376] on img at bounding box center [813, 368] width 192 height 257
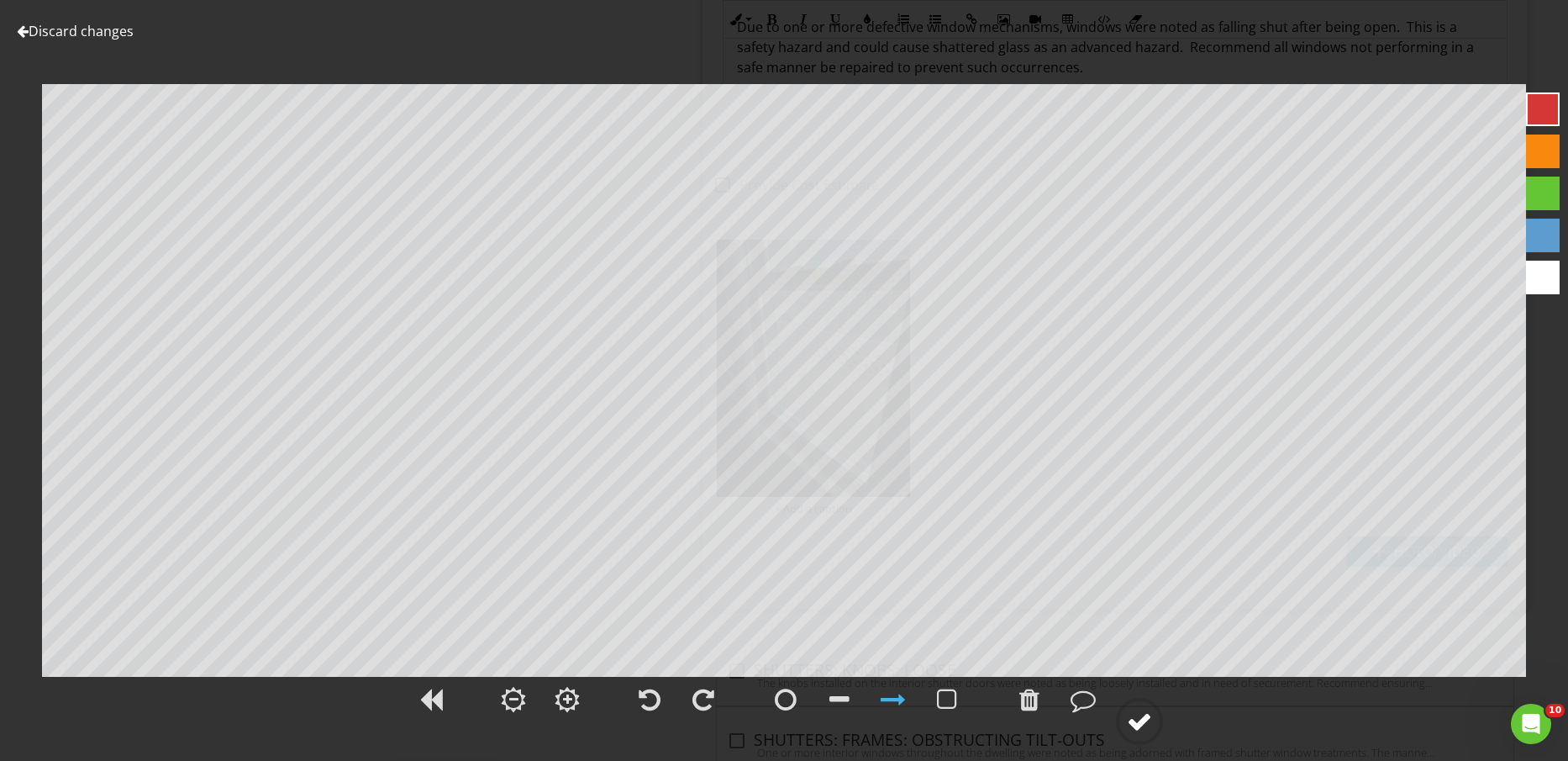
click at [1136, 724] on div at bounding box center [1140, 722] width 26 height 26
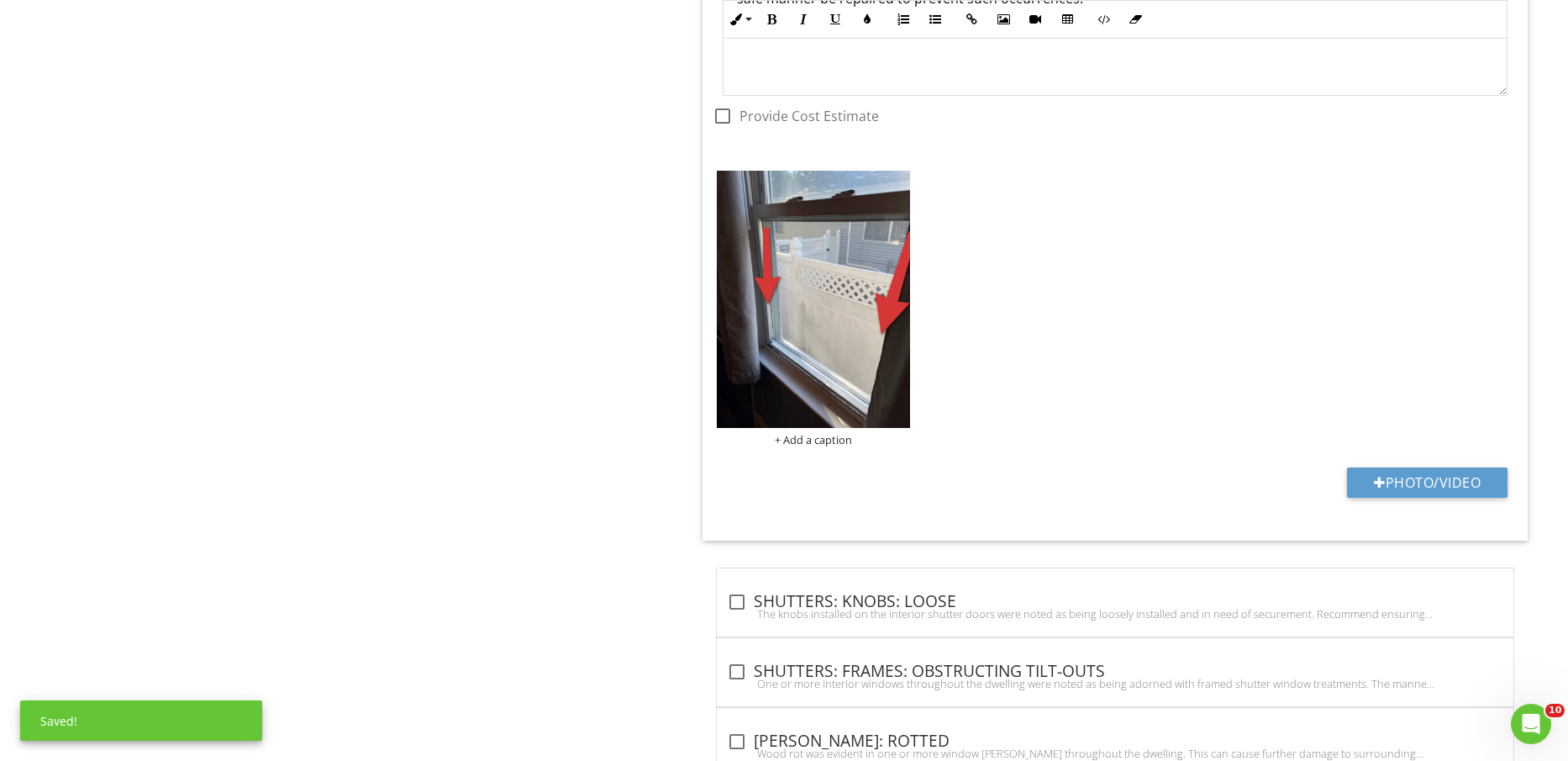
scroll to position [2240, 0]
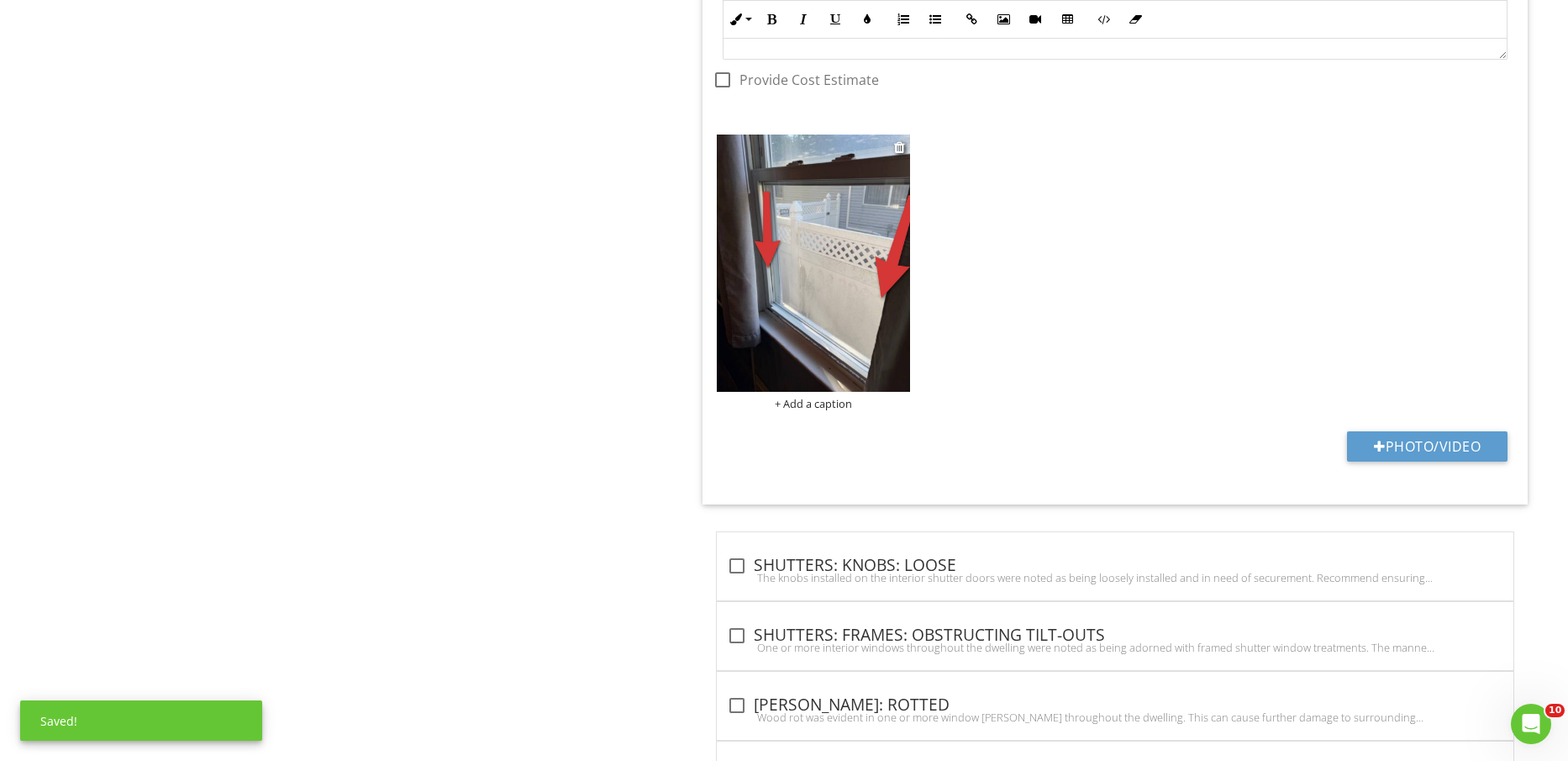
click at [841, 403] on div "+ Add a caption" at bounding box center [813, 404] width 192 height 14
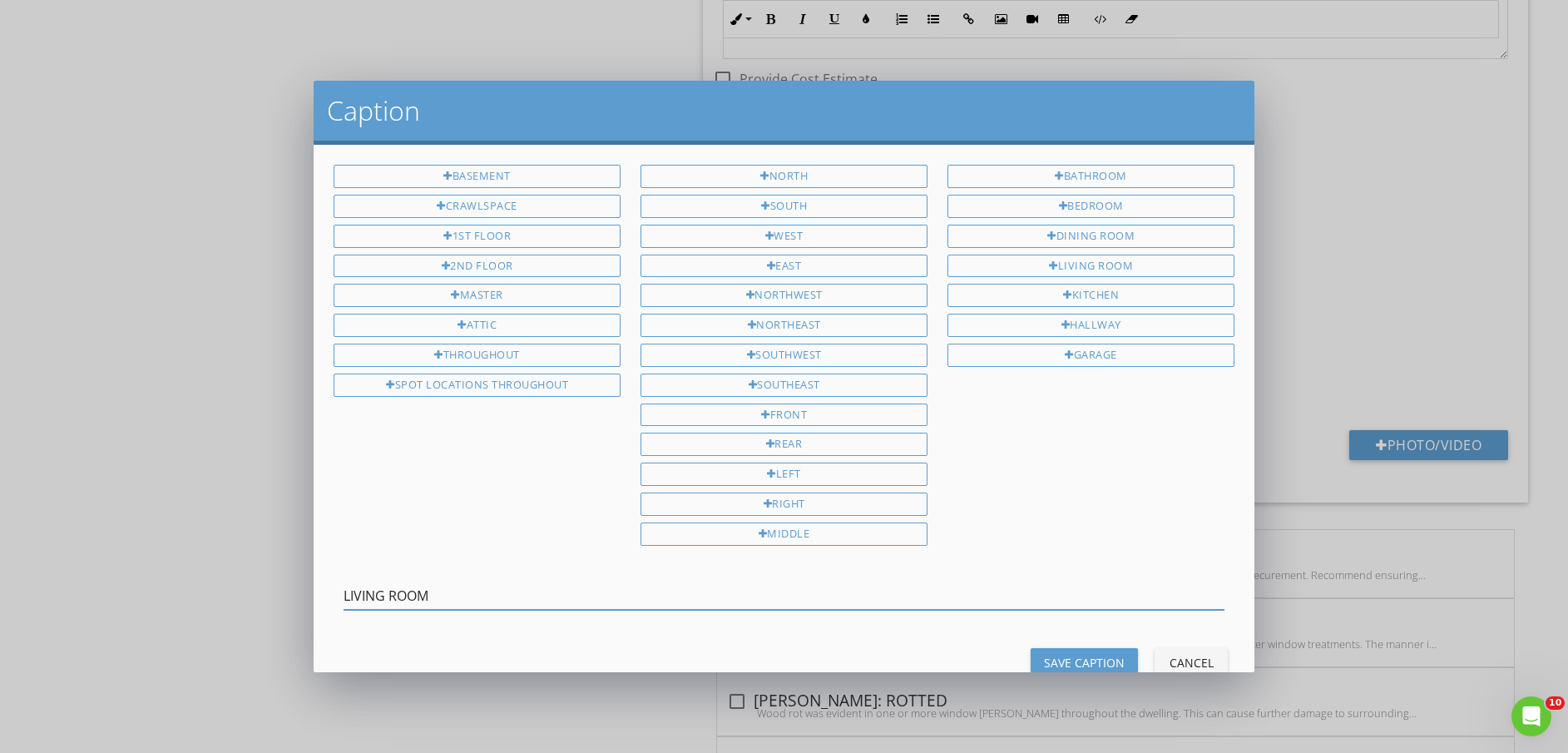
type input "LIVING ROOM"
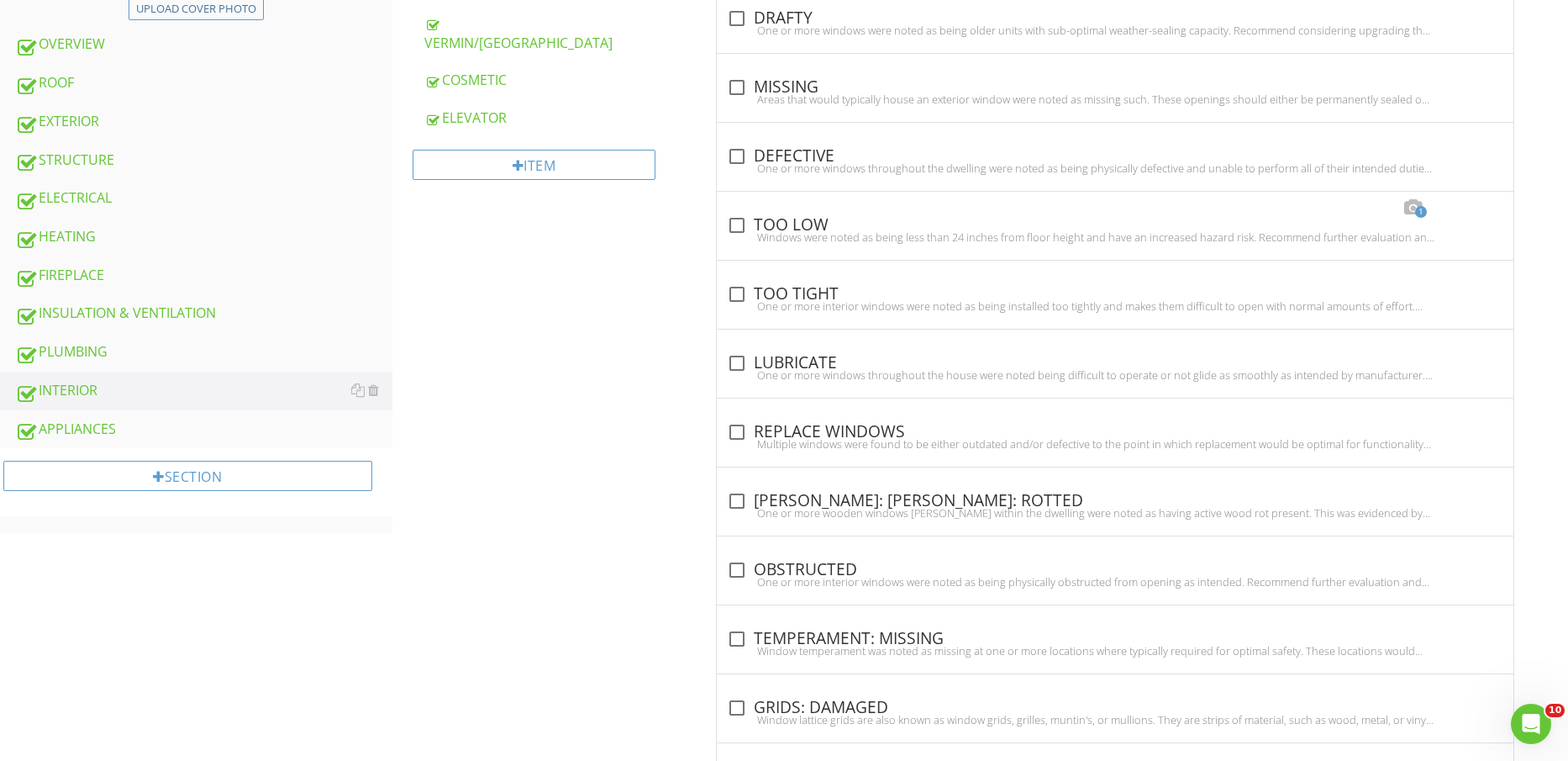
scroll to position [105, 0]
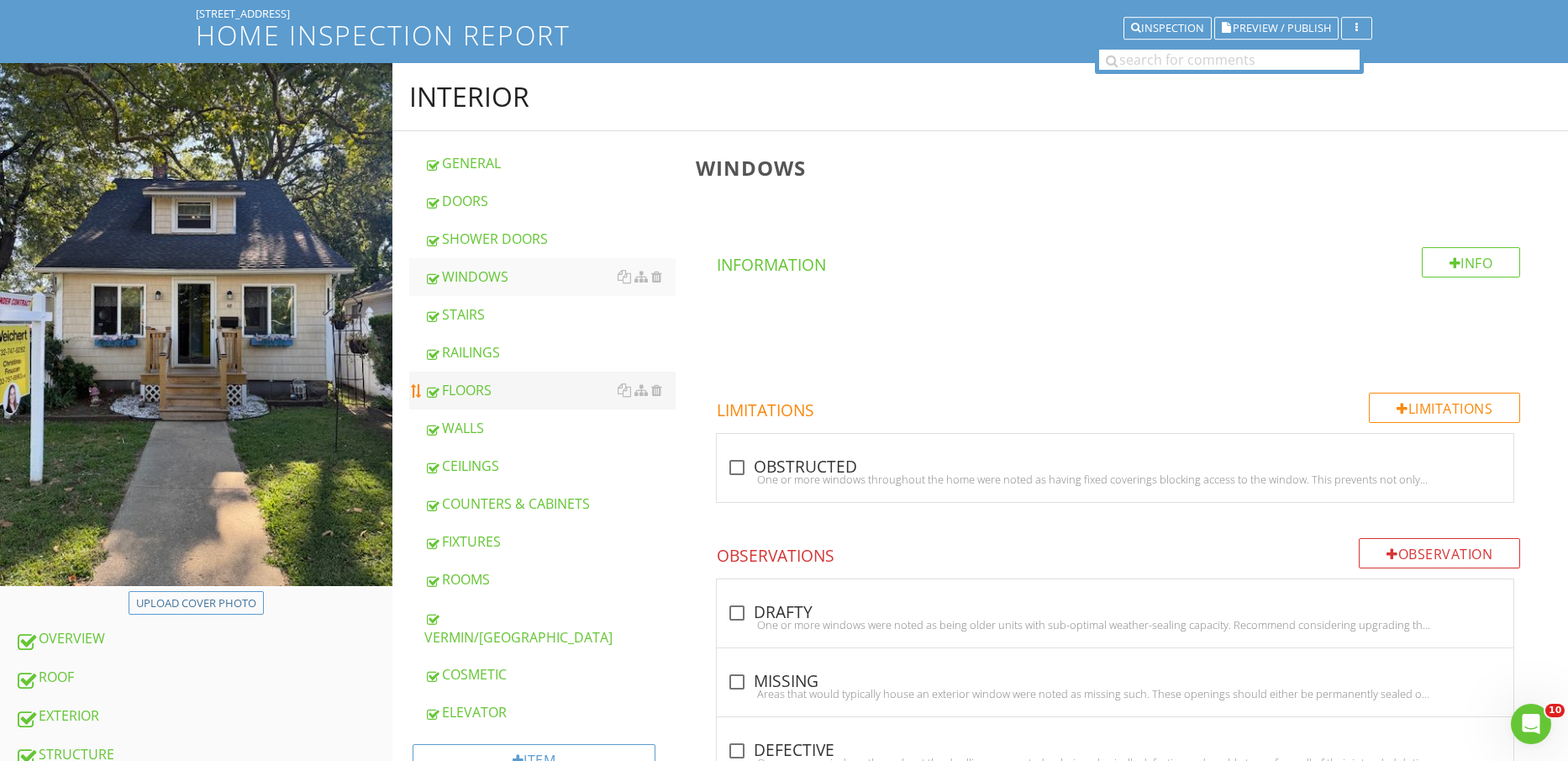
click at [490, 386] on div "FLOORS" at bounding box center [550, 391] width 252 height 21
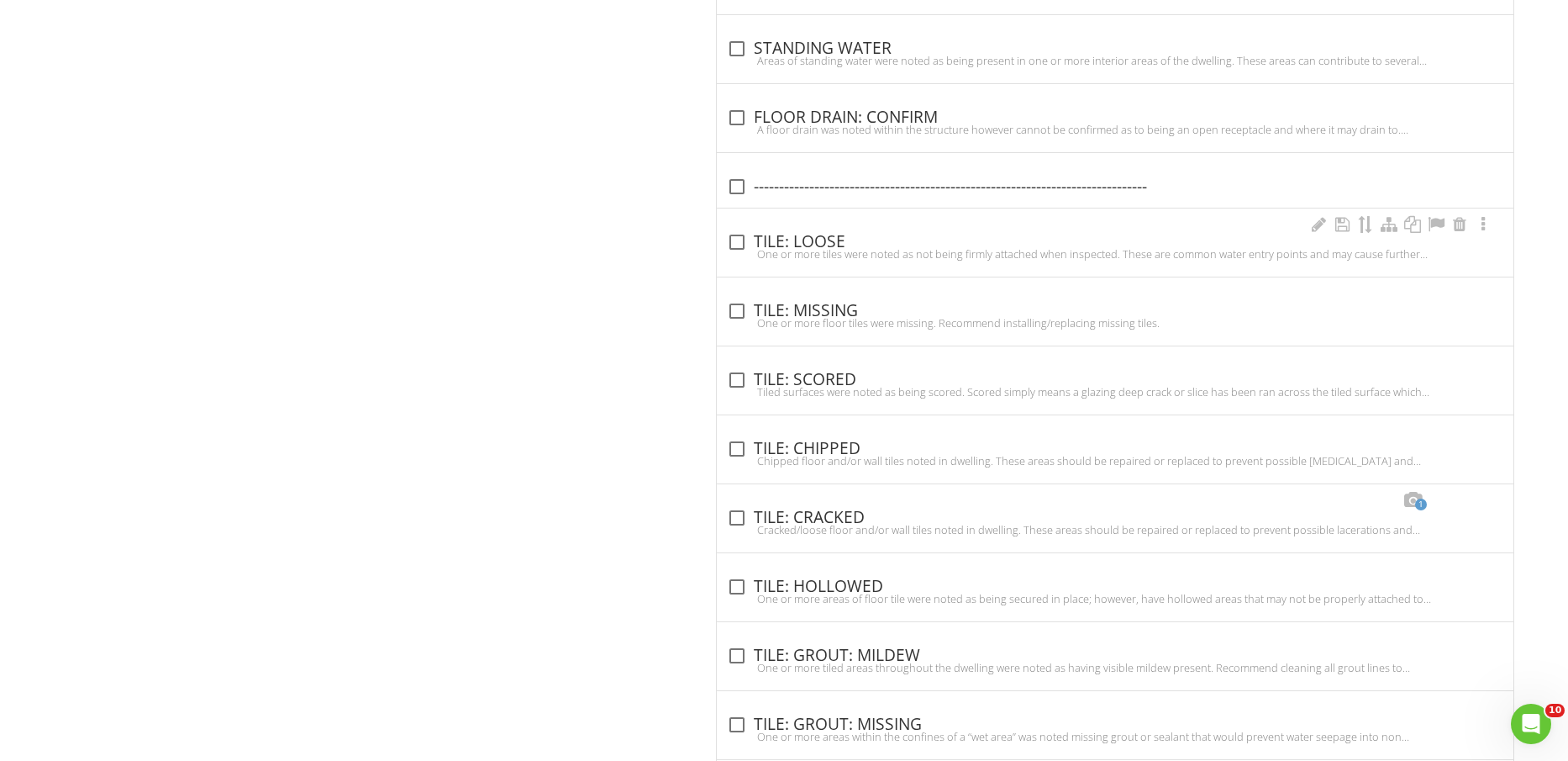
click at [817, 245] on div "check_box_outline_blank TILE: LOOSE" at bounding box center [1115, 242] width 777 height 21
checkbox input "true"
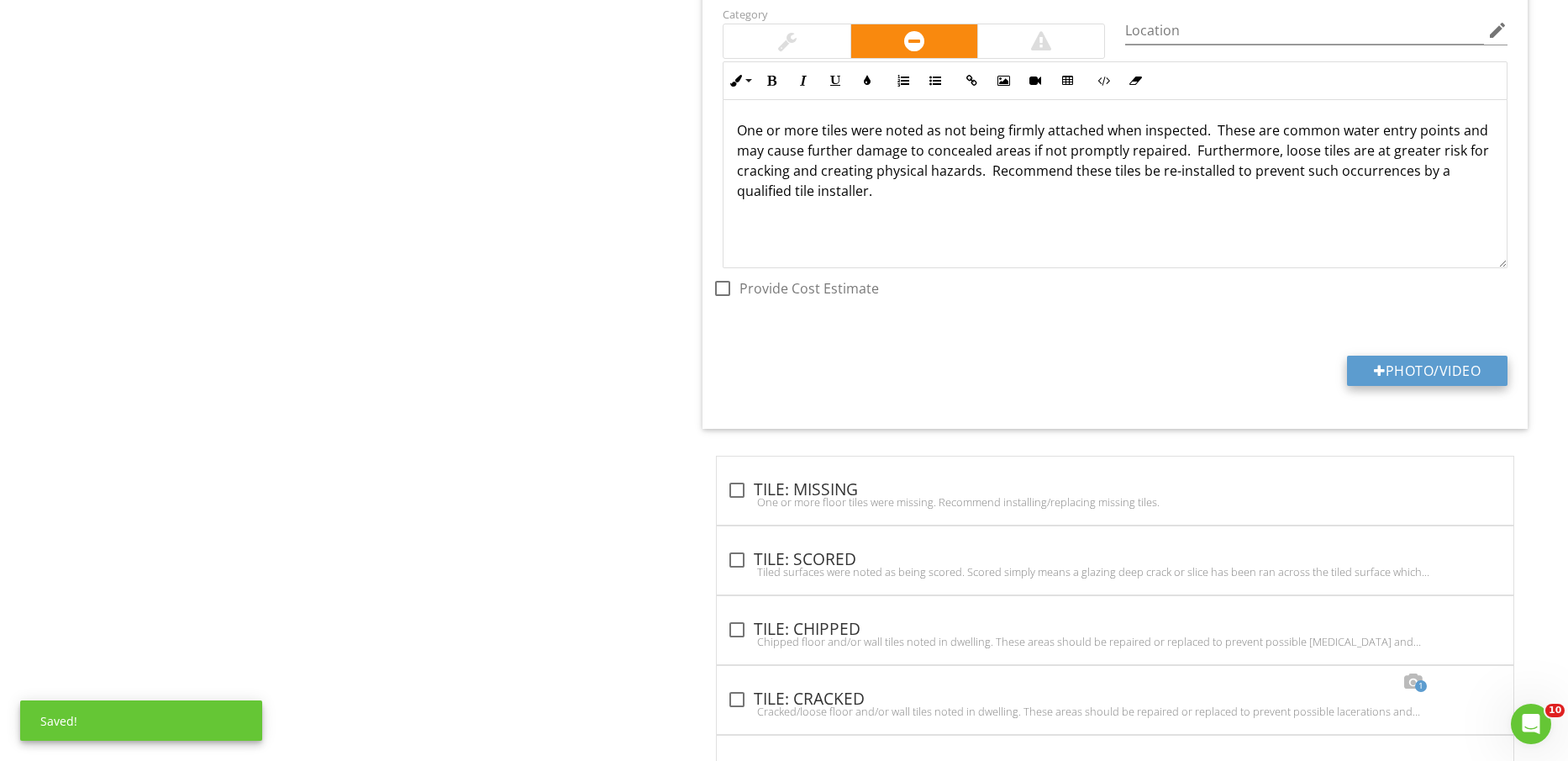
scroll to position [2199, 0]
click at [1426, 373] on button "Photo/Video" at bounding box center [1428, 369] width 161 height 30
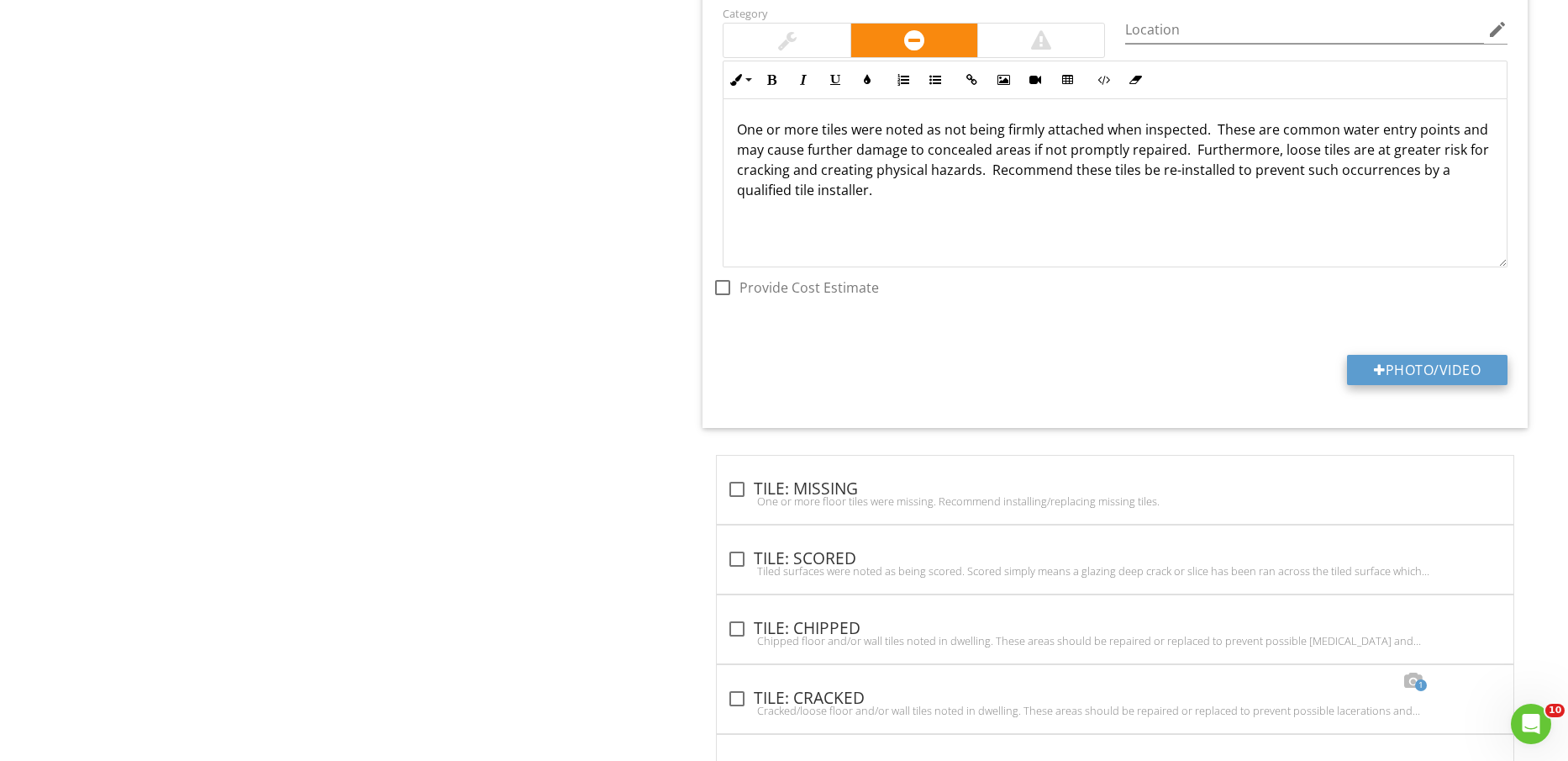
type input "C:\fakepath\IMG_2360.jpg"
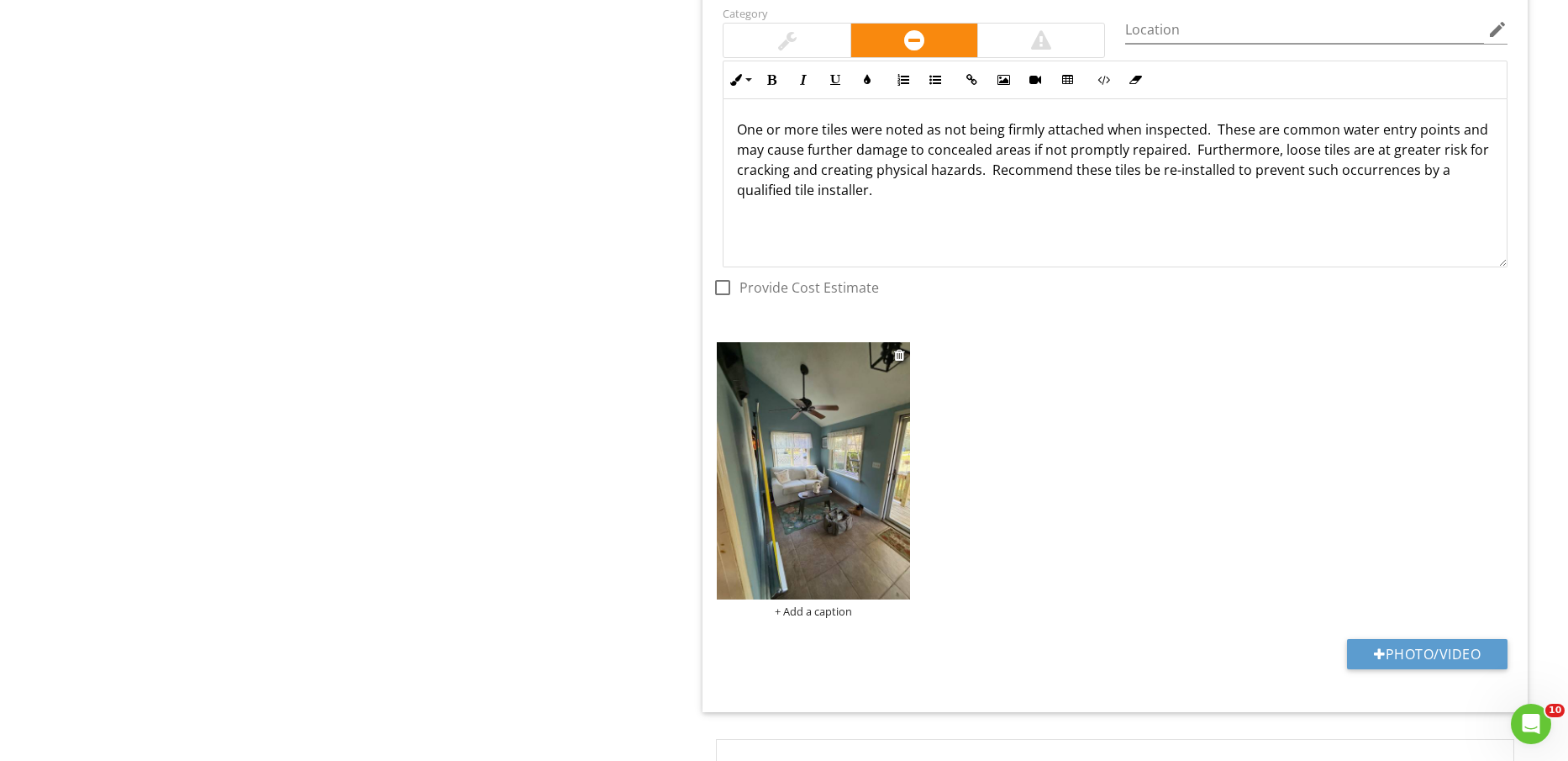
click at [860, 510] on img at bounding box center [813, 470] width 192 height 257
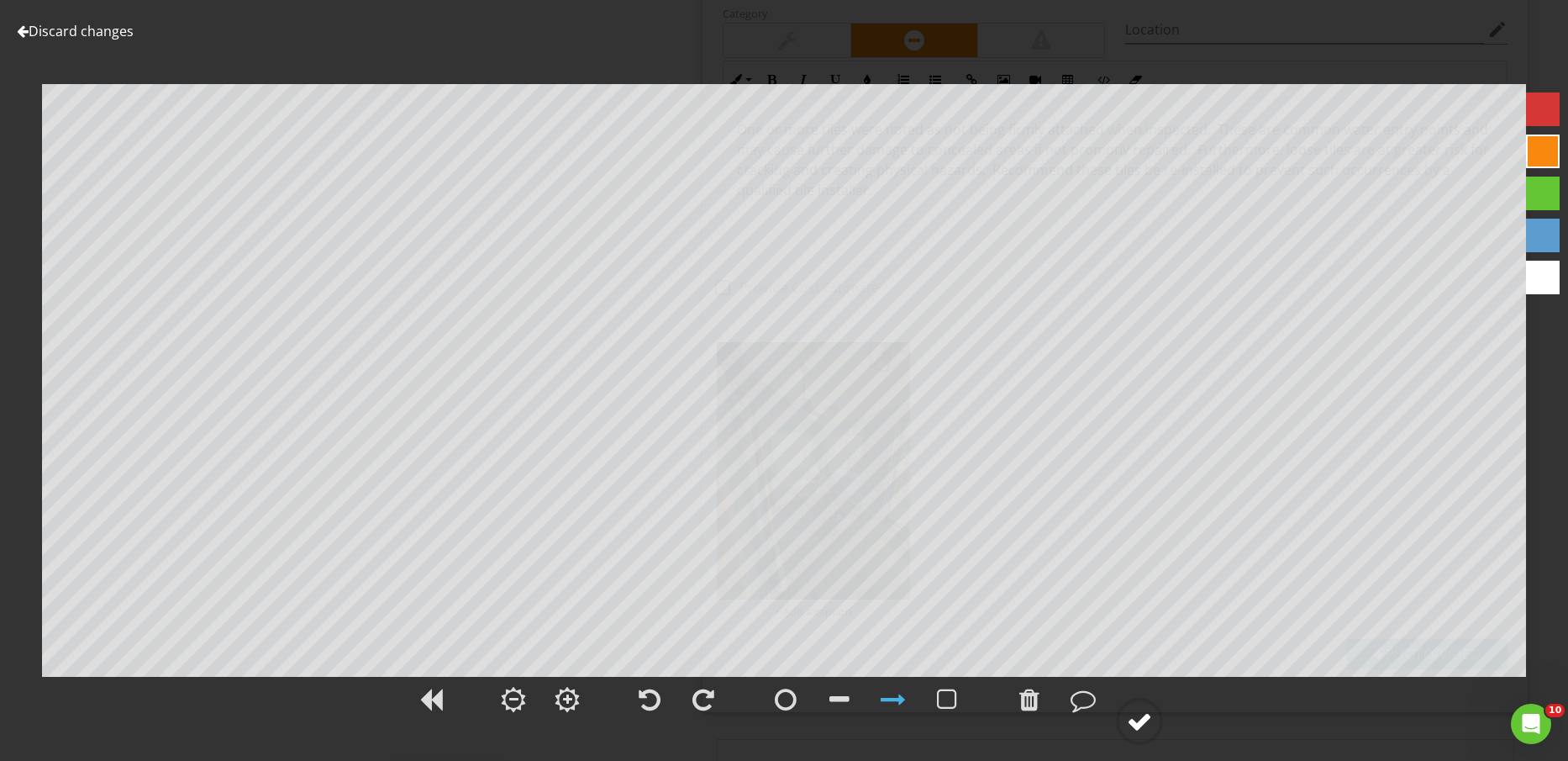
click at [1136, 732] on div at bounding box center [1140, 722] width 26 height 26
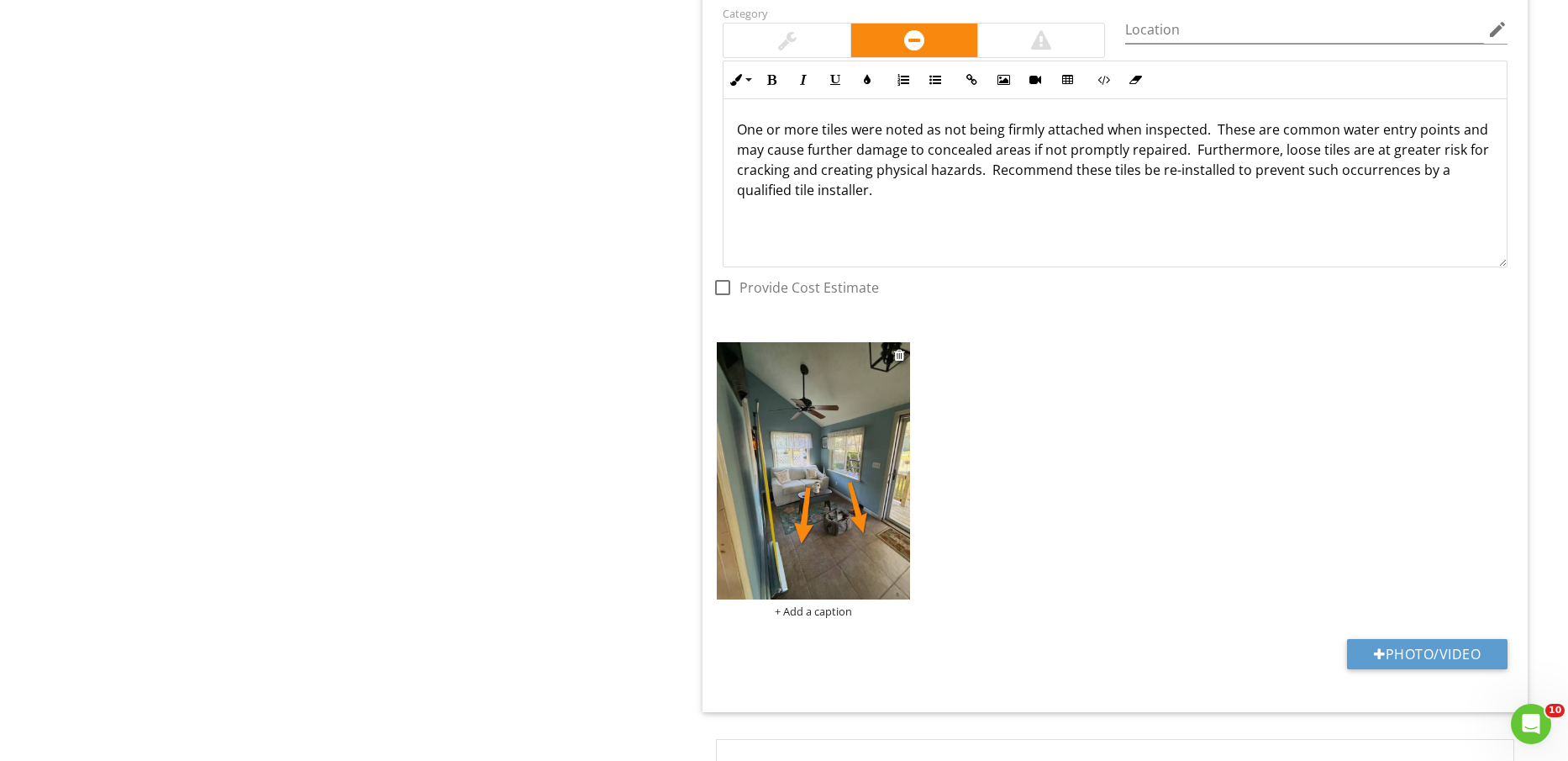
click at [827, 611] on div "+ Add a caption" at bounding box center [813, 611] width 192 height 14
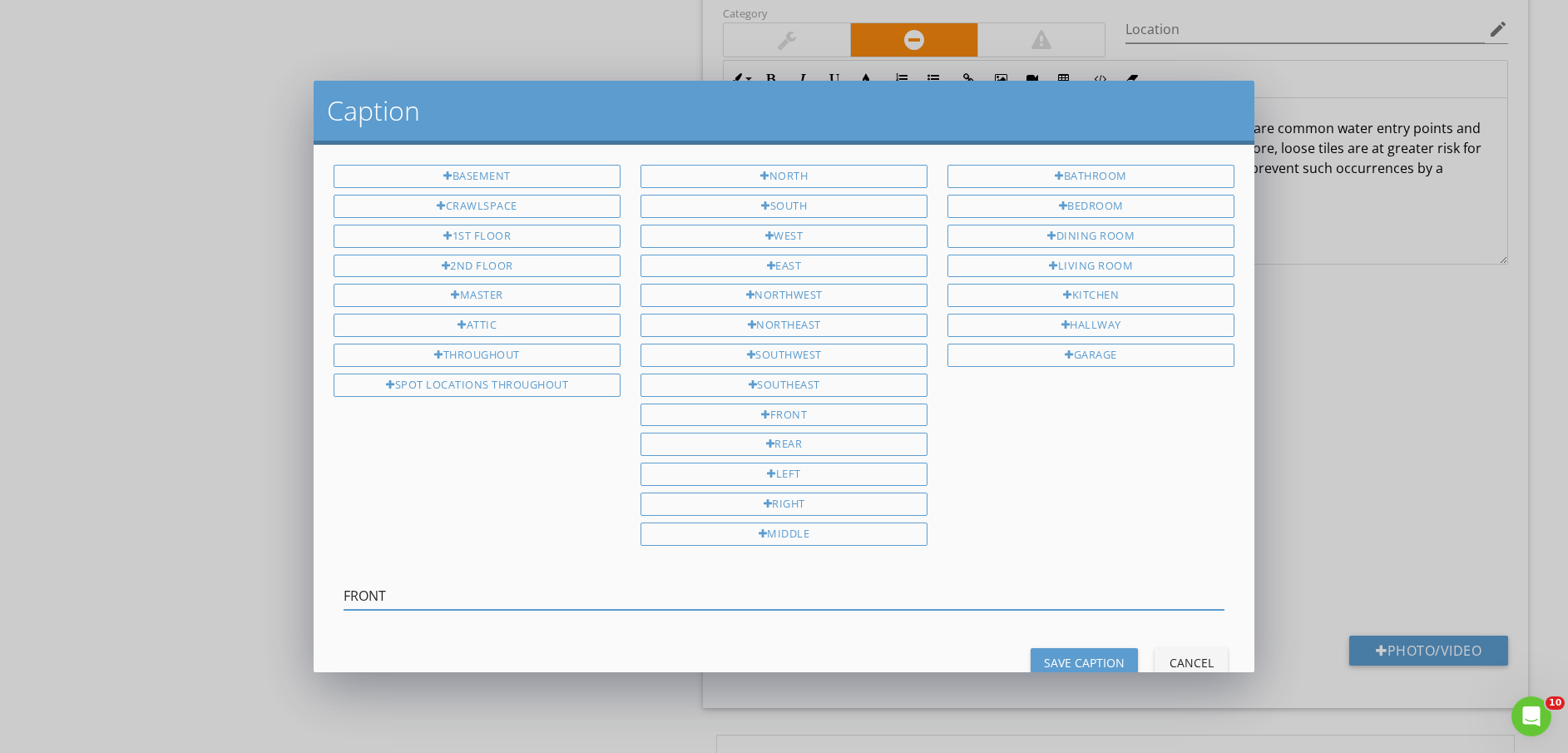
type input "FRONT"
click at [33, 276] on div "Caption BASEMENT CRAWLSPACE 1ST FLOOR 2ND FLOOR MASTER ATTIC THROUGHOUT SPOT LO…" at bounding box center [784, 376] width 1568 height 753
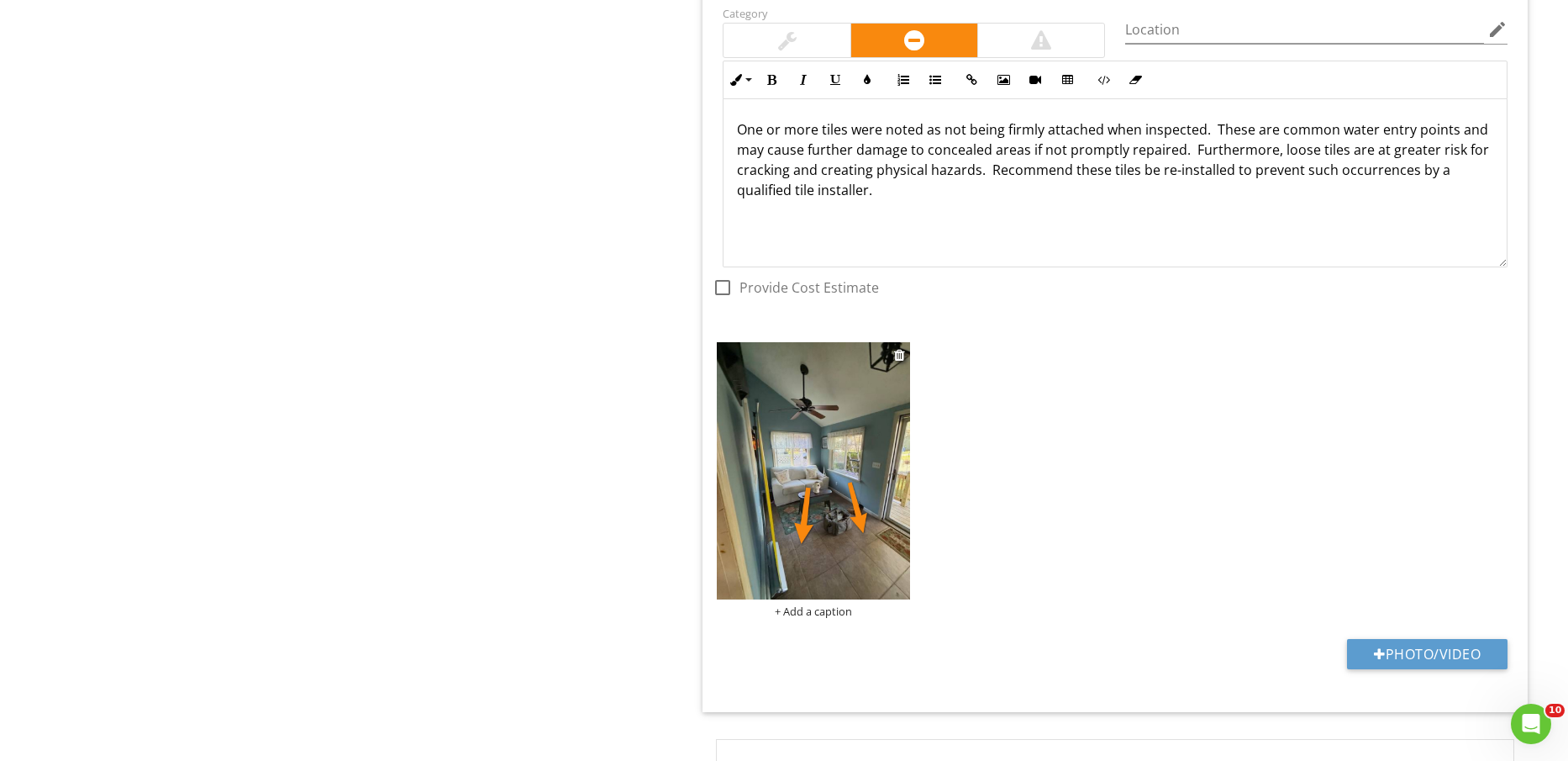
click at [843, 611] on div "+ Add a caption" at bounding box center [813, 611] width 192 height 14
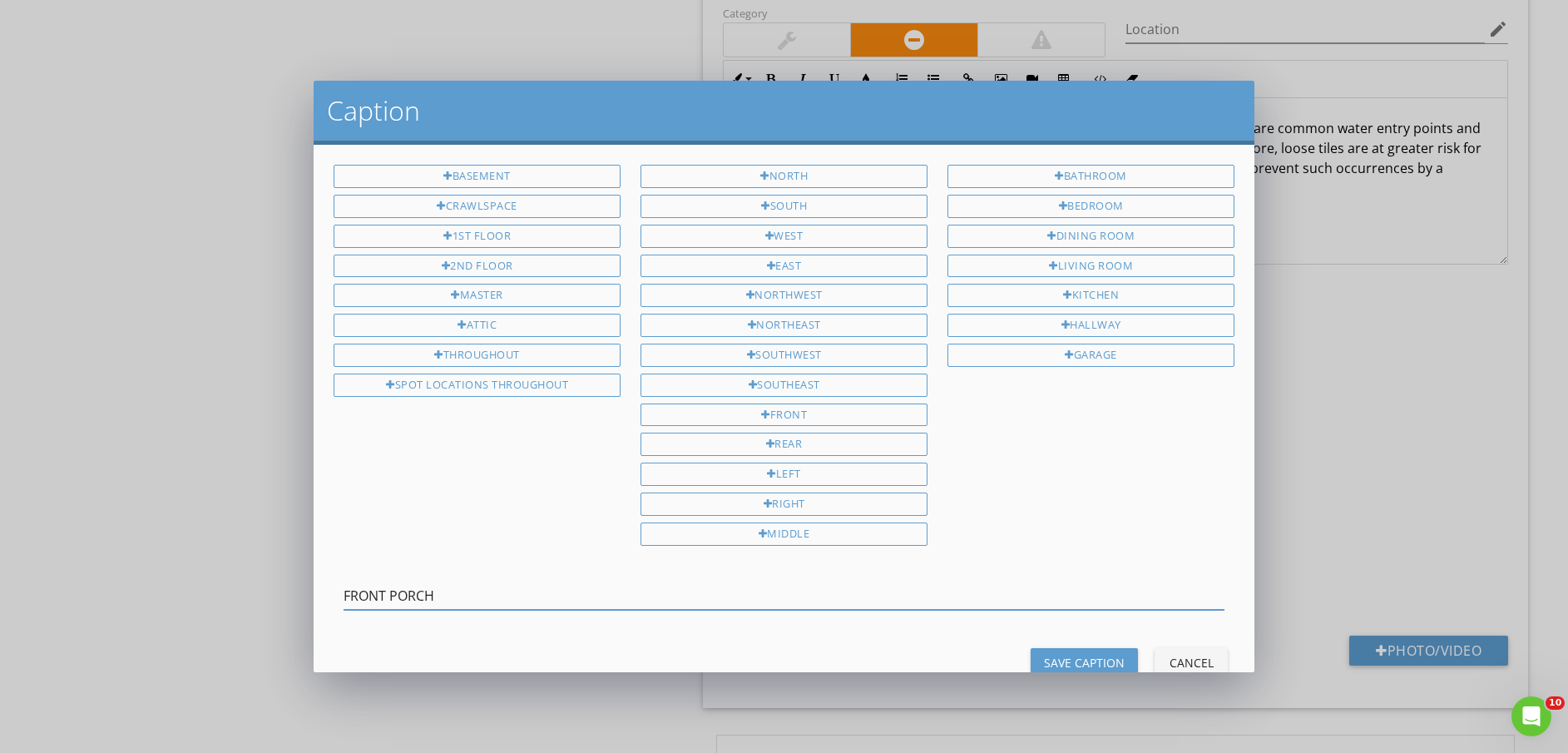
type input "FRONT PORCH"
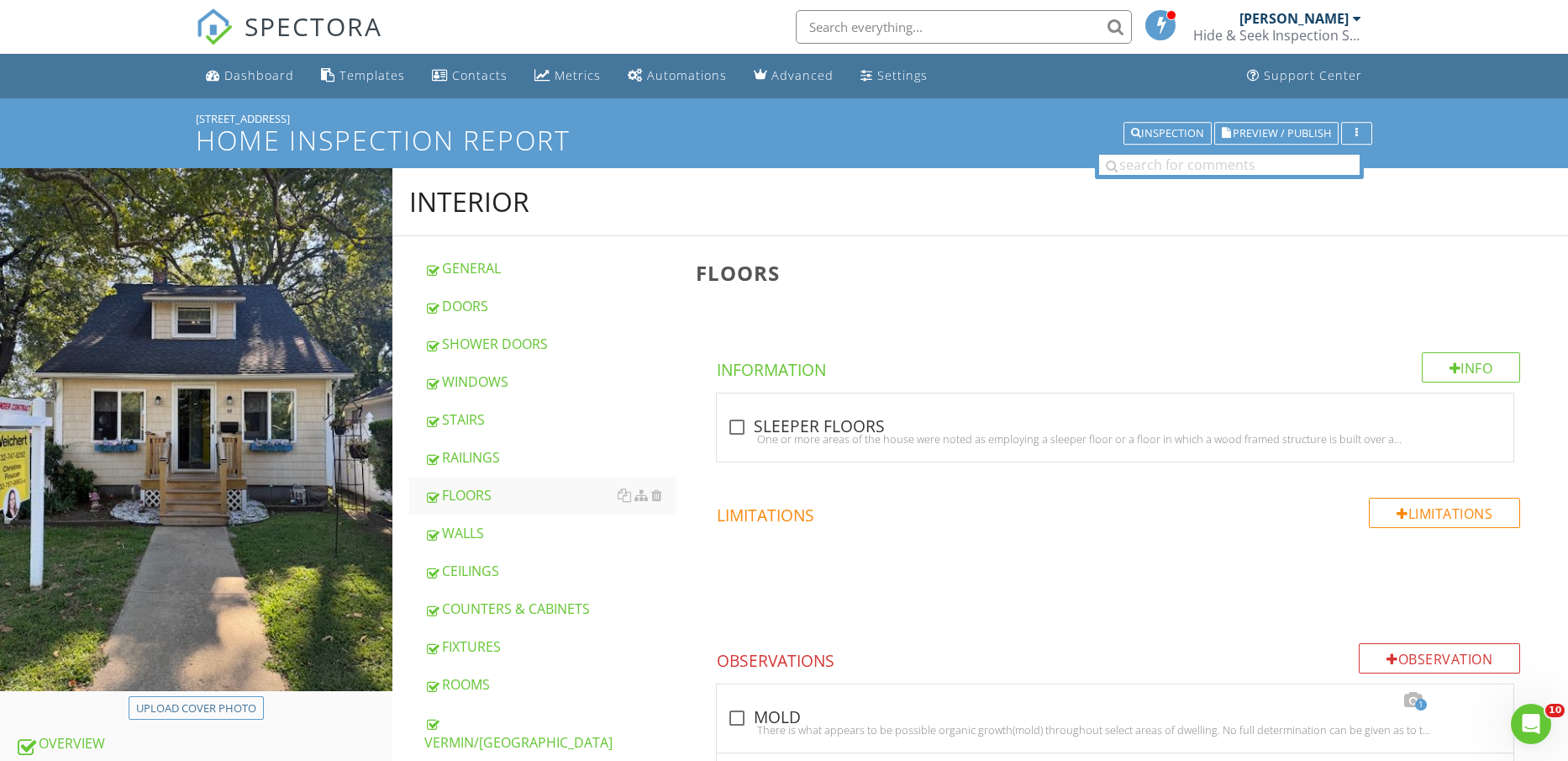
scroll to position [105, 0]
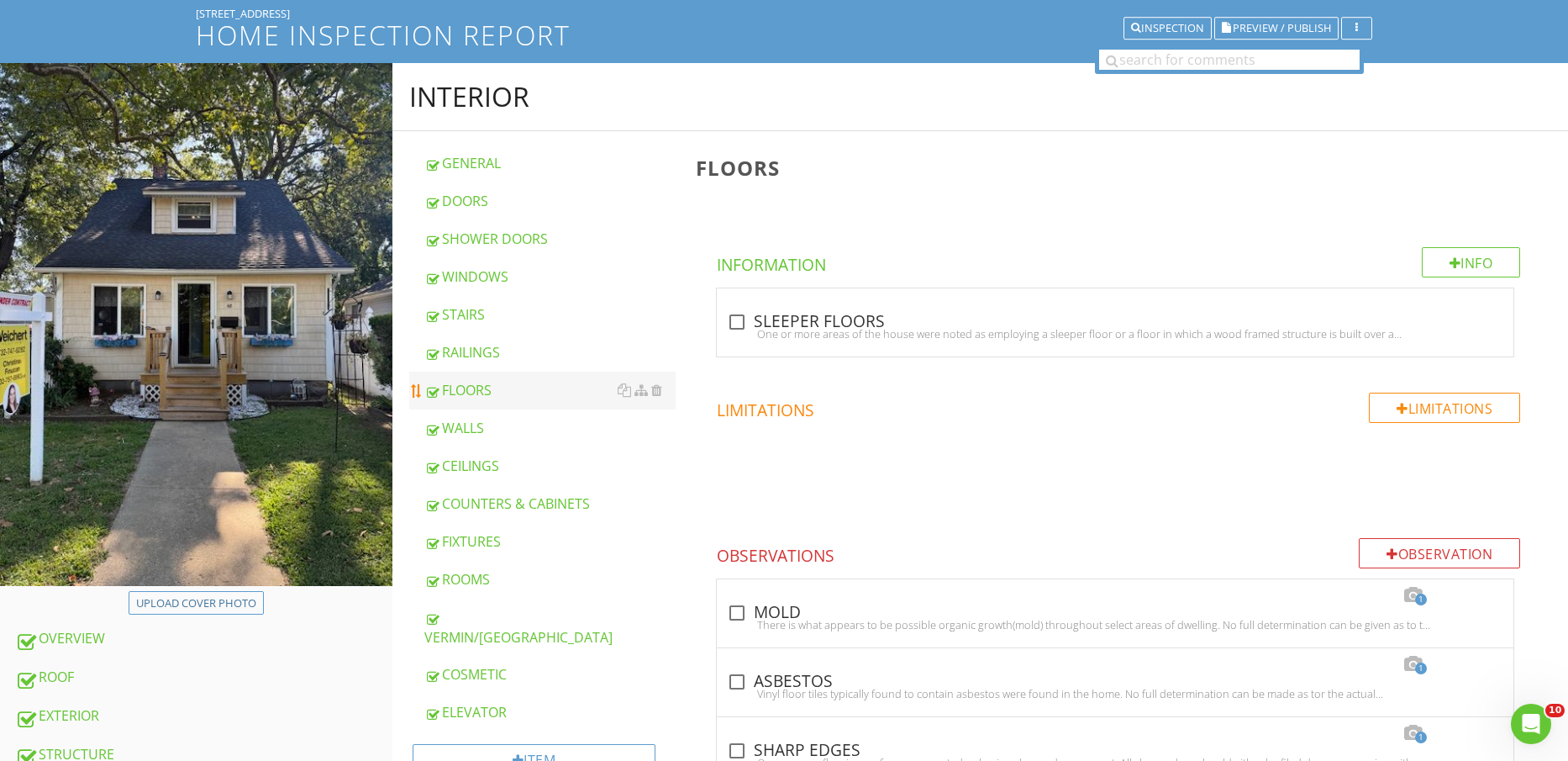
click at [525, 384] on div "FLOORS" at bounding box center [550, 391] width 252 height 21
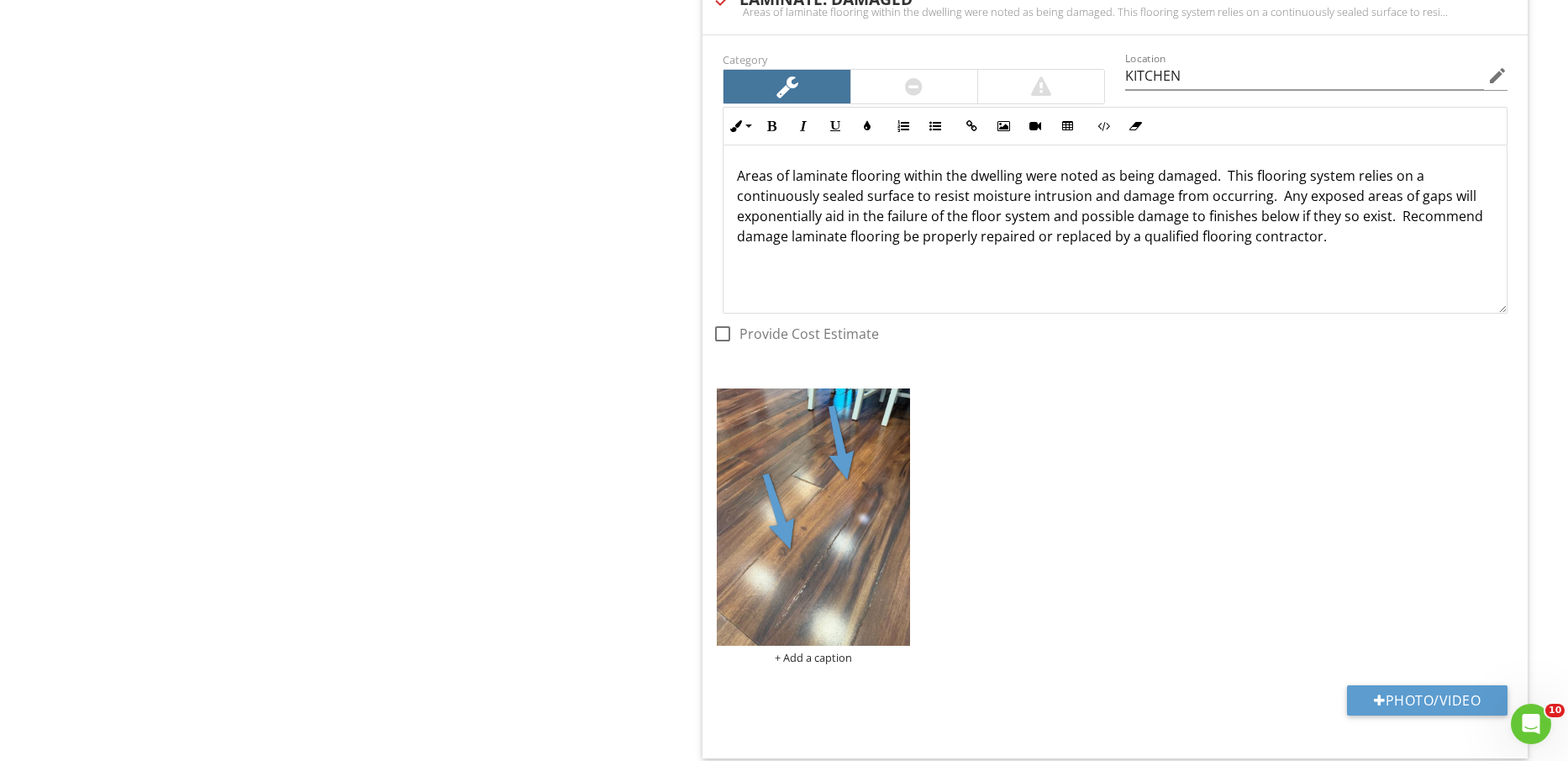
scroll to position [6722, 0]
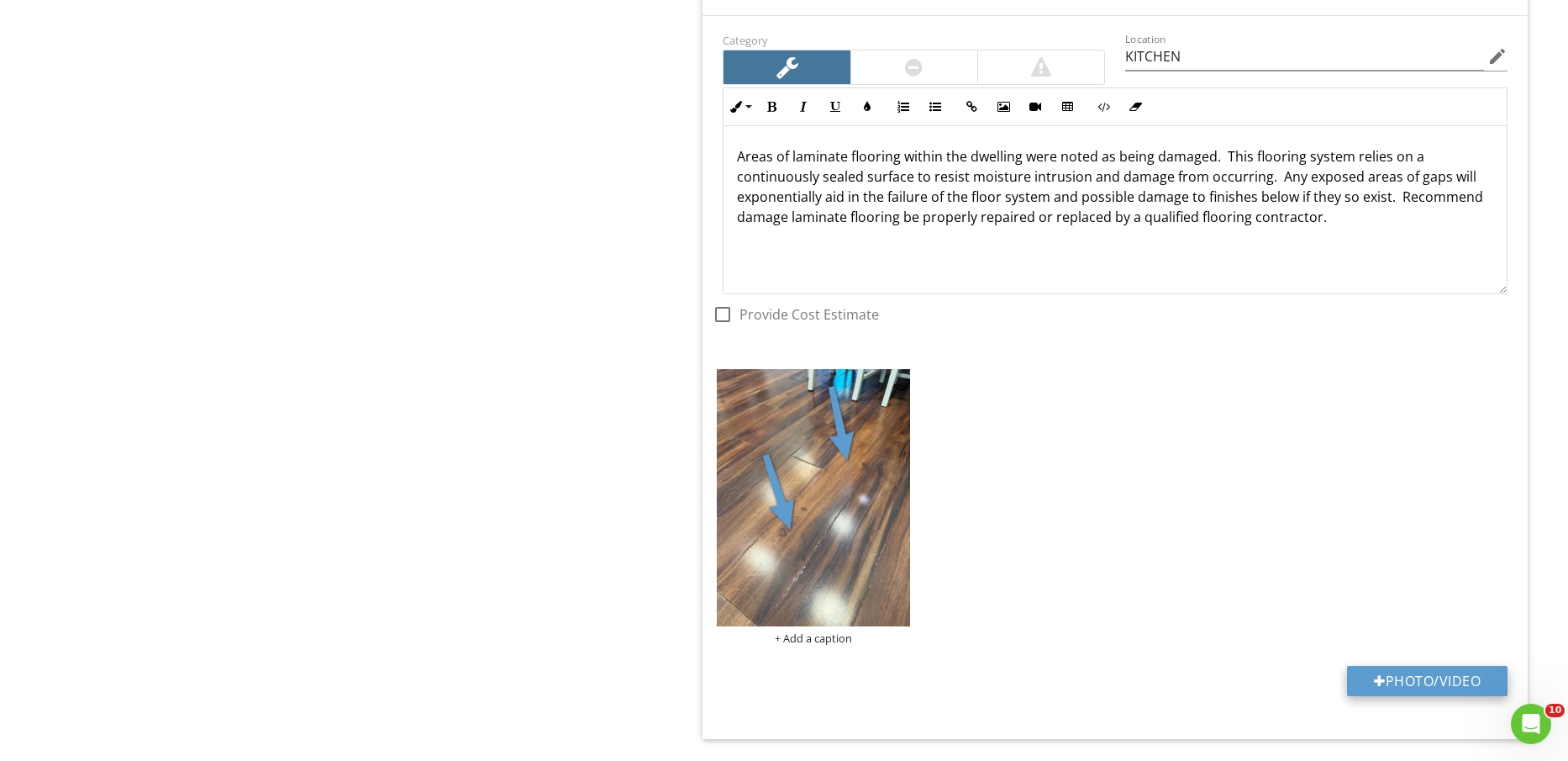
click at [1430, 675] on button "Photo/Video" at bounding box center [1428, 681] width 161 height 30
type input "C:\fakepath\IMG_2365.jpg"
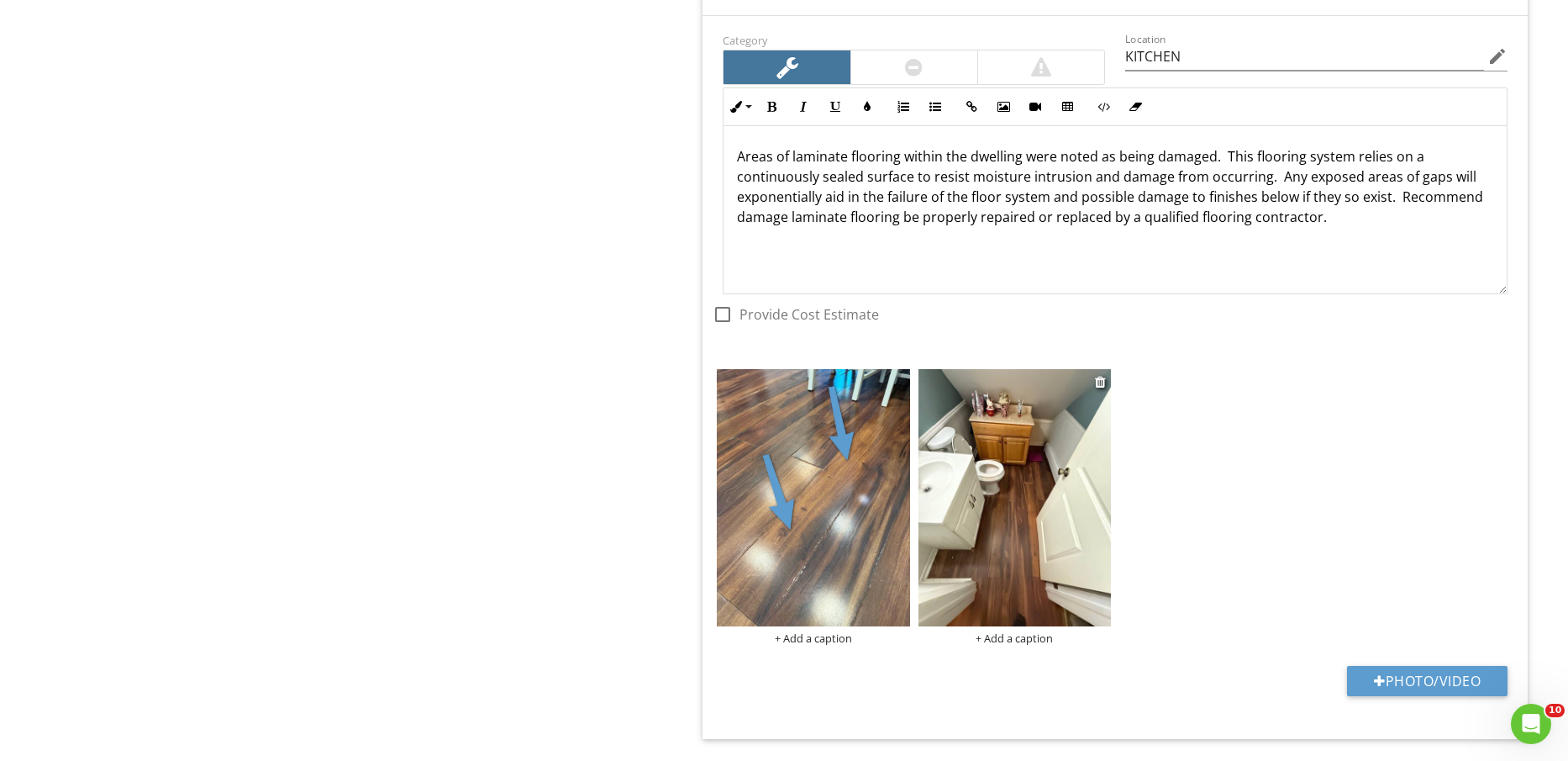
click at [1011, 493] on img at bounding box center [1014, 498] width 192 height 257
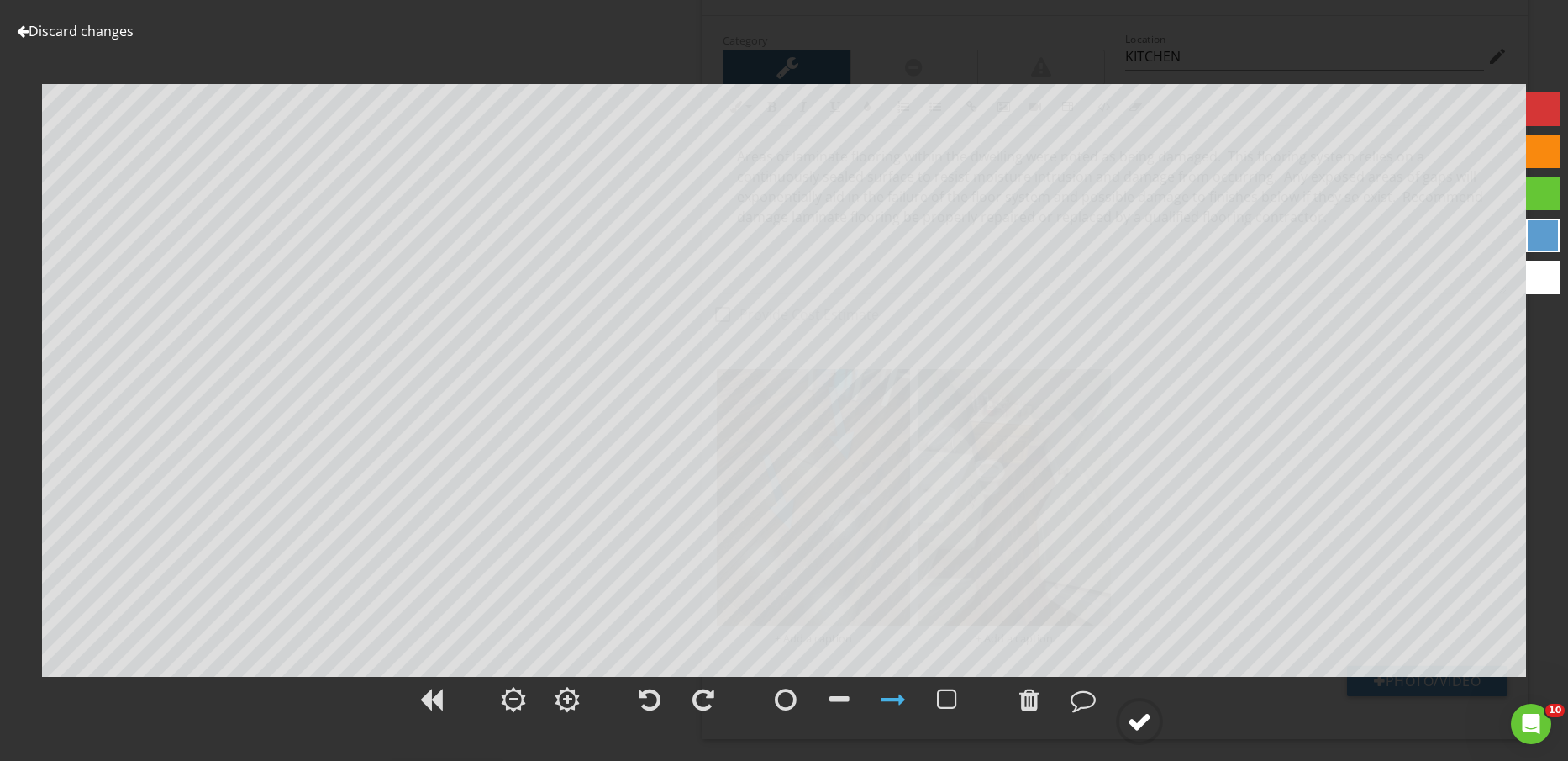
drag, startPoint x: 1169, startPoint y: 746, endPoint x: 1154, endPoint y: 727, distance: 24.2
click at [1167, 742] on div "Discard changes Add Location" at bounding box center [784, 380] width 1568 height 761
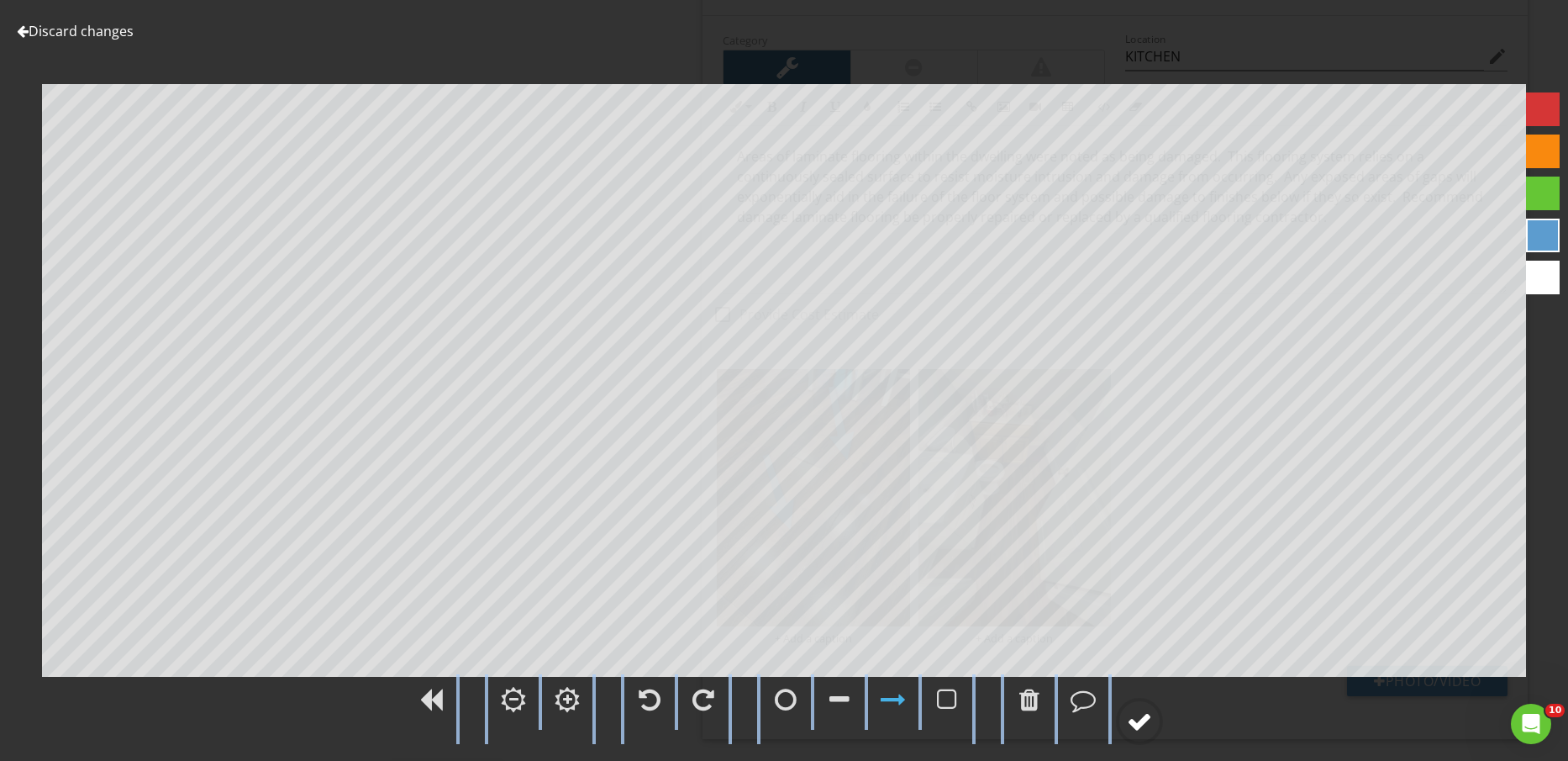
click at [1153, 727] on div at bounding box center [1140, 722] width 26 height 26
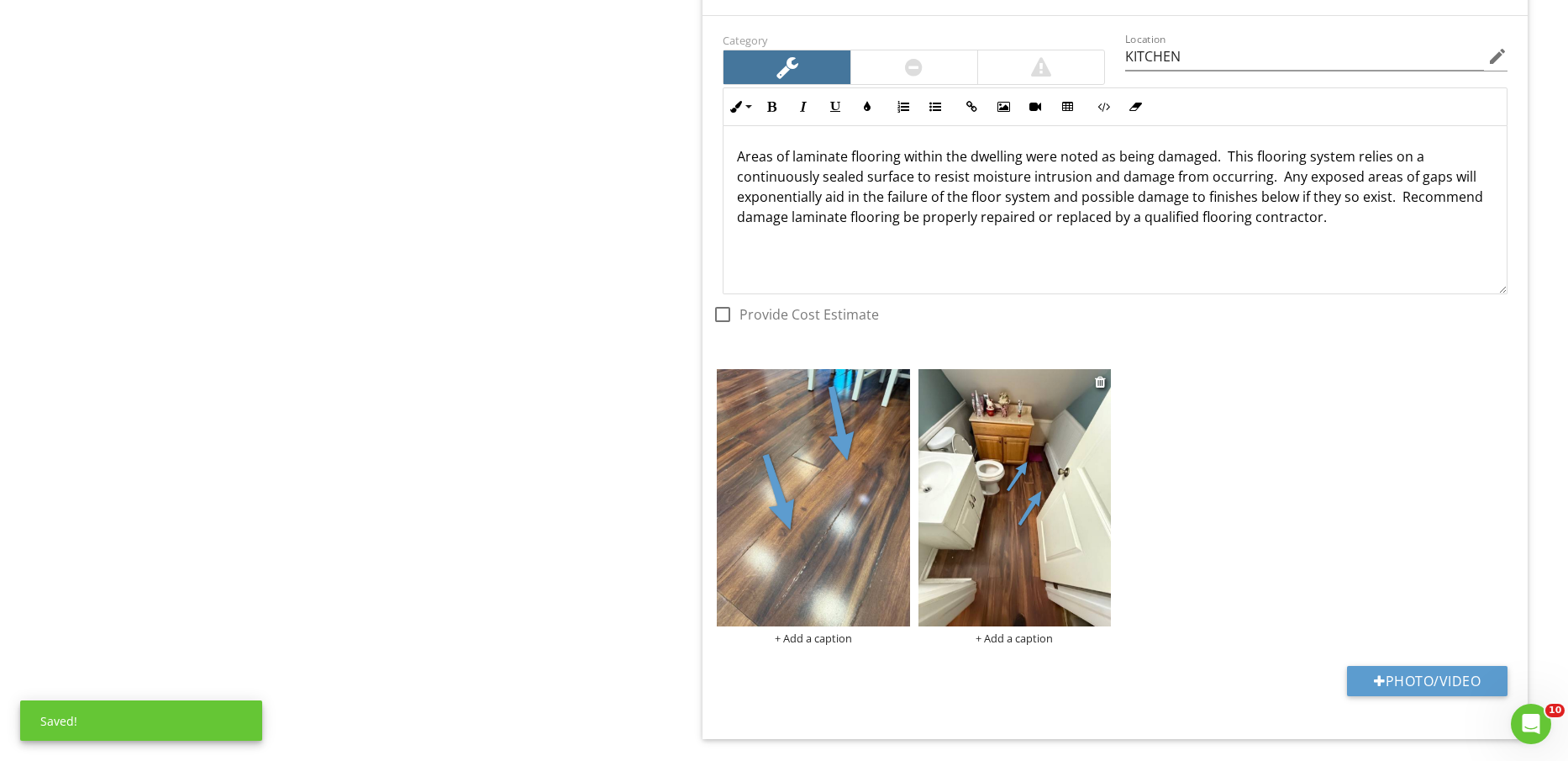
click at [1037, 640] on div "+ Add a caption" at bounding box center [1014, 639] width 192 height 14
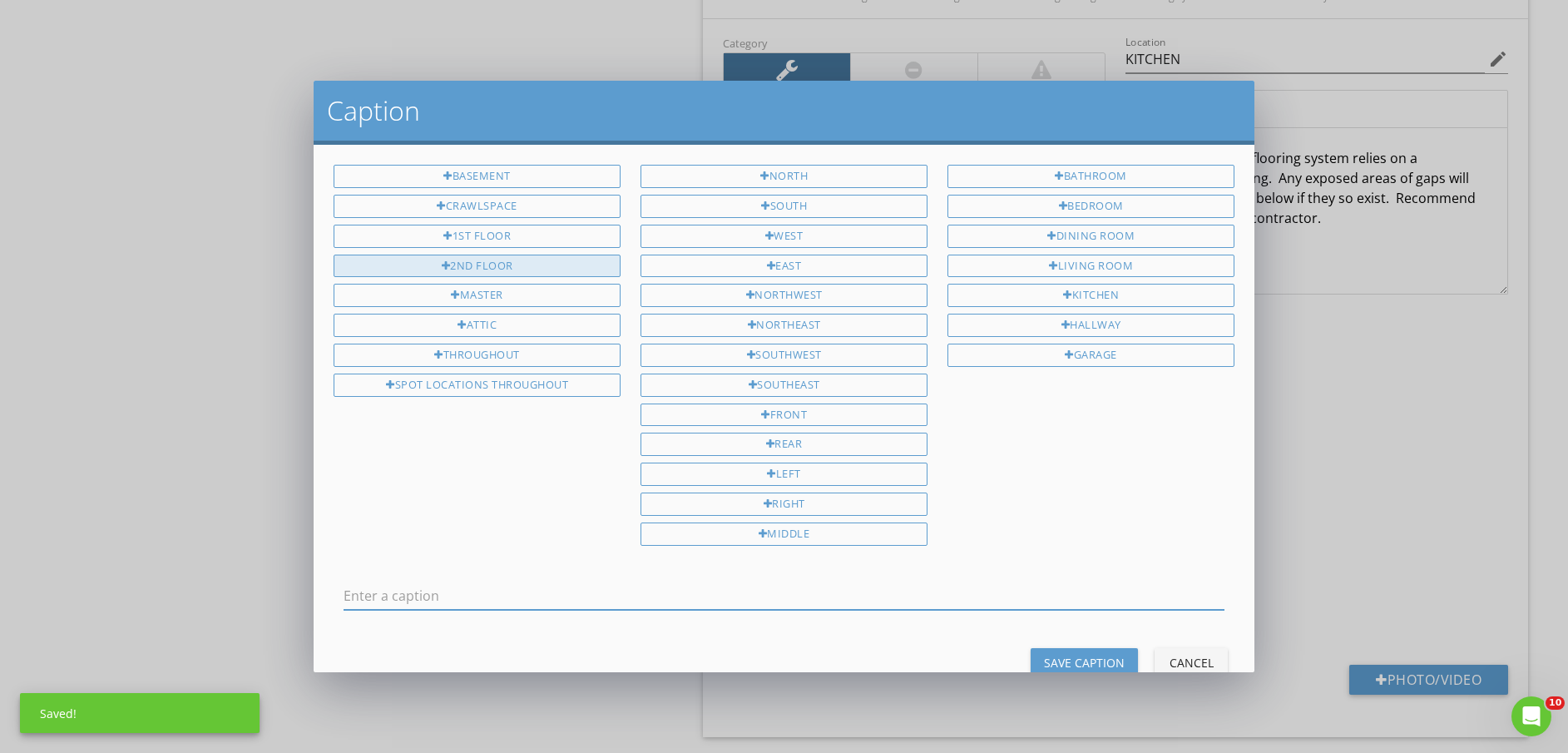
click at [456, 271] on div "2ND FLOOR" at bounding box center [476, 267] width 287 height 24
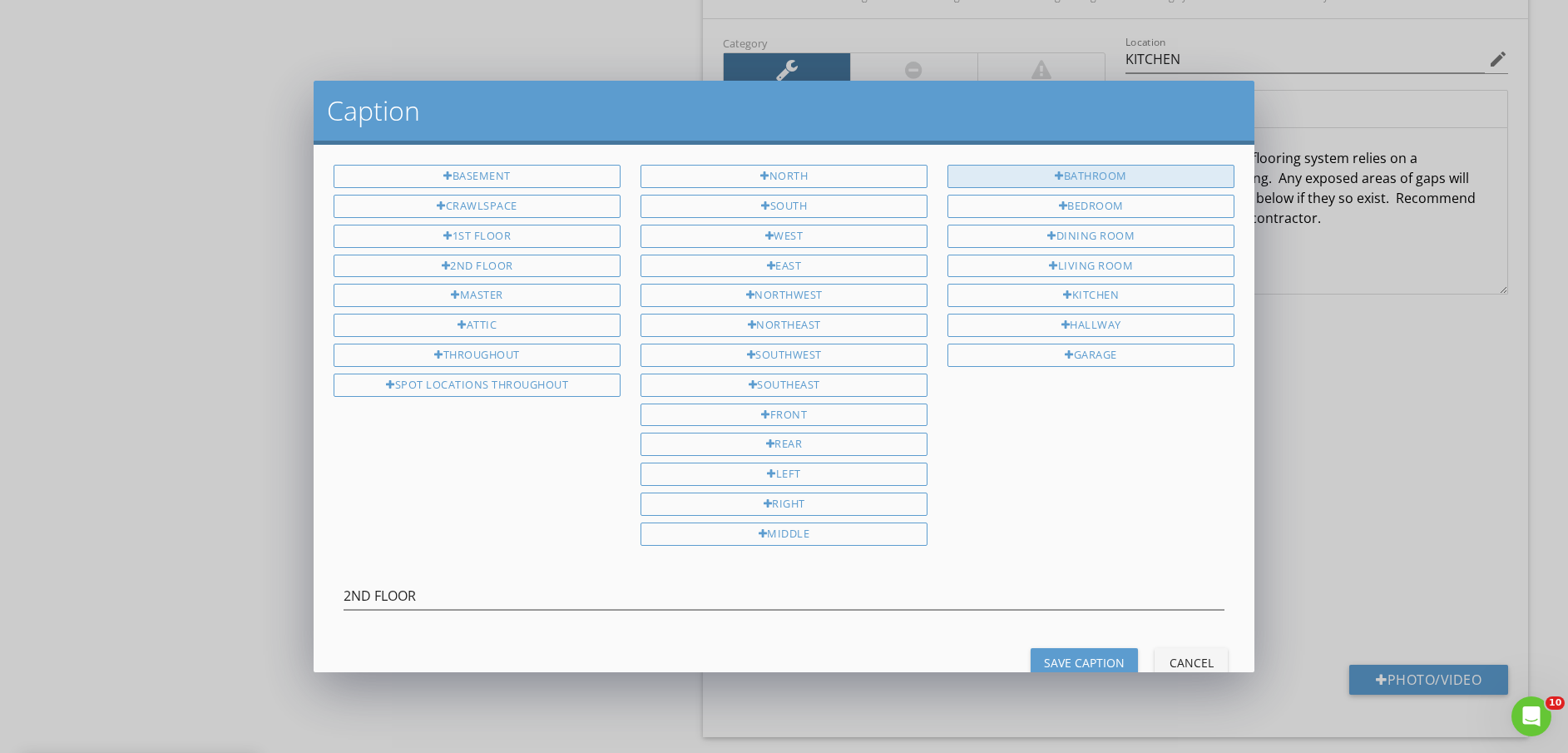
click at [1055, 177] on div at bounding box center [1059, 177] width 9 height 11
type input "2ND FLOOR BATHROOM"
click at [1083, 666] on div "Save Caption" at bounding box center [1083, 662] width 80 height 18
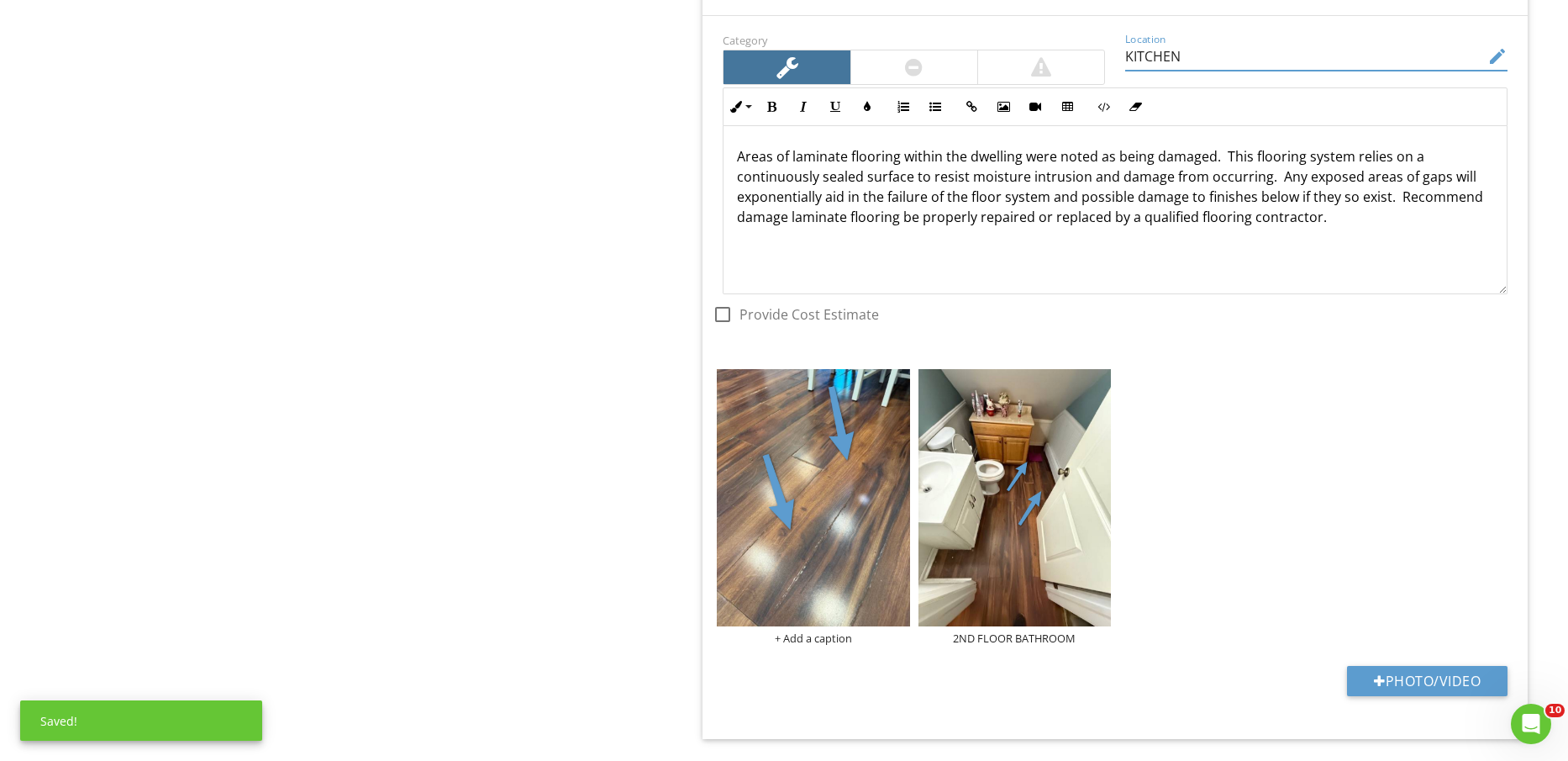
click at [1163, 56] on input "KITCHEN" at bounding box center [1305, 56] width 359 height 27
click at [1163, 56] on input "KITCHEN" at bounding box center [1305, 56] width 359 height 27
click at [838, 638] on div "+ Add a caption" at bounding box center [813, 639] width 192 height 14
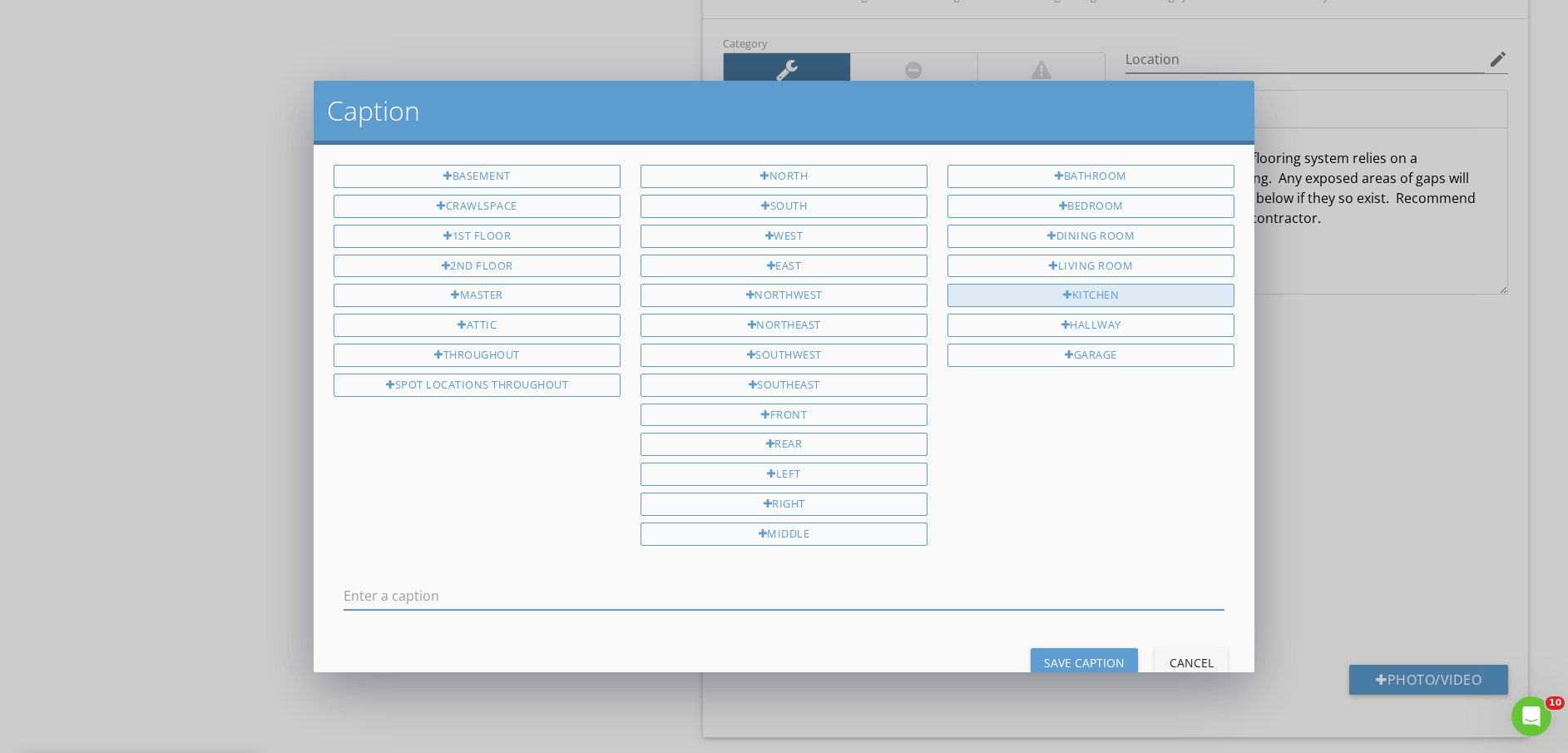
click at [1061, 301] on div "KITCHEN" at bounding box center [1090, 295] width 287 height 24
type input "KITCHEN"
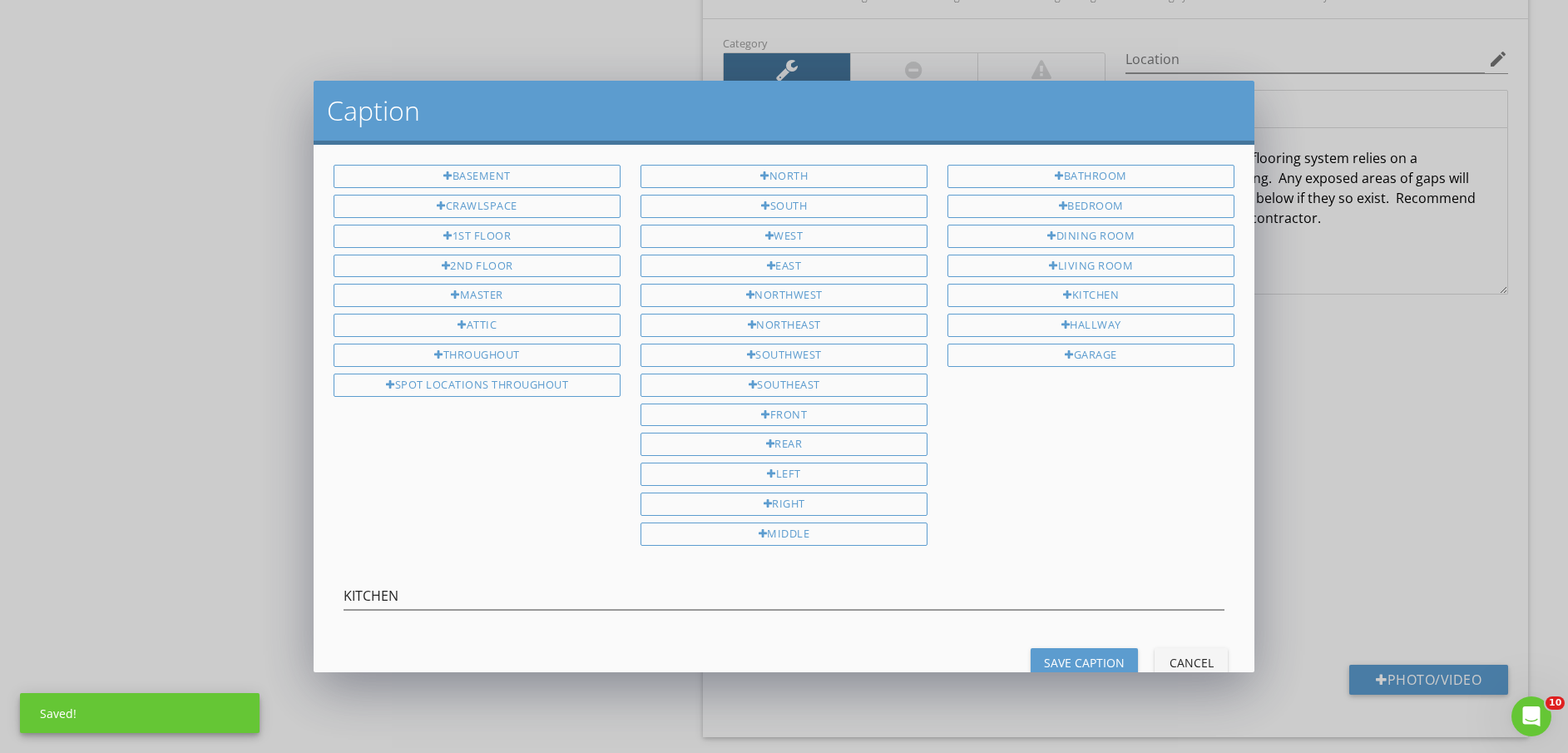
click at [1063, 657] on div "Save Caption" at bounding box center [1083, 662] width 80 height 18
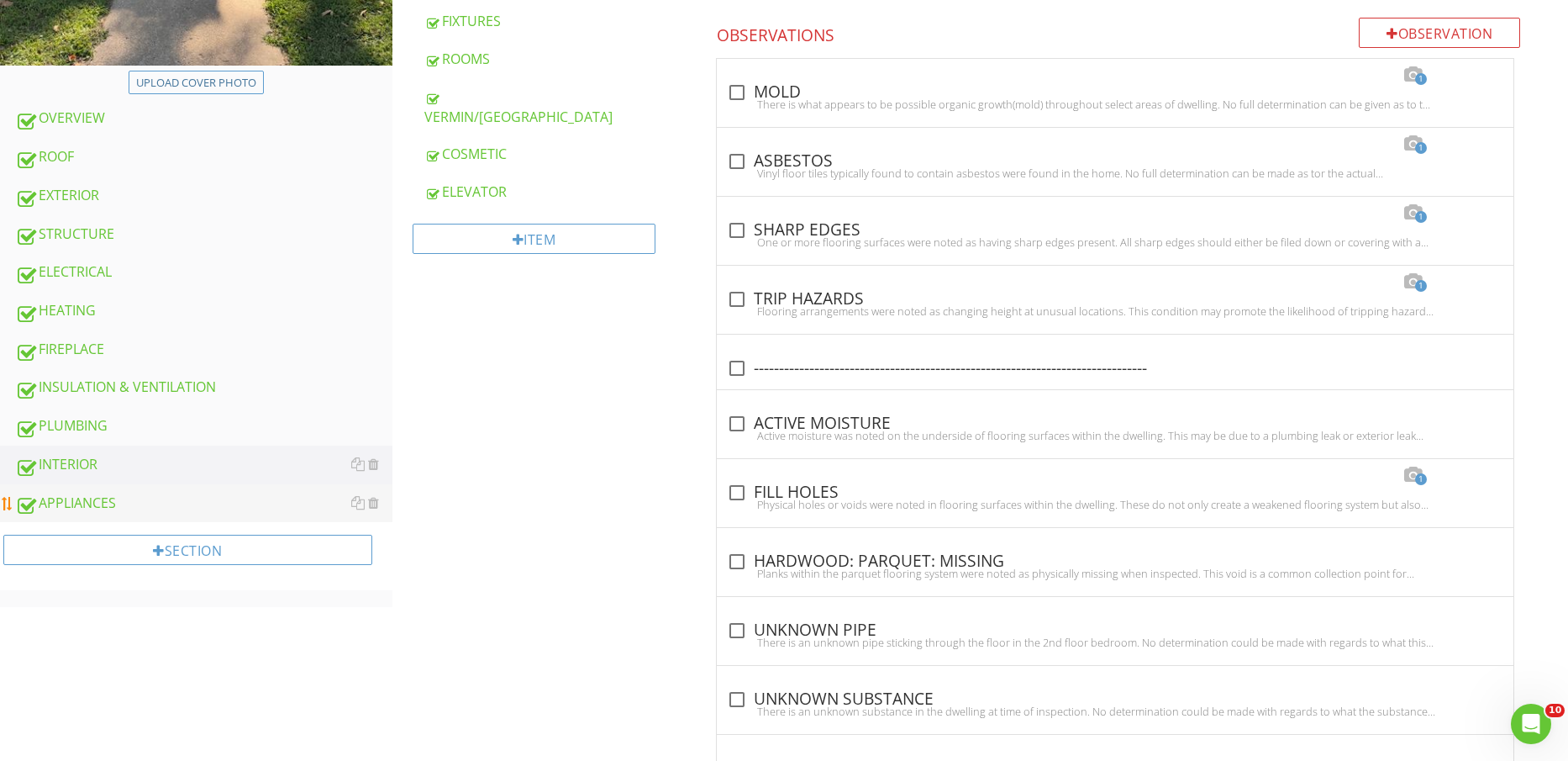
scroll to position [835, 0]
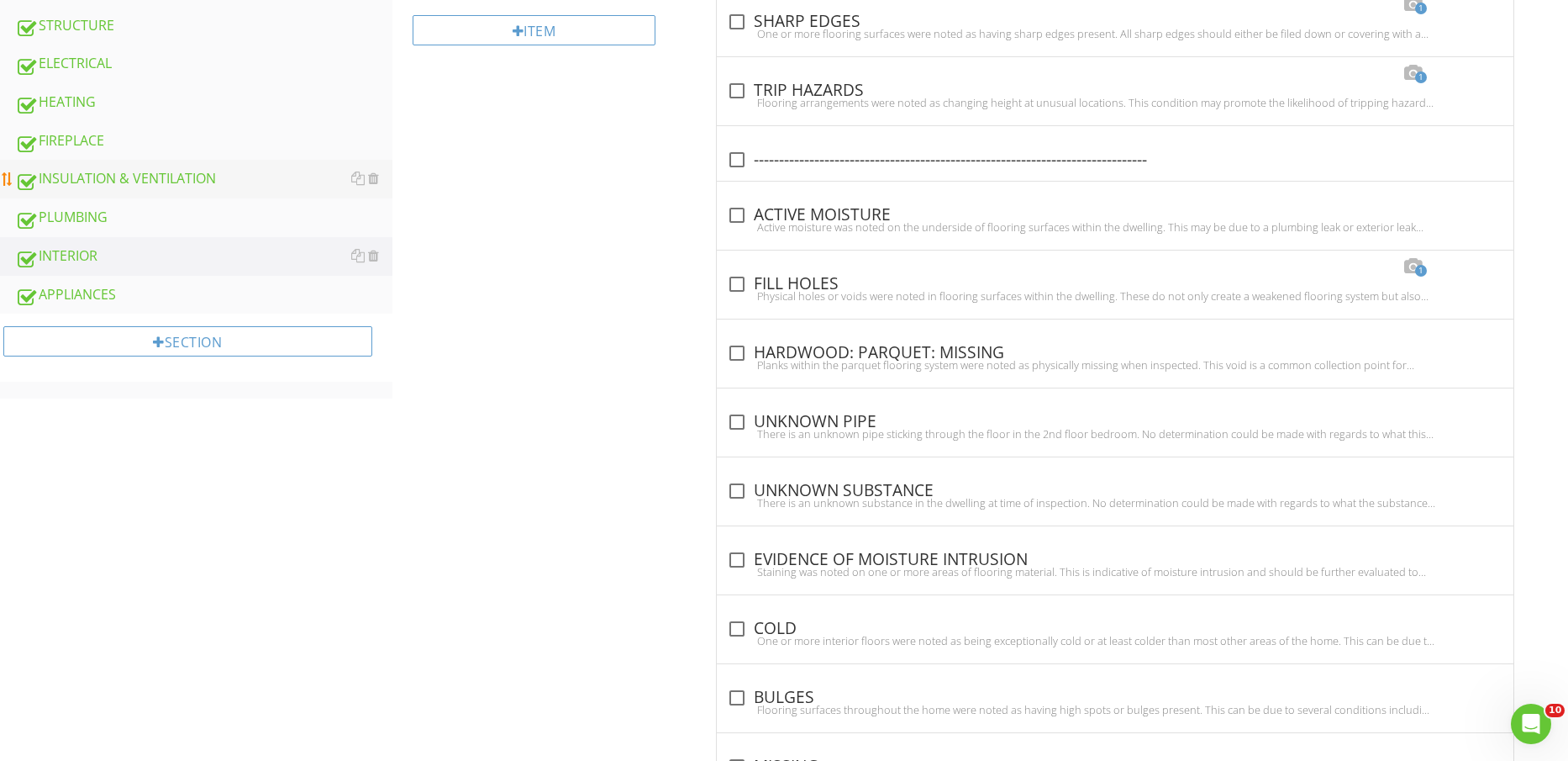
click at [153, 184] on div "INSULATION & VENTILATION" at bounding box center [204, 180] width 378 height 22
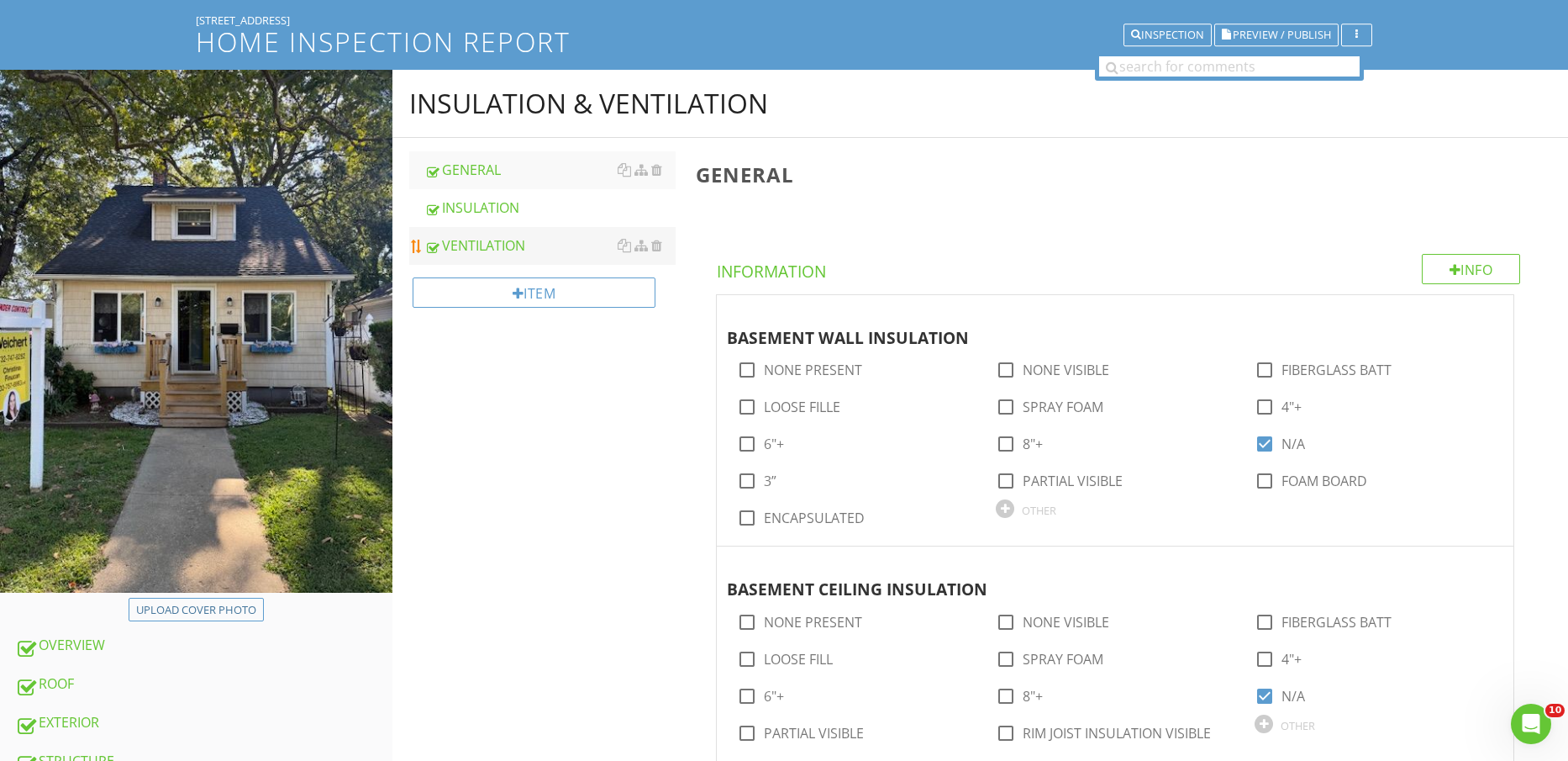
click at [499, 240] on div "VENTILATION" at bounding box center [550, 245] width 252 height 21
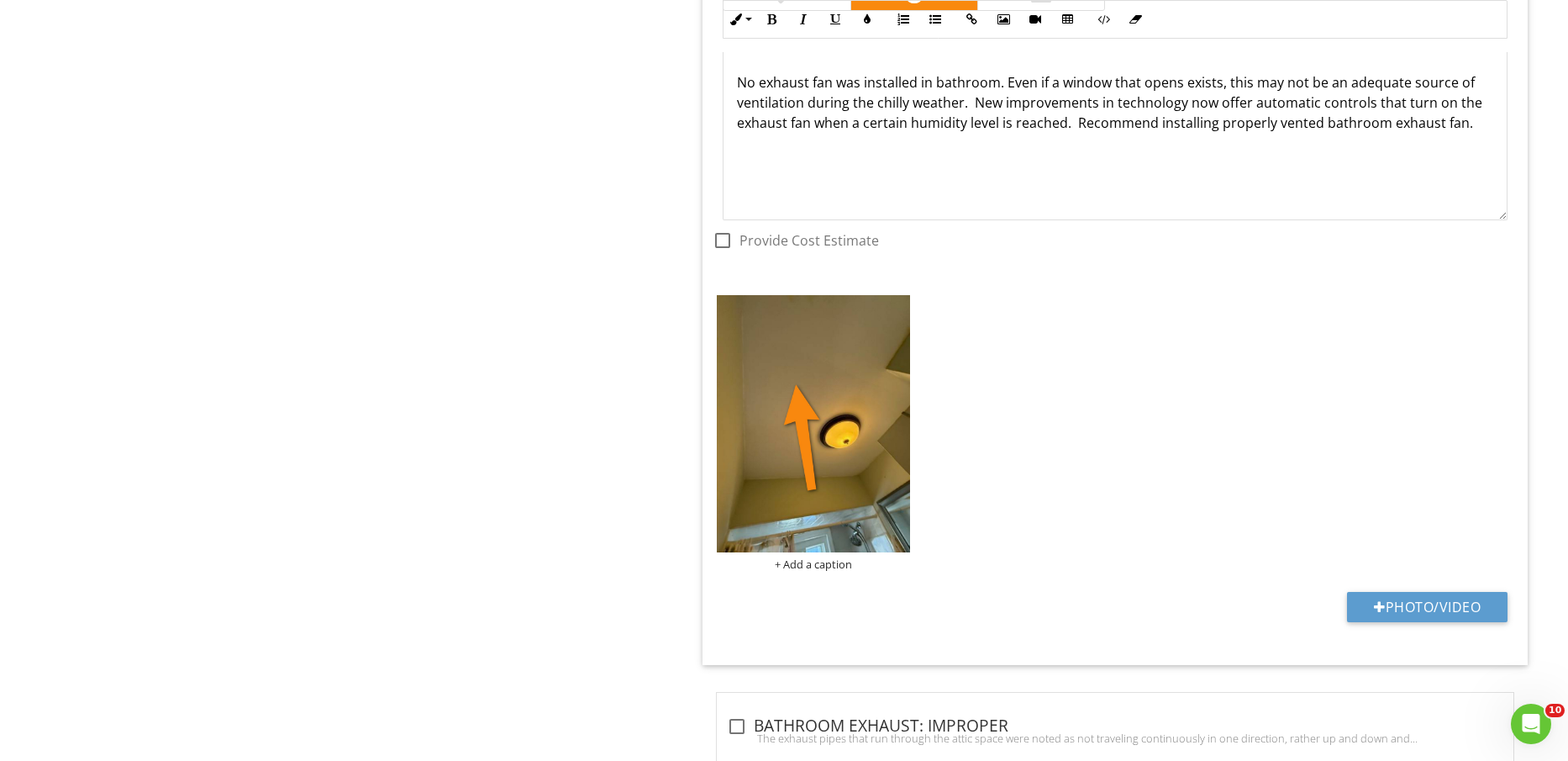
scroll to position [3807, 0]
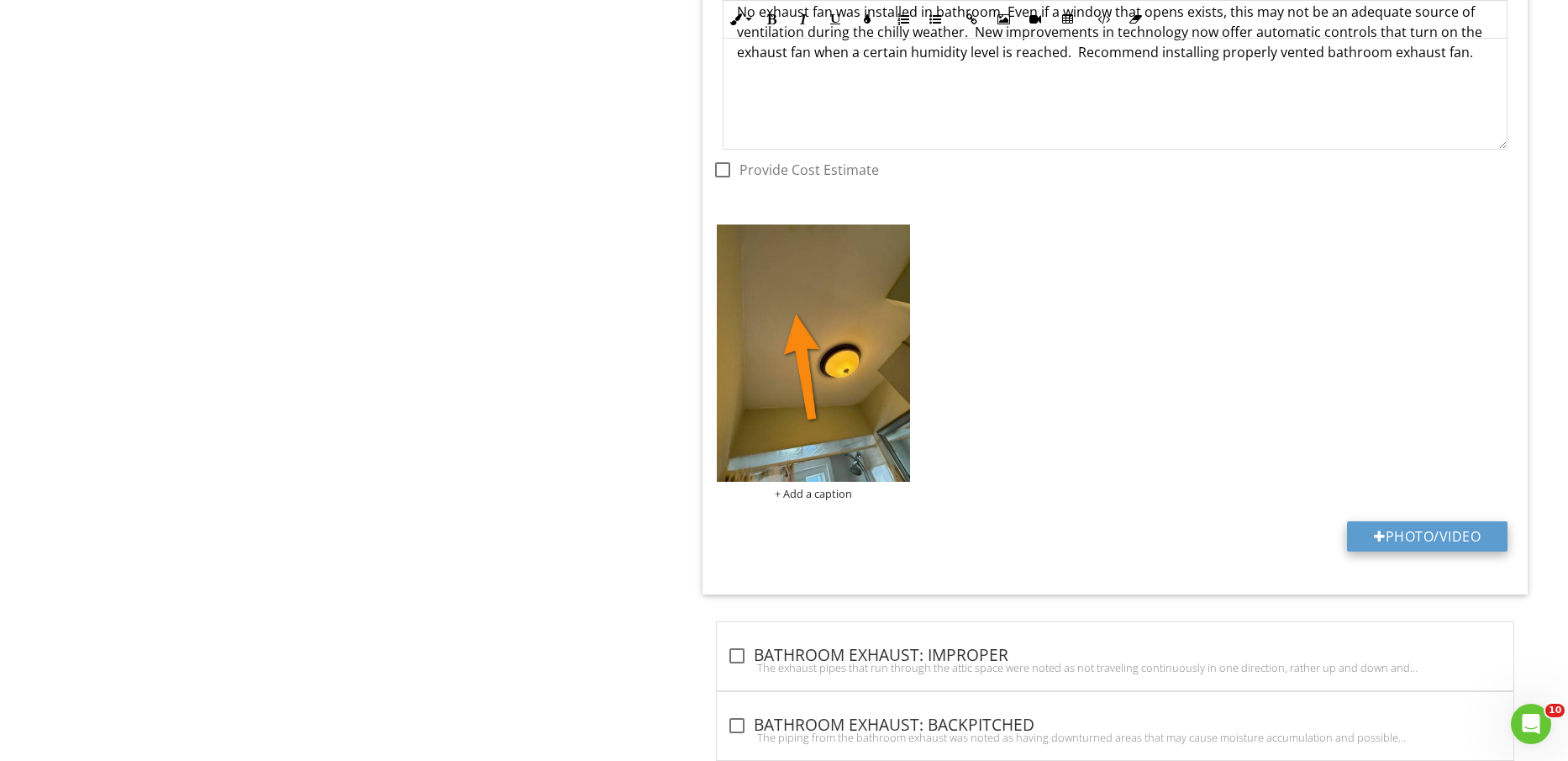
click at [1440, 531] on button "Photo/Video" at bounding box center [1428, 536] width 161 height 30
type input "C:\fakepath\IMG_2367.jpg"
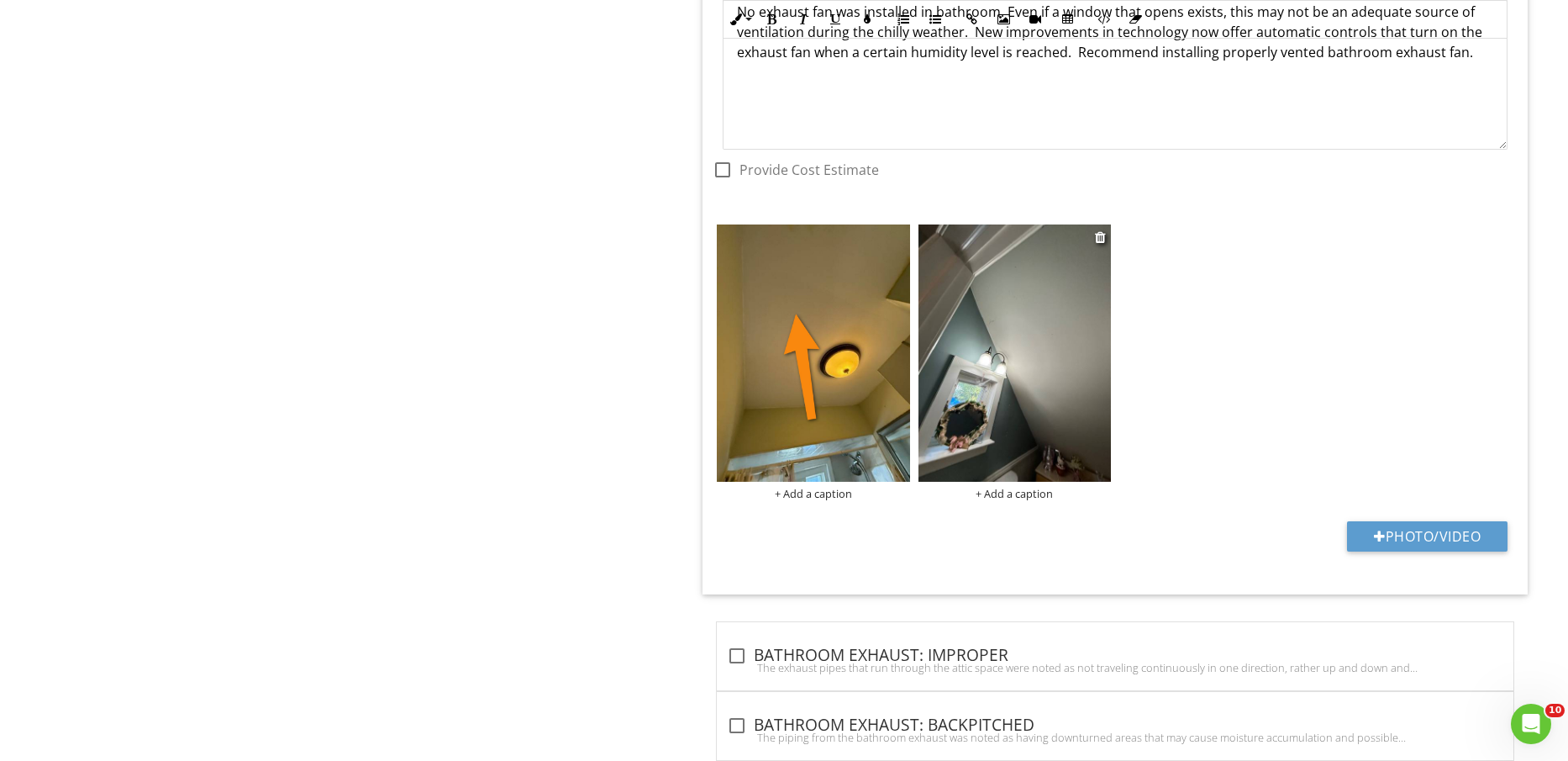
click at [1011, 397] on img at bounding box center [1014, 353] width 192 height 257
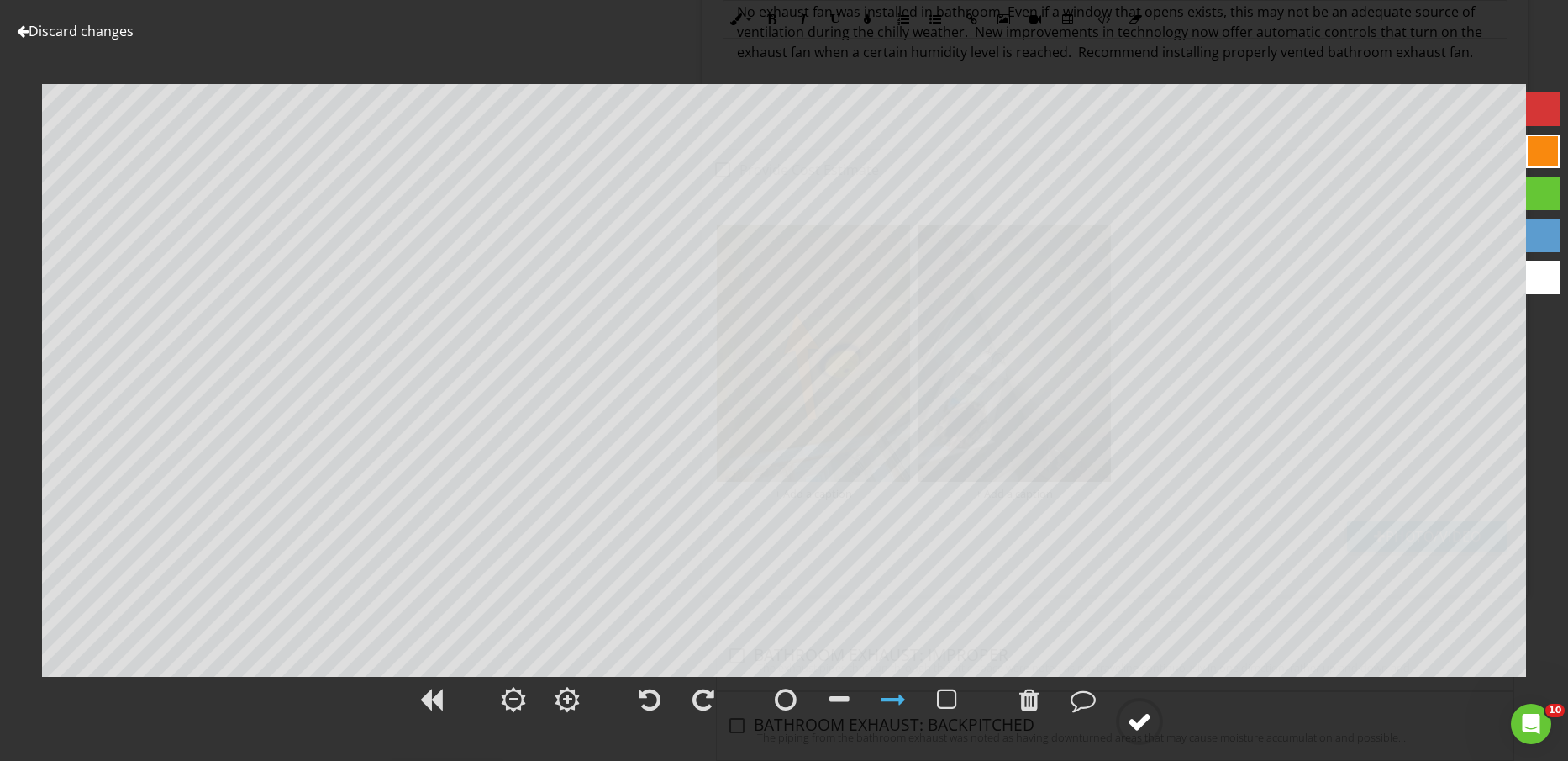
click at [1140, 714] on div at bounding box center [1140, 722] width 26 height 26
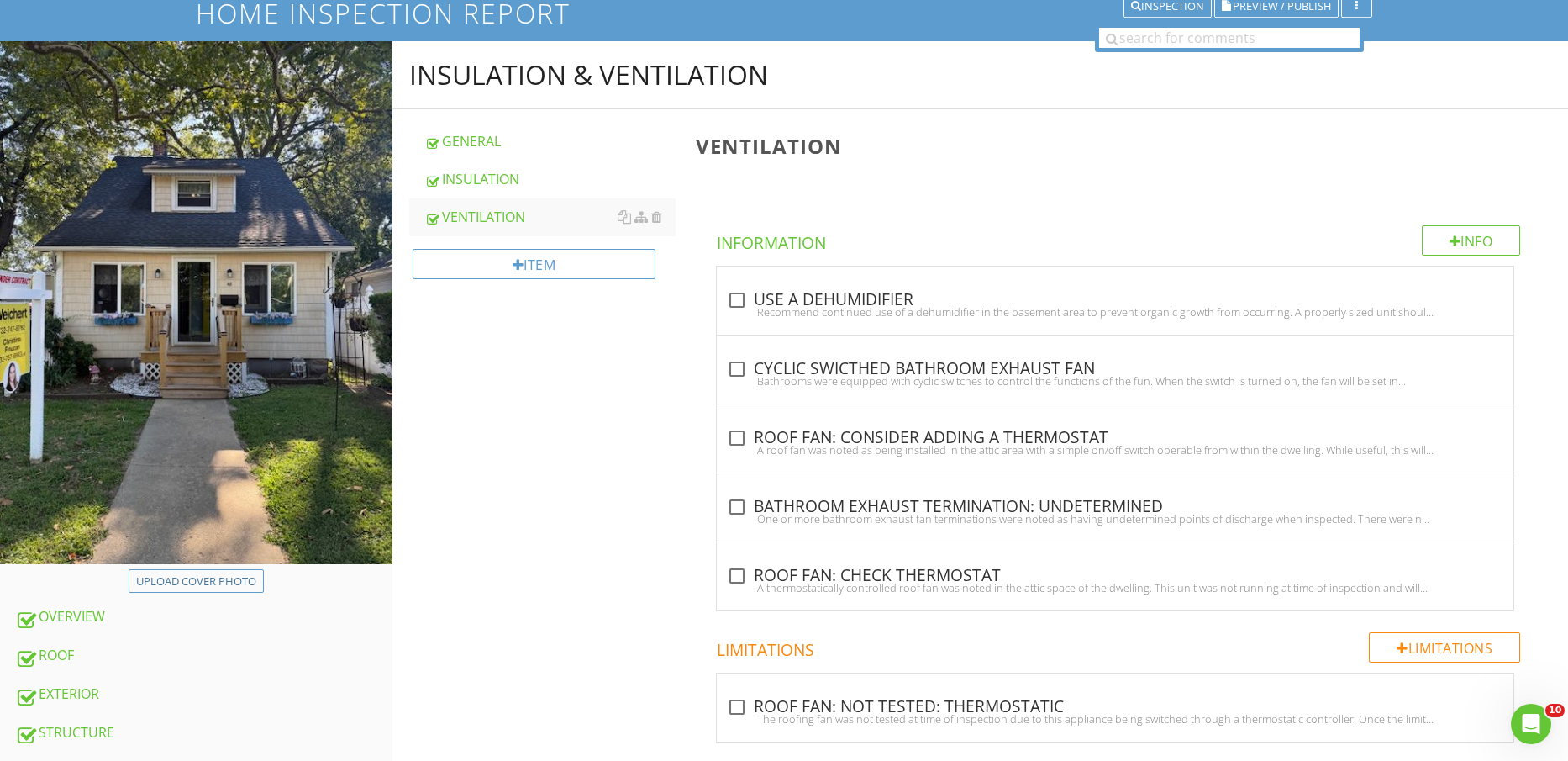
scroll to position [232, 0]
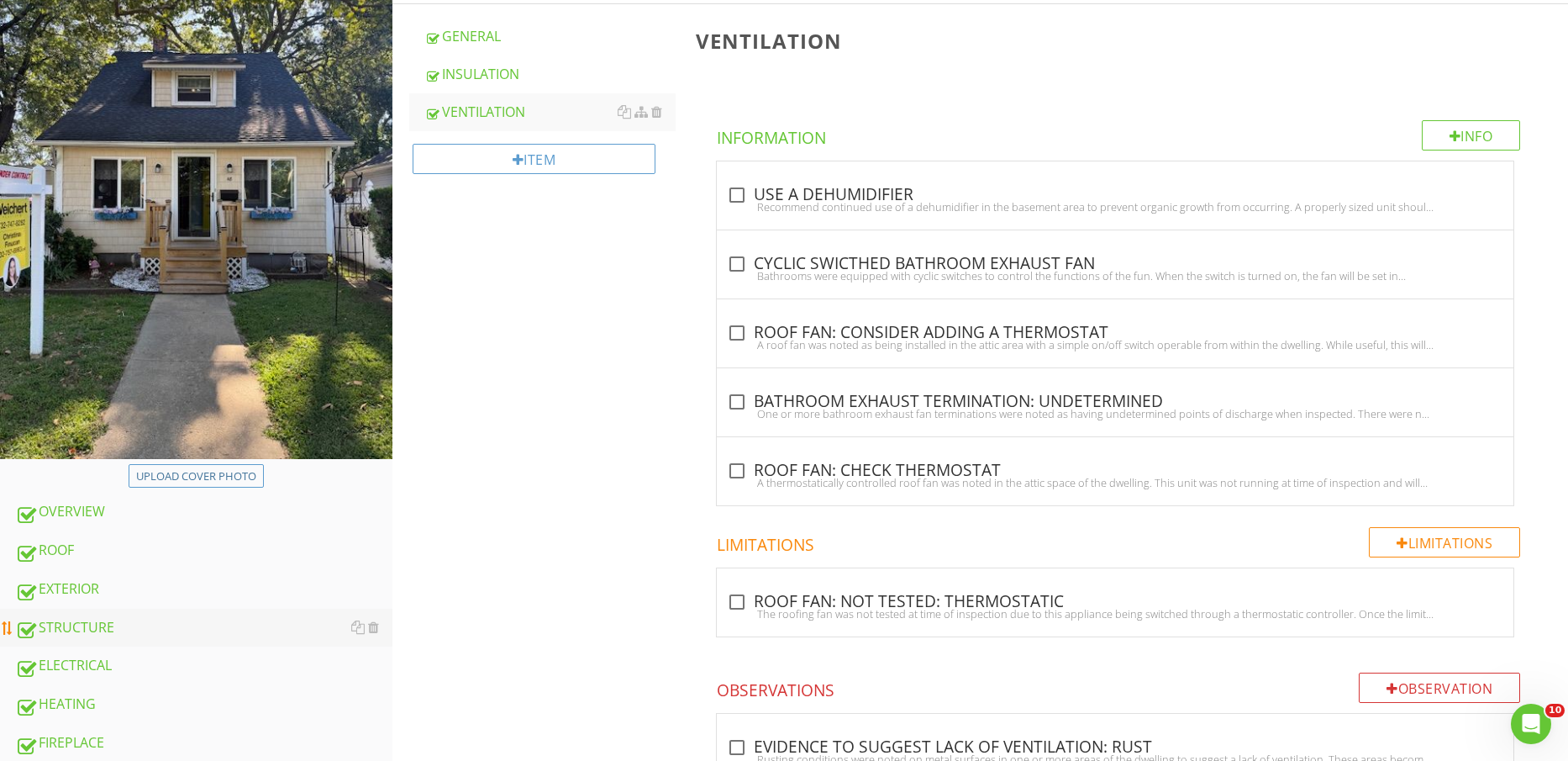
click at [149, 636] on div "STRUCTURE" at bounding box center [204, 628] width 378 height 22
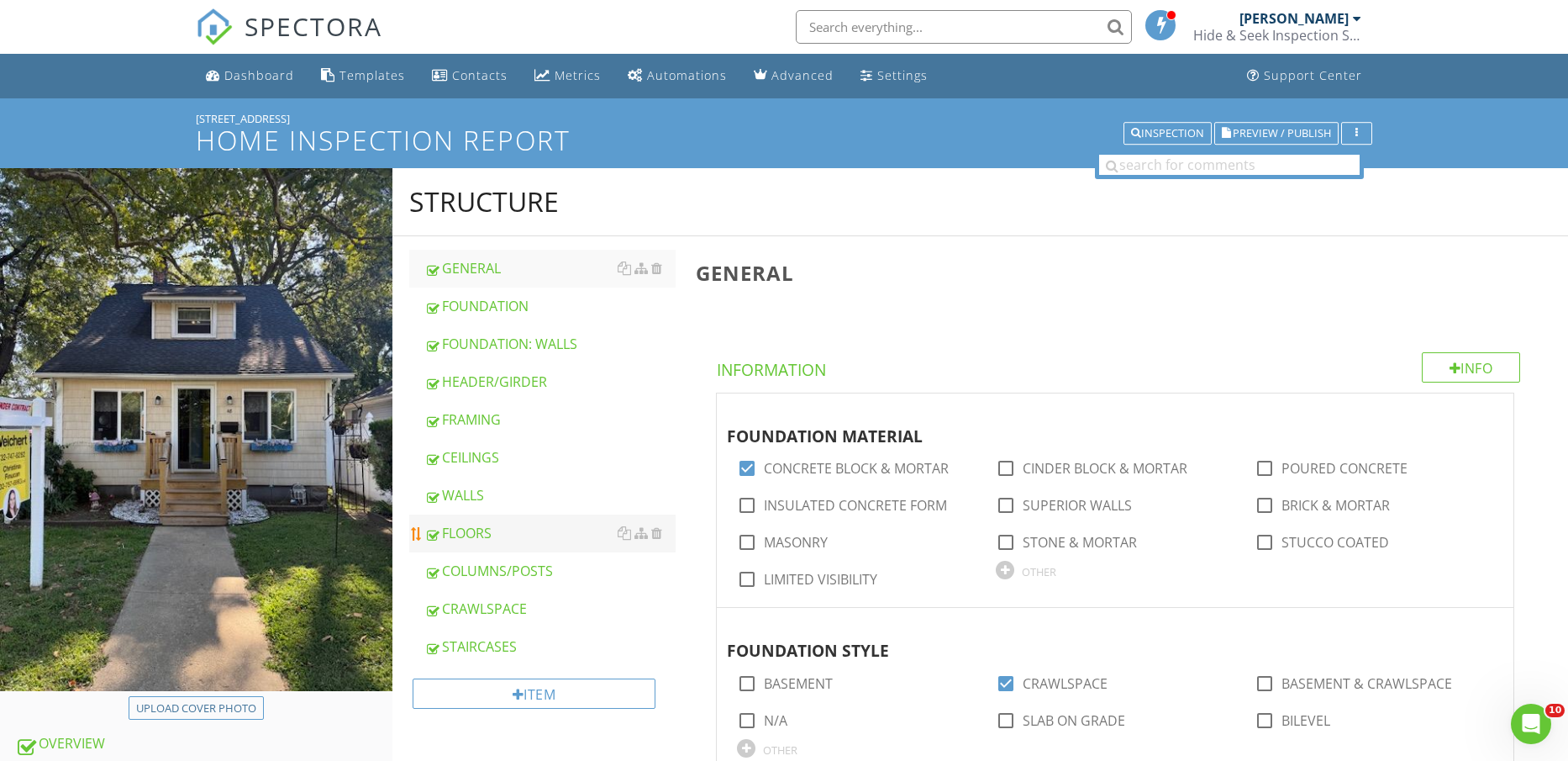
click at [537, 536] on div "FLOORS" at bounding box center [550, 534] width 252 height 21
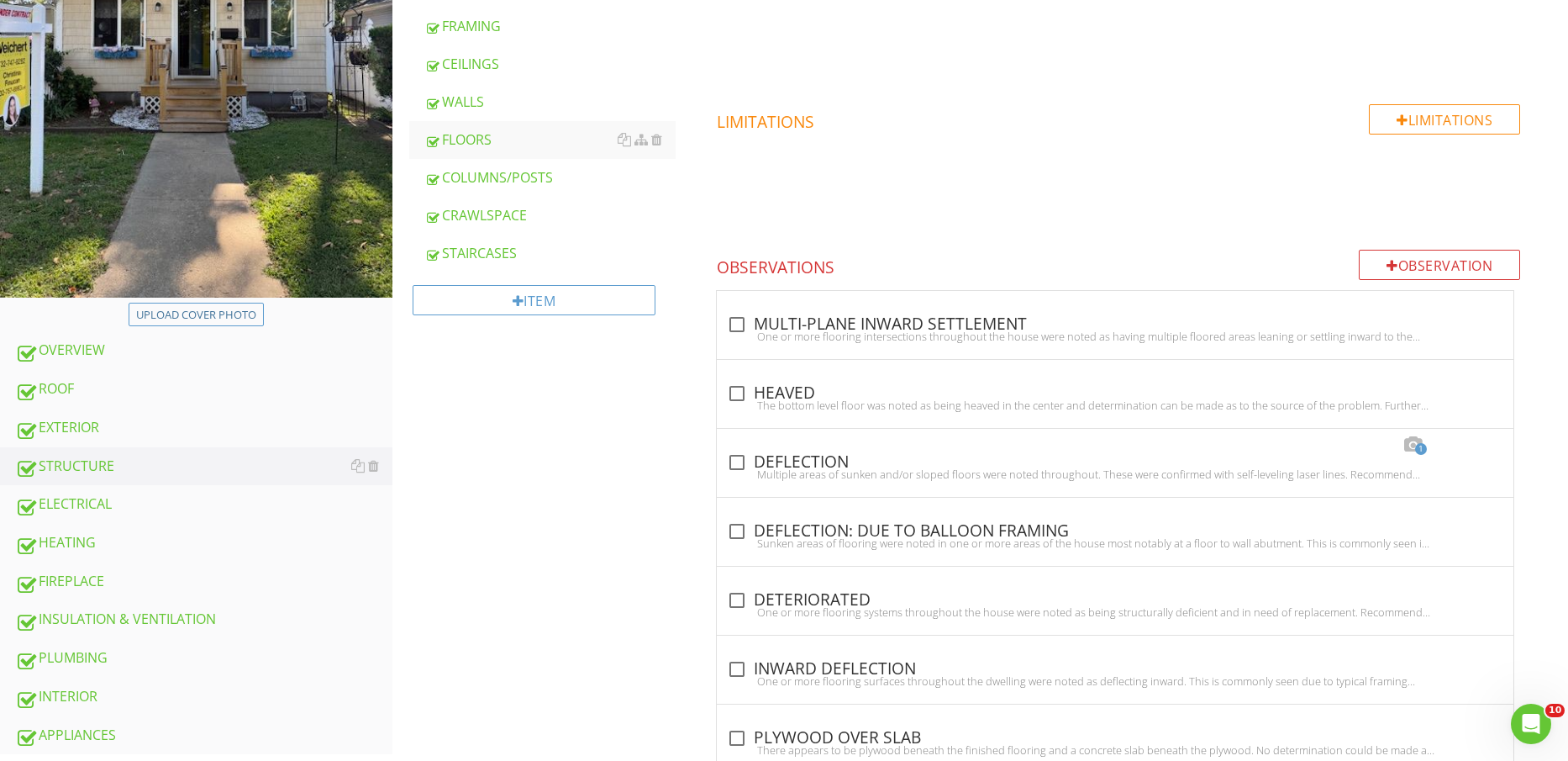
scroll to position [402, 0]
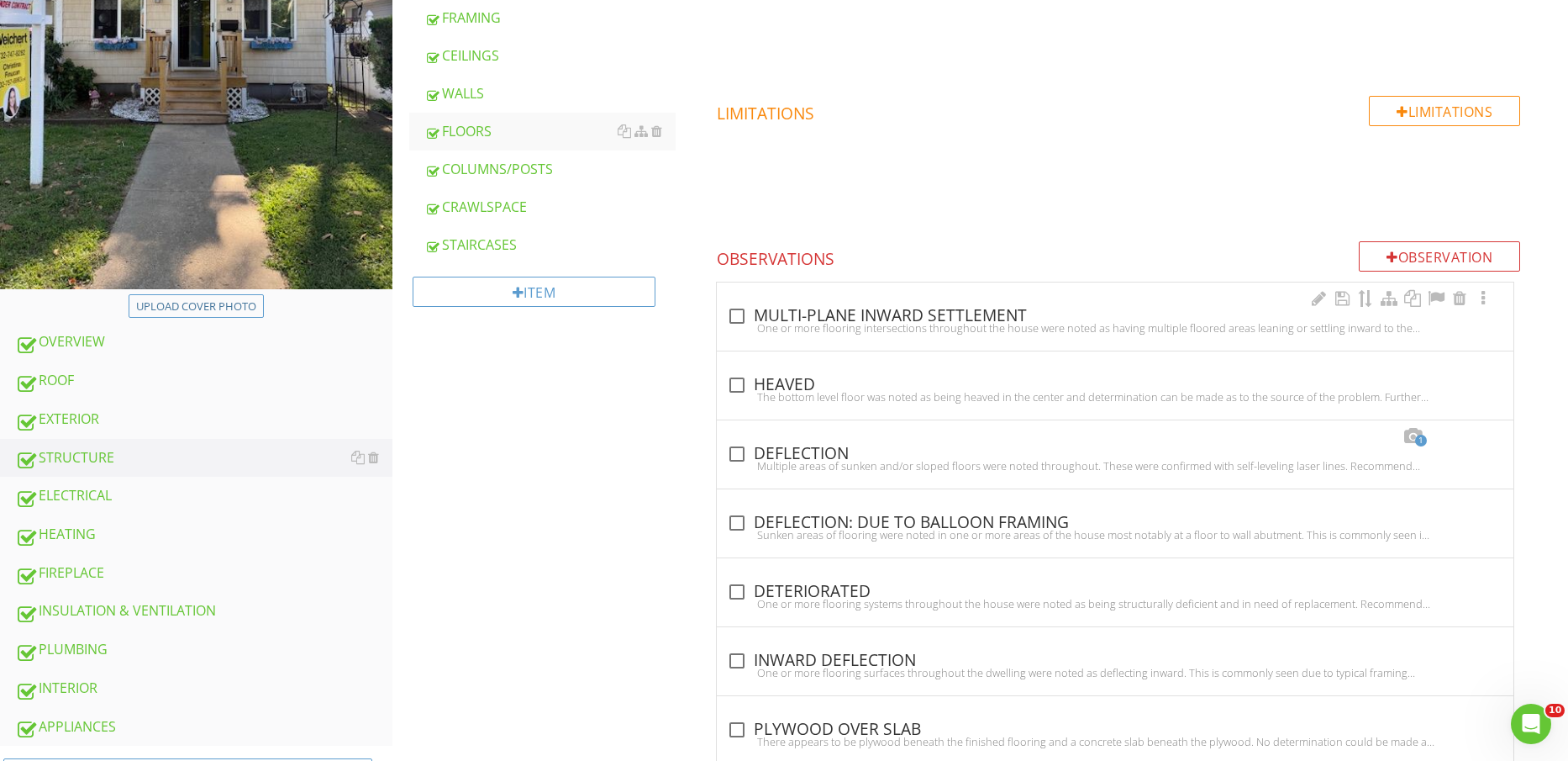
click at [927, 327] on div "One or more flooring intersections throughout the house were noted as having mu…" at bounding box center [1115, 328] width 777 height 14
checkbox input "true"
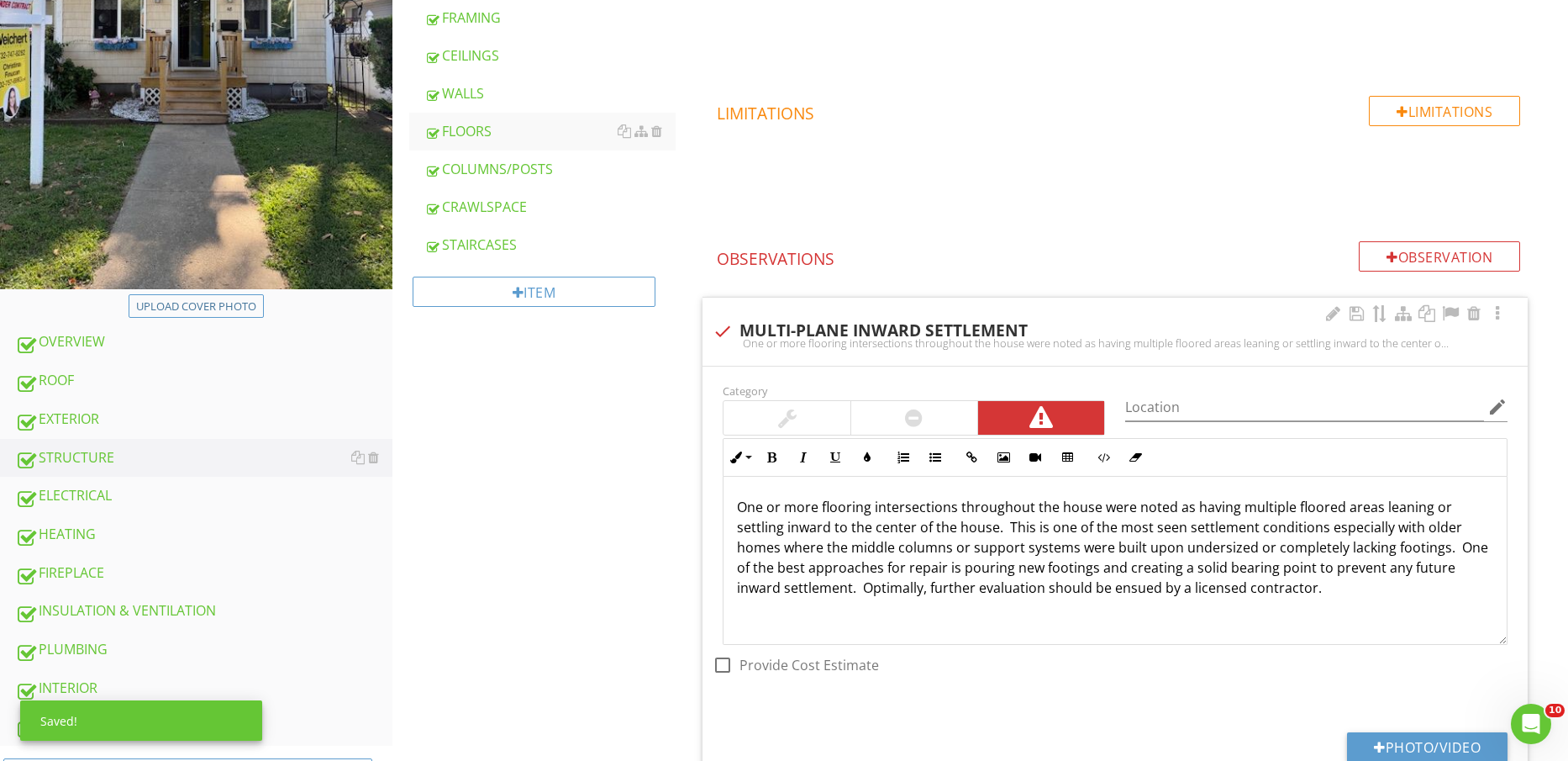
scroll to position [823, 0]
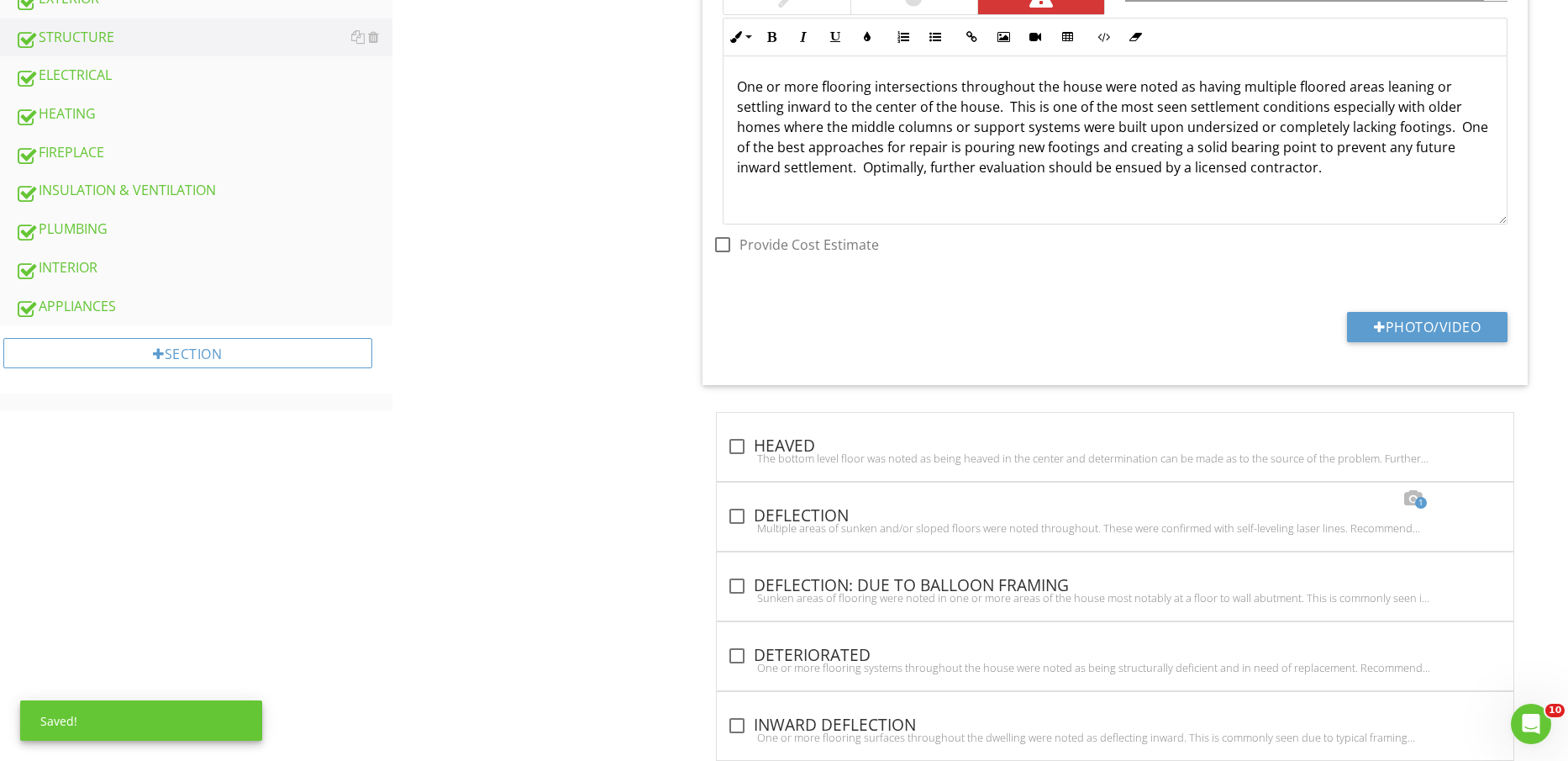
click at [1433, 309] on div "Category Location edit Inline Style XLarge Large Normal Small Light Small/Light…" at bounding box center [1115, 165] width 825 height 439
click at [1434, 322] on button "Photo/Video" at bounding box center [1428, 327] width 161 height 30
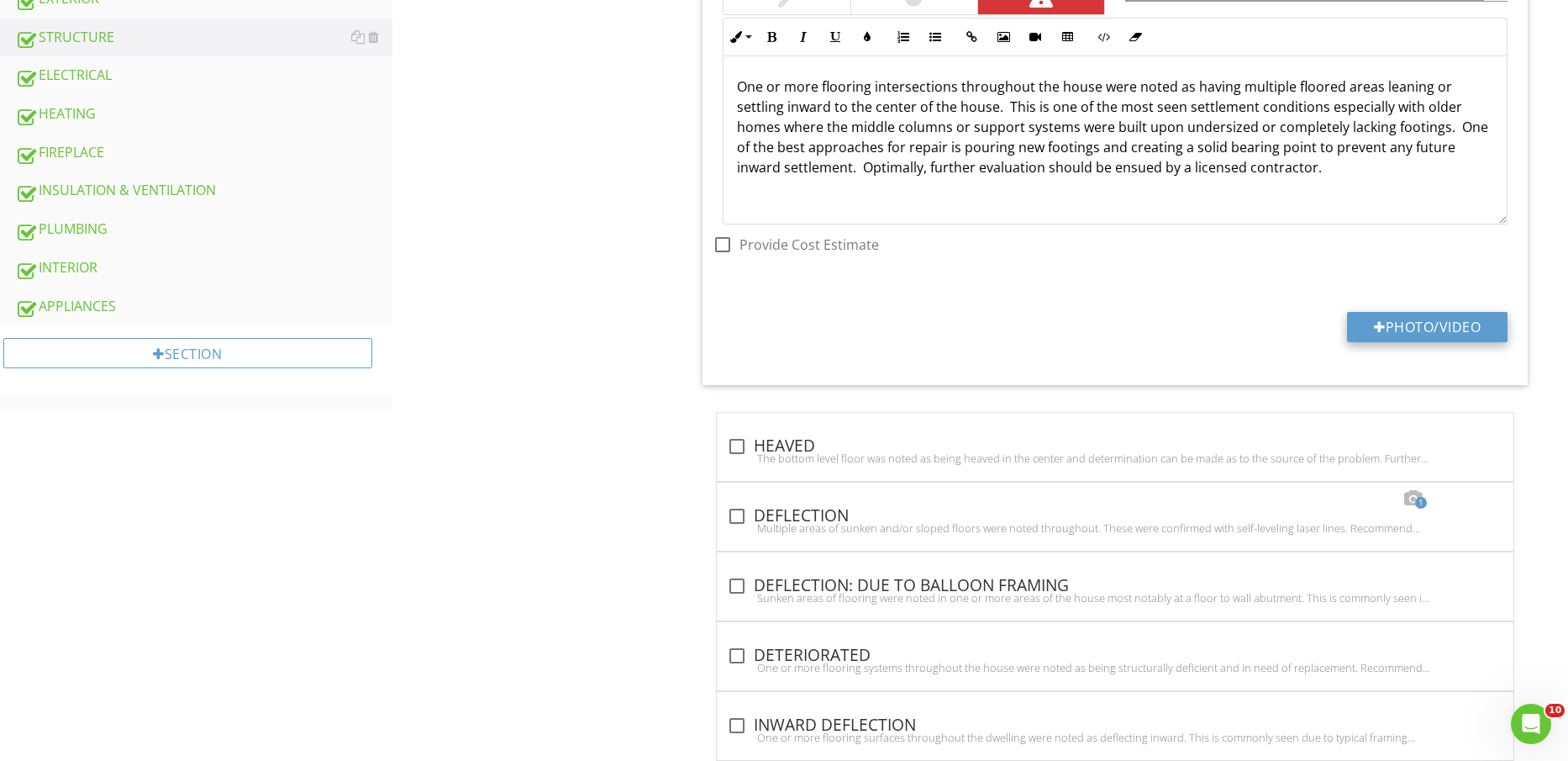
type input "C:\fakepath\IMG_2370.jpg"
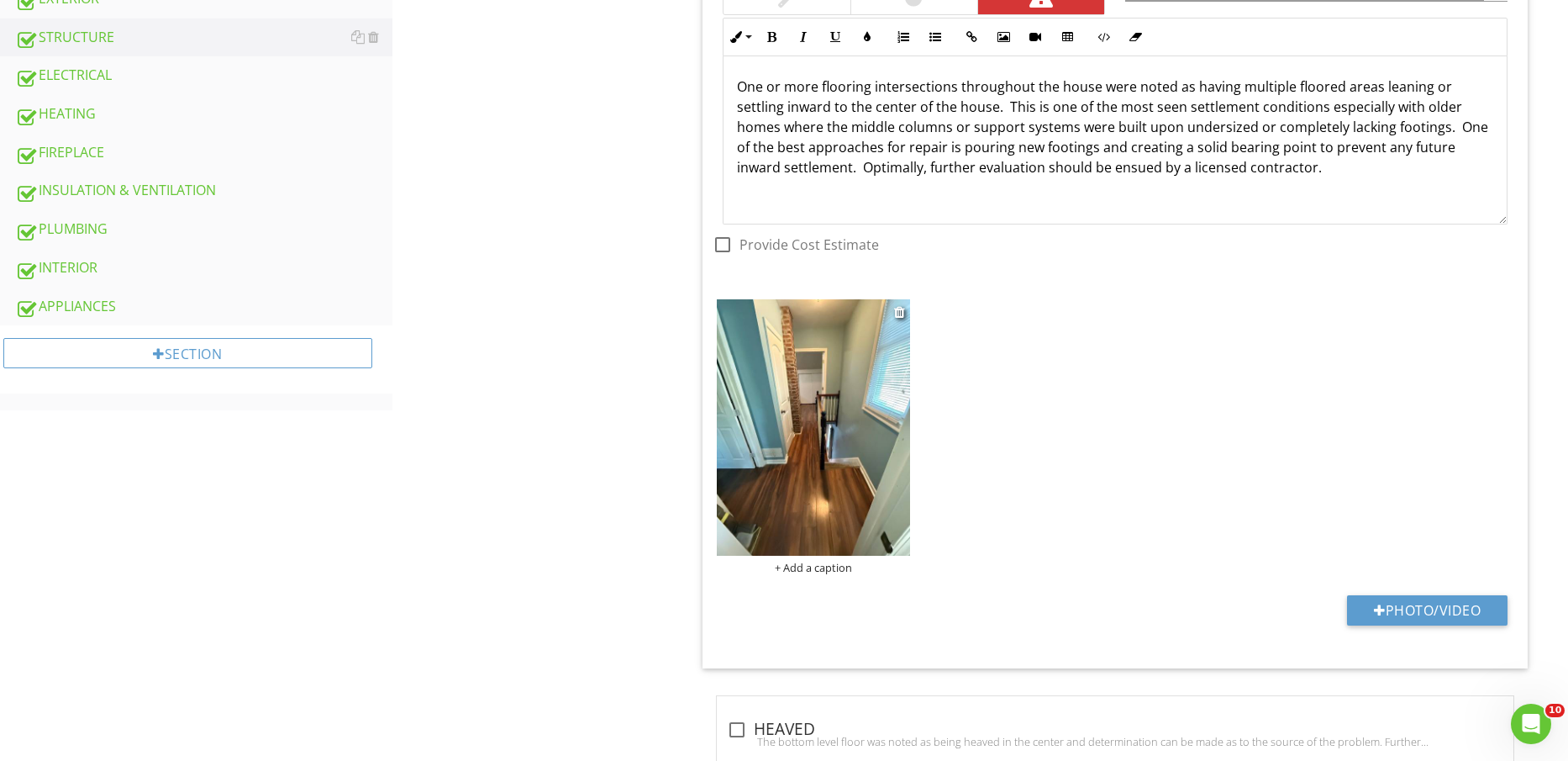
click at [796, 484] on img at bounding box center [813, 428] width 192 height 257
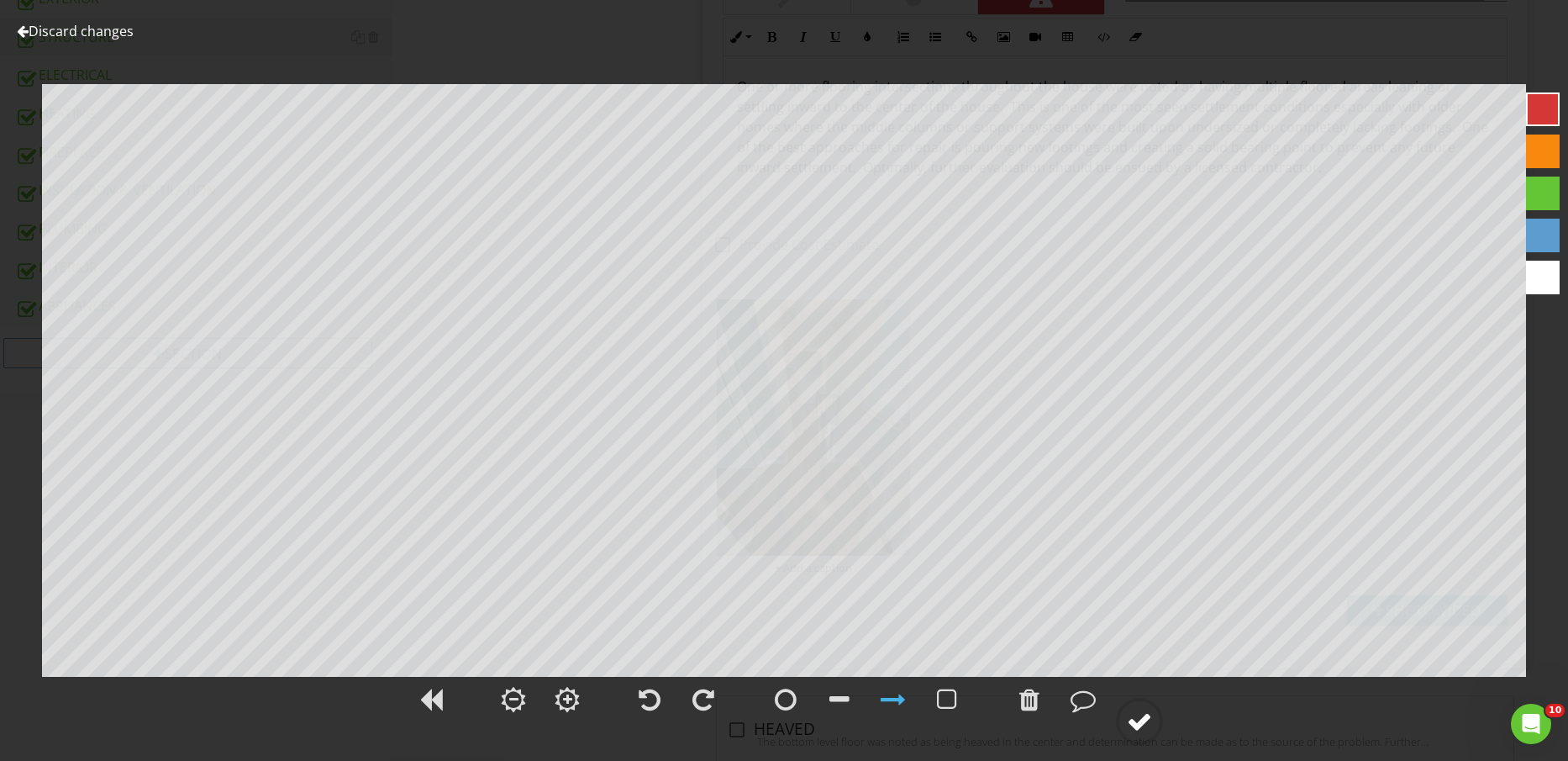
click at [1152, 710] on div at bounding box center [1140, 722] width 26 height 26
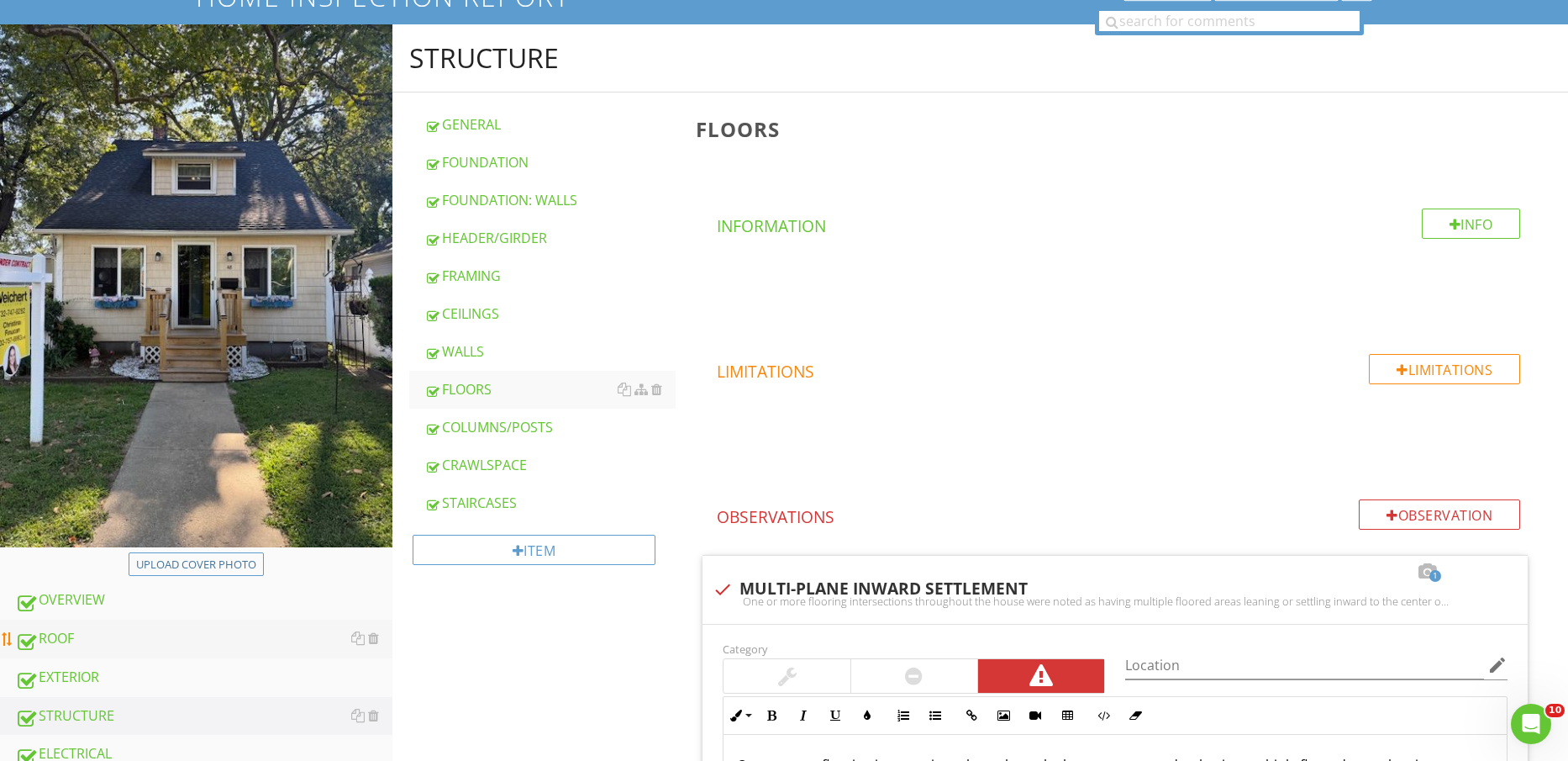
scroll to position [316, 0]
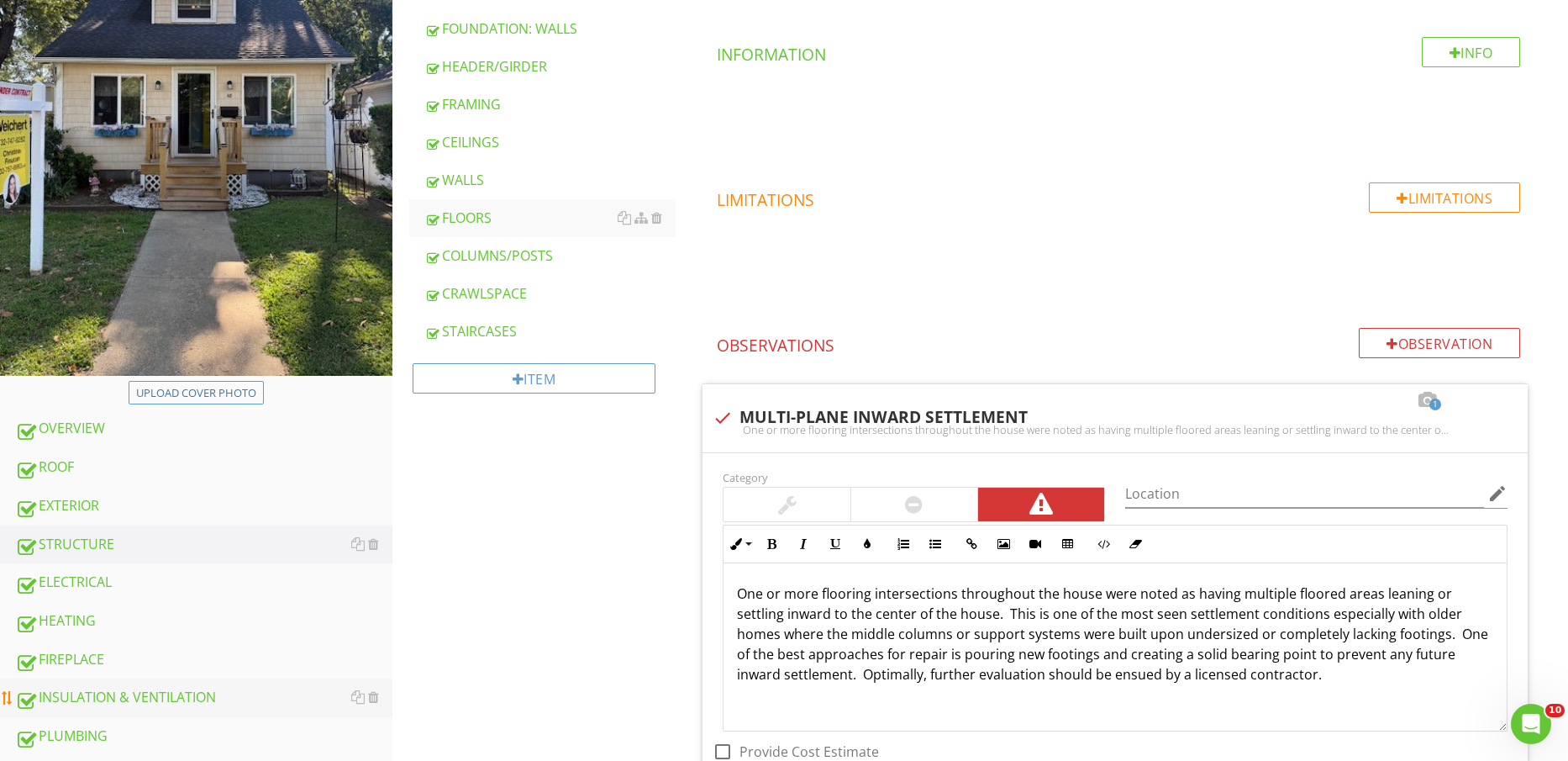
click at [176, 699] on div "INSULATION & VENTILATION" at bounding box center [204, 699] width 378 height 22
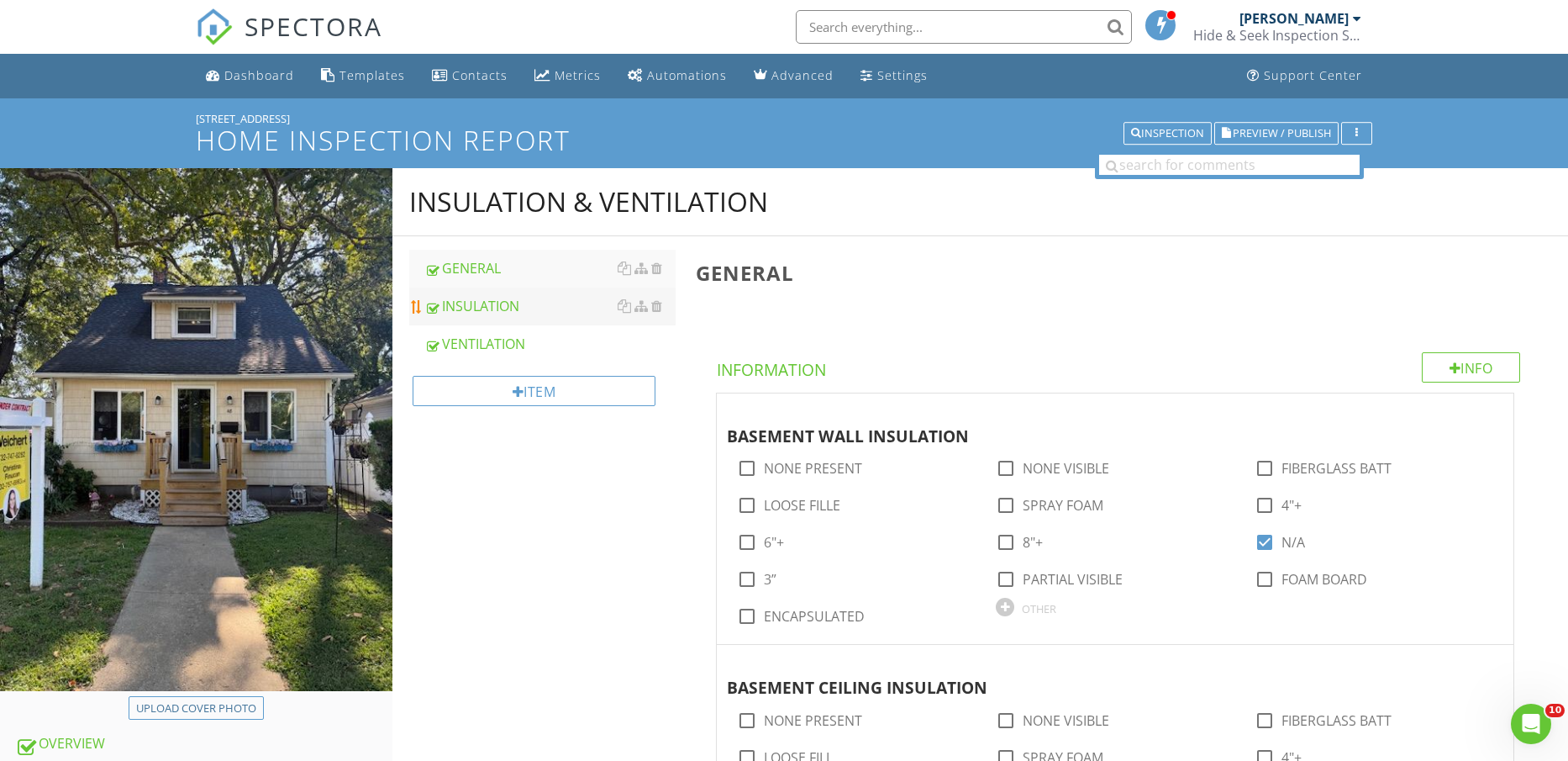
click at [531, 298] on div "INSULATION" at bounding box center [550, 306] width 252 height 21
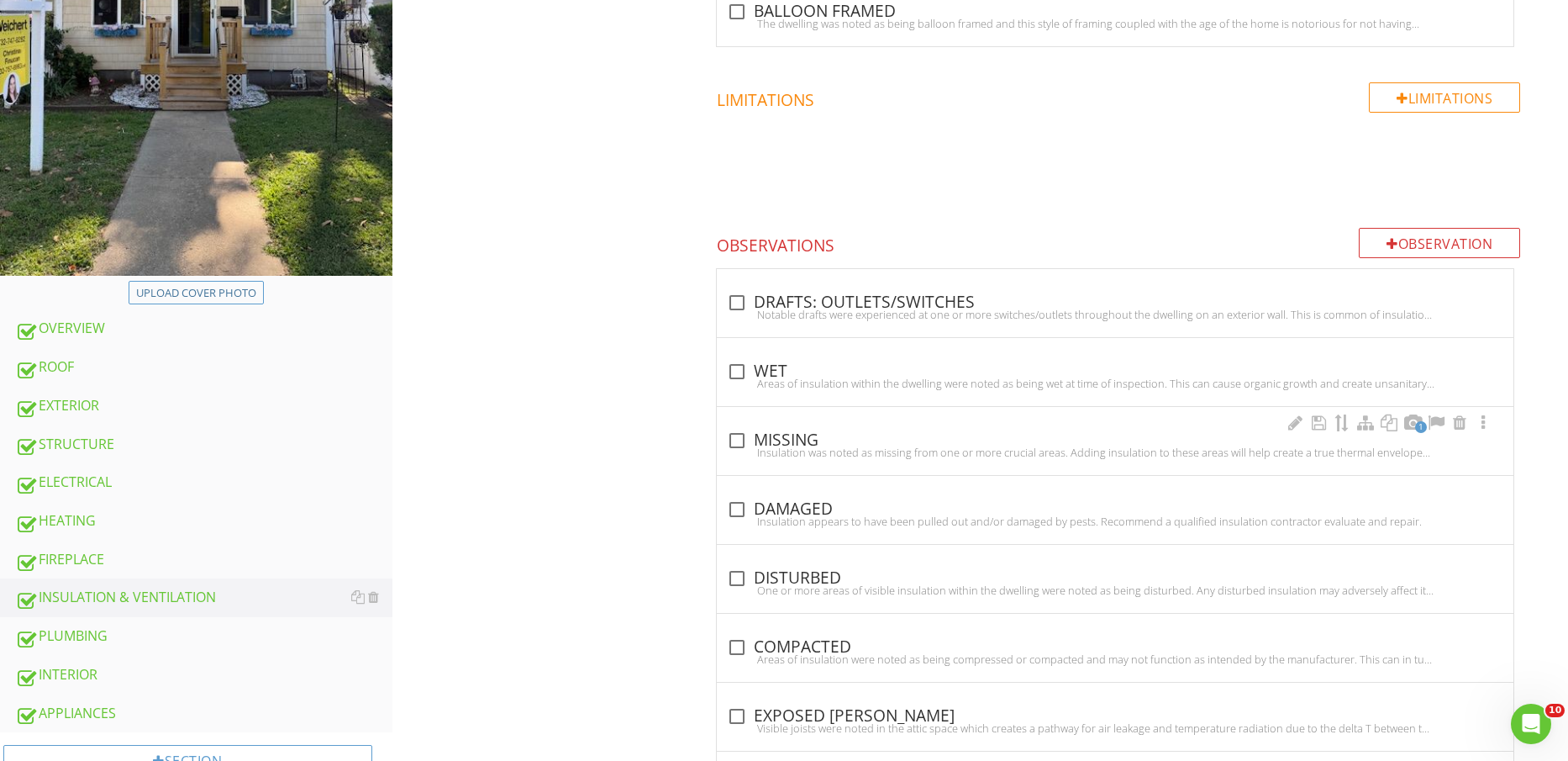
scroll to position [421, 0]
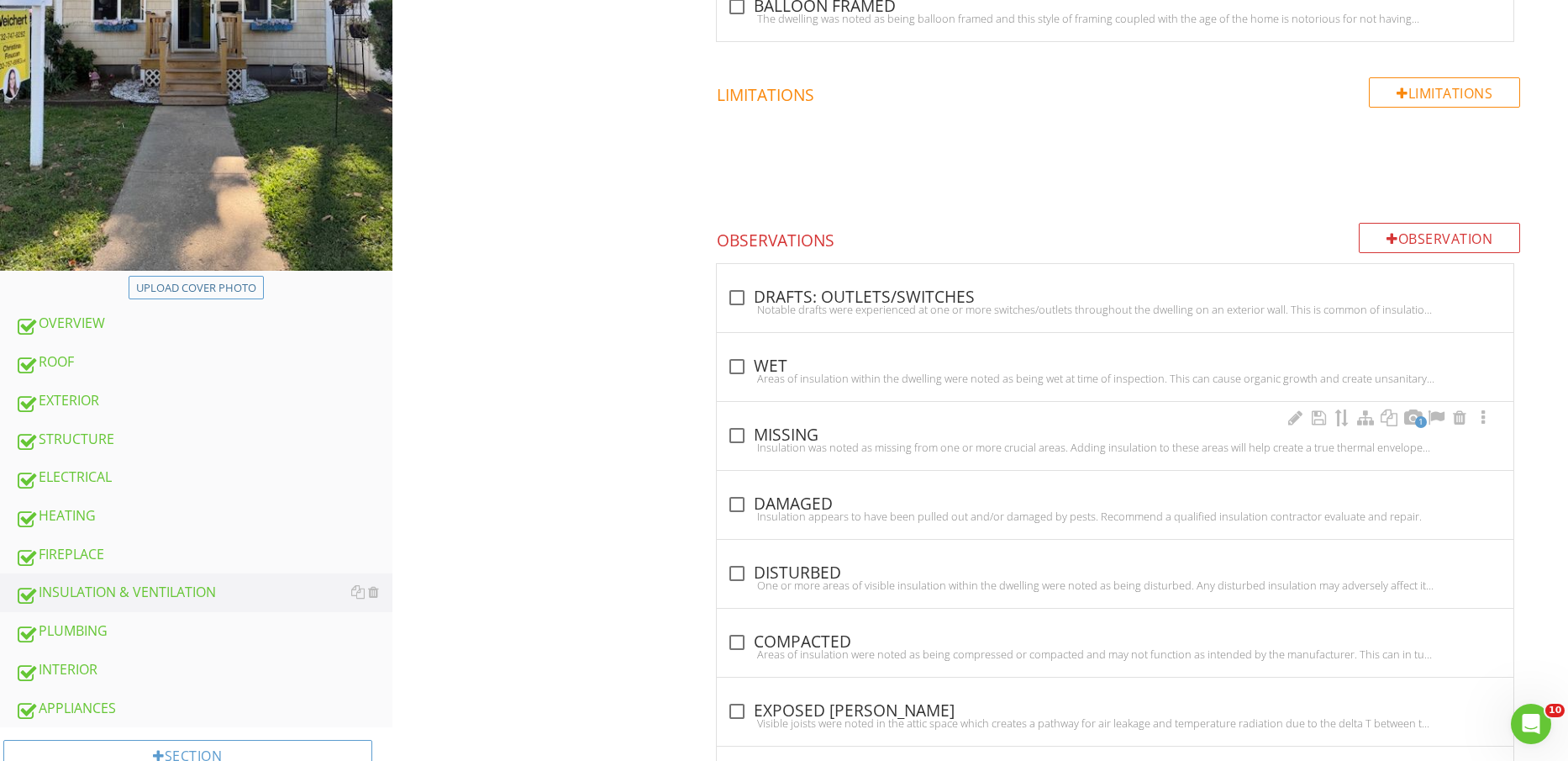
click at [837, 437] on div "check_box_outline_blank MISSING" at bounding box center [1115, 436] width 777 height 21
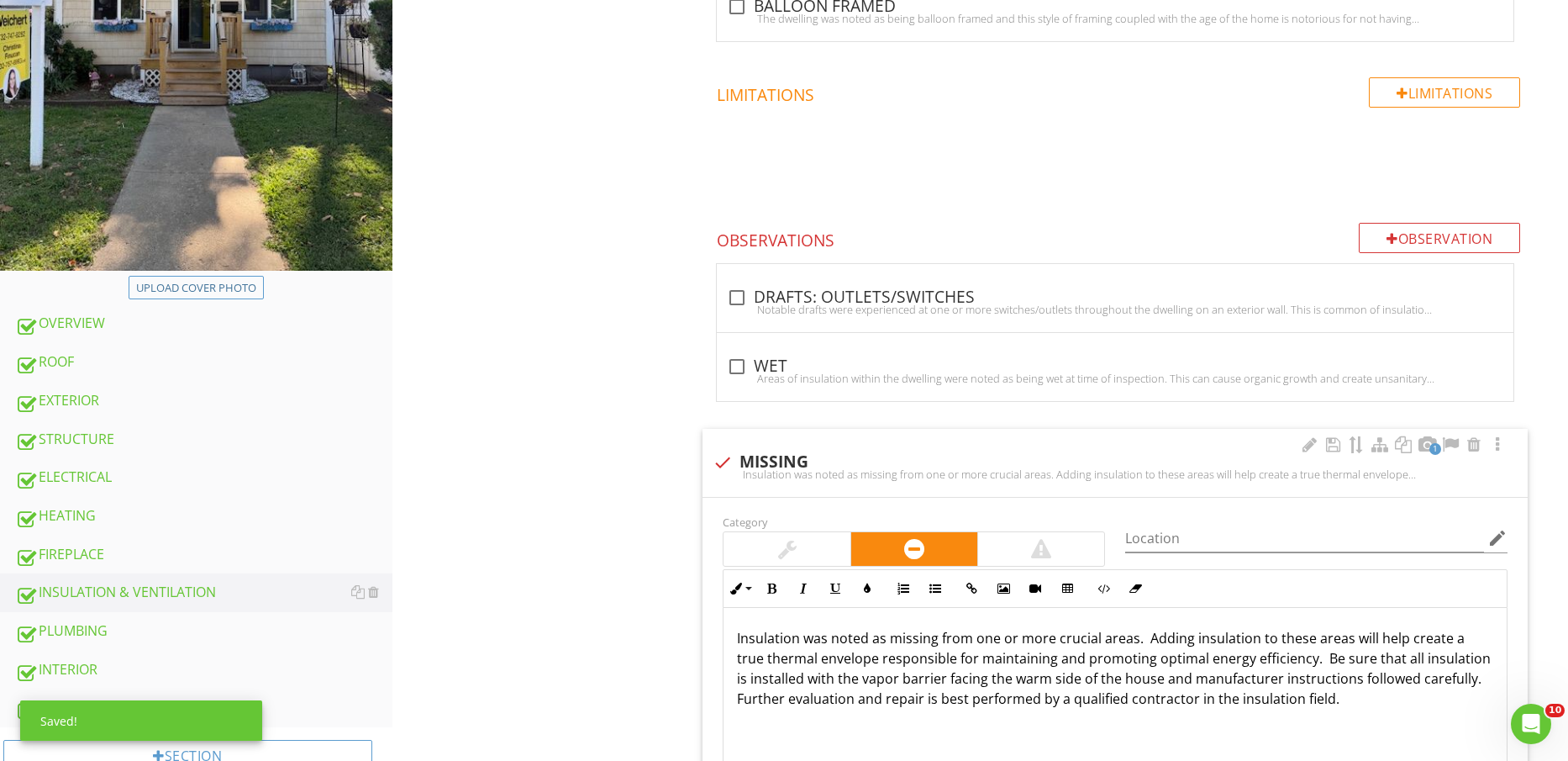
click at [790, 439] on div "1 check MISSING Insulation was noted as missing from one or more crucial areas.…" at bounding box center [1115, 463] width 825 height 68
checkbox input "true"
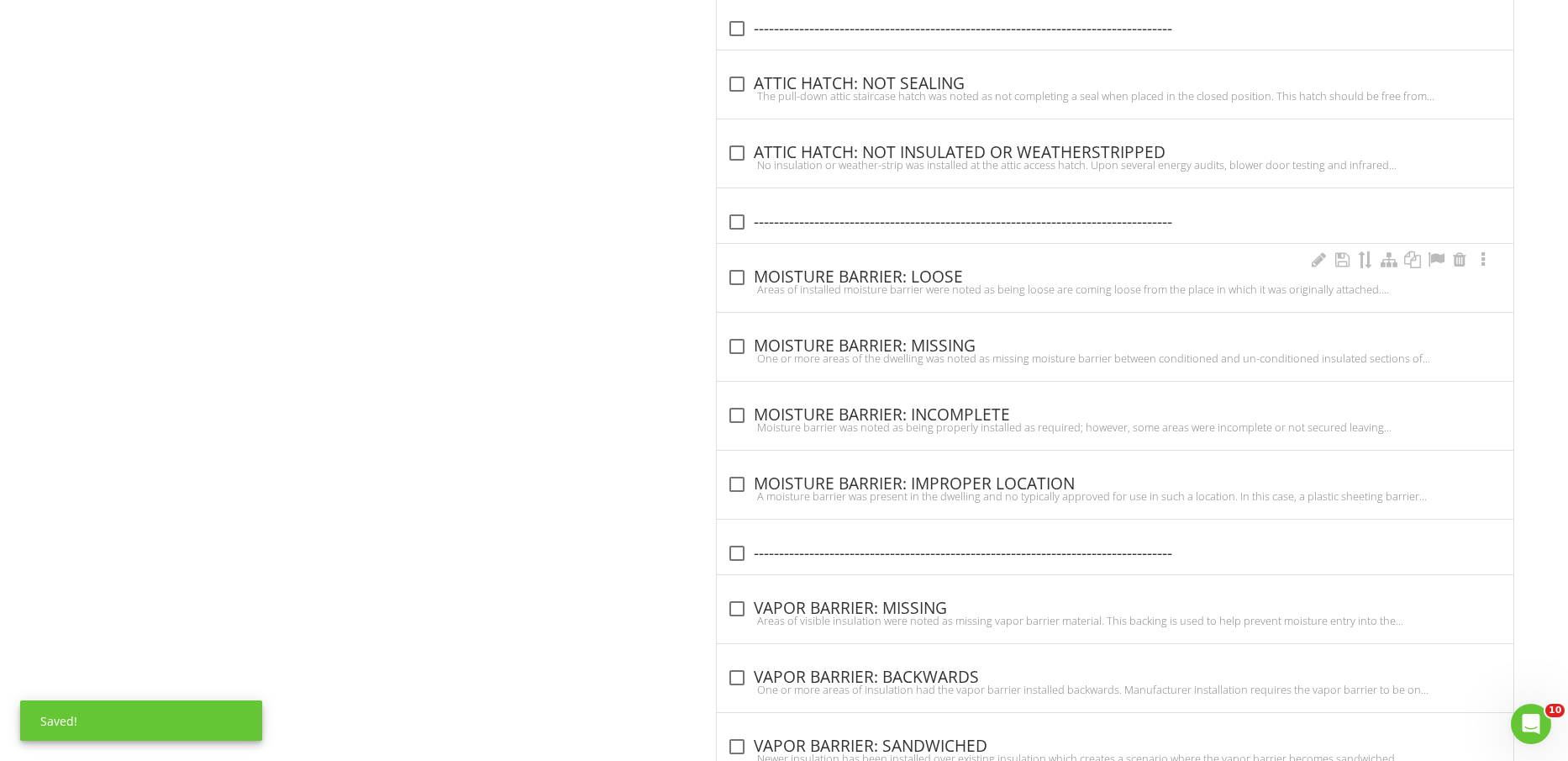
scroll to position [1856, 0]
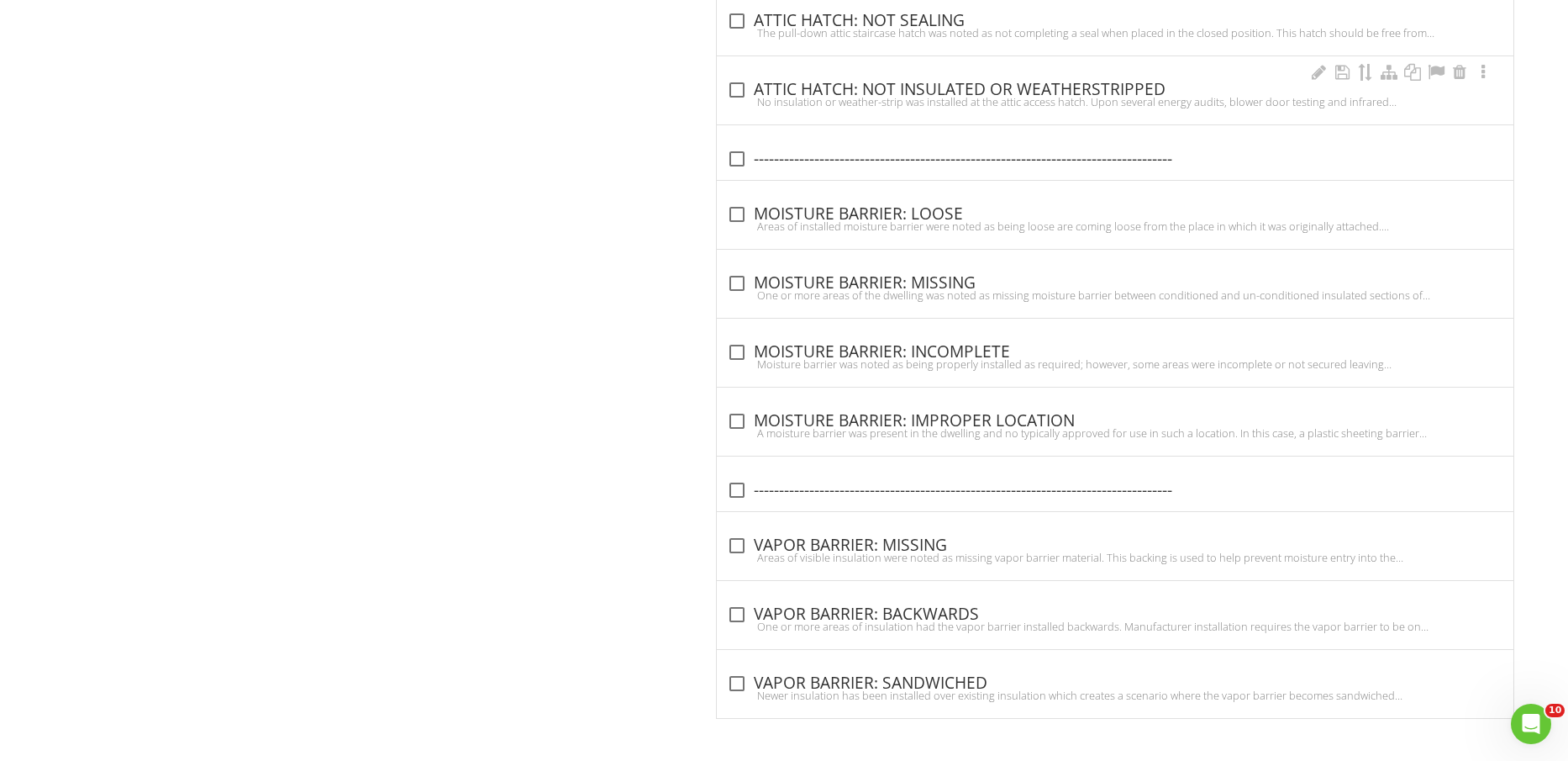
click at [1003, 96] on div "No insulation or weather-strip was installed at the attic access hatch. Upon se…" at bounding box center [1115, 102] width 777 height 14
checkbox input "true"
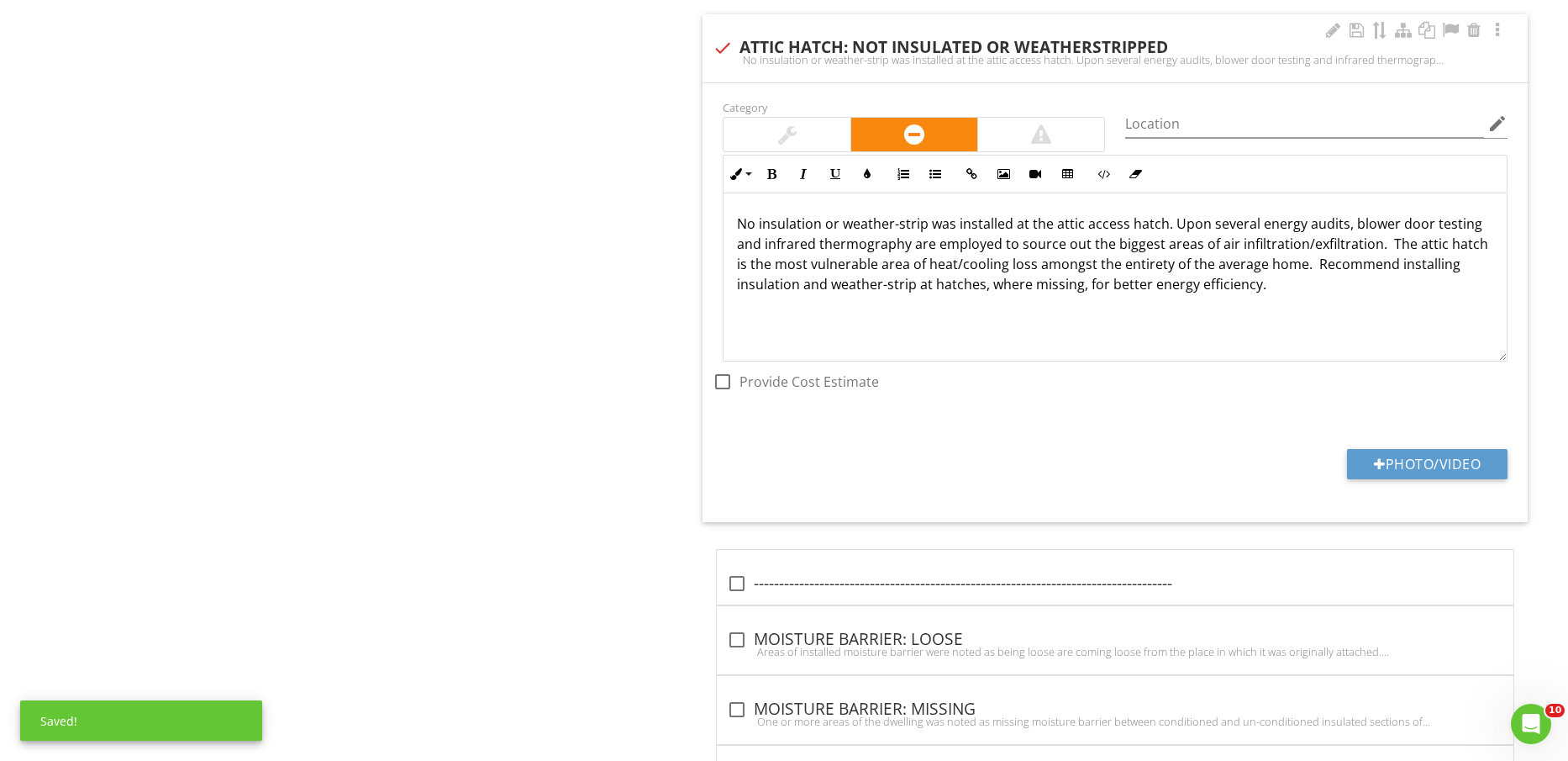
scroll to position [1961, 0]
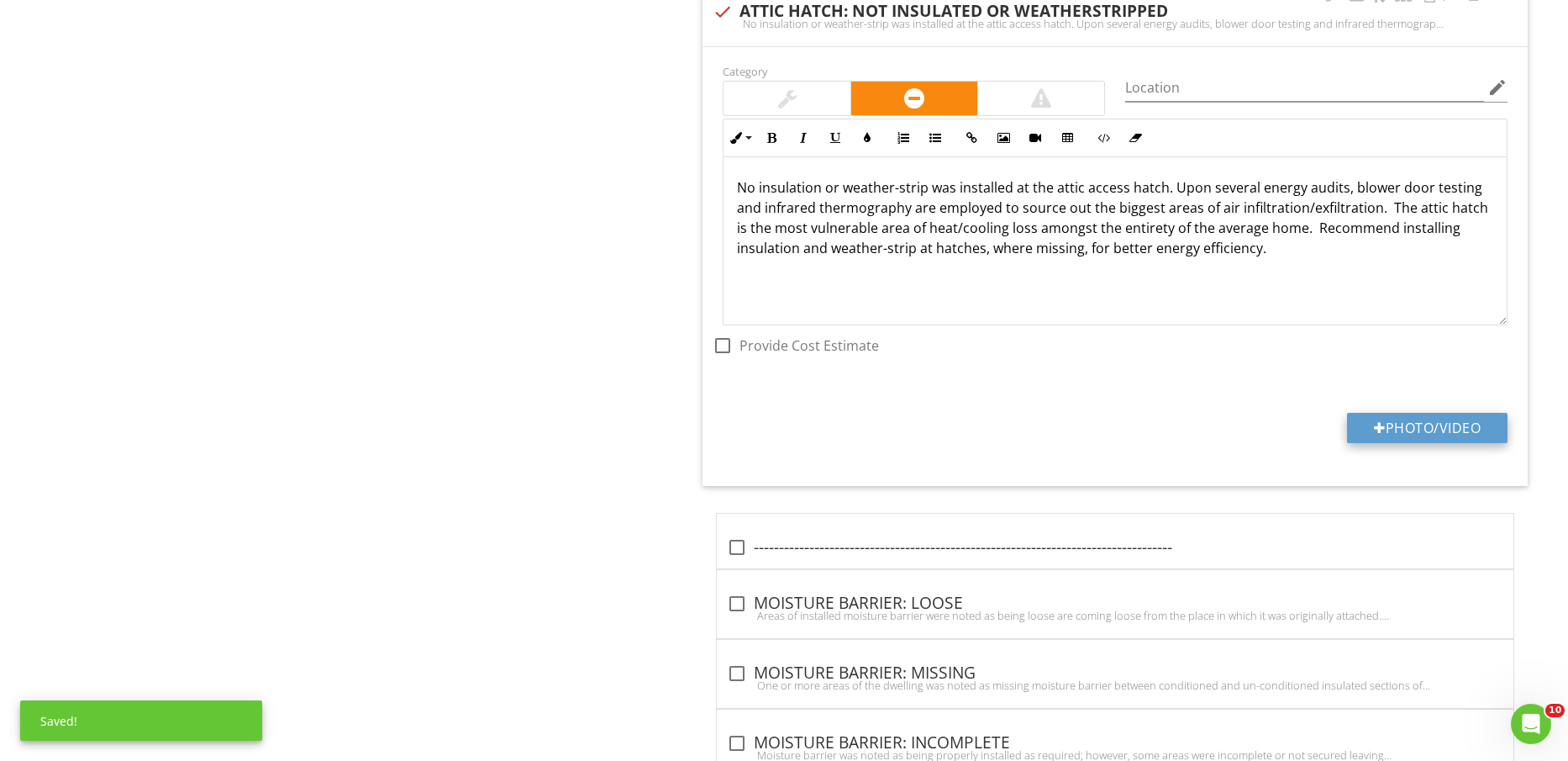
click at [1434, 424] on button "Photo/Video" at bounding box center [1428, 428] width 161 height 30
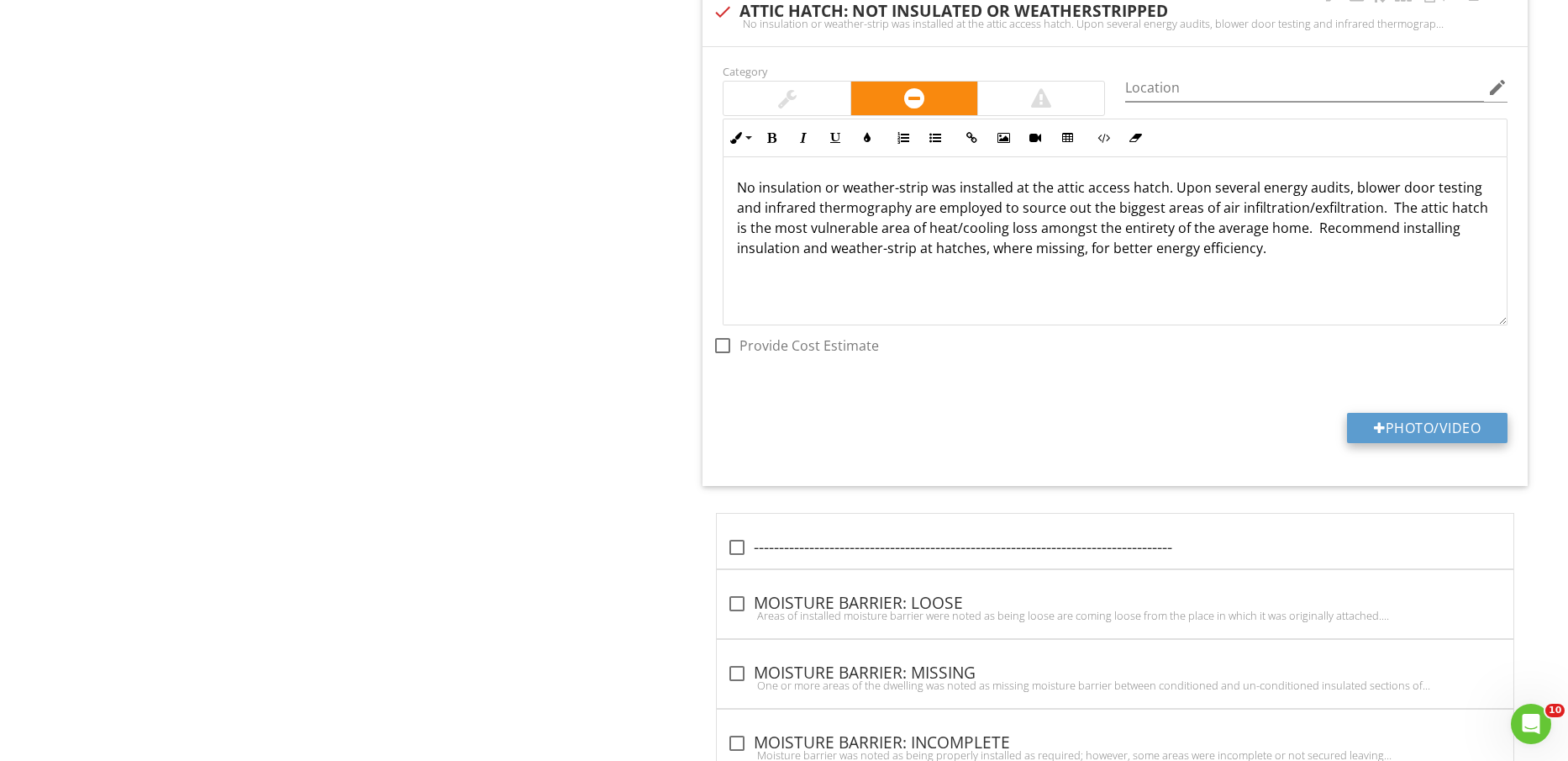
type input "C:\fakepath\IMG_2371.jpg"
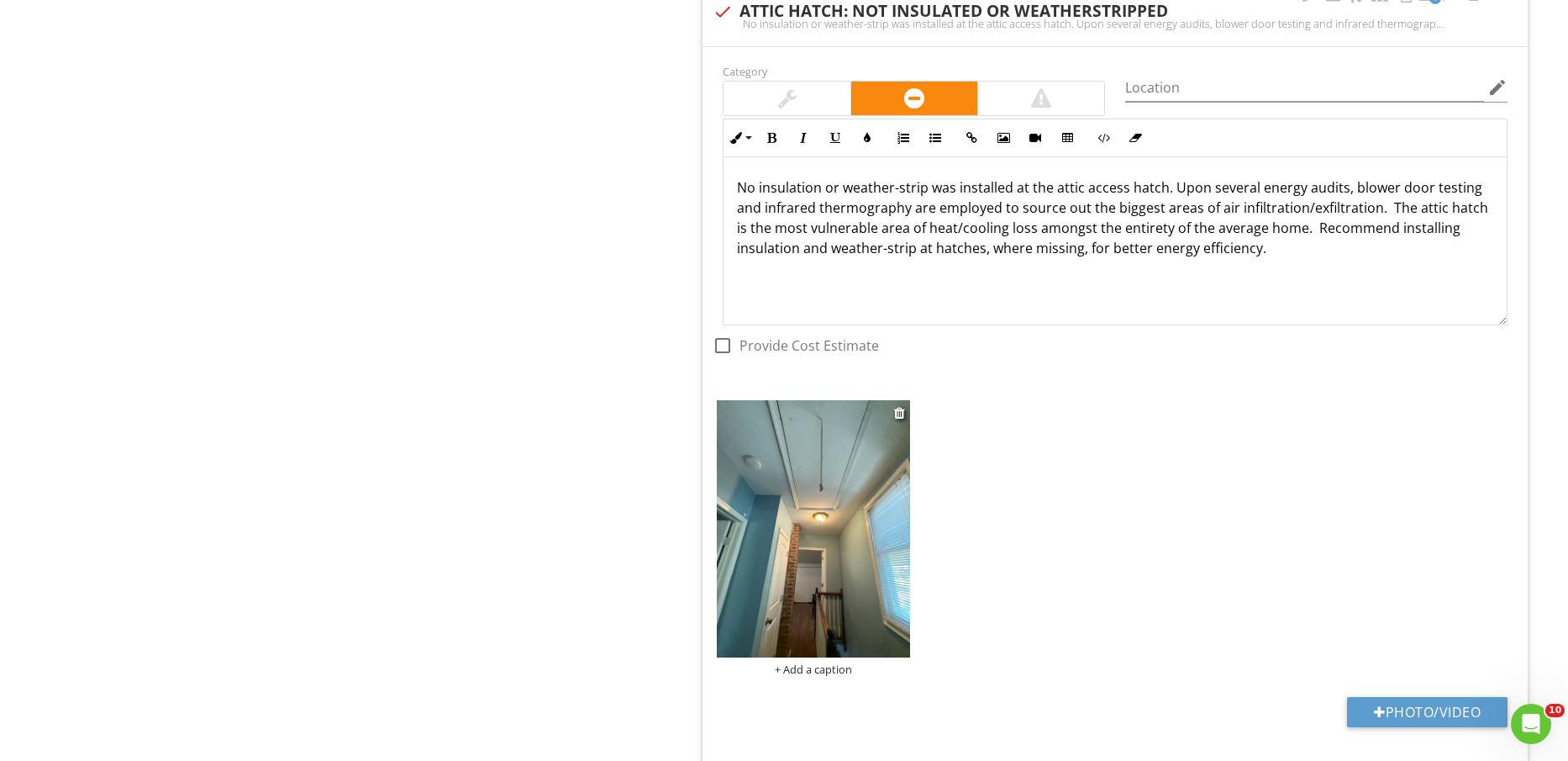
click at [796, 566] on img at bounding box center [813, 528] width 192 height 257
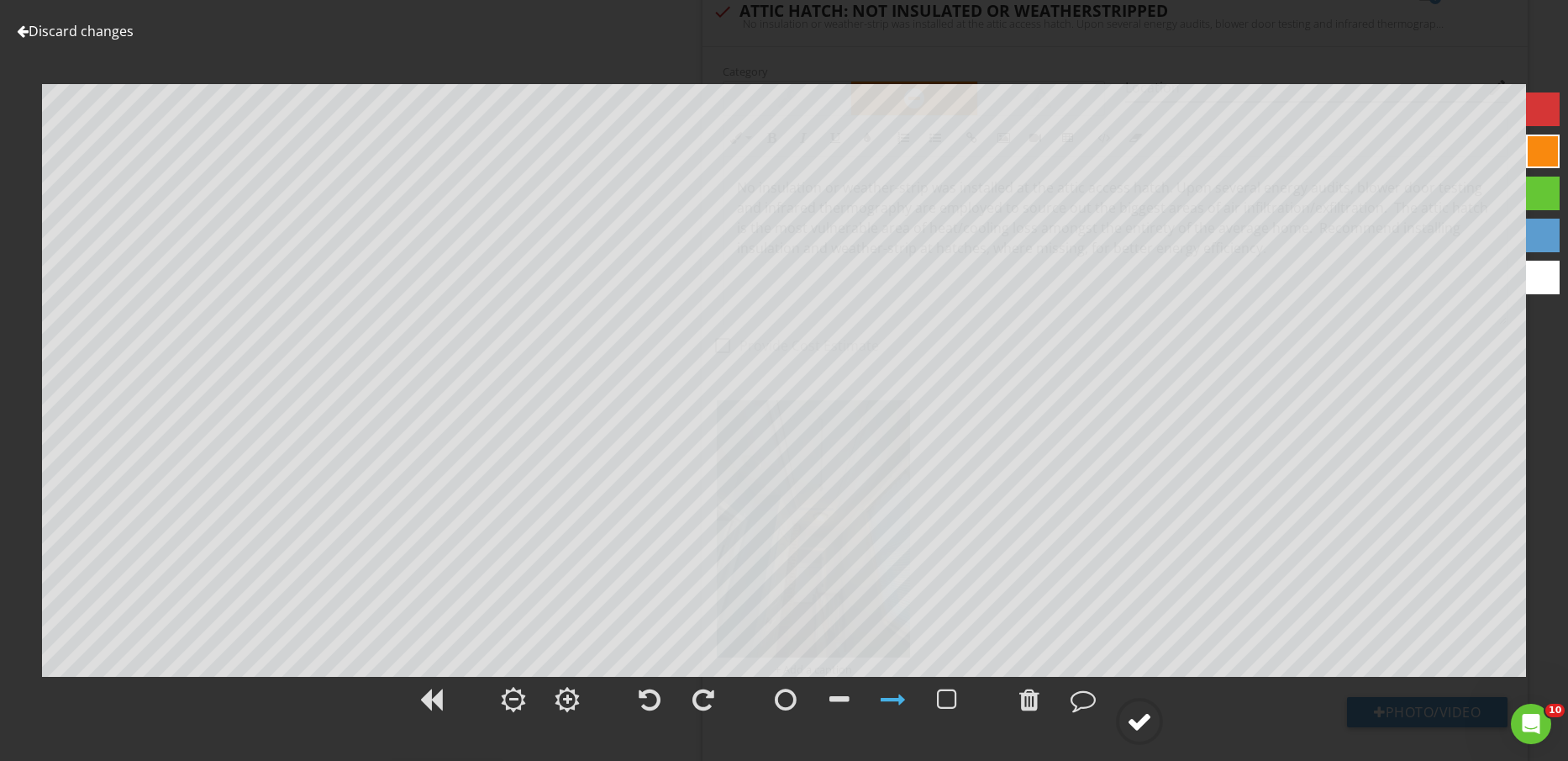
click at [1150, 717] on div at bounding box center [1140, 722] width 26 height 26
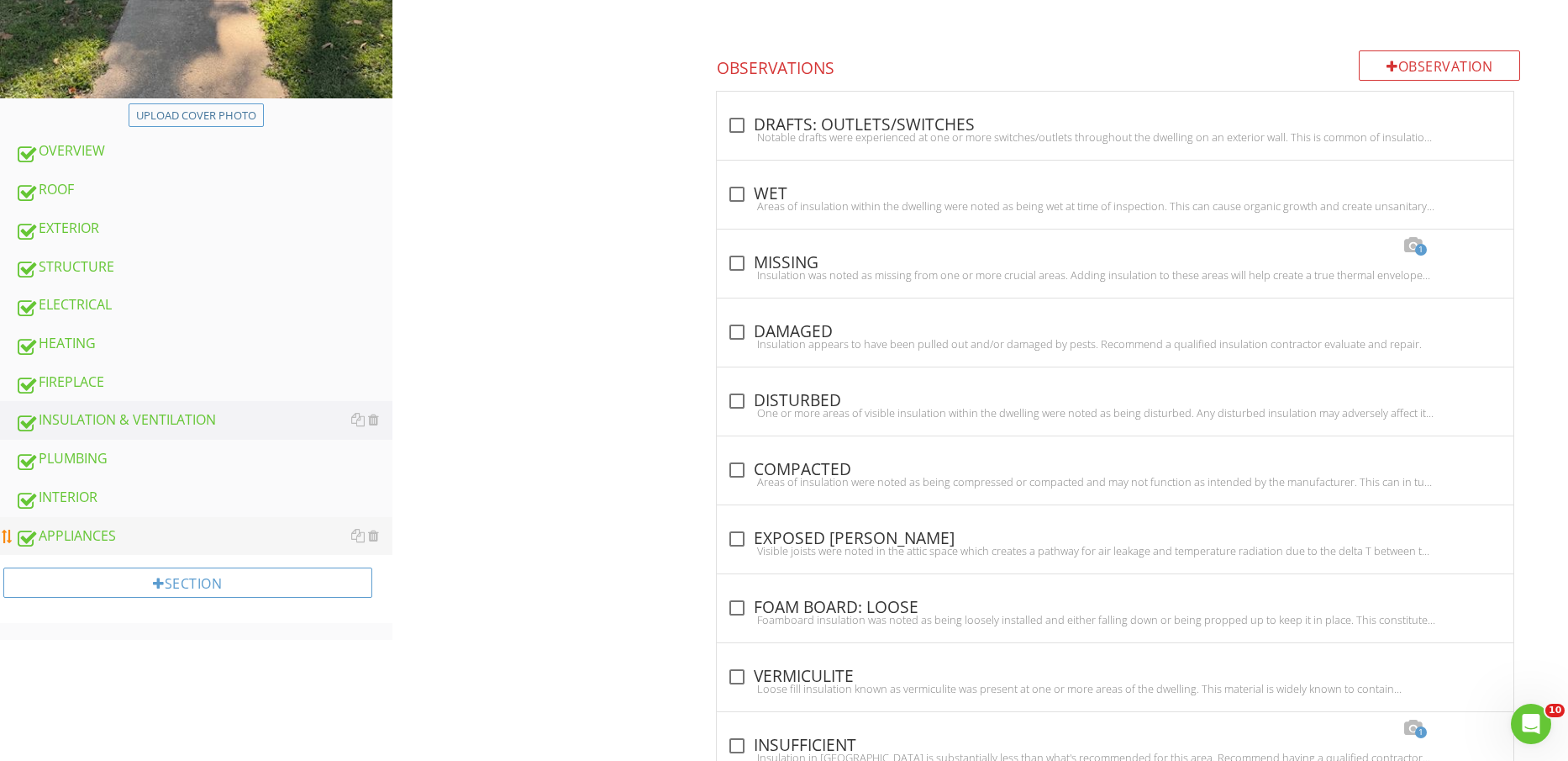
scroll to position [631, 0]
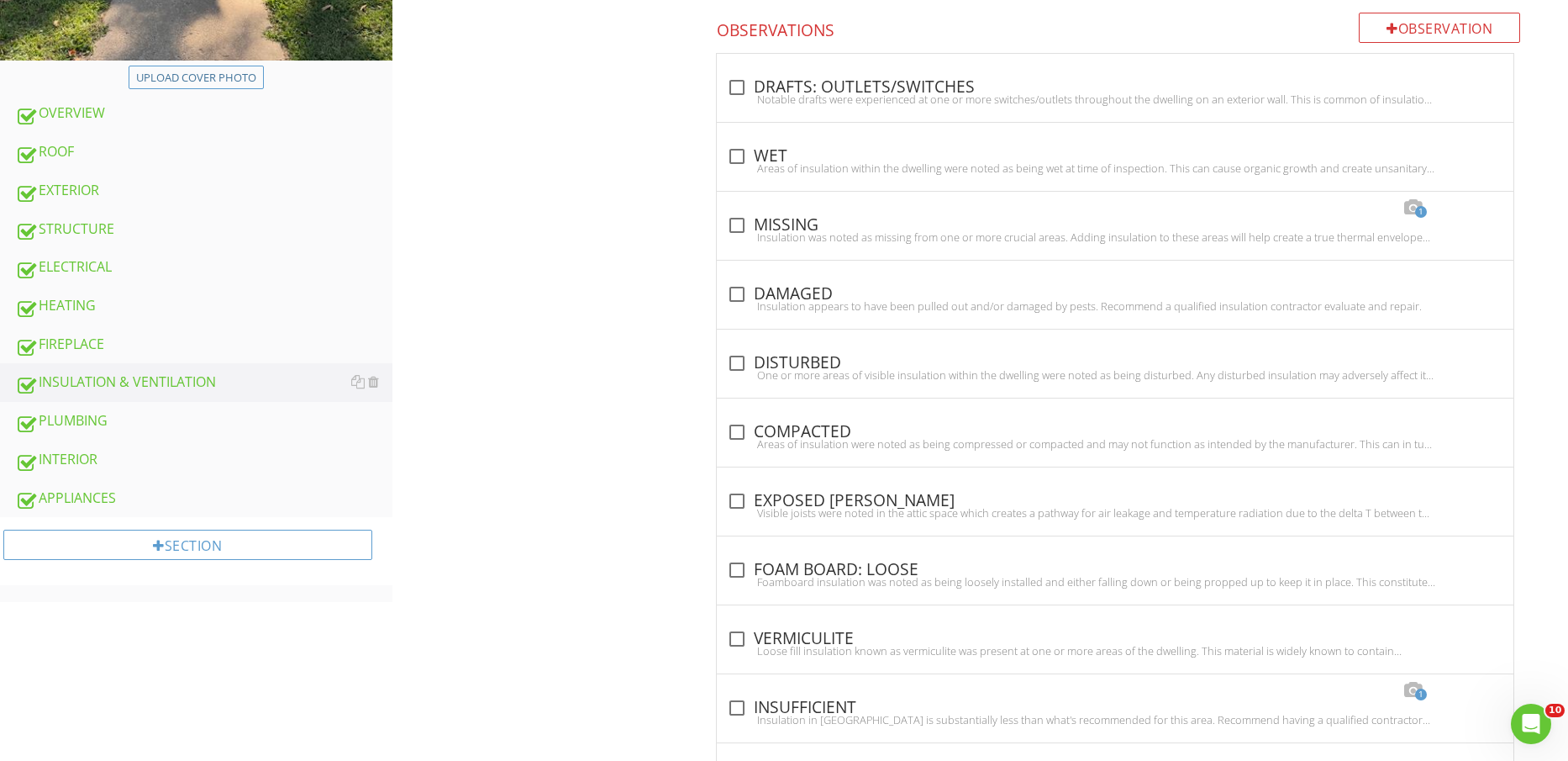
click at [159, 423] on div "PLUMBING" at bounding box center [204, 422] width 378 height 22
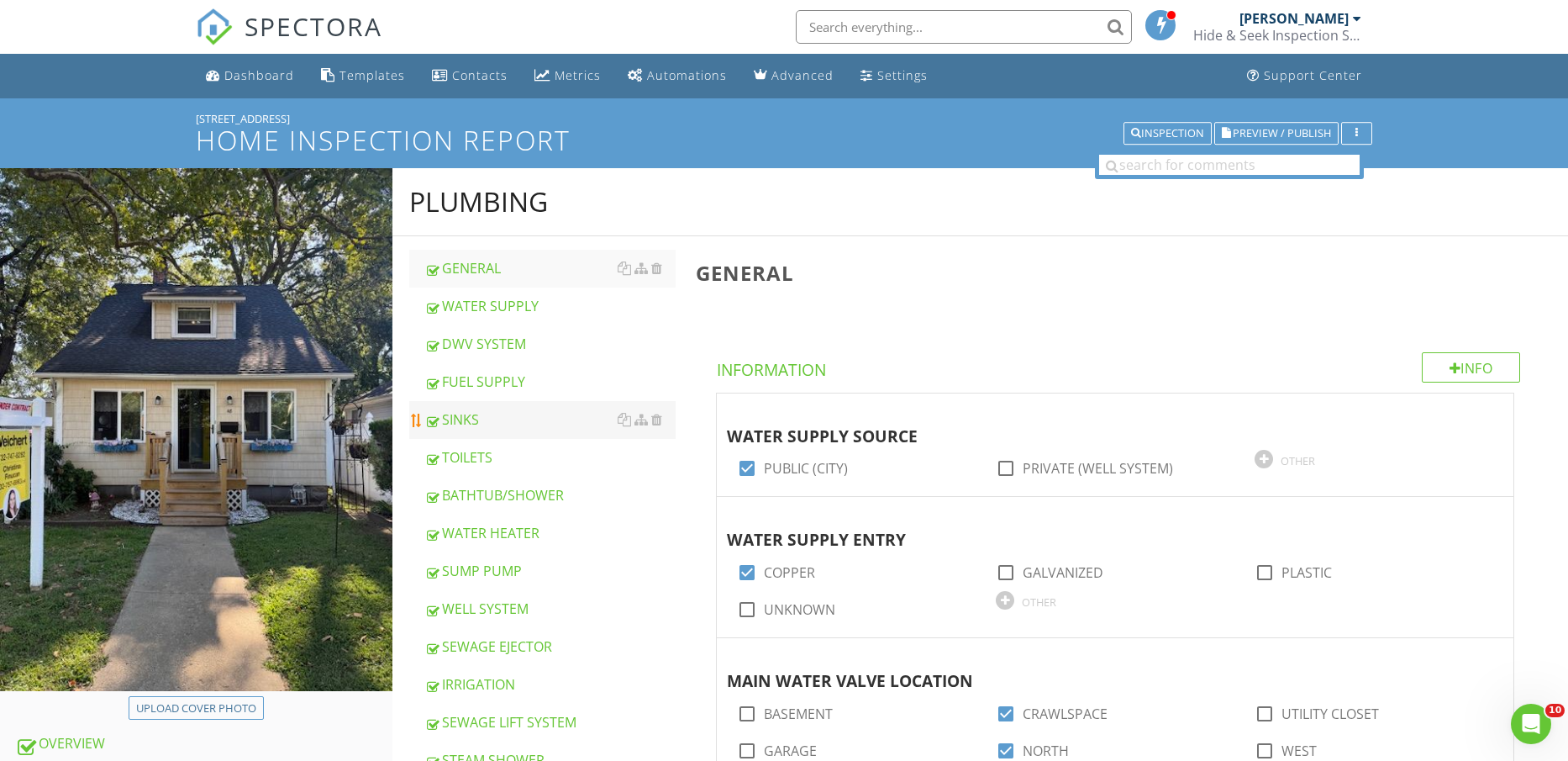
click at [513, 411] on div "SINKS" at bounding box center [550, 420] width 252 height 21
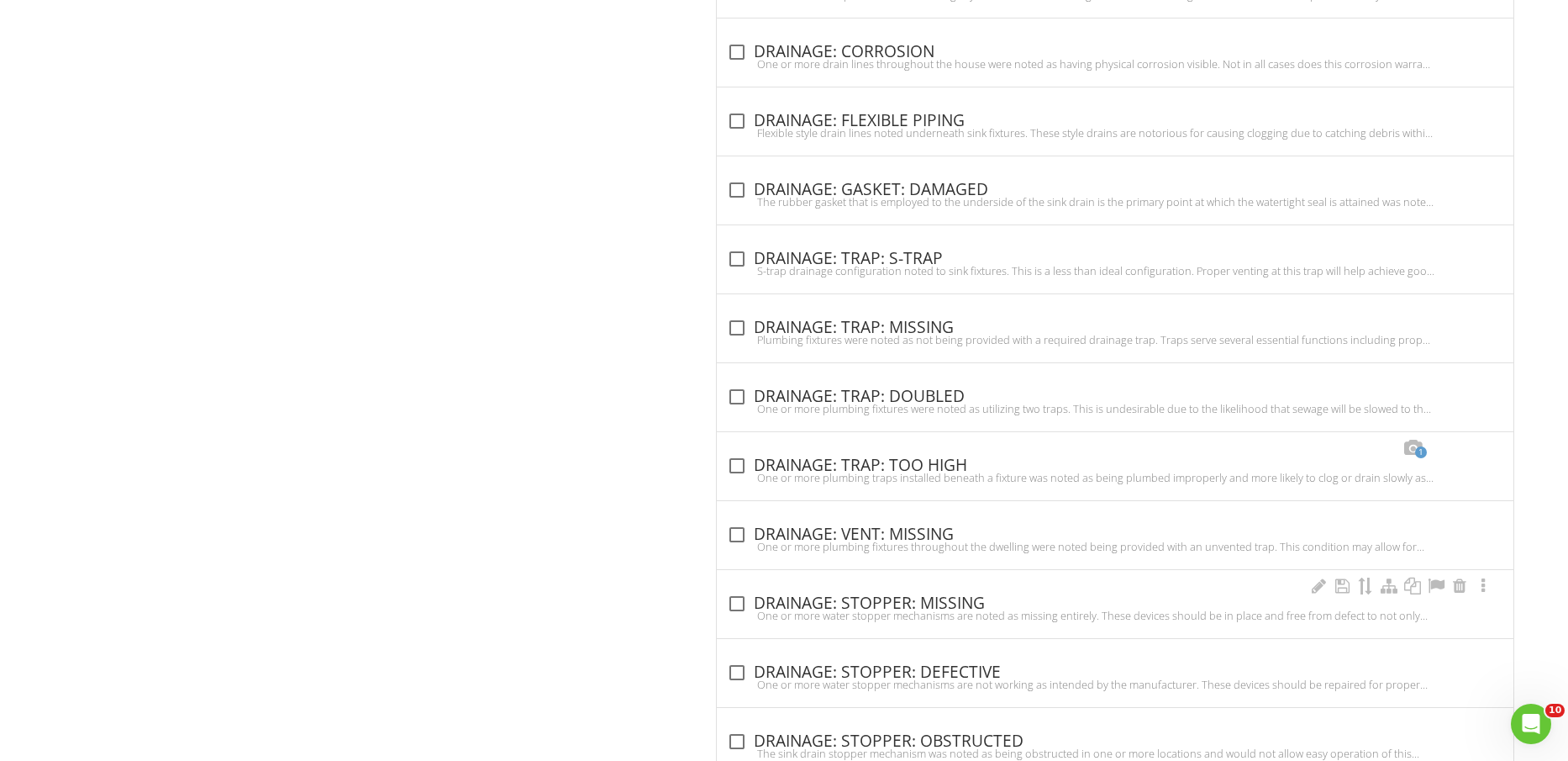
scroll to position [2787, 0]
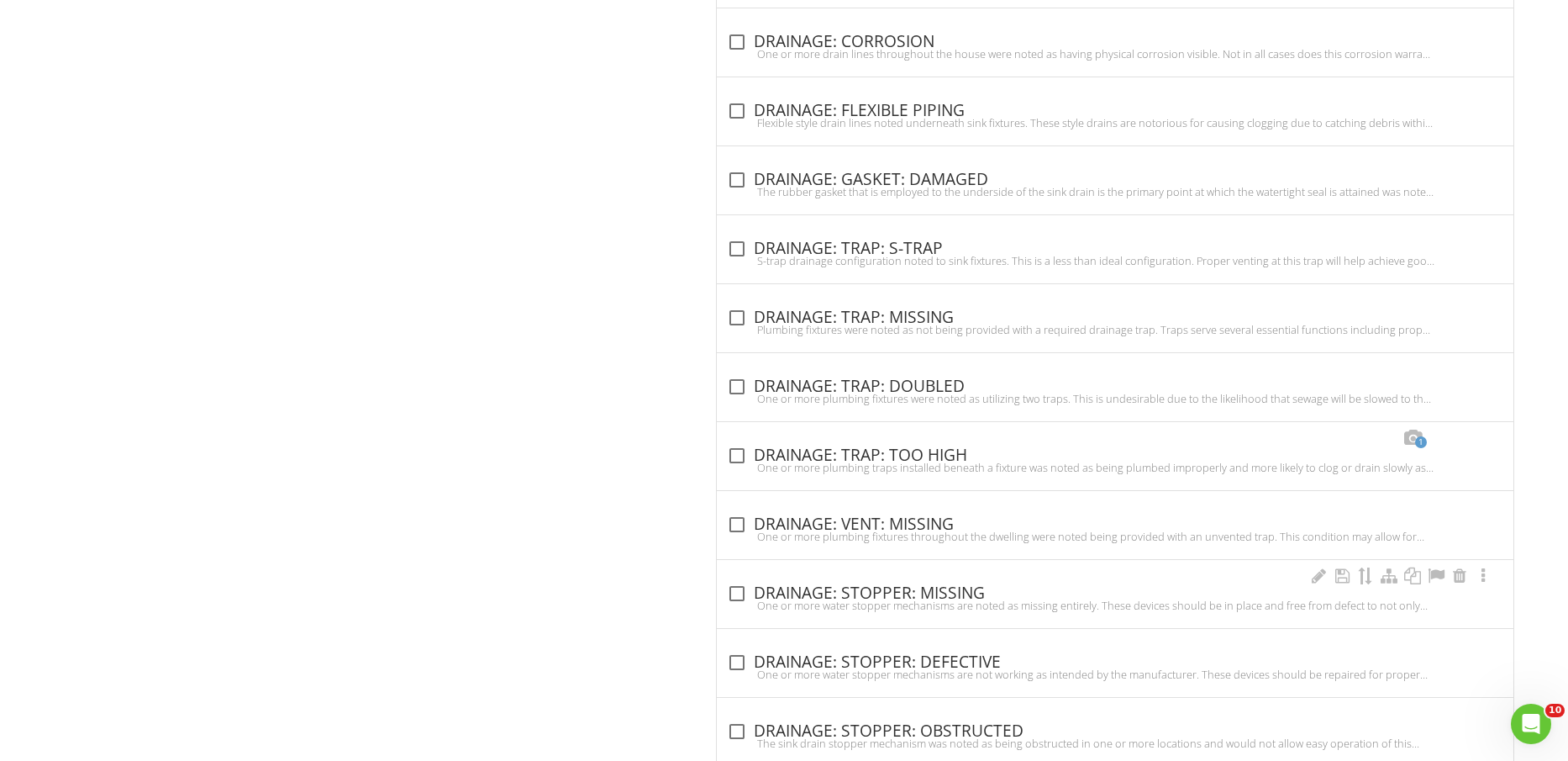
click at [931, 590] on div "check_box_outline_blank DRAINAGE: STOPPER: MISSING" at bounding box center [1115, 594] width 777 height 21
checkbox input "true"
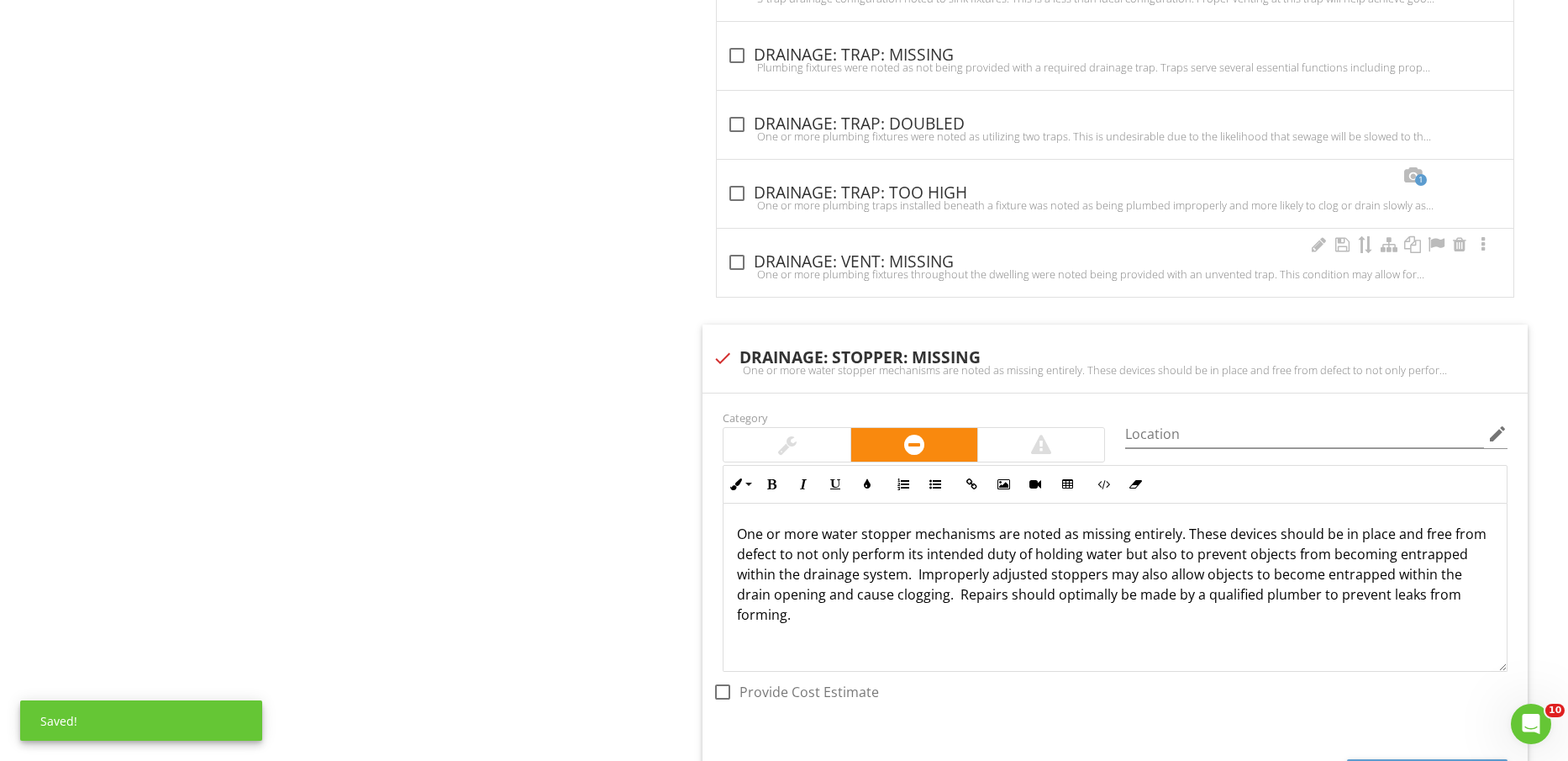
scroll to position [3208, 0]
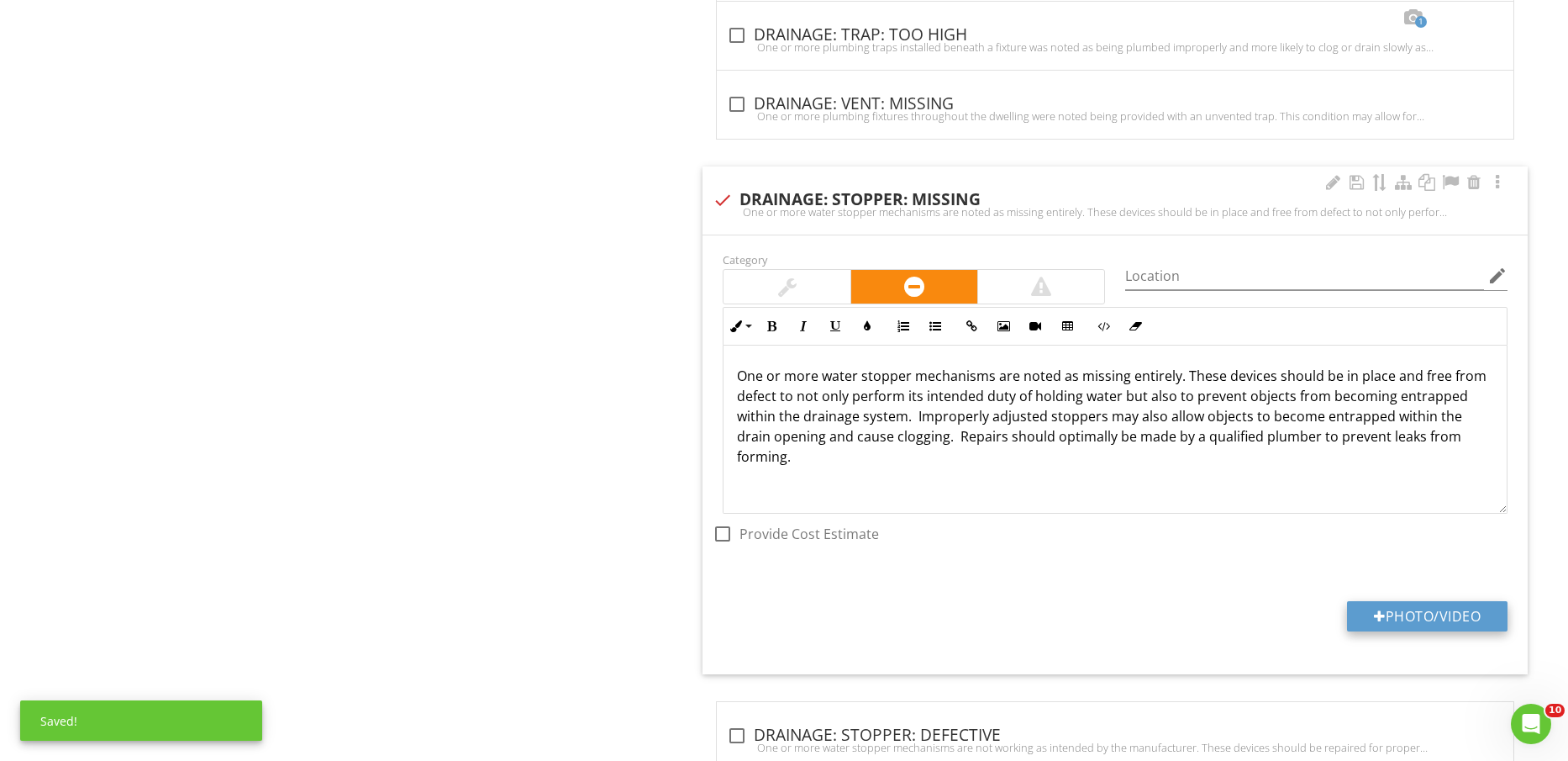
click at [1401, 605] on button "Photo/Video" at bounding box center [1428, 616] width 161 height 30
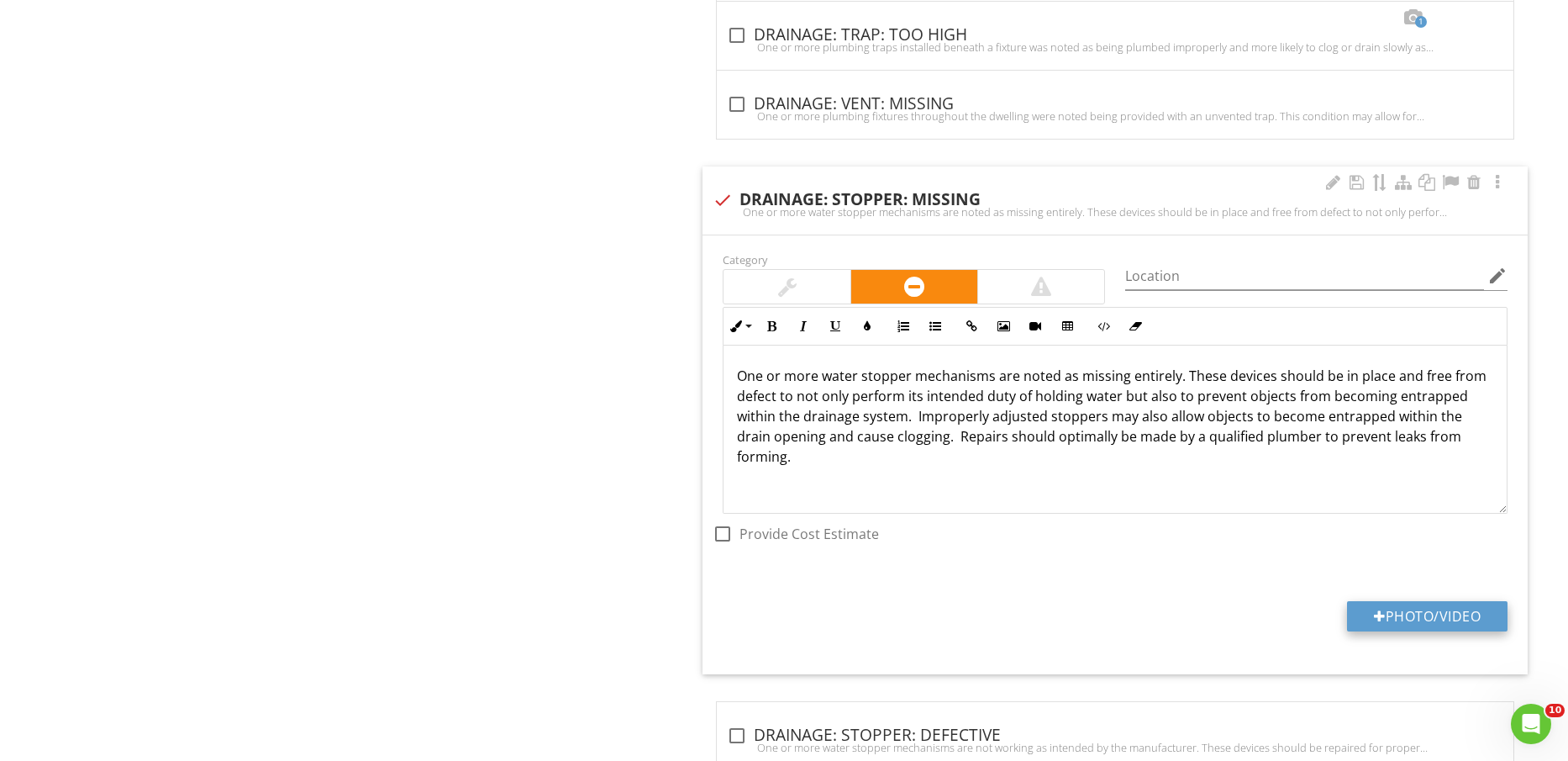
type input "C:\fakepath\IMG_2372.jpg"
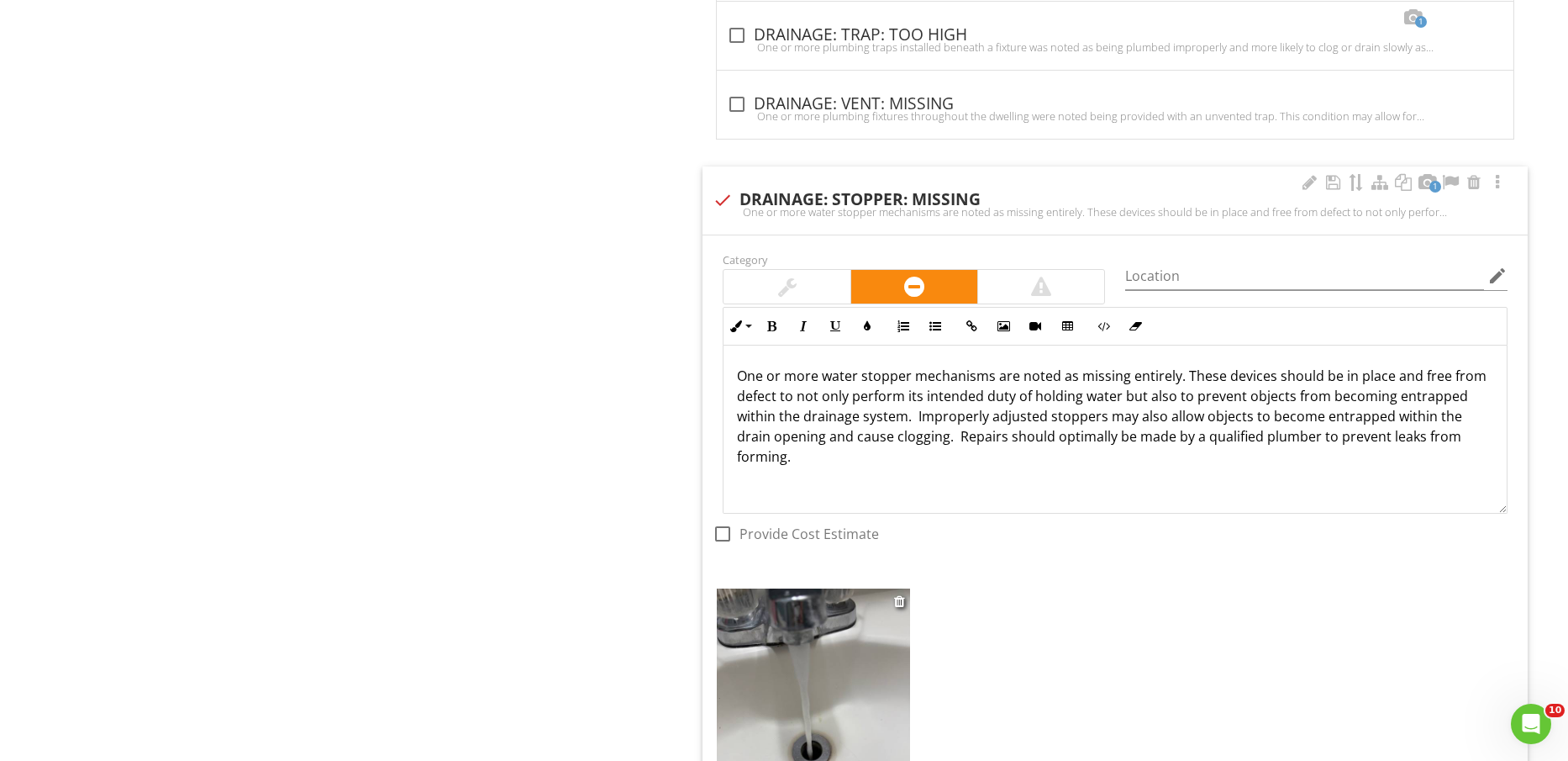
click at [898, 692] on img at bounding box center [813, 717] width 192 height 257
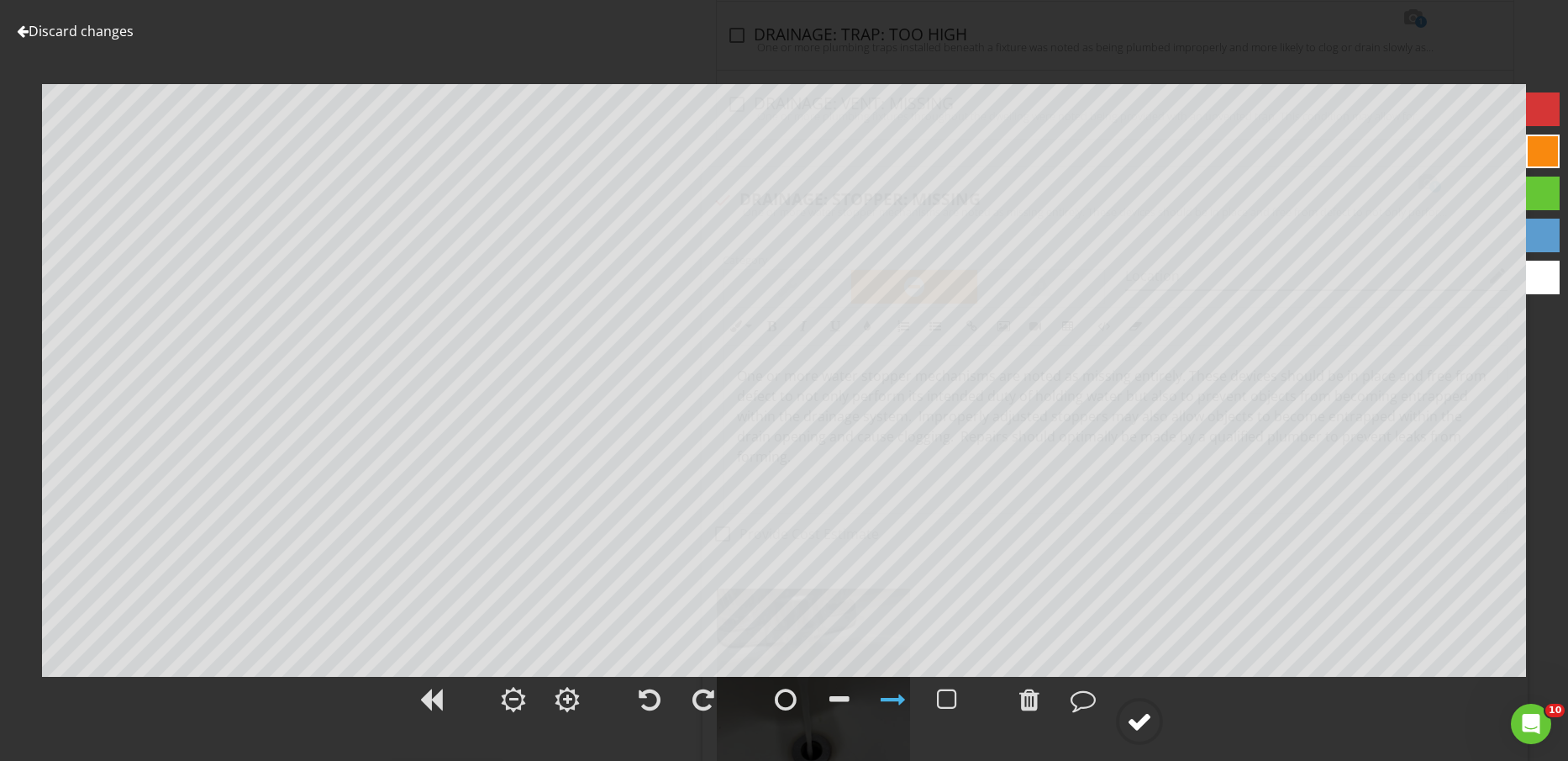
click at [1140, 724] on div at bounding box center [1140, 722] width 26 height 26
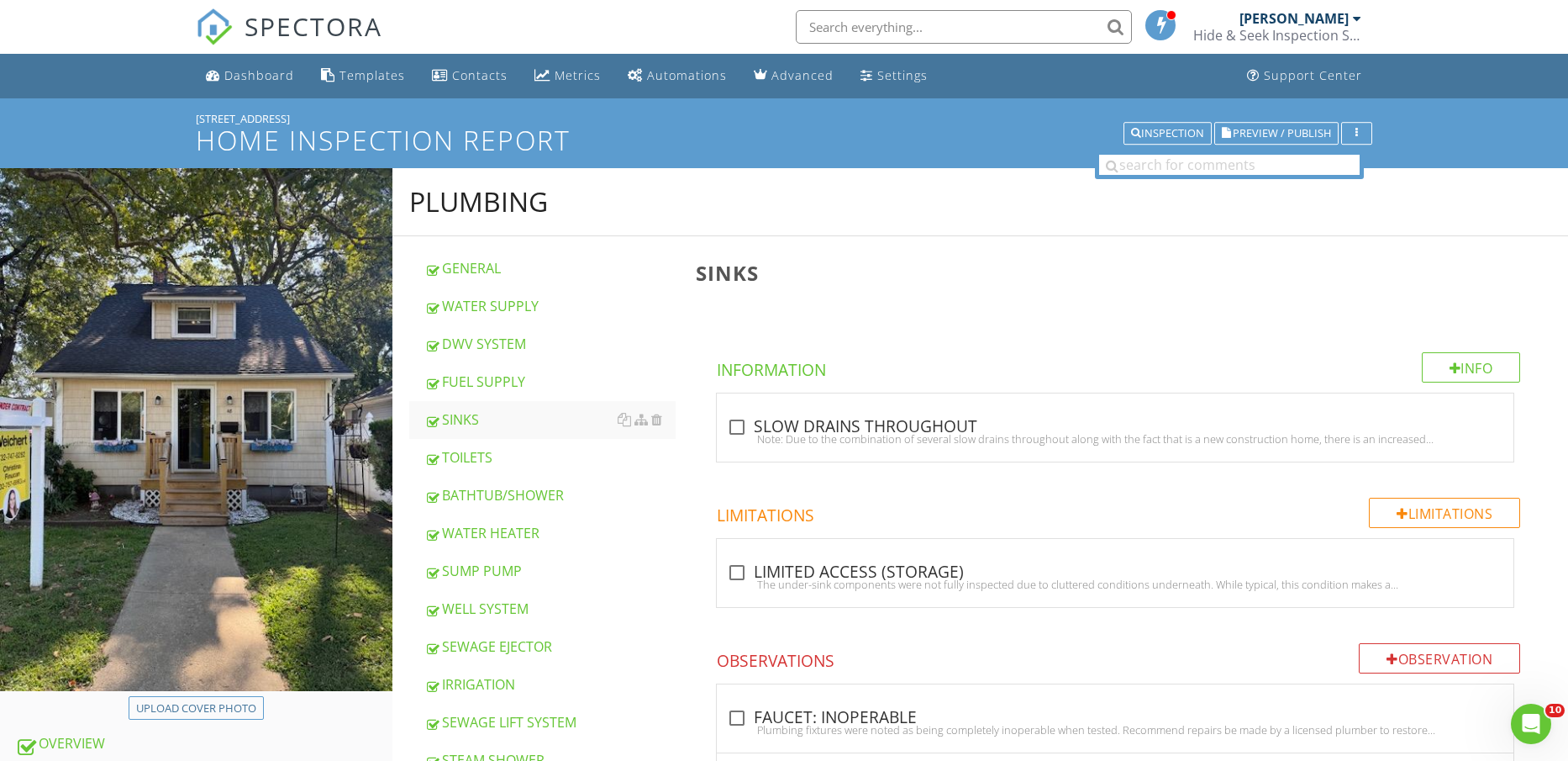
scroll to position [631, 0]
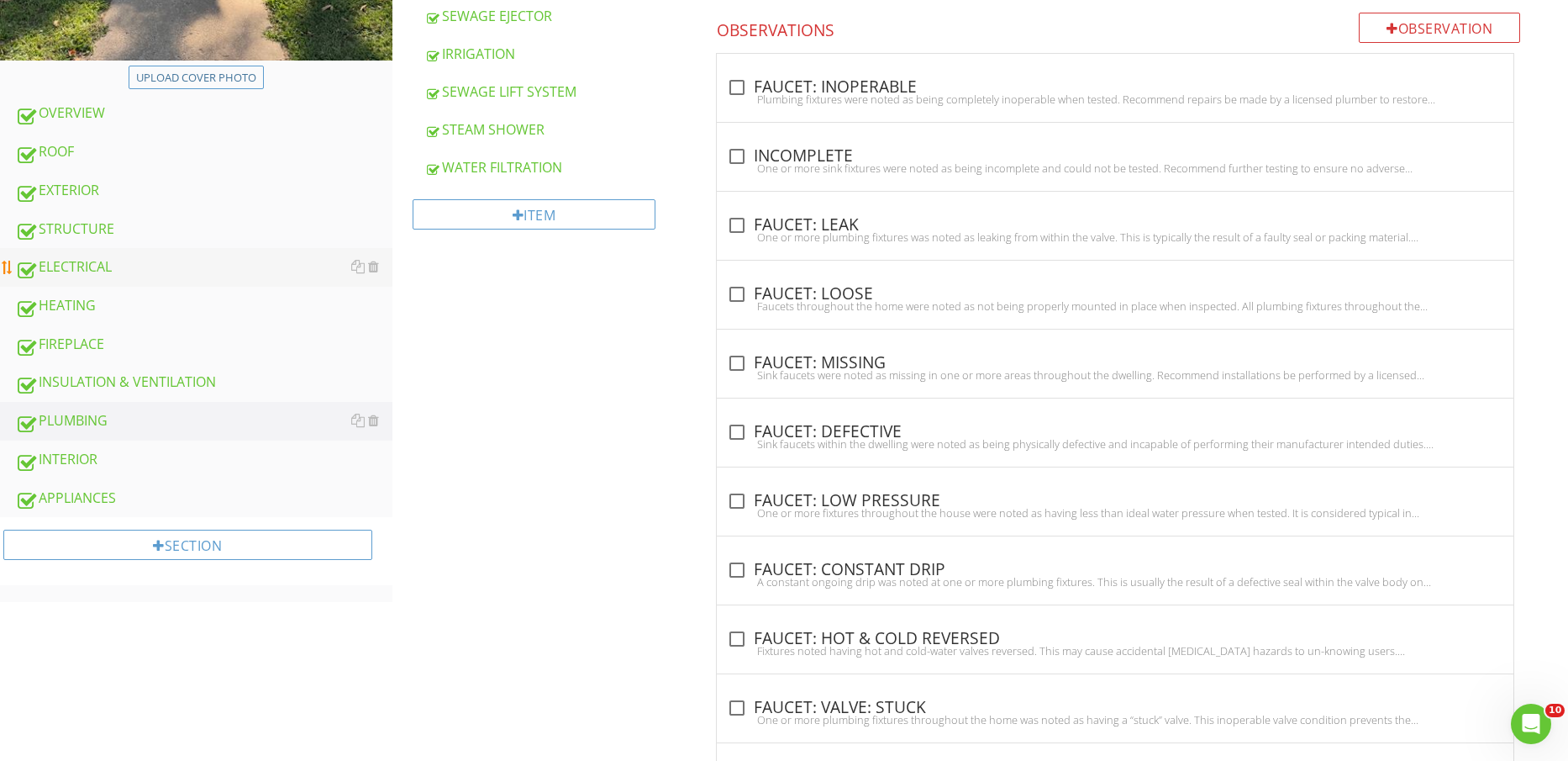
click at [118, 266] on div "ELECTRICAL" at bounding box center [204, 268] width 378 height 22
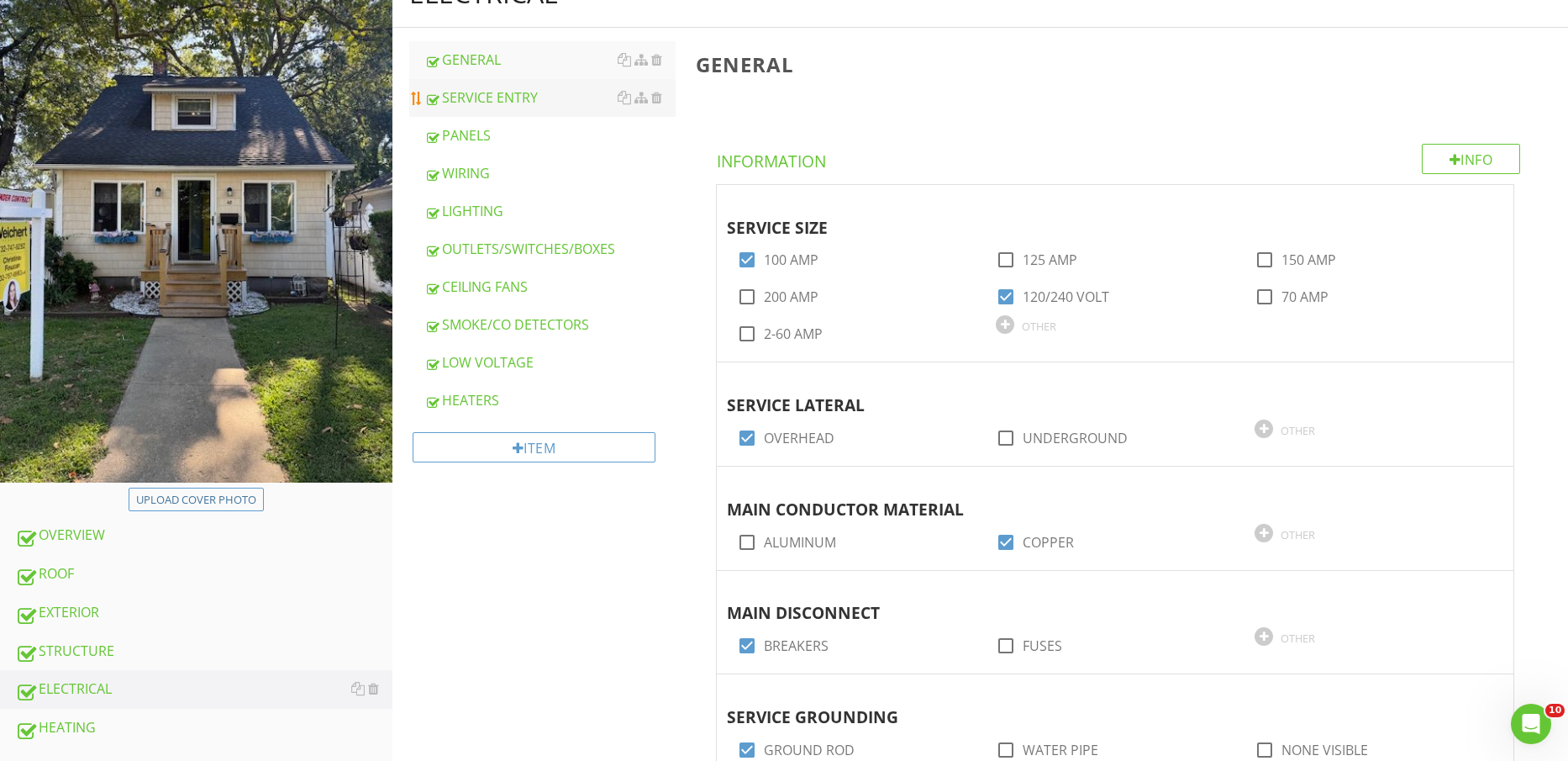
scroll to position [210, 0]
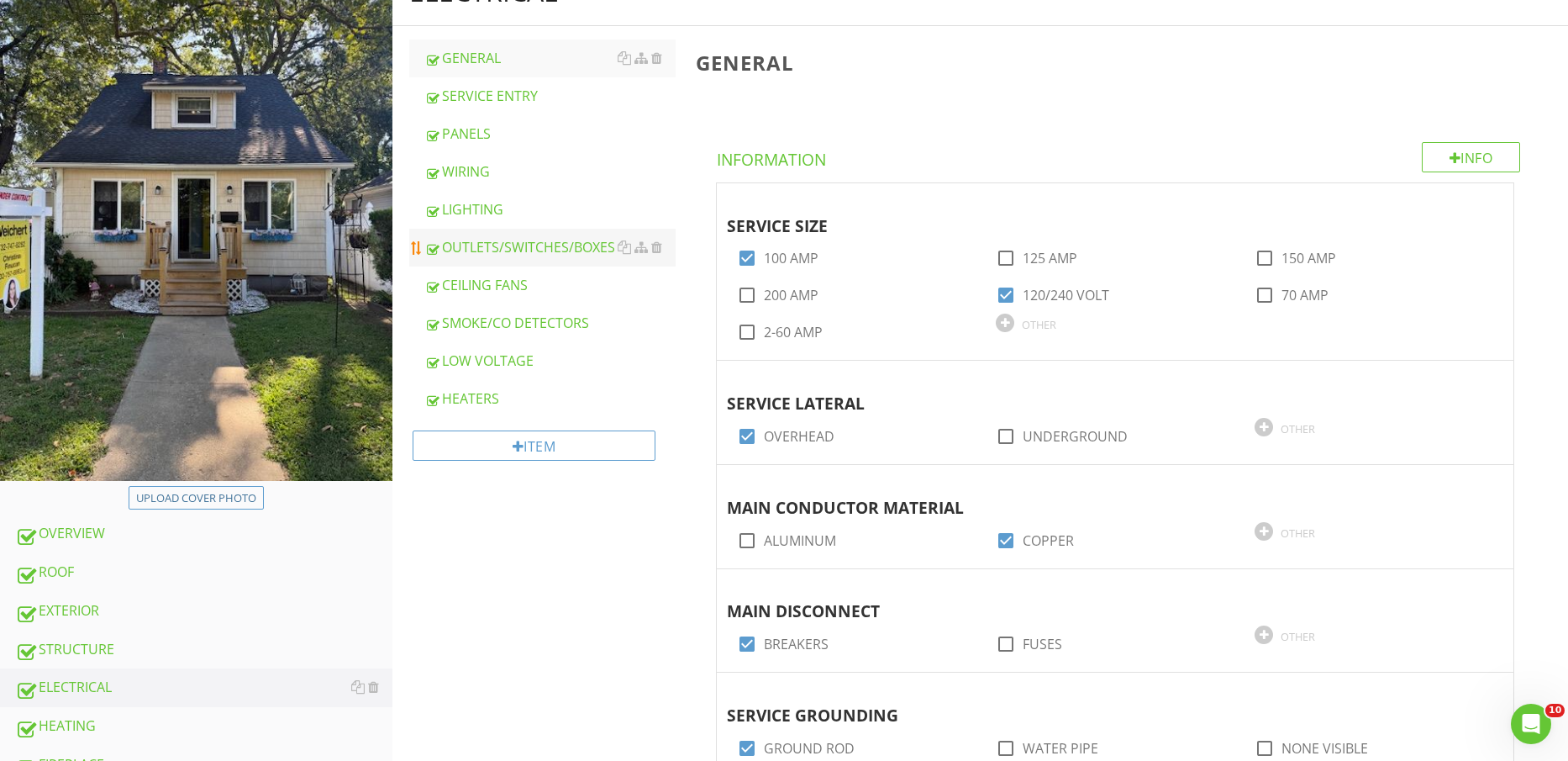
click at [547, 248] on div "OUTLETS/SWITCHES/BOXES" at bounding box center [550, 247] width 252 height 21
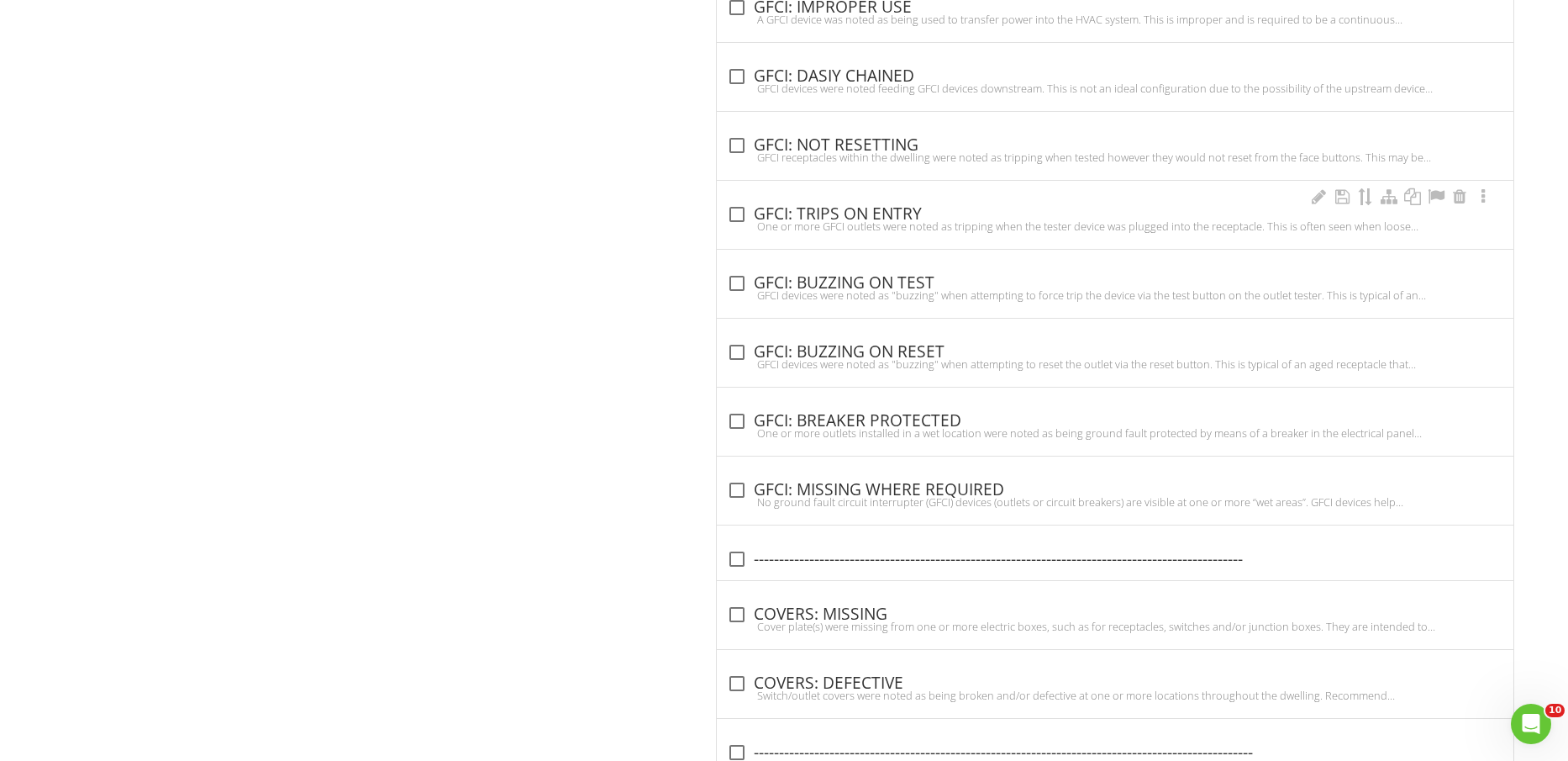
scroll to position [2895, 0]
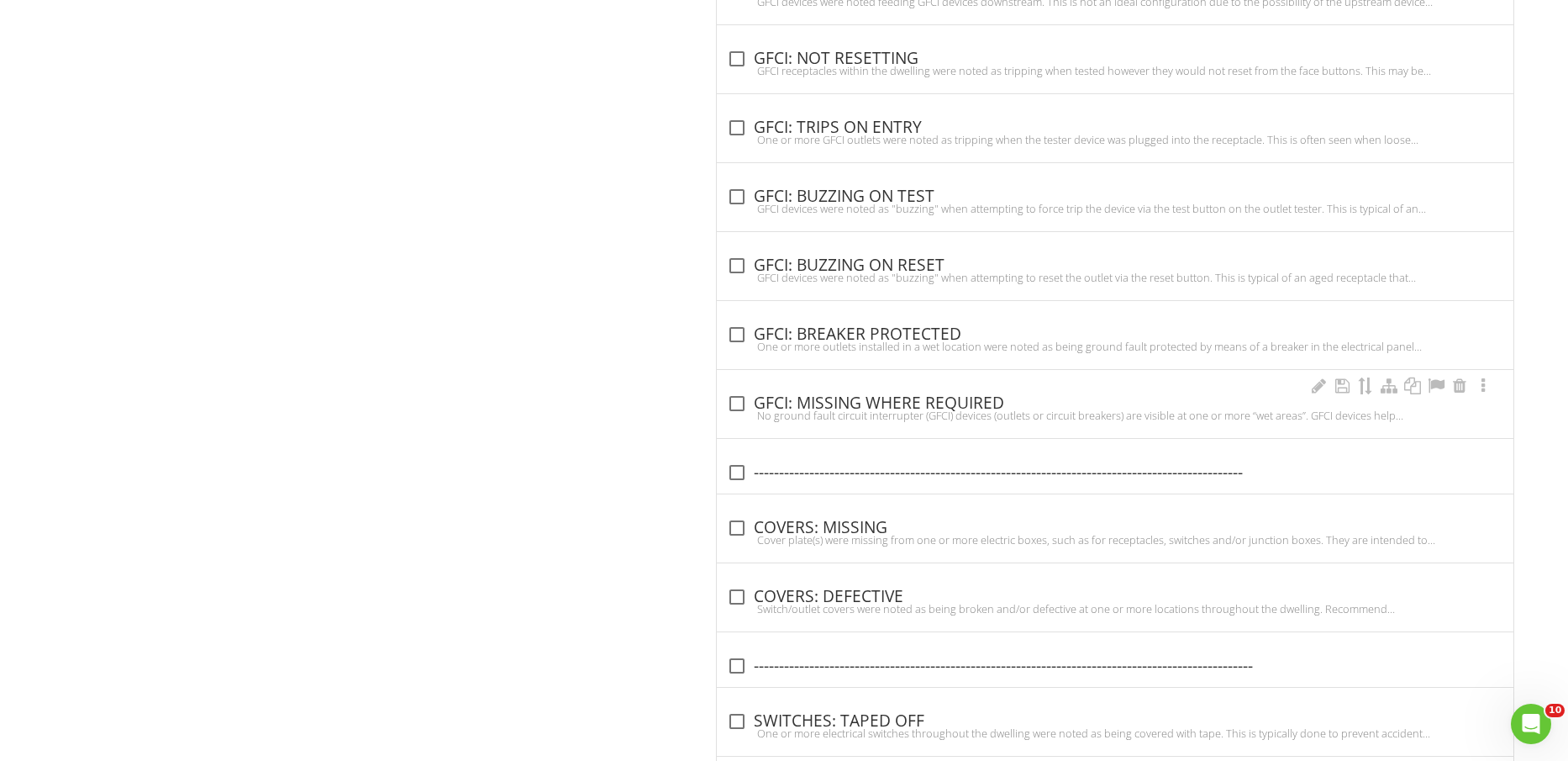
click at [925, 402] on div "check_box_outline_blank GFCI: MISSING WHERE REQUIRED" at bounding box center [1115, 404] width 777 height 21
checkbox input "true"
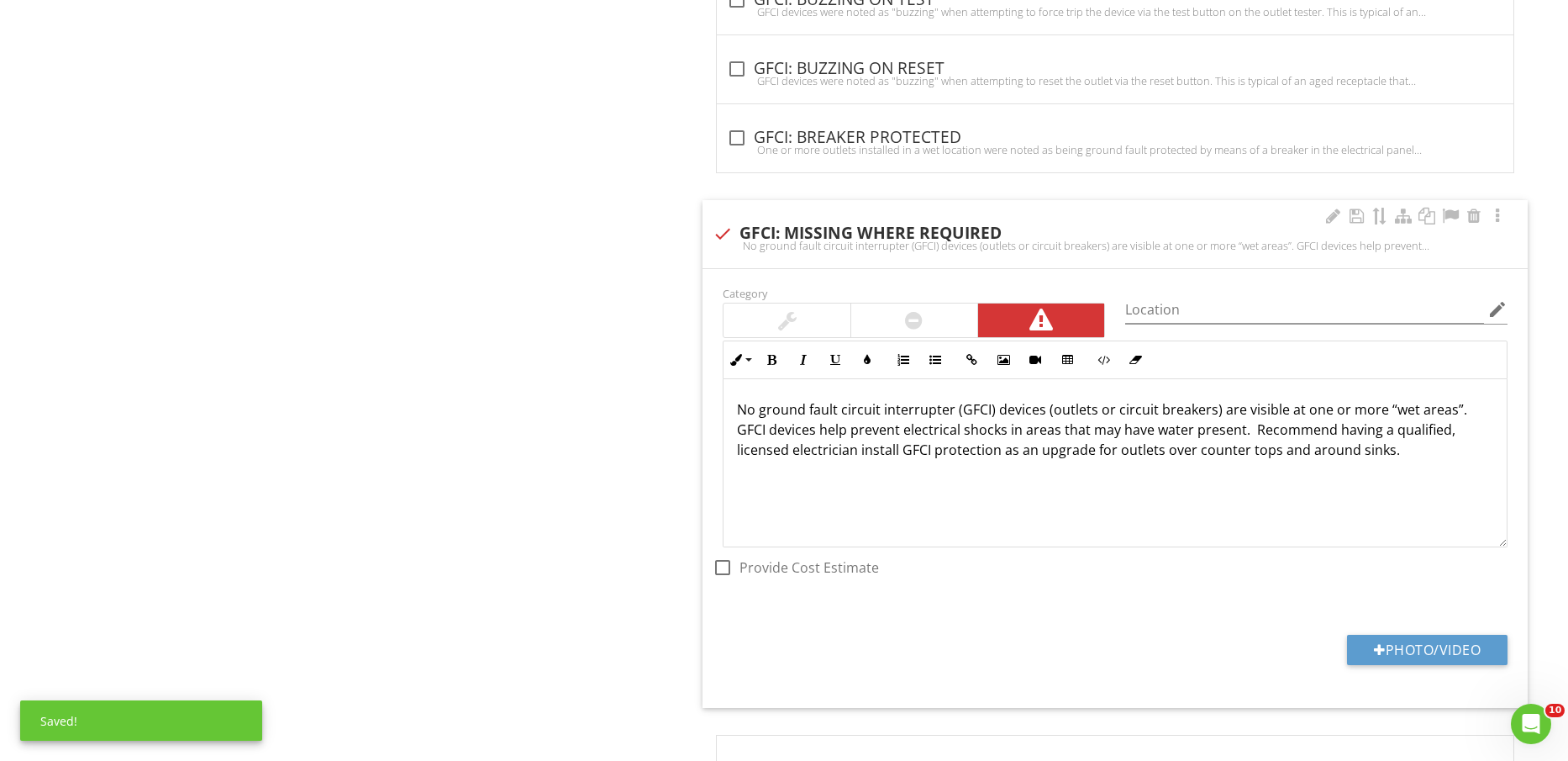
scroll to position [3316, 0]
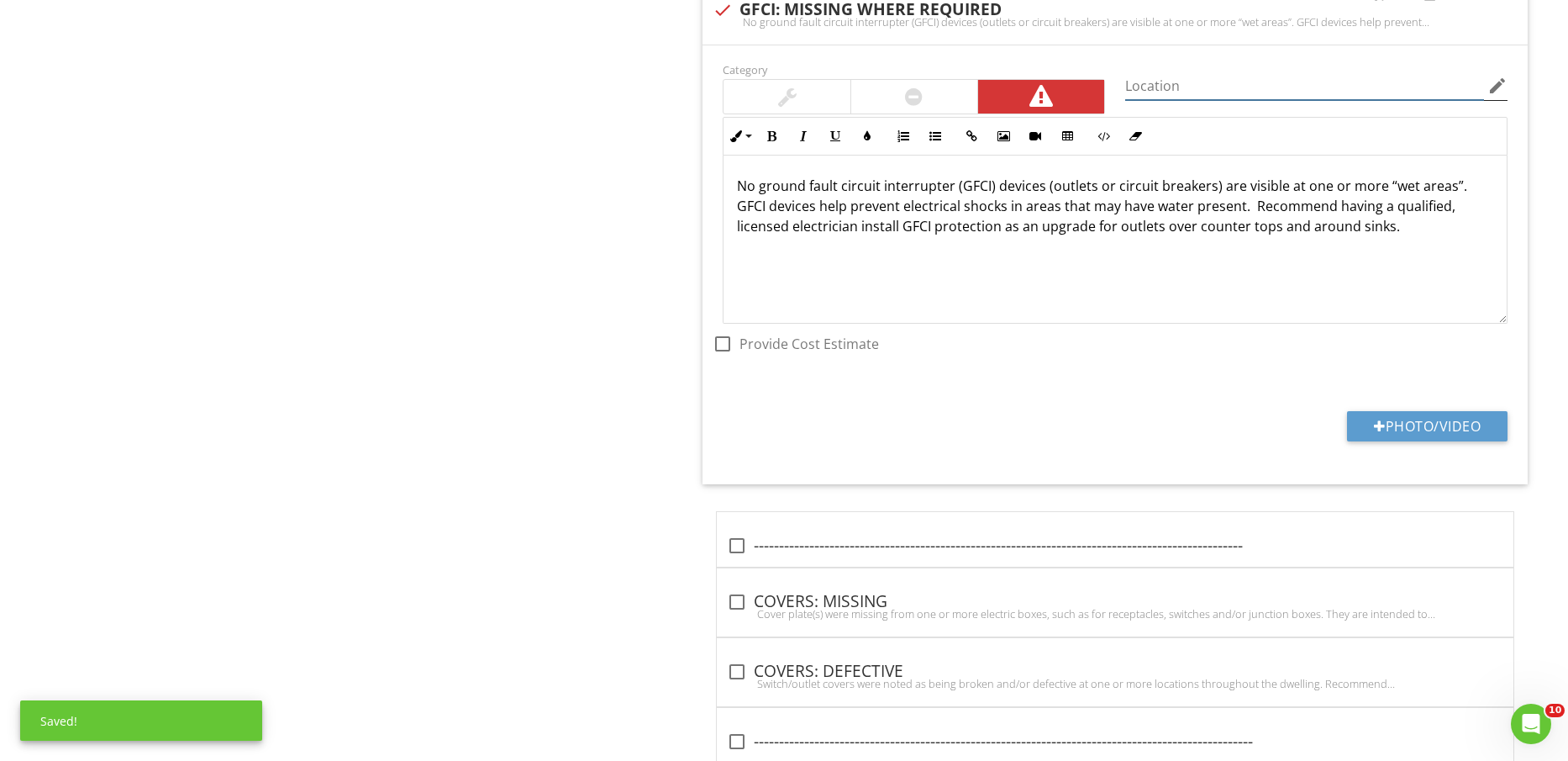
click at [1262, 90] on input "Location" at bounding box center [1305, 86] width 359 height 27
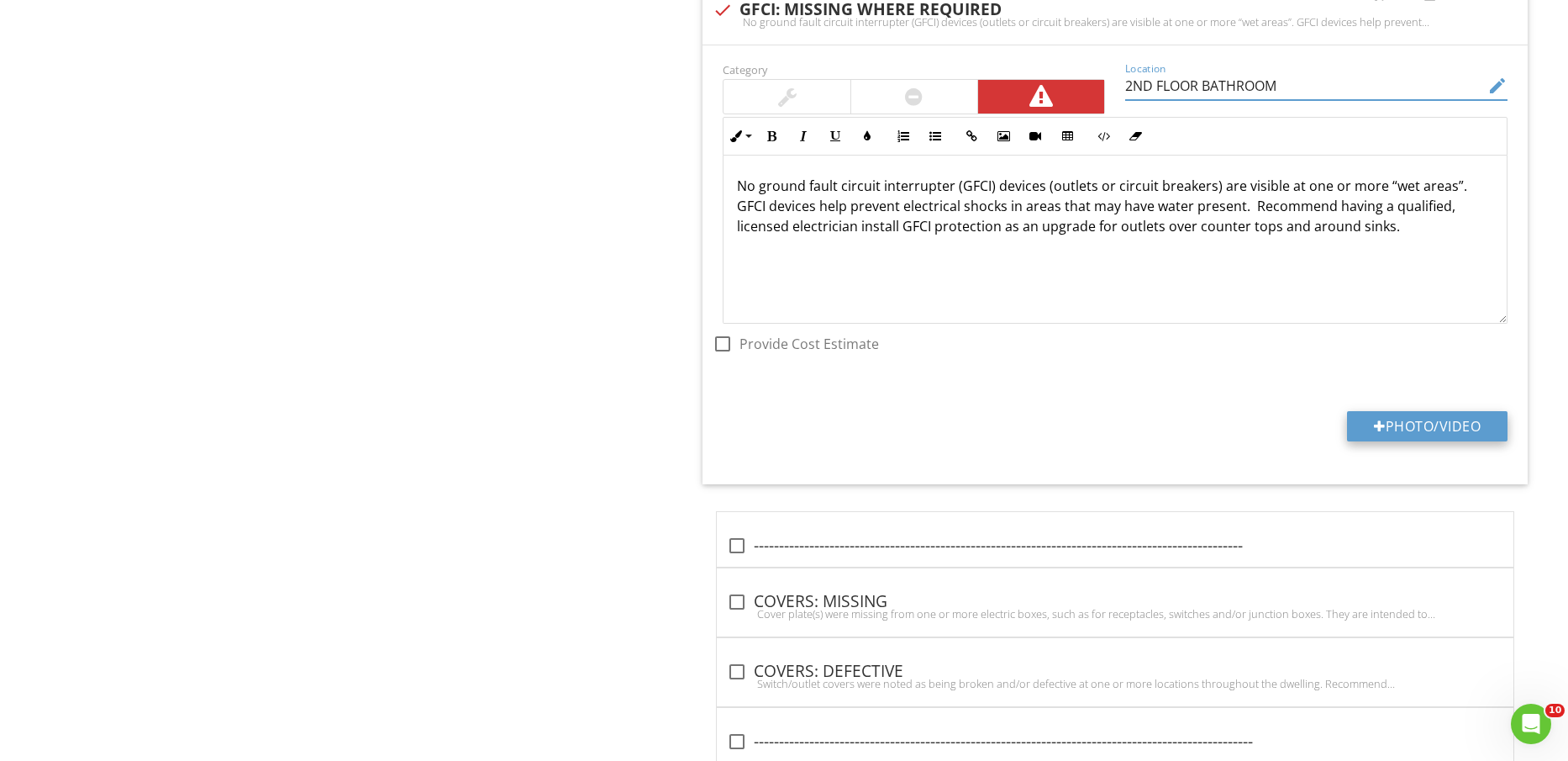
type input "2ND FLOOR BATHROOM"
click at [1433, 421] on button "Photo/Video" at bounding box center [1428, 426] width 161 height 30
type input "C:\fakepath\IMG_2374.jpg"
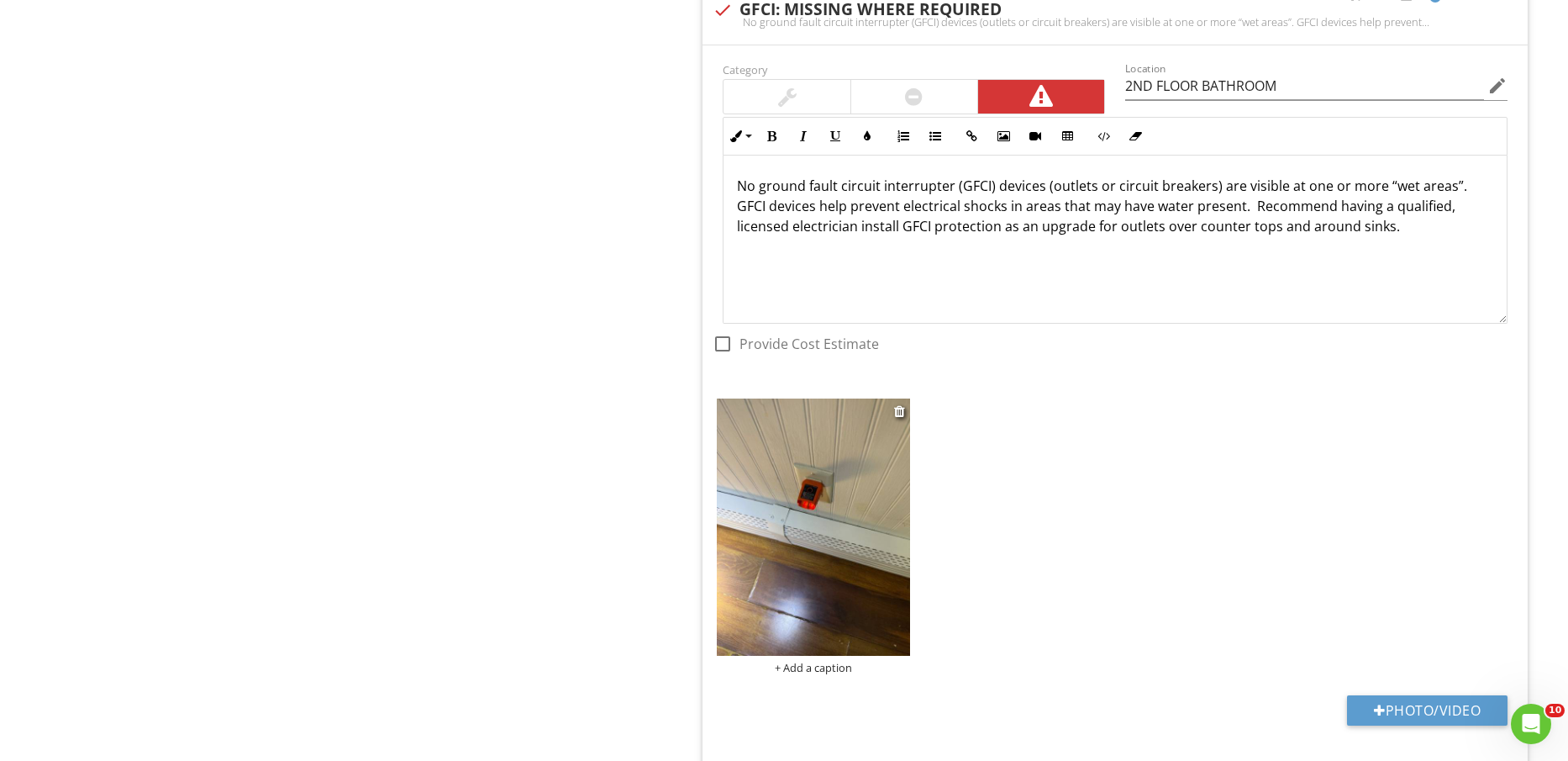
click at [847, 553] on img at bounding box center [813, 527] width 192 height 257
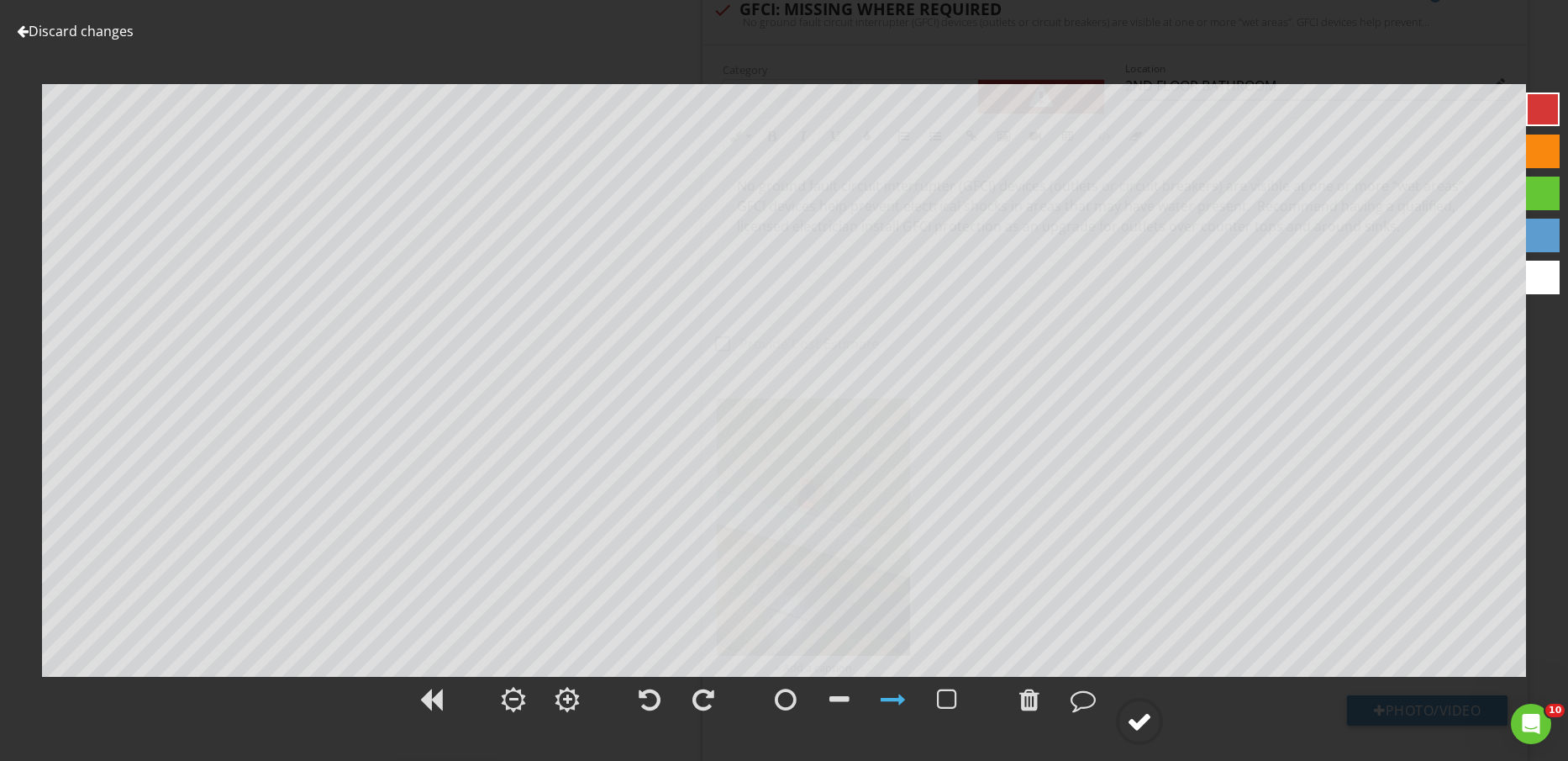
click at [1141, 725] on div at bounding box center [1140, 722] width 26 height 26
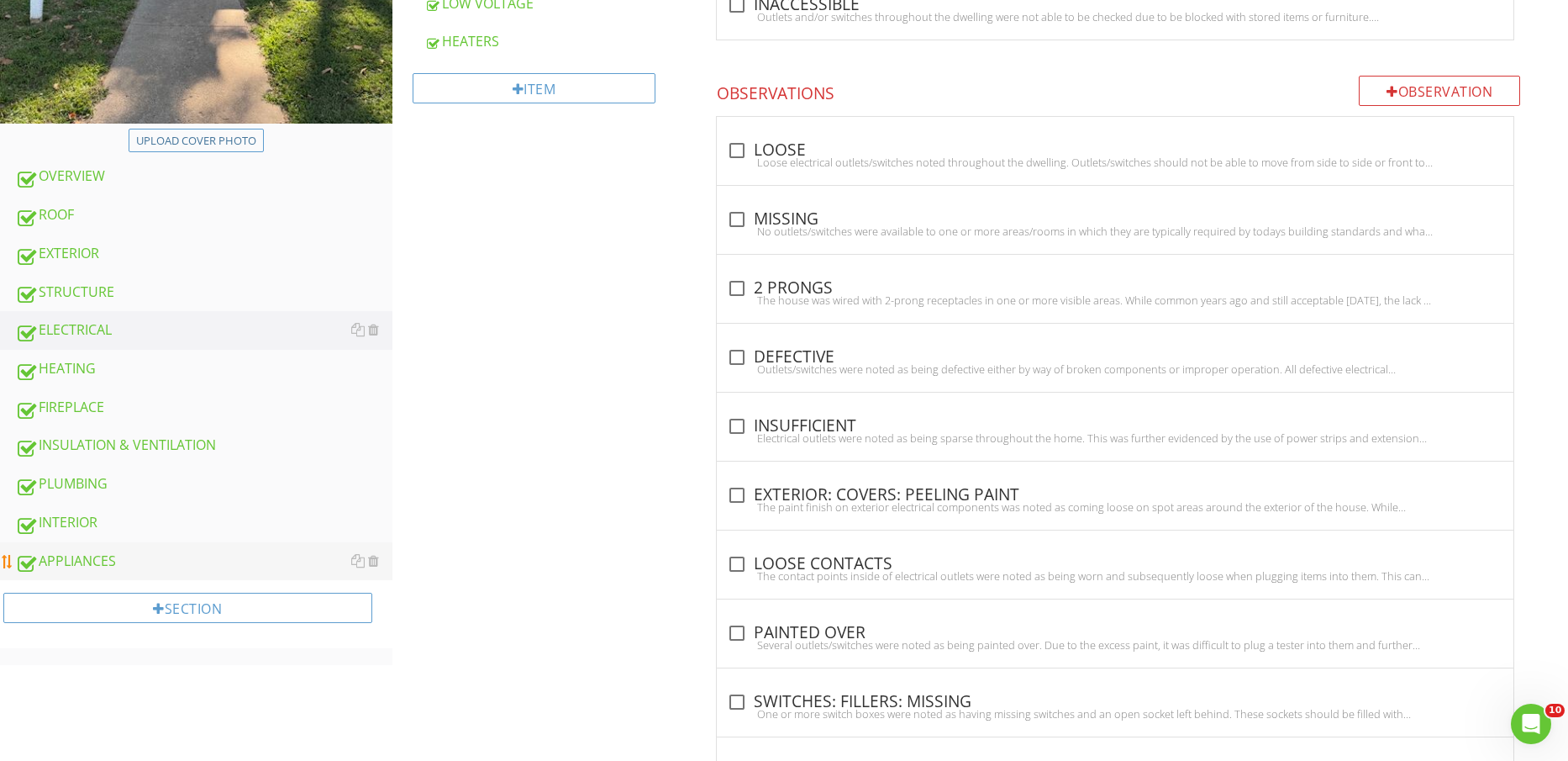
scroll to position [841, 0]
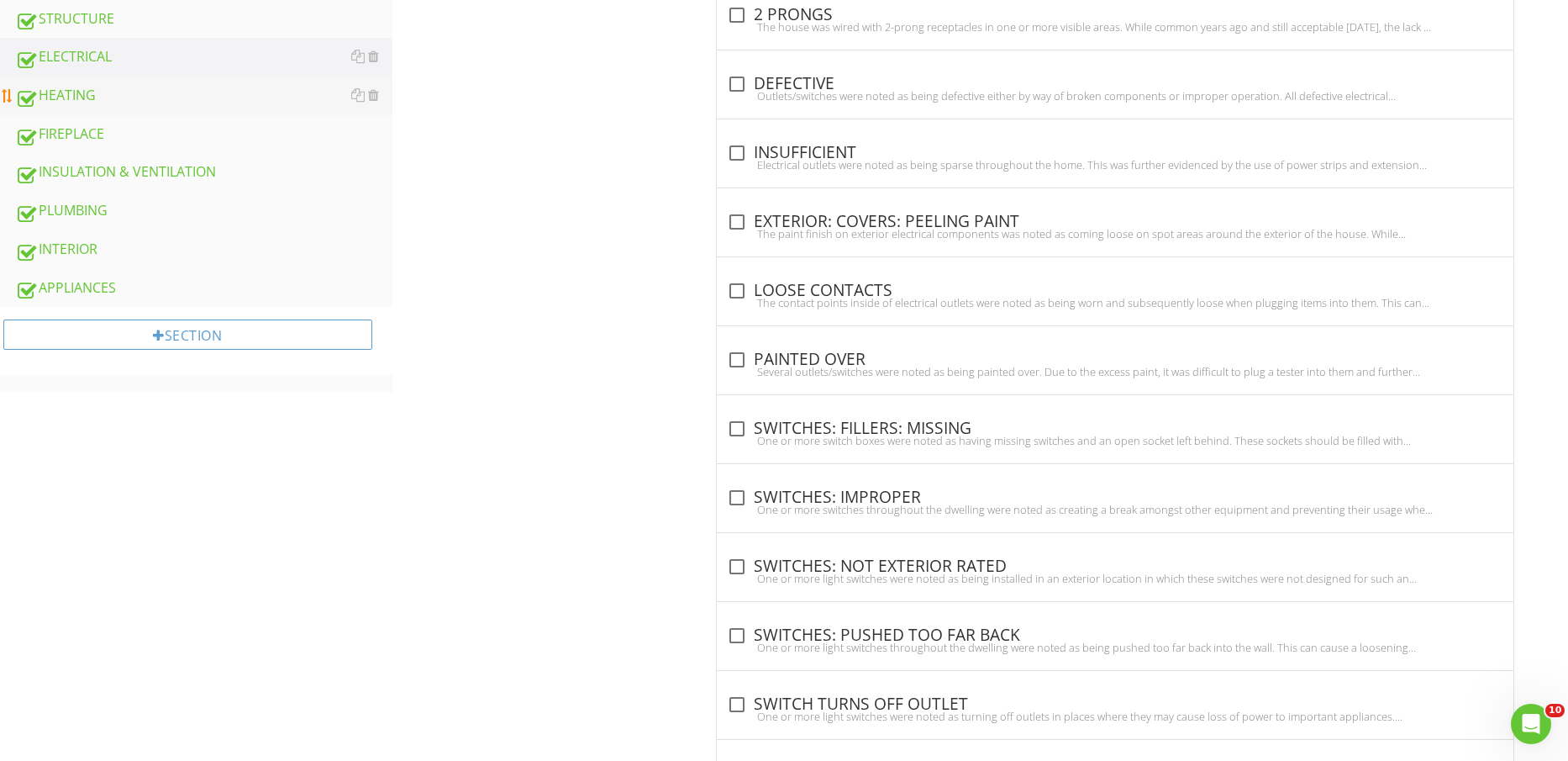
click at [116, 100] on div "HEATING" at bounding box center [204, 96] width 378 height 22
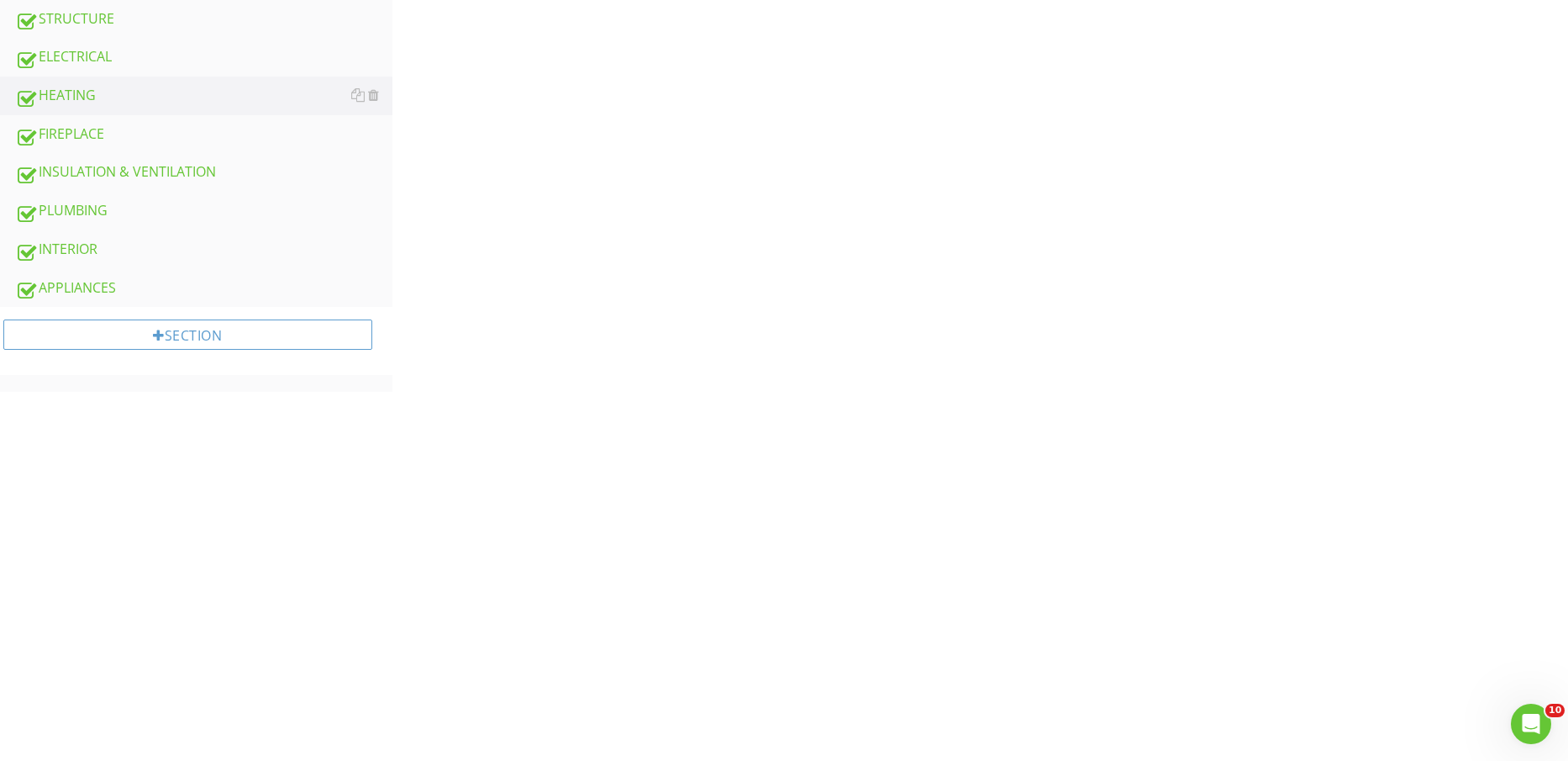
scroll to position [105, 0]
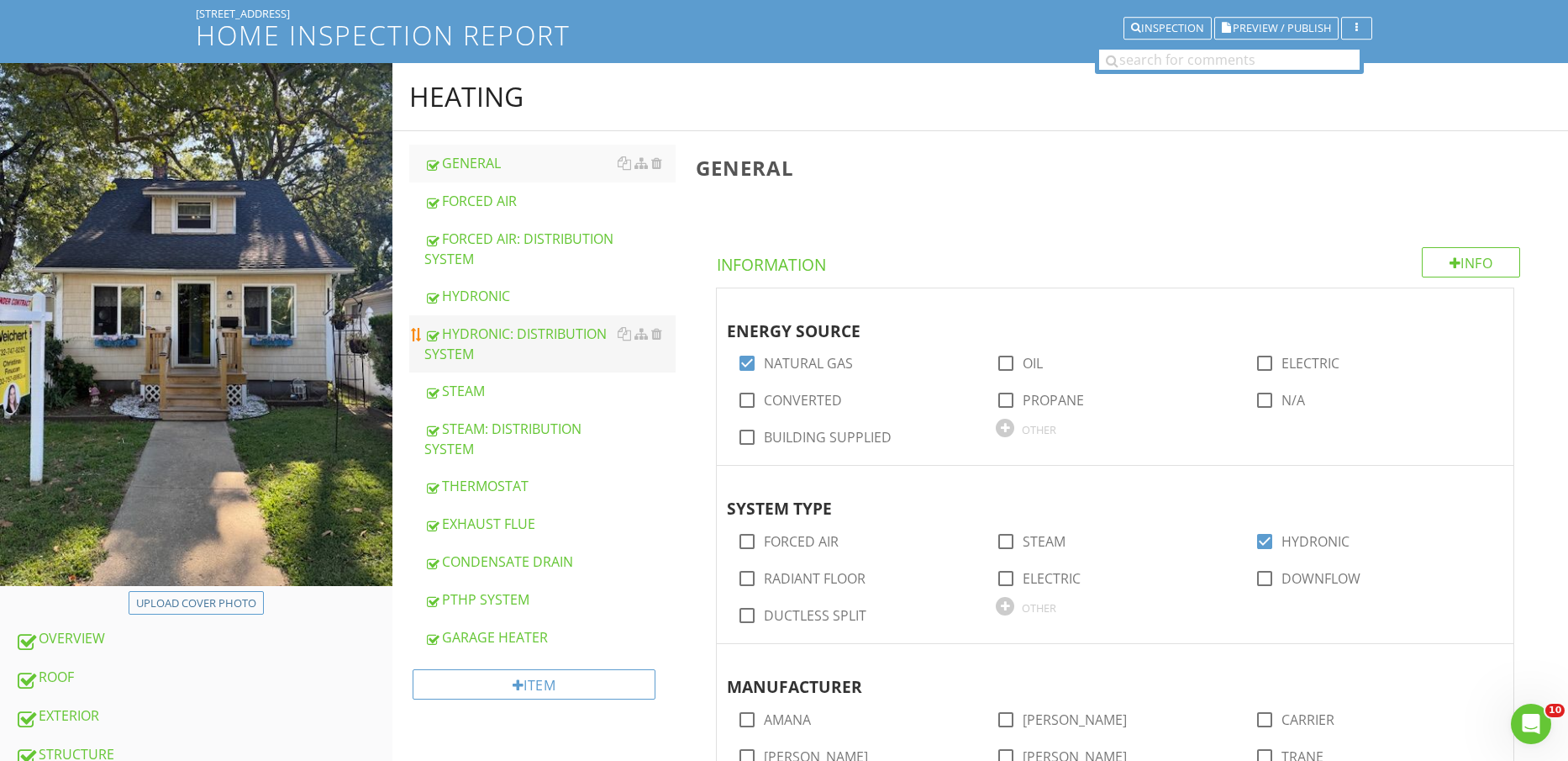
click at [530, 339] on div "HYDRONIC: DISTRIBUTION SYSTEM" at bounding box center [550, 344] width 252 height 40
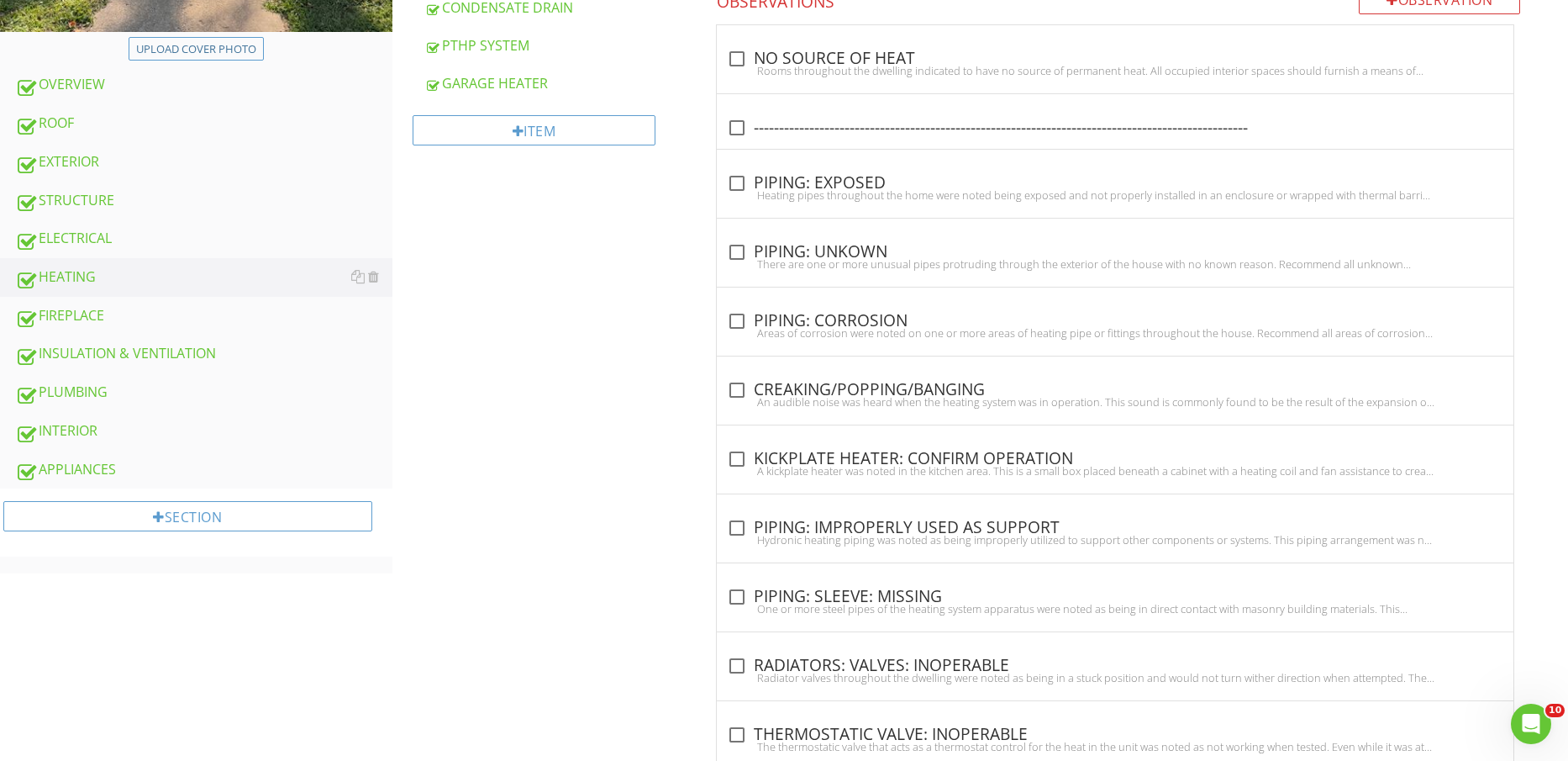
scroll to position [664, 0]
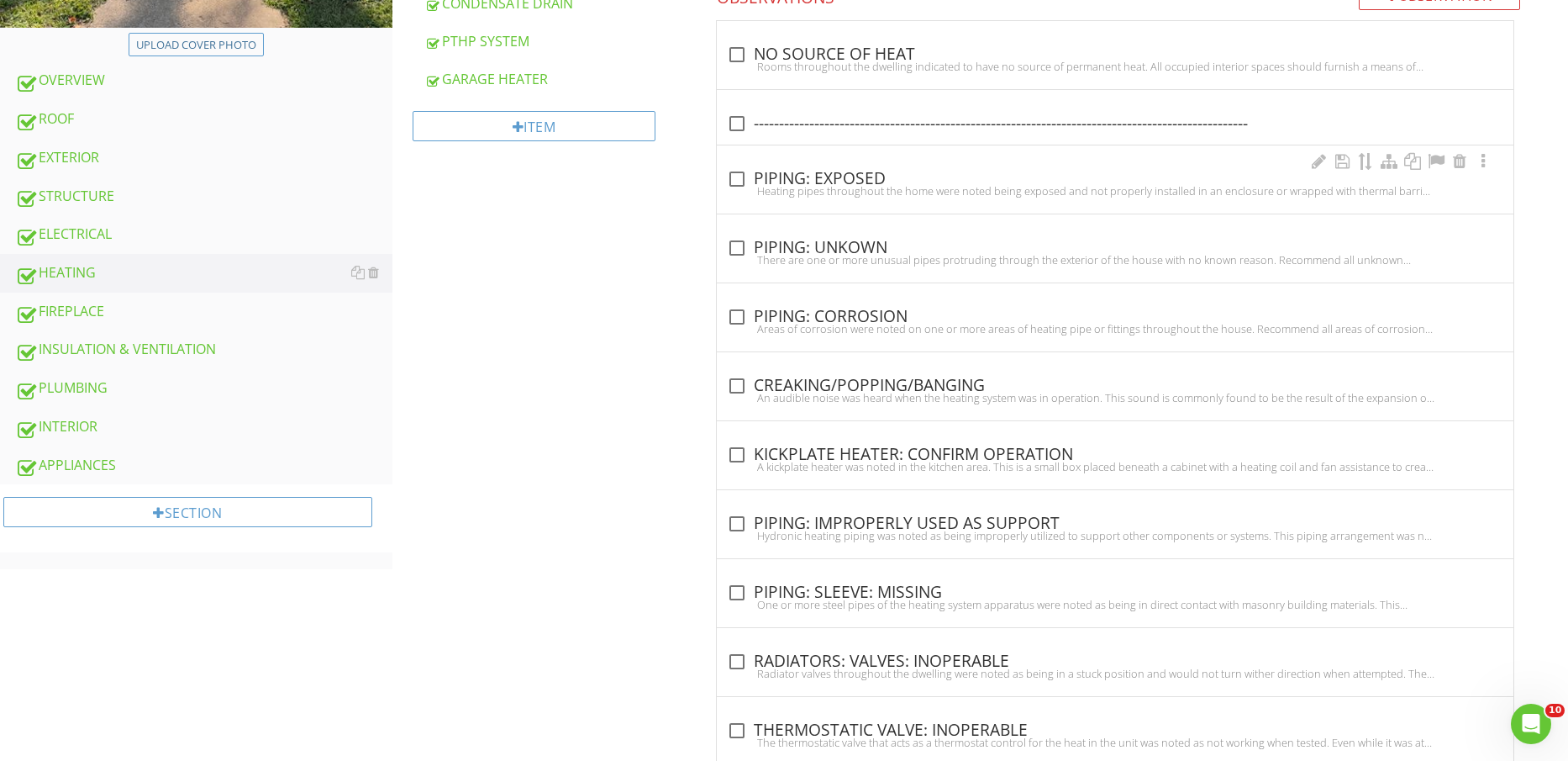
click at [806, 180] on div "check_box_outline_blank PIPING: EXPOSED" at bounding box center [1115, 180] width 777 height 21
checkbox input "true"
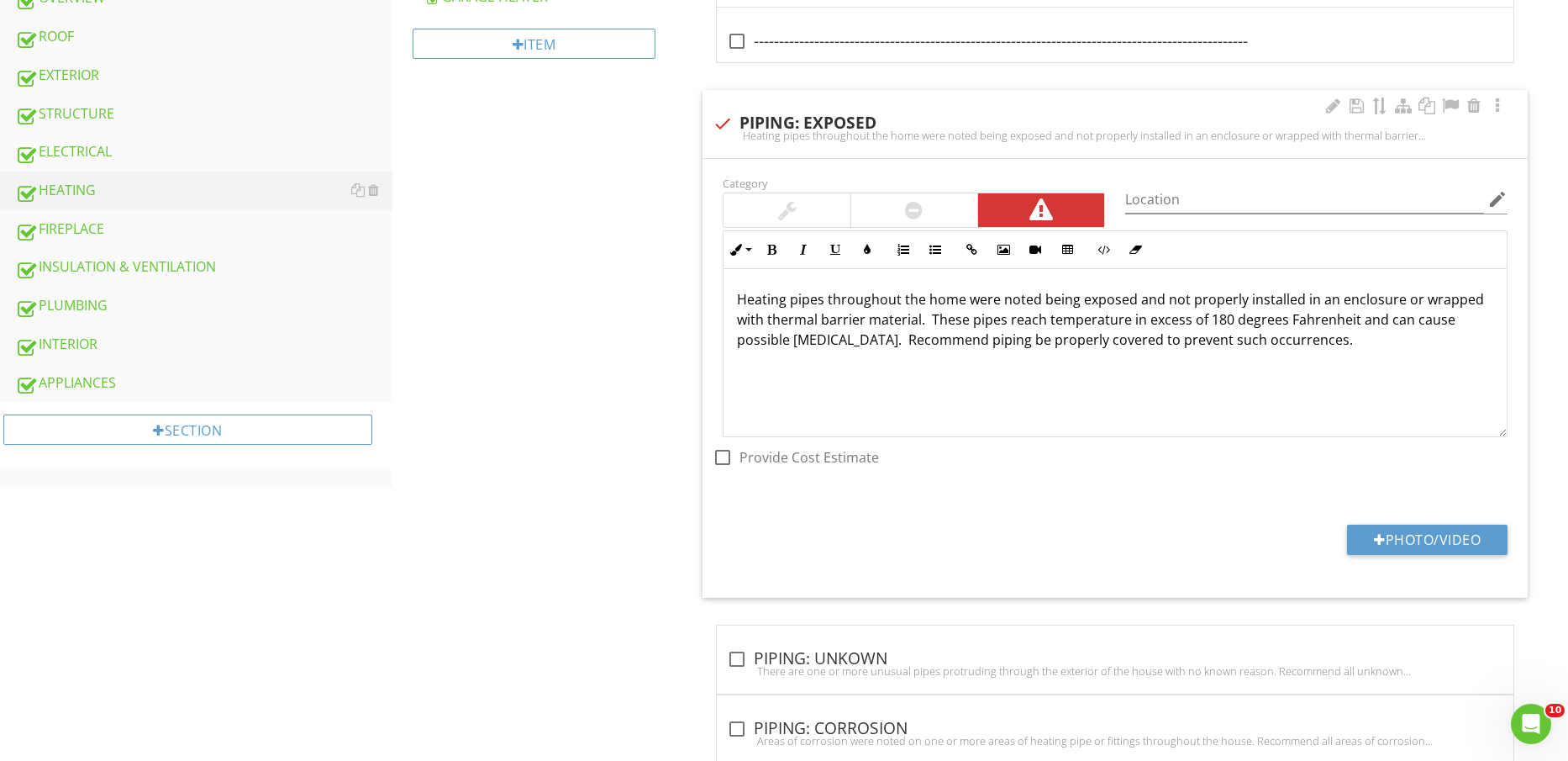
scroll to position [874, 0]
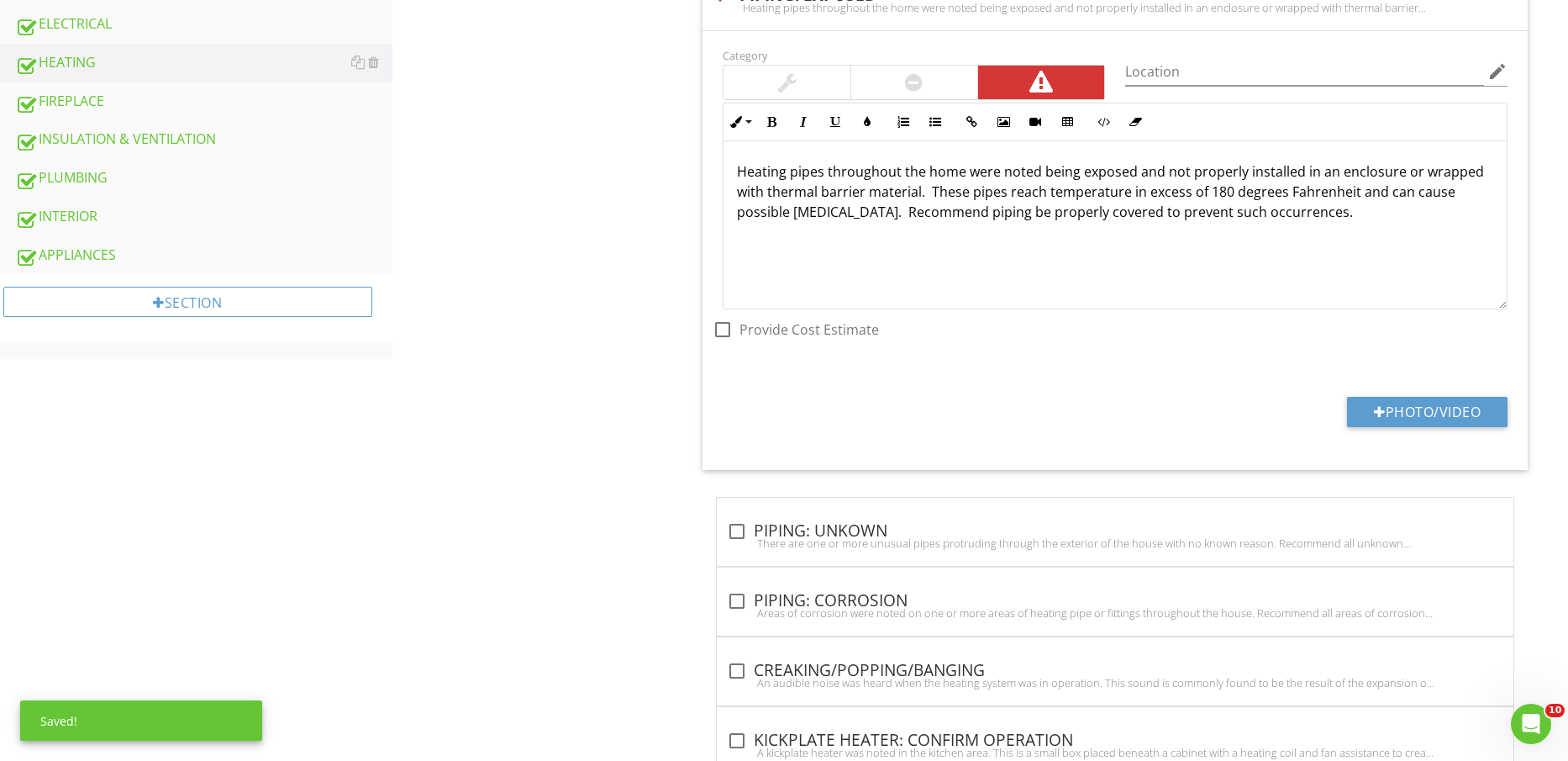
click at [1395, 394] on div "Category Location edit Inline Style XLarge Large Normal Small Light Small/Light…" at bounding box center [1115, 250] width 825 height 439
click at [1401, 407] on button "Photo/Video" at bounding box center [1428, 411] width 161 height 30
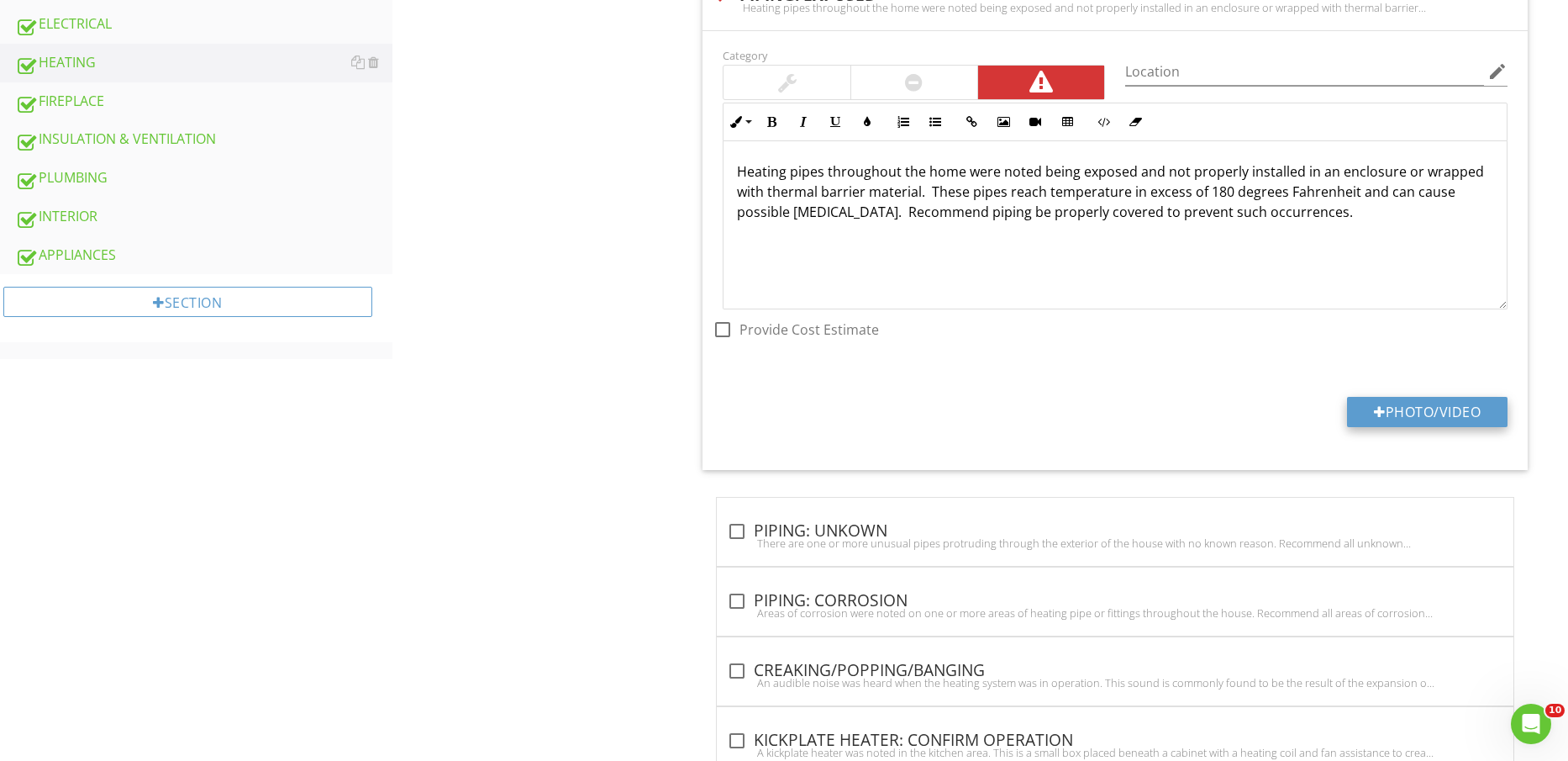
type input "C:\fakepath\IMG_2375.jpg"
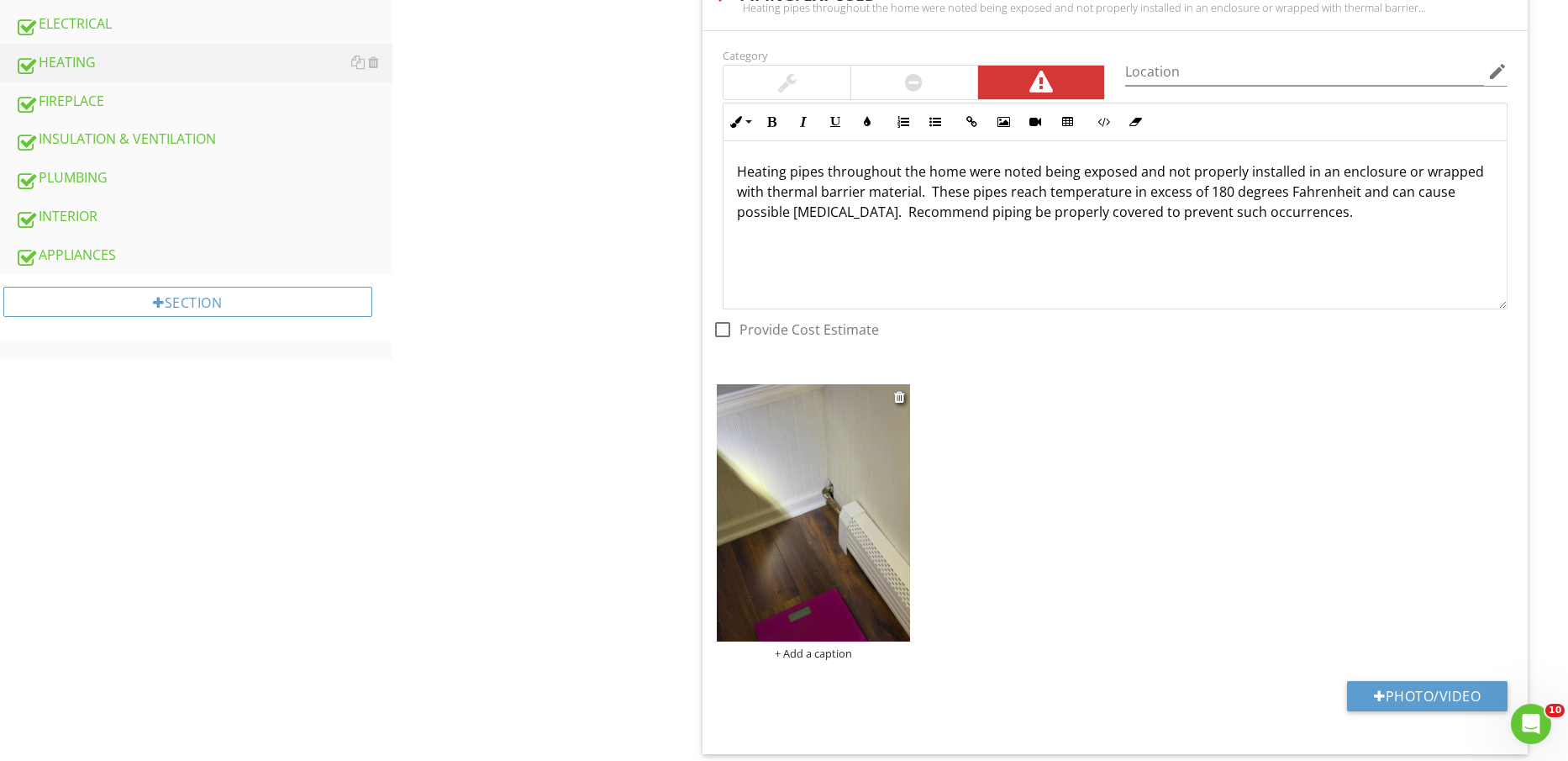
click at [839, 557] on img at bounding box center [813, 513] width 192 height 257
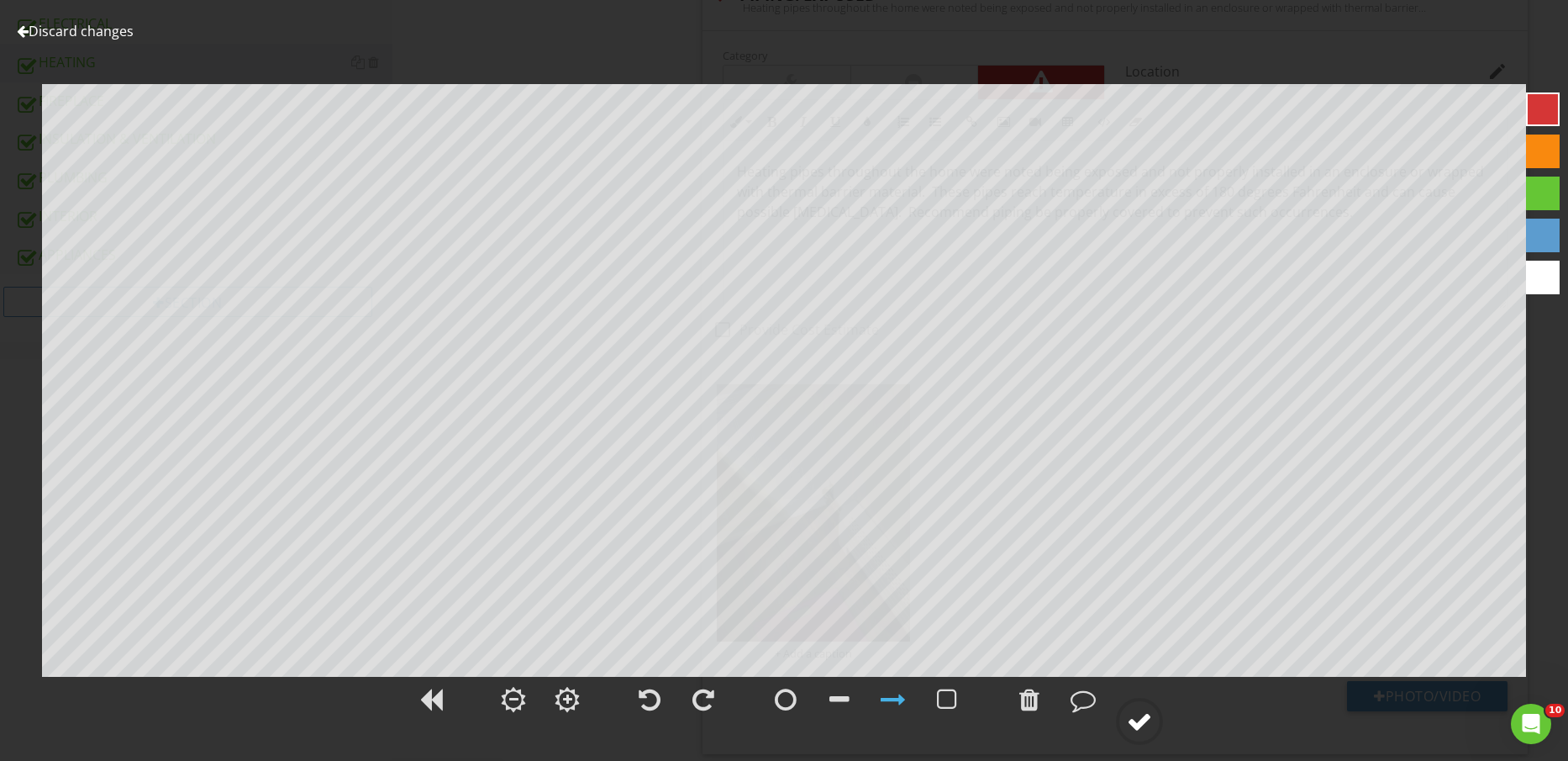
click at [1140, 726] on div at bounding box center [1140, 722] width 26 height 26
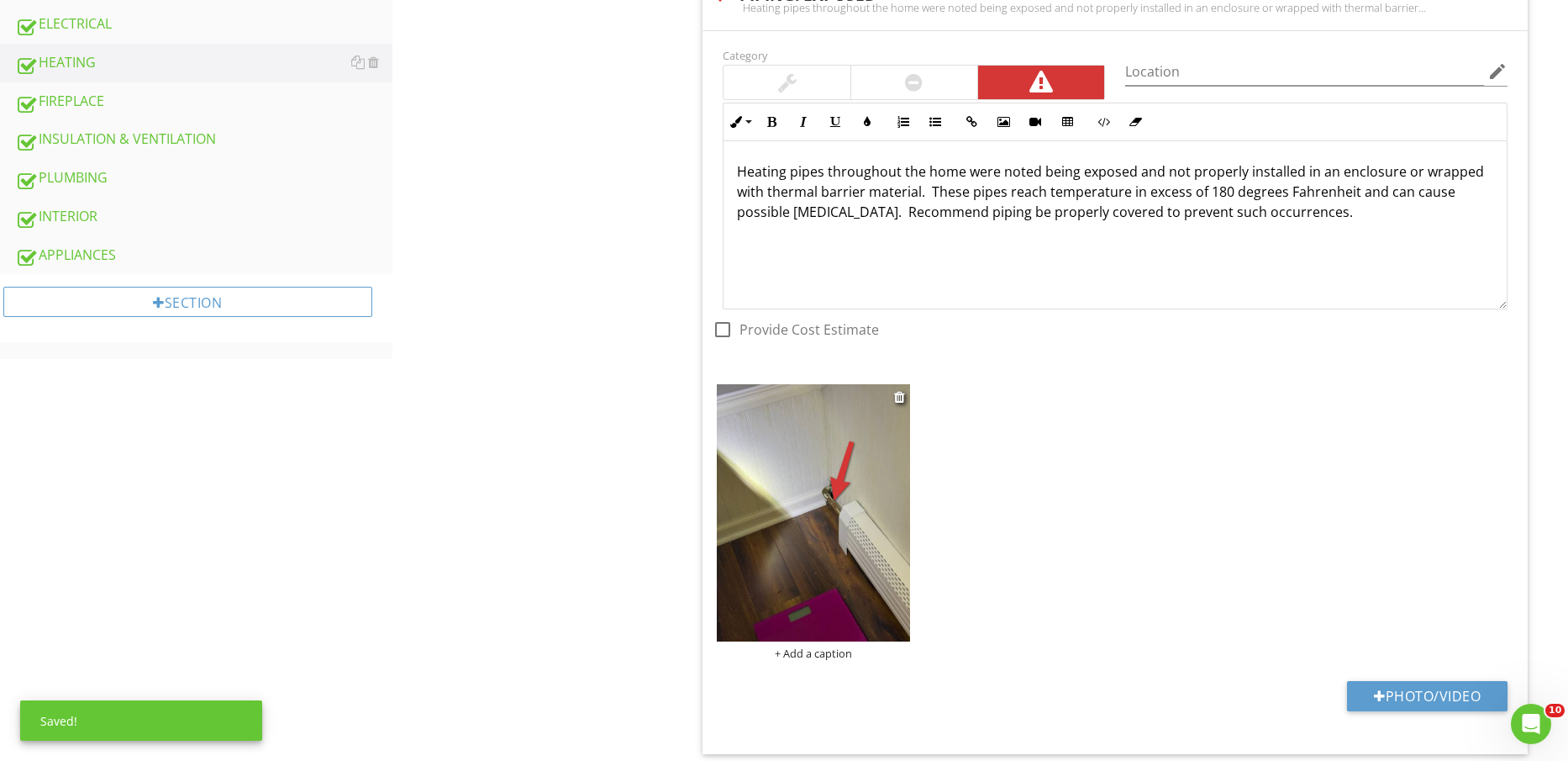
click at [814, 651] on div "+ Add a caption" at bounding box center [813, 653] width 192 height 14
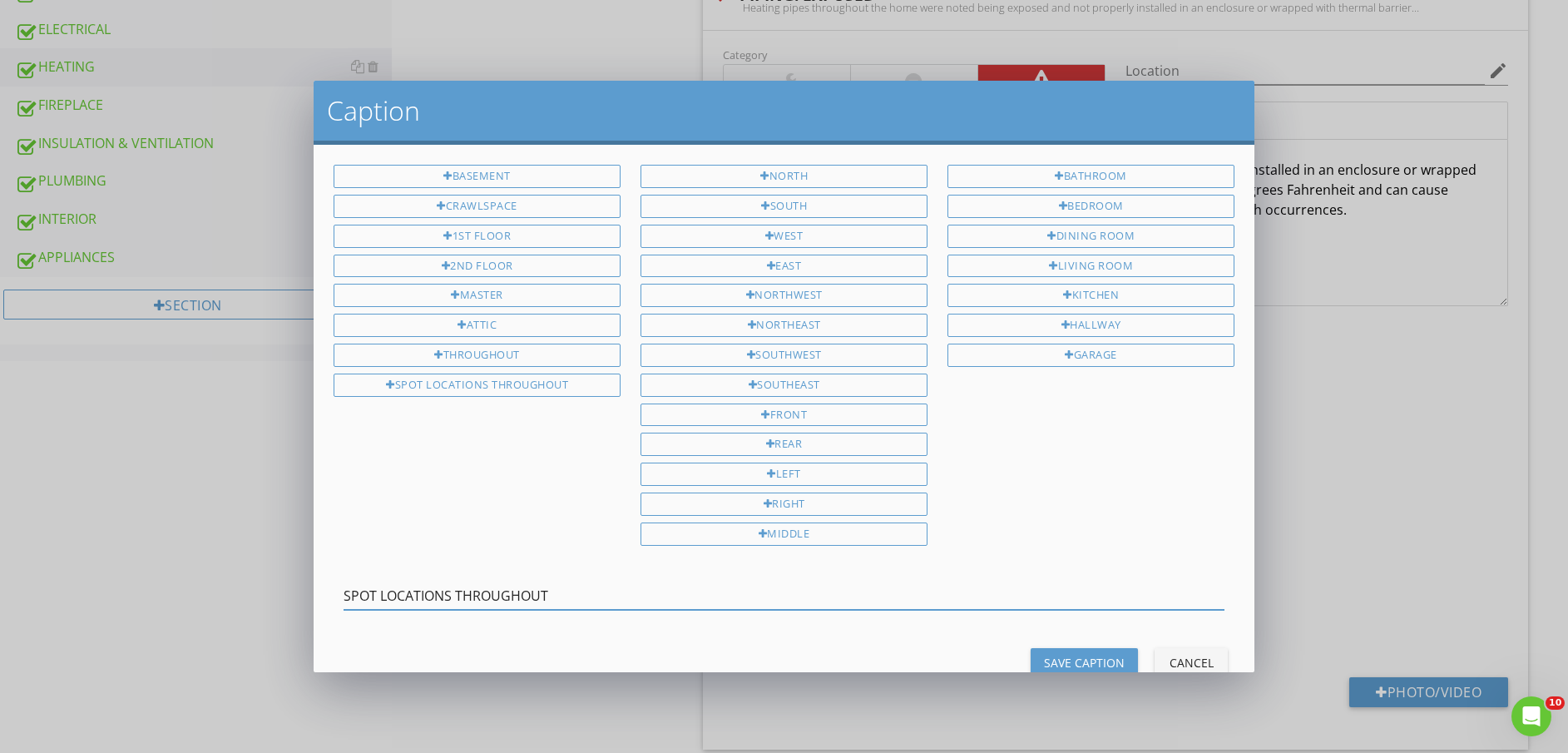
type input "SPOT LOCATIONS THROUGHOUT"
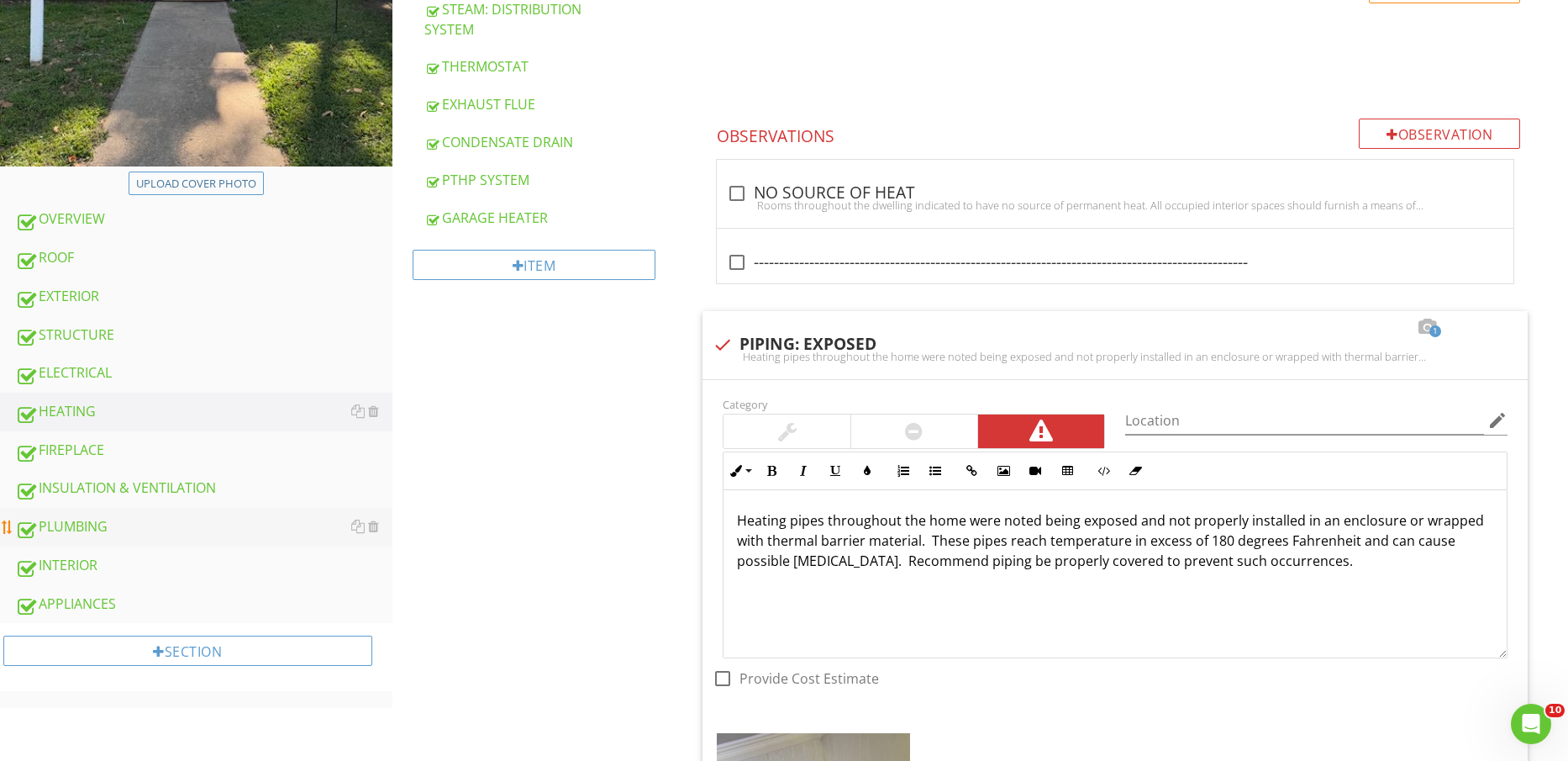
scroll to position [526, 0]
click at [108, 522] on div "PLUMBING" at bounding box center [204, 527] width 378 height 22
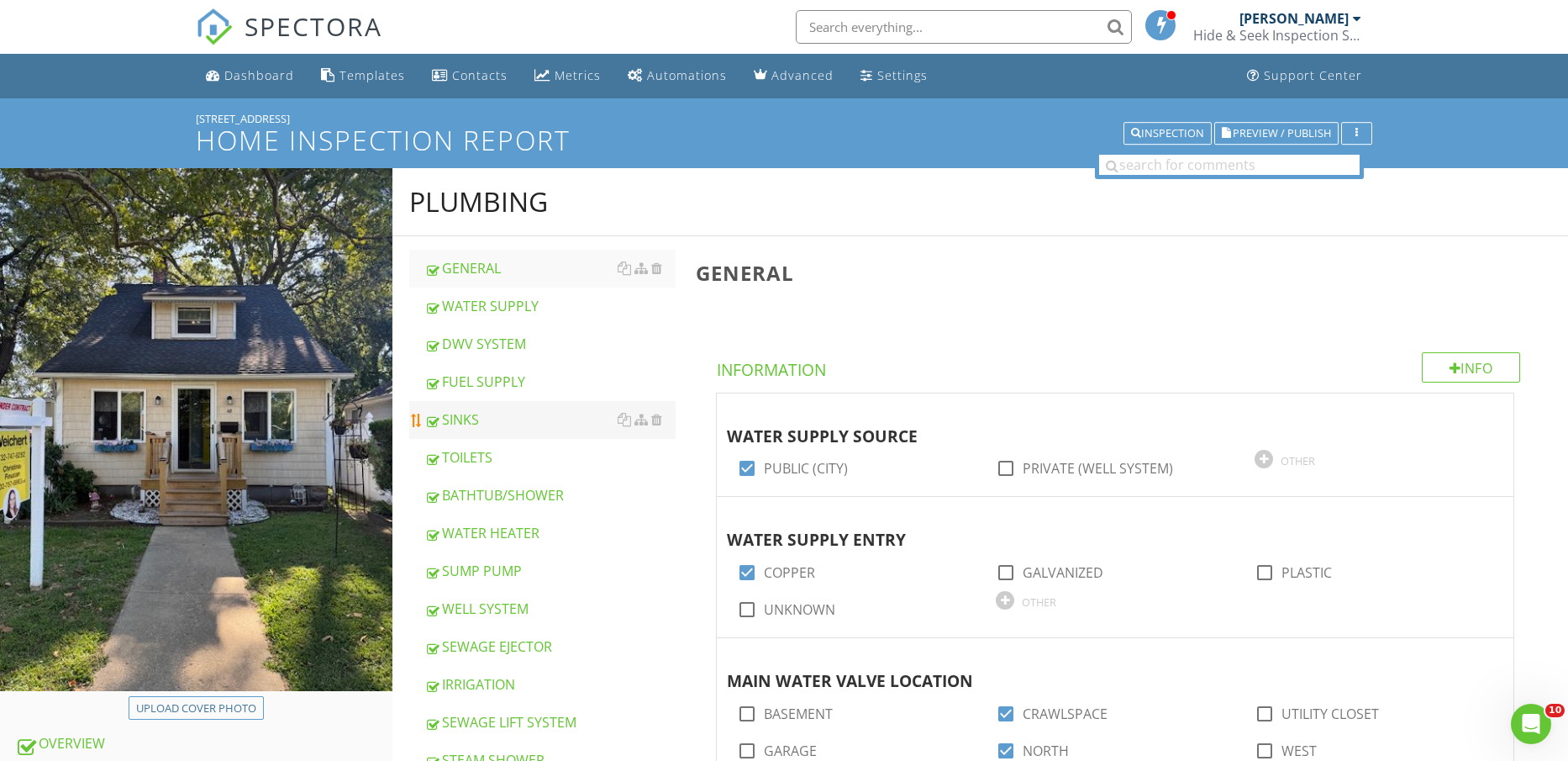
click at [494, 414] on div "SINKS" at bounding box center [550, 420] width 252 height 21
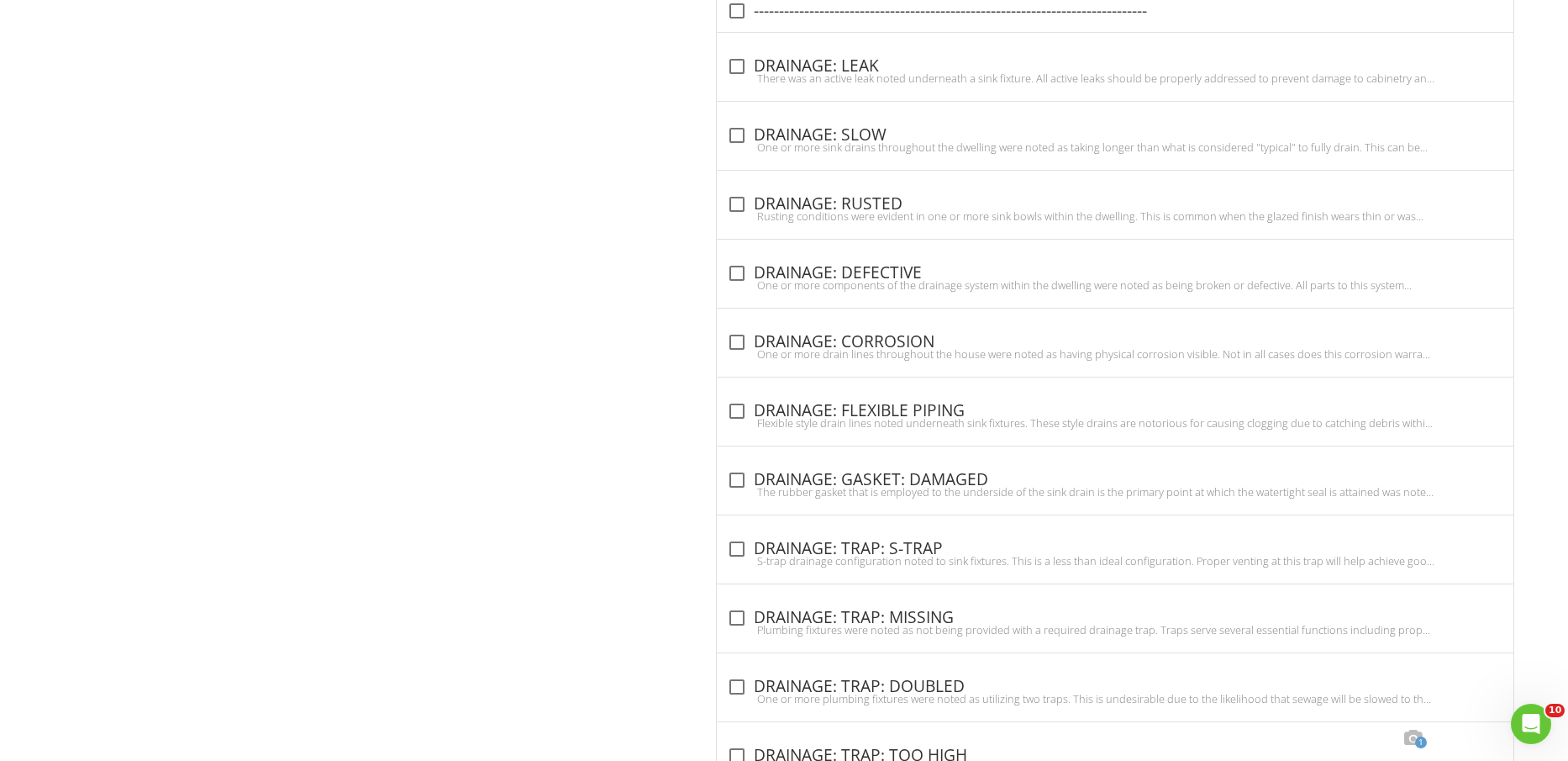
scroll to position [2711, 0]
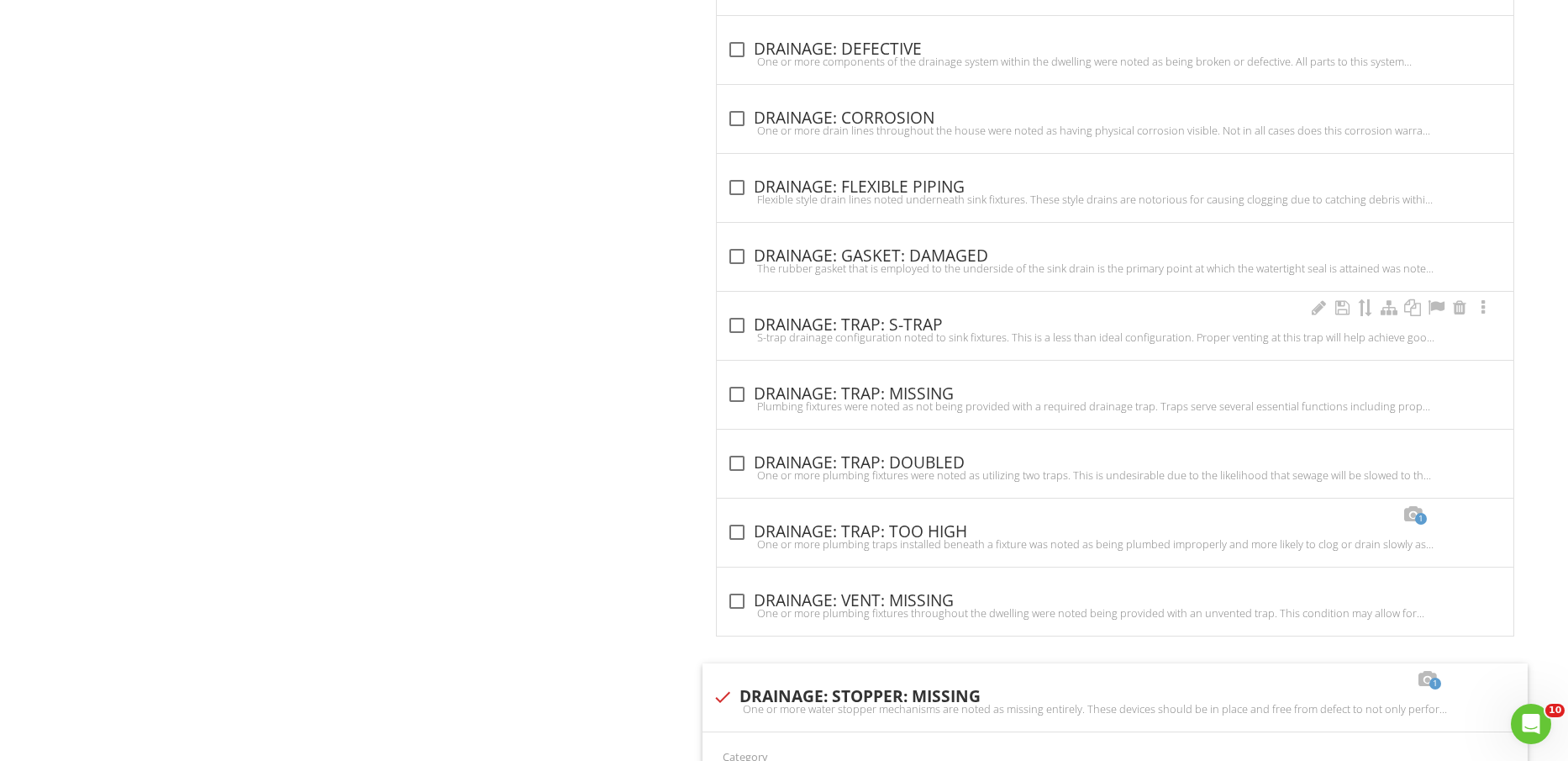
click at [939, 337] on div "S-trap drainage configuration noted to sink fixtures. This is a less than ideal…" at bounding box center [1115, 338] width 777 height 14
checkbox input "true"
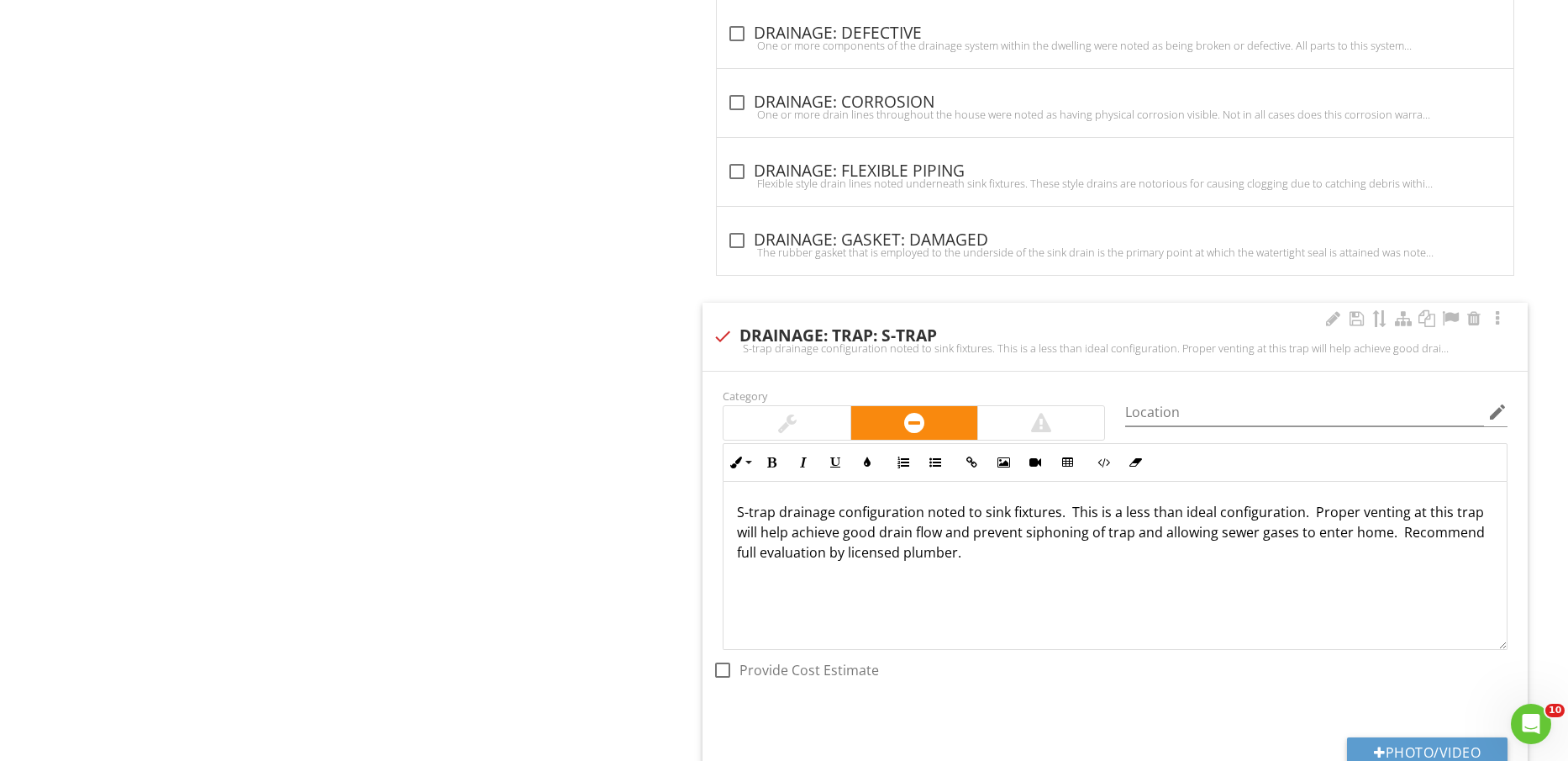
scroll to position [3026, 0]
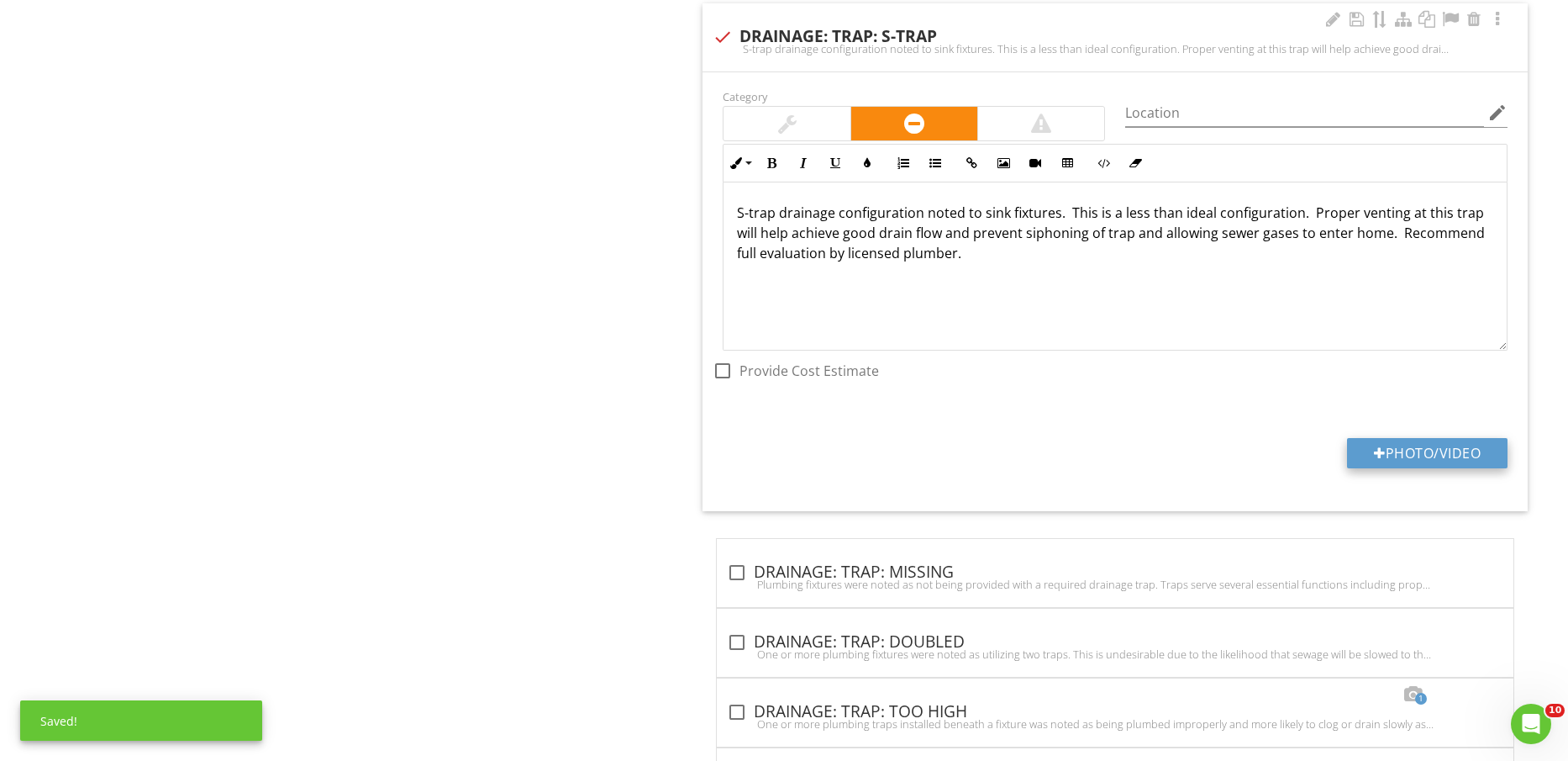
click at [1436, 463] on button "Photo/Video" at bounding box center [1428, 452] width 161 height 30
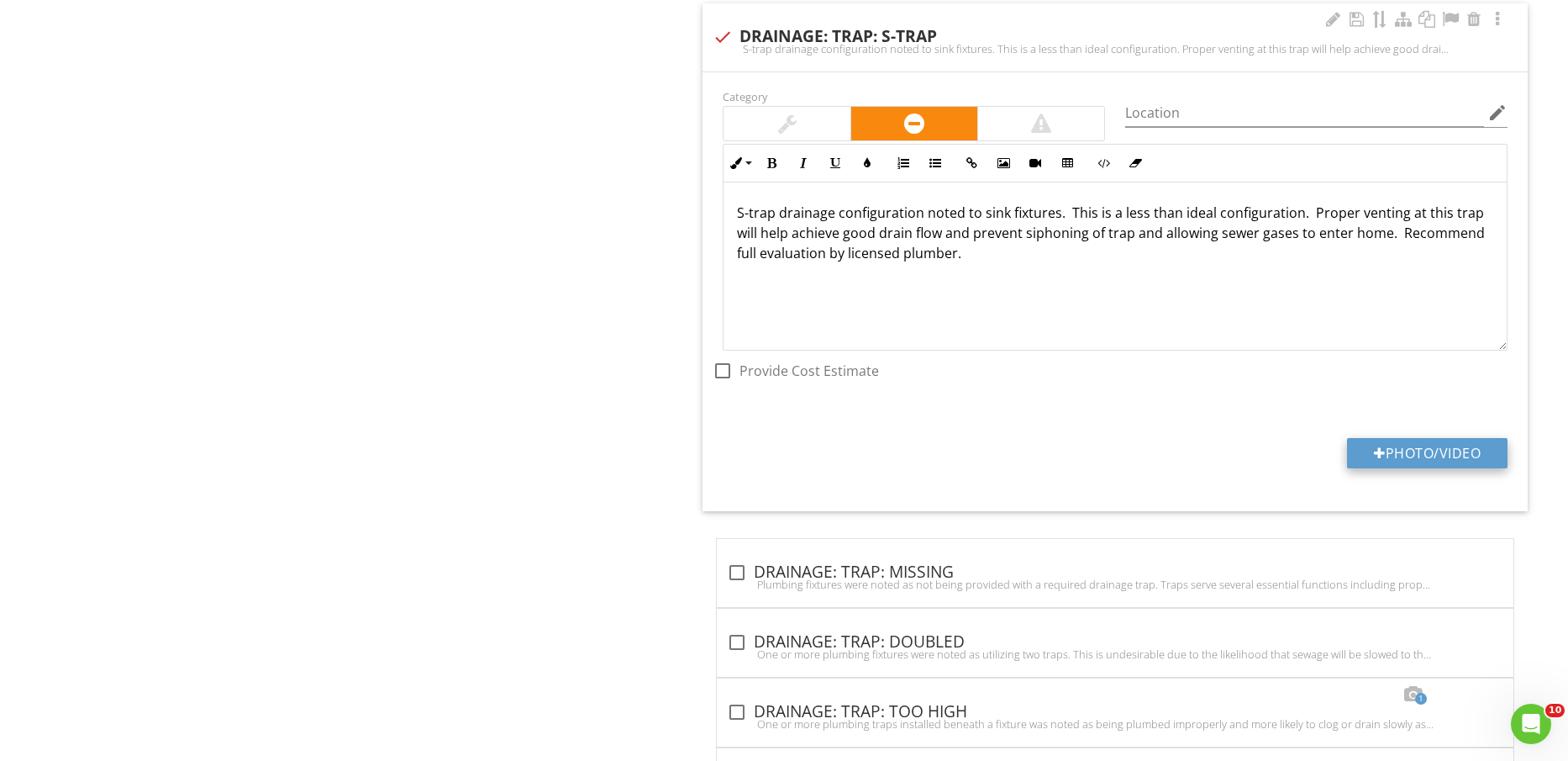
type input "C:\fakepath\IMG_2377.jpg"
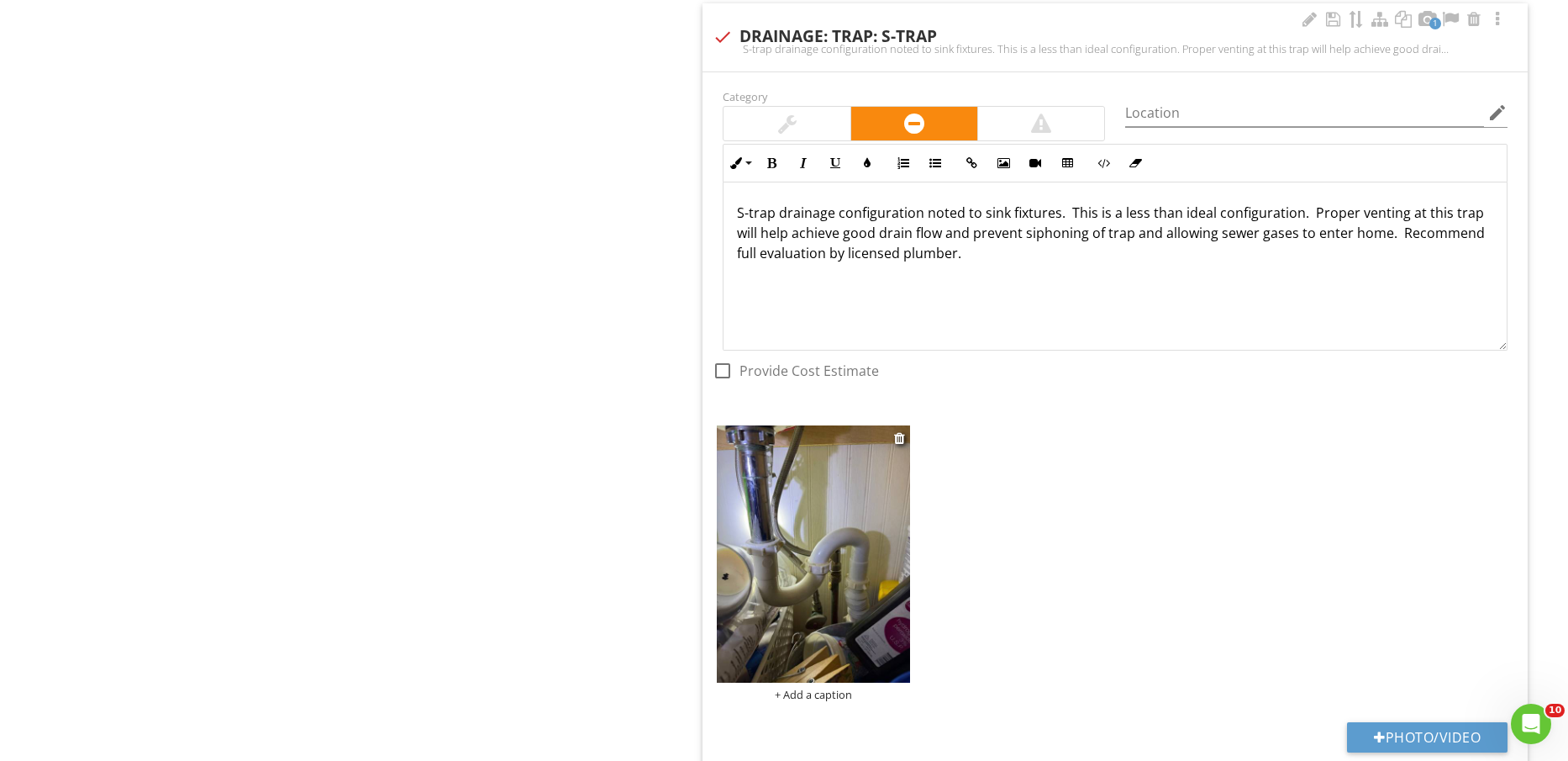
click at [831, 610] on img at bounding box center [813, 554] width 192 height 257
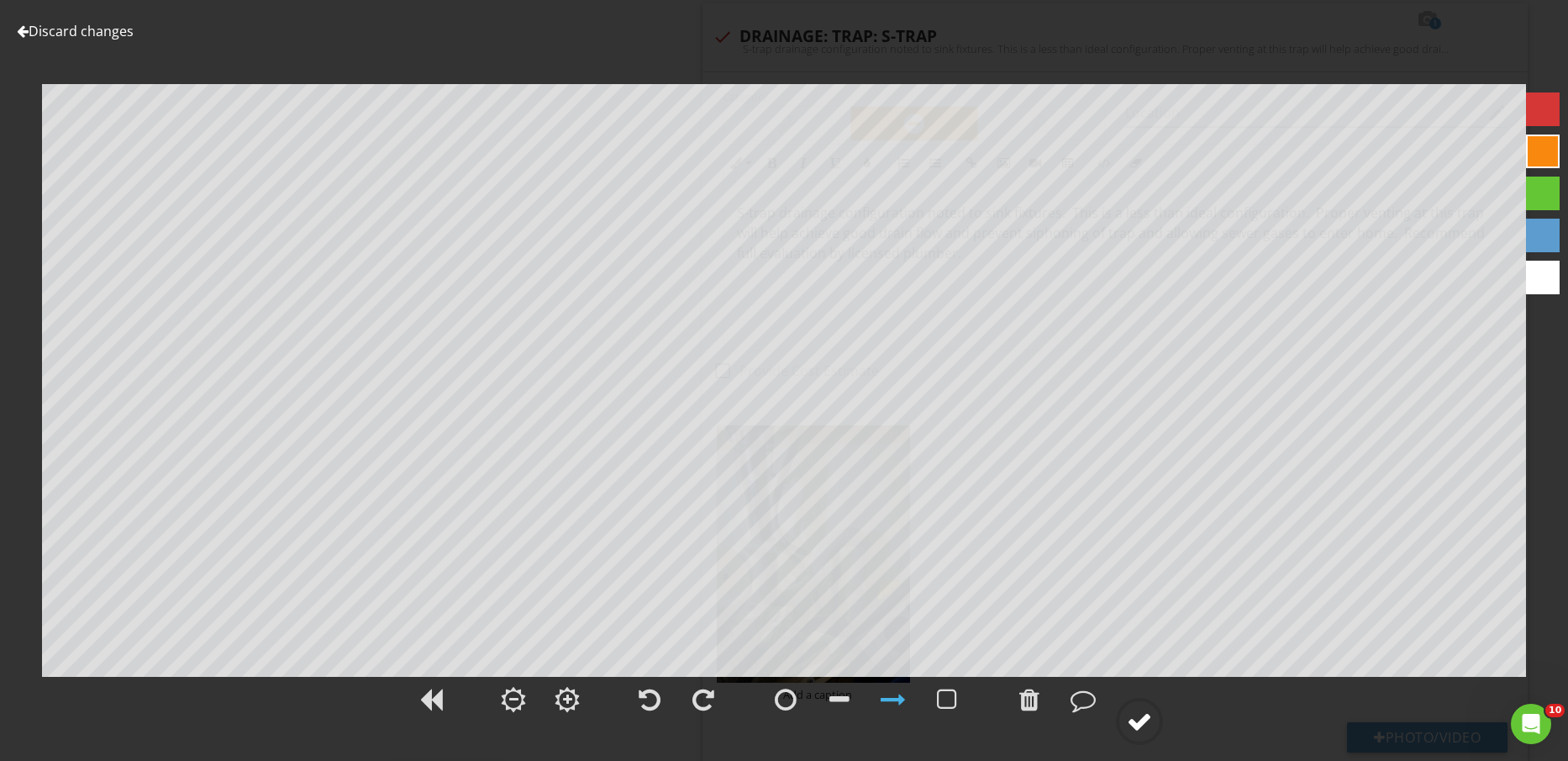
click at [1140, 722] on div at bounding box center [1140, 722] width 26 height 26
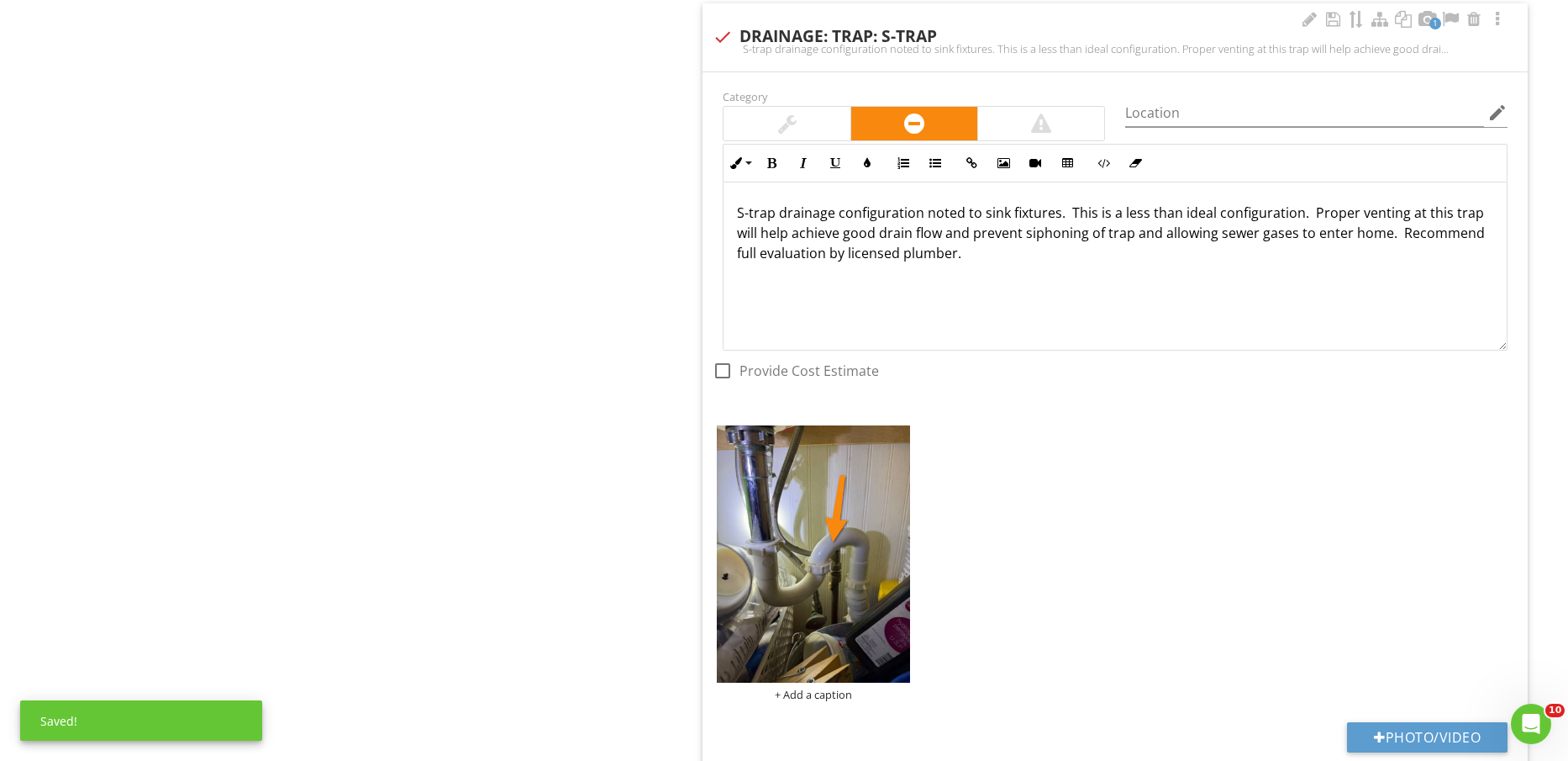
scroll to position [1, 0]
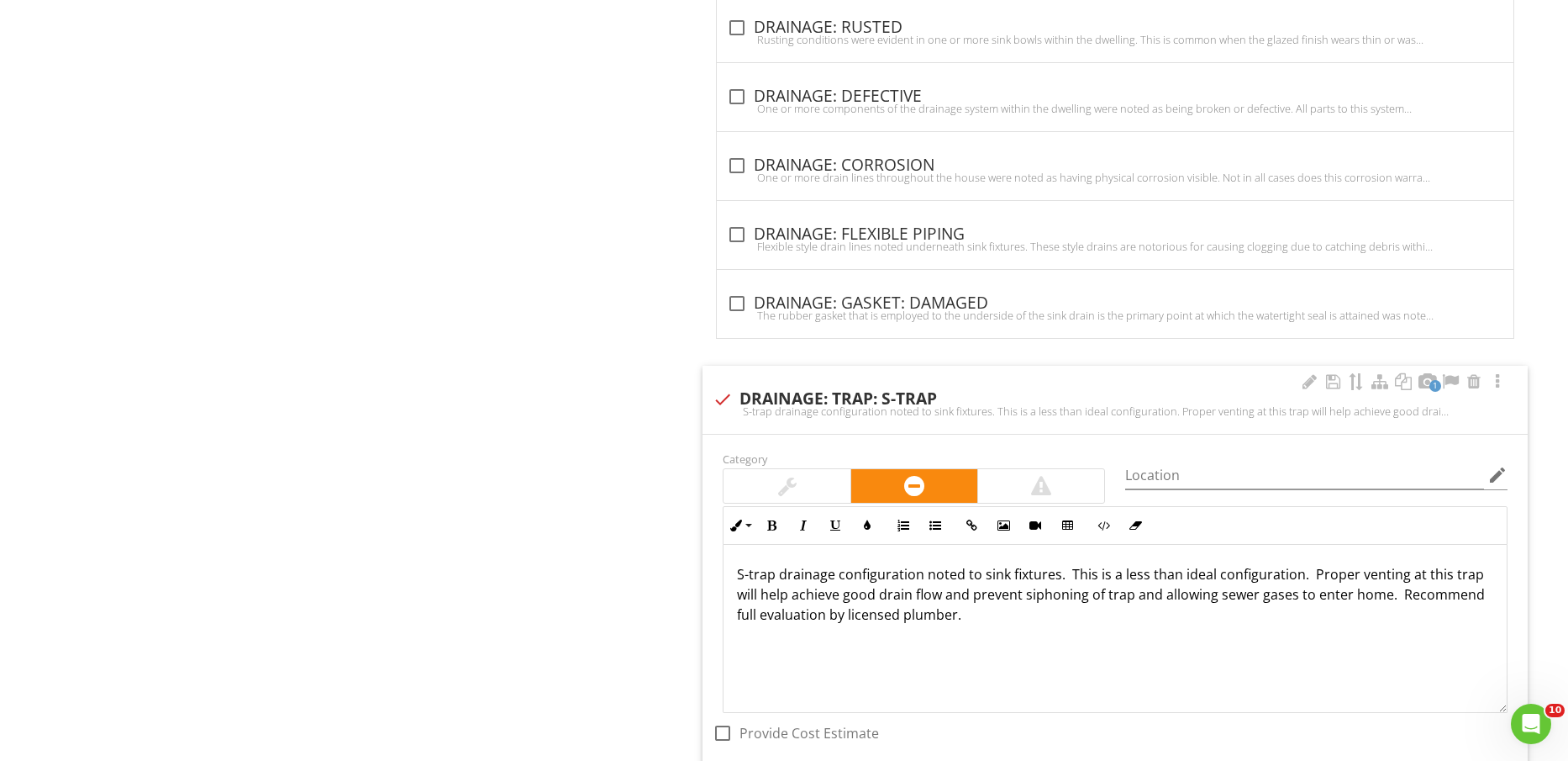
scroll to position [2663, 0]
click at [919, 257] on div "check_box_outline_blank DRAINAGE: FLEXIBLE PIPING Flexible style drain lines no…" at bounding box center [1115, 240] width 777 height 37
checkbox input "true"
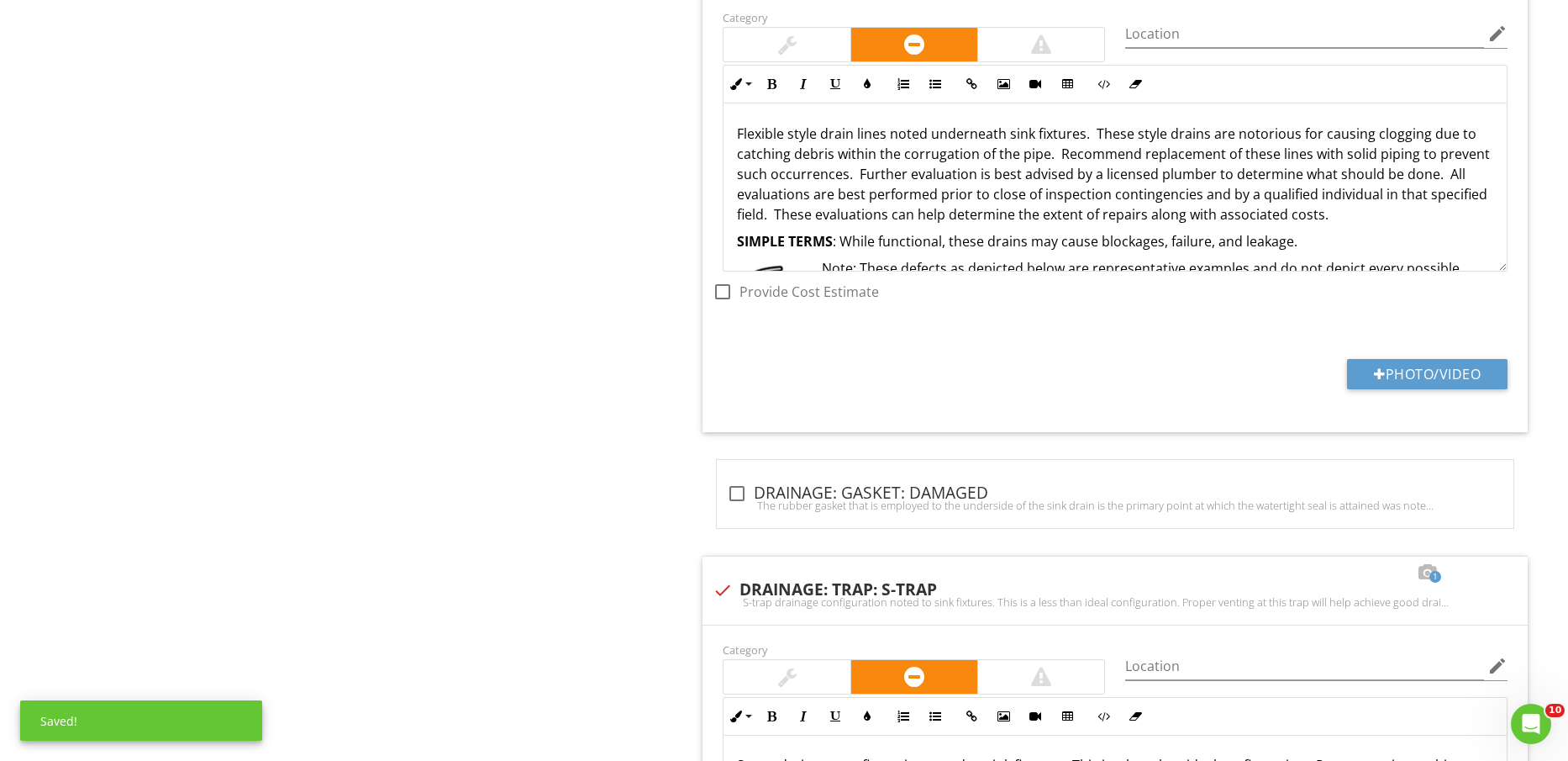
scroll to position [2978, 0]
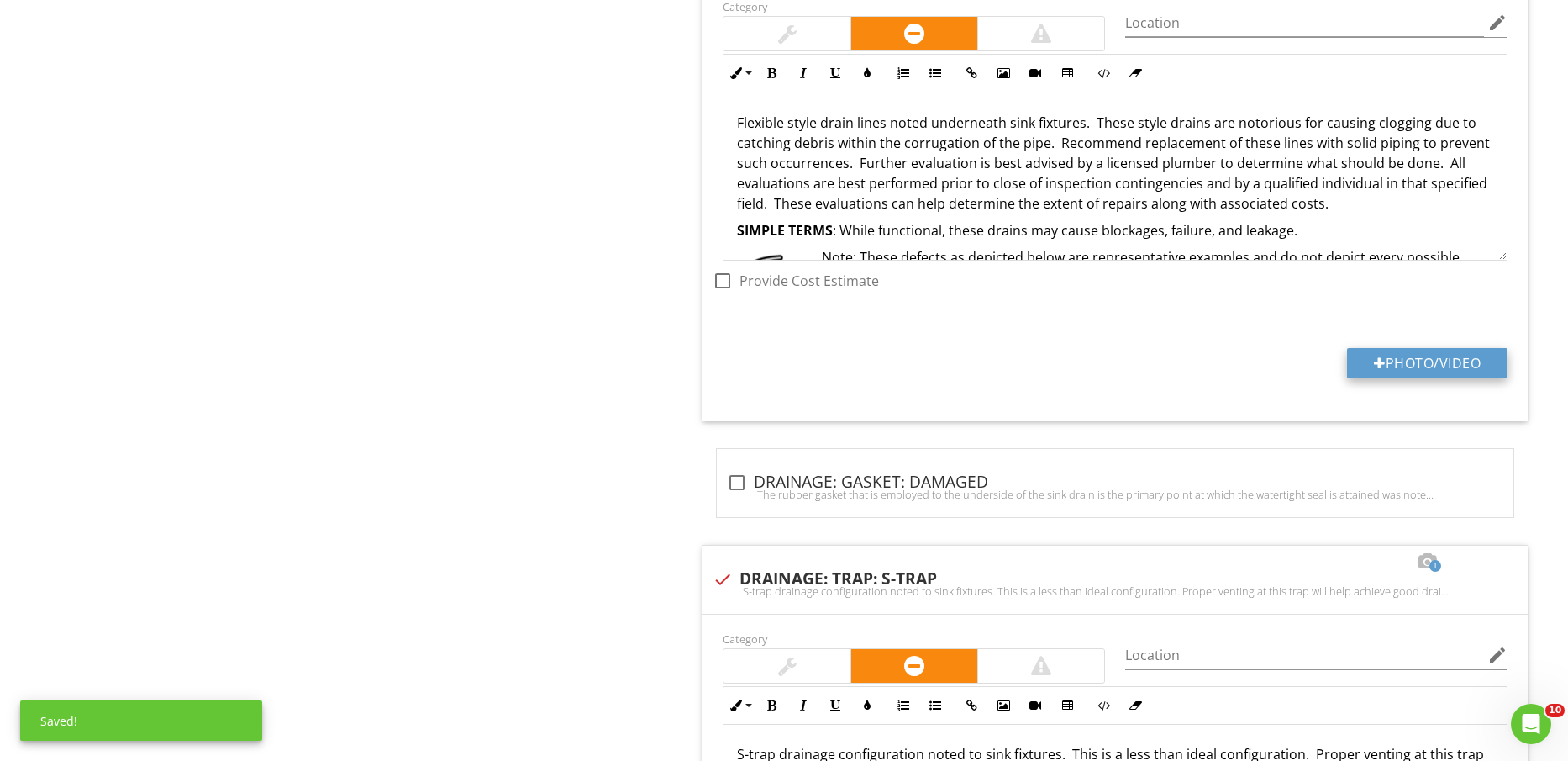
click at [1408, 358] on button "Photo/Video" at bounding box center [1428, 363] width 161 height 30
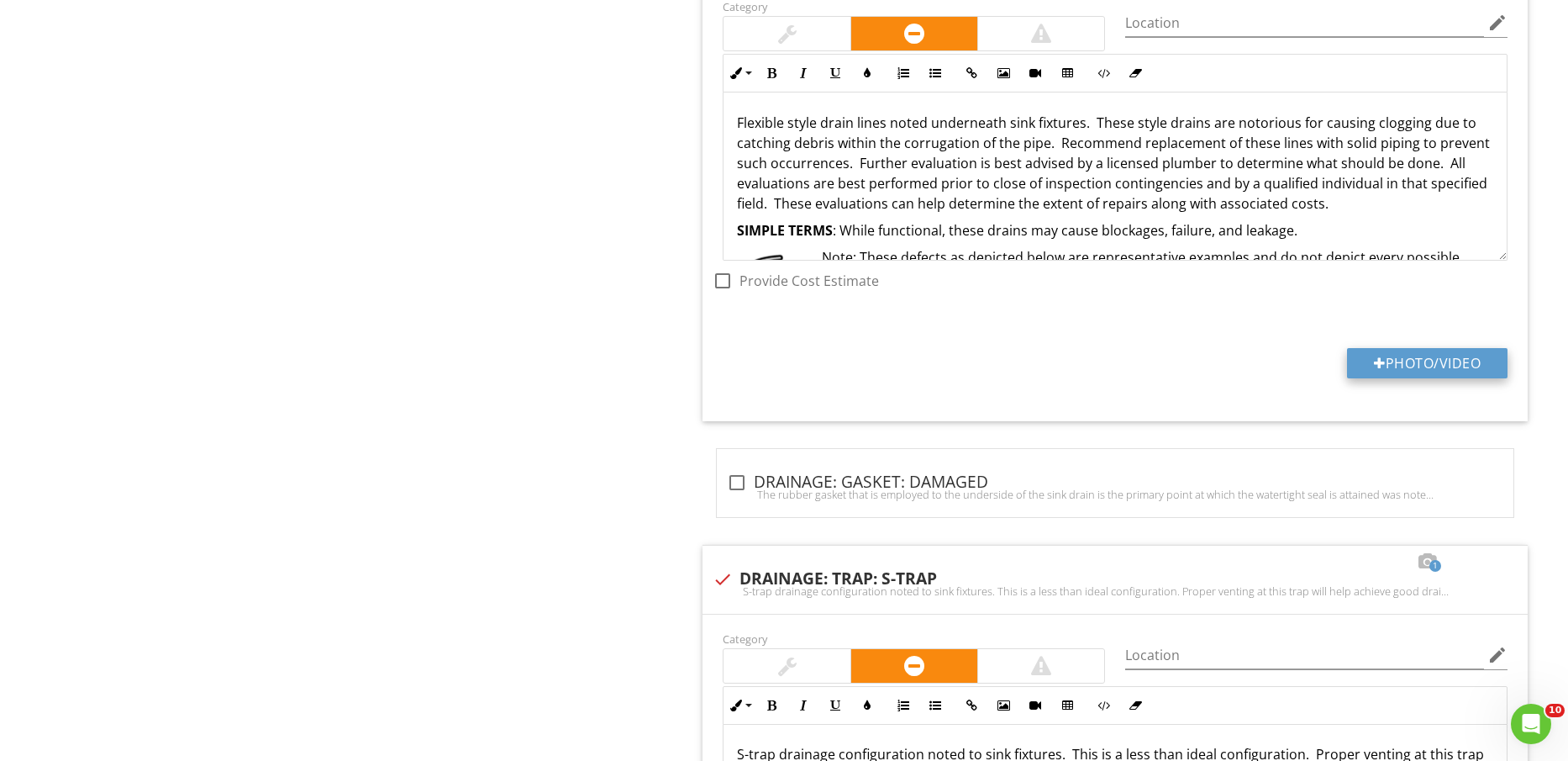
type input "C:\fakepath\IMG_2378.jpg"
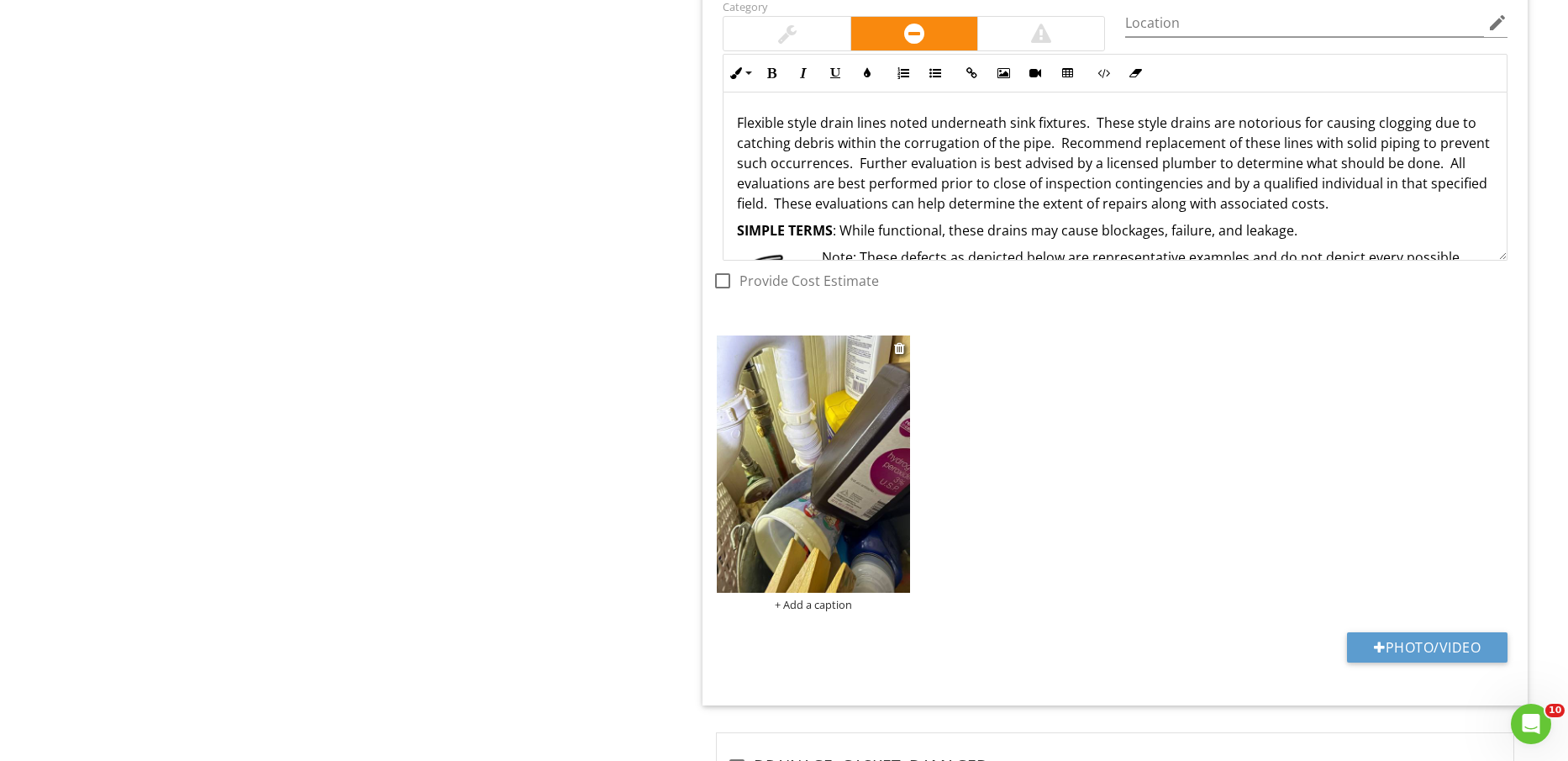
click at [795, 472] on img at bounding box center [813, 463] width 192 height 257
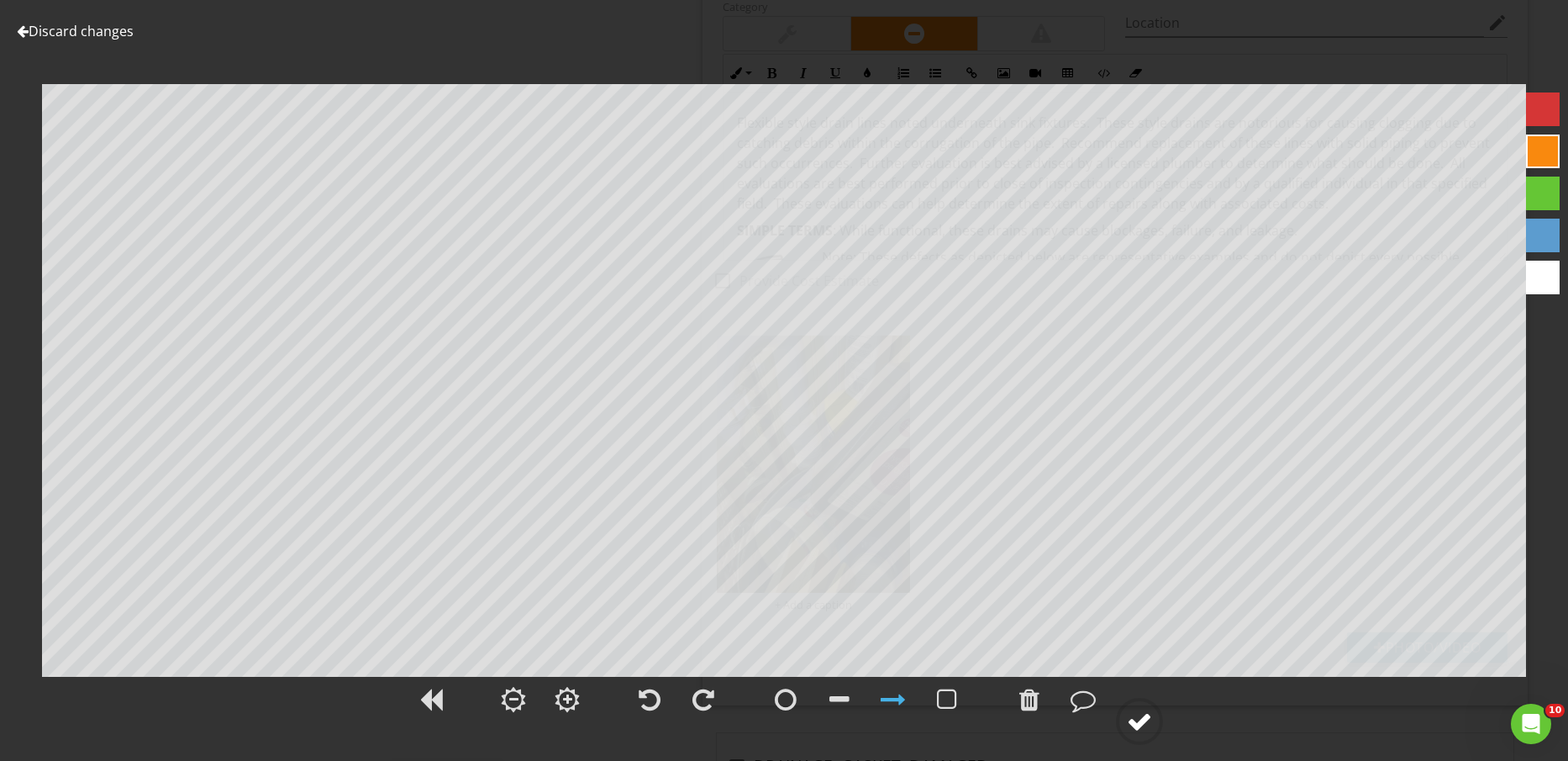
click at [1145, 734] on div at bounding box center [1140, 722] width 26 height 26
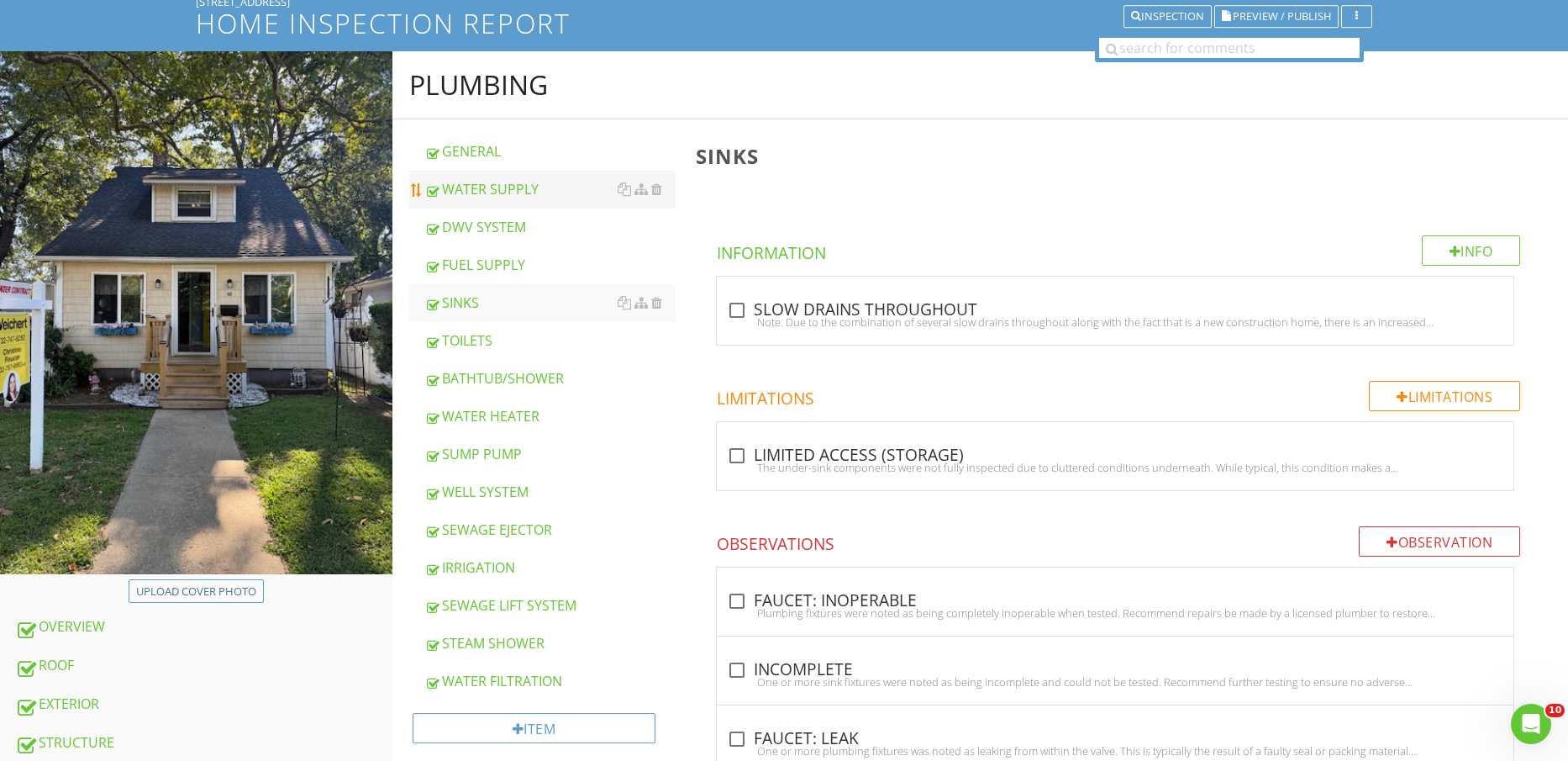
scroll to position [0, 0]
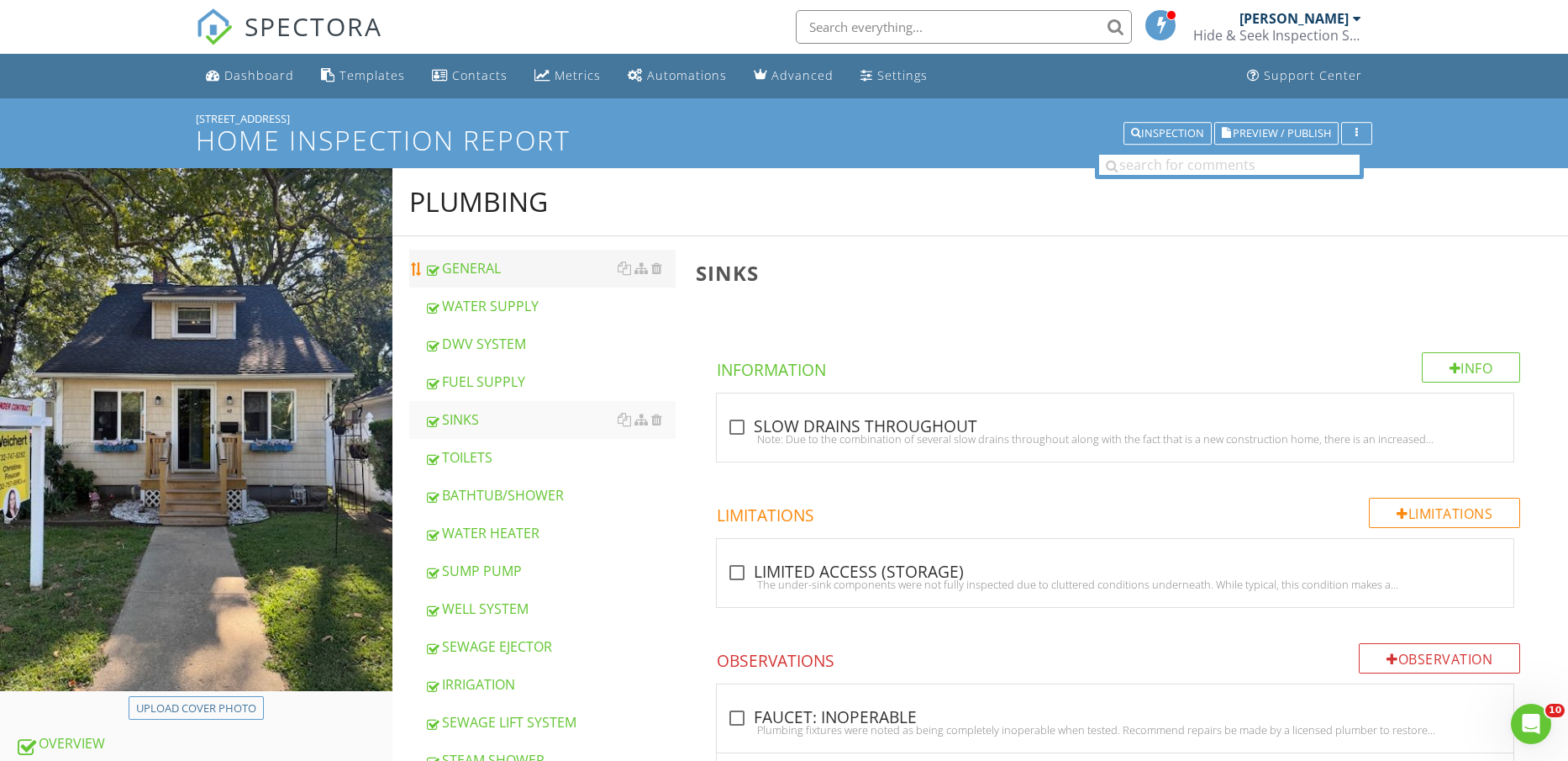
click at [508, 285] on link "GENERAL" at bounding box center [550, 268] width 252 height 37
click at [513, 298] on div "WATER SUPPLY" at bounding box center [550, 306] width 252 height 21
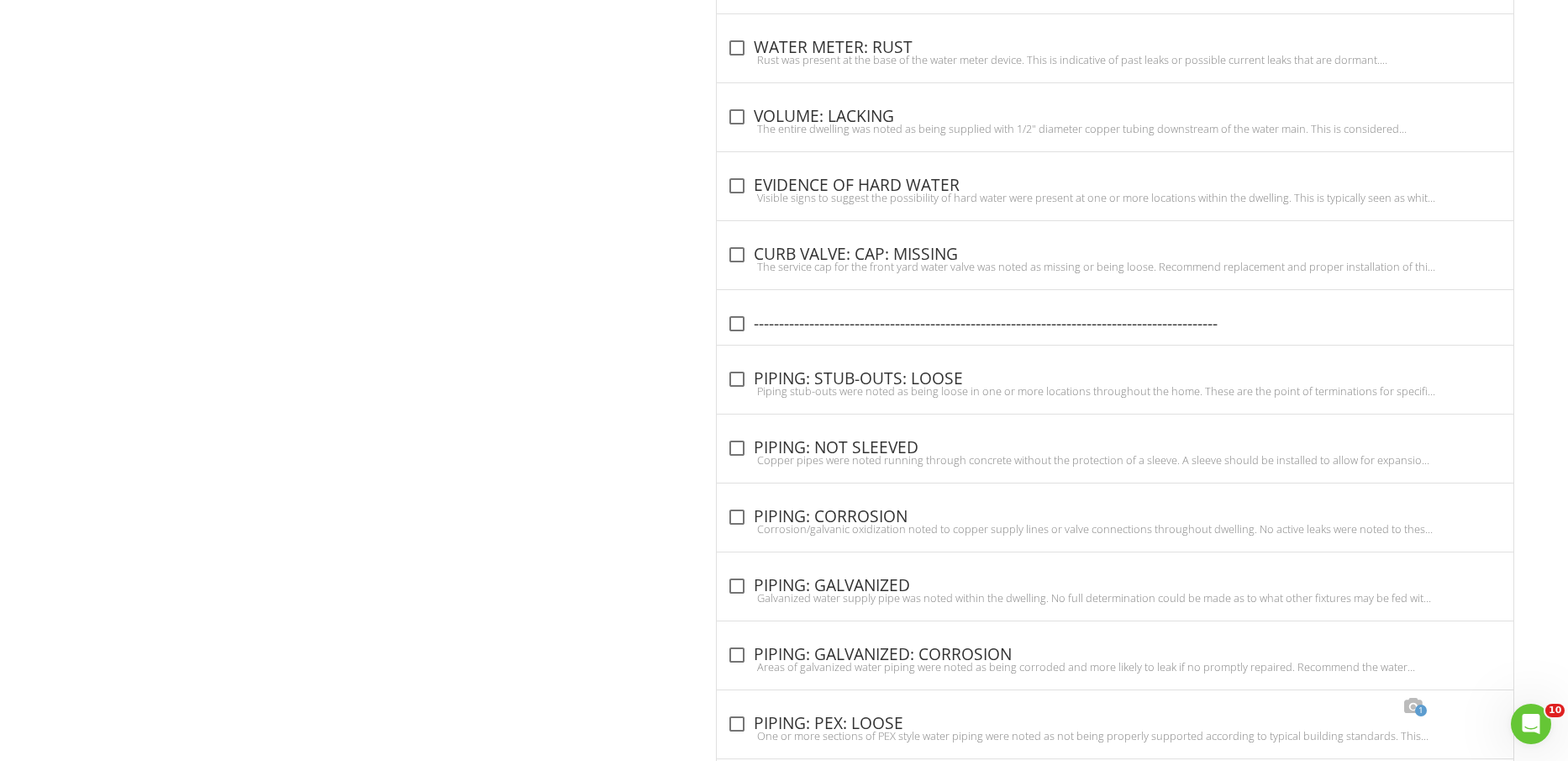
scroll to position [2208, 0]
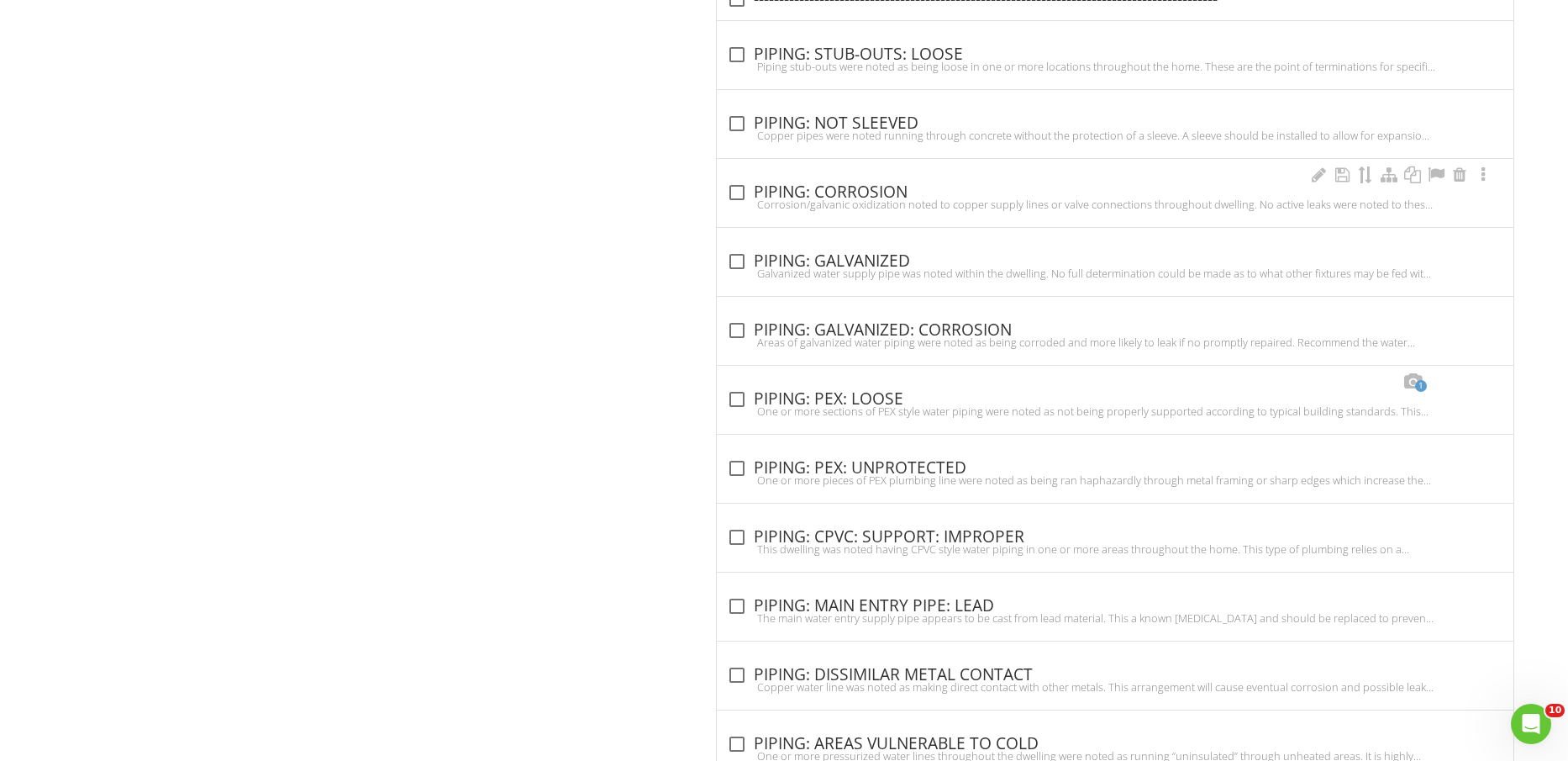
click at [865, 192] on div "check_box_outline_blank PIPING: CORROSION" at bounding box center [1115, 192] width 777 height 21
checkbox input "true"
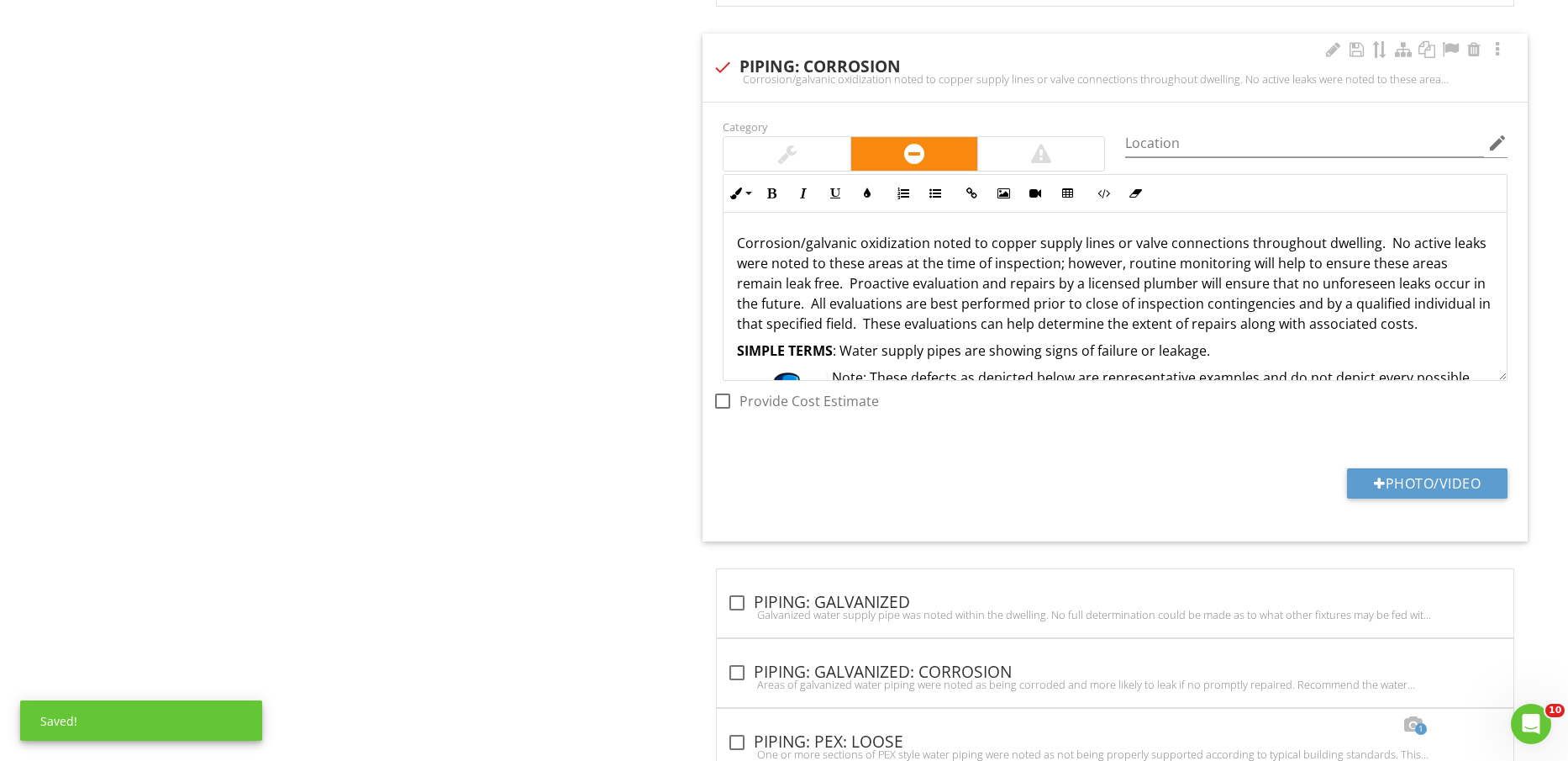
scroll to position [2418, 0]
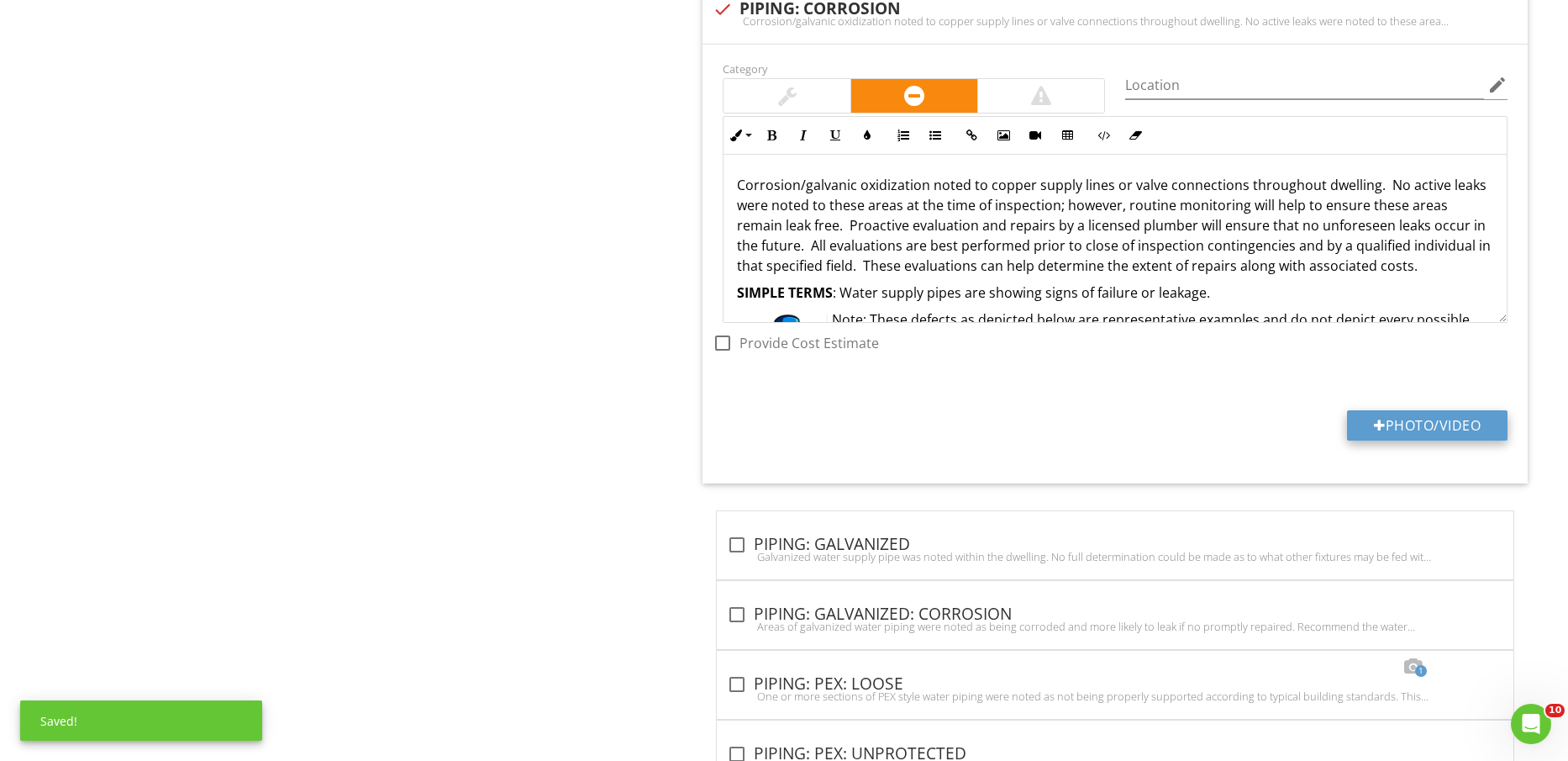
click at [1452, 414] on button "Photo/Video" at bounding box center [1428, 425] width 161 height 30
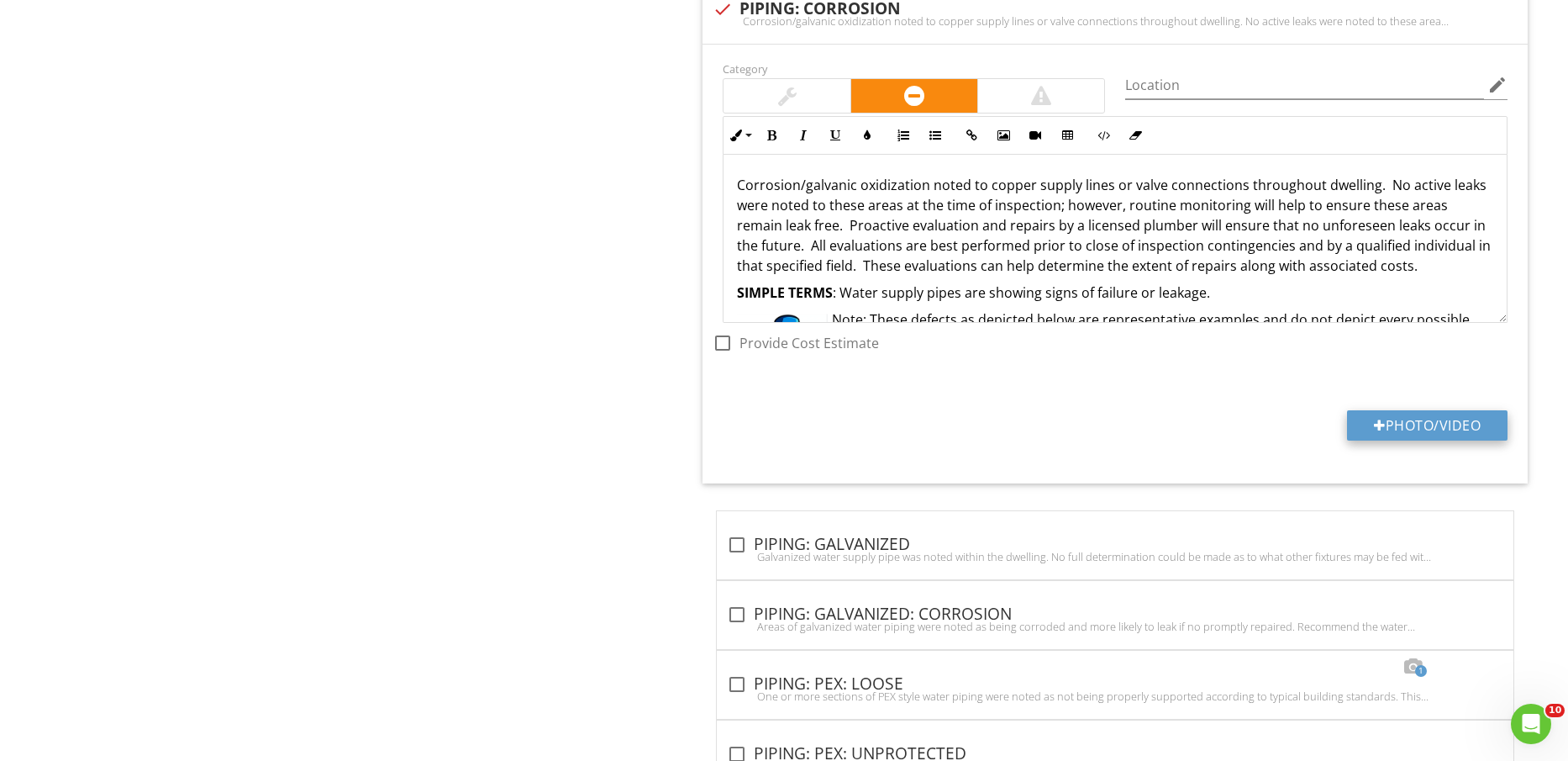
type input "C:\fakepath\IMG_2379.jpg"
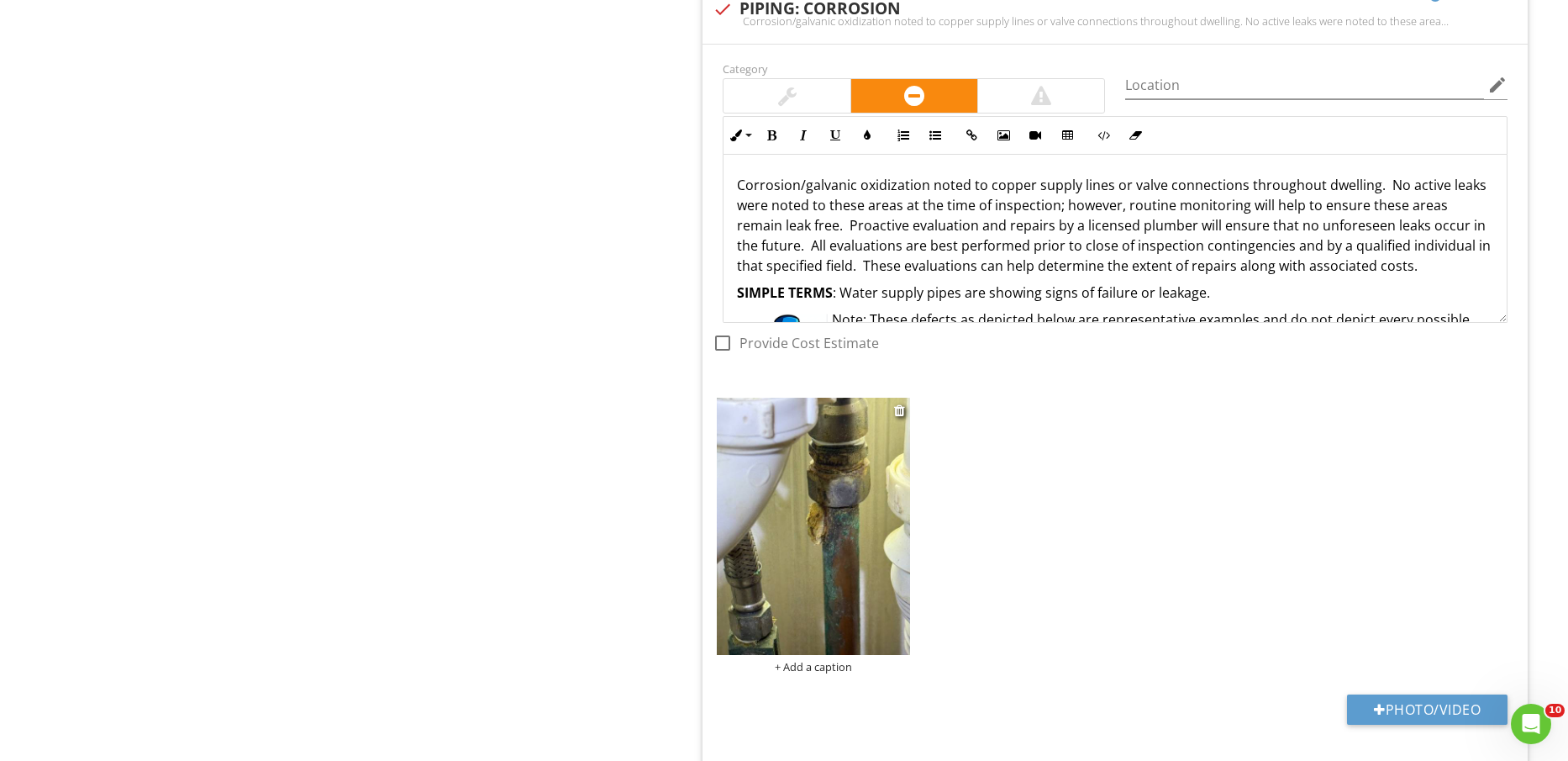
click at [805, 522] on img at bounding box center [813, 526] width 192 height 257
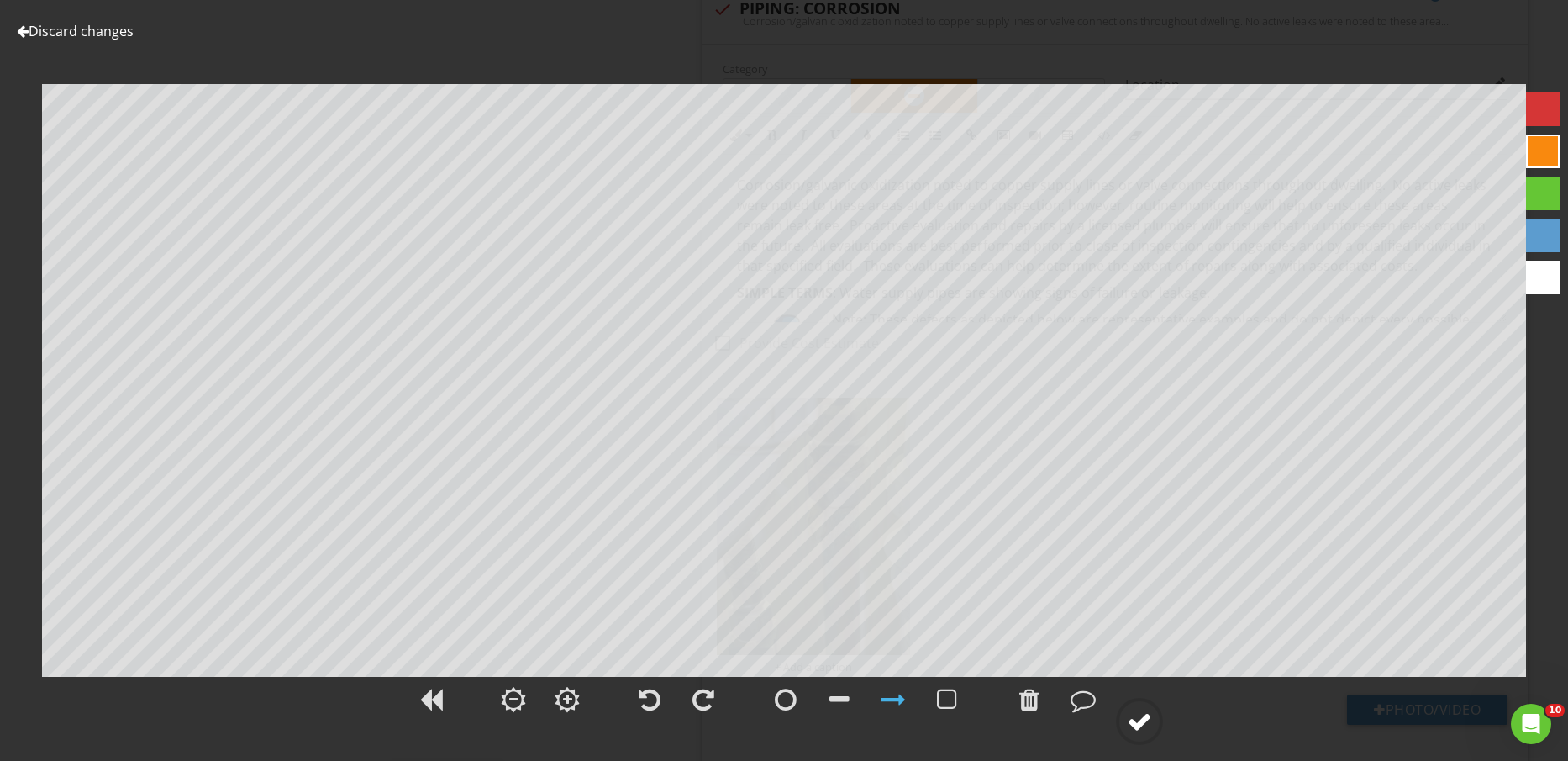
click at [1143, 712] on div at bounding box center [1140, 722] width 26 height 26
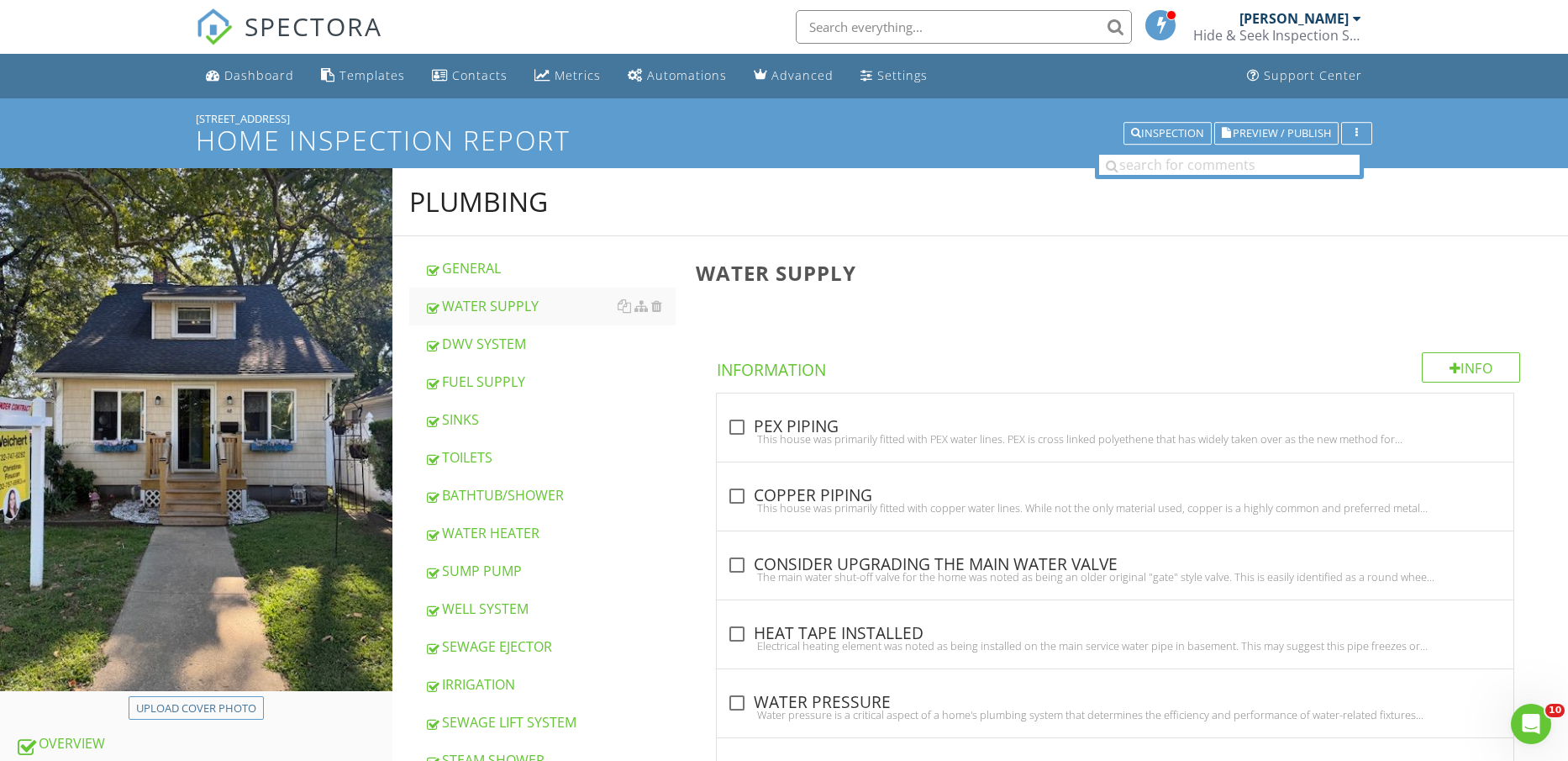
scroll to position [526, 0]
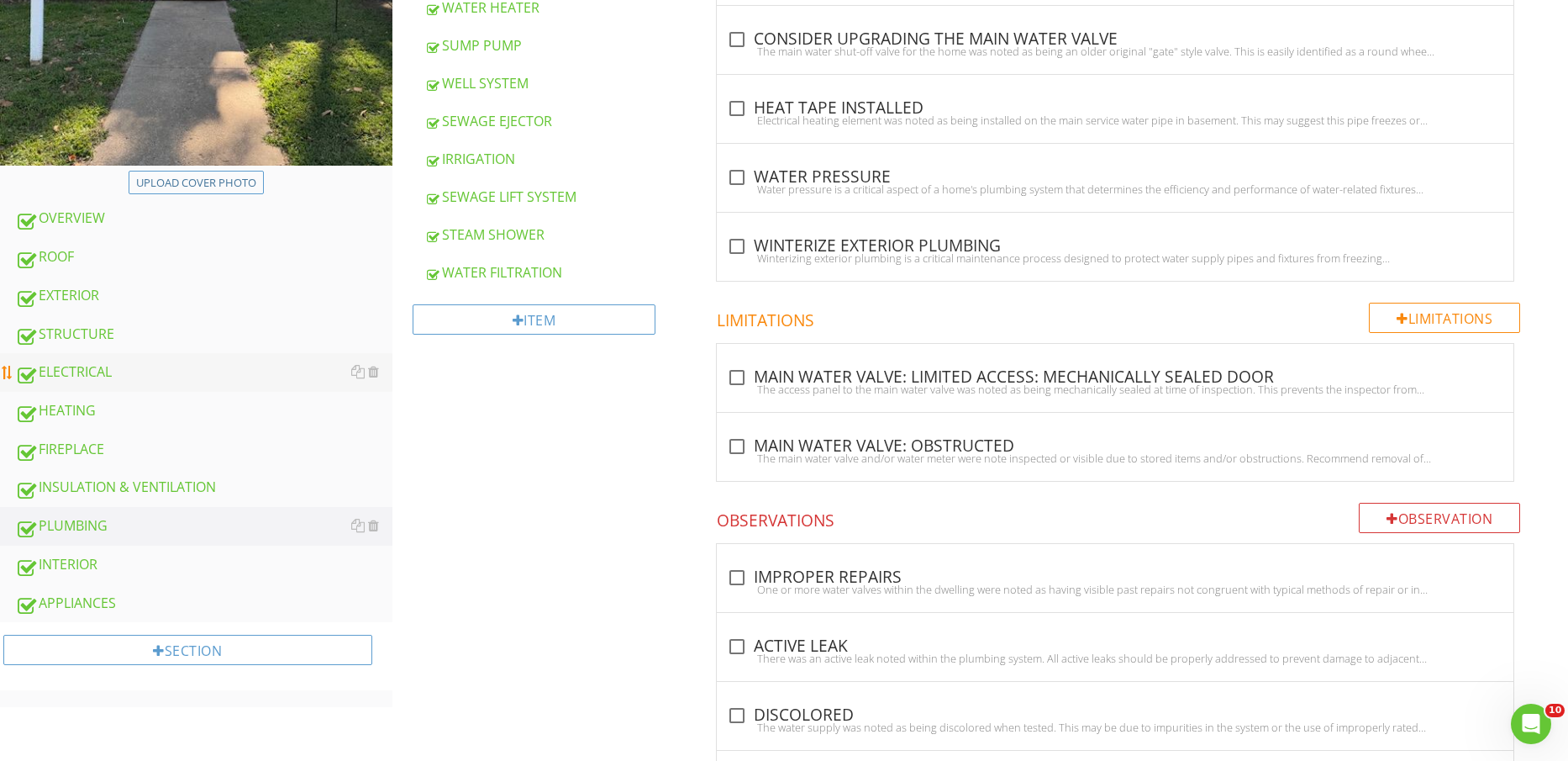
click at [113, 375] on div "ELECTRICAL" at bounding box center [204, 373] width 378 height 22
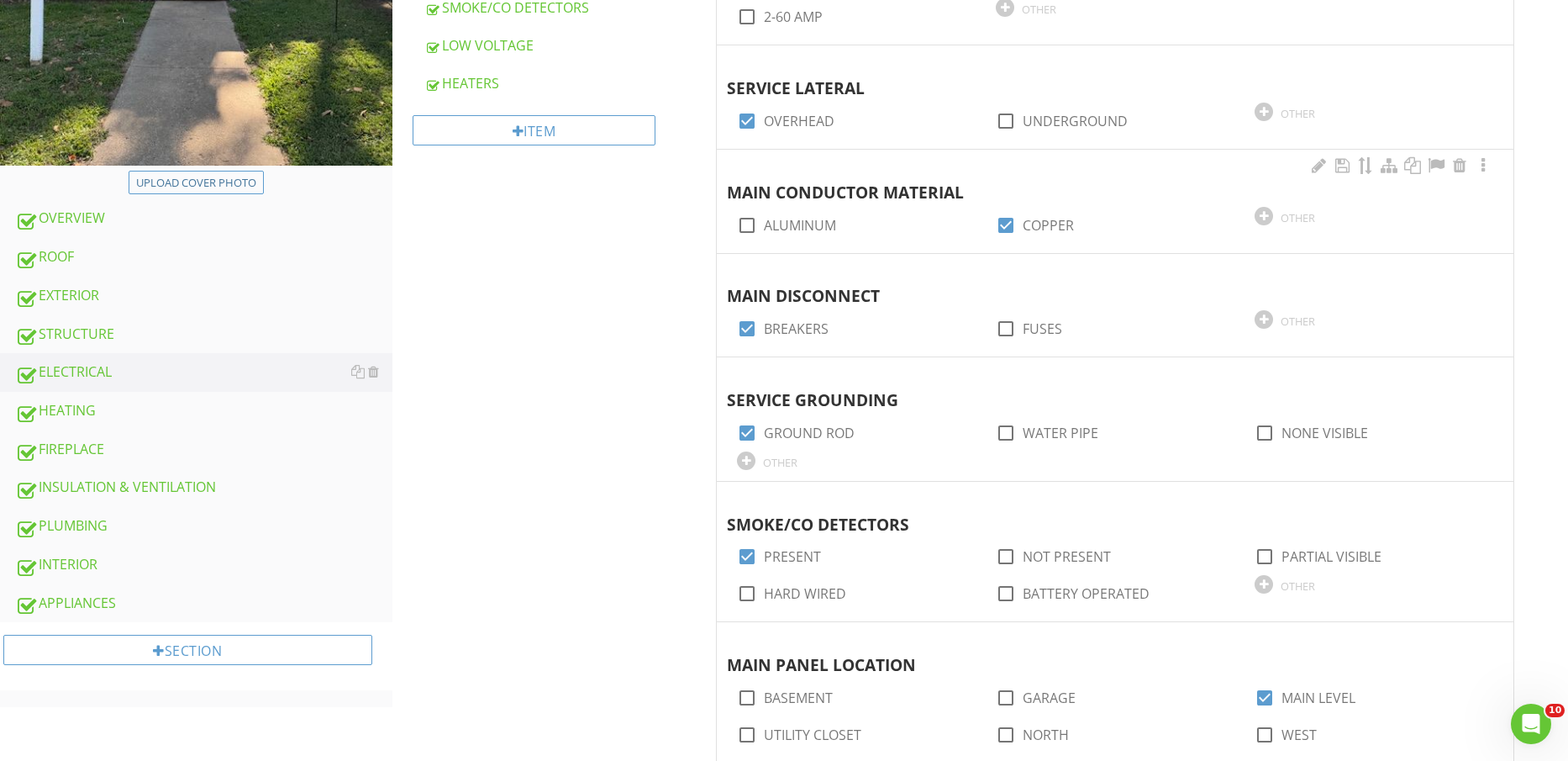
scroll to position [105, 0]
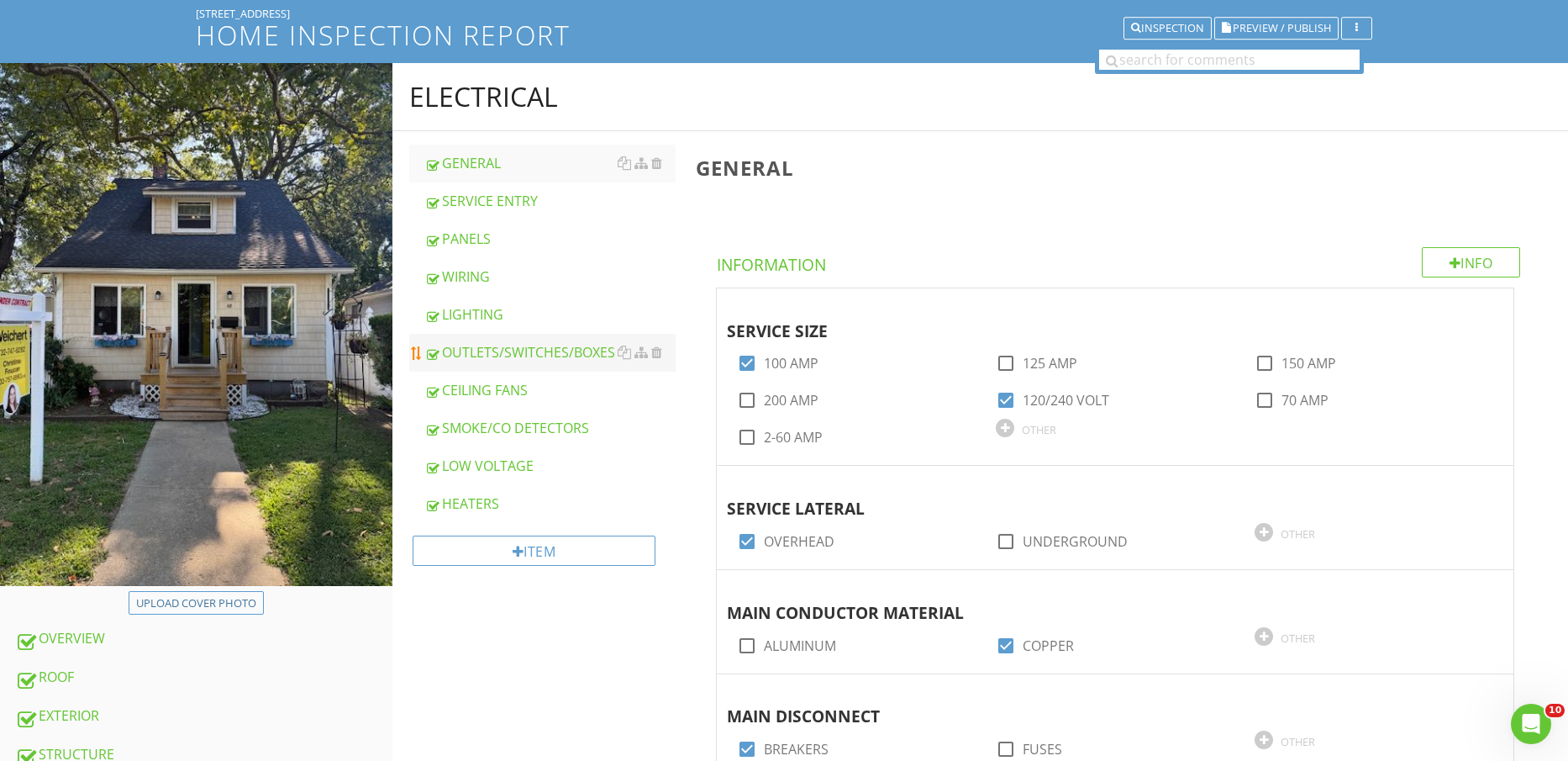
click at [518, 346] on div "OUTLETS/SWITCHES/BOXES" at bounding box center [550, 352] width 252 height 21
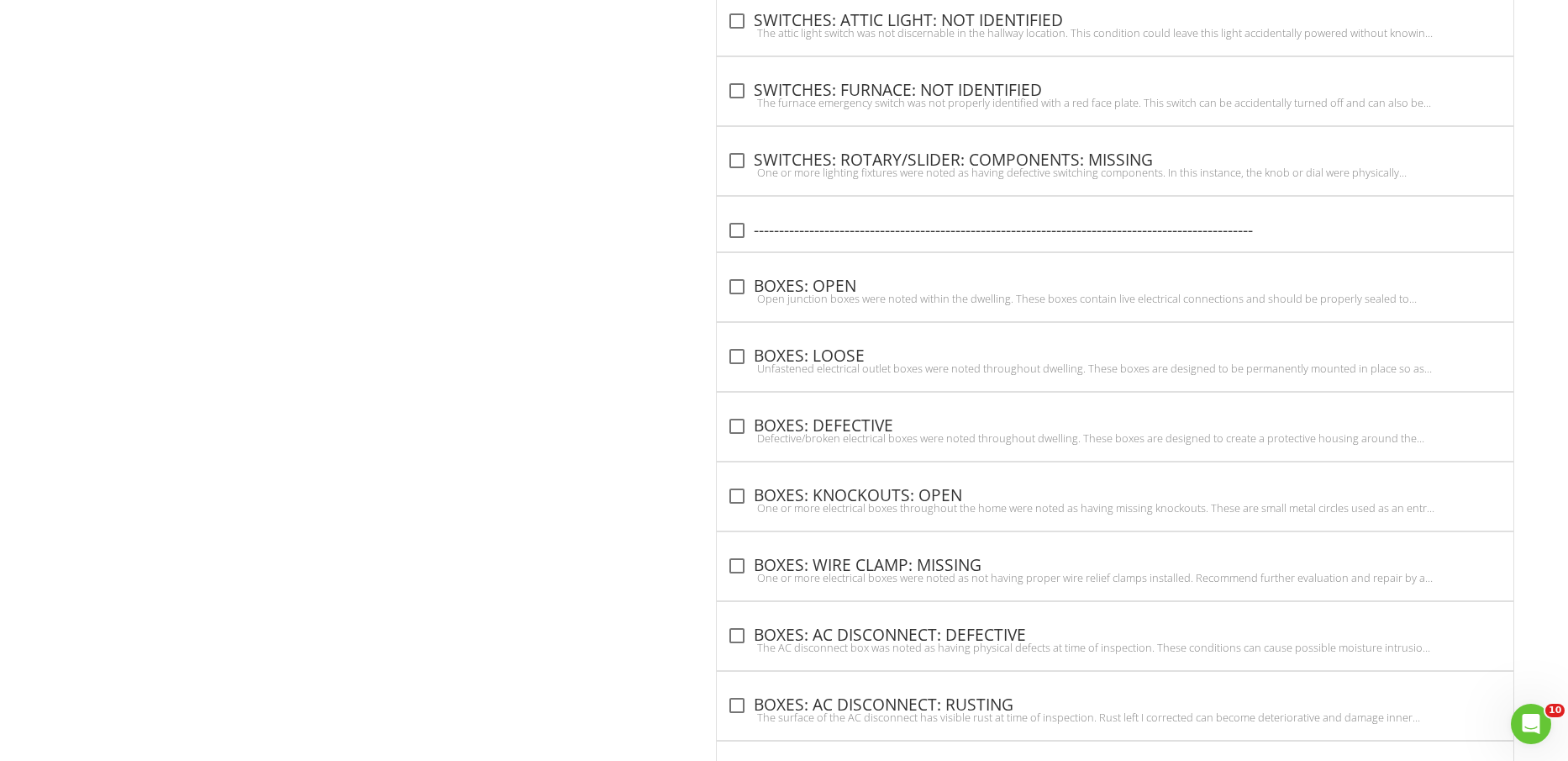
scroll to position [5054, 0]
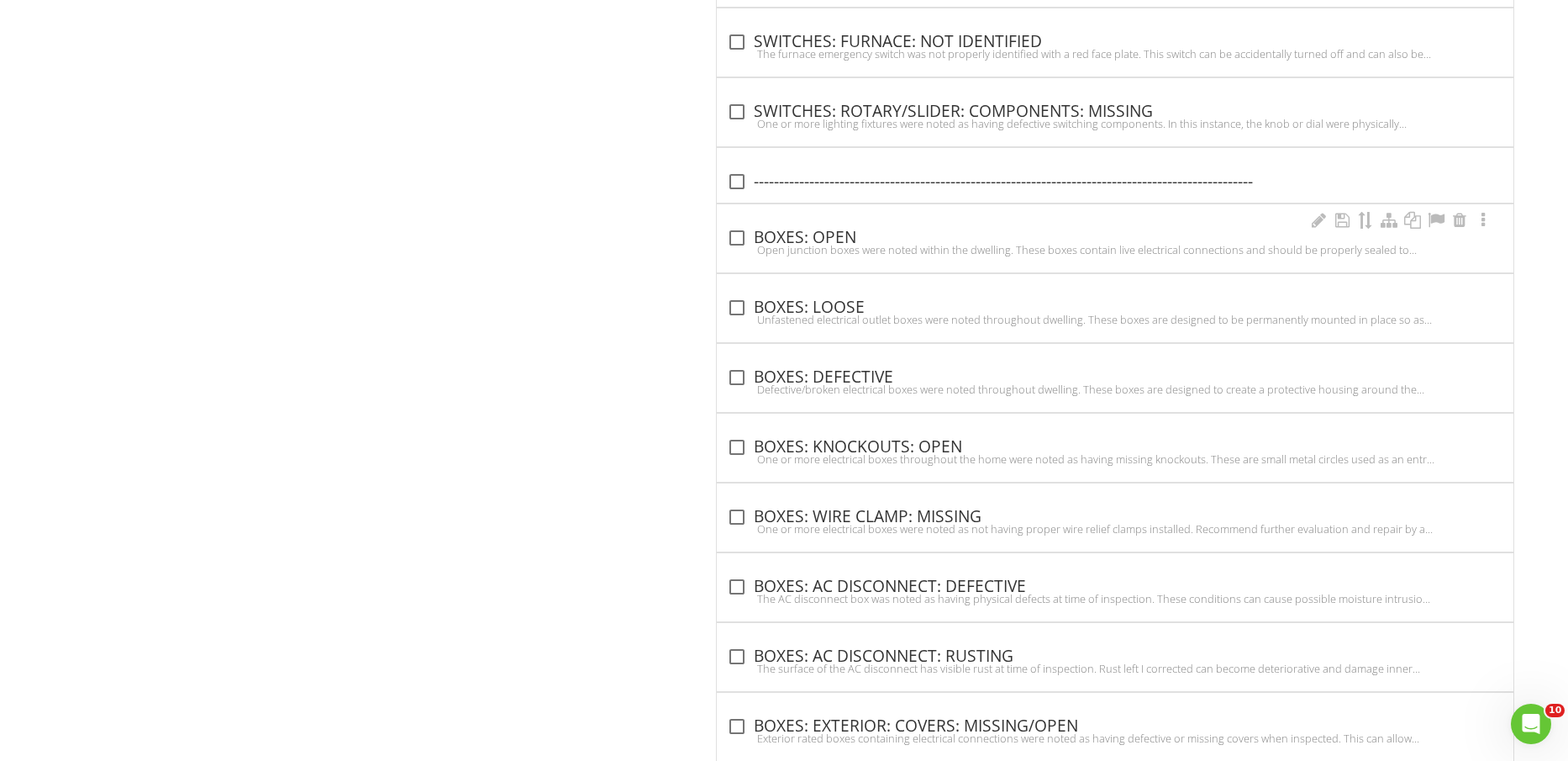
click at [798, 229] on div "check_box_outline_blank BOXES: OPEN" at bounding box center [1115, 239] width 777 height 21
checkbox input "true"
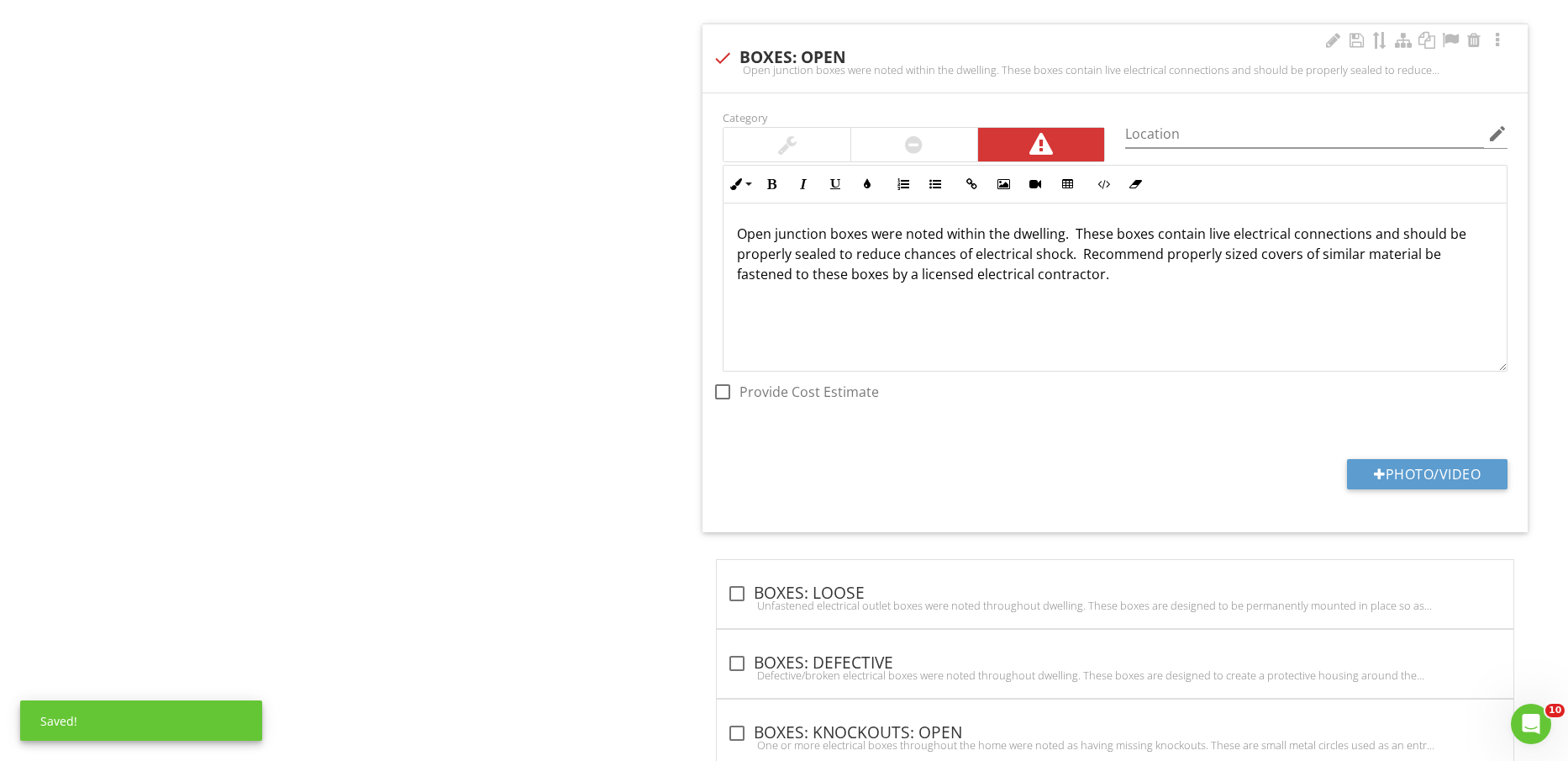
scroll to position [5265, 0]
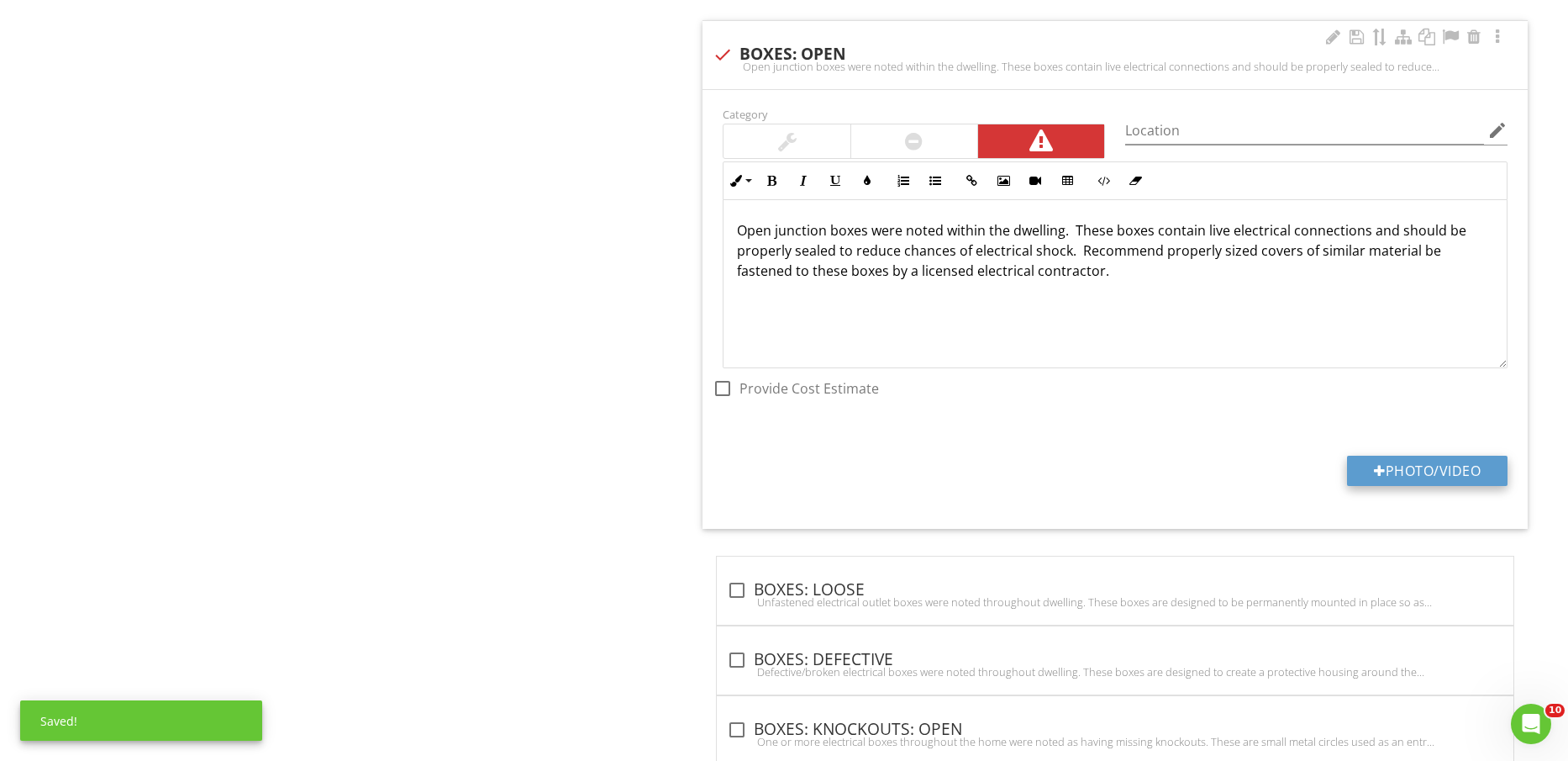
click at [1421, 468] on button "Photo/Video" at bounding box center [1428, 470] width 161 height 30
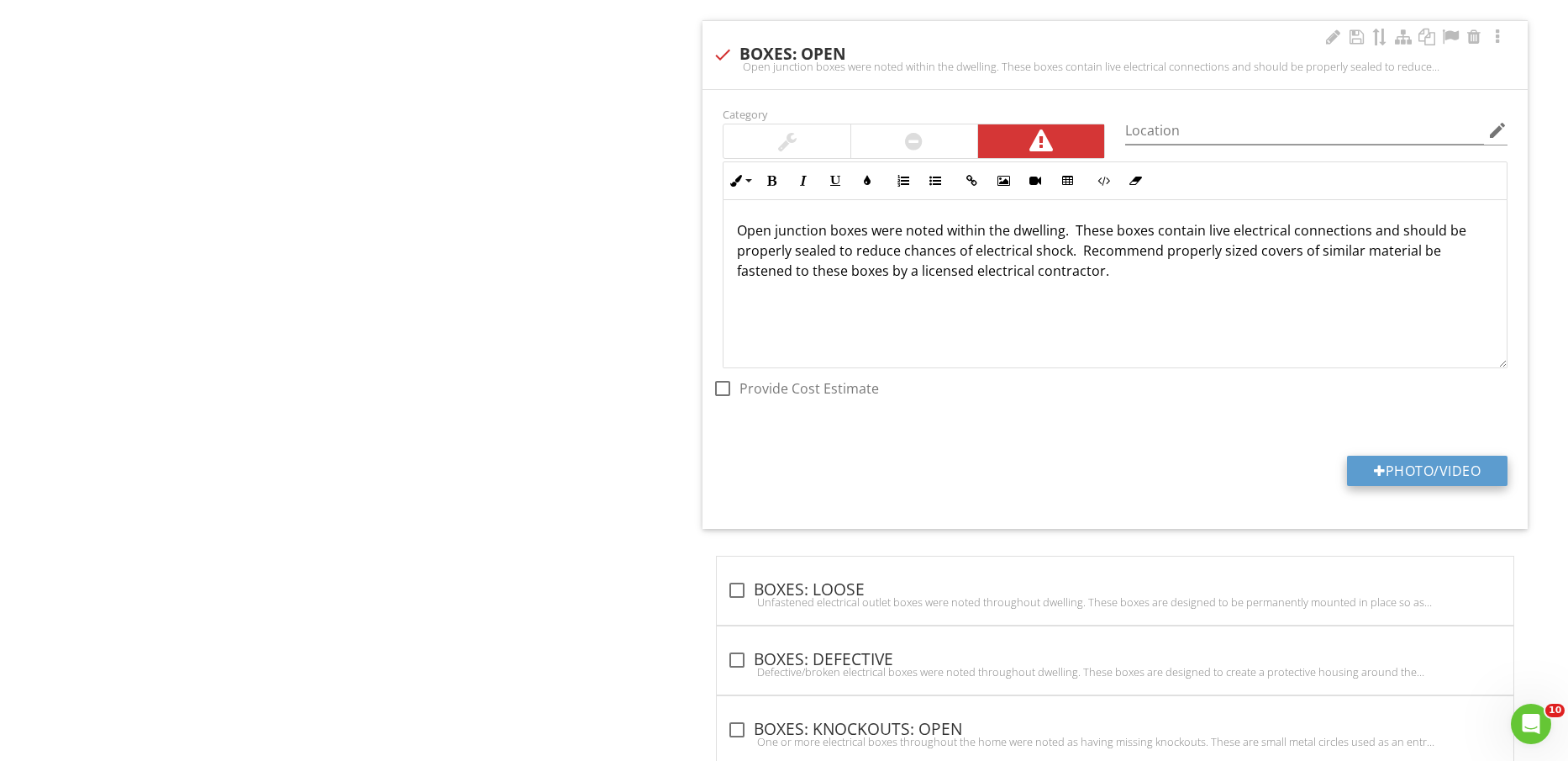
type input "C:\fakepath\IMG_2389.jpg"
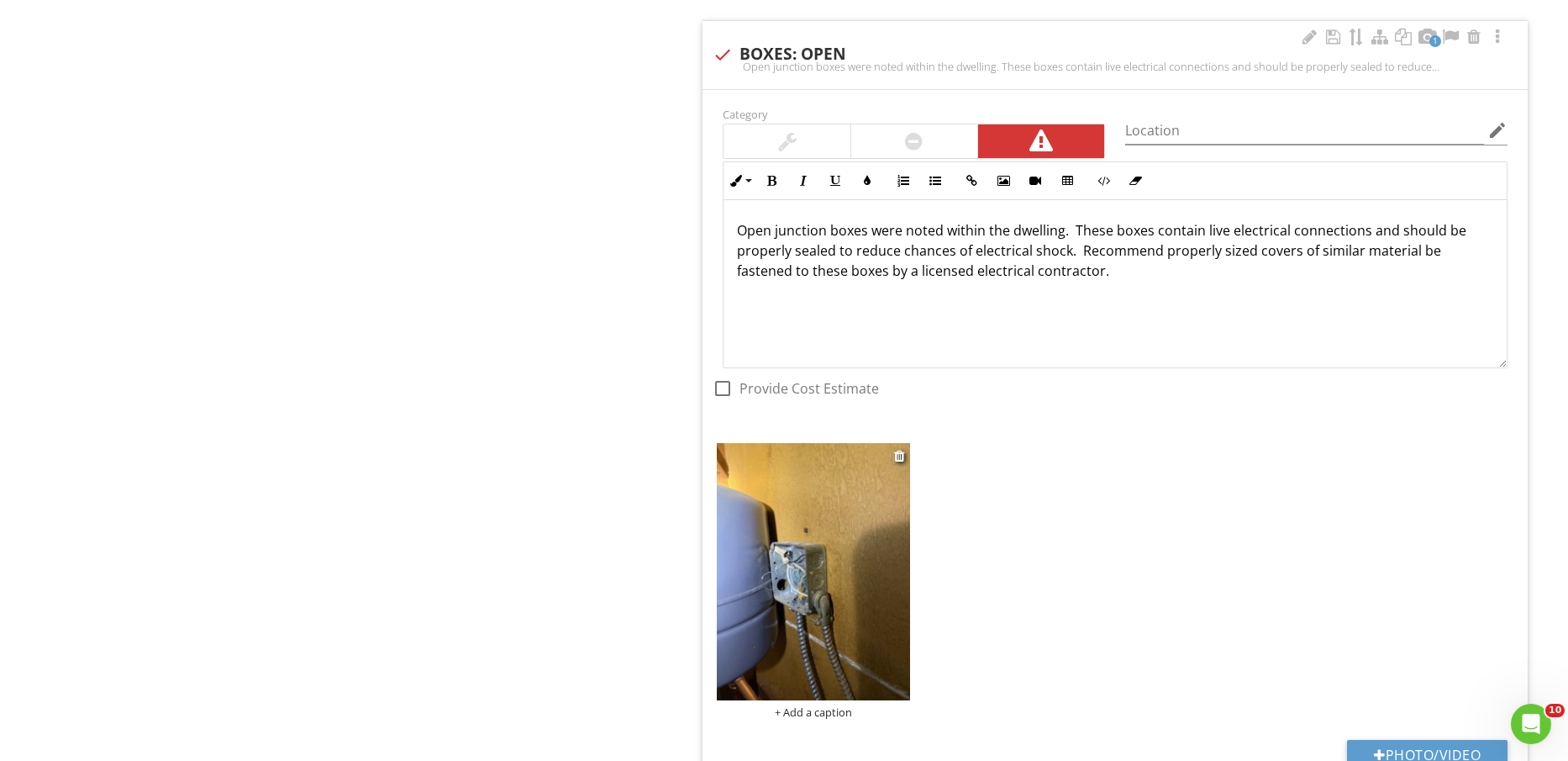
click at [789, 594] on img at bounding box center [813, 571] width 192 height 257
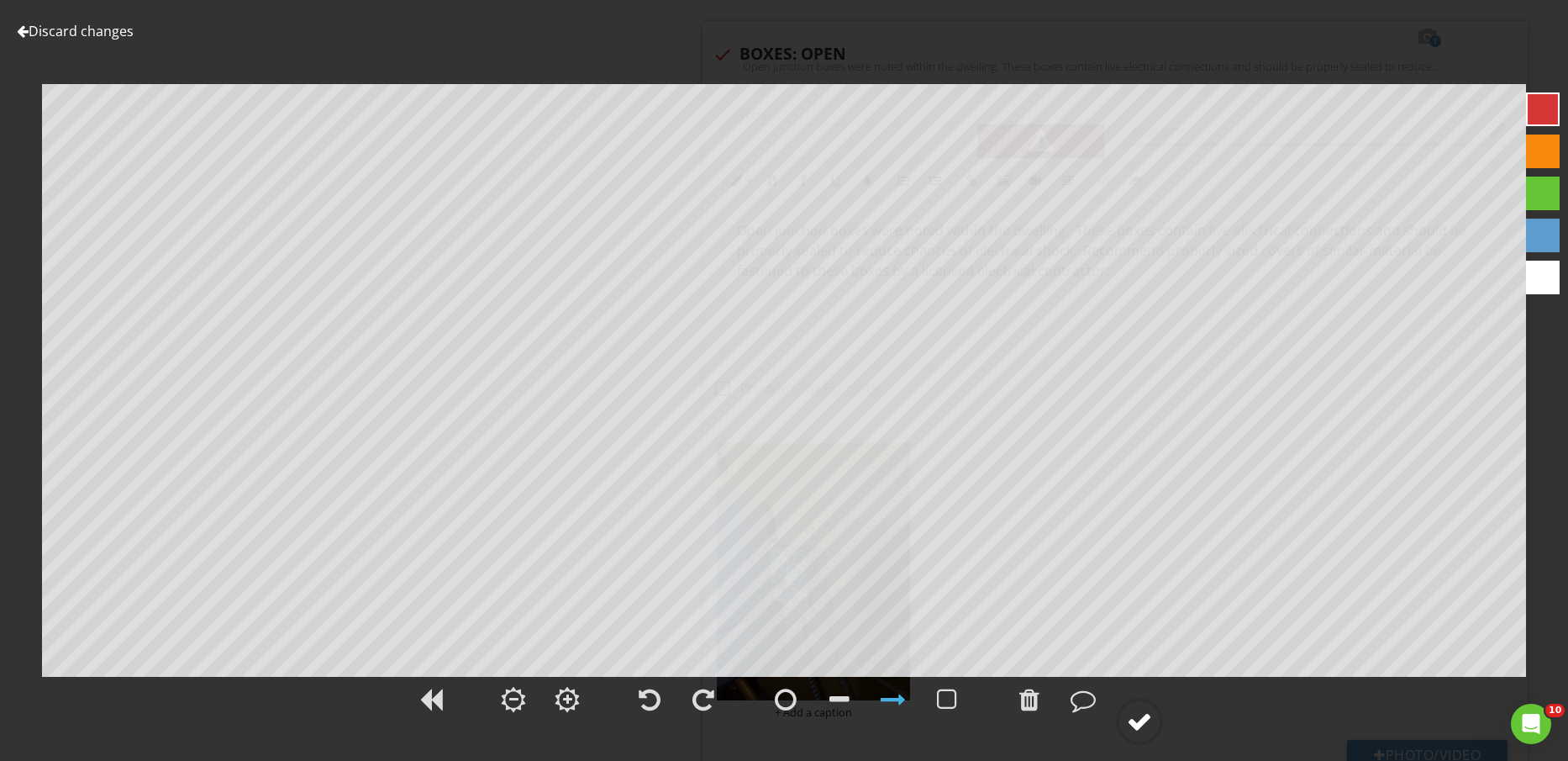
click at [1139, 717] on div at bounding box center [1140, 722] width 26 height 26
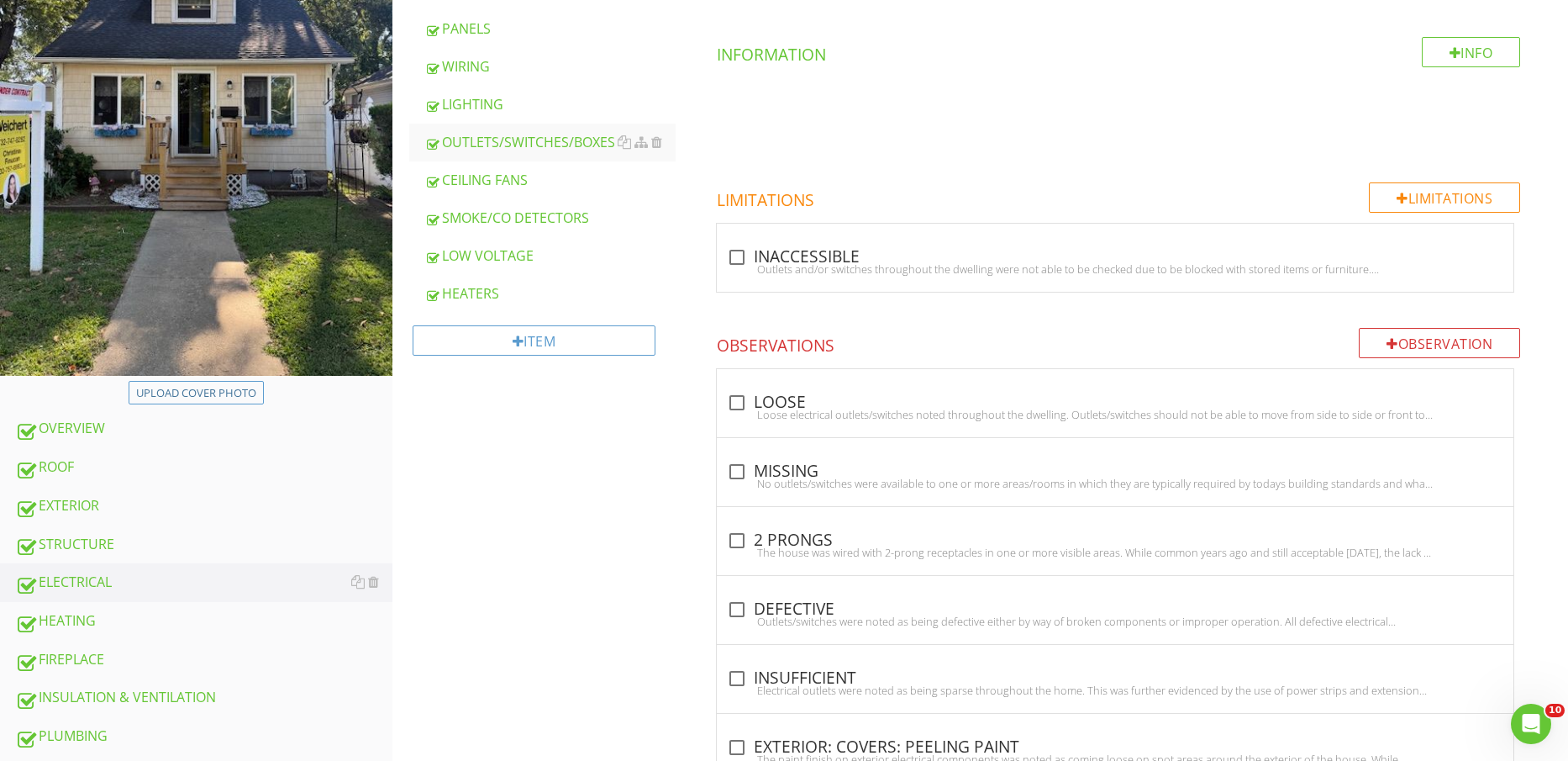
scroll to position [526, 0]
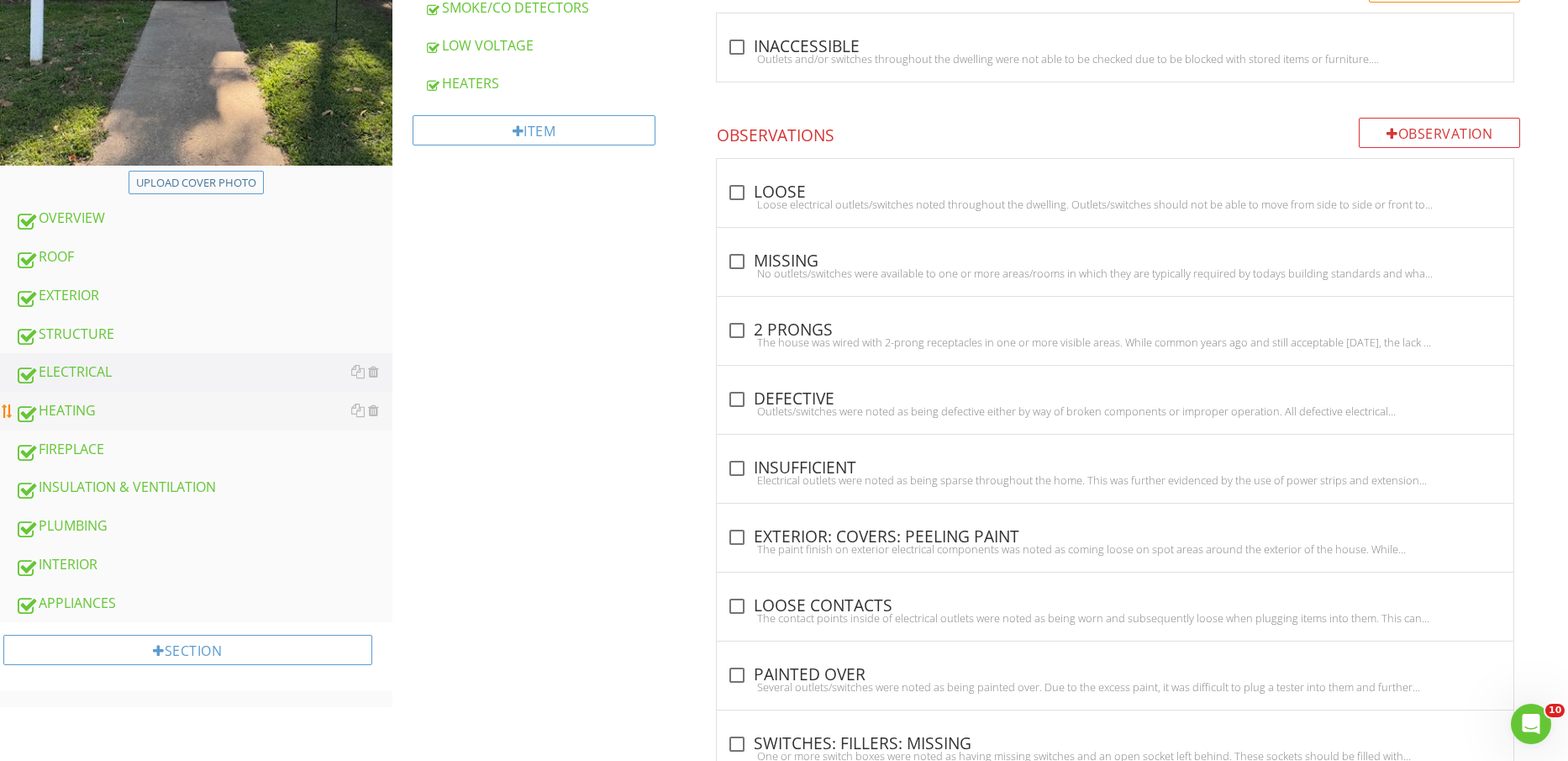
click at [136, 411] on div "HEATING" at bounding box center [204, 411] width 378 height 22
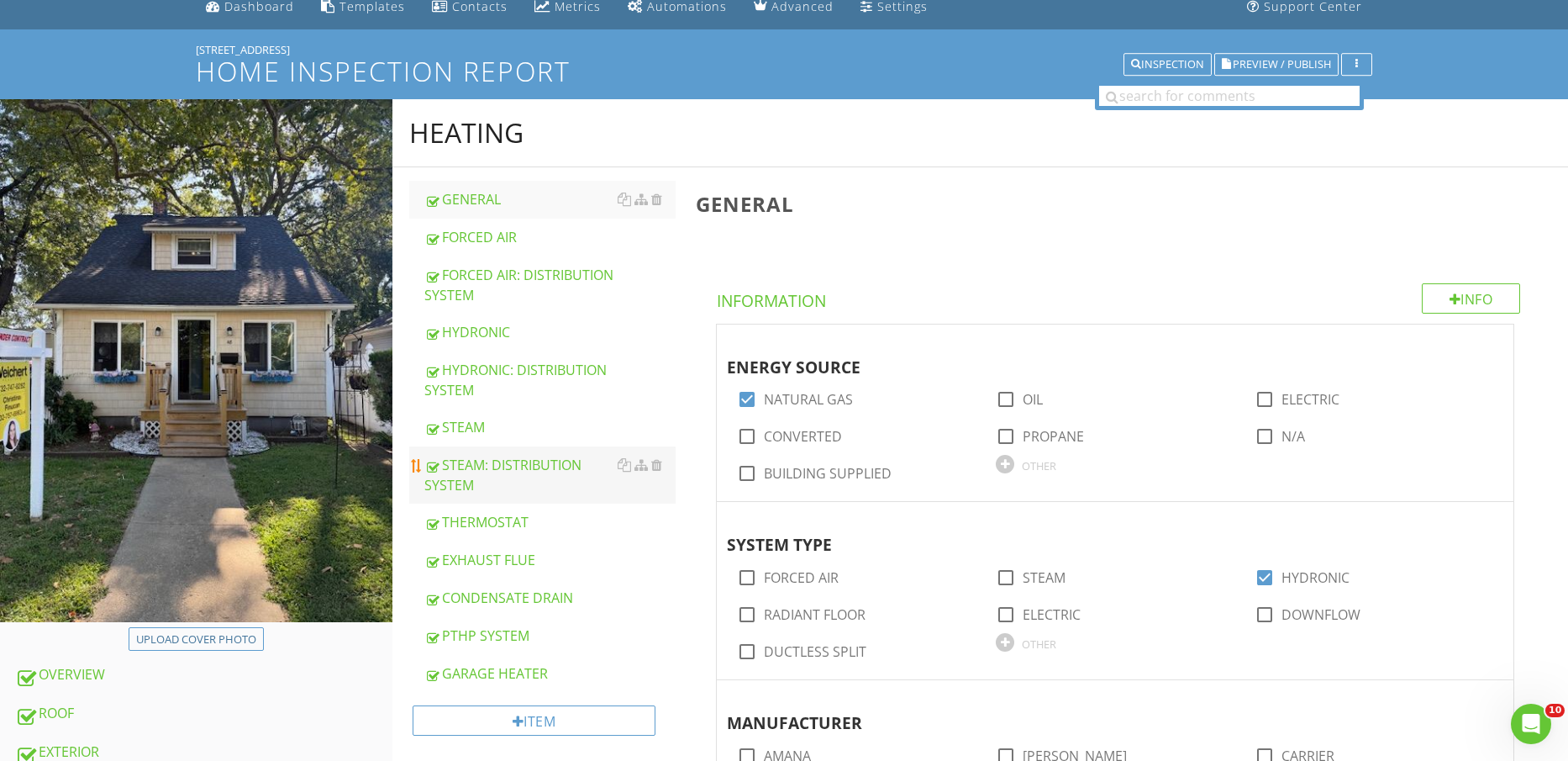
scroll to position [105, 0]
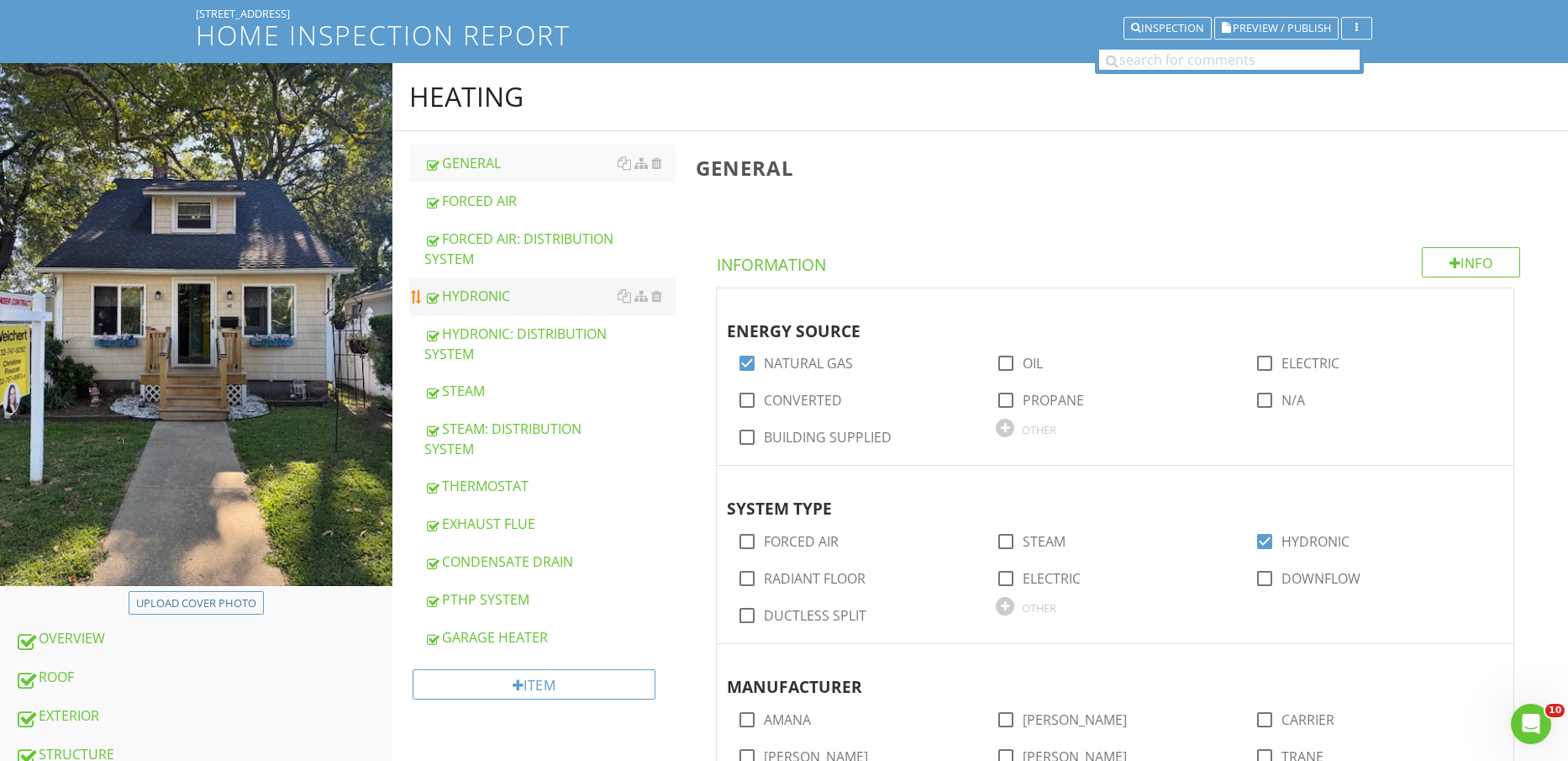
click at [522, 304] on div "HYDRONIC" at bounding box center [550, 296] width 252 height 21
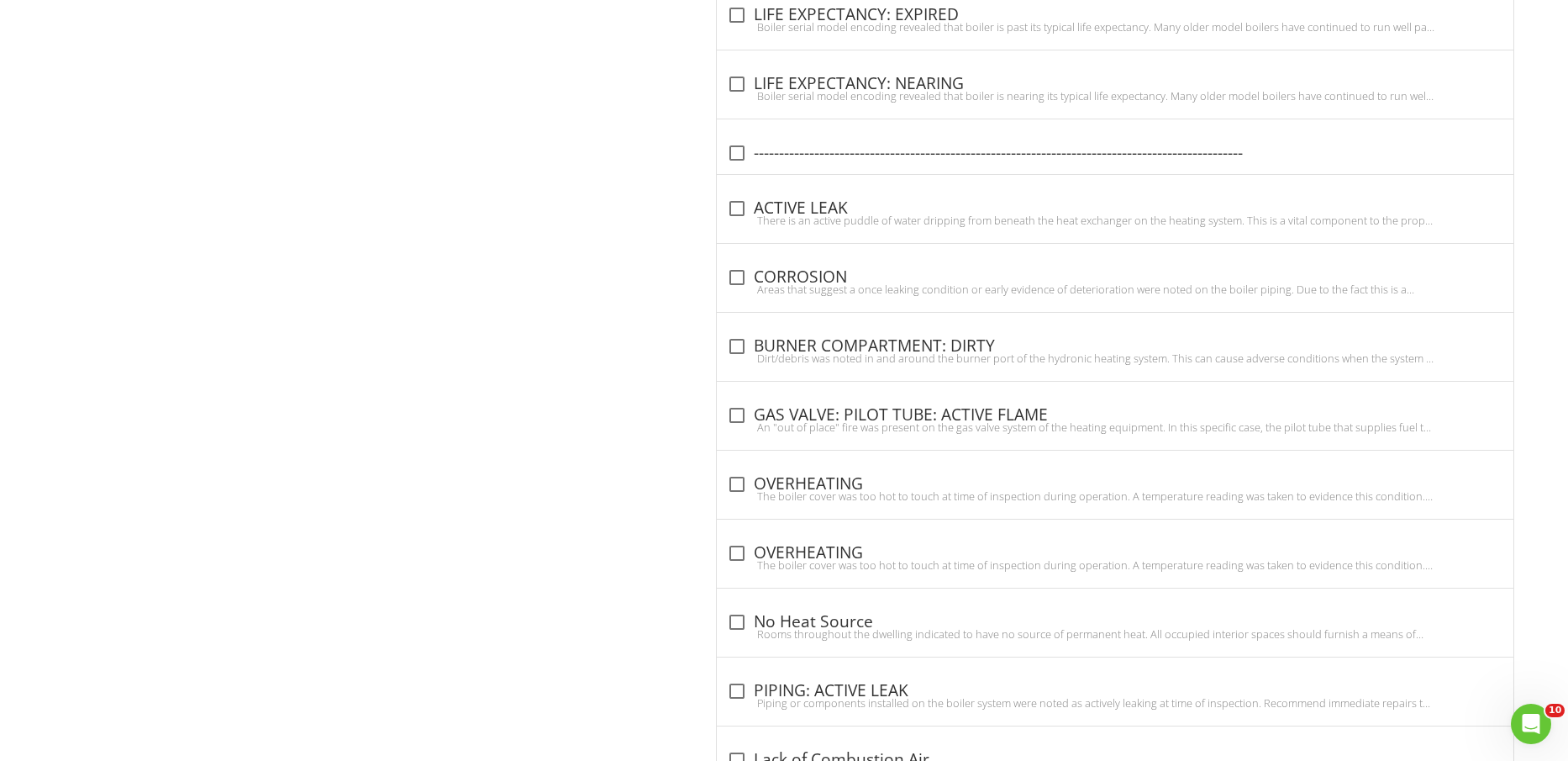
scroll to position [1401, 0]
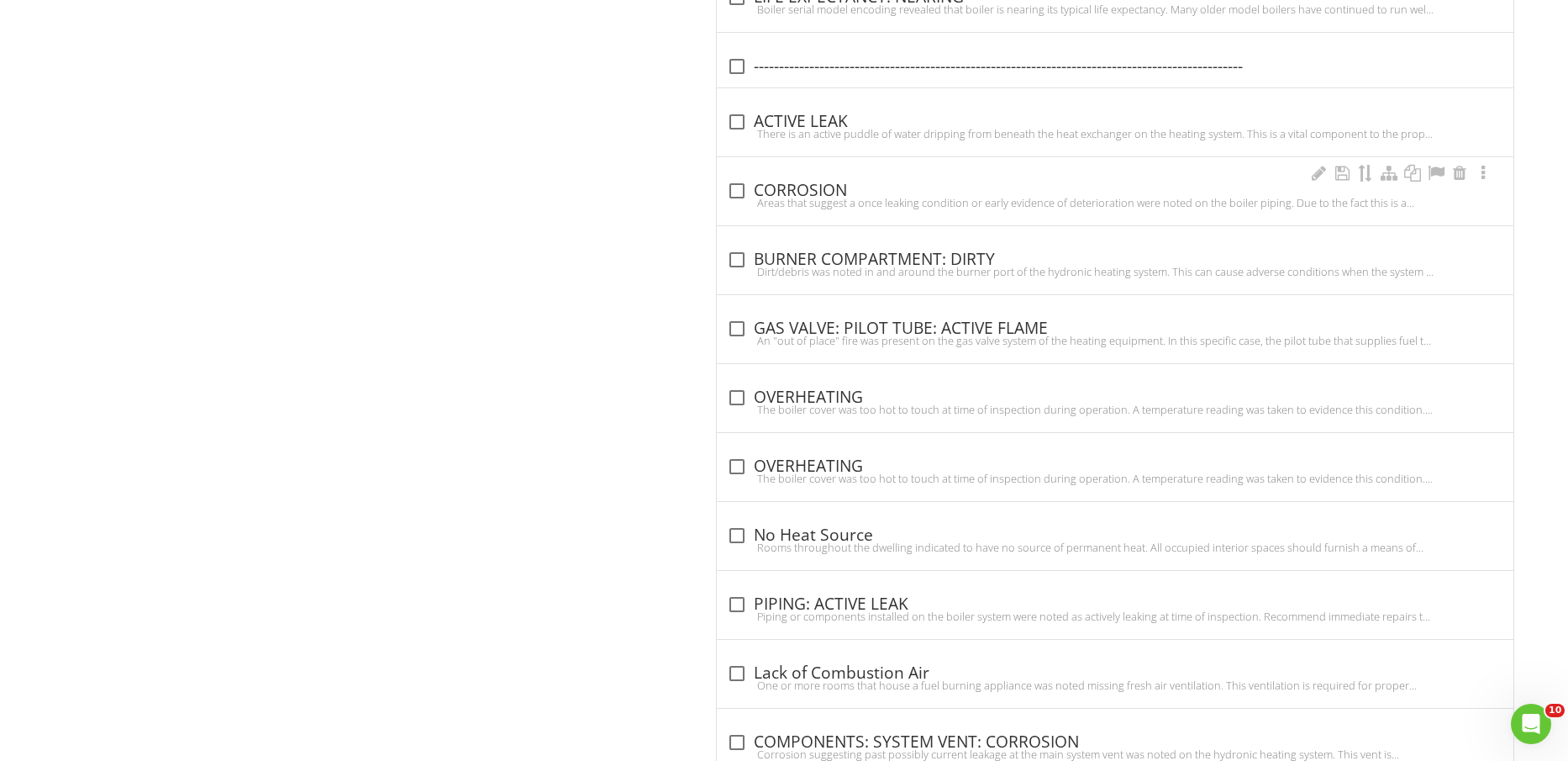
click at [797, 174] on div "check_box_outline_blank CORROSION Areas that suggest a once leaking condition o…" at bounding box center [1115, 192] width 796 height 68
checkbox input "true"
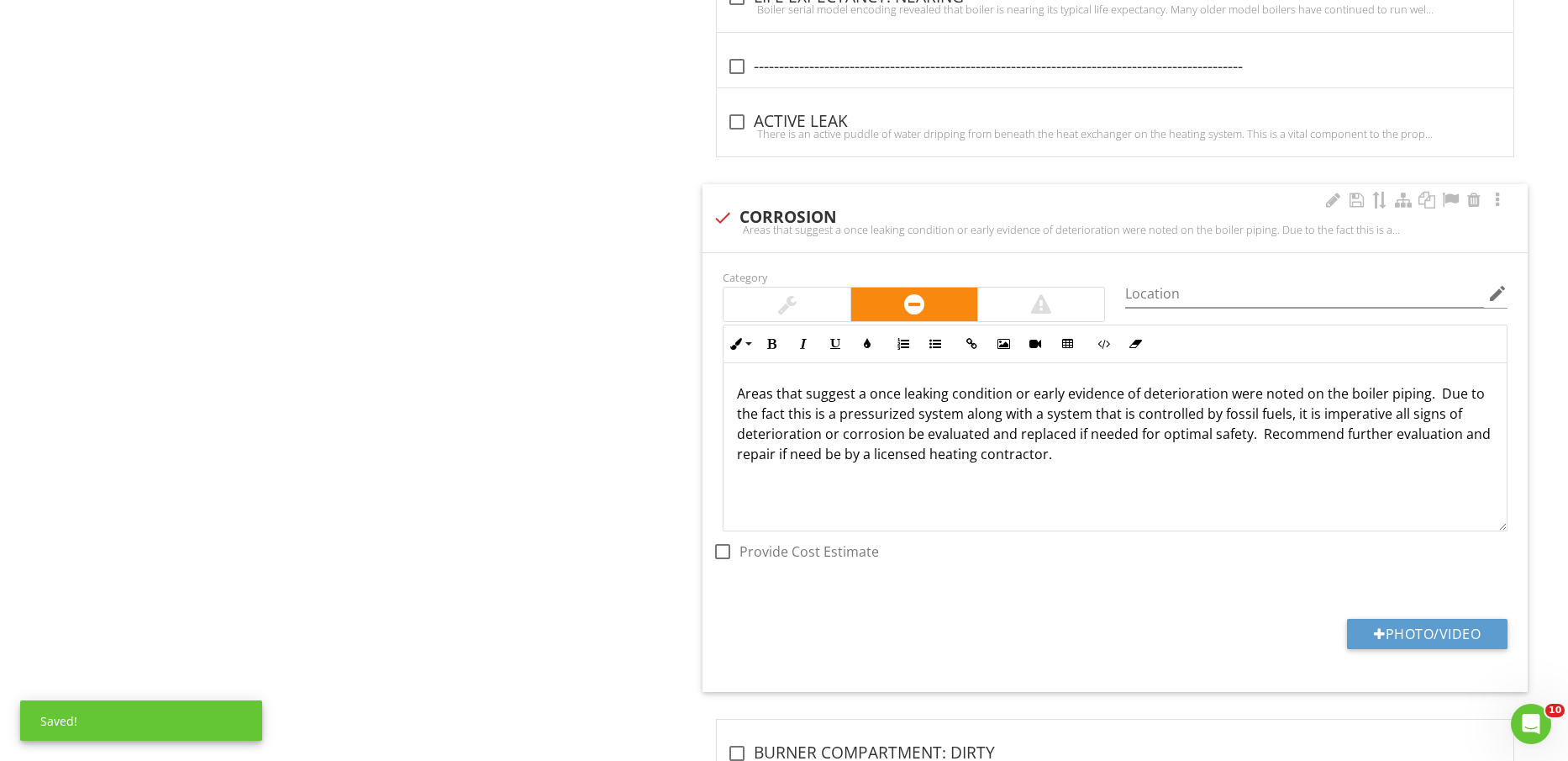
scroll to position [1506, 0]
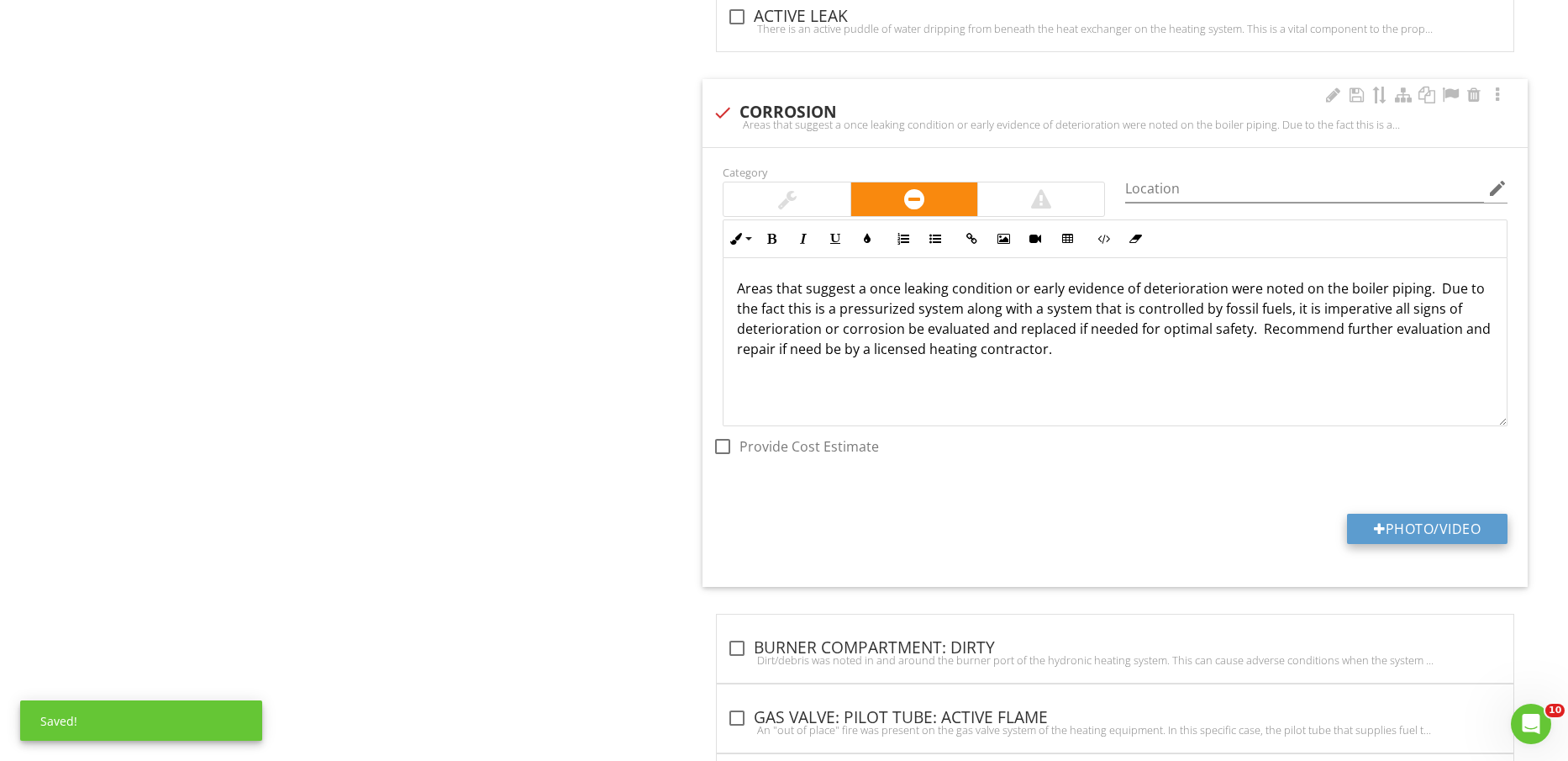
click at [1402, 530] on button "Photo/Video" at bounding box center [1428, 528] width 161 height 30
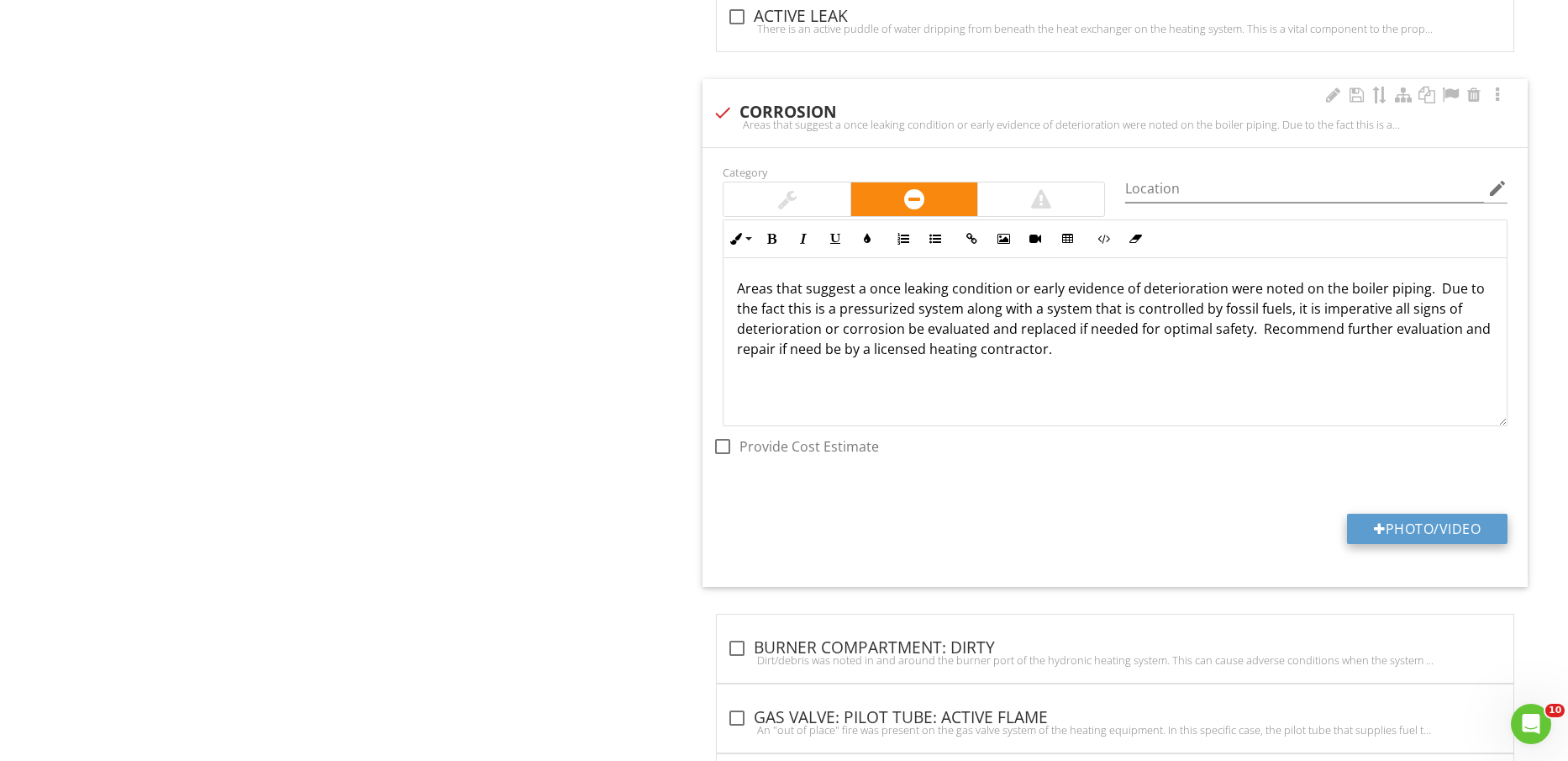
type input "C:\fakepath\IMG_2390.jpg"
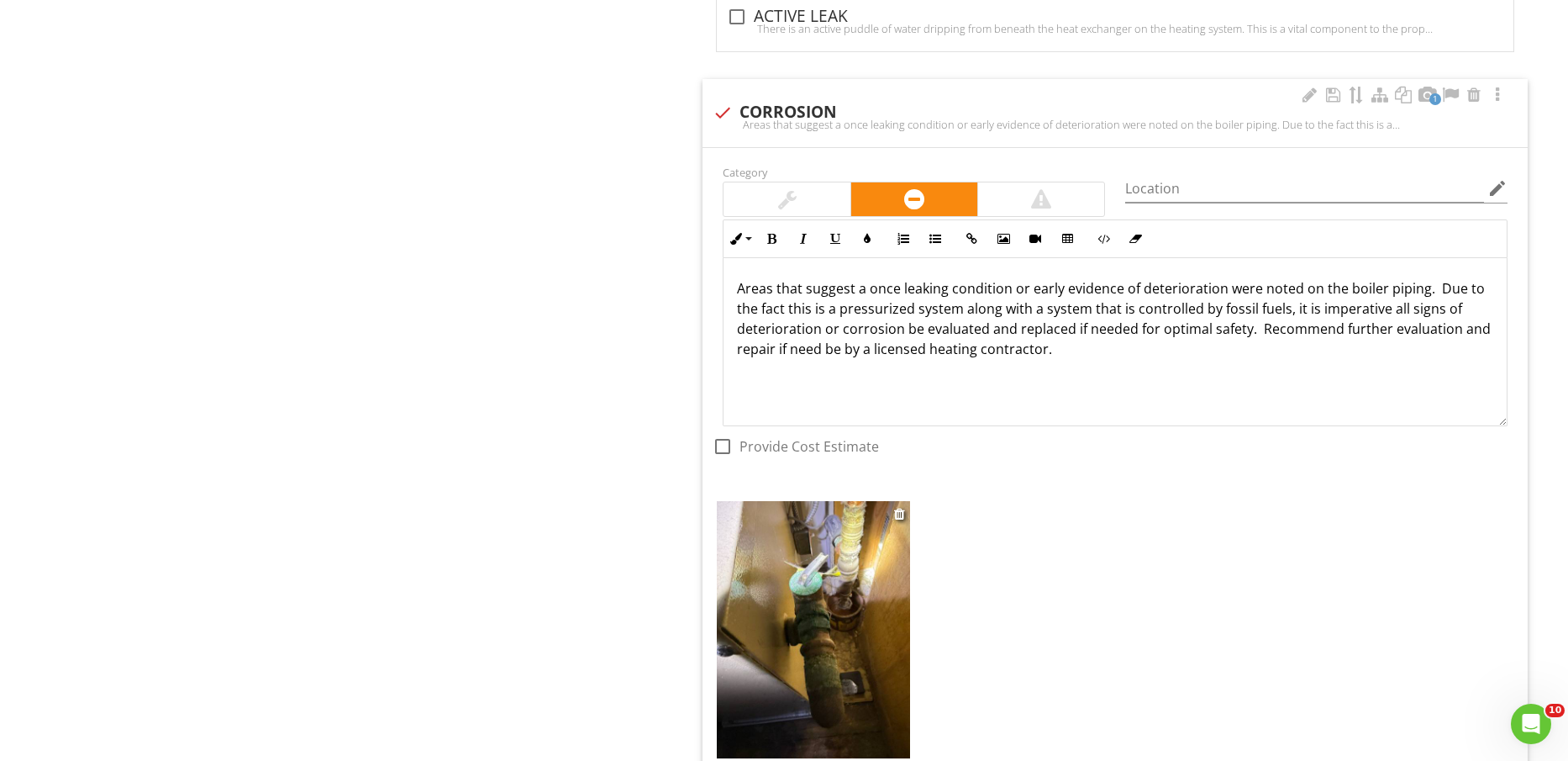
click at [843, 644] on img at bounding box center [813, 629] width 192 height 257
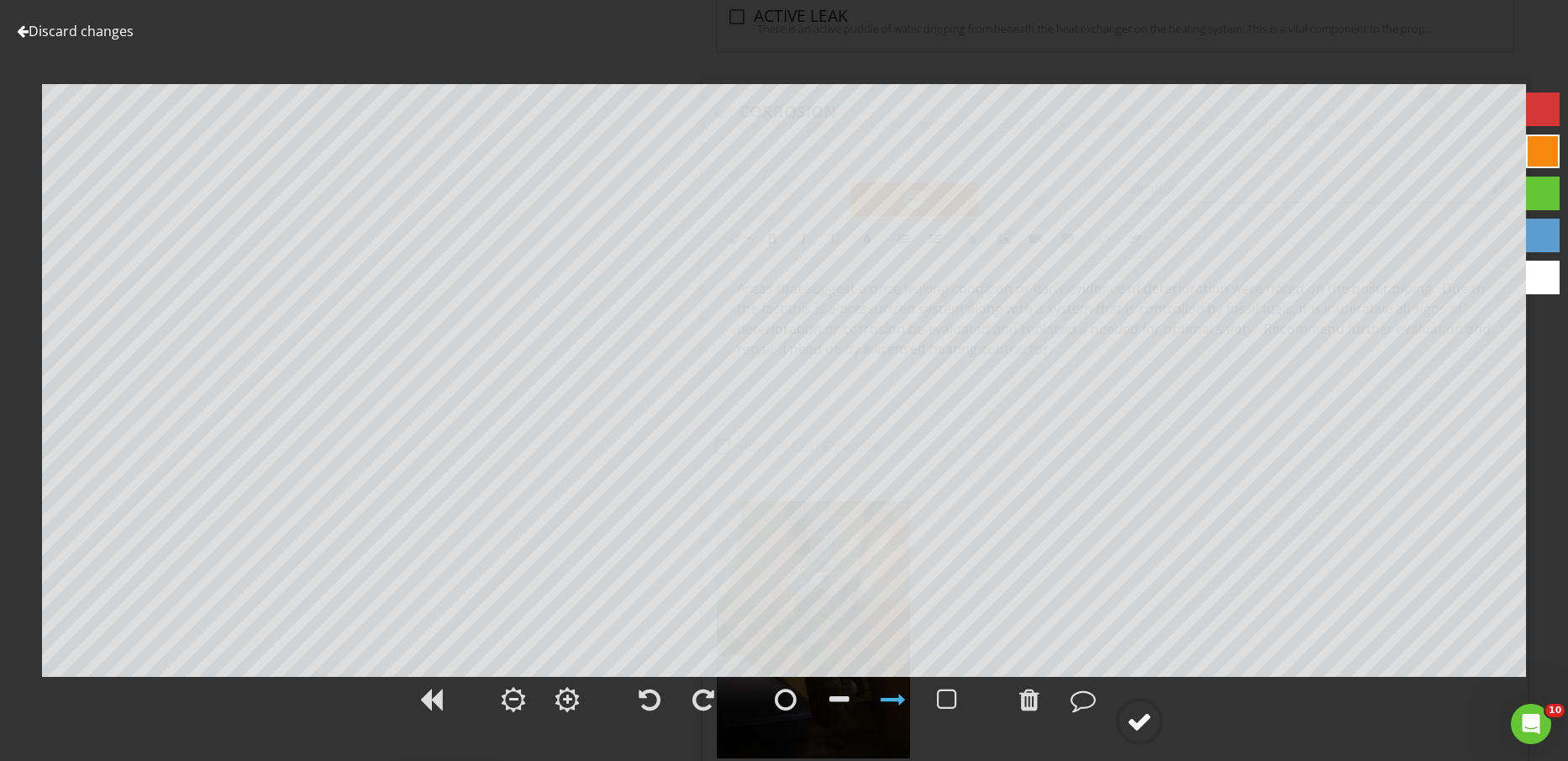
click at [1155, 721] on circle at bounding box center [1139, 721] width 44 height 44
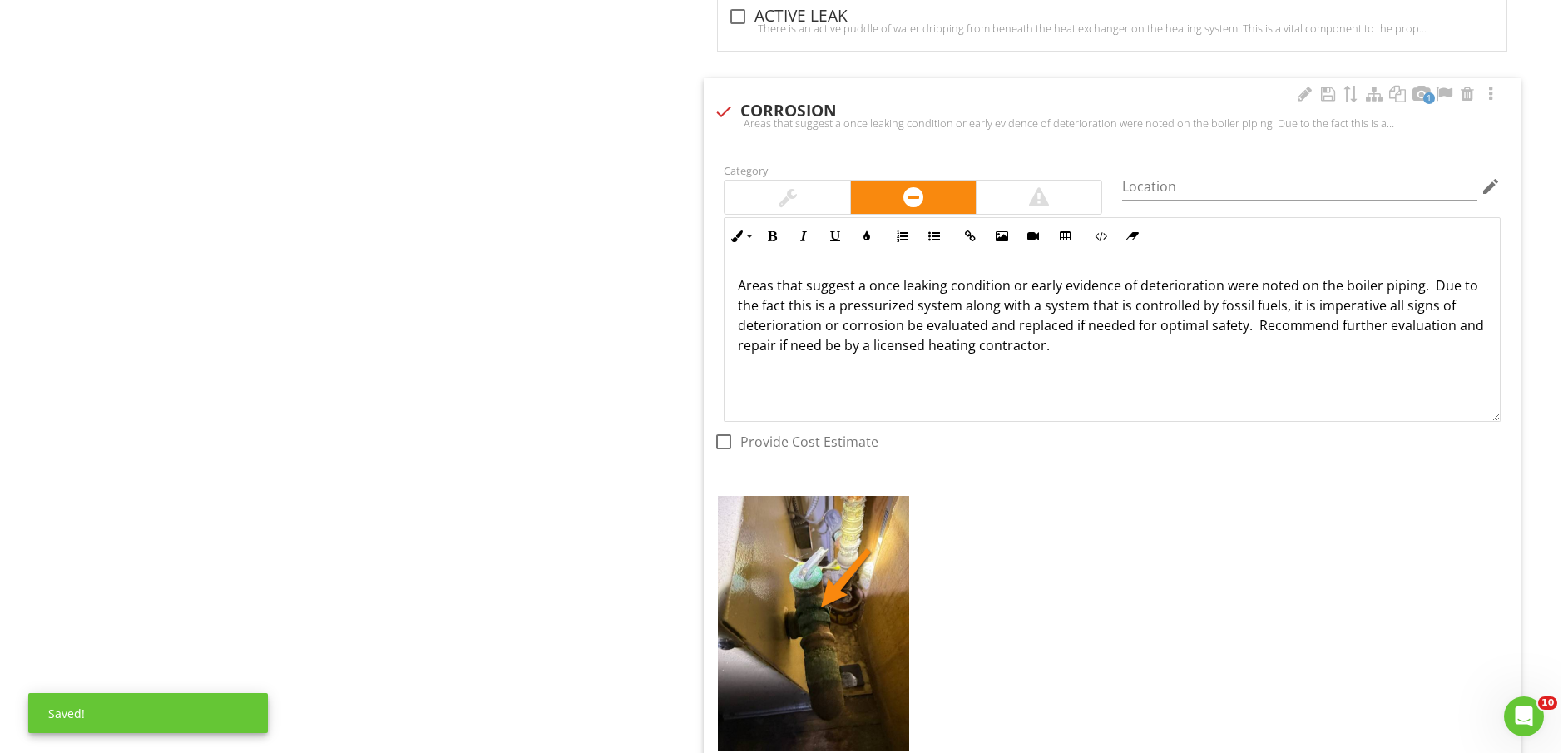
scroll to position [1698, 0]
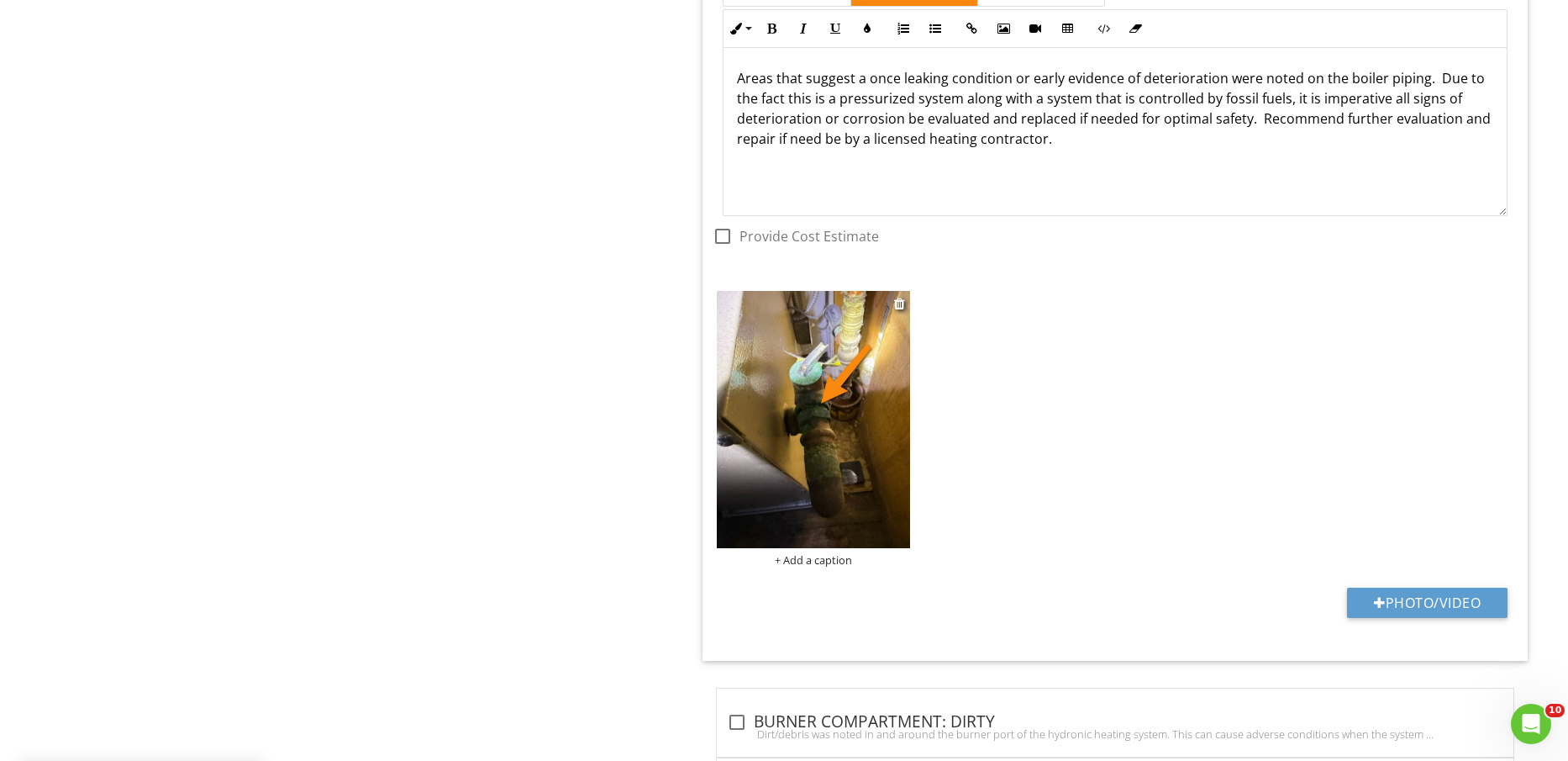
click at [827, 563] on div "+ Add a caption" at bounding box center [813, 560] width 192 height 14
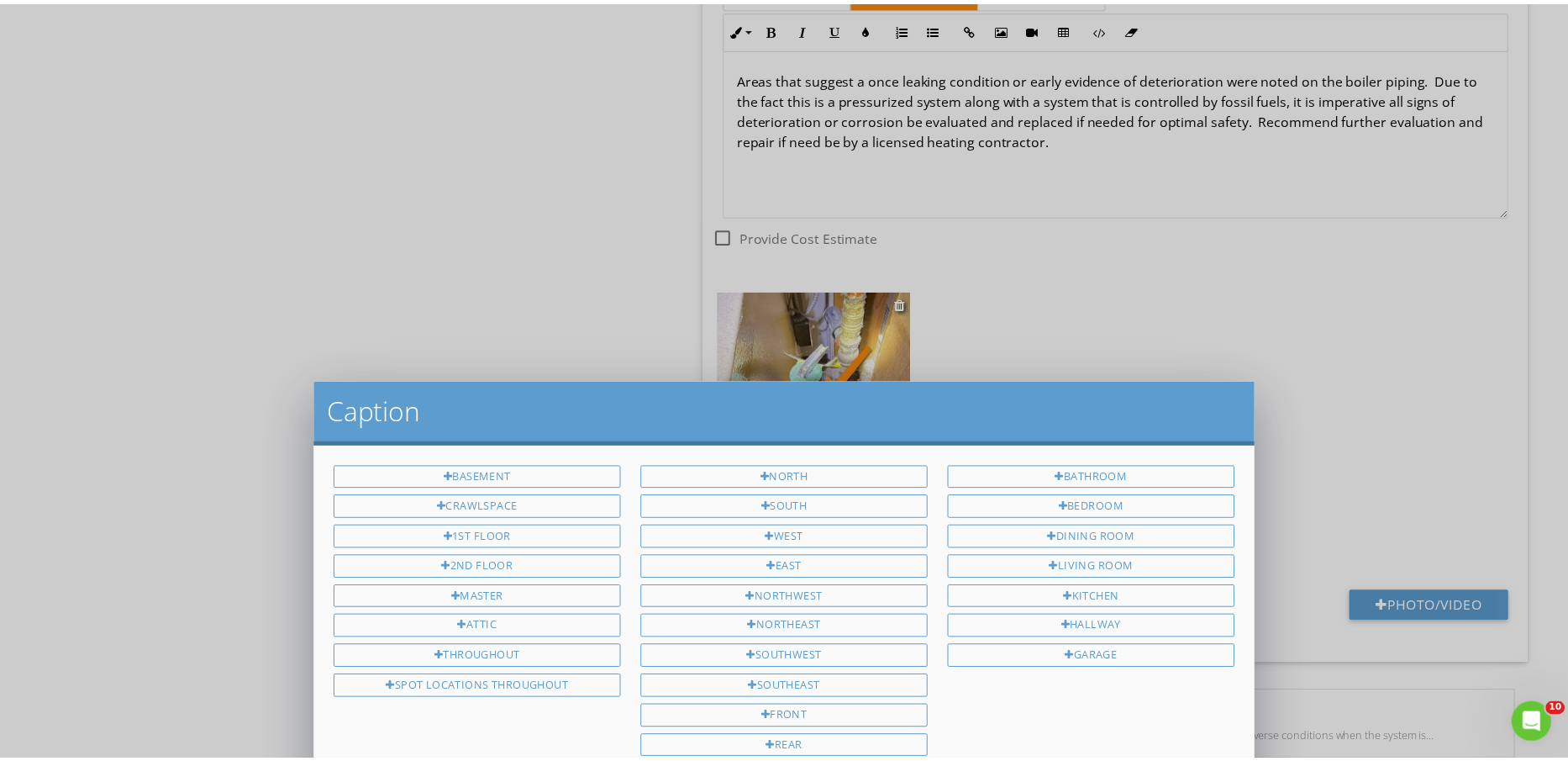
scroll to position [0, 0]
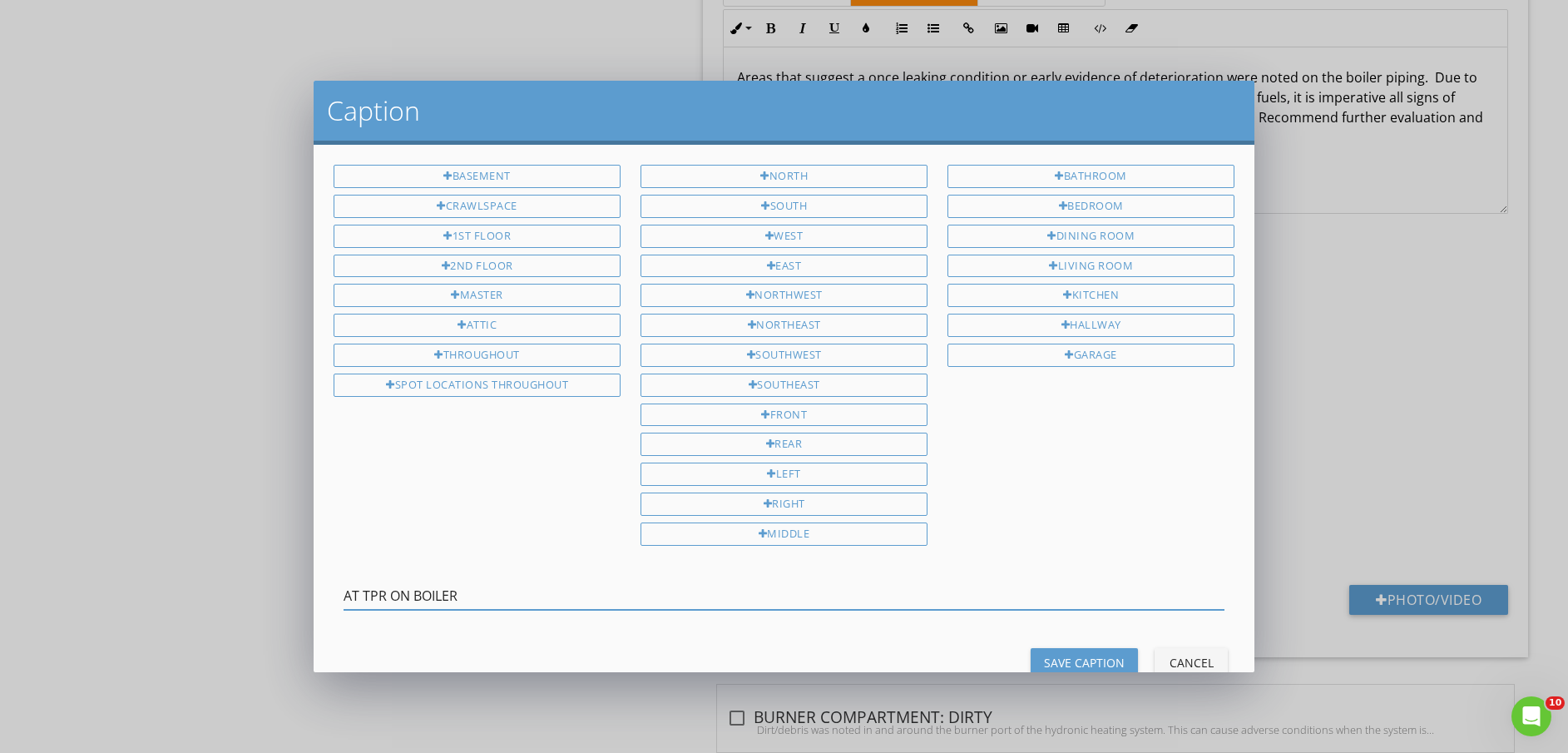
type input "AT TPR ON BOILER"
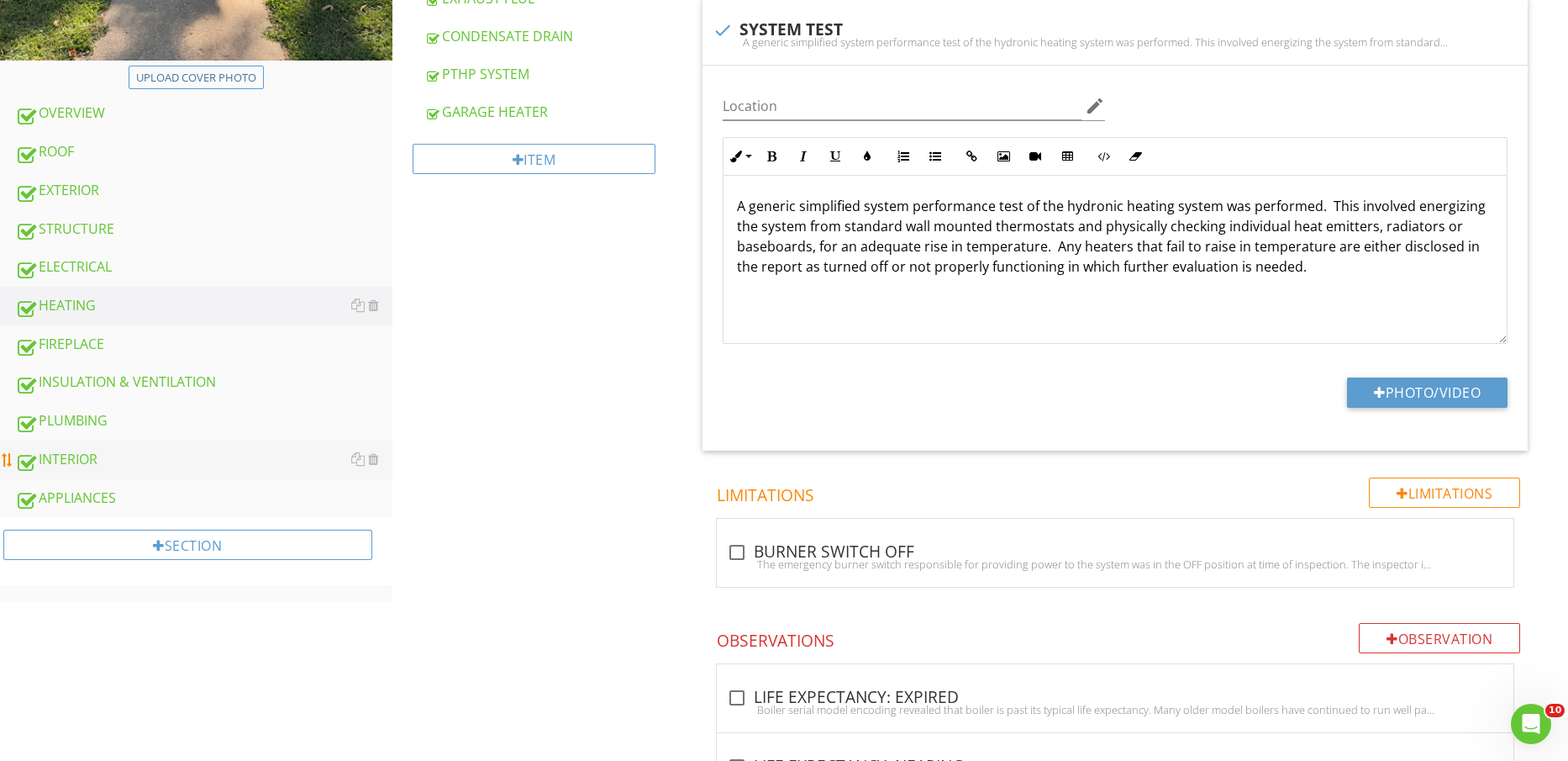
click at [102, 455] on div "INTERIOR" at bounding box center [204, 460] width 378 height 22
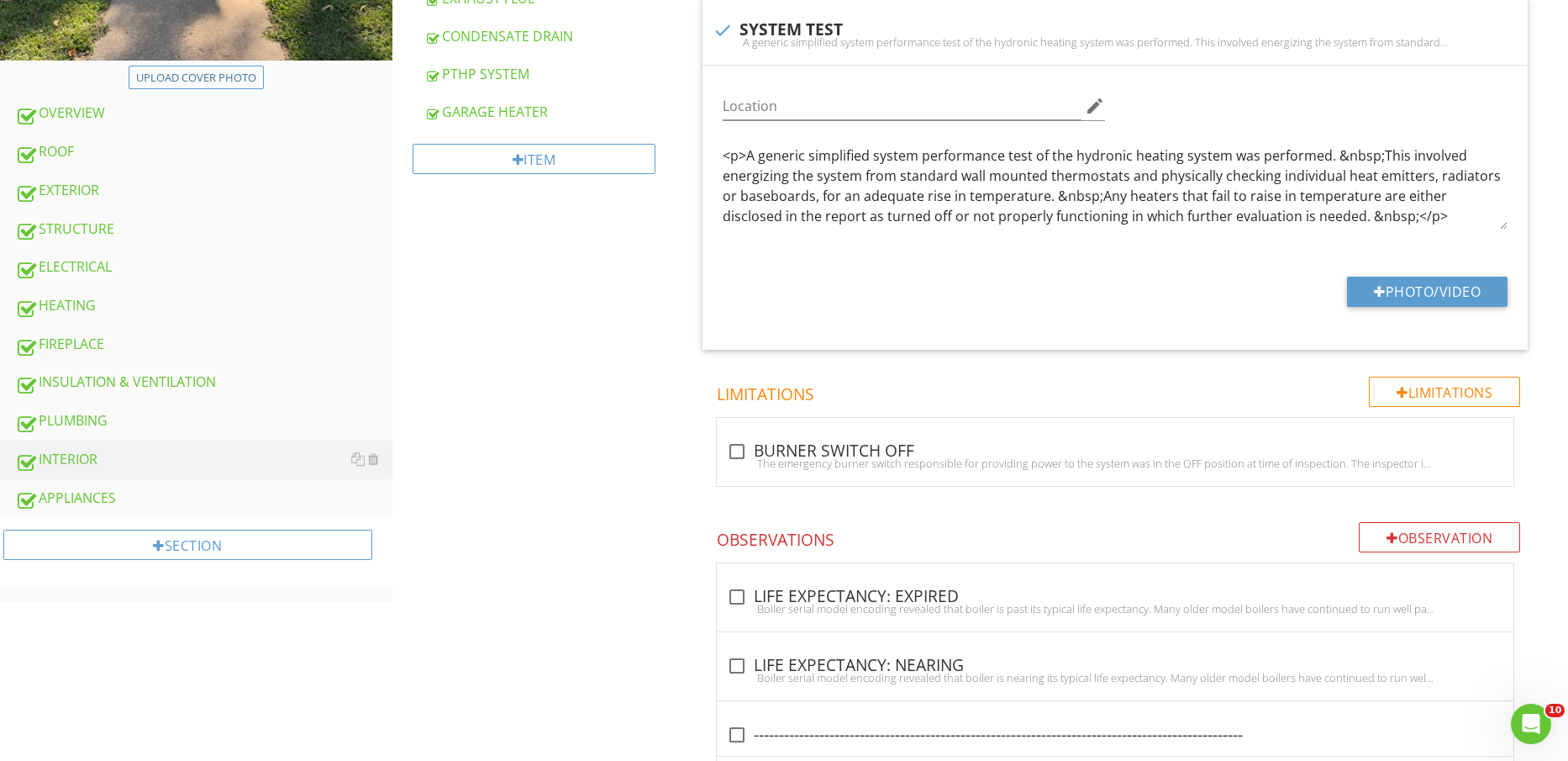
scroll to position [105, 0]
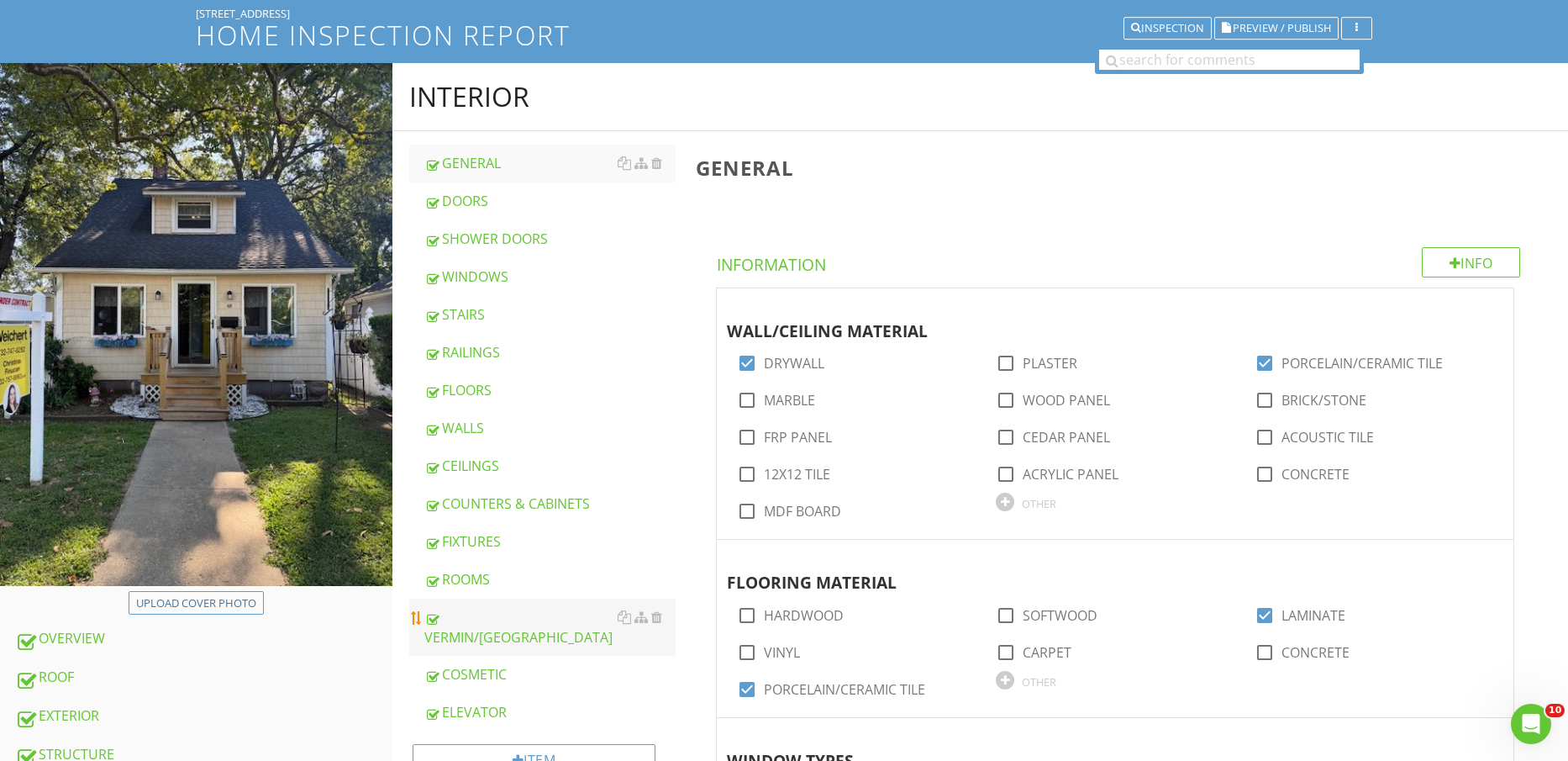
click at [521, 623] on div "VERMIN/[GEOGRAPHIC_DATA]" at bounding box center [550, 627] width 252 height 40
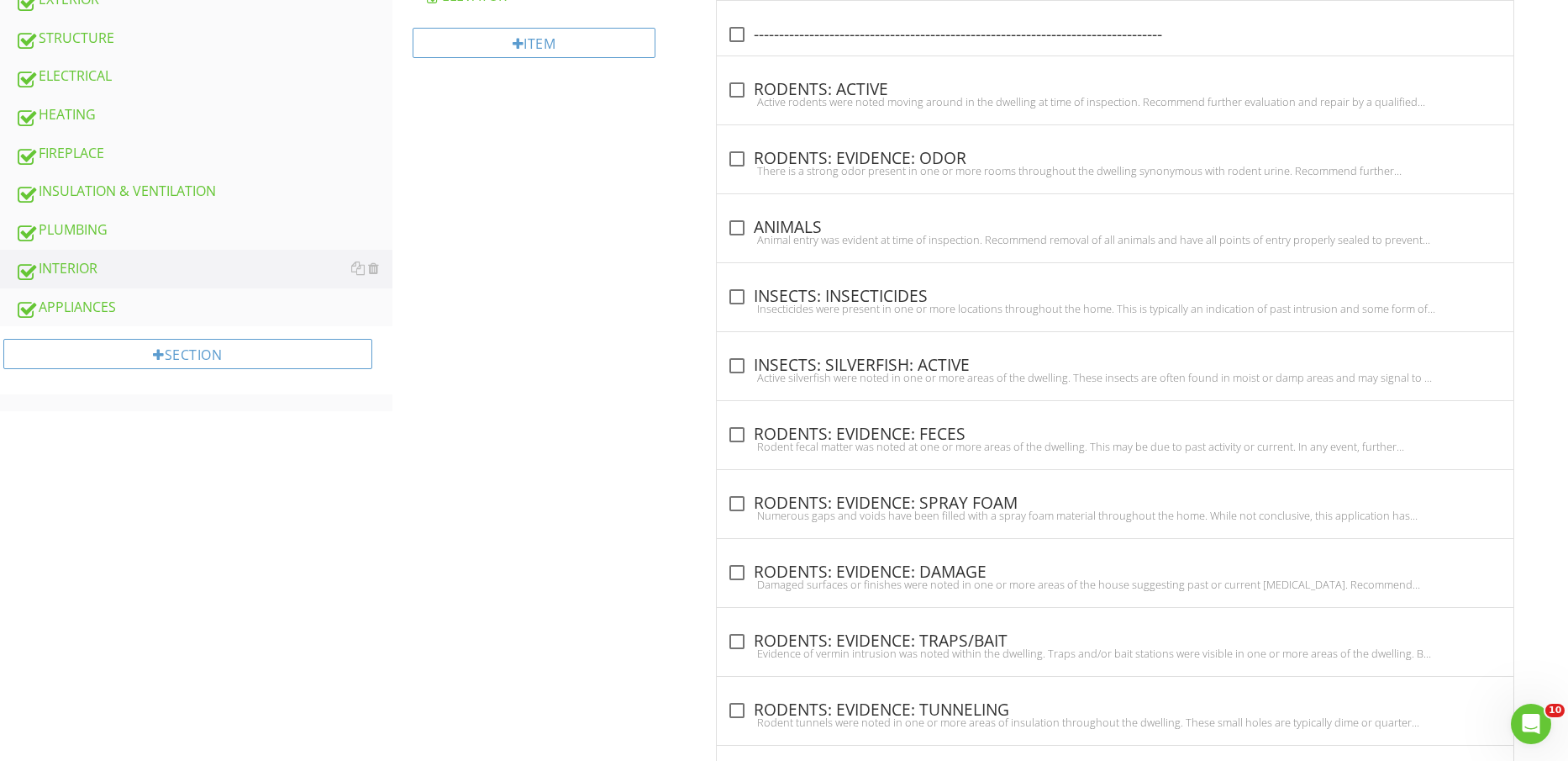
scroll to position [838, 0]
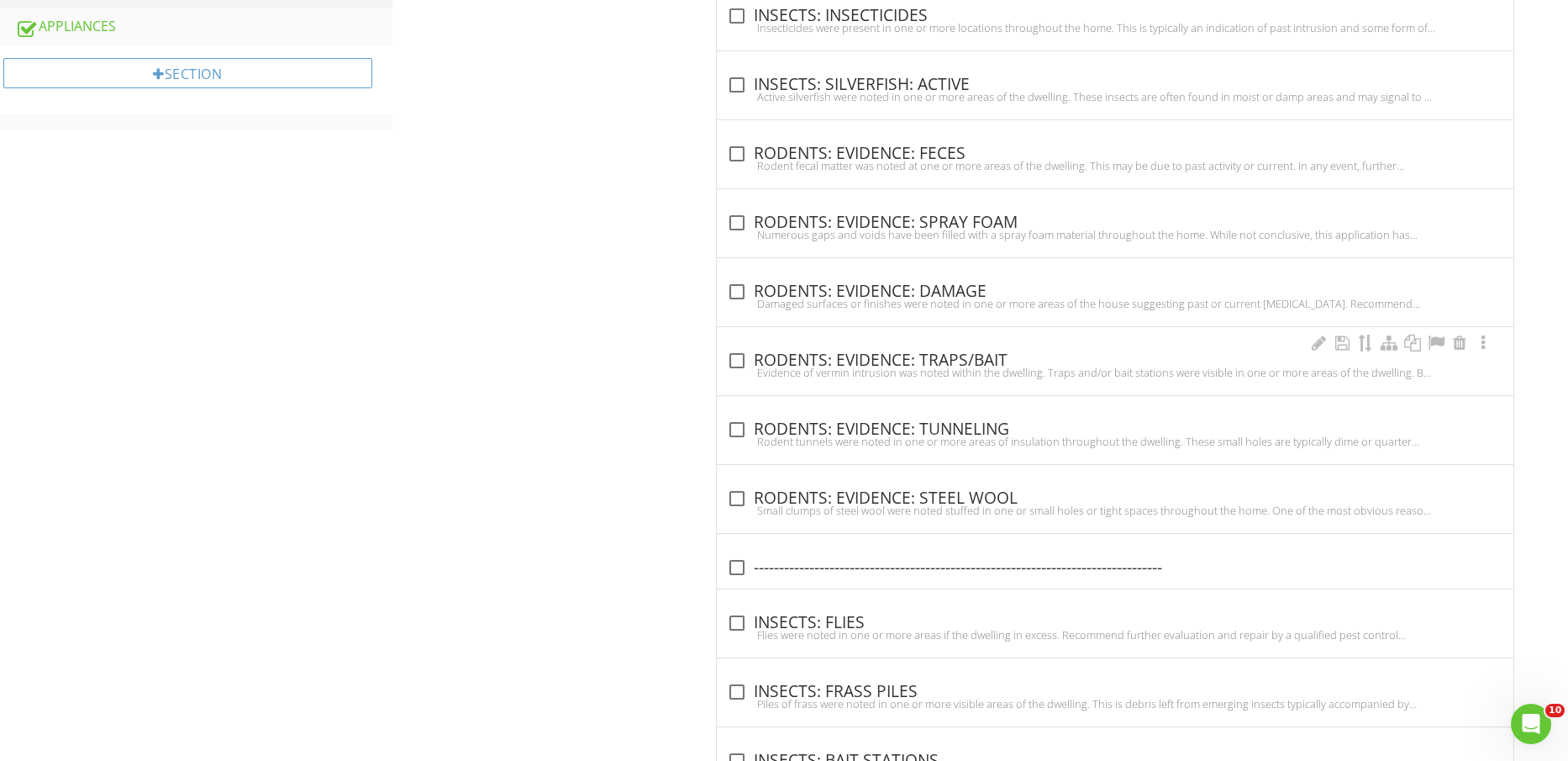
click at [958, 370] on div "Evidence of vermin intrusion was noted within the dwelling. Traps and/or bait s…" at bounding box center [1115, 373] width 777 height 14
checkbox input "true"
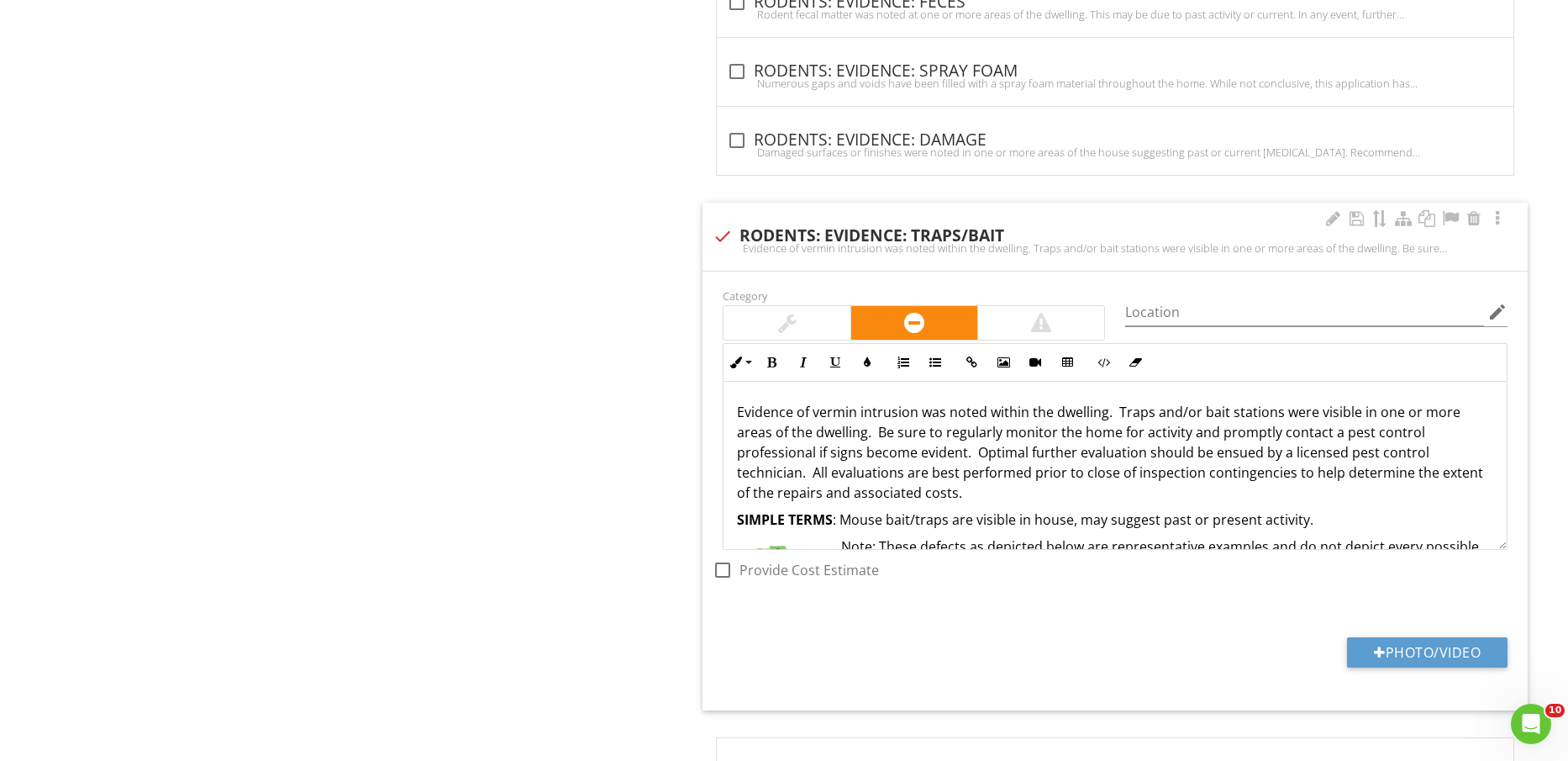
scroll to position [1418, 0]
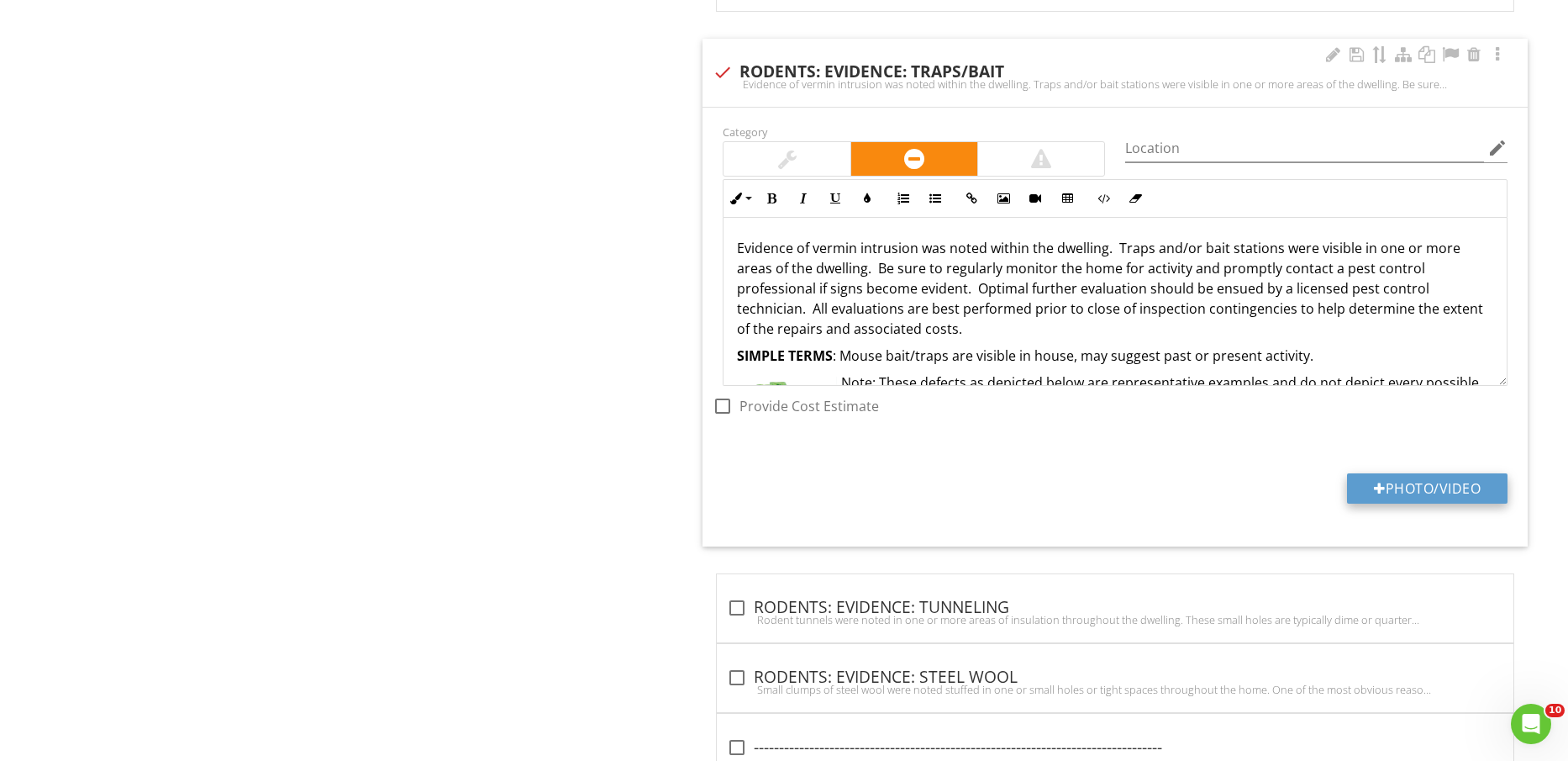
click at [1411, 488] on button "Photo/Video" at bounding box center [1428, 488] width 161 height 30
type input "C:\fakepath\IMG_2391.jpg"
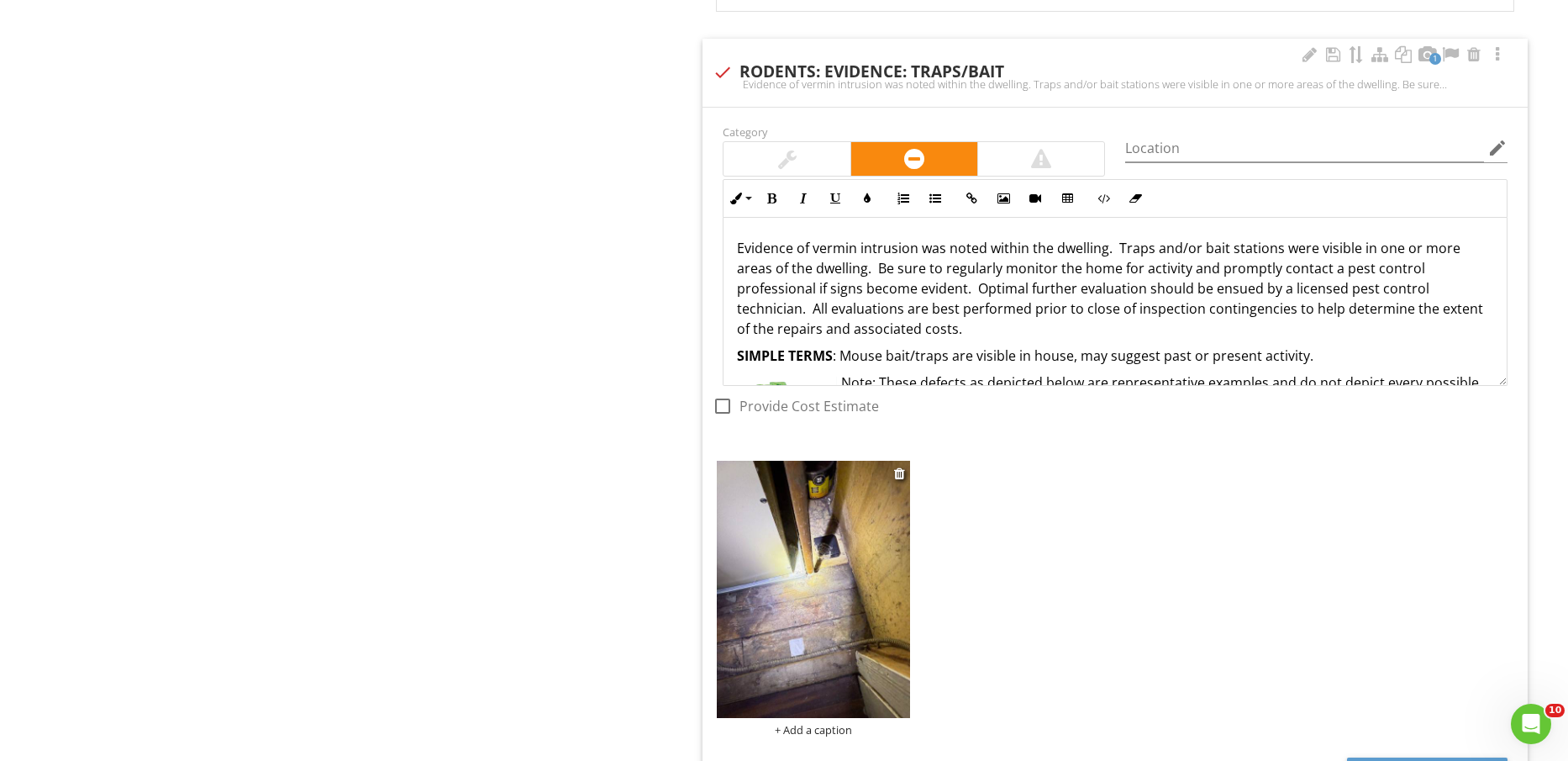
click at [839, 593] on img at bounding box center [813, 589] width 192 height 257
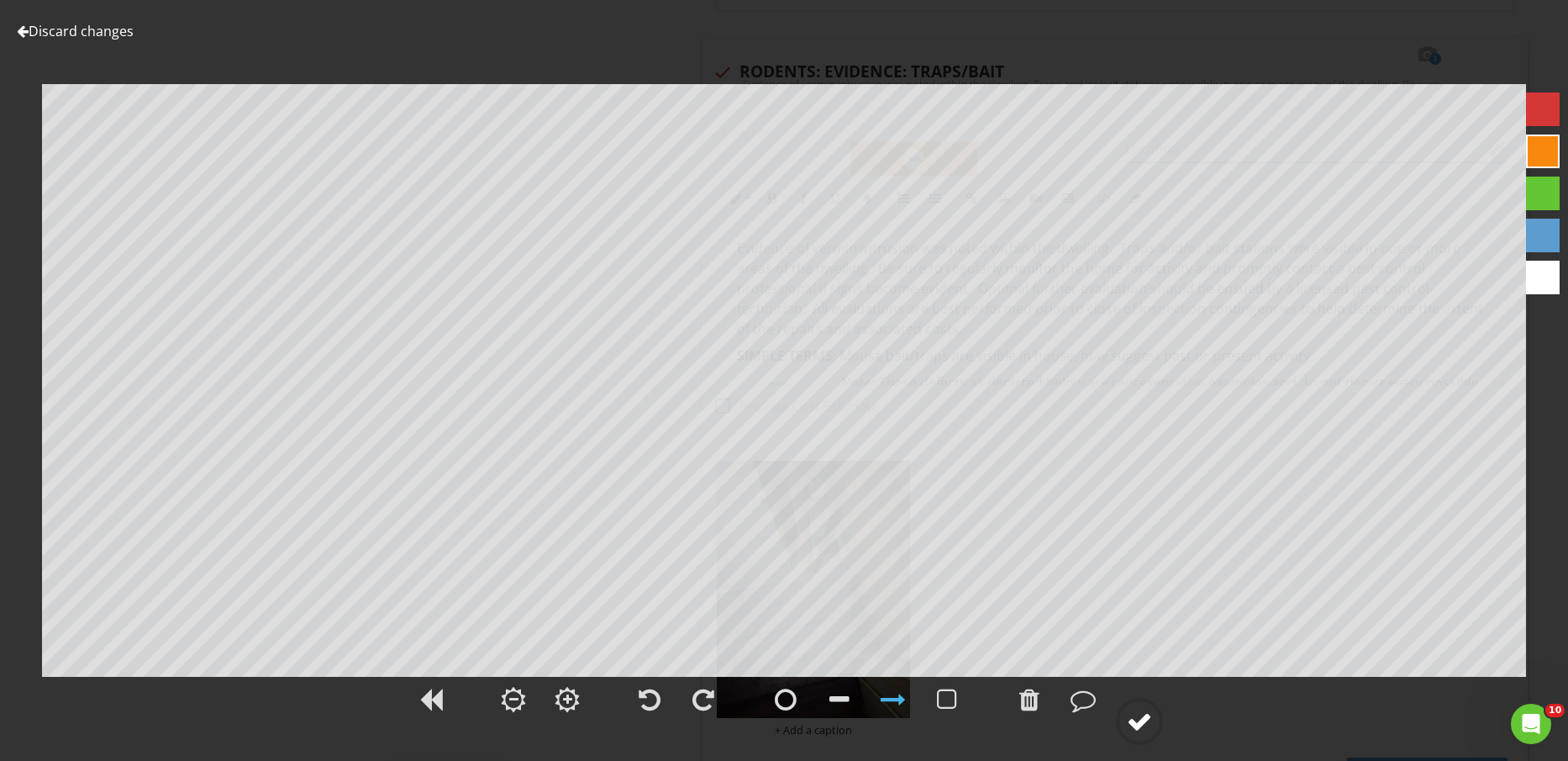
click at [1136, 727] on div at bounding box center [1140, 722] width 26 height 26
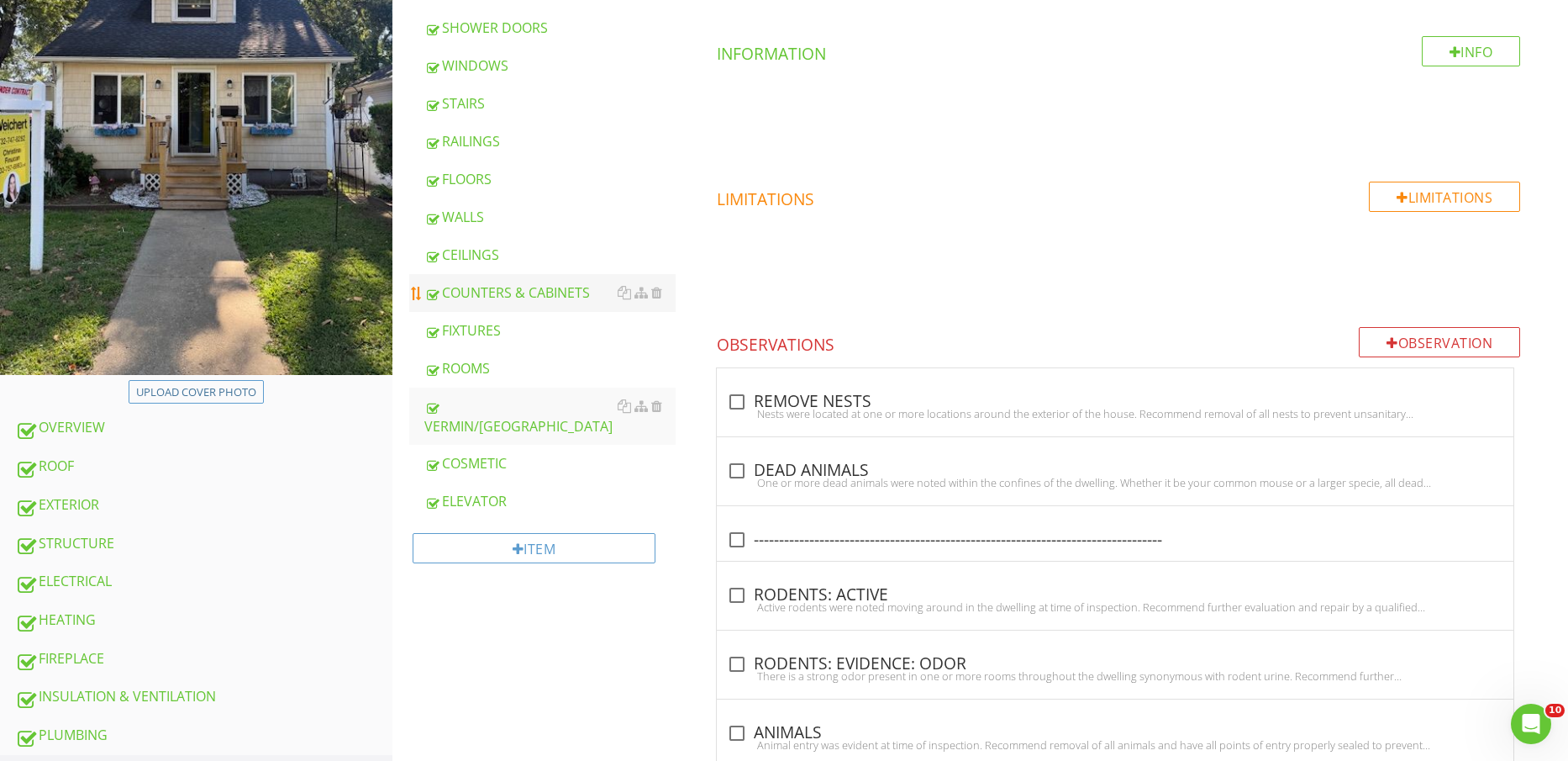
scroll to position [526, 0]
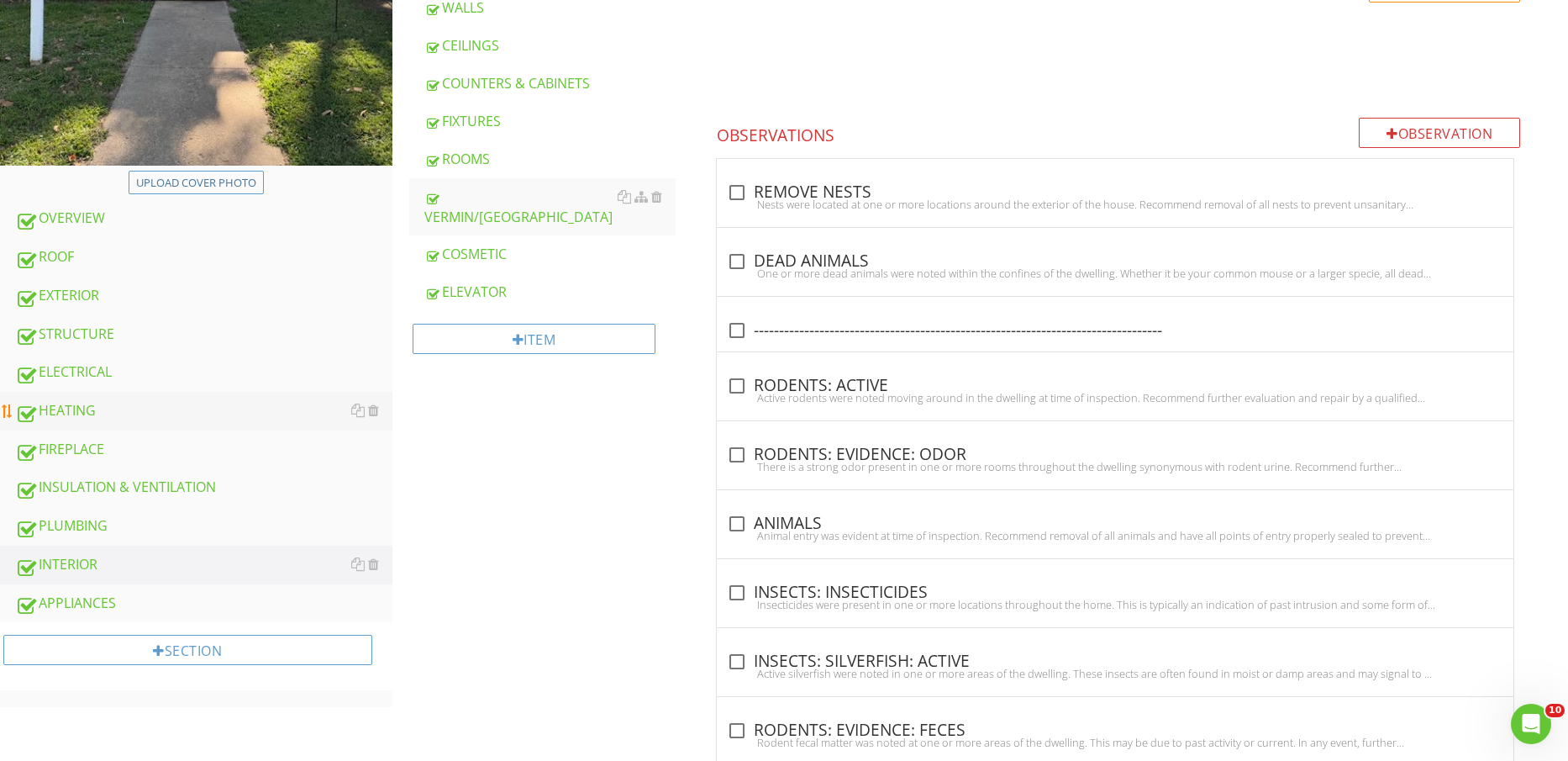
click at [111, 420] on div "HEATING" at bounding box center [204, 411] width 378 height 22
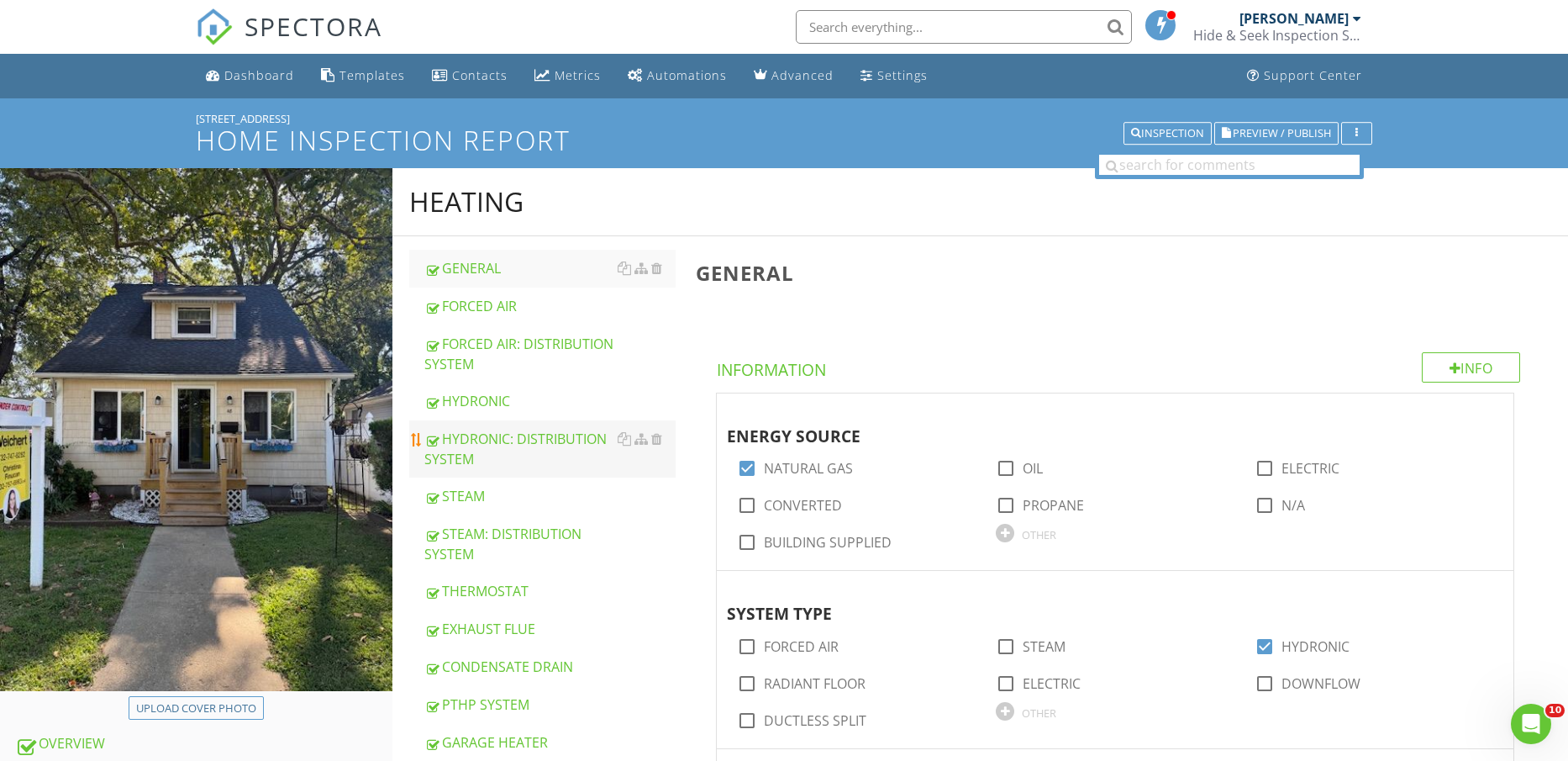
click at [536, 440] on div "HYDRONIC: DISTRIBUTION SYSTEM" at bounding box center [550, 449] width 252 height 40
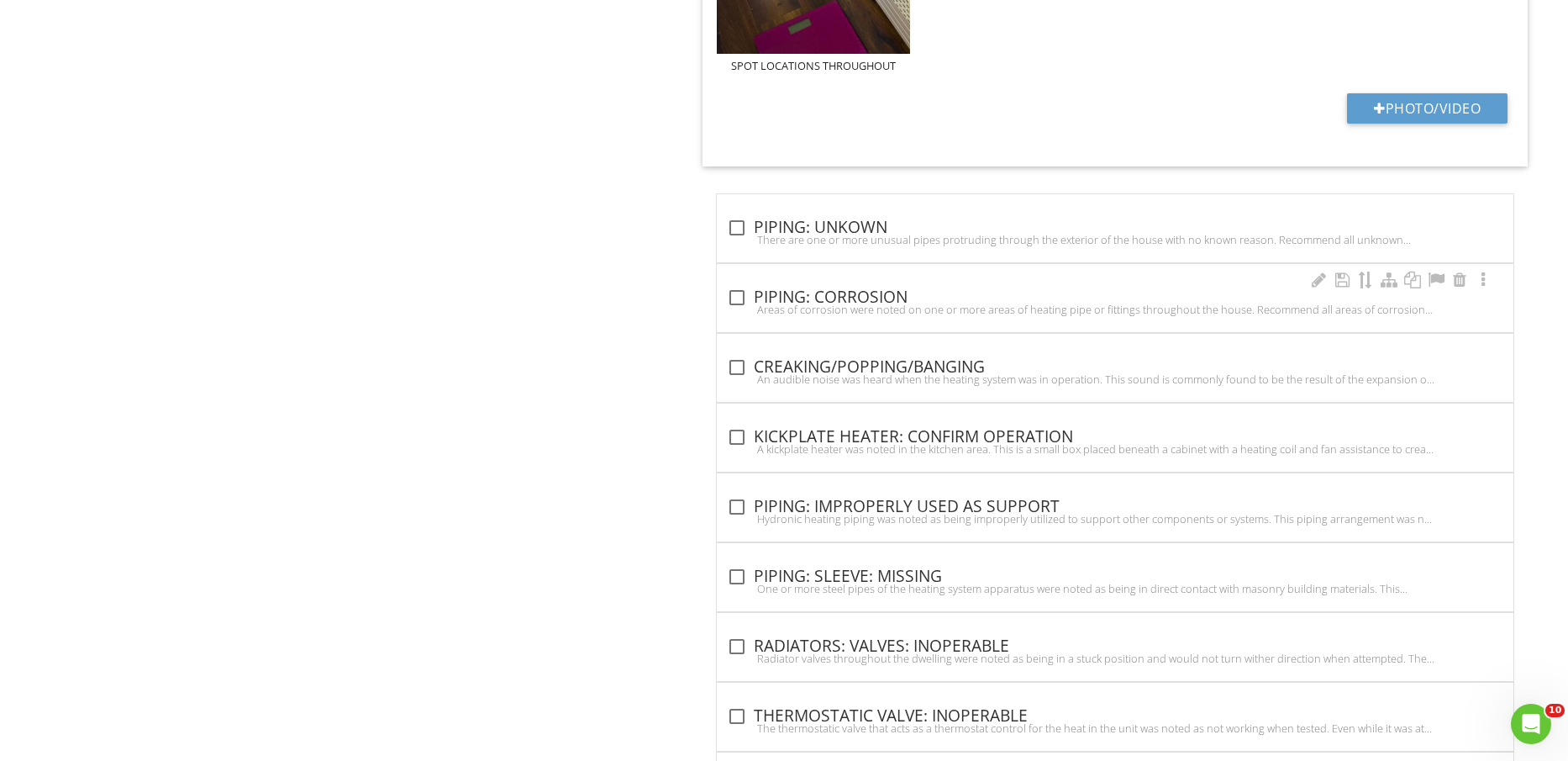
click at [795, 303] on div "Areas of corrosion were noted on one or more areas of heating pipe or fittings …" at bounding box center [1115, 310] width 777 height 14
checkbox input "true"
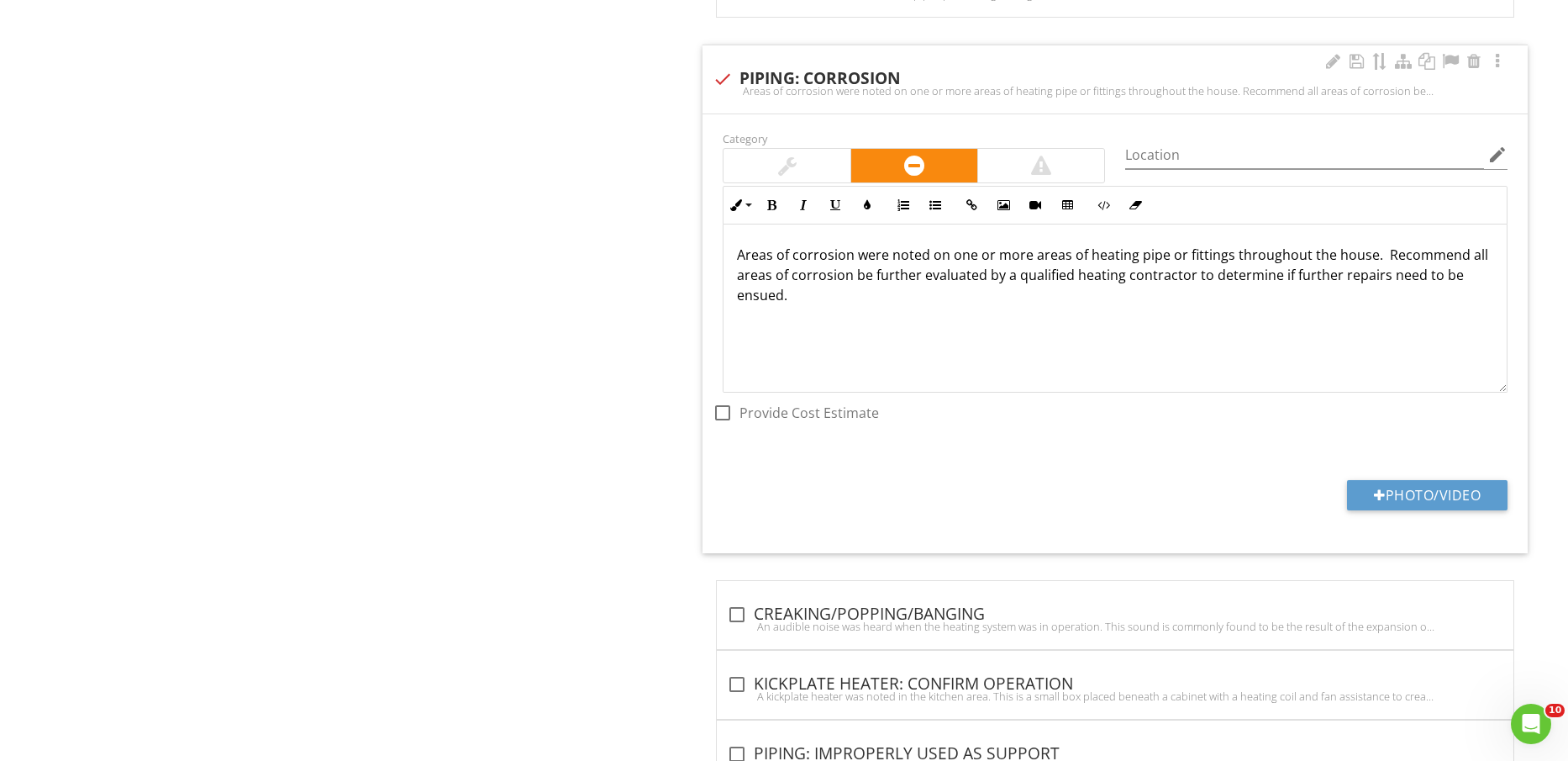
scroll to position [1882, 0]
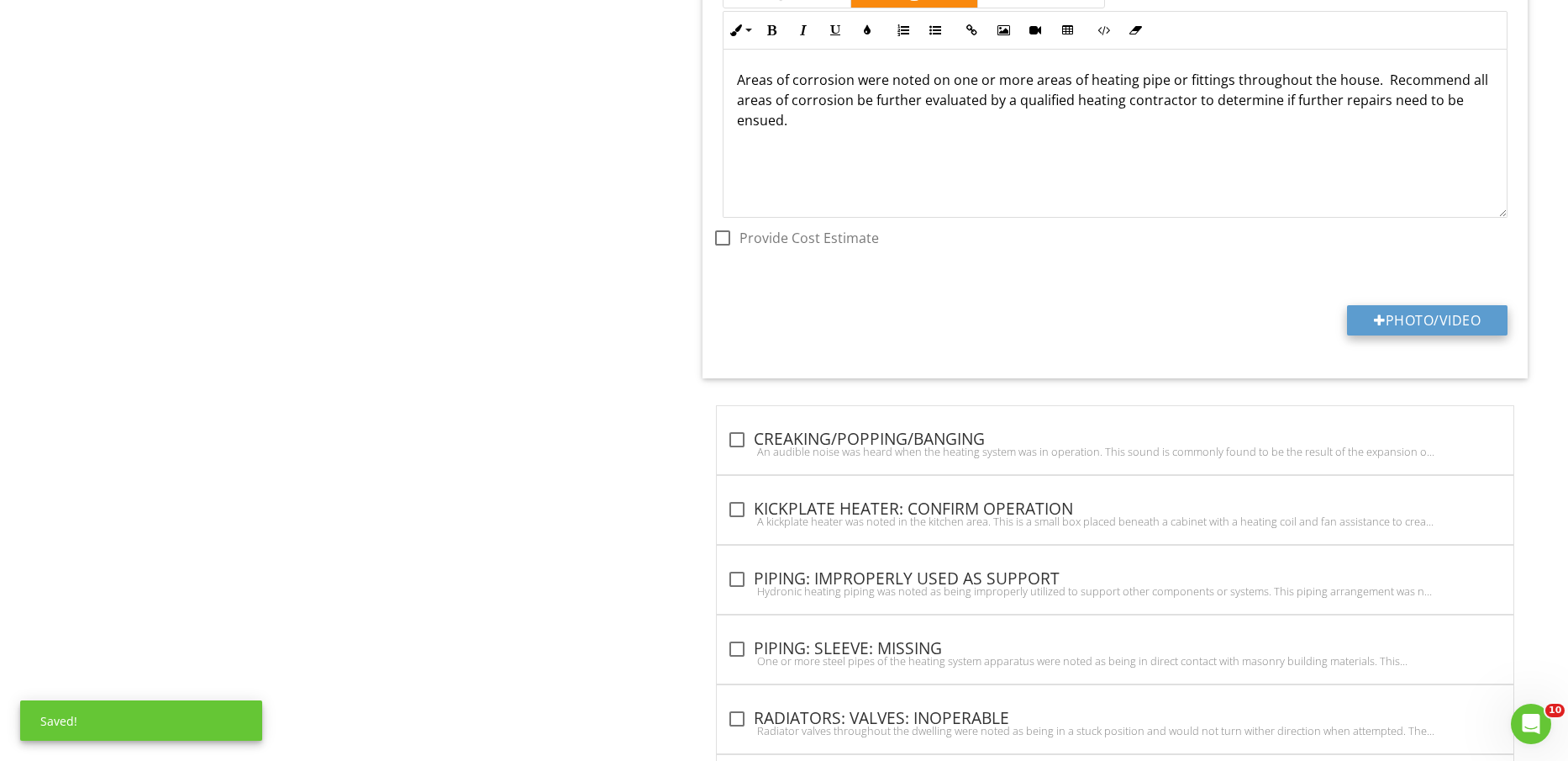
click at [1448, 323] on button "Photo/Video" at bounding box center [1428, 320] width 161 height 30
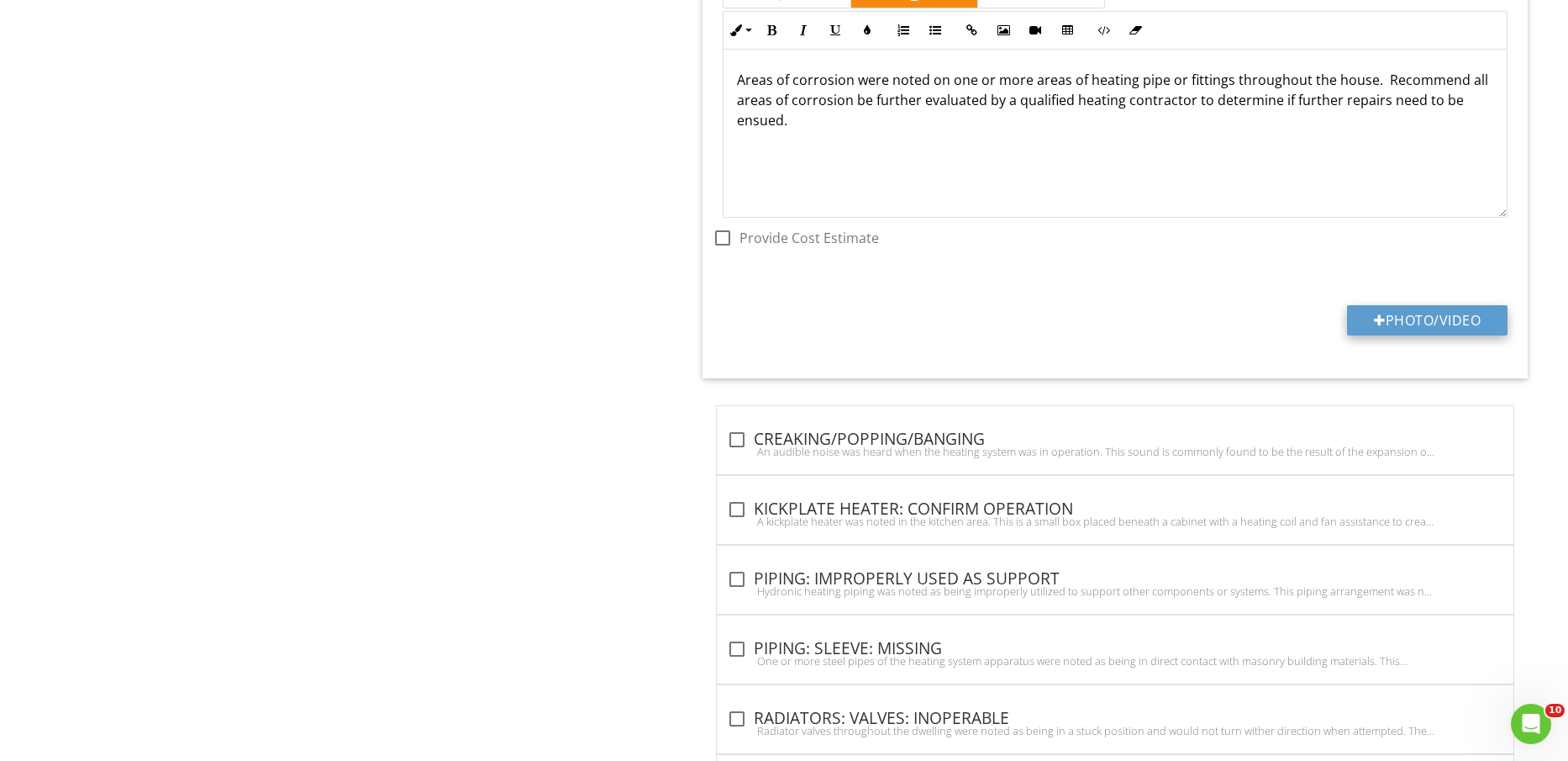
type input "C:\fakepath\IMG_2392.jpg"
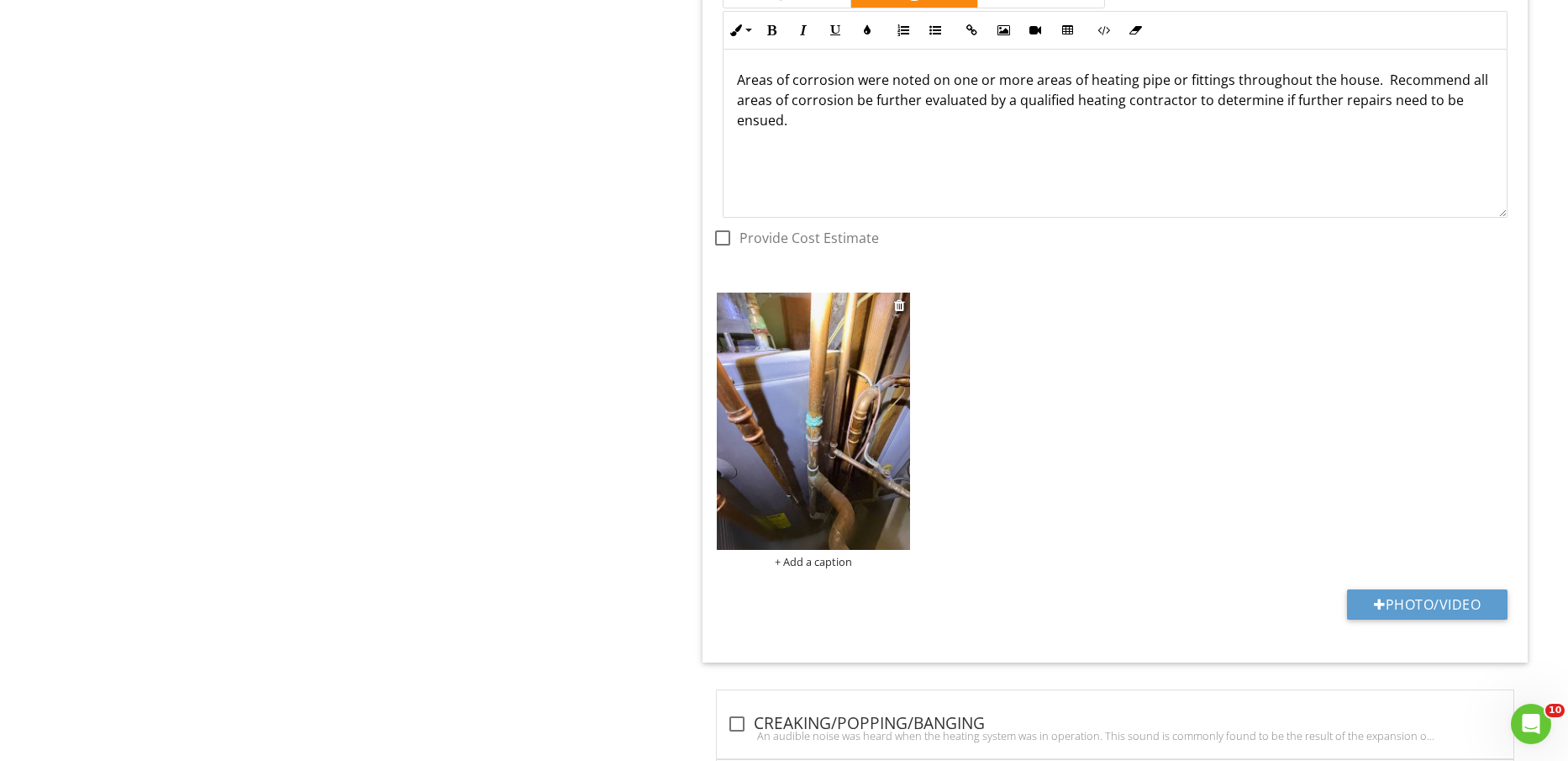
click at [856, 491] on img at bounding box center [813, 421] width 192 height 257
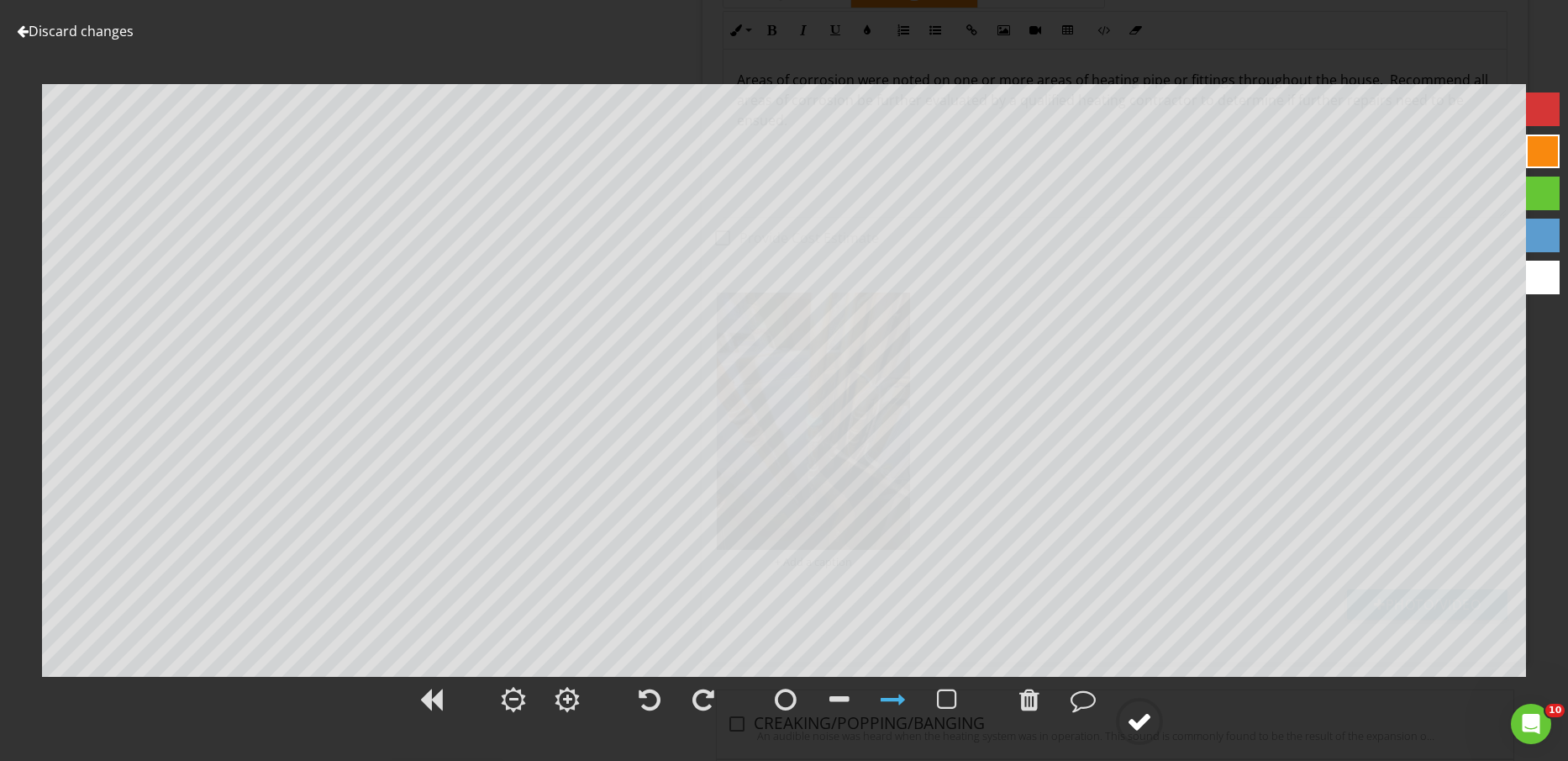
click at [1132, 717] on div at bounding box center [1140, 722] width 26 height 26
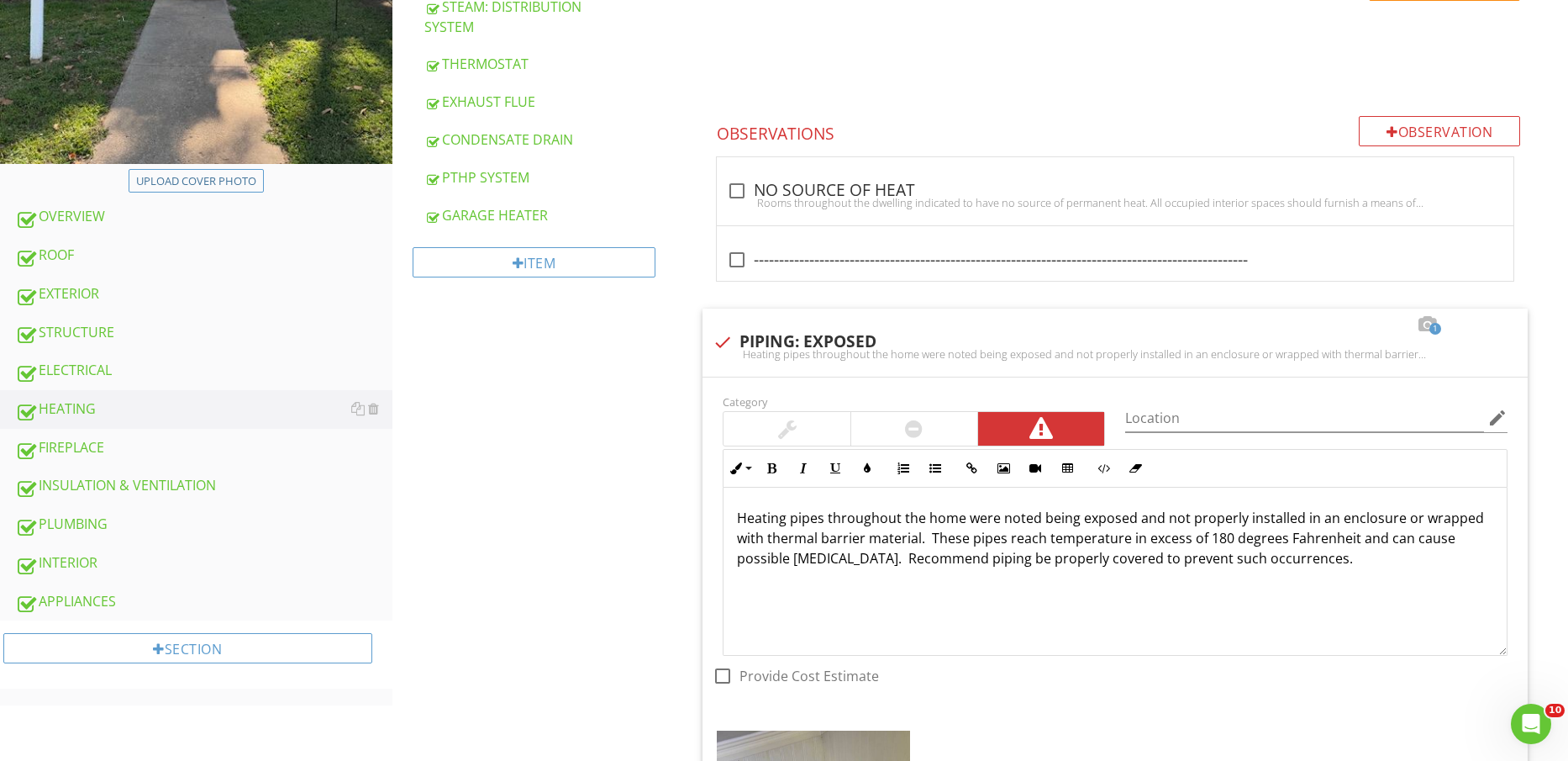
scroll to position [841, 0]
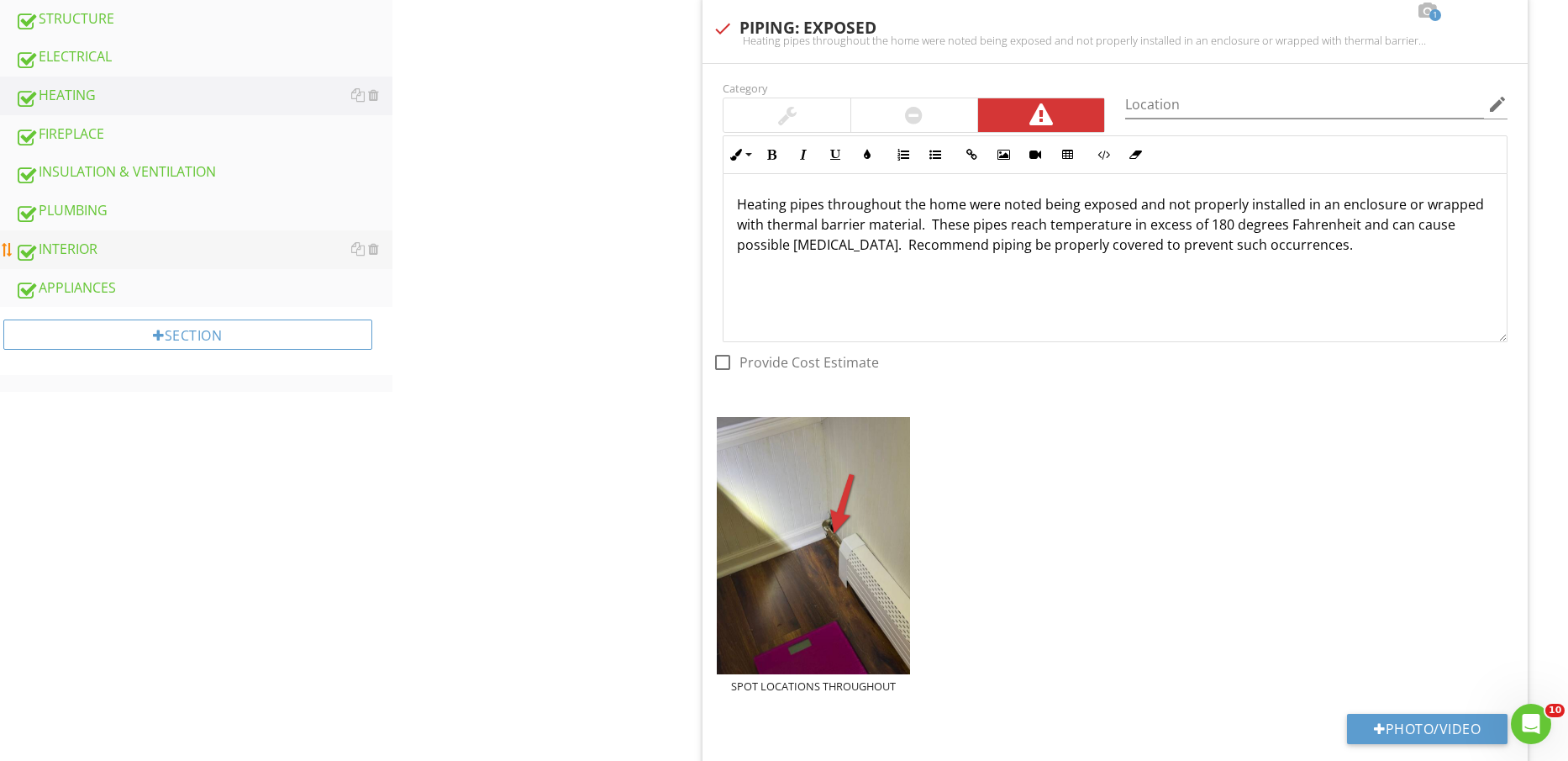
click at [108, 233] on link "INTERIOR" at bounding box center [204, 250] width 378 height 38
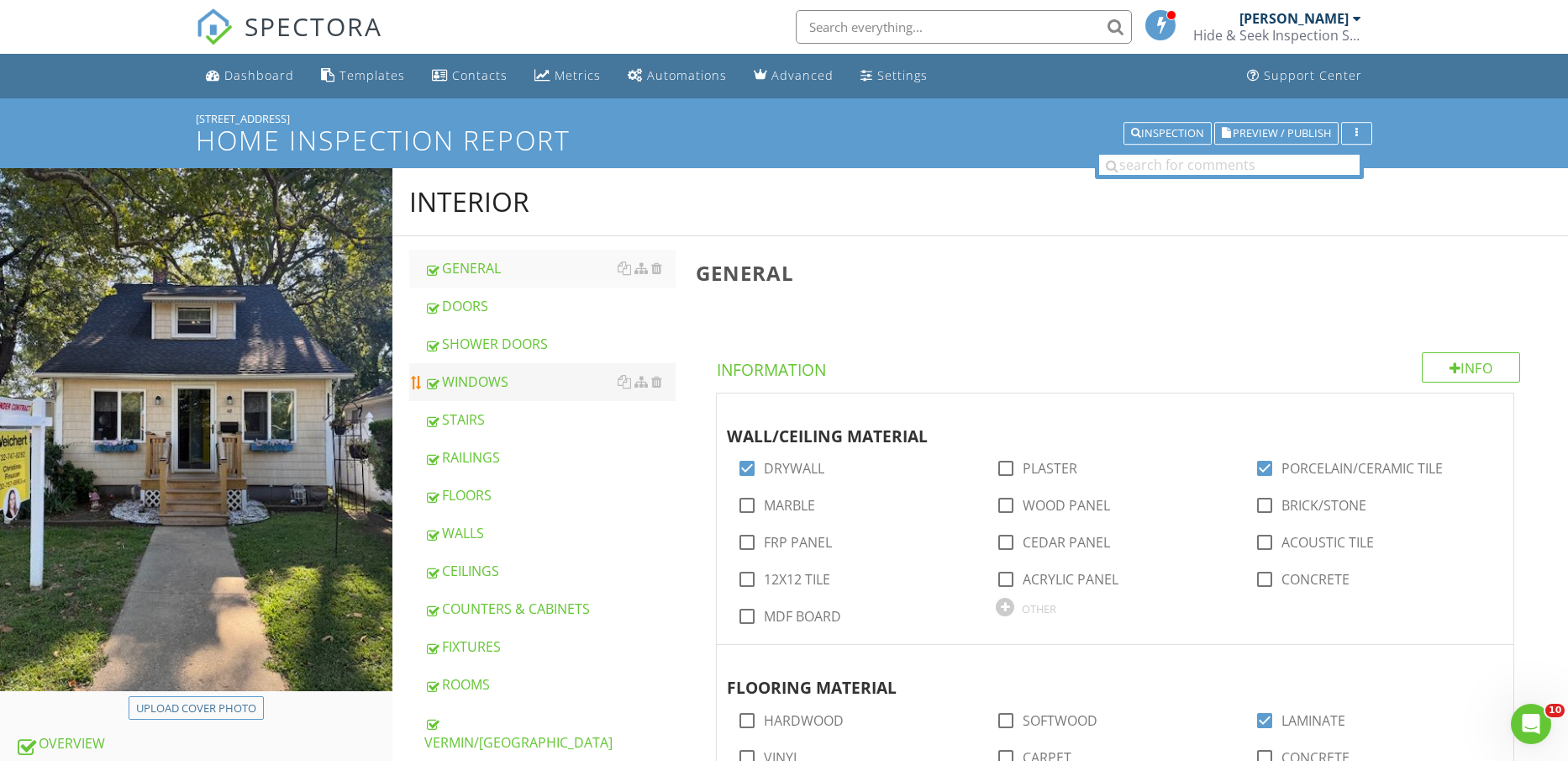
scroll to position [105, 0]
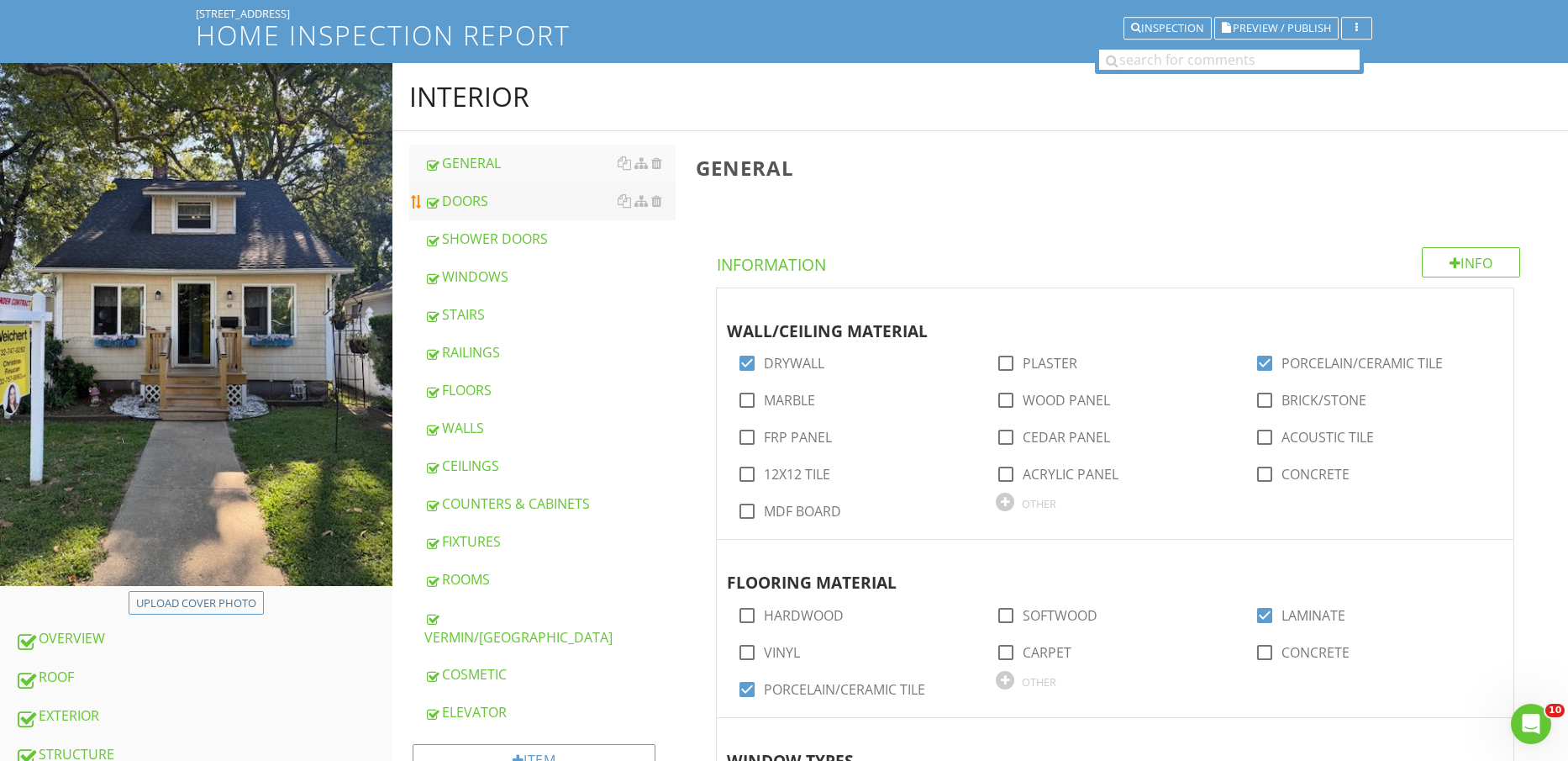
click at [495, 198] on div "DOORS" at bounding box center [550, 201] width 252 height 21
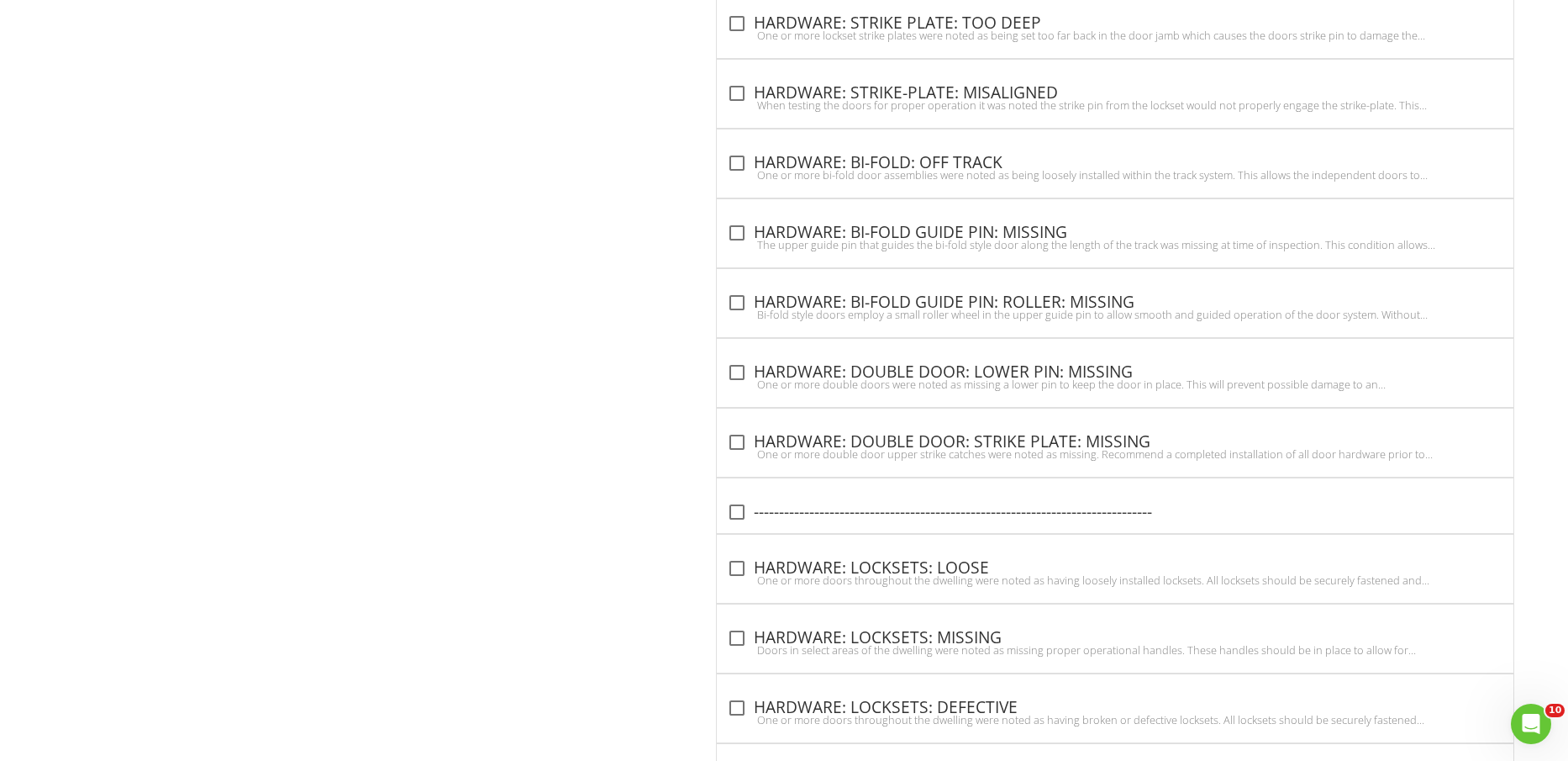
scroll to position [4135, 0]
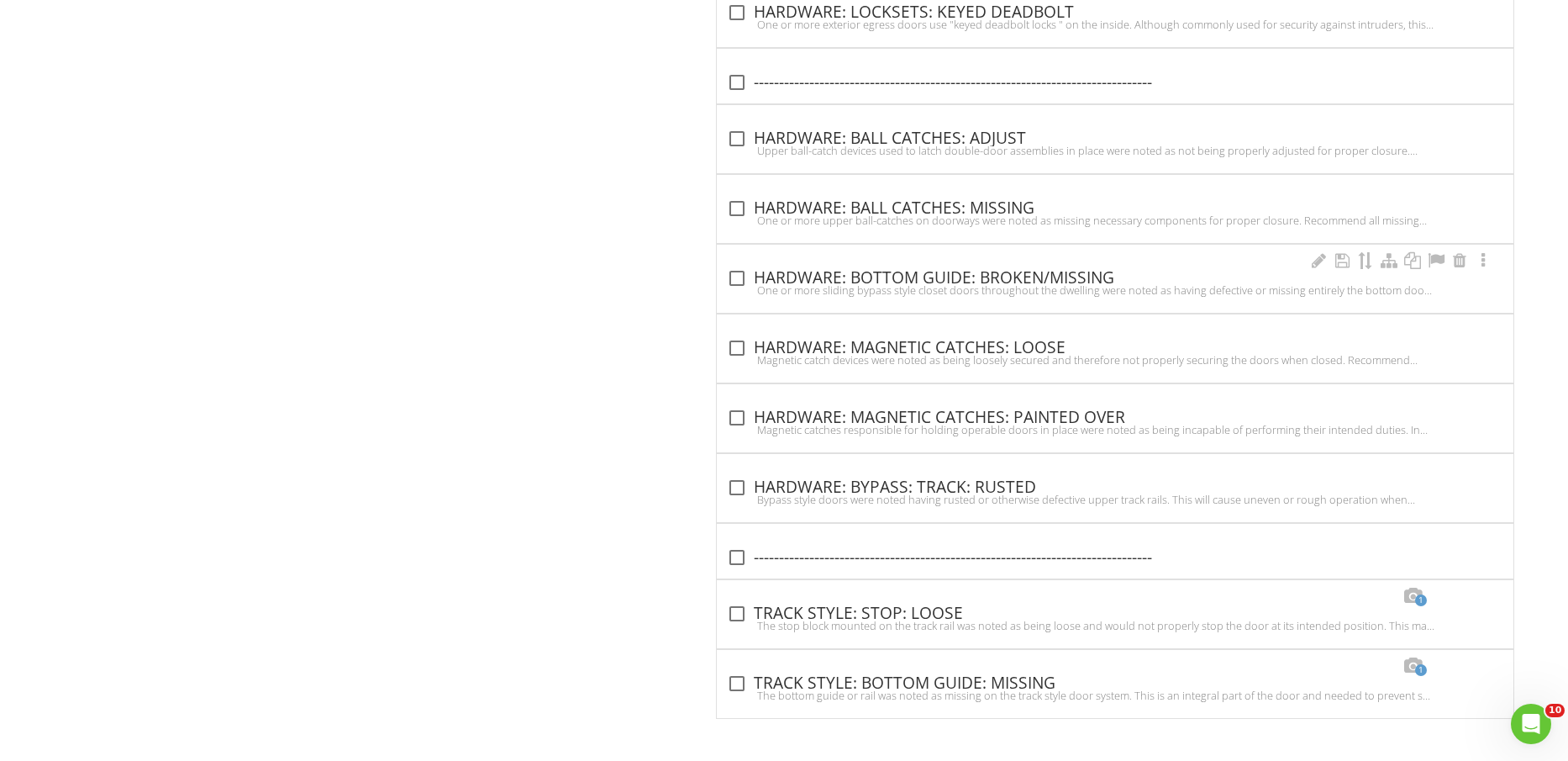
click at [1086, 283] on div "One or more sliding bypass style closet doors throughout the dwelling were note…" at bounding box center [1115, 290] width 777 height 14
checkbox input "true"
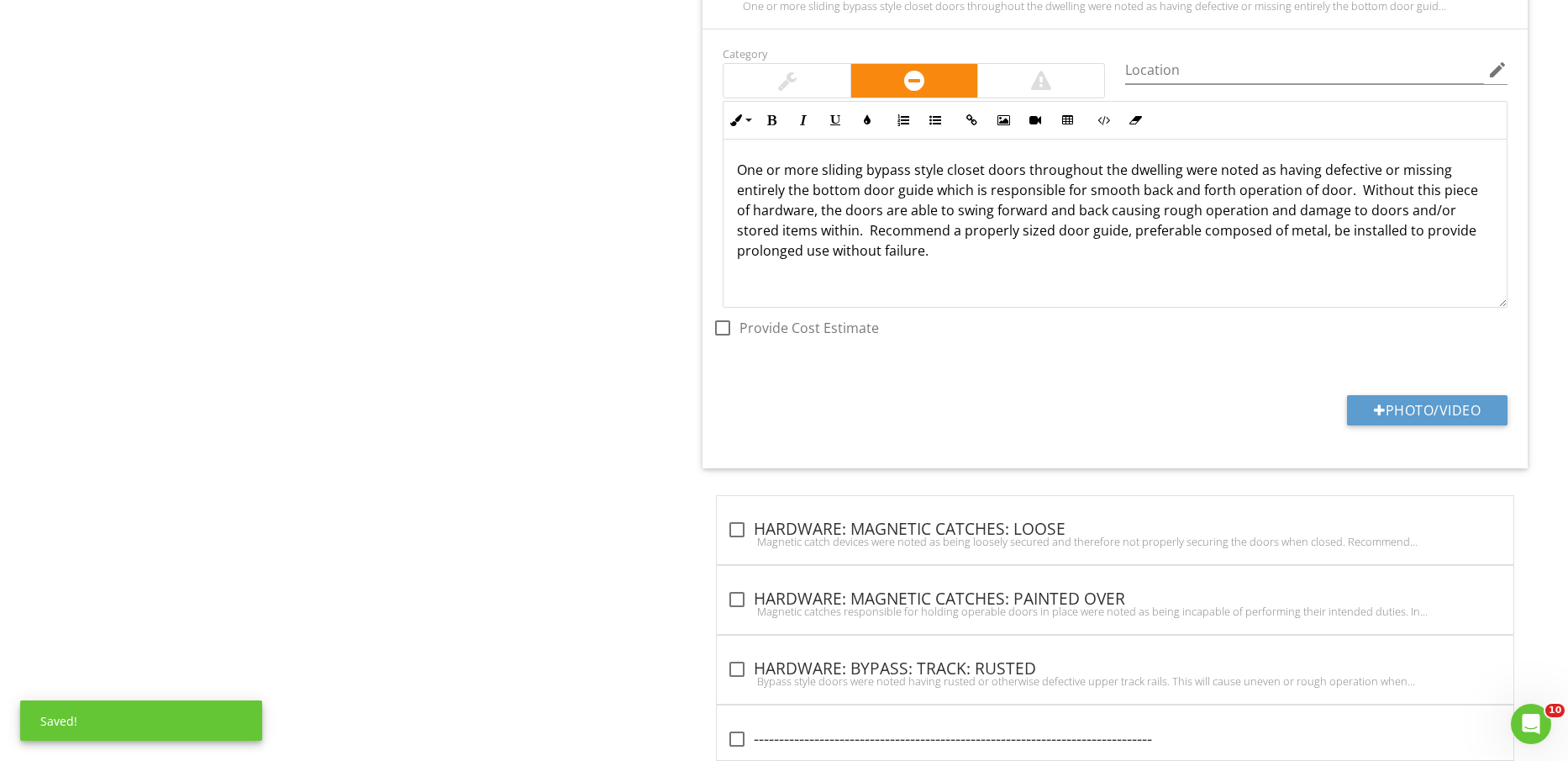
scroll to position [5348, 0]
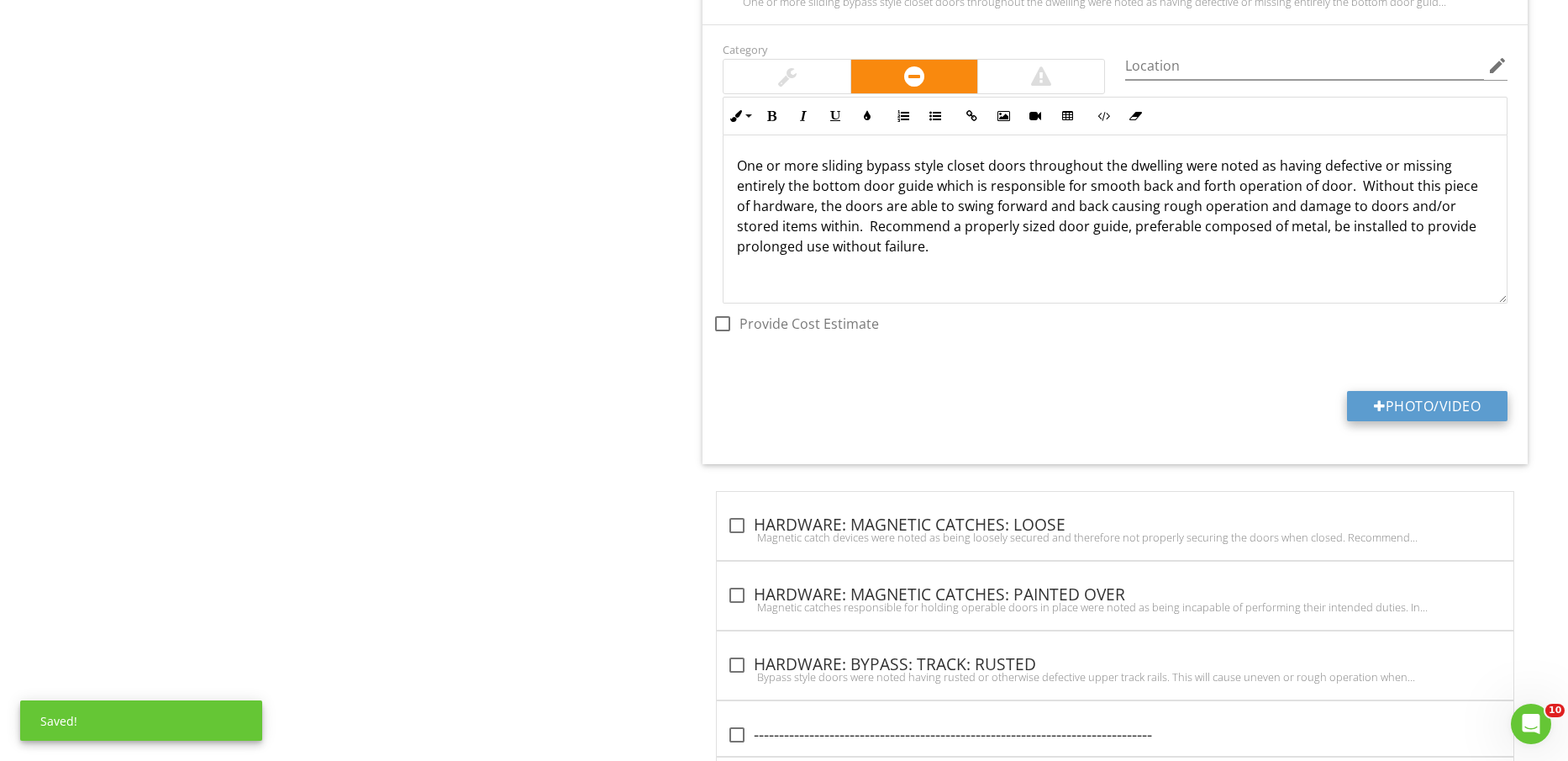
click at [1432, 402] on button "Photo/Video" at bounding box center [1428, 405] width 161 height 30
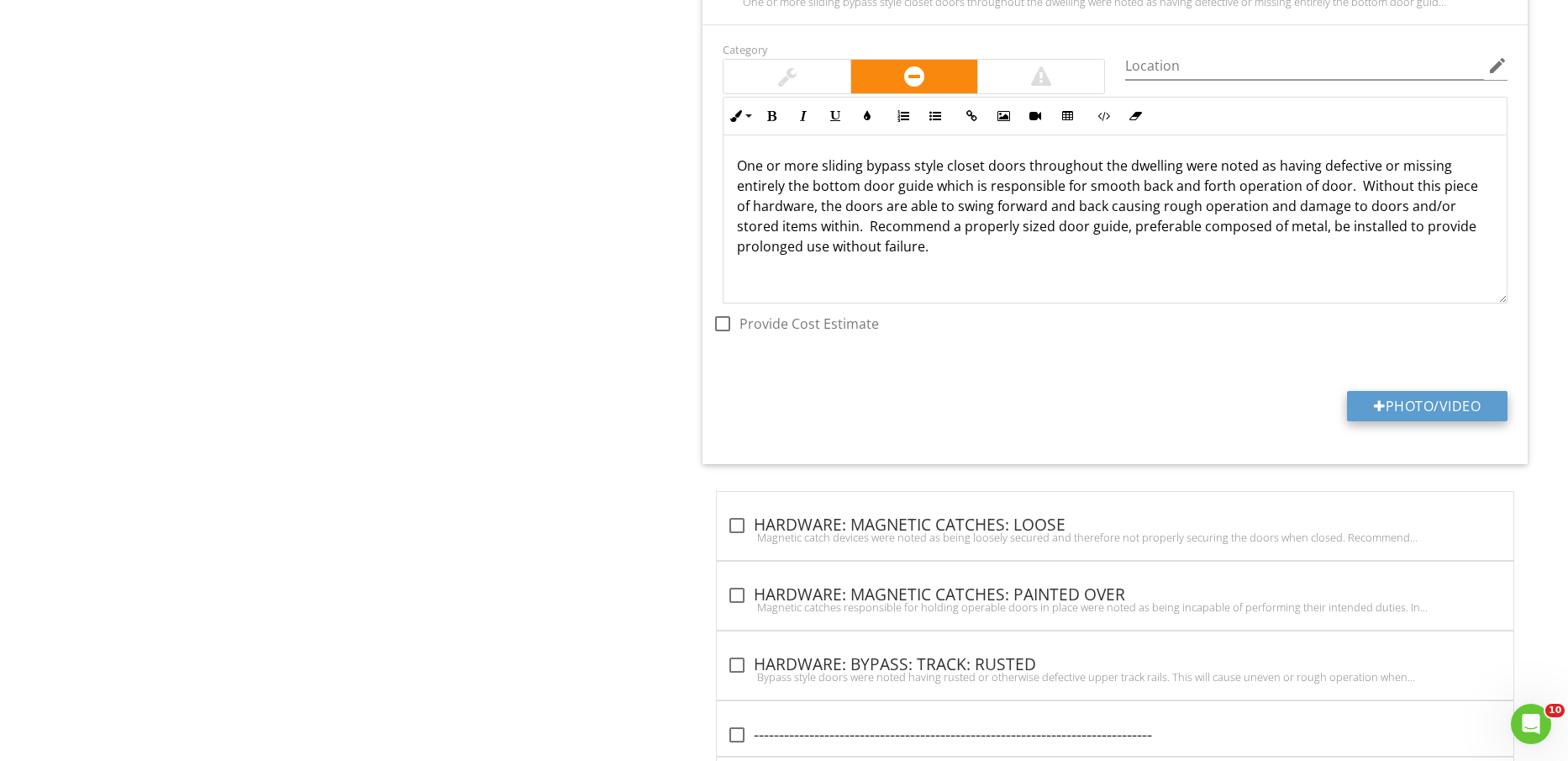
type input "C:\fakepath\IMG_2397.jpg"
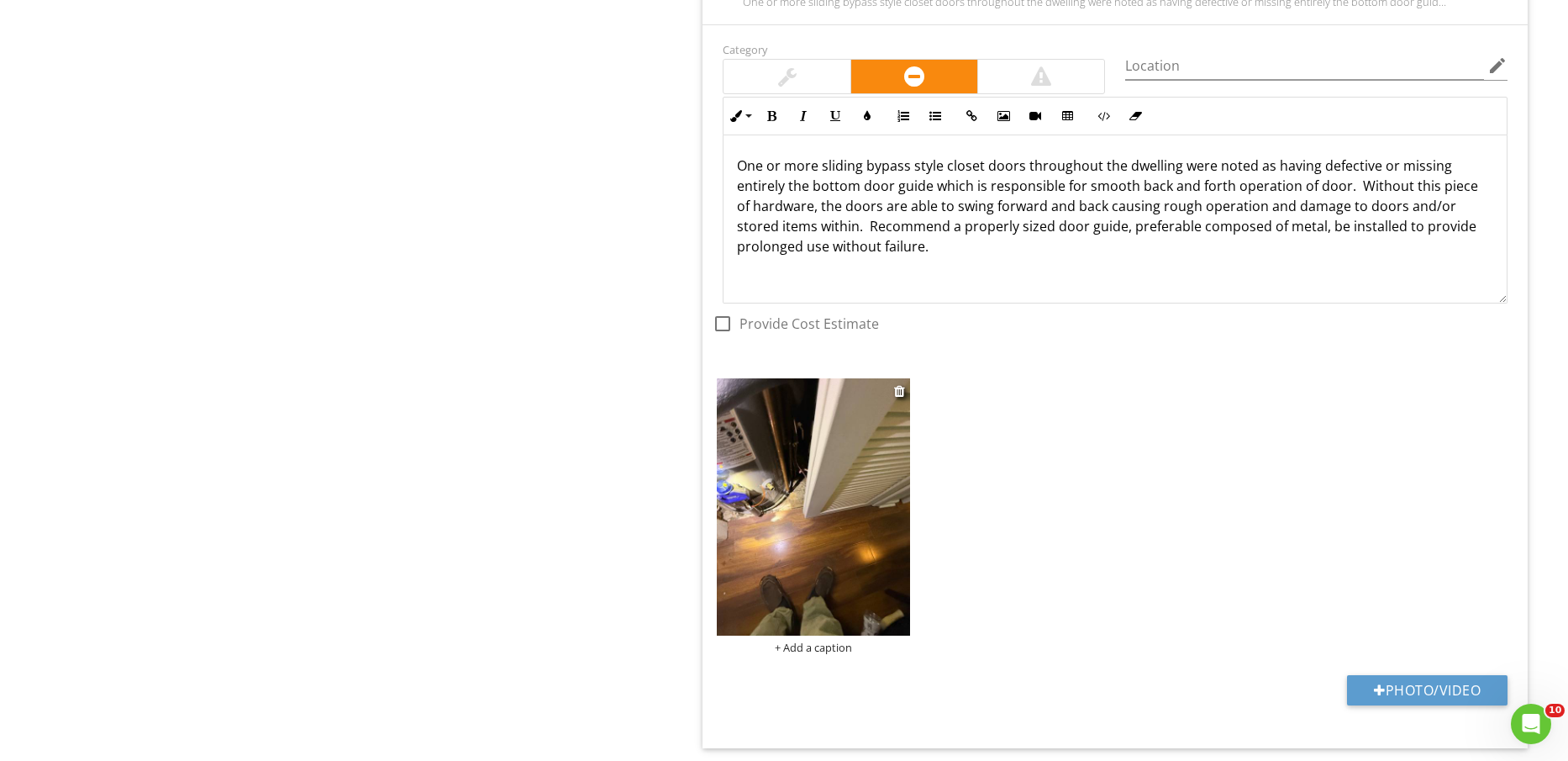
click at [818, 534] on img at bounding box center [813, 507] width 192 height 257
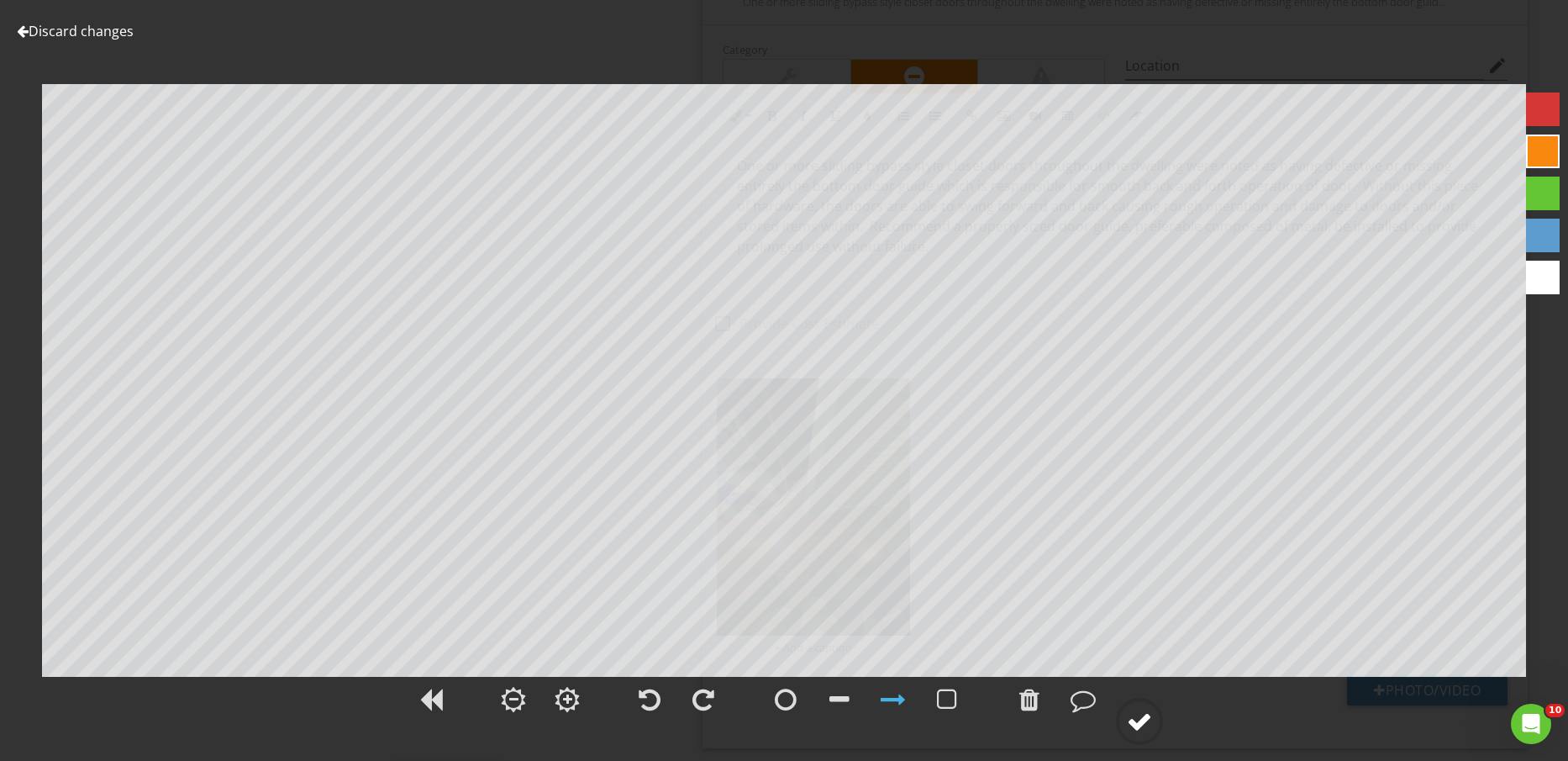
click at [1145, 730] on div at bounding box center [1140, 722] width 26 height 26
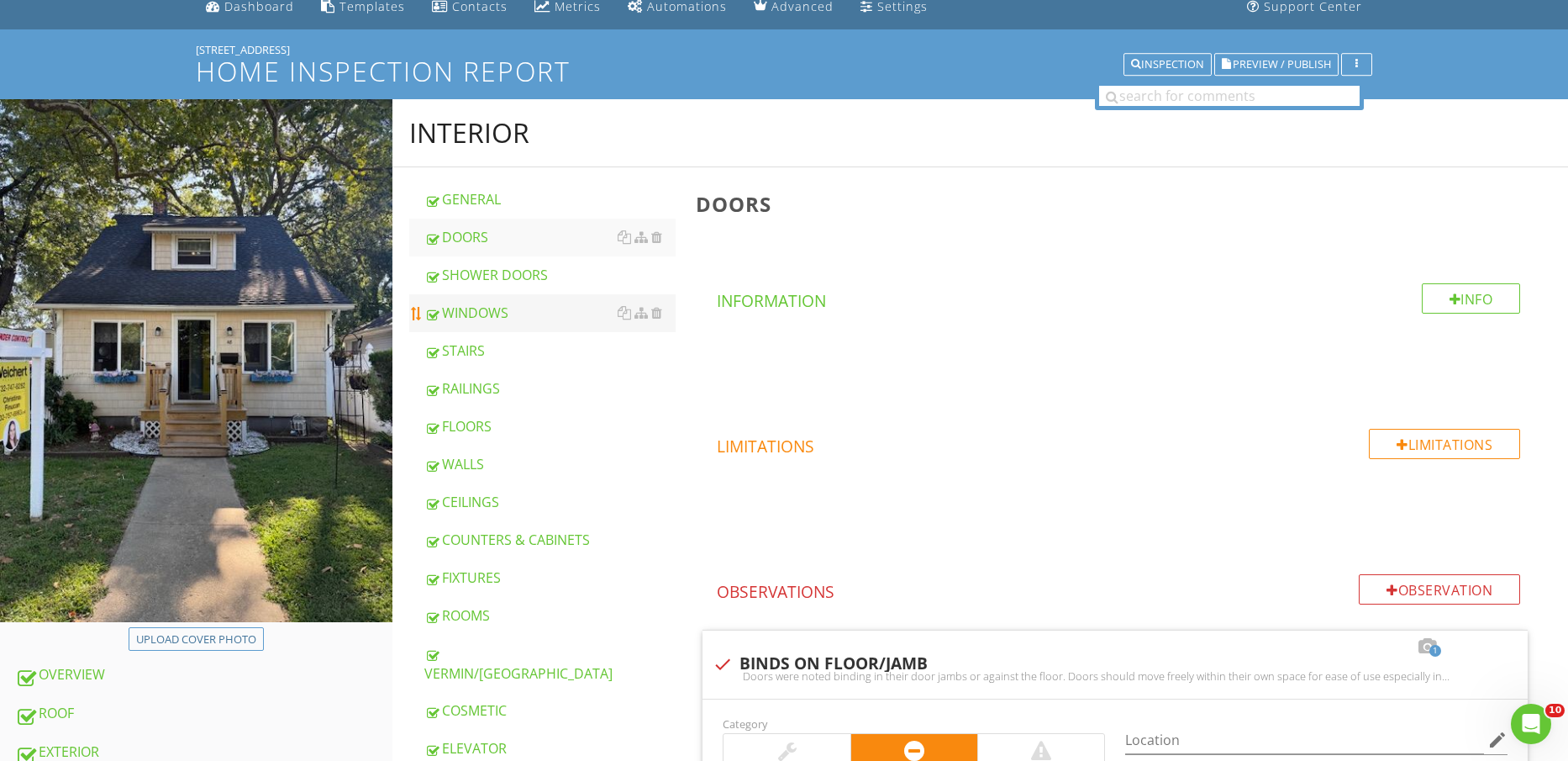
scroll to position [105, 0]
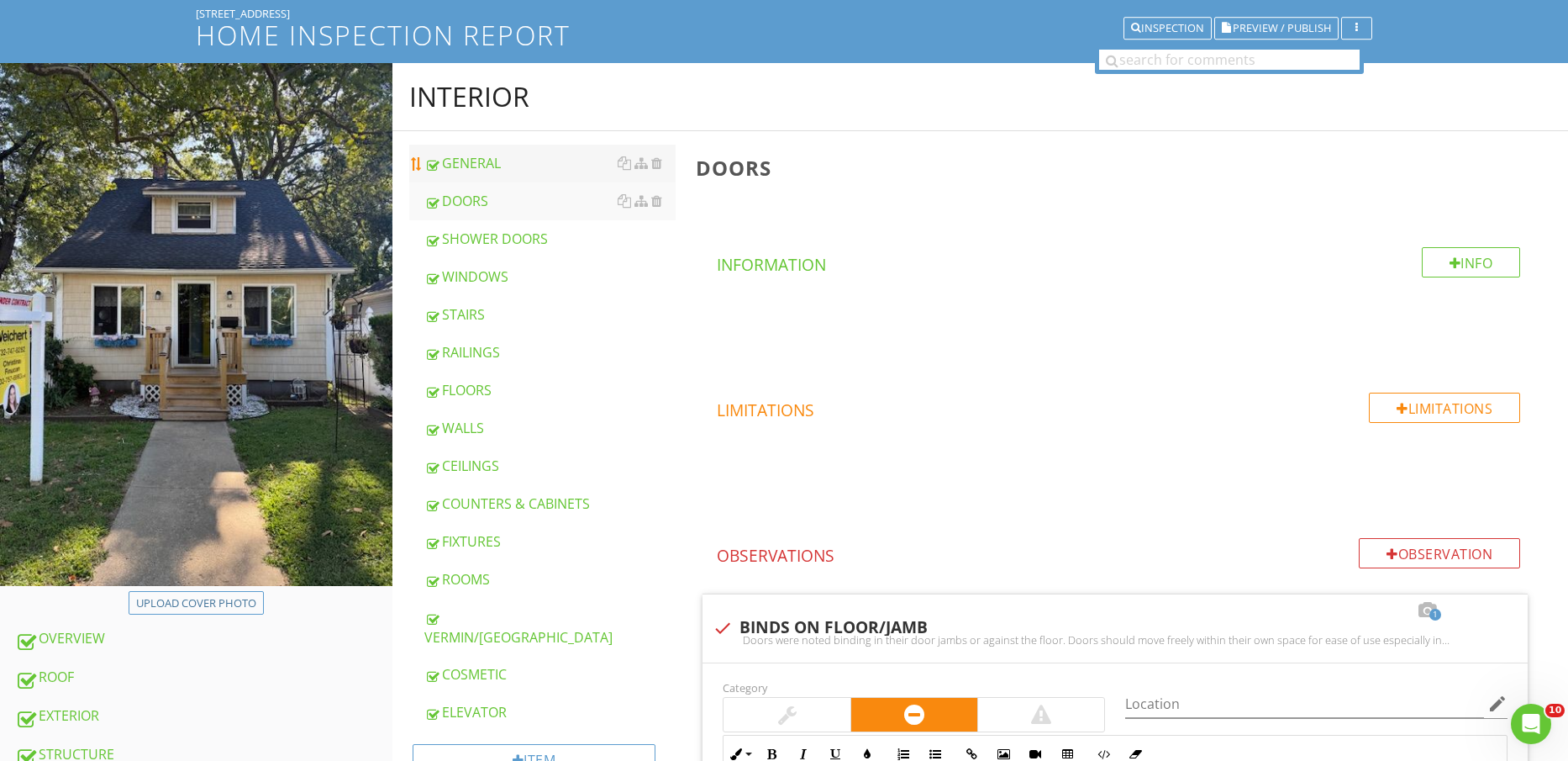
click at [503, 156] on div "GENERAL" at bounding box center [550, 163] width 252 height 21
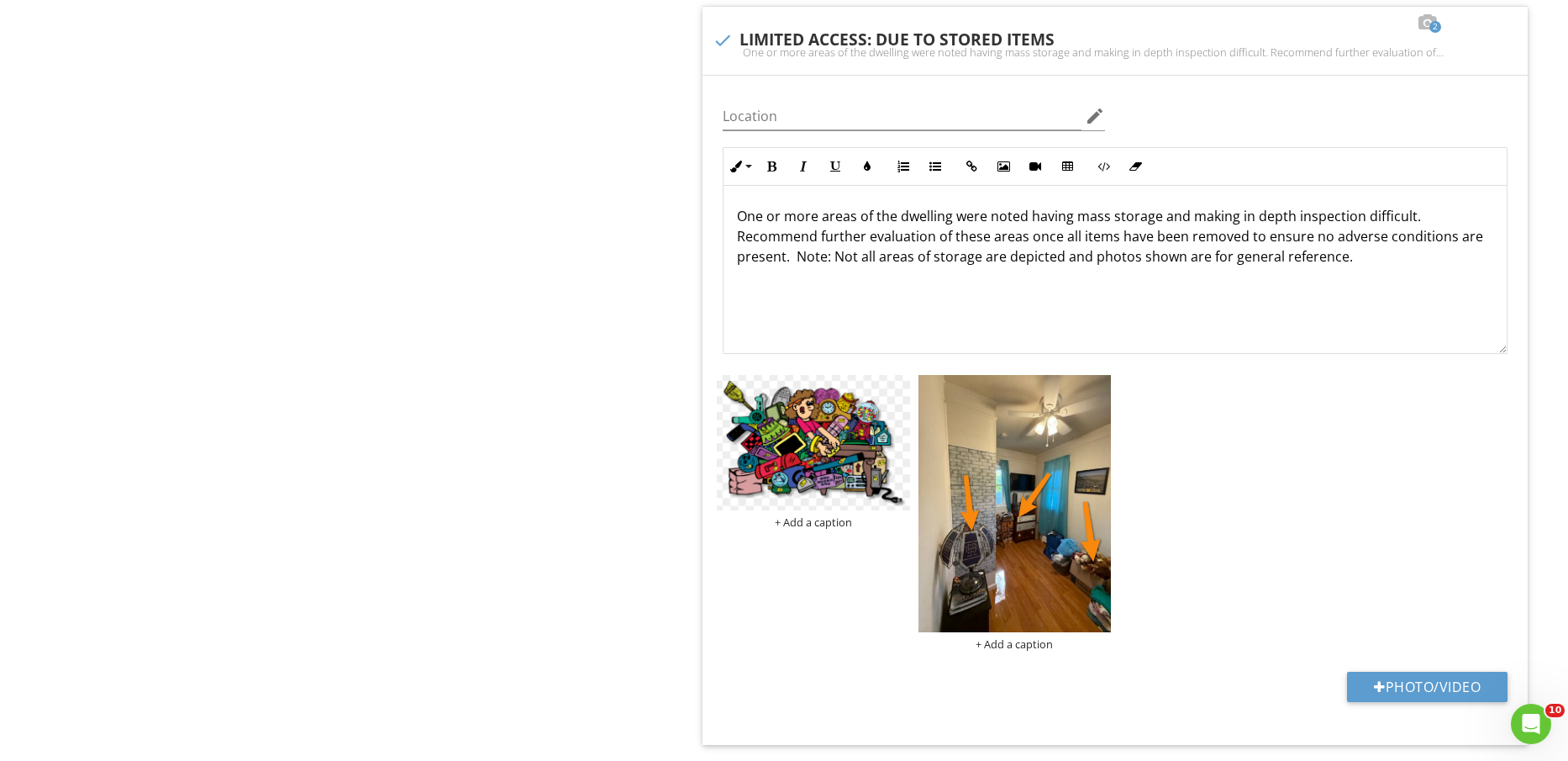
scroll to position [7692, 0]
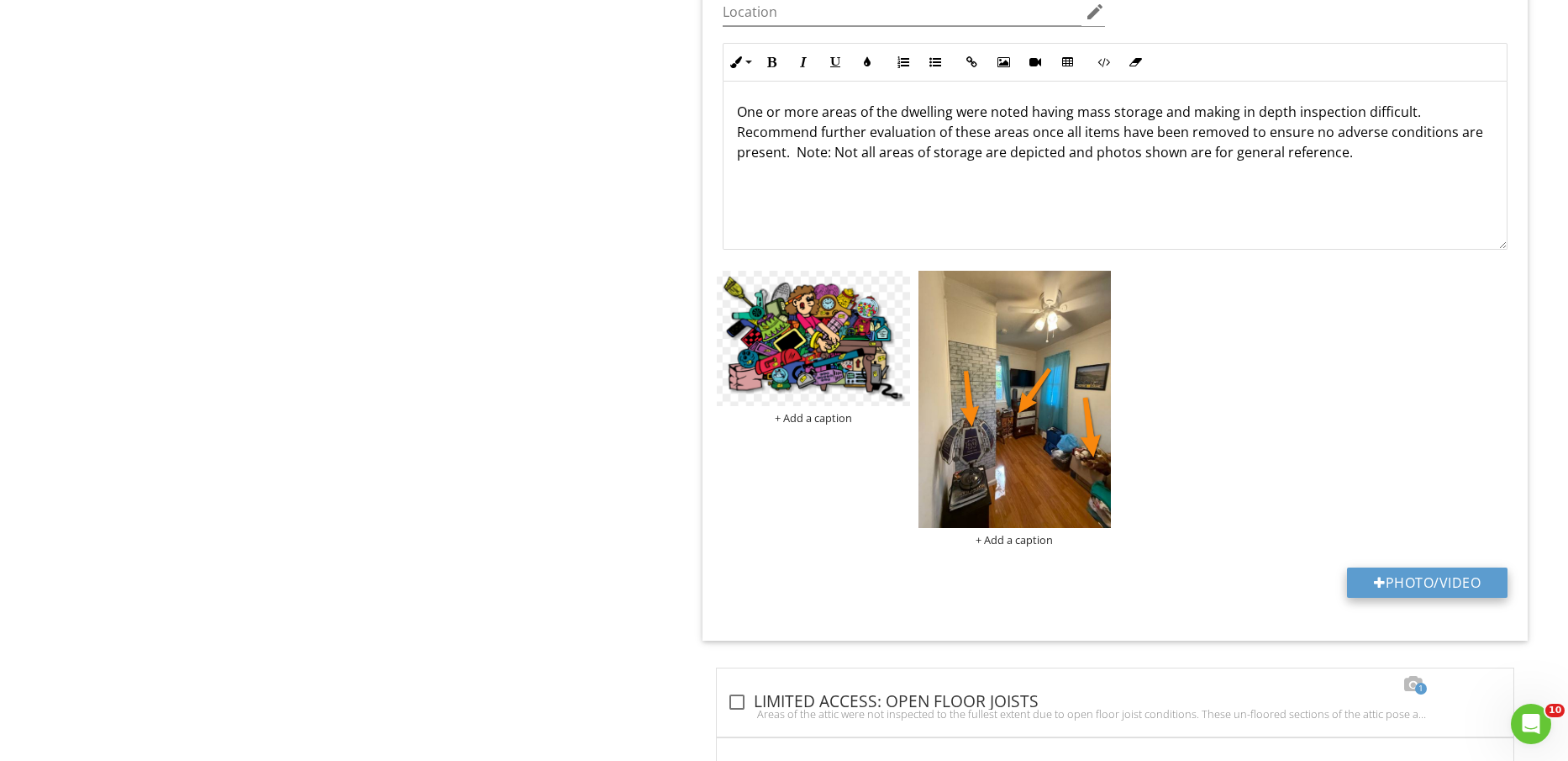
click at [1450, 583] on button "Photo/Video" at bounding box center [1428, 582] width 161 height 30
type input "C:\fakepath\IMG_2419.jpg"
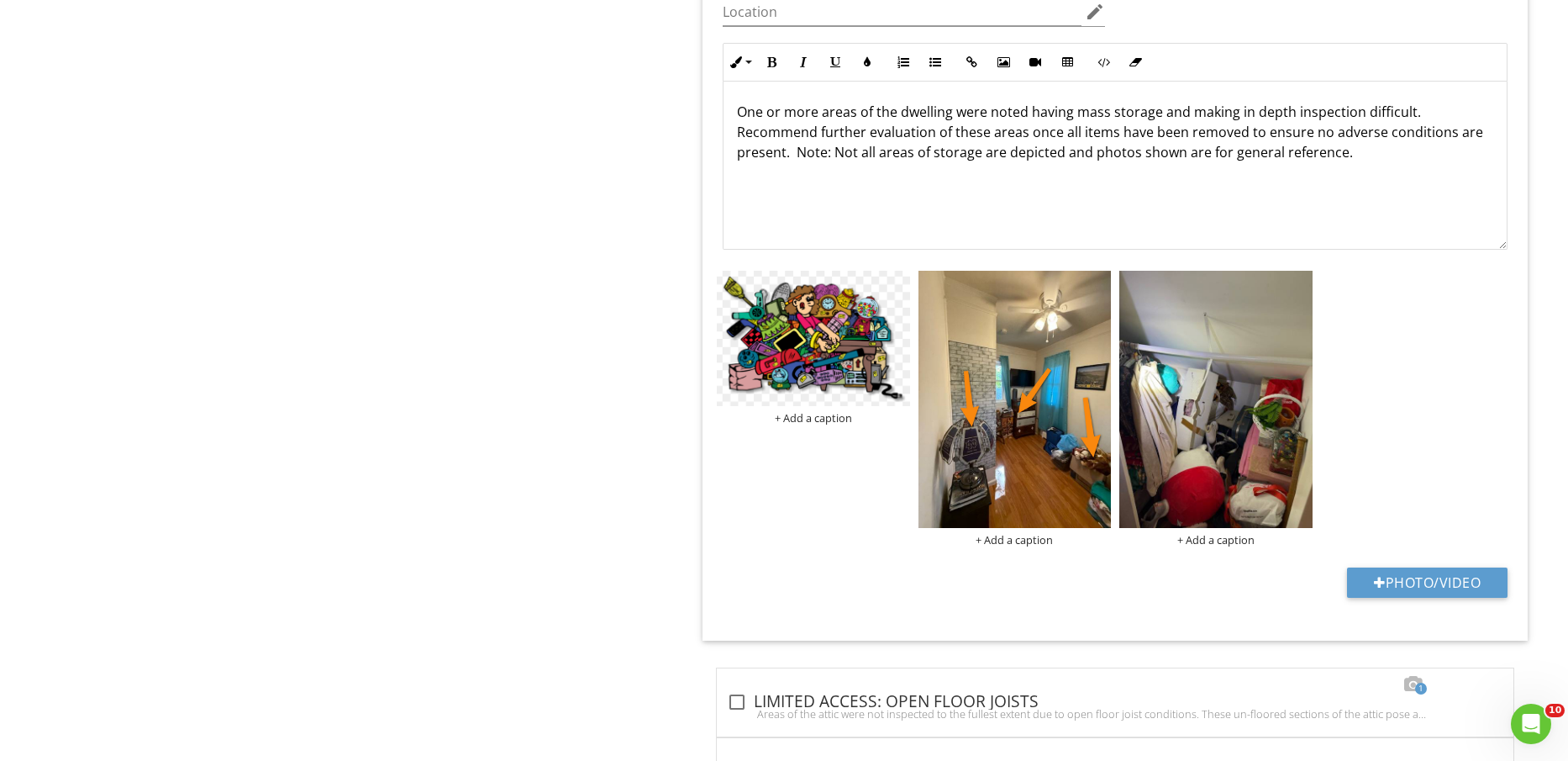
click at [1217, 438] on div "+ Add a caption + Add a caption + Add a caption" at bounding box center [1115, 409] width 805 height 284
click at [1217, 439] on img at bounding box center [1215, 399] width 192 height 257
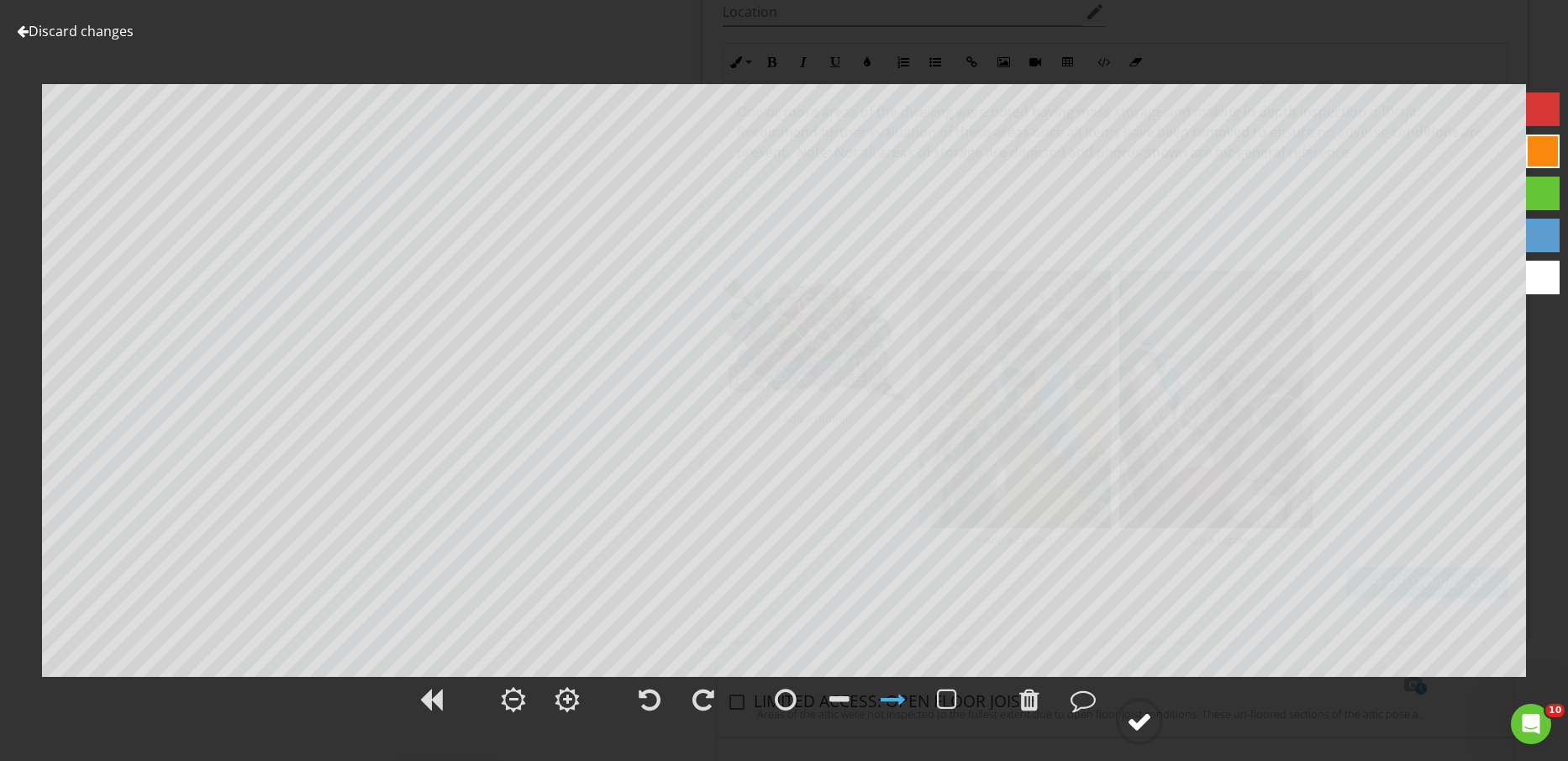
click at [1148, 723] on div at bounding box center [1140, 722] width 26 height 26
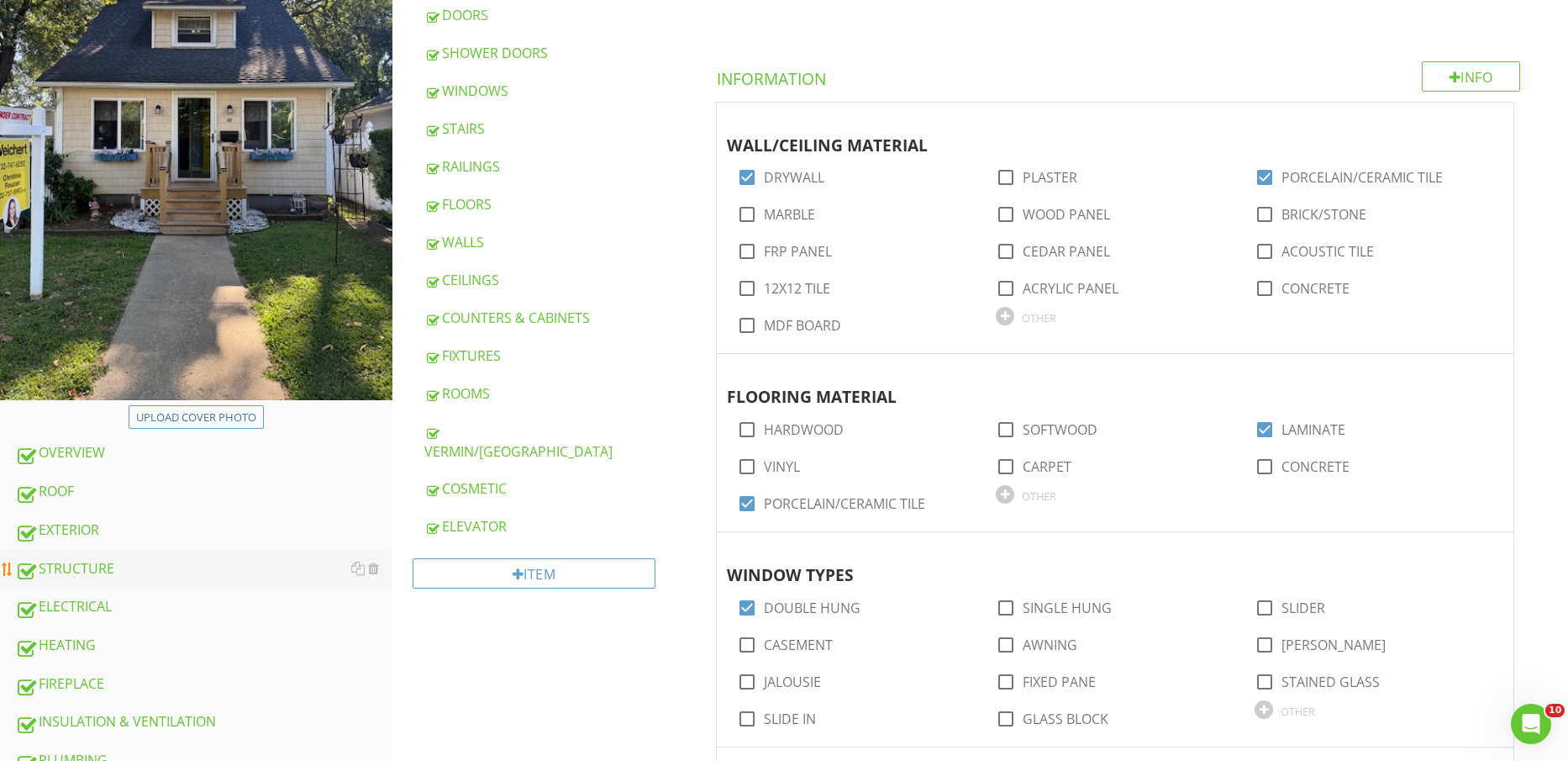
scroll to position [421, 0]
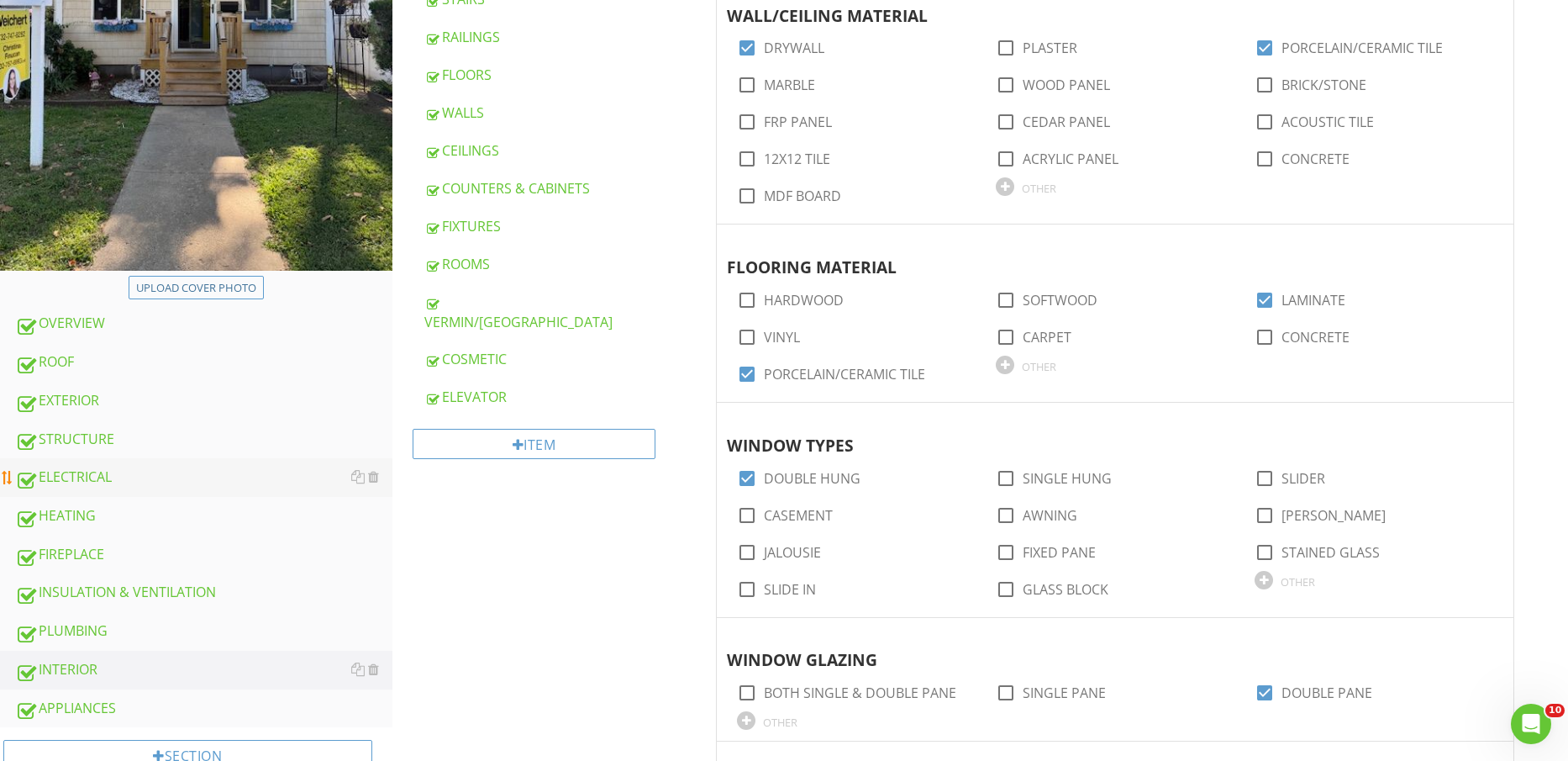
click at [144, 467] on div "ELECTRICAL" at bounding box center [204, 478] width 378 height 22
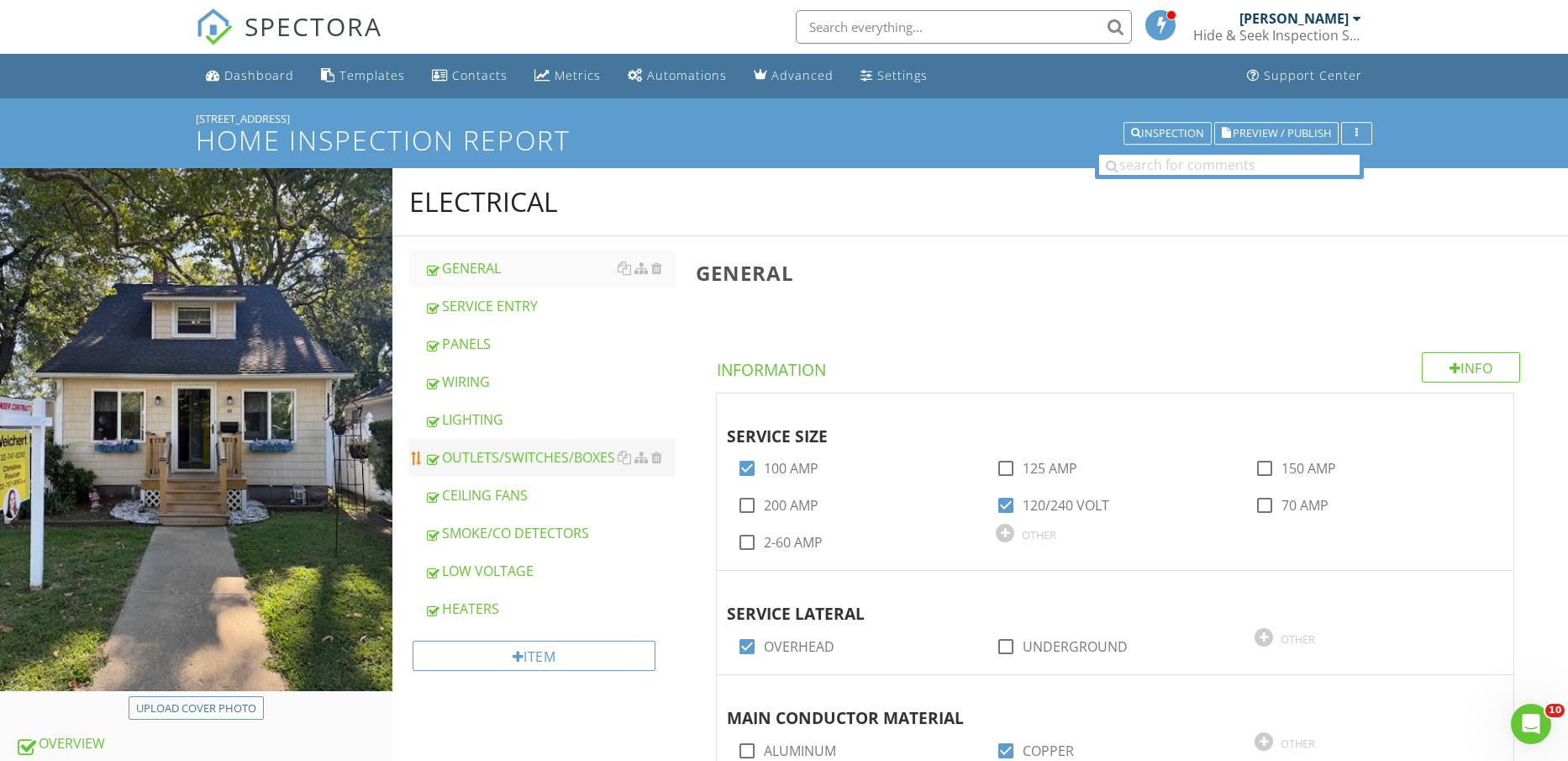
click at [519, 447] on div "OUTLETS/SWITCHES/BOXES" at bounding box center [550, 457] width 252 height 21
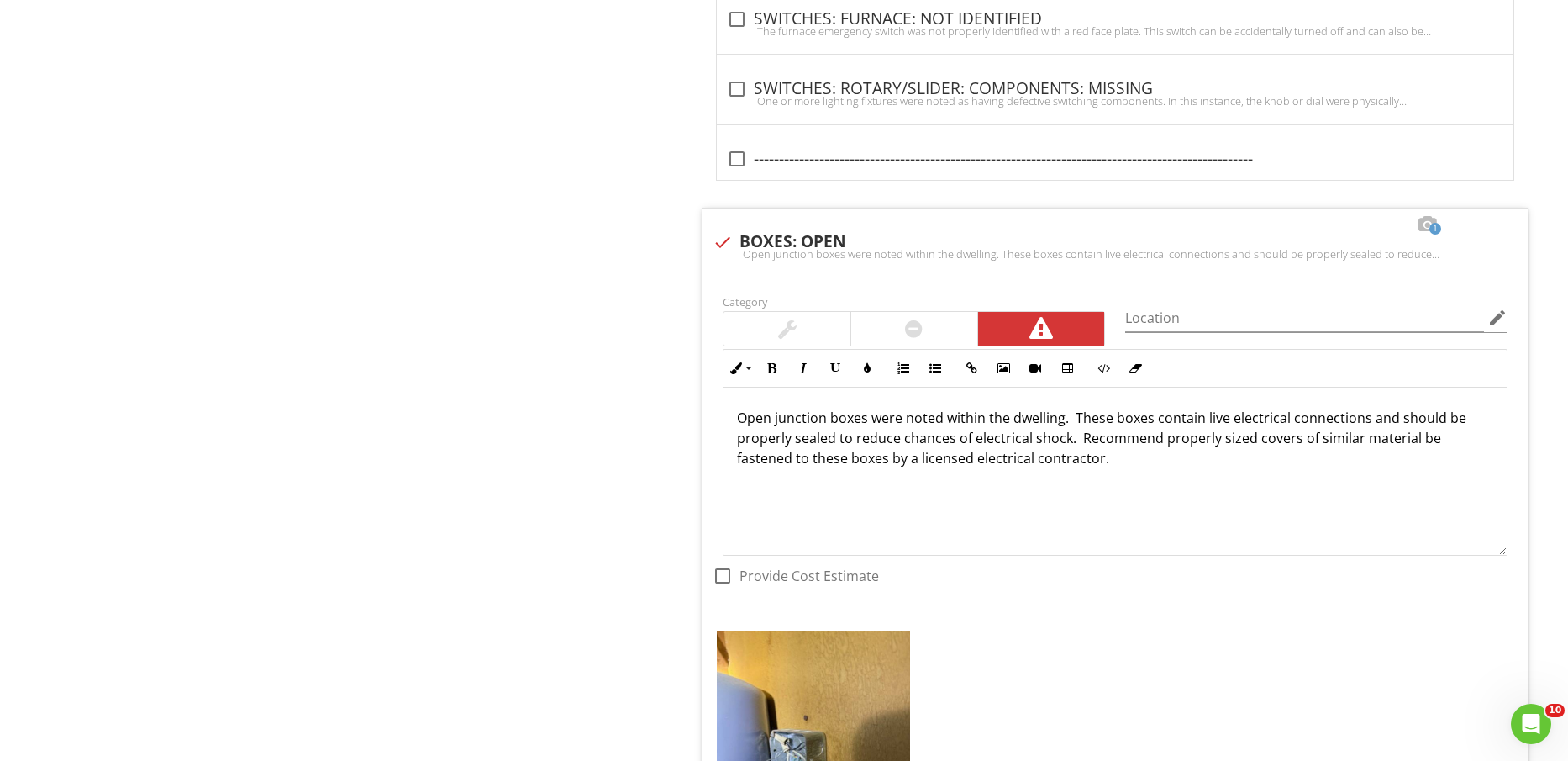
scroll to position [5491, 0]
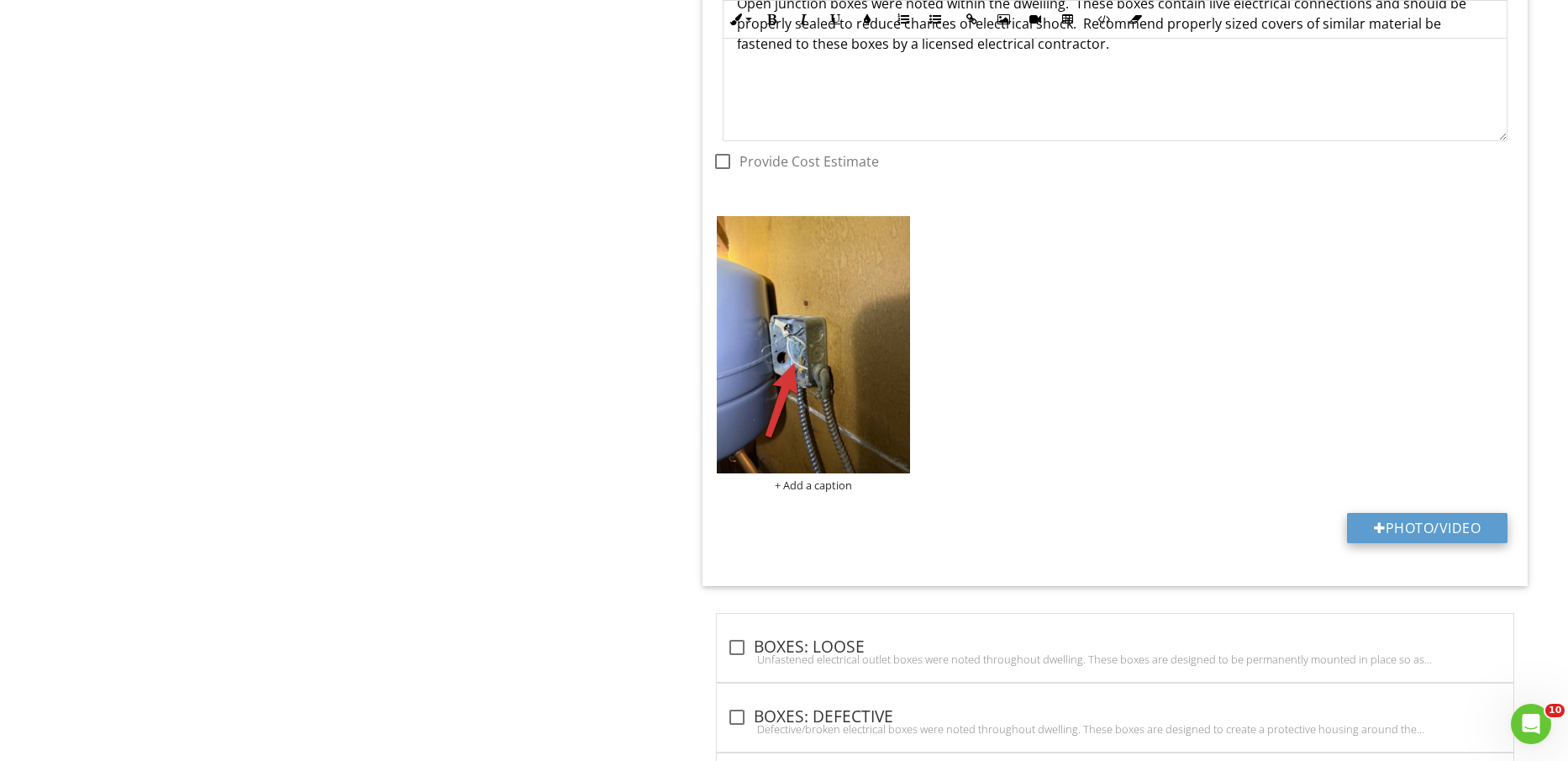
click at [1457, 514] on button "Photo/Video" at bounding box center [1428, 528] width 161 height 30
type input "C:\fakepath\IMG_2421.jpg"
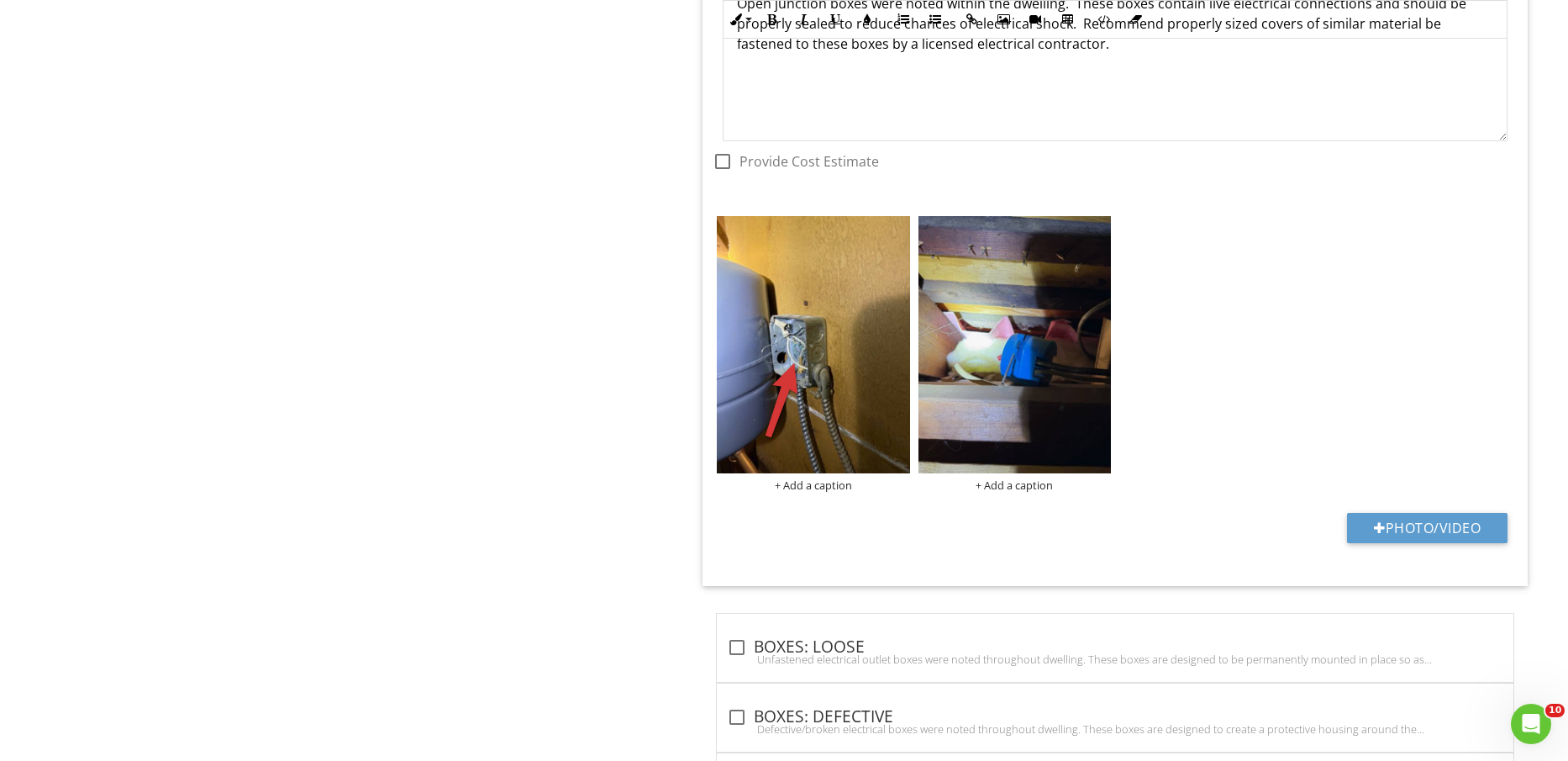
click at [1007, 384] on div "+ Add a caption + Add a caption" at bounding box center [1115, 354] width 805 height 284
click at [1007, 384] on img at bounding box center [1014, 345] width 192 height 257
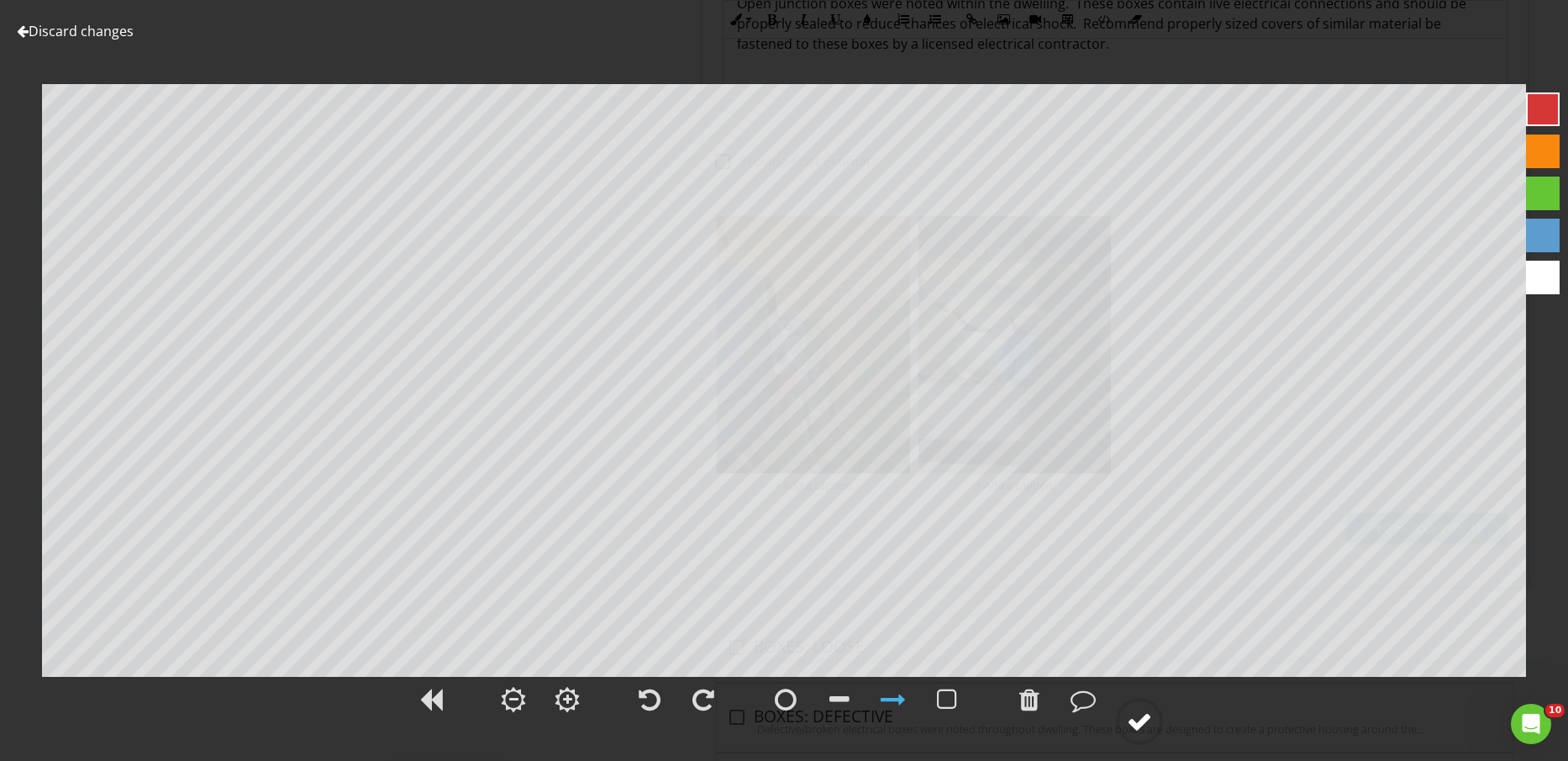
click at [1142, 718] on div at bounding box center [1140, 722] width 26 height 26
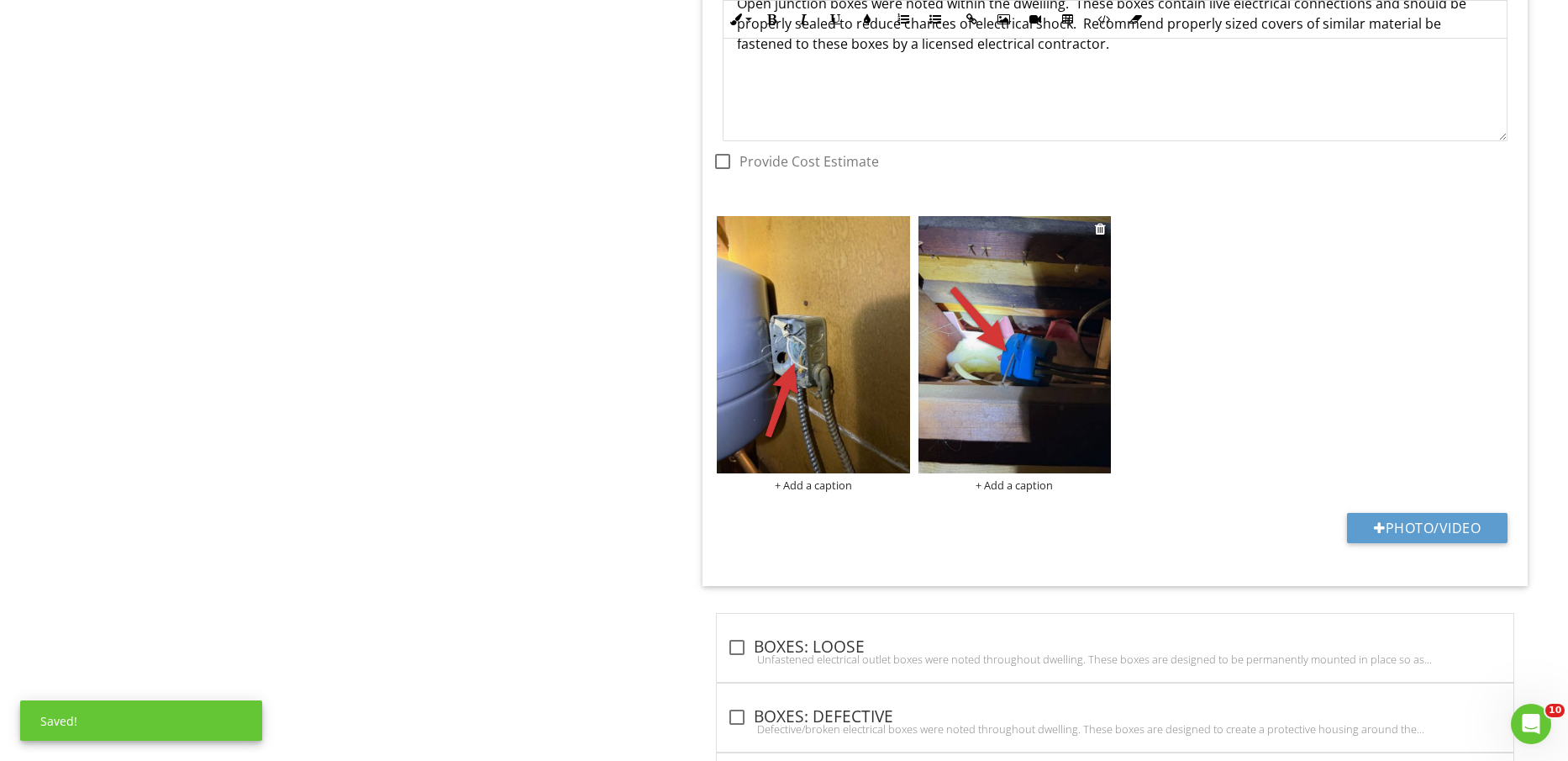
click at [1040, 482] on div "+ Add a caption" at bounding box center [1014, 486] width 192 height 14
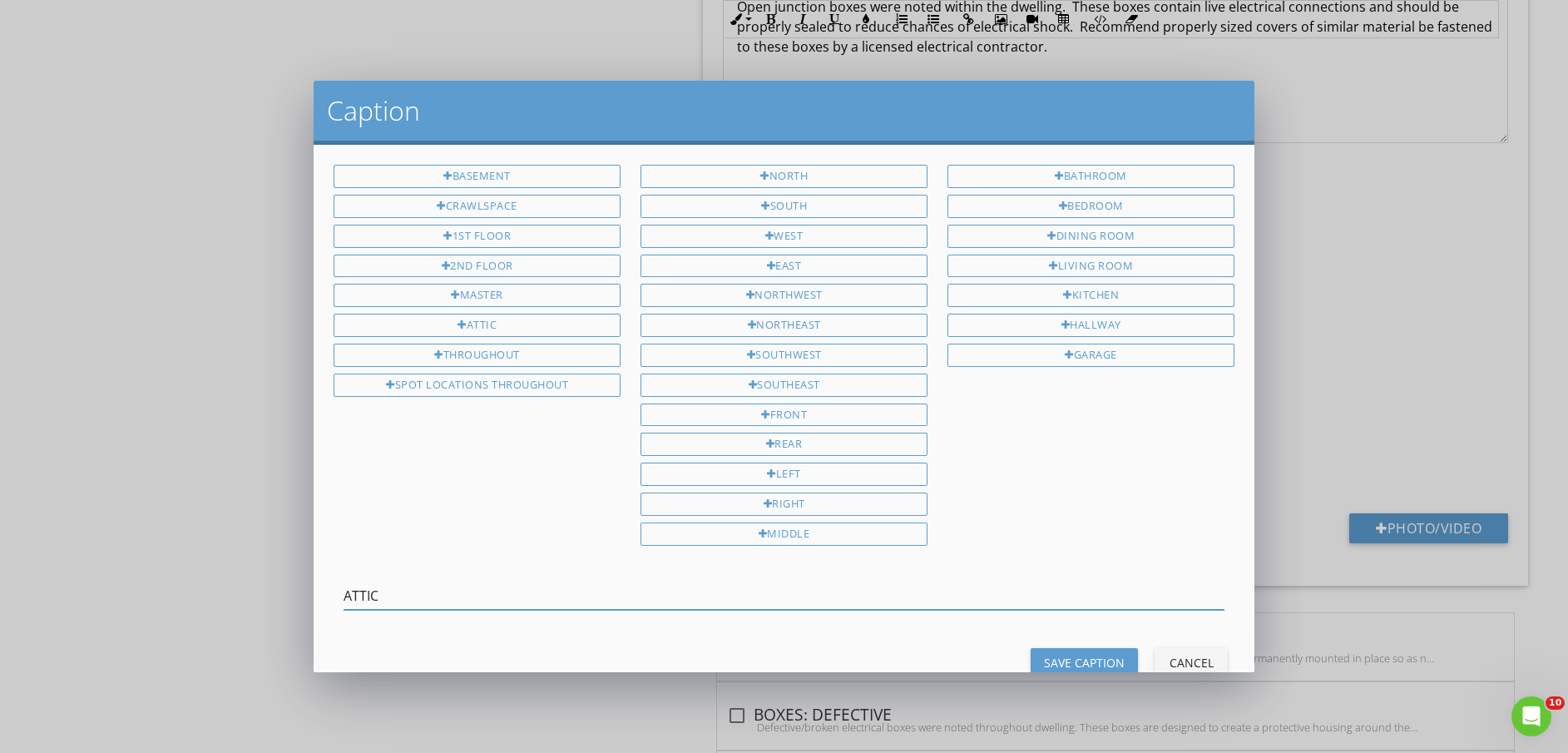
type input "ATTIC"
click at [1047, 662] on div "Save Caption" at bounding box center [1083, 662] width 80 height 18
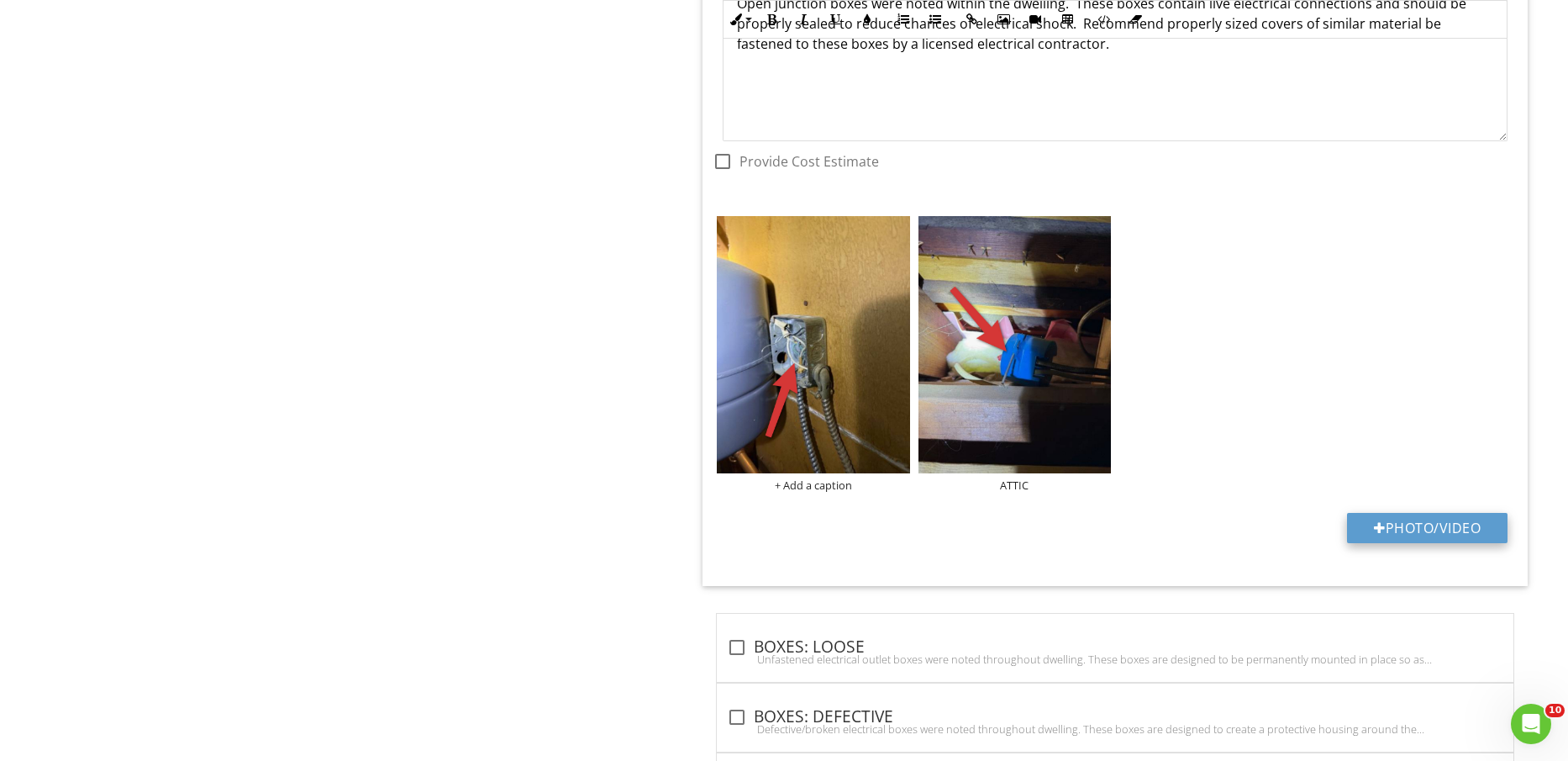
click at [1395, 517] on button "Photo/Video" at bounding box center [1428, 528] width 161 height 30
type input "C:\fakepath\IMG_2422.jpg"
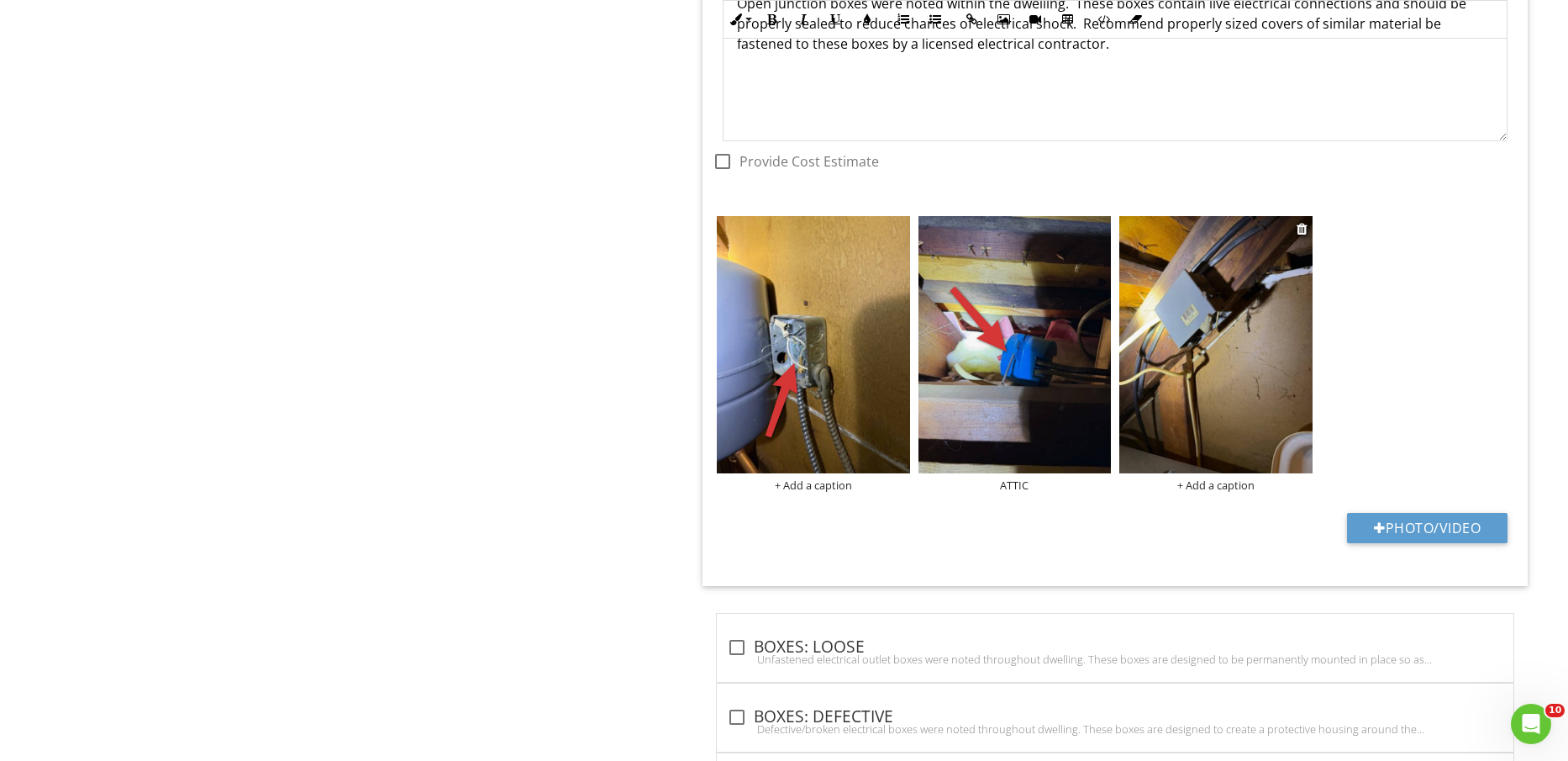
click at [1226, 379] on img at bounding box center [1215, 345] width 192 height 257
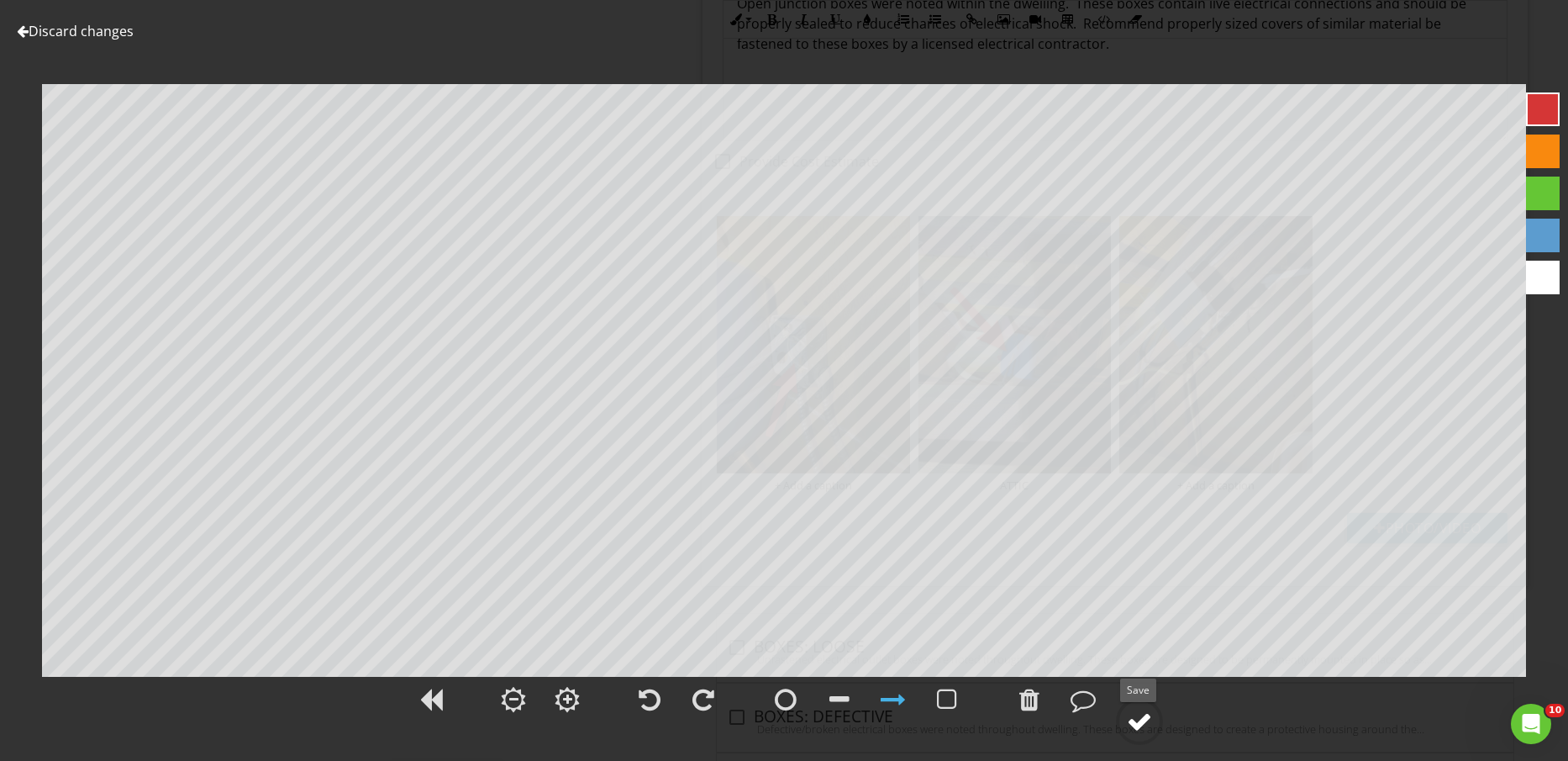
click at [1150, 712] on div at bounding box center [1140, 722] width 26 height 26
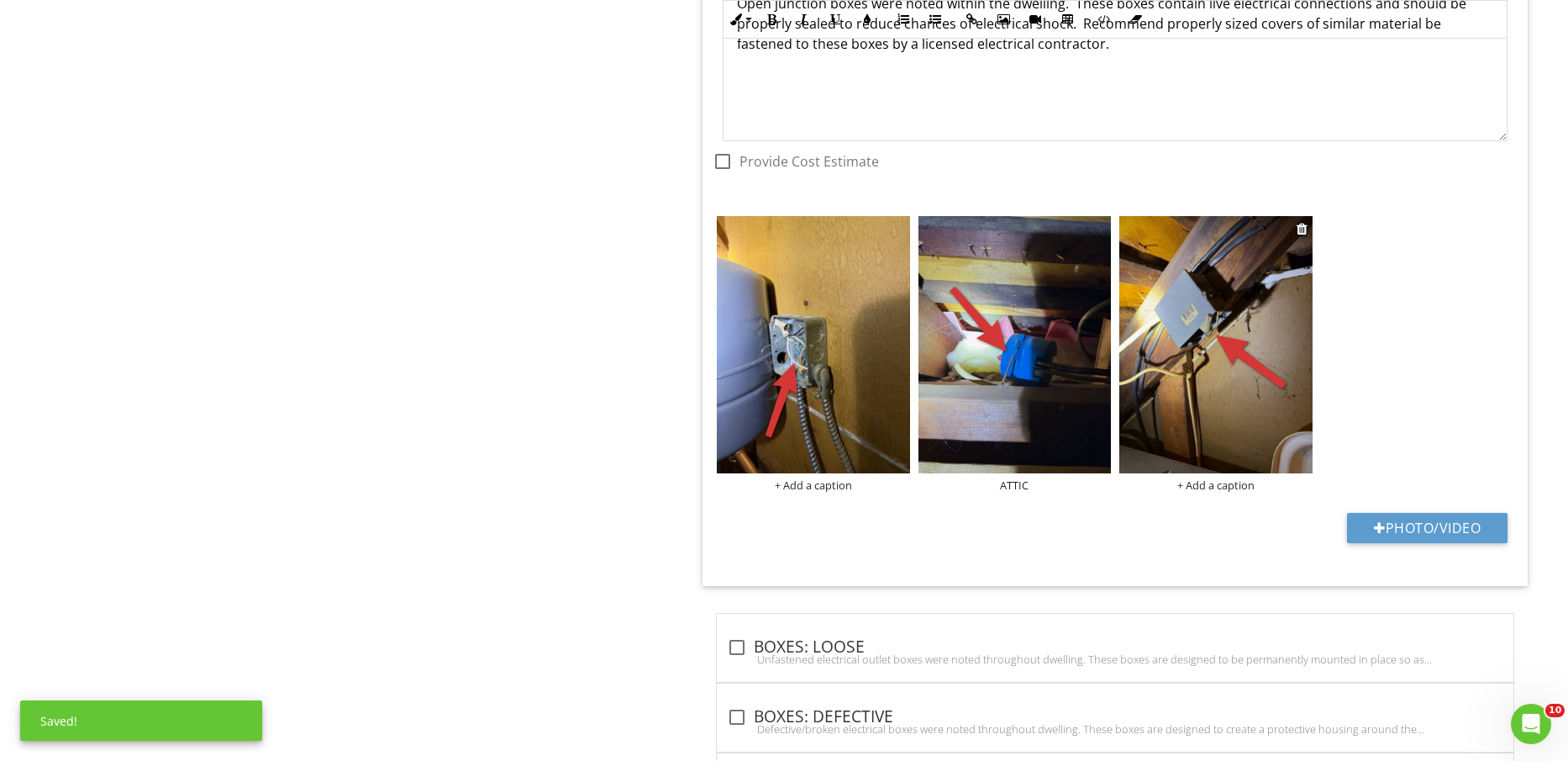
click at [1199, 483] on div "+ Add a caption" at bounding box center [1215, 486] width 192 height 14
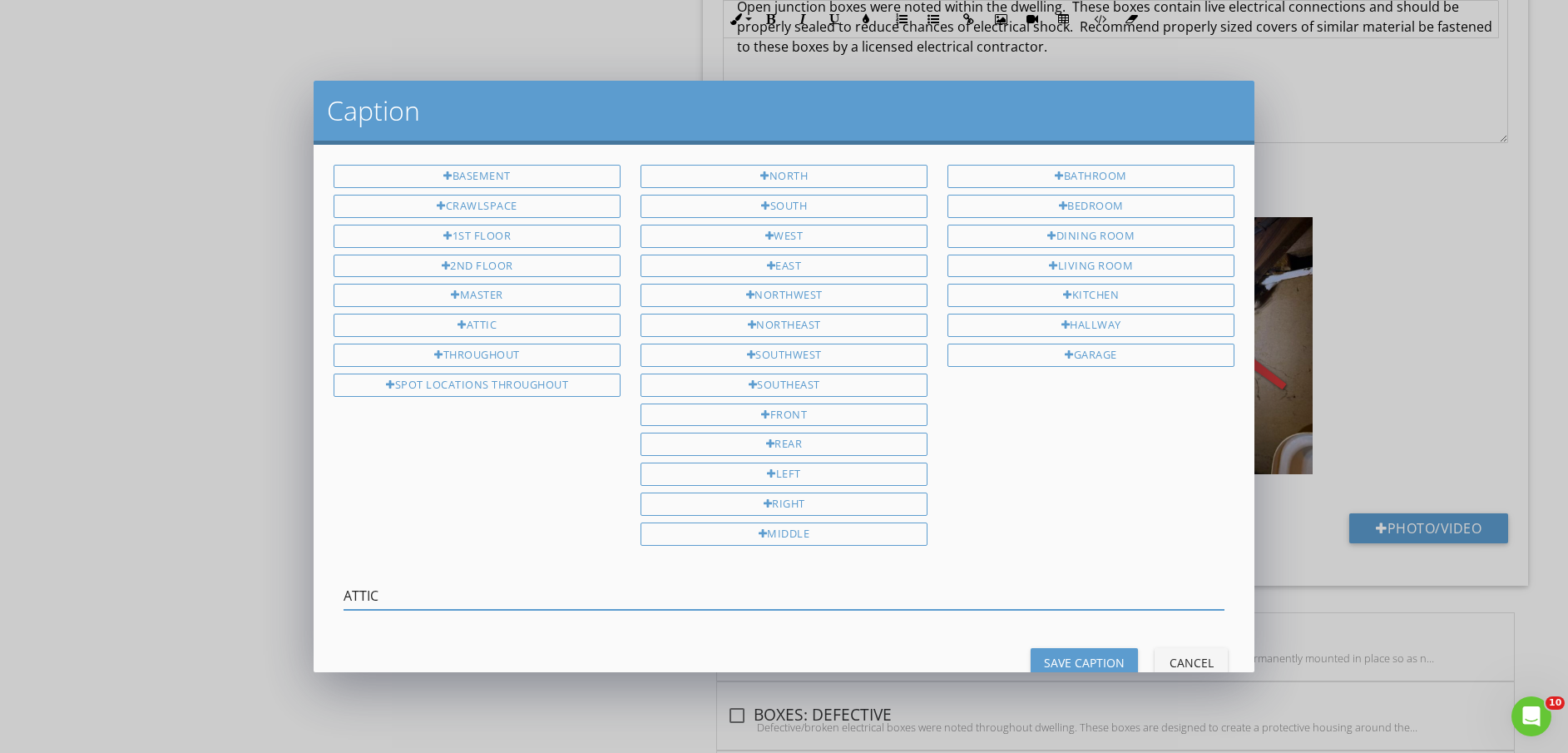
type input "ATTIC"
click at [1087, 655] on div "Save Caption" at bounding box center [1083, 662] width 80 height 18
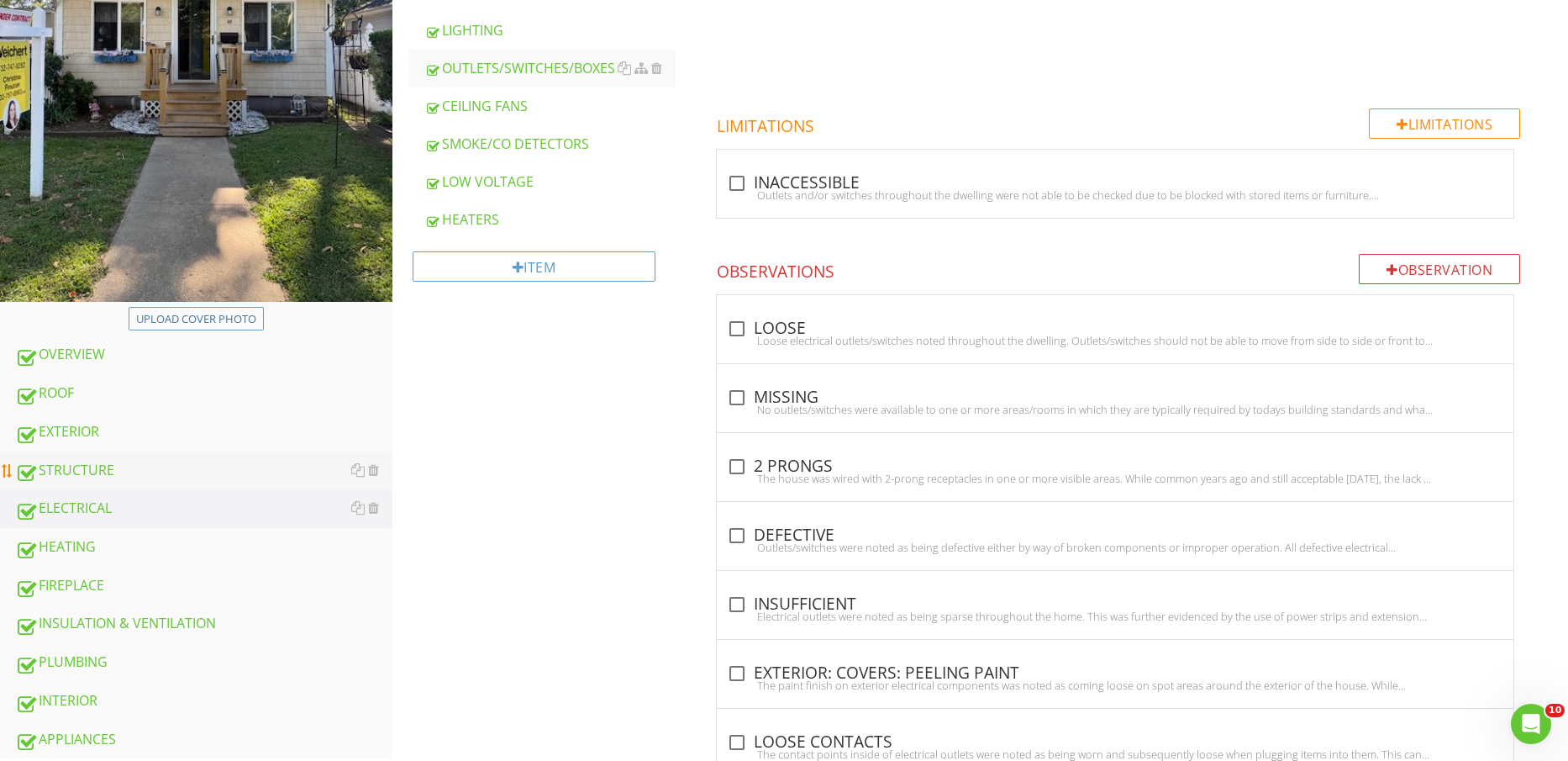
scroll to position [421, 0]
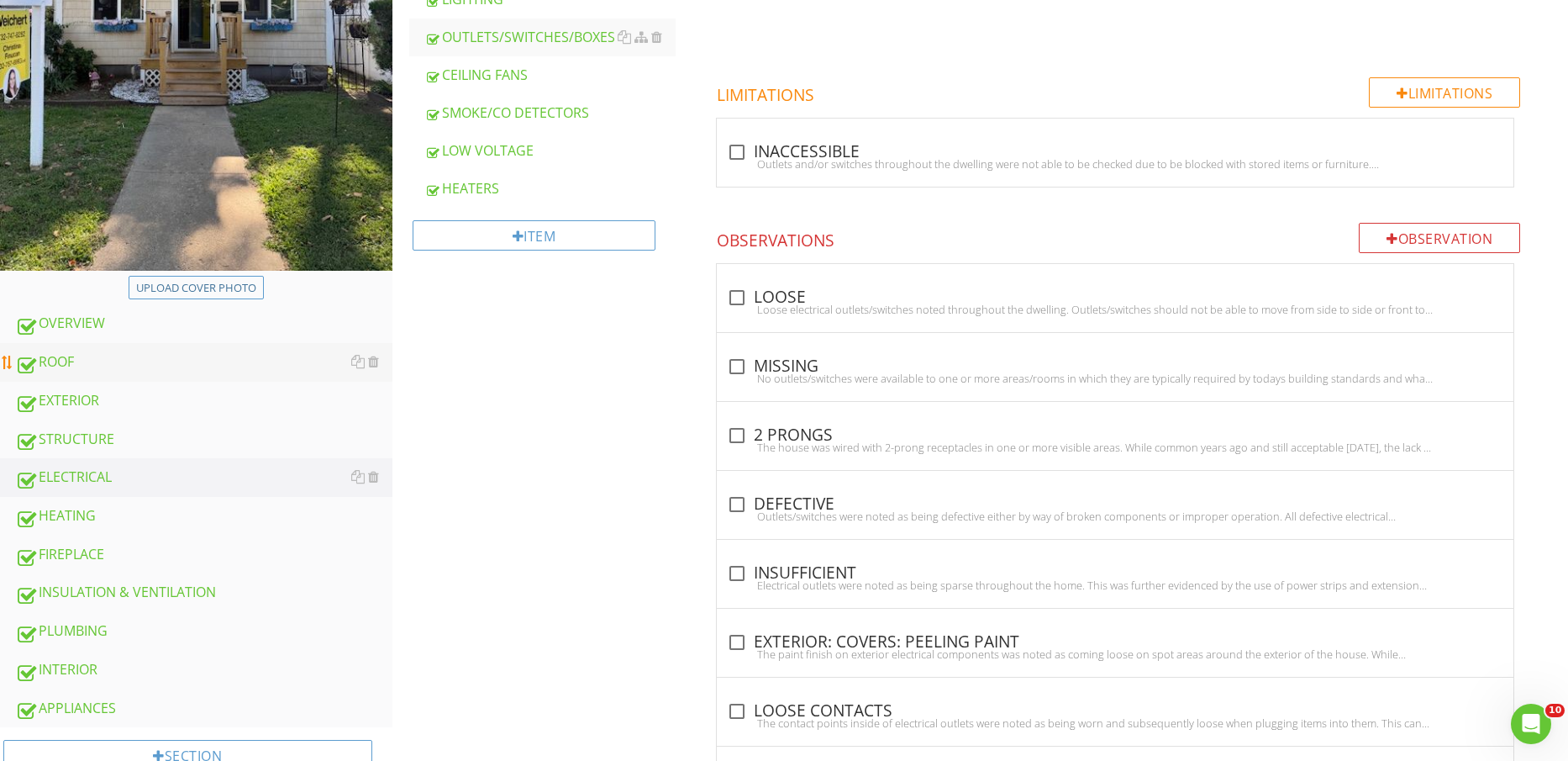
click at [169, 363] on div "ROOF" at bounding box center [204, 363] width 378 height 22
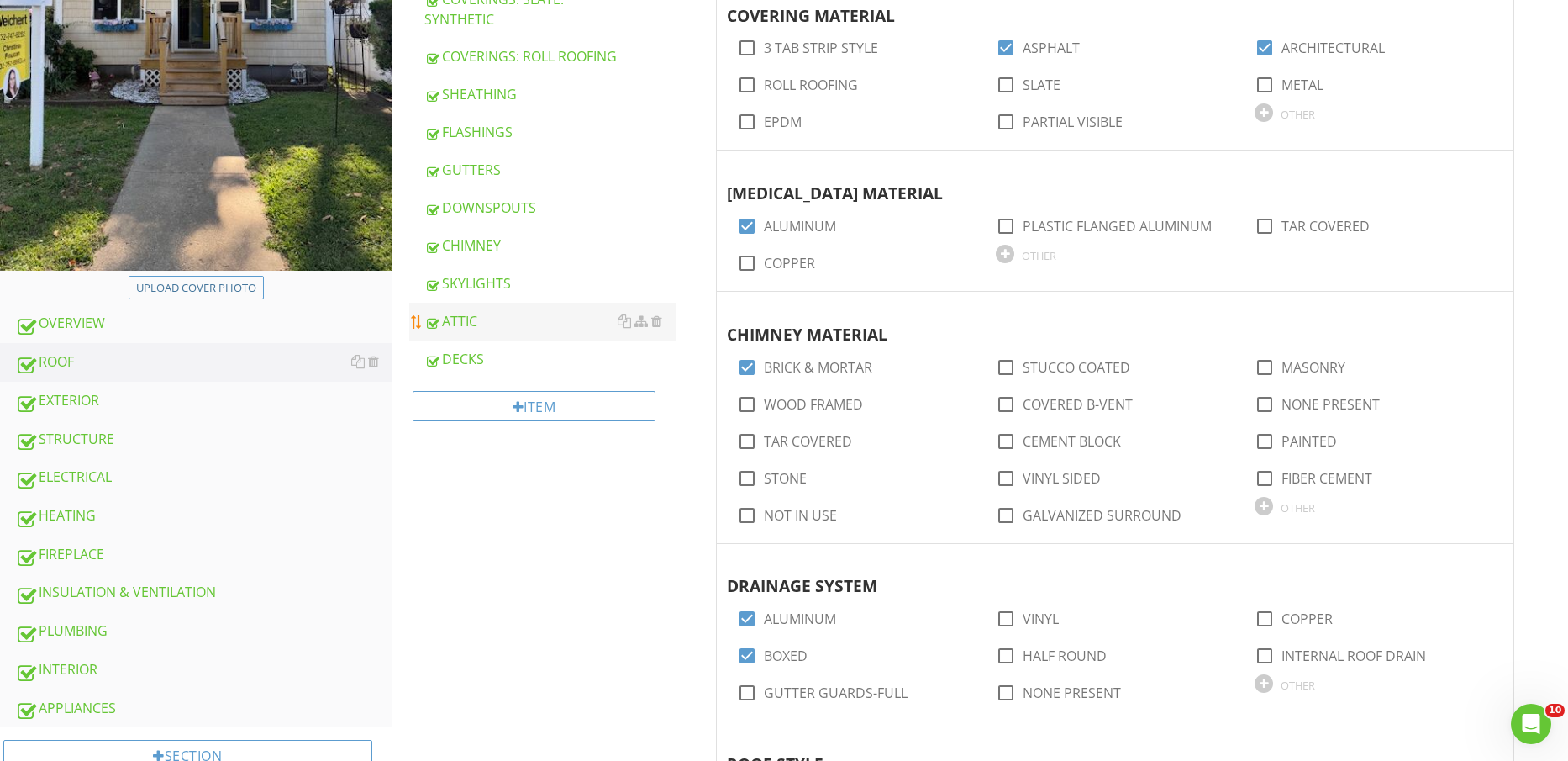
click at [552, 332] on div "ATTIC" at bounding box center [550, 322] width 252 height 21
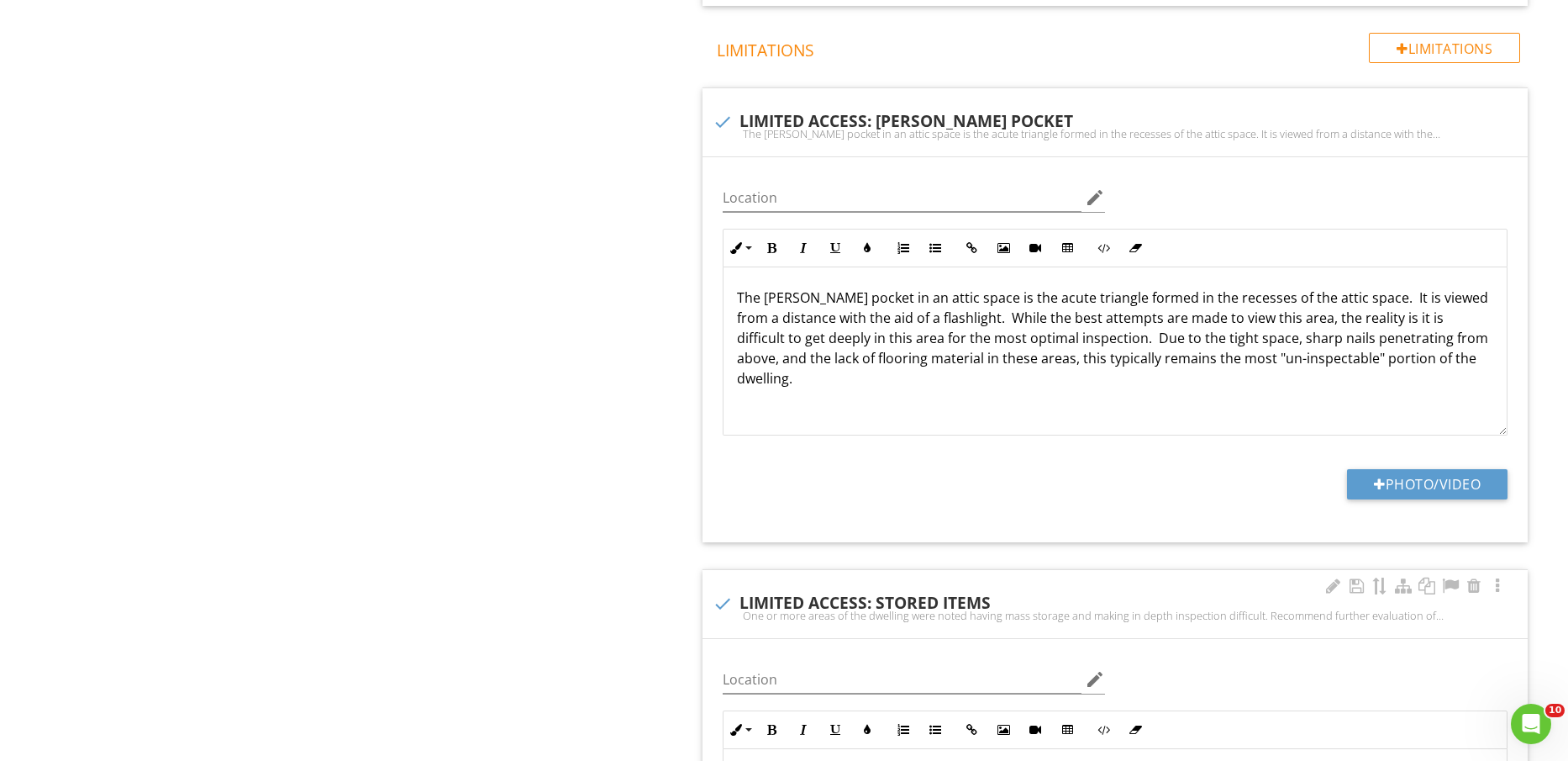
scroll to position [1892, 0]
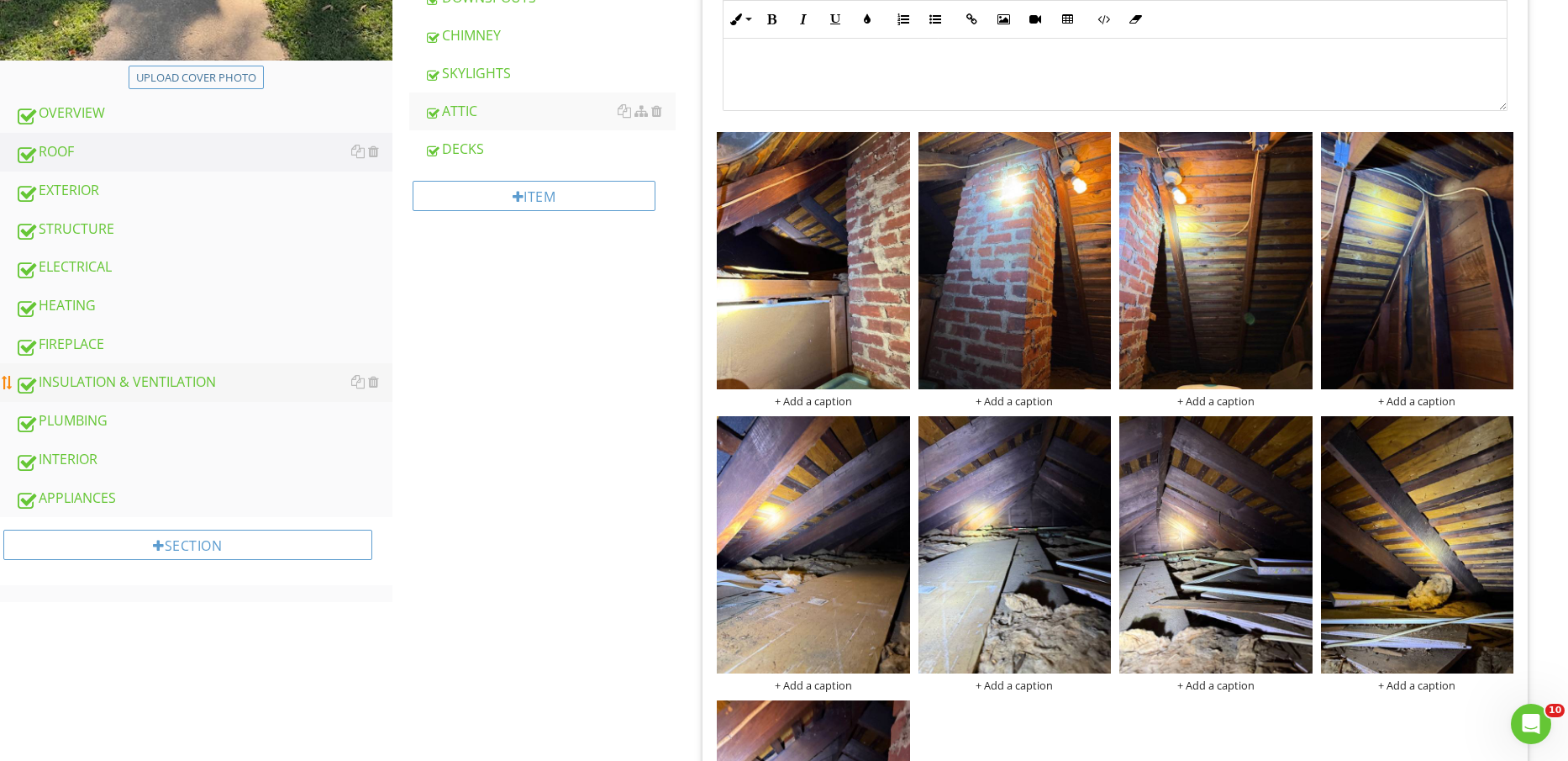
click at [156, 364] on link "INSULATION & VENTILATION" at bounding box center [204, 382] width 378 height 38
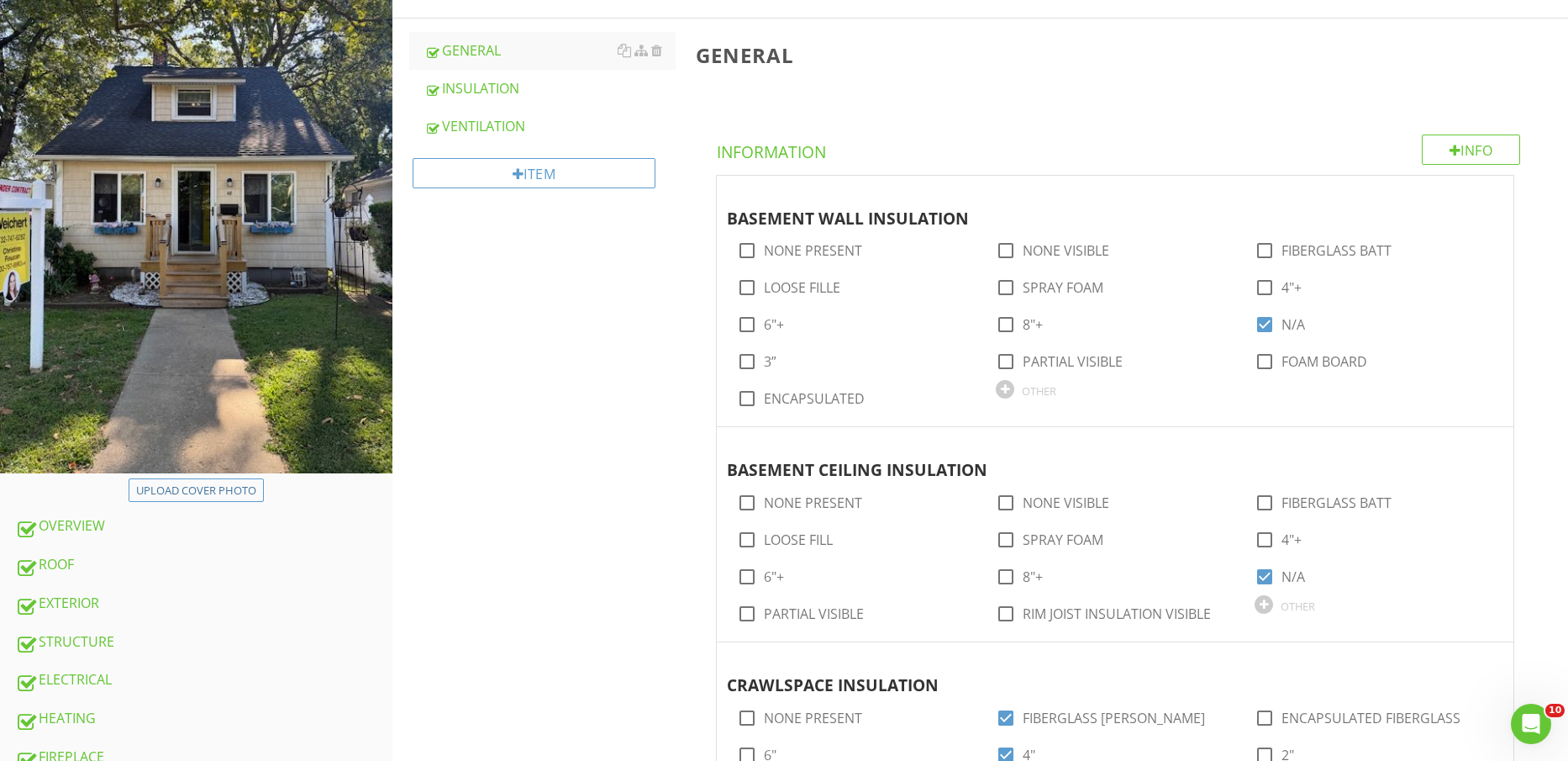
scroll to position [105, 0]
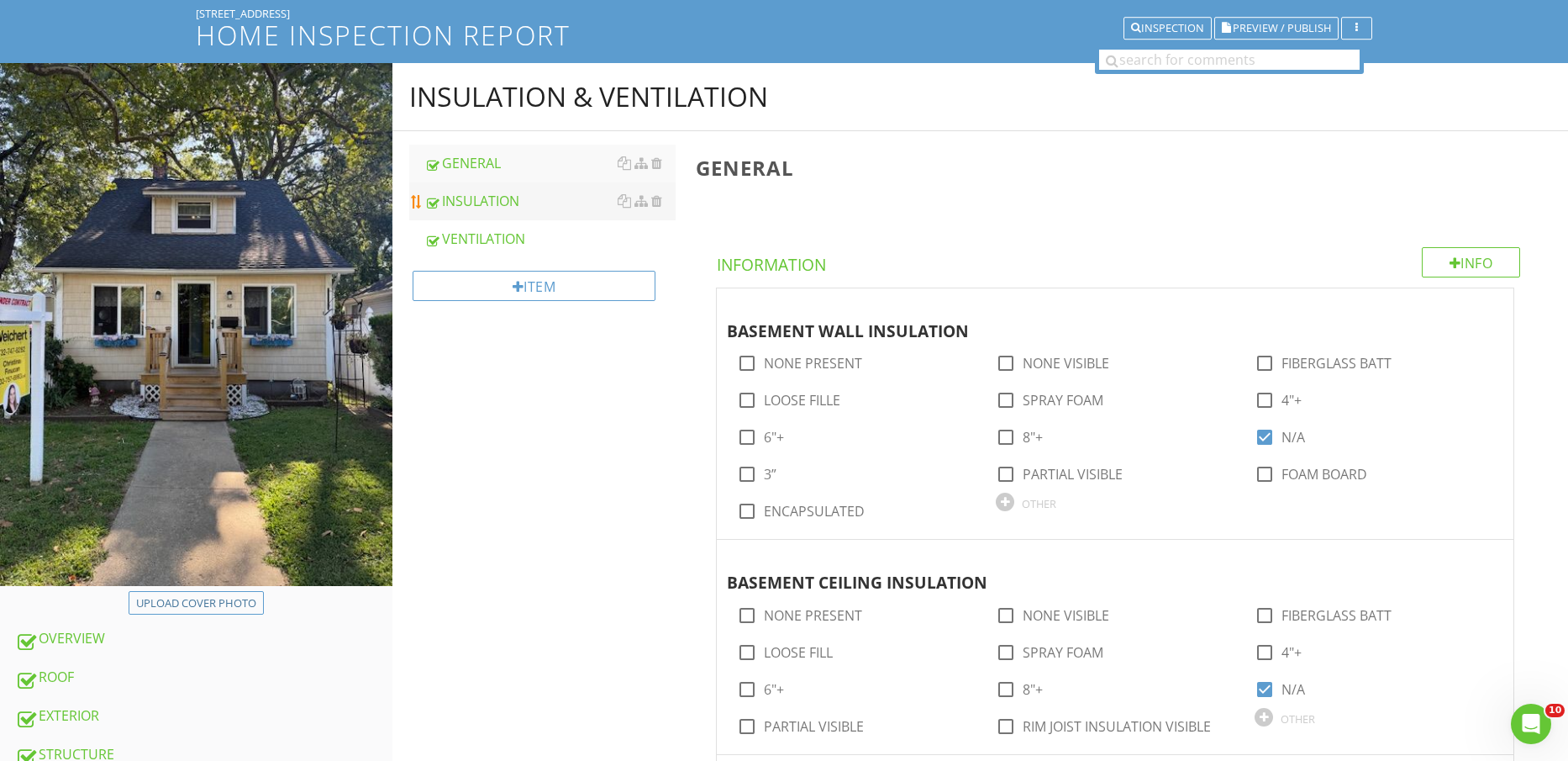
click at [486, 193] on div "INSULATION" at bounding box center [550, 201] width 252 height 21
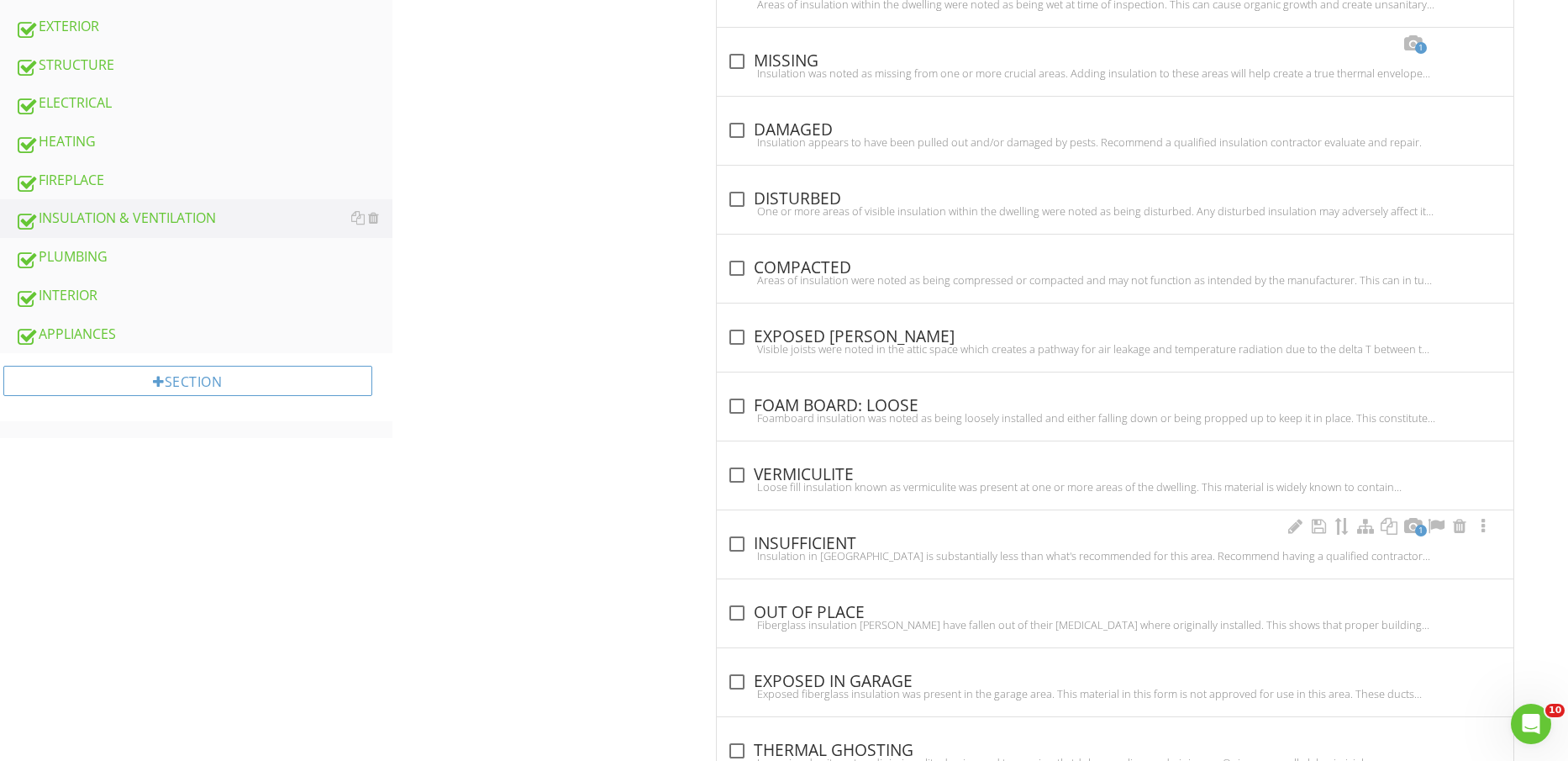
click at [813, 547] on div "check_box_outline_blank INSUFFICIENT" at bounding box center [1115, 545] width 777 height 21
checkbox input "true"
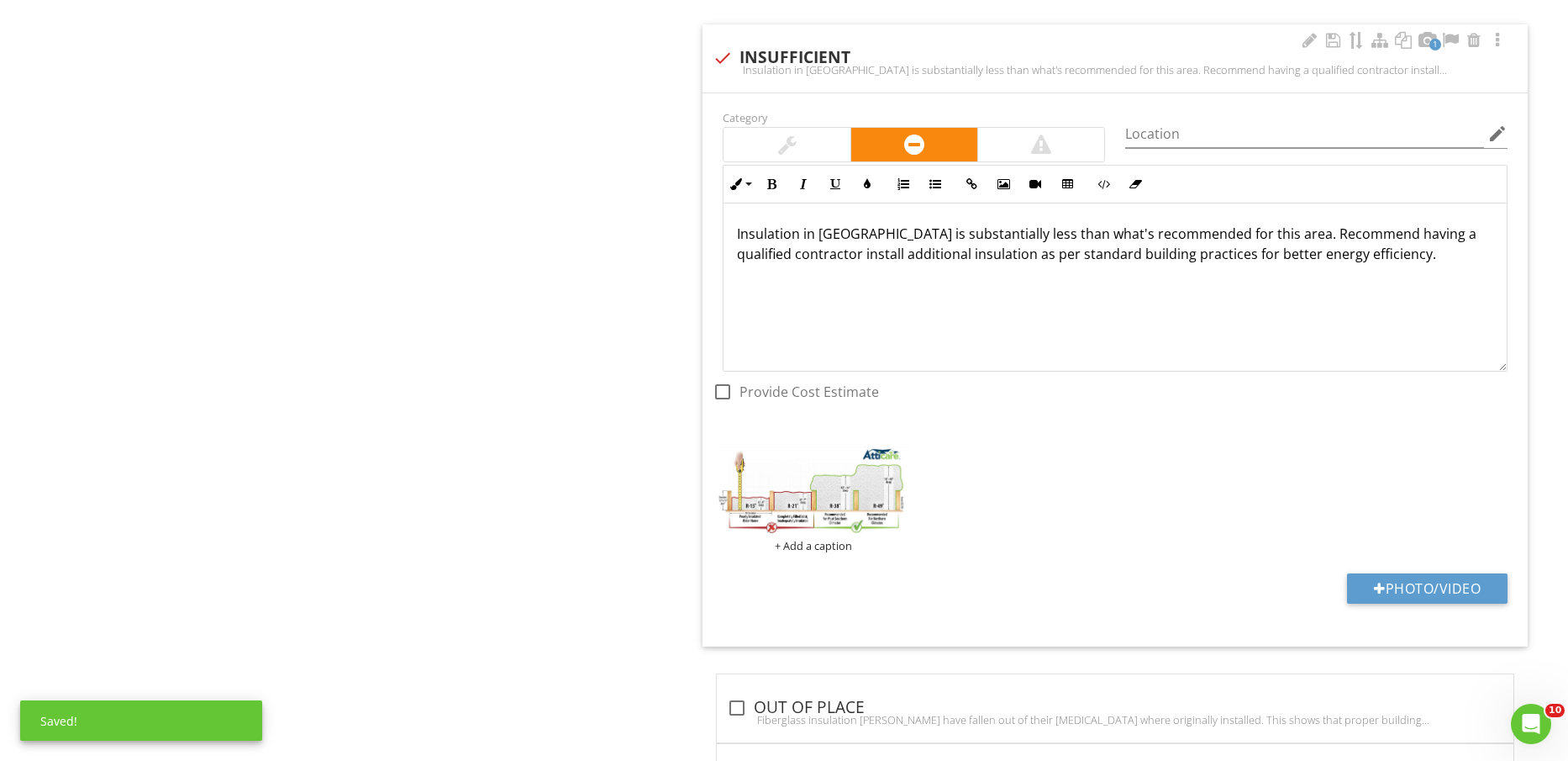
scroll to position [1320, 0]
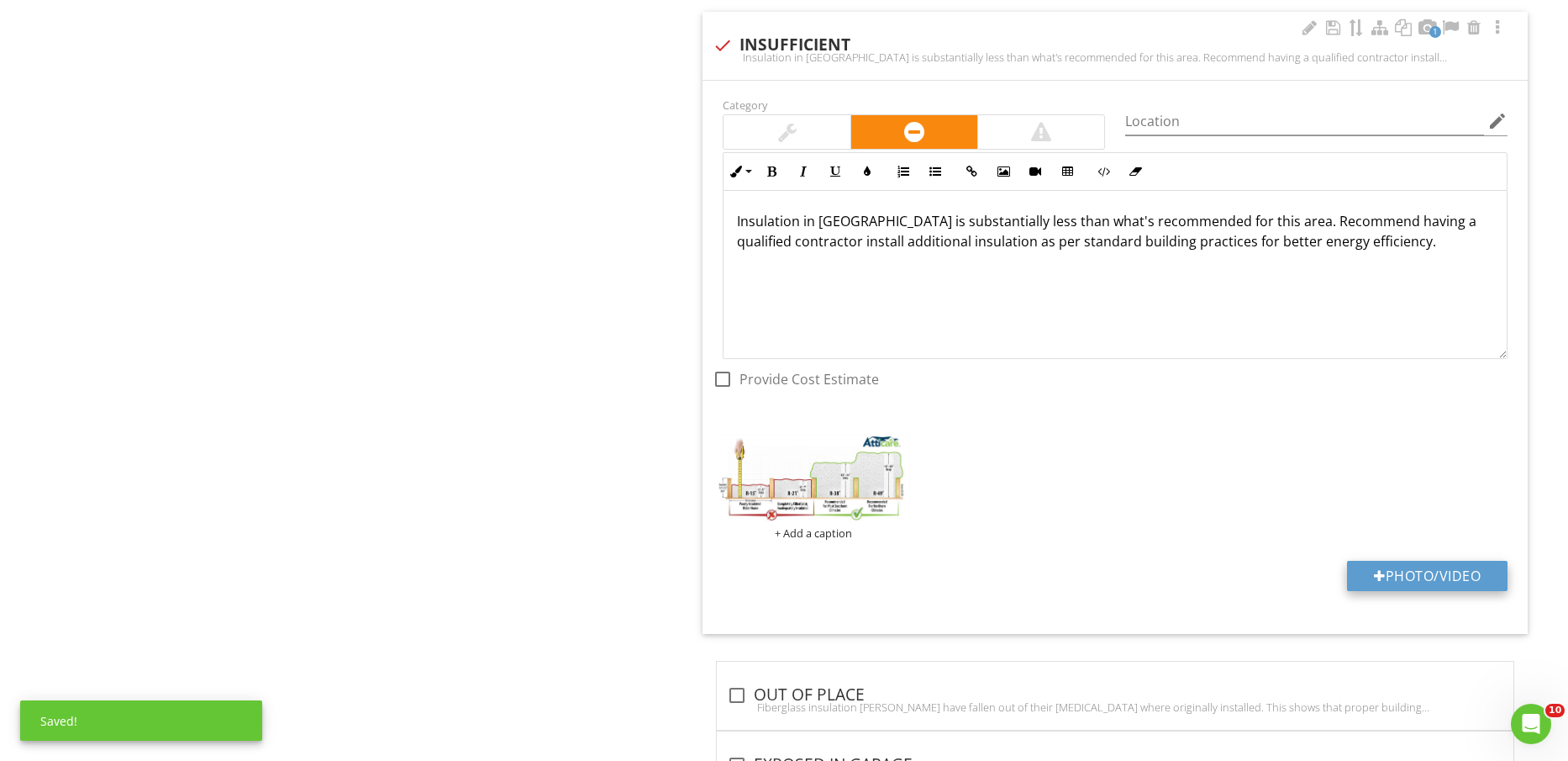
click at [1431, 574] on button "Photo/Video" at bounding box center [1428, 575] width 161 height 30
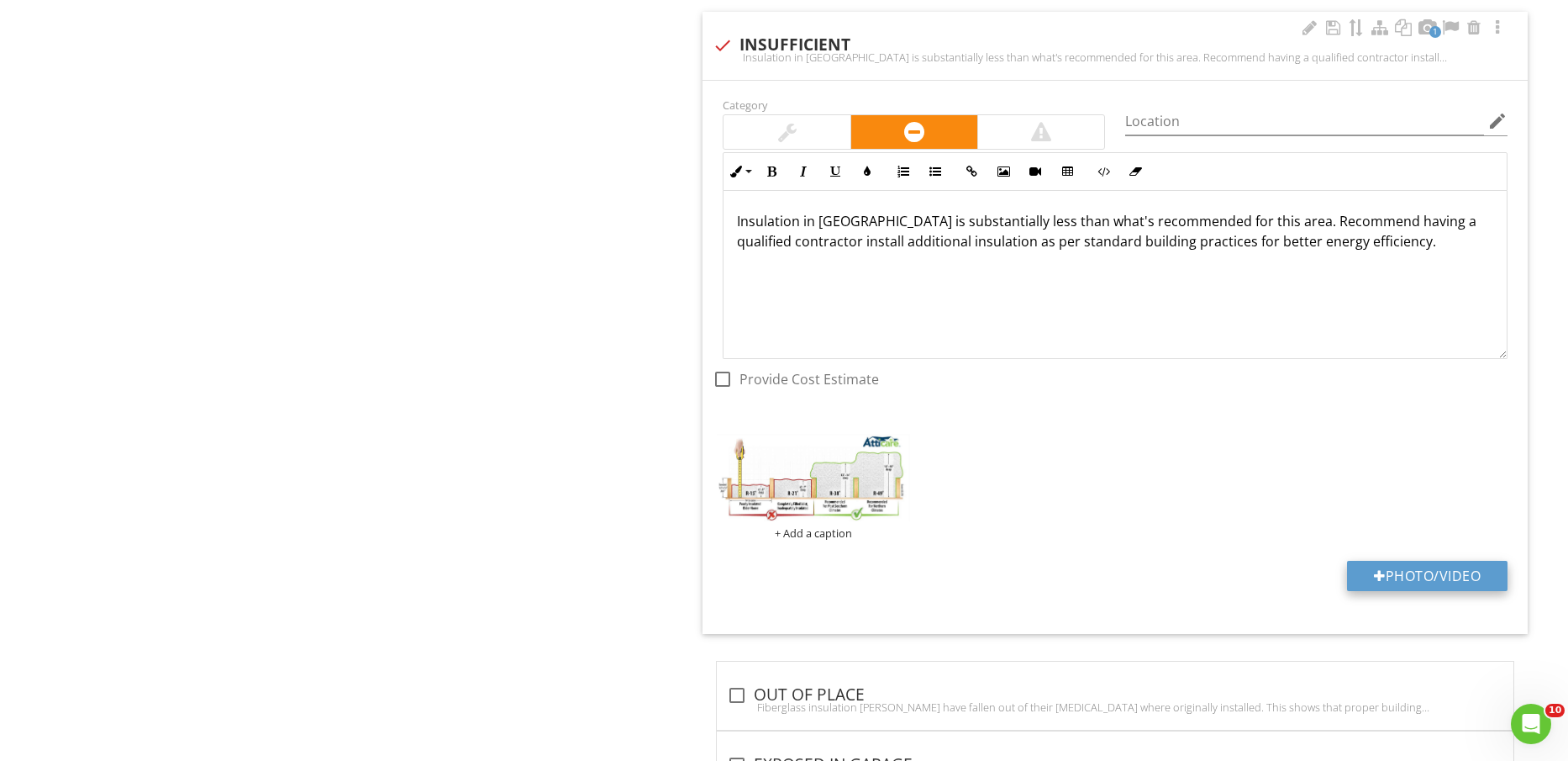
type input "C:\fakepath\IMG_2428.jpg"
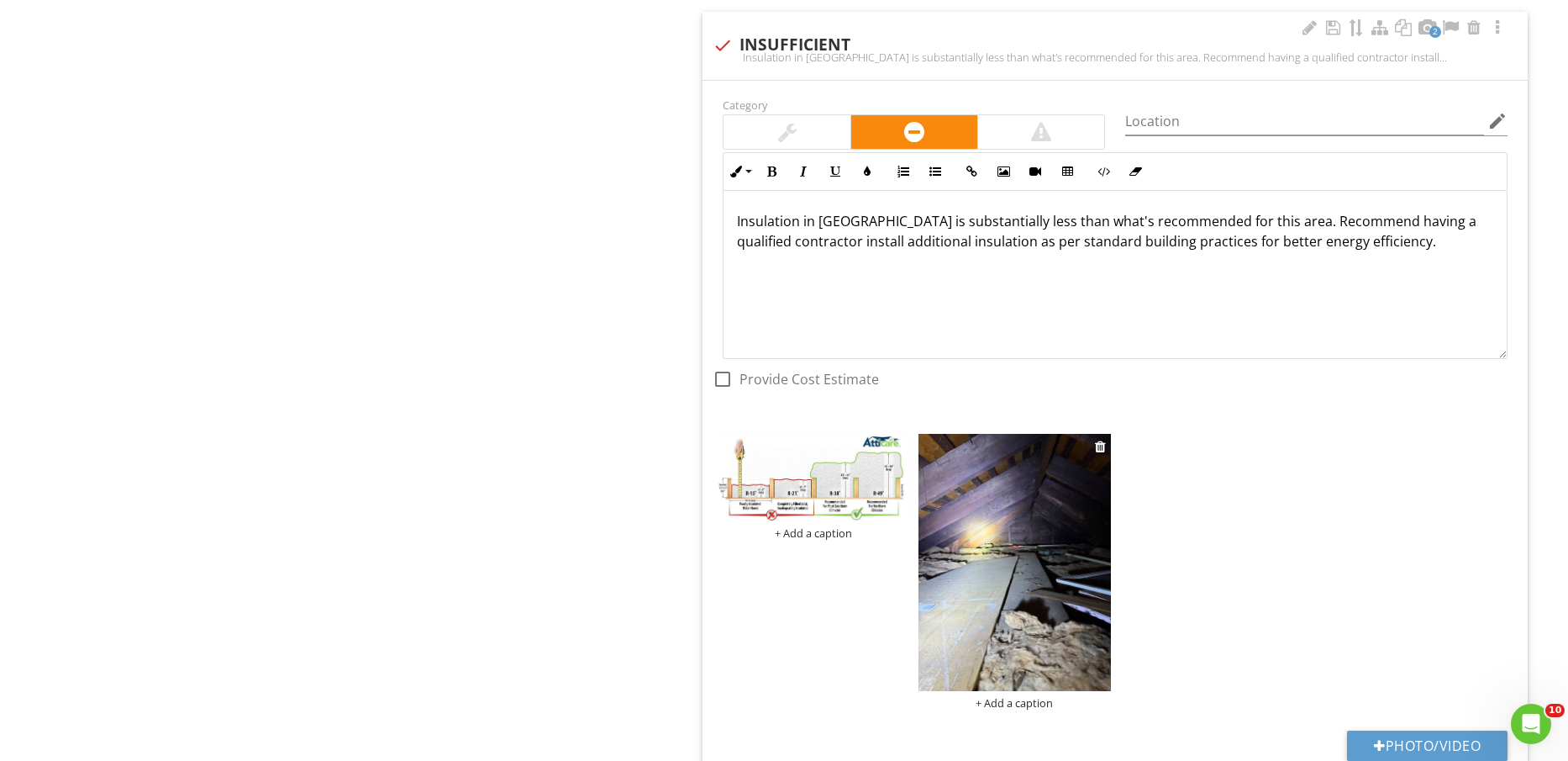
click at [1039, 587] on img at bounding box center [1014, 563] width 192 height 257
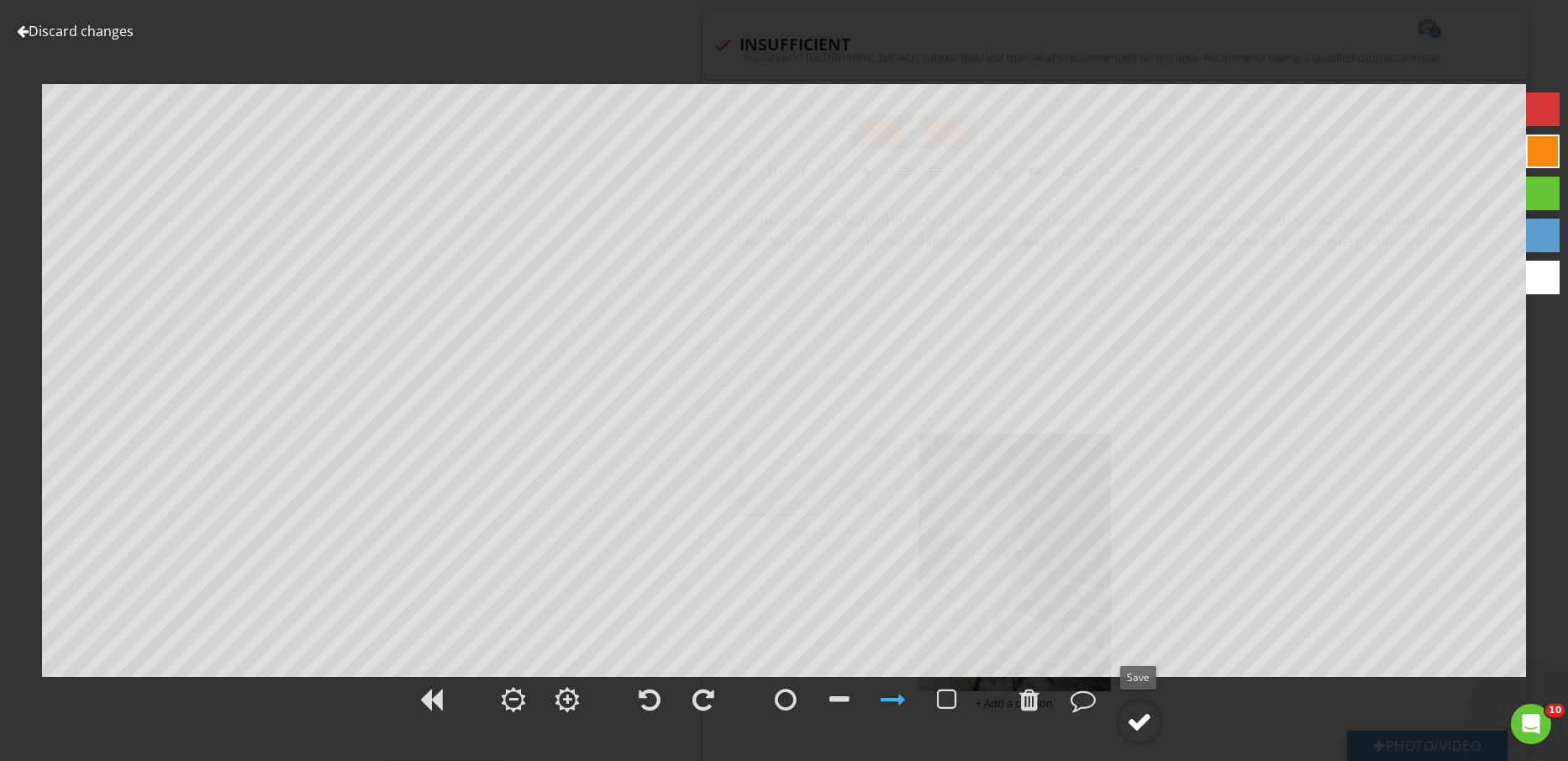
click at [1160, 723] on circle at bounding box center [1139, 721] width 44 height 44
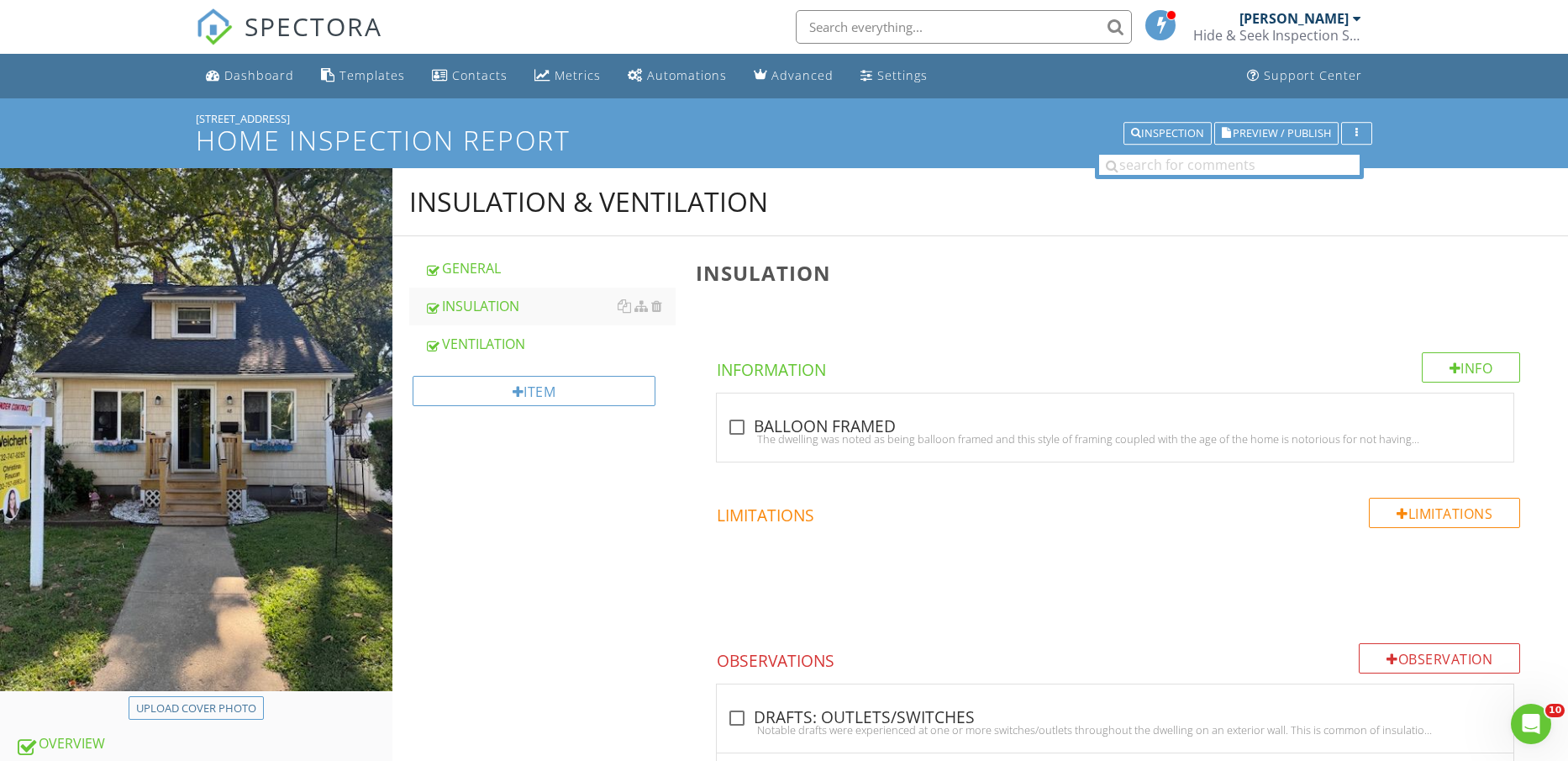
scroll to position [631, 0]
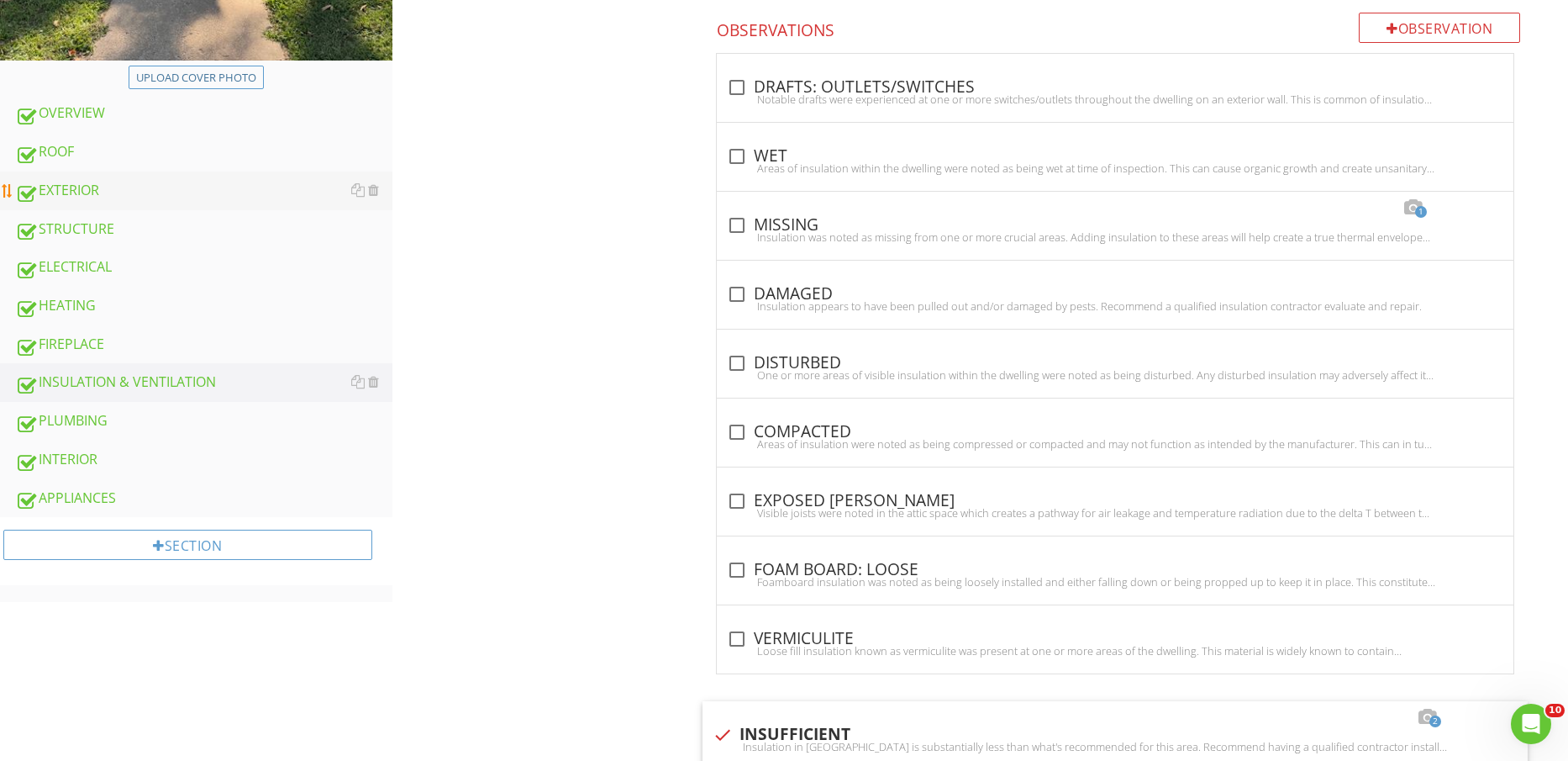
click at [145, 186] on div "EXTERIOR" at bounding box center [204, 191] width 378 height 22
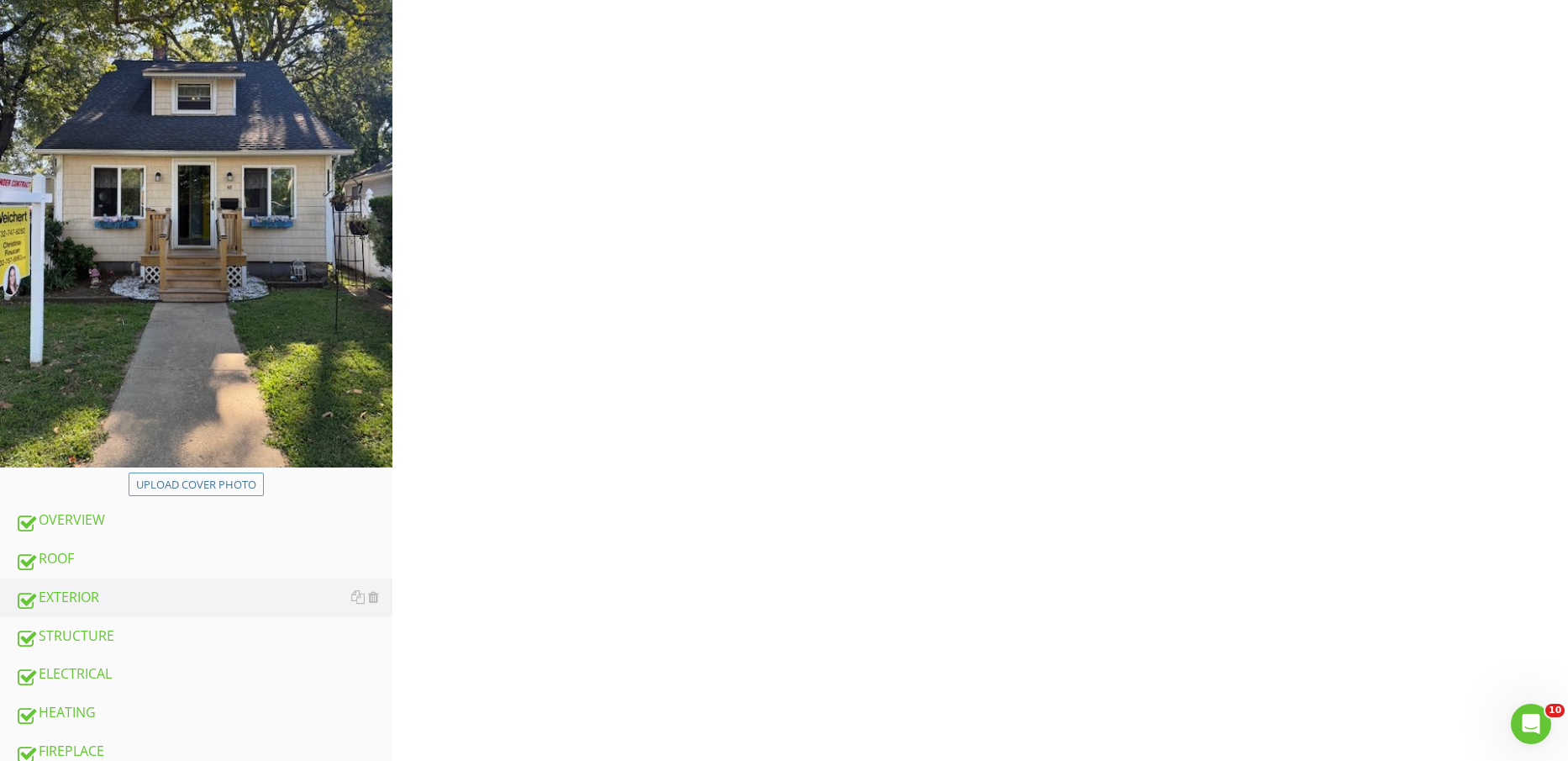
scroll to position [210, 0]
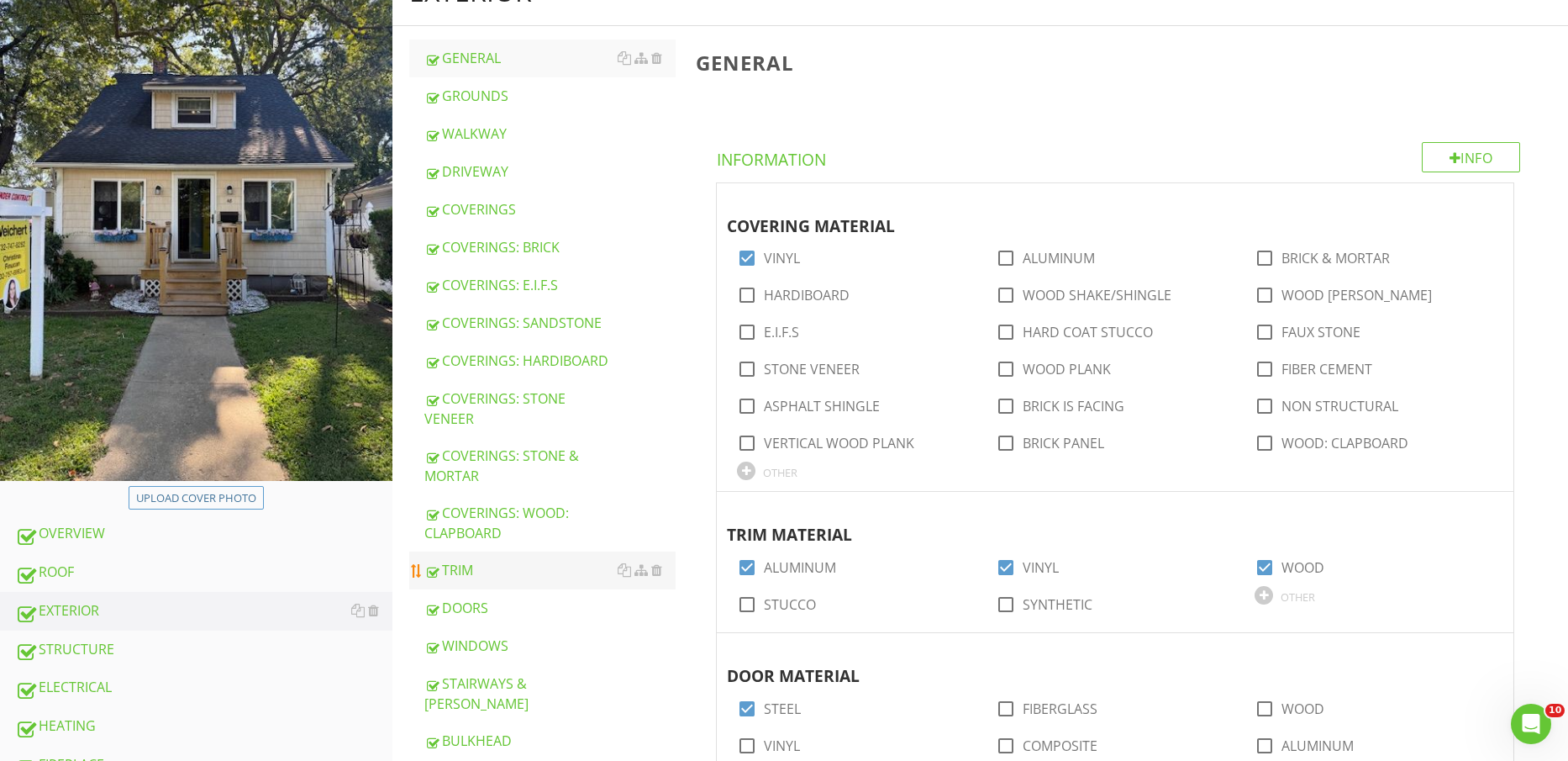
click at [514, 560] on div "TRIM" at bounding box center [550, 570] width 252 height 21
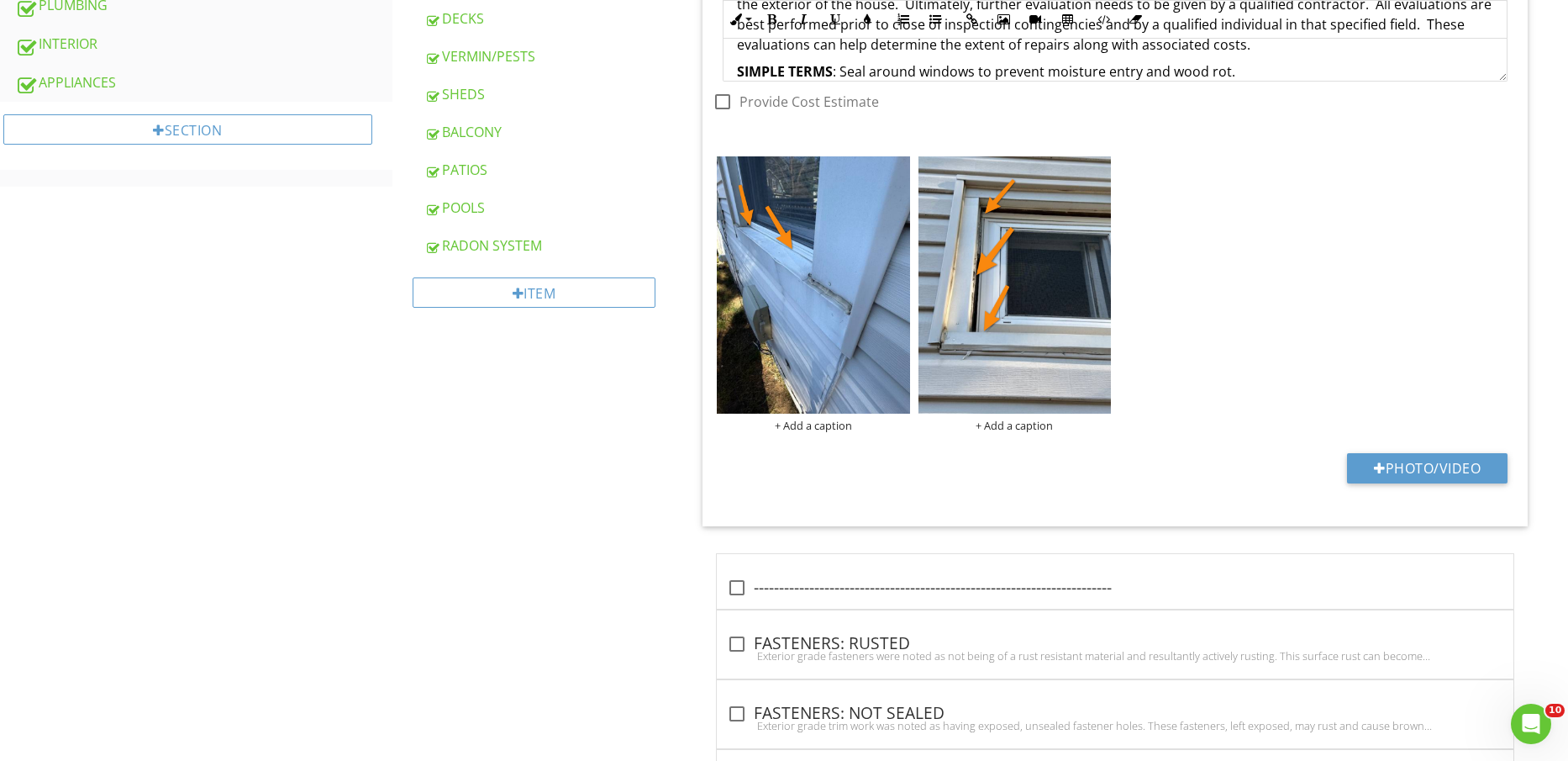
scroll to position [1062, 0]
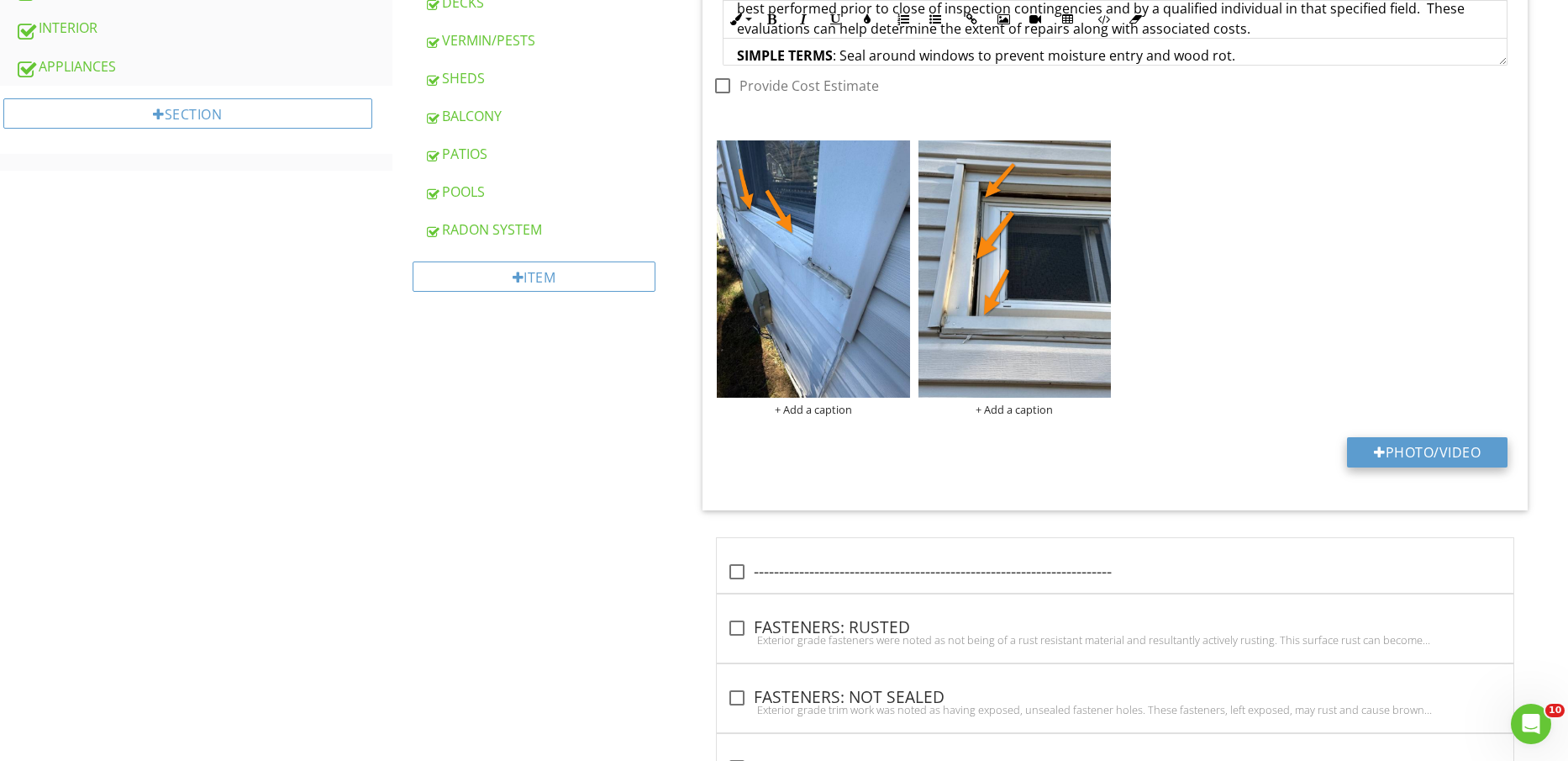
click at [1413, 462] on button "Photo/Video" at bounding box center [1428, 451] width 161 height 30
type input "C:\fakepath\IMG_2433.jpg"
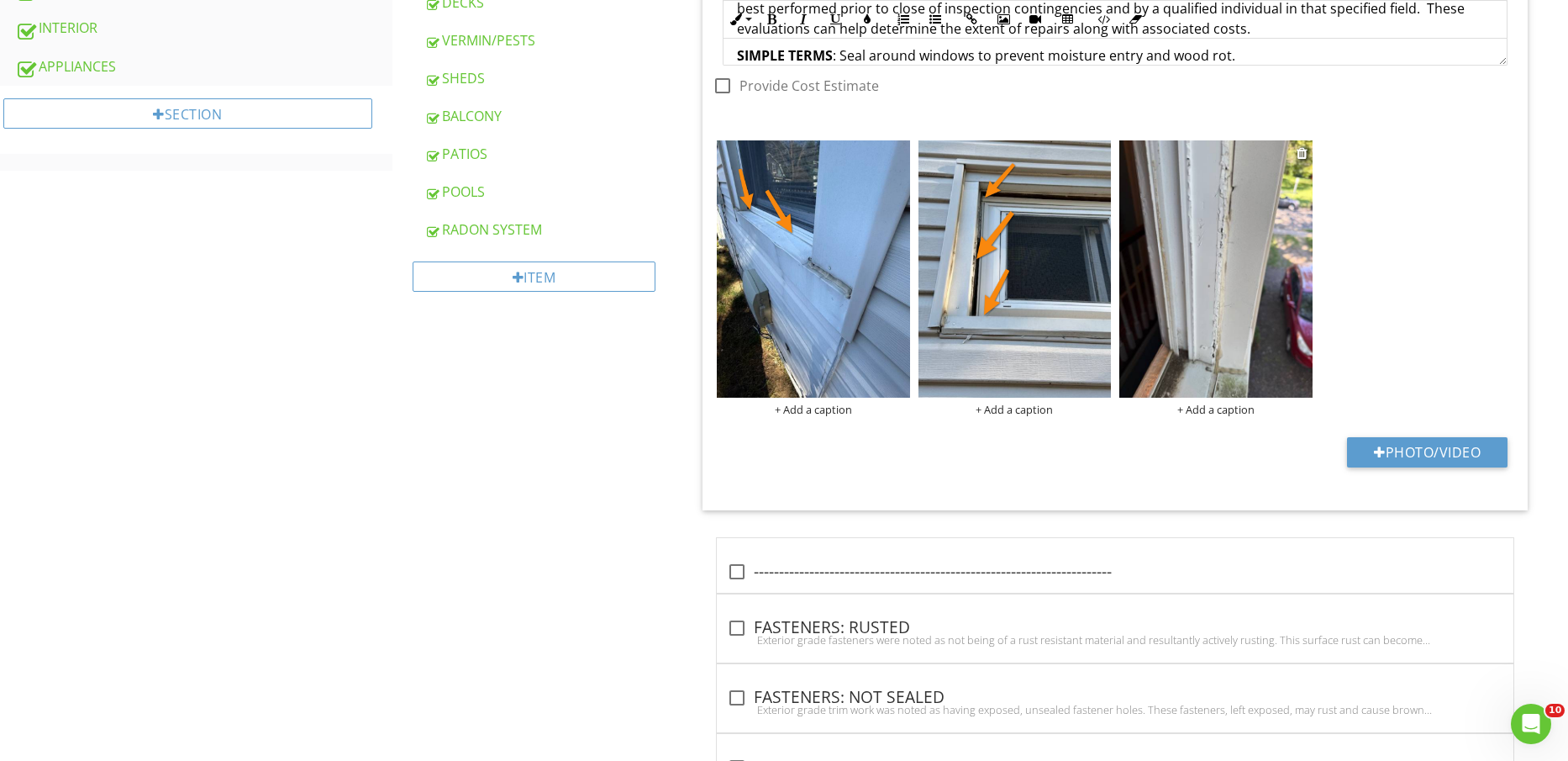
click at [1223, 309] on img at bounding box center [1215, 268] width 192 height 257
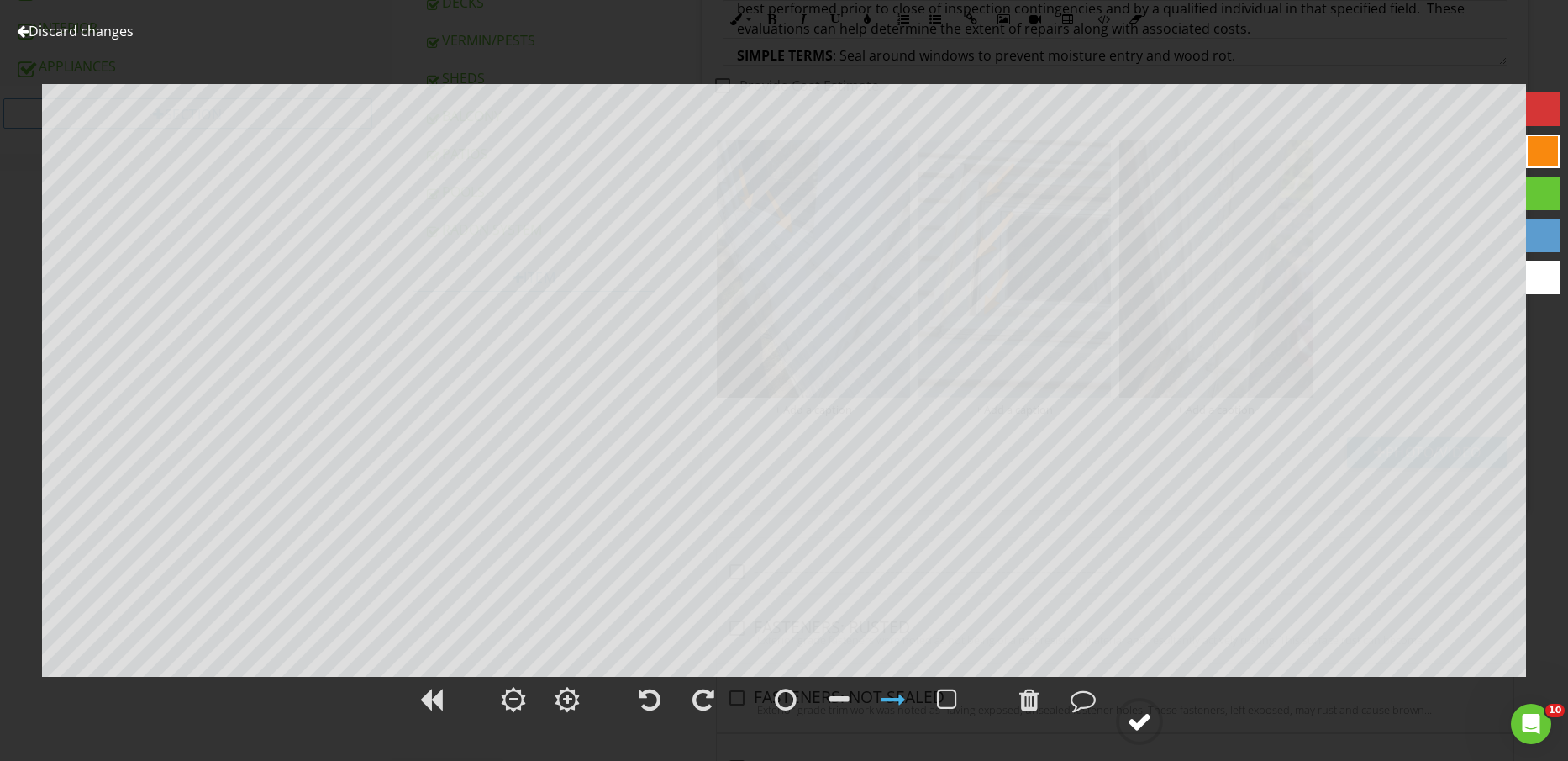
click at [1150, 718] on div at bounding box center [1140, 722] width 26 height 26
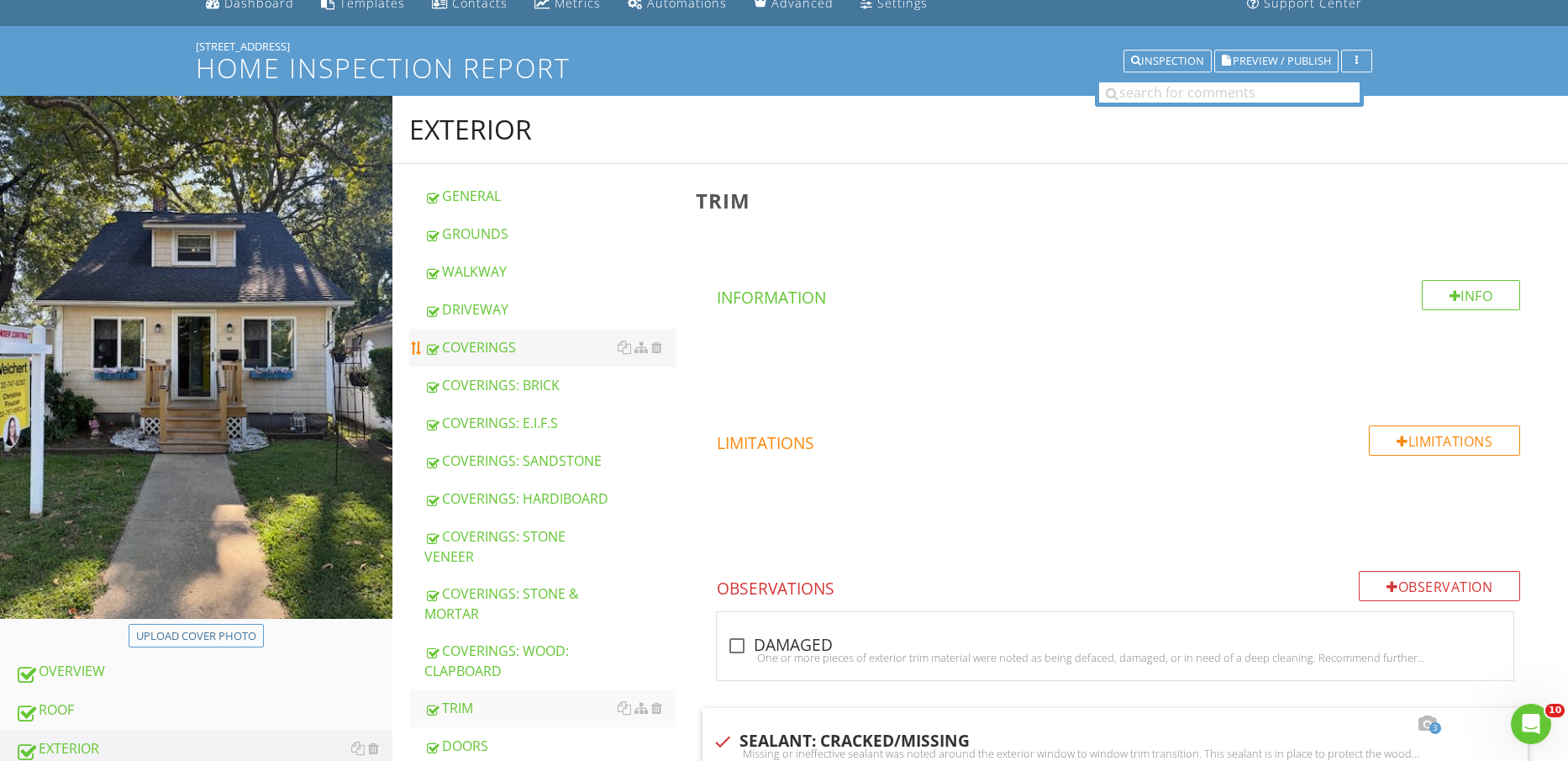
scroll to position [105, 0]
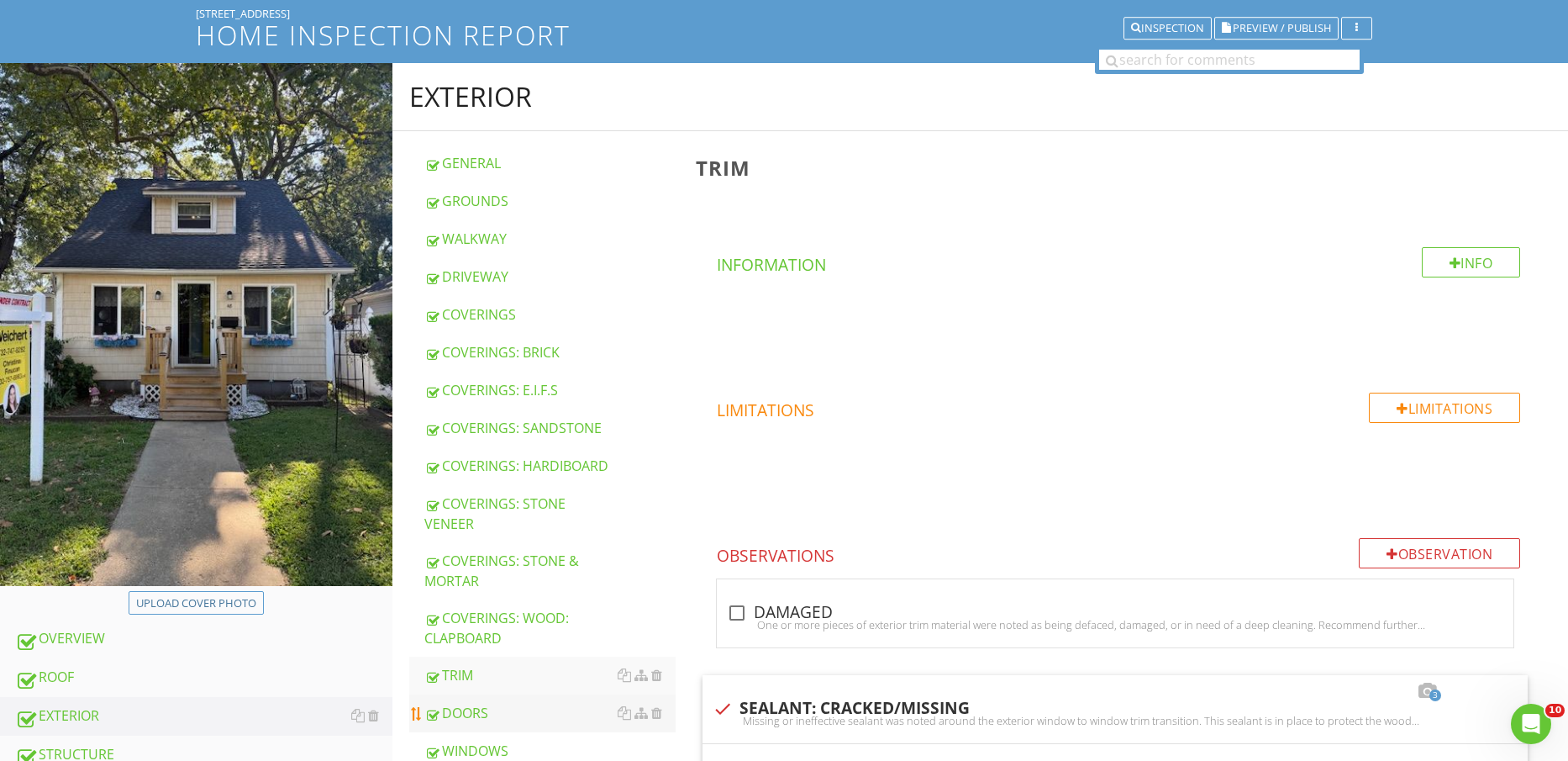
click at [503, 703] on div "DOORS" at bounding box center [550, 713] width 252 height 21
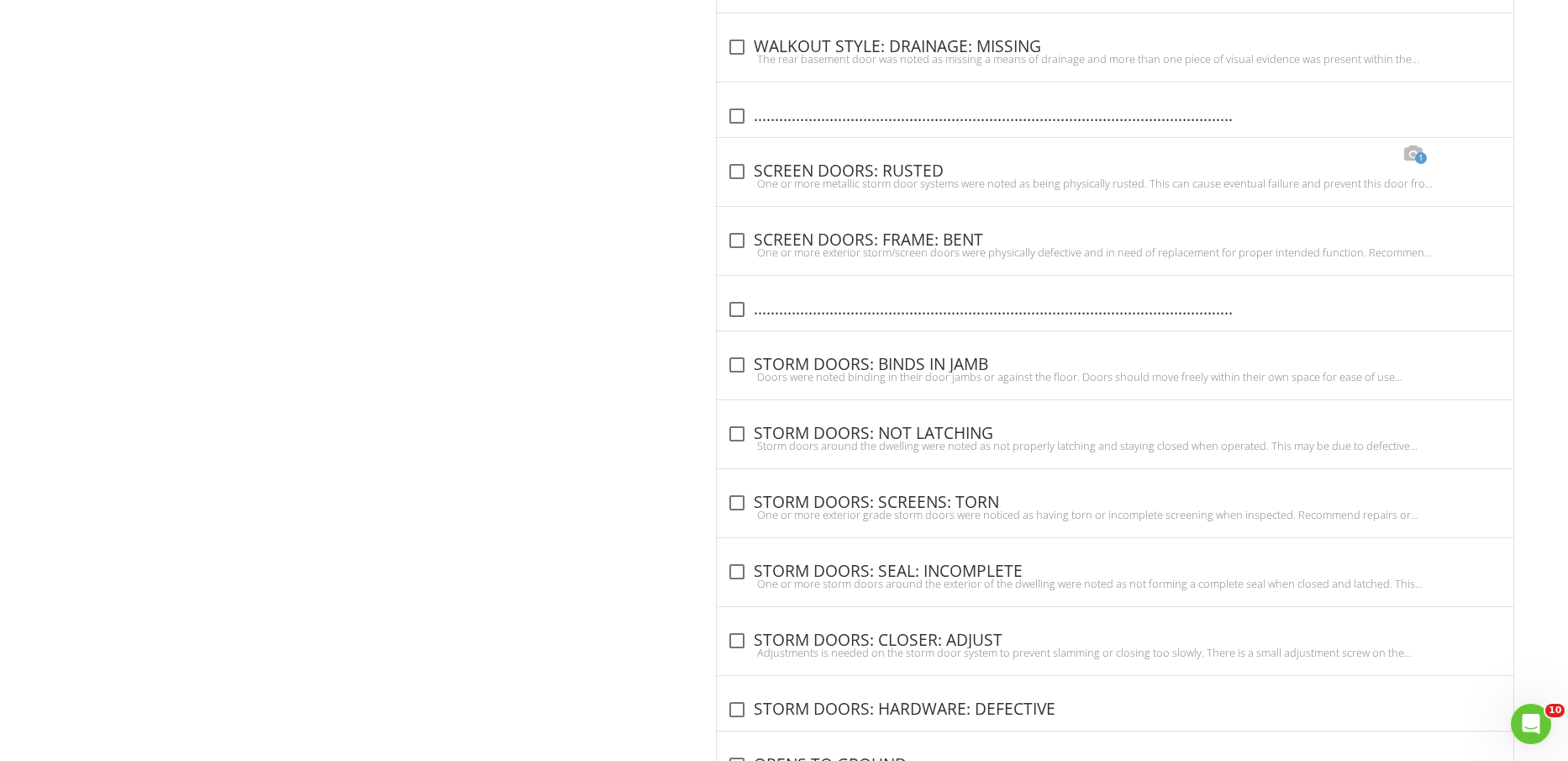
scroll to position [3895, 0]
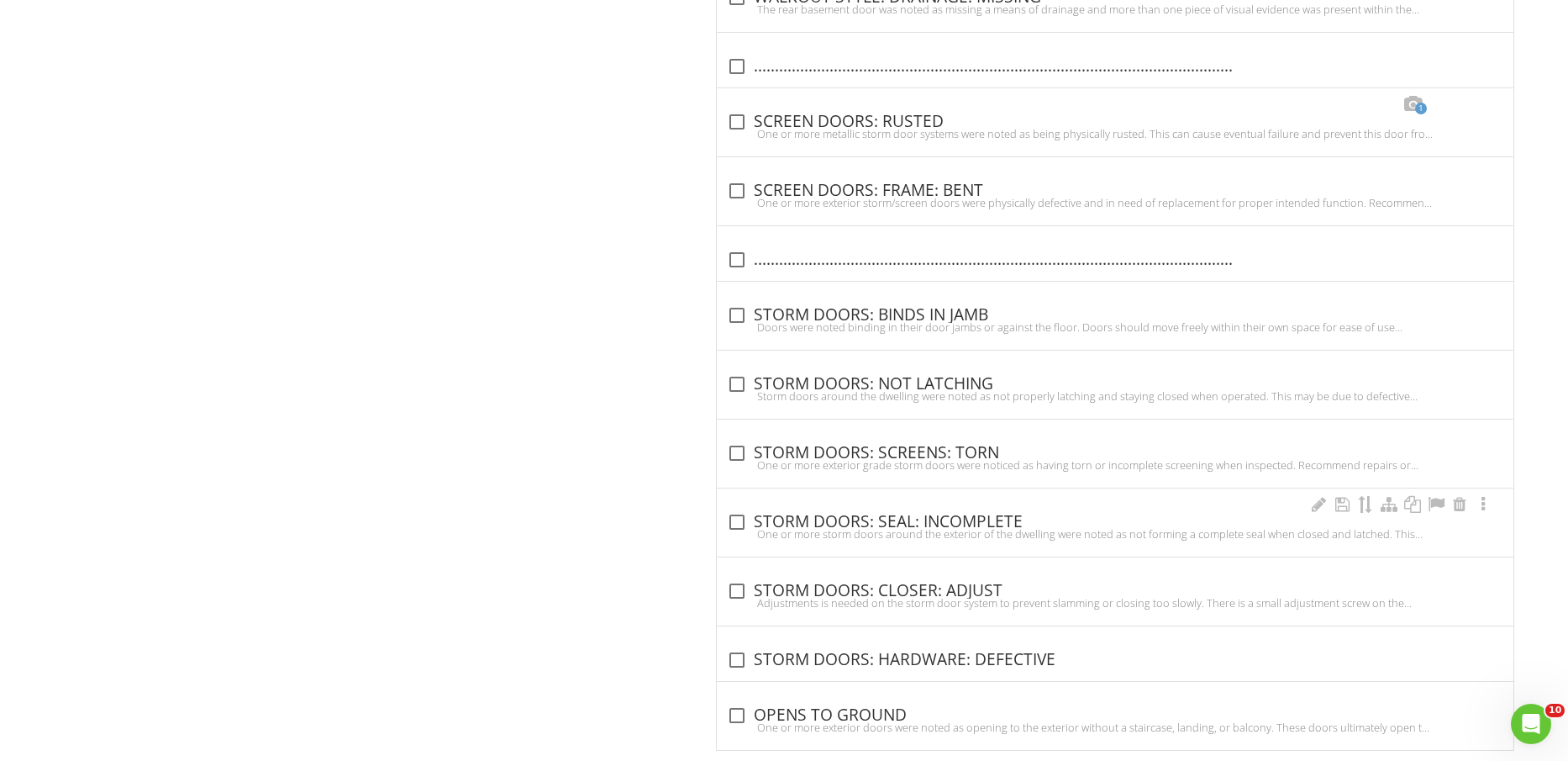
click at [962, 522] on div "check_box_outline_blank STORM DOORS: SEAL: INCOMPLETE" at bounding box center [1115, 522] width 777 height 21
checkbox input "true"
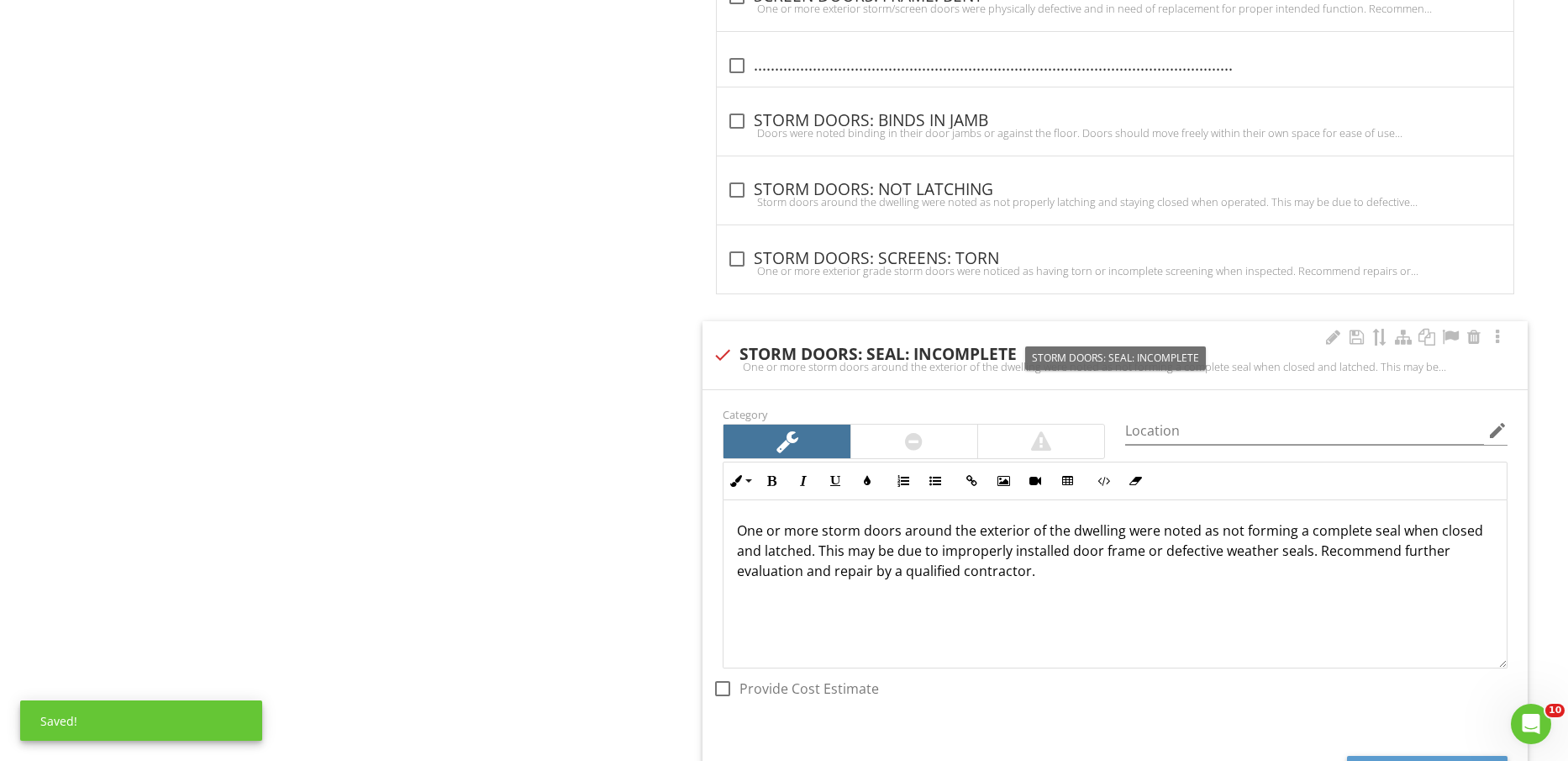
scroll to position [4315, 0]
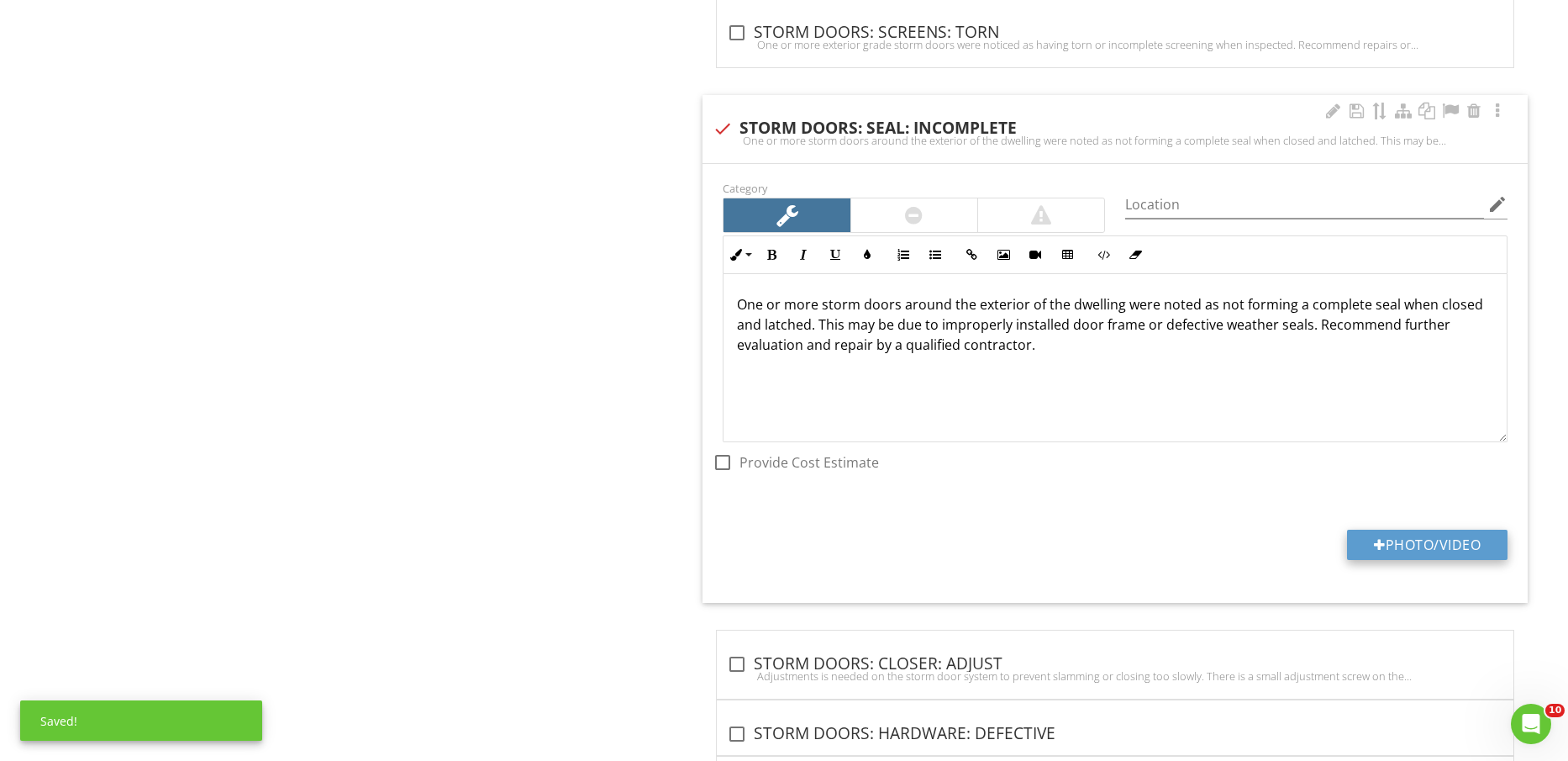
click at [1443, 545] on button "Photo/Video" at bounding box center [1428, 545] width 161 height 30
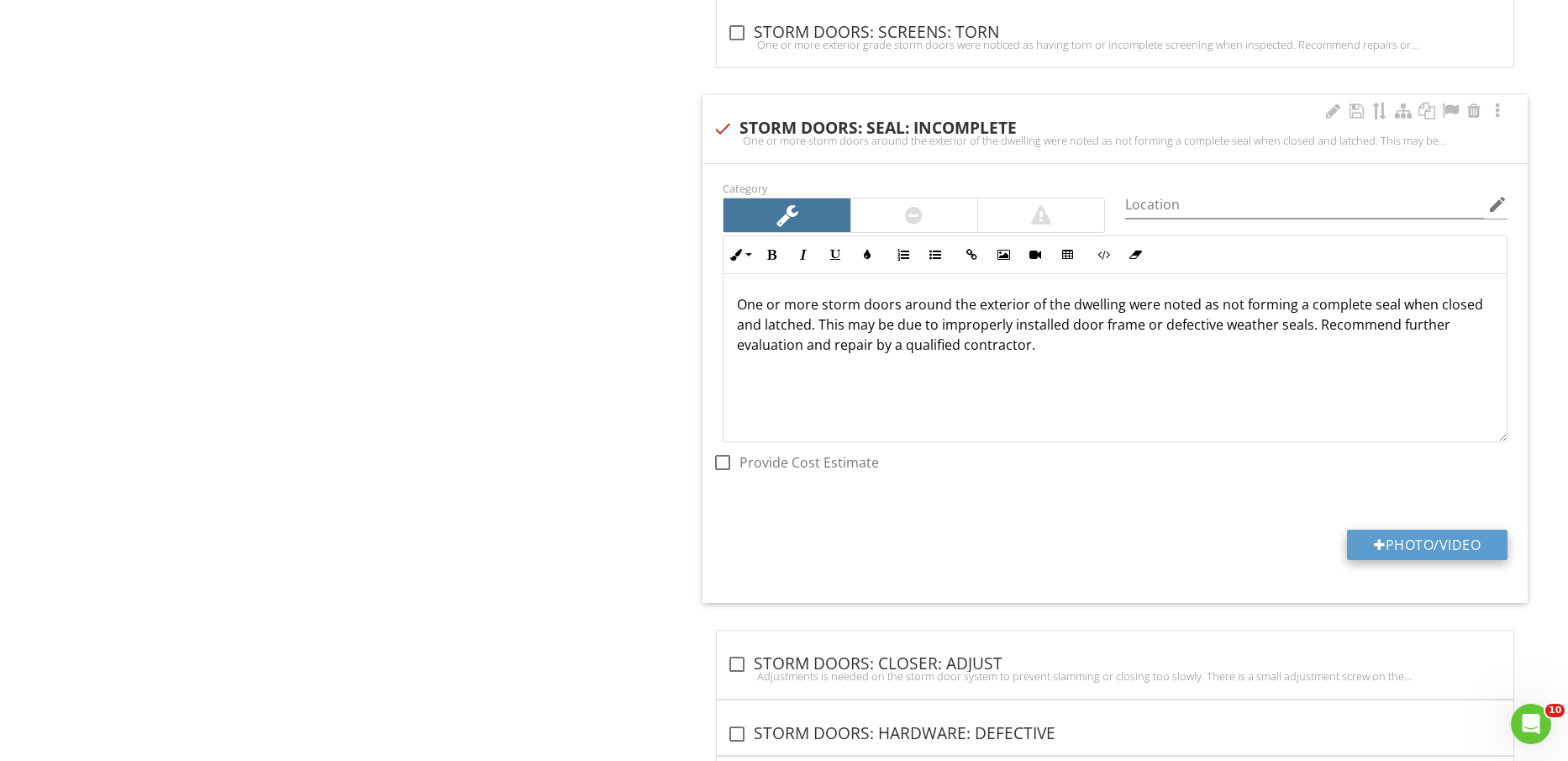
type input "C:\fakepath\IMG_2434.jpg"
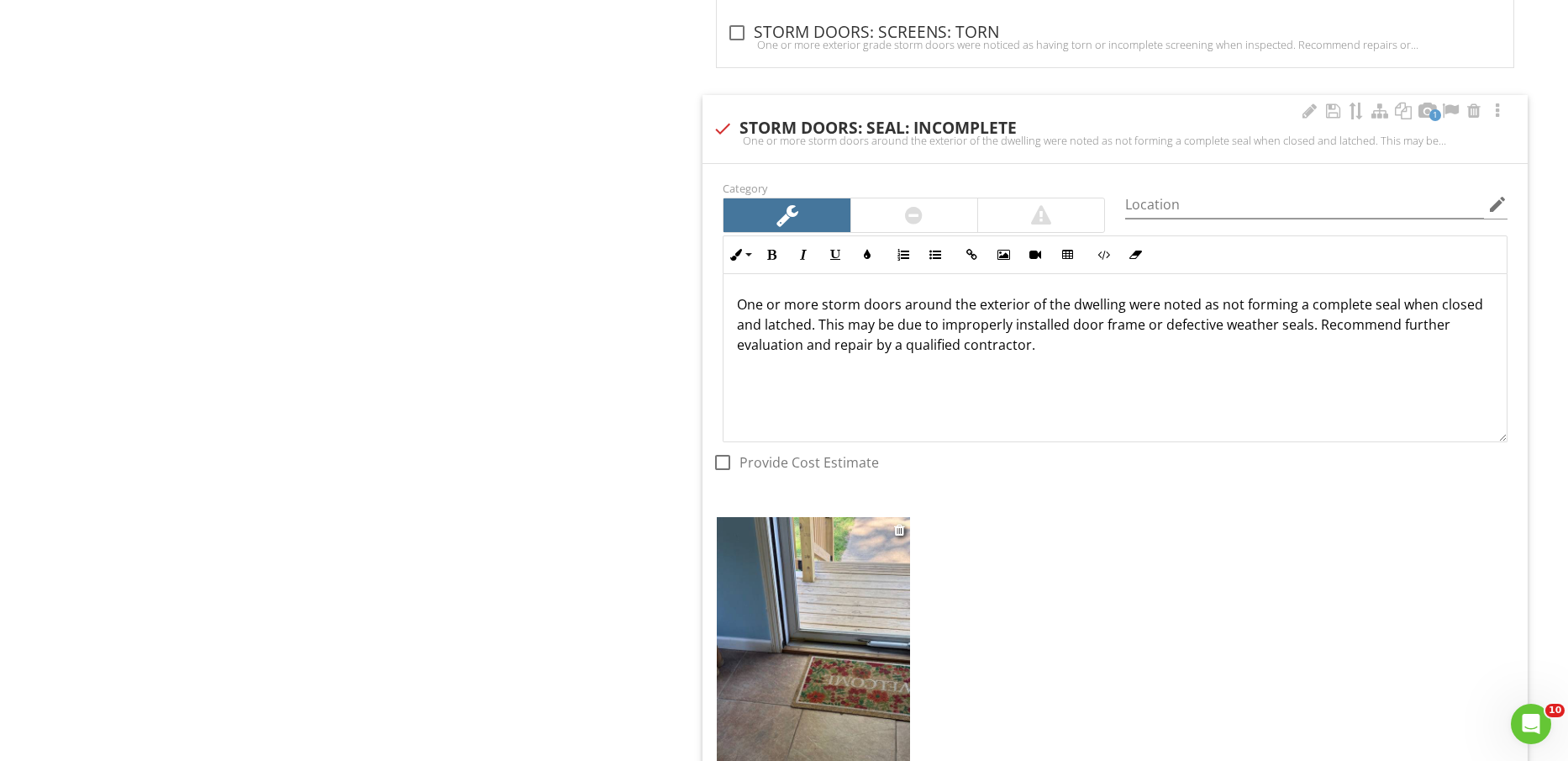
click at [790, 646] on img at bounding box center [813, 646] width 192 height 257
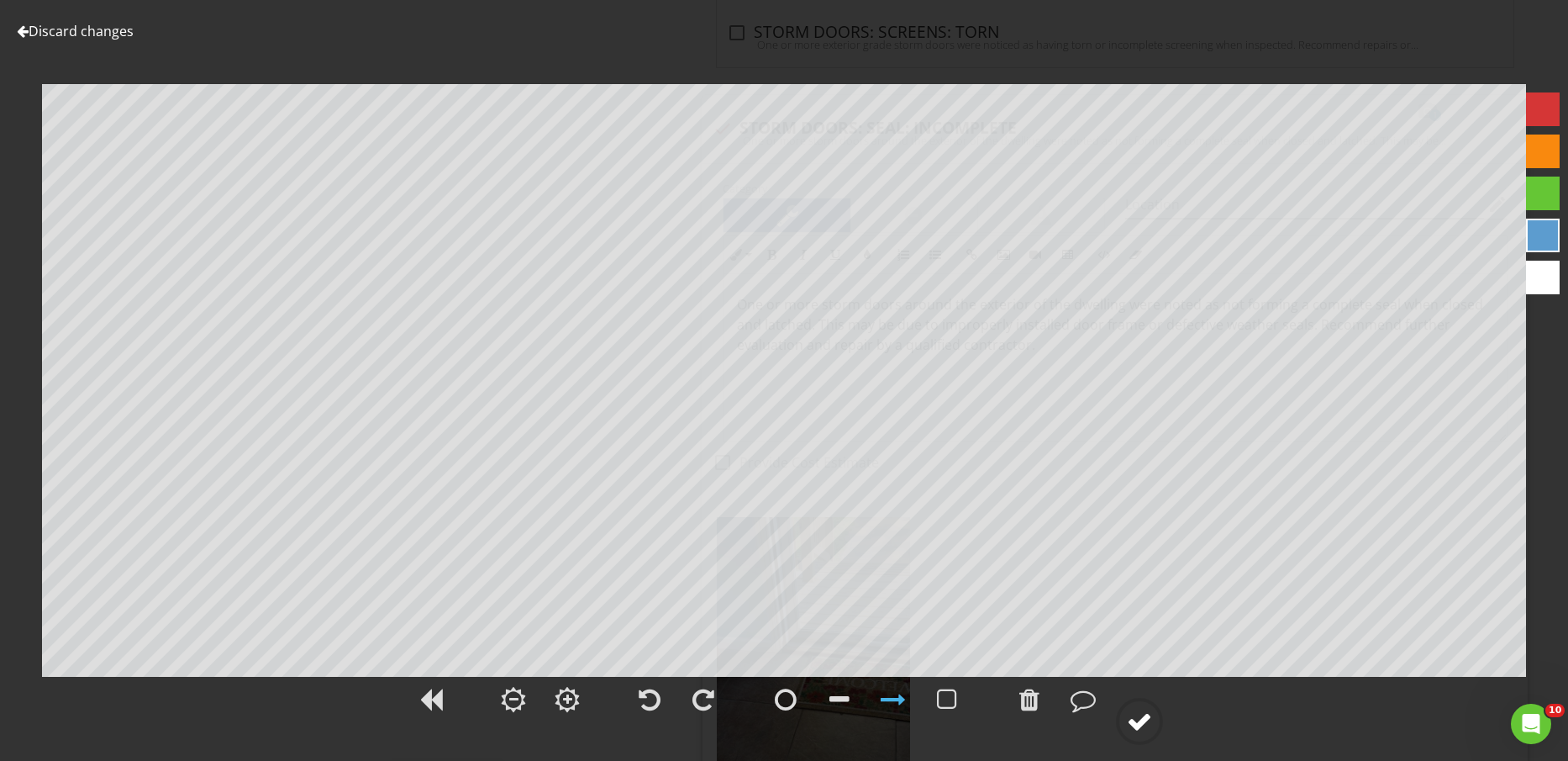
click at [1141, 726] on div at bounding box center [1140, 722] width 26 height 26
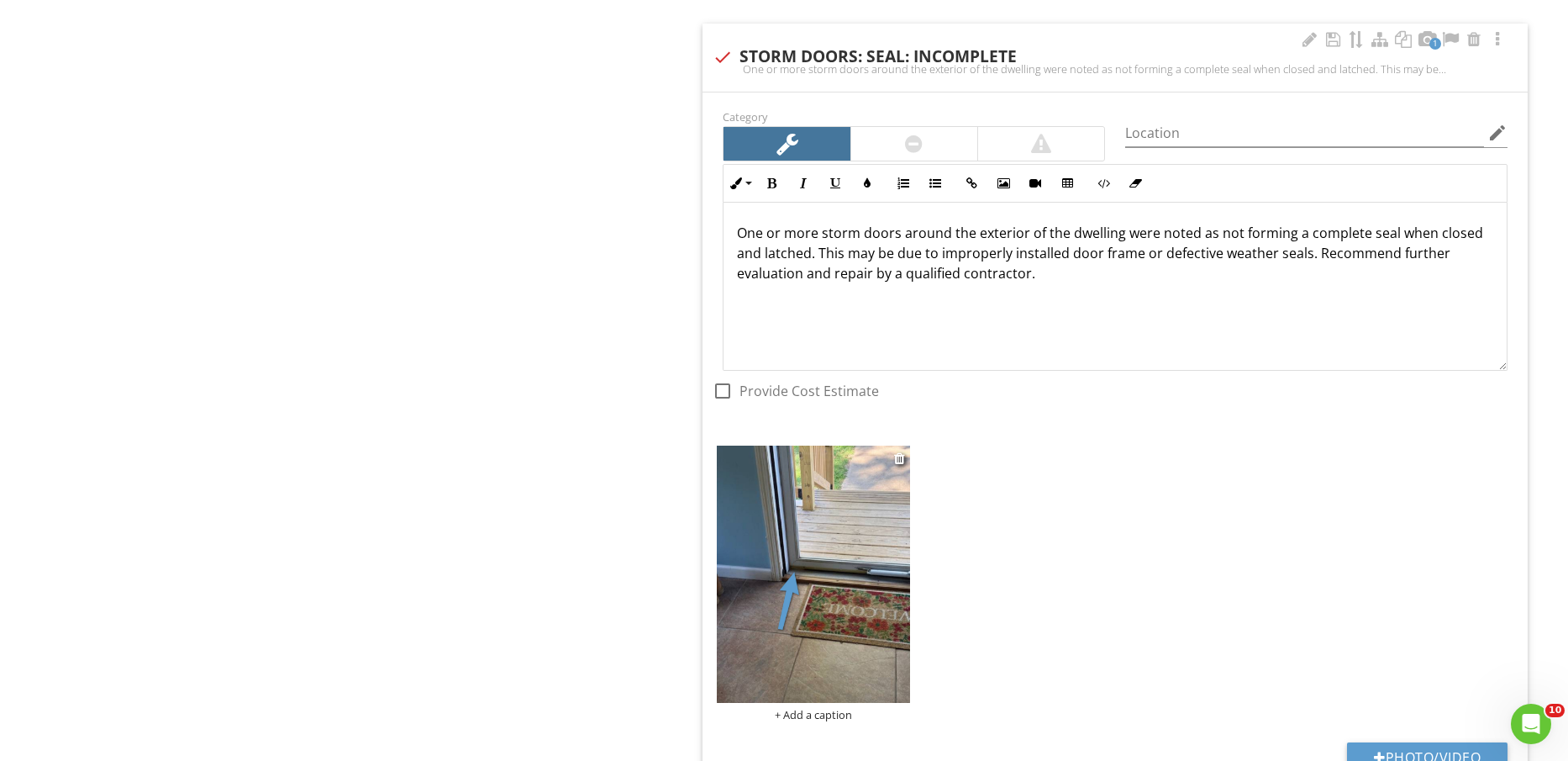
scroll to position [4421, 0]
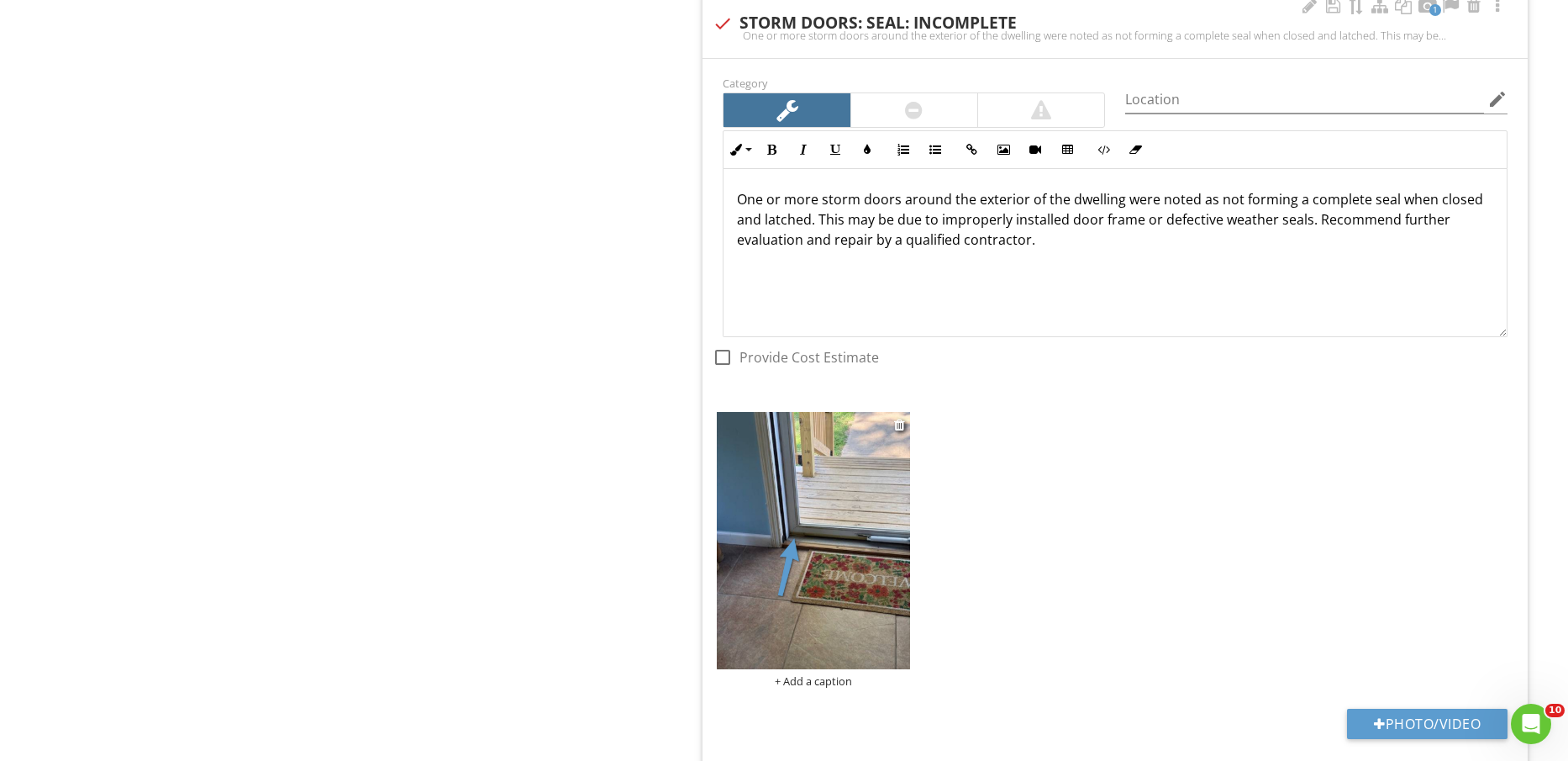
click at [832, 685] on div "+ Add a caption" at bounding box center [813, 681] width 192 height 14
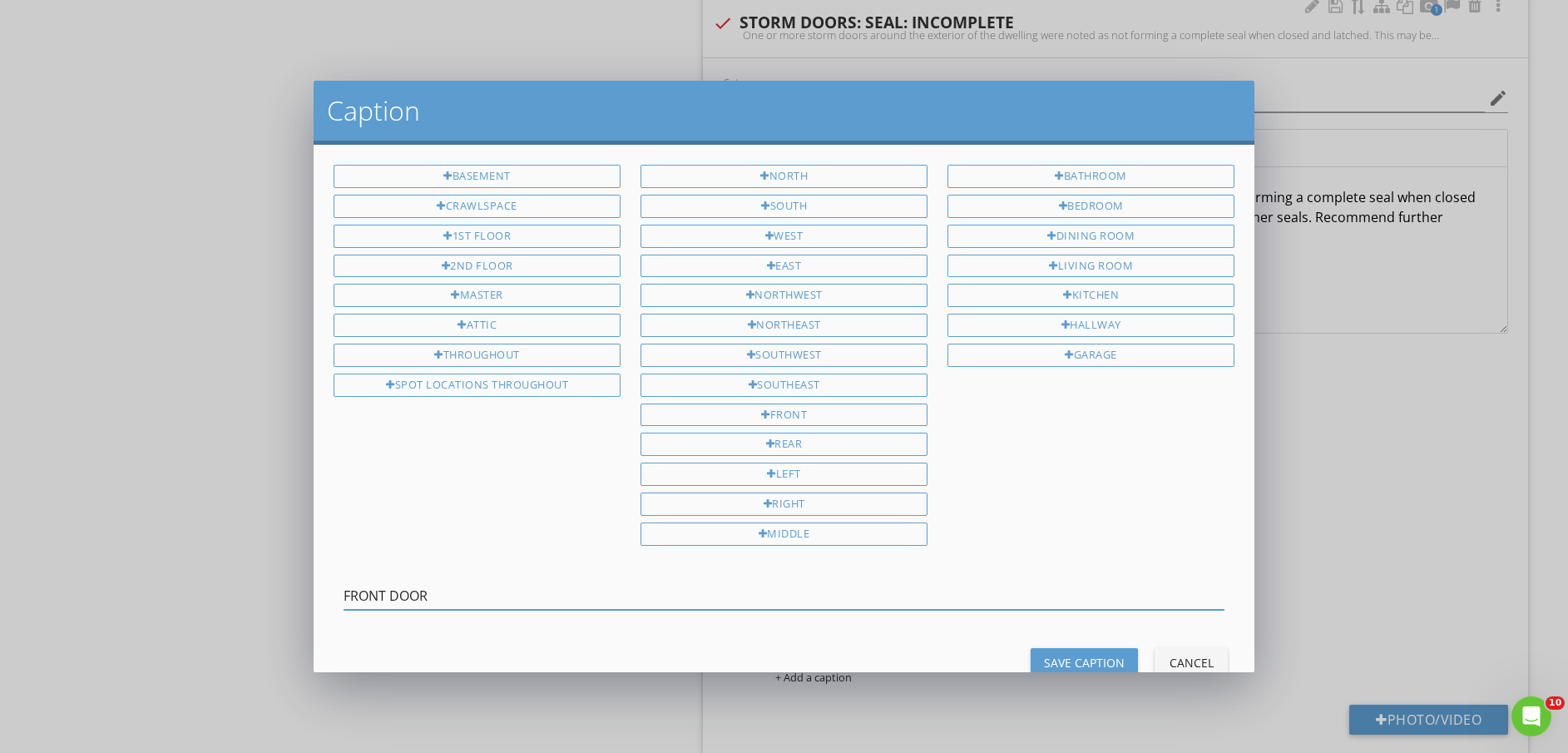
type input "FRONT DOOR"
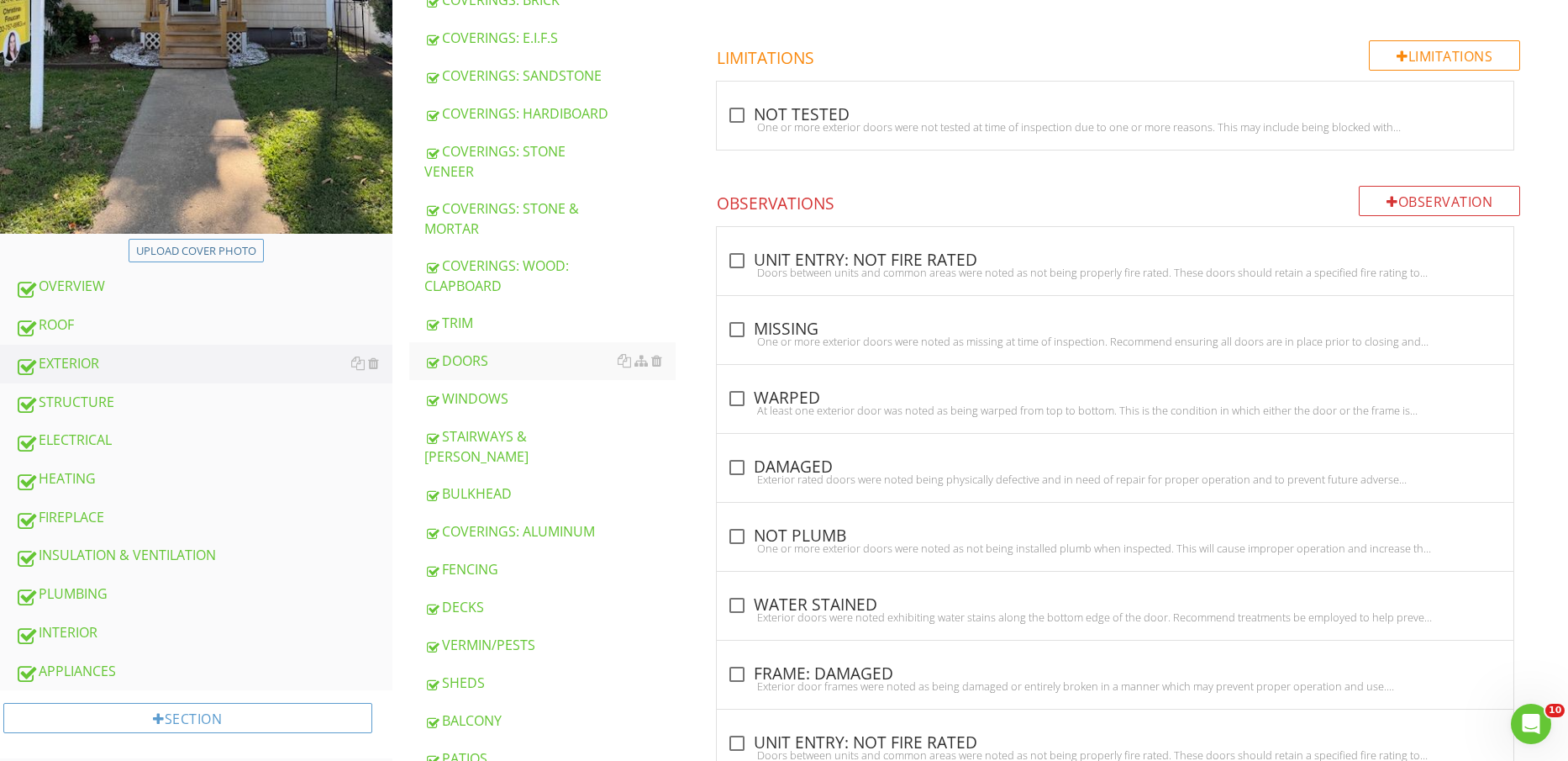
scroll to position [526, 0]
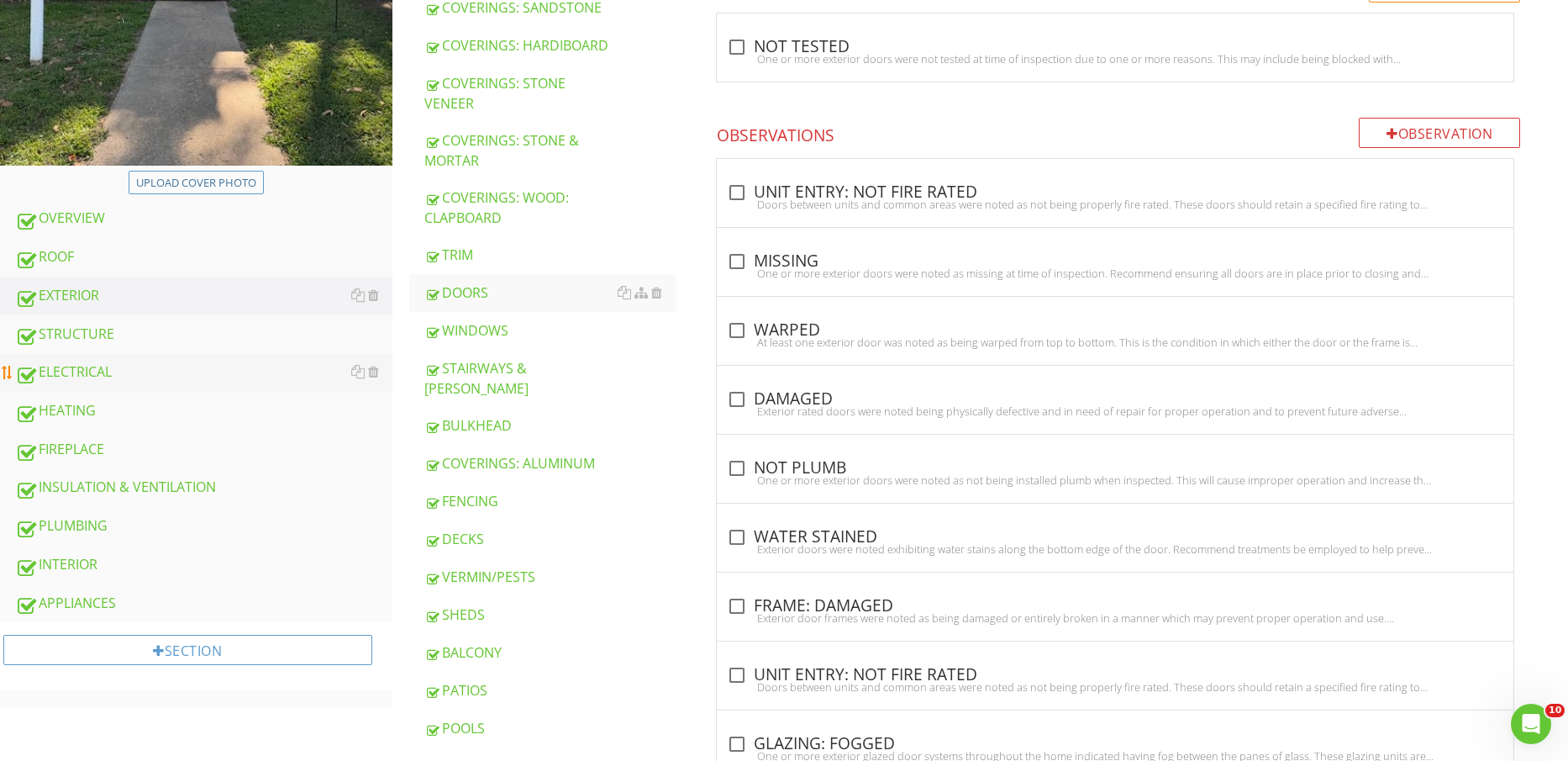
click at [115, 381] on div "ELECTRICAL" at bounding box center [204, 373] width 378 height 22
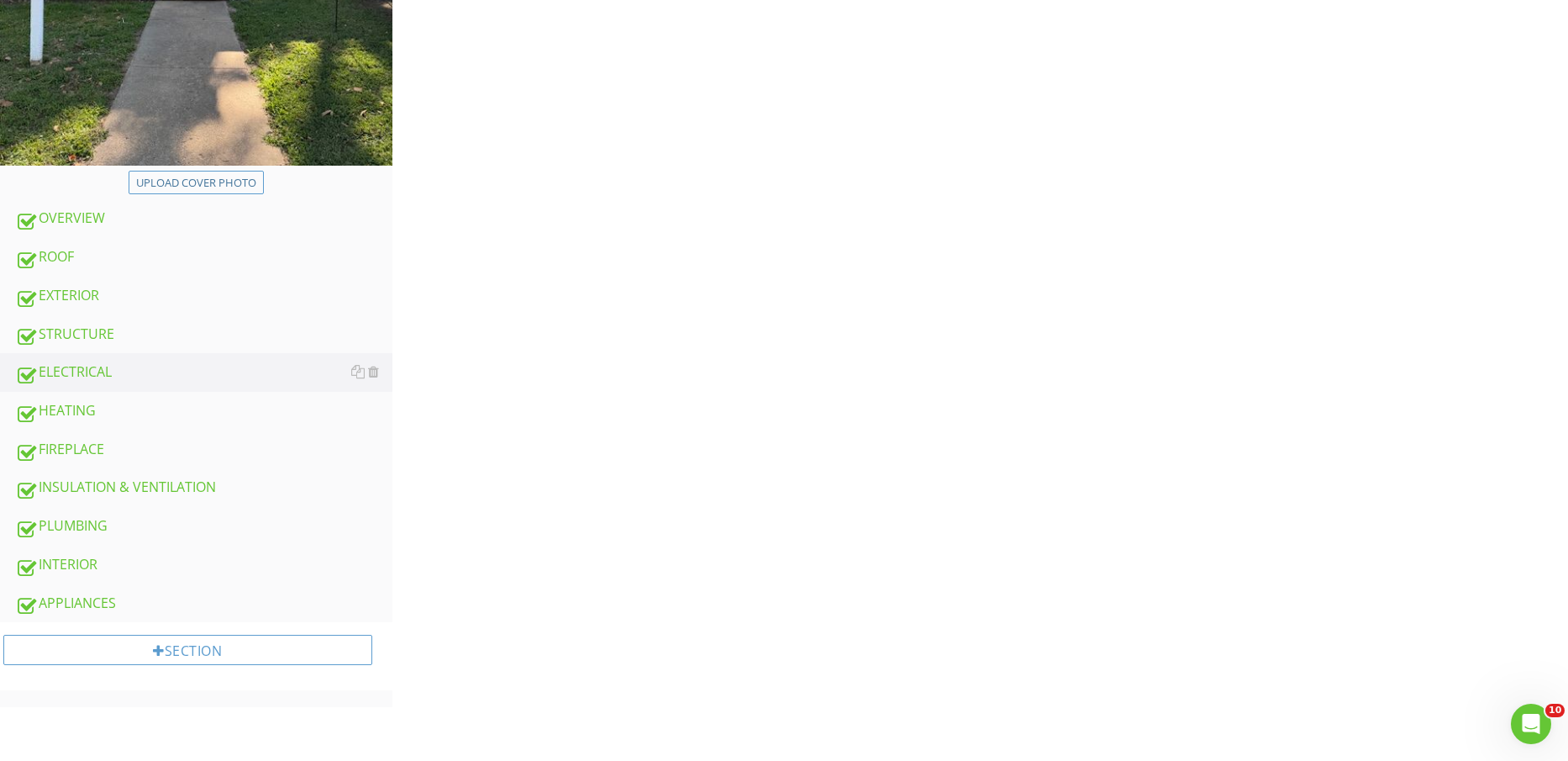
scroll to position [105, 0]
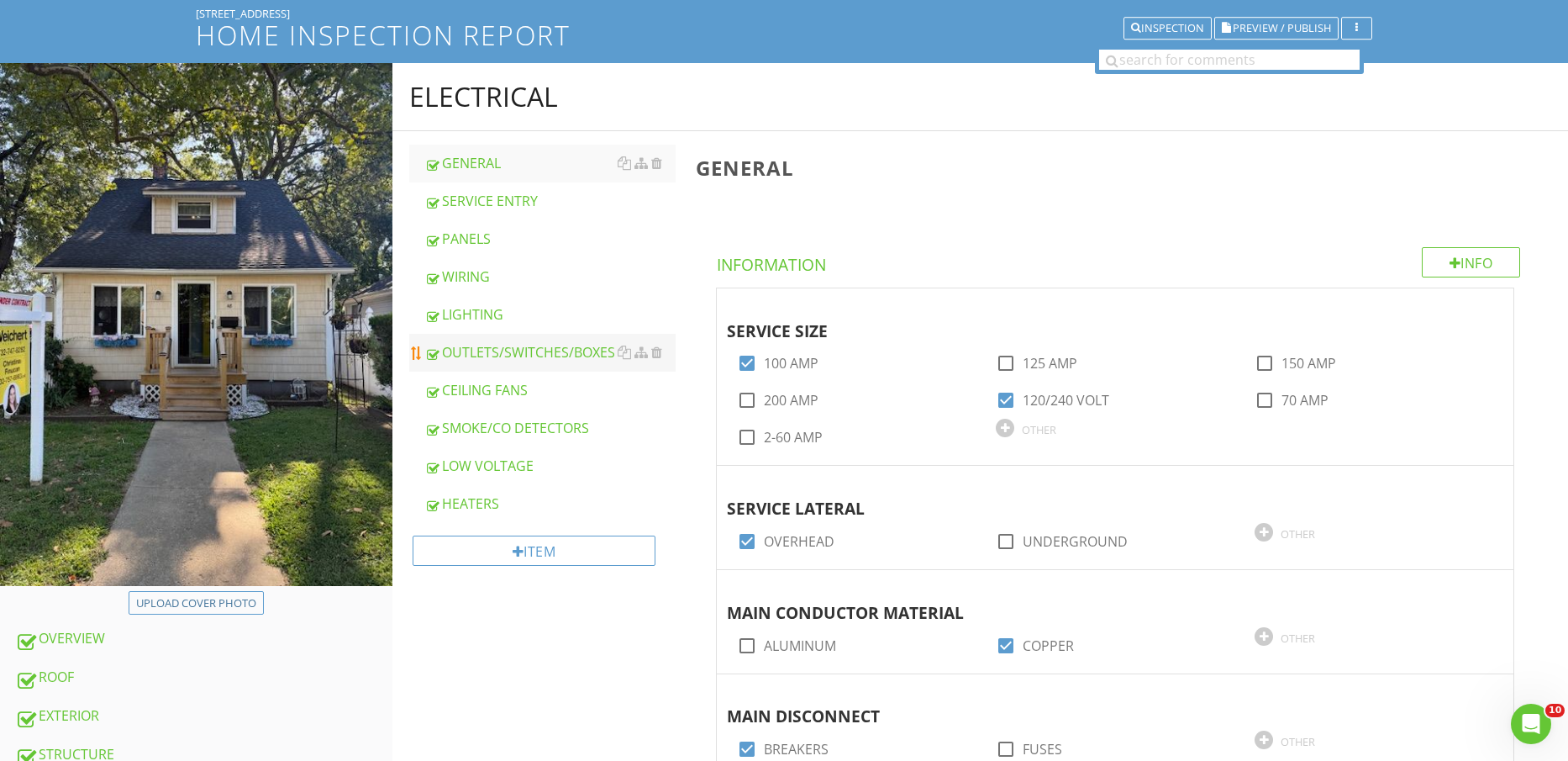
click at [524, 339] on link "OUTLETS/SWITCHES/BOXES" at bounding box center [550, 352] width 252 height 37
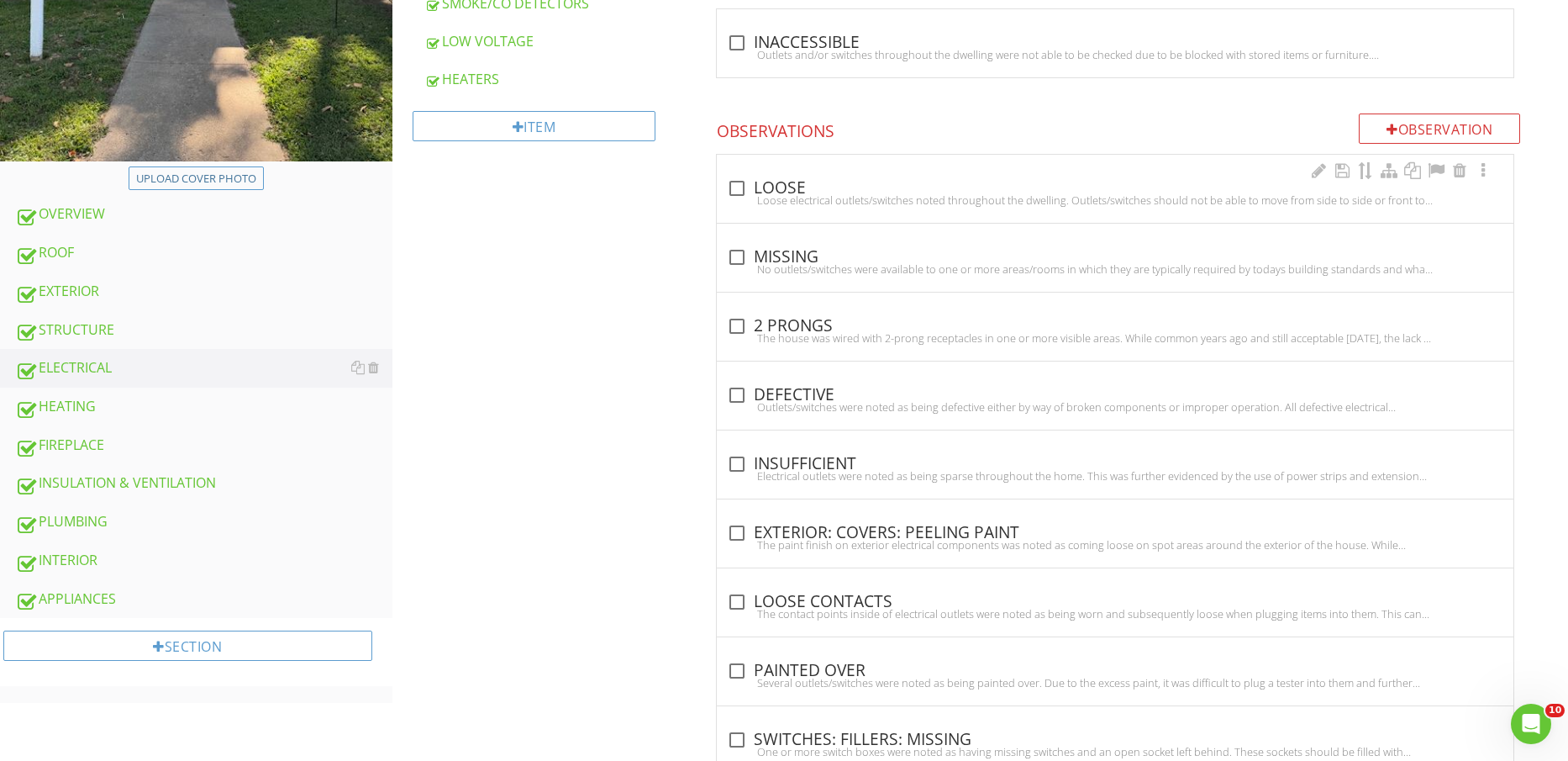
click at [815, 168] on div "check_box_outline_blank LOOSE Loose electrical outlets/switches noted throughou…" at bounding box center [1115, 189] width 796 height 68
checkbox input "true"
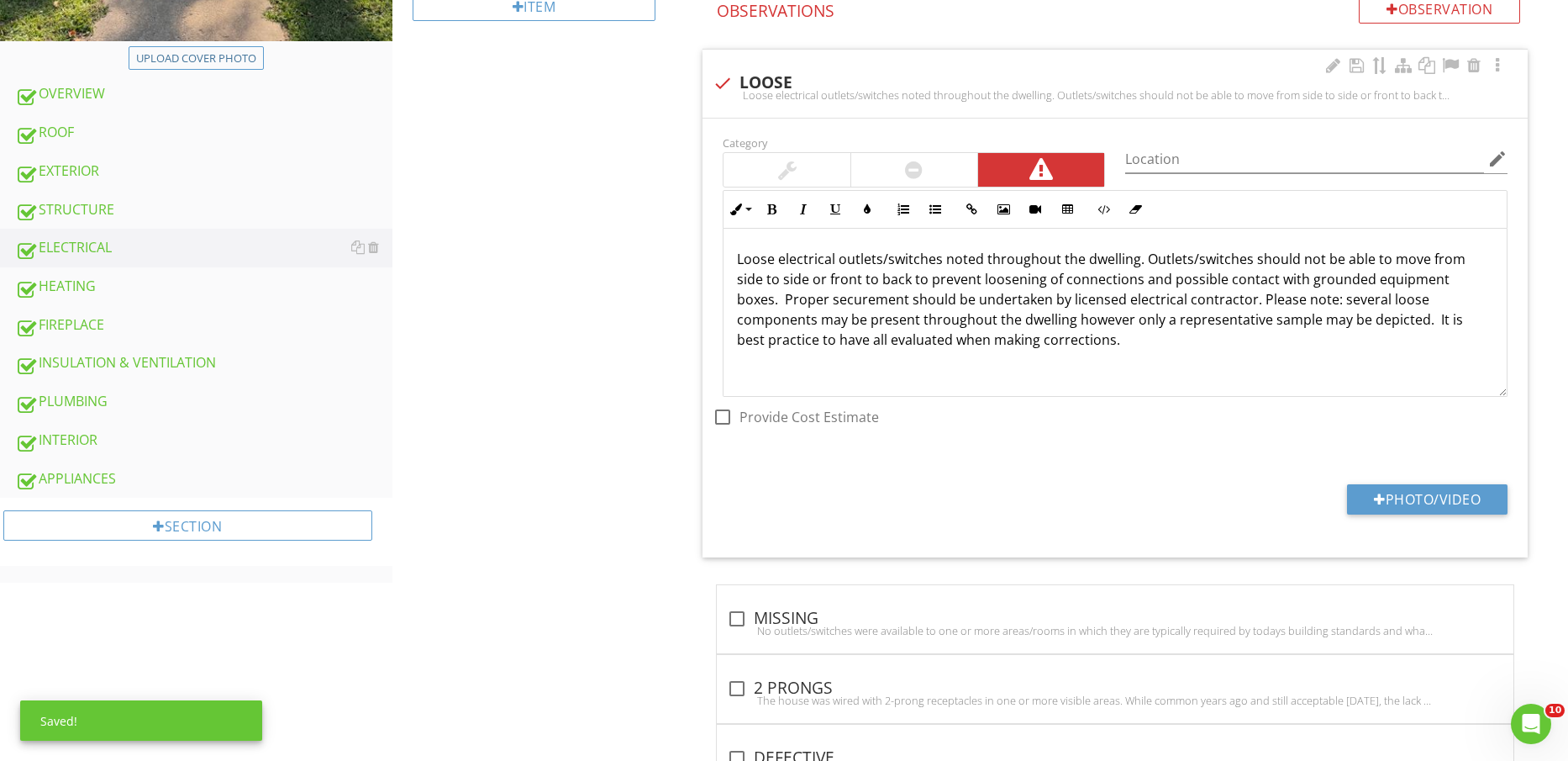
scroll to position [740, 0]
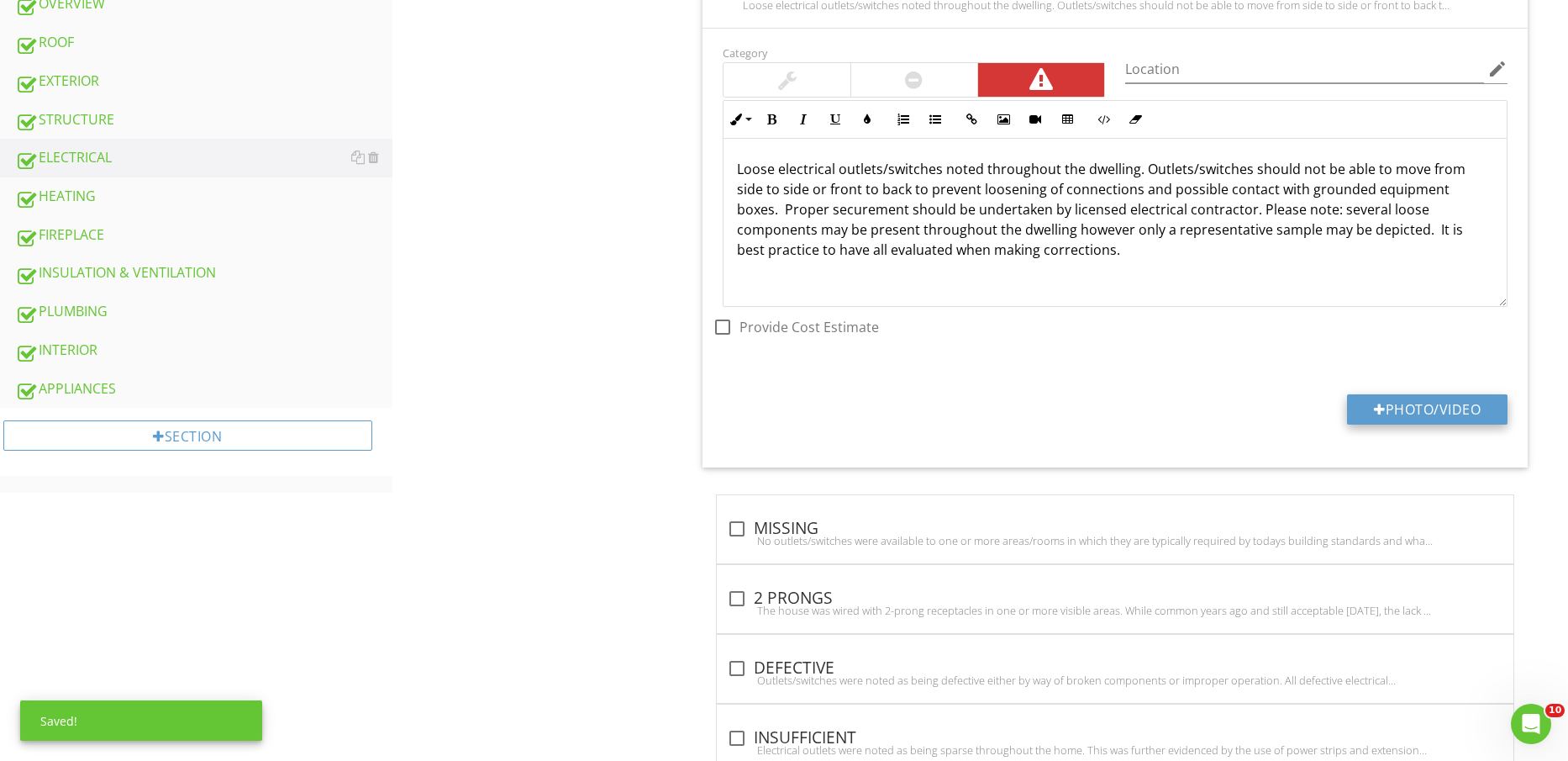
click at [1436, 404] on button "Photo/Video" at bounding box center [1428, 409] width 161 height 30
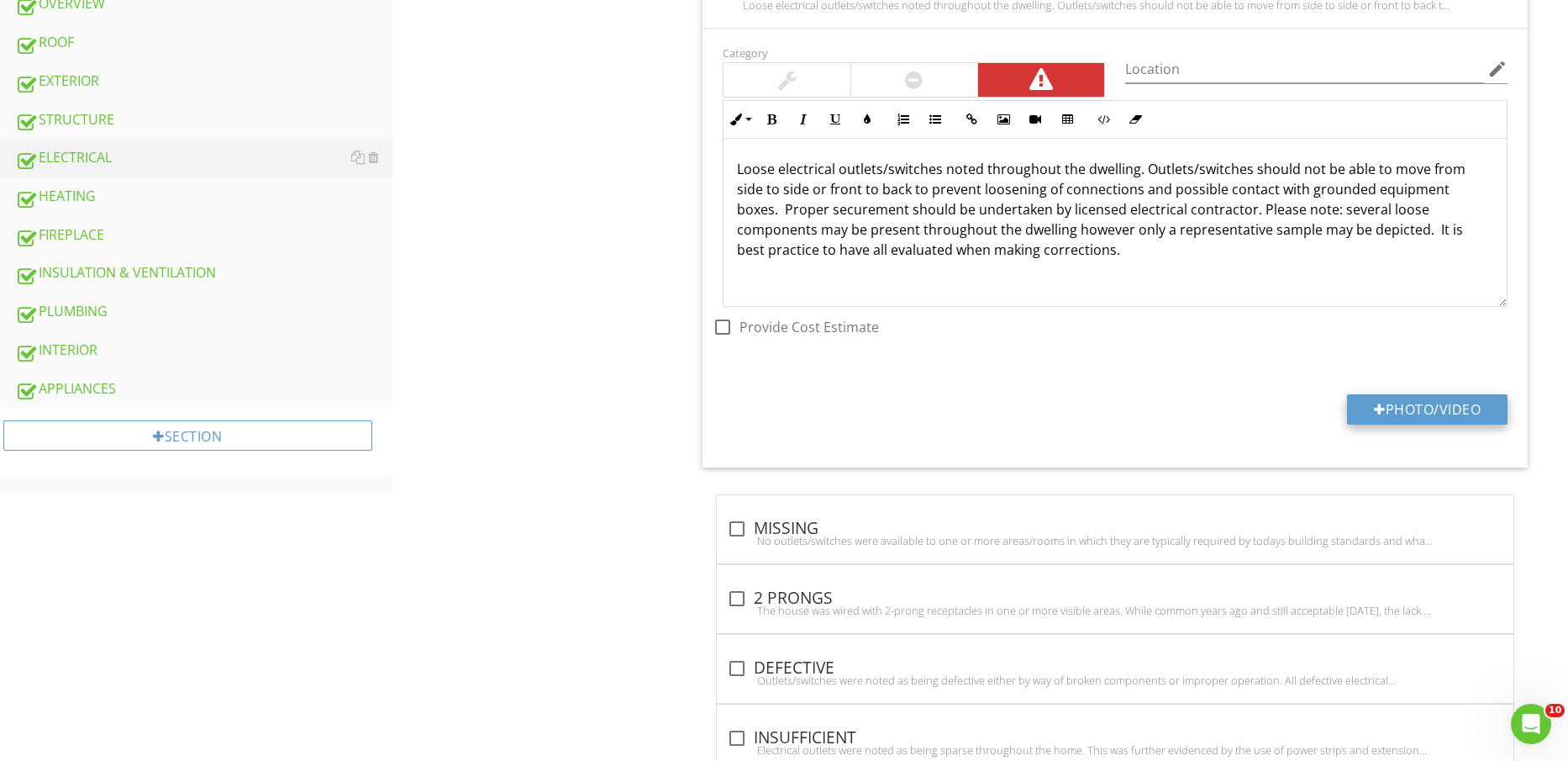
type input "C:\fakepath\IMG_2436.jpg"
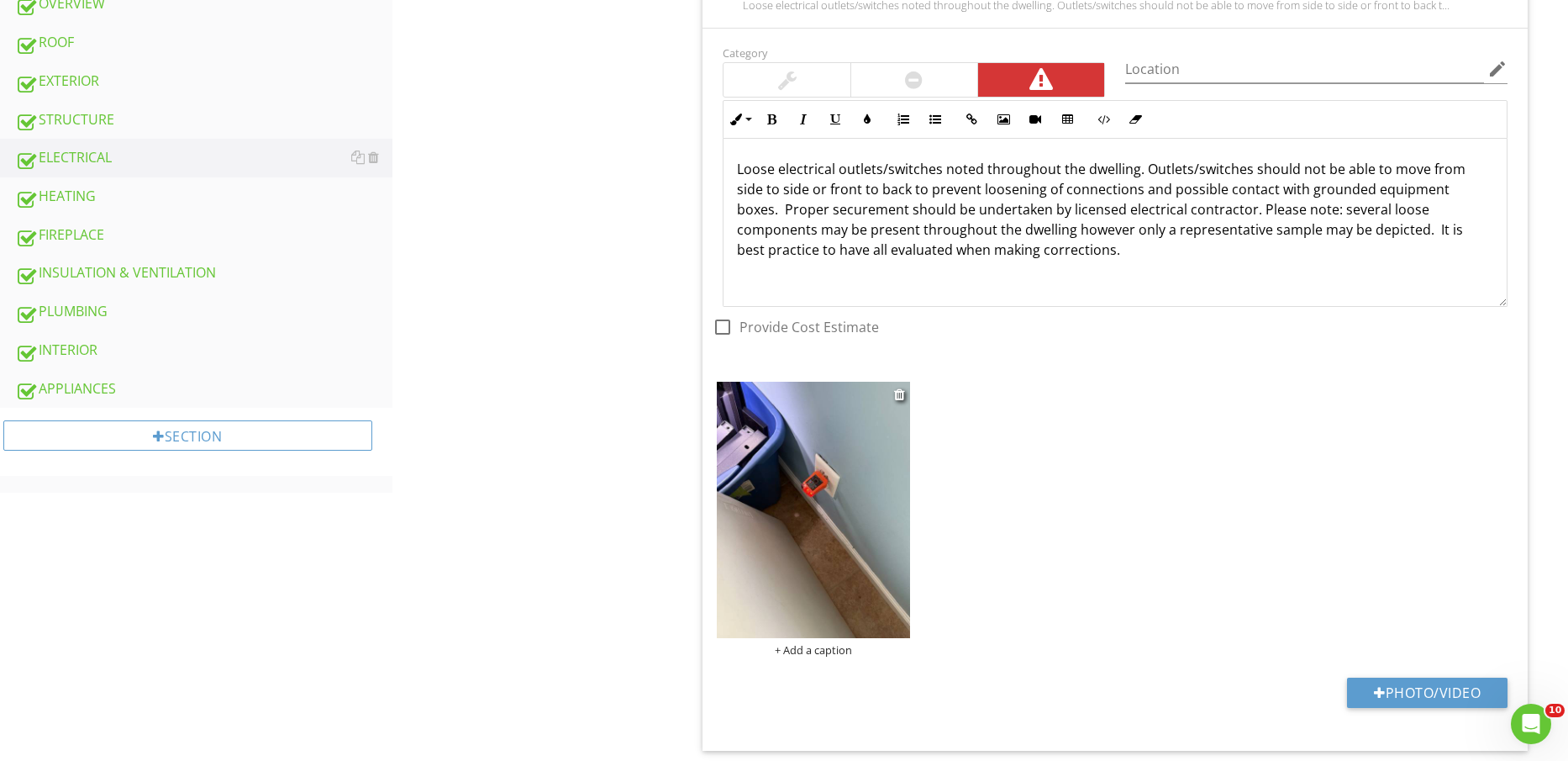
click at [866, 574] on img at bounding box center [813, 510] width 192 height 257
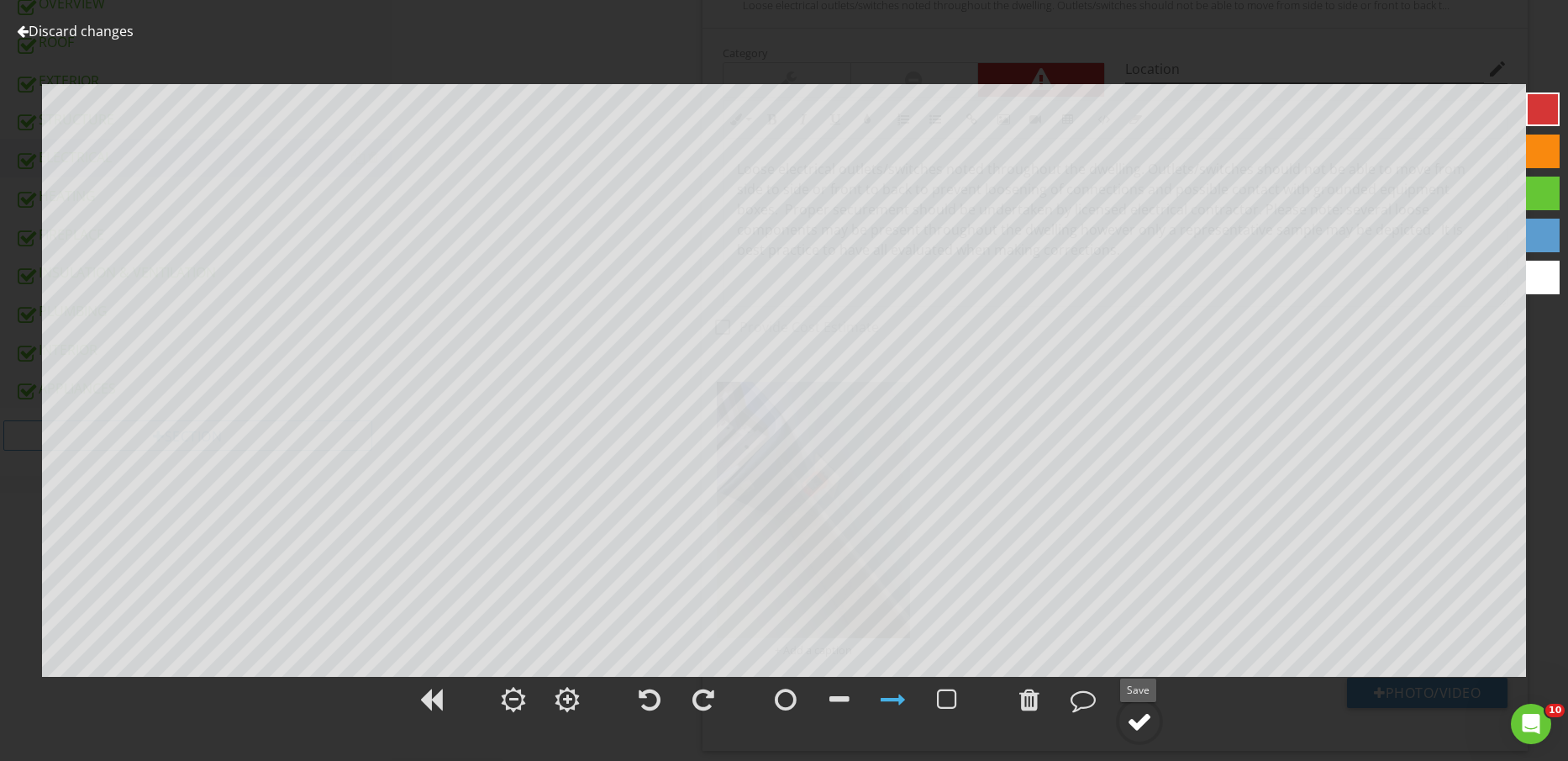
click at [1148, 730] on div at bounding box center [1140, 722] width 26 height 26
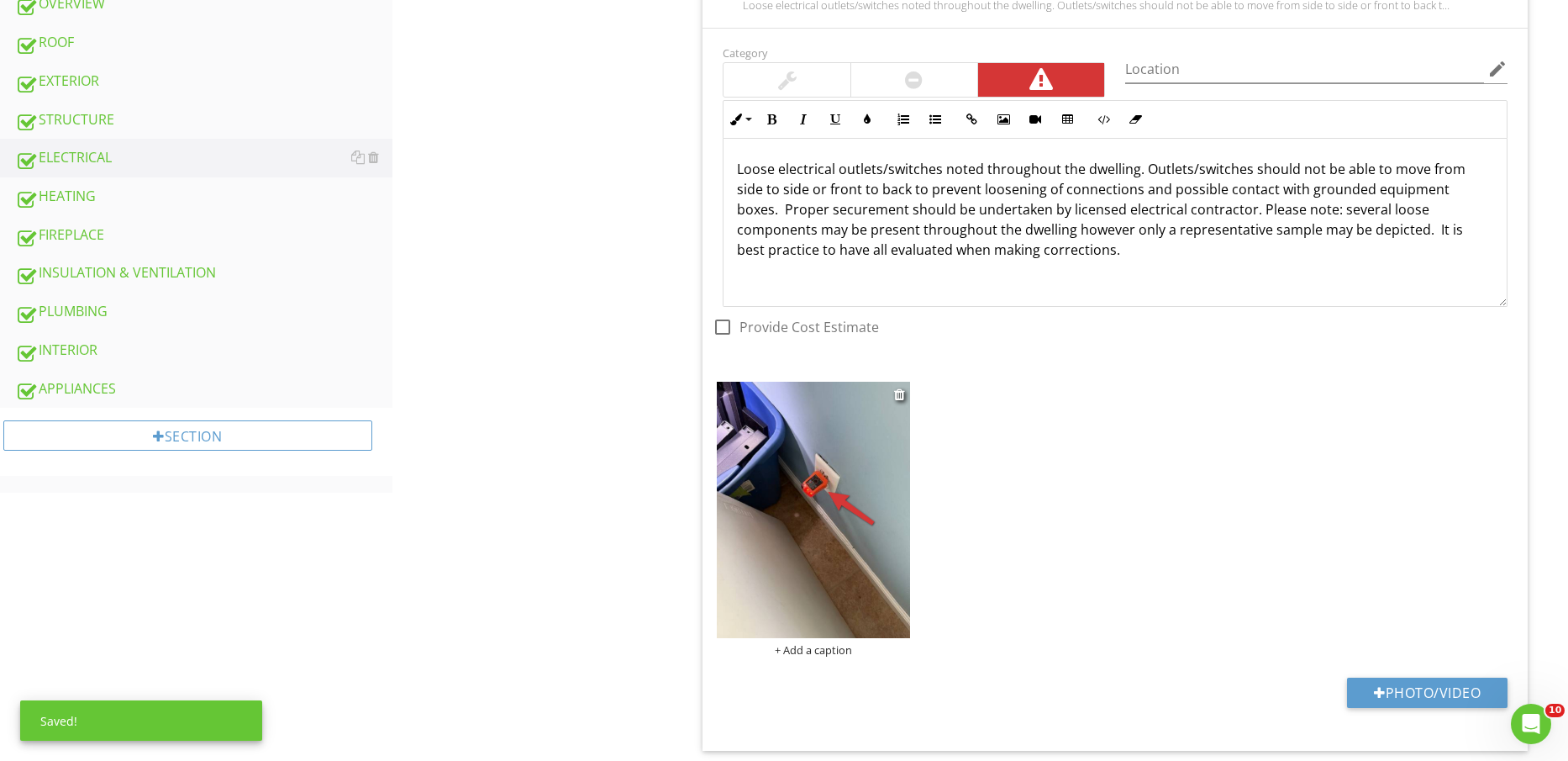
click at [836, 648] on div "+ Add a caption" at bounding box center [813, 650] width 192 height 14
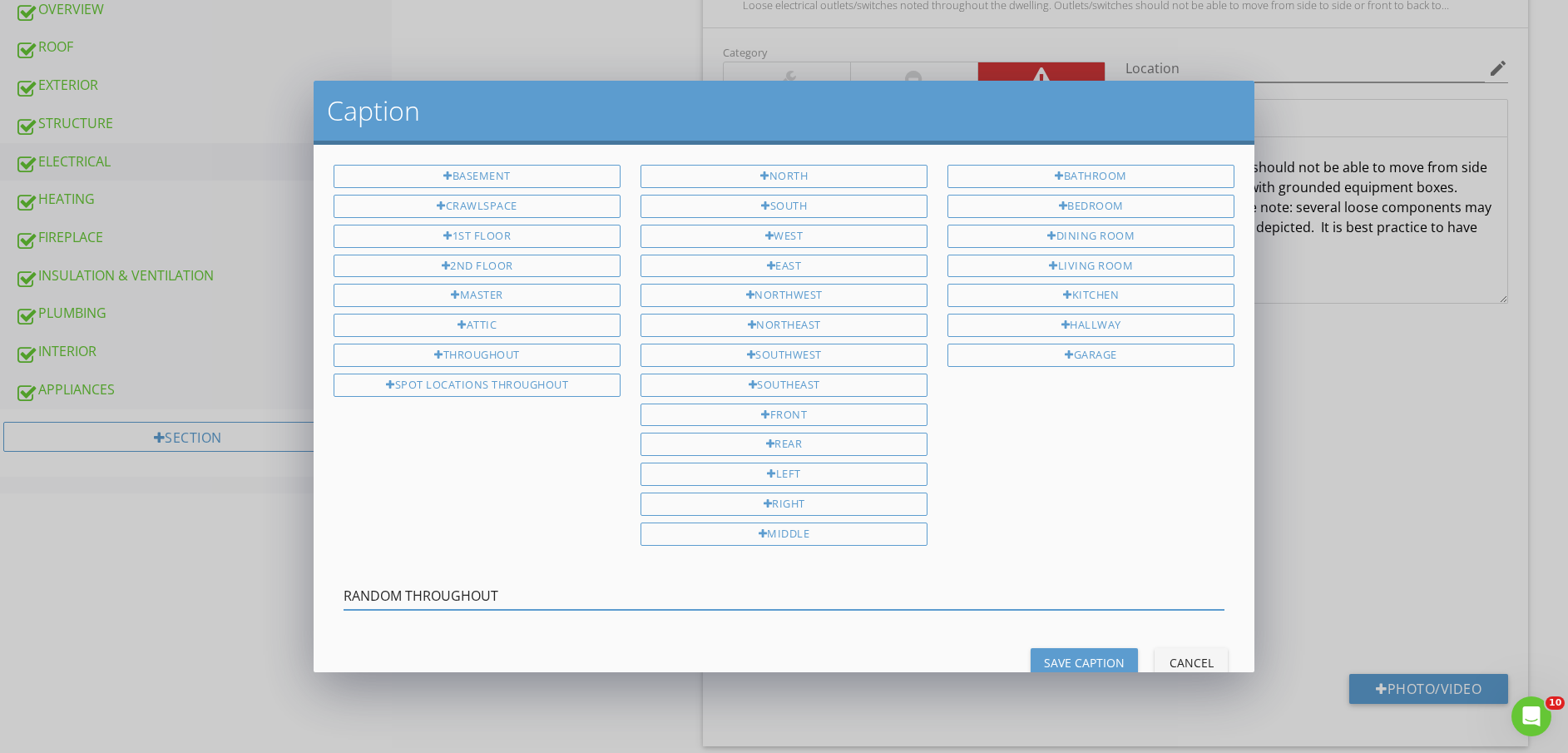
type input "RANDOM THROUGHOUT"
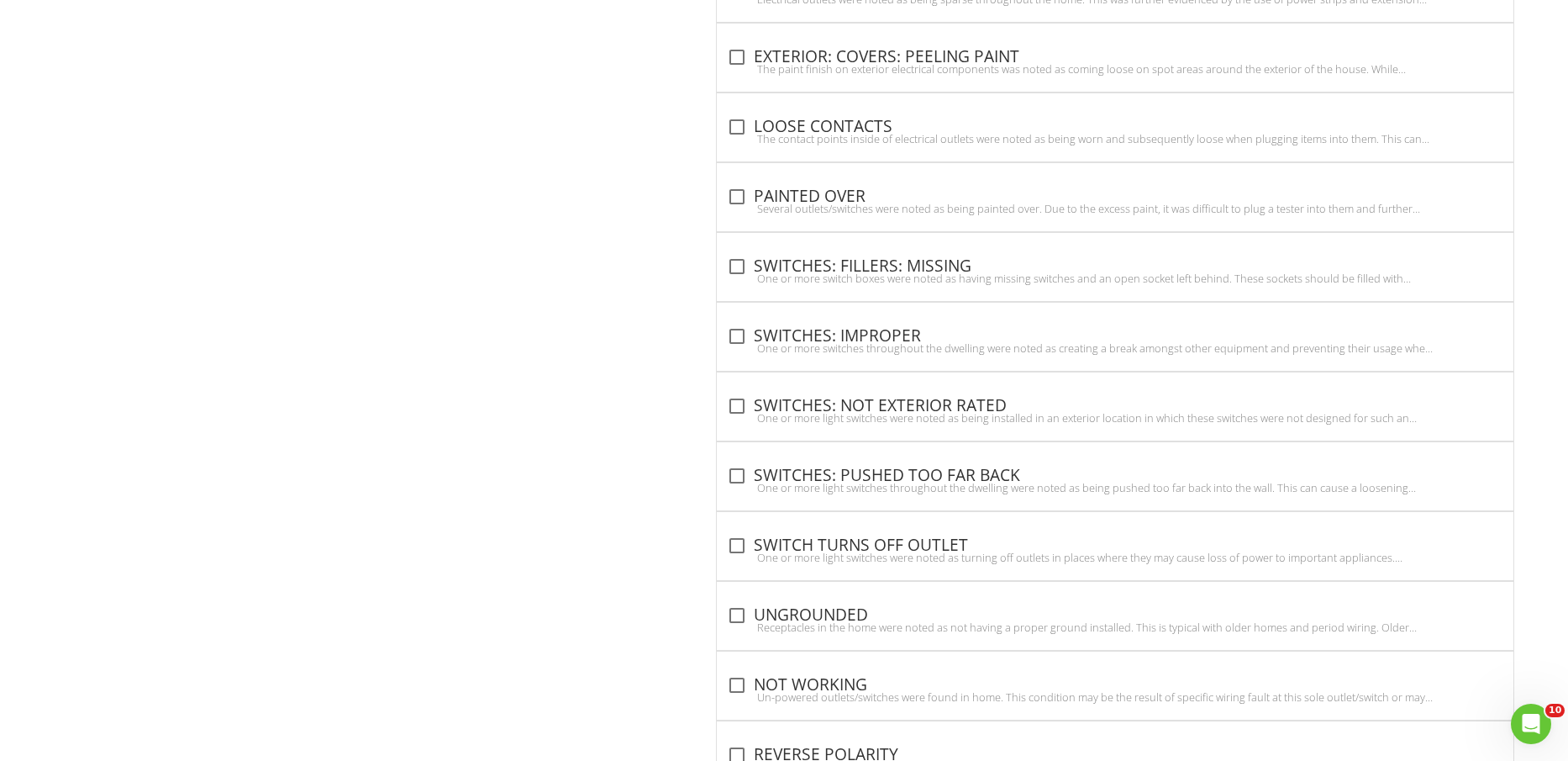
scroll to position [1787, 0]
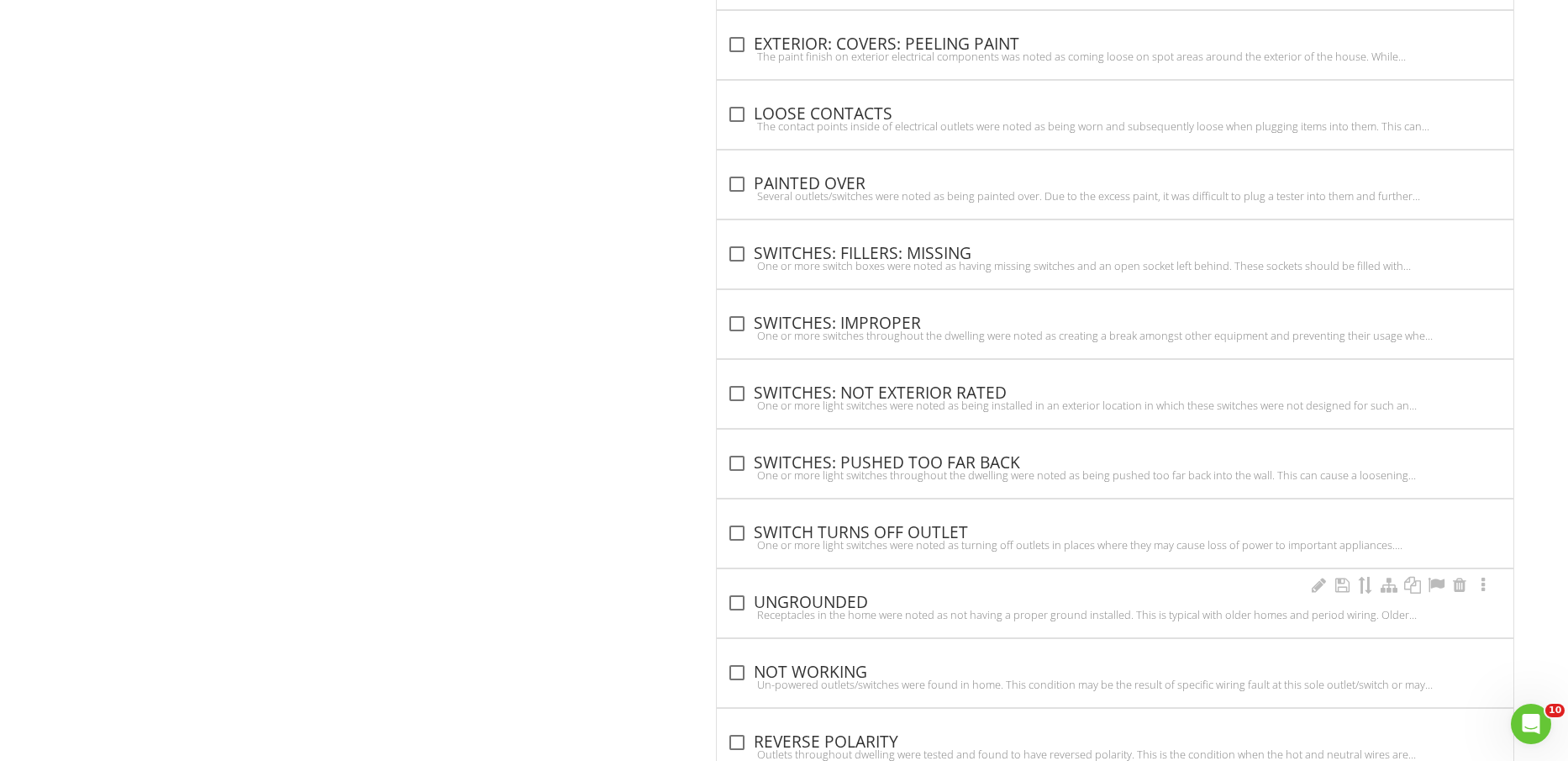
click at [800, 611] on div "Receptacles in the home were noted as not having a proper ground installed. Thi…" at bounding box center [1115, 615] width 777 height 14
checkbox input "true"
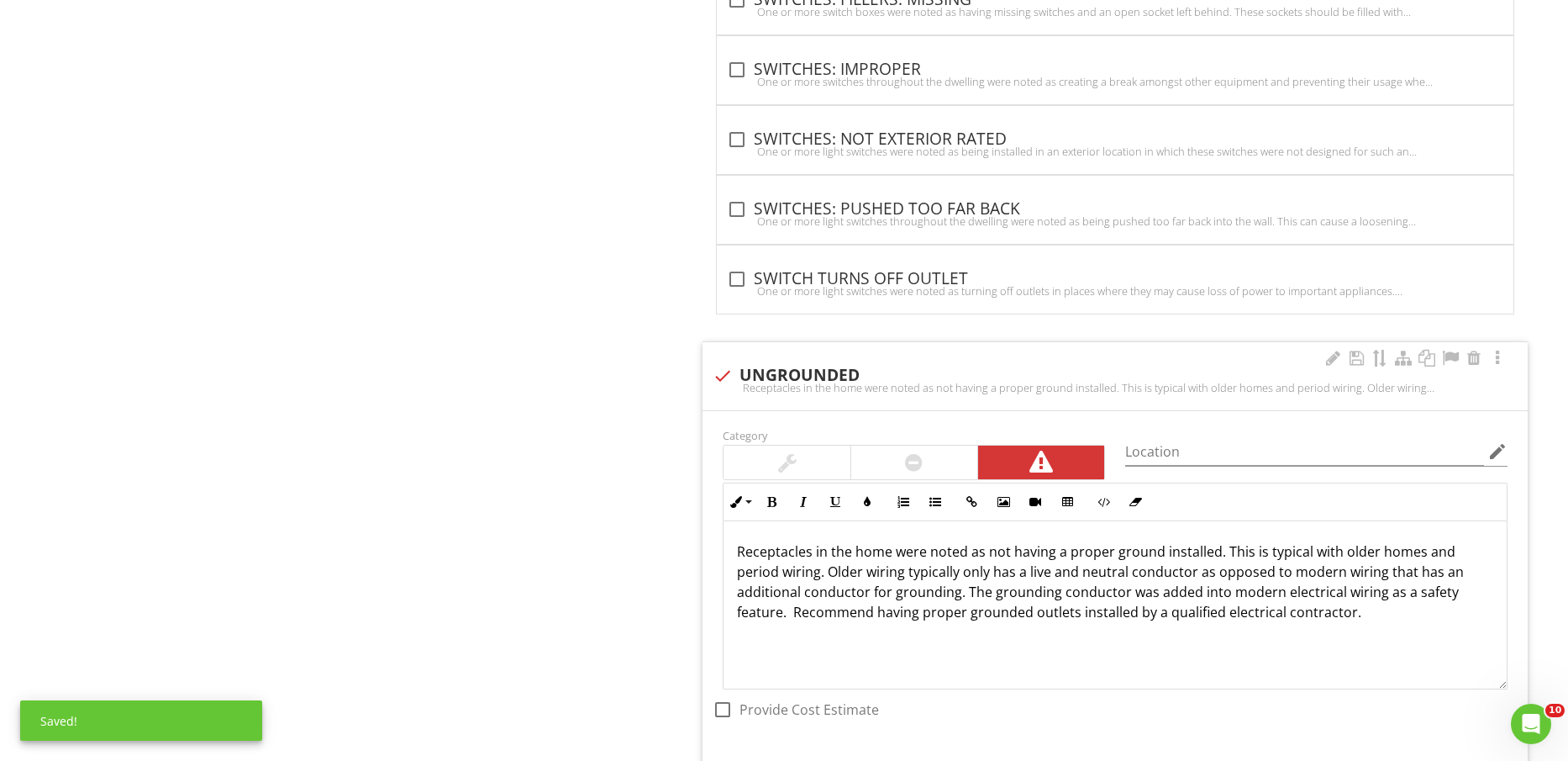
scroll to position [2208, 0]
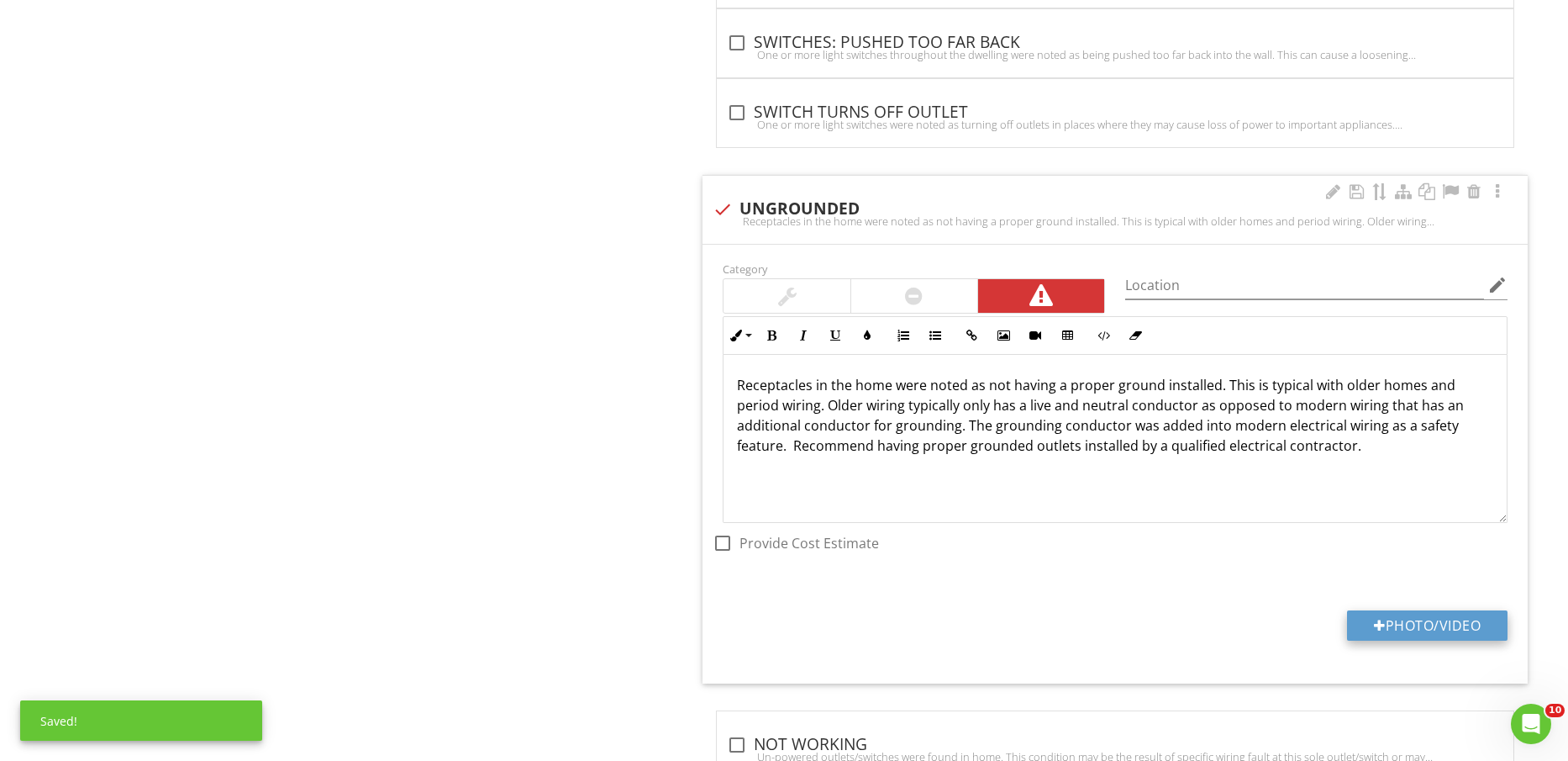
click at [1444, 636] on button "Photo/Video" at bounding box center [1428, 625] width 161 height 30
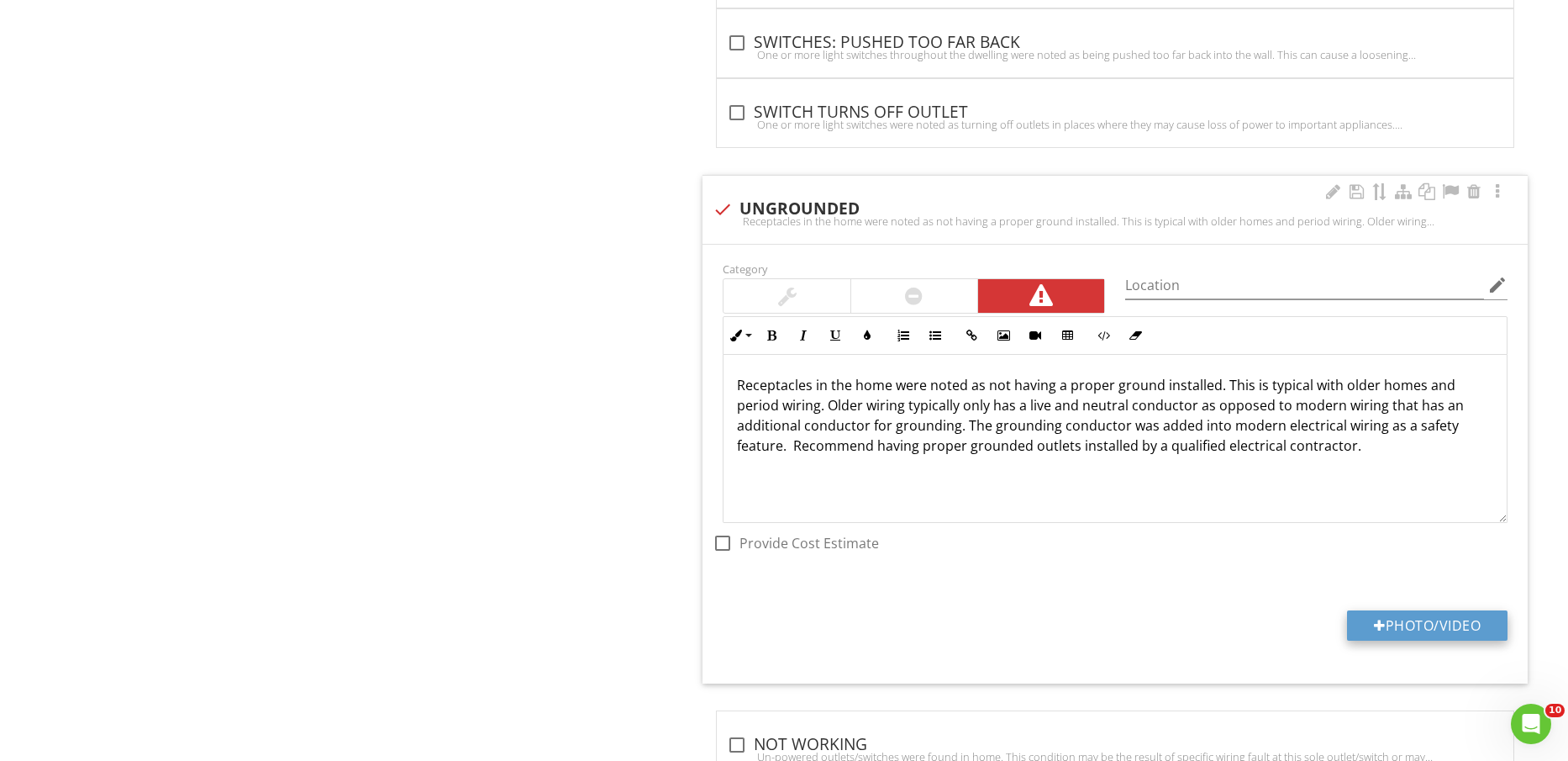
type input "C:\fakepath\IMG_2435.jpg"
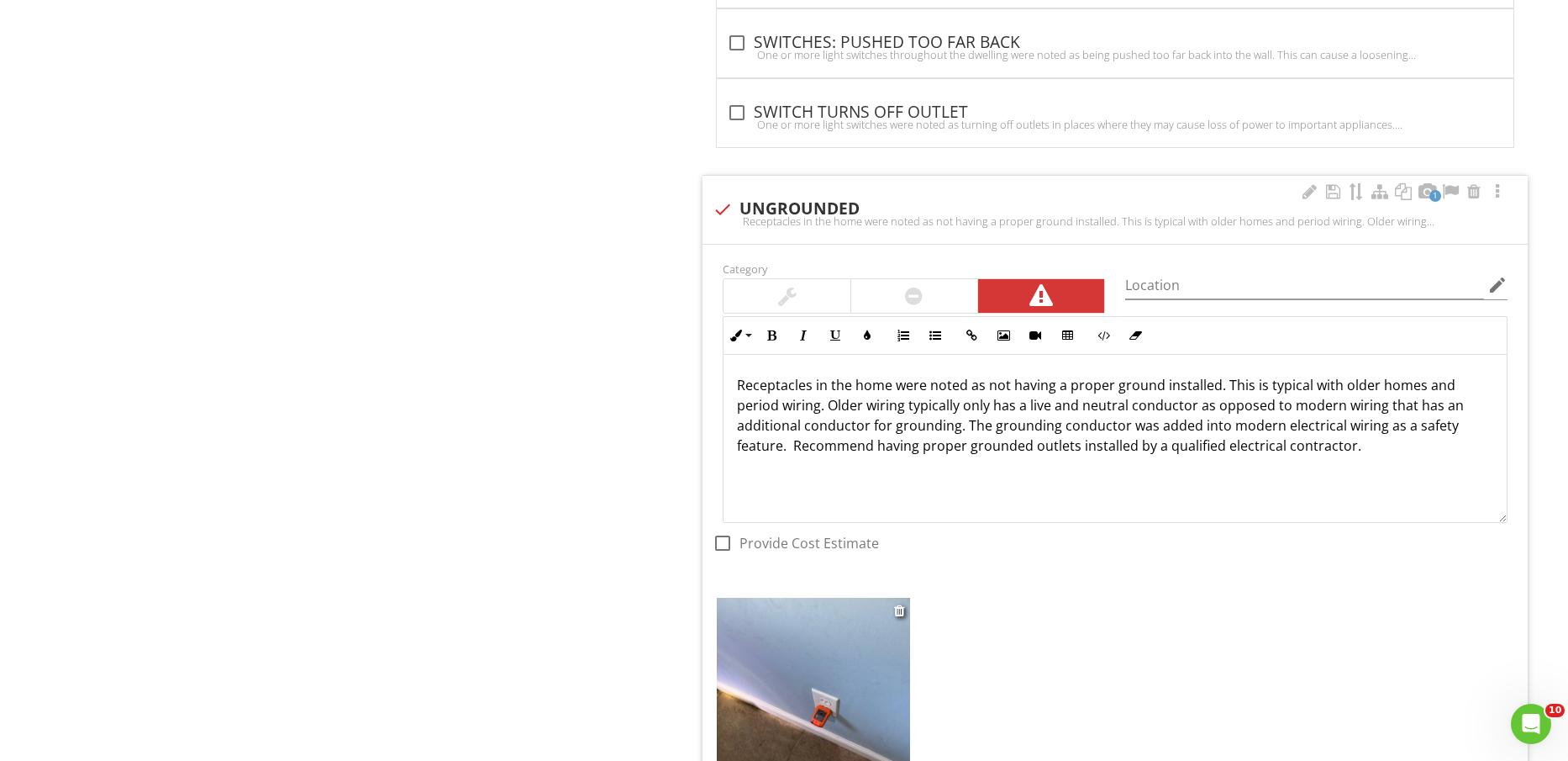
click at [843, 661] on img at bounding box center [813, 726] width 192 height 257
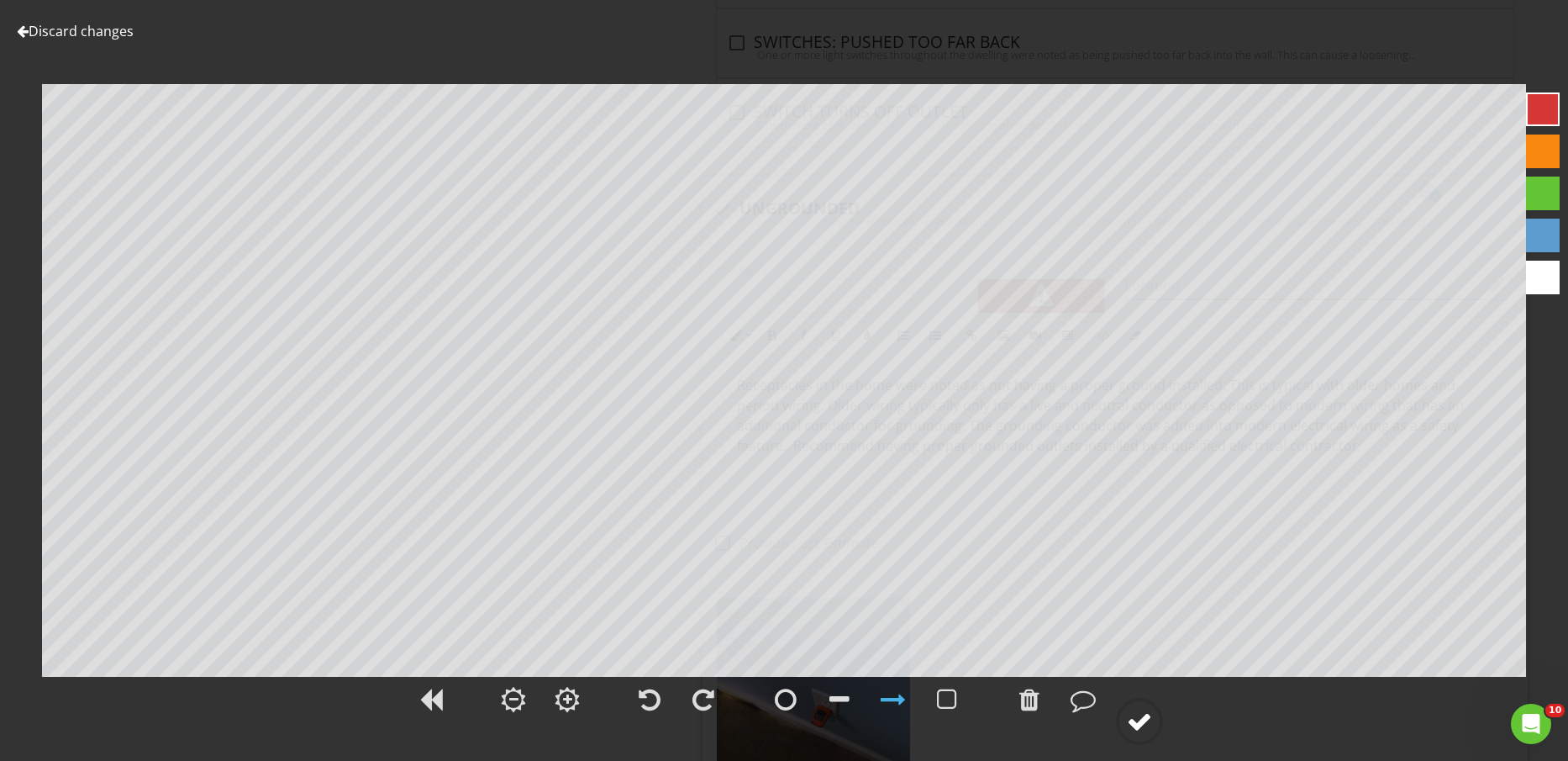
click at [1137, 723] on div at bounding box center [1140, 722] width 26 height 26
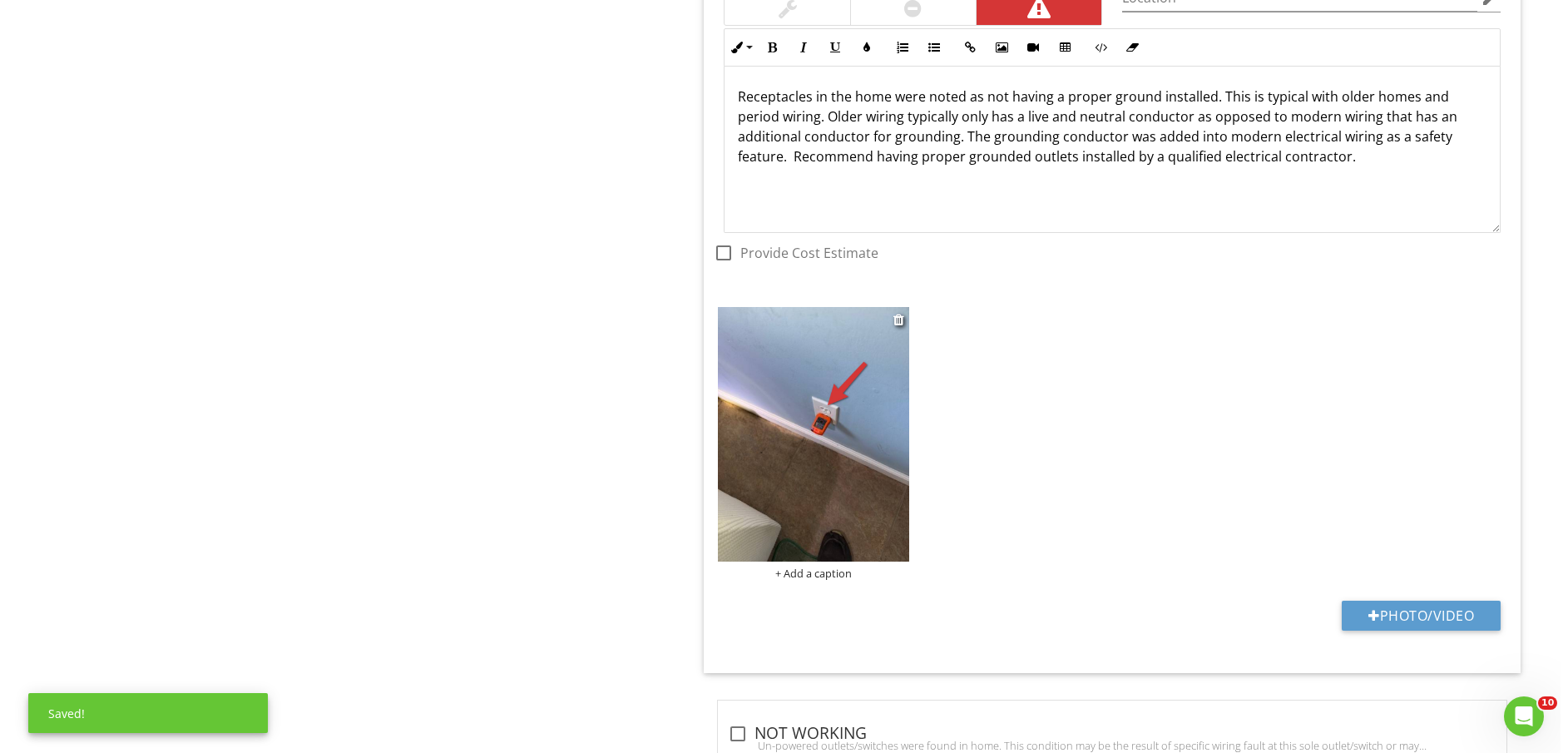
scroll to position [2497, 0]
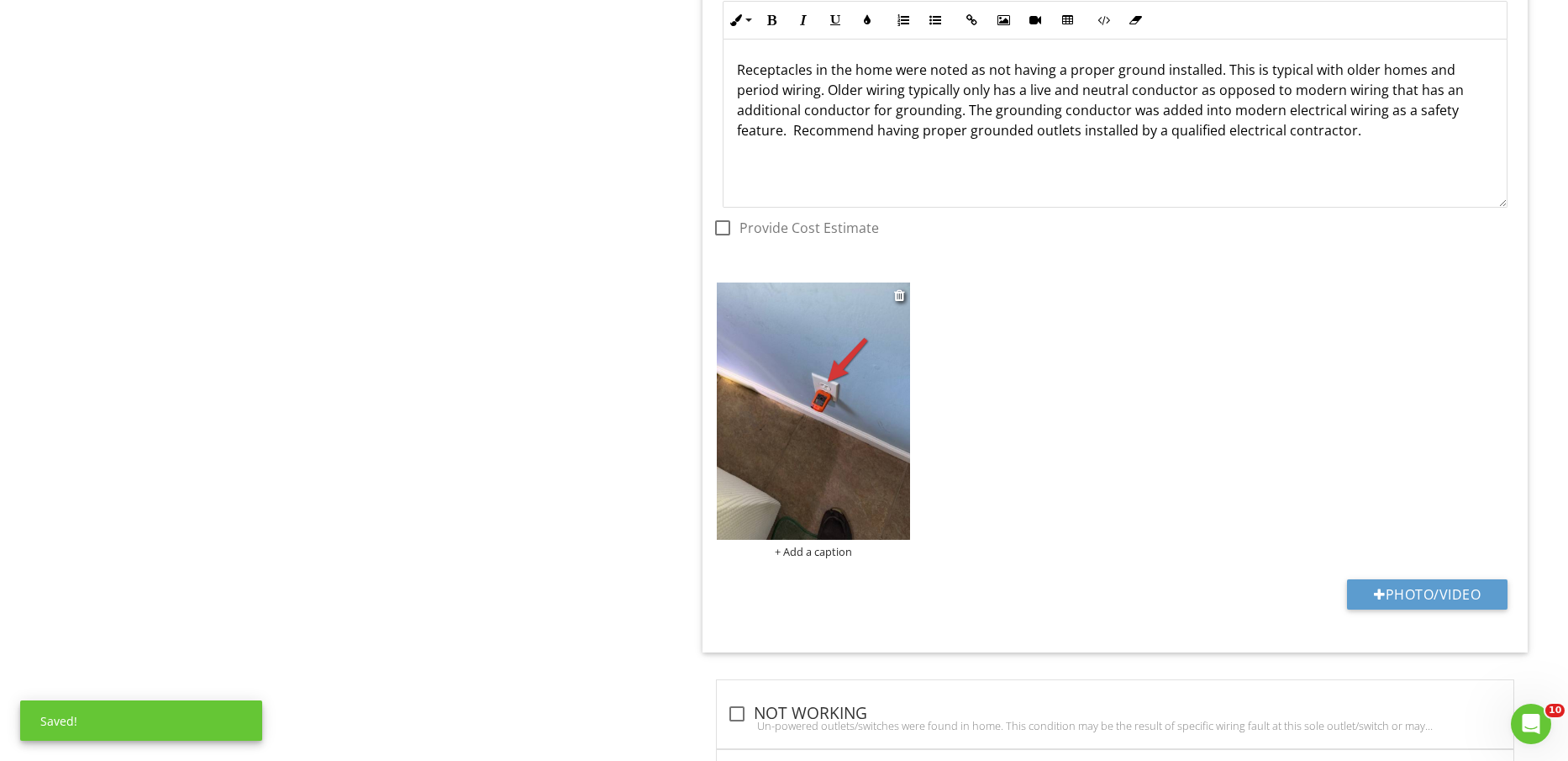
click at [825, 552] on div "+ Add a caption" at bounding box center [813, 552] width 192 height 14
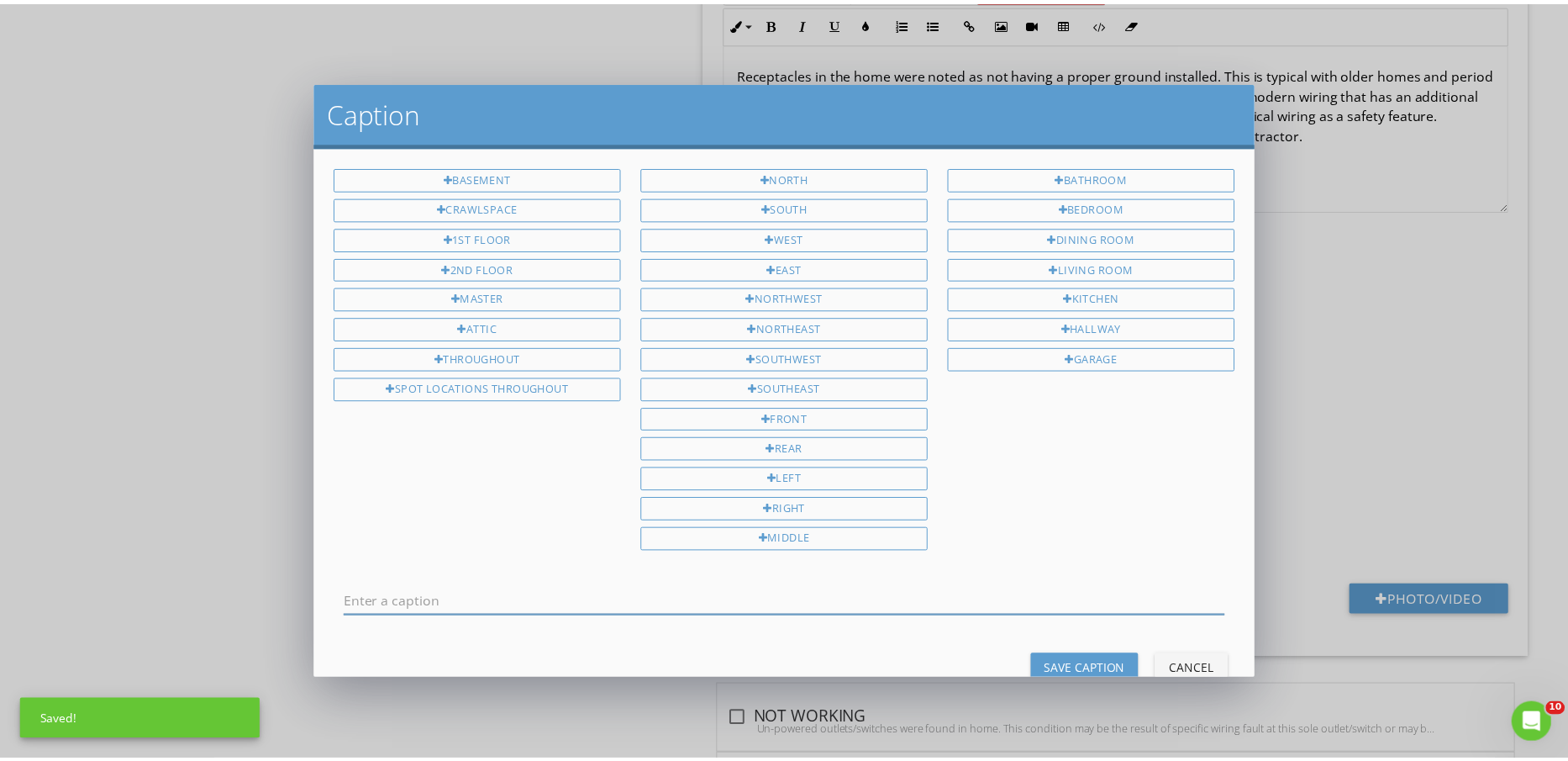
scroll to position [0, 0]
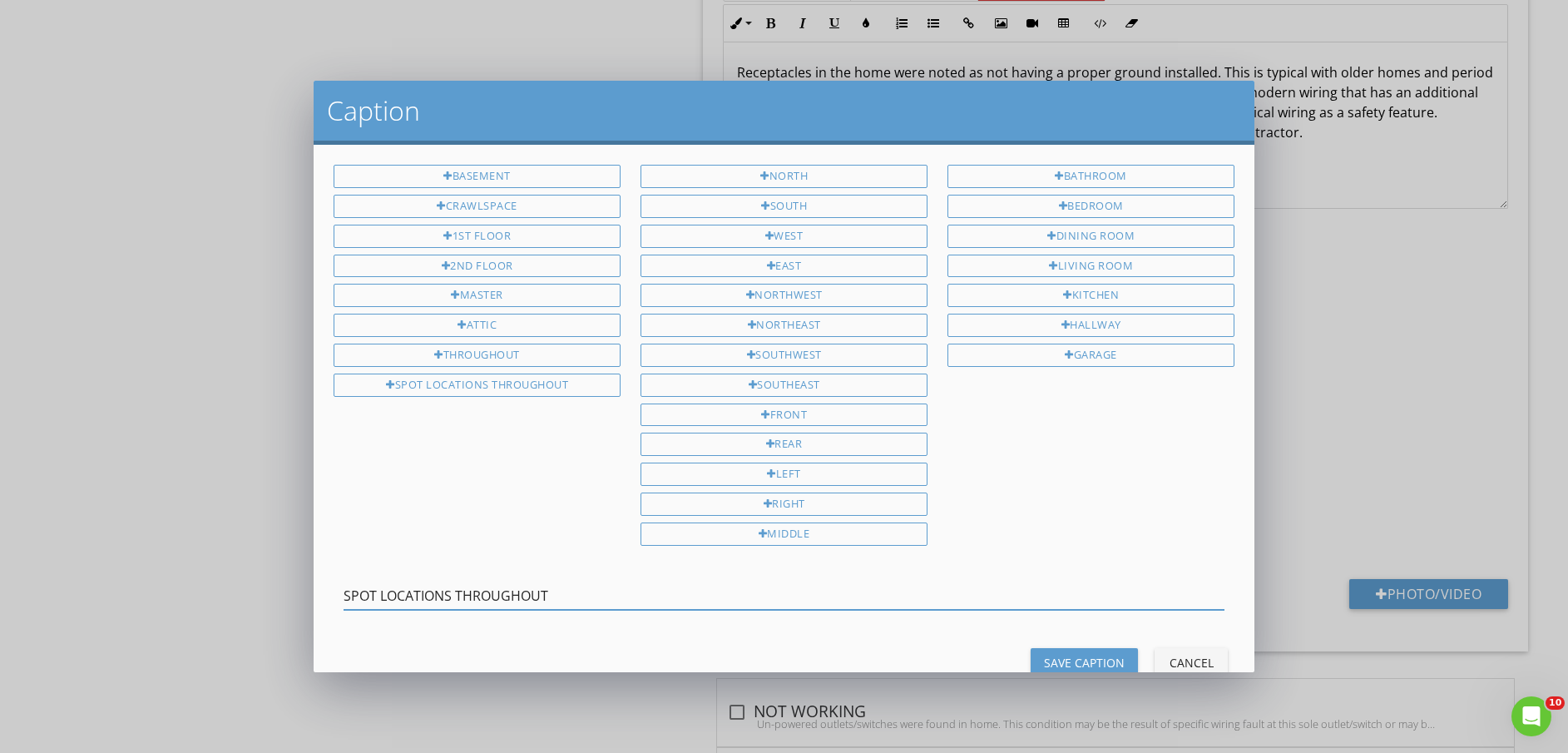
type input "SPOT LOCATIONS THROUGHOUT"
click at [1082, 655] on div "Save Caption" at bounding box center [1083, 662] width 80 height 18
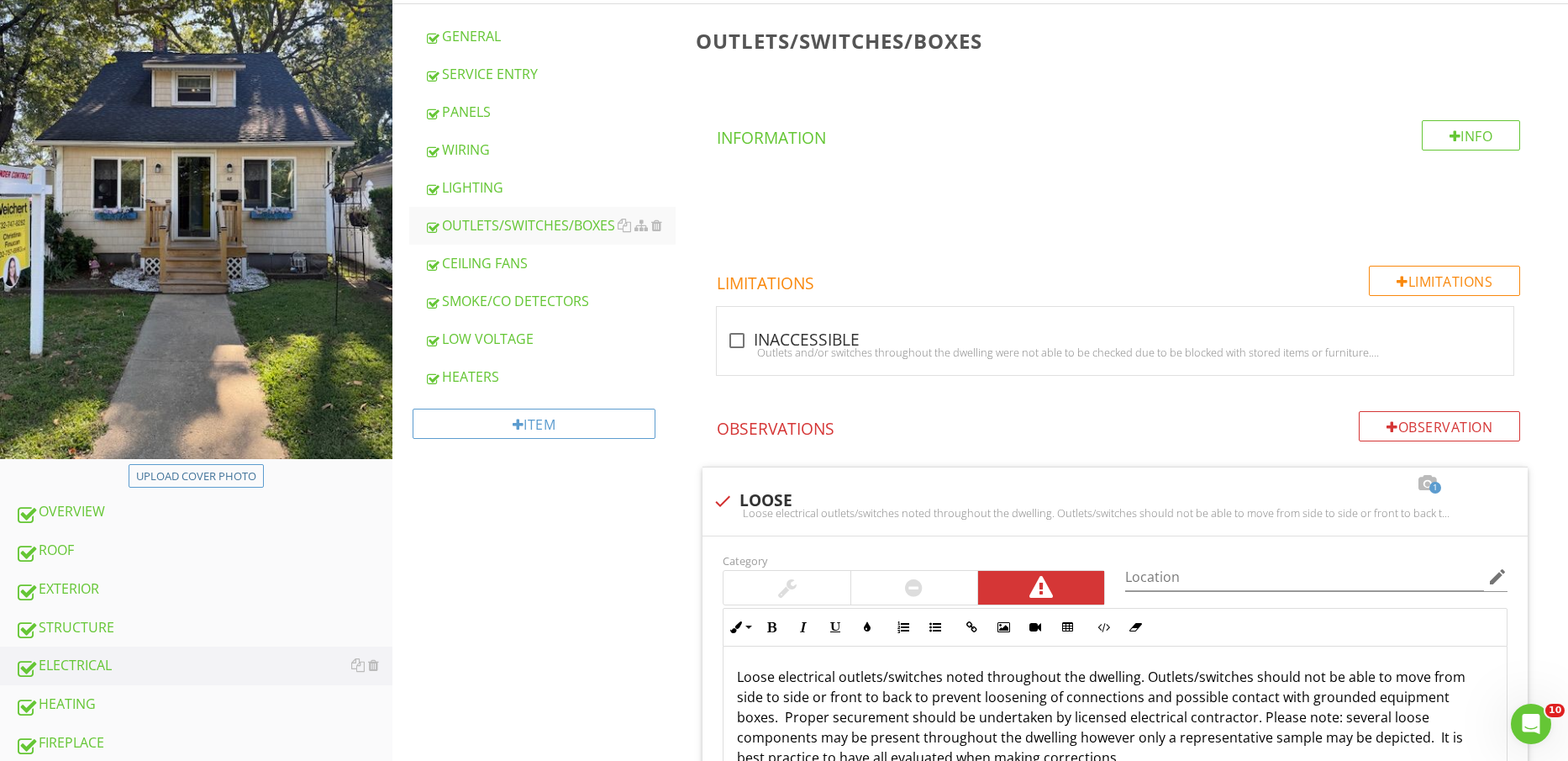
scroll to position [316, 0]
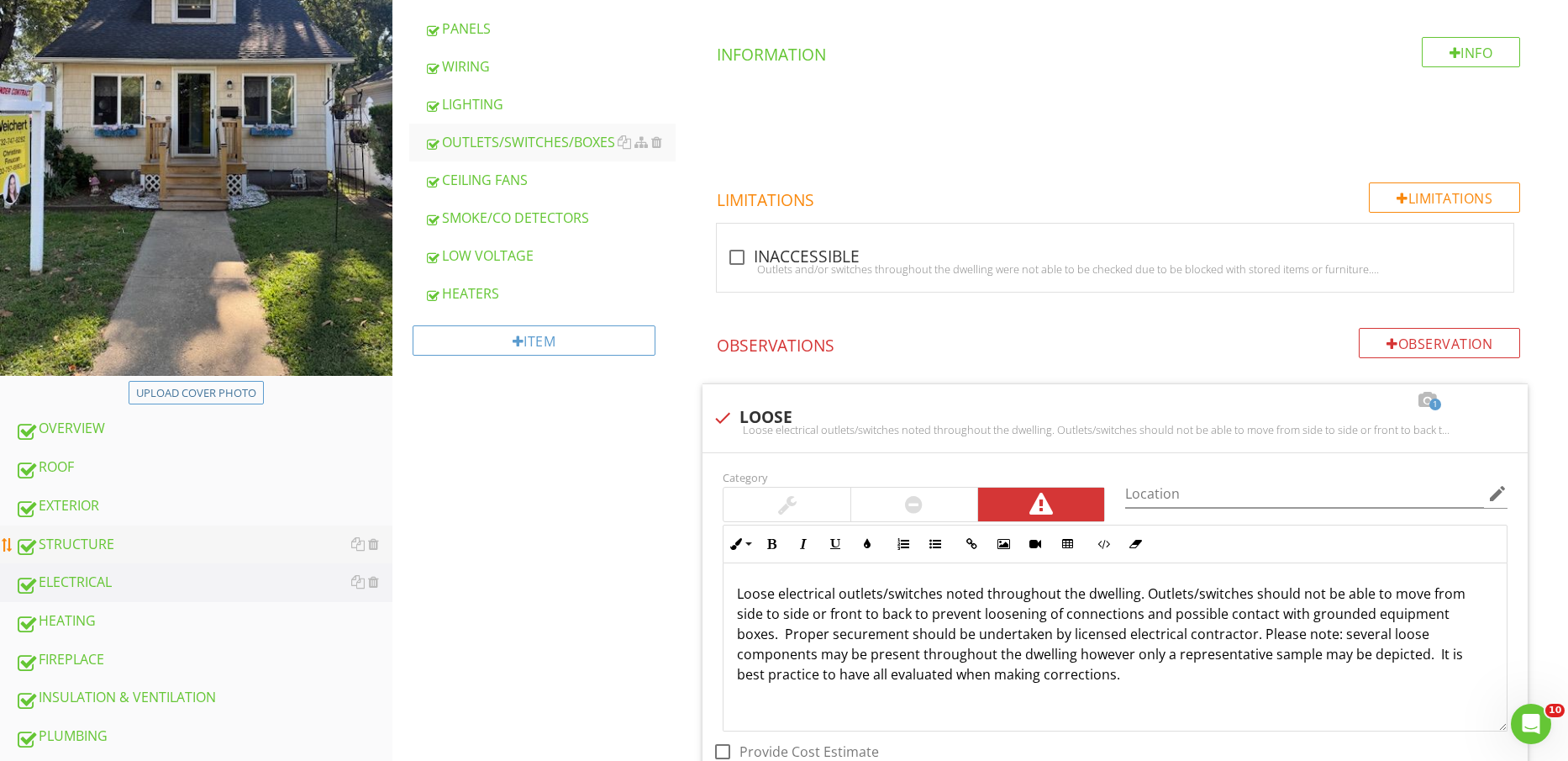
click at [154, 551] on div "STRUCTURE" at bounding box center [204, 546] width 378 height 22
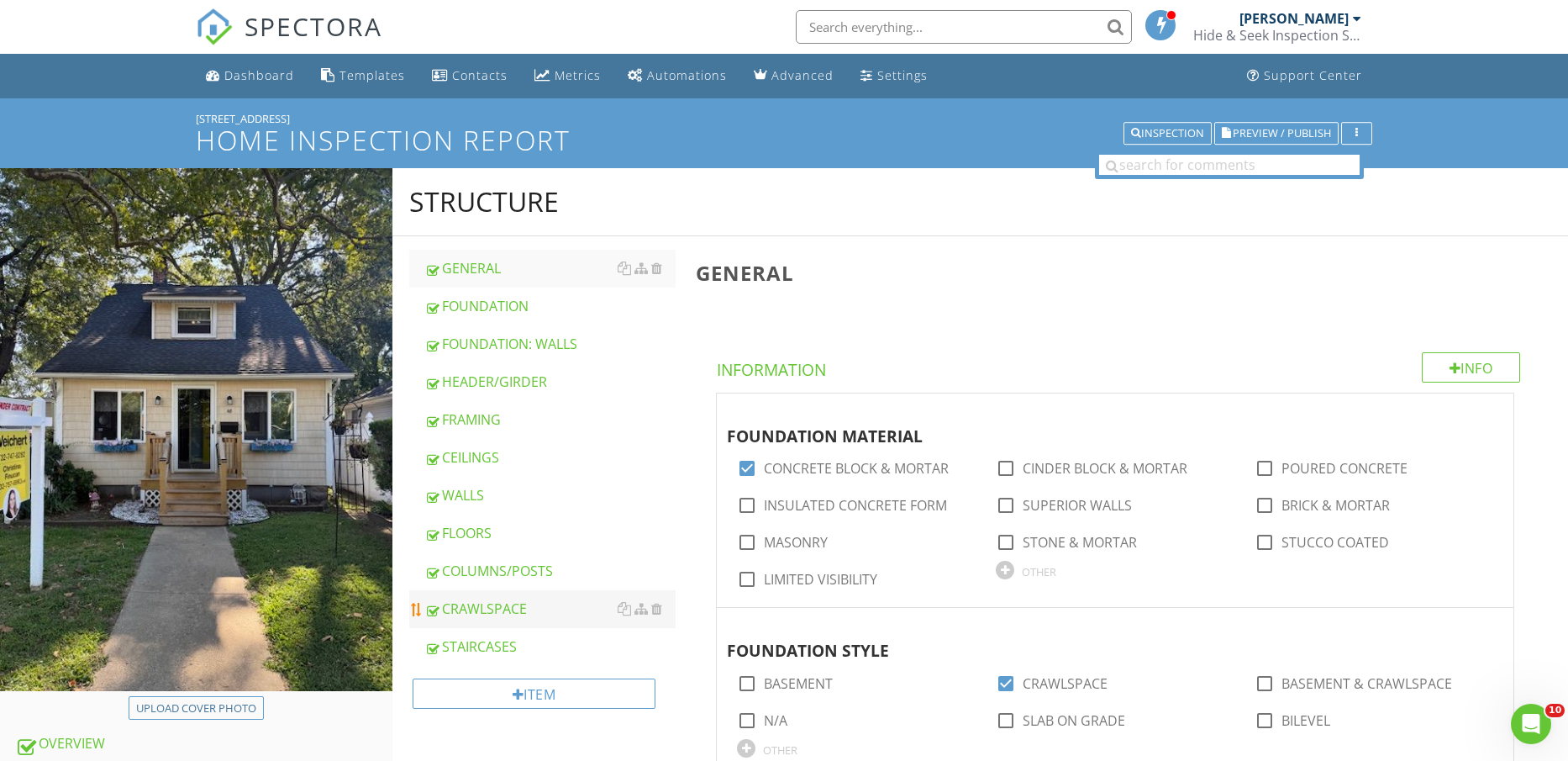
click at [513, 602] on div "CRAWLSPACE" at bounding box center [550, 609] width 252 height 21
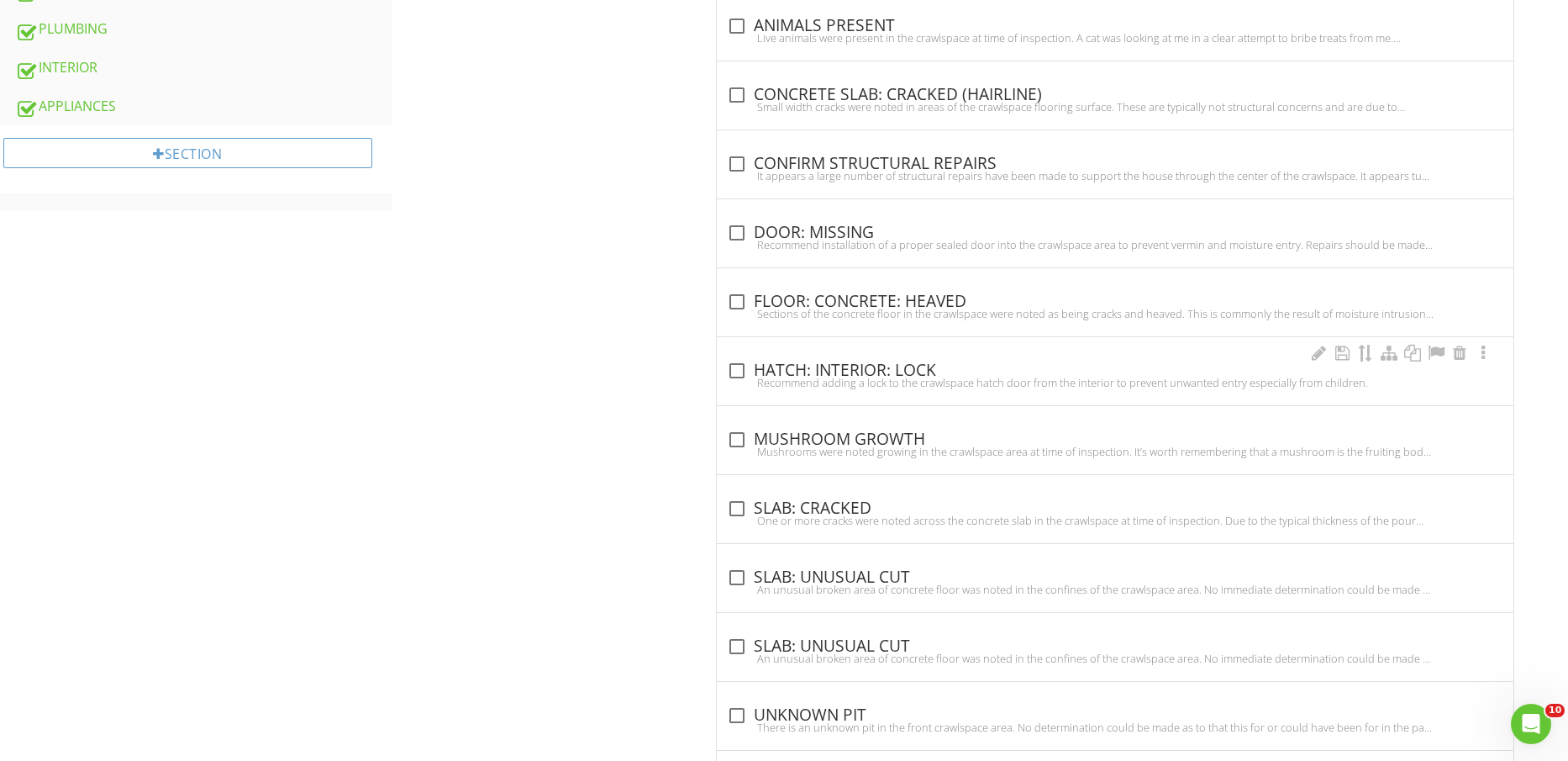
scroll to position [1124, 0]
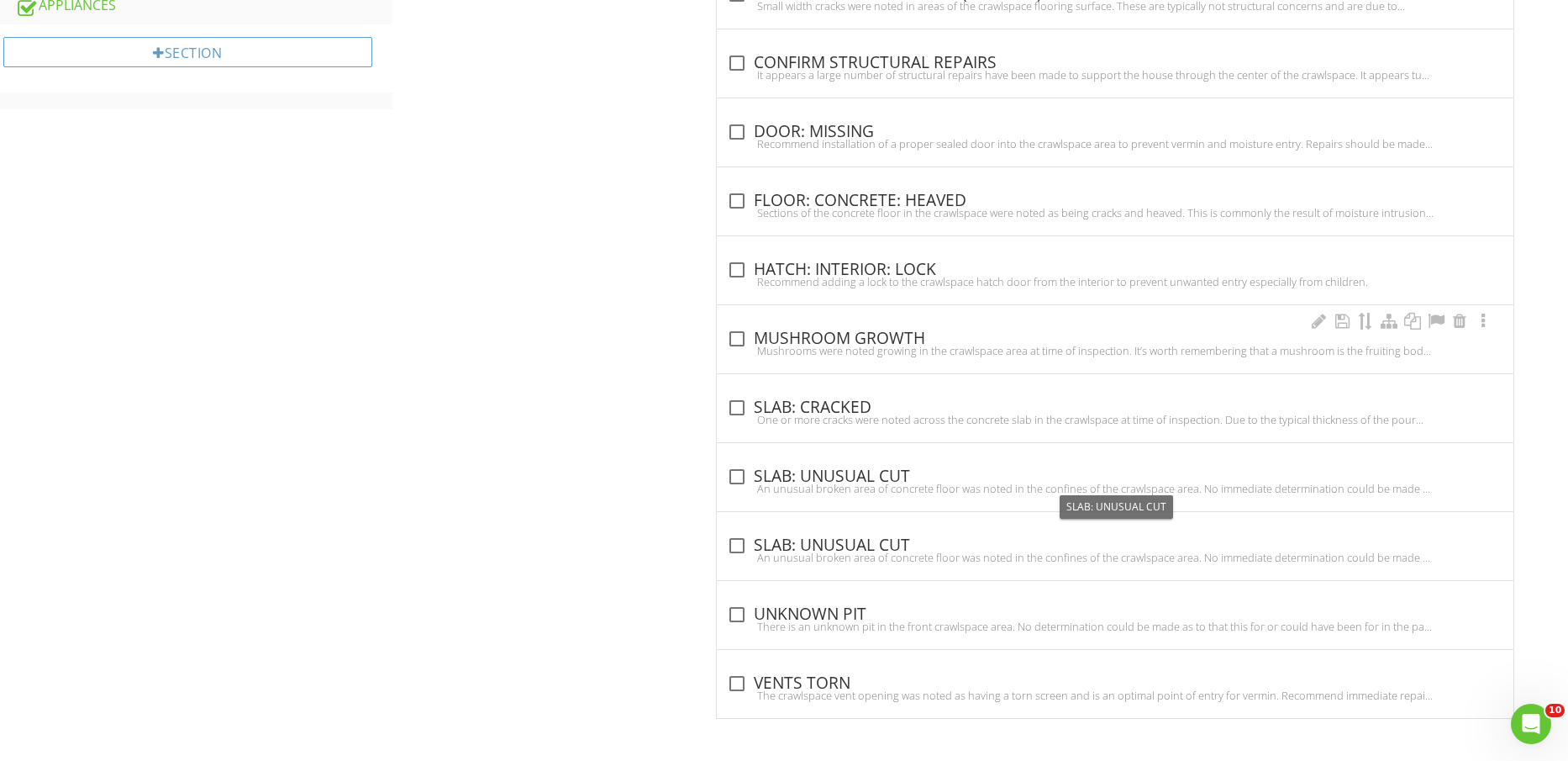
click at [878, 333] on div "check_box_outline_blank MUSHROOM GROWTH" at bounding box center [1115, 339] width 777 height 21
checkbox input "true"
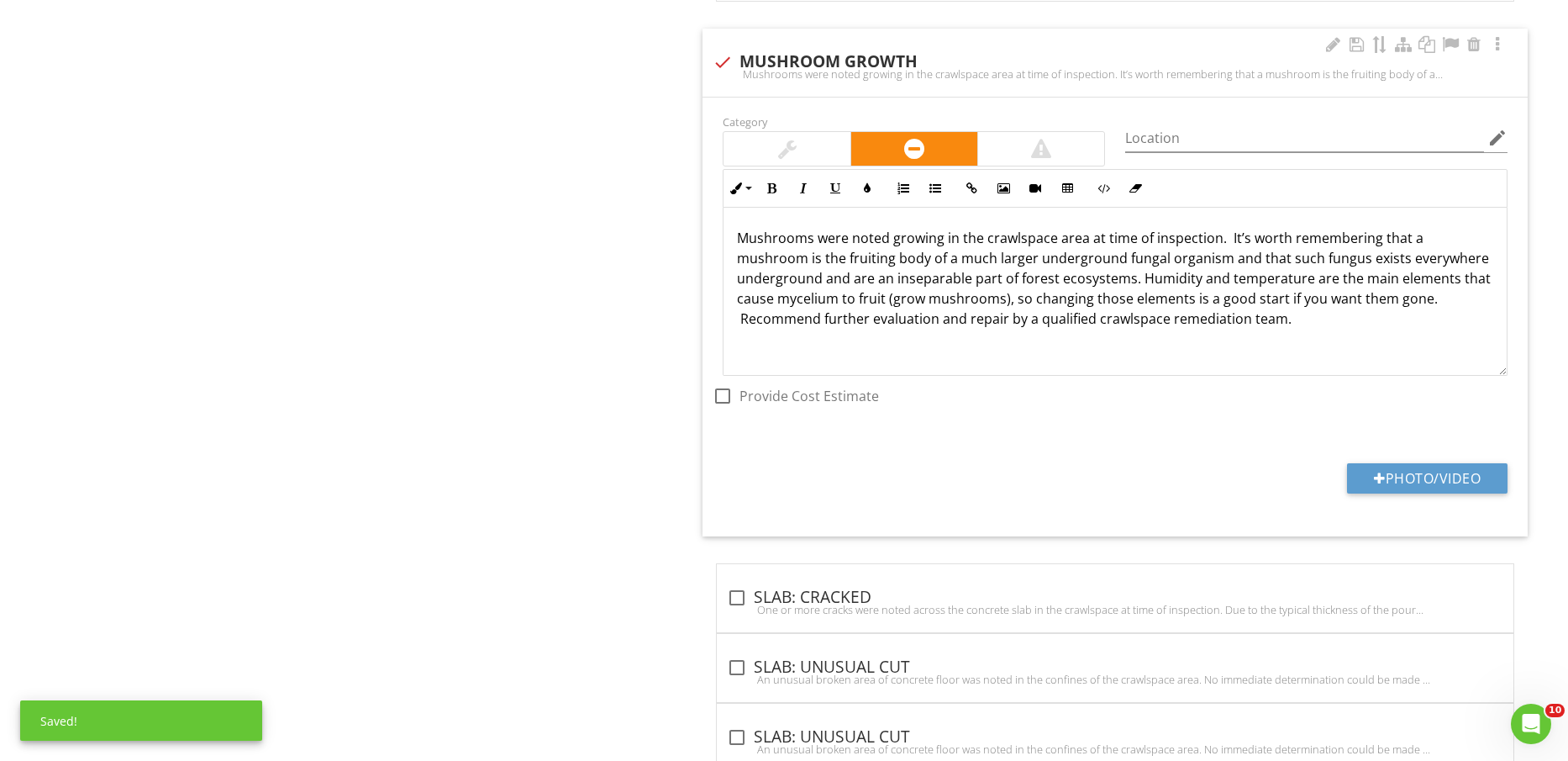
scroll to position [1439, 0]
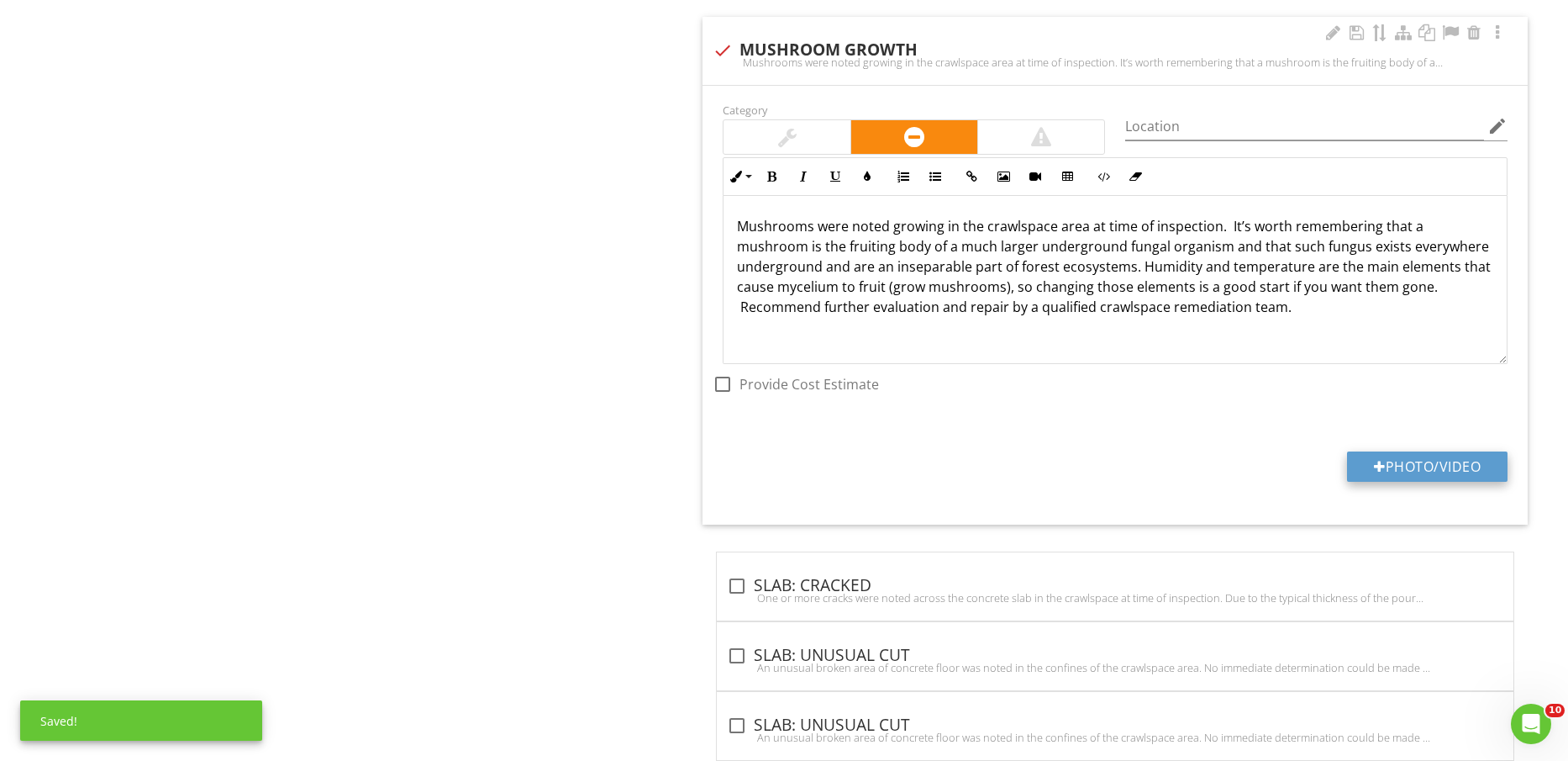
click at [1412, 472] on button "Photo/Video" at bounding box center [1428, 466] width 161 height 30
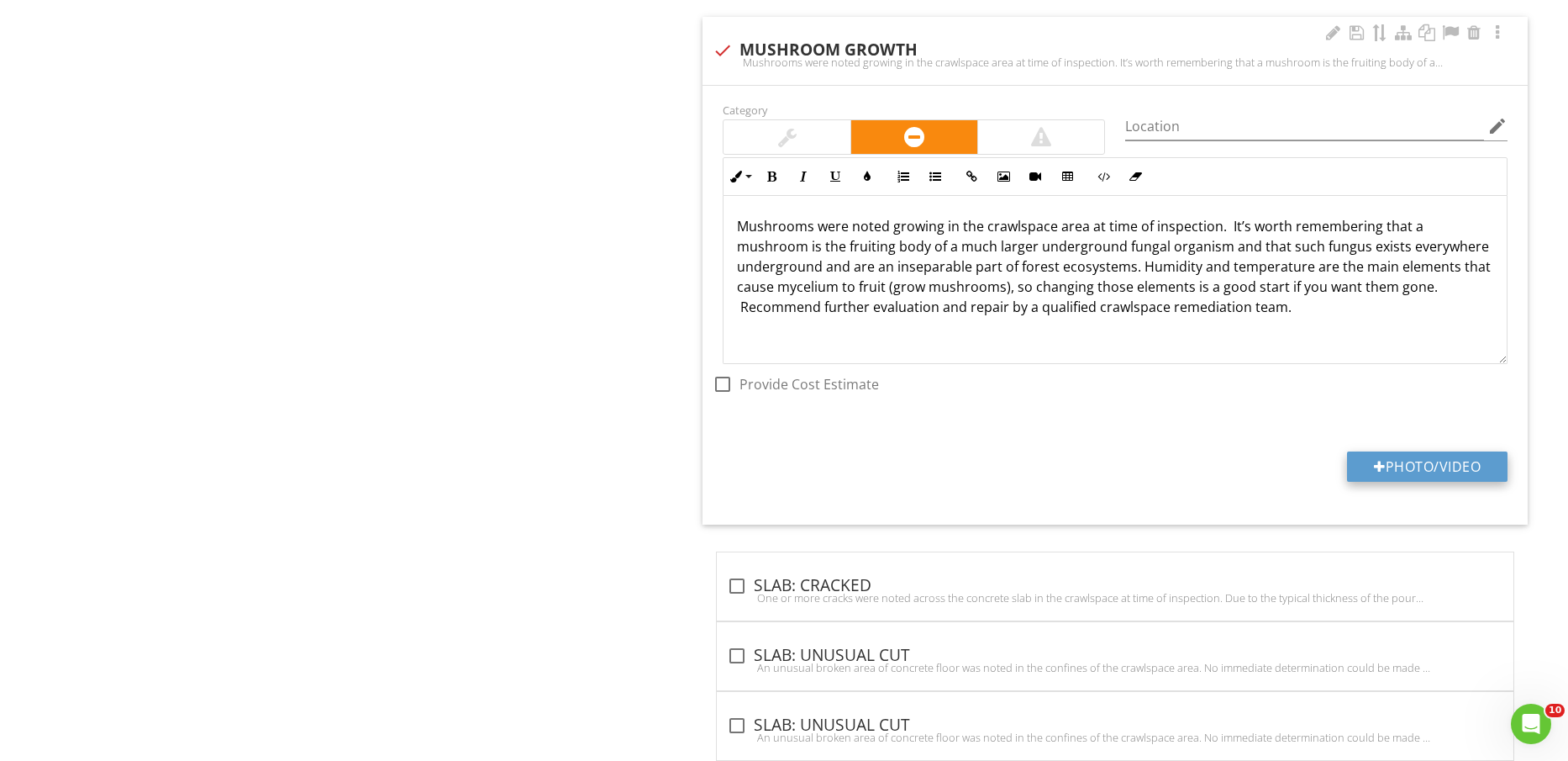
type input "C:\fakepath\IMG_2443.jpg"
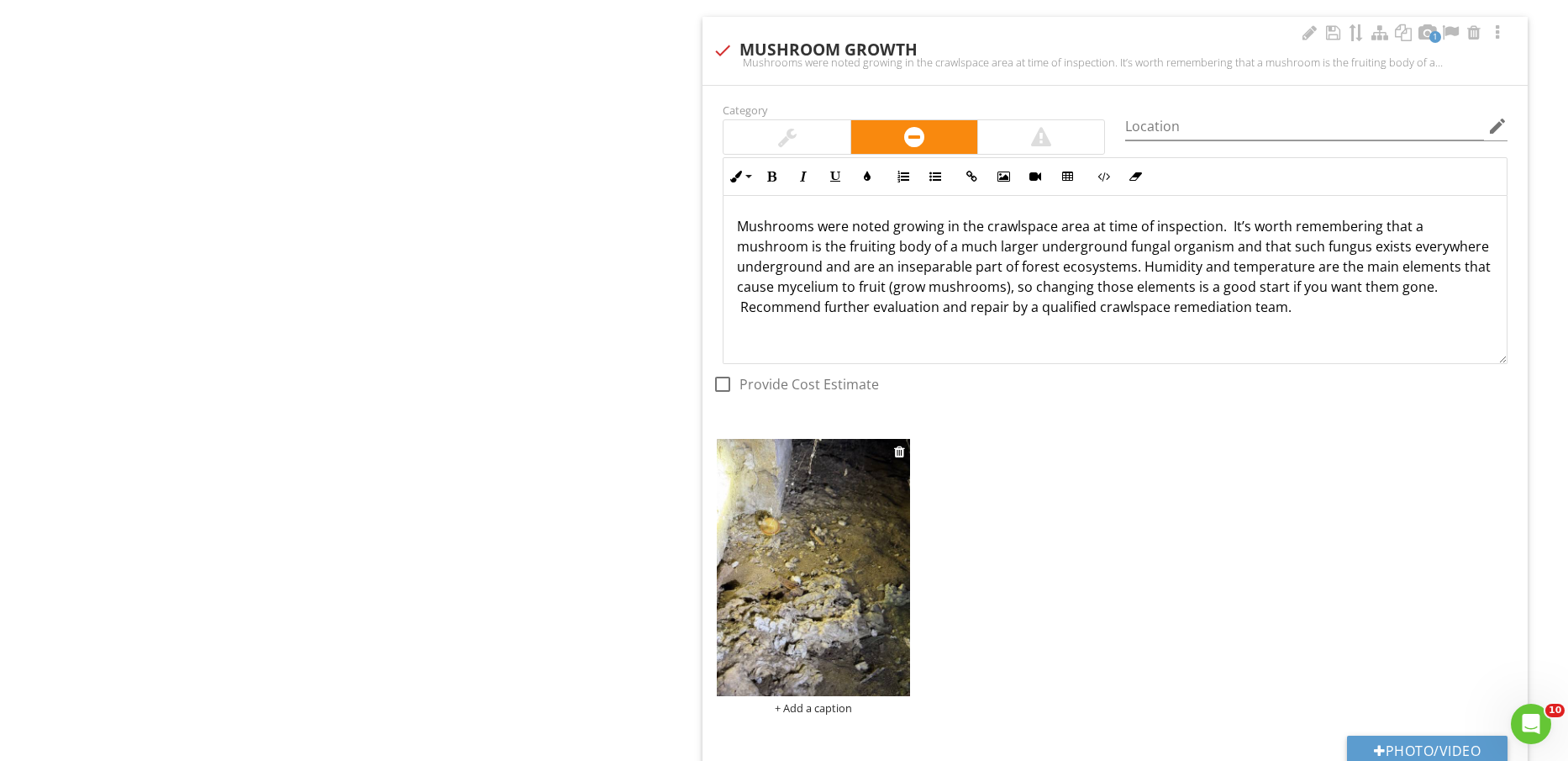
click at [843, 596] on img at bounding box center [813, 567] width 192 height 257
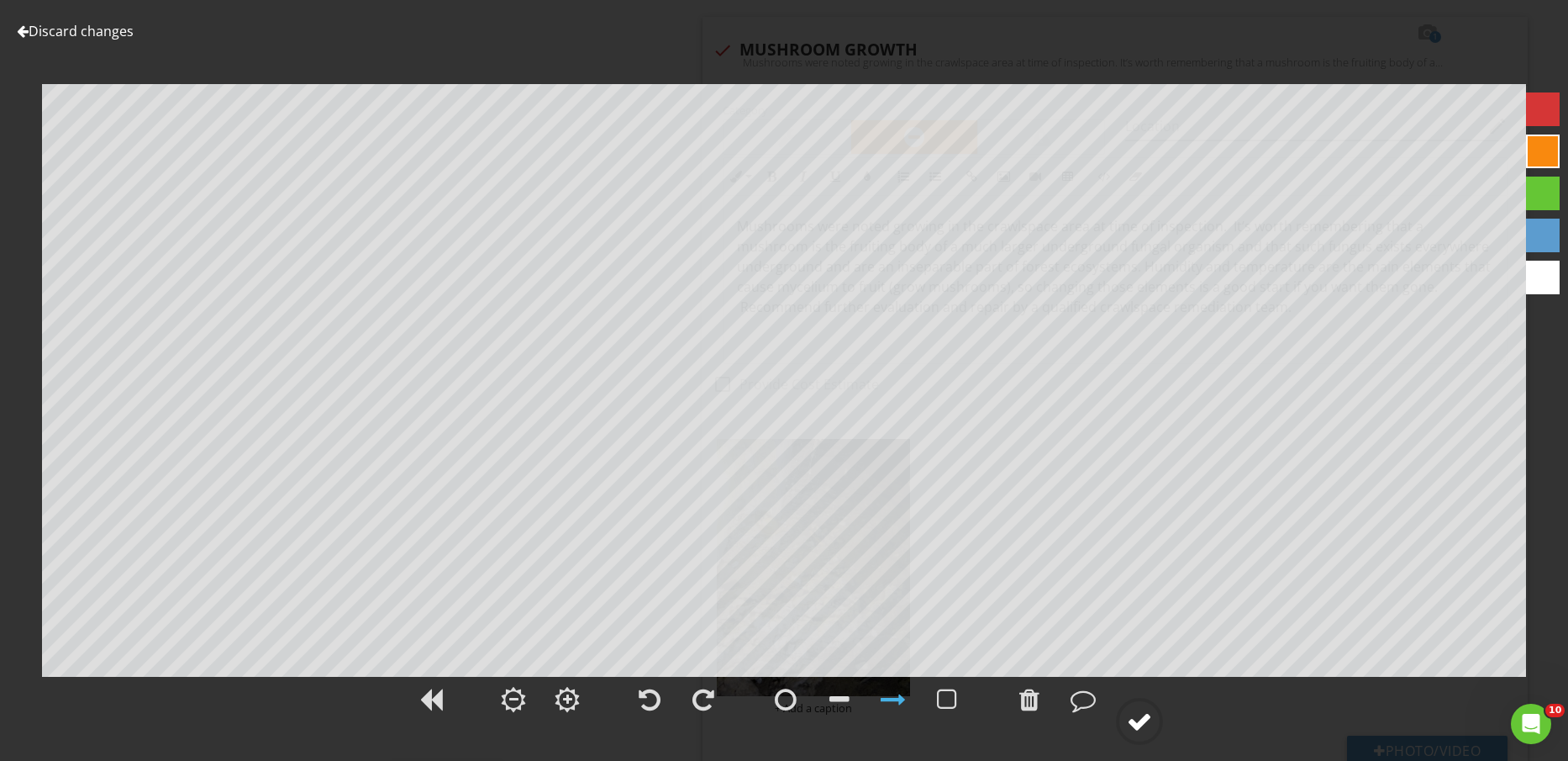
click at [1158, 722] on circle at bounding box center [1139, 721] width 44 height 44
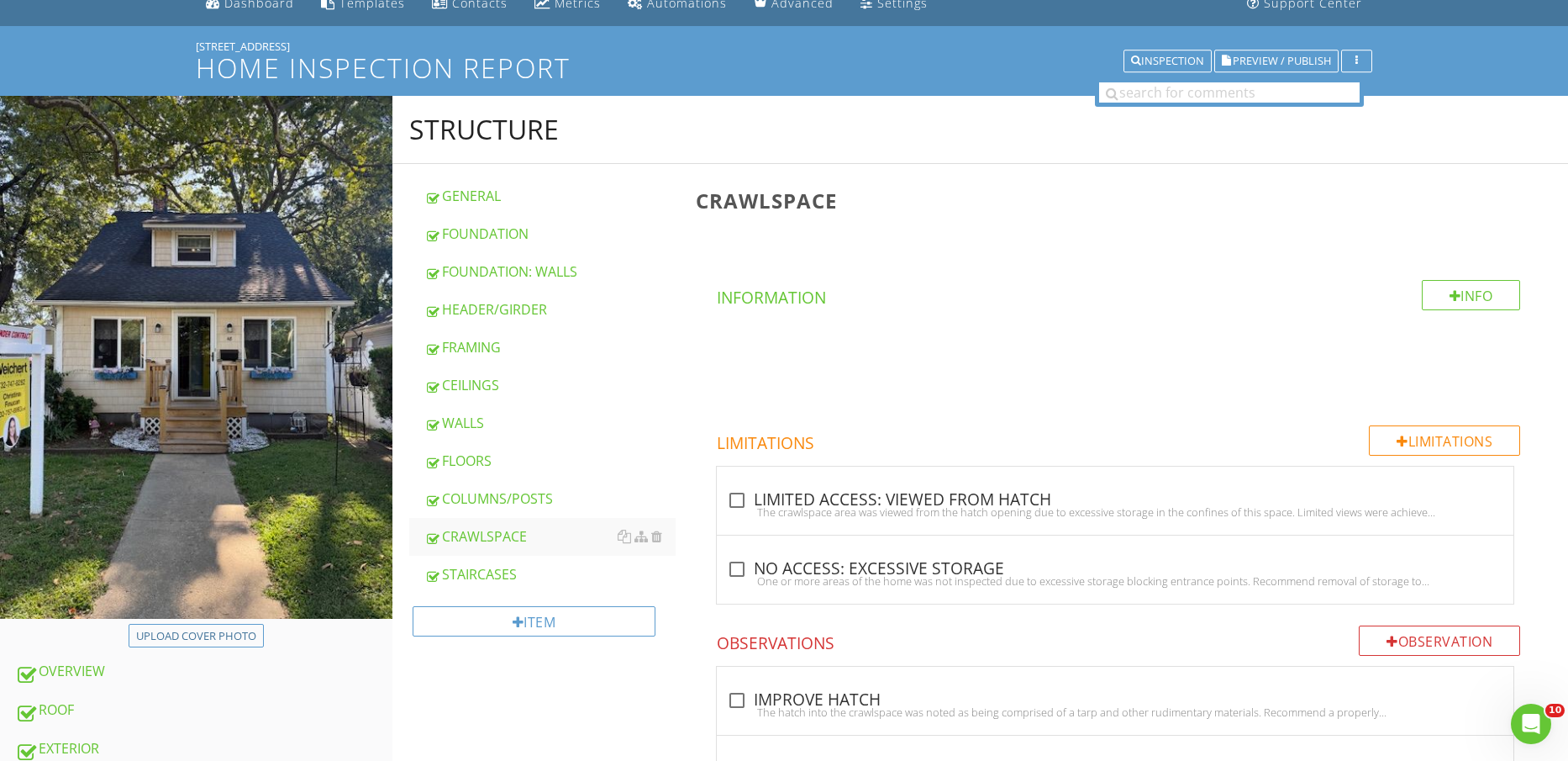
scroll to position [0, 0]
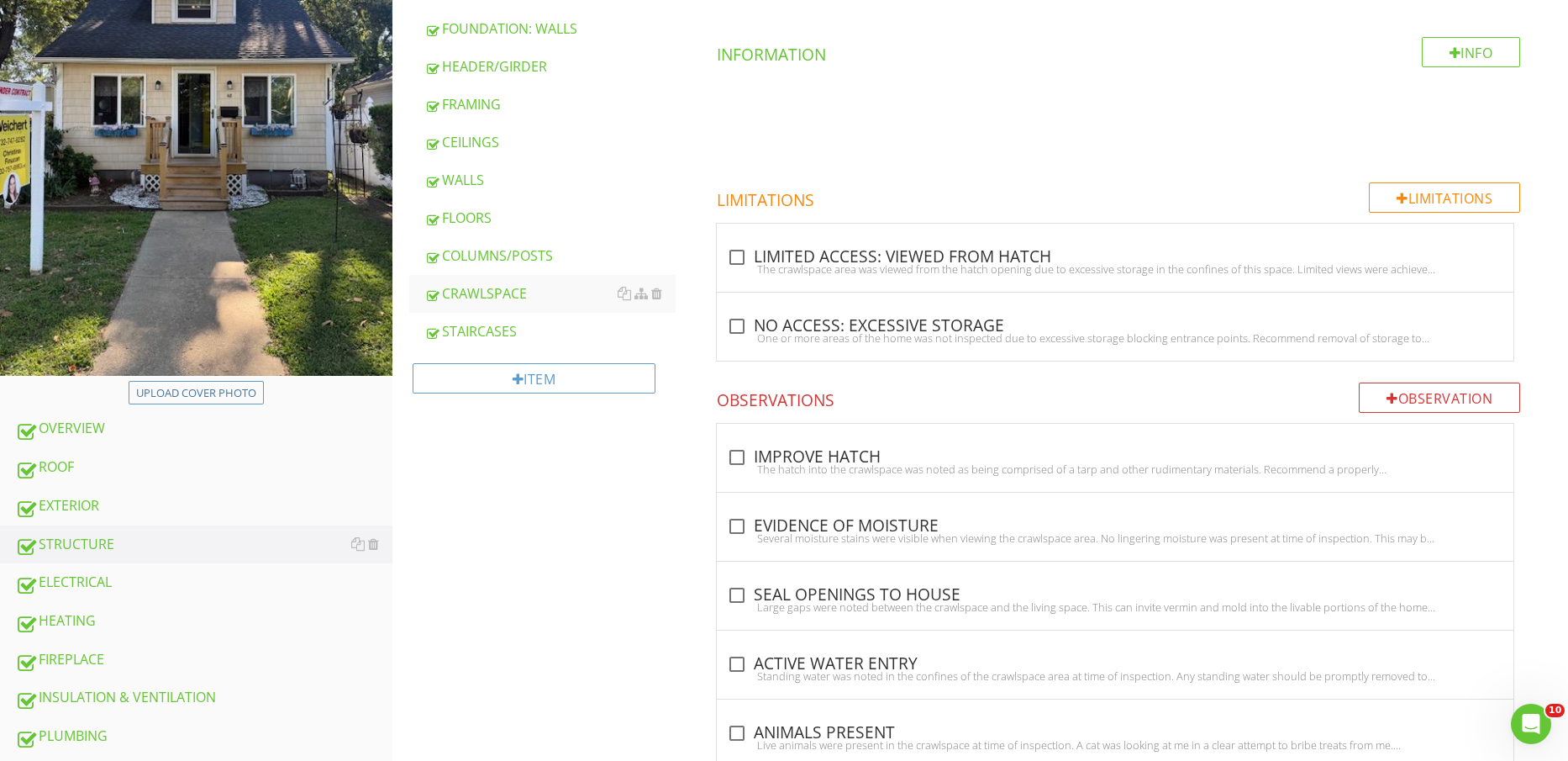
click at [203, 682] on link "INSULATION & VENTILATION" at bounding box center [204, 698] width 378 height 38
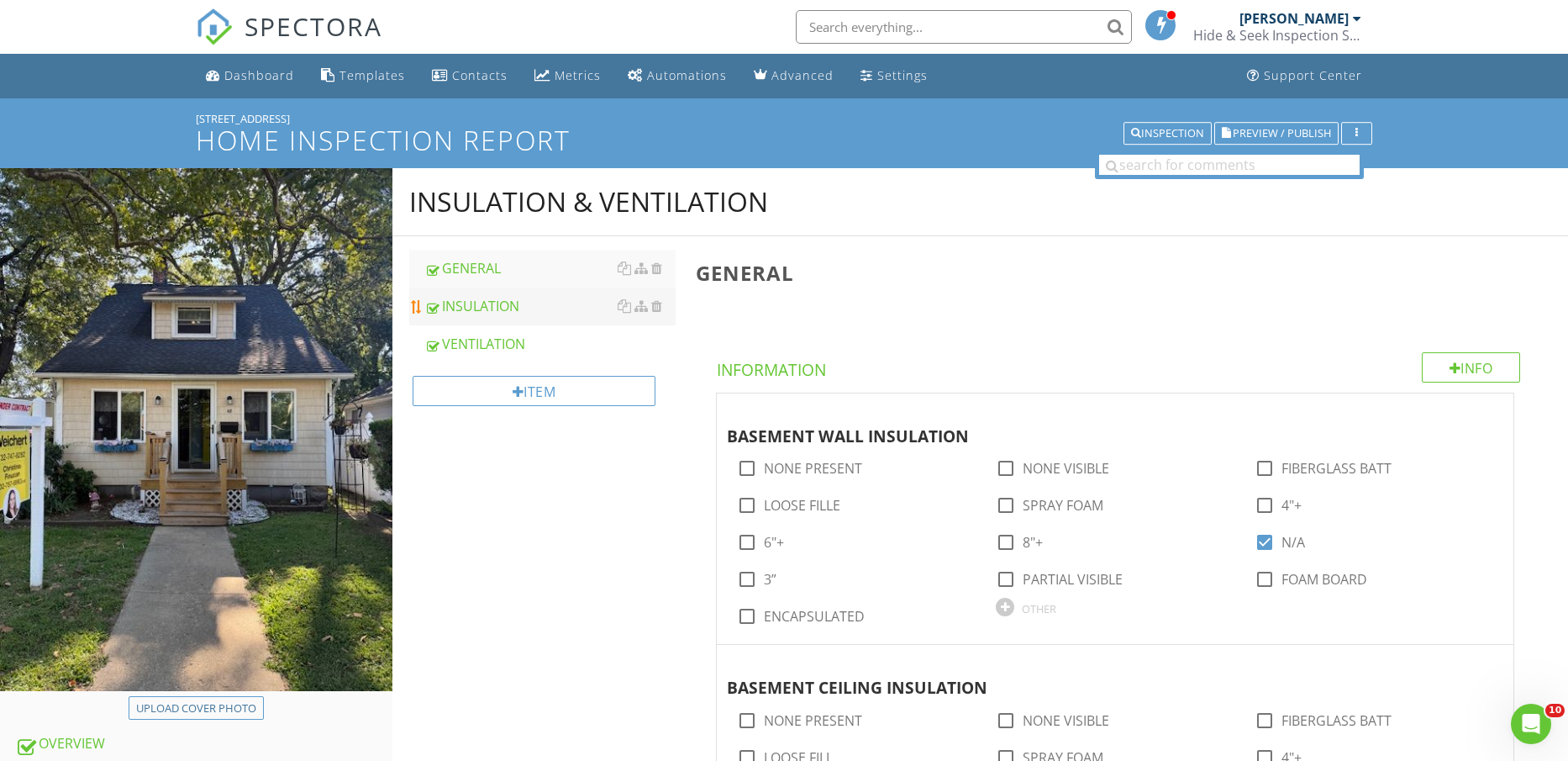
click at [502, 307] on div "INSULATION" at bounding box center [550, 306] width 252 height 21
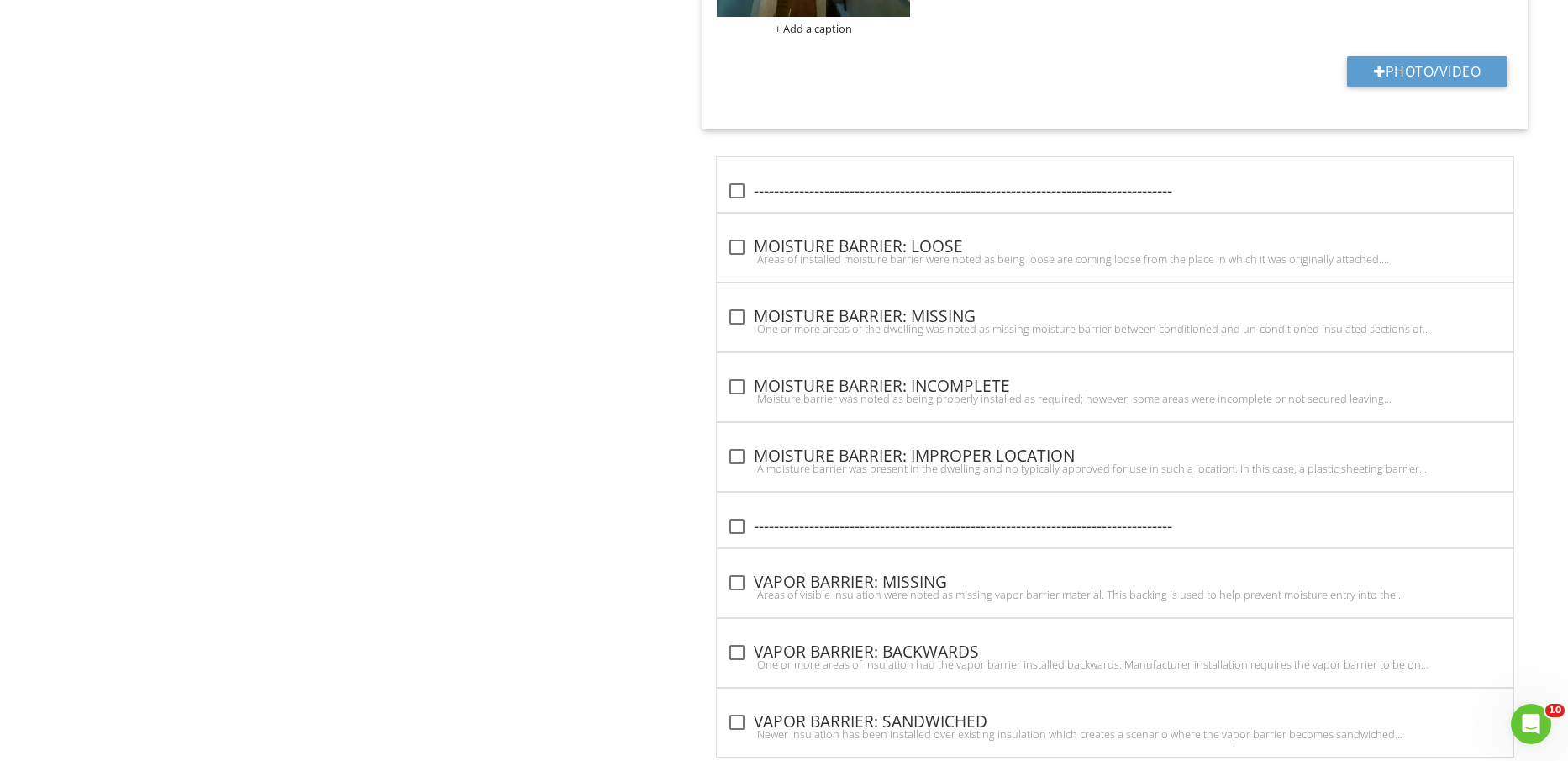
scroll to position [3425, 0]
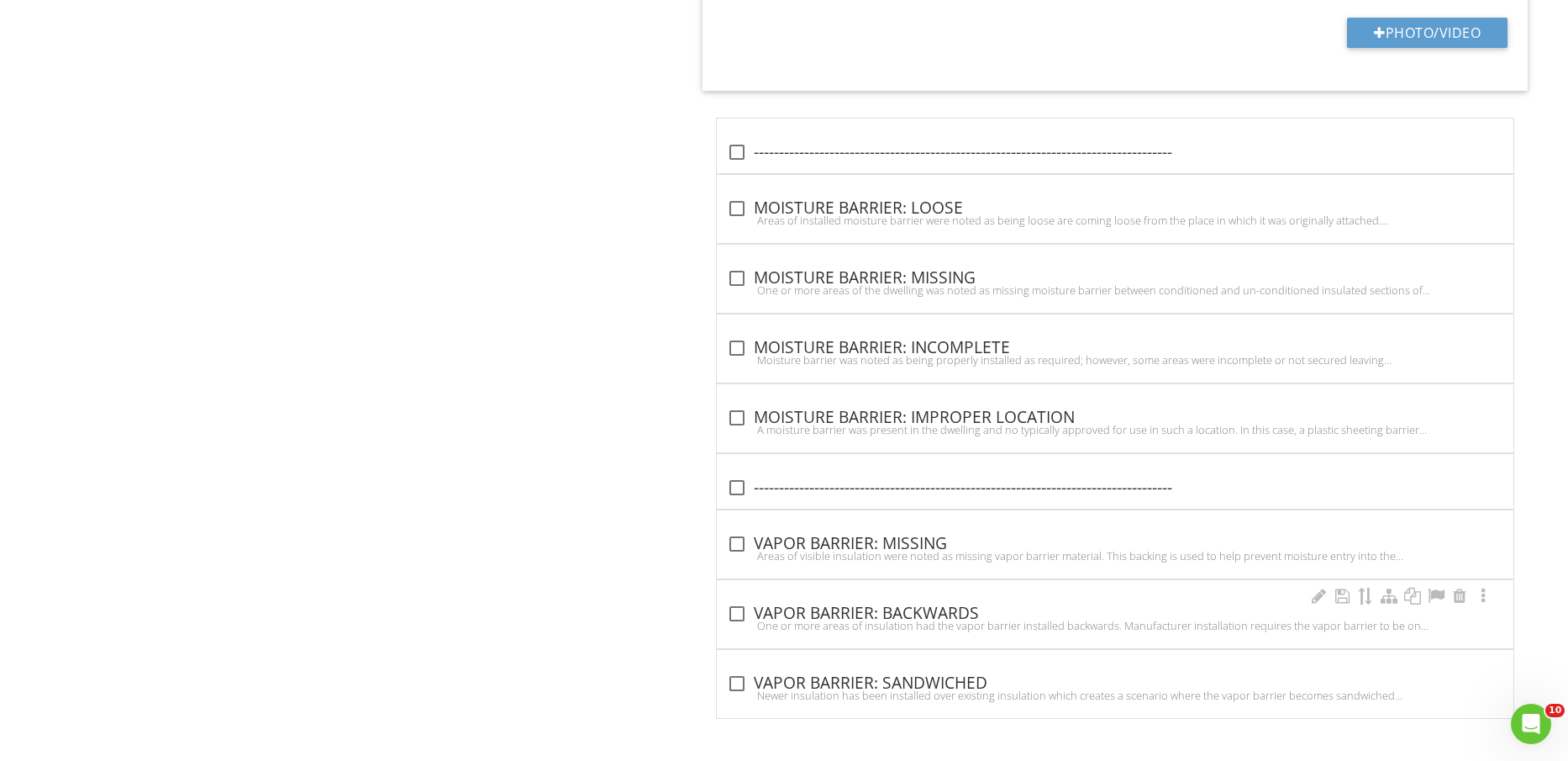
click at [933, 614] on div "check_box_outline_blank VAPOR BARRIER: BACKWARDS" at bounding box center [1115, 614] width 777 height 21
checkbox input "true"
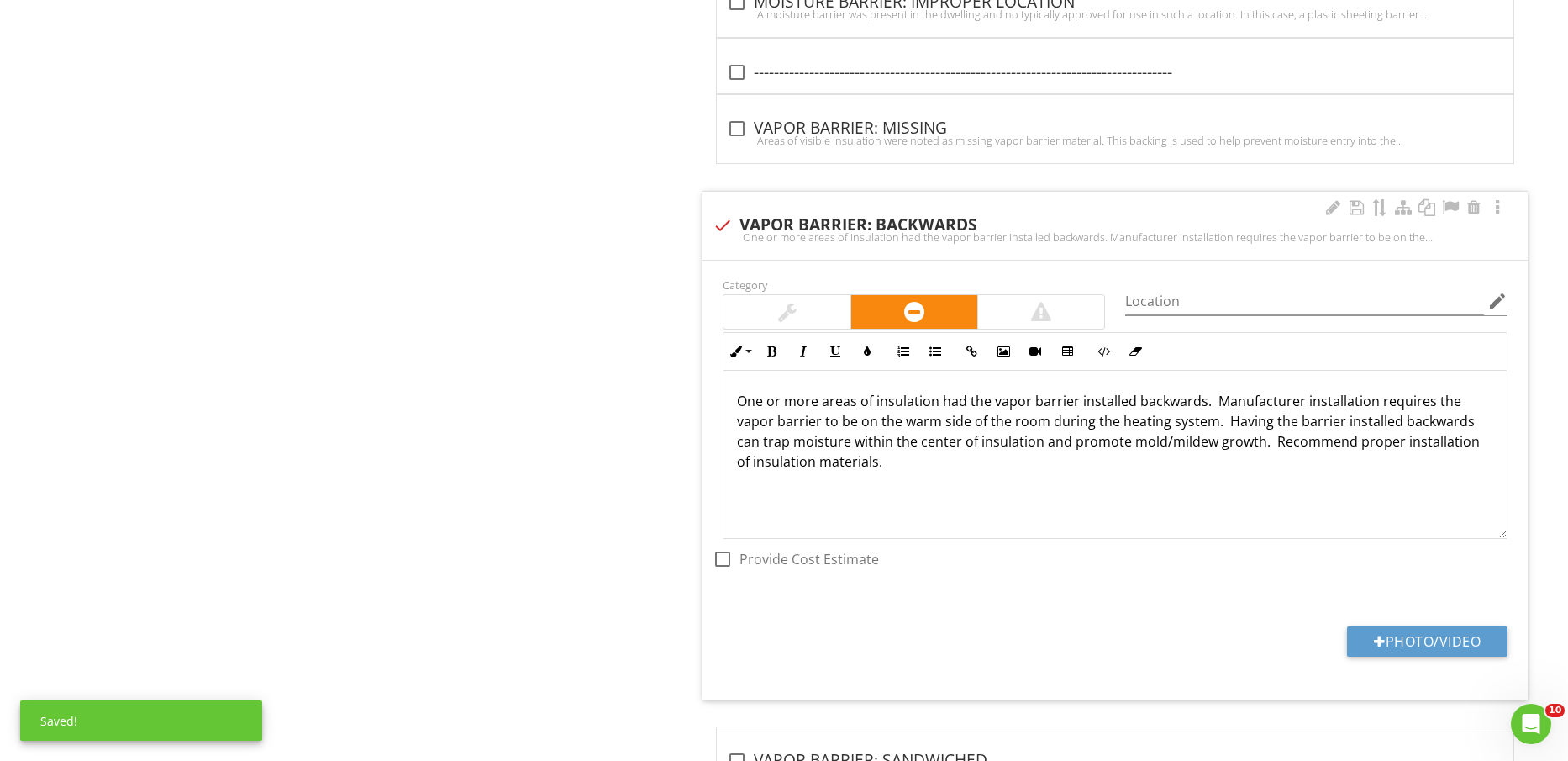
scroll to position [3846, 0]
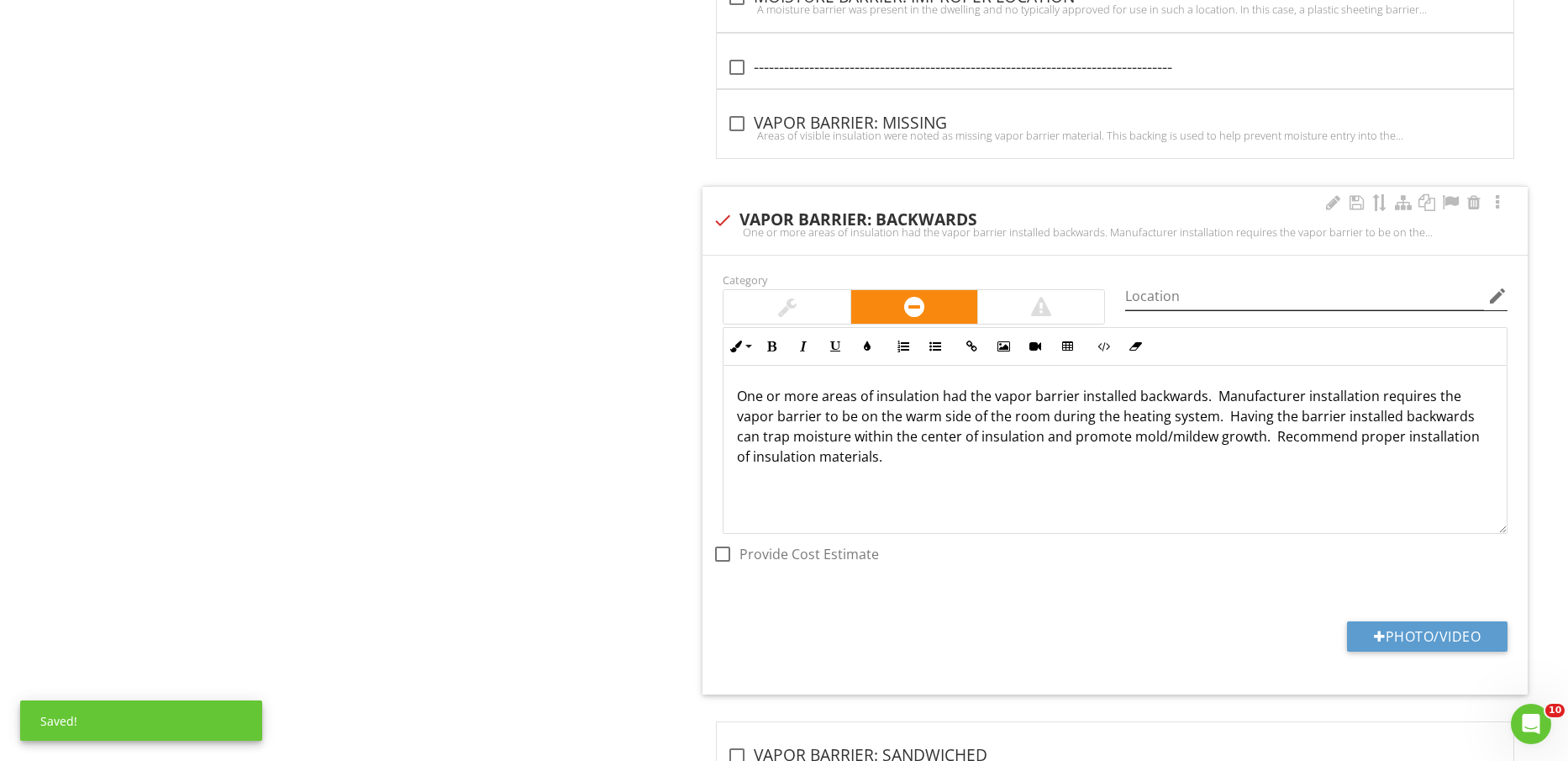
click at [1493, 296] on icon "edit" at bounding box center [1498, 296] width 21 height 21
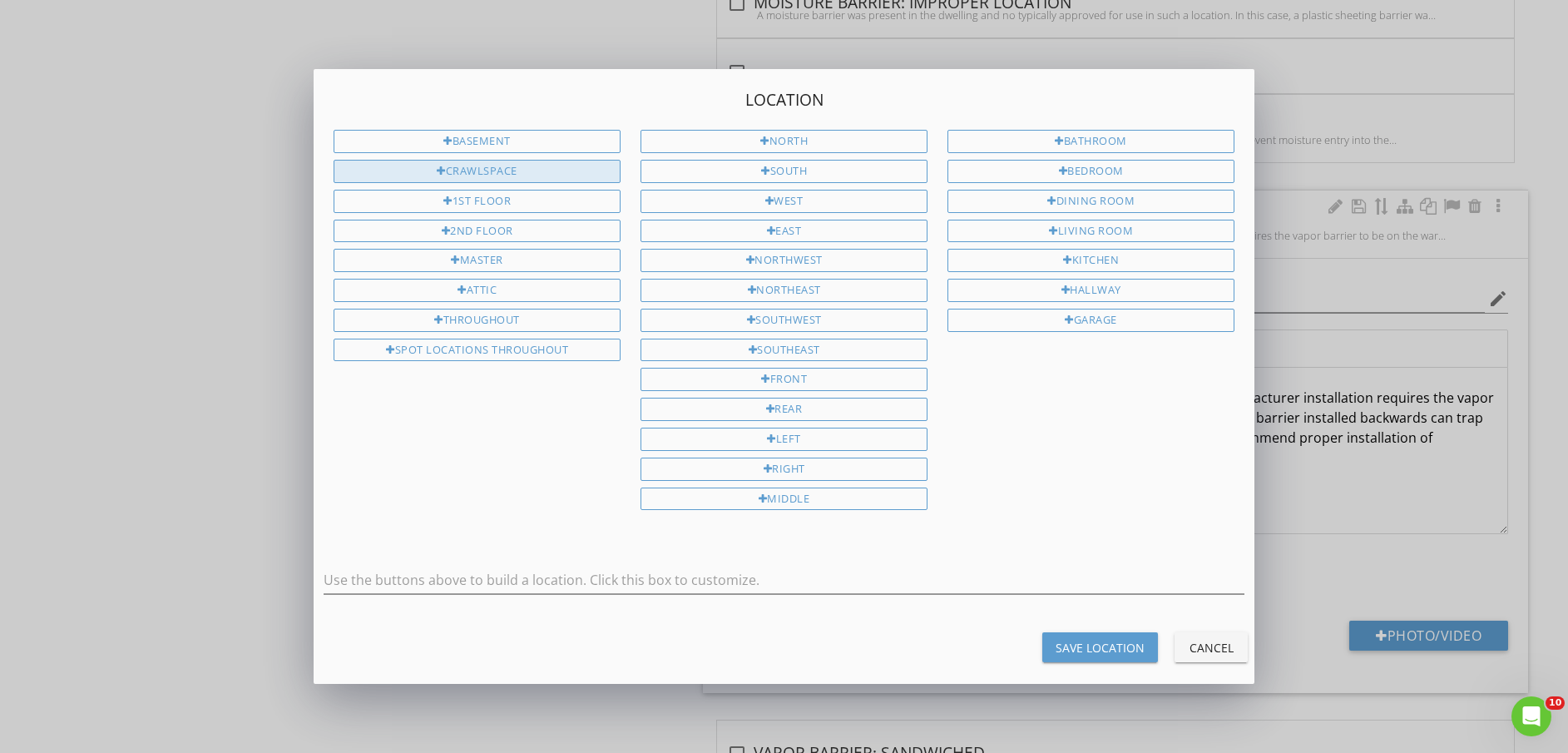
click at [433, 171] on div "CRAWLSPACE" at bounding box center [476, 172] width 287 height 24
type input "CRAWLSPACE"
click at [1071, 646] on div "Save Location" at bounding box center [1099, 647] width 89 height 18
type input "CRAWLSPACE"
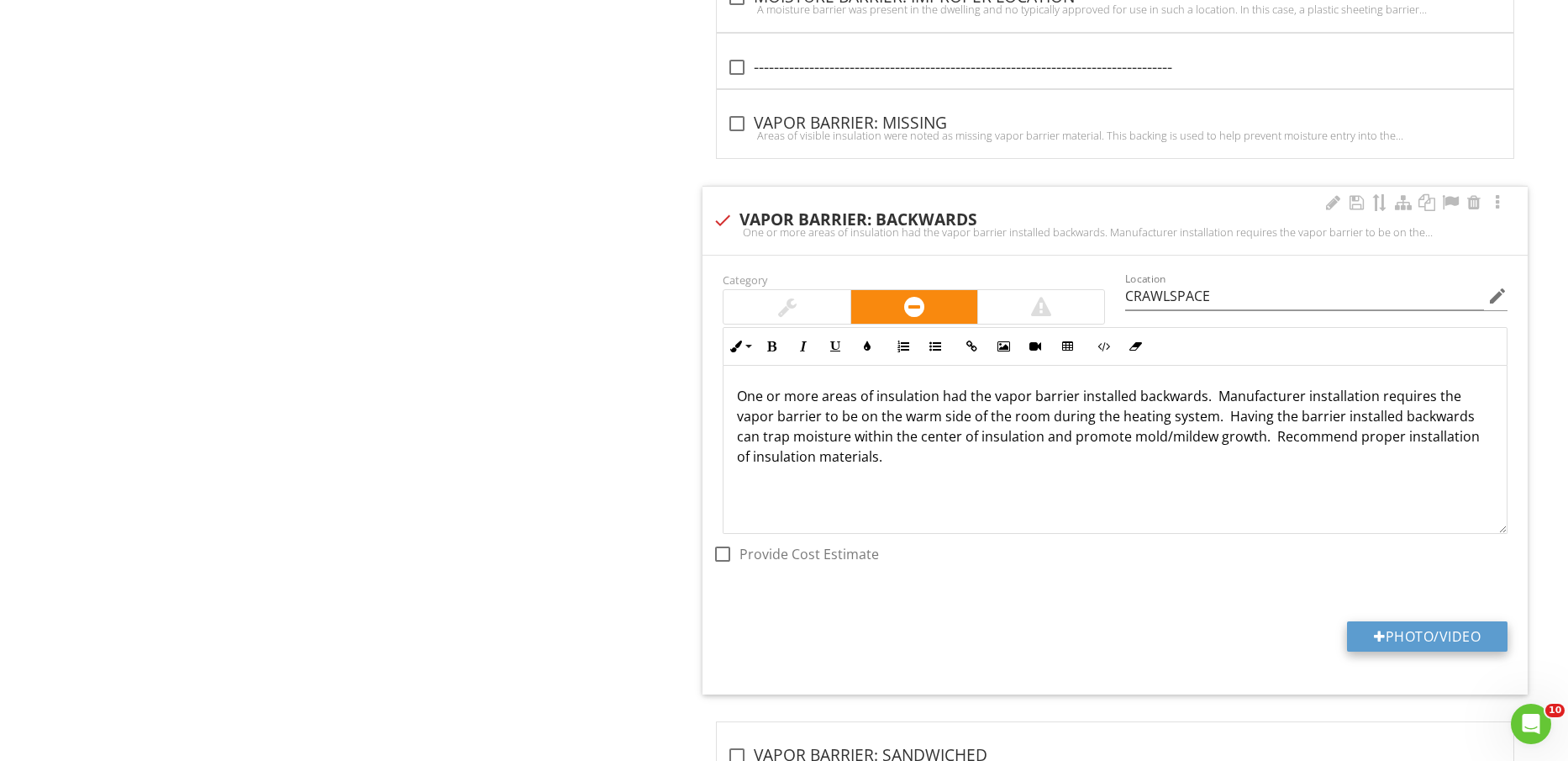
click at [1413, 639] on button "Photo/Video" at bounding box center [1428, 636] width 161 height 30
type input "C:\fakepath\IMG_2438.jpg"
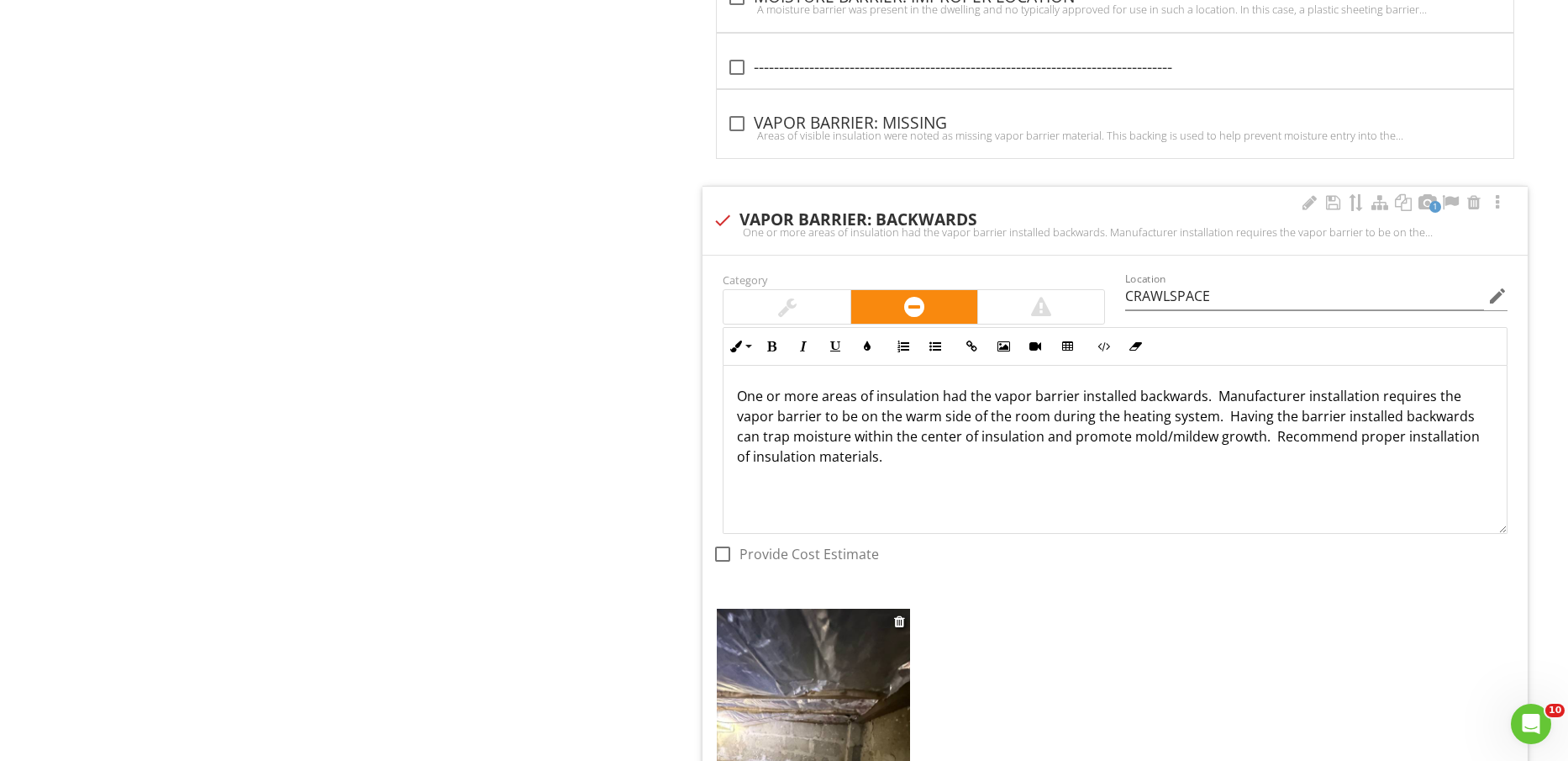
click at [798, 714] on img at bounding box center [813, 737] width 192 height 257
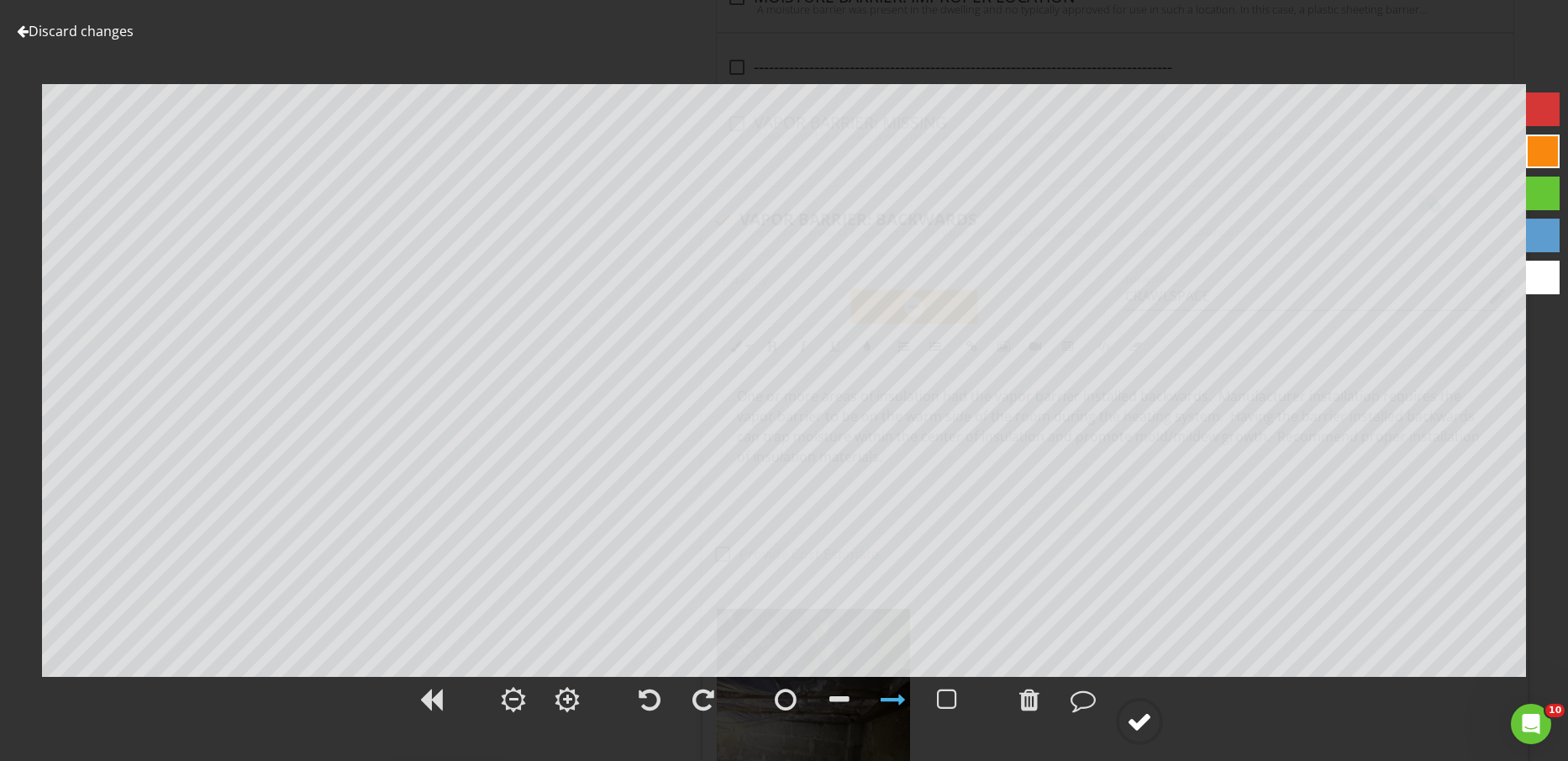
click at [1145, 727] on div at bounding box center [1140, 722] width 26 height 26
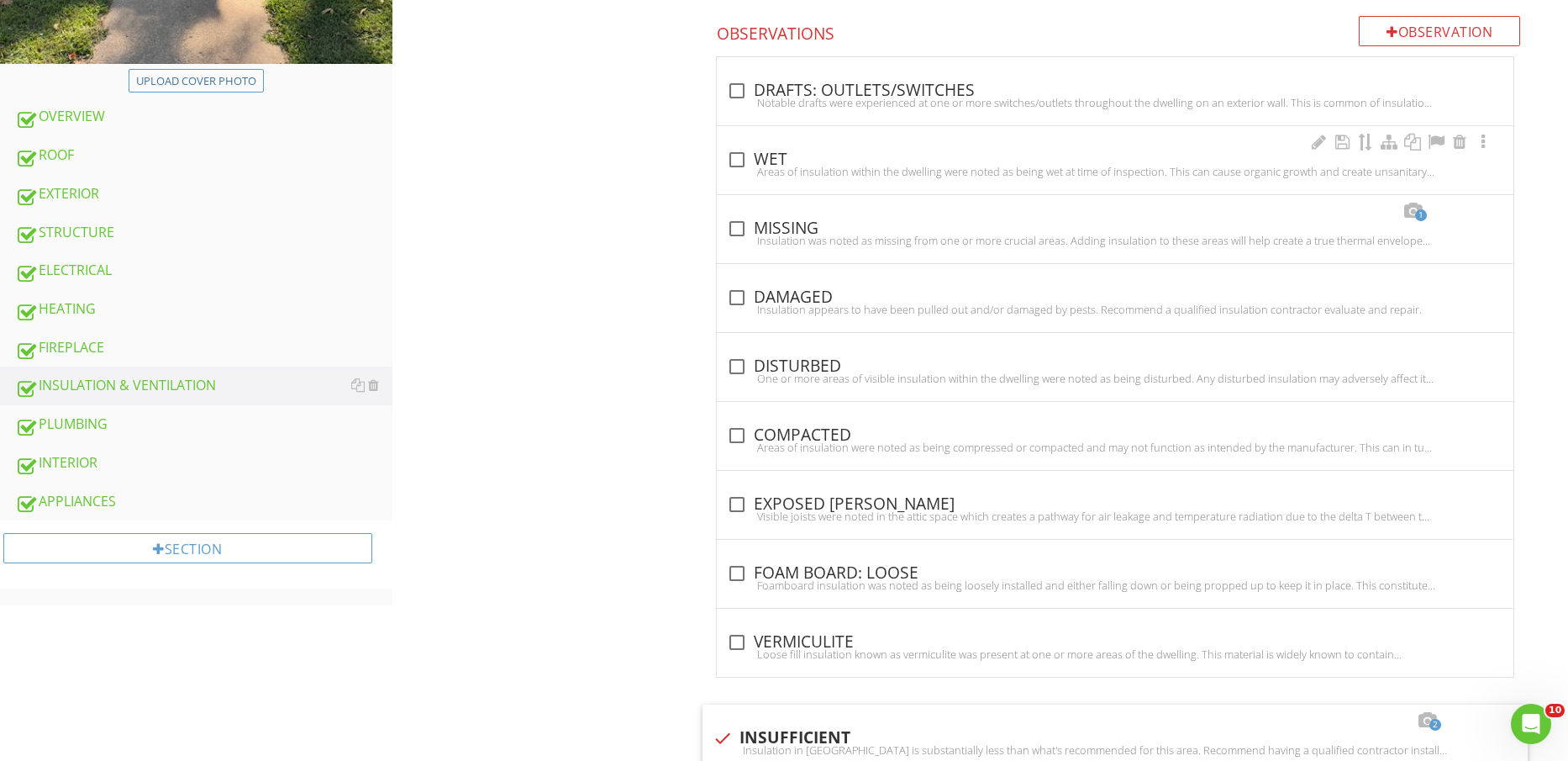
scroll to position [631, 0]
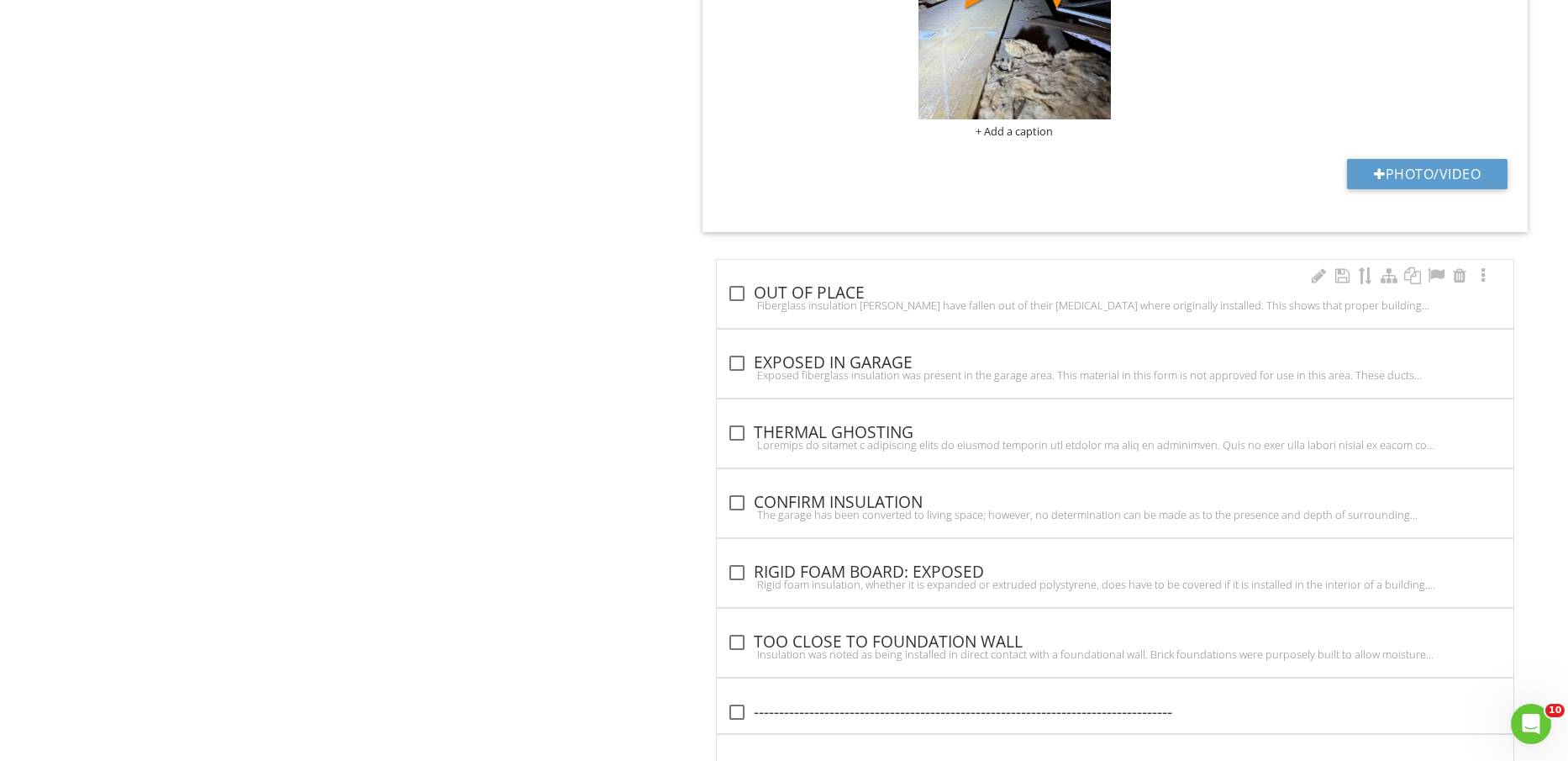
click at [842, 309] on div "Fiberglass insulation [PERSON_NAME] have fallen out of their [MEDICAL_DATA] whe…" at bounding box center [1115, 305] width 777 height 14
checkbox input "true"
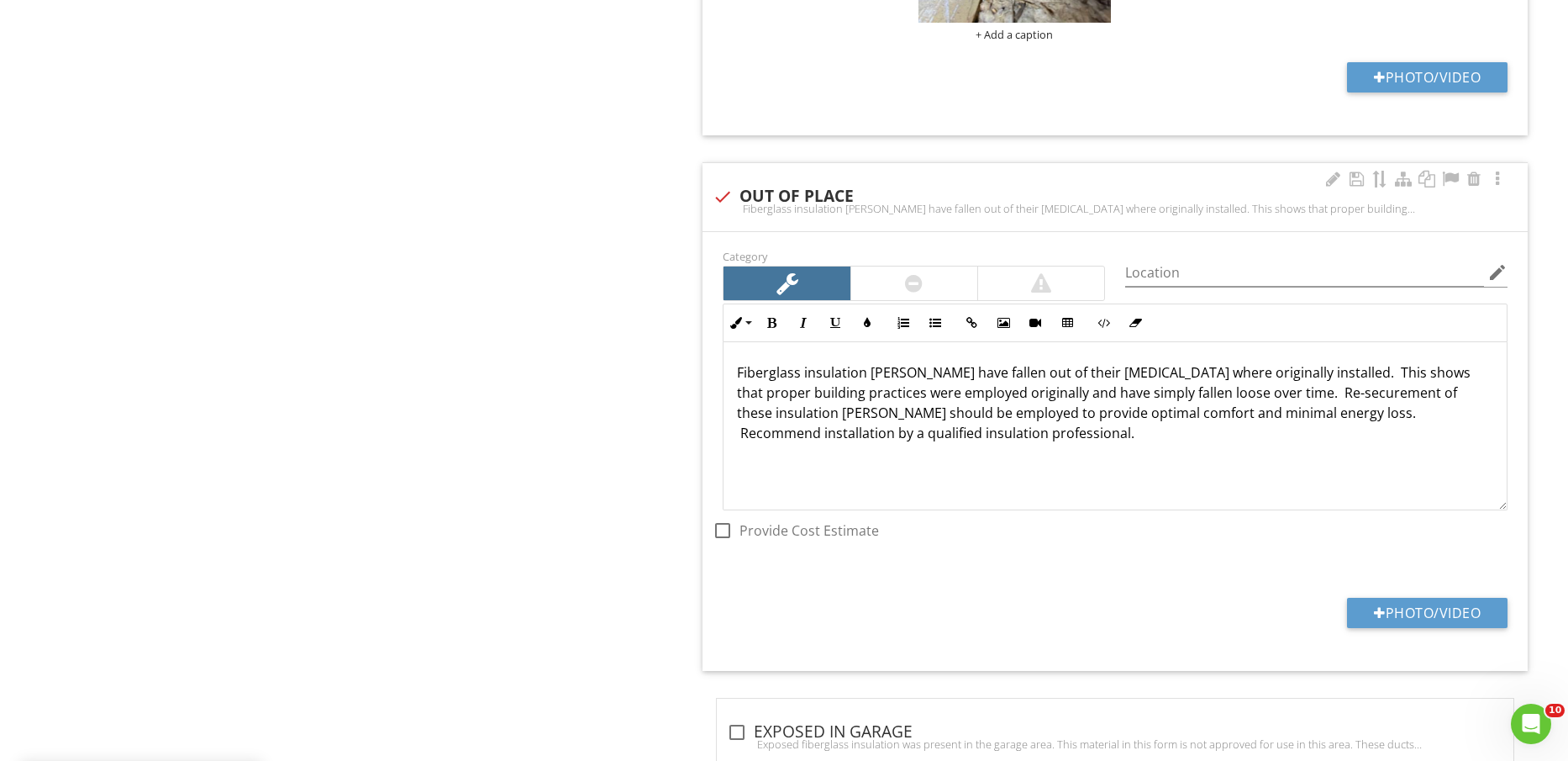
scroll to position [2103, 0]
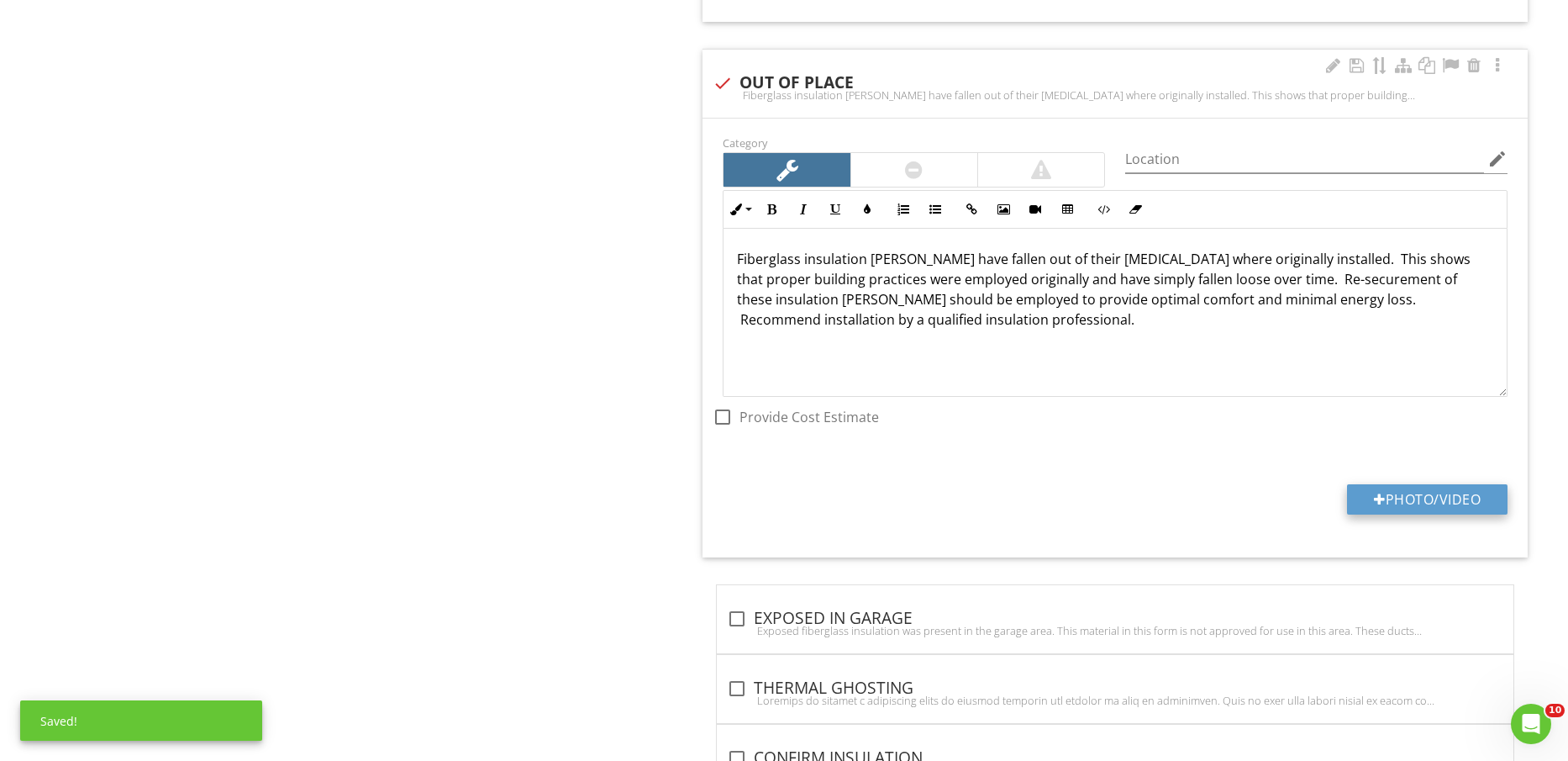
click at [1428, 507] on button "Photo/Video" at bounding box center [1428, 499] width 161 height 30
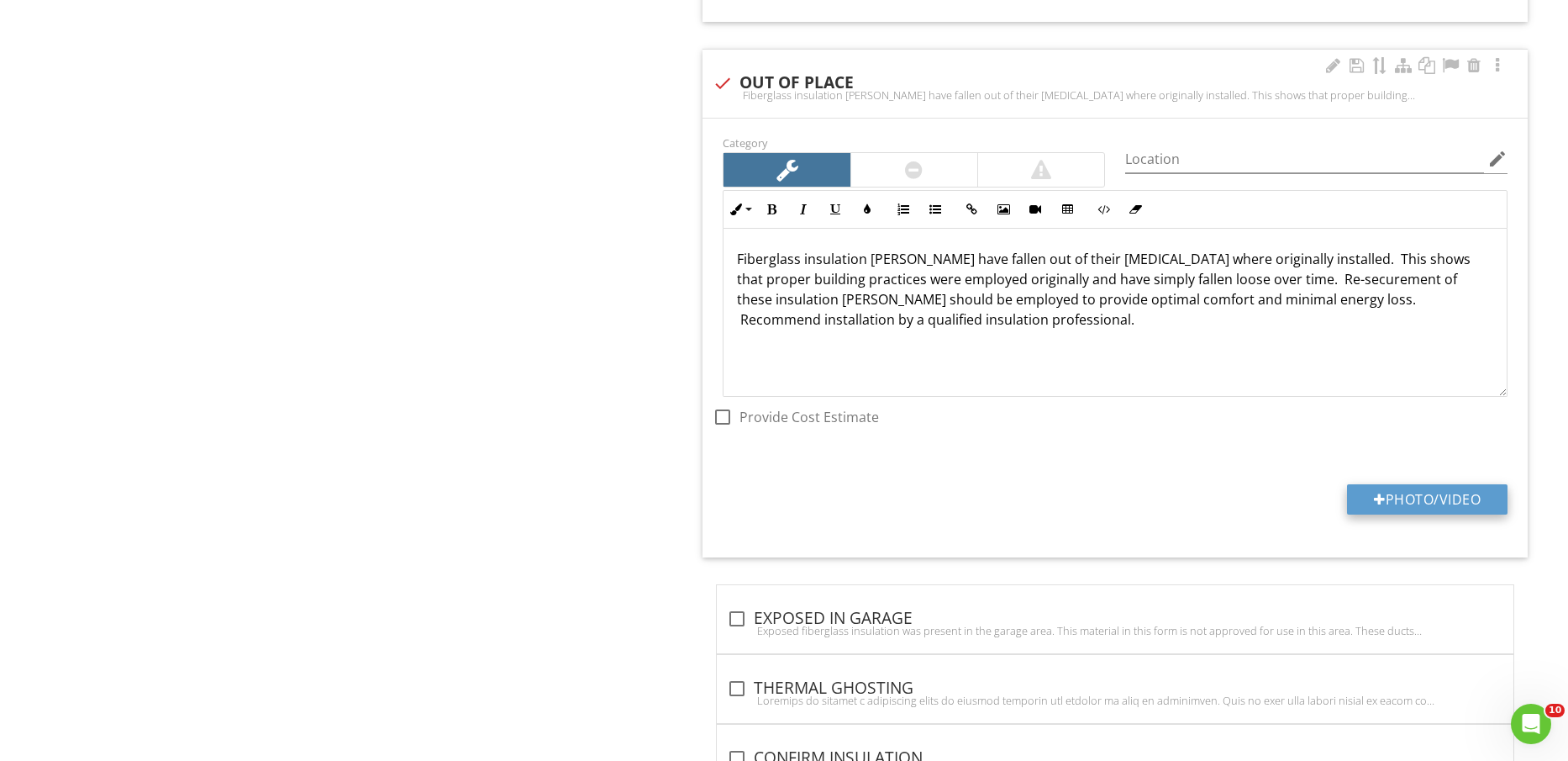
type input "C:\fakepath\IMG_2449.jpg"
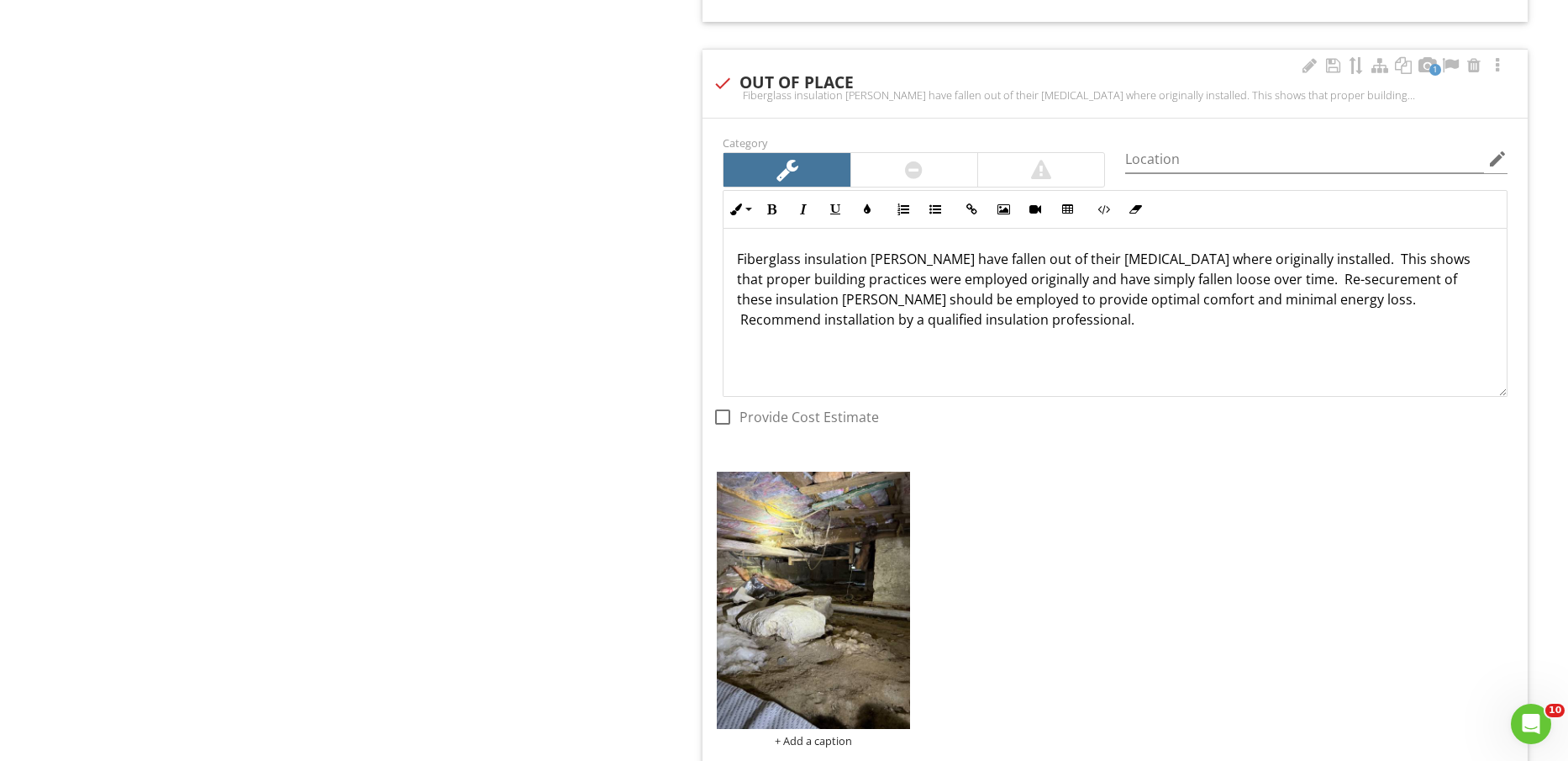
click at [822, 590] on img at bounding box center [813, 600] width 192 height 257
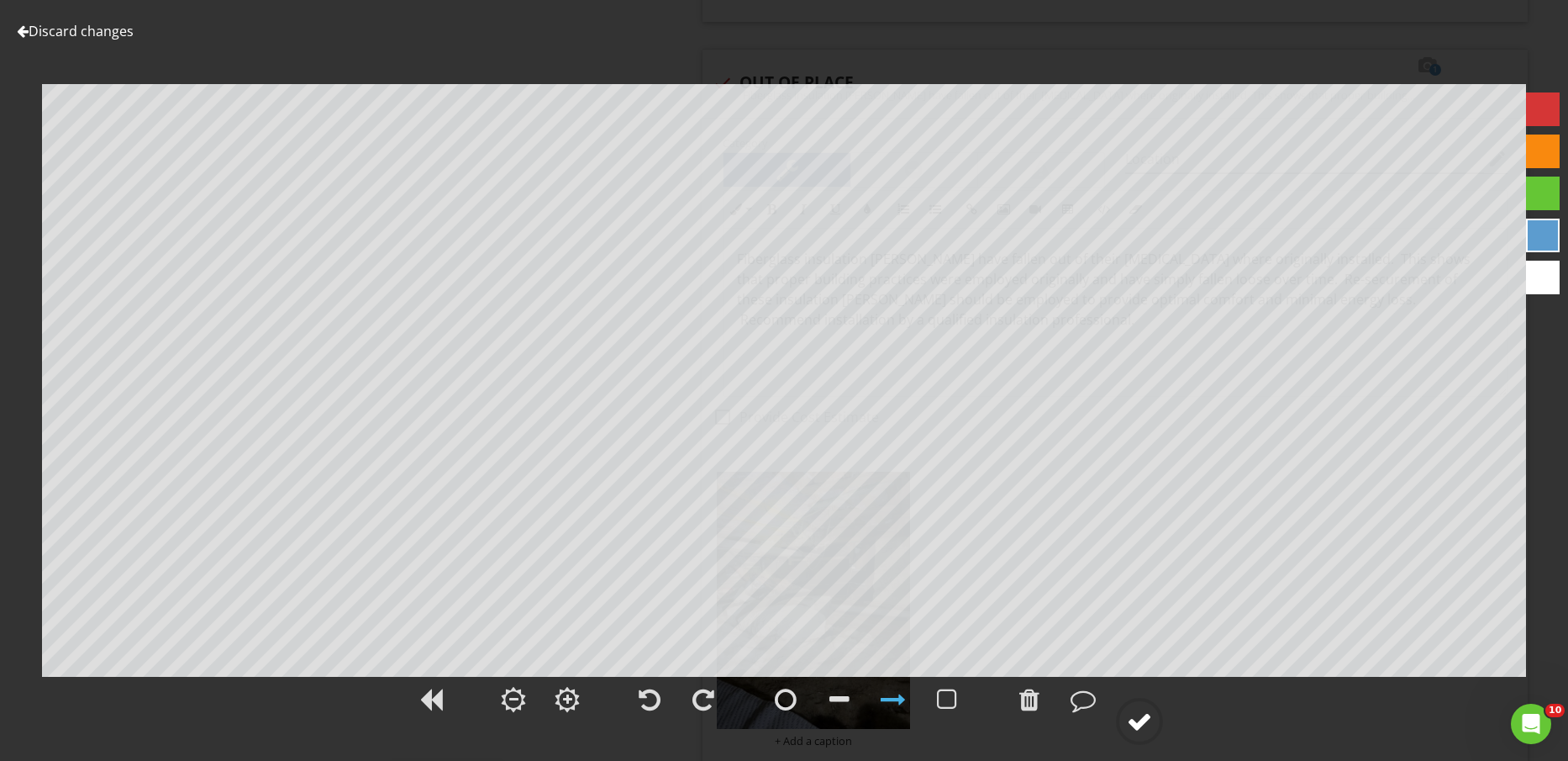
click at [1148, 710] on div at bounding box center [1140, 722] width 26 height 26
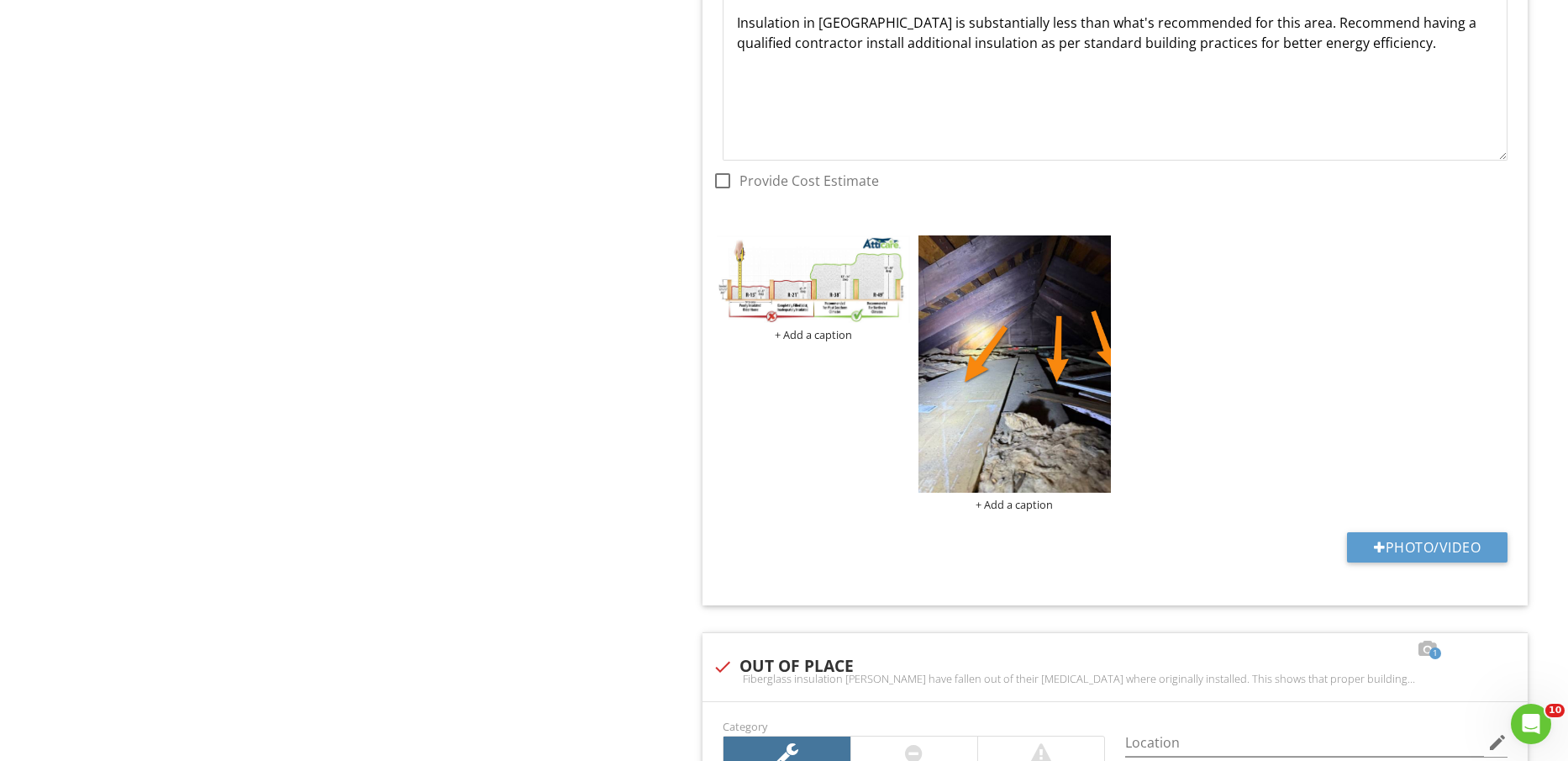
scroll to position [631, 0]
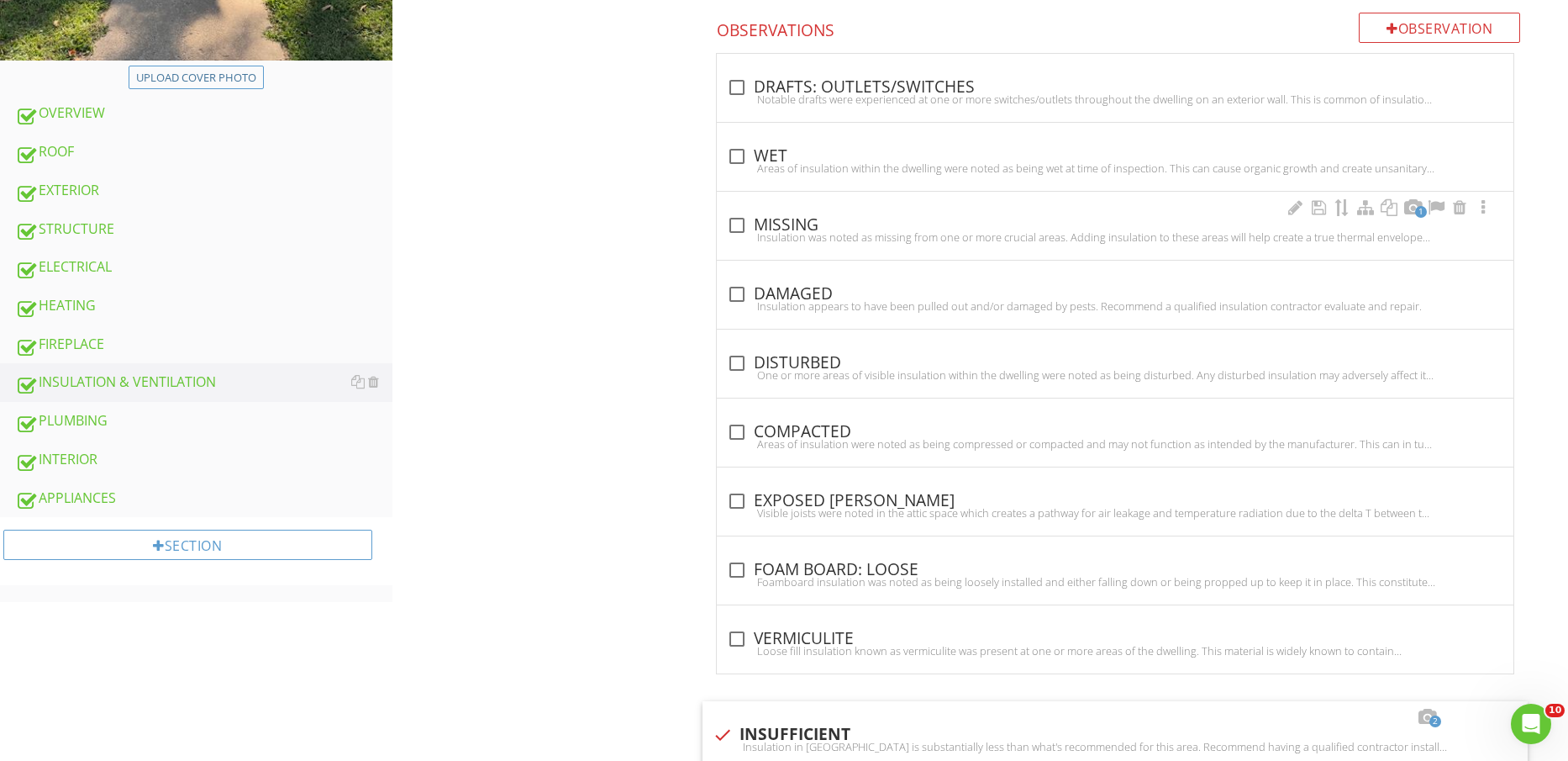
click at [826, 236] on div "Insulation was noted as missing from one or more crucial areas. Adding insulati…" at bounding box center [1115, 238] width 777 height 14
checkbox input "true"
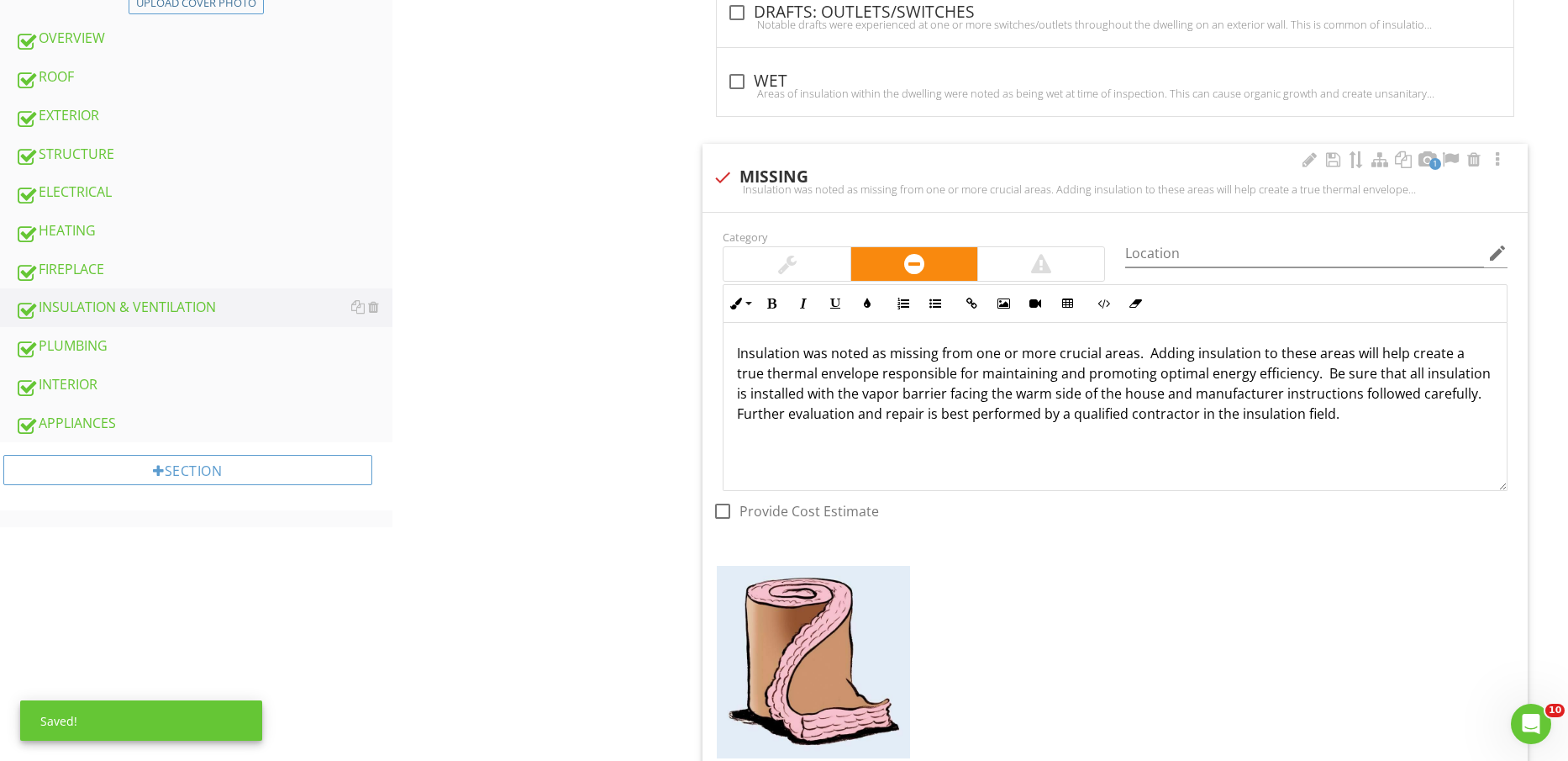
scroll to position [841, 0]
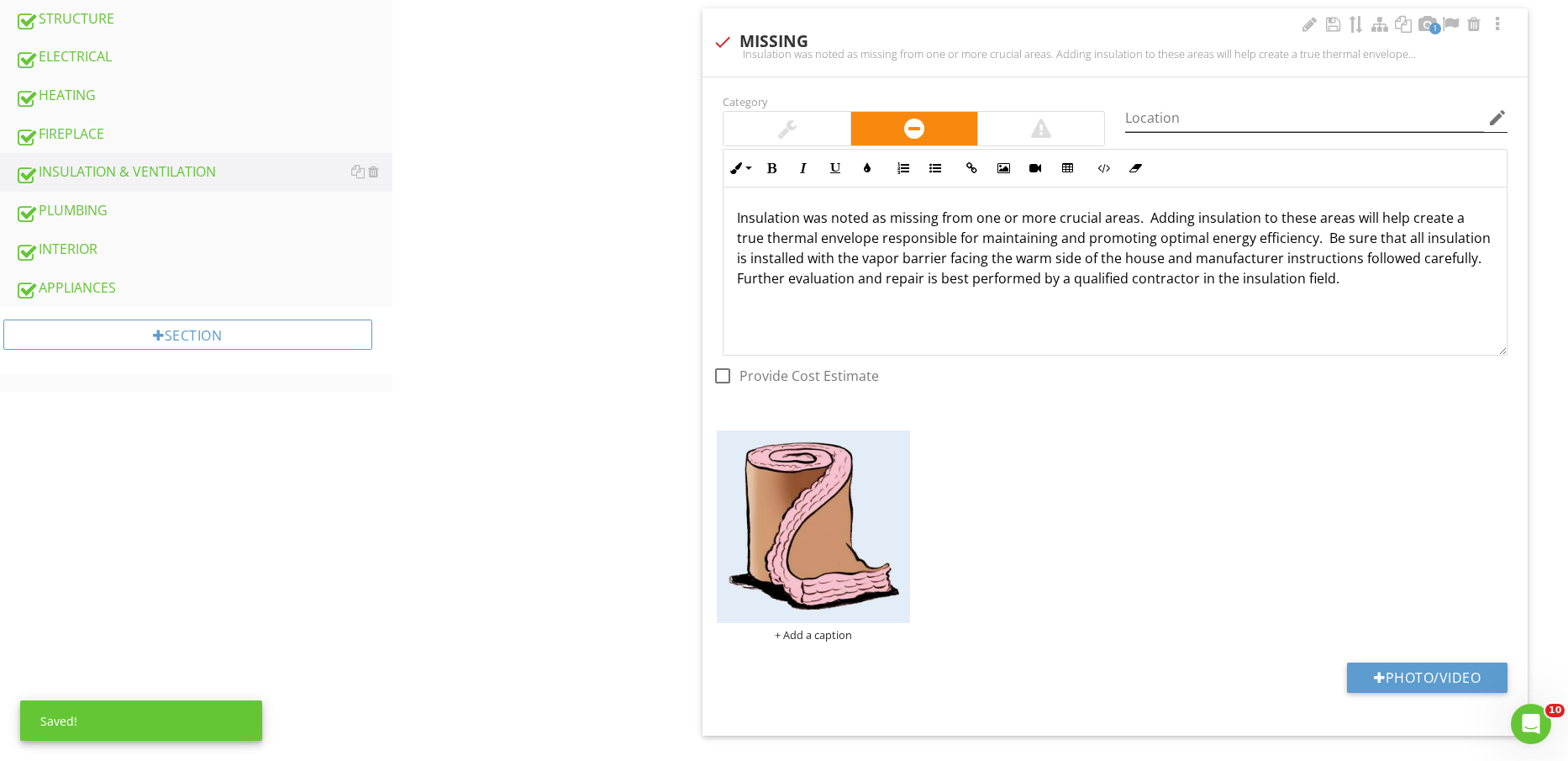
click at [1496, 120] on icon "edit" at bounding box center [1498, 118] width 21 height 21
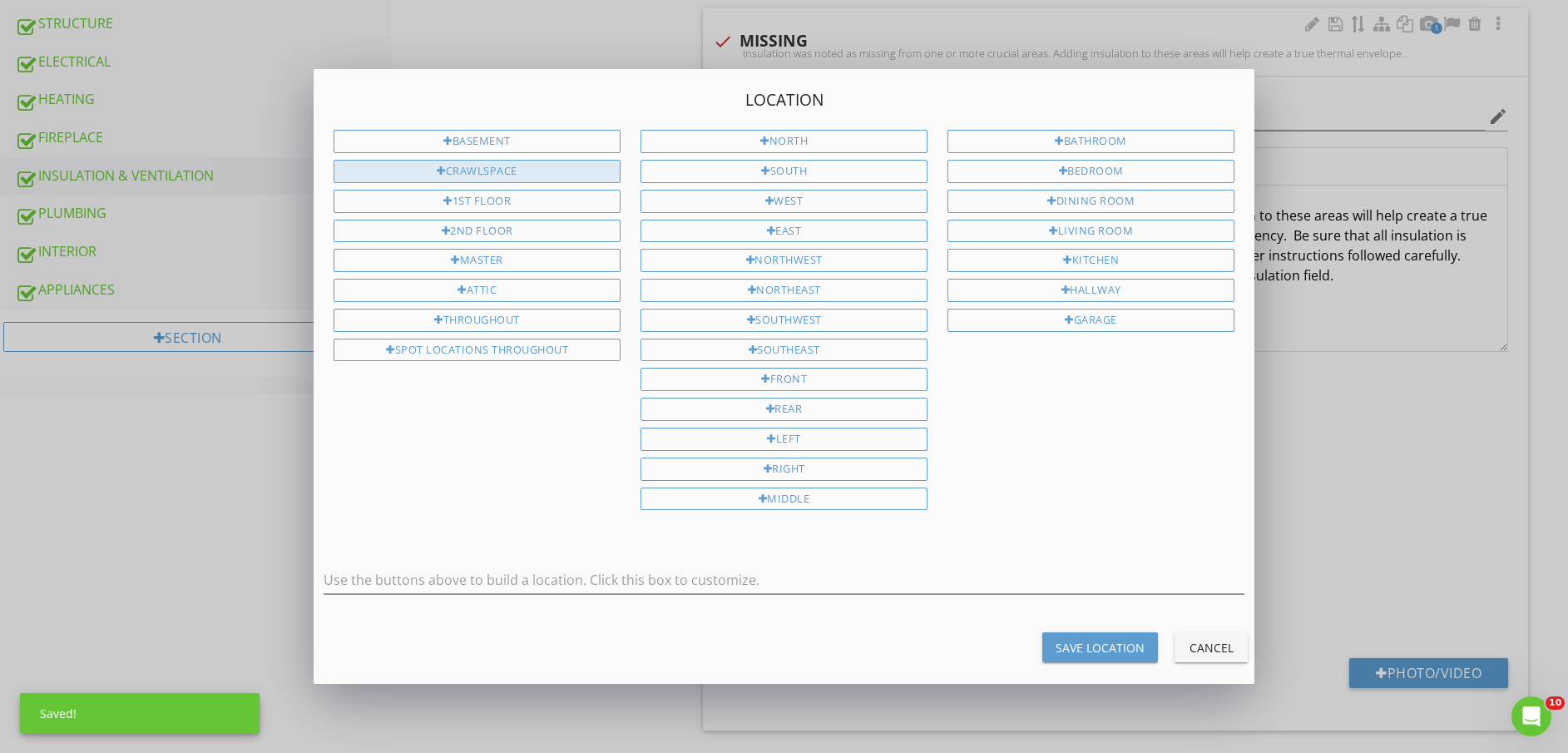
click at [489, 163] on div "CRAWLSPACE" at bounding box center [476, 172] width 287 height 24
type input "CRAWLSPACE"
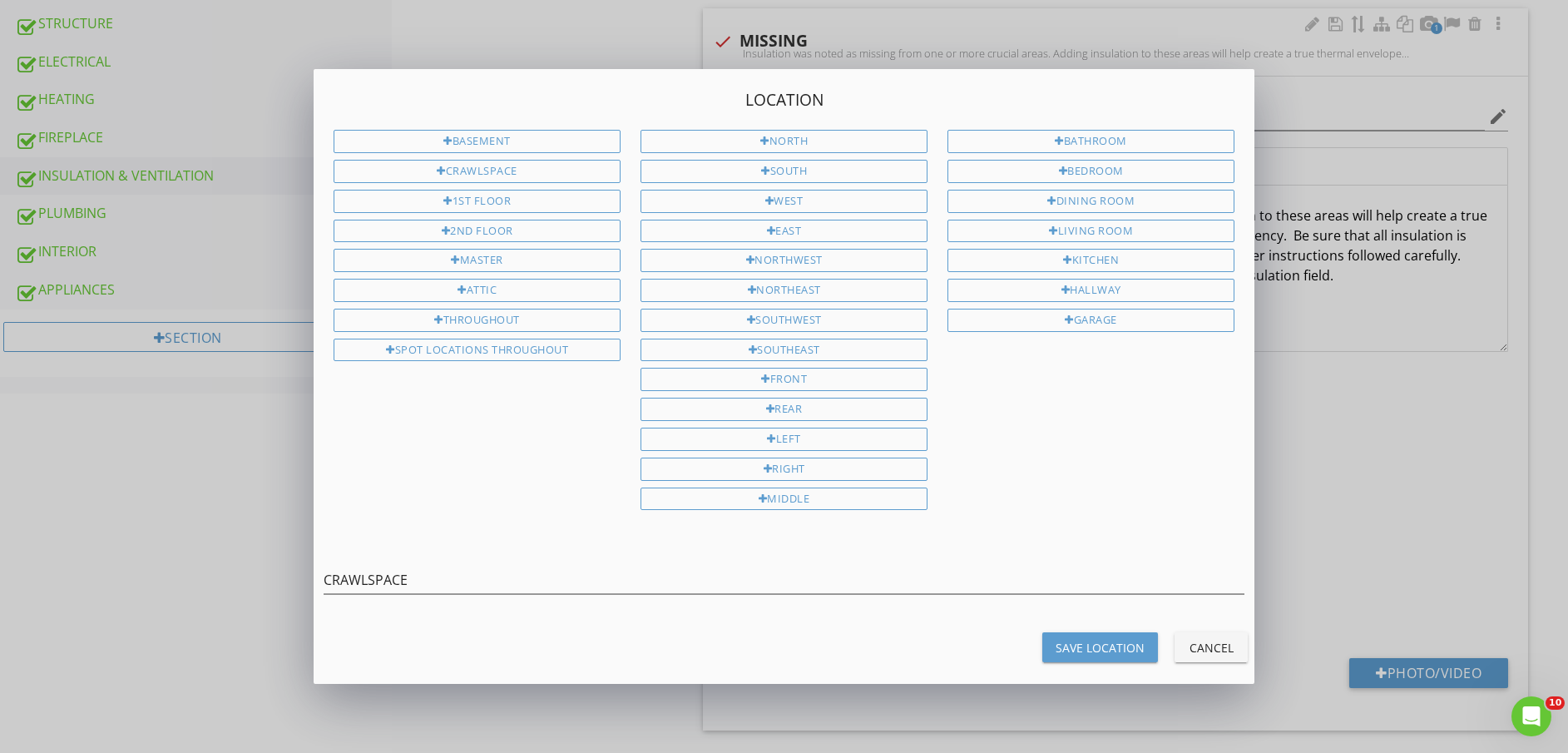
click at [1065, 640] on div "Save Location" at bounding box center [1099, 647] width 89 height 18
type input "CRAWLSPACE"
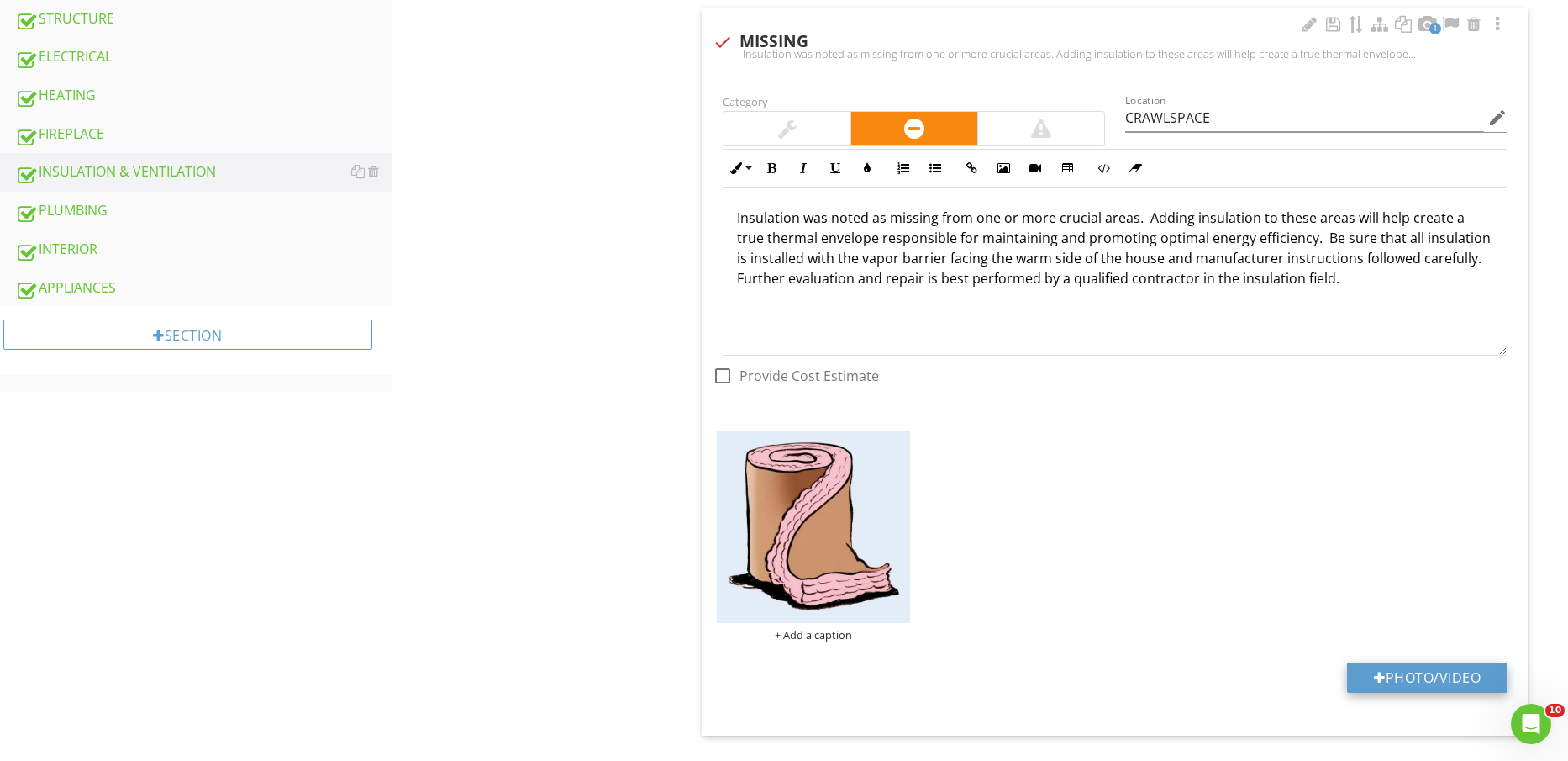
click at [1409, 687] on button "Photo/Video" at bounding box center [1428, 677] width 161 height 30
type input "C:\fakepath\IMG_2456.jpg"
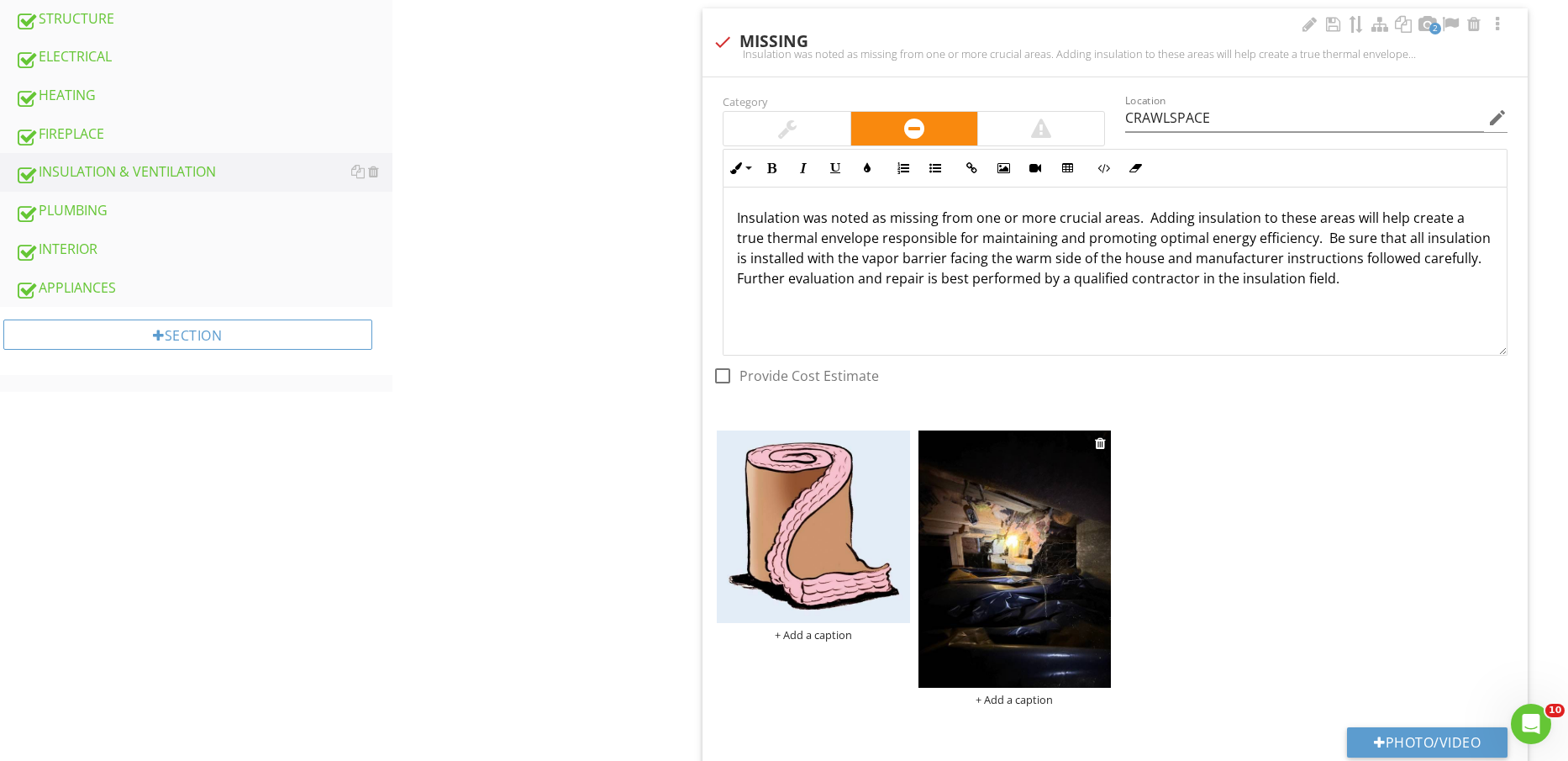
click at [1025, 583] on img at bounding box center [1014, 559] width 192 height 257
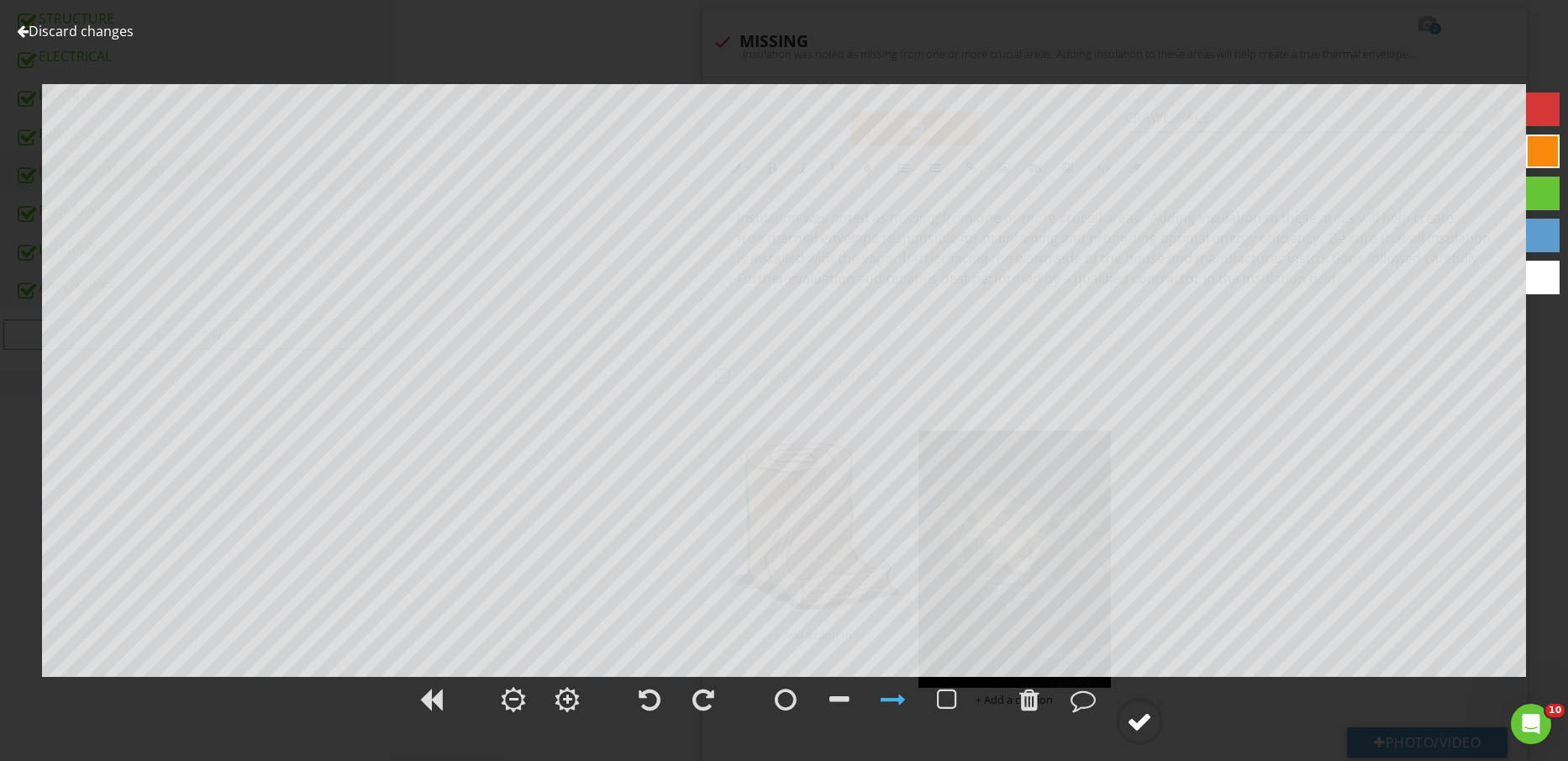
click at [1159, 734] on icon at bounding box center [1139, 721] width 47 height 47
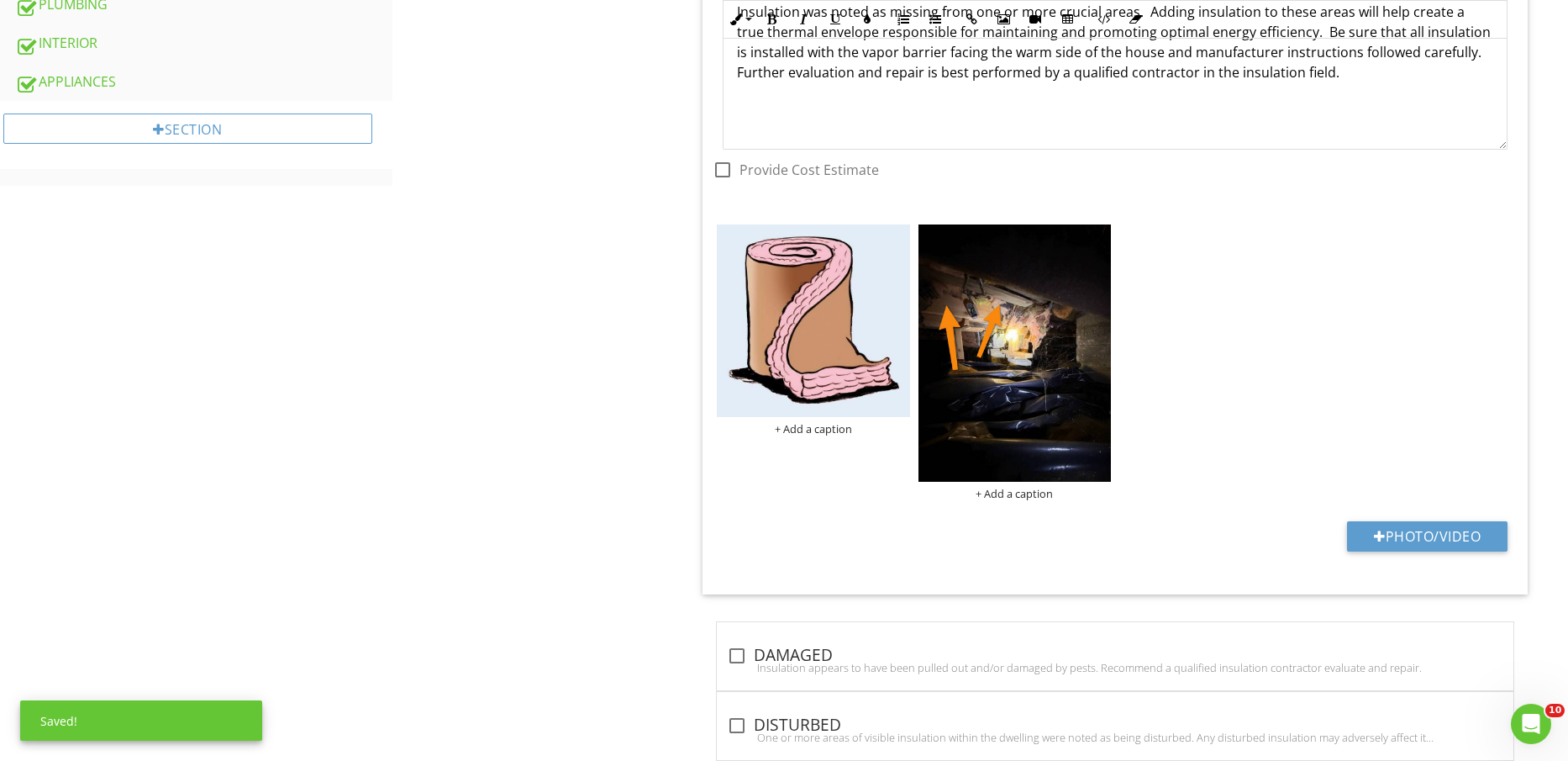
scroll to position [1052, 0]
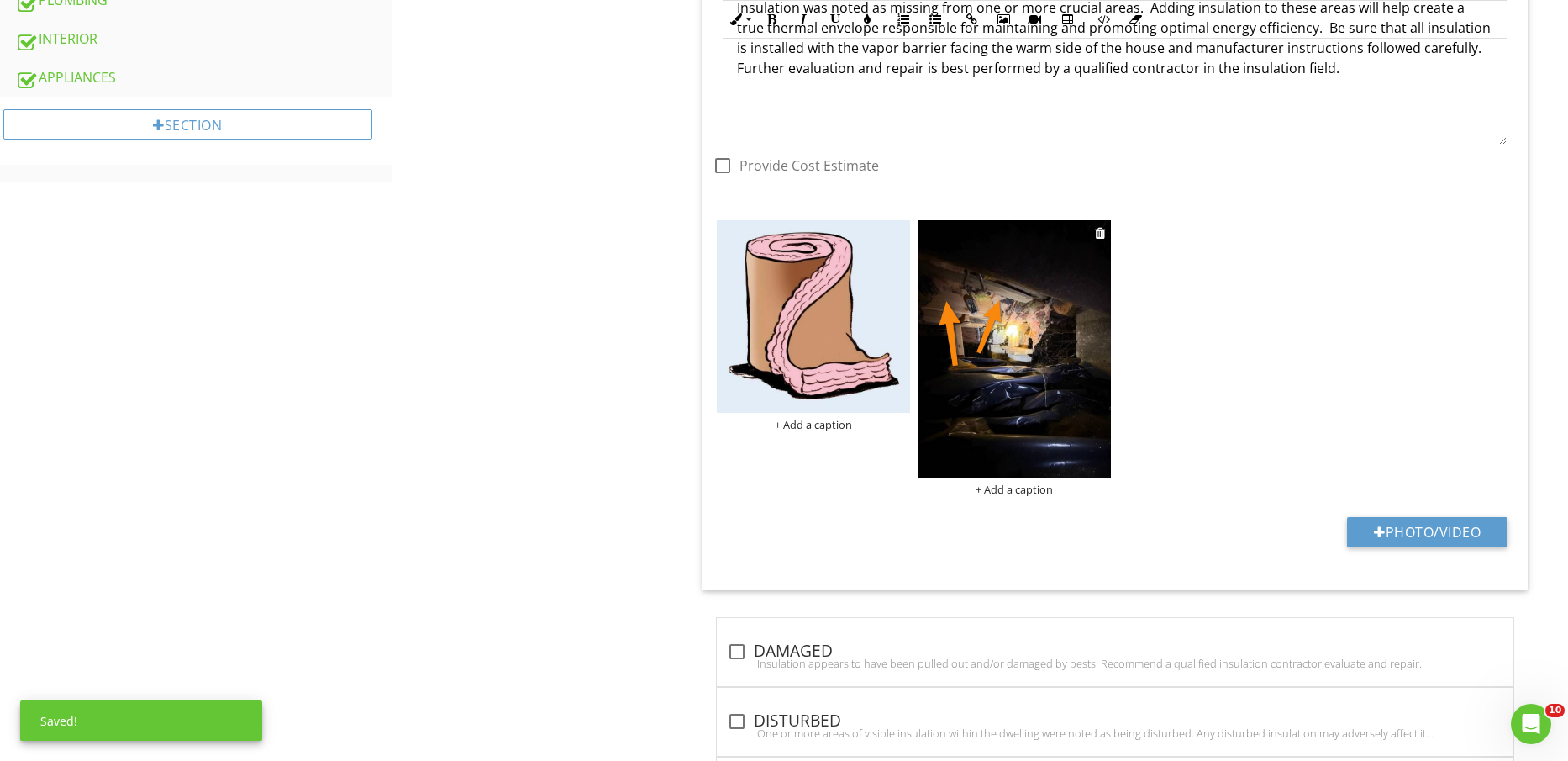
click at [1032, 492] on div "+ Add a caption" at bounding box center [1014, 490] width 192 height 14
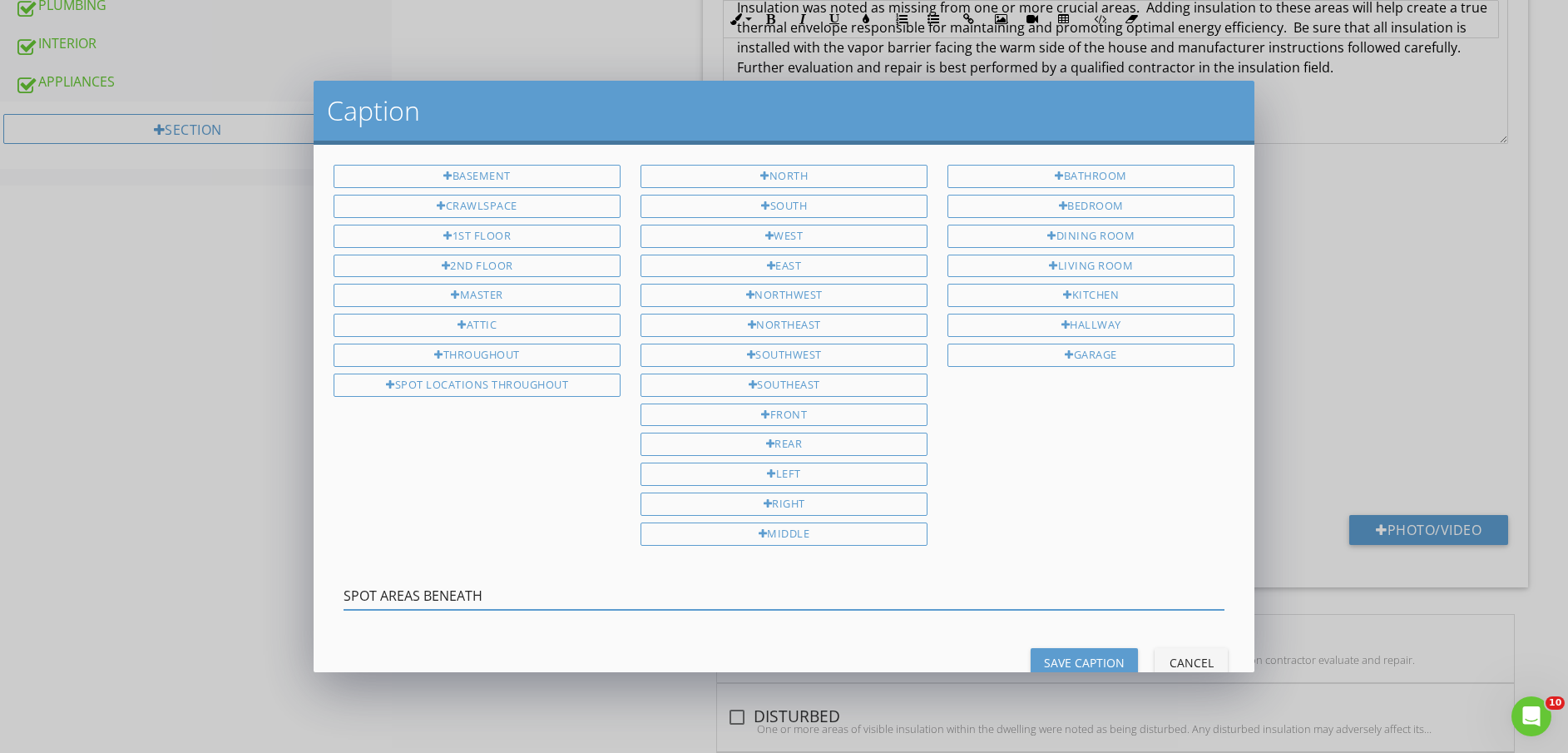
type input "SPOT AREAS BENEATH"
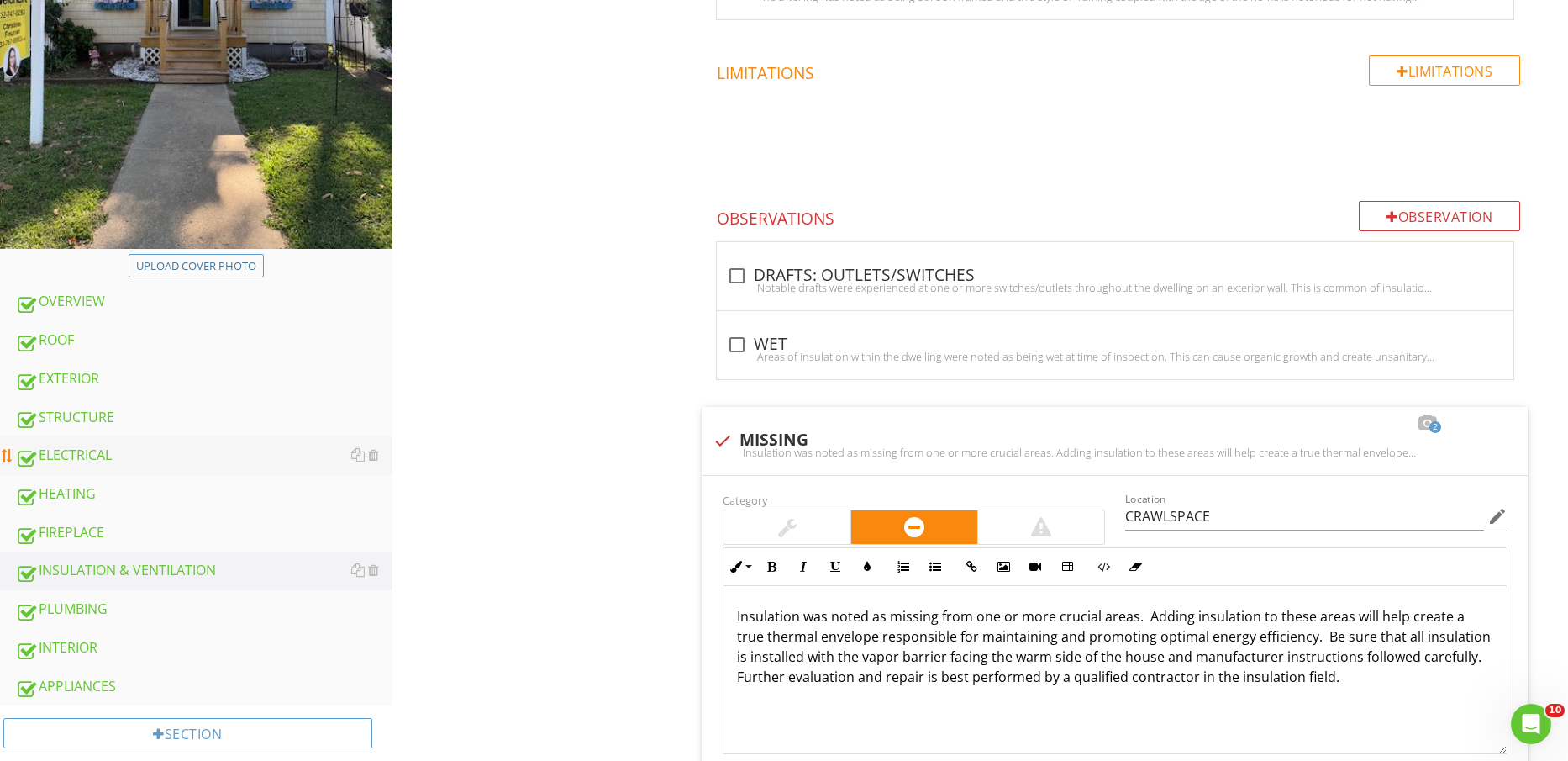
scroll to position [421, 0]
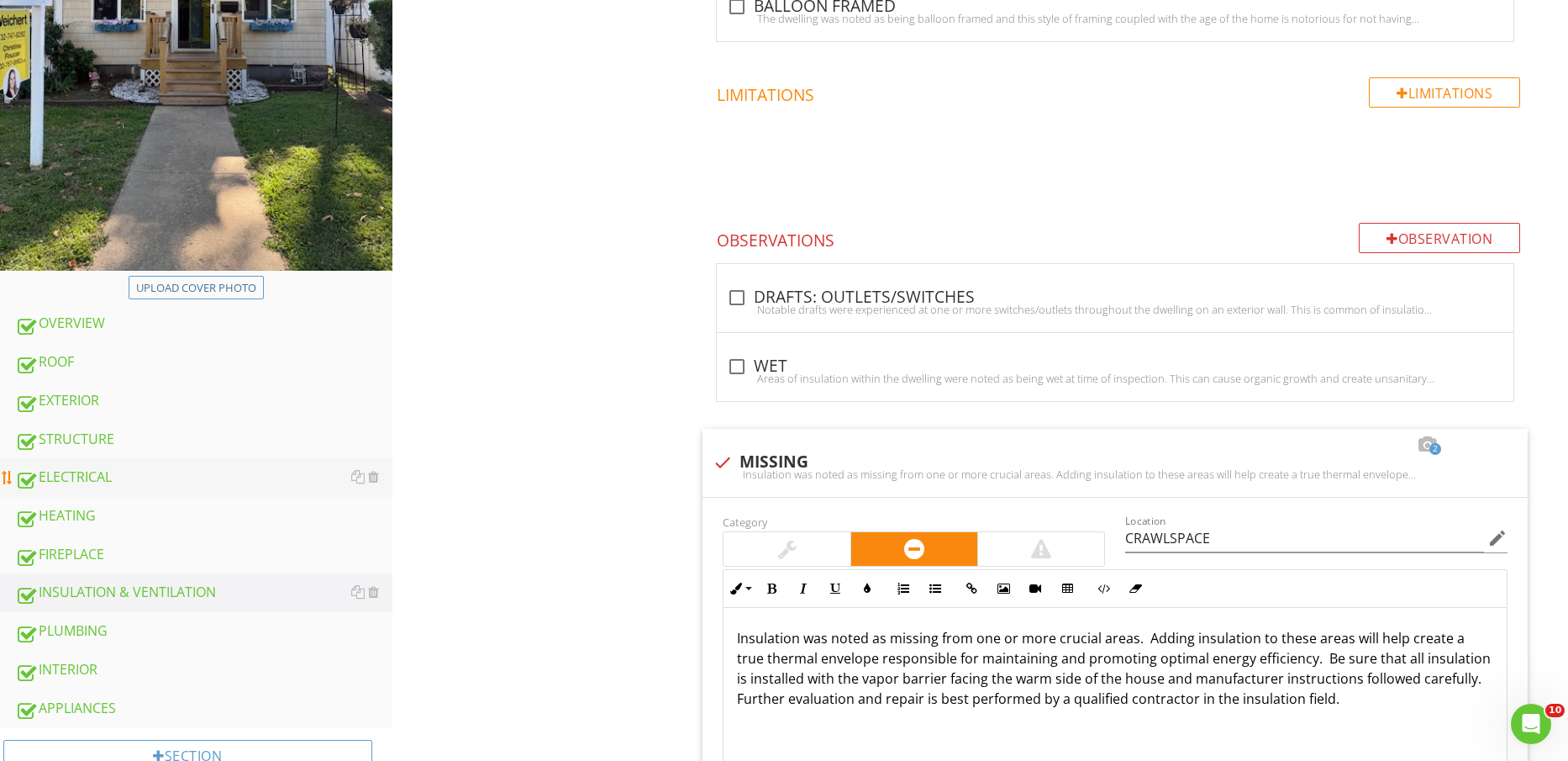
click at [125, 474] on div "ELECTRICAL" at bounding box center [204, 478] width 378 height 22
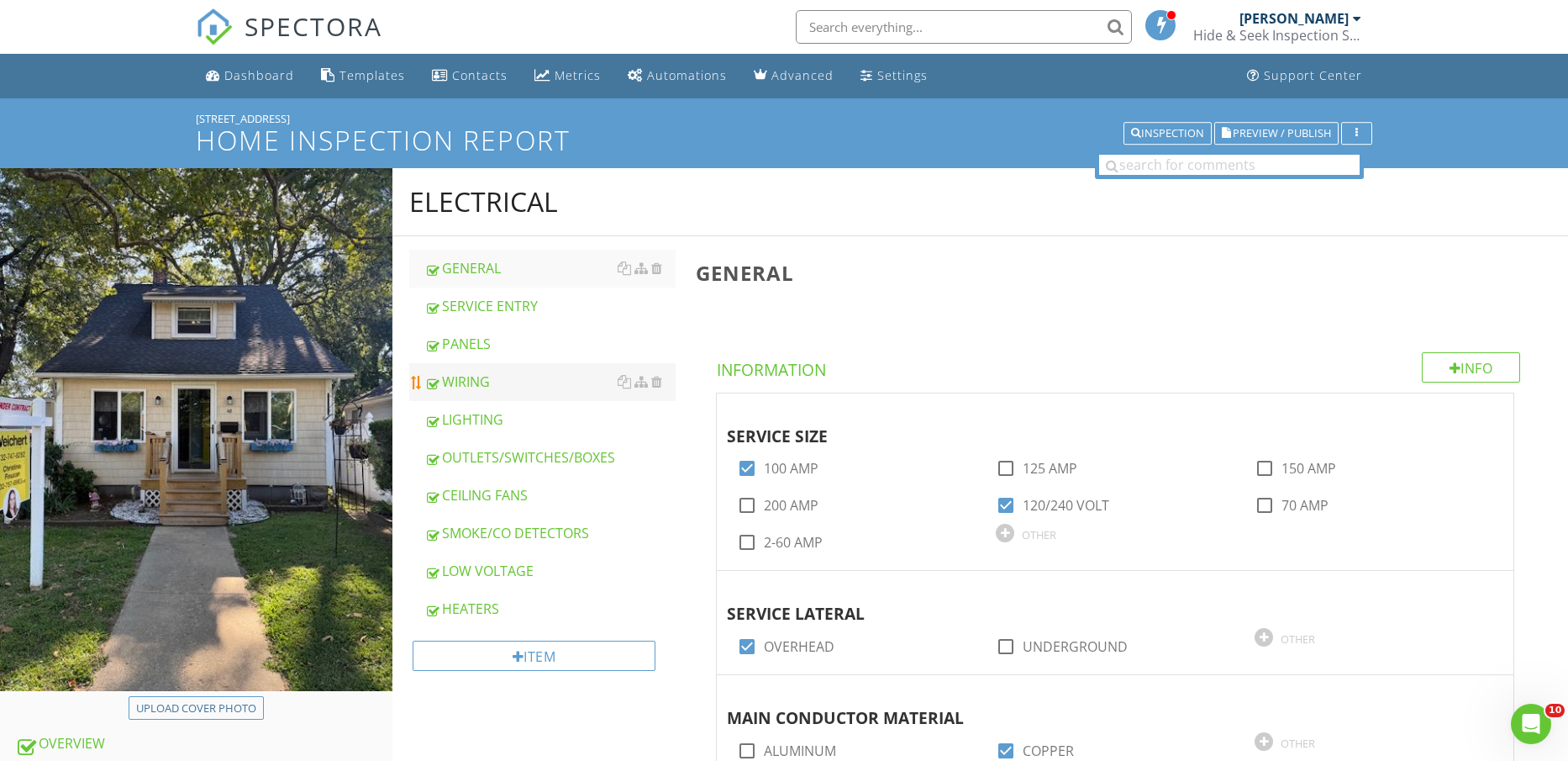
click at [502, 379] on div "WIRING" at bounding box center [550, 382] width 252 height 21
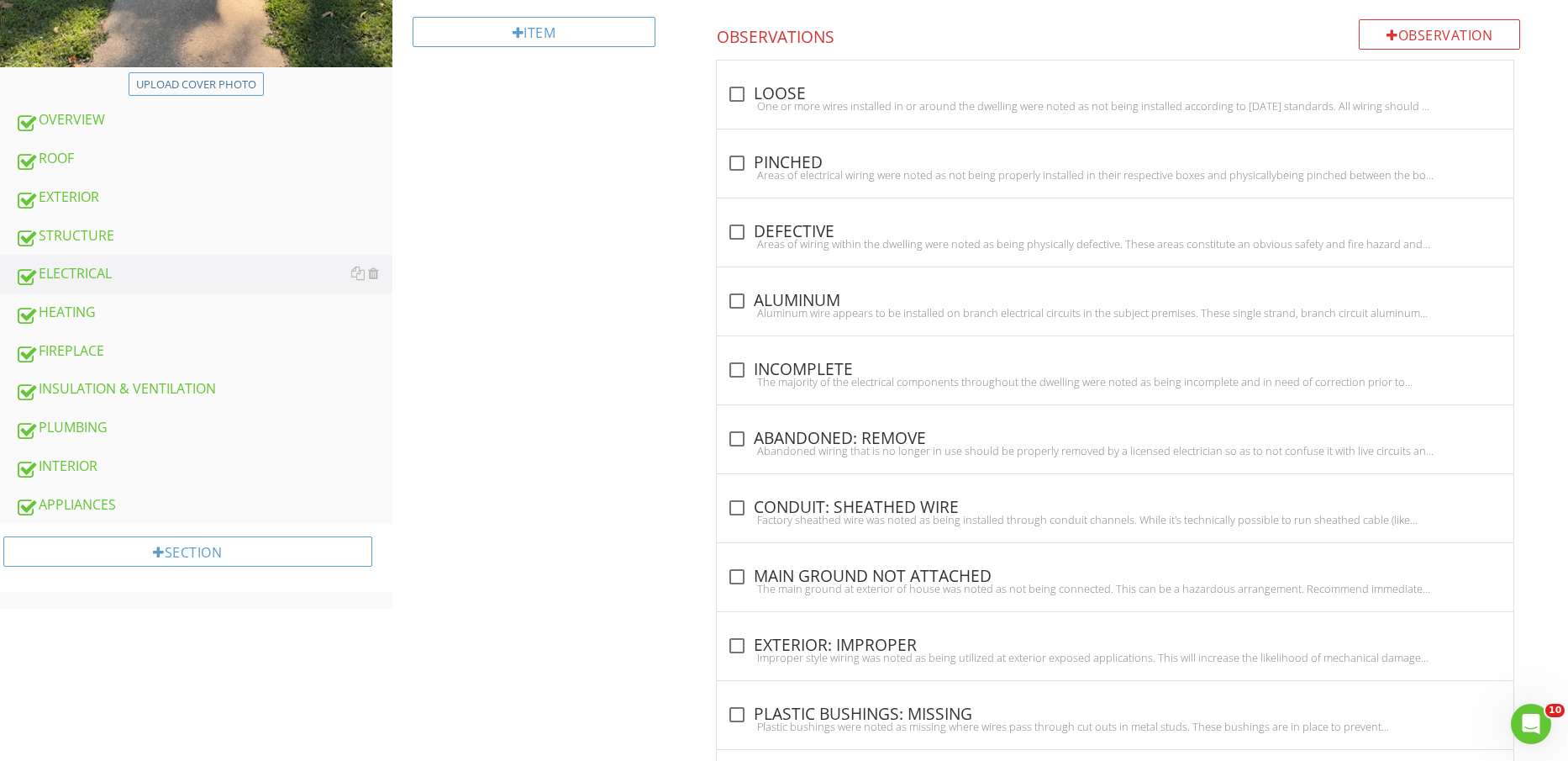
scroll to position [662, 0]
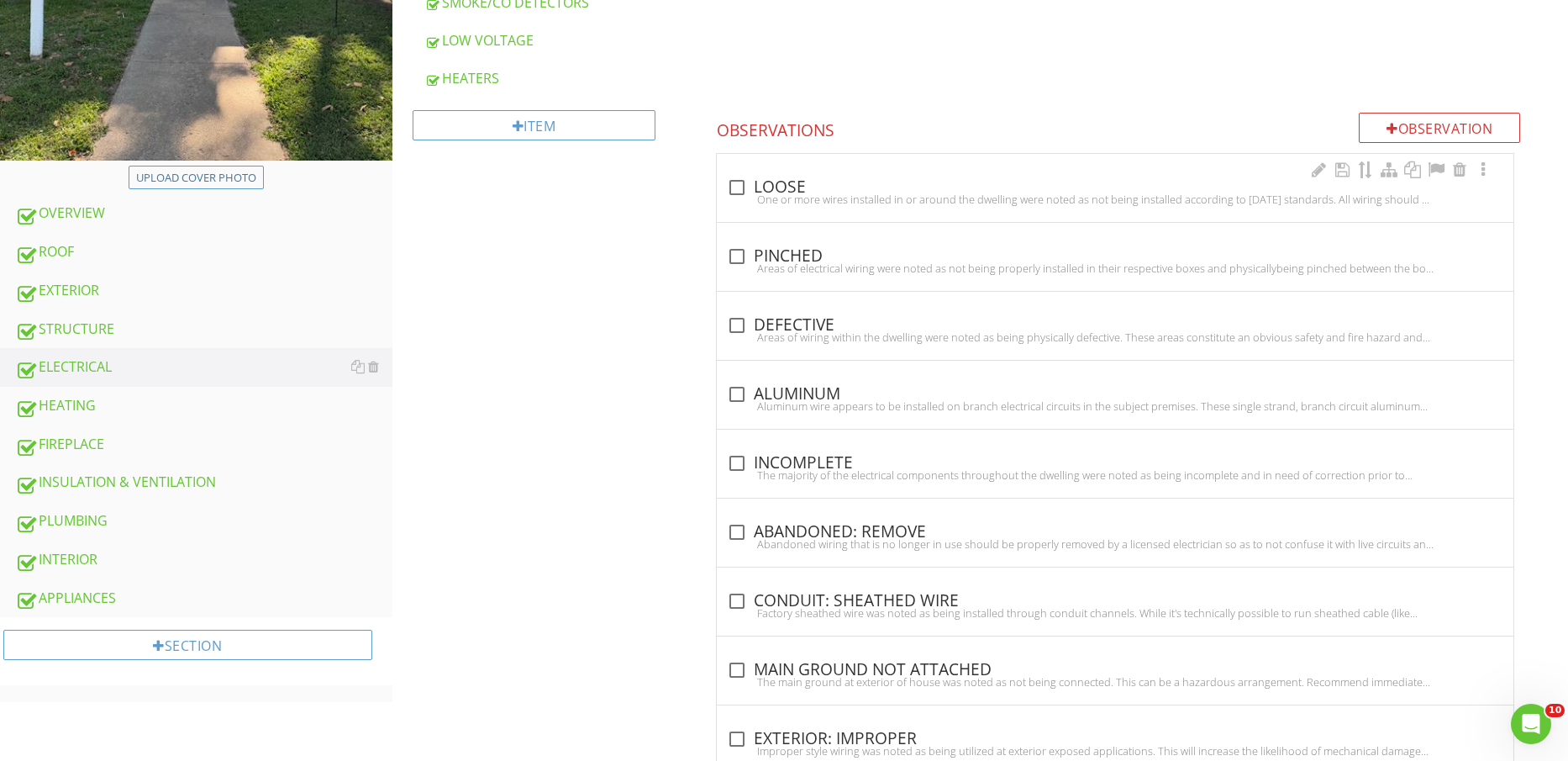
click at [786, 191] on div "check_box_outline_blank LOOSE" at bounding box center [1115, 188] width 777 height 21
checkbox input "true"
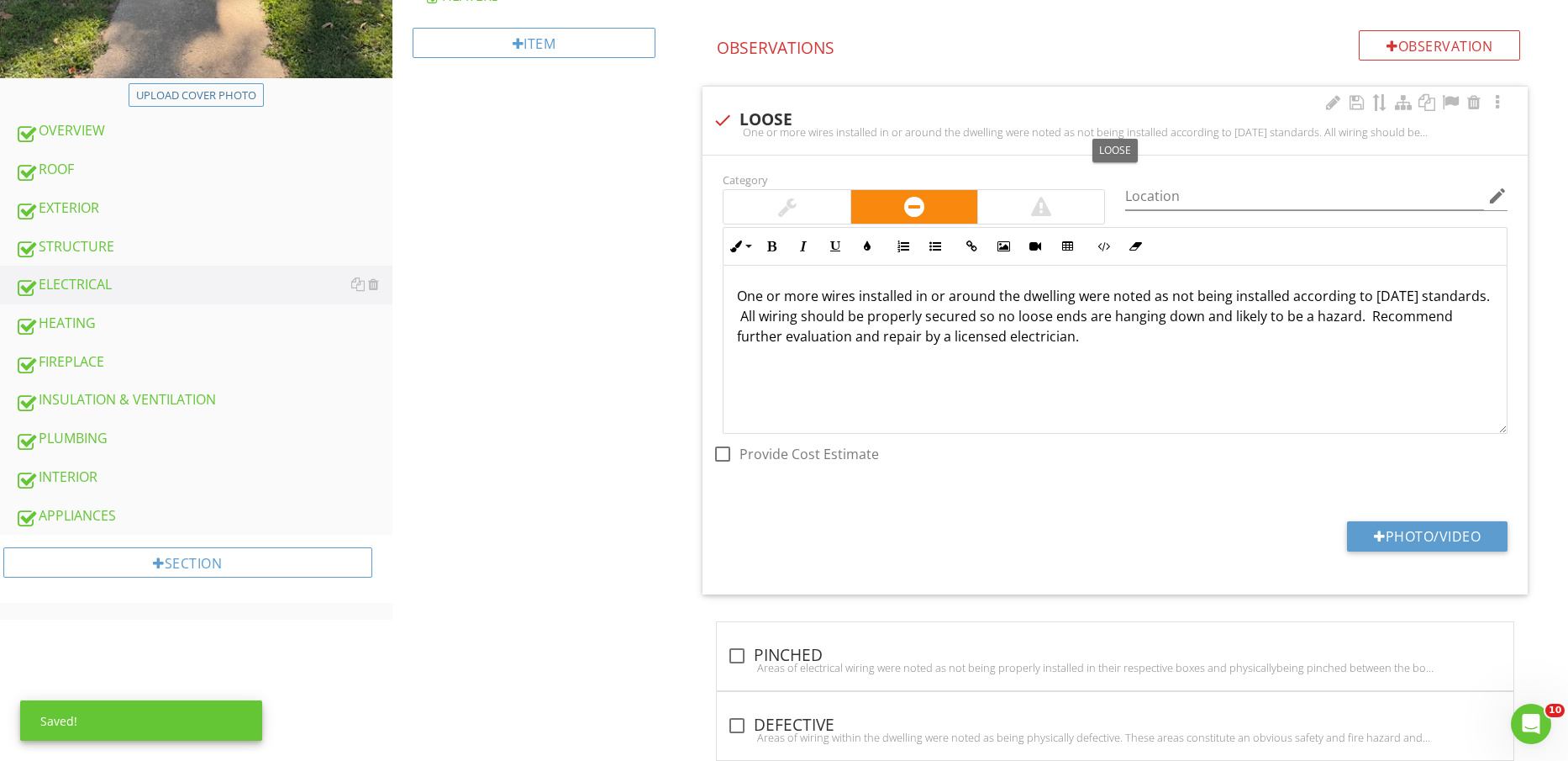
scroll to position [636, 0]
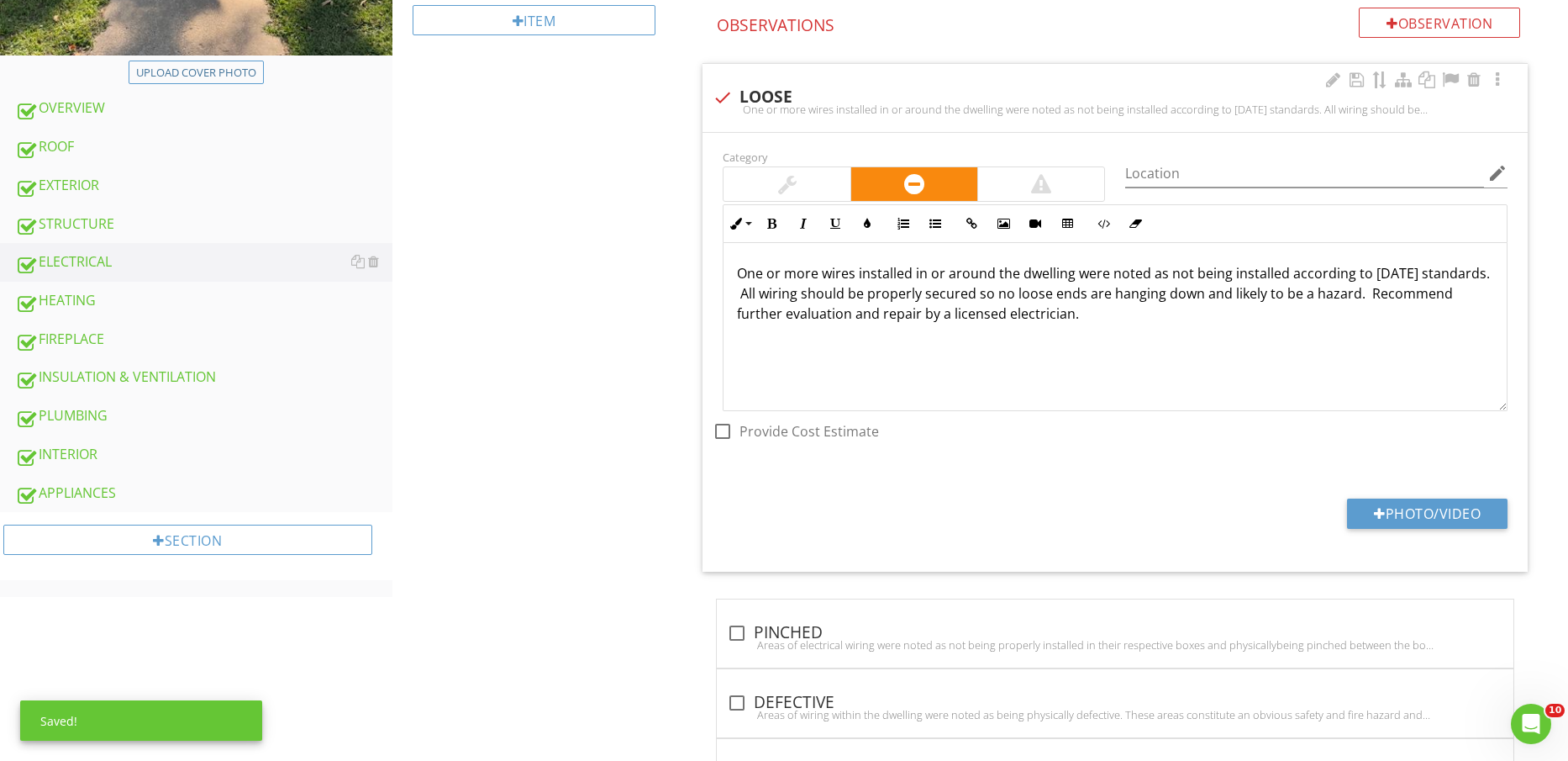
click at [1424, 528] on div "Photo/Video" at bounding box center [1115, 520] width 805 height 43
click at [1428, 526] on button "Photo/Video" at bounding box center [1428, 513] width 161 height 30
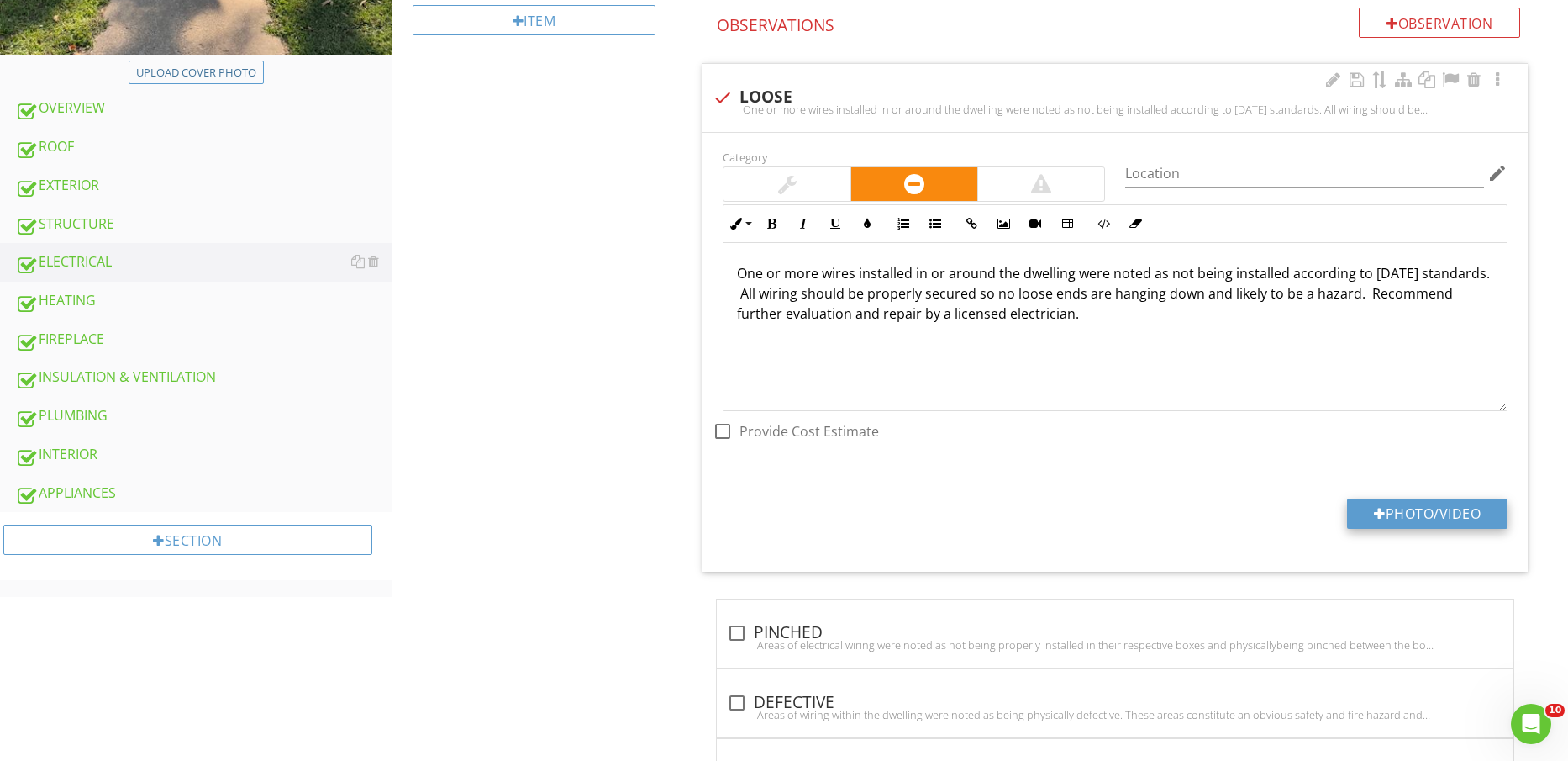
type input "C:\fakepath\IMG_2445.jpg"
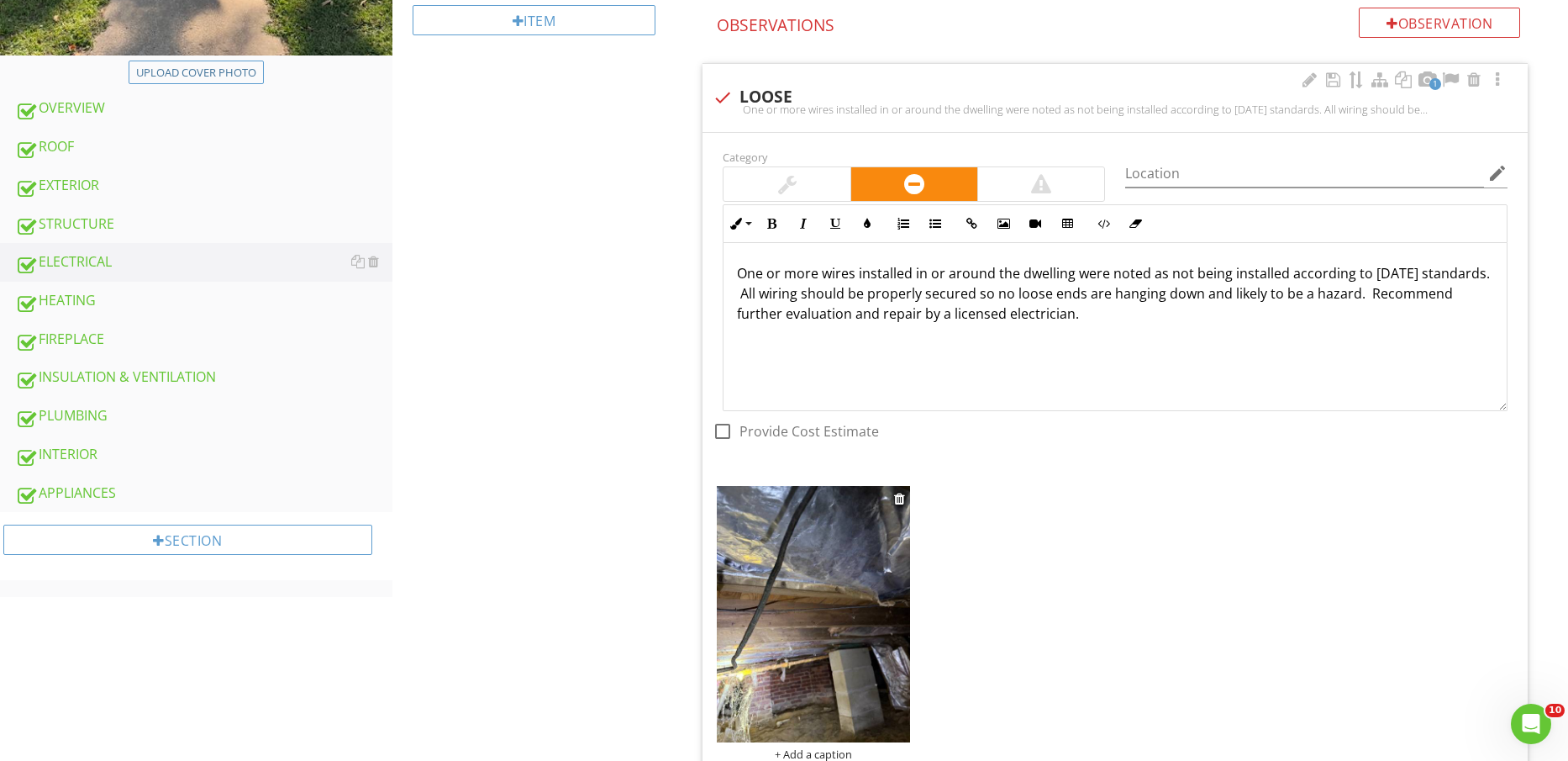
click at [809, 597] on img at bounding box center [813, 615] width 192 height 257
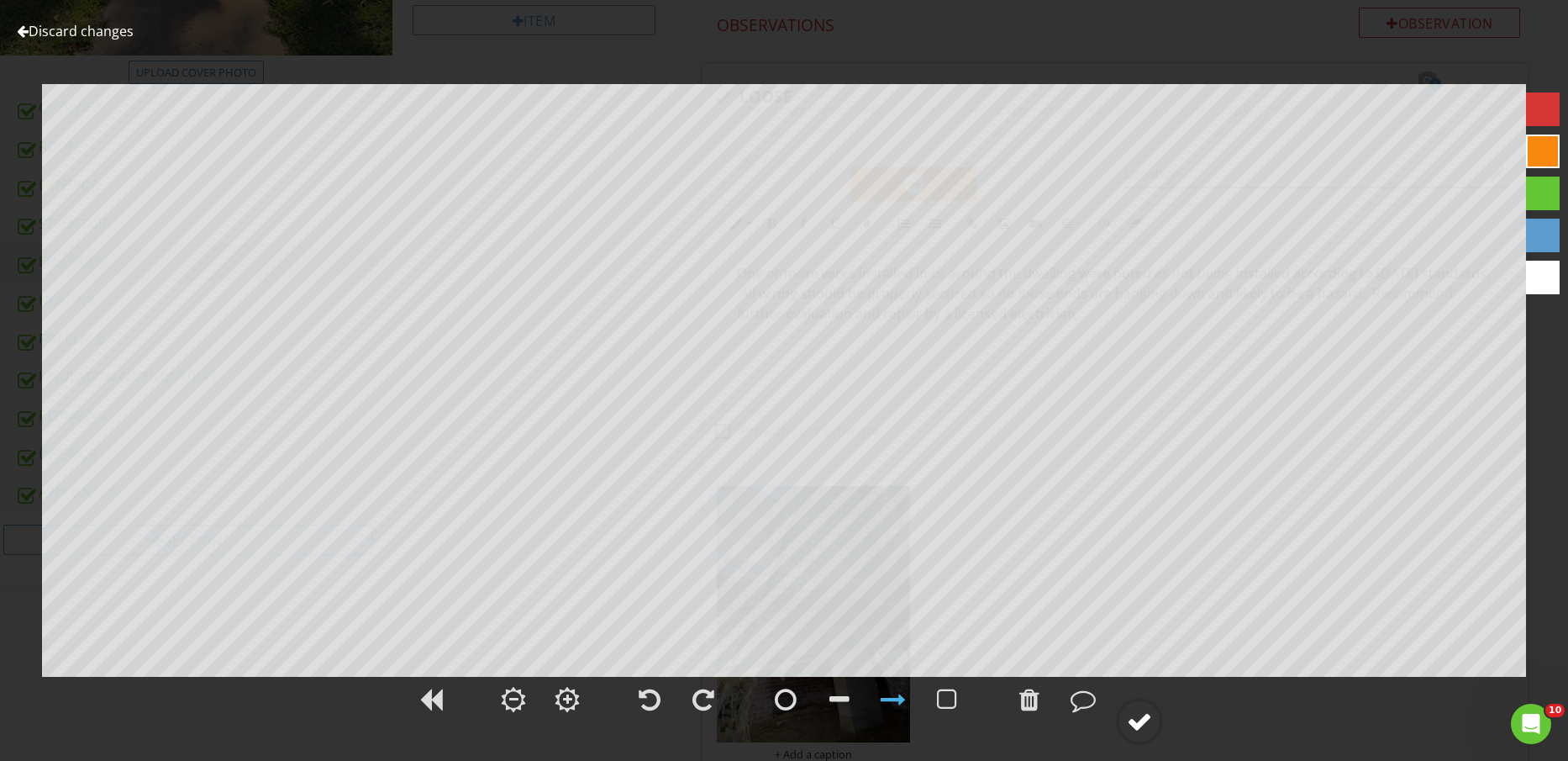
drag, startPoint x: 1136, startPoint y: 723, endPoint x: 1156, endPoint y: 722, distance: 20.0
click at [1139, 723] on div at bounding box center [1140, 722] width 26 height 26
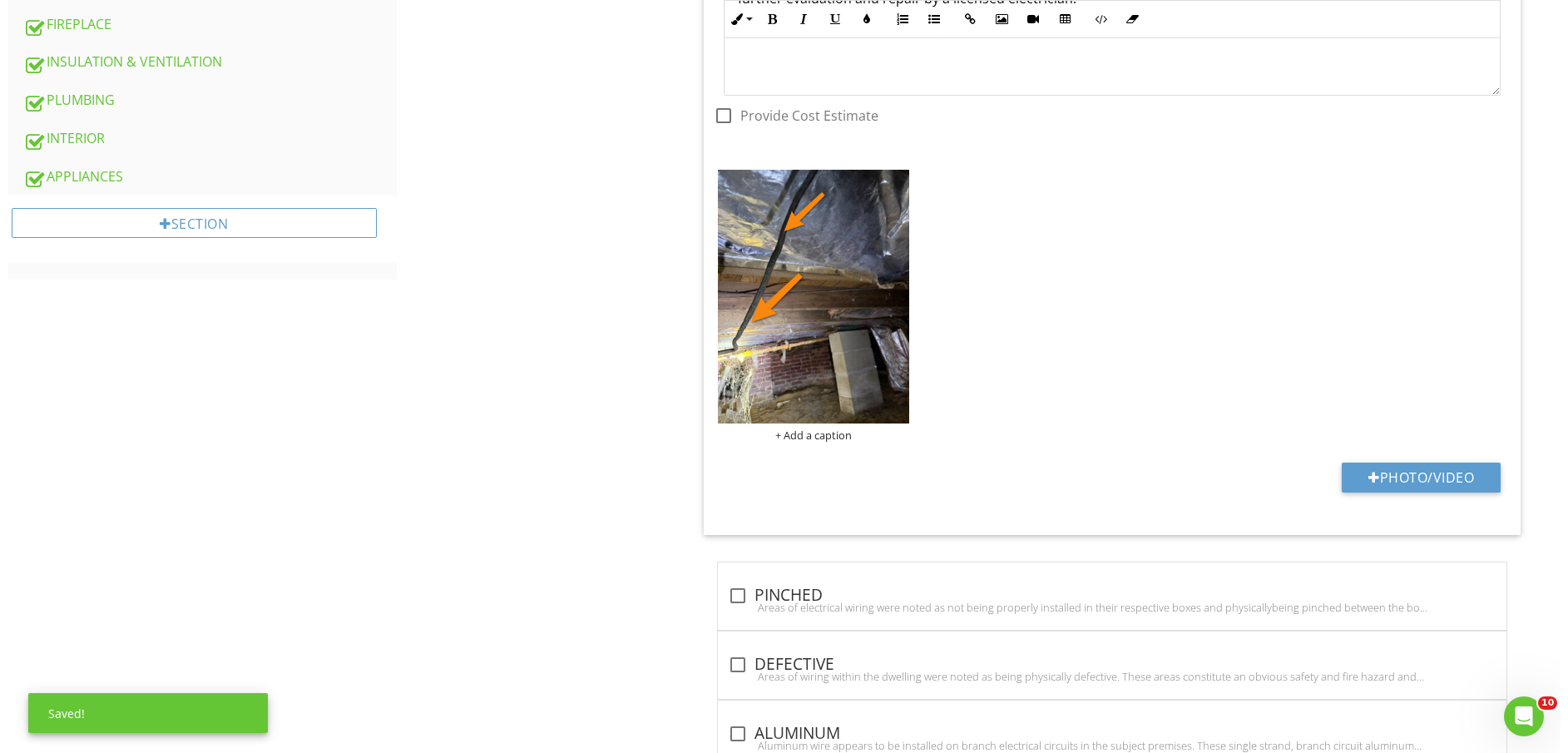
scroll to position [941, 0]
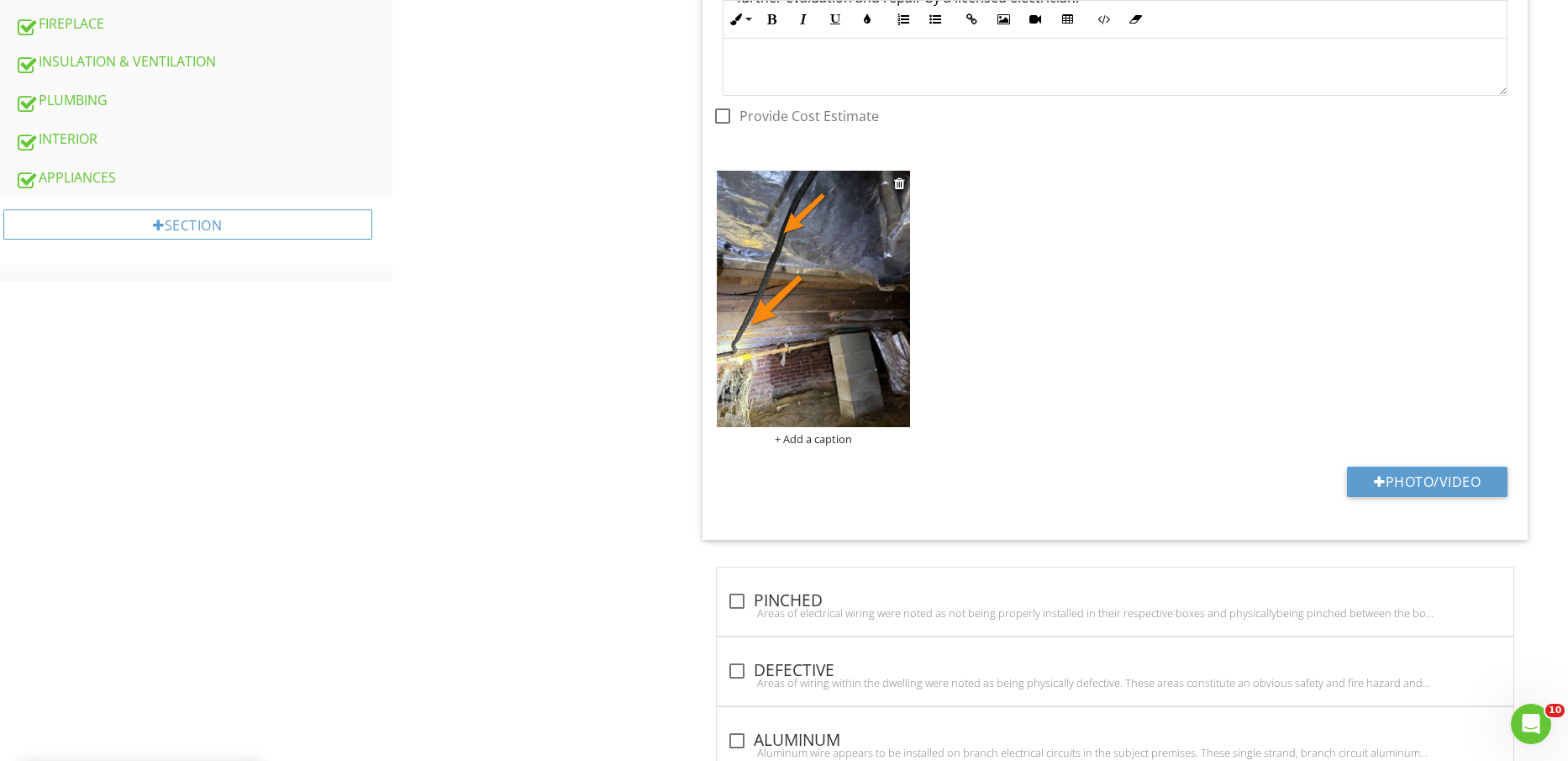
click at [807, 444] on div "+ Add a caption" at bounding box center [813, 439] width 192 height 14
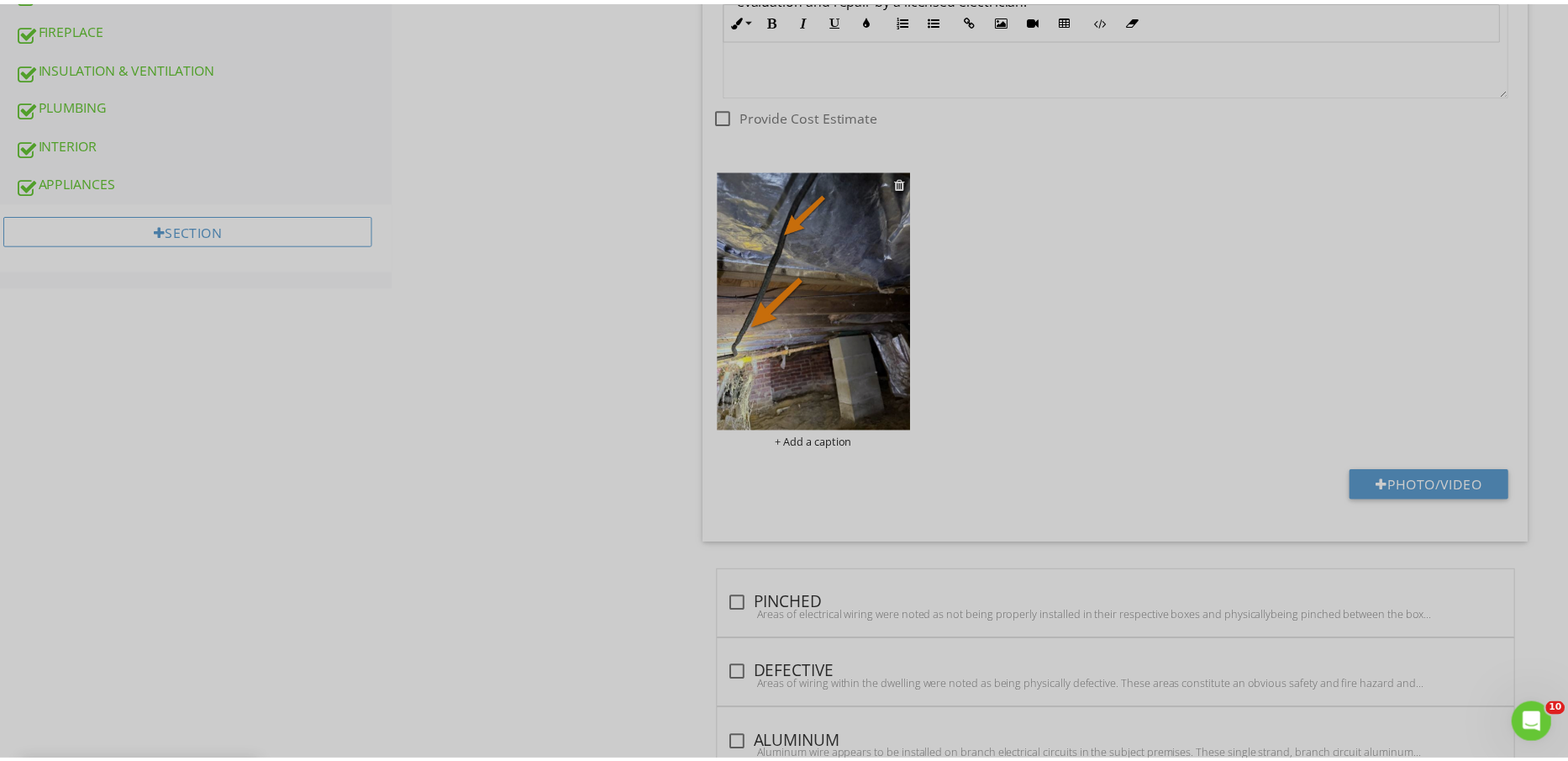
scroll to position [0, 0]
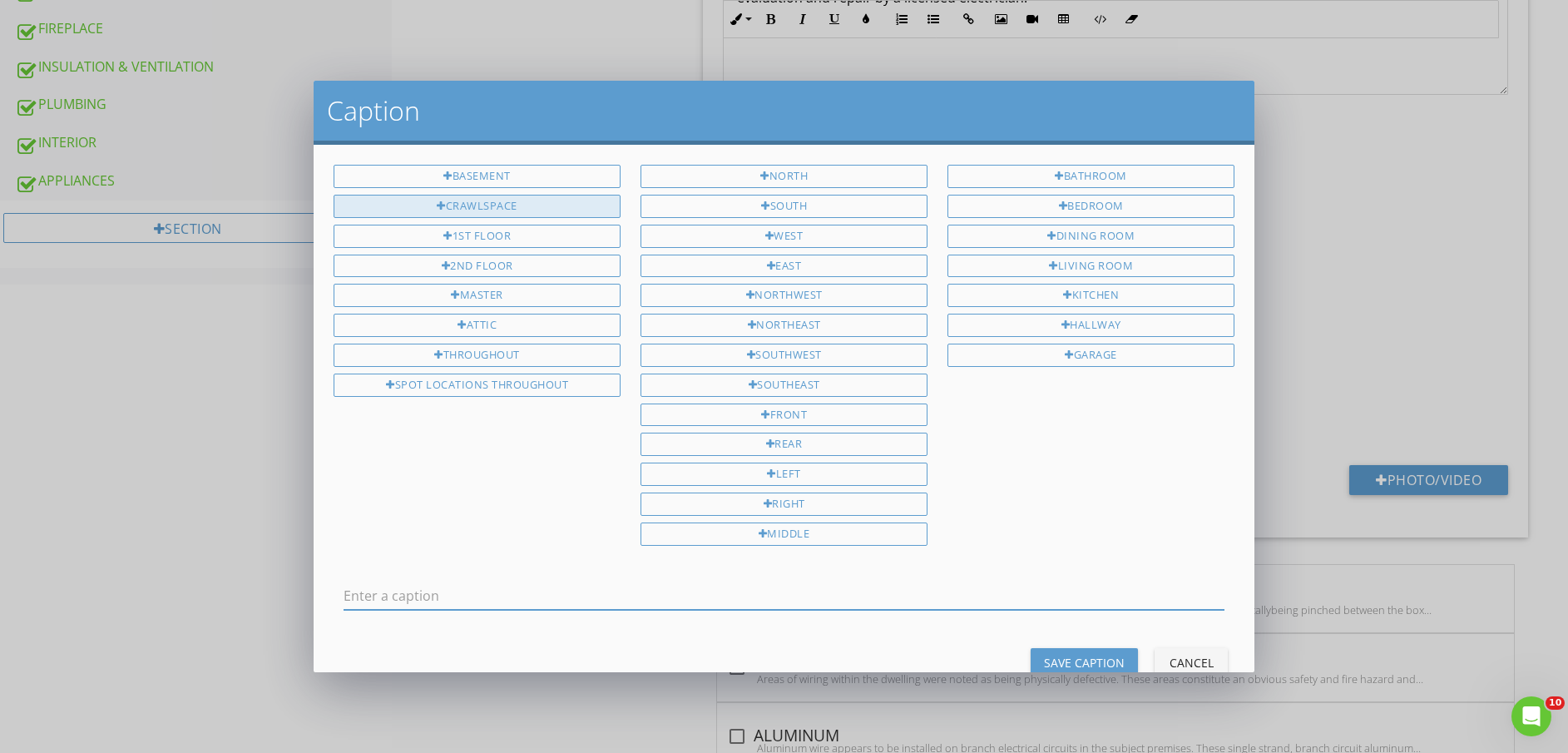
click at [490, 211] on div "CRAWLSPACE" at bounding box center [476, 206] width 287 height 24
type input "CRAWLSPACE"
click at [1044, 654] on div "Save Caption" at bounding box center [1083, 662] width 80 height 18
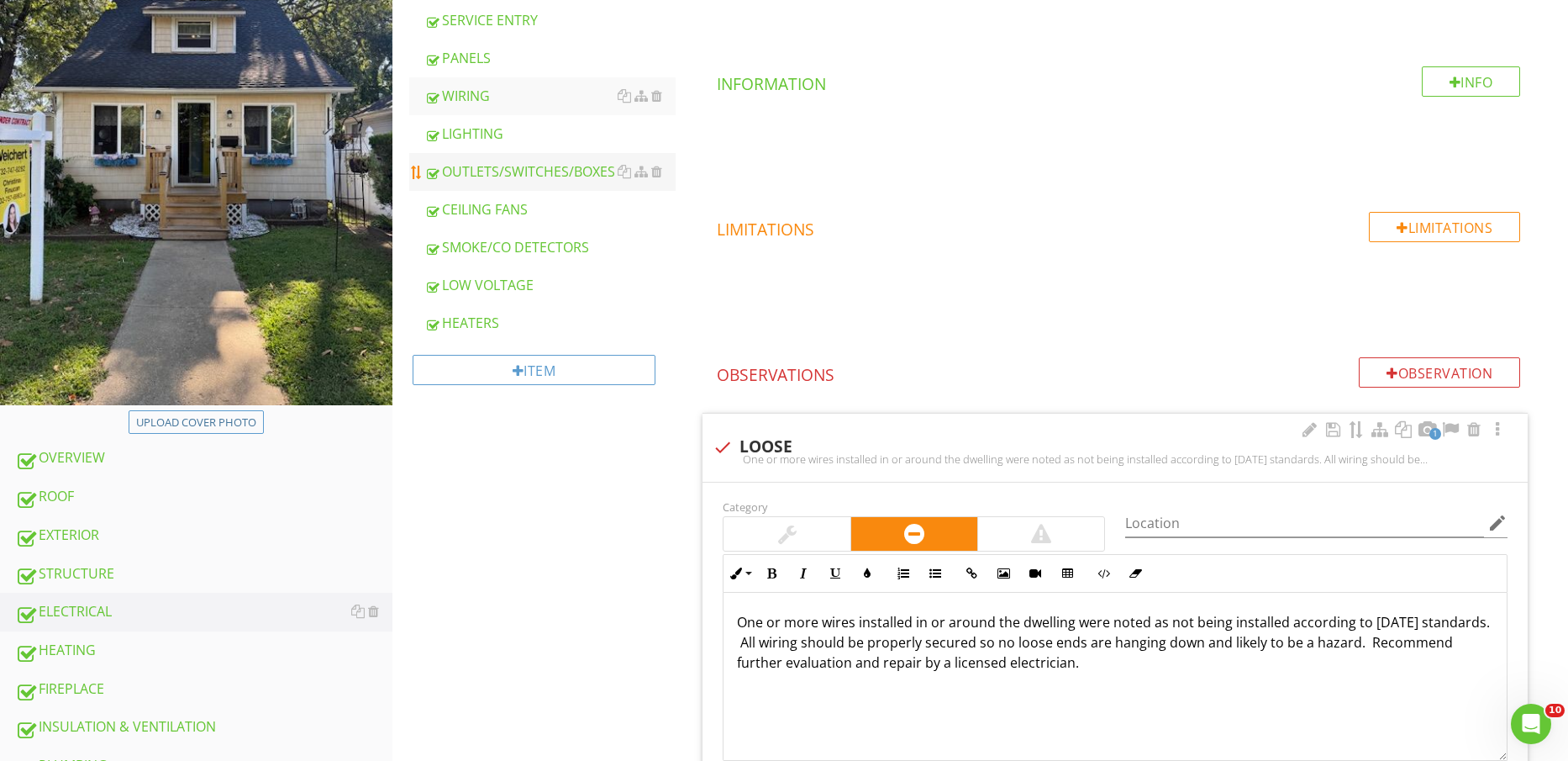
scroll to position [526, 0]
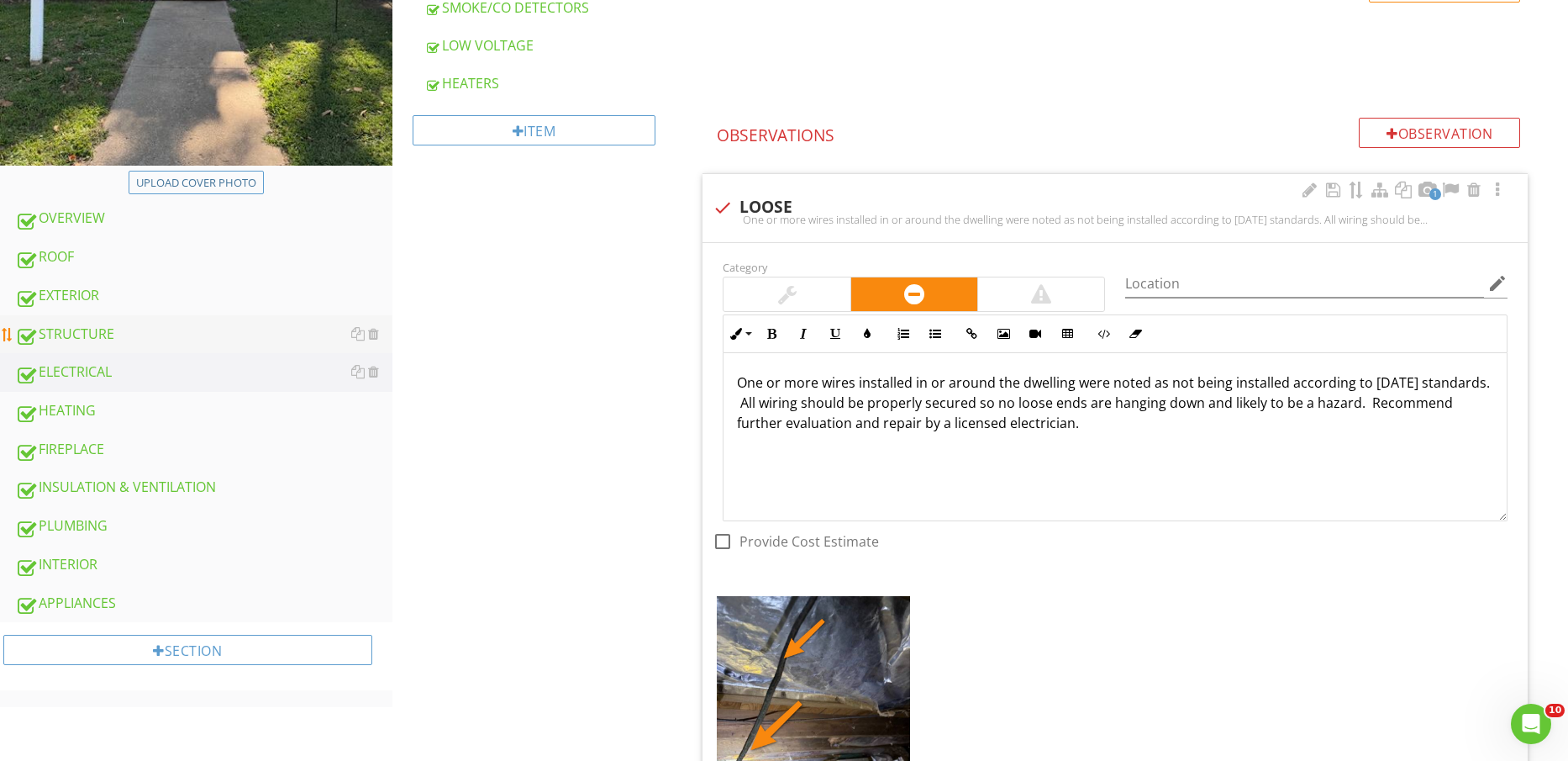
click at [149, 327] on div "STRUCTURE" at bounding box center [204, 335] width 378 height 22
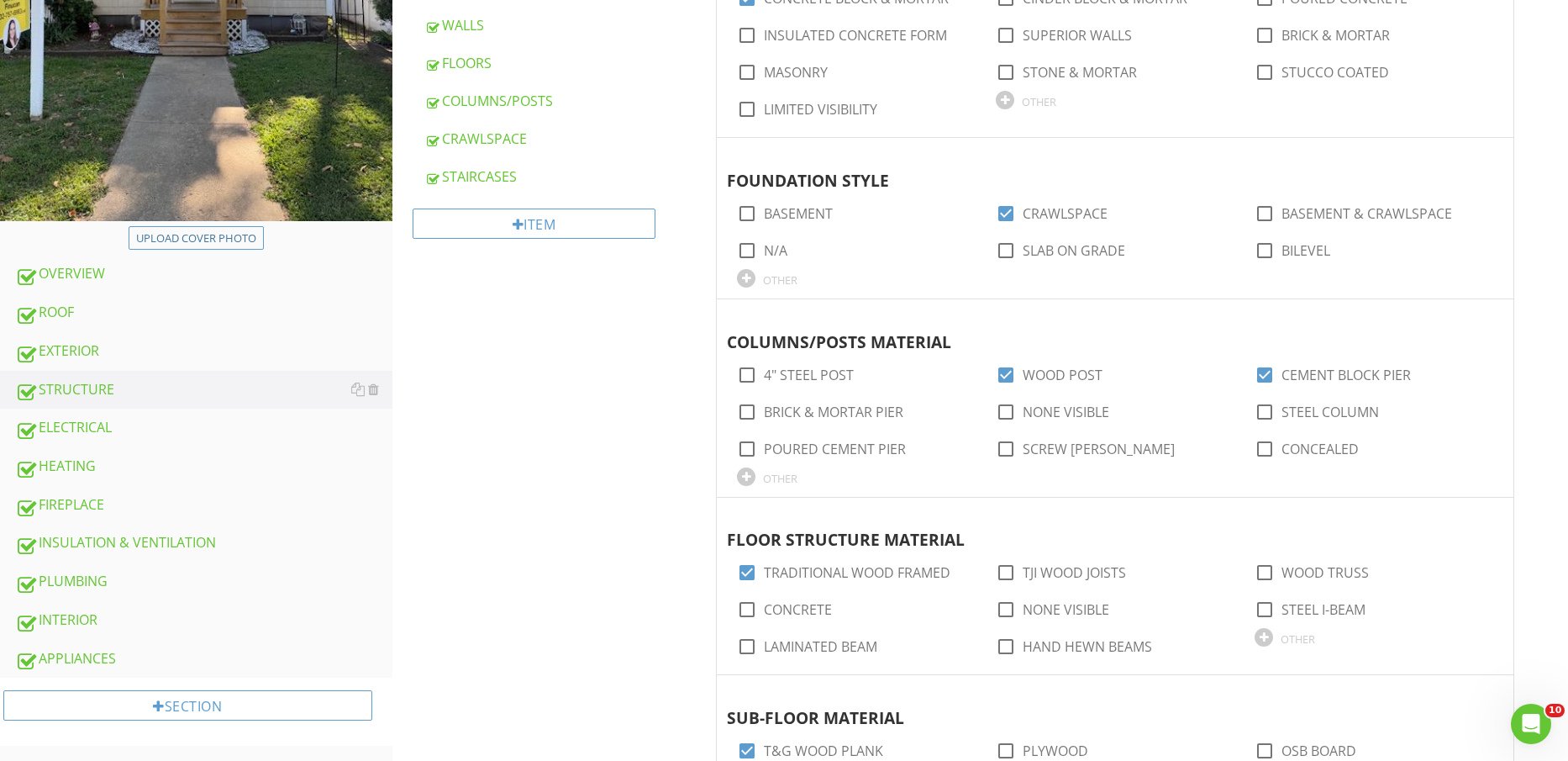
scroll to position [421, 0]
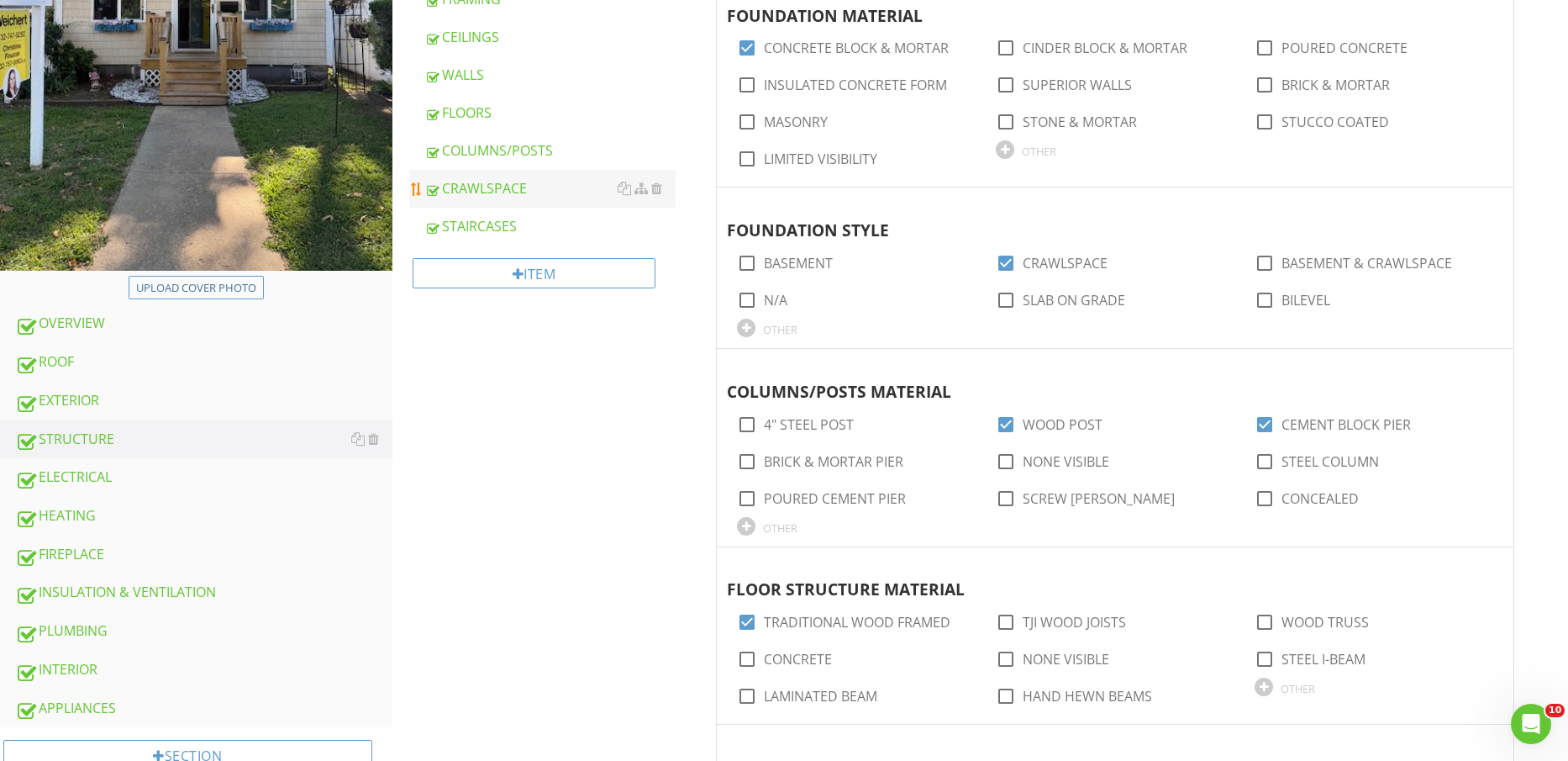
click at [505, 179] on div "CRAWLSPACE" at bounding box center [550, 189] width 252 height 21
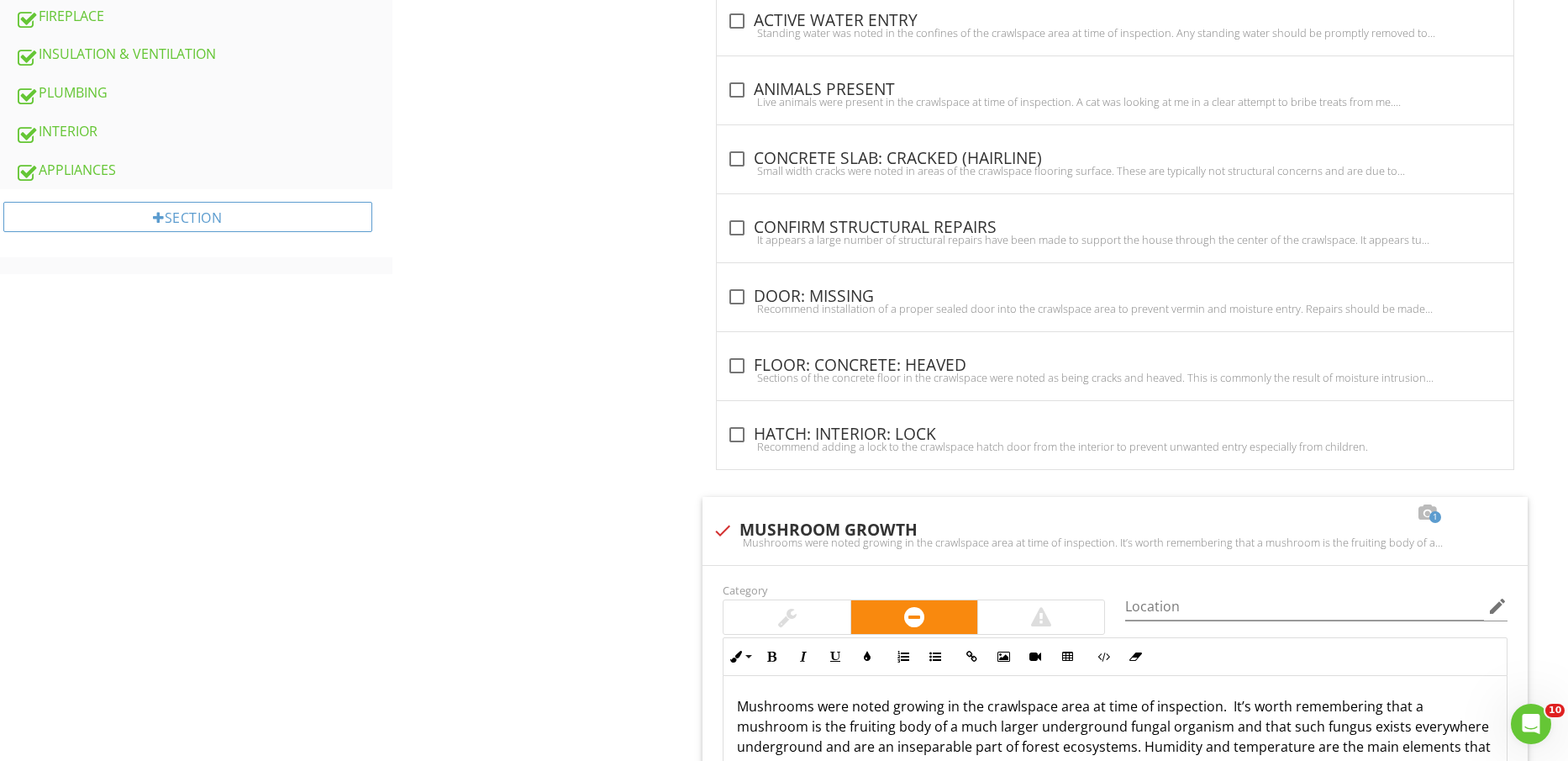
scroll to position [1169, 0]
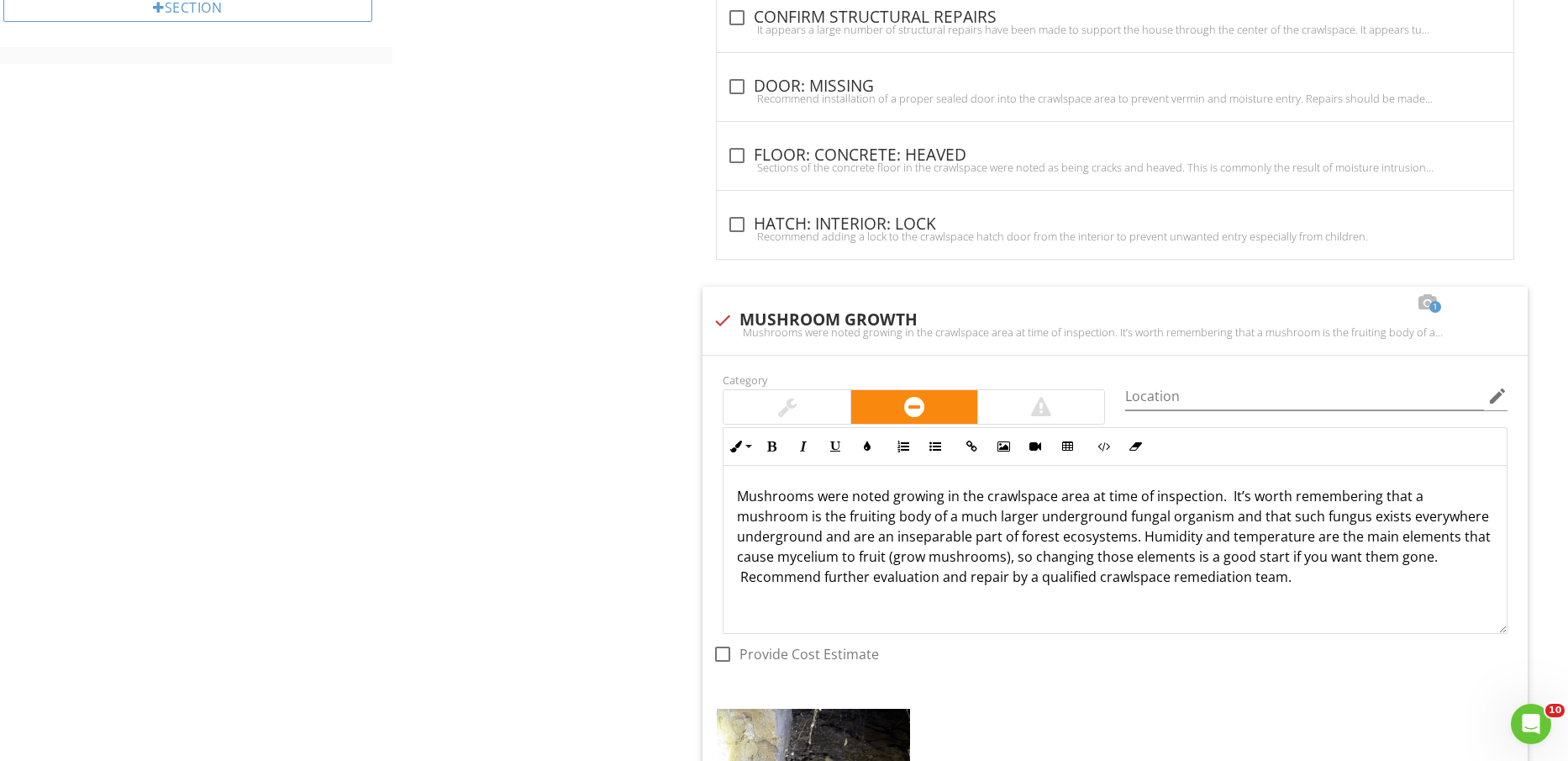
click at [29, 448] on div "Upload cover photo OVERVIEW ROOF EXTERIOR STRUCTURE ELECTRICAL HEATING FIREPLAC…" at bounding box center [784, 247] width 1568 height 2498
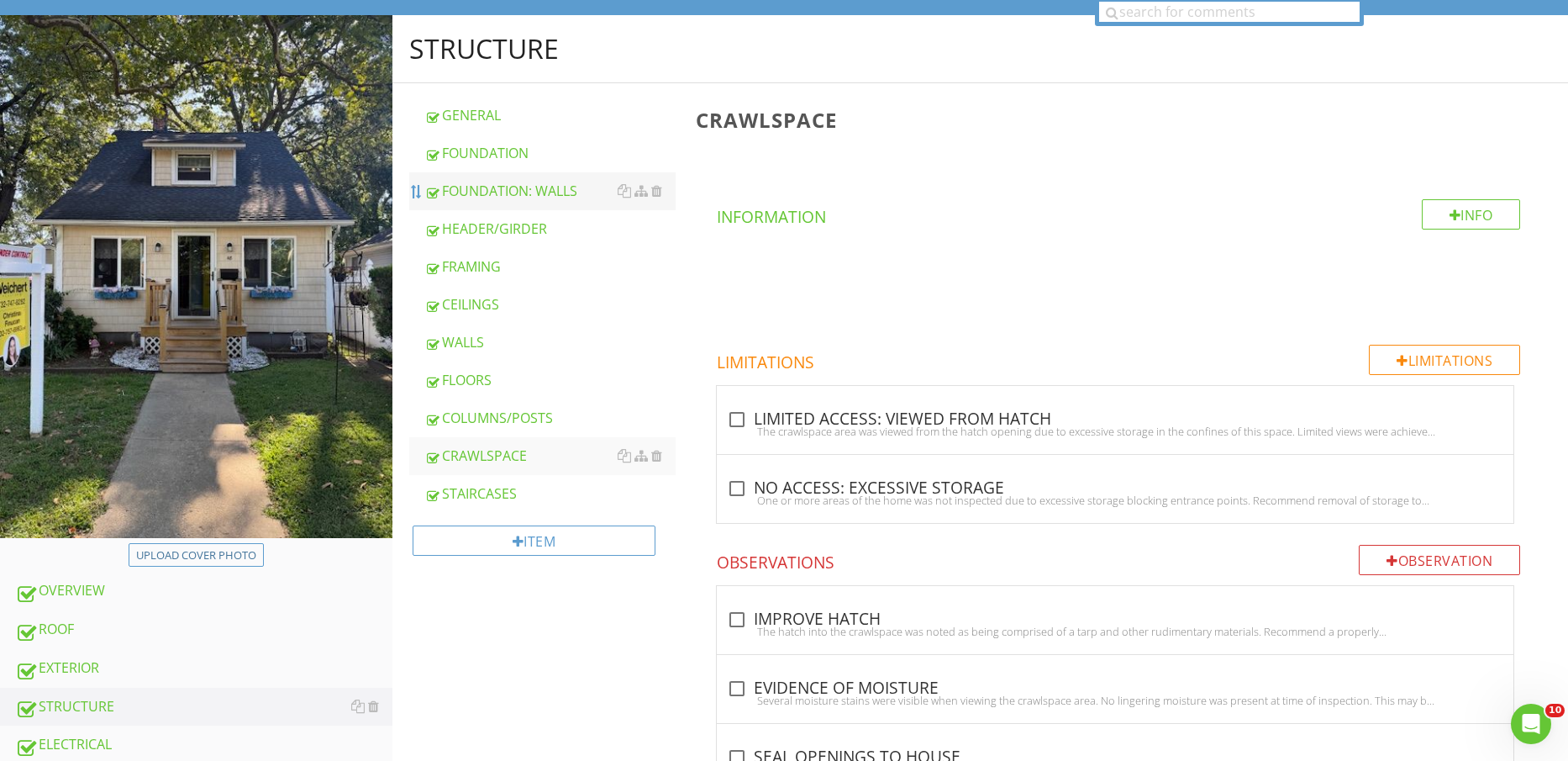
scroll to position [434, 0]
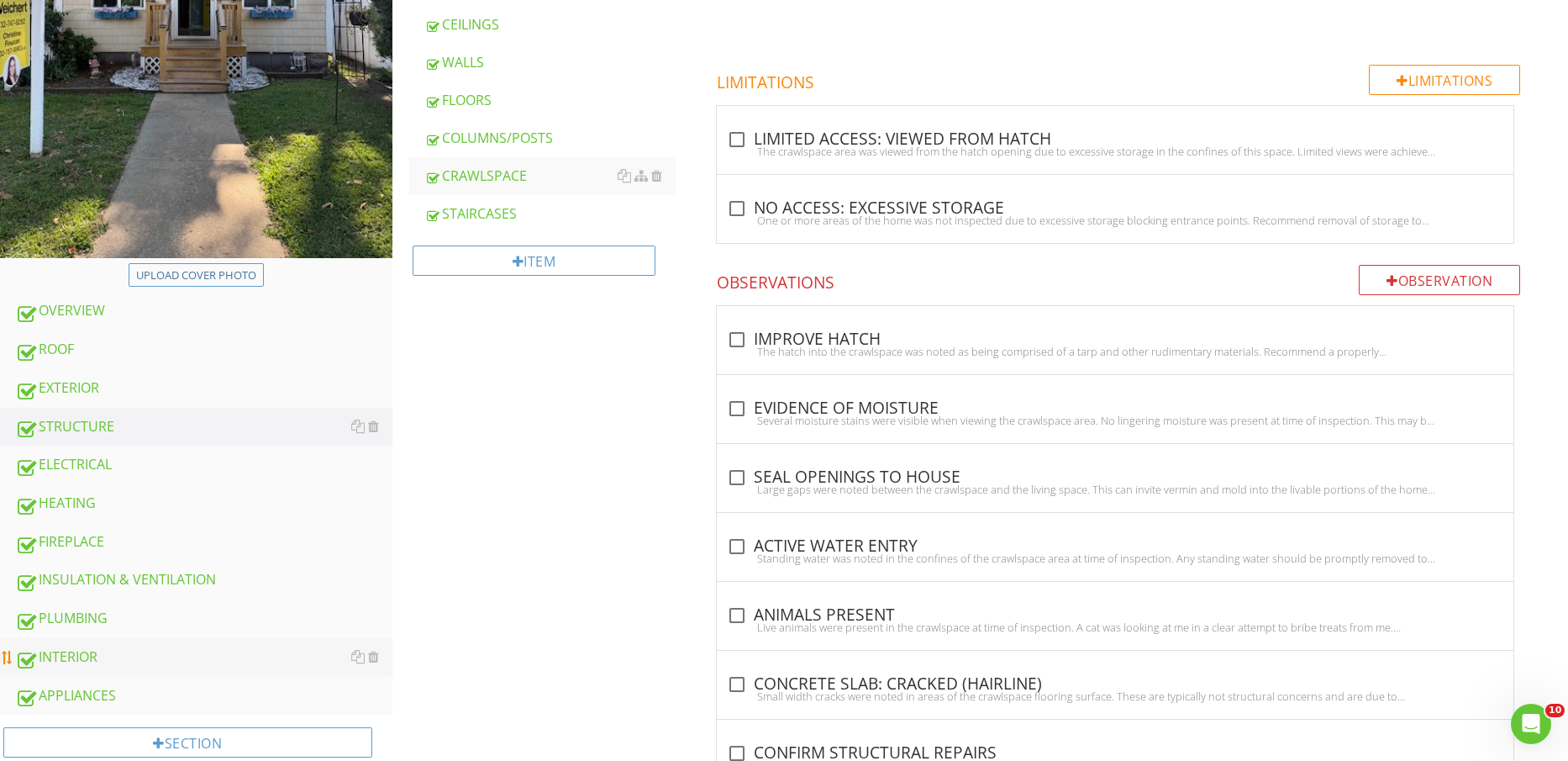
click at [133, 646] on div "INTERIOR" at bounding box center [204, 658] width 378 height 22
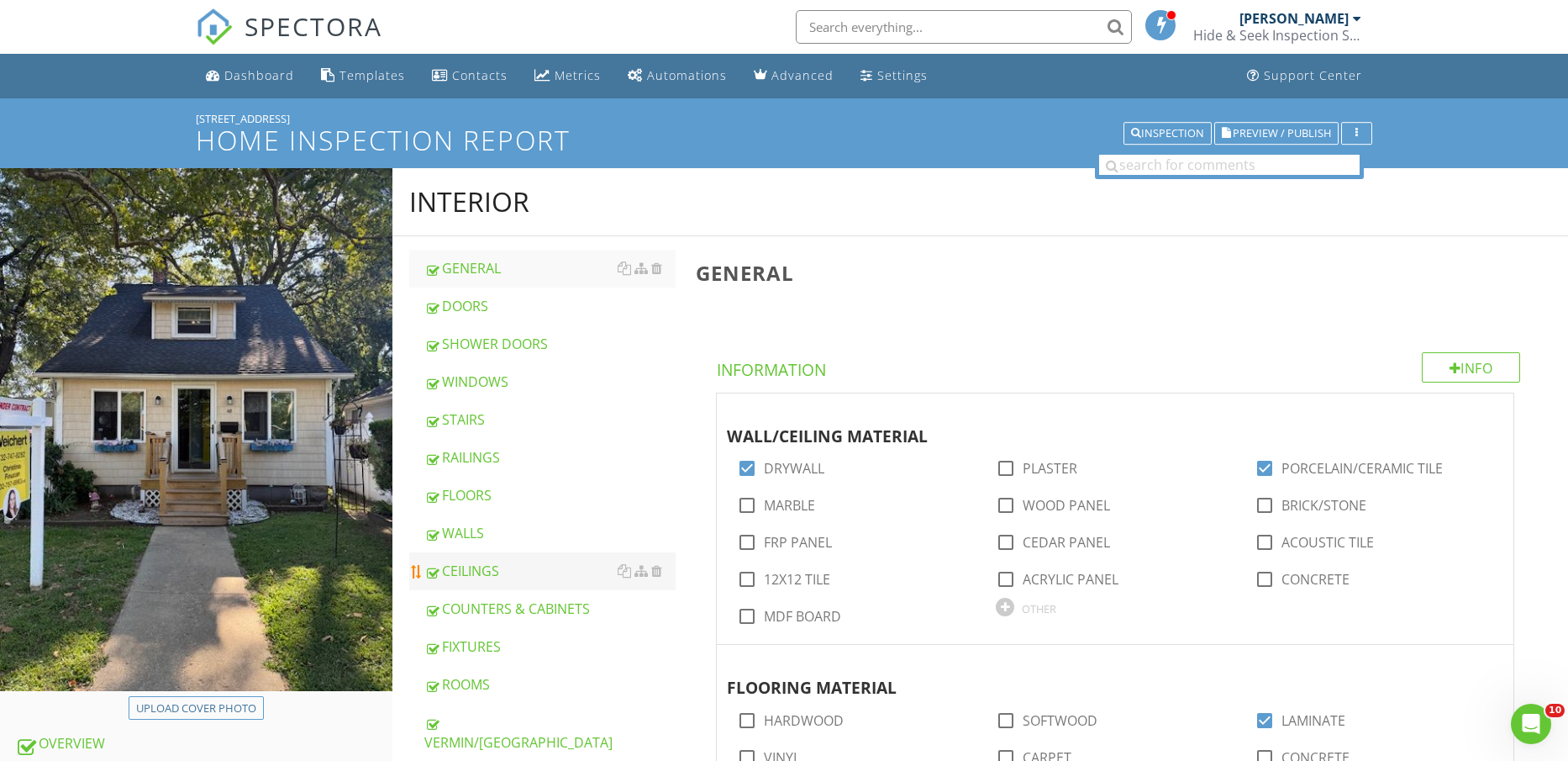
click at [530, 557] on link "CEILINGS" at bounding box center [550, 570] width 252 height 37
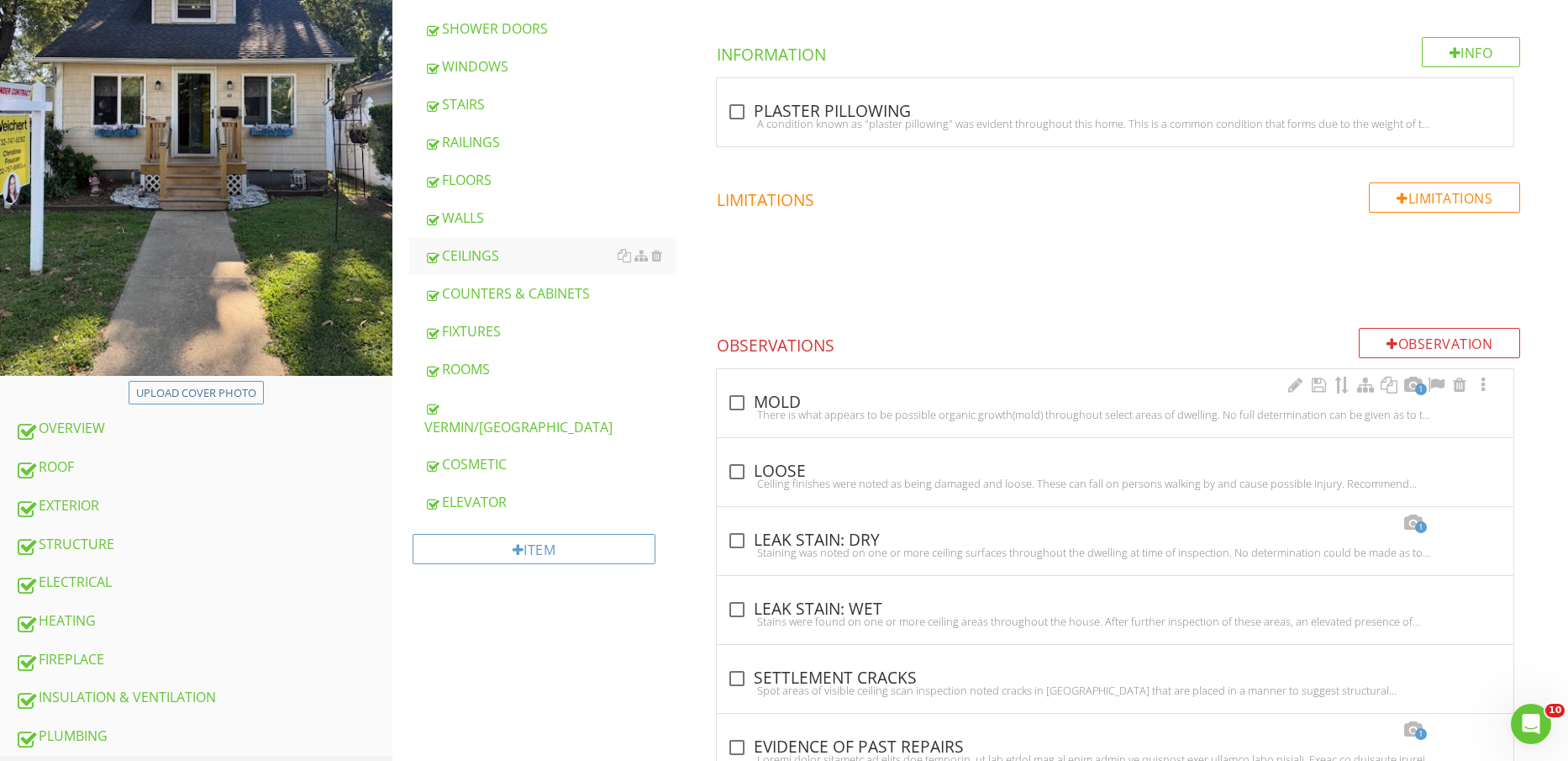
click at [766, 405] on div "check_box_outline_blank MOLD" at bounding box center [1115, 403] width 777 height 21
checkbox input "true"
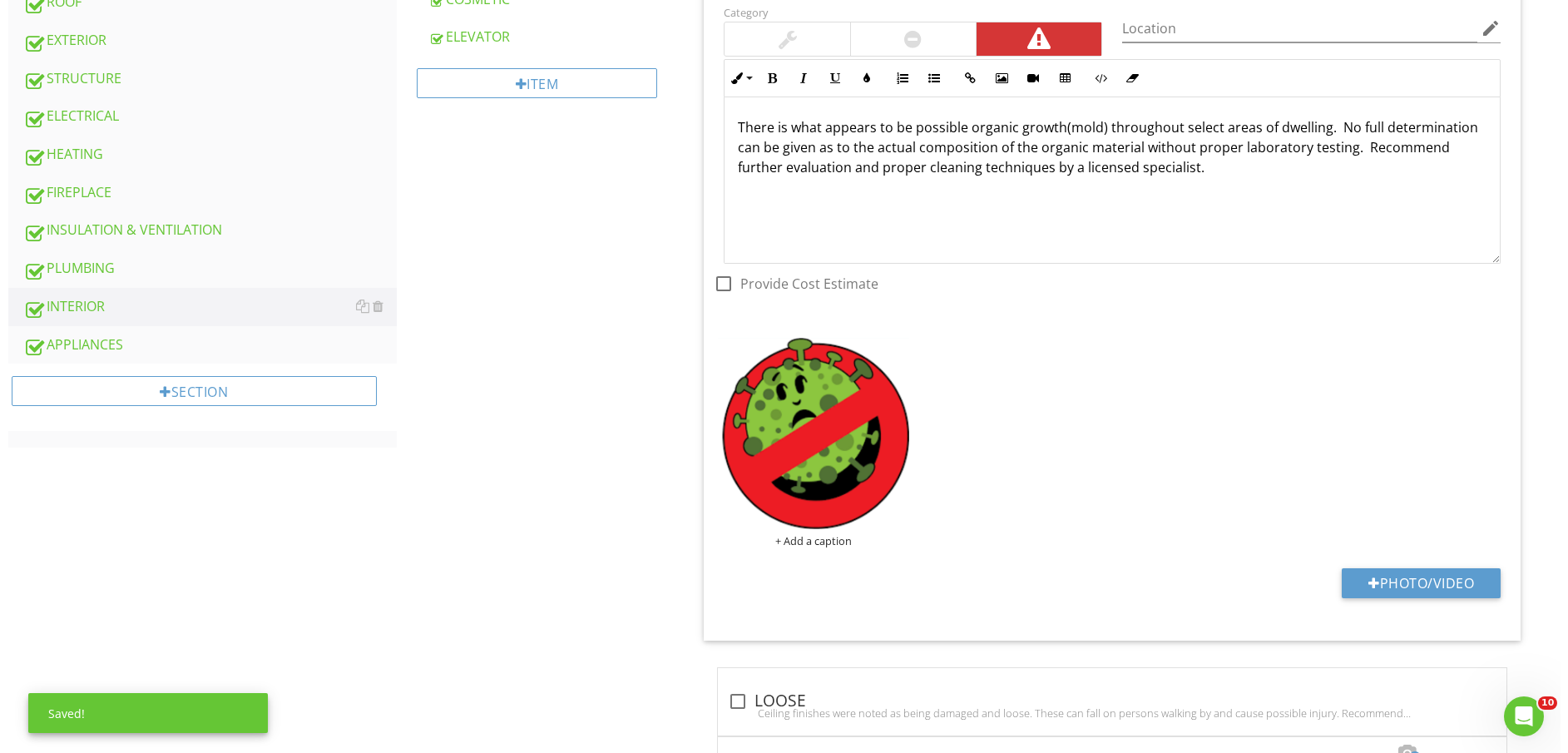
scroll to position [833, 0]
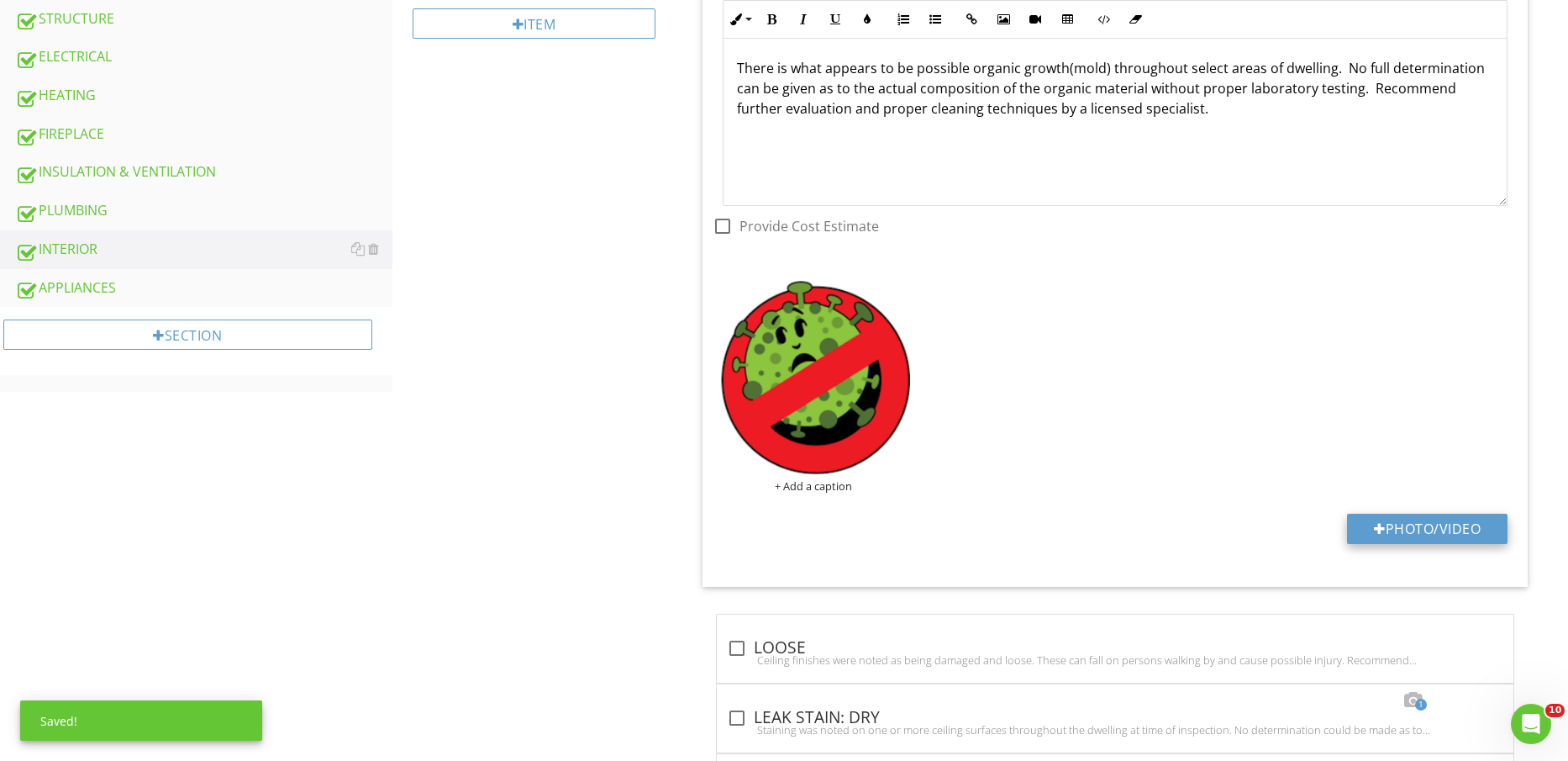
click at [1433, 526] on button "Photo/Video" at bounding box center [1428, 528] width 161 height 30
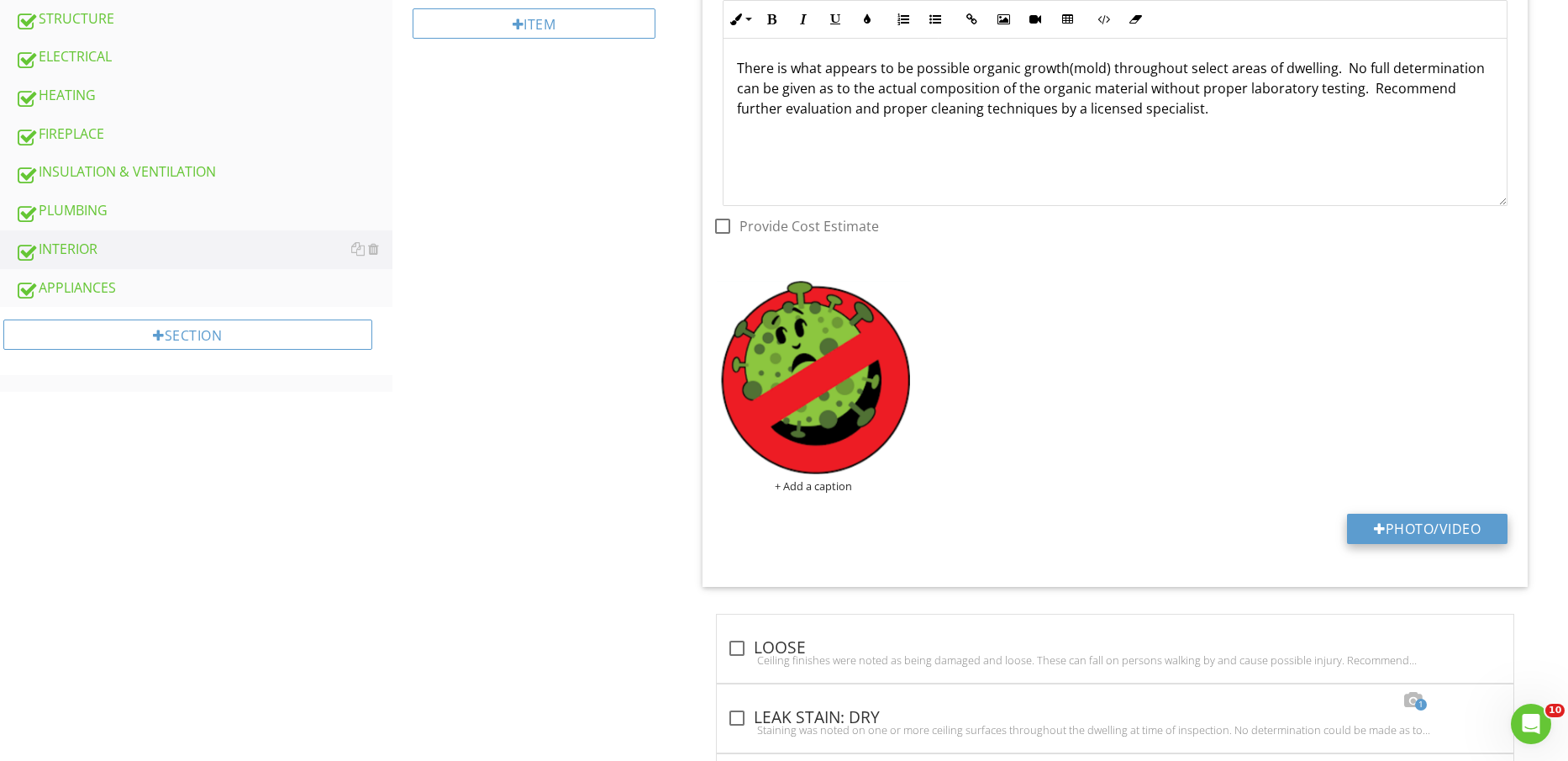
type input "C:\fakepath\IMG_2448.jpg"
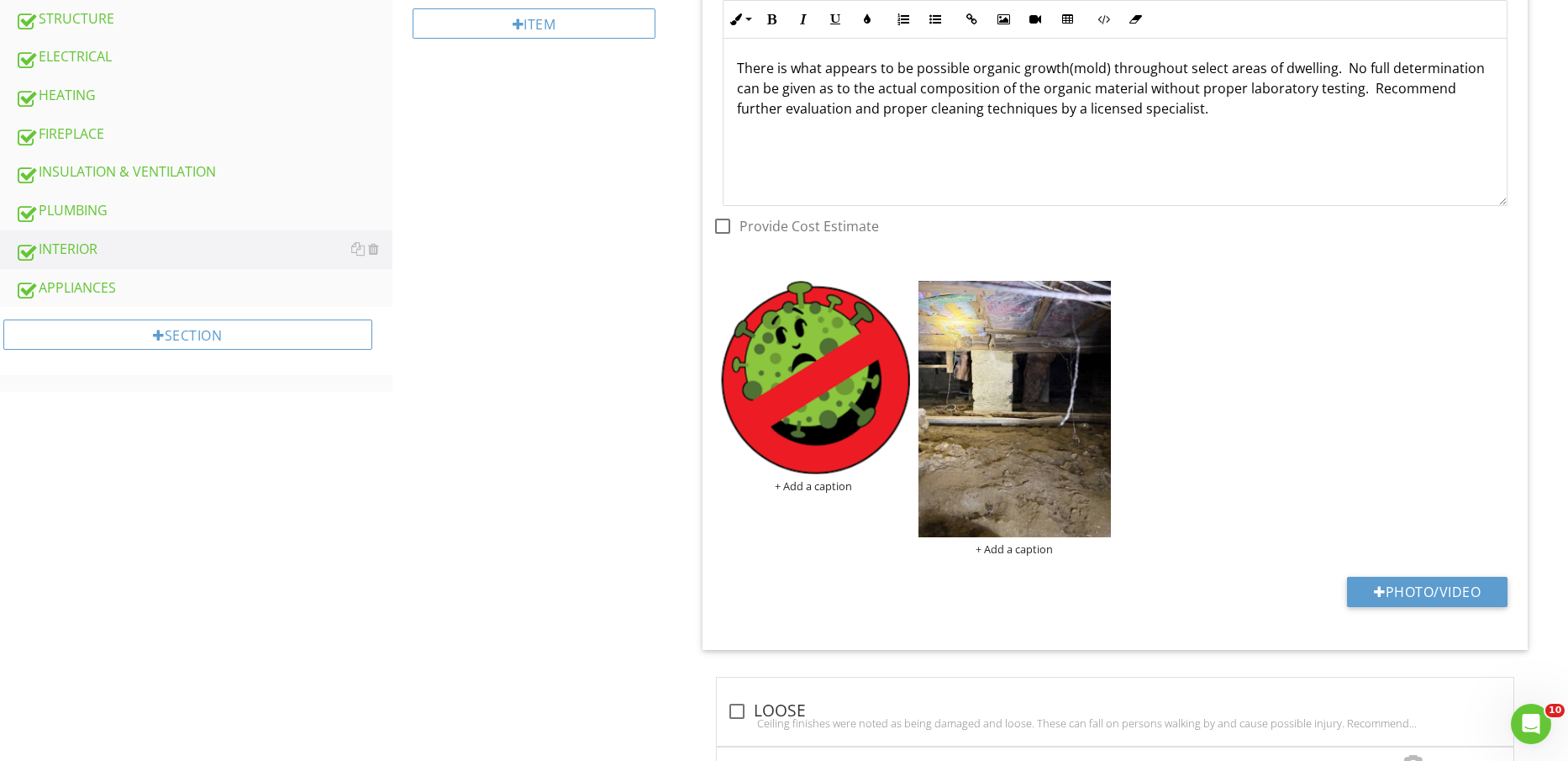
click at [1069, 427] on img at bounding box center [1014, 410] width 192 height 257
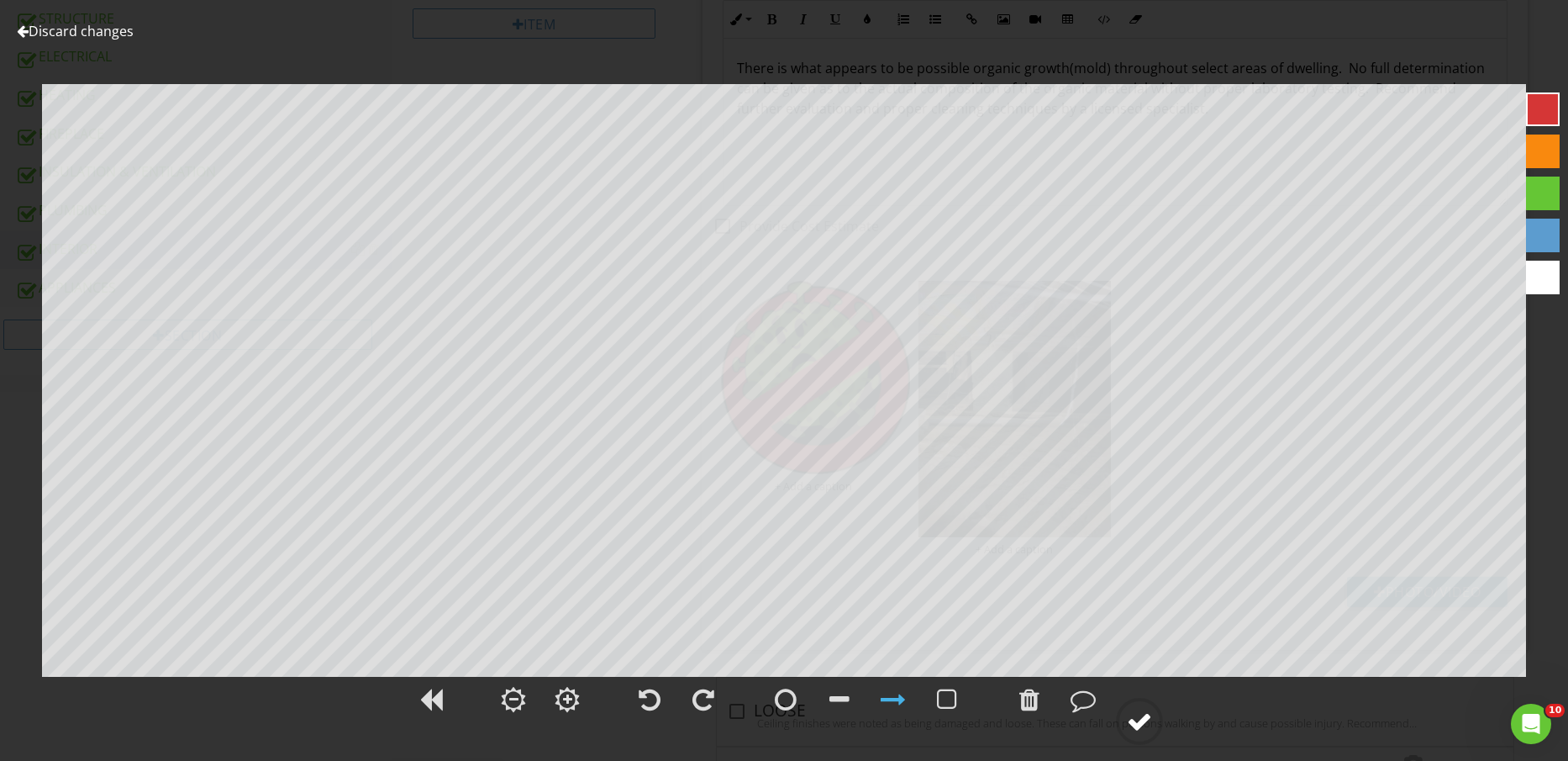
click at [1140, 732] on div at bounding box center [1140, 722] width 26 height 26
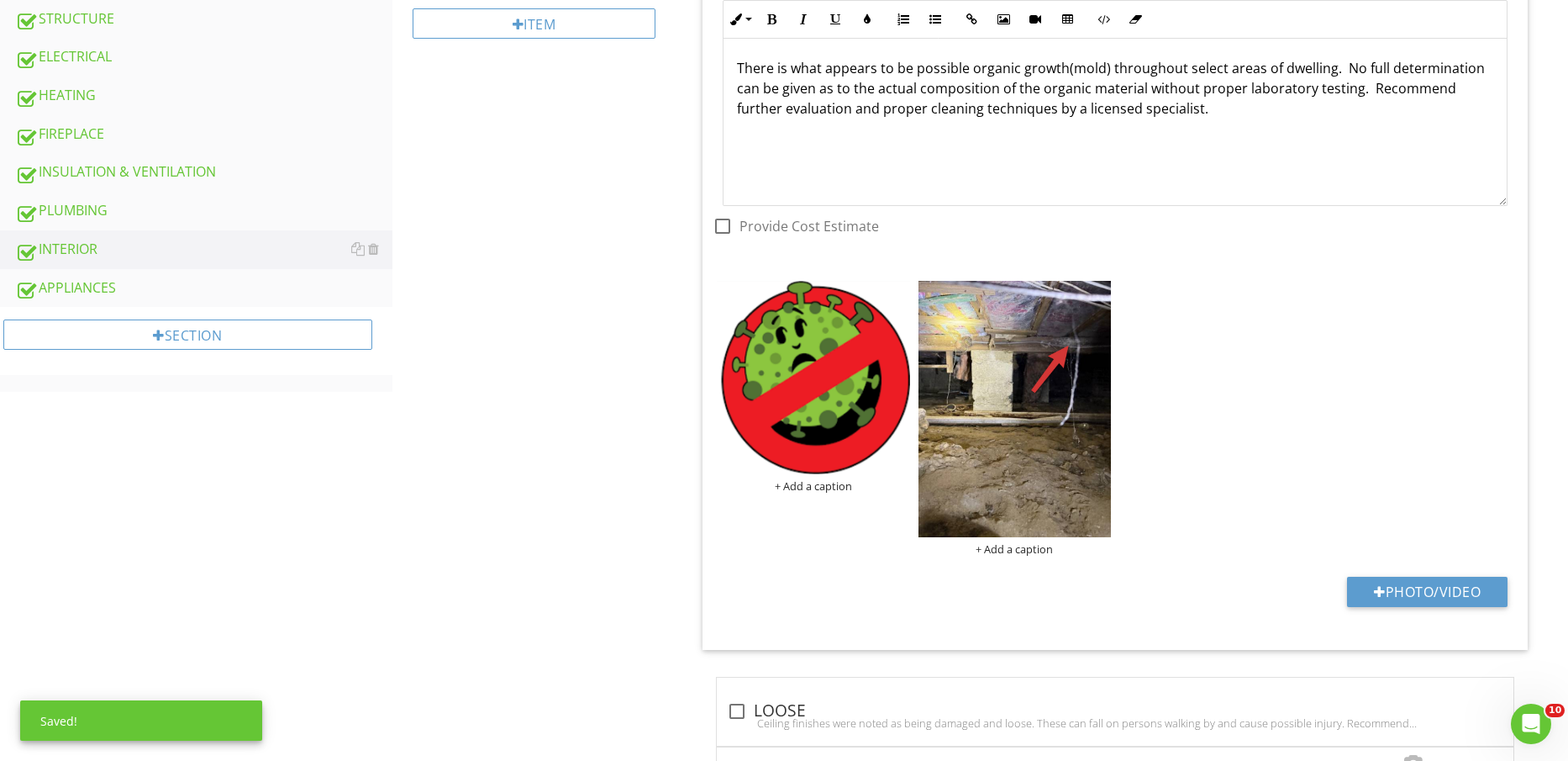
click at [1003, 558] on div "+ Add a caption + Add a caption" at bounding box center [1115, 419] width 805 height 284
click at [1012, 546] on div "+ Add a caption" at bounding box center [1014, 549] width 192 height 14
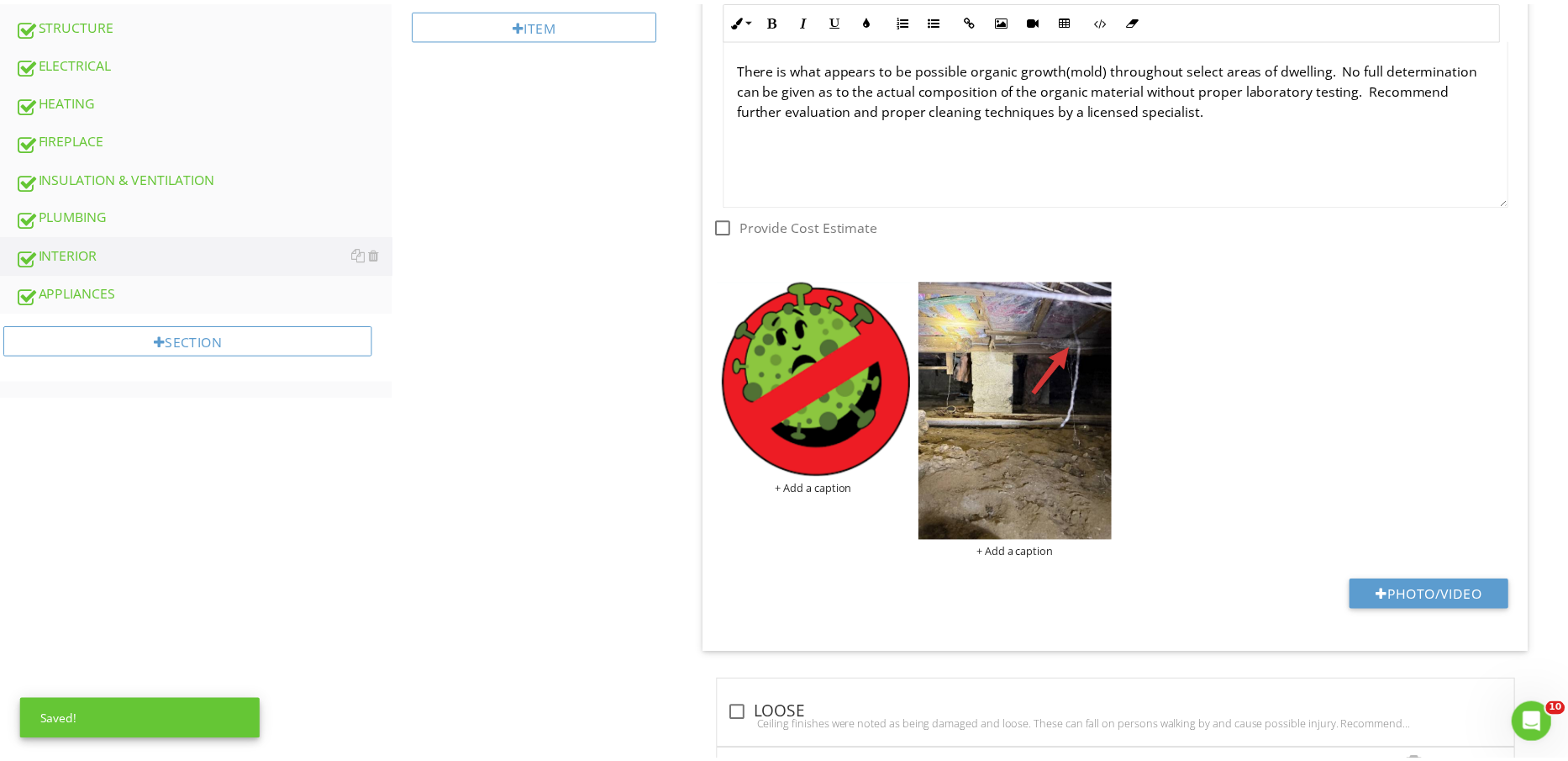
scroll to position [0, 0]
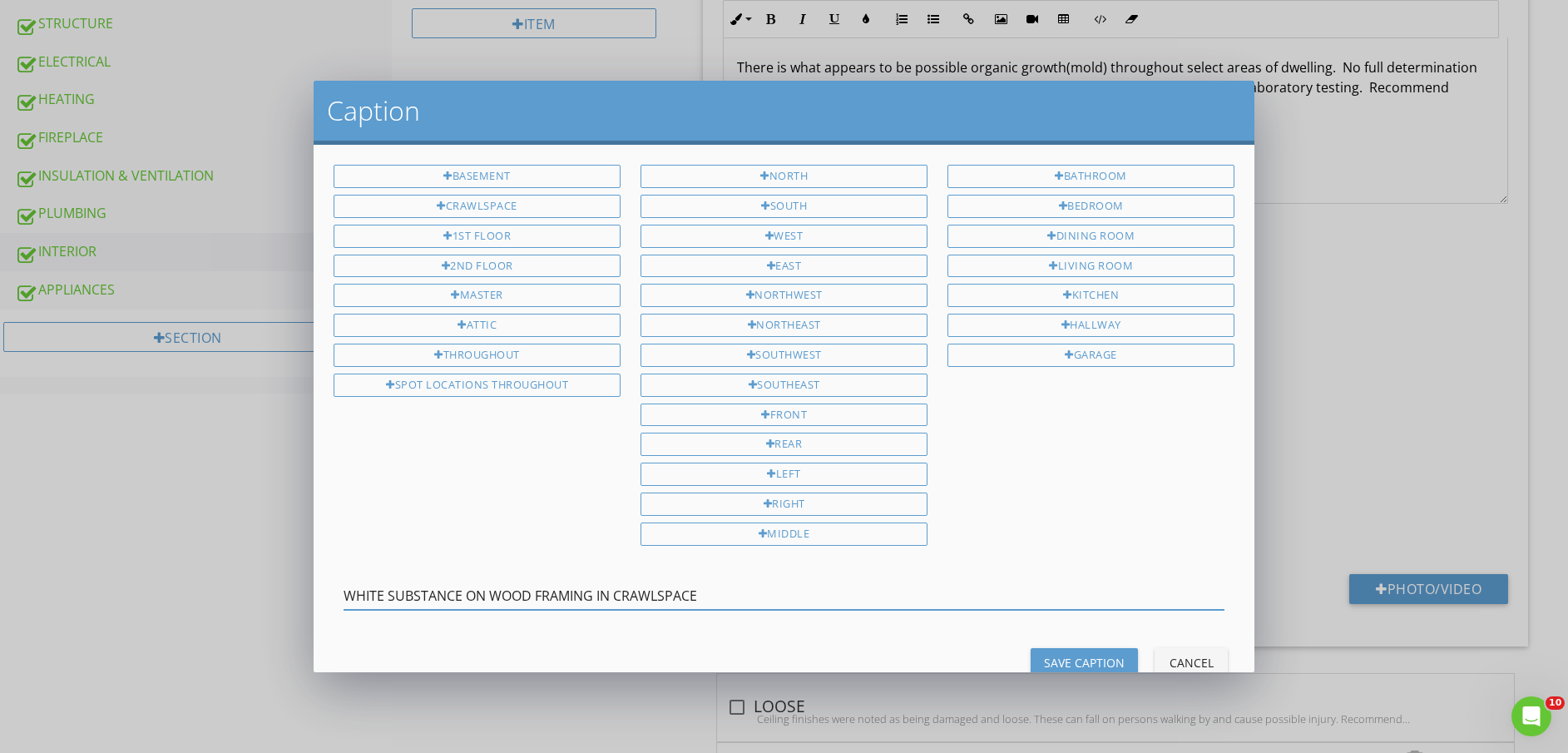
type input "WHITE SUBSTANCE ON WOOD FRAMING IN CRAWLSPACE"
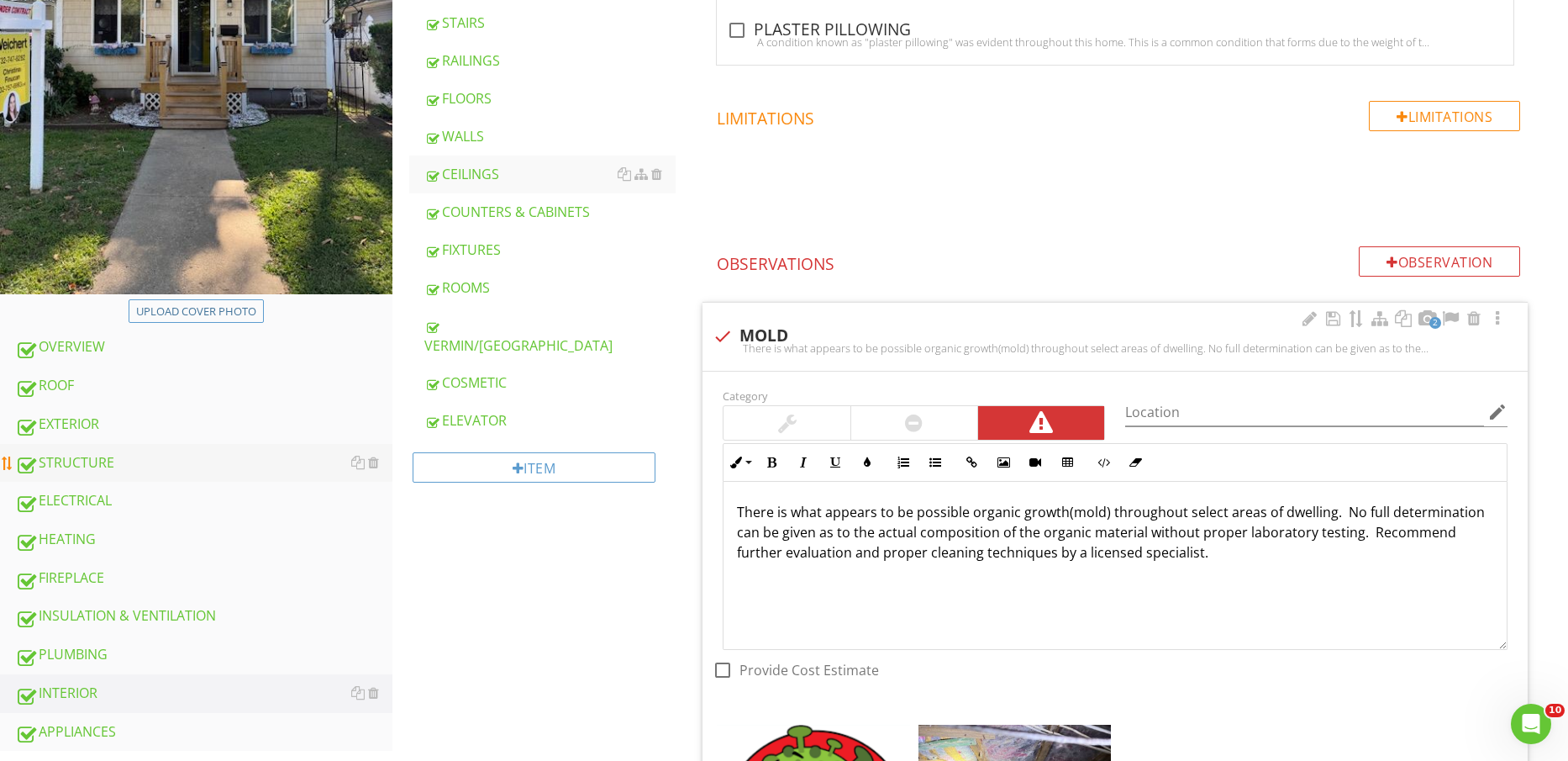
scroll to position [526, 0]
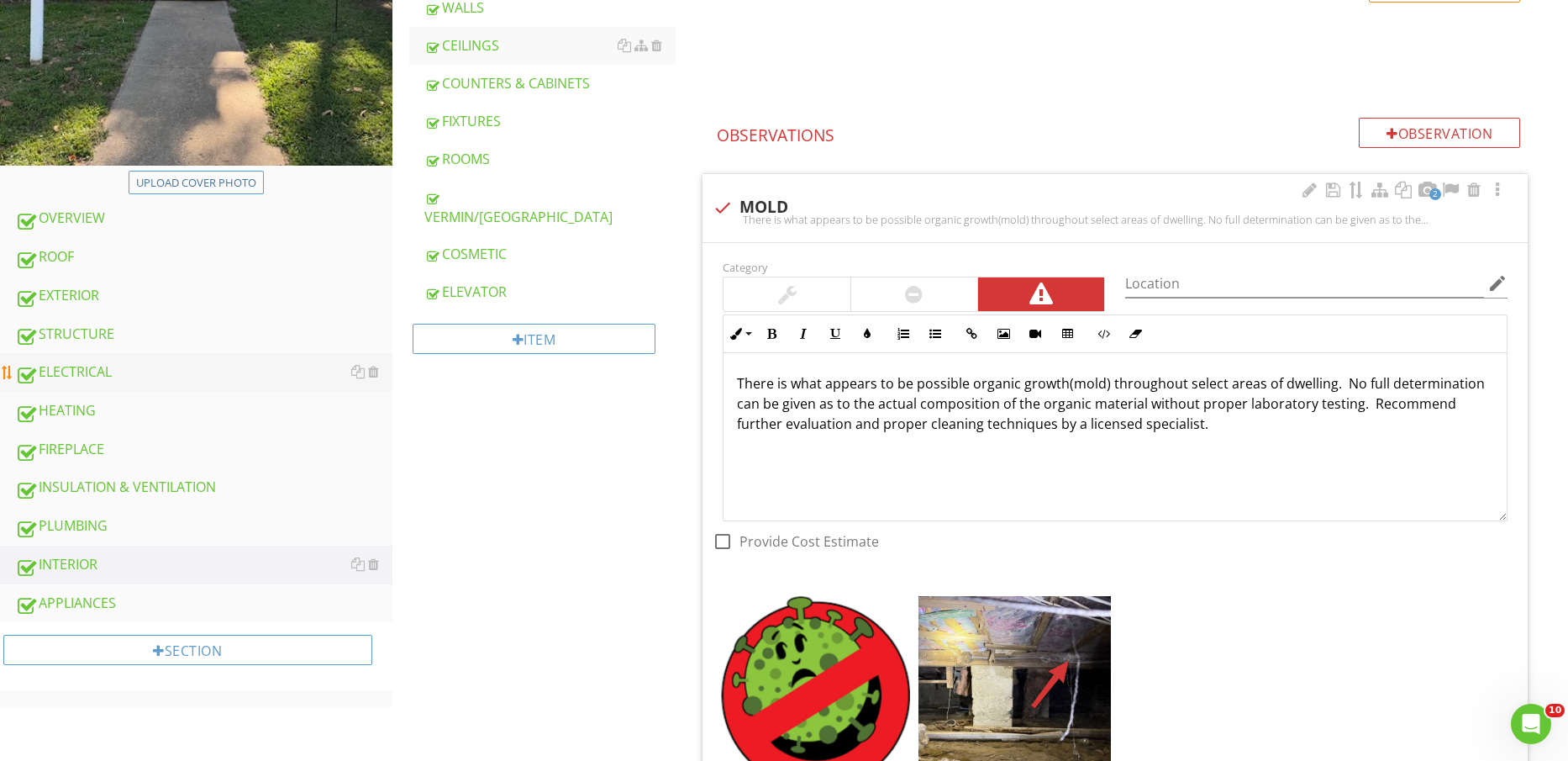
click at [123, 372] on div "ELECTRICAL" at bounding box center [204, 373] width 378 height 22
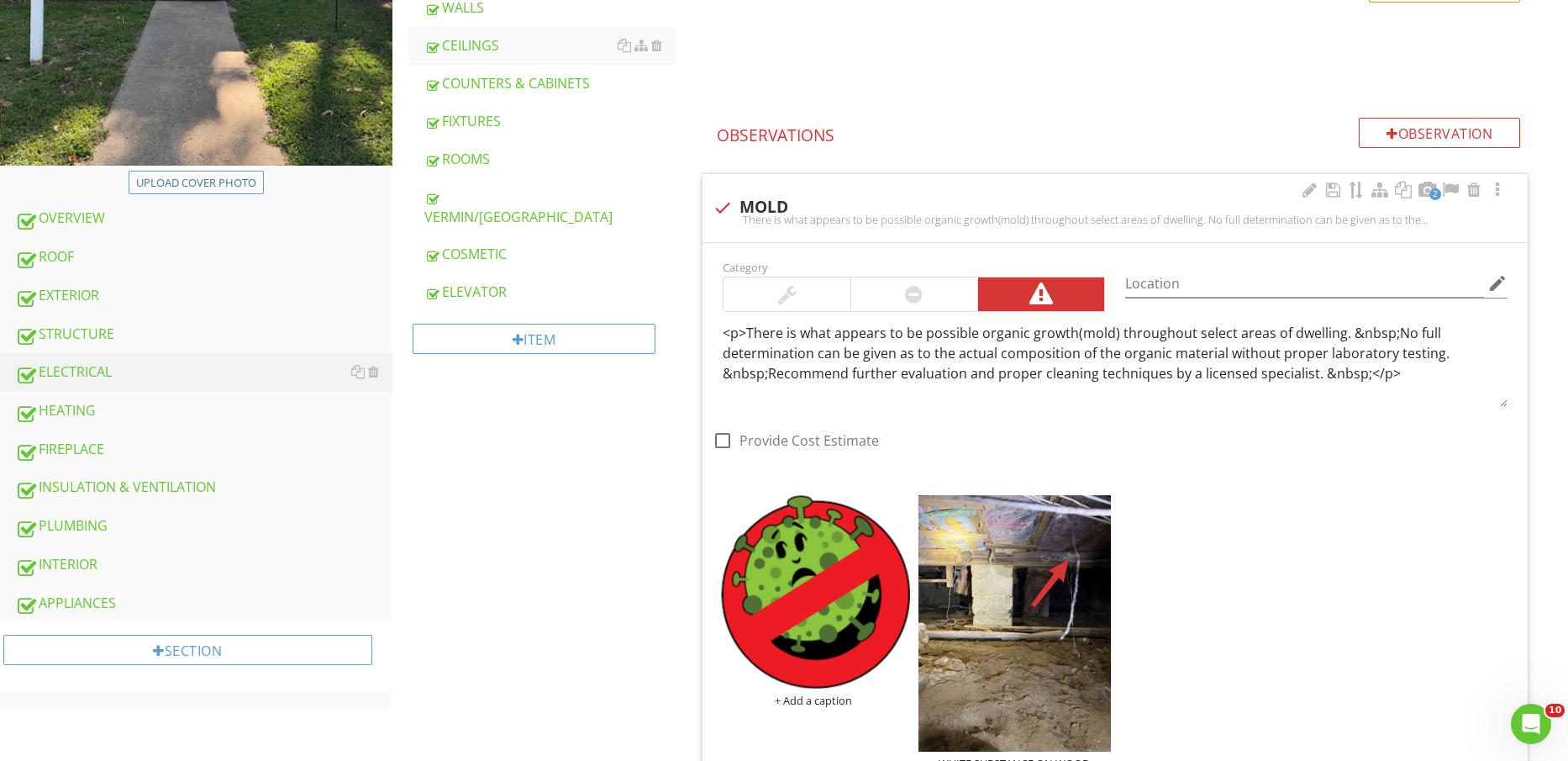
scroll to position [105, 0]
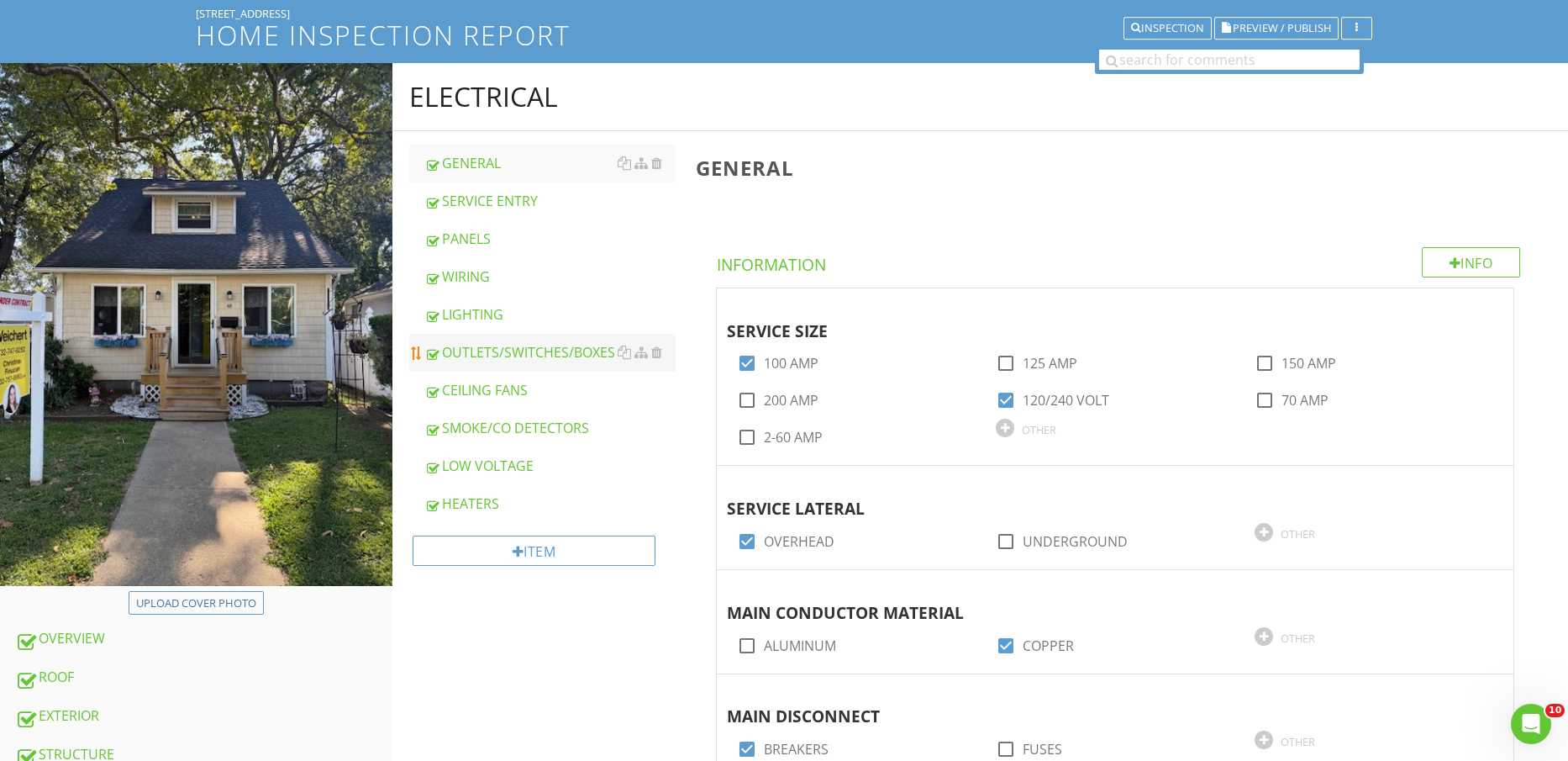
click at [547, 352] on div "OUTLETS/SWITCHES/BOXES" at bounding box center [550, 352] width 252 height 21
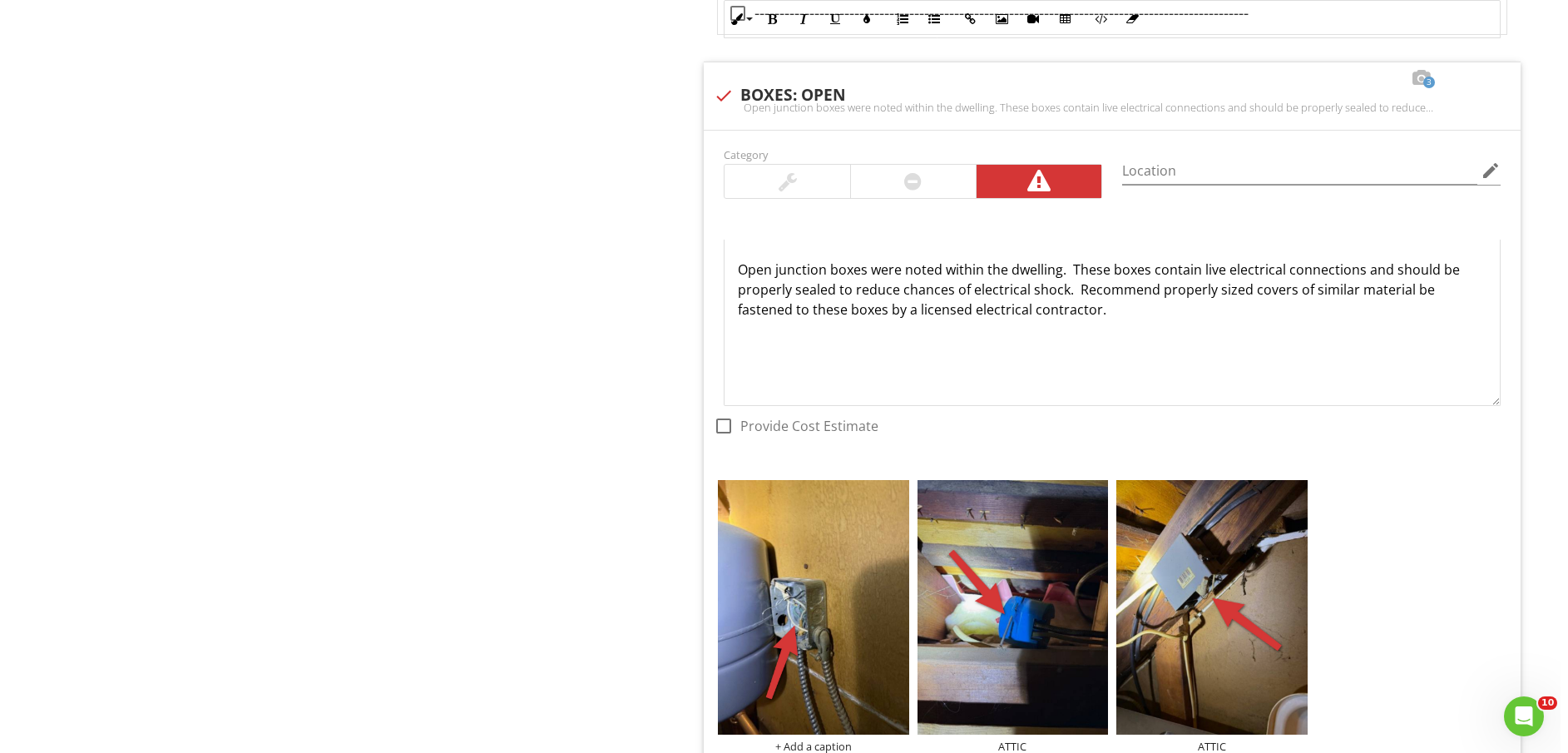
scroll to position [6929, 0]
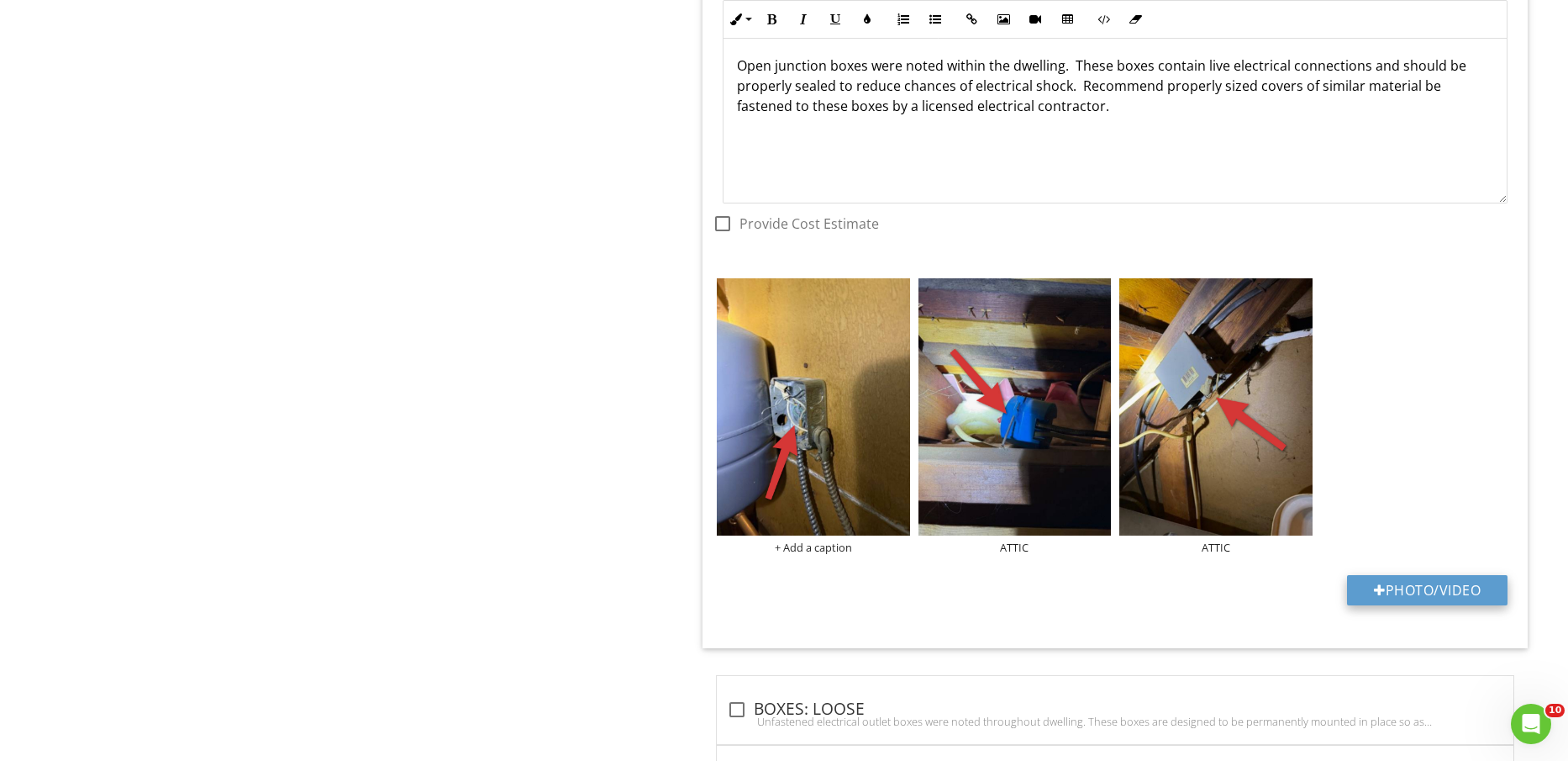
click at [1446, 582] on button "Photo/Video" at bounding box center [1428, 590] width 161 height 30
type input "C:\fakepath\IMG_2448.jpg"
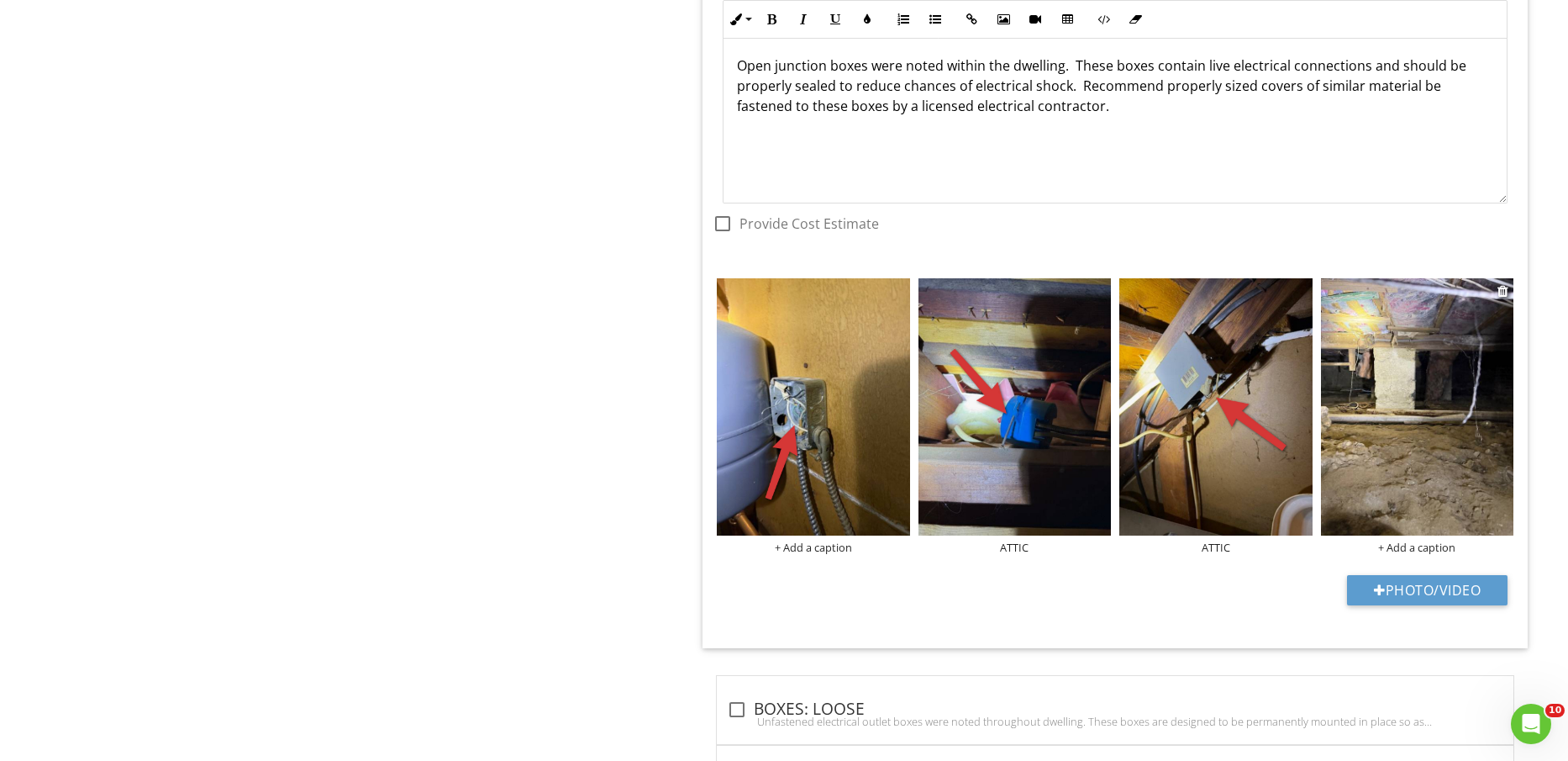
click at [1481, 433] on img at bounding box center [1417, 407] width 192 height 257
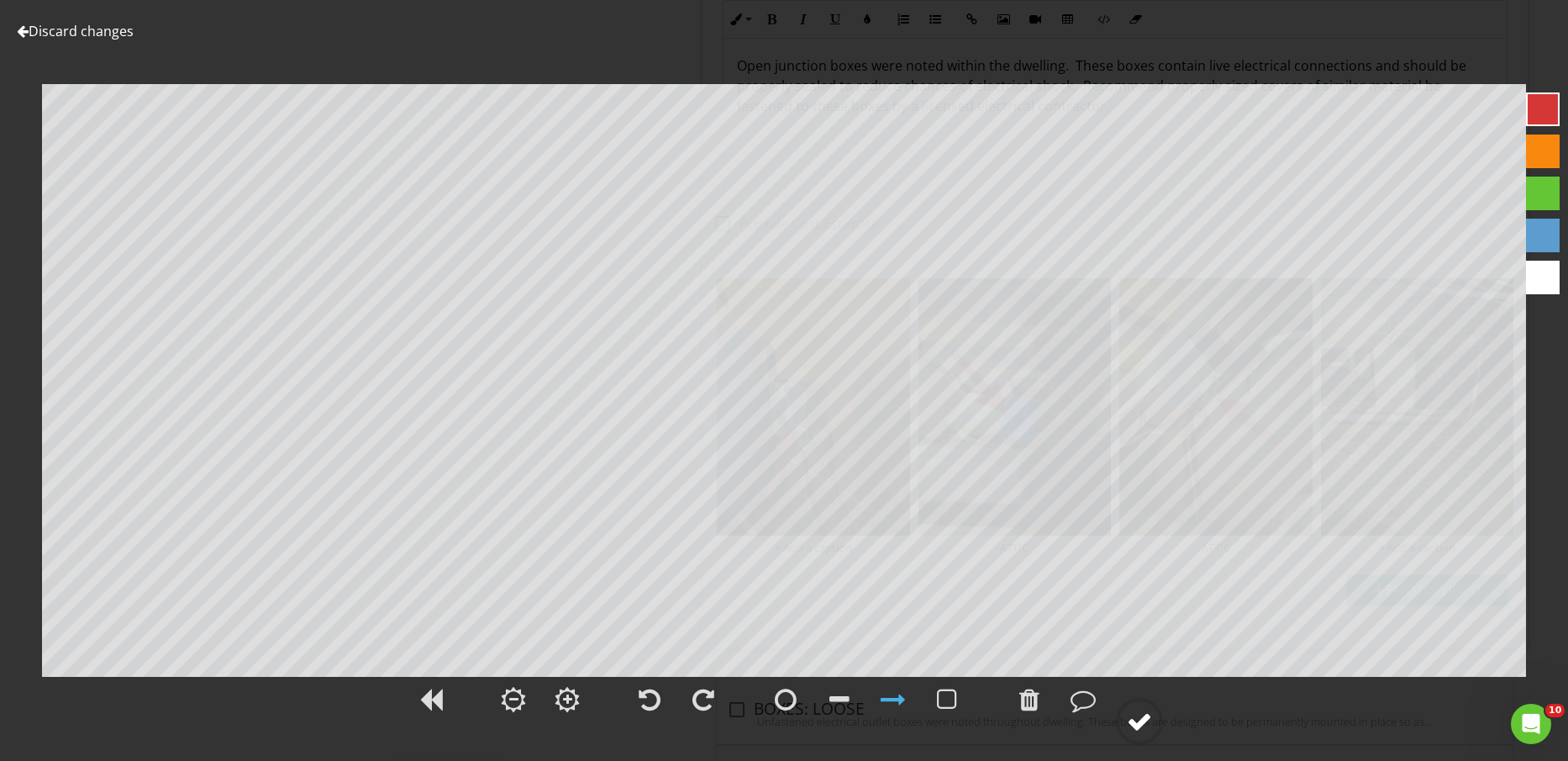
click at [1146, 723] on div at bounding box center [1140, 722] width 26 height 26
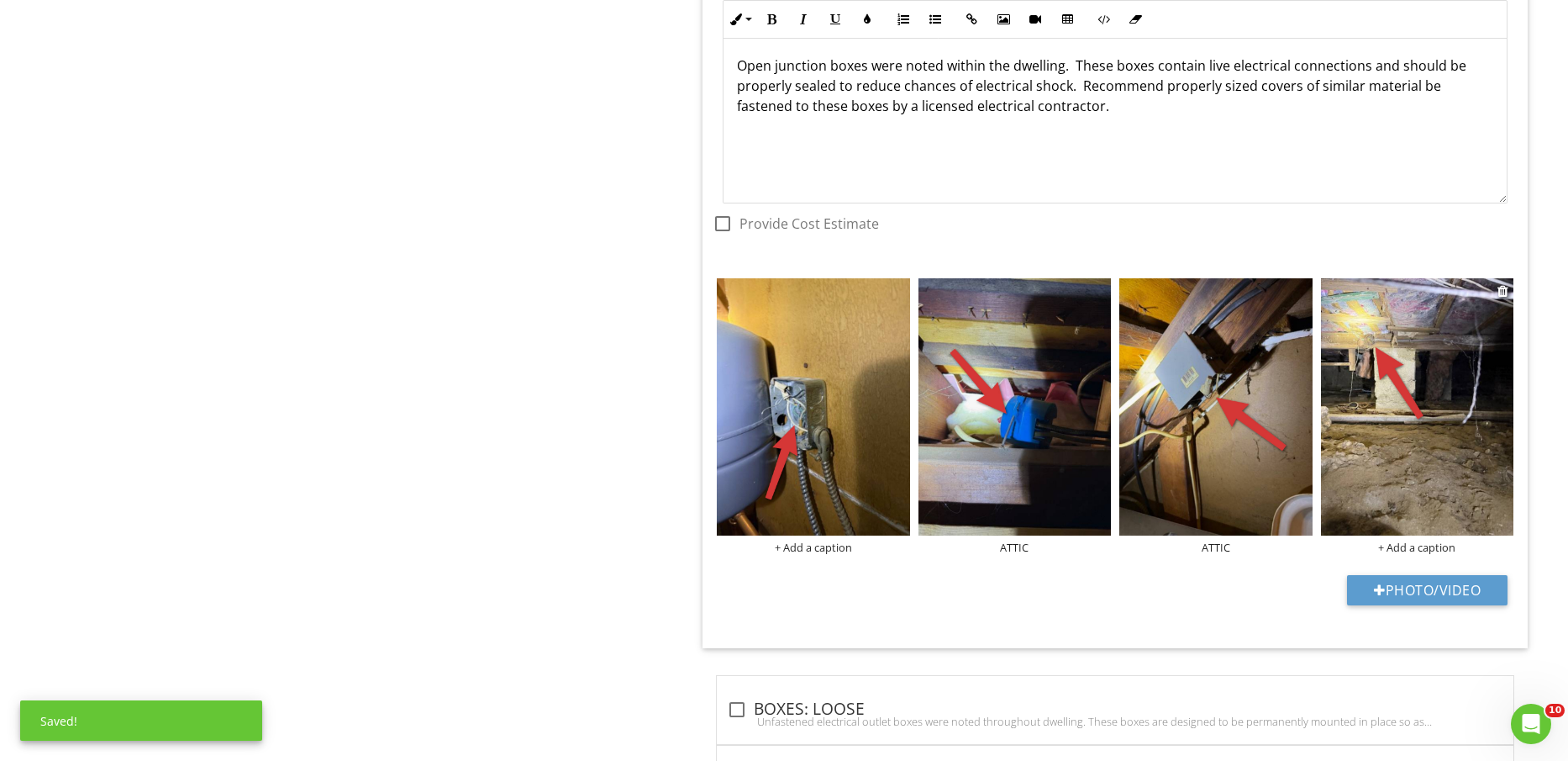
click at [1424, 545] on div "+ Add a caption" at bounding box center [1417, 547] width 192 height 14
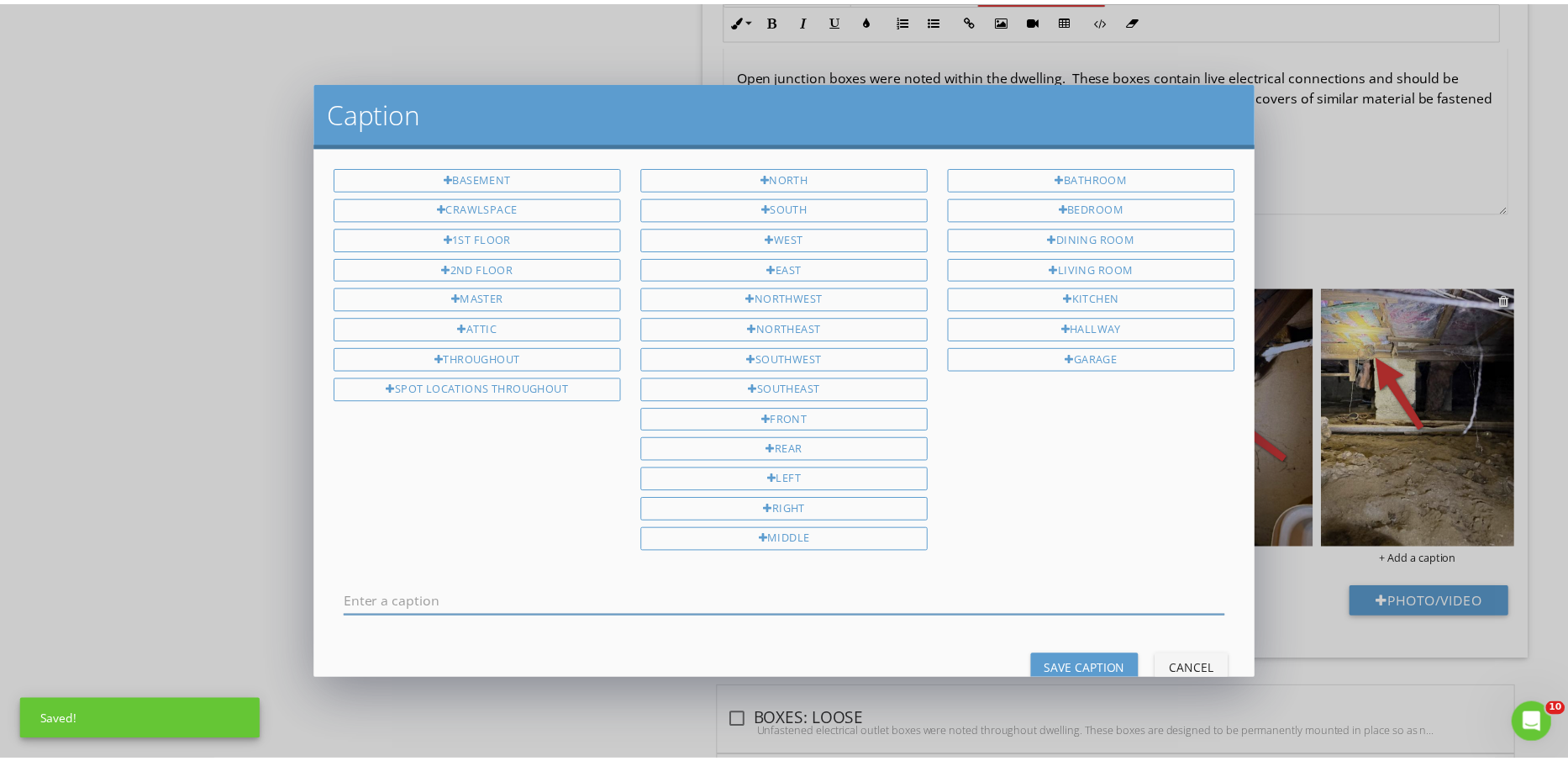
scroll to position [0, 0]
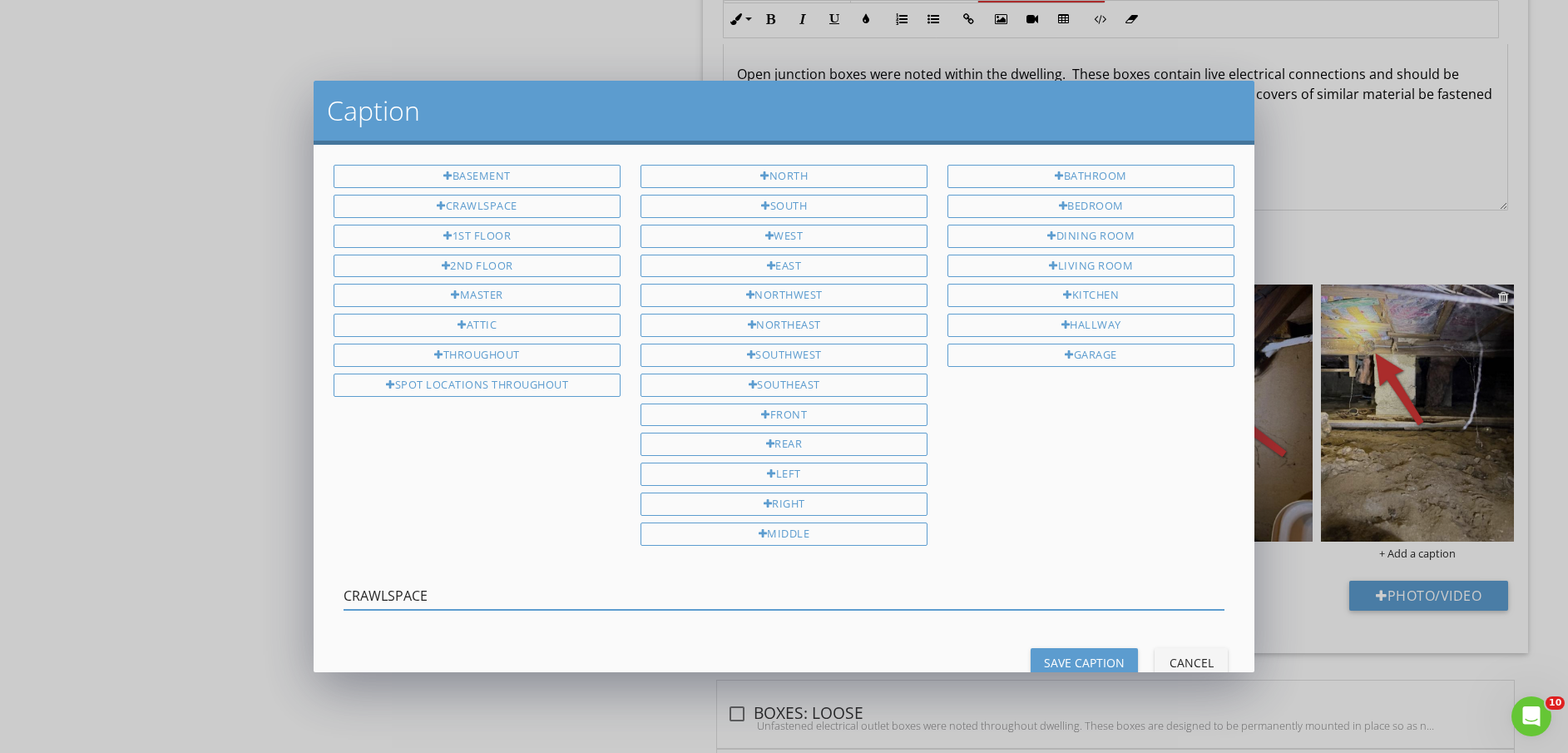
type input "CRAWLSPACE"
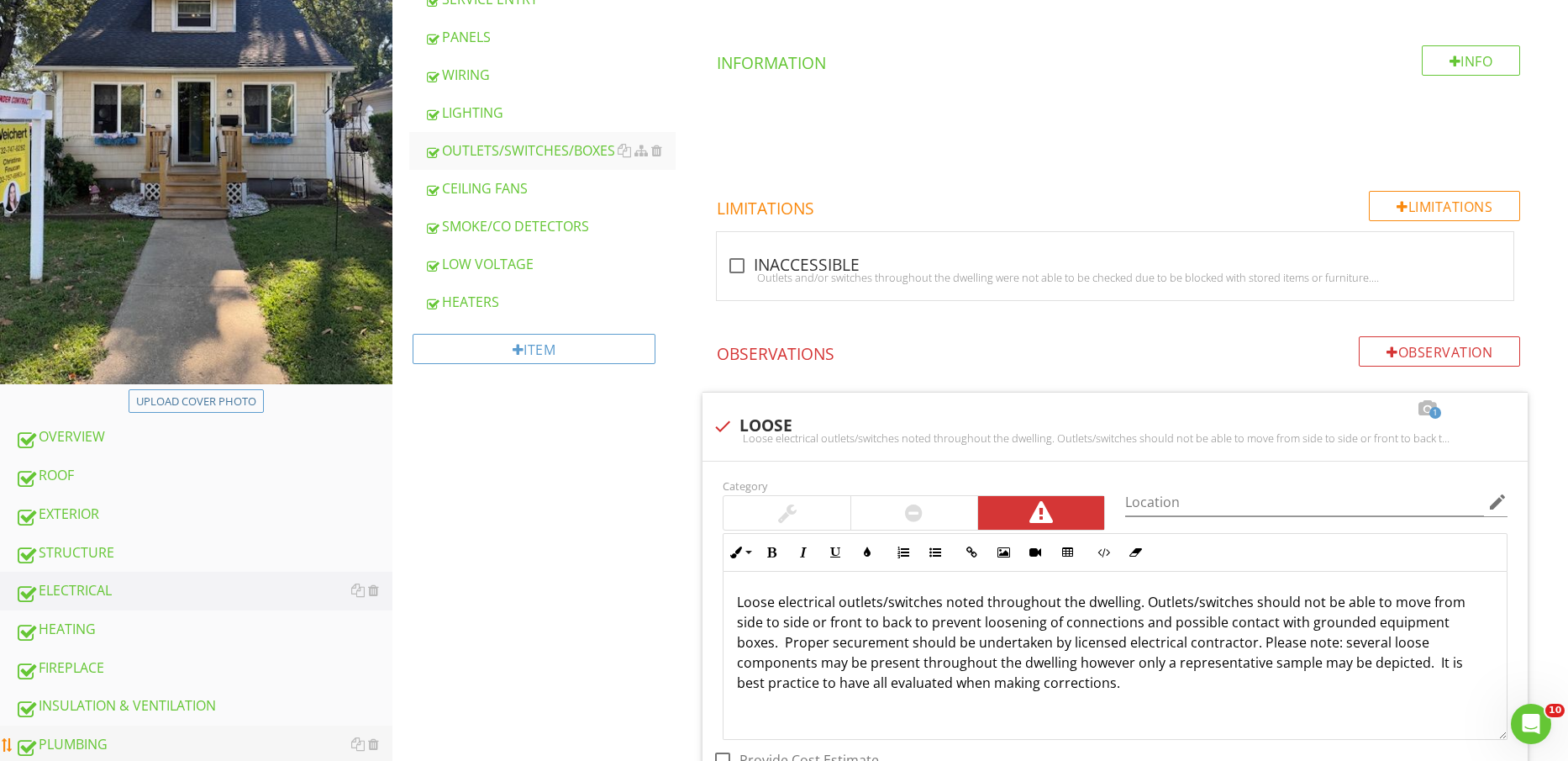
scroll to position [631, 0]
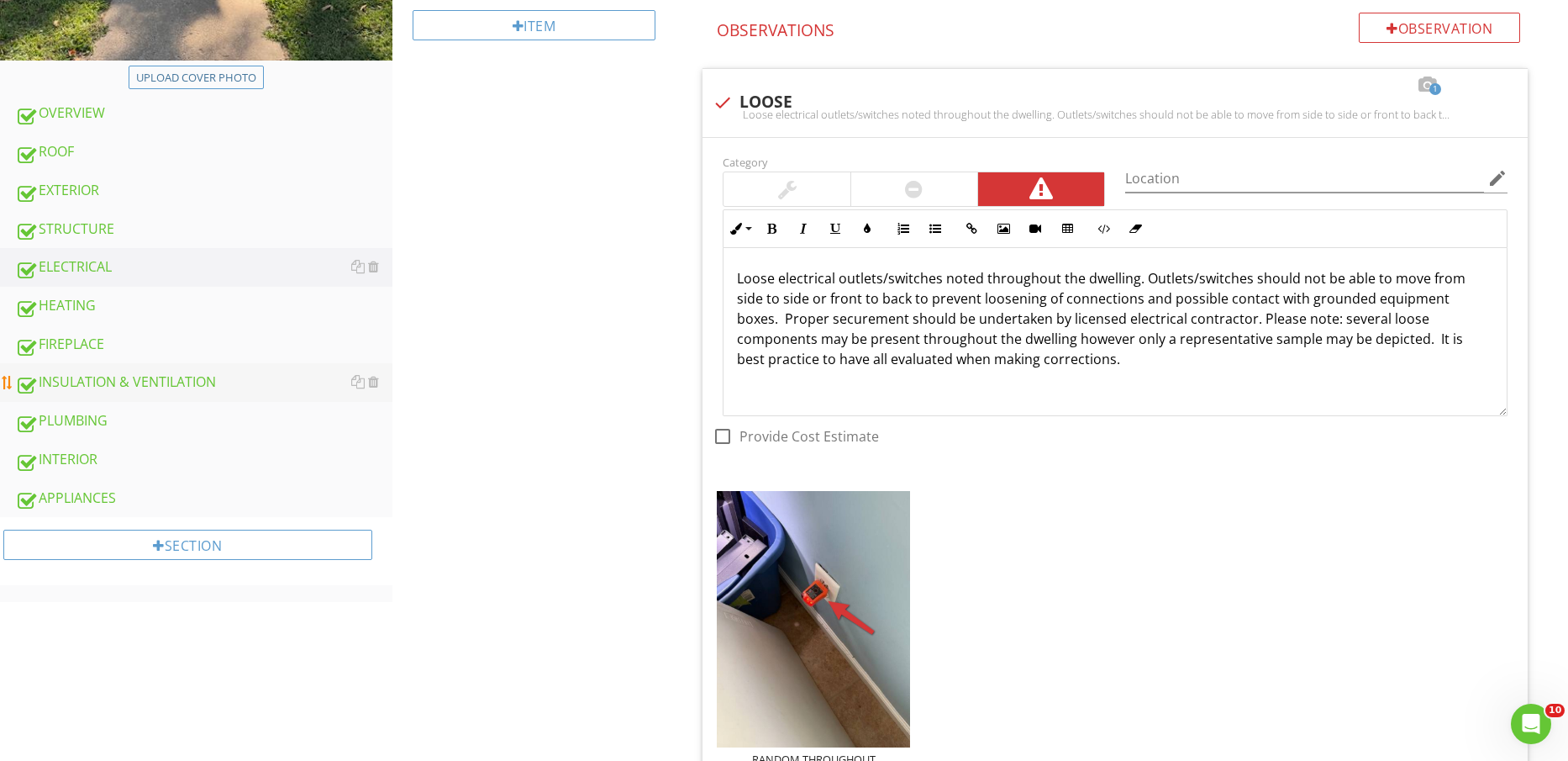
click at [137, 373] on div "INSULATION & VENTILATION" at bounding box center [204, 383] width 378 height 22
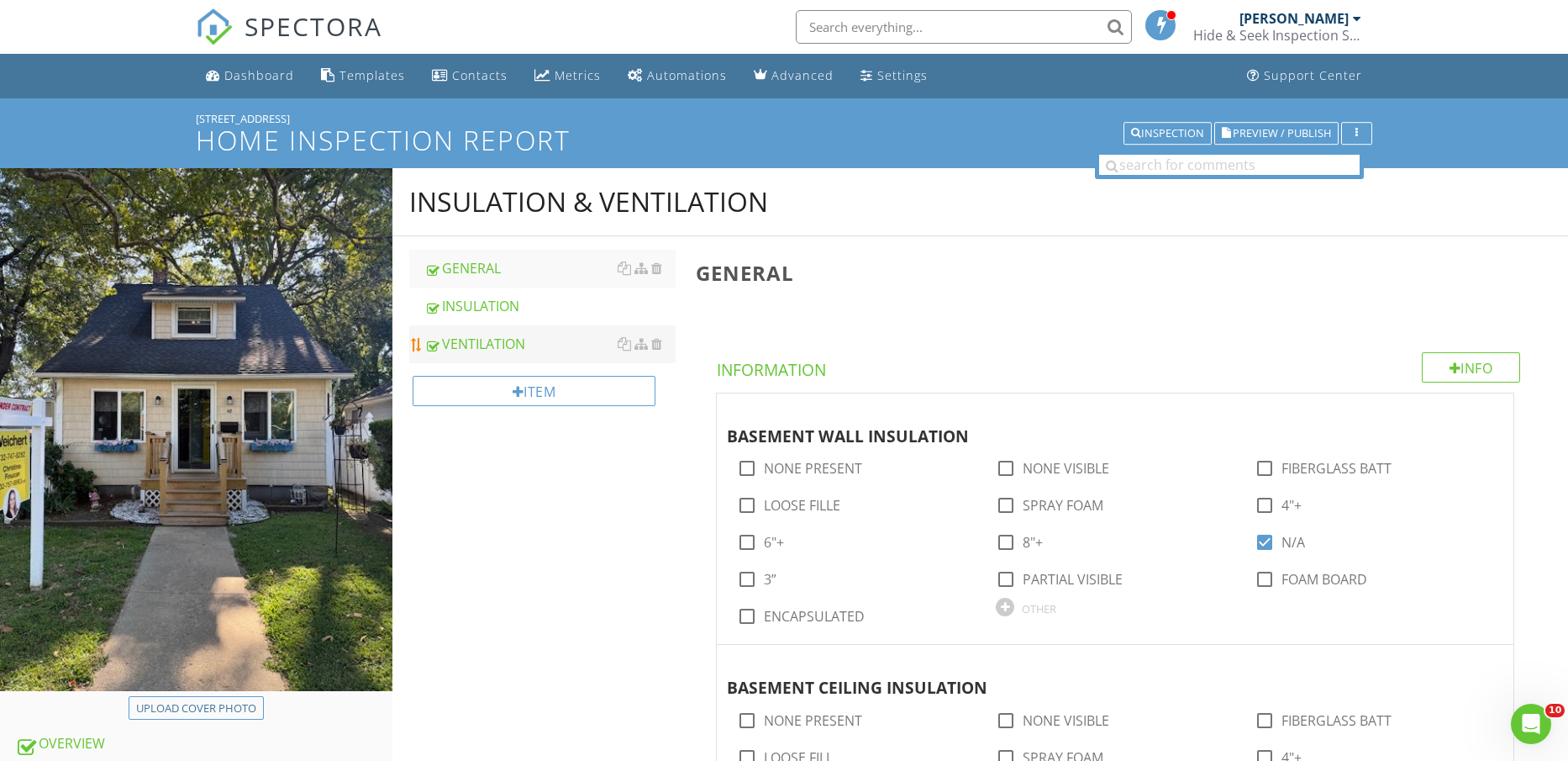
click at [536, 327] on link "VENTILATION" at bounding box center [550, 344] width 252 height 37
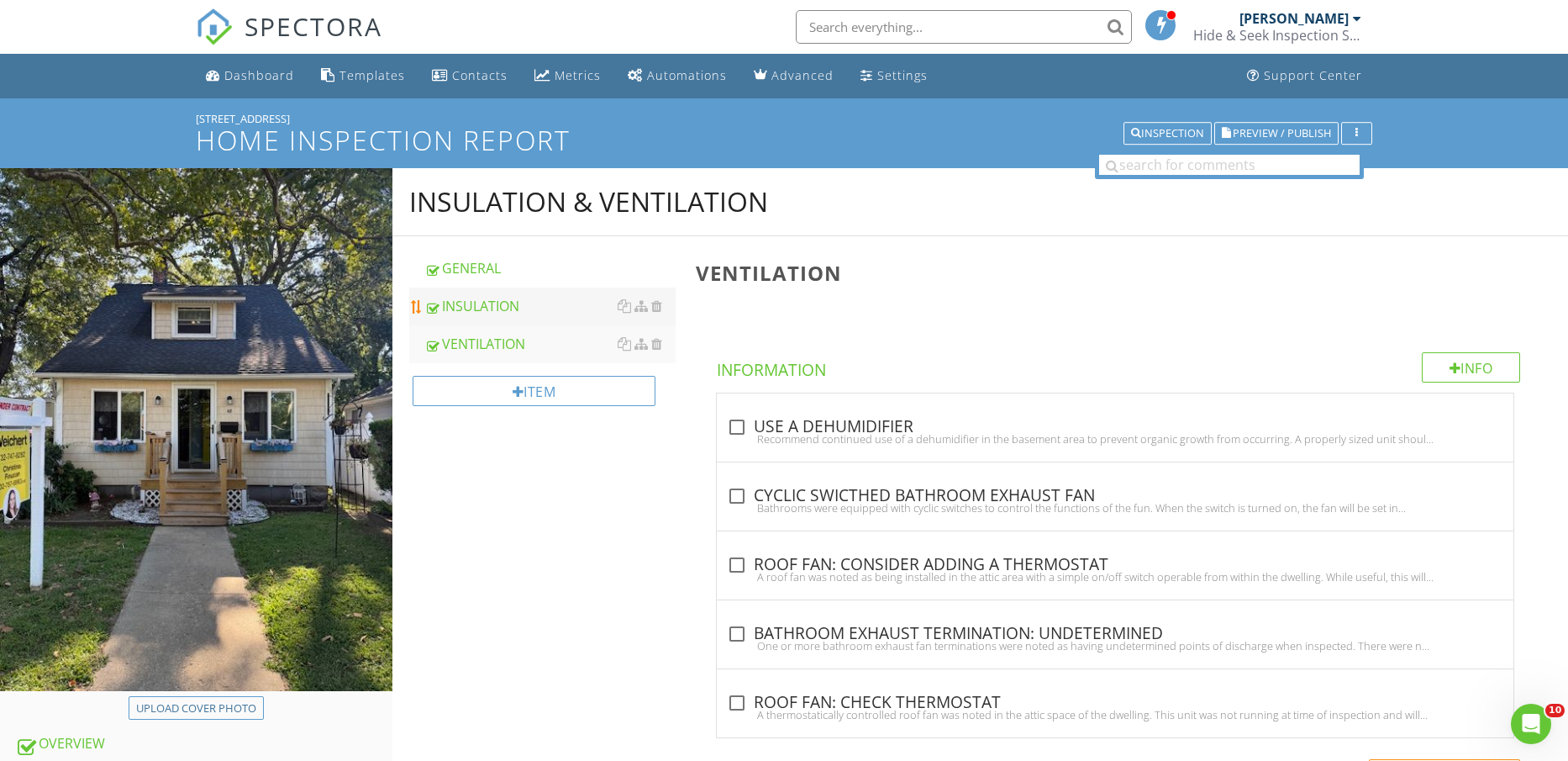
click at [525, 308] on div "INSULATION" at bounding box center [550, 306] width 252 height 21
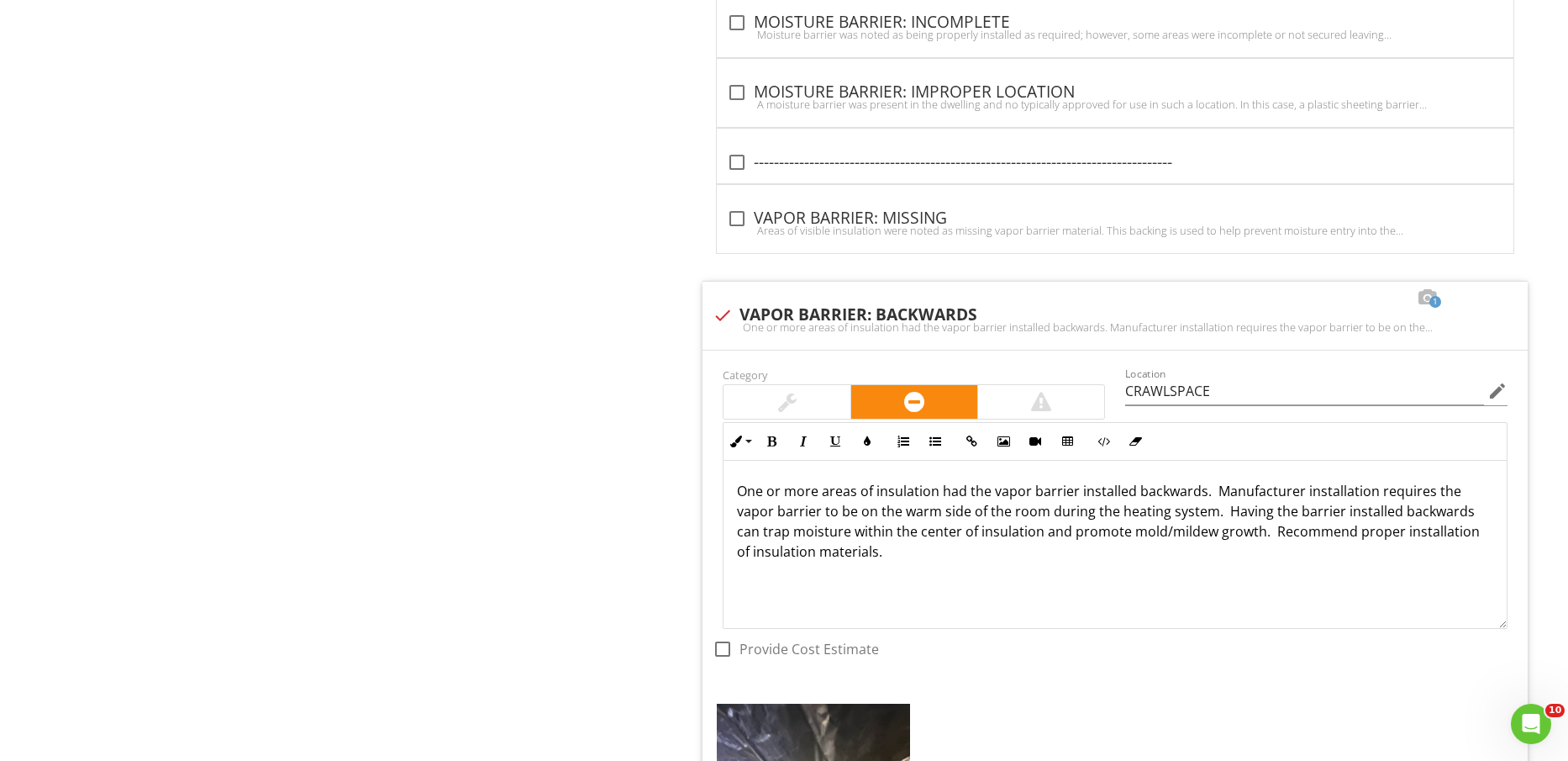
scroll to position [5254, 0]
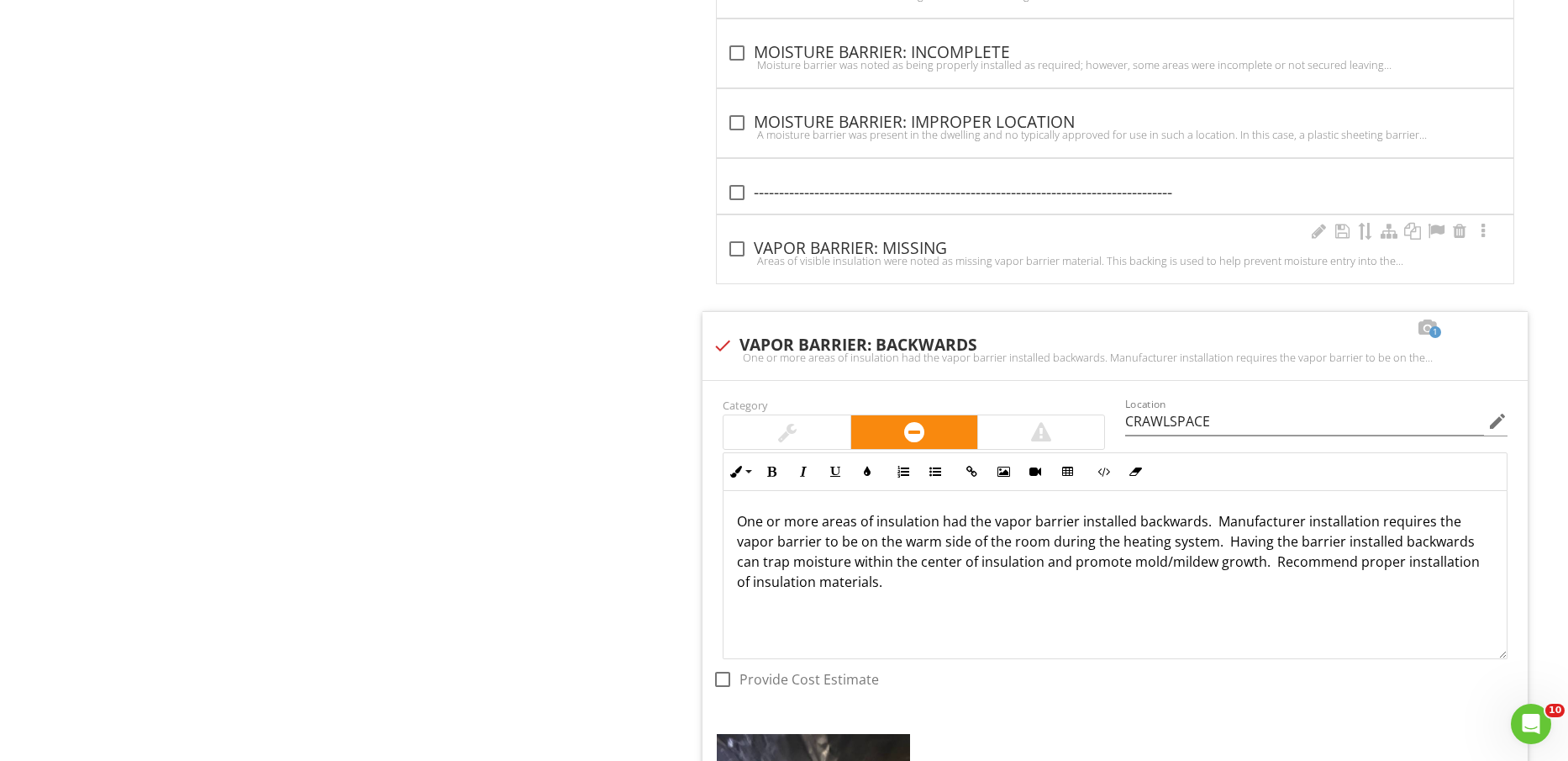
click at [905, 250] on div "check_box_outline_blank VAPOR BARRIER: MISSING" at bounding box center [1115, 249] width 777 height 21
checkbox input "true"
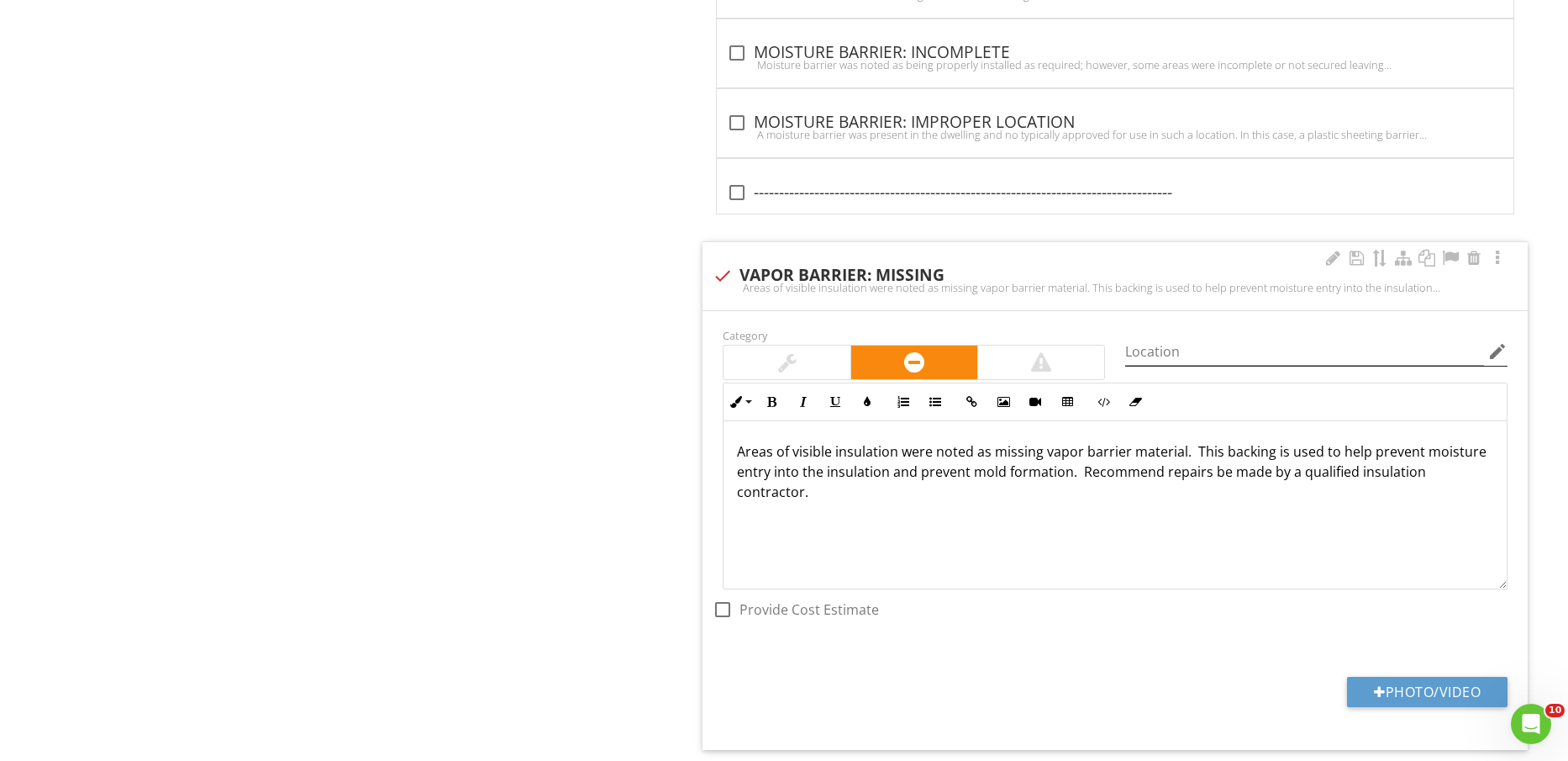
scroll to position [5359, 0]
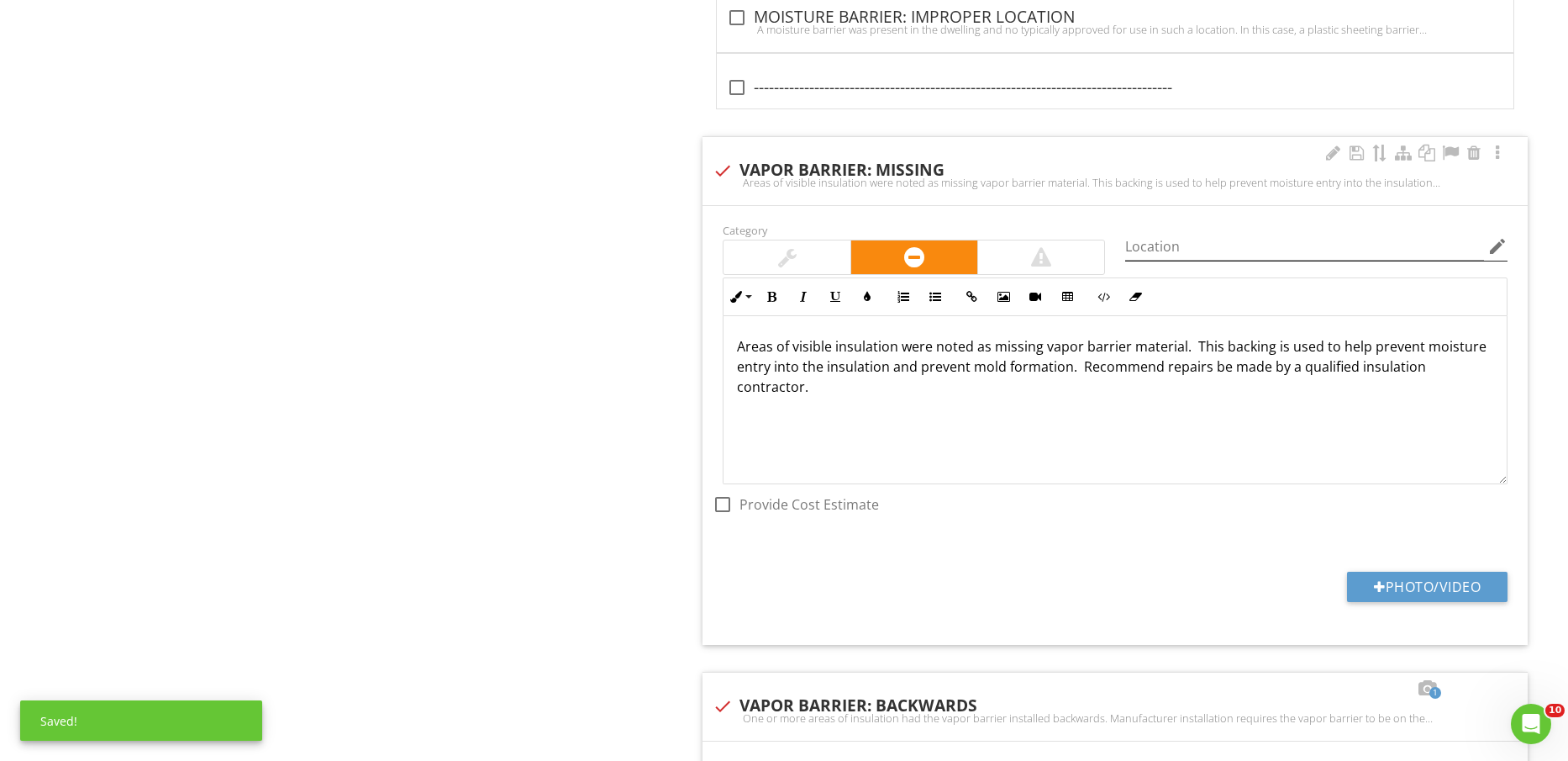
click at [1504, 246] on icon "edit" at bounding box center [1498, 246] width 21 height 21
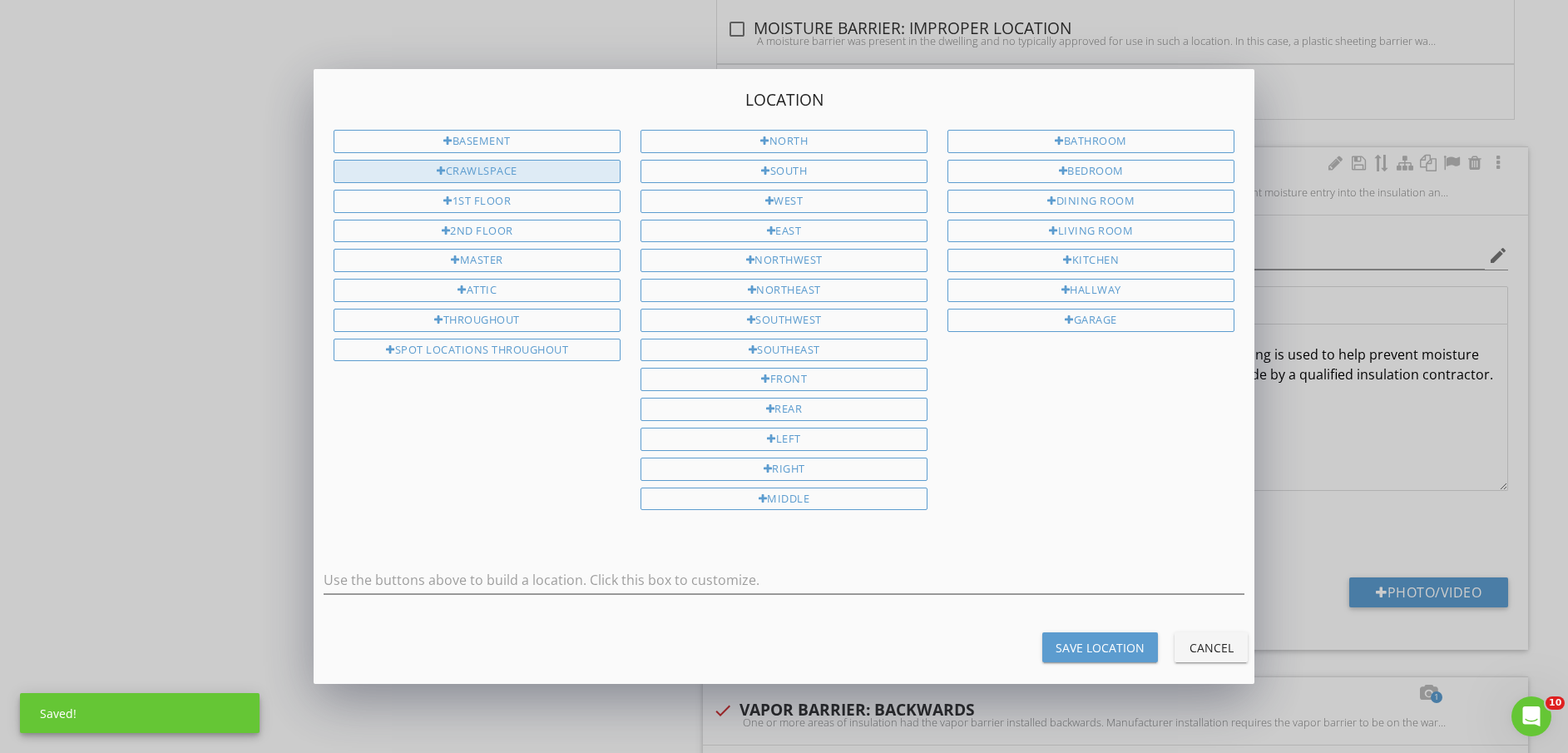
click at [496, 166] on div "CRAWLSPACE" at bounding box center [476, 172] width 287 height 24
type input "CRAWLSPACE"
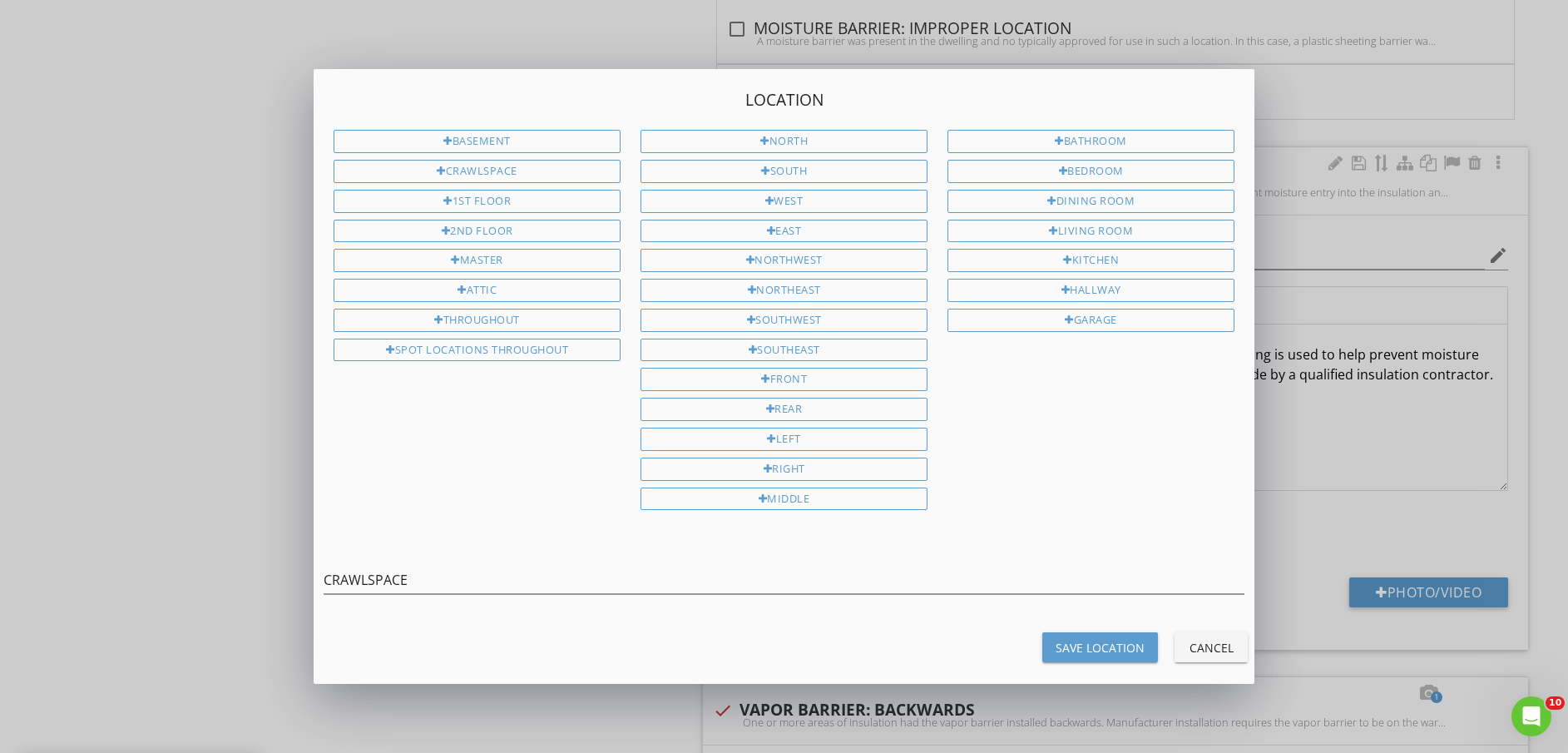
click at [1114, 654] on div "Save Location" at bounding box center [1099, 647] width 89 height 18
type input "CRAWLSPACE"
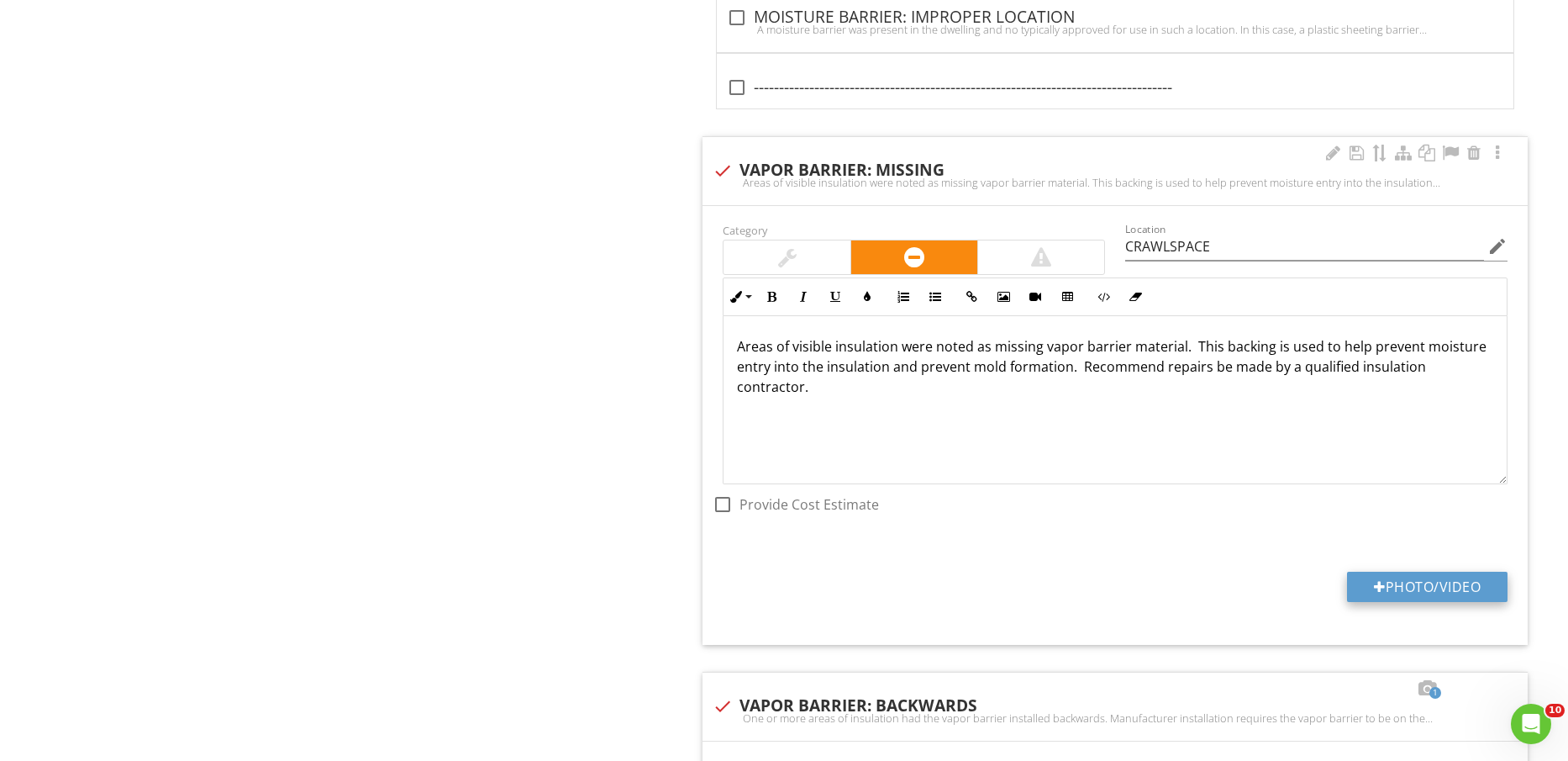
click at [1422, 594] on button "Photo/Video" at bounding box center [1428, 587] width 161 height 30
type input "C:\fakepath\IMG_2457.jpg"
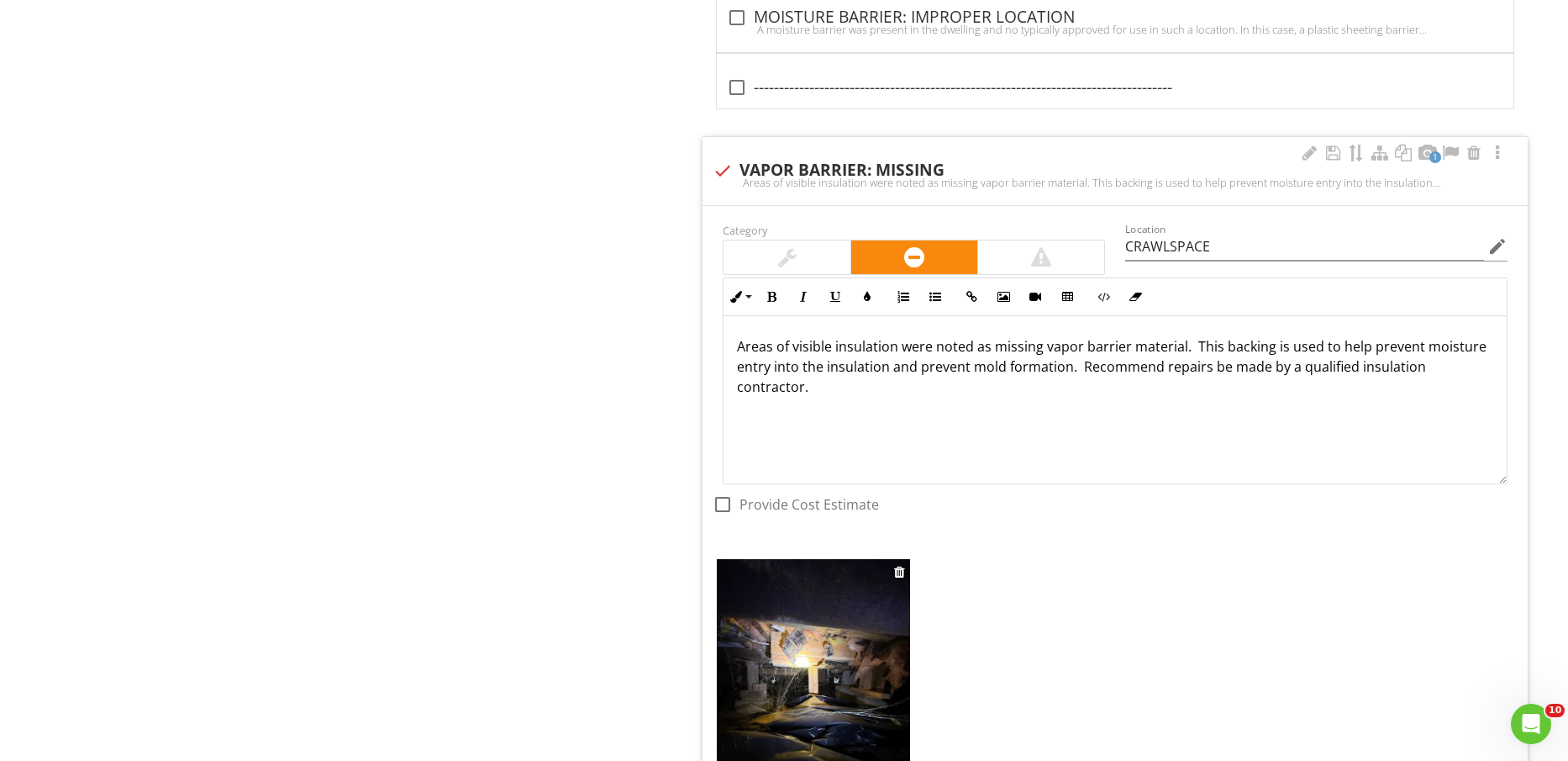
click at [857, 668] on img at bounding box center [813, 687] width 192 height 257
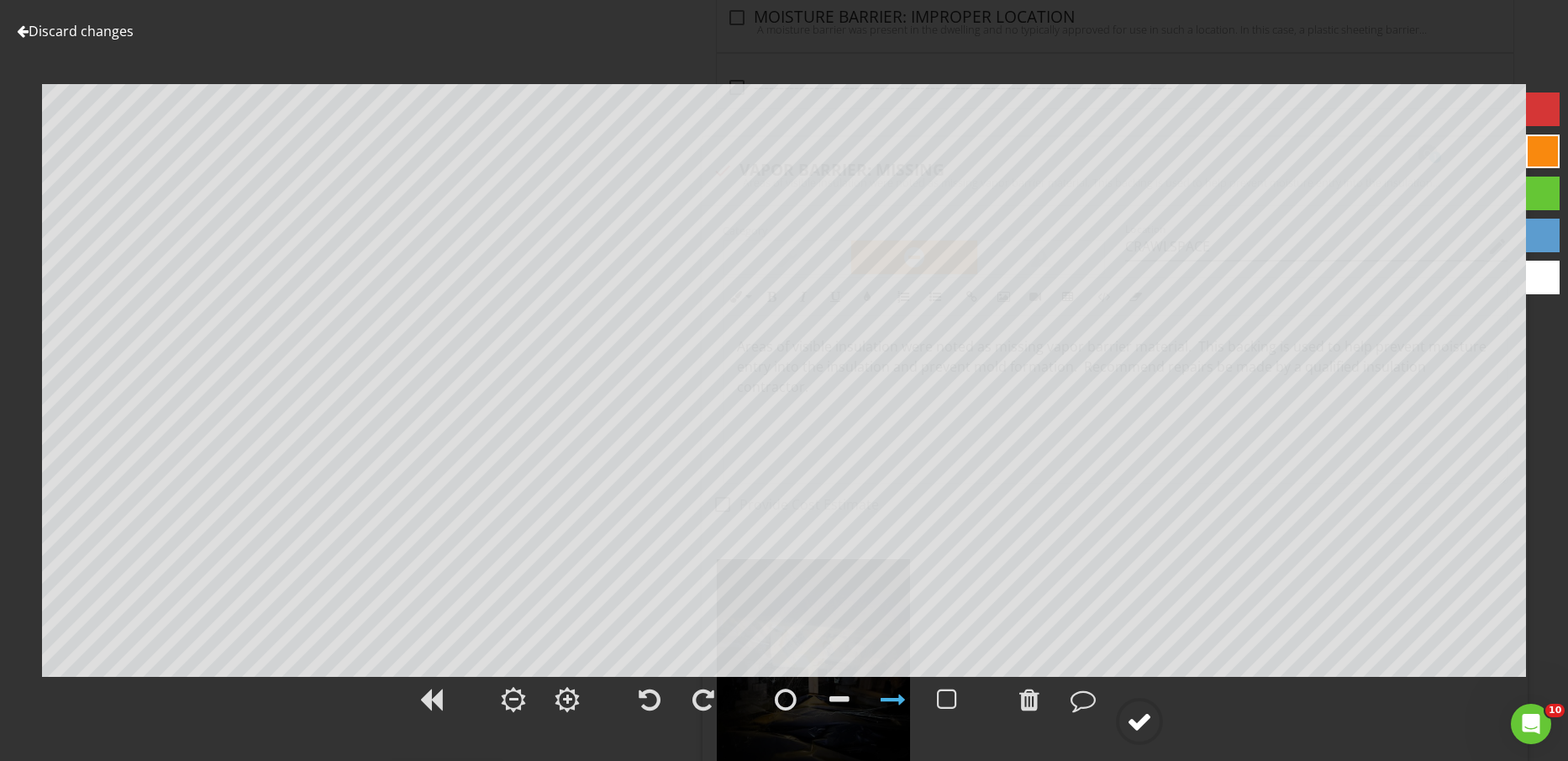
click at [1153, 734] on div at bounding box center [1140, 722] width 26 height 26
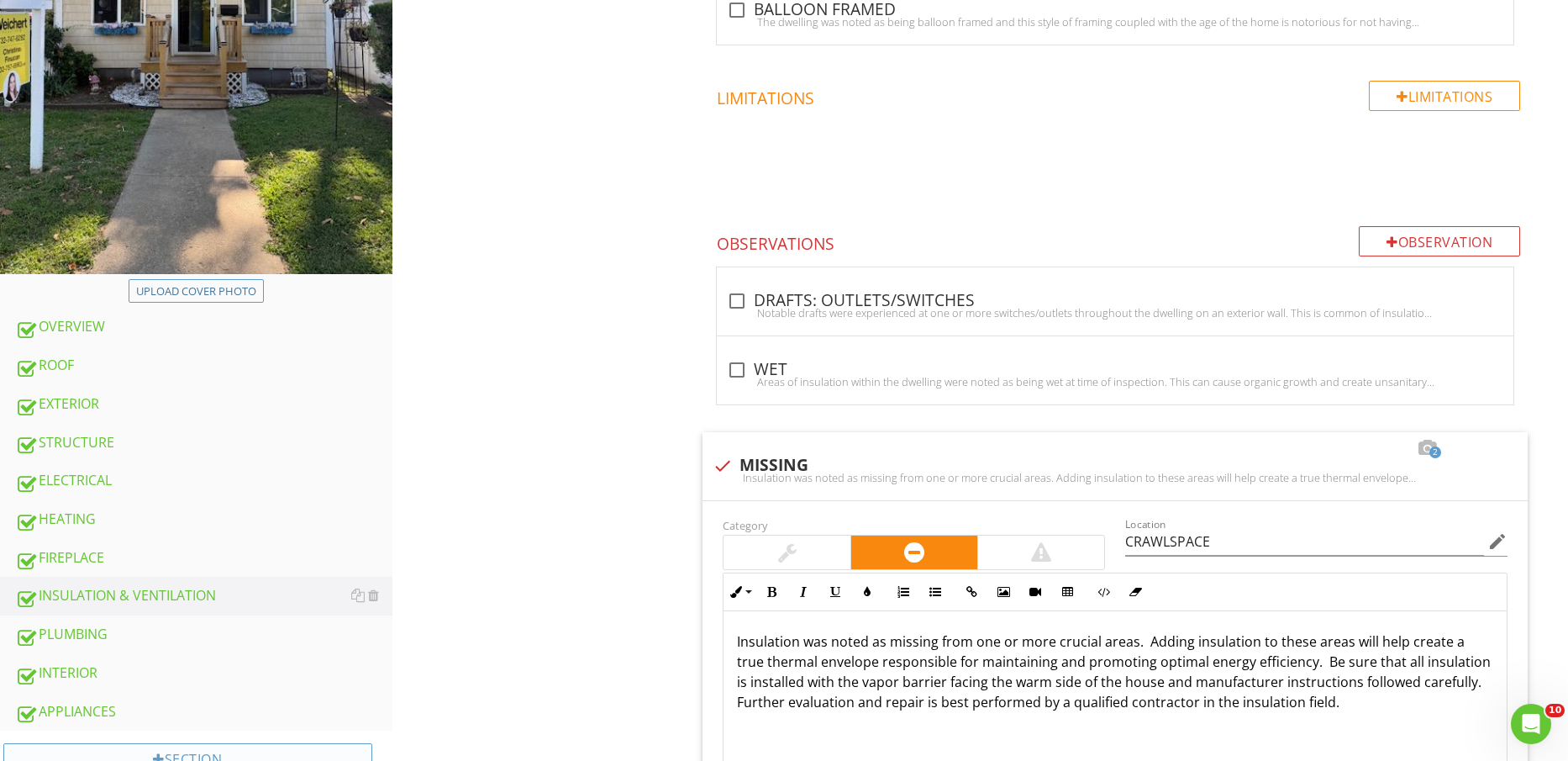
scroll to position [736, 0]
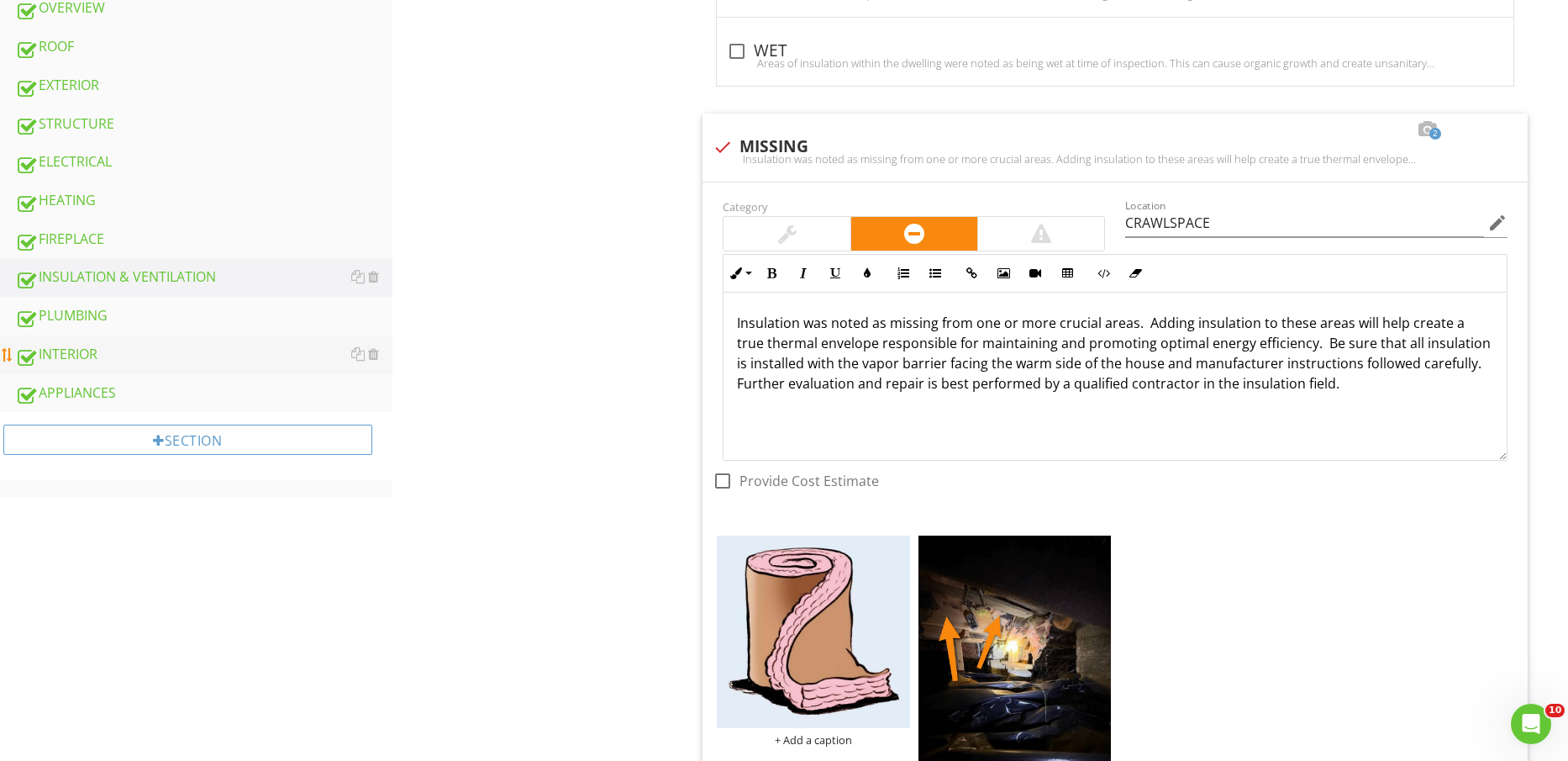
click at [103, 357] on div "INTERIOR" at bounding box center [204, 355] width 378 height 22
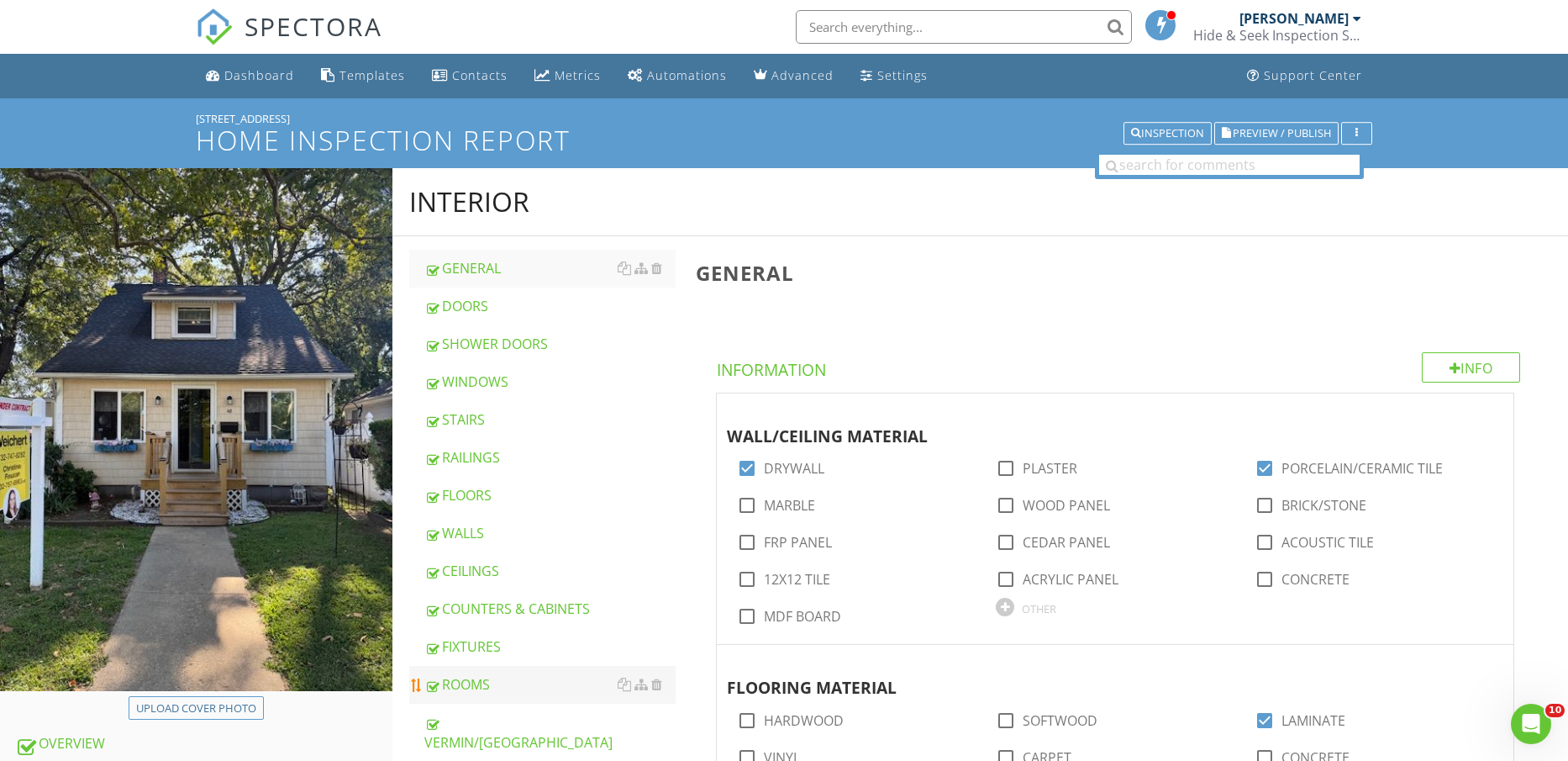
click at [494, 681] on div "ROOMS" at bounding box center [550, 685] width 252 height 21
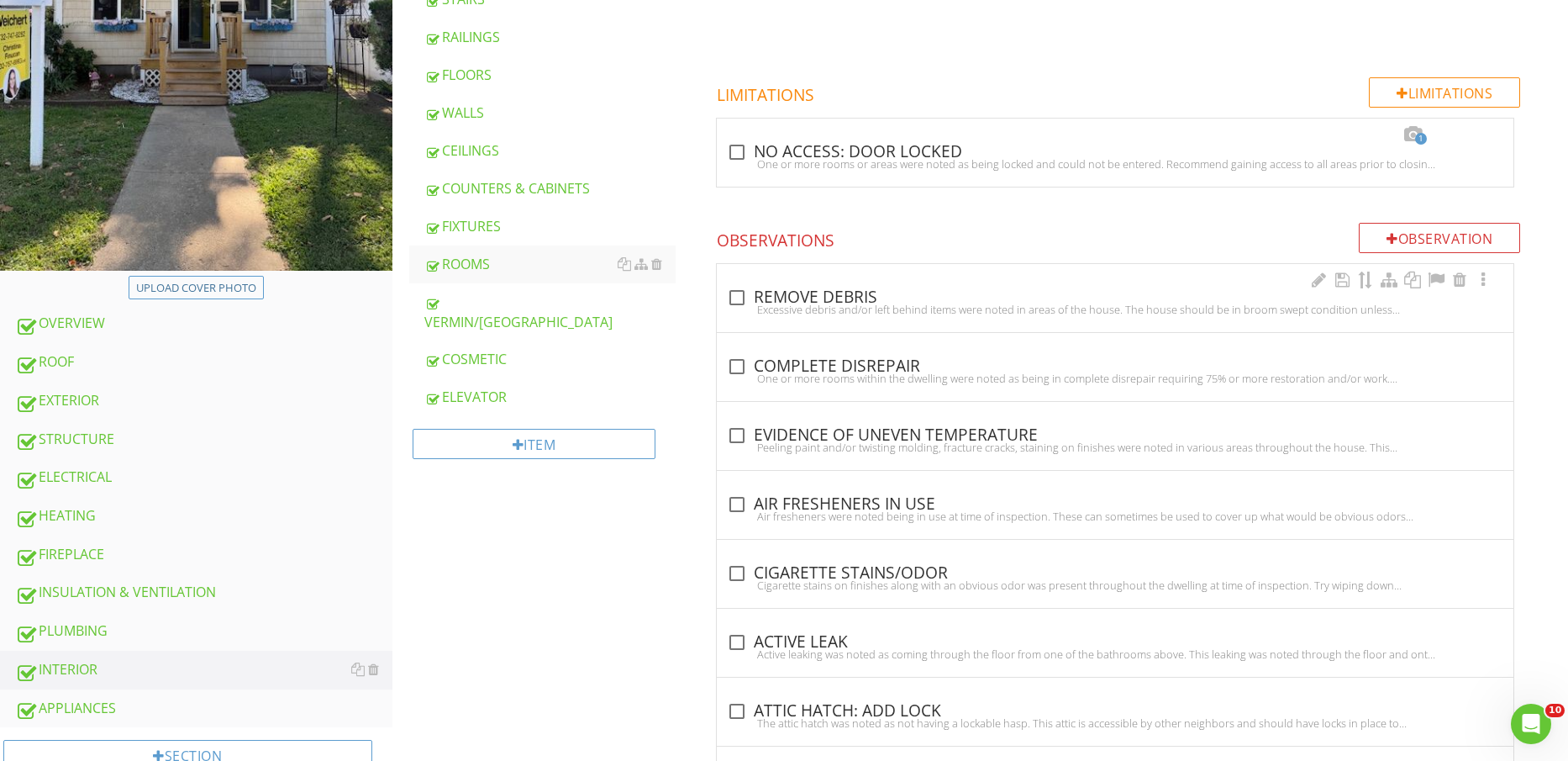
click at [838, 296] on div "check_box_outline_blank REMOVE DEBRIS" at bounding box center [1115, 298] width 777 height 21
checkbox input "true"
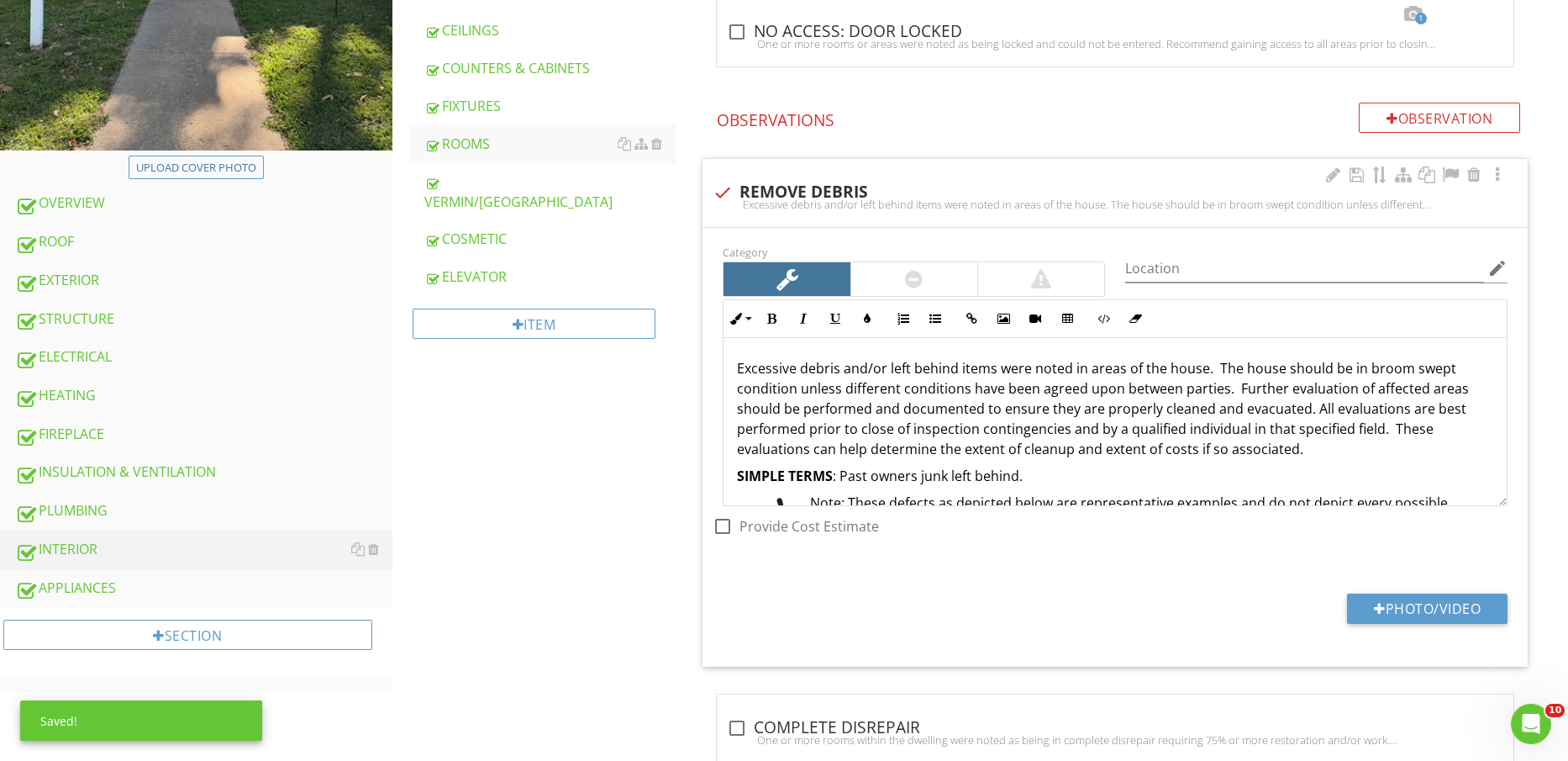
scroll to position [631, 0]
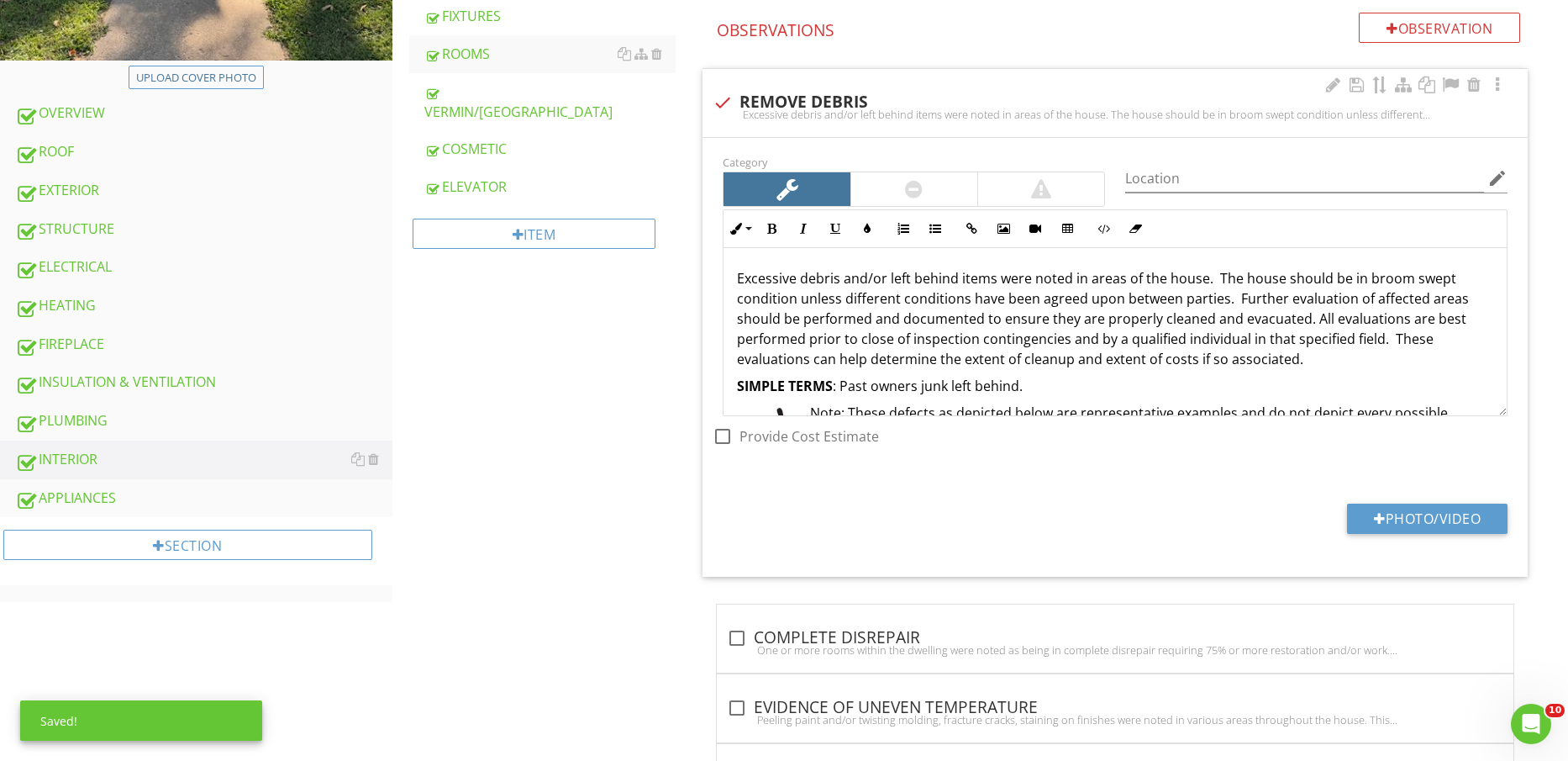
click at [927, 168] on div "Category" at bounding box center [913, 179] width 402 height 56
click at [896, 180] on div at bounding box center [914, 189] width 126 height 33
click at [1508, 179] on div "Location edit" at bounding box center [1316, 180] width 402 height 58
click at [1505, 179] on icon "edit" at bounding box center [1498, 179] width 21 height 21
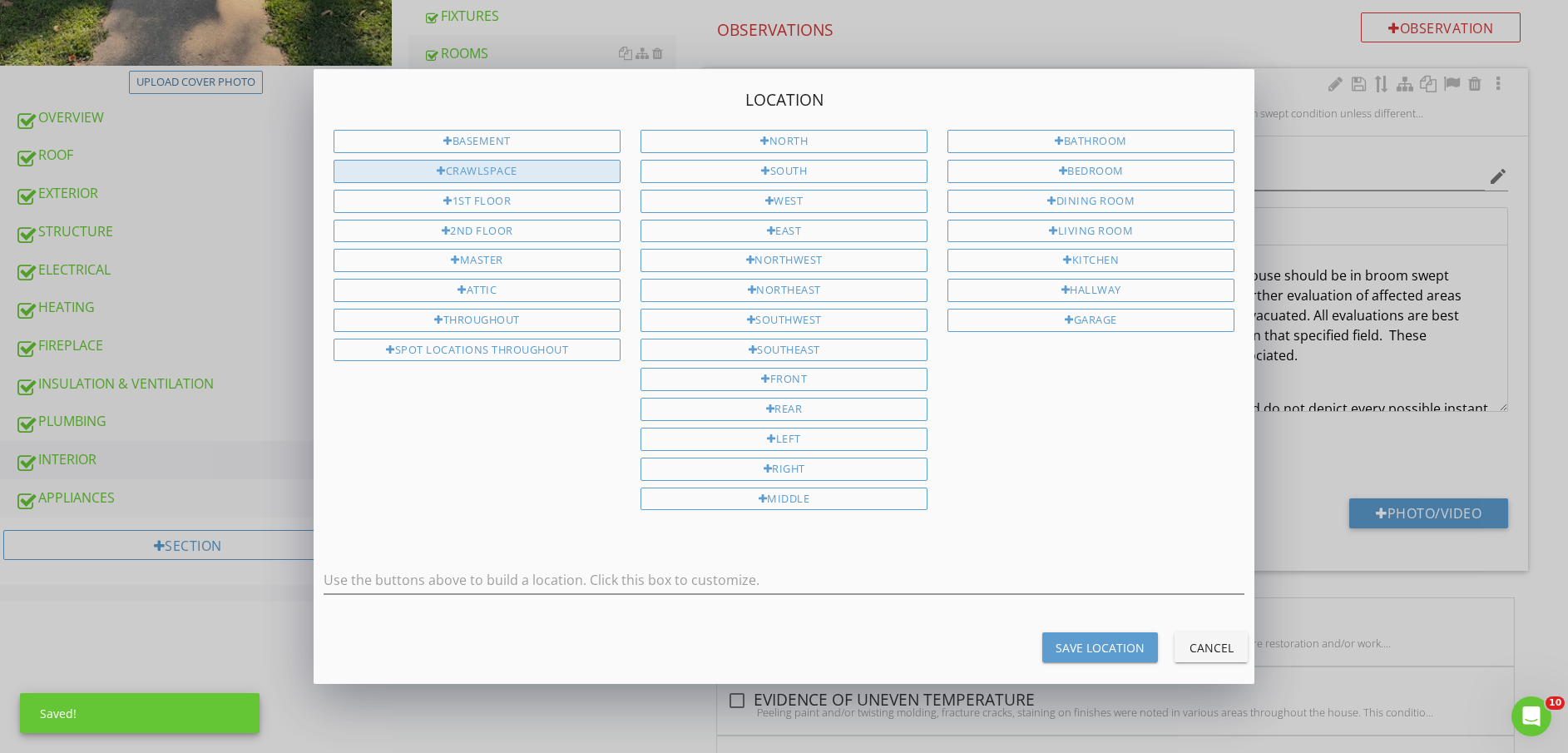
click at [486, 171] on div "CRAWLSPACE" at bounding box center [476, 172] width 287 height 24
type input "CRAWLSPACE"
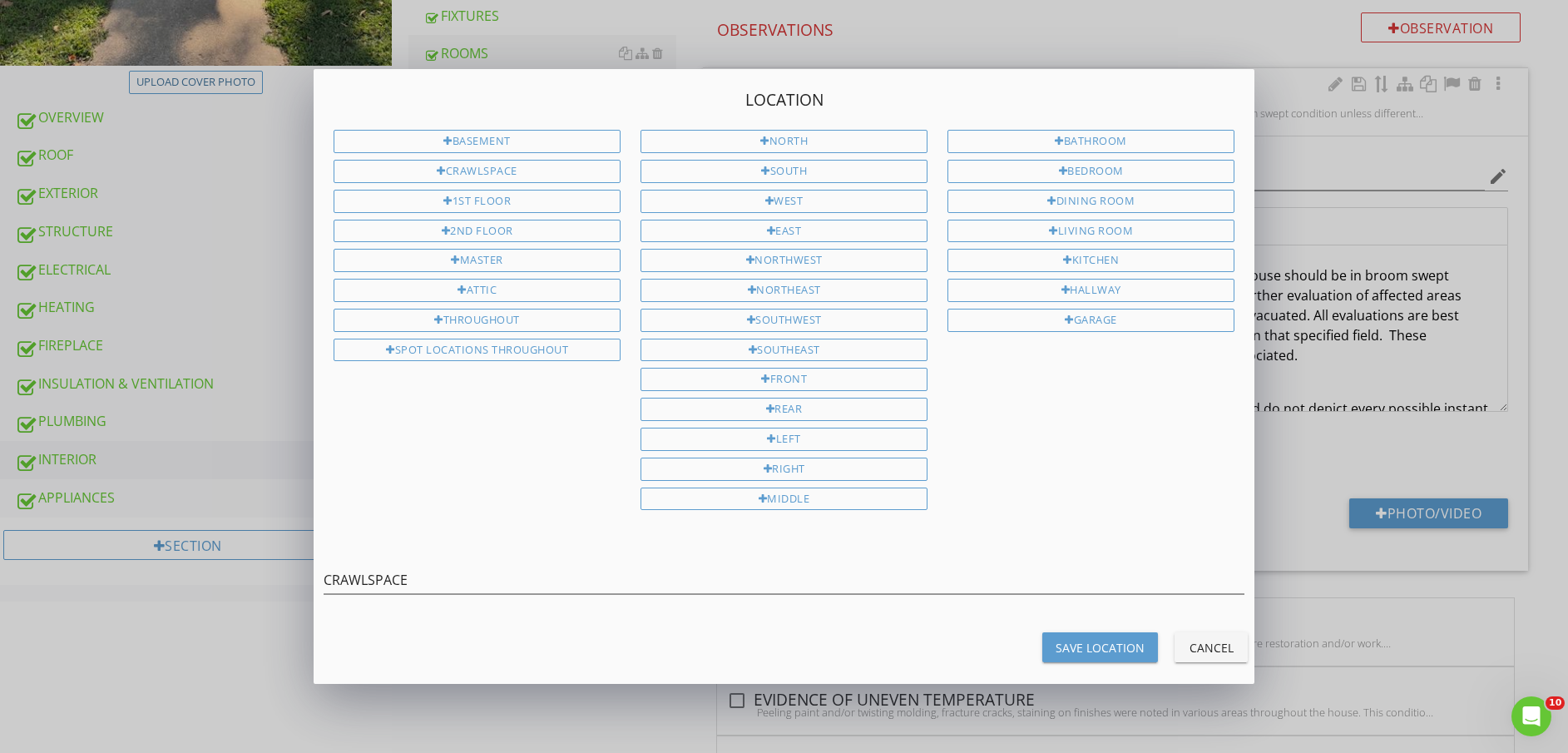
click at [1088, 648] on div "Save Location" at bounding box center [1099, 647] width 89 height 18
type input "CRAWLSPACE"
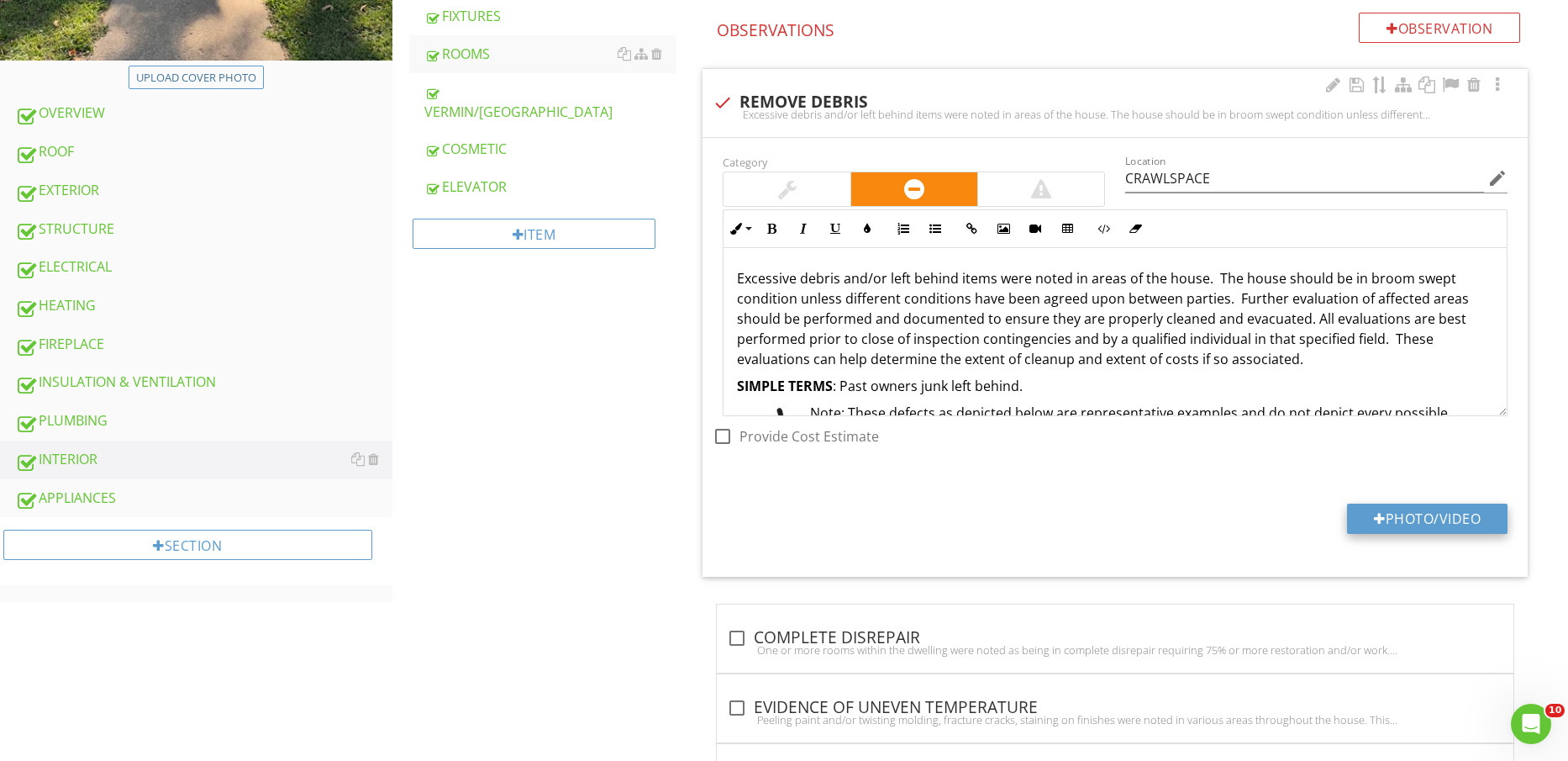
click at [1395, 510] on button "Photo/Video" at bounding box center [1428, 518] width 161 height 30
type input "C:\fakepath\IMG_2449.jpg"
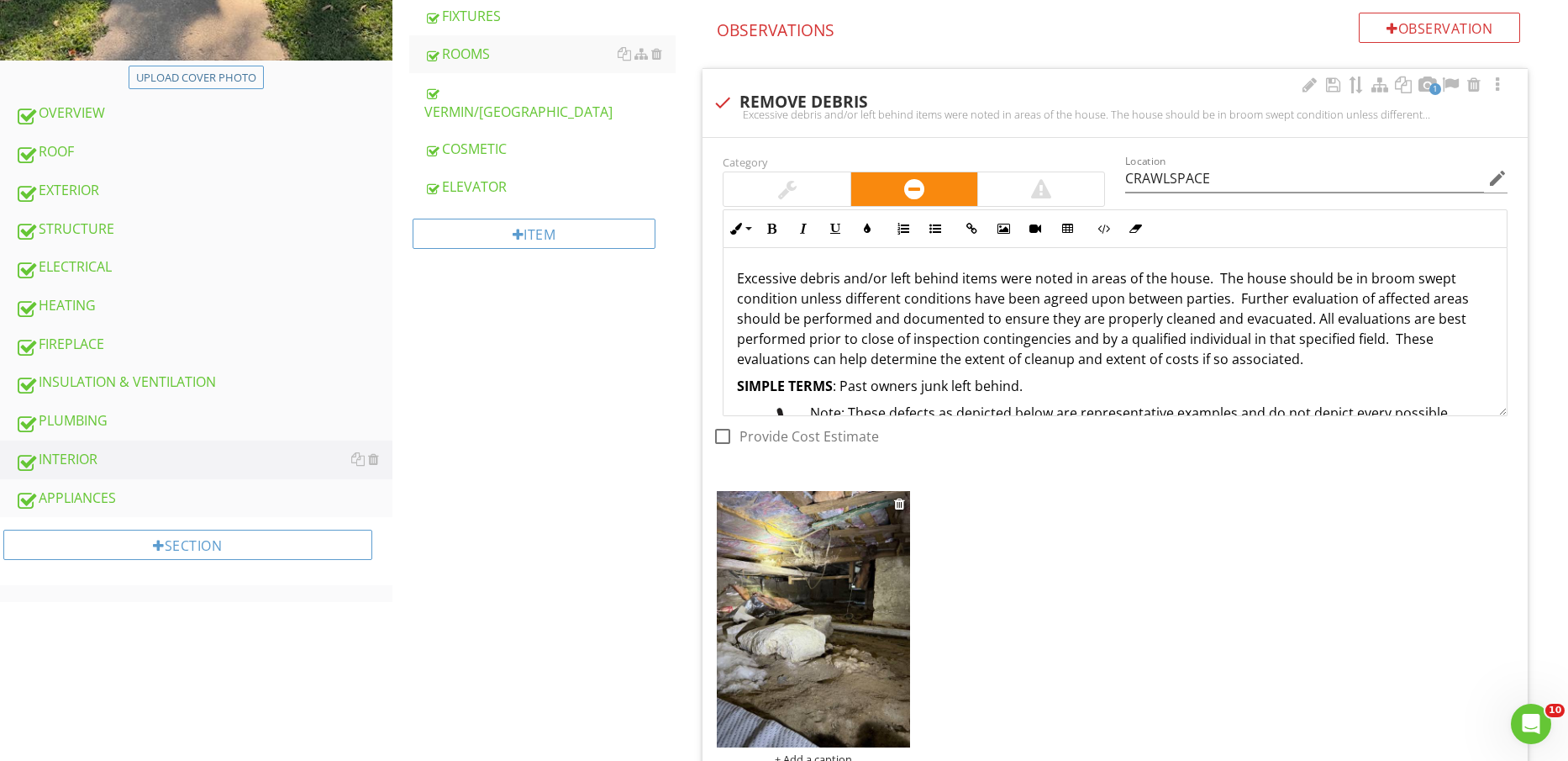
click at [827, 568] on img at bounding box center [813, 619] width 192 height 257
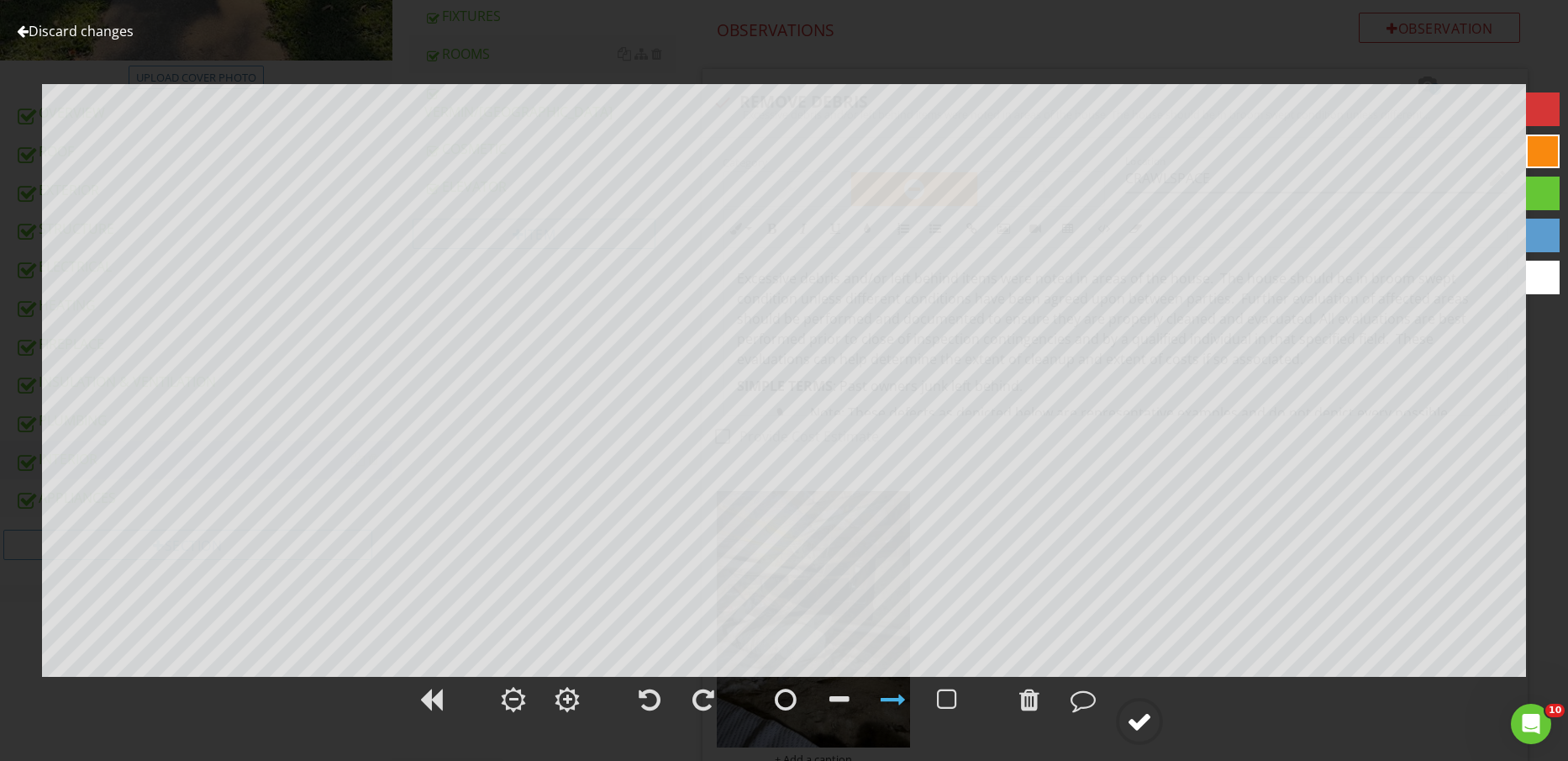
click at [1160, 728] on circle at bounding box center [1139, 721] width 44 height 44
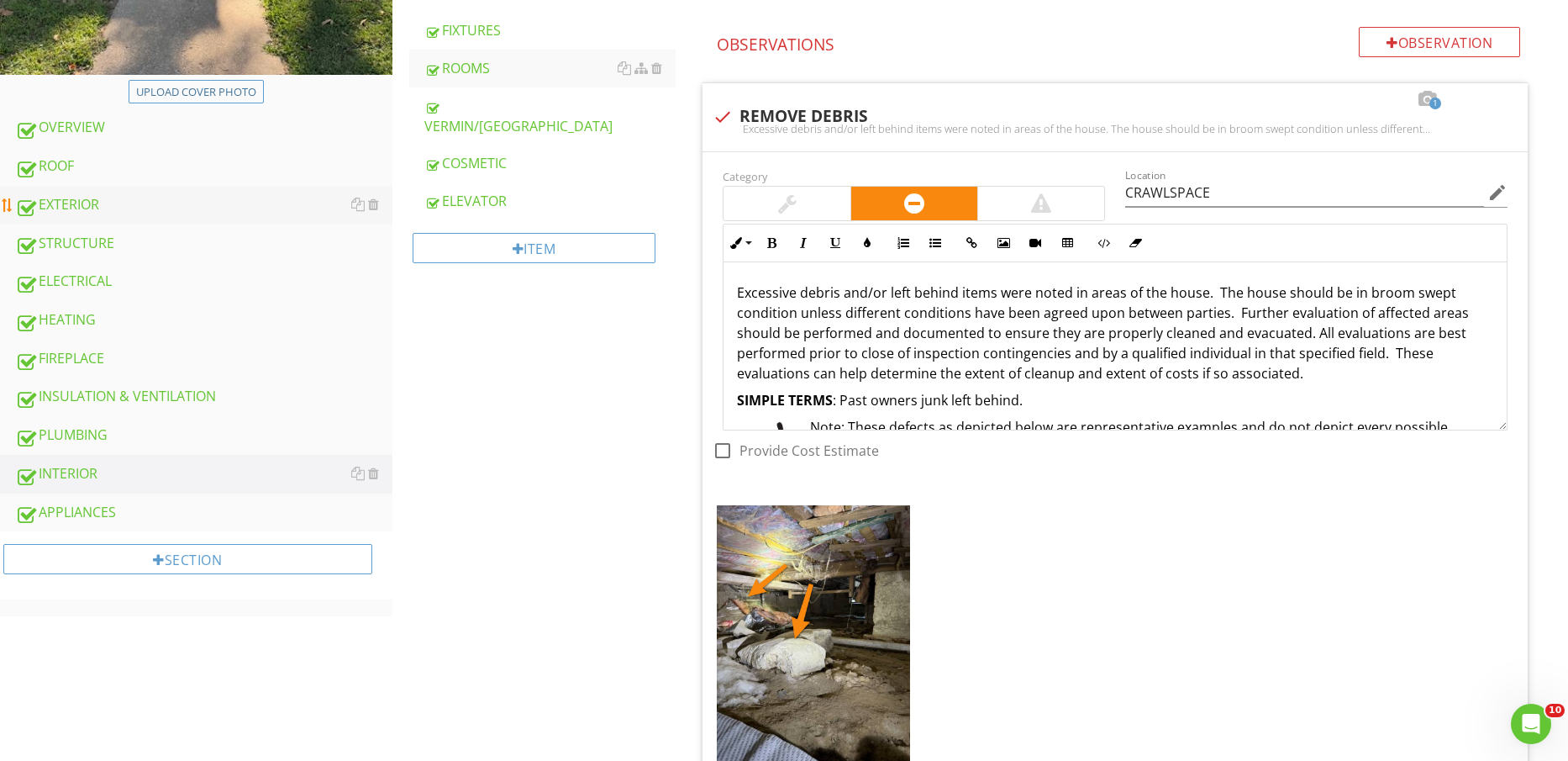
scroll to position [421, 0]
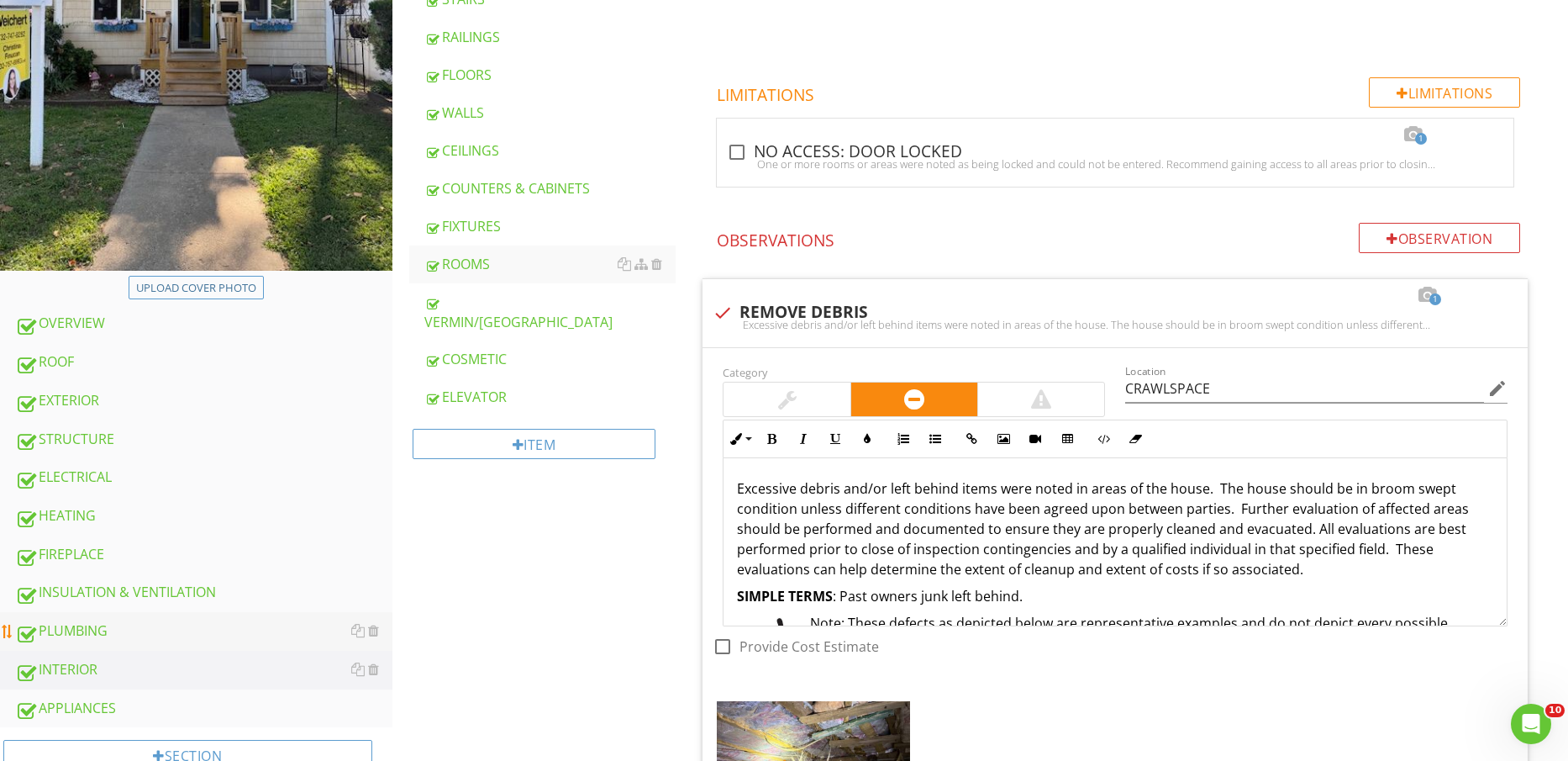
click at [129, 628] on div "PLUMBING" at bounding box center [204, 632] width 378 height 22
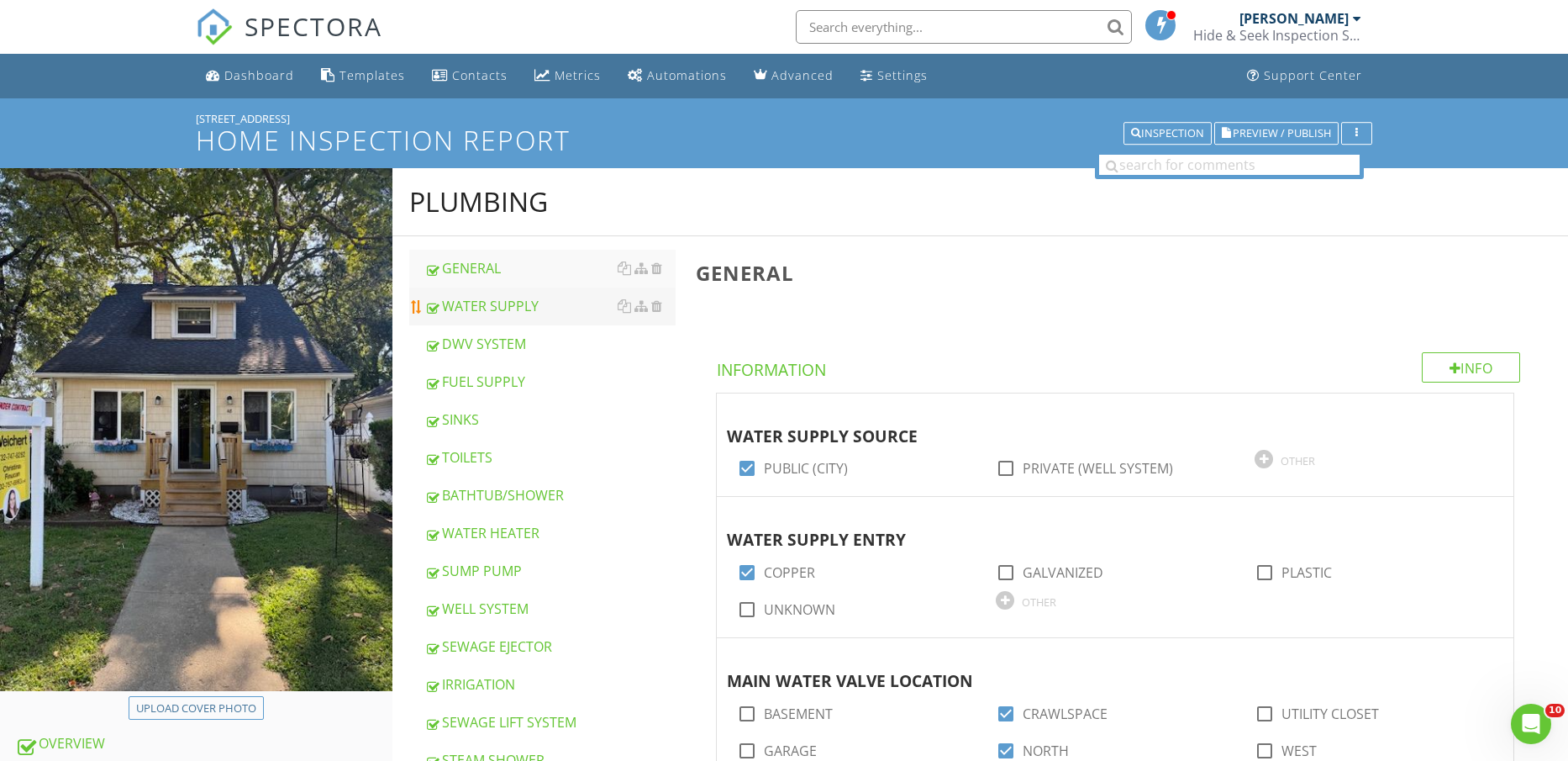
click at [526, 311] on div "WATER SUPPLY" at bounding box center [550, 306] width 252 height 21
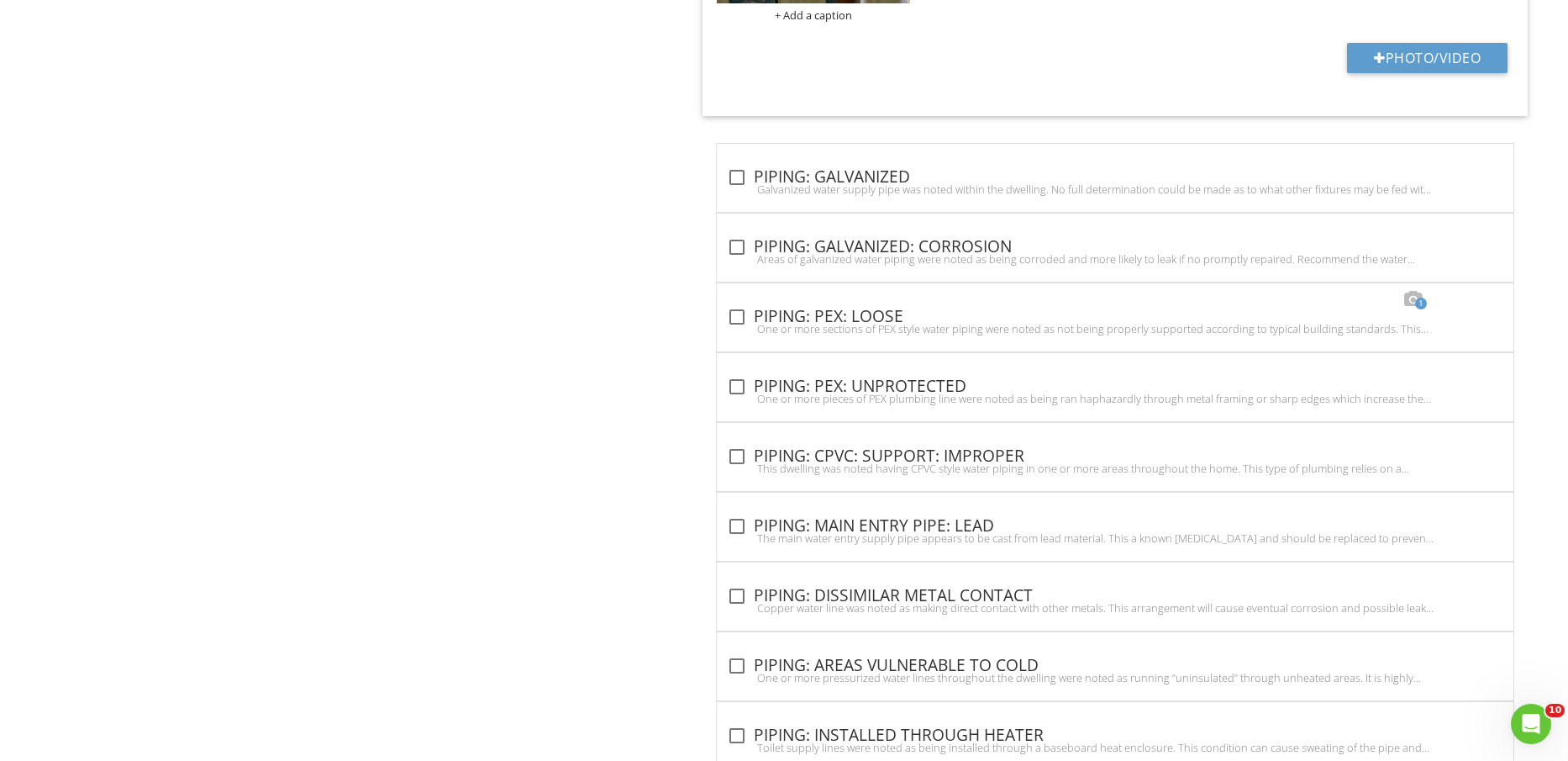
scroll to position [3093, 0]
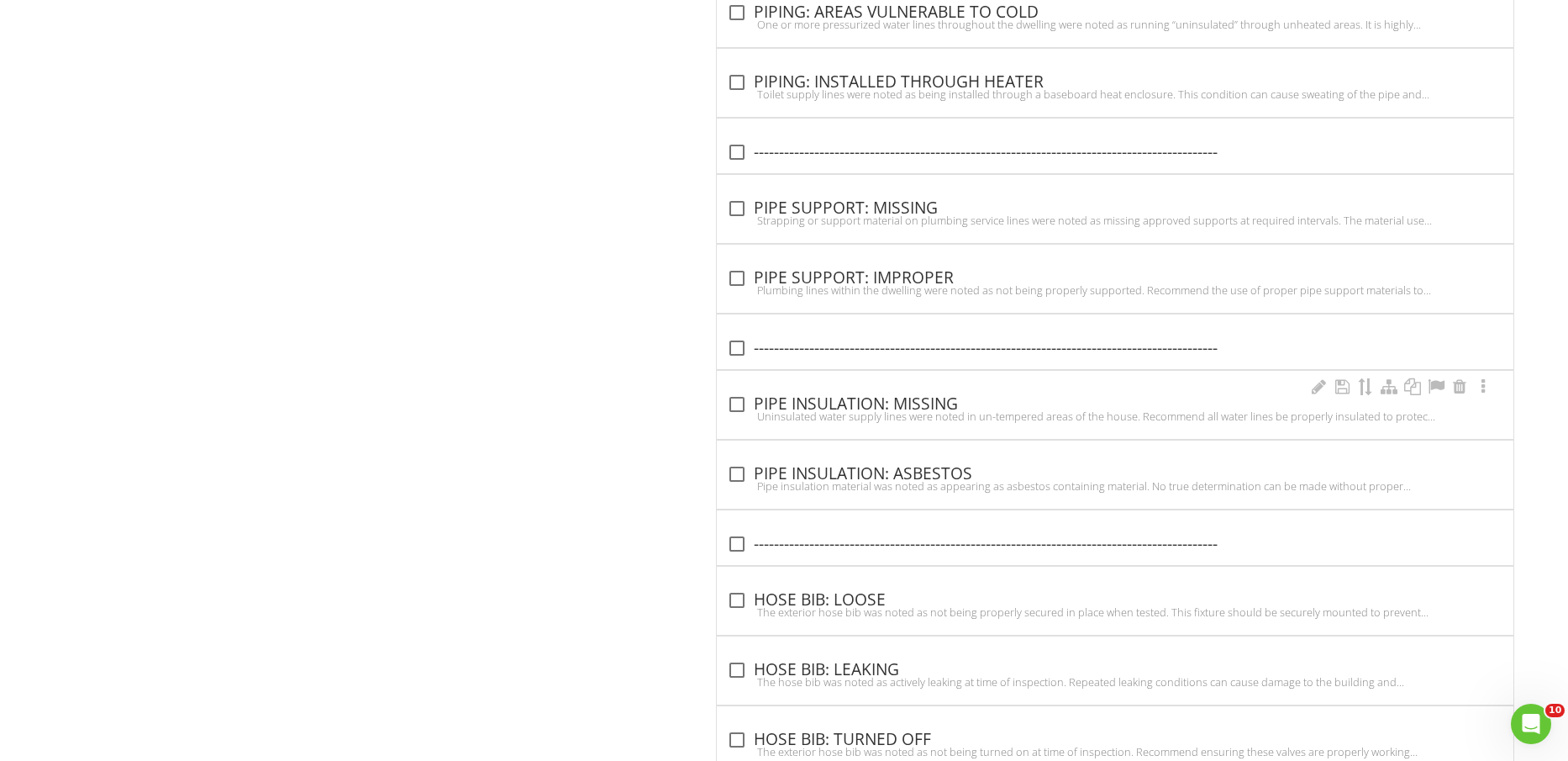
click at [902, 403] on div "check_box_outline_blank PIPE INSULATION: MISSING" at bounding box center [1115, 404] width 777 height 21
checkbox input "true"
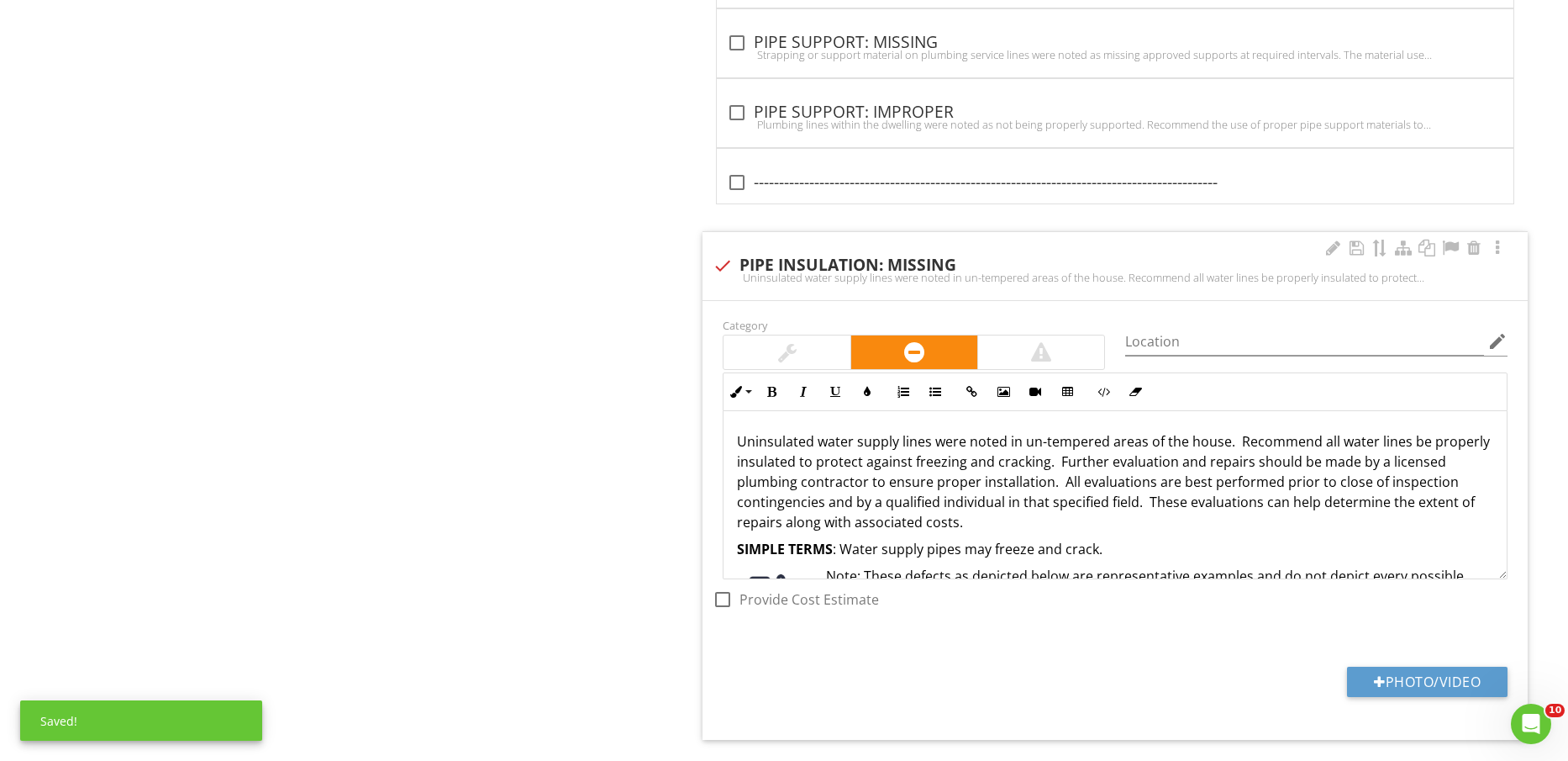
scroll to position [4038, 0]
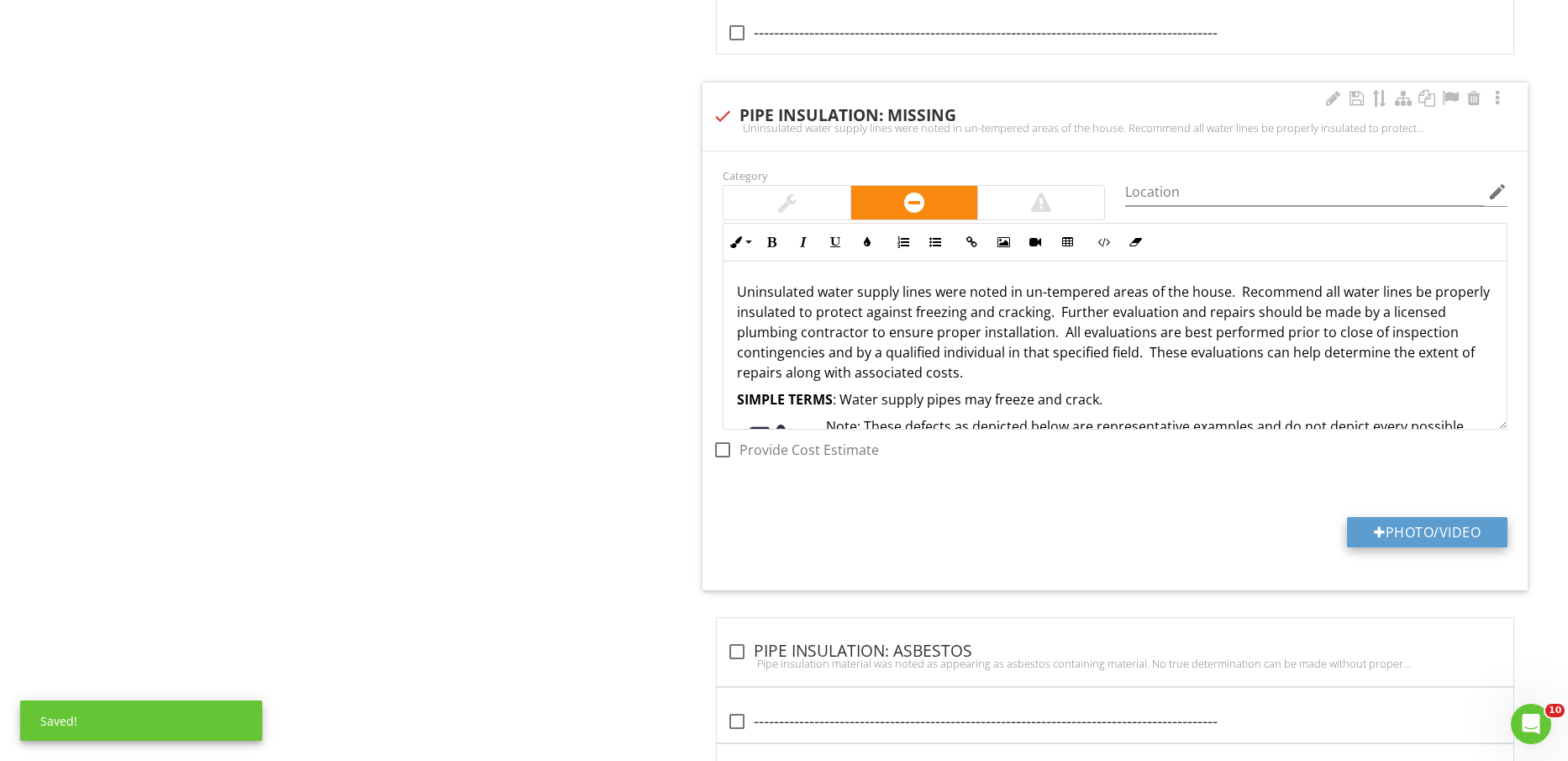
click at [1419, 519] on button "Photo/Video" at bounding box center [1428, 532] width 161 height 30
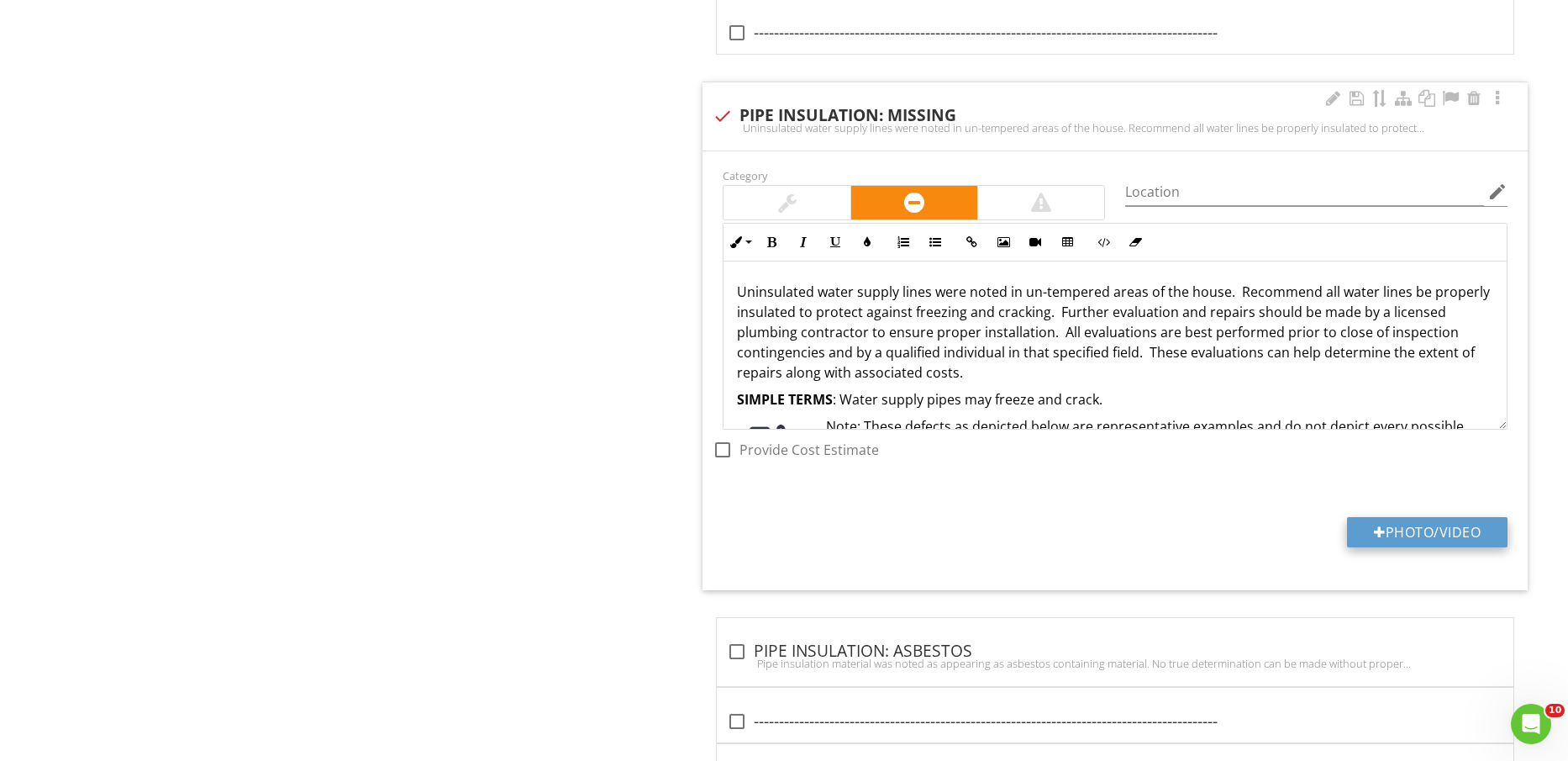
type input "C:\fakepath\IMG_2452.jpg"
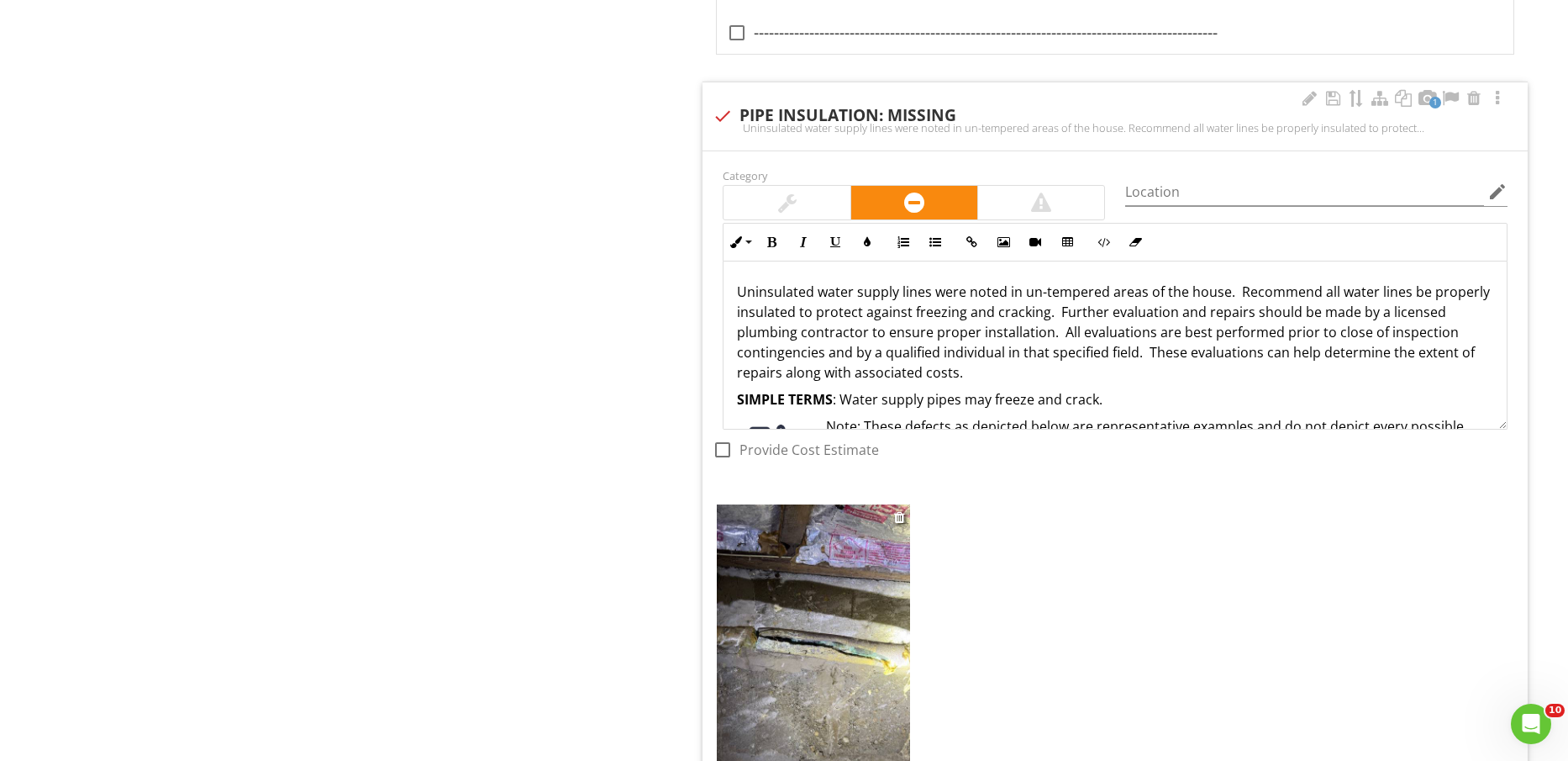
click at [810, 654] on img at bounding box center [813, 633] width 192 height 257
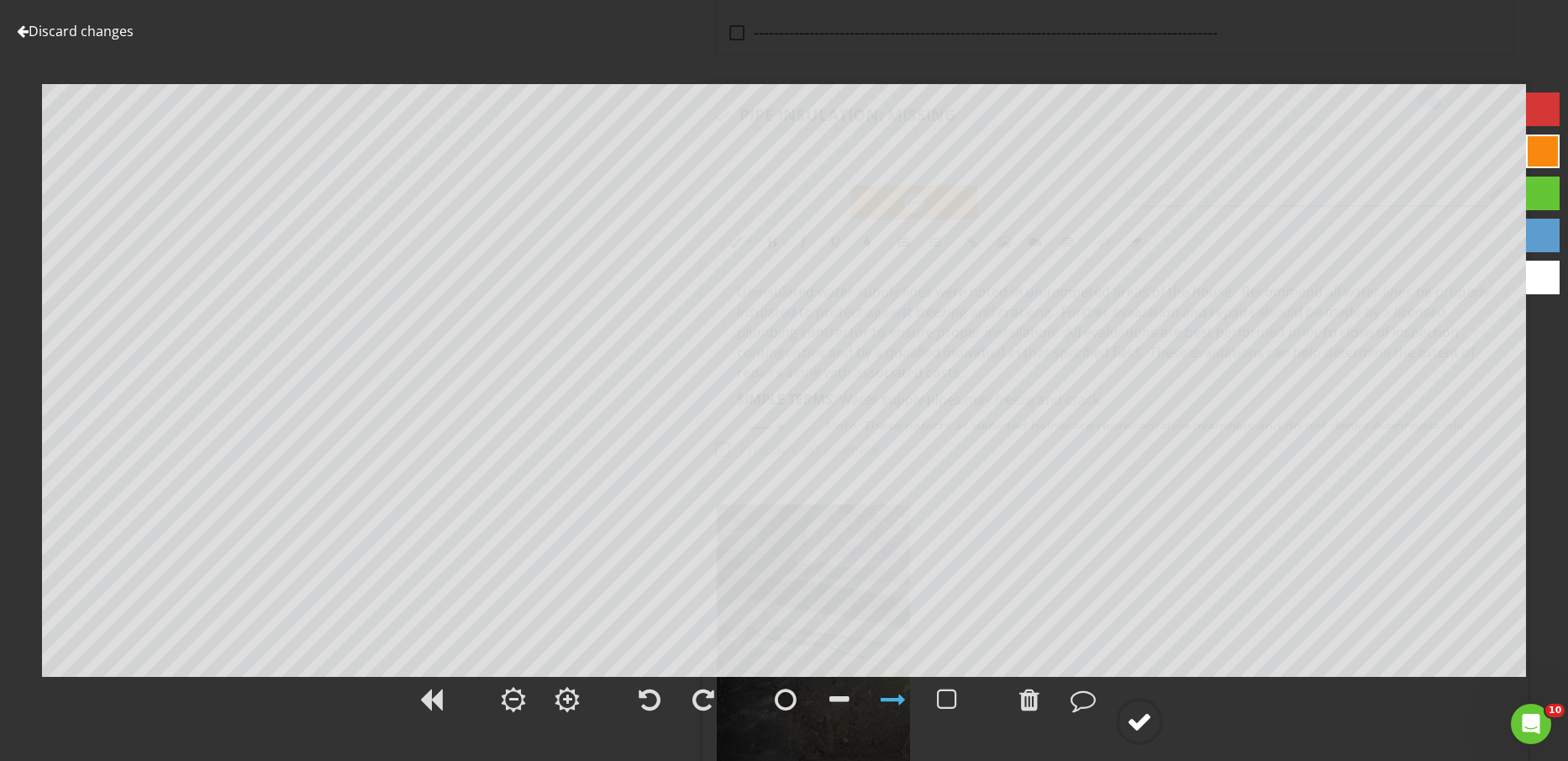
click at [1158, 707] on circle at bounding box center [1139, 721] width 44 height 44
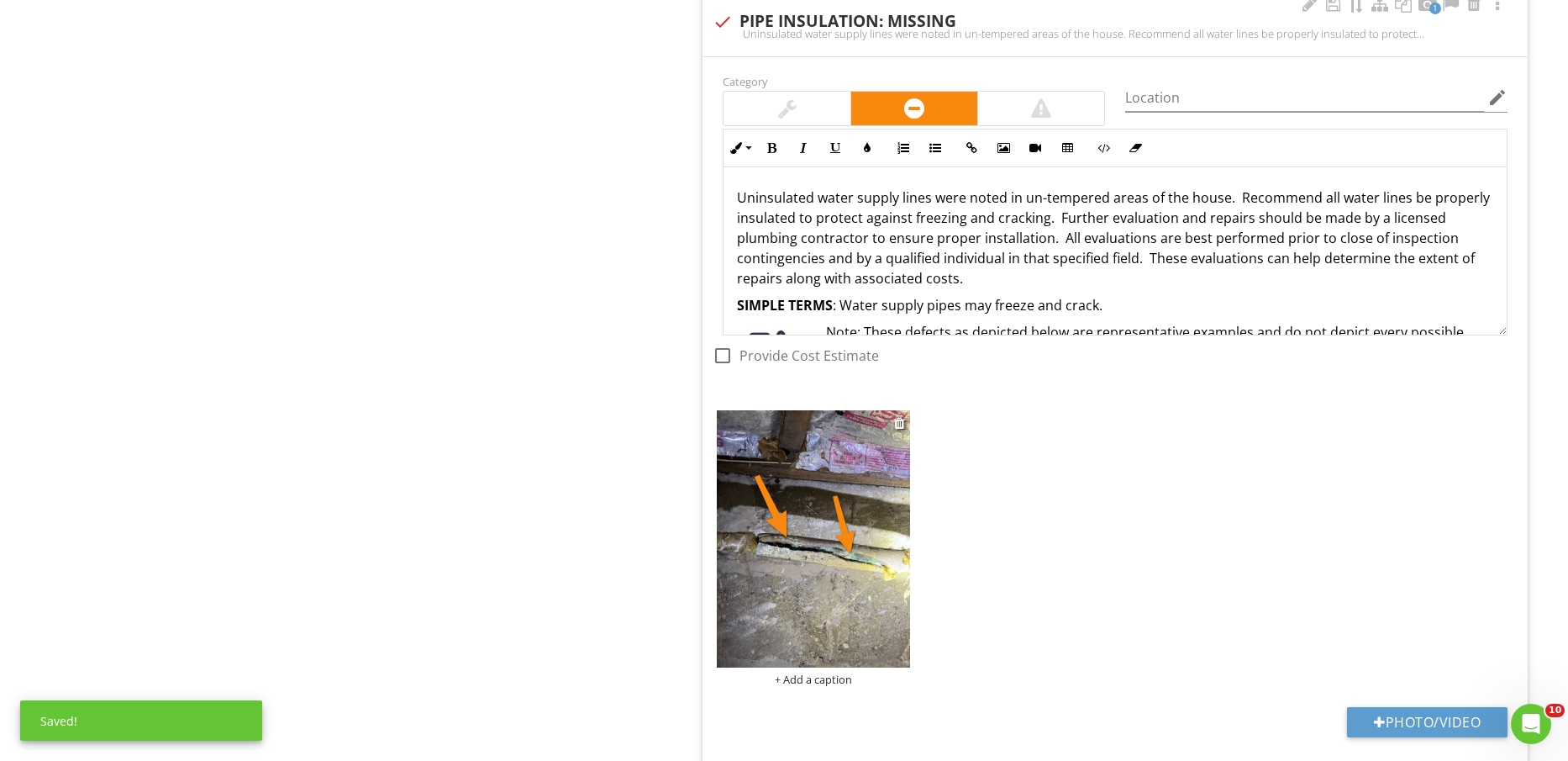
scroll to position [4249, 0]
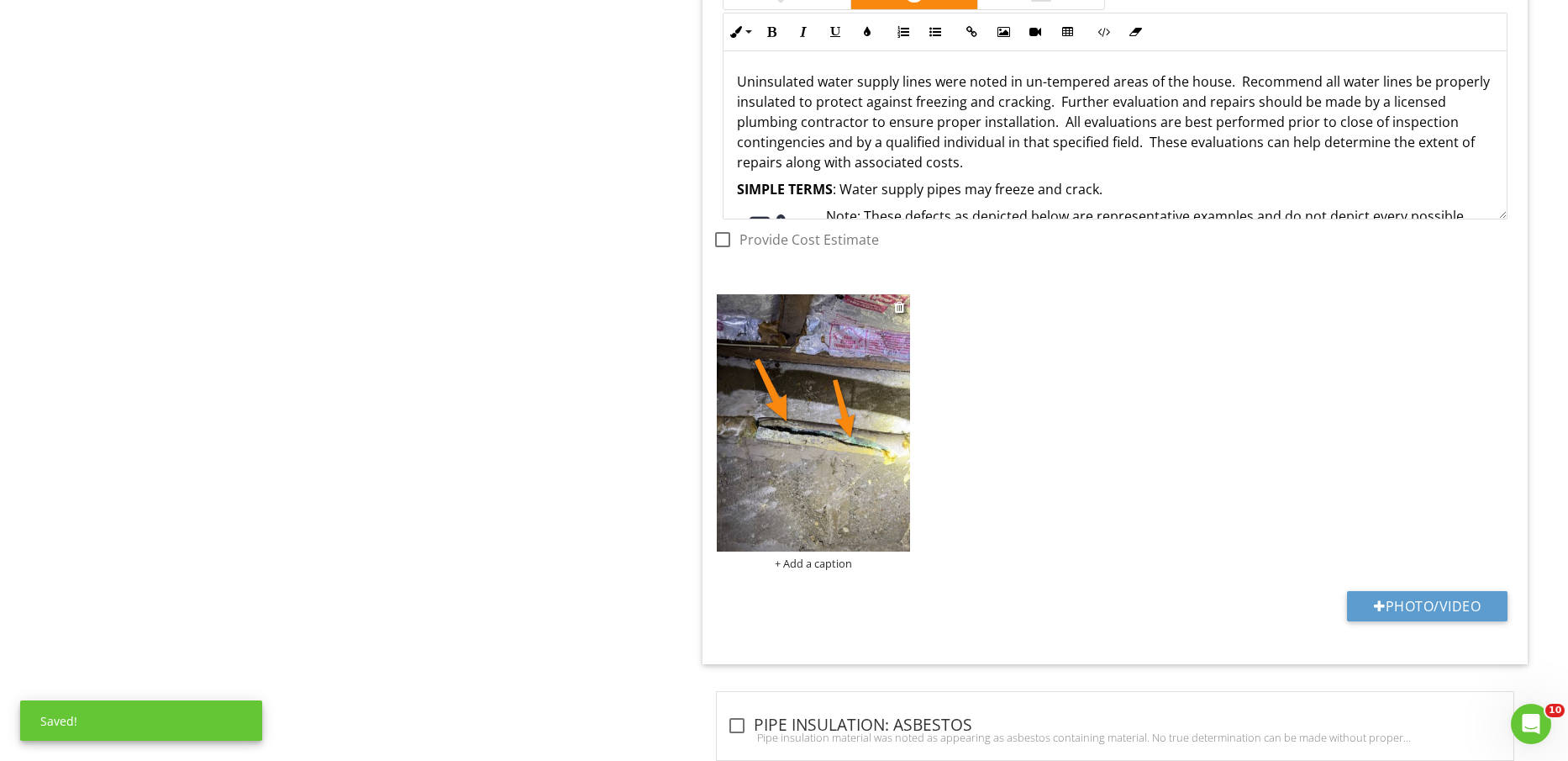
click at [840, 557] on div "+ Add a caption" at bounding box center [813, 563] width 192 height 14
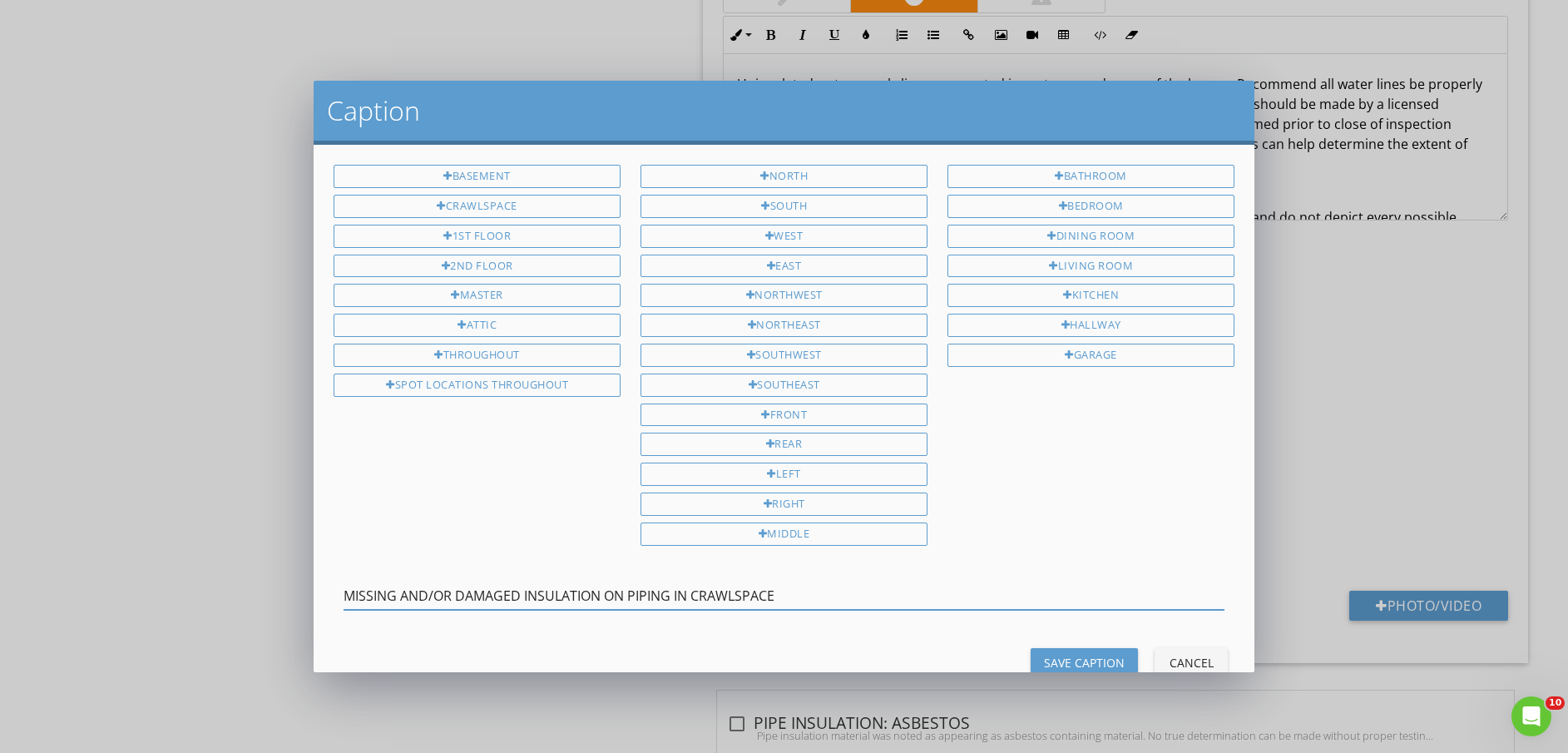
type input "MISSING AND/OR DAMAGED INSULATION ON PIPING IN CRAWLSPACE4"
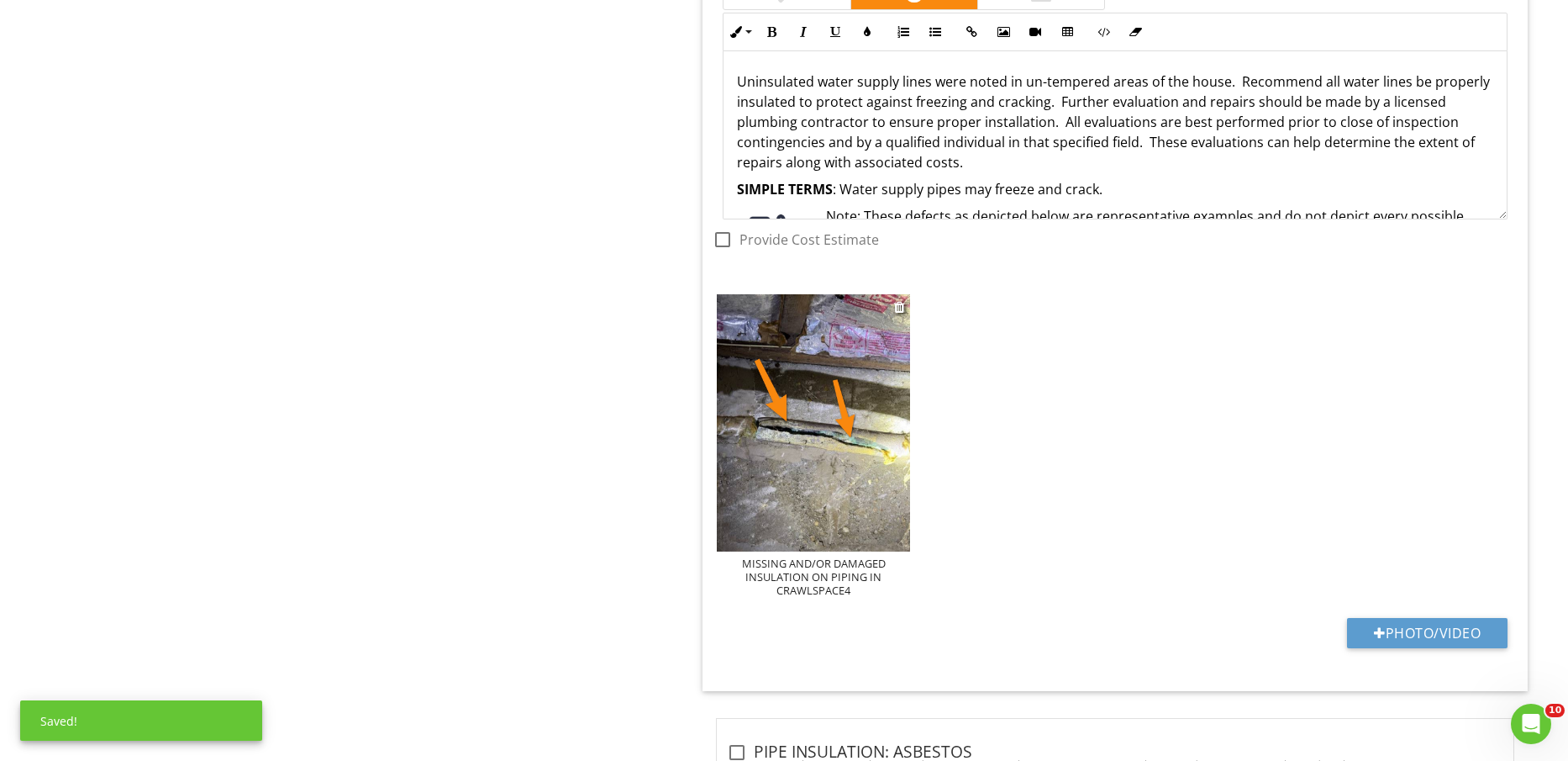
click at [848, 579] on div "MISSING AND/OR DAMAGED INSULATION ON PIPING IN CRAWLSPACE4" at bounding box center [813, 576] width 192 height 40
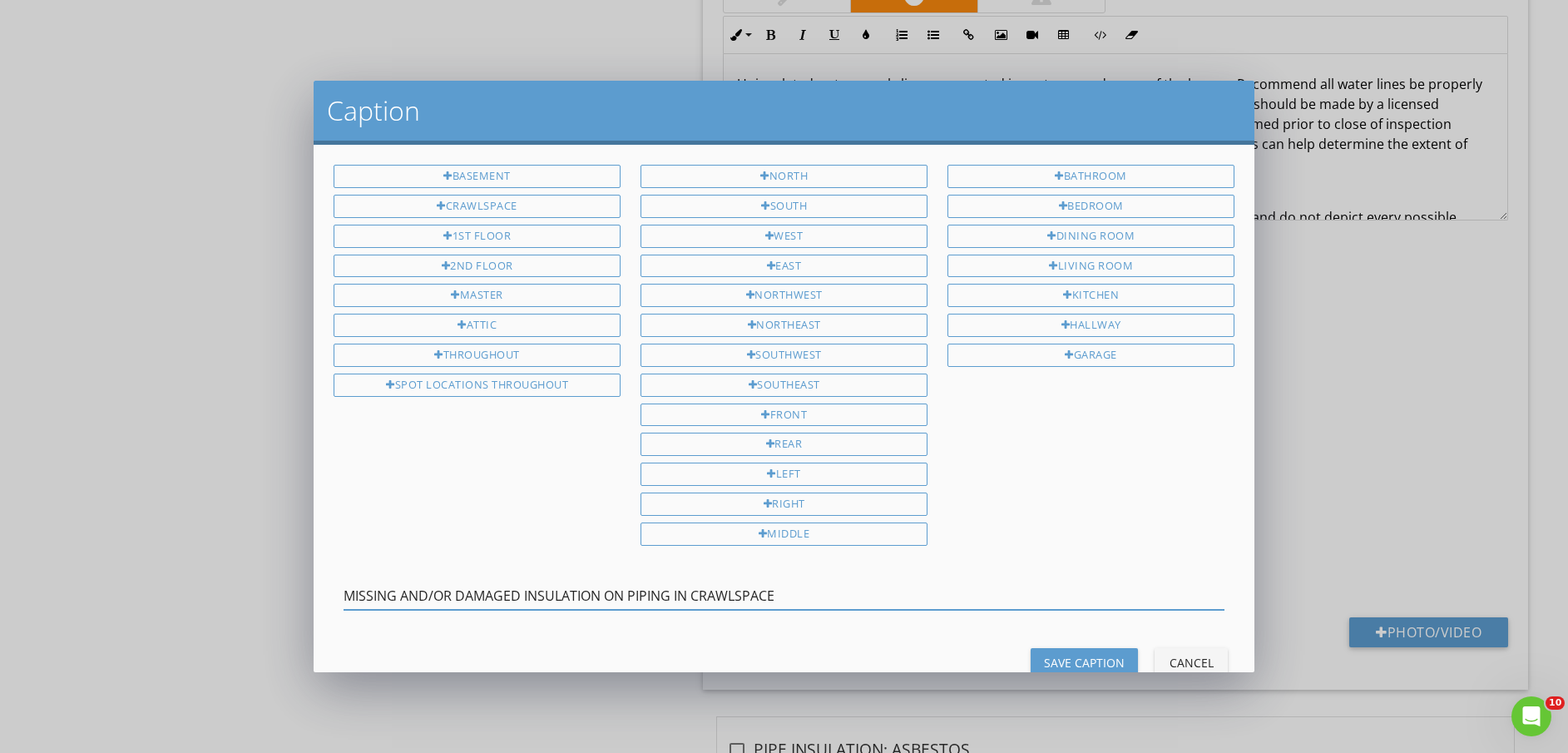
type input "MISSING AND/OR DAMAGED INSULATION ON PIPING IN CRAWLSPACE"
click at [1066, 661] on div "Save Caption" at bounding box center [1083, 662] width 80 height 18
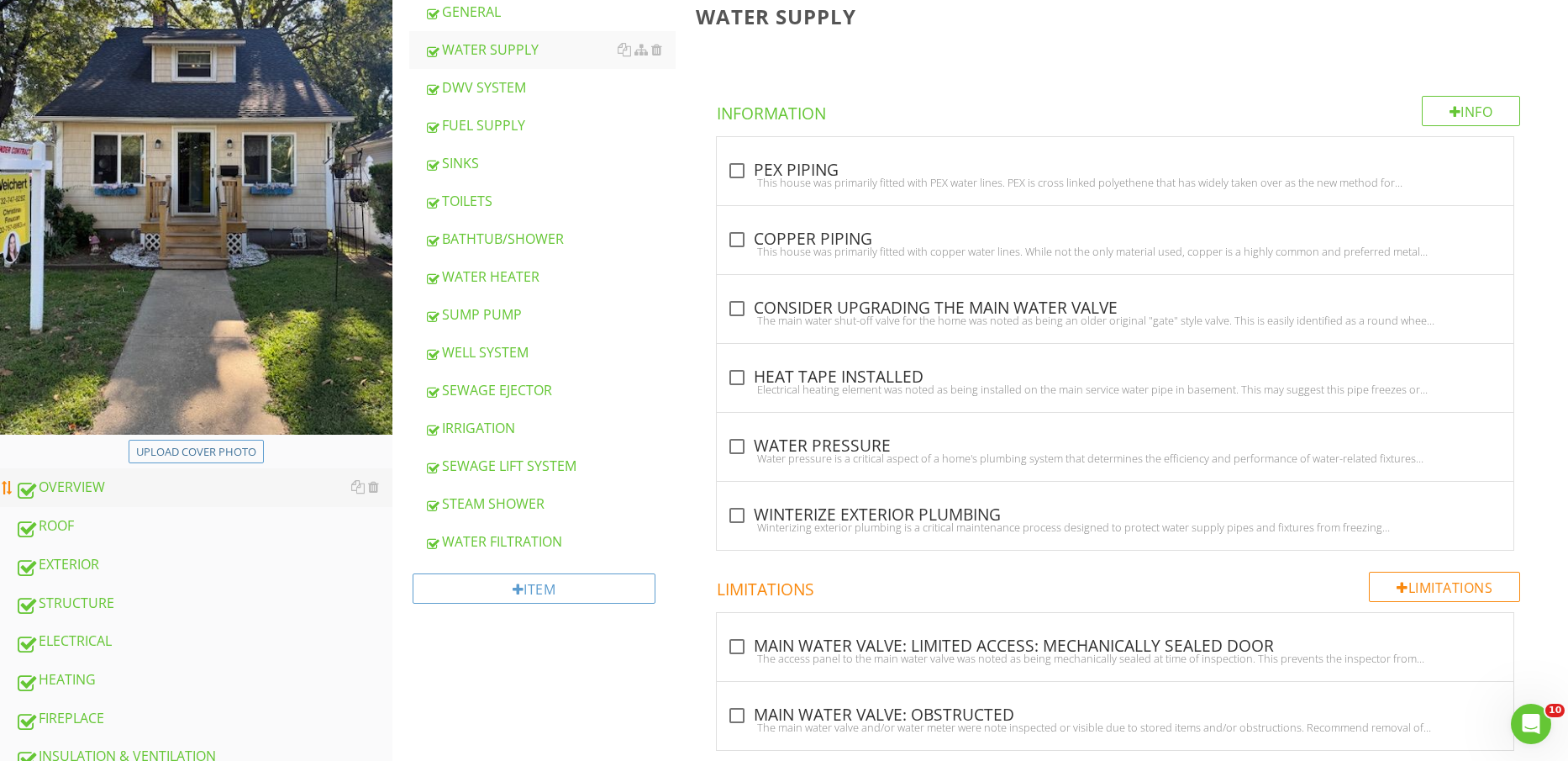
scroll to position [421, 0]
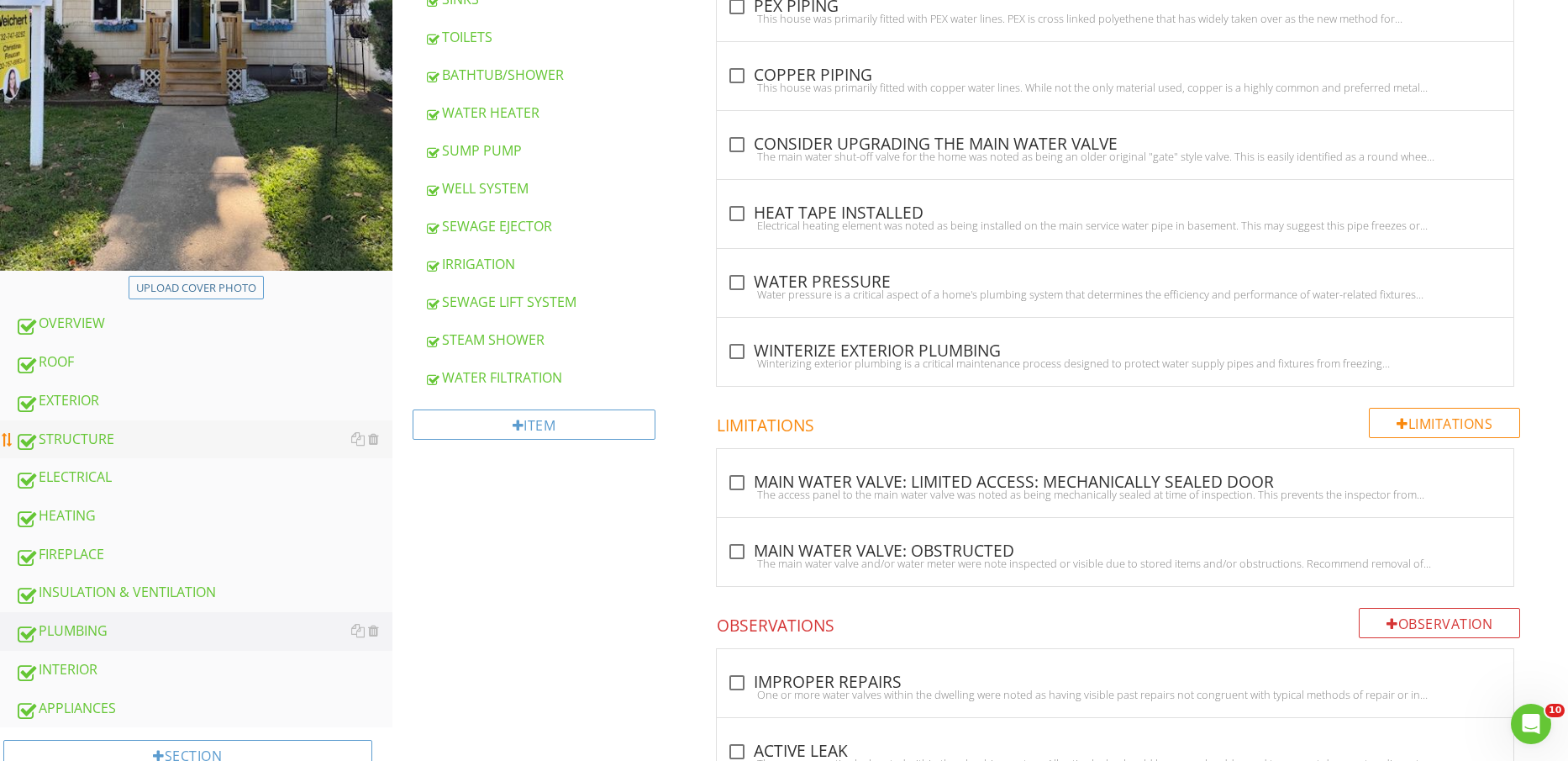
click at [122, 430] on div "STRUCTURE" at bounding box center [204, 440] width 378 height 22
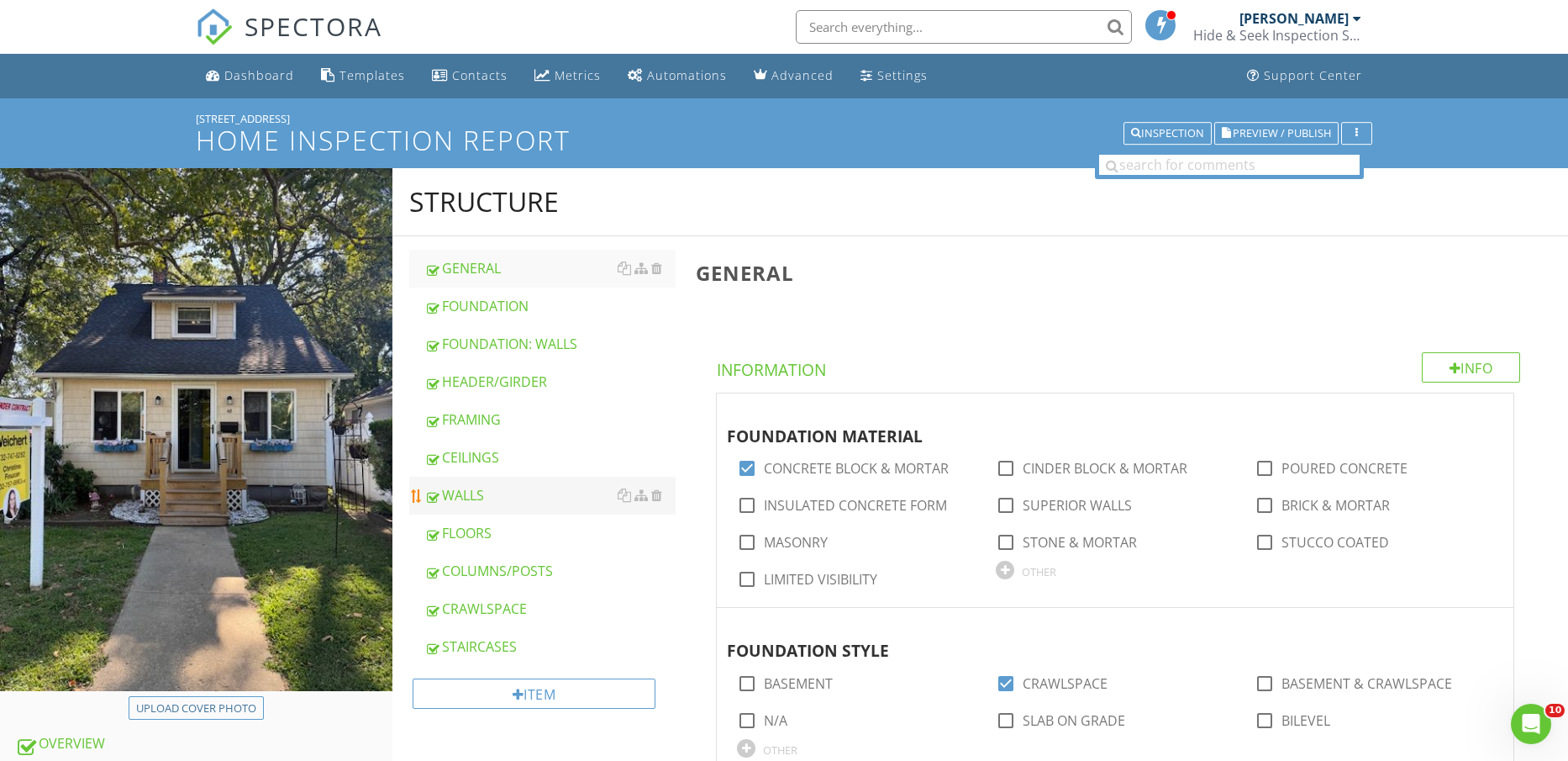
click at [515, 488] on div "WALLS" at bounding box center [550, 496] width 252 height 21
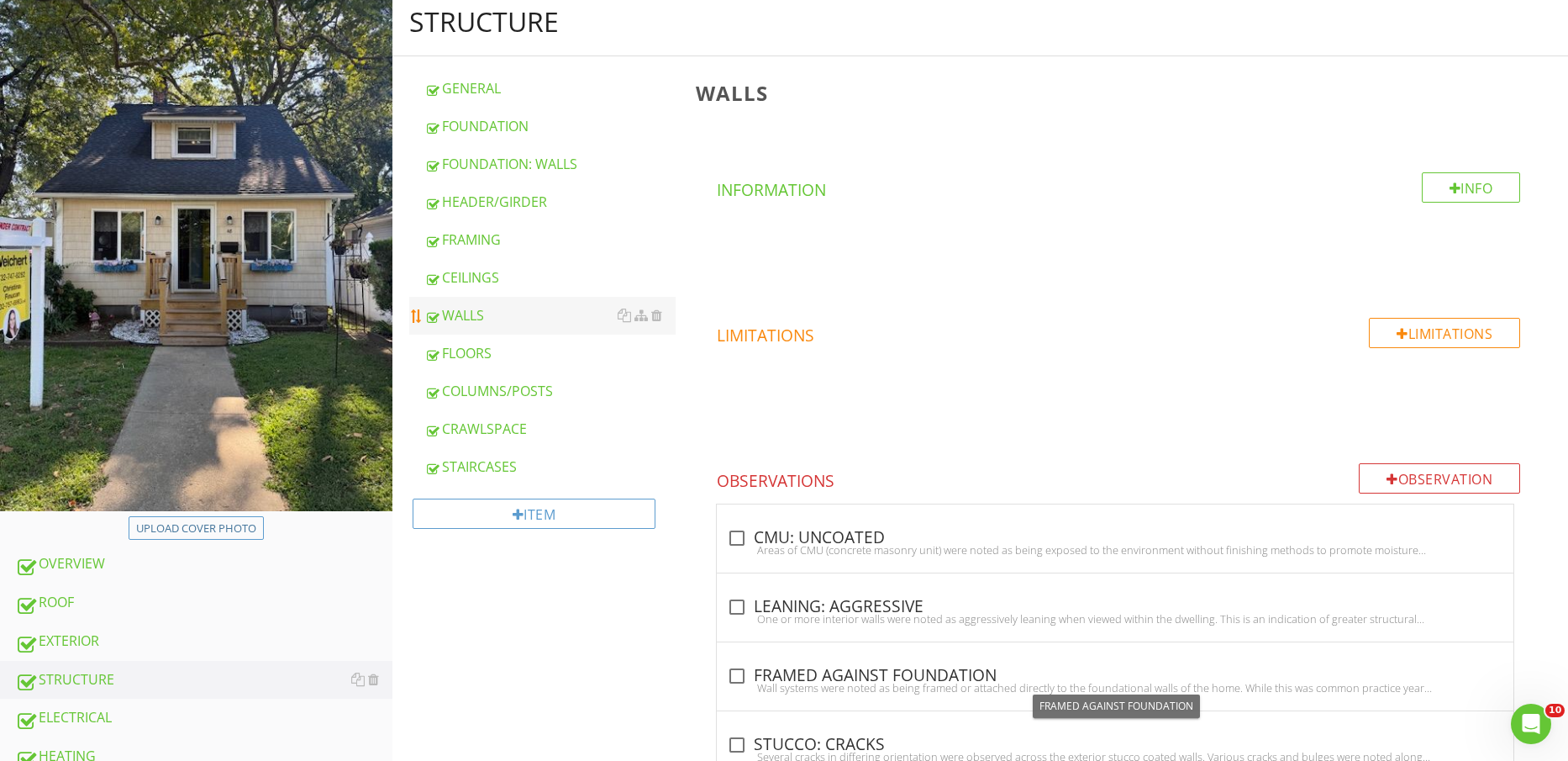
scroll to position [105, 0]
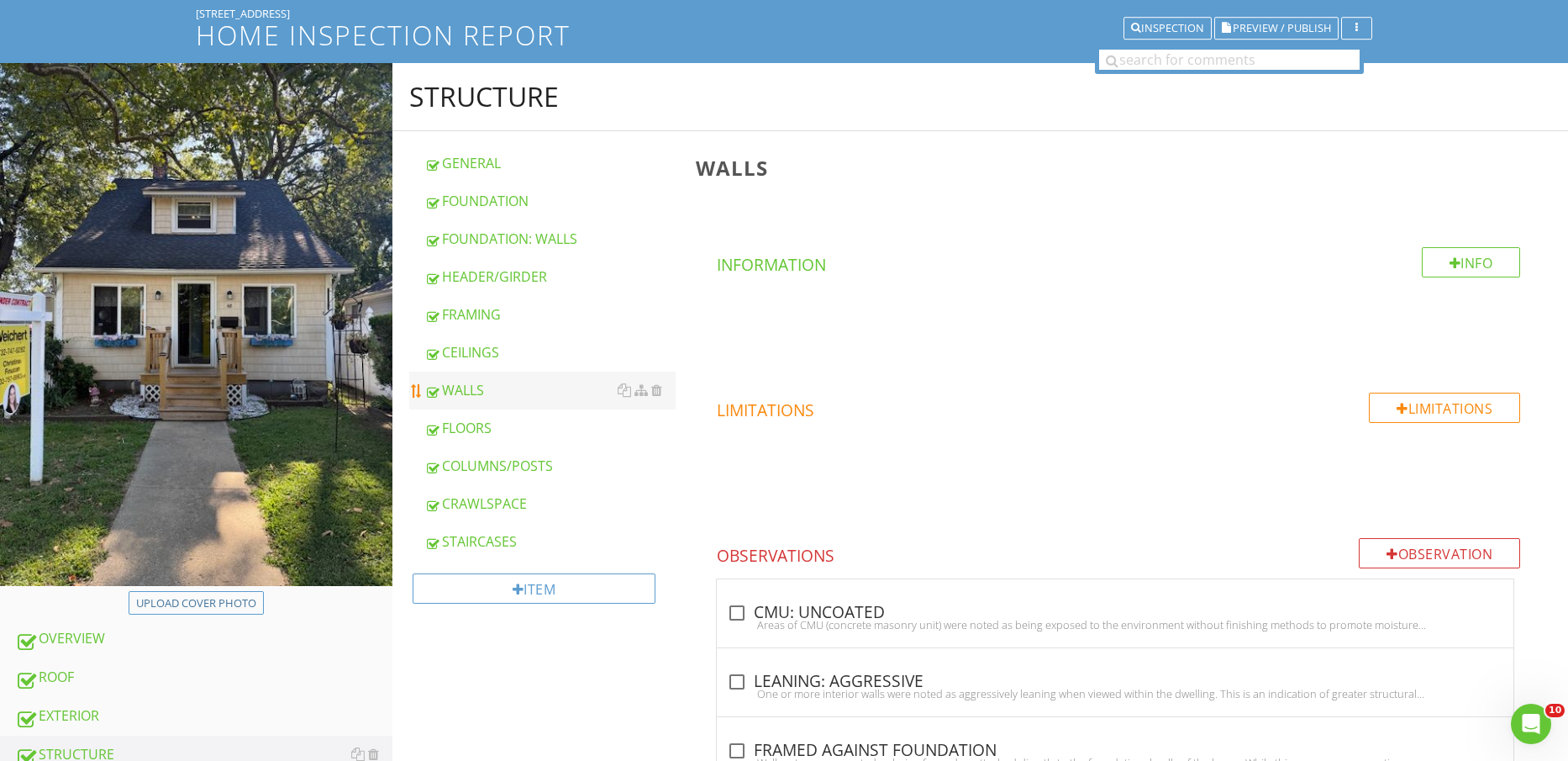
click at [520, 381] on div "WALLS" at bounding box center [550, 391] width 252 height 21
click at [576, 239] on div "FOUNDATION: WALLS" at bounding box center [550, 239] width 252 height 21
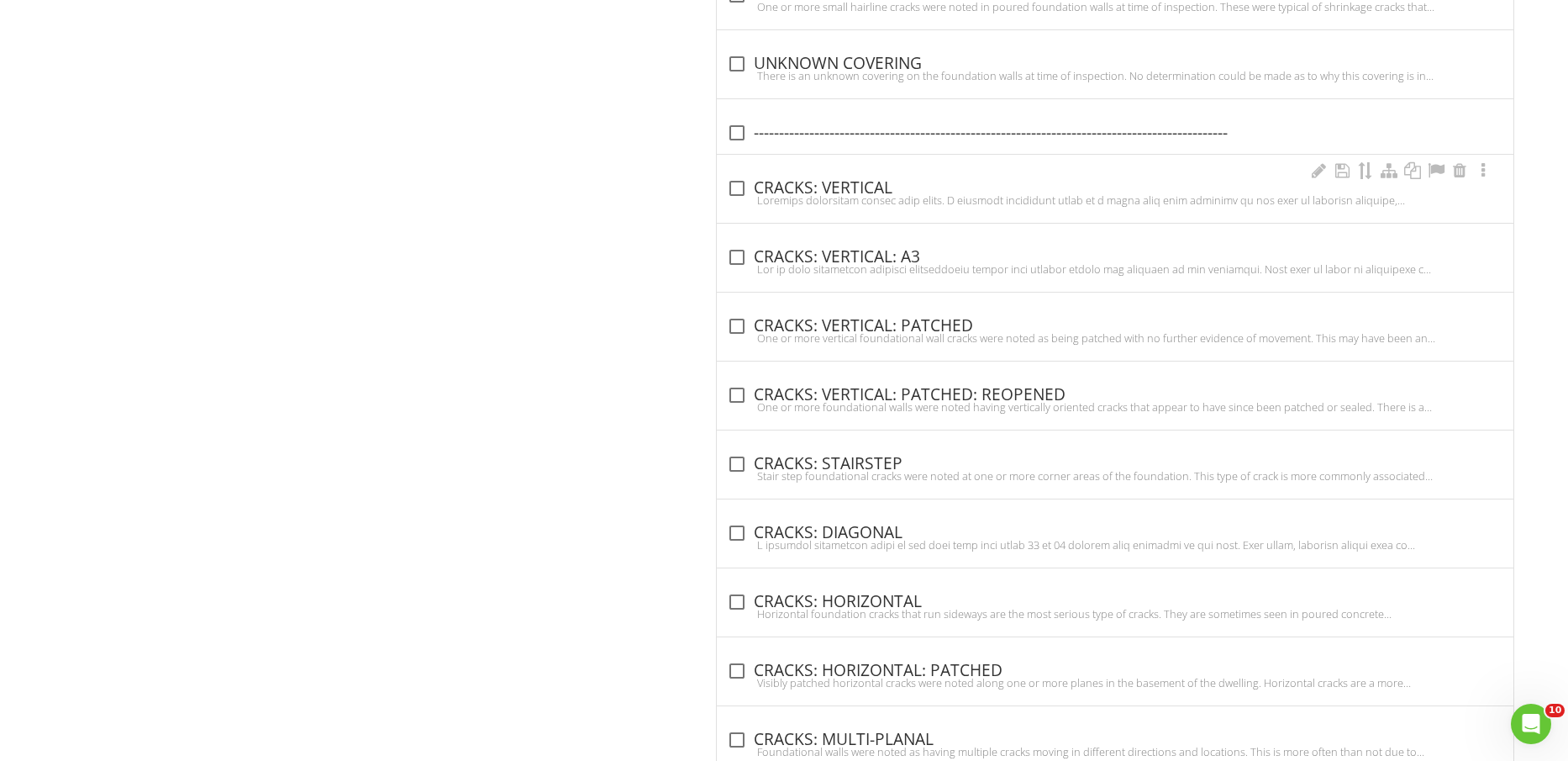
click at [868, 177] on div "check_box_outline_blank CRACKS: VERTICAL" at bounding box center [1115, 187] width 777 height 24
checkbox input "true"
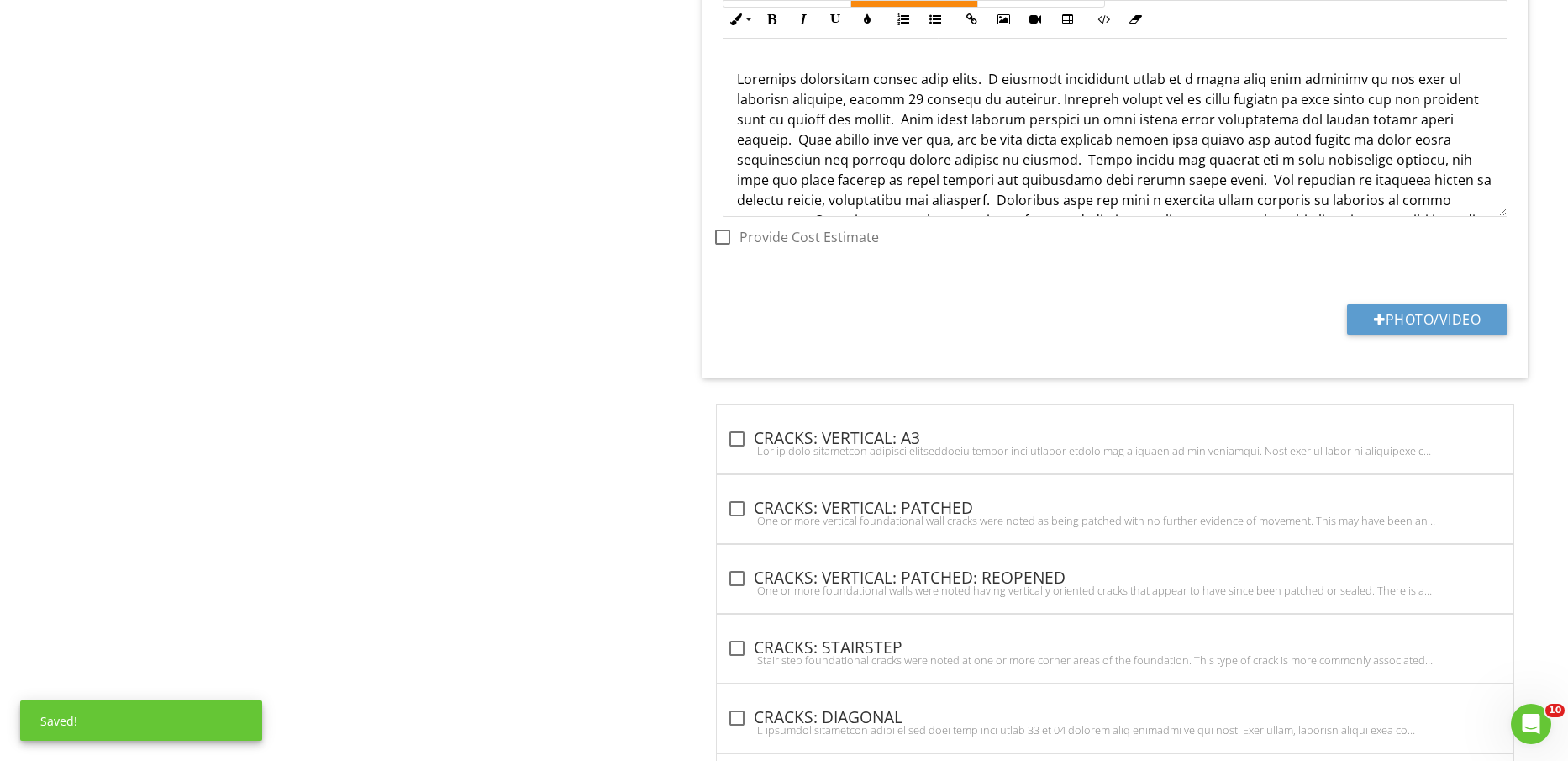
scroll to position [1577, 0]
click at [1414, 311] on button "Photo/Video" at bounding box center [1428, 316] width 161 height 30
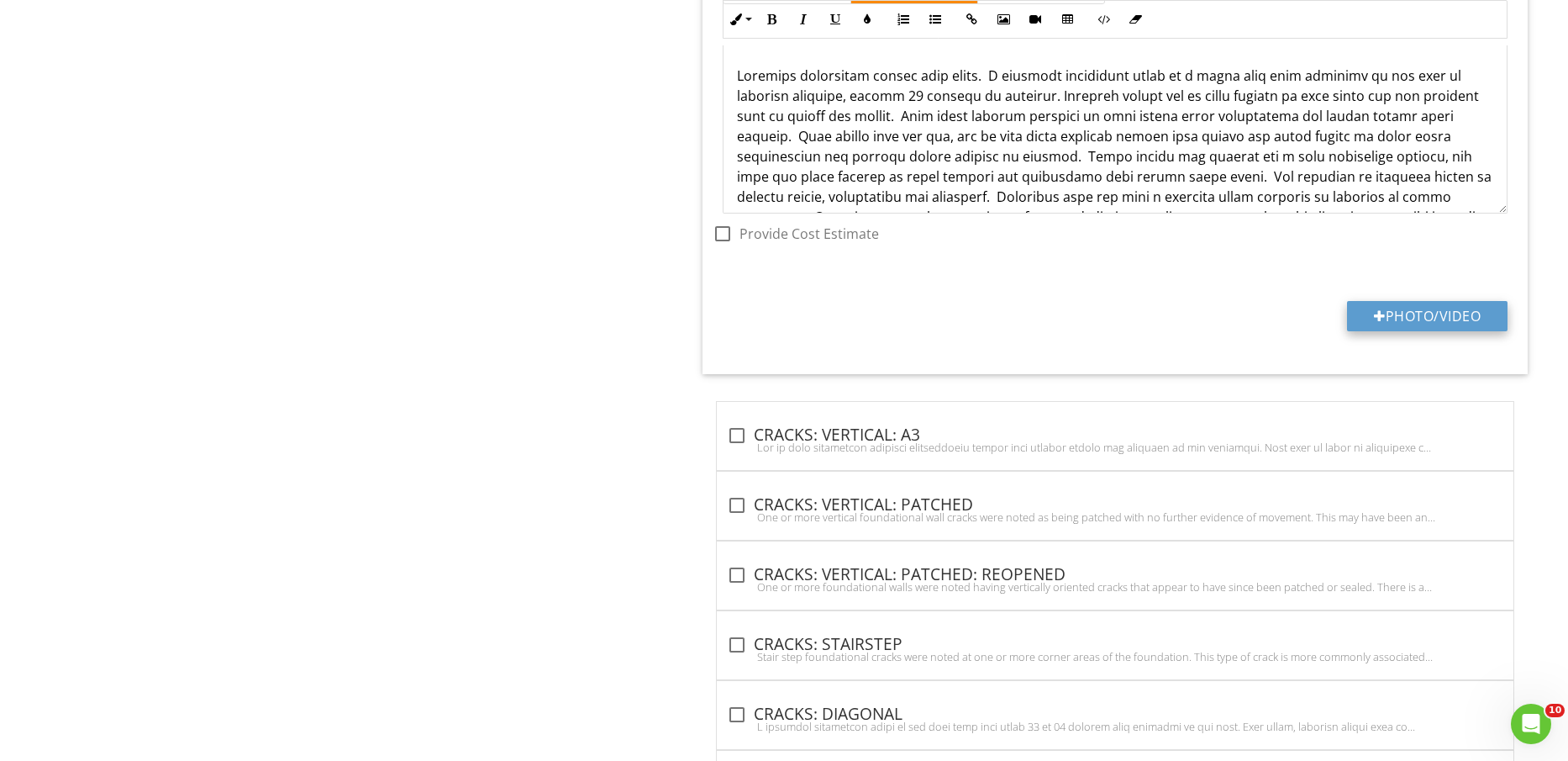
type input "C:\fakepath\IMG_2453.jpg"
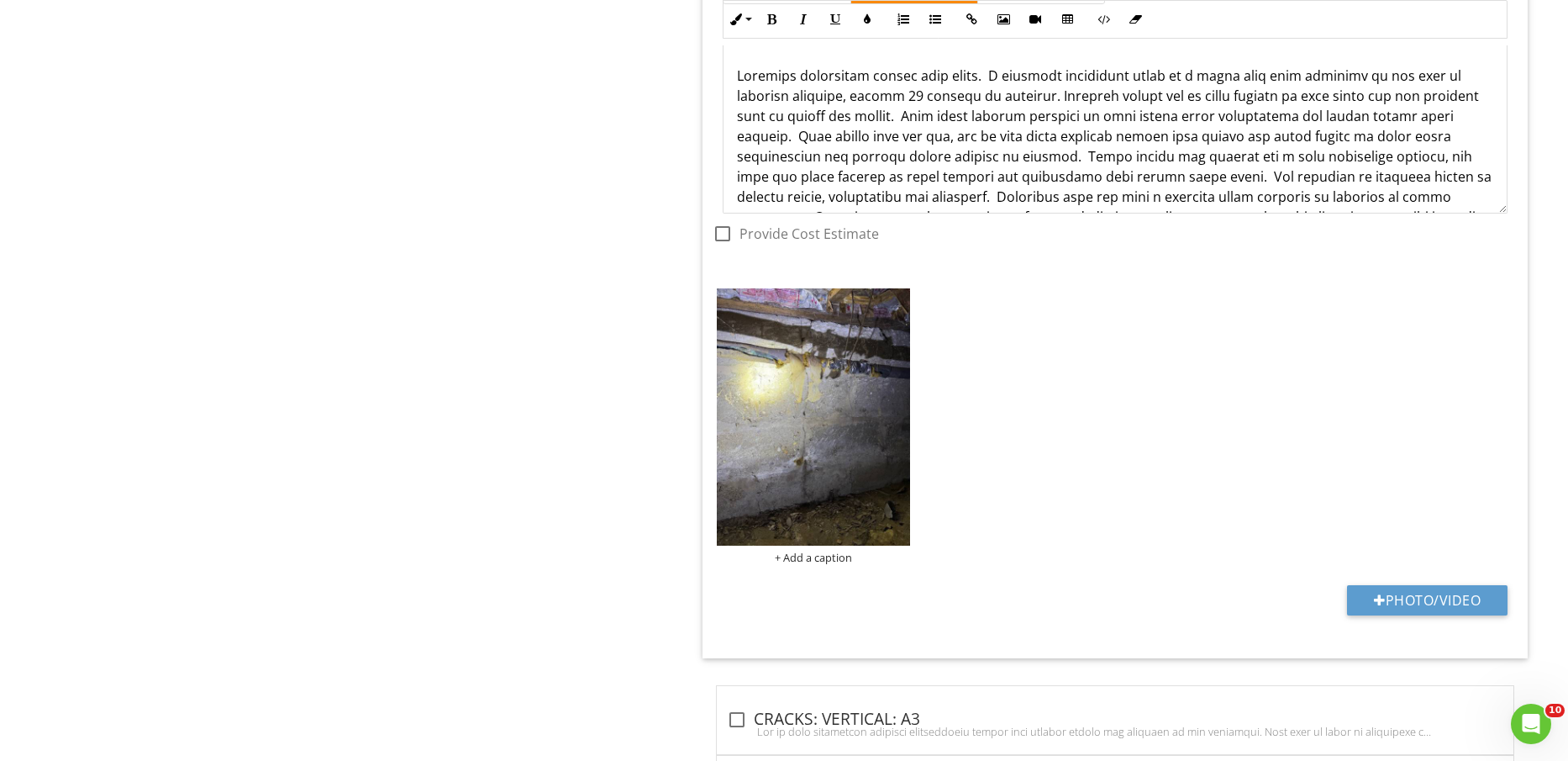
click at [822, 441] on img at bounding box center [813, 416] width 192 height 257
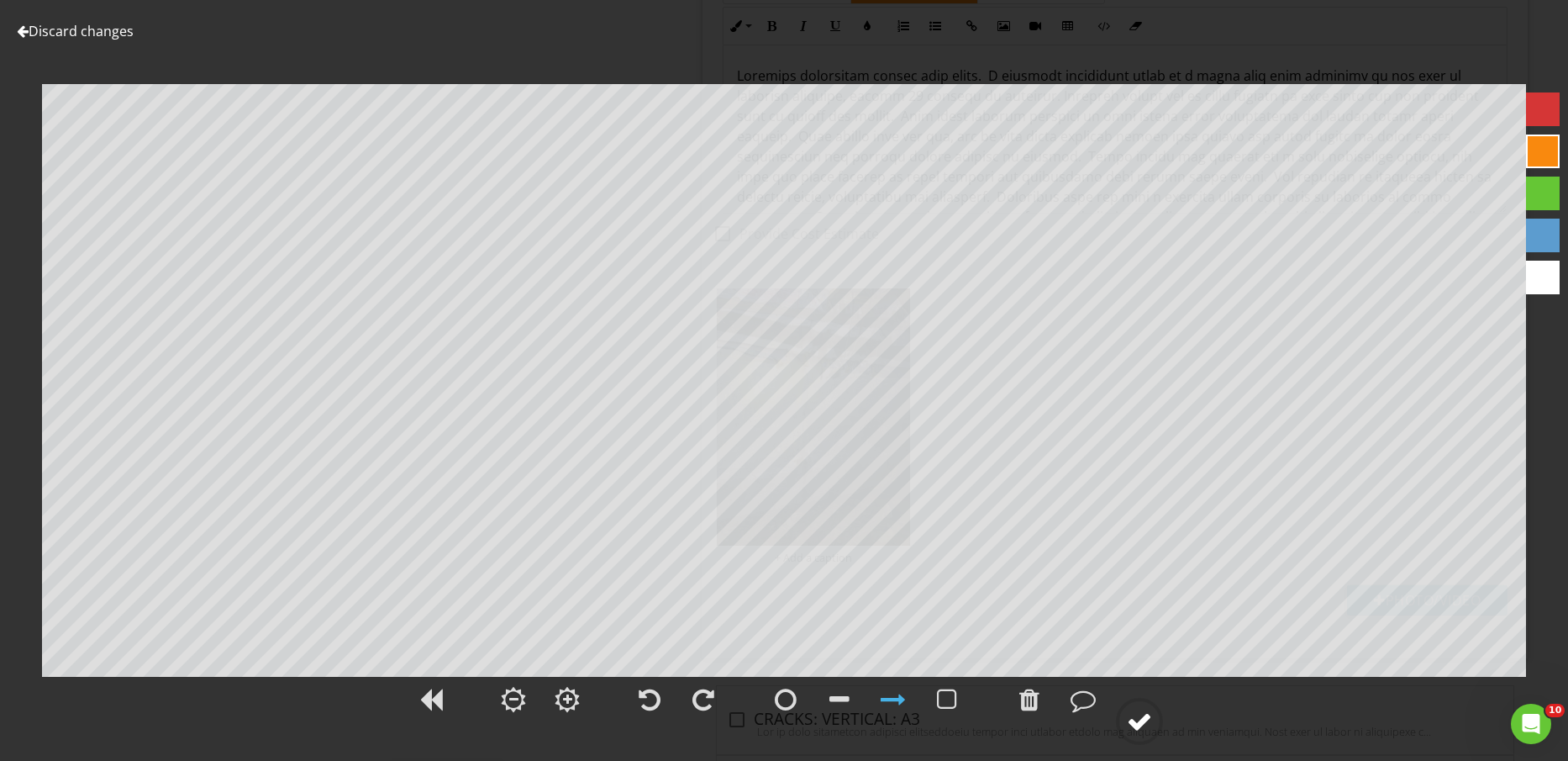
click at [1144, 736] on div at bounding box center [1139, 721] width 47 height 47
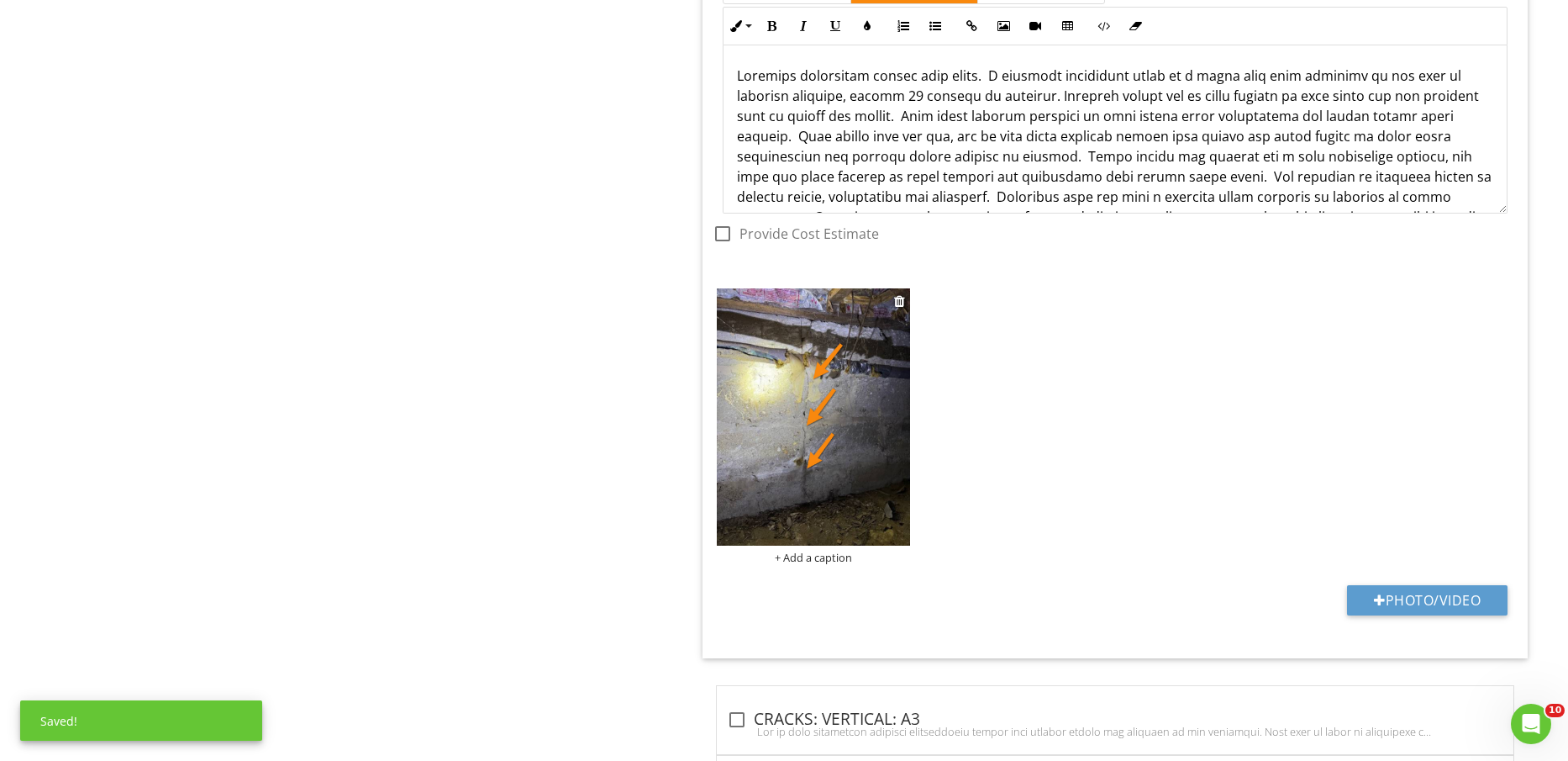
click at [808, 558] on div "+ Add a caption" at bounding box center [813, 557] width 192 height 14
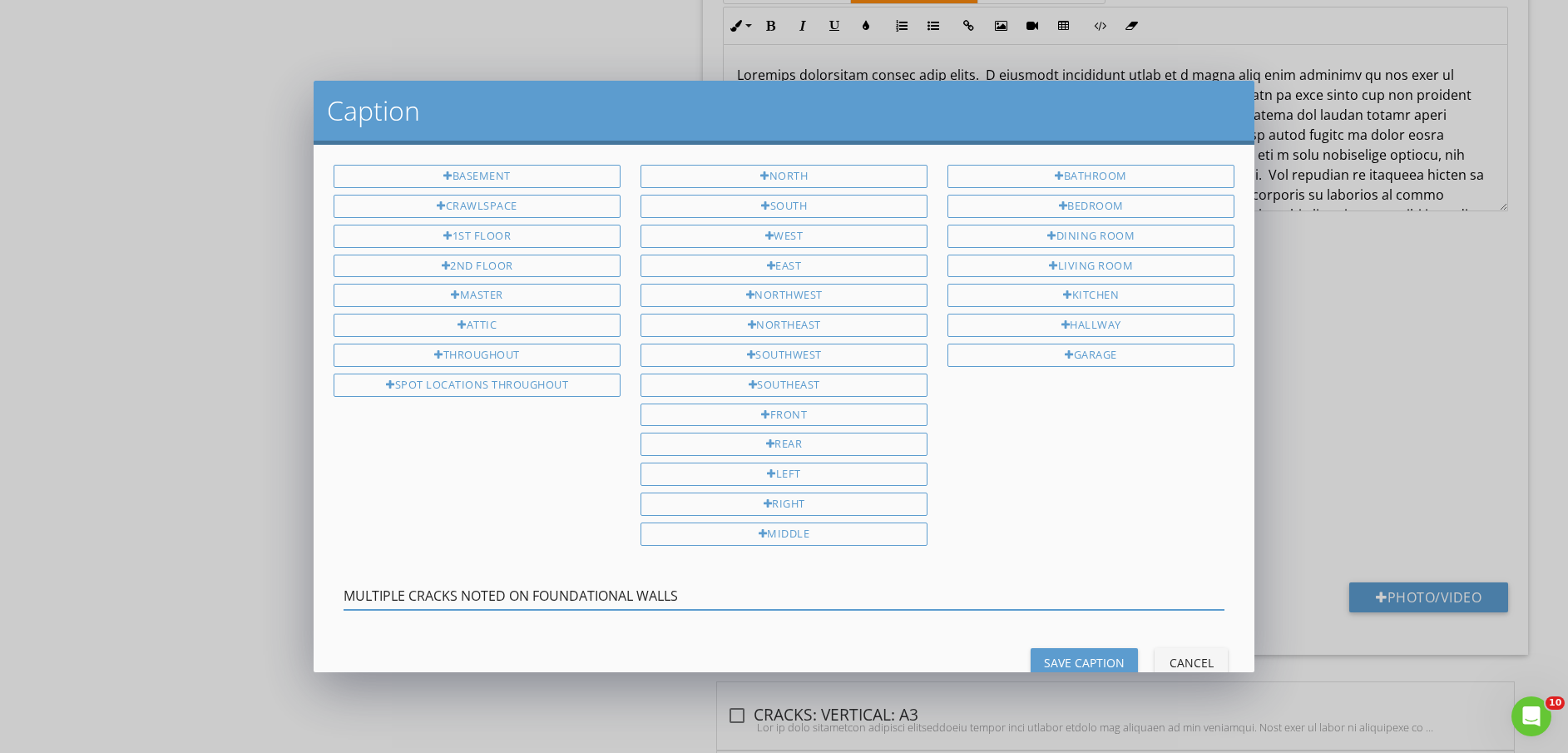
type input "MULTIPLE CRACKS NOTED ON FOUNDATIONAL WALLS"
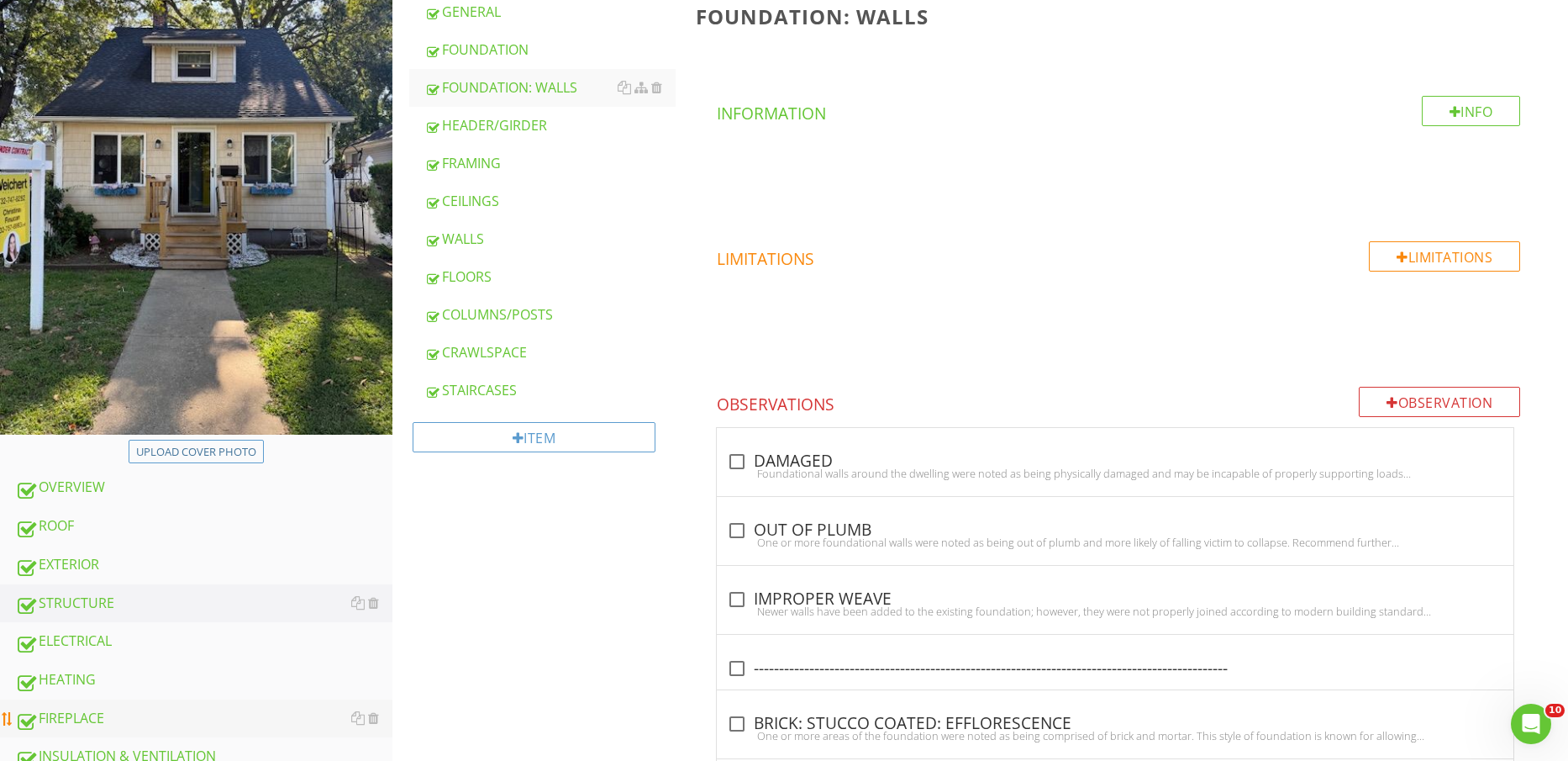
scroll to position [526, 0]
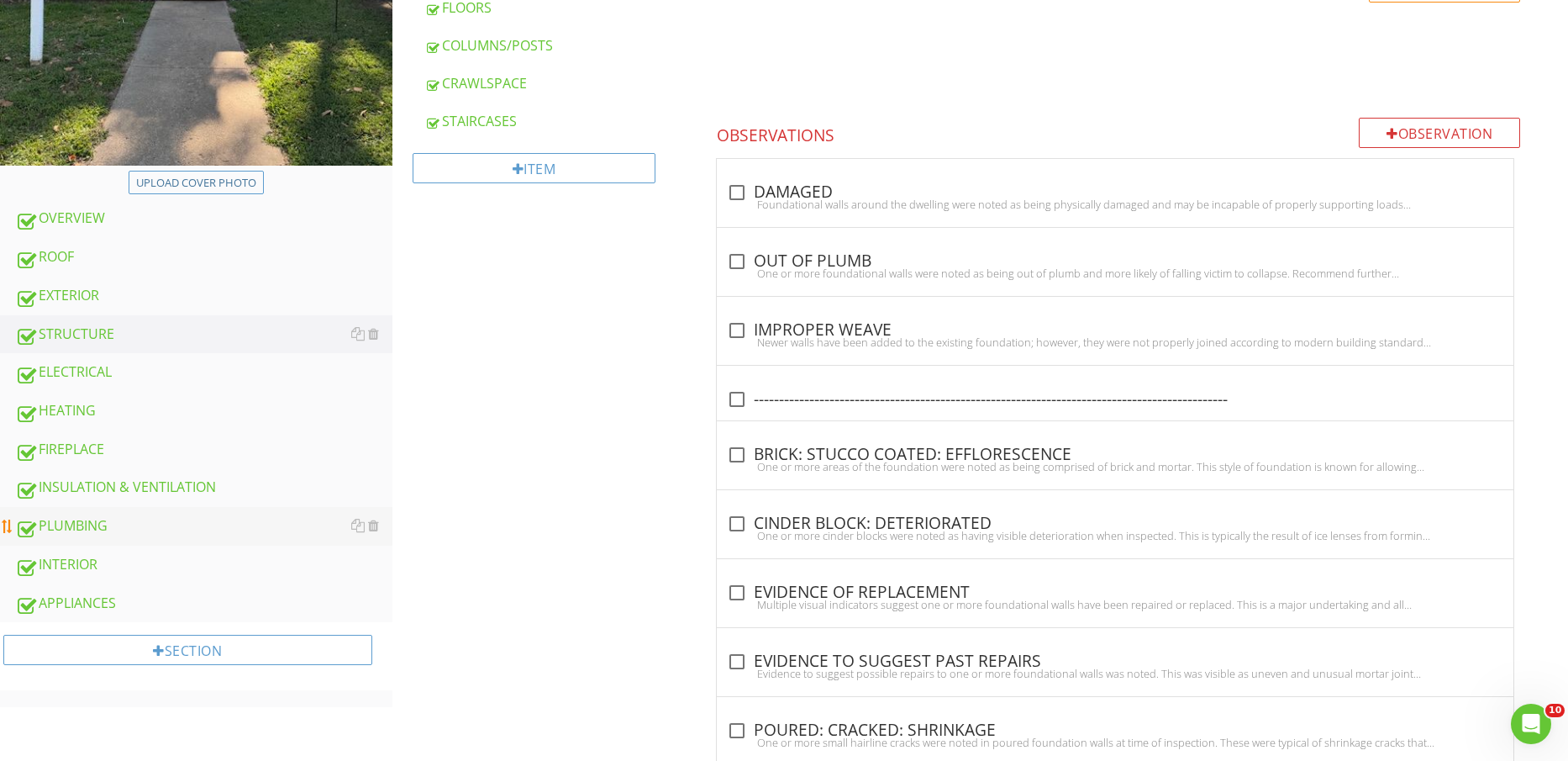
click at [102, 529] on div "PLUMBING" at bounding box center [204, 527] width 378 height 22
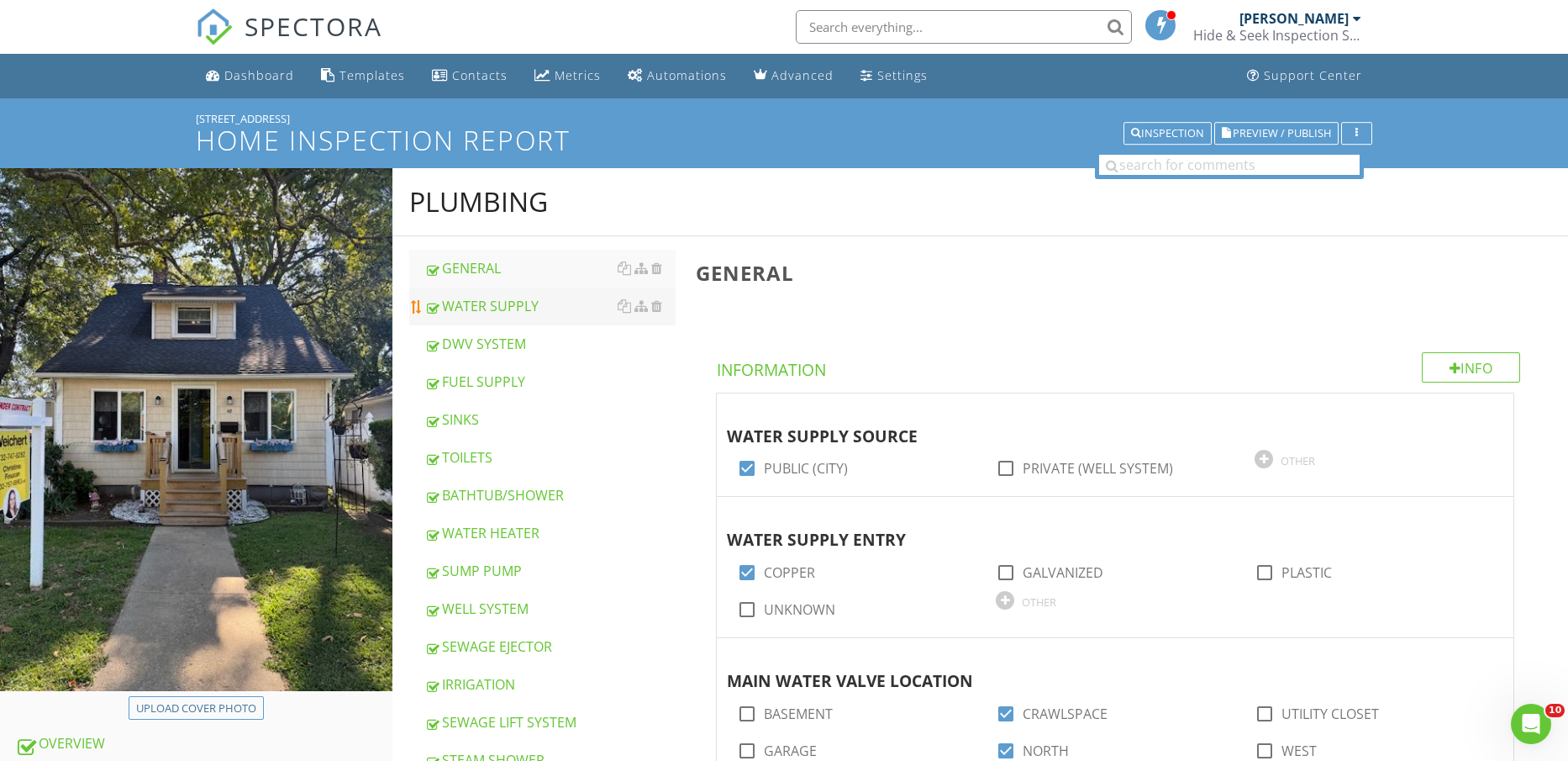
click at [520, 310] on div "WATER SUPPLY" at bounding box center [550, 306] width 252 height 21
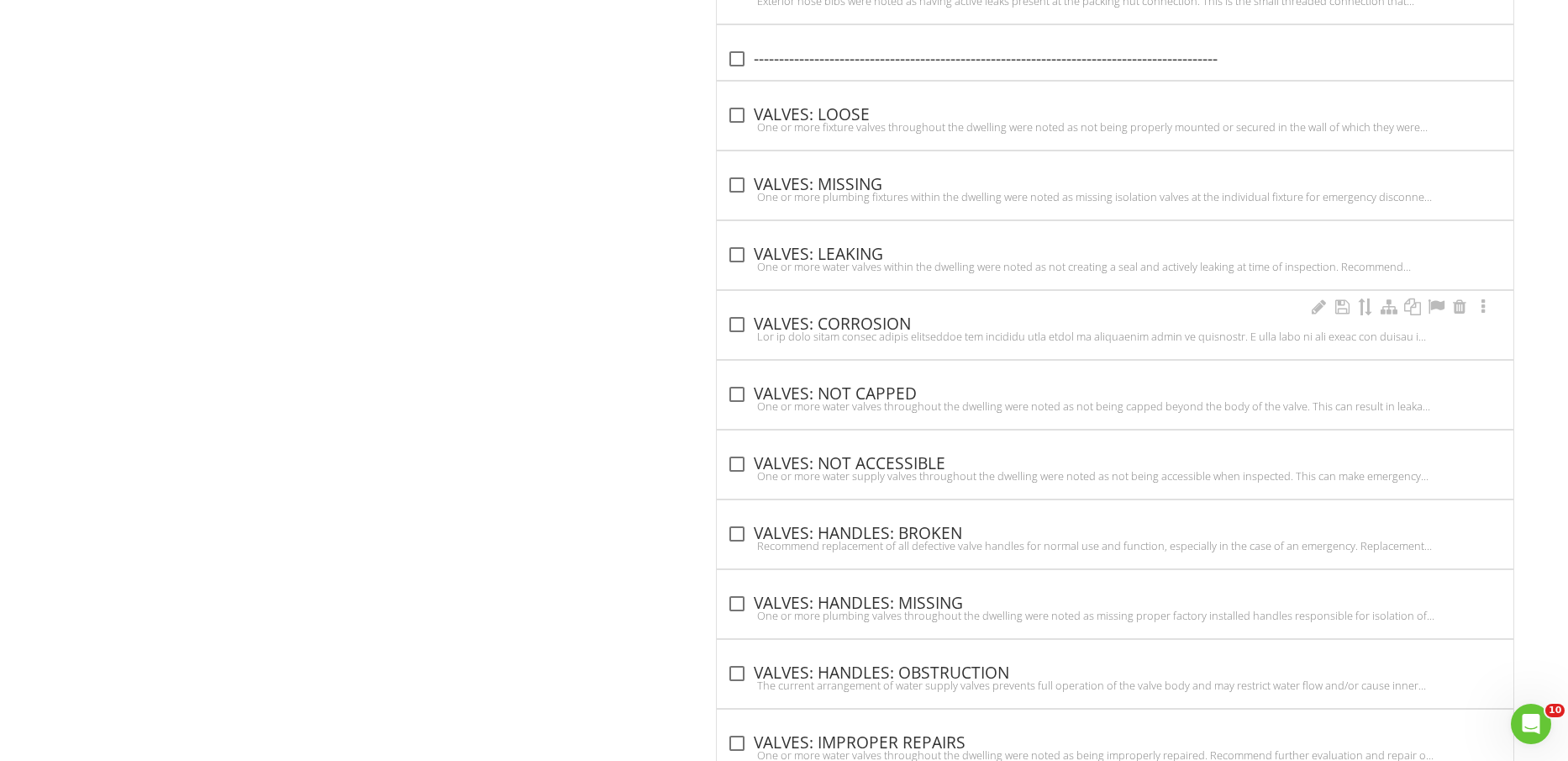
click at [814, 308] on div "check_box_outline_blank VALVES: CORROSION" at bounding box center [1115, 325] width 796 height 68
checkbox input "true"
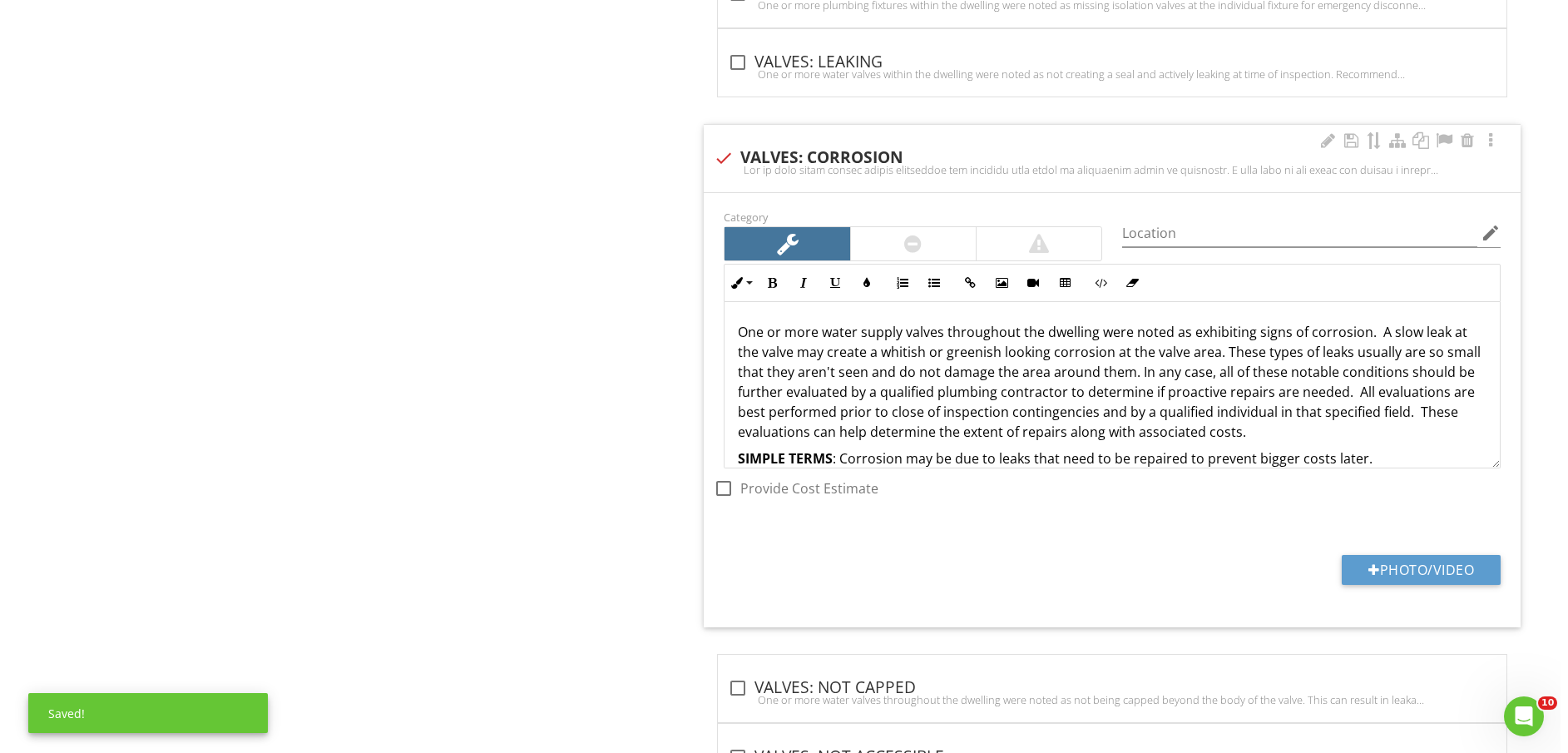
scroll to position [5812, 0]
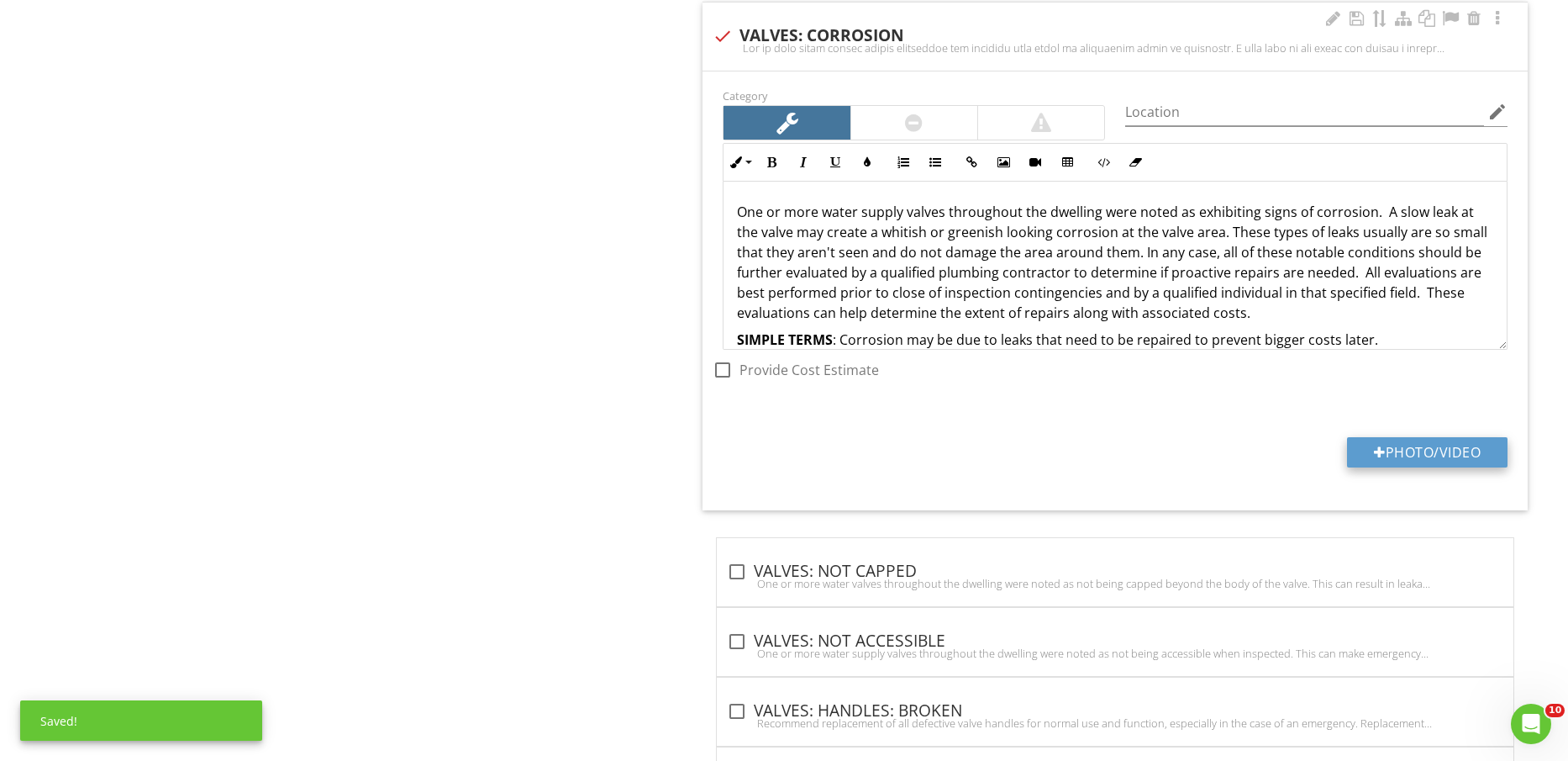
click at [1412, 441] on button "Photo/Video" at bounding box center [1428, 451] width 161 height 30
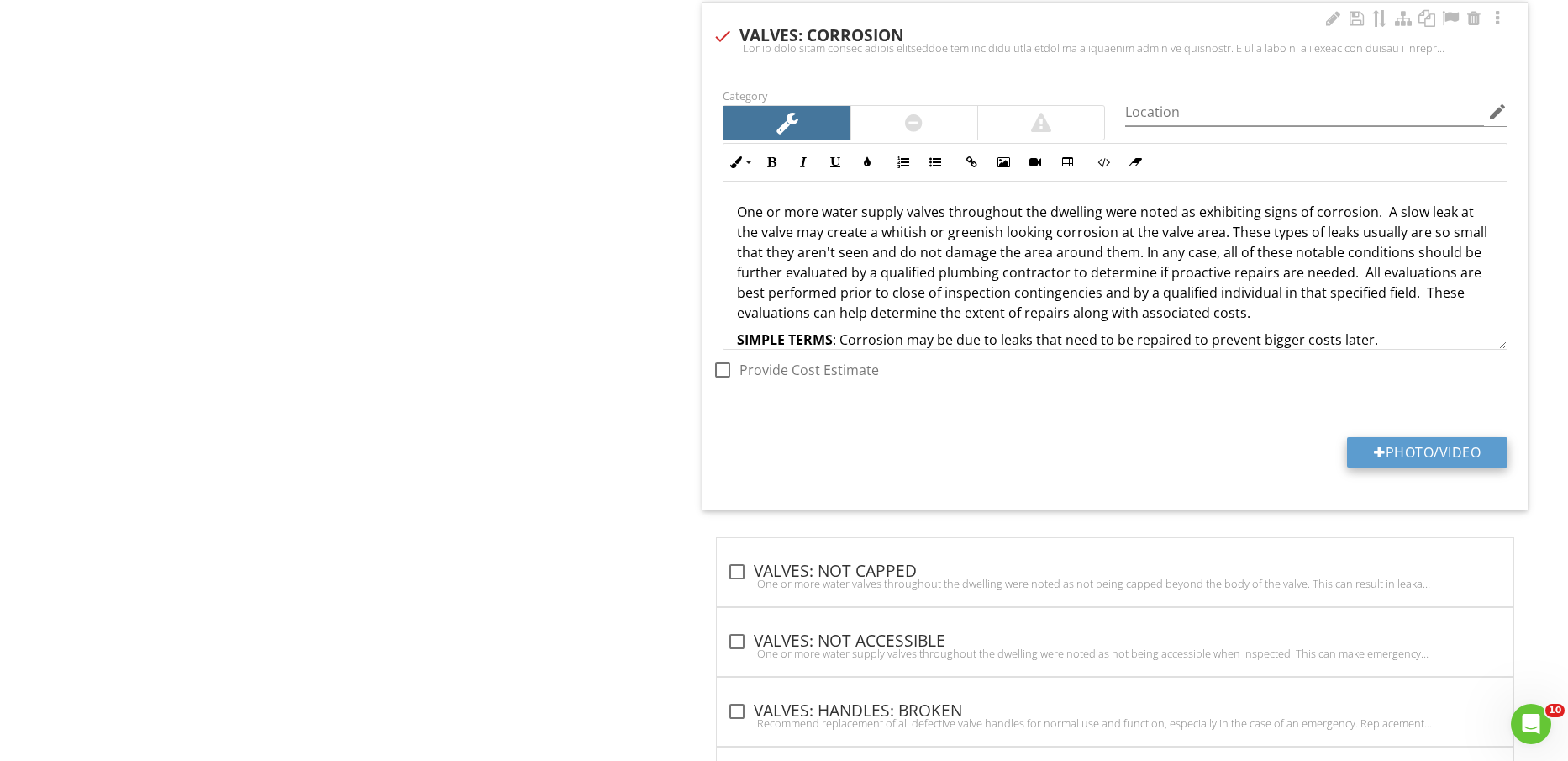
type input "C:\fakepath\IMG_2454.jpg"
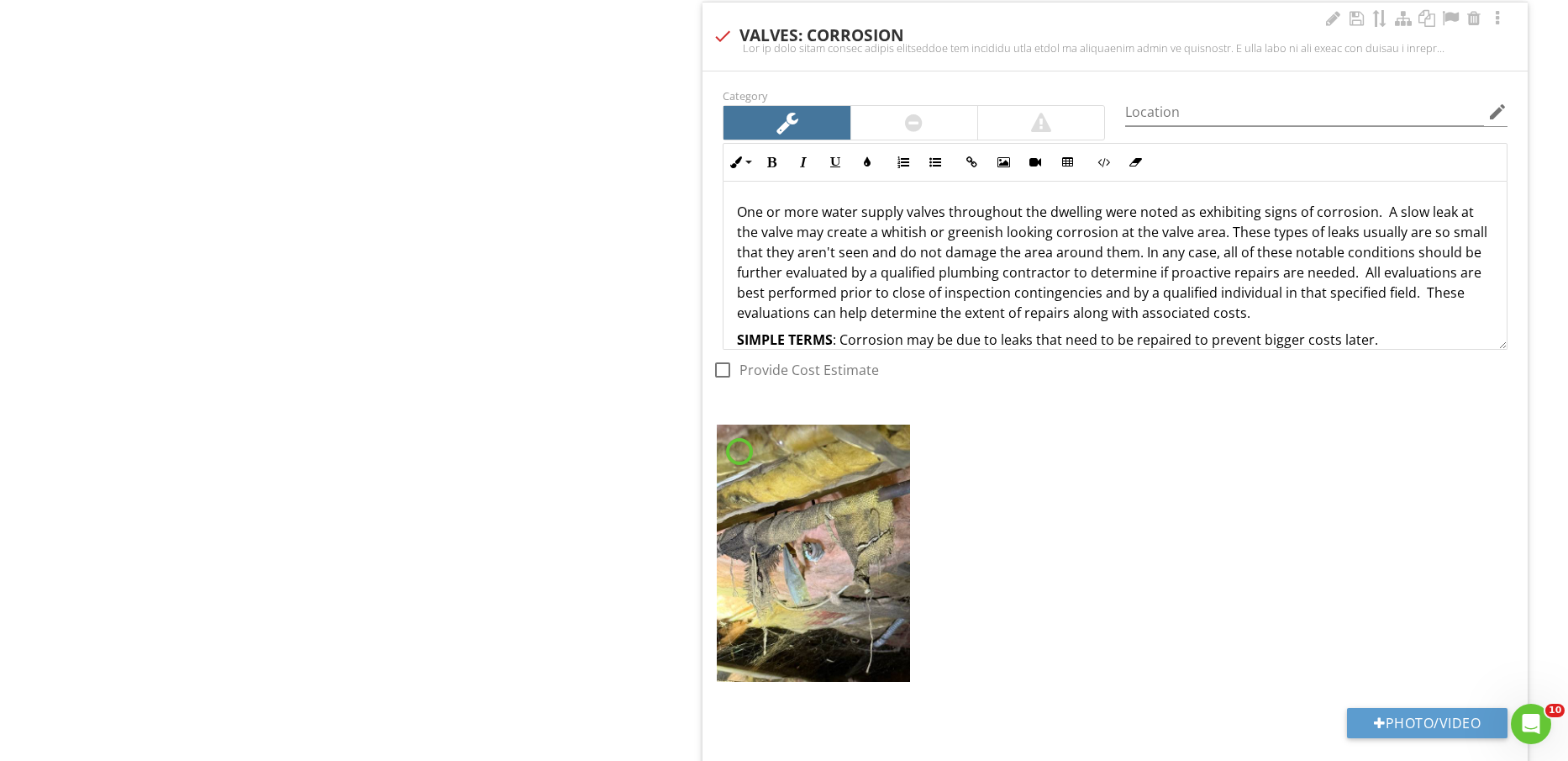
click at [914, 124] on div at bounding box center [913, 123] width 18 height 21
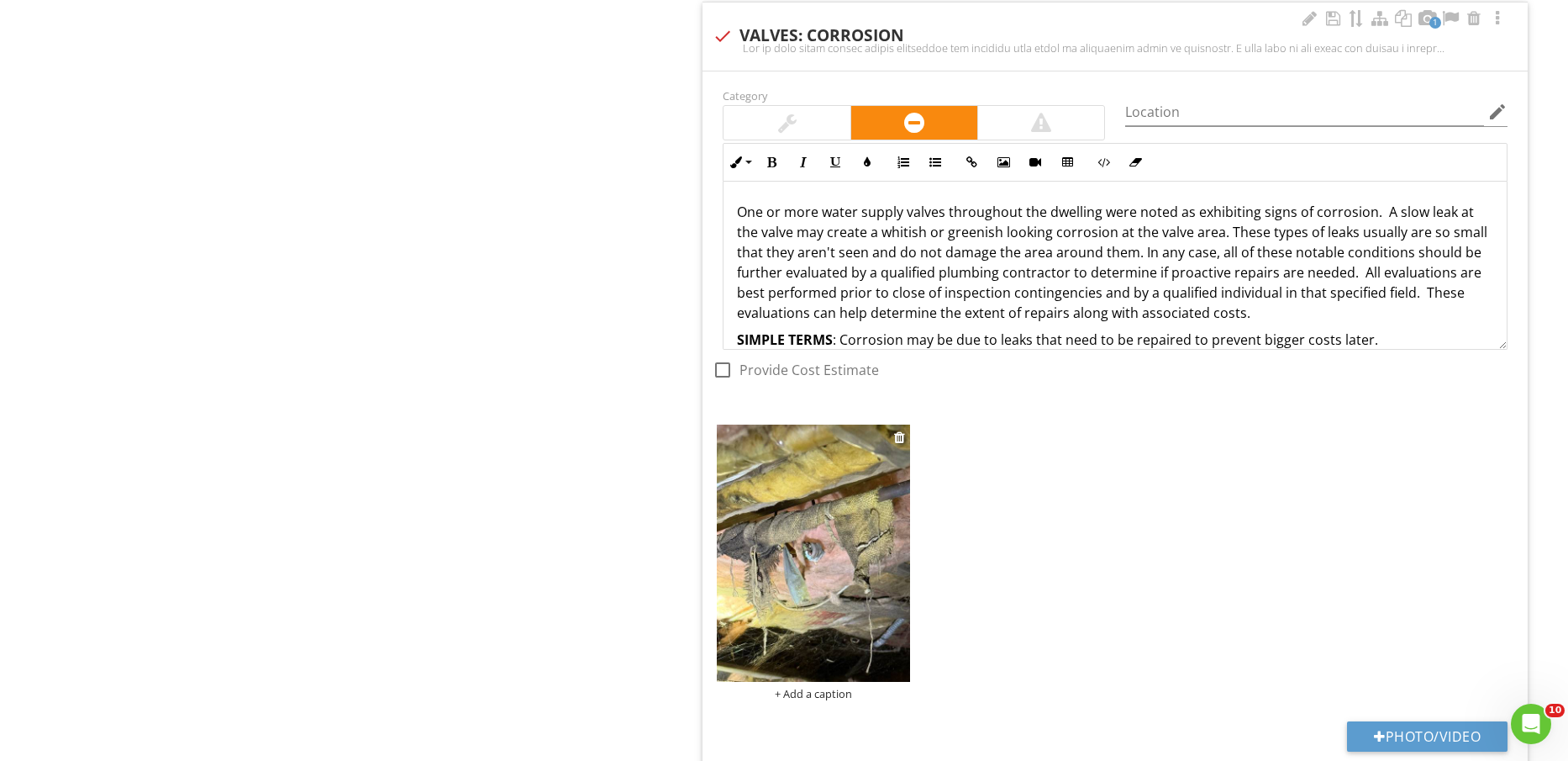
click at [870, 541] on img at bounding box center [813, 553] width 192 height 257
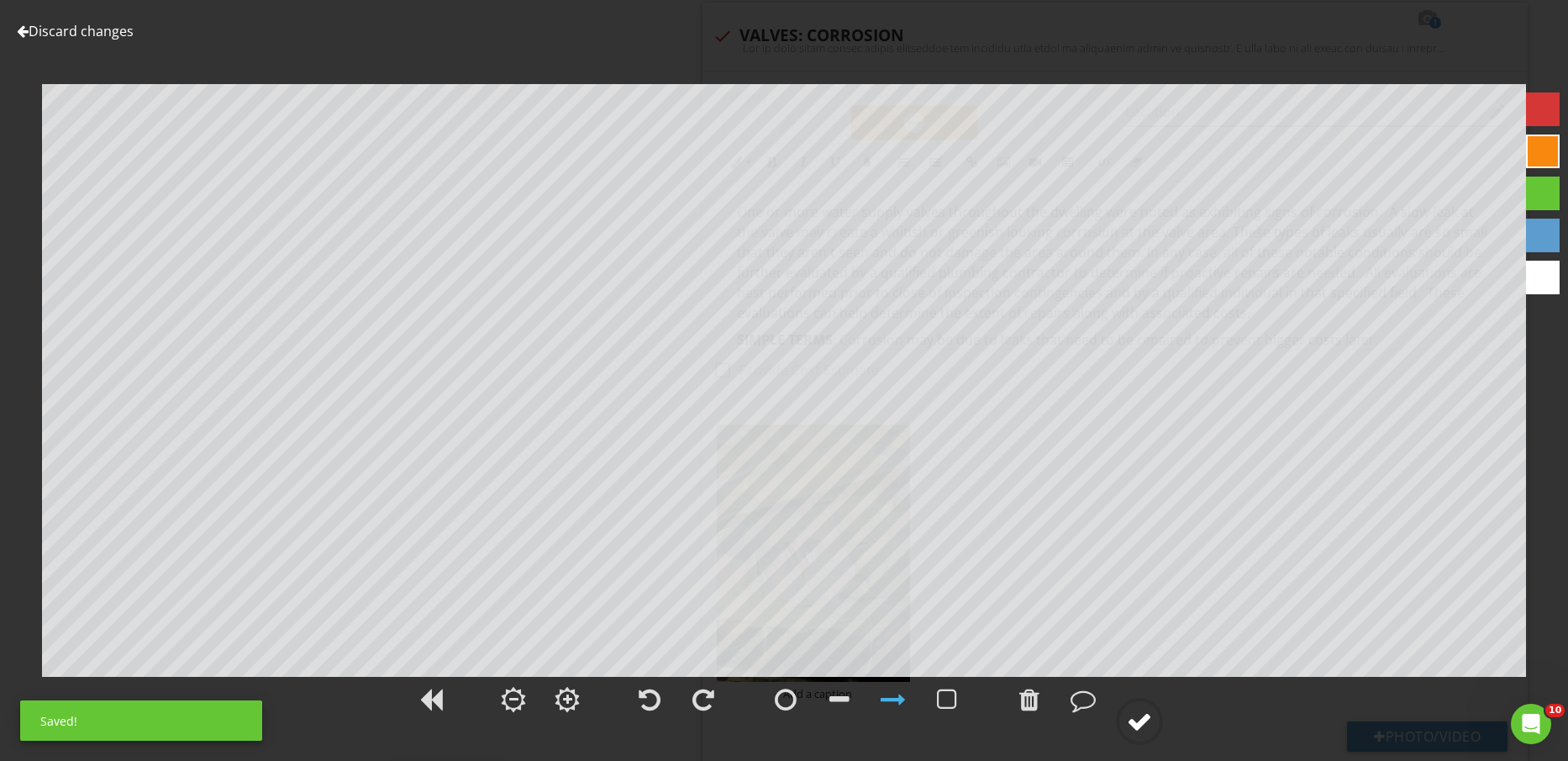
click at [1145, 710] on div at bounding box center [1140, 722] width 26 height 26
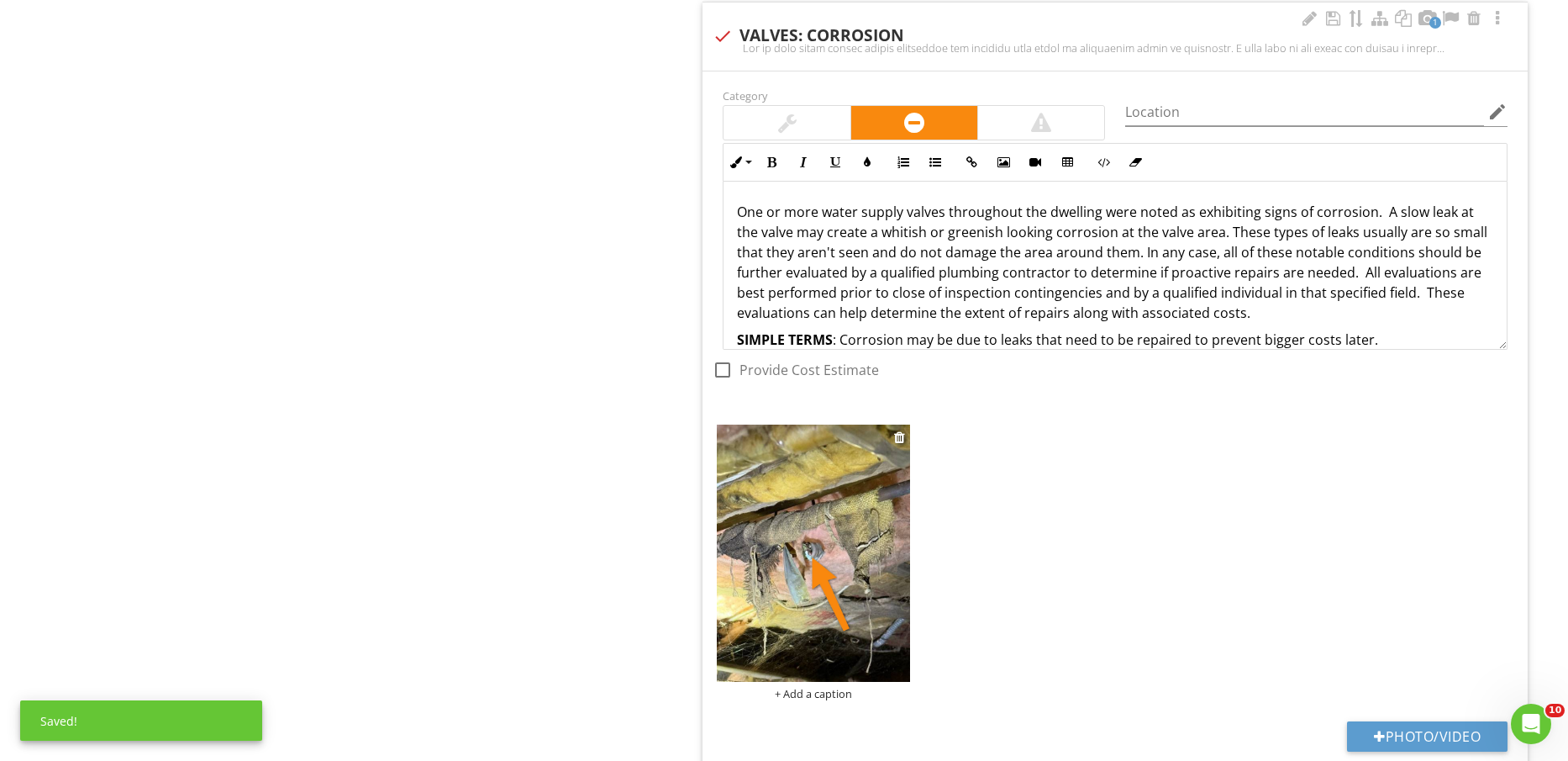
click at [817, 693] on div "+ Add a caption" at bounding box center [813, 694] width 192 height 14
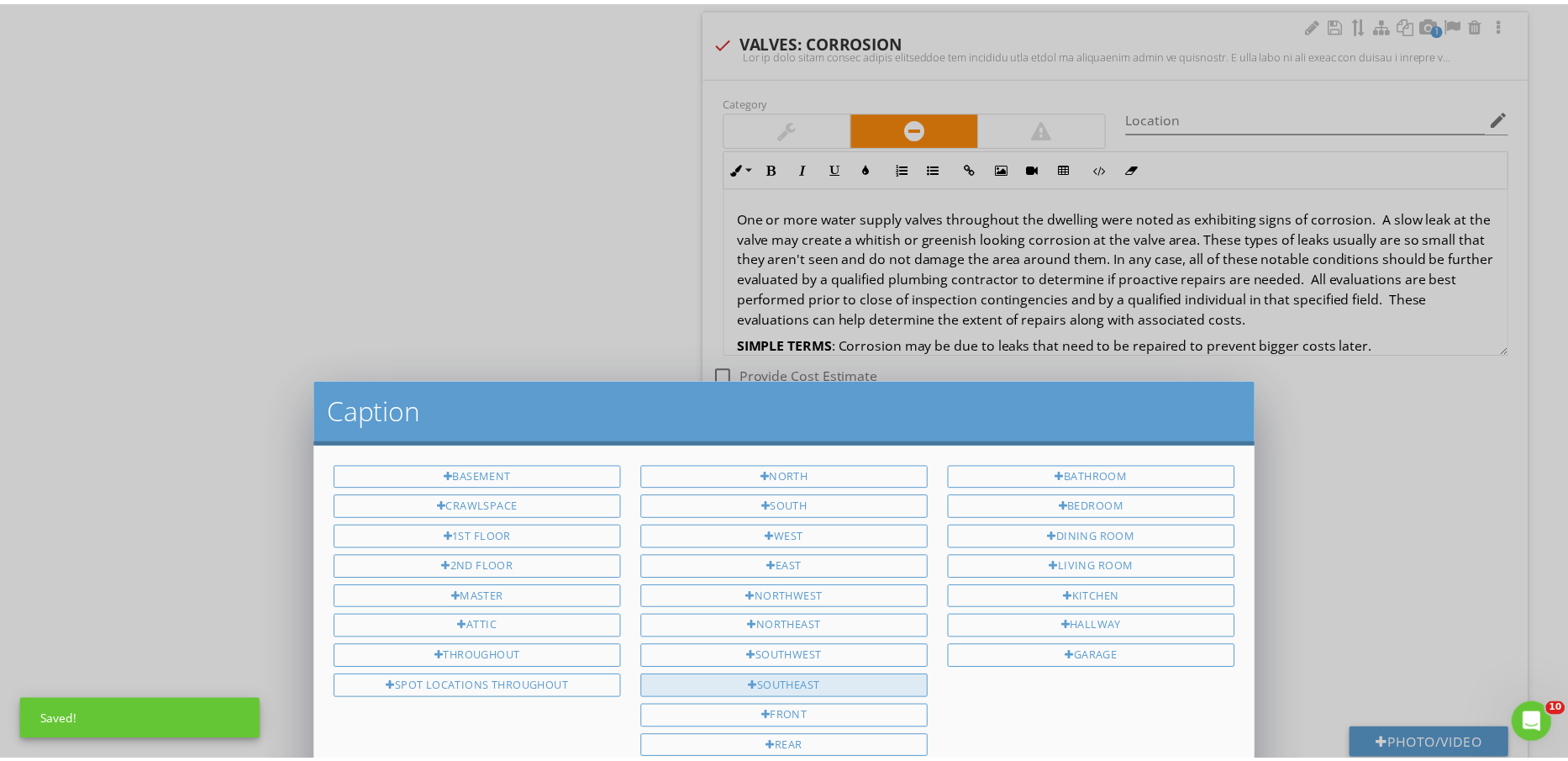
scroll to position [0, 0]
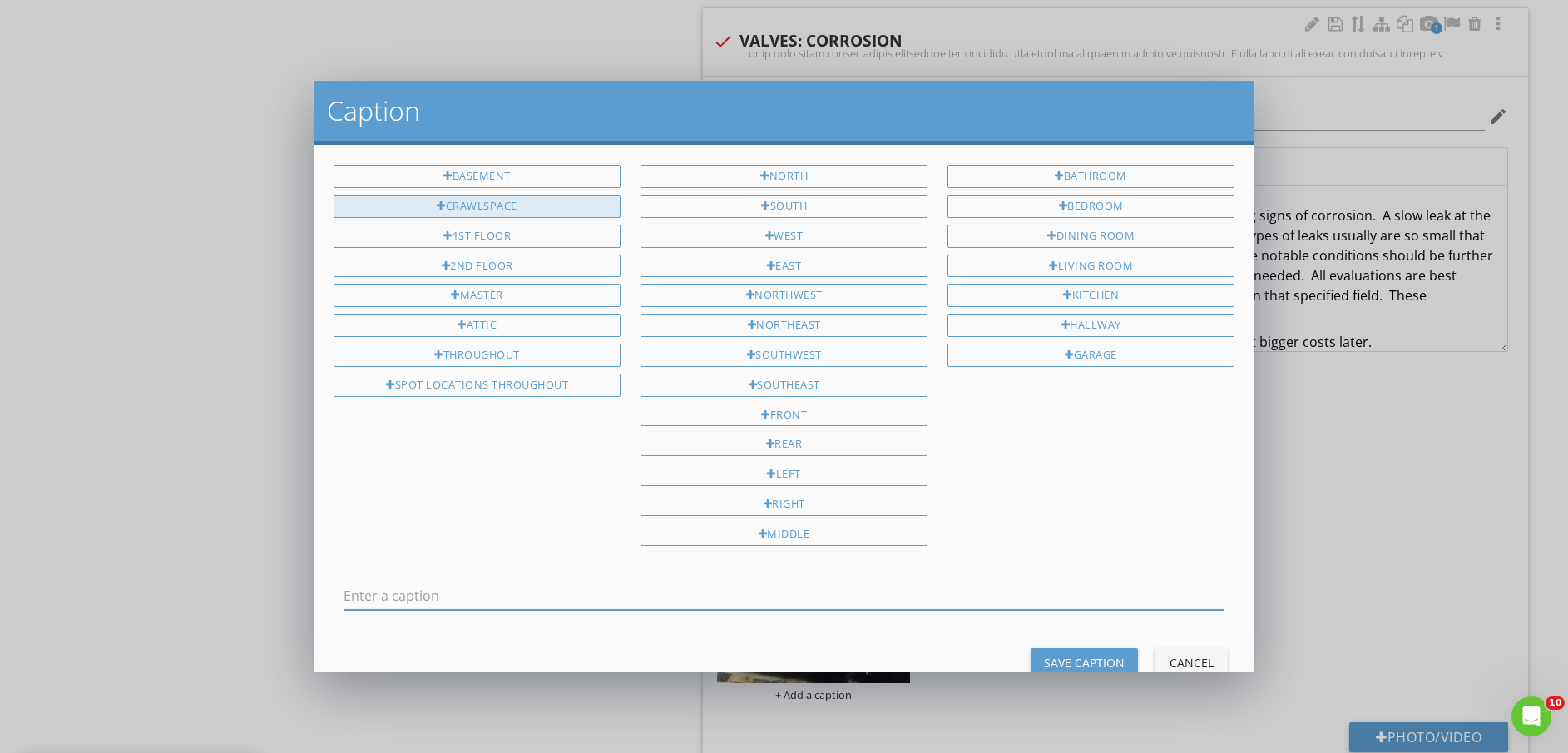
click at [535, 210] on div "CRAWLSPACE" at bounding box center [476, 206] width 287 height 24
type input "CRAWLSPACE"
click at [1057, 661] on div "Save Caption" at bounding box center [1083, 662] width 80 height 18
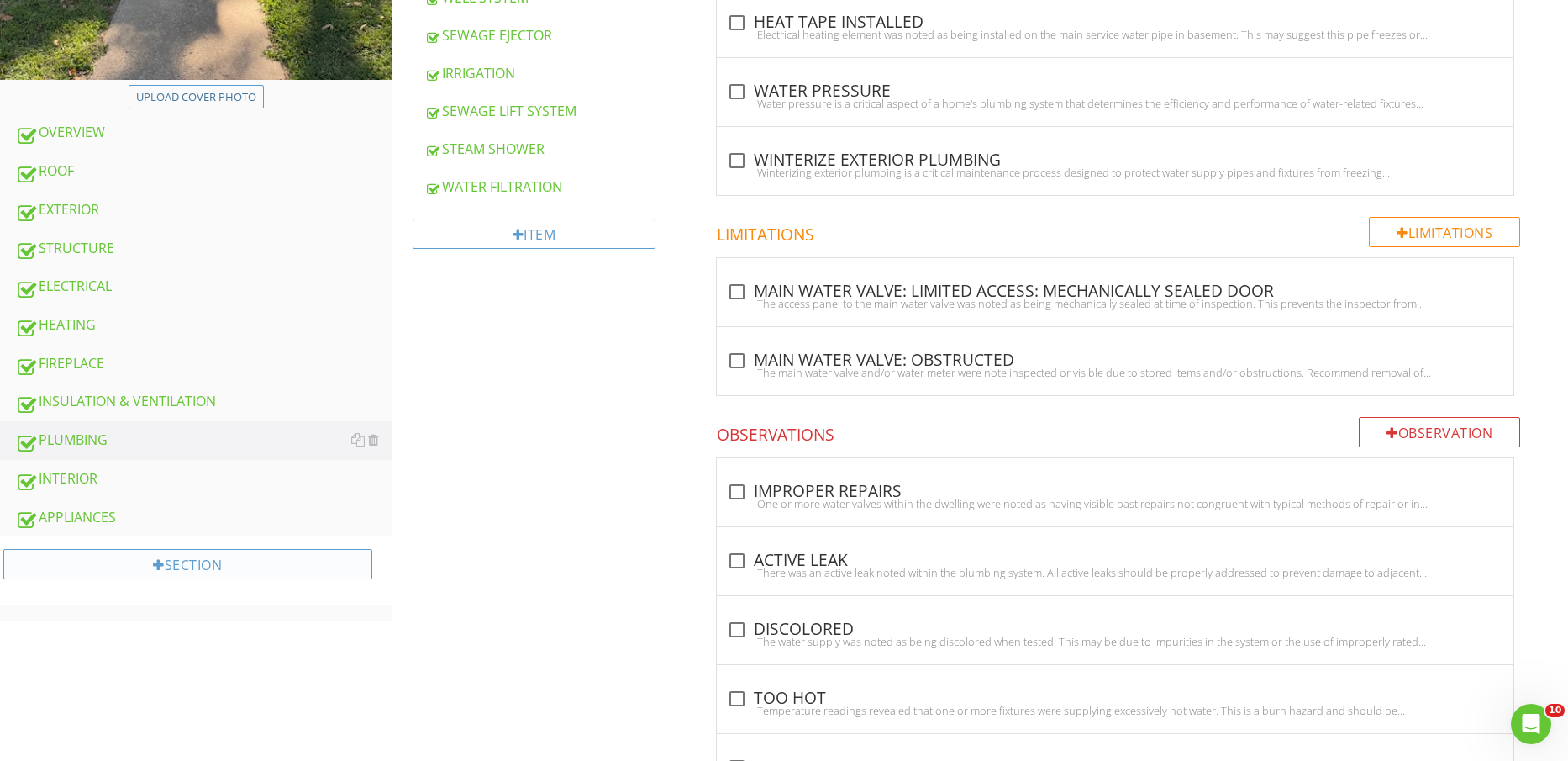
scroll to position [736, 0]
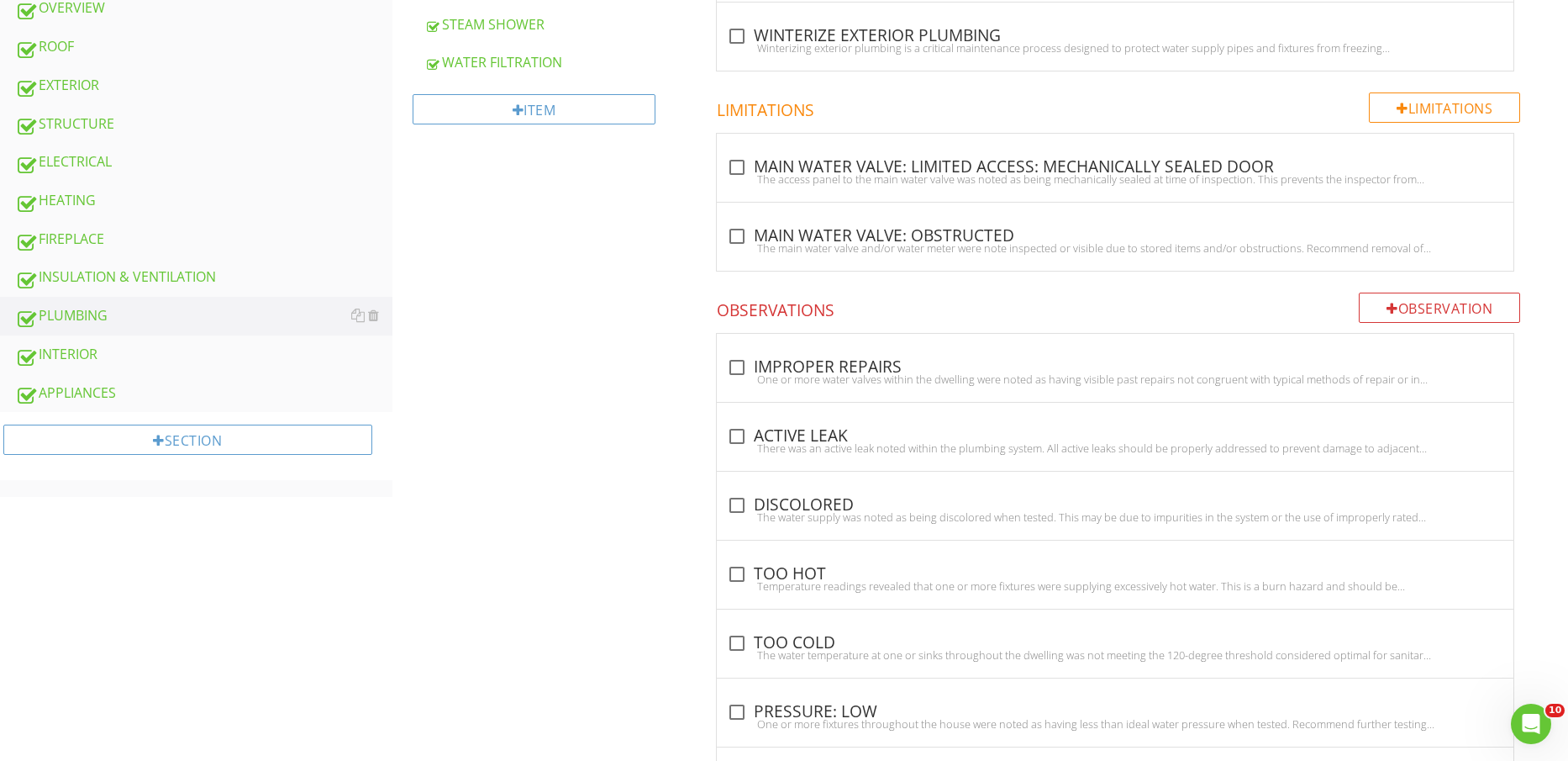
drag, startPoint x: 113, startPoint y: 354, endPoint x: 552, endPoint y: 375, distance: 439.5
click at [113, 353] on div "INTERIOR" at bounding box center [204, 355] width 378 height 22
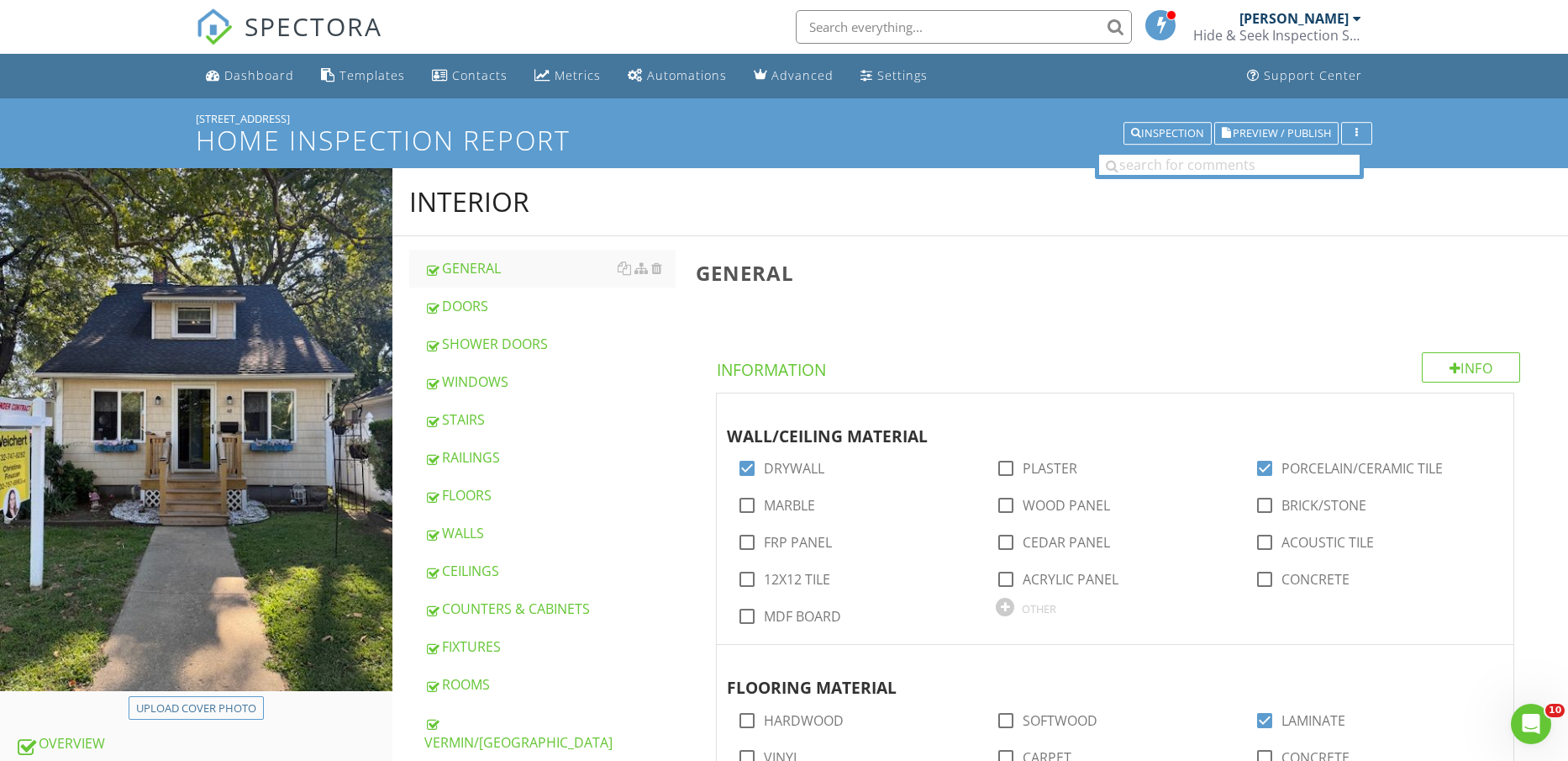
click at [516, 564] on div "CEILINGS" at bounding box center [550, 571] width 252 height 21
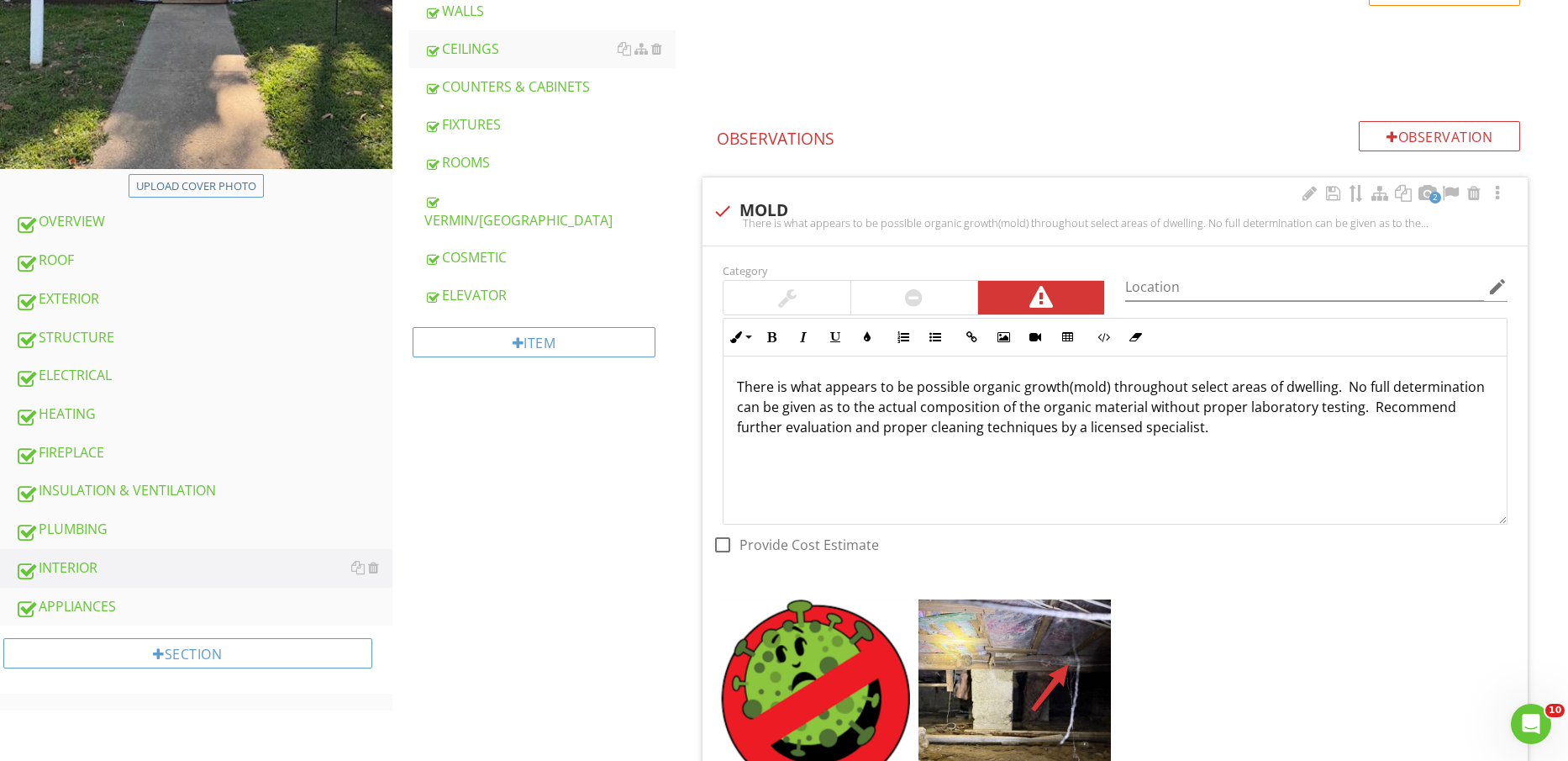
scroll to position [733, 0]
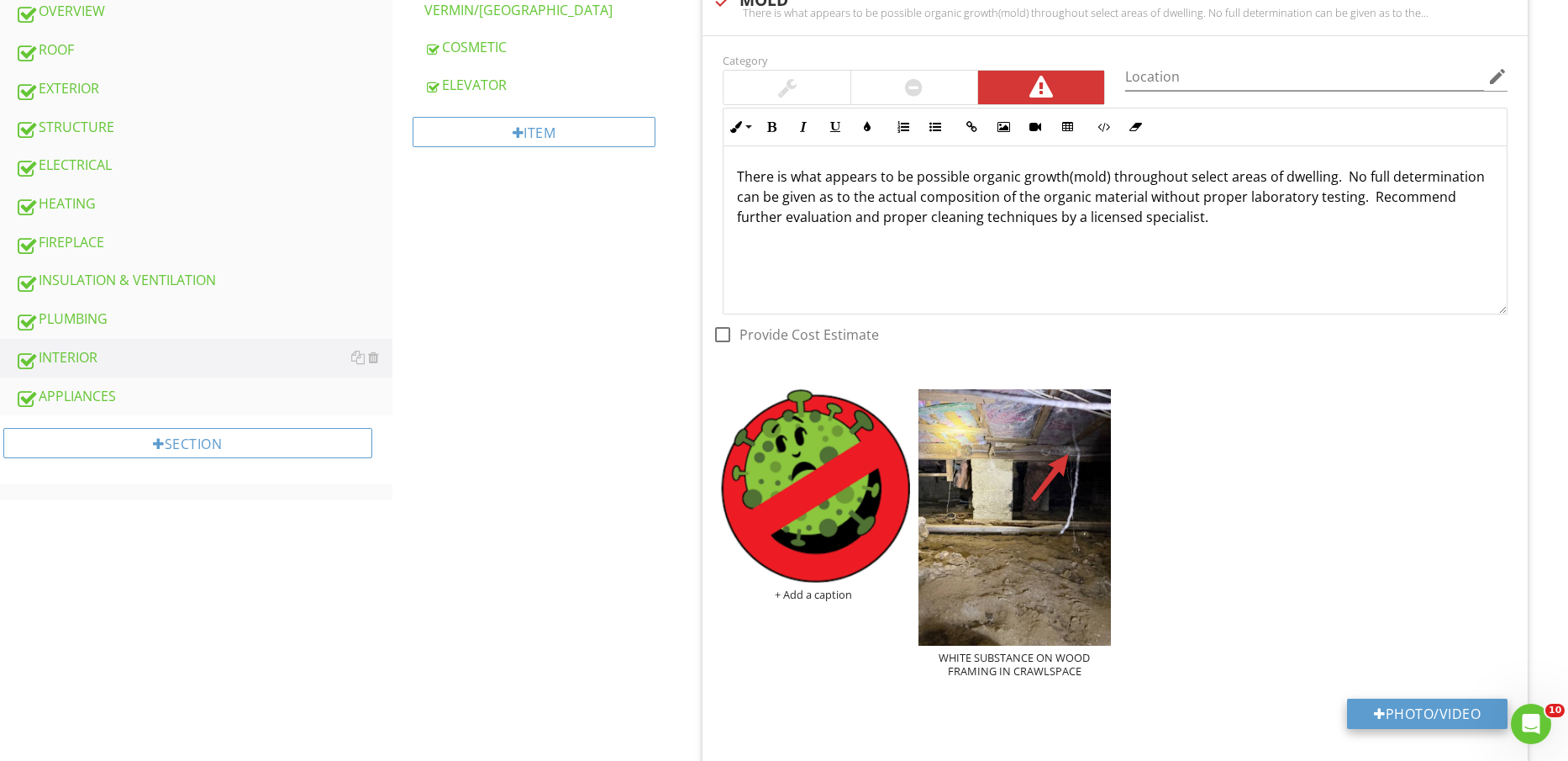
click at [1437, 705] on button "Photo/Video" at bounding box center [1428, 713] width 161 height 30
type input "C:\fakepath\IMG_2460.jpg"
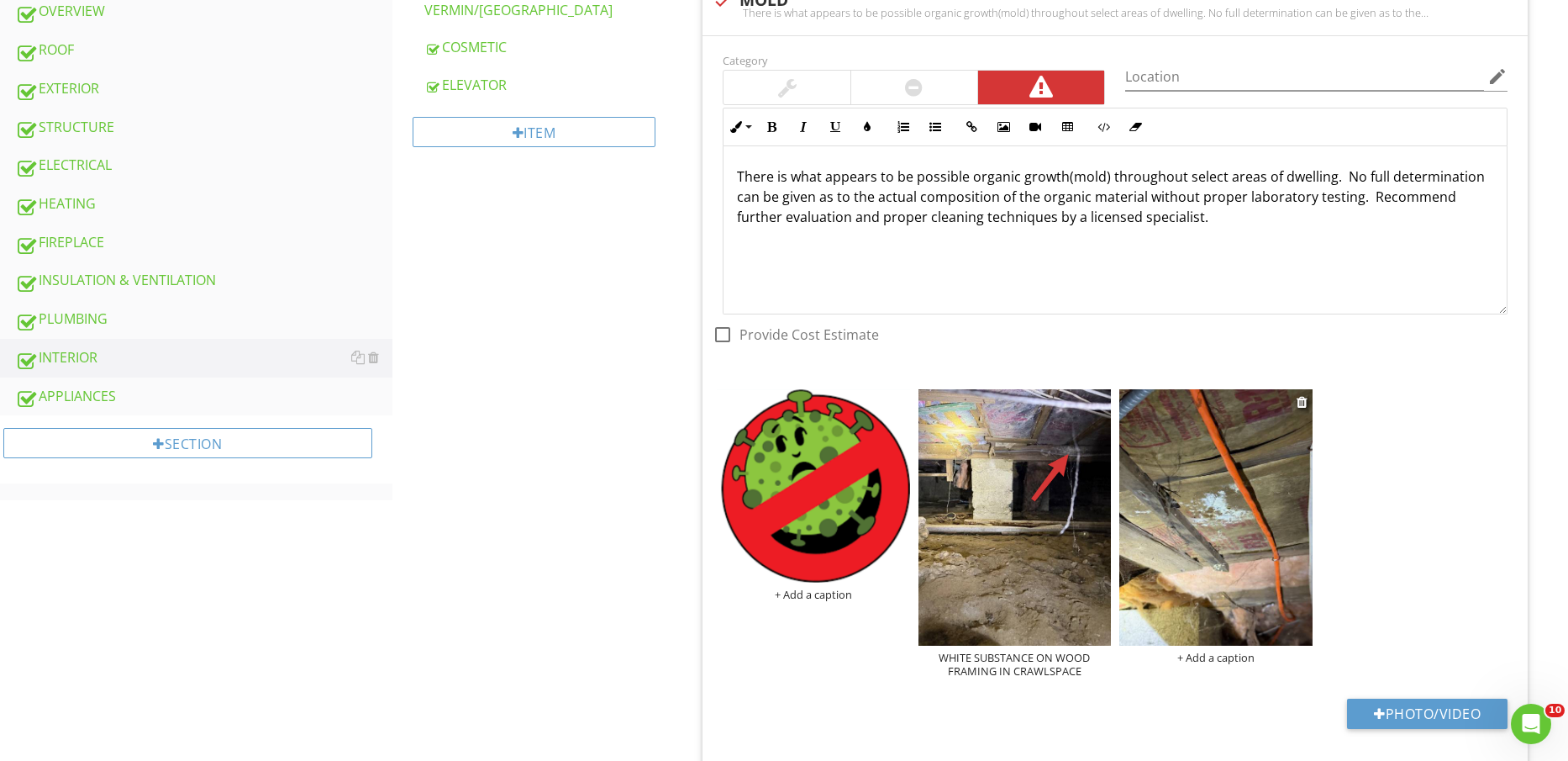
click at [1260, 562] on img at bounding box center [1215, 517] width 192 height 257
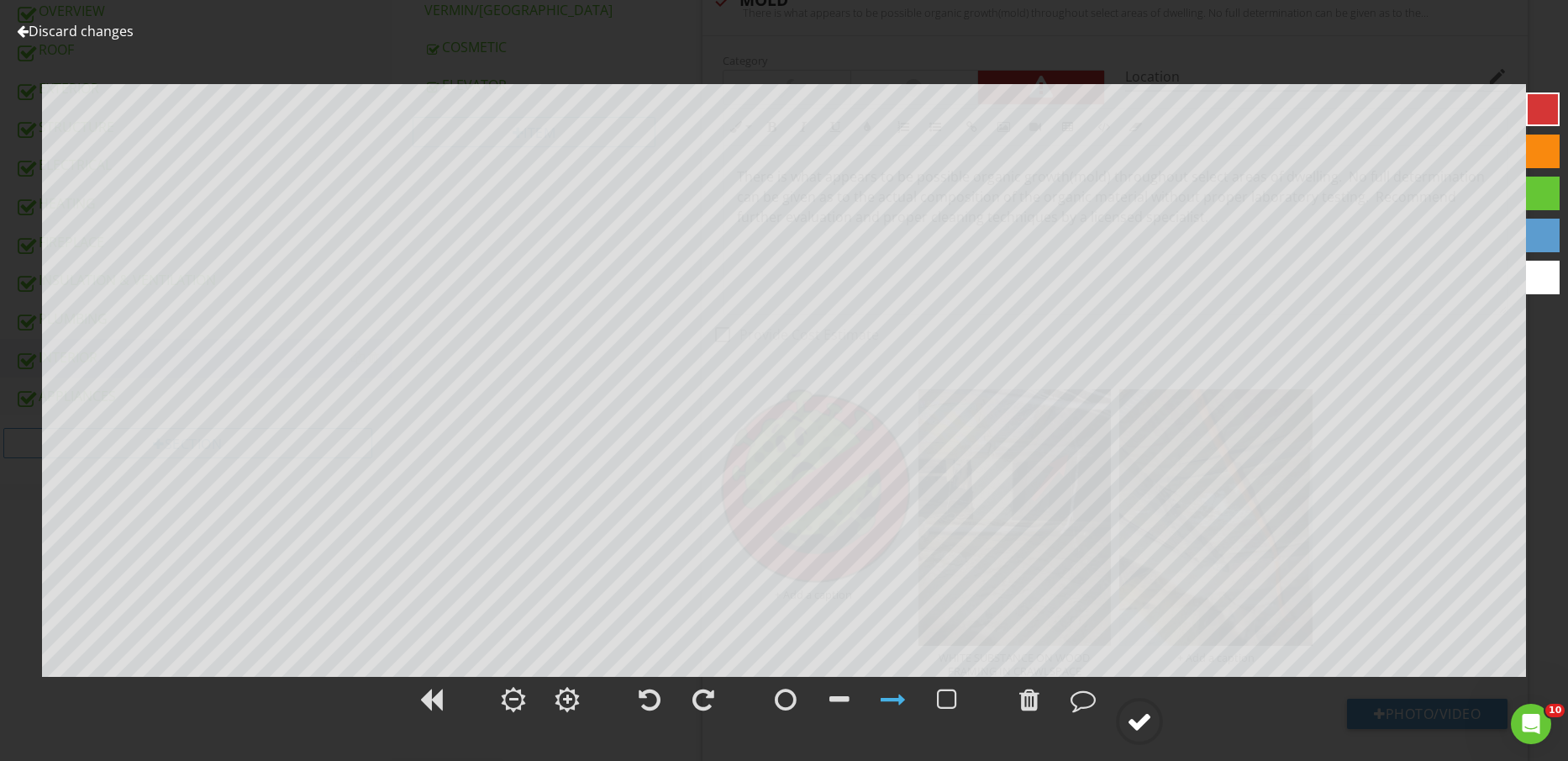
click at [1153, 725] on div at bounding box center [1140, 722] width 26 height 26
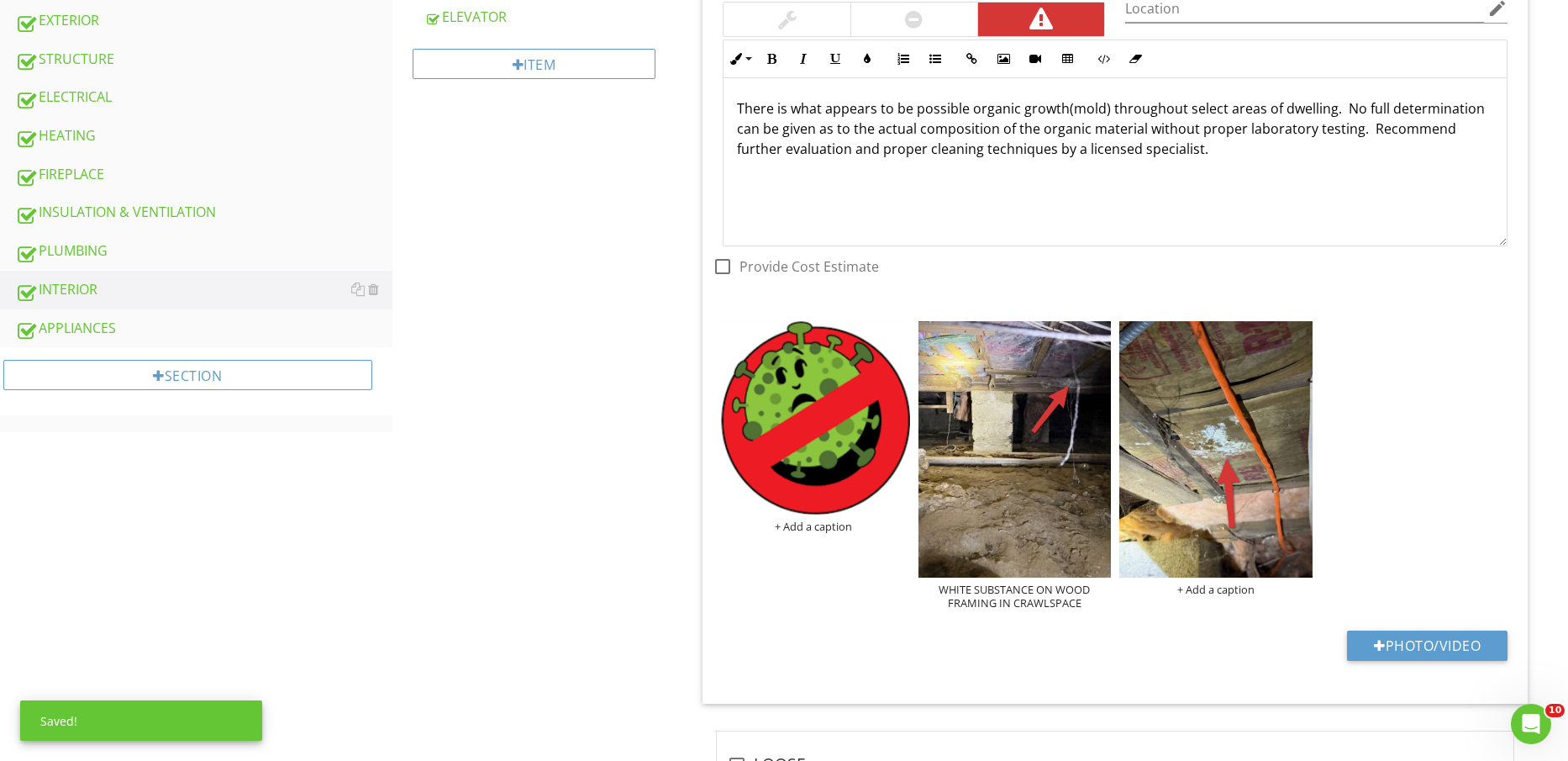
scroll to position [838, 0]
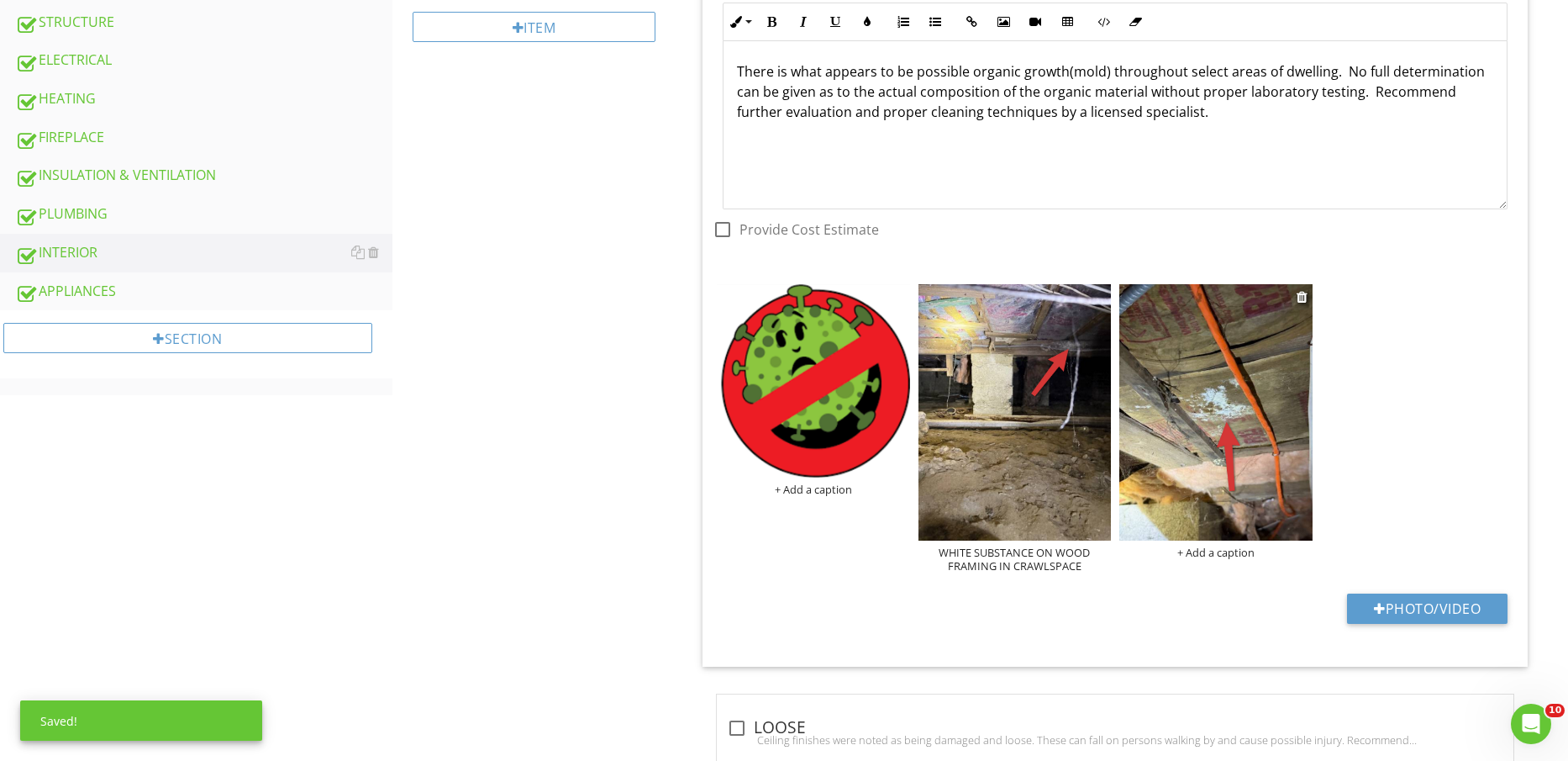
click at [1208, 547] on div "+ Add a caption" at bounding box center [1215, 552] width 192 height 14
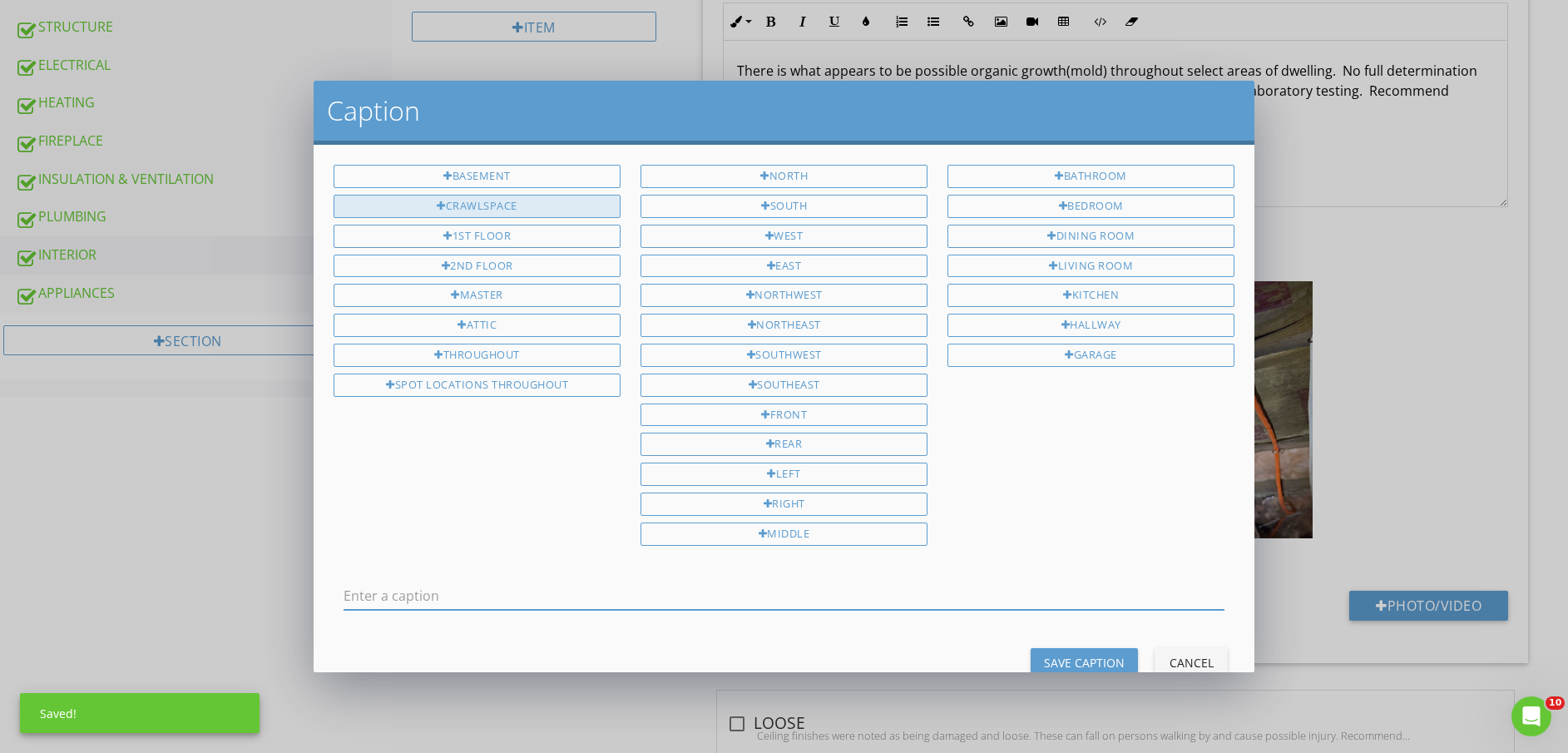
click at [516, 215] on div "CRAWLSPACE" at bounding box center [476, 206] width 287 height 24
type input "CRAWLSPACE"
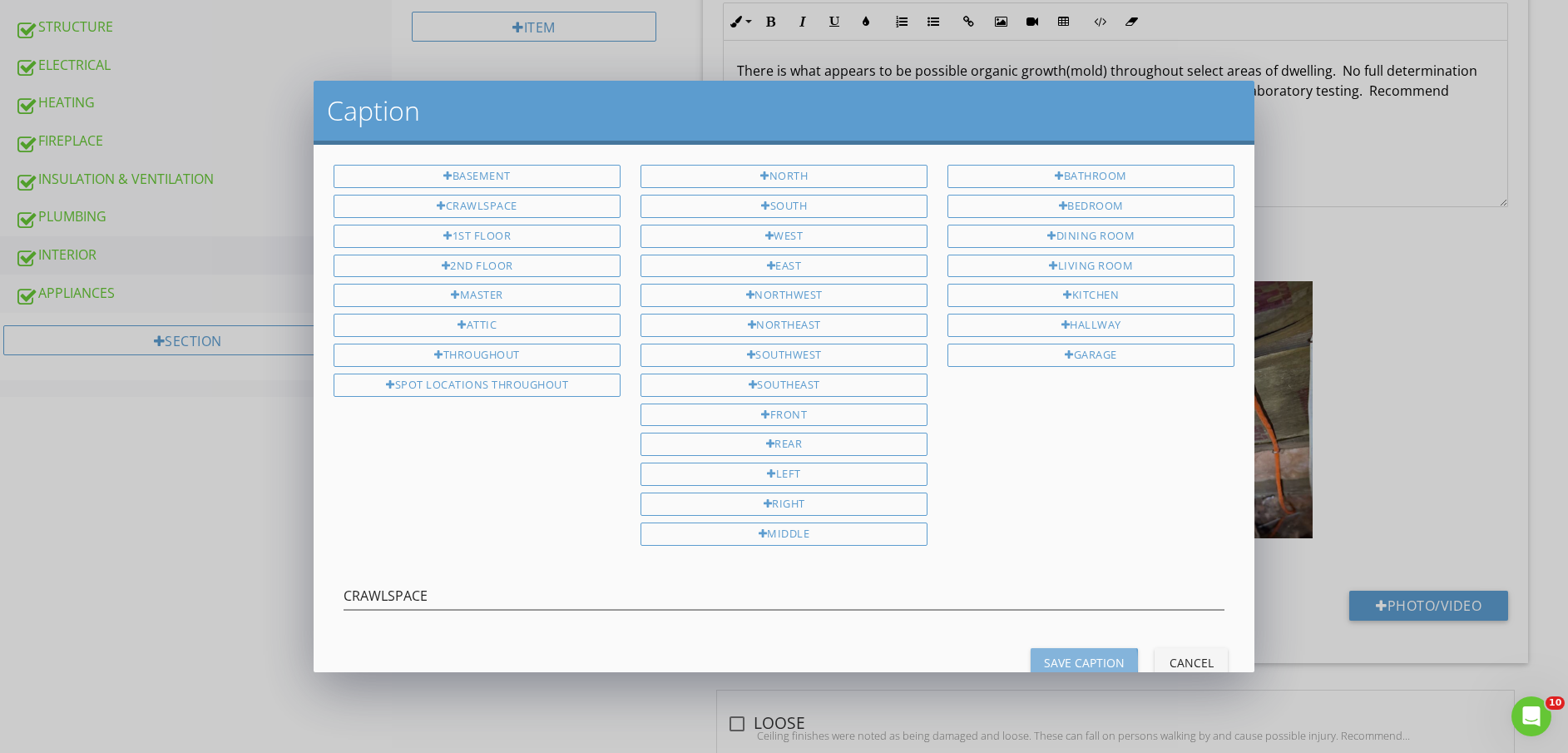
click at [1071, 657] on div "Save Caption" at bounding box center [1083, 662] width 80 height 18
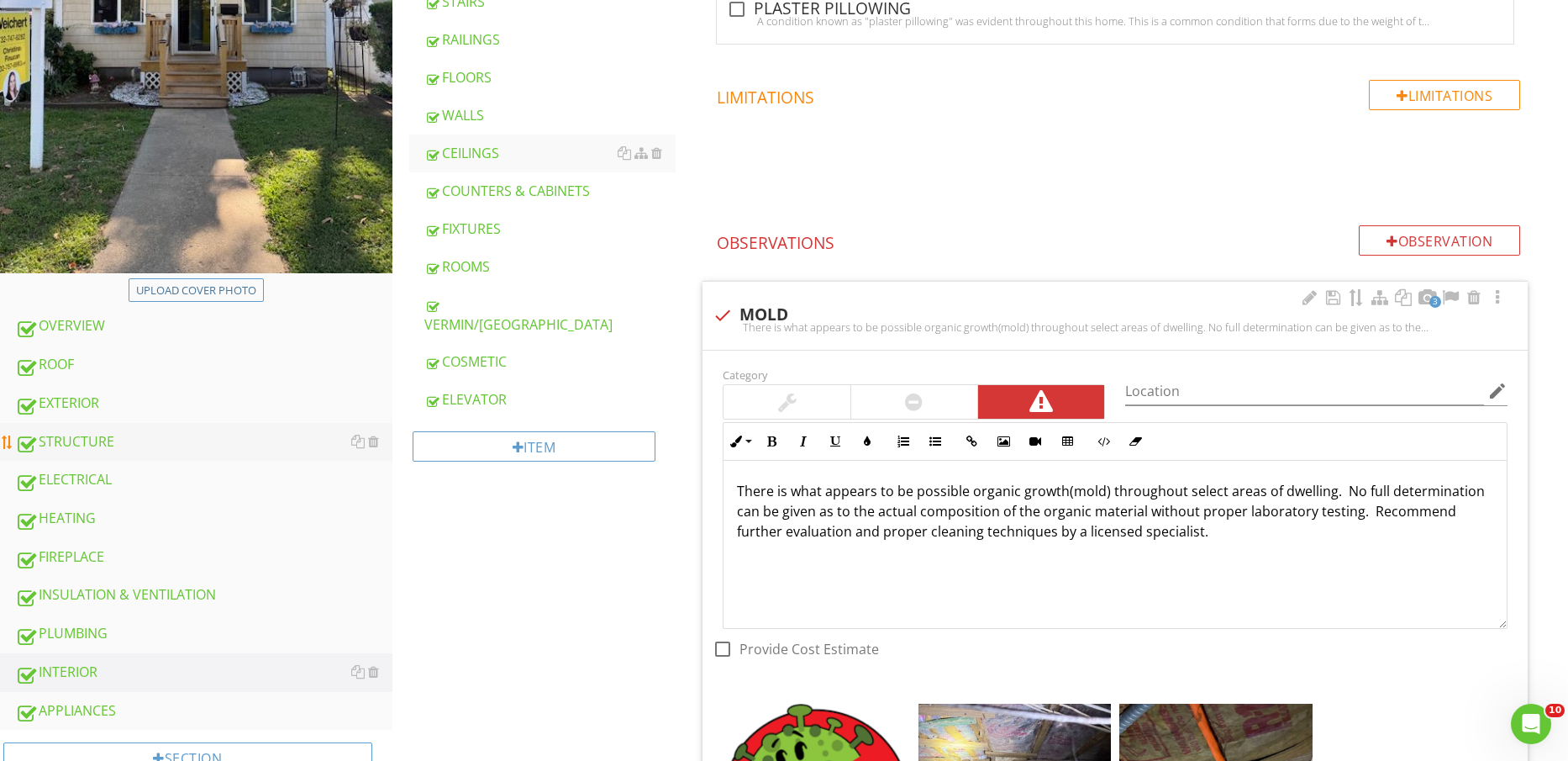
scroll to position [421, 0]
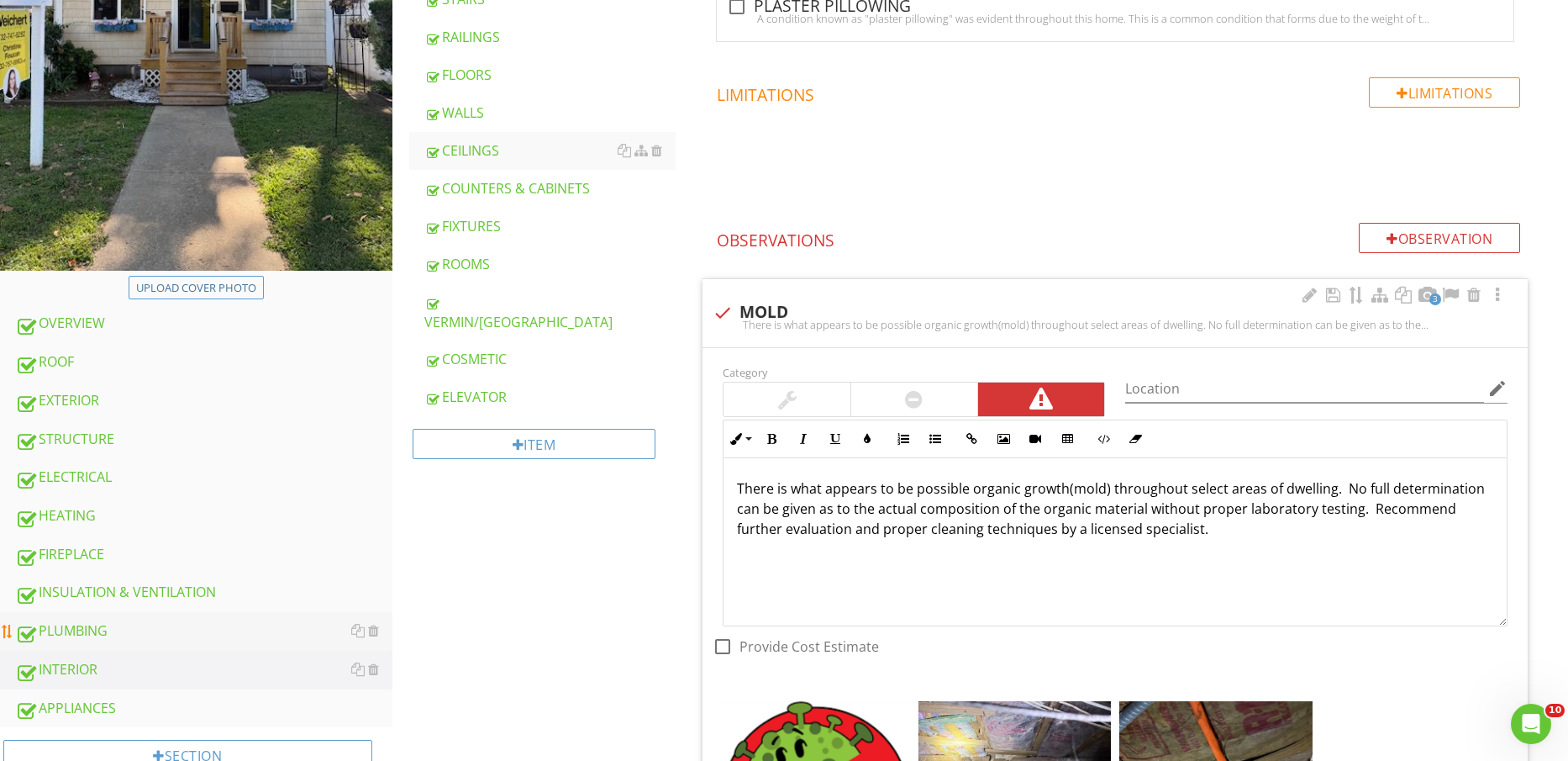
click at [197, 624] on div "PLUMBING" at bounding box center [204, 632] width 378 height 22
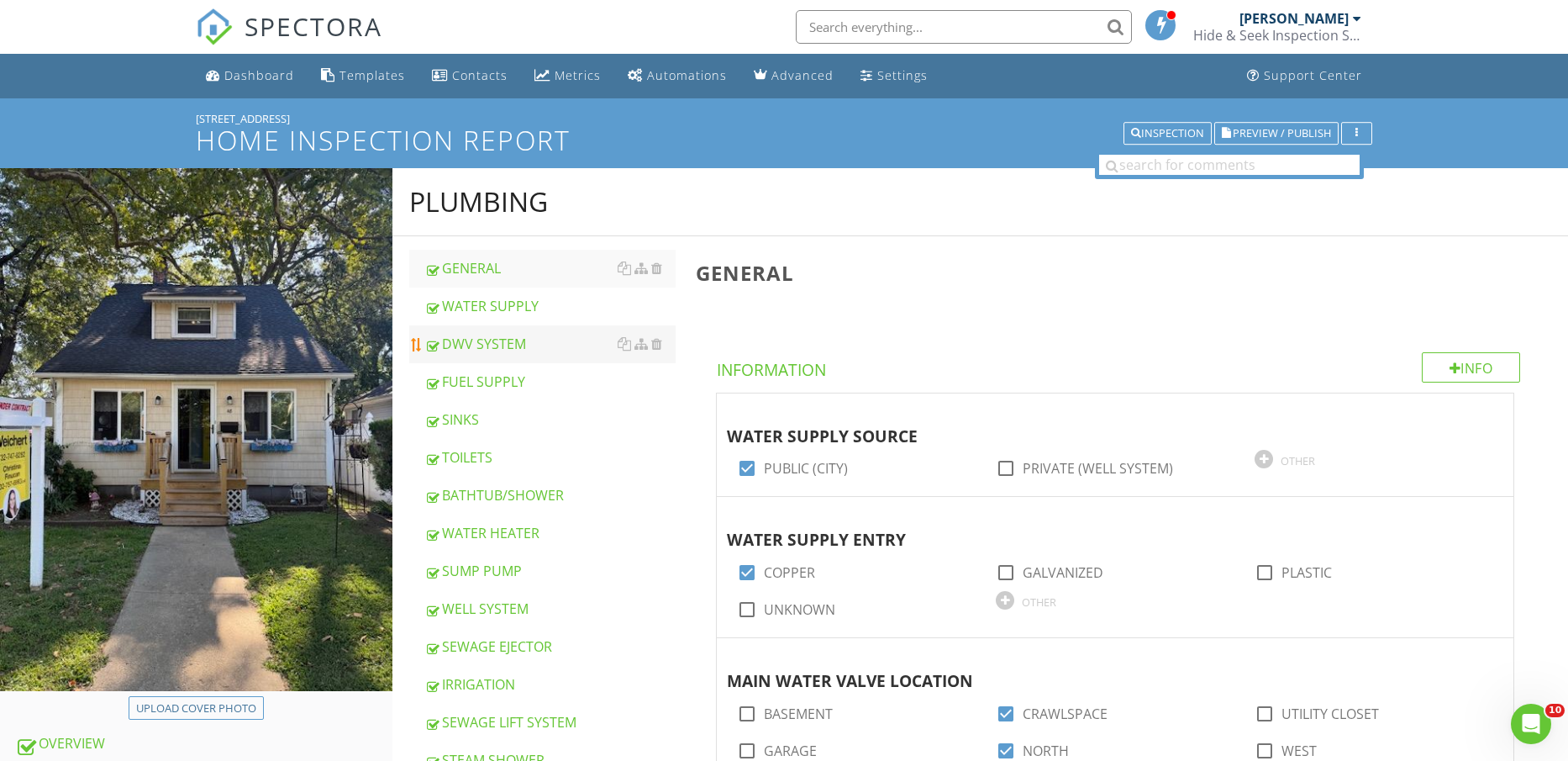
click at [521, 347] on div "DWV SYSTEM" at bounding box center [550, 345] width 252 height 21
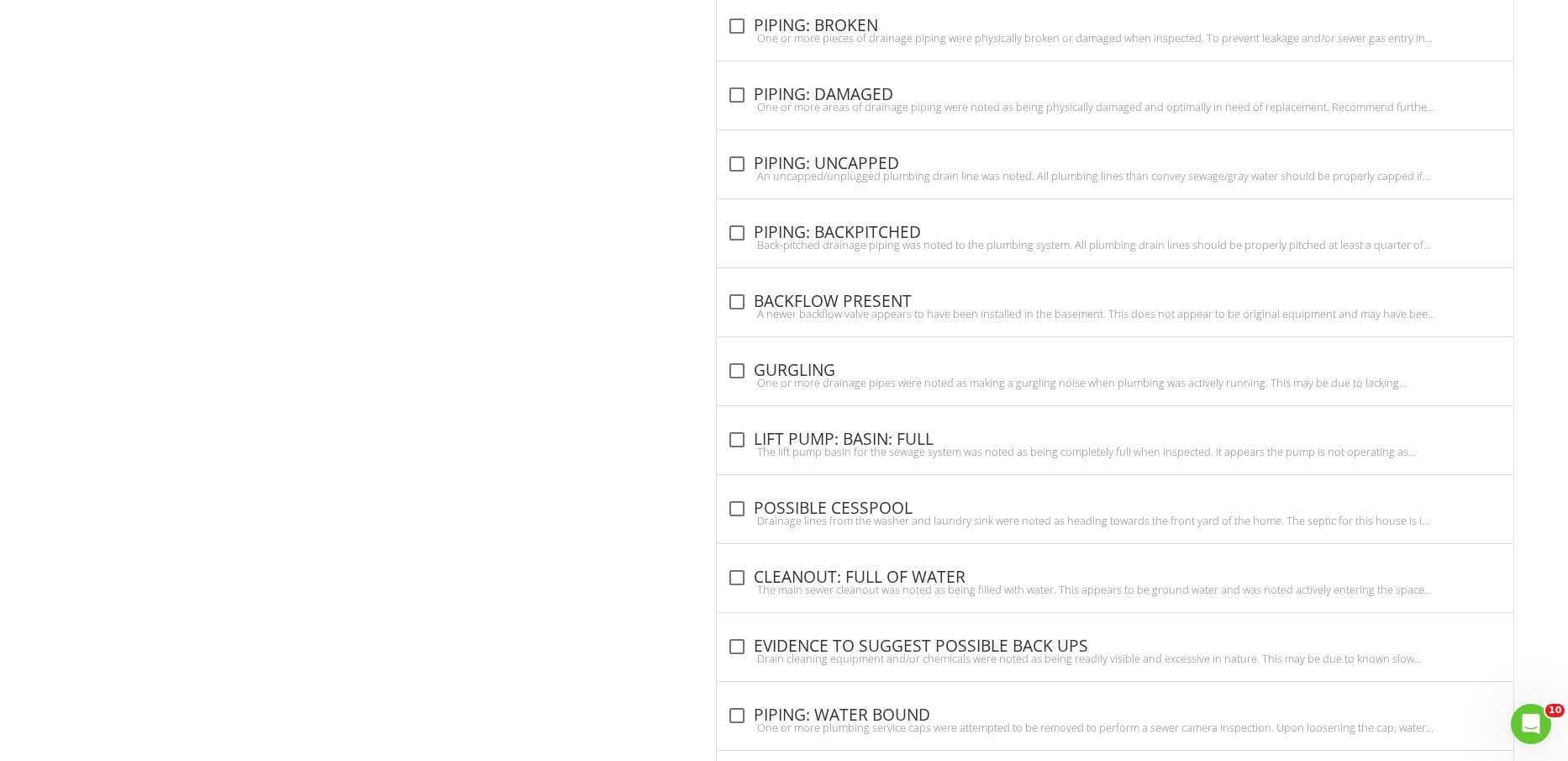
scroll to position [1542, 0]
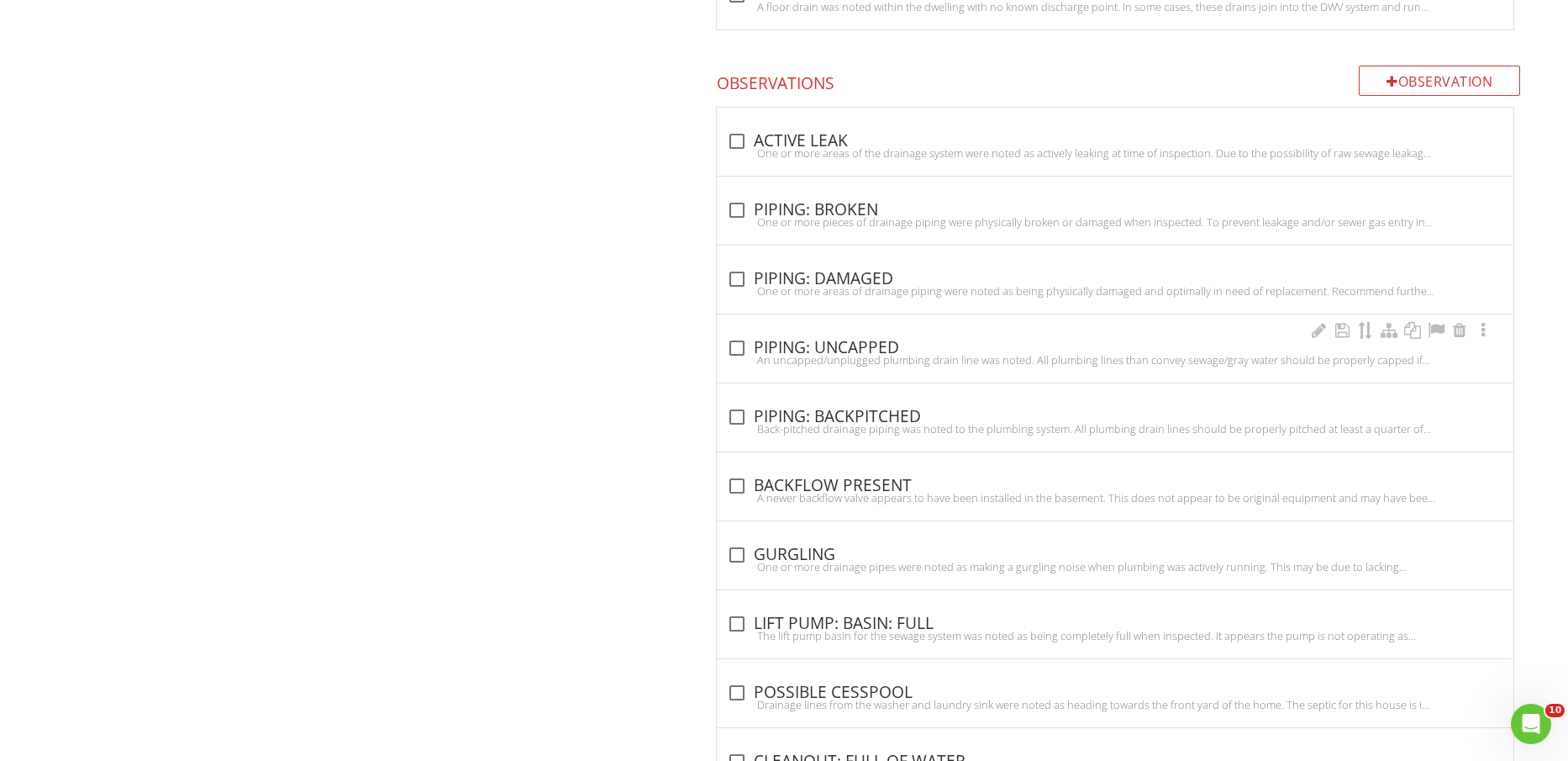
click at [864, 356] on div "An uncapped/unplugged plumbing drain line was noted. All plumbing lines than co…" at bounding box center [1115, 360] width 777 height 14
checkbox input "true"
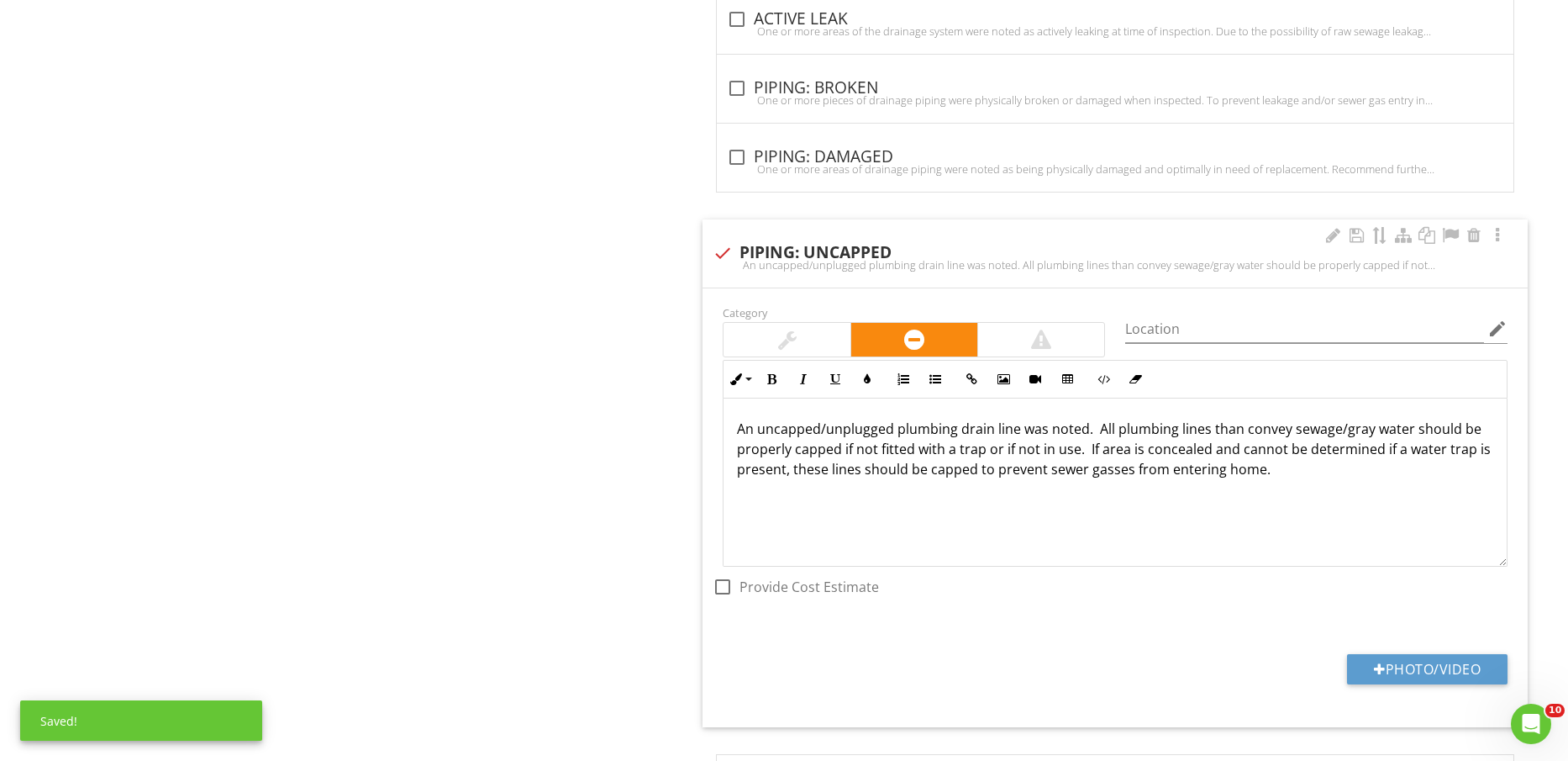
scroll to position [1752, 0]
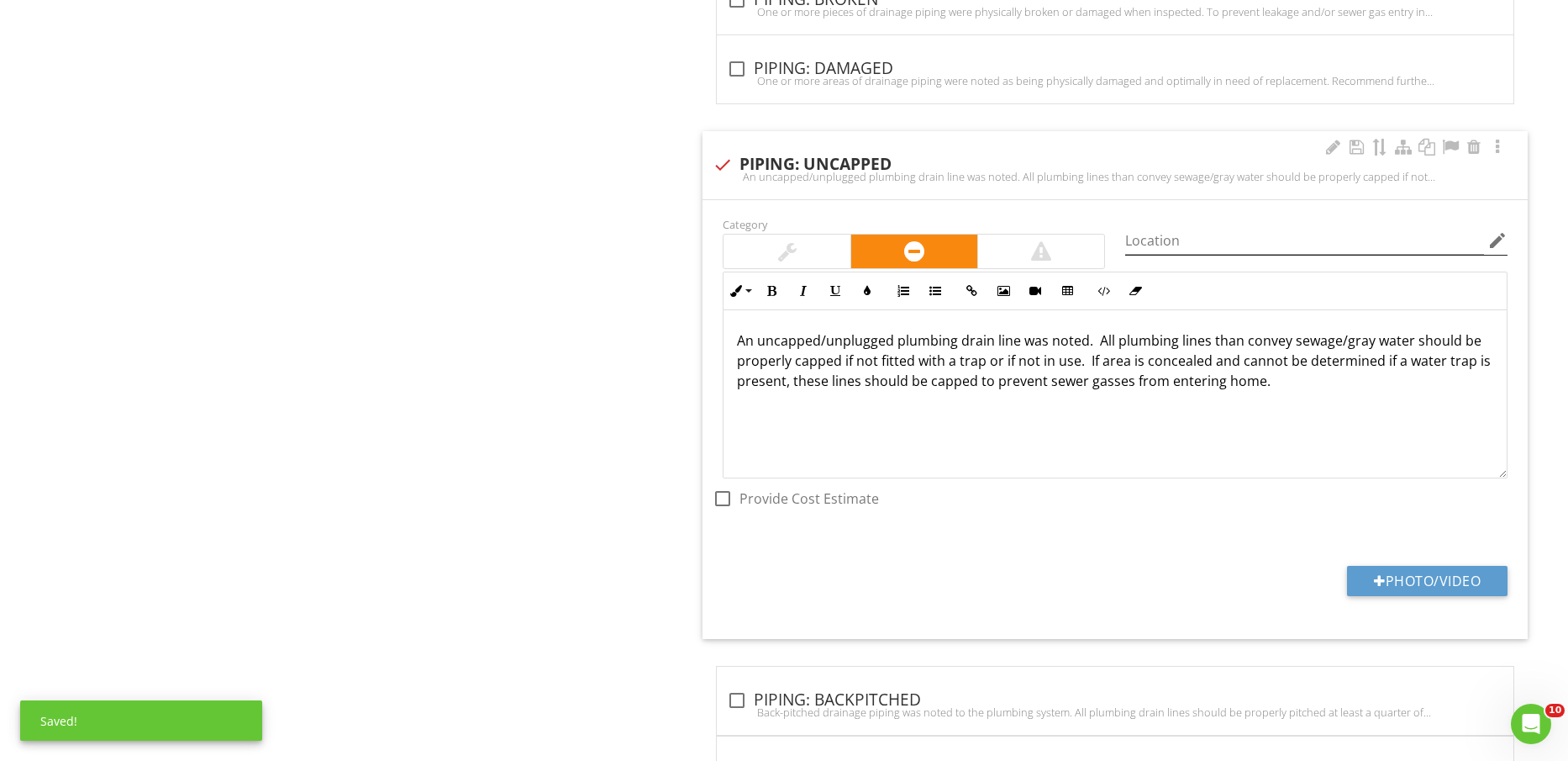
click at [1501, 240] on icon "edit" at bounding box center [1498, 241] width 21 height 21
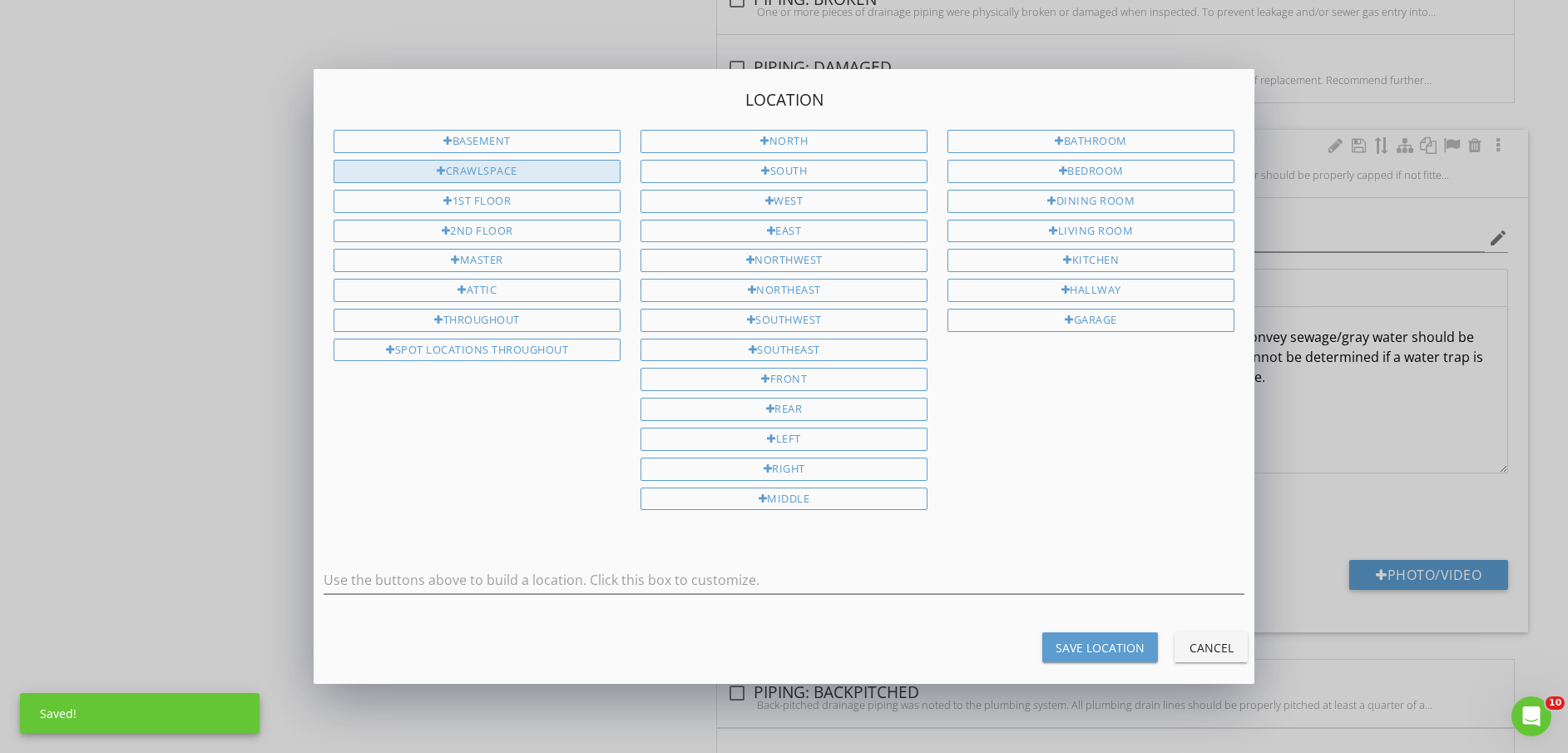
click at [502, 175] on div "CRAWLSPACE" at bounding box center [476, 172] width 287 height 24
type input "CRAWLSPACE"
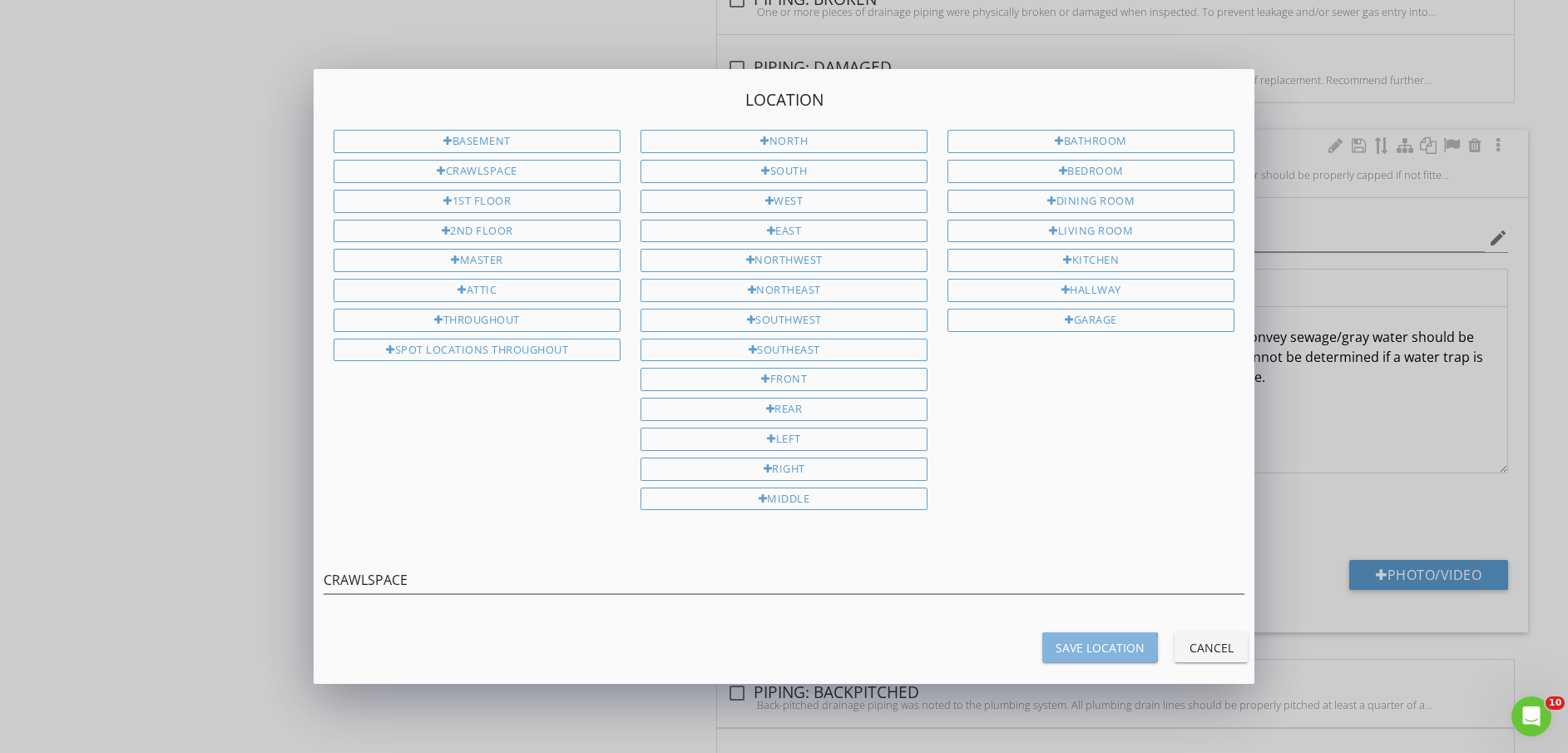
click at [1077, 642] on div "Save Location" at bounding box center [1099, 647] width 89 height 18
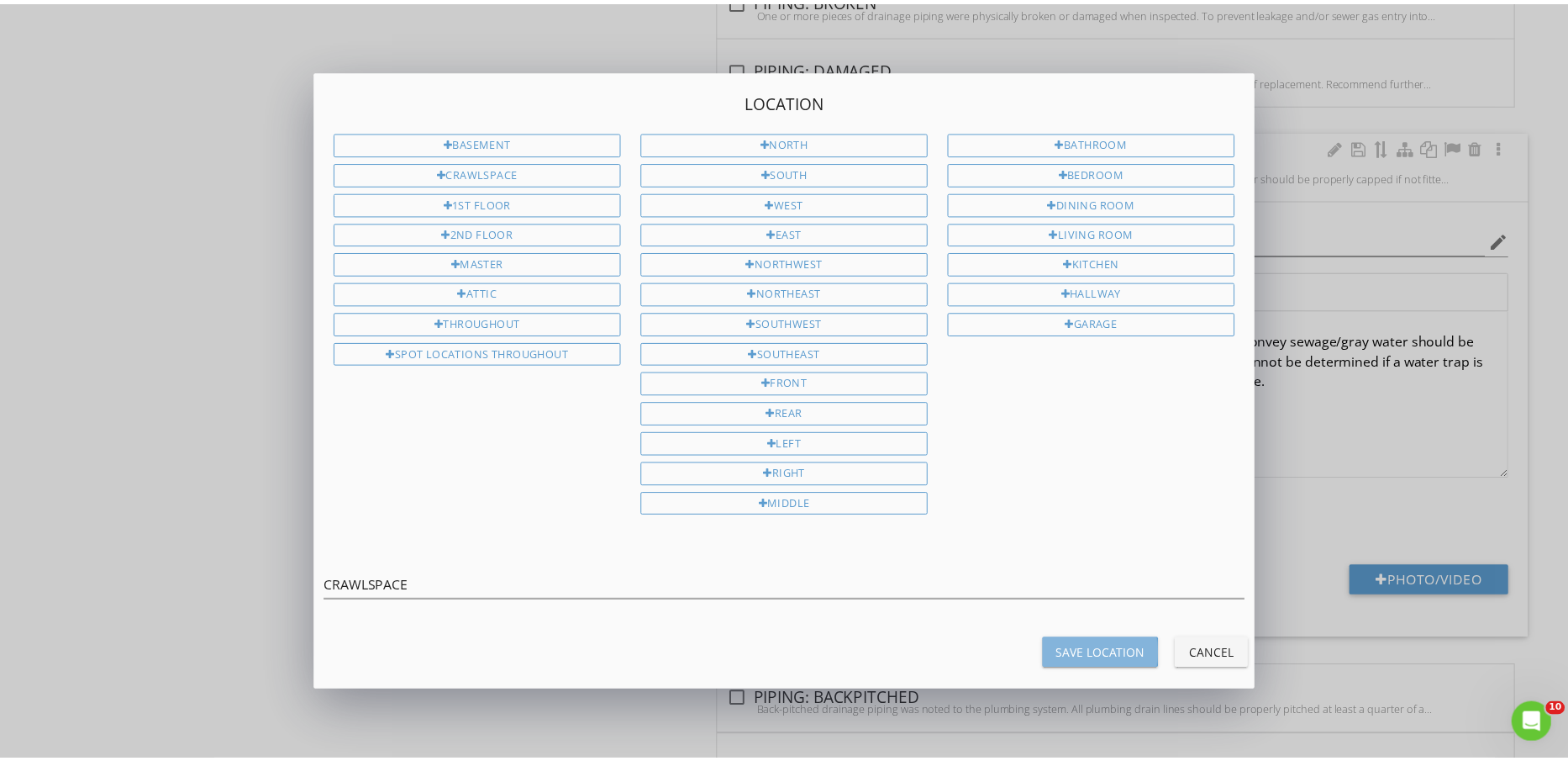
type input "CRAWLSPACE"
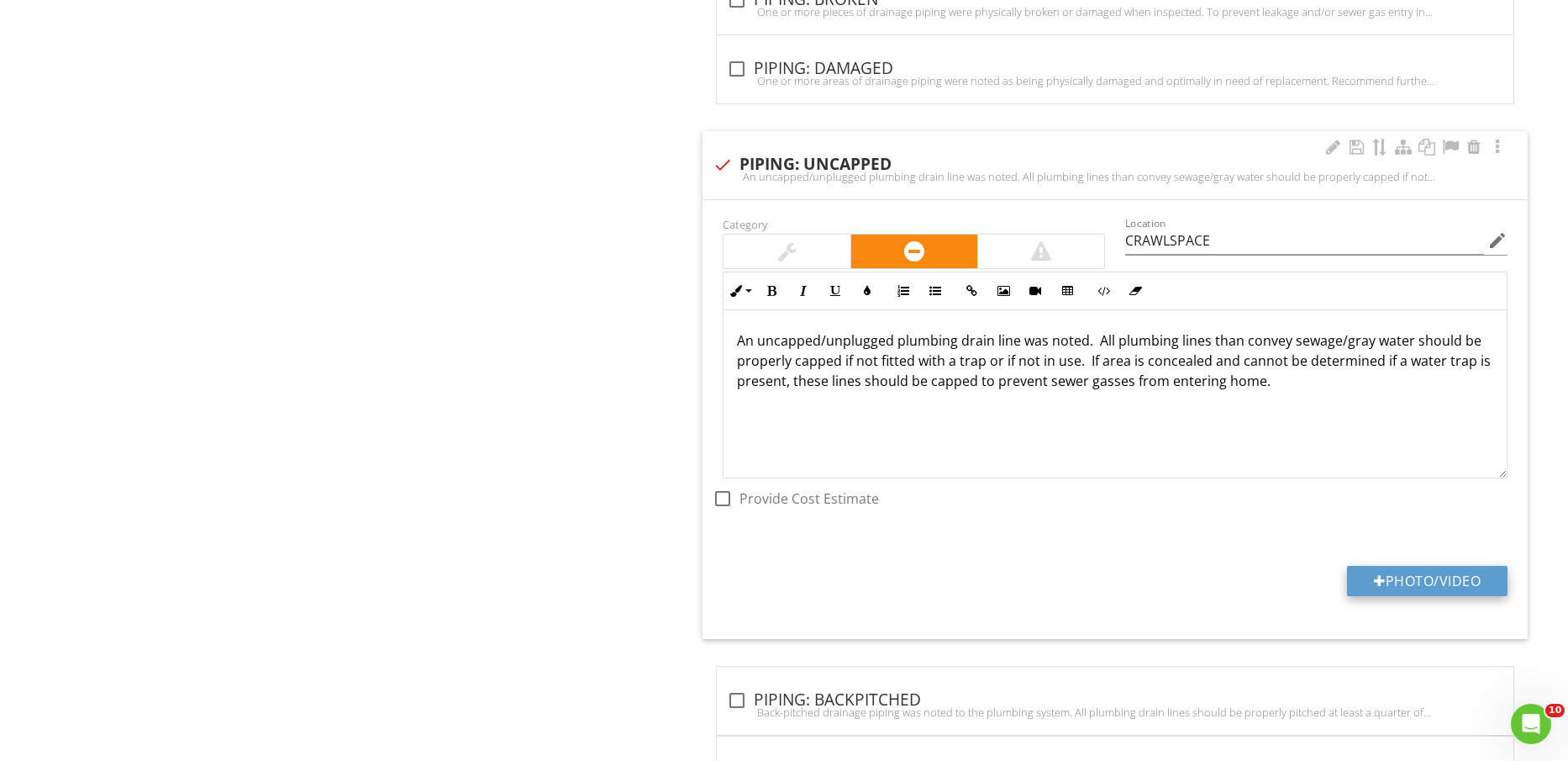
click at [1393, 572] on button "Photo/Video" at bounding box center [1428, 581] width 161 height 30
type input "C:\fakepath\IMG_2461.jpg"
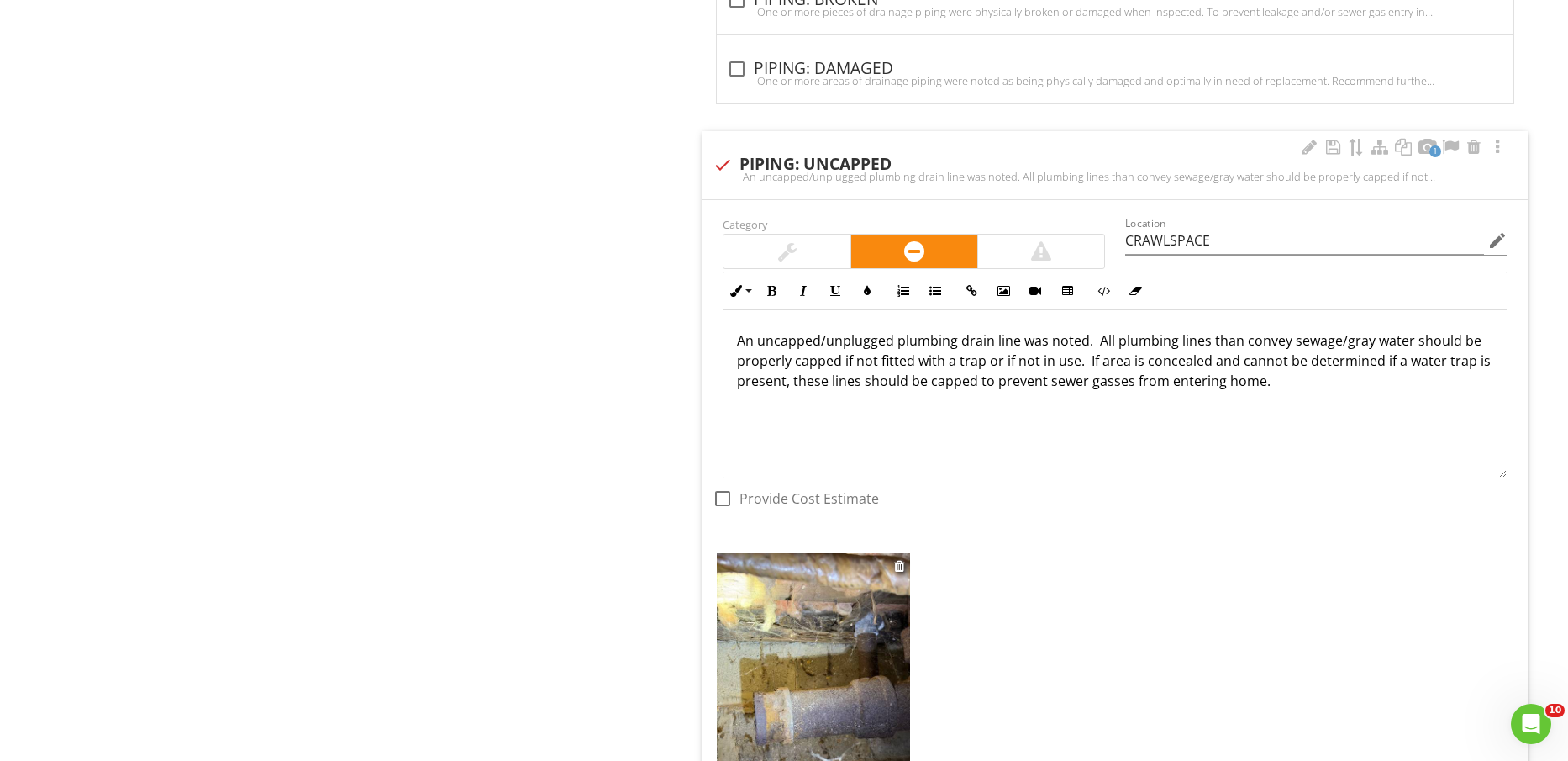
click at [816, 685] on img at bounding box center [813, 681] width 192 height 257
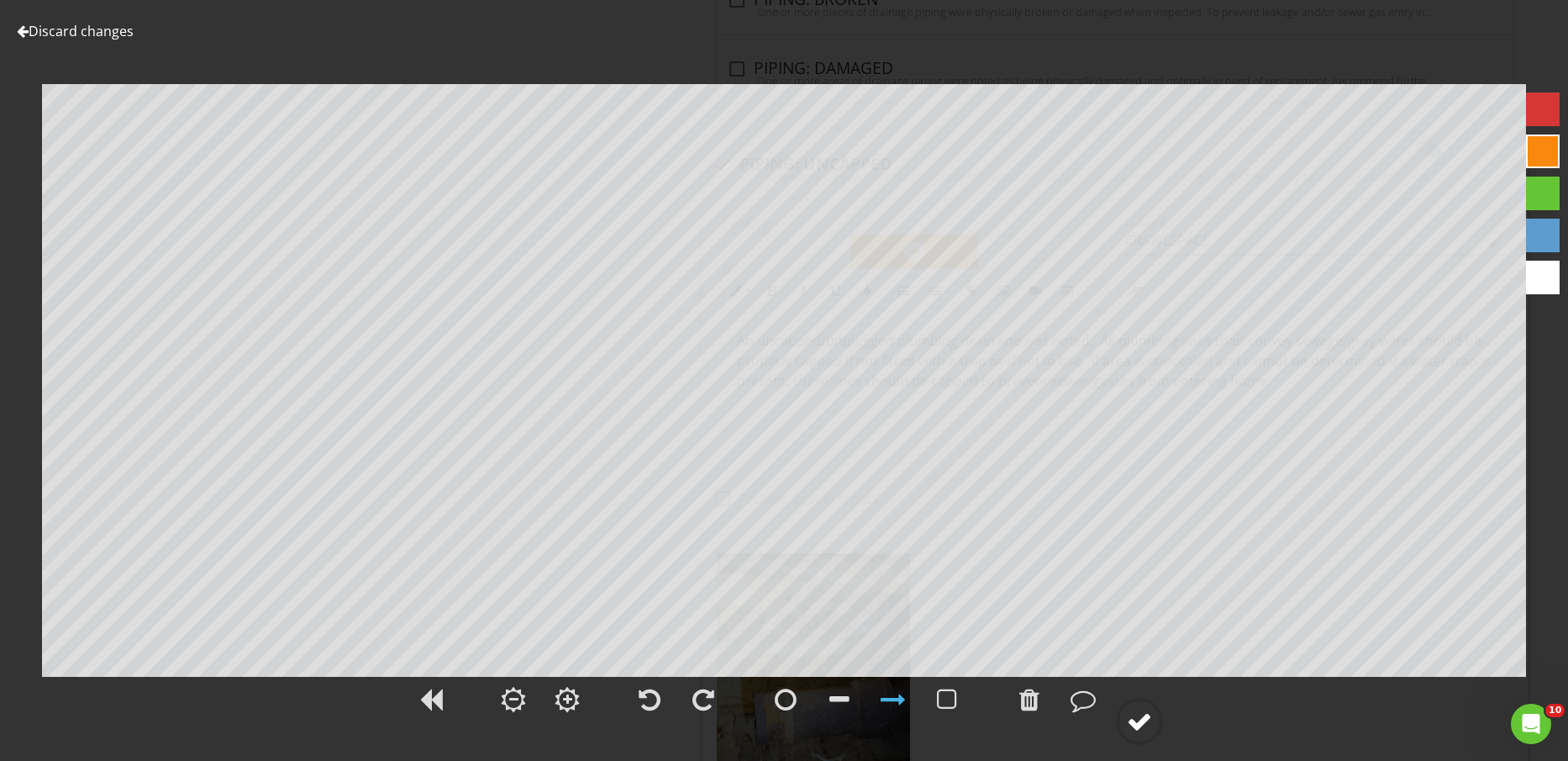
click at [1148, 720] on div at bounding box center [1140, 722] width 26 height 26
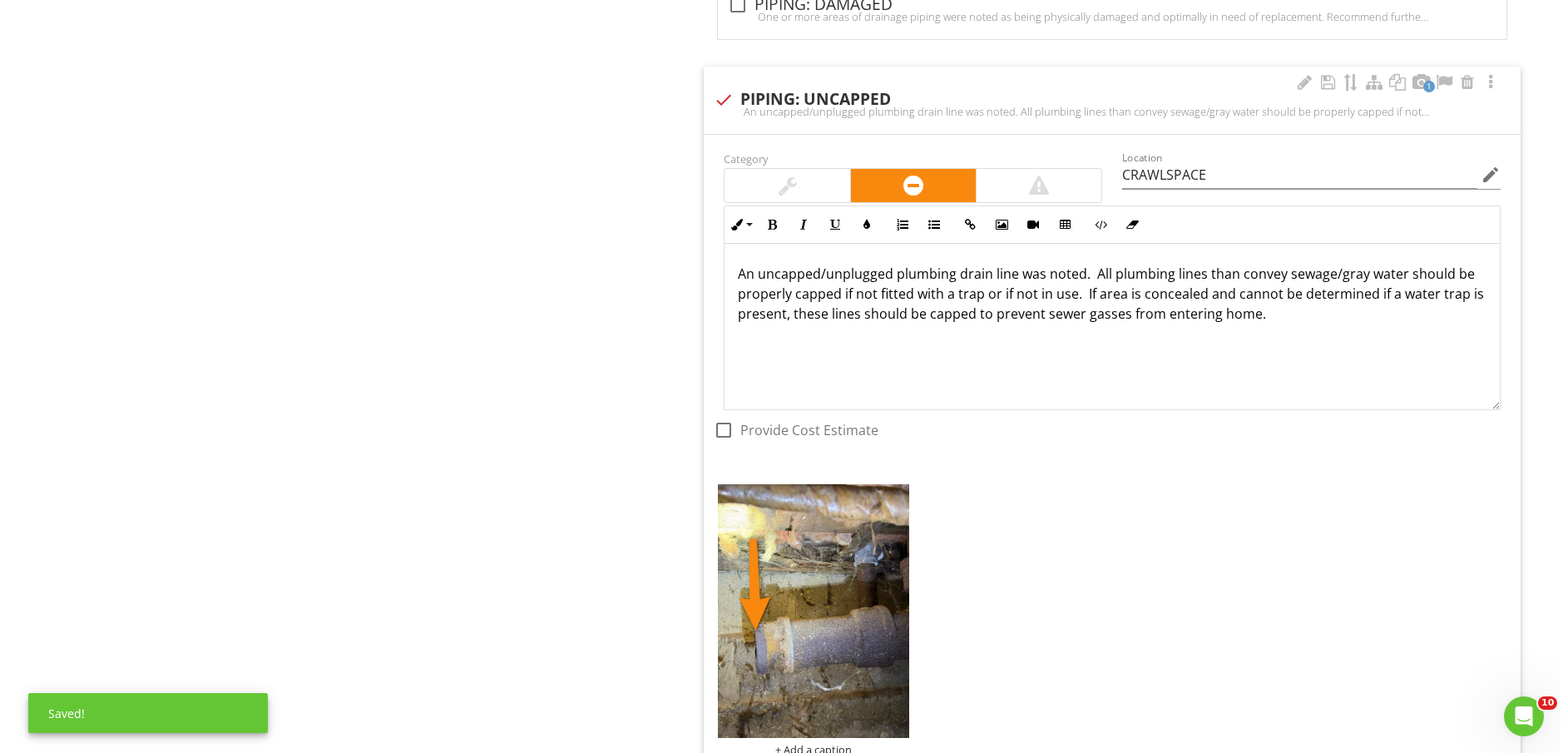
scroll to position [1838, 0]
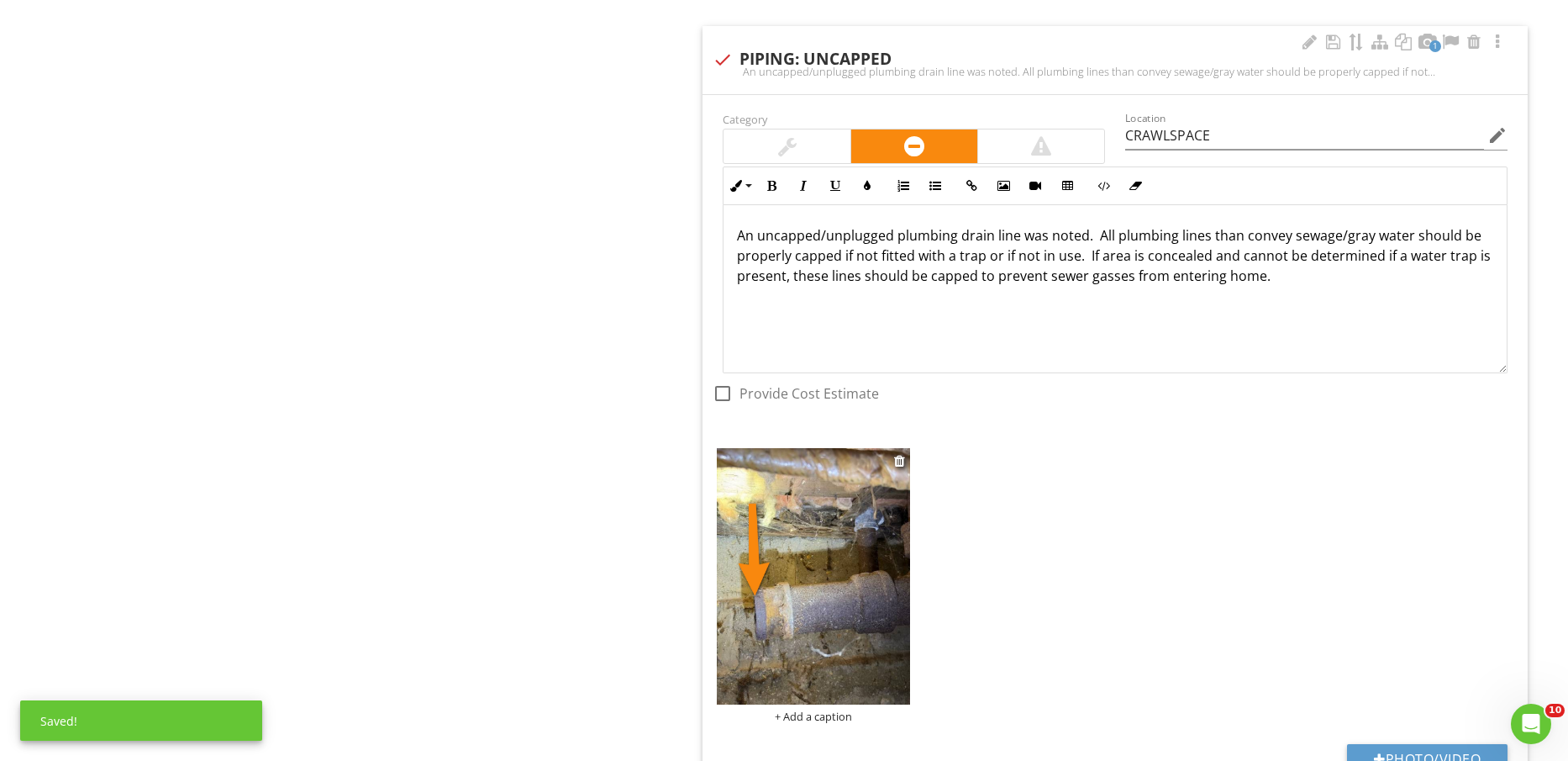
click at [849, 723] on div "+ Add a caption" at bounding box center [813, 717] width 192 height 14
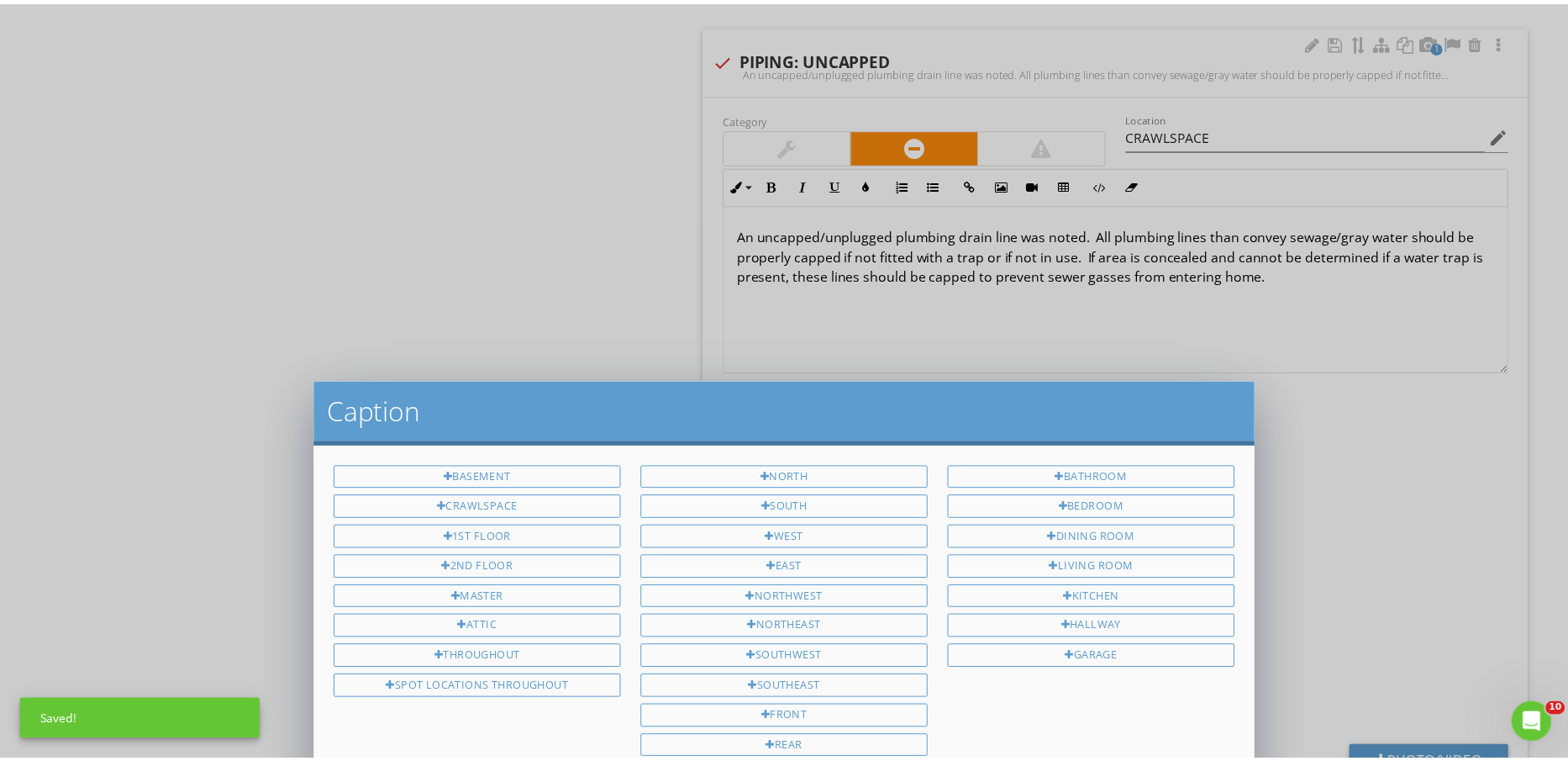
scroll to position [0, 0]
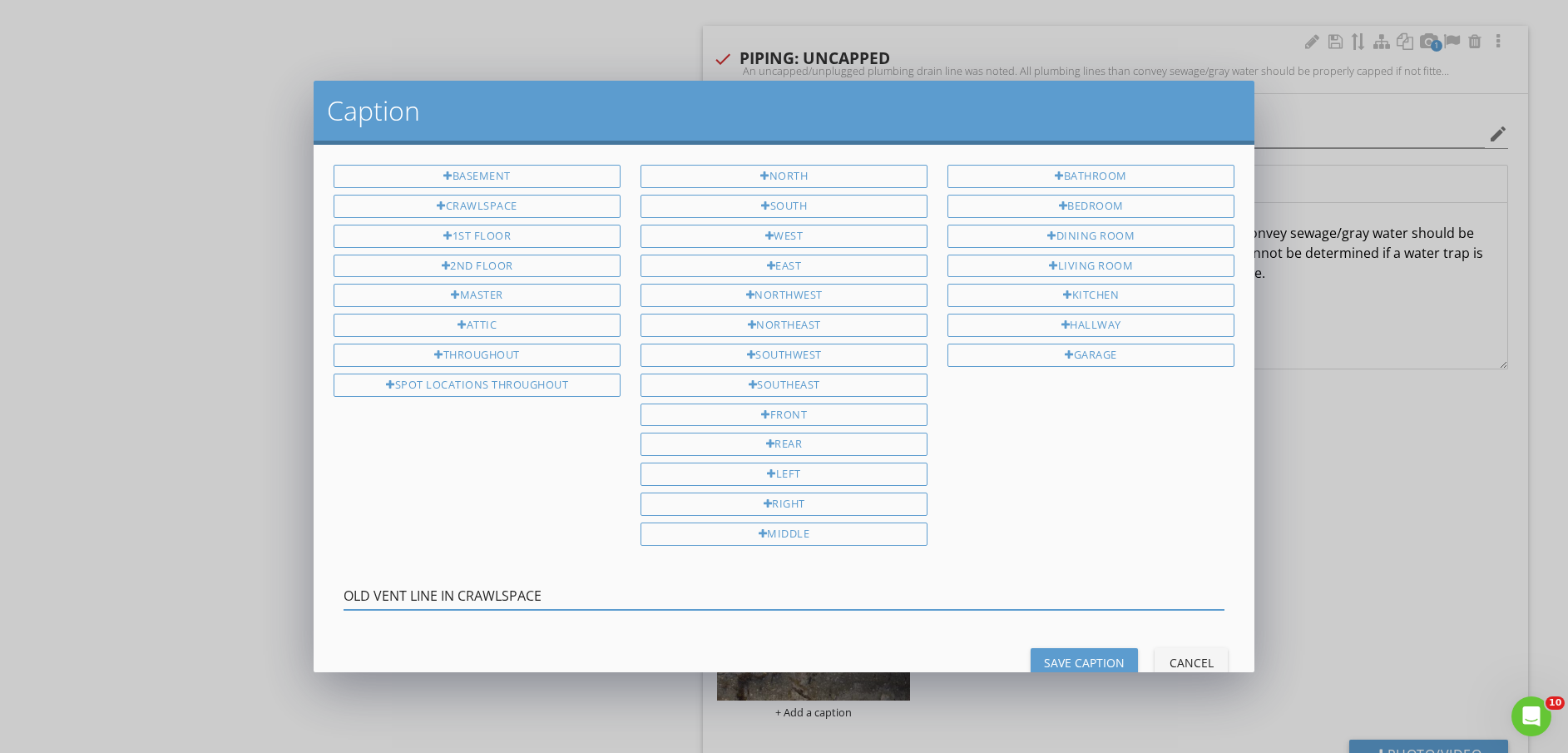
type input "OLD VENT LINE IN CRAWLSPACE"
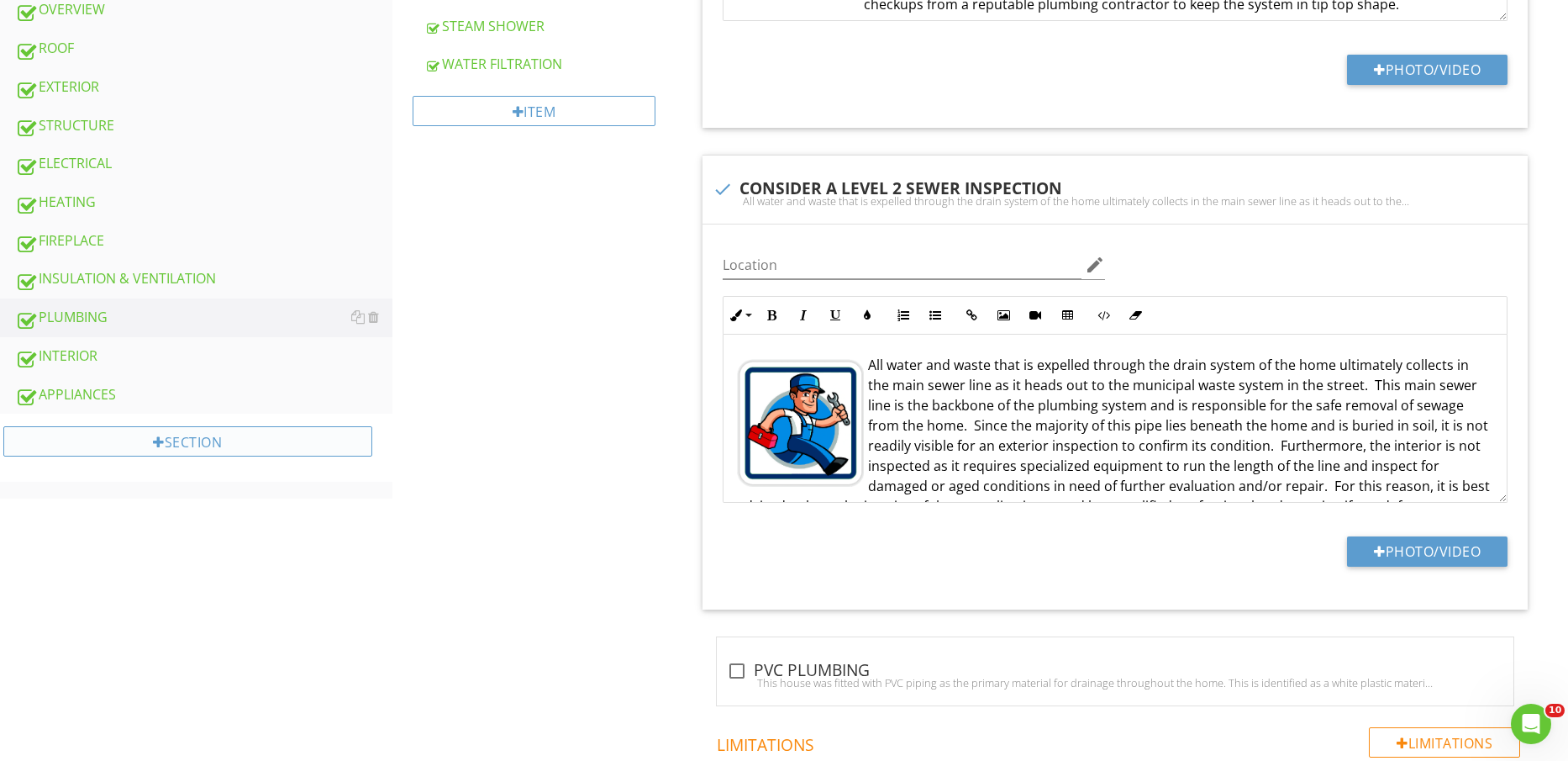
scroll to position [736, 0]
click at [105, 114] on div "STRUCTURE" at bounding box center [204, 125] width 378 height 22
type textarea "<p><img src="[URL][DOMAIN_NAME]" style="width: 146px; display: inline-block; ve…"
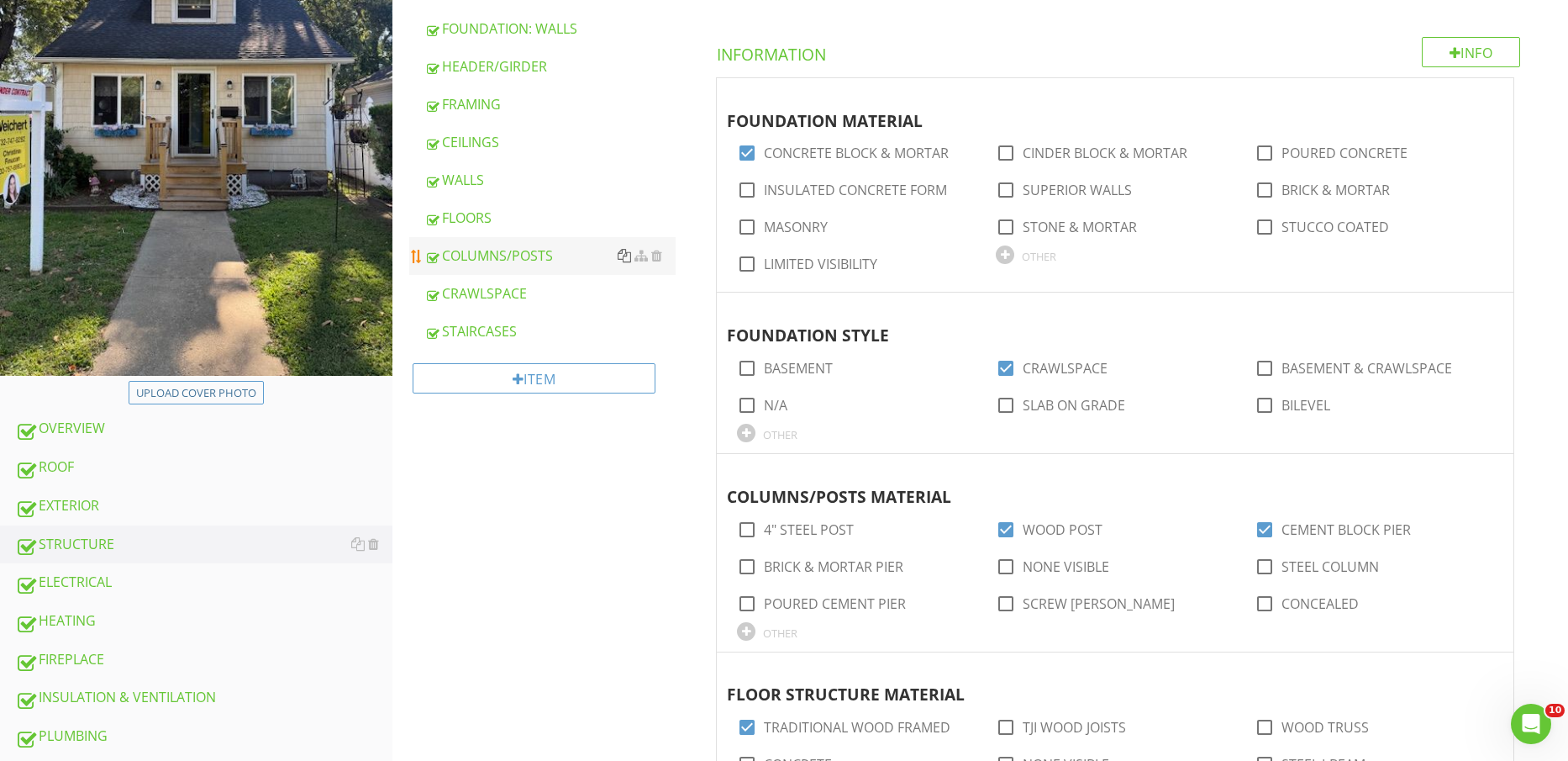
scroll to position [210, 0]
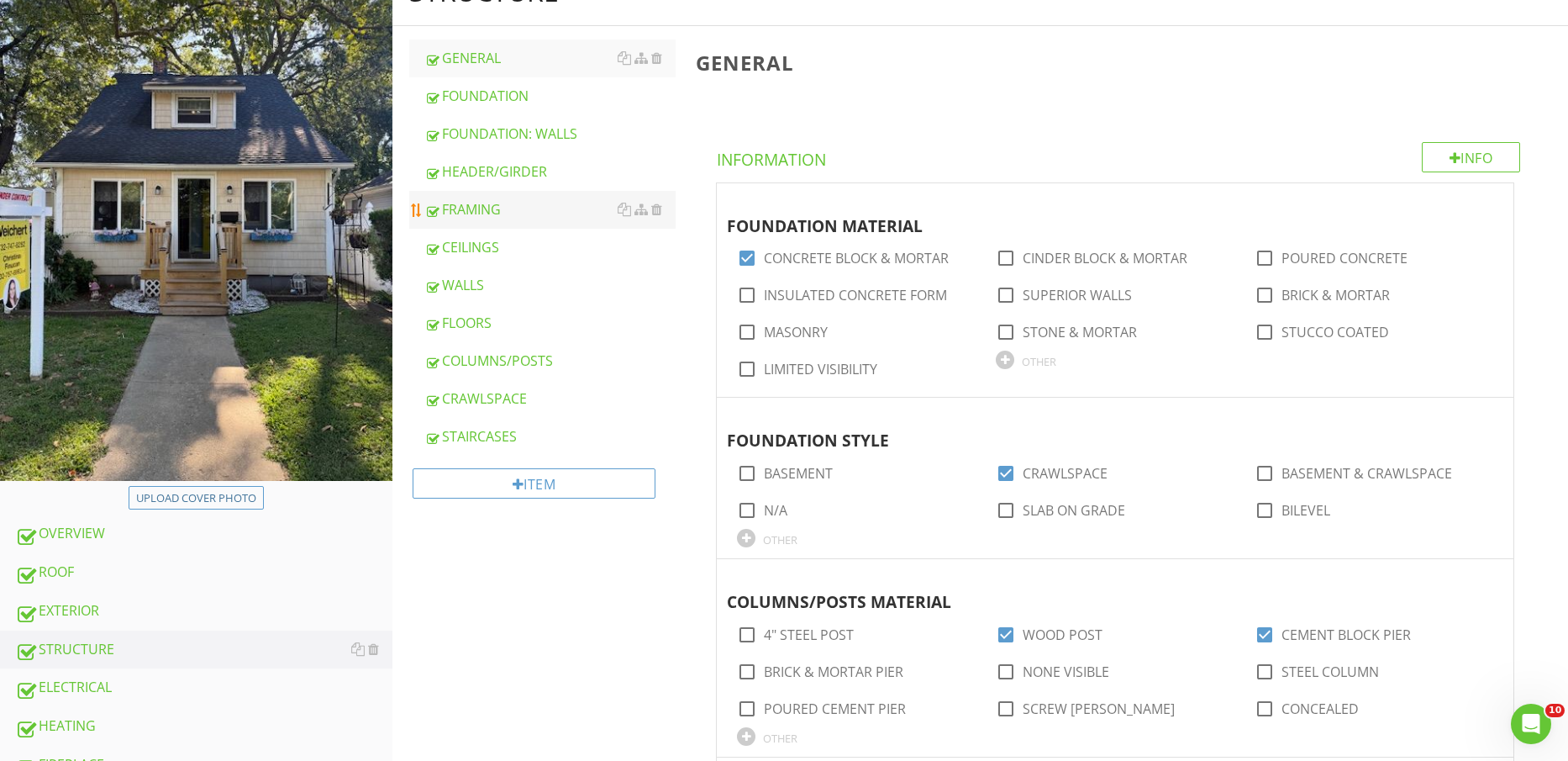
click at [505, 193] on link "FRAMING" at bounding box center [550, 209] width 252 height 37
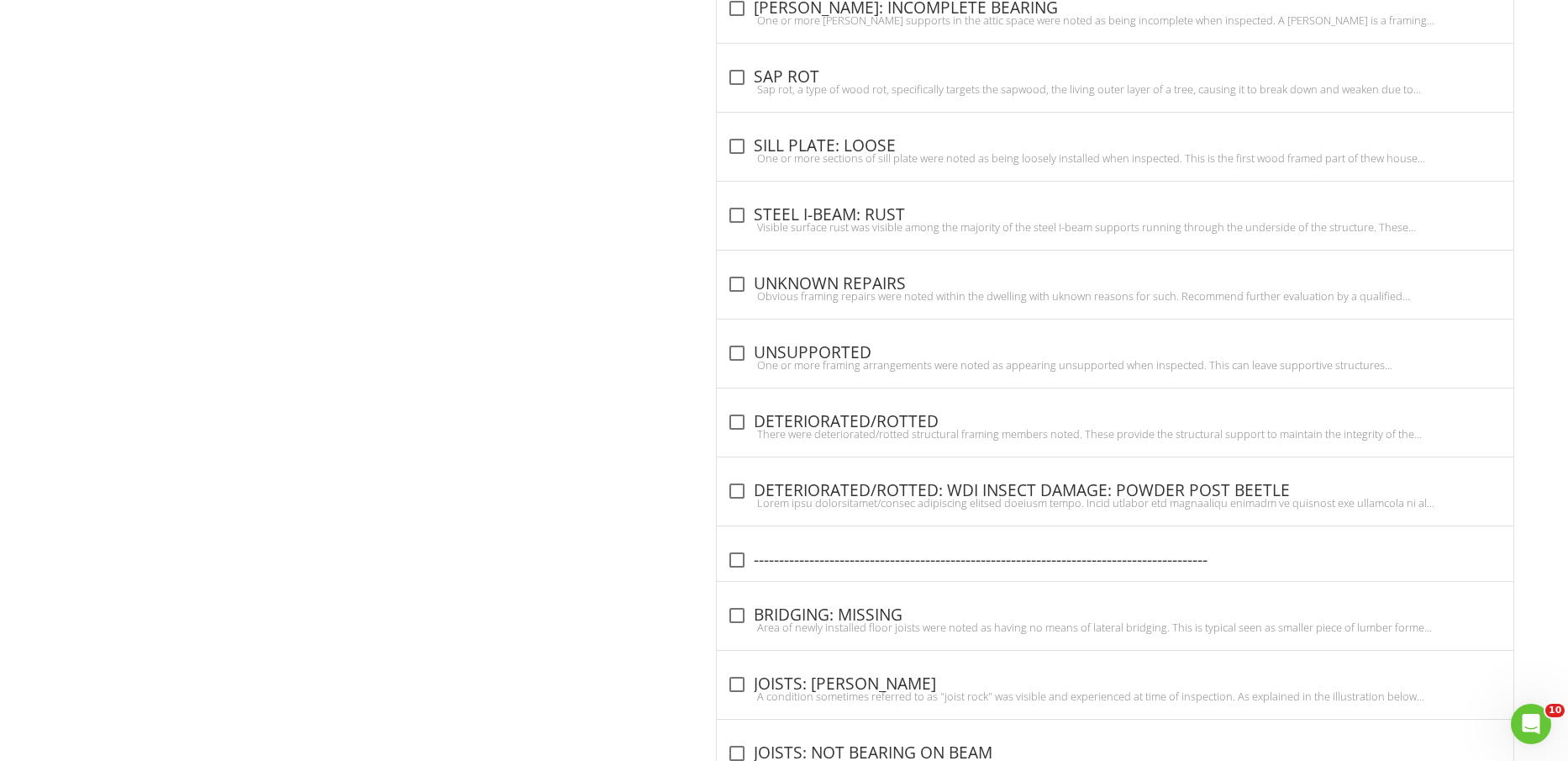
click at [855, 412] on div "check_box_outline_blank DETERIORATED/ROTTED" at bounding box center [1115, 422] width 777 height 21
checkbox input "true"
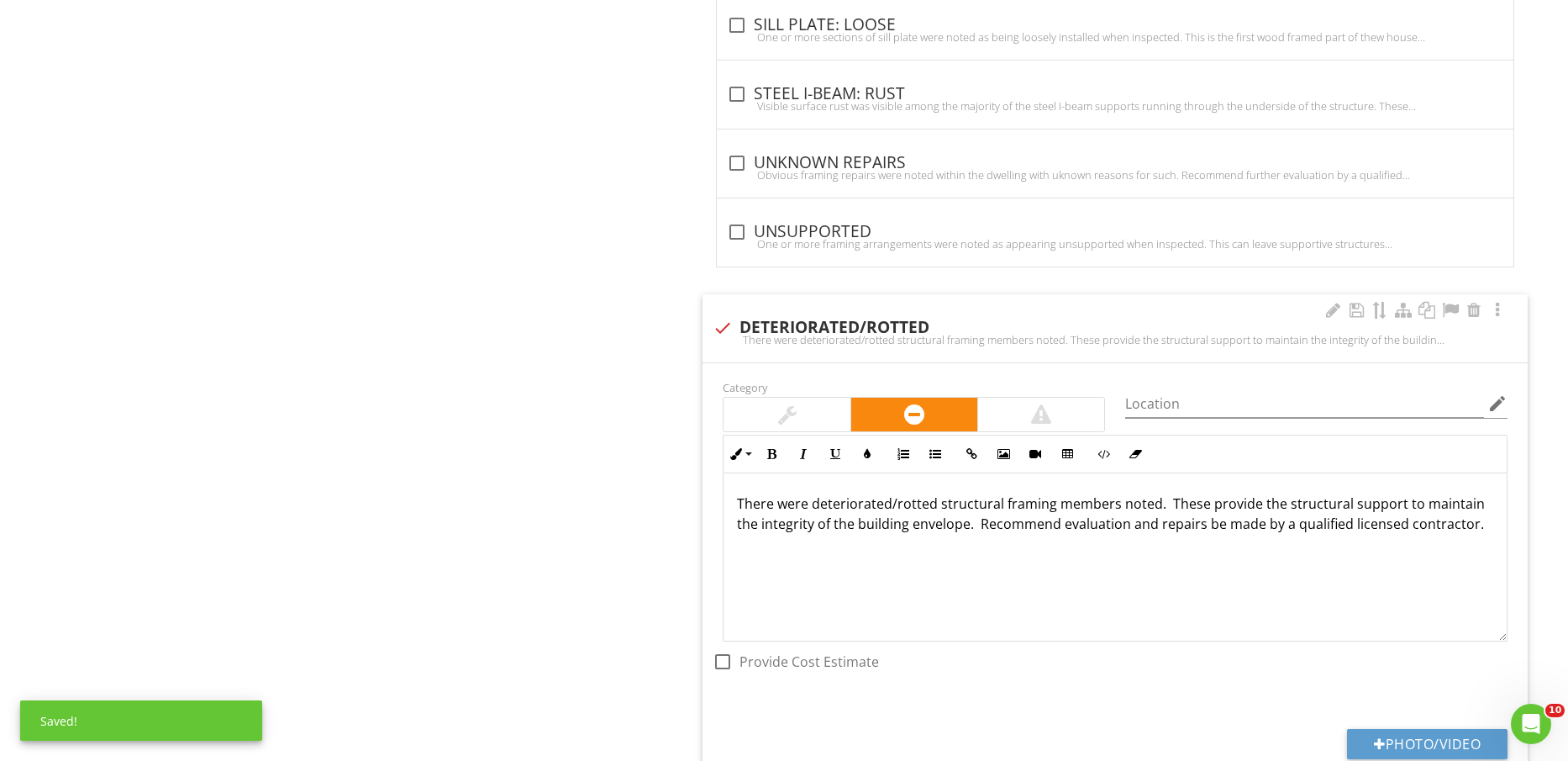
scroll to position [1472, 0]
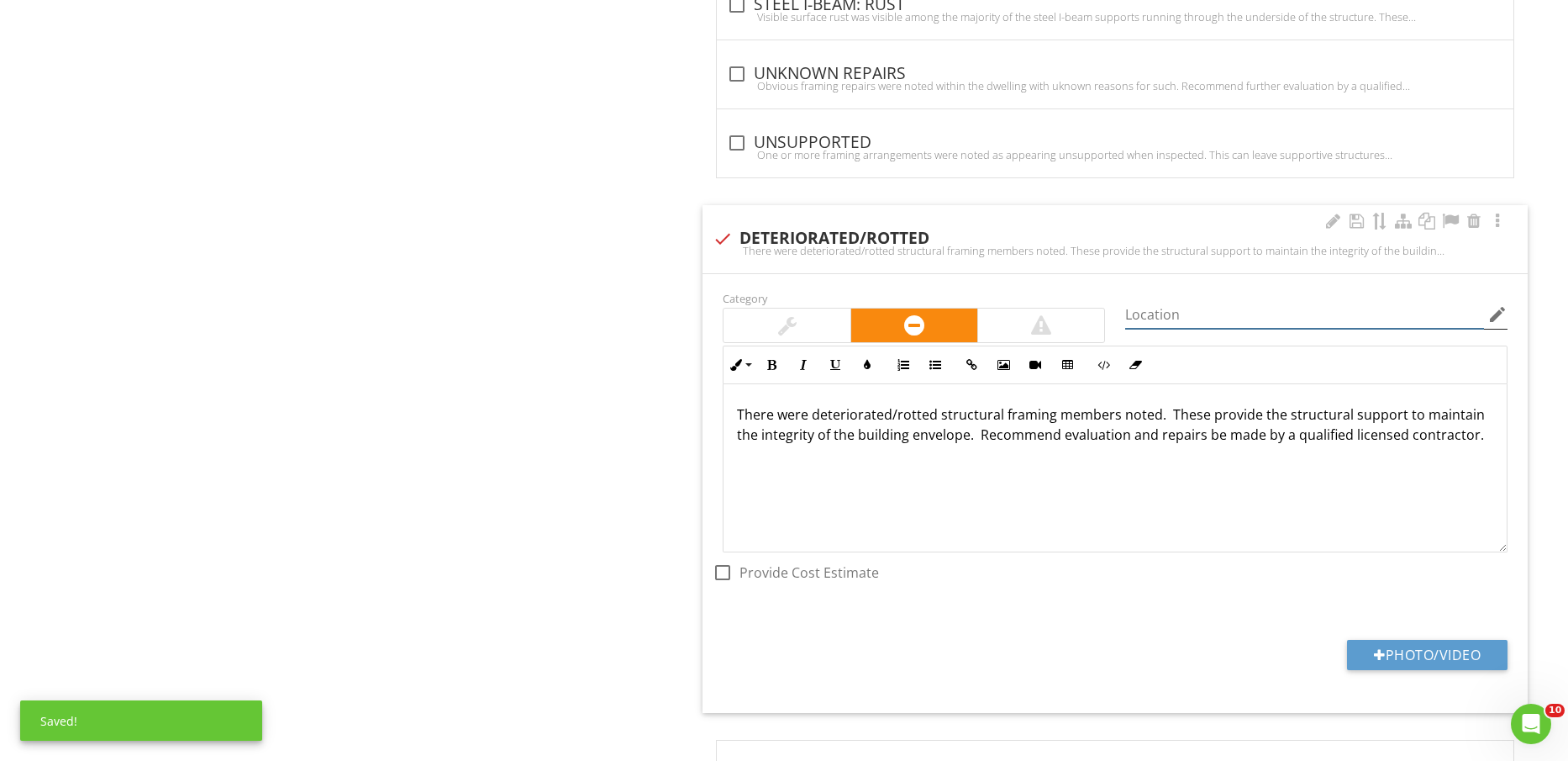
click at [1248, 316] on input "Location" at bounding box center [1305, 315] width 359 height 27
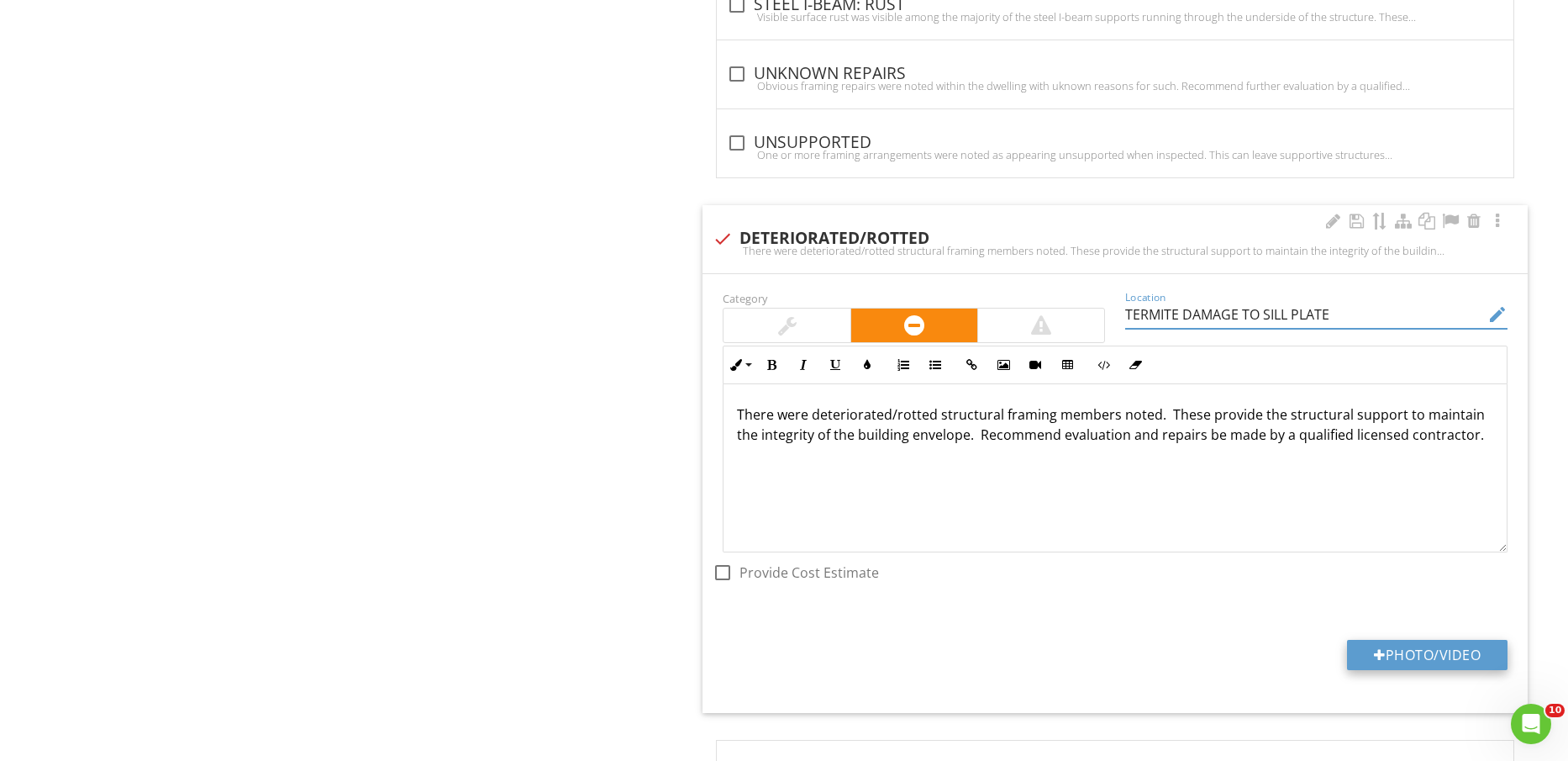
type input "TERMITE DAMAGE TO SILL PLATE"
click at [1455, 653] on button "Photo/Video" at bounding box center [1428, 655] width 161 height 30
type input "C:\fakepath\IMG_2463.jpg"
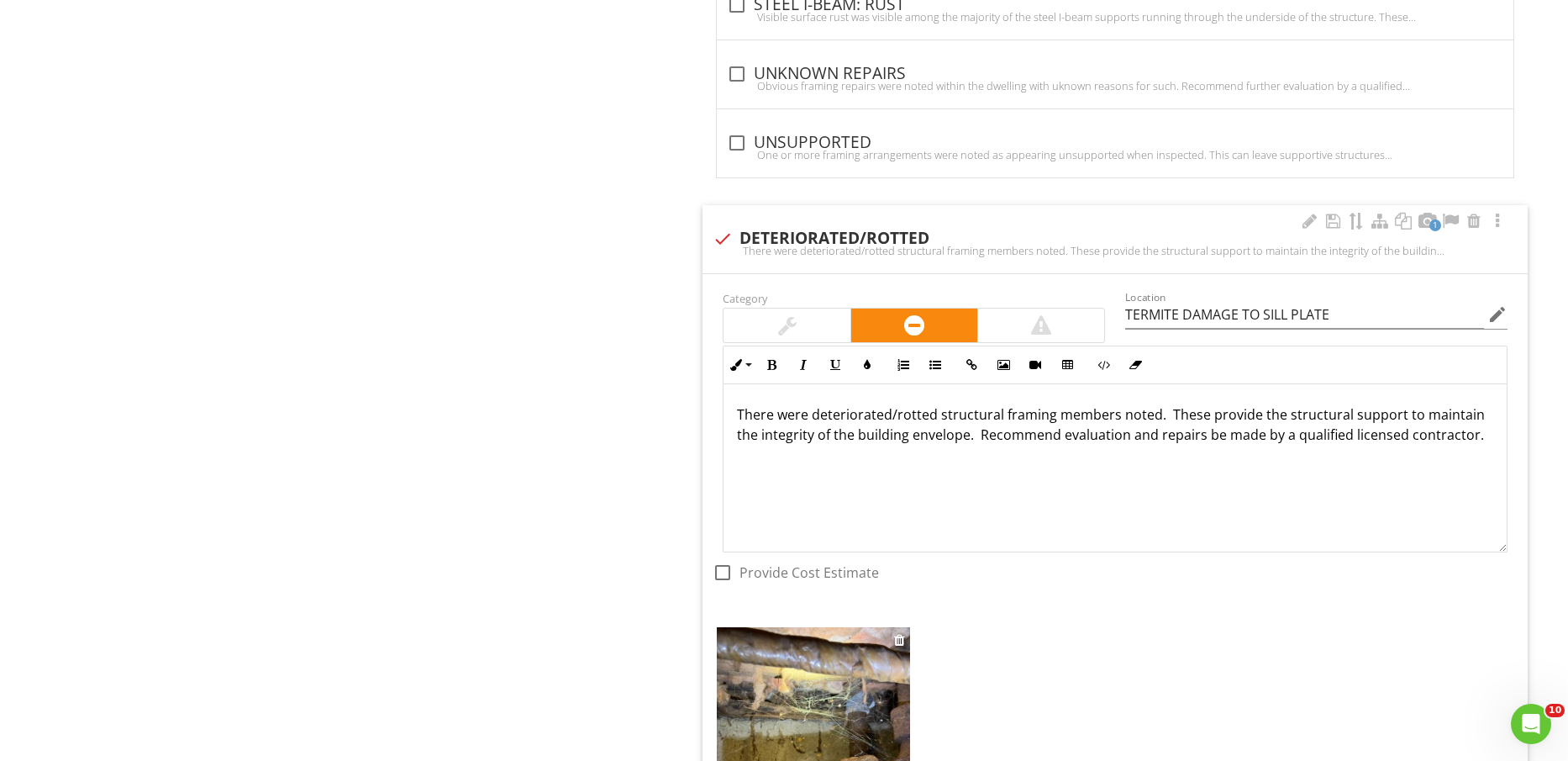
click at [860, 690] on img at bounding box center [813, 756] width 192 height 257
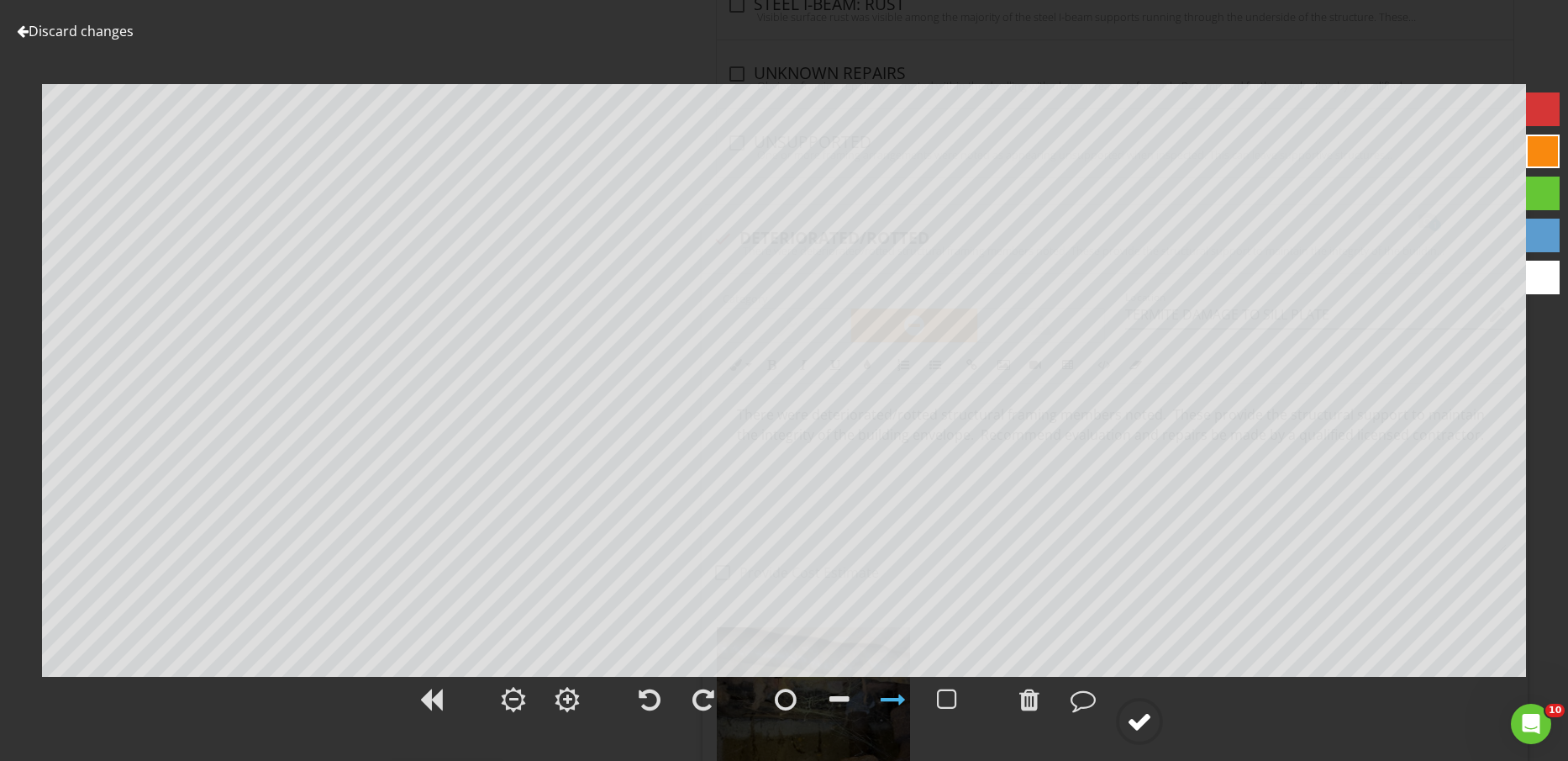
click at [1135, 720] on div at bounding box center [1140, 722] width 26 height 26
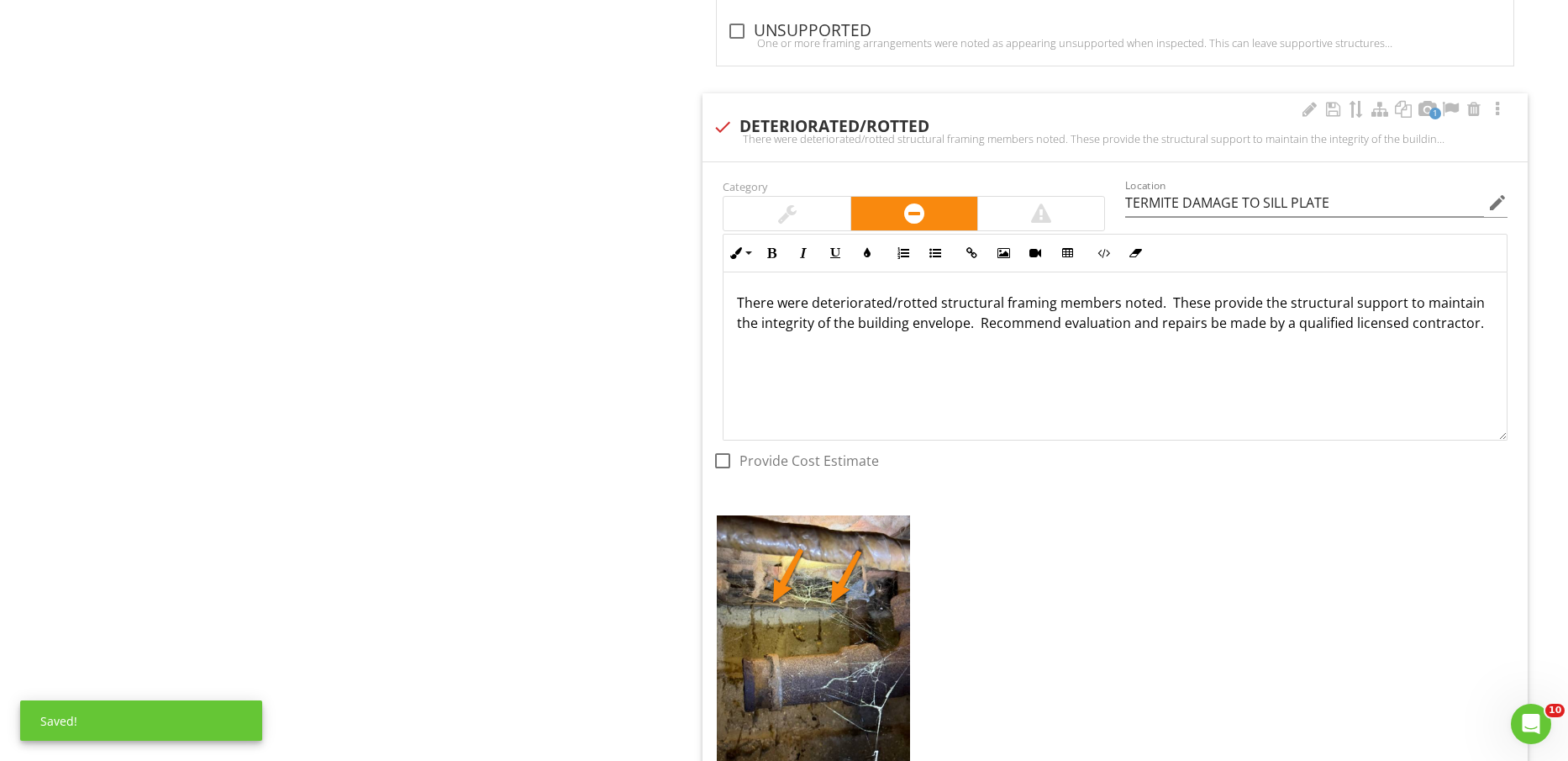
scroll to position [1682, 0]
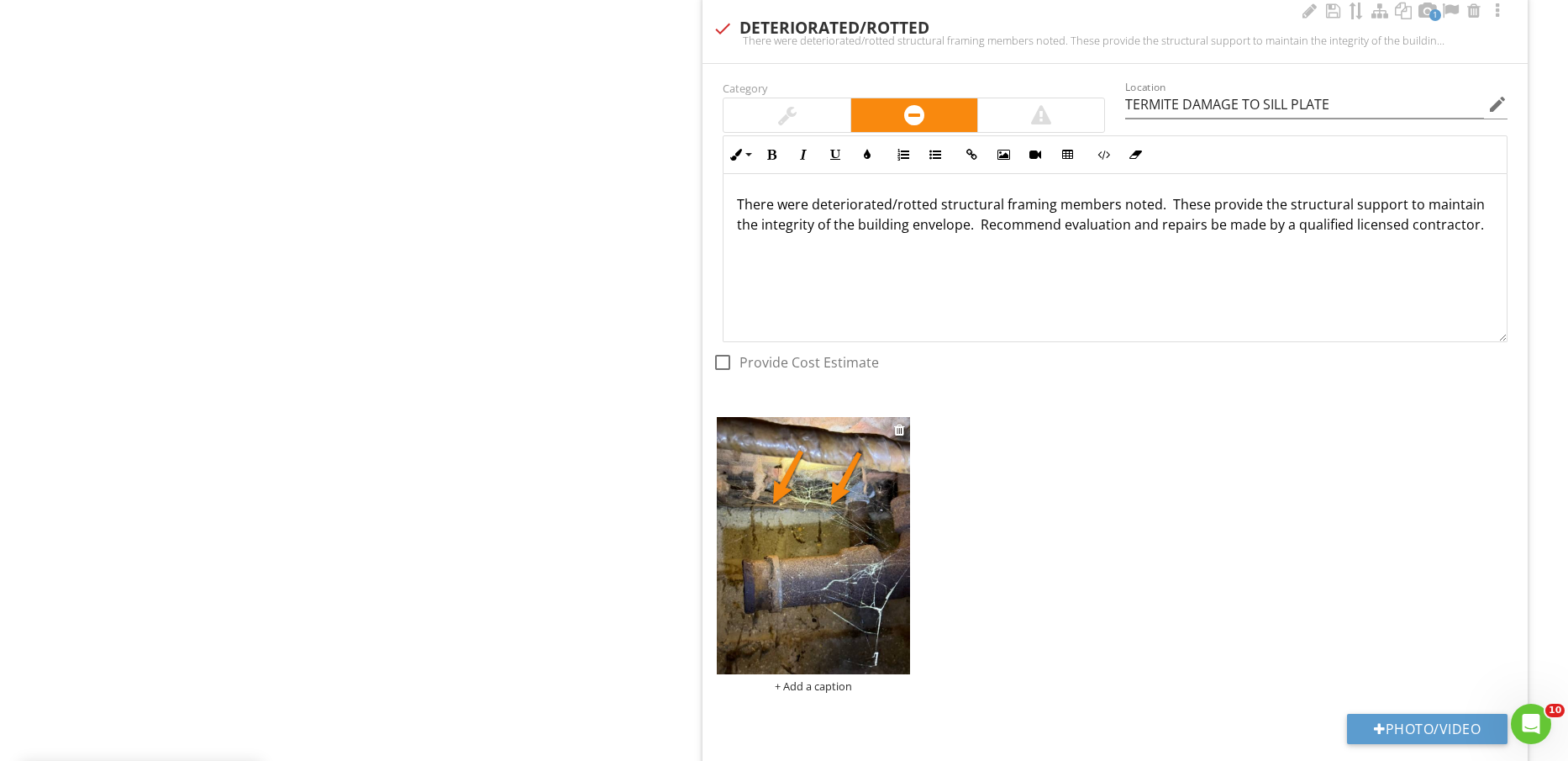
click at [837, 683] on div "+ Add a caption" at bounding box center [813, 687] width 192 height 14
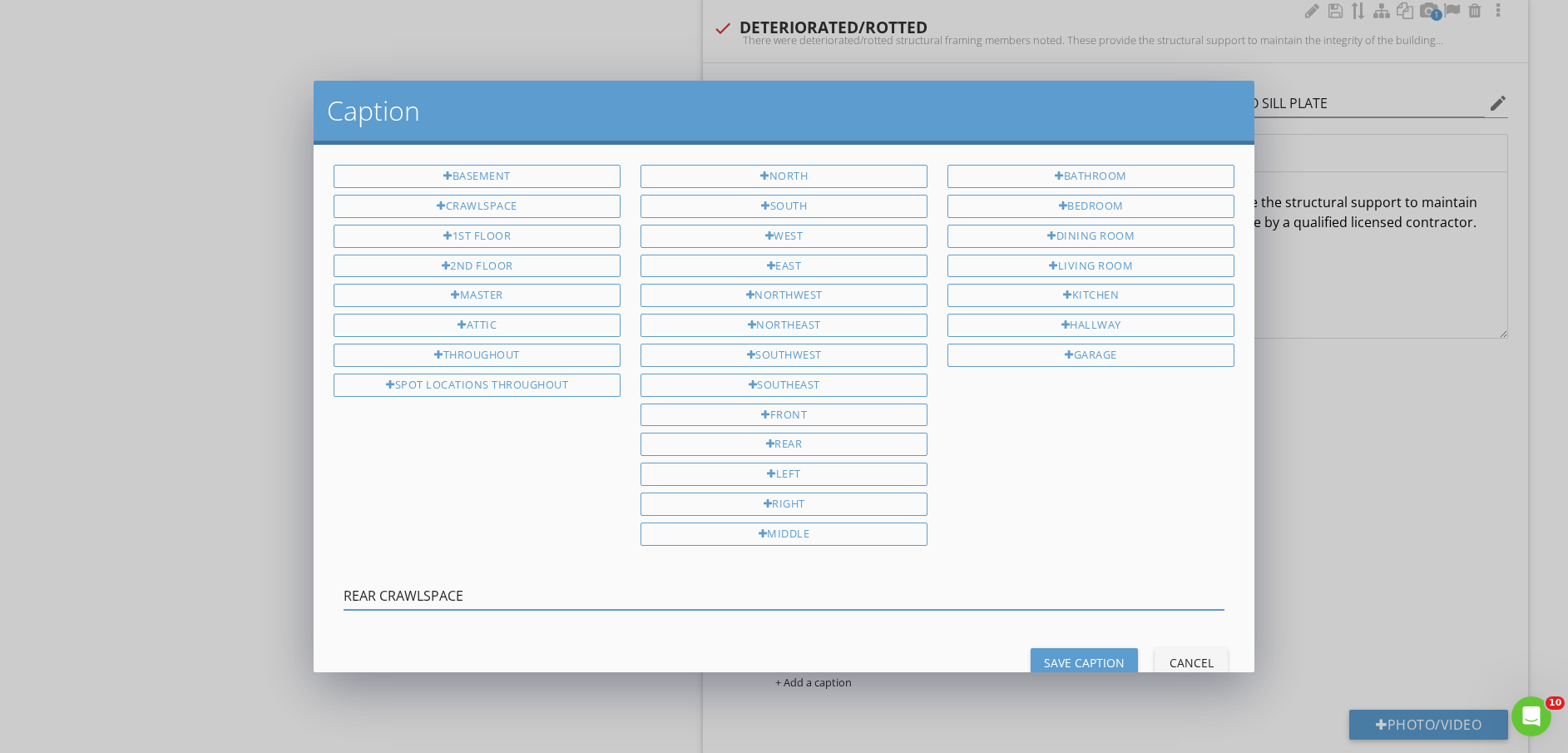
type input "REAR CRAWLSPACE"
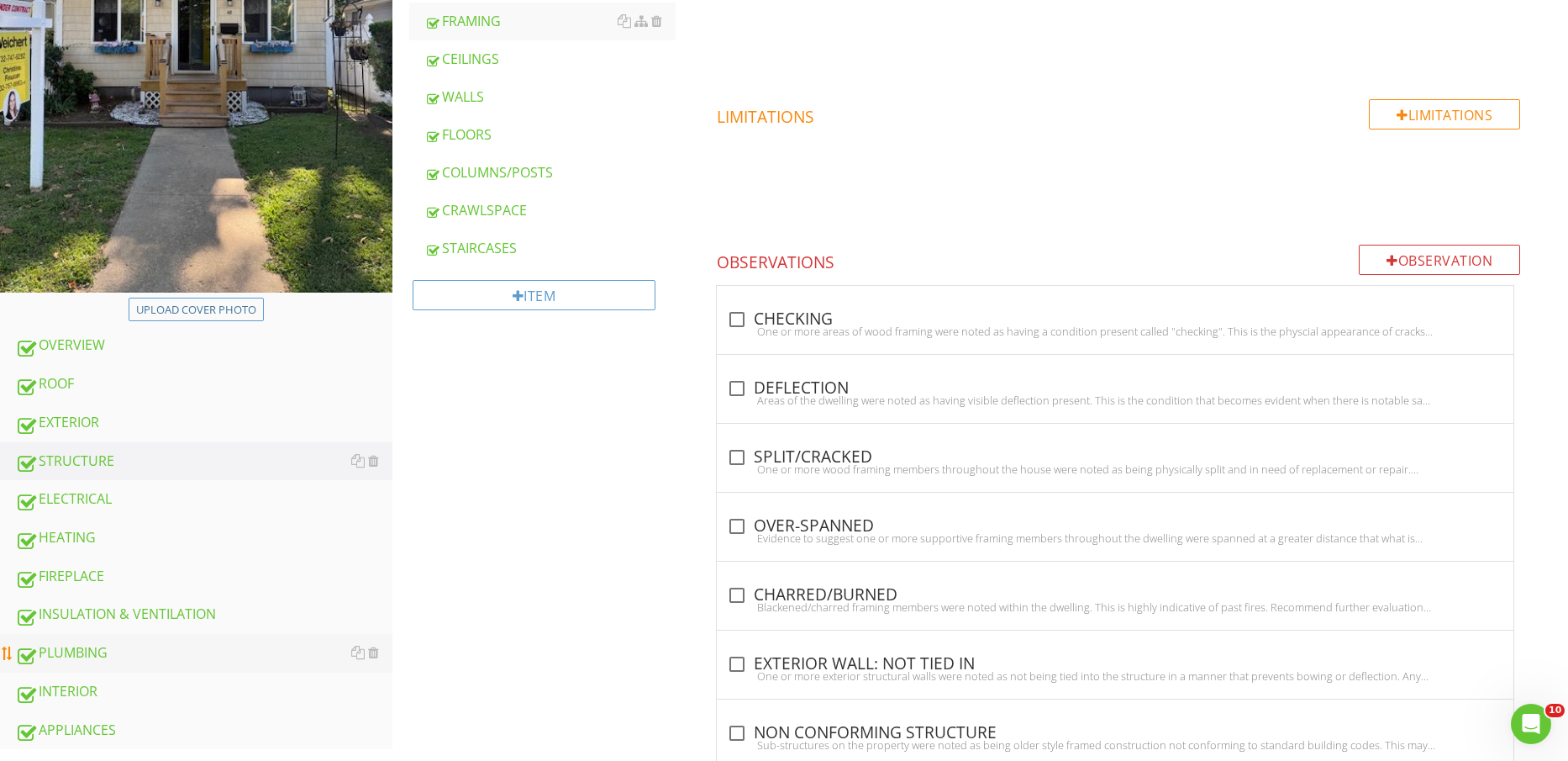
scroll to position [526, 0]
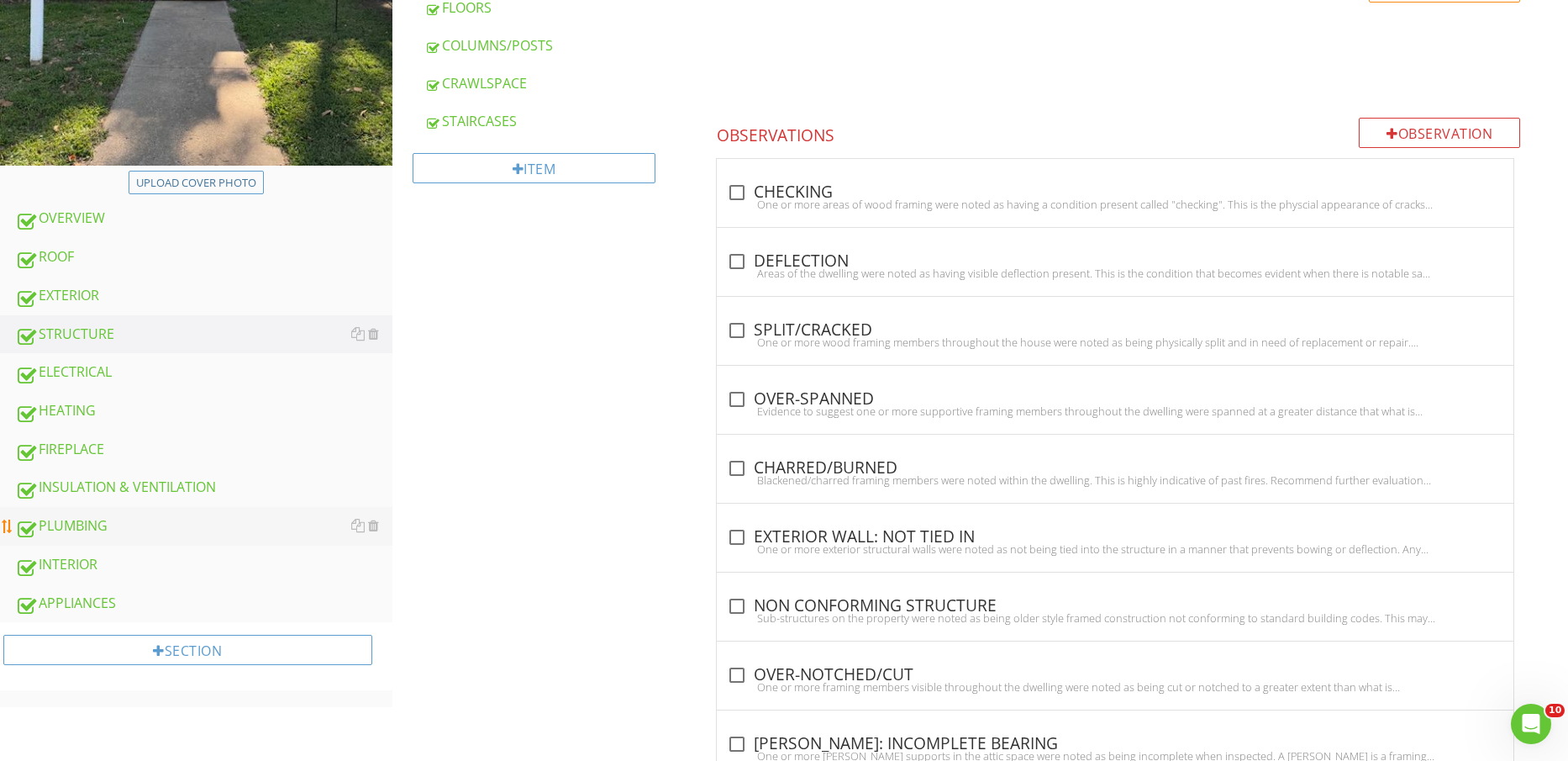
click at [132, 528] on div "PLUMBING" at bounding box center [204, 527] width 378 height 22
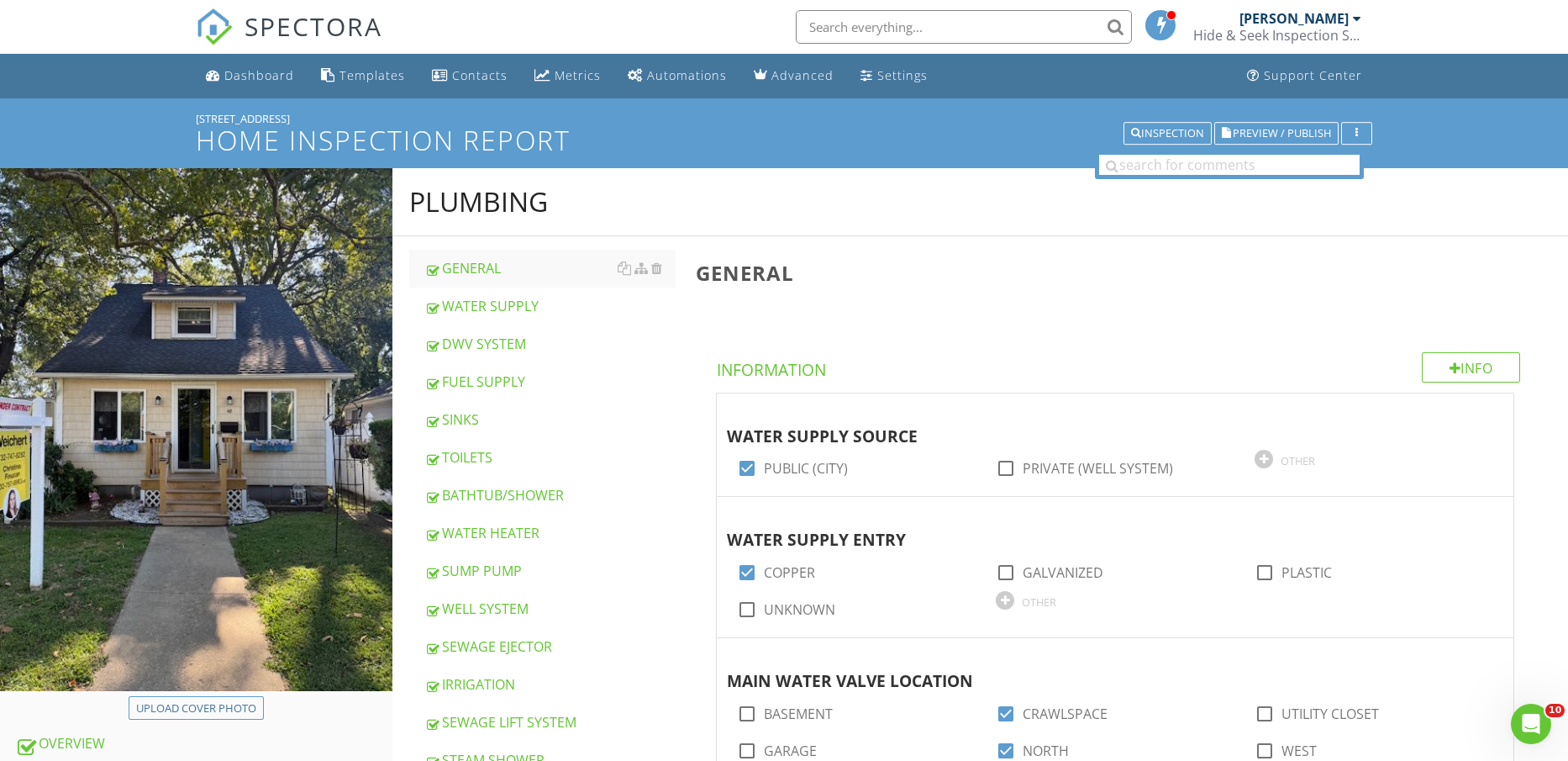
drag, startPoint x: 491, startPoint y: 338, endPoint x: 1576, endPoint y: 61, distance: 1119.8
click at [493, 338] on div "DWV SYSTEM" at bounding box center [550, 345] width 252 height 21
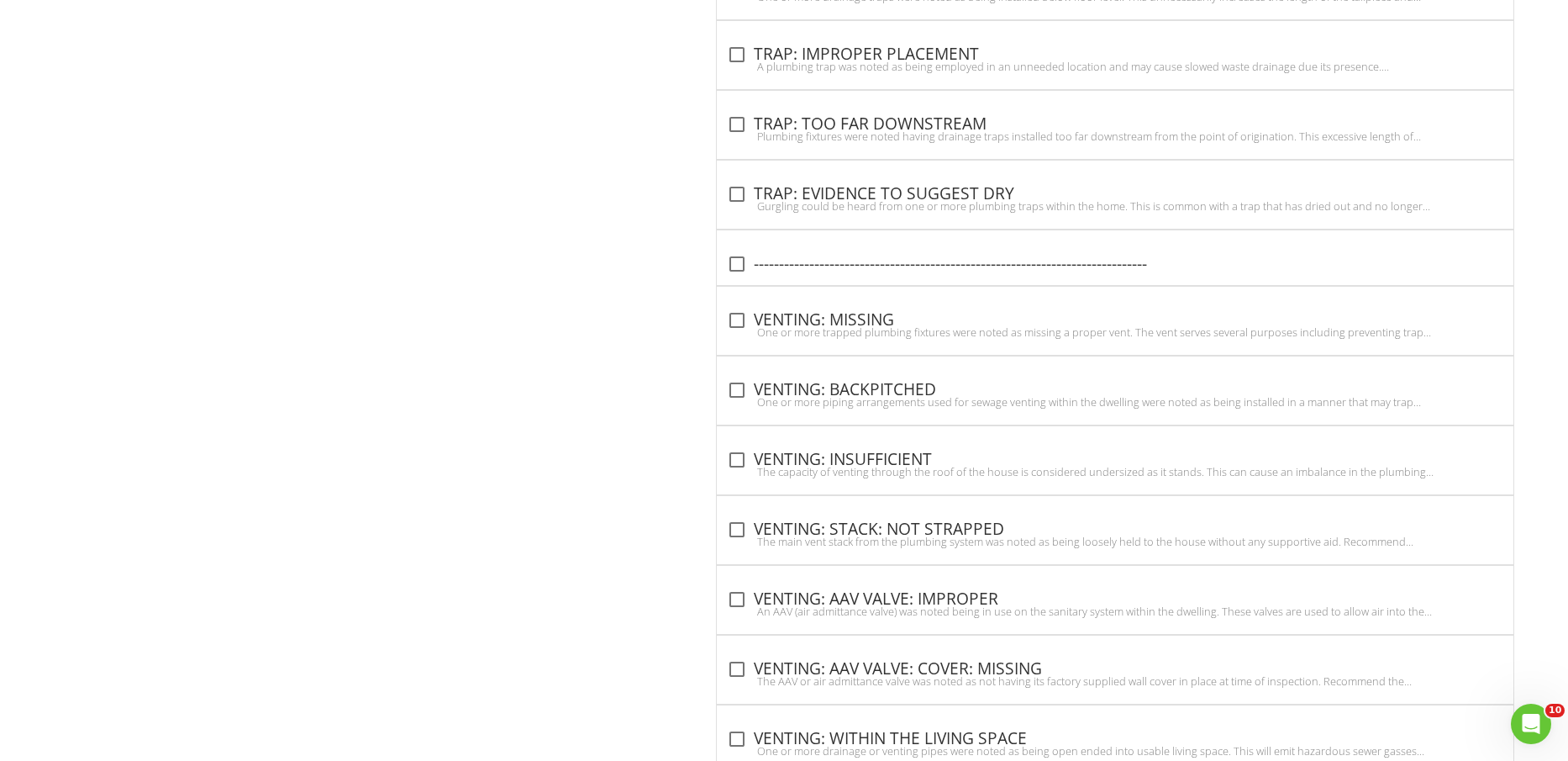
scroll to position [6627, 0]
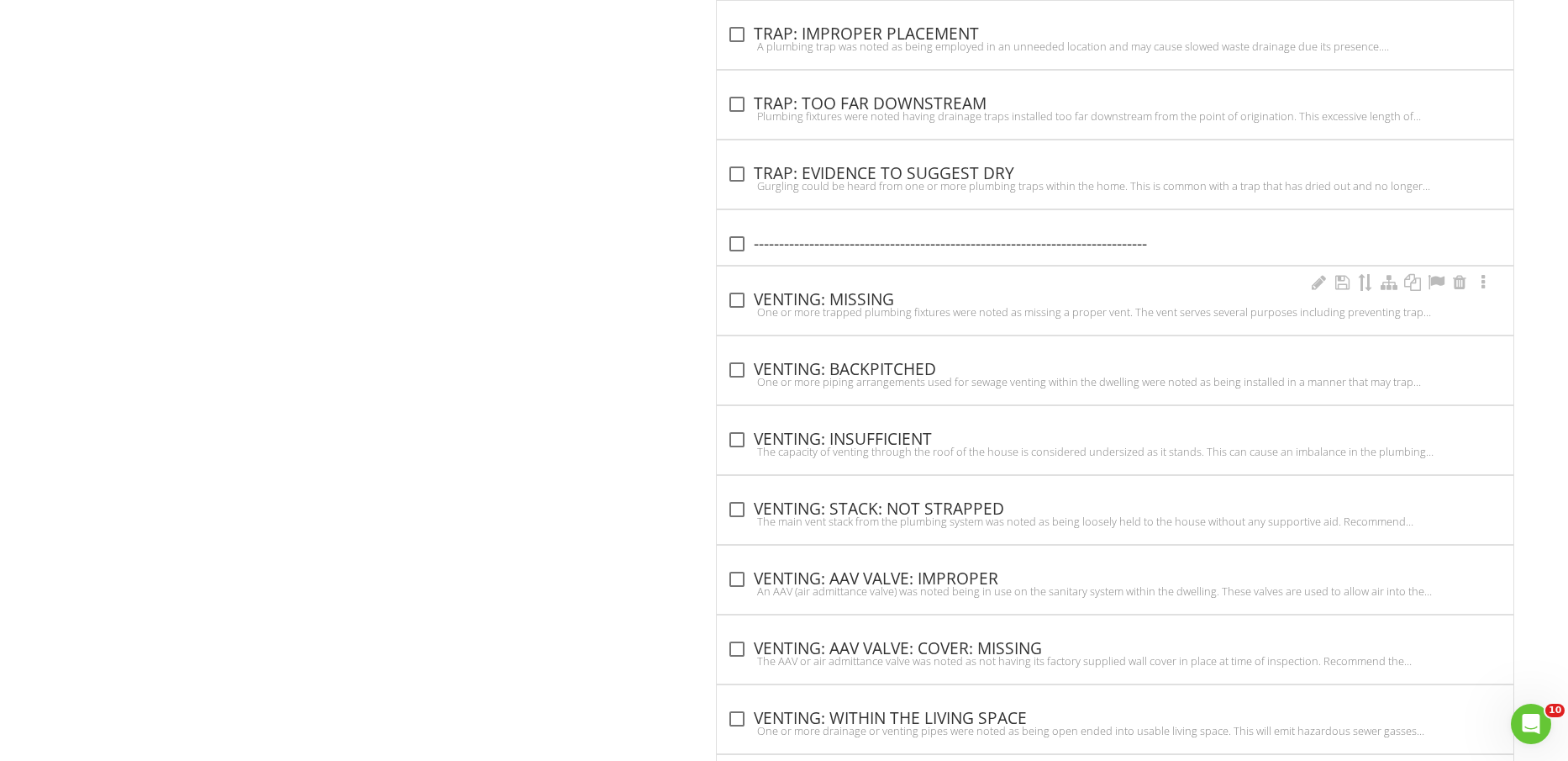
click at [889, 305] on div "One or more trapped plumbing fixtures were noted as missing a proper vent. The …" at bounding box center [1115, 312] width 777 height 14
checkbox input "true"
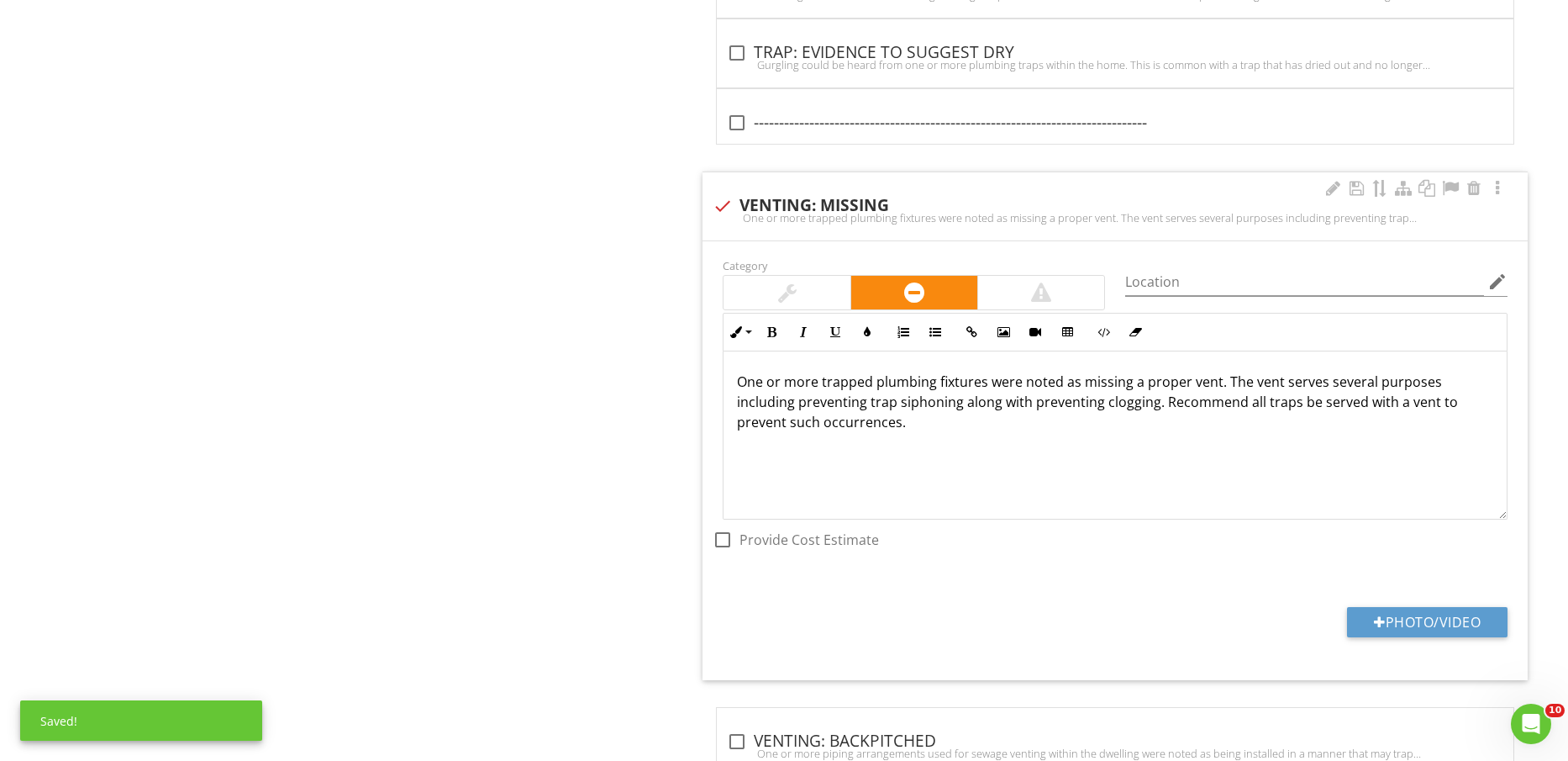
scroll to position [6837, 0]
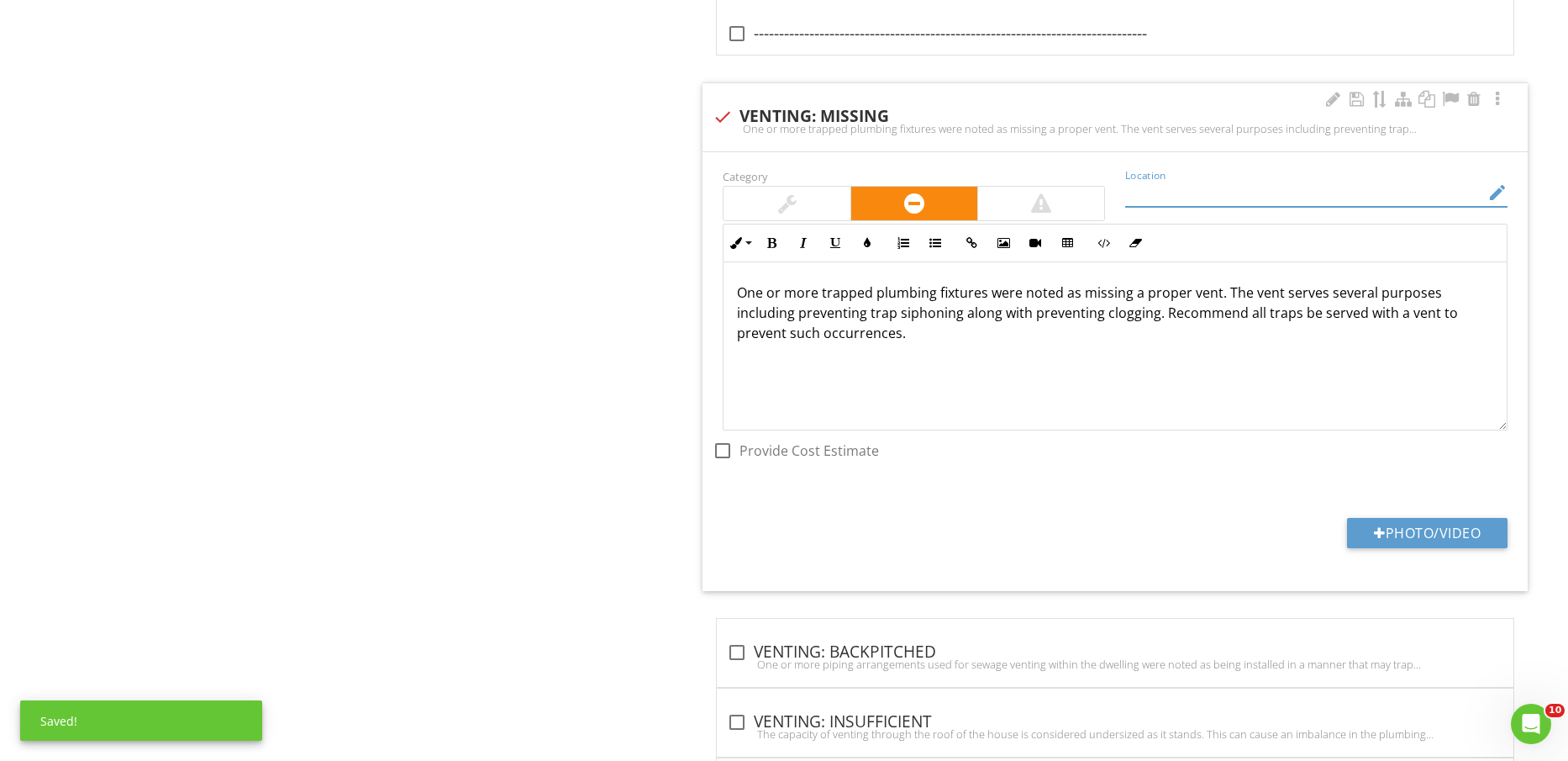
click at [1240, 198] on input "Location" at bounding box center [1305, 193] width 359 height 27
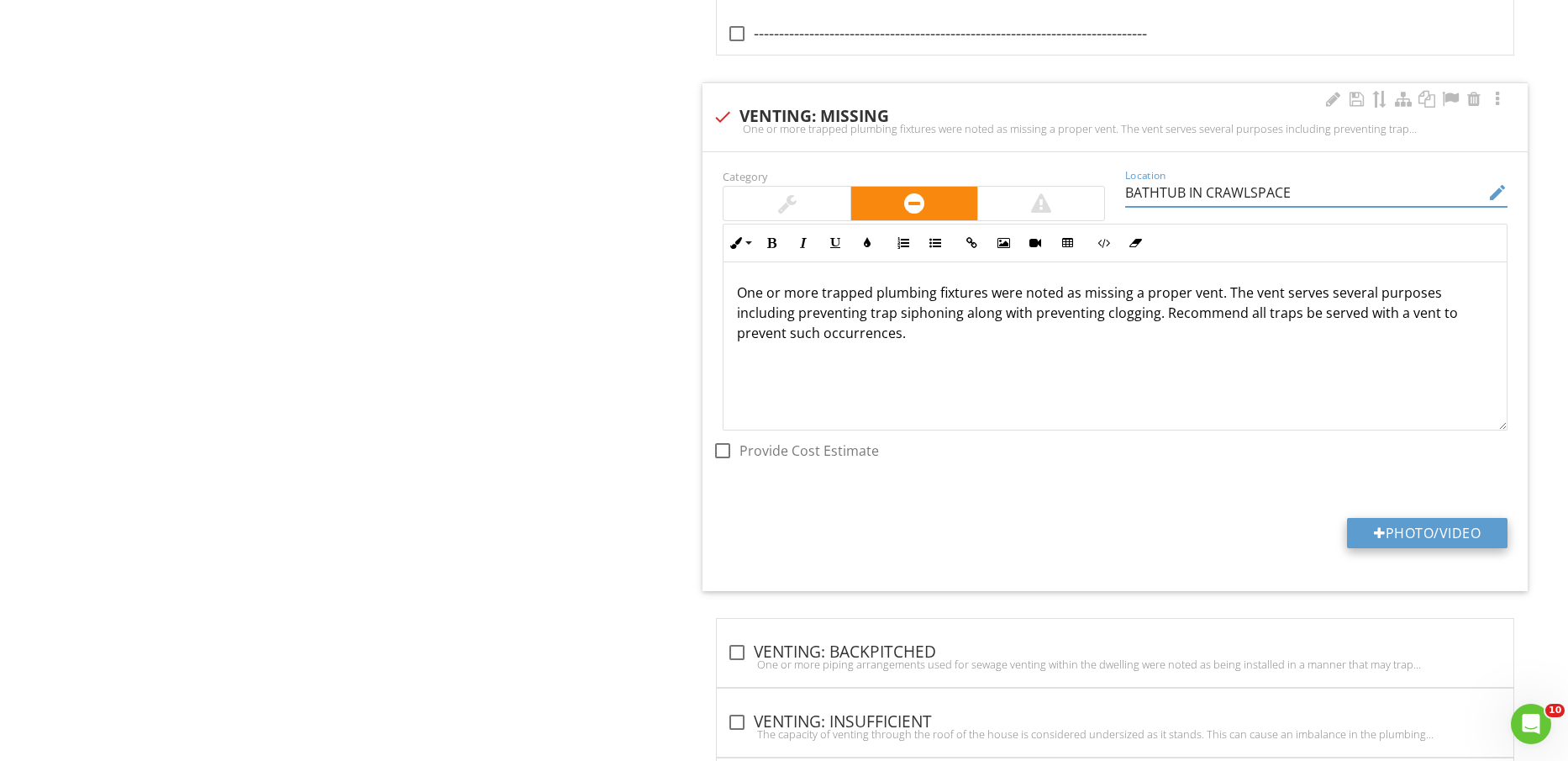
type input "BATHTUB IN CRAWLSPACE"
click at [1428, 528] on button "Photo/Video" at bounding box center [1428, 533] width 161 height 30
type input "C:\fakepath\IMG_2464.jpg"
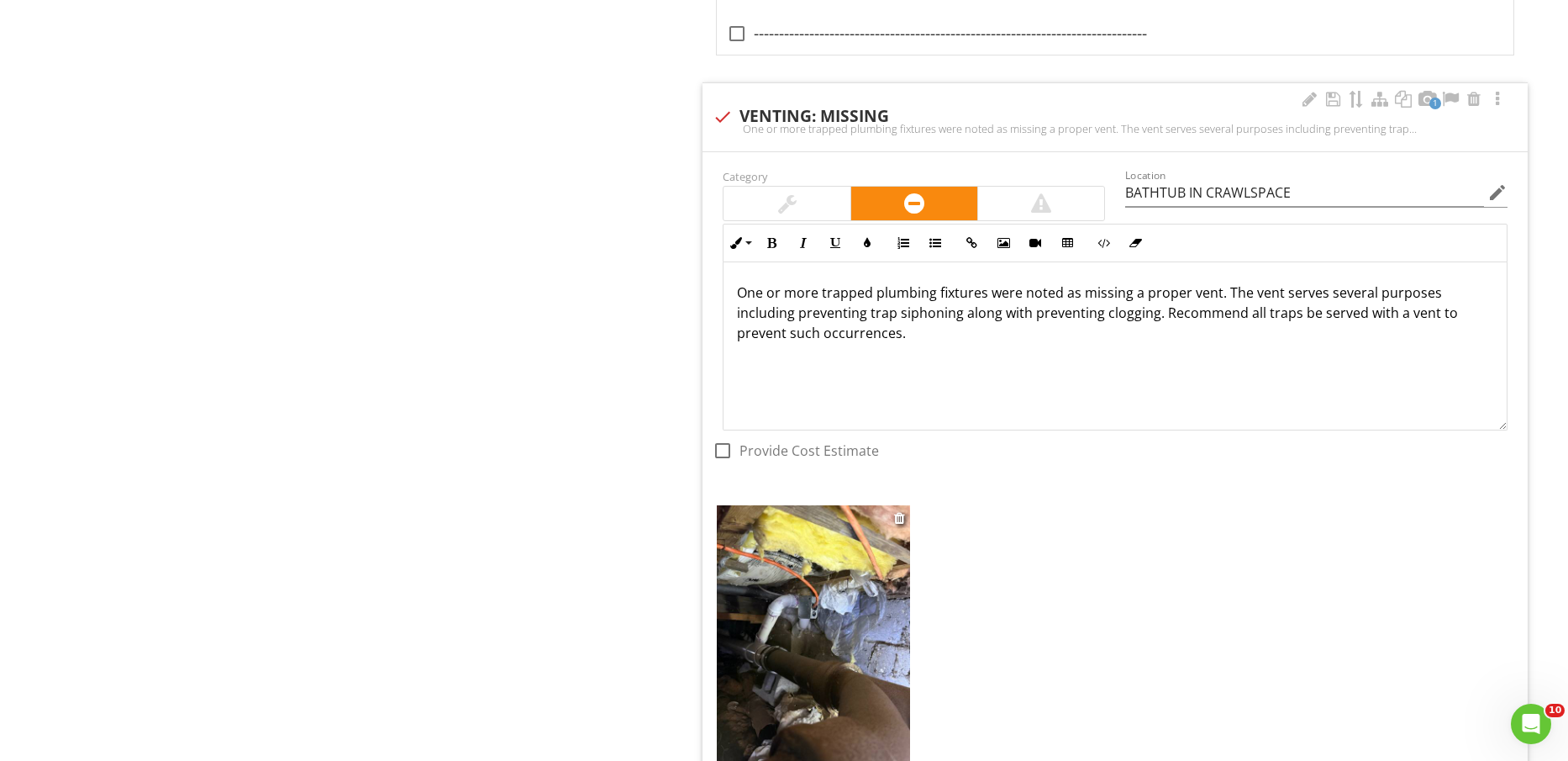
click at [865, 609] on img at bounding box center [813, 634] width 192 height 257
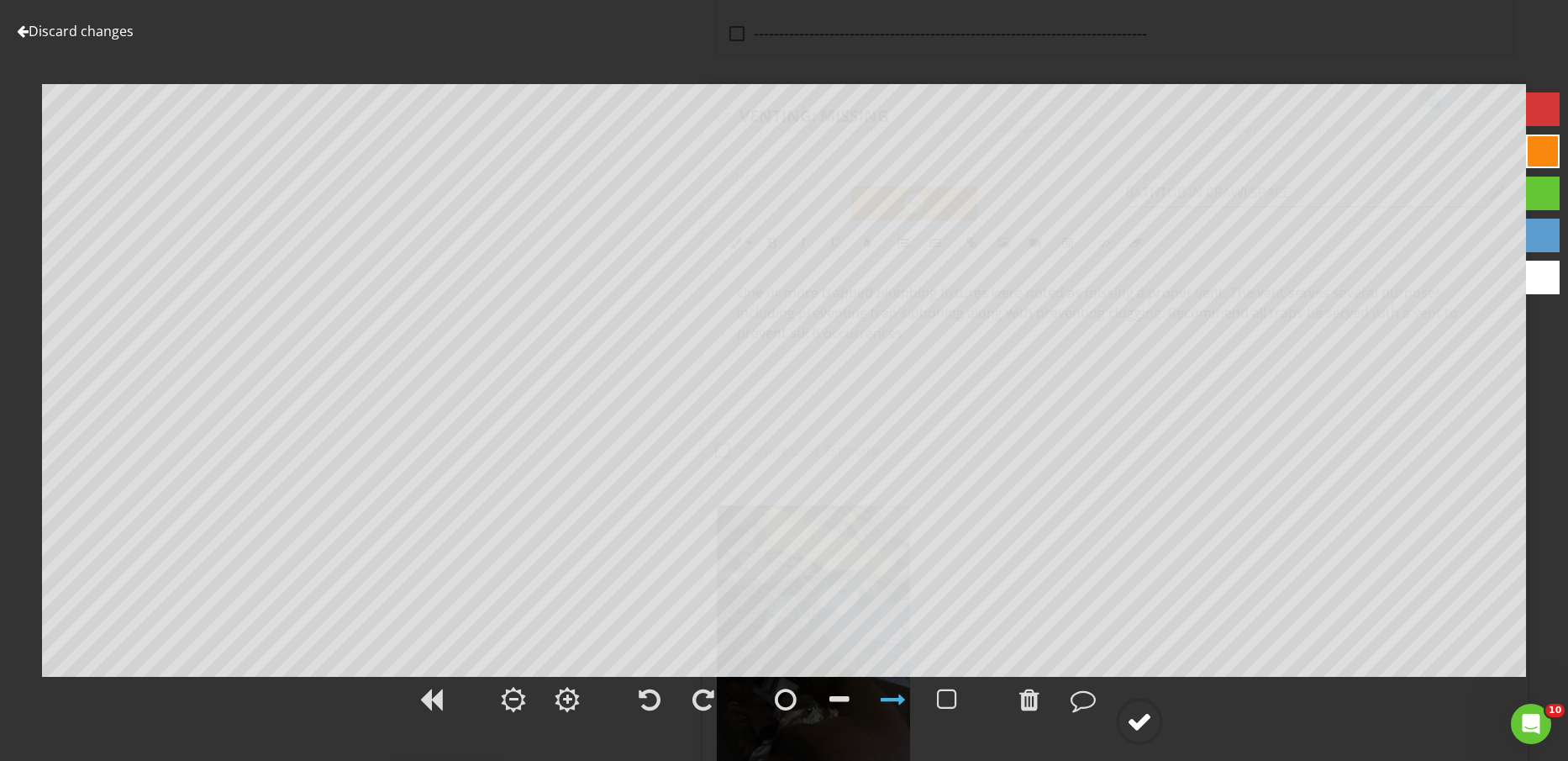
click at [1134, 705] on circle at bounding box center [1139, 721] width 44 height 44
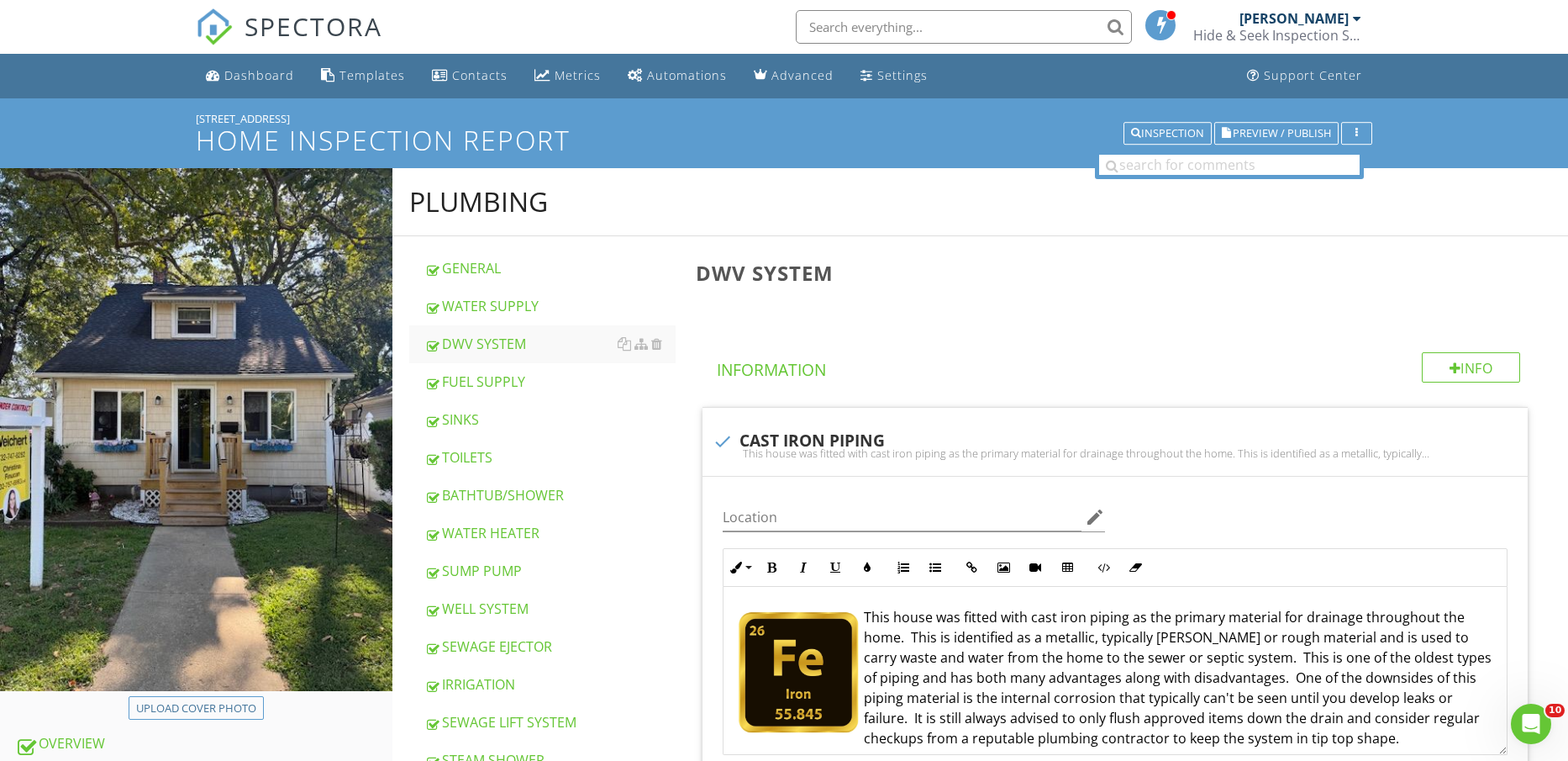
scroll to position [736, 0]
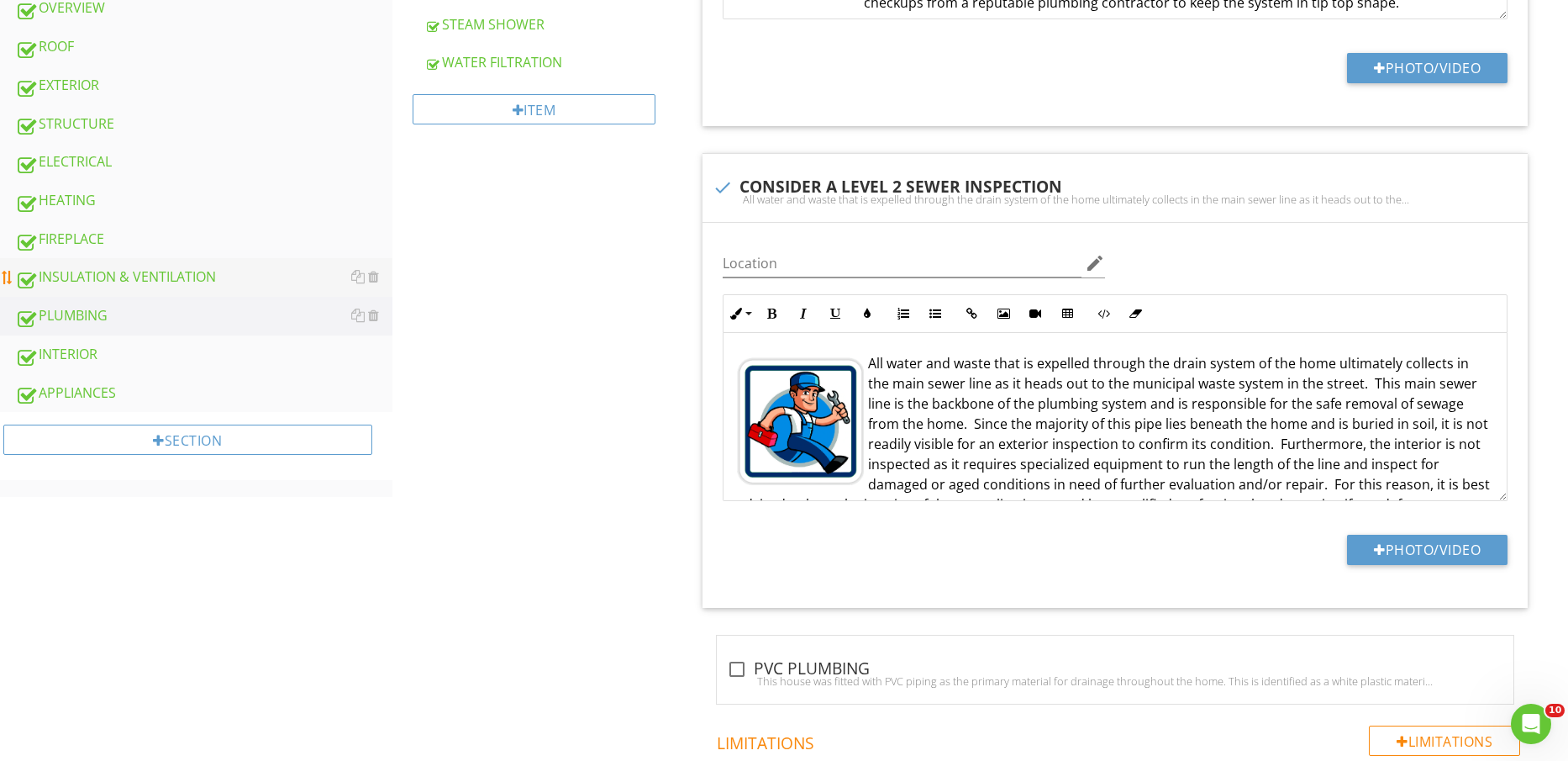
click at [167, 277] on div "INSULATION & VENTILATION" at bounding box center [204, 278] width 378 height 22
type textarea "<p><img src="[URL][DOMAIN_NAME]" style="width: 146px; display: inline-block; ve…"
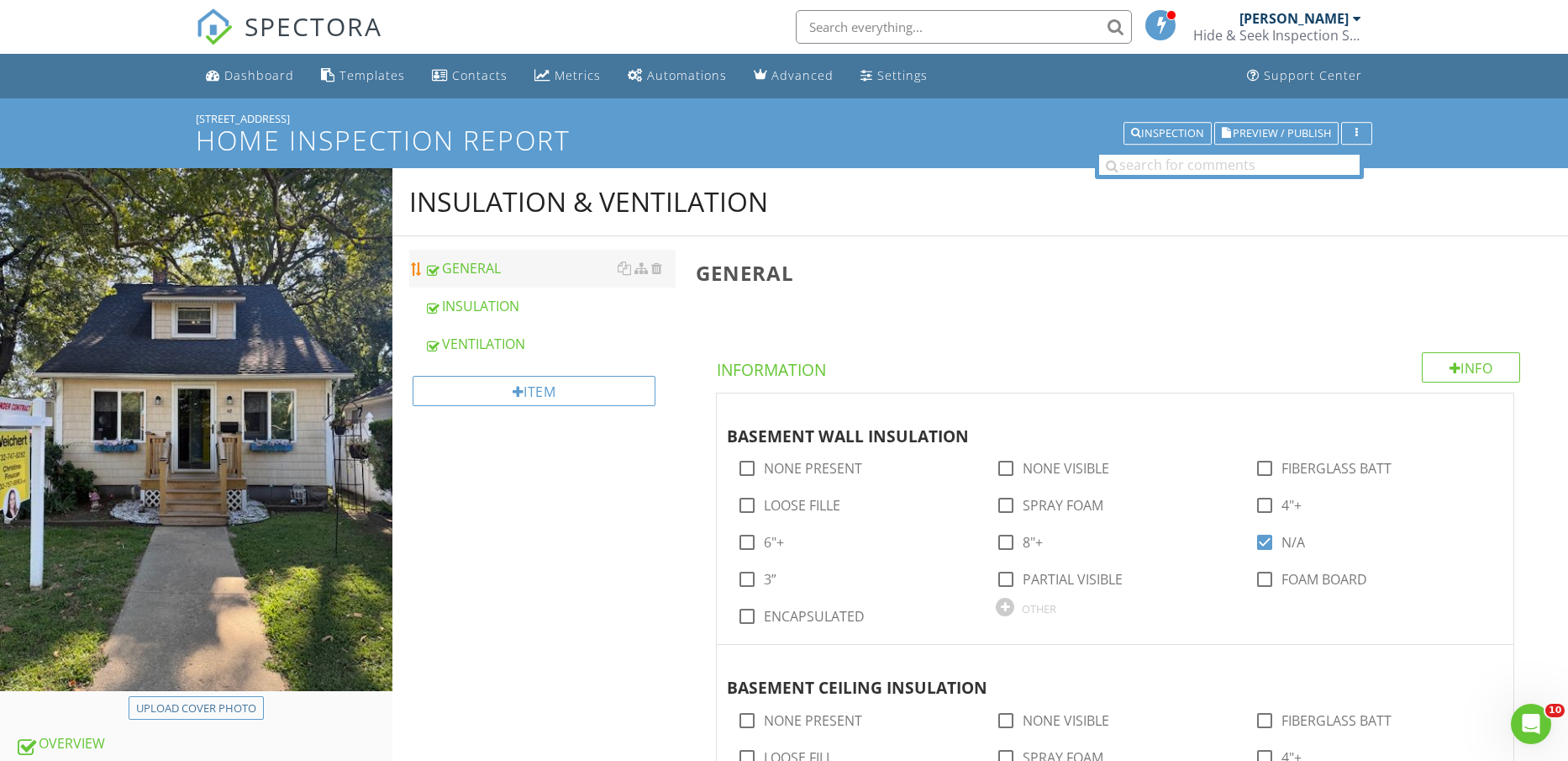
click at [517, 287] on link "INSULATION" at bounding box center [550, 305] width 252 height 37
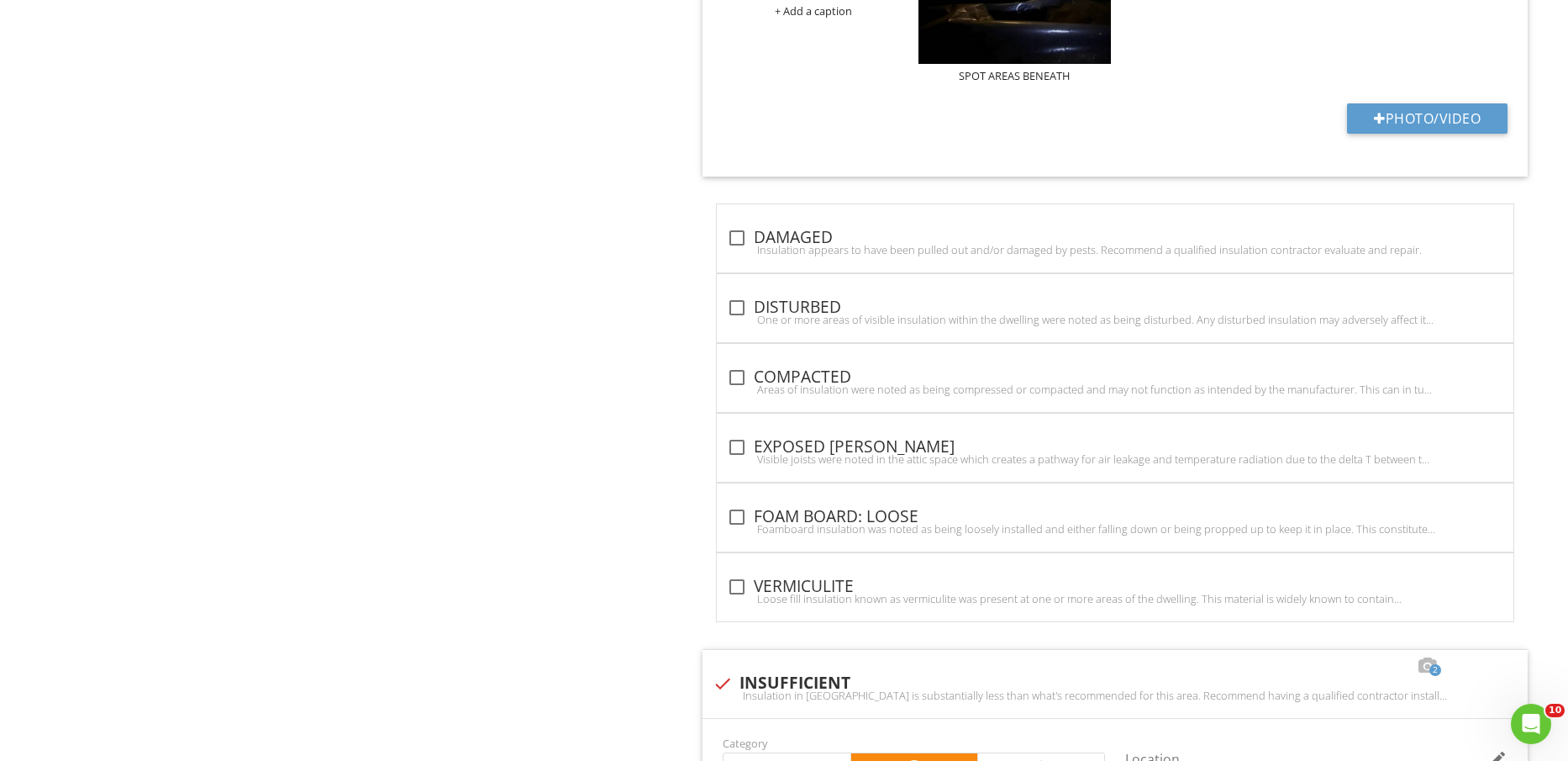
scroll to position [1577, 0]
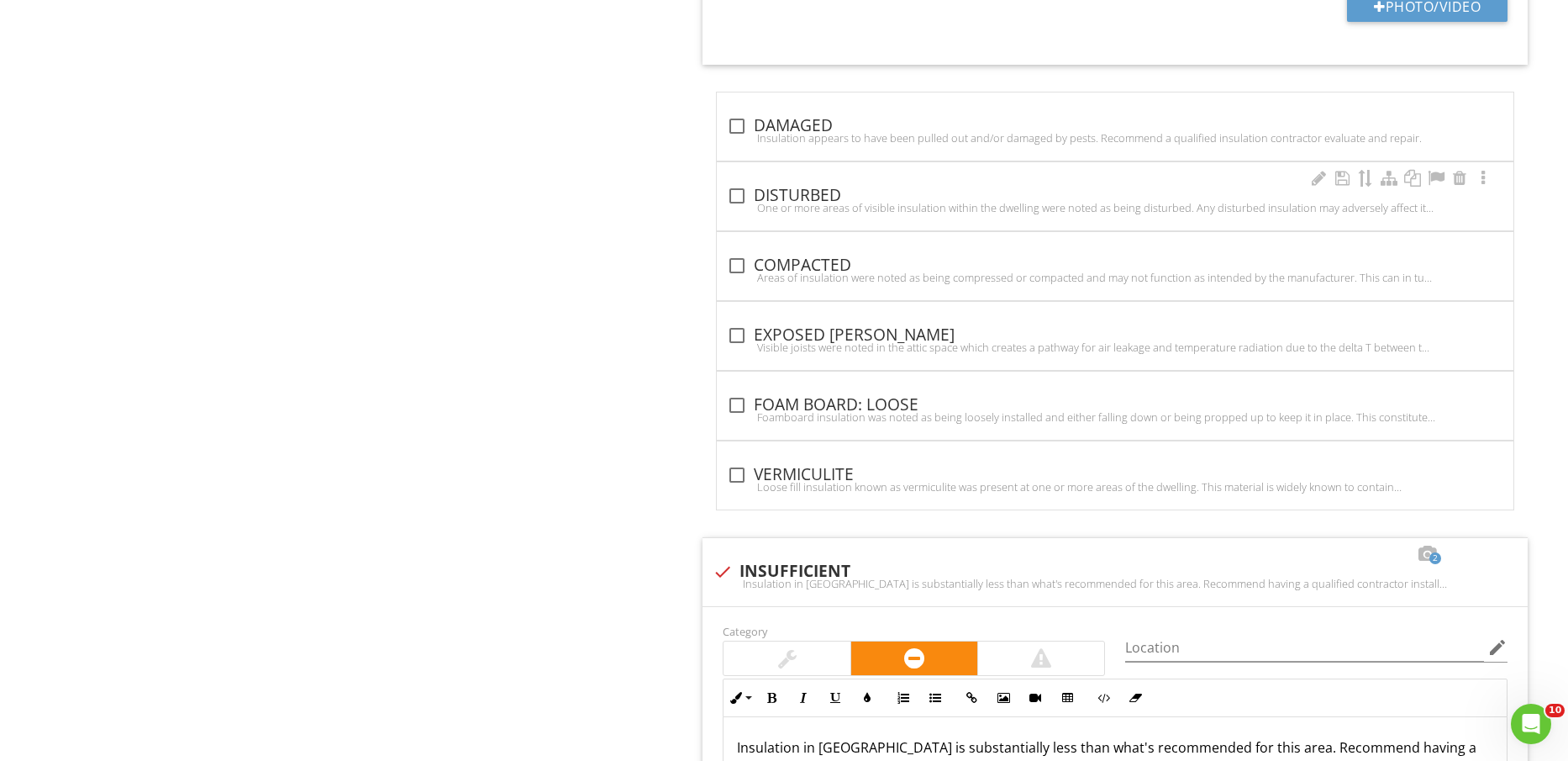
click at [834, 208] on div "One or more areas of visible insulation within the dwelling were noted as being…" at bounding box center [1115, 208] width 777 height 14
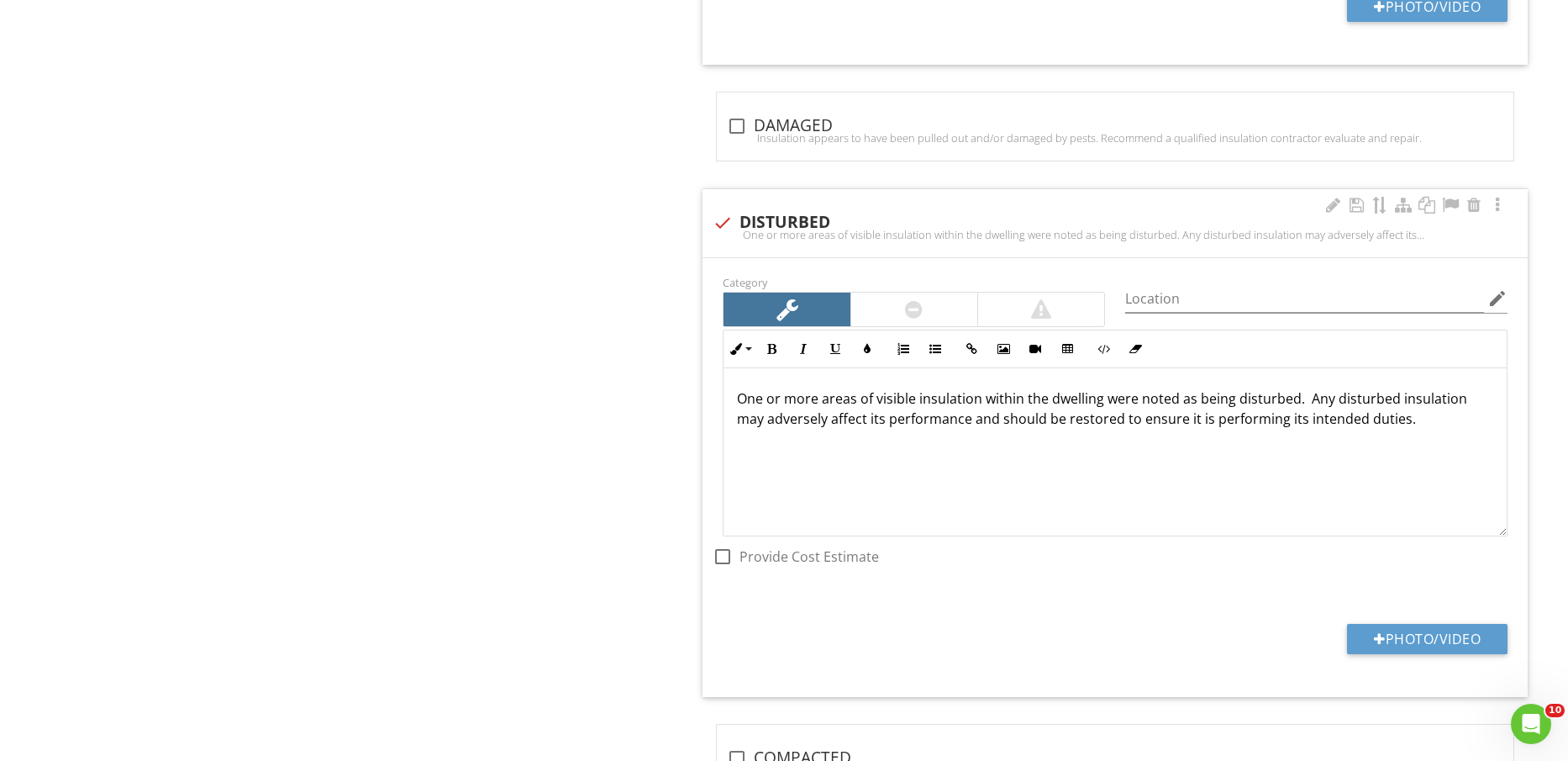
click at [833, 212] on div "check DISTURBED" at bounding box center [1115, 221] width 805 height 24
checkbox input "true"
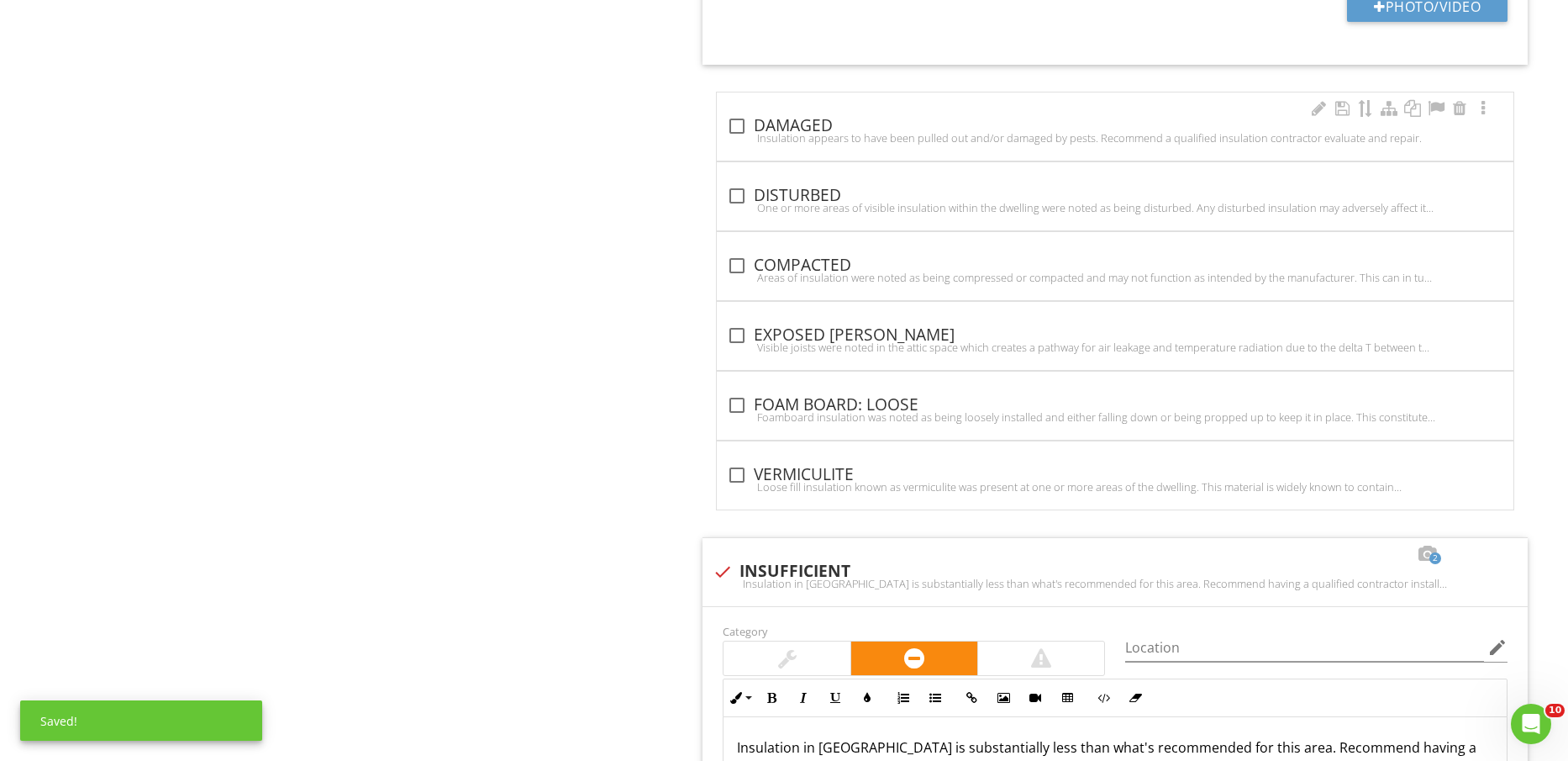
click at [864, 127] on div "check_box_outline_blank DAMAGED" at bounding box center [1115, 127] width 777 height 21
checkbox input "true"
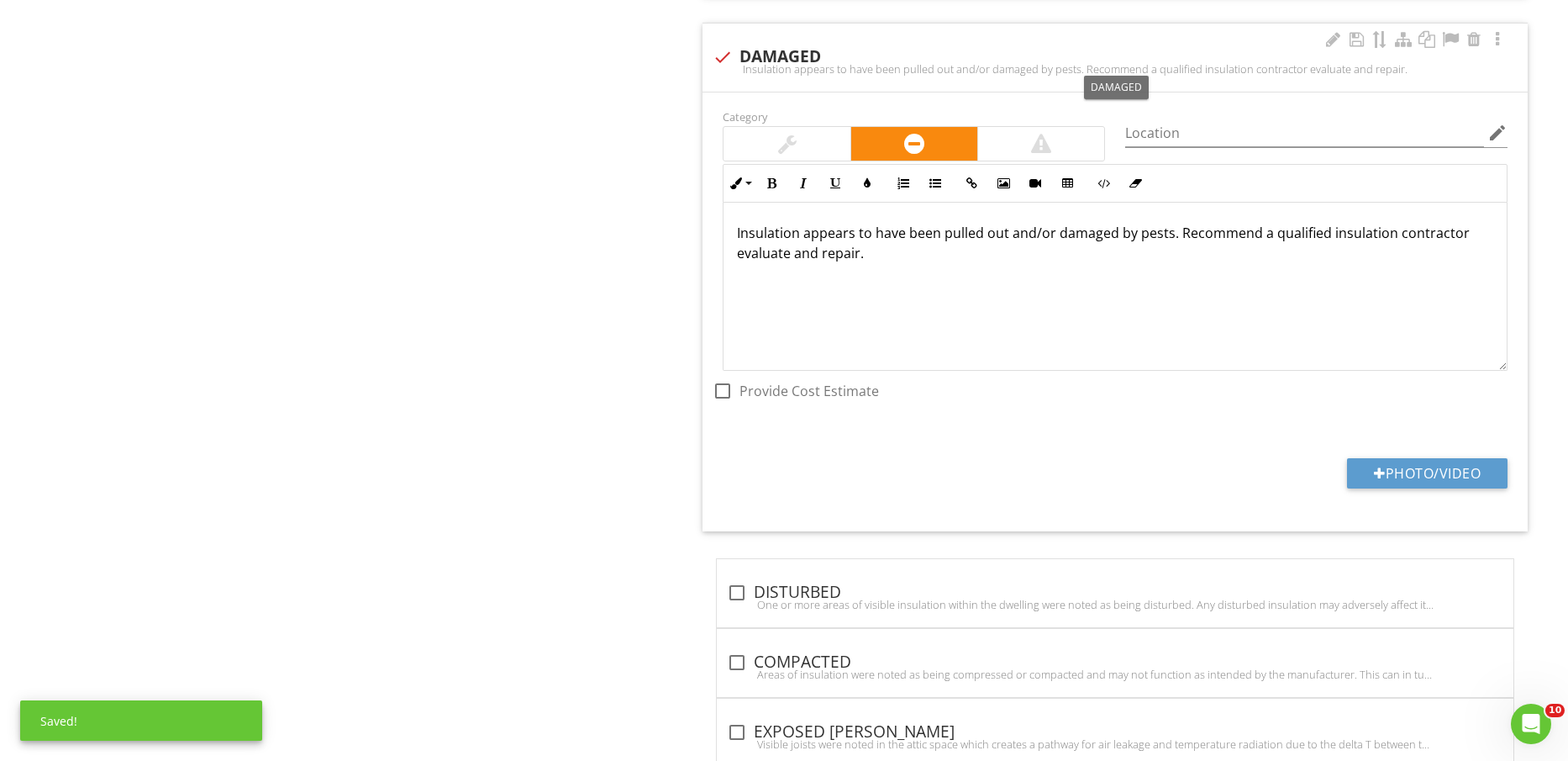
scroll to position [1682, 0]
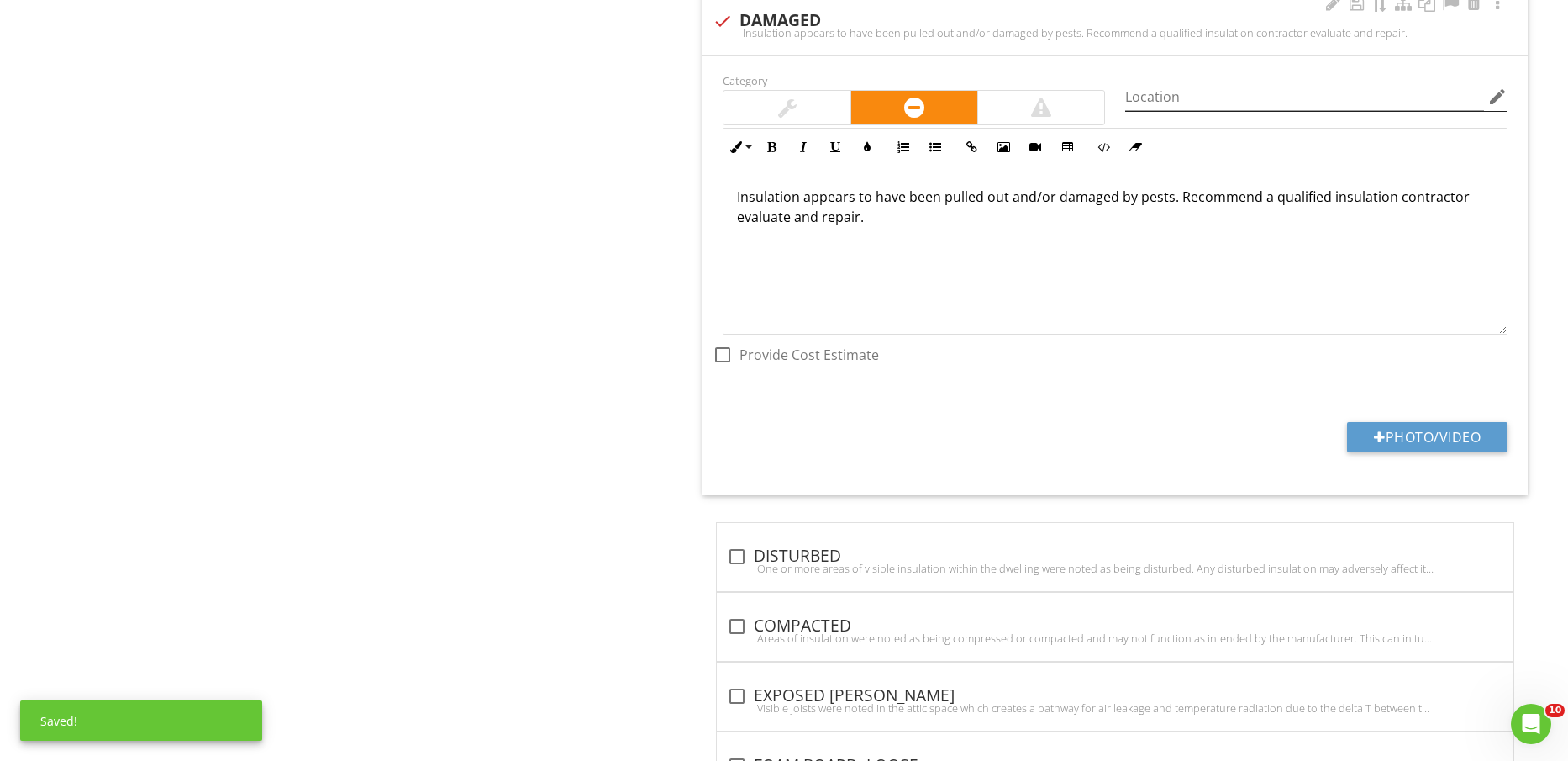
click at [1507, 100] on icon "edit" at bounding box center [1498, 97] width 21 height 21
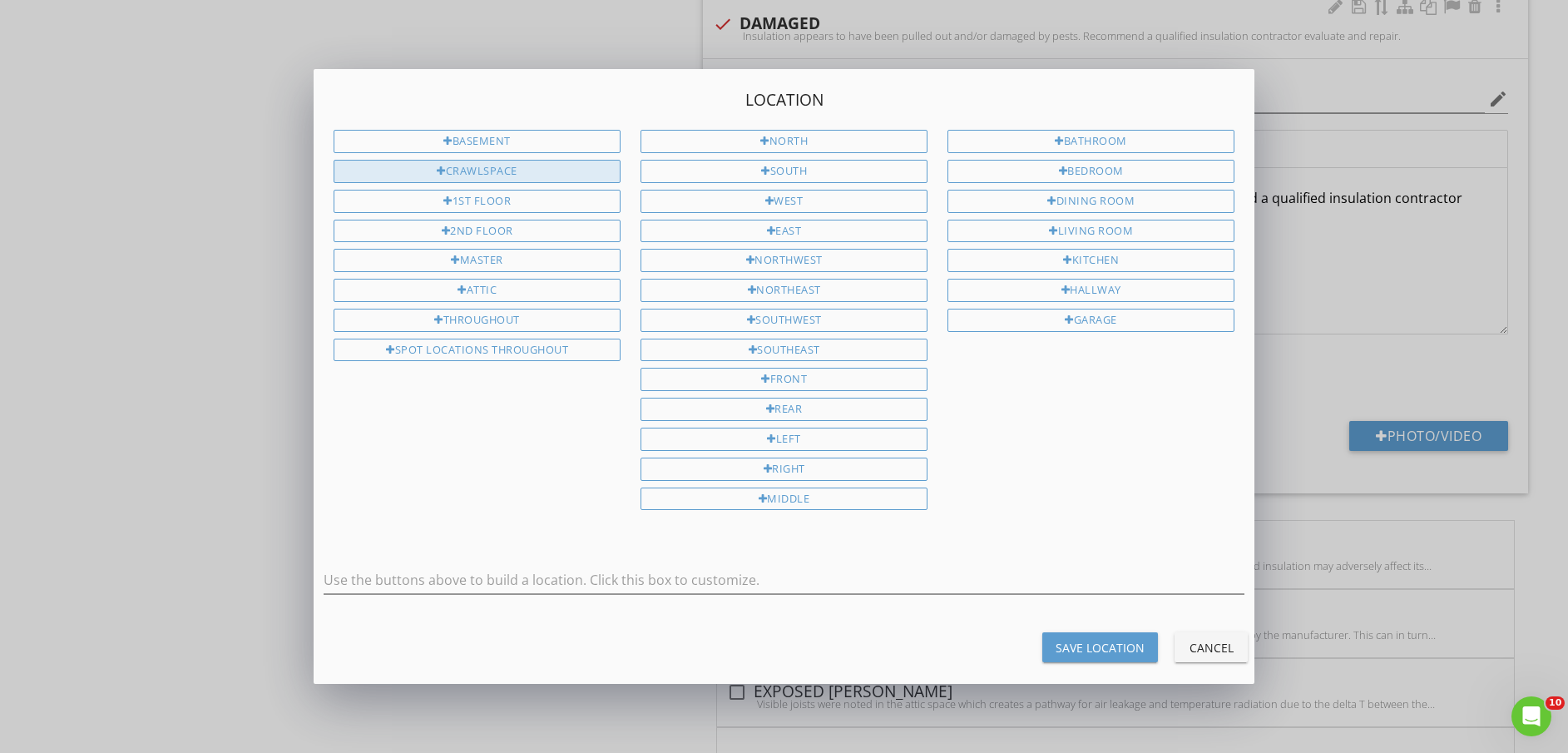
click at [484, 172] on div "CRAWLSPACE" at bounding box center [476, 172] width 287 height 24
type input "CRAWLSPACE"
click at [1109, 653] on div "Save Location" at bounding box center [1099, 647] width 89 height 18
type input "CRAWLSPACE"
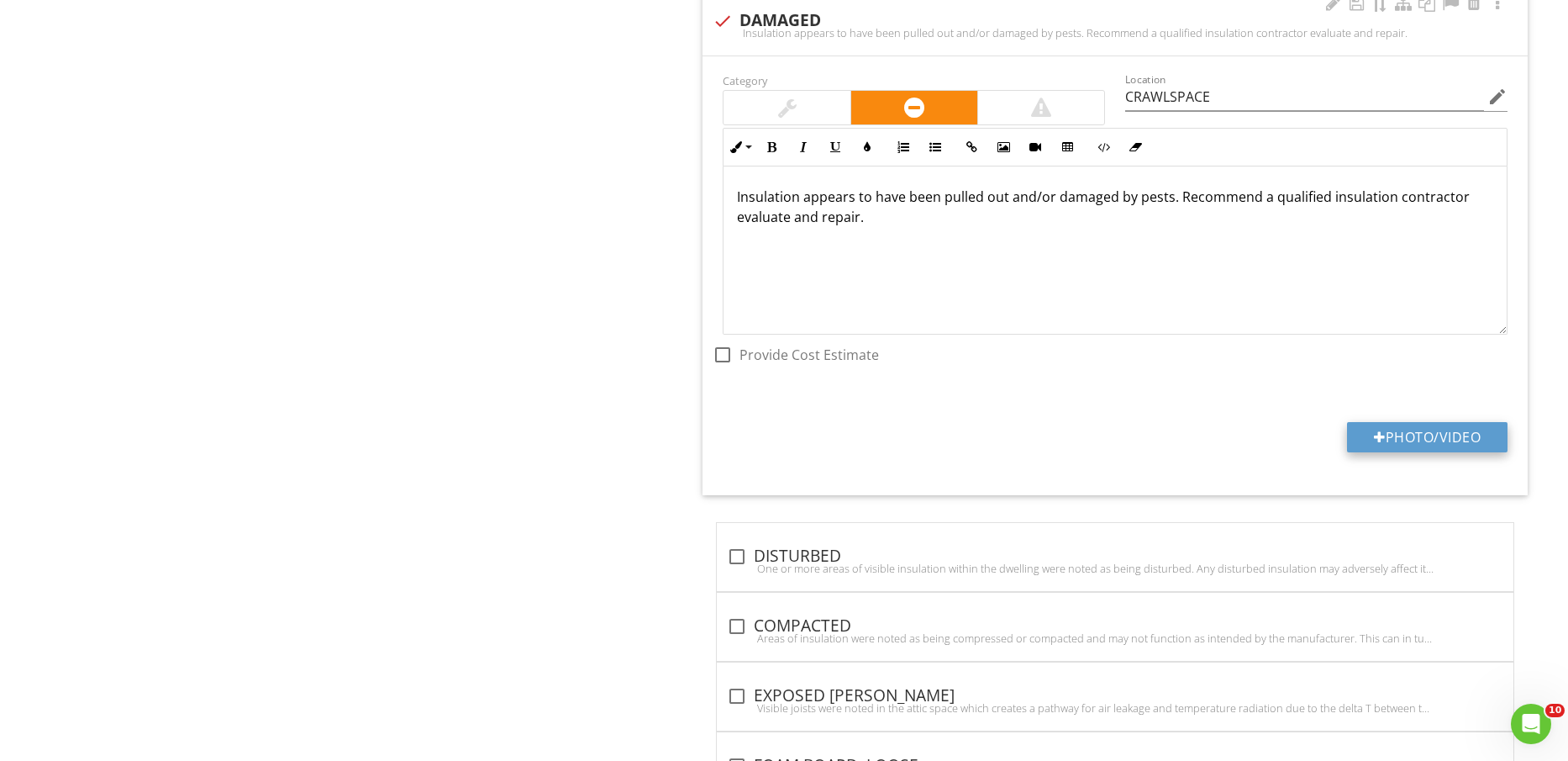
click at [1413, 436] on button "Photo/Video" at bounding box center [1428, 437] width 161 height 30
type input "C:\fakepath\IMG_2464.jpg"
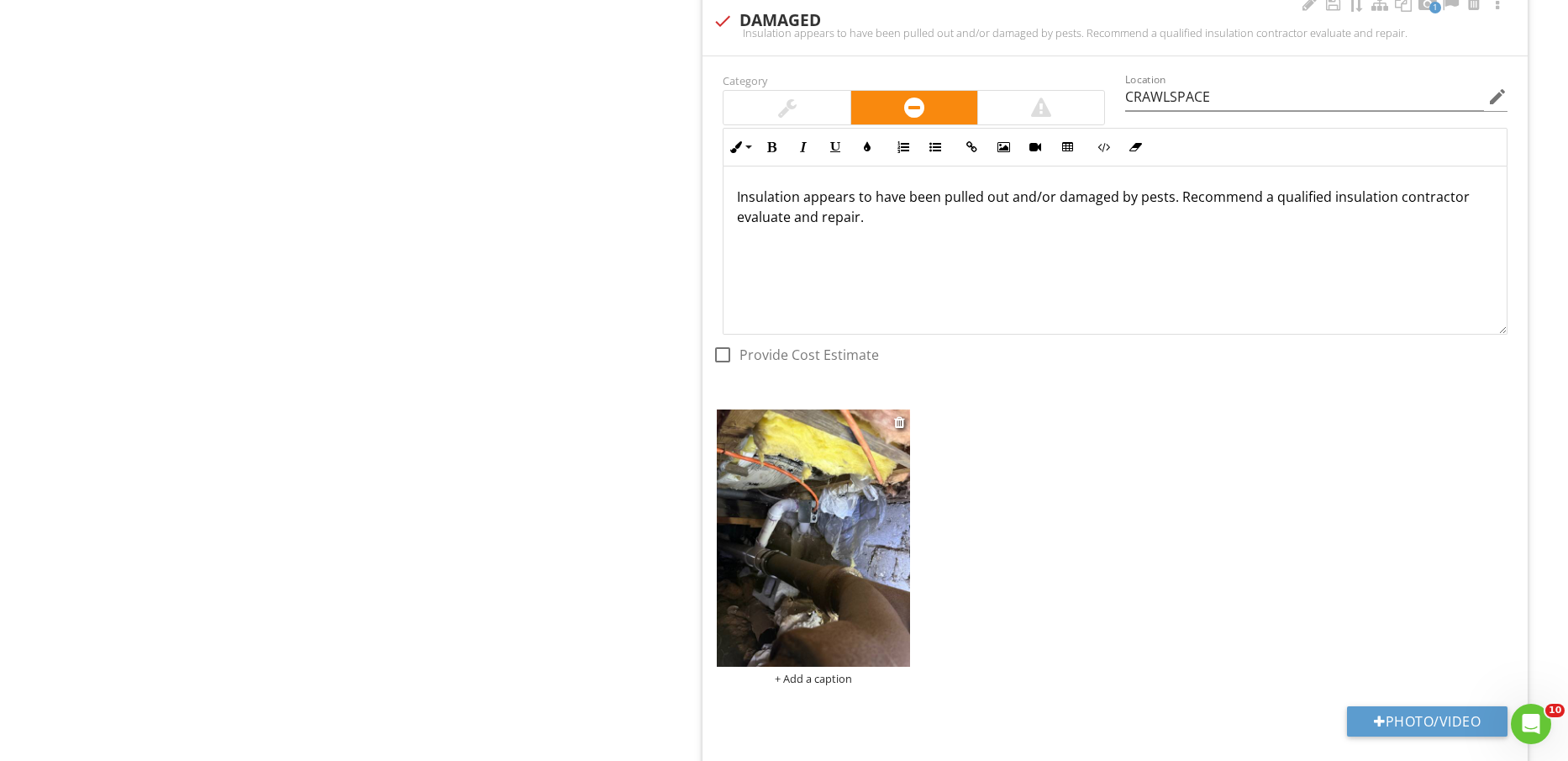
click at [816, 562] on img at bounding box center [813, 538] width 192 height 257
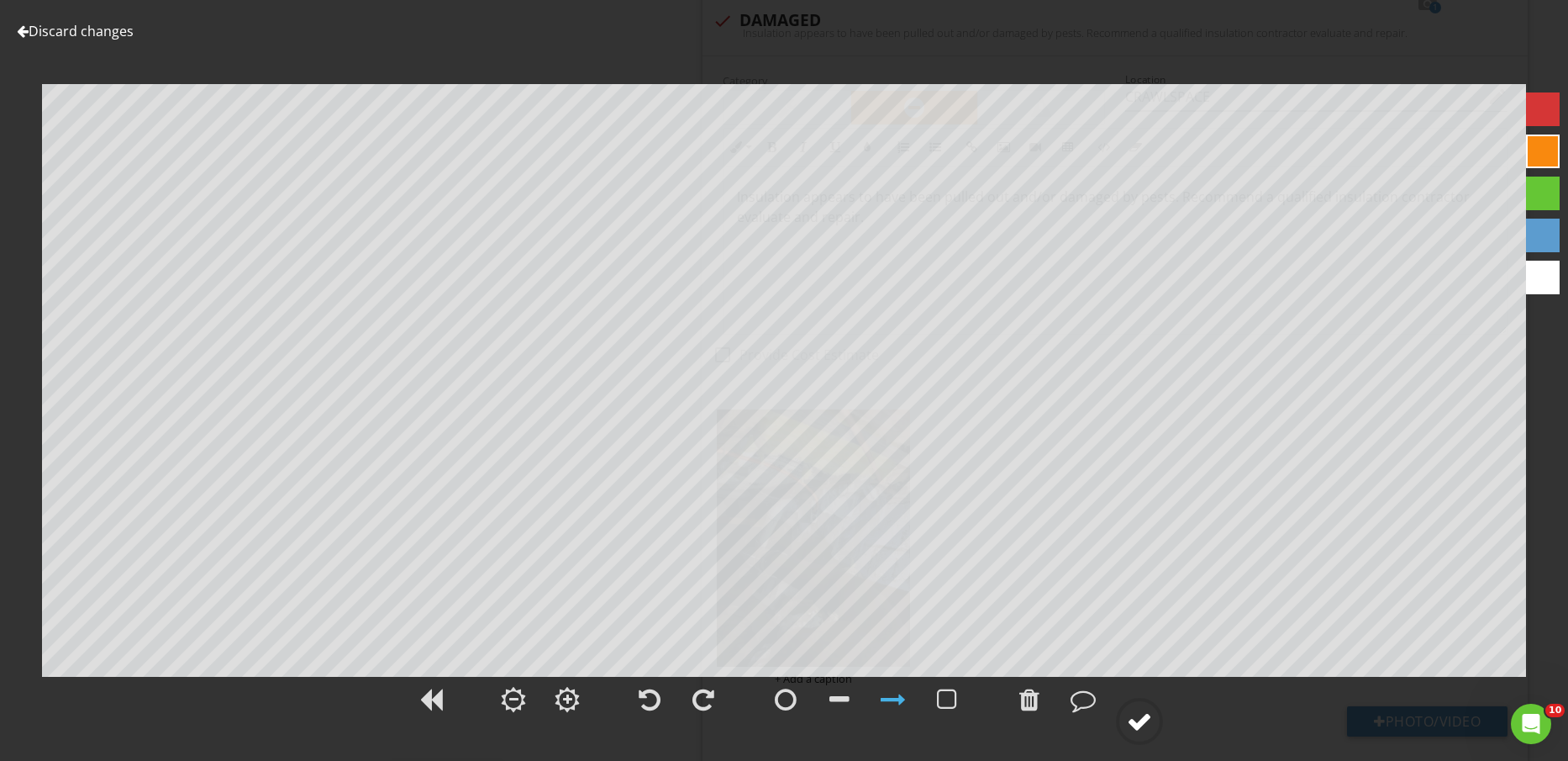
click at [1142, 739] on circle at bounding box center [1139, 721] width 44 height 44
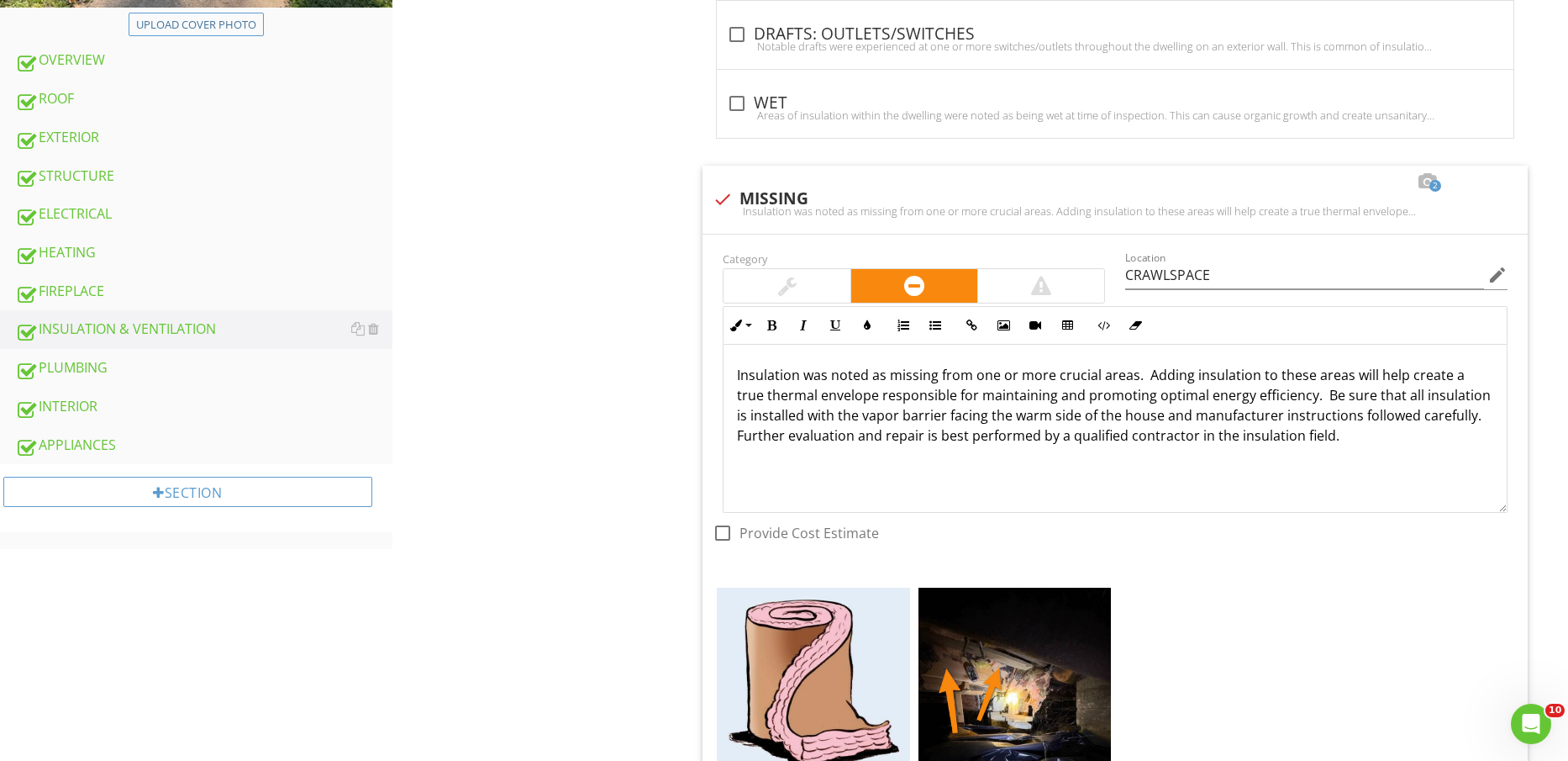
scroll to position [947, 0]
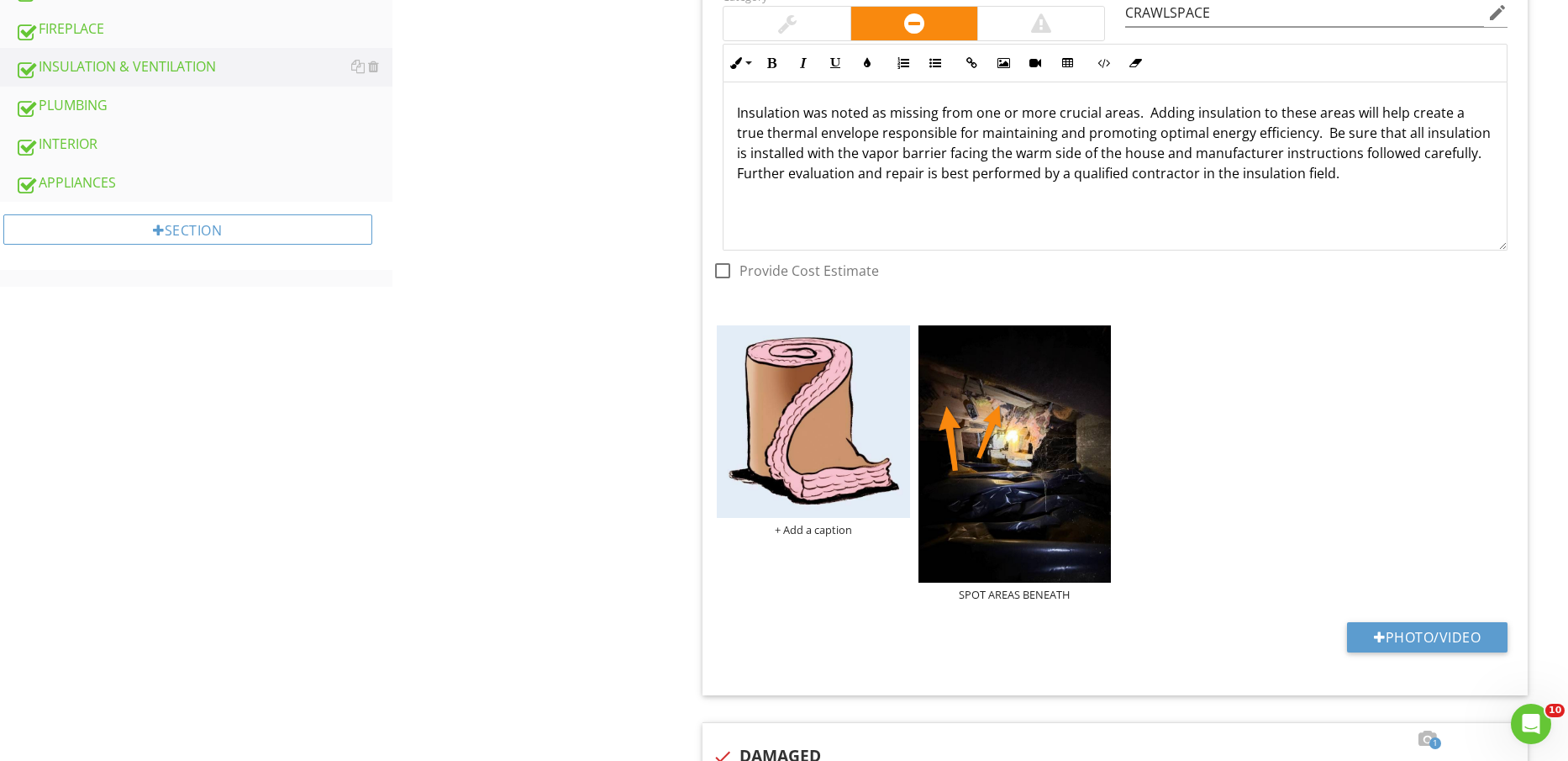
click at [138, 112] on div "PLUMBING" at bounding box center [204, 106] width 378 height 22
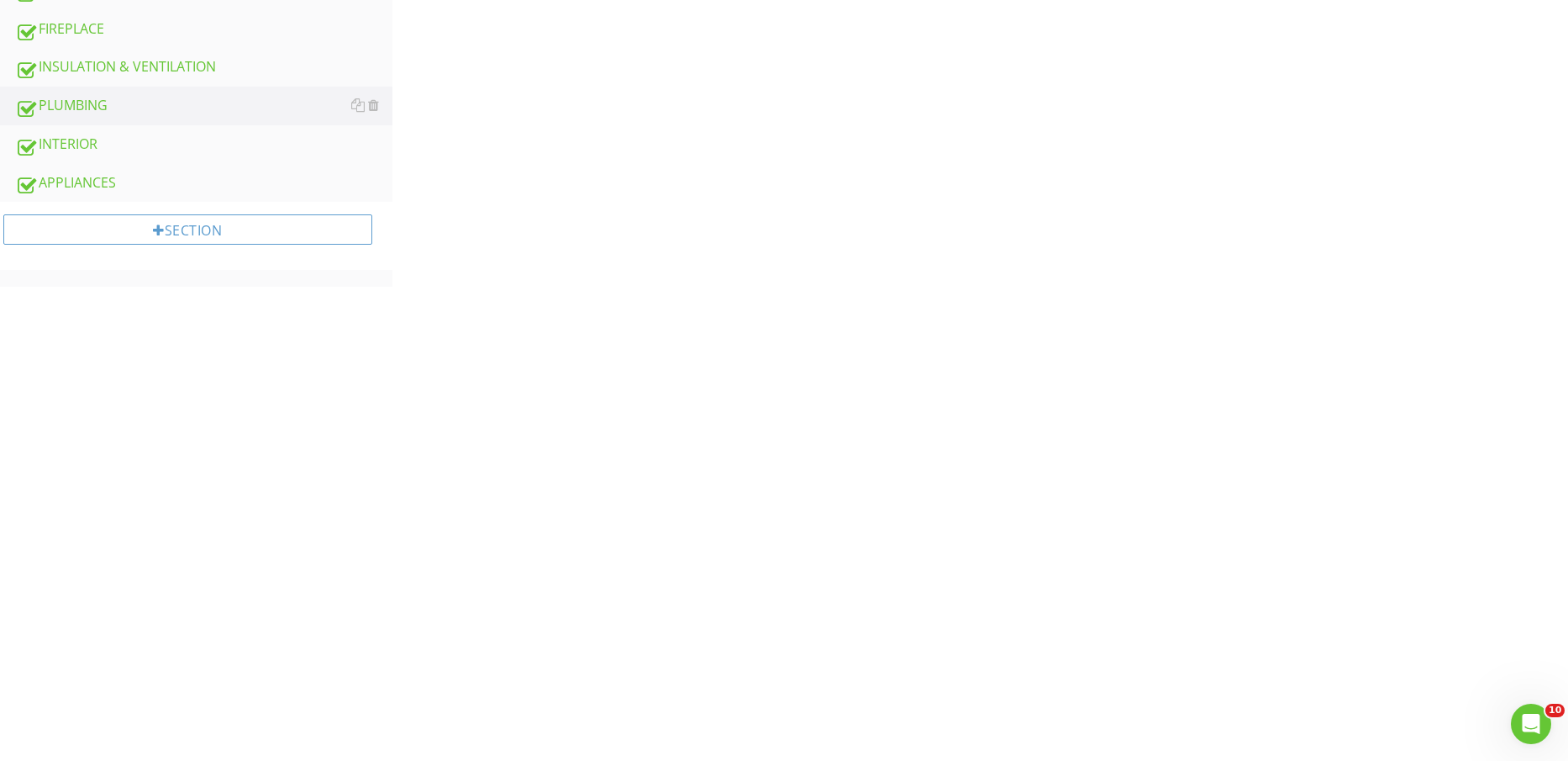
scroll to position [105, 0]
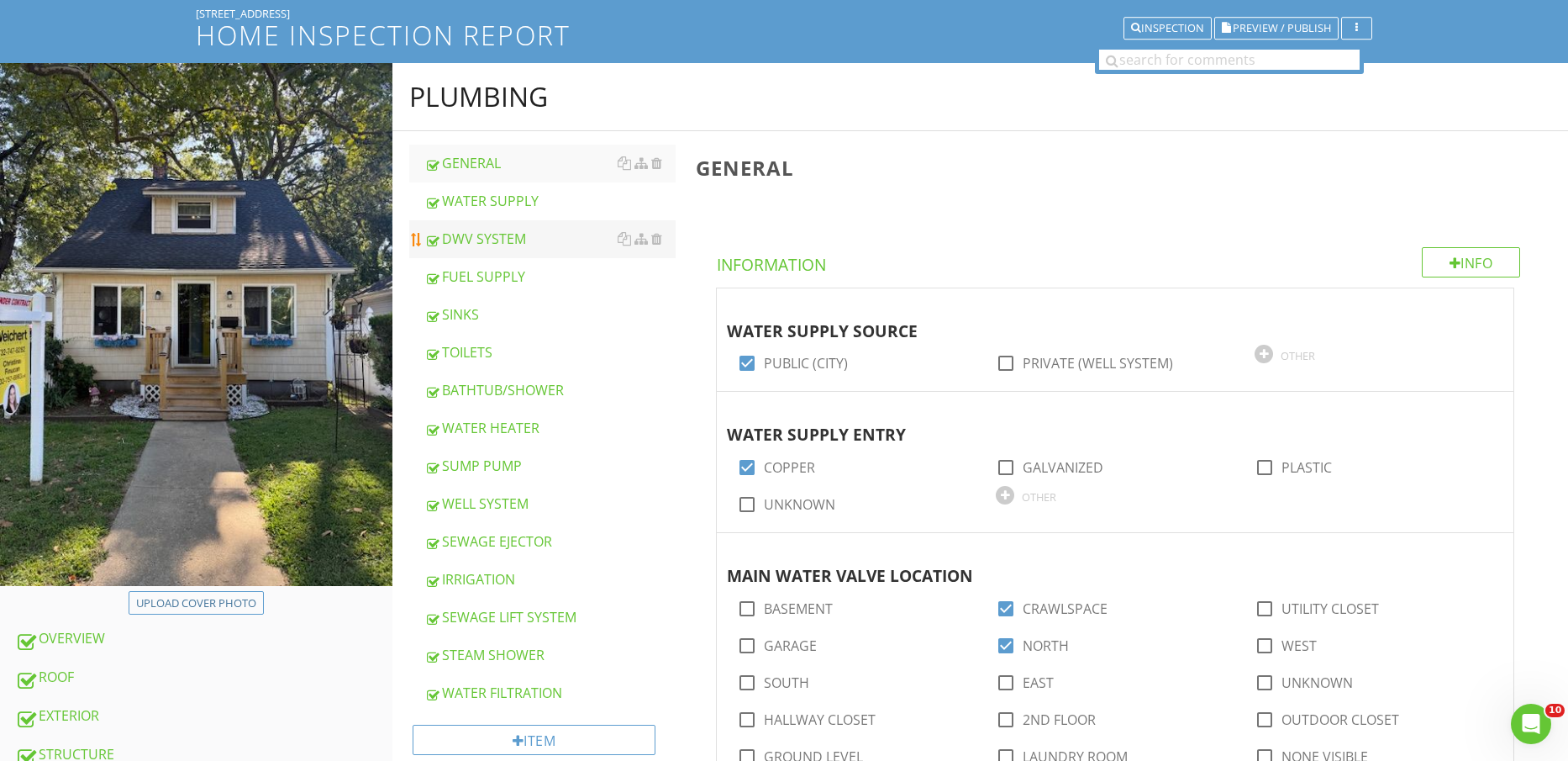
click at [493, 227] on link "DWV SYSTEM" at bounding box center [550, 239] width 252 height 37
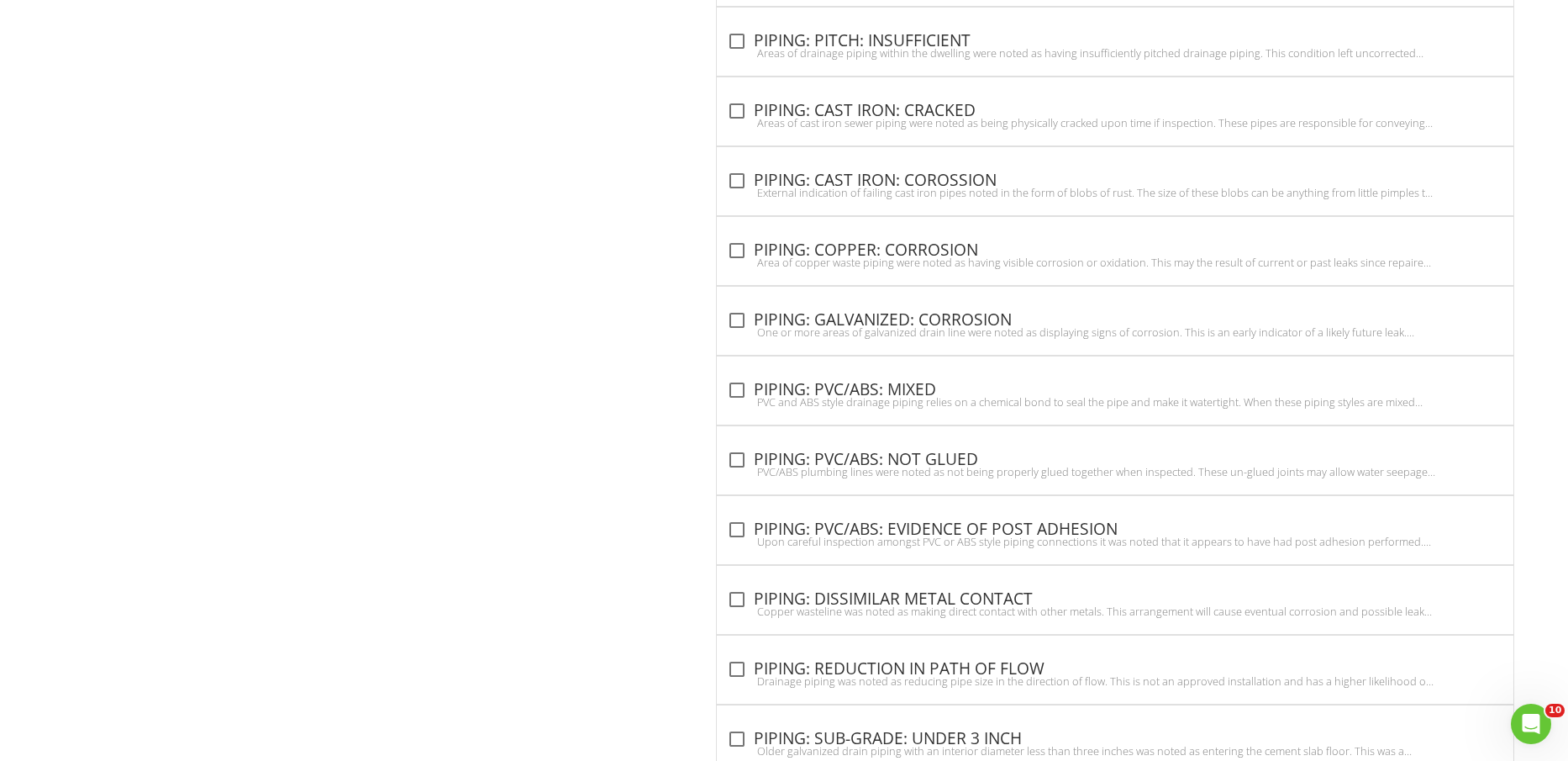
scroll to position [3435, 0]
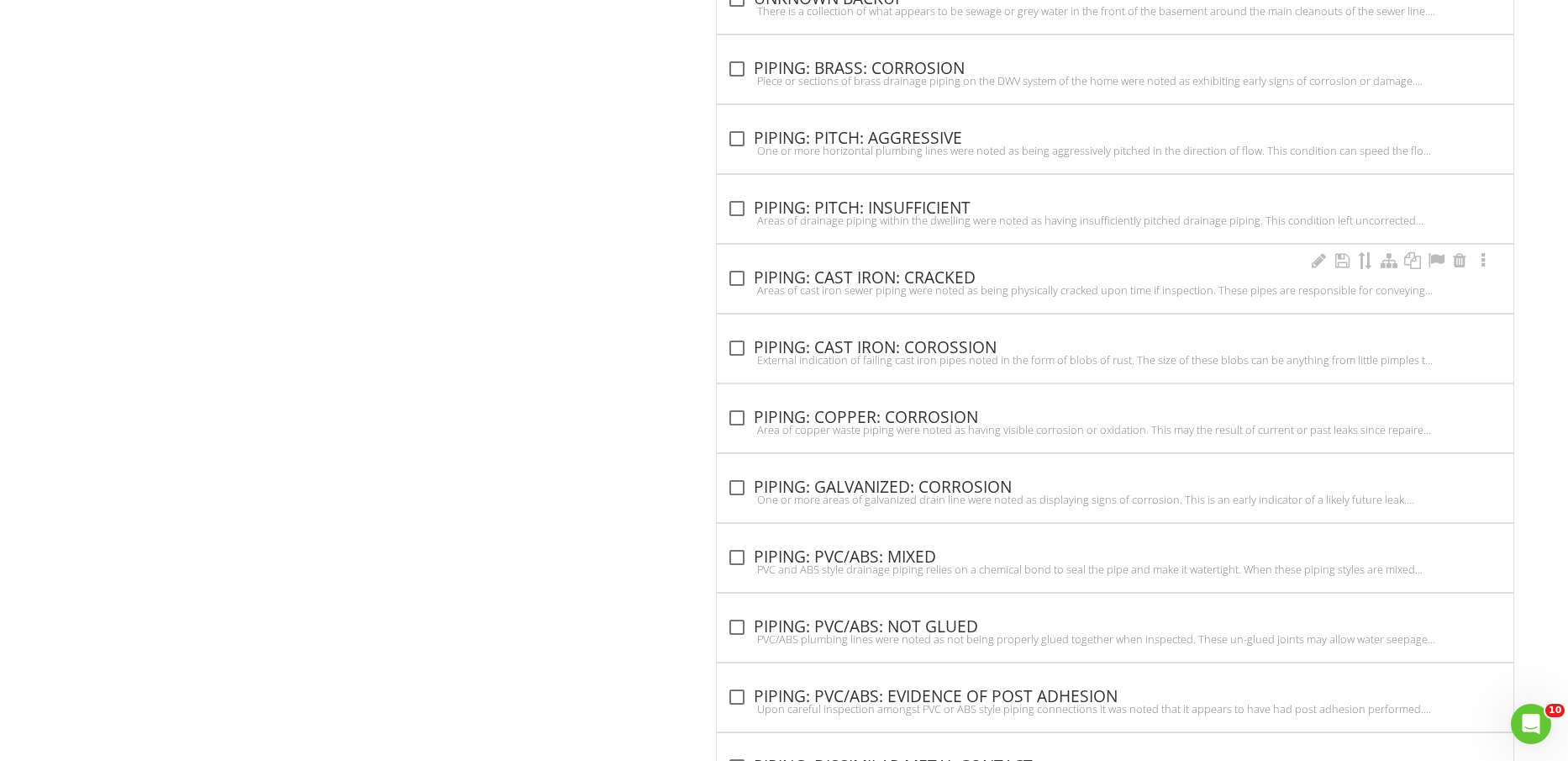
click at [901, 286] on div "Areas of cast iron sewer piping were noted as being physically cracked upon tim…" at bounding box center [1115, 290] width 777 height 14
checkbox input "true"
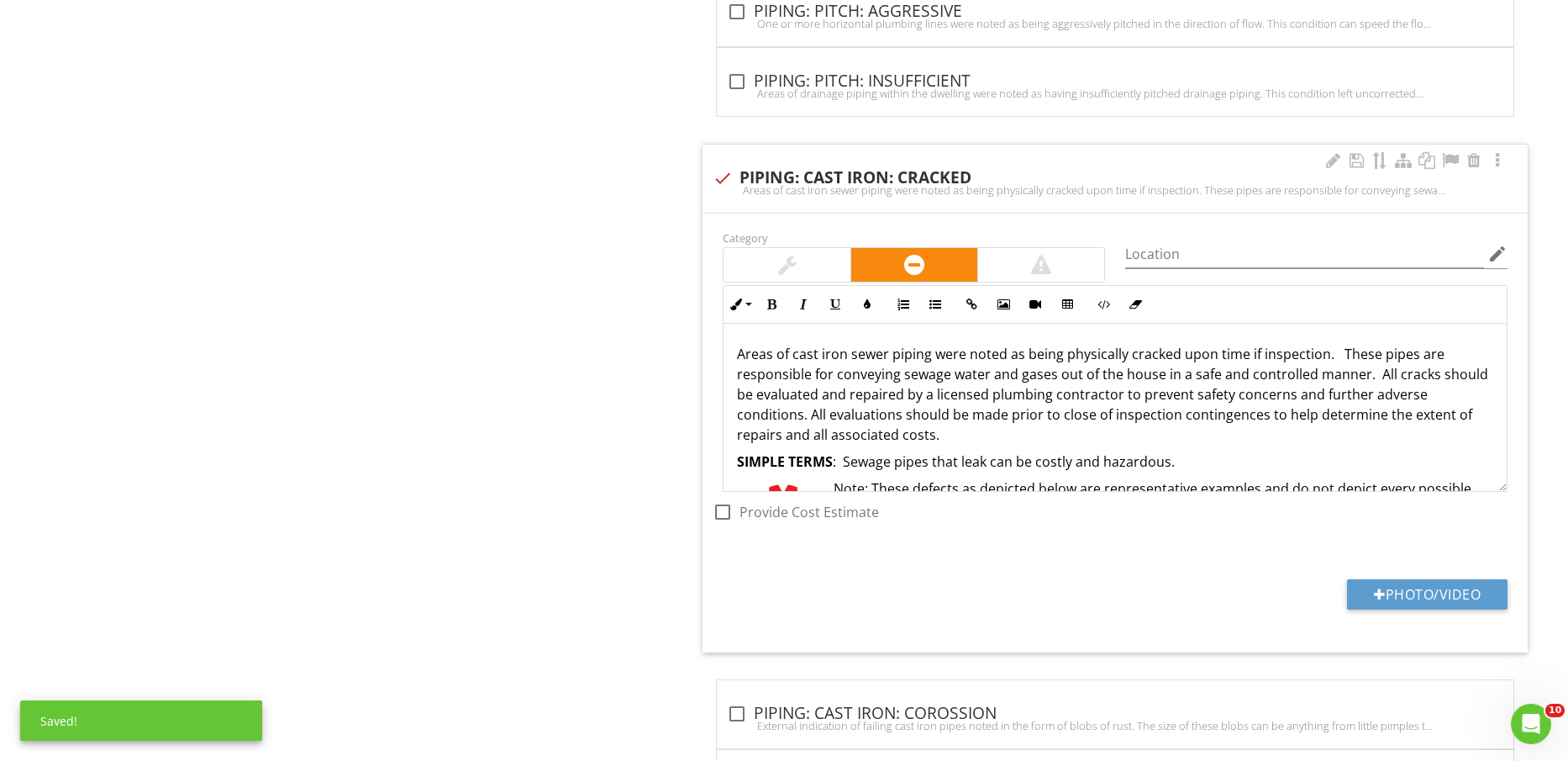
scroll to position [3645, 0]
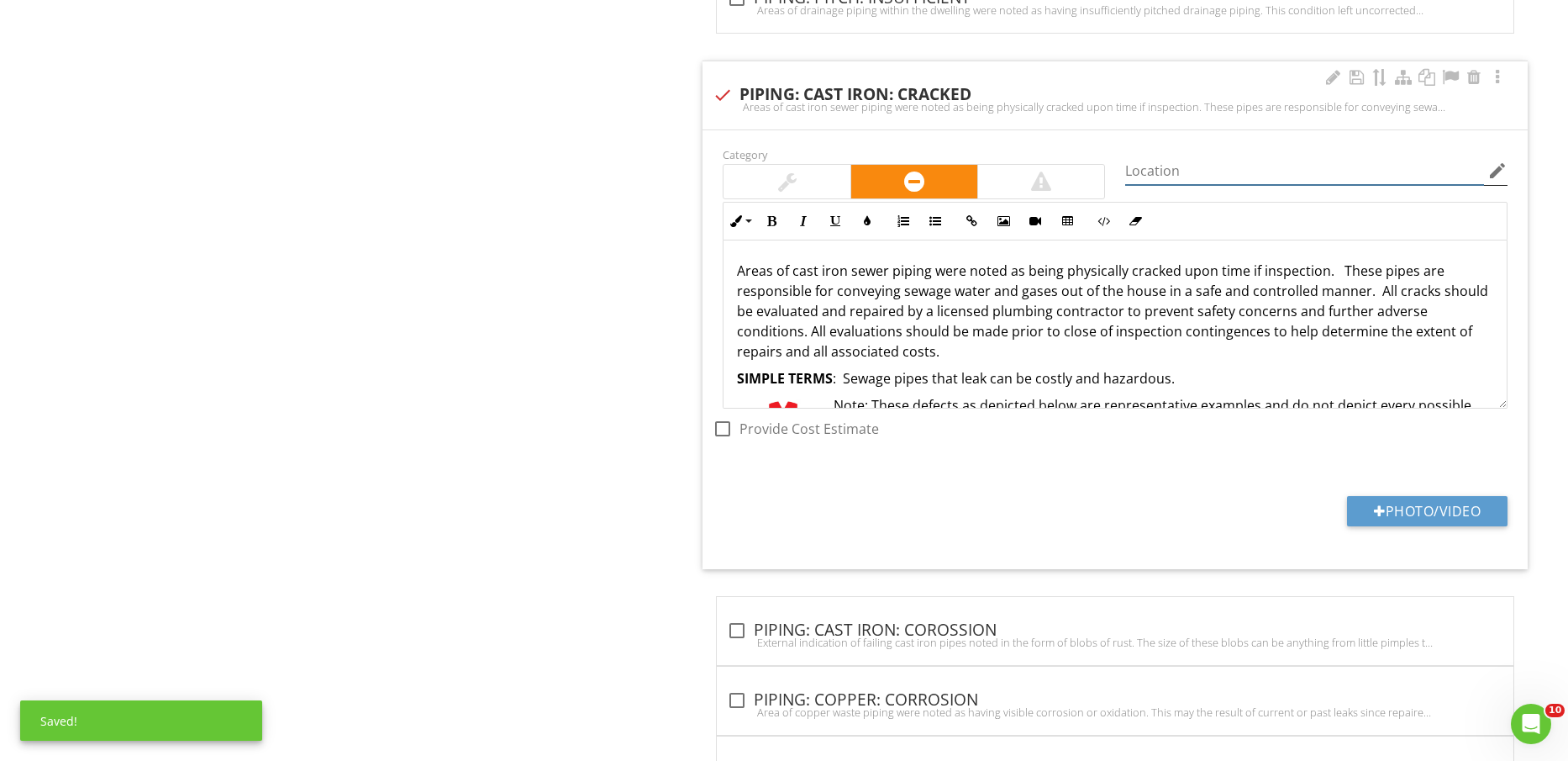
click at [1351, 174] on input "Location" at bounding box center [1305, 171] width 359 height 27
click at [1504, 162] on icon "edit" at bounding box center [1498, 171] width 21 height 21
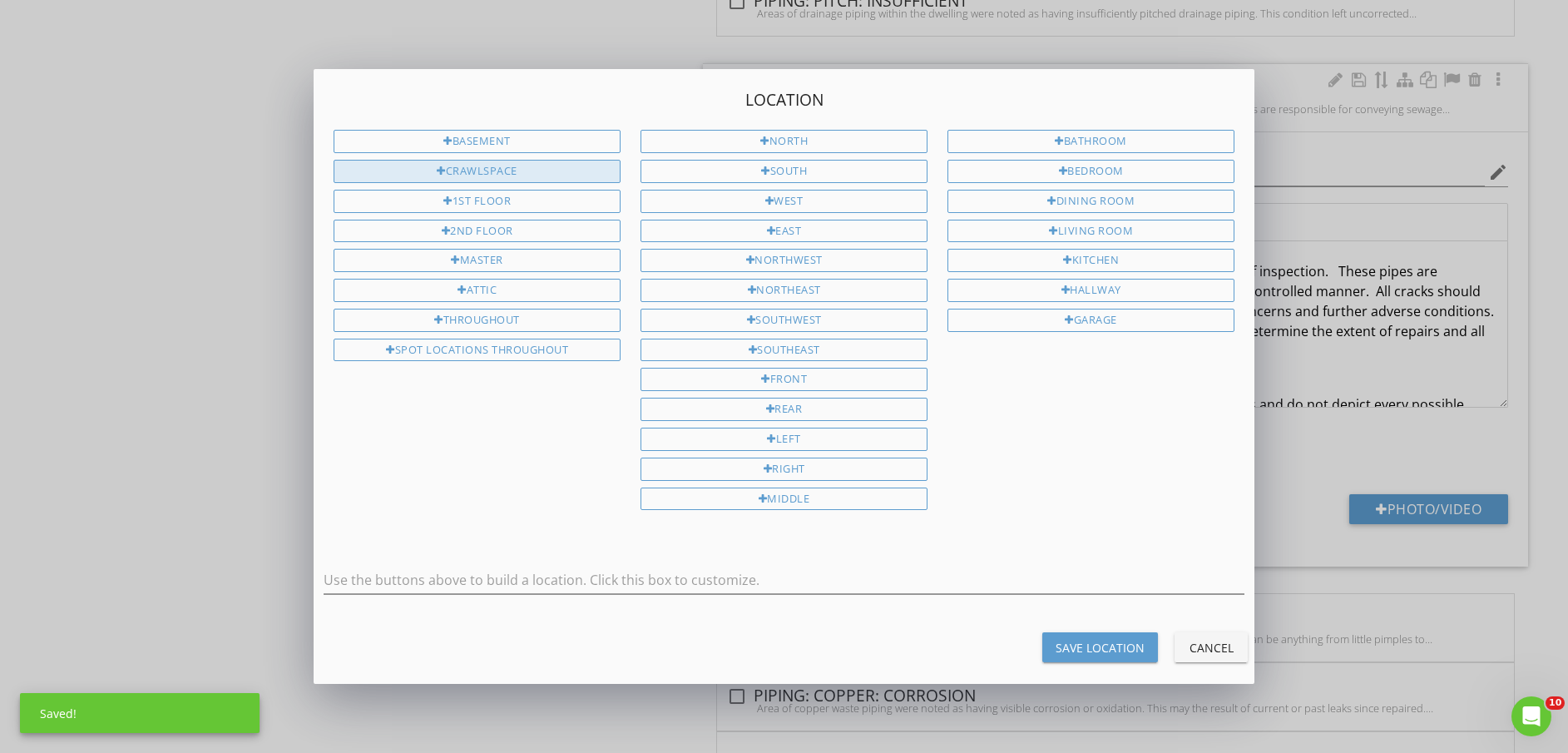
click at [492, 162] on div "CRAWLSPACE" at bounding box center [476, 172] width 287 height 24
type input "CRAWLSPACE"
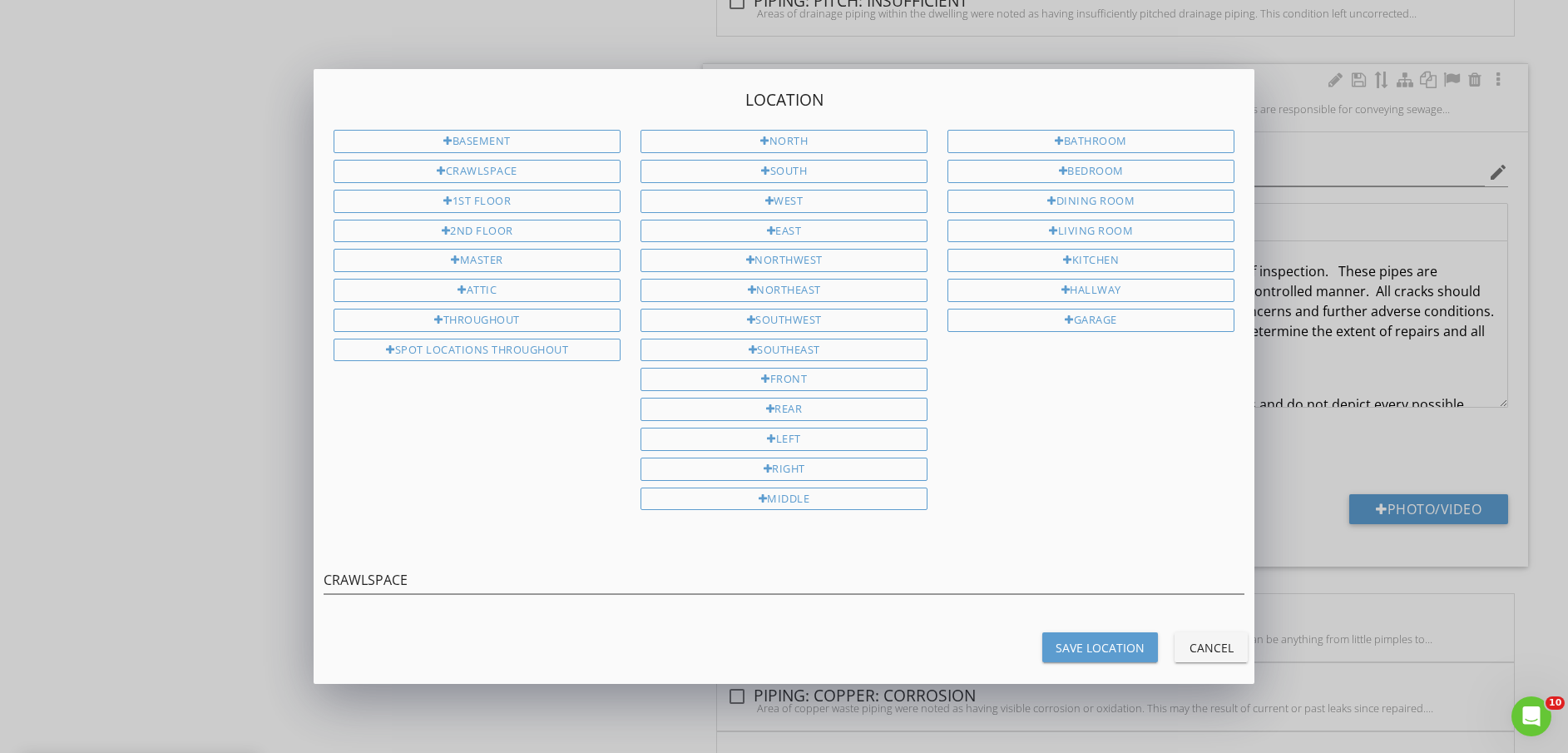
click at [1097, 649] on div "Save Location" at bounding box center [1099, 647] width 89 height 18
type input "CRAWLSPACE"
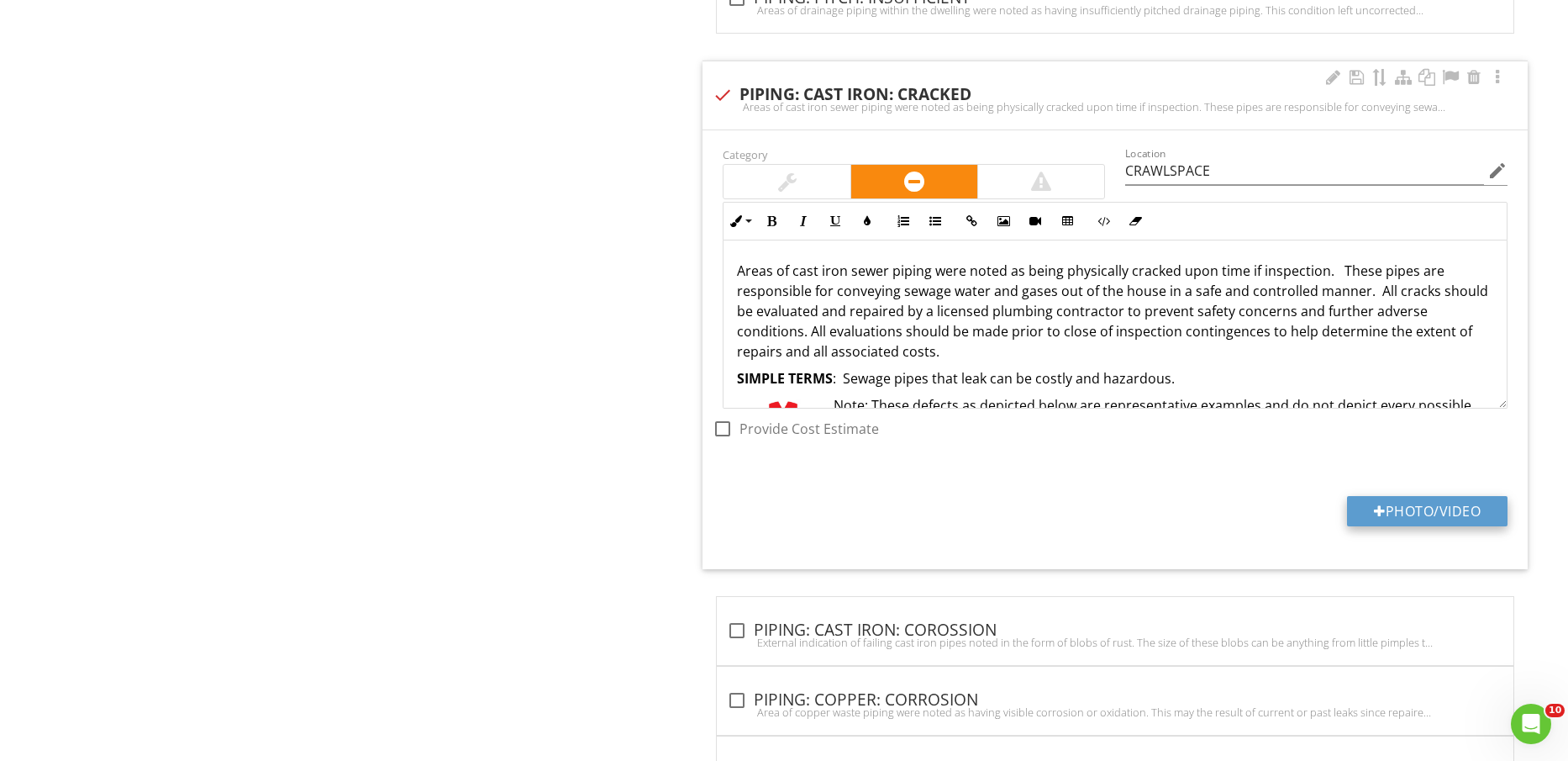
click at [1381, 521] on button "Photo/Video" at bounding box center [1428, 510] width 161 height 30
type input "C:\fakepath\IMG_2465.jpg"
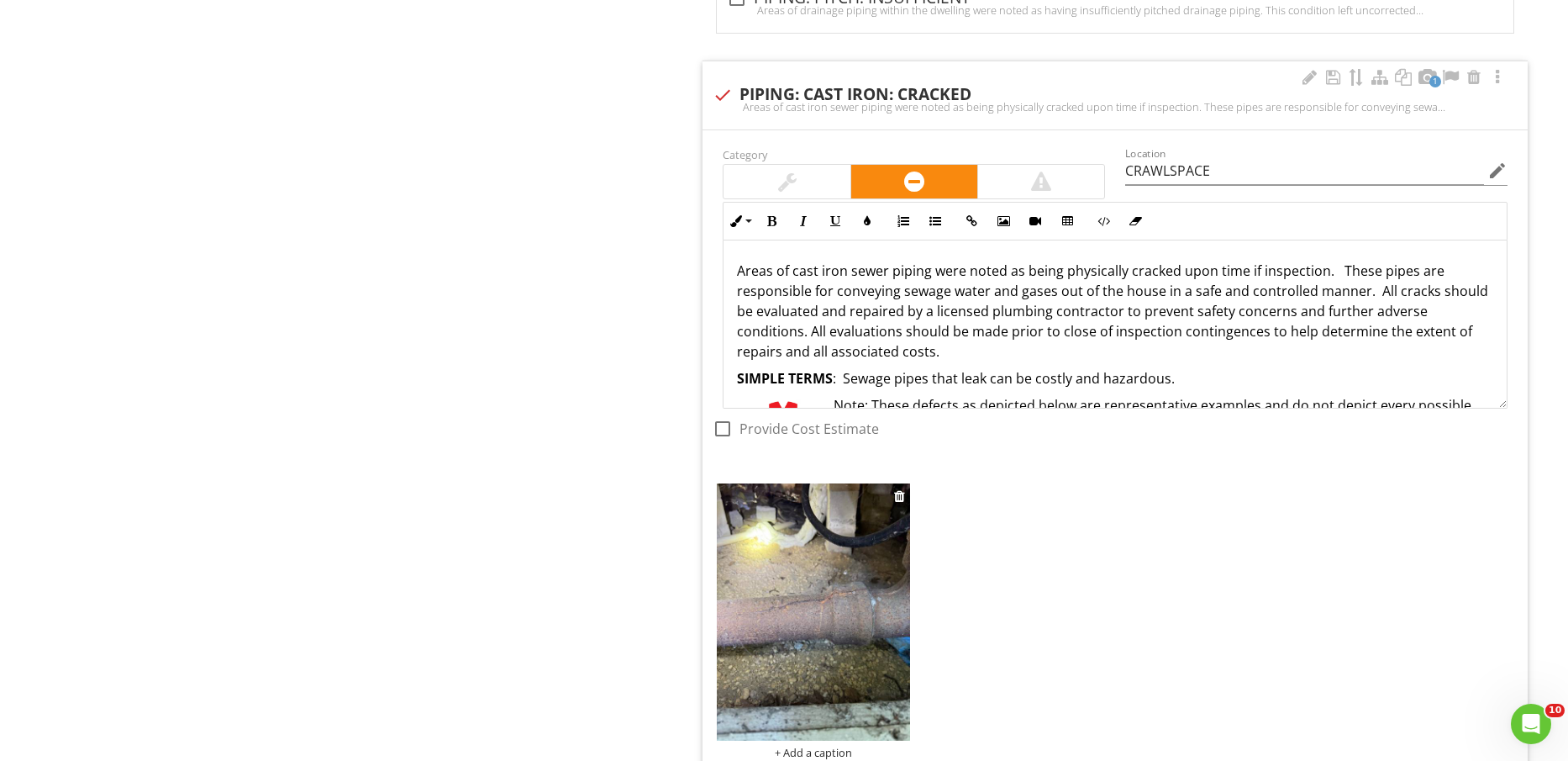
click at [818, 617] on img at bounding box center [813, 612] width 192 height 257
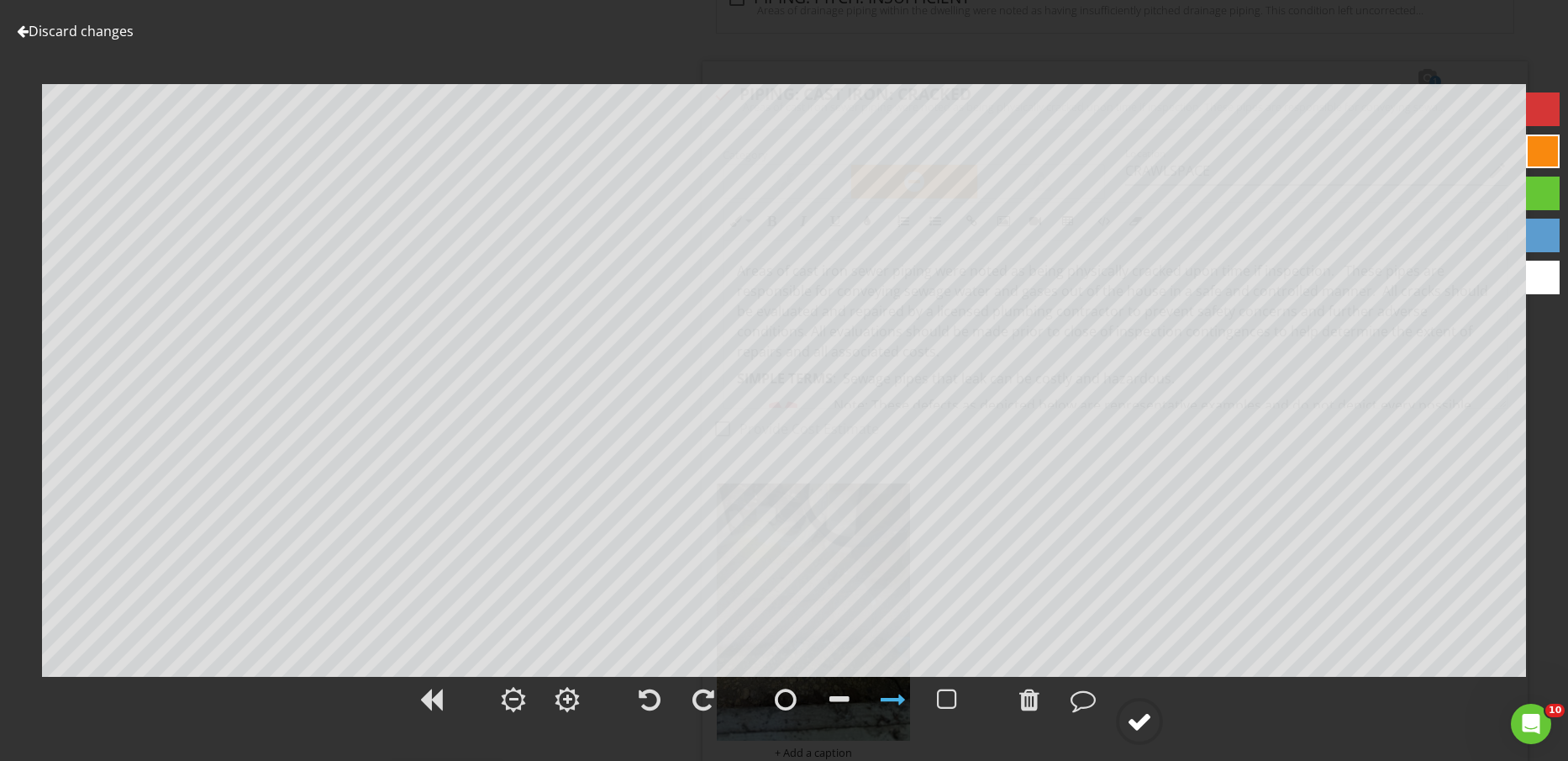
click at [1148, 722] on div at bounding box center [1140, 722] width 26 height 26
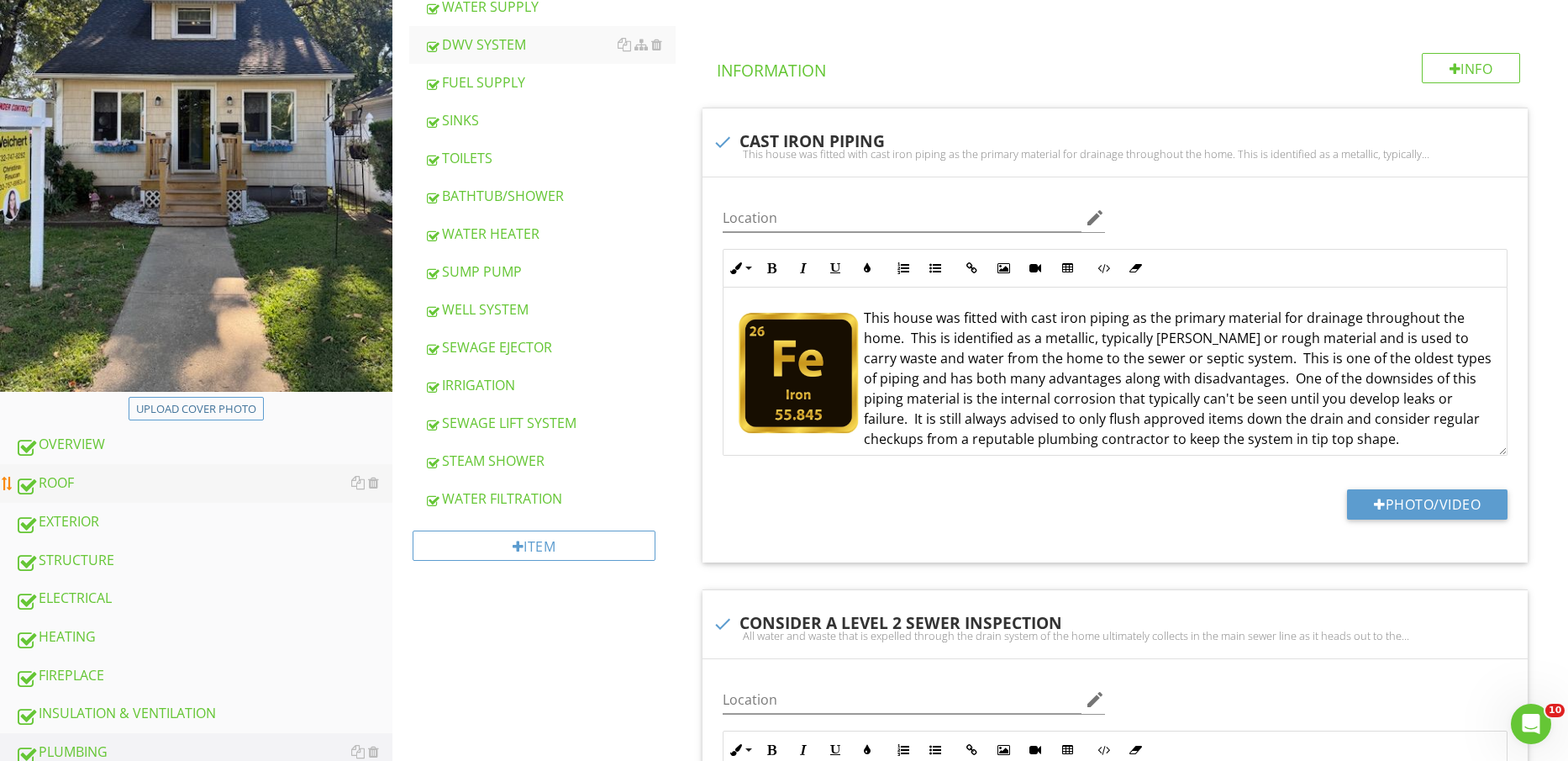
scroll to position [316, 0]
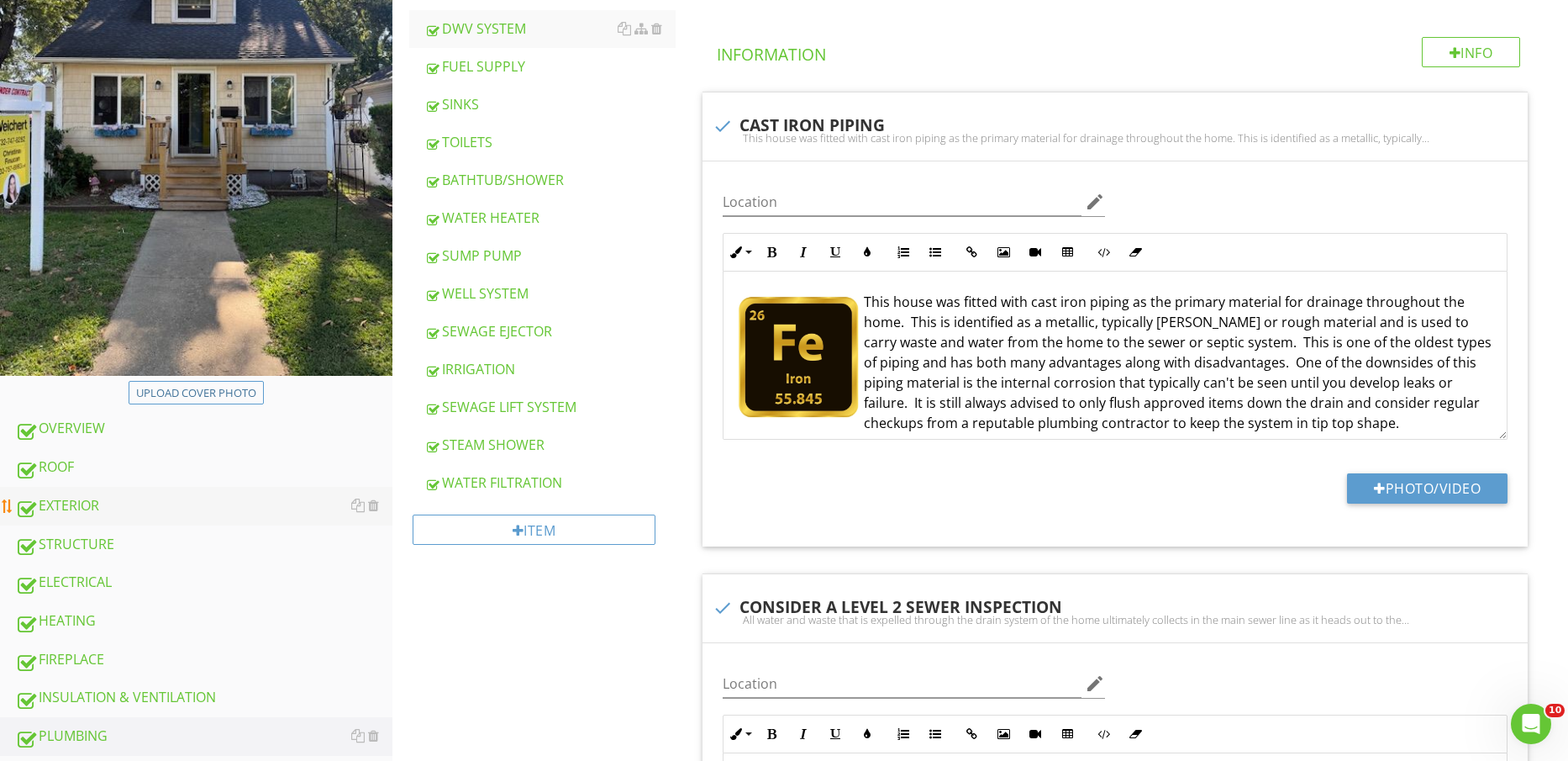
click at [173, 500] on div "EXTERIOR" at bounding box center [204, 506] width 378 height 22
type textarea "<p><img src="[URL][DOMAIN_NAME]" style="width: 146px; display: inline-block; ve…"
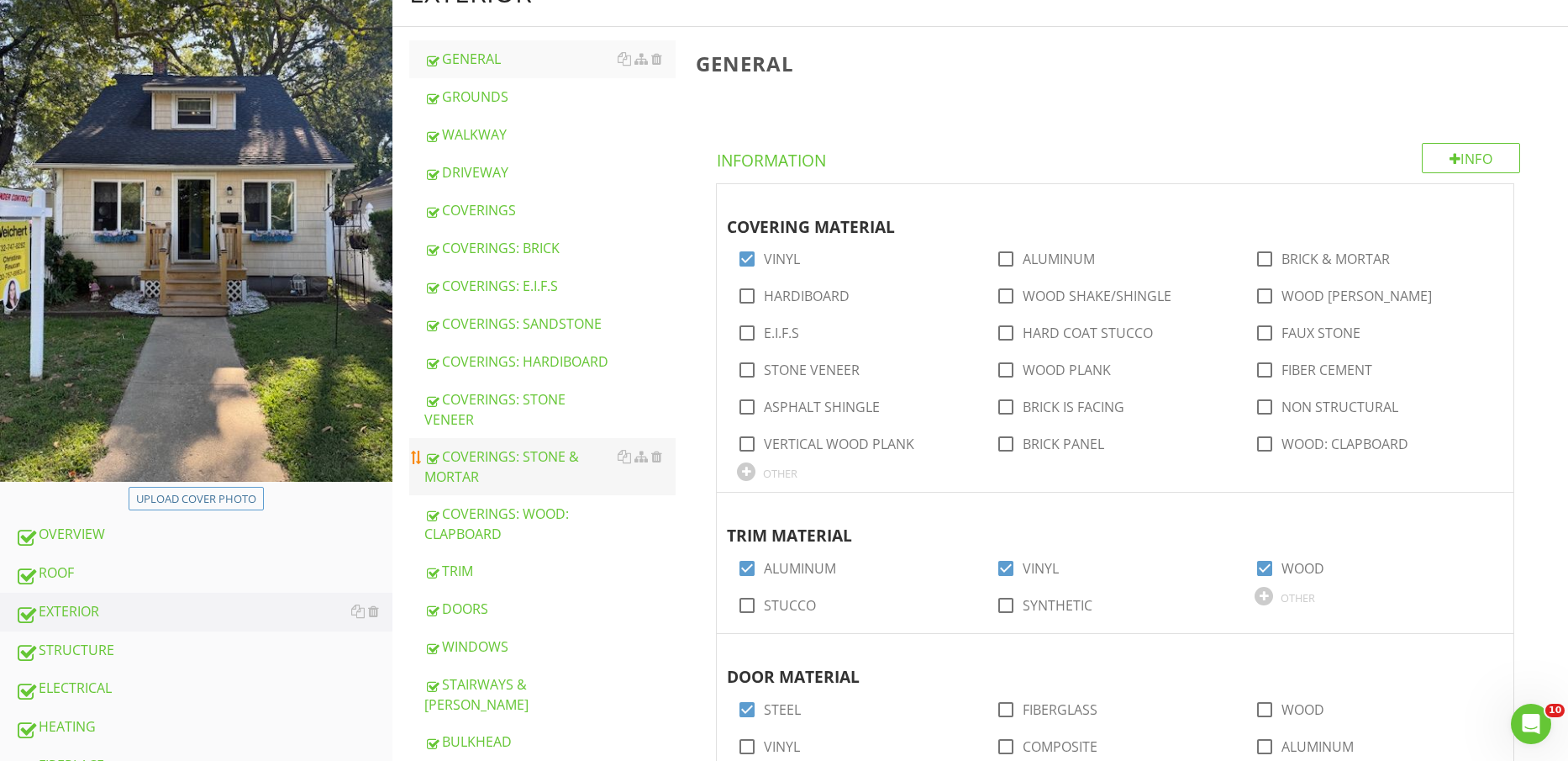
scroll to position [210, 0]
click at [508, 598] on div "DOORS" at bounding box center [550, 608] width 252 height 21
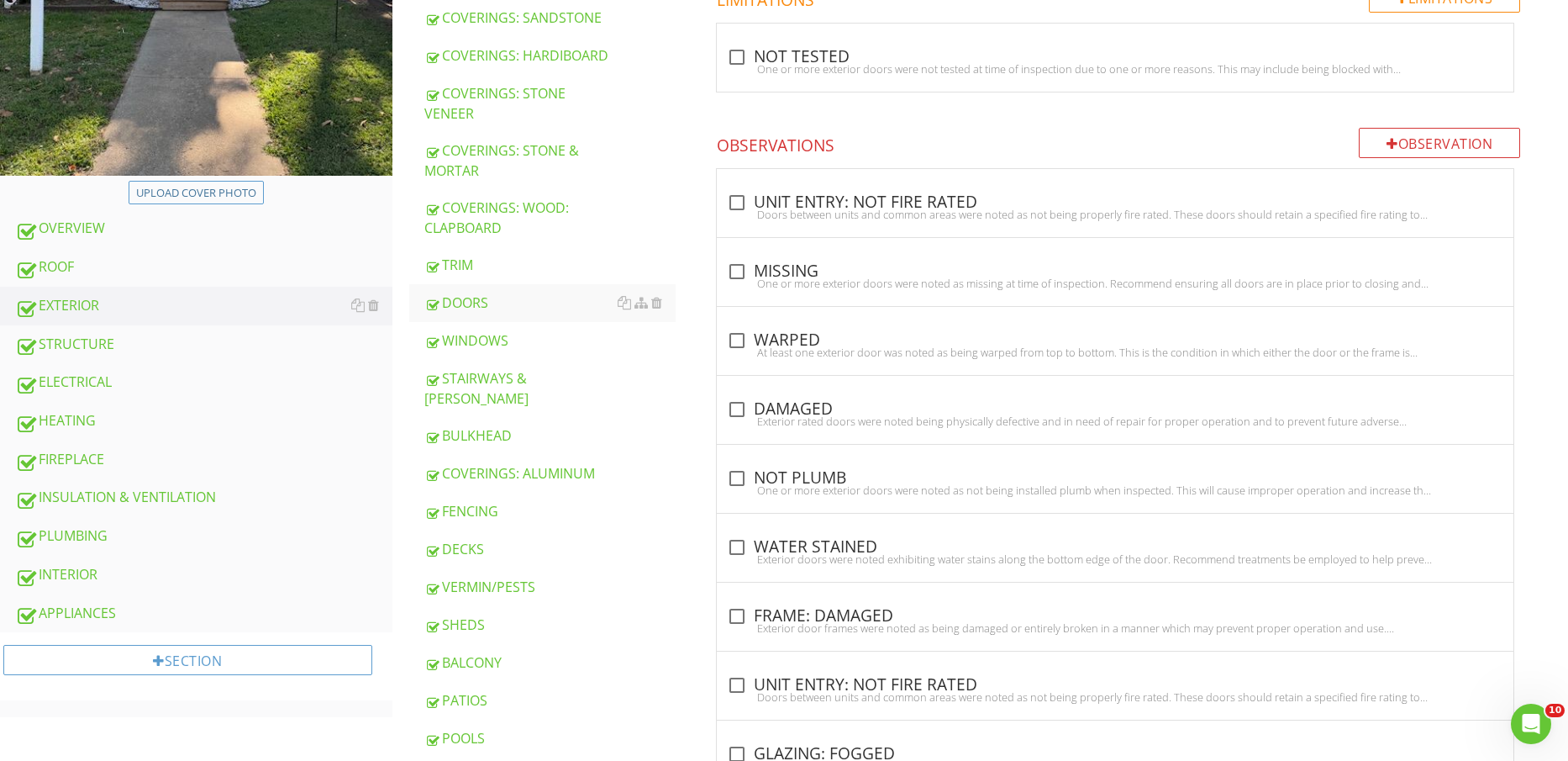
scroll to position [522, 0]
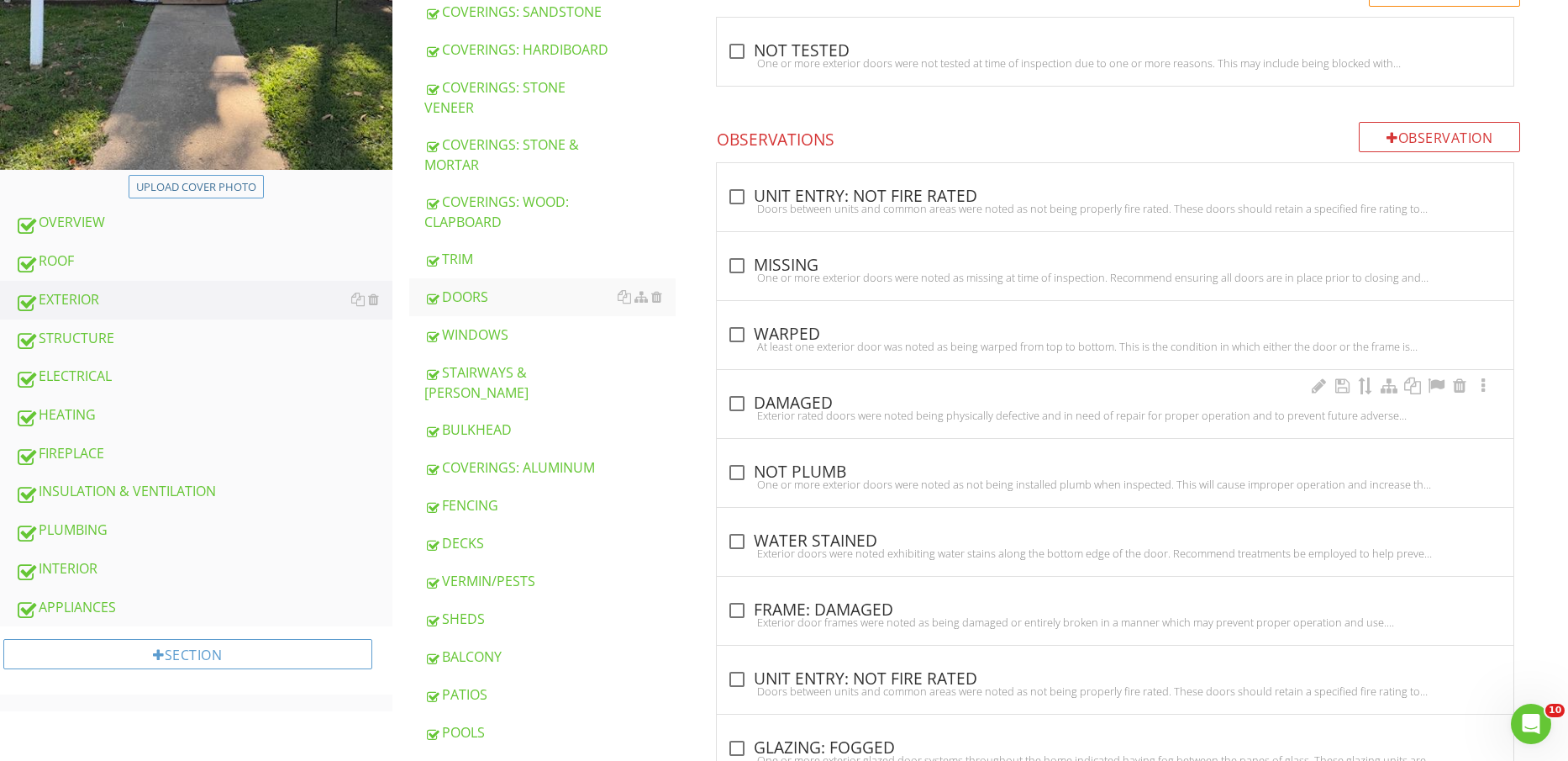
click at [792, 414] on div "Exterior rated doors were noted being physically defective and in need of repai…" at bounding box center [1115, 416] width 777 height 14
checkbox input "true"
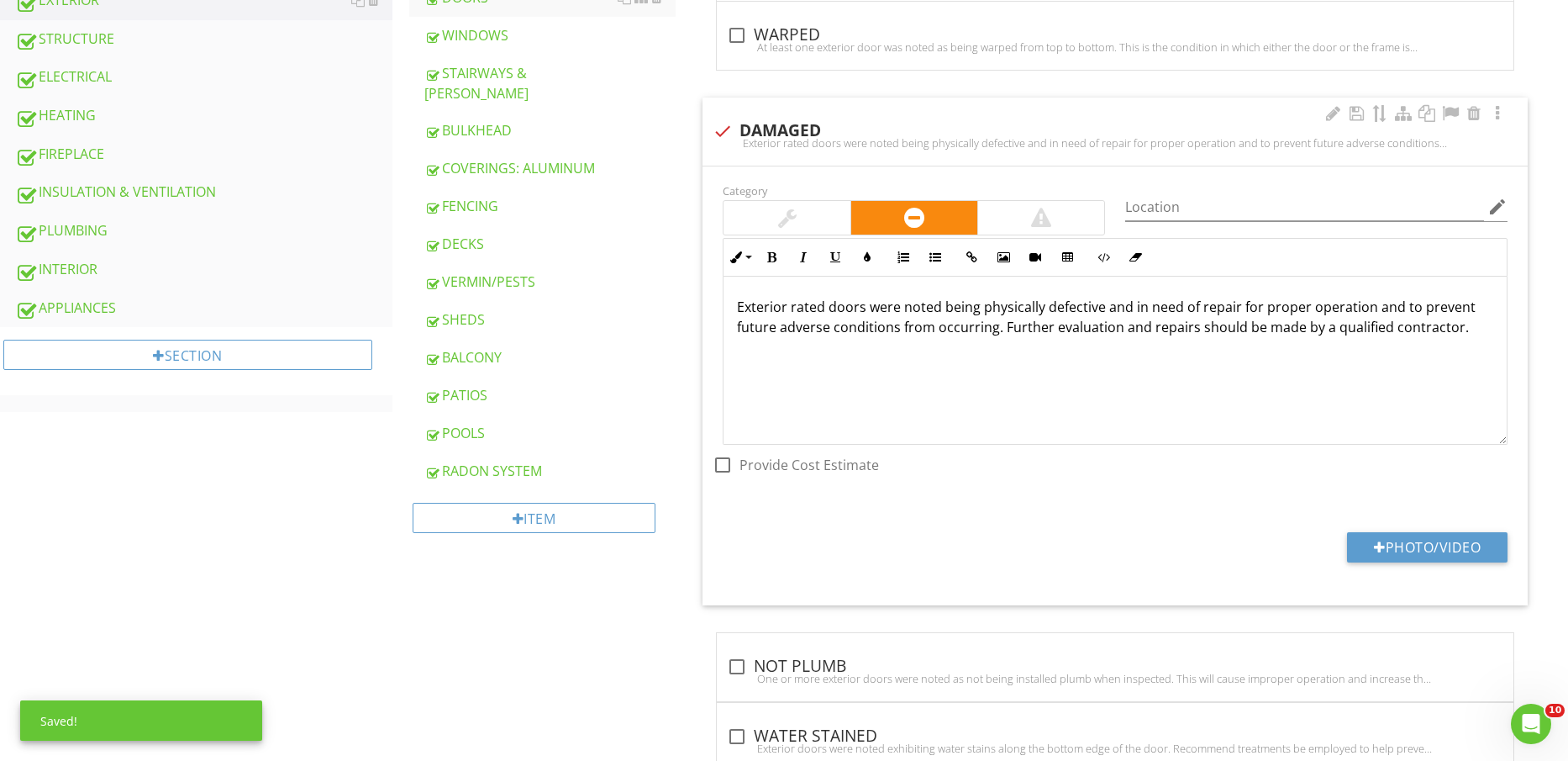
scroll to position [837, 0]
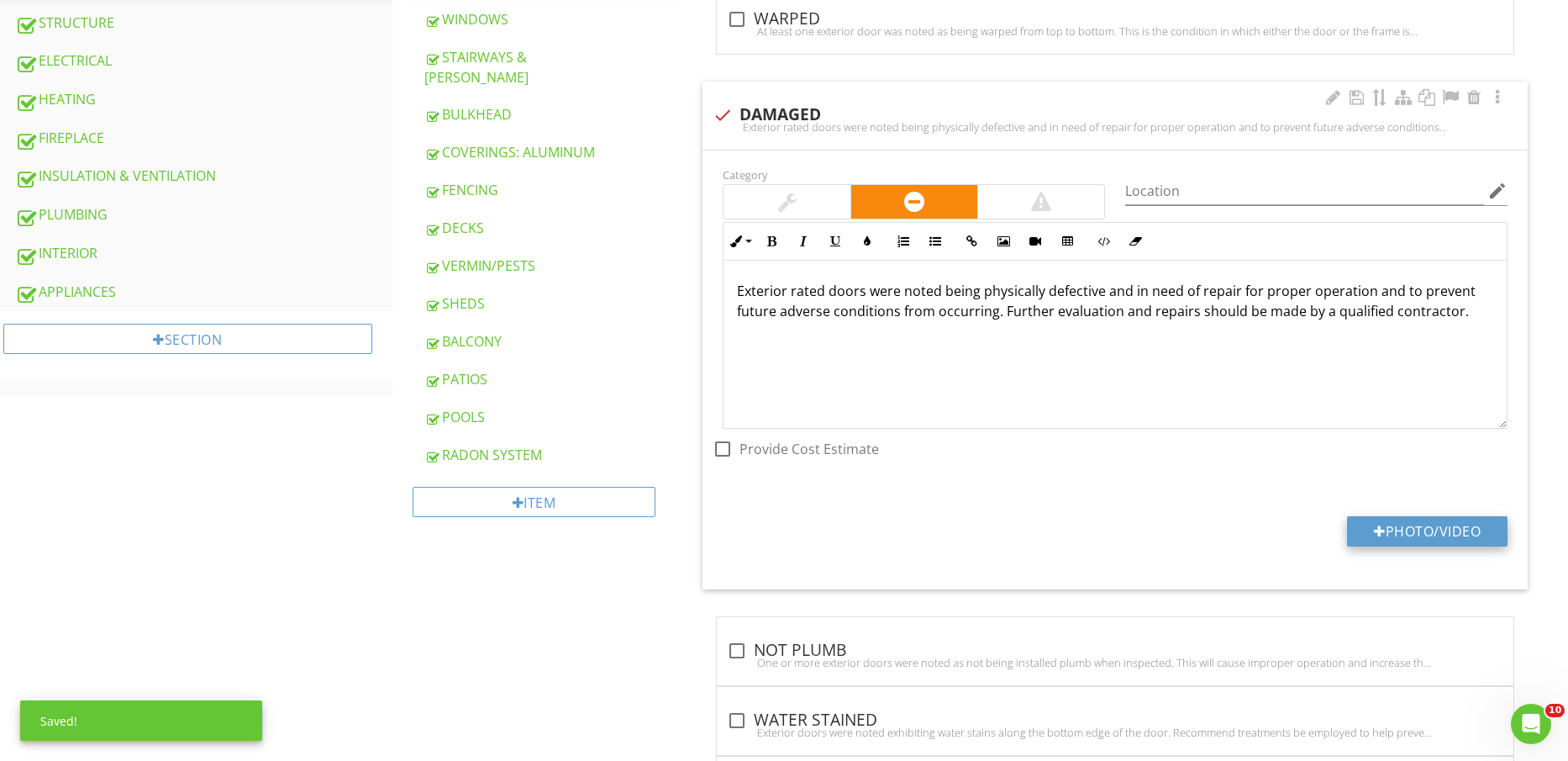
click at [1423, 540] on button "Photo/Video" at bounding box center [1428, 531] width 161 height 30
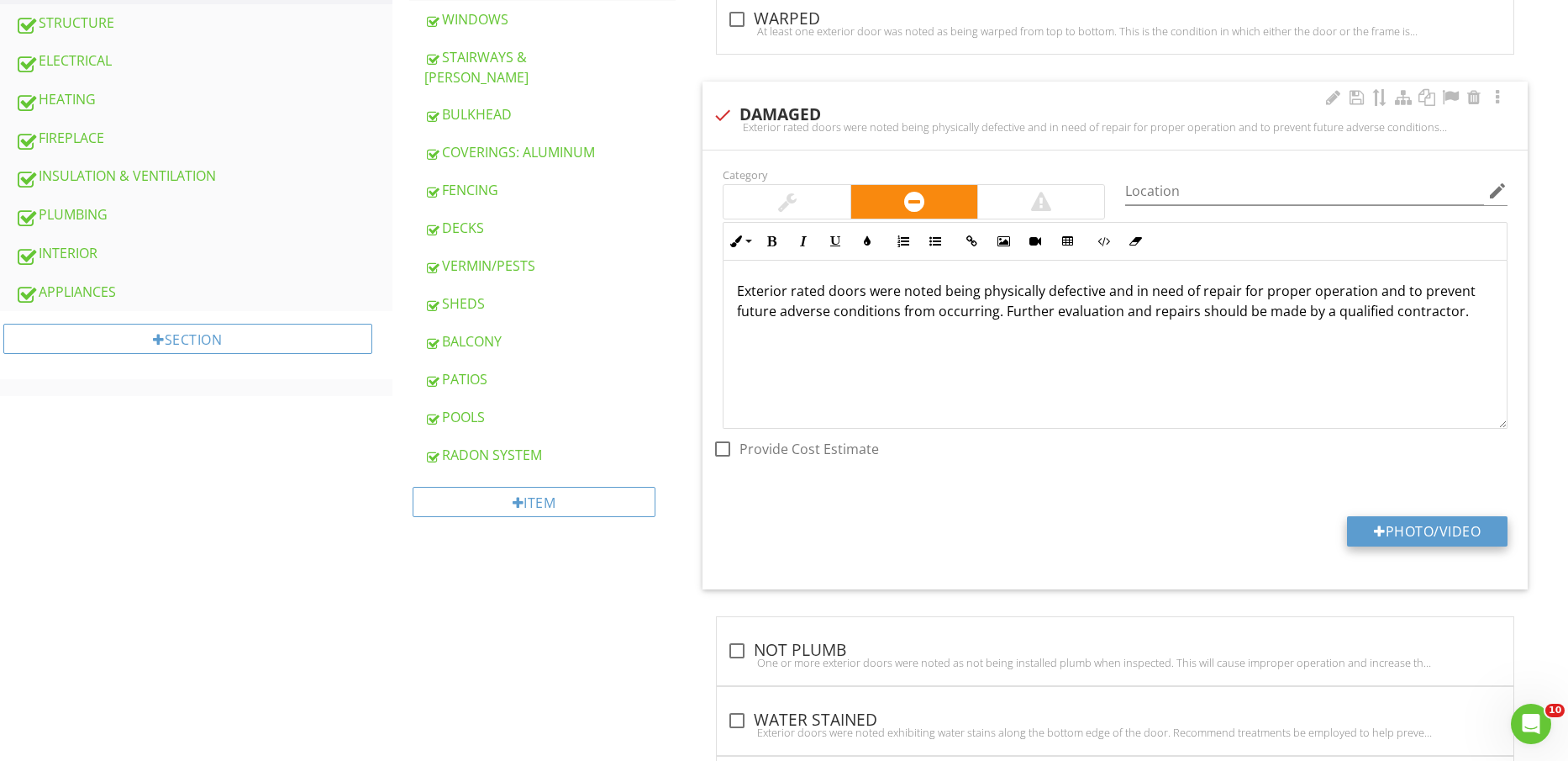
type input "C:\fakepath\IMG_2471.jpg"
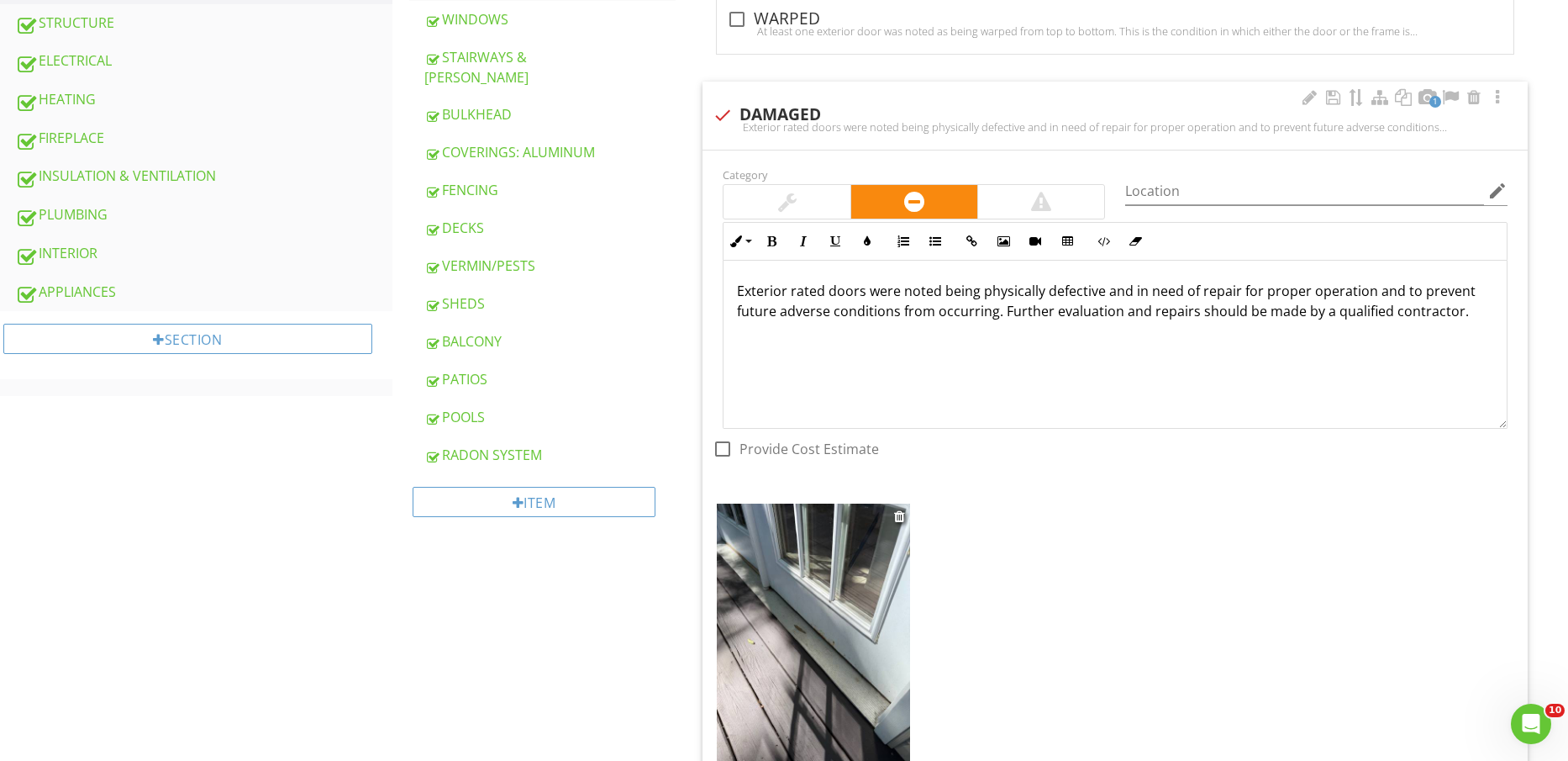
click at [853, 623] on img at bounding box center [813, 632] width 192 height 257
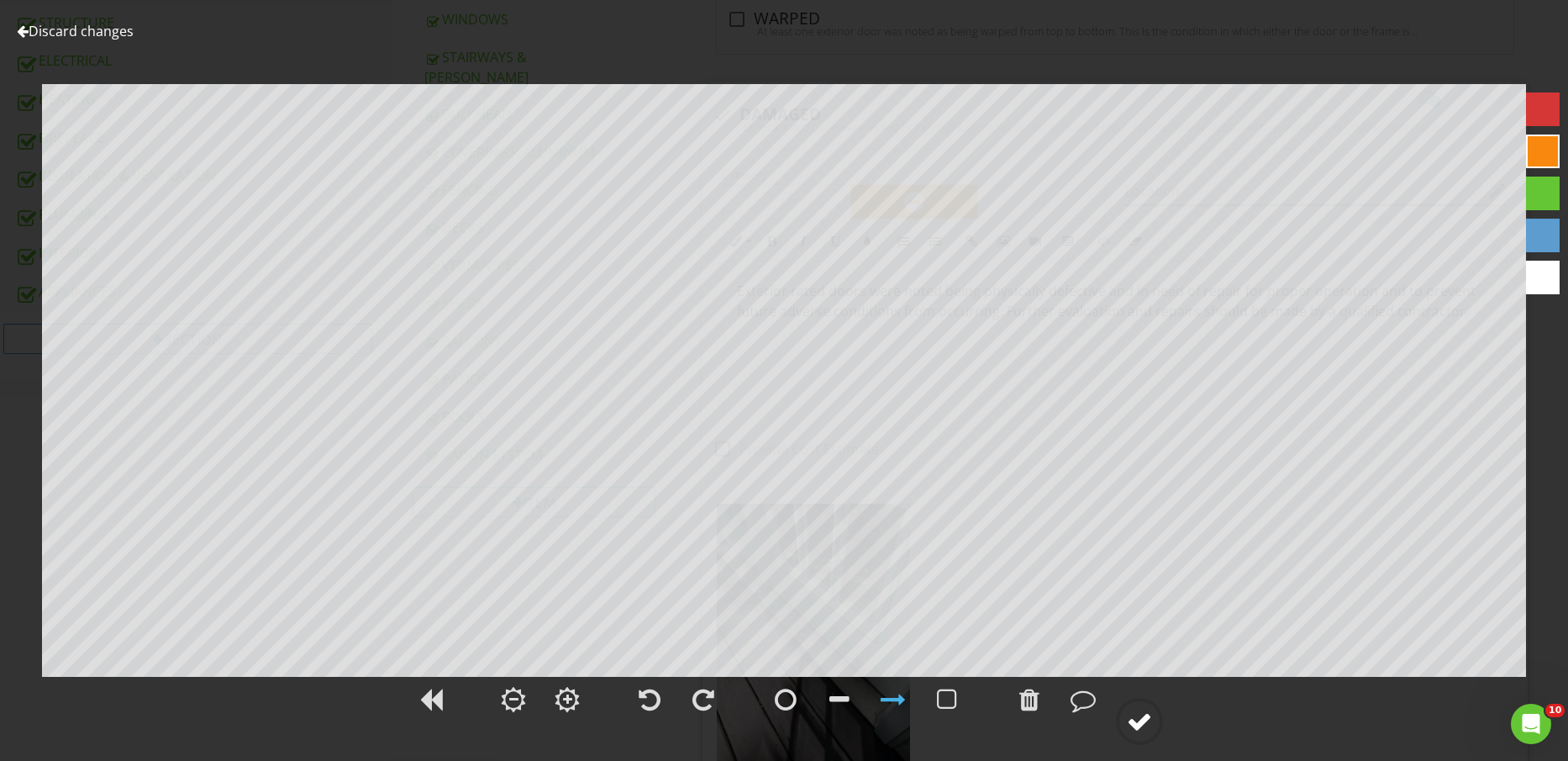
click at [1149, 717] on div at bounding box center [1140, 722] width 26 height 26
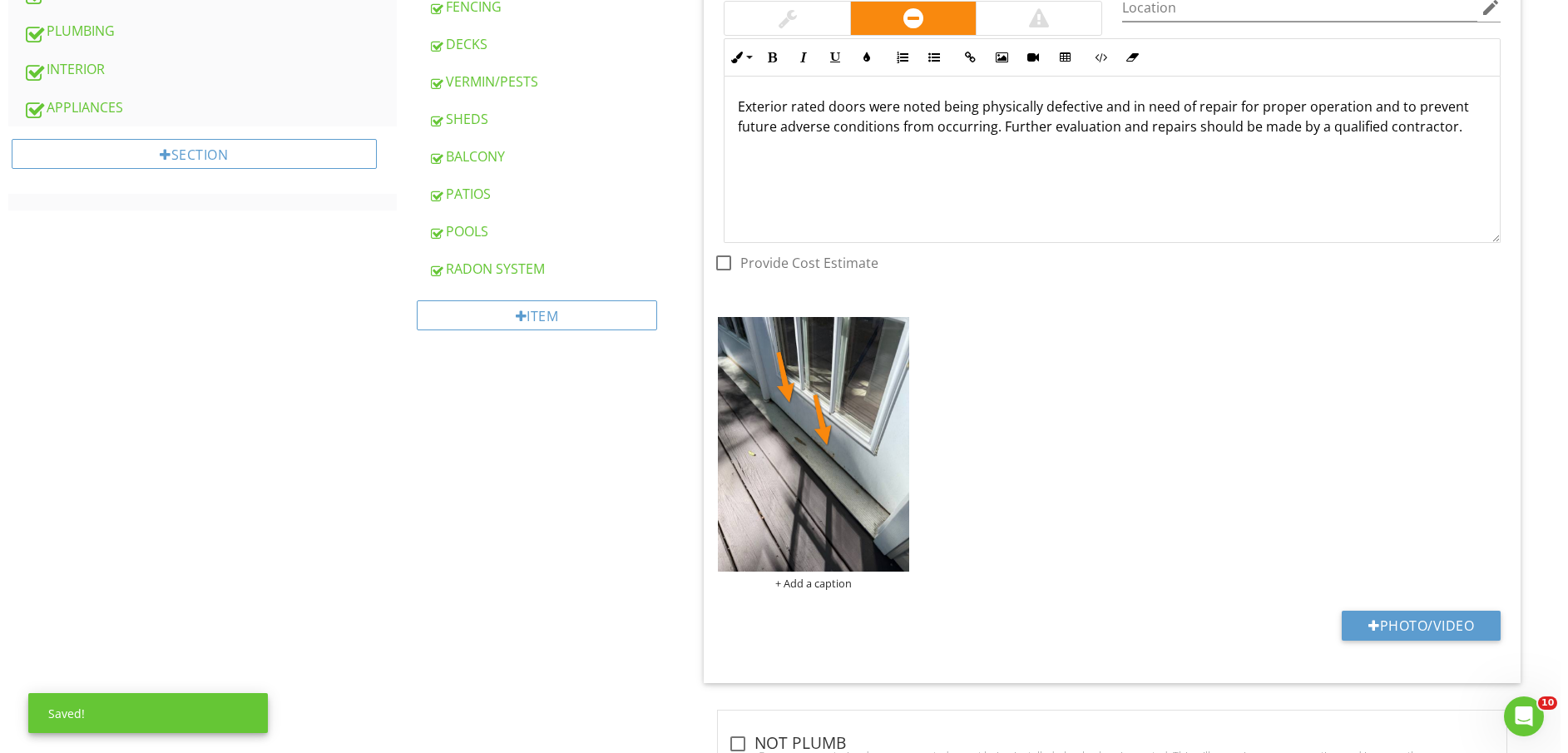
scroll to position [1036, 0]
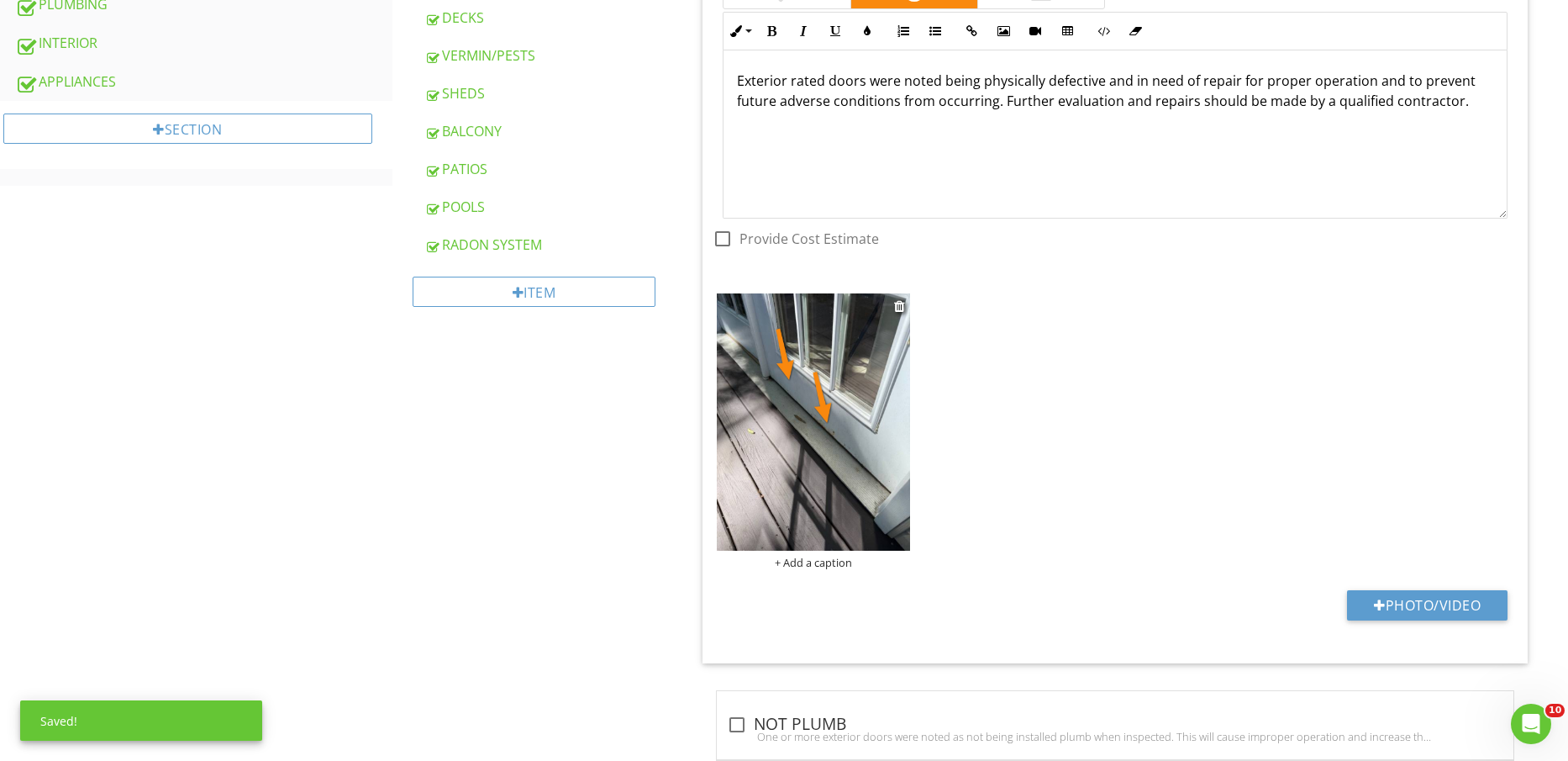
click at [814, 567] on div "+ Add a caption" at bounding box center [813, 563] width 192 height 14
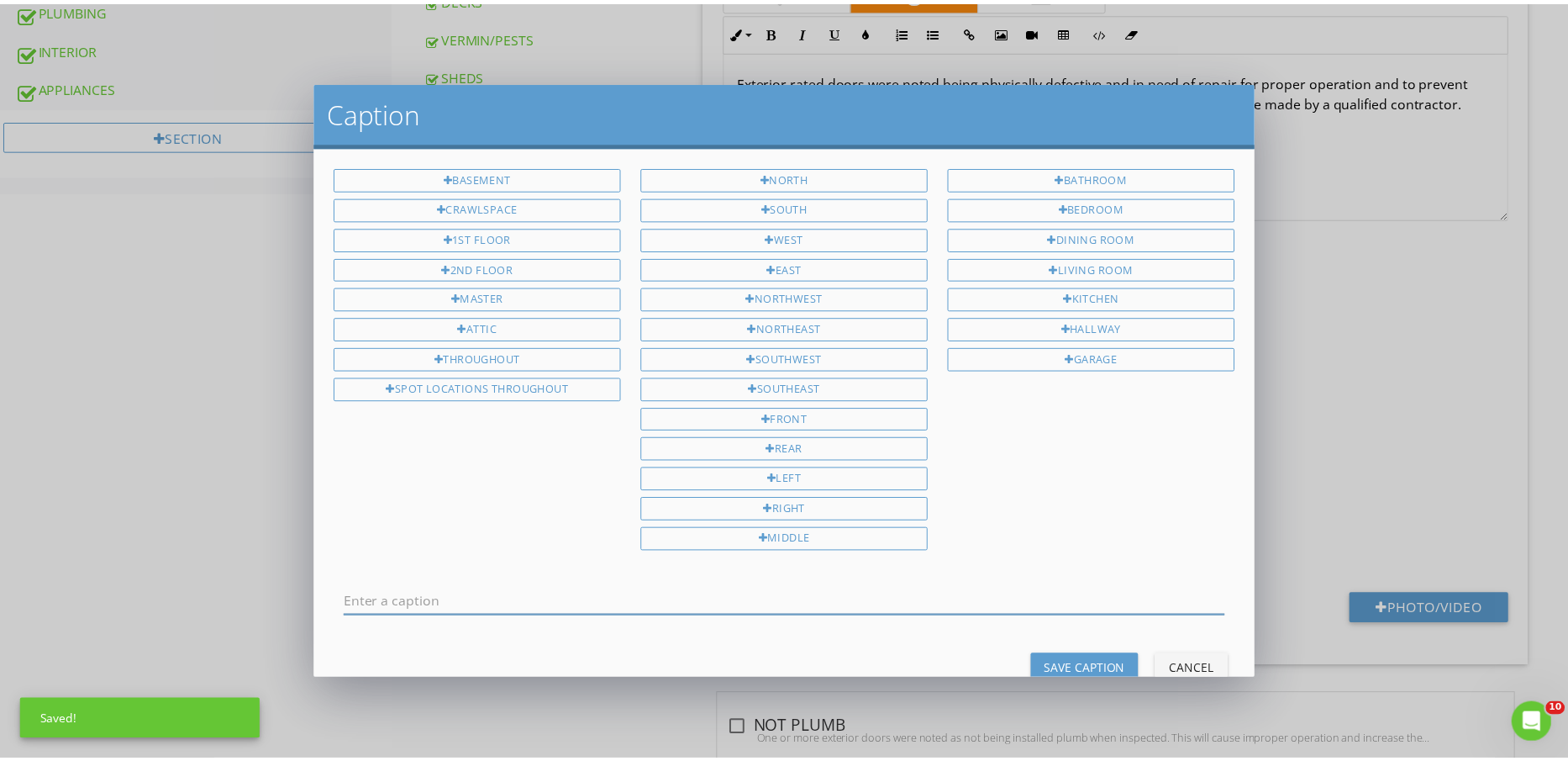
scroll to position [0, 0]
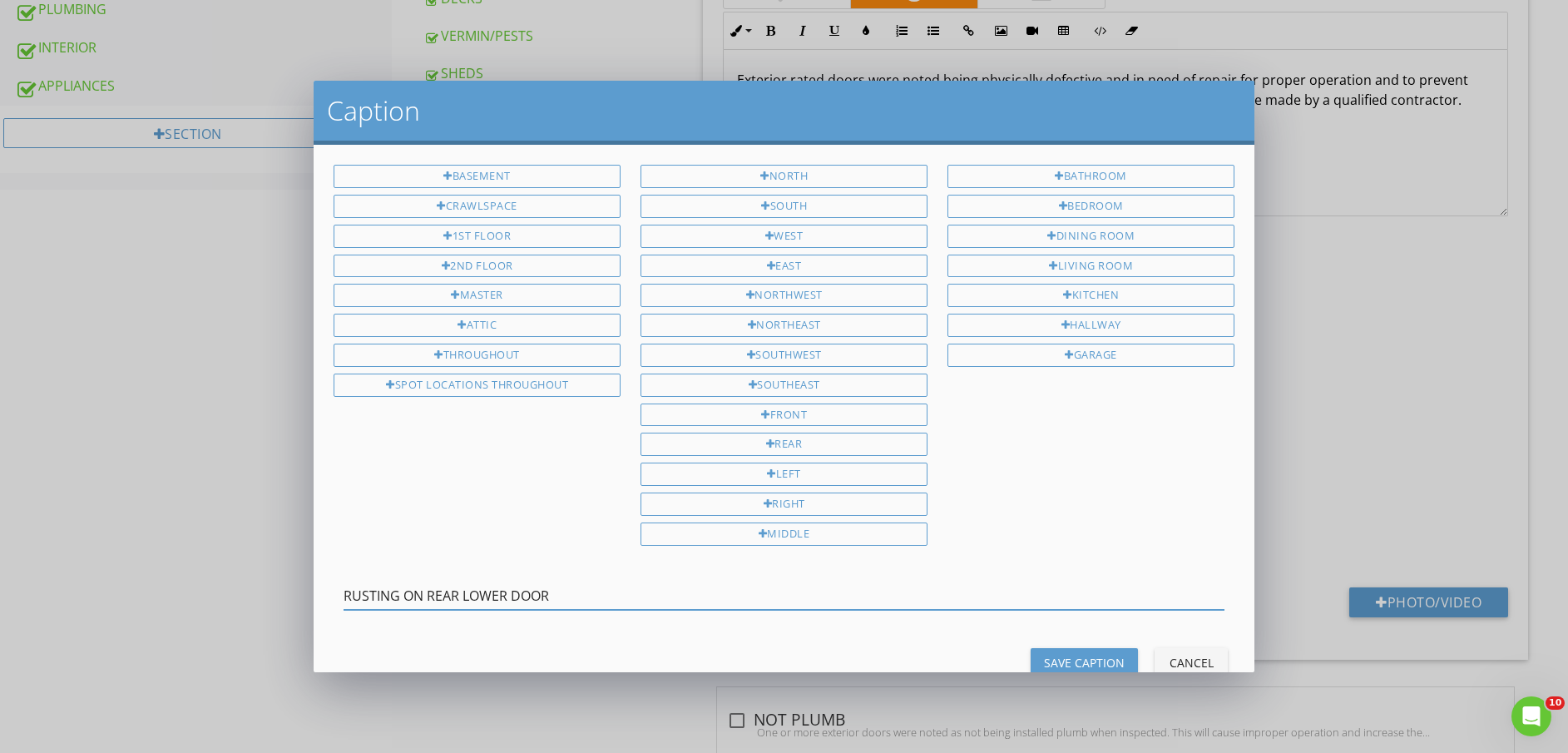
type input "RUSTING ON REAR LOWER DOOR"
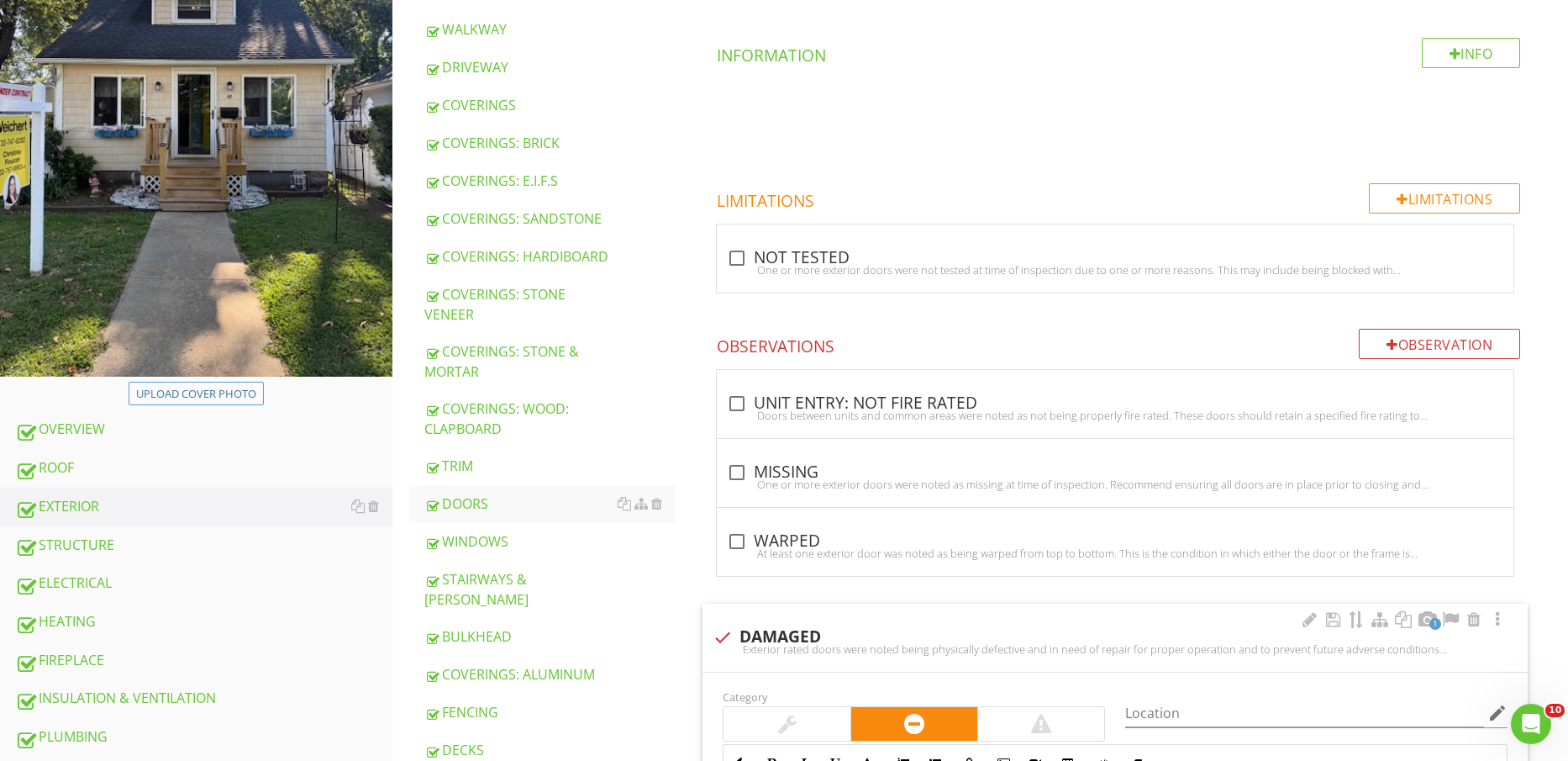
scroll to position [316, 0]
click at [479, 455] on div "TRIM" at bounding box center [550, 465] width 252 height 21
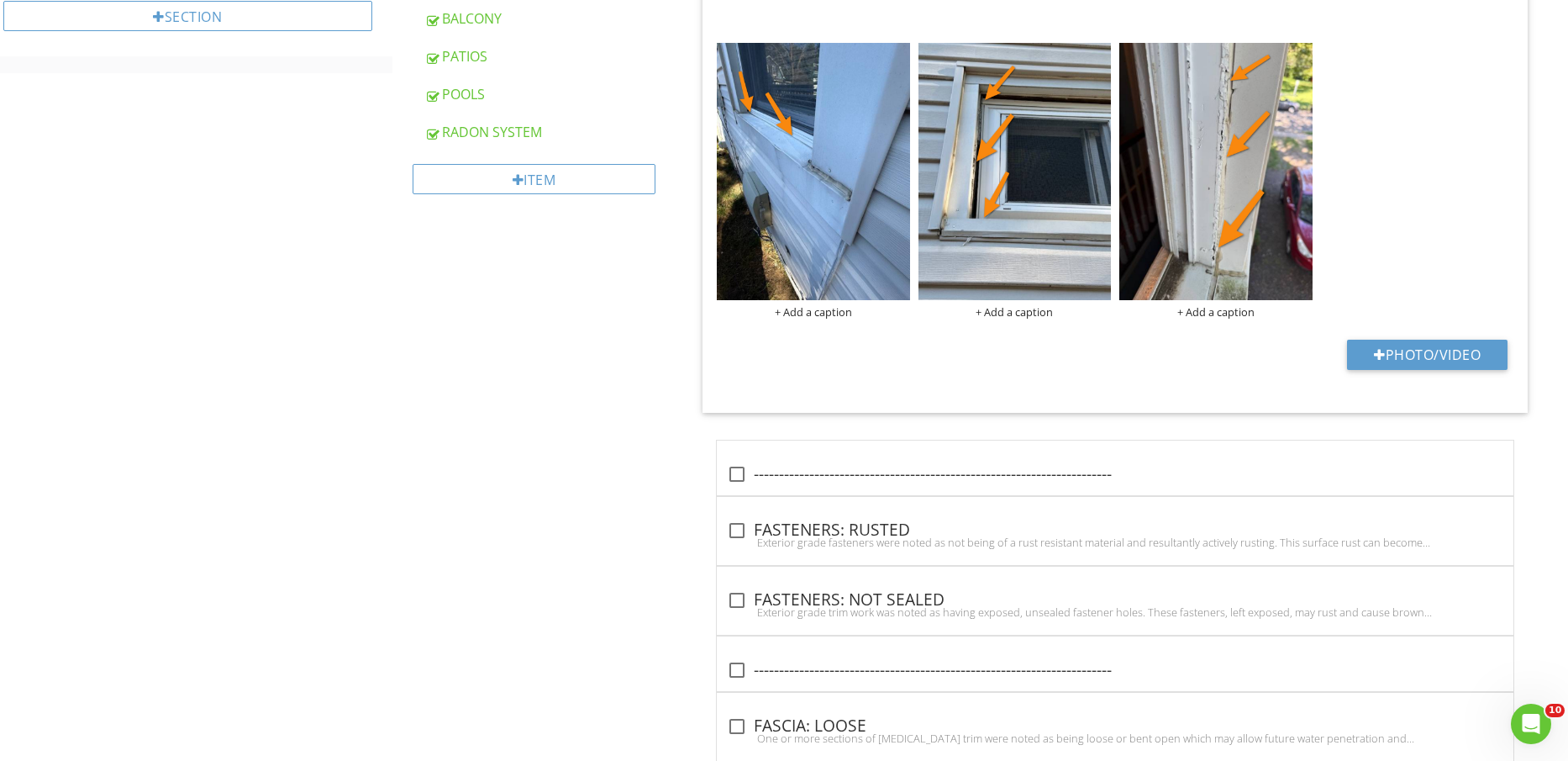
scroll to position [1366, 0]
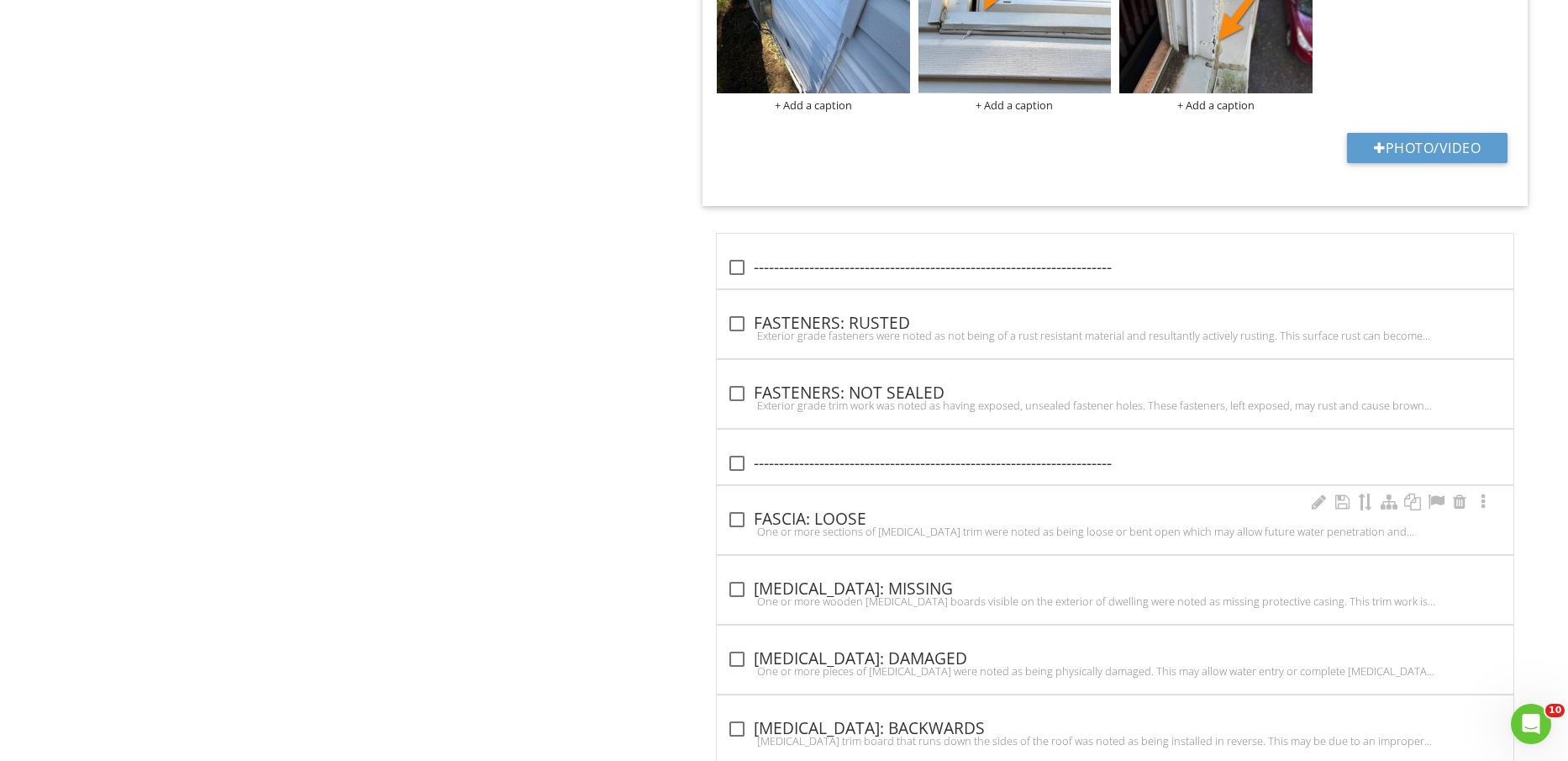
click at [861, 523] on div "check_box_outline_blank [MEDICAL_DATA]: LOOSE" at bounding box center [1115, 520] width 777 height 21
checkbox input "true"
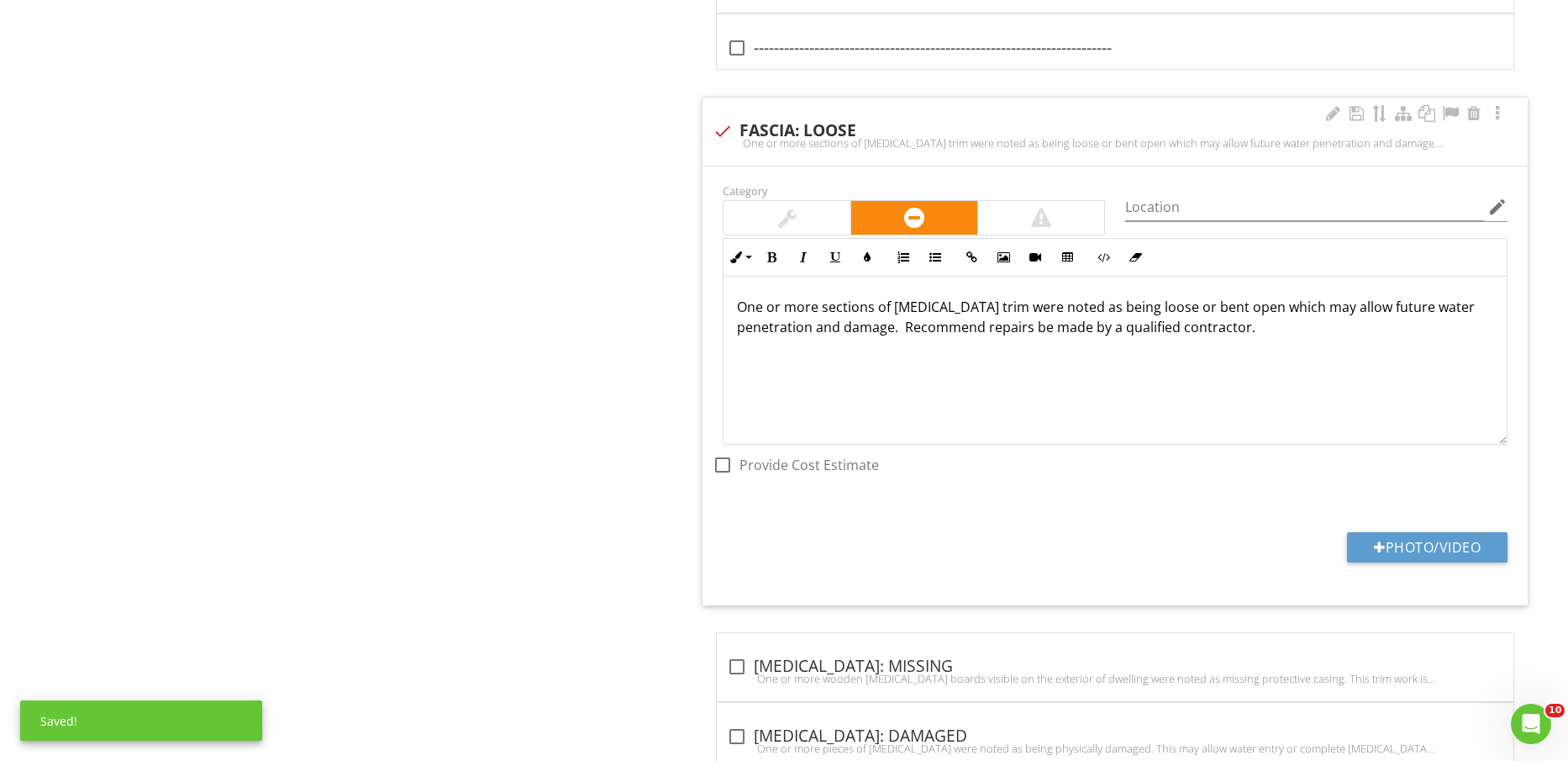
scroll to position [1787, 0]
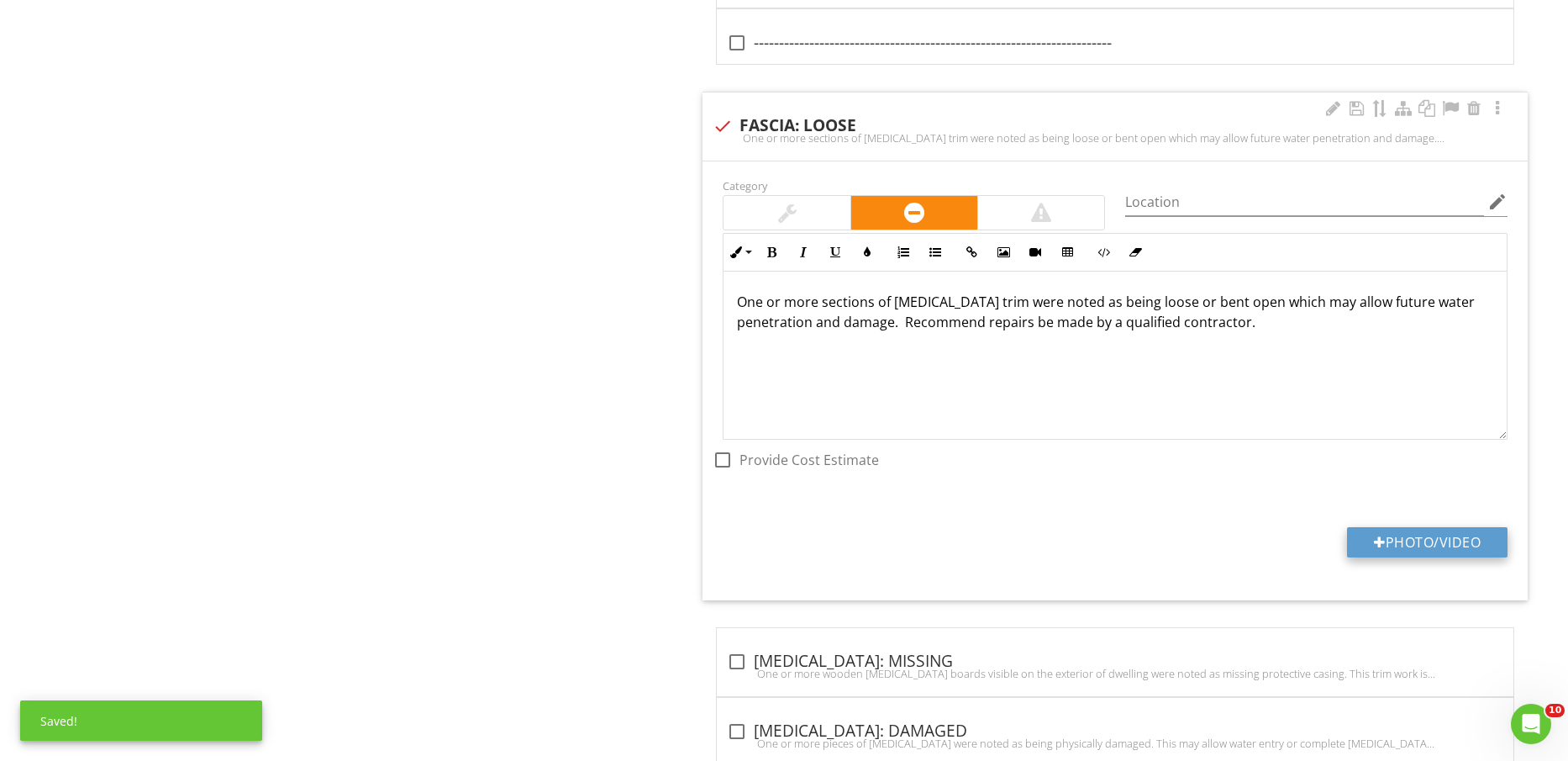
click at [1424, 541] on button "Photo/Video" at bounding box center [1428, 542] width 161 height 30
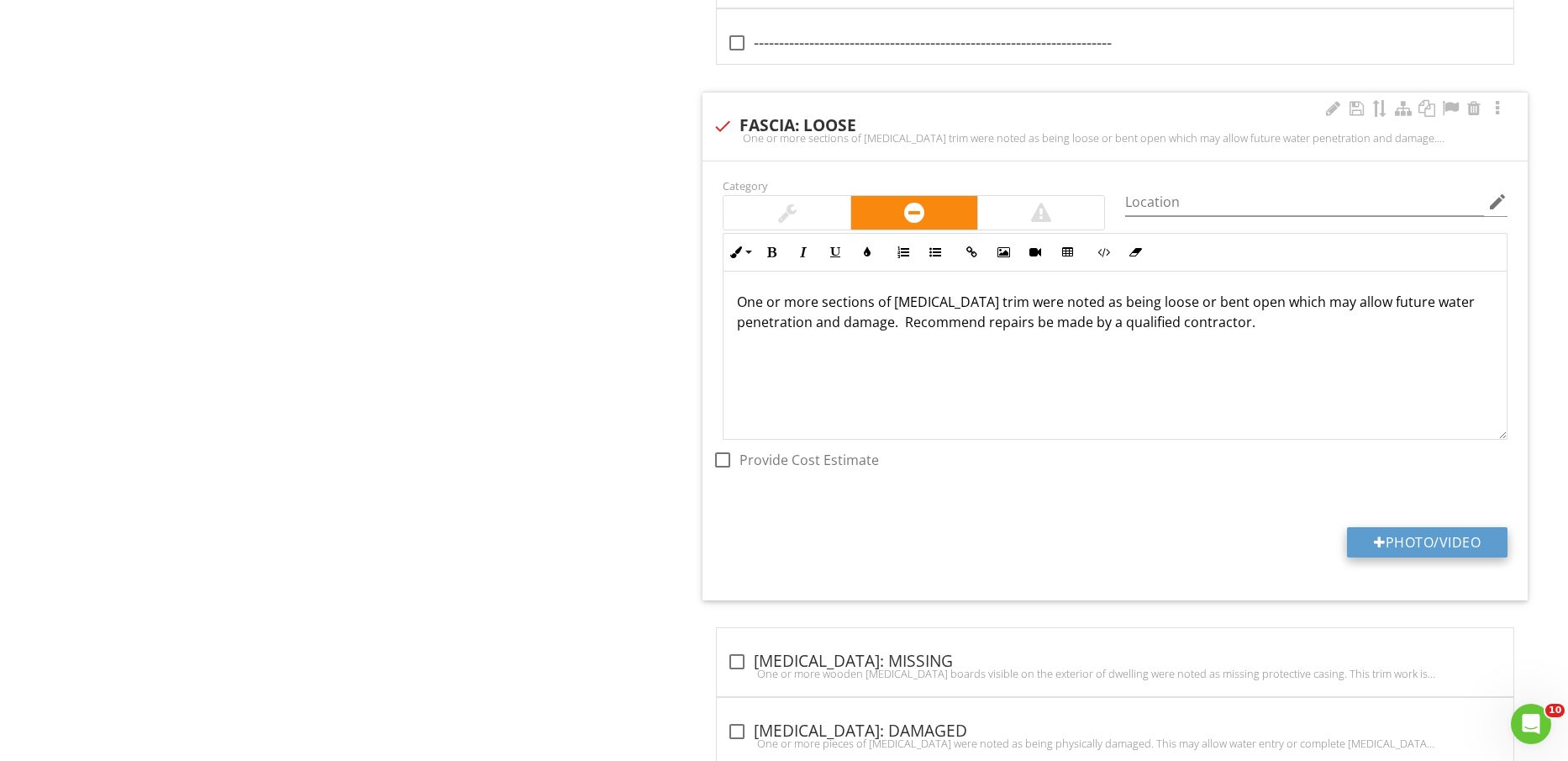
type input "C:\fakepath\IMG_2472.jpg"
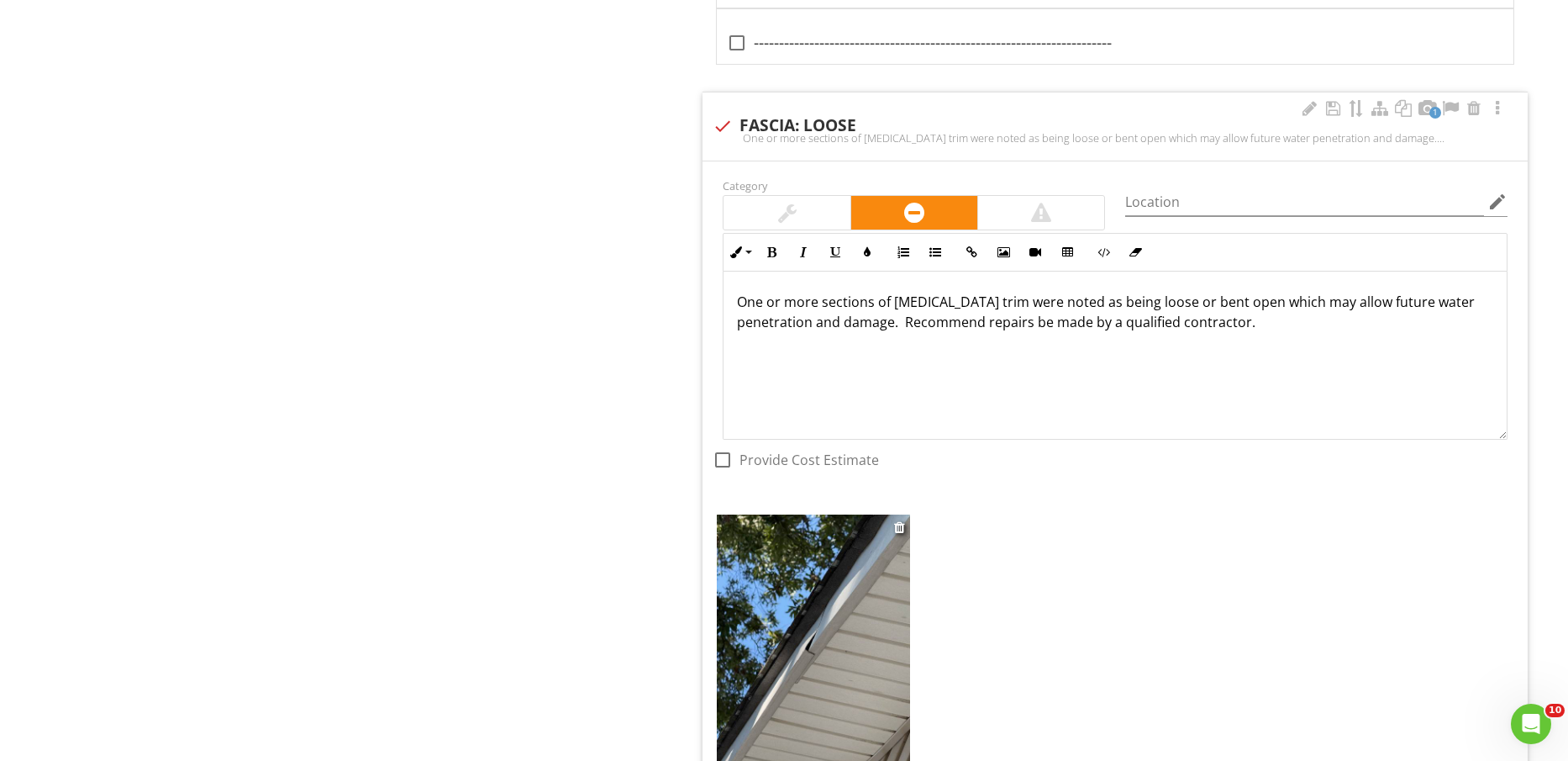
click at [808, 643] on img at bounding box center [813, 643] width 192 height 257
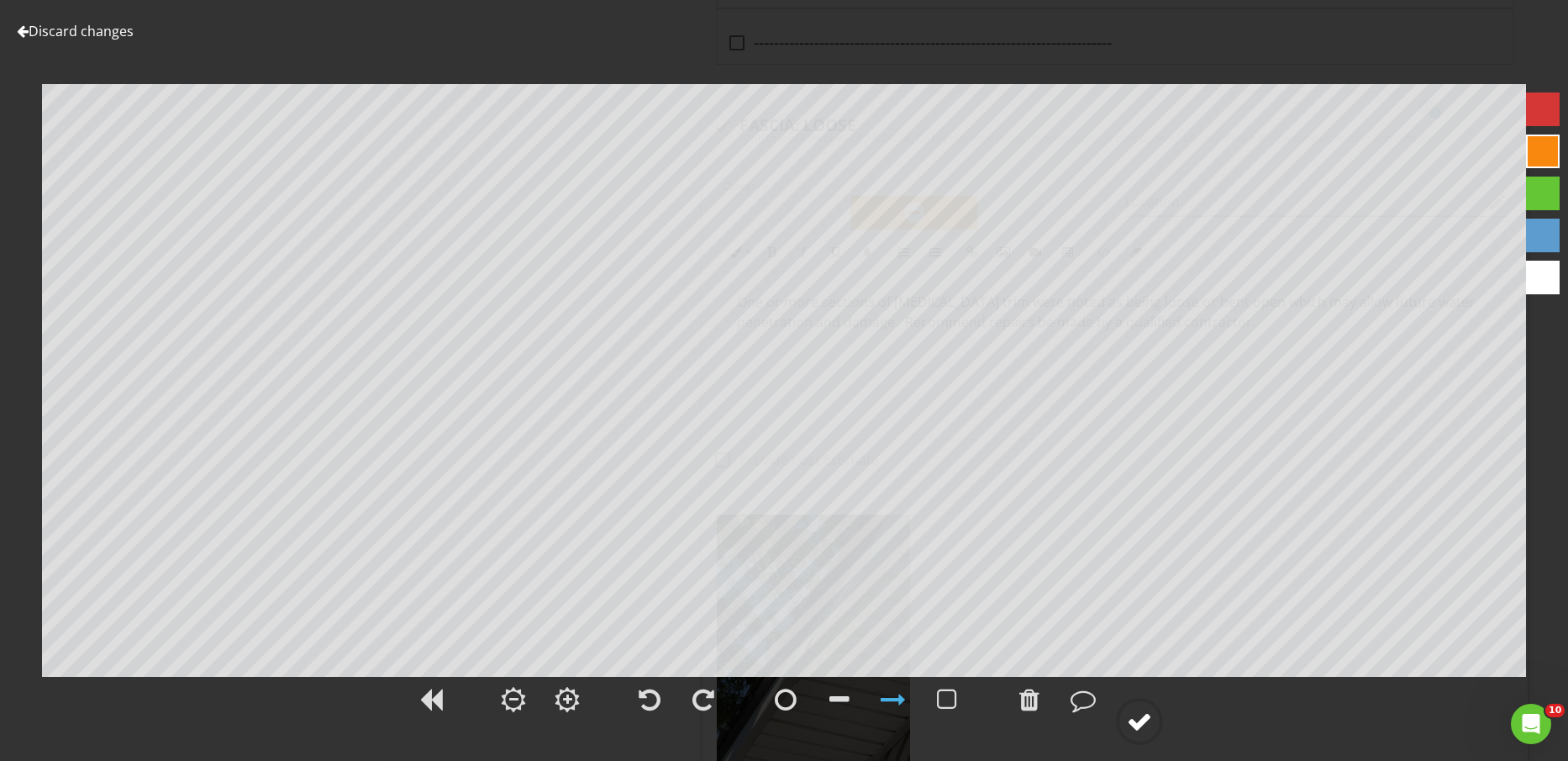
click at [1136, 714] on div at bounding box center [1140, 722] width 26 height 26
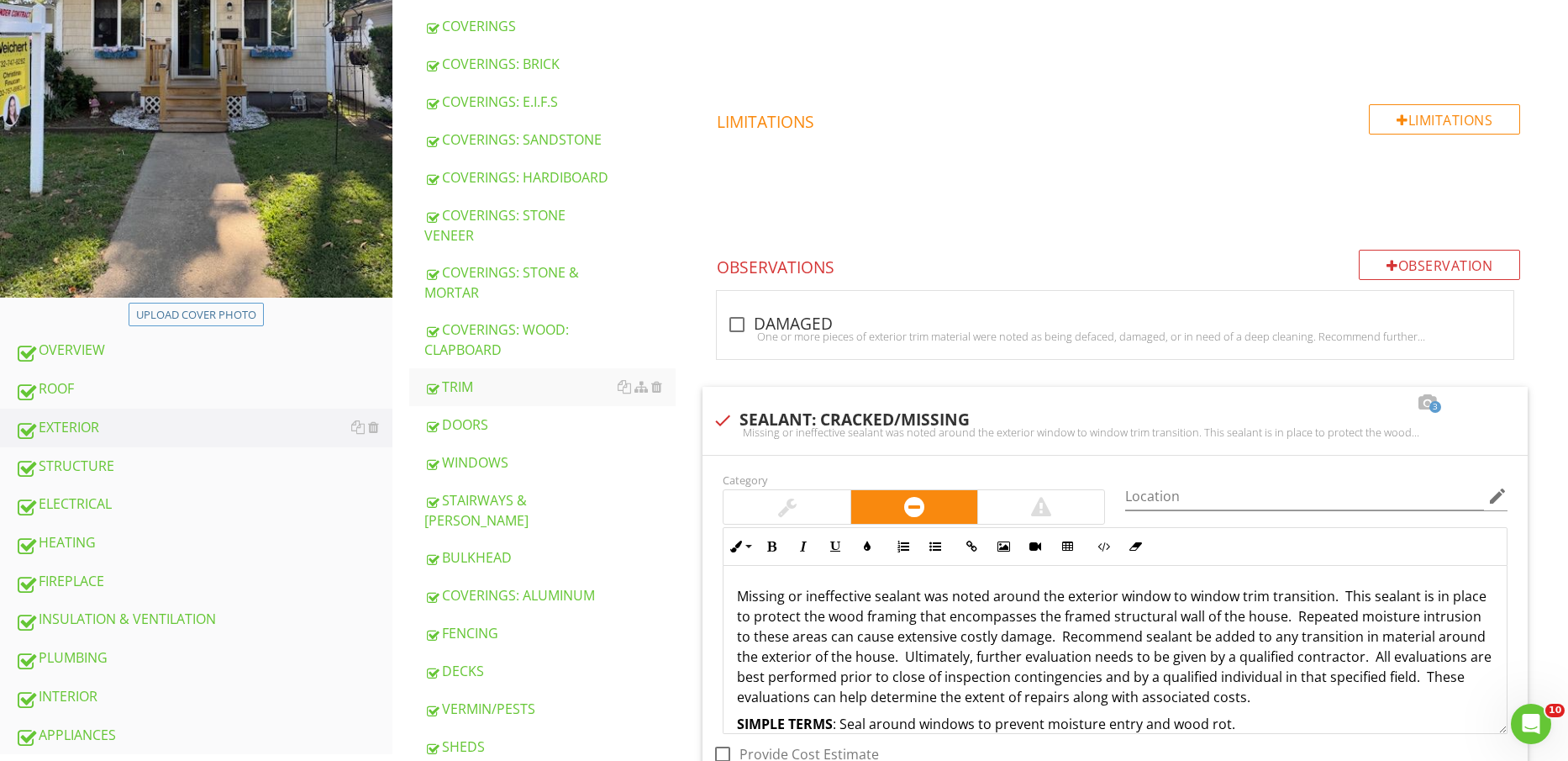
scroll to position [736, 0]
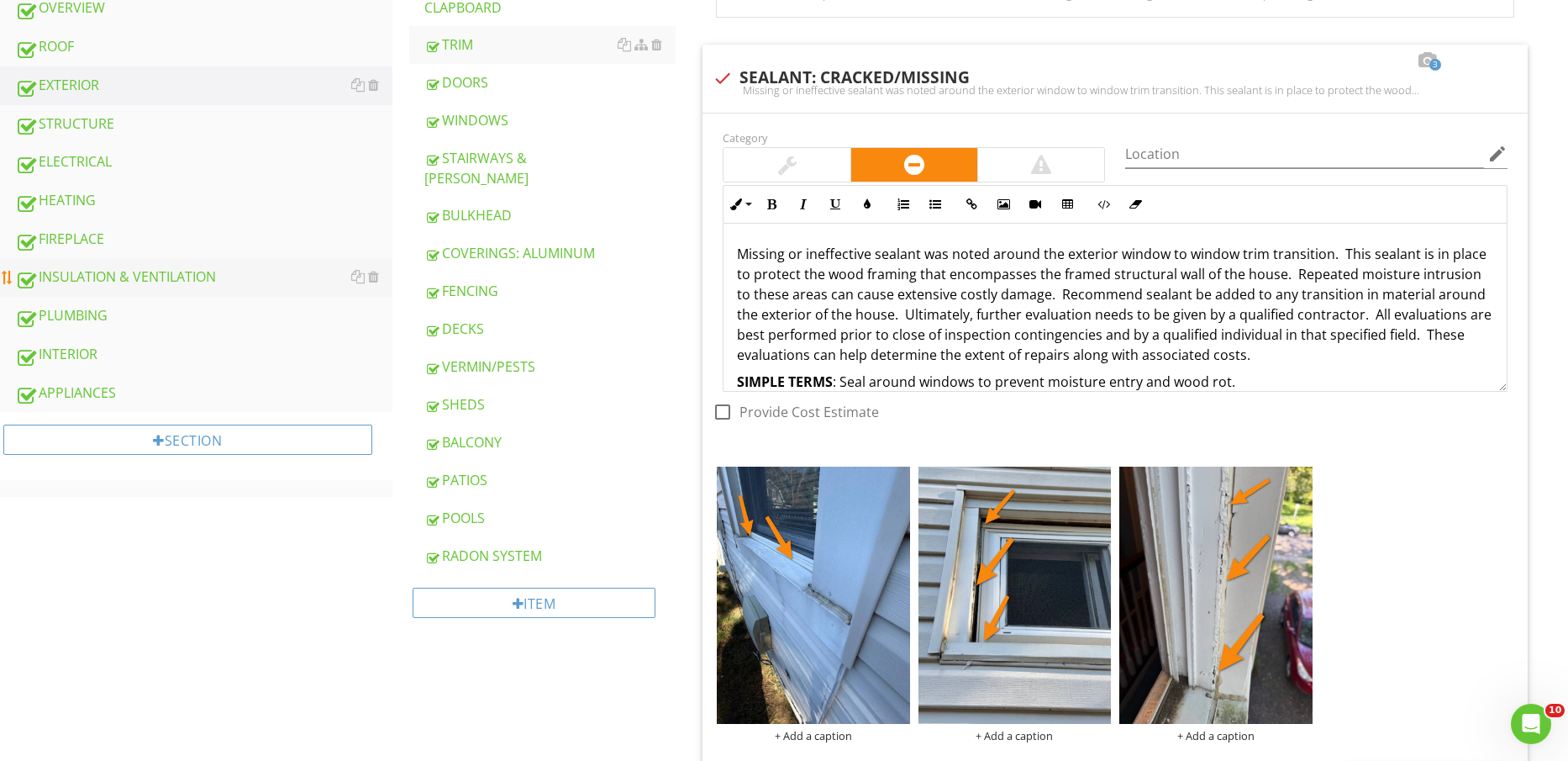
click at [160, 280] on div "INSULATION & VENTILATION" at bounding box center [204, 278] width 378 height 22
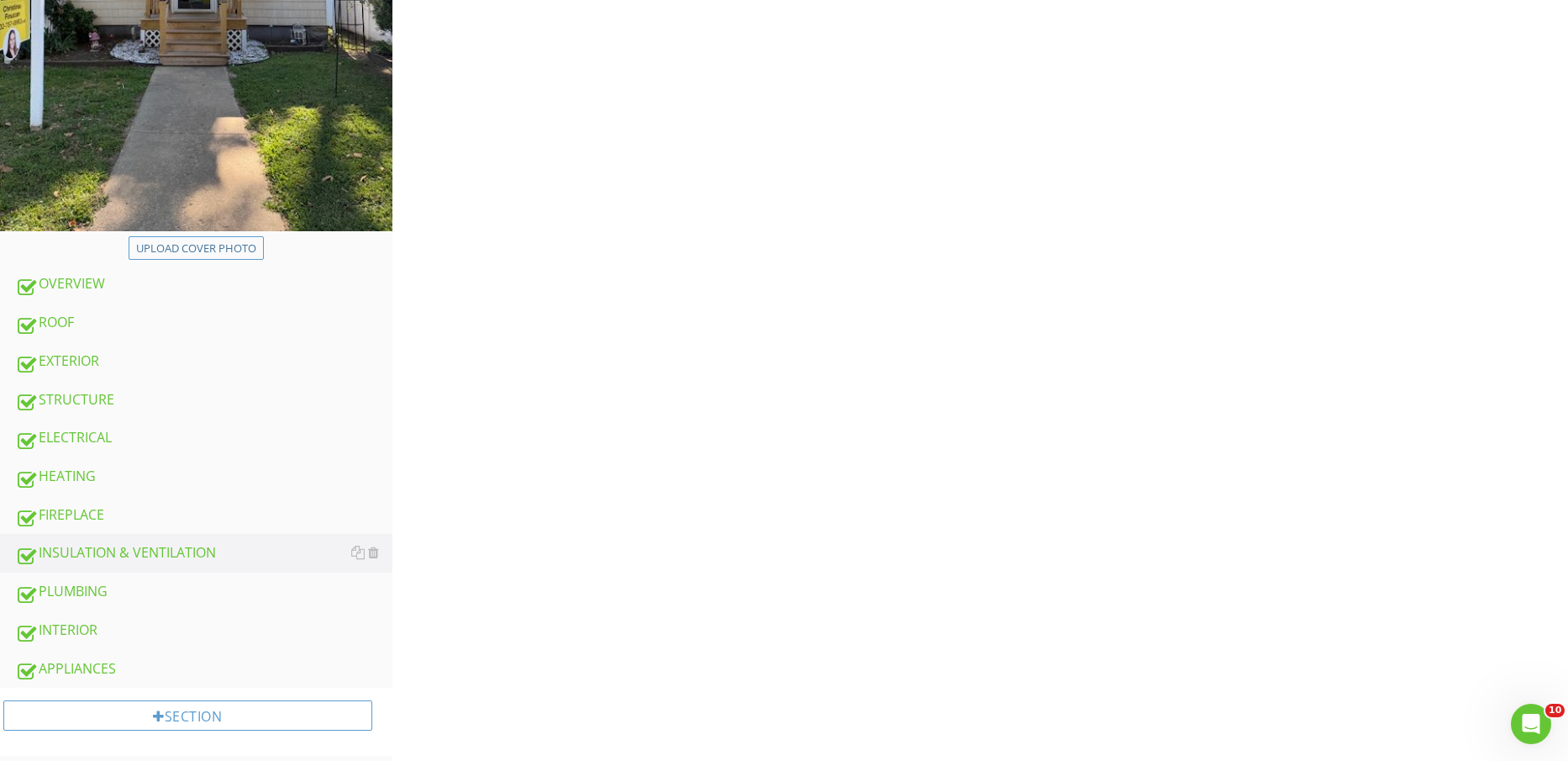
scroll to position [210, 0]
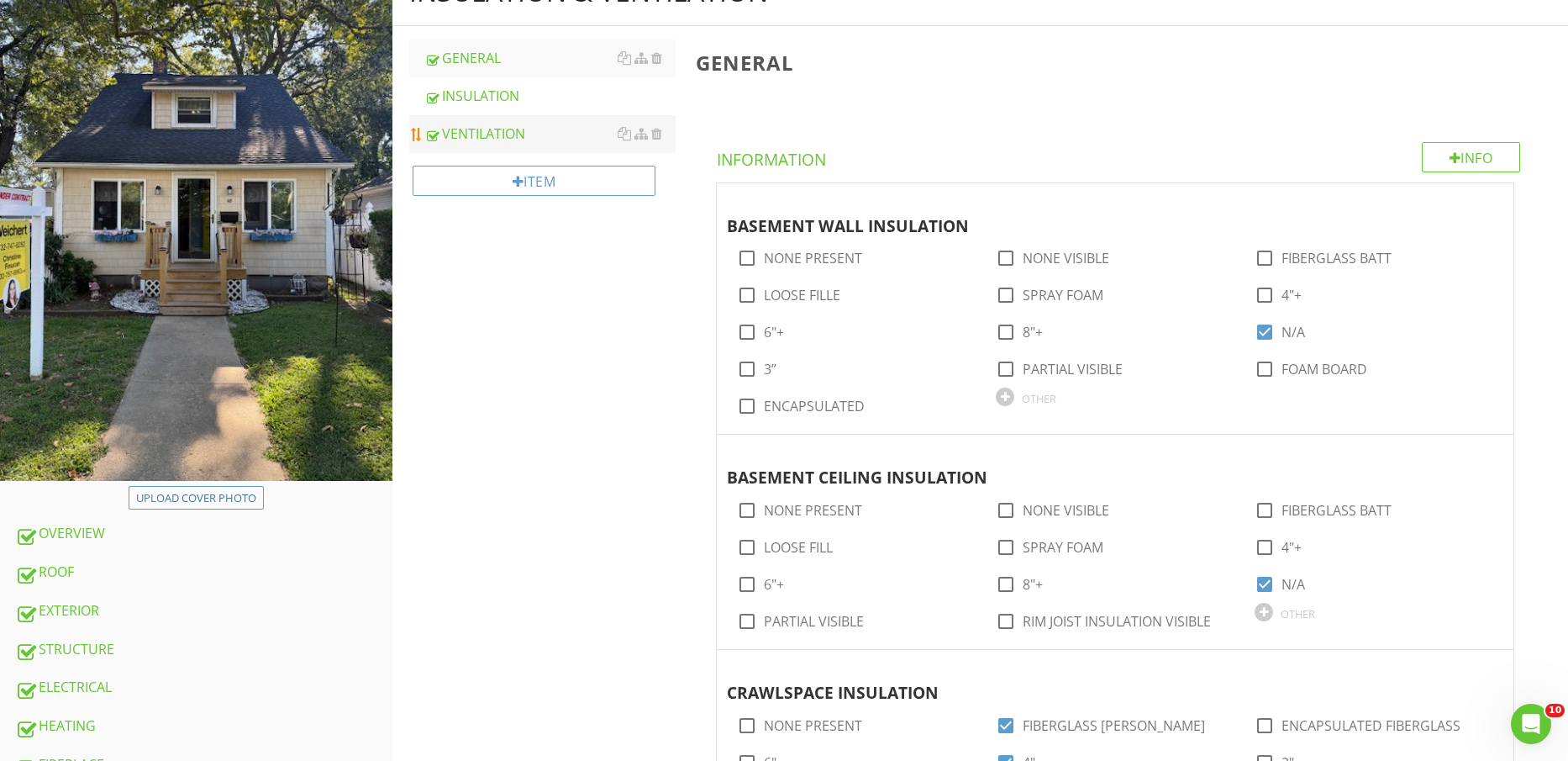
click at [469, 133] on div "VENTILATION" at bounding box center [550, 134] width 252 height 21
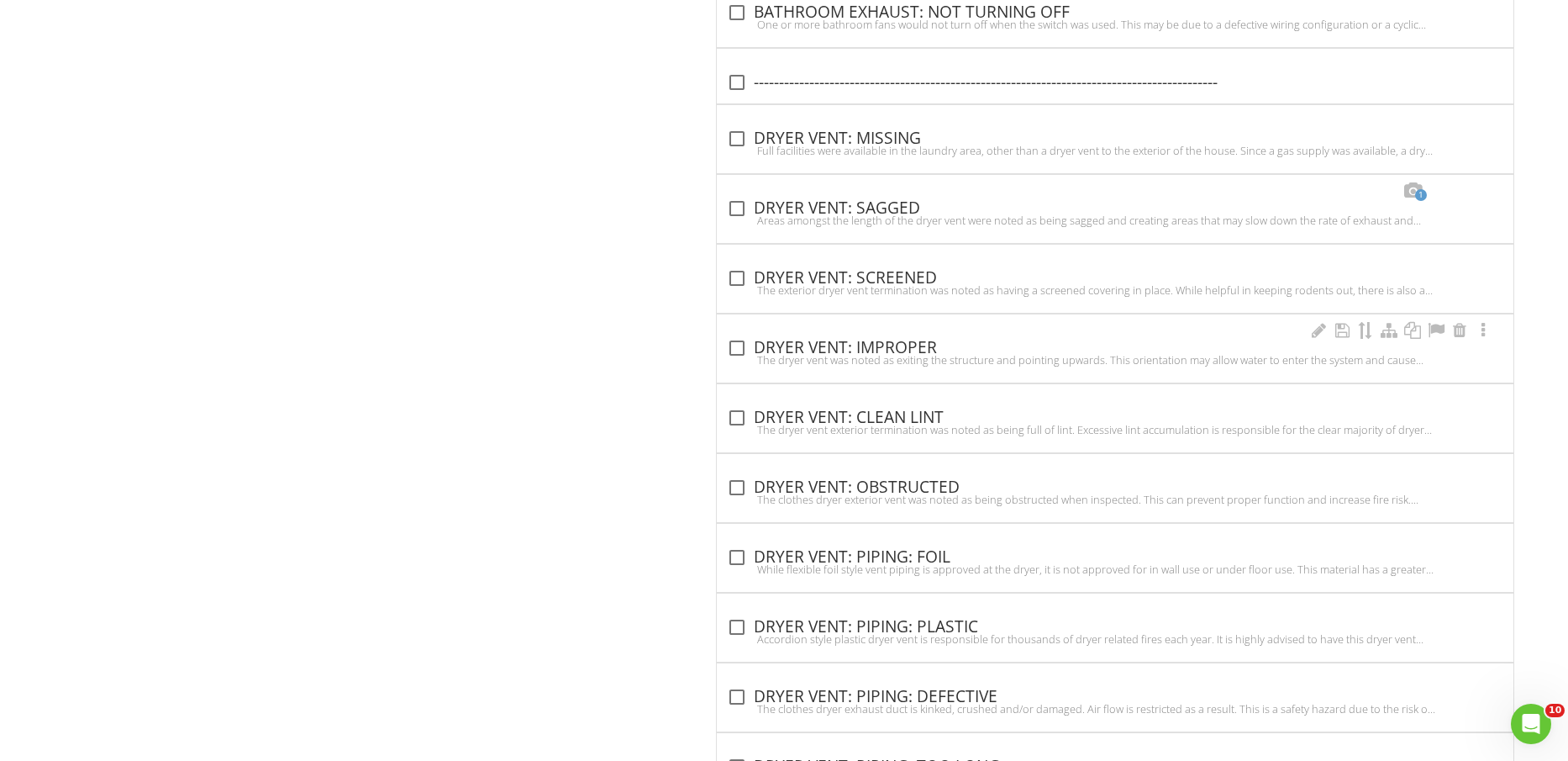
scroll to position [5418, 0]
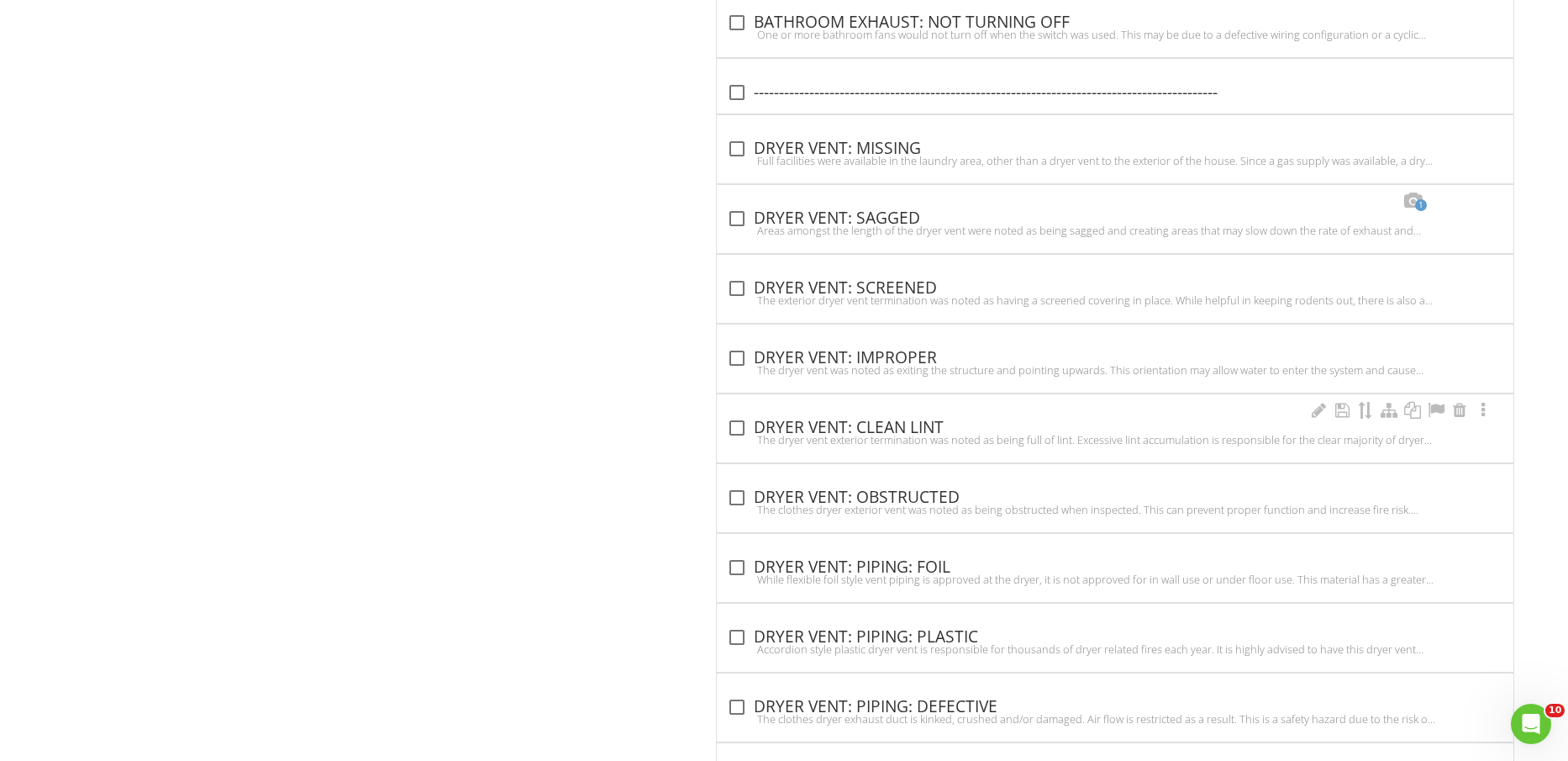
click at [907, 418] on div "check_box_outline_blank DRYER VENT: CLEAN LINT" at bounding box center [1115, 428] width 777 height 21
checkbox input "true"
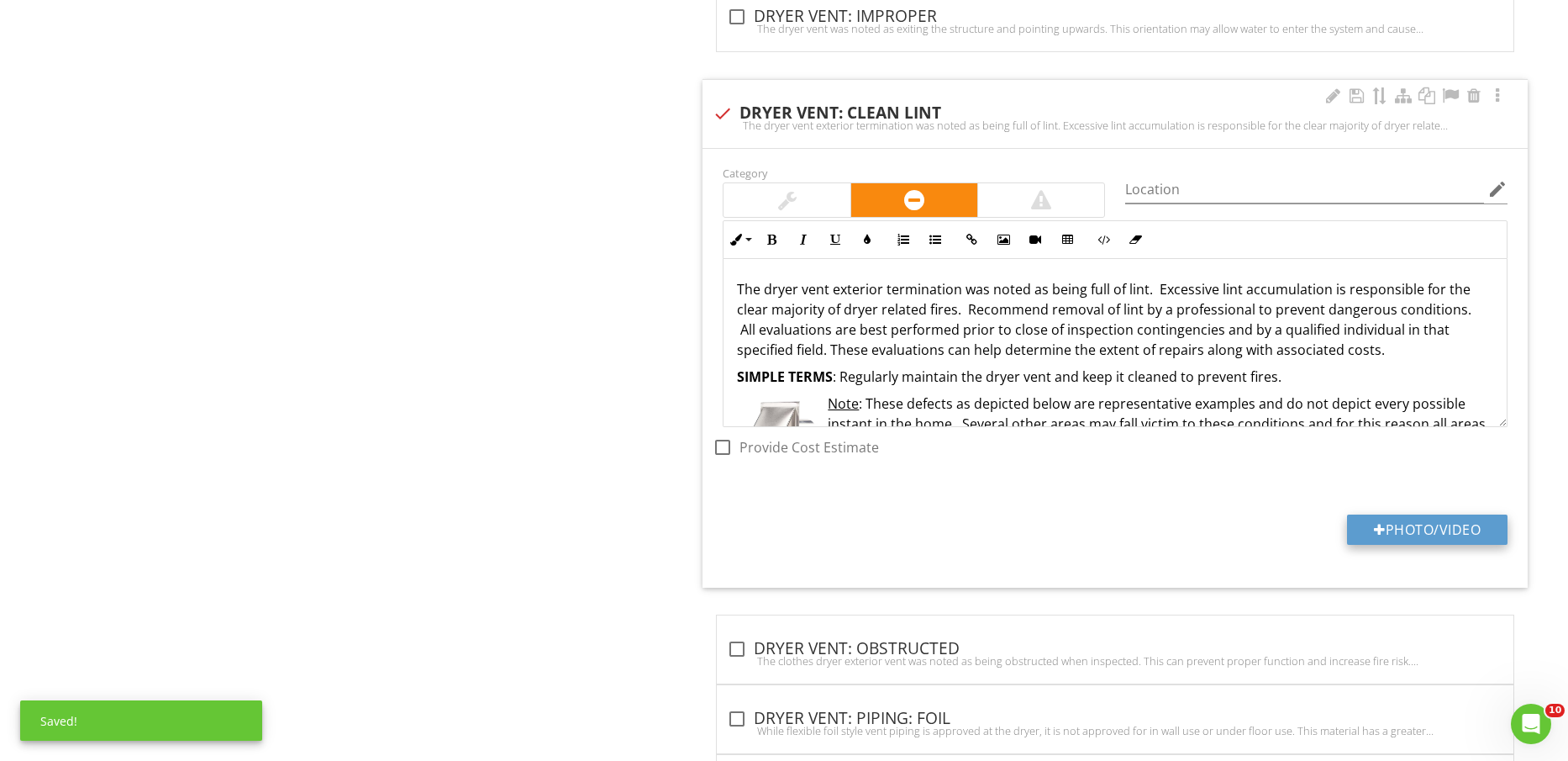
scroll to position [5837, 0]
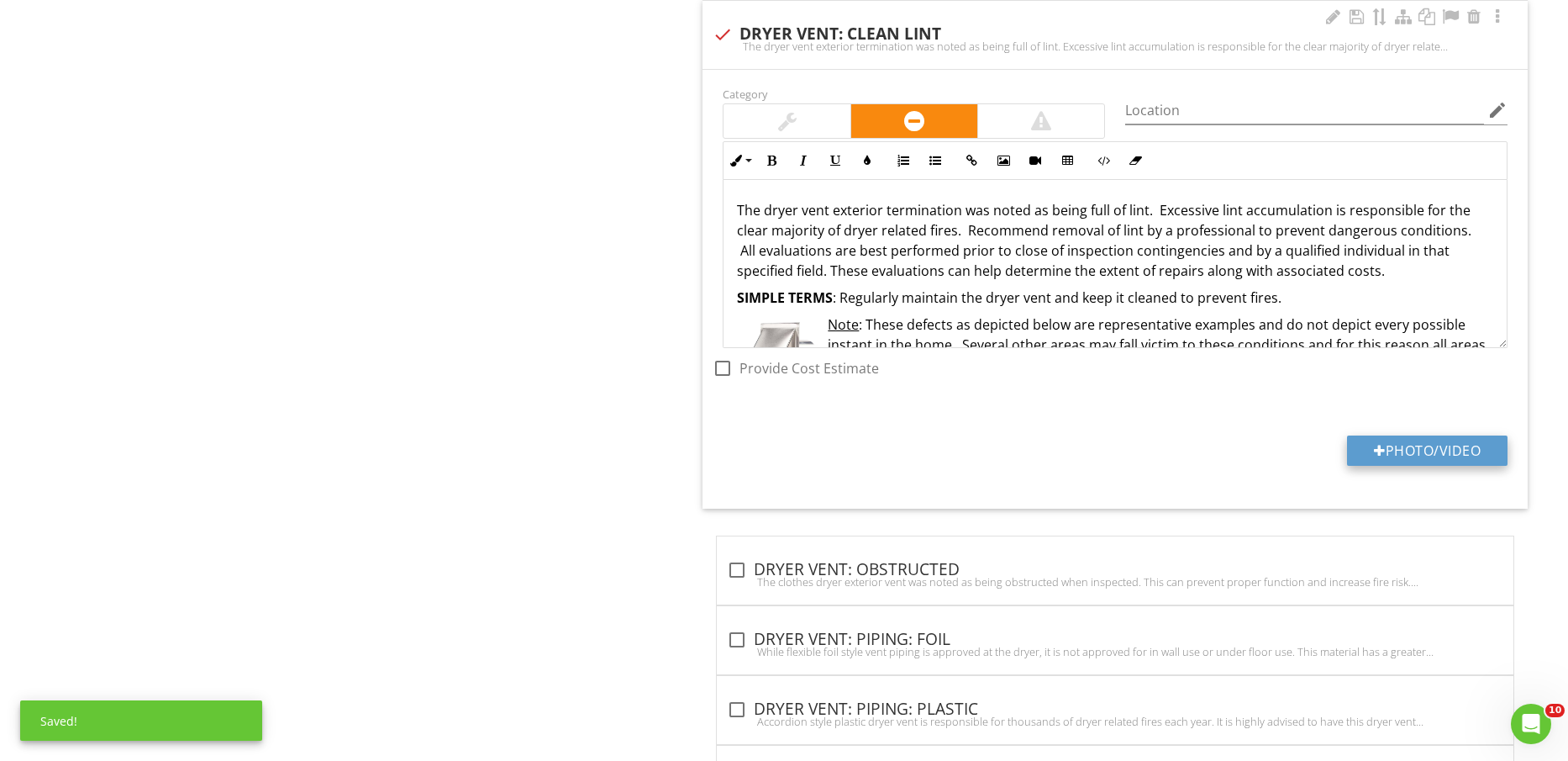
click at [1437, 450] on button "Photo/Video" at bounding box center [1428, 451] width 161 height 30
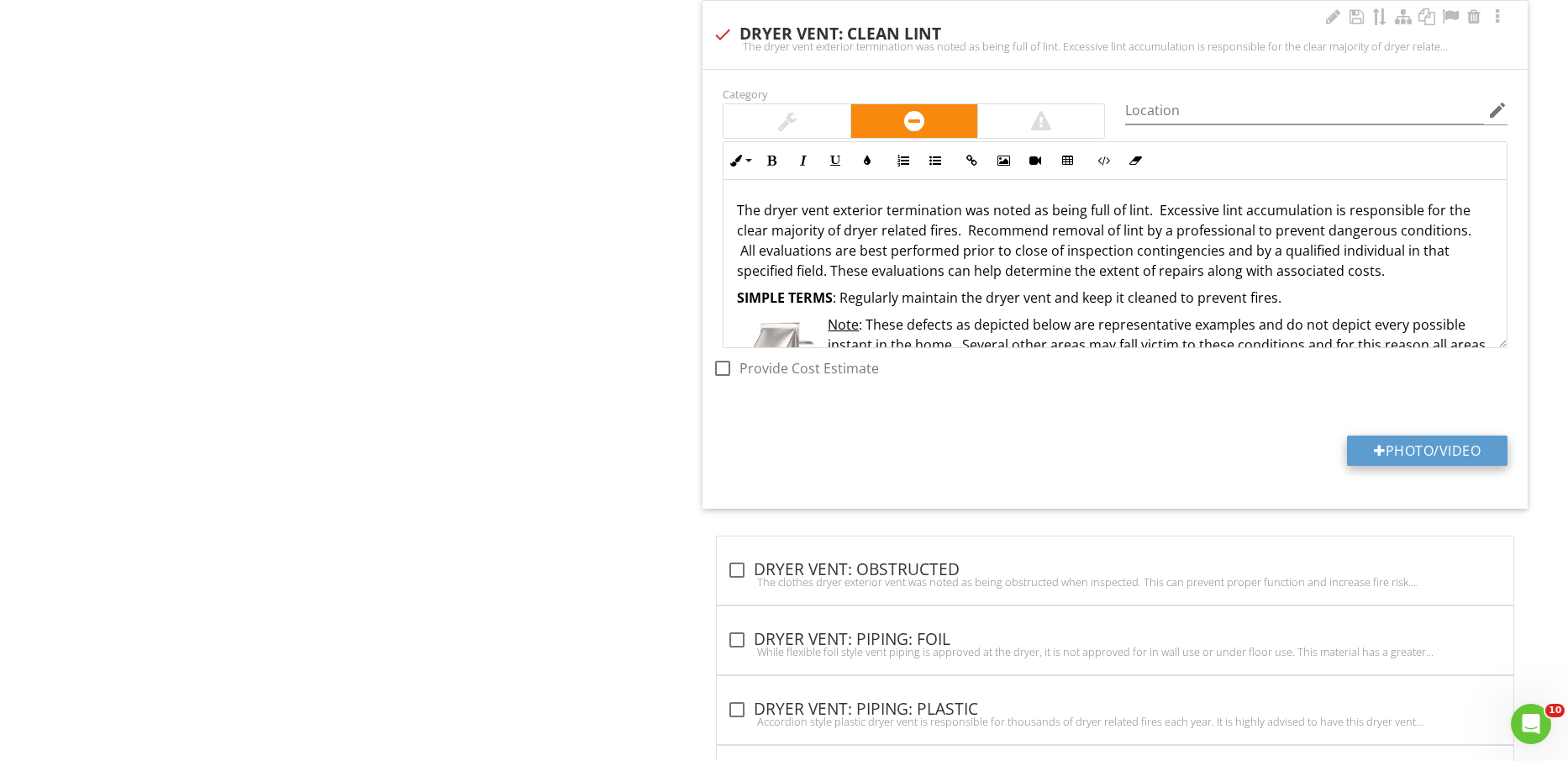
type input "C:\fakepath\IMG_2474.jpg"
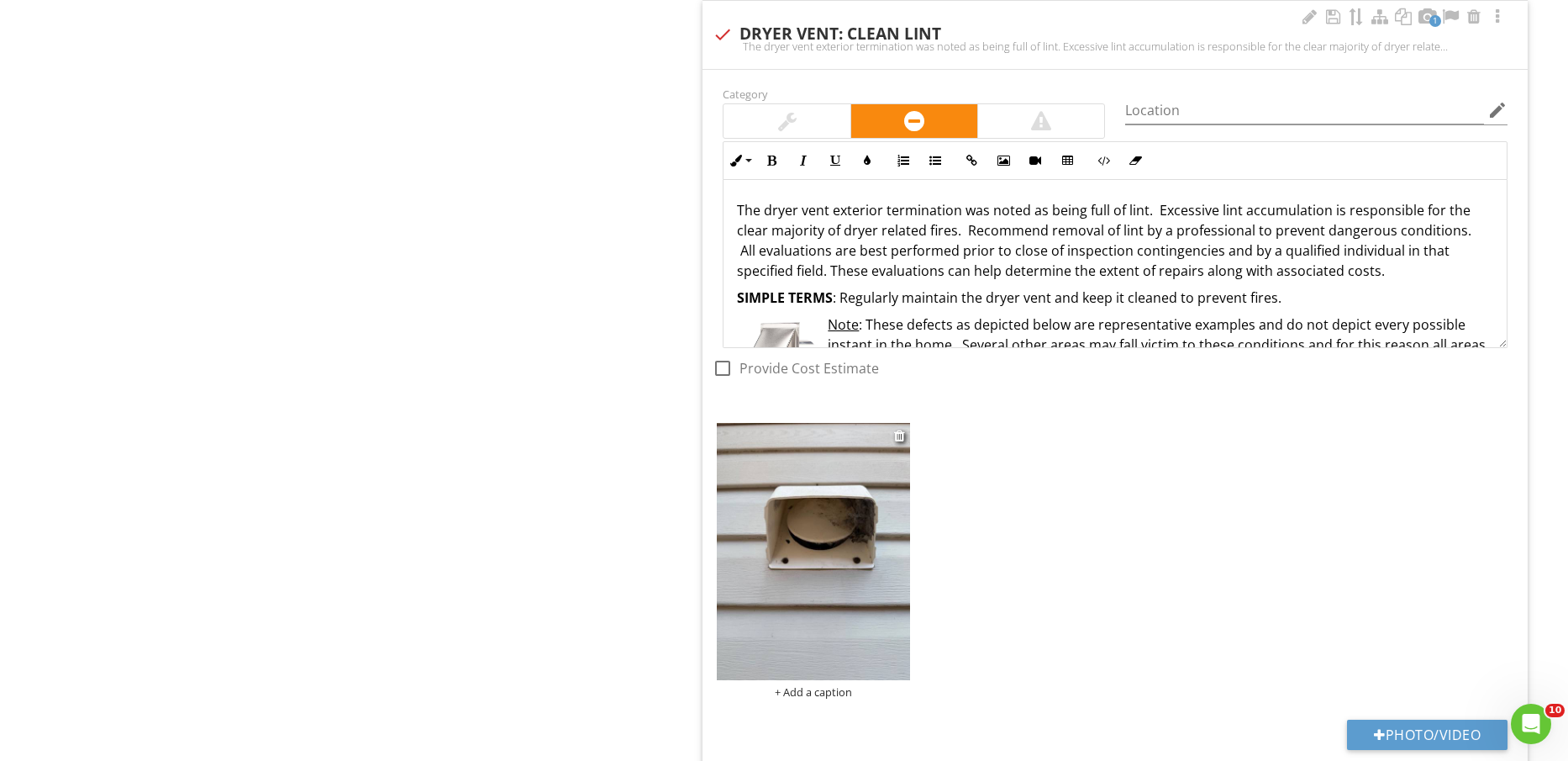
click at [870, 607] on img at bounding box center [813, 552] width 192 height 257
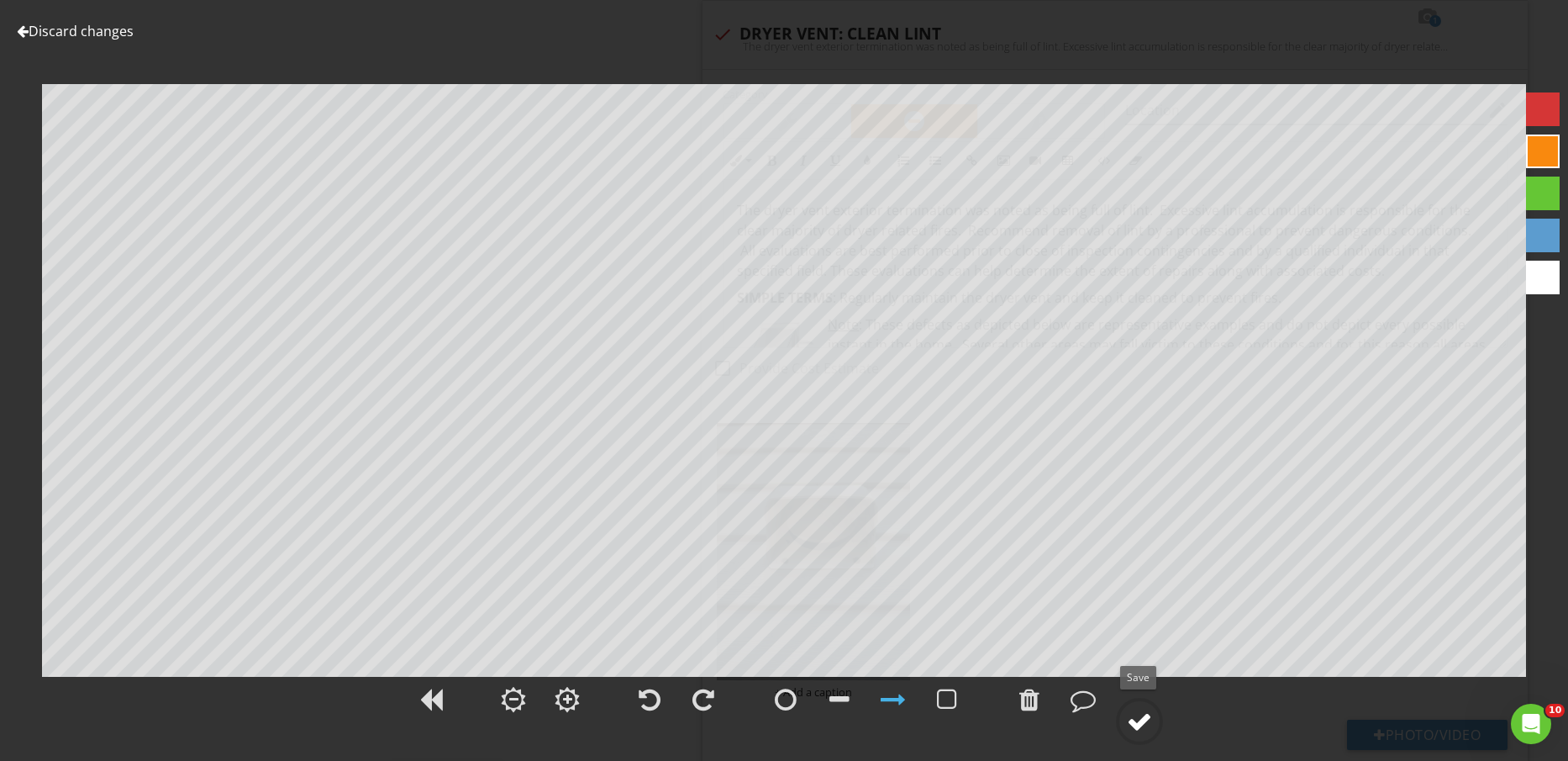
click at [1142, 737] on circle at bounding box center [1139, 721] width 44 height 44
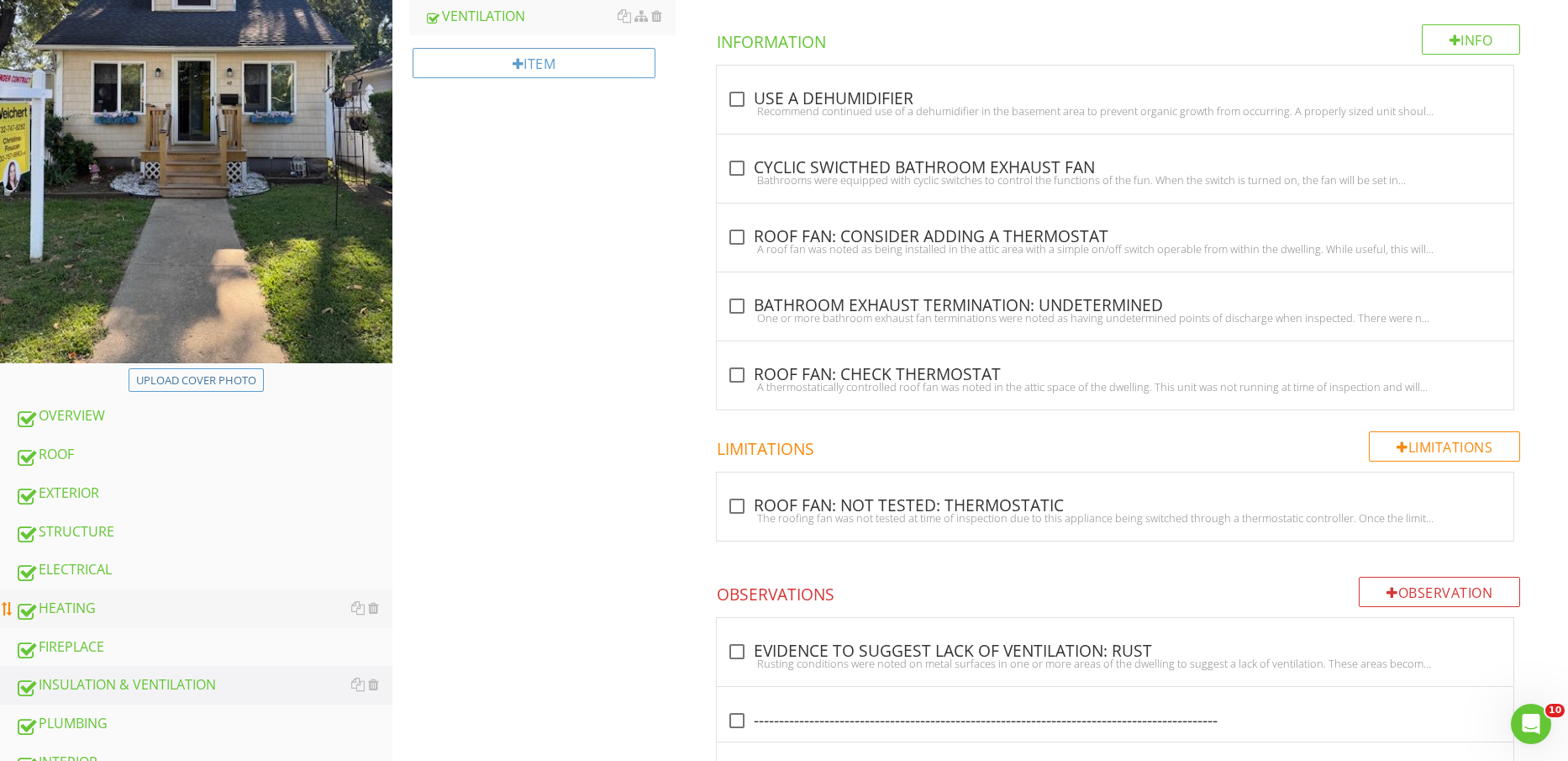
scroll to position [526, 0]
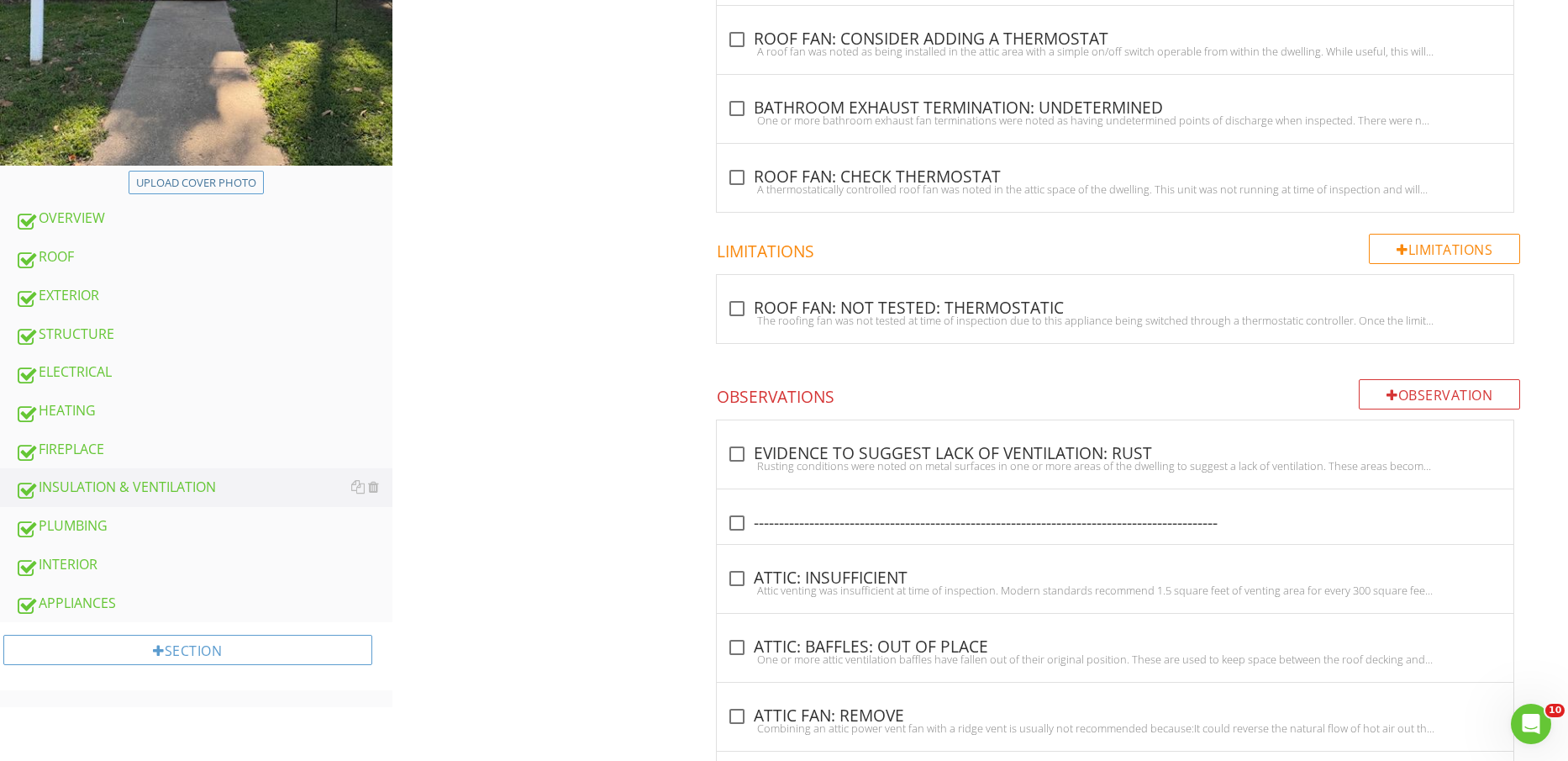
click at [129, 293] on div "EXTERIOR" at bounding box center [204, 296] width 378 height 22
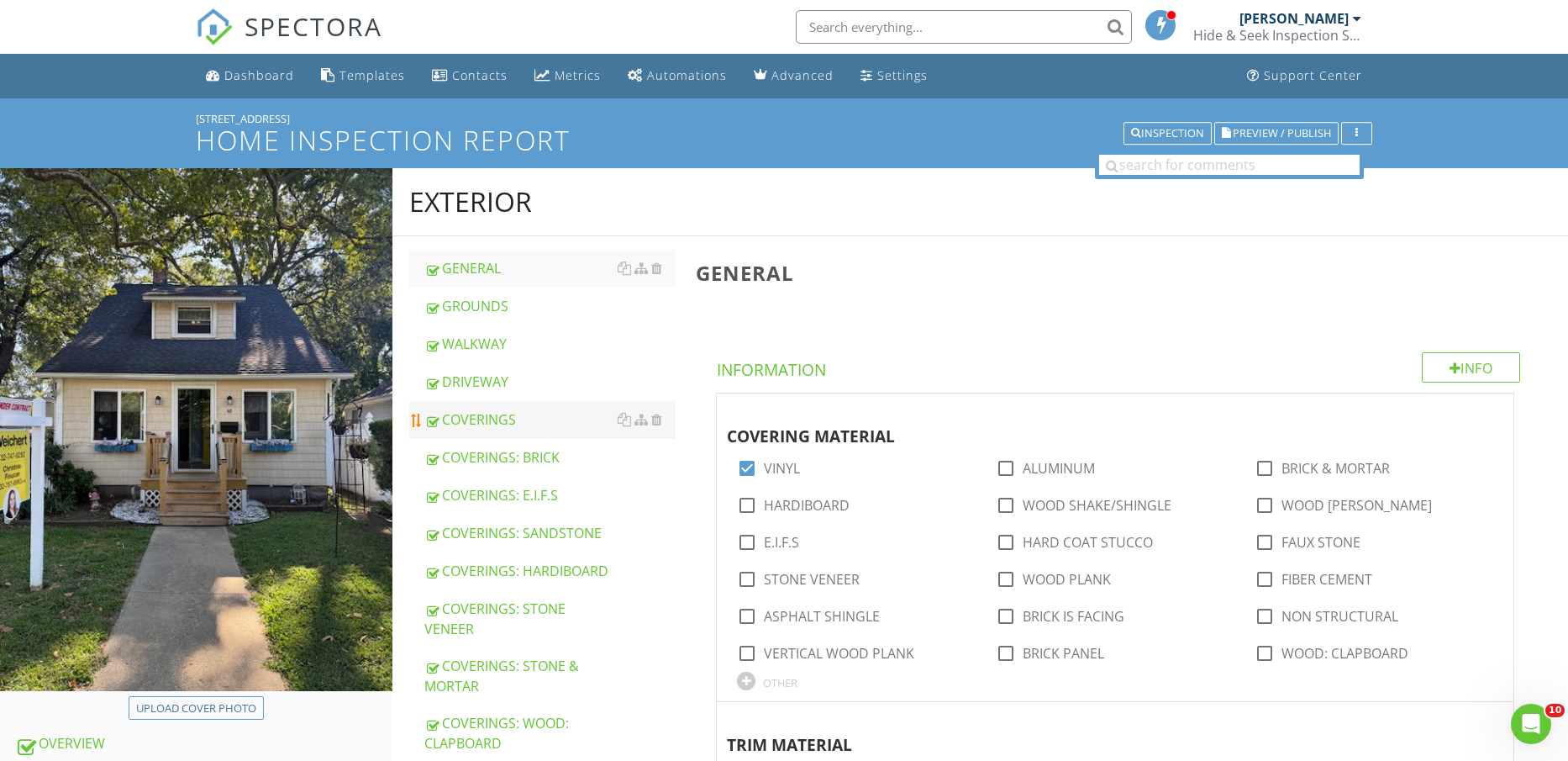
click at [517, 427] on div "COVERINGS" at bounding box center [550, 420] width 252 height 21
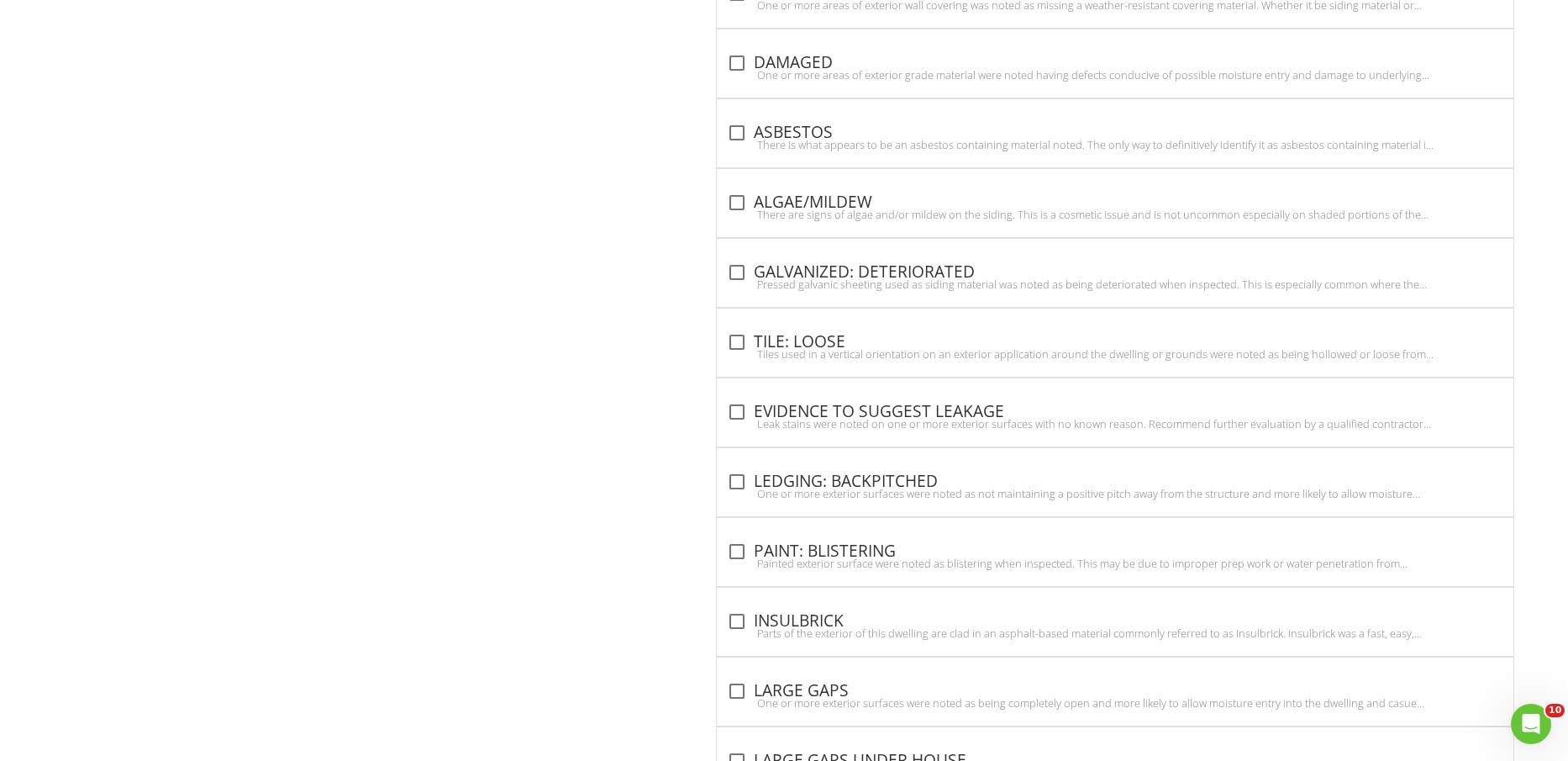
scroll to position [3014, 0]
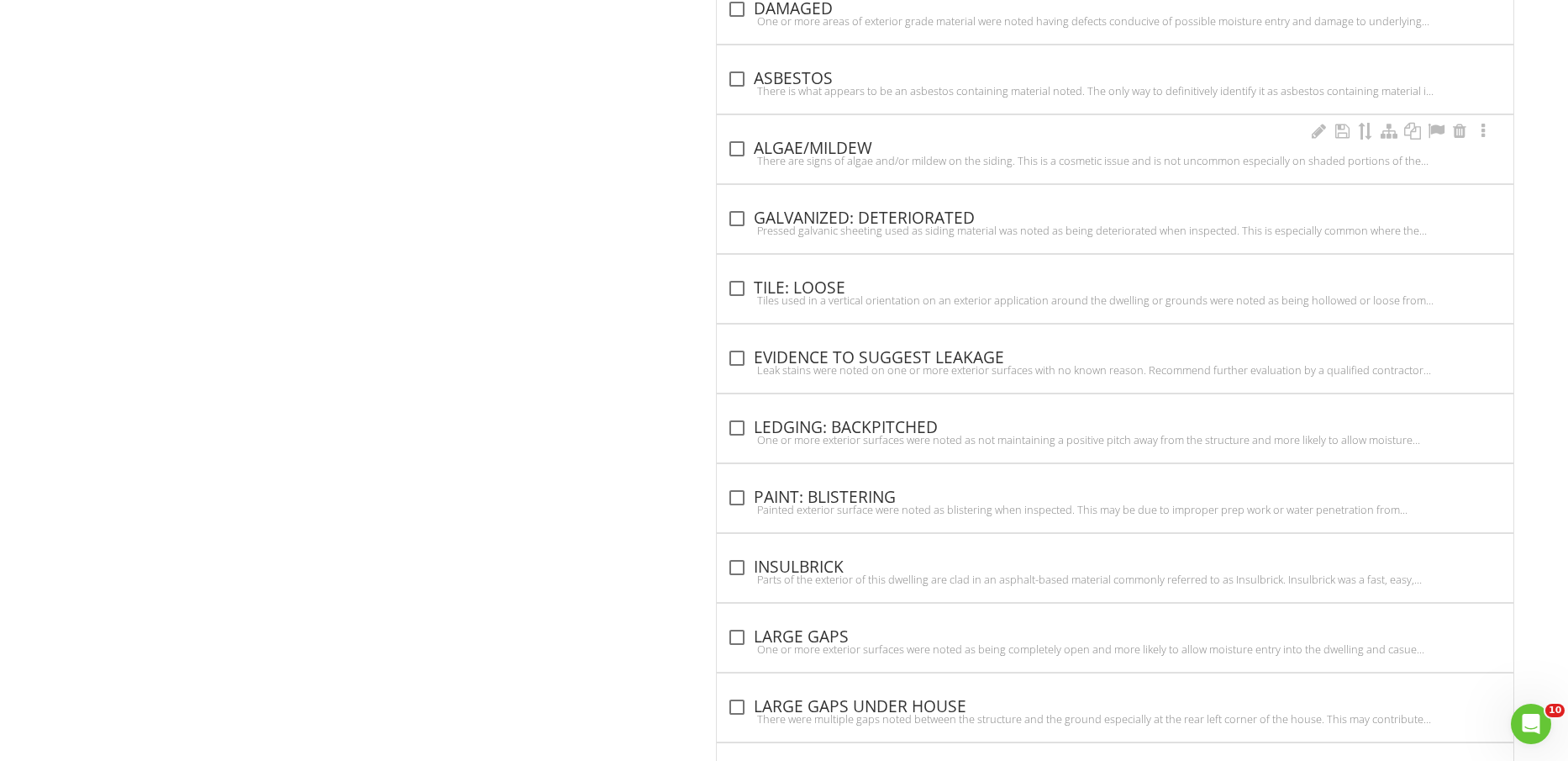
click at [803, 150] on div "check_box_outline_blank ALGAE/MILDEW" at bounding box center [1115, 149] width 777 height 21
checkbox input "true"
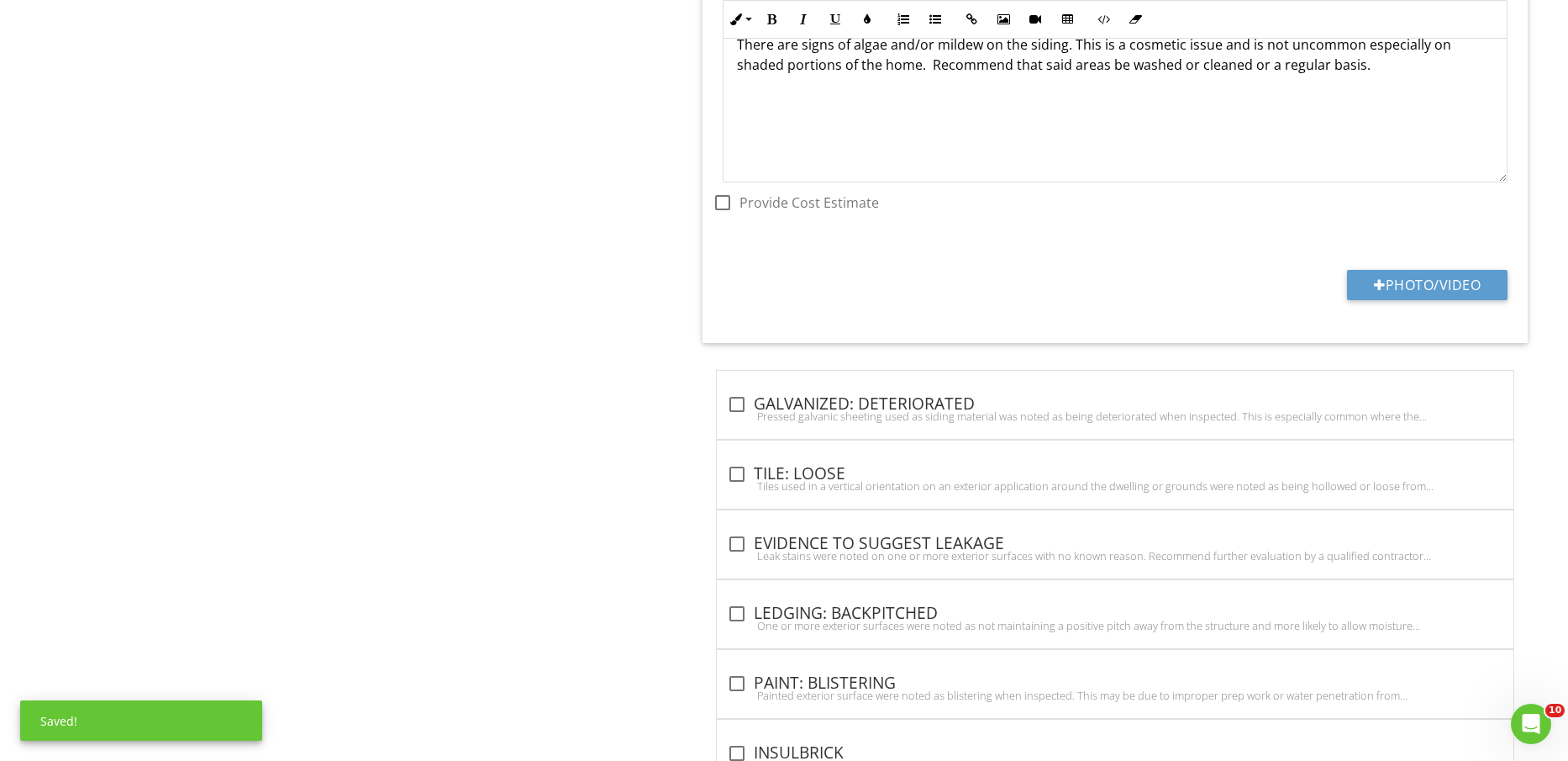
scroll to position [3330, 0]
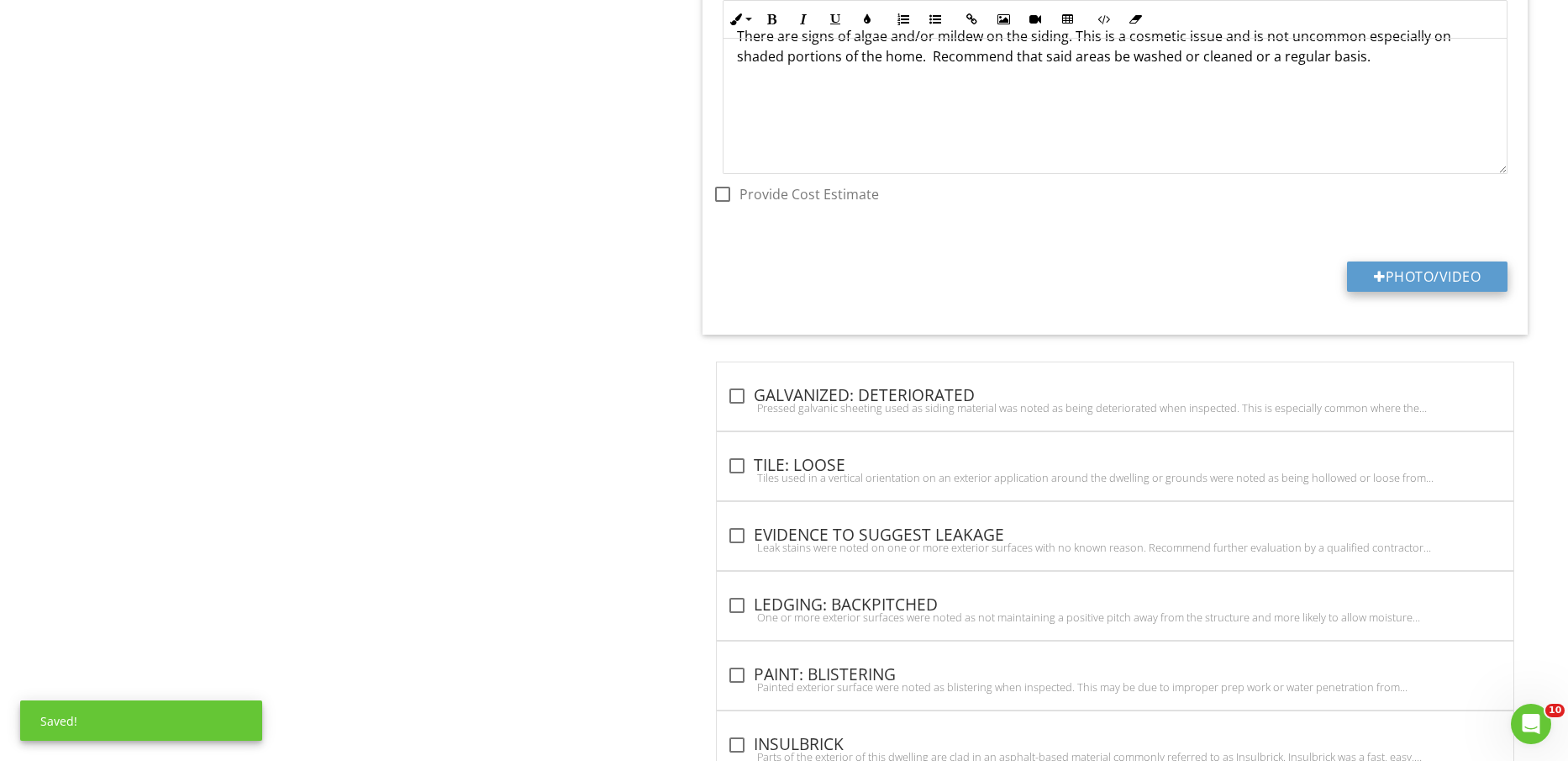
click at [1412, 274] on button "Photo/Video" at bounding box center [1428, 276] width 161 height 30
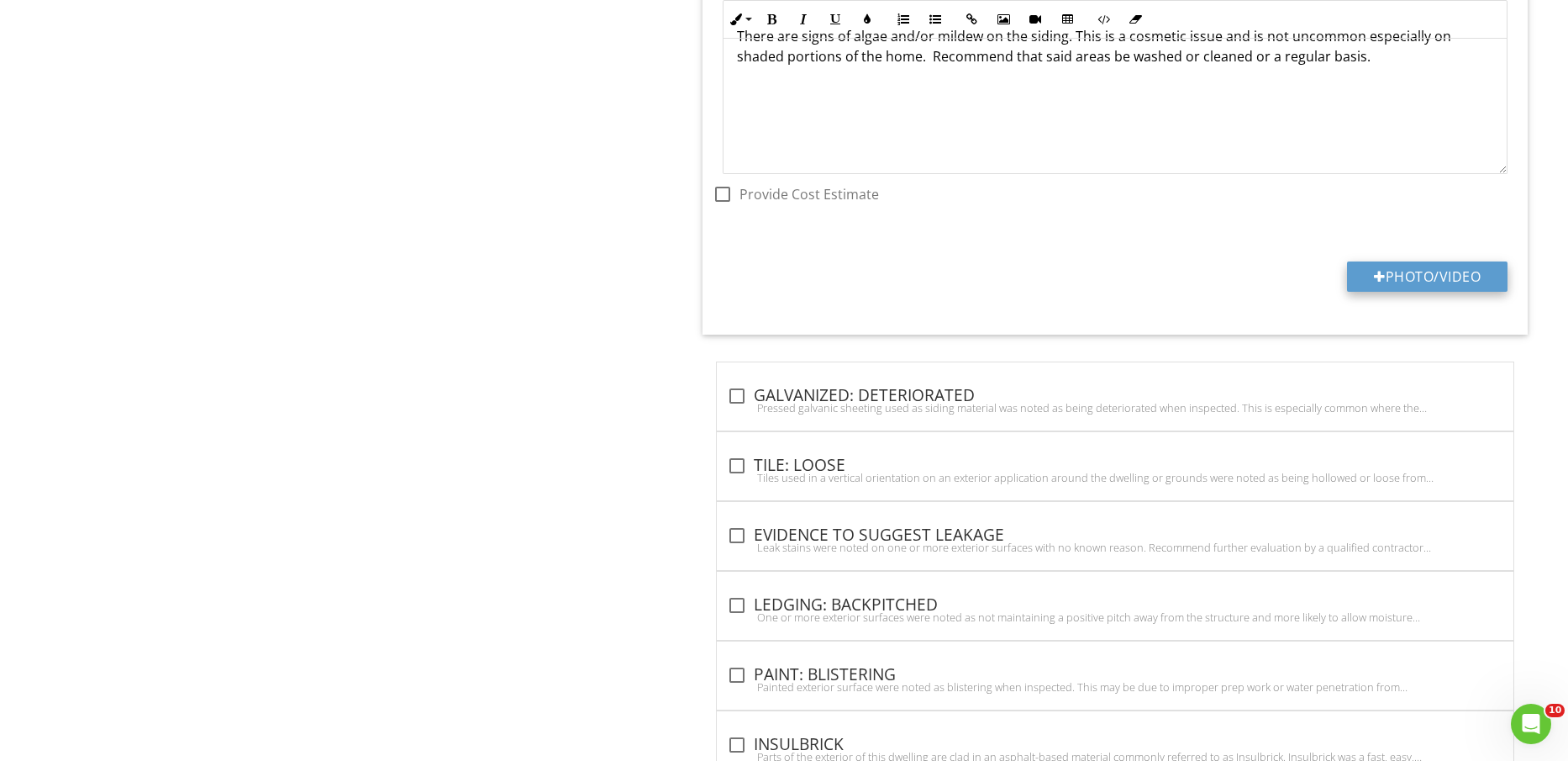
type input "C:\fakepath\IMG_2476.jpg"
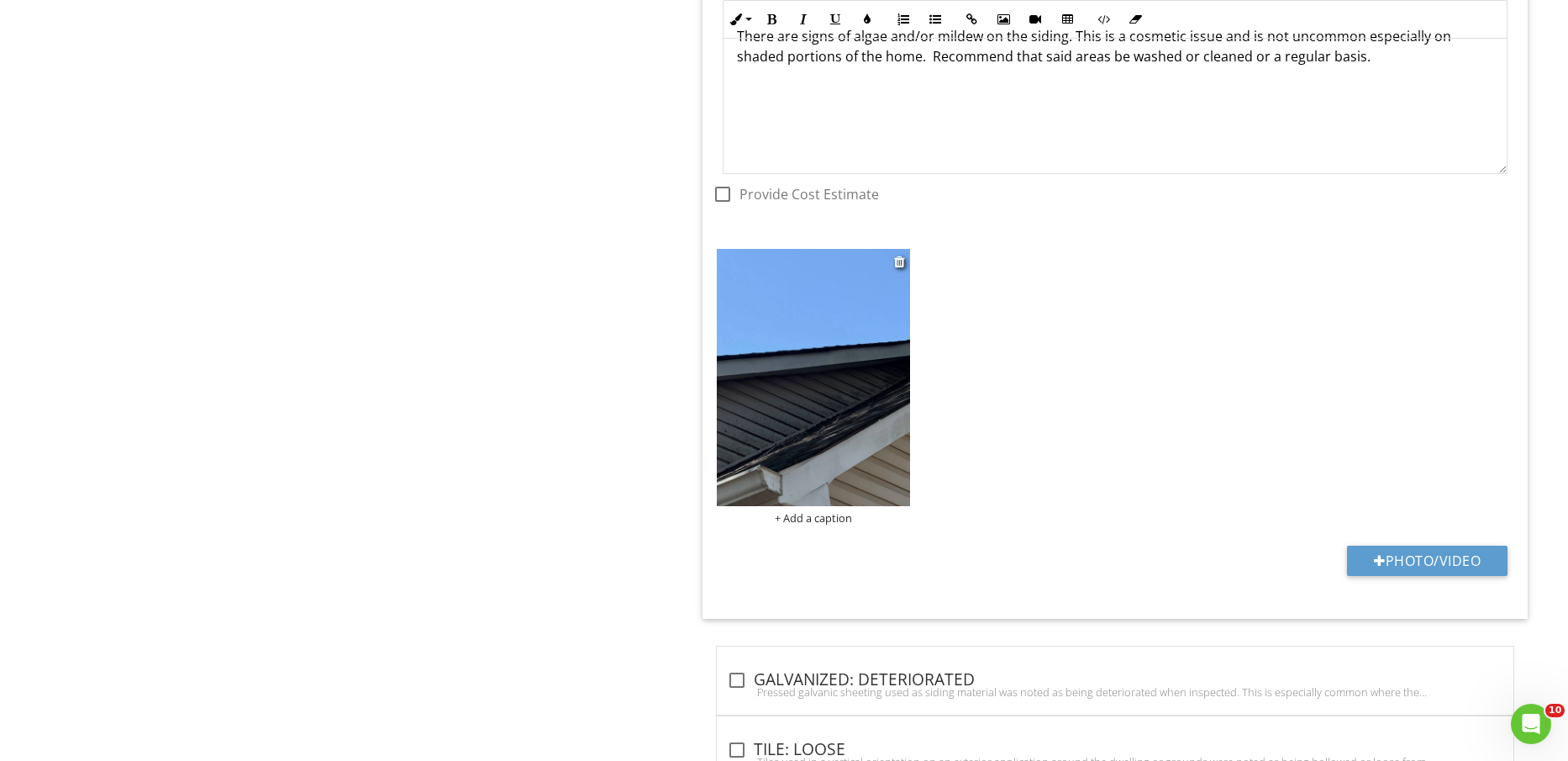
click at [853, 420] on img at bounding box center [813, 377] width 192 height 257
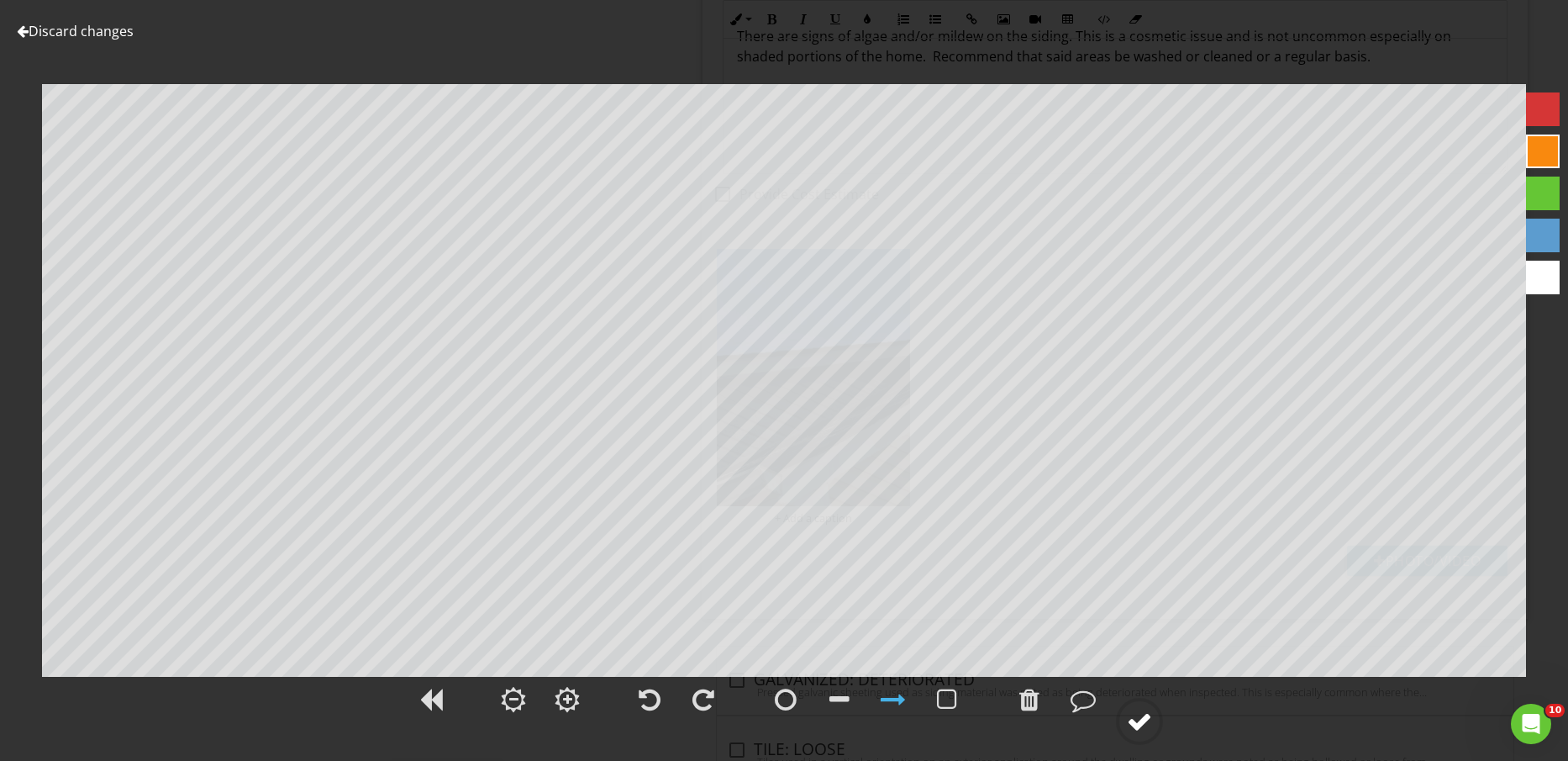
click at [1139, 728] on div at bounding box center [1140, 722] width 26 height 26
